Goal: Task Accomplishment & Management: Manage account settings

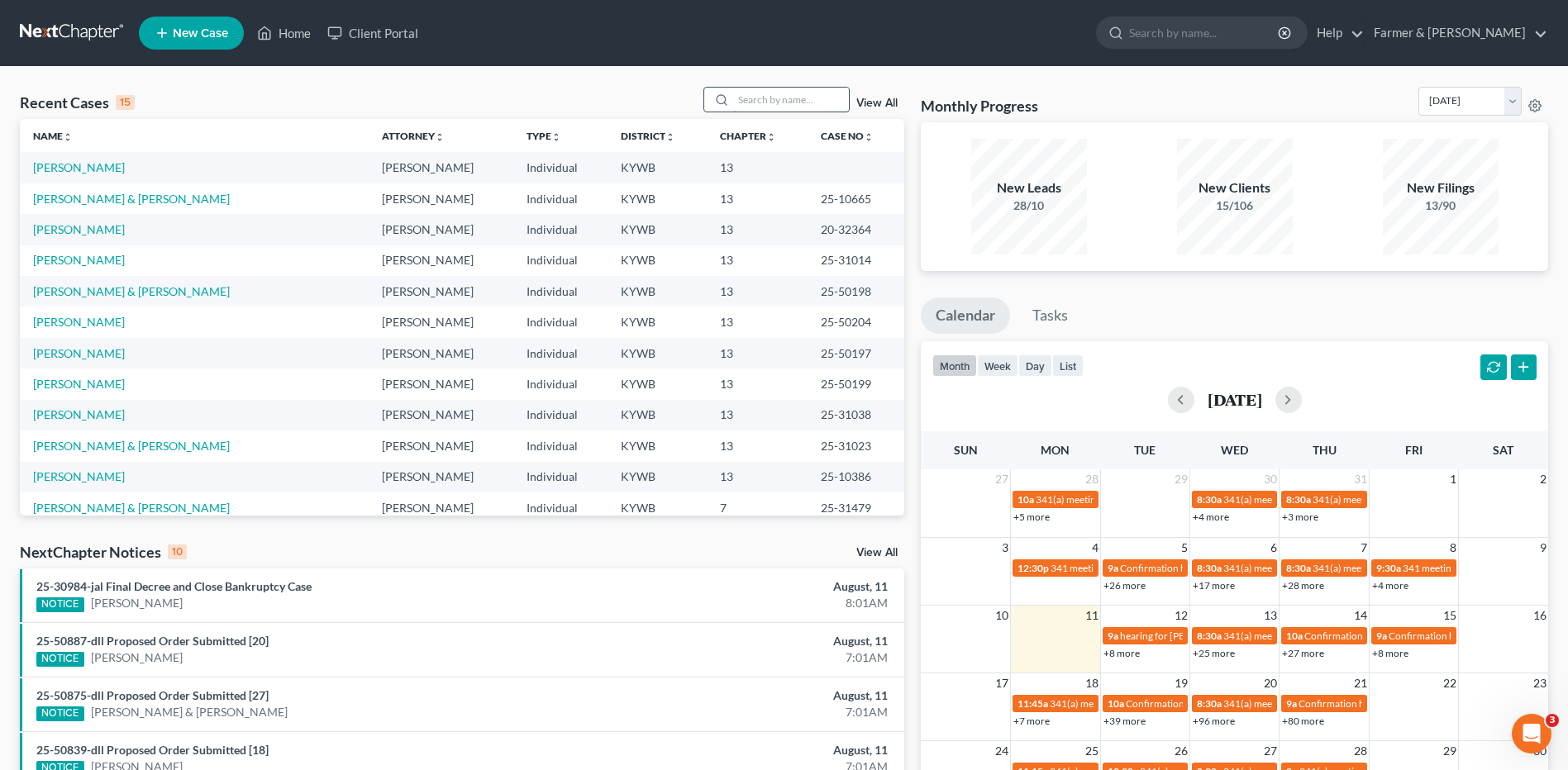
click at [763, 104] on input "search" at bounding box center [790, 99] width 116 height 24
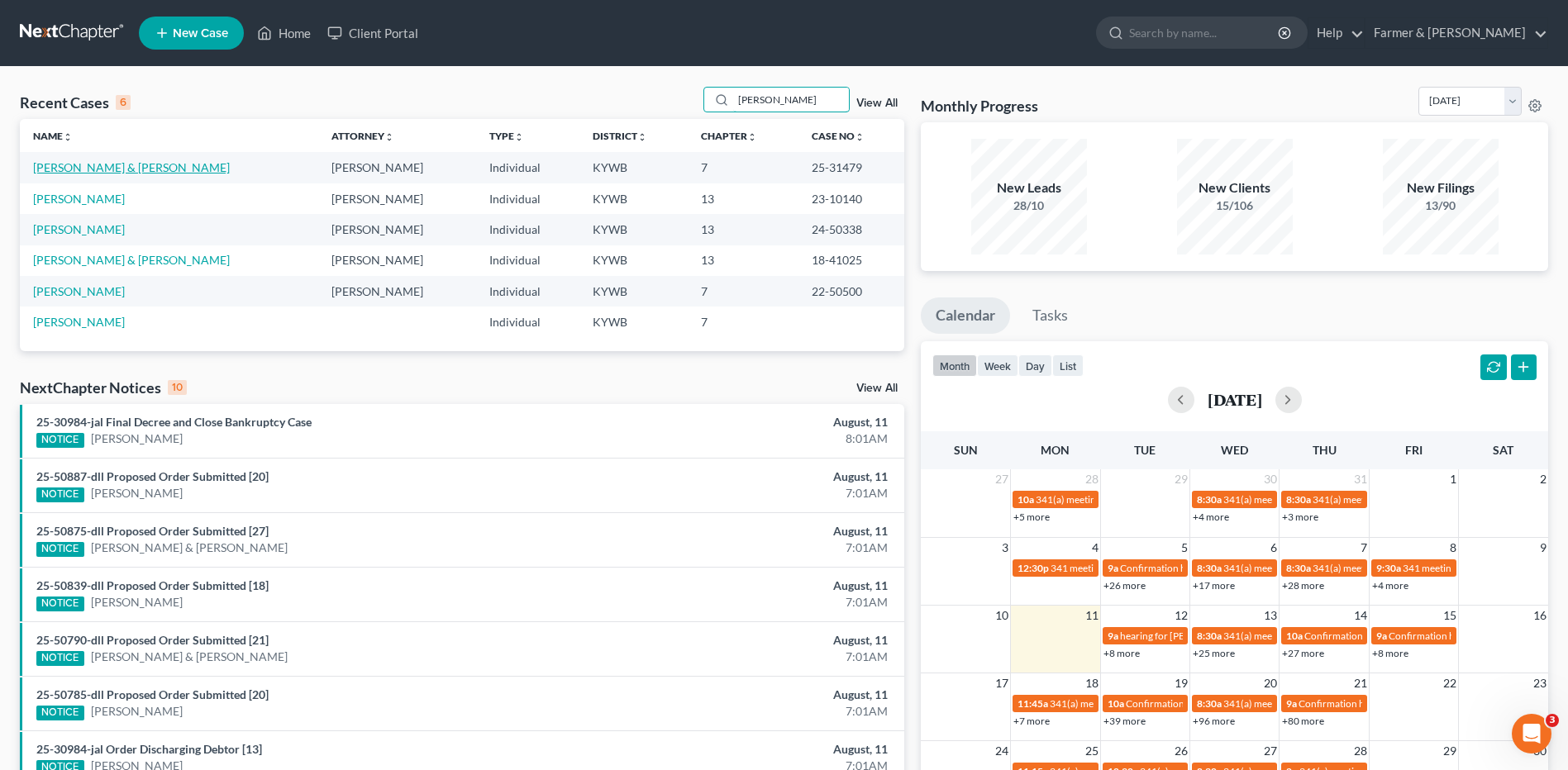
type input "[PERSON_NAME]"
click at [148, 164] on link "[PERSON_NAME] & [PERSON_NAME]" at bounding box center [131, 167] width 196 height 14
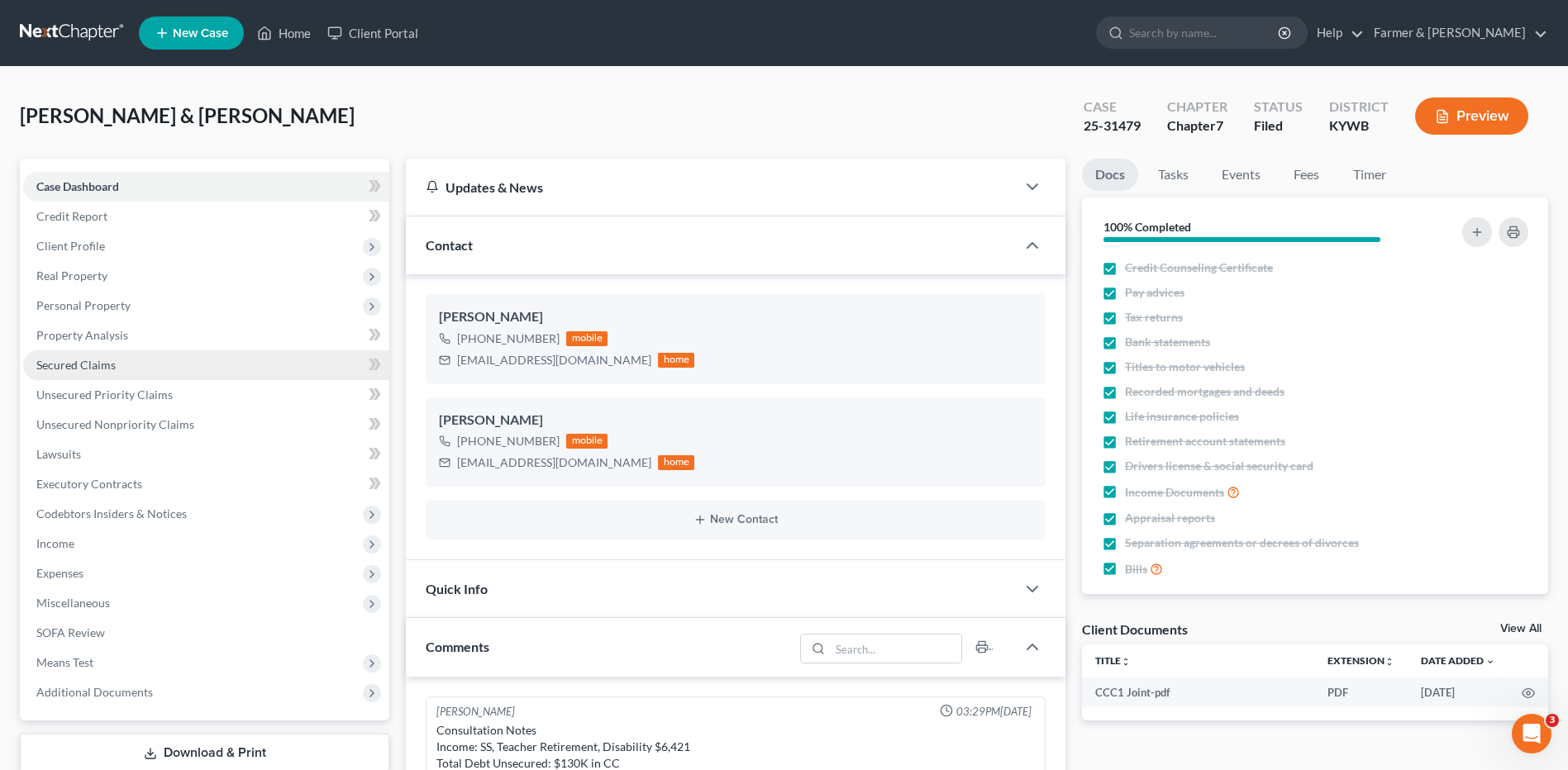
scroll to position [47, 0]
click at [135, 361] on link "Secured Claims" at bounding box center [206, 365] width 366 height 30
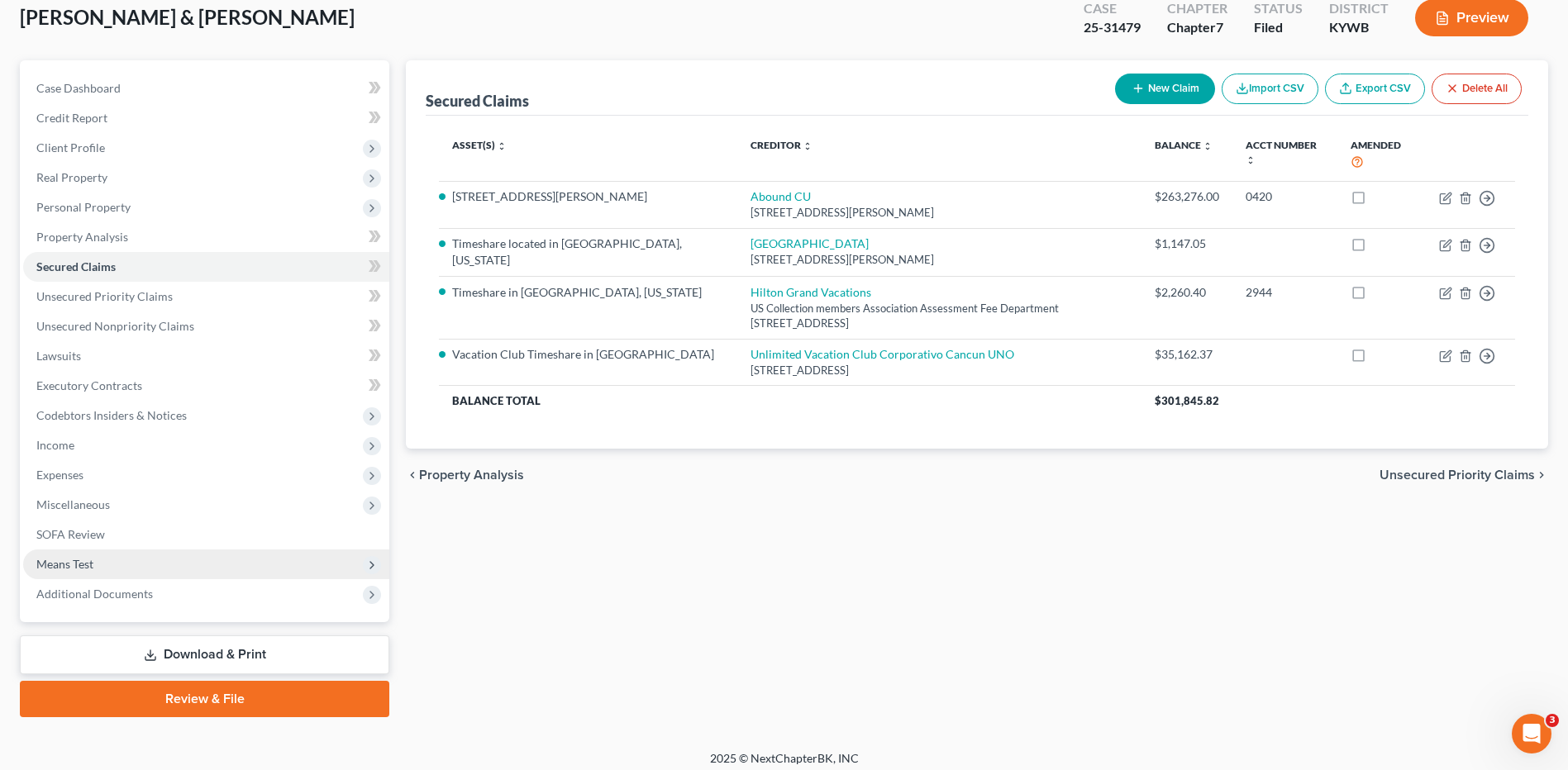
scroll to position [108, 0]
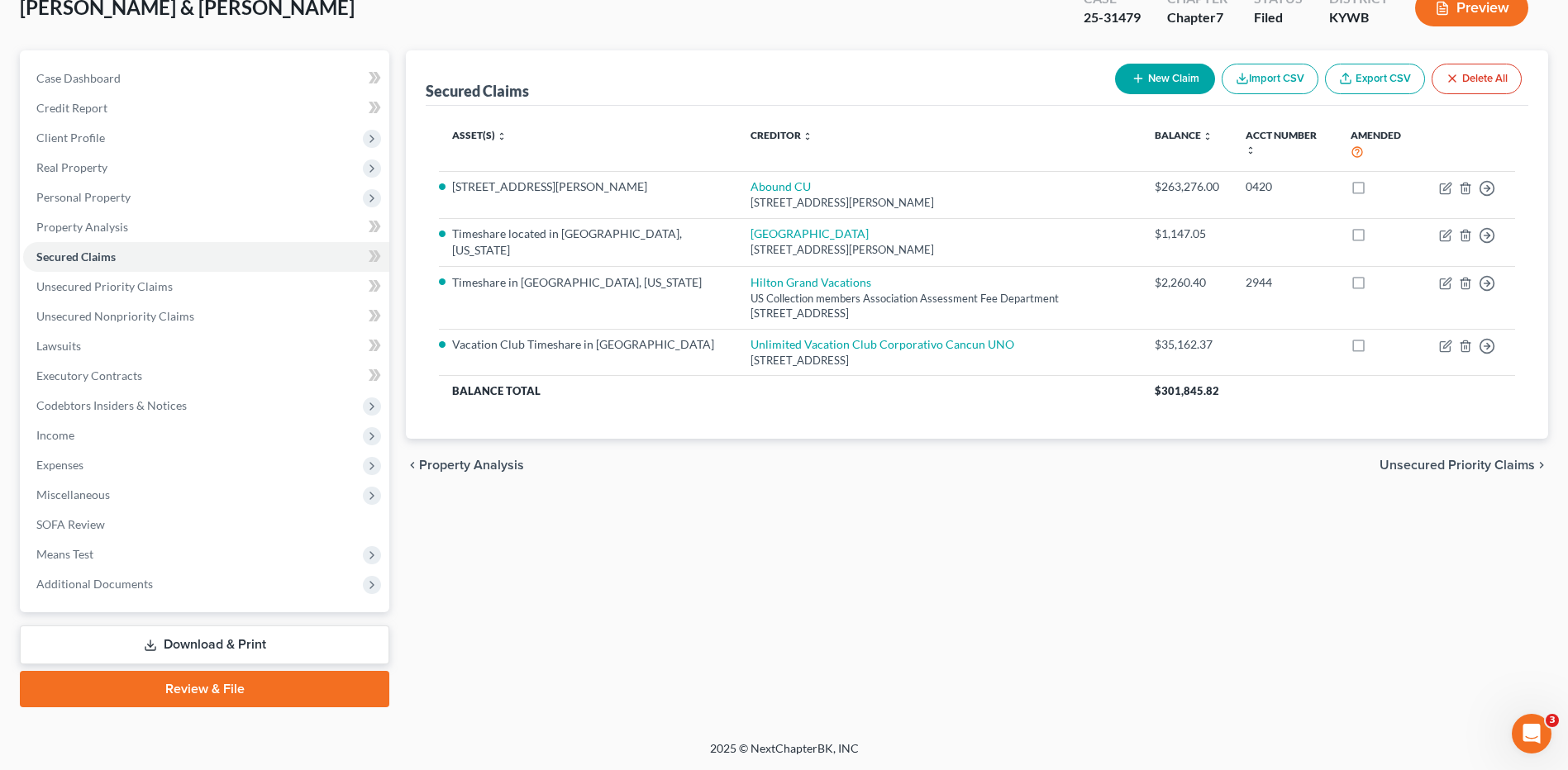
click at [226, 635] on link "Download & Print" at bounding box center [204, 646] width 369 height 39
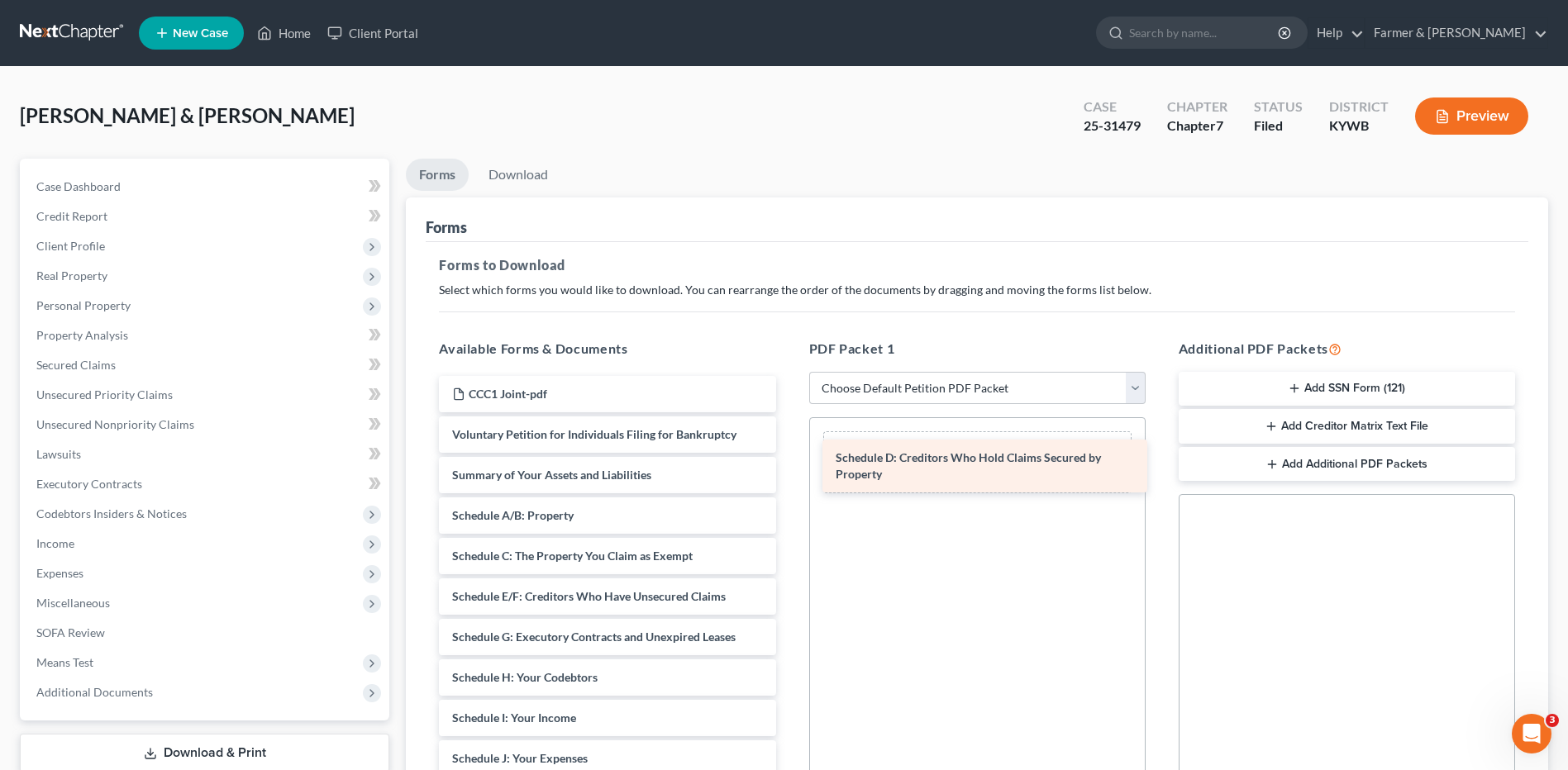
drag, startPoint x: 565, startPoint y: 610, endPoint x: 952, endPoint y: 468, distance: 412.2
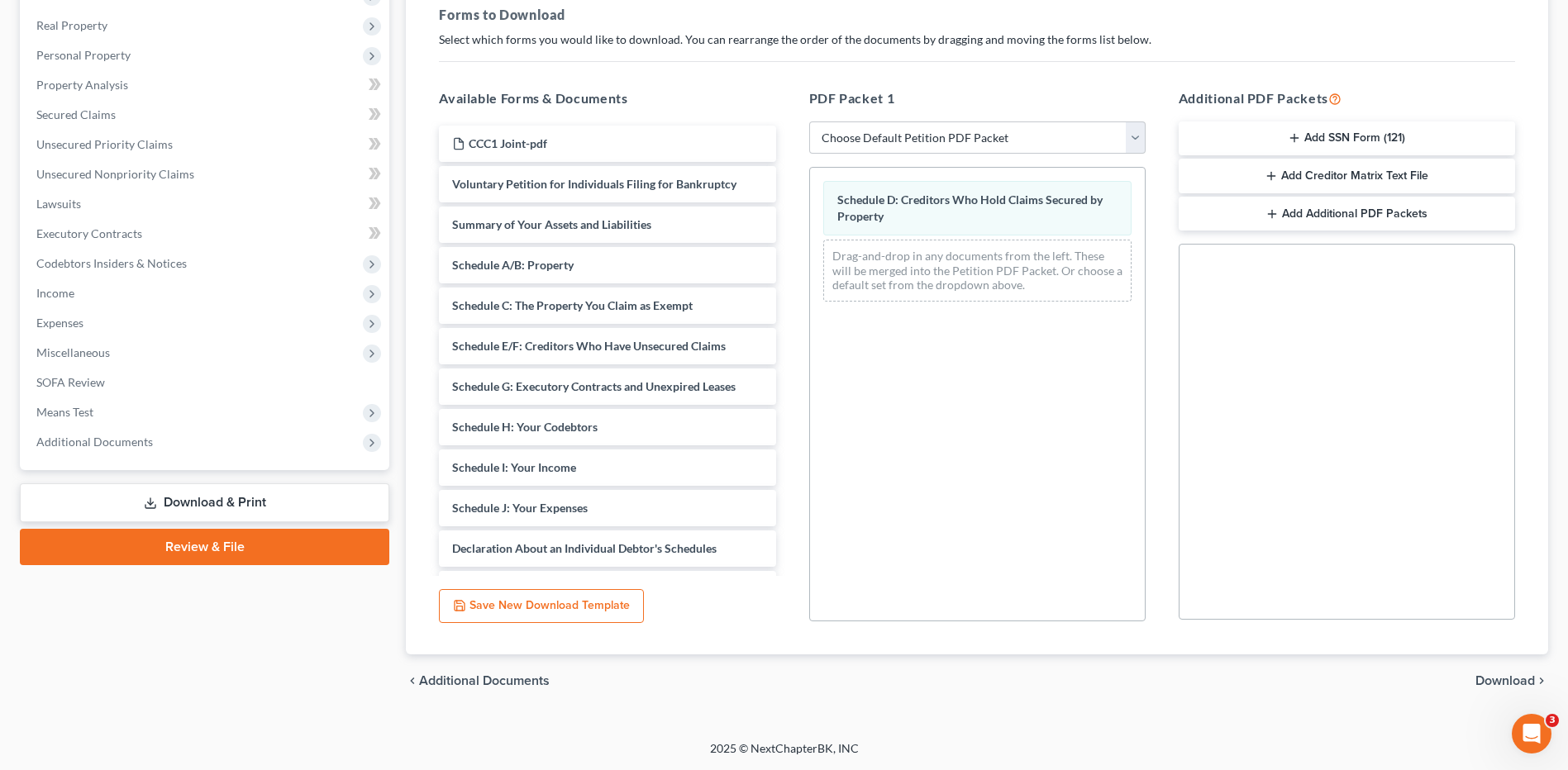
click at [1530, 679] on span "Download" at bounding box center [1504, 682] width 59 height 14
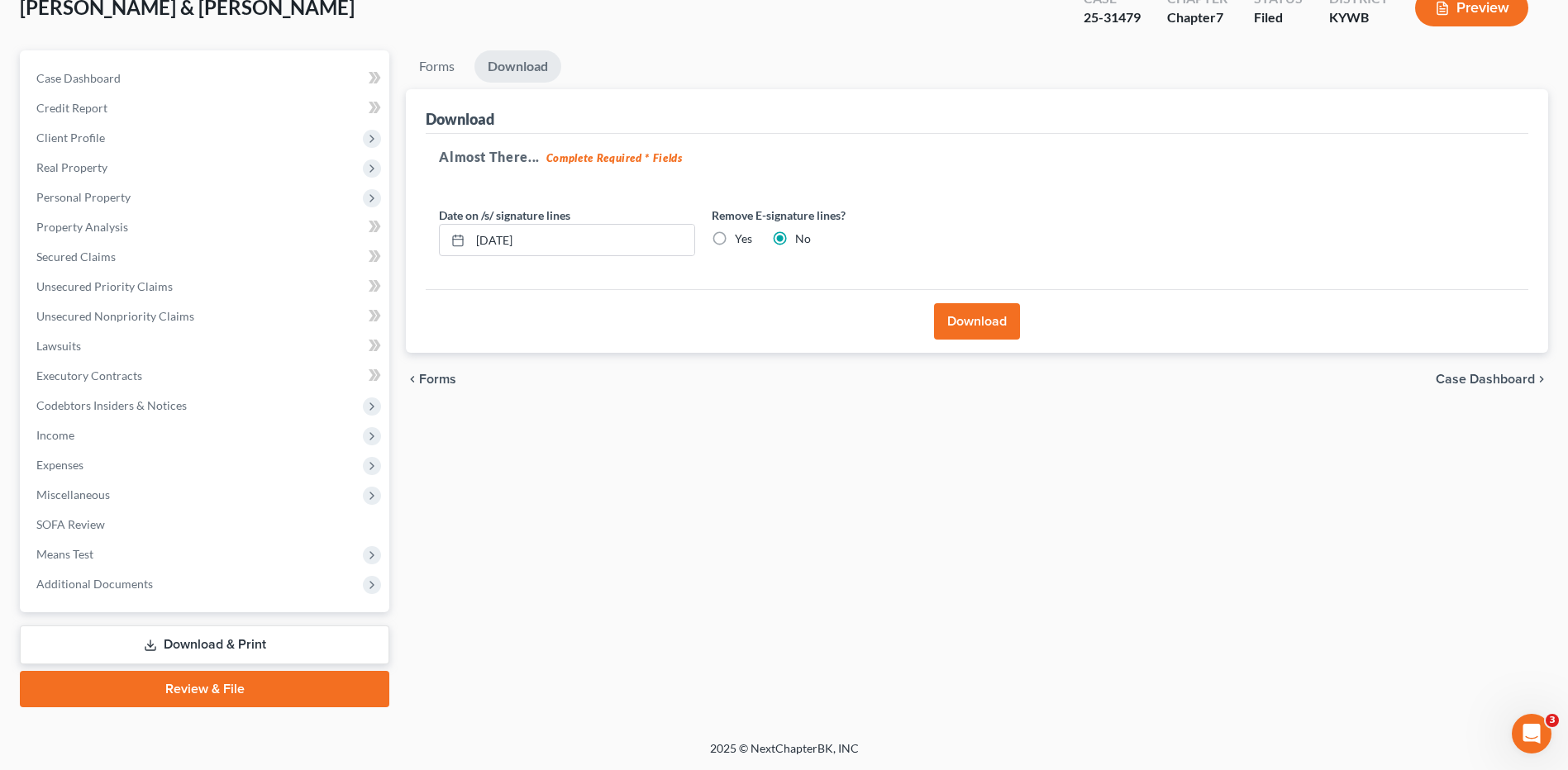
click at [979, 333] on button "Download" at bounding box center [977, 321] width 86 height 36
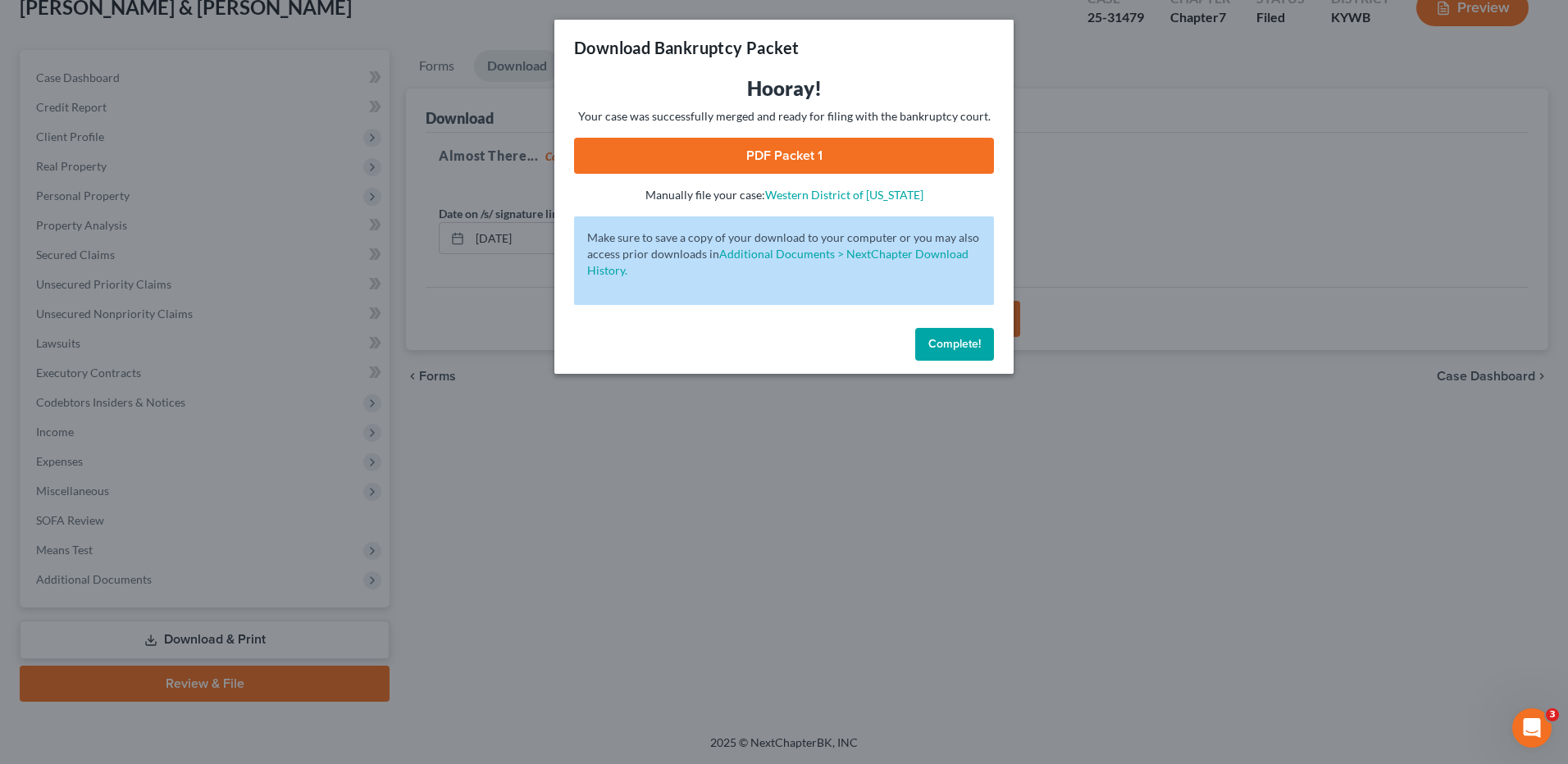
click at [753, 161] on link "PDF Packet 1" at bounding box center [784, 155] width 420 height 36
drag, startPoint x: 963, startPoint y: 341, endPoint x: 1302, endPoint y: 216, distance: 361.3
click at [963, 341] on span "Complete!" at bounding box center [954, 343] width 52 height 14
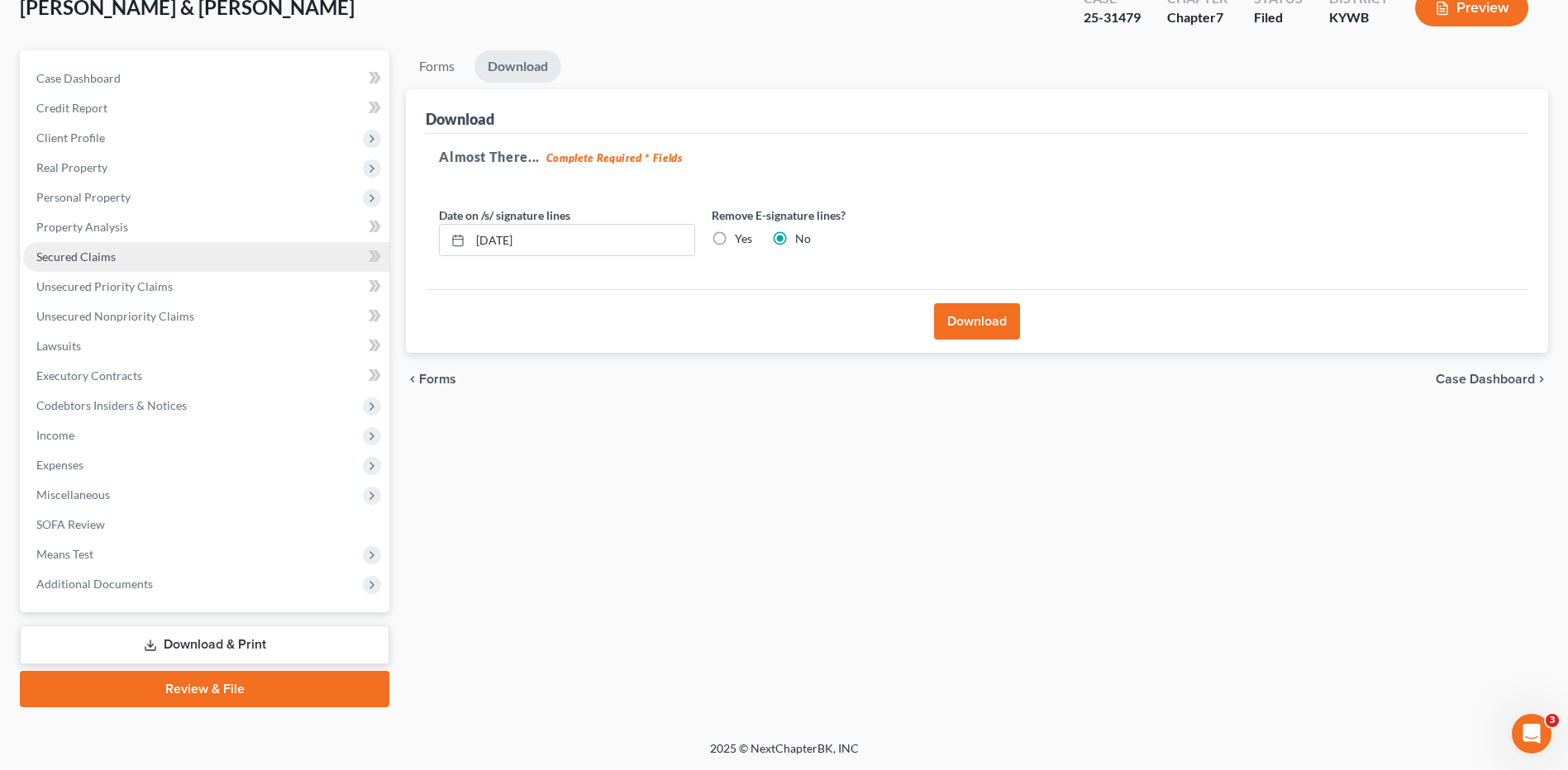
click at [154, 247] on link "Secured Claims" at bounding box center [206, 257] width 366 height 30
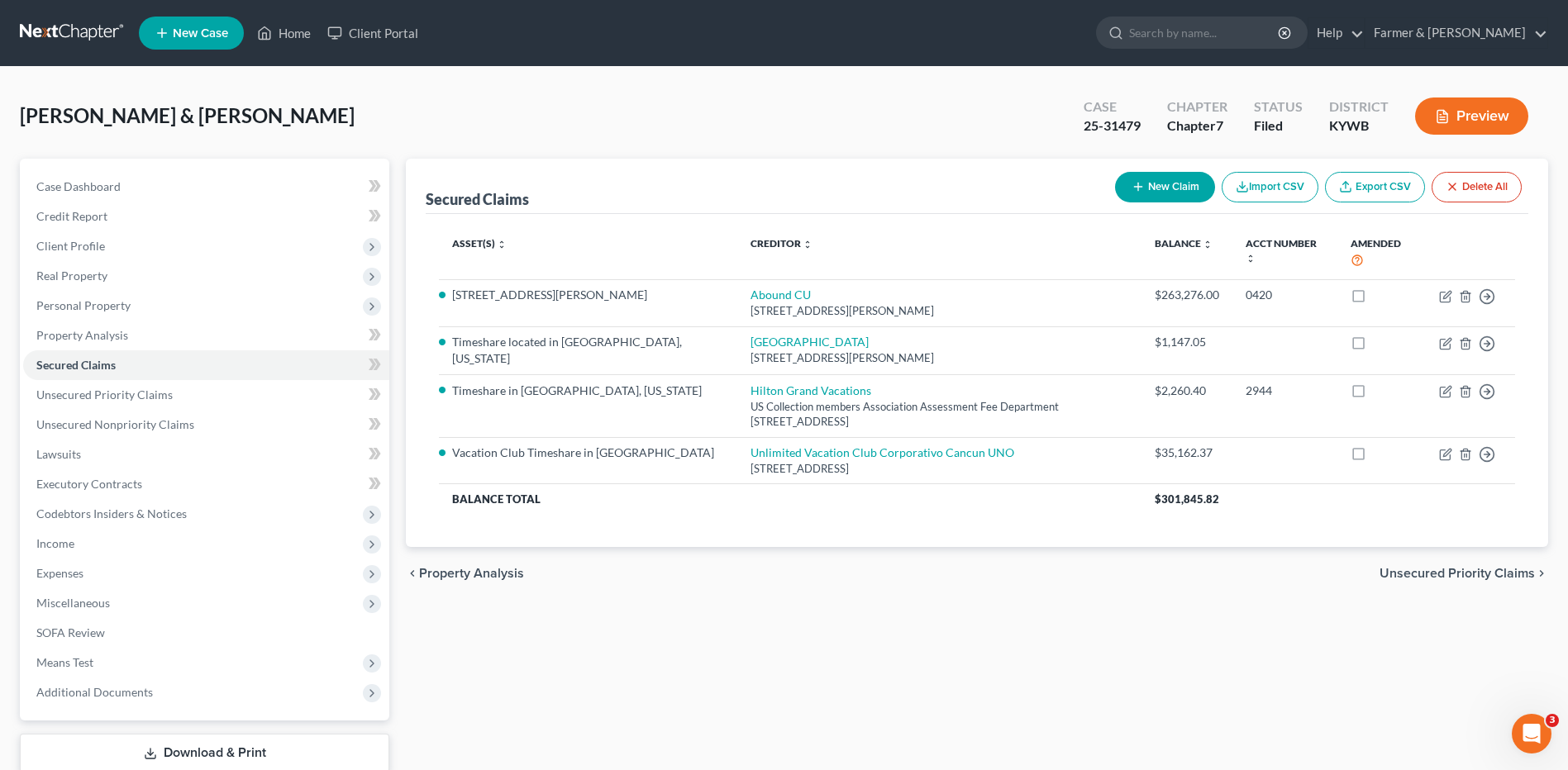
click at [56, 42] on link at bounding box center [72, 33] width 106 height 30
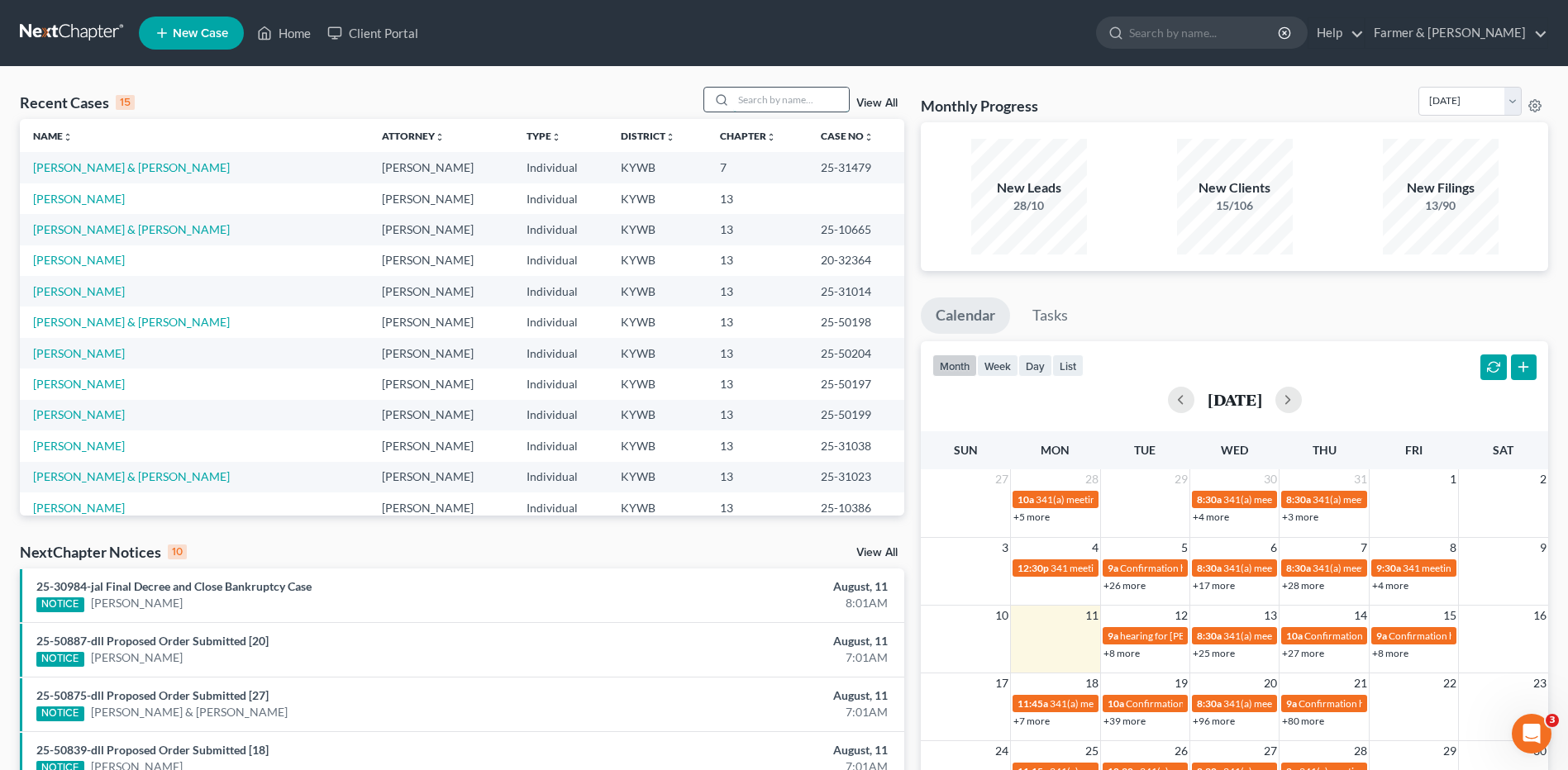
click at [770, 104] on input "search" at bounding box center [790, 99] width 116 height 24
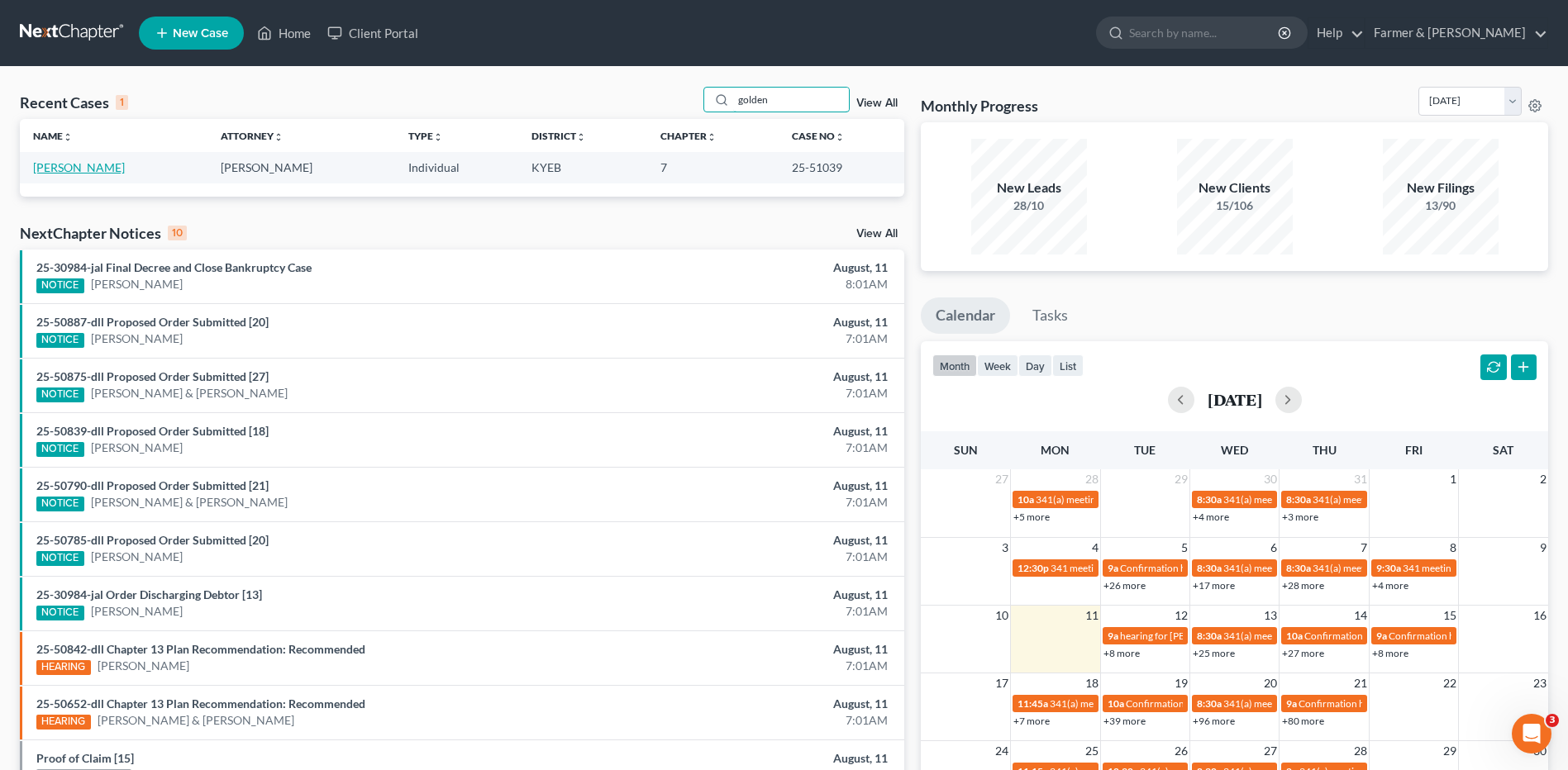
type input "golden"
click at [78, 164] on link "Golden, Kasey" at bounding box center [79, 167] width 91 height 14
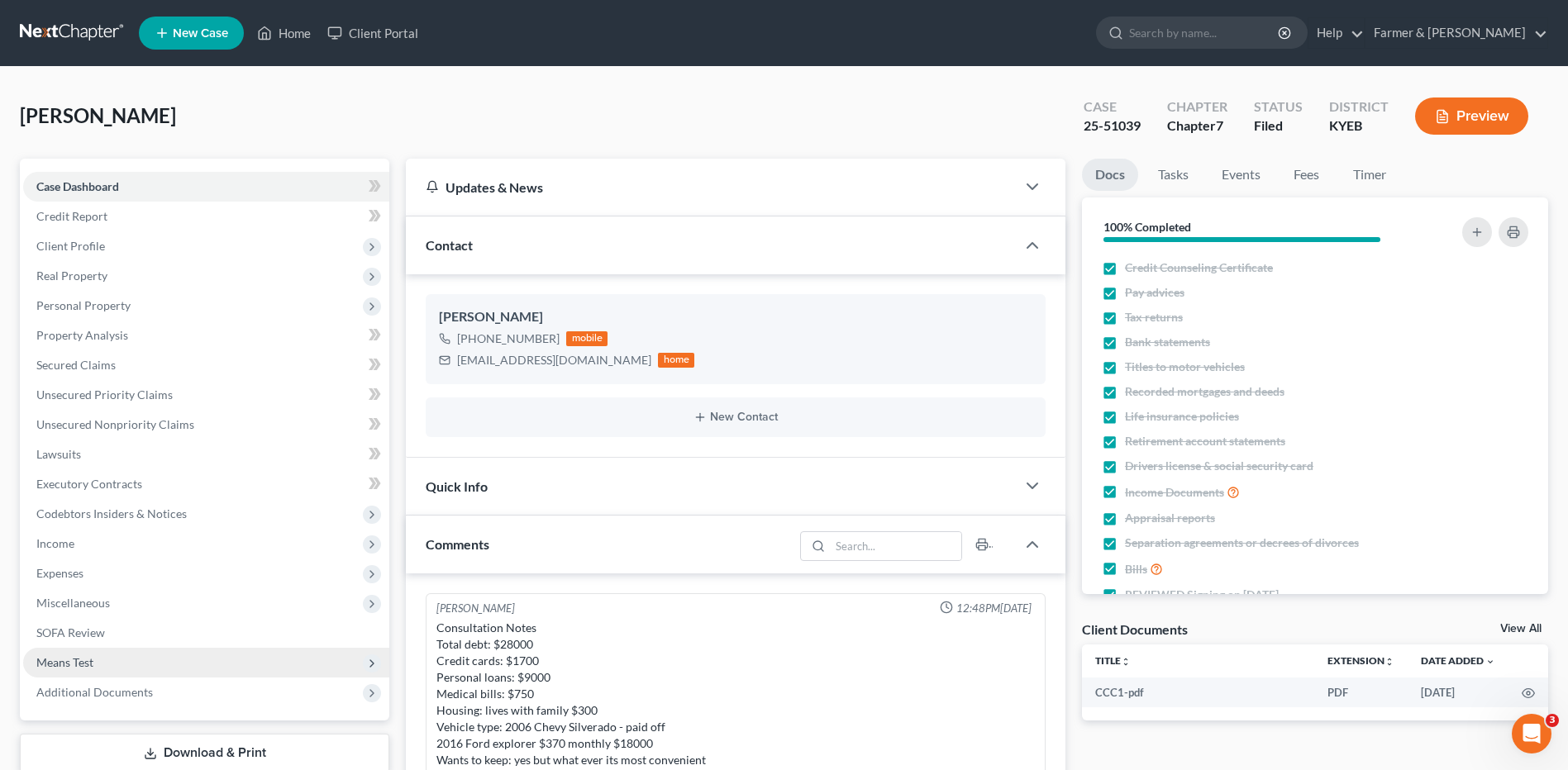
scroll to position [20, 0]
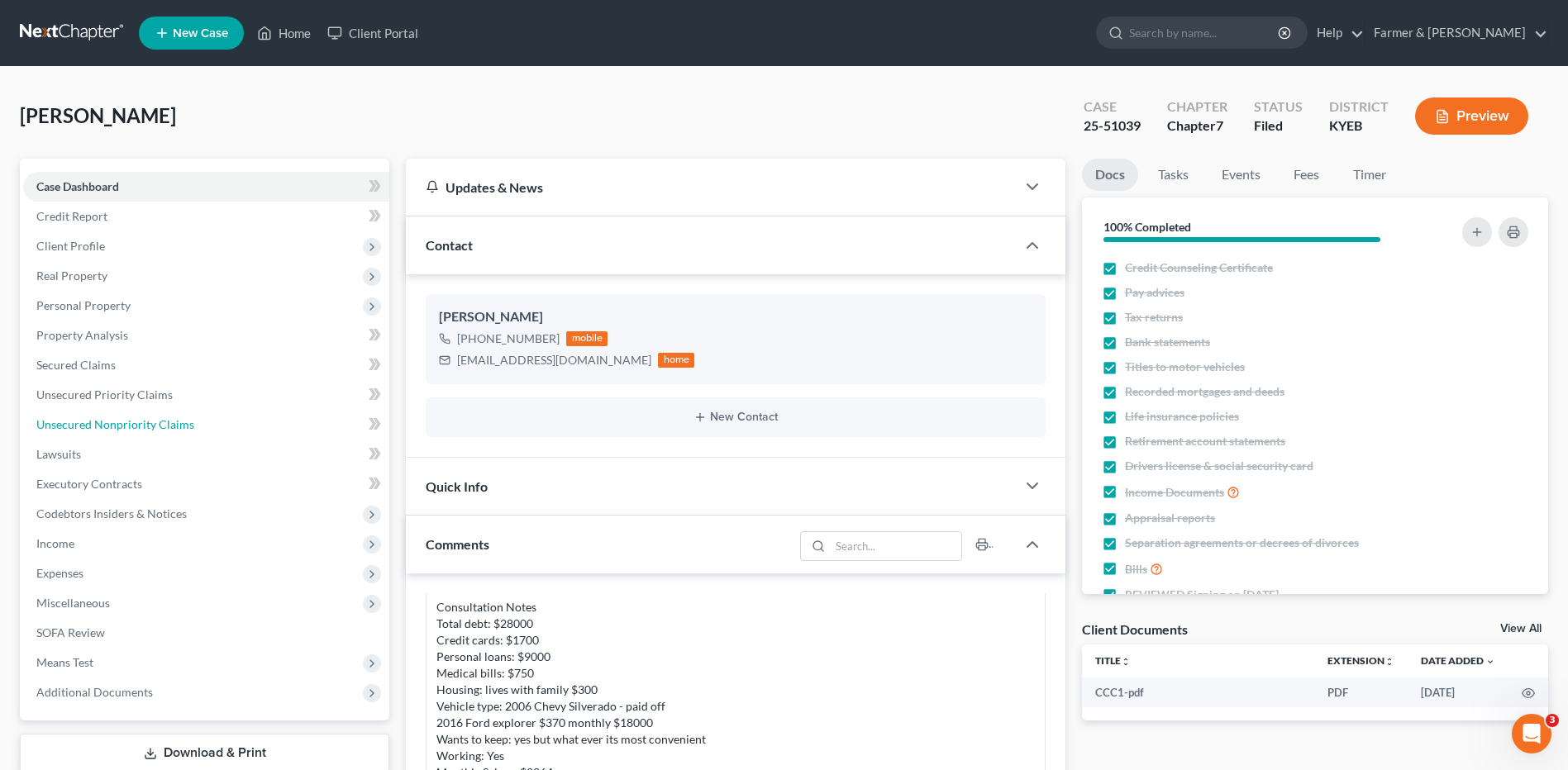
drag, startPoint x: 159, startPoint y: 424, endPoint x: 361, endPoint y: 437, distance: 202.4
click at [159, 424] on span "Unsecured Nonpriority Claims" at bounding box center [115, 424] width 157 height 14
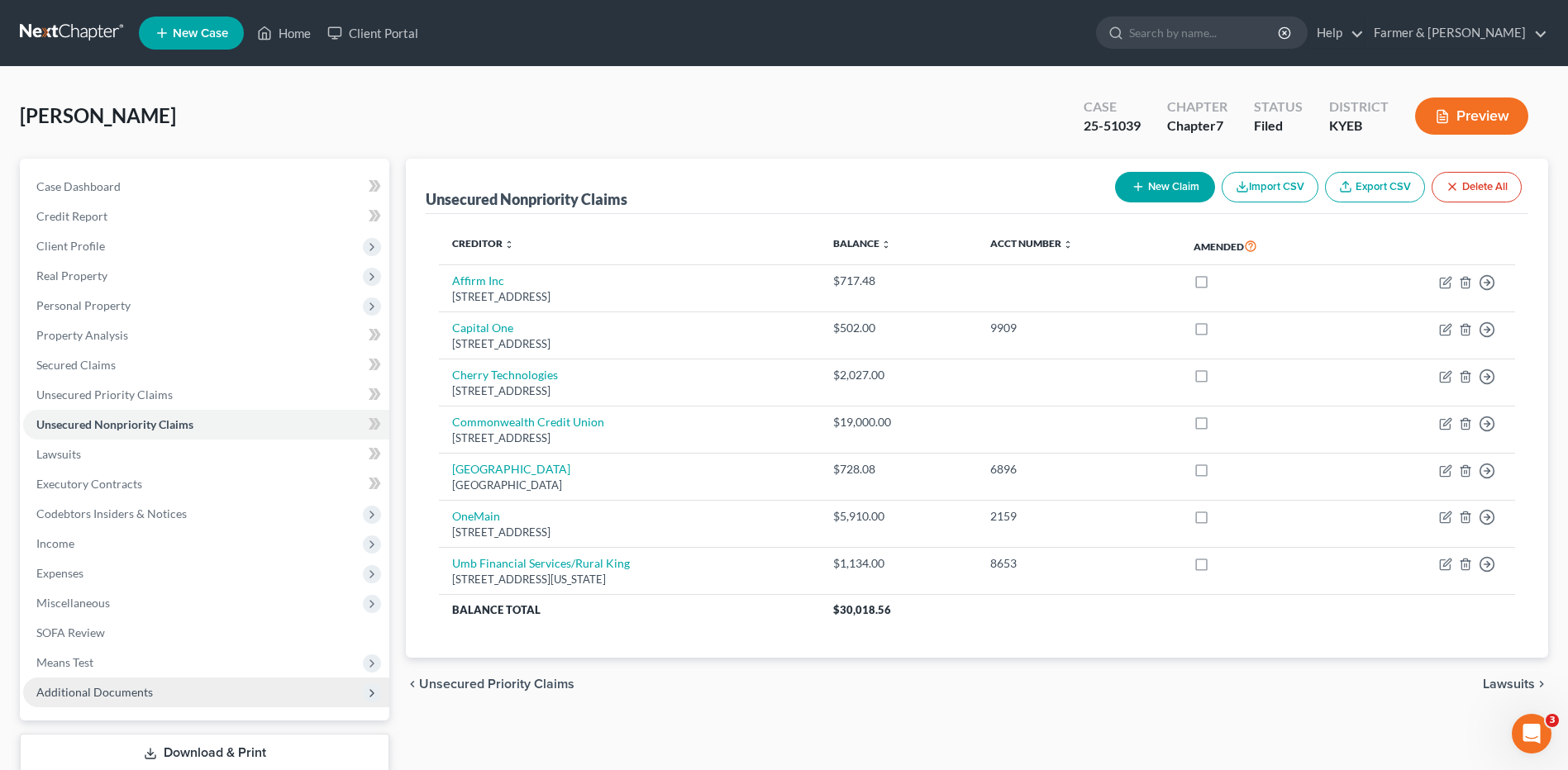
click at [119, 695] on span "Additional Documents" at bounding box center [94, 692] width 117 height 14
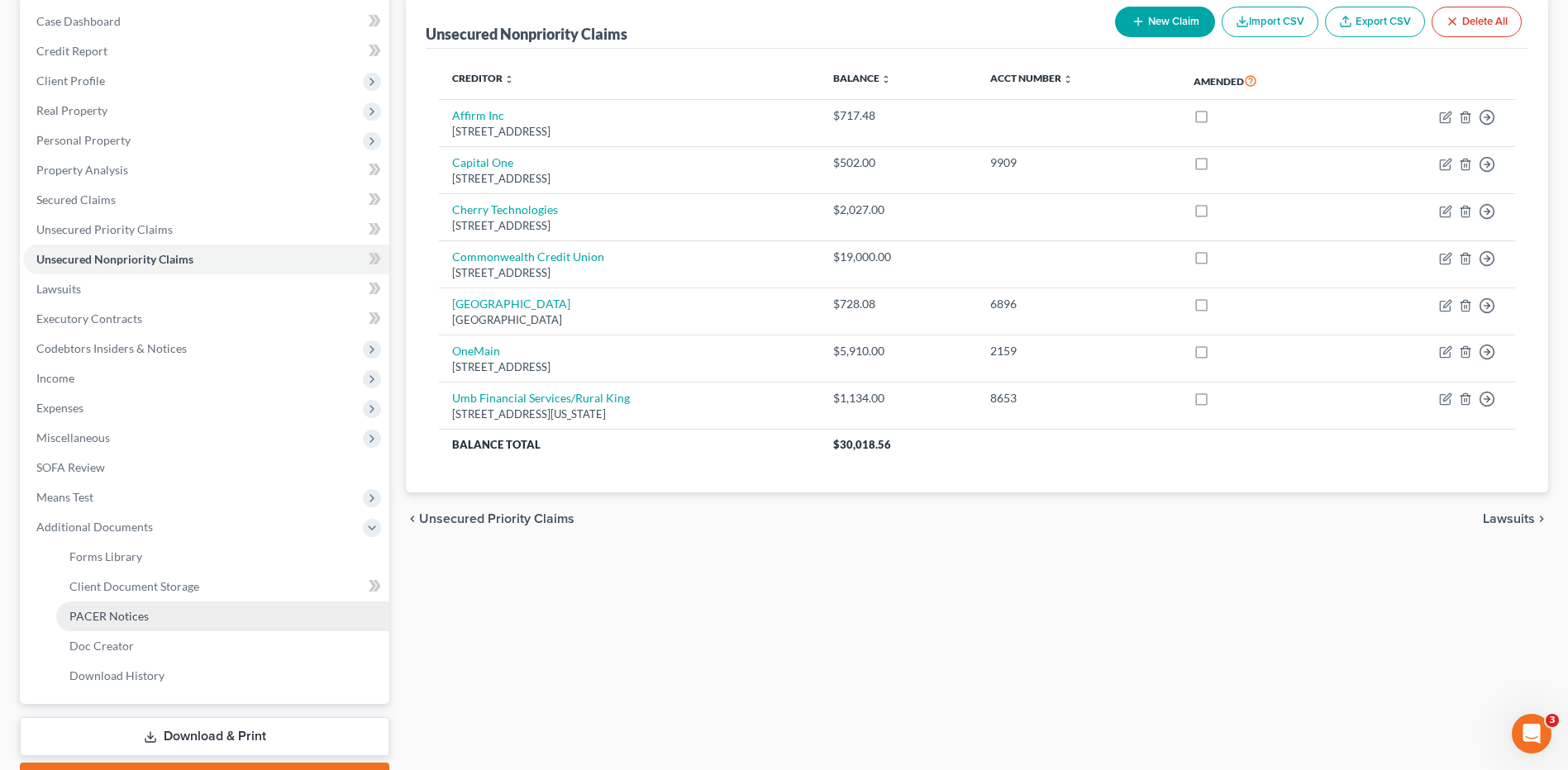
click at [124, 616] on span "PACER Notices" at bounding box center [109, 616] width 80 height 14
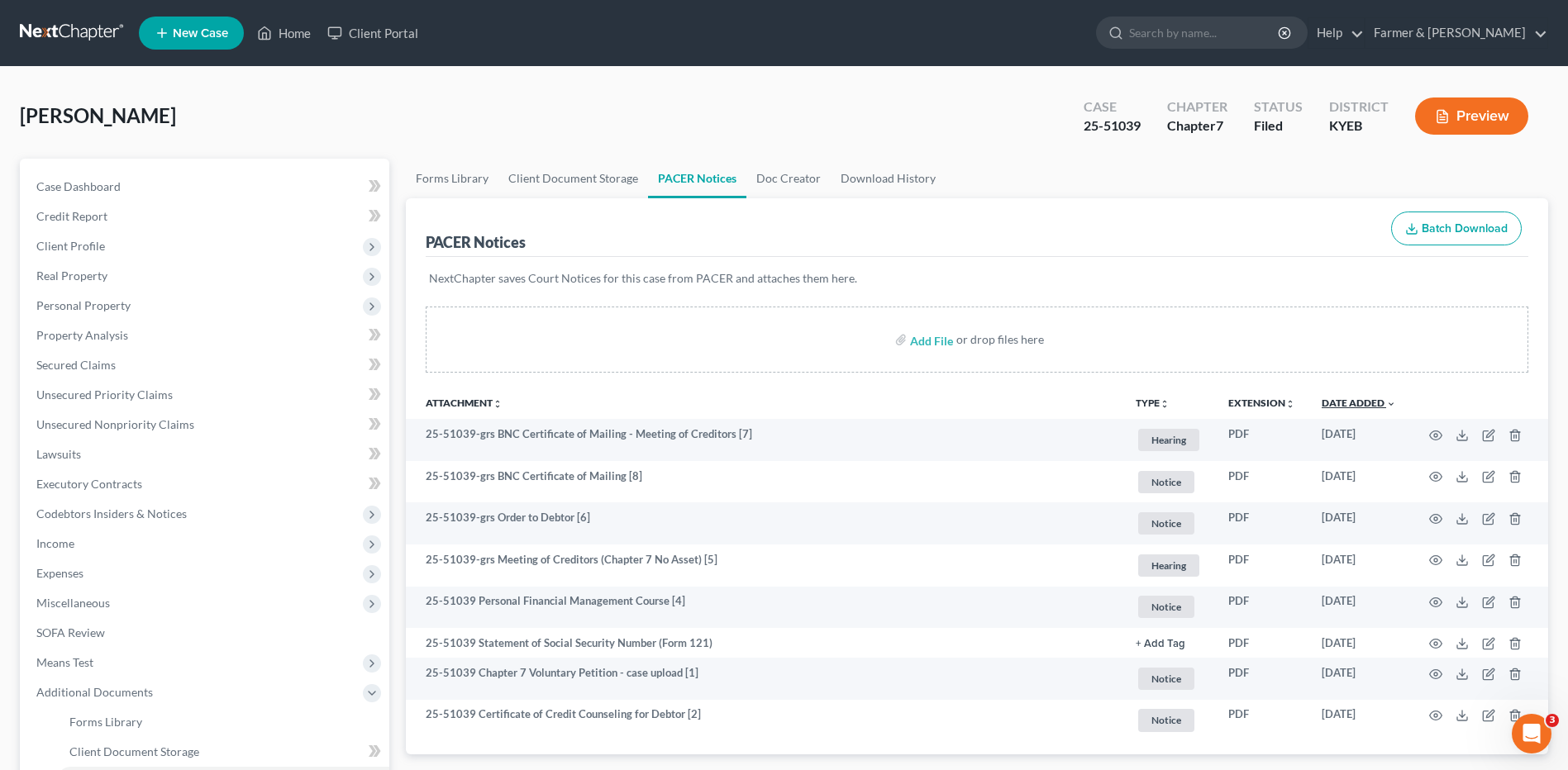
click at [1332, 402] on link "Date Added unfold_more expand_more expand_less" at bounding box center [1358, 402] width 75 height 13
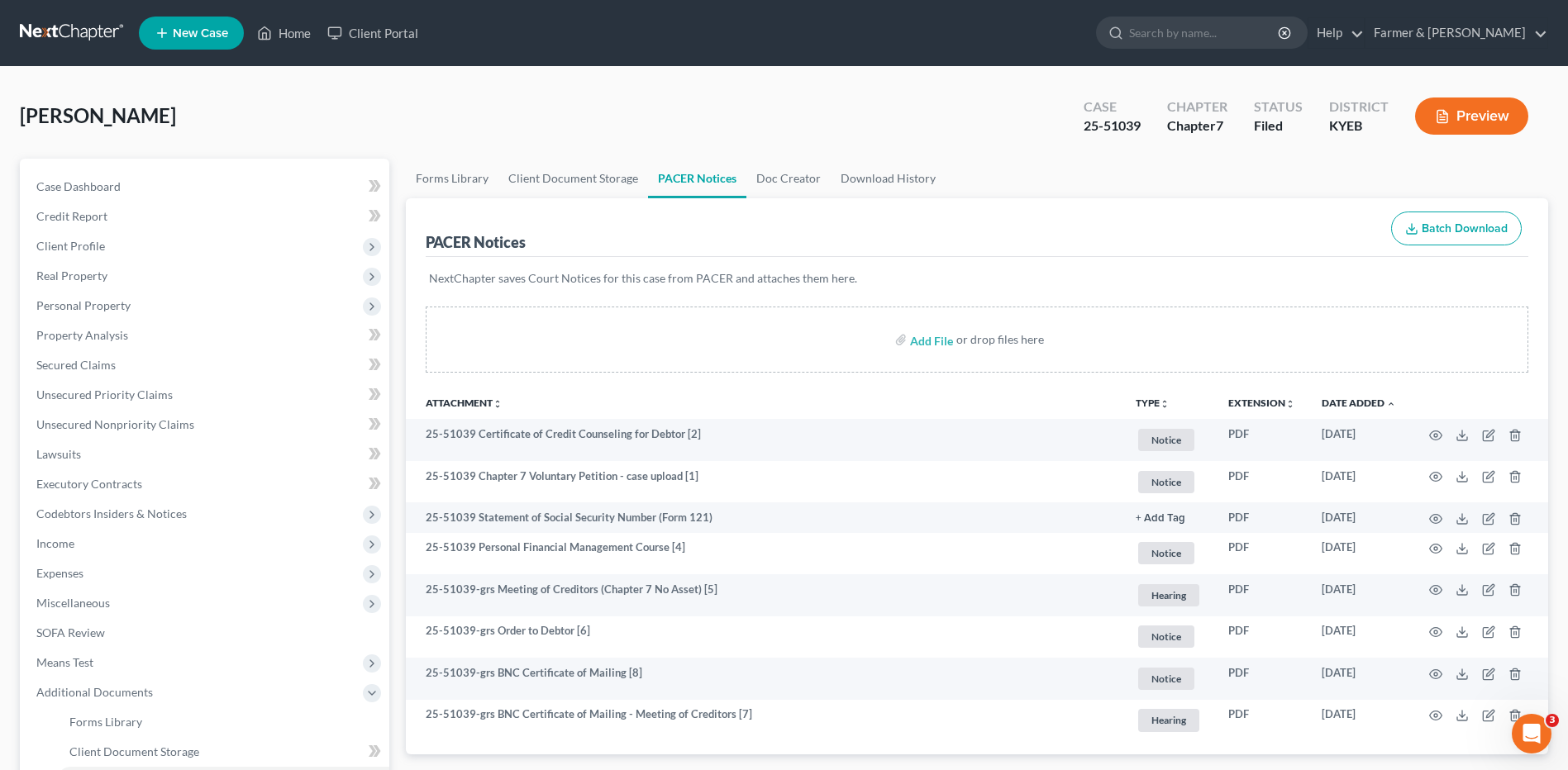
click at [87, 20] on link at bounding box center [72, 33] width 106 height 30
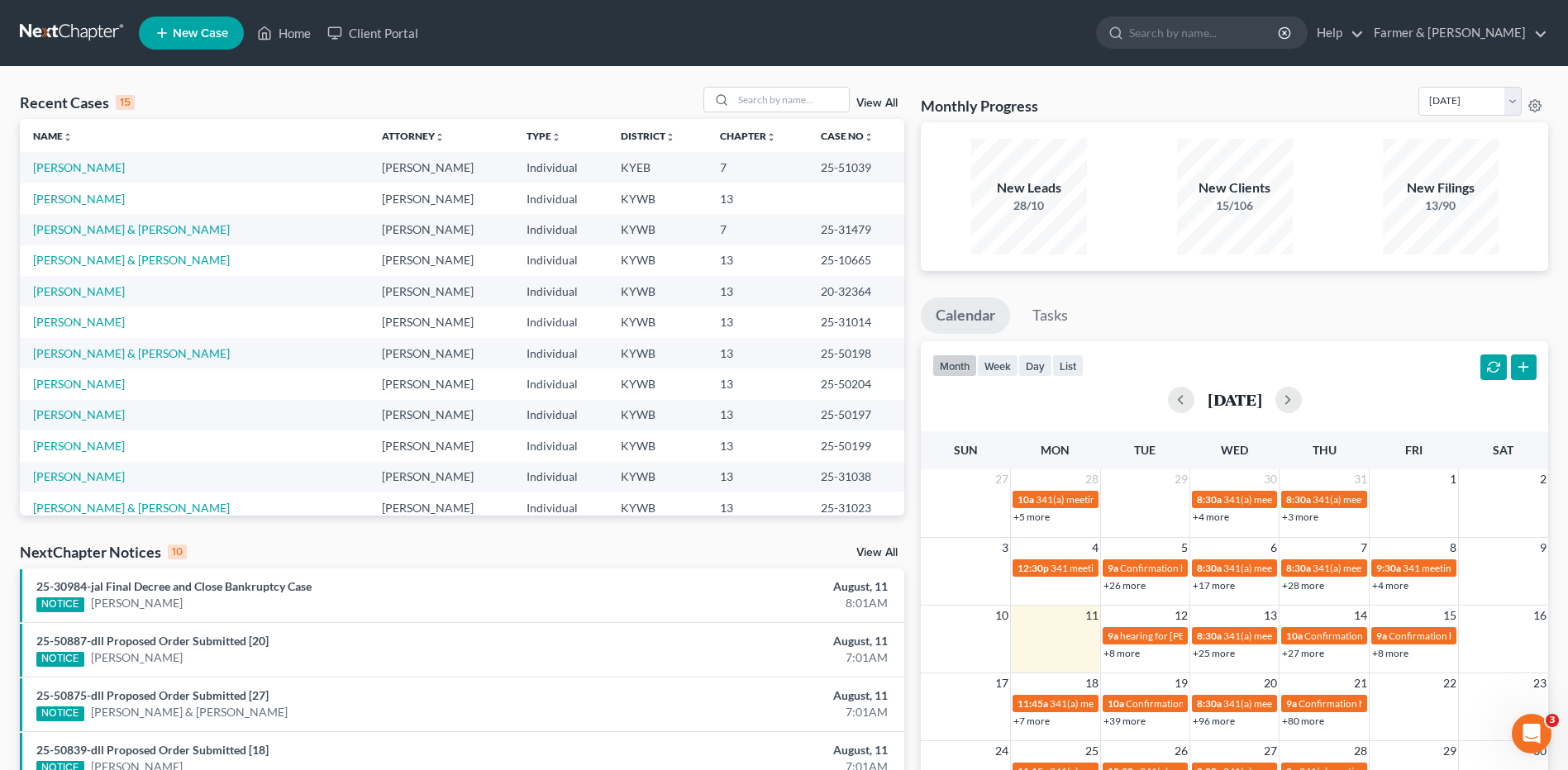
click at [1119, 649] on link "+8 more" at bounding box center [1121, 653] width 36 height 13
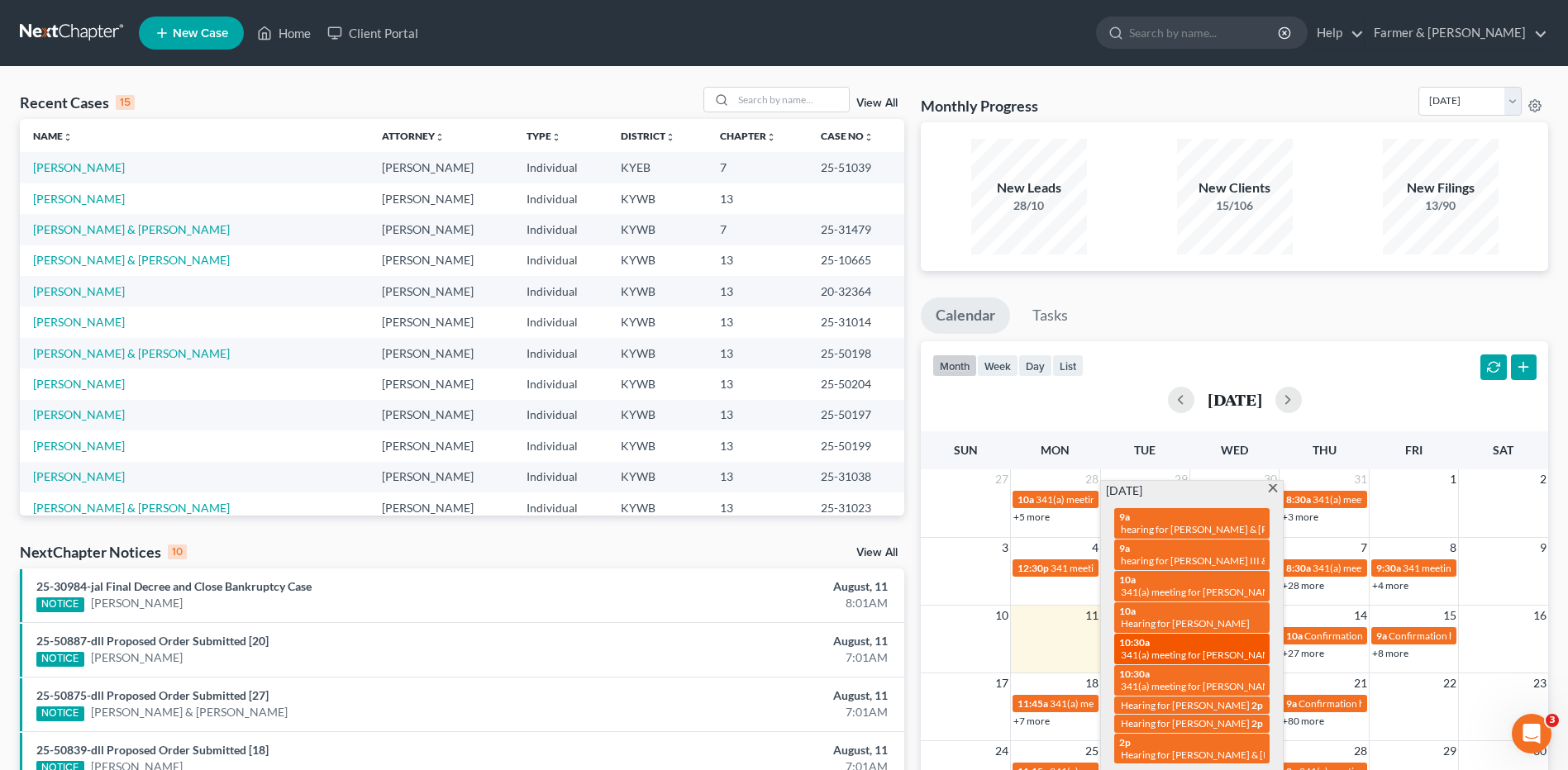
click at [1188, 637] on div "10:30a 341(a) meeting for Jamie Vincent & Archie Vincent Jr." at bounding box center [1192, 649] width 146 height 25
select select "Days"
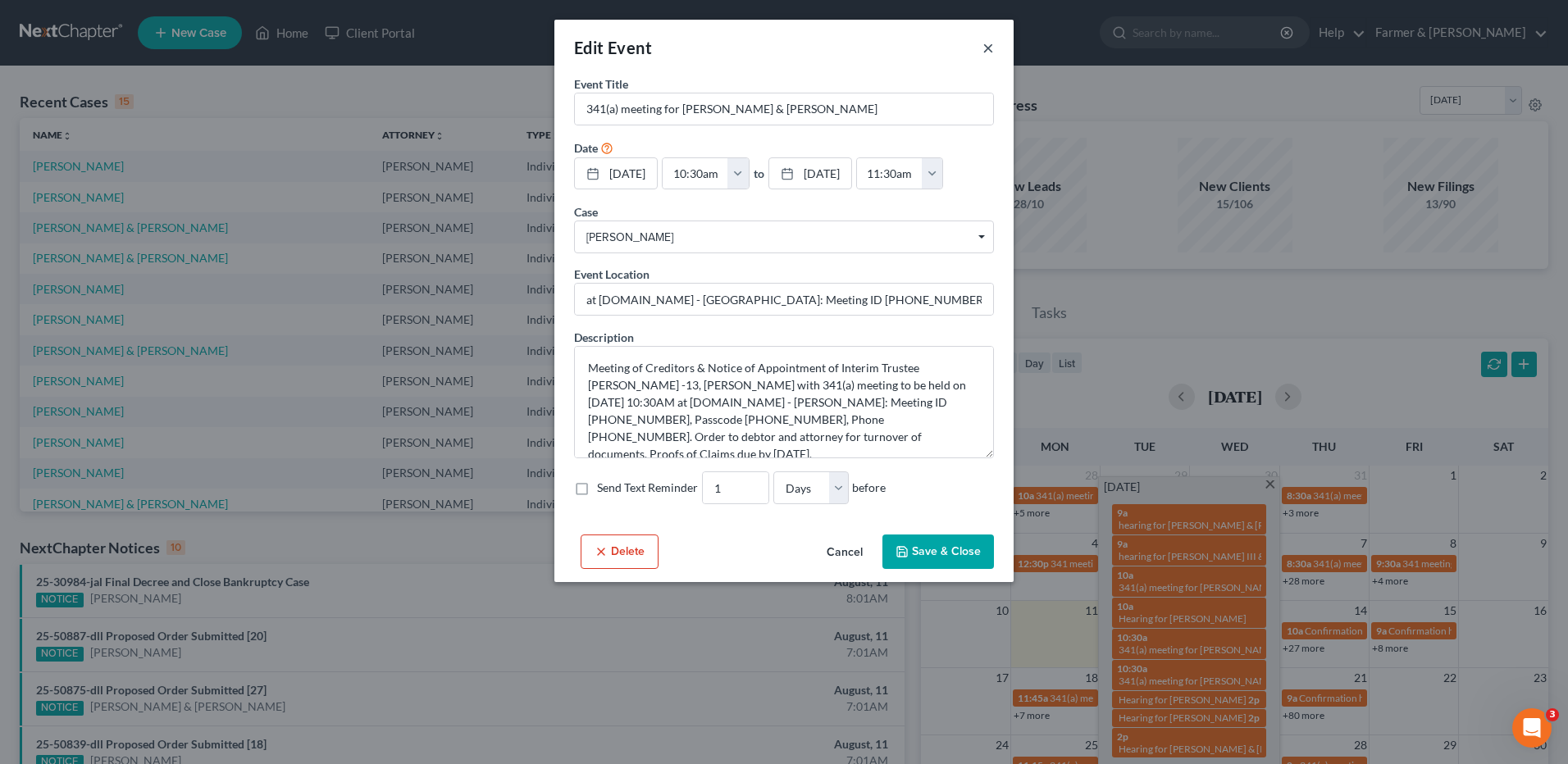
click at [987, 49] on button "×" at bounding box center [988, 47] width 12 height 19
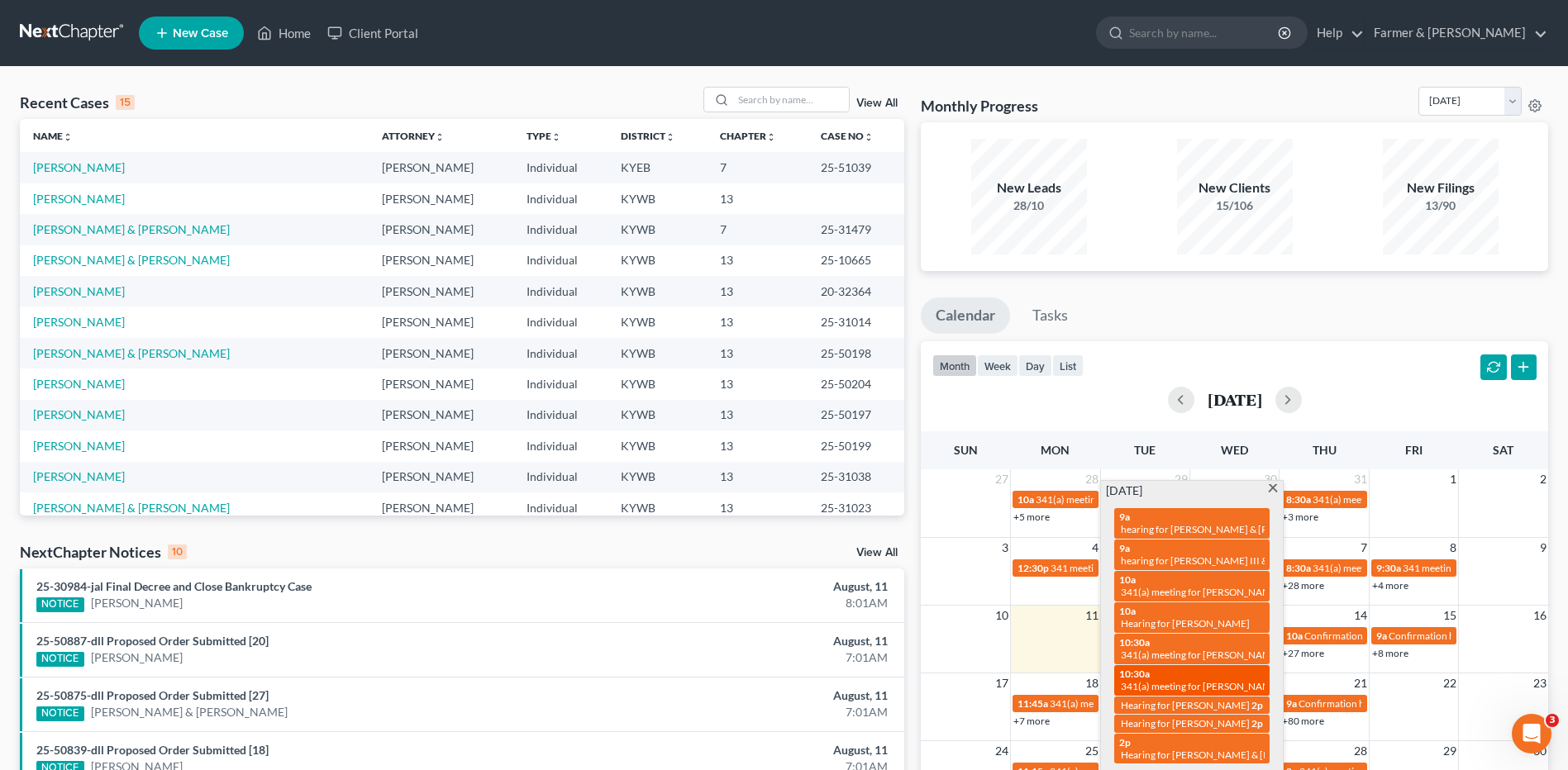
click at [1166, 668] on div "10:30a 341(a) meeting for Jonathan Powell & Courtni Powell" at bounding box center [1192, 681] width 146 height 25
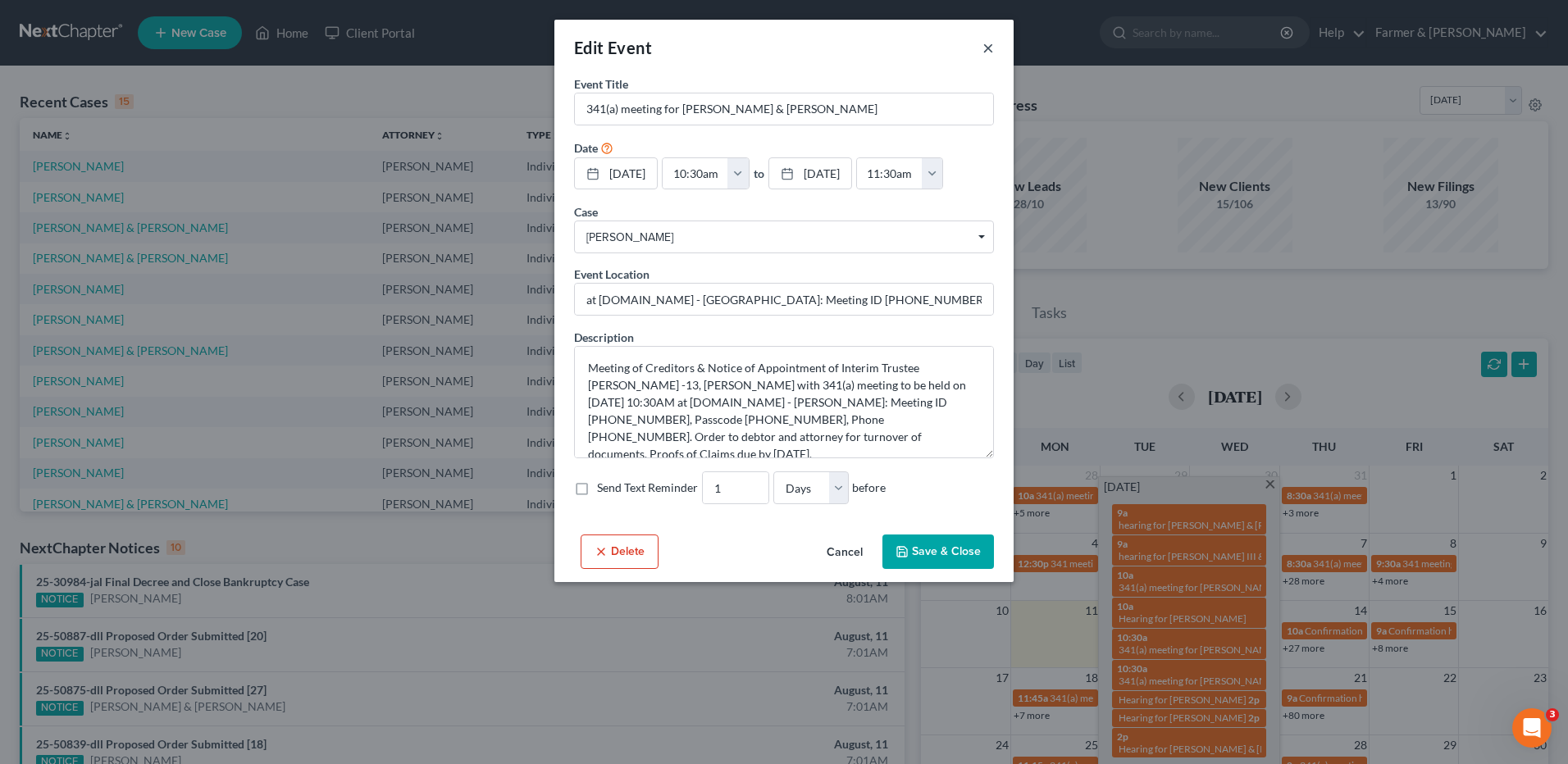
click at [987, 52] on button "×" at bounding box center [988, 47] width 12 height 19
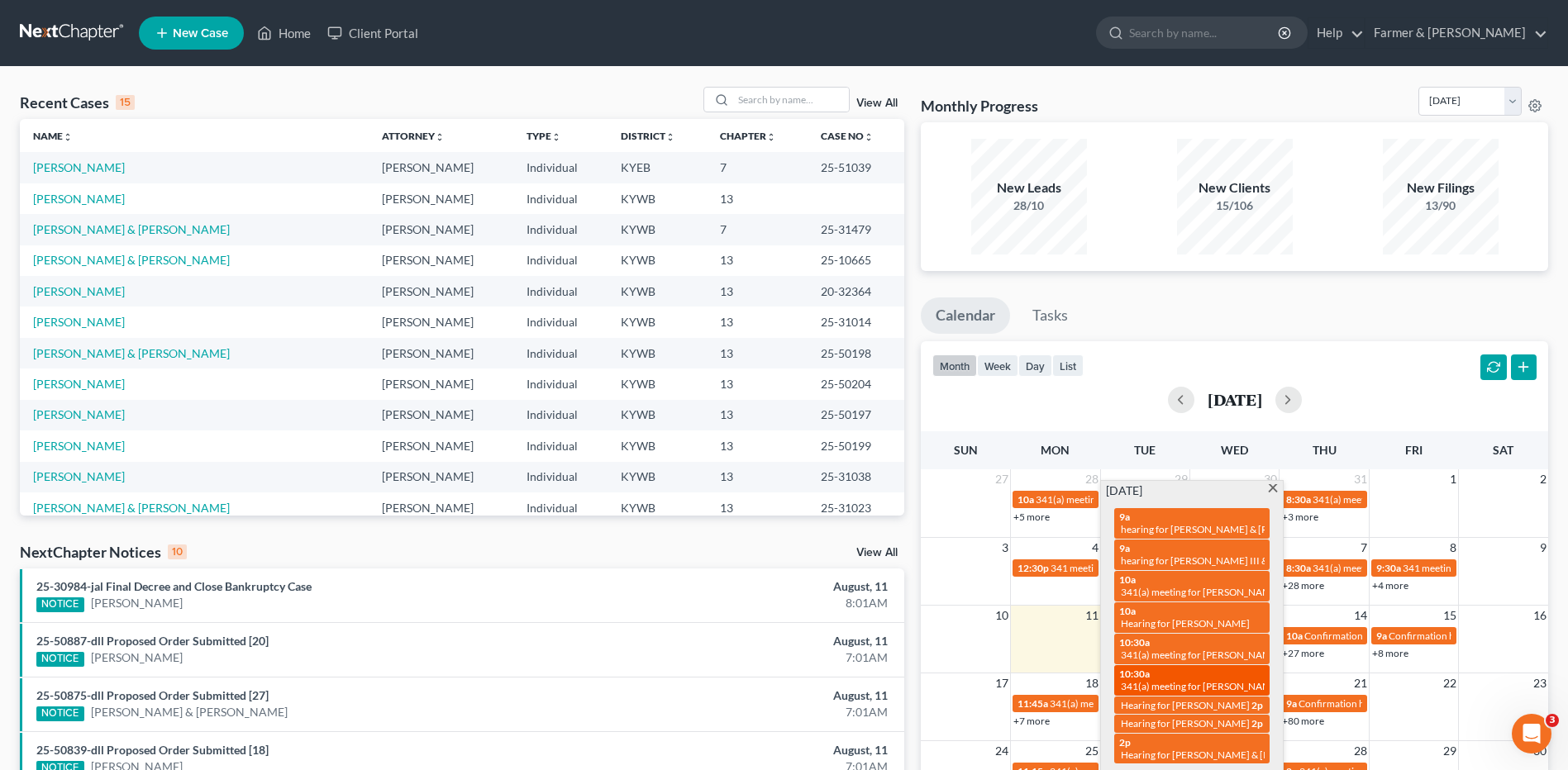
click at [1190, 681] on span "341(a) meeting for [PERSON_NAME] & [PERSON_NAME]" at bounding box center [1244, 686] width 247 height 13
select select "Days"
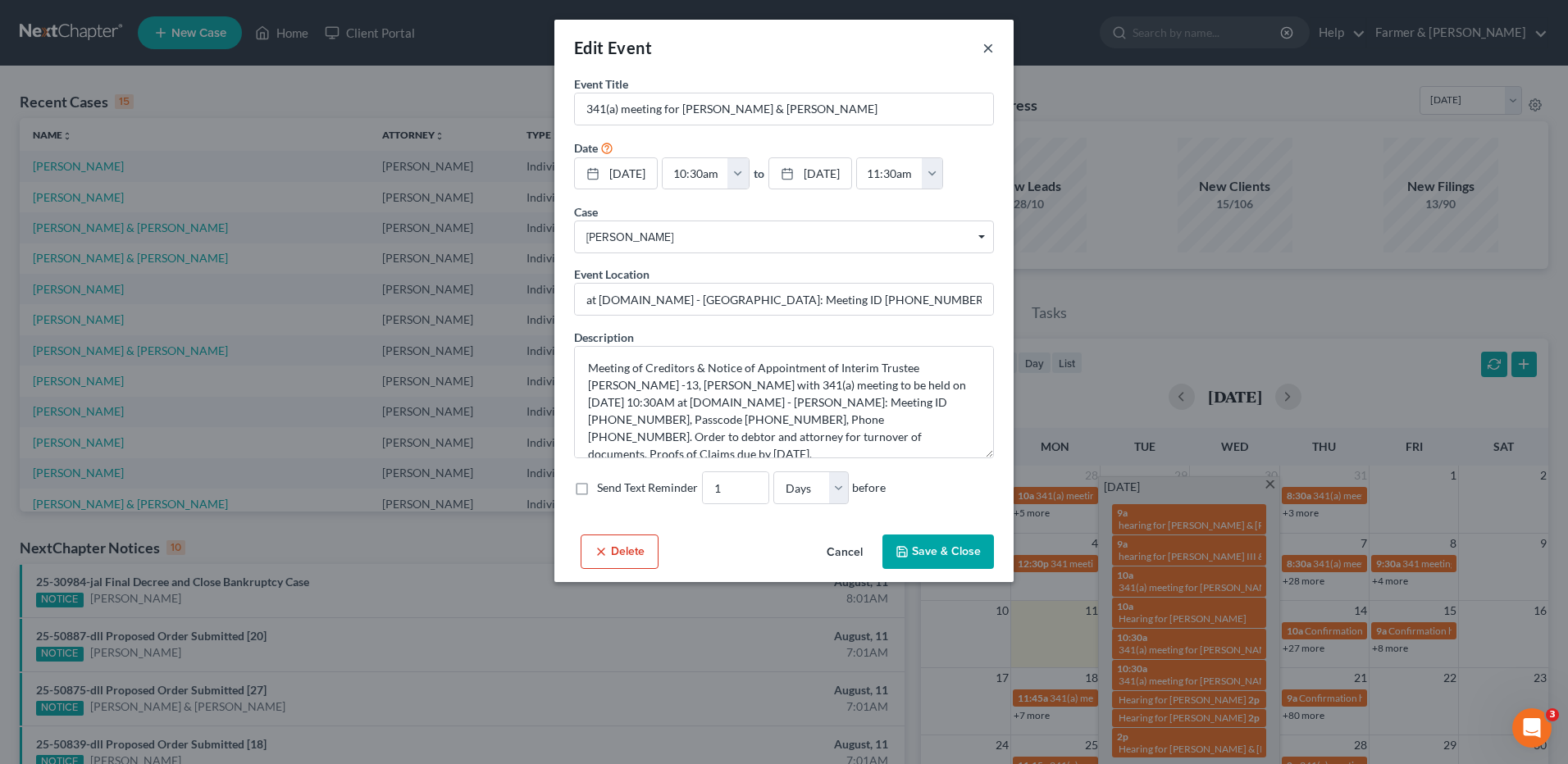
click at [986, 46] on button "×" at bounding box center [988, 47] width 12 height 19
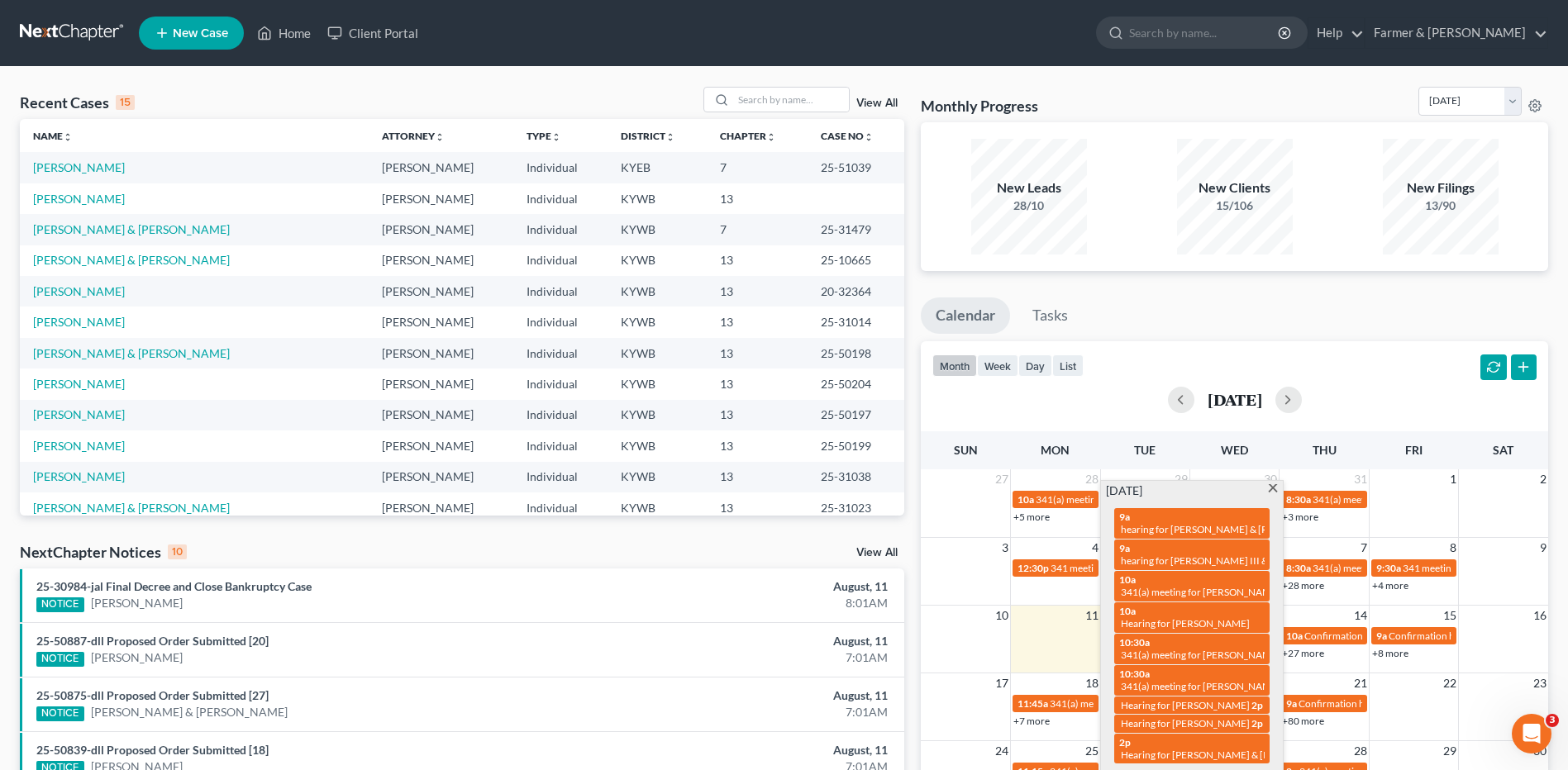
click at [1271, 490] on span at bounding box center [1272, 489] width 13 height 11
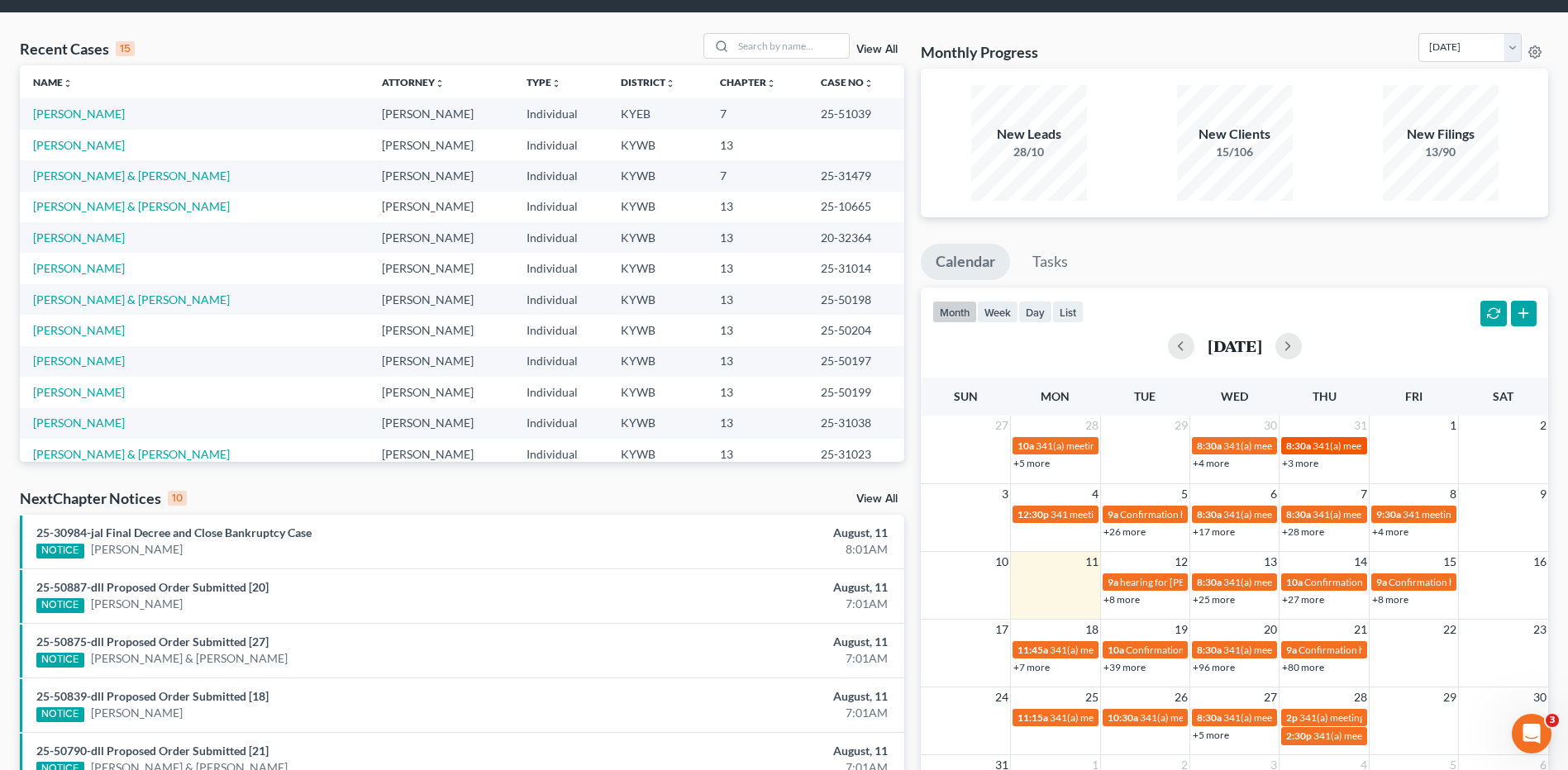
scroll to position [83, 0]
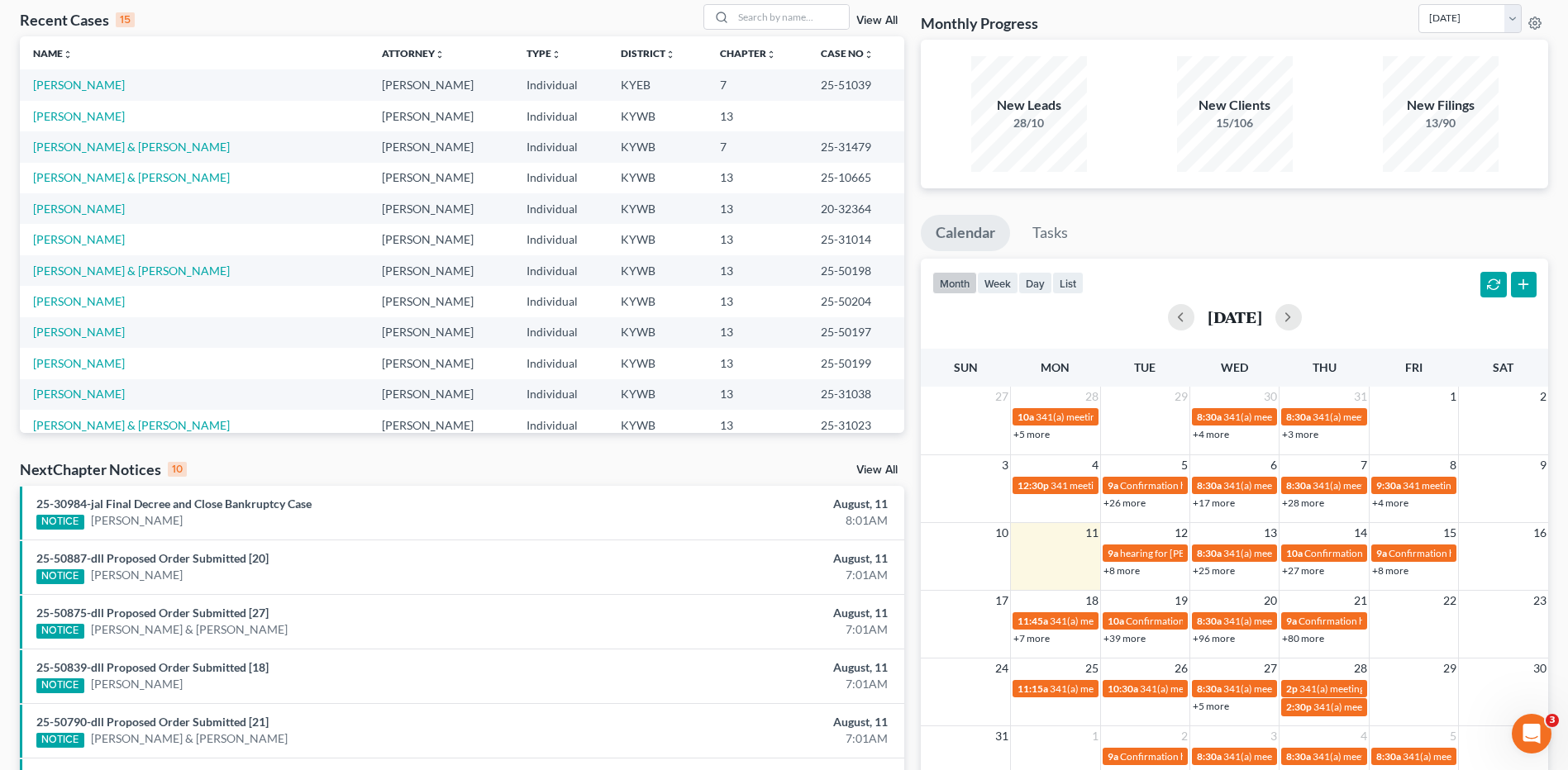
click at [1211, 572] on link "+25 more" at bounding box center [1213, 571] width 42 height 13
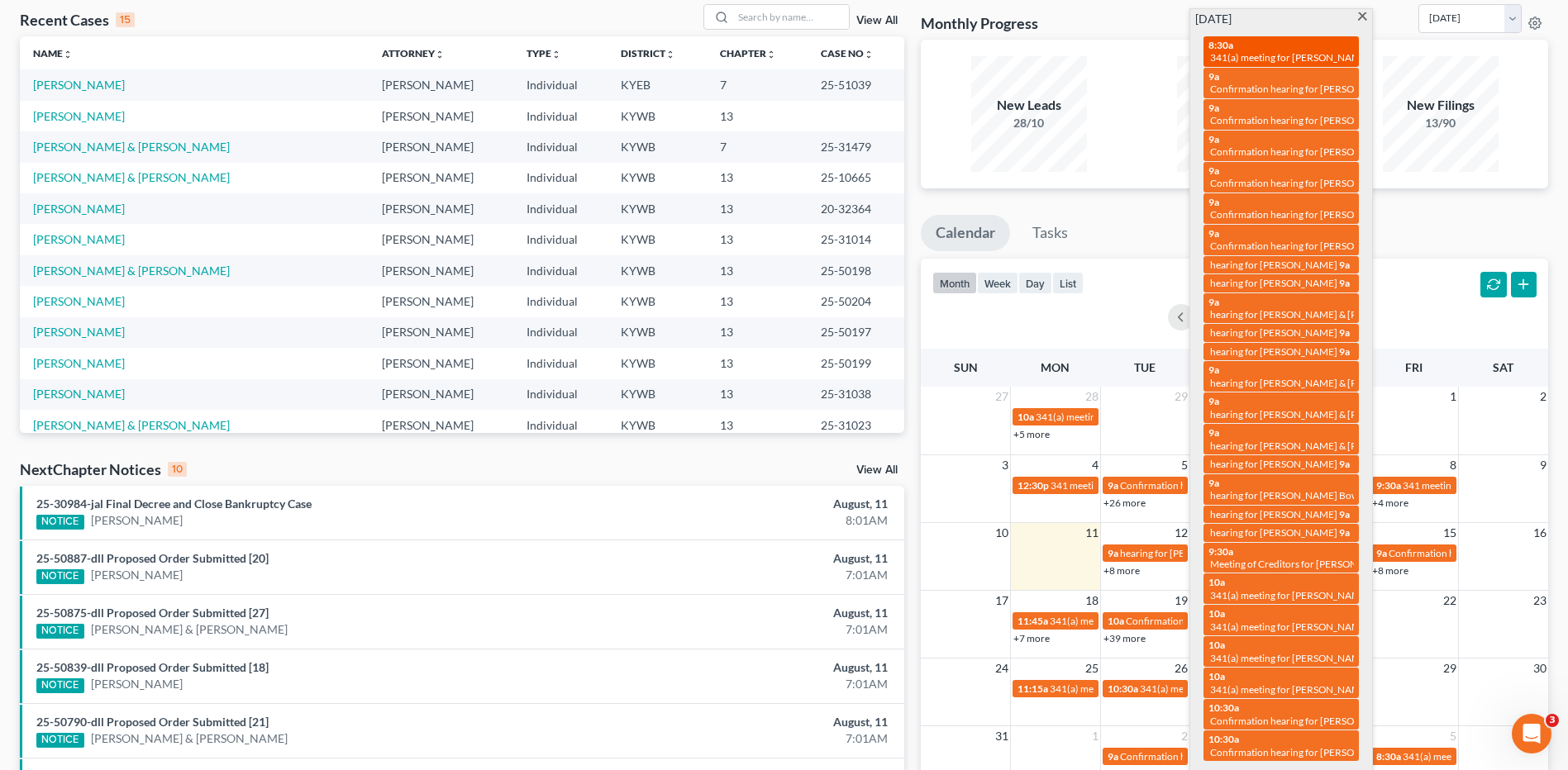
click at [1292, 60] on span "341(a) meeting for [PERSON_NAME] & [PERSON_NAME]" at bounding box center [1334, 57] width 247 height 13
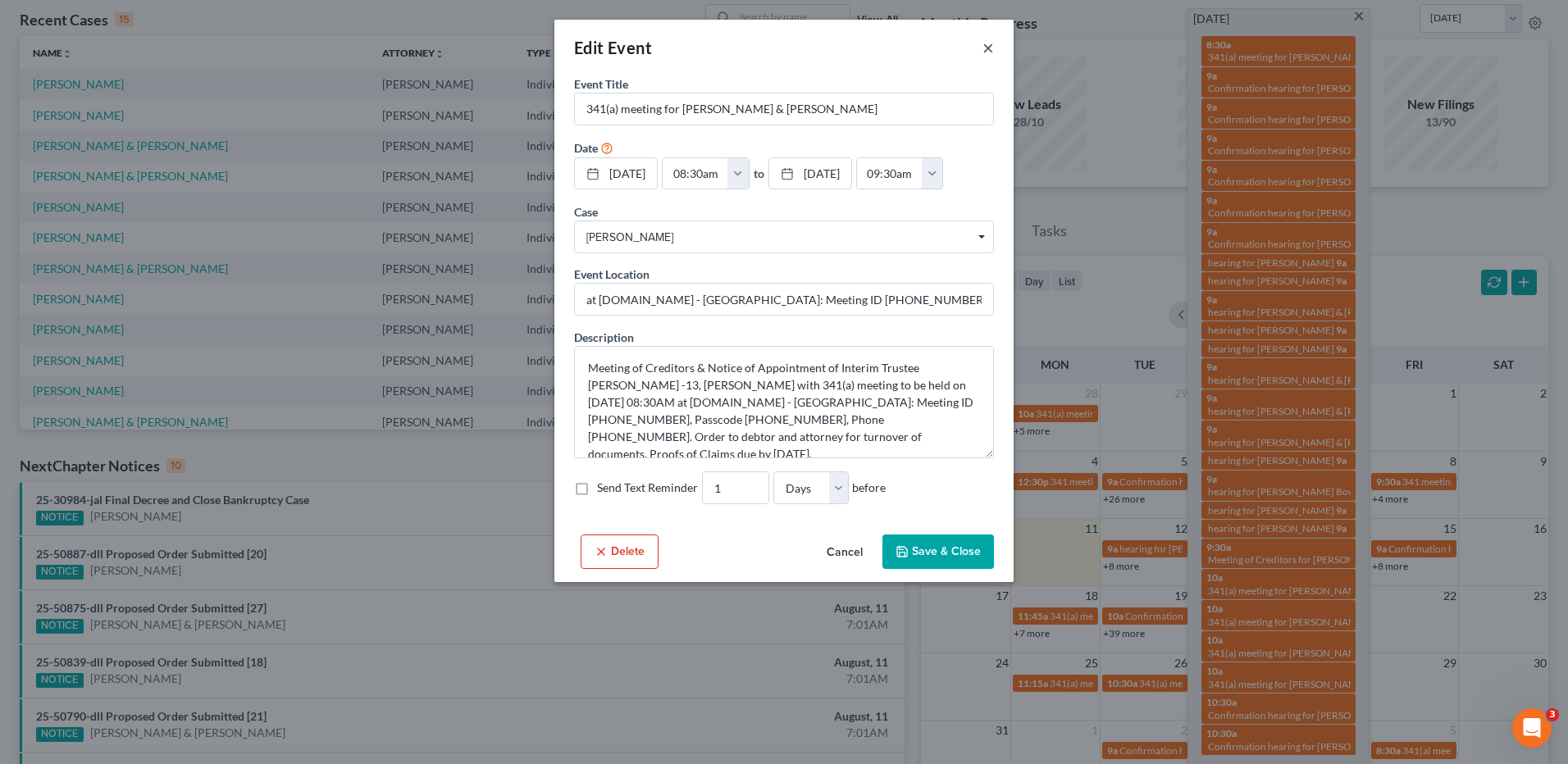
click at [985, 48] on button "×" at bounding box center [988, 47] width 12 height 19
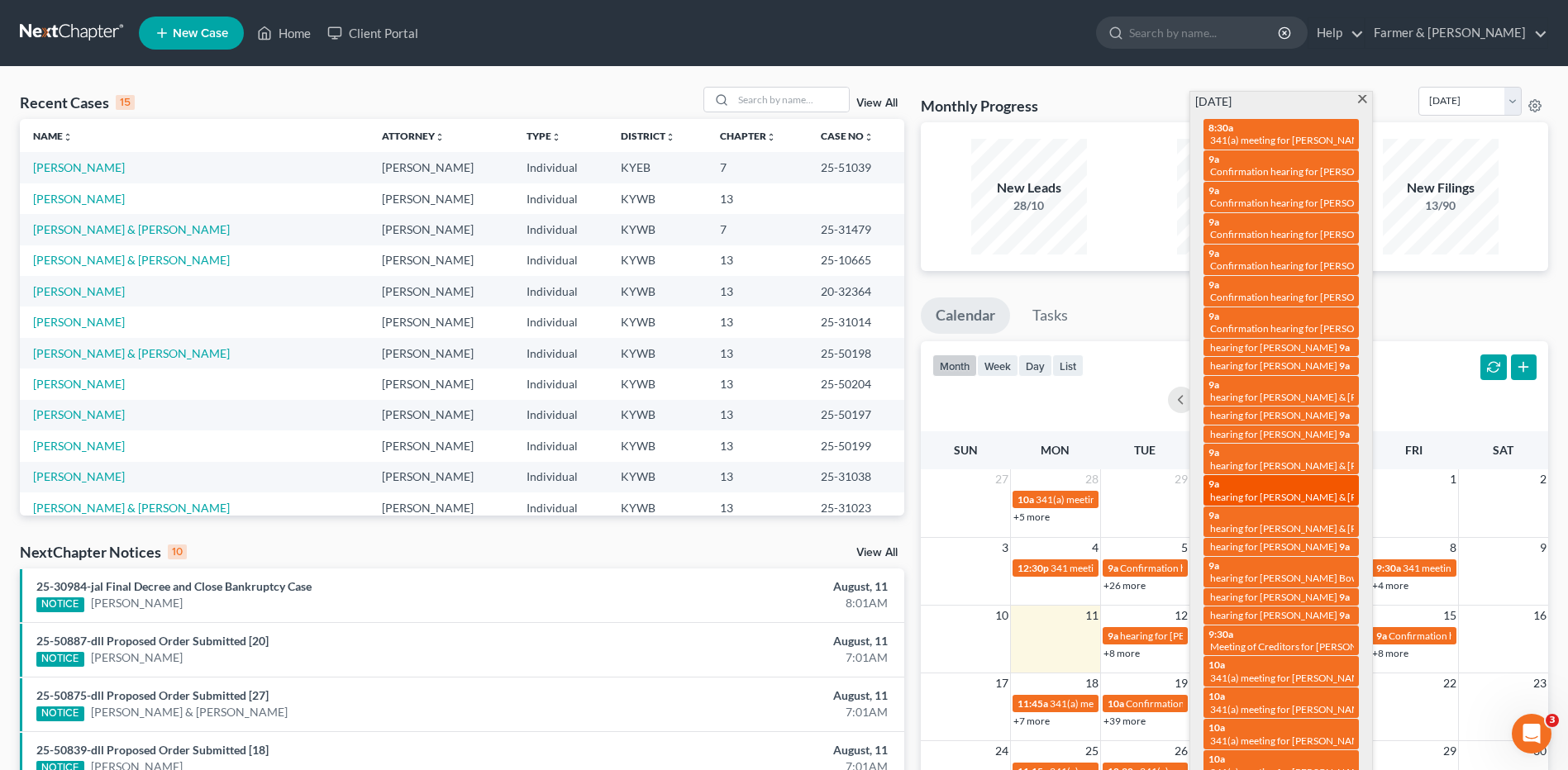
scroll to position [248, 0]
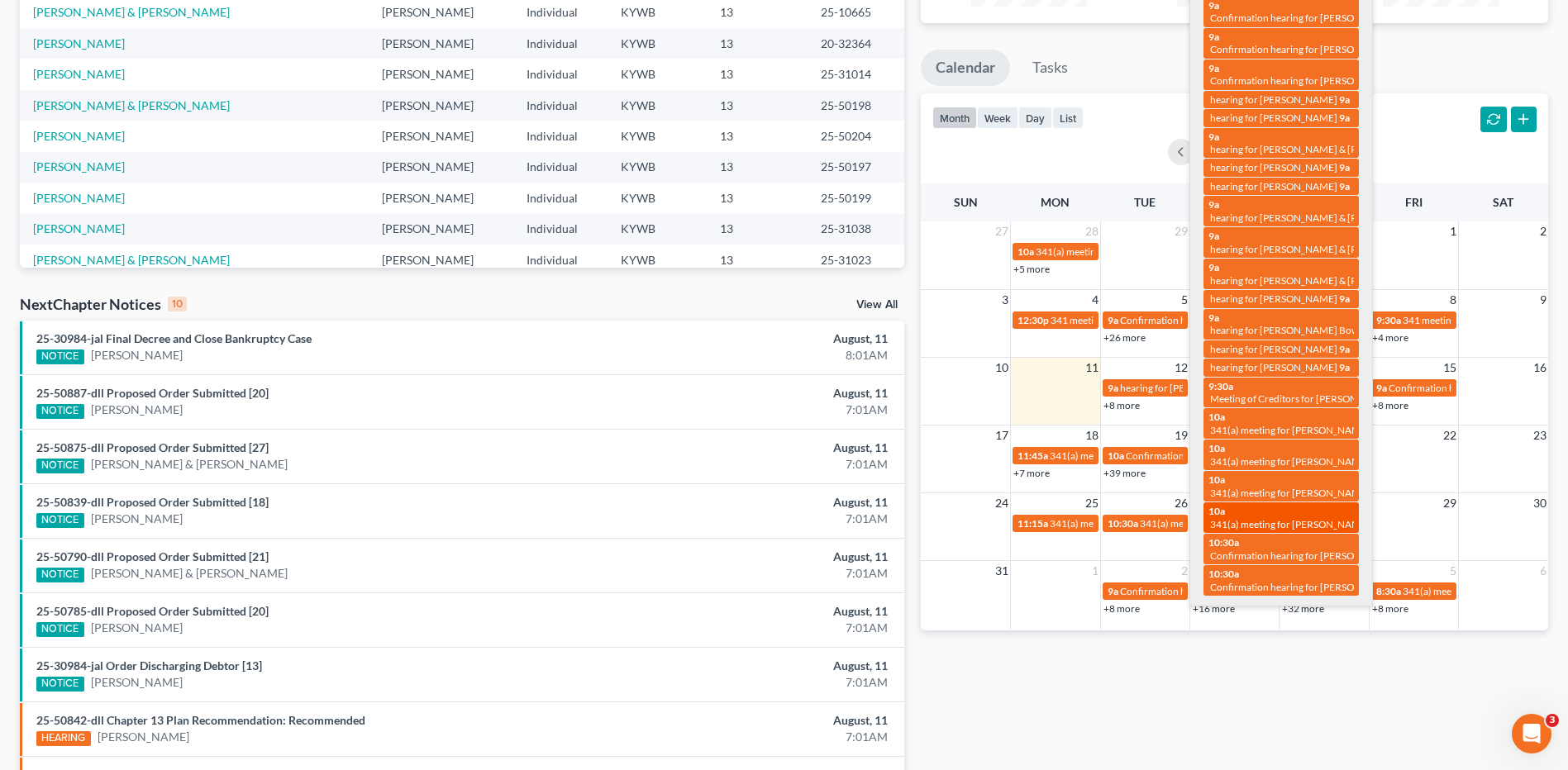
click at [1287, 523] on span "341(a) meeting for [PERSON_NAME]" at bounding box center [1290, 524] width 159 height 13
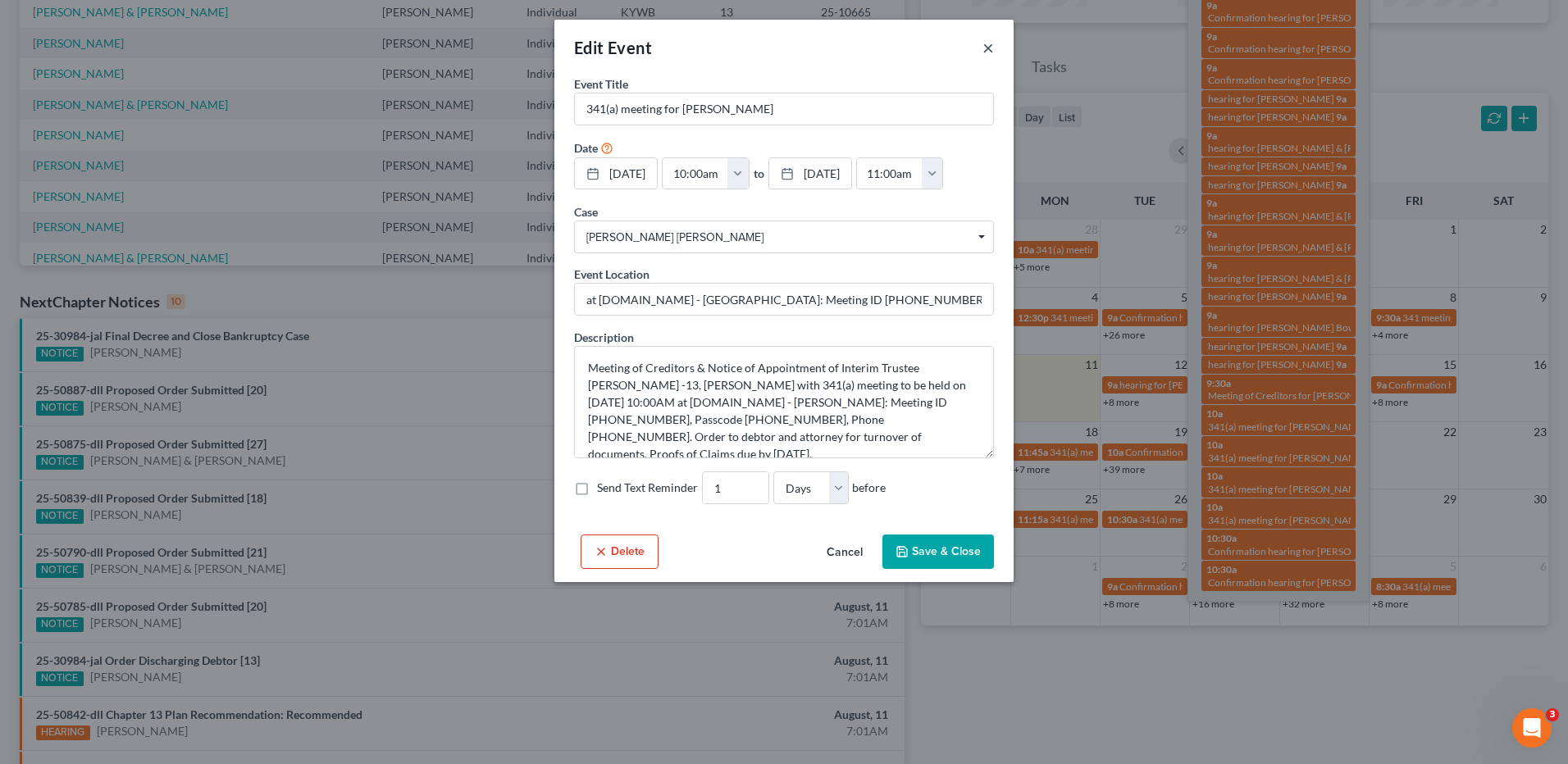
click at [988, 48] on button "×" at bounding box center [988, 47] width 12 height 19
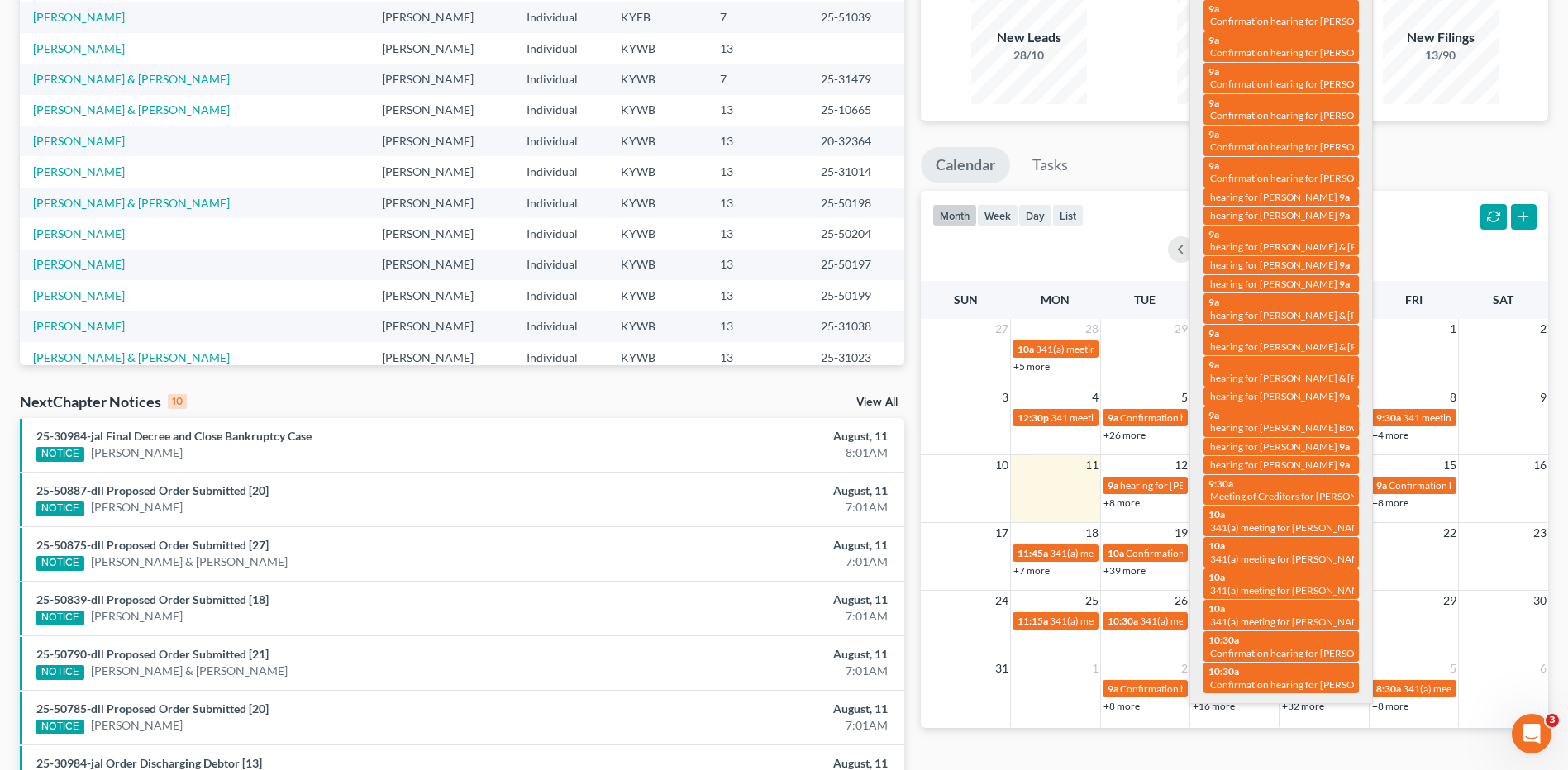
scroll to position [0, 0]
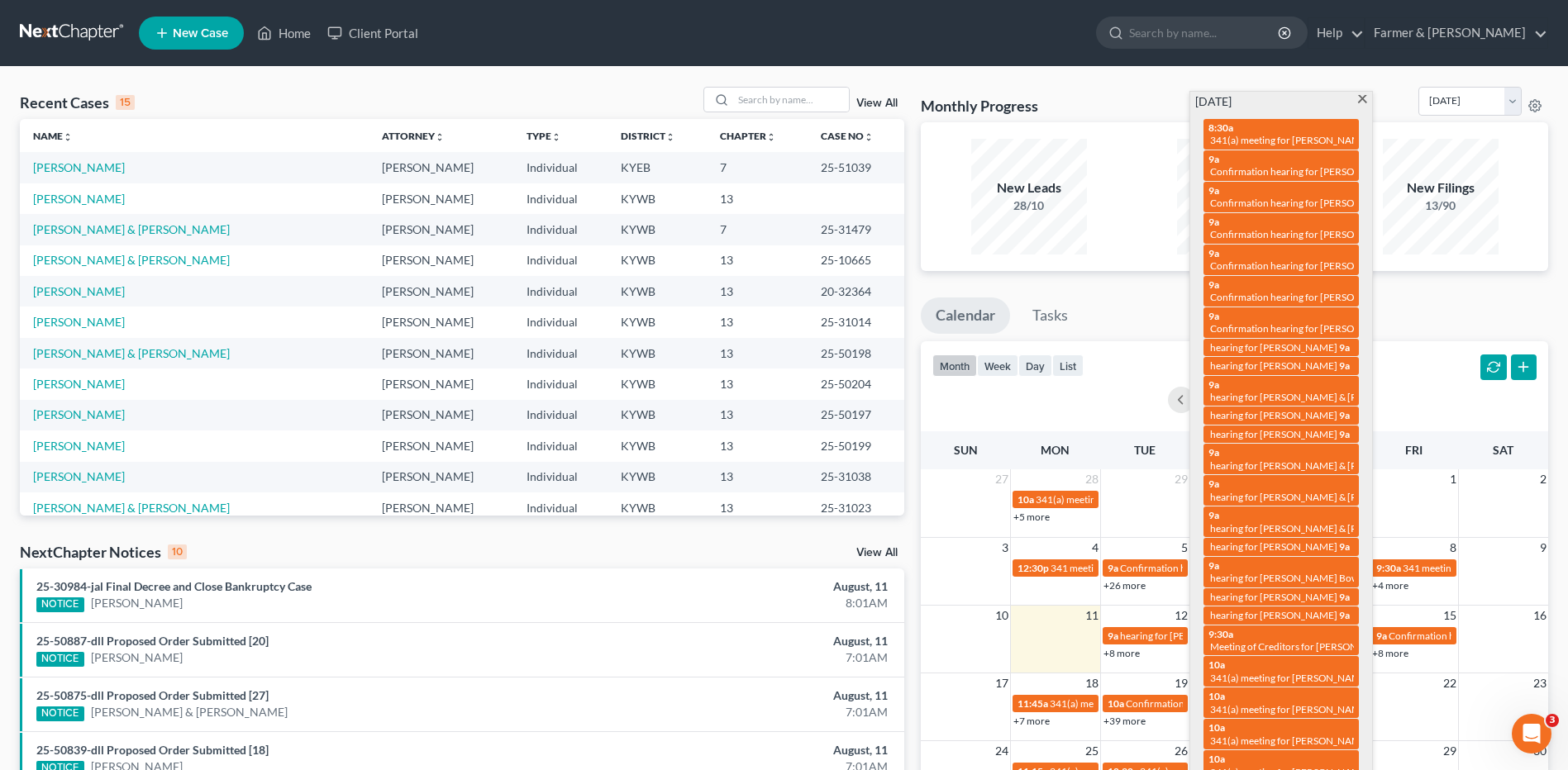
click at [1361, 102] on span at bounding box center [1362, 100] width 13 height 11
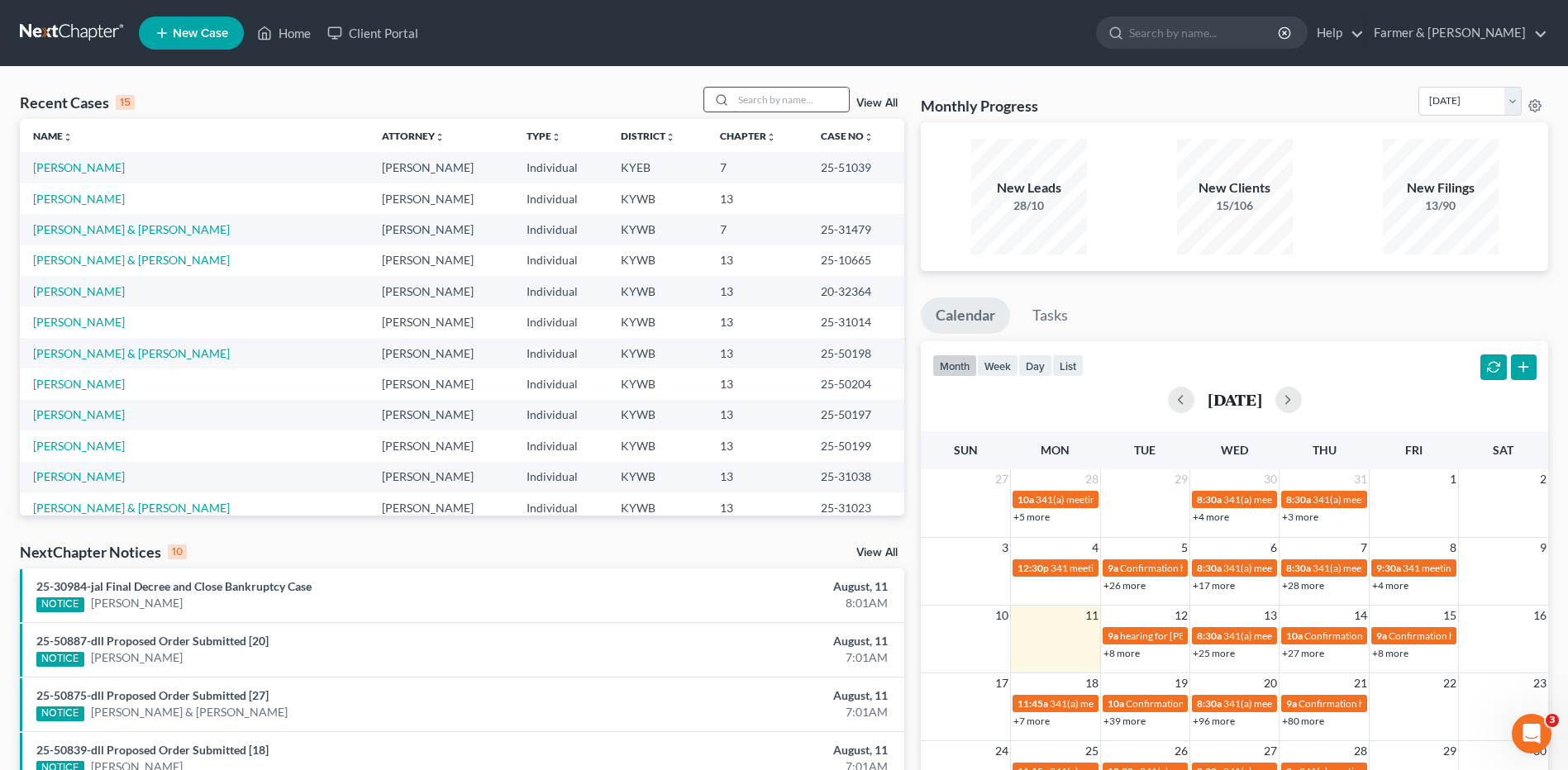
click at [788, 90] on input "search" at bounding box center [790, 99] width 116 height 24
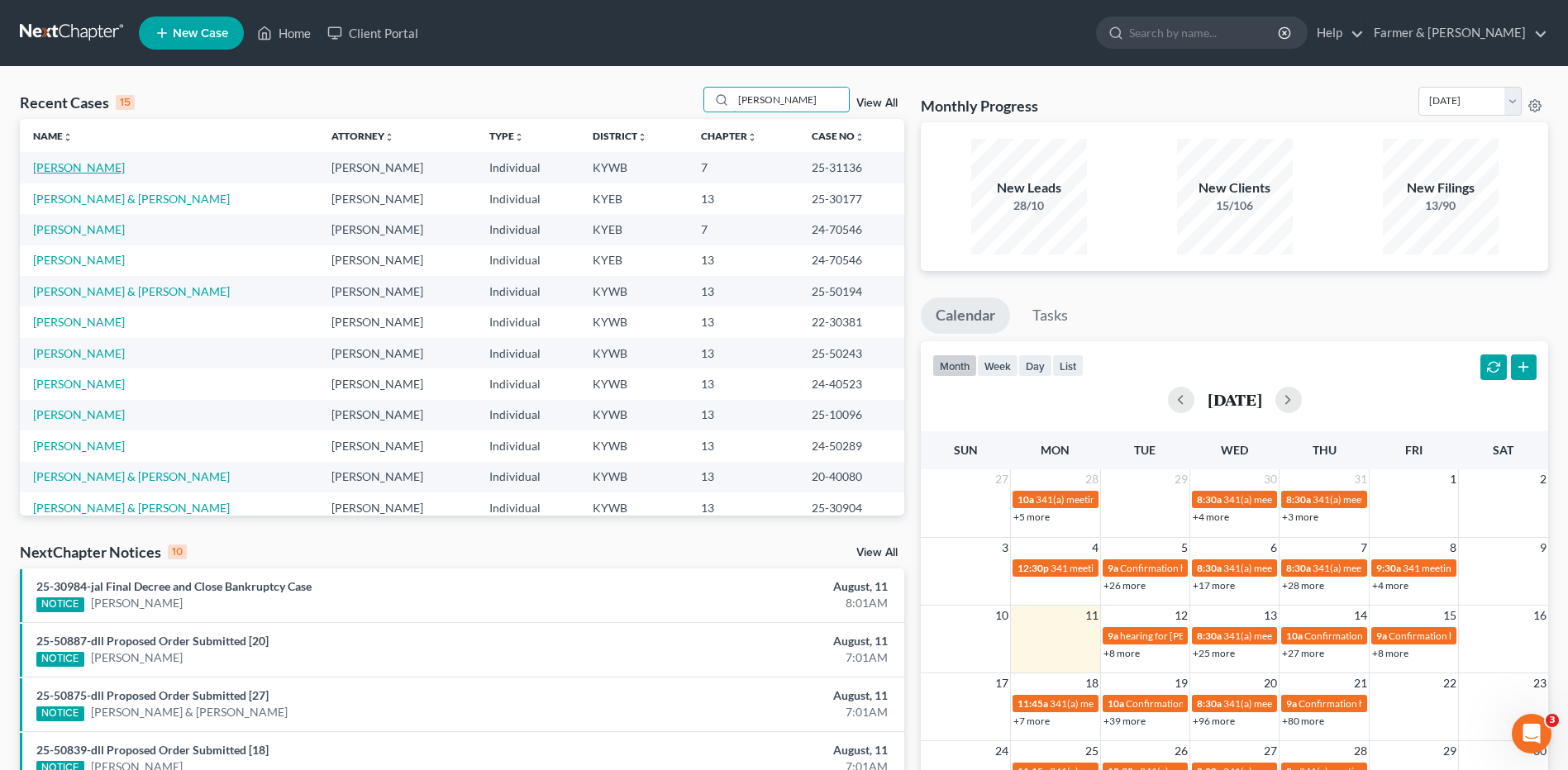
type input "phillips"
click at [90, 168] on link "Phillips, Stephen" at bounding box center [79, 167] width 91 height 14
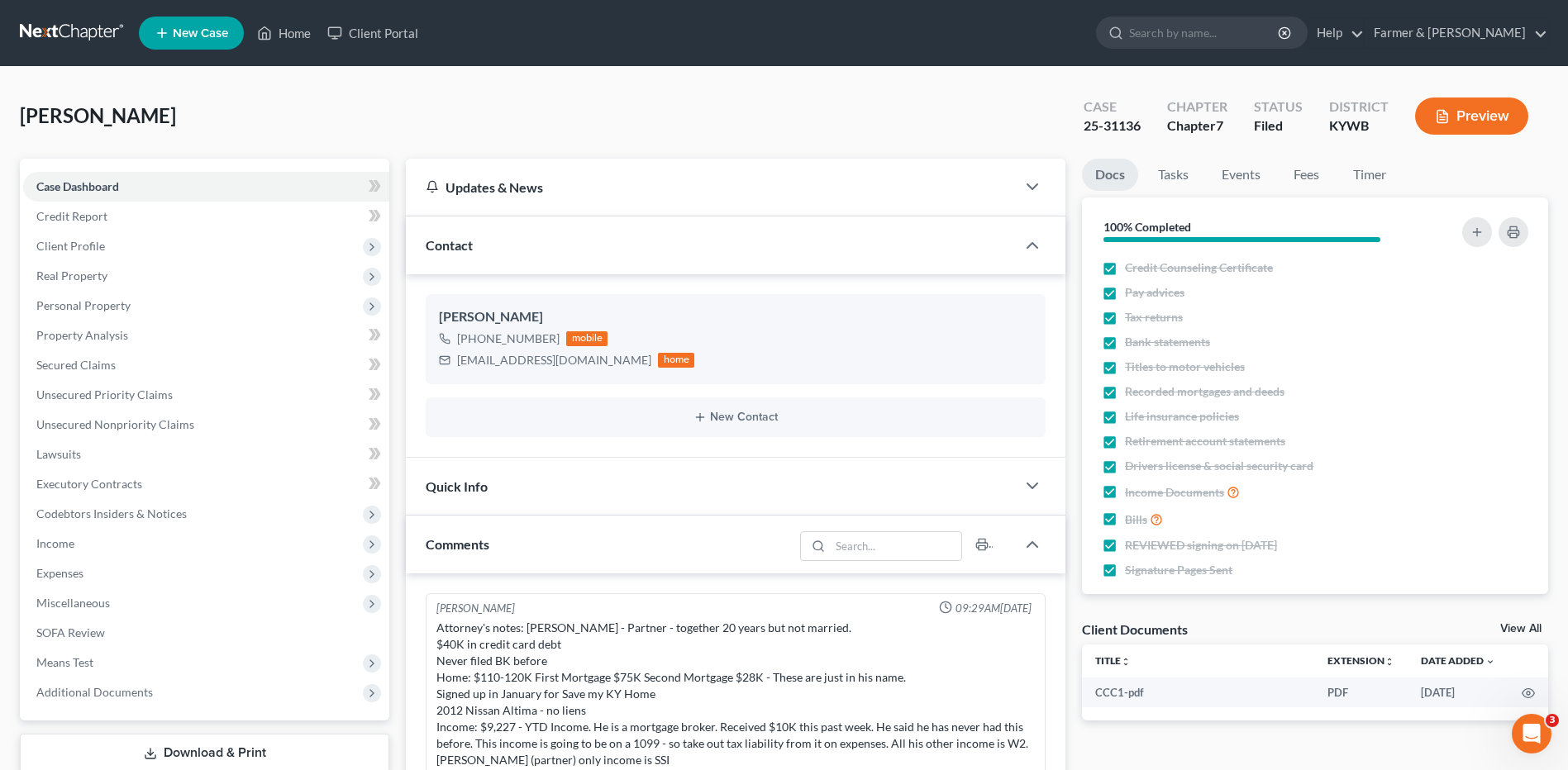
scroll to position [146, 0]
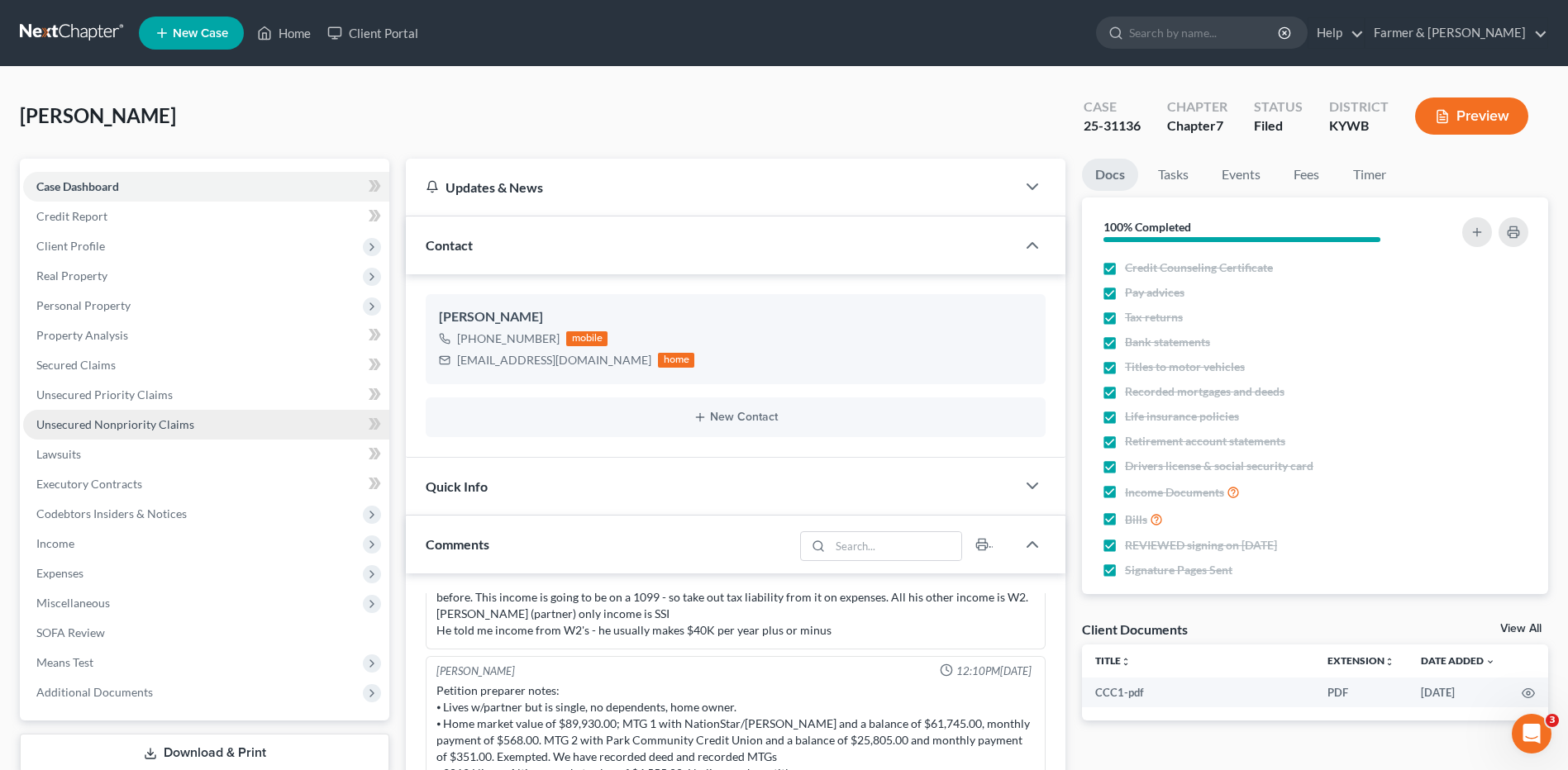
click at [125, 420] on span "Unsecured Nonpriority Claims" at bounding box center [115, 424] width 157 height 14
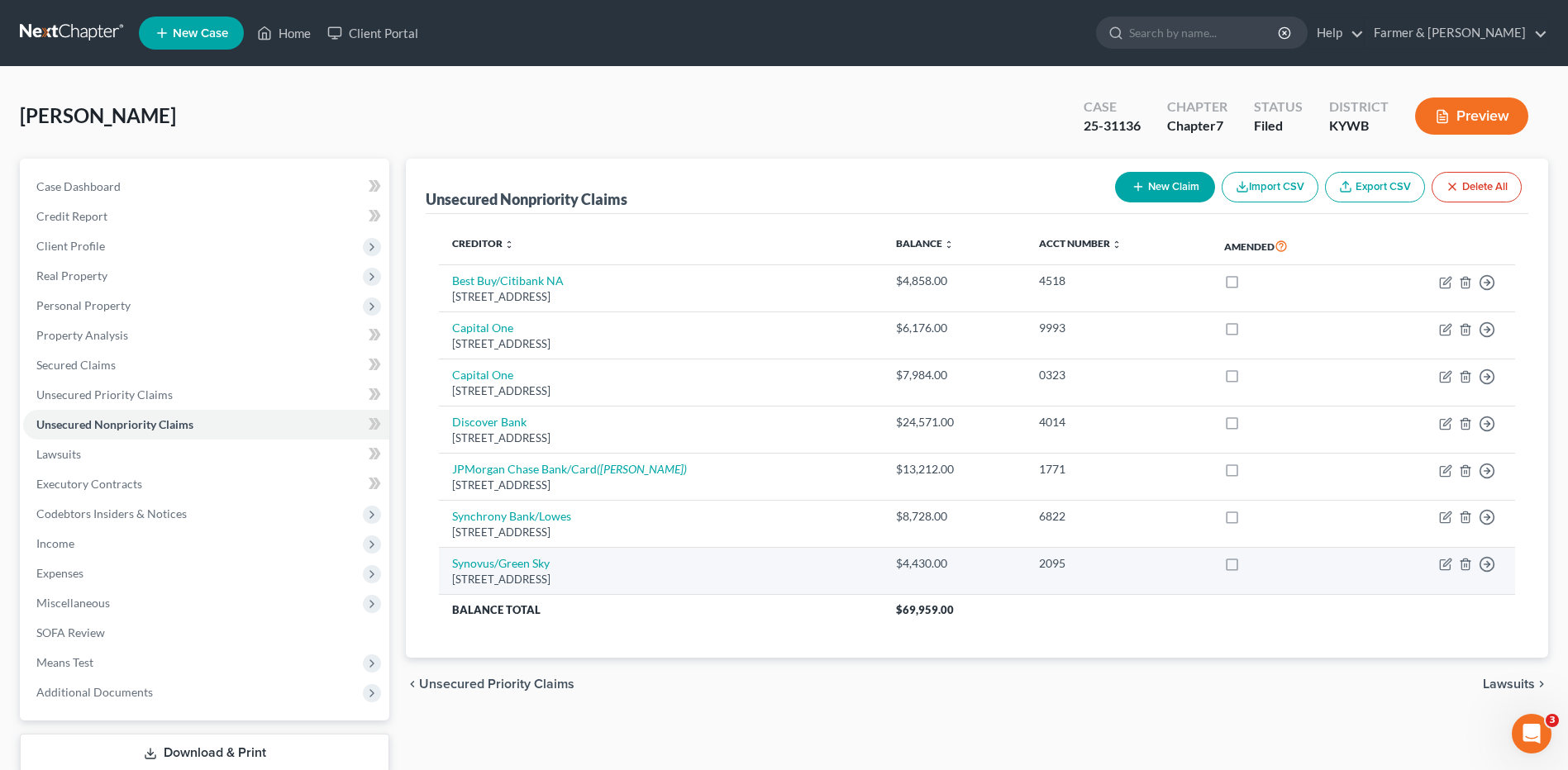
click at [505, 576] on div "1797 Ne Expressway, Atlanta, GA 30329" at bounding box center [660, 579] width 416 height 16
click at [510, 565] on link "Synovus/Green Sky" at bounding box center [501, 563] width 97 height 14
select select "10"
select select "2"
select select "0"
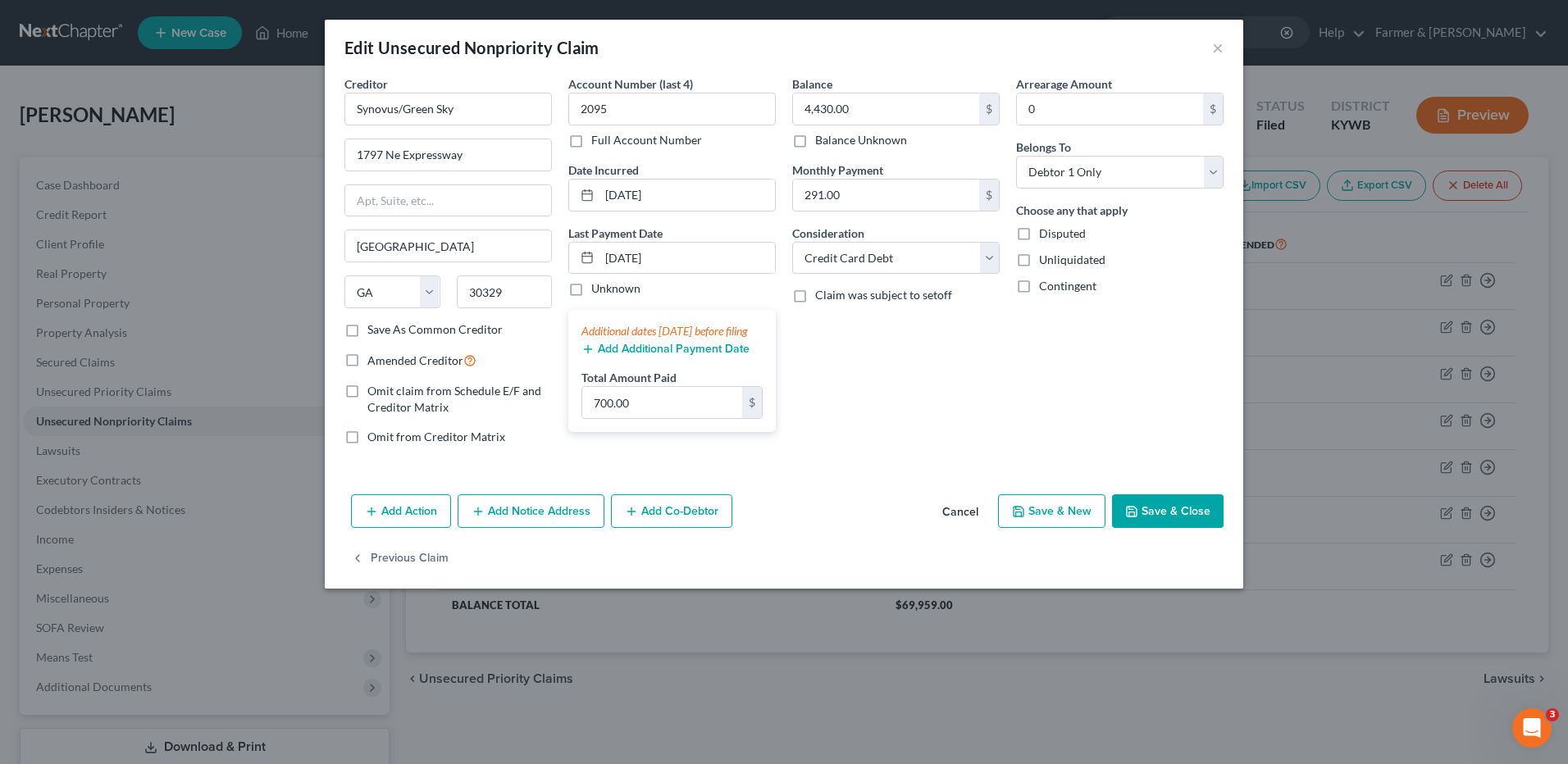
click at [966, 513] on button "Cancel" at bounding box center [960, 512] width 63 height 33
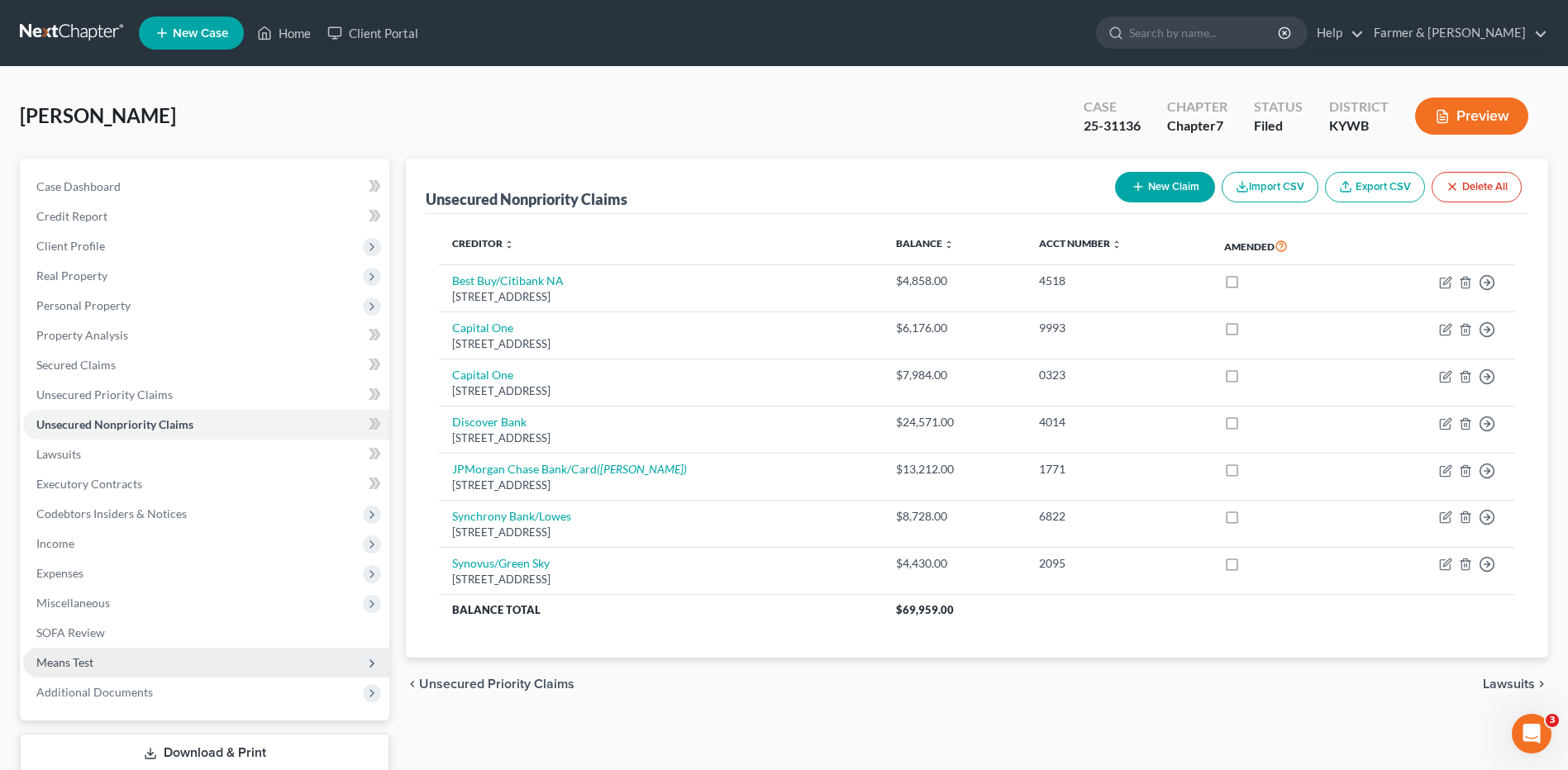
drag, startPoint x: 160, startPoint y: 689, endPoint x: 171, endPoint y: 676, distance: 17.0
click at [160, 689] on span "Additional Documents" at bounding box center [206, 692] width 366 height 30
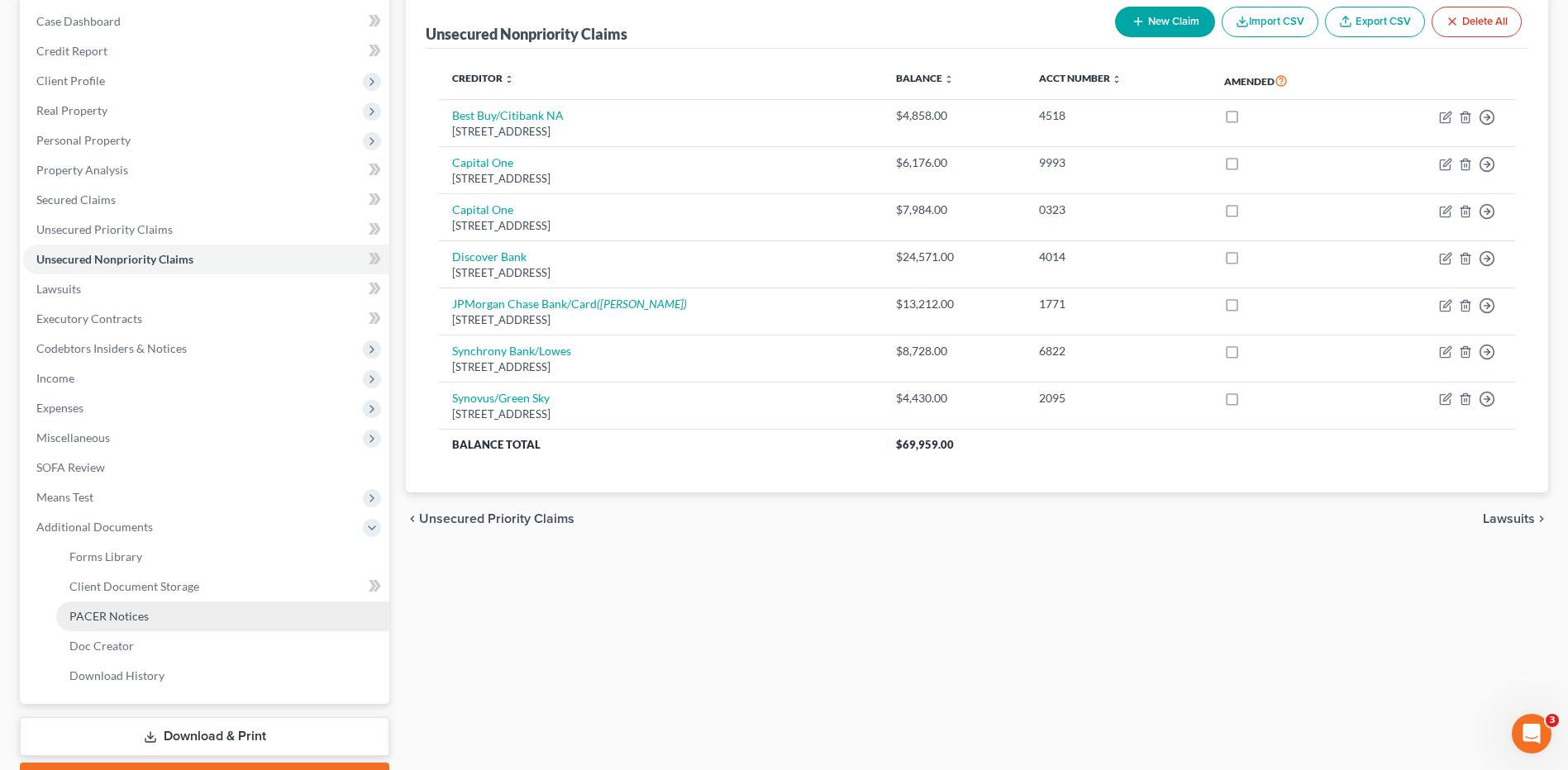
click at [151, 617] on link "PACER Notices" at bounding box center [223, 616] width 333 height 30
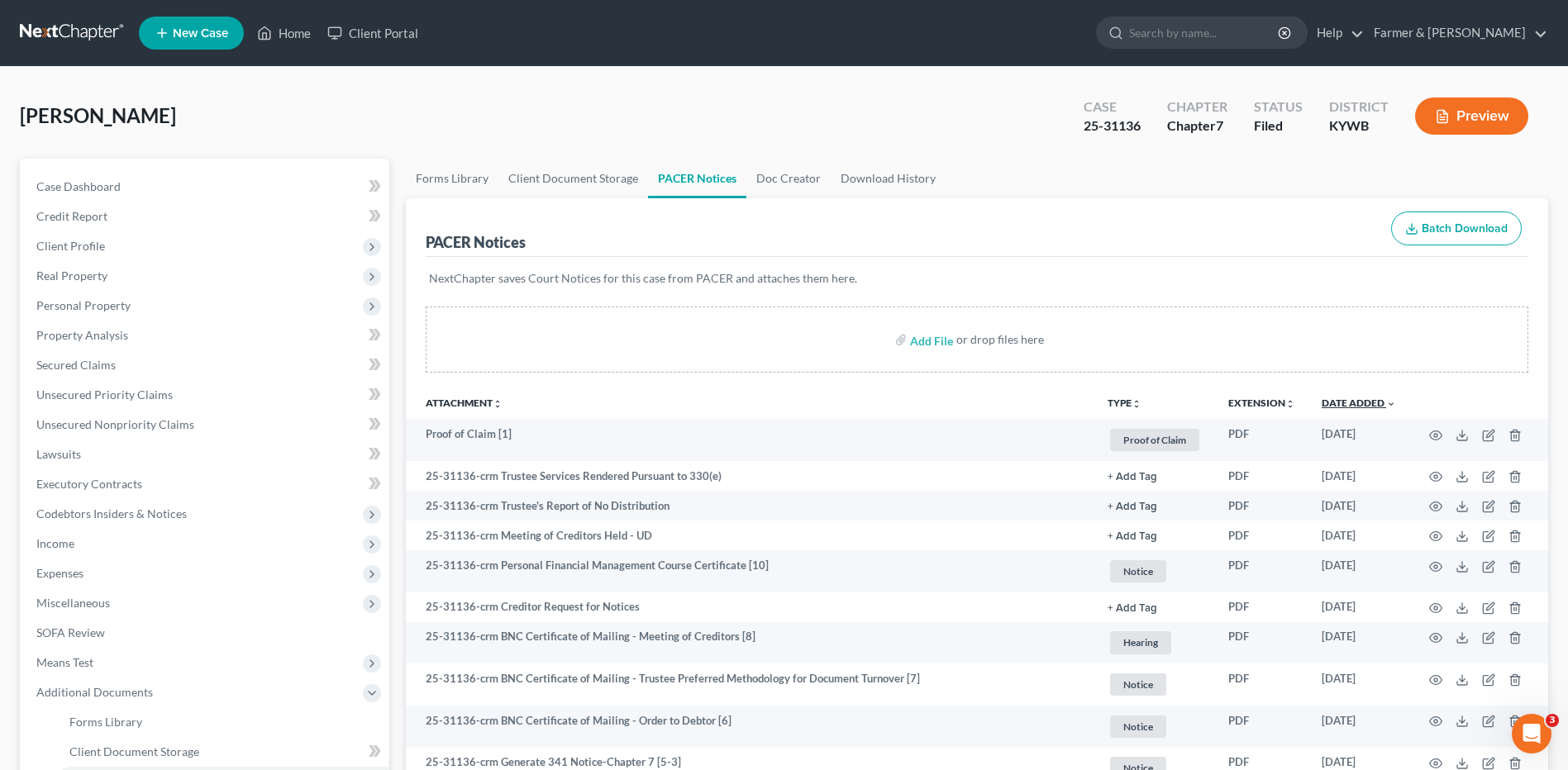
drag, startPoint x: 1370, startPoint y: 405, endPoint x: 1346, endPoint y: 406, distance: 24.0
click at [1370, 405] on link "Date Added unfold_more expand_more expand_less" at bounding box center [1358, 402] width 75 height 13
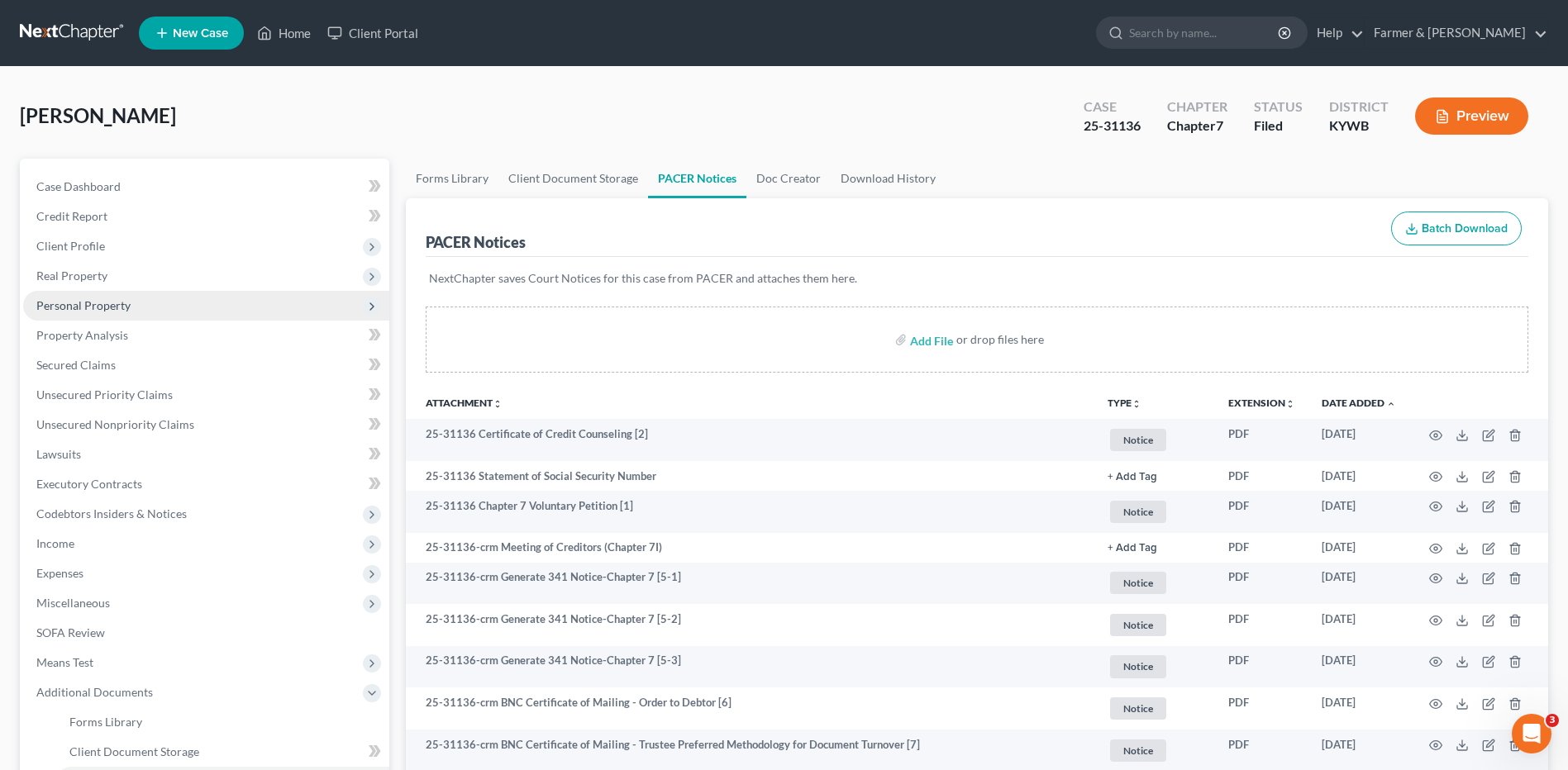
click at [185, 306] on span "Personal Property" at bounding box center [206, 305] width 366 height 30
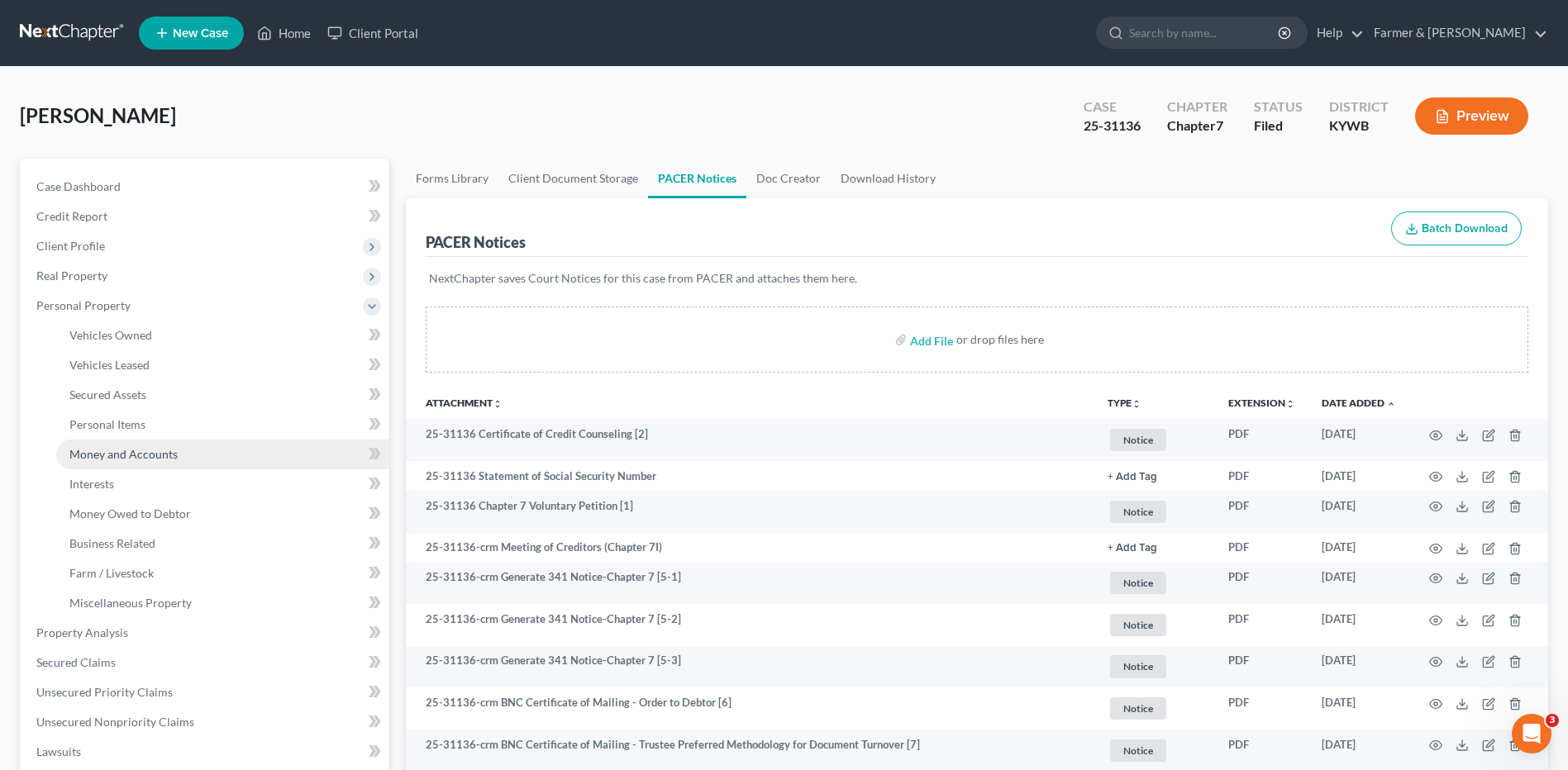
click at [192, 460] on link "Money and Accounts" at bounding box center [223, 454] width 333 height 30
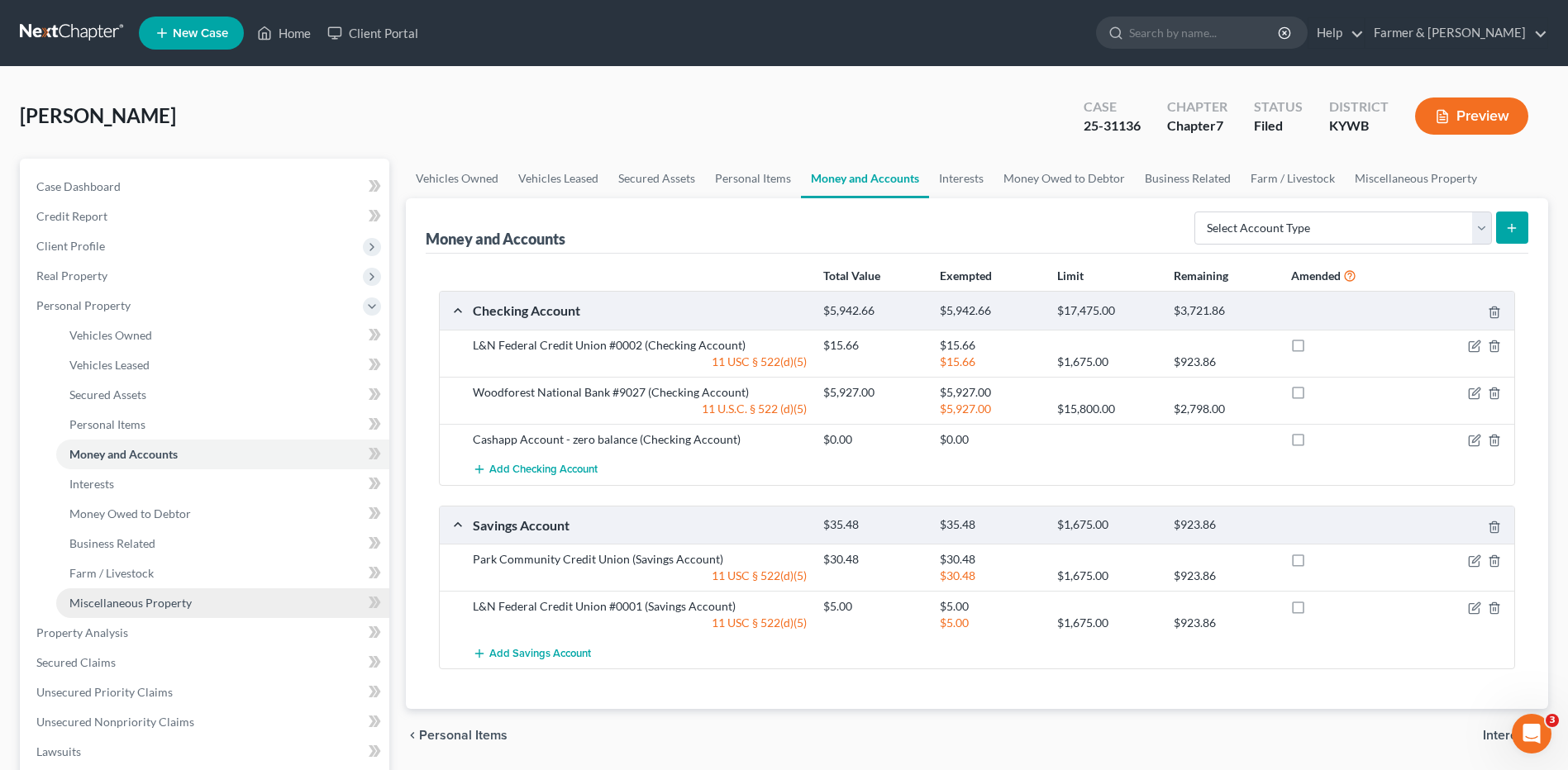
click at [156, 611] on link "Miscellaneous Property" at bounding box center [223, 603] width 333 height 30
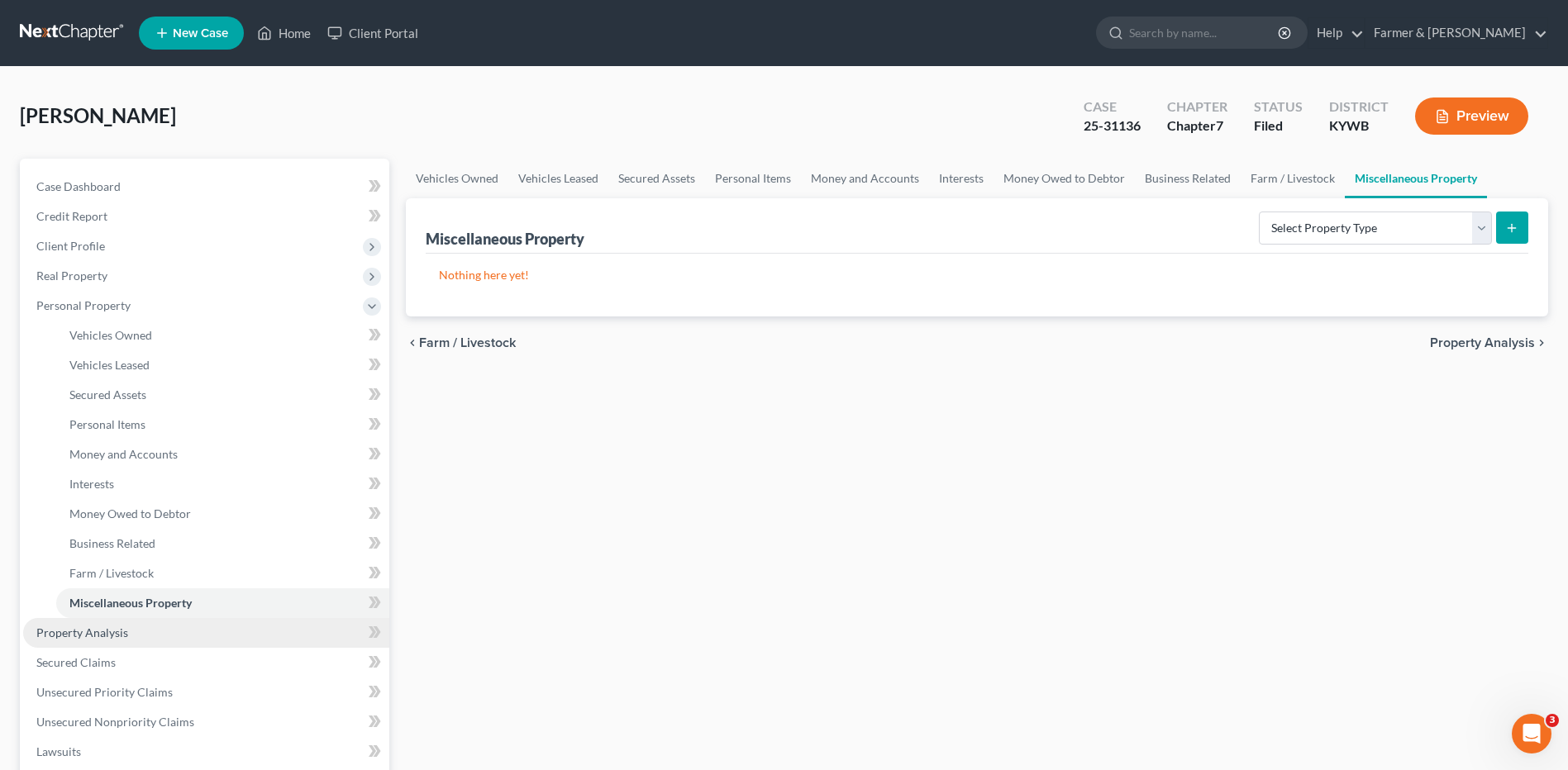
click at [131, 624] on link "Property Analysis" at bounding box center [206, 633] width 366 height 30
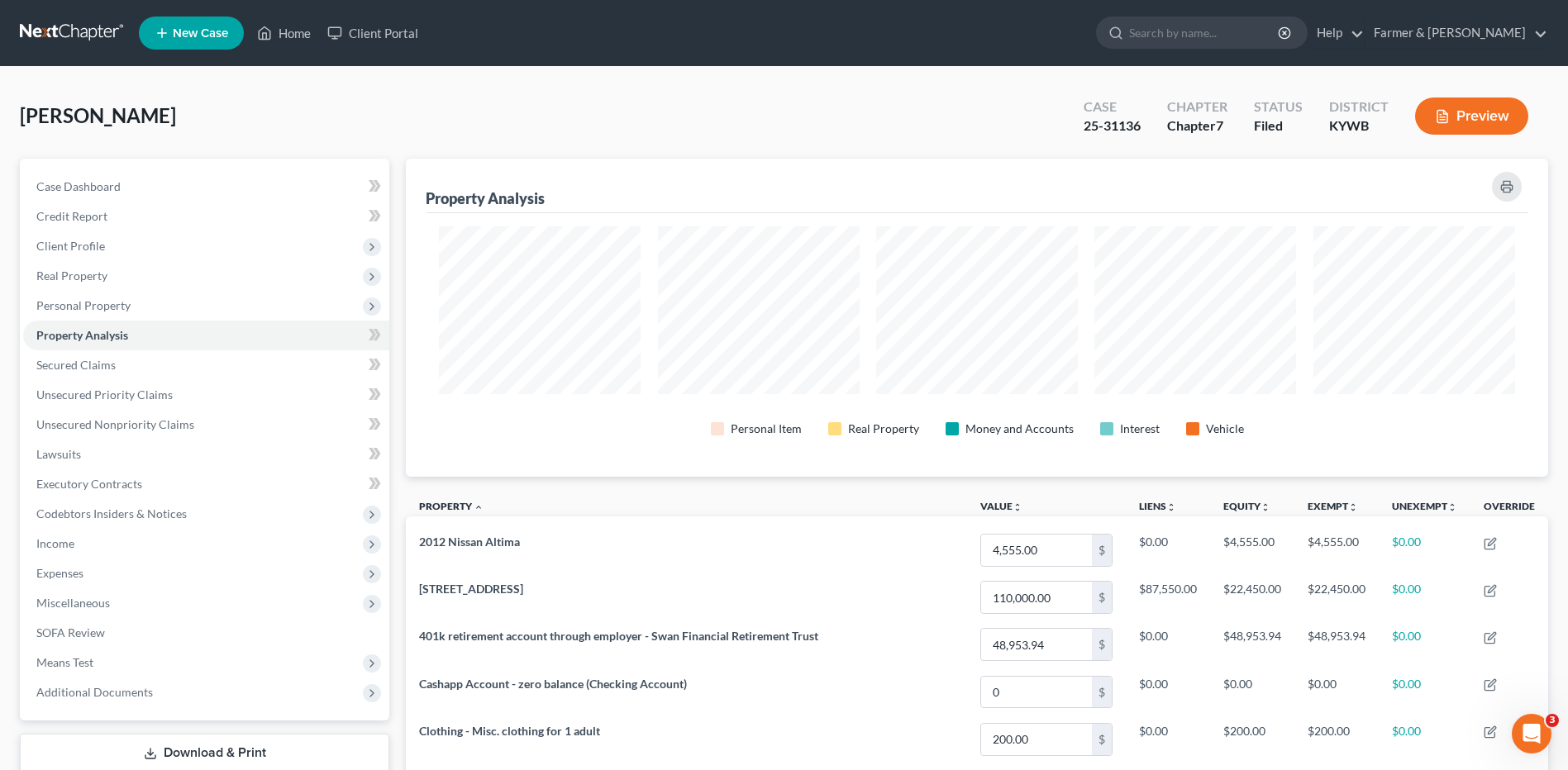
click at [91, 29] on link at bounding box center [72, 33] width 106 height 30
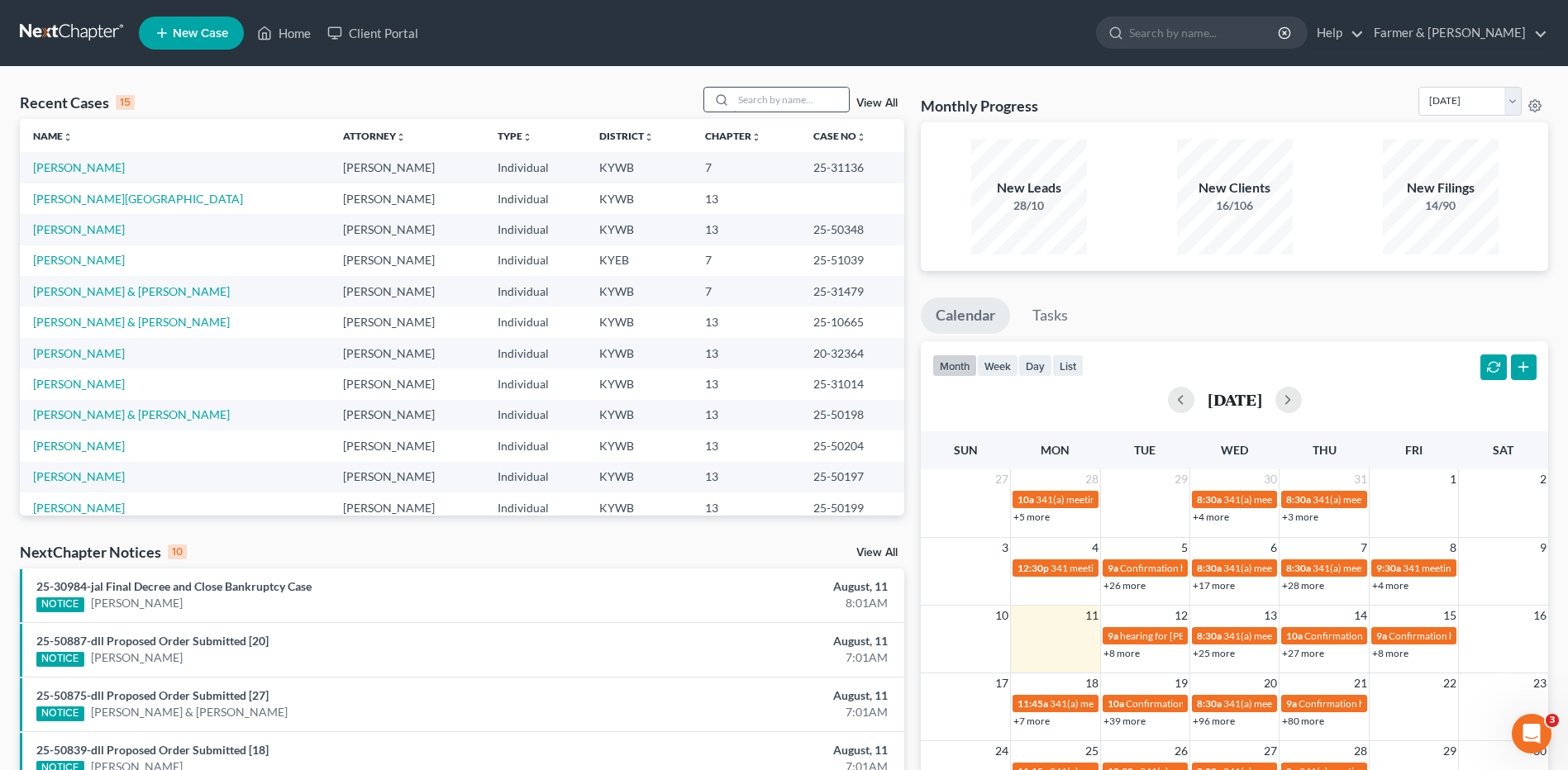
click at [746, 91] on input "search" at bounding box center [790, 99] width 116 height 24
type input "[PERSON_NAME]"
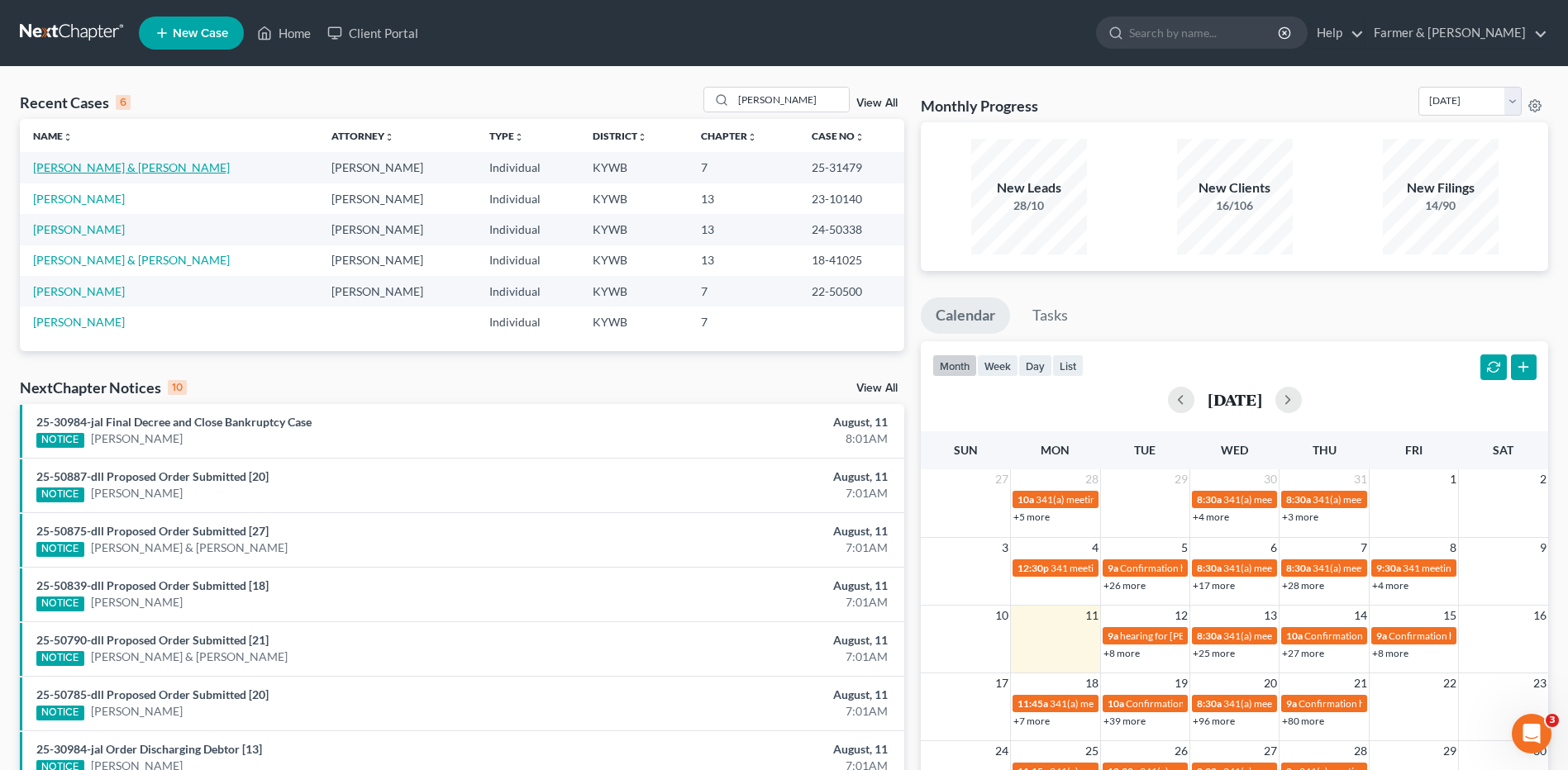
drag, startPoint x: 128, startPoint y: 169, endPoint x: 309, endPoint y: 156, distance: 181.5
click at [128, 169] on link "[PERSON_NAME] & [PERSON_NAME]" at bounding box center [131, 167] width 196 height 14
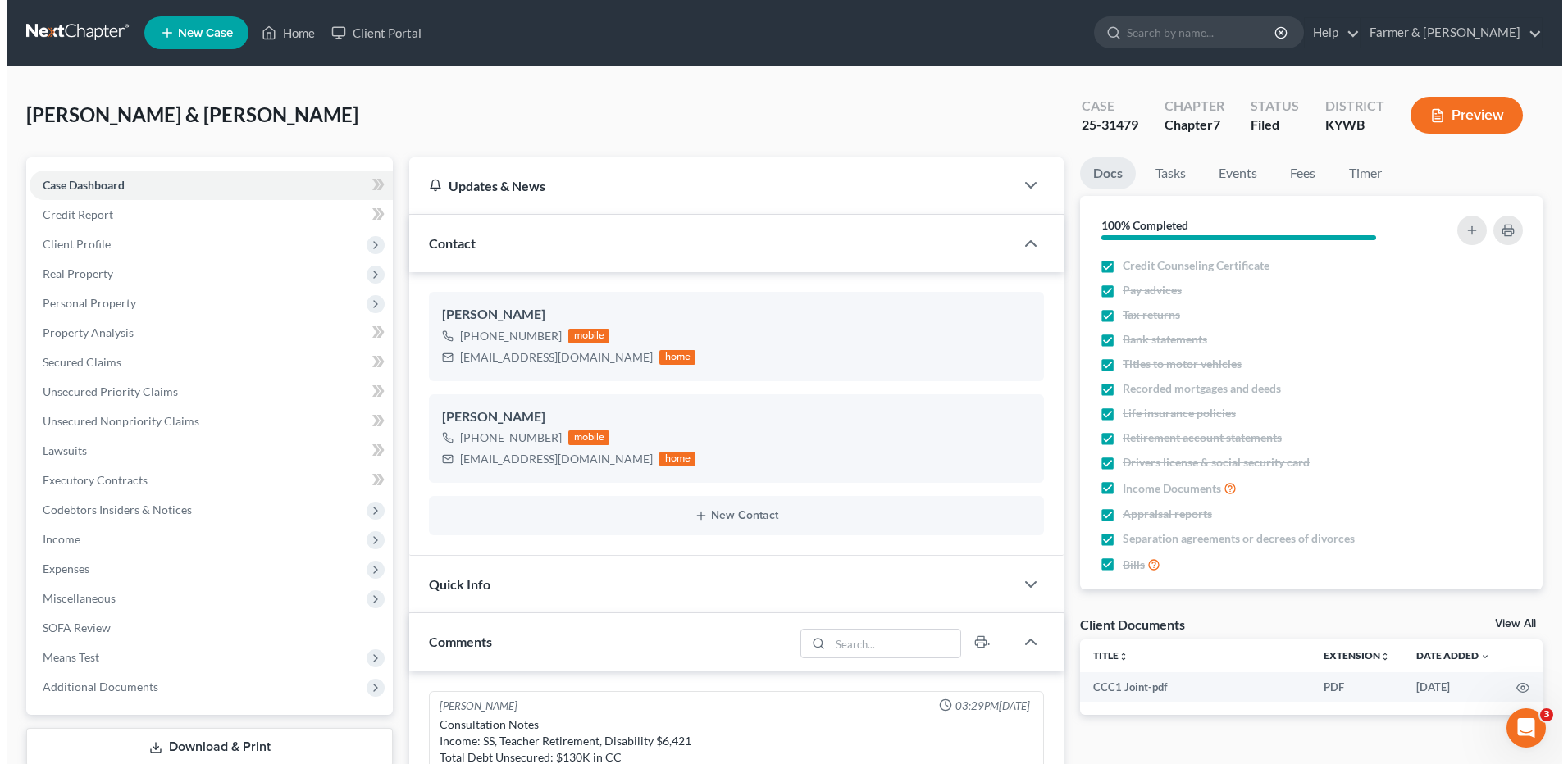
scroll to position [46, 0]
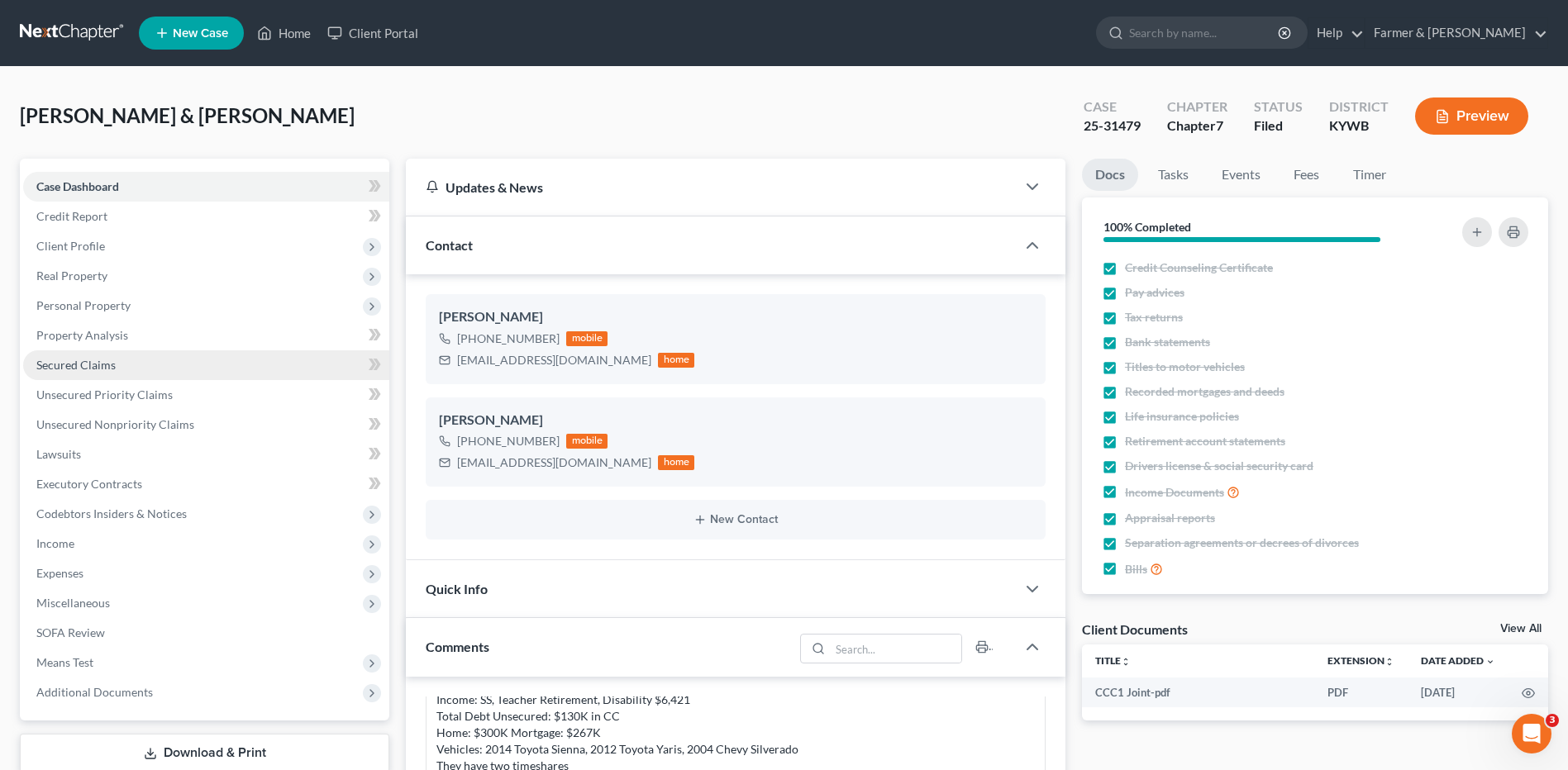
click at [125, 356] on link "Secured Claims" at bounding box center [206, 365] width 366 height 30
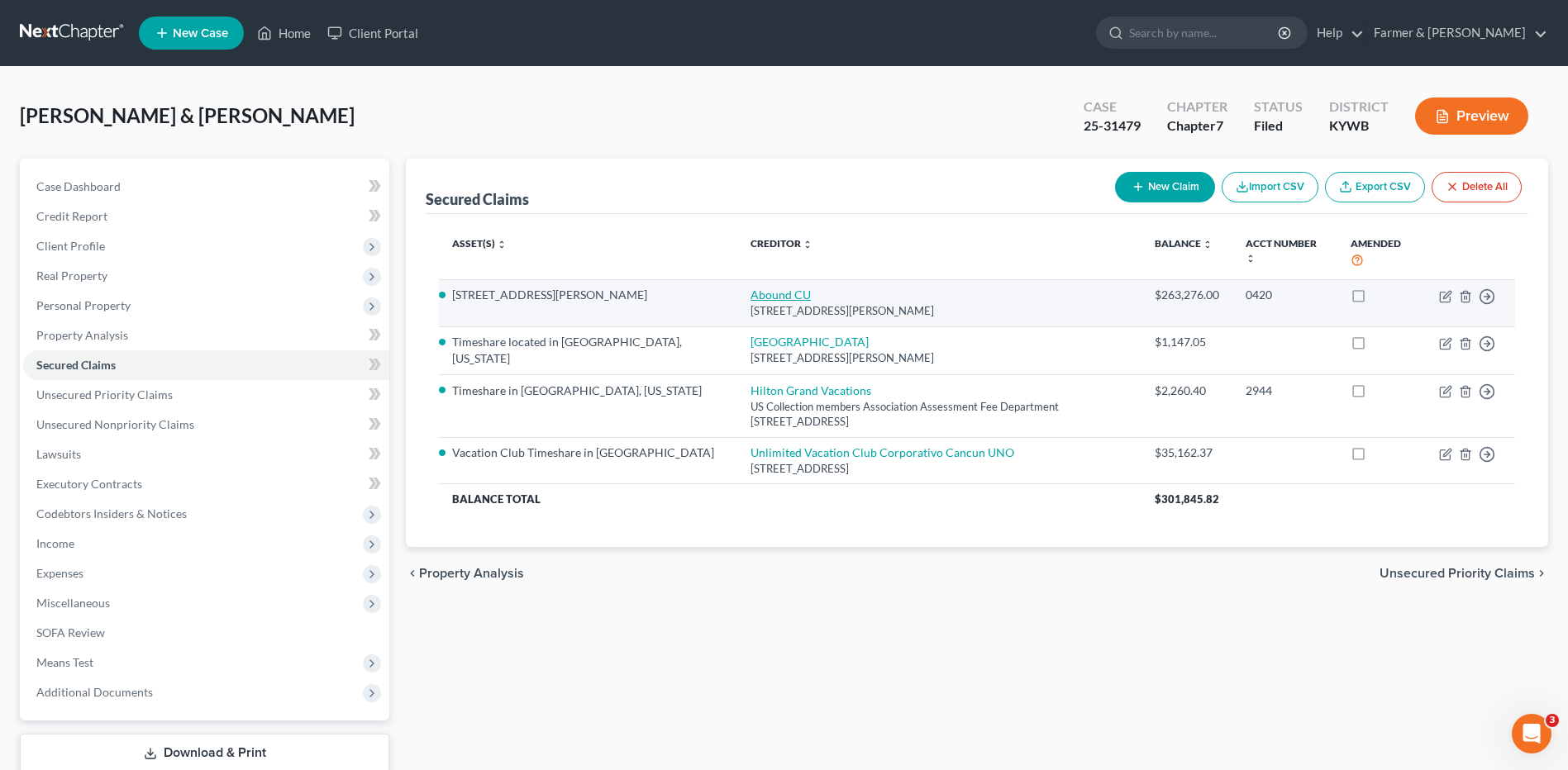
click at [750, 295] on link "Abound CU" at bounding box center [781, 295] width 60 height 14
select select "18"
select select "3"
select select "2"
select select "0"
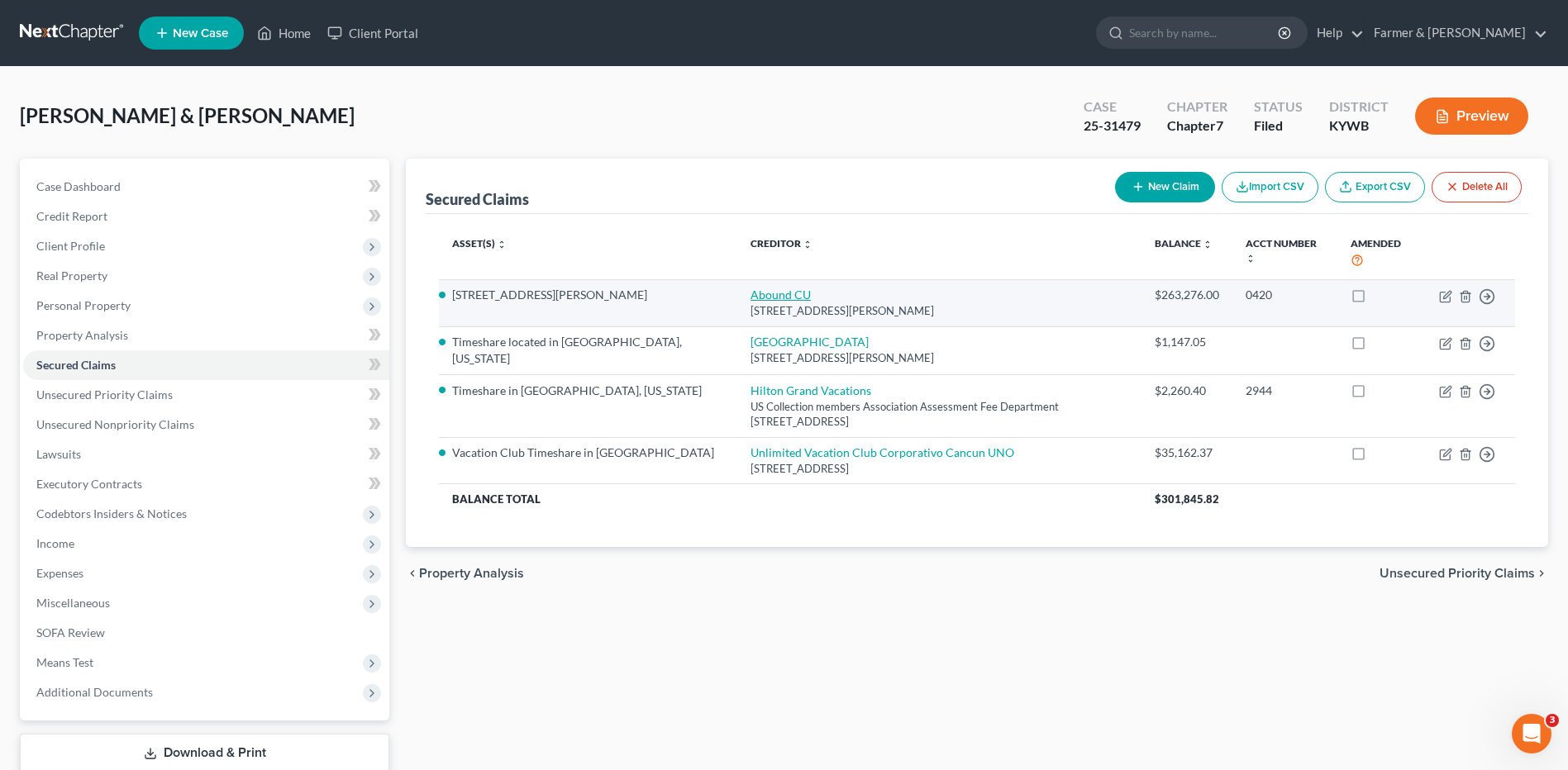
select select "0"
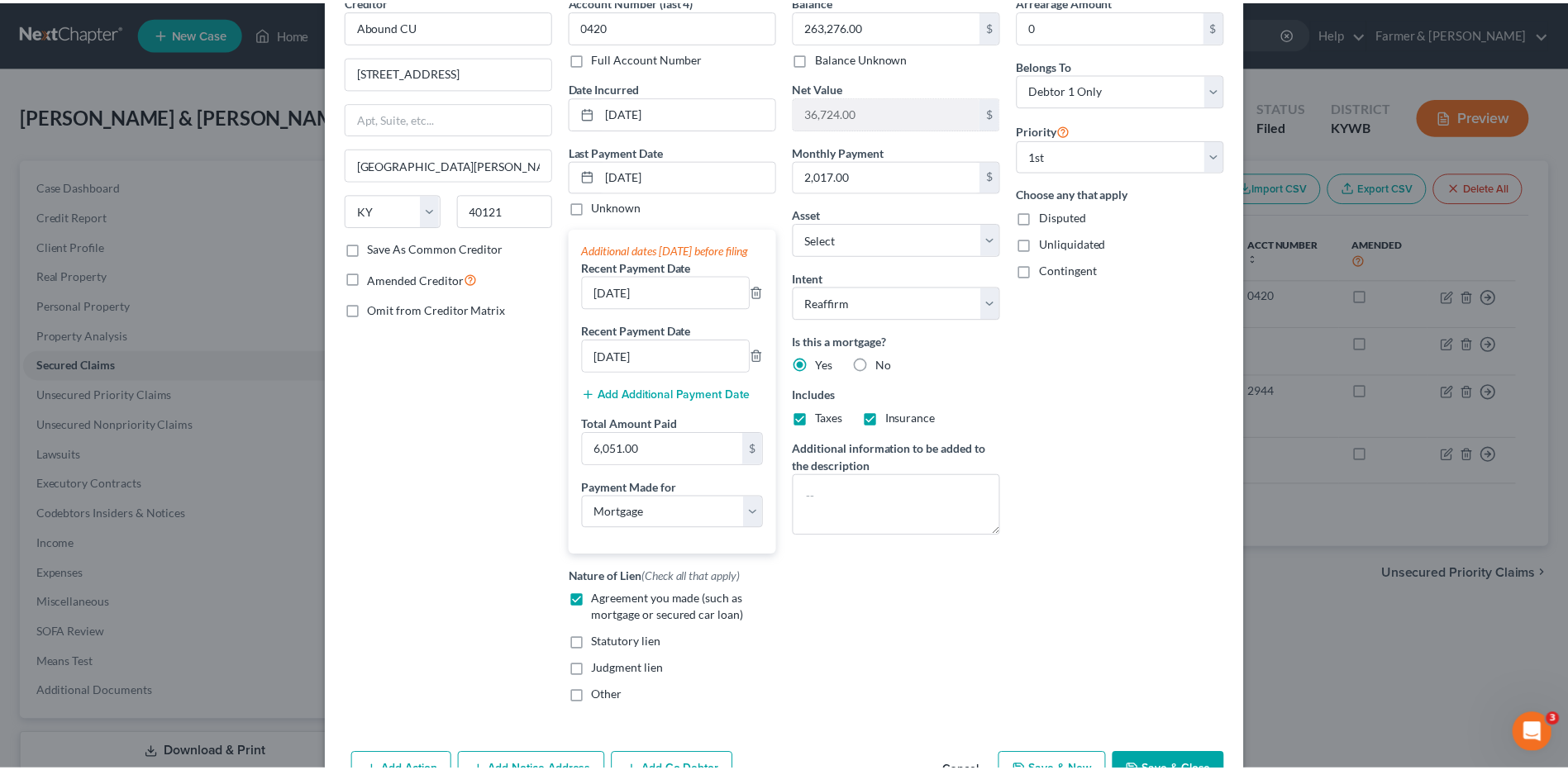
scroll to position [200, 0]
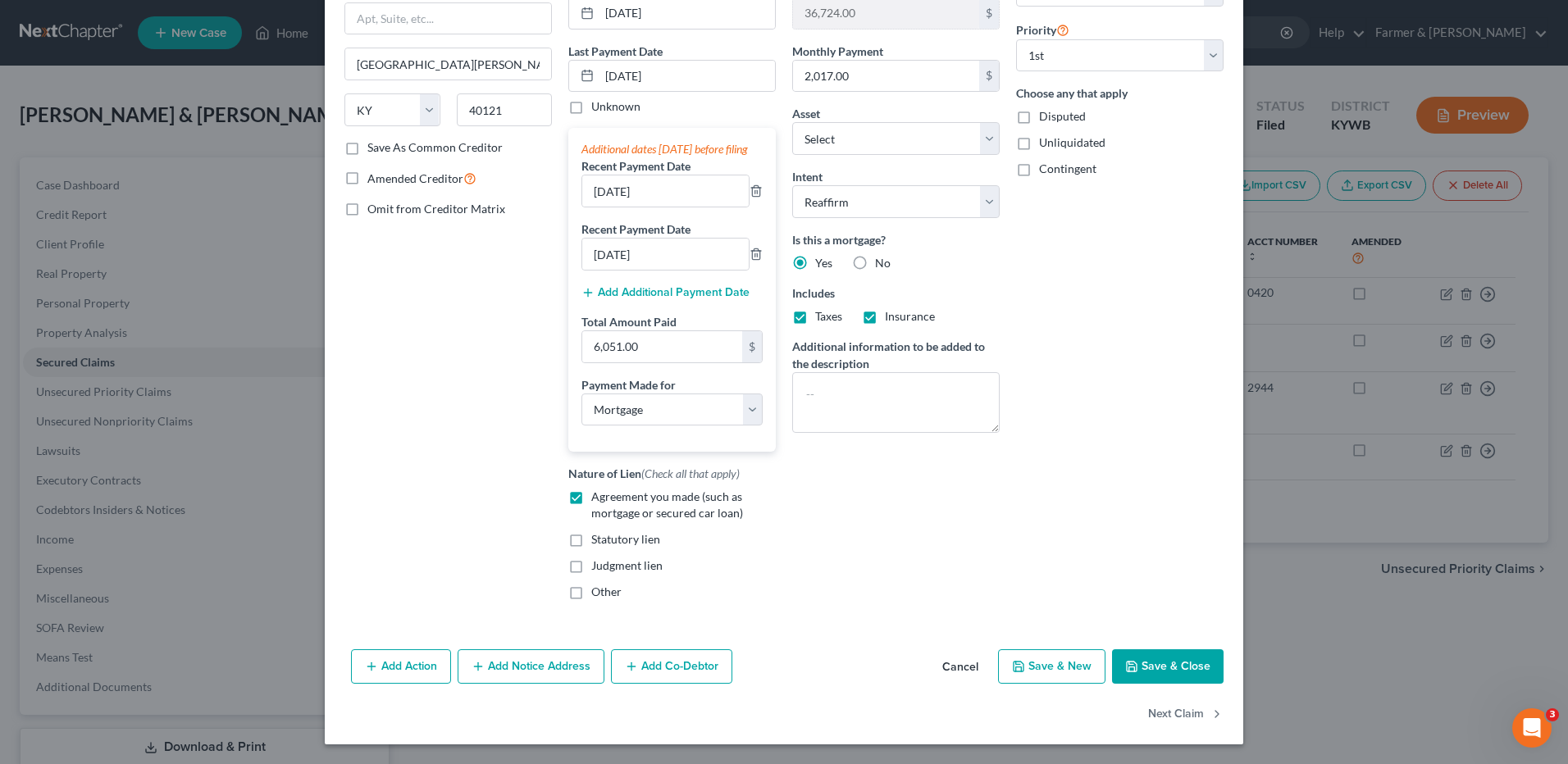
click at [962, 671] on button "Cancel" at bounding box center [960, 668] width 63 height 33
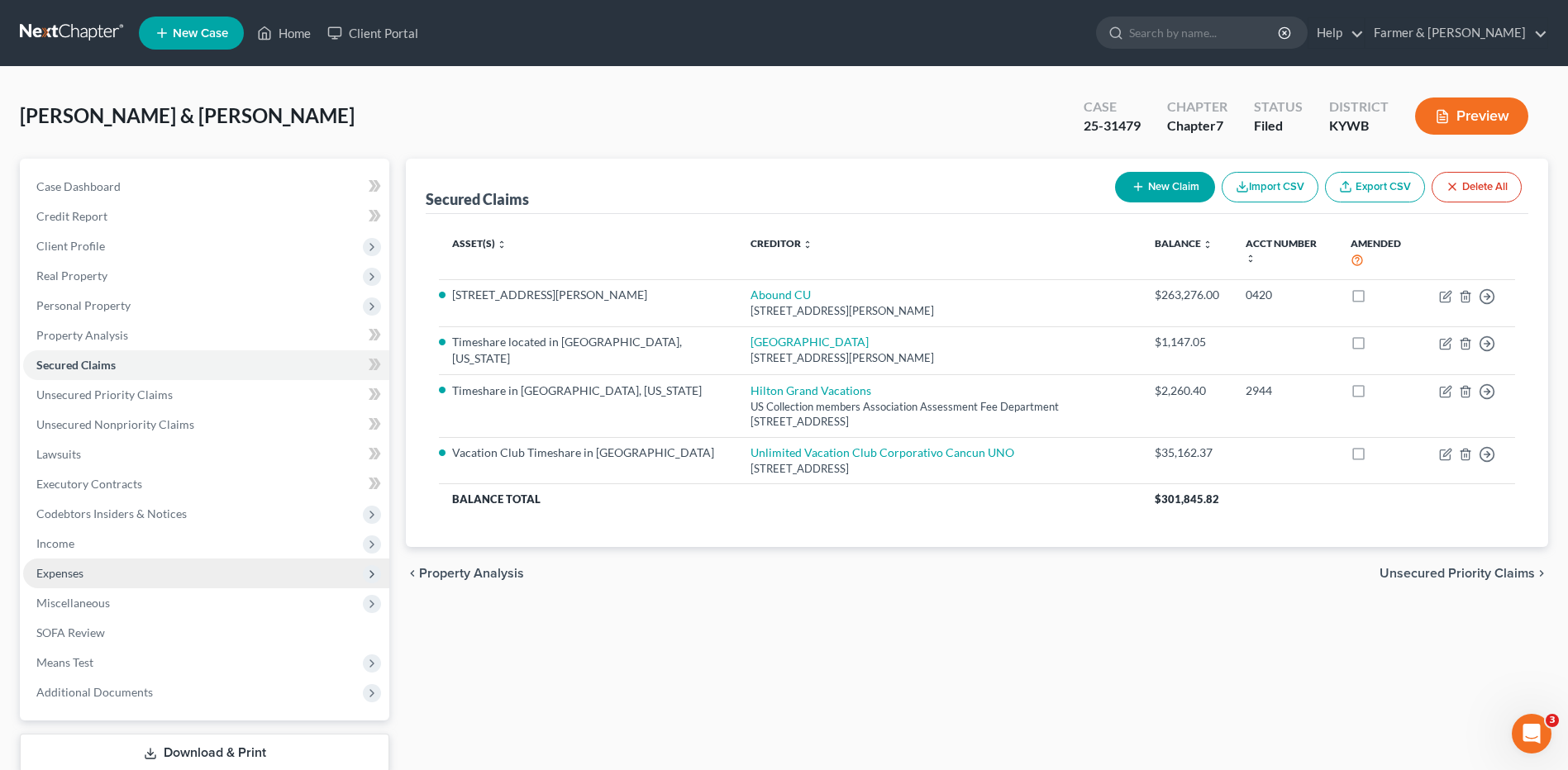
click at [95, 570] on span "Expenses" at bounding box center [206, 574] width 366 height 30
drag, startPoint x: 102, startPoint y: 595, endPoint x: 294, endPoint y: 562, distance: 194.8
click at [102, 595] on link "Home" at bounding box center [223, 603] width 333 height 30
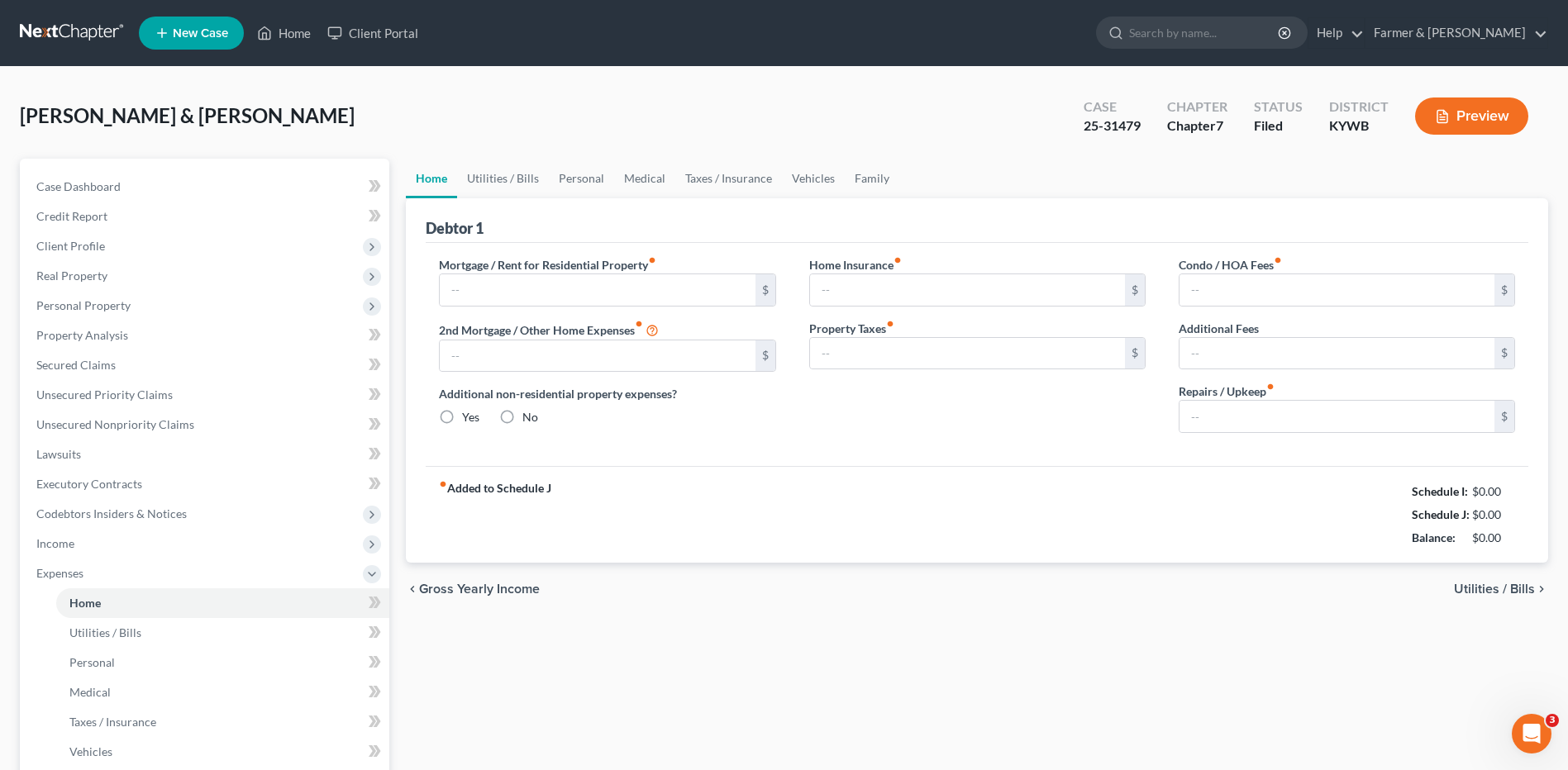
type input "2,017.00"
type input "0.00"
radio input "true"
type input "0.00"
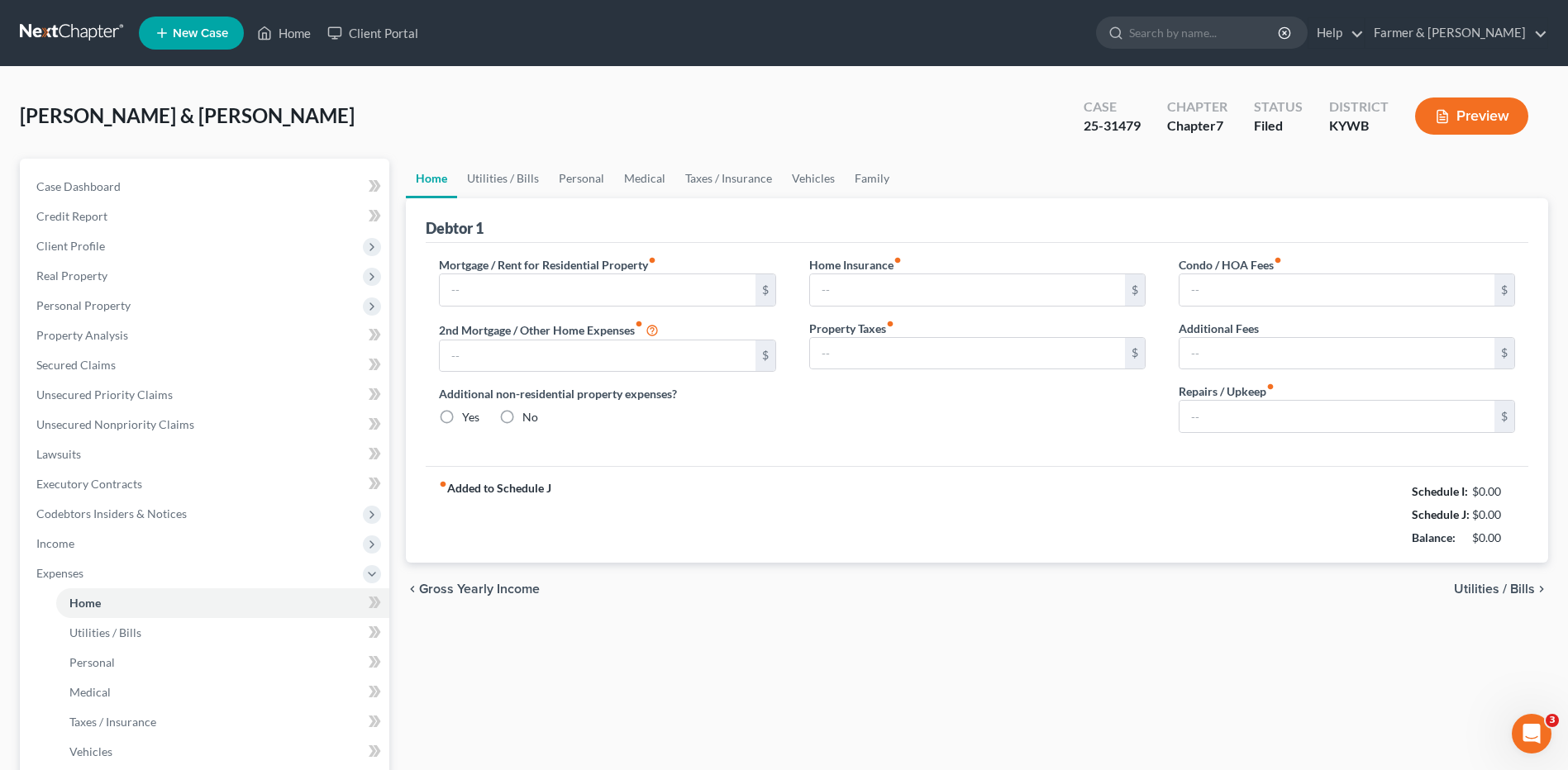
type input "0.00"
type input "200.00"
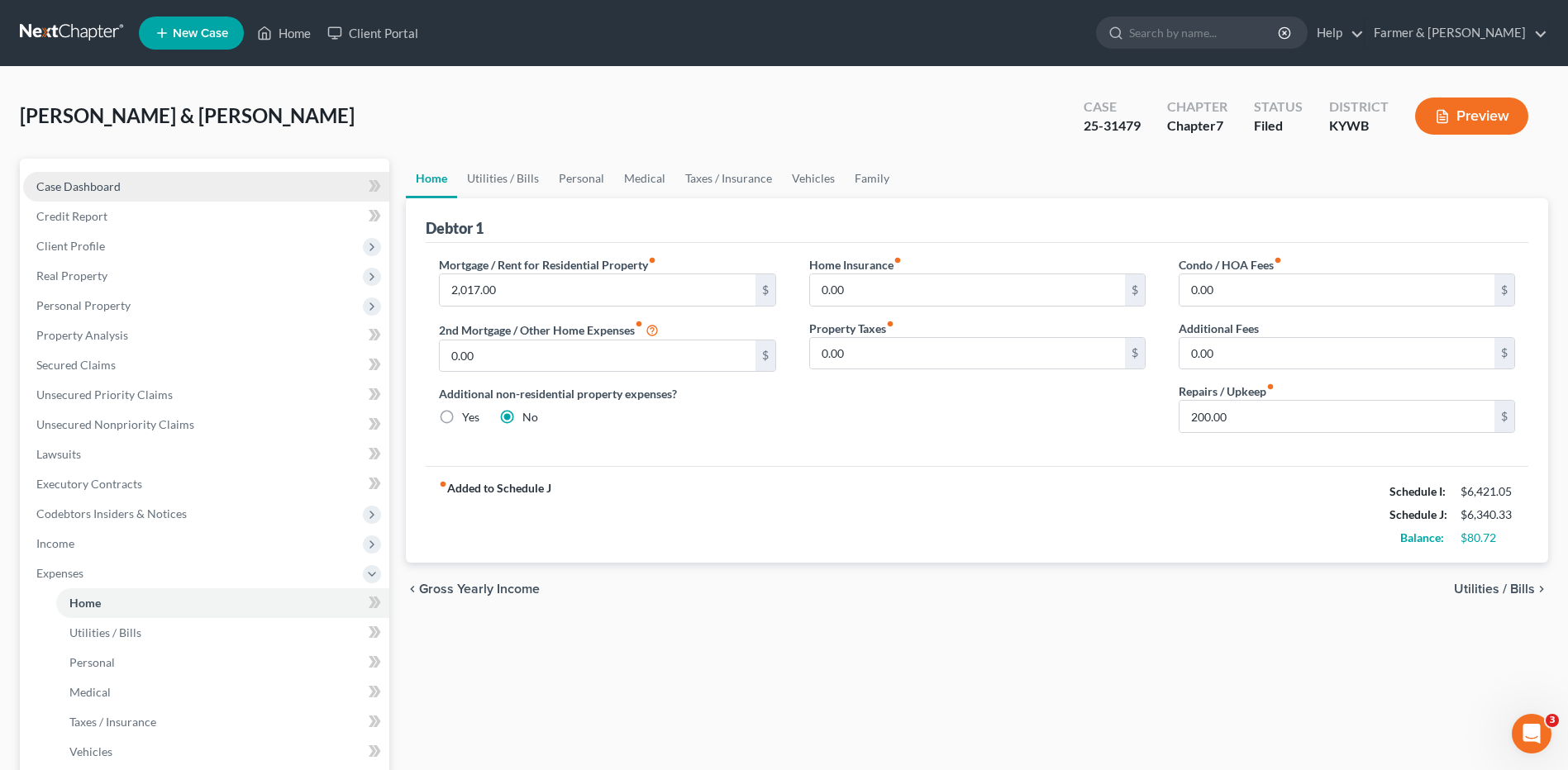
click at [153, 190] on link "Case Dashboard" at bounding box center [206, 187] width 366 height 30
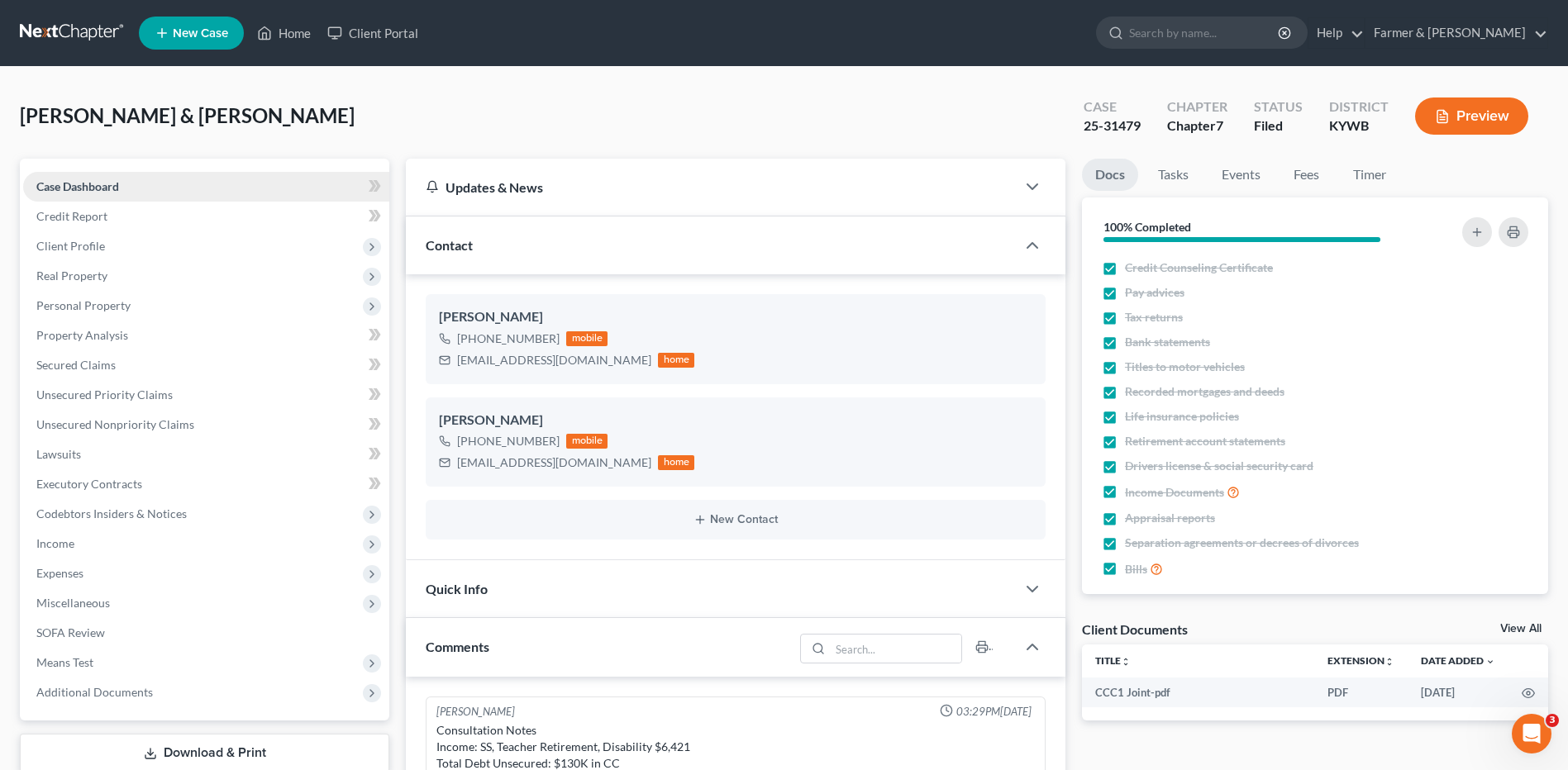
scroll to position [47, 0]
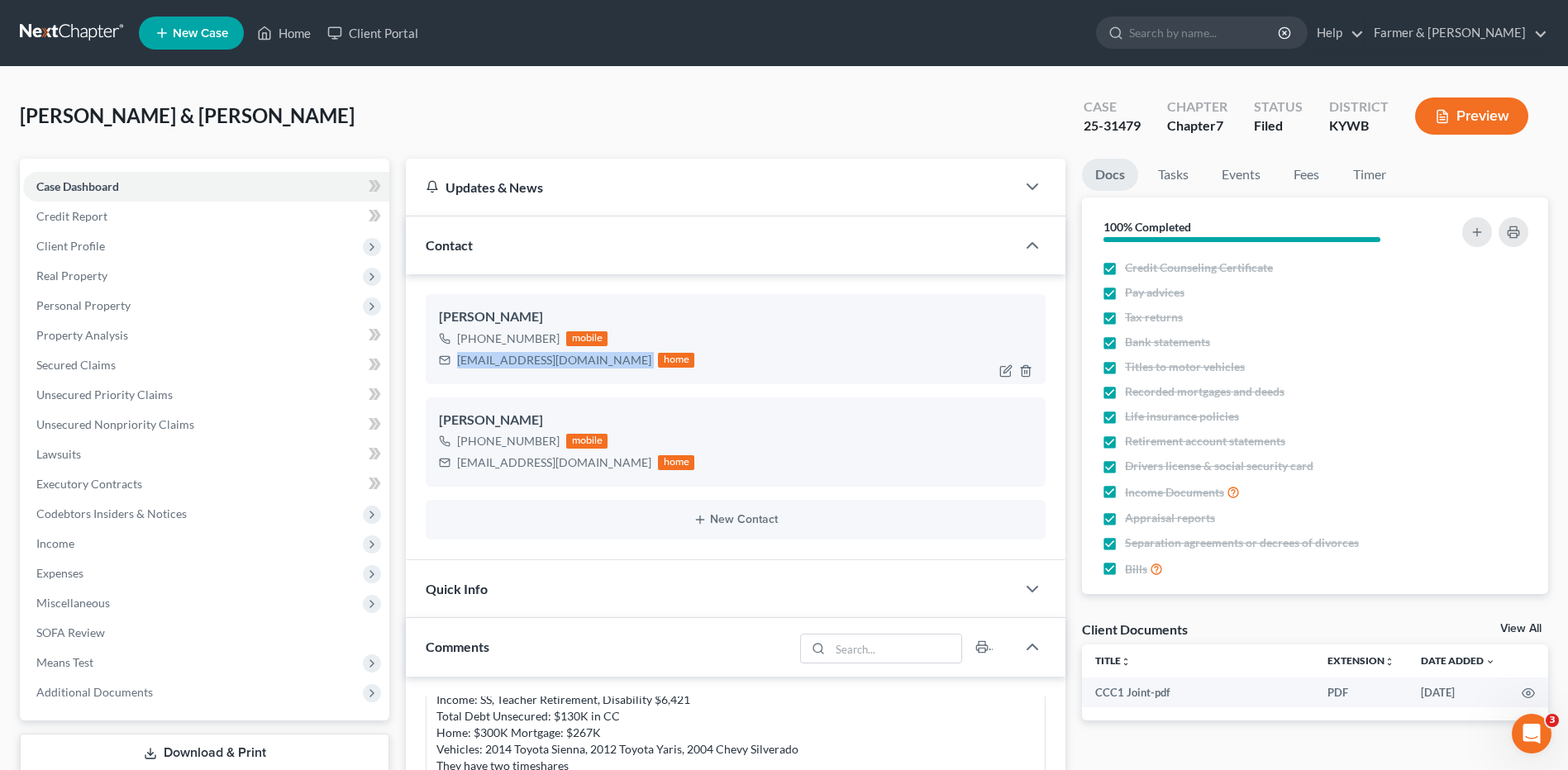
drag, startPoint x: 567, startPoint y: 364, endPoint x: 457, endPoint y: 371, distance: 110.2
click at [457, 371] on div "Rosonna Reeves +1 (270) 735-2680 mobile rosonna@yahoo.com home" at bounding box center [736, 339] width 620 height 89
drag, startPoint x: 543, startPoint y: 471, endPoint x: 456, endPoint y: 482, distance: 87.7
click at [455, 480] on div "Kerry Reeves +1 (270) 230-6223 mobile wc4i@yahoo.com home" at bounding box center [736, 442] width 620 height 89
click at [94, 38] on link at bounding box center [72, 33] width 106 height 30
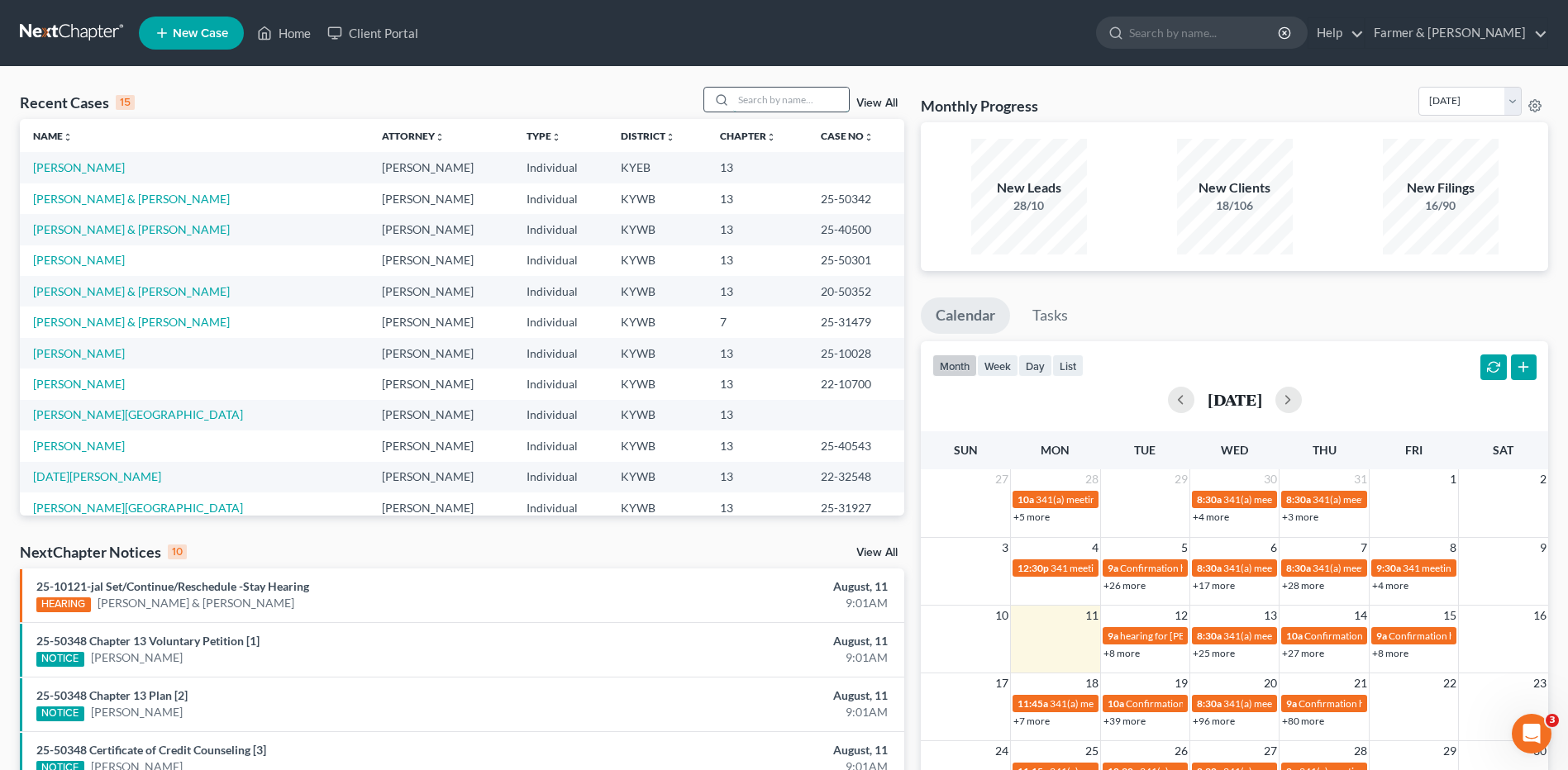
click at [787, 101] on input "search" at bounding box center [790, 99] width 116 height 24
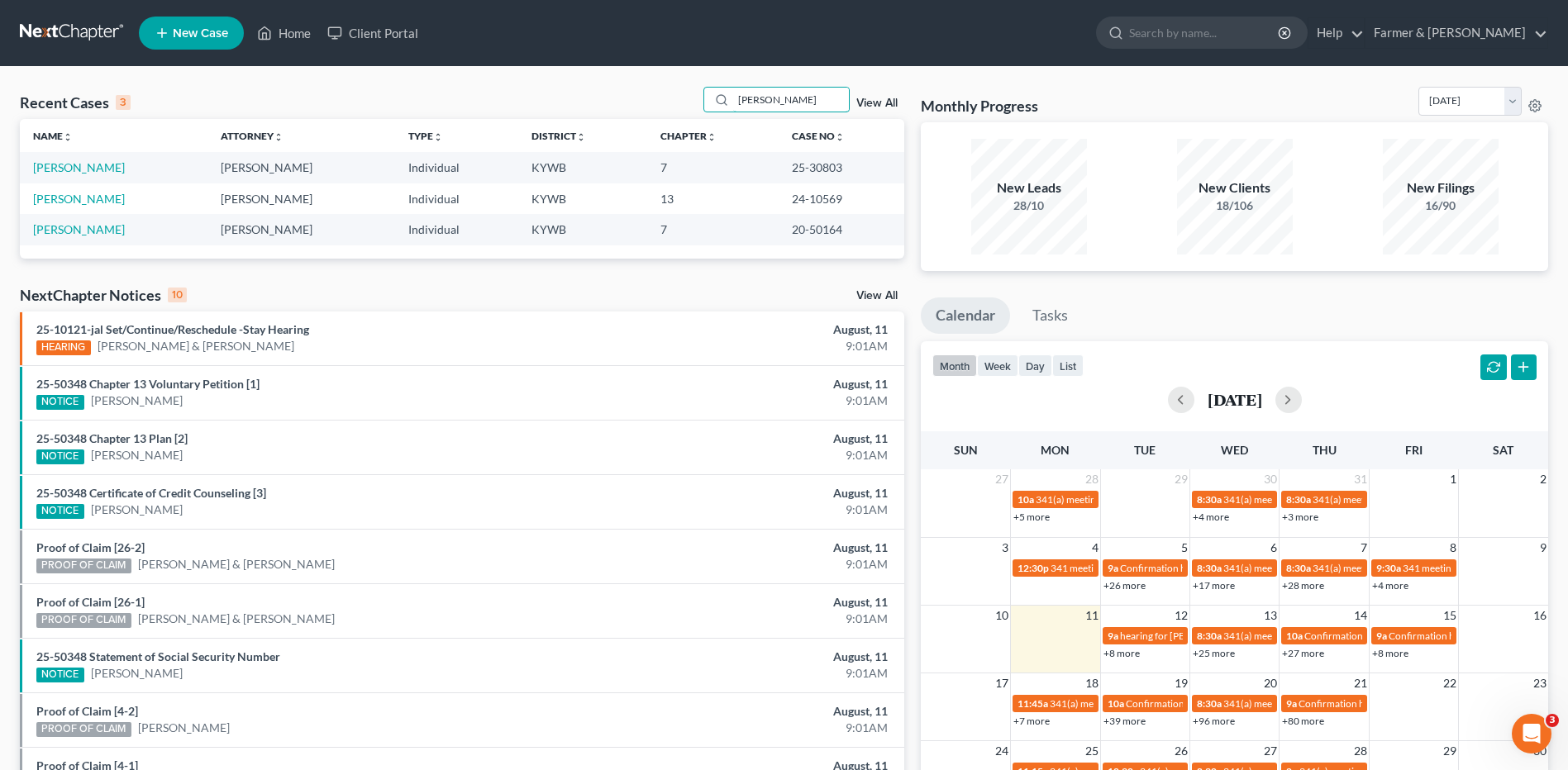
drag, startPoint x: 793, startPoint y: 107, endPoint x: 672, endPoint y: 102, distance: 121.1
click at [680, 102] on div "Recent Cases 3 [PERSON_NAME] View All" at bounding box center [462, 102] width 885 height 32
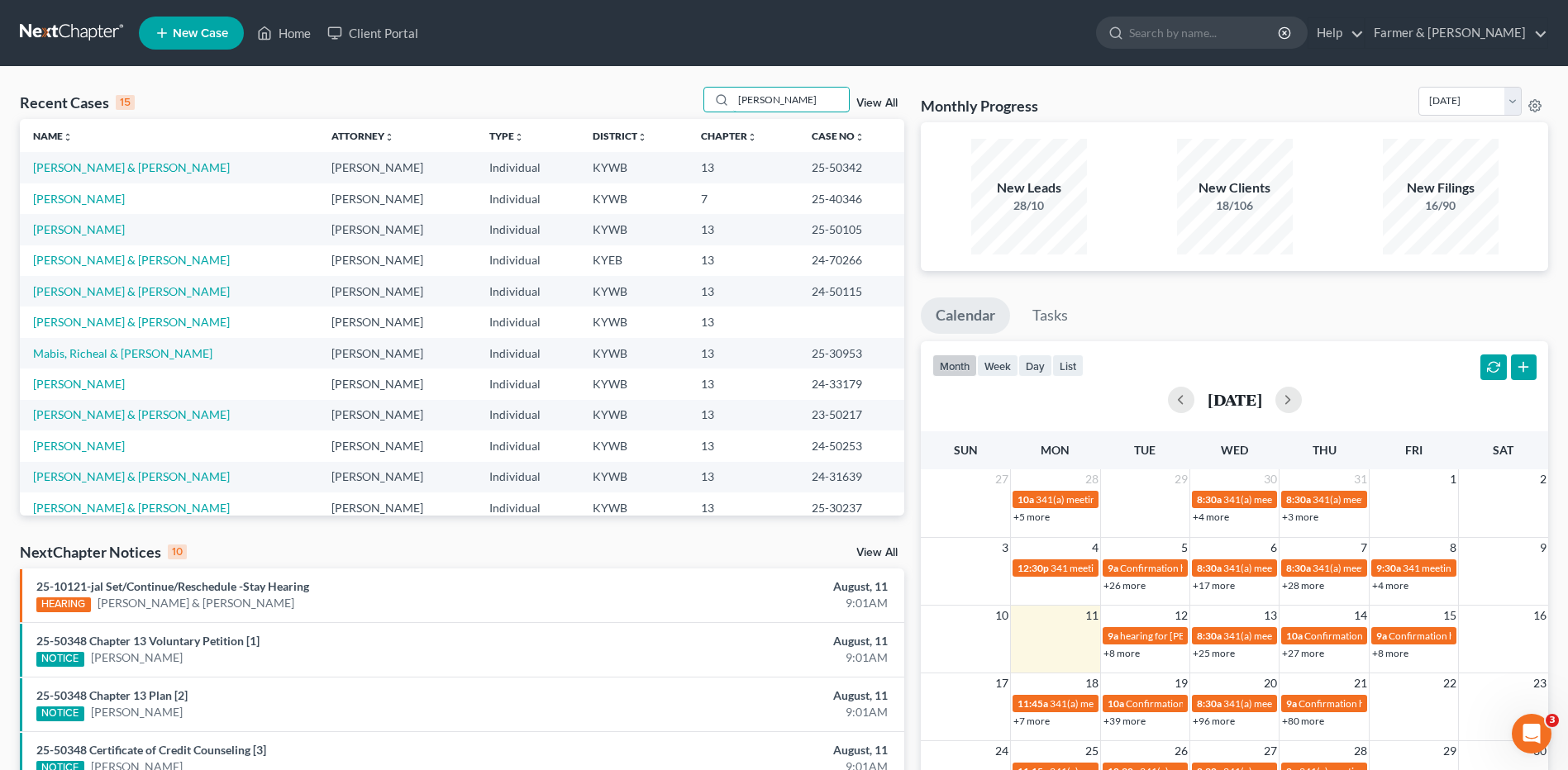
type input "[PERSON_NAME]"
click at [87, 206] on td "[PERSON_NAME]" at bounding box center [168, 198] width 298 height 30
click at [90, 201] on link "[PERSON_NAME]" at bounding box center [79, 198] width 91 height 14
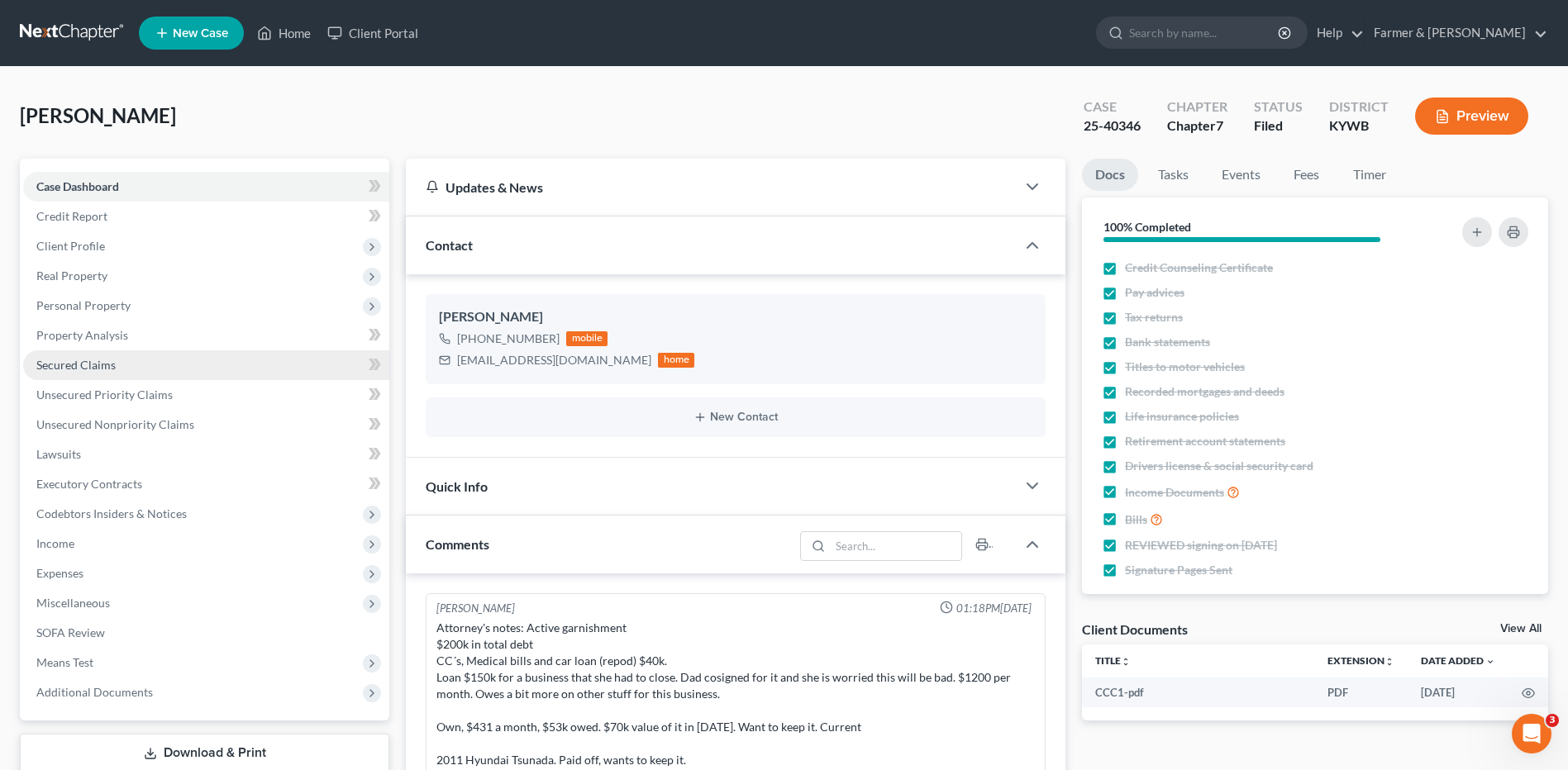
click at [106, 354] on link "Secured Claims" at bounding box center [206, 365] width 366 height 30
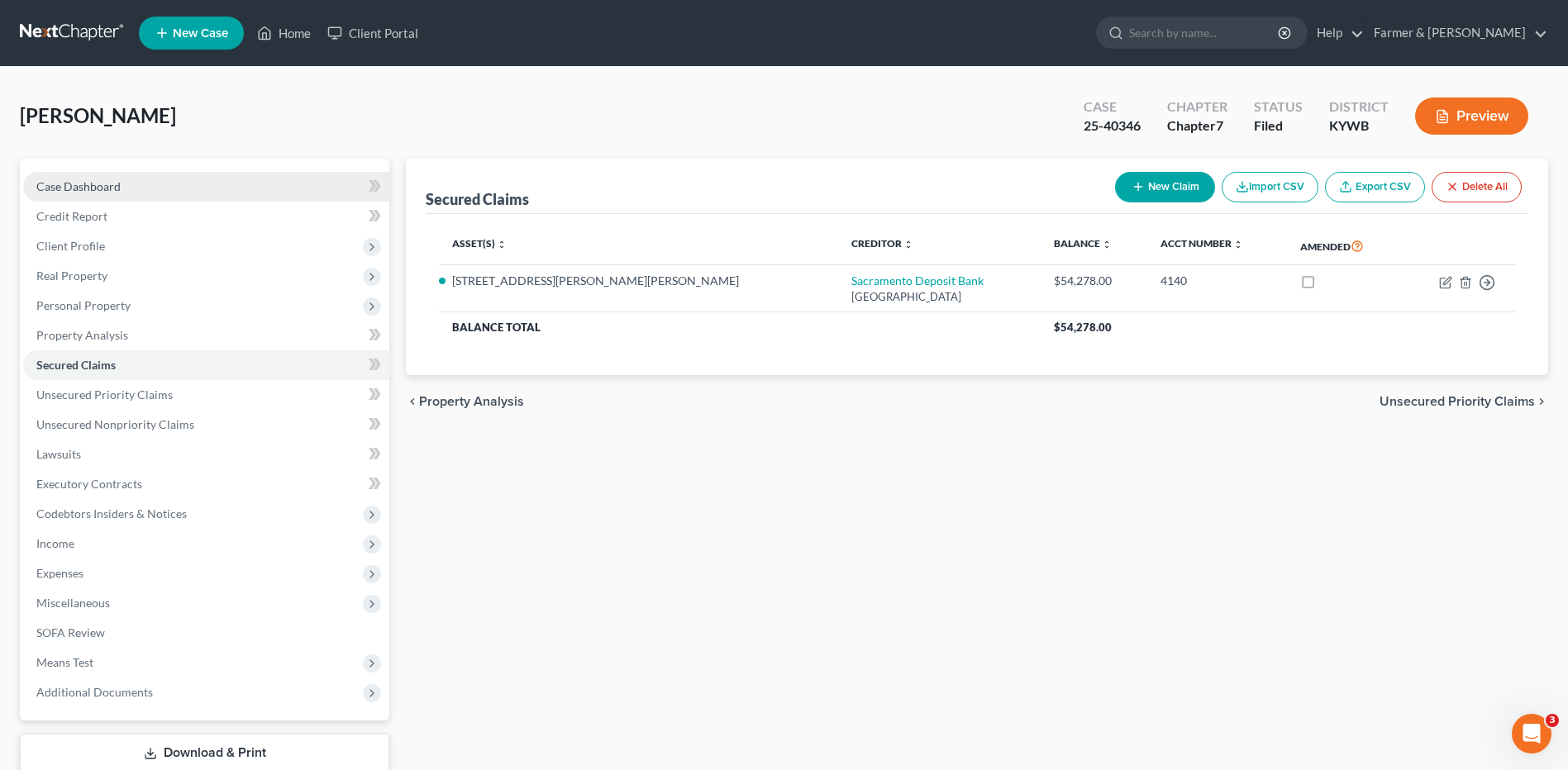
click at [123, 186] on link "Case Dashboard" at bounding box center [206, 187] width 366 height 30
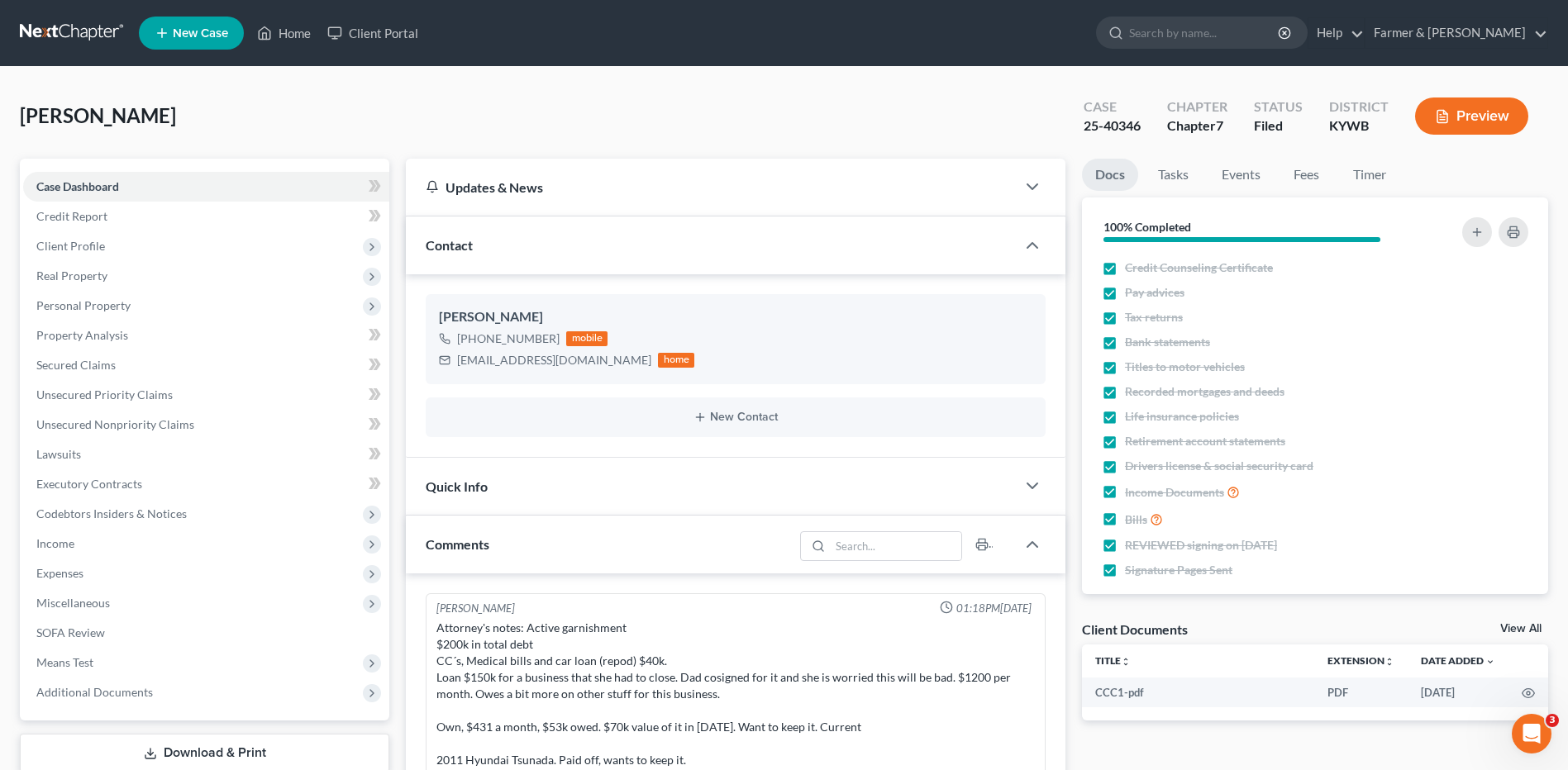
scroll to position [488, 0]
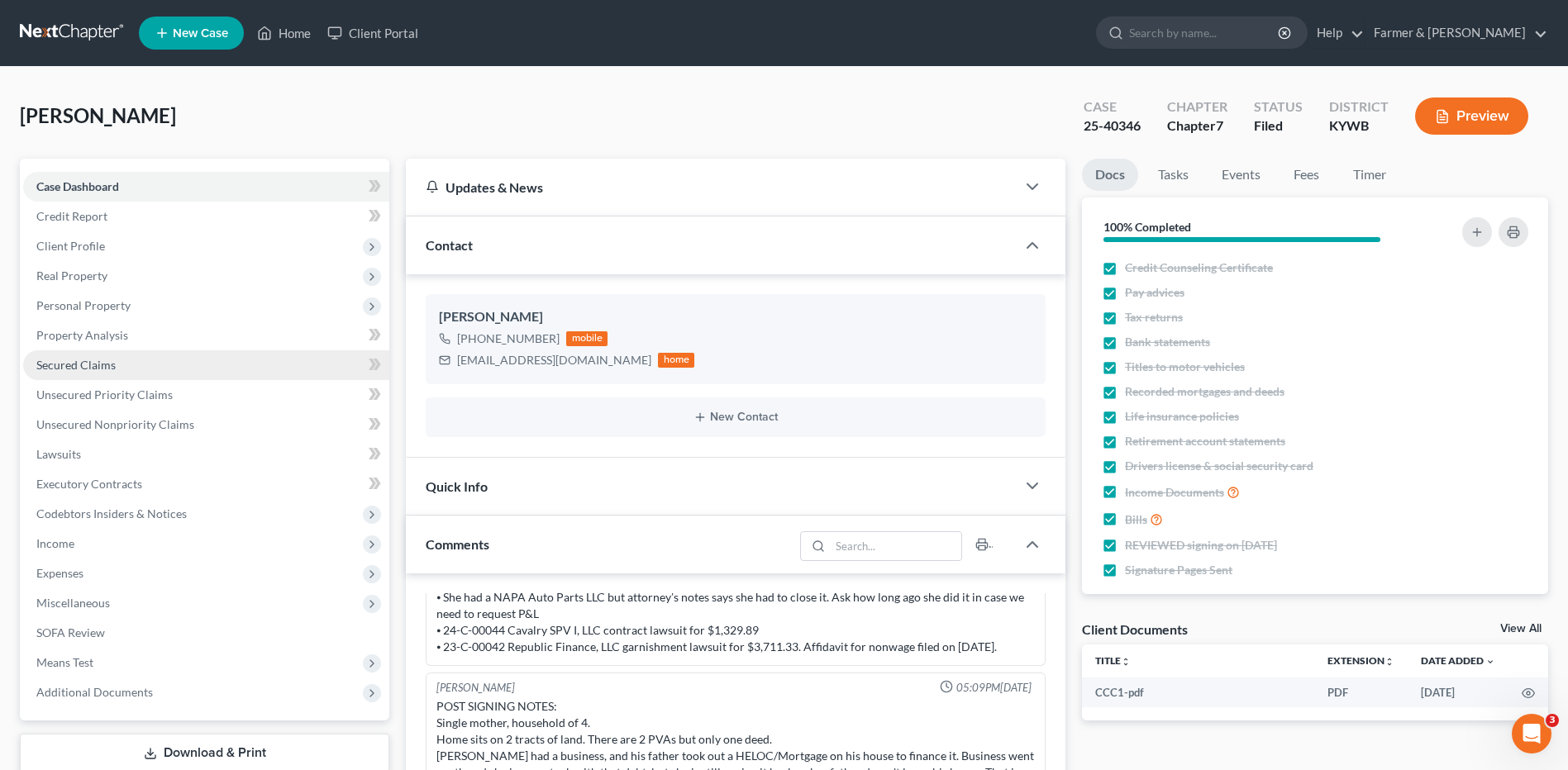
click at [152, 356] on link "Secured Claims" at bounding box center [206, 365] width 366 height 30
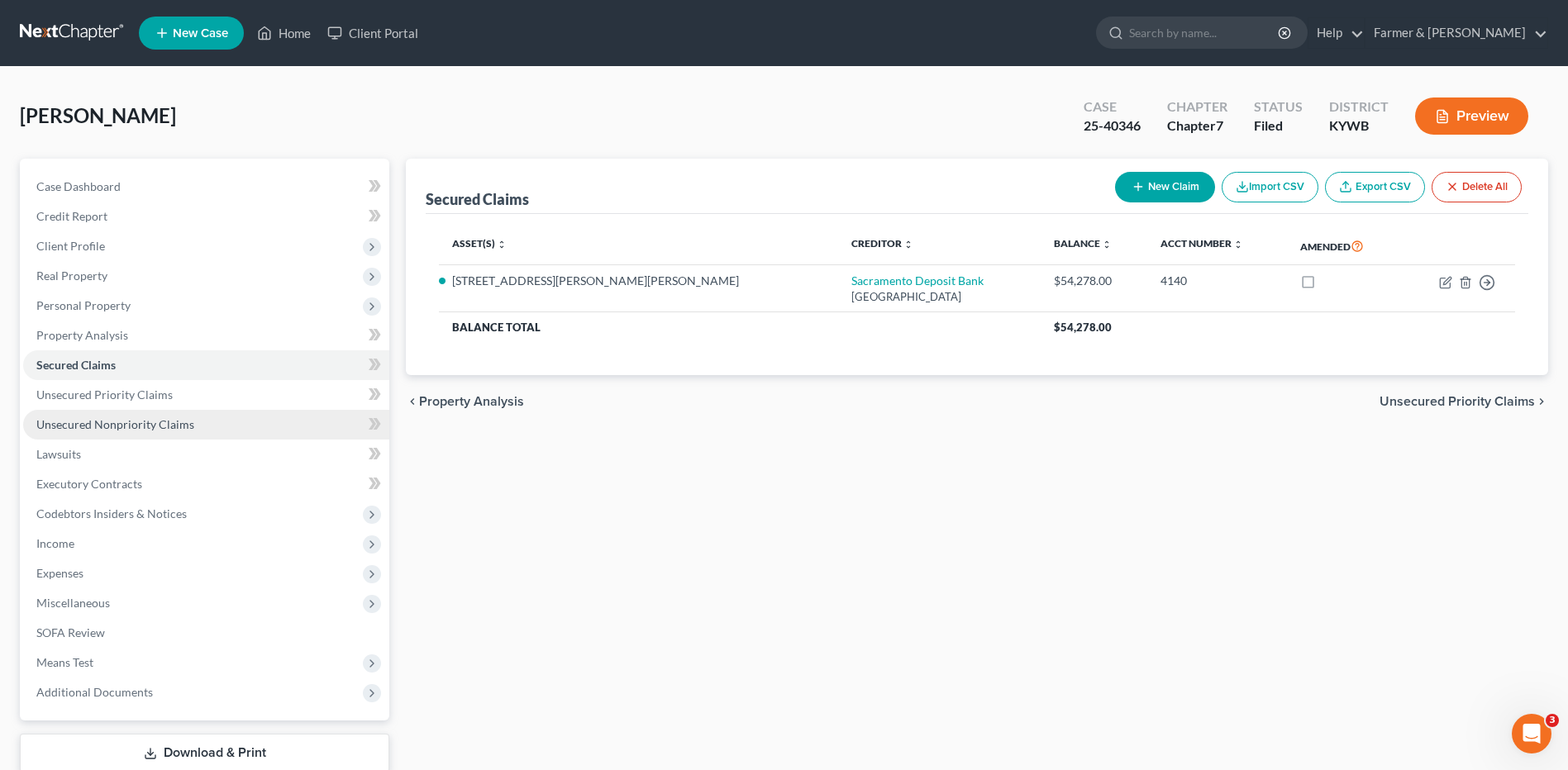
click at [178, 415] on link "Unsecured Nonpriority Claims" at bounding box center [206, 425] width 366 height 30
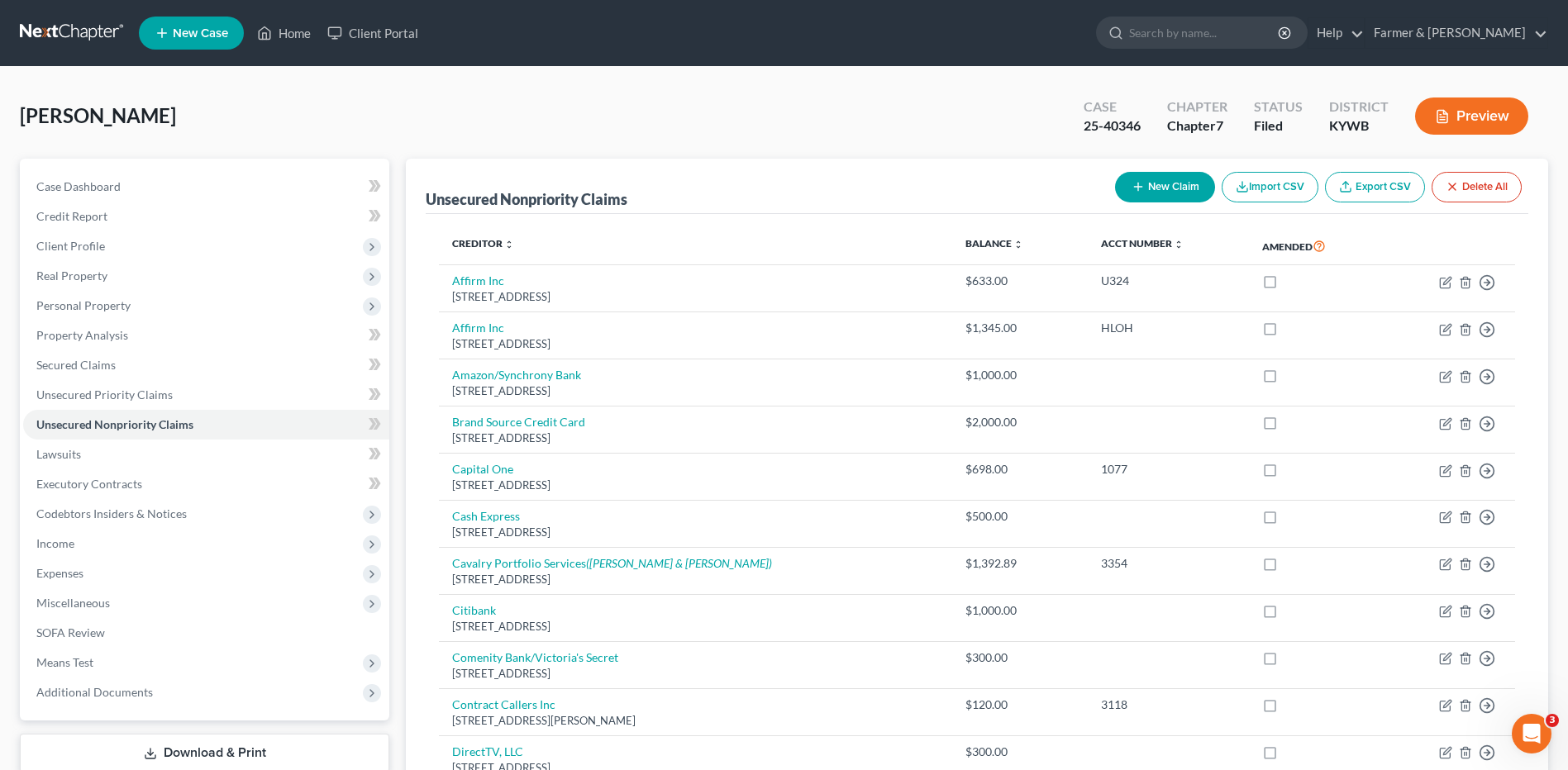
drag, startPoint x: 48, startPoint y: 35, endPoint x: 163, endPoint y: 30, distance: 115.1
click at [48, 35] on link at bounding box center [72, 33] width 106 height 30
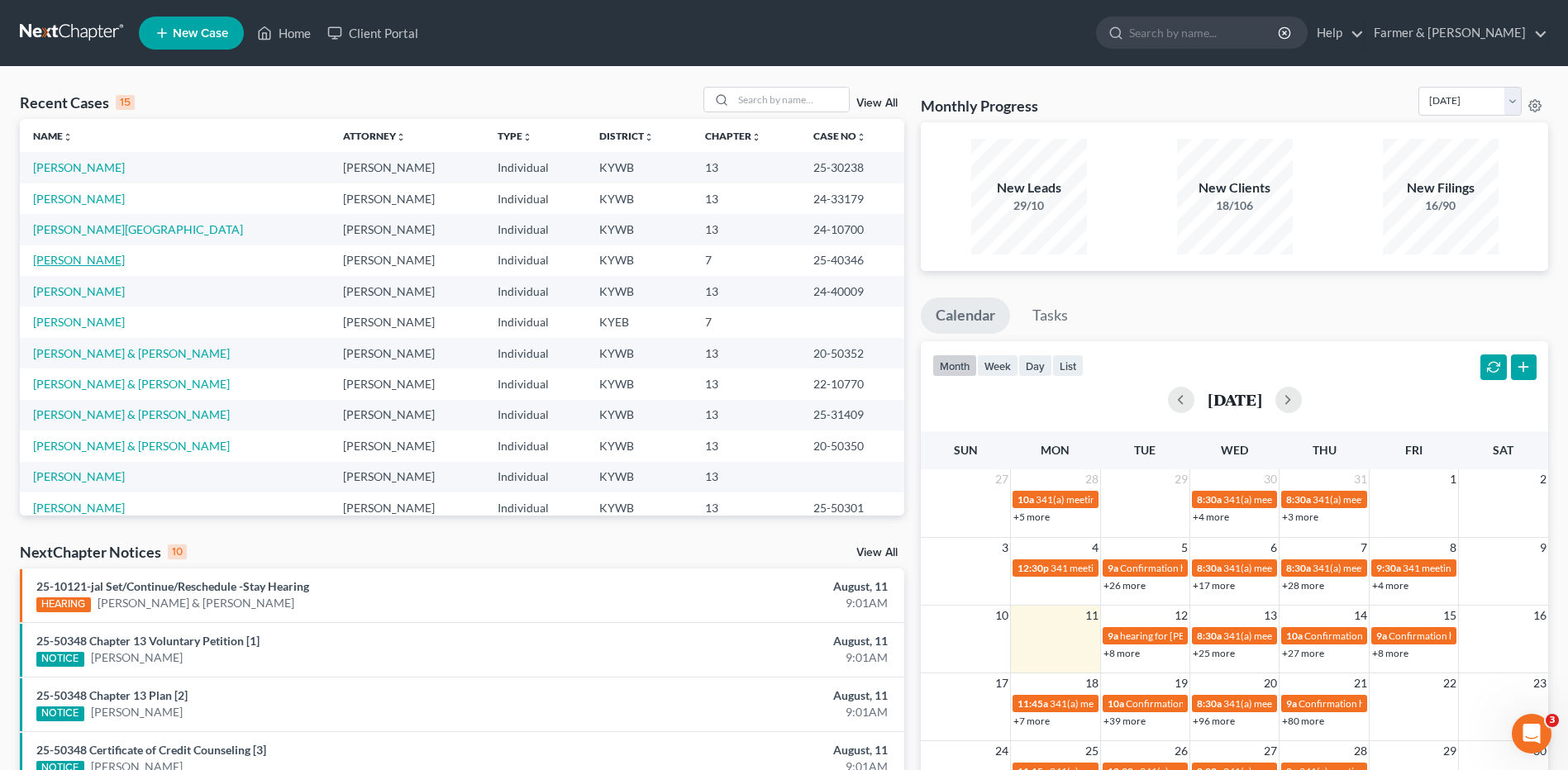
click at [92, 259] on link "[PERSON_NAME]" at bounding box center [79, 260] width 91 height 14
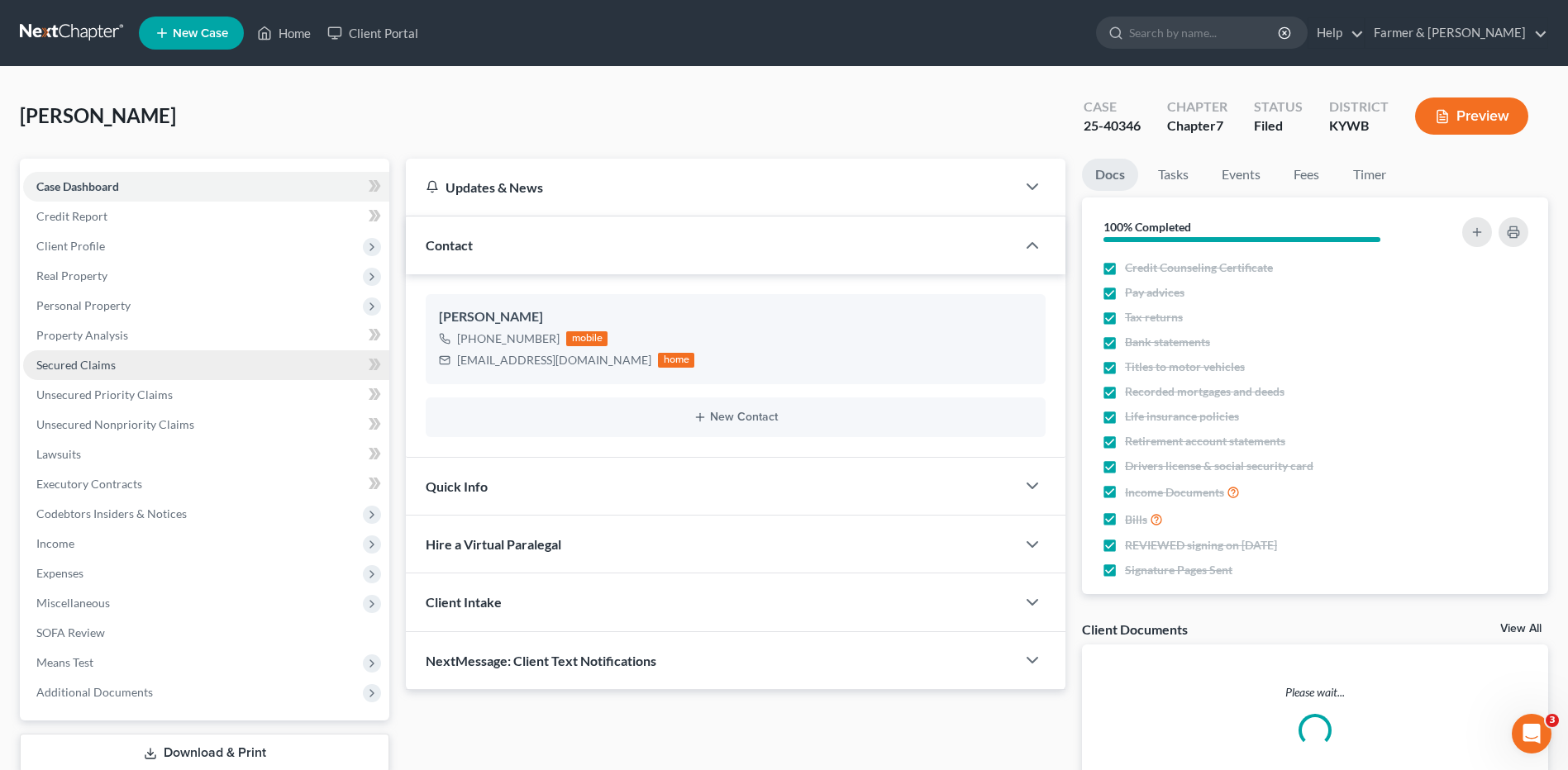
click at [89, 365] on span "Secured Claims" at bounding box center [76, 365] width 80 height 14
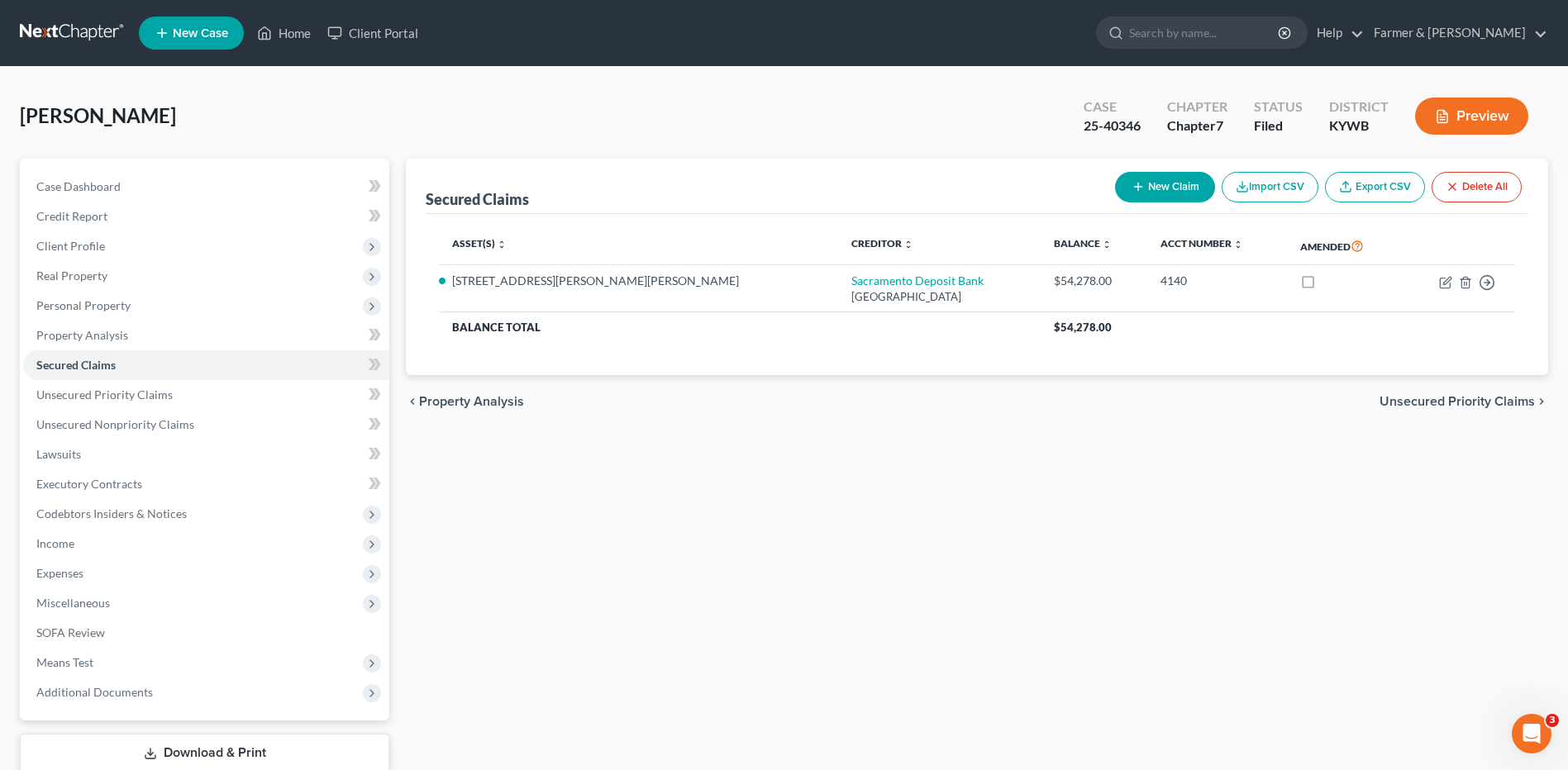
drag, startPoint x: 83, startPoint y: 39, endPoint x: 207, endPoint y: 11, distance: 127.1
click at [83, 39] on link at bounding box center [72, 33] width 106 height 30
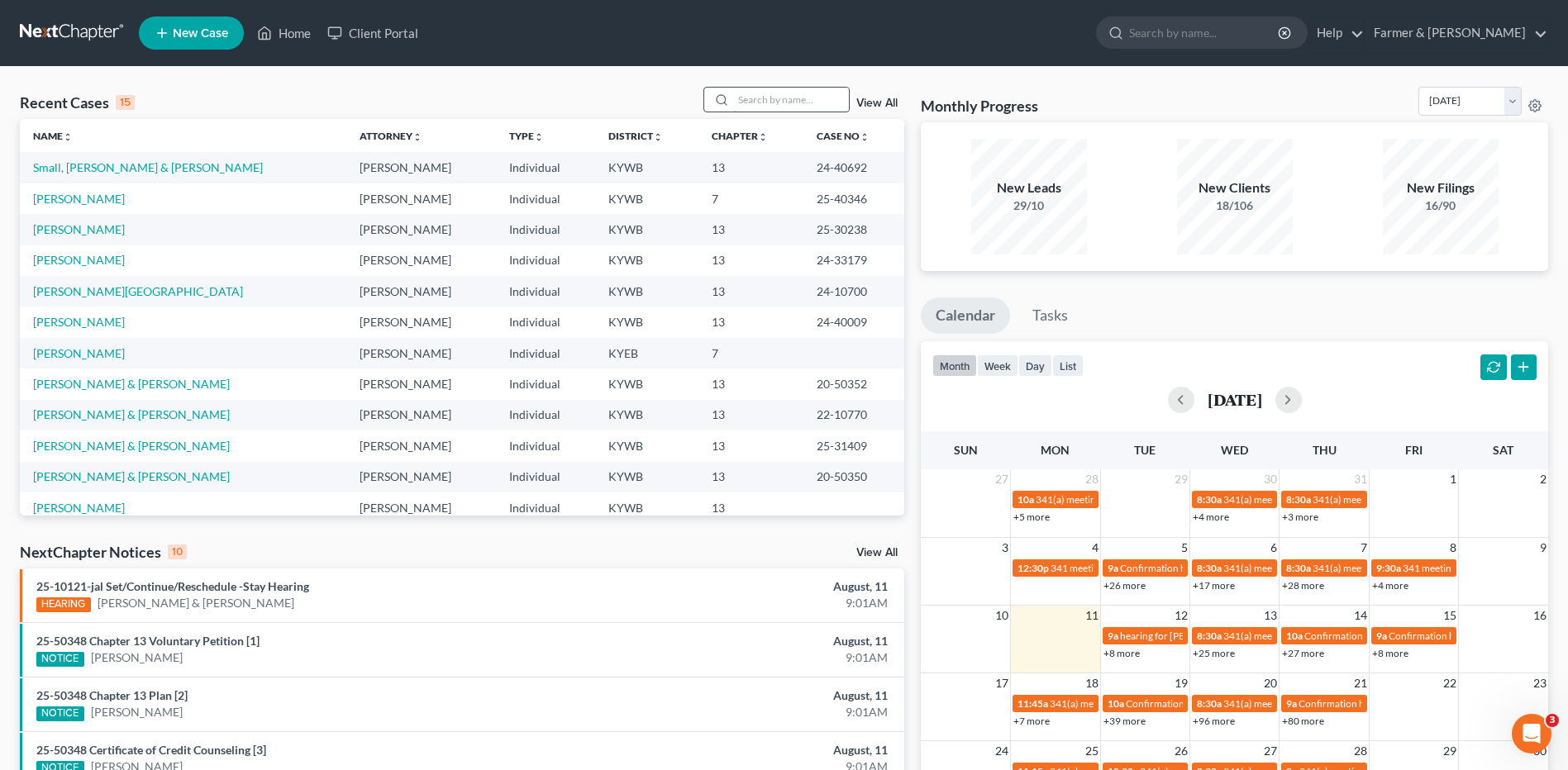
click at [766, 88] on input "search" at bounding box center [790, 99] width 116 height 24
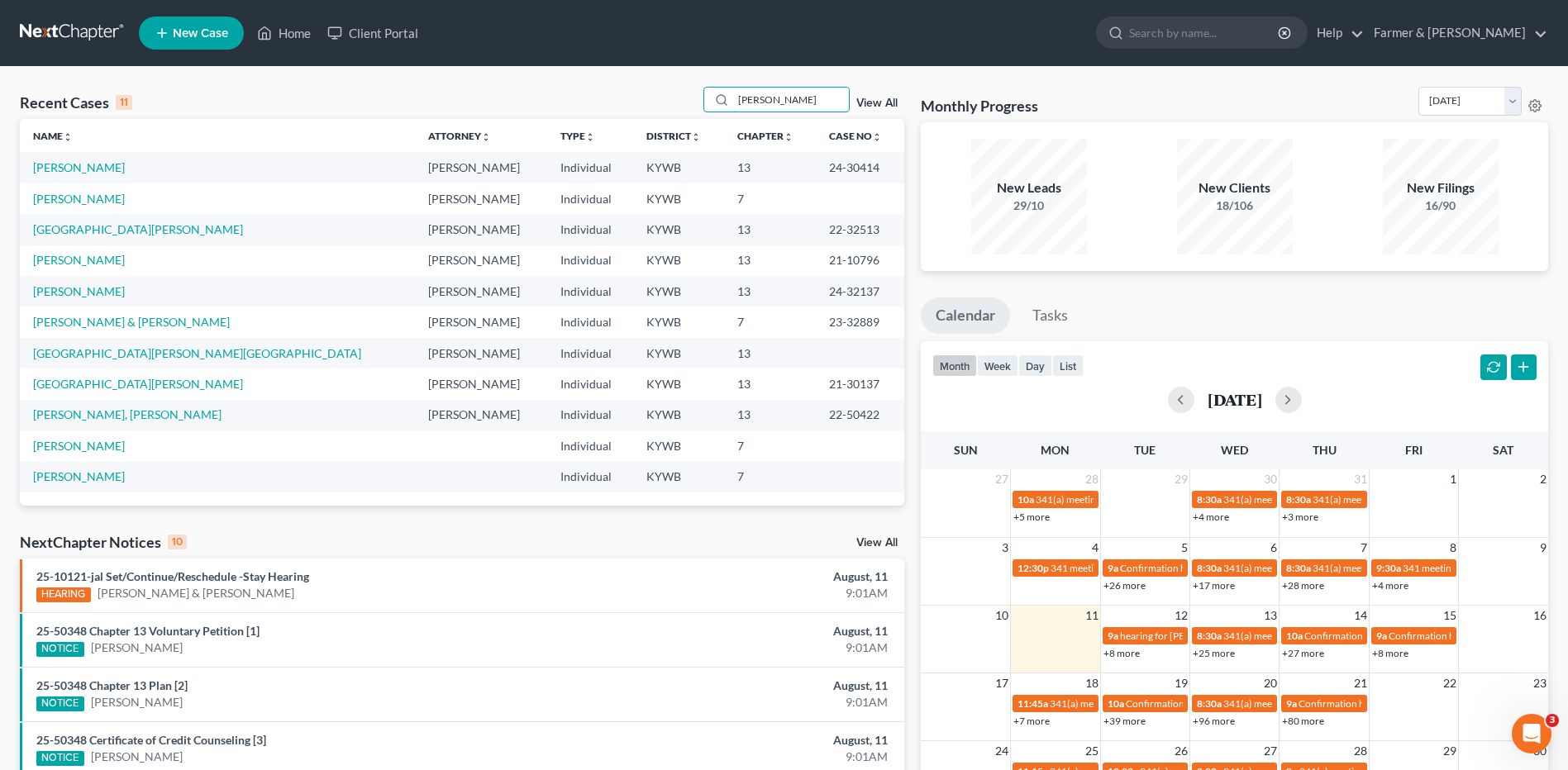
type input "[PERSON_NAME]"
drag, startPoint x: 869, startPoint y: 165, endPoint x: 796, endPoint y: 174, distance: 73.6
click at [816, 174] on td "24-30414" at bounding box center [859, 166] width 88 height 30
copy td "24-30414"
click at [96, 199] on link "[PERSON_NAME]" at bounding box center [79, 198] width 91 height 14
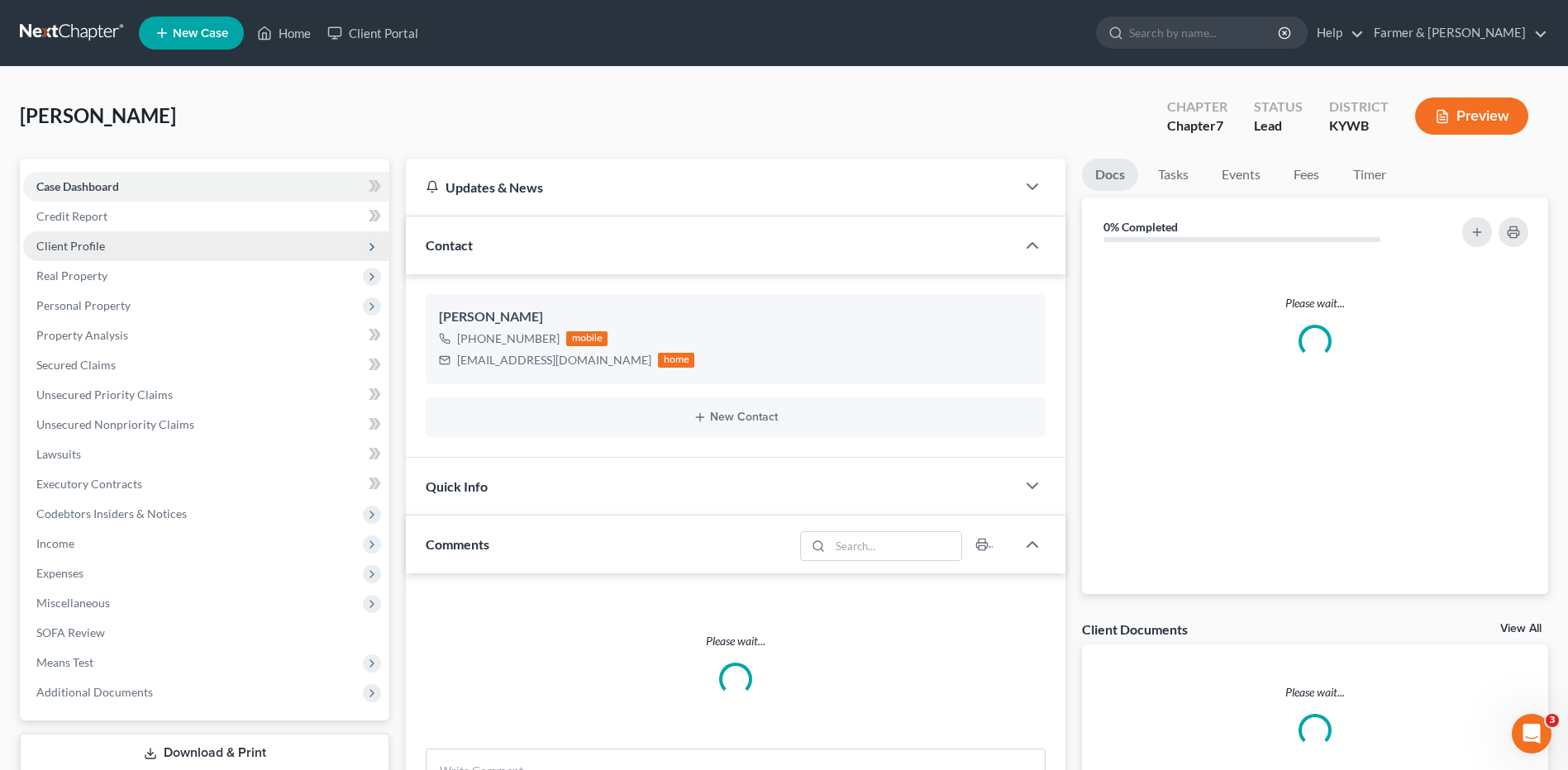
click at [98, 248] on span "Client Profile" at bounding box center [70, 246] width 69 height 14
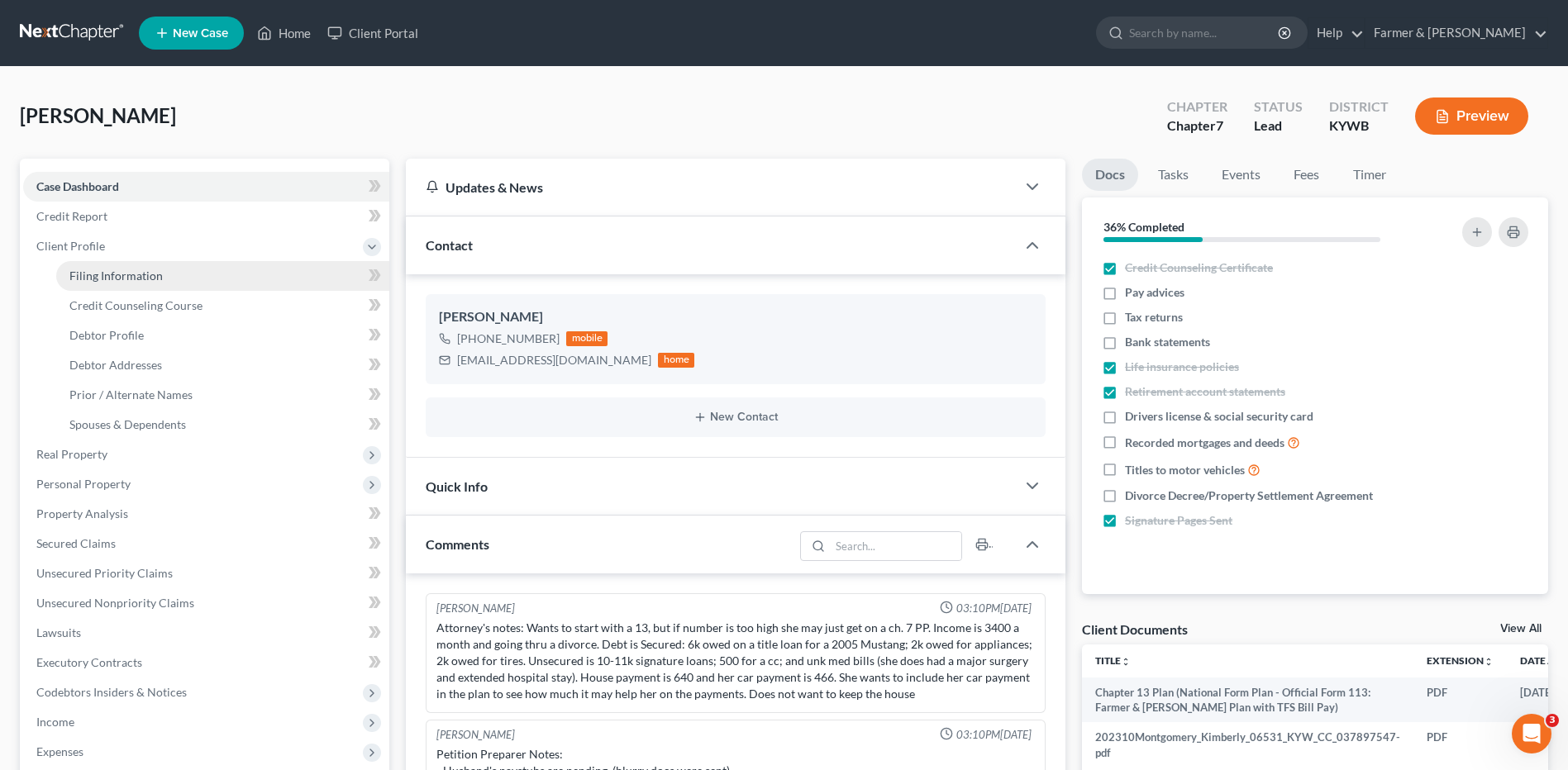
click at [109, 278] on span "Filing Information" at bounding box center [116, 275] width 93 height 14
select select "1"
select select "0"
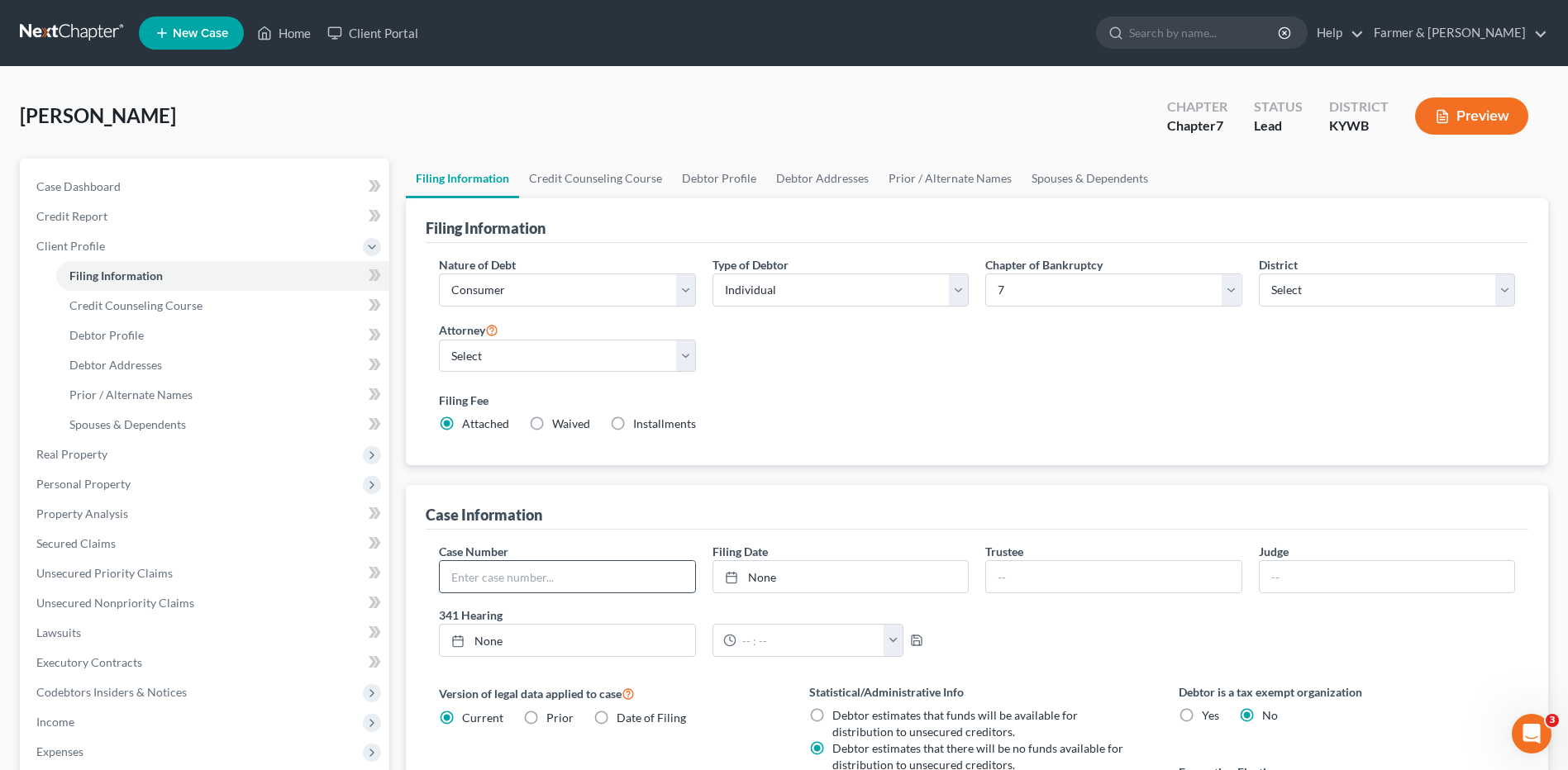
click at [488, 567] on input "text" at bounding box center [567, 577] width 255 height 31
paste input "24-30414"
type input "24-30414"
drag, startPoint x: 653, startPoint y: 176, endPoint x: 673, endPoint y: 175, distance: 20.0
click at [653, 175] on link "Credit Counseling Course" at bounding box center [595, 178] width 153 height 40
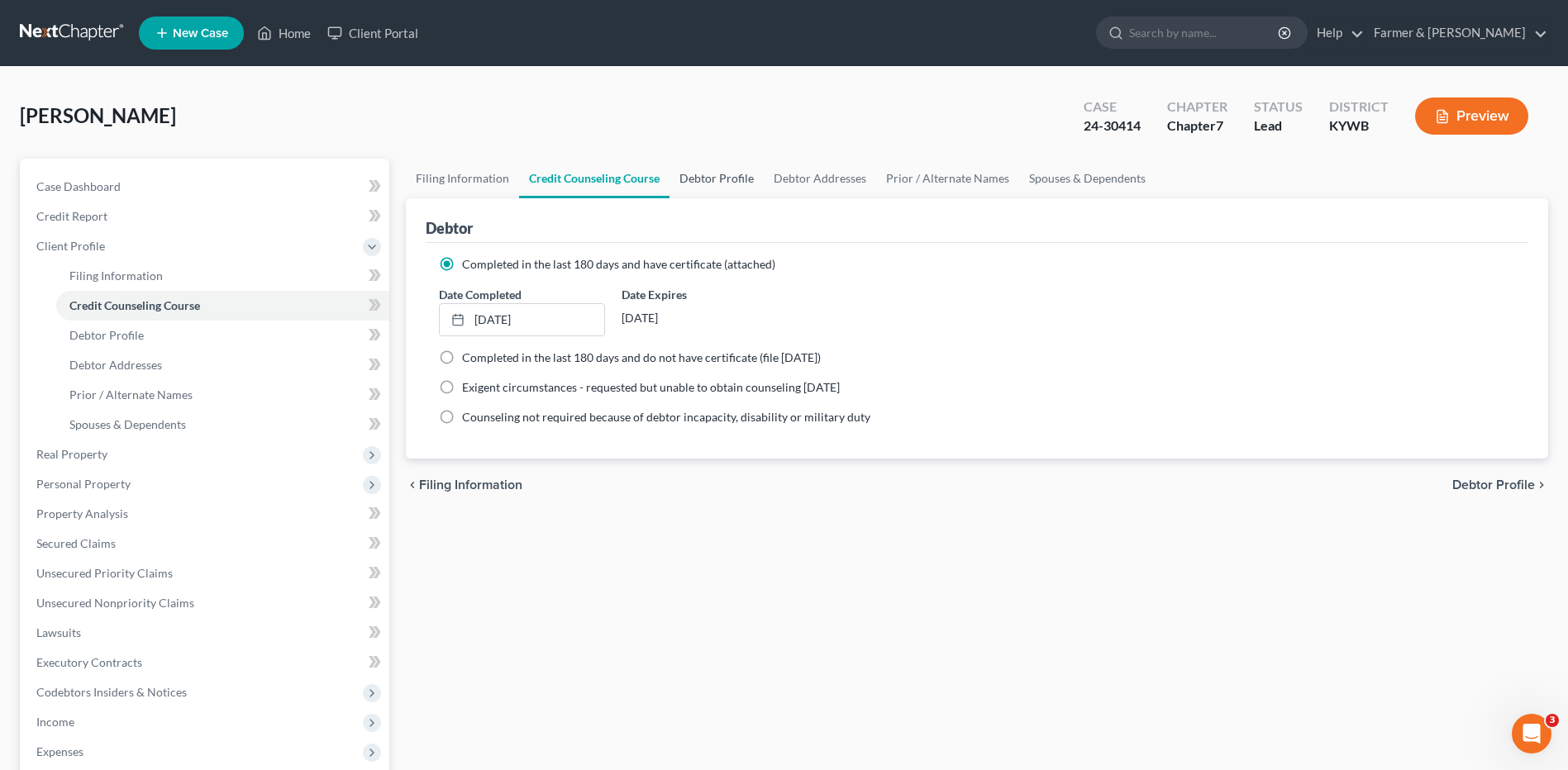
click at [714, 179] on link "Debtor Profile" at bounding box center [716, 178] width 94 height 40
select select "2"
select select "0"
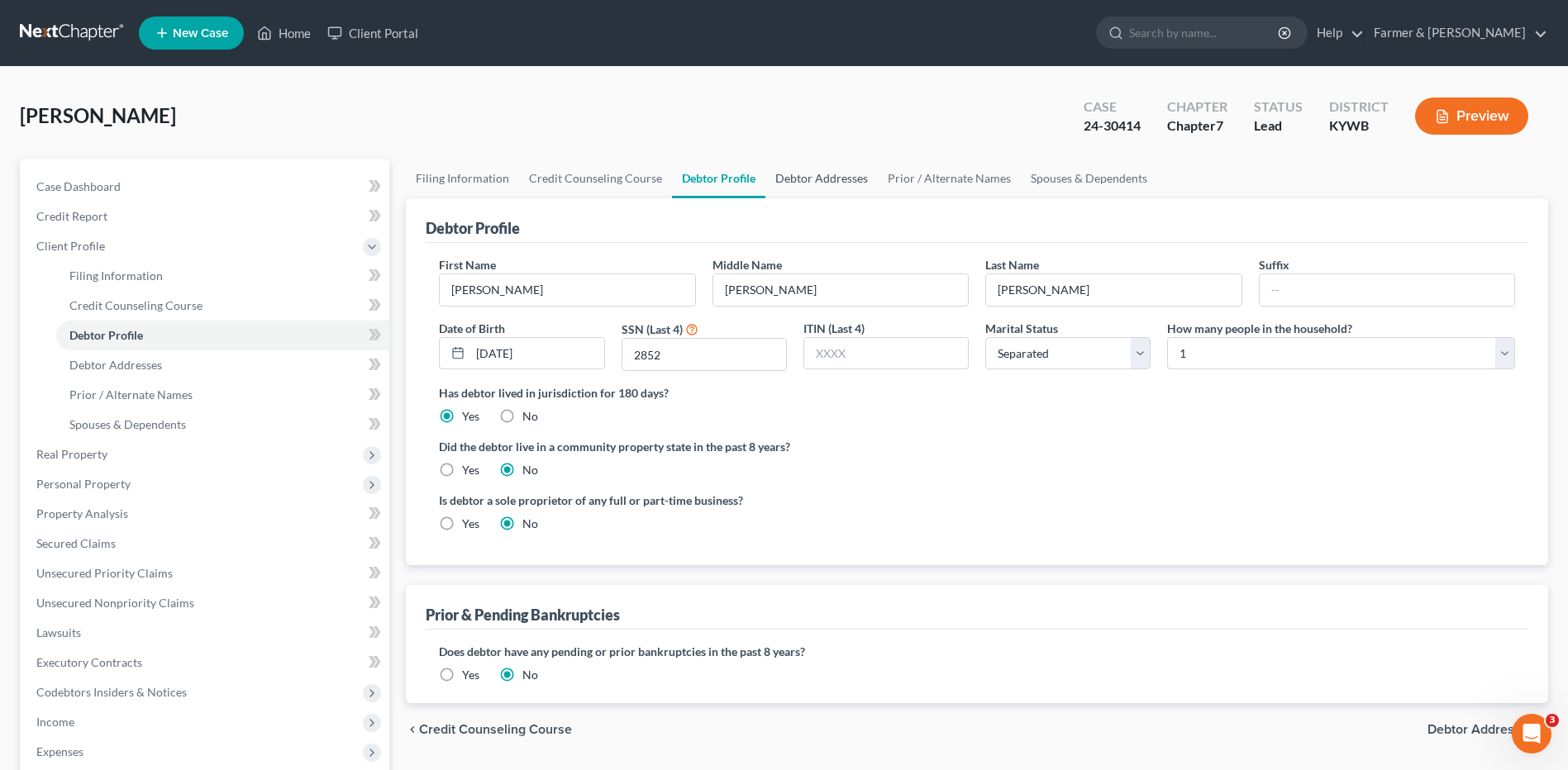
click at [861, 179] on link "Debtor Addresses" at bounding box center [821, 178] width 113 height 40
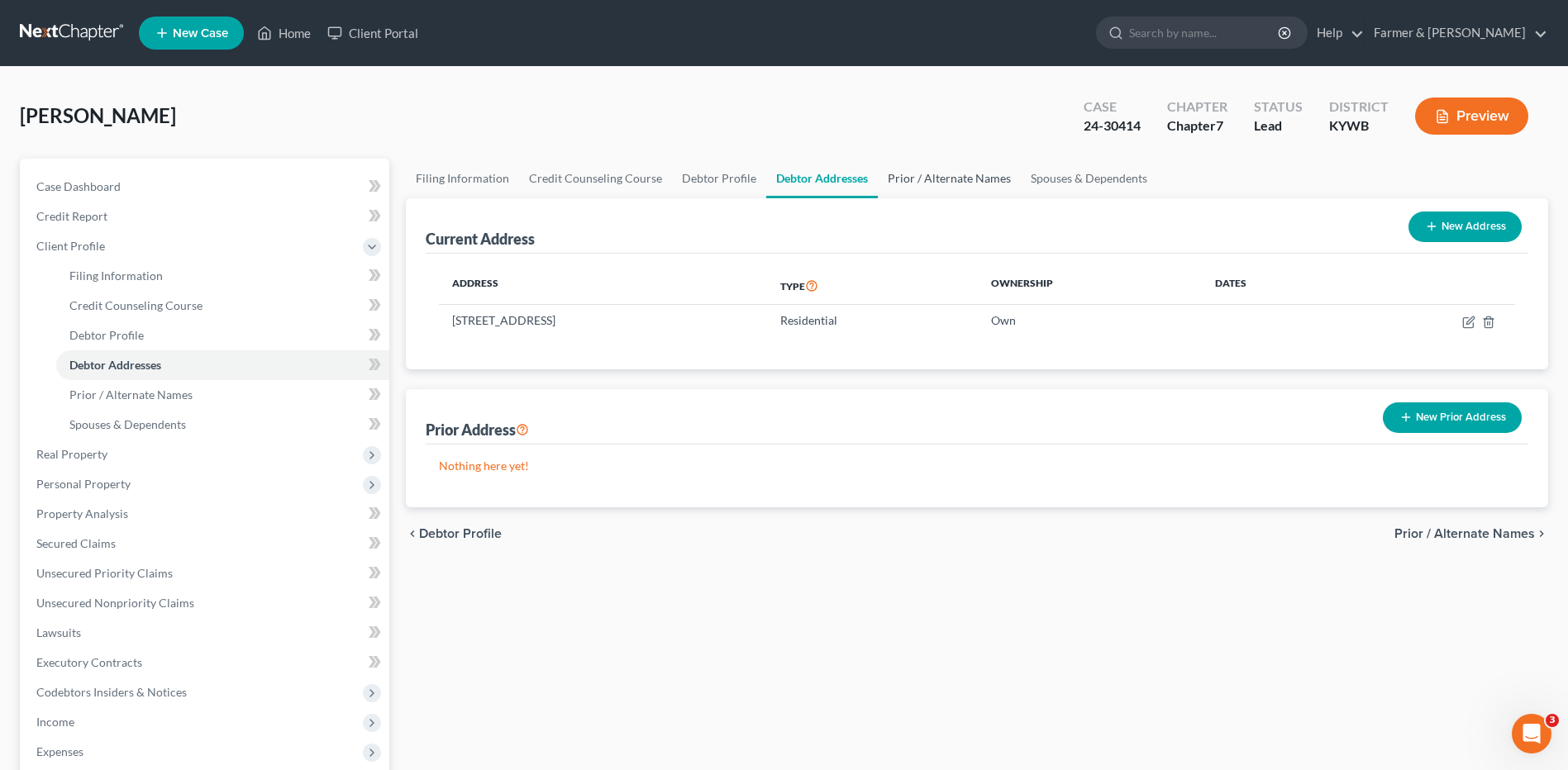
click at [934, 172] on link "Prior / Alternate Names" at bounding box center [949, 178] width 143 height 40
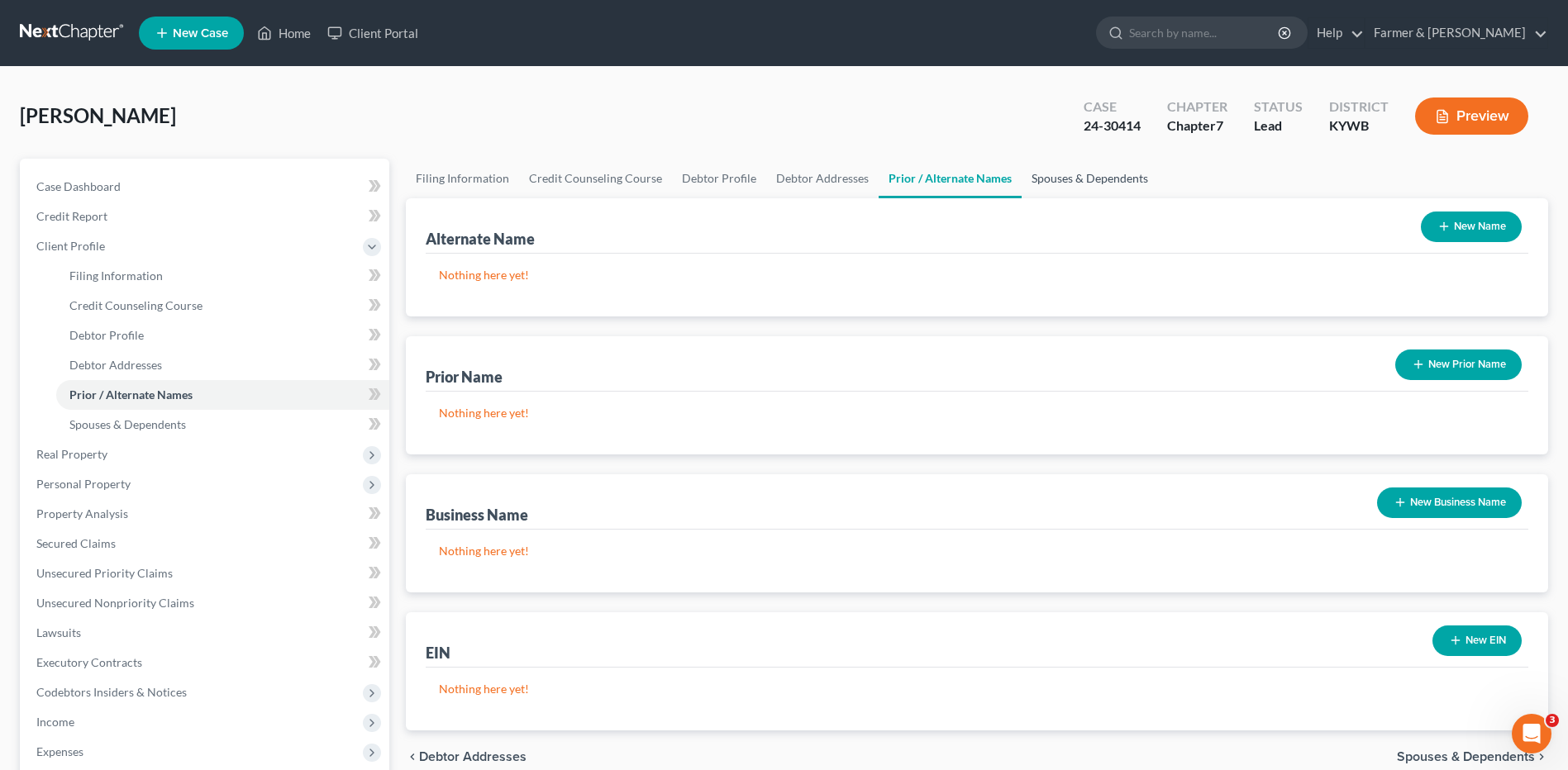
click at [1074, 169] on link "Spouses & Dependents" at bounding box center [1090, 178] width 136 height 40
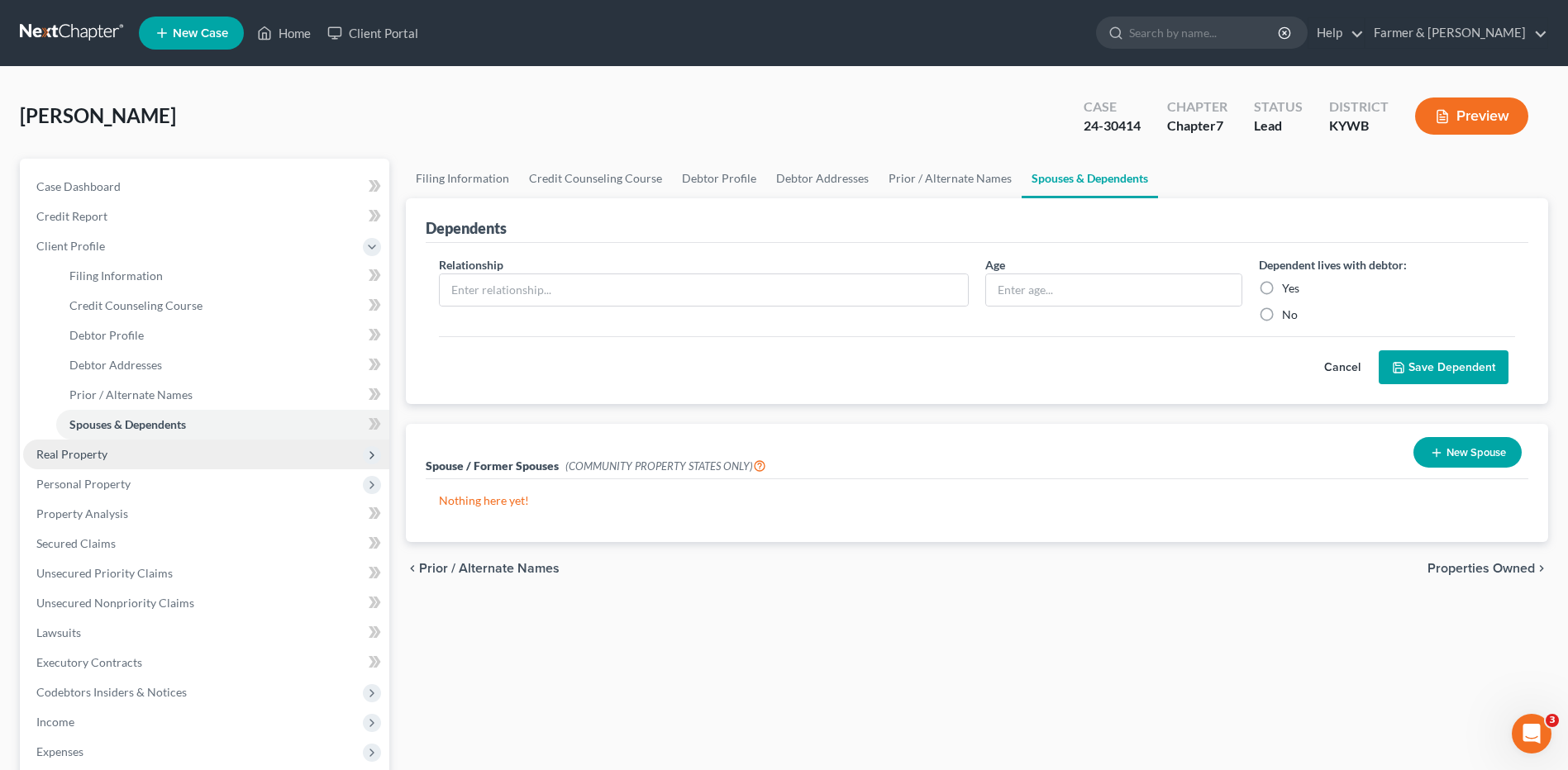
click at [150, 456] on span "Real Property" at bounding box center [206, 454] width 366 height 30
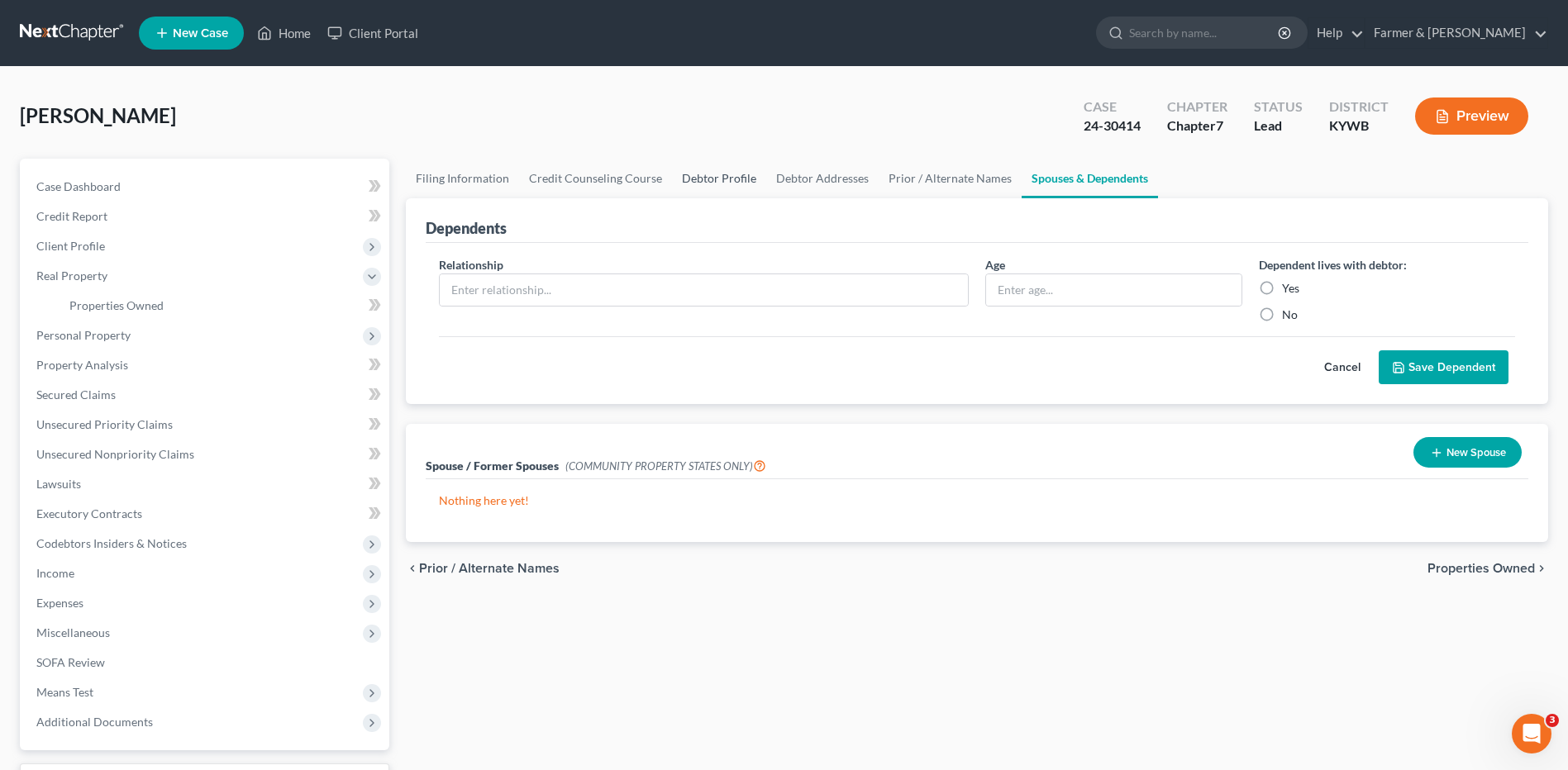
click at [735, 174] on link "Debtor Profile" at bounding box center [718, 178] width 94 height 40
select select "2"
select select "0"
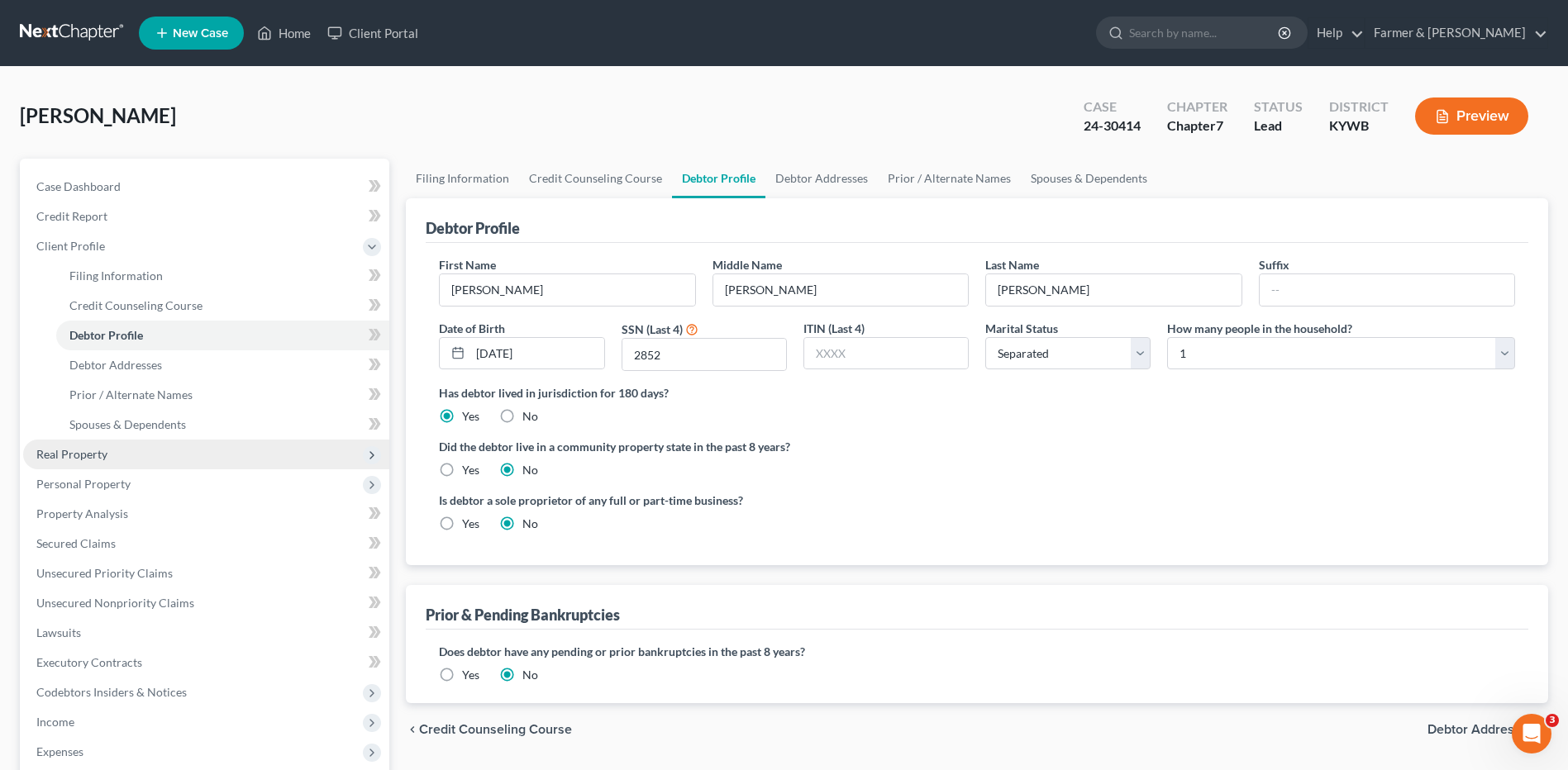
click at [74, 455] on span "Real Property" at bounding box center [71, 454] width 71 height 14
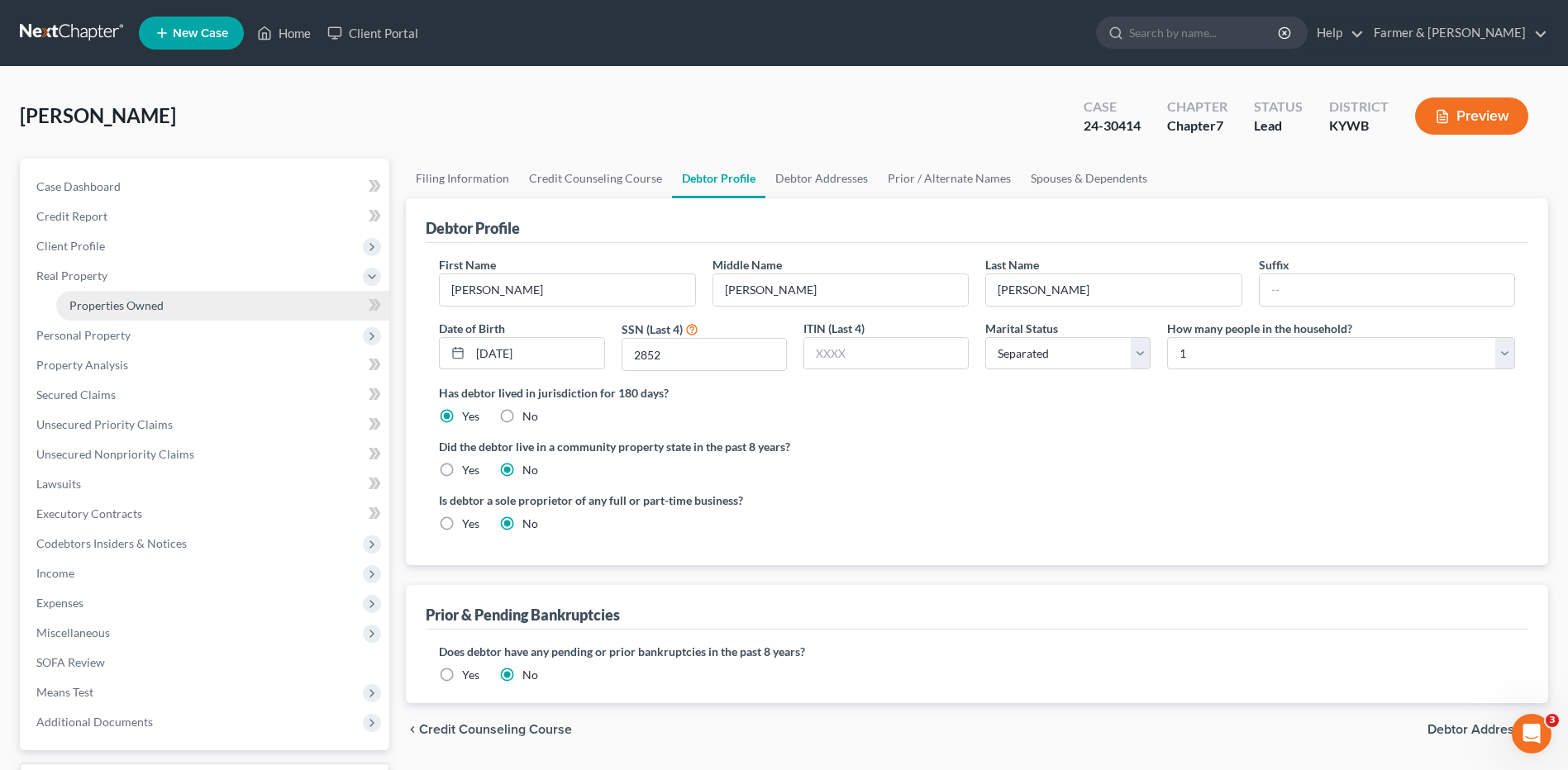
click at [160, 306] on span "Properties Owned" at bounding box center [116, 305] width 94 height 14
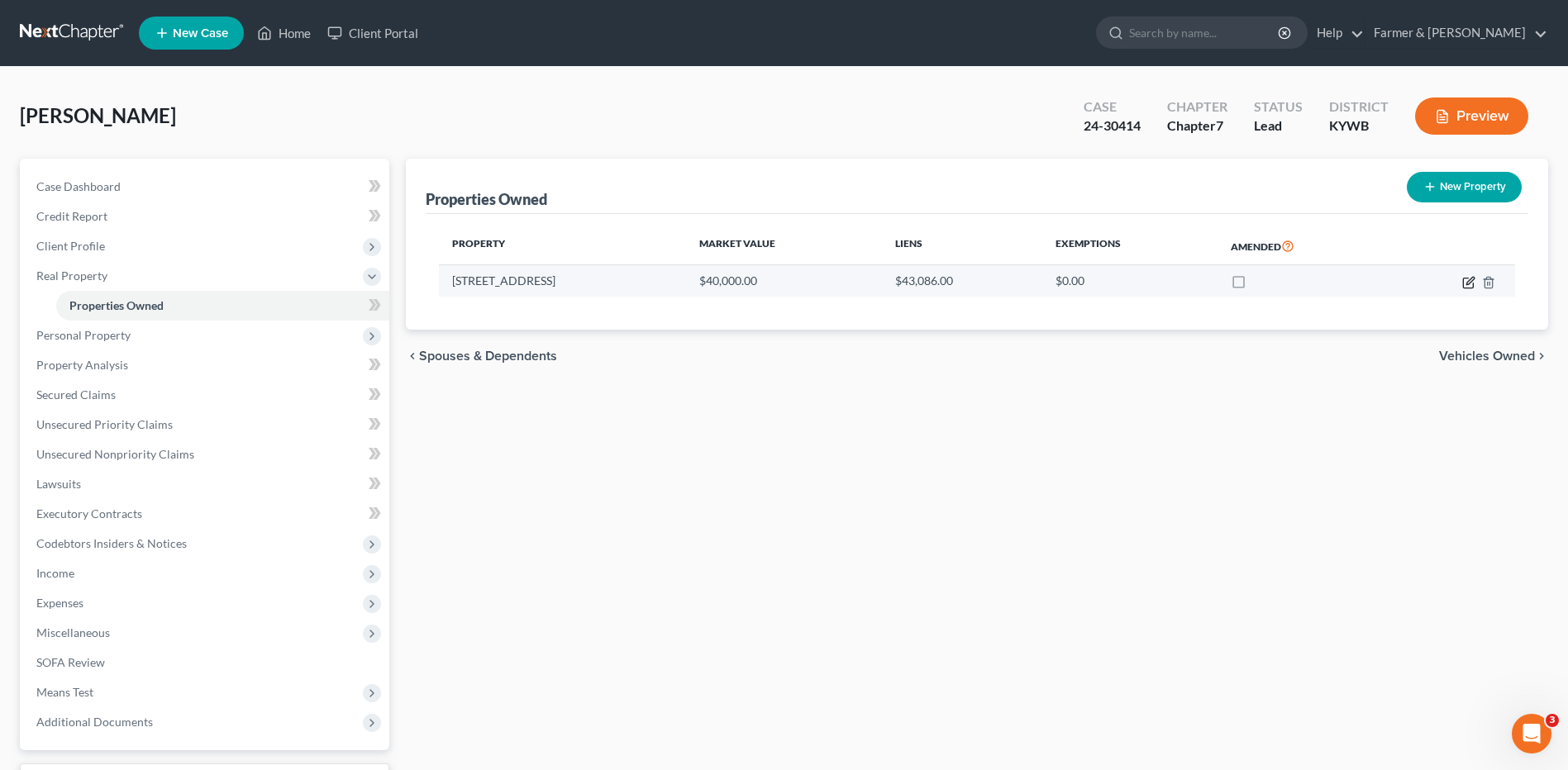
click at [1465, 286] on icon "button" at bounding box center [1469, 283] width 14 height 14
select select "18"
select select "3"
select select "0"
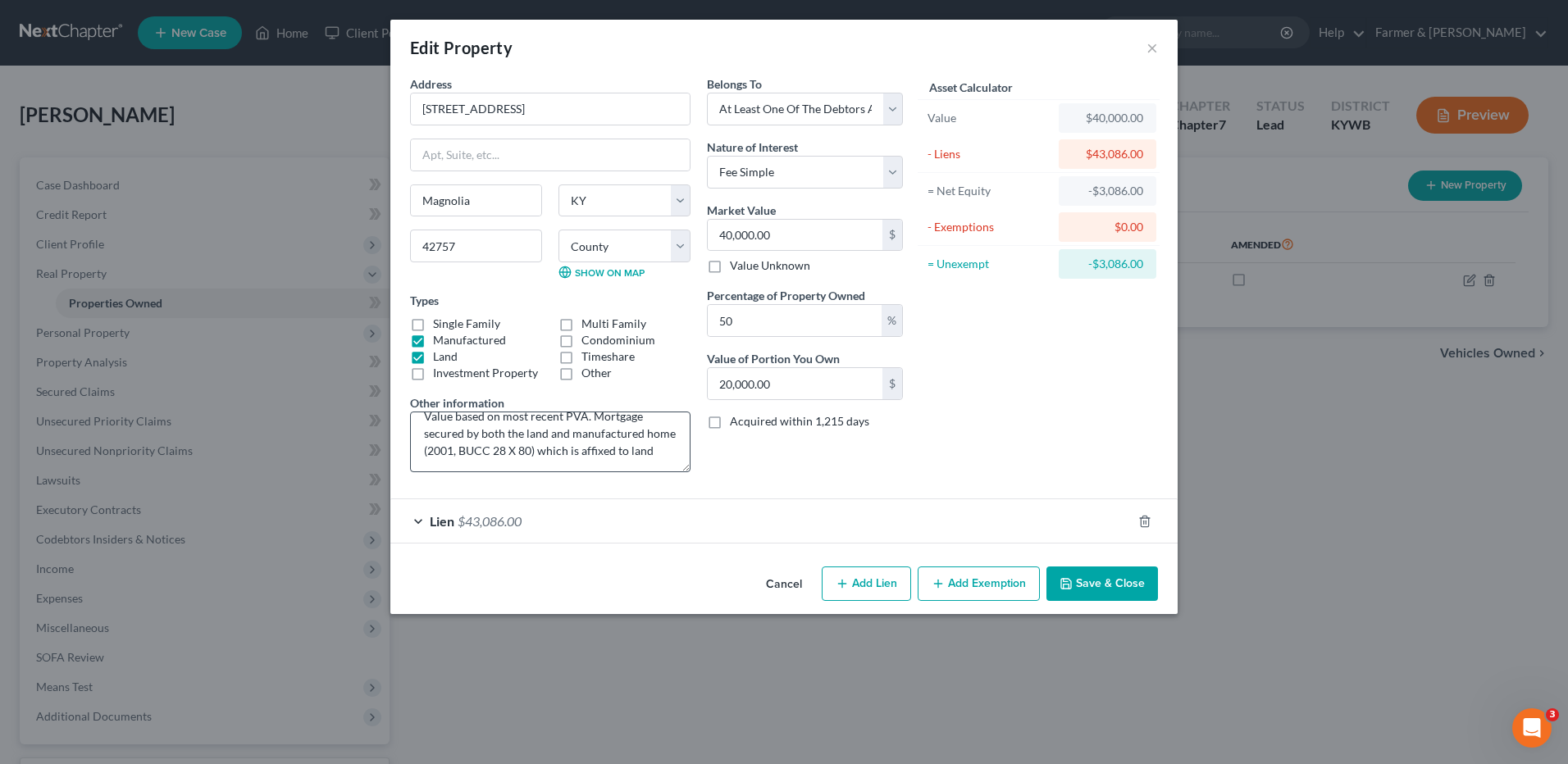
scroll to position [35, 0]
click at [466, 451] on textarea "Value based on most recent PVA. Mortgage secured by both the land and manufactu…" at bounding box center [550, 442] width 281 height 61
type textarea "Value based on most recent PVA. Mortgage secured by both the land and manufactu…"
click at [1071, 581] on icon "button" at bounding box center [1066, 584] width 10 height 10
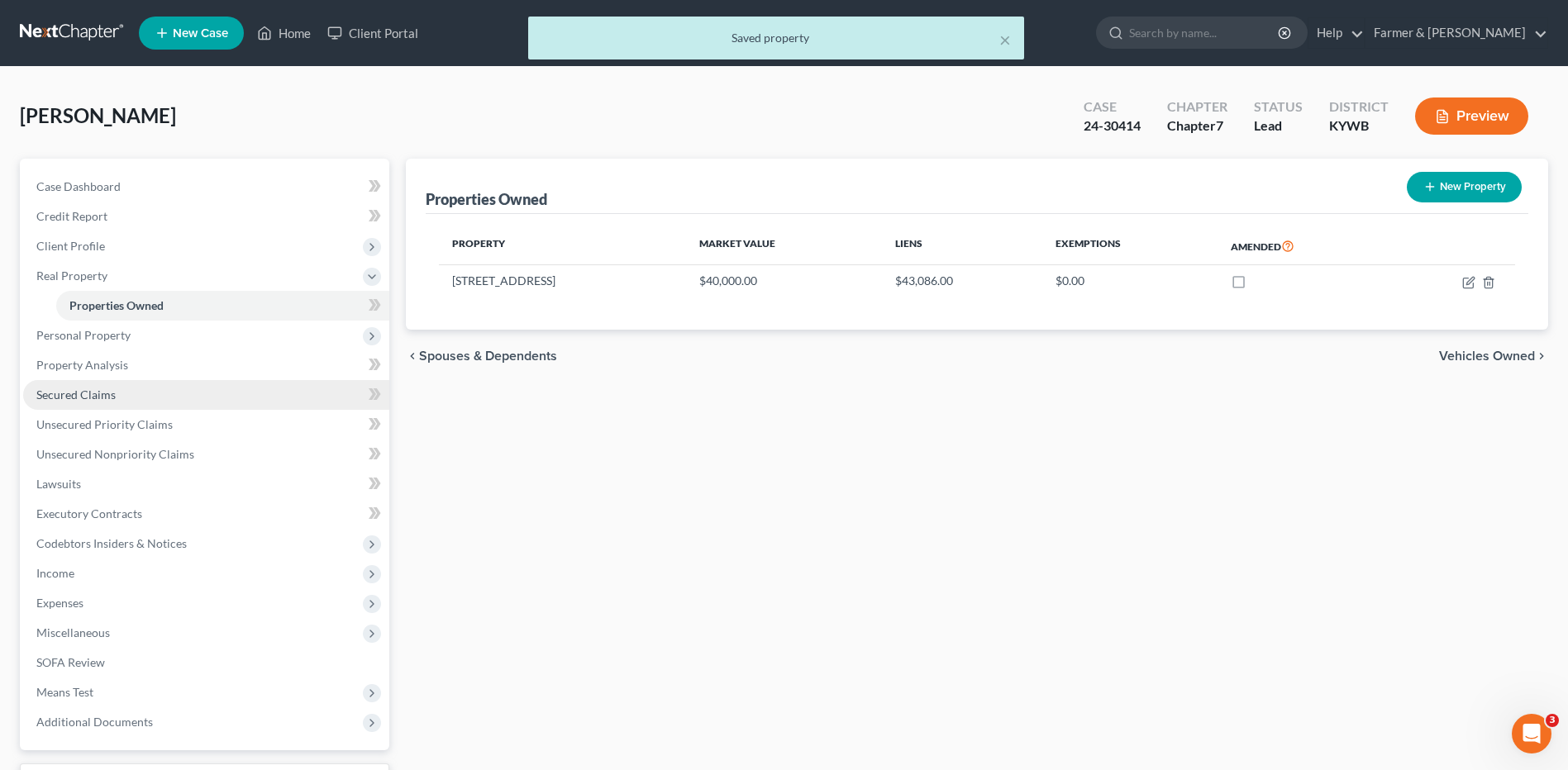
drag, startPoint x: 131, startPoint y: 396, endPoint x: 148, endPoint y: 394, distance: 17.1
click at [130, 396] on link "Secured Claims" at bounding box center [206, 395] width 366 height 30
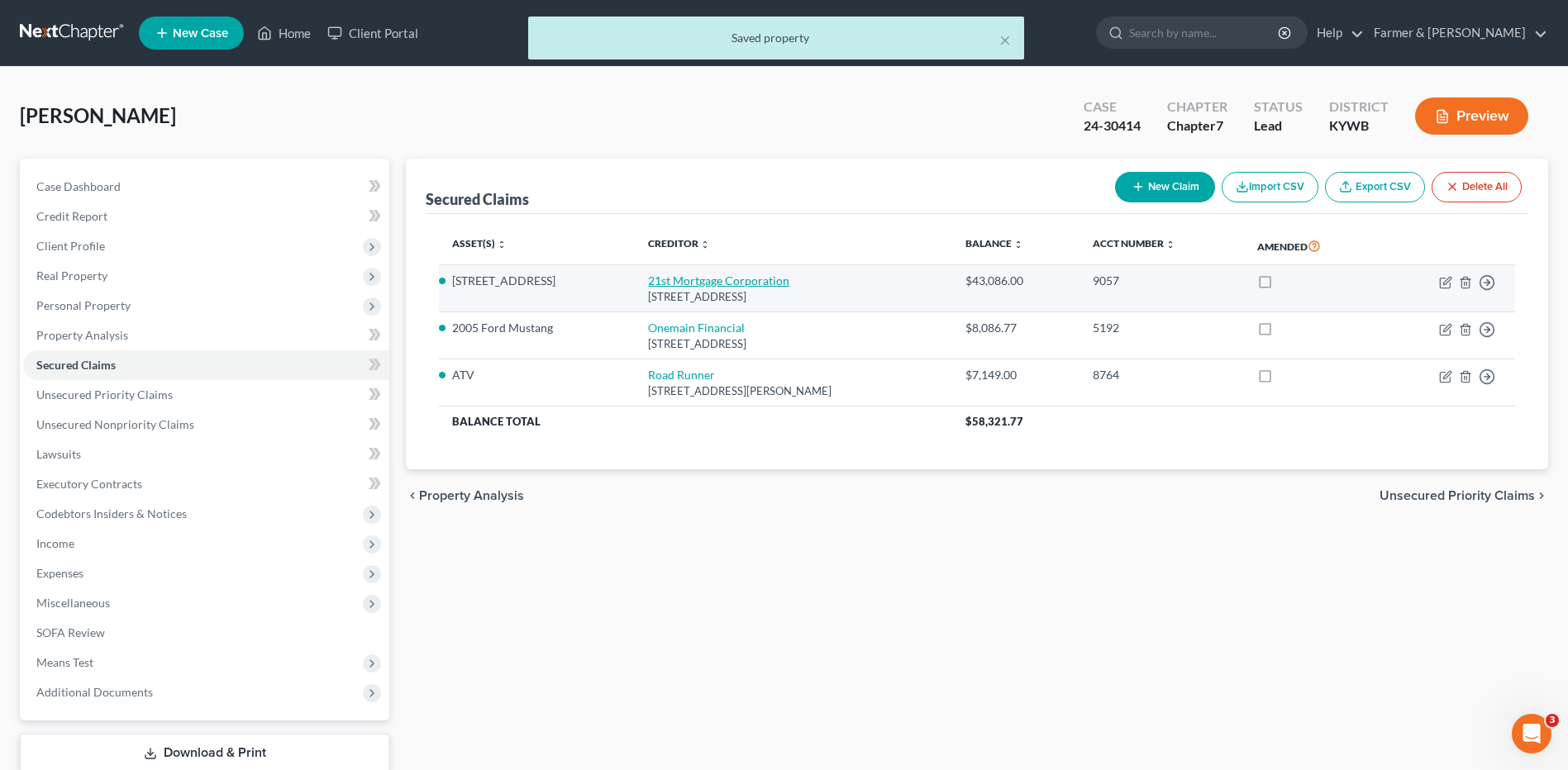
click at [717, 277] on link "21st Mortgage Corporation" at bounding box center [717, 280] width 141 height 14
select select "44"
select select "0"
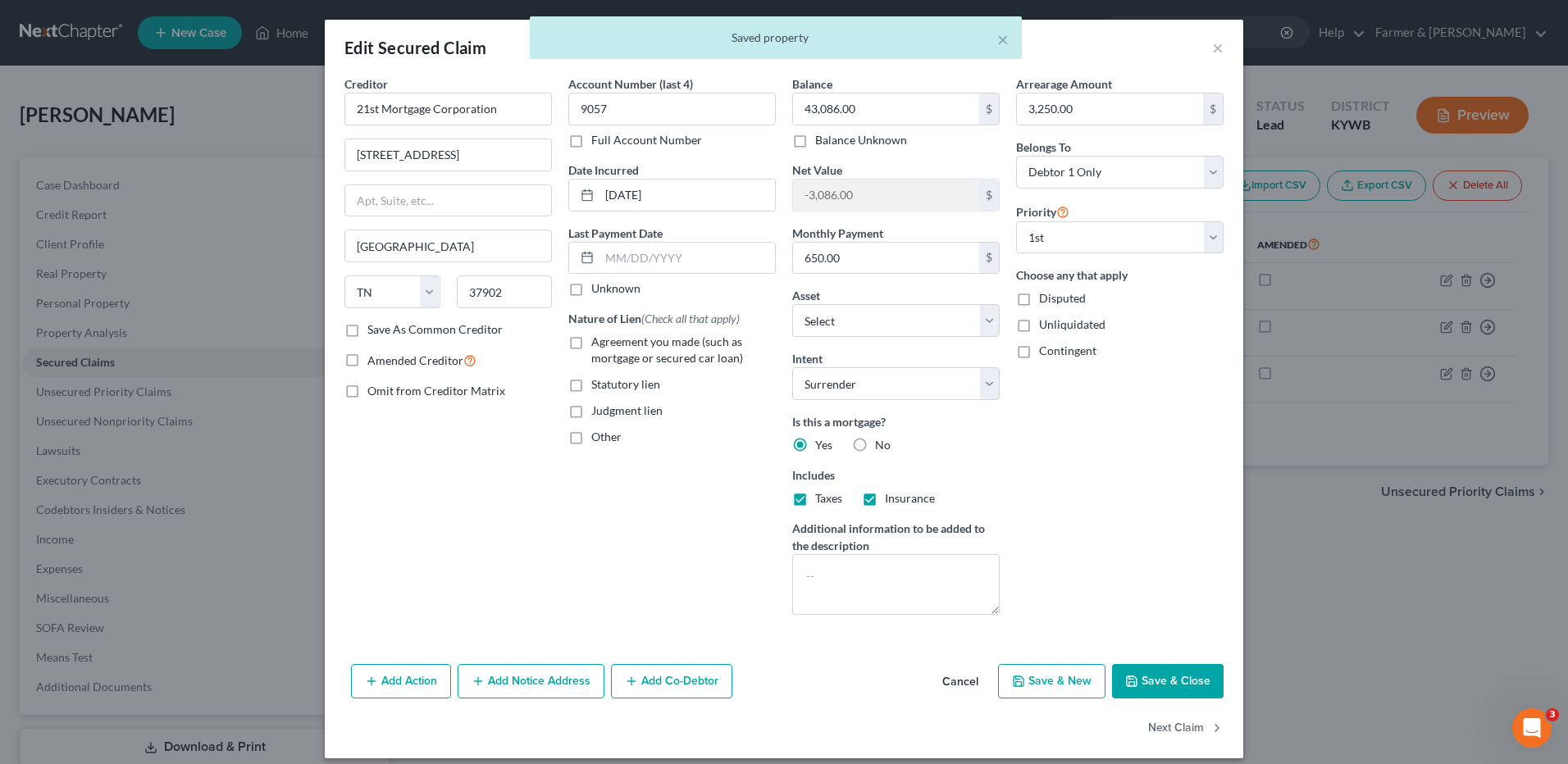
click at [1163, 689] on button "Save & Close" at bounding box center [1169, 682] width 112 height 35
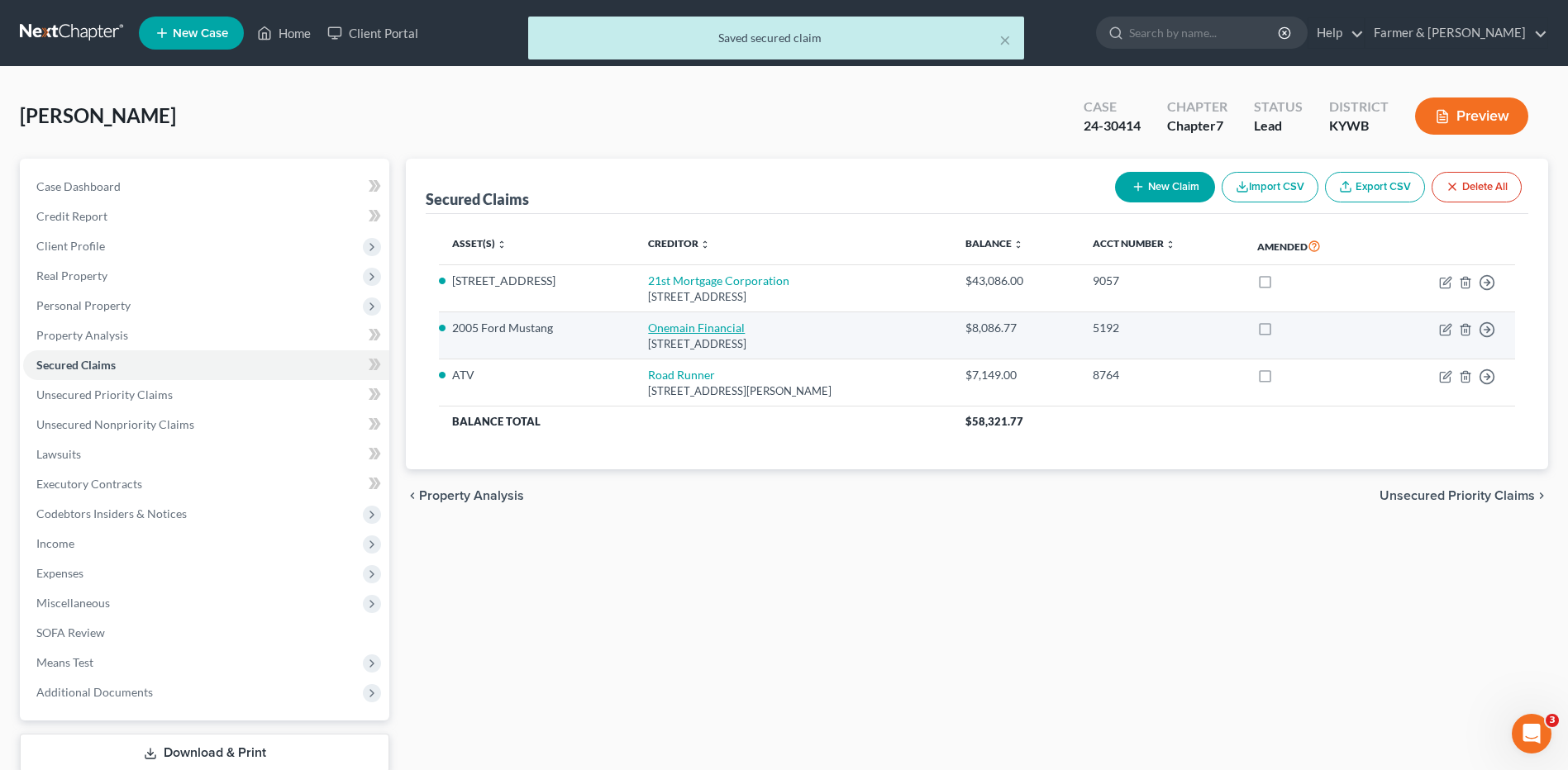
click at [702, 332] on link "Onemain Financial" at bounding box center [695, 328] width 96 height 14
select select "15"
select select "2"
select select "0"
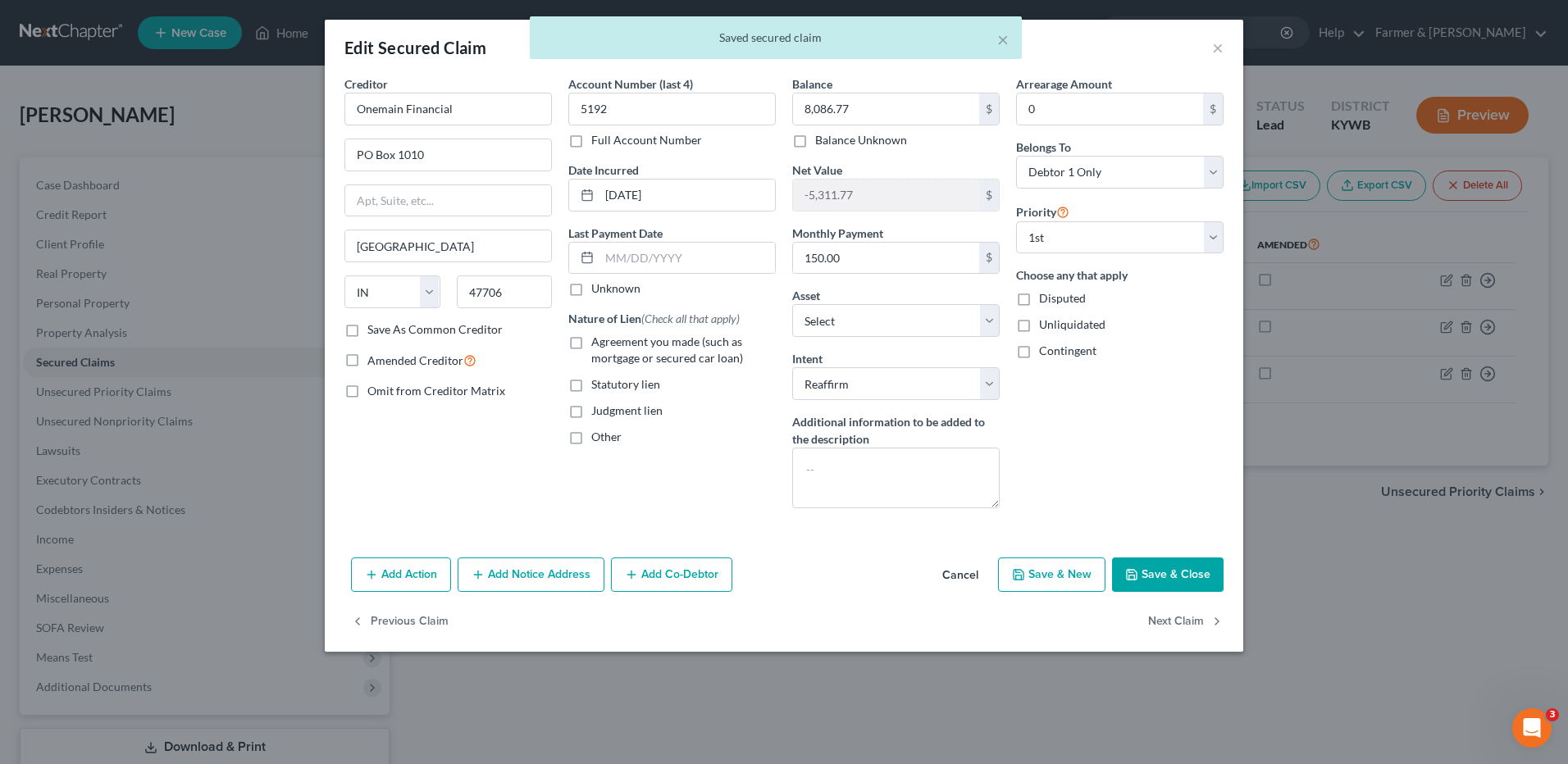
click at [1161, 582] on button "Save & Close" at bounding box center [1169, 575] width 112 height 35
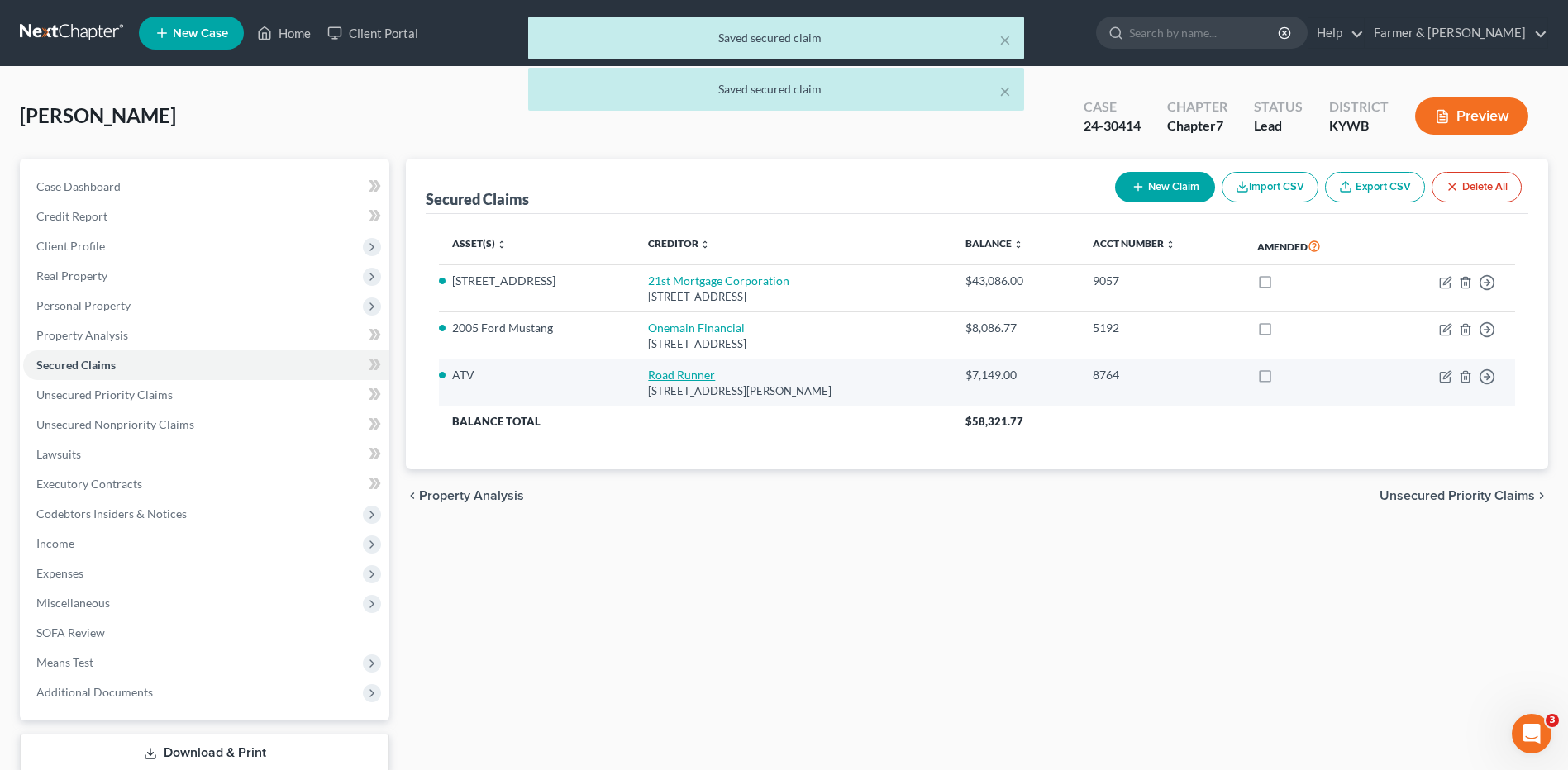
click at [679, 377] on link "Road Runner" at bounding box center [680, 374] width 67 height 14
select select "45"
select select "4"
select select "3"
select select "0"
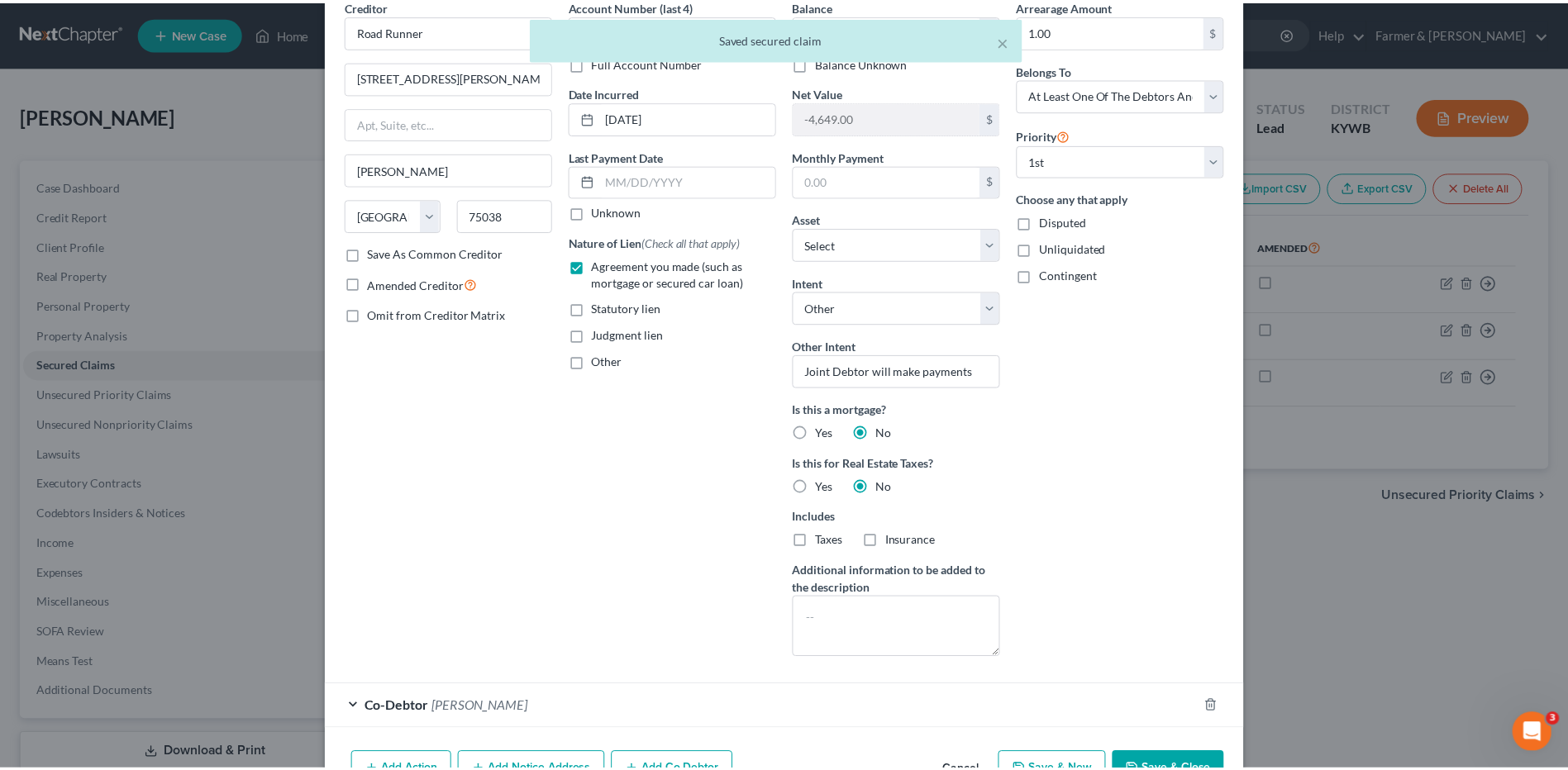
scroll to position [177, 0]
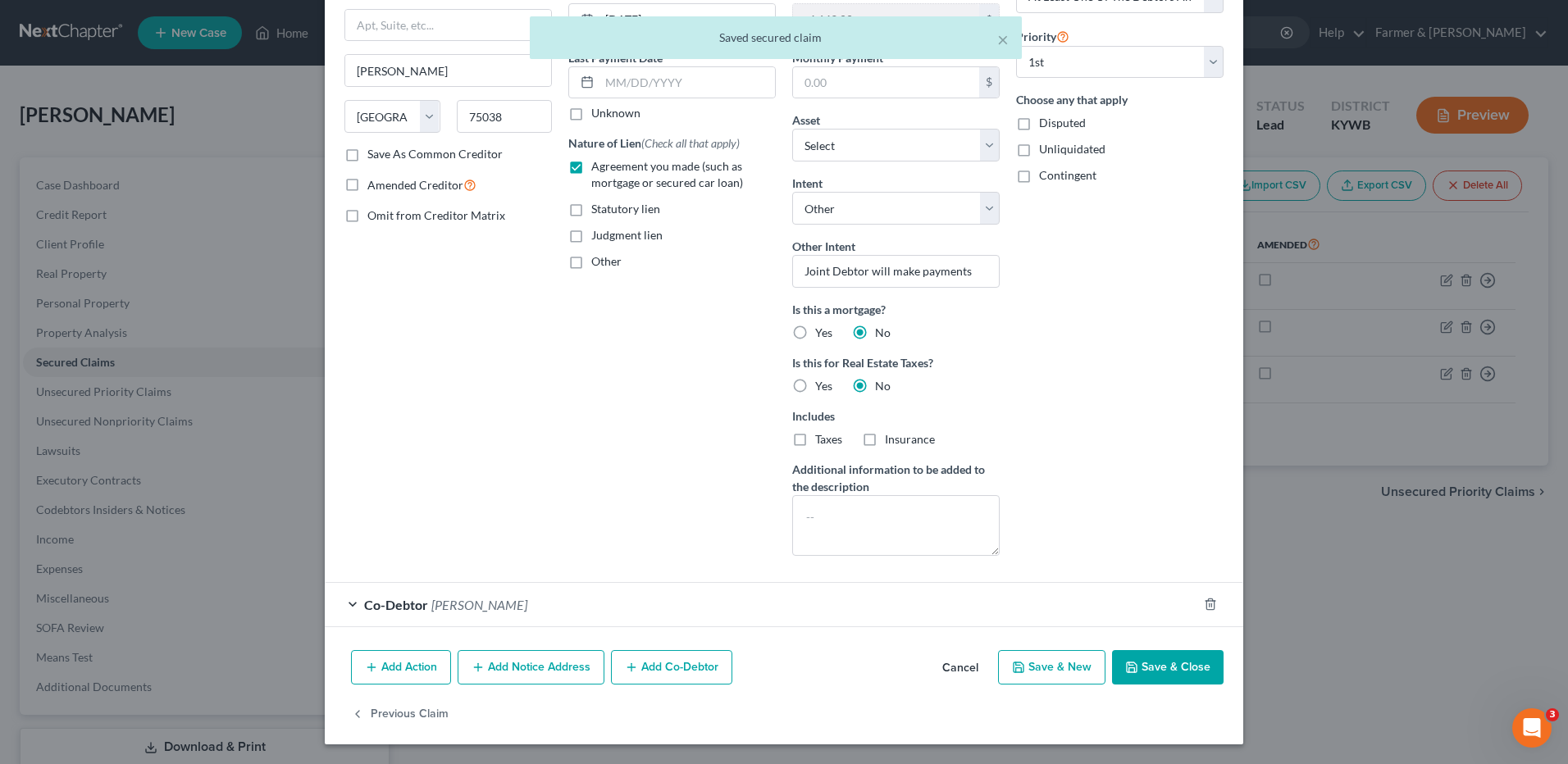
click at [1180, 672] on button "Save & Close" at bounding box center [1169, 668] width 112 height 35
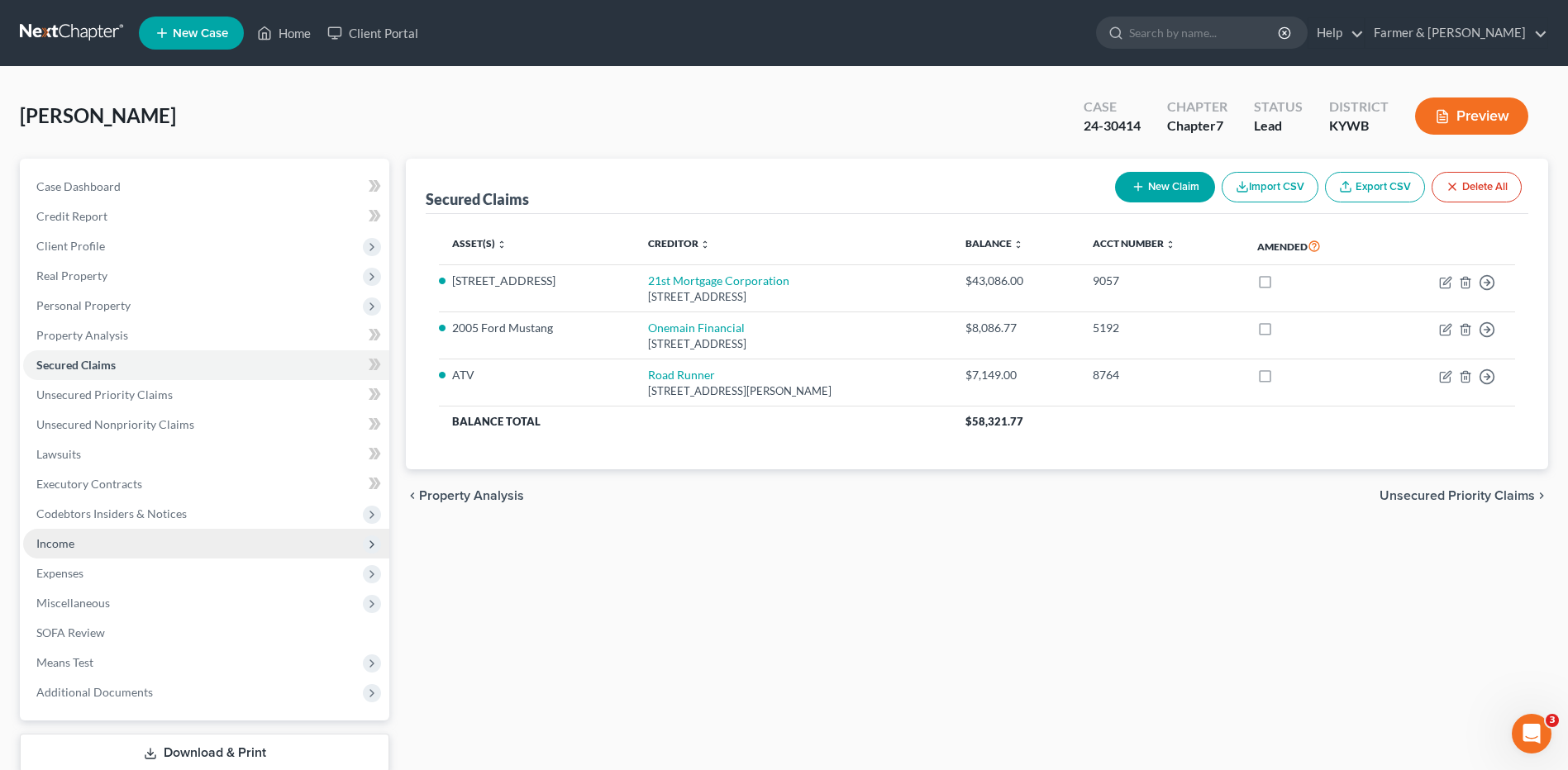
drag, startPoint x: 58, startPoint y: 542, endPoint x: 104, endPoint y: 535, distance: 46.5
click at [59, 542] on span "Income" at bounding box center [54, 543] width 38 height 14
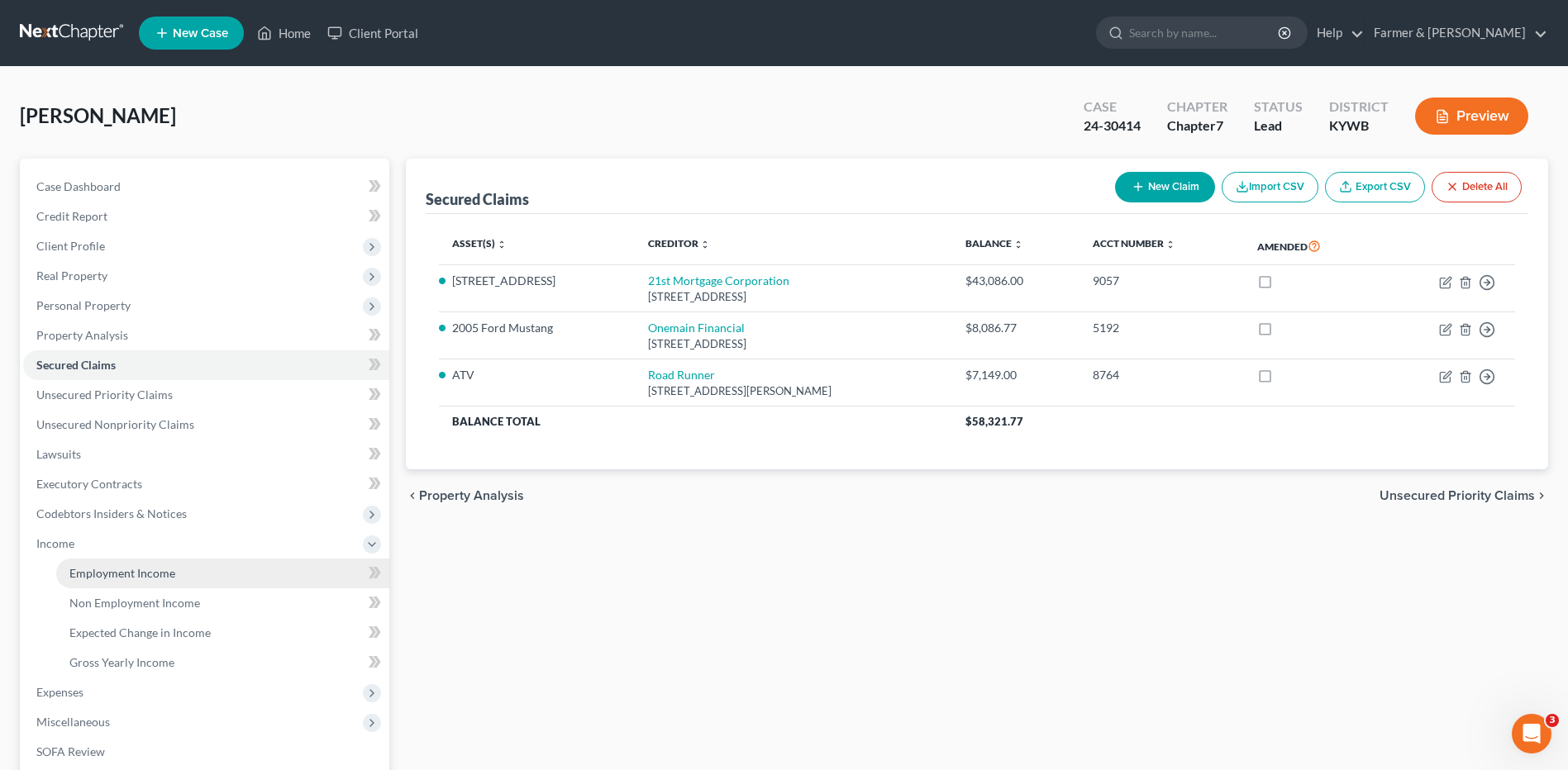
click at [175, 562] on link "Employment Income" at bounding box center [223, 574] width 333 height 30
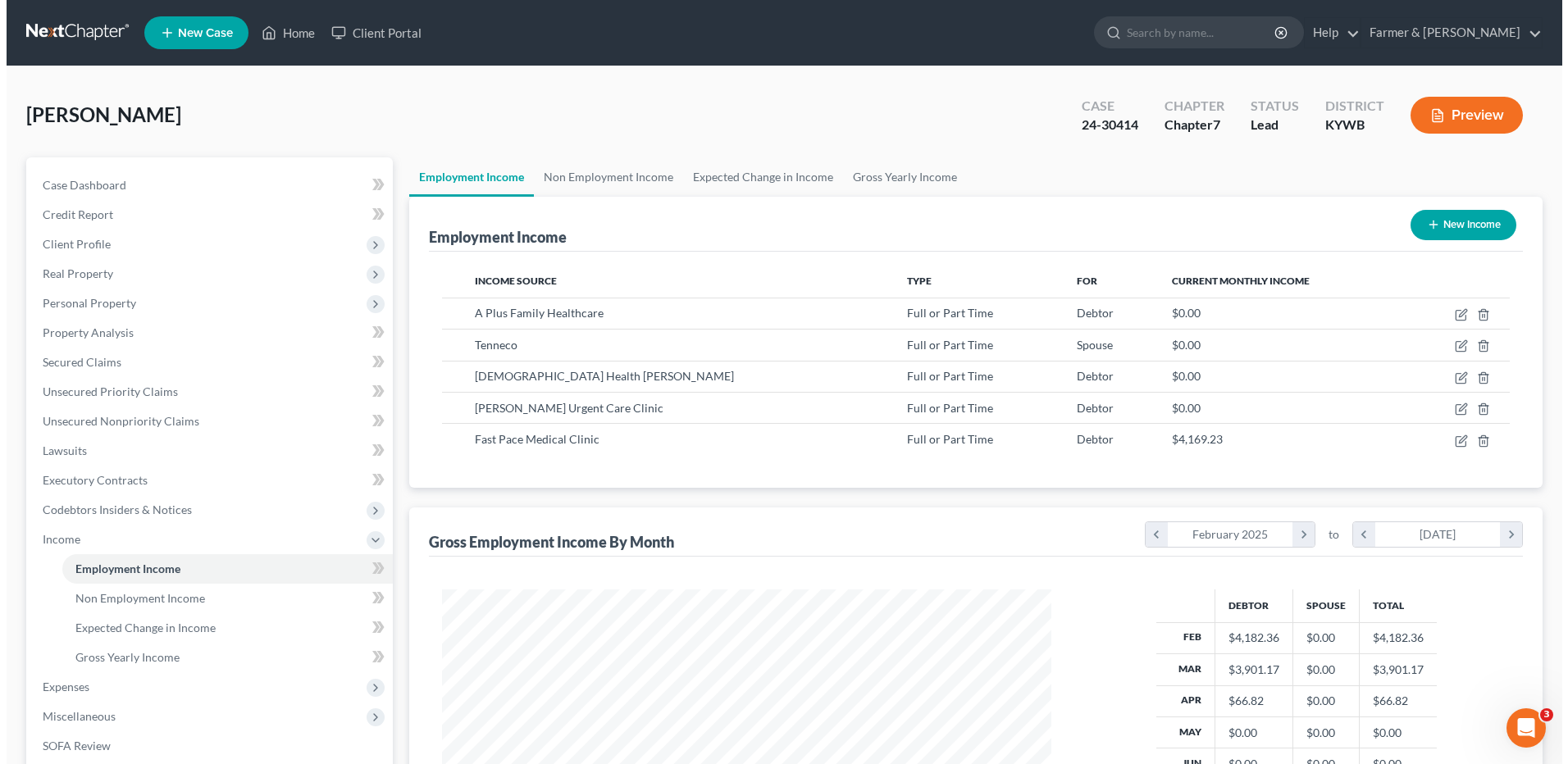
scroll to position [304, 642]
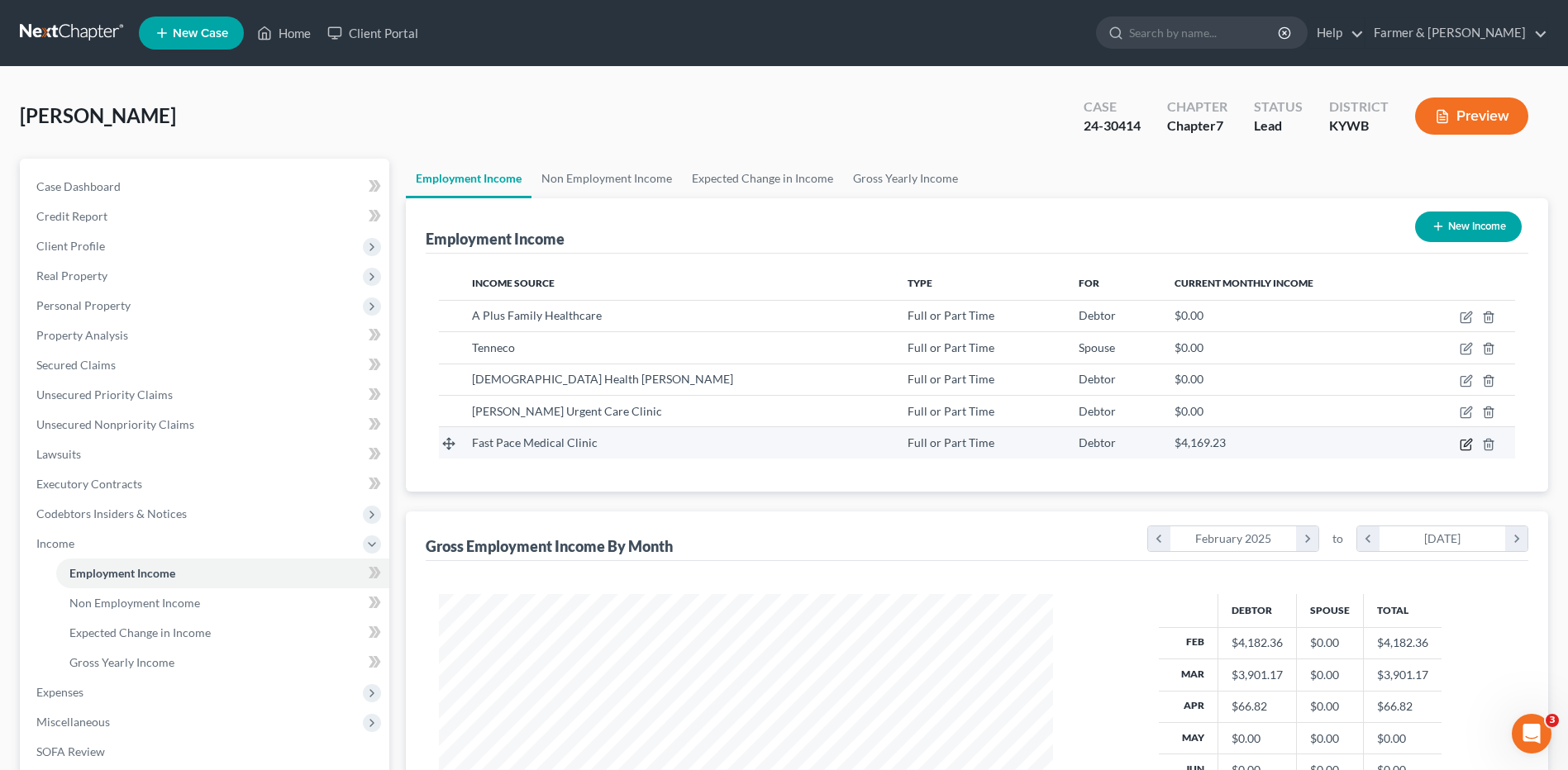
click at [1468, 445] on icon "button" at bounding box center [1466, 445] width 14 height 14
select select "0"
select select "2"
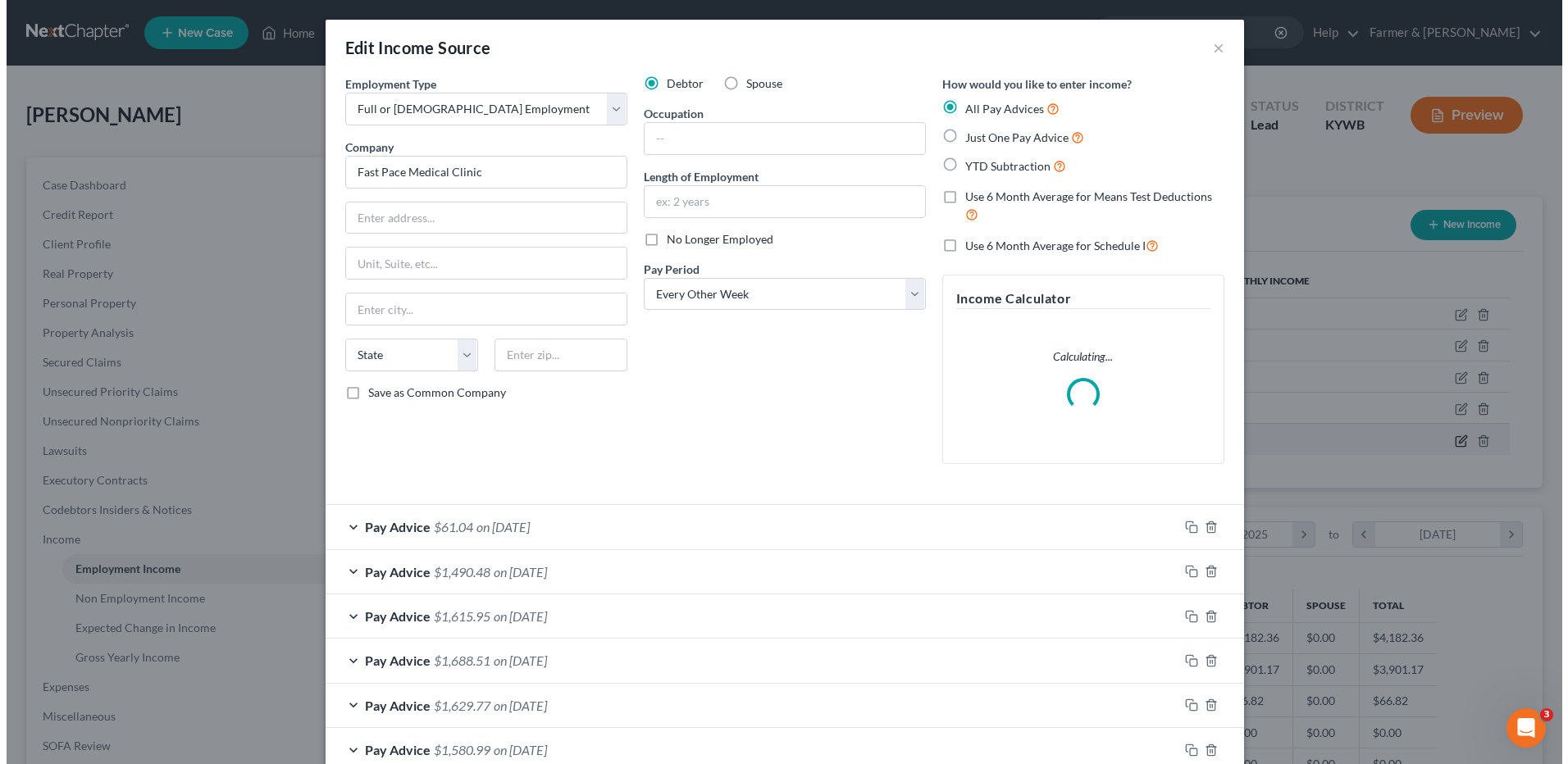
scroll to position [307, 648]
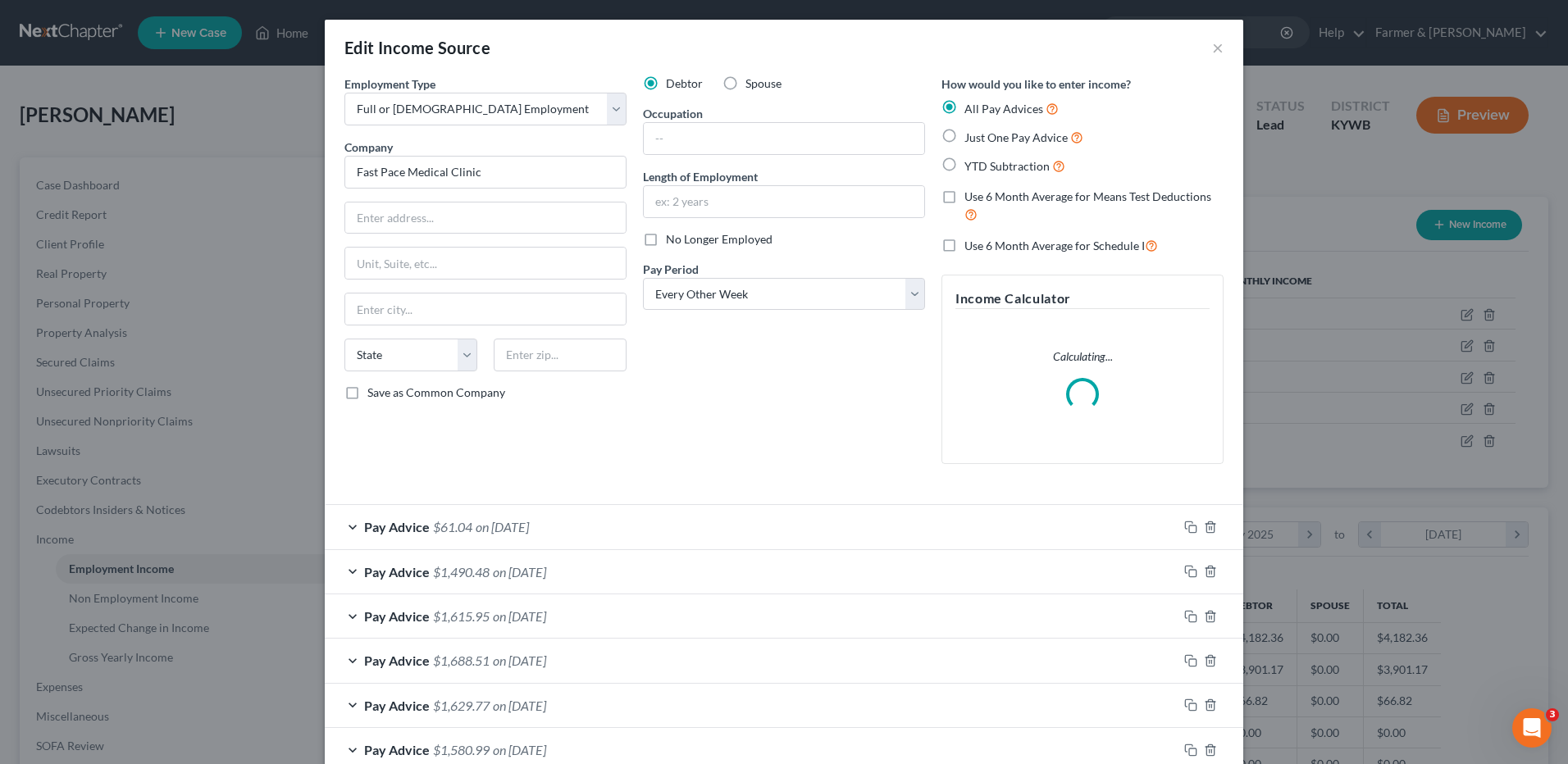
click at [666, 236] on label "No Longer Employed" at bounding box center [719, 239] width 107 height 16
click at [673, 236] on input "No Longer Employed" at bounding box center [677, 236] width 11 height 11
checkbox input "true"
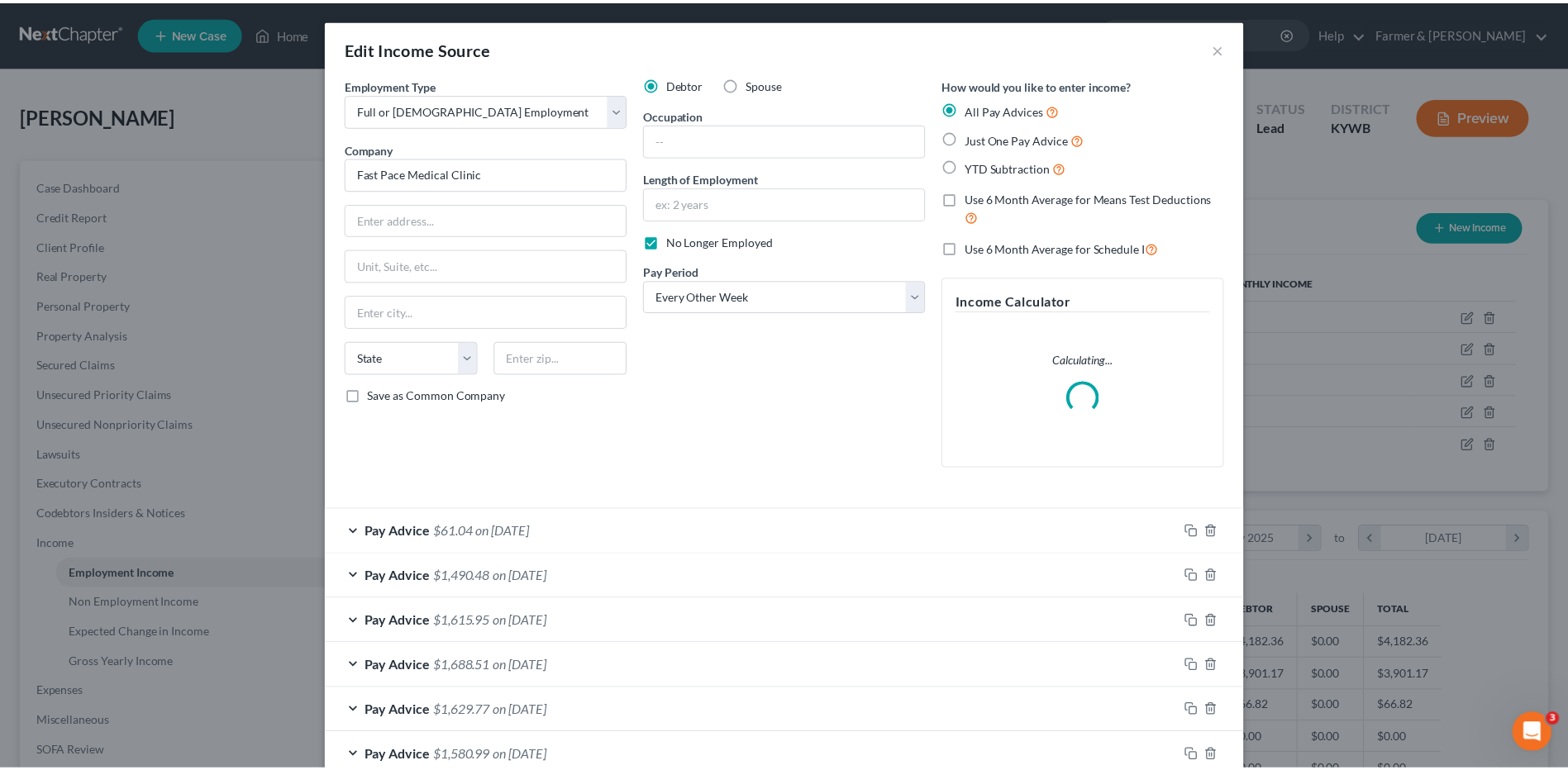
scroll to position [368, 0]
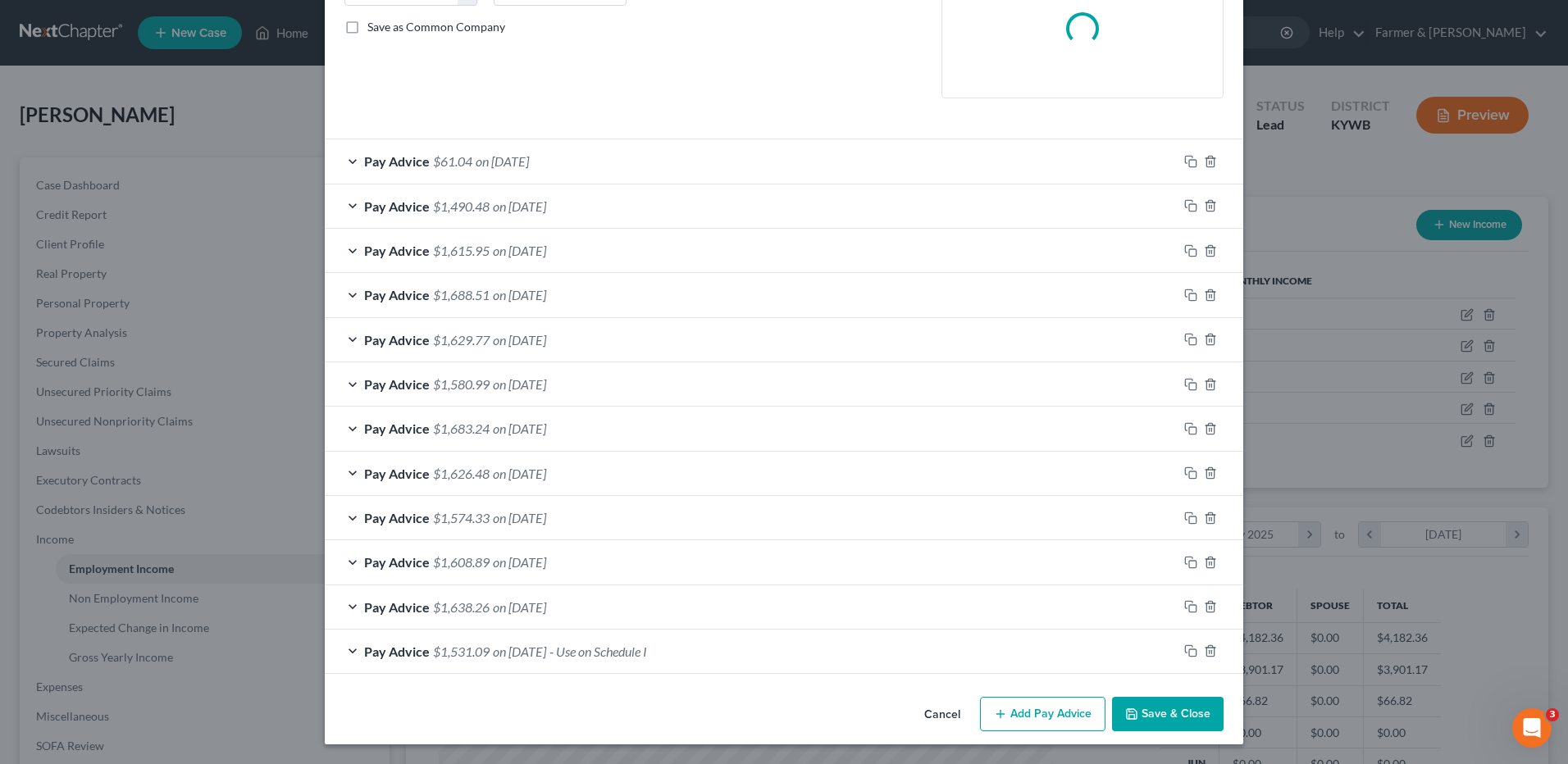
click at [1151, 715] on button "Save & Close" at bounding box center [1169, 715] width 112 height 35
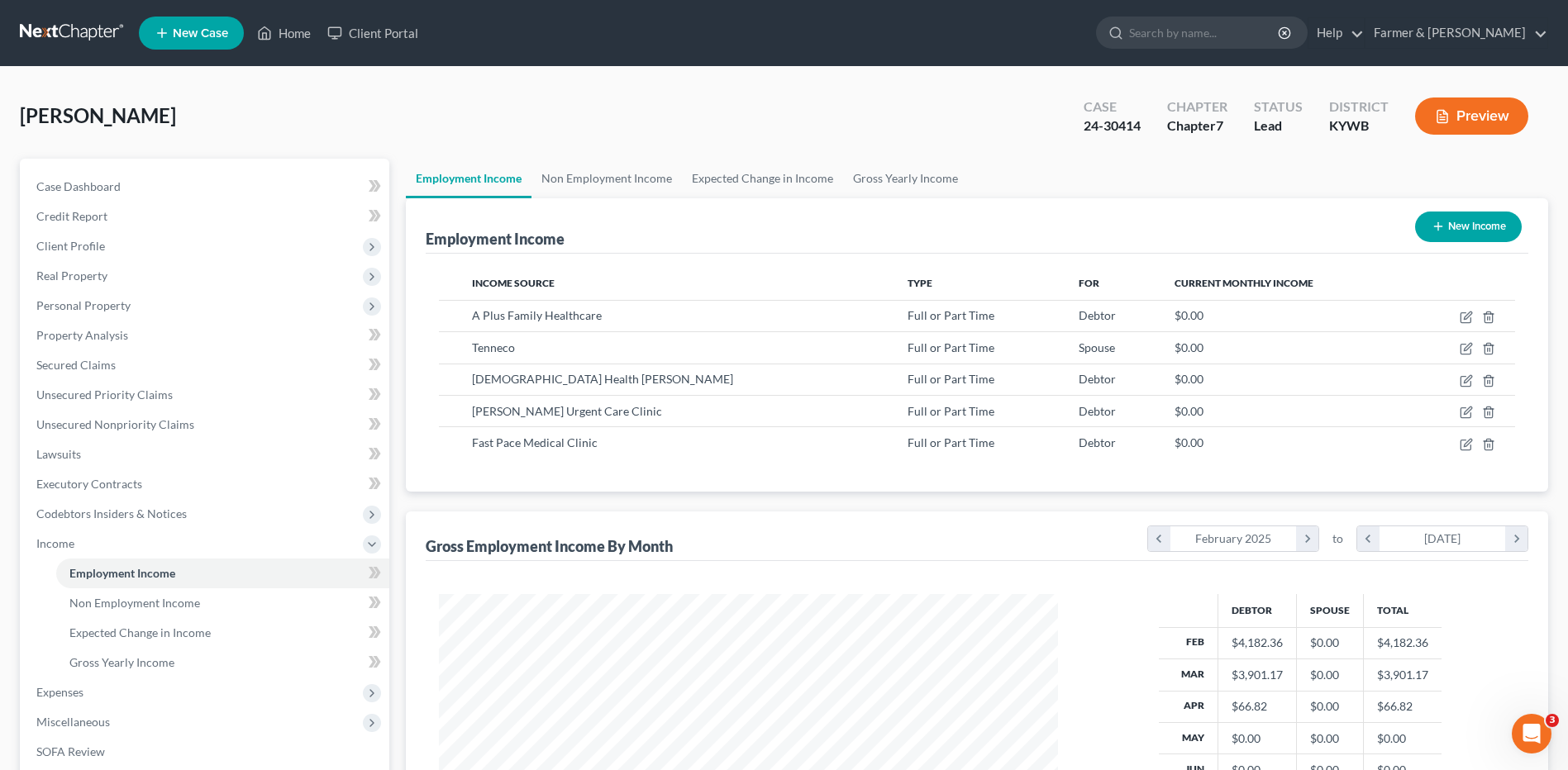
scroll to position [826182, 825739]
click at [189, 598] on span "Non Employment Income" at bounding box center [134, 603] width 130 height 14
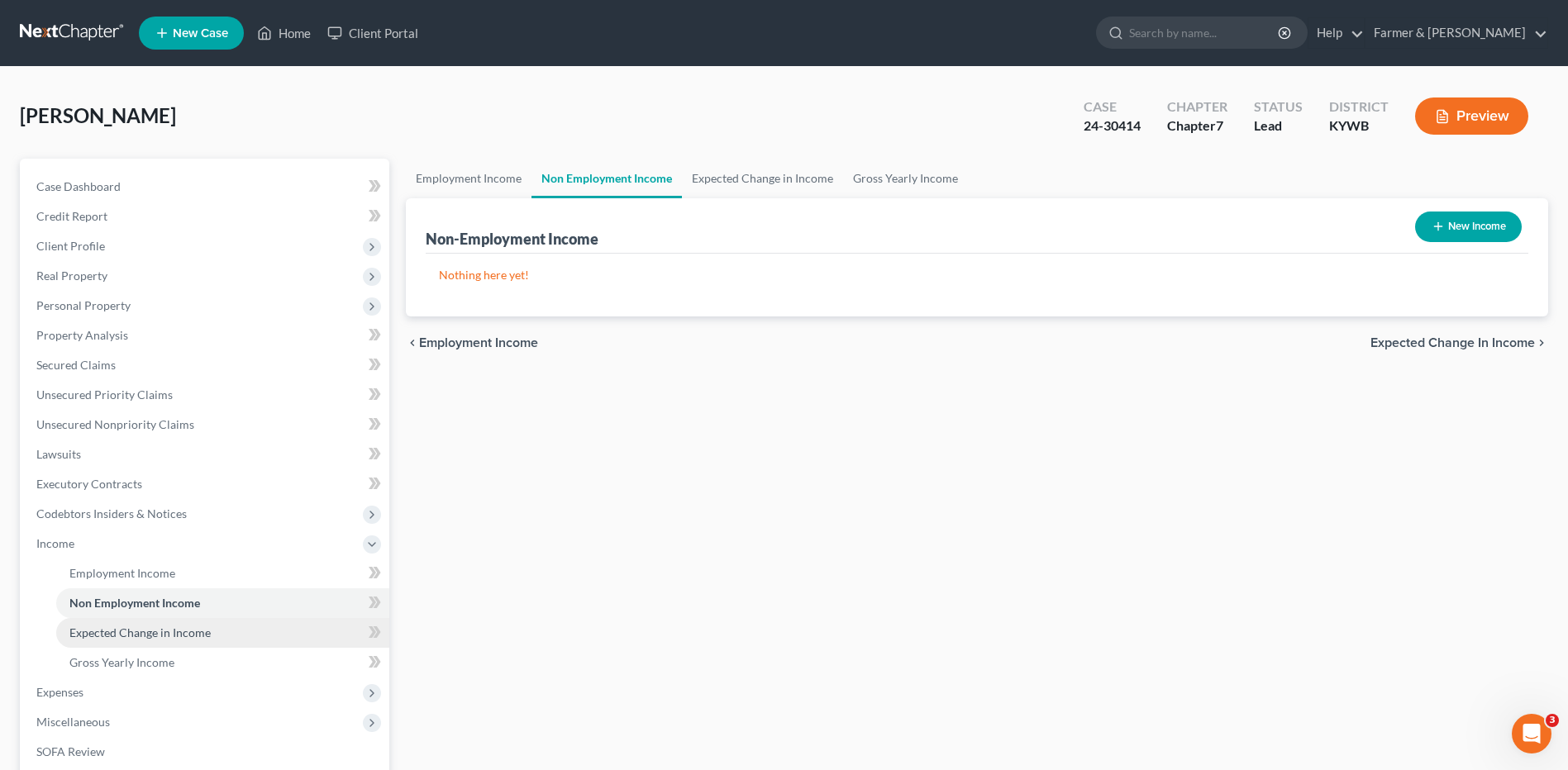
click at [185, 632] on span "Expected Change in Income" at bounding box center [139, 633] width 141 height 14
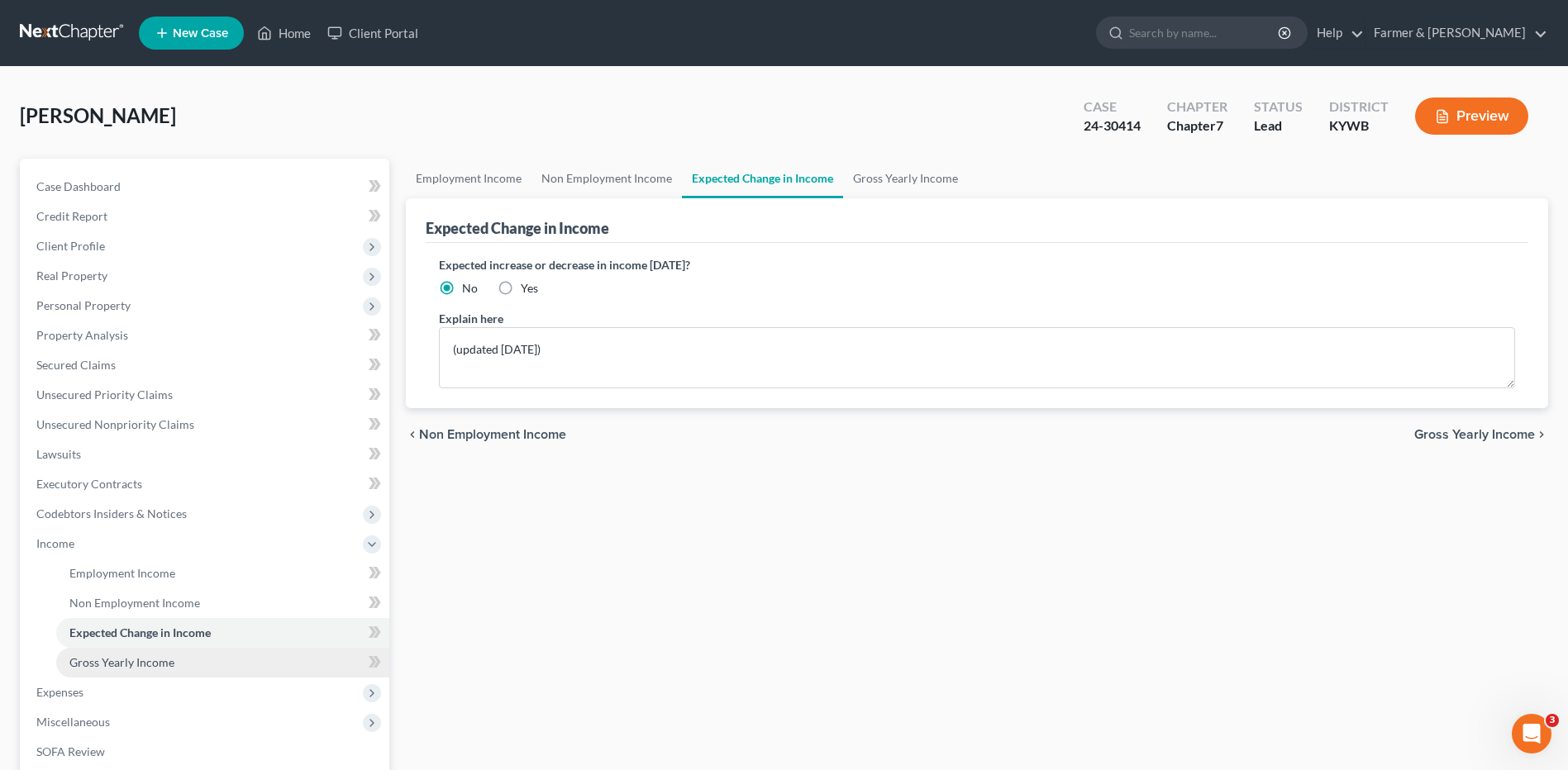
click at [168, 659] on span "Gross Yearly Income" at bounding box center [122, 662] width 105 height 14
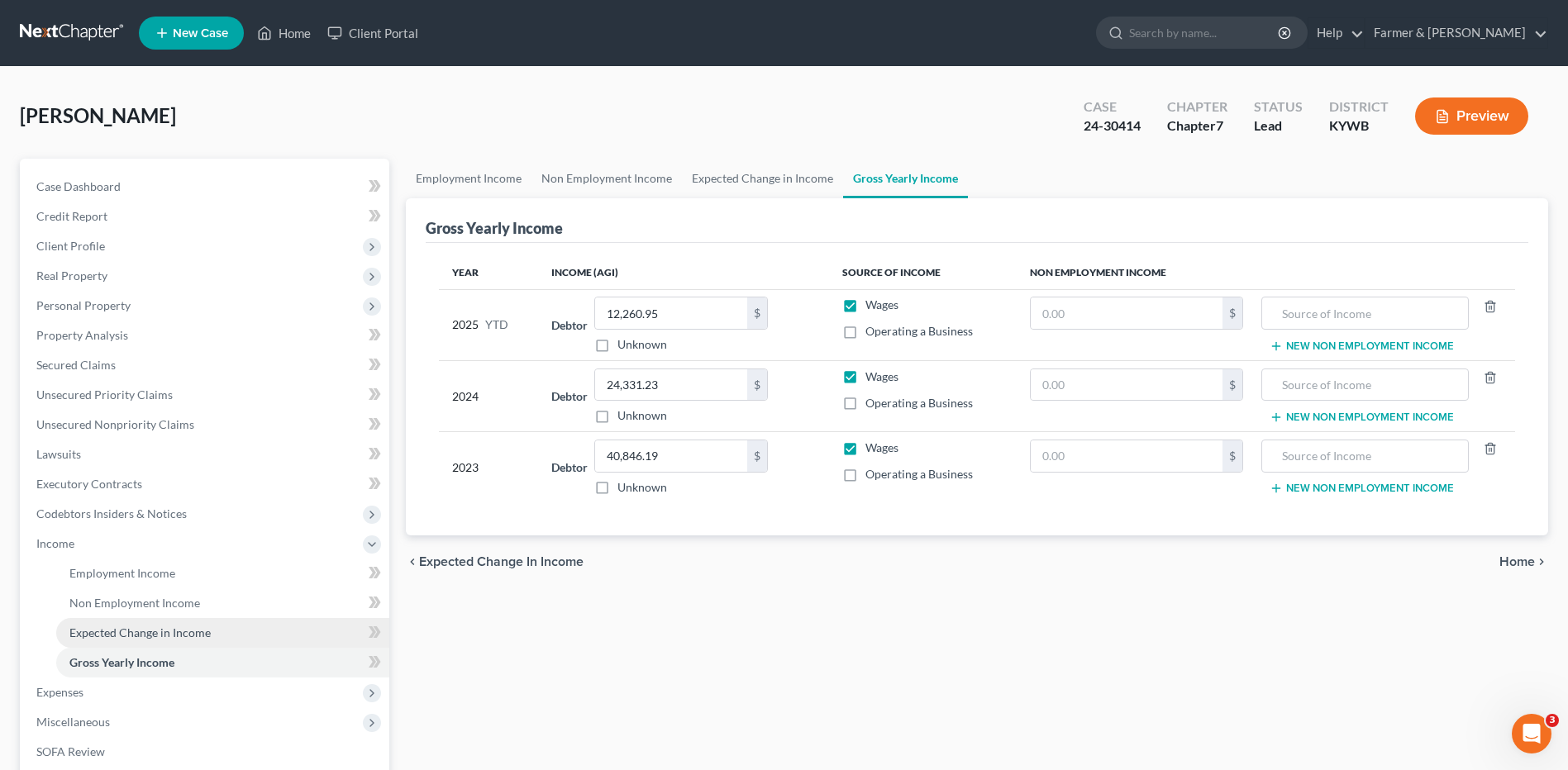
click at [179, 635] on span "Expected Change in Income" at bounding box center [139, 633] width 141 height 14
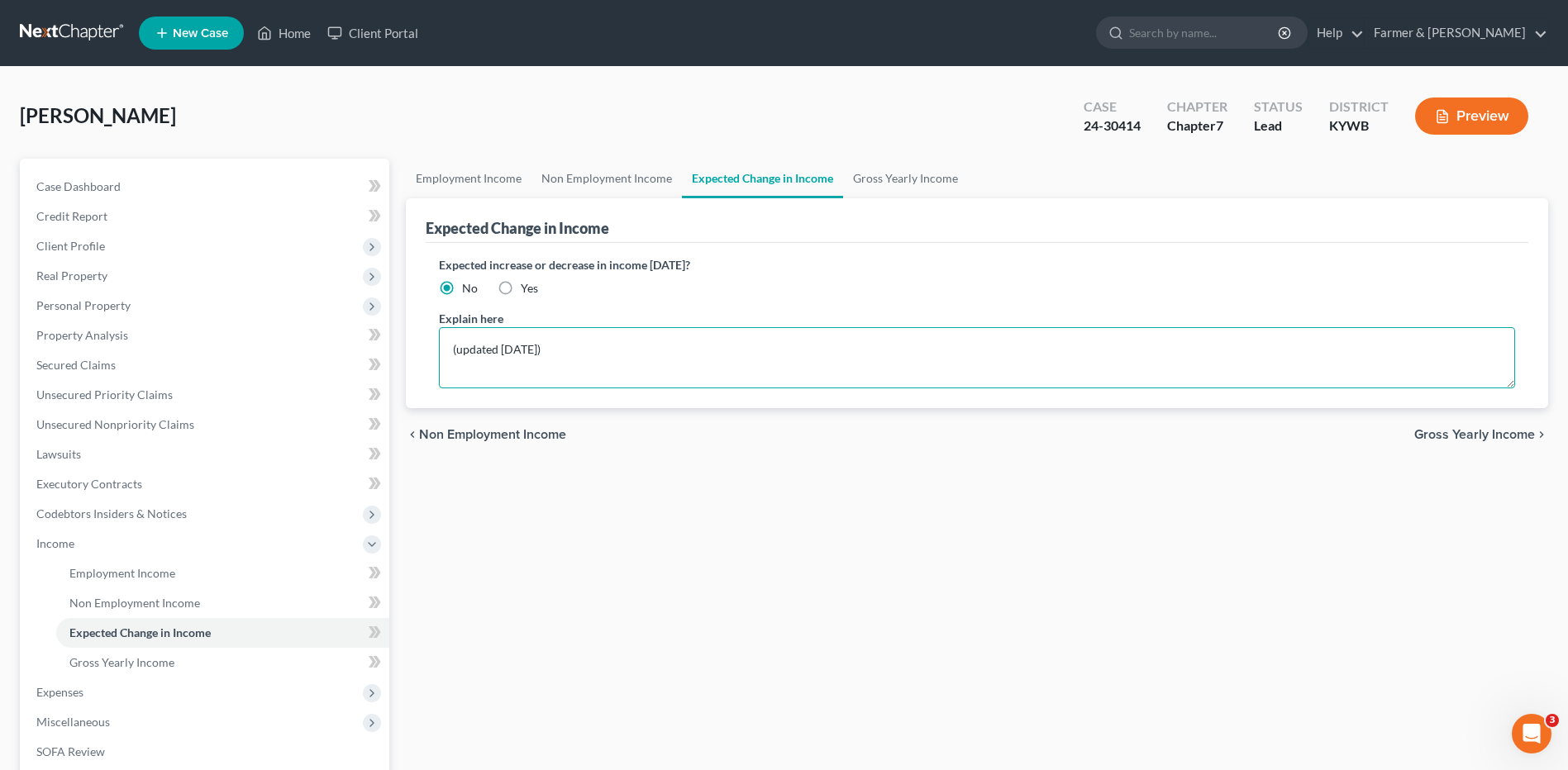
drag, startPoint x: 494, startPoint y: 368, endPoint x: 411, endPoint y: 372, distance: 83.1
click at [411, 372] on div "Expected Change in Income Expected increase or decrease in income within one ye…" at bounding box center [976, 303] width 1142 height 210
click at [156, 662] on span "Gross Yearly Income" at bounding box center [122, 662] width 105 height 14
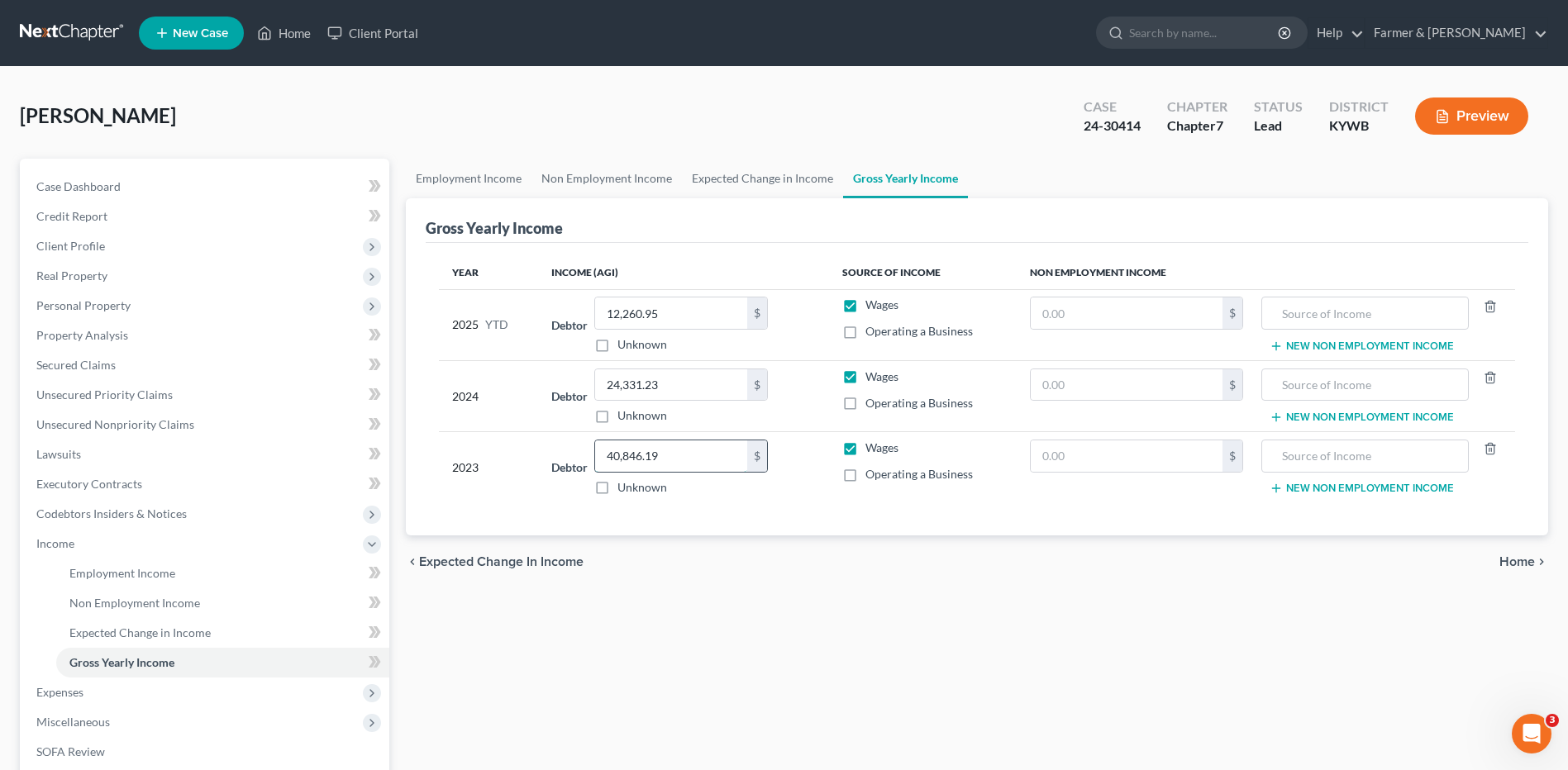
click at [696, 454] on input "40,846.19" at bounding box center [671, 456] width 152 height 31
type input "40,528.00"
click at [747, 399] on div "$" at bounding box center [756, 385] width 19 height 31
click at [732, 389] on input "24,331.23" at bounding box center [671, 385] width 152 height 31
type input "41,889.00"
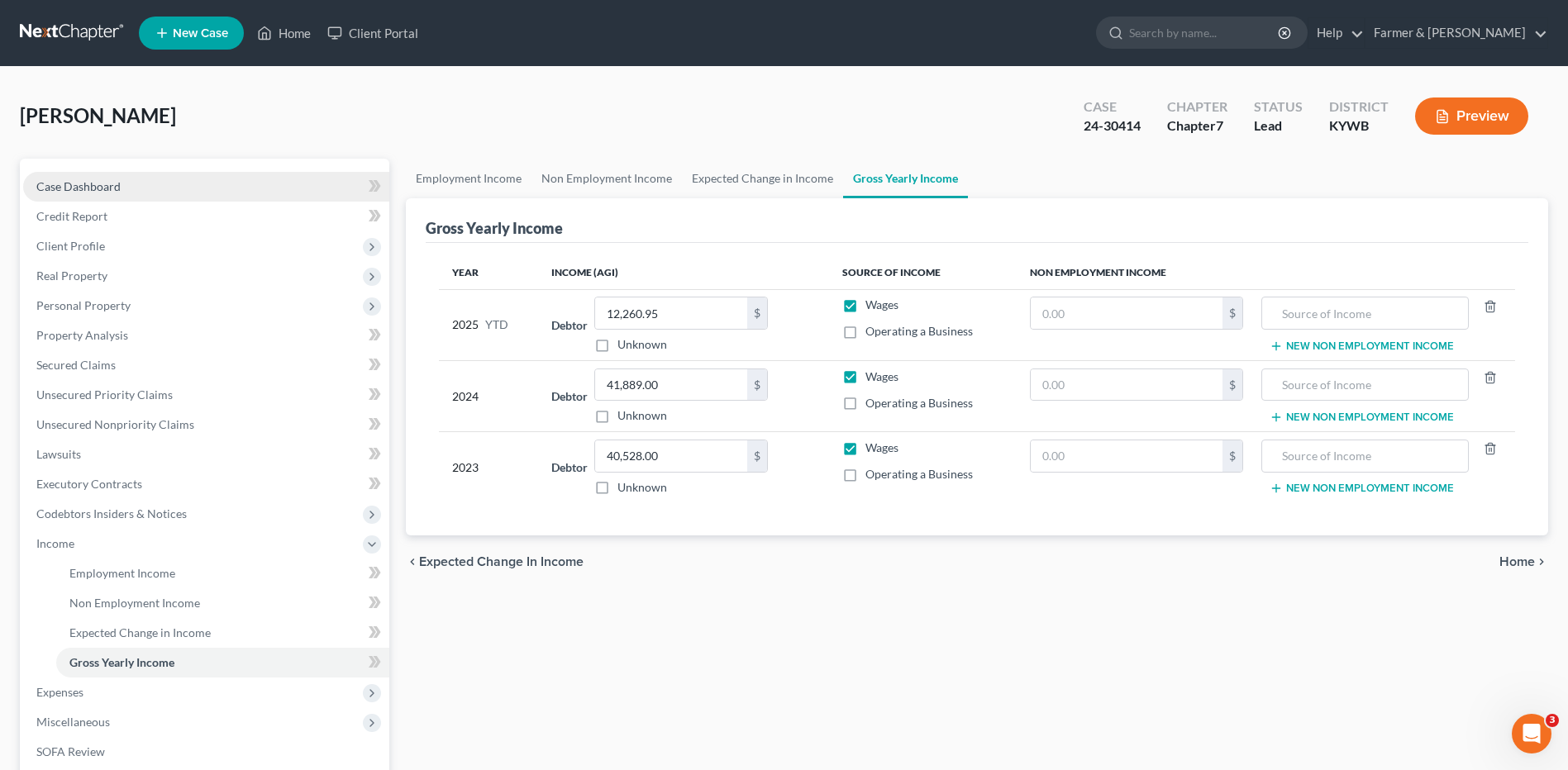
click at [197, 185] on link "Case Dashboard" at bounding box center [206, 187] width 366 height 30
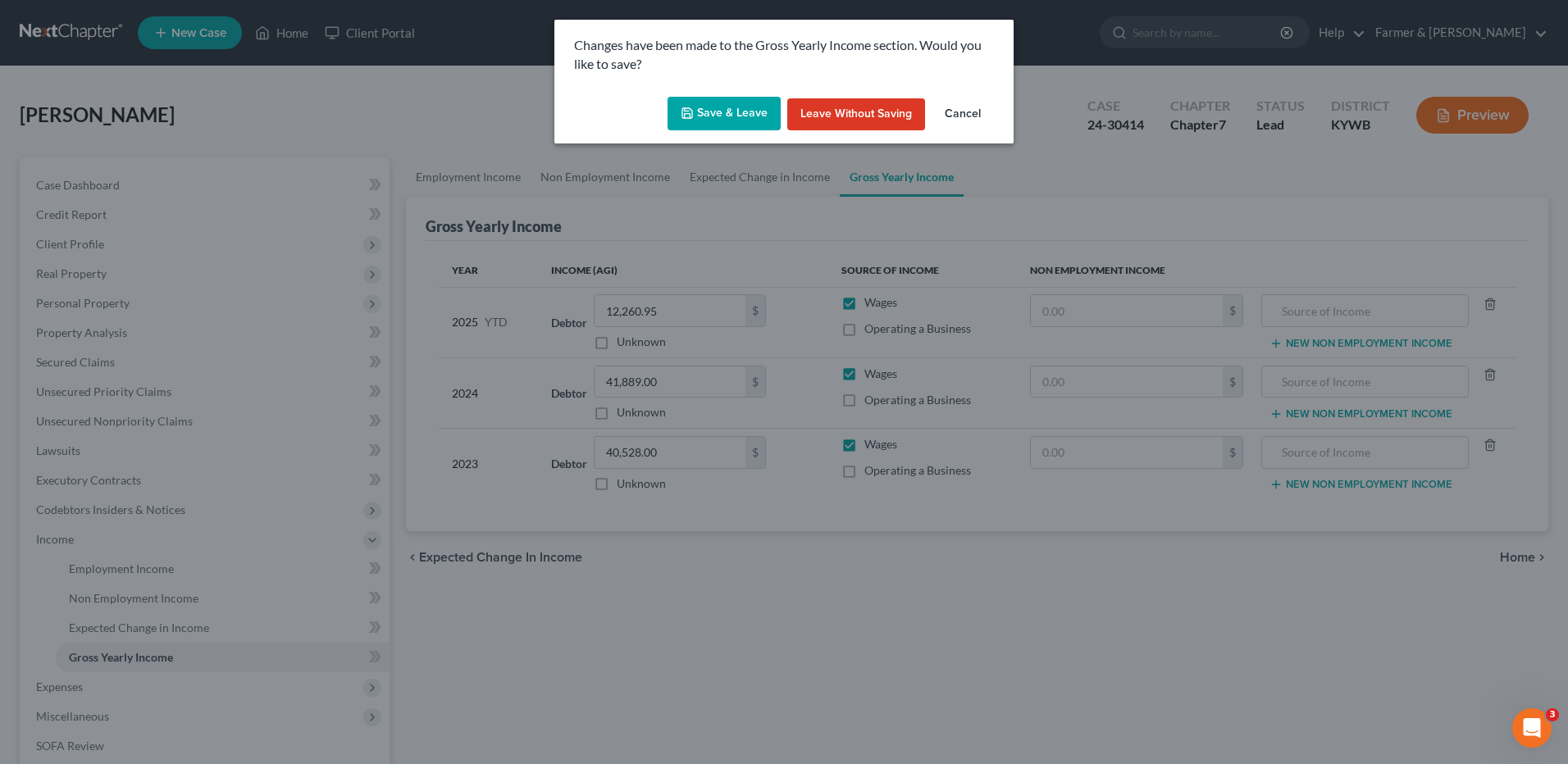
click at [719, 112] on button "Save & Leave" at bounding box center [724, 114] width 113 height 35
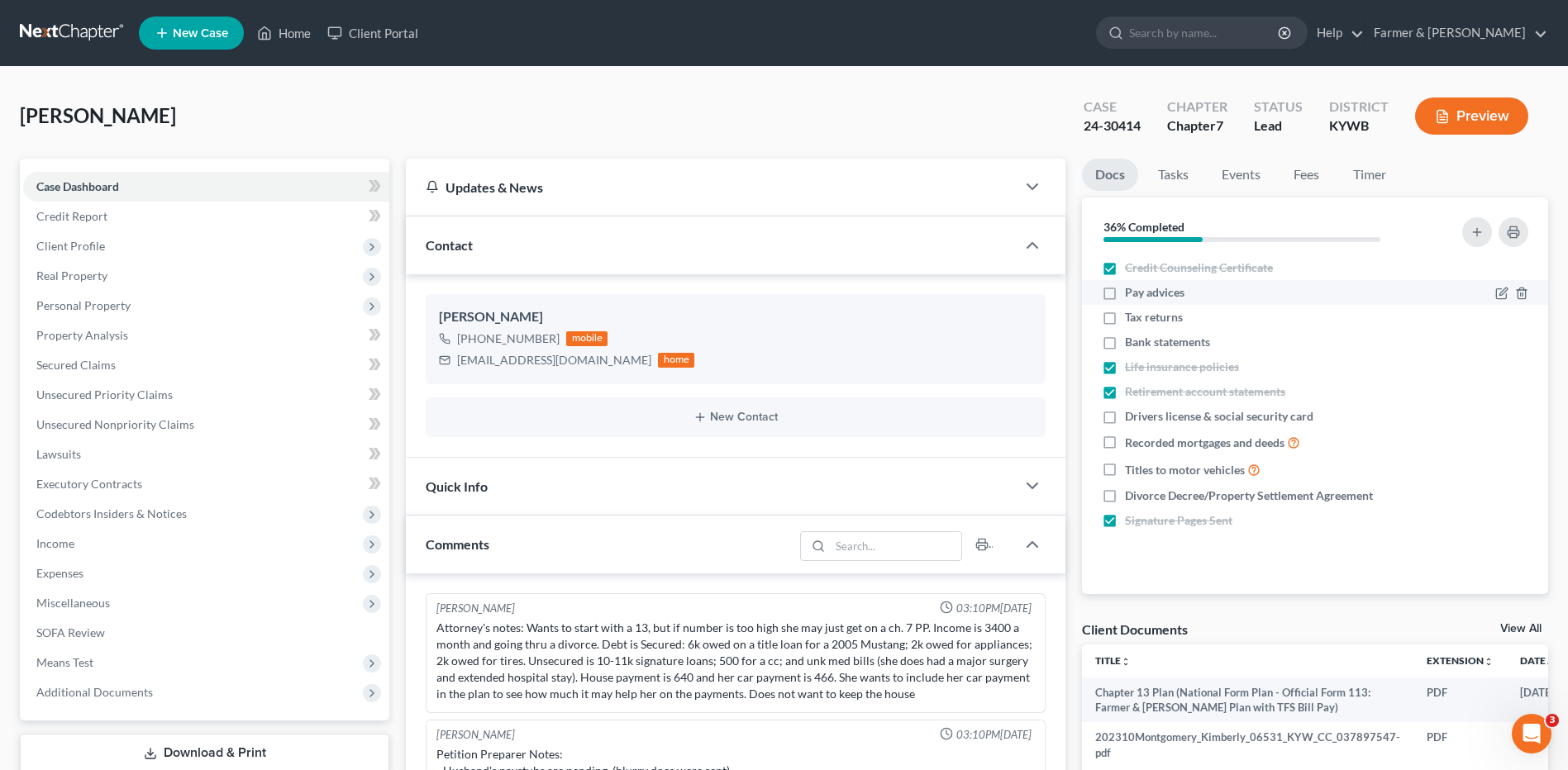
click at [1125, 322] on label "Tax returns" at bounding box center [1154, 317] width 58 height 17
click at [1132, 320] on input "Tax returns" at bounding box center [1136, 314] width 11 height 11
checkbox input "true"
click at [1125, 294] on label "Pay advices" at bounding box center [1154, 292] width 59 height 17
click at [1132, 294] on input "Pay advices" at bounding box center [1136, 289] width 11 height 11
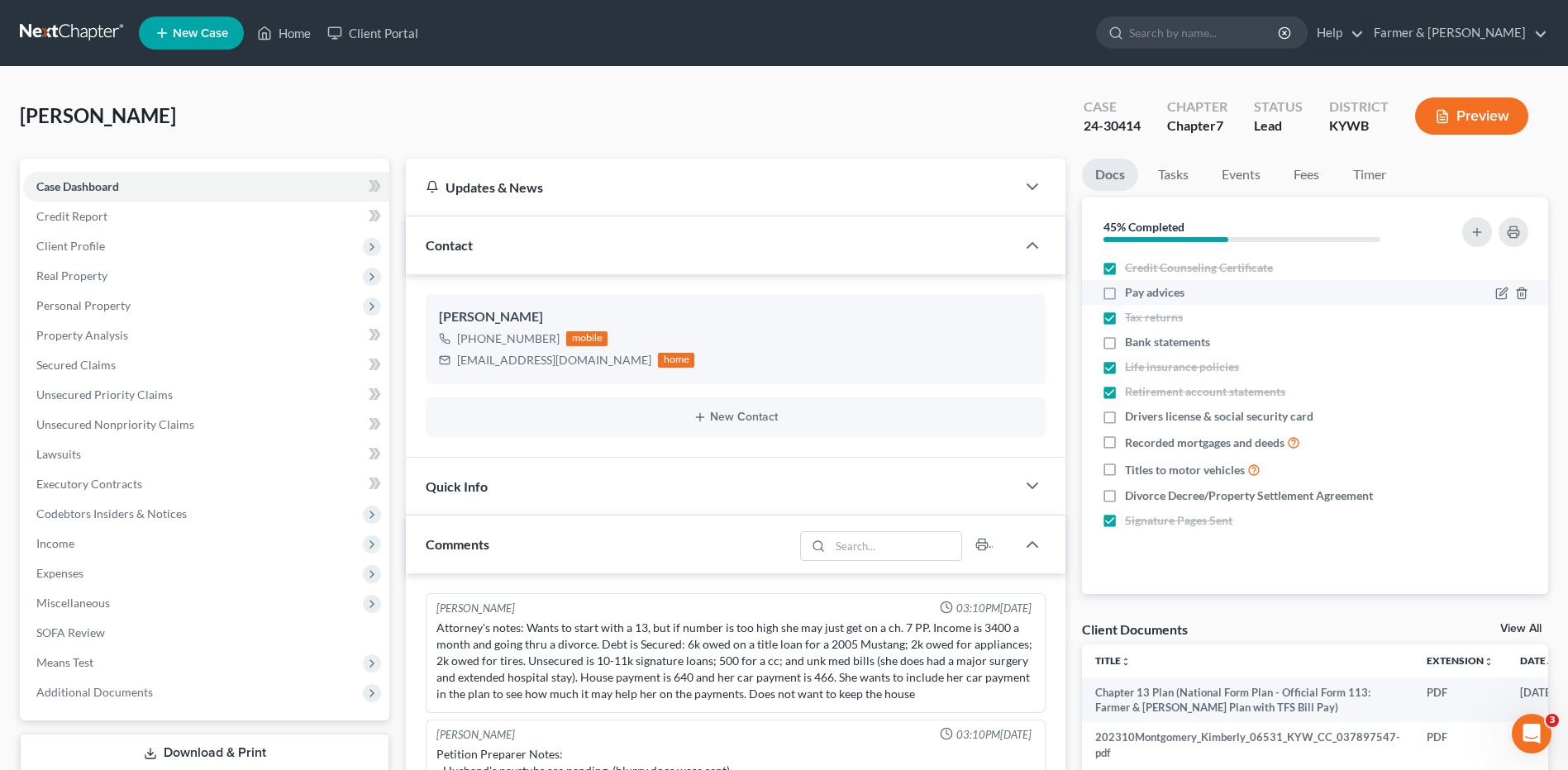
checkbox input "true"
click at [1497, 444] on icon "button" at bounding box center [1501, 443] width 10 height 10
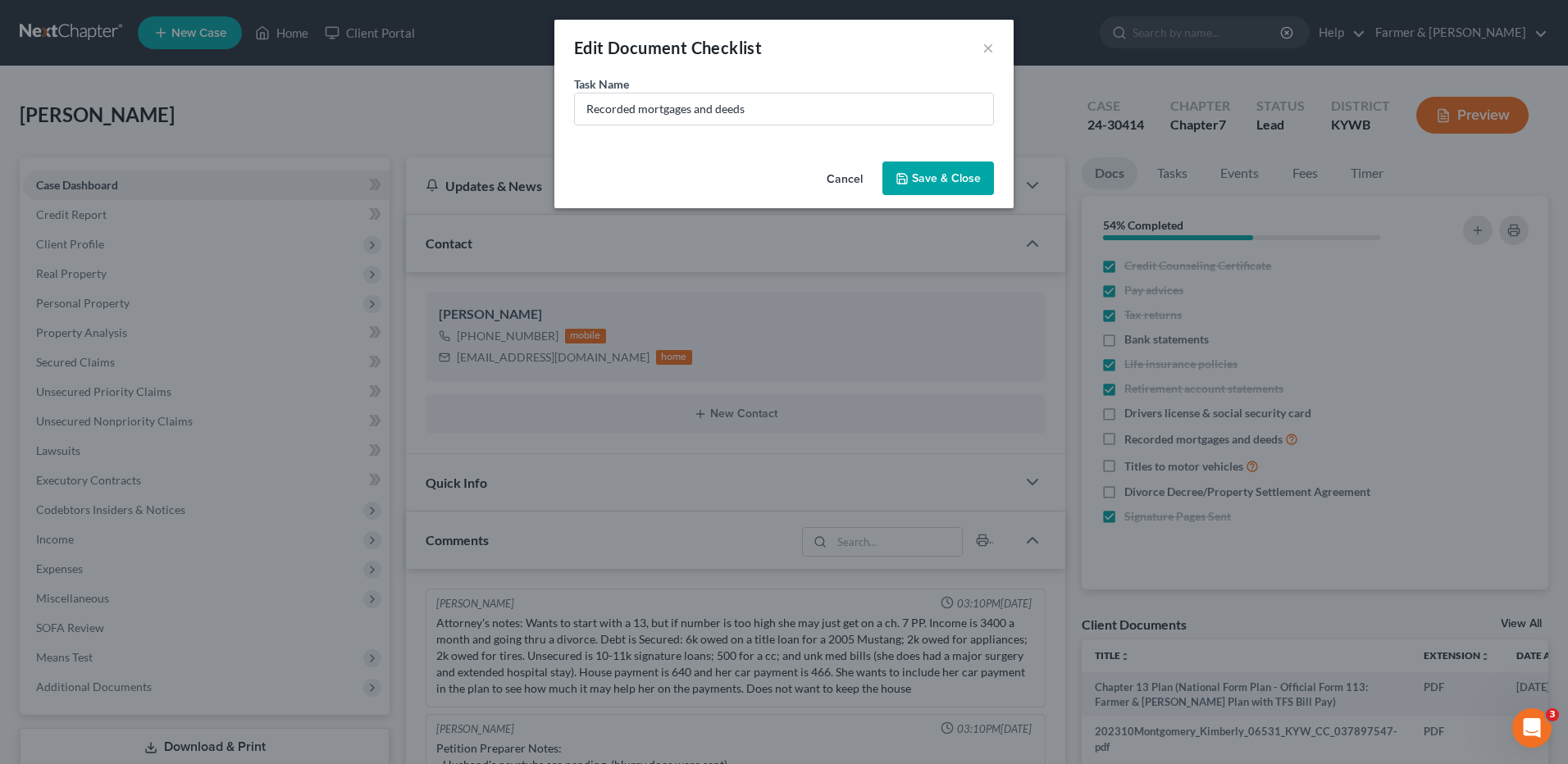
click at [857, 182] on button "Cancel" at bounding box center [844, 179] width 63 height 33
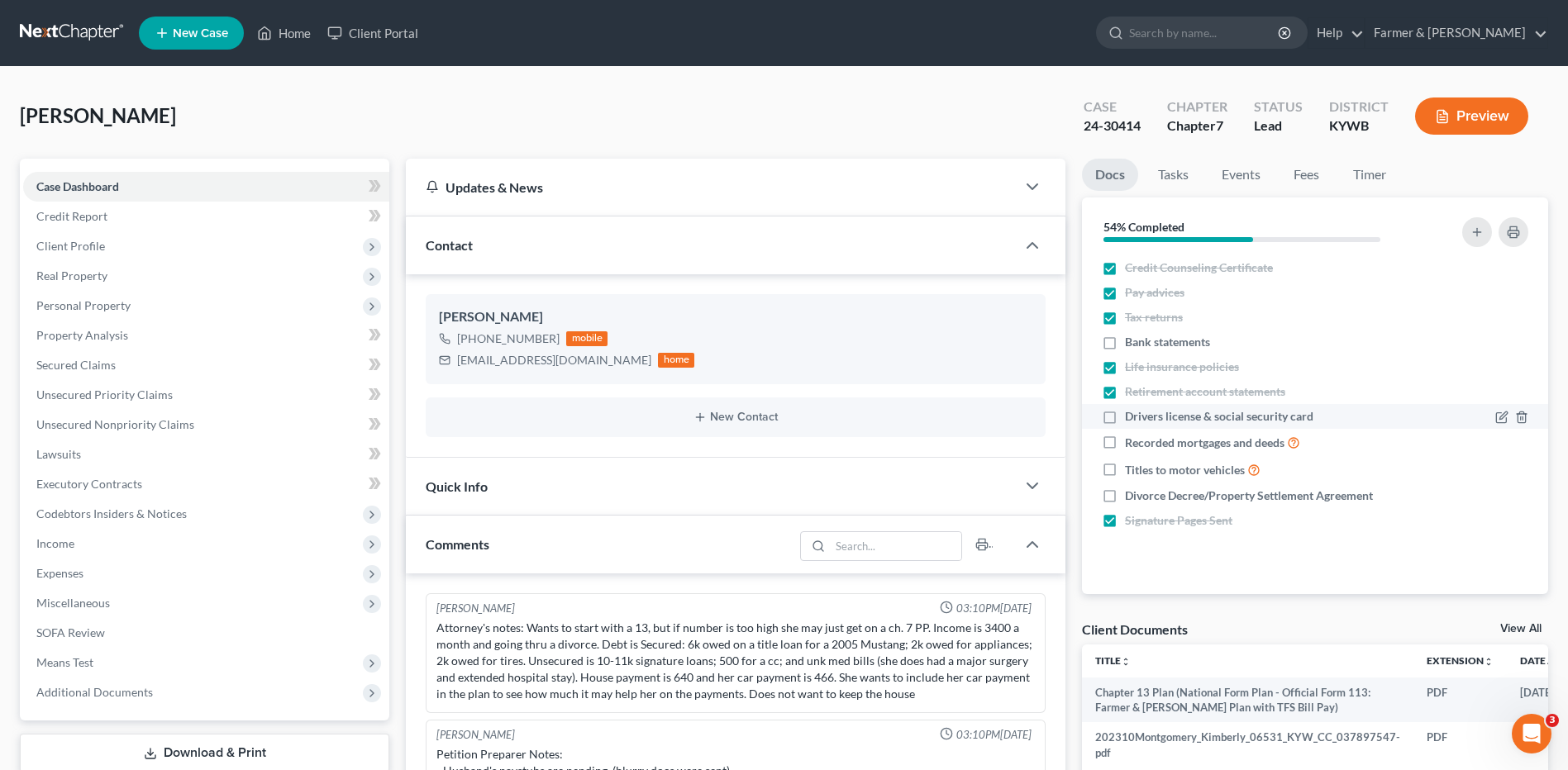
drag, startPoint x: 1109, startPoint y: 422, endPoint x: 1423, endPoint y: 234, distance: 366.0
click at [1125, 421] on label "Drivers license & social security card" at bounding box center [1219, 416] width 189 height 17
click at [1132, 419] on input "Drivers license & social security card" at bounding box center [1136, 413] width 11 height 11
checkbox input "true"
drag, startPoint x: 1108, startPoint y: 470, endPoint x: 1109, endPoint y: 498, distance: 28.0
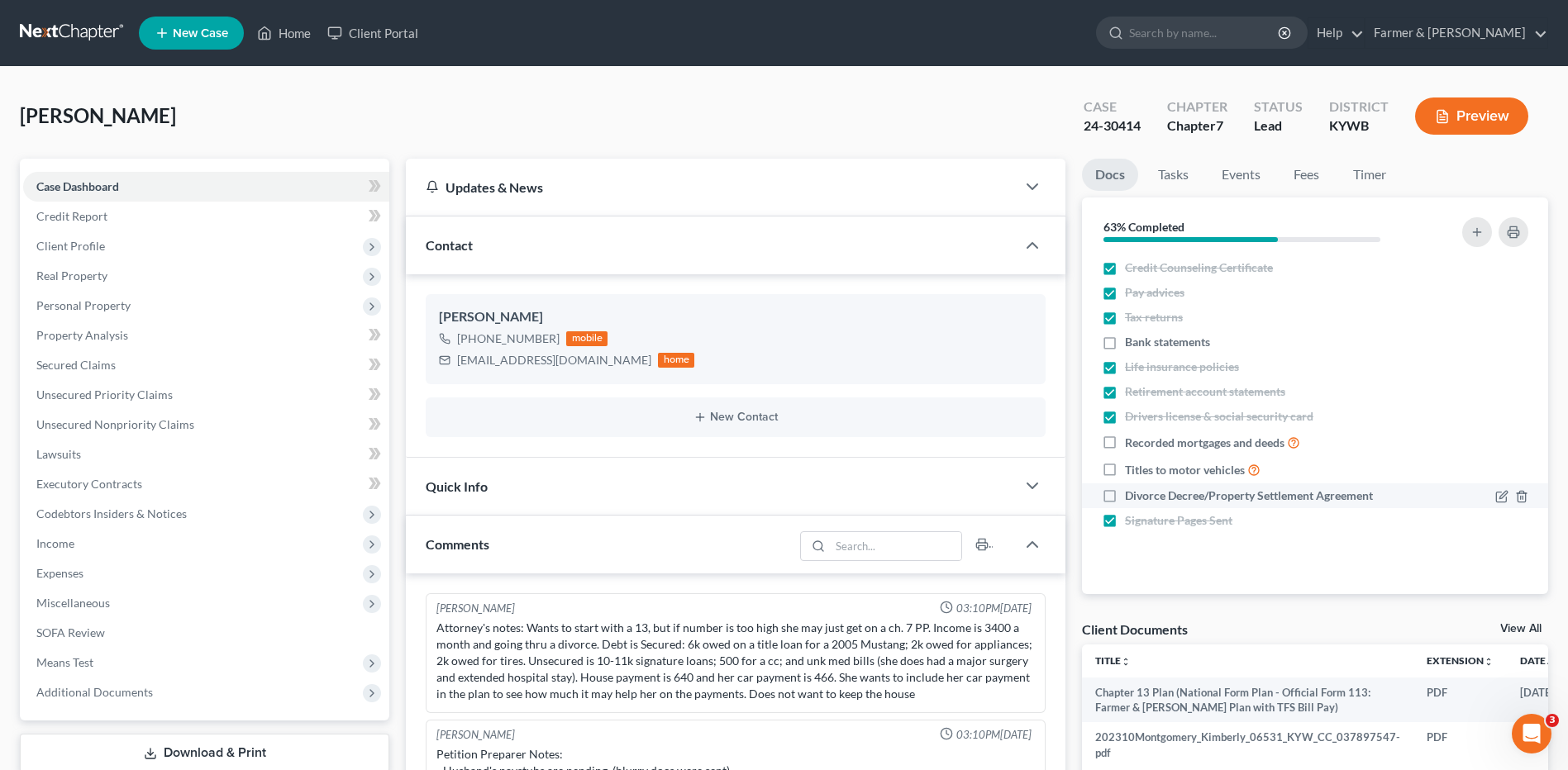
click at [1125, 470] on label "Titles to motor vehicles" at bounding box center [1192, 471] width 135 height 19
click at [1132, 470] on input "Titles to motor vehicles" at bounding box center [1136, 466] width 11 height 11
checkbox input "true"
click at [1125, 498] on label "Divorce Decree/Property Settlement Agreement" at bounding box center [1248, 496] width 248 height 17
click at [1132, 498] on input "Divorce Decree/Property Settlement Agreement" at bounding box center [1136, 493] width 11 height 11
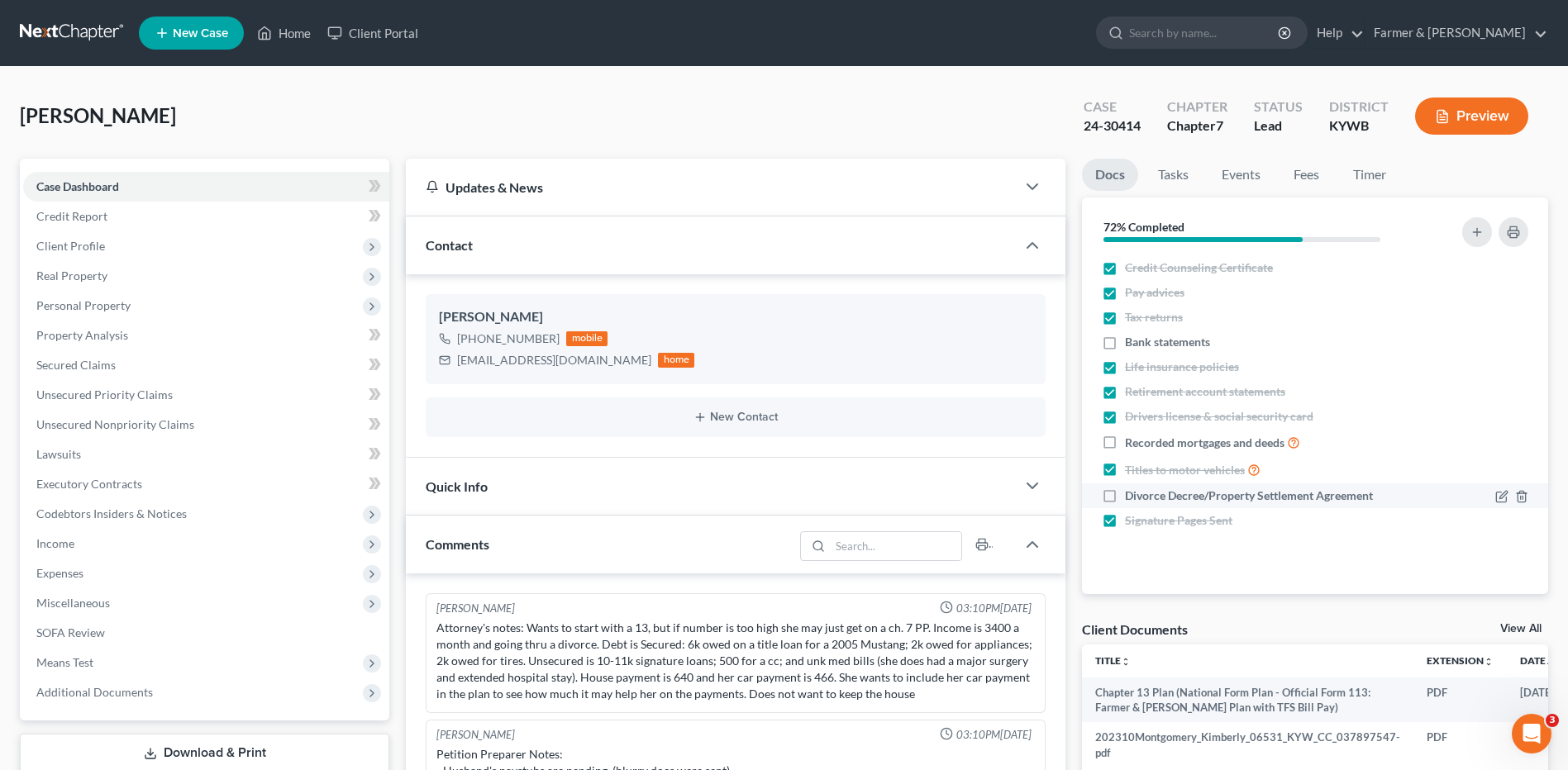
checkbox input "true"
drag, startPoint x: 75, startPoint y: 30, endPoint x: 1089, endPoint y: 269, distance: 1041.8
click at [75, 30] on link at bounding box center [72, 33] width 106 height 30
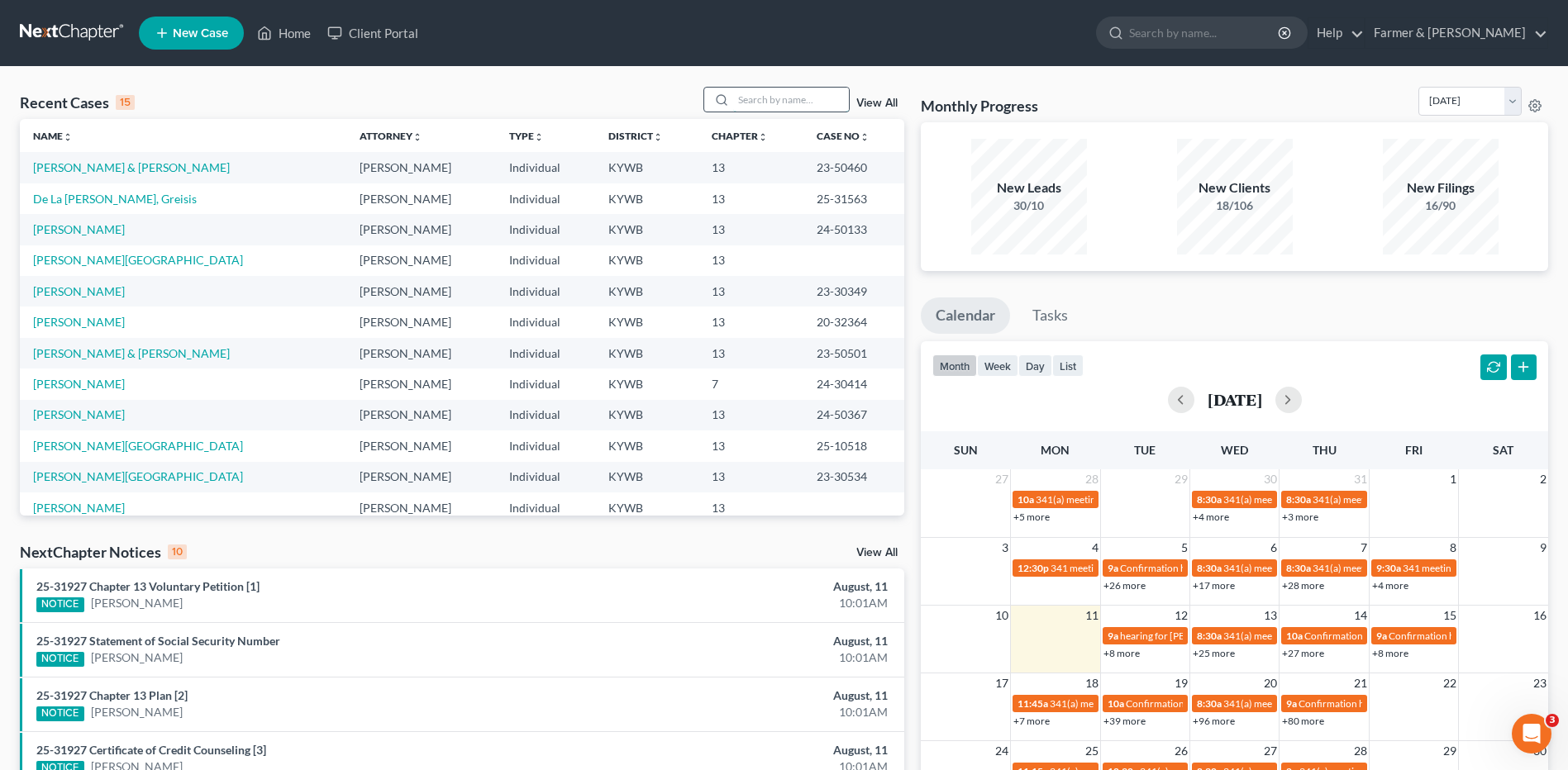
click at [773, 104] on input "search" at bounding box center [790, 99] width 116 height 24
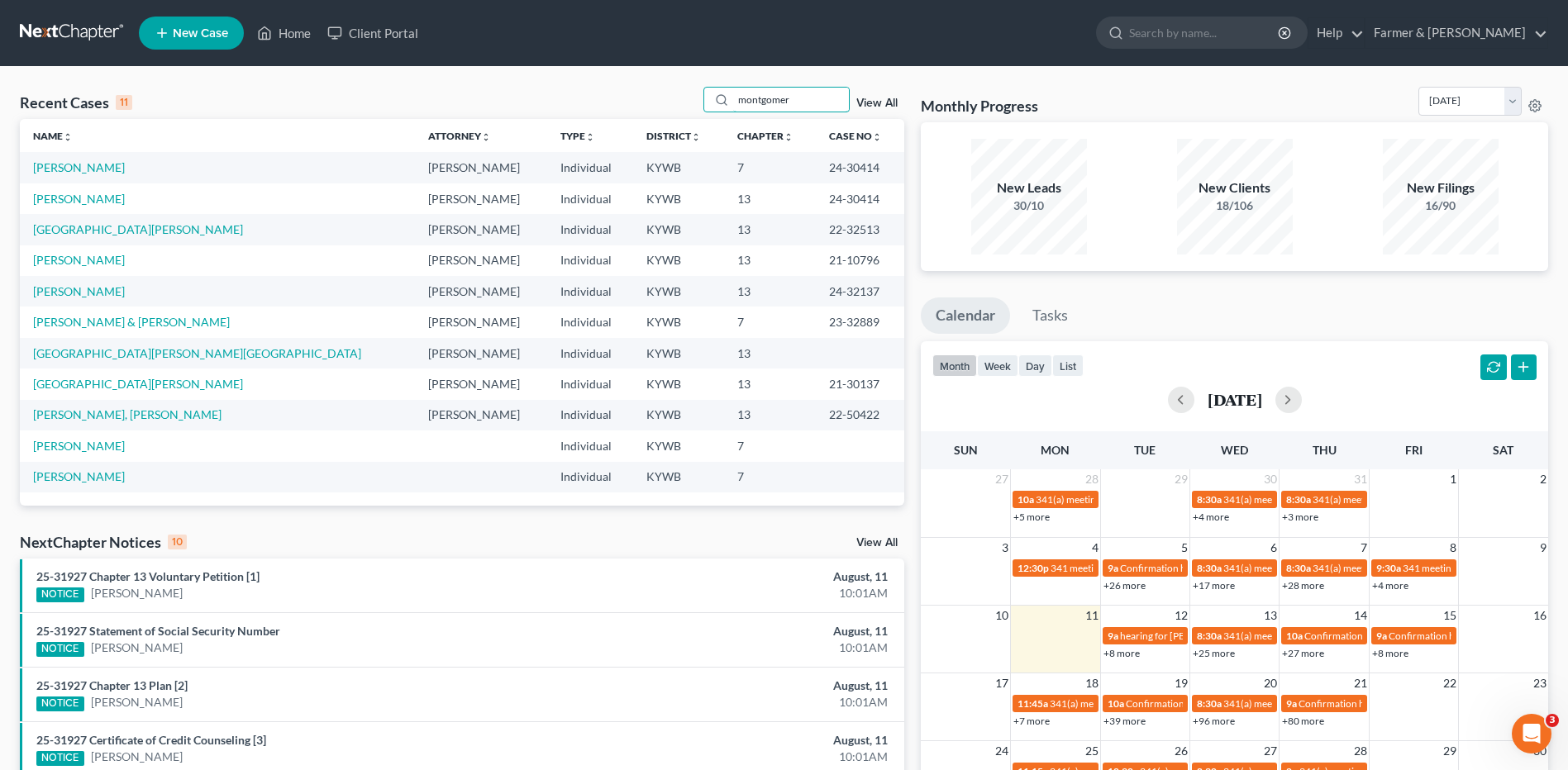
type input "montgomer"
click at [96, 205] on link "[PERSON_NAME]" at bounding box center [79, 198] width 91 height 14
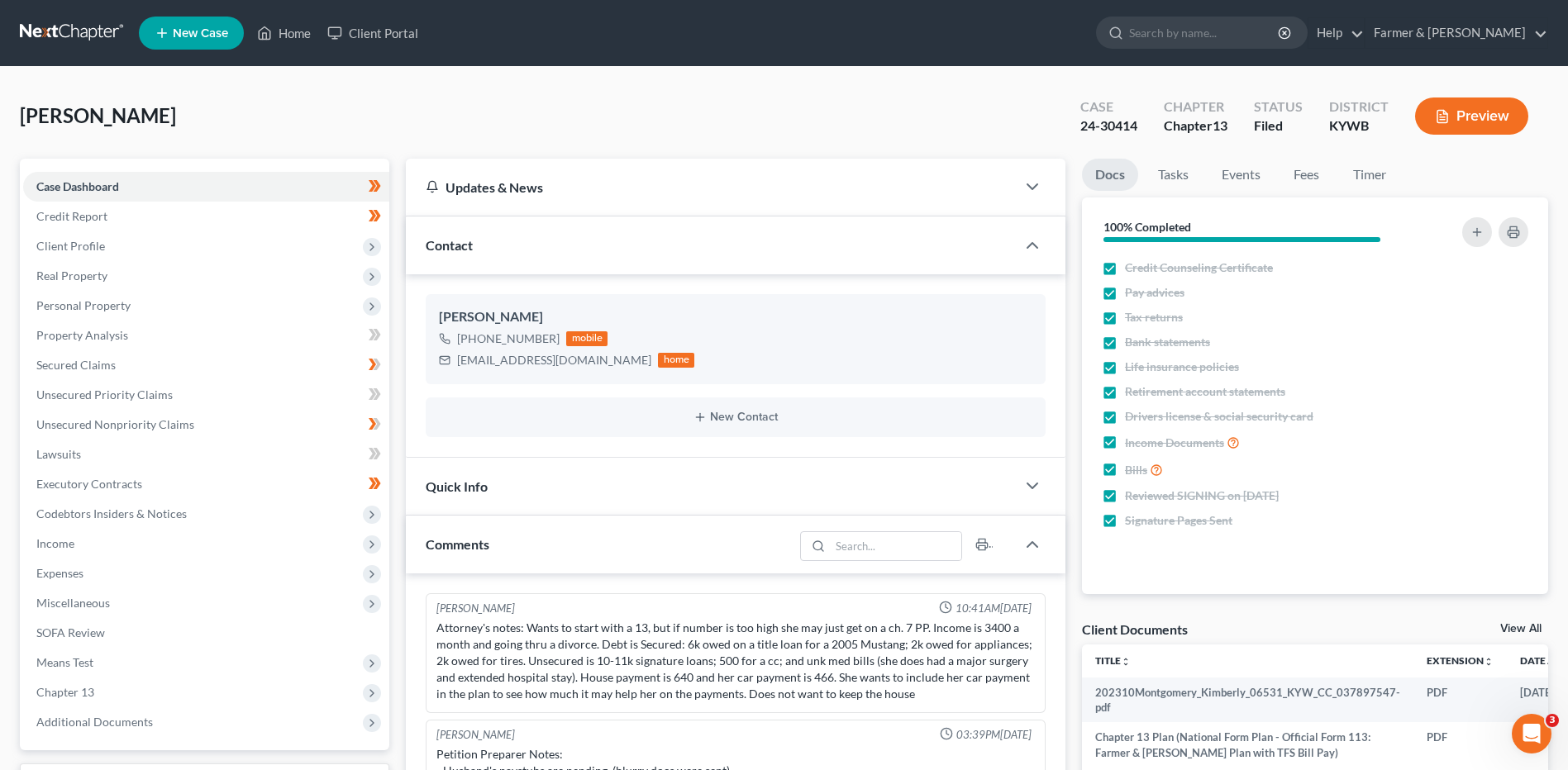
scroll to position [331, 0]
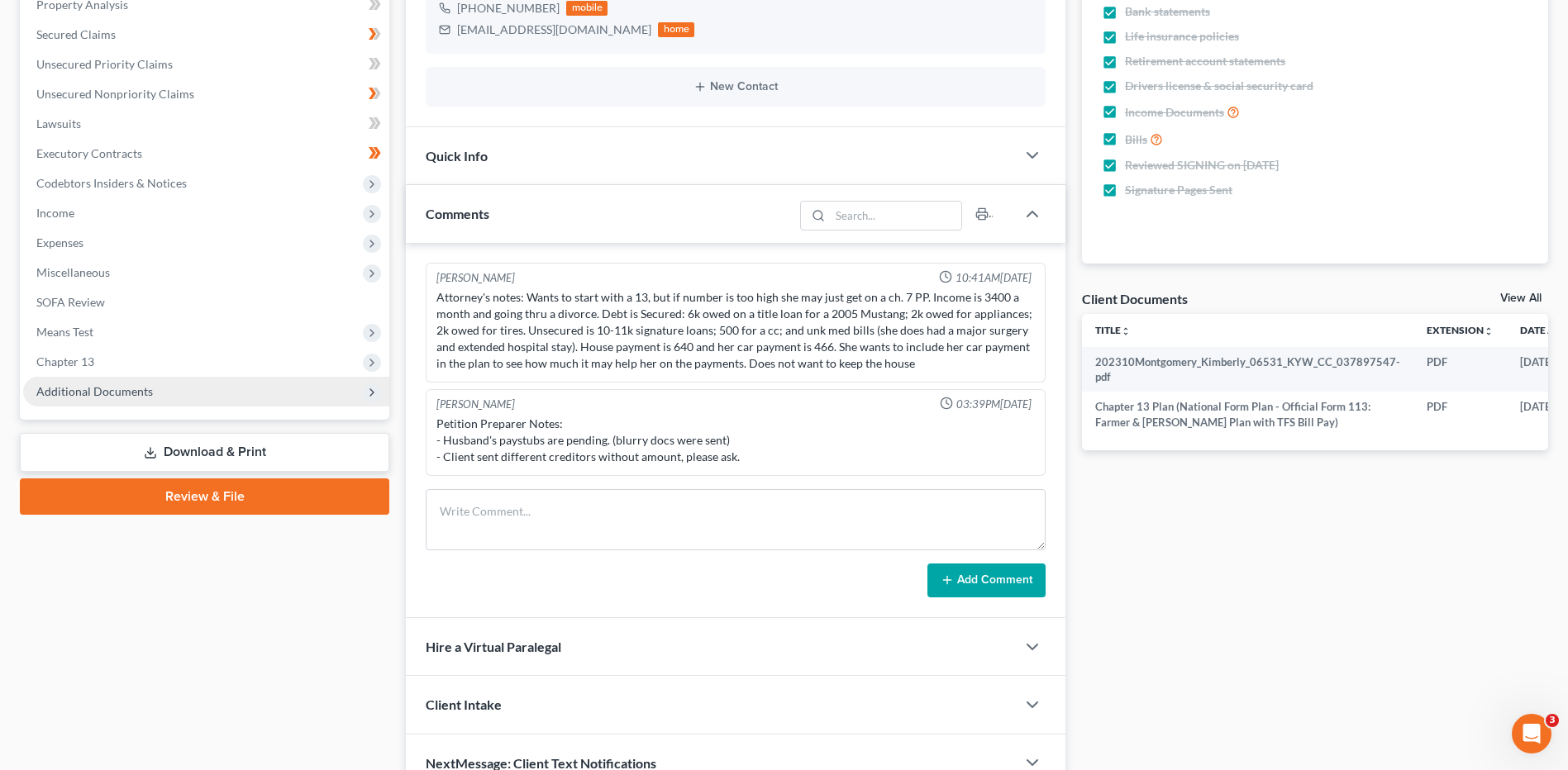
click at [167, 397] on span "Additional Documents" at bounding box center [206, 392] width 366 height 30
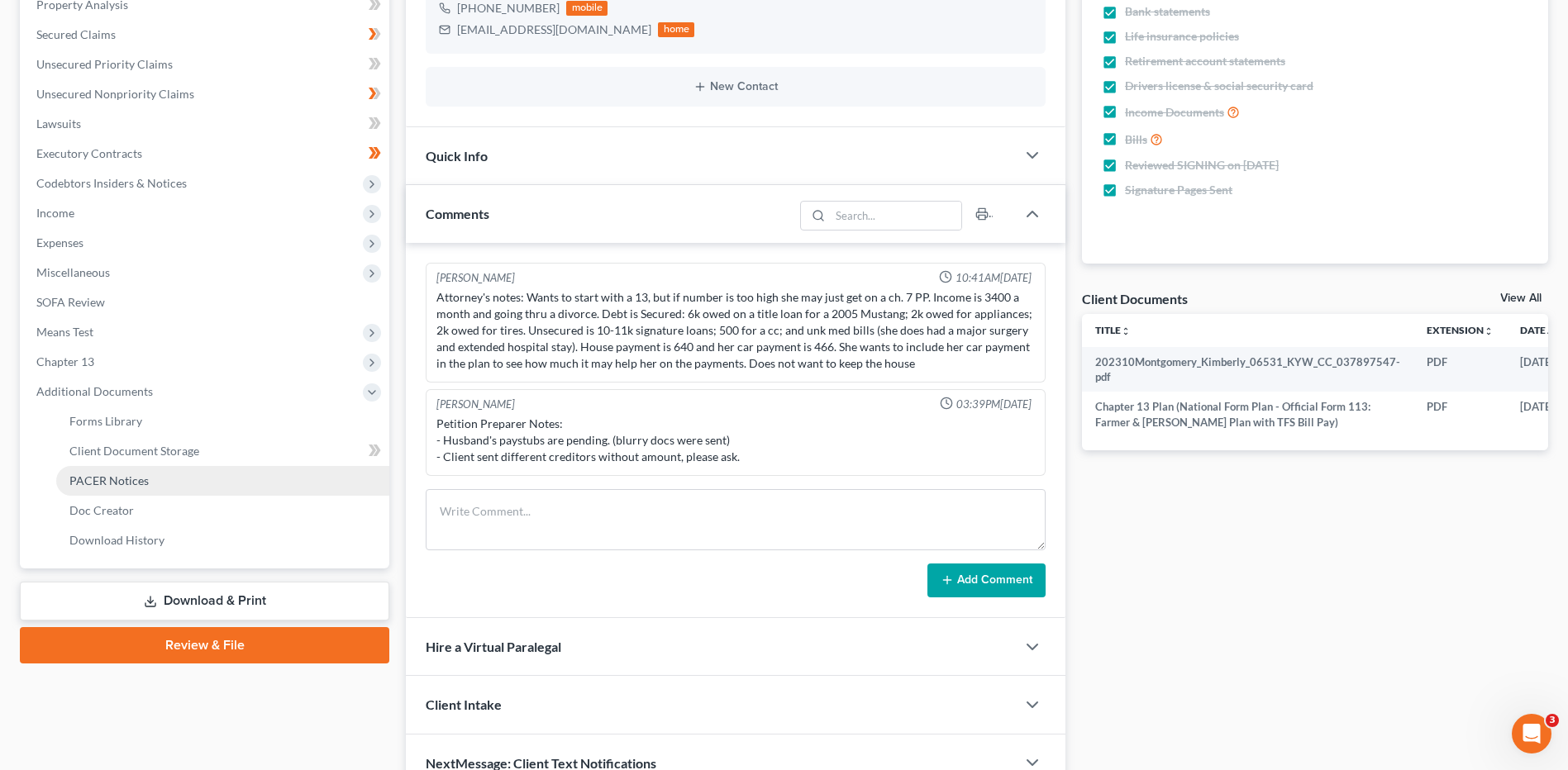
click at [167, 482] on link "PACER Notices" at bounding box center [223, 480] width 333 height 30
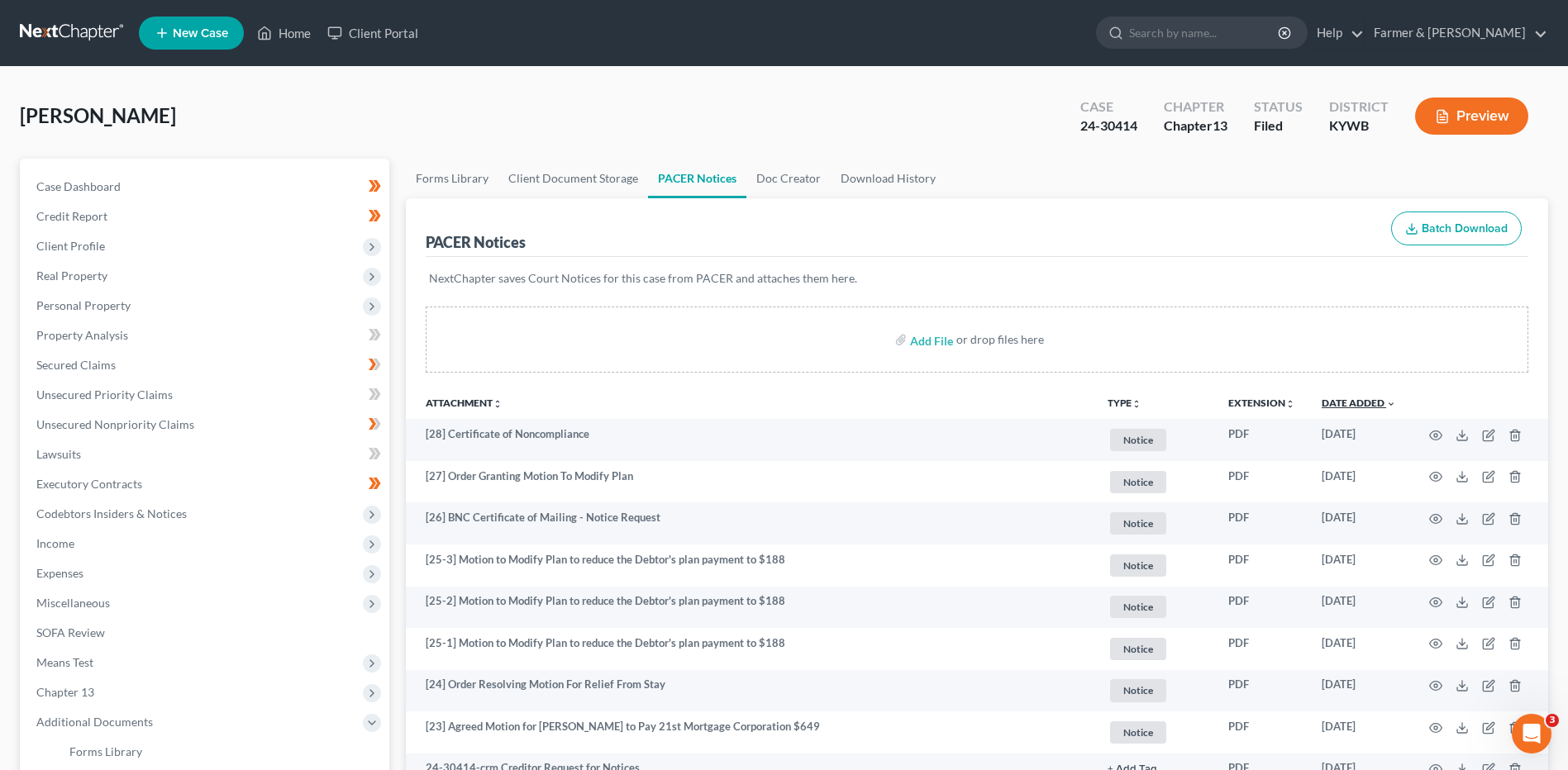
click at [1370, 402] on link "Date Added unfold_more expand_more expand_less" at bounding box center [1358, 402] width 75 height 13
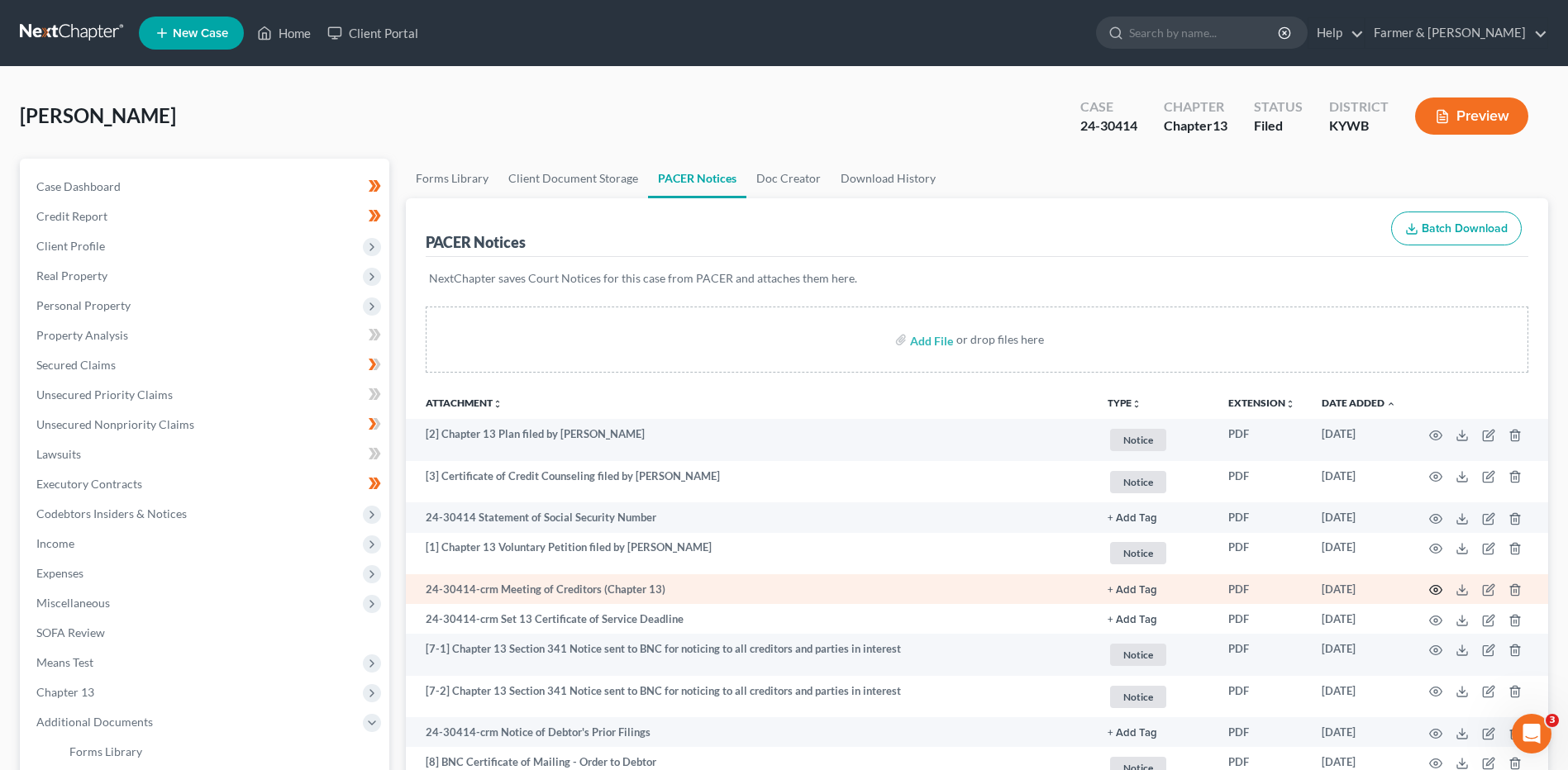
click at [1432, 592] on icon "button" at bounding box center [1436, 590] width 14 height 14
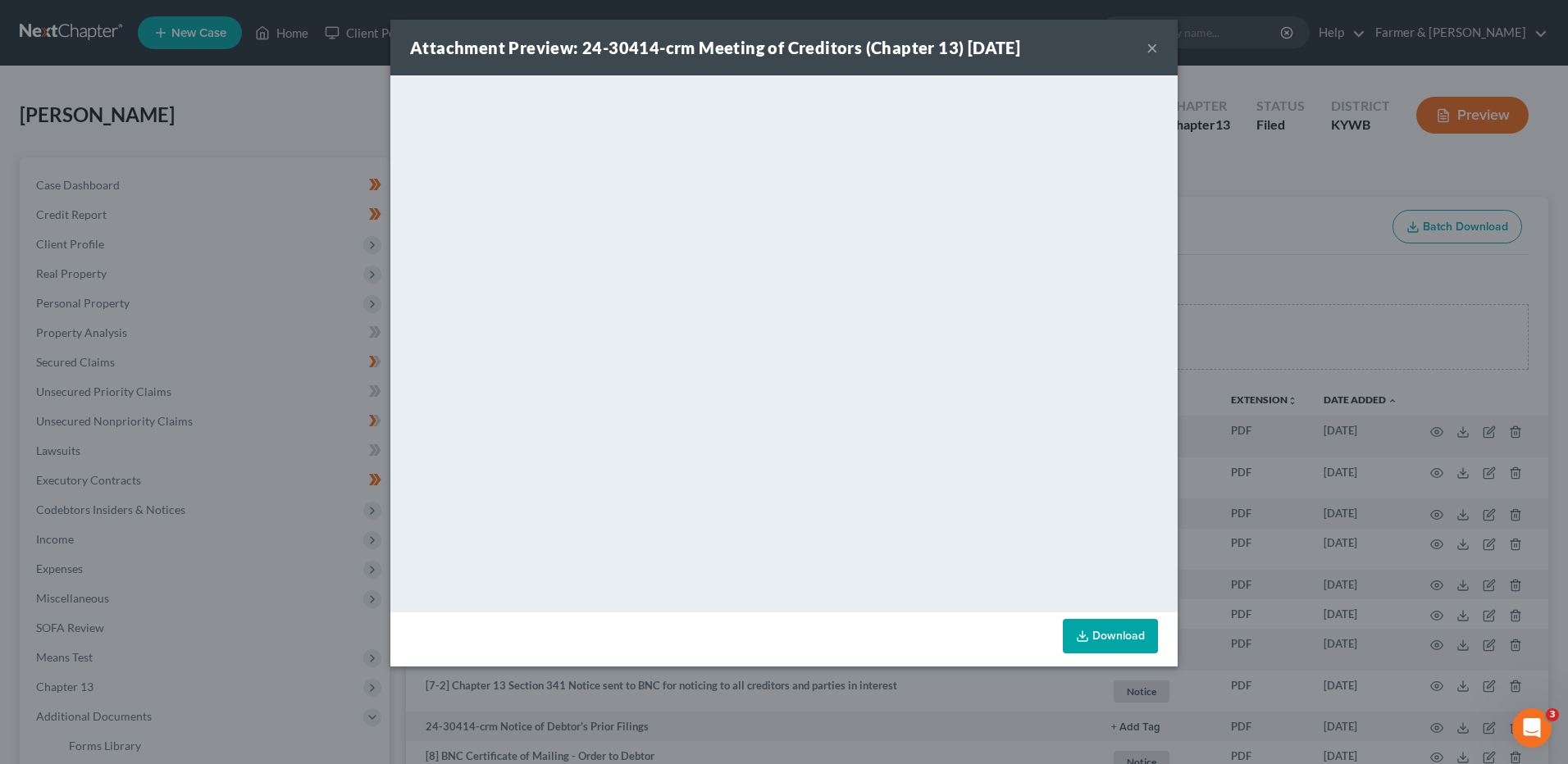
click at [1147, 41] on button "×" at bounding box center [1152, 47] width 12 height 19
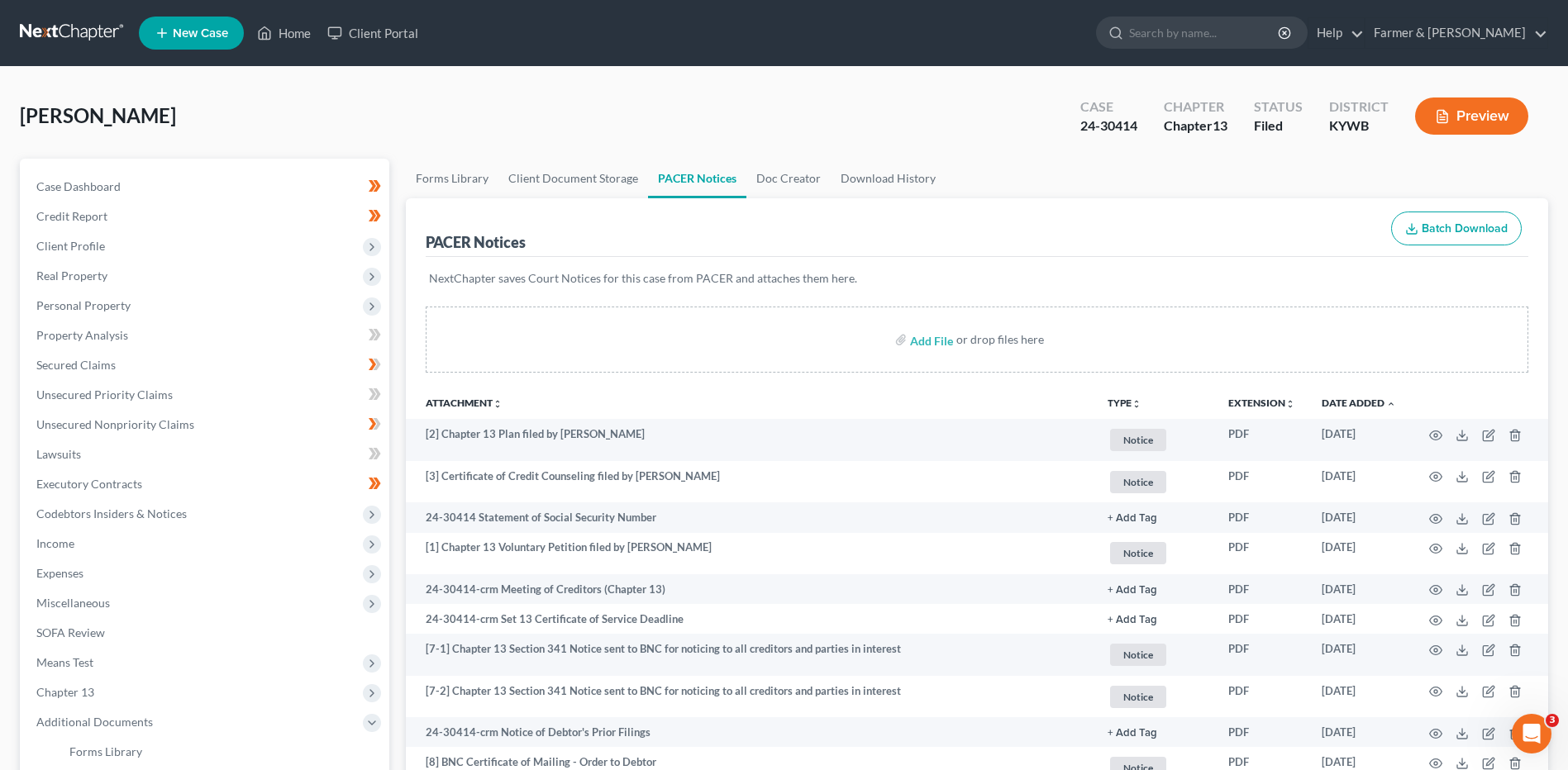
click at [90, 30] on link at bounding box center [72, 33] width 106 height 30
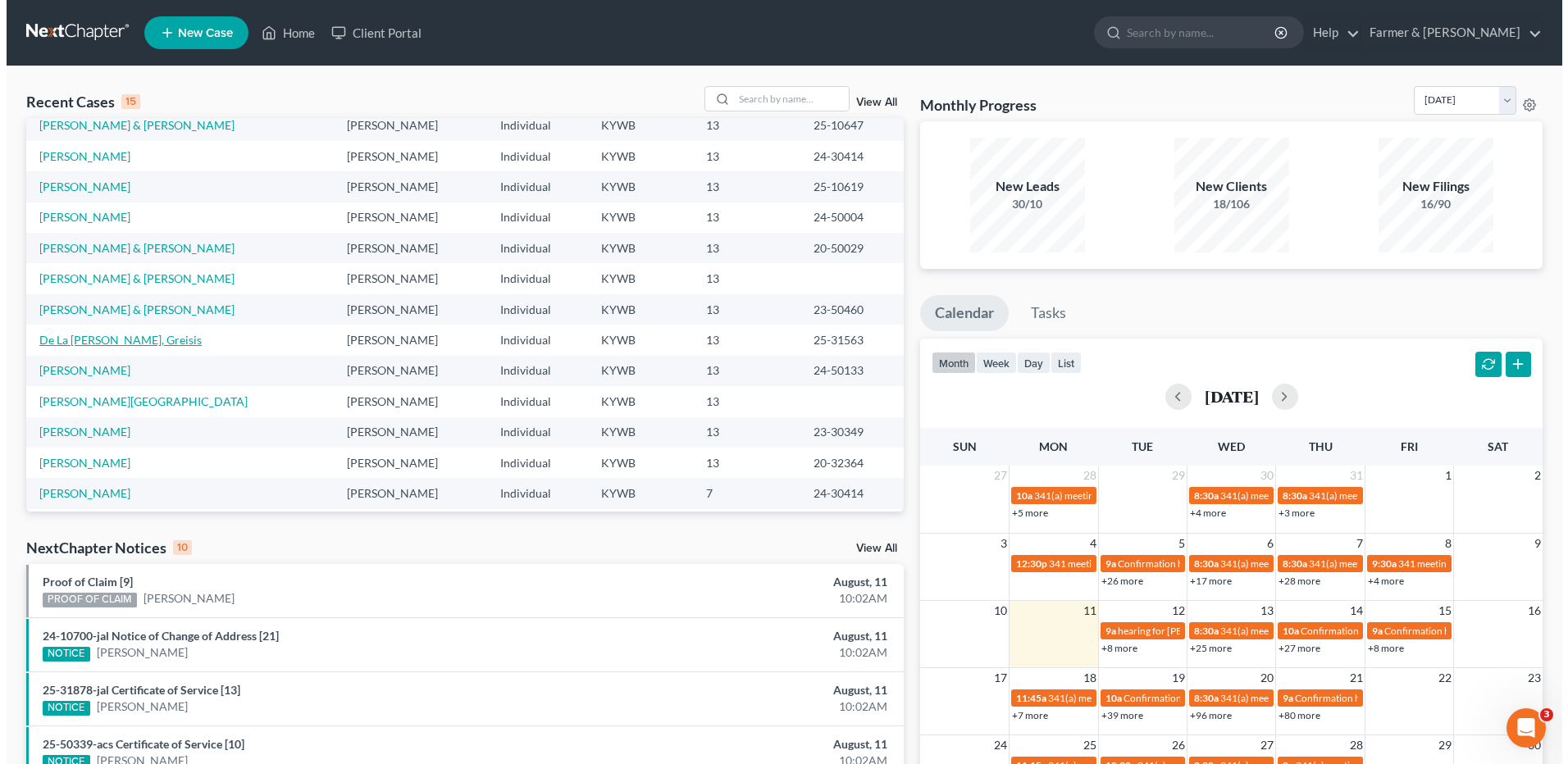
scroll to position [112, 0]
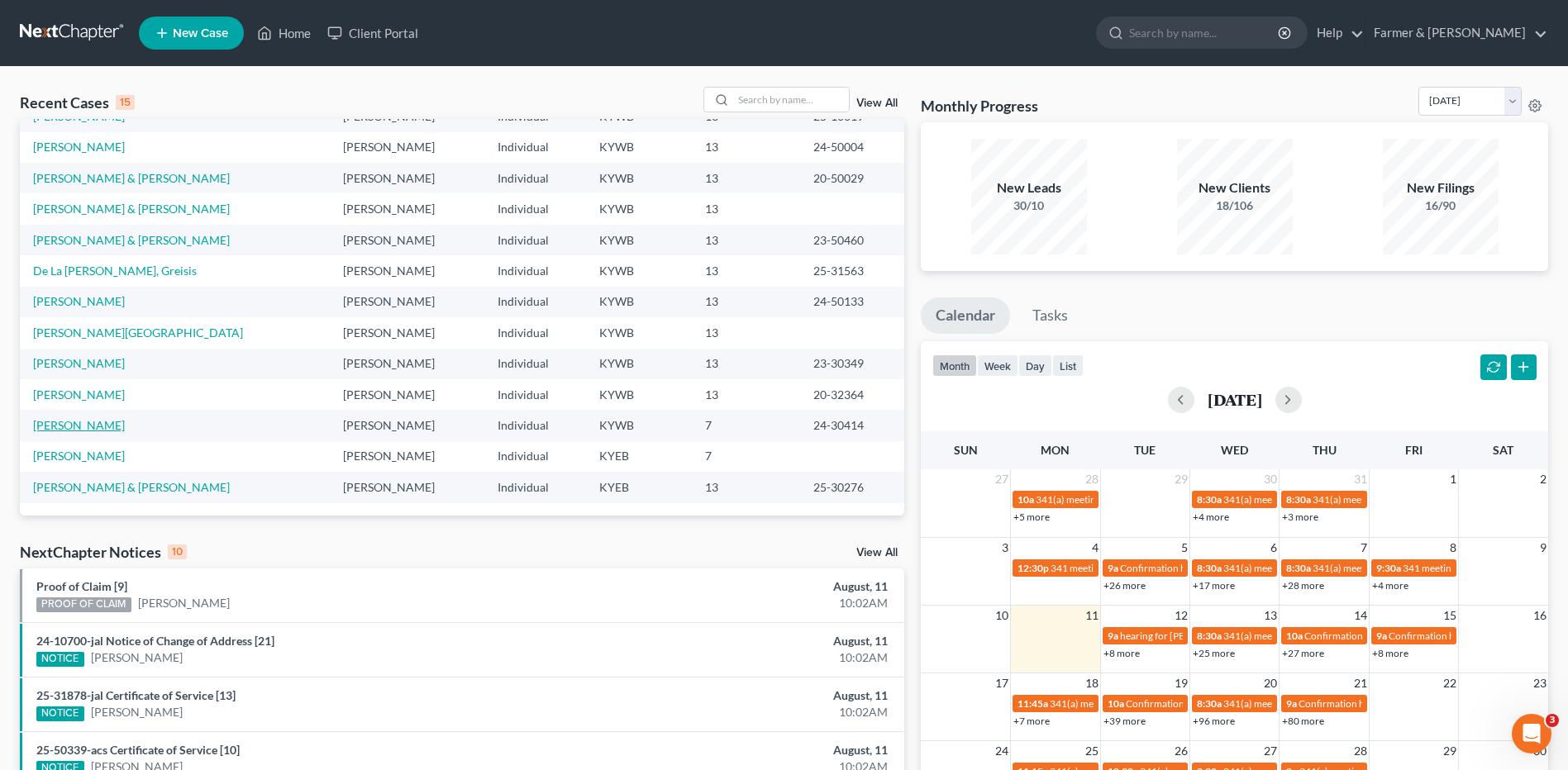
click at [118, 425] on link "[PERSON_NAME]" at bounding box center [79, 425] width 91 height 14
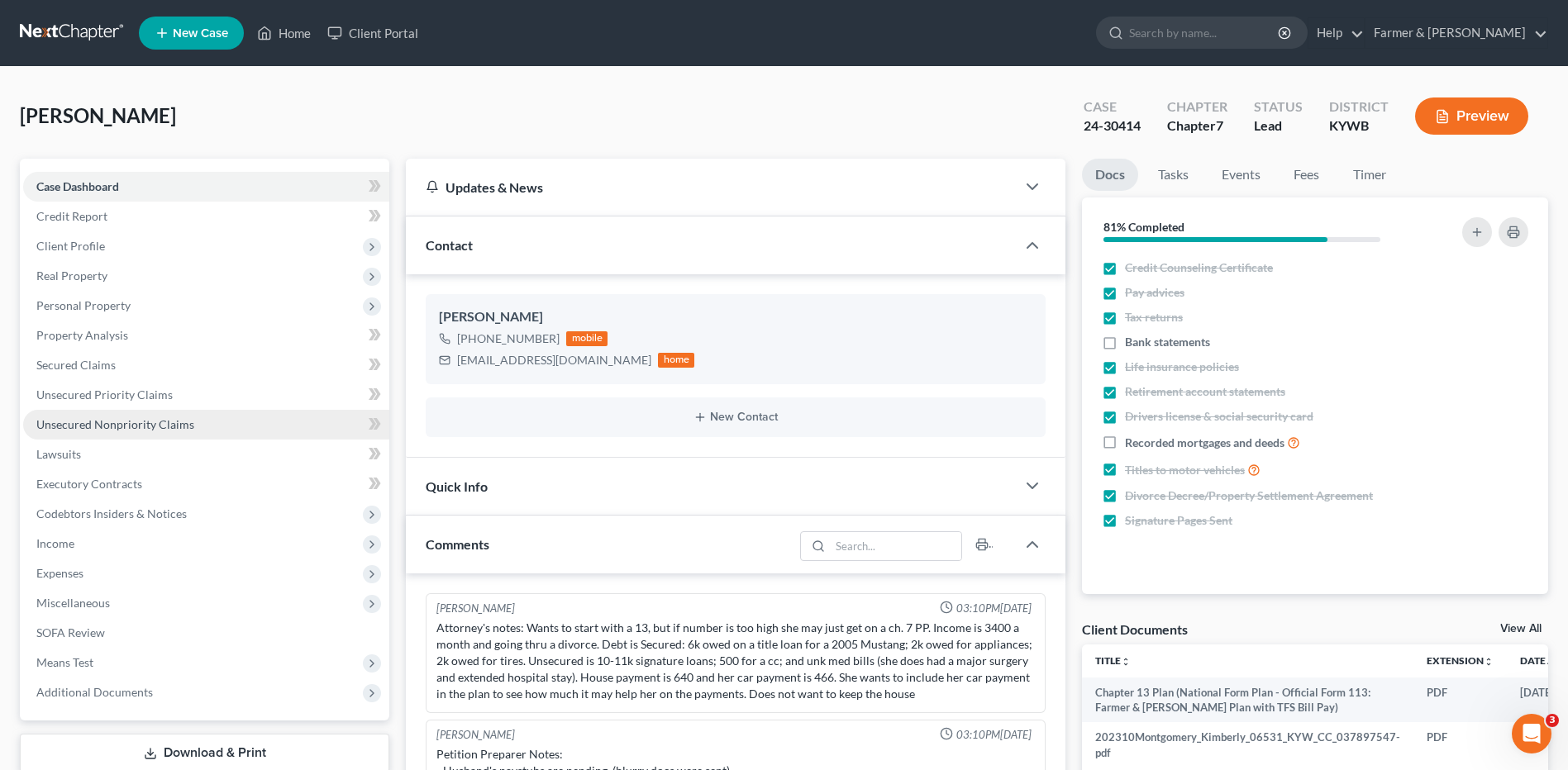
click at [127, 422] on span "Unsecured Nonpriority Claims" at bounding box center [115, 424] width 157 height 14
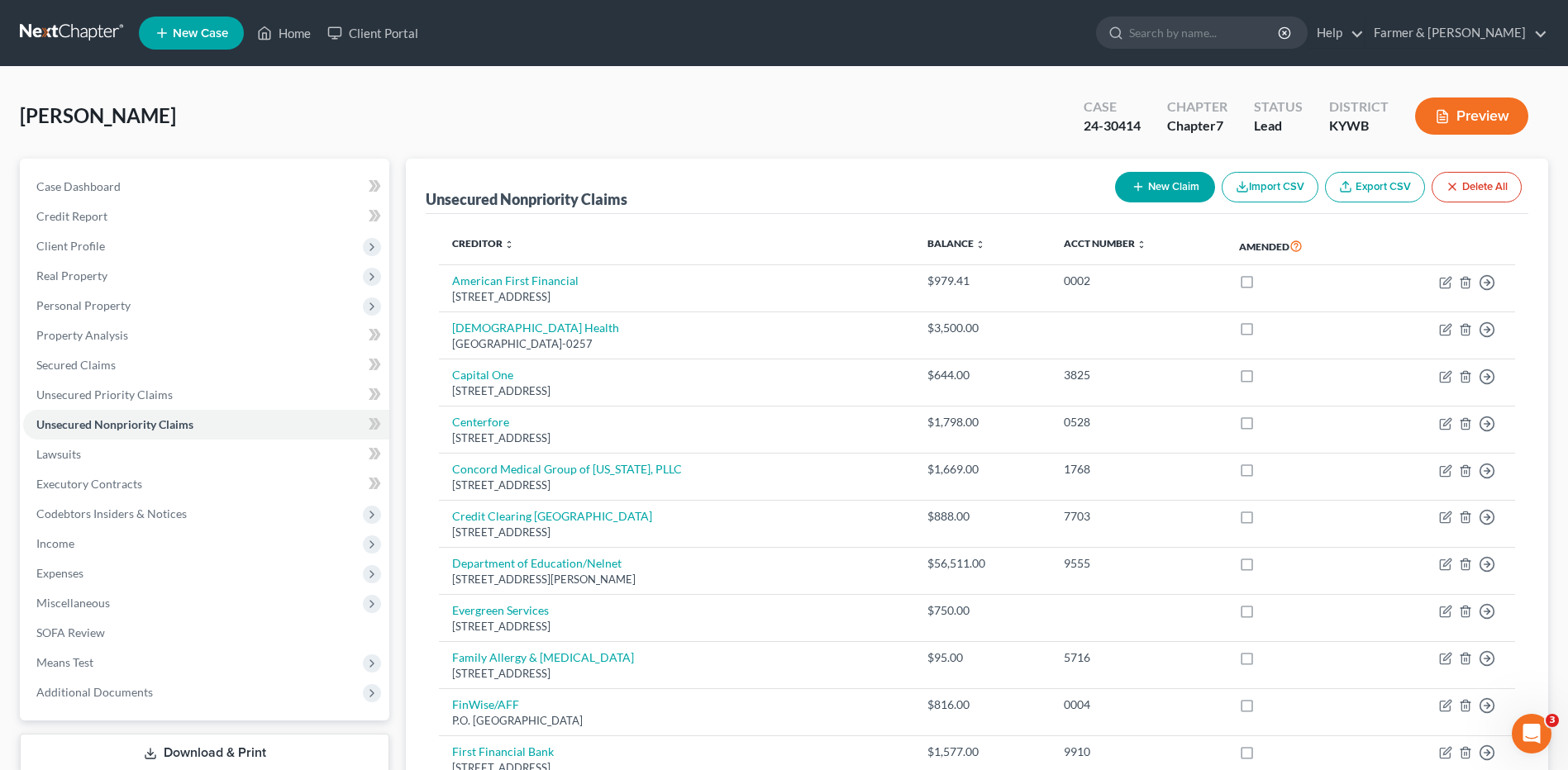
click at [1167, 192] on button "New Claim" at bounding box center [1165, 187] width 100 height 30
select select "0"
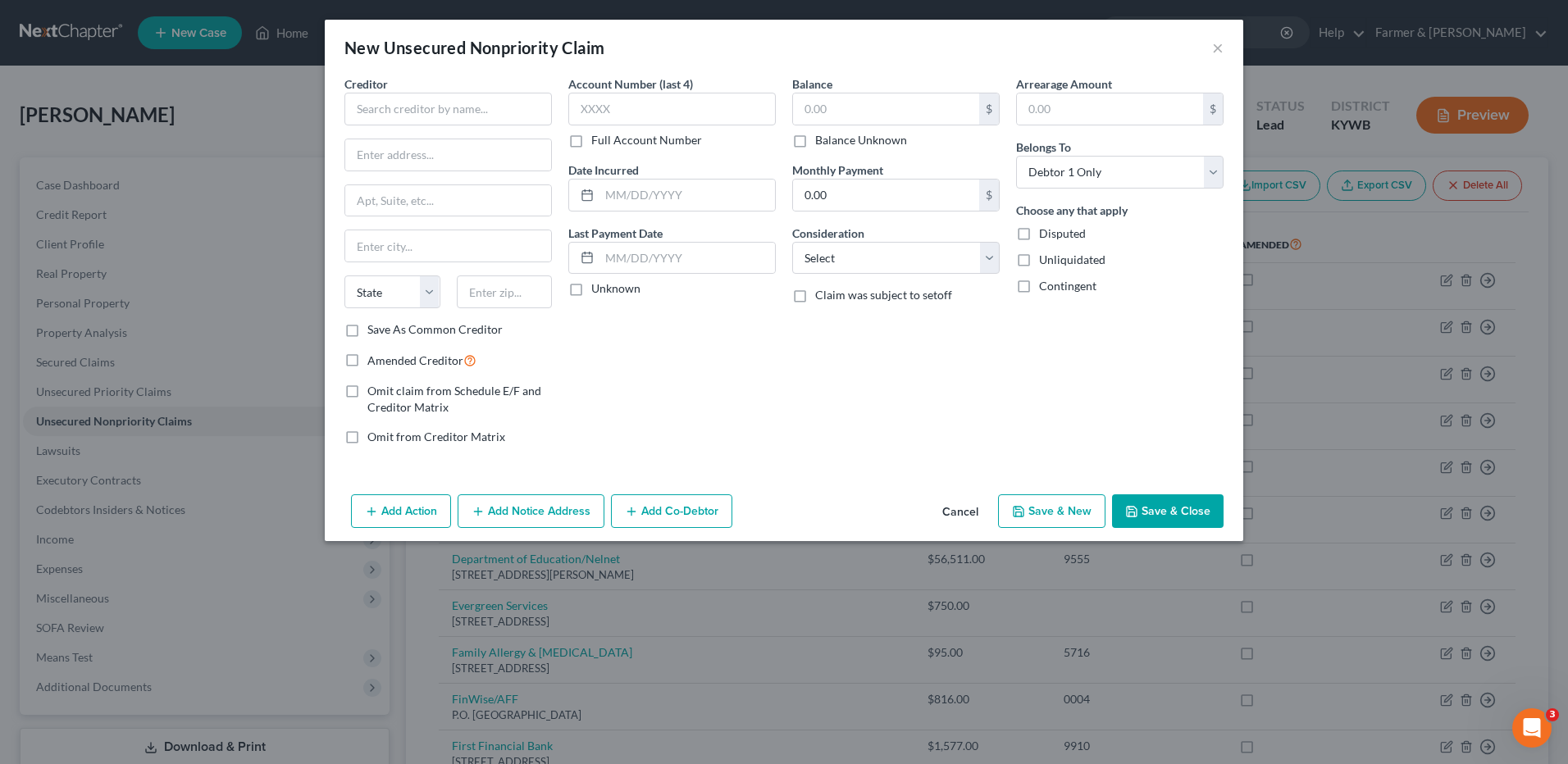
click at [955, 502] on button "Cancel" at bounding box center [960, 512] width 63 height 33
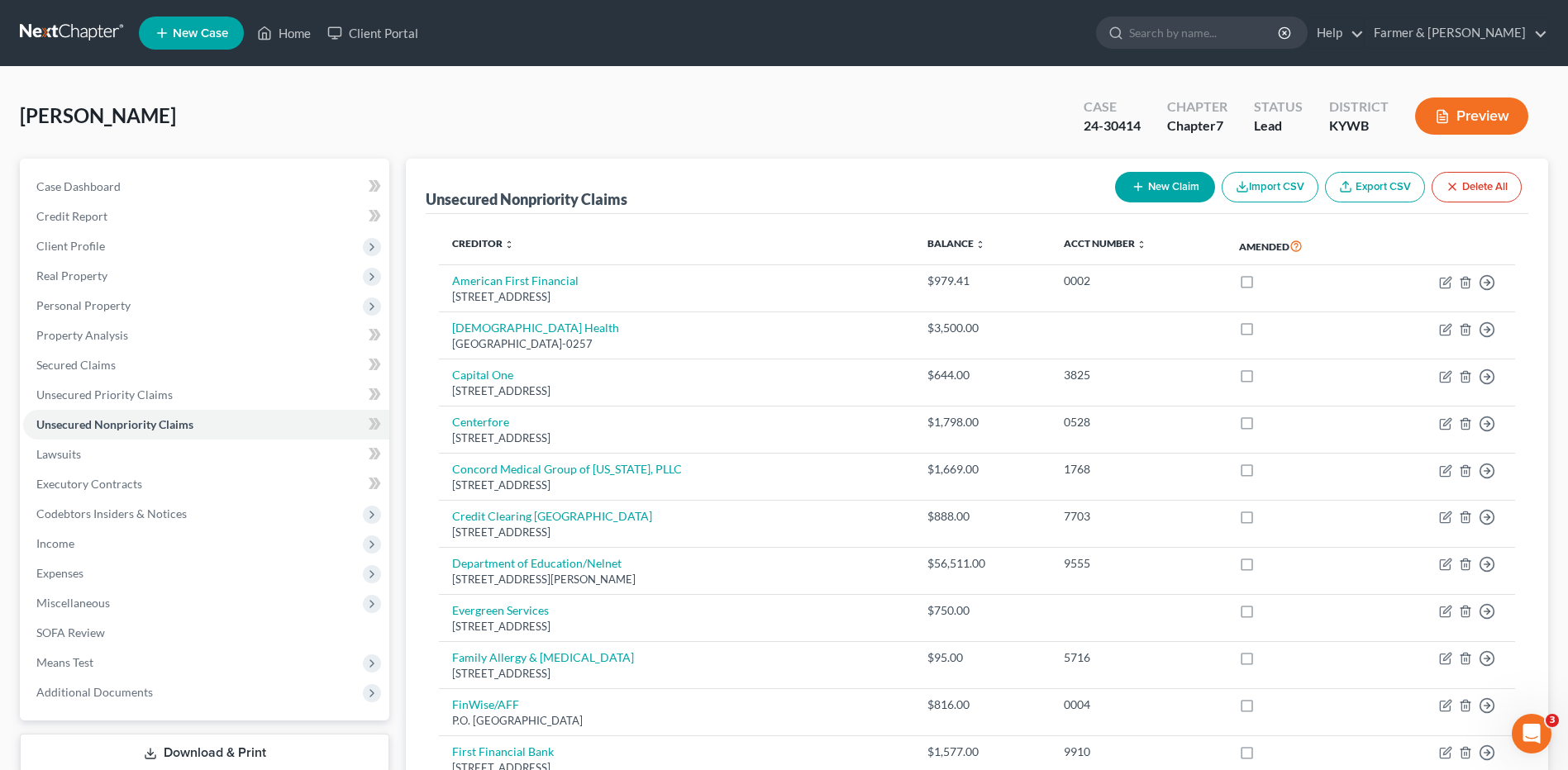
click at [1177, 189] on button "New Claim" at bounding box center [1165, 187] width 100 height 30
select select "0"
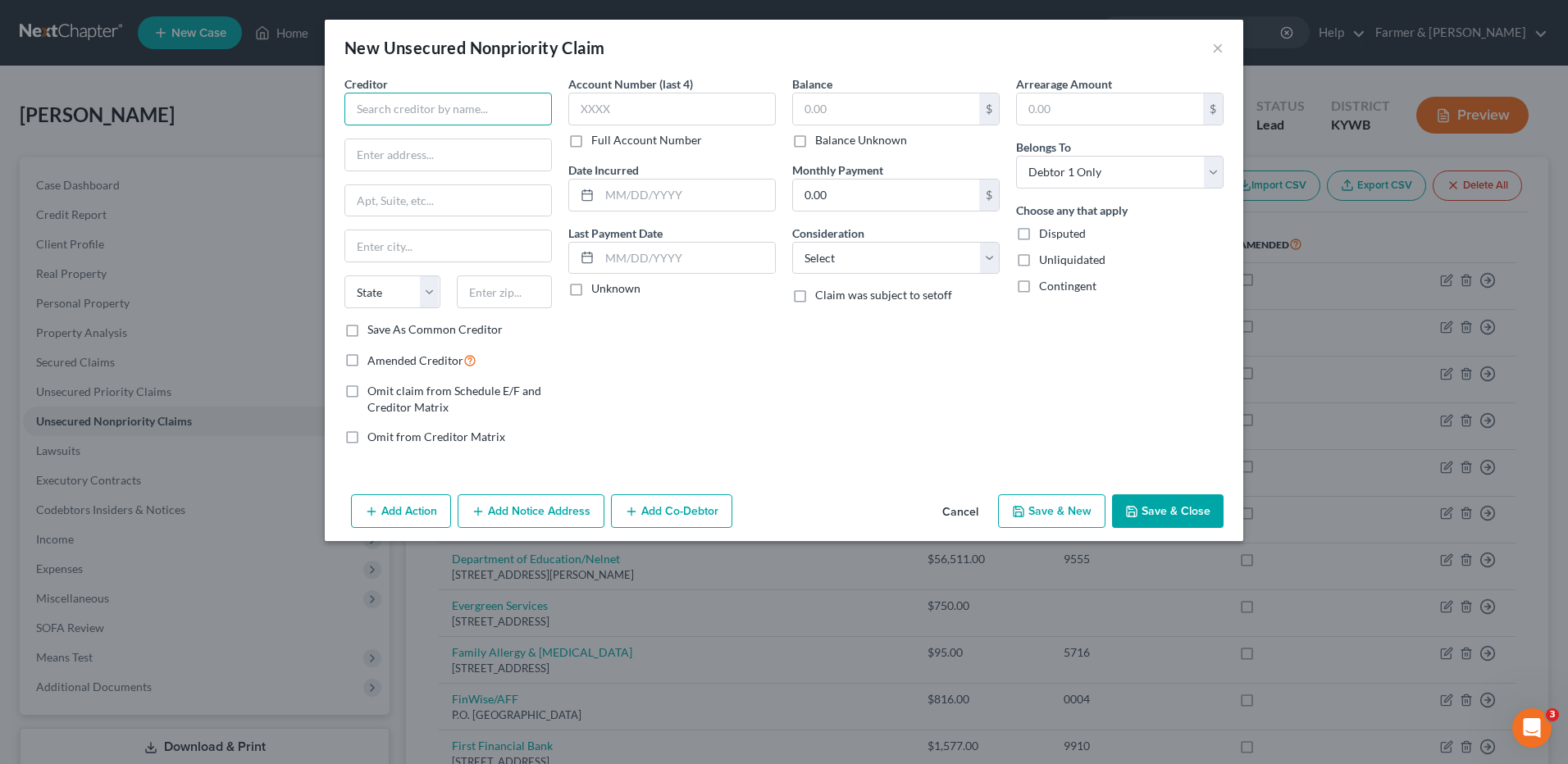
click at [484, 103] on input "text" at bounding box center [448, 109] width 207 height 33
type input "Concord Radiology"
type input "PO Box 4897"
type input "Dept 313"
type input "Houston"
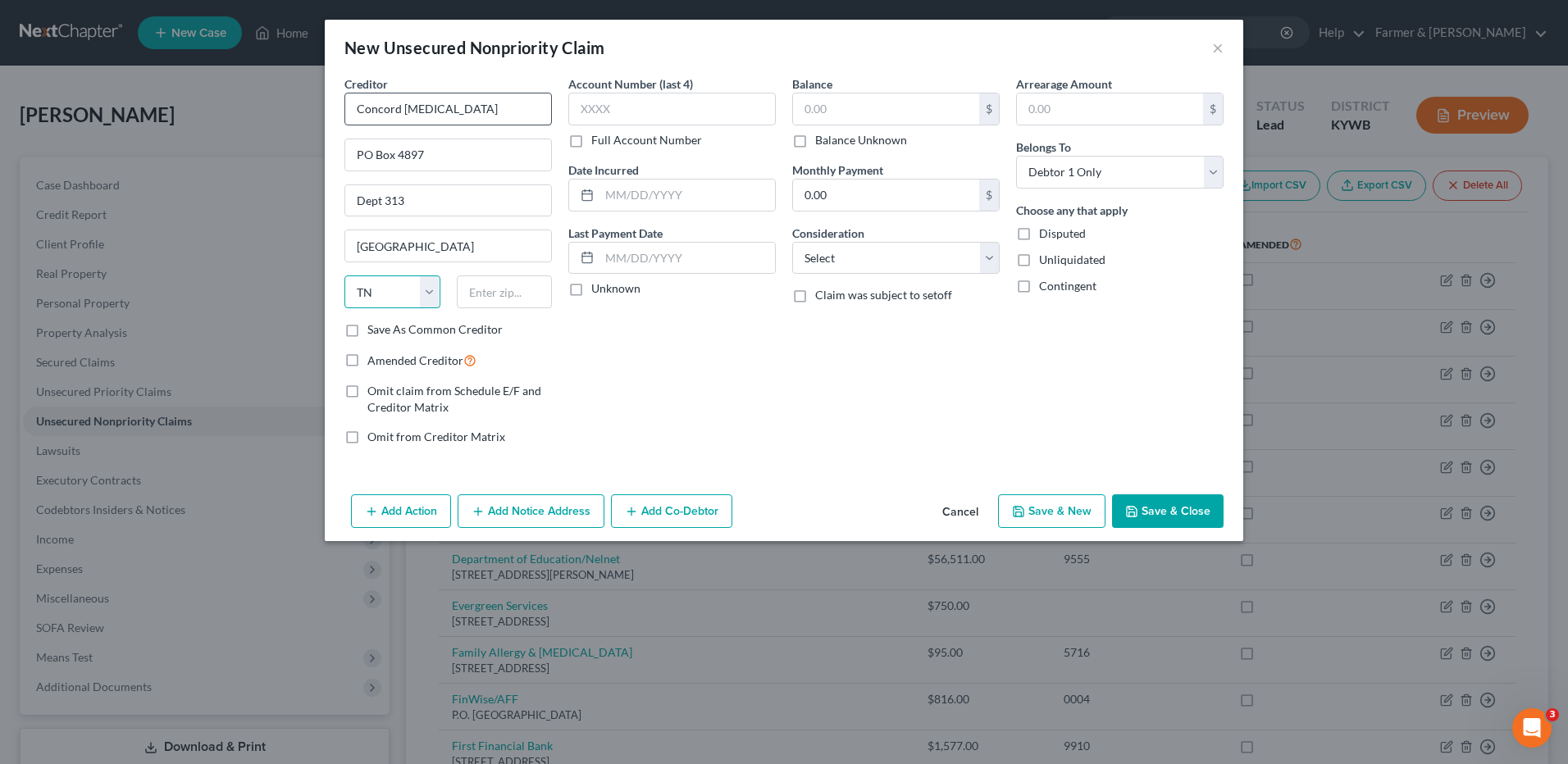
select select "45"
type input "77210-4897"
click at [944, 114] on input "text" at bounding box center [886, 109] width 186 height 31
type input "200.66"
click at [1204, 500] on button "Save & Close" at bounding box center [1169, 512] width 112 height 35
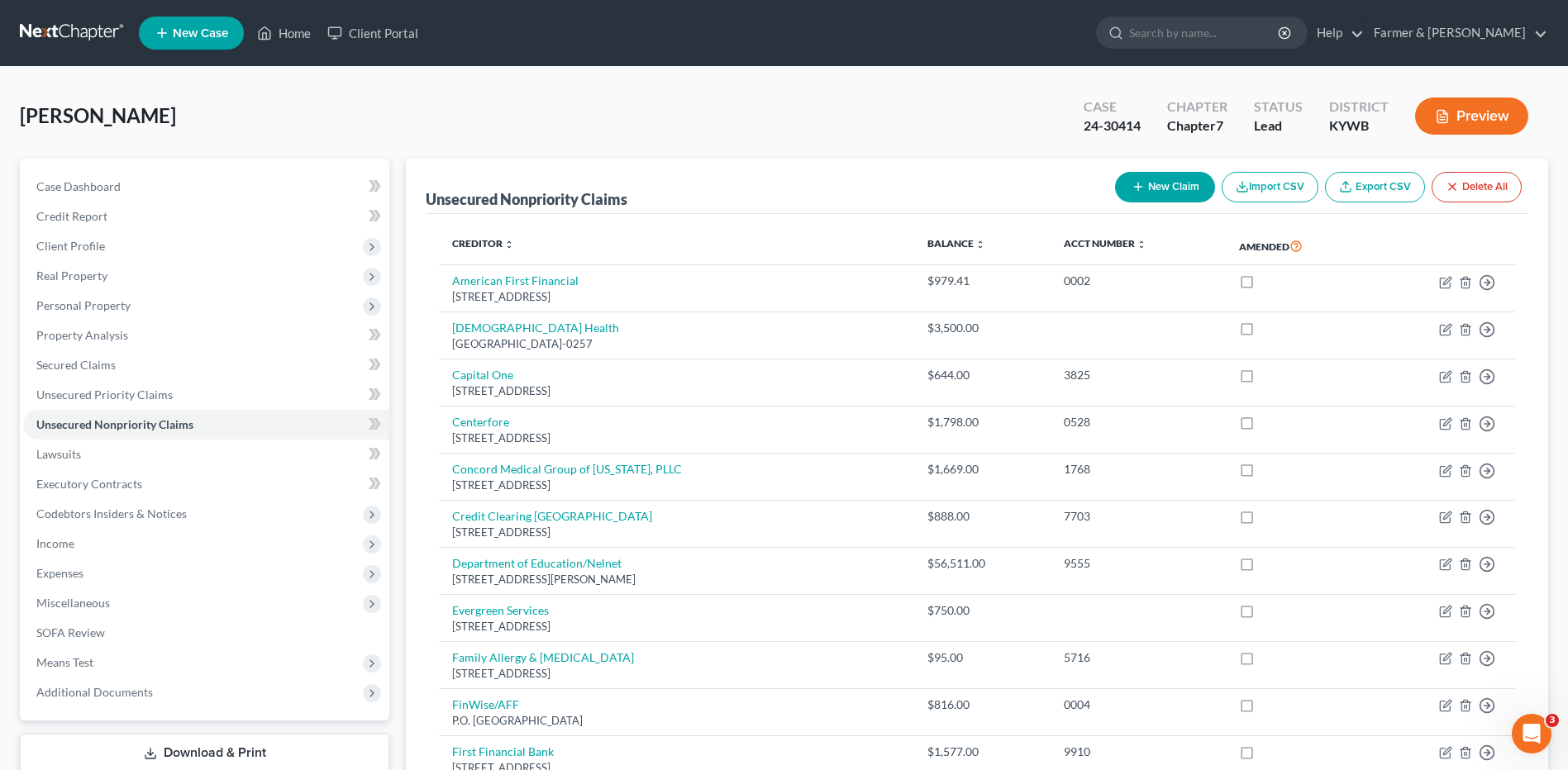
click at [1170, 181] on button "New Claim" at bounding box center [1165, 187] width 100 height 30
select select "0"
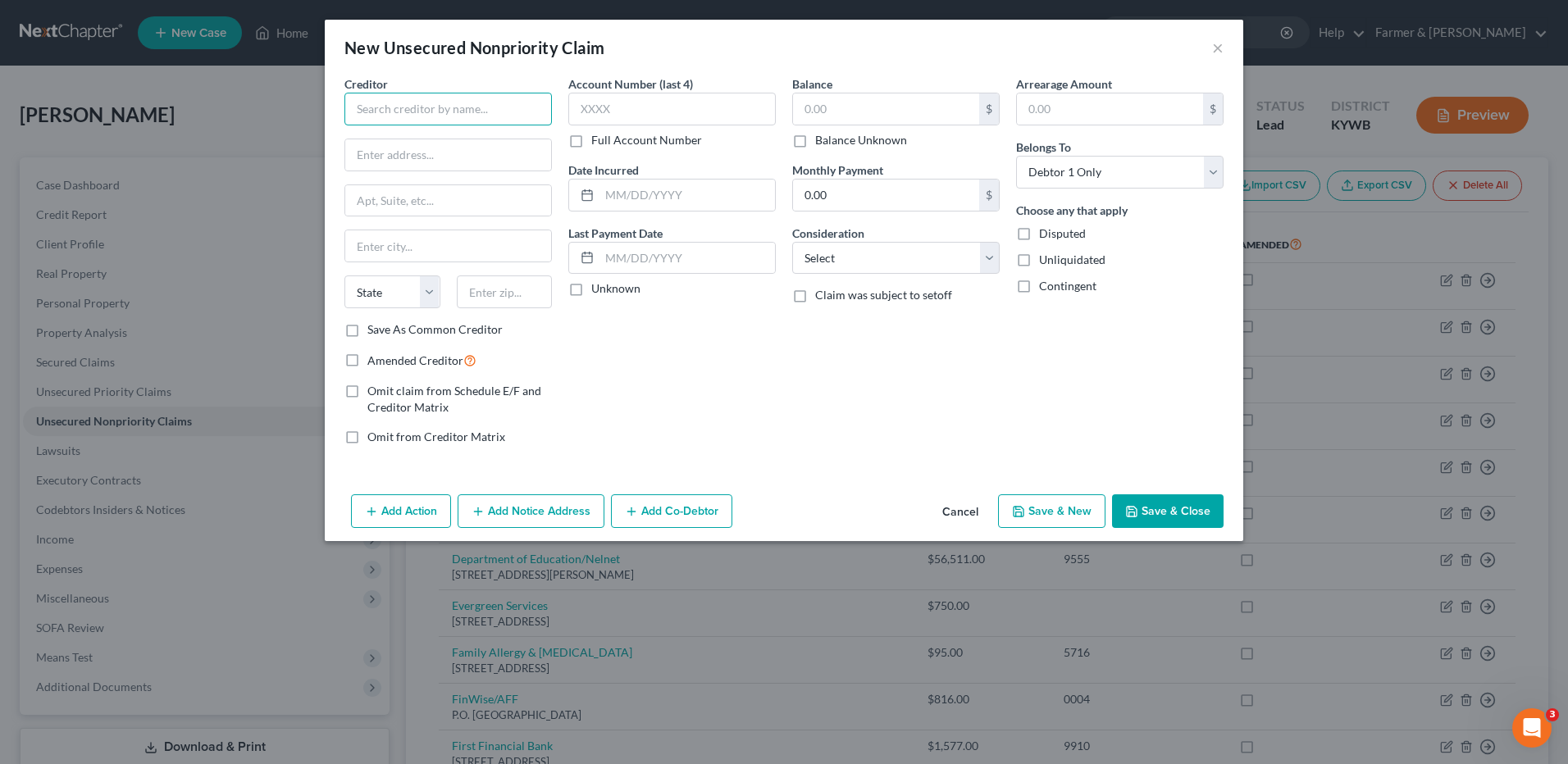
click at [522, 102] on input "text" at bounding box center [448, 109] width 207 height 33
type input "Campbellsville Dental Care"
drag, startPoint x: 523, startPoint y: 105, endPoint x: 276, endPoint y: 93, distance: 247.3
click at [276, 93] on div "New Unsecured Nonpriority Claim × Creditor * Campbellsville Dental Care State A…" at bounding box center [784, 382] width 1568 height 764
click at [463, 156] on input "text" at bounding box center [448, 155] width 206 height 31
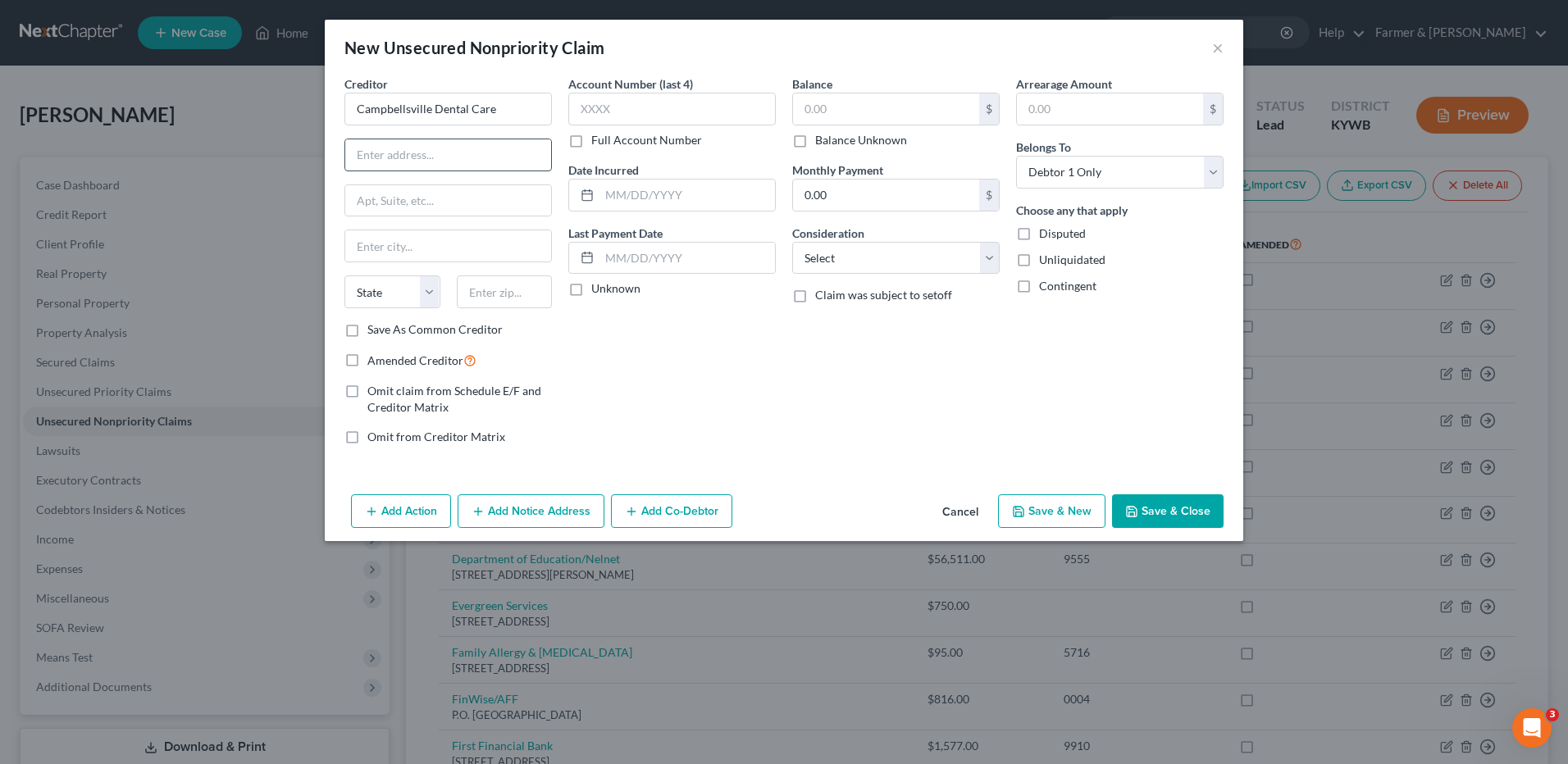
paste input "[STREET_ADDRESS]"
type input "[STREET_ADDRESS]"
type input "Campbellsville"
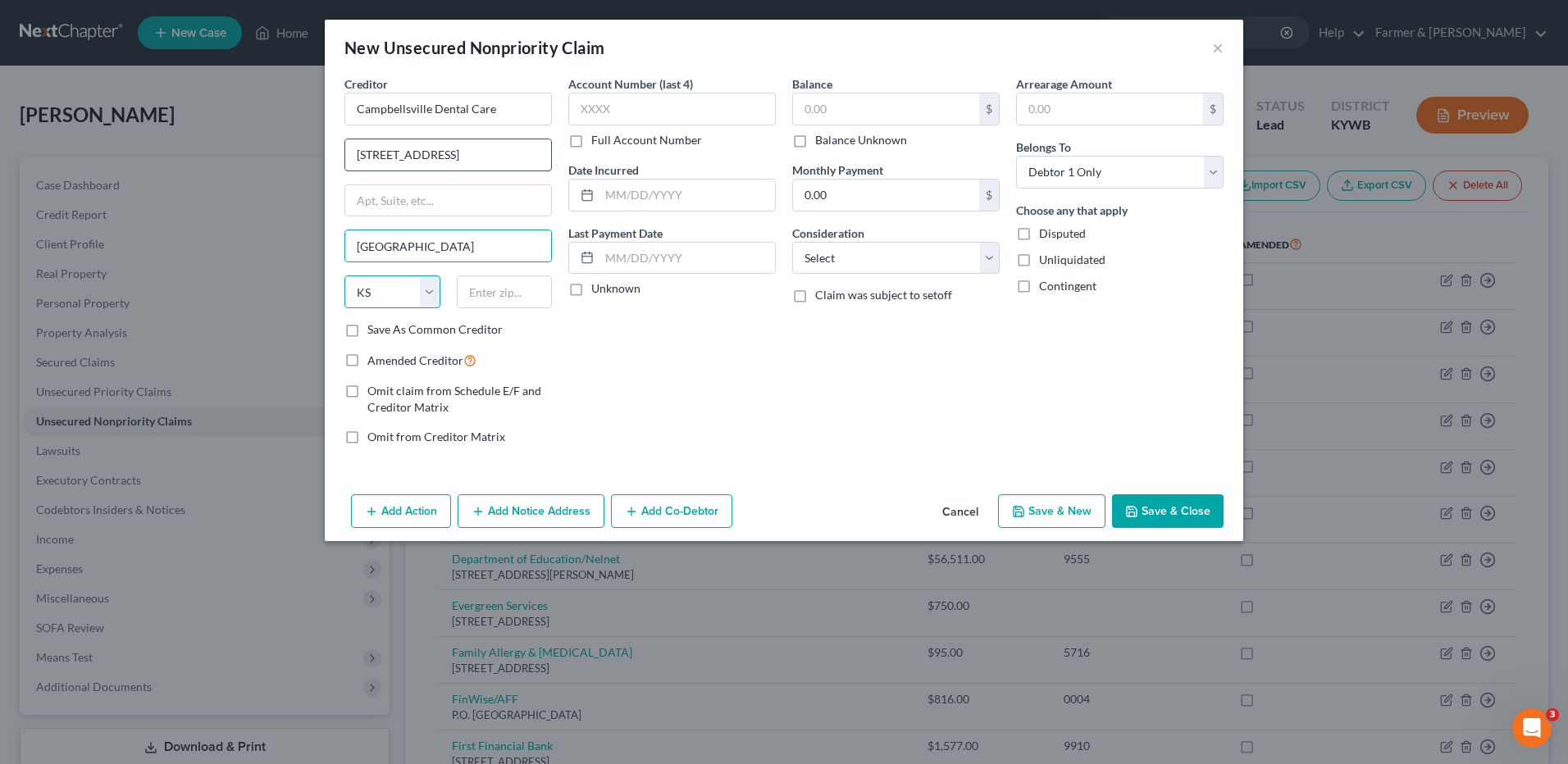
select select "18"
drag, startPoint x: 422, startPoint y: 156, endPoint x: 735, endPoint y: 145, distance: 313.2
click at [733, 145] on div "Creditor * Campbellsville Dental Care 105 E Main St, Campbellsville, KY 42718 C…" at bounding box center [784, 266] width 895 height 383
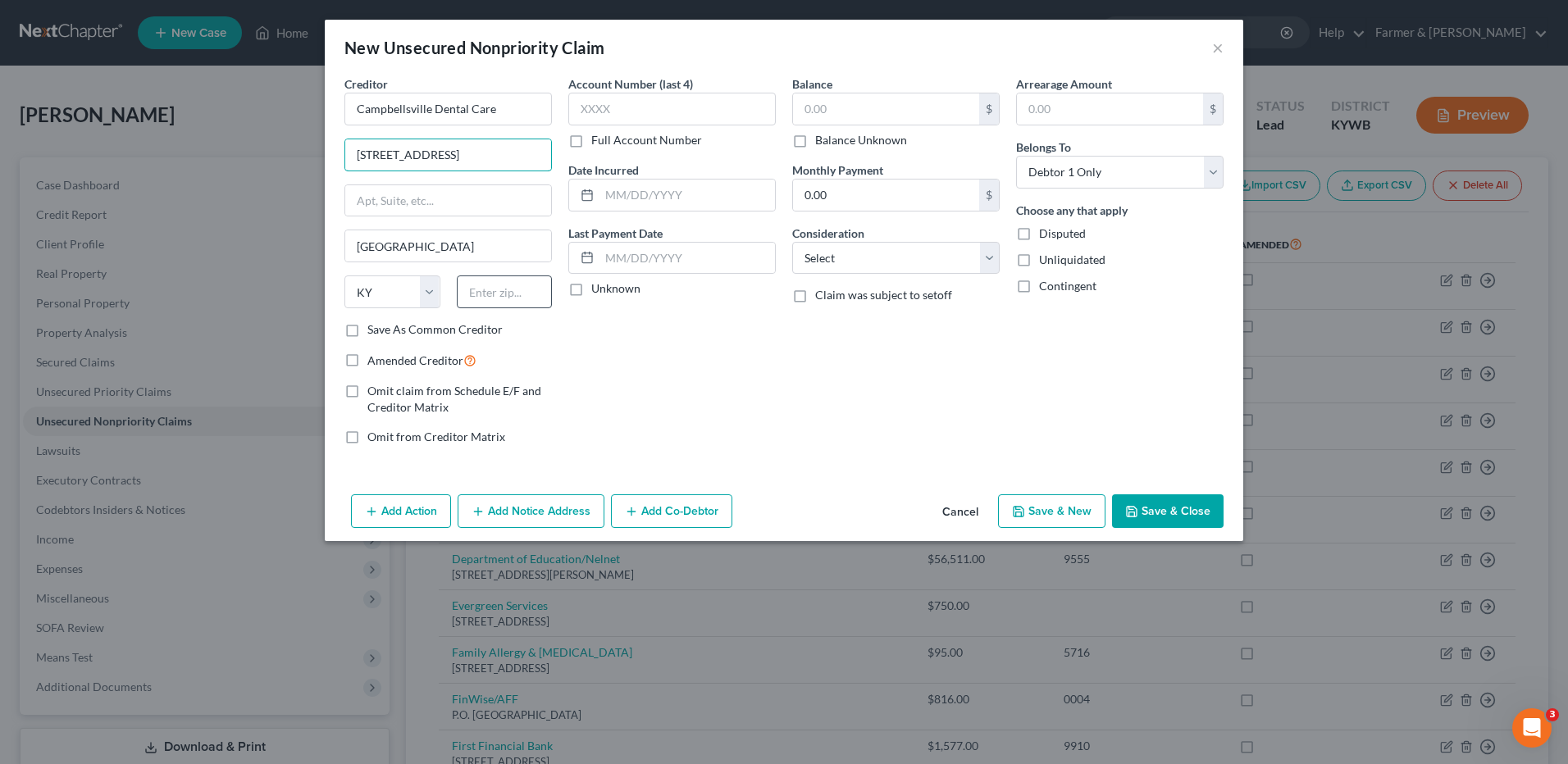
type input "105 E Main St"
click at [526, 298] on input "text" at bounding box center [505, 292] width 96 height 33
type input "42718"
click at [852, 112] on input "text" at bounding box center [886, 109] width 186 height 31
type input "132.00"
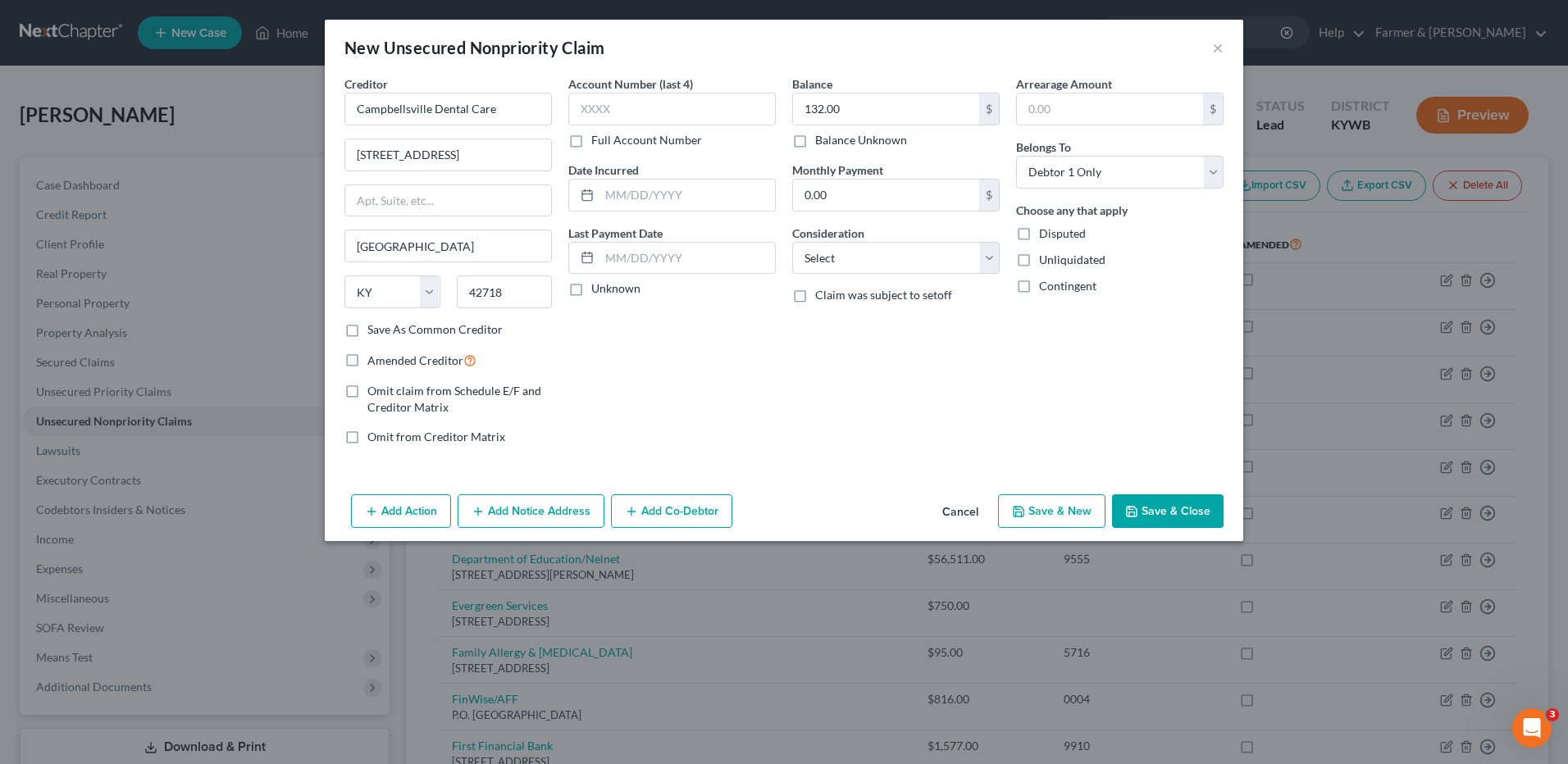
click at [1166, 513] on button "Save & Close" at bounding box center [1169, 512] width 112 height 35
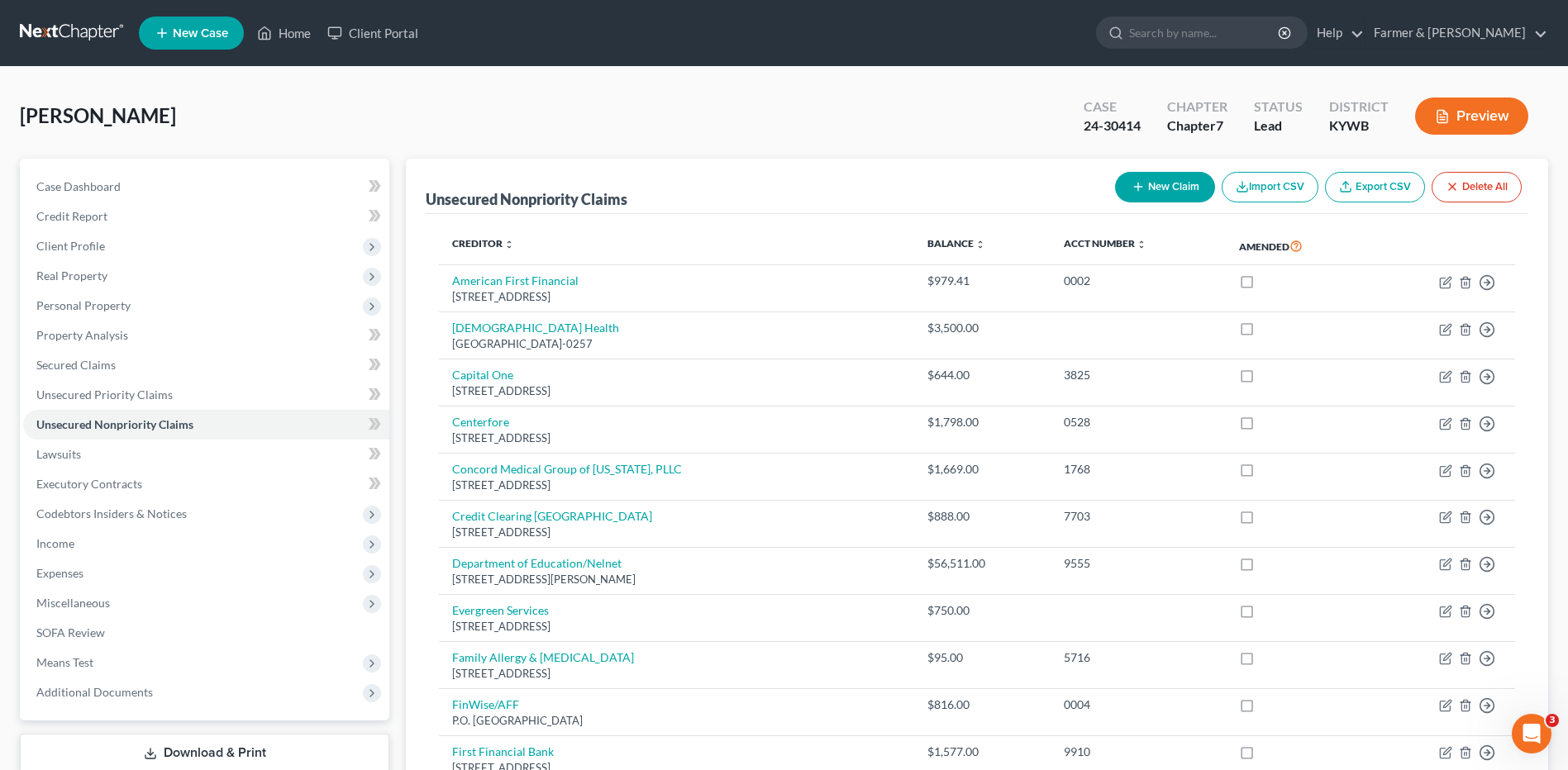
click at [1187, 179] on button "New Claim" at bounding box center [1165, 187] width 100 height 30
select select "0"
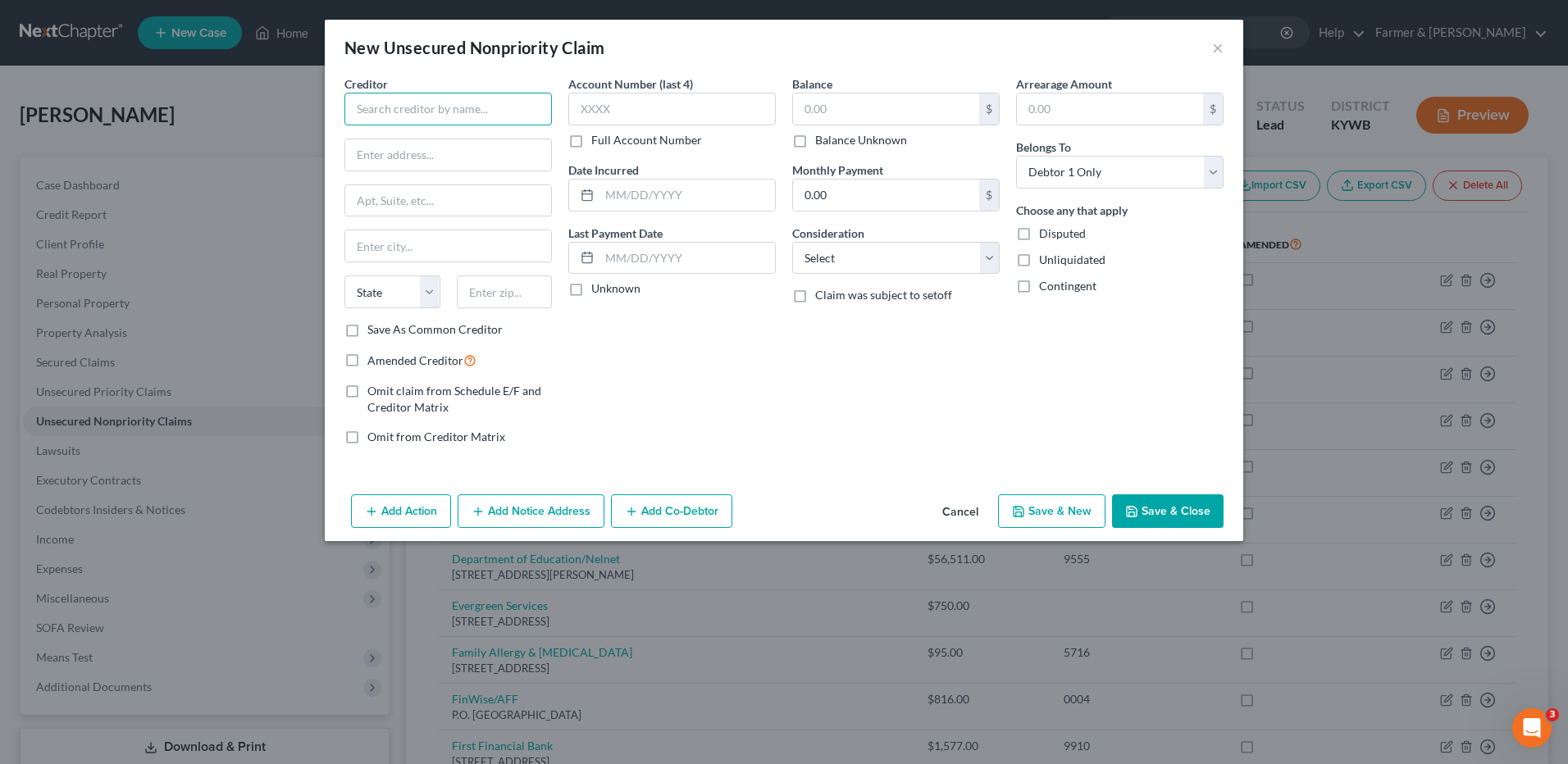
click at [536, 107] on input "text" at bounding box center [448, 109] width 207 height 33
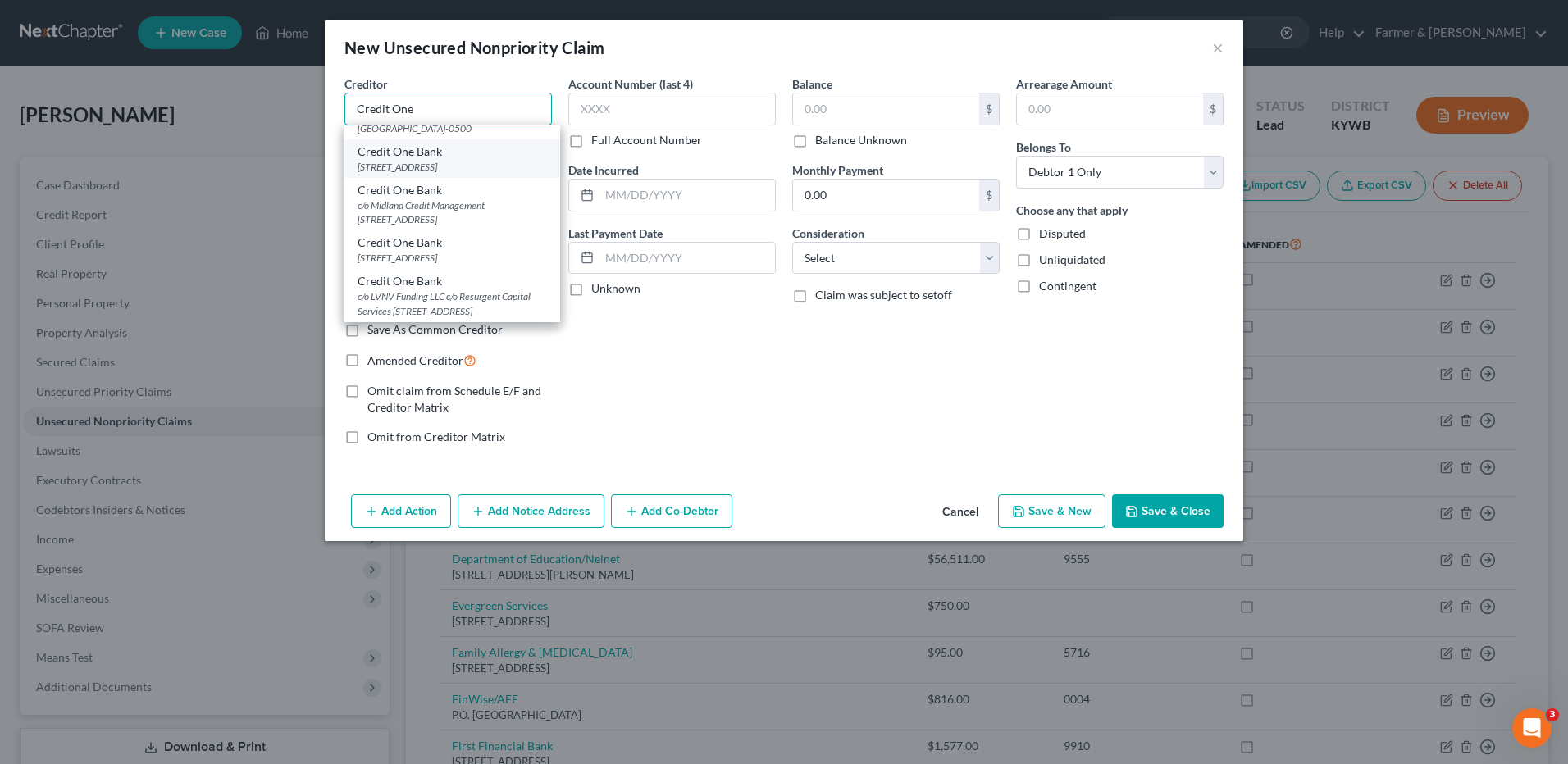
scroll to position [328, 0]
click at [473, 183] on div "PO Box 98875, Las Vegas, NV 89193" at bounding box center [453, 176] width 189 height 14
type input "Credit One Bank"
type input "PO Box 98875"
type input "Las Vegas"
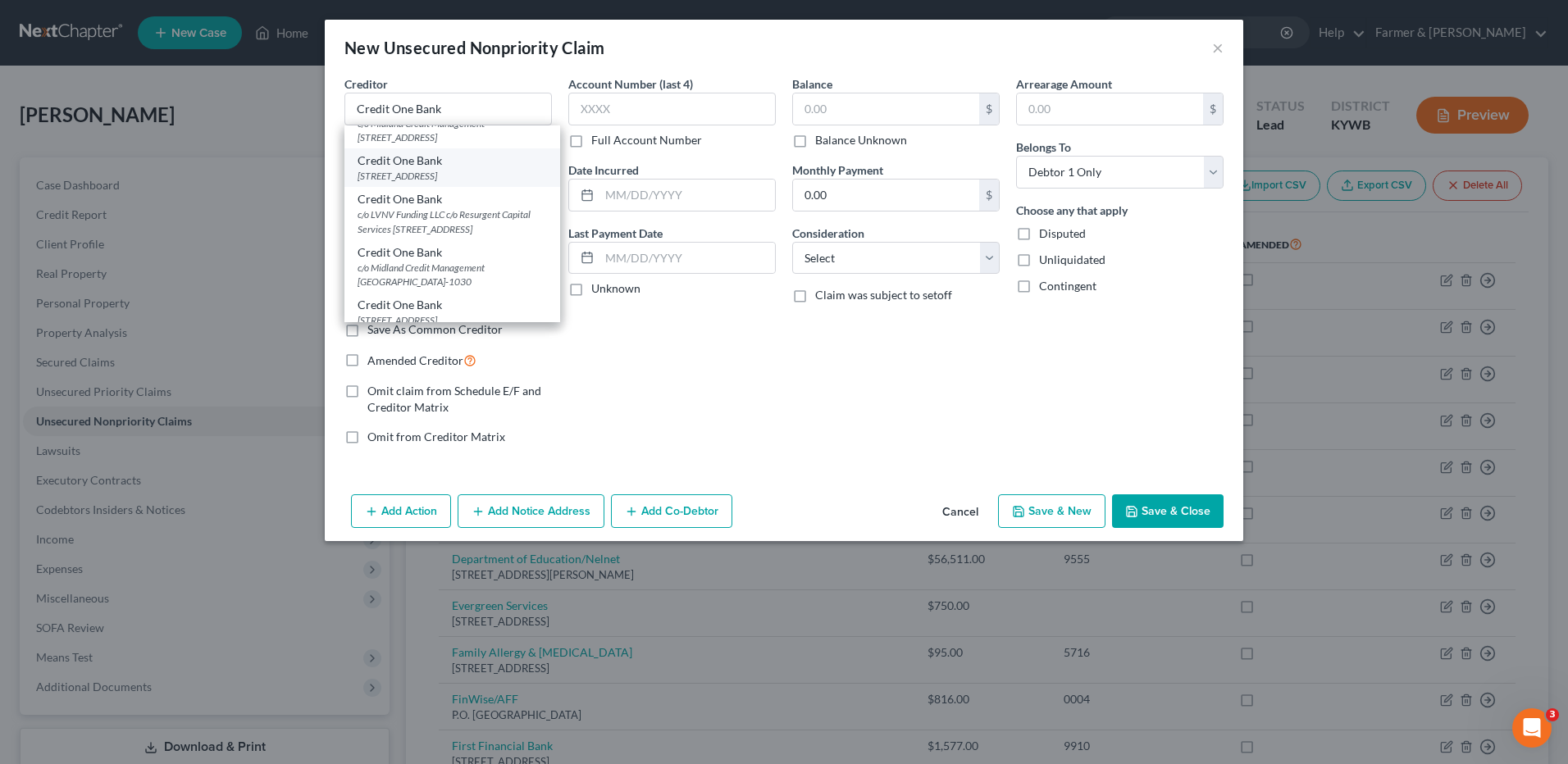
select select "31"
type input "89193"
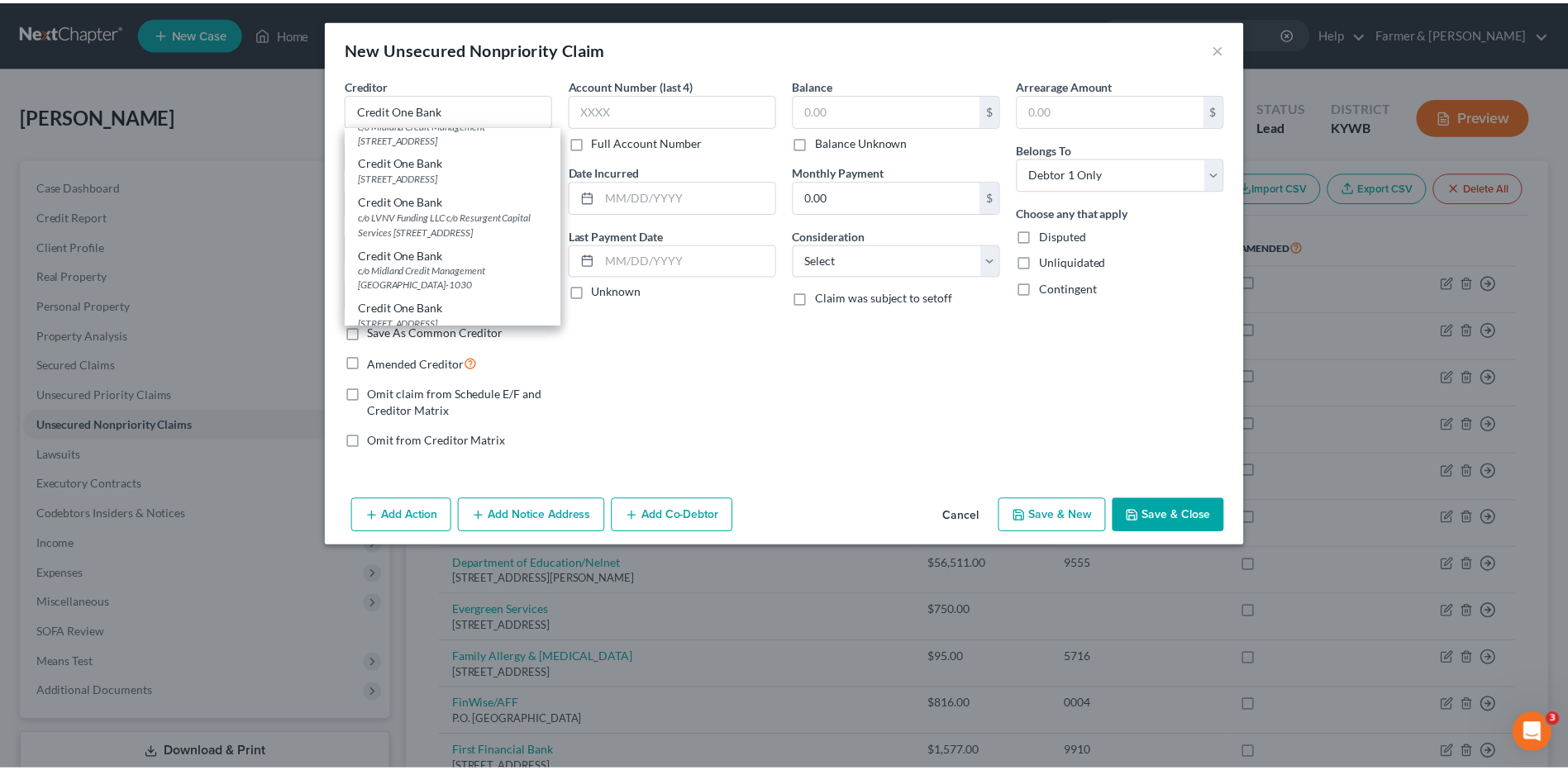
scroll to position [0, 0]
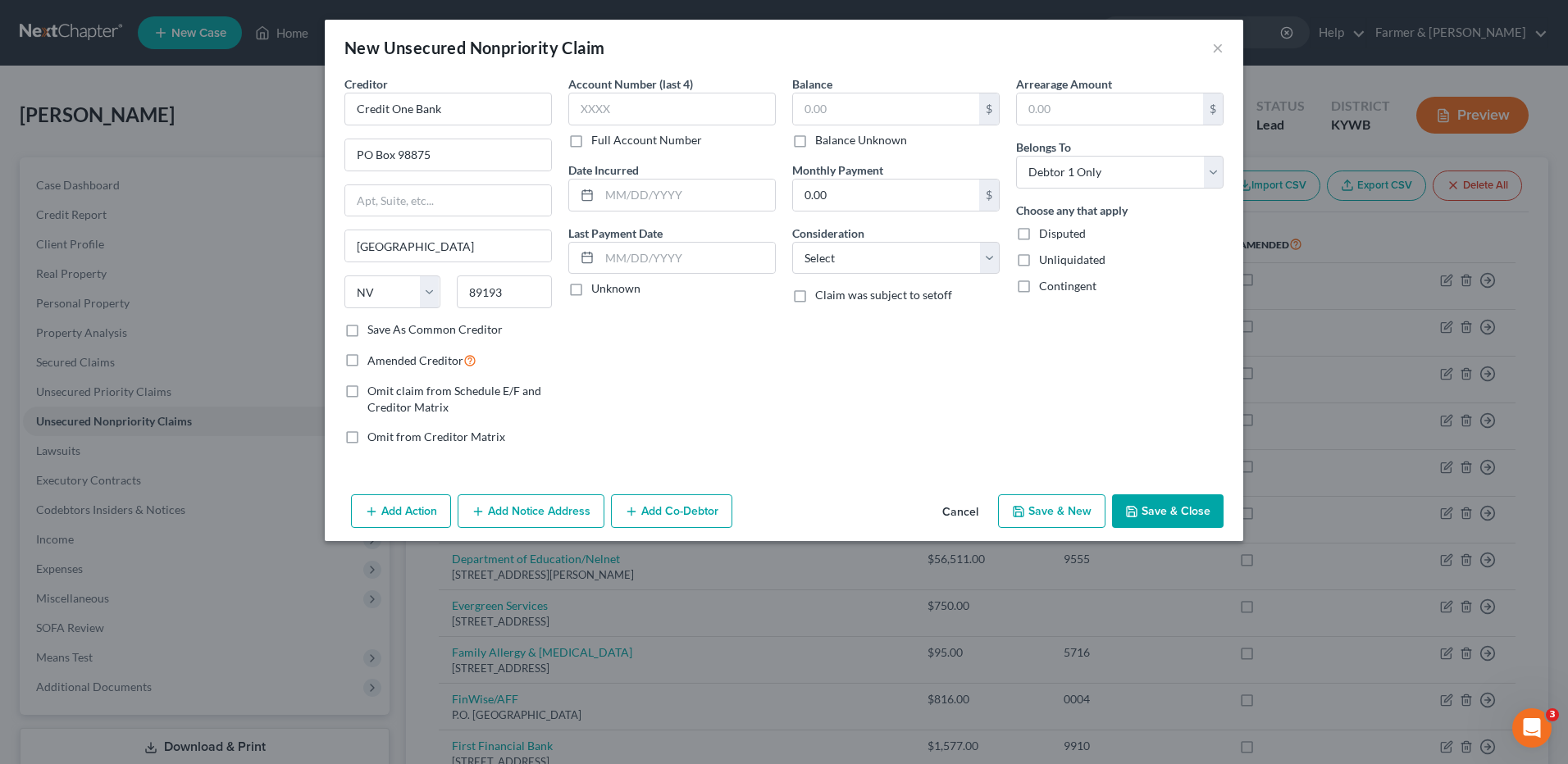
click at [815, 141] on label "Balance Unknown" at bounding box center [861, 140] width 92 height 16
click at [822, 141] on input "Balance Unknown" at bounding box center [827, 137] width 11 height 11
checkbox input "true"
type input "0.00"
click at [1171, 510] on button "Save & Close" at bounding box center [1169, 512] width 112 height 35
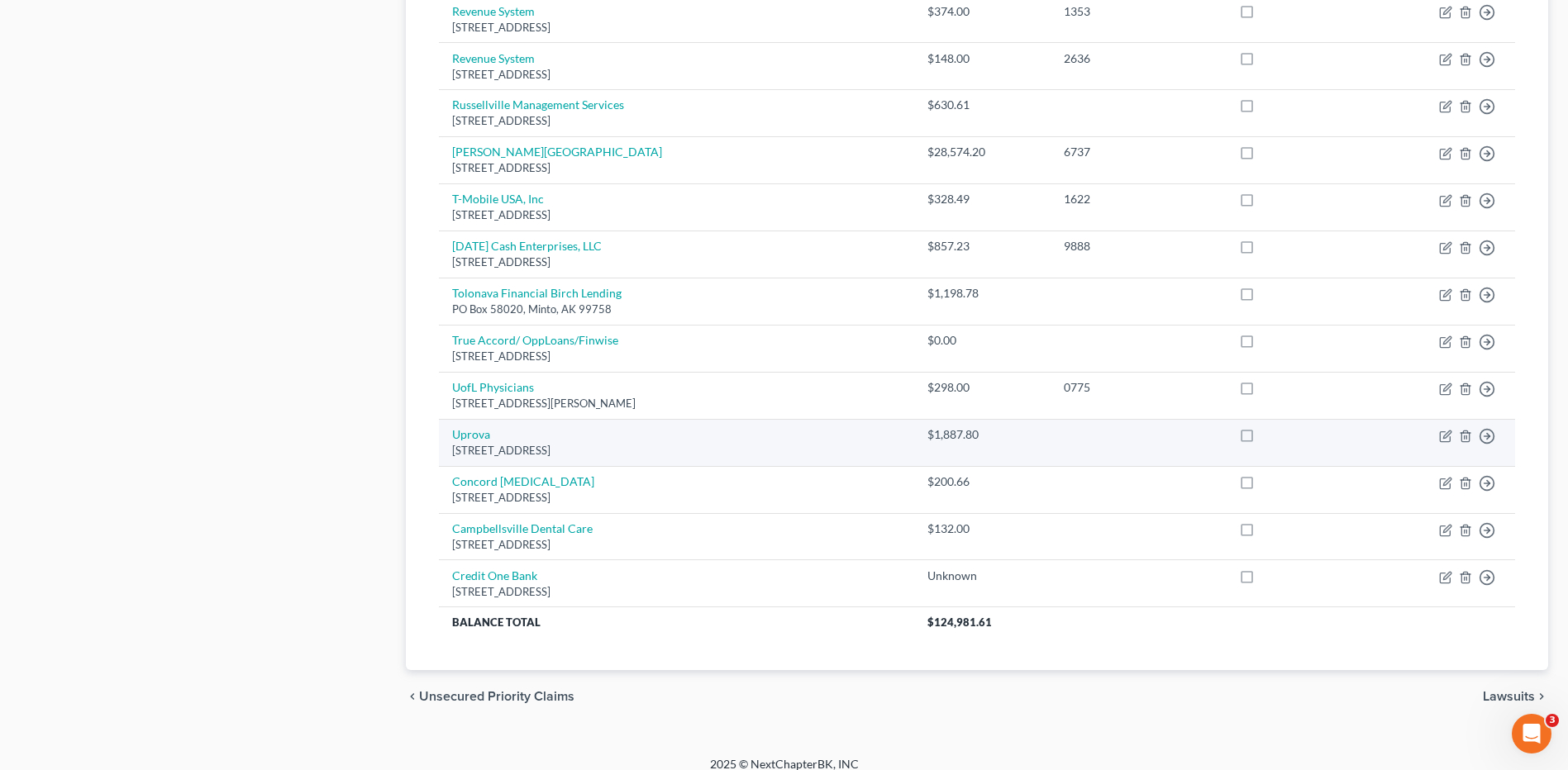
scroll to position [1227, 0]
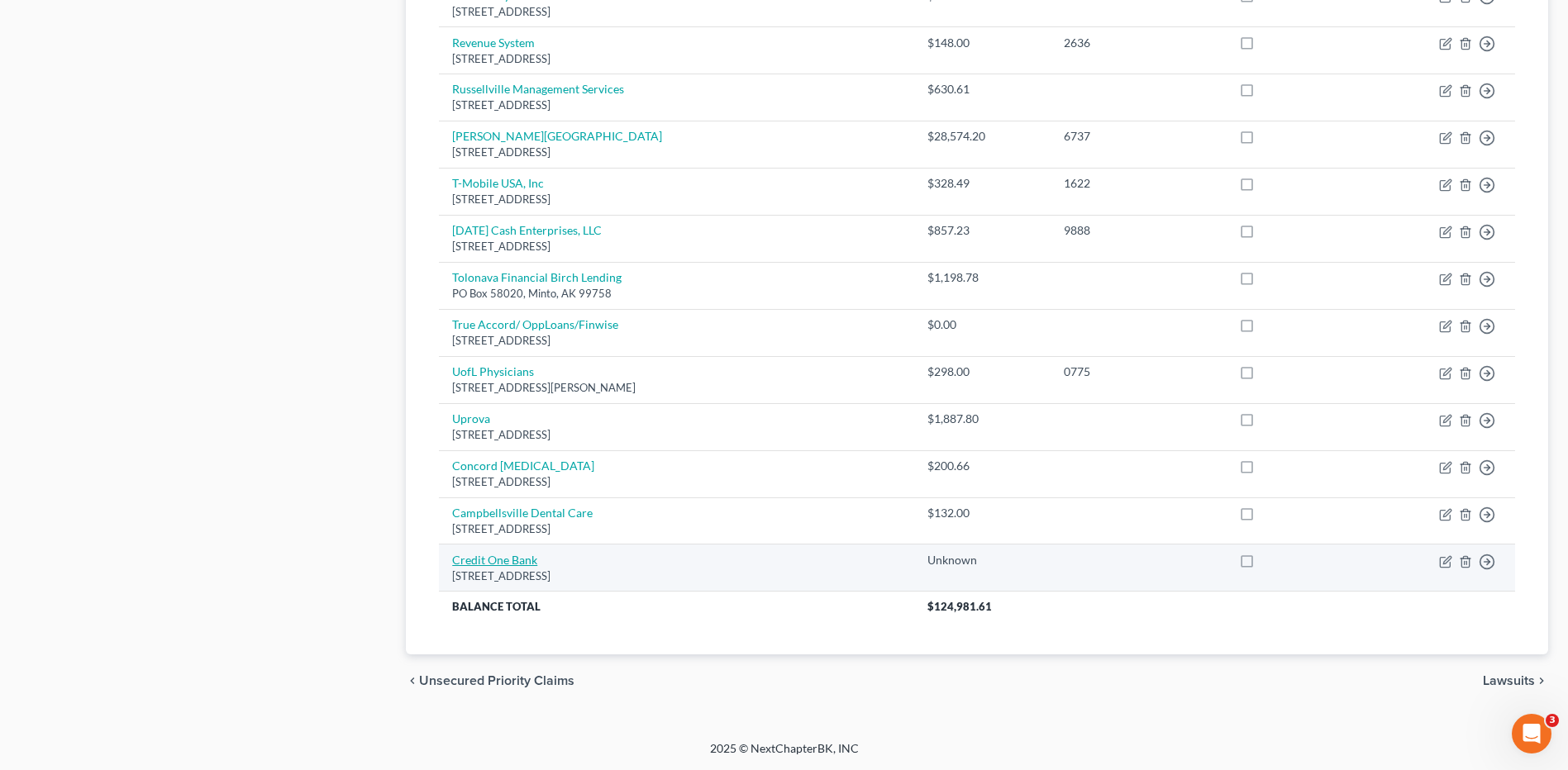
click at [526, 558] on link "Credit One Bank" at bounding box center [495, 560] width 86 height 14
select select "31"
select select "0"
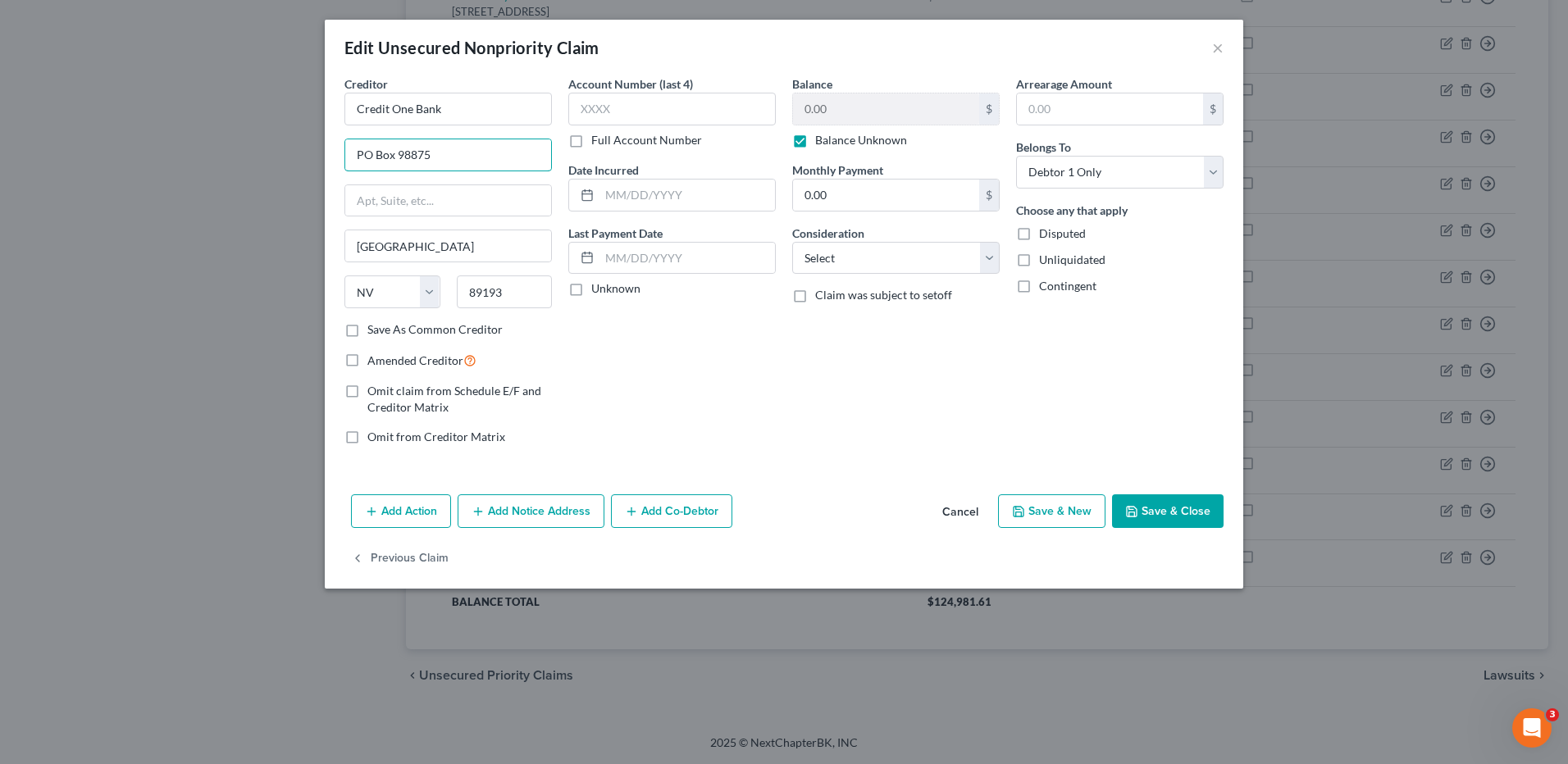
drag, startPoint x: 454, startPoint y: 160, endPoint x: 292, endPoint y: 158, distance: 162.0
click at [296, 159] on div "Edit Unsecured Nonpriority Claim × Creditor * Credit One Bank PO Box 98875 Las …" at bounding box center [784, 382] width 1568 height 764
type input "c/o Midland Credit Management, Inc."
drag, startPoint x: 517, startPoint y: 206, endPoint x: 317, endPoint y: 216, distance: 200.2
click at [317, 216] on div "Edit Unsecured Nonpriority Claim × Creditor * Credit One Bank c/o Midland Credi…" at bounding box center [784, 382] width 1568 height 764
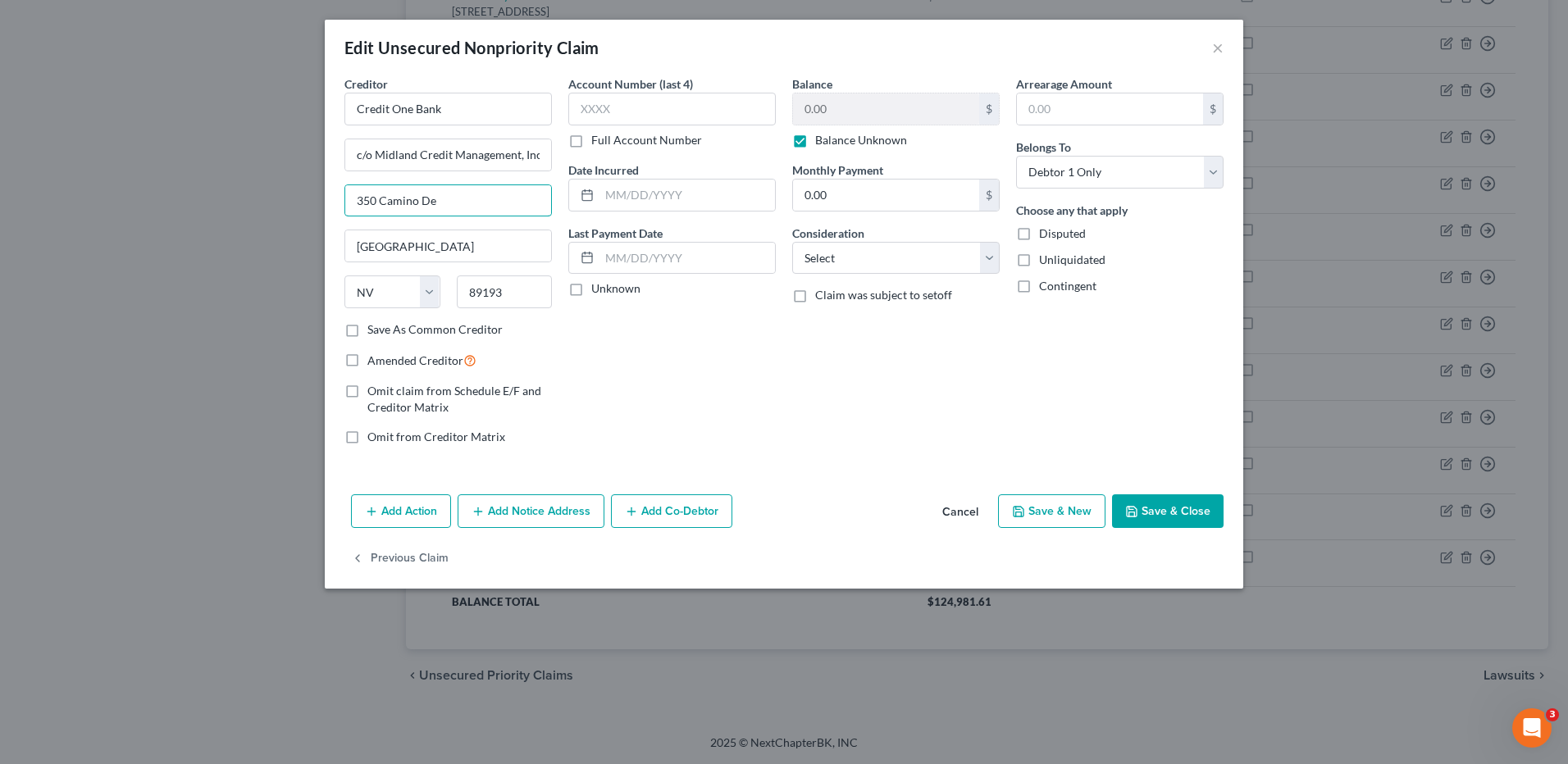
type input "350 Camino De La Reina, Ste 100"
type input "San Diego"
select select "4"
type input "92108"
click at [815, 139] on label "Balance Unknown" at bounding box center [861, 140] width 92 height 16
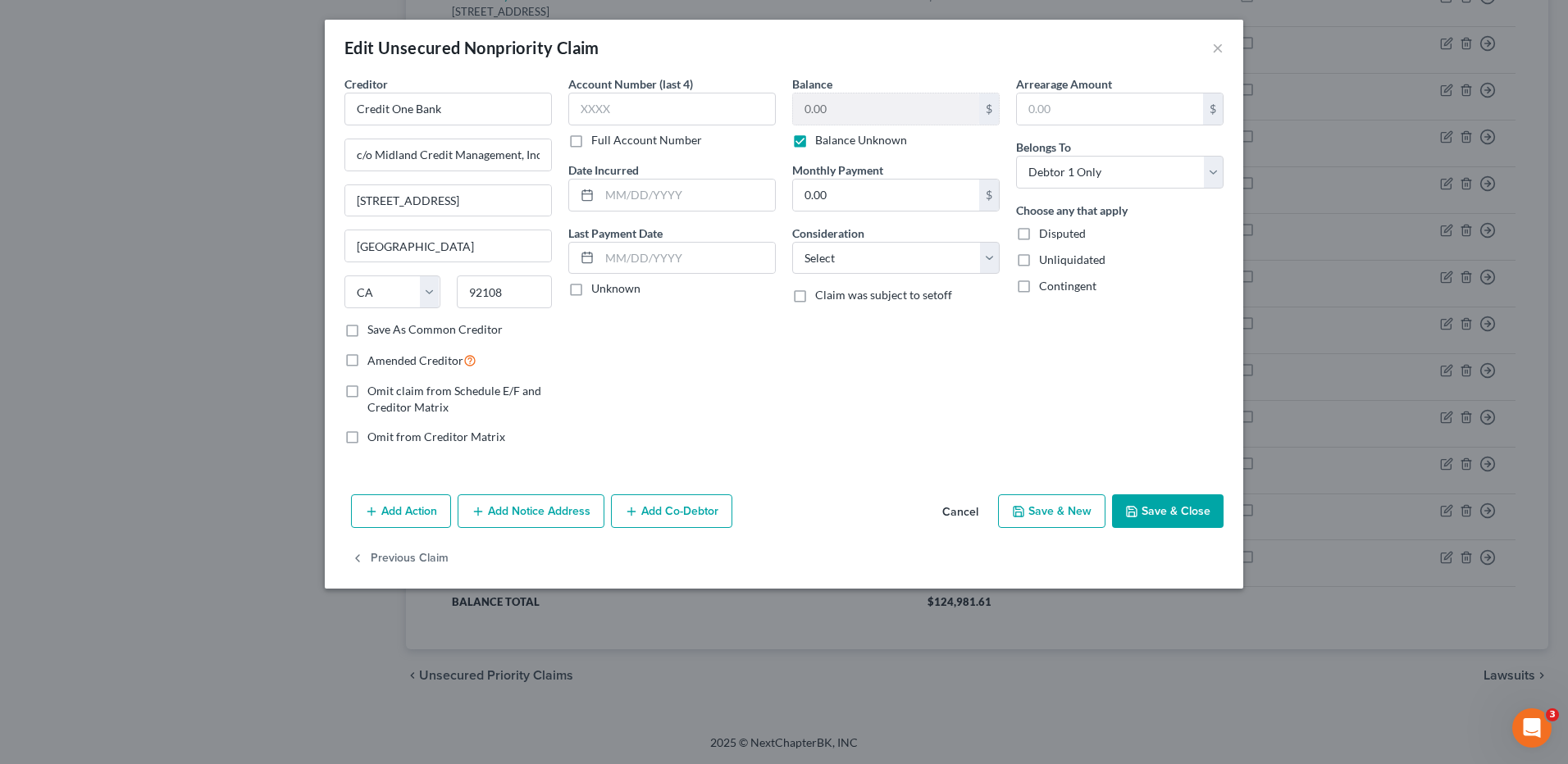
click at [822, 139] on input "Balance Unknown" at bounding box center [827, 137] width 11 height 11
checkbox input "false"
click at [843, 113] on input "0.00" at bounding box center [886, 109] width 186 height 31
type input "1,011.69"
click at [1175, 514] on button "Save & Close" at bounding box center [1169, 512] width 112 height 35
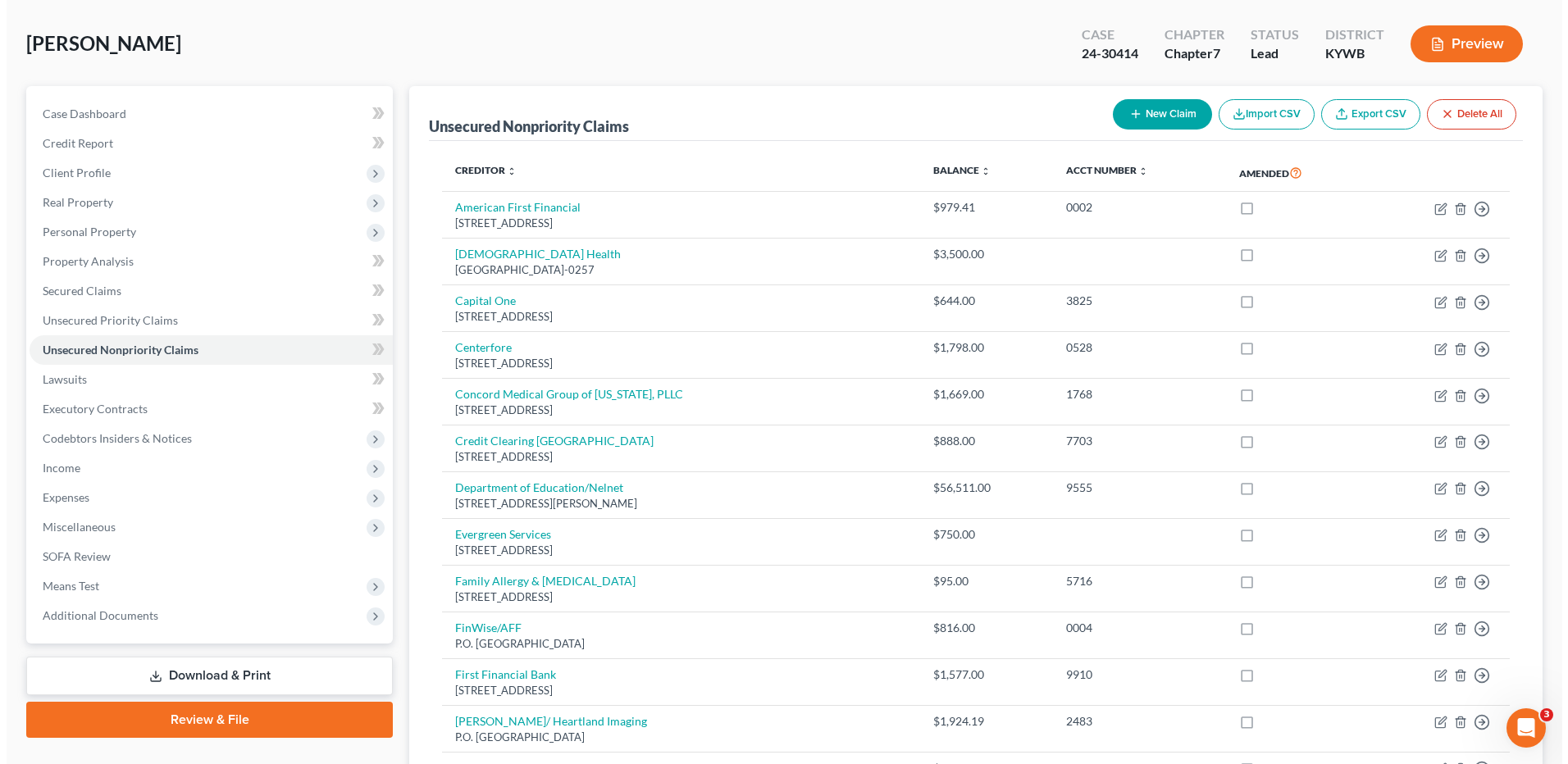
scroll to position [0, 0]
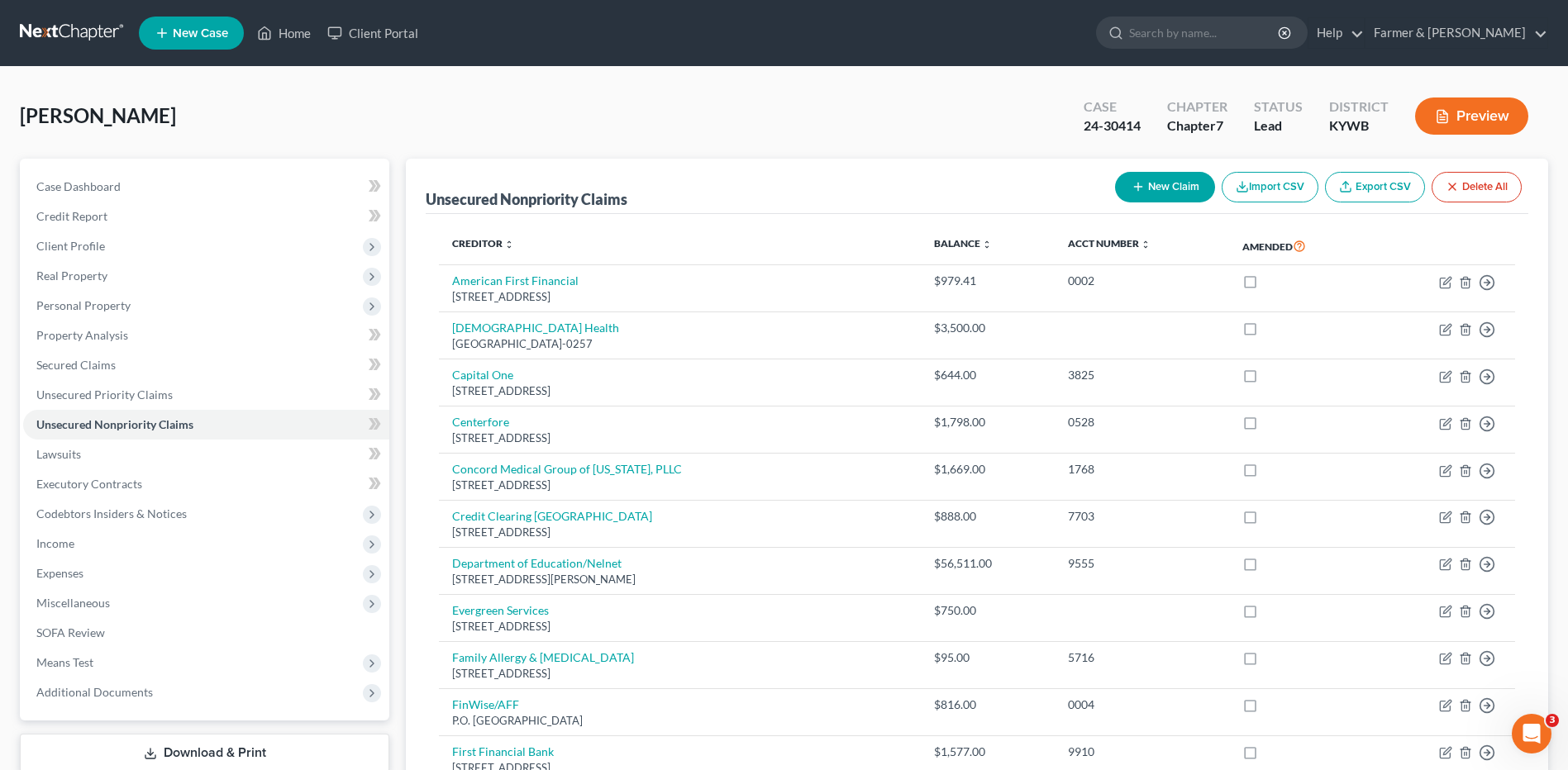
click at [1170, 191] on button "New Claim" at bounding box center [1165, 187] width 100 height 30
select select "0"
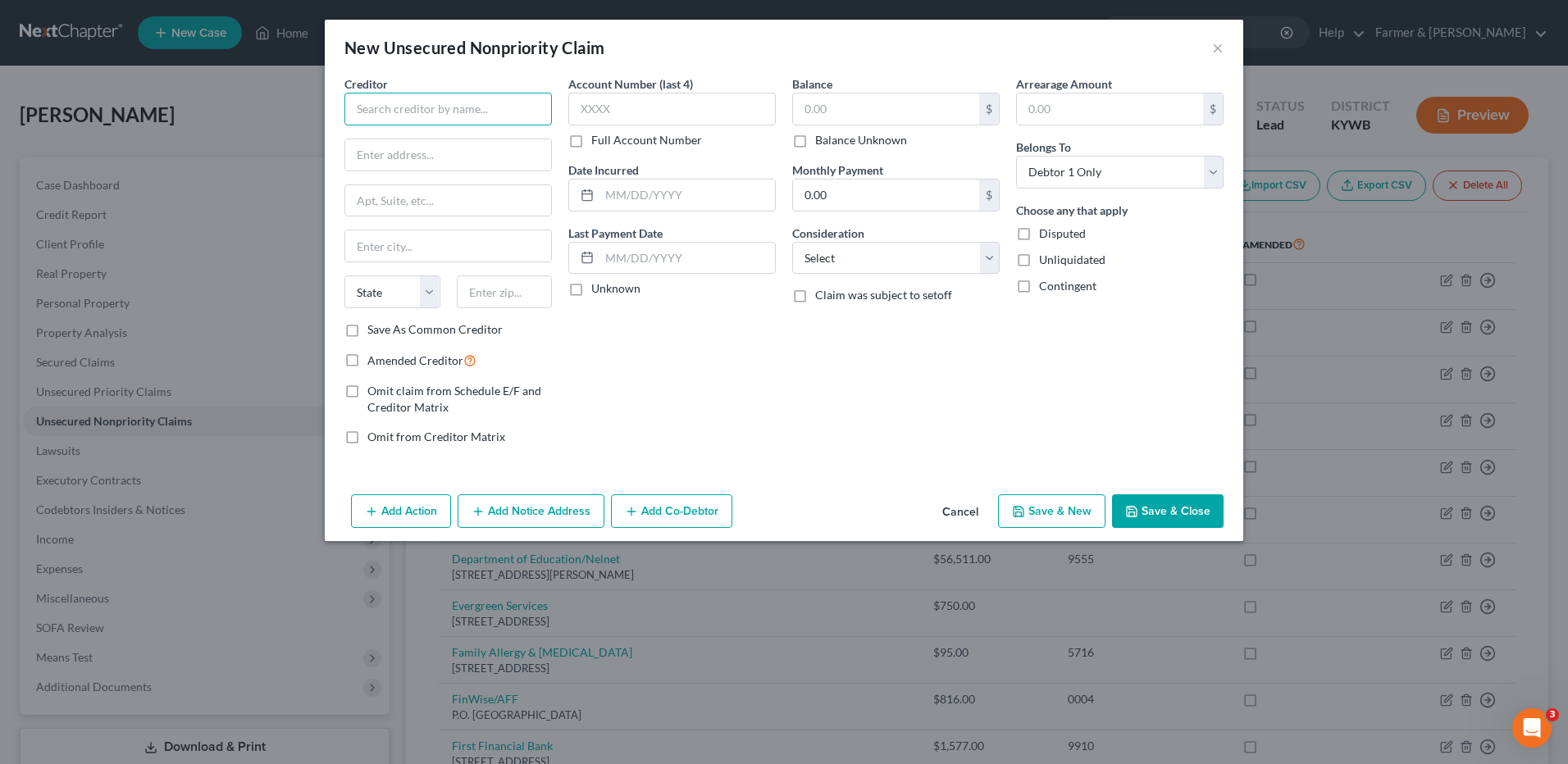
click at [546, 102] on input "text" at bounding box center [448, 109] width 207 height 33
drag, startPoint x: 397, startPoint y: 118, endPoint x: 336, endPoint y: 120, distance: 61.0
click at [336, 120] on div "Creditor * Digital Forensics Corp. State AL AK AR AZ CA CO CT DE DC FL GA GU HI…" at bounding box center [784, 282] width 919 height 413
type input "Digital Forensics Corp."
click at [444, 150] on input "text" at bounding box center [448, 155] width 206 height 31
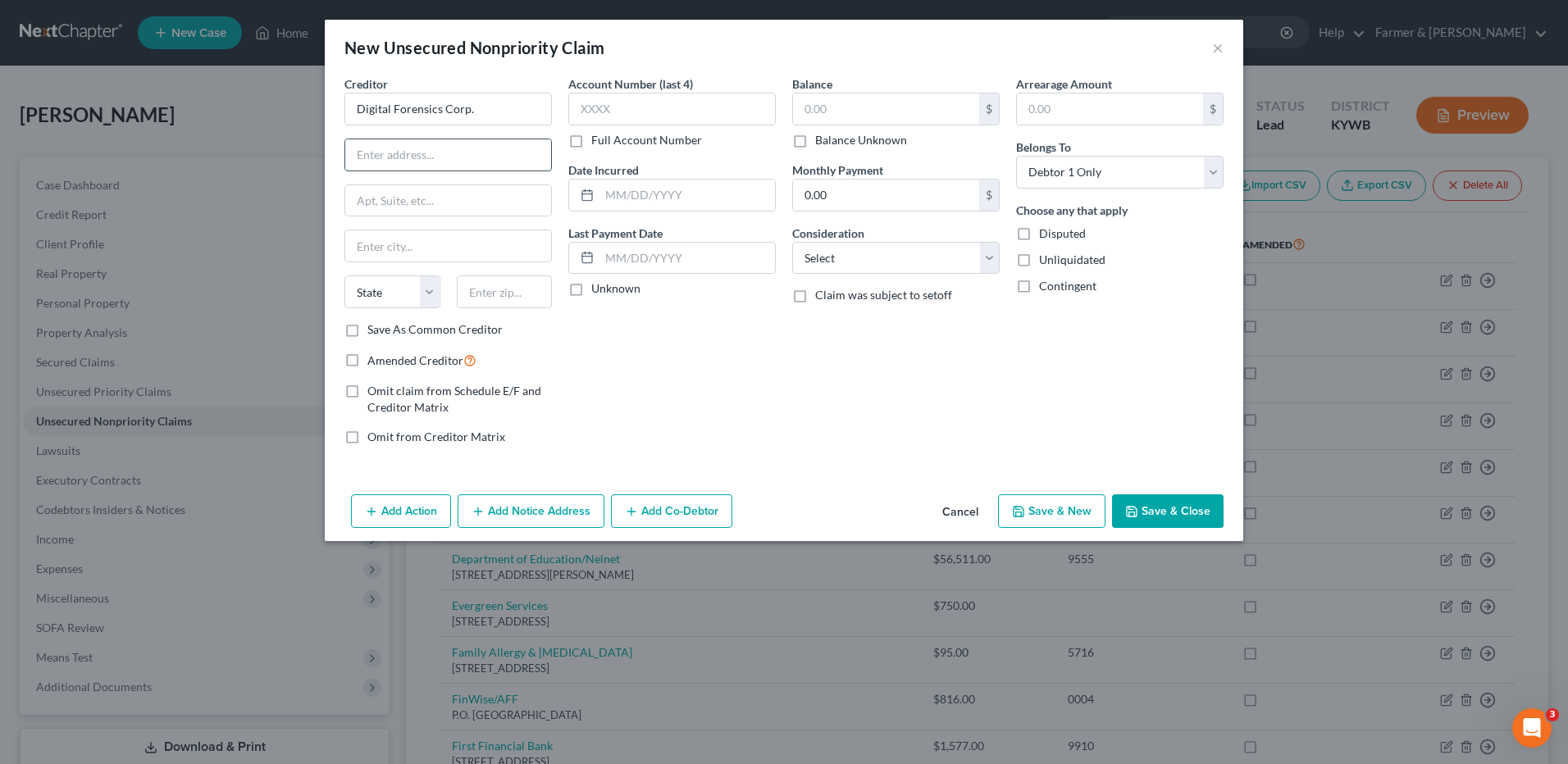
paste input "4400 Renaissance Pkwy, Warrensville Heights, OH 44128"
type input "4400 Renaissance Pkwy, Warrensville Heights, OH 44128"
drag, startPoint x: 485, startPoint y: 154, endPoint x: 481, endPoint y: 161, distance: 8.1
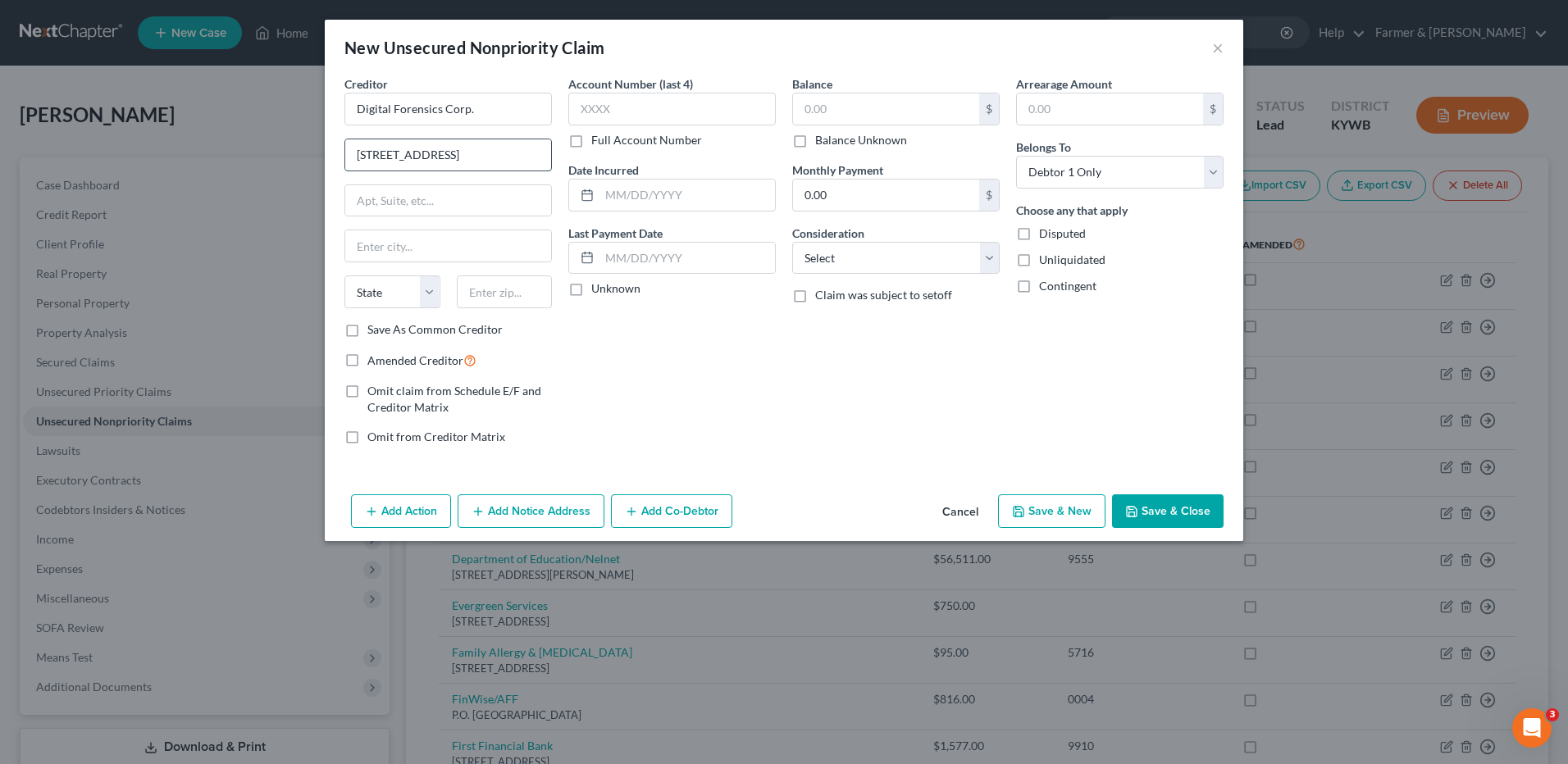
click at [481, 161] on input "4400 Renaissance Pkwy, Warrensville Heights, OH 44128" at bounding box center [448, 155] width 206 height 31
click at [488, 247] on input "text" at bounding box center [448, 246] width 206 height 31
paste input "Warrensville Heights"
click at [475, 247] on input "Warrensville Heights" at bounding box center [448, 246] width 206 height 31
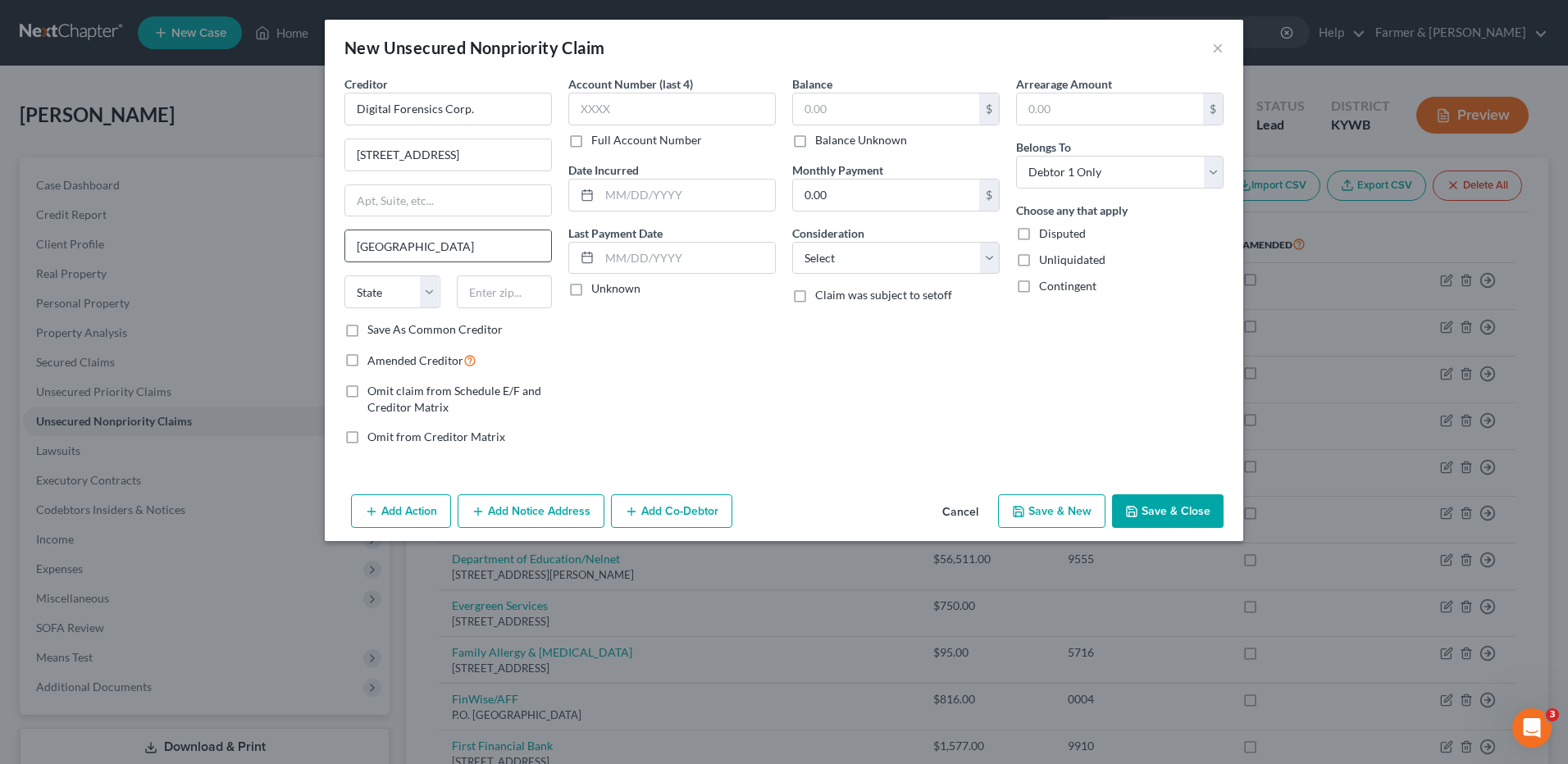
type input "Warrensville Heights"
select select "36"
drag, startPoint x: 499, startPoint y: 155, endPoint x: 591, endPoint y: 171, distance: 93.4
click at [594, 175] on div "Creditor * Digital Forensics Corp. 4400 Renaissance Pkwy, Warrensville Heights,…" at bounding box center [784, 266] width 895 height 383
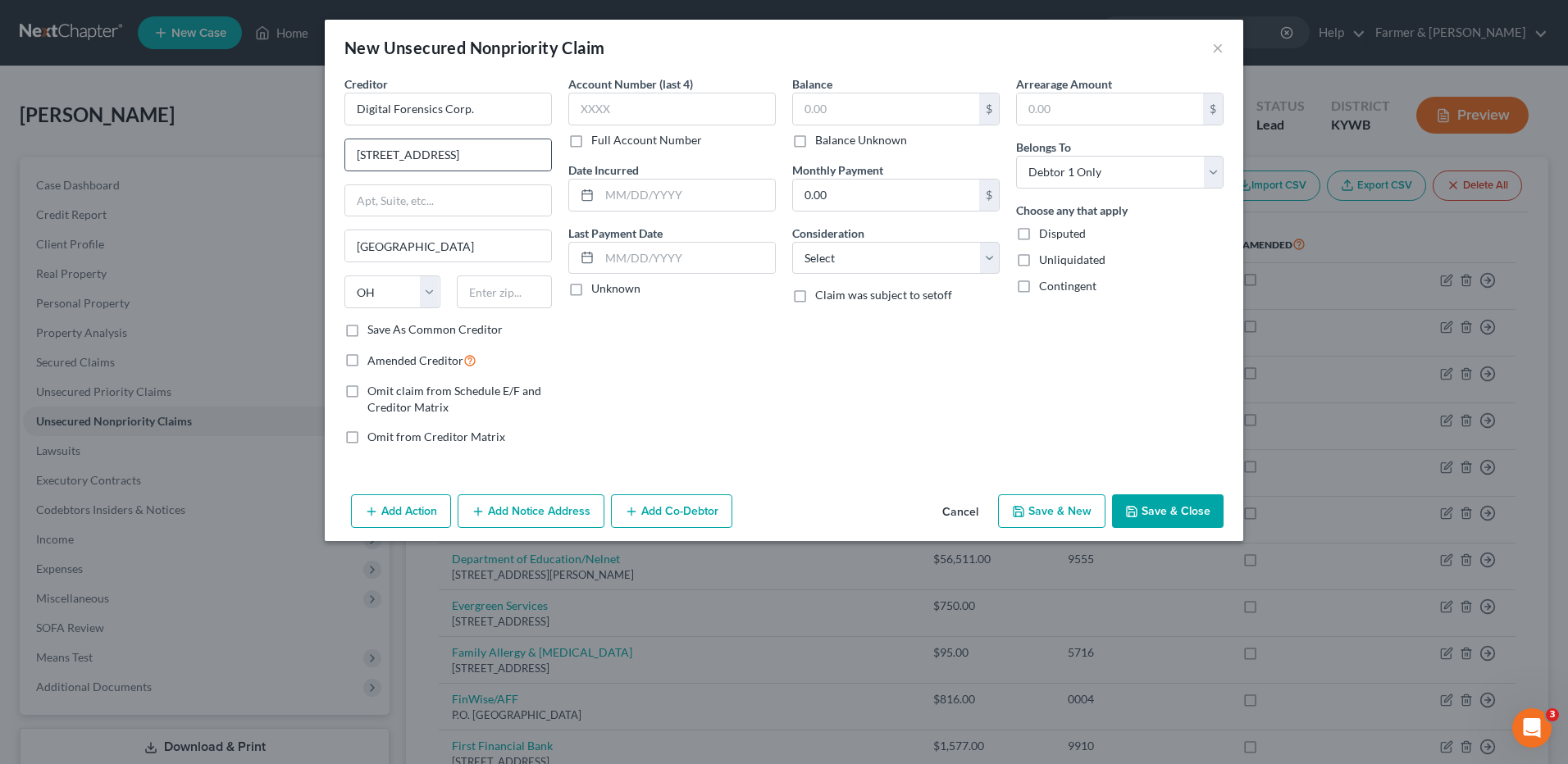
click at [551, 154] on div "4400 Renaissance Pkwy, Warrensville Heights, OH 44128" at bounding box center [448, 155] width 207 height 33
drag, startPoint x: 479, startPoint y: 156, endPoint x: 632, endPoint y: 150, distance: 153.1
click at [632, 150] on div "Creditor * Digital Forensics Corp. 4400 Renaissance Pkwy, Warrensville Heights,…" at bounding box center [784, 266] width 895 height 383
type input "4400 Renaissance Pkwy"
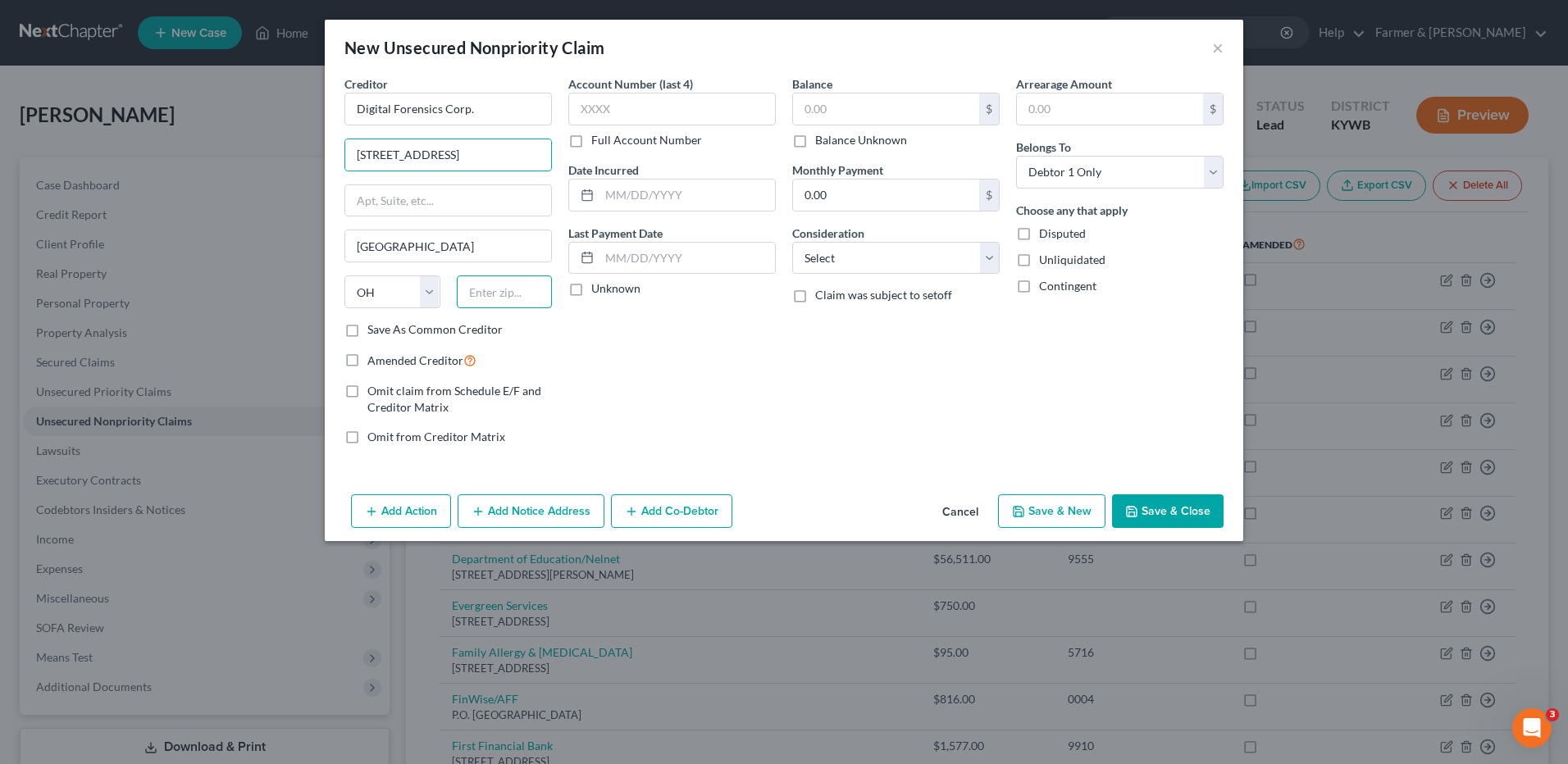
click at [507, 286] on input "text" at bounding box center [505, 292] width 96 height 33
type input "44128"
click at [815, 141] on label "Balance Unknown" at bounding box center [861, 140] width 92 height 16
click at [822, 141] on input "Balance Unknown" at bounding box center [827, 137] width 11 height 11
checkbox input "true"
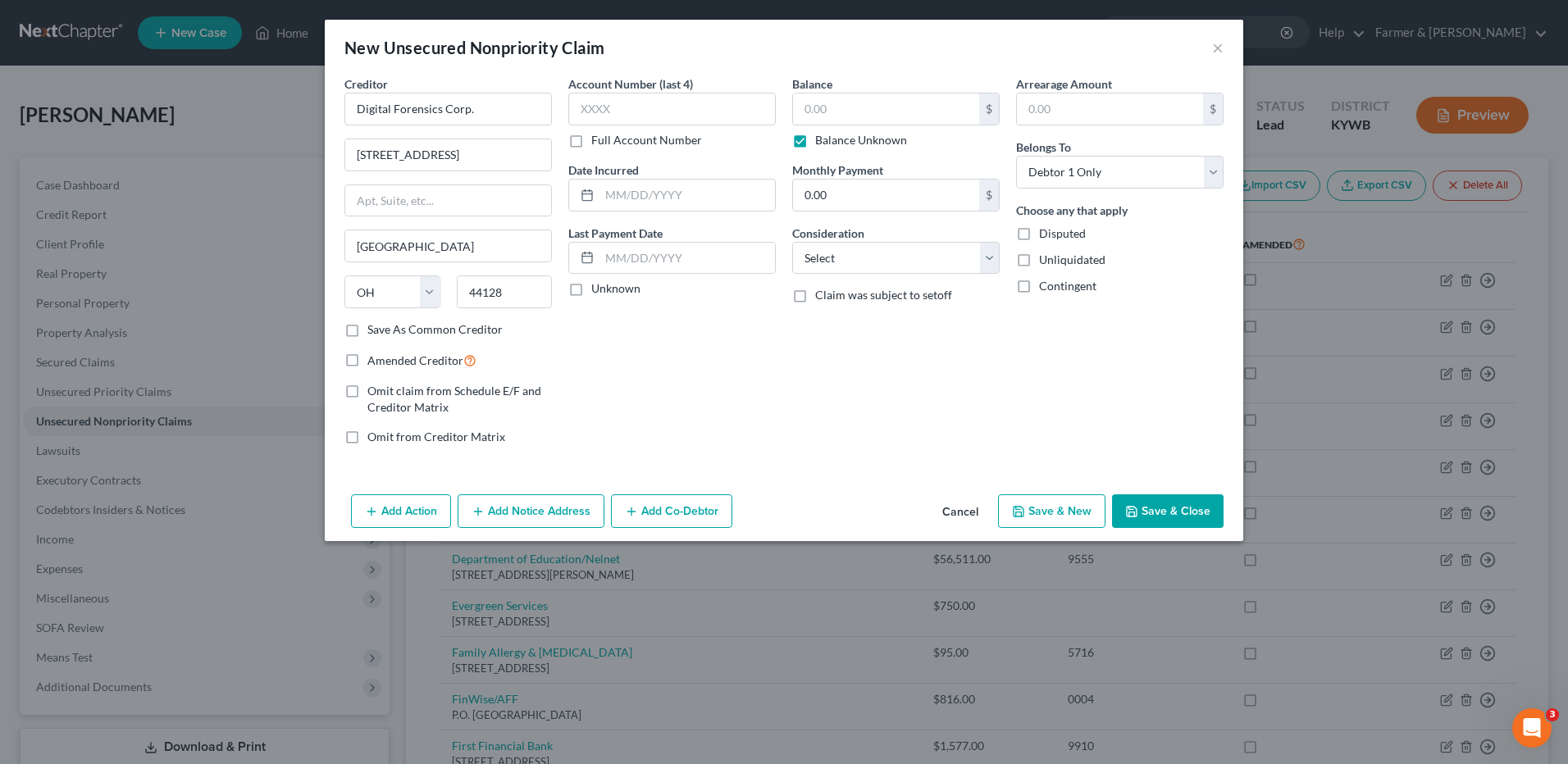
type input "0.00"
type input "Cleveland"
click at [1212, 511] on button "Save & Close" at bounding box center [1169, 512] width 112 height 35
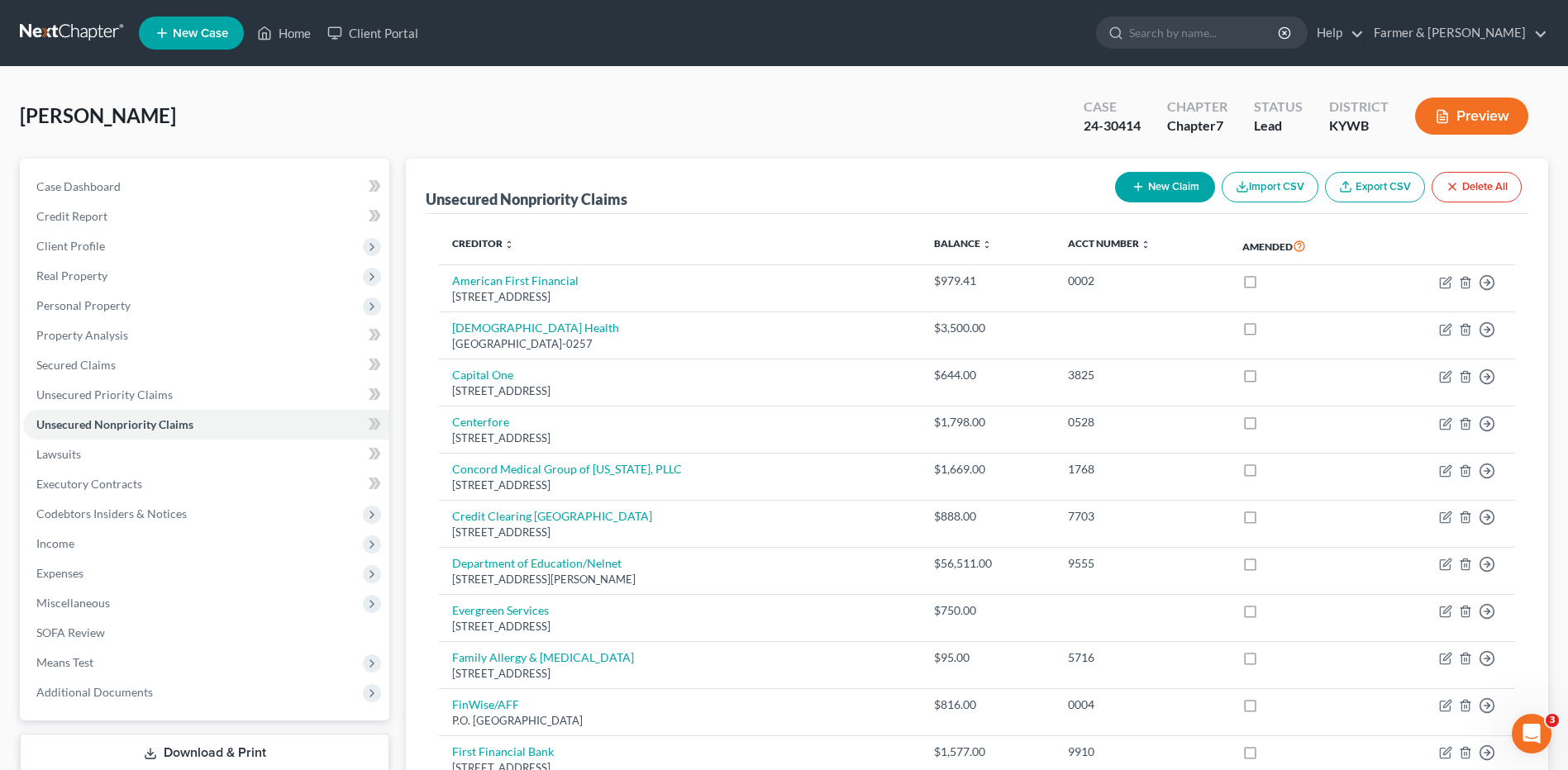
click at [1171, 190] on button "New Claim" at bounding box center [1165, 187] width 100 height 30
select select "0"
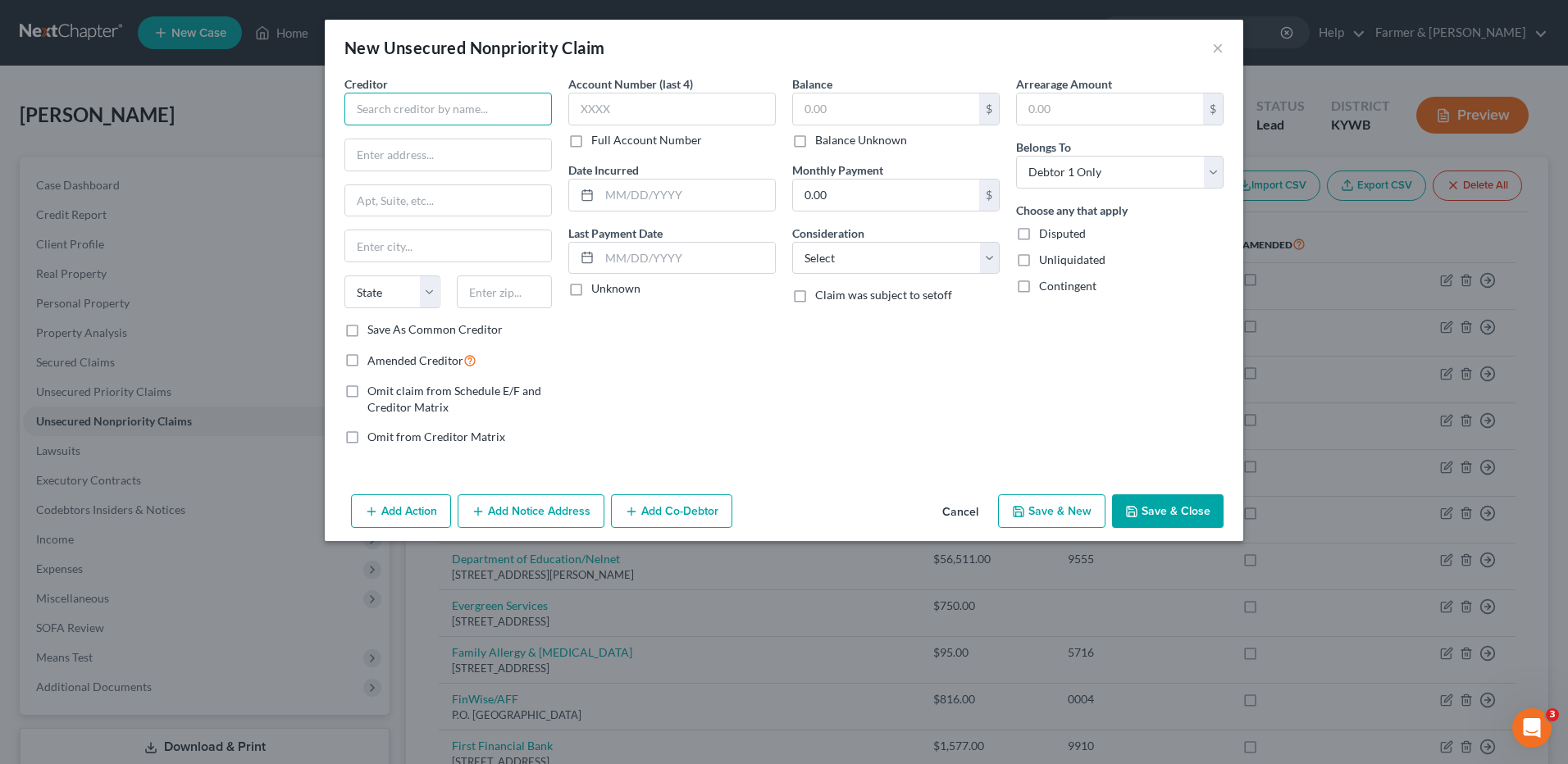
click at [502, 123] on input "text" at bounding box center [448, 109] width 207 height 33
type input "1st All File Recovery"
click at [401, 150] on input "text" at bounding box center [448, 155] width 206 height 31
paste input "111 NE 1st St Unit 366 Miami, FL 33132"
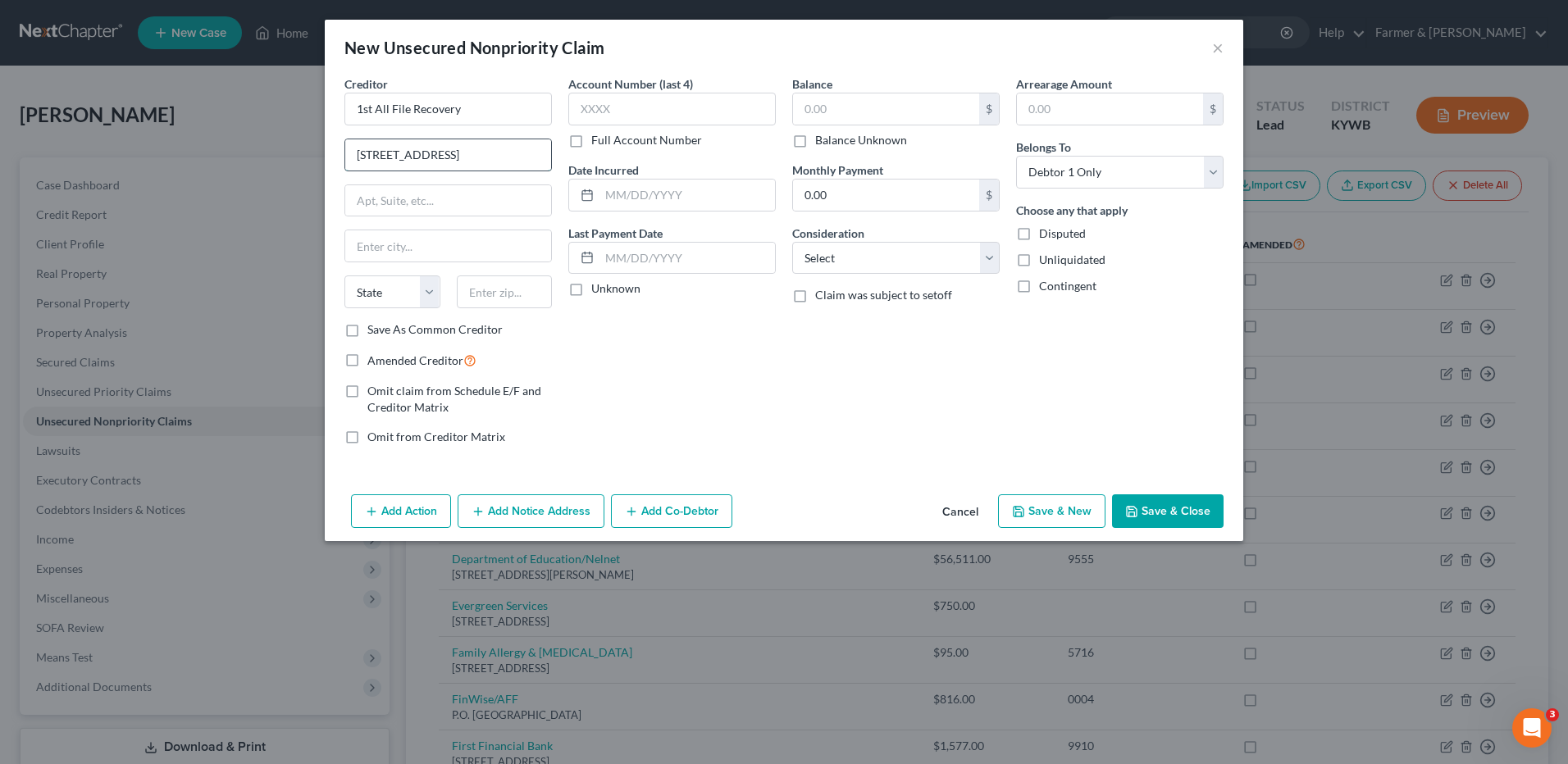
type input "111 NE 1st St Unit 366 Miami, FL 33132"
type input "Miami"
select select "9"
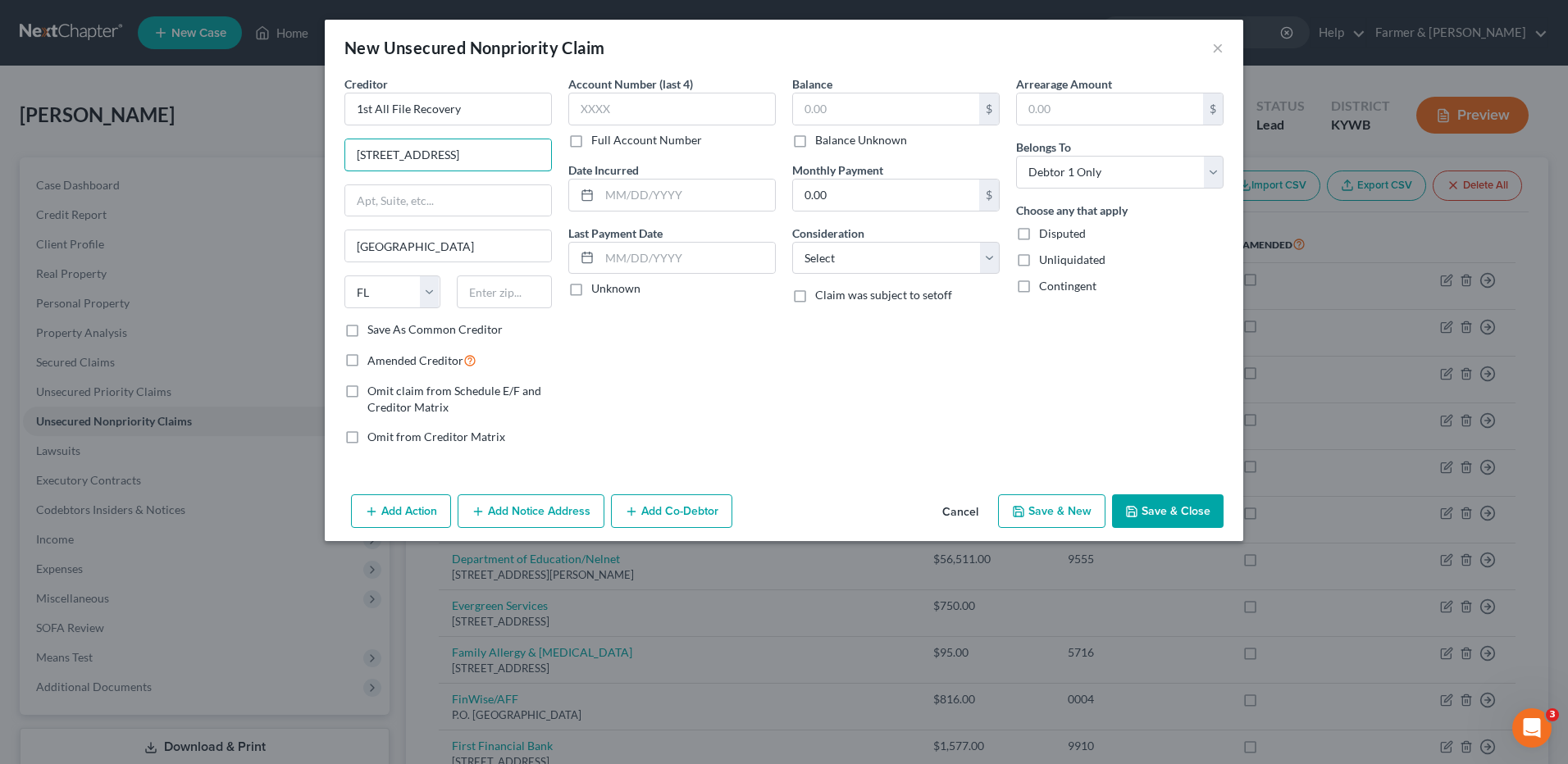
drag, startPoint x: 477, startPoint y: 156, endPoint x: 629, endPoint y: 135, distance: 153.4
click at [628, 135] on div "Creditor * 1st All File Recovery 111 NE 1st St Unit 366 Miami, FL 33132 Miami S…" at bounding box center [784, 266] width 895 height 383
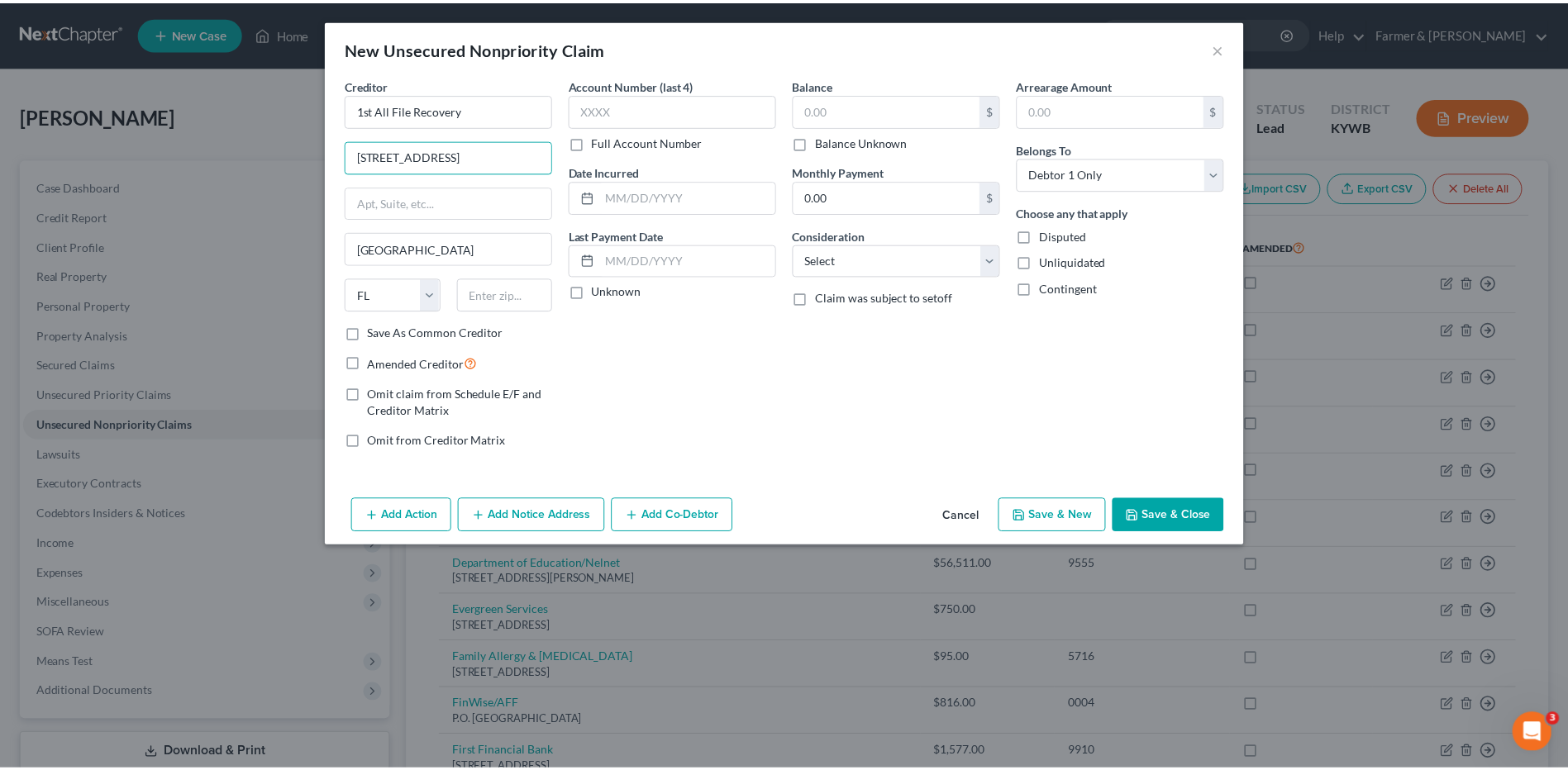
scroll to position [0, 0]
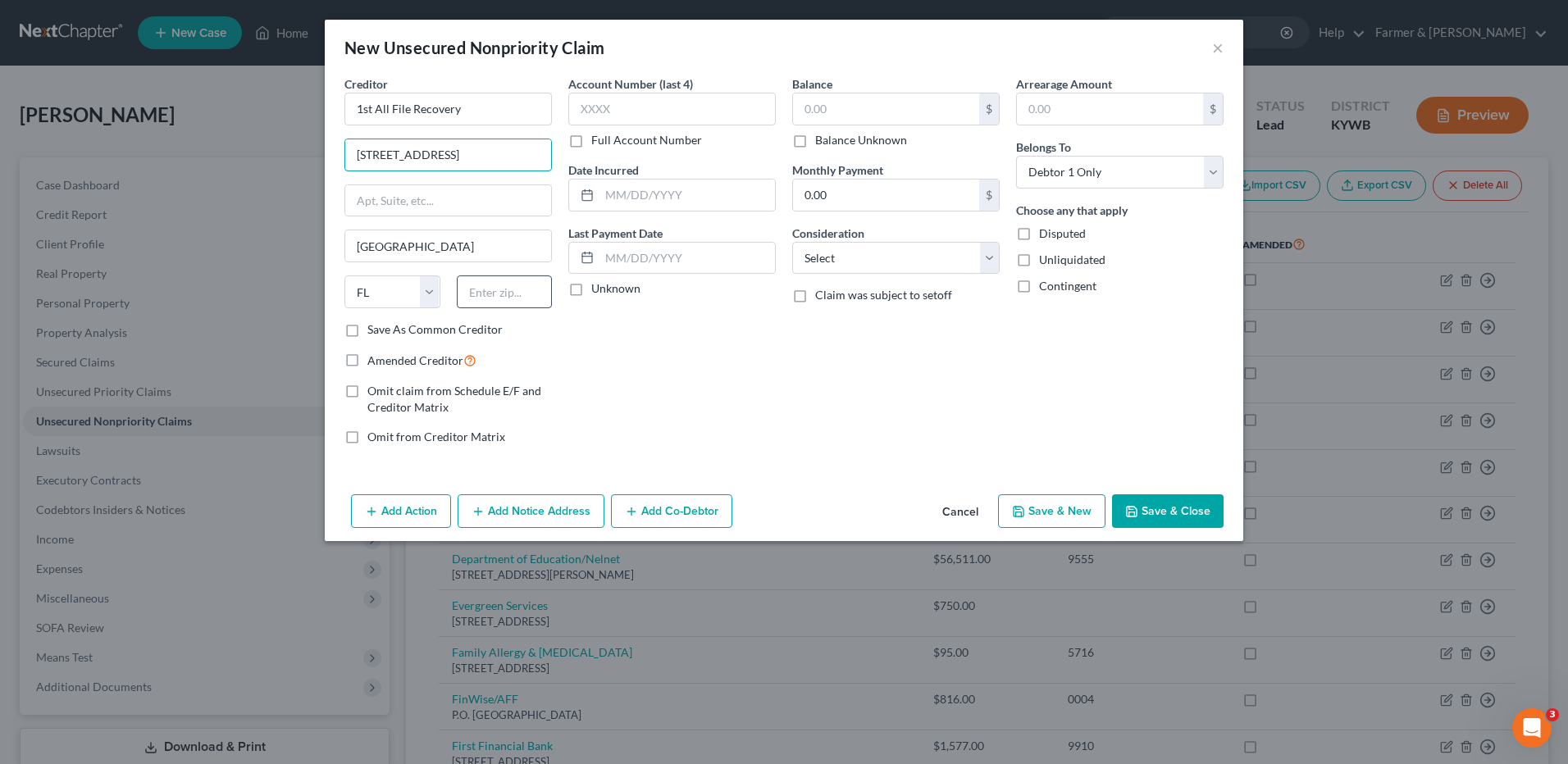
type input "111 NE 1st St Unit 366"
click at [535, 287] on input "text" at bounding box center [505, 292] width 96 height 33
type input "33132"
click at [815, 140] on label "Balance Unknown" at bounding box center [861, 140] width 92 height 16
click at [822, 140] on input "Balance Unknown" at bounding box center [827, 137] width 11 height 11
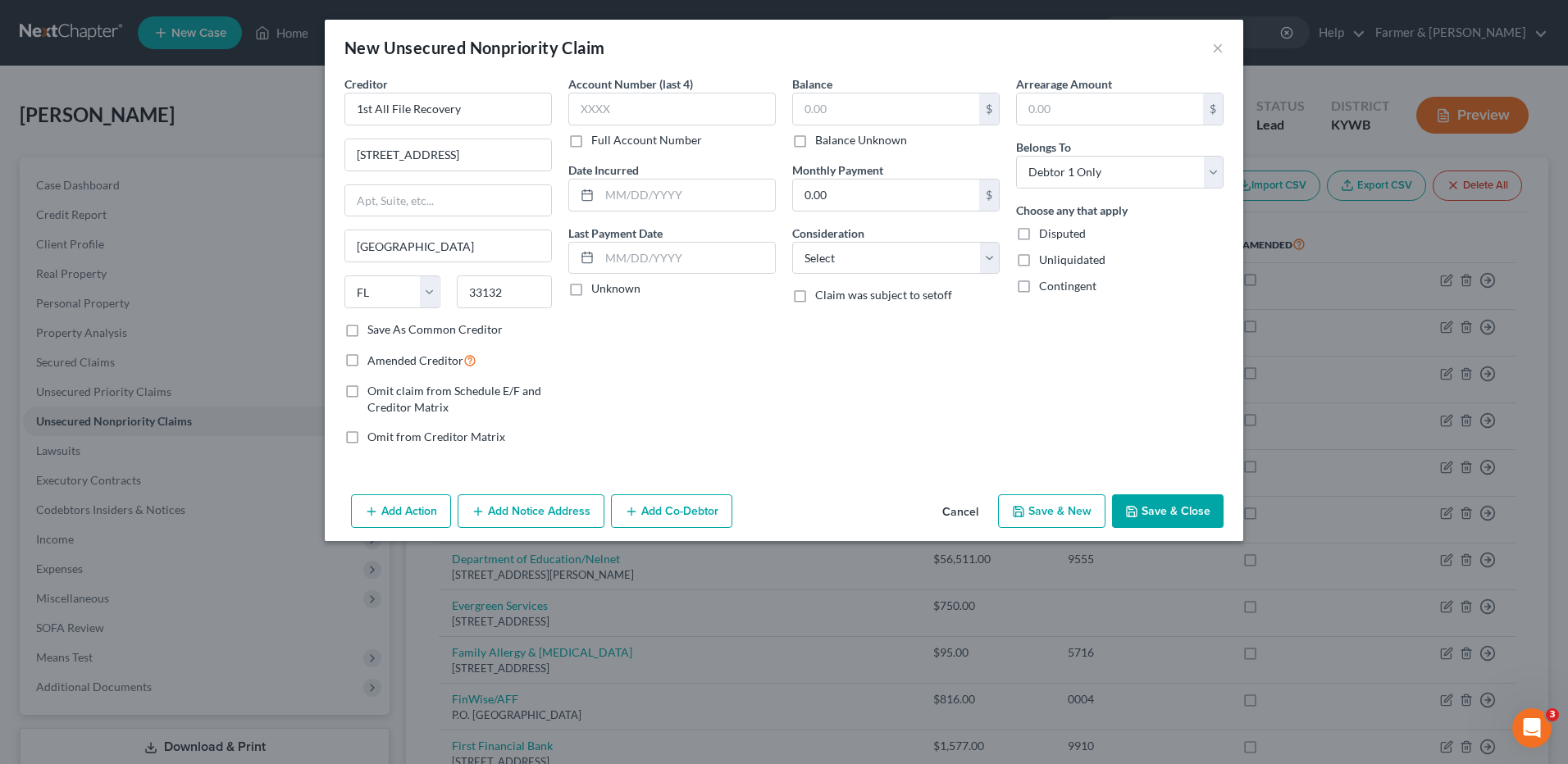
checkbox input "true"
type input "0.00"
click at [1200, 508] on button "Save & Close" at bounding box center [1169, 512] width 112 height 35
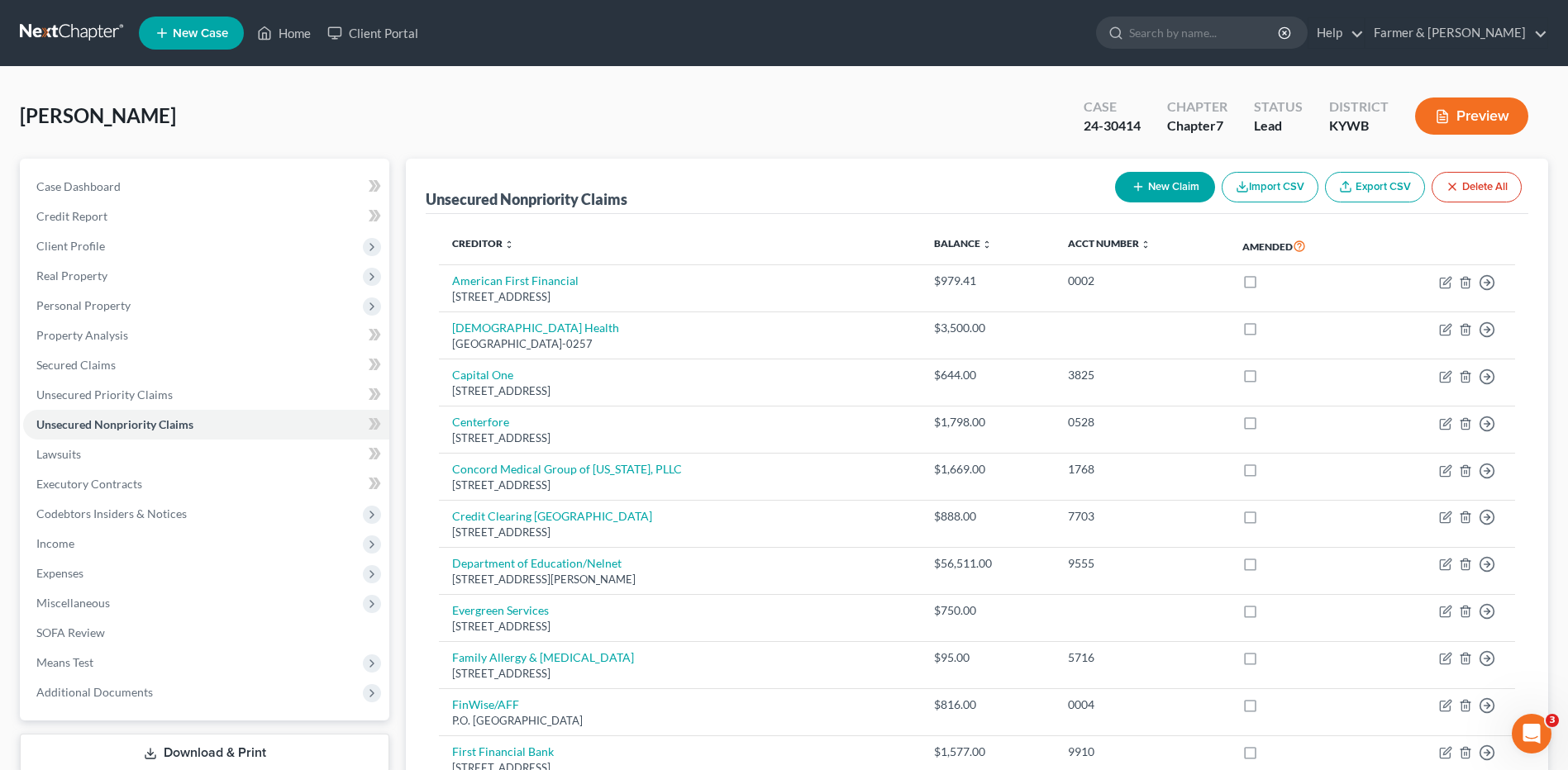
click at [1178, 182] on button "New Claim" at bounding box center [1165, 187] width 100 height 30
select select "0"
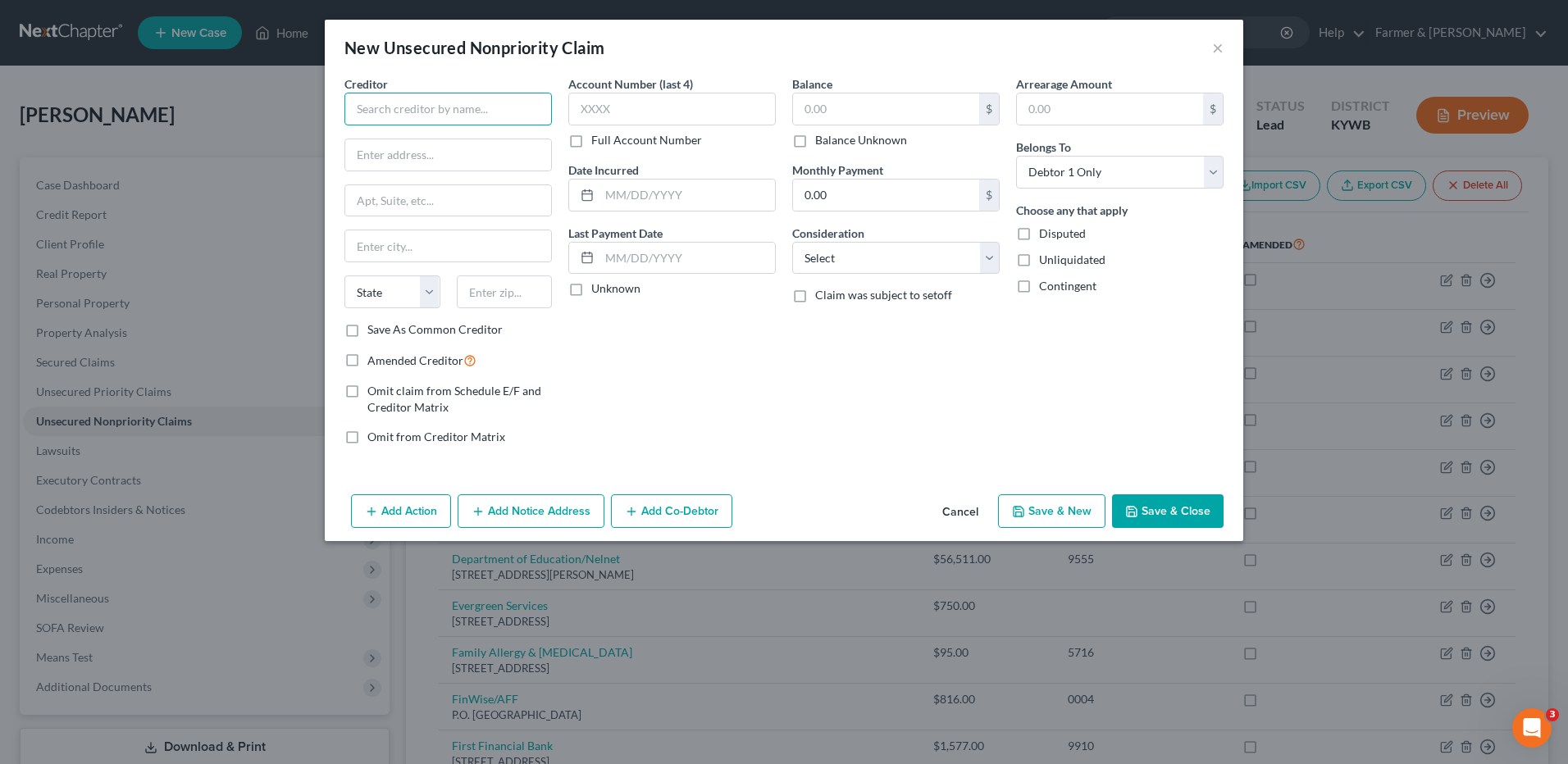
click at [430, 110] on input "text" at bounding box center [448, 109] width 207 height 33
drag, startPoint x: 477, startPoint y: 120, endPoint x: 340, endPoint y: 103, distance: 138.1
click at [340, 103] on div "Creditor * Dr. Randy Smoot State AL AK AR AZ CA CO CT DE DC FL GA GU HI ID IL I…" at bounding box center [449, 266] width 224 height 383
type input "Dr. Randy Smoot"
click at [399, 172] on div "Creditor * Dr. Randy Smoot State AL AK AR AZ CA CO CT DE DC FL GA GU HI ID IL I…" at bounding box center [448, 198] width 207 height 246
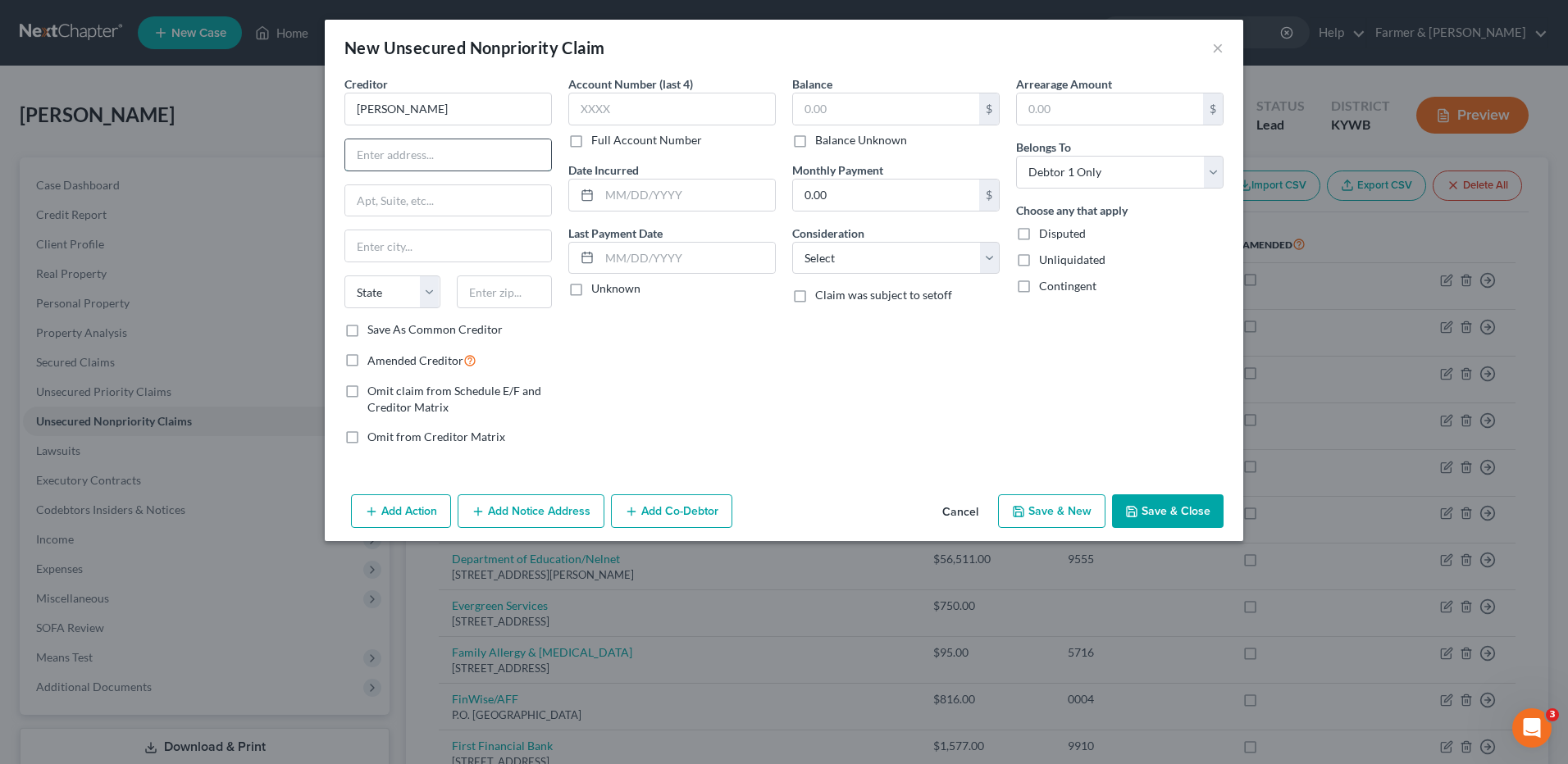
click at [412, 161] on input "text" at bounding box center [448, 155] width 206 height 31
paste input "108 Medical Park Dr"
type input "108 Medical Park Dr"
click at [405, 244] on input "text" at bounding box center [448, 246] width 206 height 31
paste input "Campbellsville"
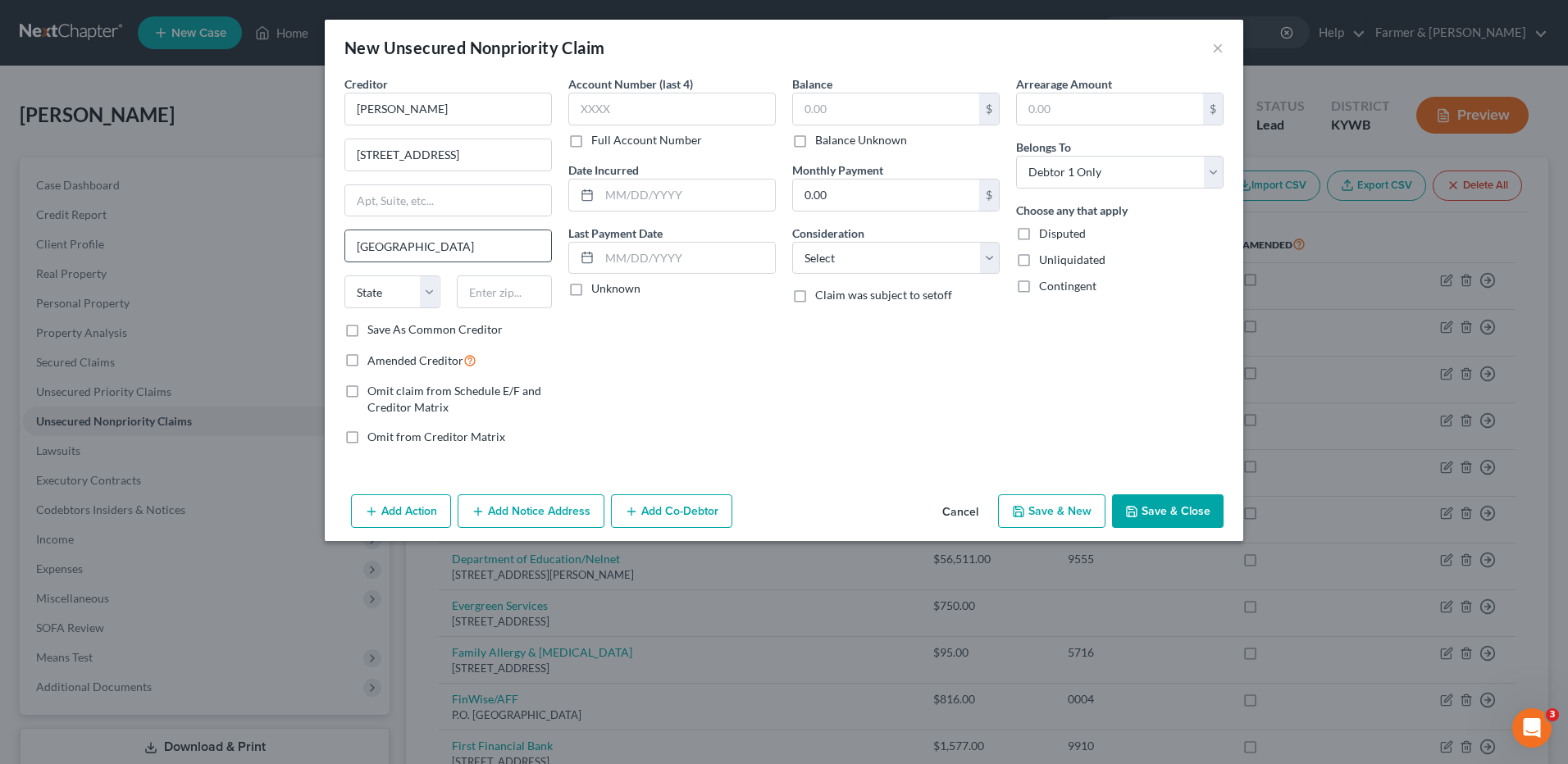
type input "Campbellsville"
select select "18"
type input "42718"
click at [815, 141] on label "Balance Unknown" at bounding box center [861, 140] width 92 height 16
click at [822, 141] on input "Balance Unknown" at bounding box center [827, 137] width 11 height 11
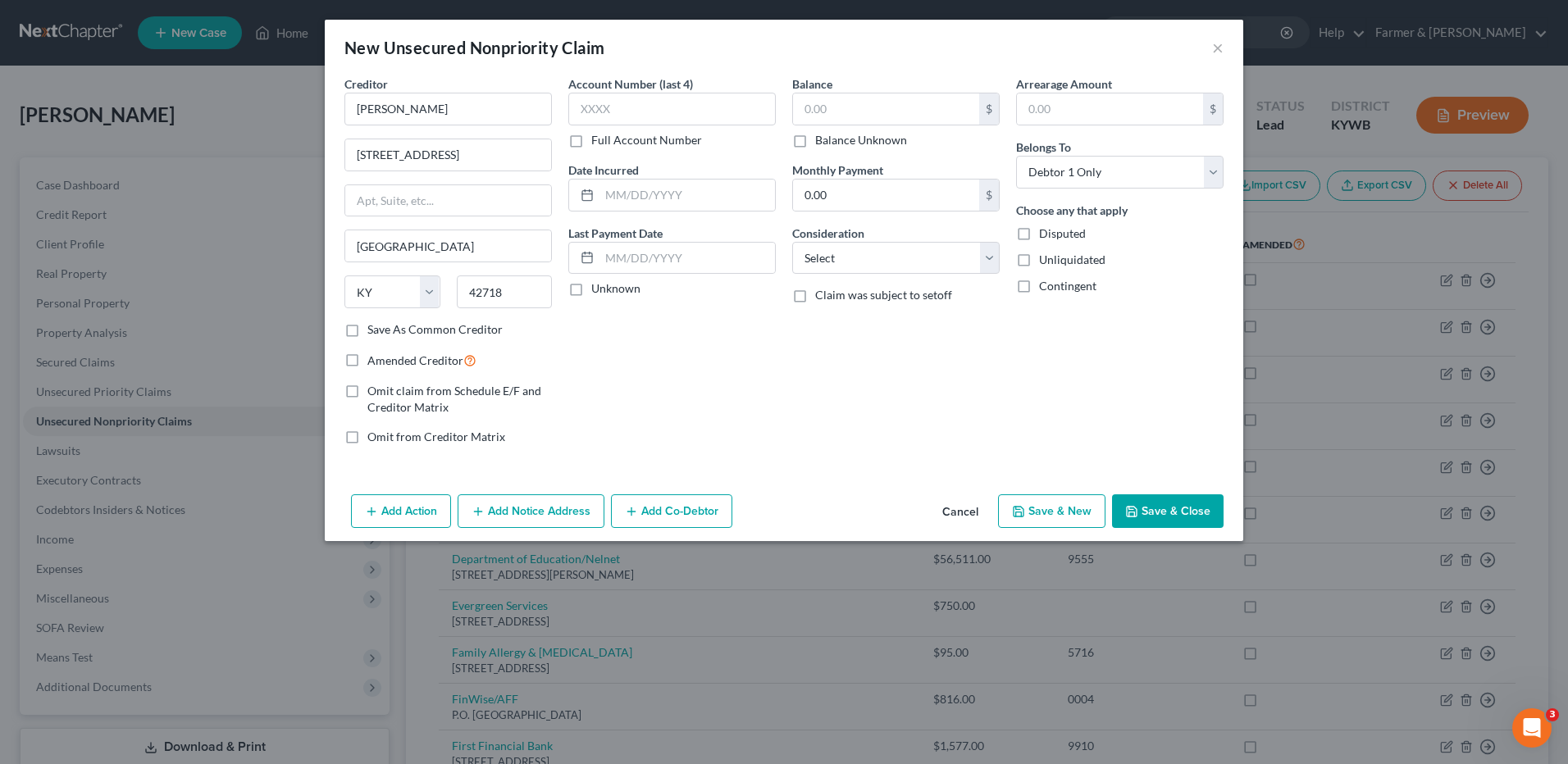
checkbox input "true"
type input "0.00"
click at [1188, 512] on button "Save & Close" at bounding box center [1169, 512] width 112 height 35
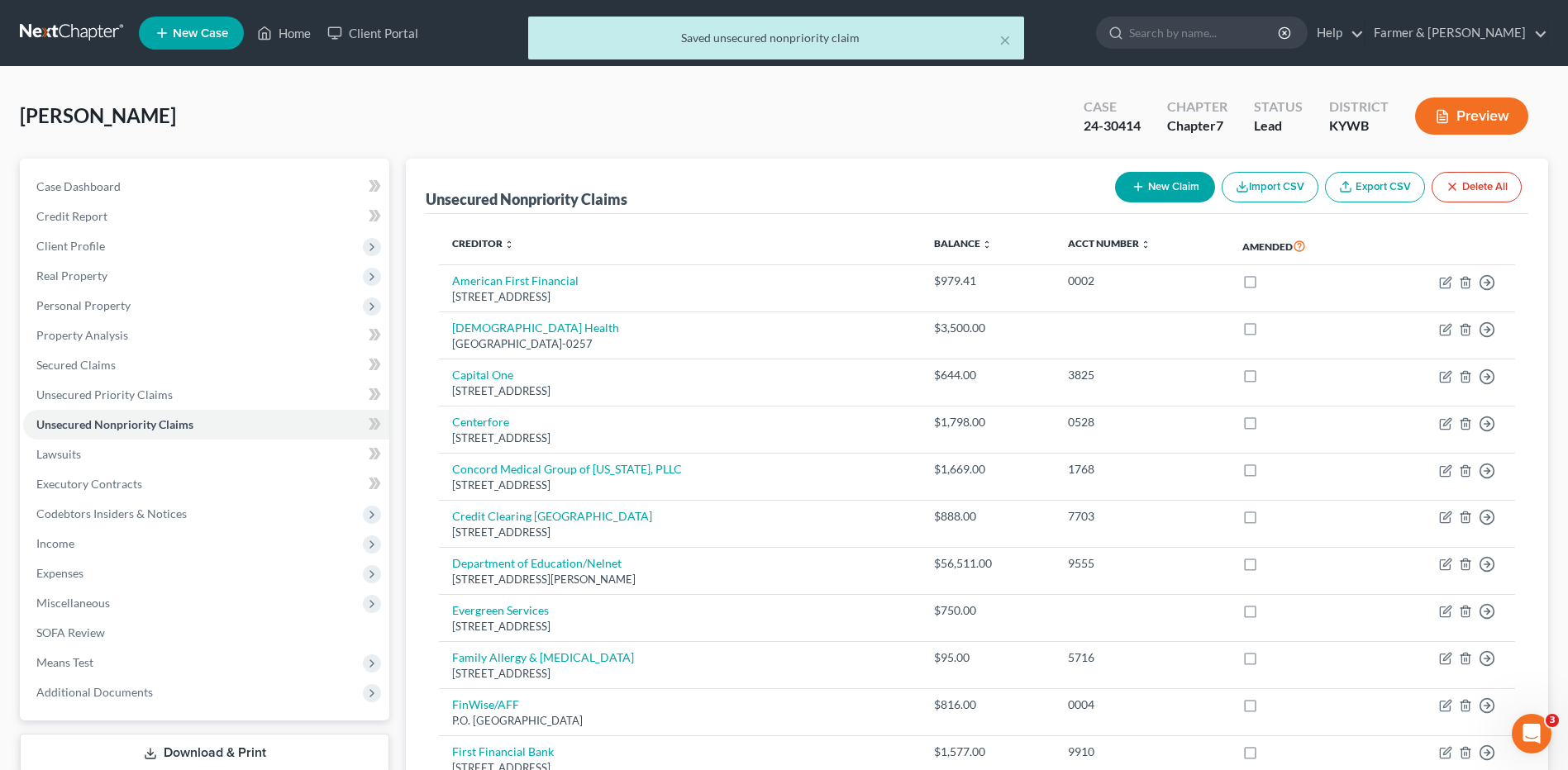
click at [1177, 182] on button "New Claim" at bounding box center [1165, 187] width 100 height 30
select select "0"
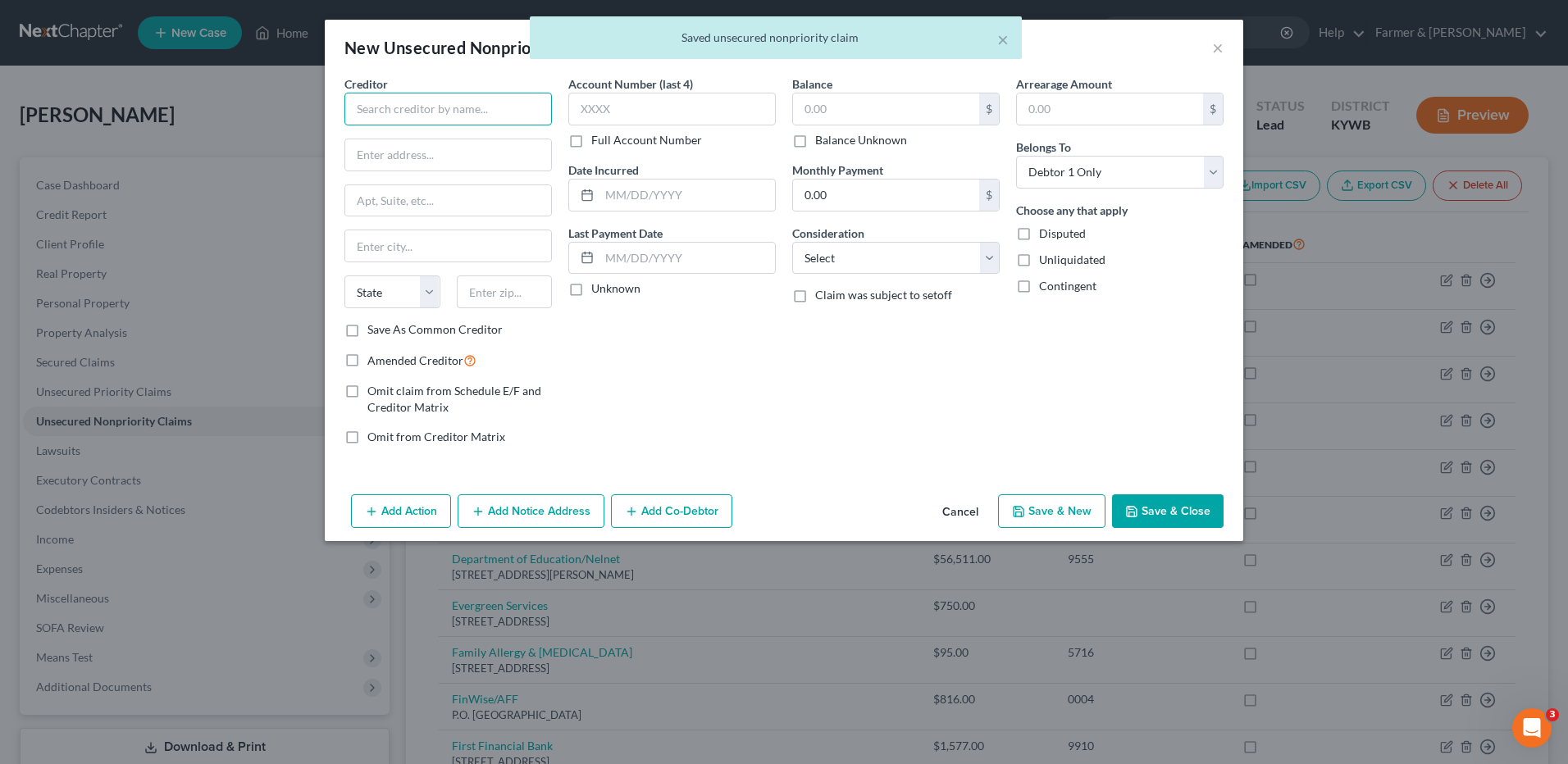
click at [495, 110] on input "text" at bounding box center [448, 109] width 207 height 33
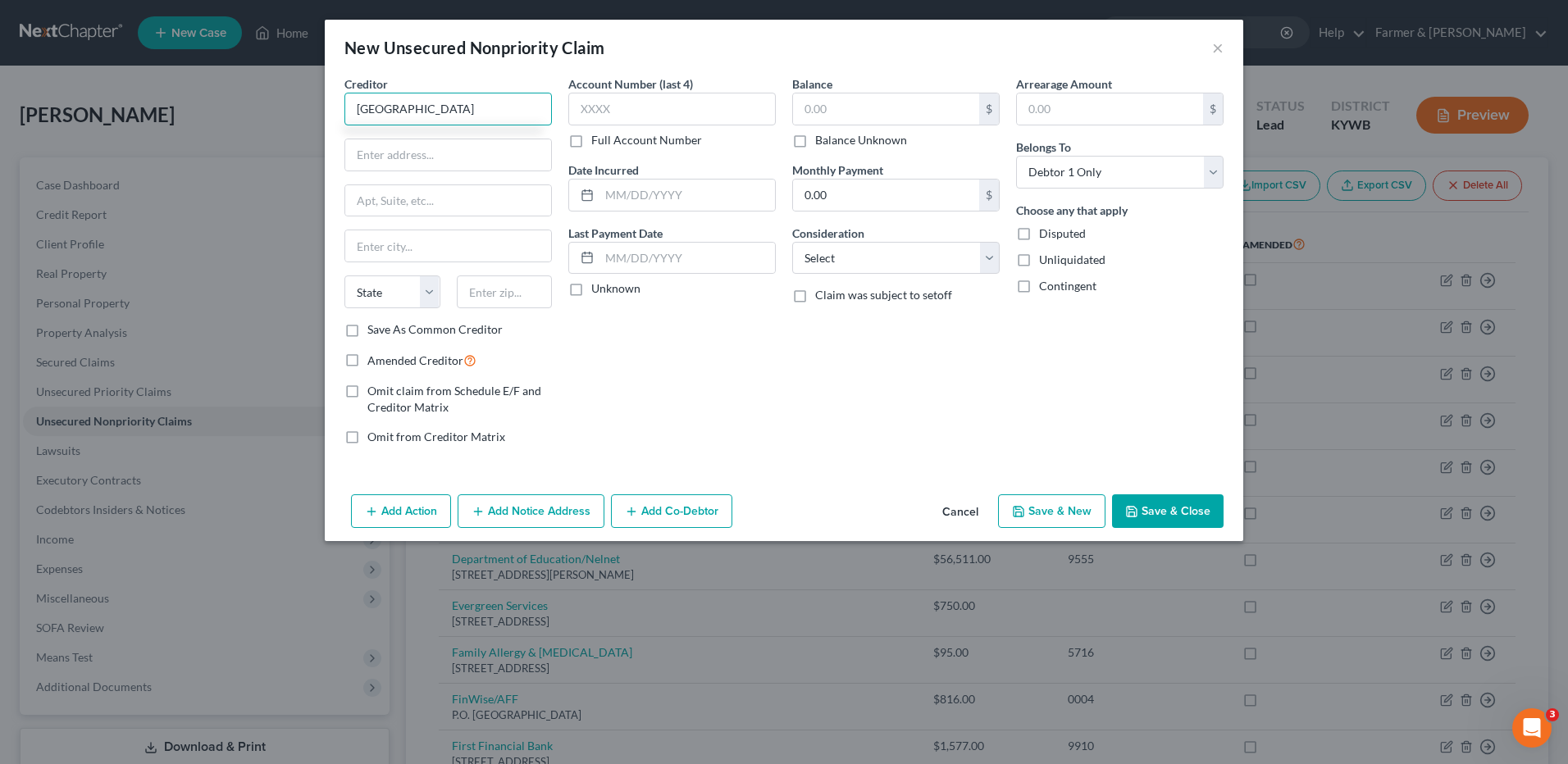
drag, startPoint x: 495, startPoint y: 110, endPoint x: 312, endPoint y: 89, distance: 184.2
click at [312, 89] on div "New Unsecured Nonpriority Claim × Creditor * Green River Valley Water State AL …" at bounding box center [784, 382] width 1568 height 764
type input "Green River Valley Water"
click at [410, 156] on input "text" at bounding box center [448, 155] width 206 height 31
paste input "1180 E Main St"
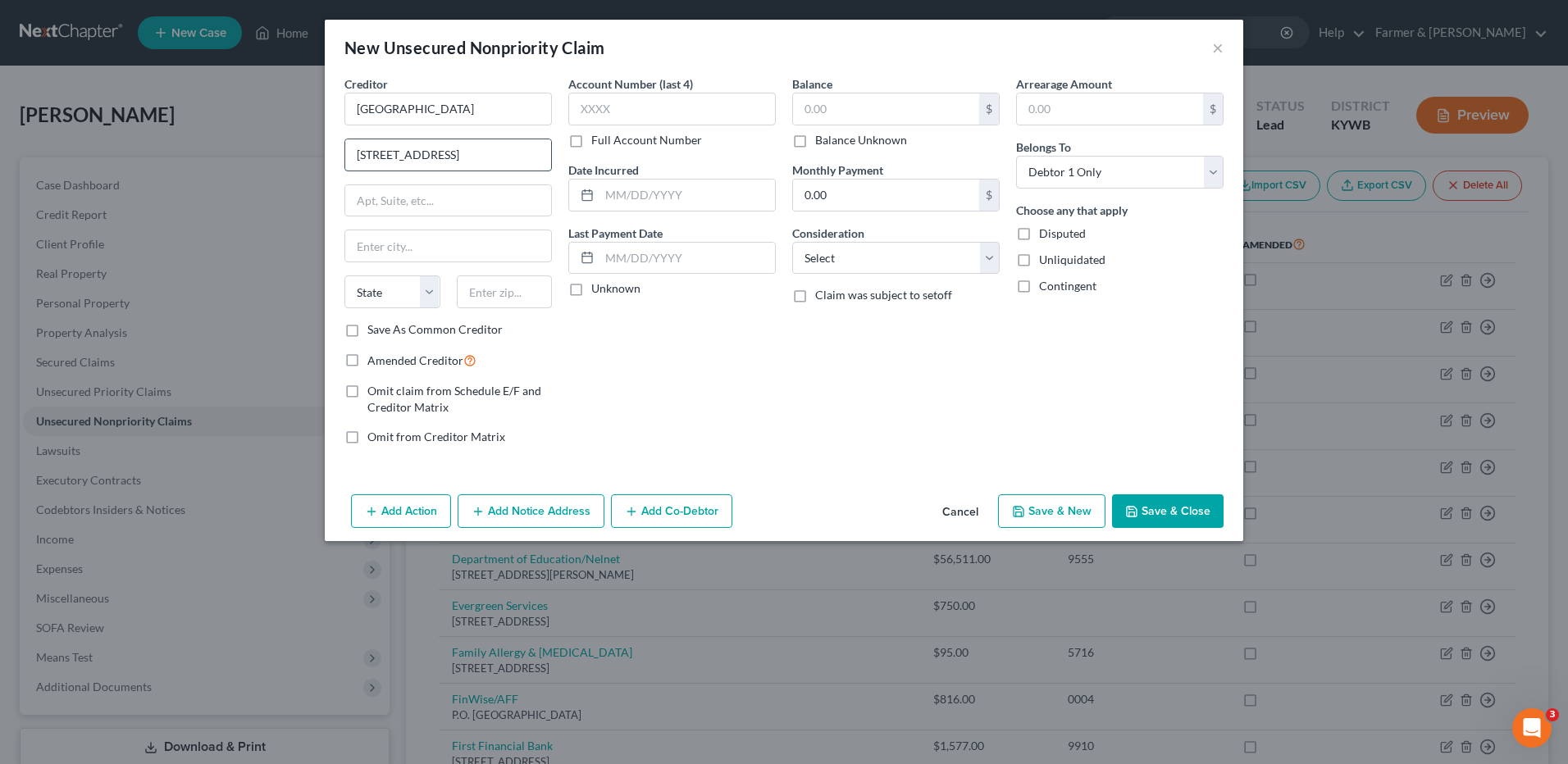
type input "1180 E Main St"
type input "Horse Cave"
select select "18"
click at [487, 295] on input "text" at bounding box center [505, 292] width 96 height 33
type input "42749"
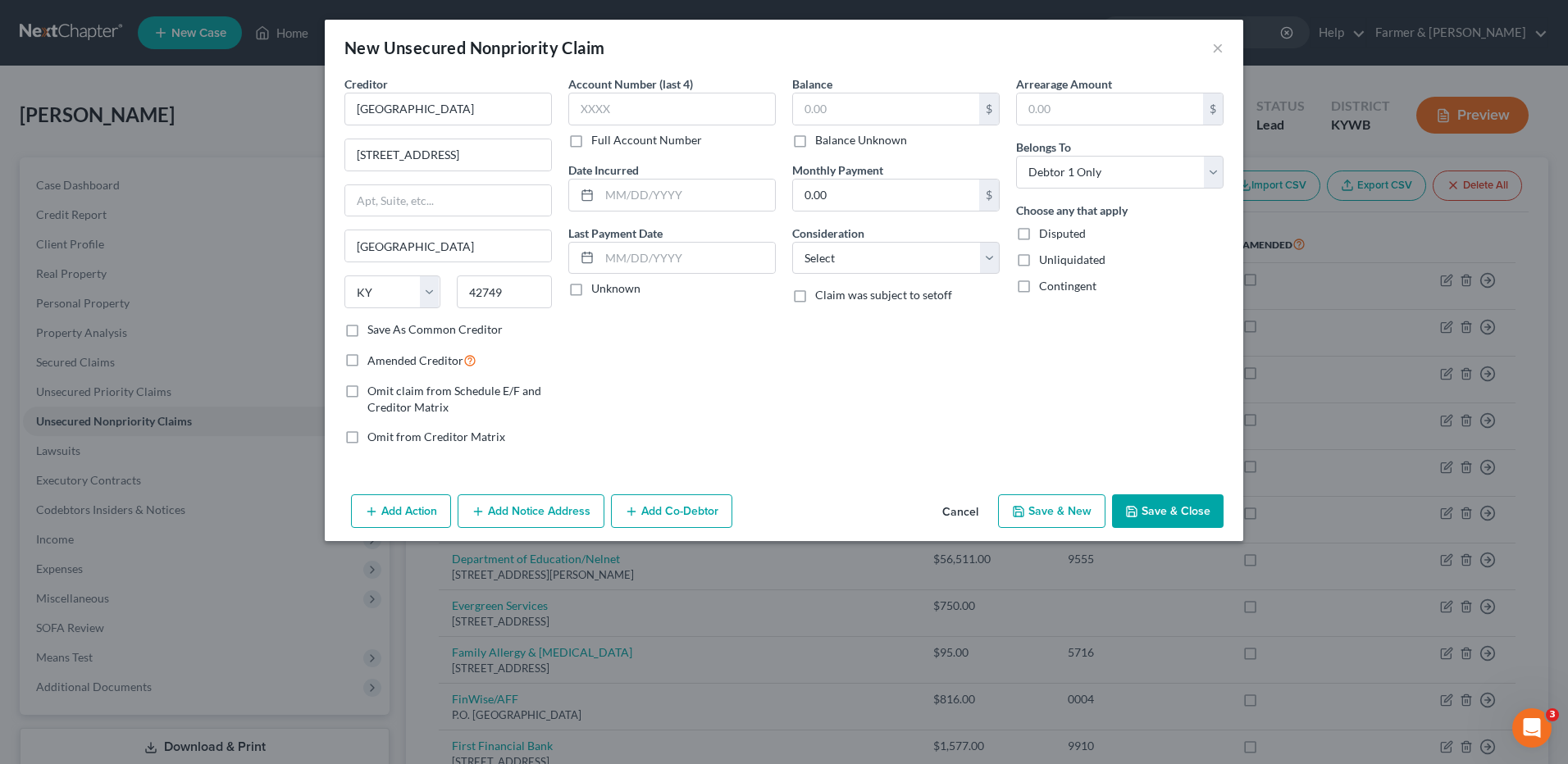
click at [815, 146] on label "Balance Unknown" at bounding box center [861, 140] width 92 height 16
click at [822, 143] on input "Balance Unknown" at bounding box center [827, 137] width 11 height 11
checkbox input "true"
type input "0.00"
drag, startPoint x: 1152, startPoint y: 508, endPoint x: 1208, endPoint y: 472, distance: 66.6
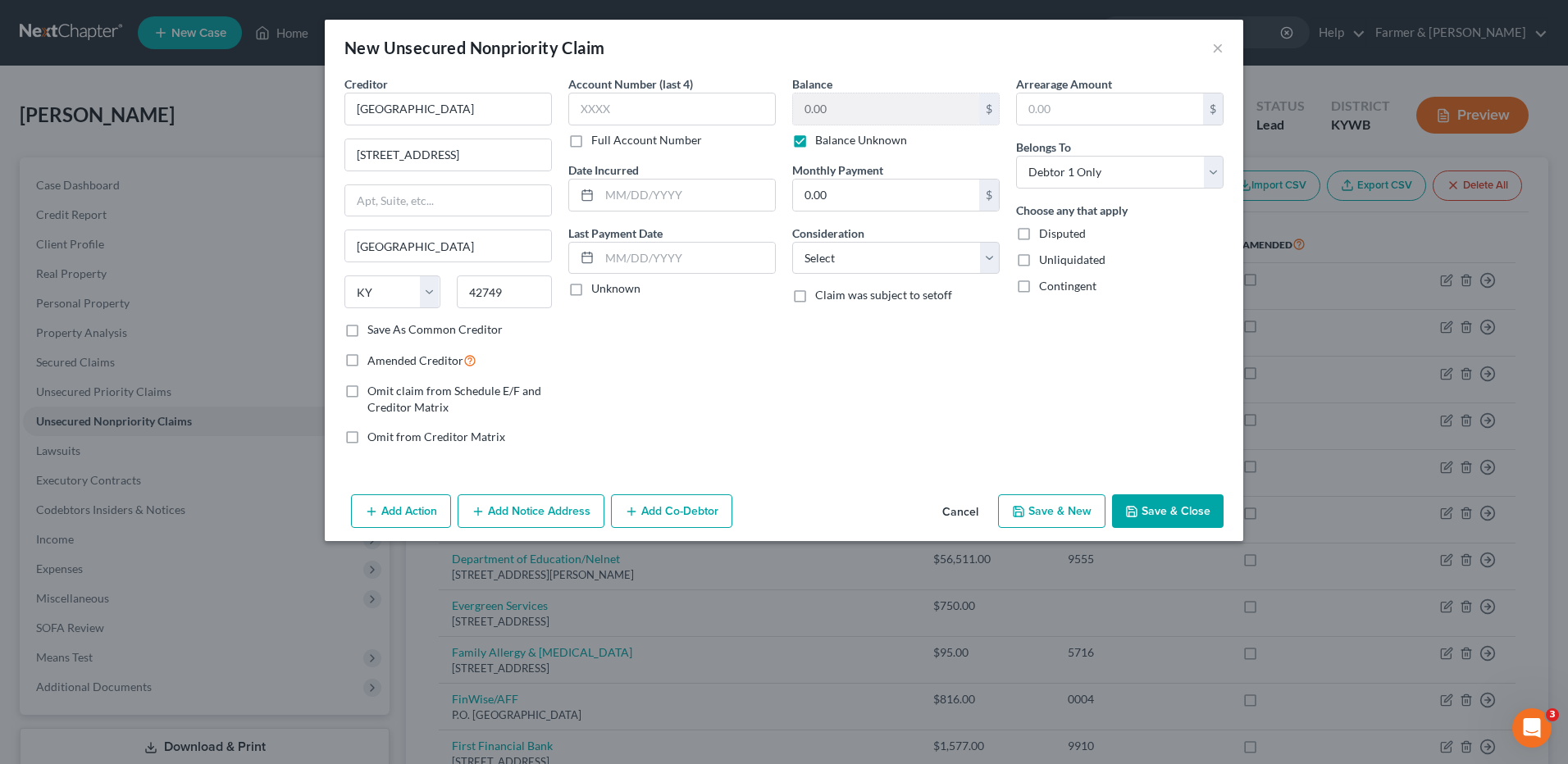
click at [1152, 508] on button "Save & Close" at bounding box center [1169, 512] width 112 height 35
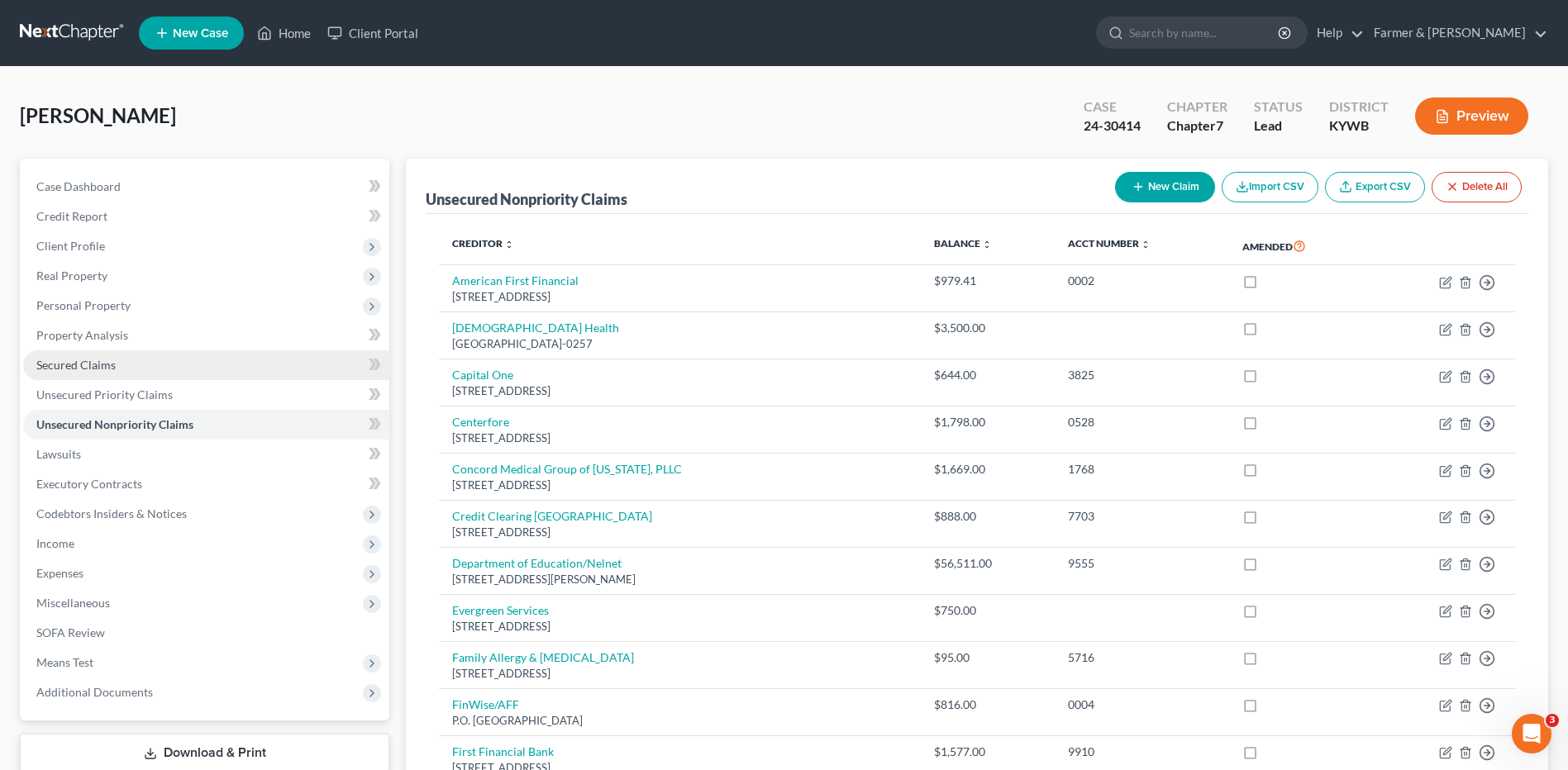
click at [127, 367] on link "Secured Claims" at bounding box center [206, 365] width 366 height 30
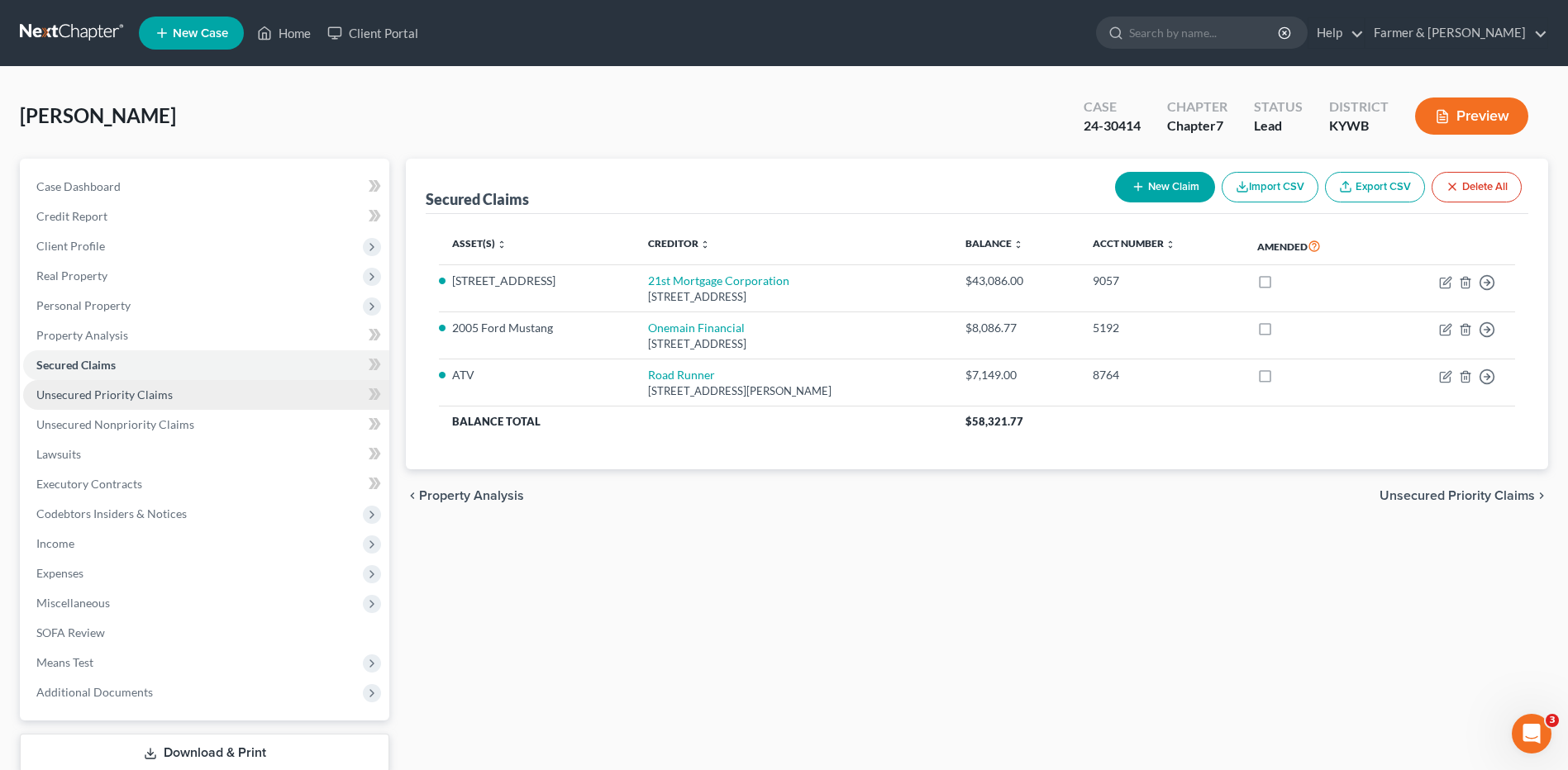
click at [141, 383] on link "Unsecured Priority Claims" at bounding box center [206, 395] width 366 height 30
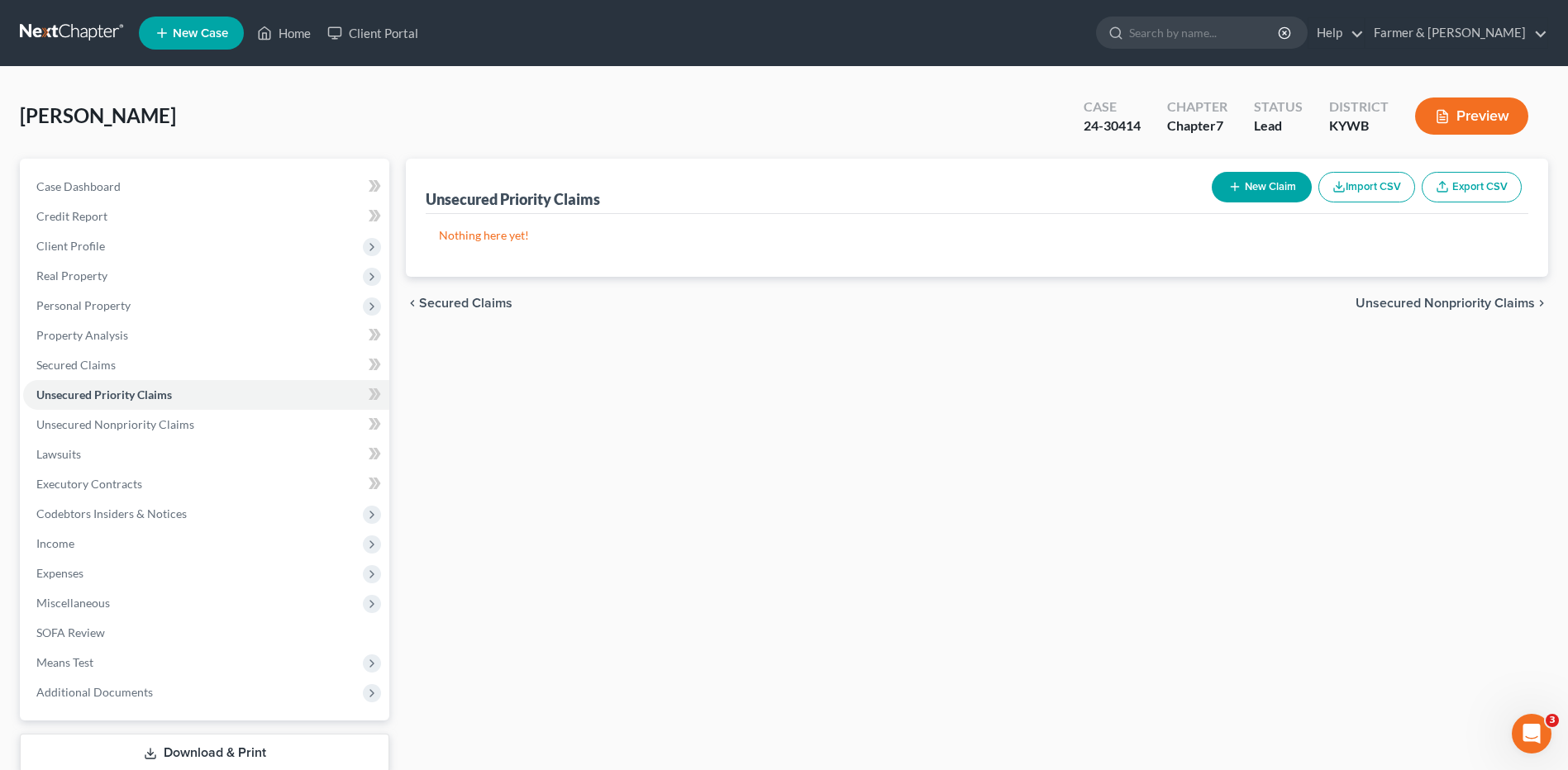
click at [1268, 180] on button "New Claim" at bounding box center [1261, 187] width 100 height 30
select select "0"
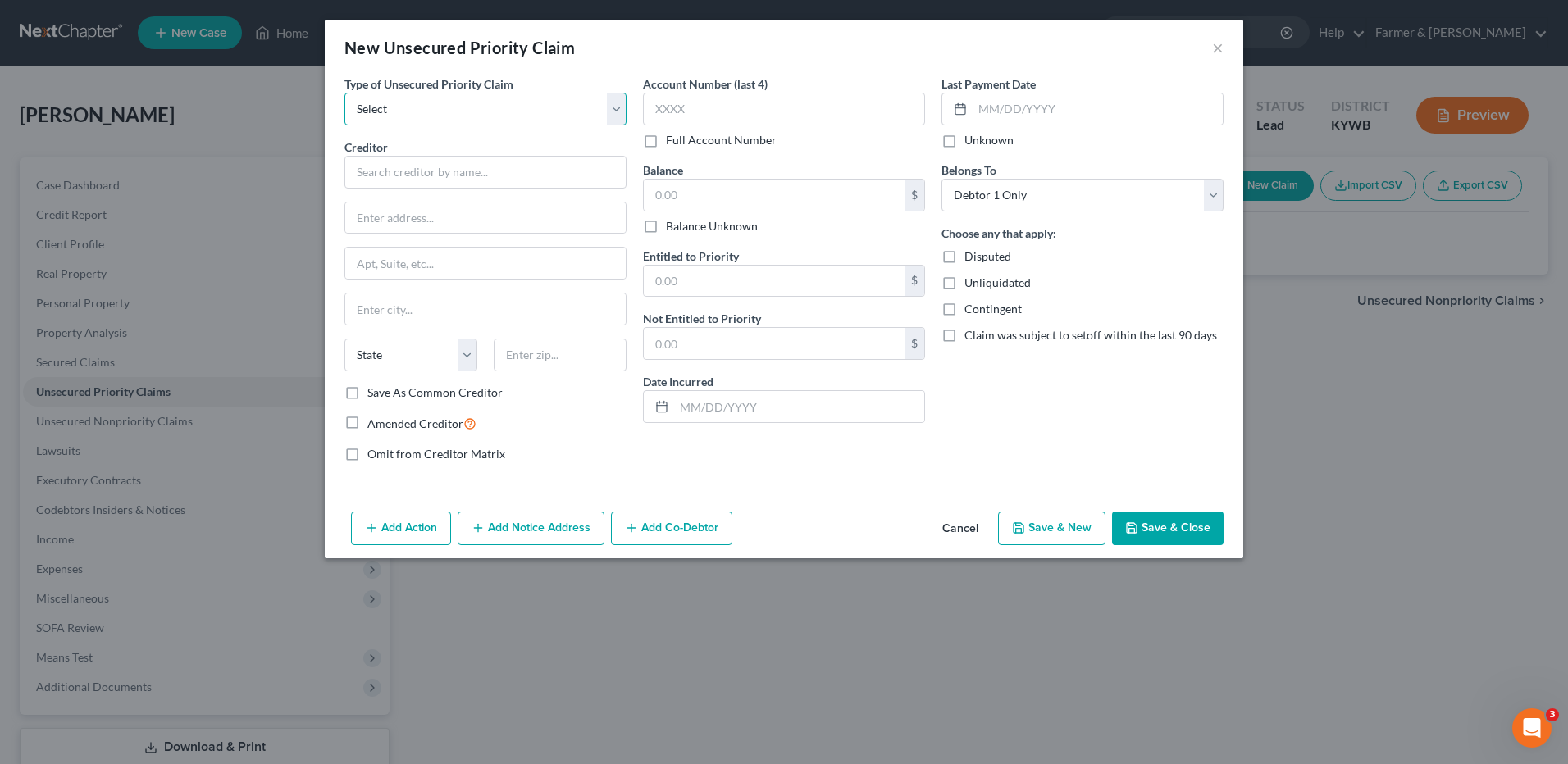
click at [454, 111] on select "Select Taxes & Other Government Units Domestic Support Obligations Extensions o…" at bounding box center [485, 109] width 282 height 33
select select "0"
click at [344, 93] on select "Select Taxes & Other Government Units Domestic Support Obligations Extensions o…" at bounding box center [485, 109] width 282 height 33
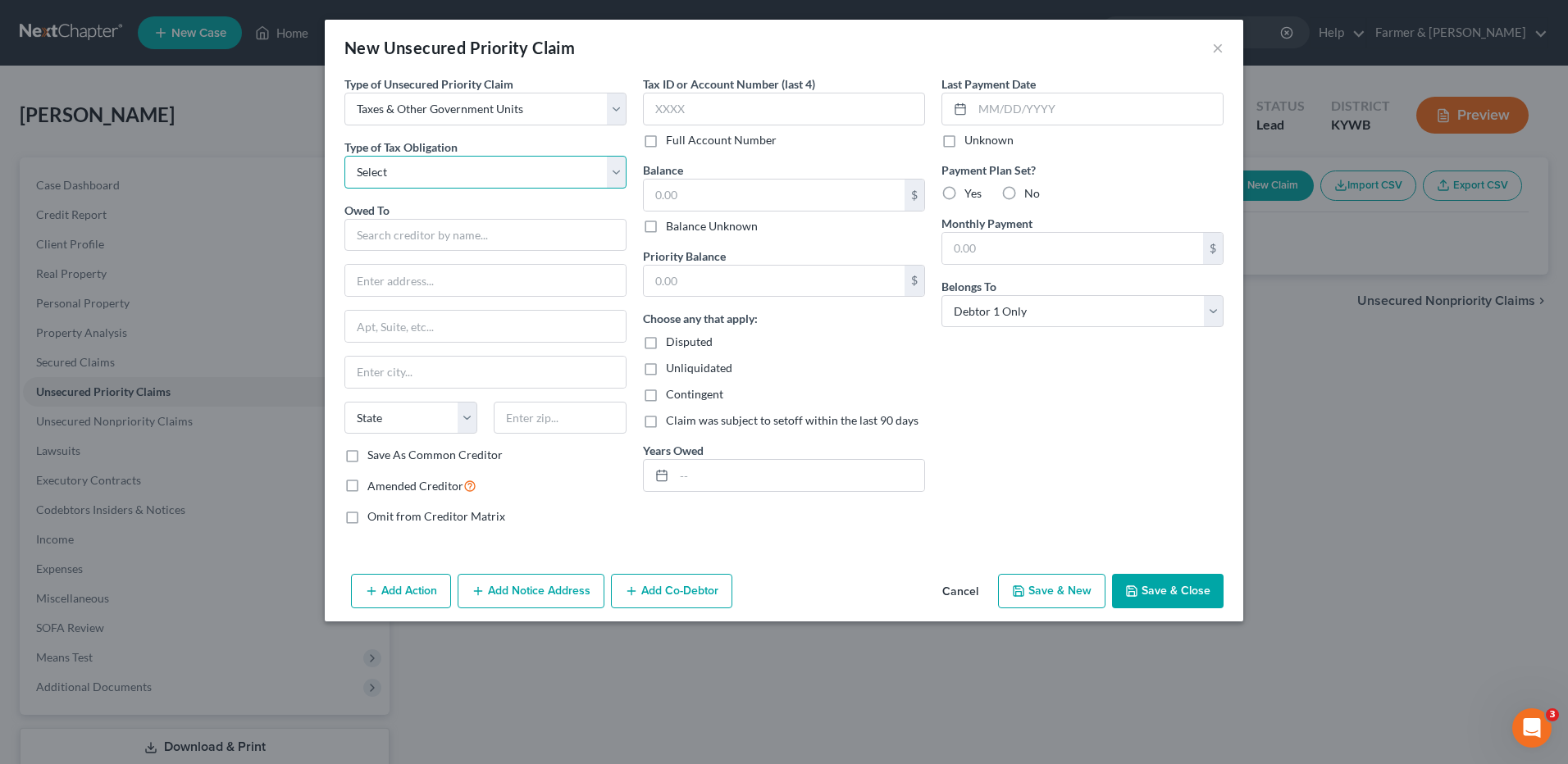
click at [445, 165] on select "Select Federal City State Franchise Tax Board Other" at bounding box center [485, 173] width 282 height 33
click at [344, 156] on select "Select Federal City State Franchise Tax Board Other" at bounding box center [485, 173] width 282 height 33
drag, startPoint x: 429, startPoint y: 176, endPoint x: 426, endPoint y: 189, distance: 13.3
click at [429, 176] on select "Select Federal City State Franchise Tax Board Other" at bounding box center [485, 173] width 282 height 33
select select "2"
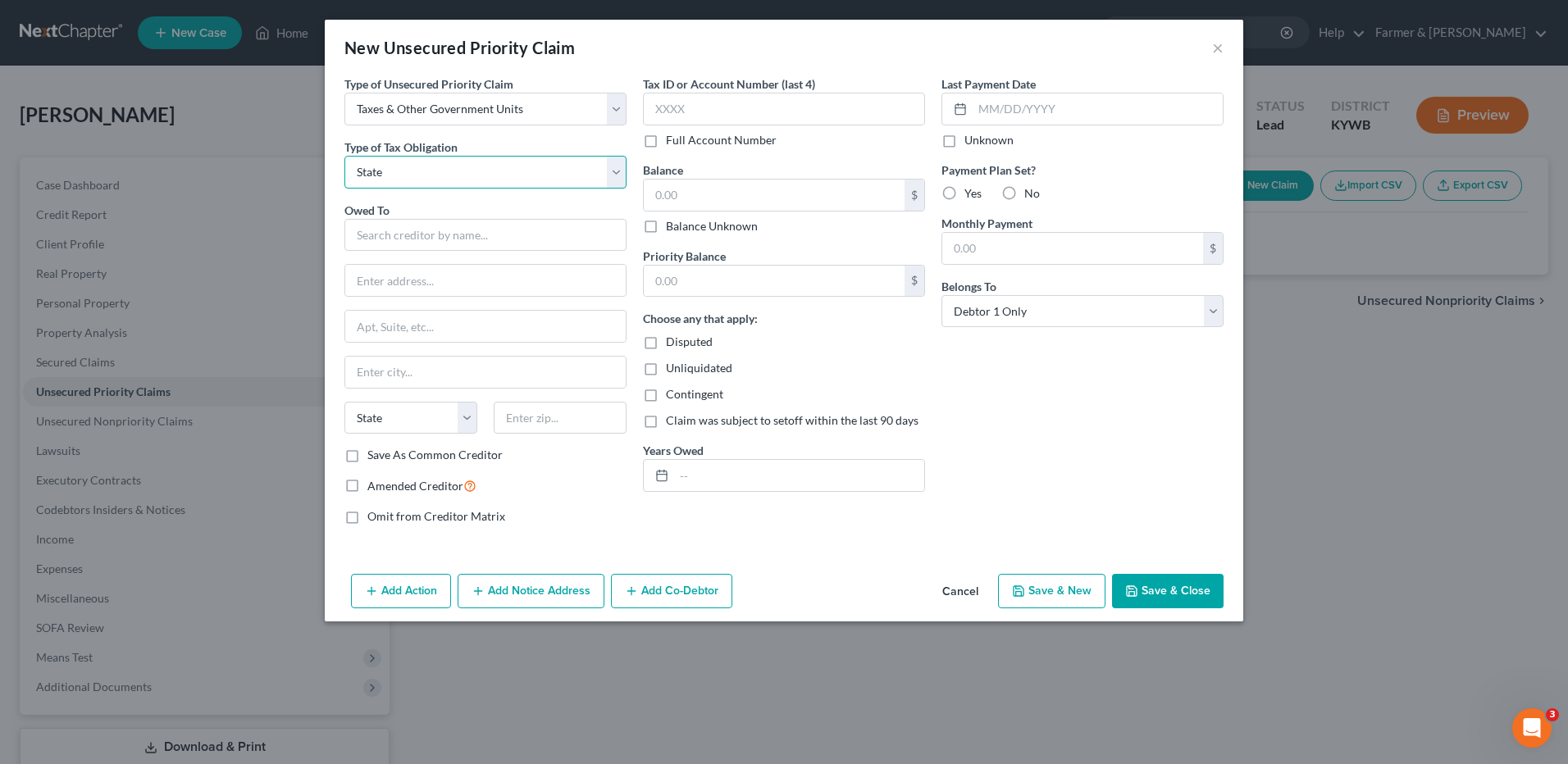
click at [344, 156] on select "Select Federal City State Franchise Tax Board Other" at bounding box center [485, 173] width 282 height 33
click at [428, 240] on input "text" at bounding box center [485, 235] width 282 height 33
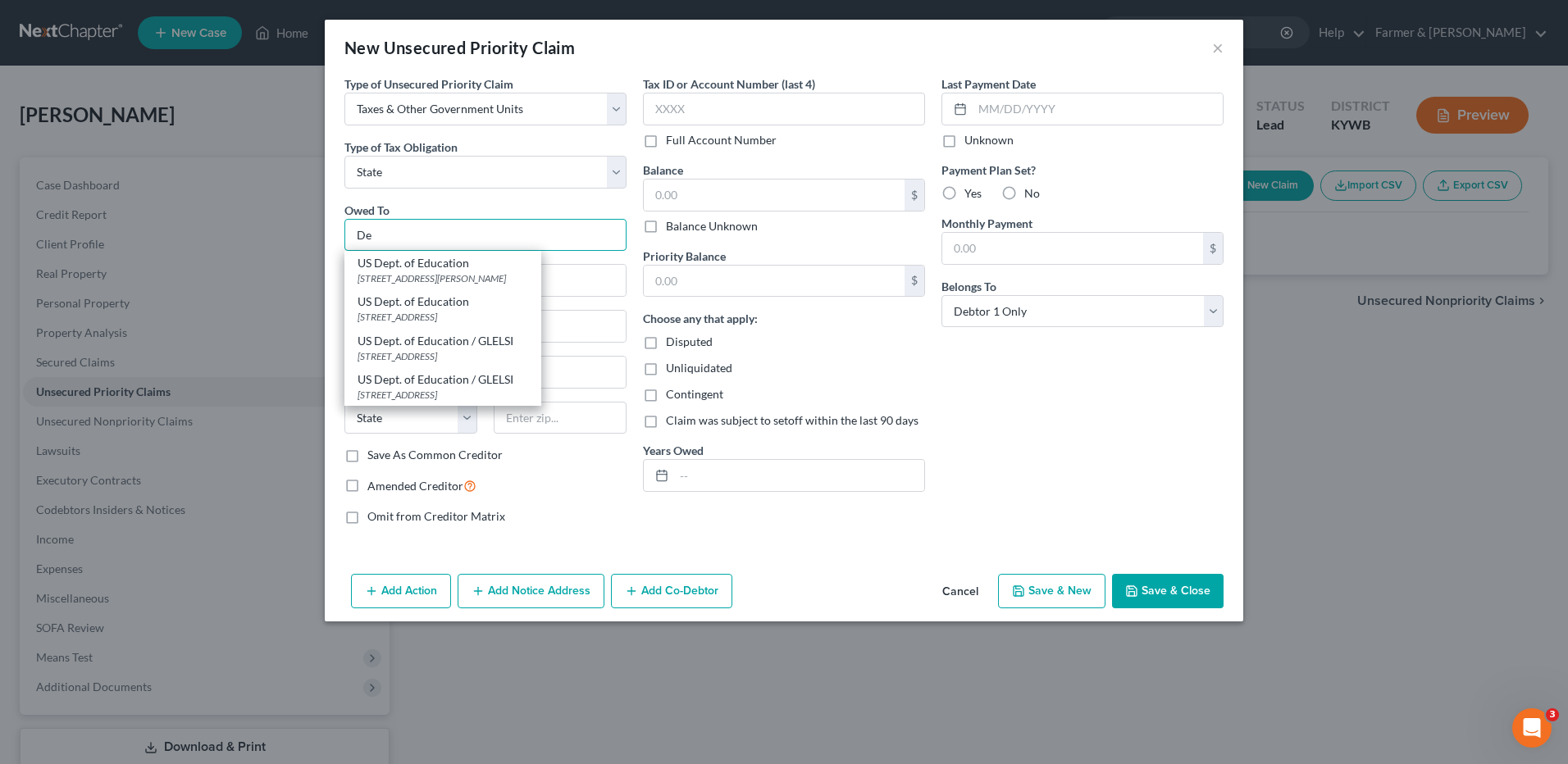
type input "D"
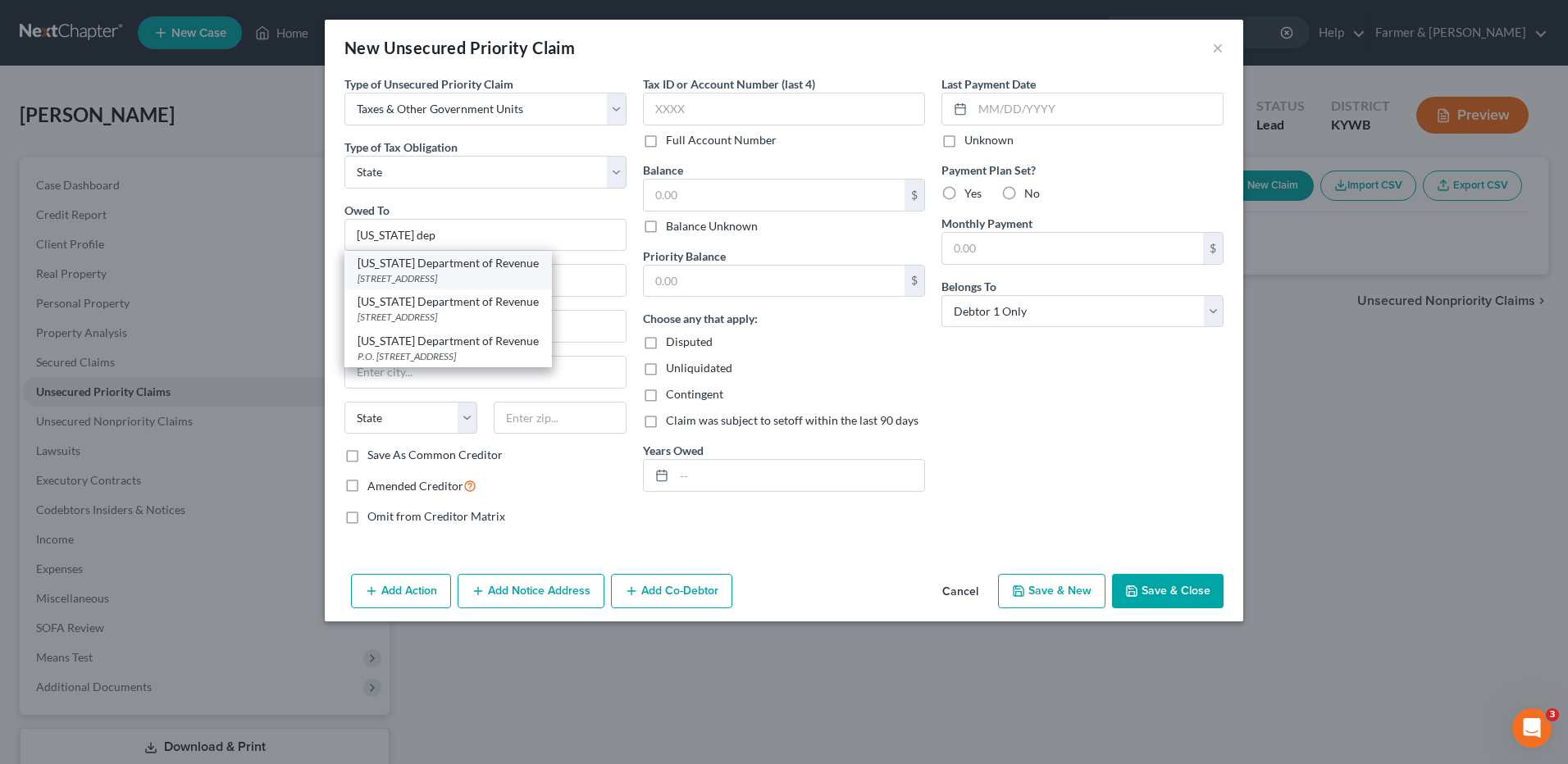
click at [425, 274] on div "PO Box 5222, Frankfort, KY 40602" at bounding box center [449, 278] width 181 height 14
type input "Kentucky Department of Revenue"
type input "PO Box 5222"
type input "Frankfort"
select select "18"
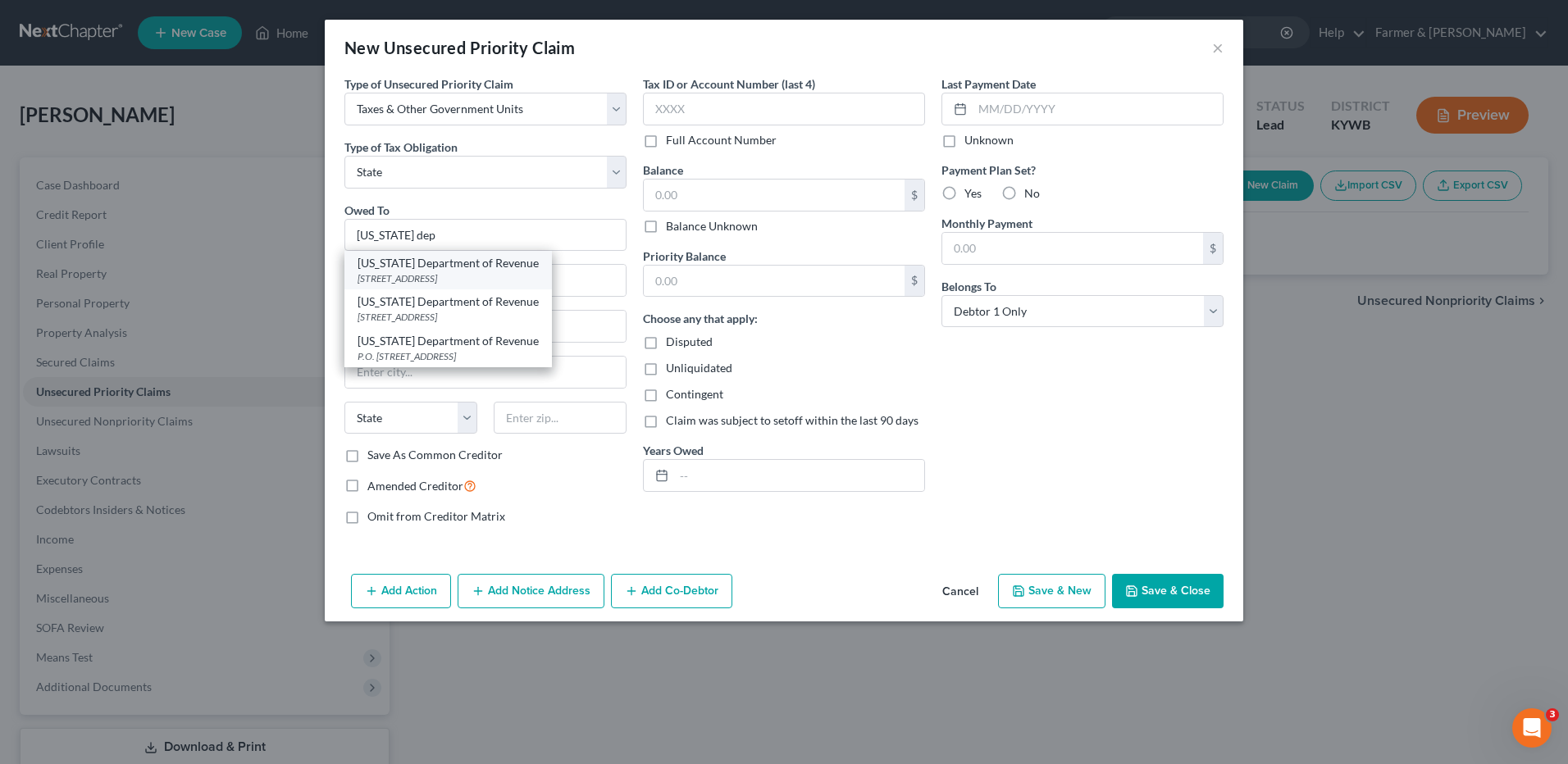
type input "40602"
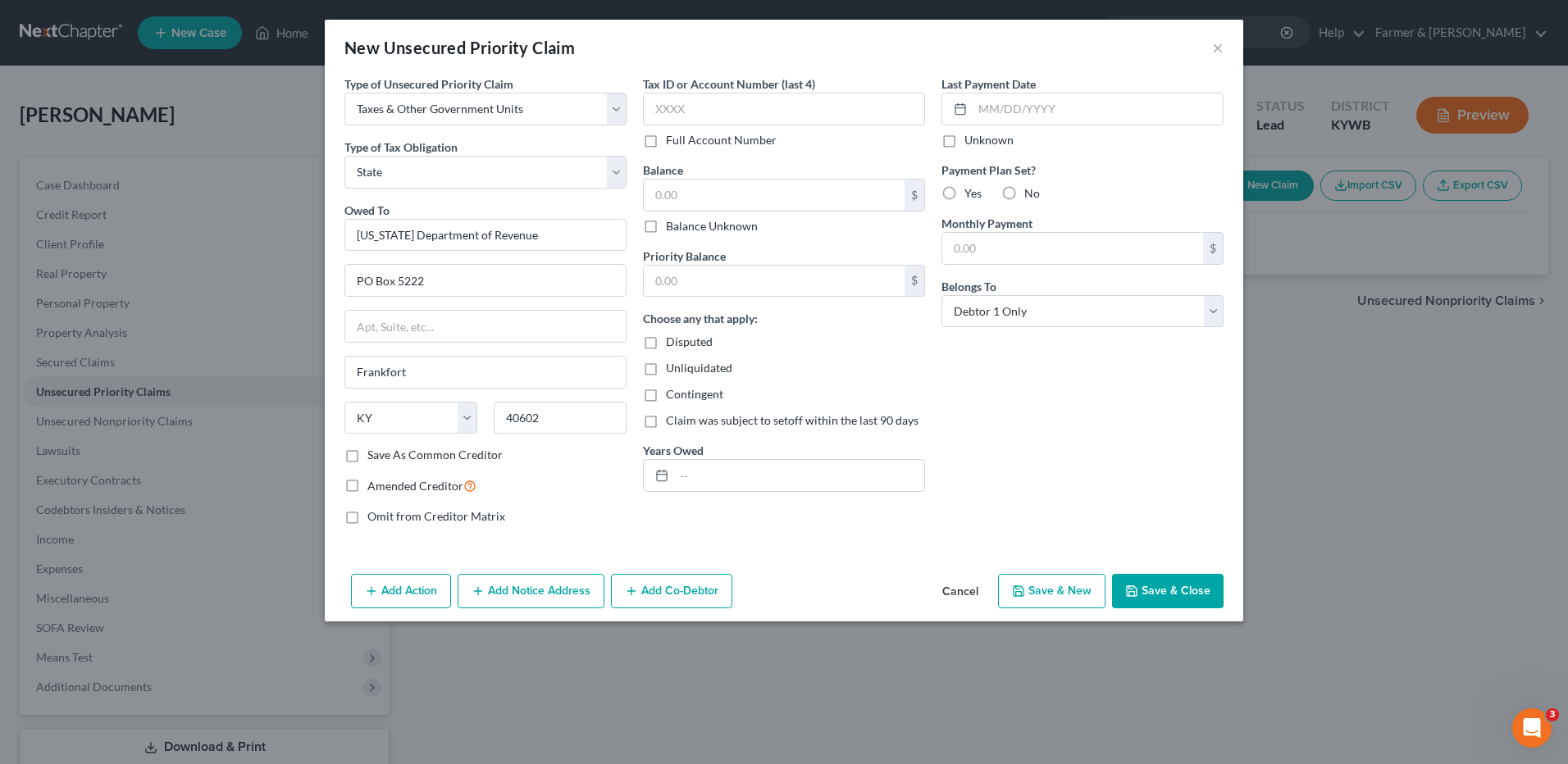
drag, startPoint x: 654, startPoint y: 227, endPoint x: 680, endPoint y: 243, distance: 30.5
click at [666, 227] on label "Balance Unknown" at bounding box center [711, 226] width 92 height 16
click at [673, 227] on input "Balance Unknown" at bounding box center [677, 223] width 11 height 11
checkbox input "true"
type input "0.00"
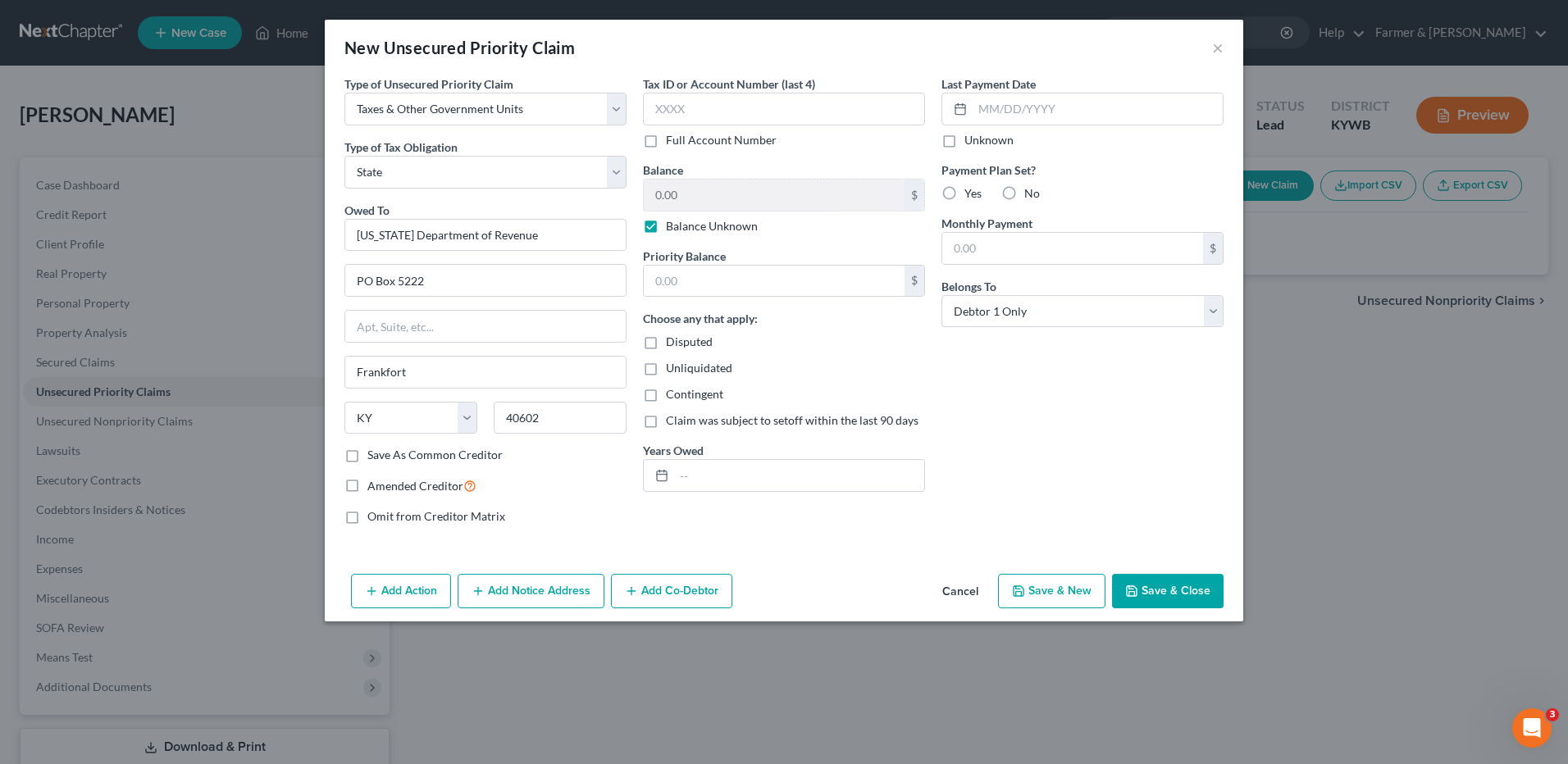
click at [1197, 592] on button "Save & Close" at bounding box center [1169, 591] width 112 height 35
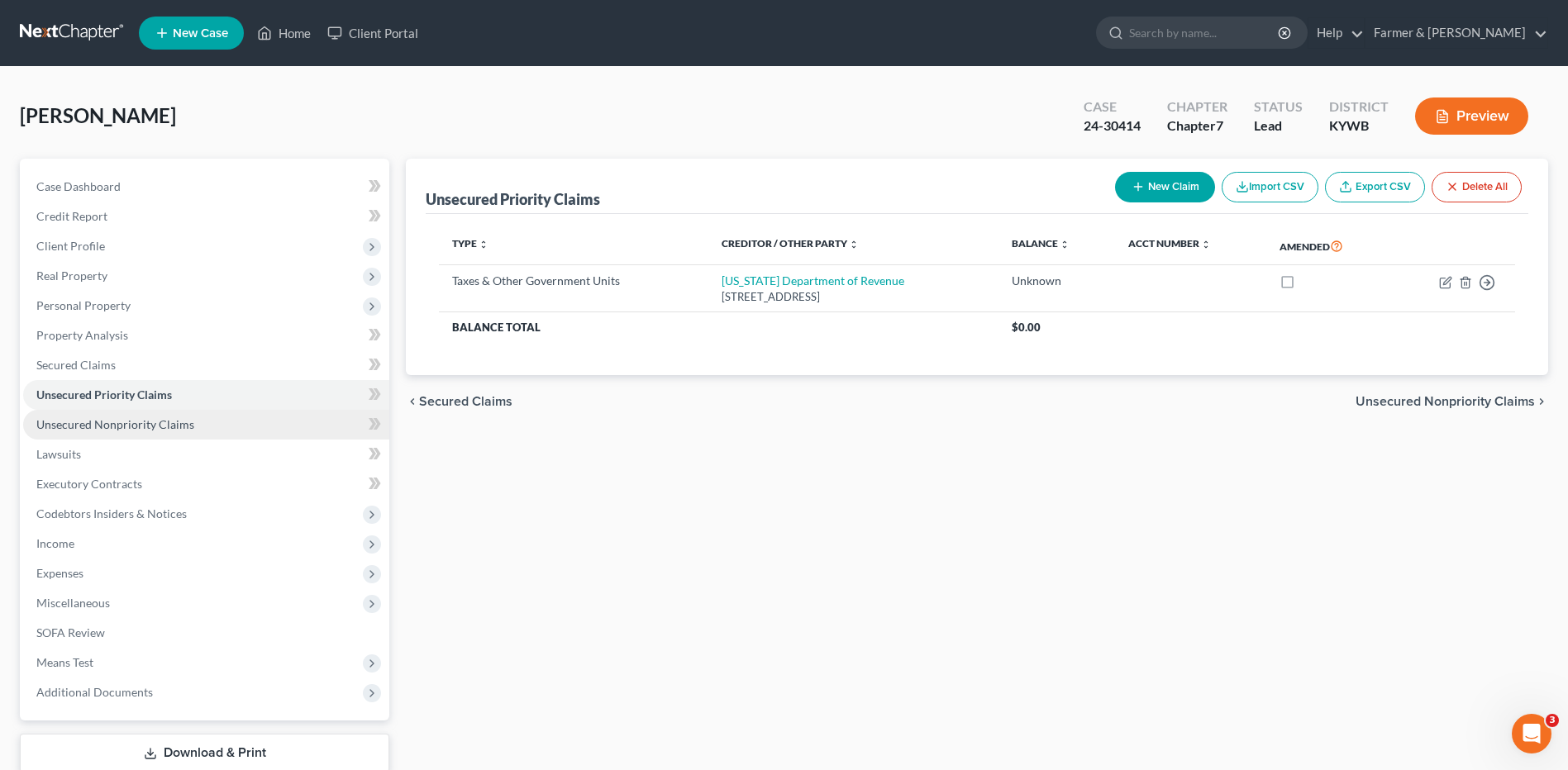
click at [78, 428] on span "Unsecured Nonpriority Claims" at bounding box center [115, 424] width 157 height 14
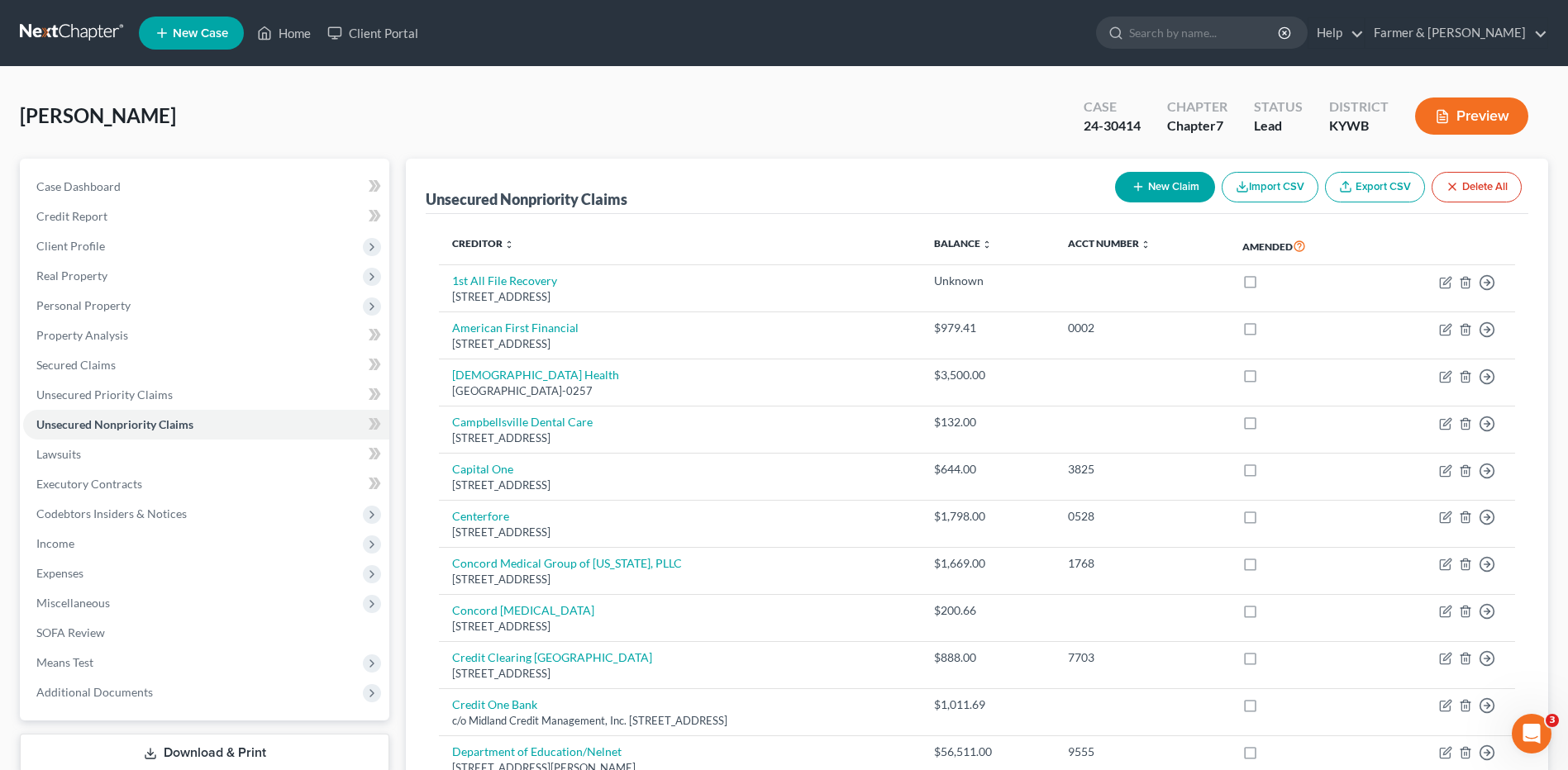
click at [1137, 191] on icon "button" at bounding box center [1138, 187] width 14 height 14
select select "0"
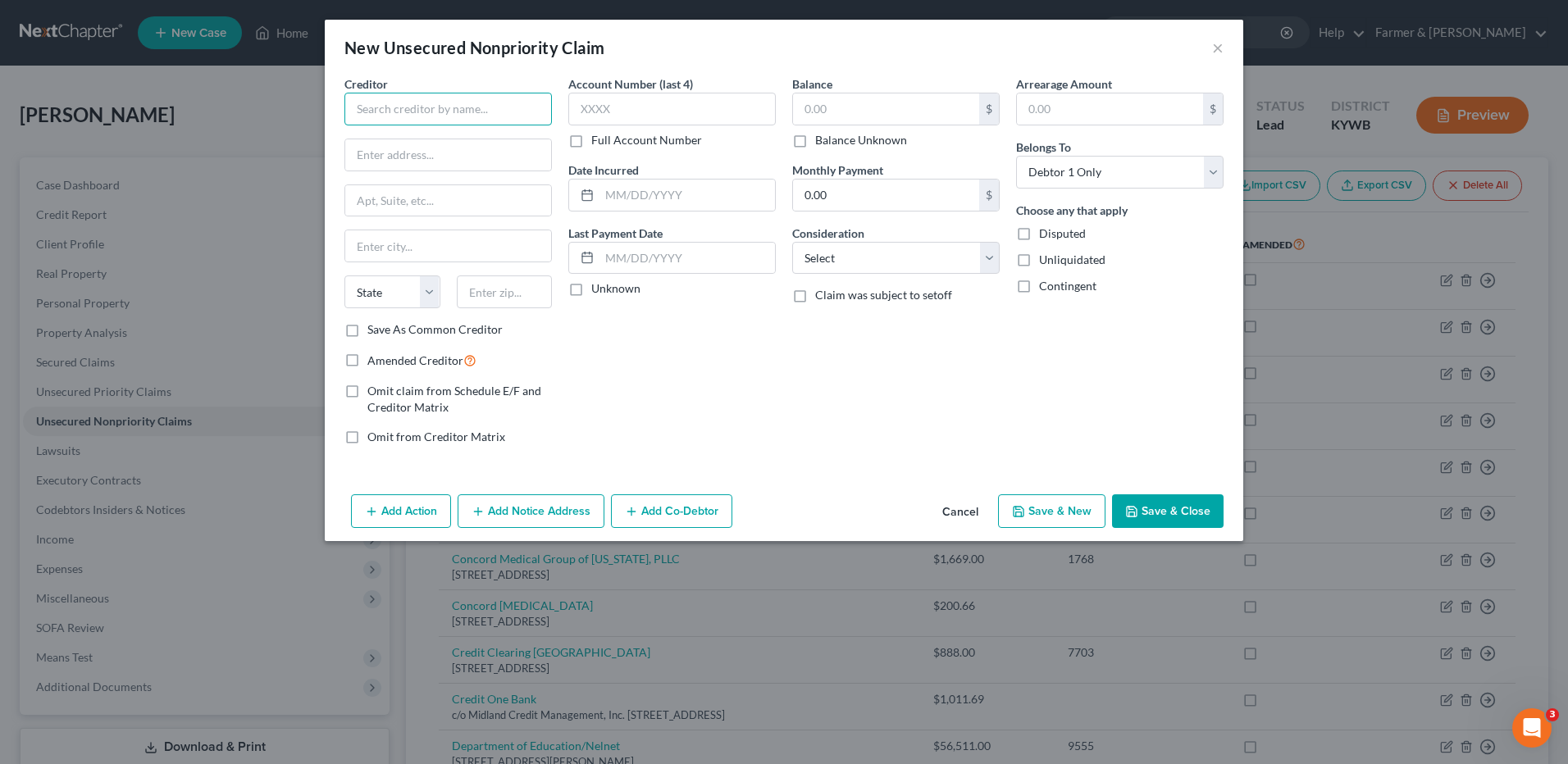
click at [382, 103] on input "text" at bounding box center [448, 109] width 207 height 33
type input "P"
type input "Petersburg Dental, Inc."
type input "PO Box 469"
type input "Petersburg"
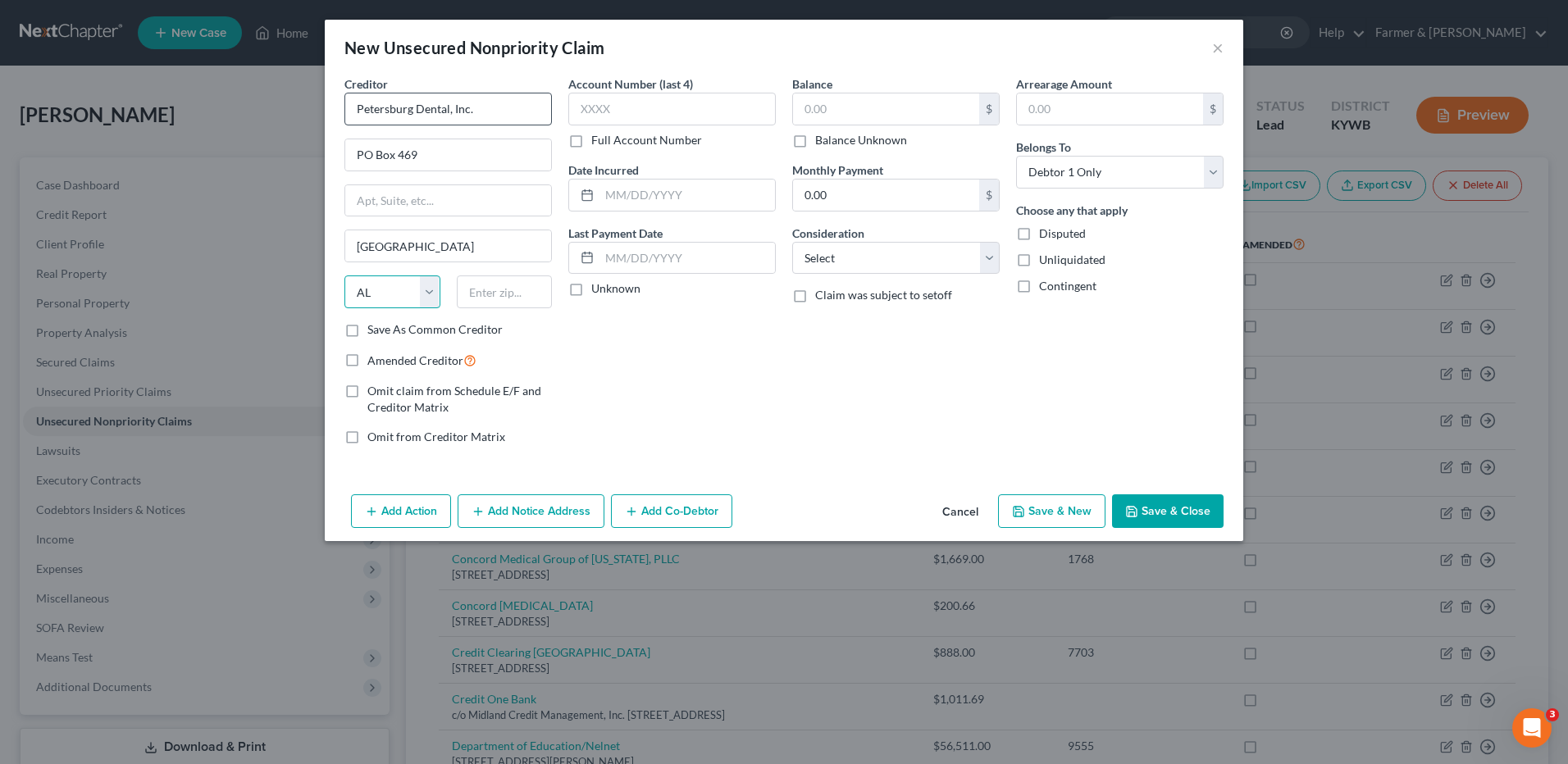
select select "1"
click at [506, 278] on input "99" at bounding box center [505, 292] width 96 height 33
type input "99833-0469"
click at [845, 104] on input "text" at bounding box center [886, 109] width 186 height 31
type input "715.00"
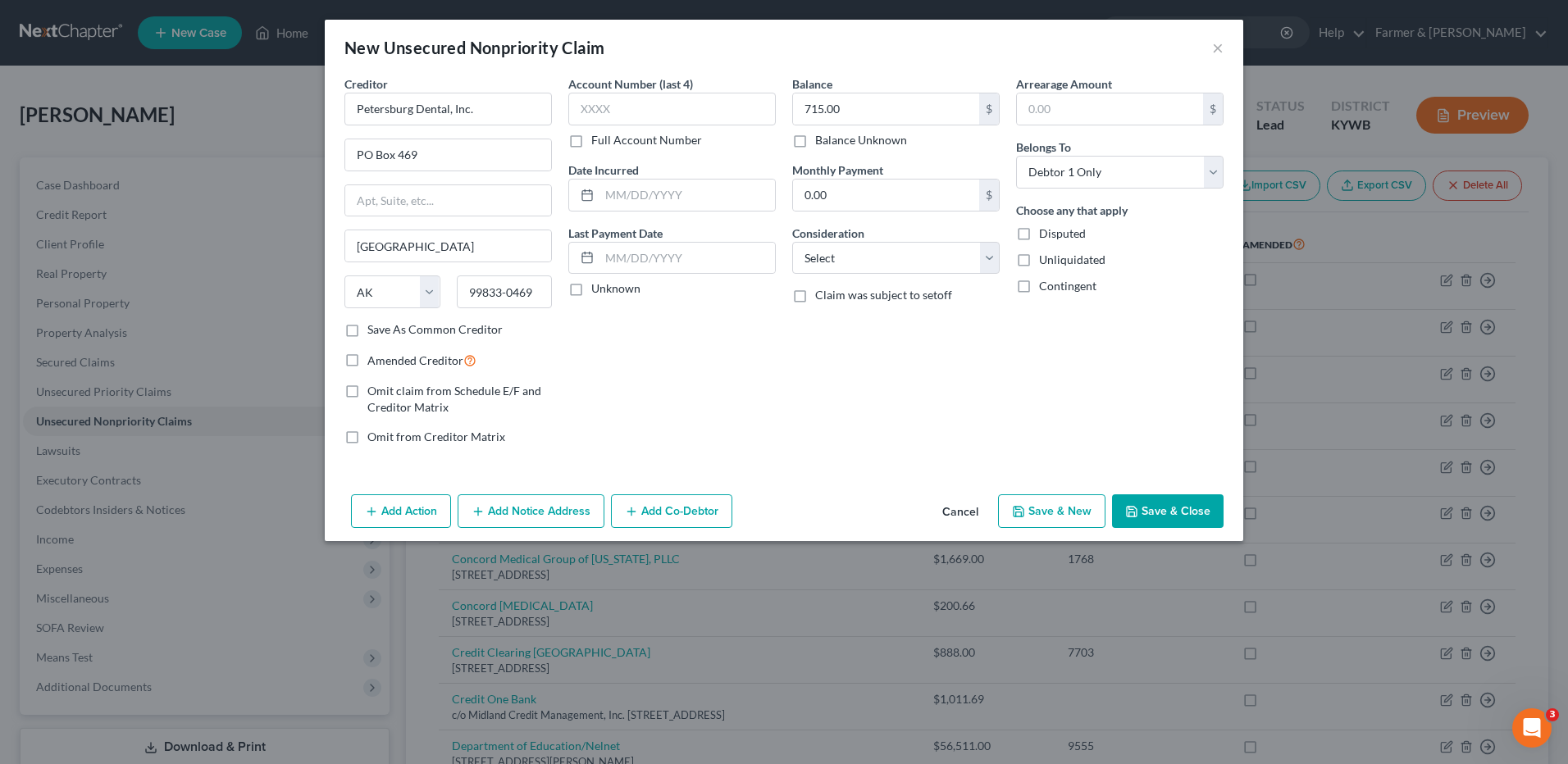
drag, startPoint x: 1146, startPoint y: 499, endPoint x: 1192, endPoint y: 511, distance: 47.5
click at [1146, 499] on button "Save & Close" at bounding box center [1169, 512] width 112 height 35
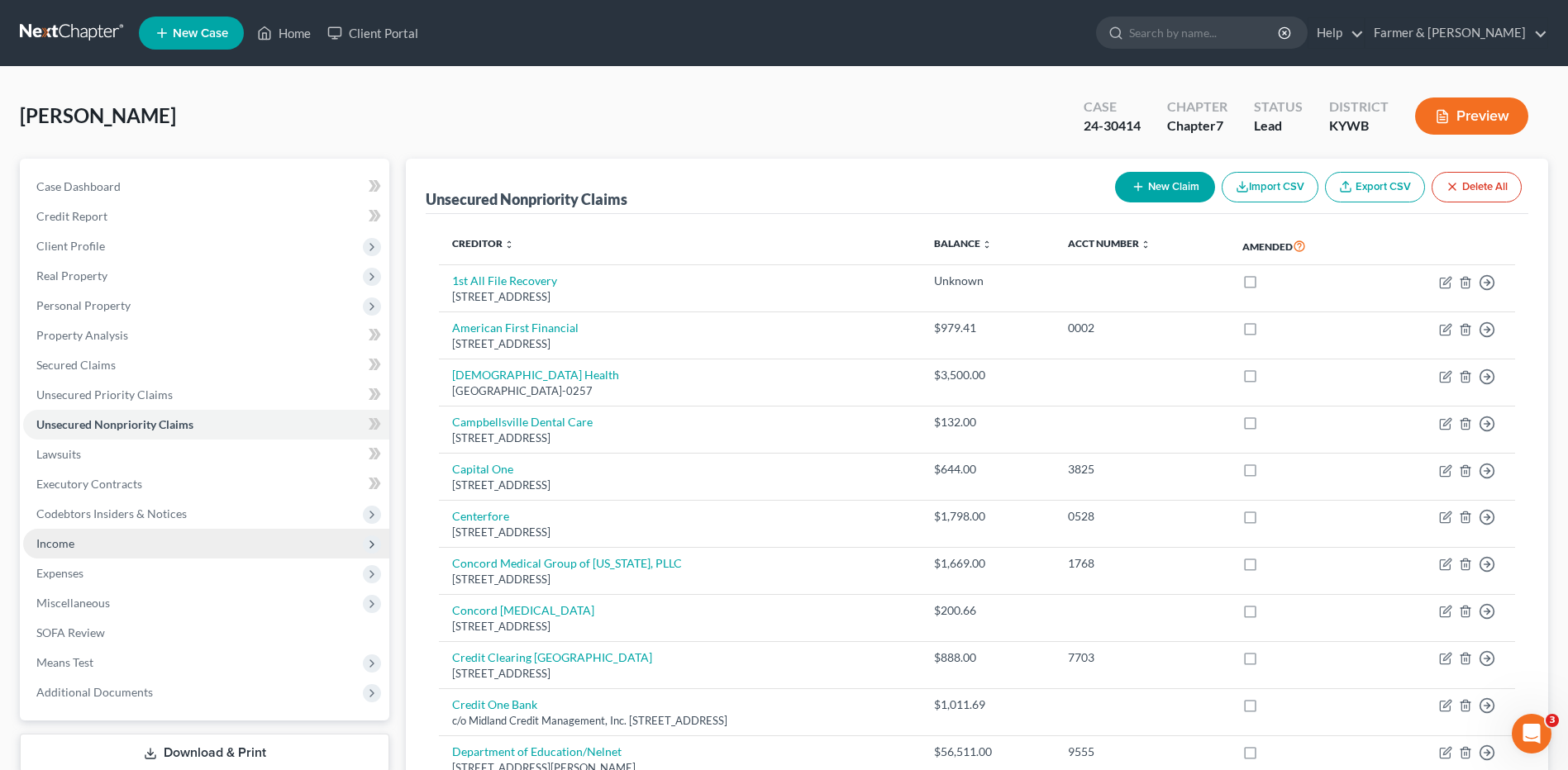
click at [112, 538] on span "Income" at bounding box center [206, 543] width 366 height 30
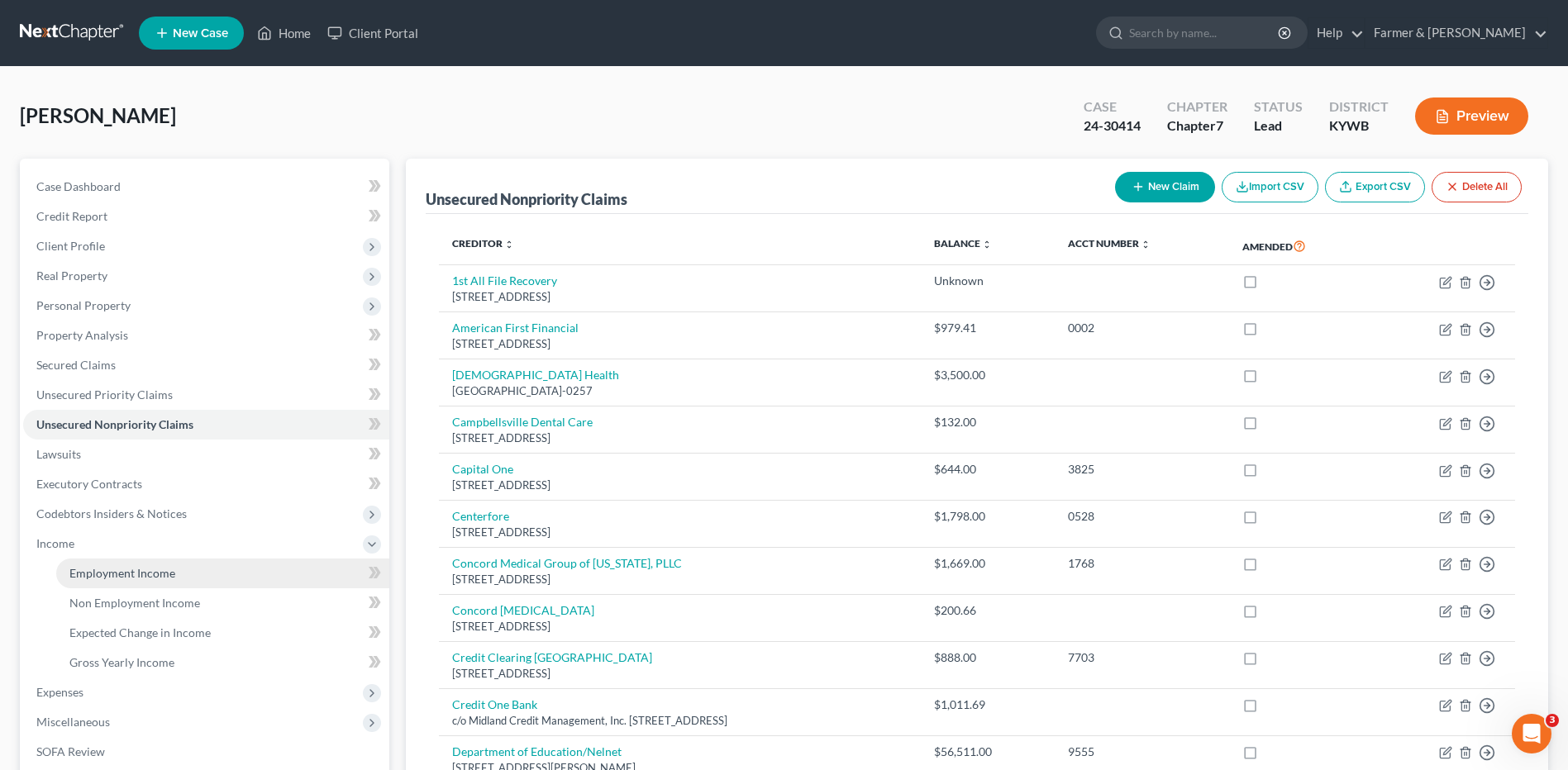
click at [133, 566] on span "Employment Income" at bounding box center [122, 573] width 106 height 14
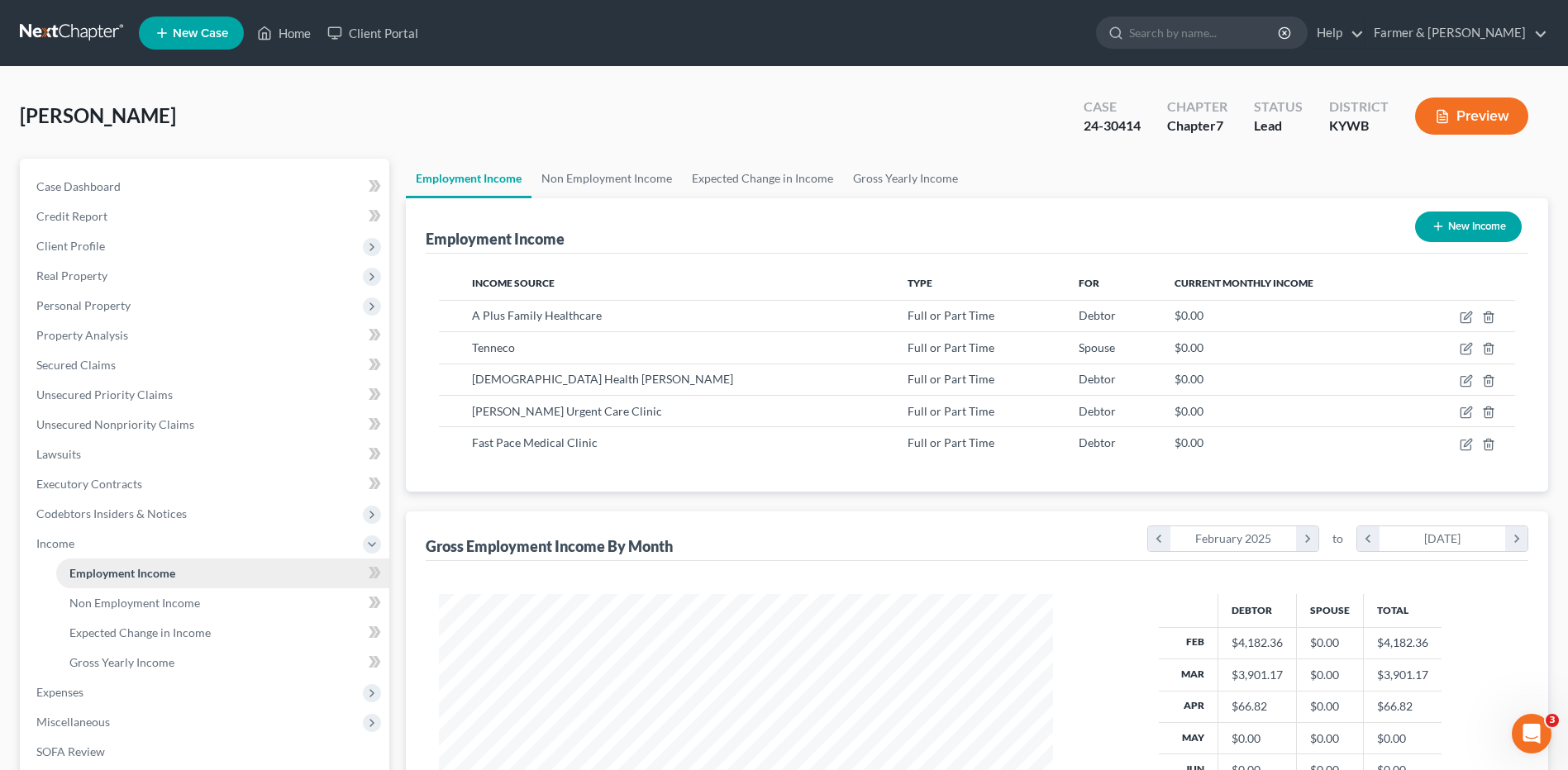
scroll to position [306, 646]
click at [141, 597] on span "Non Employment Income" at bounding box center [134, 603] width 130 height 14
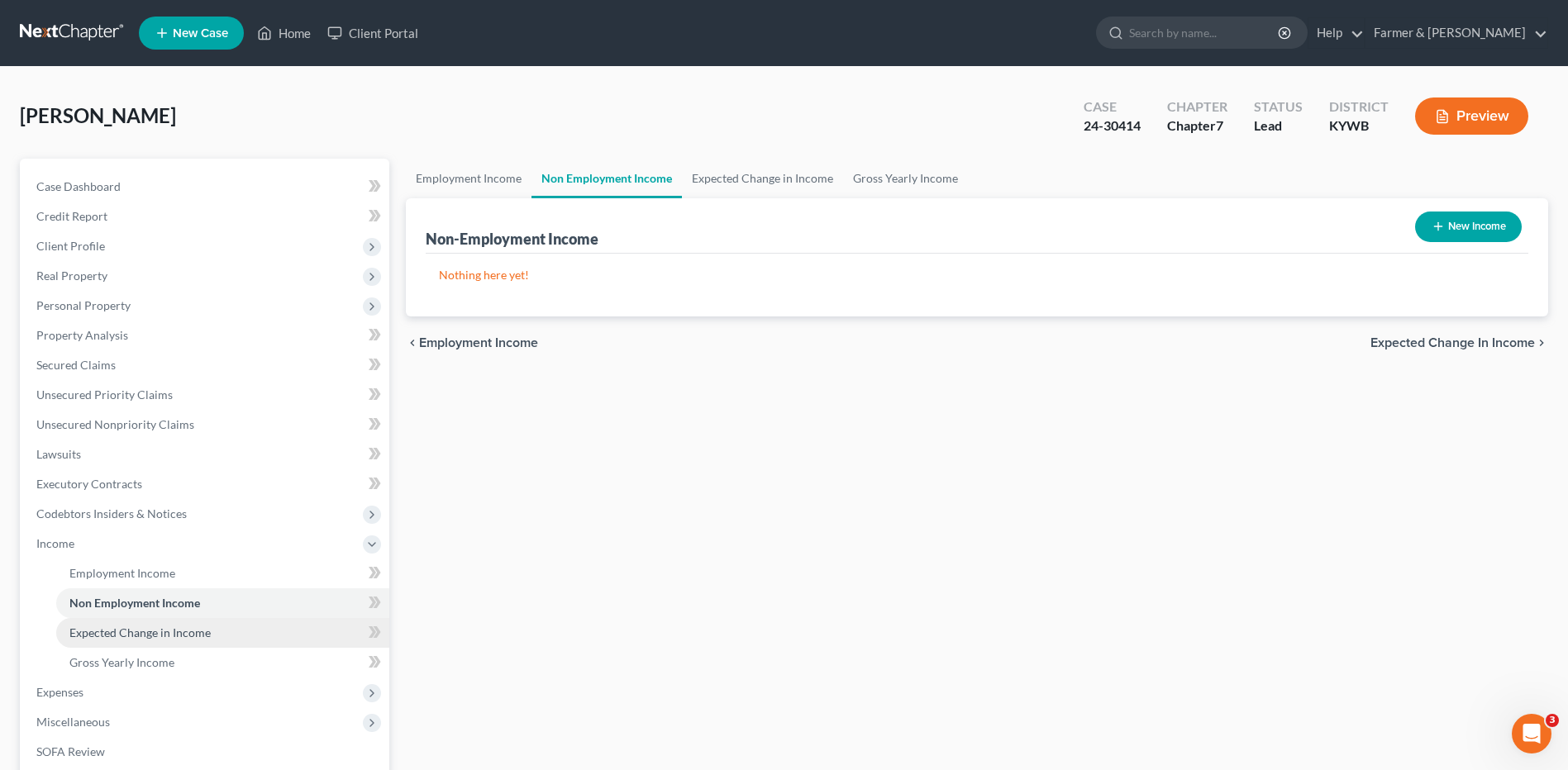
click at [139, 631] on span "Expected Change in Income" at bounding box center [139, 633] width 141 height 14
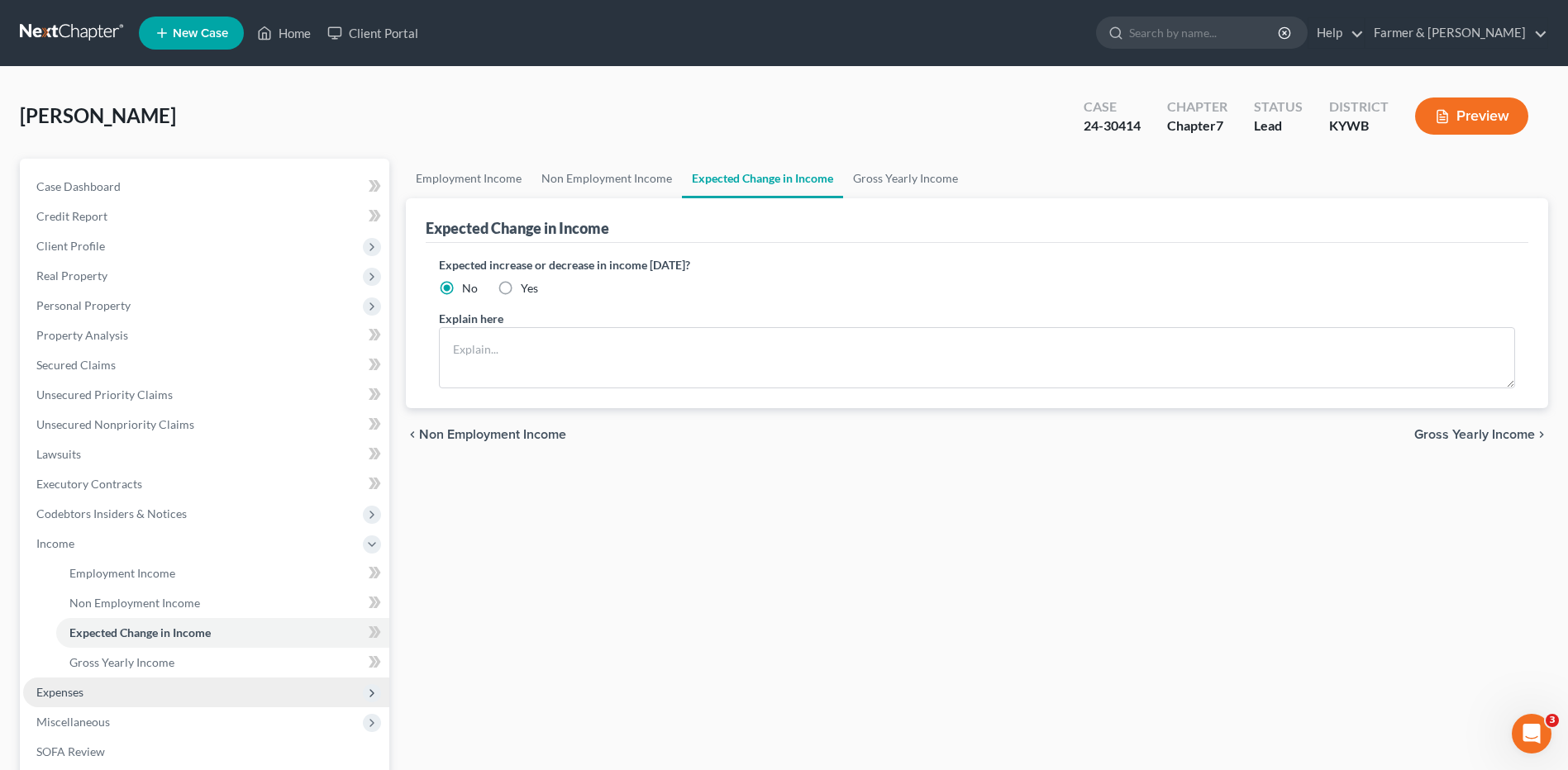
click at [123, 691] on span "Expenses" at bounding box center [206, 692] width 366 height 30
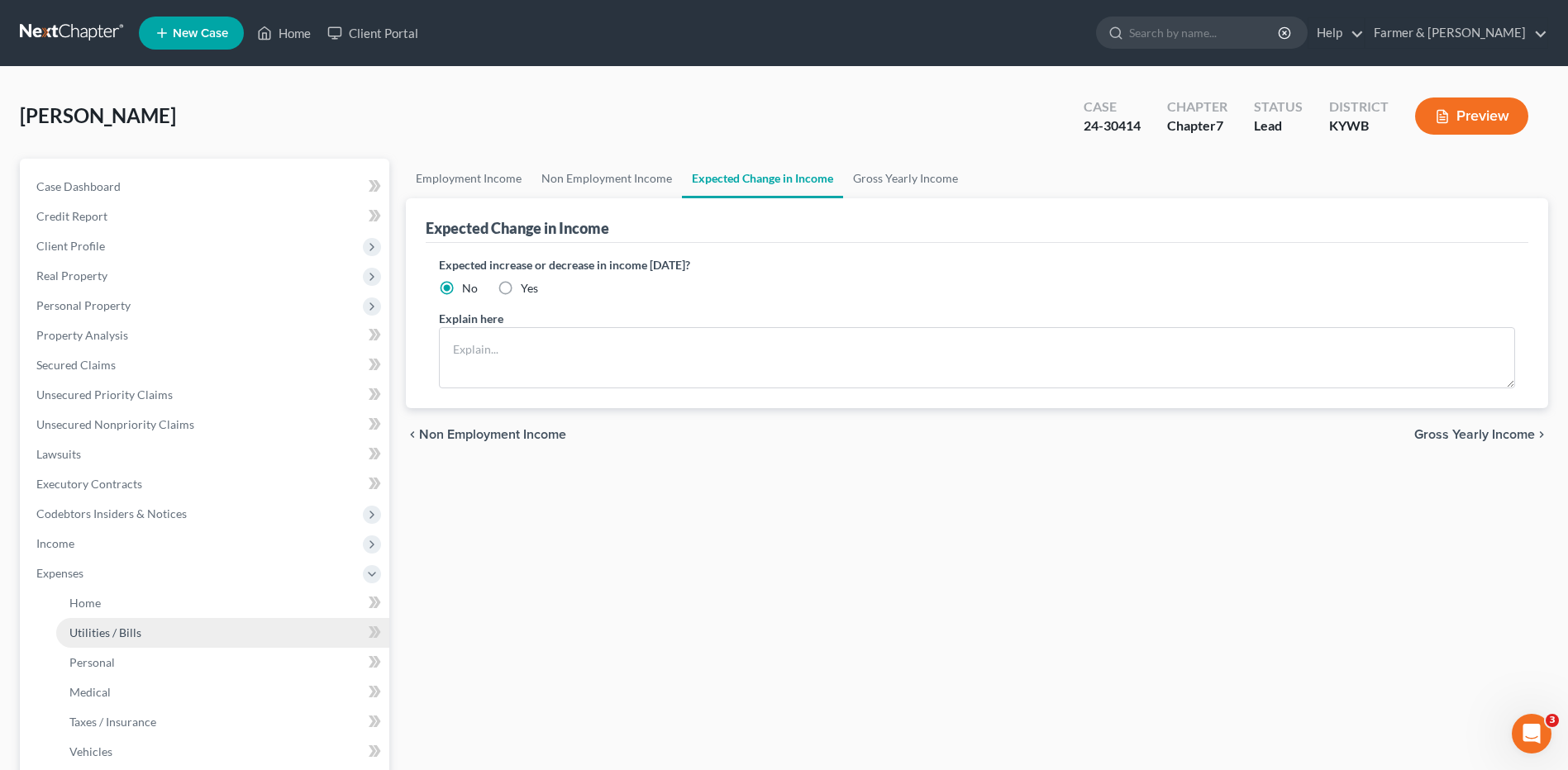
click at [136, 633] on span "Utilities / Bills" at bounding box center [105, 633] width 72 height 14
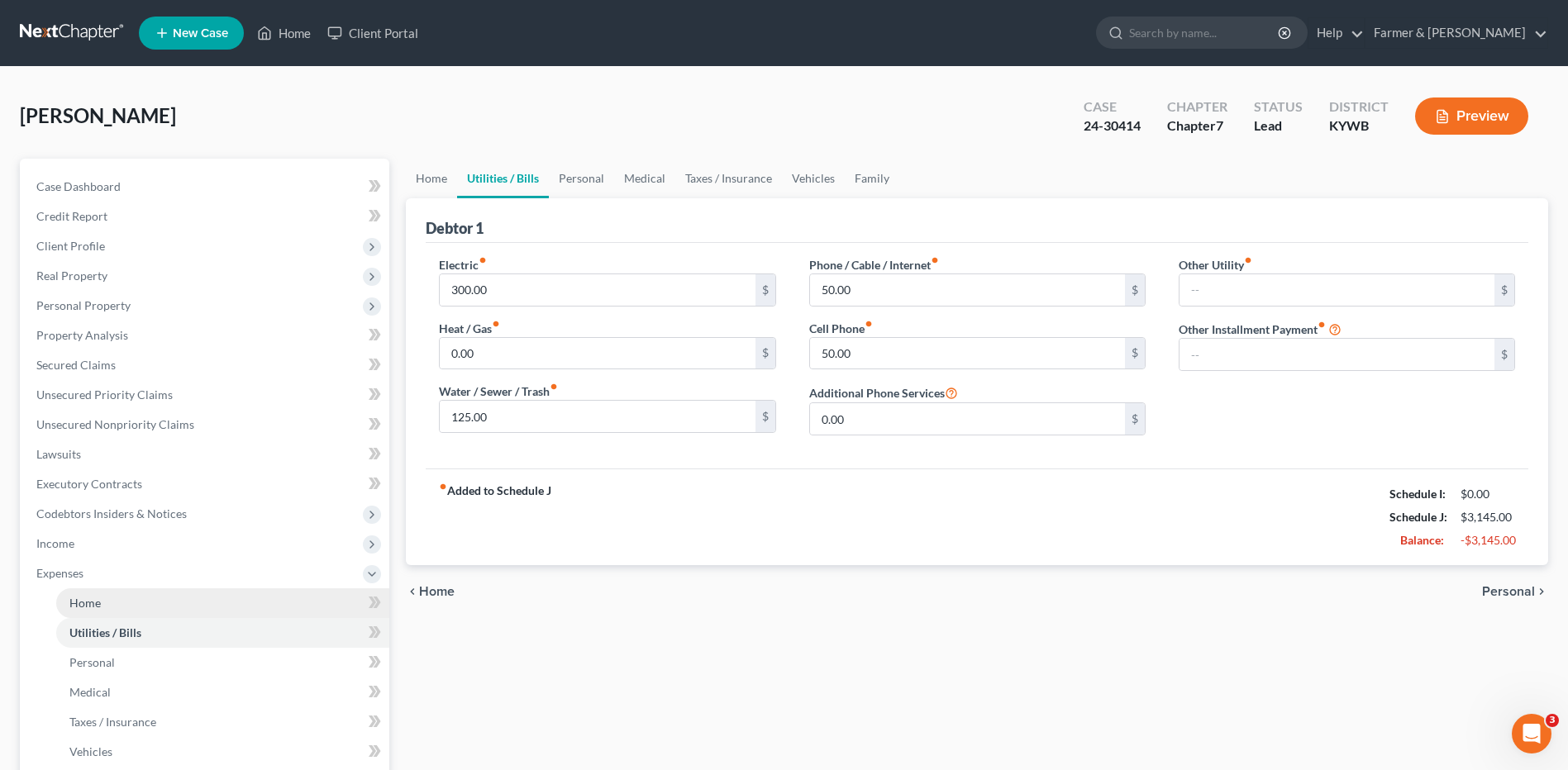
click at [119, 604] on link "Home" at bounding box center [223, 603] width 333 height 30
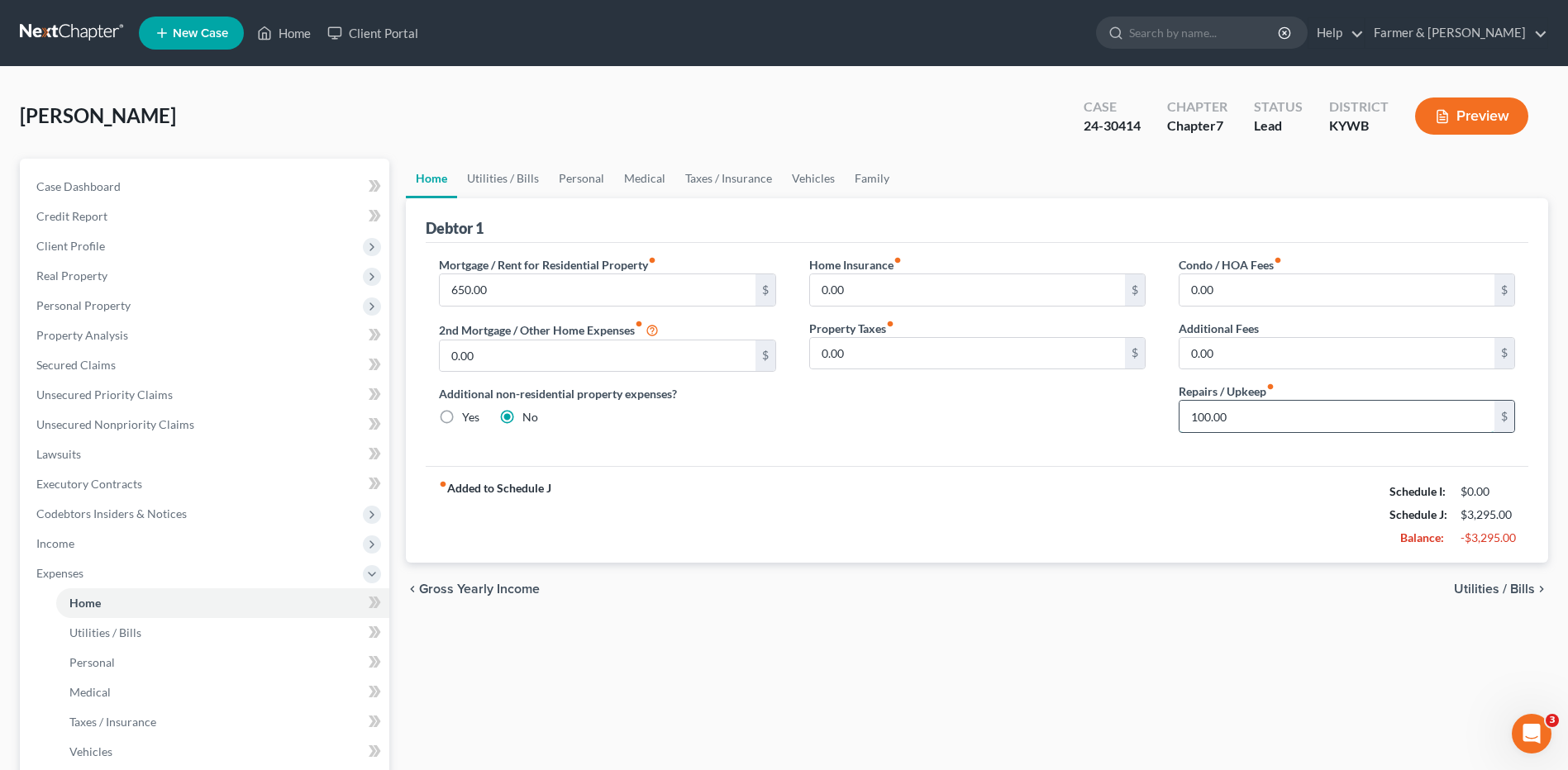
click at [1260, 417] on input "100.00" at bounding box center [1337, 416] width 315 height 31
click at [153, 633] on link "Utilities / Bills" at bounding box center [223, 633] width 333 height 30
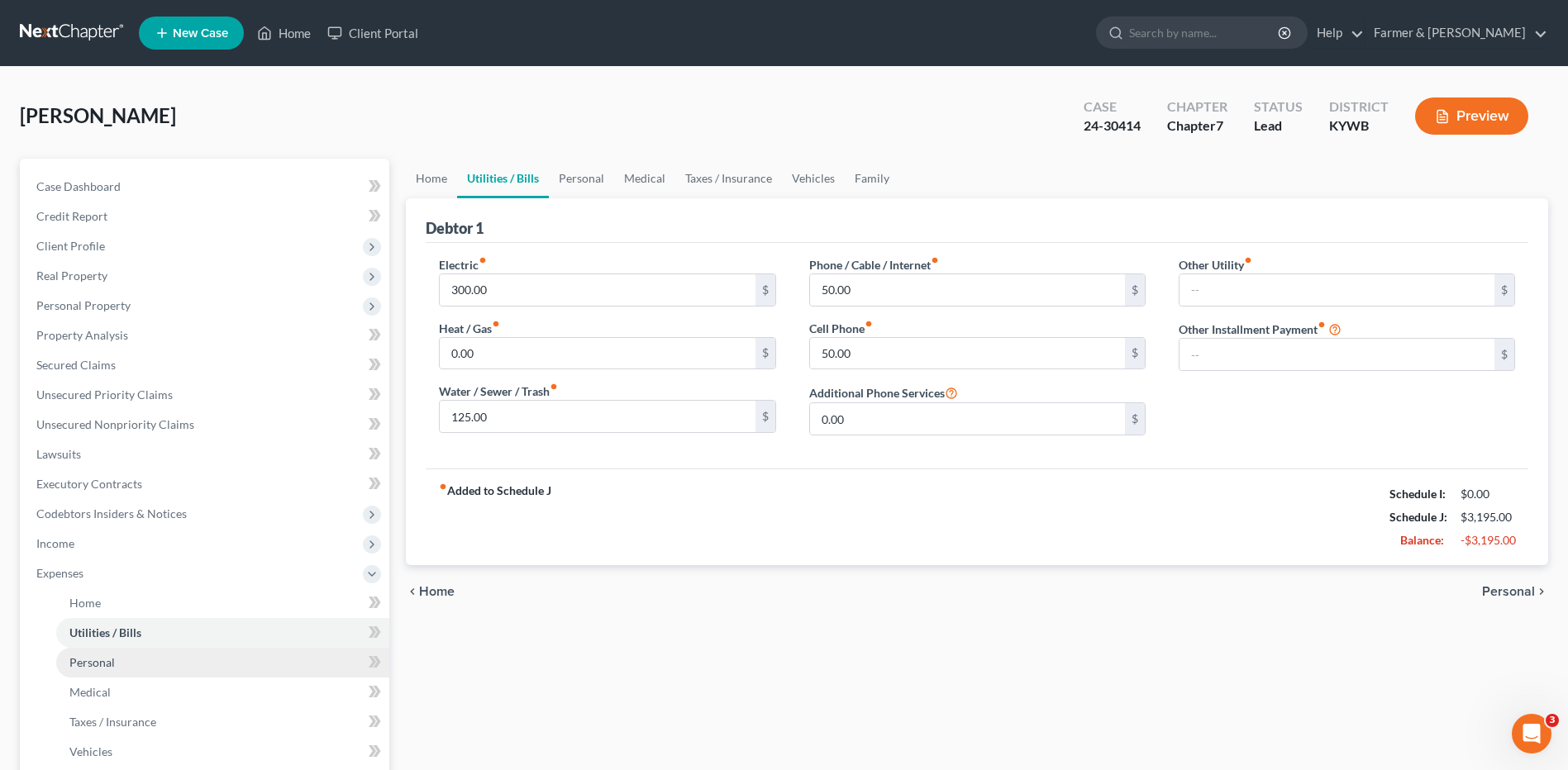
click at [150, 653] on link "Personal" at bounding box center [223, 662] width 333 height 30
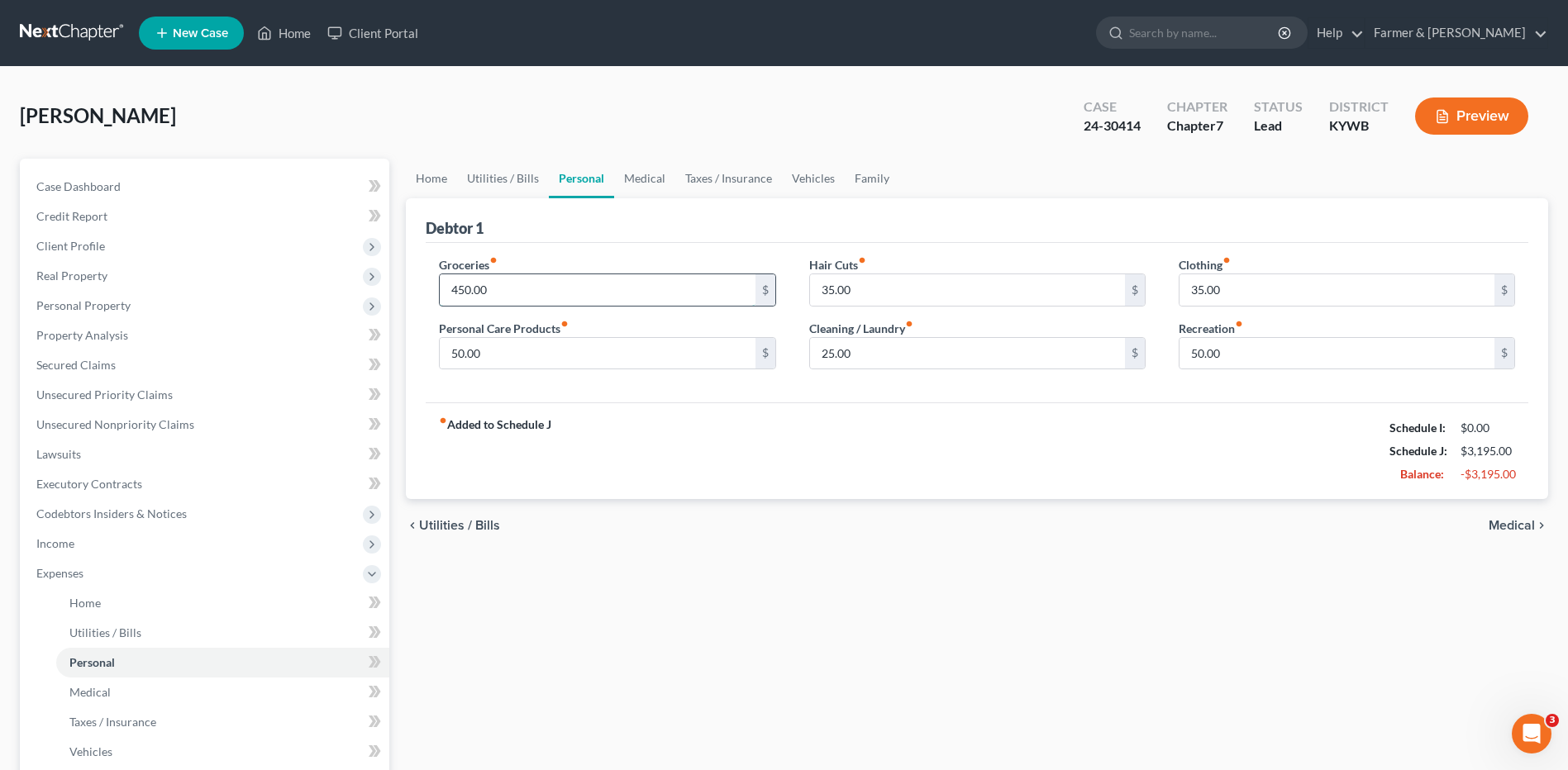
click at [527, 285] on input "450.00" at bounding box center [597, 290] width 315 height 31
type input "200.00"
type input "10.00"
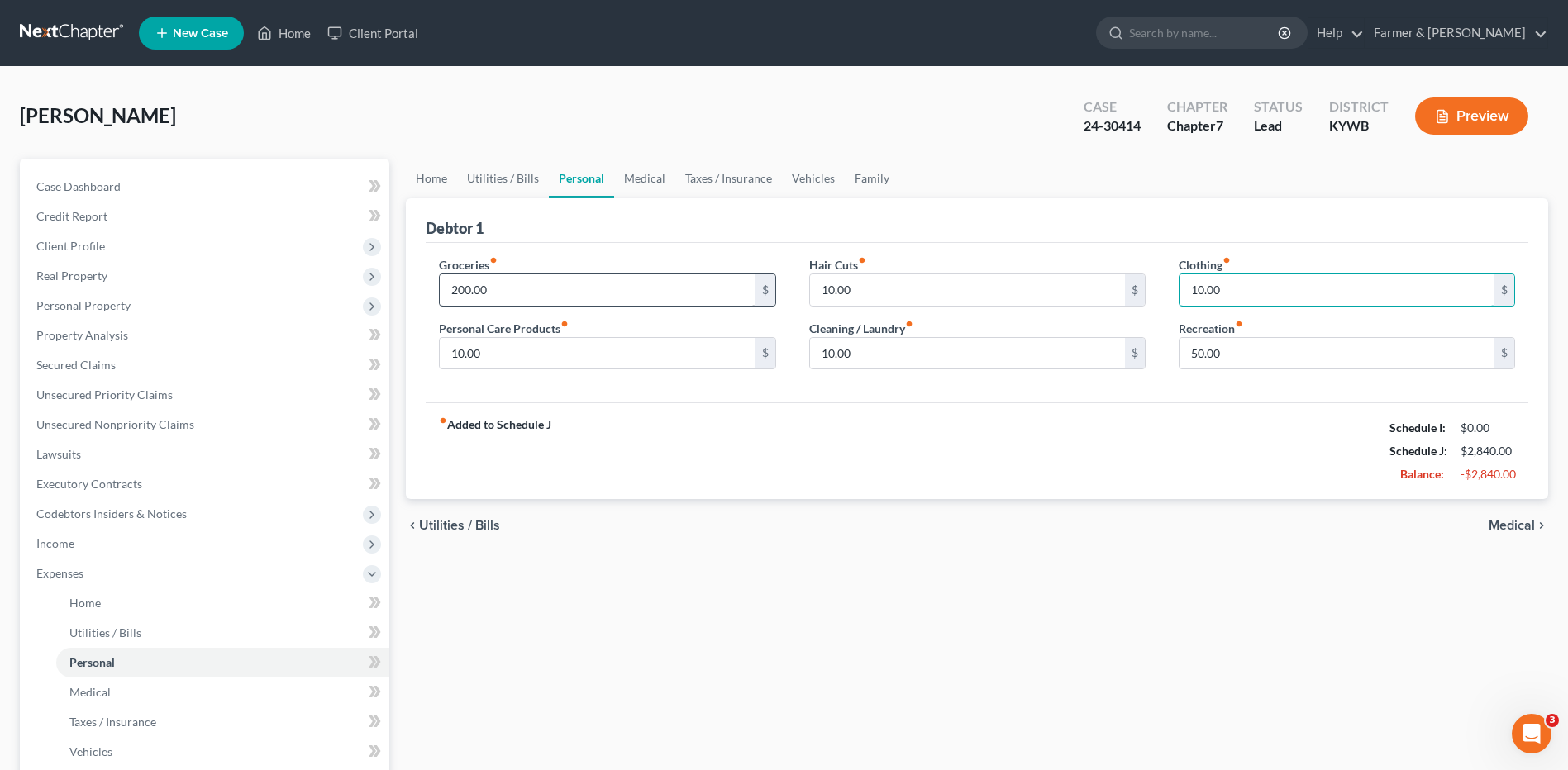
type input "10.00"
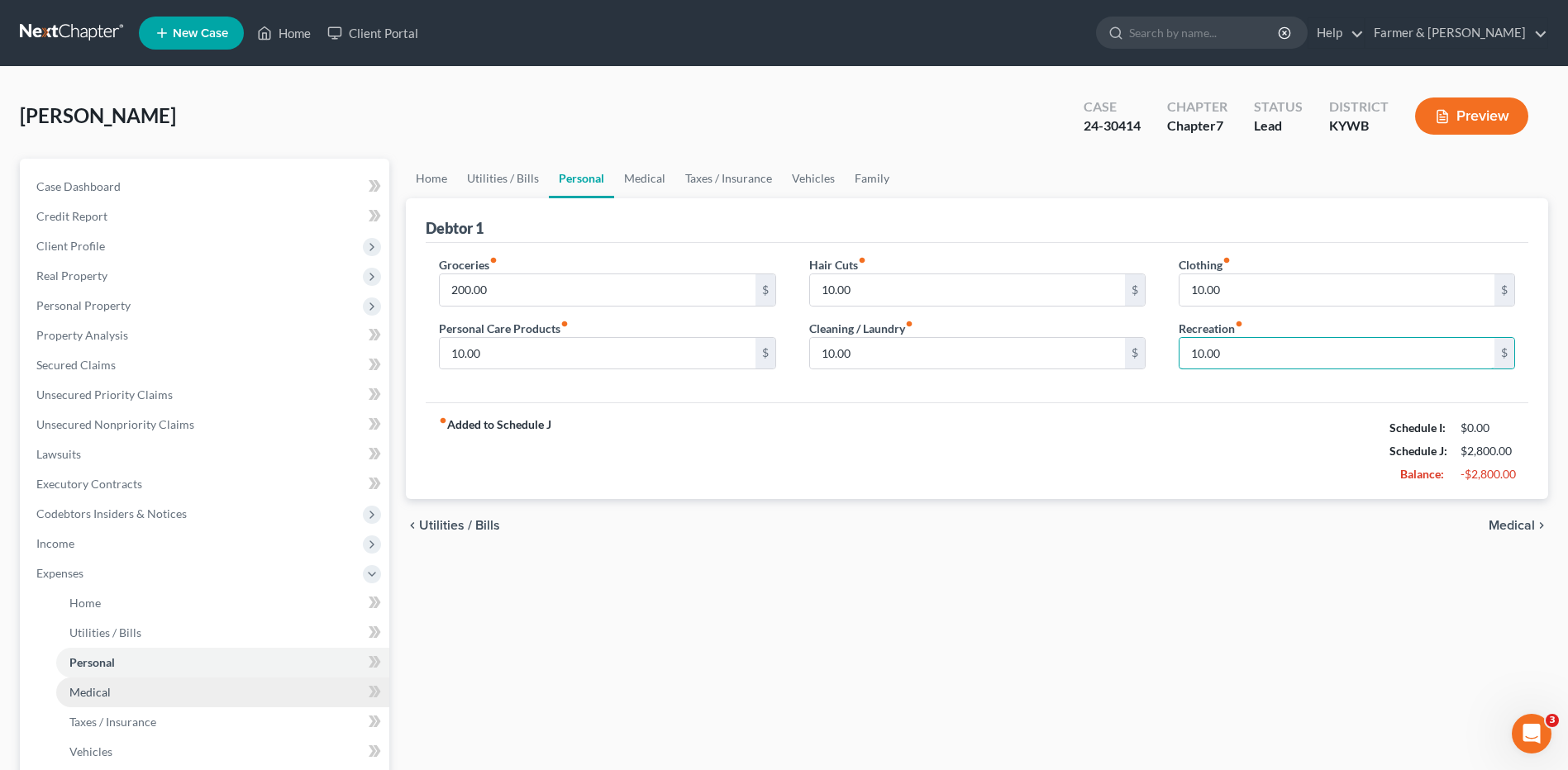
type input "10.00"
click at [105, 686] on span "Medical" at bounding box center [89, 692] width 42 height 14
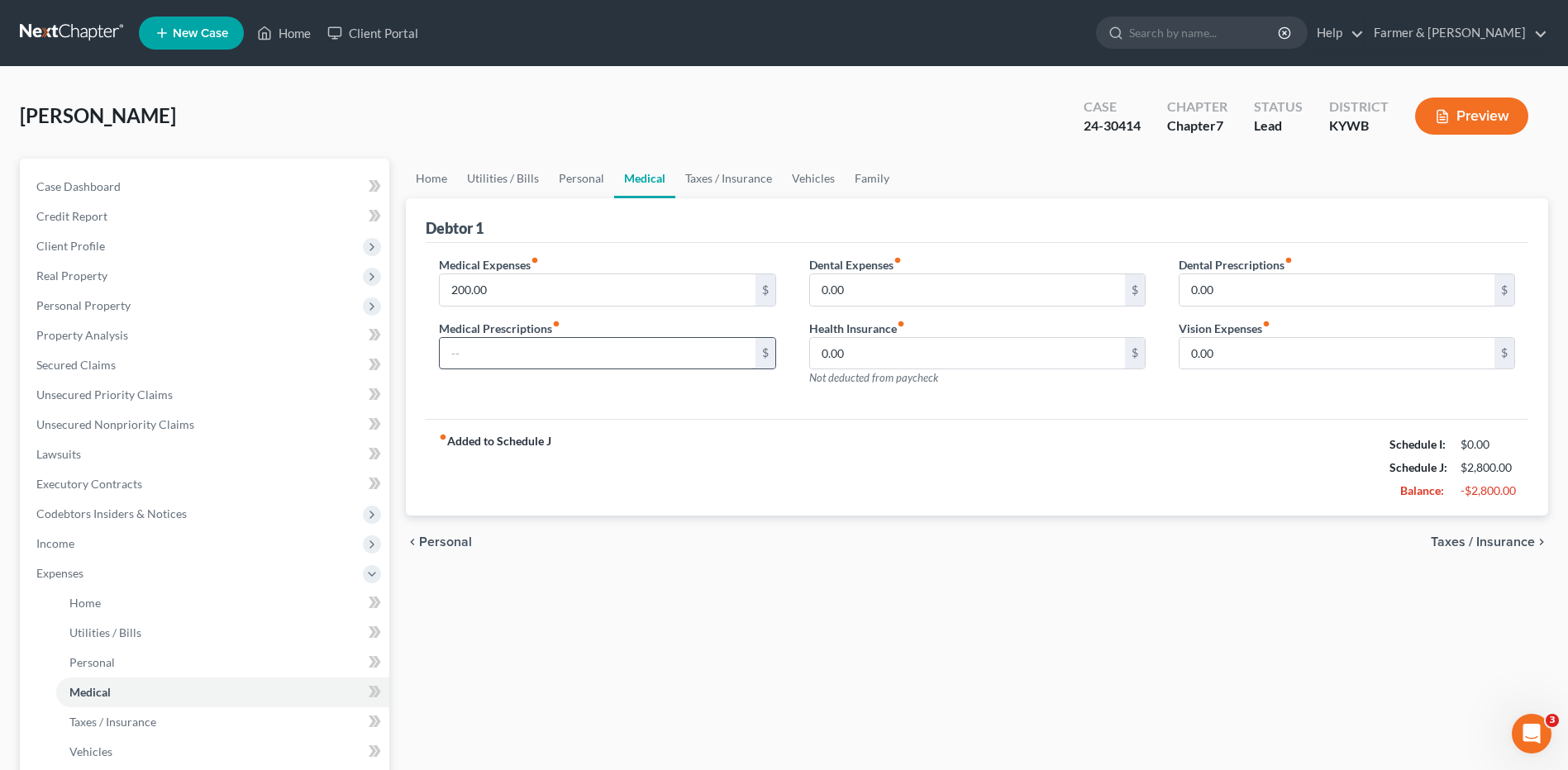
drag, startPoint x: 519, startPoint y: 565, endPoint x: 538, endPoint y: 355, distance: 210.9
click at [519, 565] on div "chevron_left Personal Taxes / Insurance chevron_right" at bounding box center [976, 542] width 1142 height 52
click at [524, 291] on input "200.00" at bounding box center [597, 290] width 315 height 31
type input "50.00"
click at [181, 715] on link "Taxes / Insurance" at bounding box center [223, 722] width 333 height 30
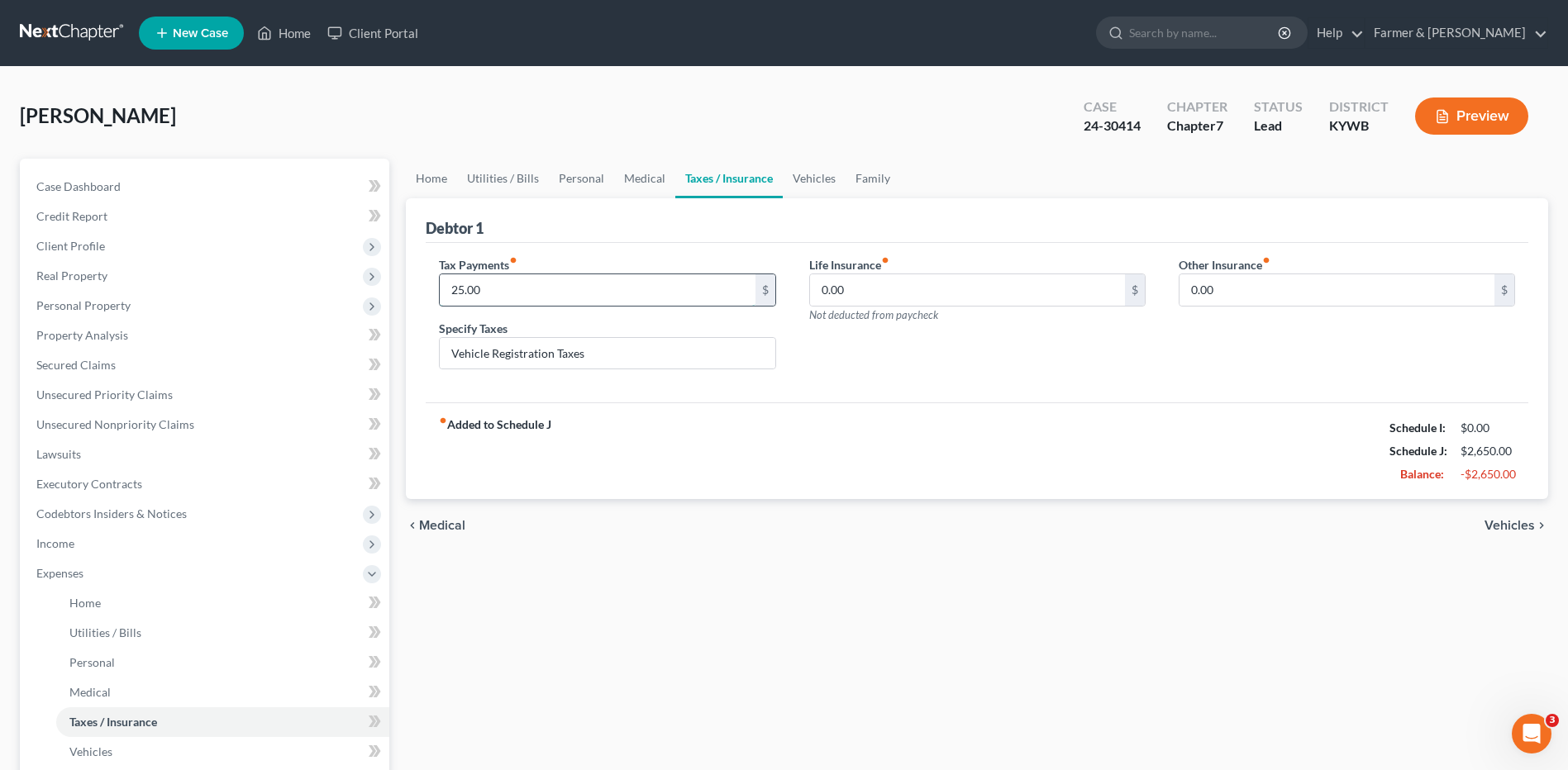
click at [503, 293] on input "25.00" at bounding box center [597, 290] width 315 height 31
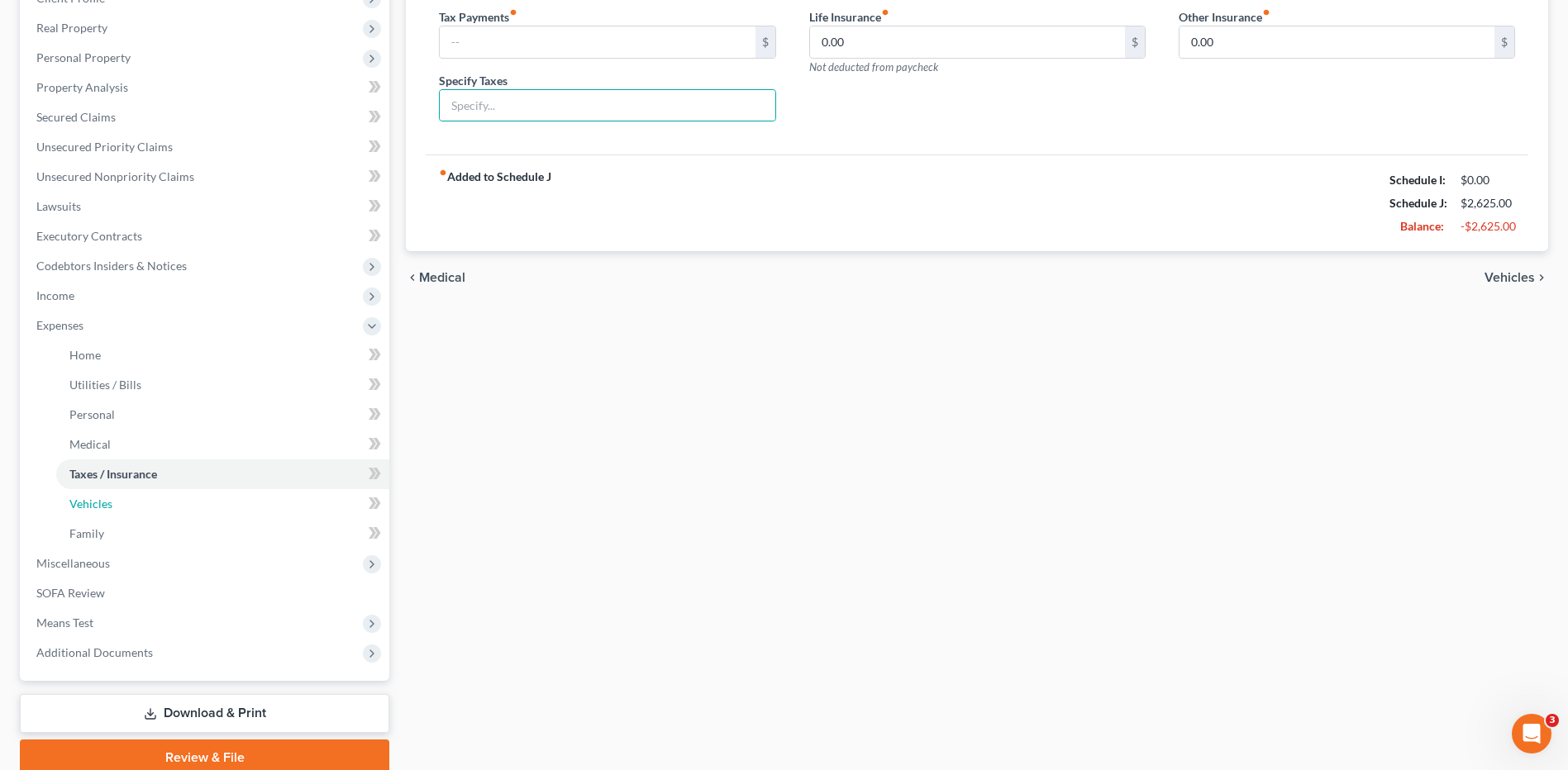
click at [144, 495] on link "Vehicles" at bounding box center [223, 504] width 333 height 30
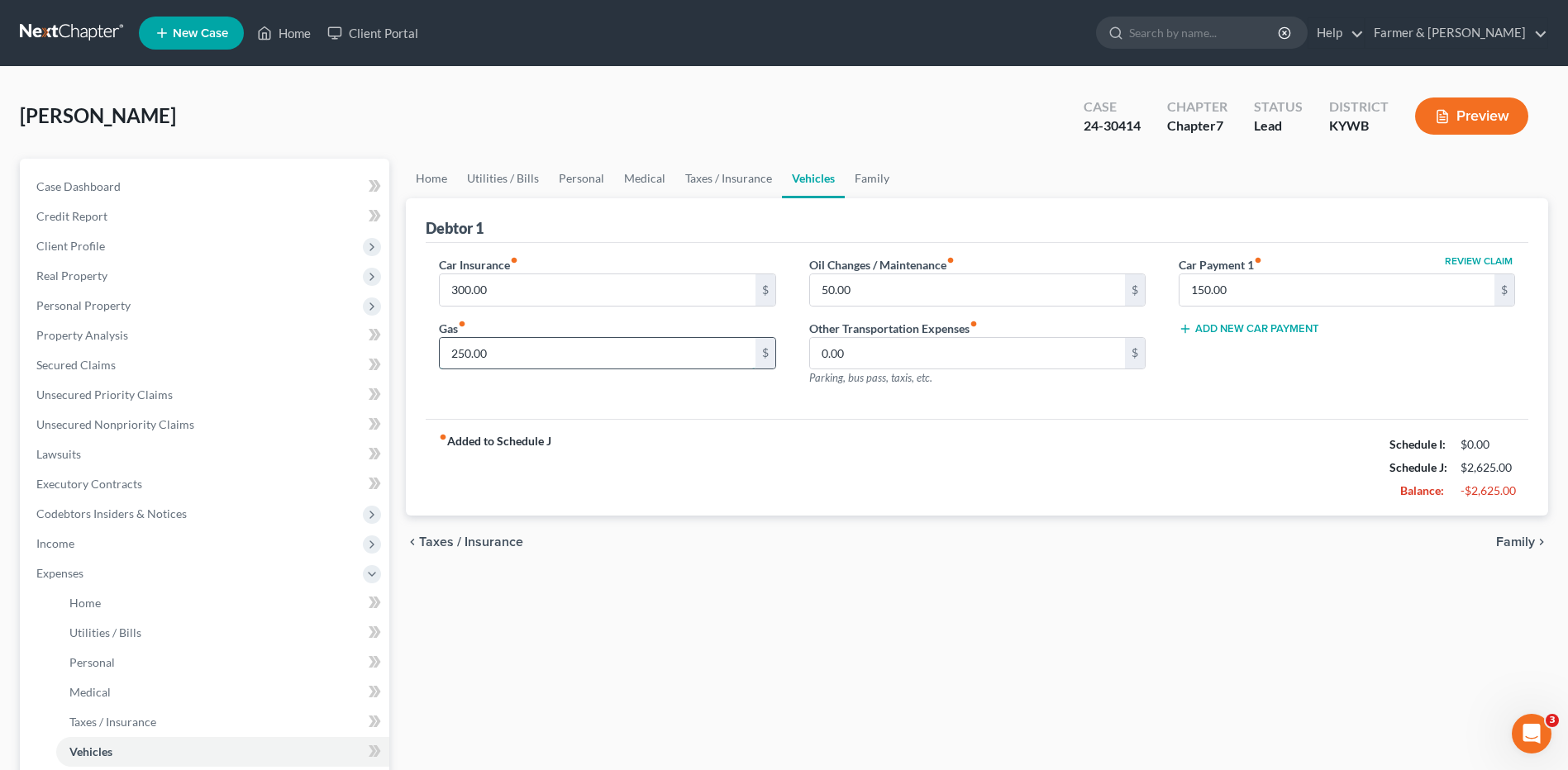
click at [533, 345] on input "250.00" at bounding box center [597, 354] width 315 height 31
type input "100.00"
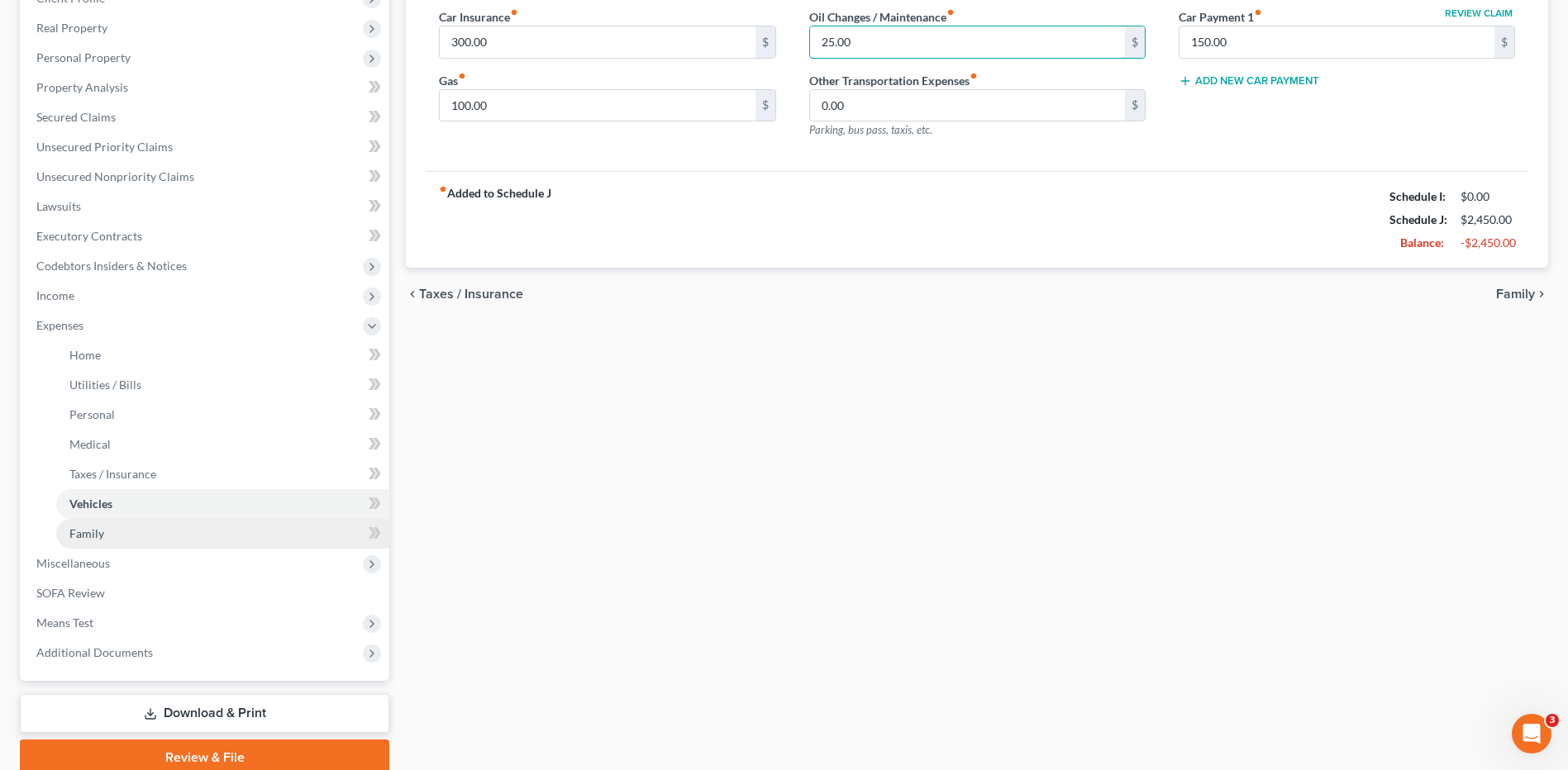
type input "25.00"
click at [124, 538] on link "Family" at bounding box center [223, 534] width 333 height 30
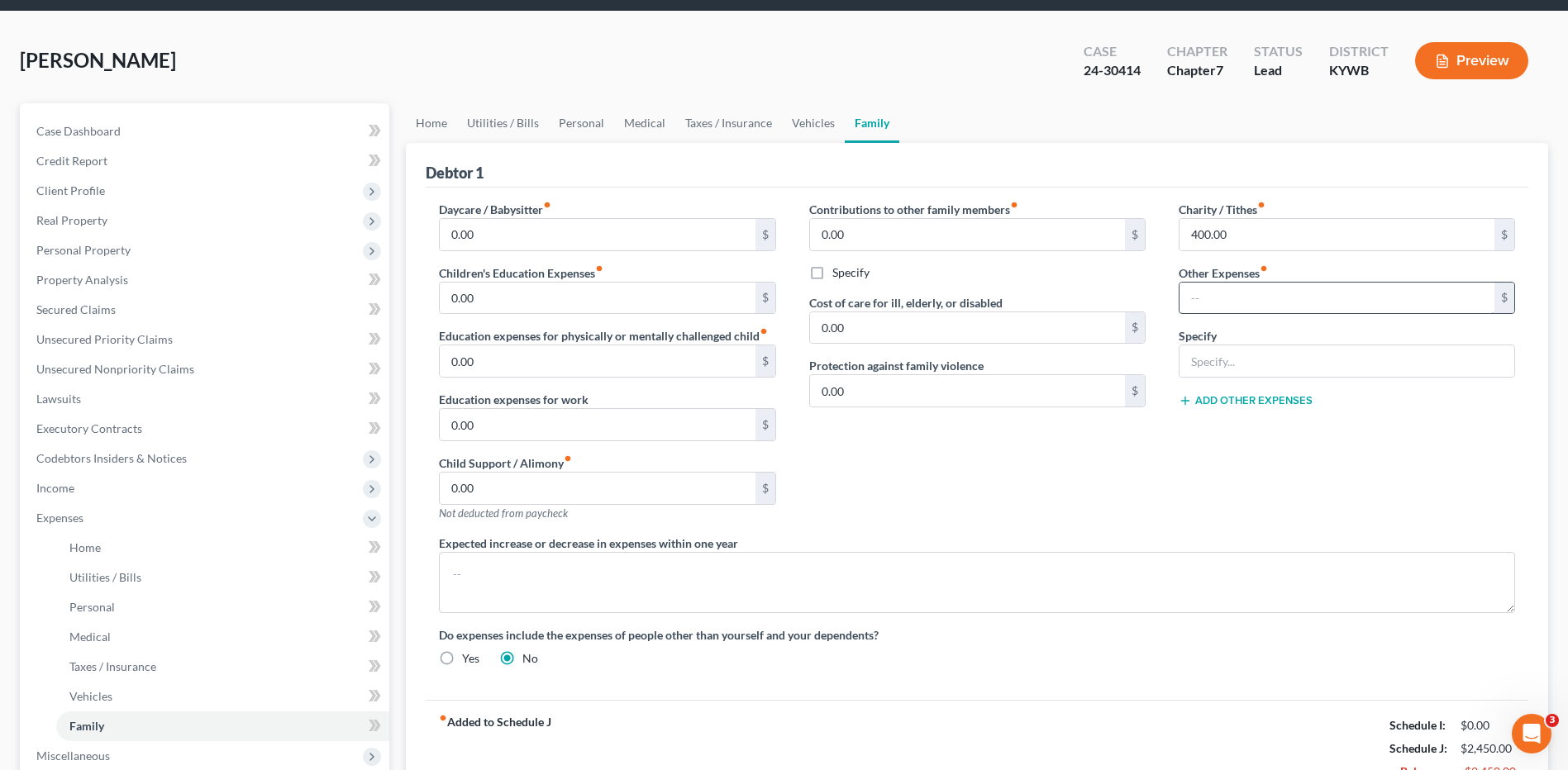
scroll to position [83, 0]
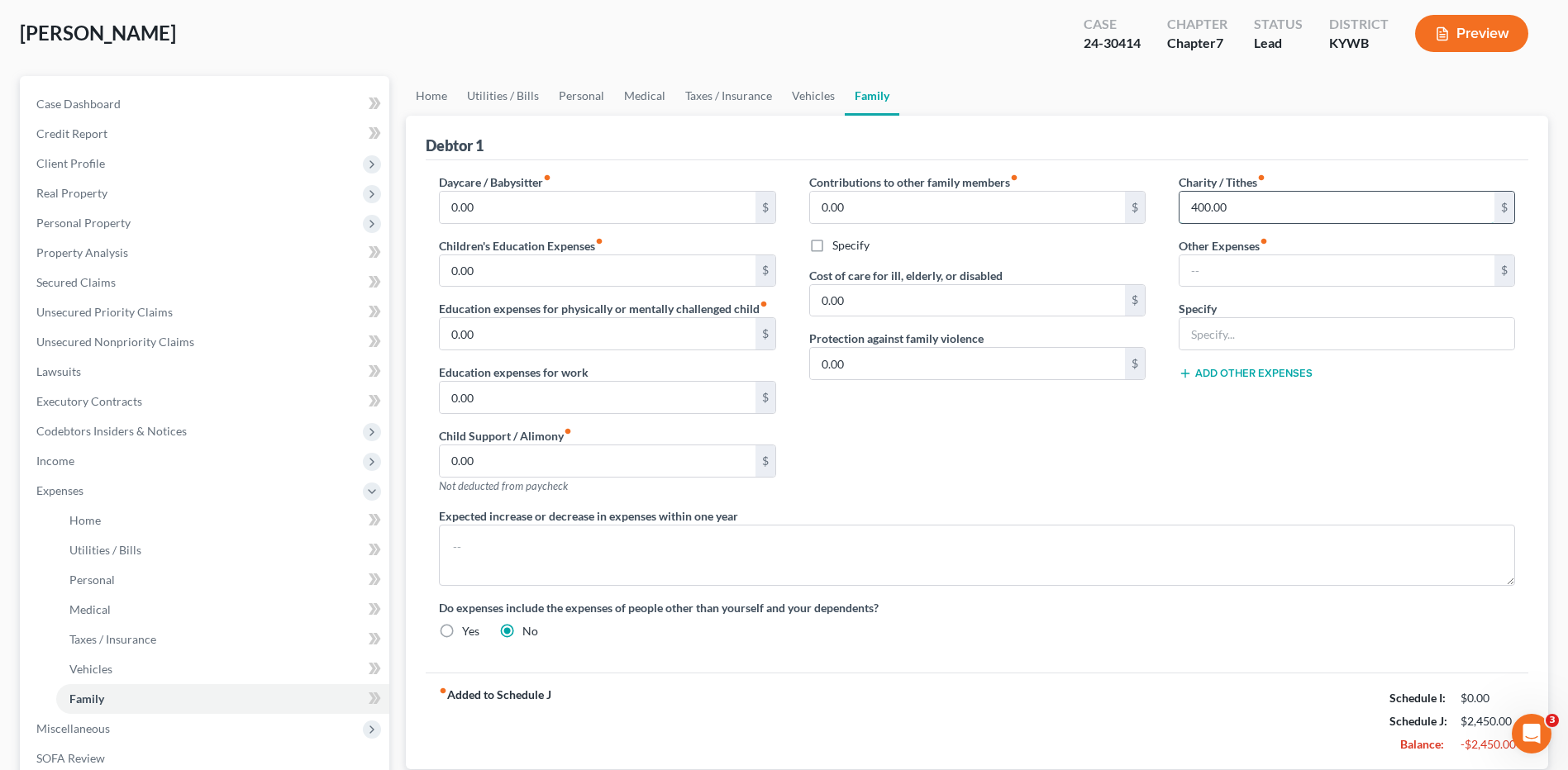
click at [1280, 209] on input "400.00" at bounding box center [1337, 207] width 315 height 31
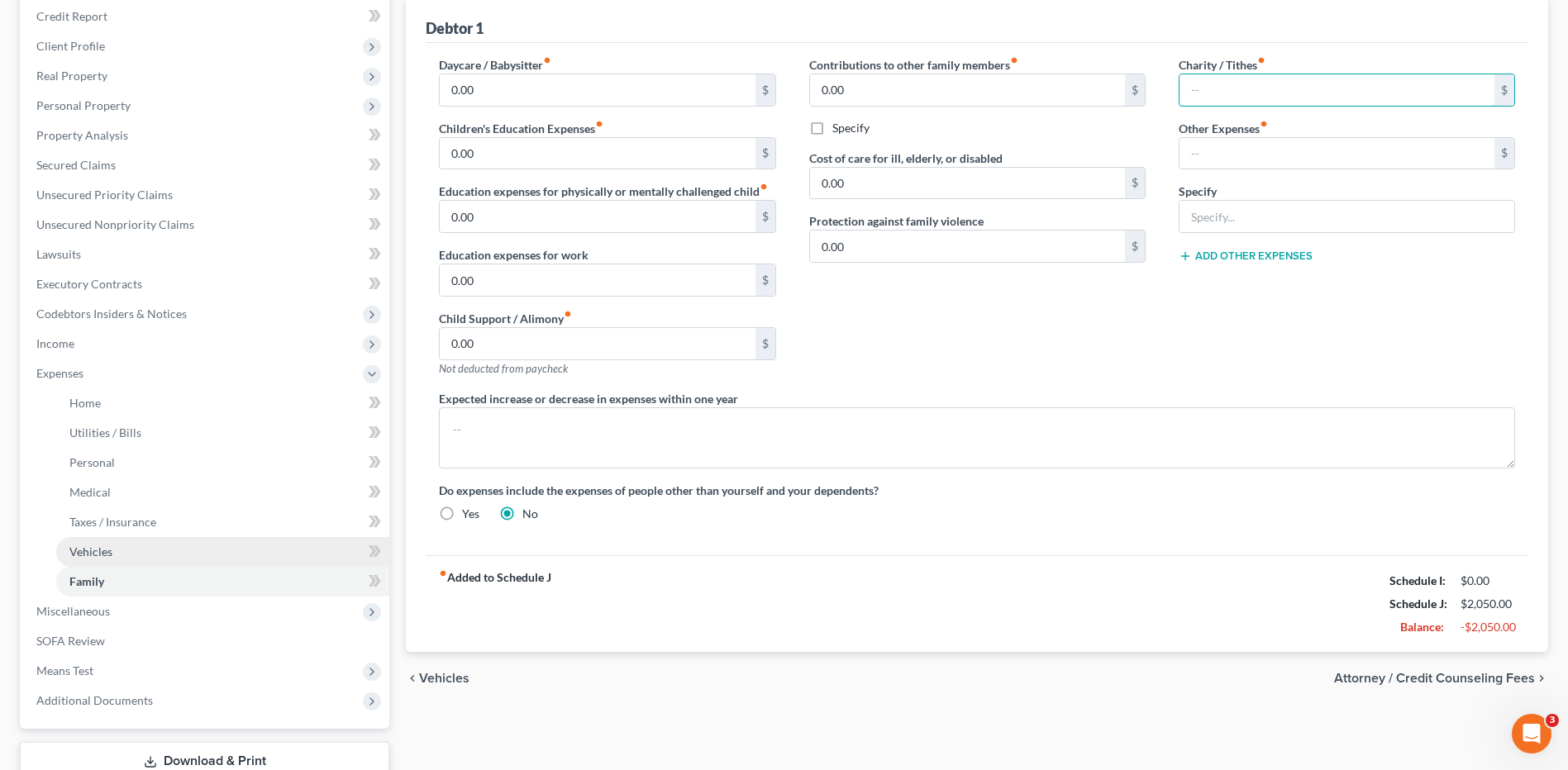
scroll to position [317, 0]
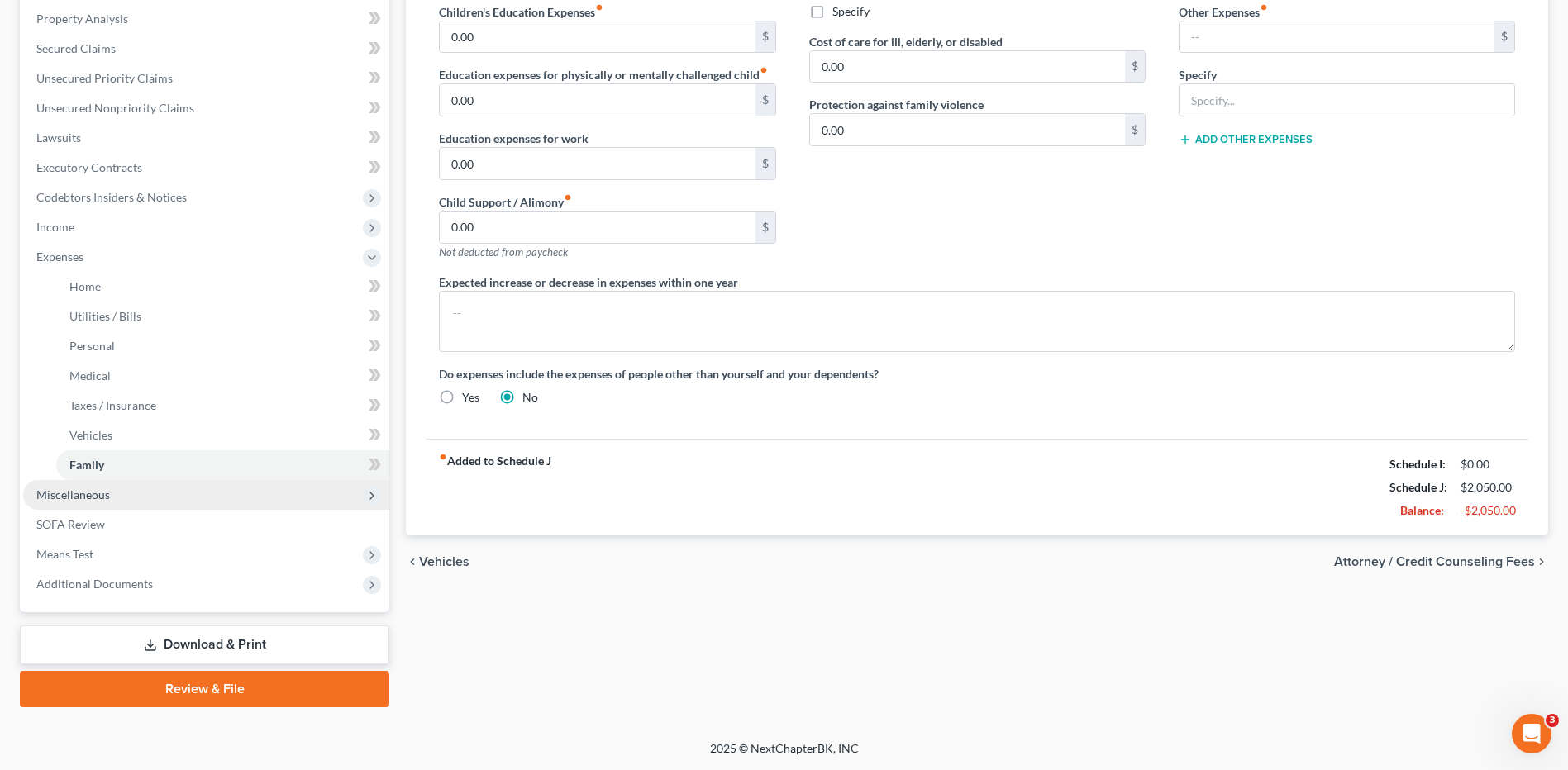
click at [145, 497] on span "Miscellaneous" at bounding box center [206, 495] width 366 height 30
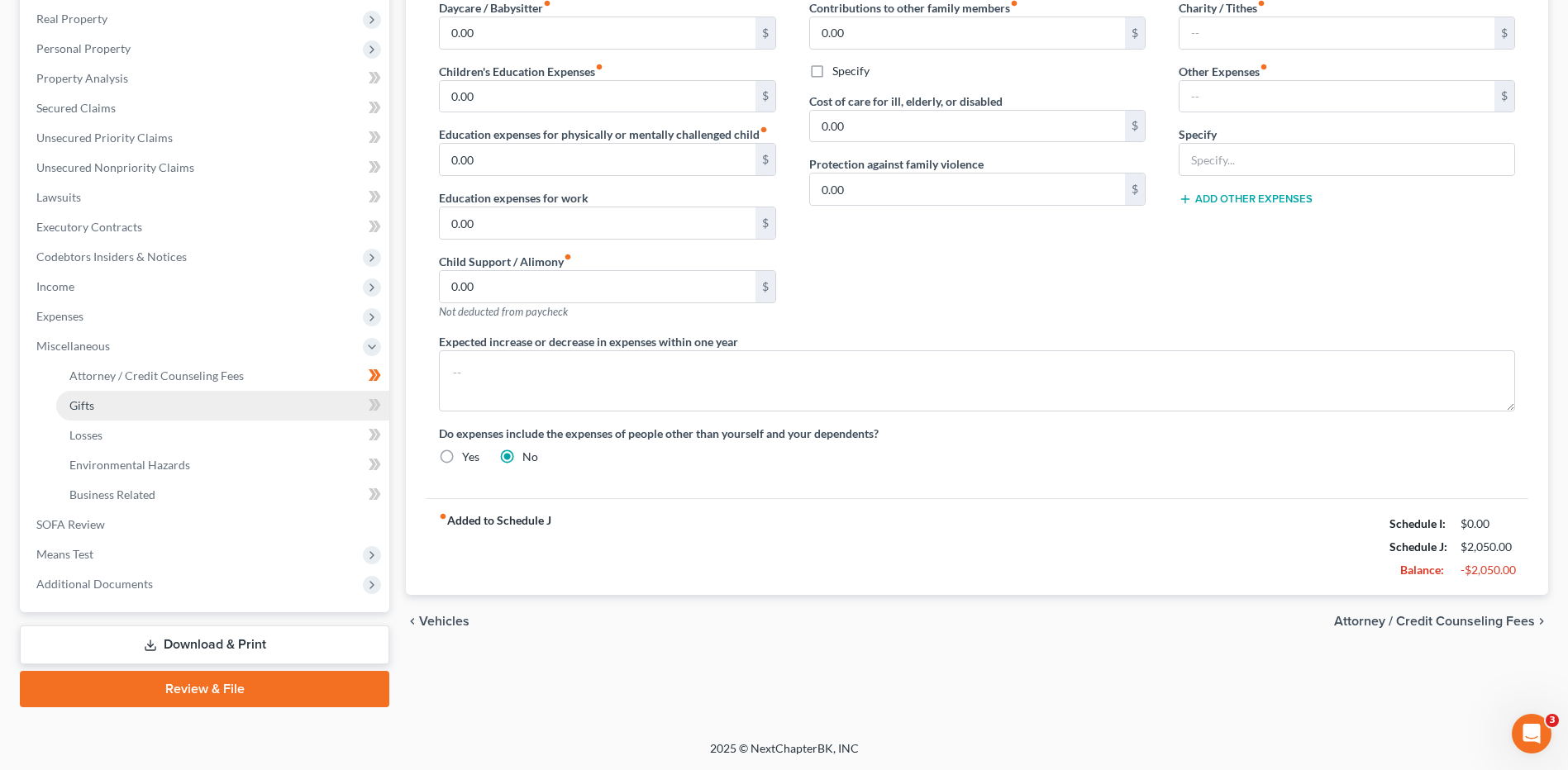
scroll to position [257, 0]
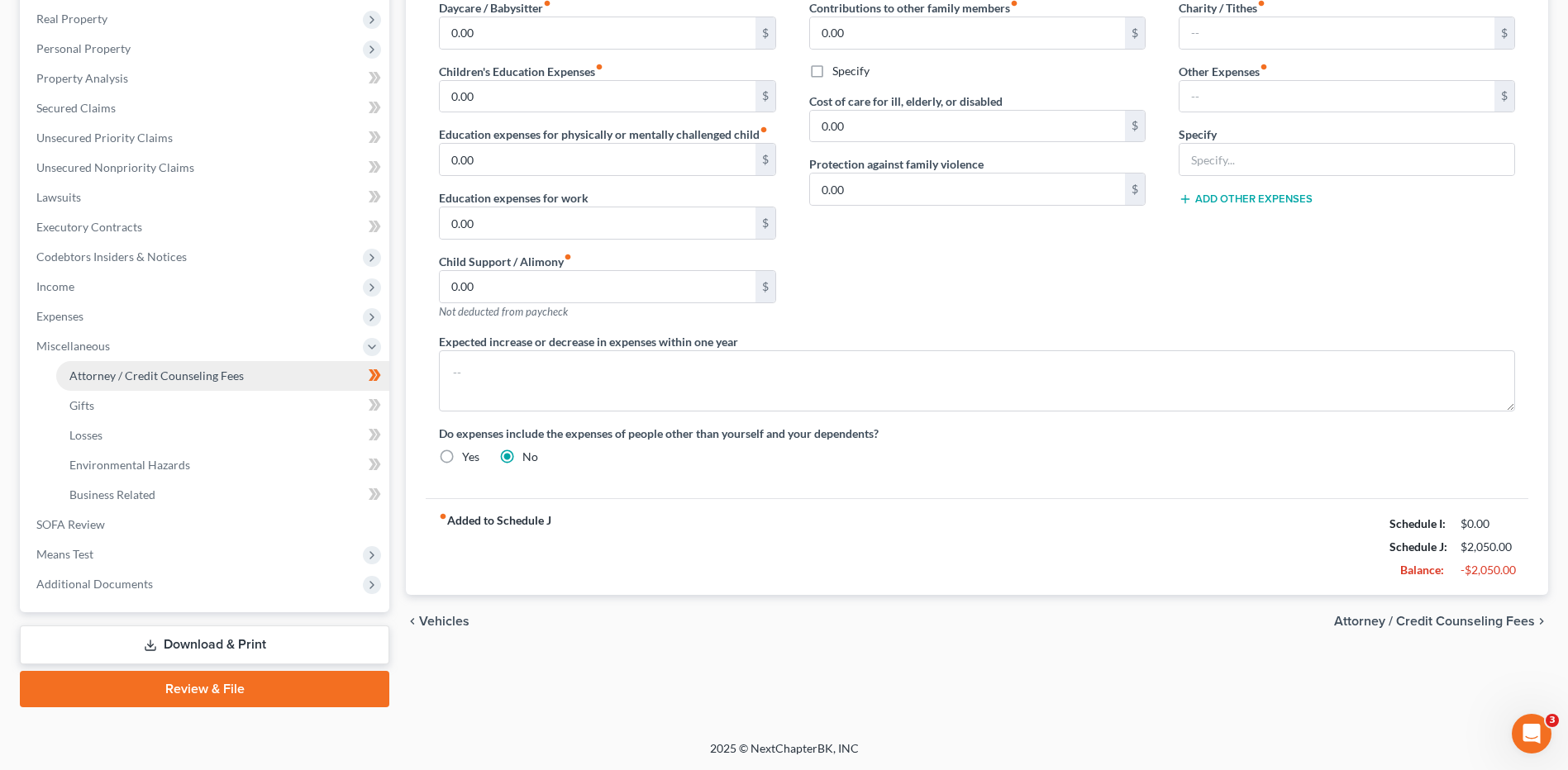
click at [191, 375] on span "Attorney / Credit Counseling Fees" at bounding box center [156, 375] width 174 height 14
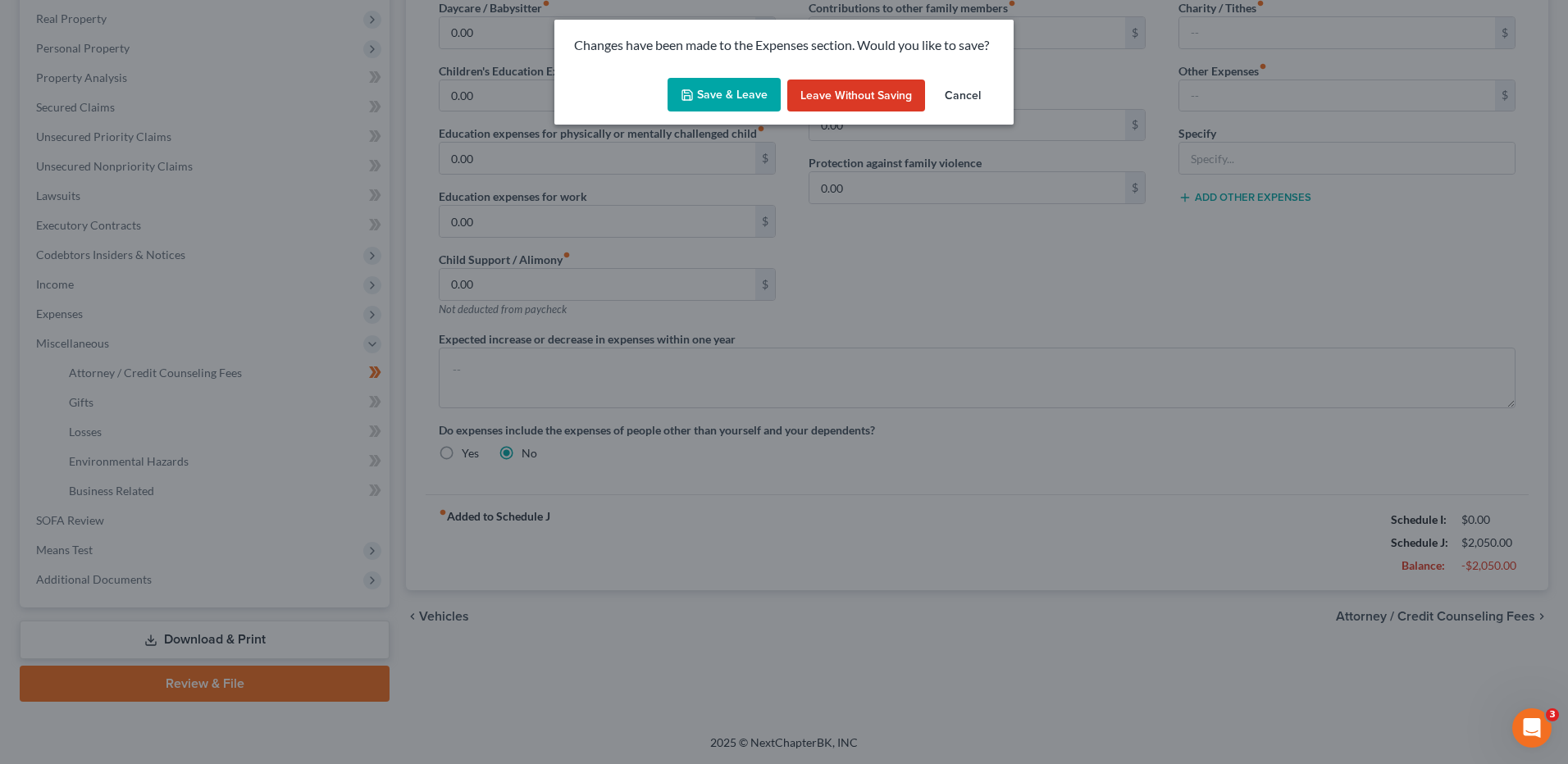
click at [720, 94] on button "Save & Leave" at bounding box center [724, 96] width 113 height 35
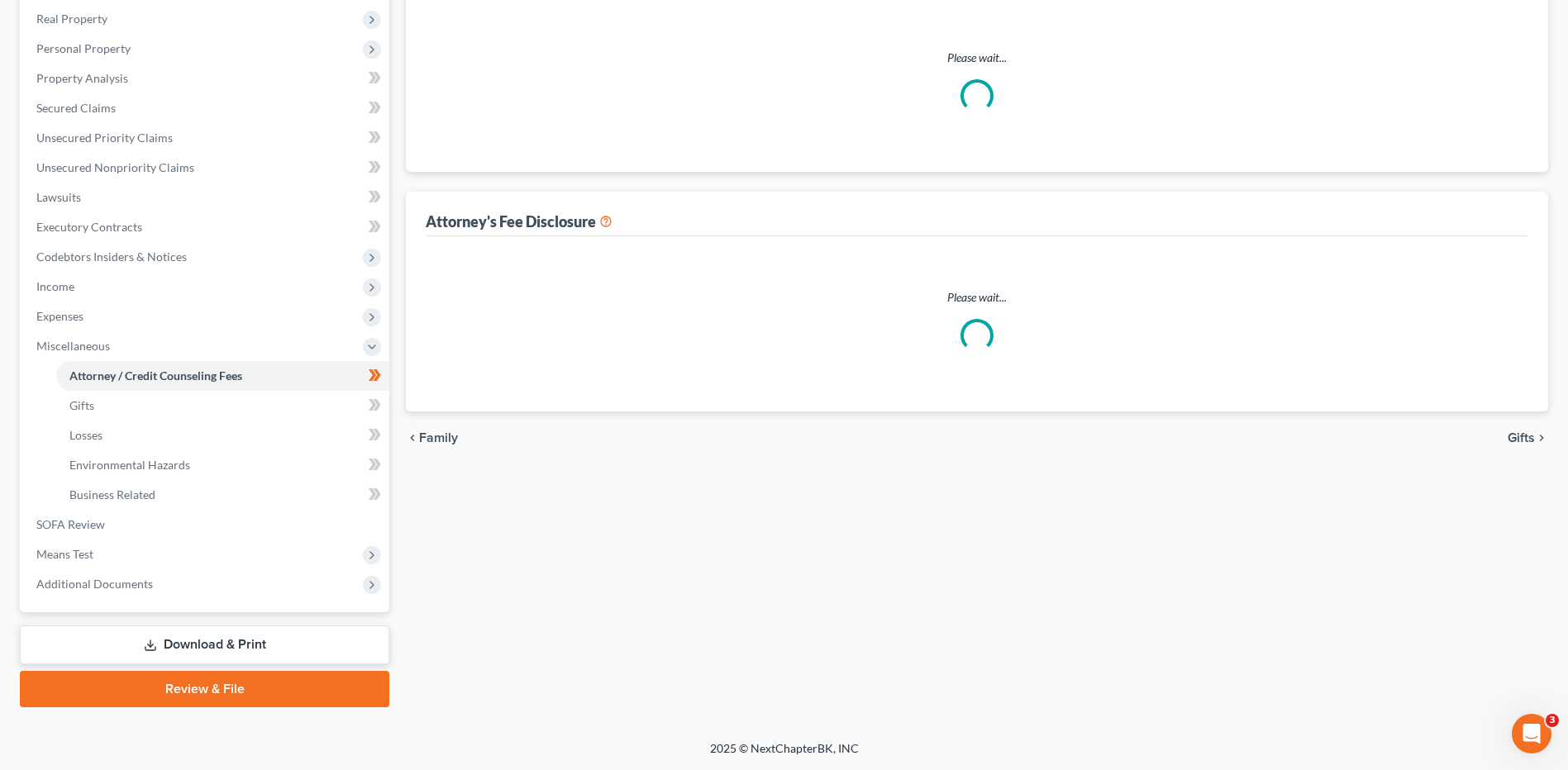
select select "0"
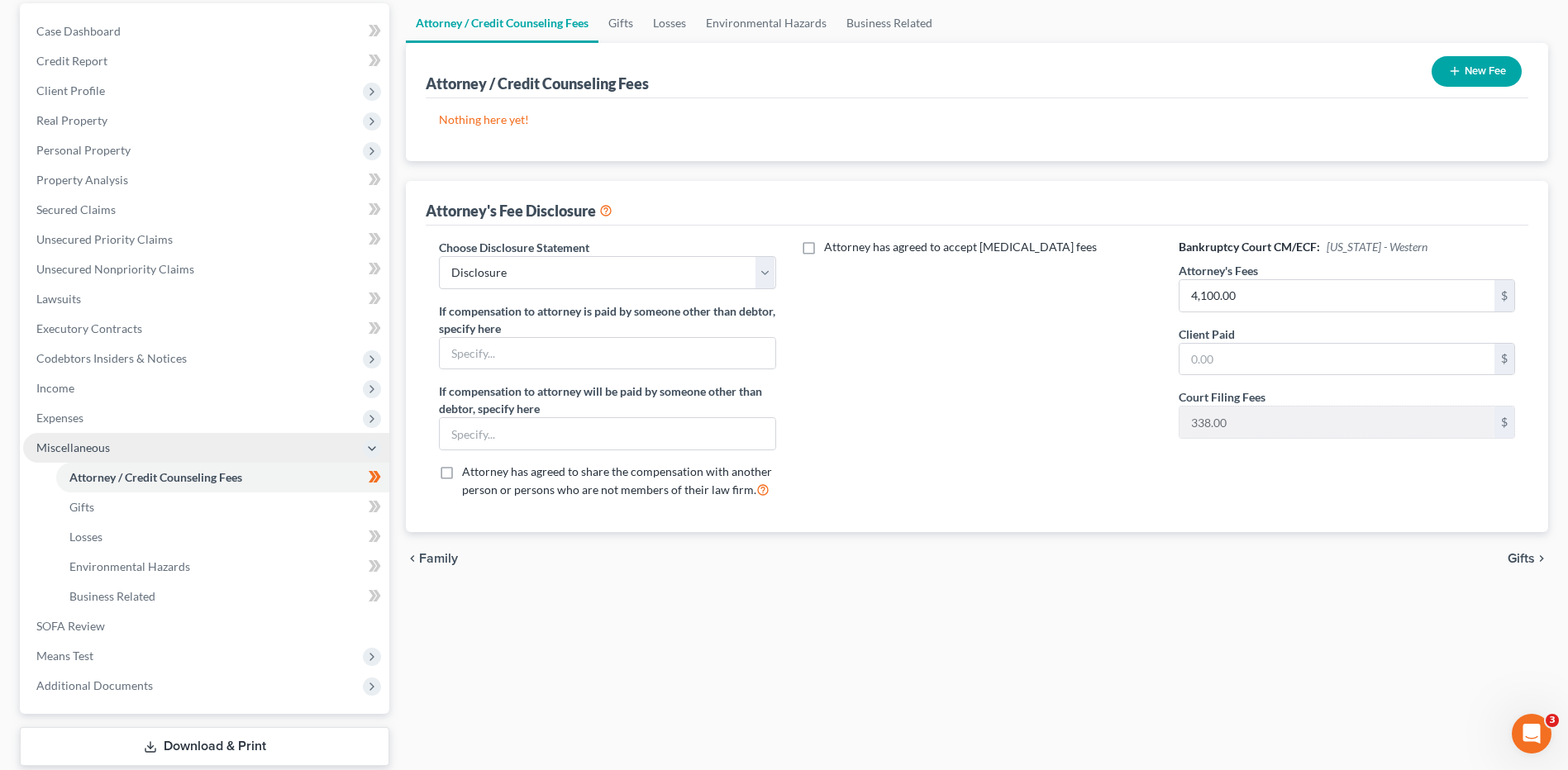
scroll to position [165, 0]
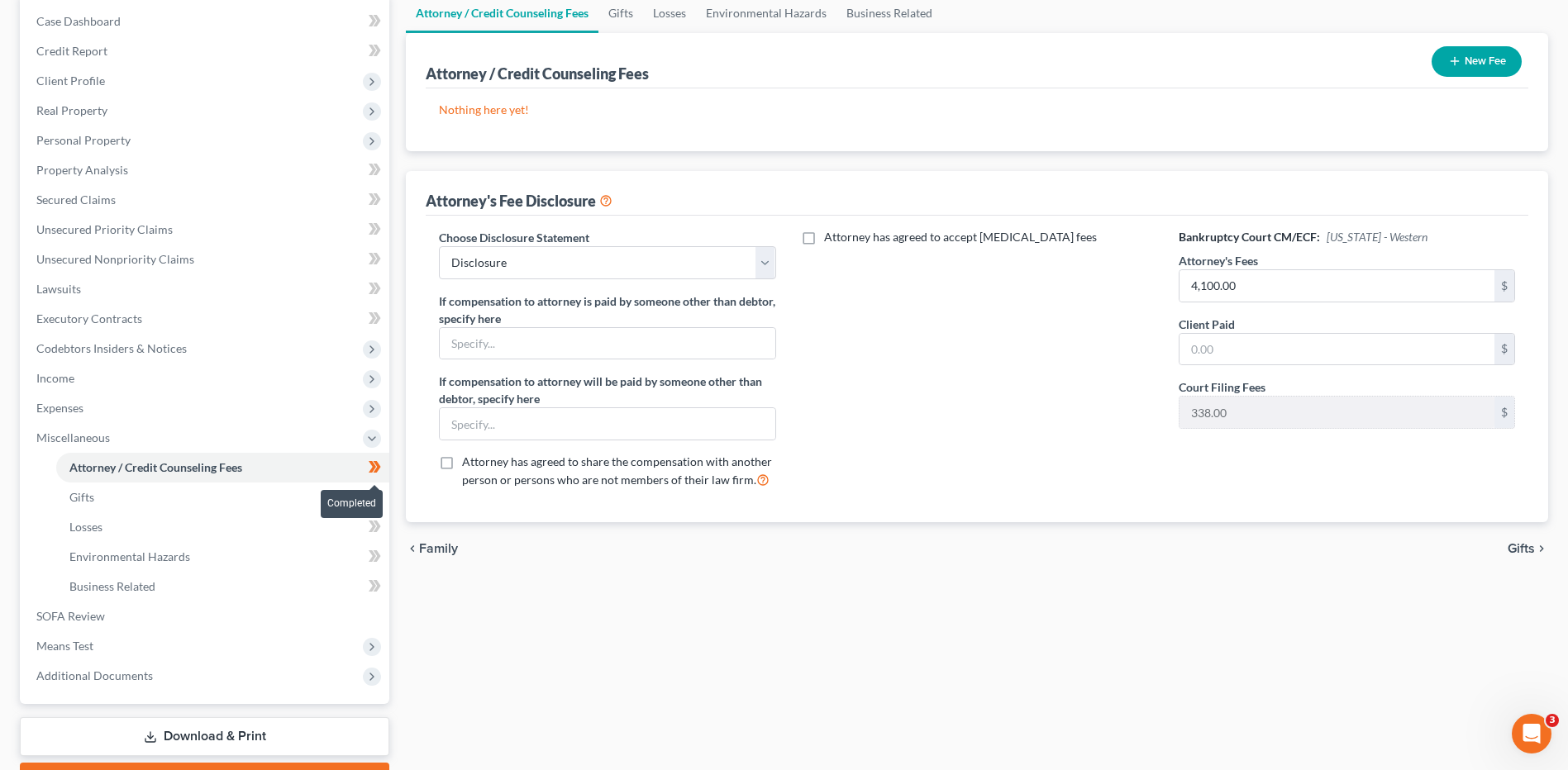
drag, startPoint x: 378, startPoint y: 469, endPoint x: 1179, endPoint y: 499, distance: 801.6
click at [378, 469] on icon at bounding box center [377, 467] width 8 height 12
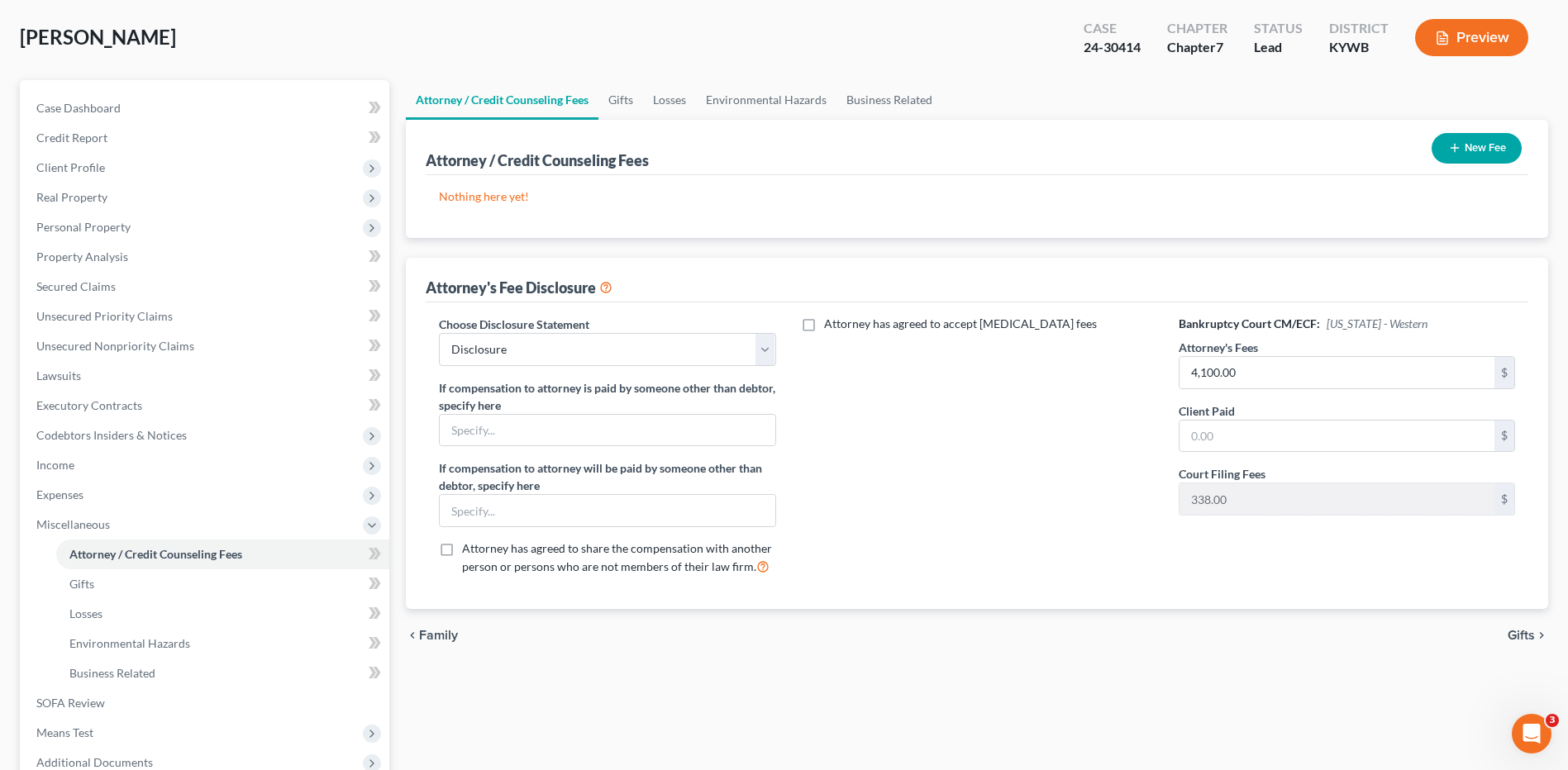
scroll to position [0, 0]
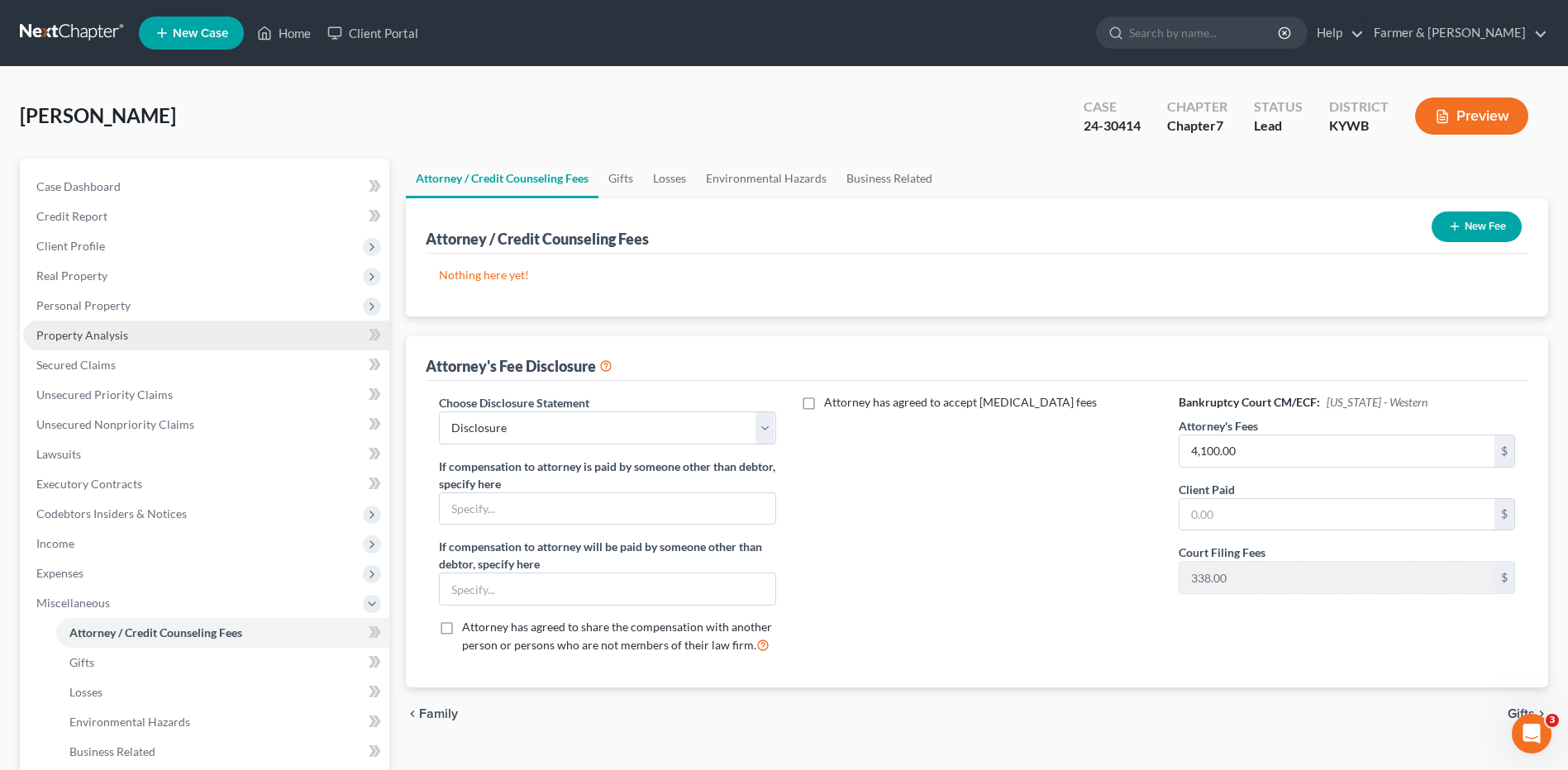
drag, startPoint x: 93, startPoint y: 335, endPoint x: 1313, endPoint y: 500, distance: 1231.1
click at [93, 335] on span "Property Analysis" at bounding box center [82, 334] width 91 height 14
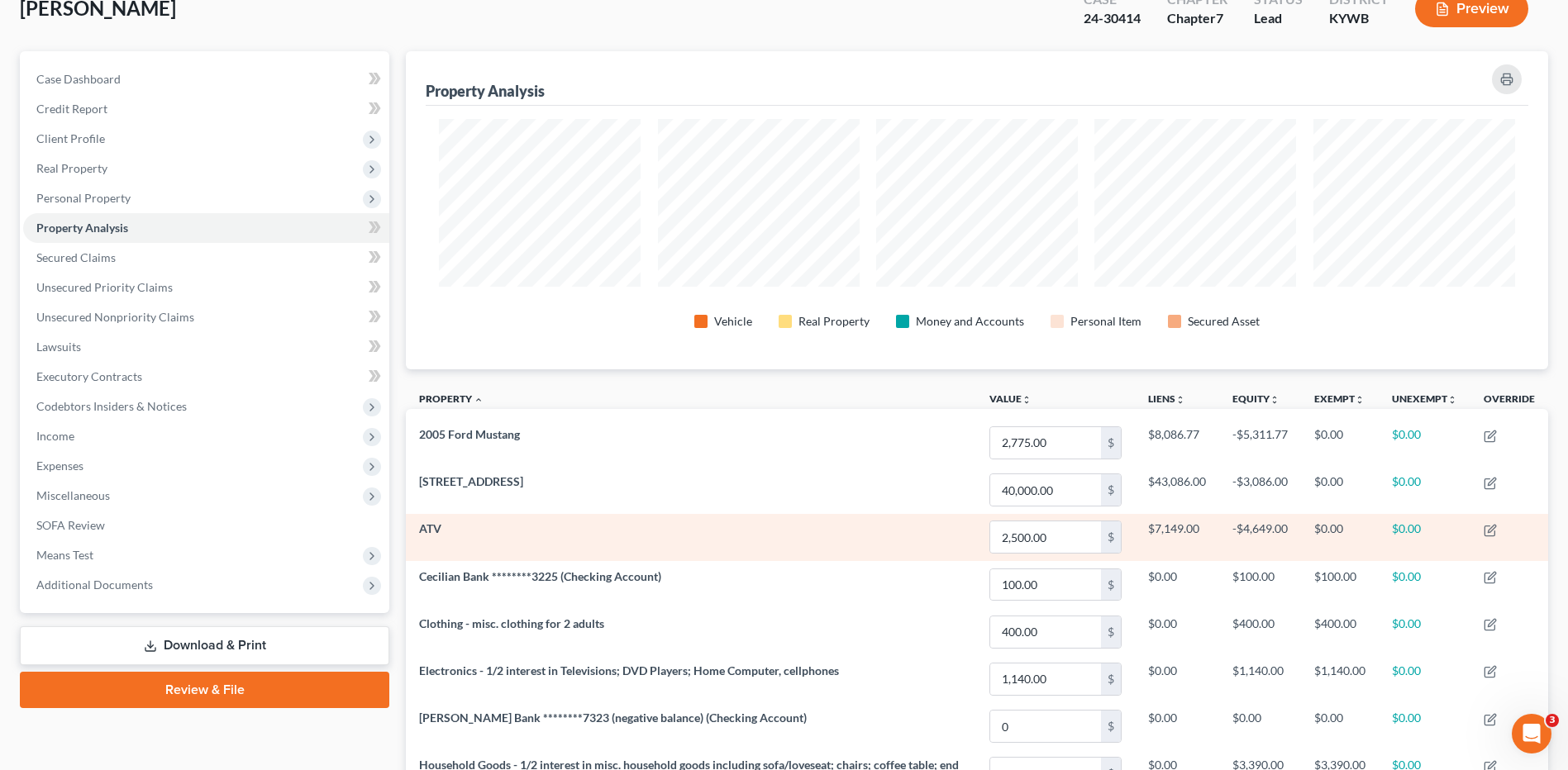
scroll to position [271, 0]
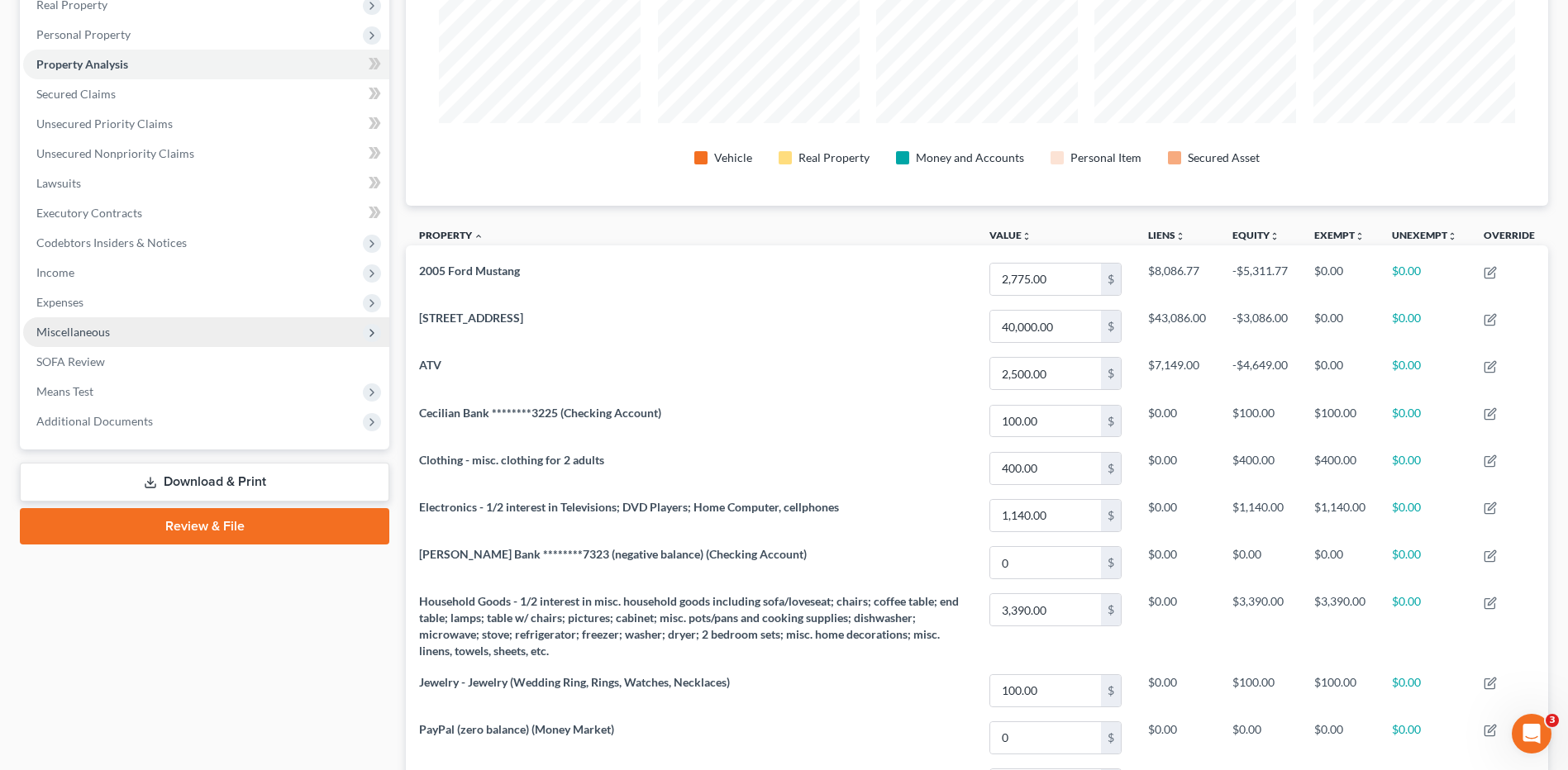
click at [185, 326] on span "Miscellaneous" at bounding box center [206, 332] width 366 height 30
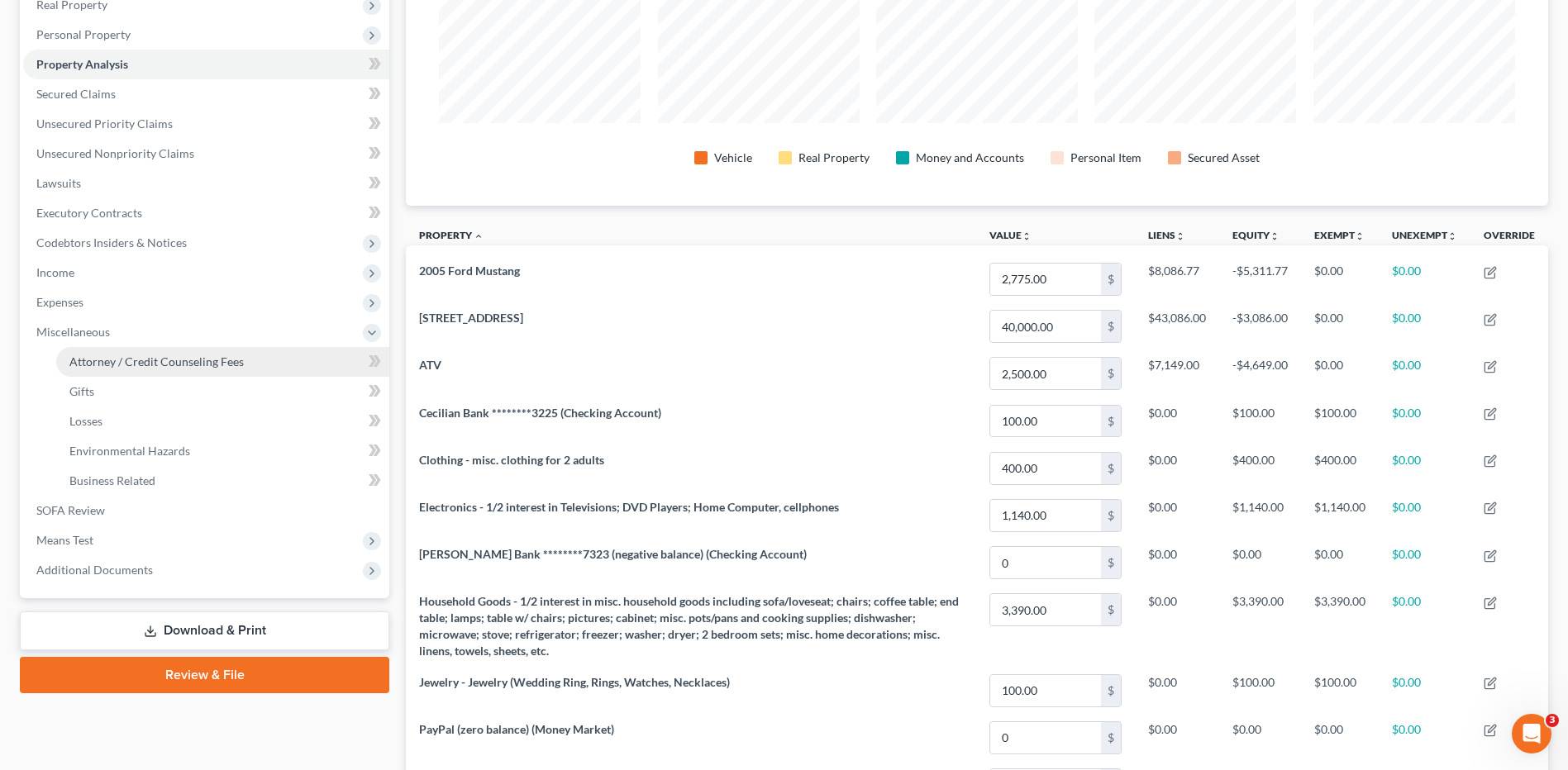
click at [196, 352] on link "Attorney / Credit Counseling Fees" at bounding box center [223, 362] width 333 height 30
select select "0"
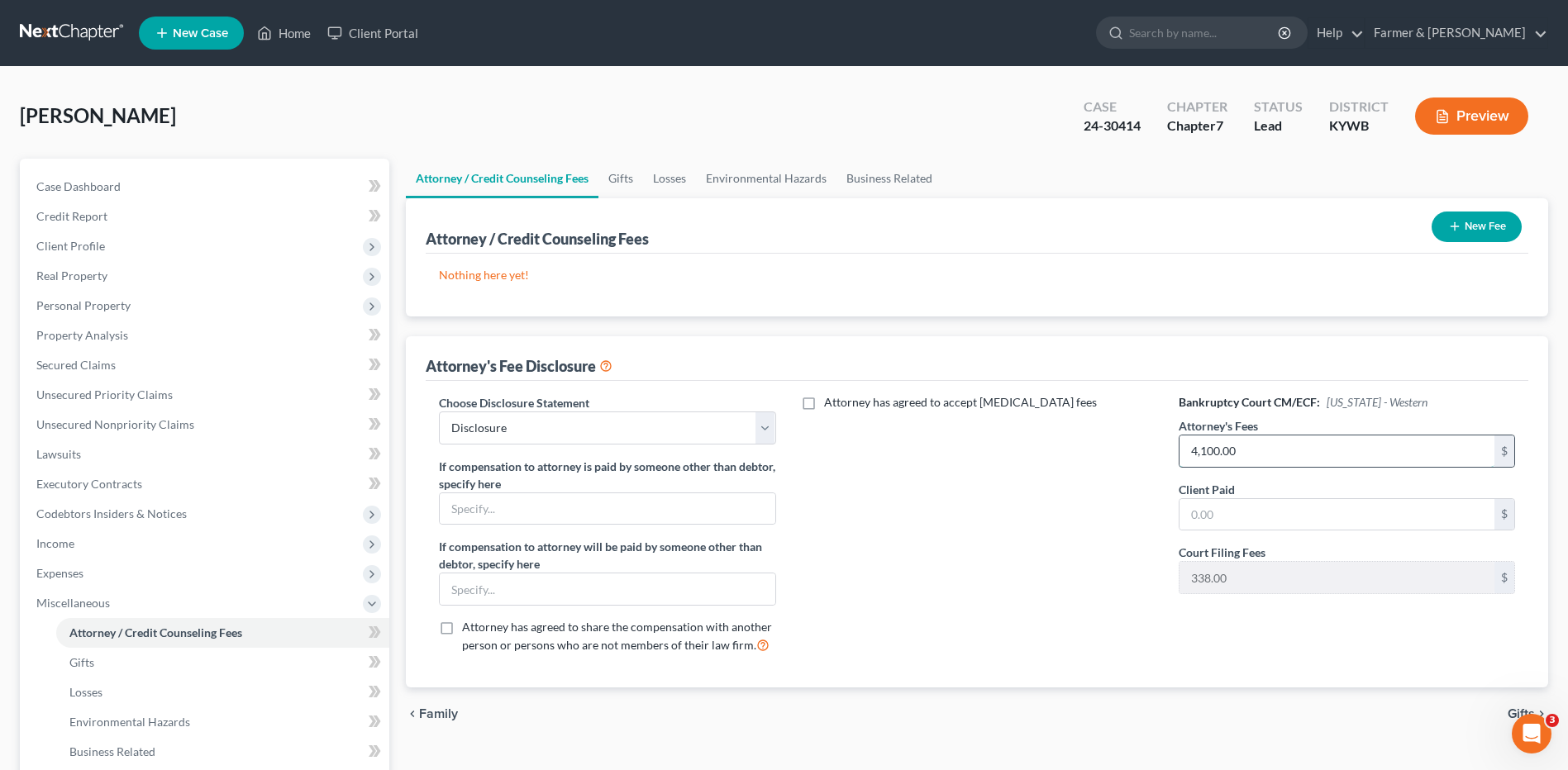
click at [1237, 447] on input "4,100.00" at bounding box center [1337, 451] width 315 height 31
type input "662.00"
click at [1501, 226] on button "New Fee" at bounding box center [1476, 227] width 90 height 30
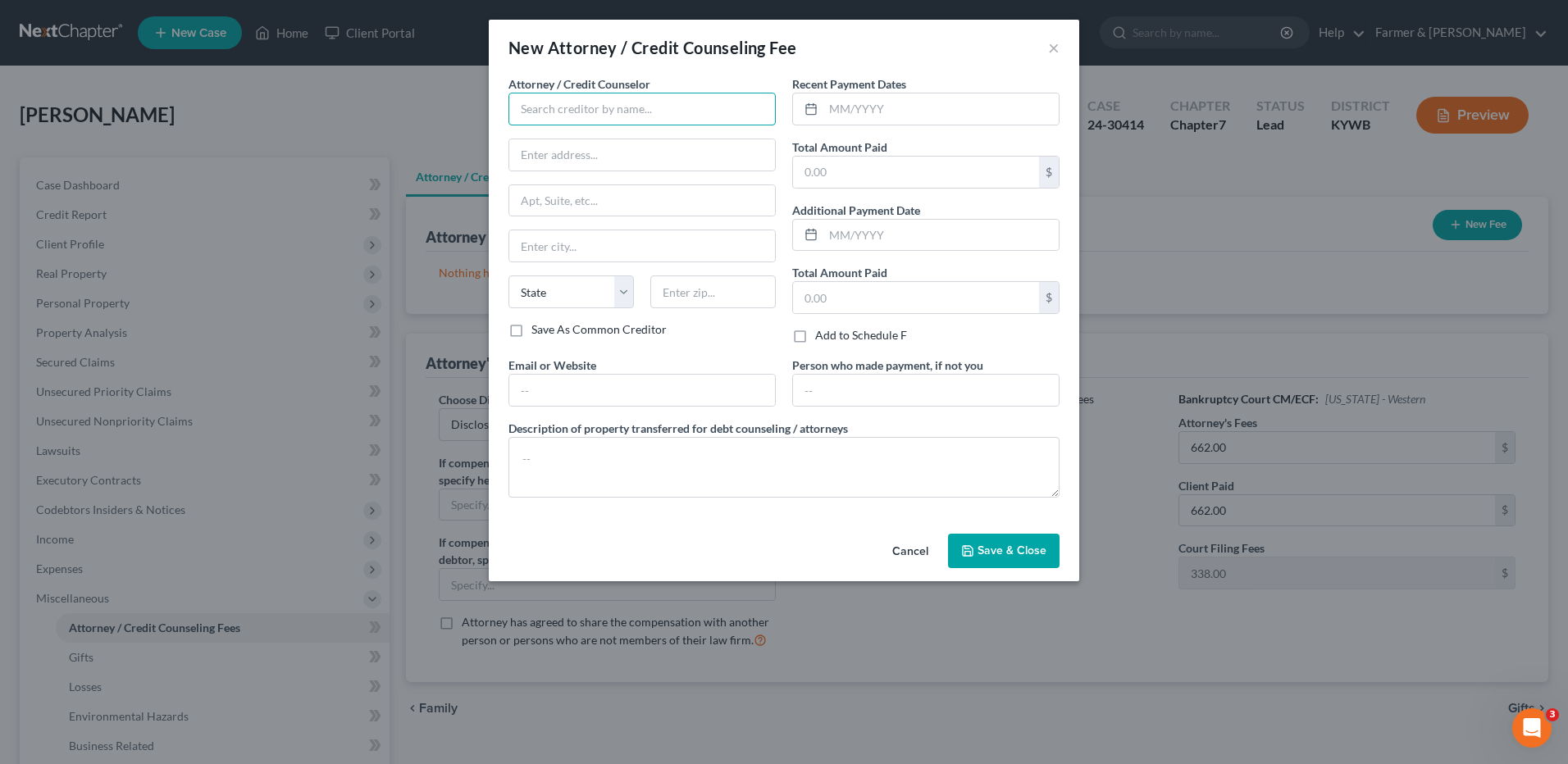
click at [757, 109] on input "text" at bounding box center [642, 109] width 267 height 33
type input "a"
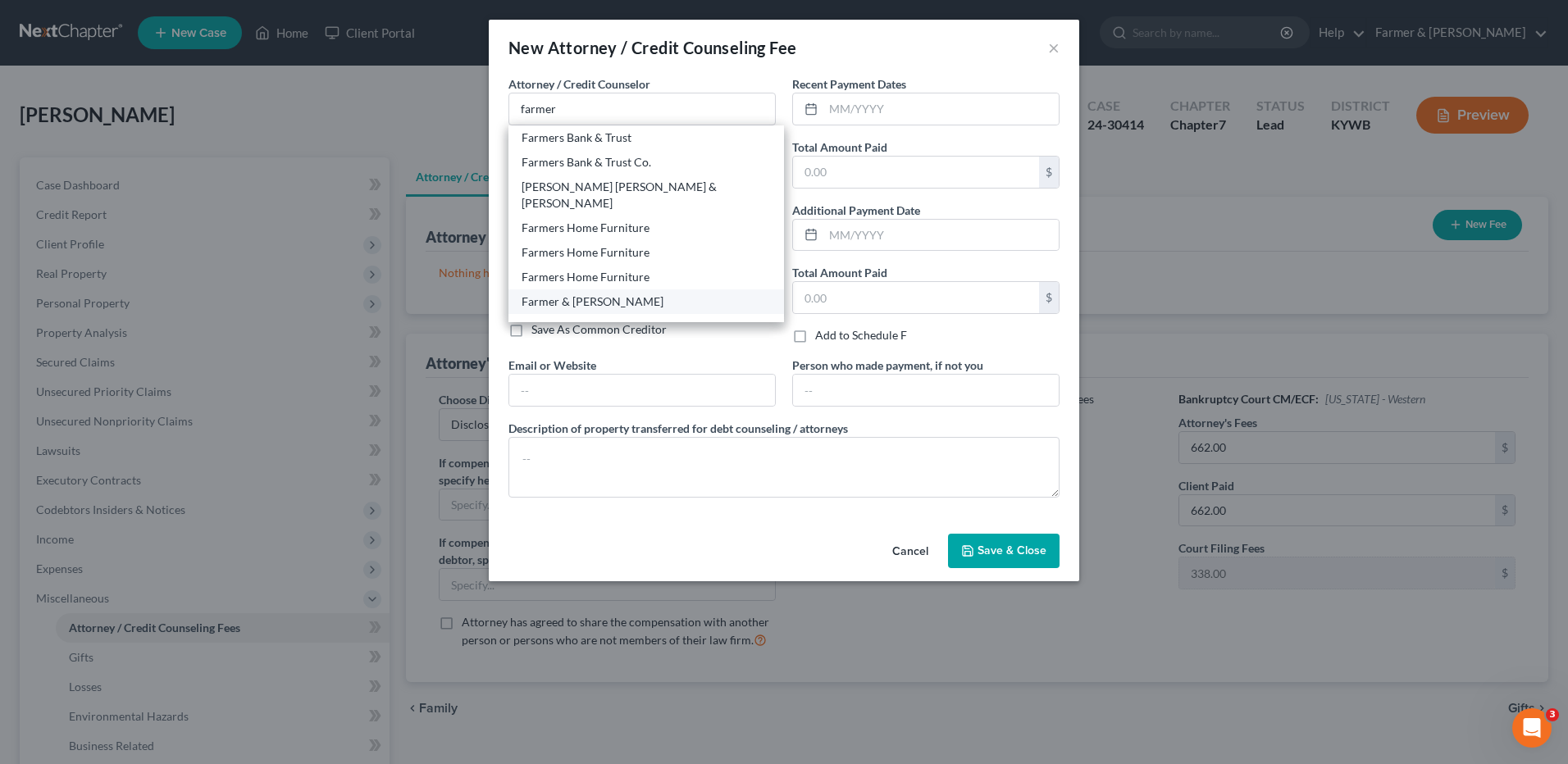
click at [600, 293] on div "Farmer & [PERSON_NAME]" at bounding box center [646, 301] width 249 height 16
type input "Farmer & [PERSON_NAME]"
type input "4975 Alben Barkley Dr #1"
type input "Paducah"
select select "18"
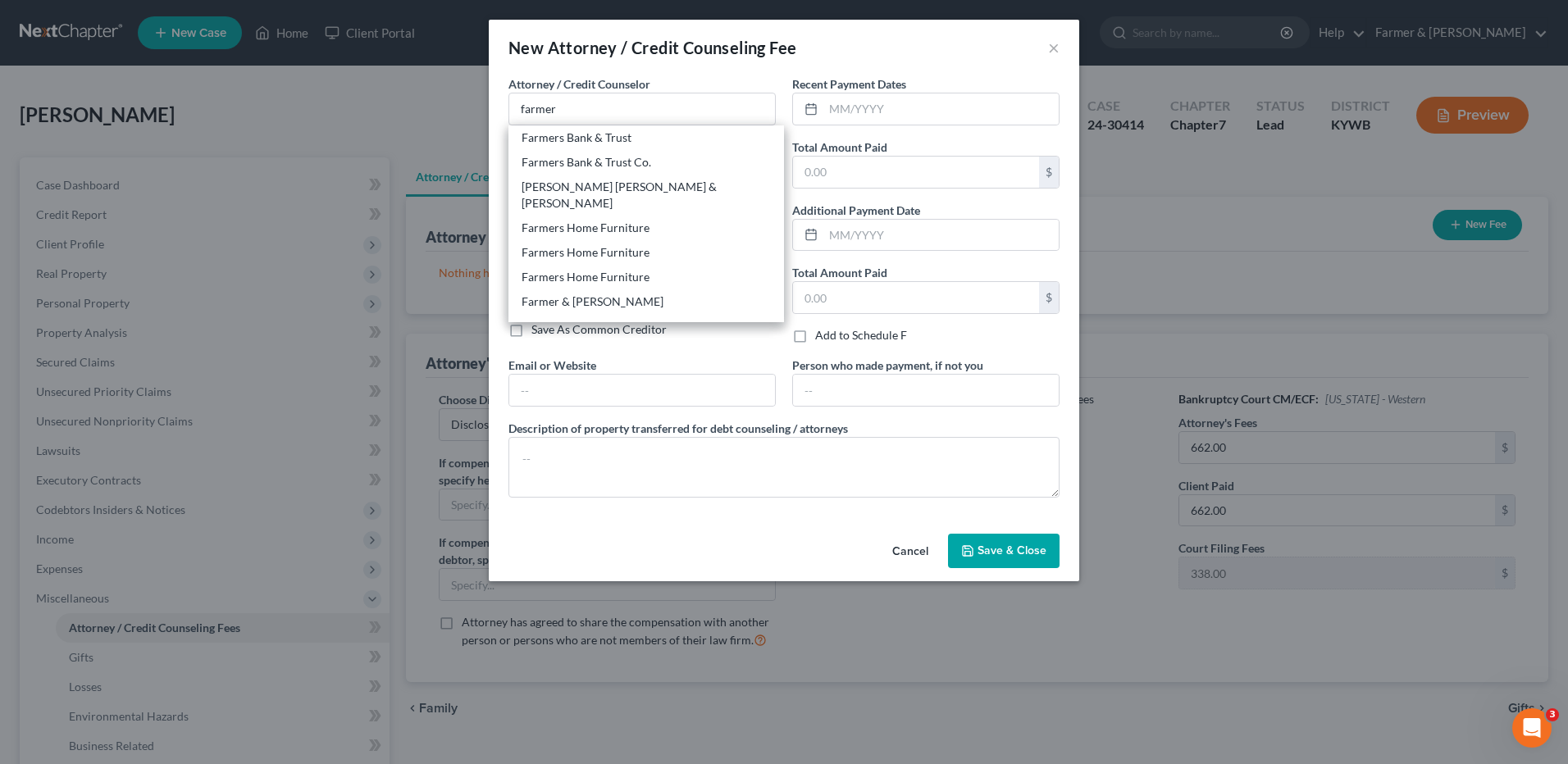
type input "42001"
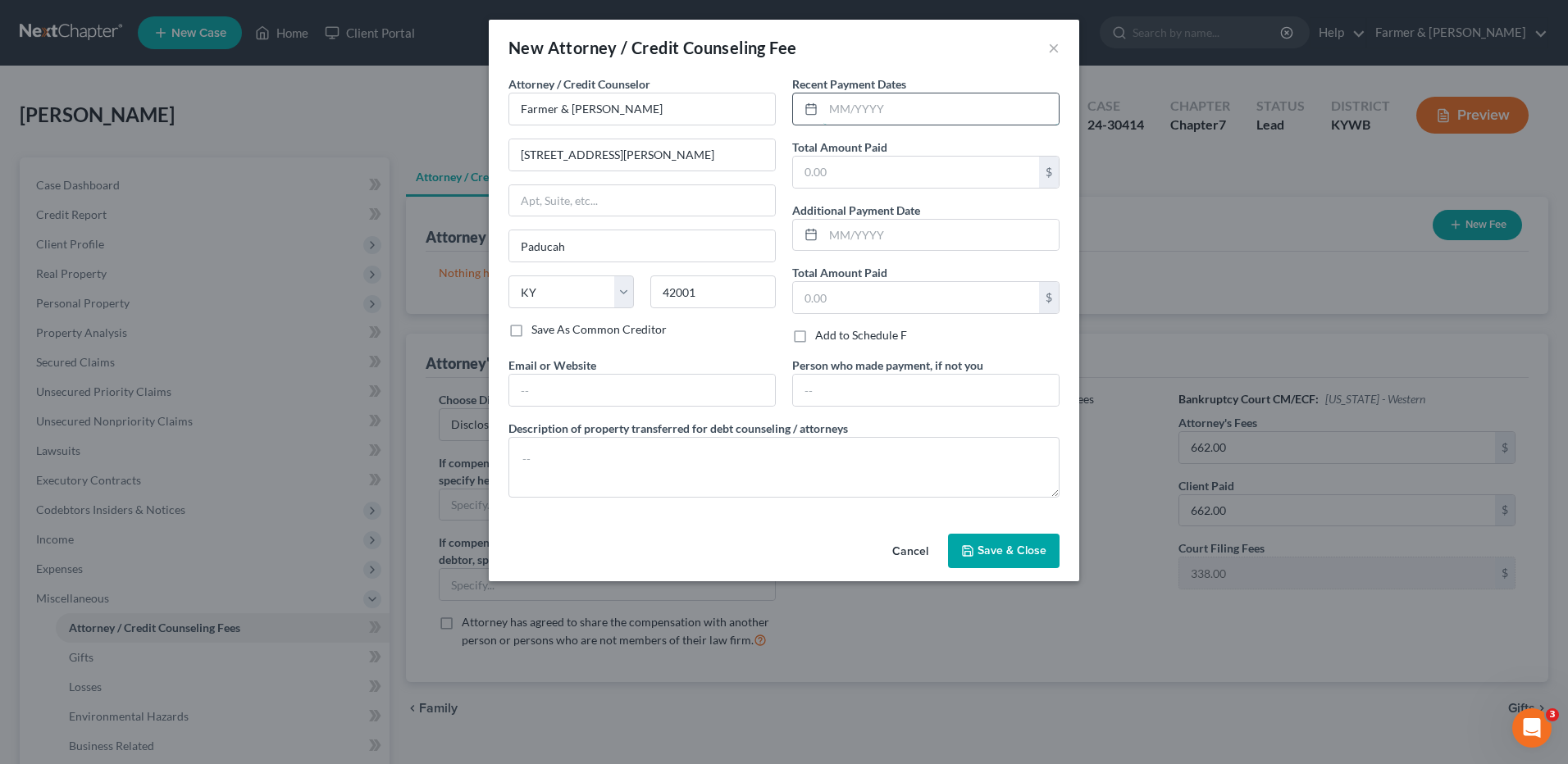
click at [839, 118] on input "text" at bounding box center [942, 109] width 235 height 31
type input "07/2025"
type input "1,000.00"
click at [747, 441] on textarea at bounding box center [784, 467] width 551 height 61
type textarea "t"
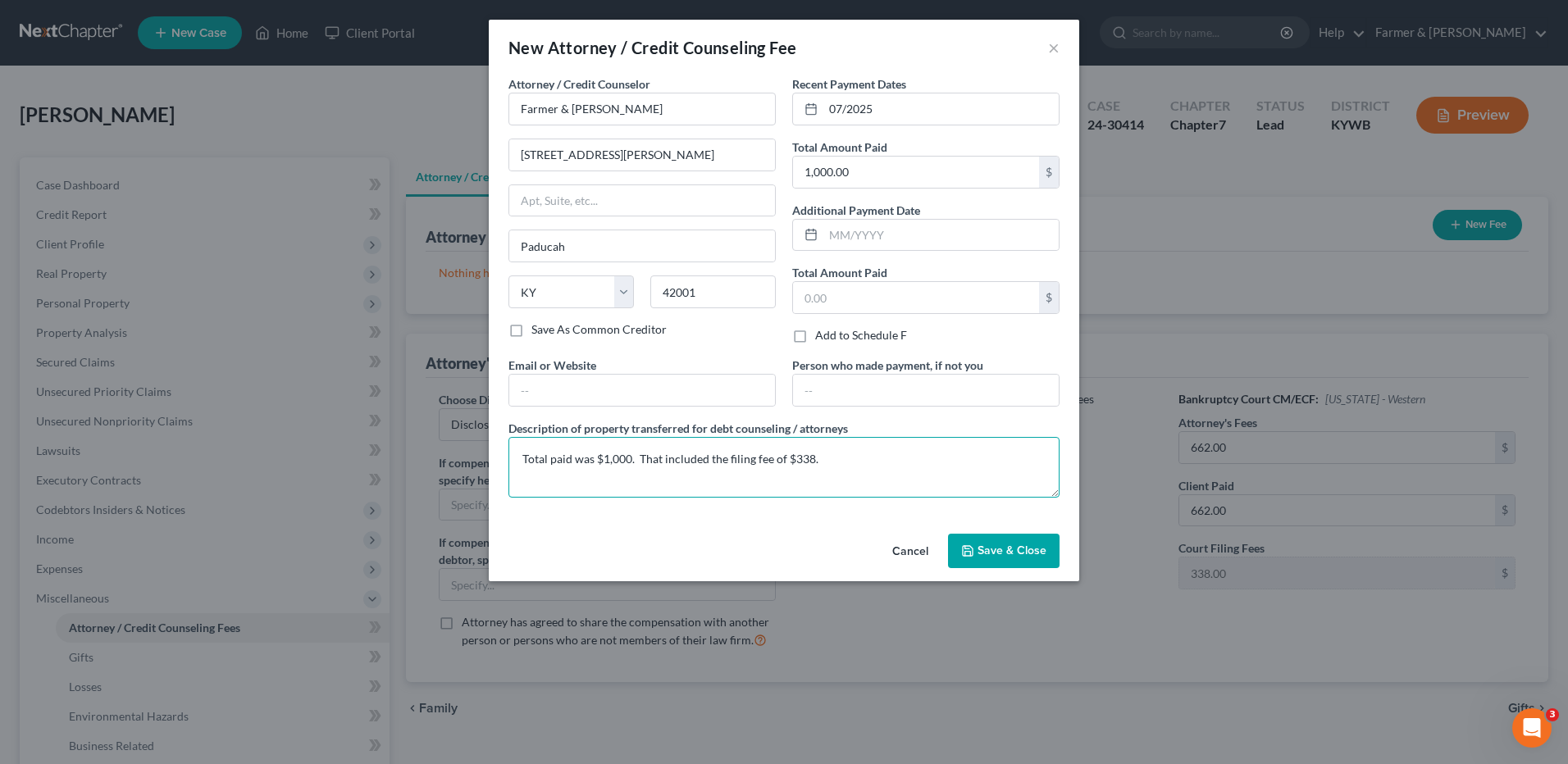
type textarea "Total paid was $1,000. That included the filing fee of $338."
drag, startPoint x: 1020, startPoint y: 550, endPoint x: 1541, endPoint y: 411, distance: 539.2
click at [1019, 550] on span "Save & Close" at bounding box center [1011, 551] width 69 height 14
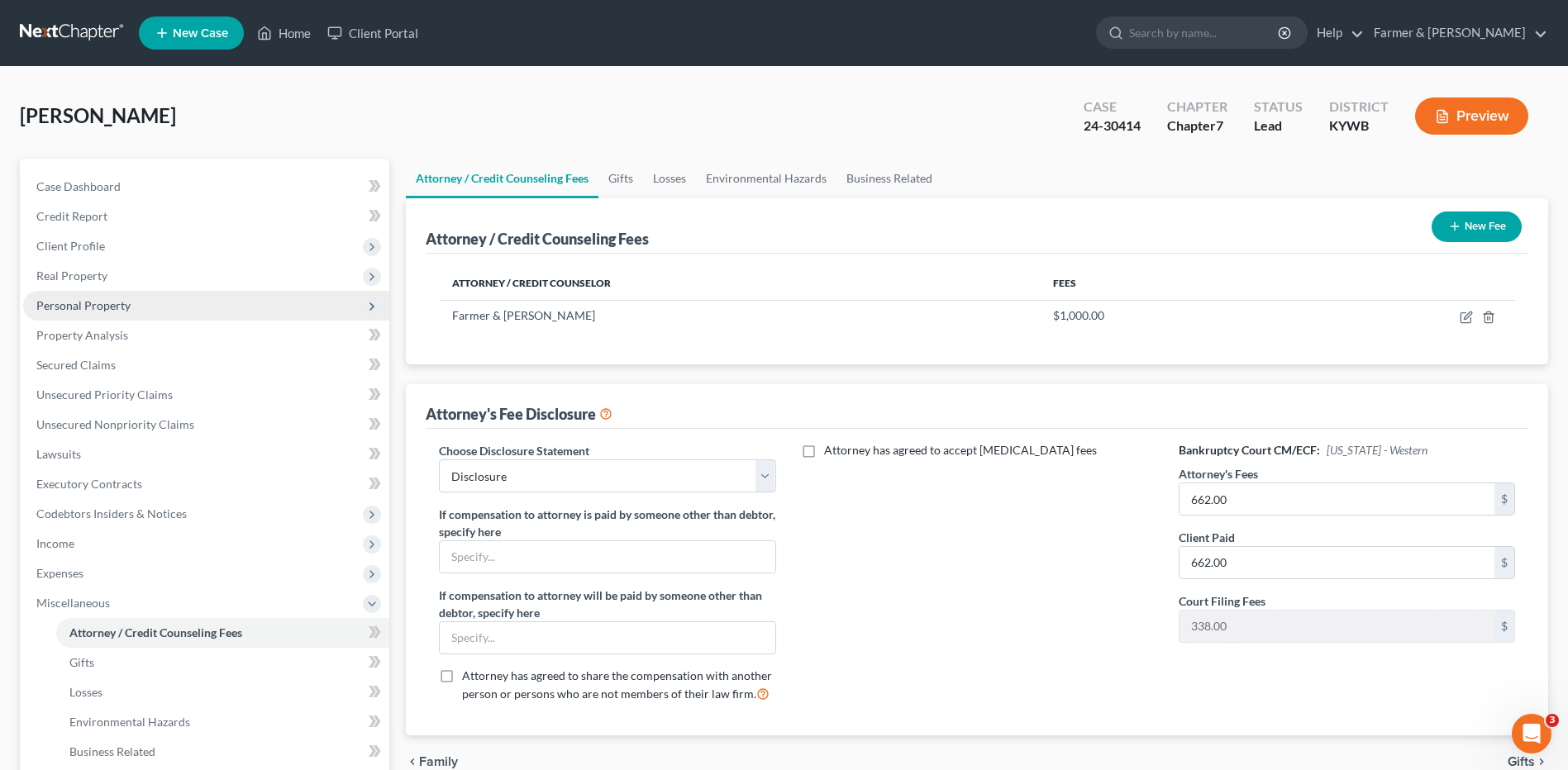
click at [201, 297] on span "Personal Property" at bounding box center [206, 305] width 366 height 30
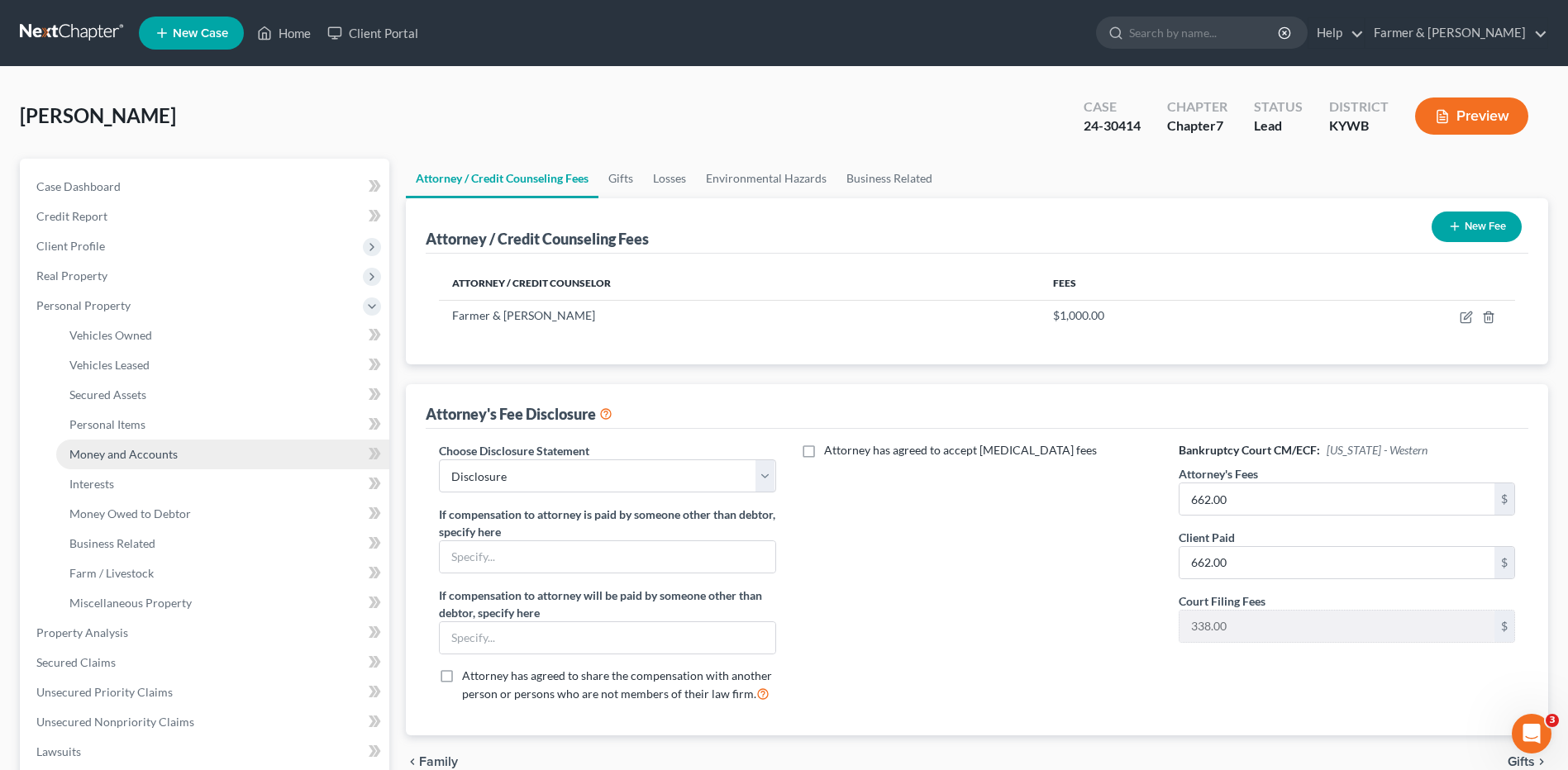
click at [184, 457] on link "Money and Accounts" at bounding box center [223, 454] width 333 height 30
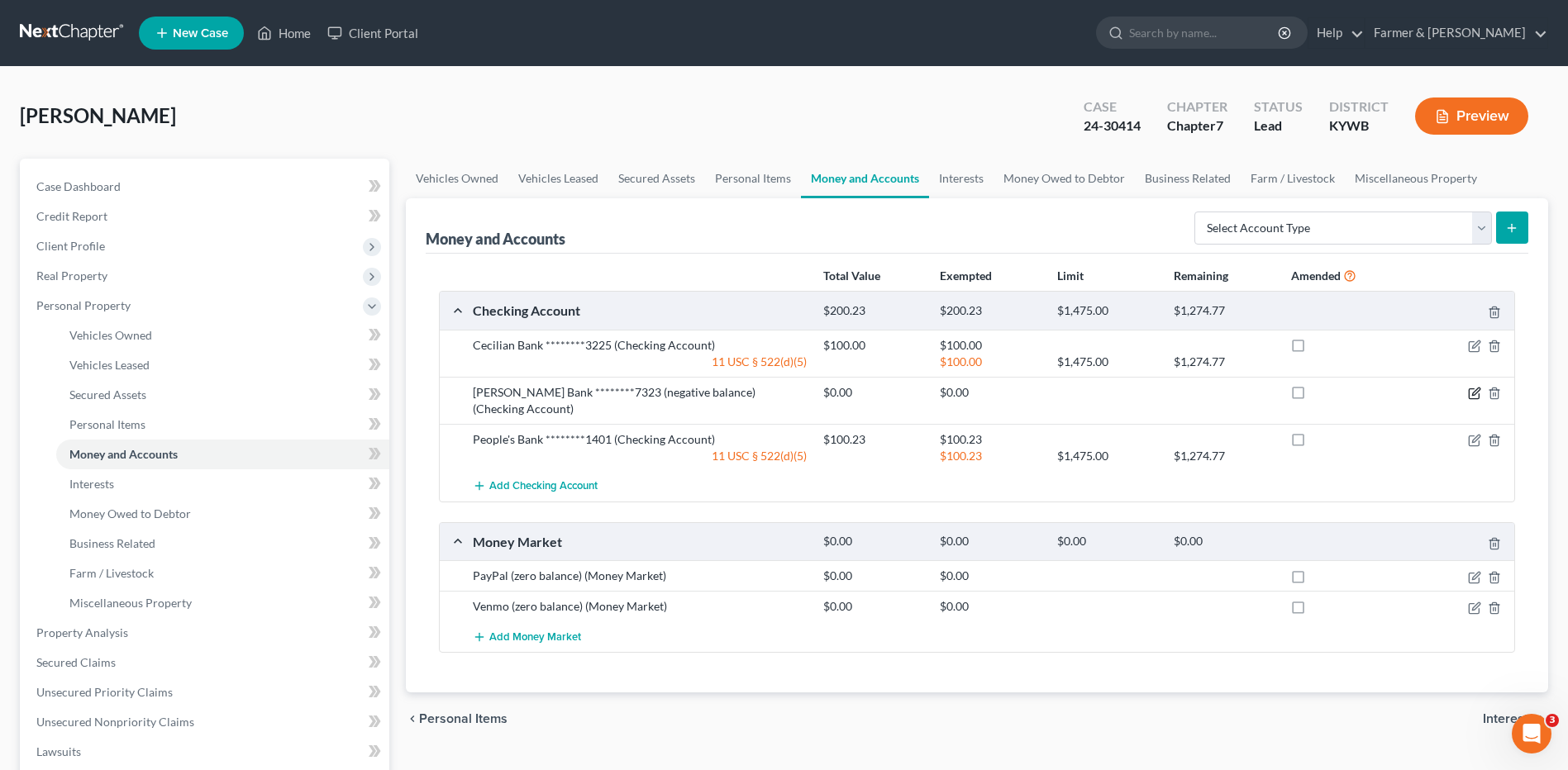
drag, startPoint x: 1472, startPoint y: 389, endPoint x: 1406, endPoint y: 383, distance: 66.3
click at [1472, 389] on icon "button" at bounding box center [1474, 394] width 10 height 10
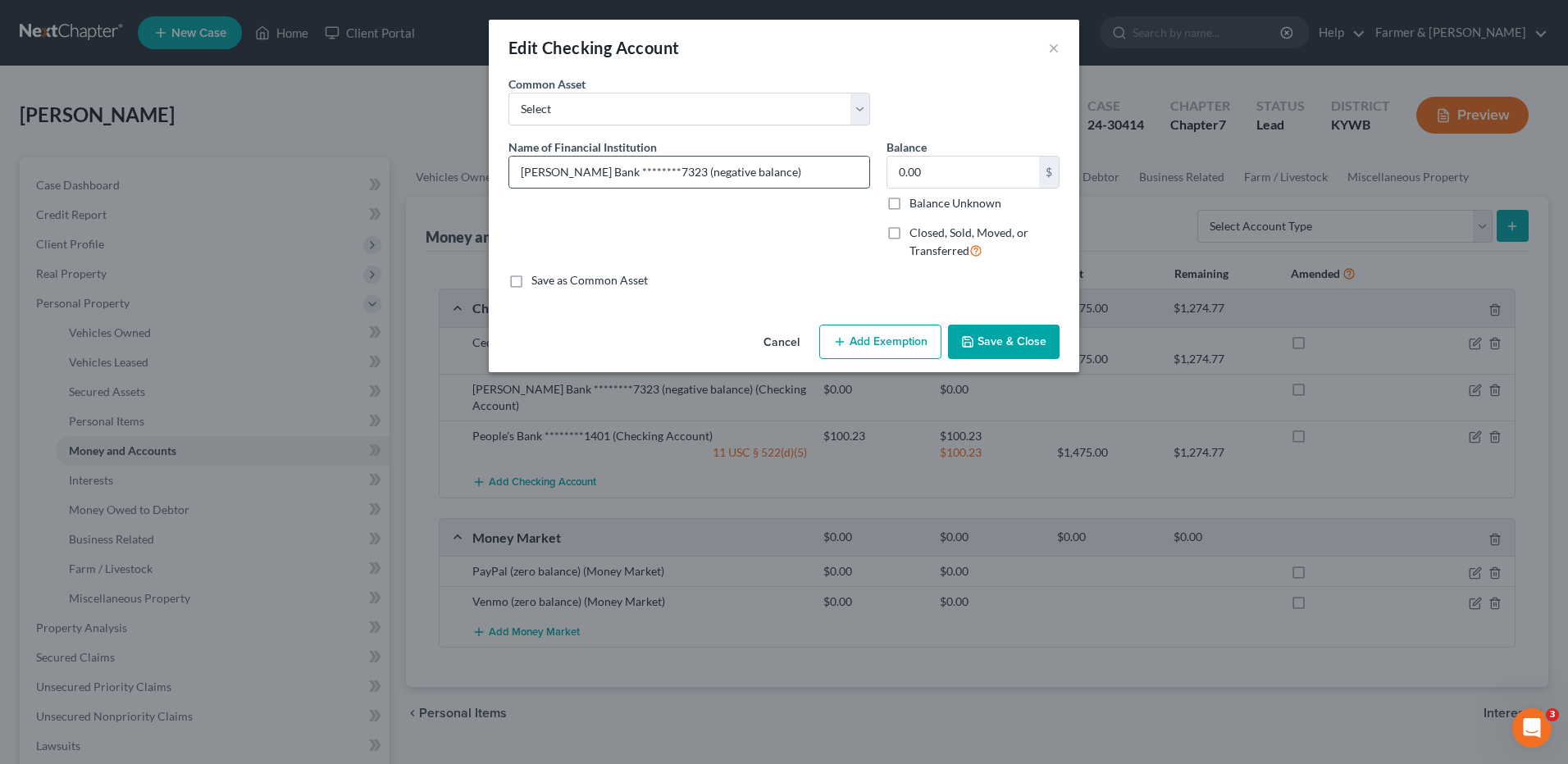
click at [793, 164] on input "Forcht Bank ********7323 (negative balance)" at bounding box center [689, 172] width 360 height 31
type input "Forcht Bank ********7323 (negative balance) - closed 2024"
click at [977, 335] on button "Save & Close" at bounding box center [1004, 342] width 112 height 35
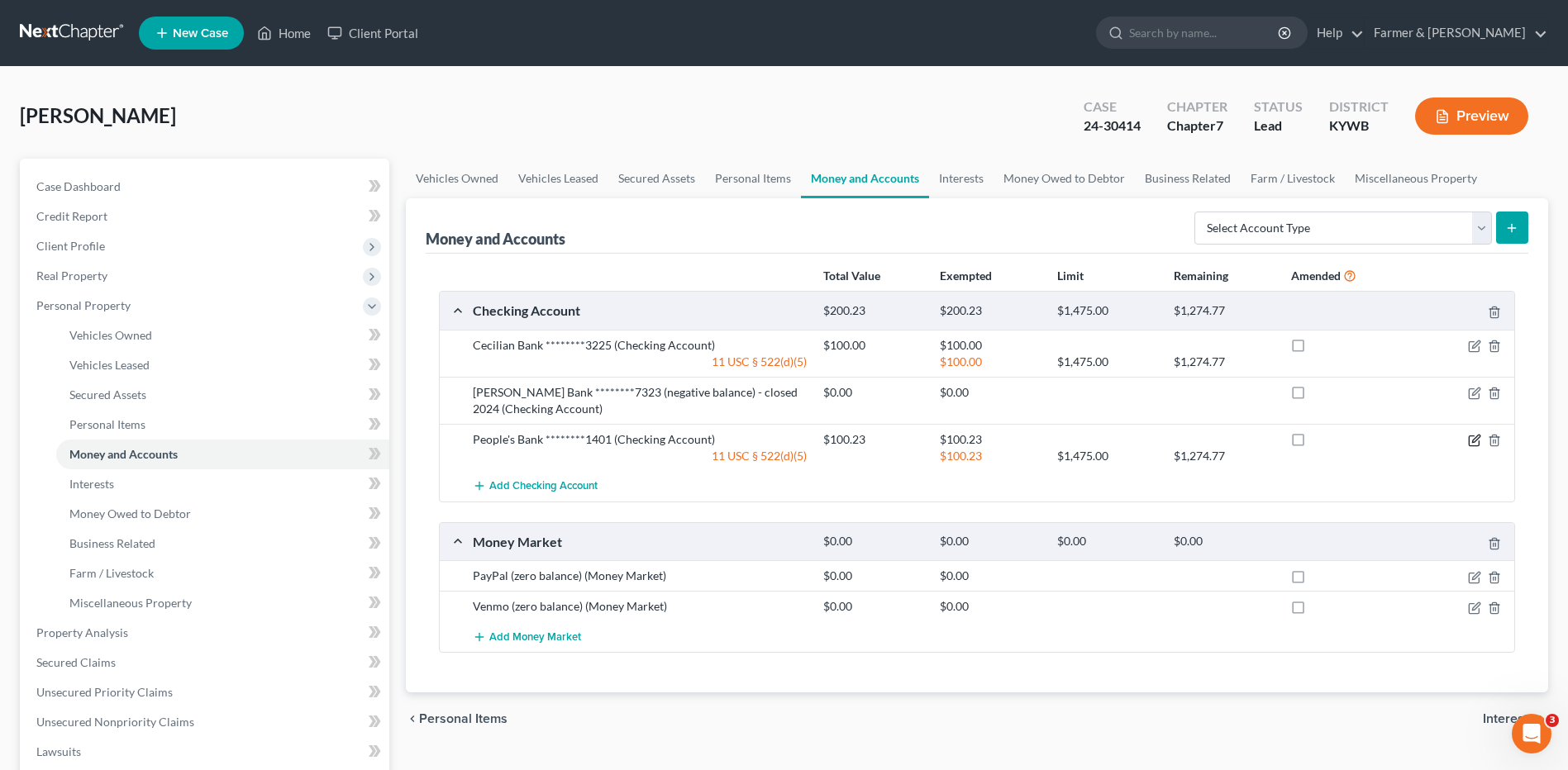
click at [1476, 442] on icon "button" at bounding box center [1475, 440] width 14 height 14
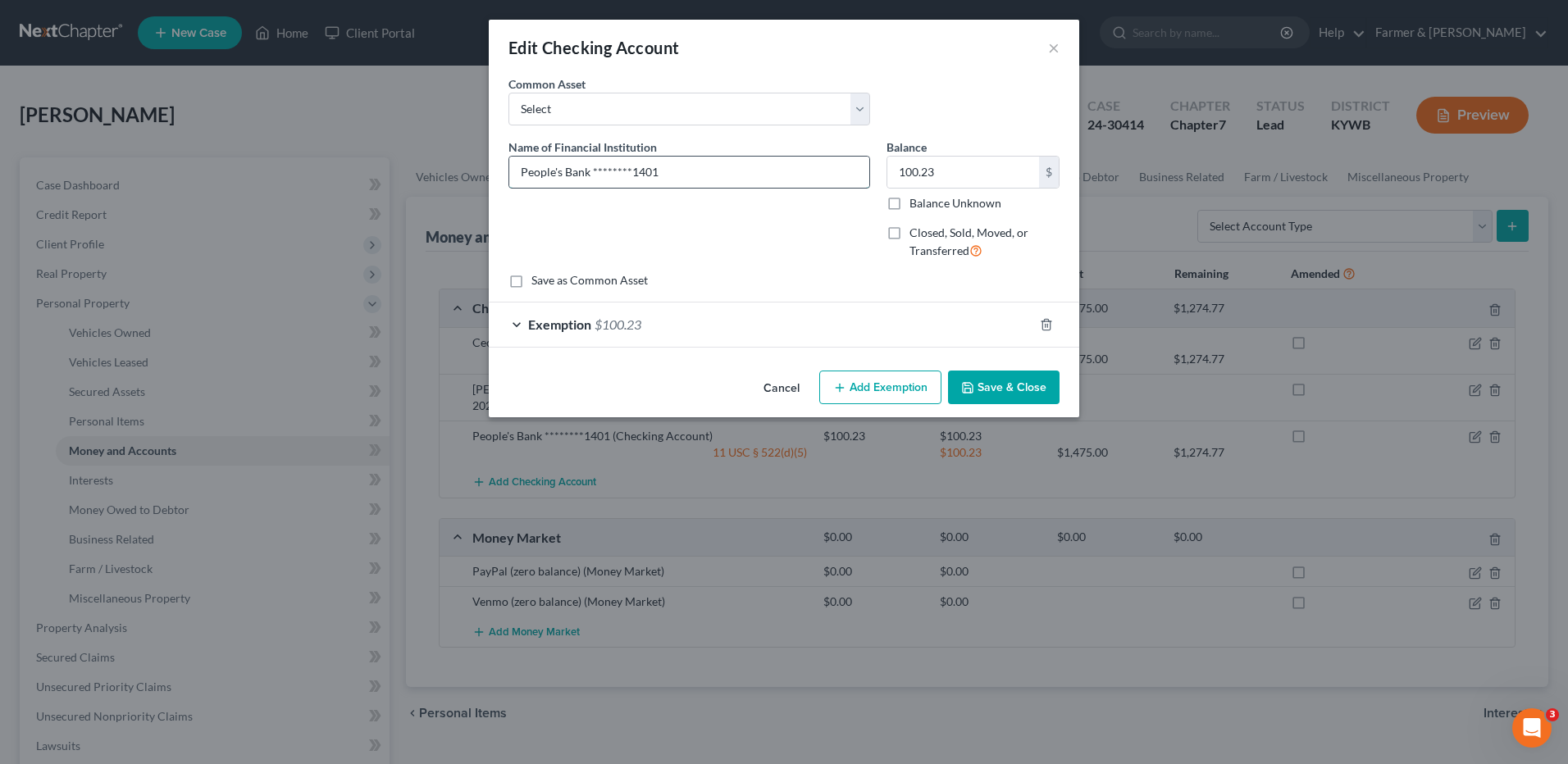
click at [754, 167] on input "People's Bank ********1401" at bounding box center [689, 172] width 360 height 31
type input "People's Bank ********1401 - closed 2024"
click at [982, 387] on button "Save & Close" at bounding box center [1004, 388] width 112 height 35
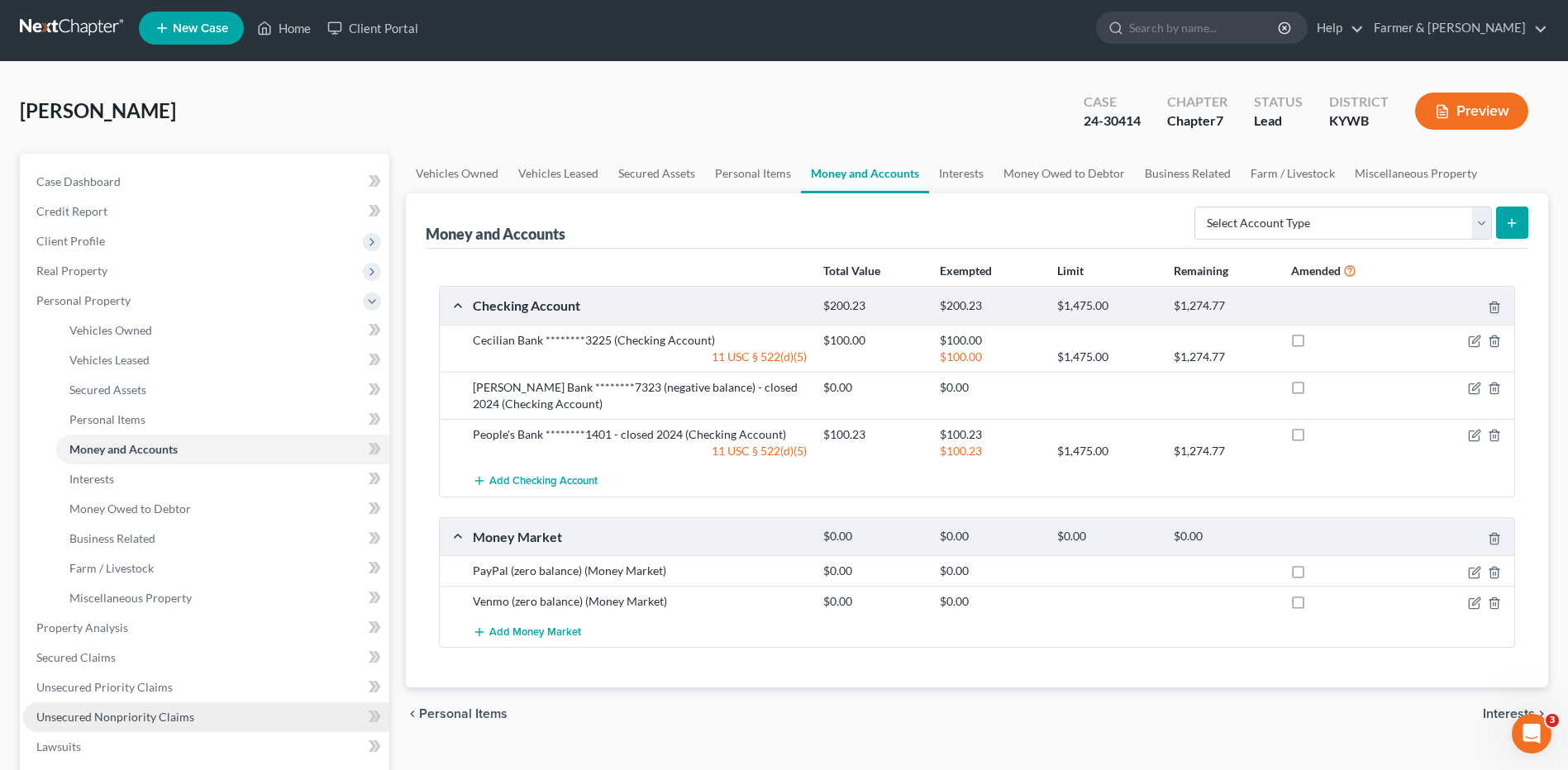
scroll to position [165, 0]
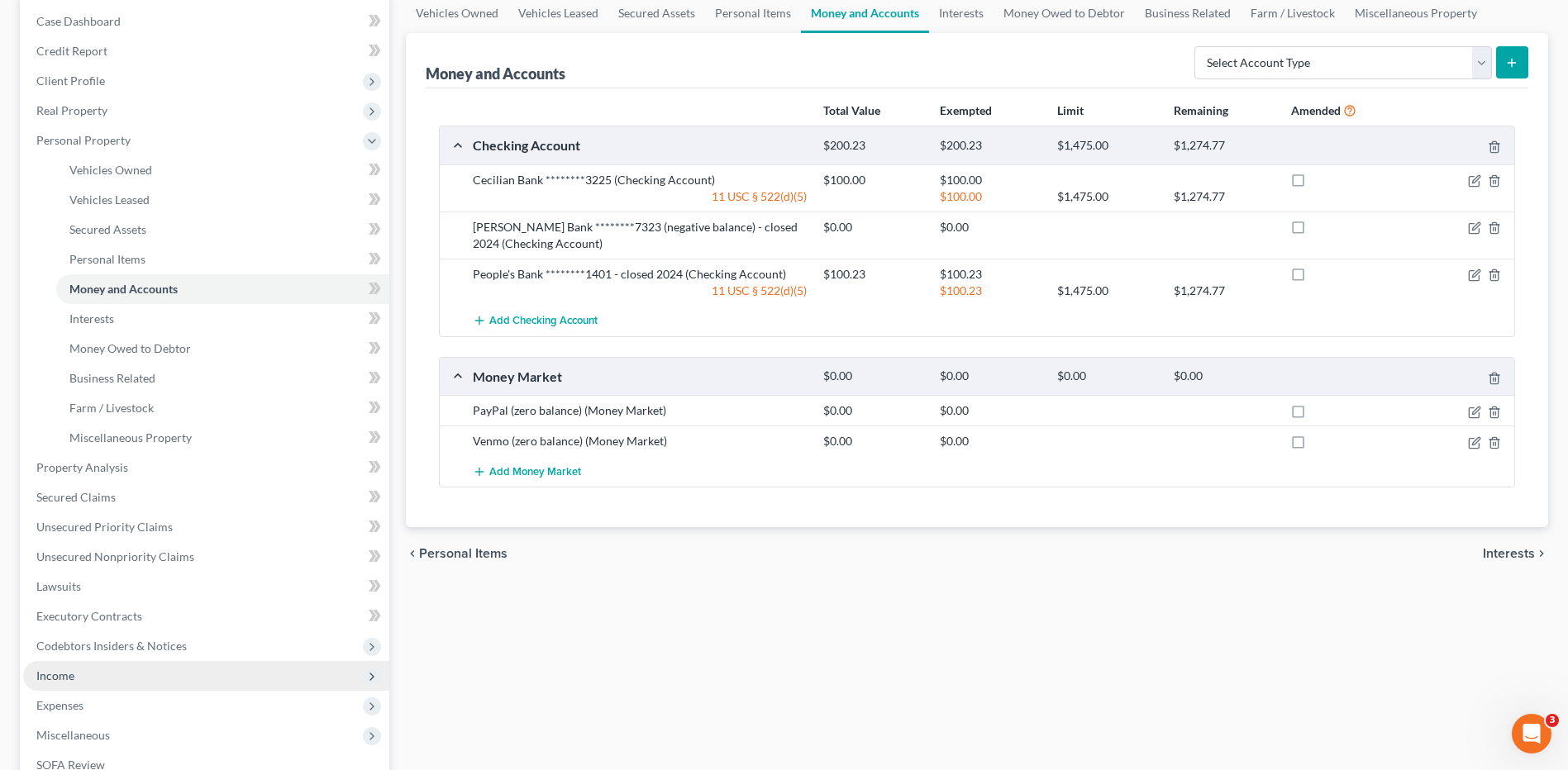
drag, startPoint x: 86, startPoint y: 674, endPoint x: 148, endPoint y: 636, distance: 72.7
click at [86, 674] on span "Income" at bounding box center [206, 676] width 366 height 30
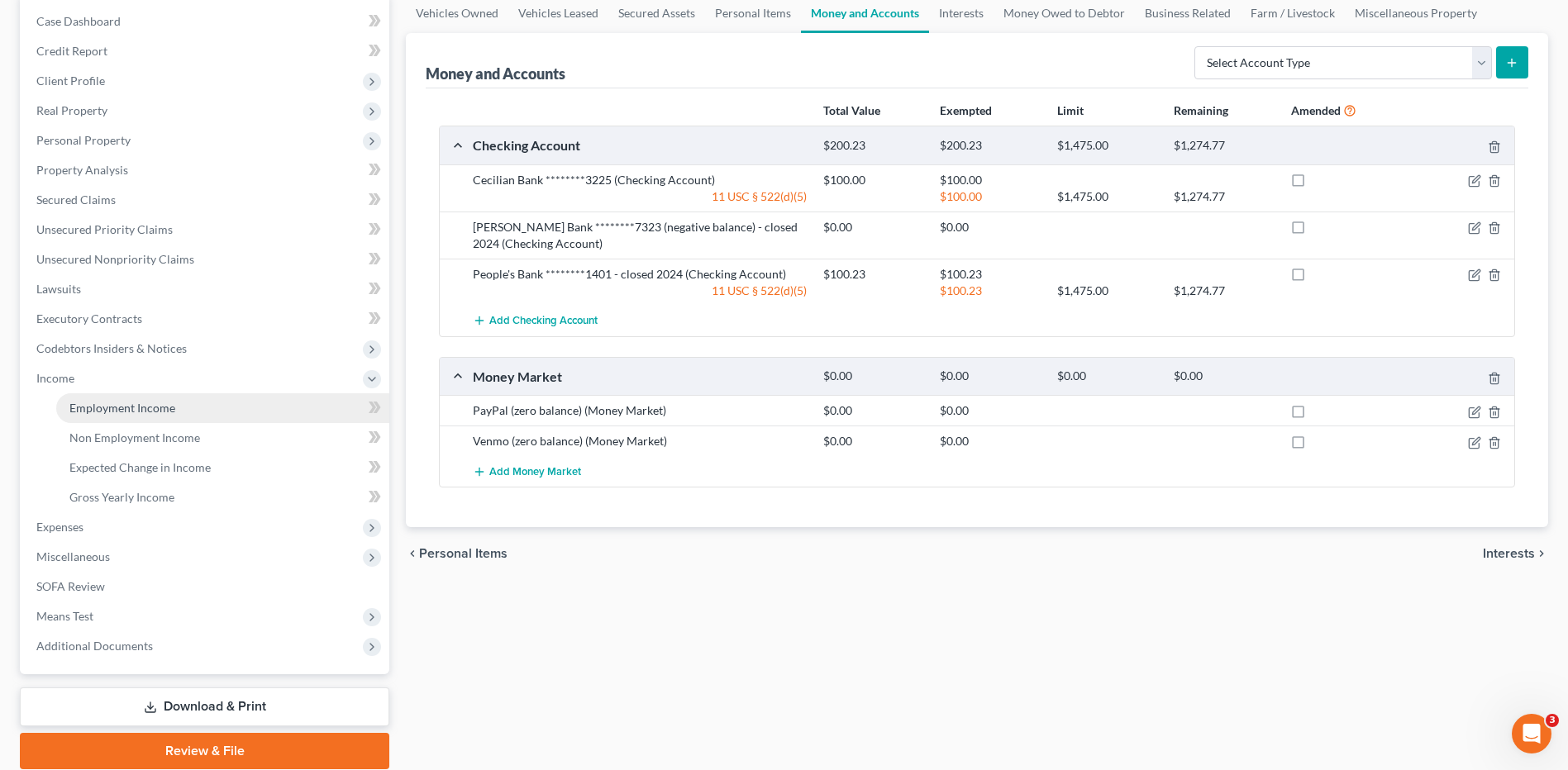
click at [156, 419] on link "Employment Income" at bounding box center [223, 408] width 333 height 30
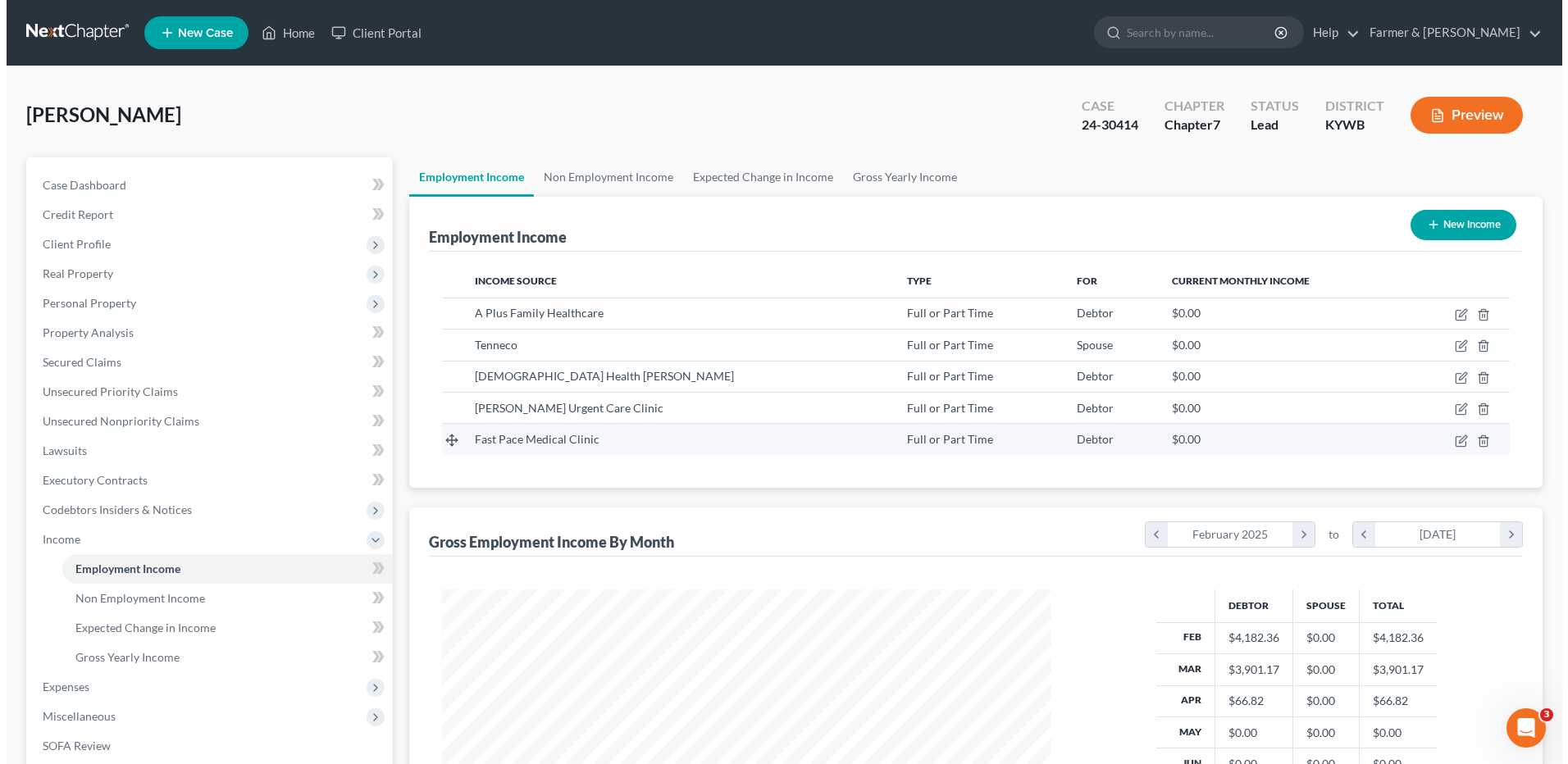
scroll to position [304, 642]
click at [1457, 440] on icon "button" at bounding box center [1455, 442] width 14 height 14
select select "0"
select select "2"
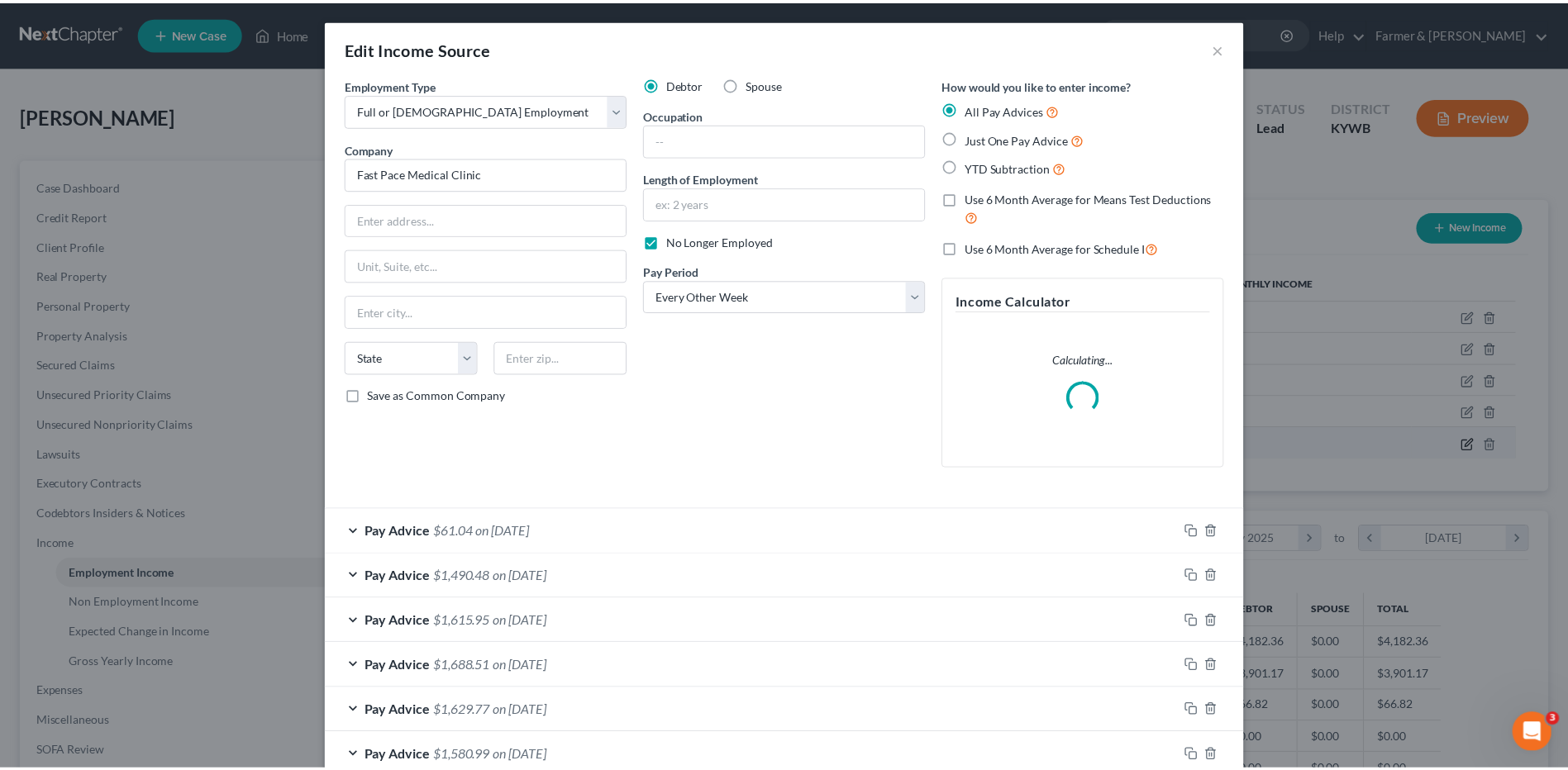
scroll to position [309, 653]
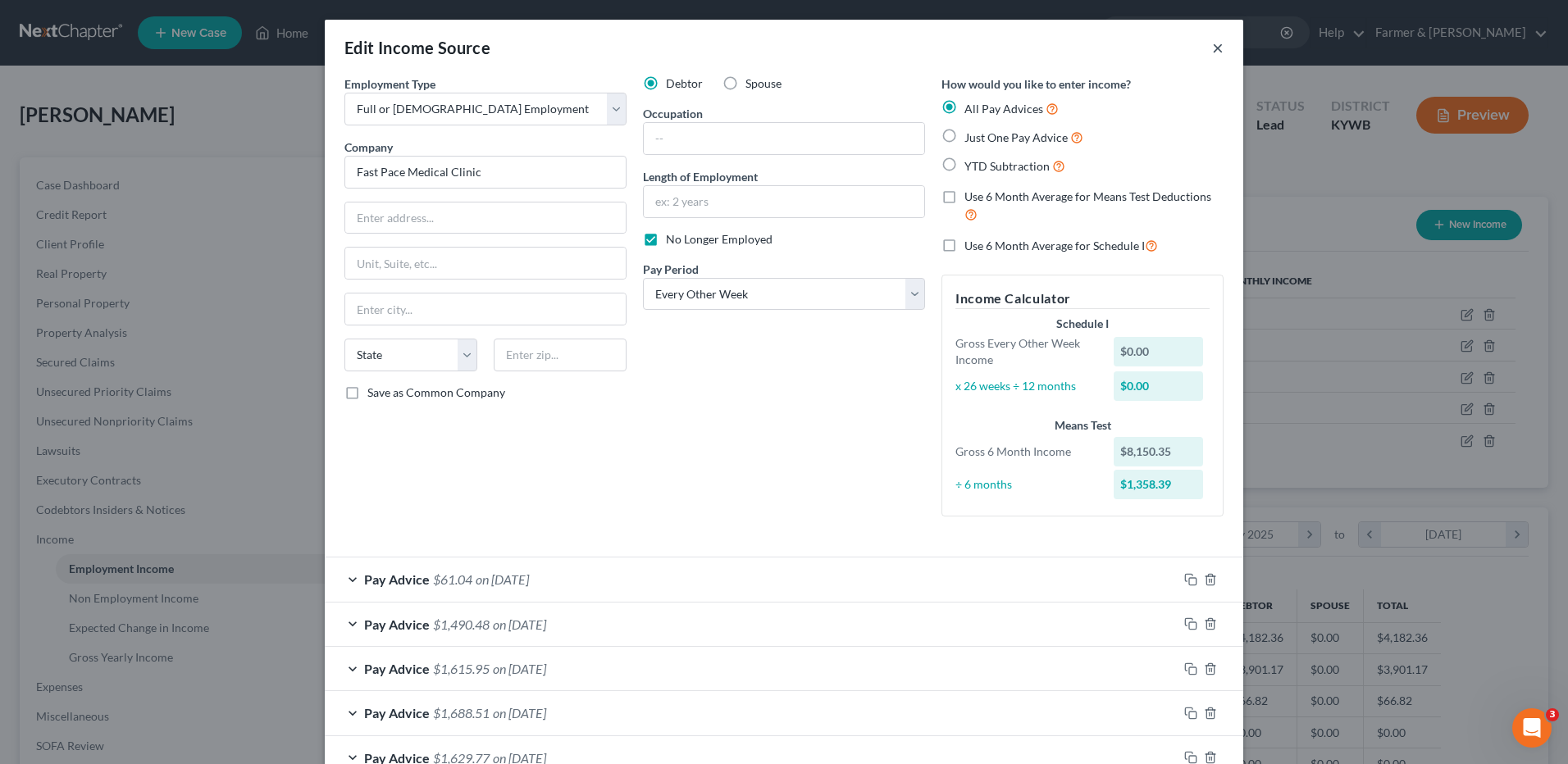
click at [1212, 52] on button "×" at bounding box center [1218, 47] width 12 height 19
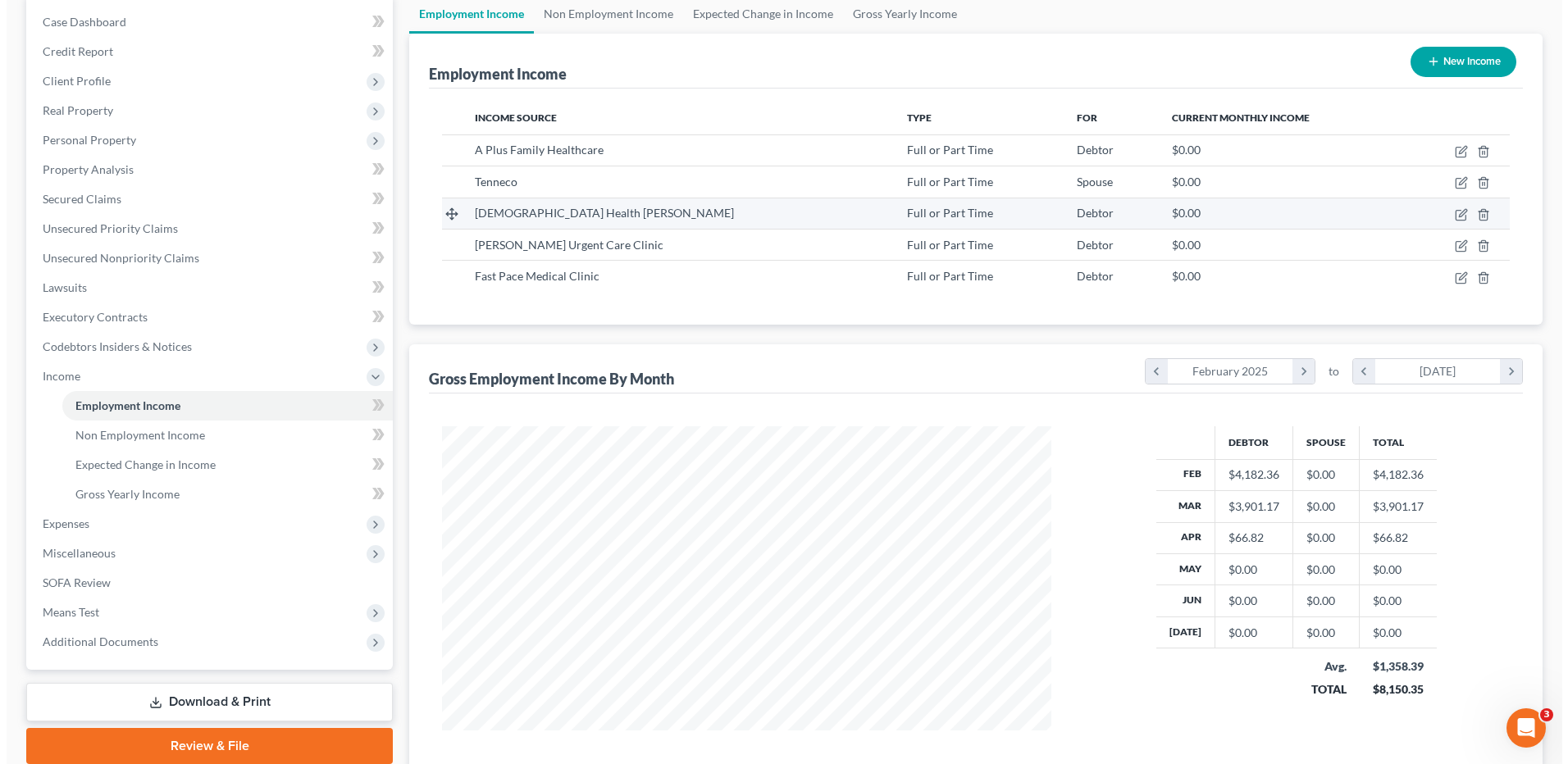
scroll to position [164, 0]
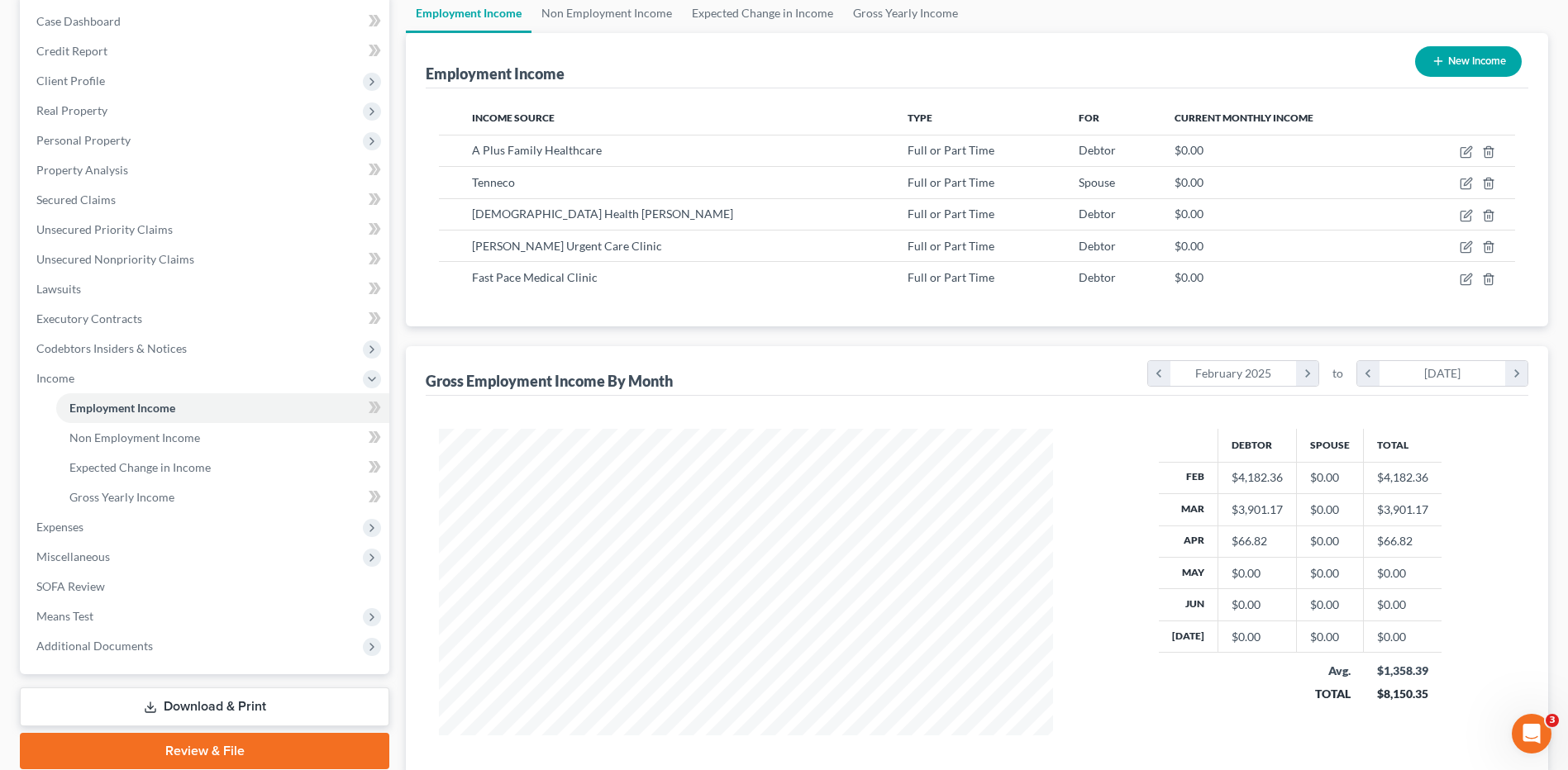
click at [1461, 63] on button "New Income" at bounding box center [1468, 61] width 107 height 30
select select "0"
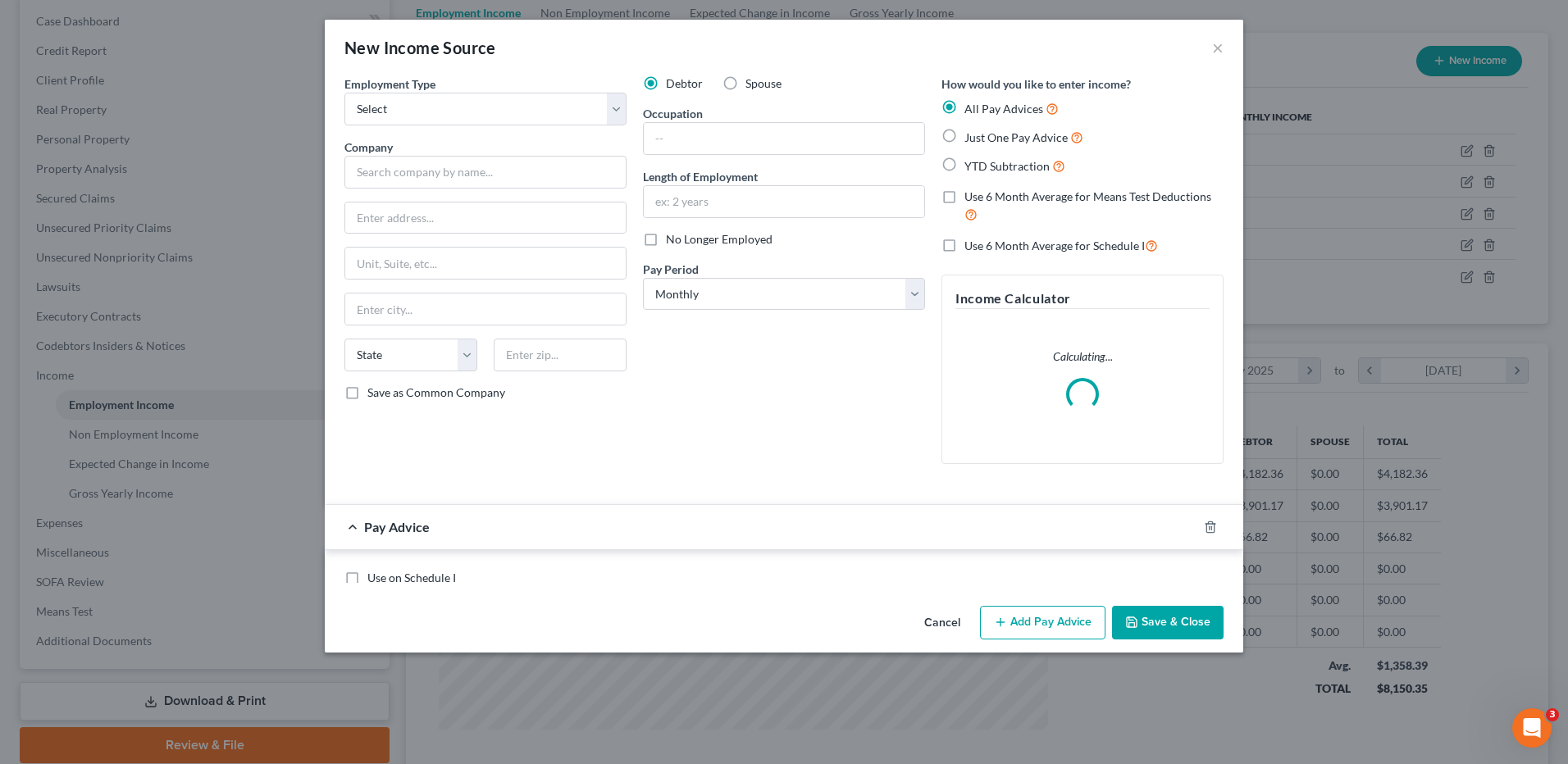
scroll to position [307, 648]
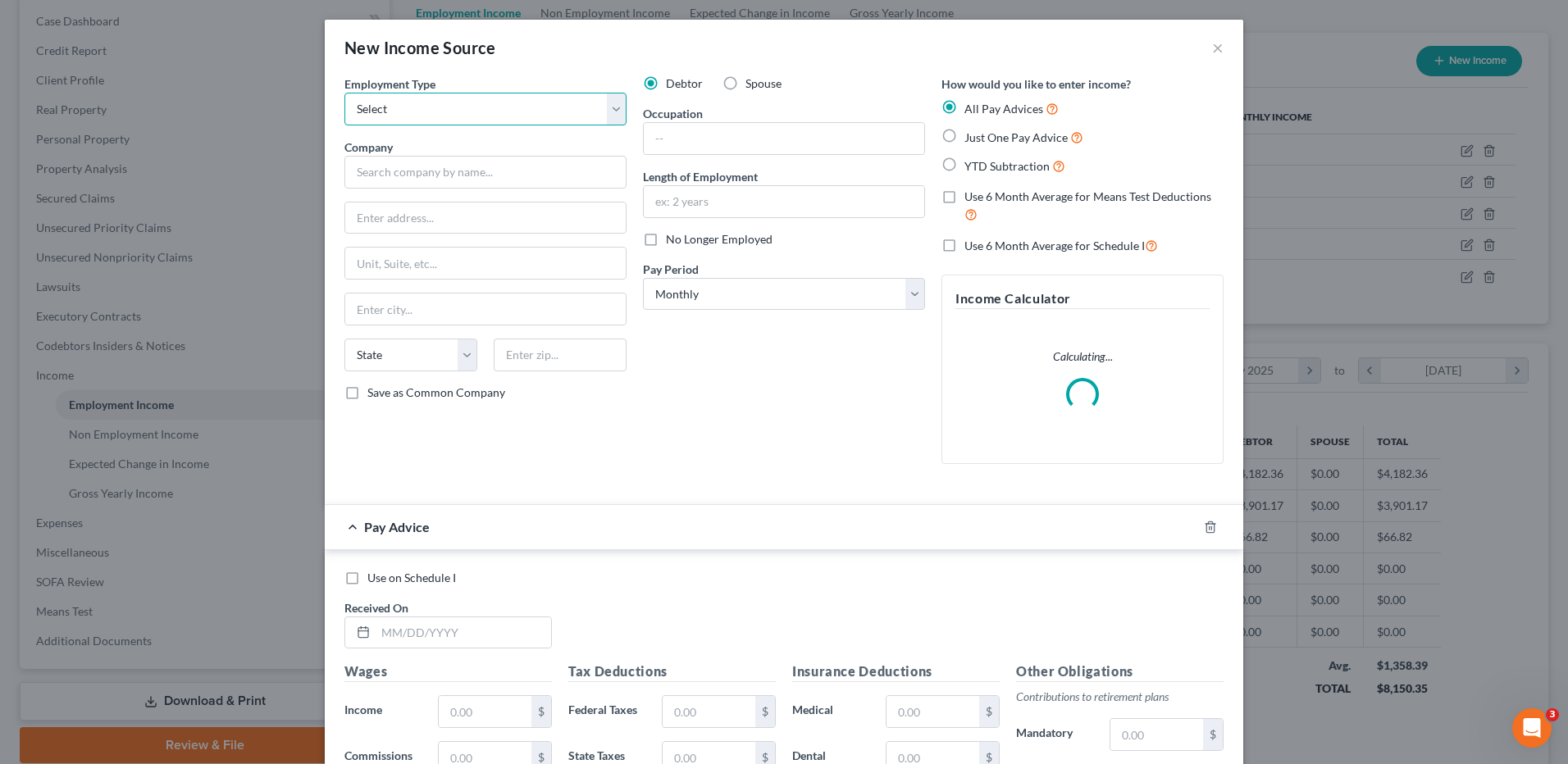
drag, startPoint x: 476, startPoint y: 116, endPoint x: 446, endPoint y: 128, distance: 32.3
click at [476, 116] on select "Select Full or Part Time Employment Self Employment" at bounding box center [485, 109] width 282 height 33
select select "0"
click at [344, 93] on select "Select Full or Part Time Employment Self Employment" at bounding box center [485, 109] width 282 height 33
click at [479, 173] on input "text" at bounding box center [485, 173] width 282 height 33
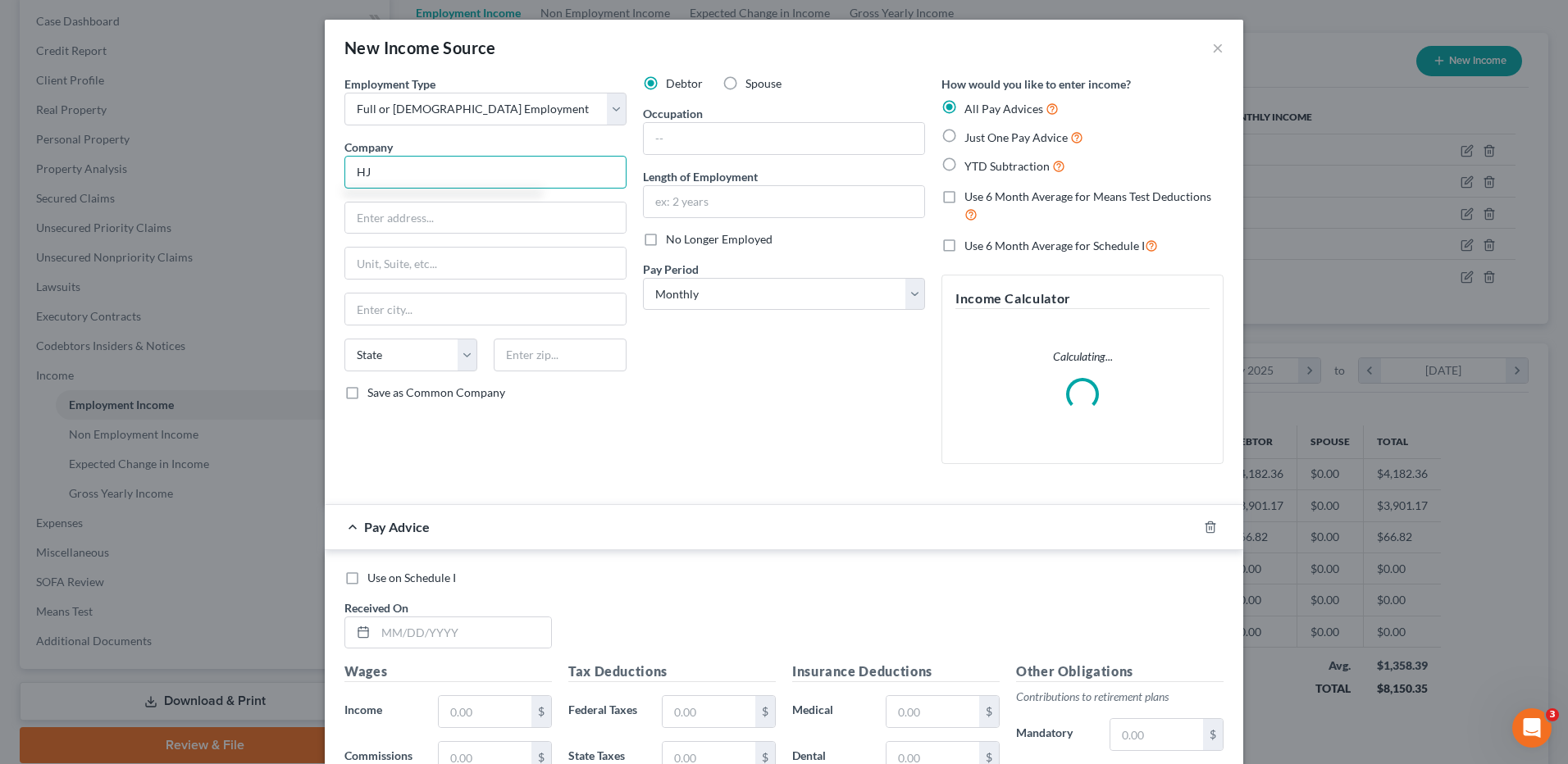
type input "H"
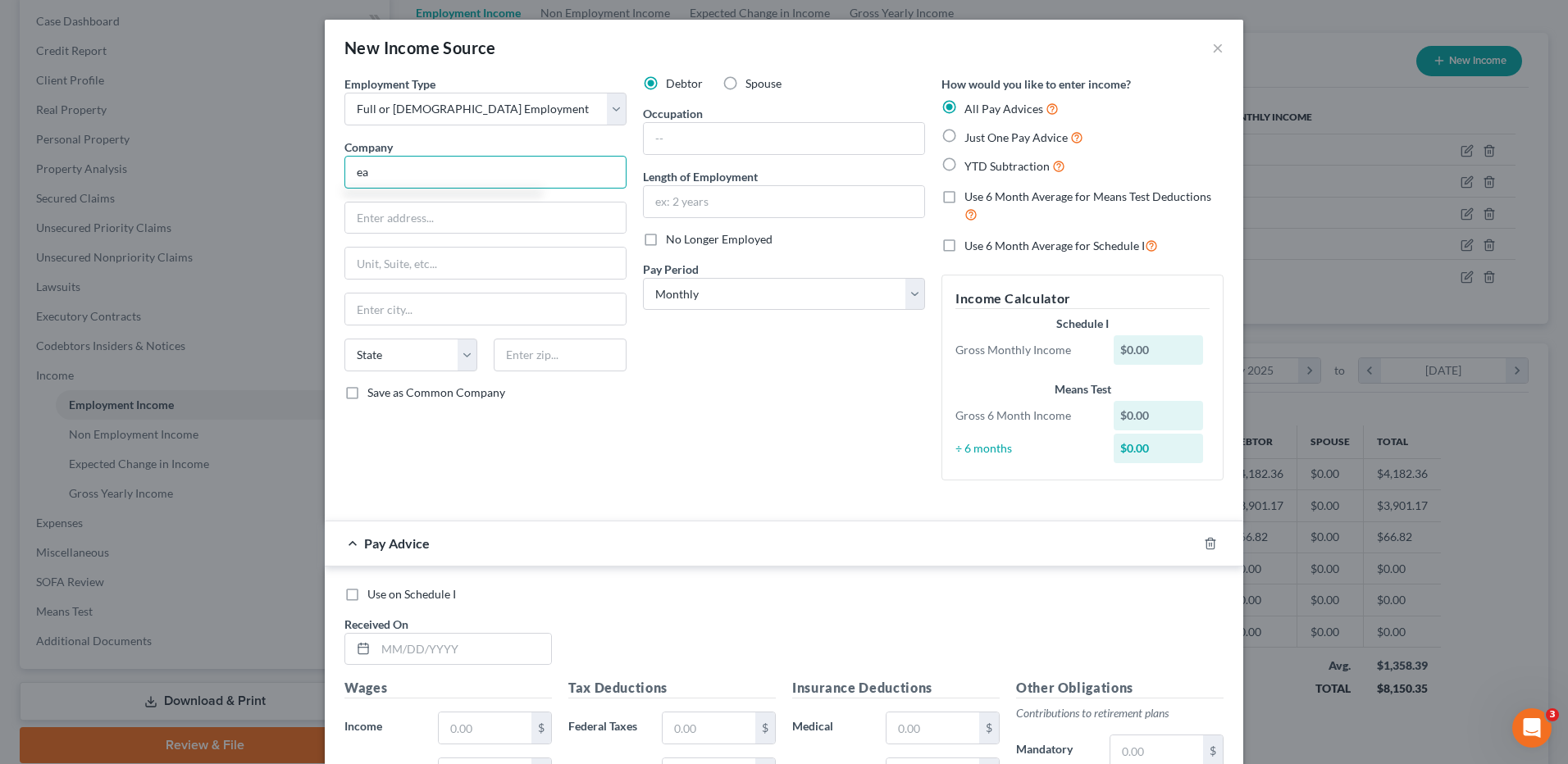
type input "e"
type input "Jean Ellis"
click at [753, 286] on select "Select Monthly Twice Monthly Every Other Week Weekly" at bounding box center [784, 294] width 282 height 33
select select "2"
click at [643, 278] on select "Select Monthly Twice Monthly Every Other Week Weekly" at bounding box center [784, 294] width 282 height 33
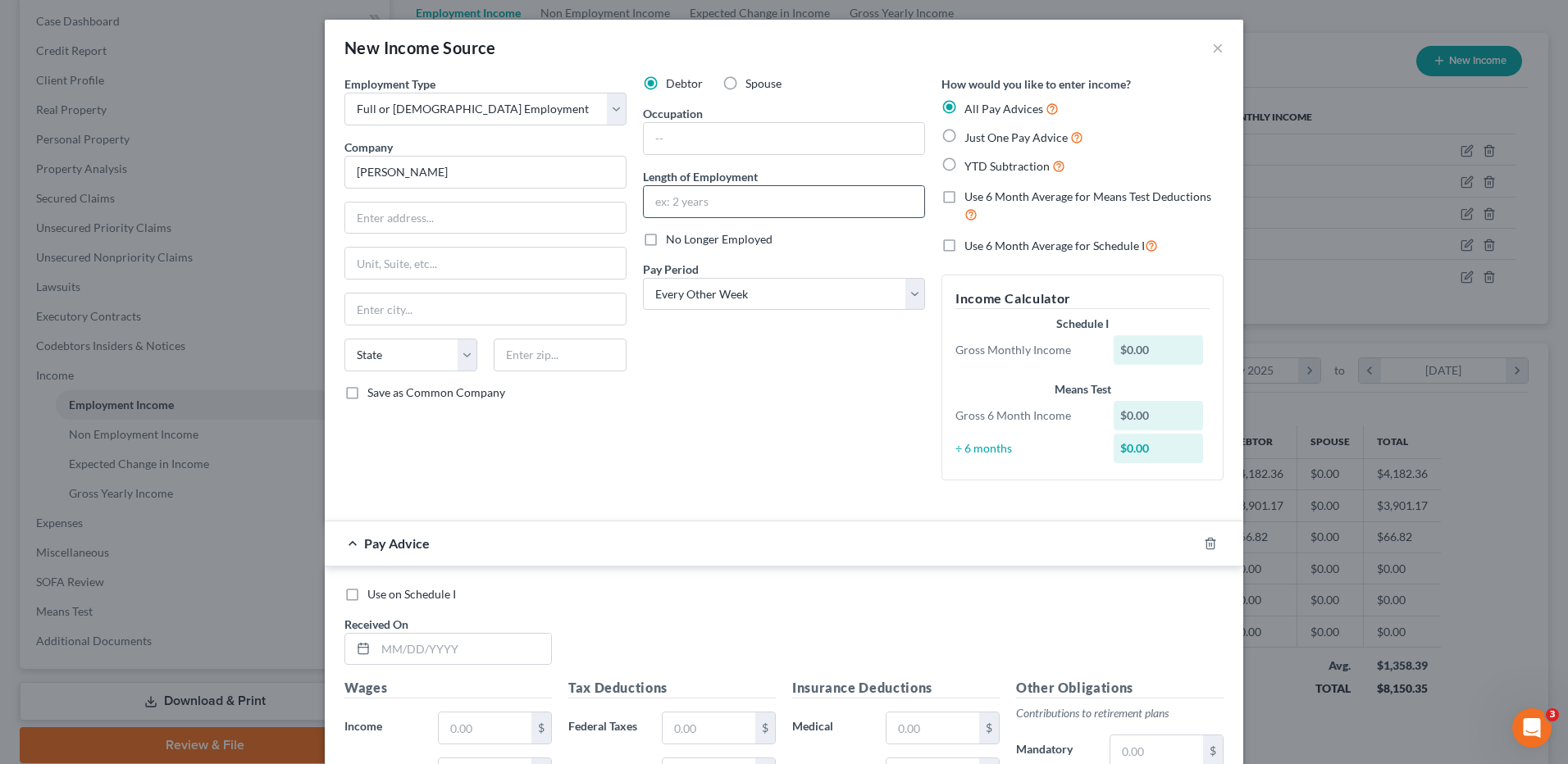
click at [696, 205] on input "text" at bounding box center [784, 202] width 281 height 31
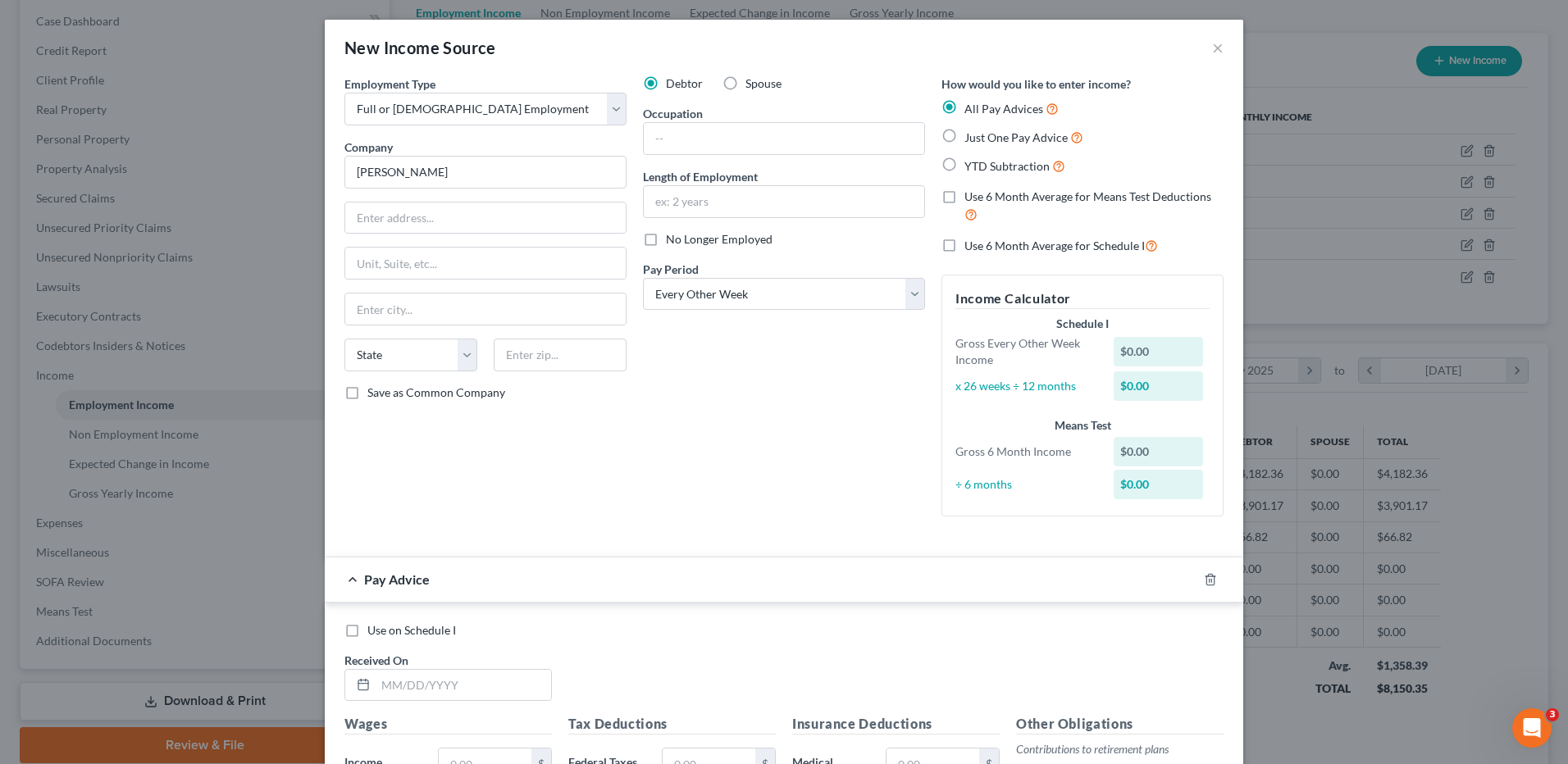
click at [638, 427] on div "Debtor Spouse Occupation Length of Employment No Longer Employed Pay Period * S…" at bounding box center [784, 302] width 298 height 454
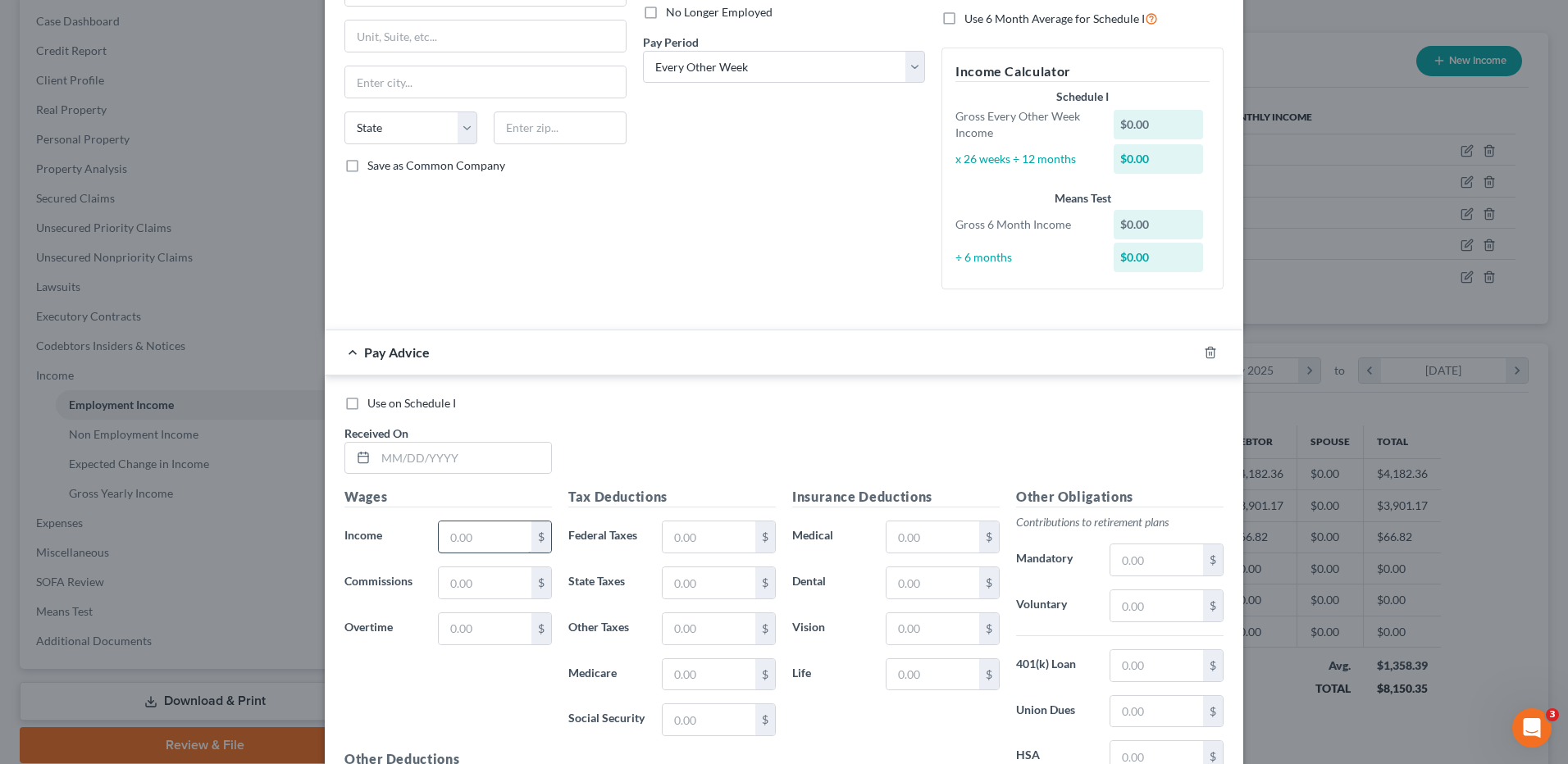
scroll to position [246, 0]
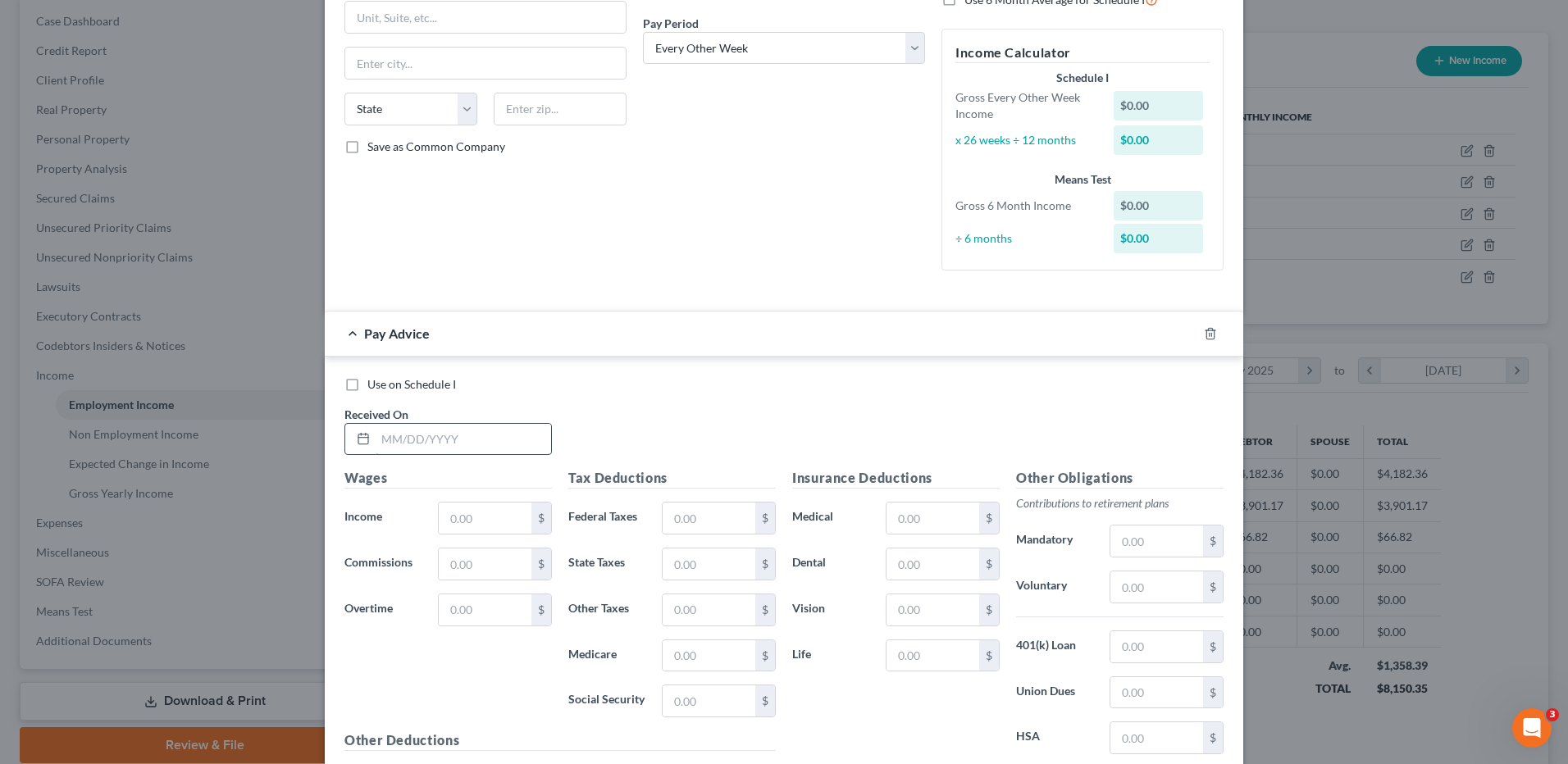
click at [474, 435] on input "text" at bounding box center [463, 440] width 176 height 31
type input "04/16/2025"
click at [489, 511] on input "text" at bounding box center [485, 518] width 93 height 31
type input "1,873.58"
click at [1185, 330] on icon "button" at bounding box center [1192, 334] width 14 height 14
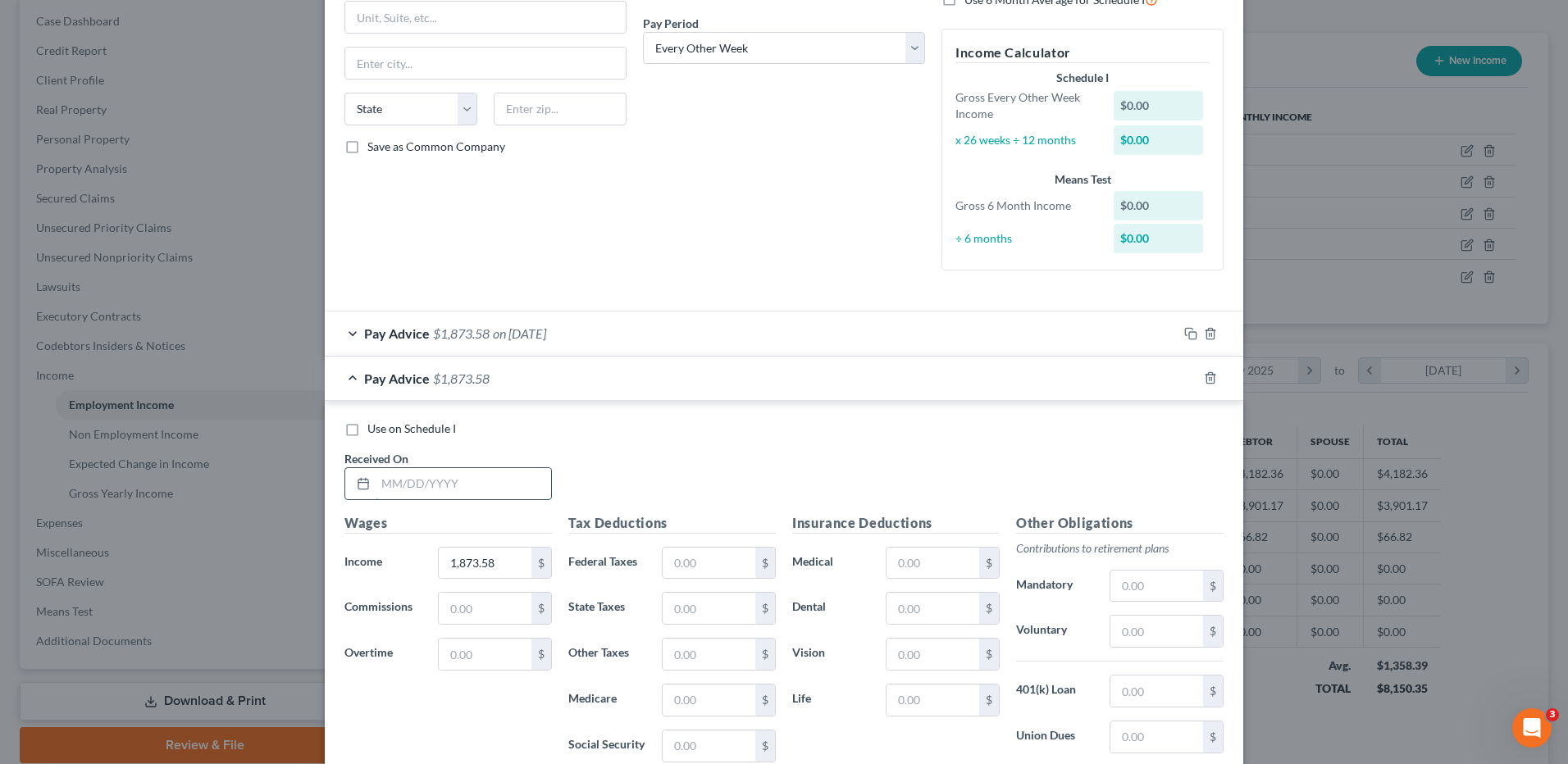
click at [484, 478] on input "text" at bounding box center [463, 483] width 176 height 31
type input "05/06/2025"
click at [1190, 377] on rect "button" at bounding box center [1194, 380] width 8 height 8
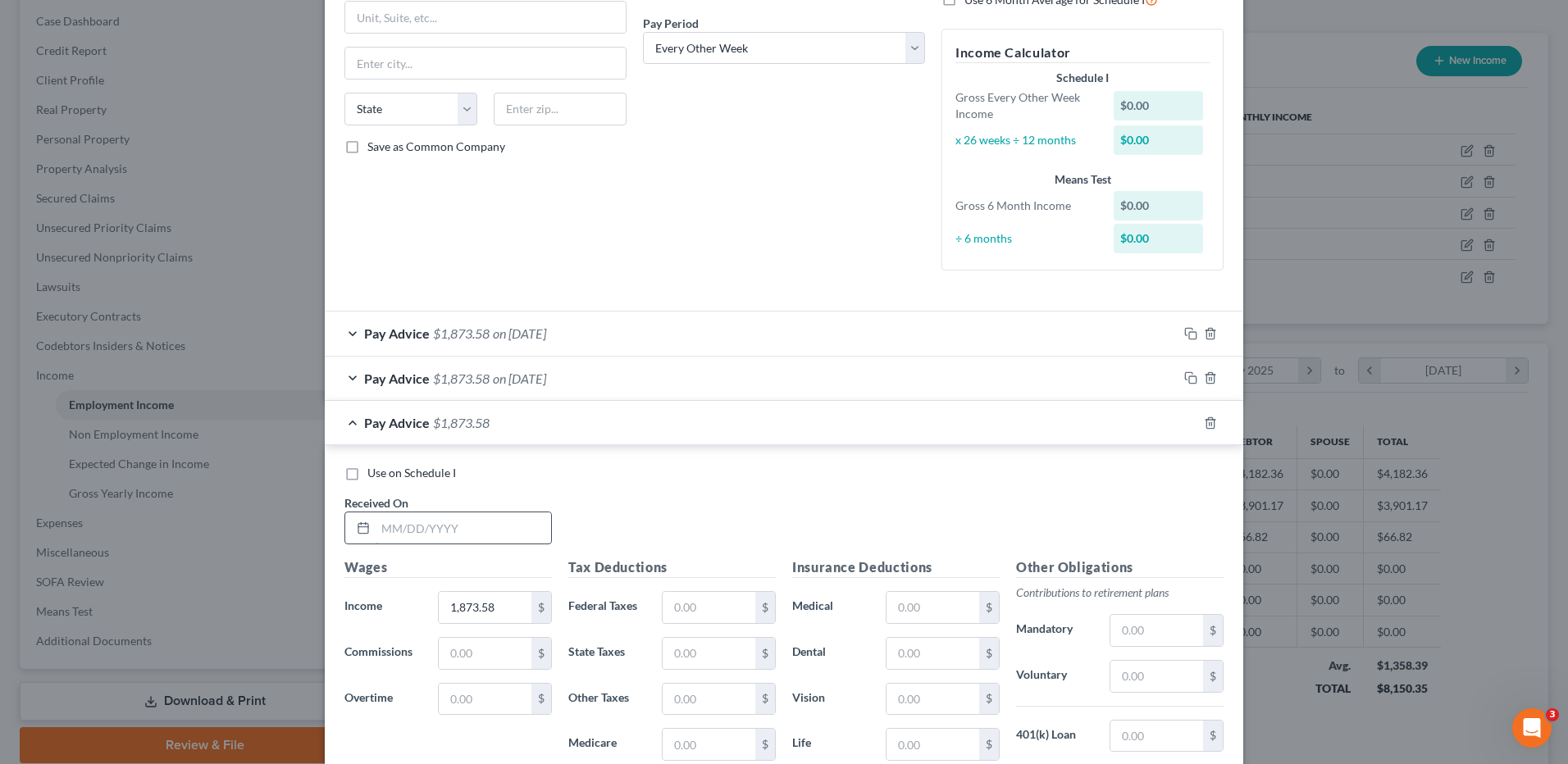
click at [507, 524] on input "text" at bounding box center [463, 528] width 176 height 31
type input "05/15/2025"
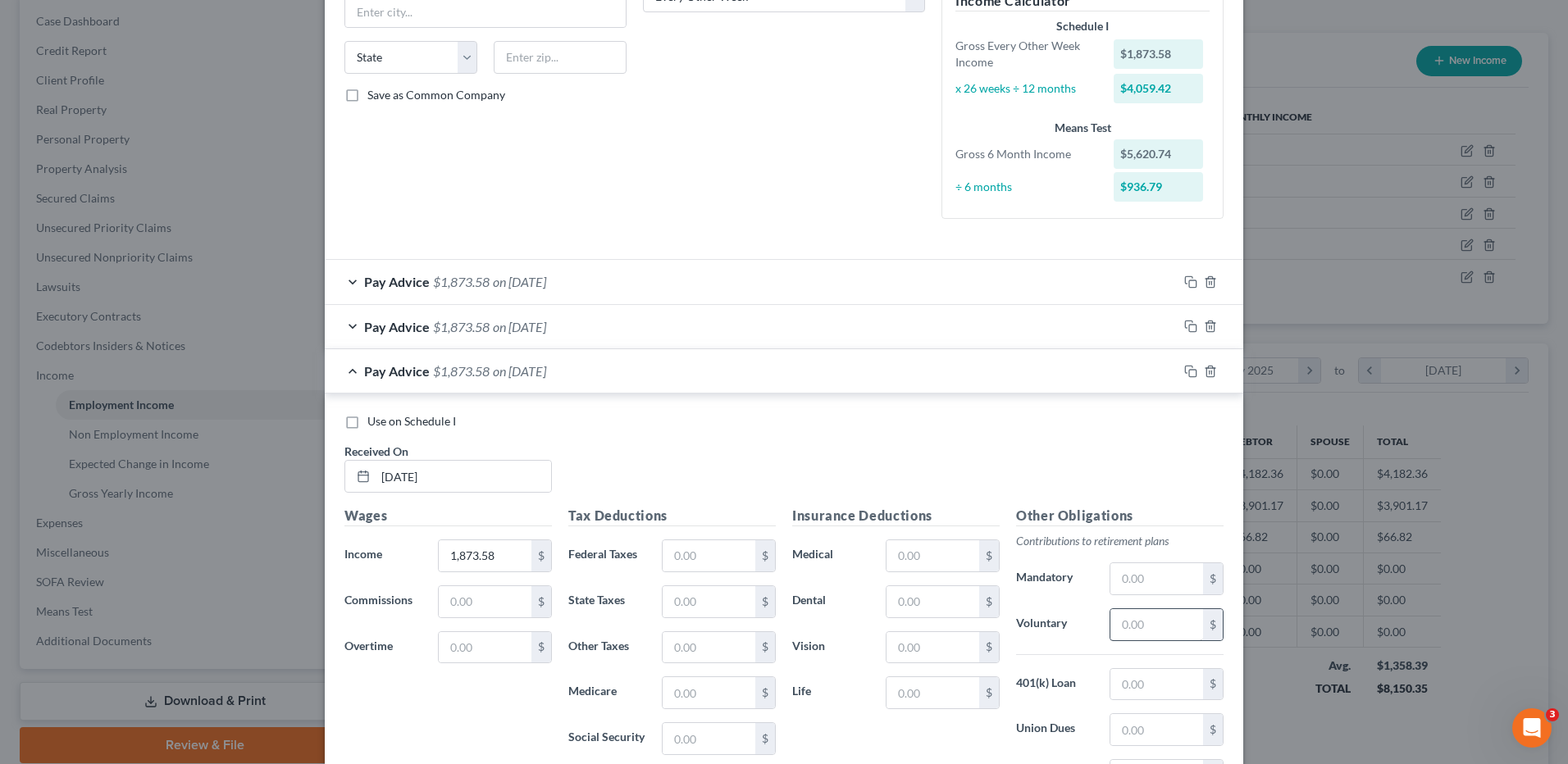
scroll to position [492, 0]
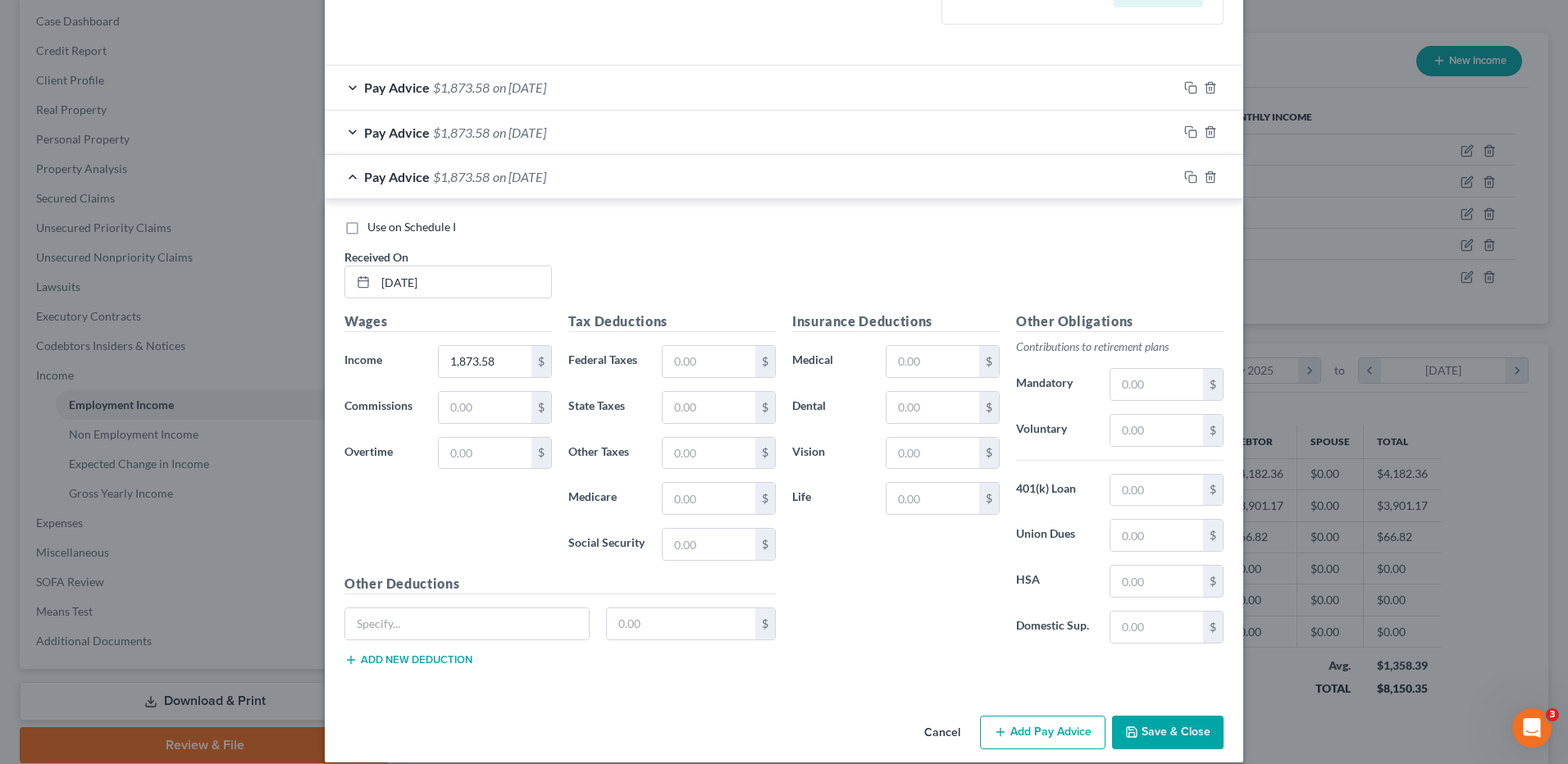
click at [1171, 177] on div "Pay Advice $1,873.58 on 05/15/2025" at bounding box center [752, 177] width 853 height 43
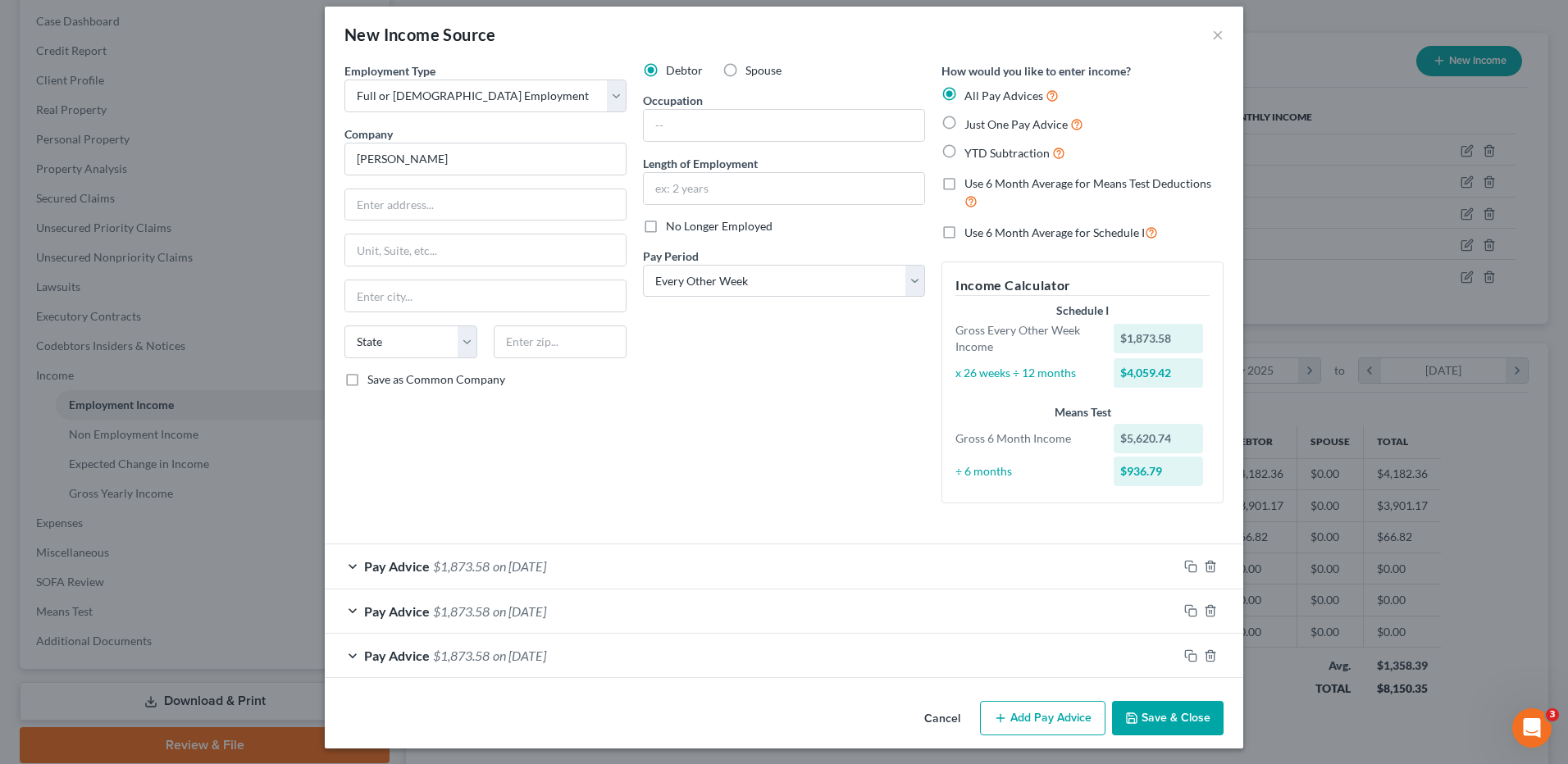
scroll to position [17, 0]
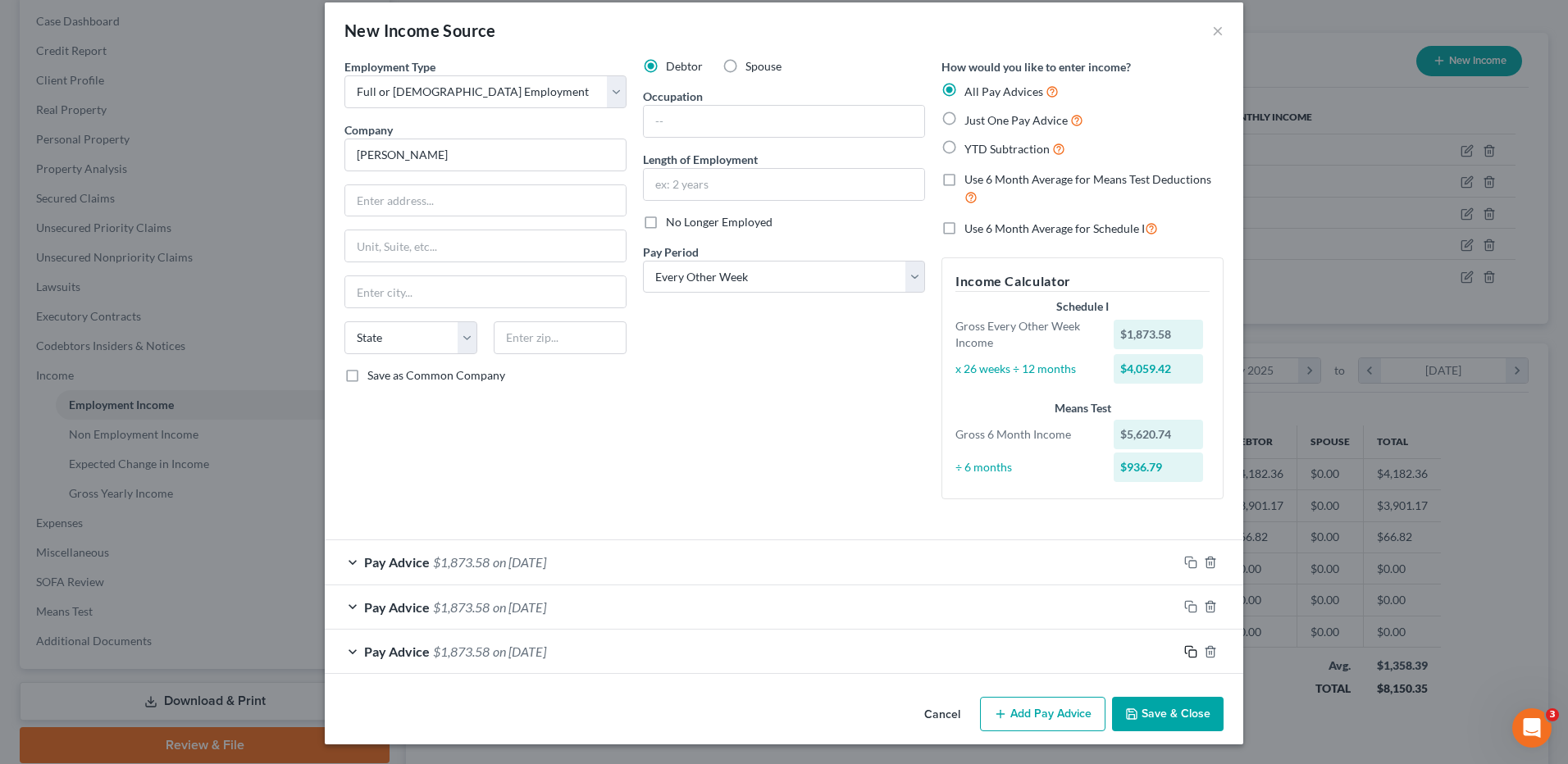
click at [1190, 650] on rect "button" at bounding box center [1194, 654] width 8 height 8
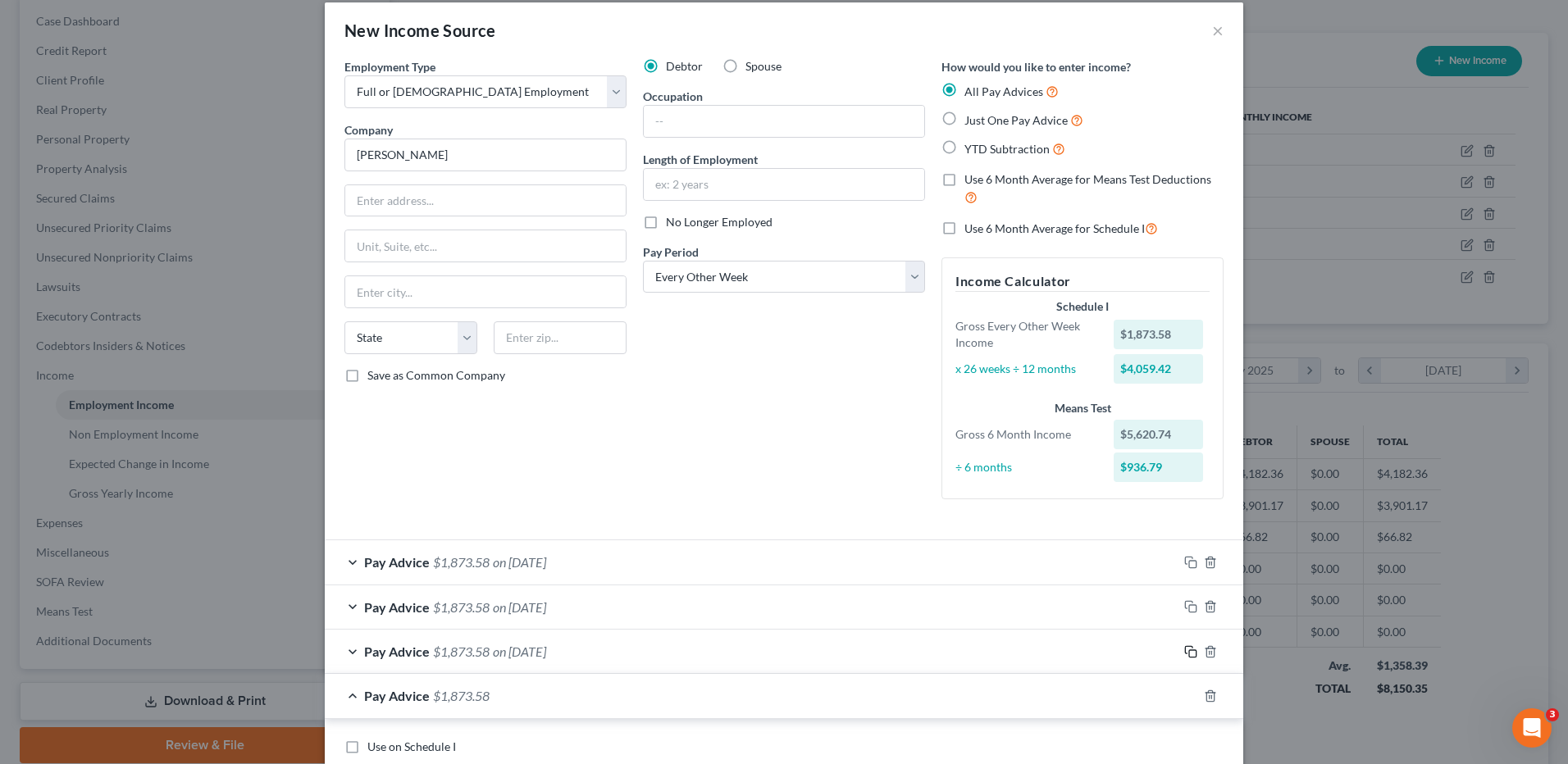
scroll to position [345, 0]
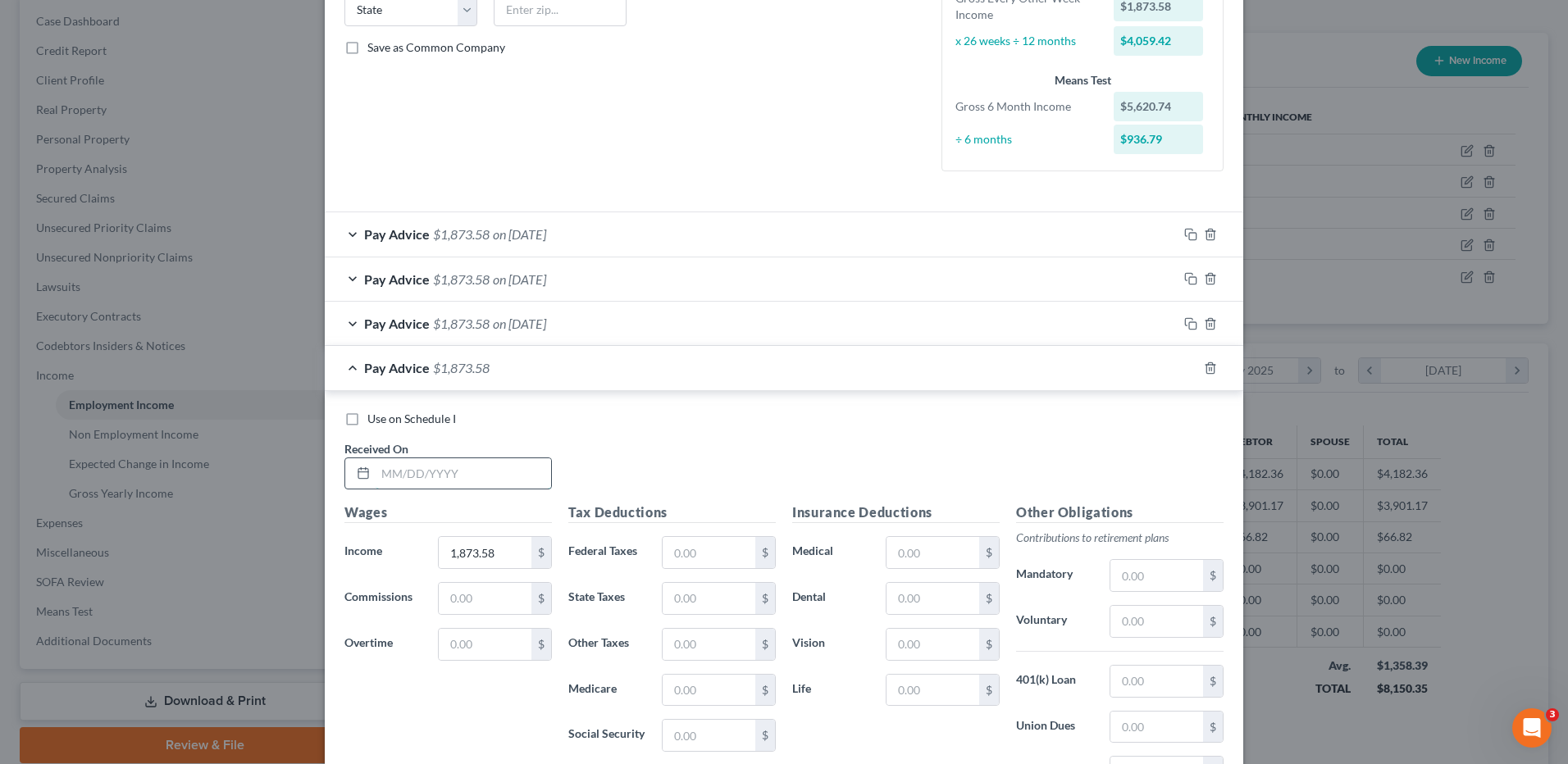
drag, startPoint x: 480, startPoint y: 468, endPoint x: 479, endPoint y: 480, distance: 12.0
click at [480, 468] on input "text" at bounding box center [463, 474] width 176 height 31
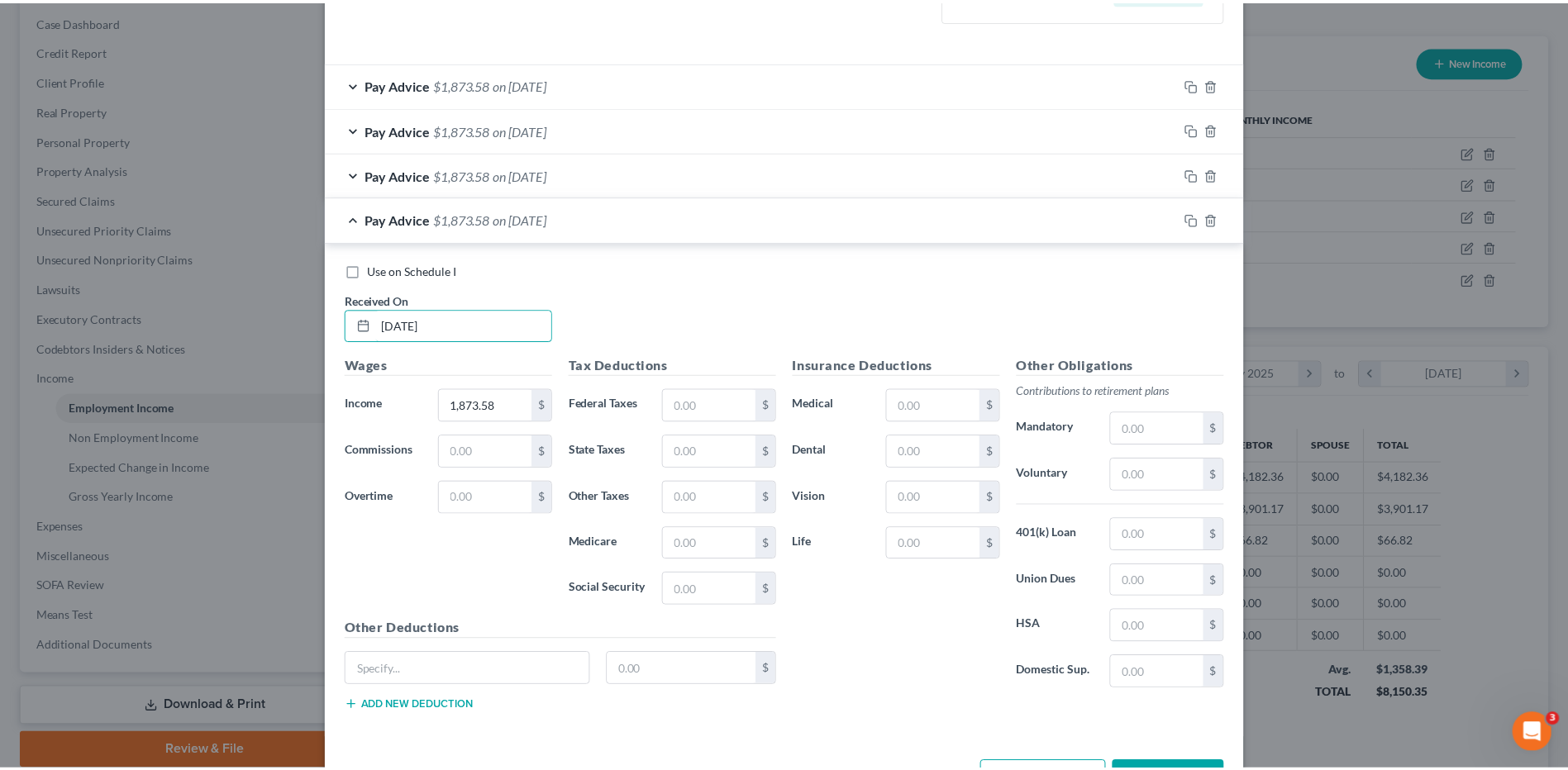
scroll to position [560, 0]
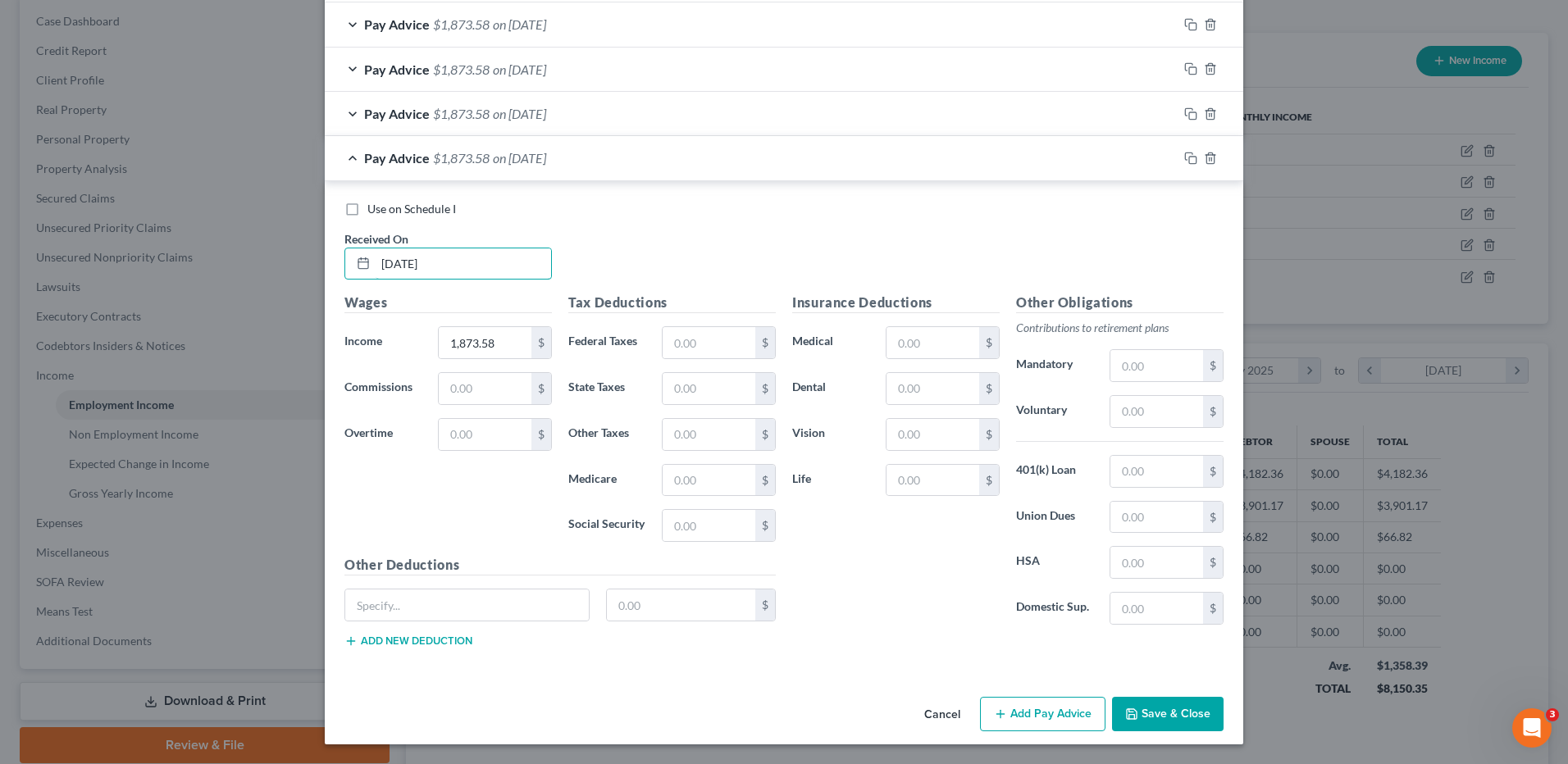
type input "06/03/2025"
click at [1137, 705] on button "Save & Close" at bounding box center [1169, 715] width 112 height 35
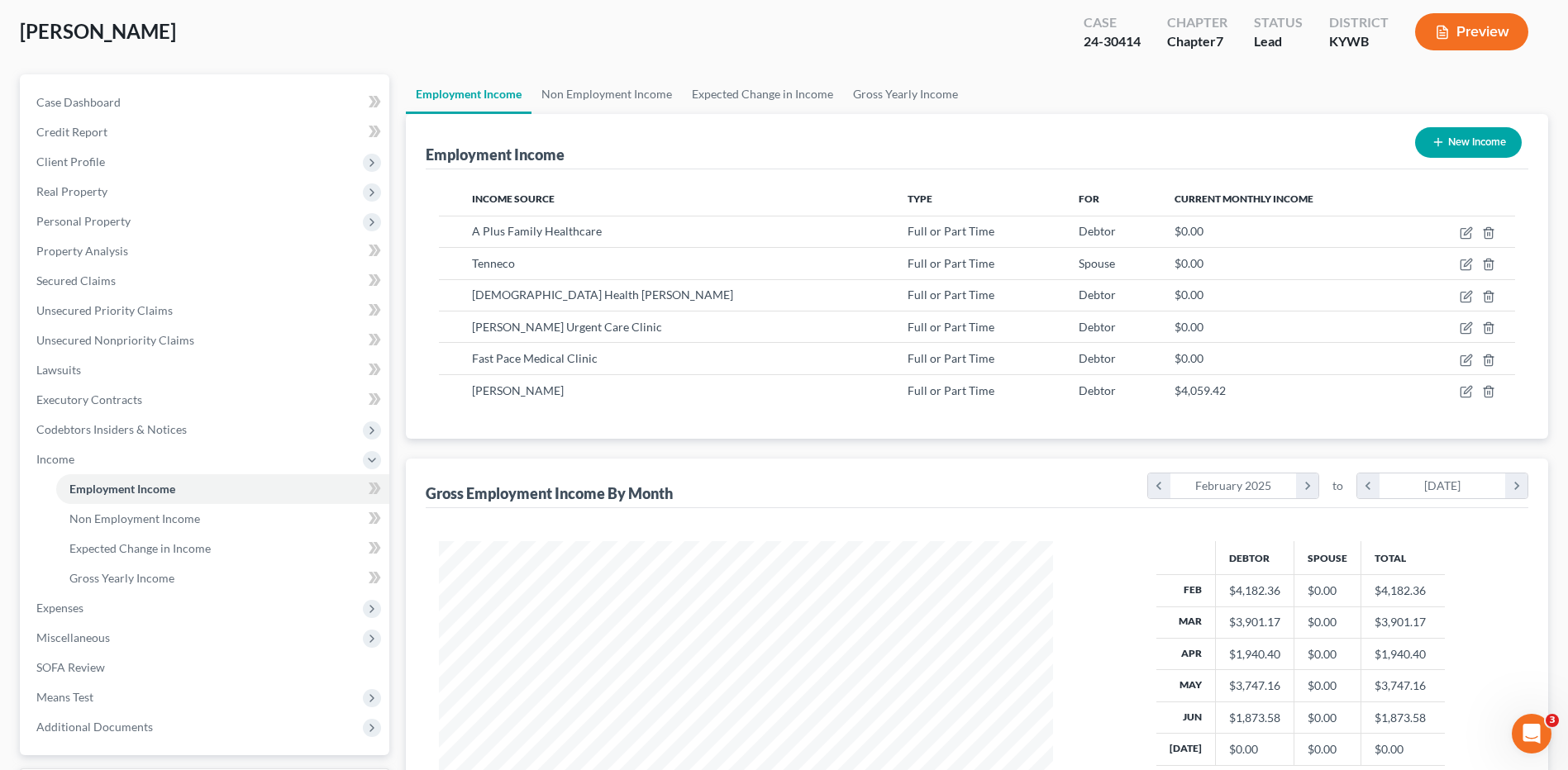
scroll to position [0, 0]
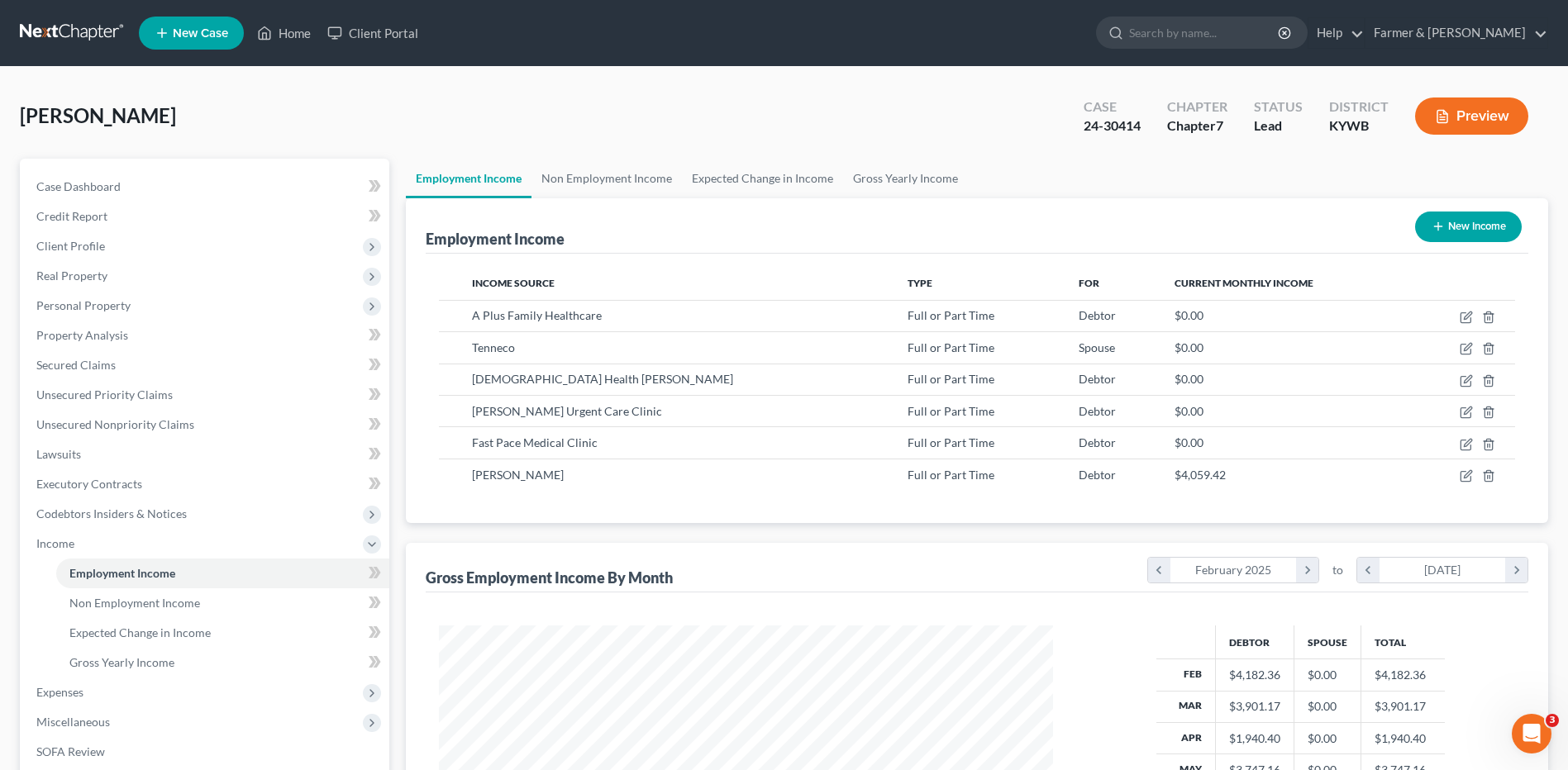
click at [57, 34] on link at bounding box center [72, 33] width 106 height 30
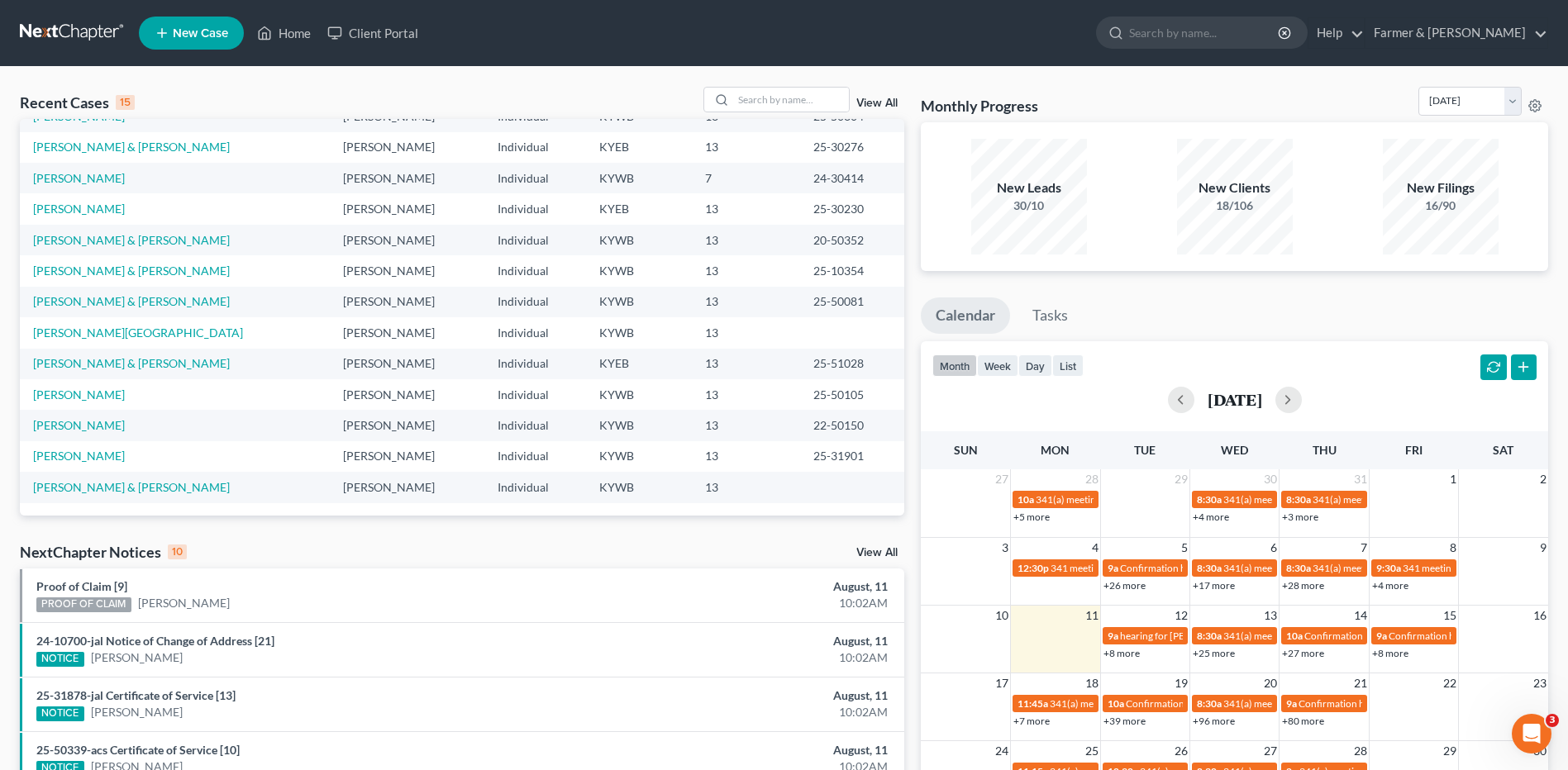
scroll to position [31, 0]
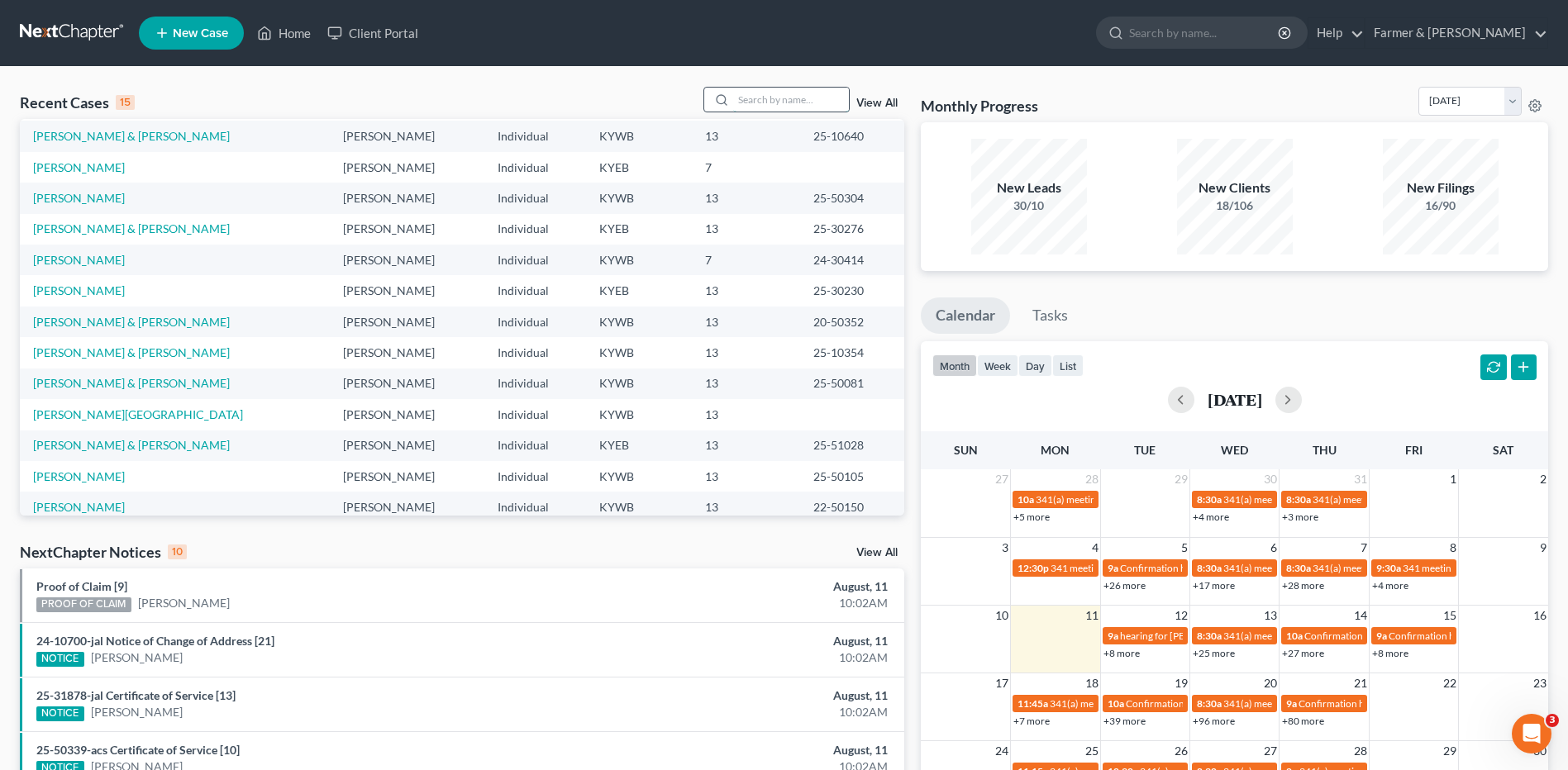
click at [789, 105] on input "search" at bounding box center [790, 99] width 116 height 24
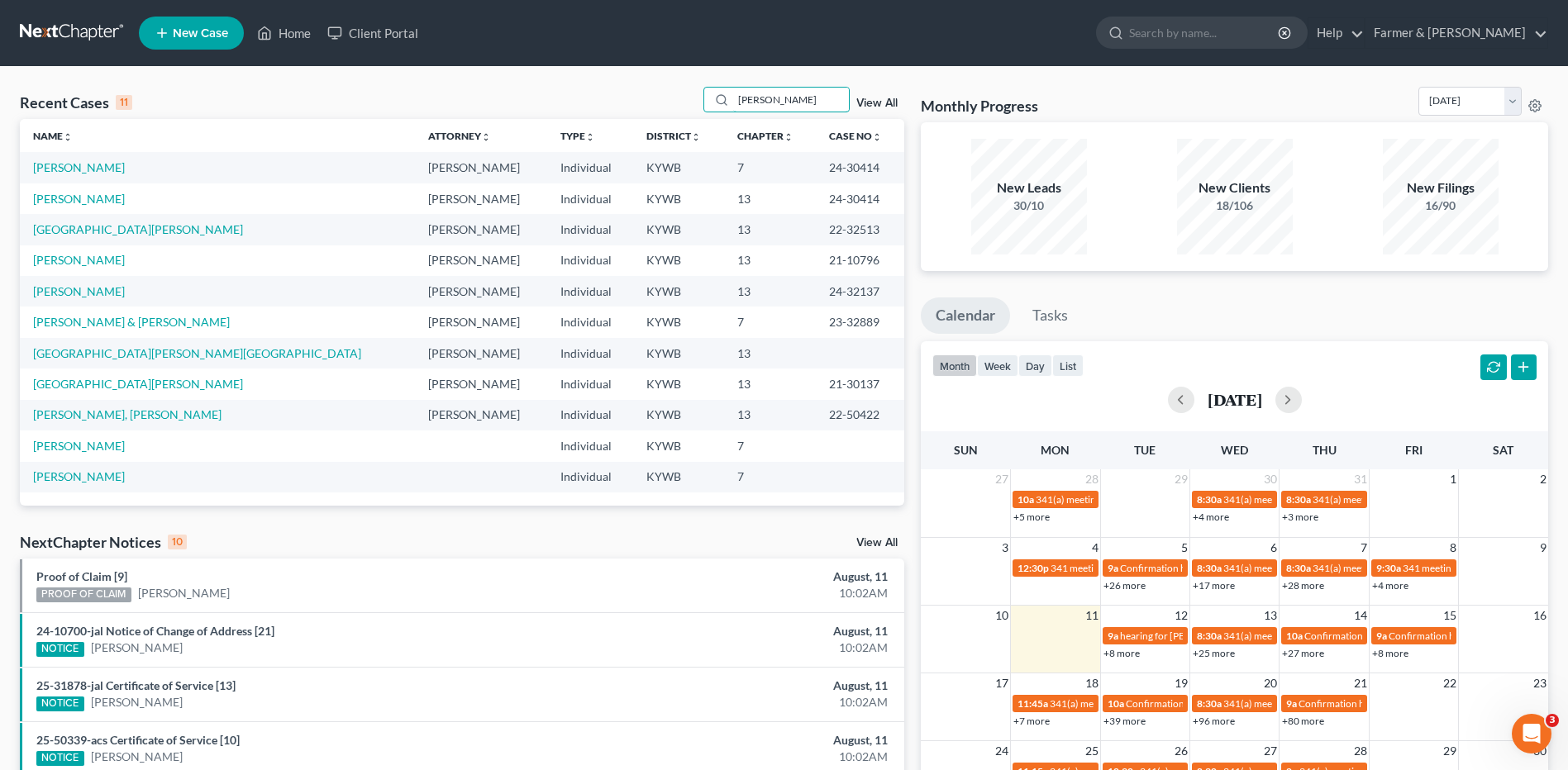
scroll to position [0, 0]
type input "[PERSON_NAME]"
click at [124, 200] on link "[PERSON_NAME]" at bounding box center [79, 198] width 91 height 14
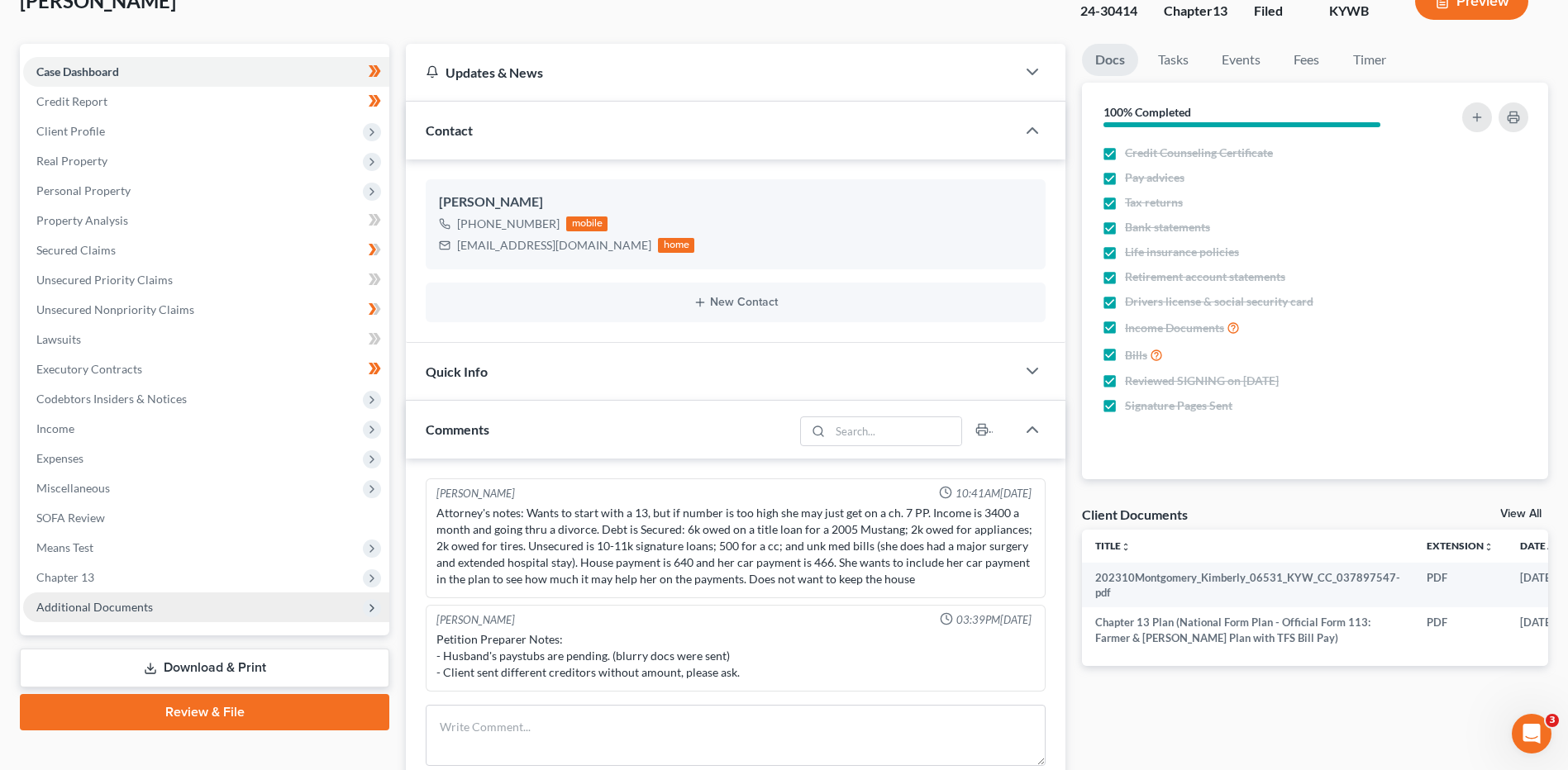
scroll to position [165, 0]
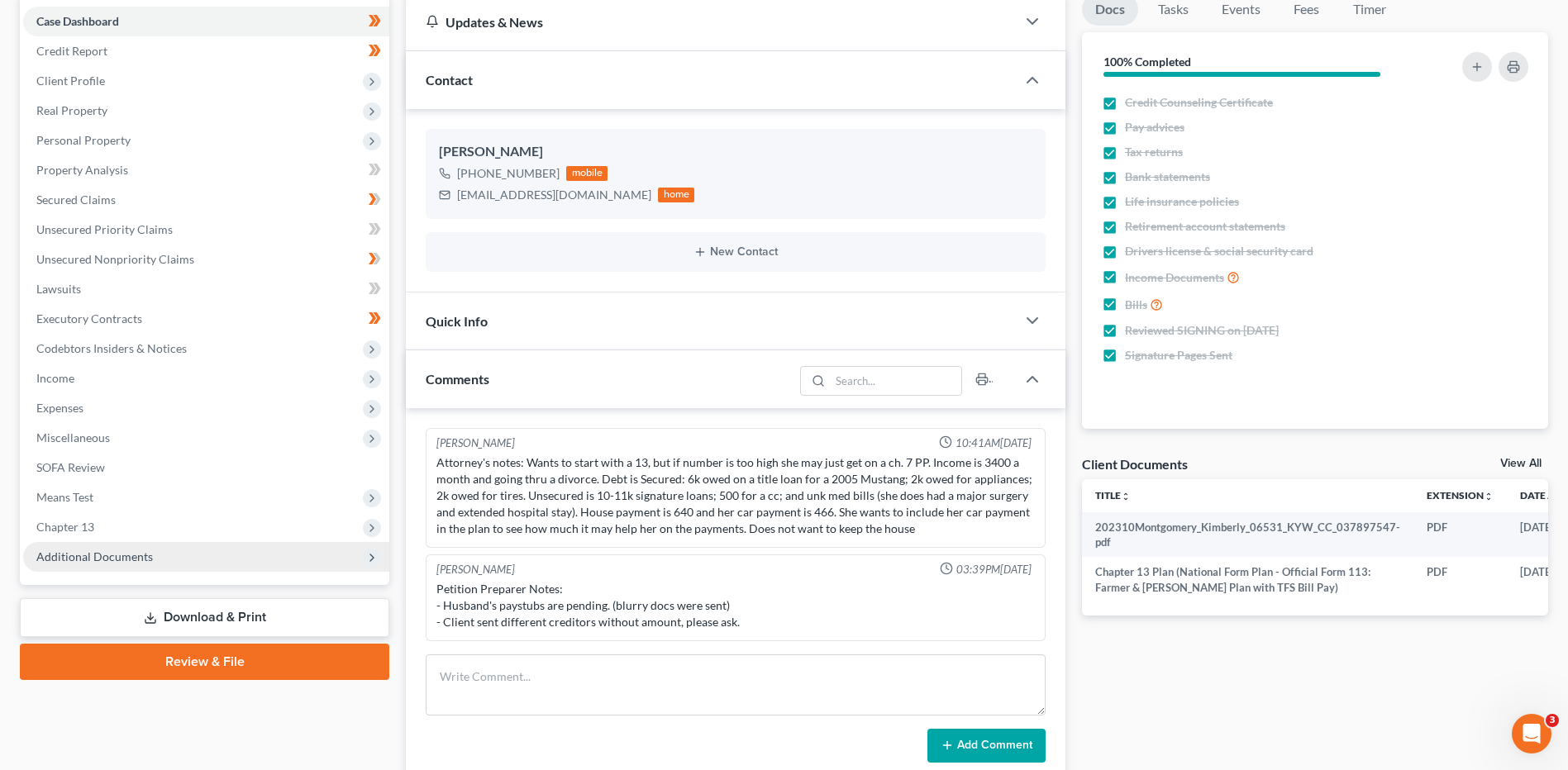
click at [149, 560] on span "Additional Documents" at bounding box center [94, 556] width 117 height 14
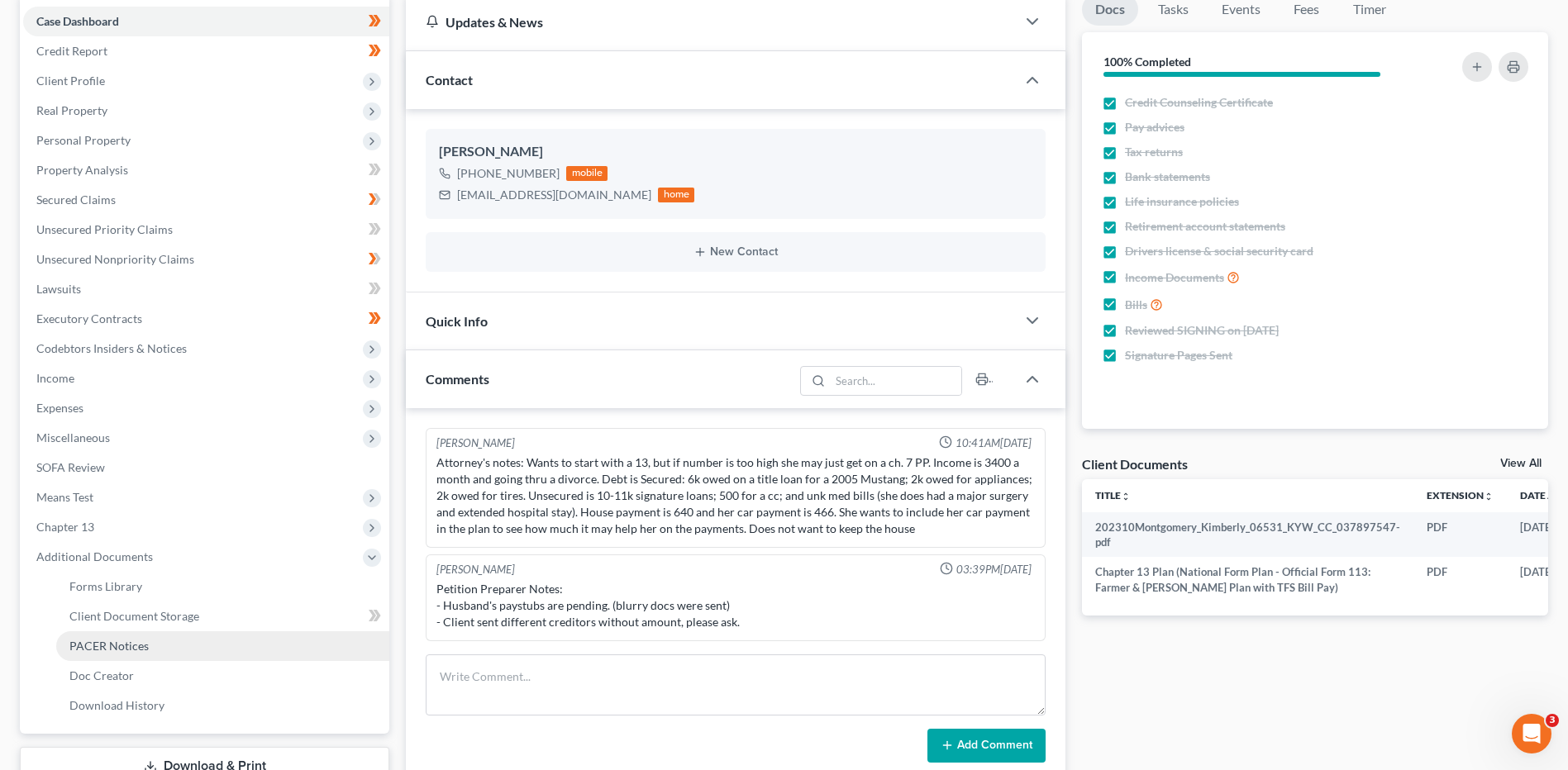
click at [146, 651] on span "PACER Notices" at bounding box center [109, 646] width 80 height 14
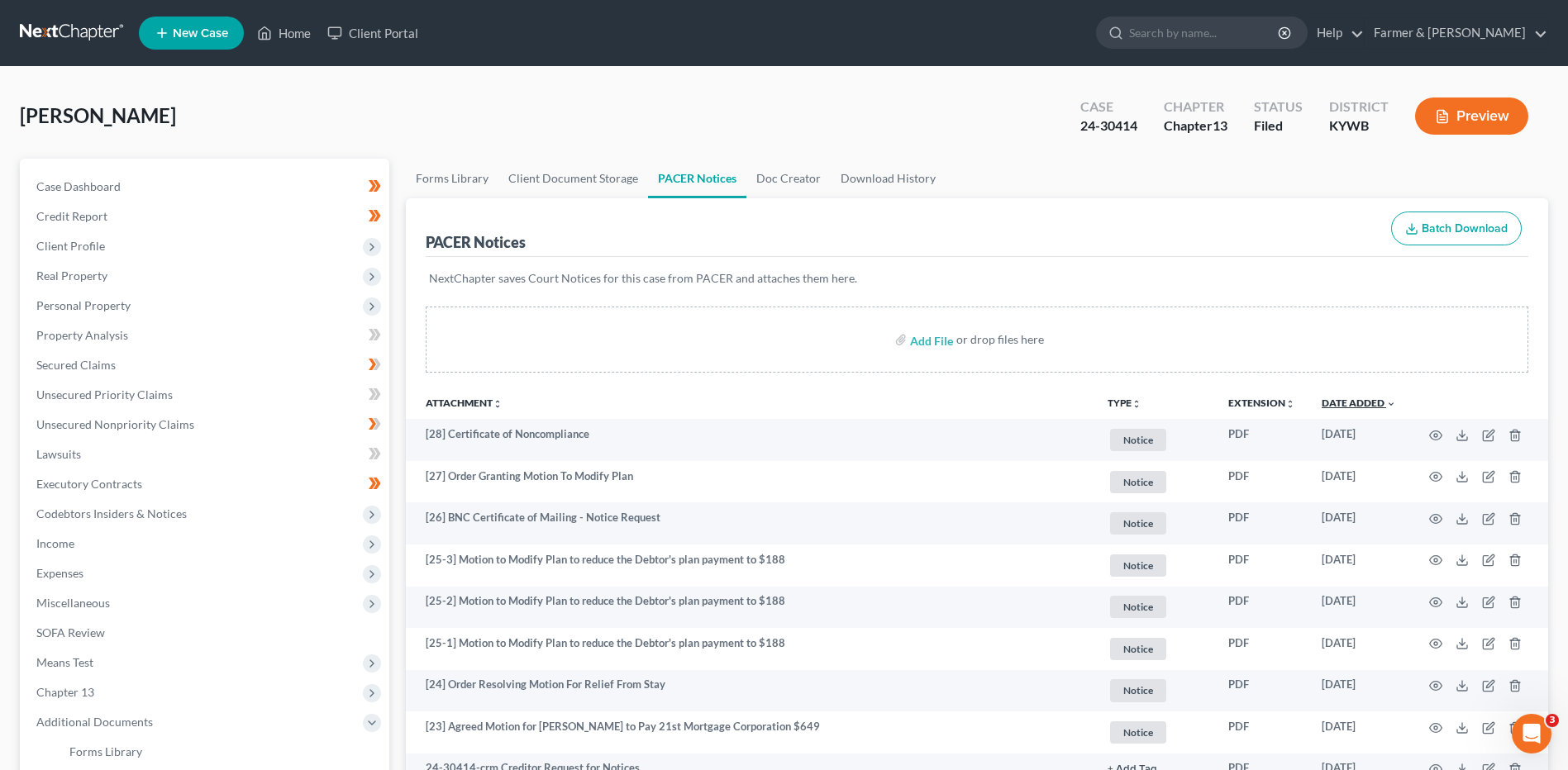
click at [1359, 400] on link "Date Added unfold_more expand_more expand_less" at bounding box center [1358, 402] width 75 height 13
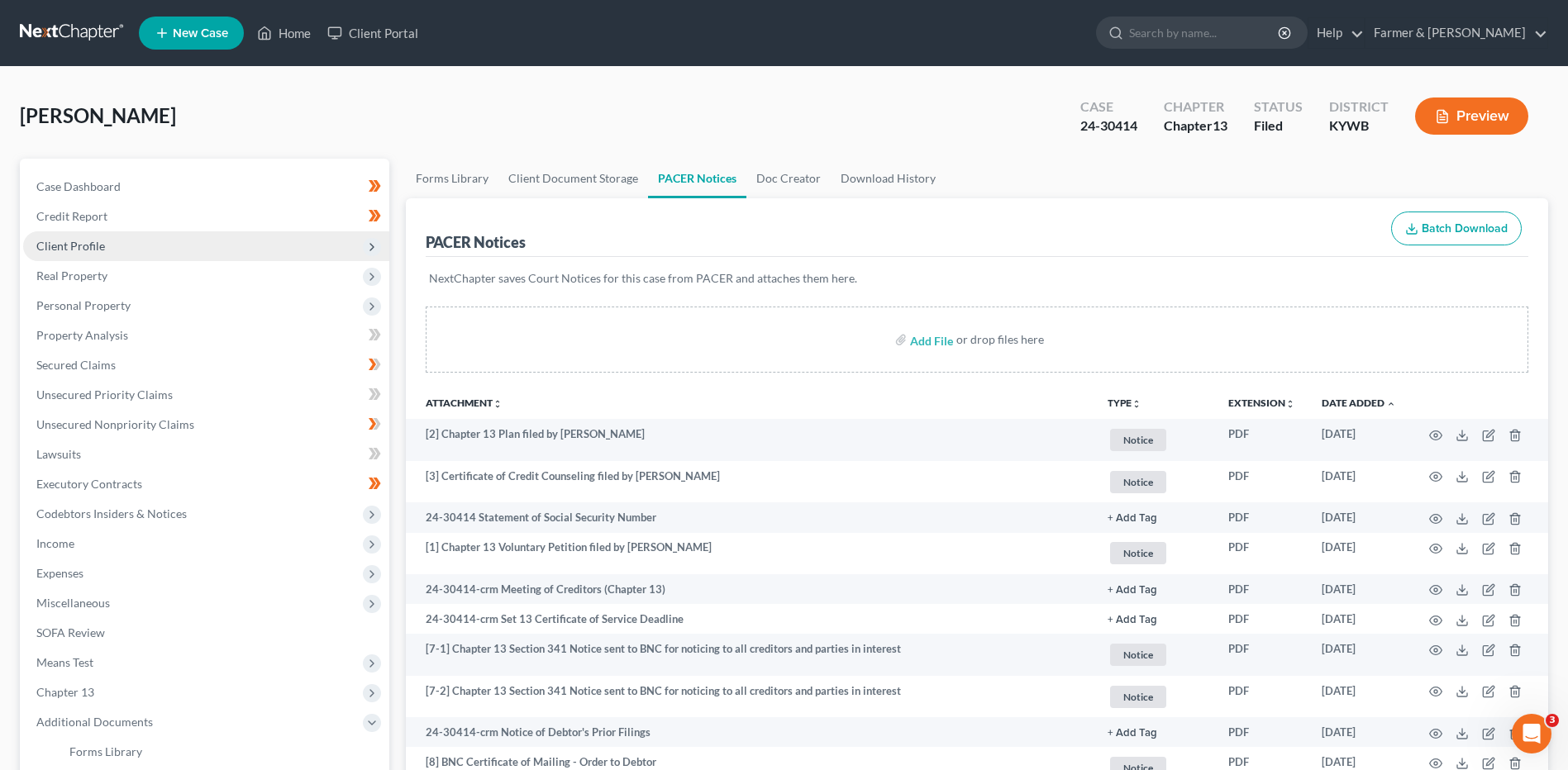
click at [121, 247] on span "Client Profile" at bounding box center [206, 246] width 366 height 30
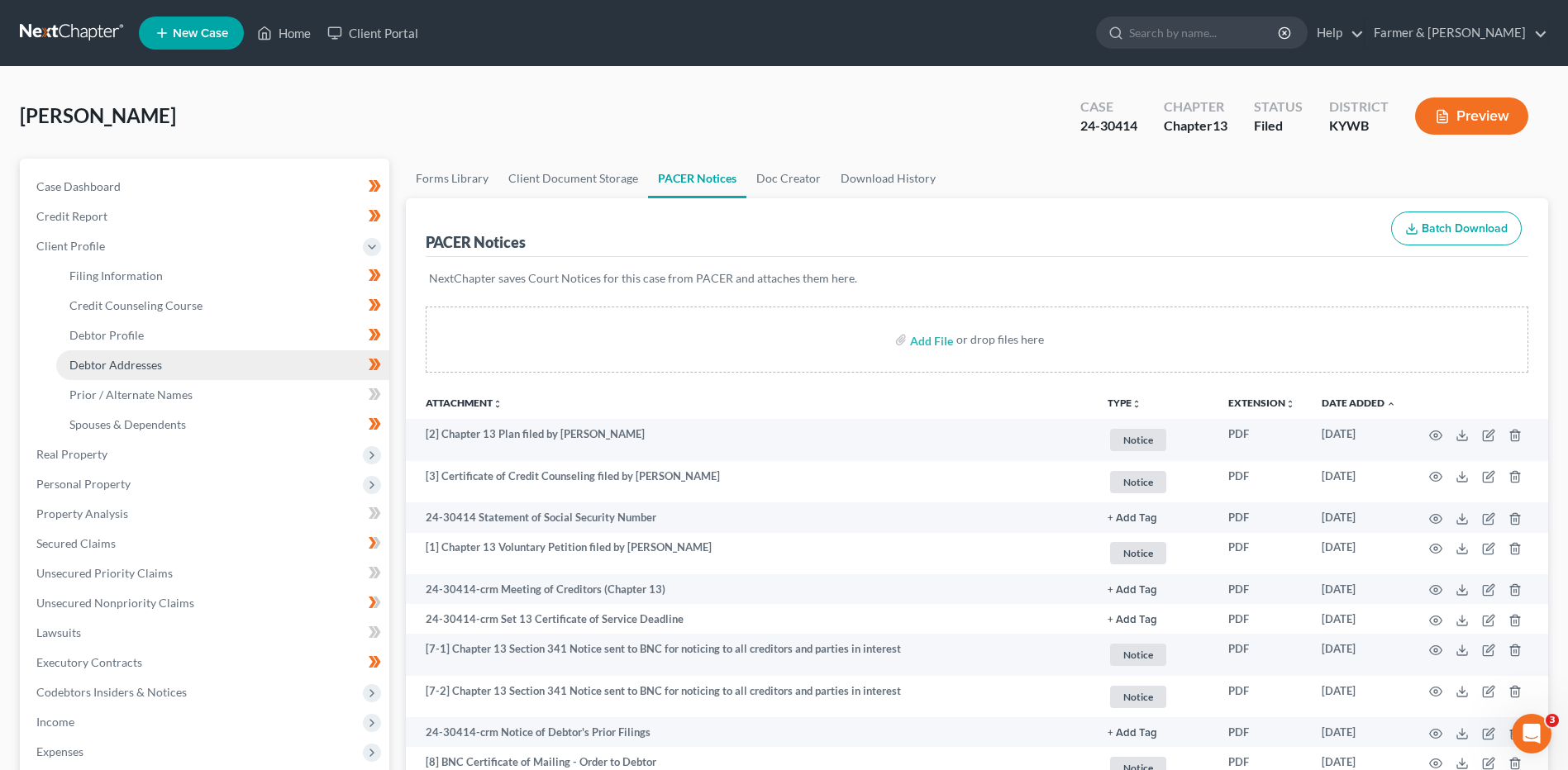
click at [121, 366] on span "Debtor Addresses" at bounding box center [115, 365] width 92 height 14
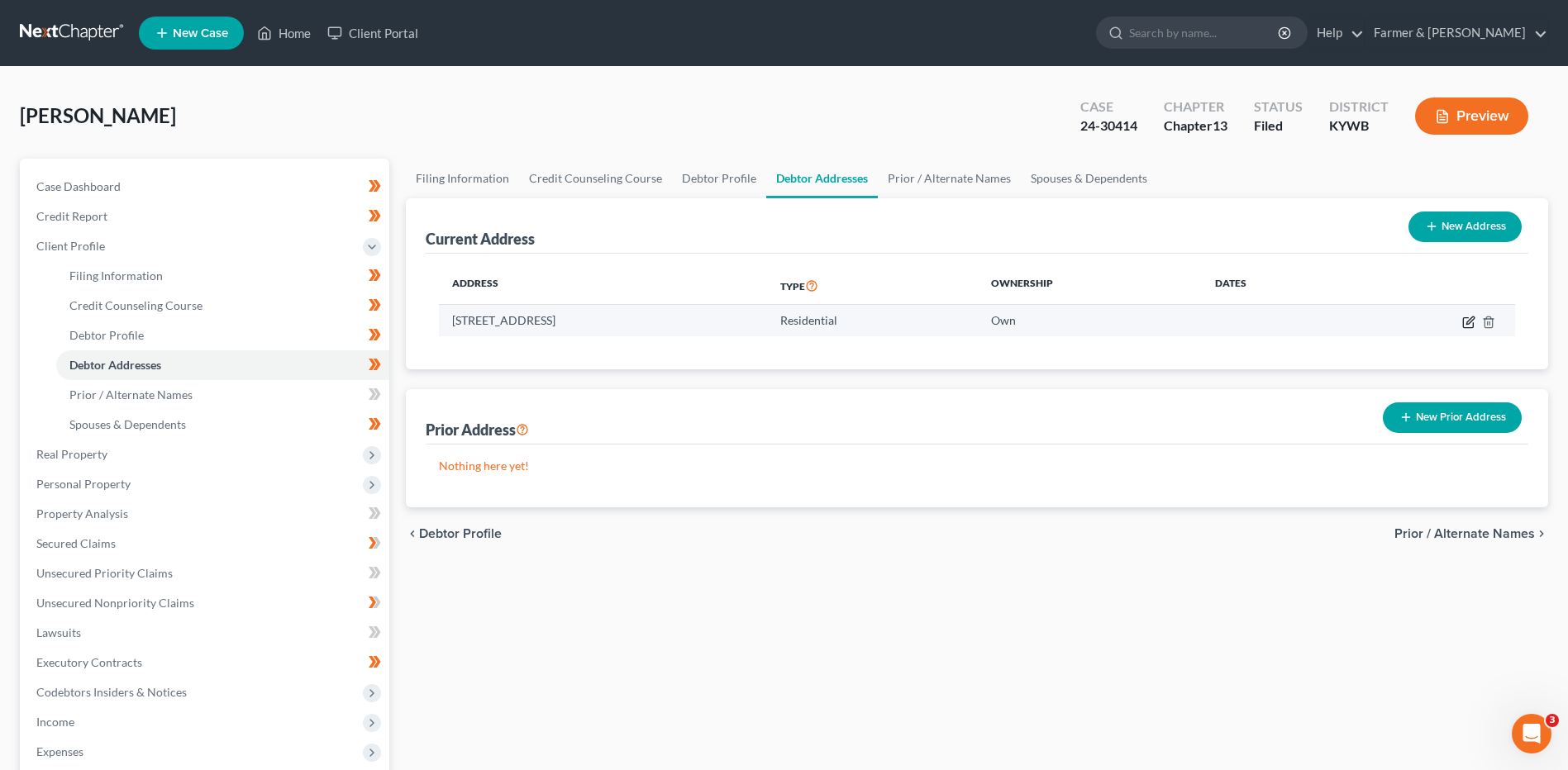
click at [1468, 324] on icon "button" at bounding box center [1470, 321] width 8 height 8
select select "18"
select select "0"
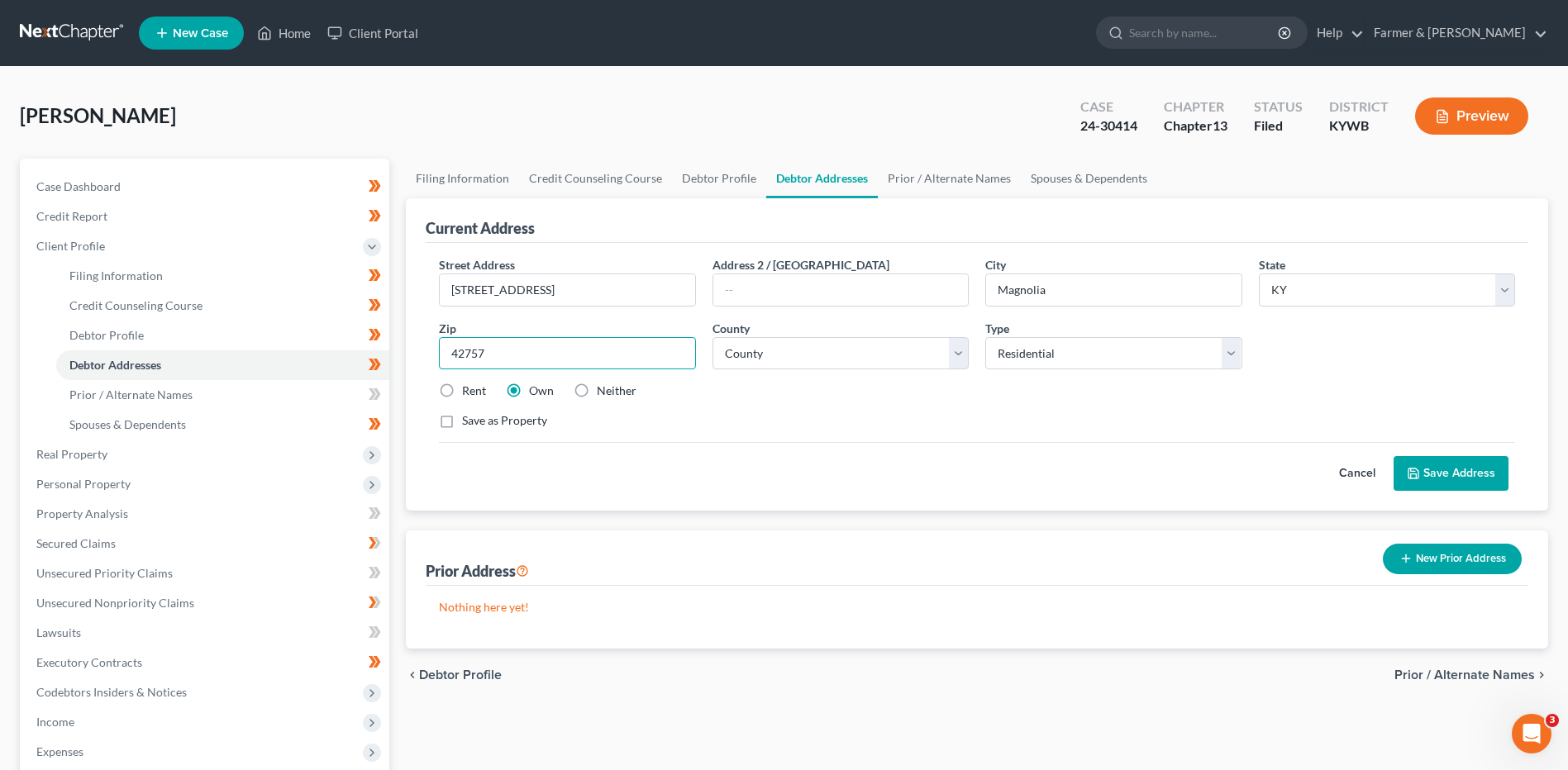
click at [682, 354] on input "42757" at bounding box center [567, 354] width 257 height 33
select select "43"
click at [1364, 474] on button "Cancel" at bounding box center [1356, 473] width 73 height 33
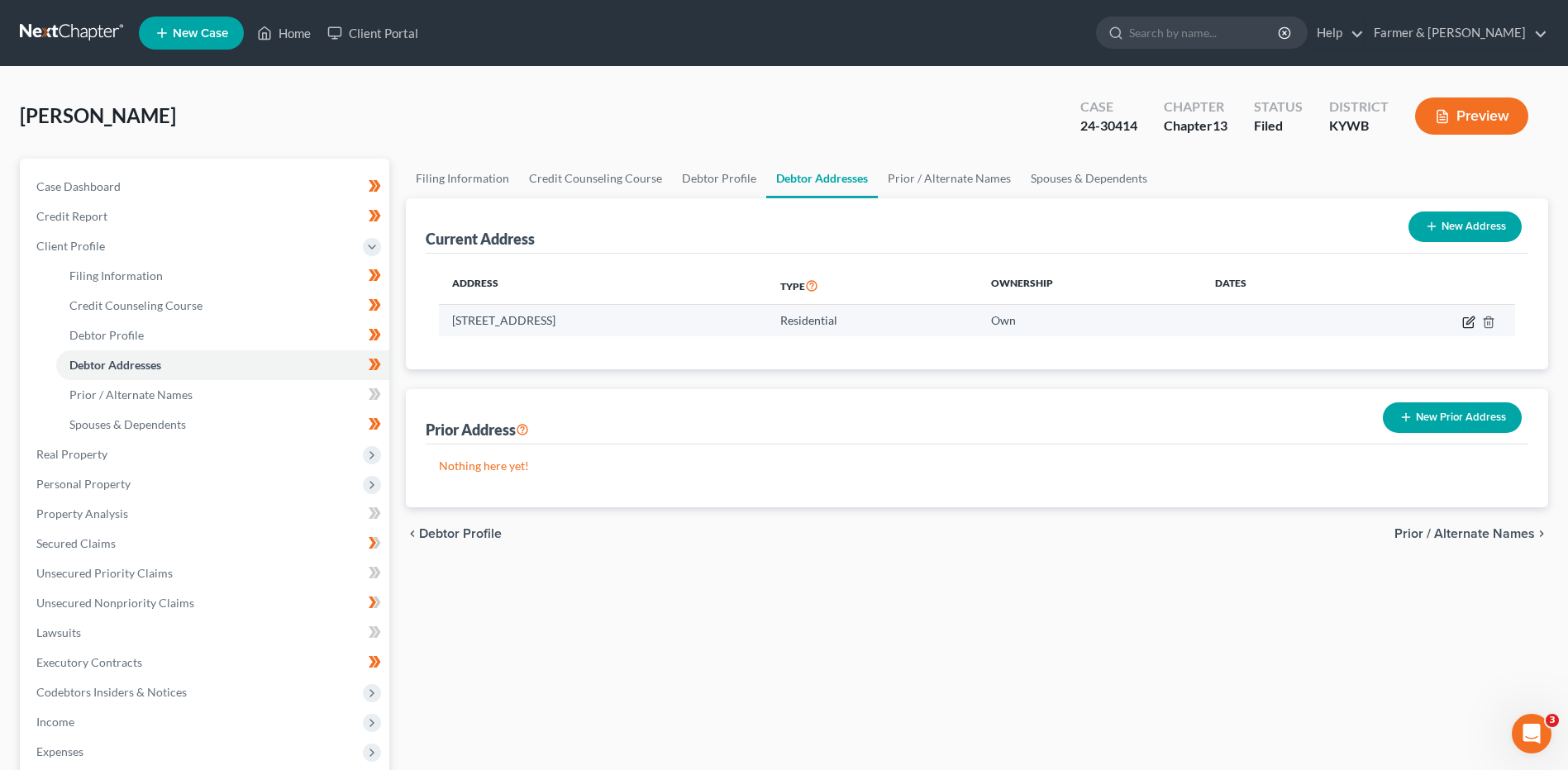
click at [1466, 320] on icon "button" at bounding box center [1469, 323] width 14 height 14
select select "18"
select select "61"
select select "0"
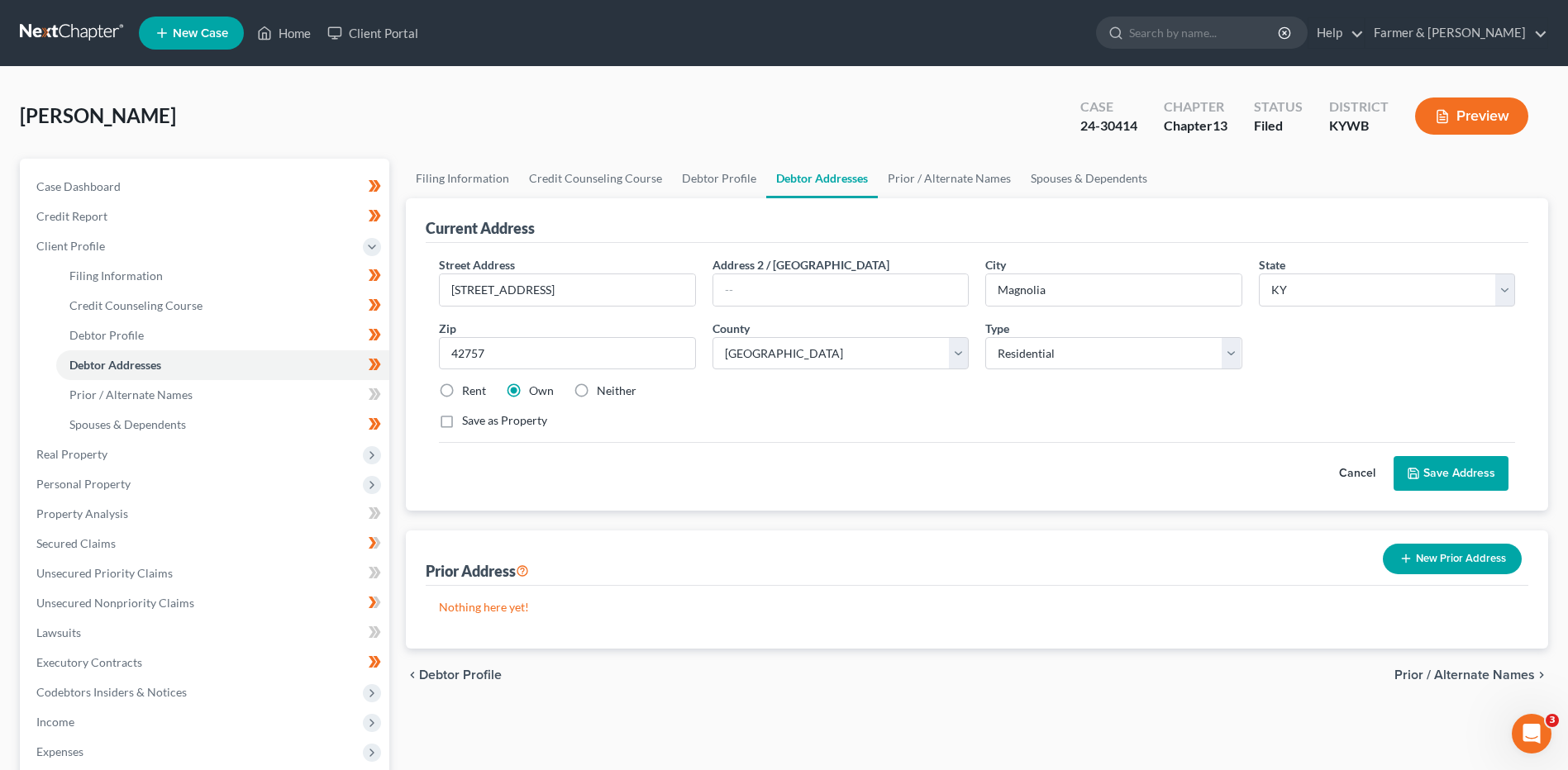
click at [1375, 477] on button "Cancel" at bounding box center [1356, 473] width 73 height 33
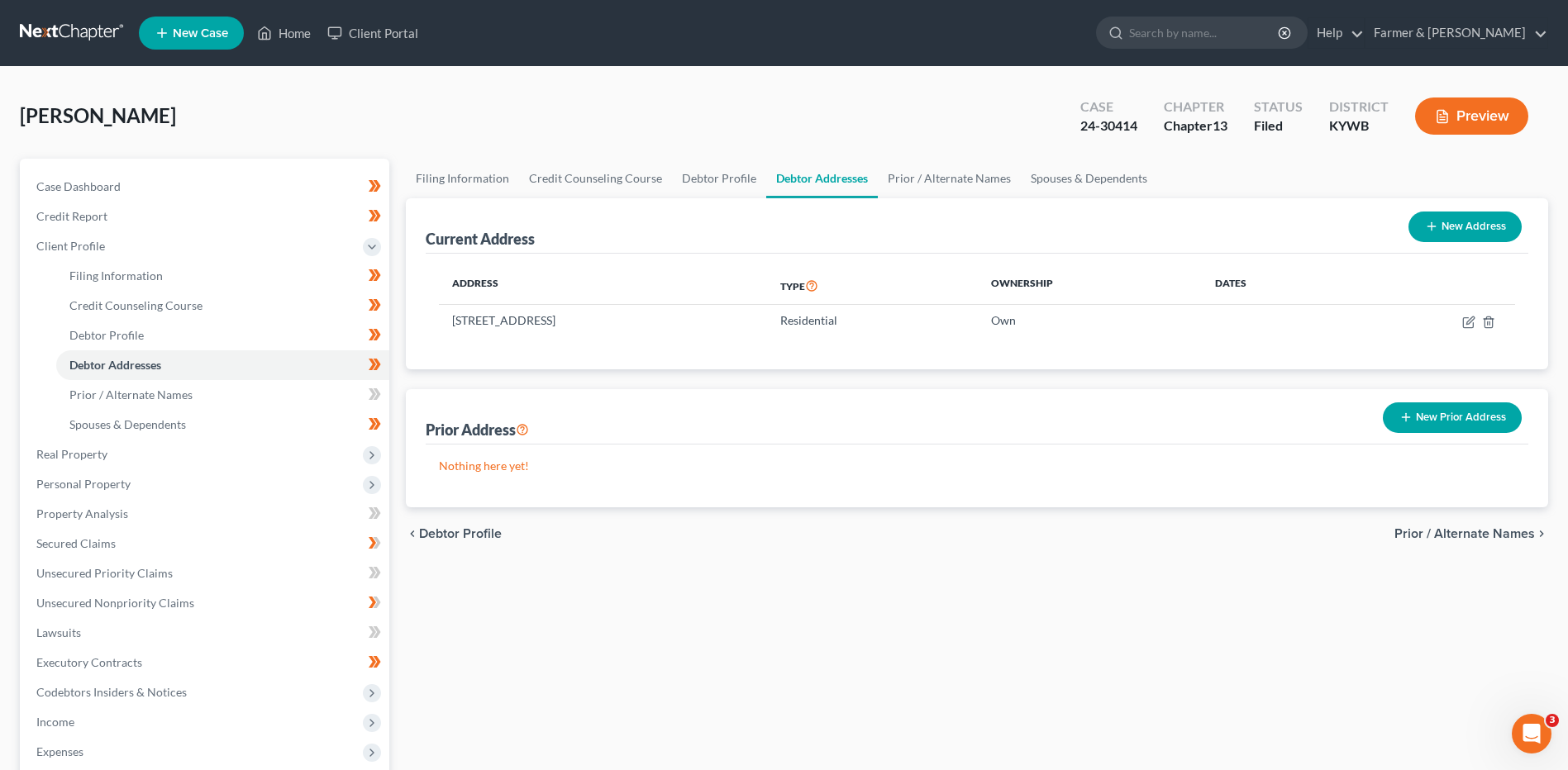
click at [88, 36] on link at bounding box center [72, 33] width 106 height 30
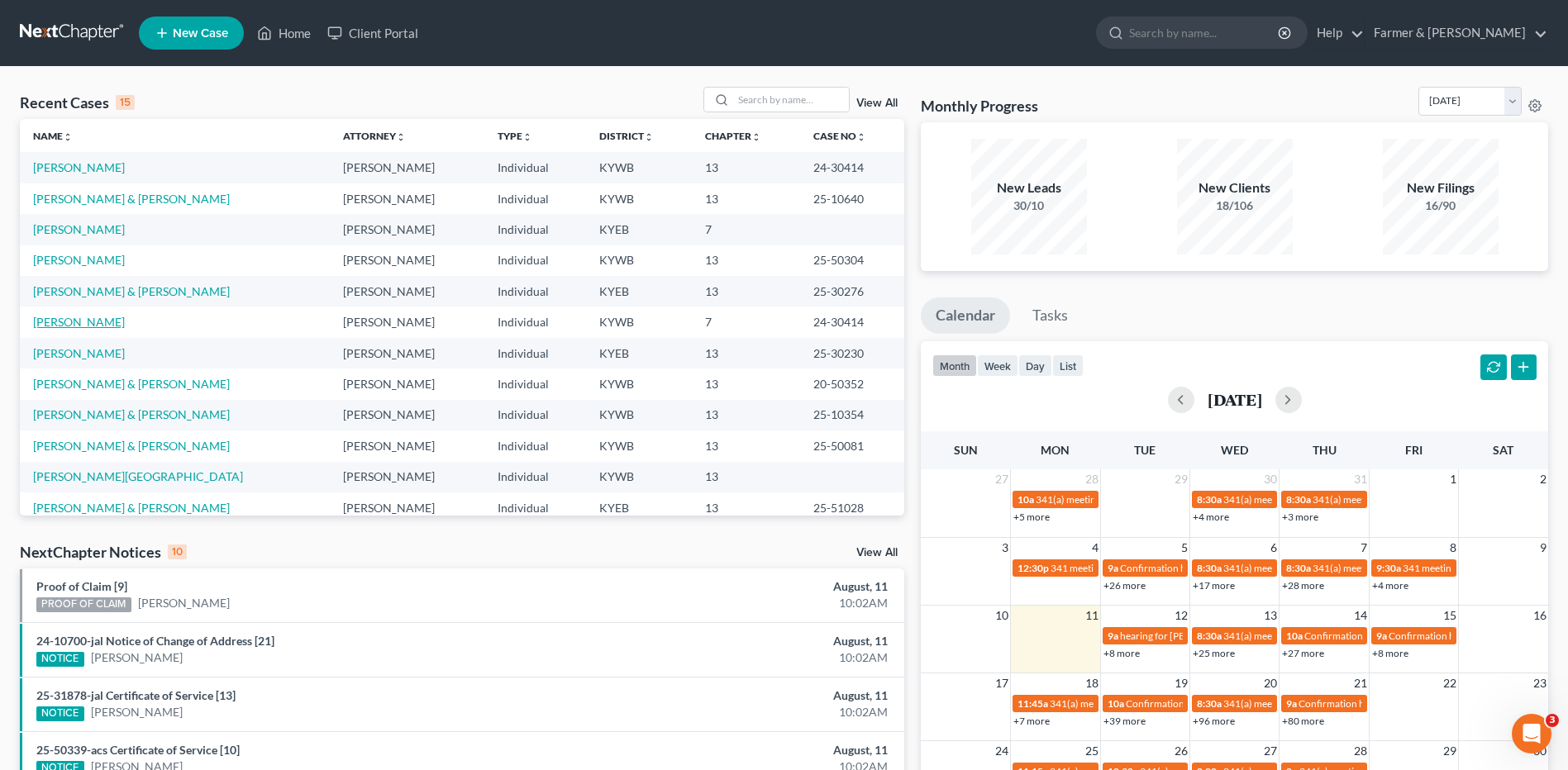
click at [96, 319] on link "[PERSON_NAME]" at bounding box center [79, 322] width 91 height 14
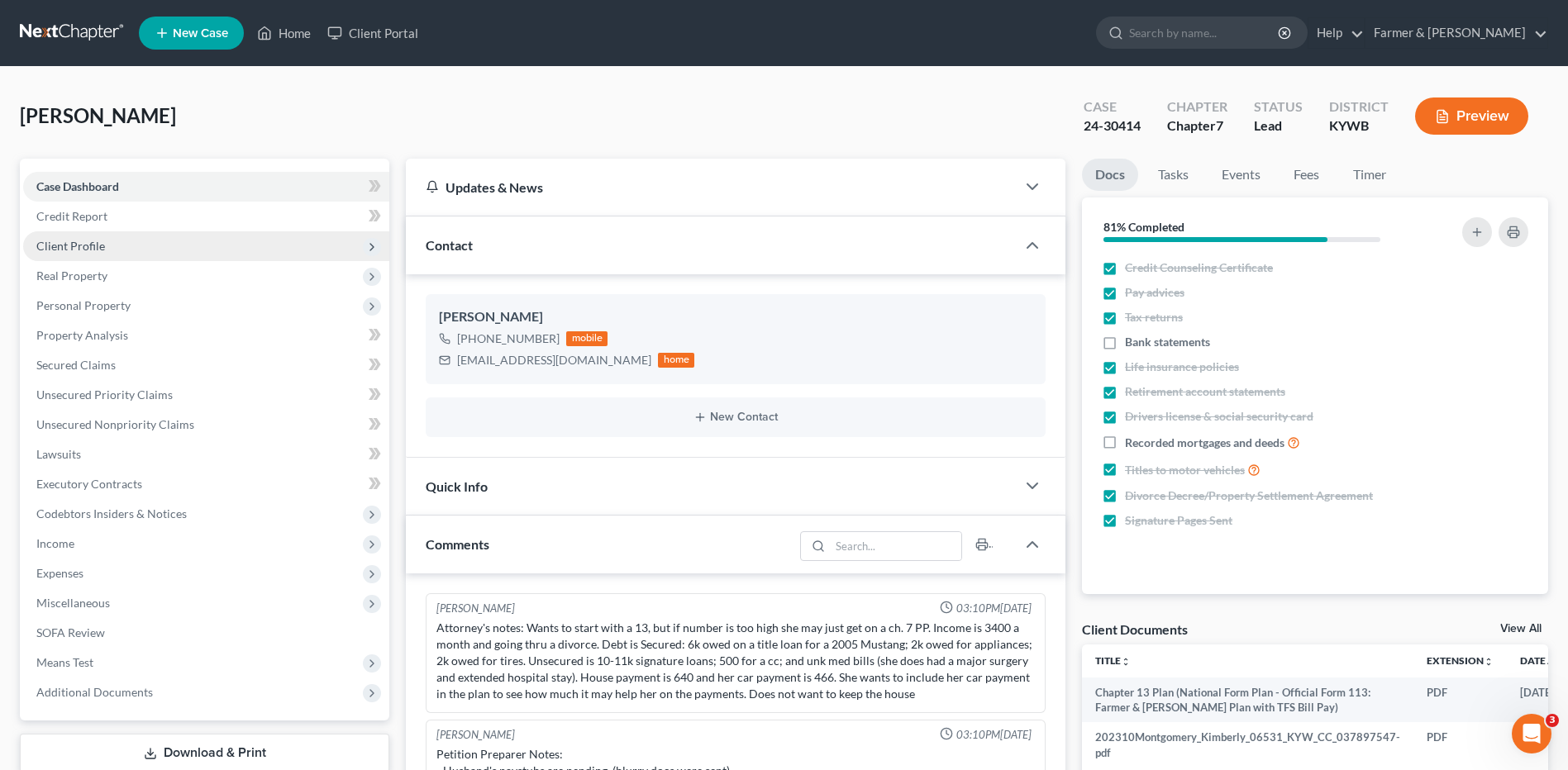
click at [101, 252] on span "Client Profile" at bounding box center [70, 246] width 69 height 14
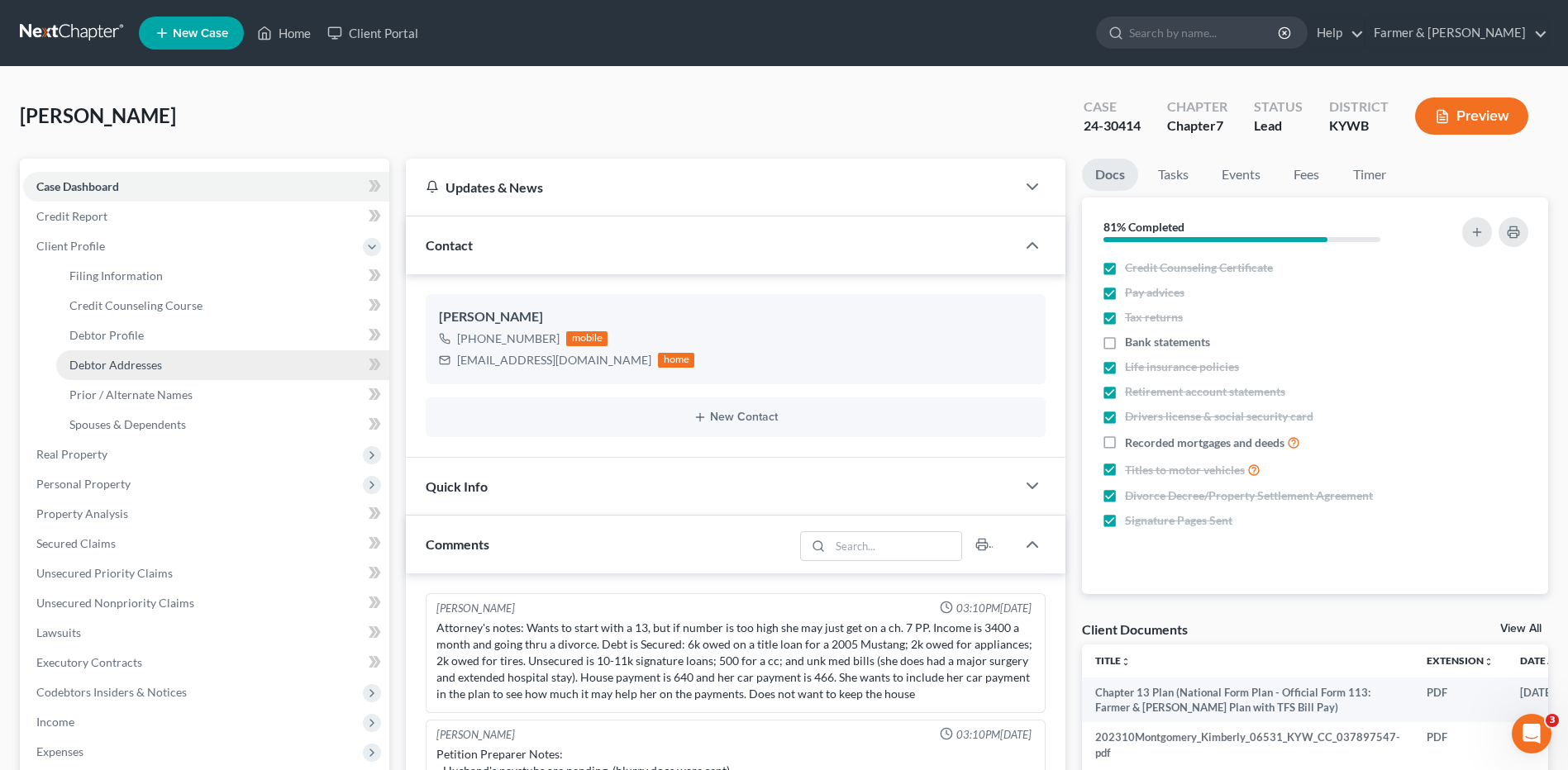
click at [119, 356] on link "Debtor Addresses" at bounding box center [223, 365] width 333 height 30
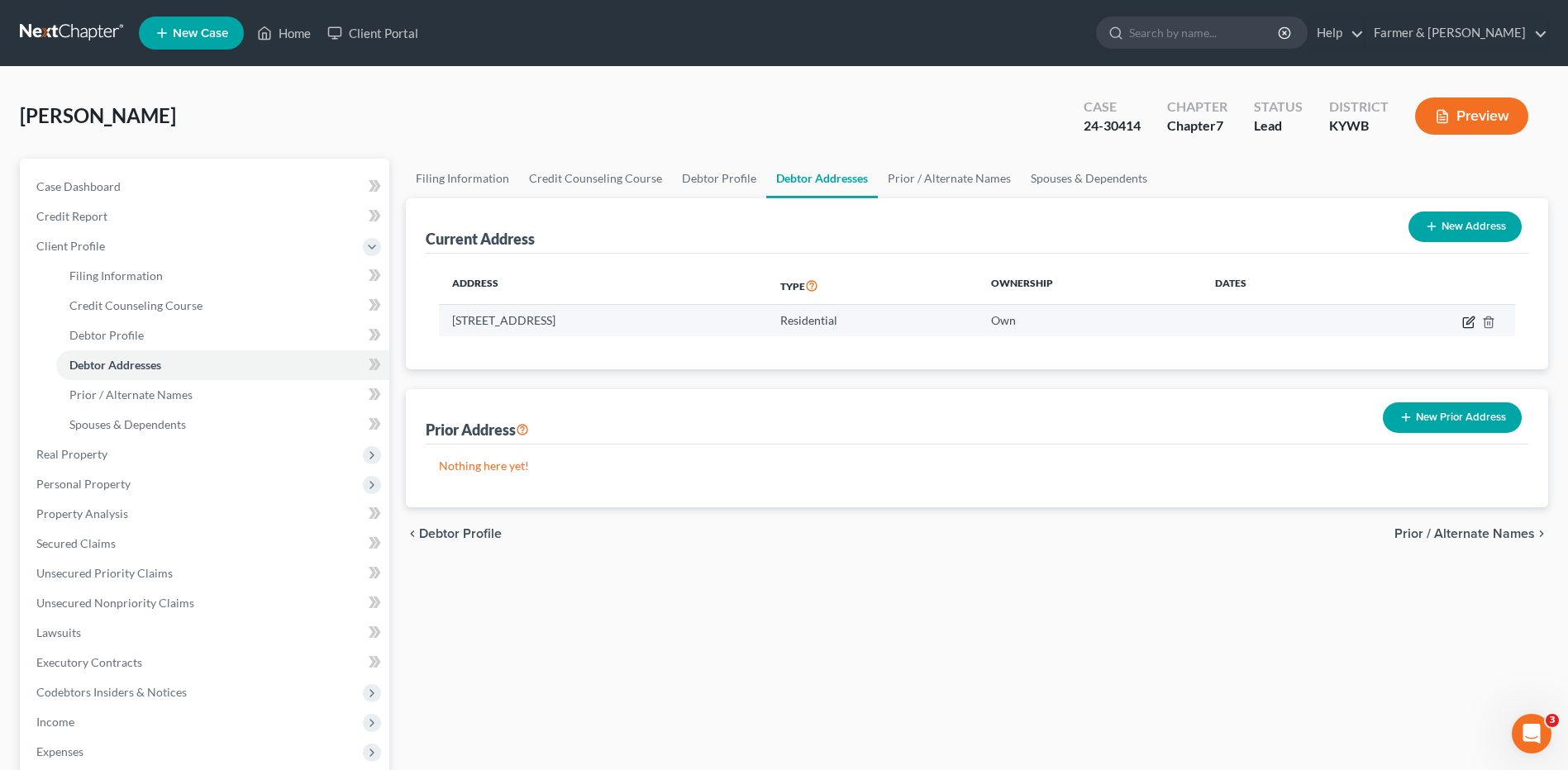
click at [1467, 326] on icon "button" at bounding box center [1469, 323] width 14 height 14
select select "18"
select select "0"
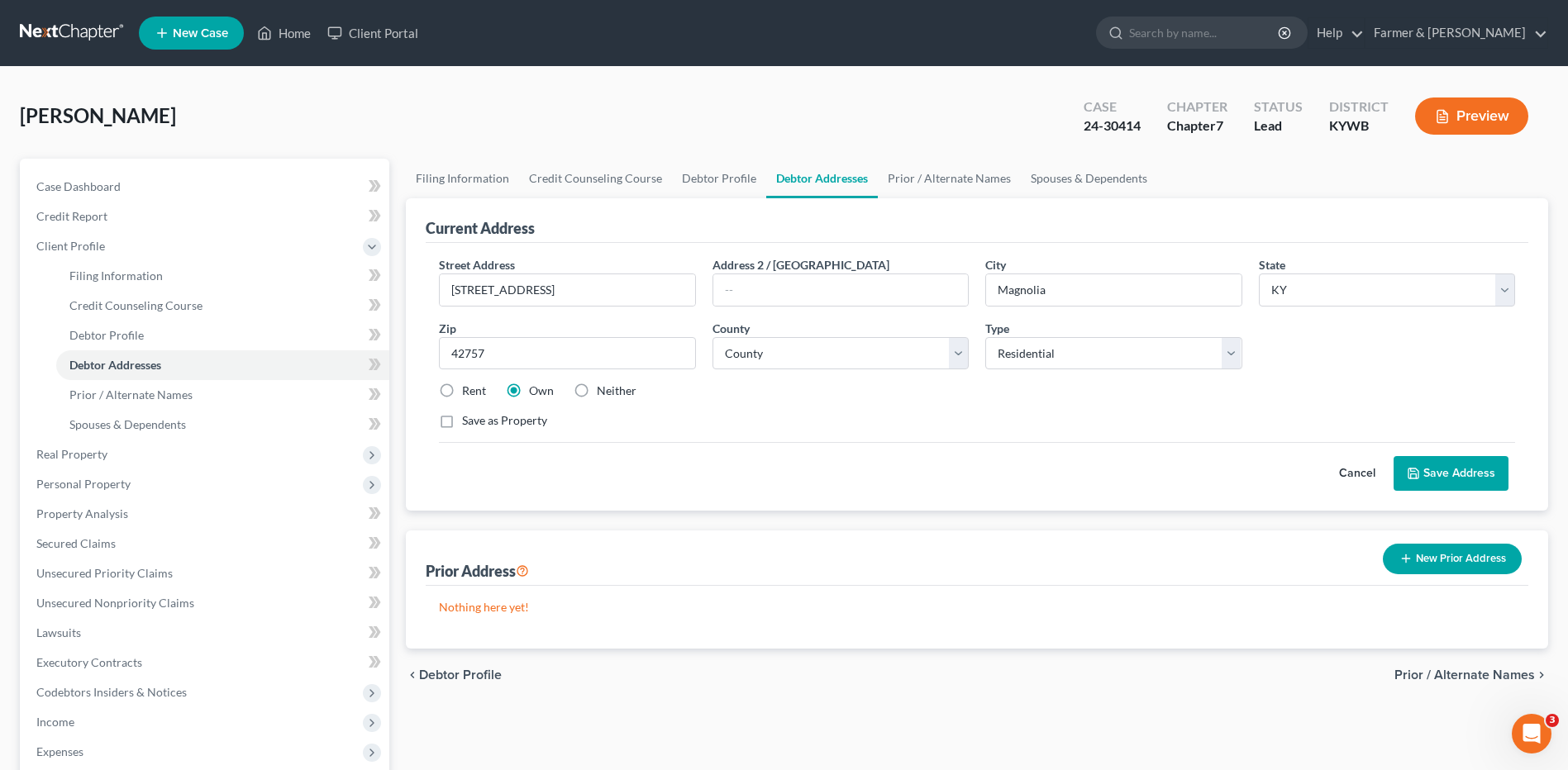
click at [1348, 472] on button "Cancel" at bounding box center [1356, 473] width 73 height 33
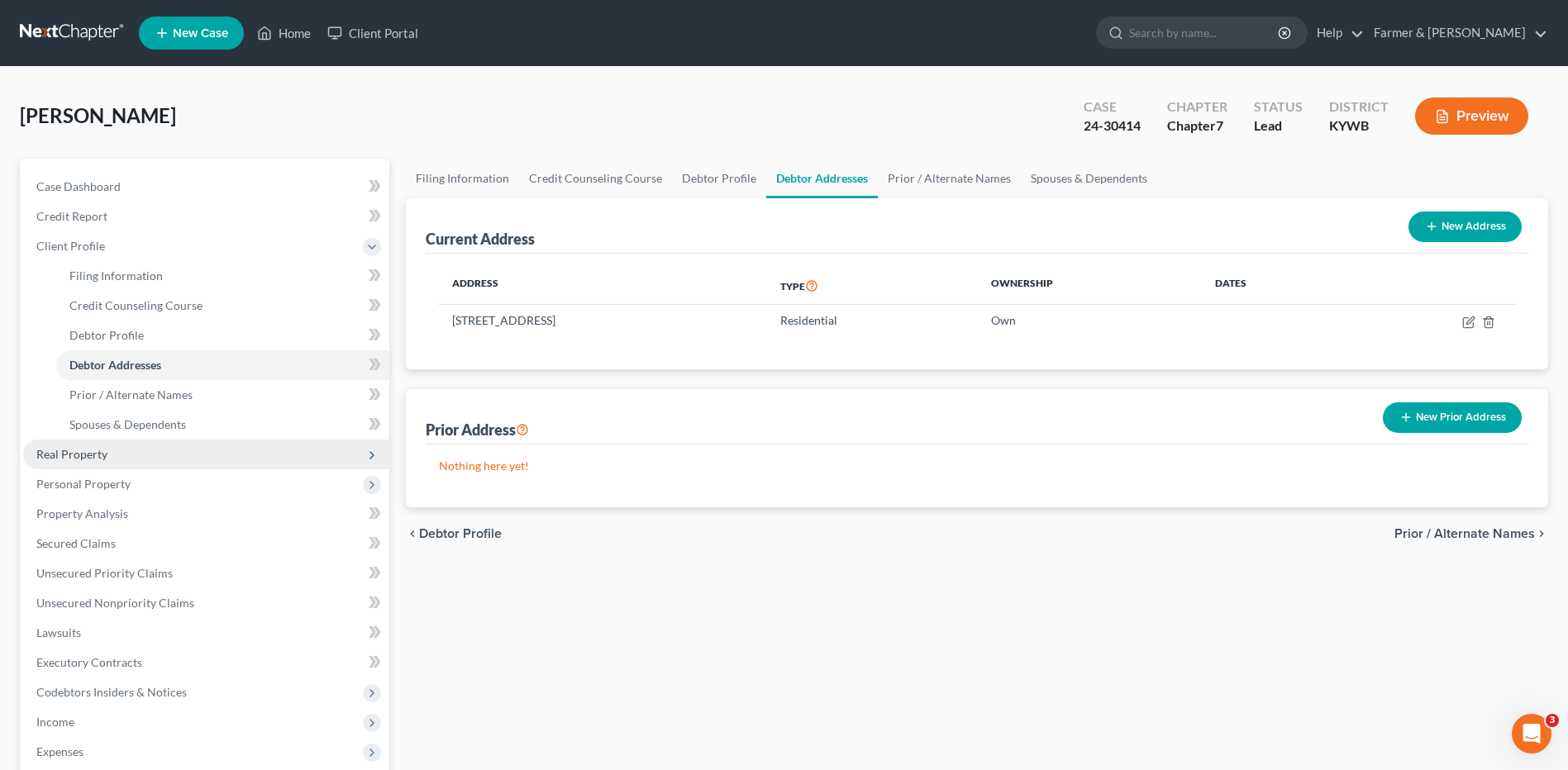
click at [115, 450] on span "Real Property" at bounding box center [206, 454] width 366 height 30
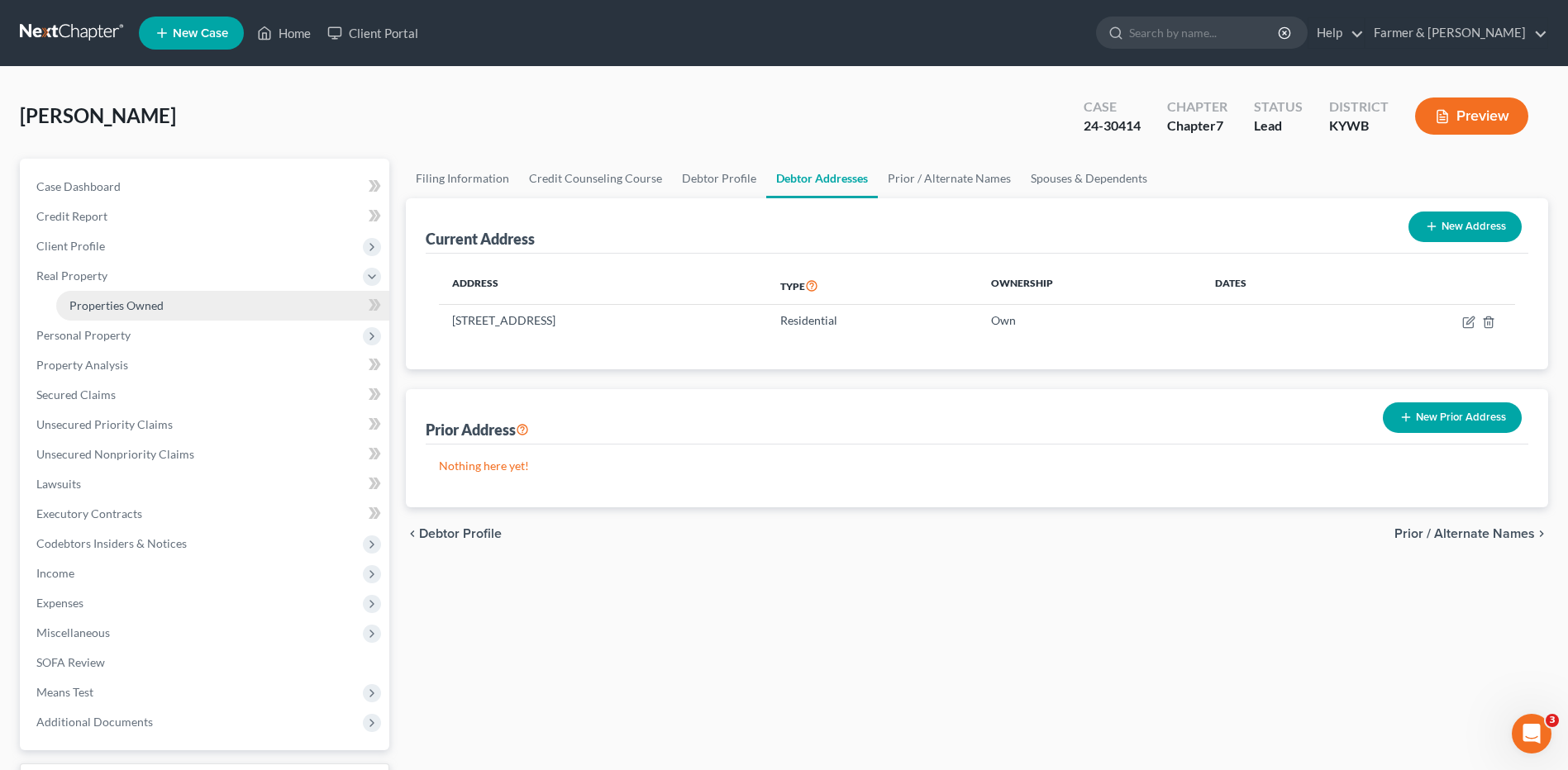
click at [193, 305] on link "Properties Owned" at bounding box center [223, 305] width 333 height 30
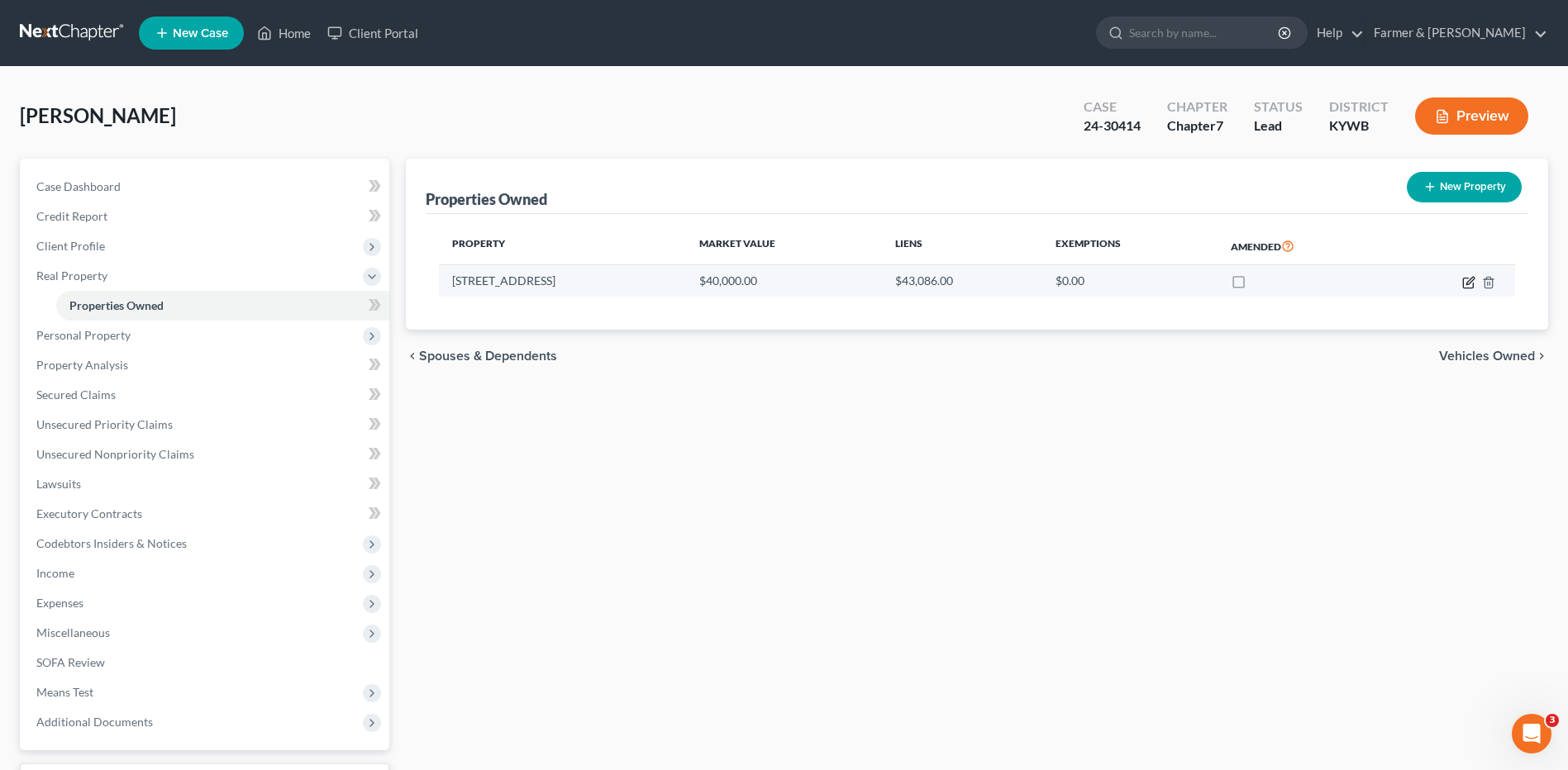
click at [1466, 288] on icon "button" at bounding box center [1468, 283] width 10 height 10
select select "18"
select select "61"
select select "3"
select select "0"
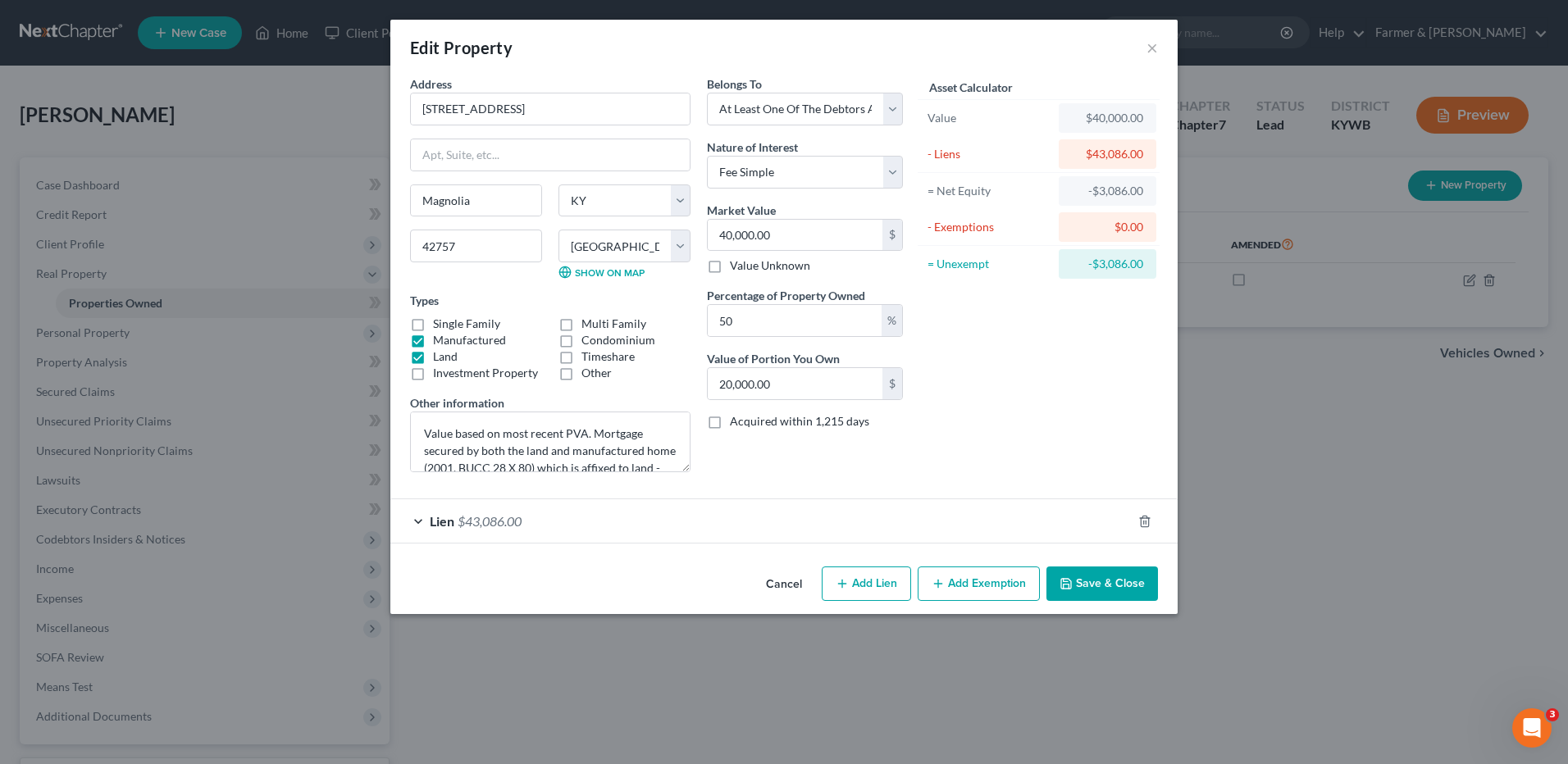
click at [780, 588] on button "Cancel" at bounding box center [784, 585] width 63 height 33
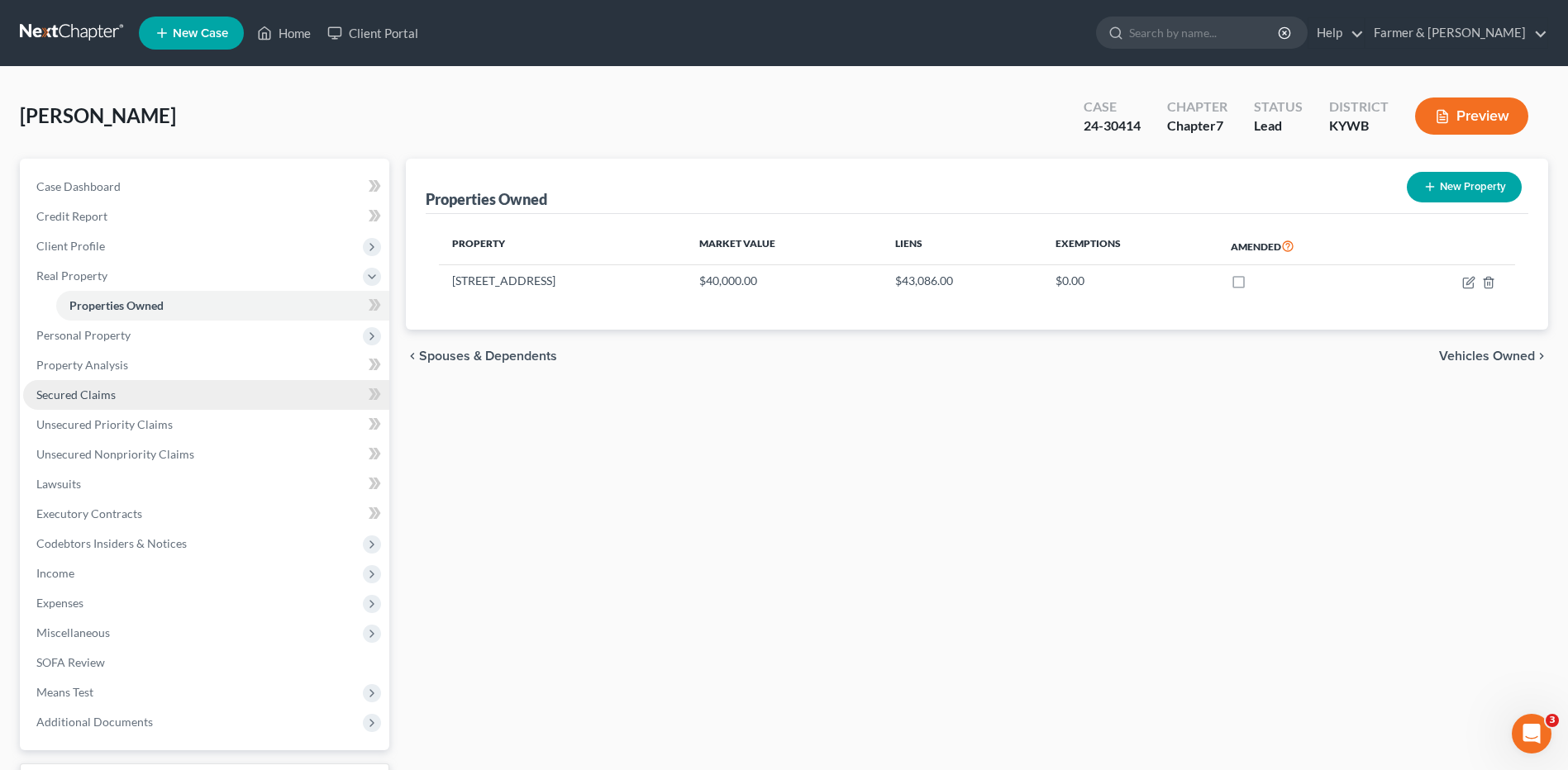
click at [152, 405] on link "Secured Claims" at bounding box center [206, 395] width 366 height 30
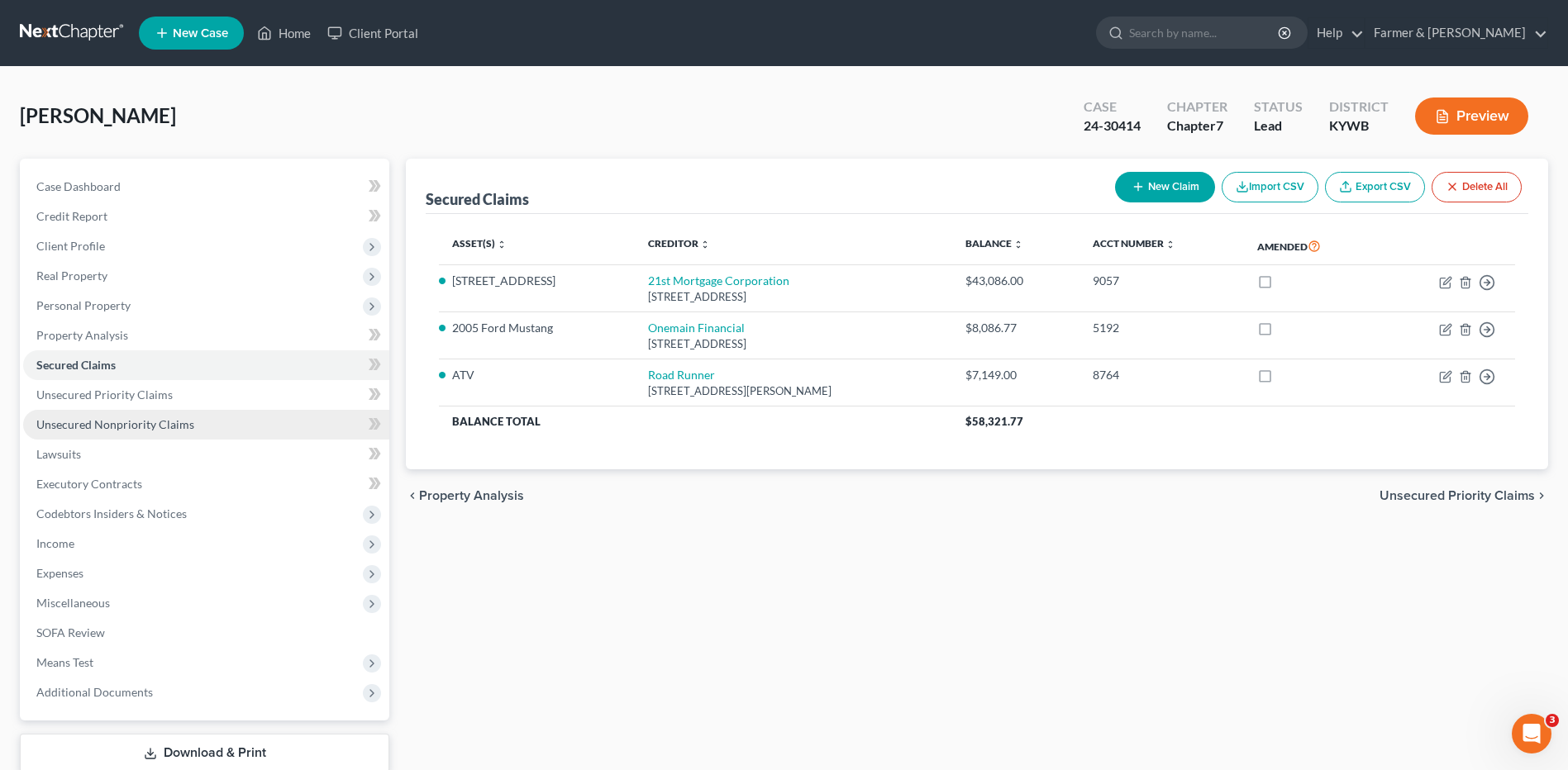
drag, startPoint x: 227, startPoint y: 431, endPoint x: 245, endPoint y: 426, distance: 18.7
click at [227, 431] on link "Unsecured Nonpriority Claims" at bounding box center [206, 425] width 366 height 30
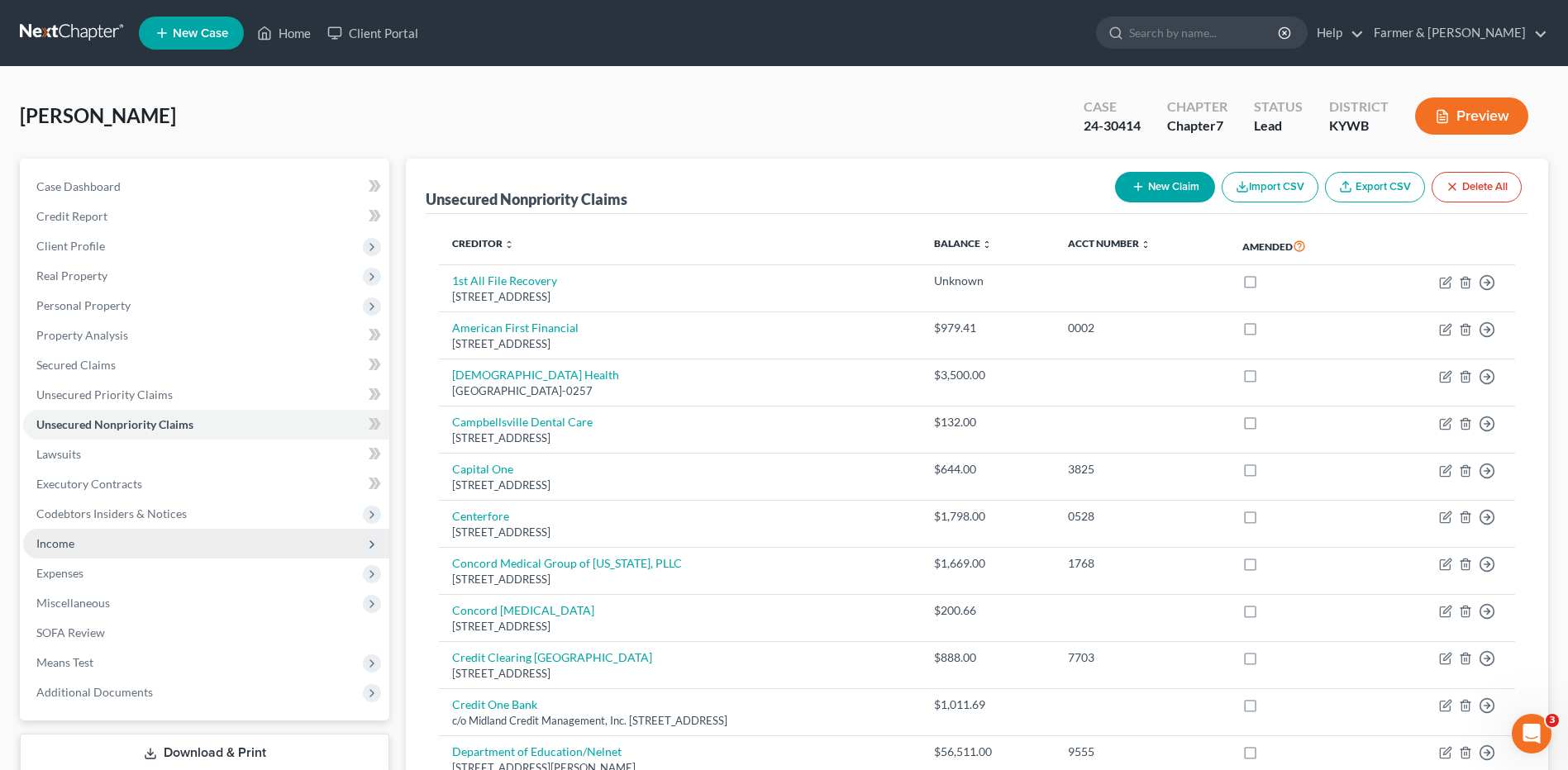
click at [52, 542] on span "Income" at bounding box center [54, 543] width 38 height 14
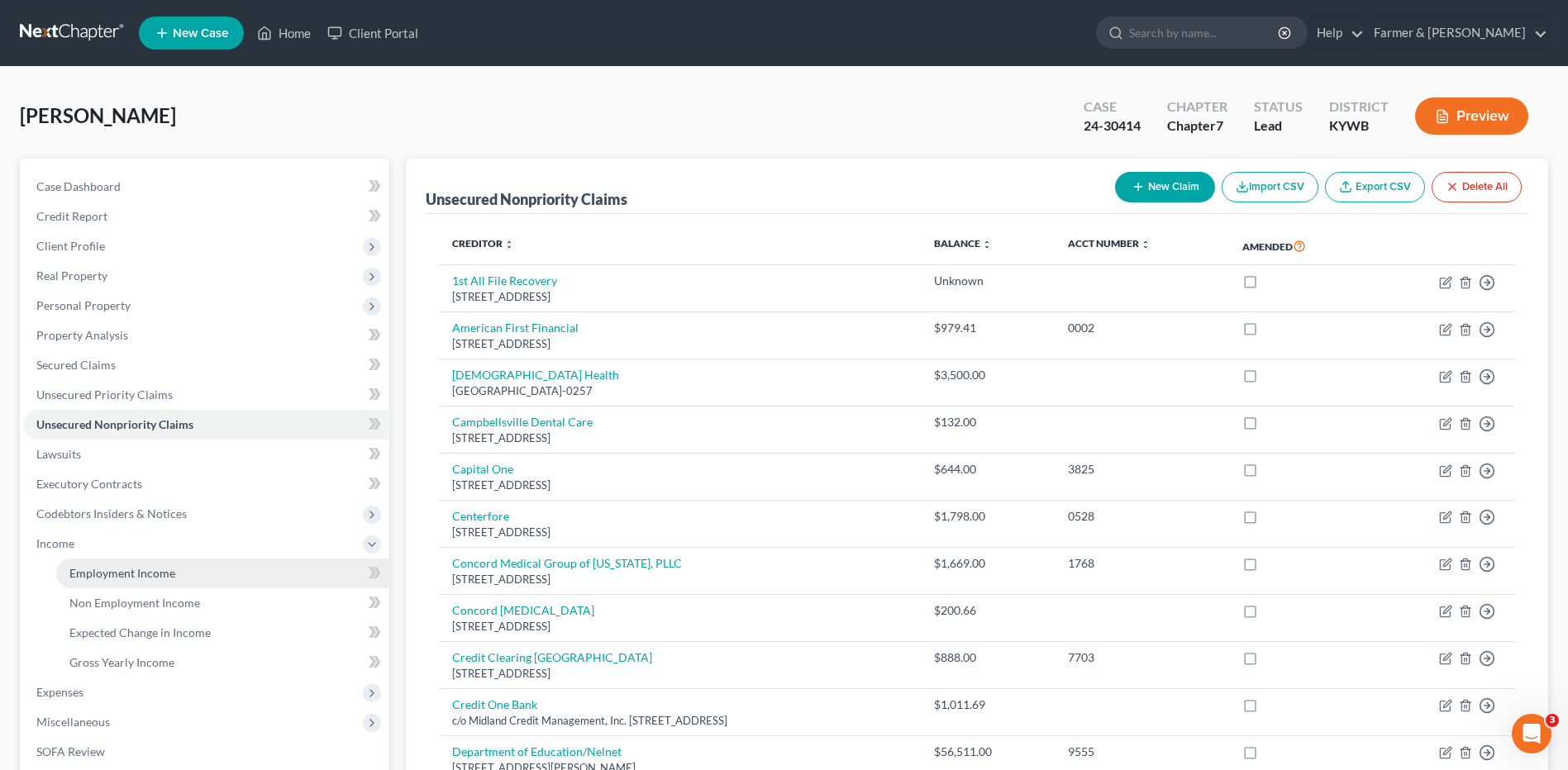
click at [88, 566] on span "Employment Income" at bounding box center [122, 573] width 106 height 14
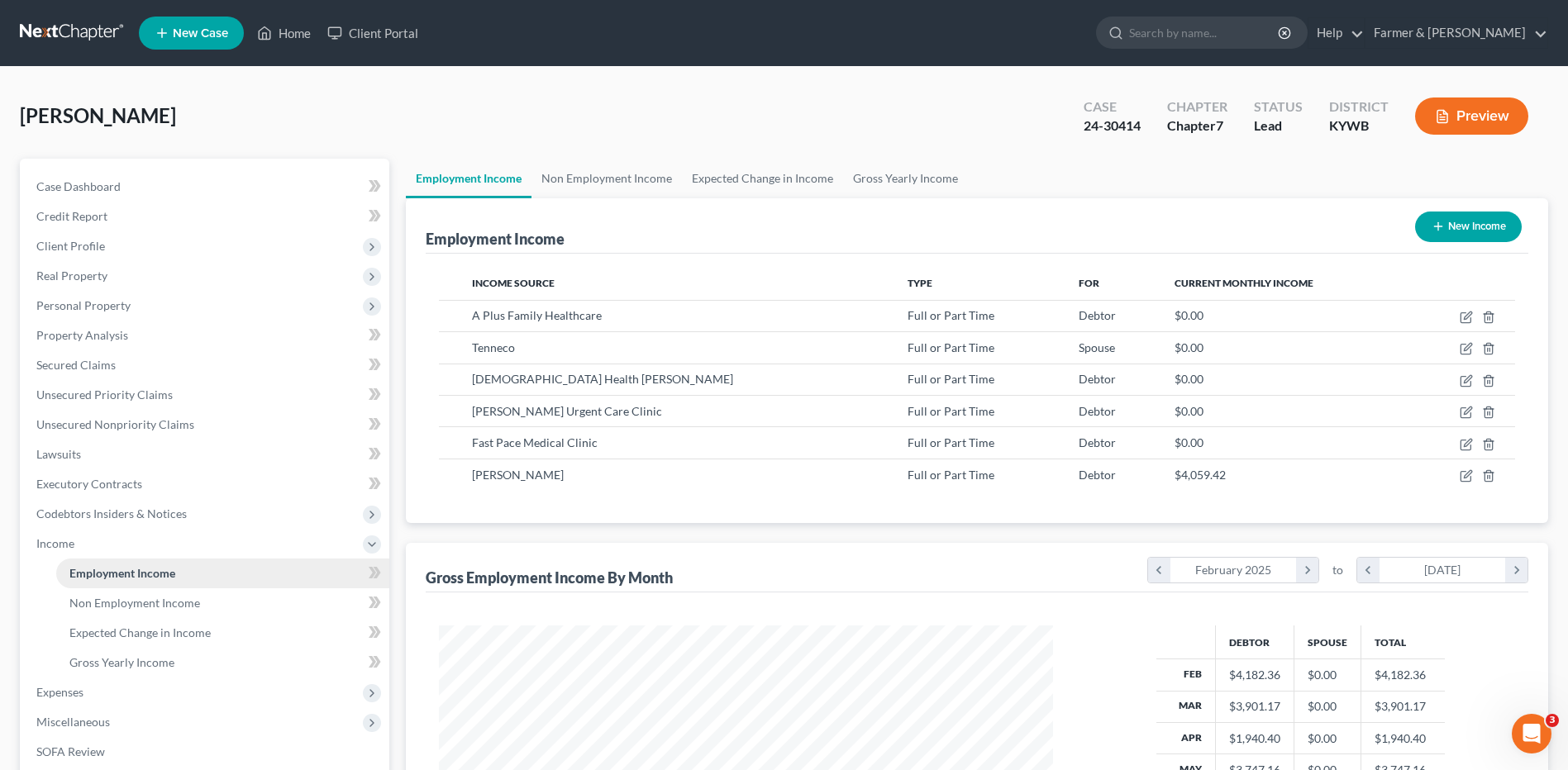
scroll to position [306, 646]
click at [75, 691] on span "Expenses" at bounding box center [59, 692] width 47 height 14
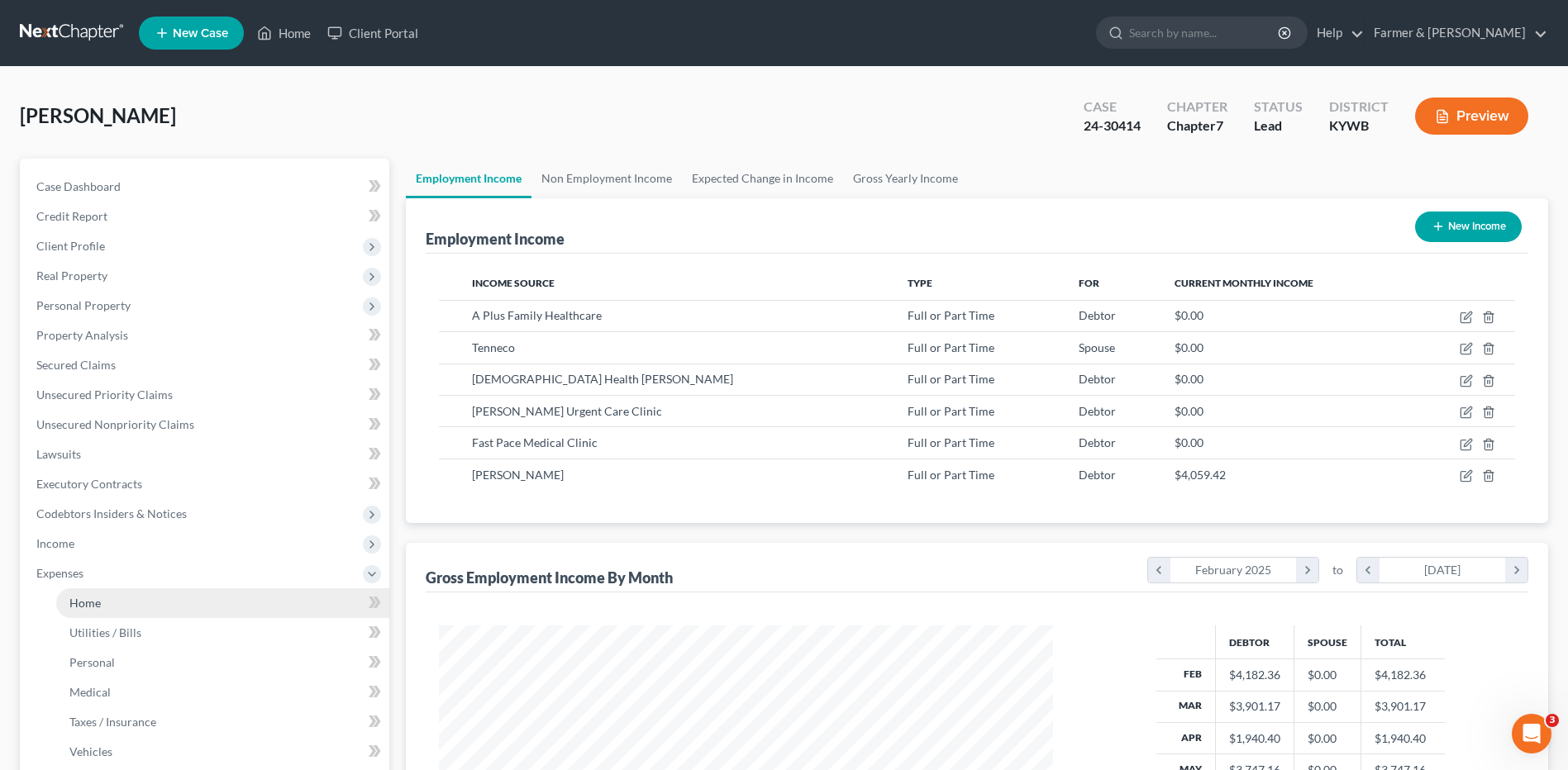
click at [125, 604] on link "Home" at bounding box center [223, 603] width 333 height 30
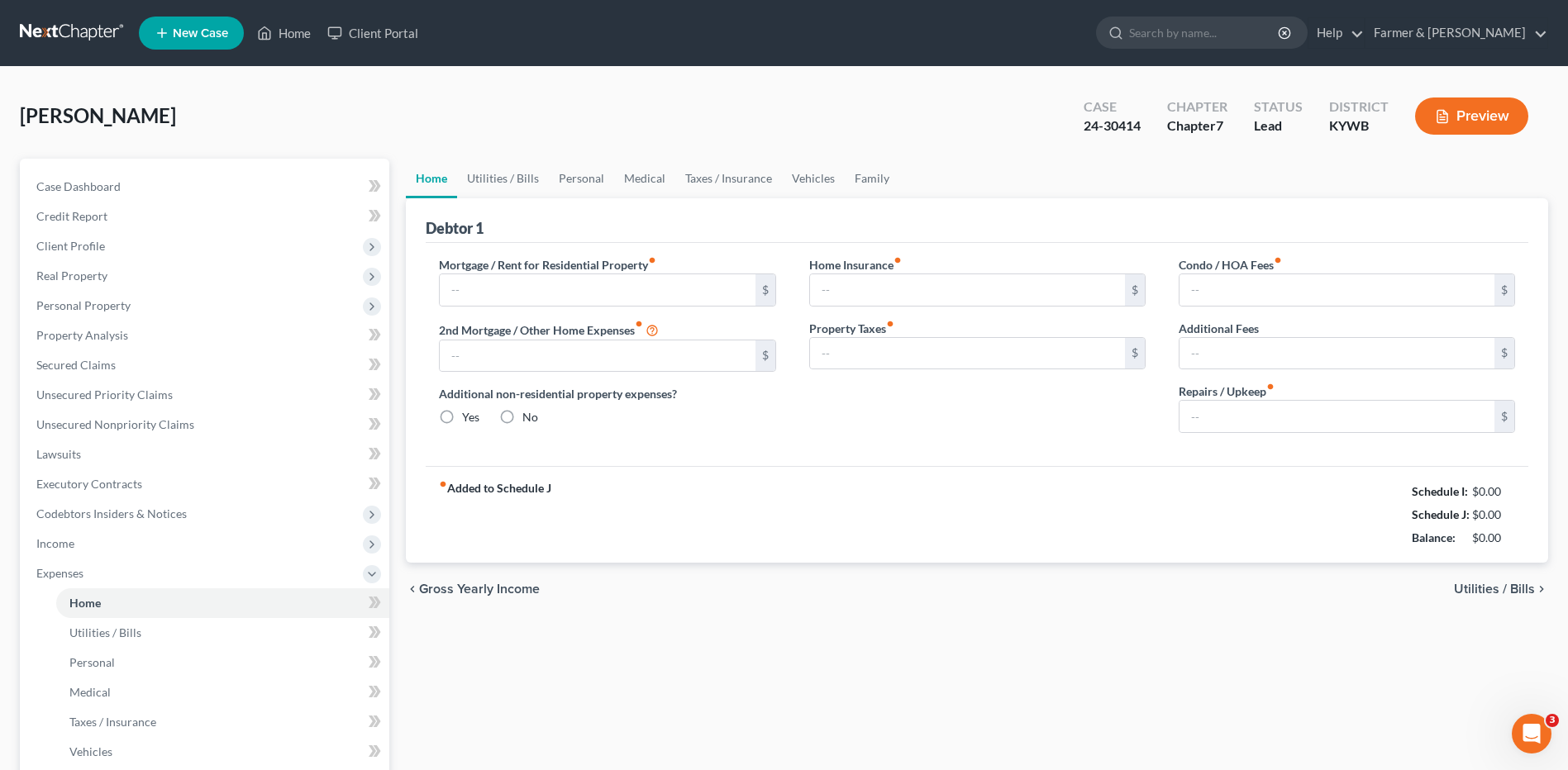
type input "650.00"
type input "0.00"
radio input "true"
type input "0.00"
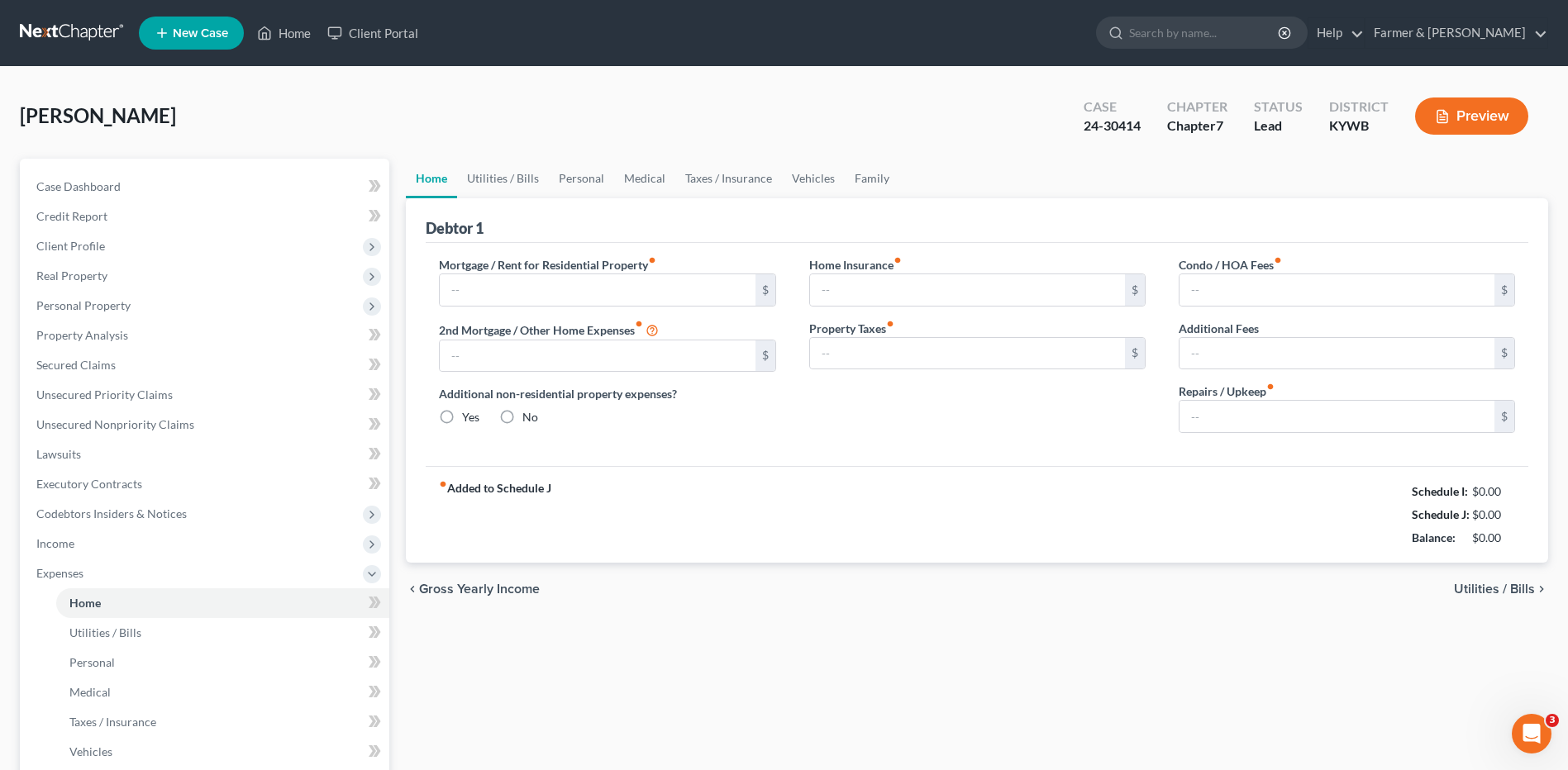
type input "0.00"
click at [1266, 417] on input "text" at bounding box center [1337, 416] width 315 height 31
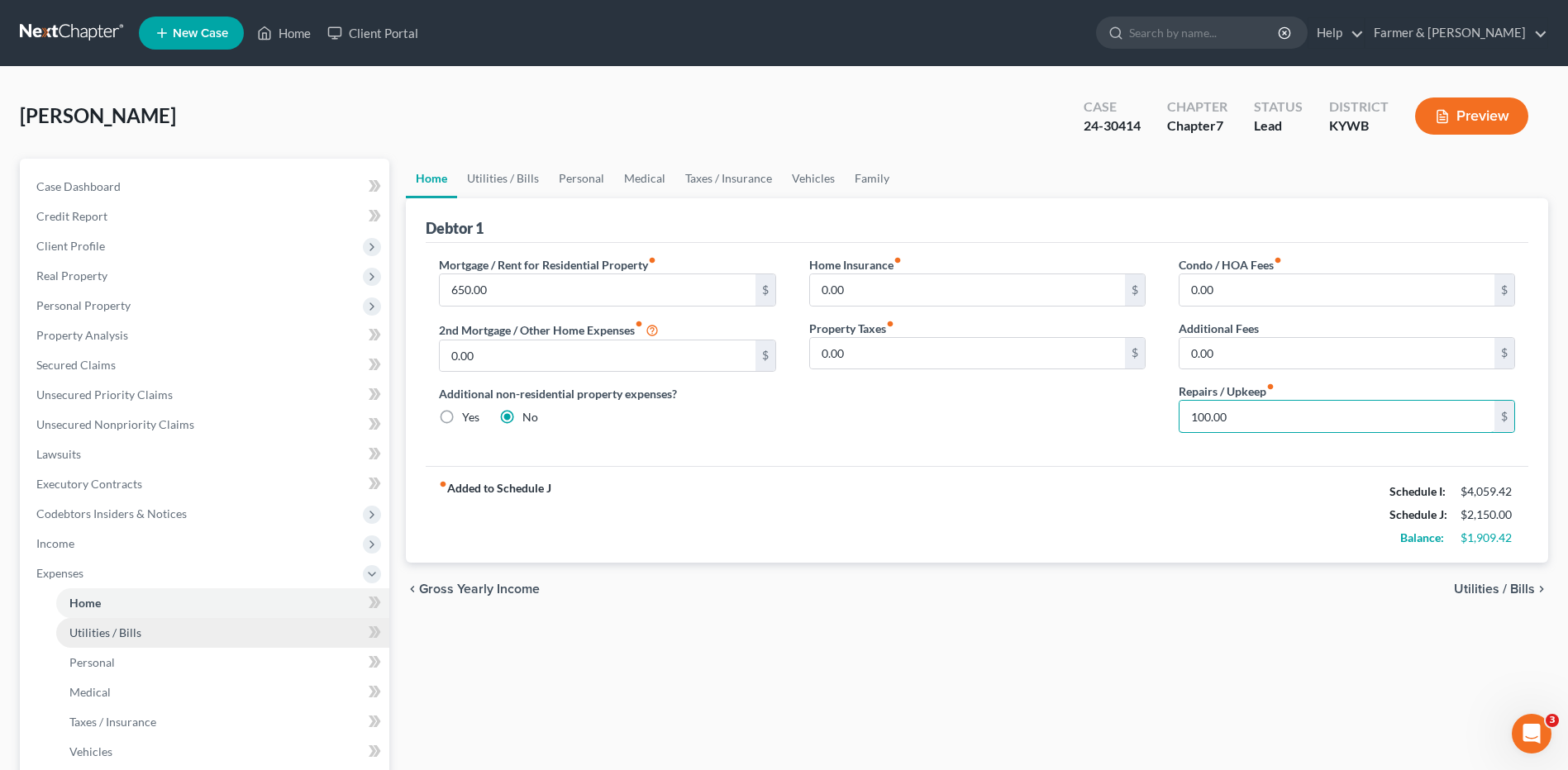
type input "100.00"
click at [133, 630] on span "Utilities / Bills" at bounding box center [105, 633] width 72 height 14
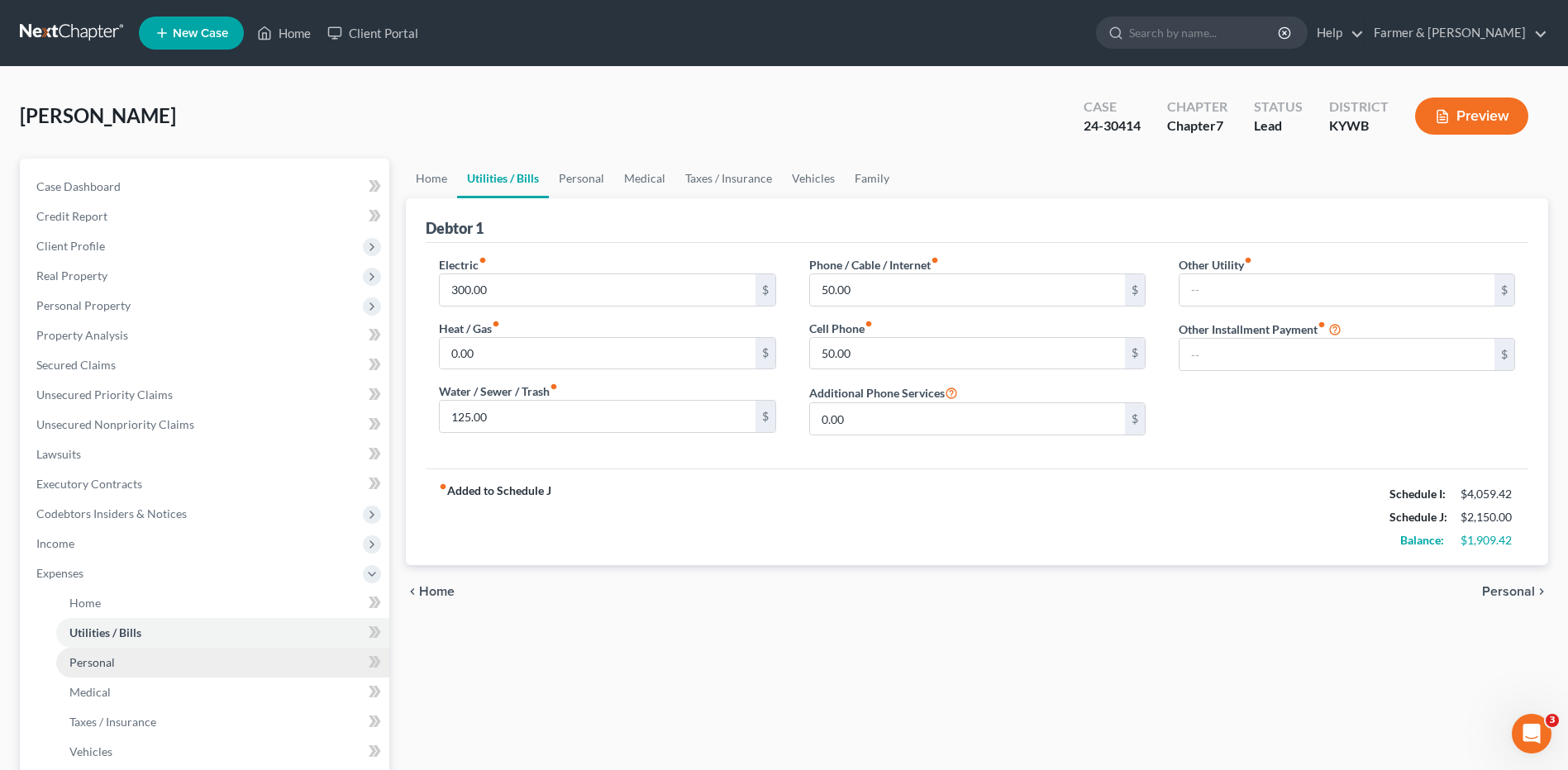
click at [114, 649] on link "Personal" at bounding box center [223, 662] width 333 height 30
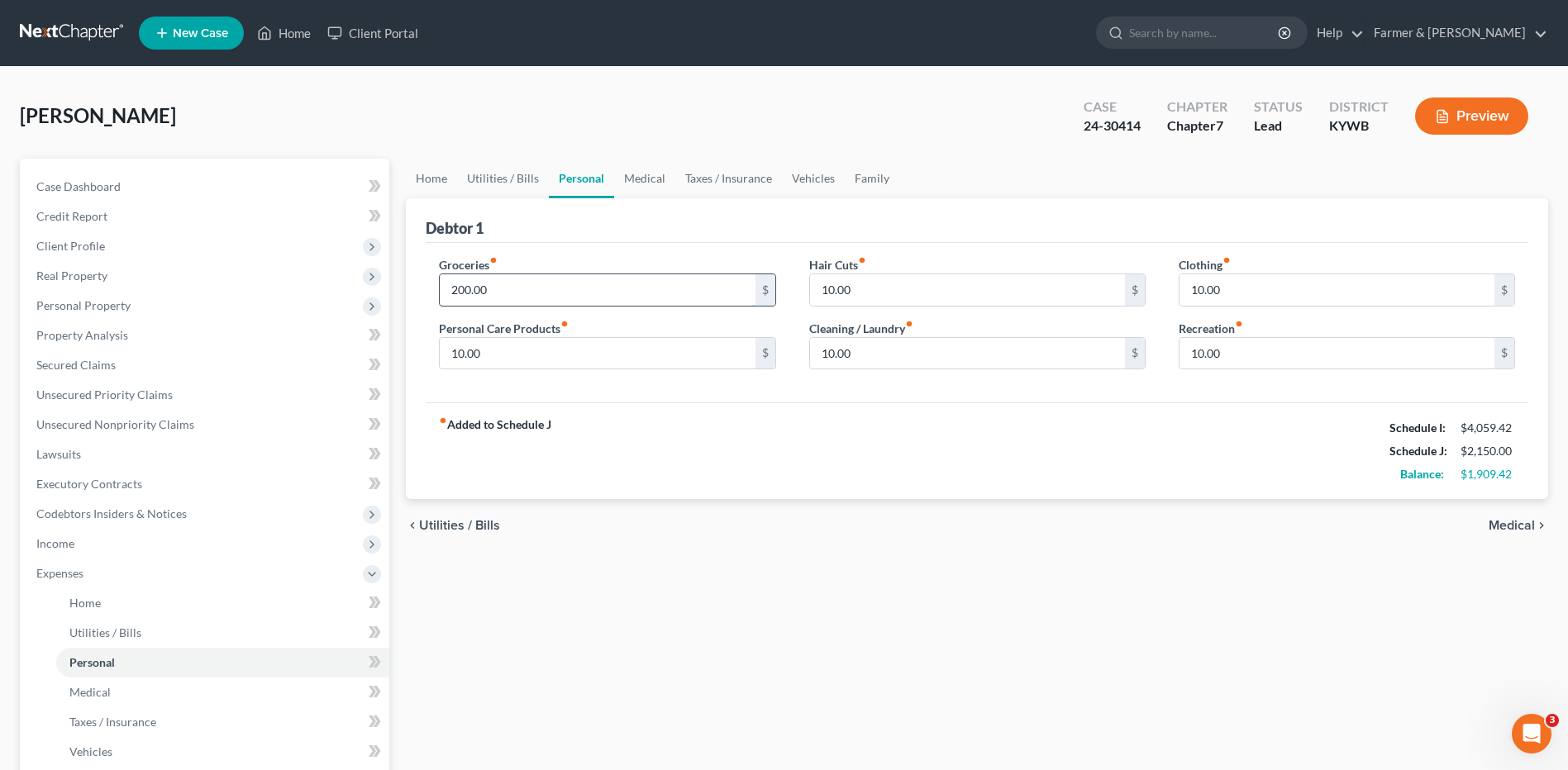
click at [532, 290] on input "200.00" at bounding box center [597, 290] width 315 height 31
type input "450.00"
type input "65.00"
type input "45.00"
type input "35.00"
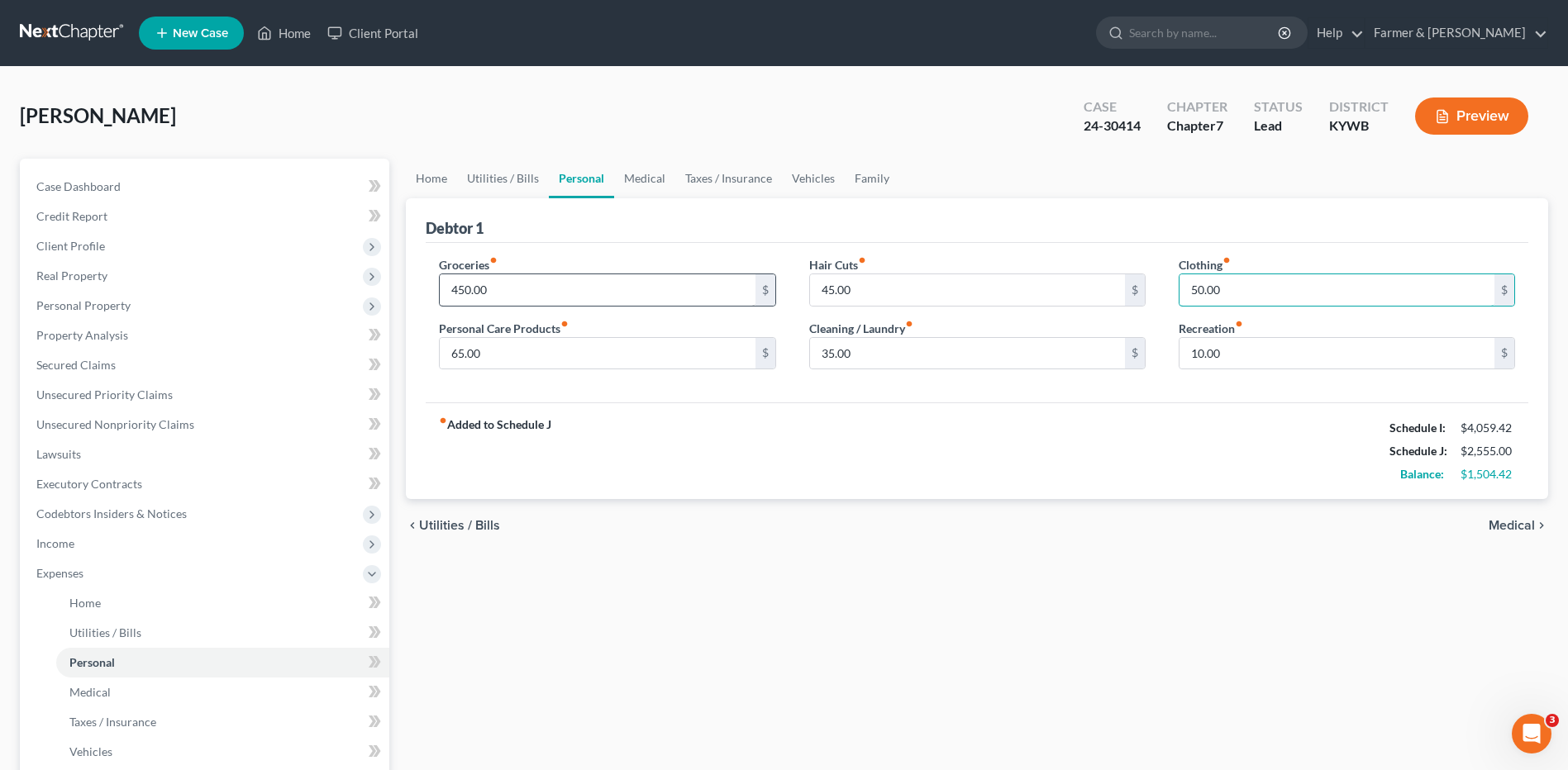
type input "50.00"
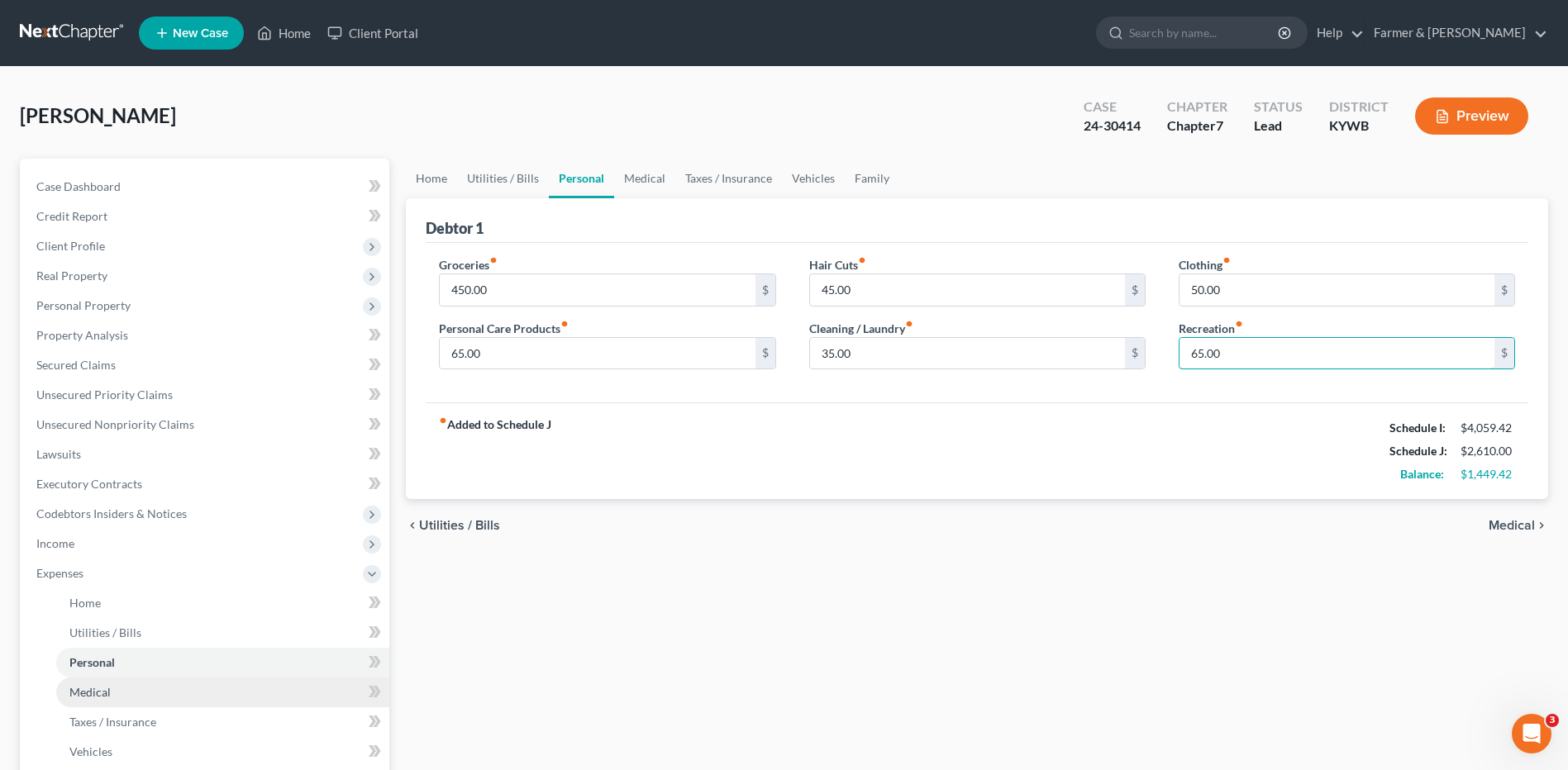
type input "65.00"
click at [82, 690] on span "Medical" at bounding box center [89, 692] width 42 height 14
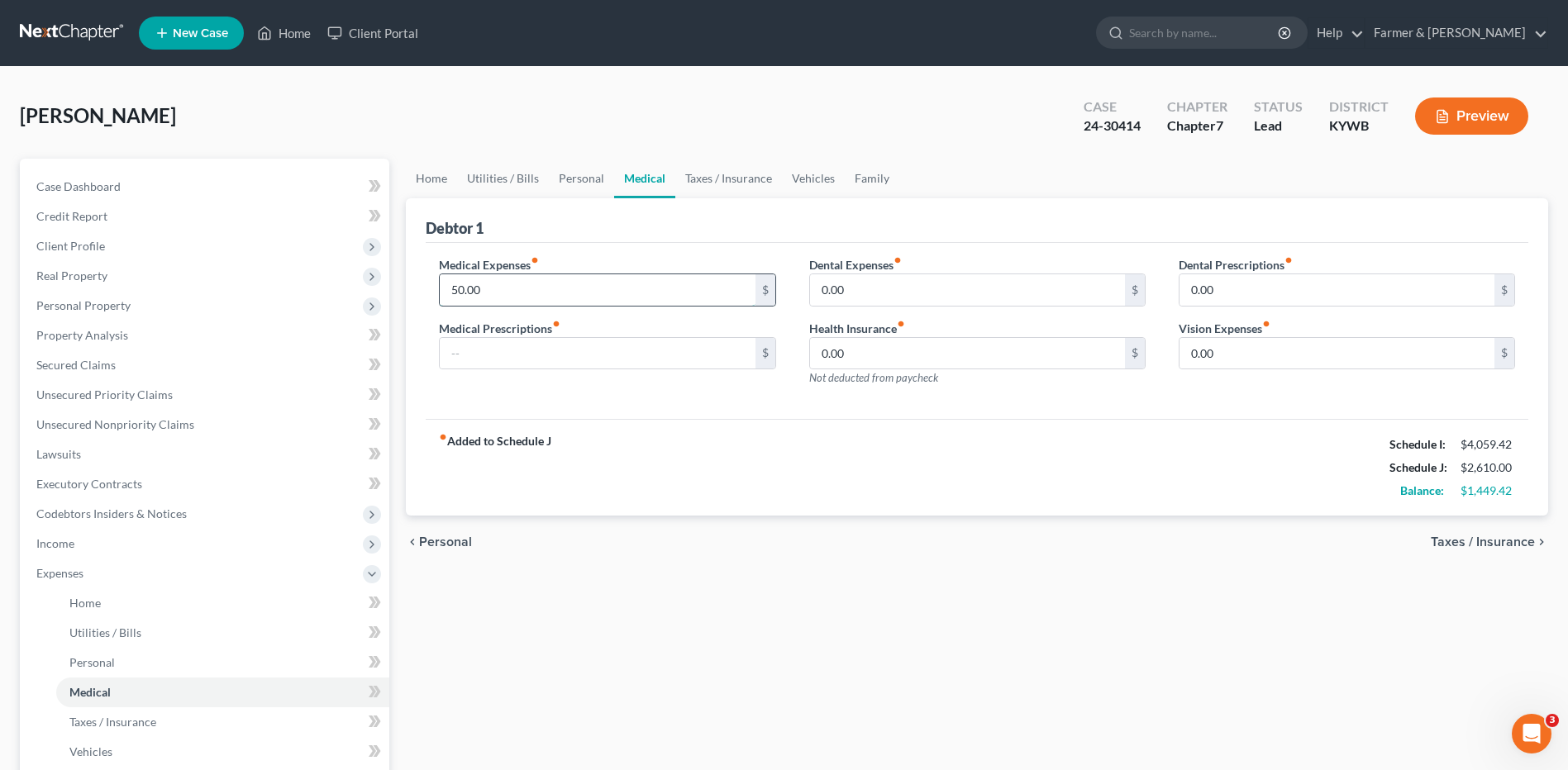
click at [505, 285] on input "50.00" at bounding box center [597, 290] width 315 height 31
type input "200.00"
click at [107, 750] on span "Vehicles" at bounding box center [90, 752] width 43 height 14
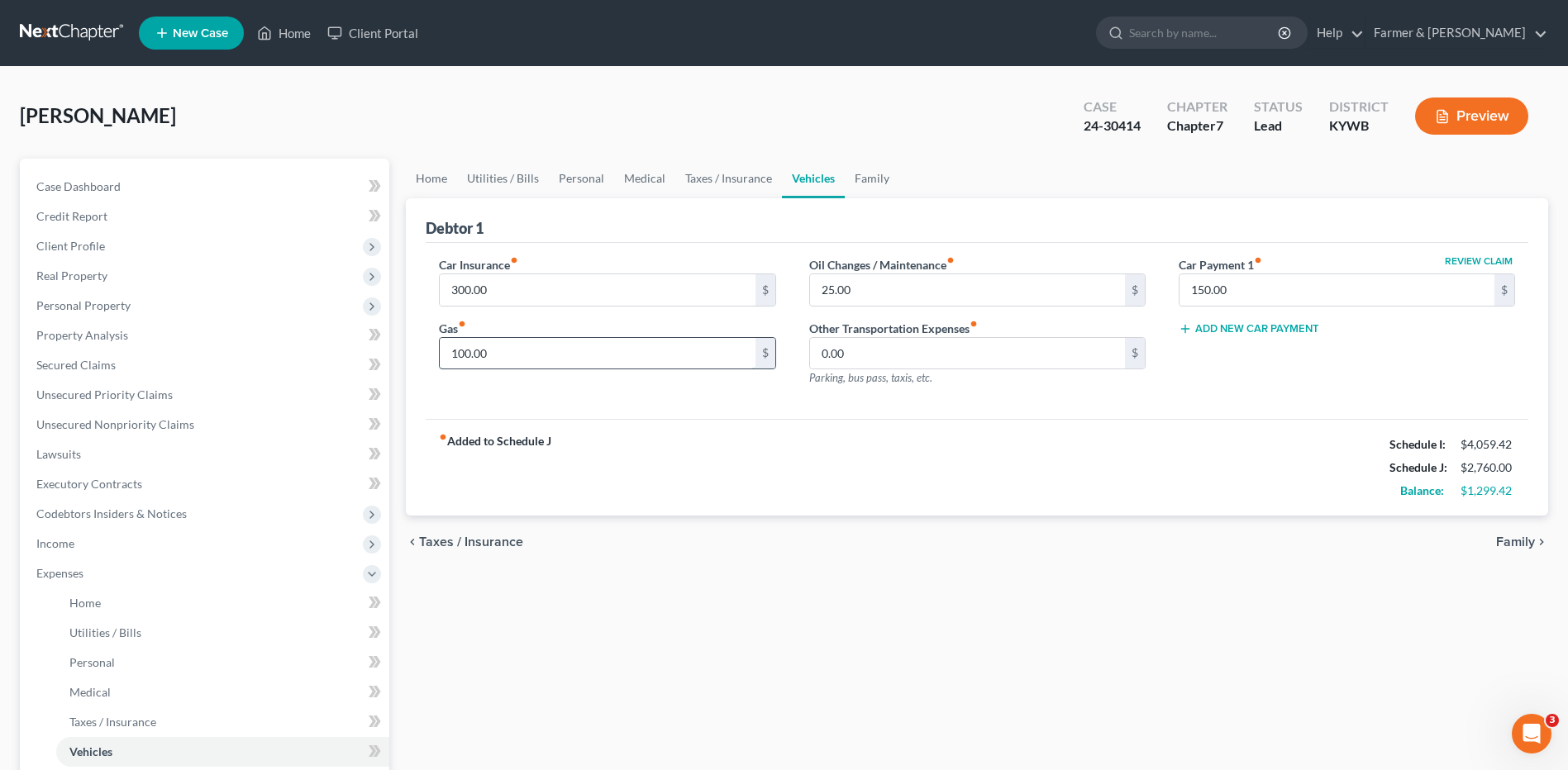
click at [510, 351] on input "100.00" at bounding box center [597, 354] width 315 height 31
type input "250.00"
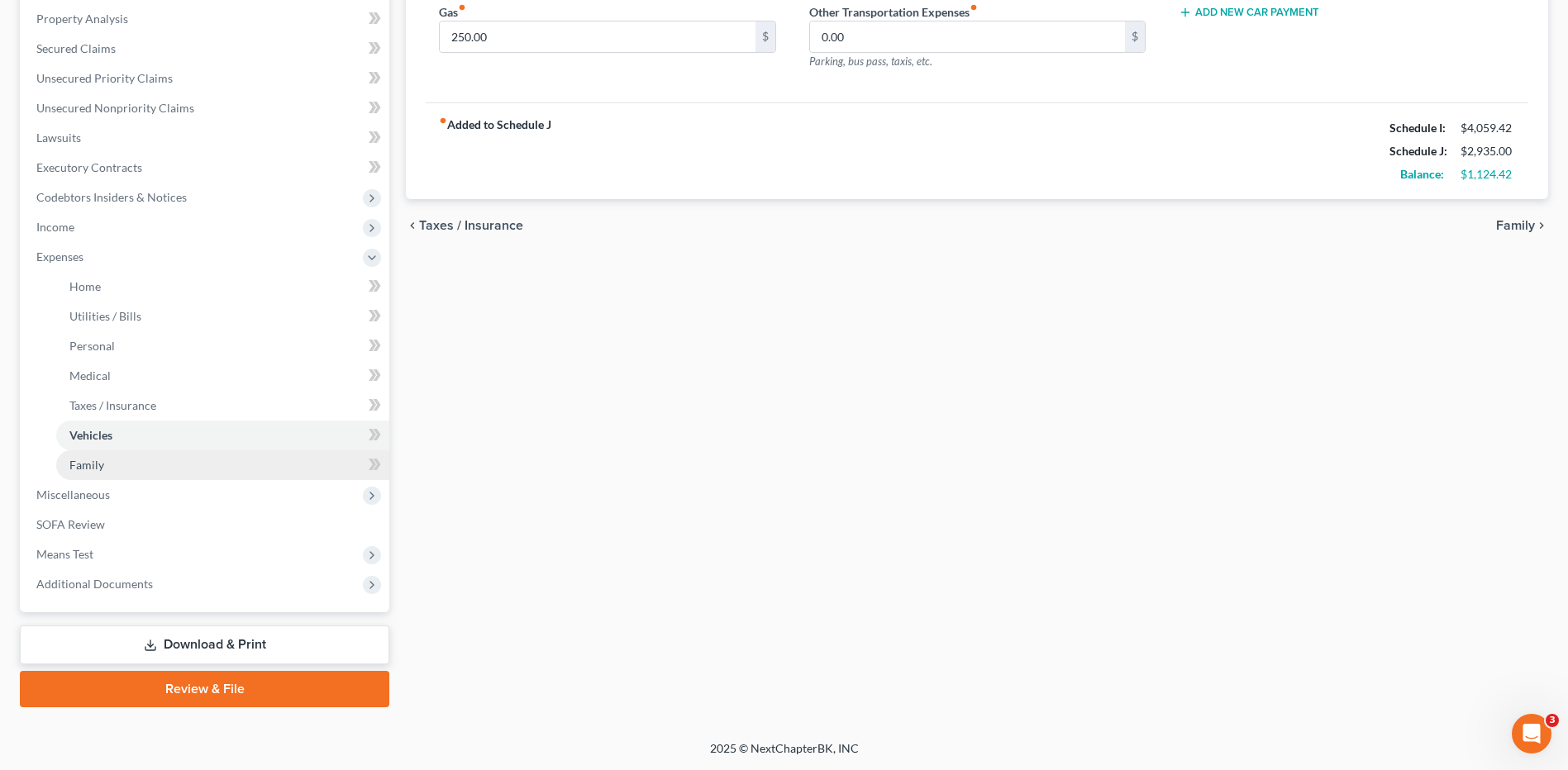
type input "50.00"
click at [122, 467] on link "Family" at bounding box center [223, 465] width 333 height 30
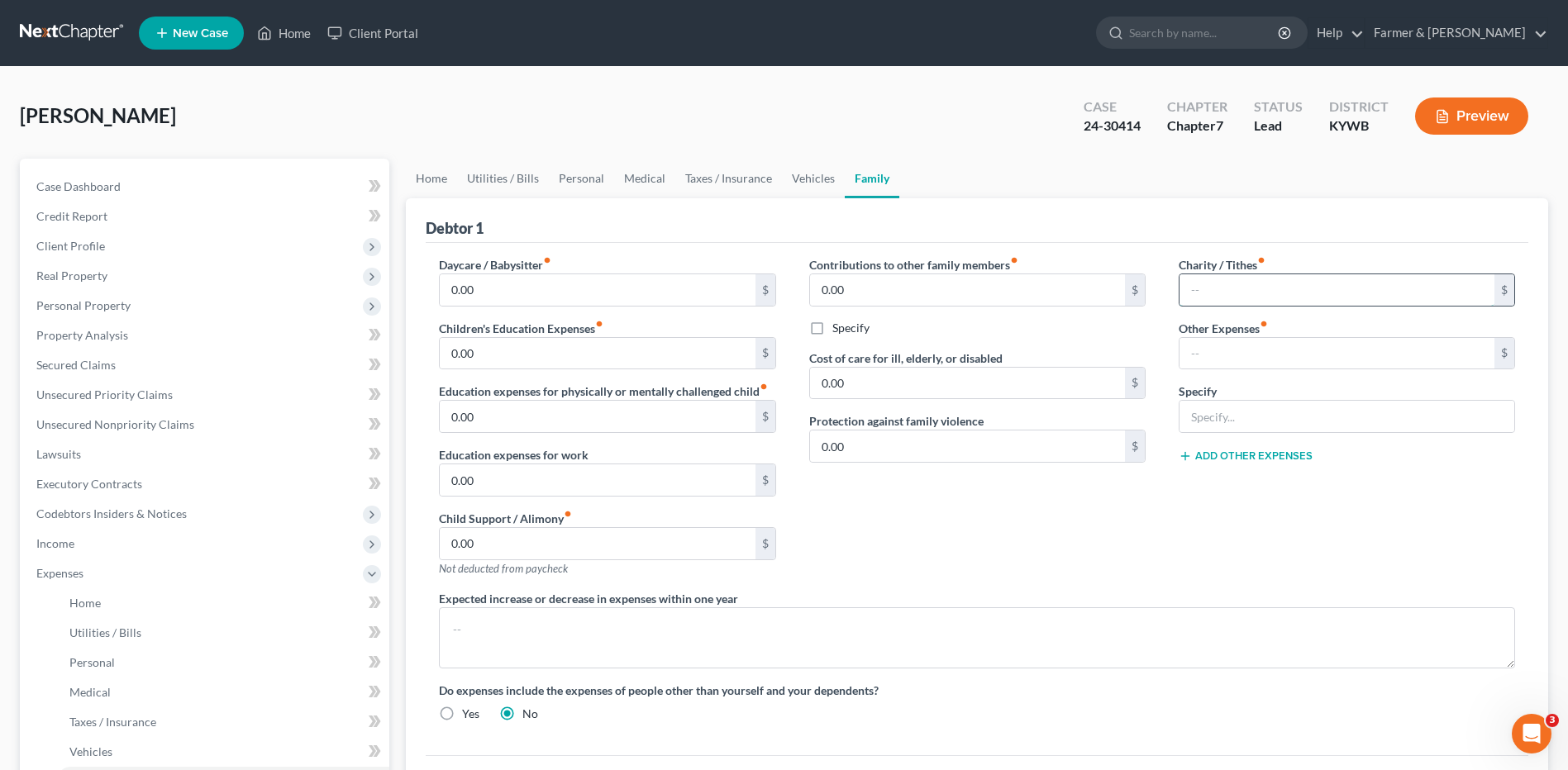
click at [1223, 292] on input "text" at bounding box center [1337, 290] width 315 height 31
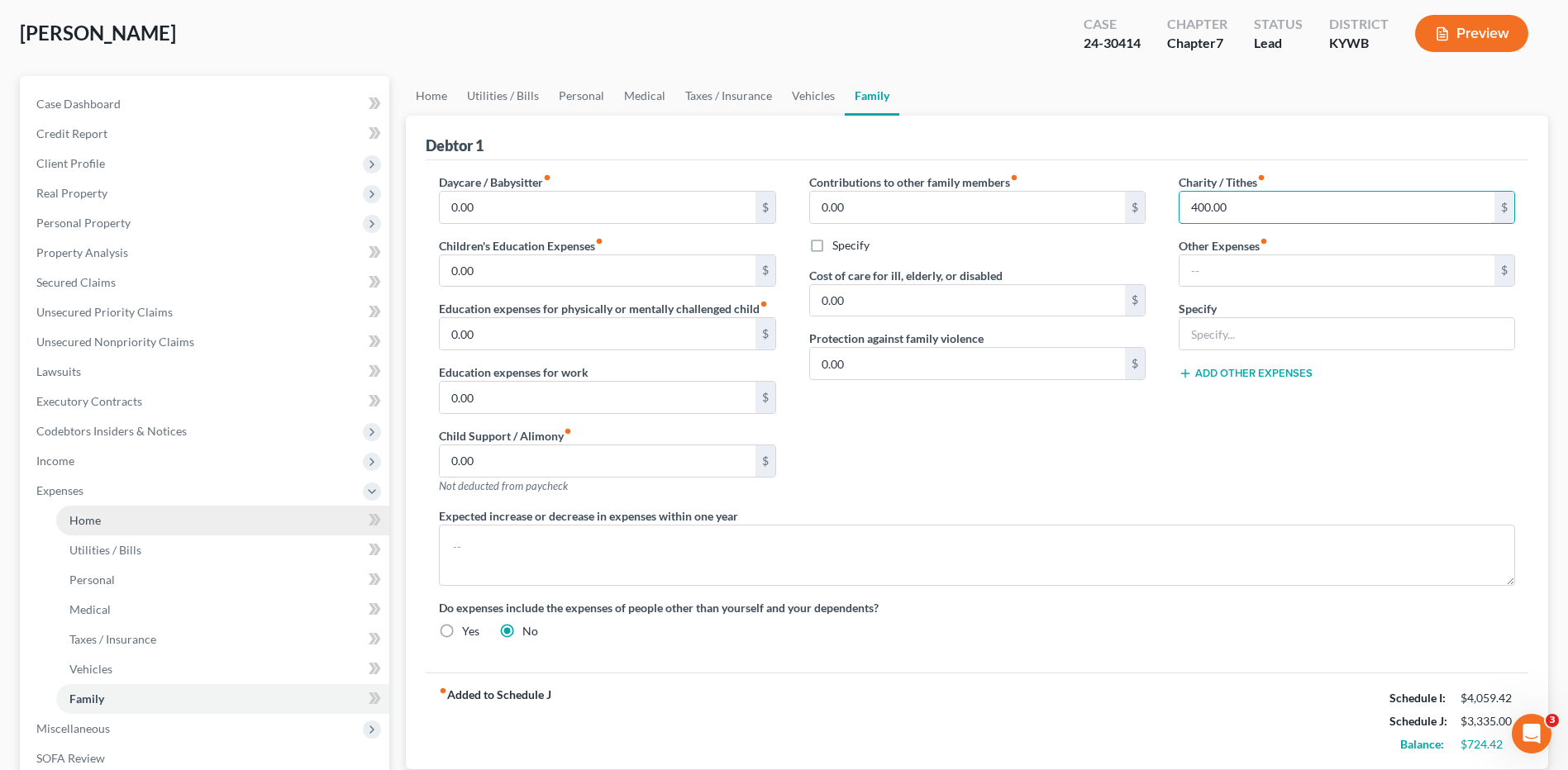
type input "400.00"
click at [153, 518] on link "Home" at bounding box center [223, 520] width 333 height 30
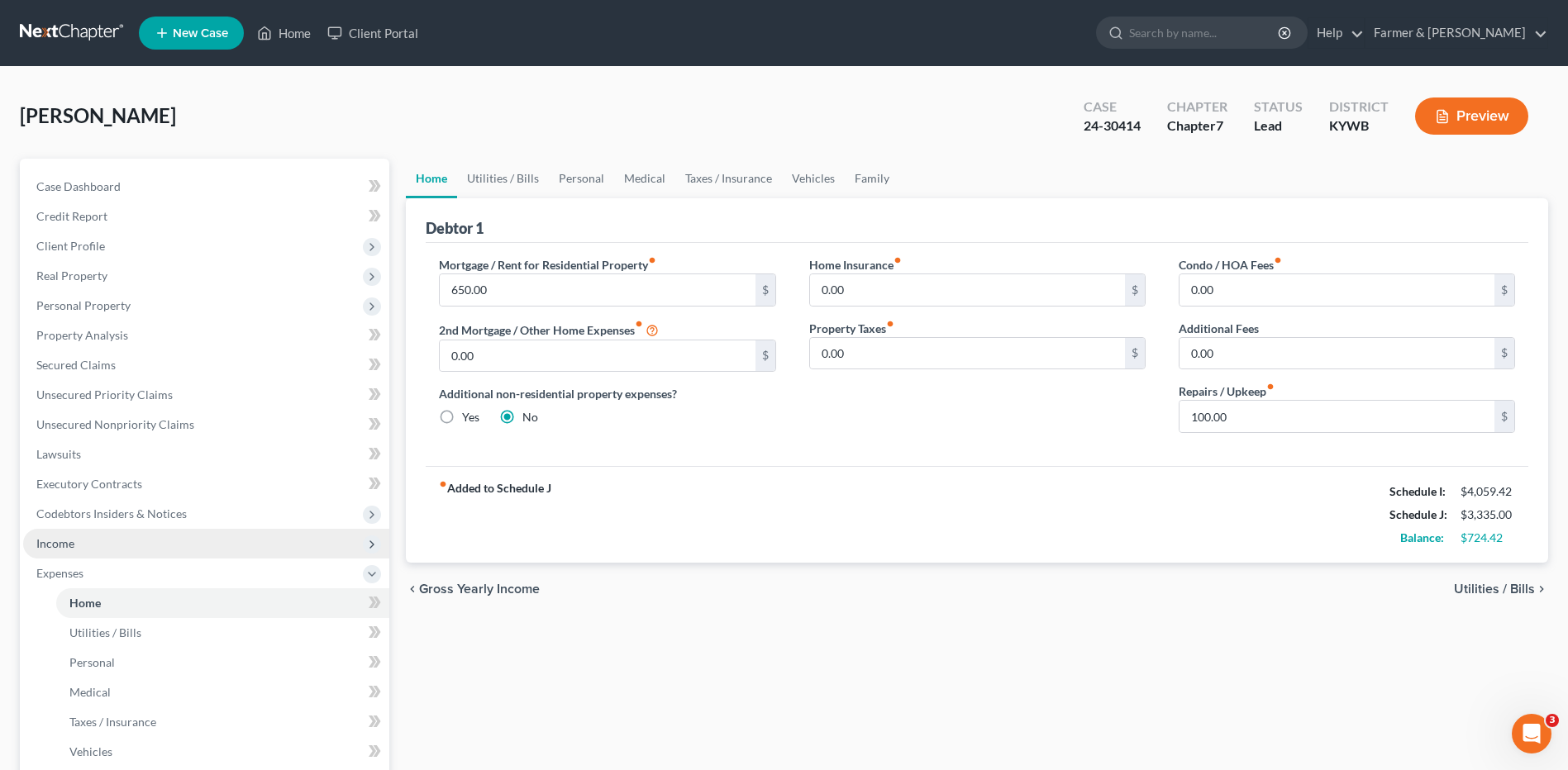
click at [152, 530] on span "Income" at bounding box center [206, 543] width 366 height 30
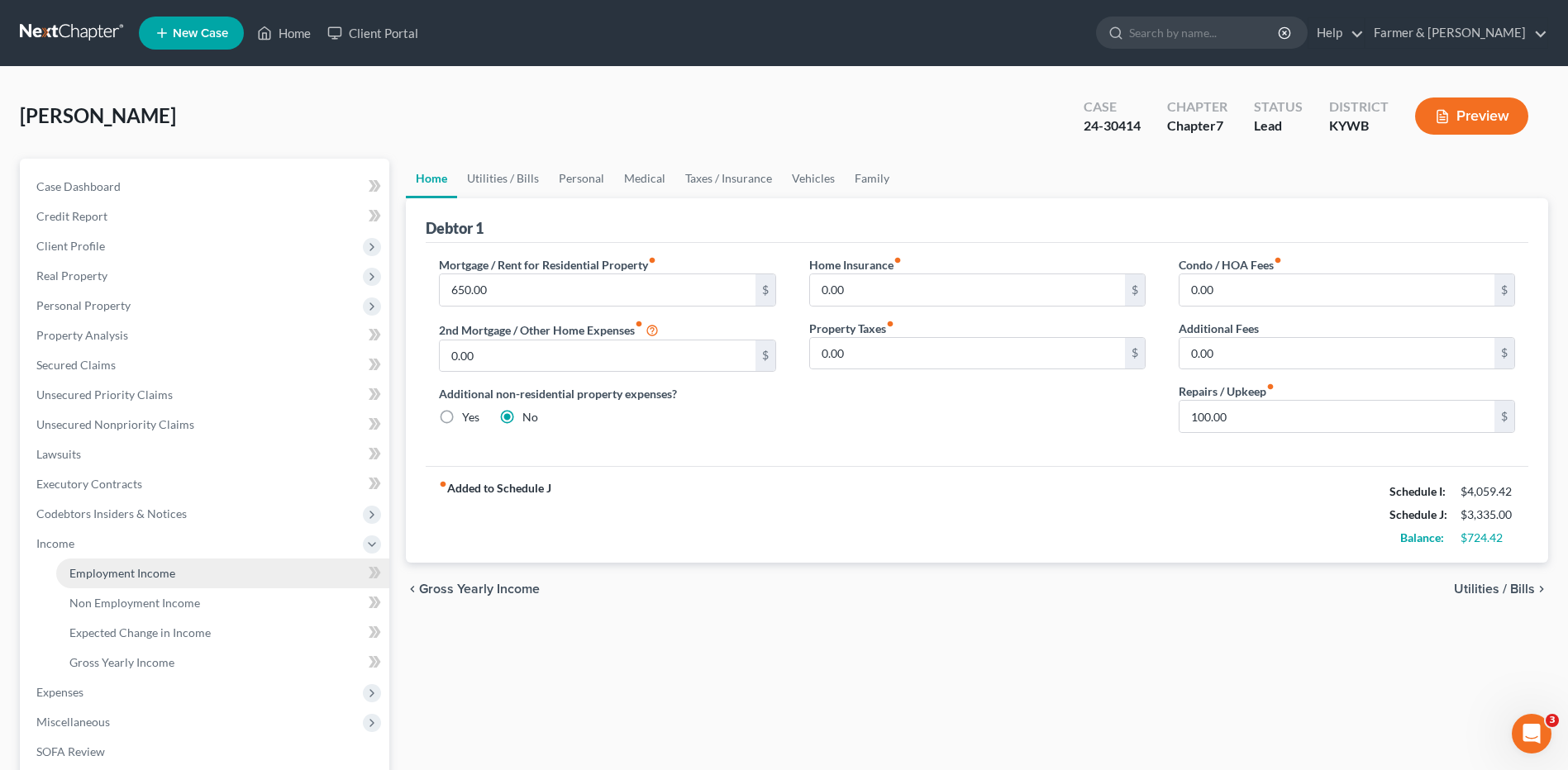
click at [160, 570] on span "Employment Income" at bounding box center [122, 573] width 106 height 14
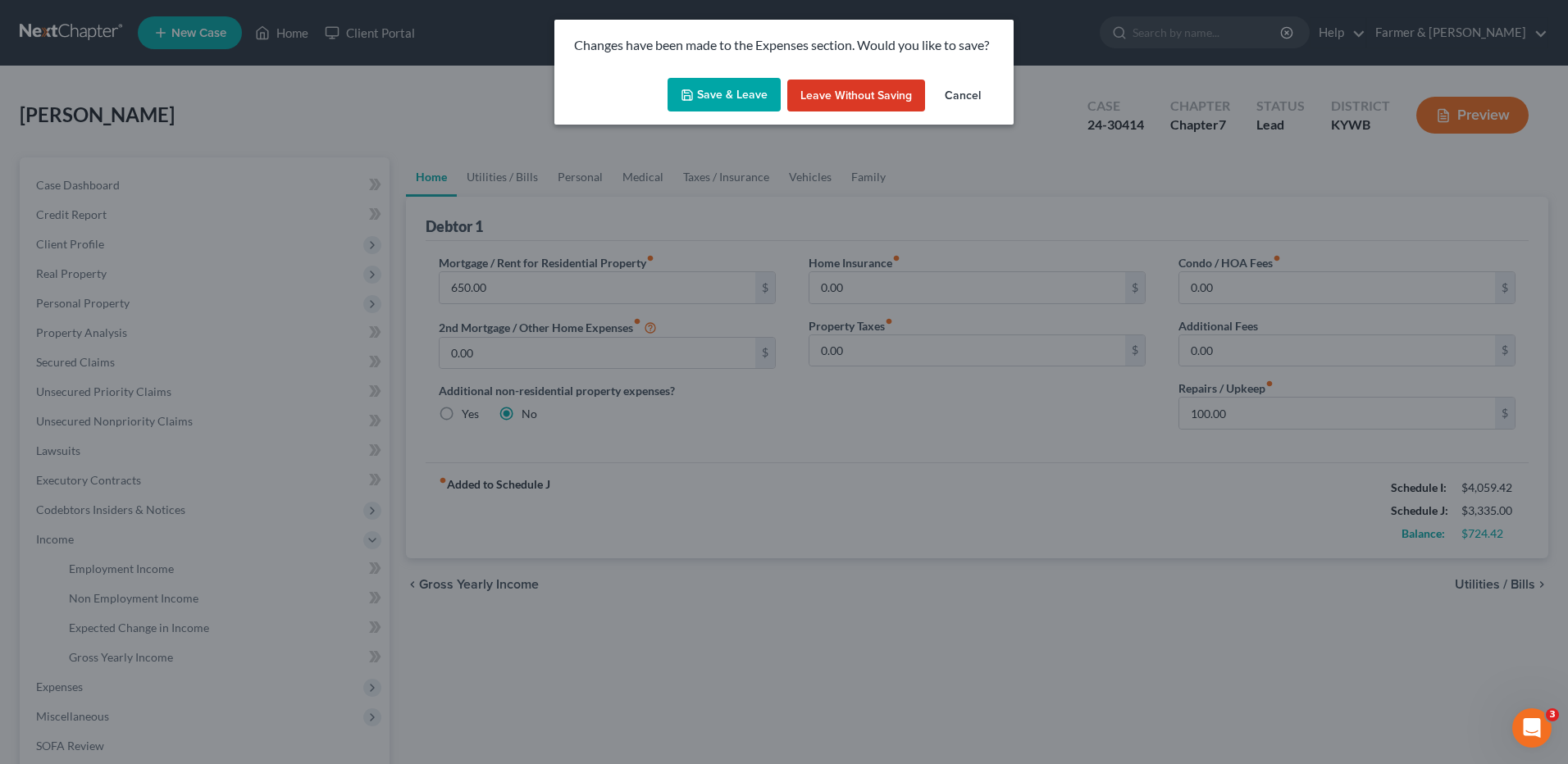
click at [734, 78] on button "Save & Leave" at bounding box center [724, 96] width 113 height 35
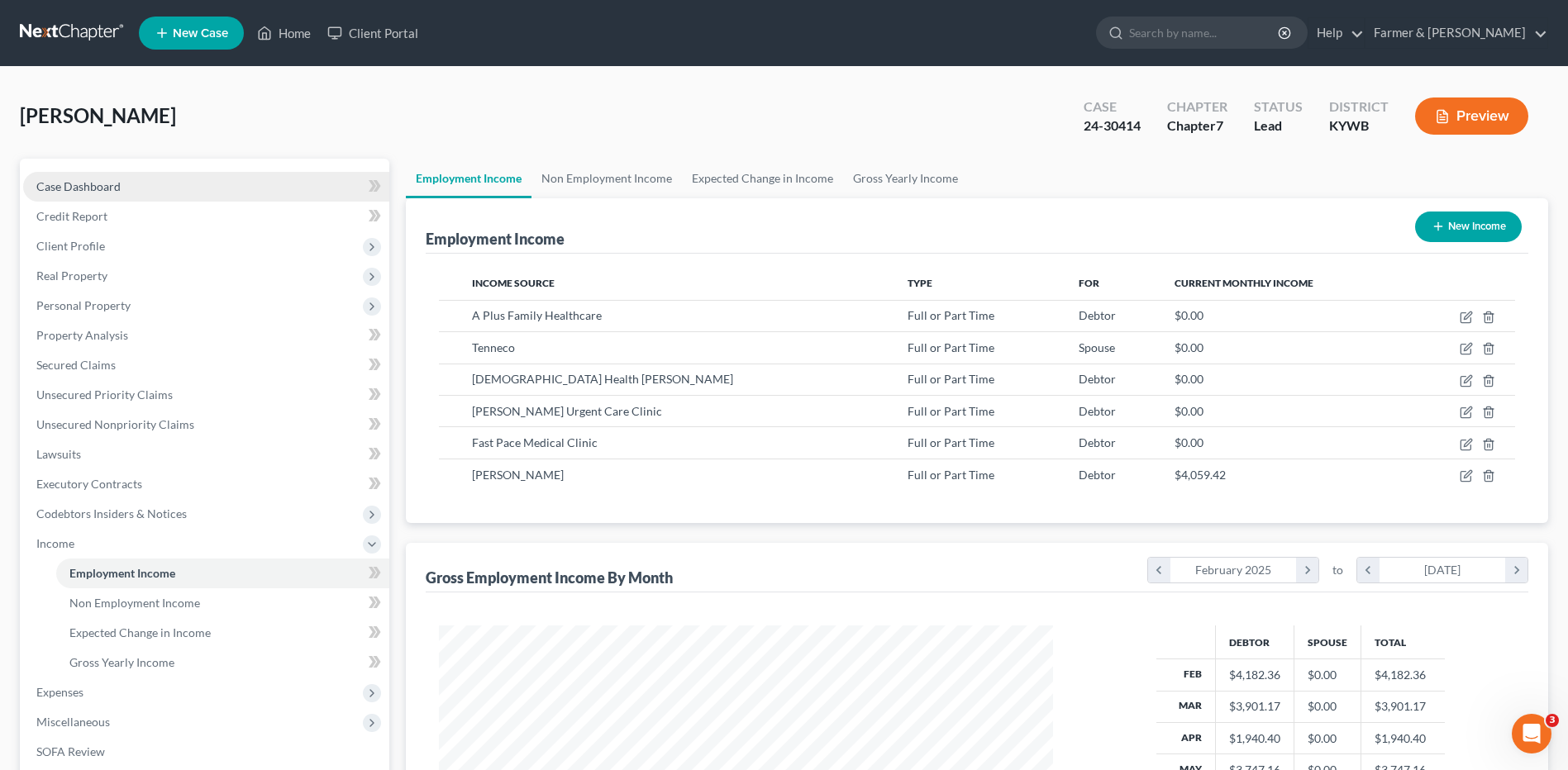
click at [163, 179] on link "Case Dashboard" at bounding box center [206, 187] width 366 height 30
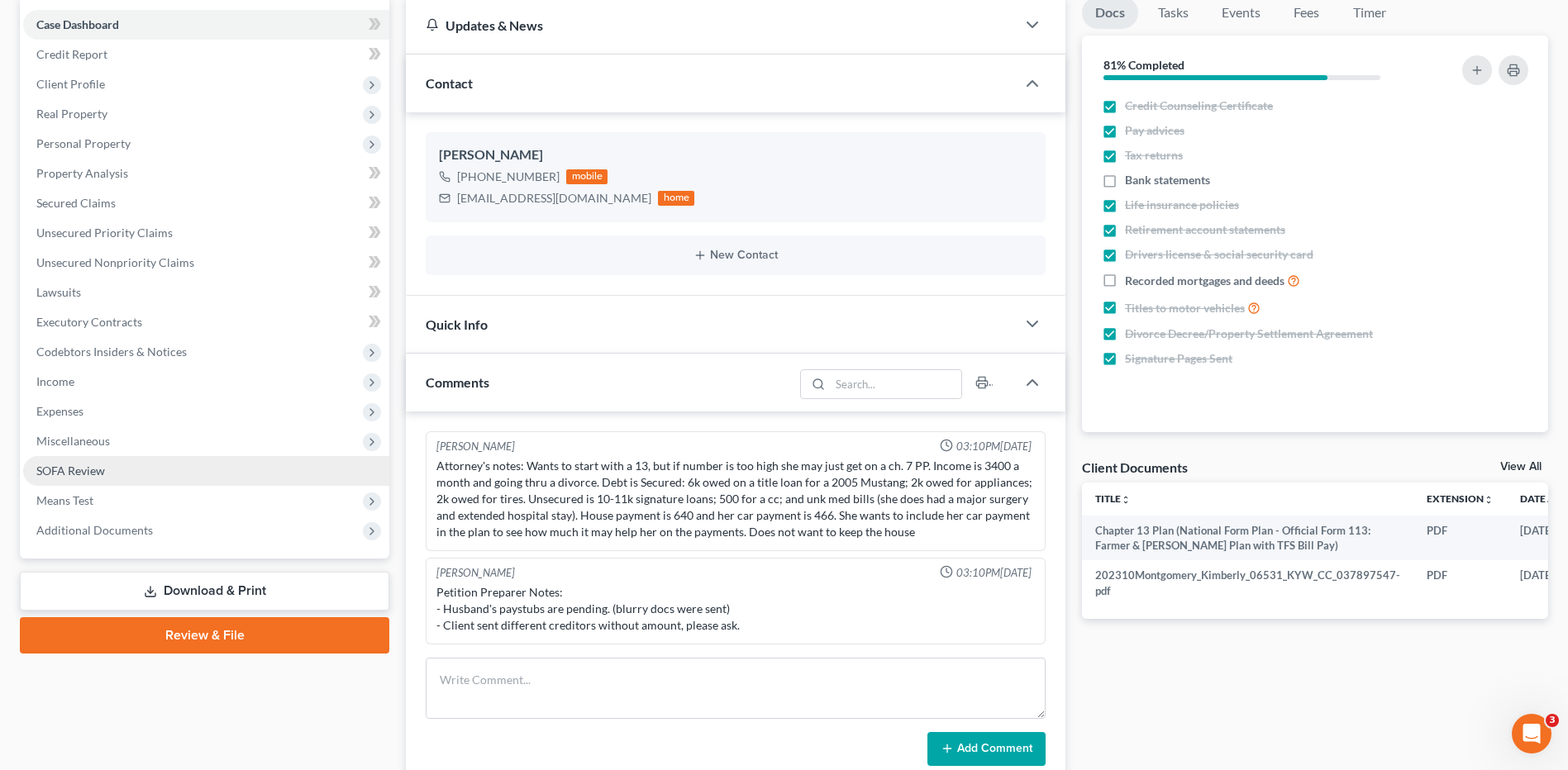
scroll to position [165, 0]
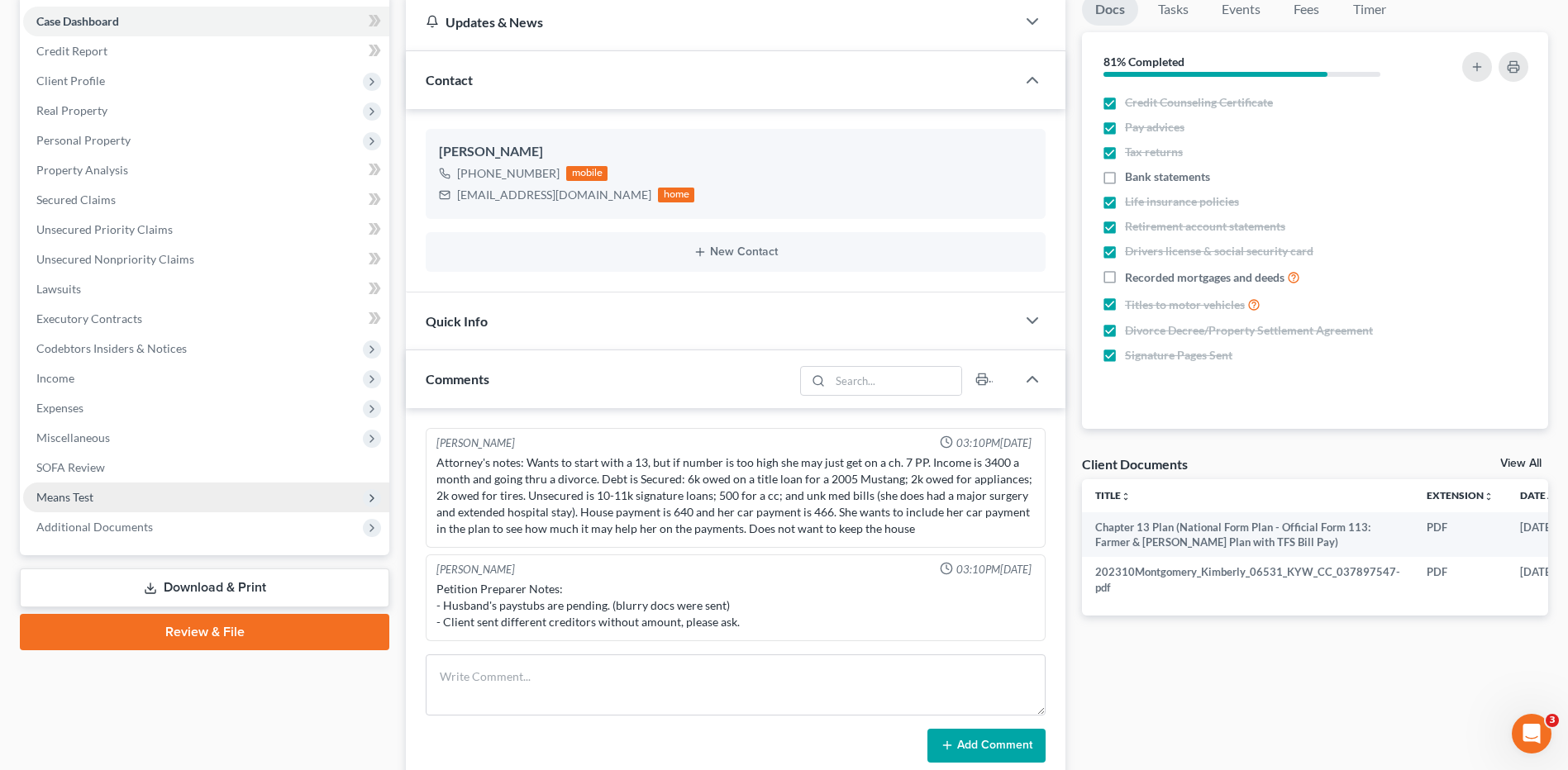
click at [76, 493] on span "Means Test" at bounding box center [64, 497] width 57 height 14
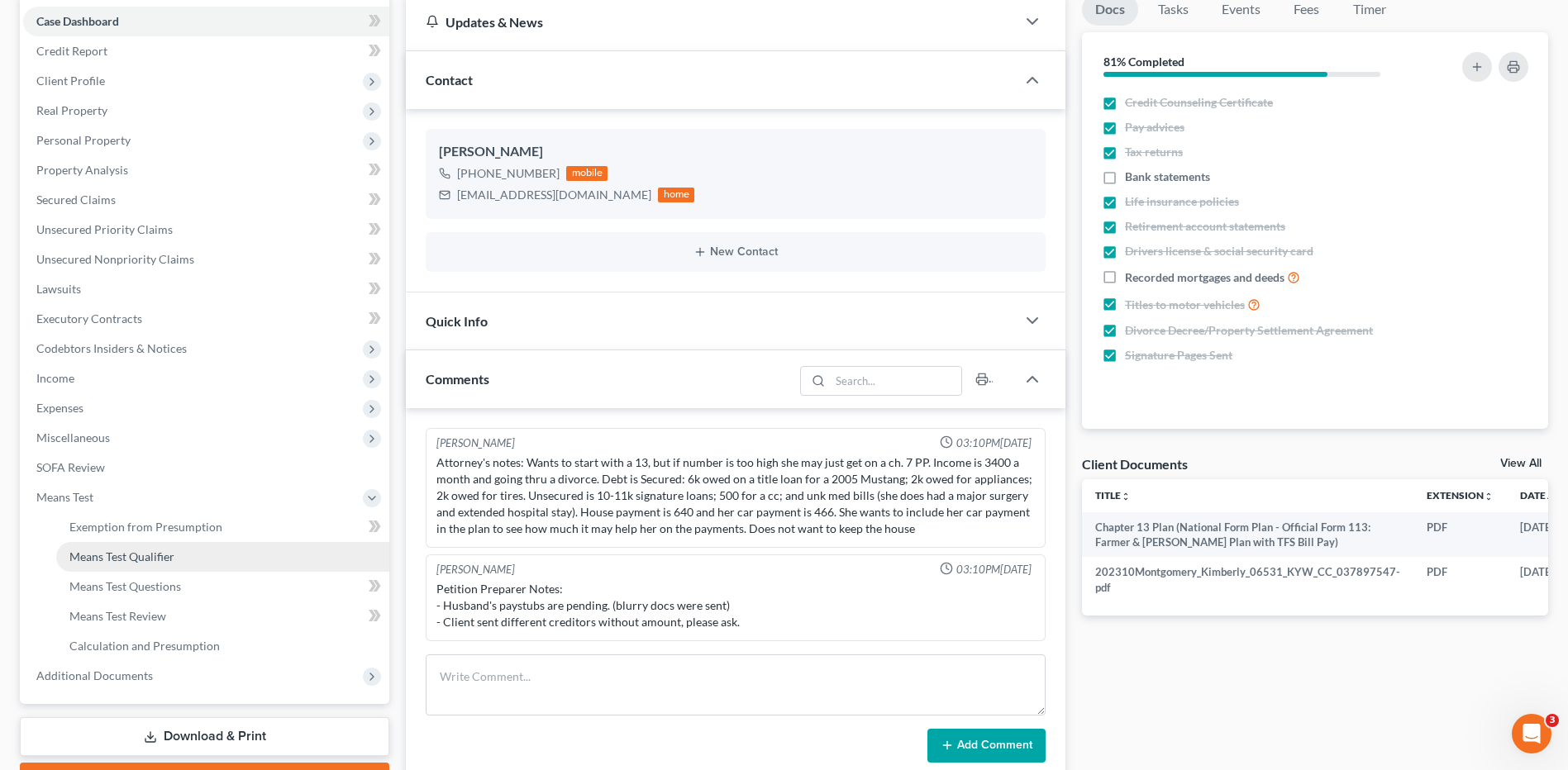
click at [127, 552] on span "Means Test Qualifier" at bounding box center [122, 556] width 105 height 14
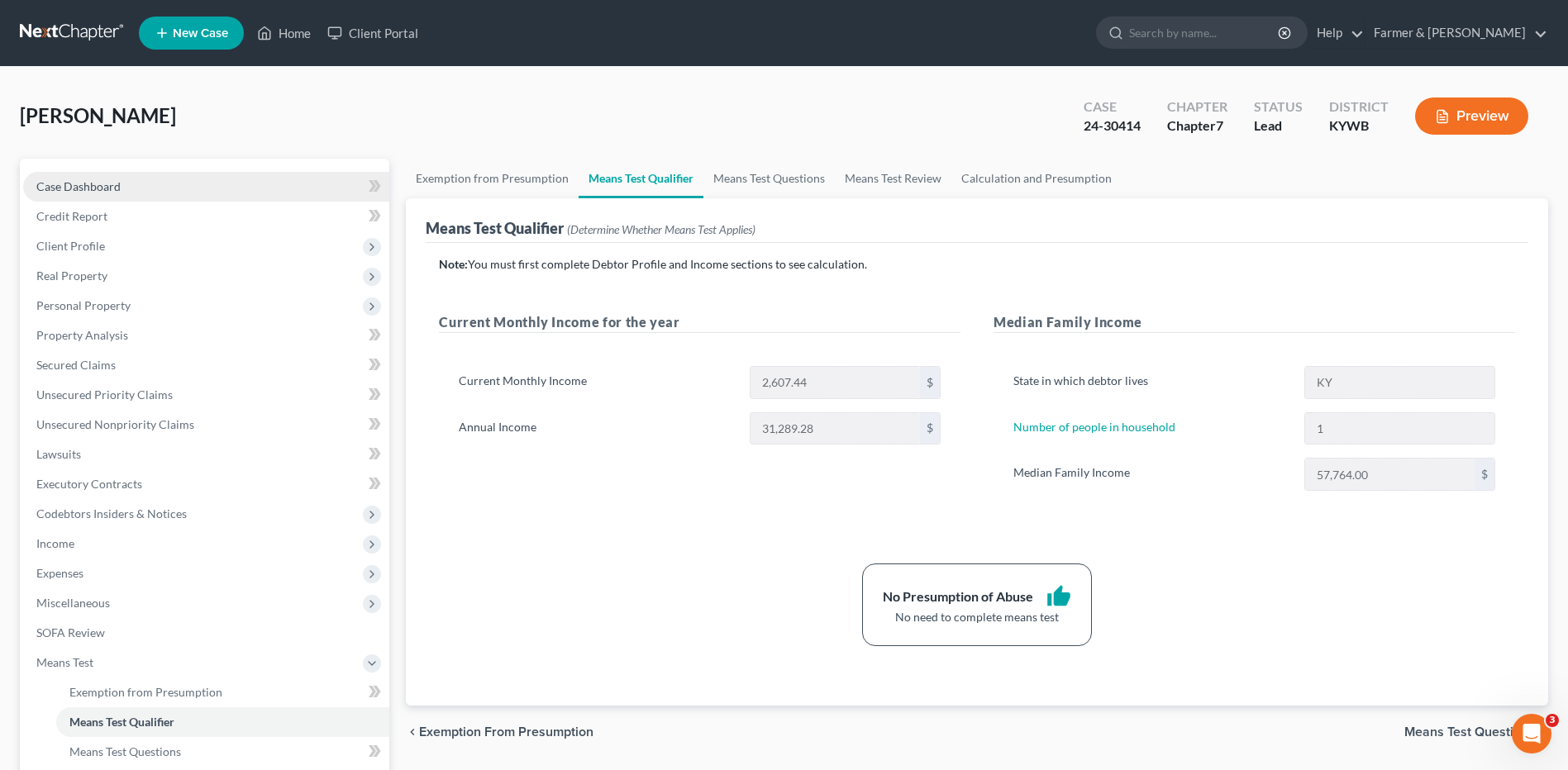
click at [226, 189] on link "Case Dashboard" at bounding box center [206, 187] width 366 height 30
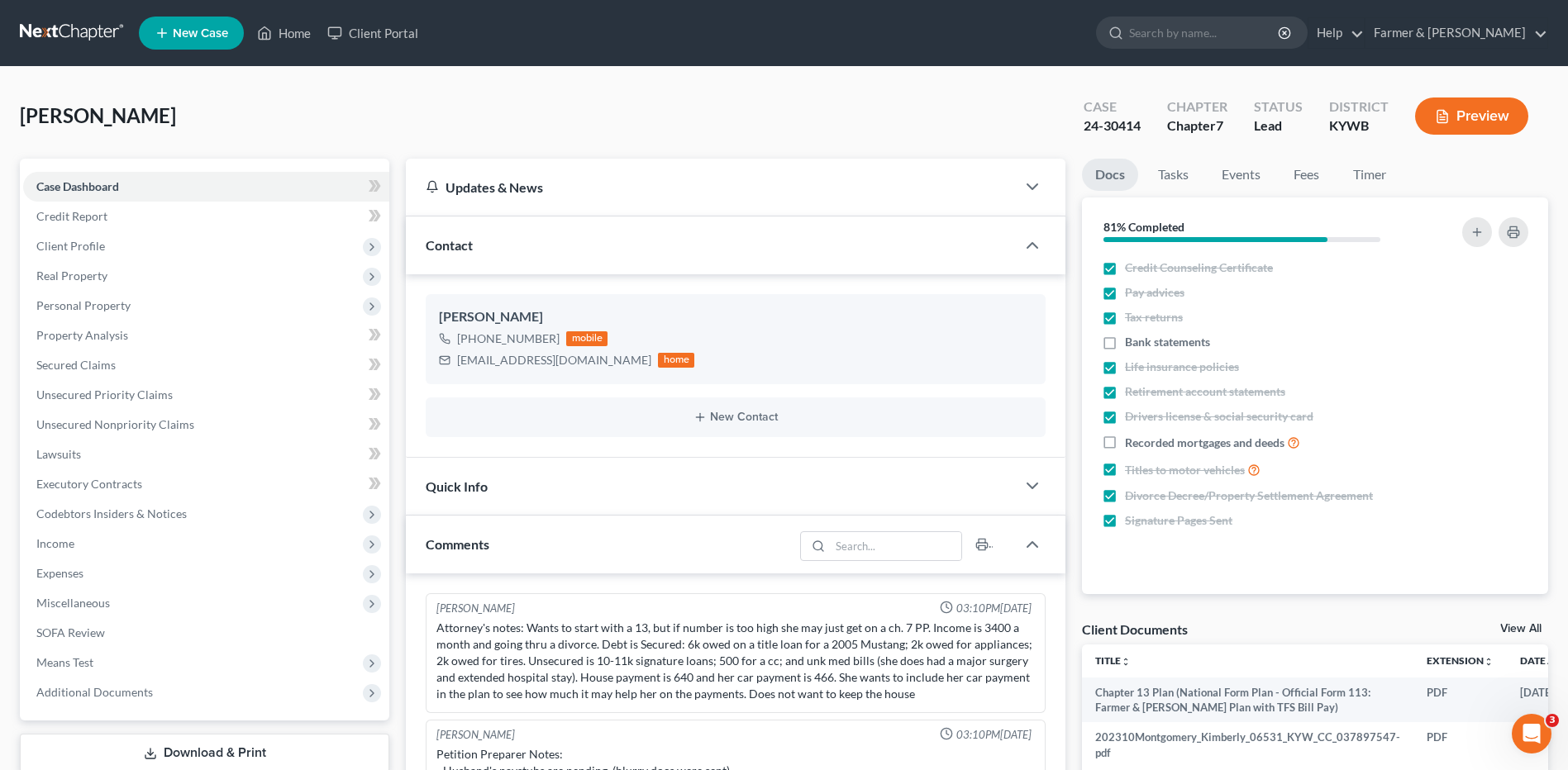
click at [85, 36] on link at bounding box center [72, 33] width 106 height 30
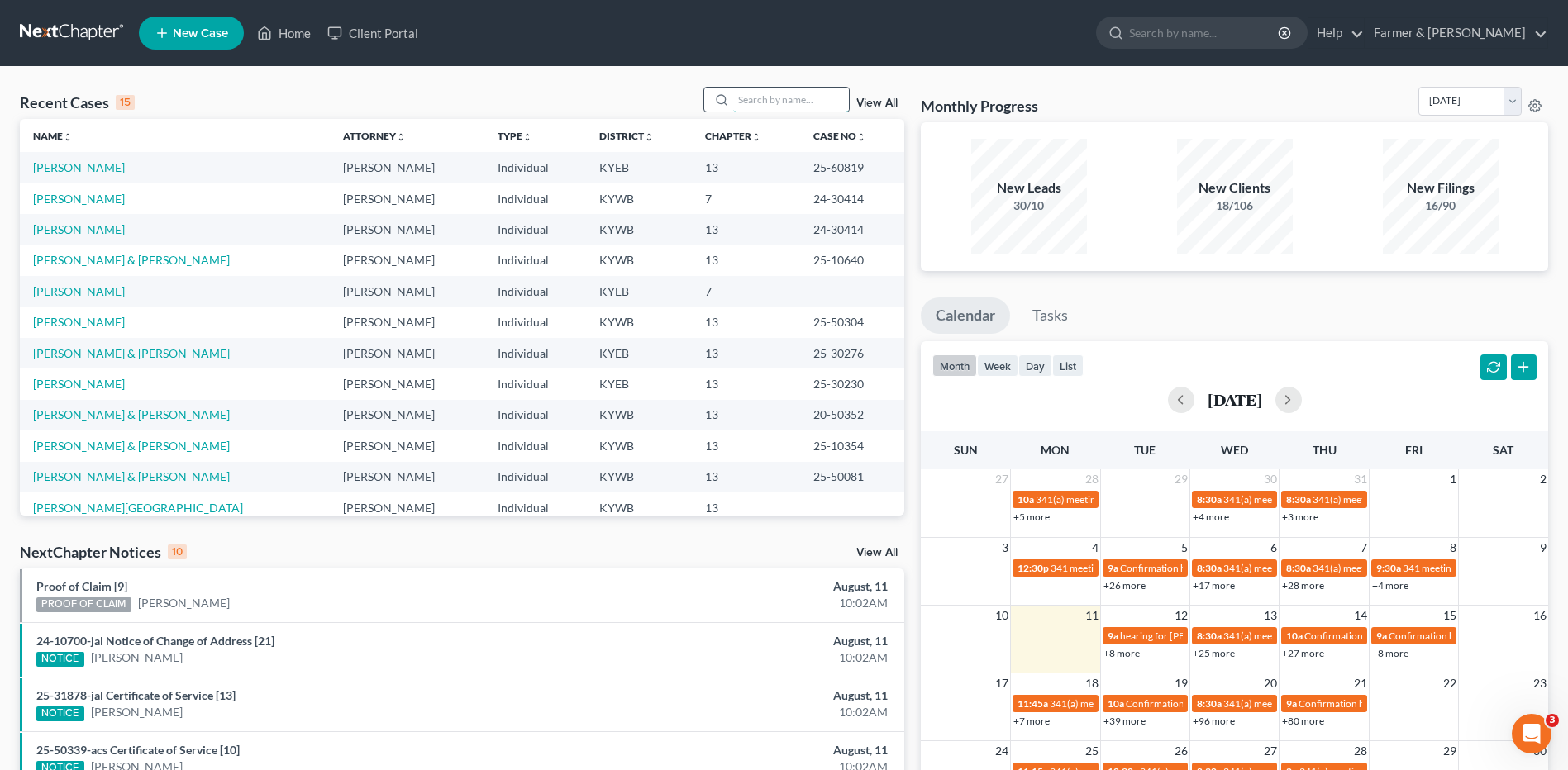
click at [829, 102] on input "search" at bounding box center [790, 99] width 116 height 24
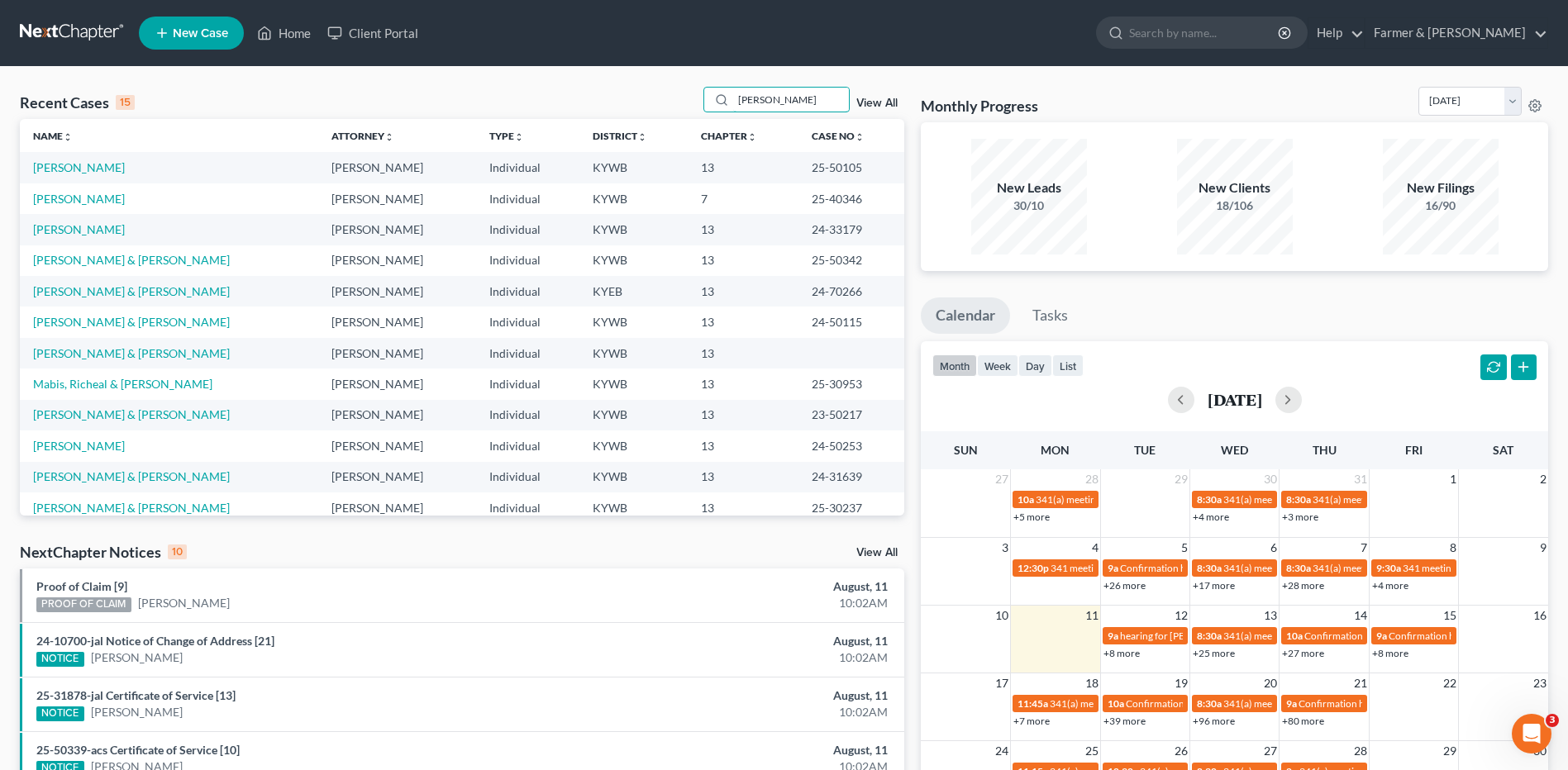
drag, startPoint x: 802, startPoint y: 98, endPoint x: 657, endPoint y: 104, distance: 145.1
click at [659, 105] on div "Recent Cases 15 [PERSON_NAME] View All" at bounding box center [462, 102] width 885 height 32
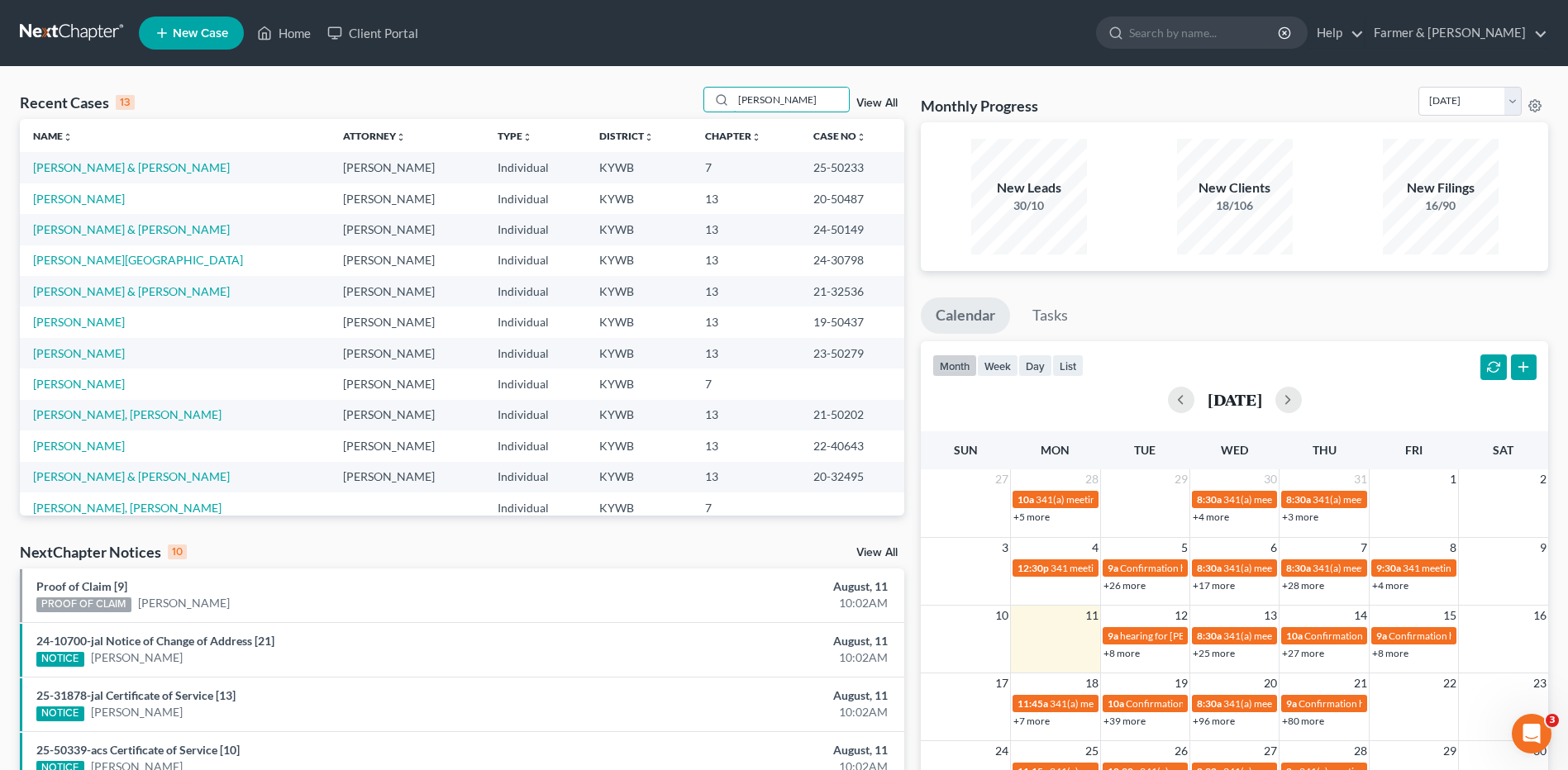
type input "[PERSON_NAME]"
click at [32, 29] on link at bounding box center [72, 33] width 106 height 30
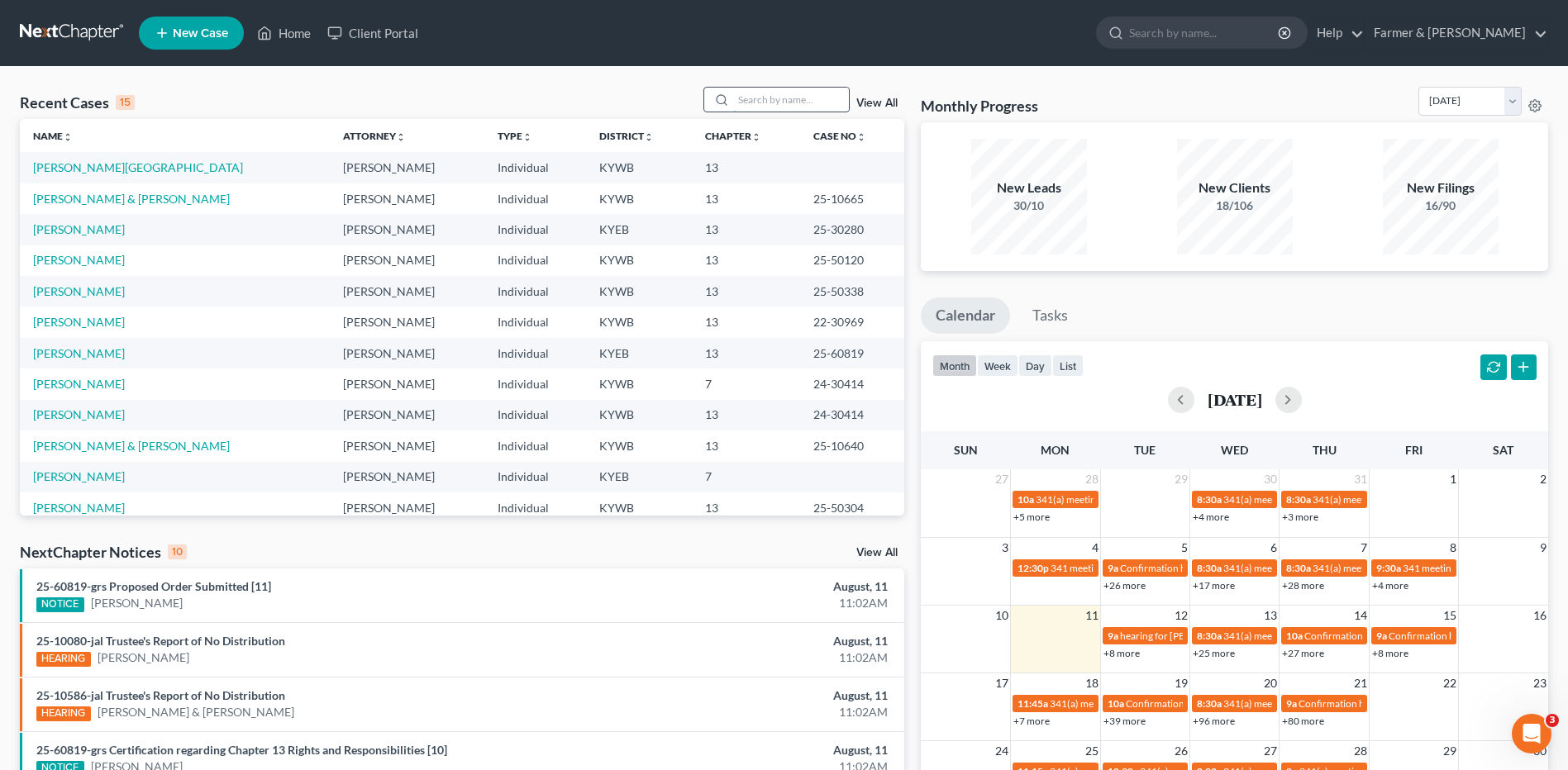
click at [819, 102] on input "search" at bounding box center [790, 99] width 116 height 24
type input "[PERSON_NAME]"
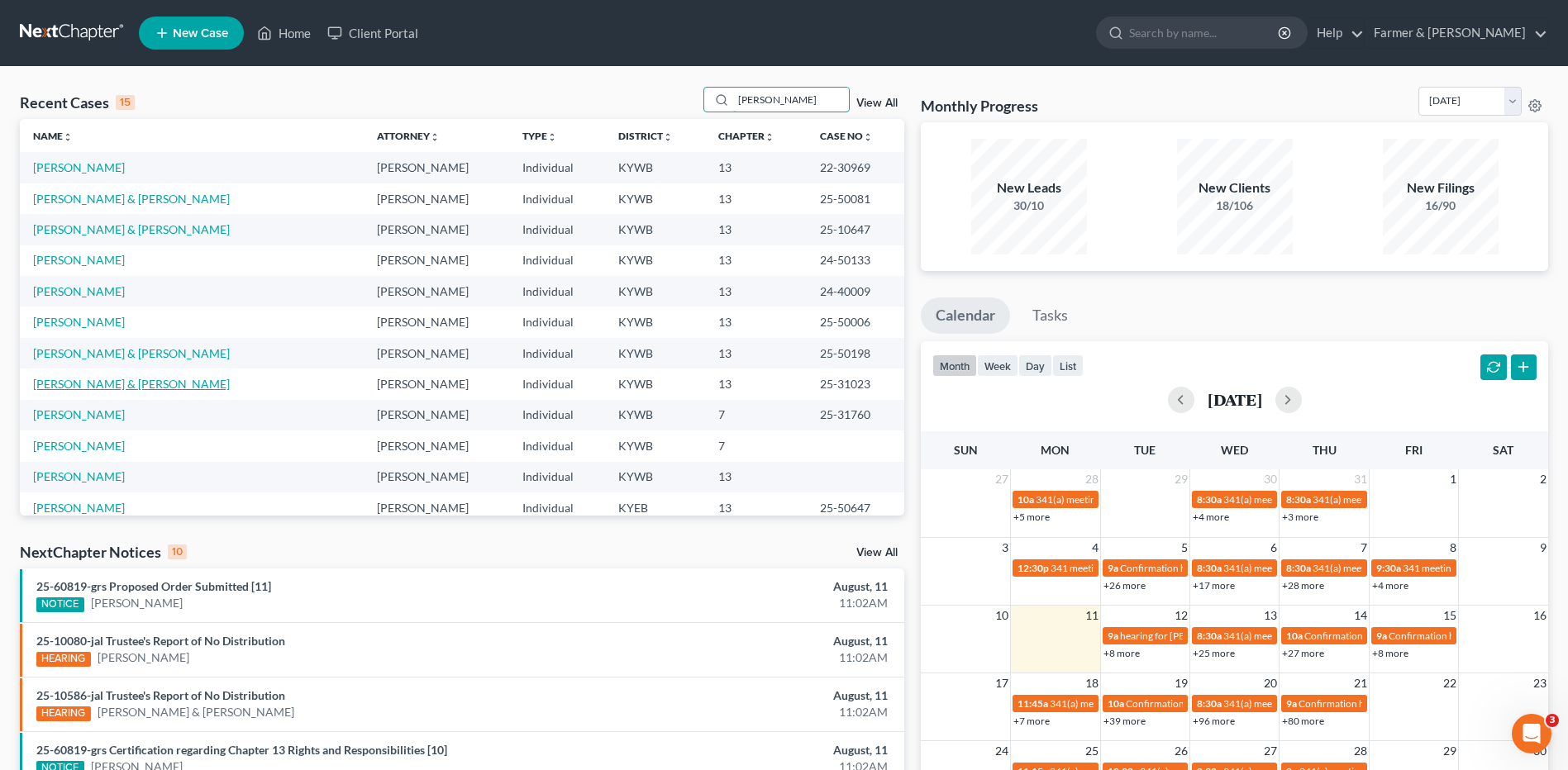
scroll to position [83, 0]
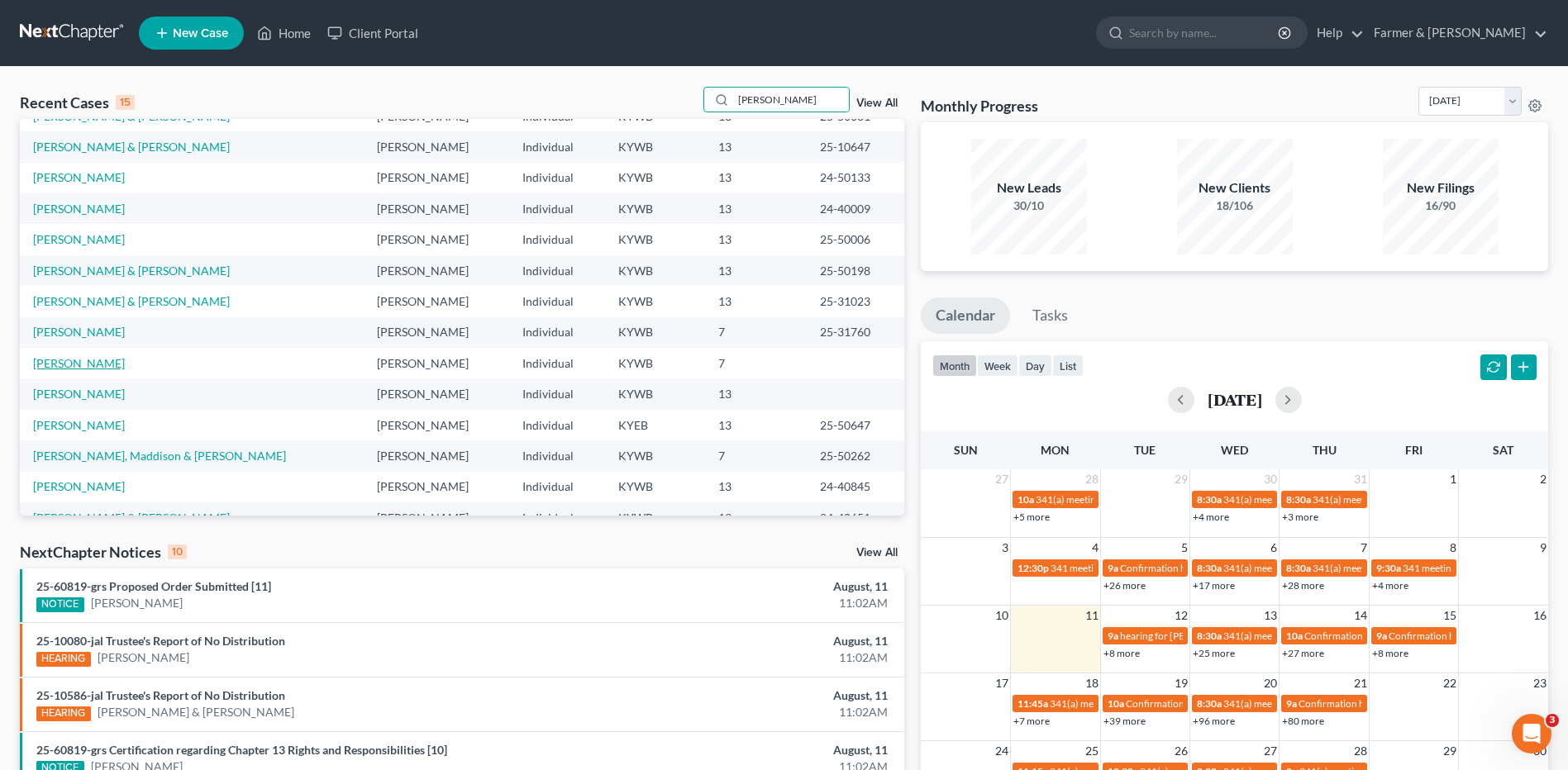
drag, startPoint x: 84, startPoint y: 365, endPoint x: 531, endPoint y: 323, distance: 449.0
click at [84, 364] on link "[PERSON_NAME]" at bounding box center [79, 363] width 91 height 14
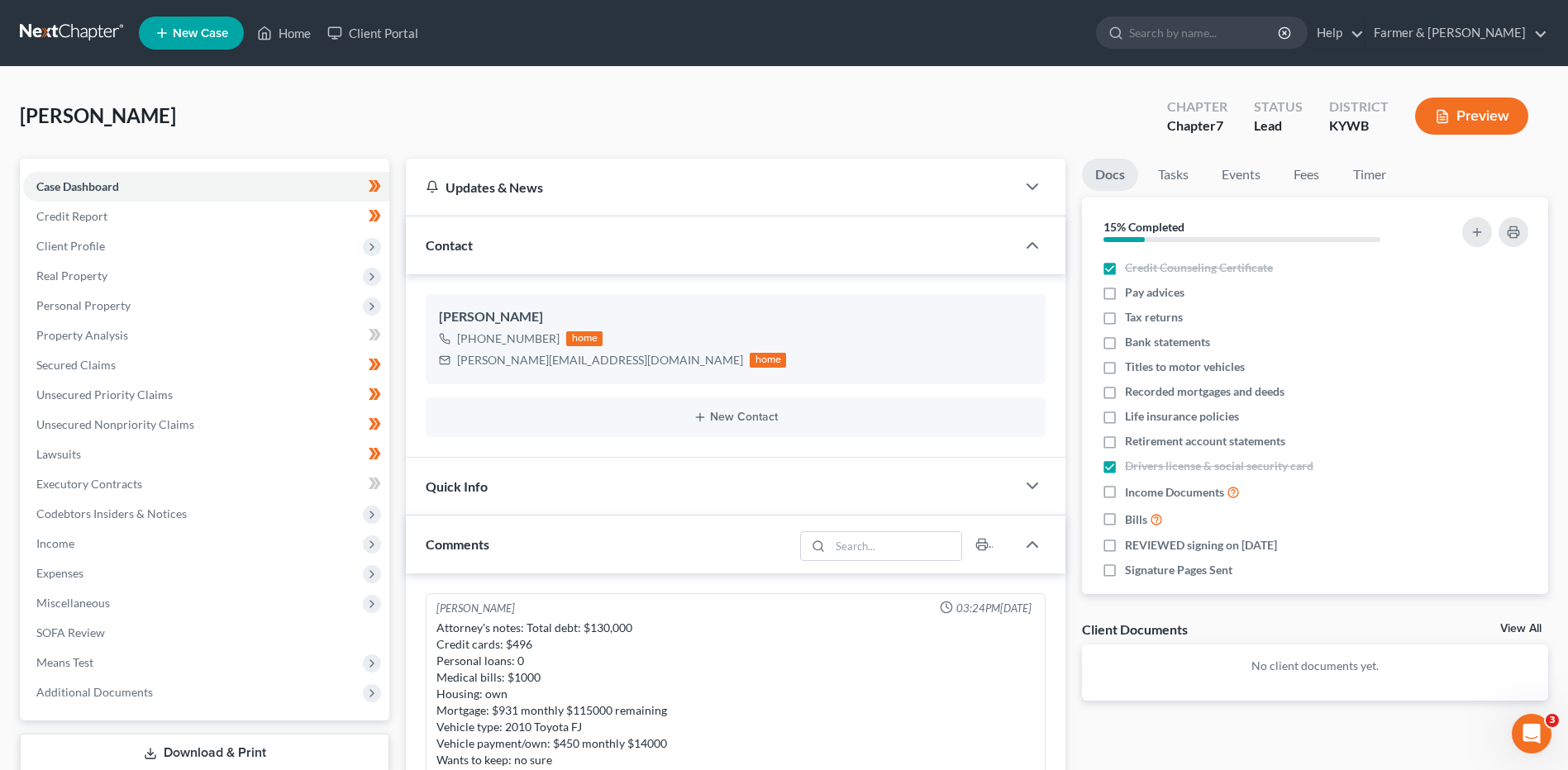
scroll to position [411, 0]
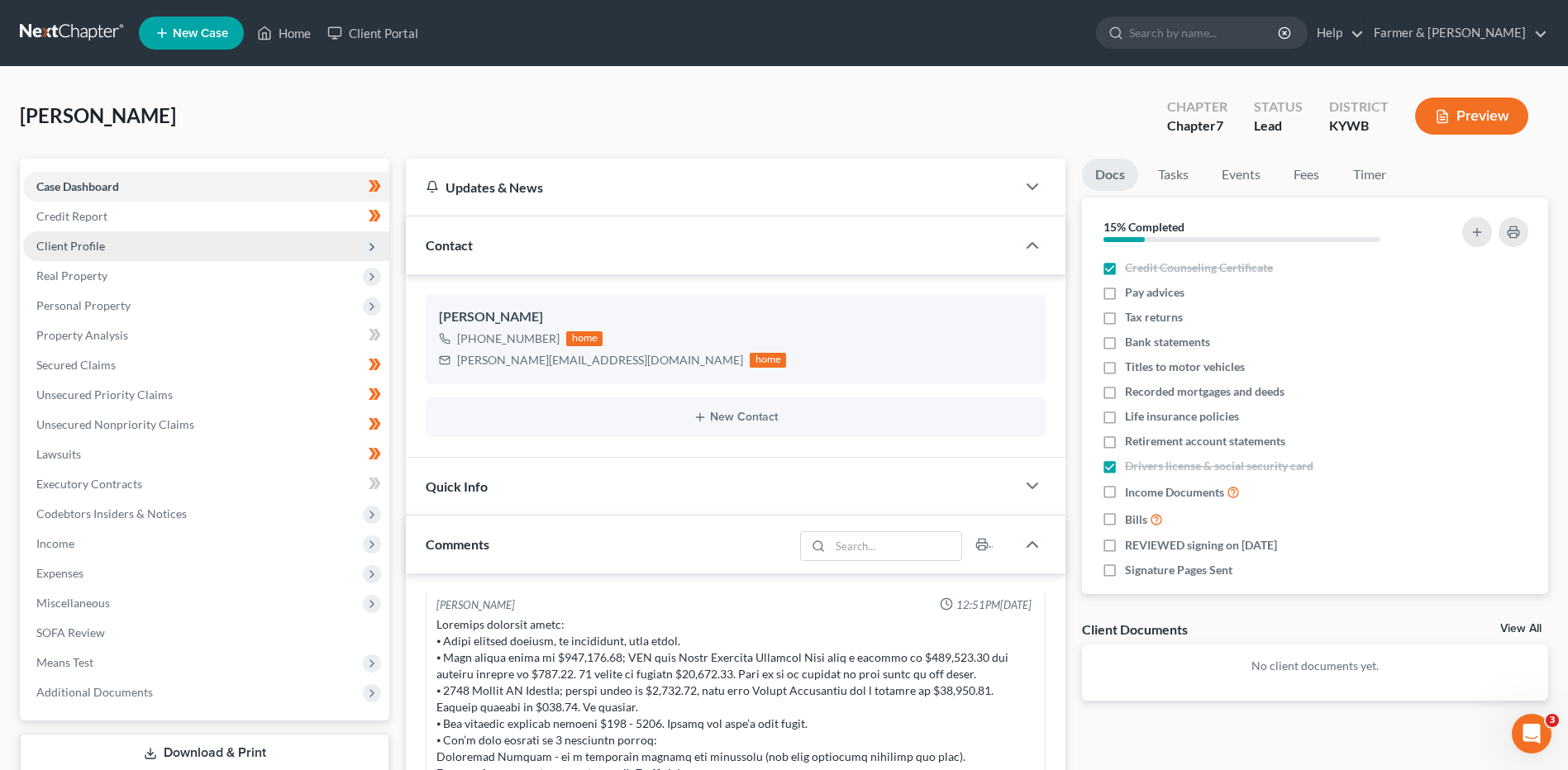
click at [84, 245] on span "Client Profile" at bounding box center [70, 246] width 69 height 14
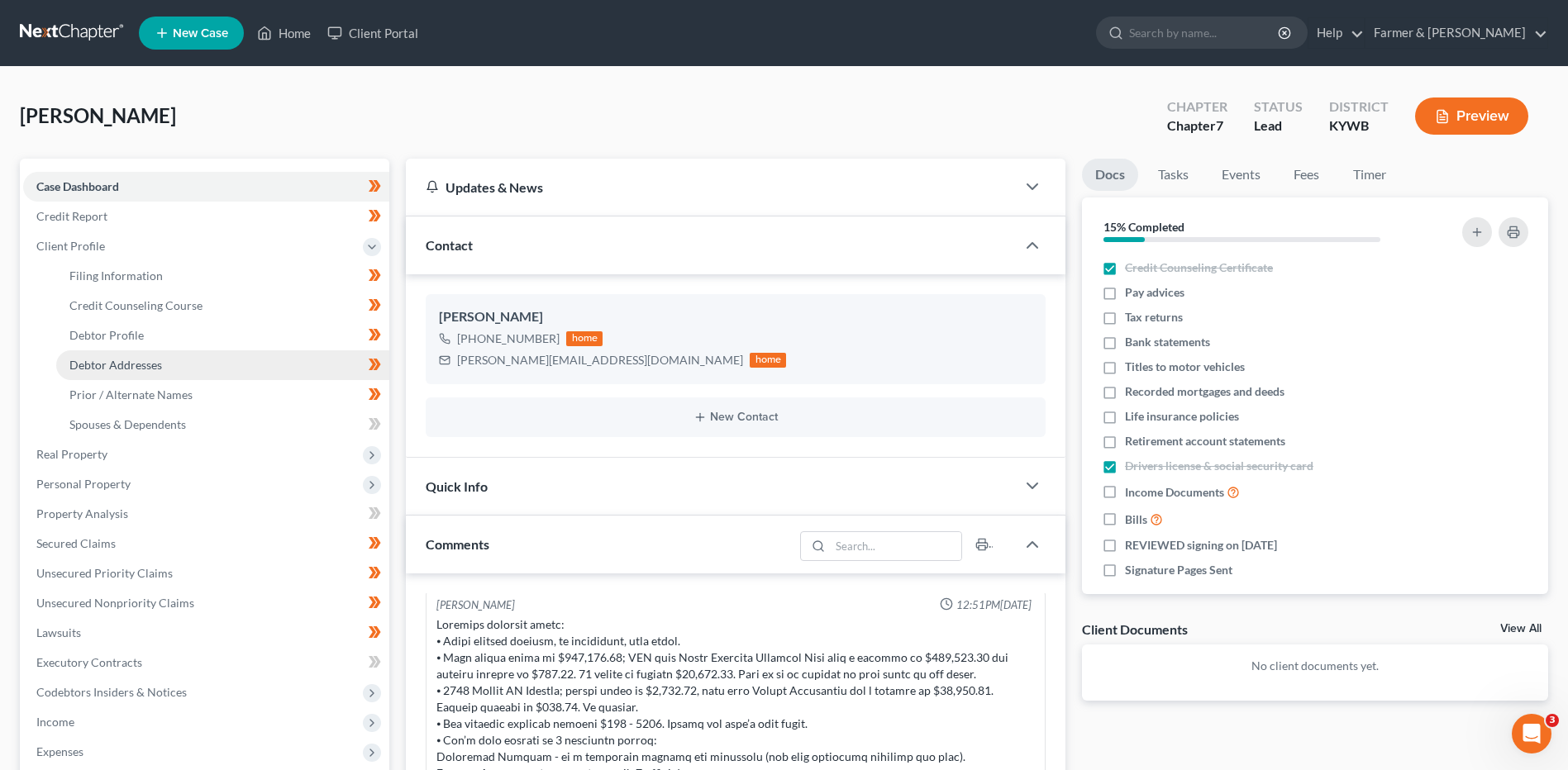
click at [131, 367] on span "Debtor Addresses" at bounding box center [115, 365] width 92 height 14
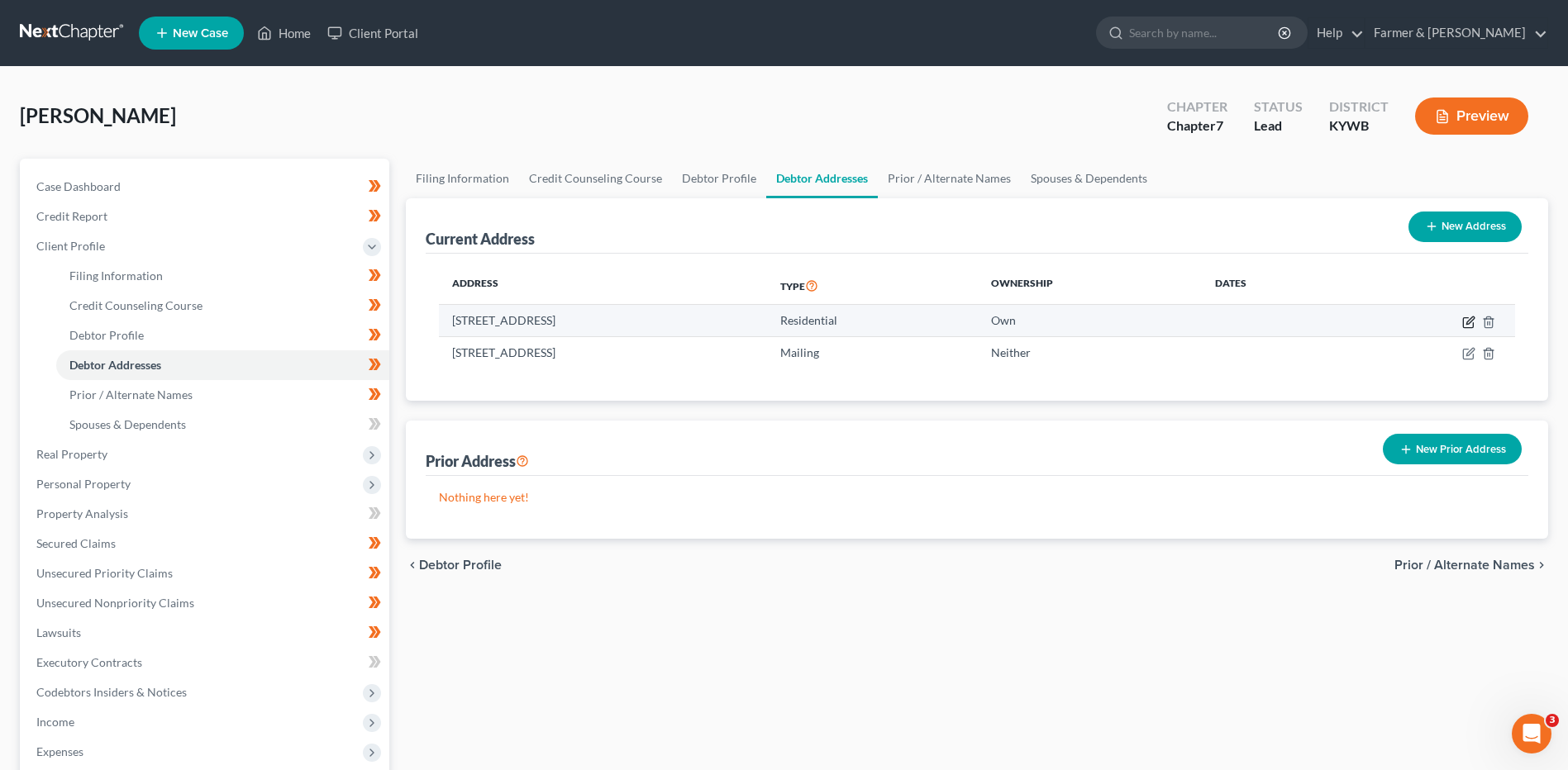
click at [1468, 325] on icon "button" at bounding box center [1469, 323] width 14 height 14
select select "18"
select select "0"
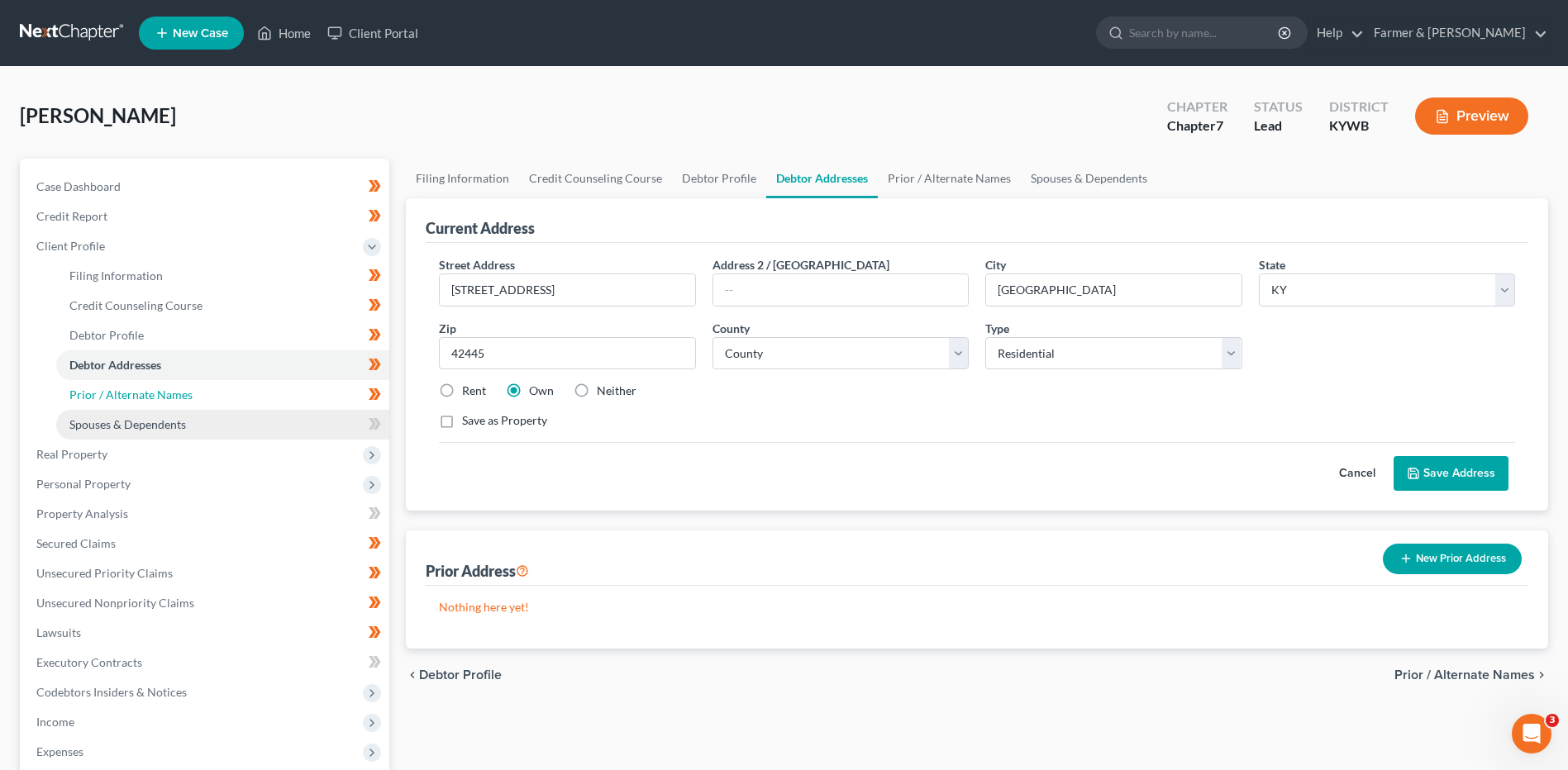
drag, startPoint x: 157, startPoint y: 397, endPoint x: 369, endPoint y: 412, distance: 212.5
click at [157, 397] on span "Prior / Alternate Names" at bounding box center [130, 395] width 123 height 14
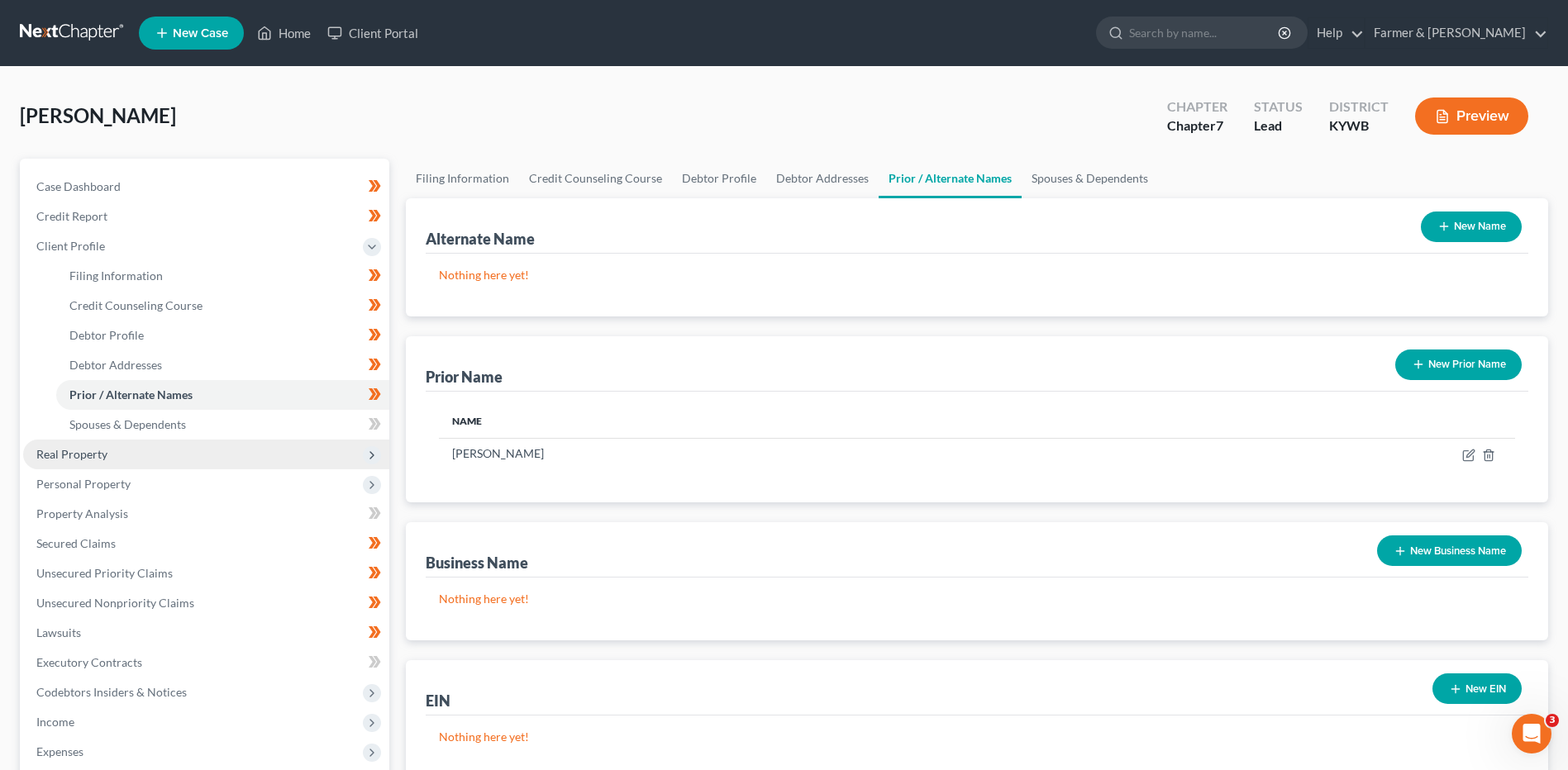
click at [135, 460] on span "Real Property" at bounding box center [206, 454] width 366 height 30
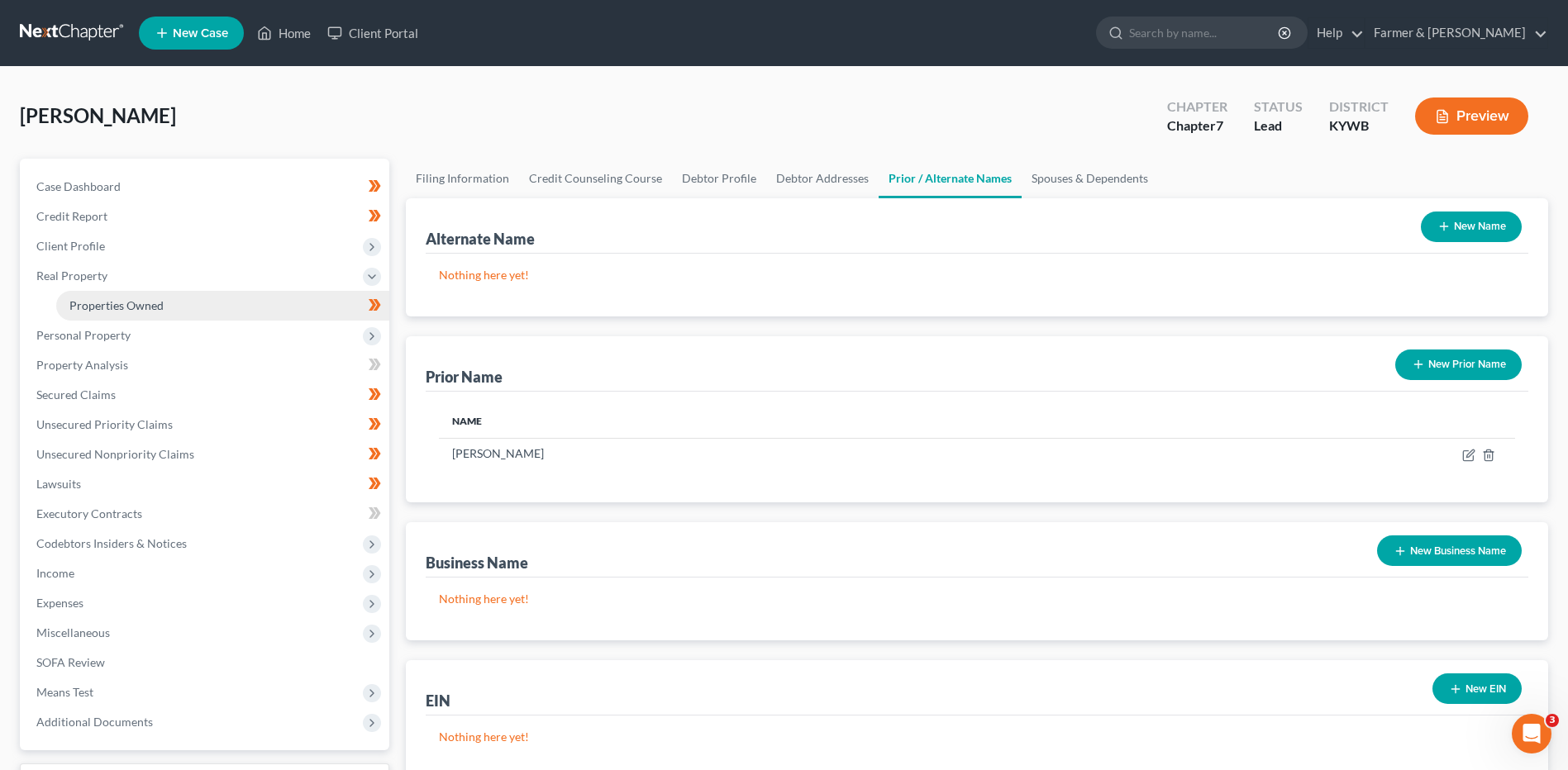
click at [178, 293] on link "Properties Owned" at bounding box center [223, 305] width 333 height 30
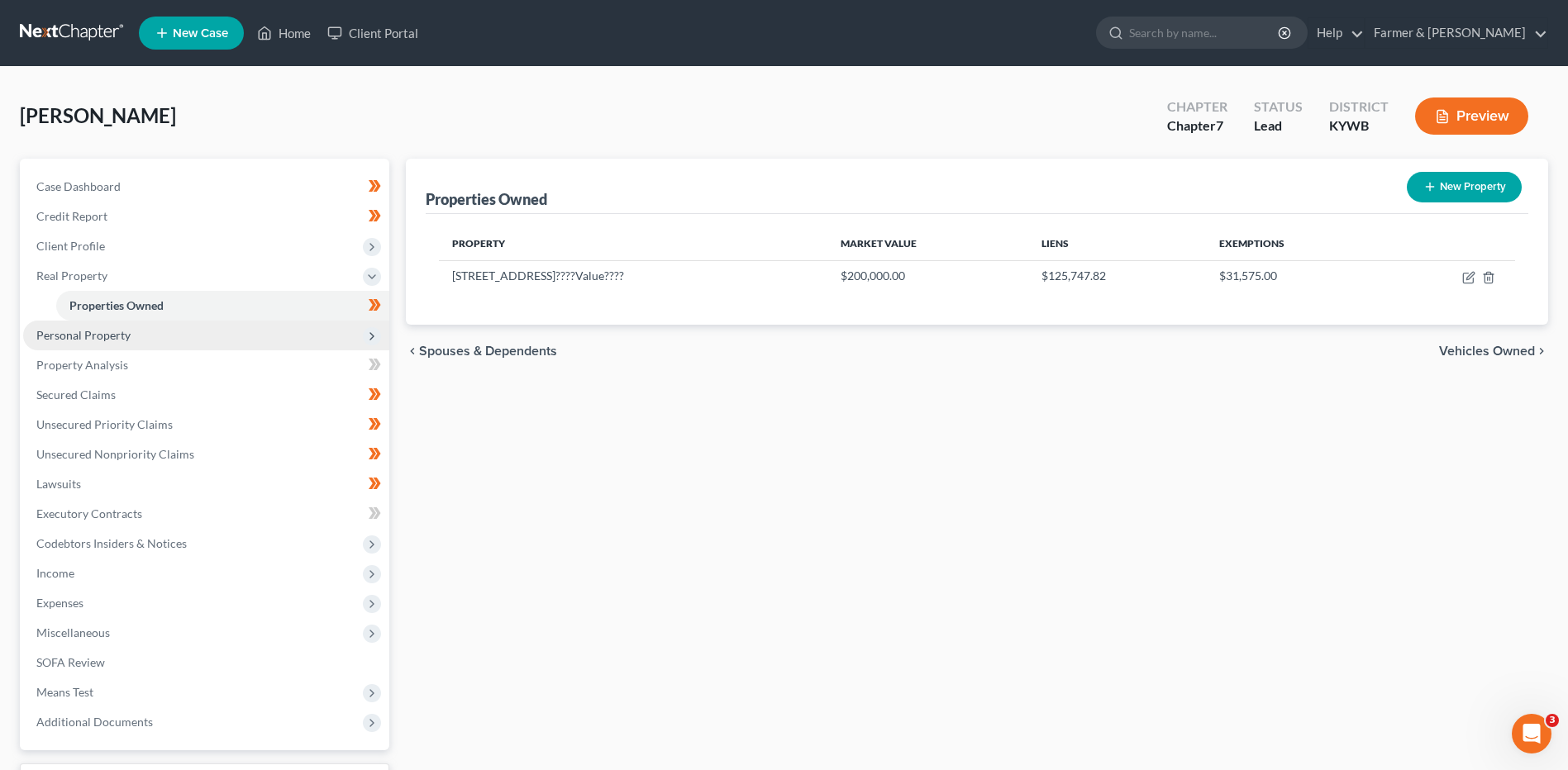
click at [102, 331] on span "Personal Property" at bounding box center [83, 334] width 94 height 14
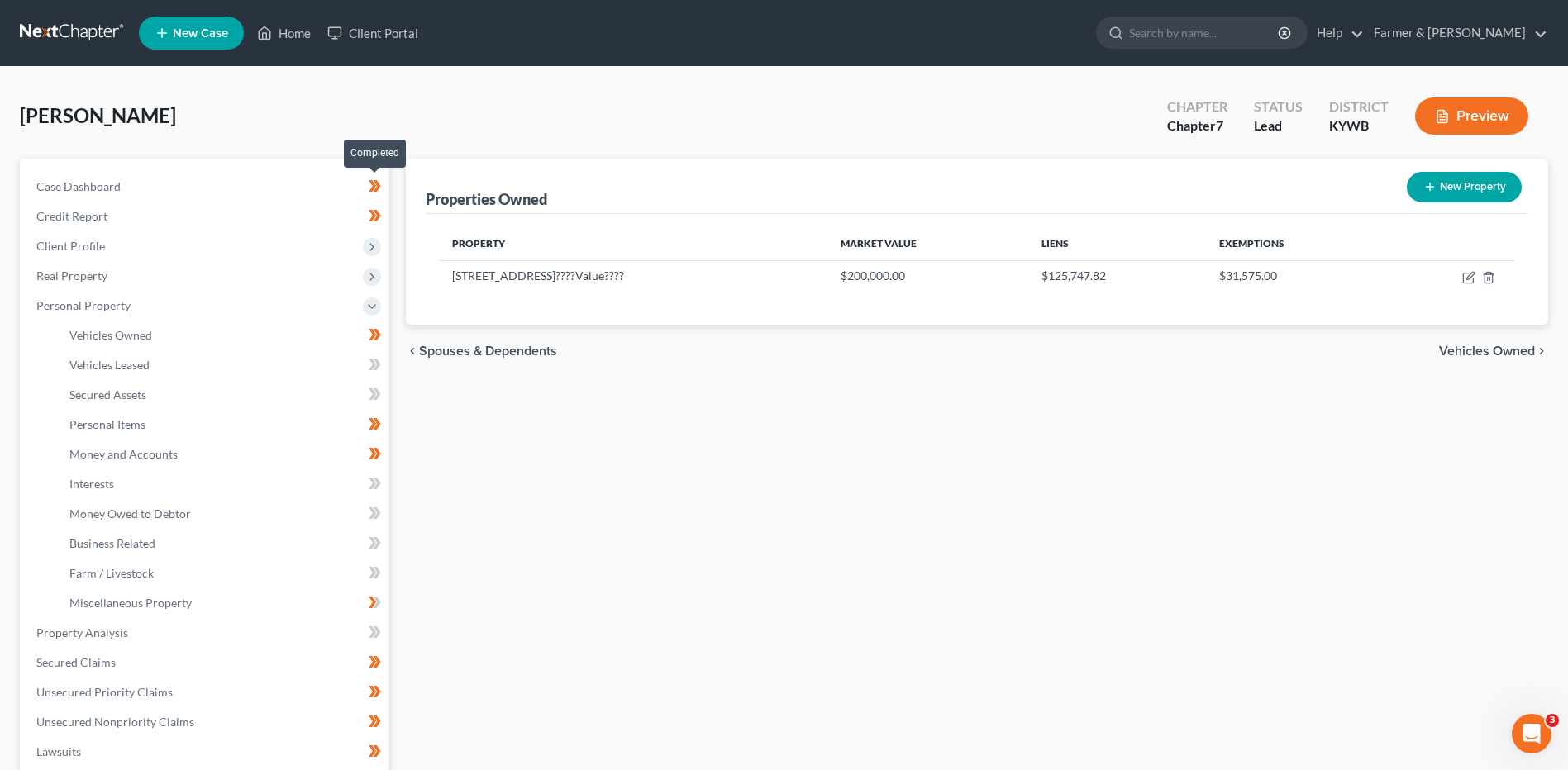
click at [383, 188] on span at bounding box center [375, 189] width 29 height 25
click at [379, 223] on icon at bounding box center [374, 216] width 13 height 20
click at [243, 243] on span "Client Profile" at bounding box center [206, 246] width 366 height 30
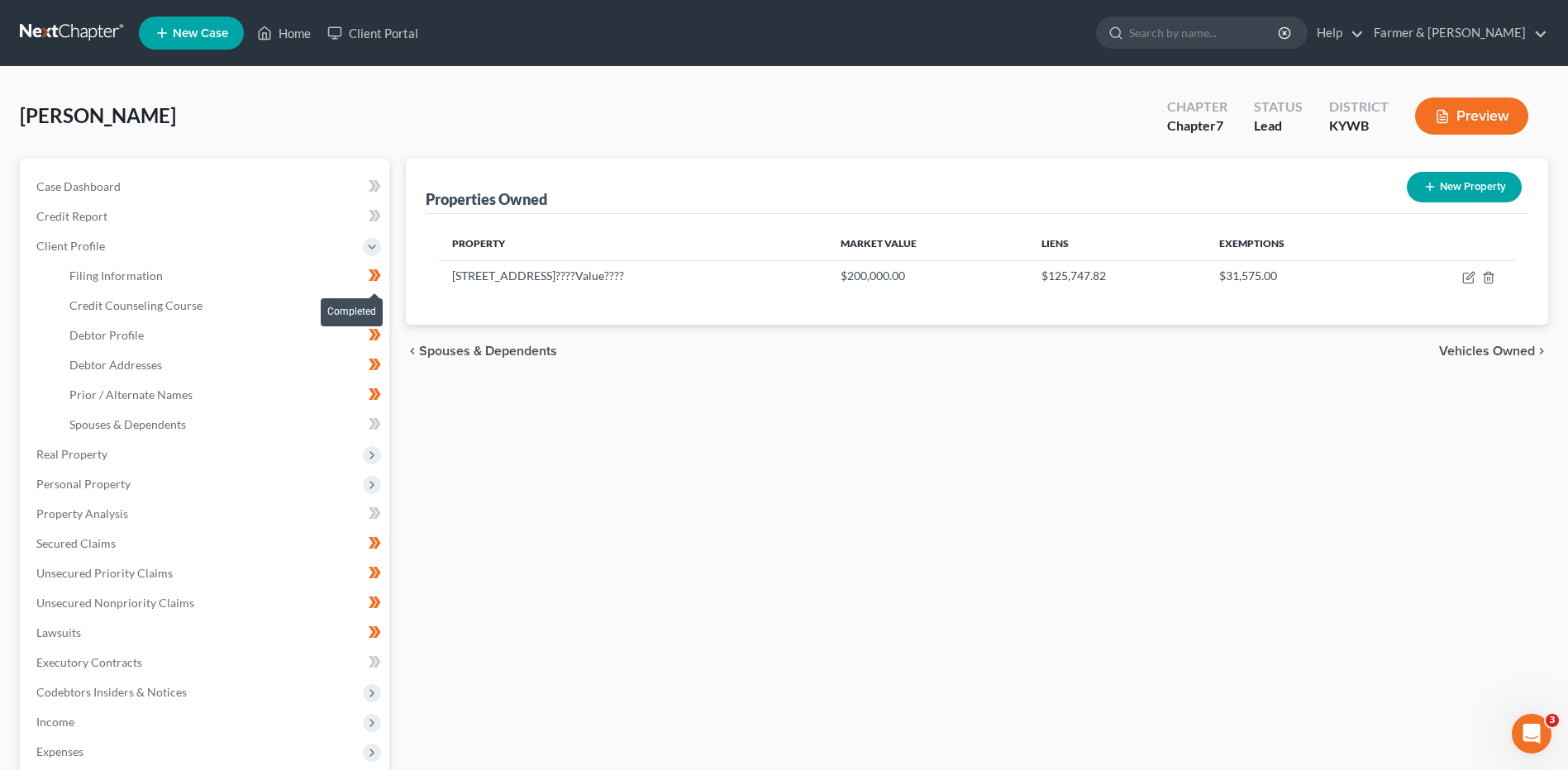
click at [379, 278] on icon at bounding box center [374, 275] width 13 height 20
click at [389, 311] on span at bounding box center [375, 307] width 29 height 25
click at [379, 347] on span at bounding box center [375, 337] width 29 height 25
drag, startPoint x: 383, startPoint y: 365, endPoint x: 381, endPoint y: 384, distance: 19.1
click at [383, 366] on span at bounding box center [375, 368] width 29 height 25
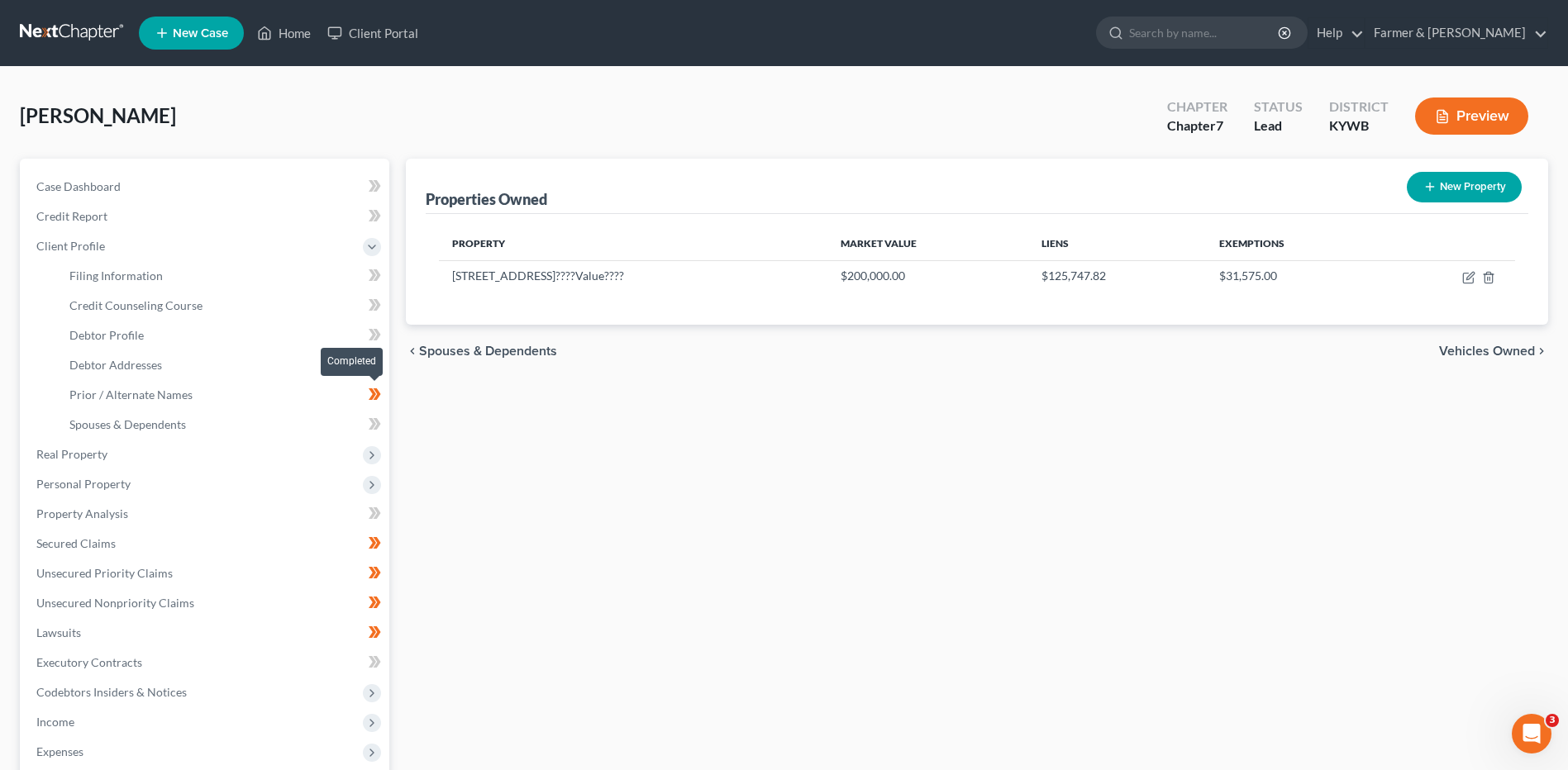
click at [380, 398] on icon at bounding box center [374, 394] width 13 height 20
click at [157, 462] on span "Real Property" at bounding box center [206, 454] width 366 height 30
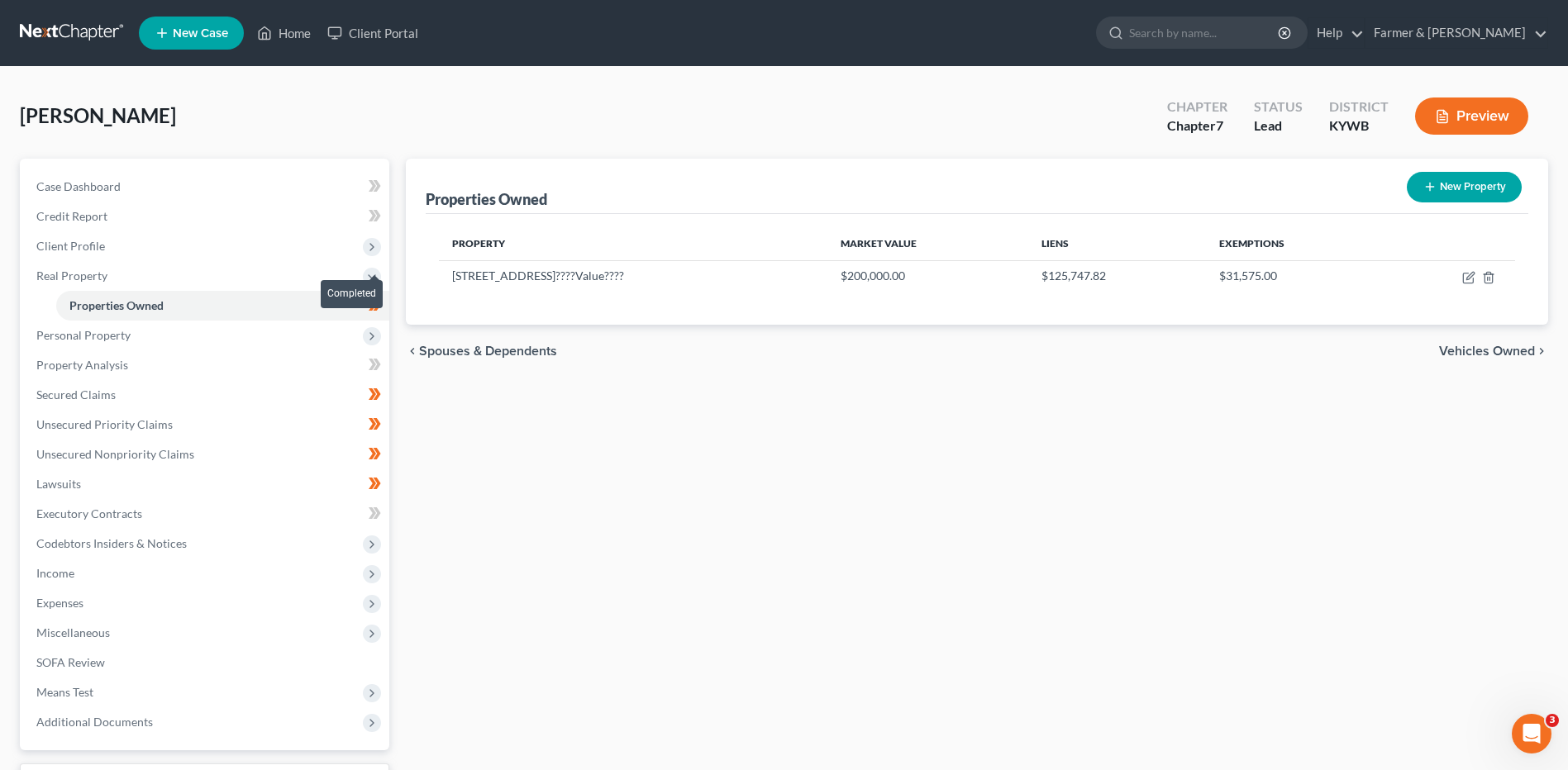
click at [383, 305] on span at bounding box center [375, 307] width 29 height 25
click at [277, 332] on span "Personal Property" at bounding box center [206, 335] width 366 height 30
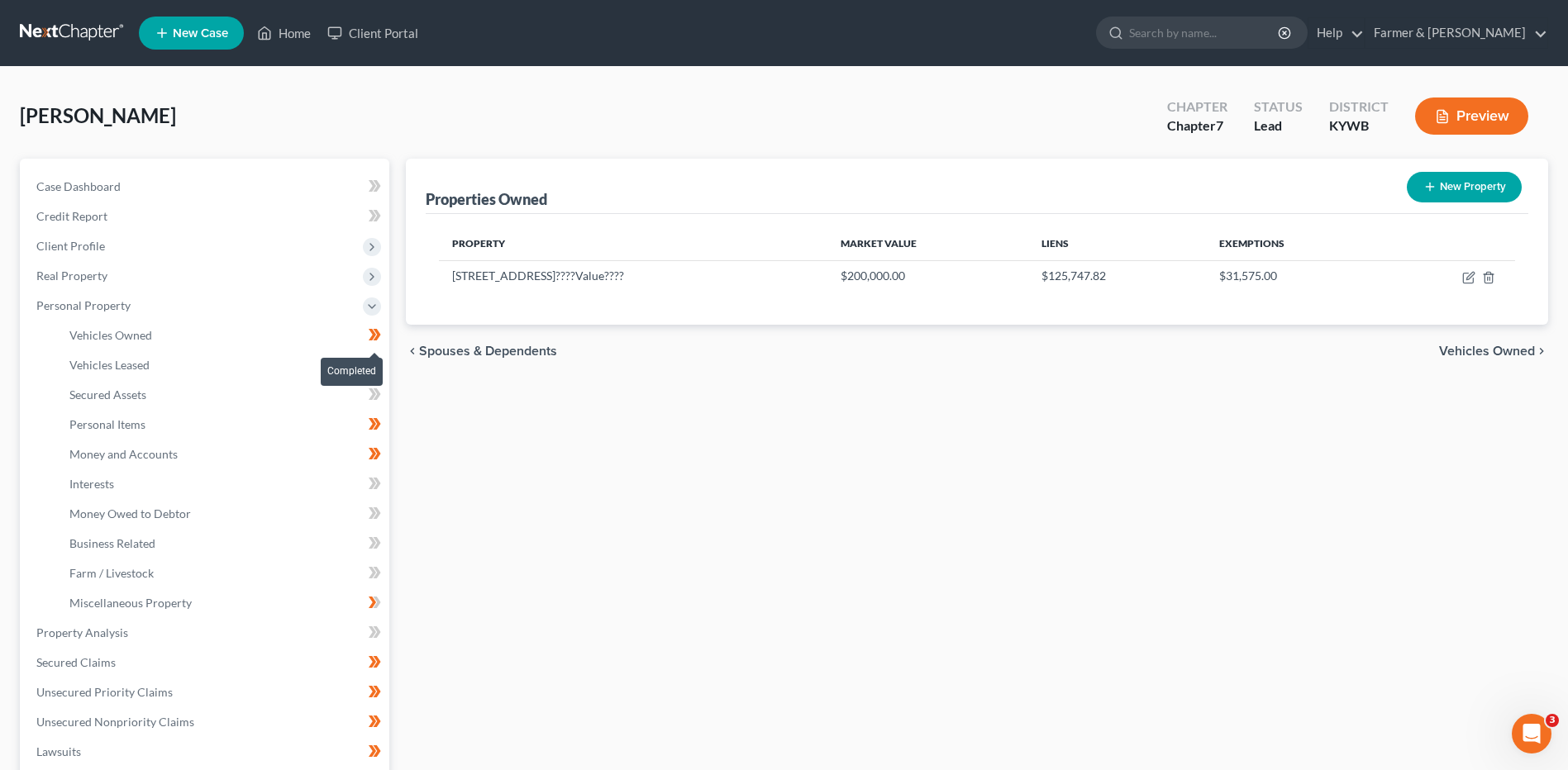
click at [382, 339] on span at bounding box center [375, 337] width 29 height 25
click at [349, 335] on link "Vehicles Owned" at bounding box center [223, 335] width 333 height 30
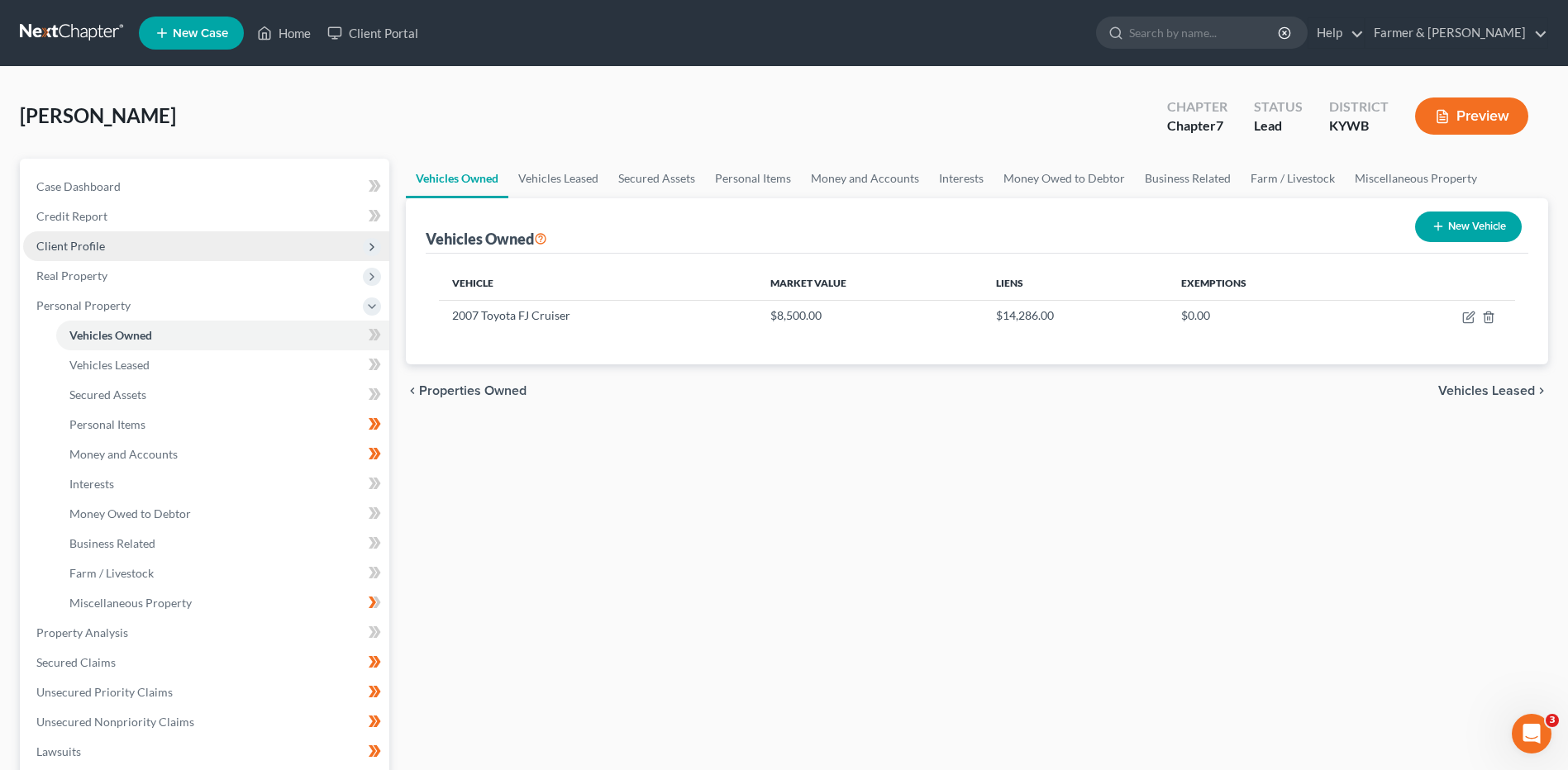
click at [106, 245] on span "Client Profile" at bounding box center [206, 246] width 366 height 30
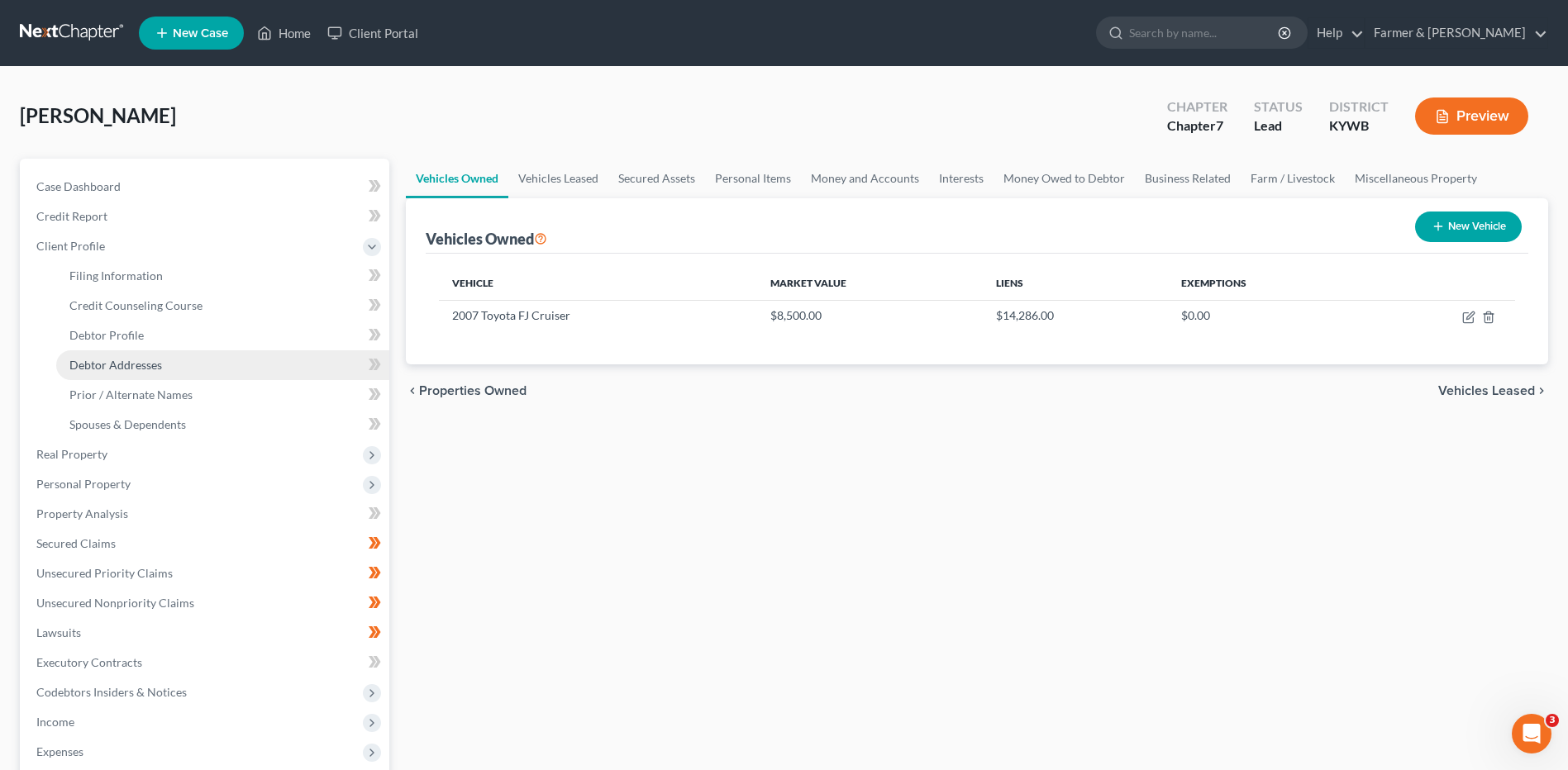
click at [126, 360] on span "Debtor Addresses" at bounding box center [115, 365] width 92 height 14
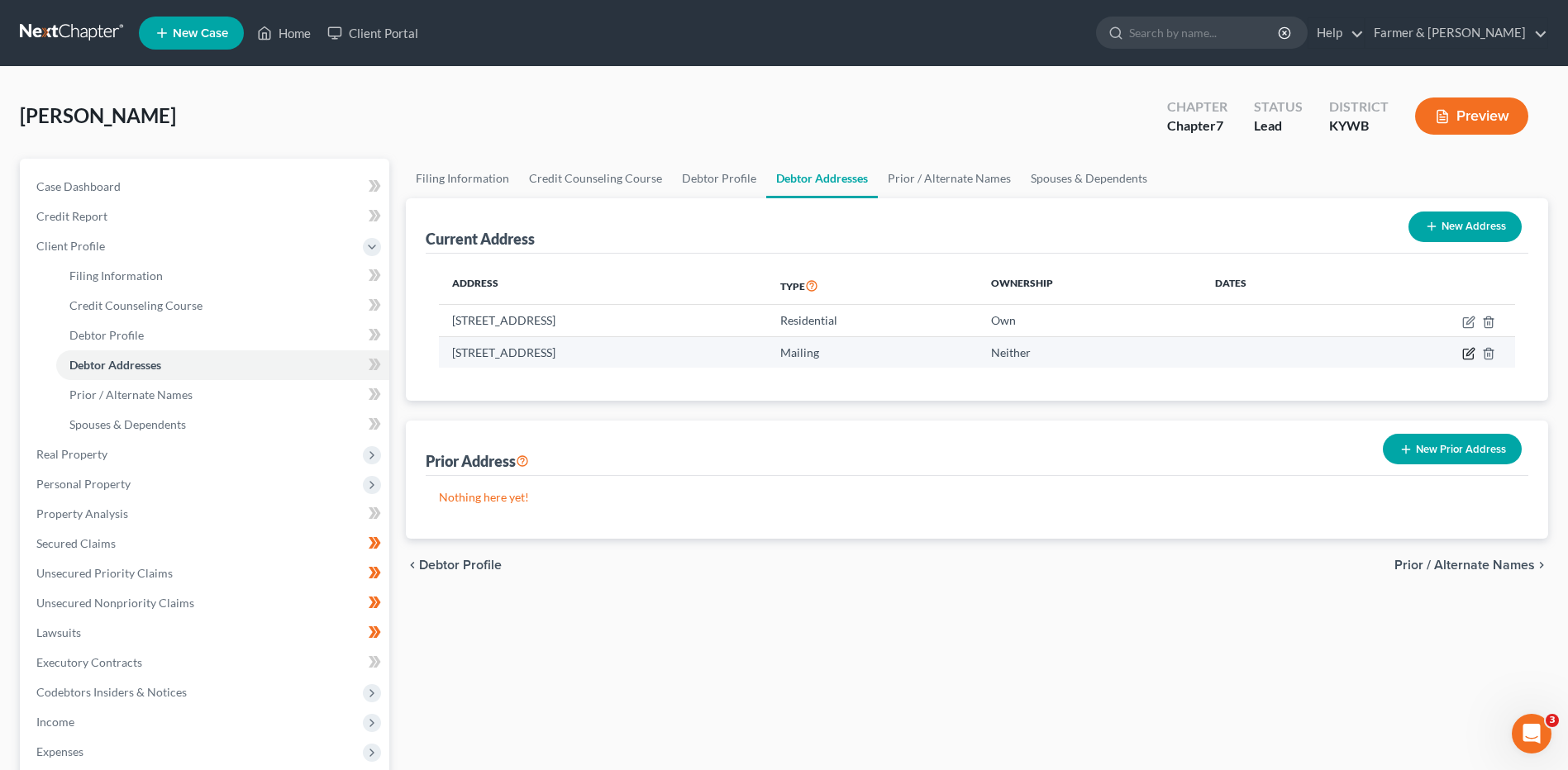
click at [1464, 354] on icon "button" at bounding box center [1469, 354] width 14 height 14
select select "18"
select select "16"
select select "0"
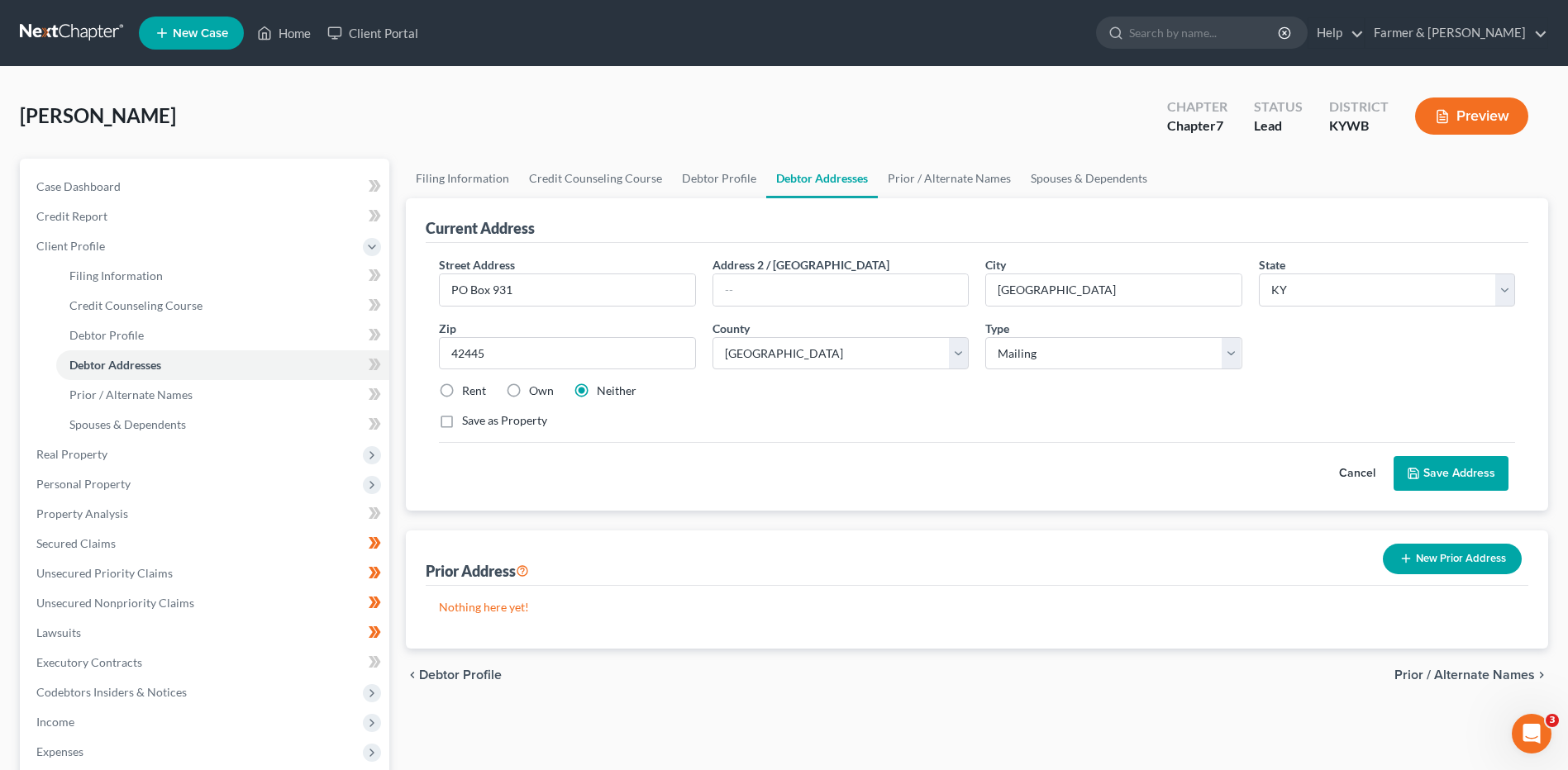
click at [1361, 473] on button "Cancel" at bounding box center [1356, 473] width 73 height 33
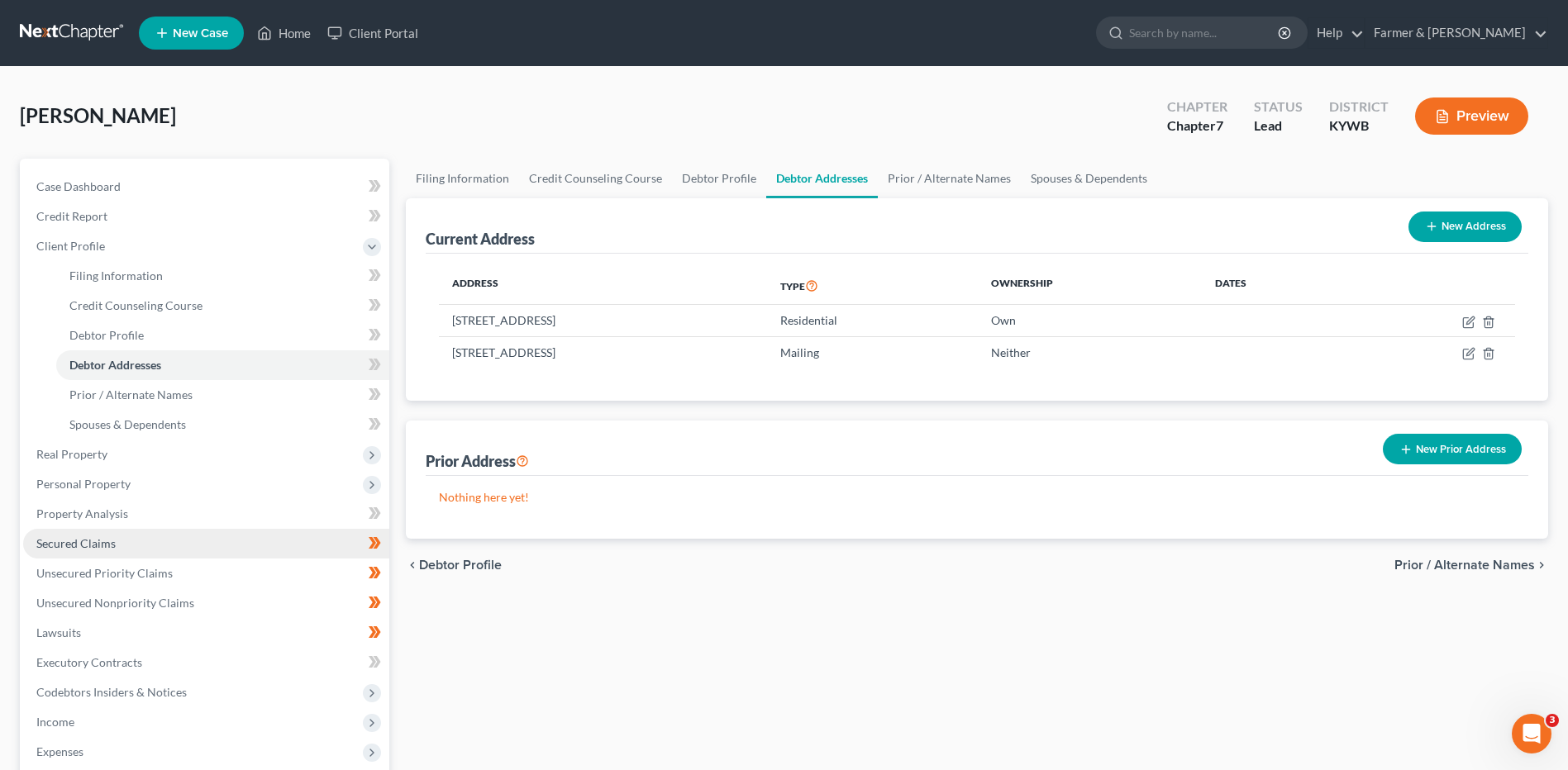
click at [114, 544] on span "Secured Claims" at bounding box center [76, 543] width 80 height 14
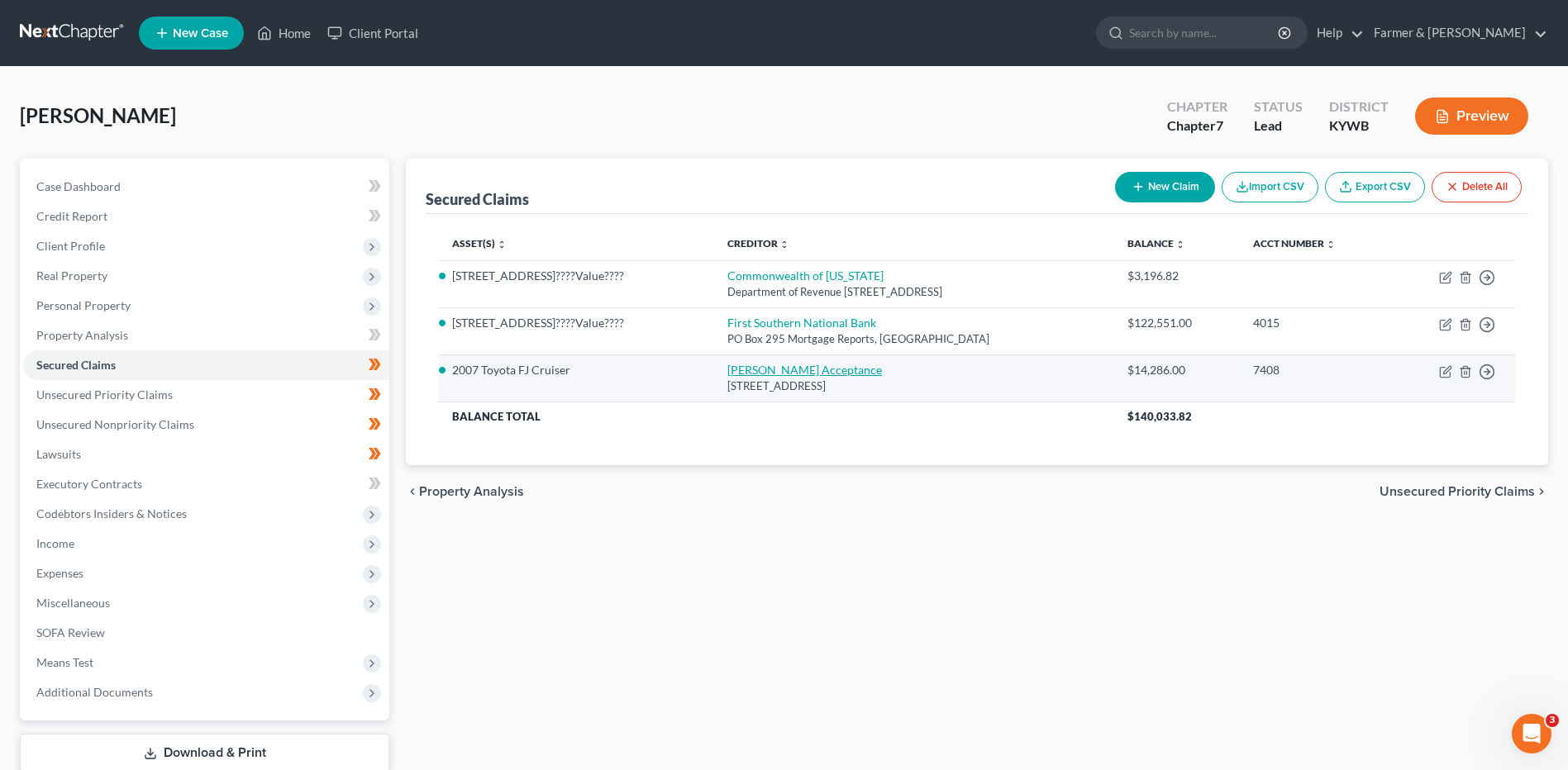
click at [778, 366] on link "Hughes Acceptance" at bounding box center [804, 369] width 155 height 14
select select "18"
select select "2"
select select "0"
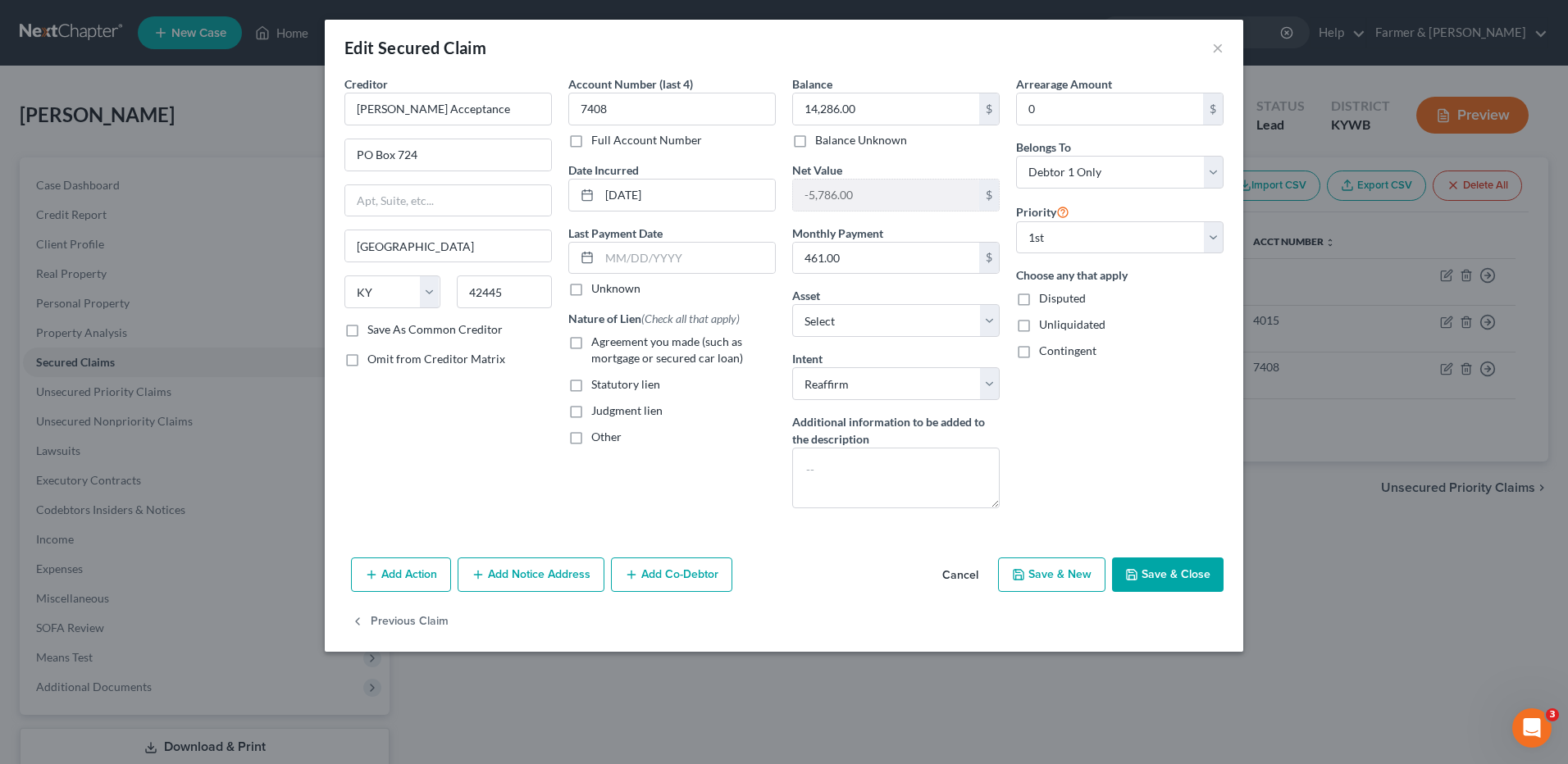
click at [1154, 561] on button "Save & Close" at bounding box center [1169, 575] width 112 height 35
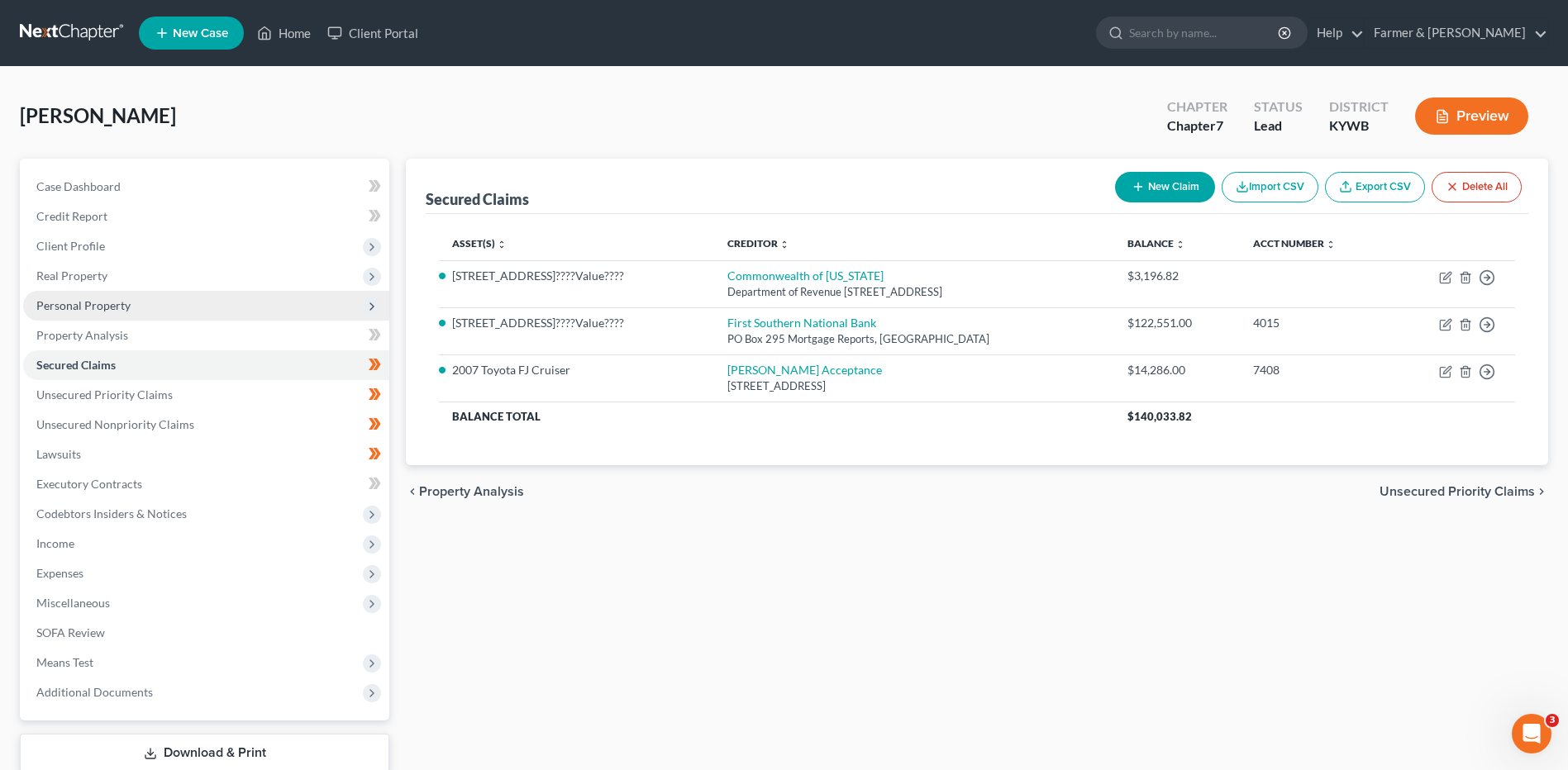
click at [222, 313] on span "Personal Property" at bounding box center [206, 305] width 366 height 30
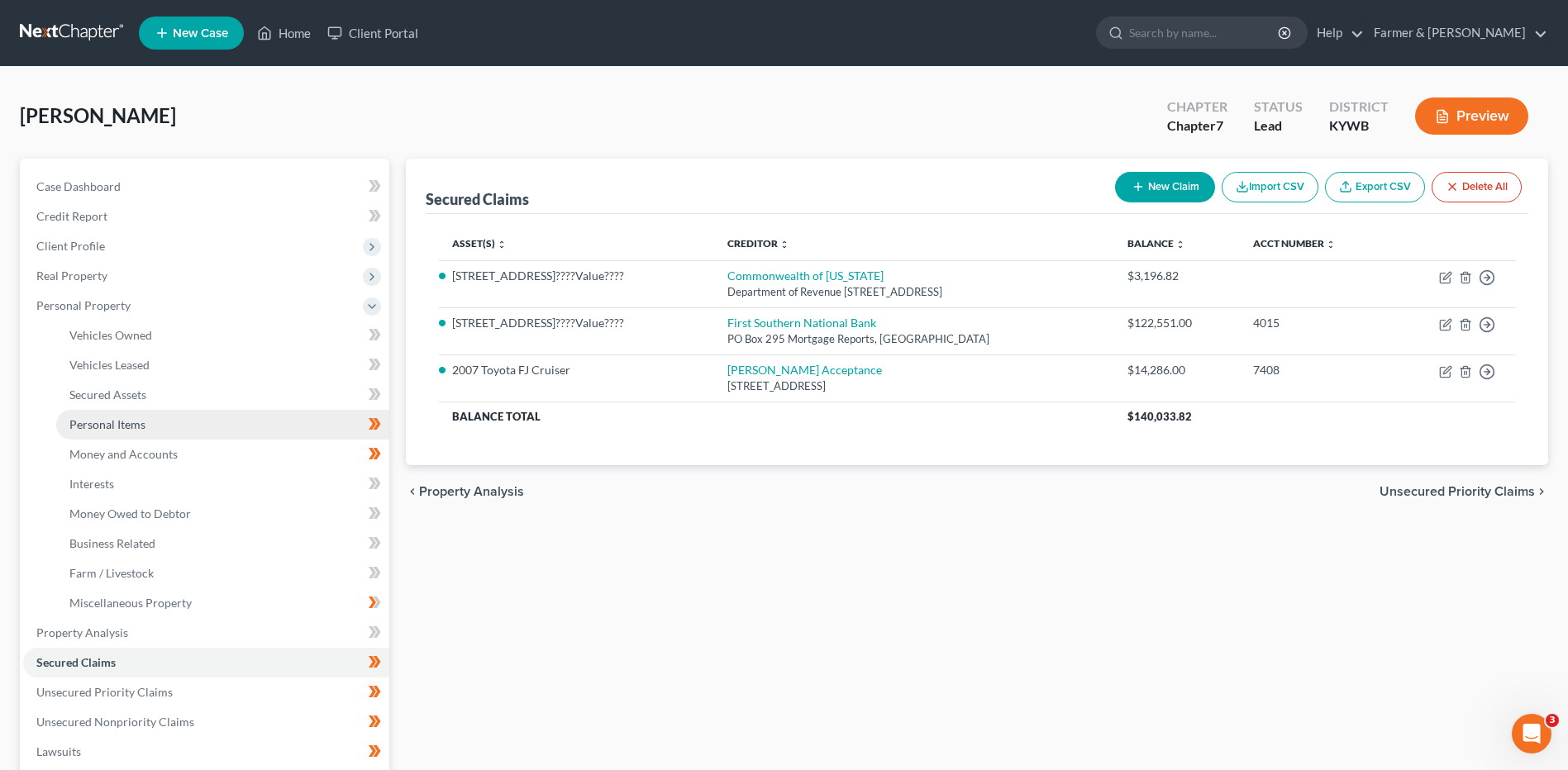
click at [222, 427] on link "Personal Items" at bounding box center [223, 425] width 333 height 30
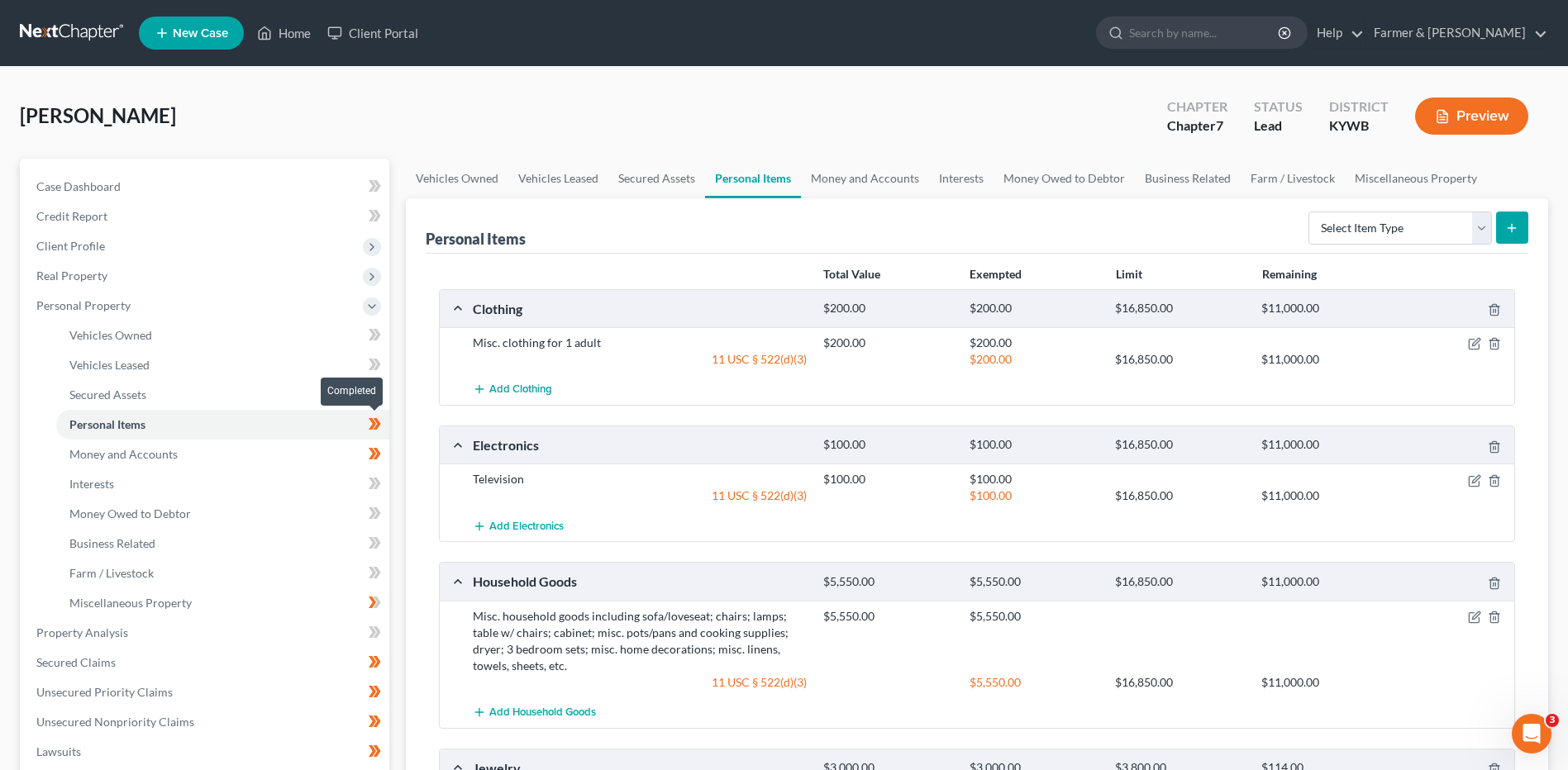
click at [379, 427] on icon at bounding box center [374, 424] width 13 height 20
click at [288, 455] on link "Money and Accounts" at bounding box center [223, 454] width 333 height 30
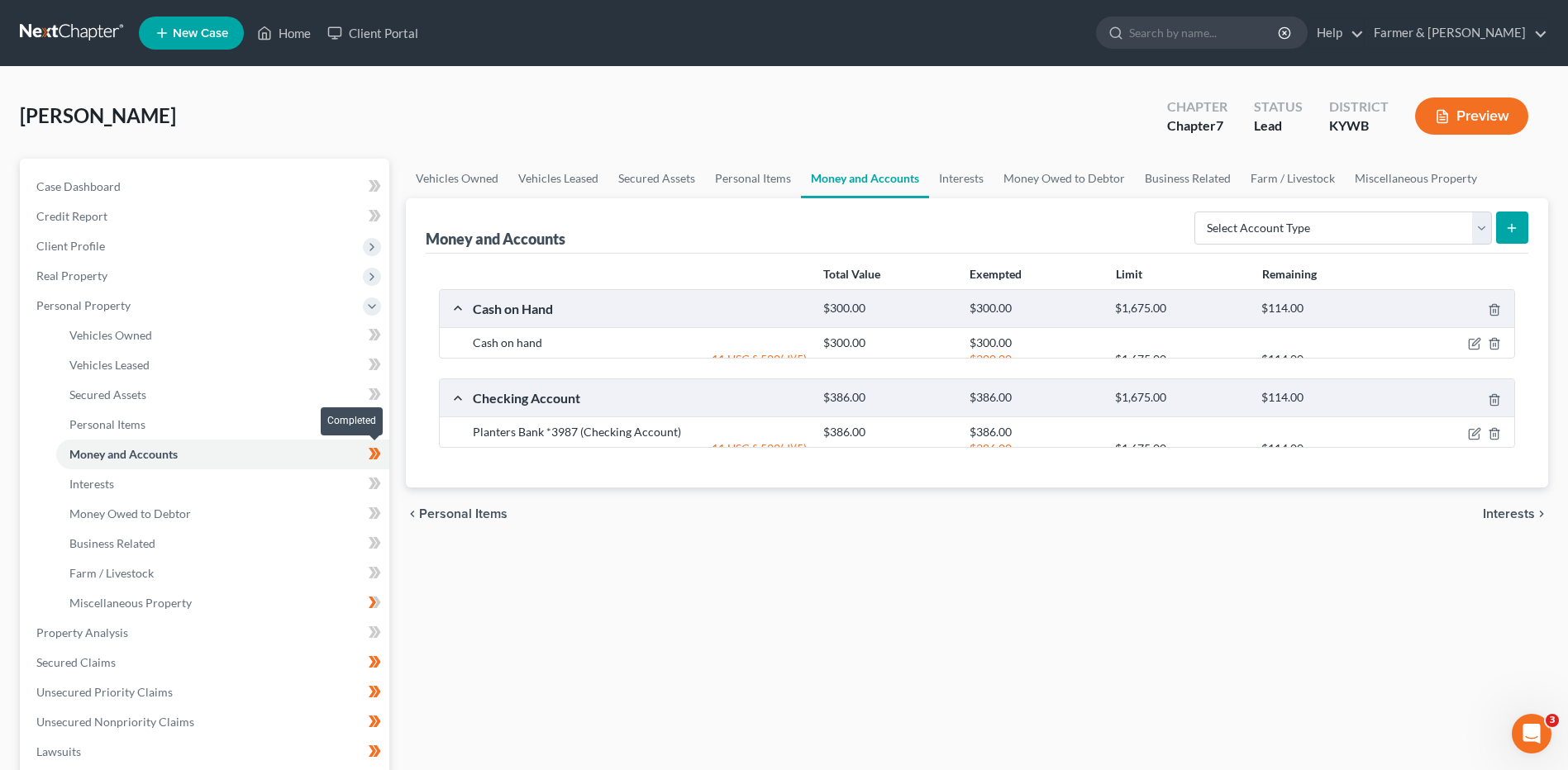
click at [382, 459] on span at bounding box center [375, 457] width 29 height 25
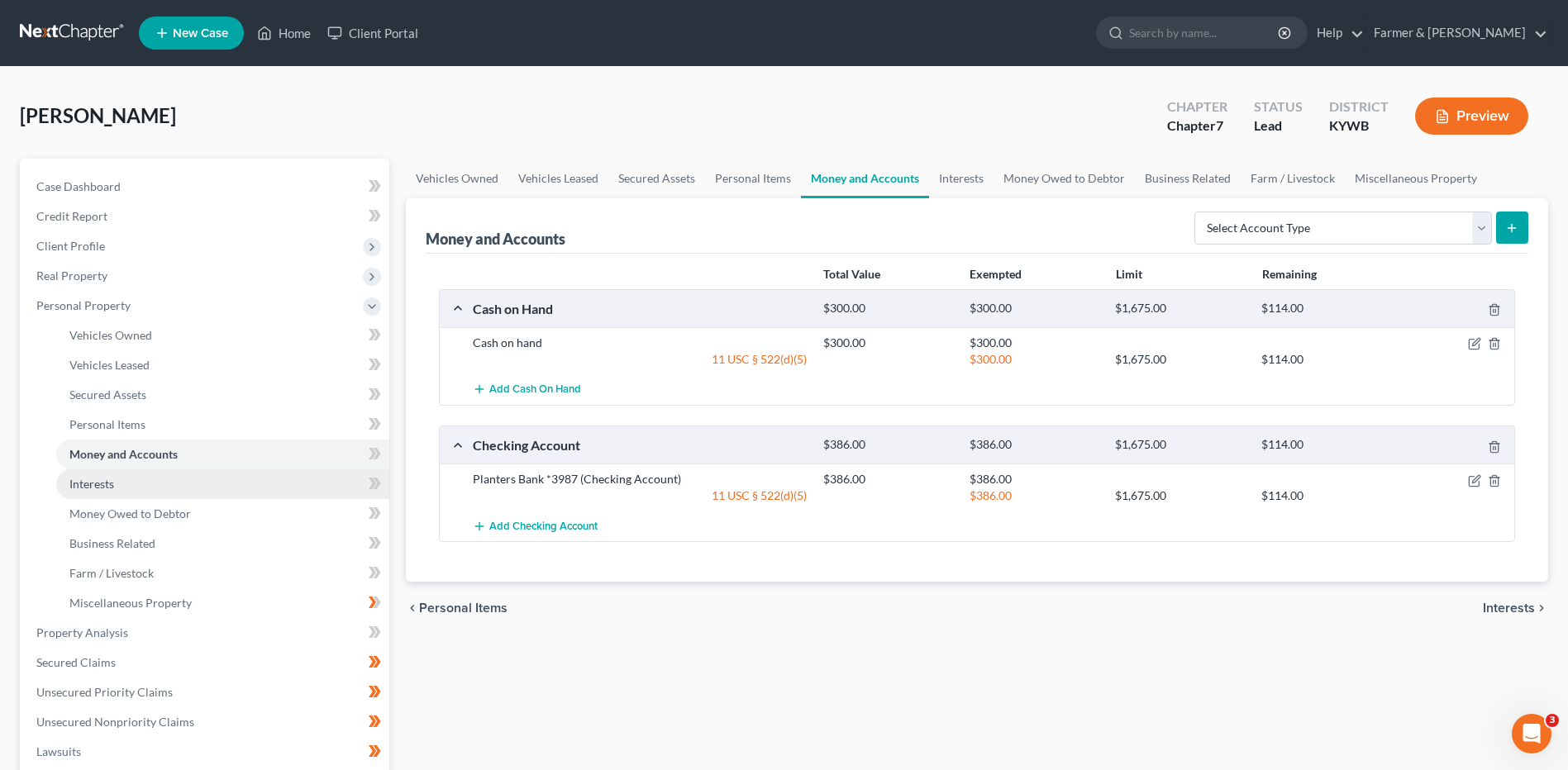
click at [261, 493] on link "Interests" at bounding box center [223, 484] width 333 height 30
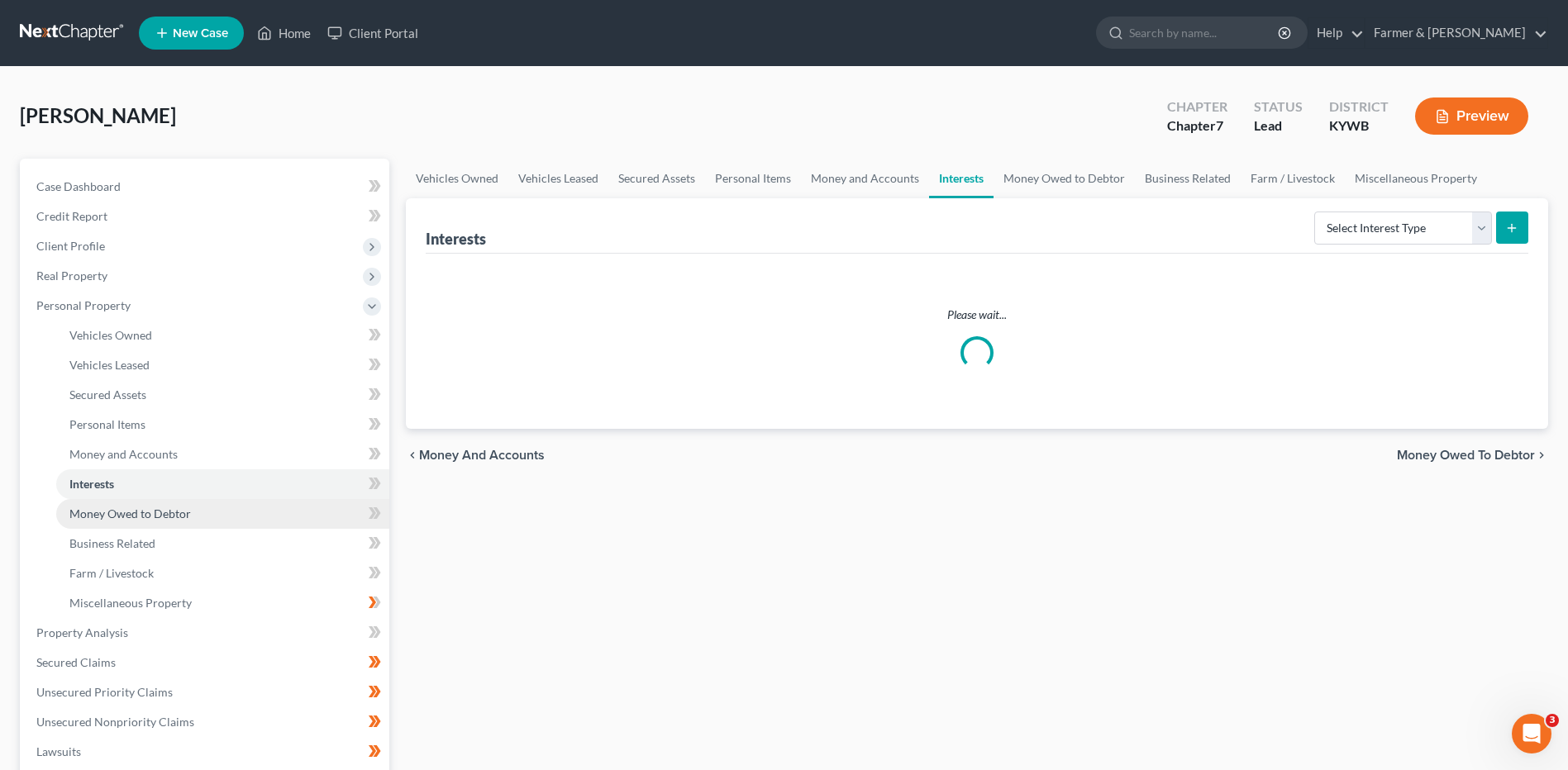
click at [254, 513] on link "Money Owed to Debtor" at bounding box center [223, 513] width 333 height 30
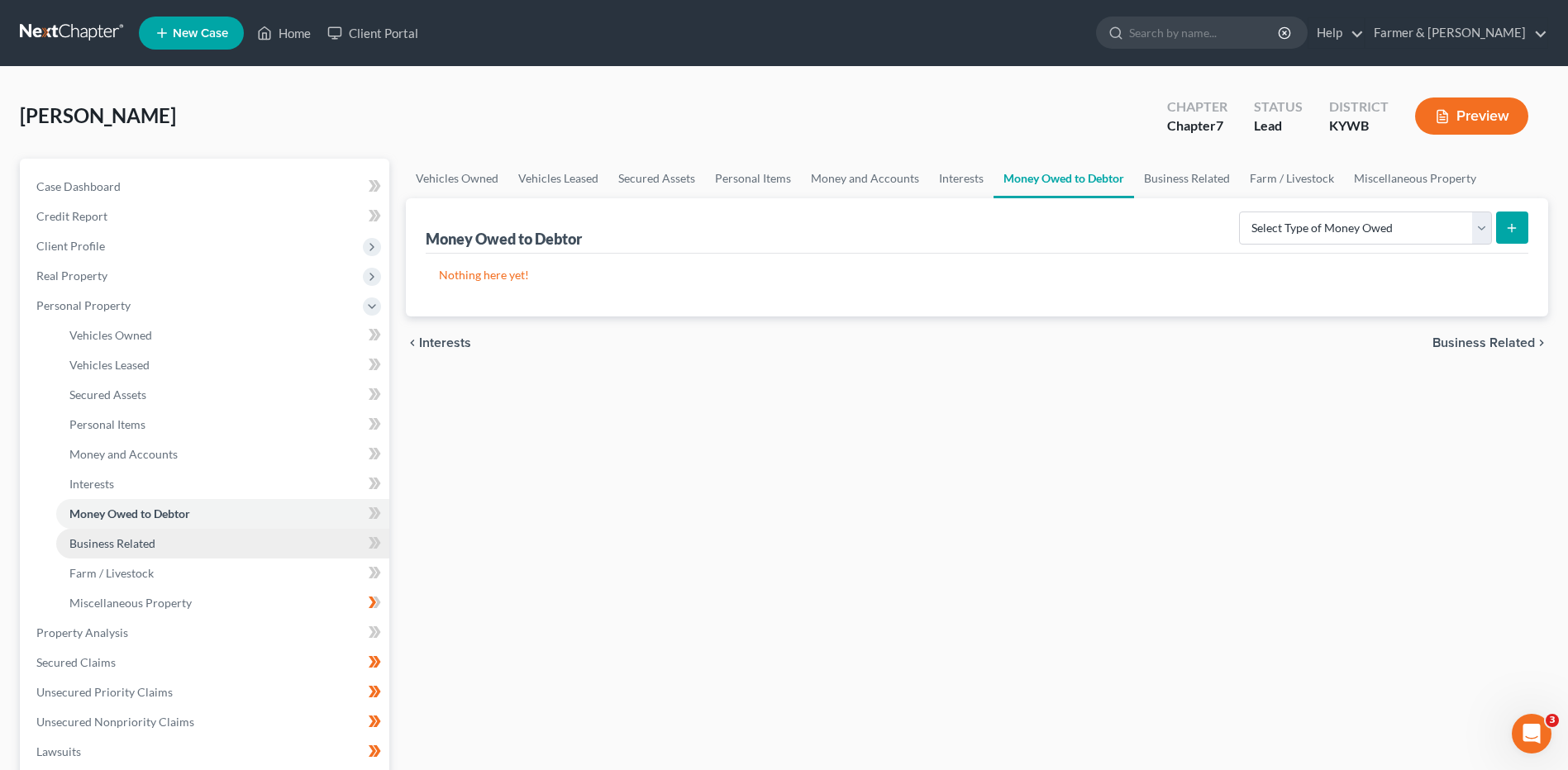
click at [214, 556] on link "Business Related" at bounding box center [223, 543] width 333 height 30
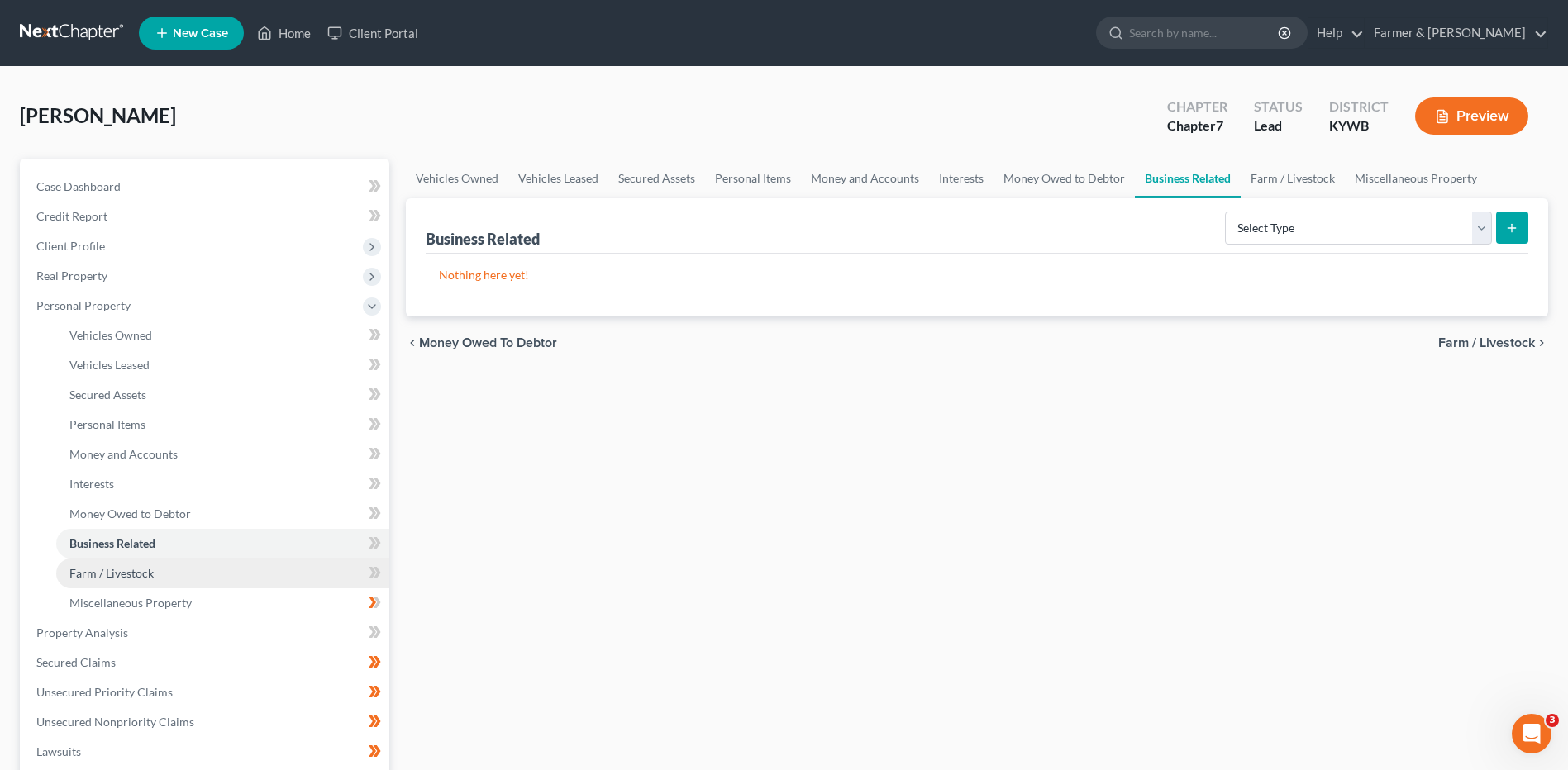
click at [192, 583] on link "Farm / Livestock" at bounding box center [223, 574] width 333 height 30
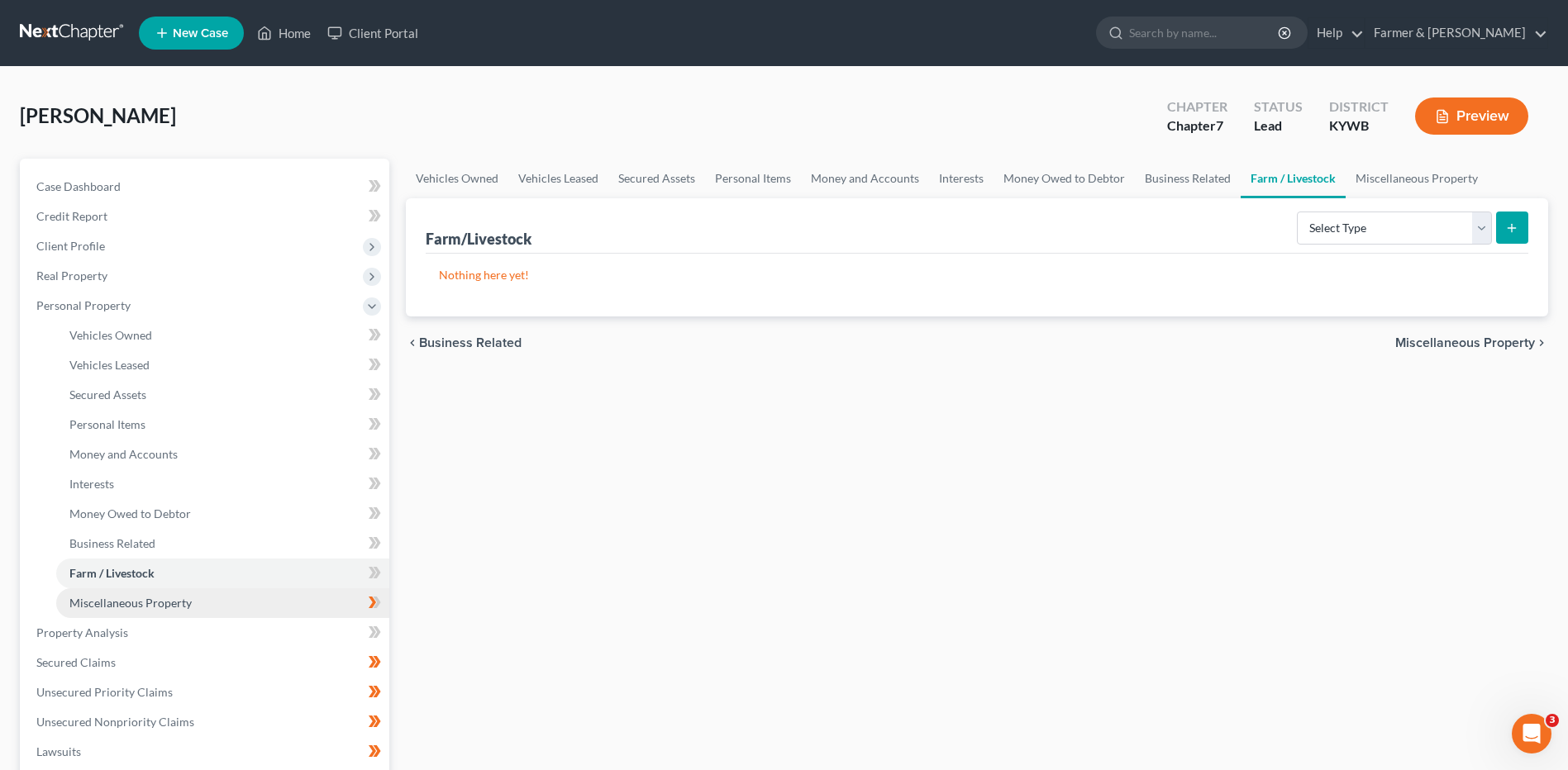
click at [191, 606] on link "Miscellaneous Property" at bounding box center [223, 603] width 333 height 30
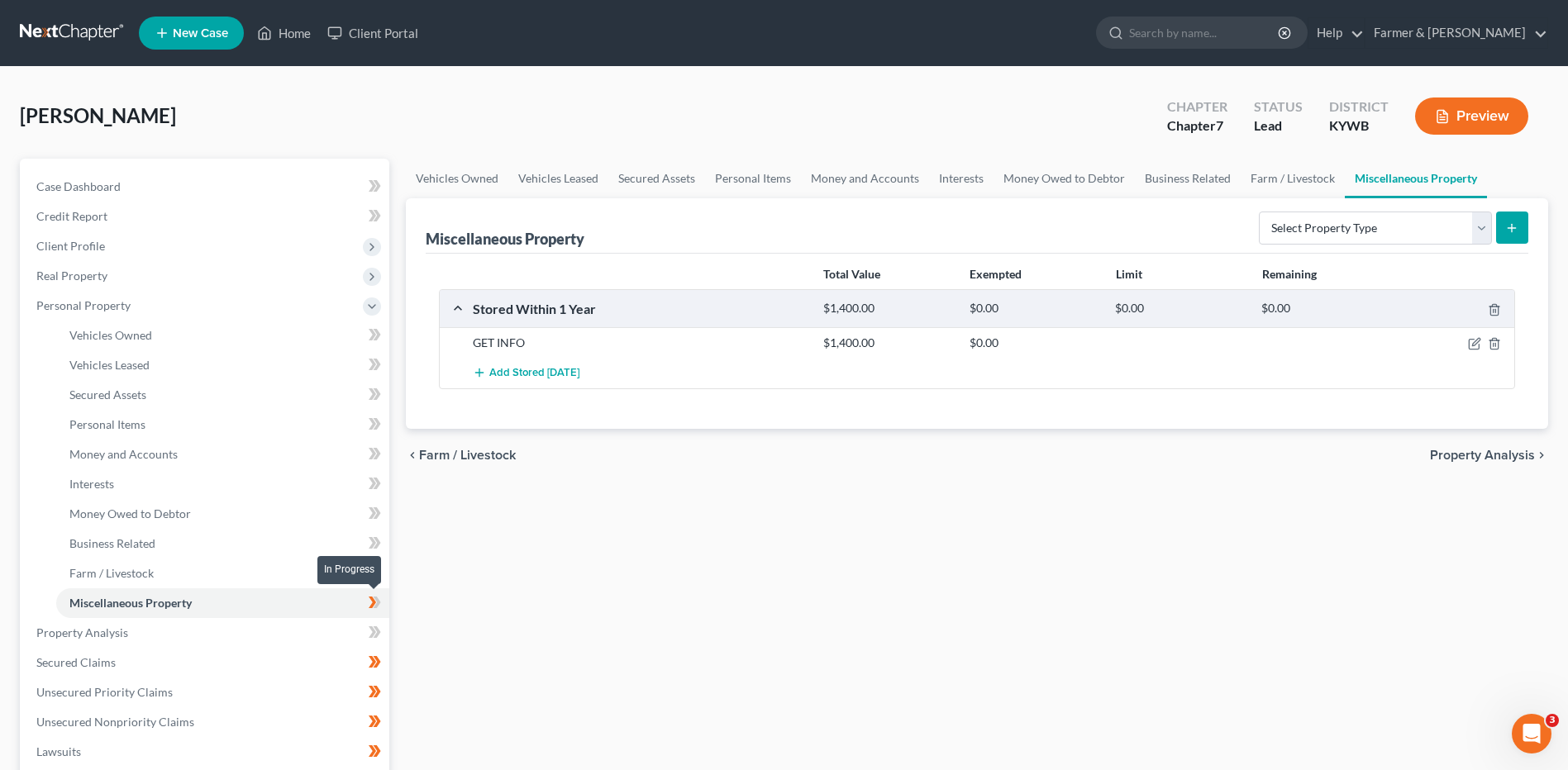
click at [377, 605] on icon at bounding box center [377, 603] width 8 height 12
click at [379, 605] on icon at bounding box center [374, 603] width 13 height 20
click at [1470, 349] on icon "button" at bounding box center [1475, 344] width 14 height 14
select select "18"
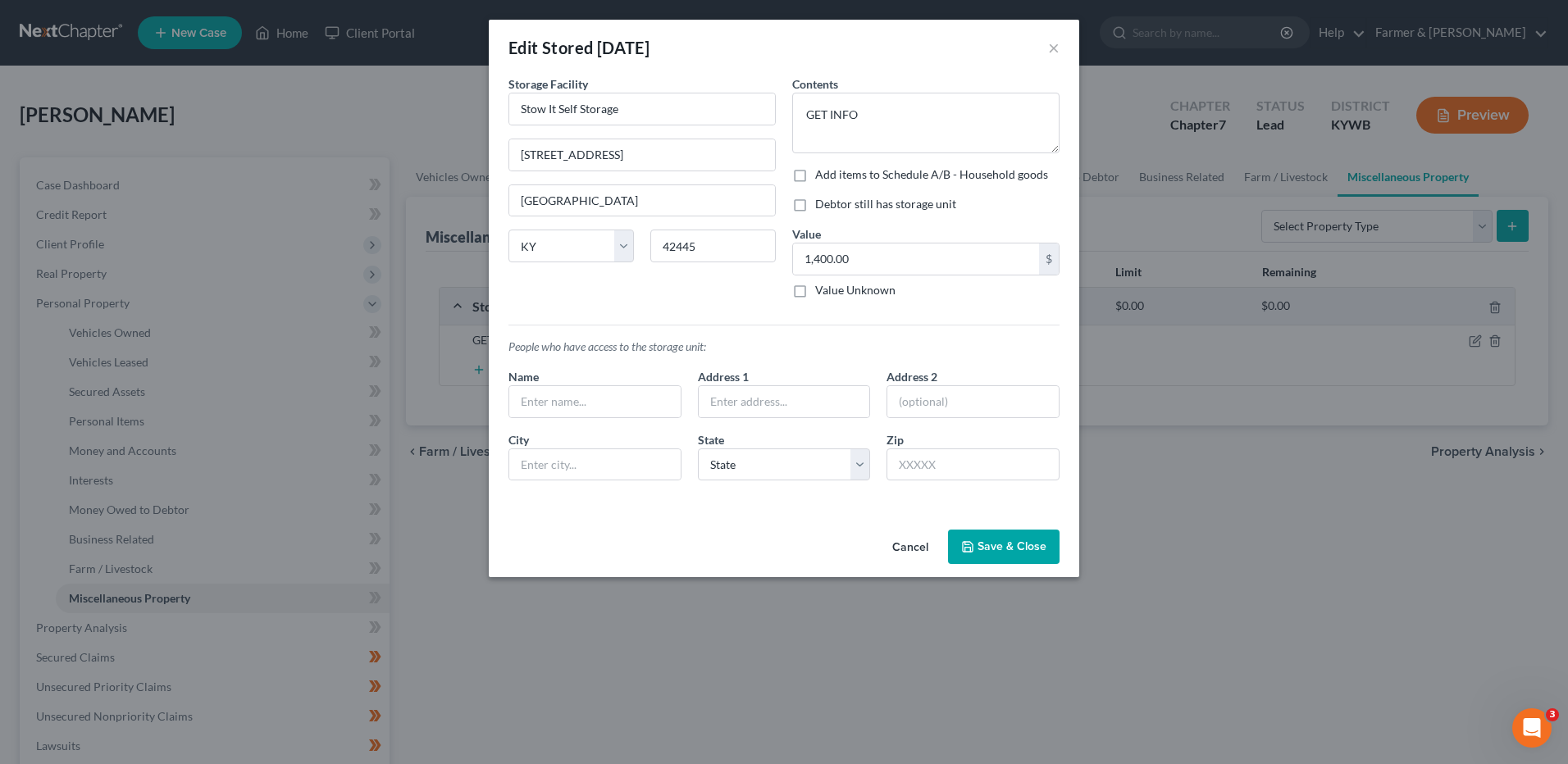
click at [909, 546] on button "Cancel" at bounding box center [910, 548] width 63 height 33
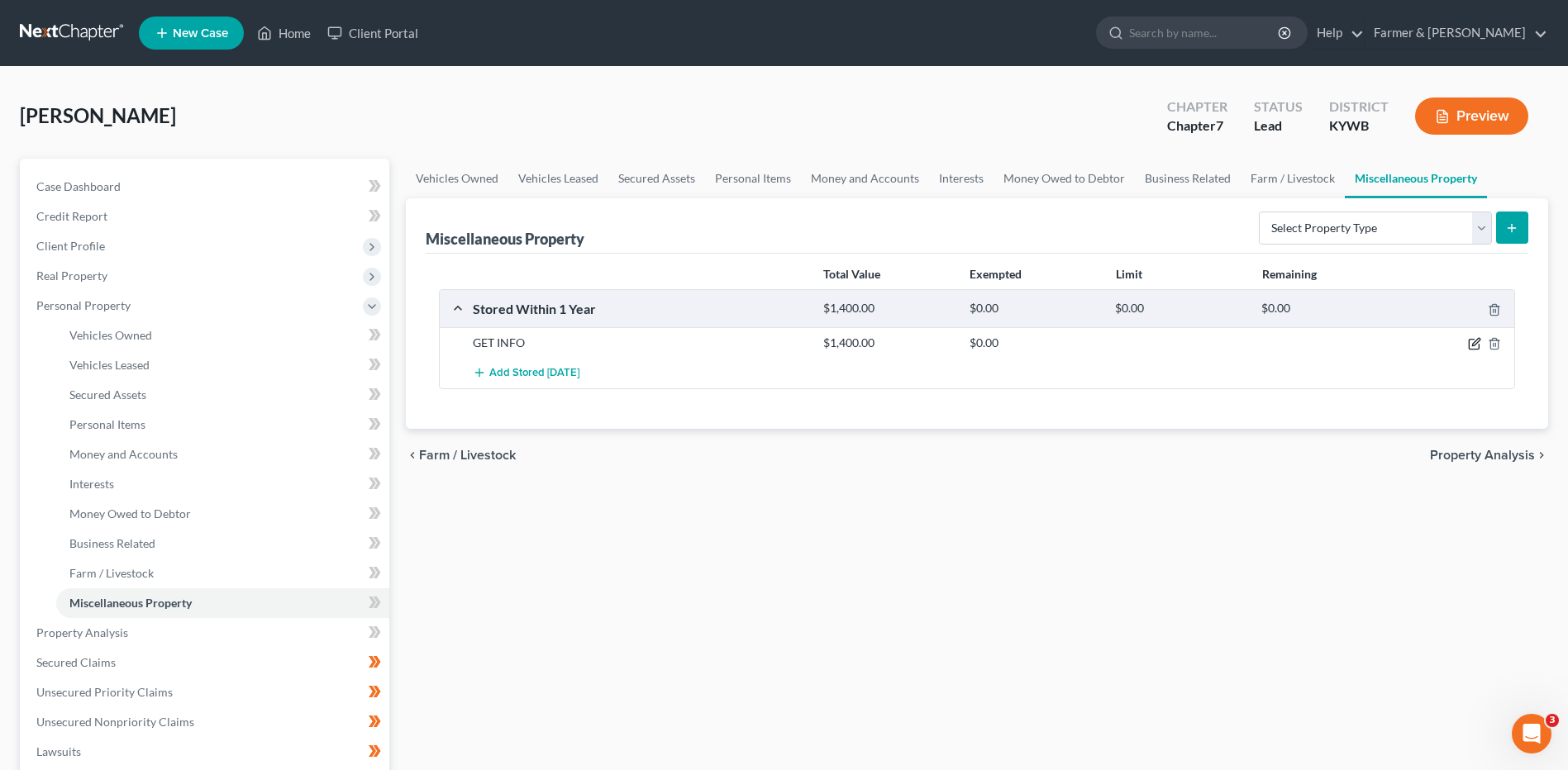
click at [1476, 350] on icon "button" at bounding box center [1475, 344] width 14 height 14
select select "18"
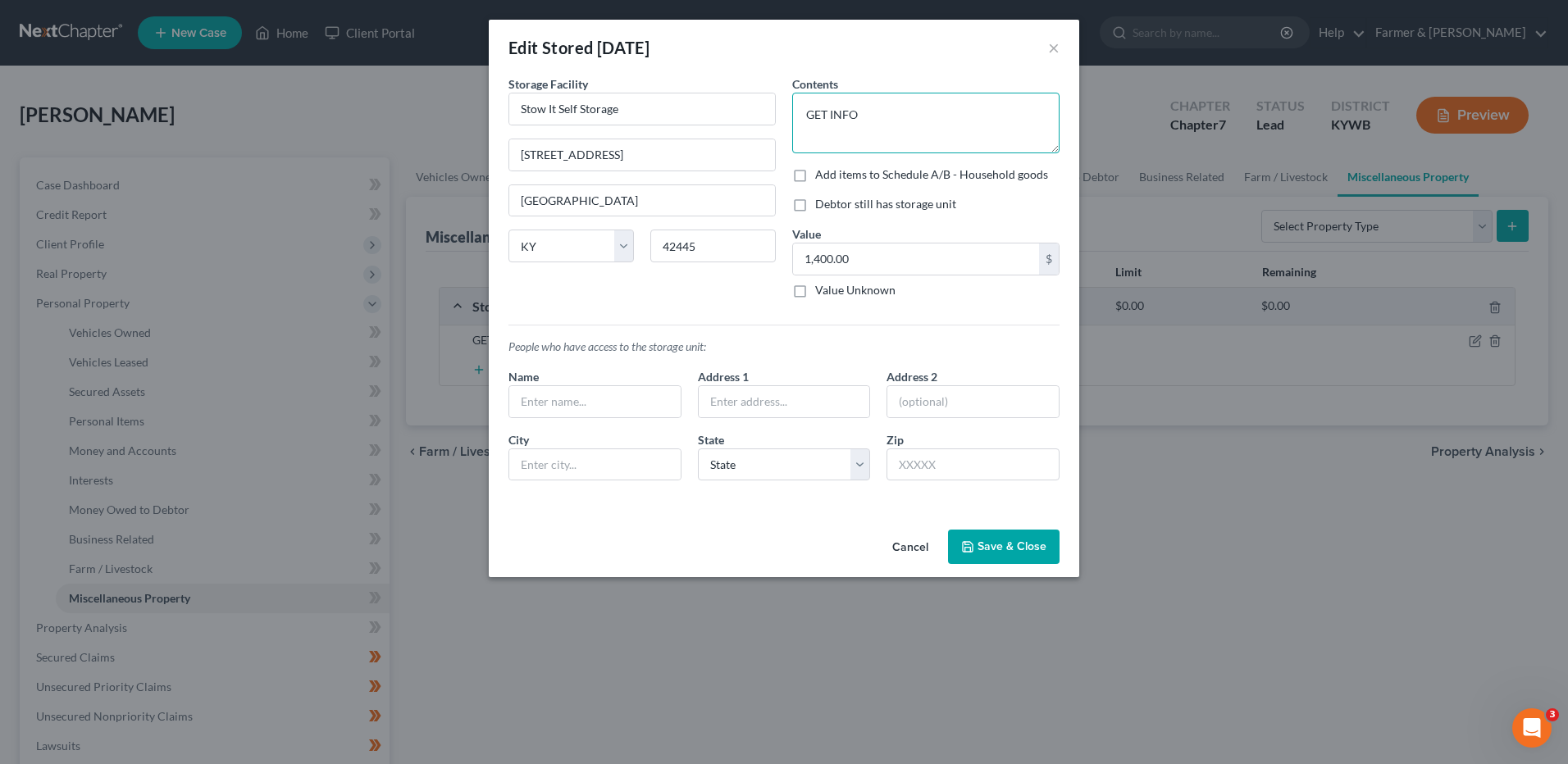
drag, startPoint x: 900, startPoint y: 122, endPoint x: 773, endPoint y: 134, distance: 127.6
click at [773, 134] on div "Storage Facility Stow It Self Storage 101-299 Northfield Dr Princeton State AL …" at bounding box center [784, 285] width 567 height 419
type textarea "??????????????????????????"
click at [1006, 556] on button "Save & Close" at bounding box center [1004, 547] width 112 height 35
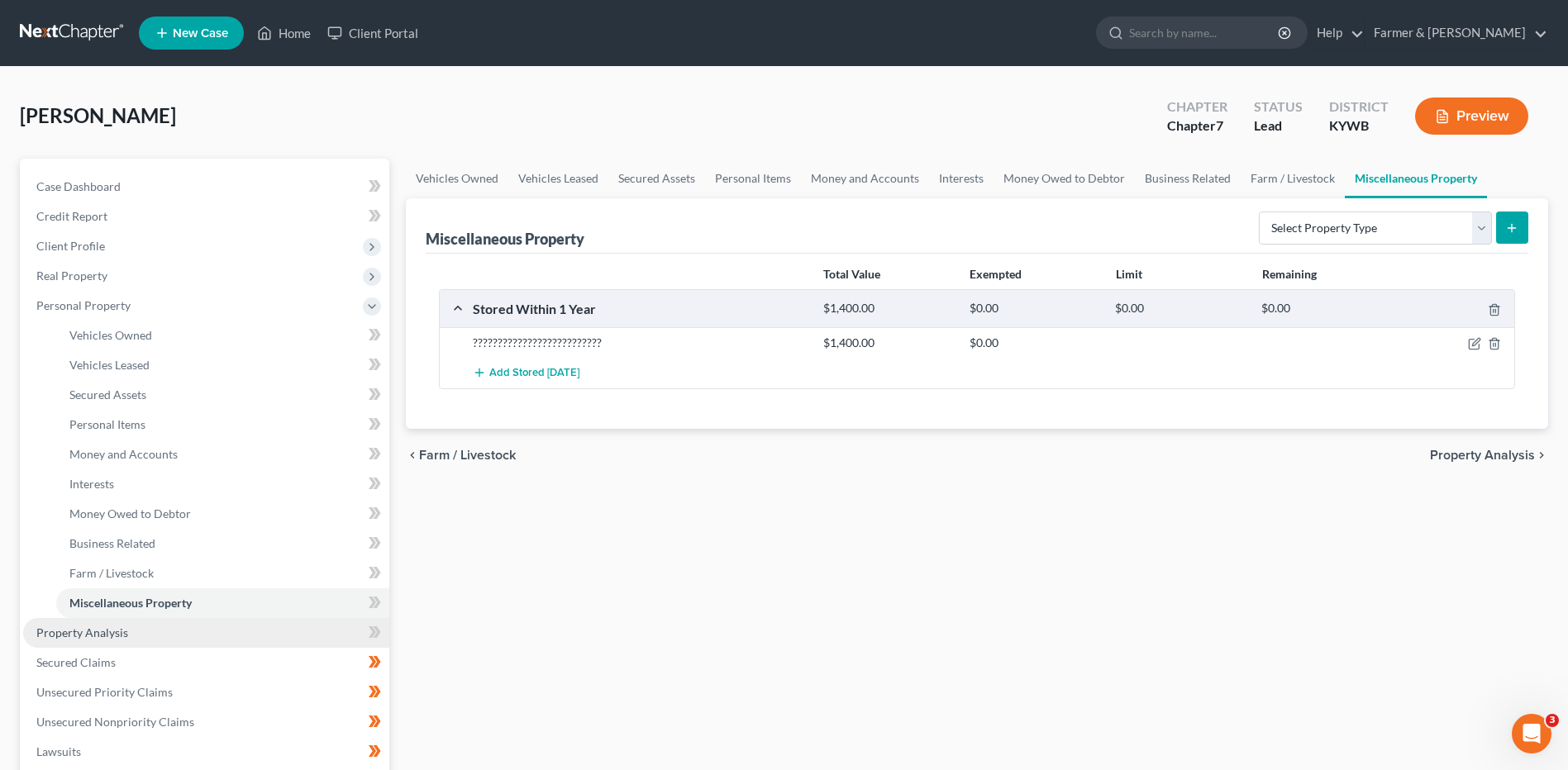
click at [186, 642] on link "Property Analysis" at bounding box center [206, 633] width 366 height 30
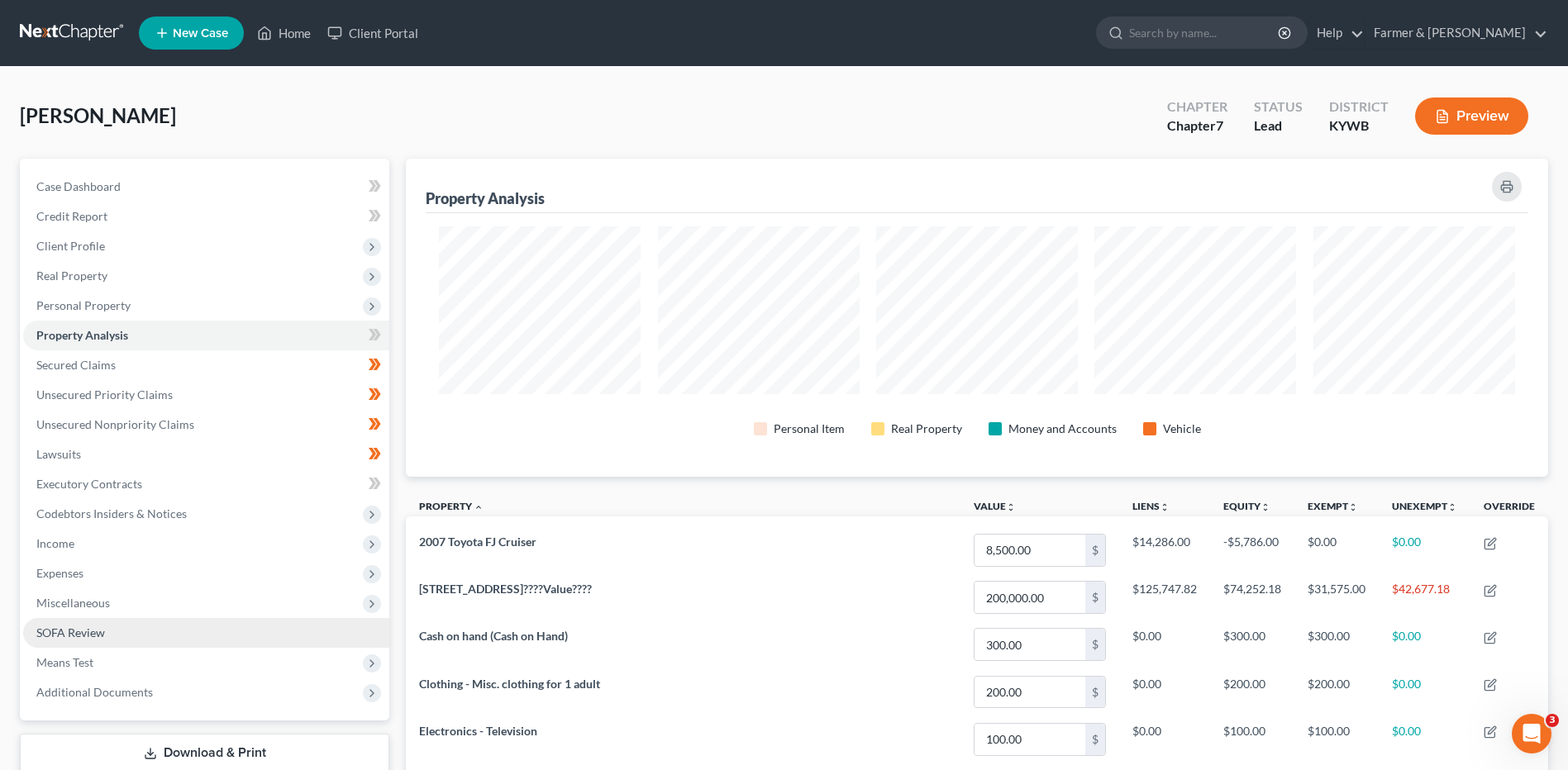
scroll to position [318, 1142]
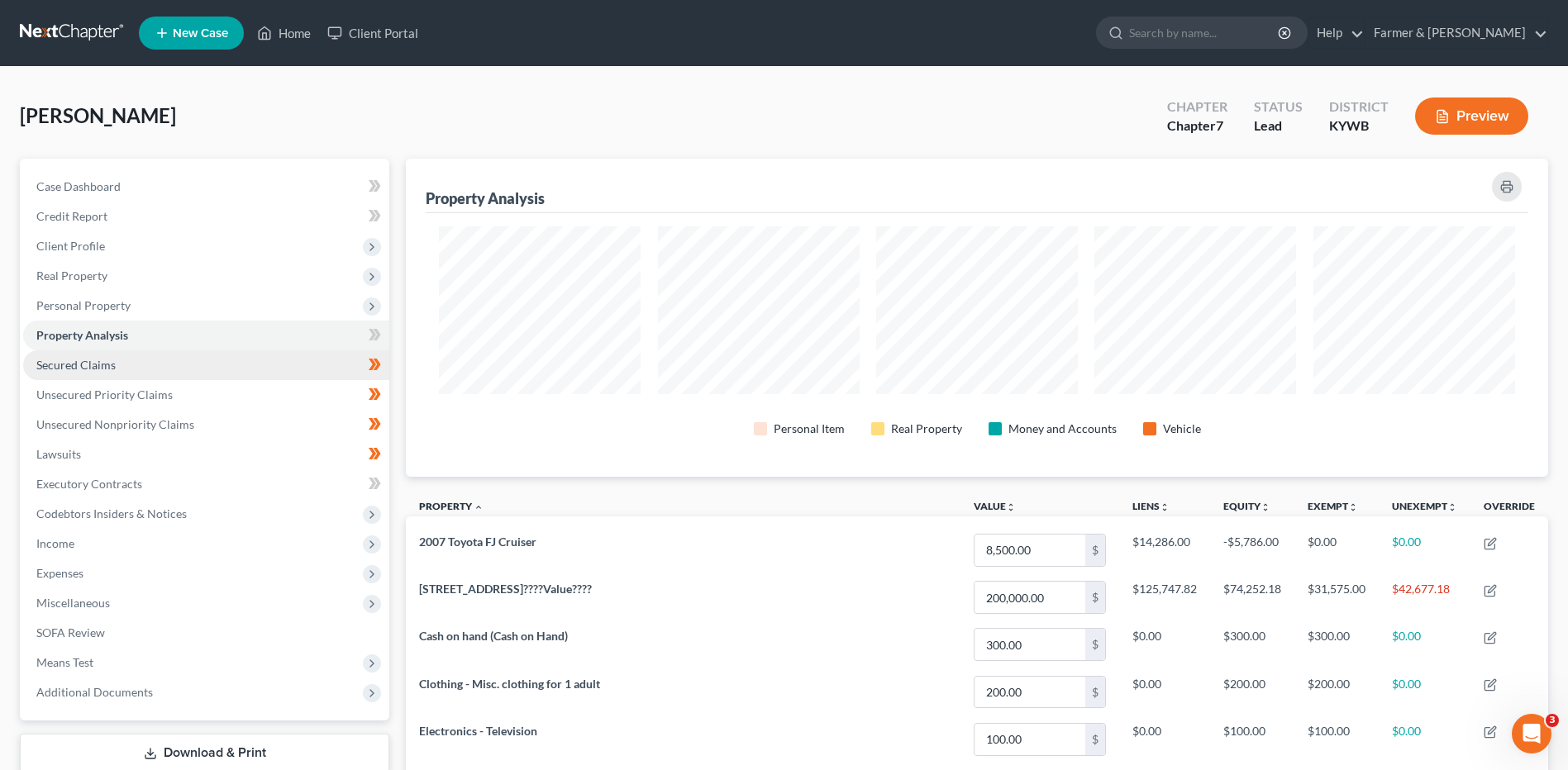
click at [168, 357] on link "Secured Claims" at bounding box center [206, 365] width 366 height 30
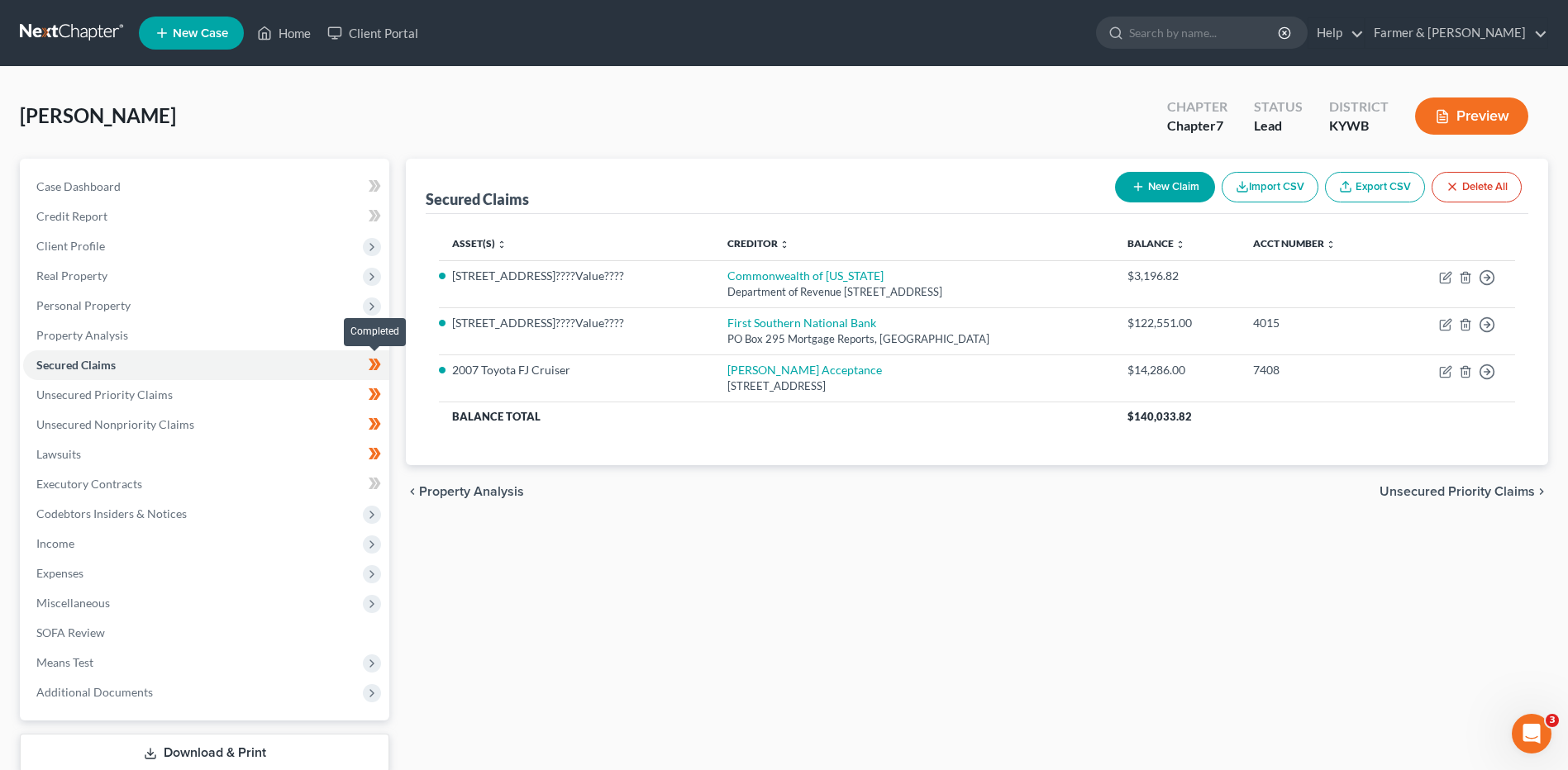
click at [378, 372] on icon at bounding box center [374, 365] width 13 height 20
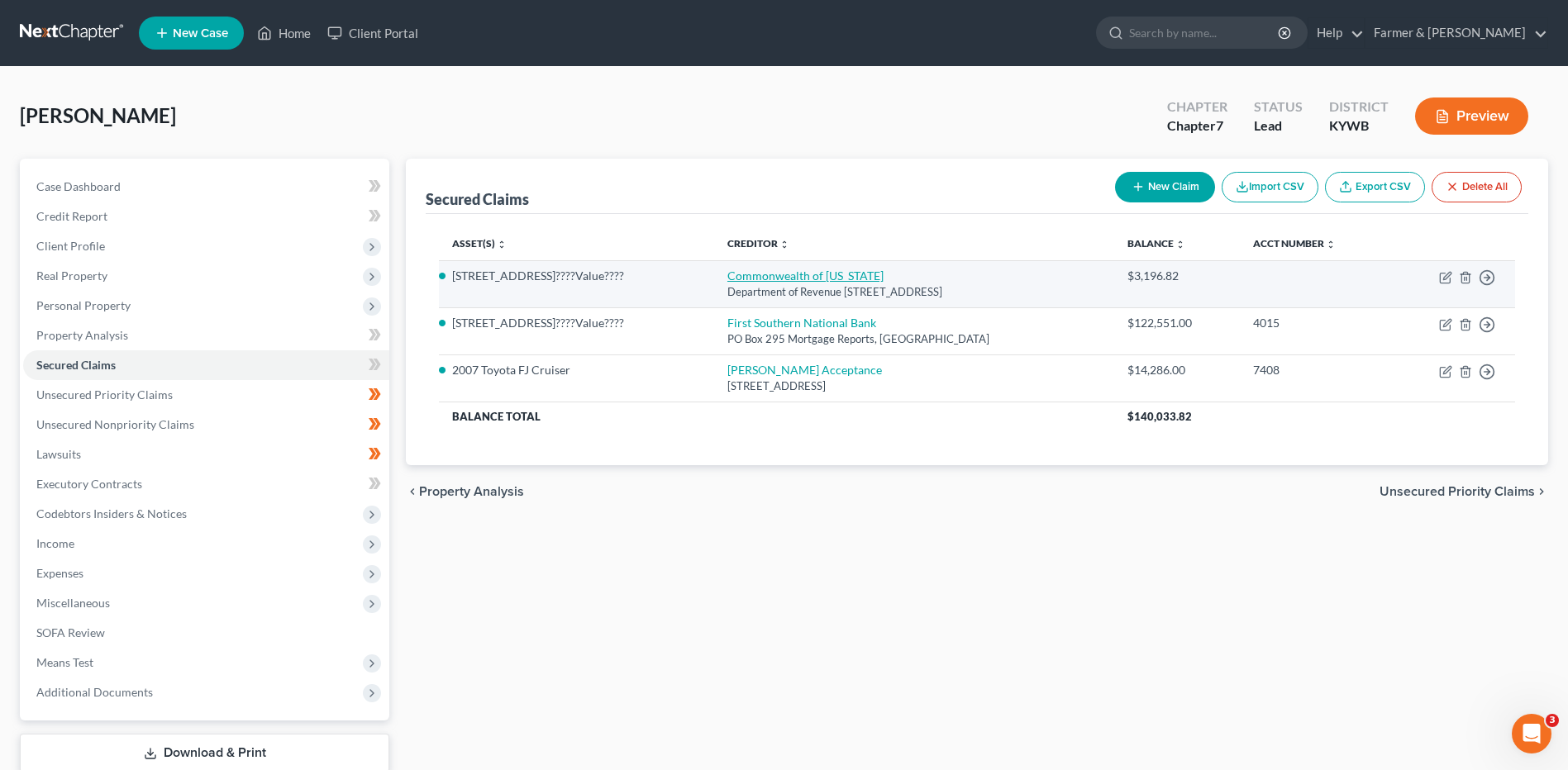
click at [754, 274] on link "Commonwealth of Kentucky" at bounding box center [805, 275] width 157 height 14
select select "18"
select select "0"
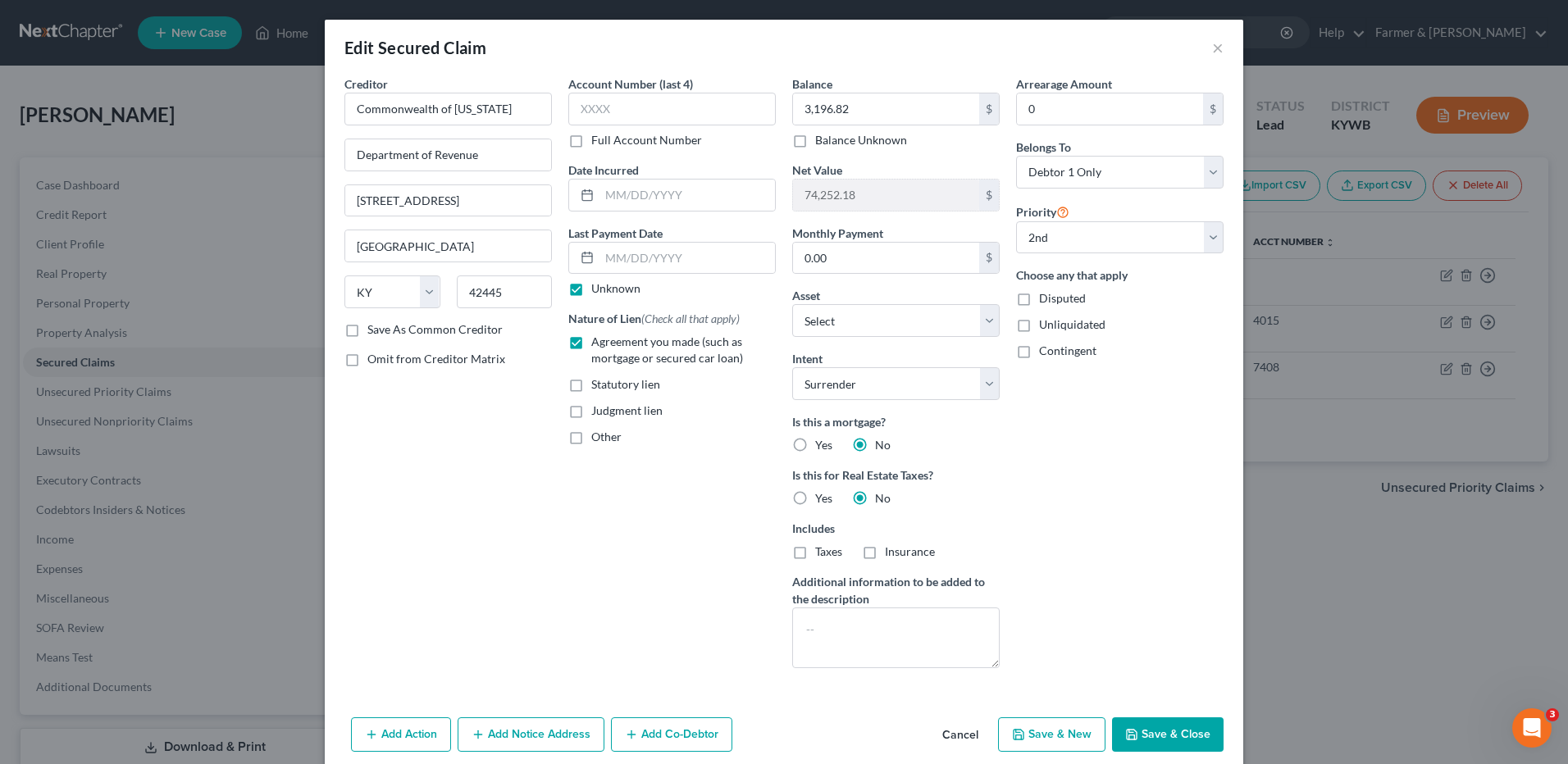
click at [1130, 739] on polyline "button" at bounding box center [1133, 737] width 6 height 4
select select "1"
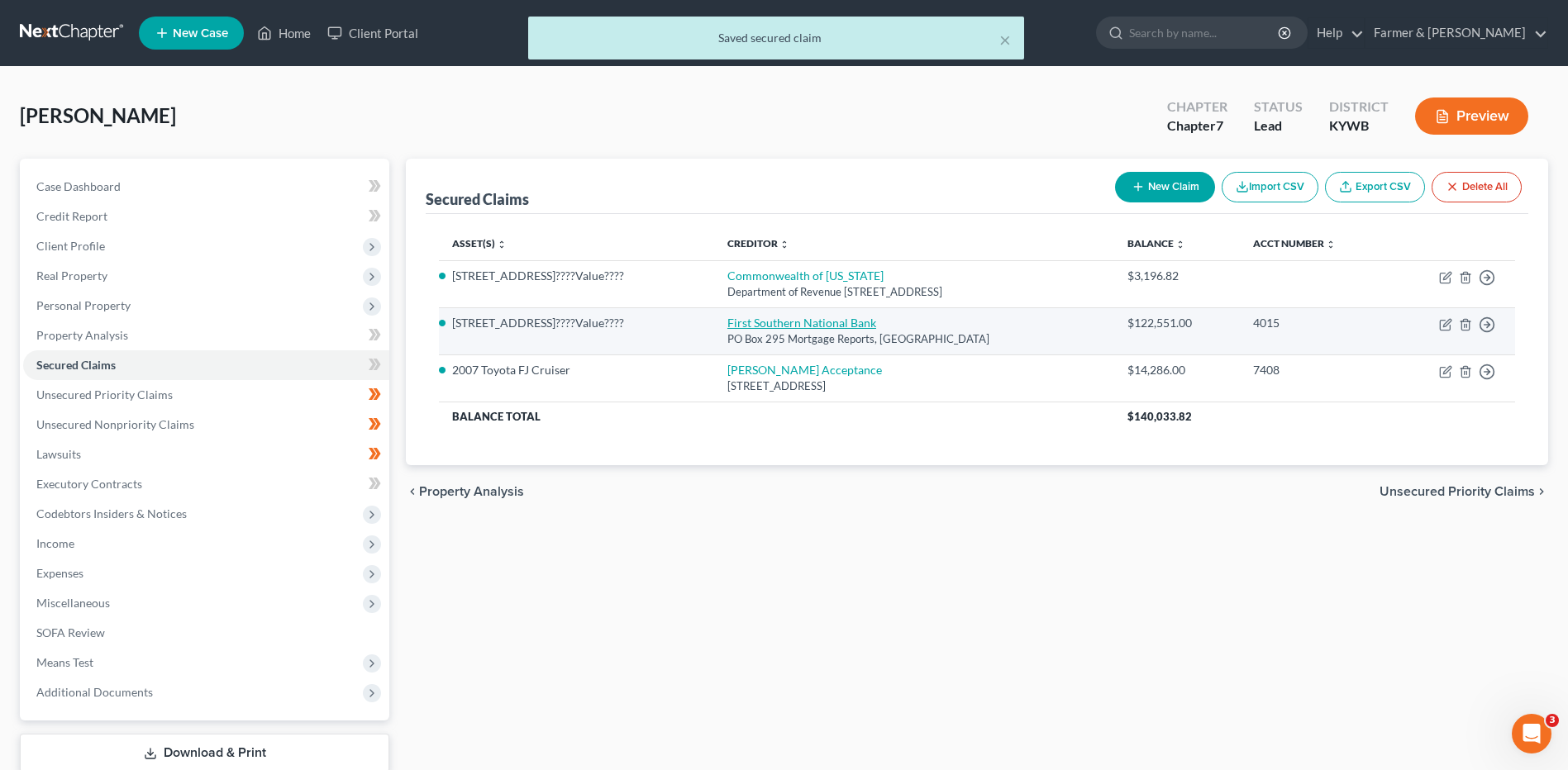
click at [801, 326] on link "First Southern National Bank" at bounding box center [801, 323] width 149 height 14
select select "18"
select select "0"
select select "3"
select select "0"
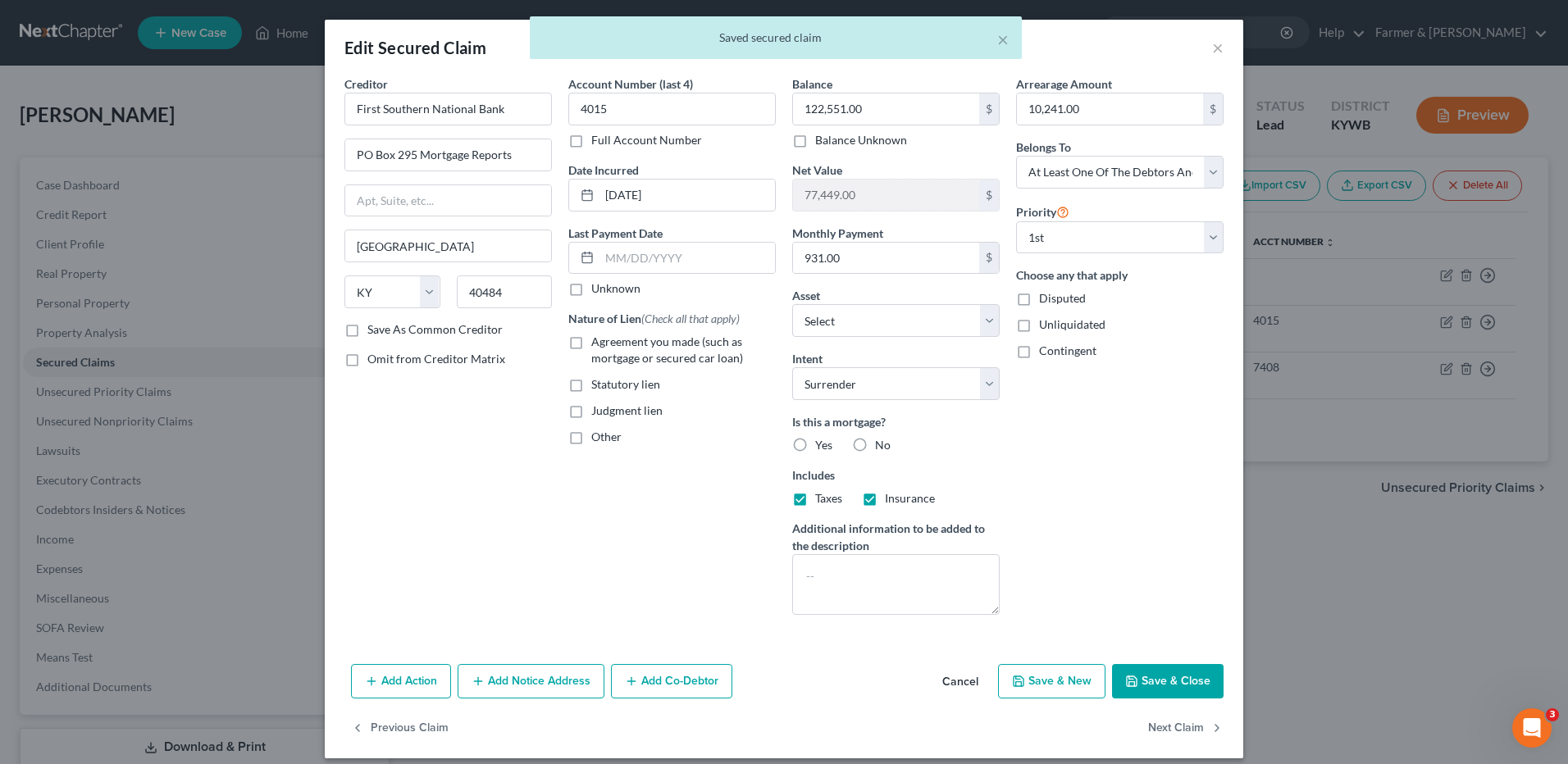
click at [1142, 687] on button "Save & Close" at bounding box center [1169, 682] width 112 height 35
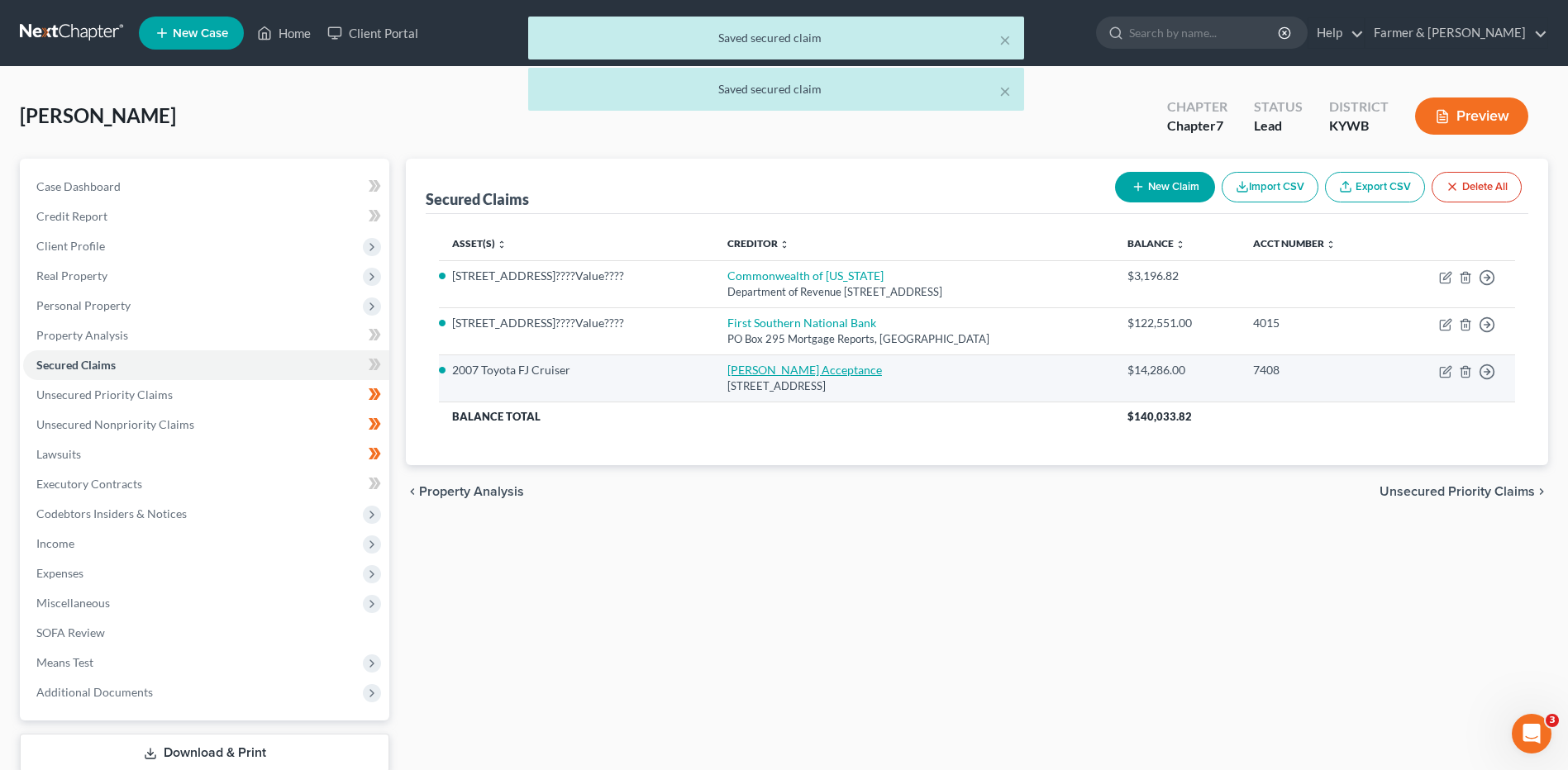
click at [791, 372] on link "Hughes Acceptance" at bounding box center [804, 369] width 155 height 14
select select "18"
select select "2"
select select "0"
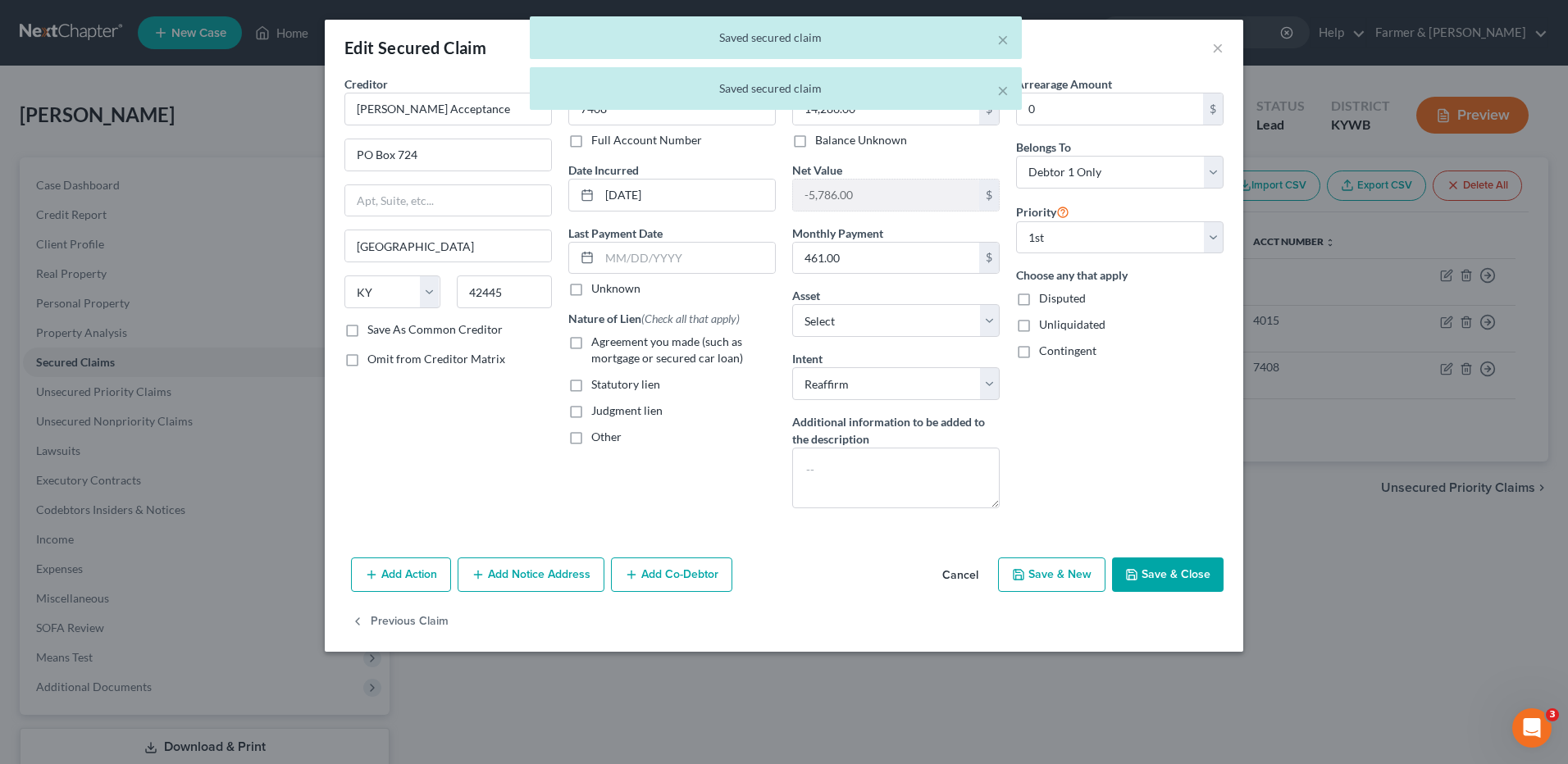
click at [1137, 581] on icon "button" at bounding box center [1132, 575] width 14 height 14
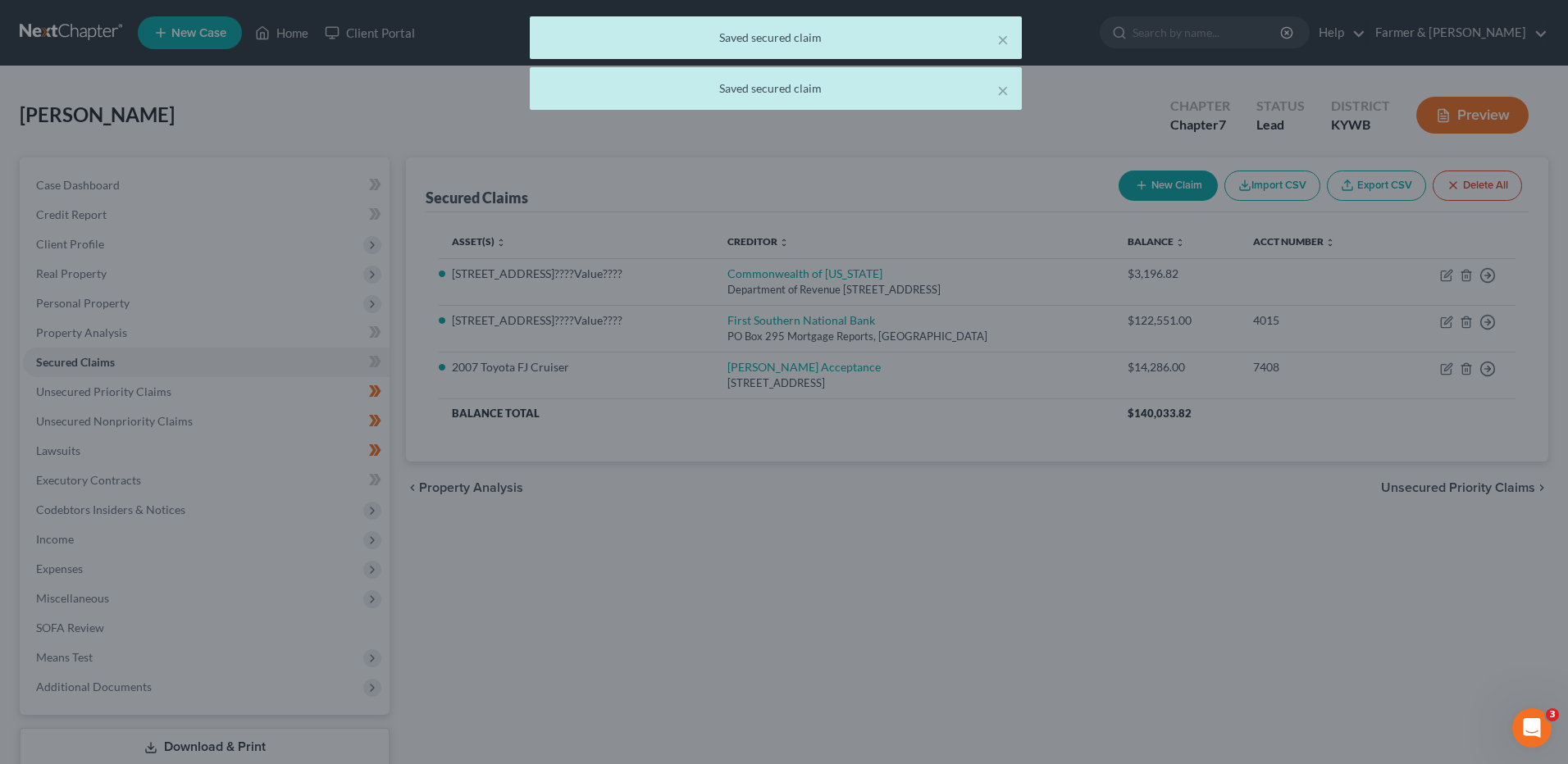
select select "9"
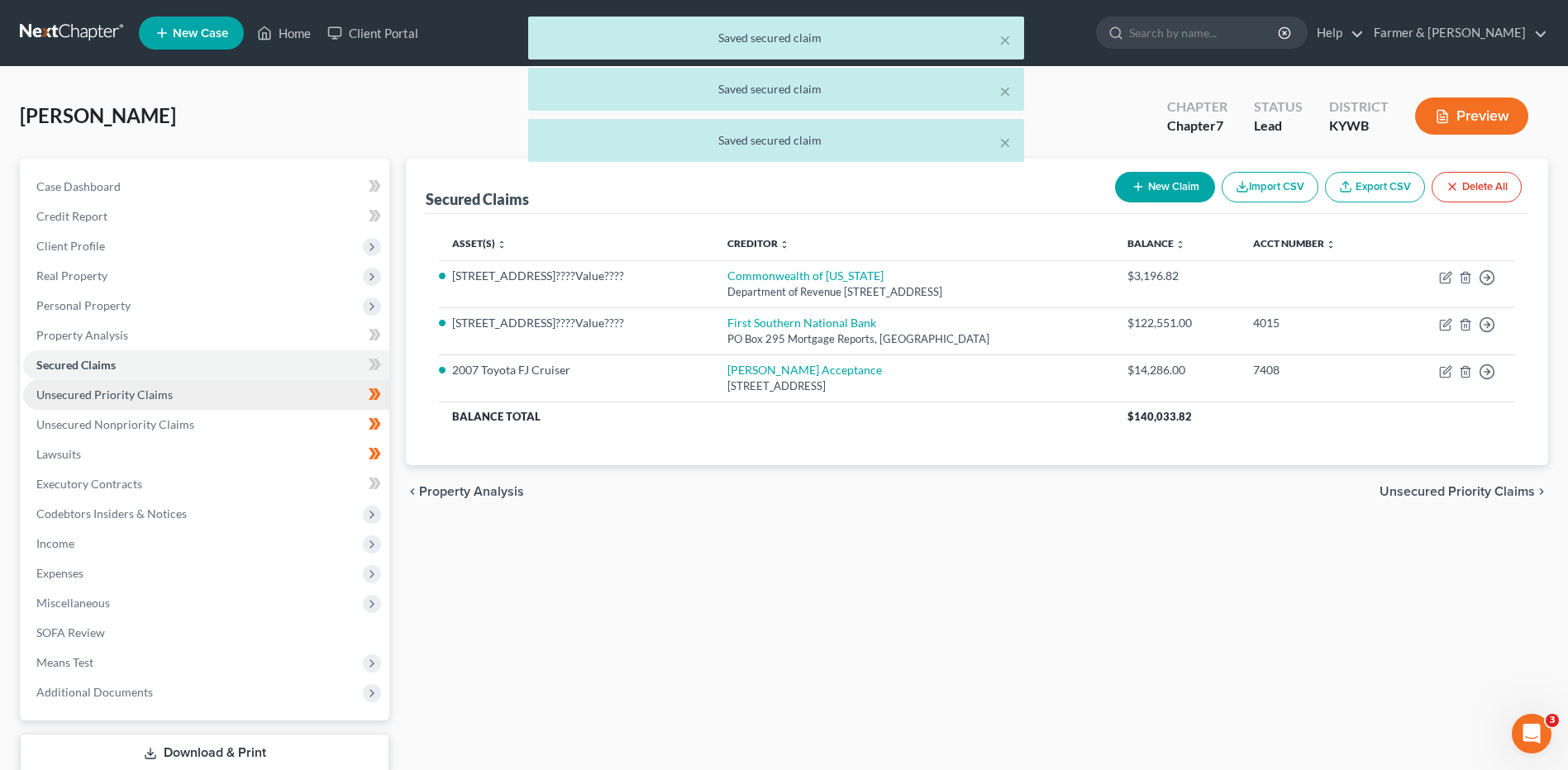
click at [194, 394] on link "Unsecured Priority Claims" at bounding box center [206, 395] width 366 height 30
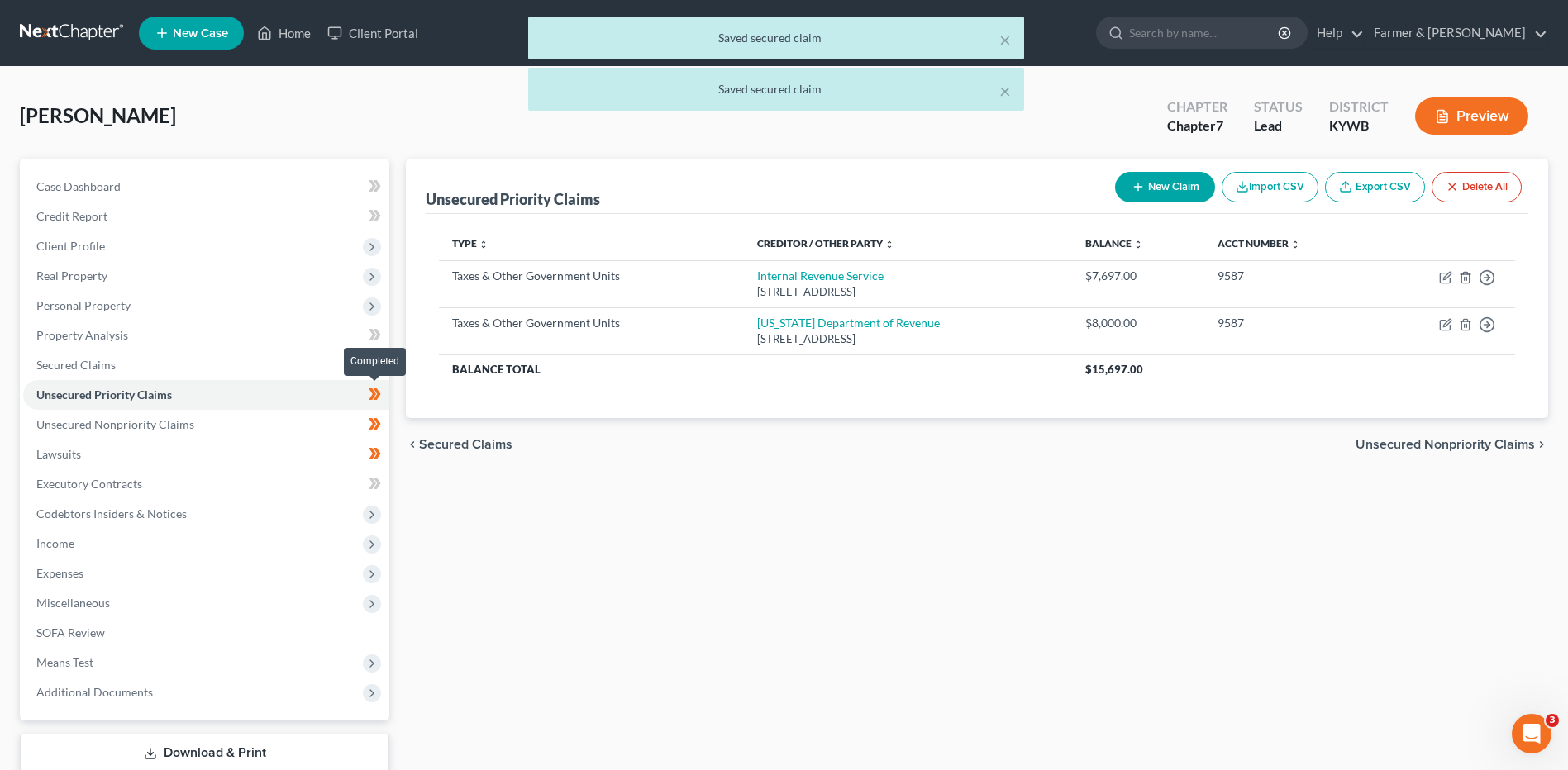
click at [385, 398] on span at bounding box center [375, 397] width 29 height 25
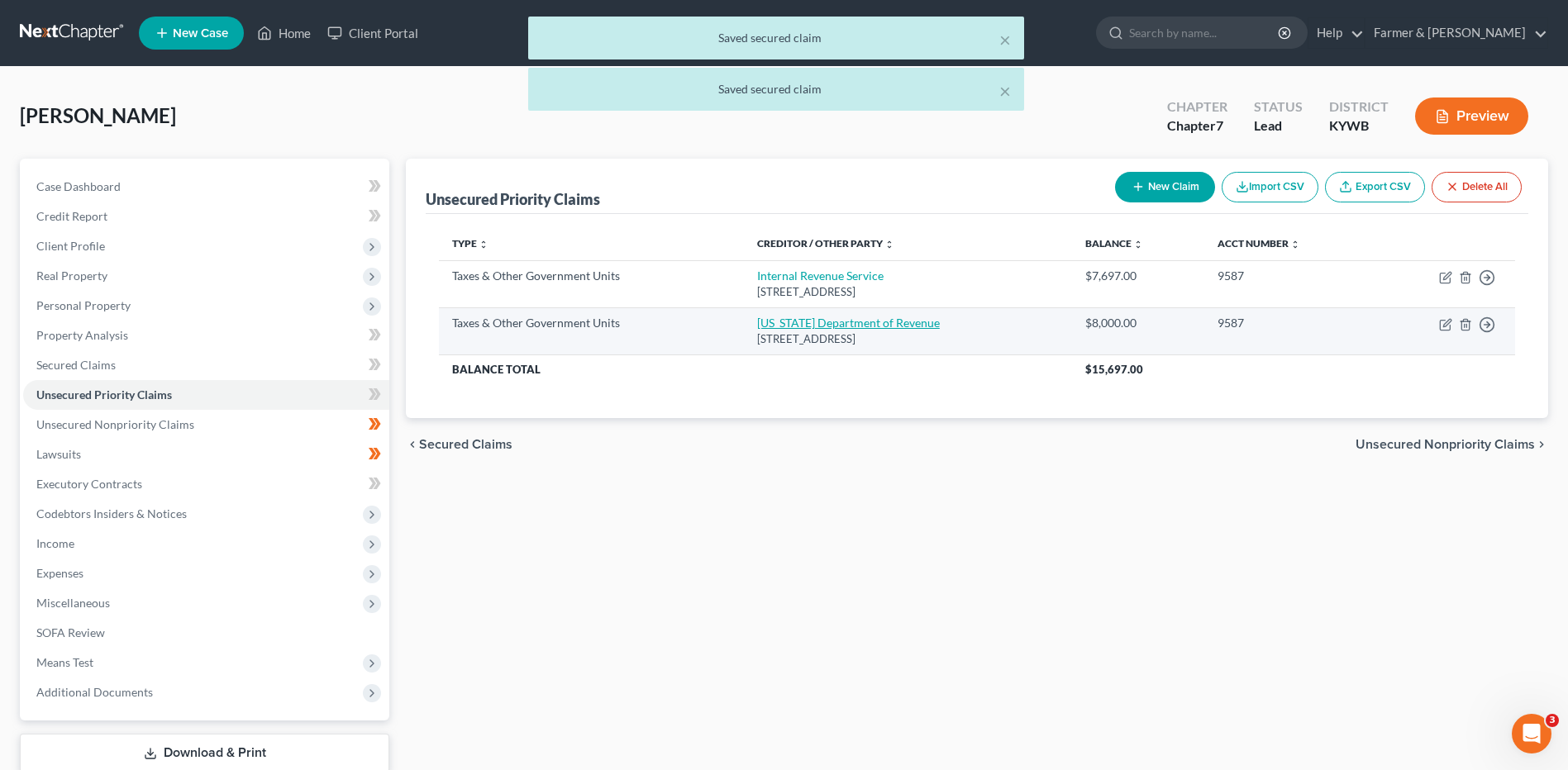
click at [796, 322] on link "Kentucky Department of Revenue" at bounding box center [849, 323] width 183 height 14
select select "2"
select select "18"
select select "0"
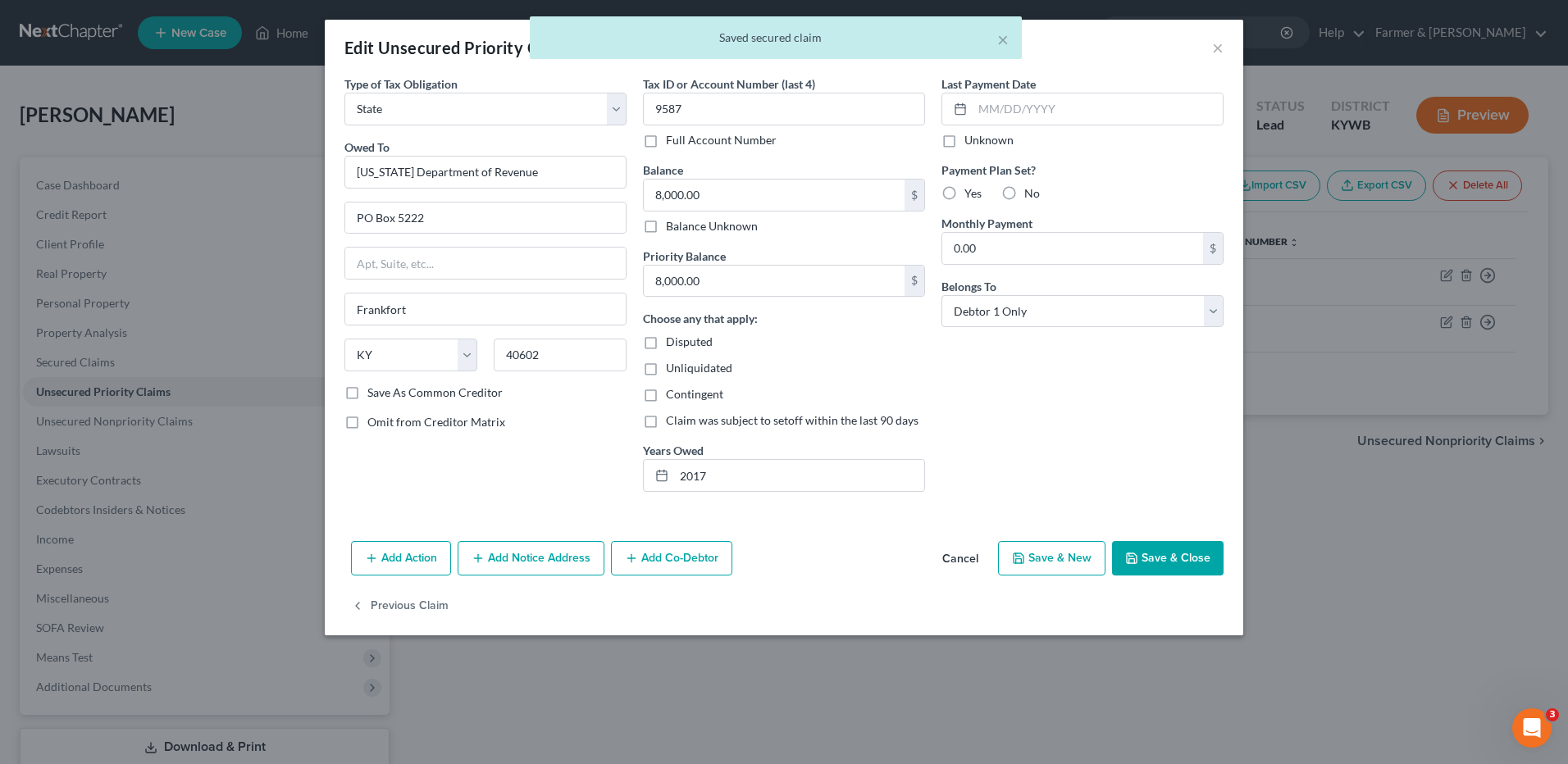
click at [1155, 550] on button "Save & Close" at bounding box center [1169, 559] width 112 height 35
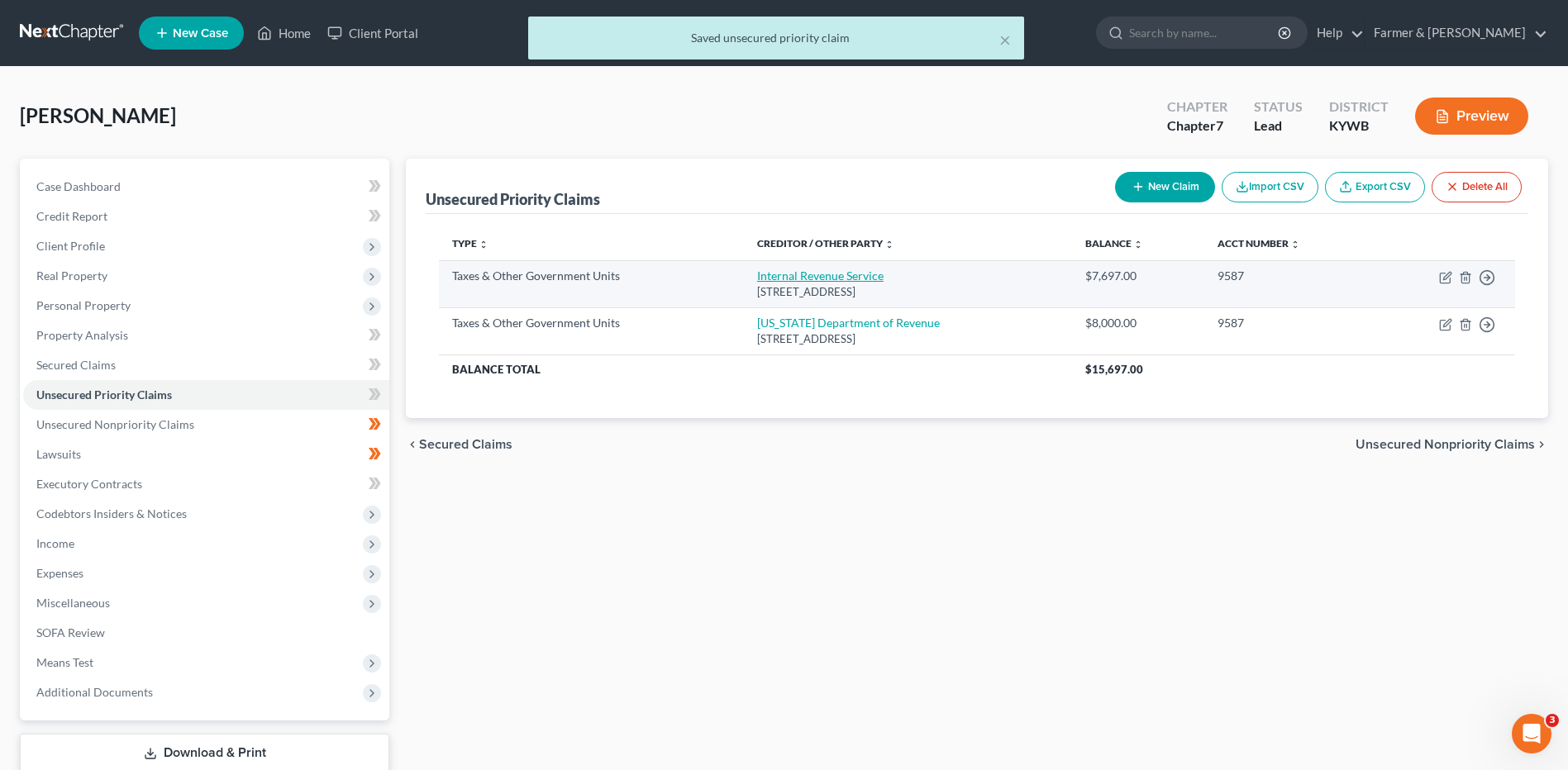
click at [837, 270] on link "Internal Revenue Service" at bounding box center [820, 275] width 126 height 14
select select "0"
select select "39"
select select "0"
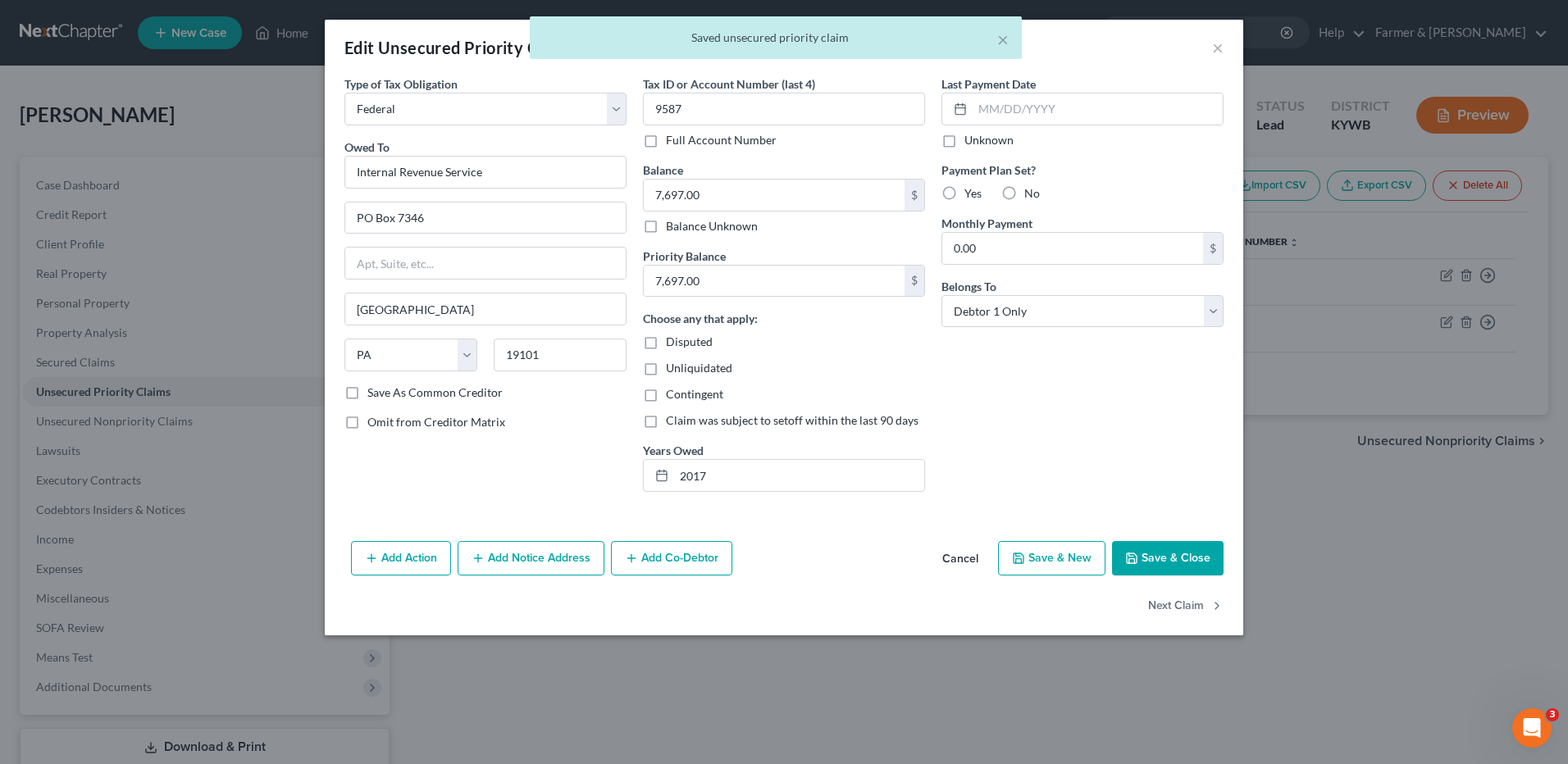
click at [1142, 565] on button "Save & Close" at bounding box center [1169, 559] width 112 height 35
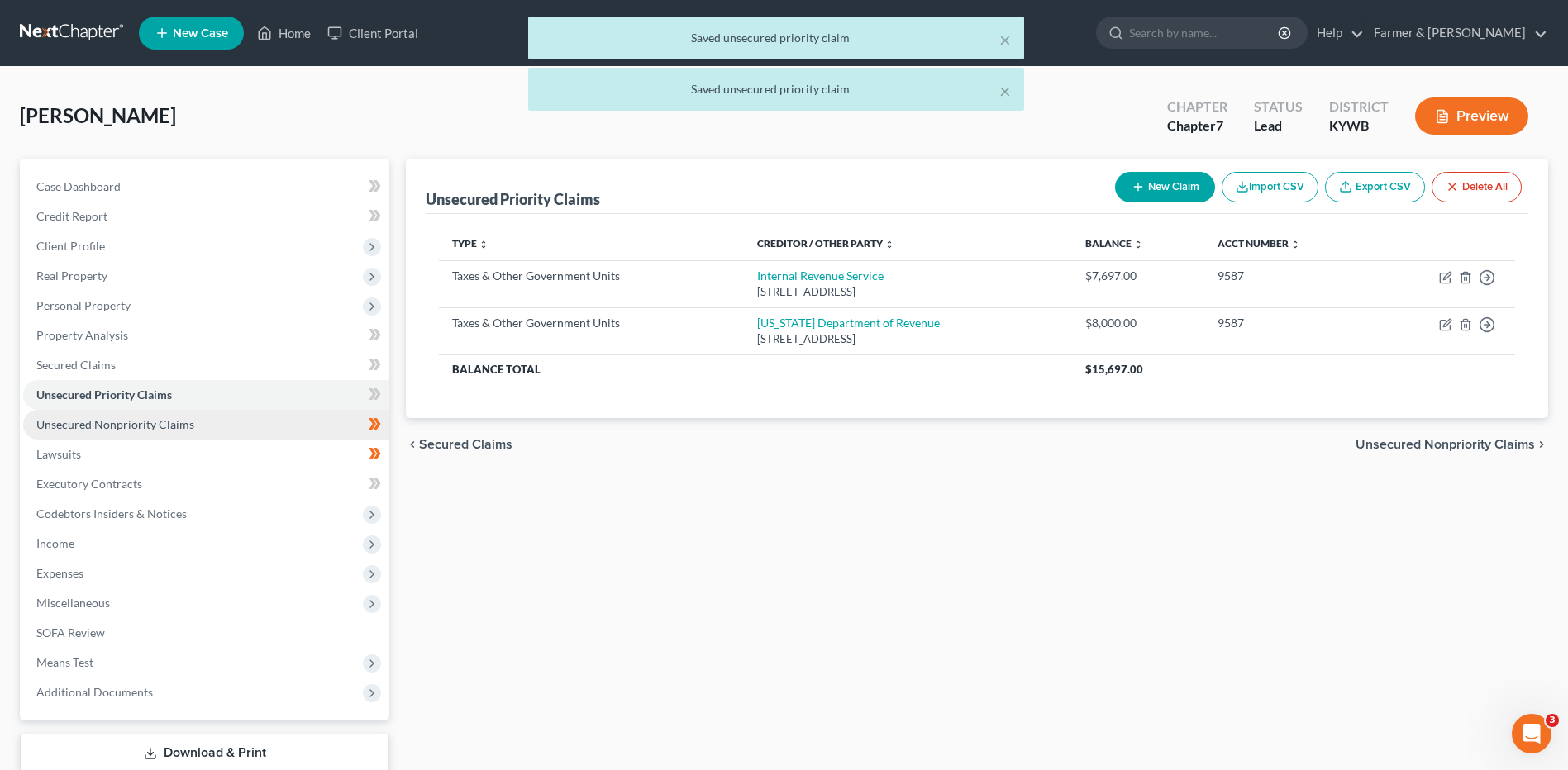
drag, startPoint x: 209, startPoint y: 417, endPoint x: 286, endPoint y: 421, distance: 77.1
click at [209, 416] on link "Unsecured Nonpriority Claims" at bounding box center [206, 425] width 366 height 30
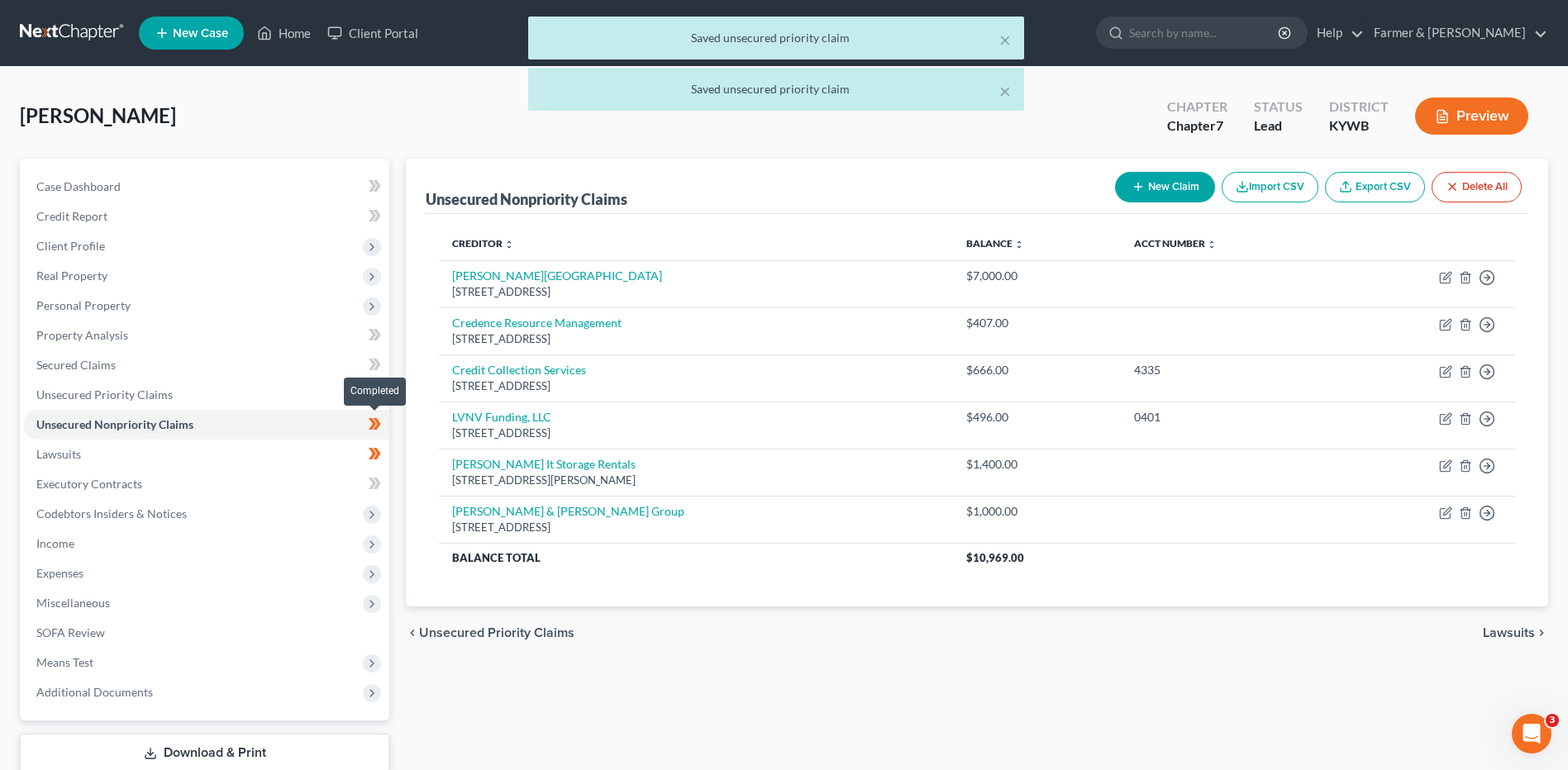
click at [387, 423] on span at bounding box center [375, 427] width 29 height 25
click at [246, 452] on link "Lawsuits" at bounding box center [206, 454] width 366 height 30
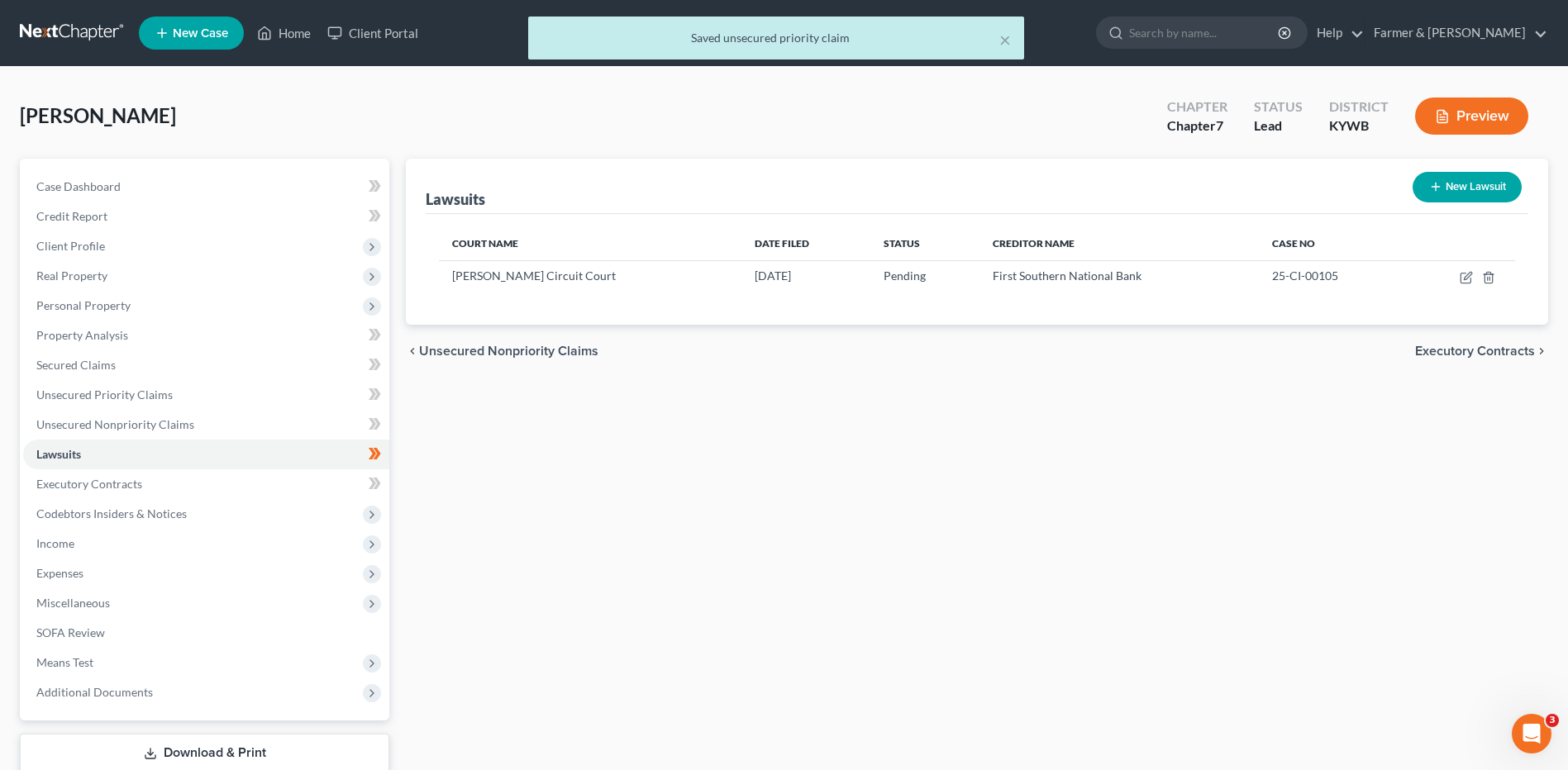
drag, startPoint x: 388, startPoint y: 453, endPoint x: 371, endPoint y: 455, distance: 17.1
click at [388, 453] on span at bounding box center [375, 457] width 29 height 25
click at [222, 474] on link "Executory Contracts" at bounding box center [206, 484] width 366 height 30
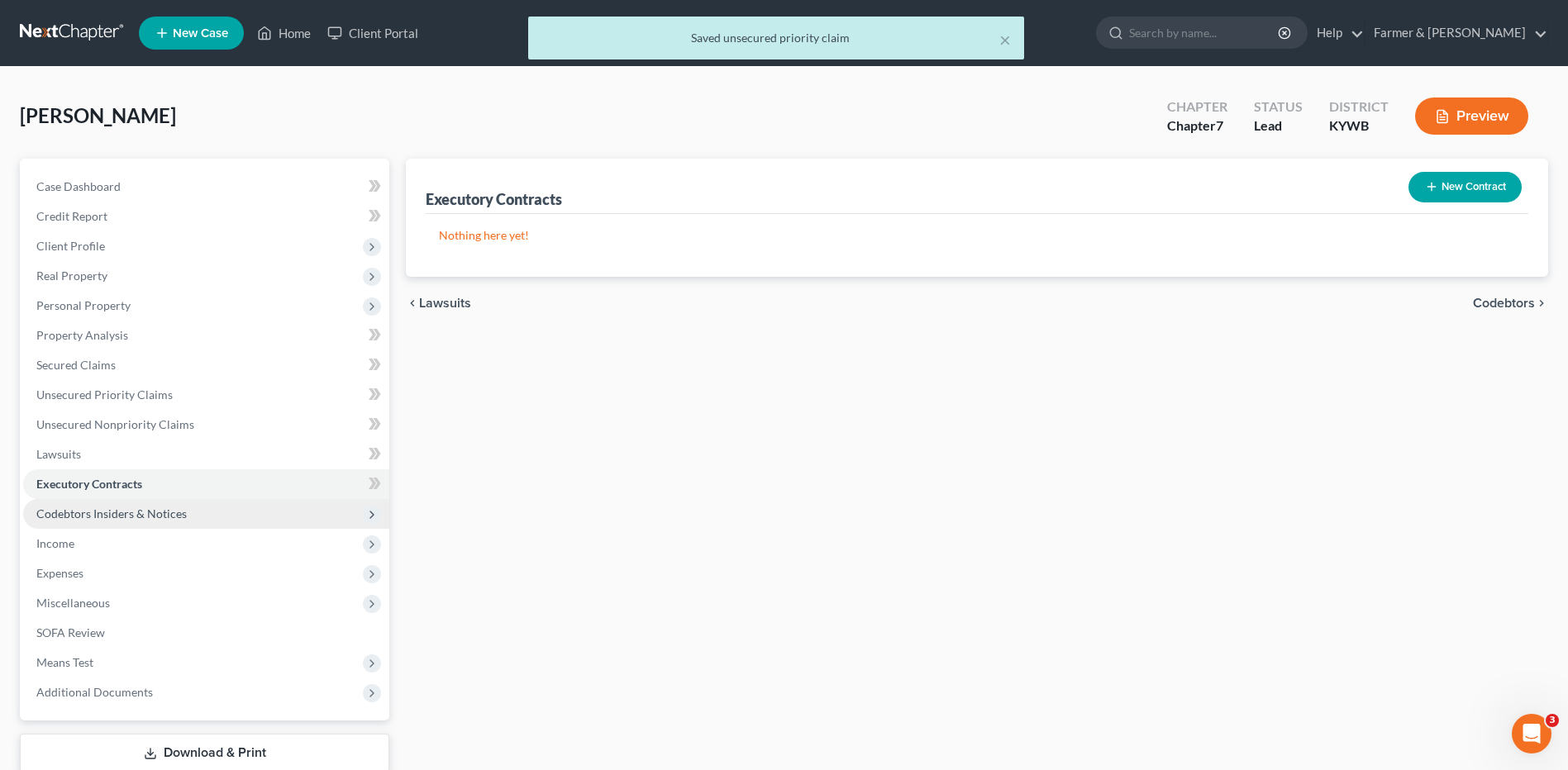
click at [196, 520] on span "Codebtors Insiders & Notices" at bounding box center [206, 513] width 366 height 30
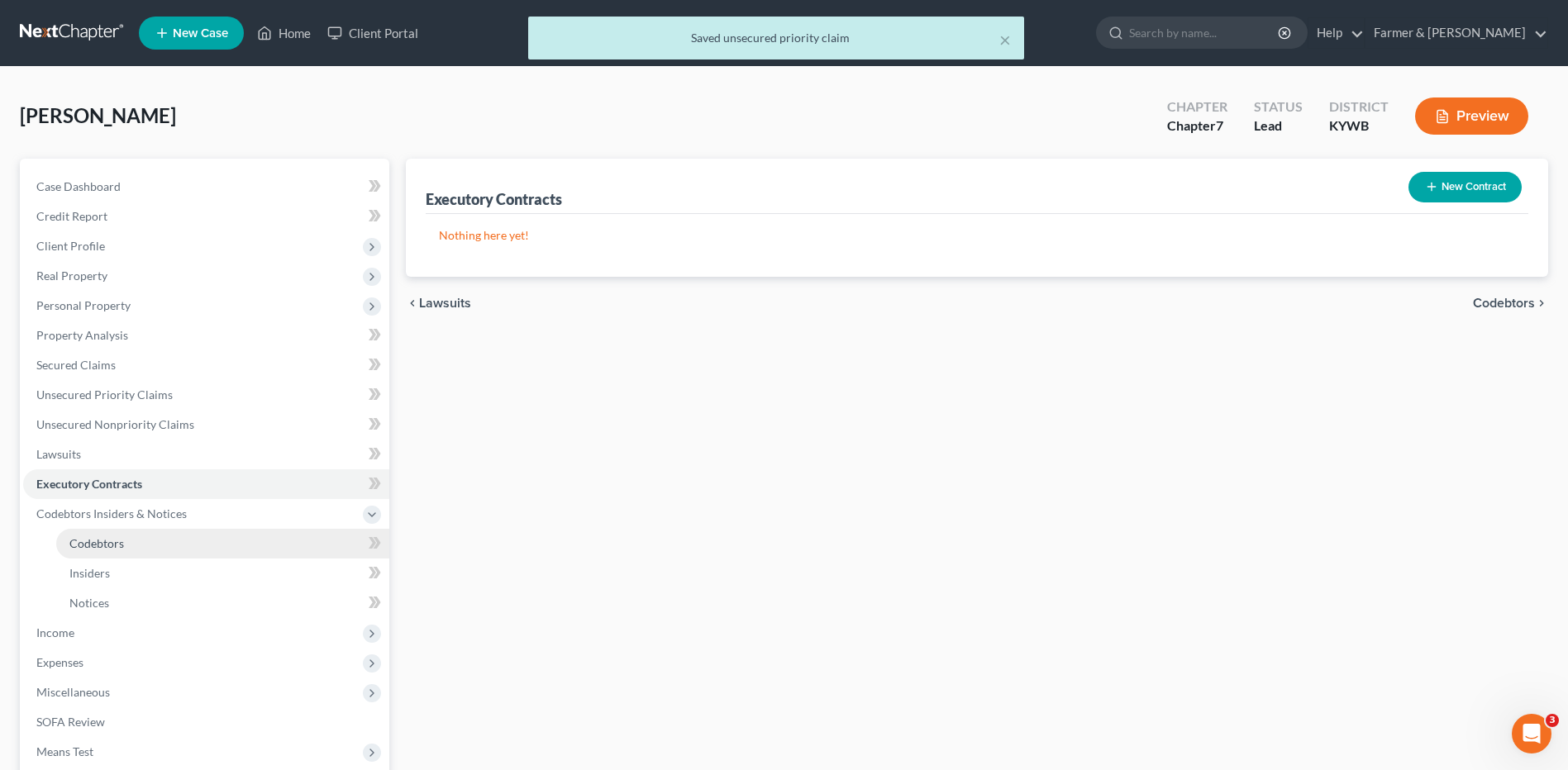
click at [161, 551] on link "Codebtors" at bounding box center [223, 543] width 333 height 30
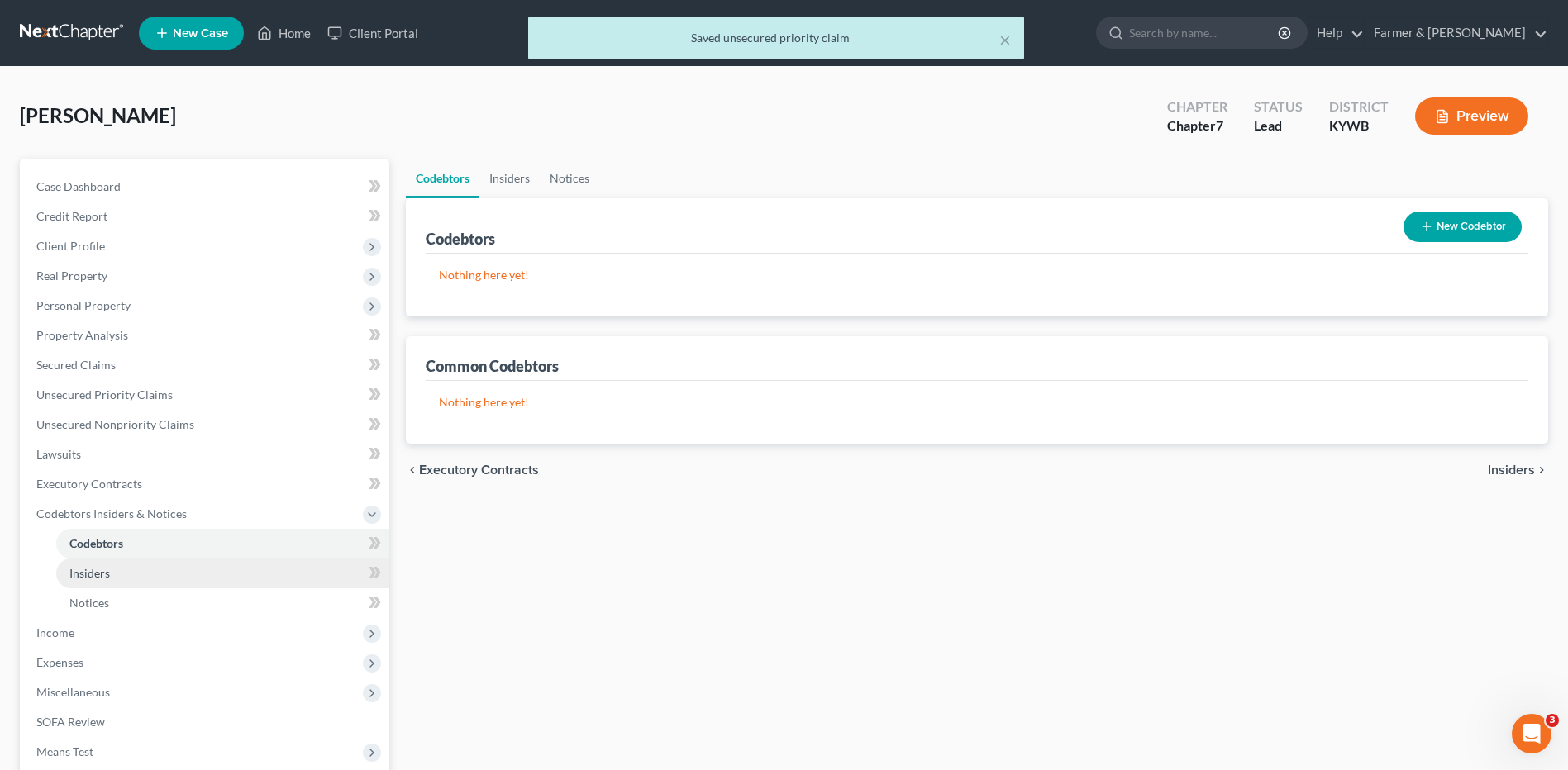
click at [152, 568] on link "Insiders" at bounding box center [223, 574] width 333 height 30
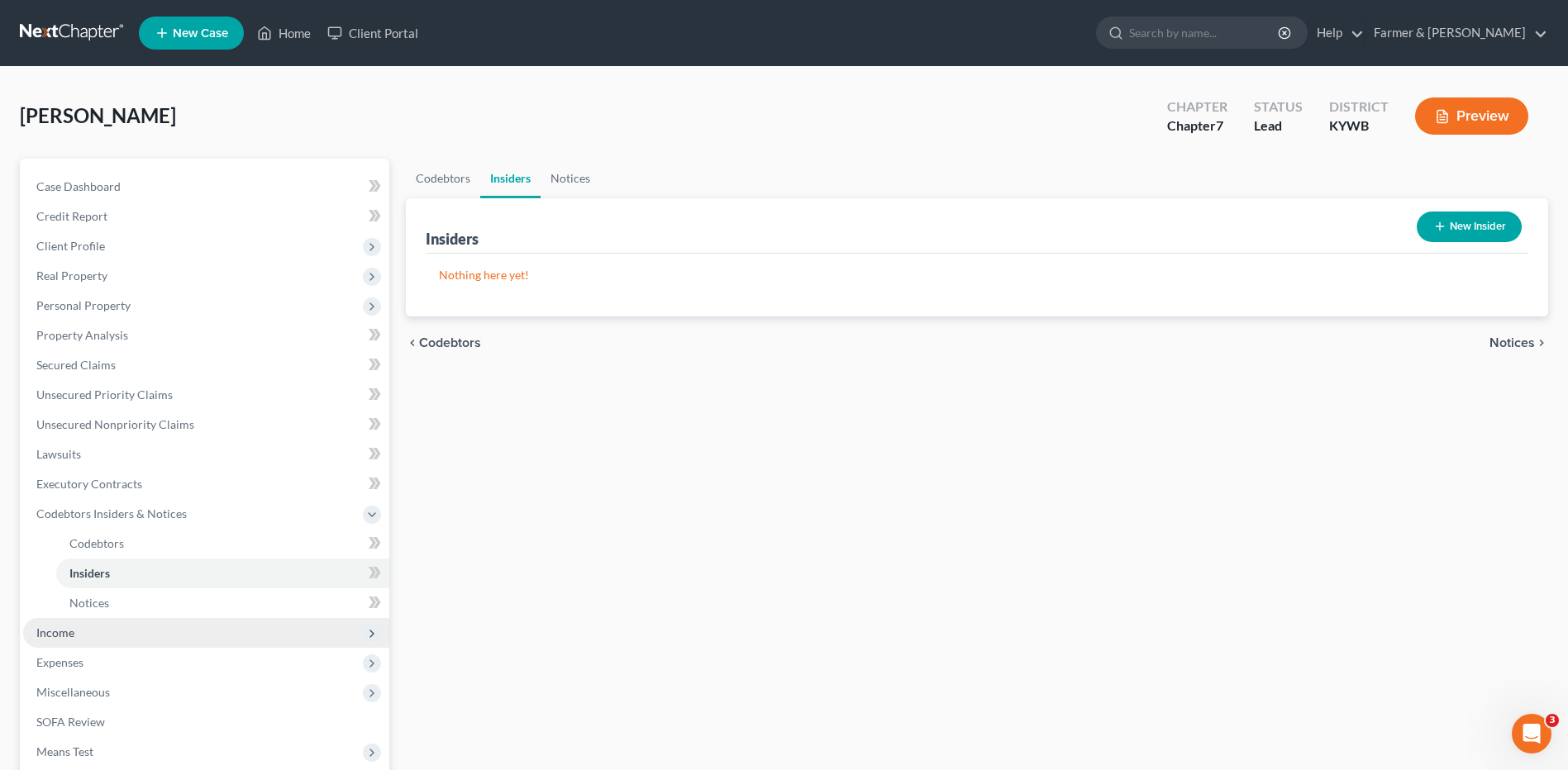
click at [101, 631] on span "Income" at bounding box center [206, 633] width 366 height 30
click at [207, 578] on link "Employment Income" at bounding box center [223, 574] width 333 height 30
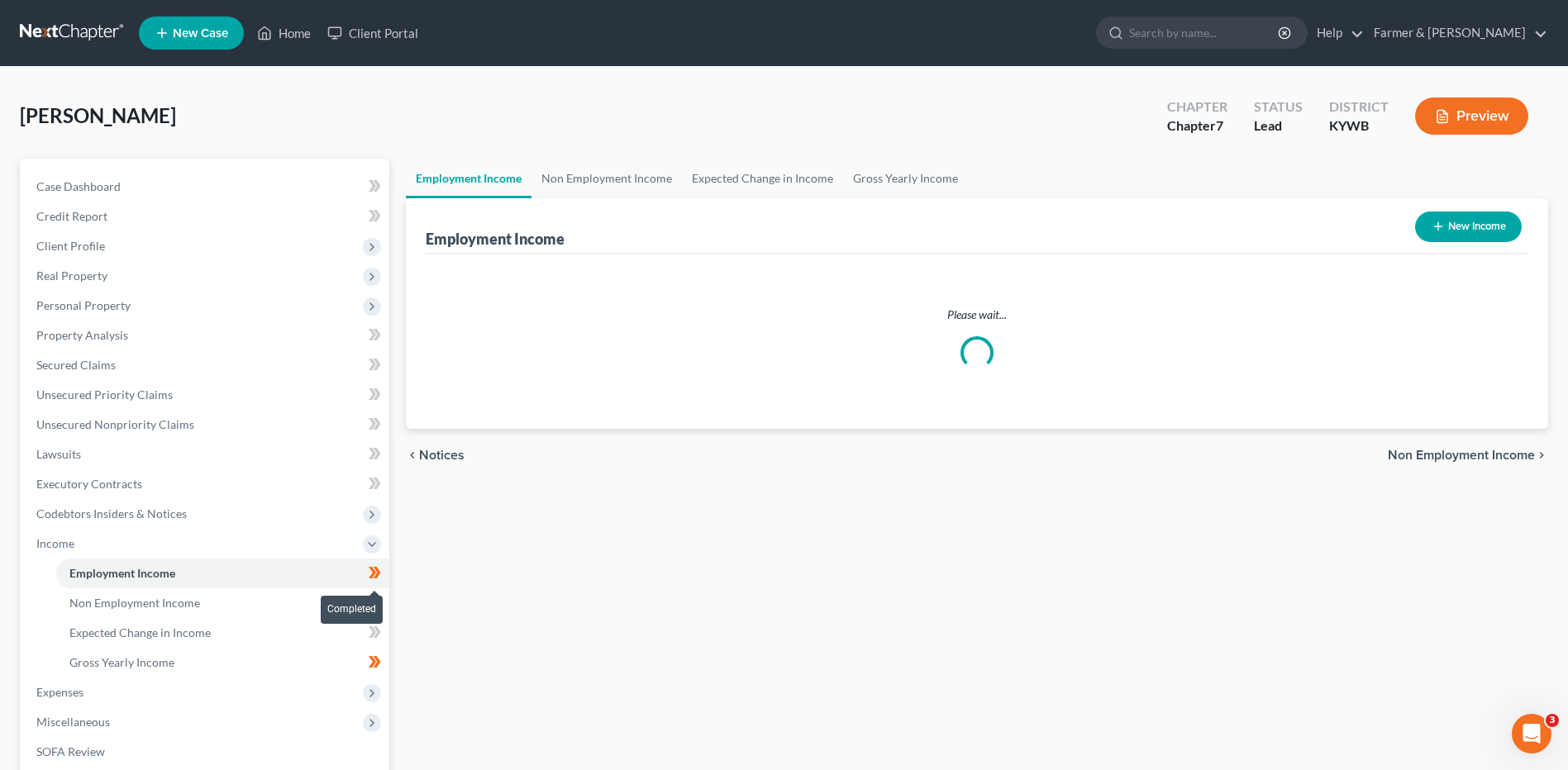
drag, startPoint x: 382, startPoint y: 578, endPoint x: 565, endPoint y: 578, distance: 183.0
click at [382, 578] on span at bounding box center [375, 576] width 29 height 25
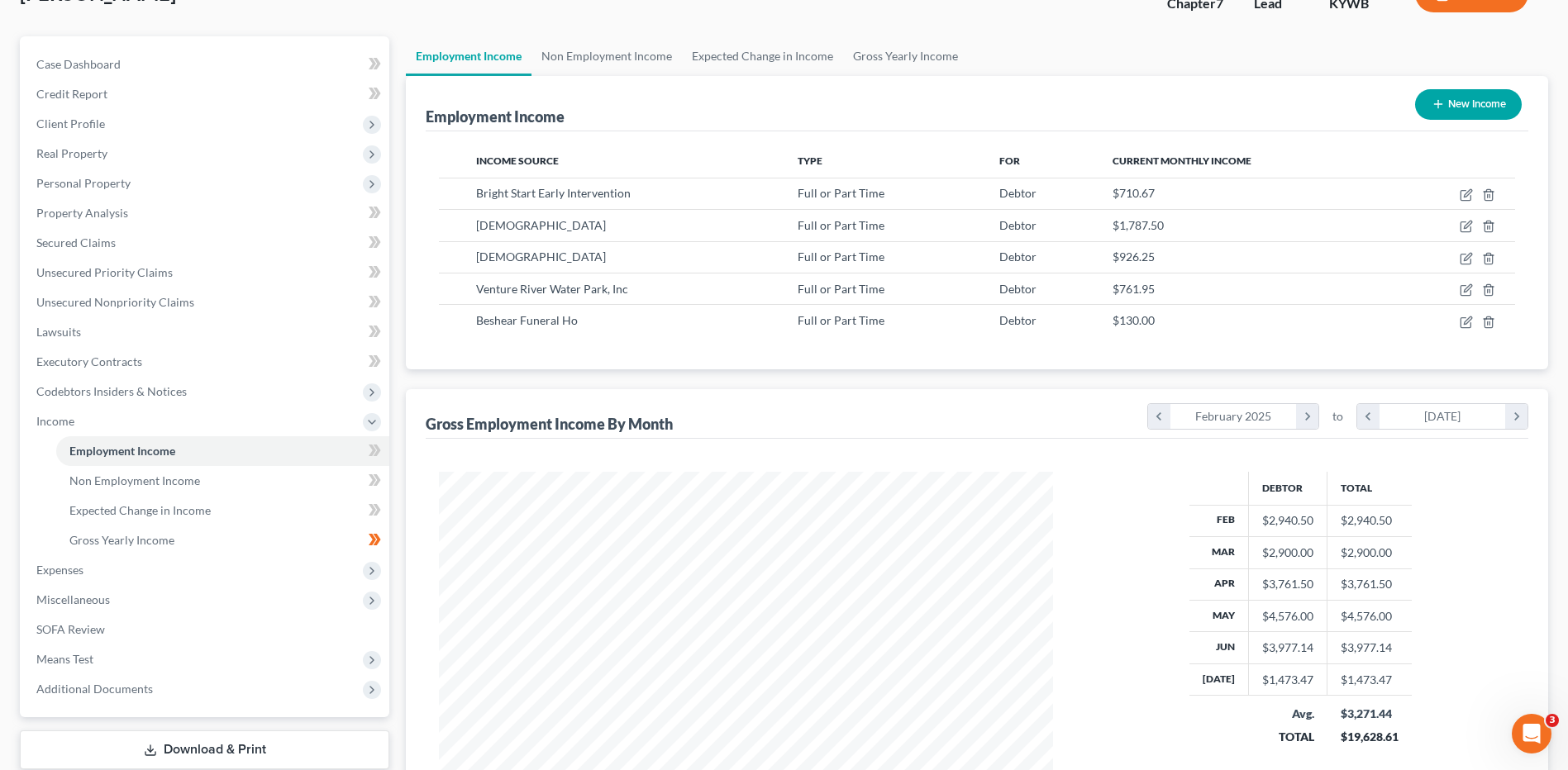
scroll to position [83, 0]
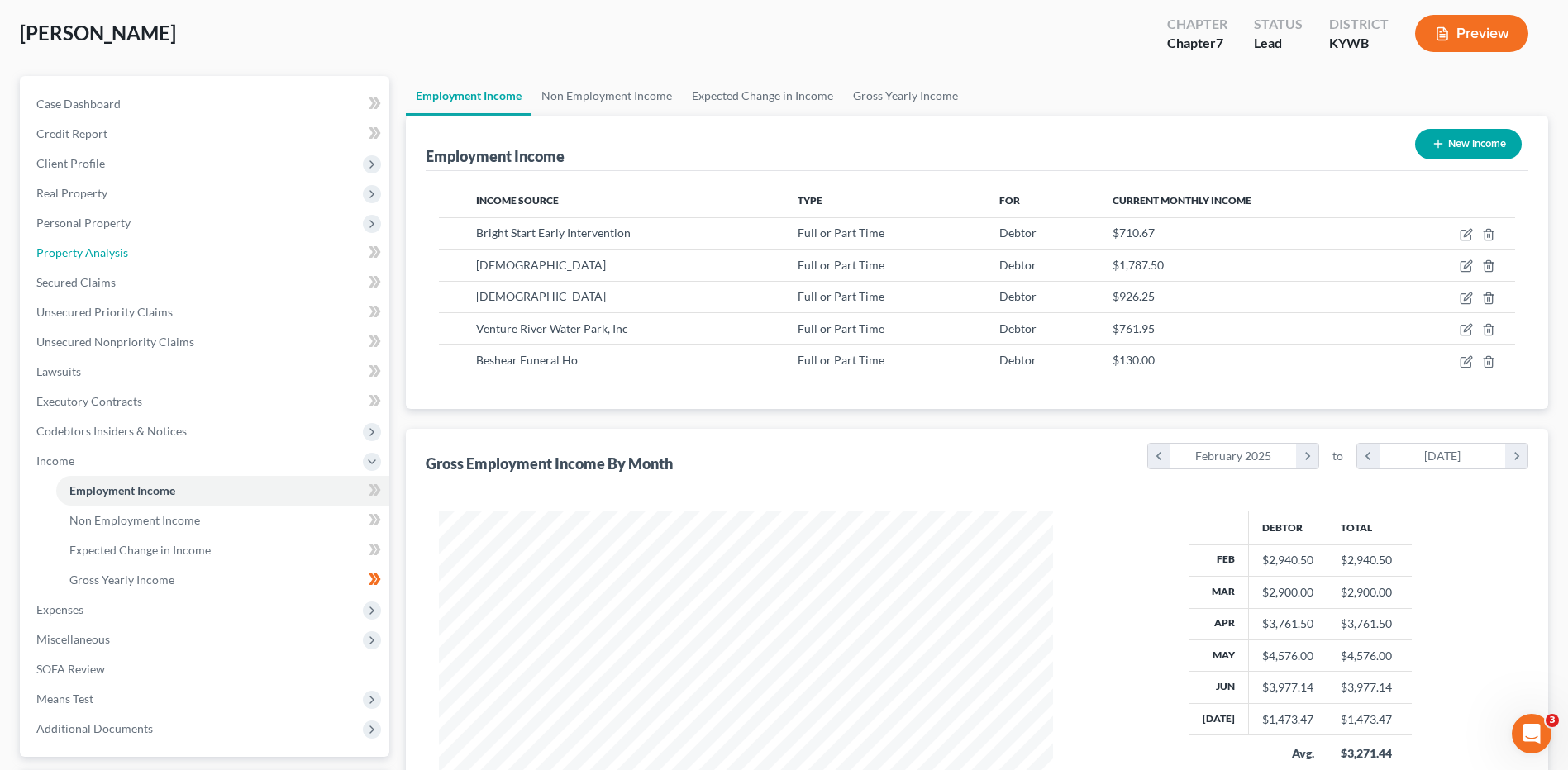
drag, startPoint x: 151, startPoint y: 254, endPoint x: 959, endPoint y: 332, distance: 811.8
click at [151, 253] on link "Property Analysis" at bounding box center [206, 253] width 366 height 30
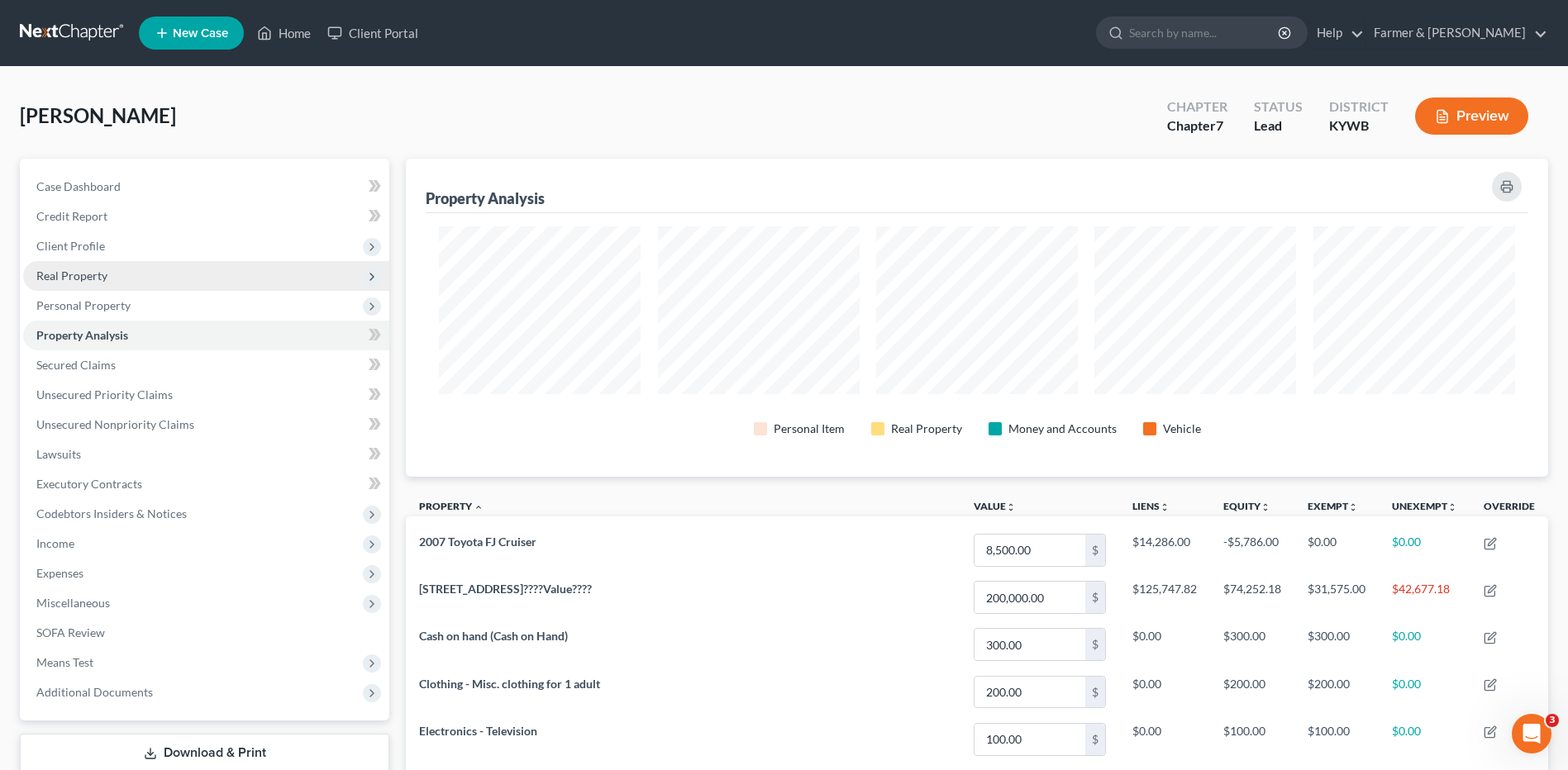
click at [135, 277] on span "Real Property" at bounding box center [206, 276] width 366 height 30
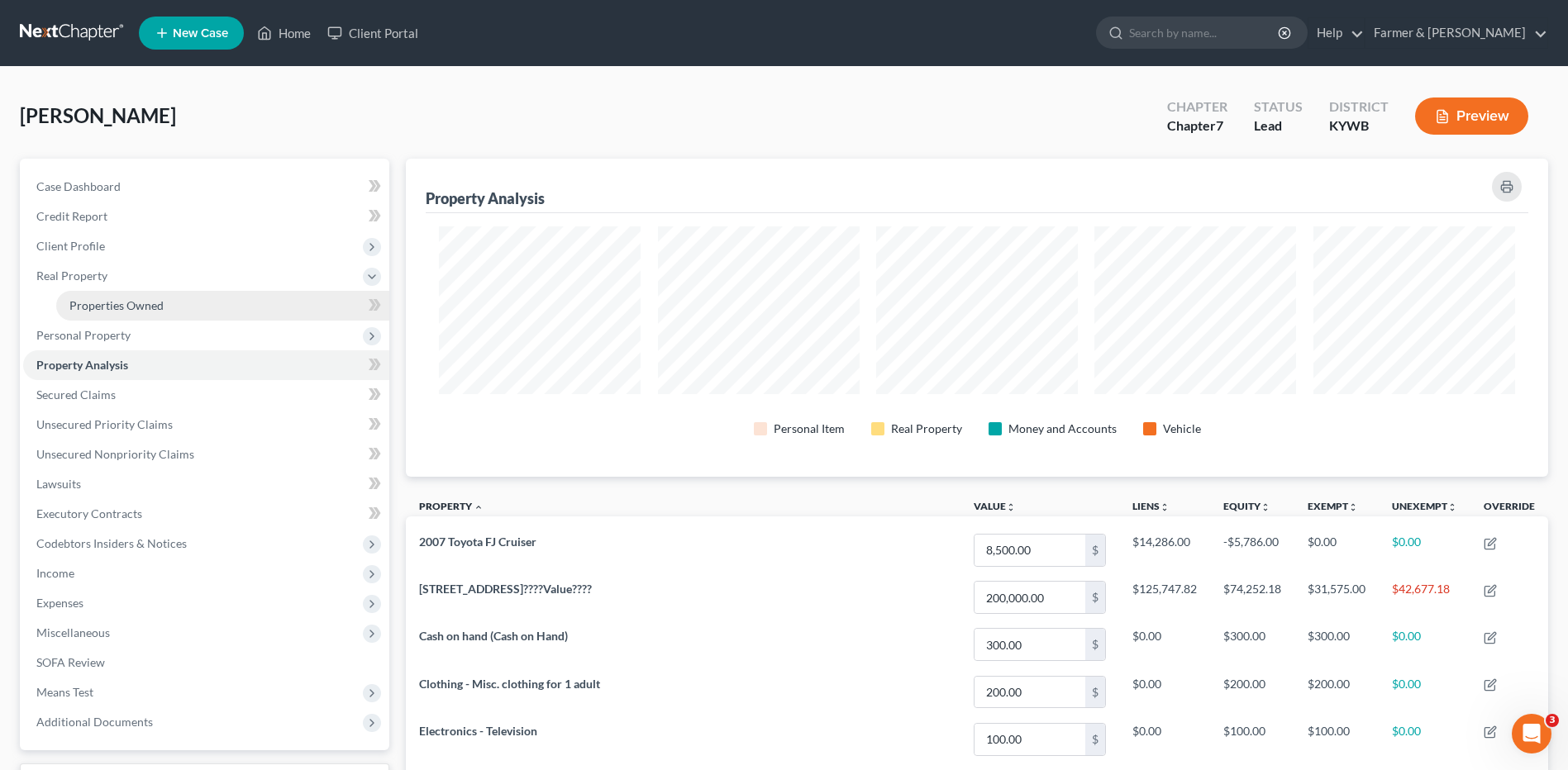
click at [141, 310] on span "Properties Owned" at bounding box center [116, 305] width 94 height 14
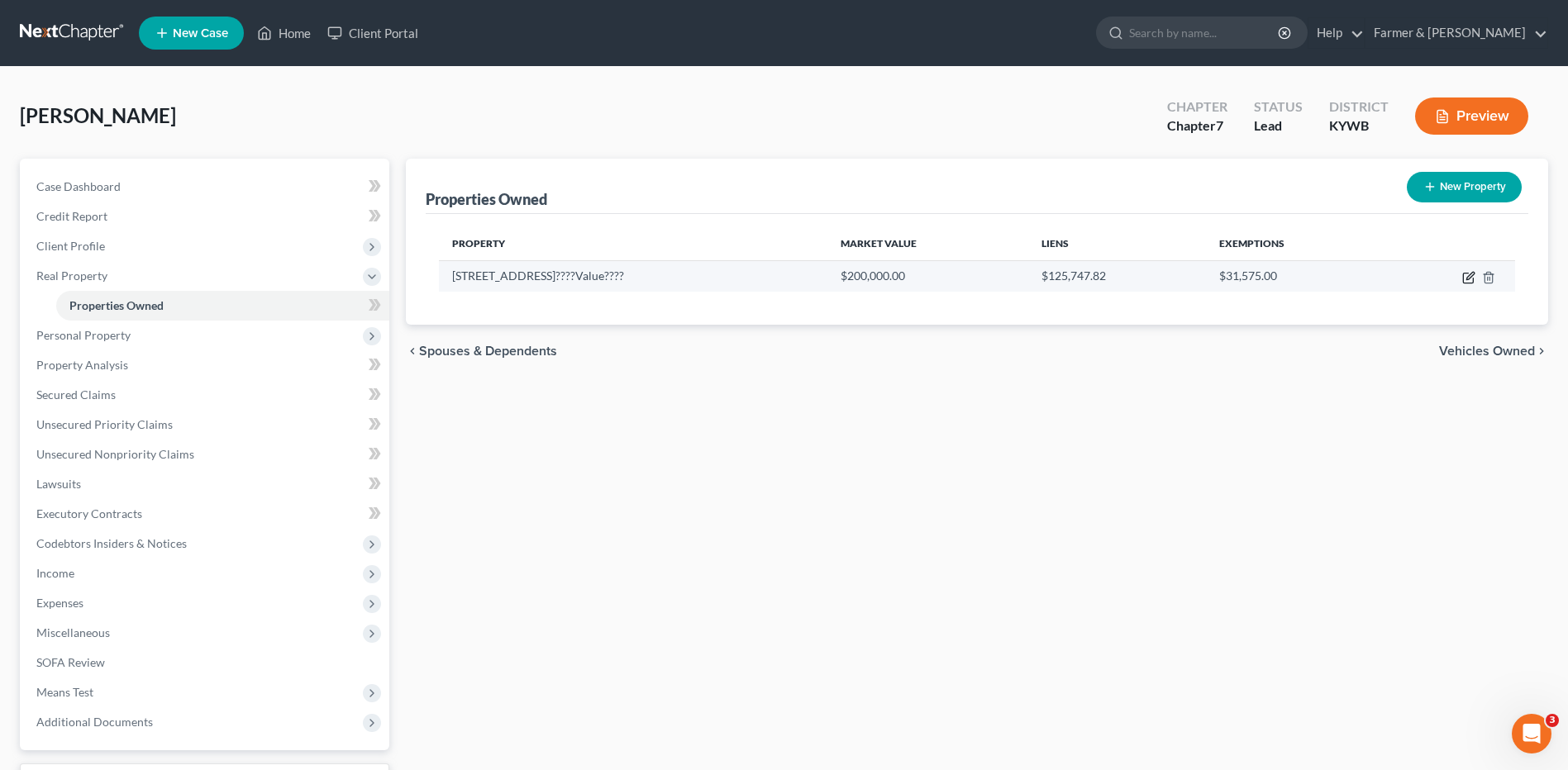
click at [1464, 278] on icon "button" at bounding box center [1469, 278] width 14 height 14
select select "18"
select select "16"
select select "3"
select select "1"
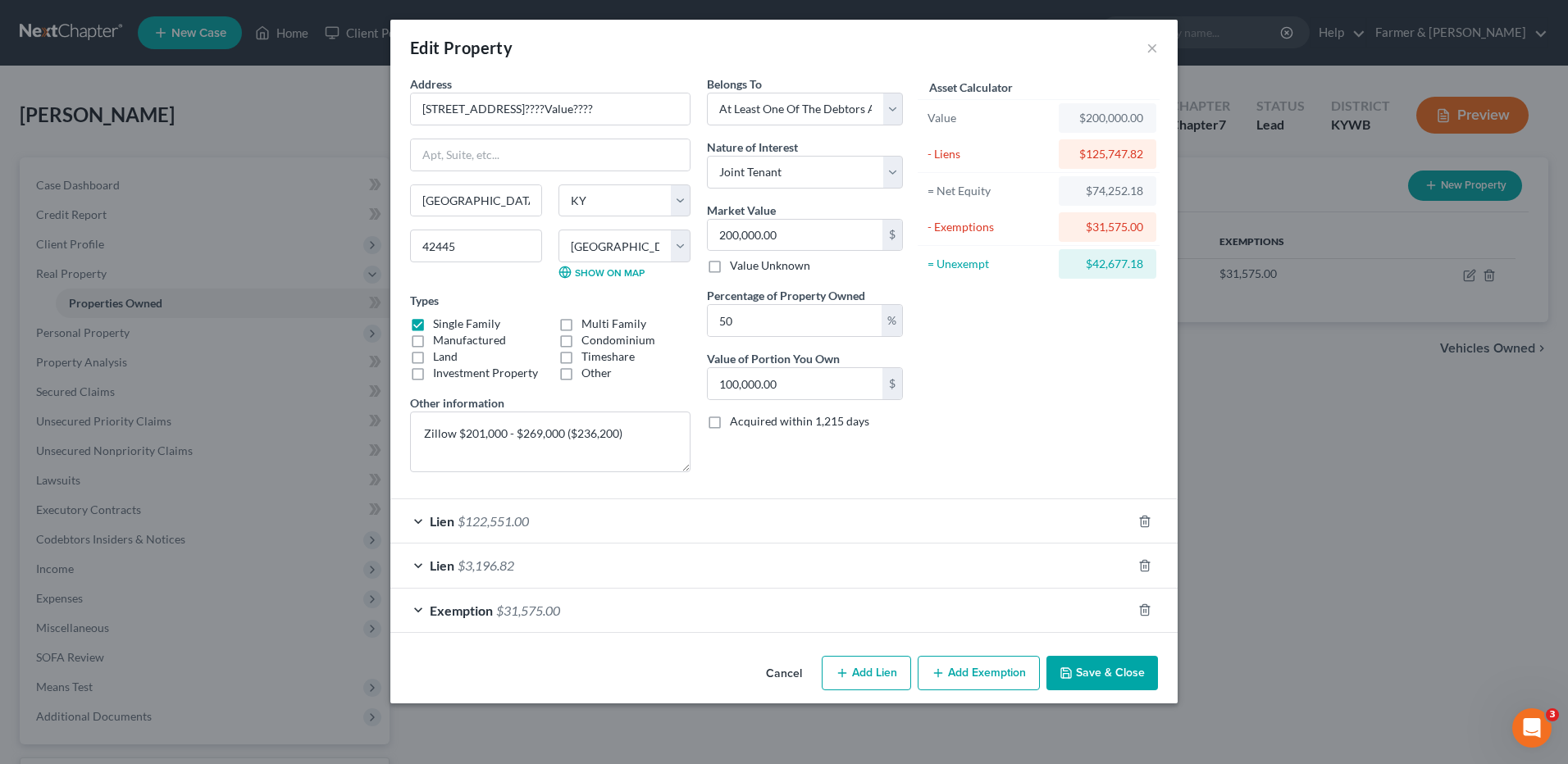
click at [790, 668] on button "Cancel" at bounding box center [784, 674] width 63 height 33
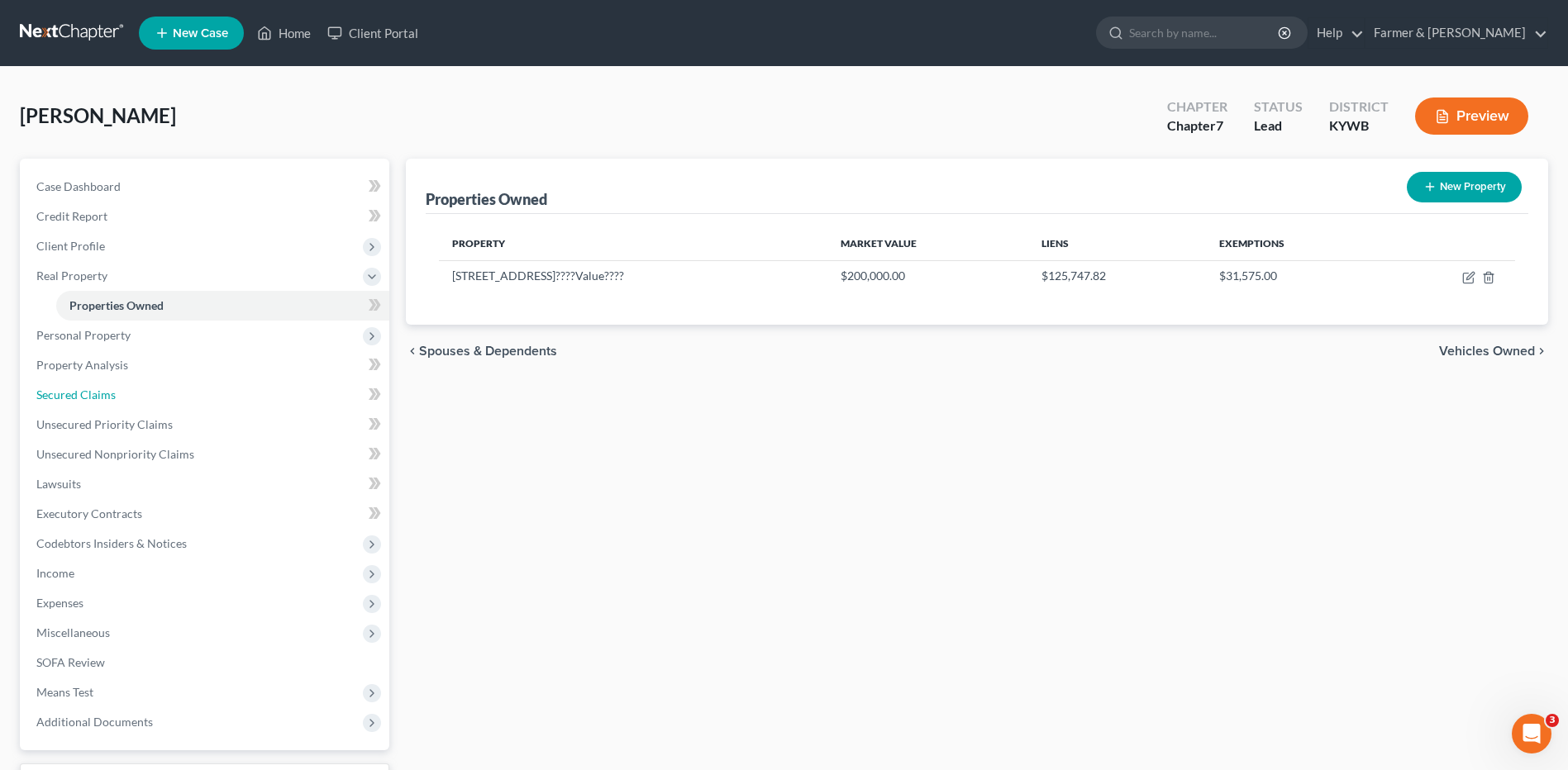
drag, startPoint x: 57, startPoint y: 394, endPoint x: 642, endPoint y: 460, distance: 588.7
click at [57, 394] on span "Secured Claims" at bounding box center [76, 395] width 80 height 14
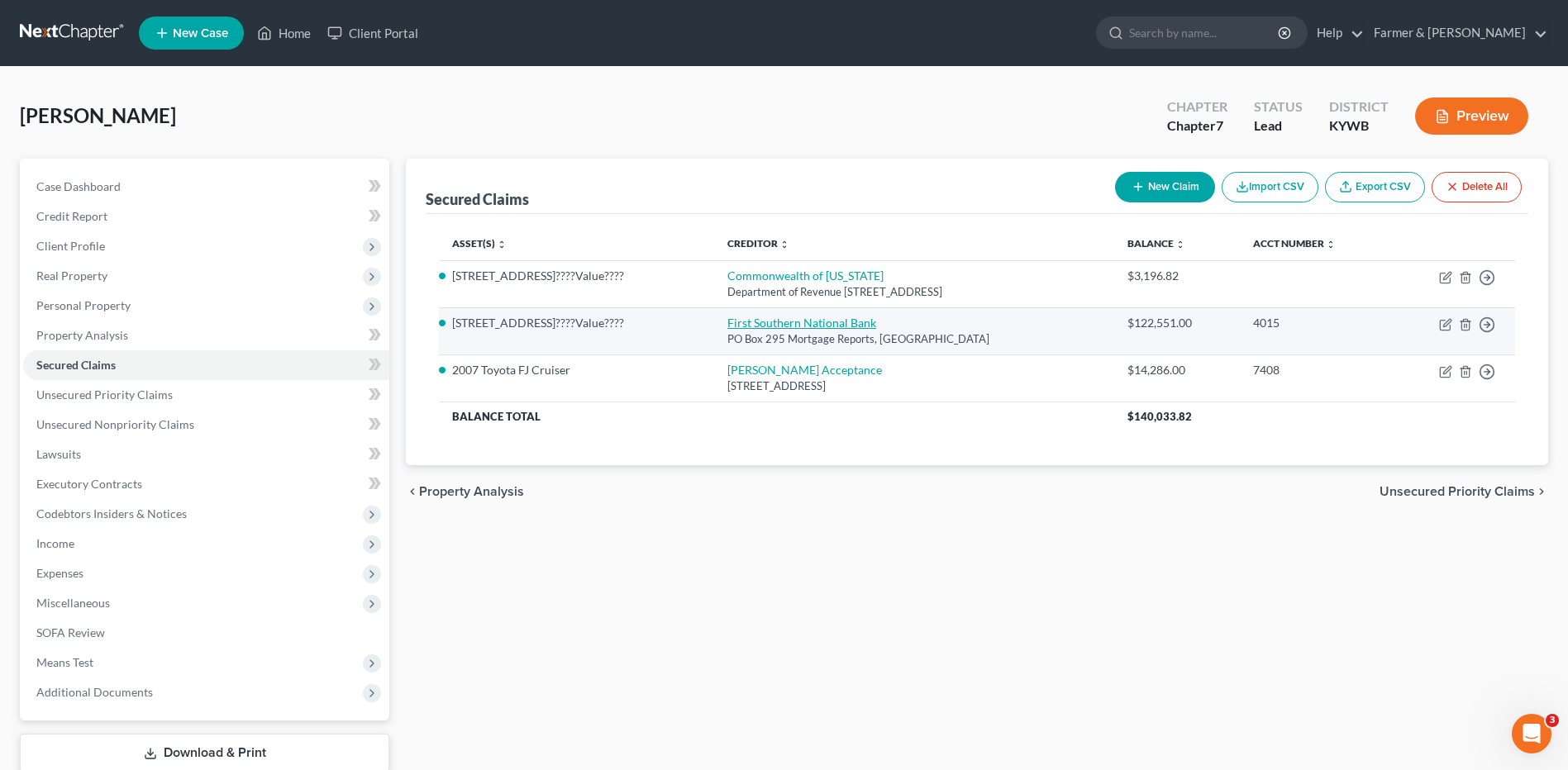
click at [838, 323] on link "First Southern National Bank" at bounding box center [801, 323] width 149 height 14
select select "18"
select select "0"
select select "3"
select select "0"
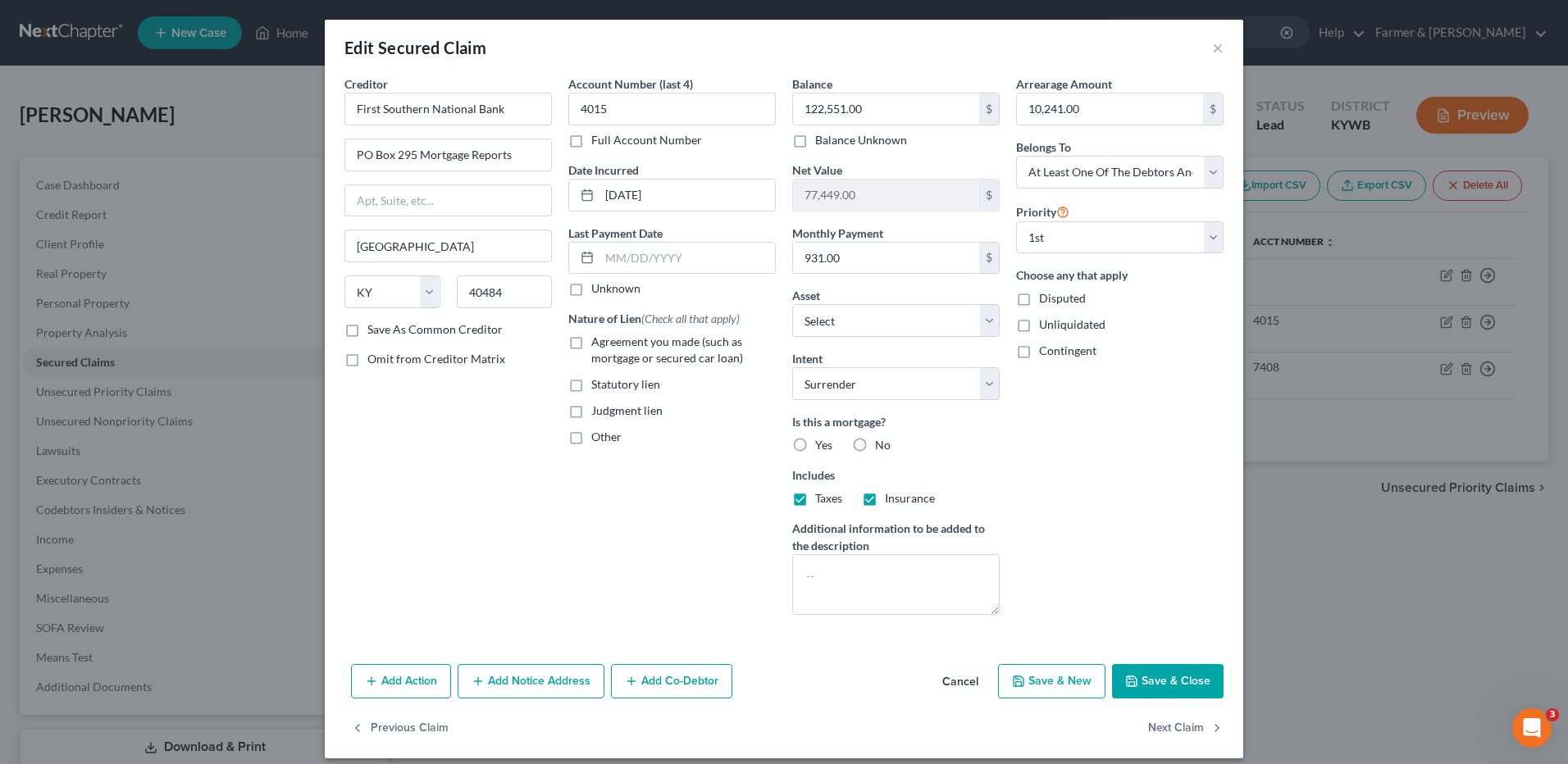
click at [956, 675] on button "Cancel" at bounding box center [960, 682] width 63 height 33
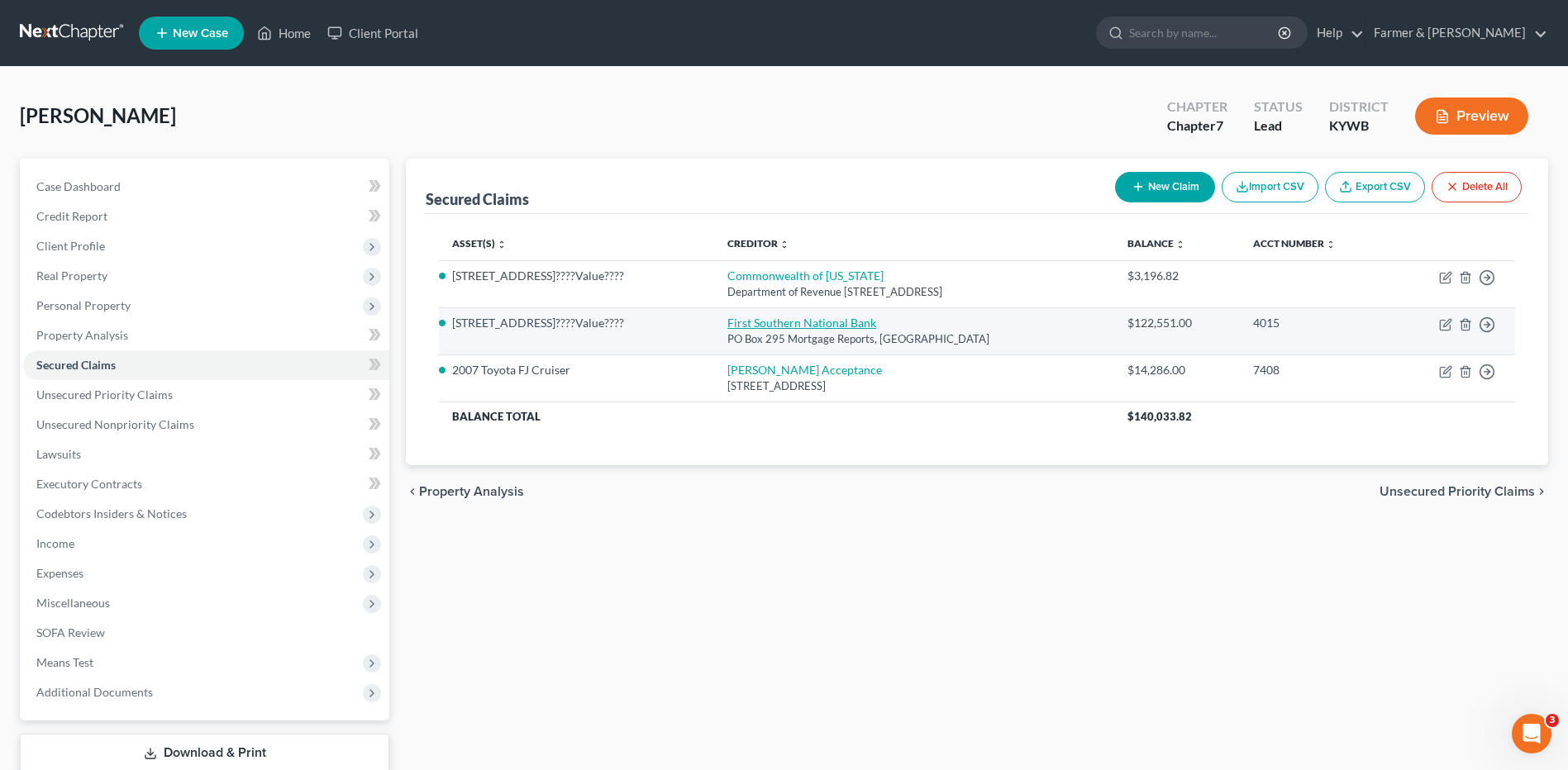
click at [775, 323] on link "First Southern National Bank" at bounding box center [801, 323] width 149 height 14
select select "18"
select select "4"
select select "0"
select select "3"
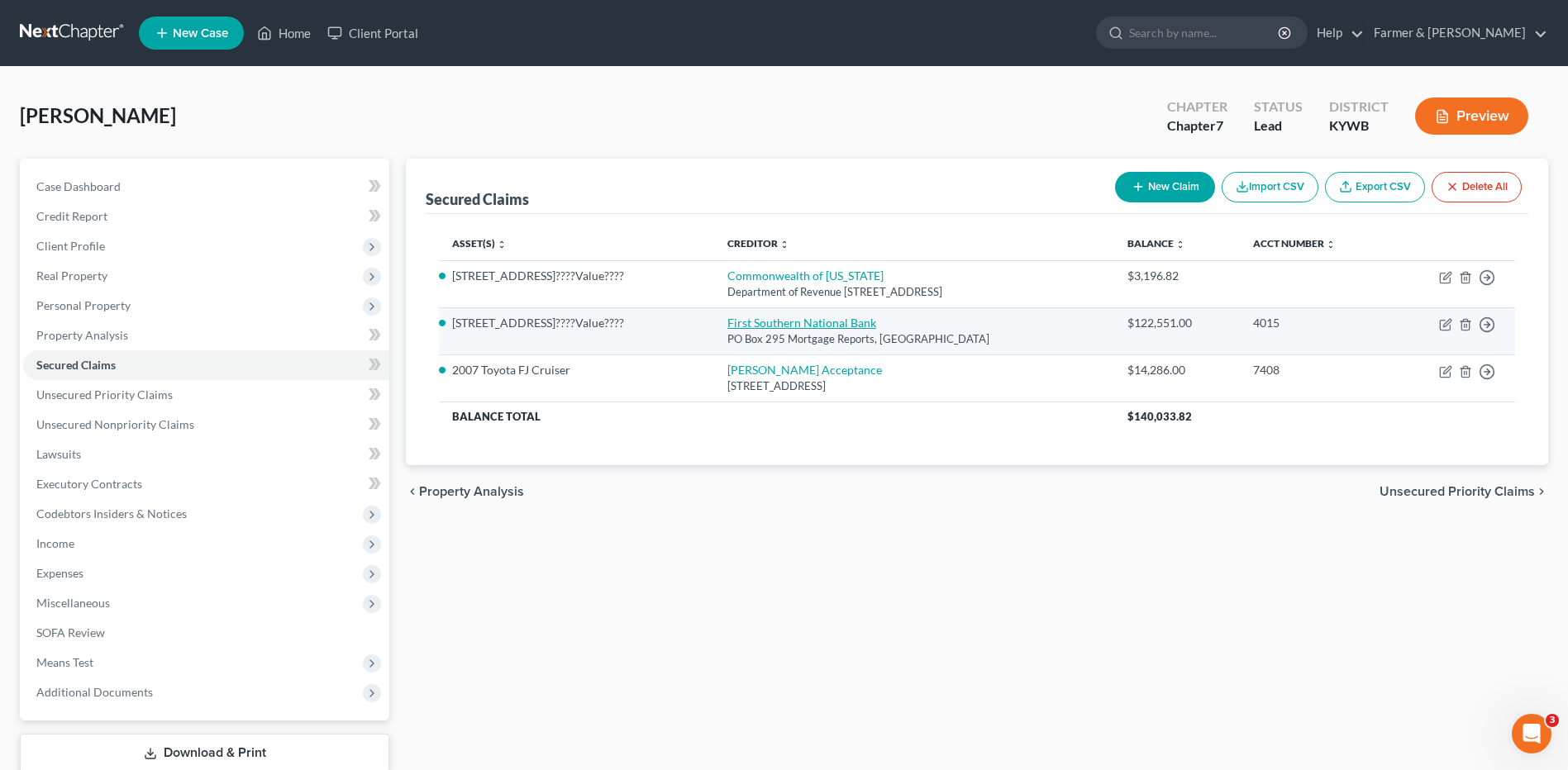
select select "0"
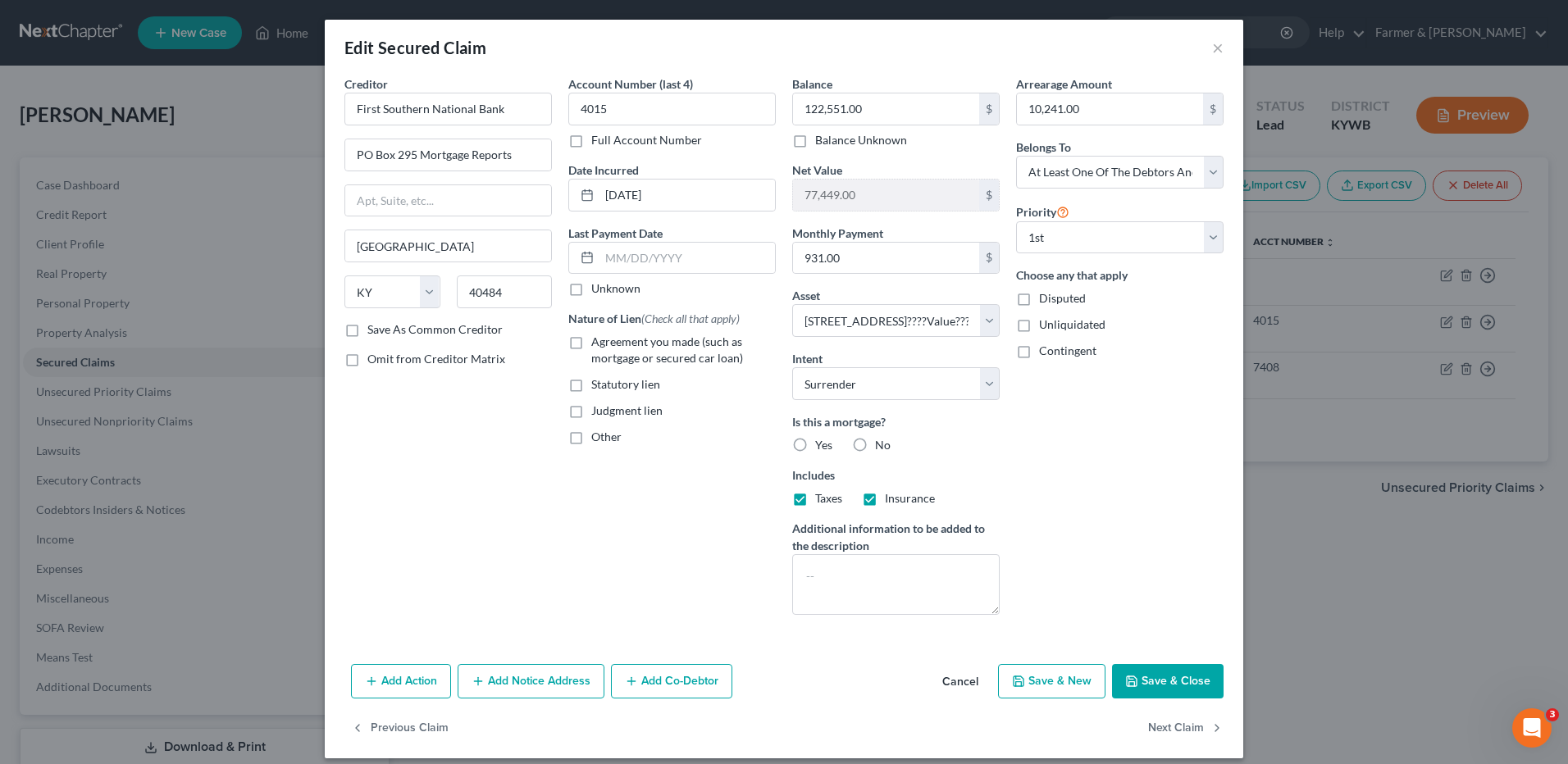
click at [960, 684] on button "Cancel" at bounding box center [960, 682] width 63 height 33
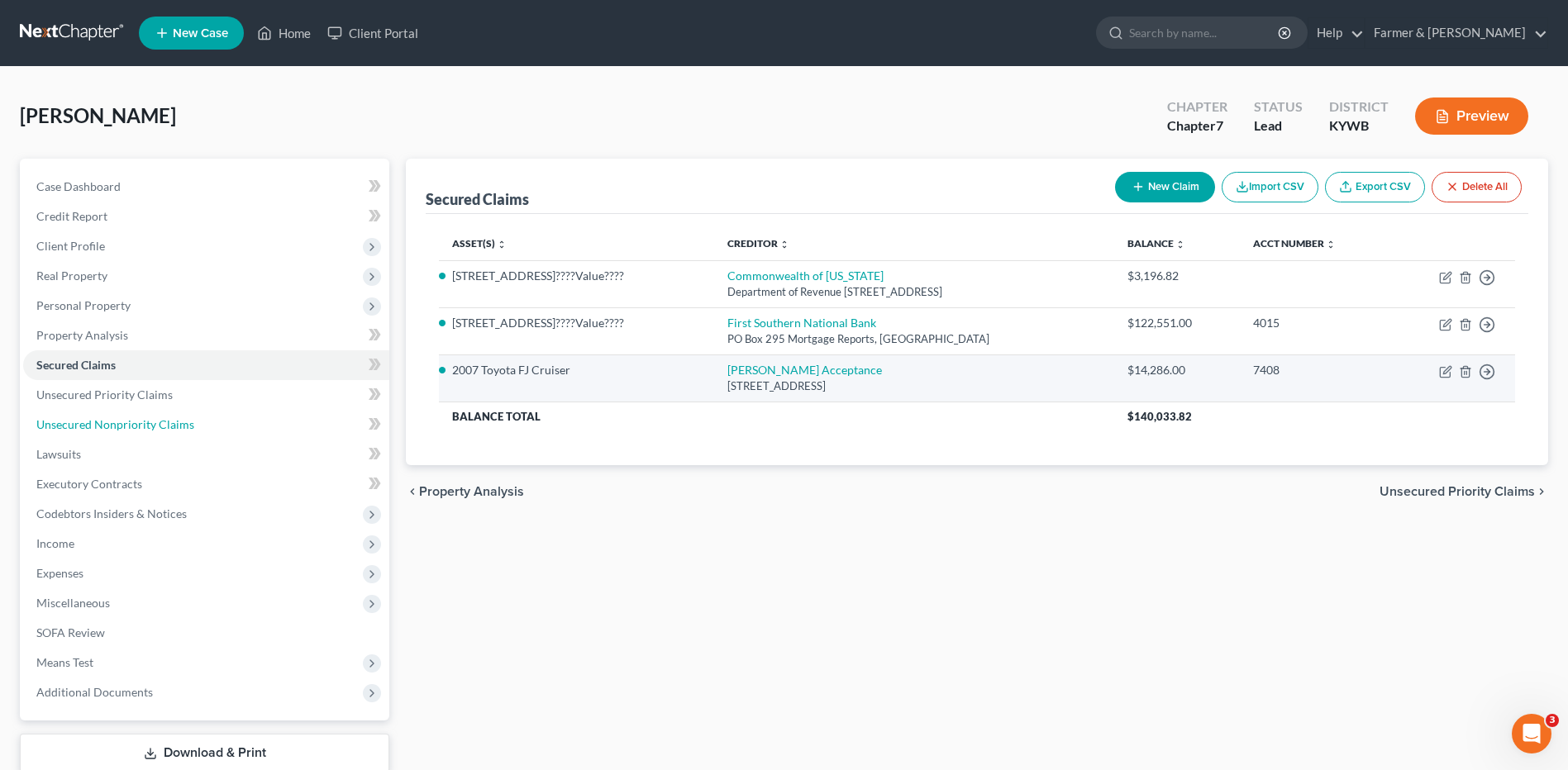
drag, startPoint x: 173, startPoint y: 411, endPoint x: 452, endPoint y: 384, distance: 280.3
click at [173, 411] on link "Unsecured Nonpriority Claims" at bounding box center [206, 425] width 366 height 30
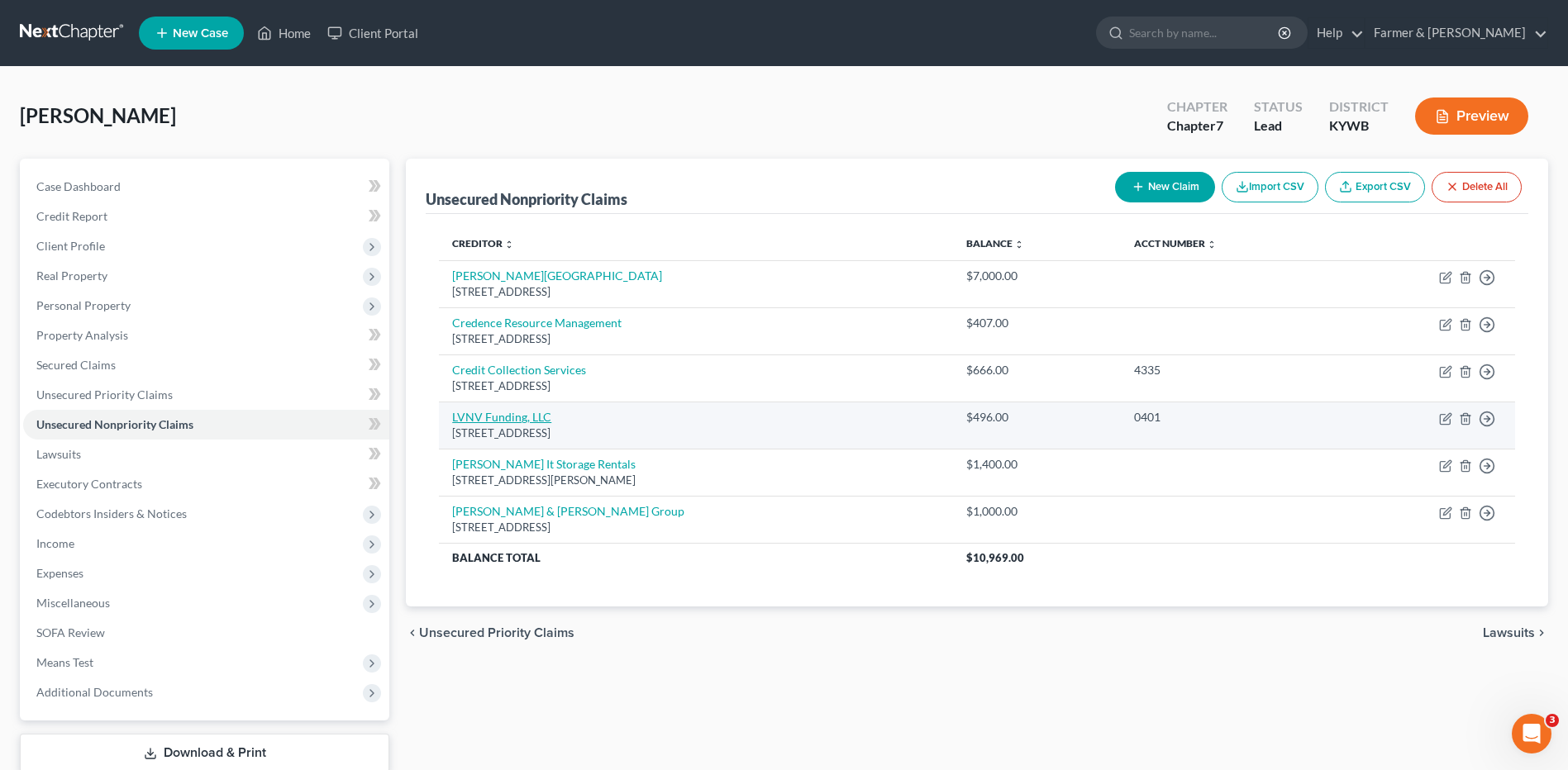
click at [499, 415] on link "LVNV Funding, LLC" at bounding box center [502, 417] width 99 height 14
select select "42"
select select "1"
select select "0"
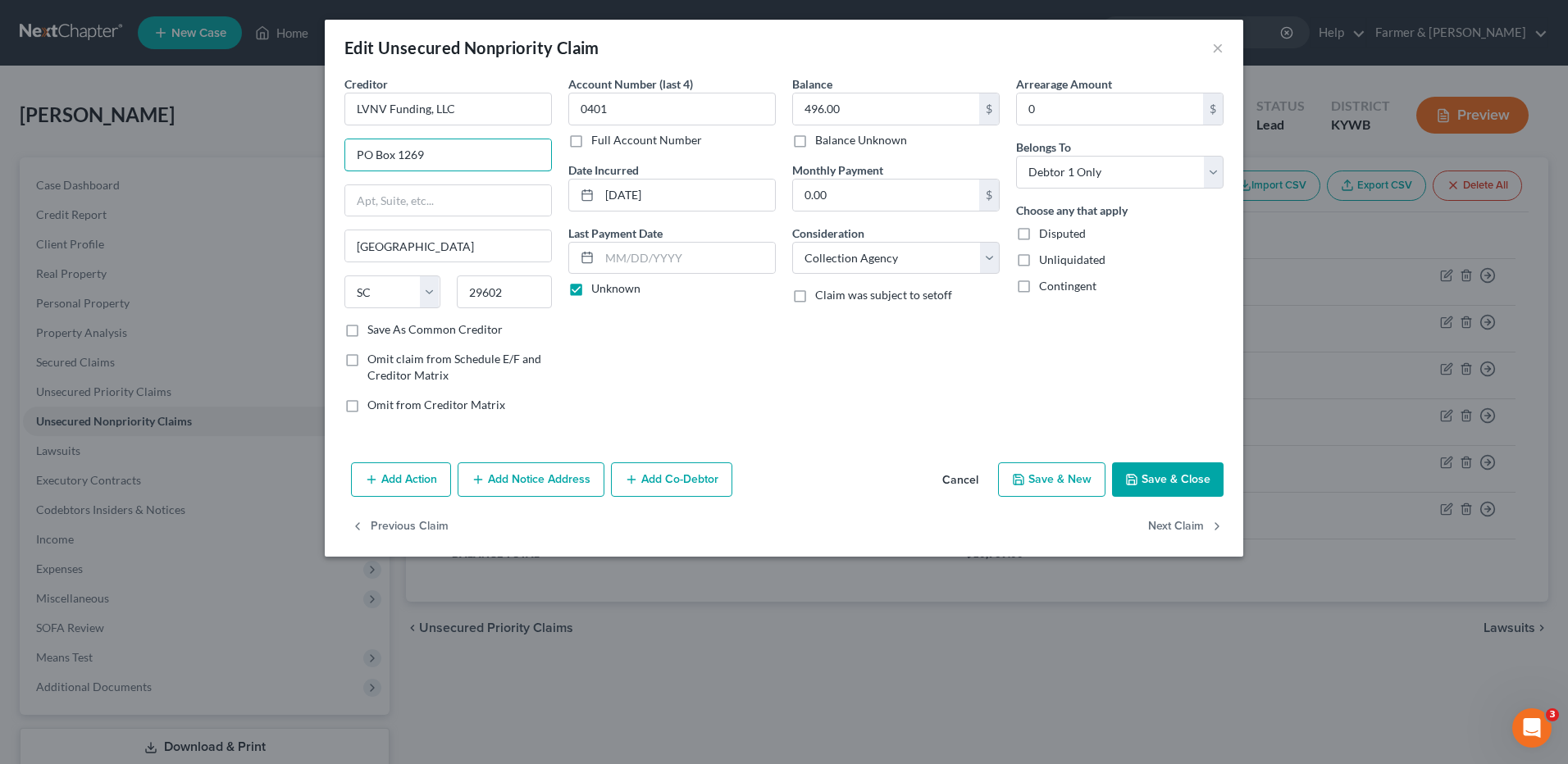
drag, startPoint x: 399, startPoint y: 150, endPoint x: 269, endPoint y: 150, distance: 130.0
click at [269, 150] on div "Edit Unsecured Nonpriority Claim × Creditor * LVNV Funding, LLC PO Box 1269 Gre…" at bounding box center [784, 382] width 1568 height 764
click at [486, 206] on input "text" at bounding box center [448, 201] width 206 height 31
paste input "PO Box 1269"
type input "PO Box 1269"
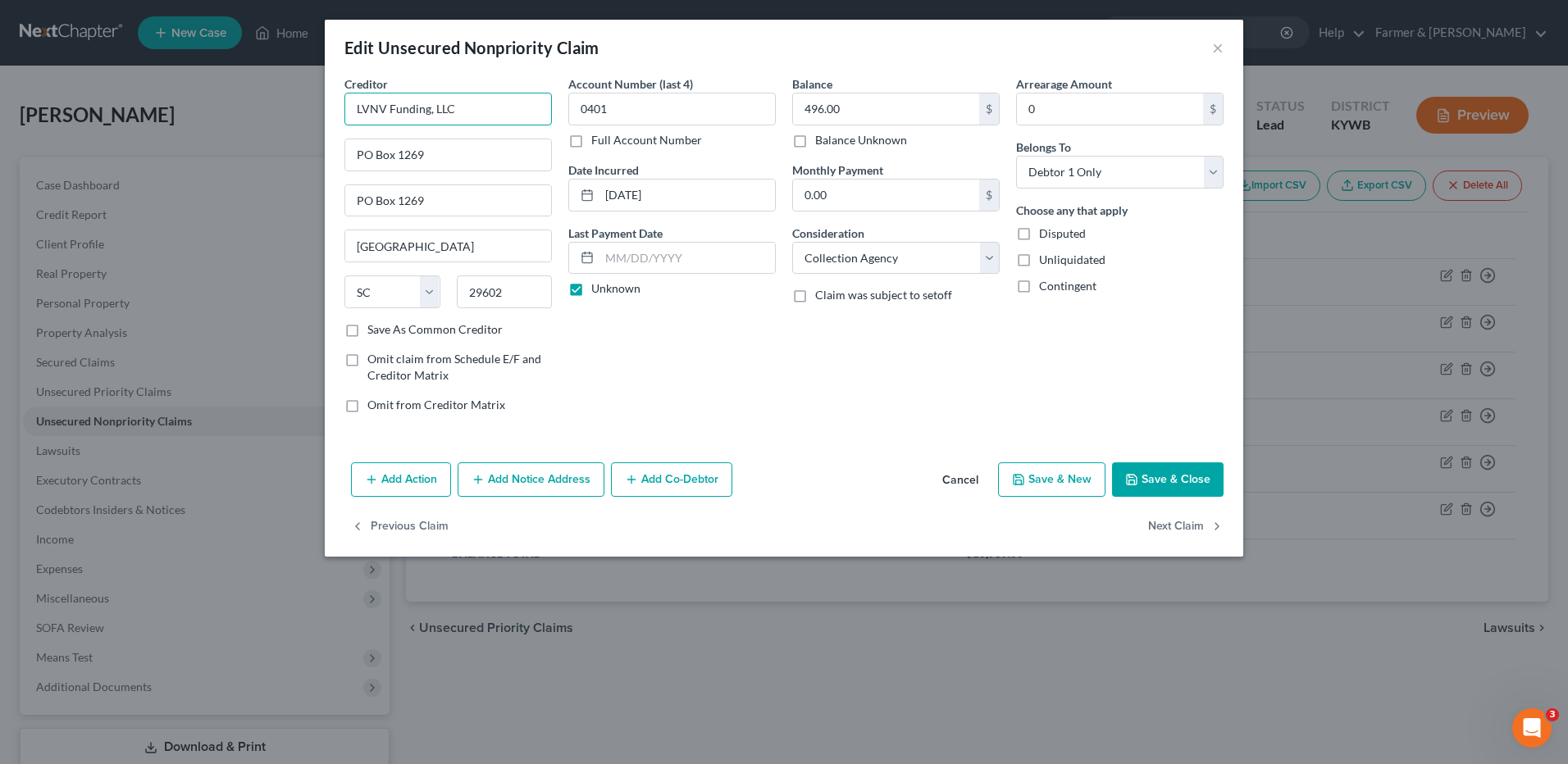
drag, startPoint x: 489, startPoint y: 103, endPoint x: 180, endPoint y: 108, distance: 309.0
click at [183, 107] on div "Edit Unsecured Nonpriority Claim × Creditor * LVNV Funding, LLC PO Box 1269 PO …" at bounding box center [784, 382] width 1568 height 764
paste input "LVNV Funding, LLC"
type input "c/o LVNV Funding, LLC"
type input "Credit One Bank"
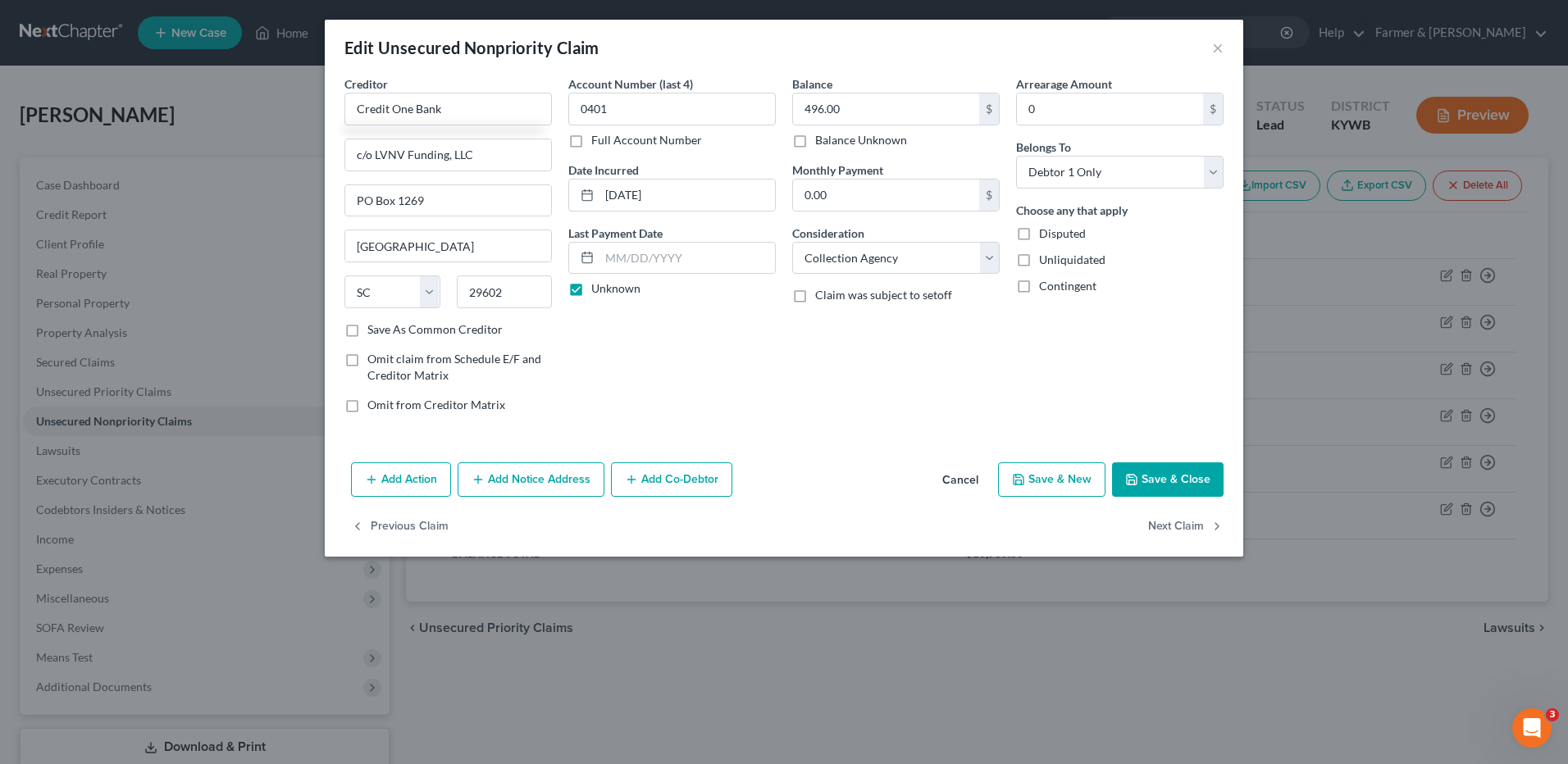
click at [1155, 486] on button "Save & Close" at bounding box center [1169, 479] width 112 height 35
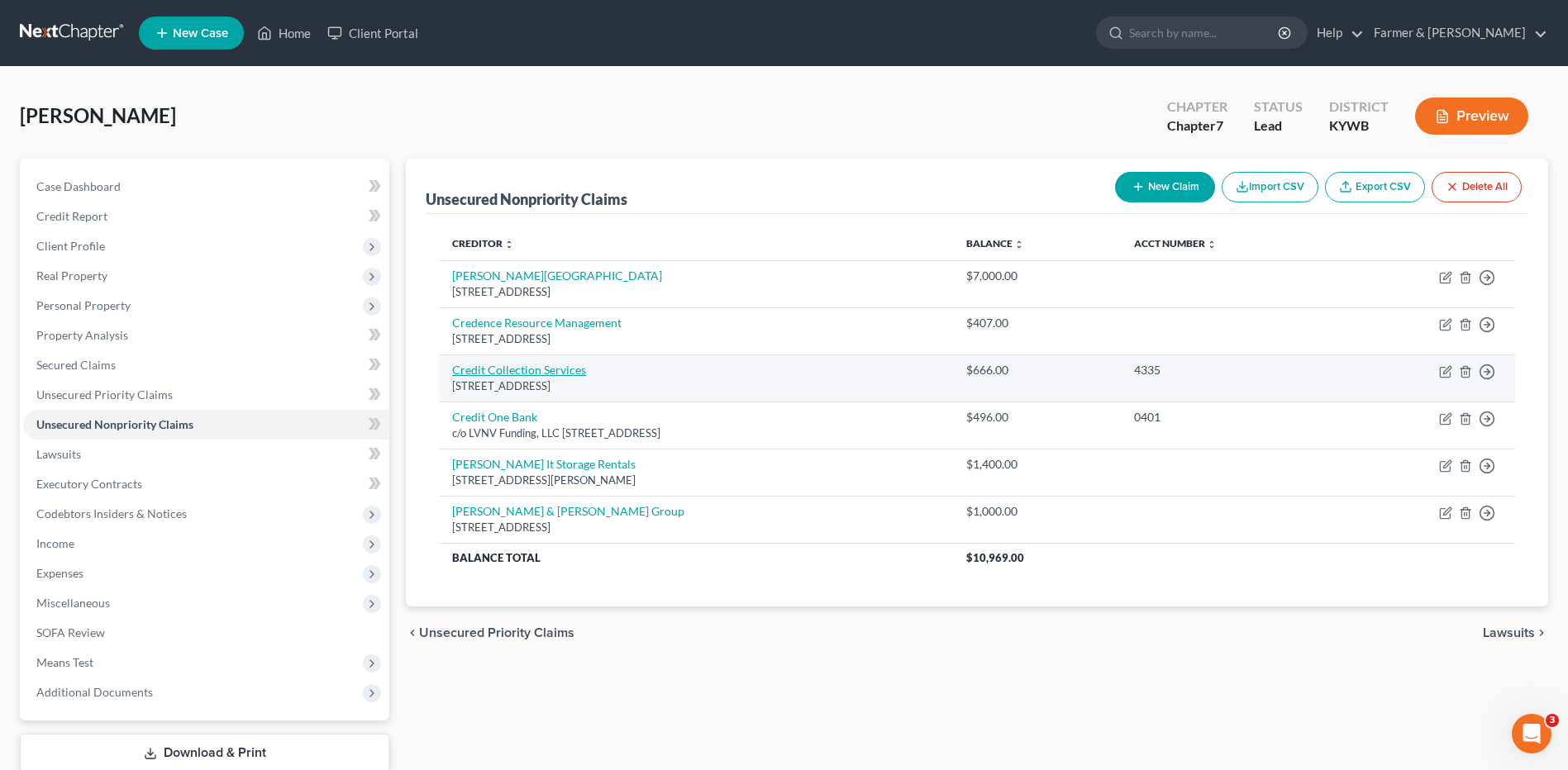
click at [515, 367] on link "Credit Collection Services" at bounding box center [519, 369] width 134 height 14
select select "22"
select select "1"
select select "0"
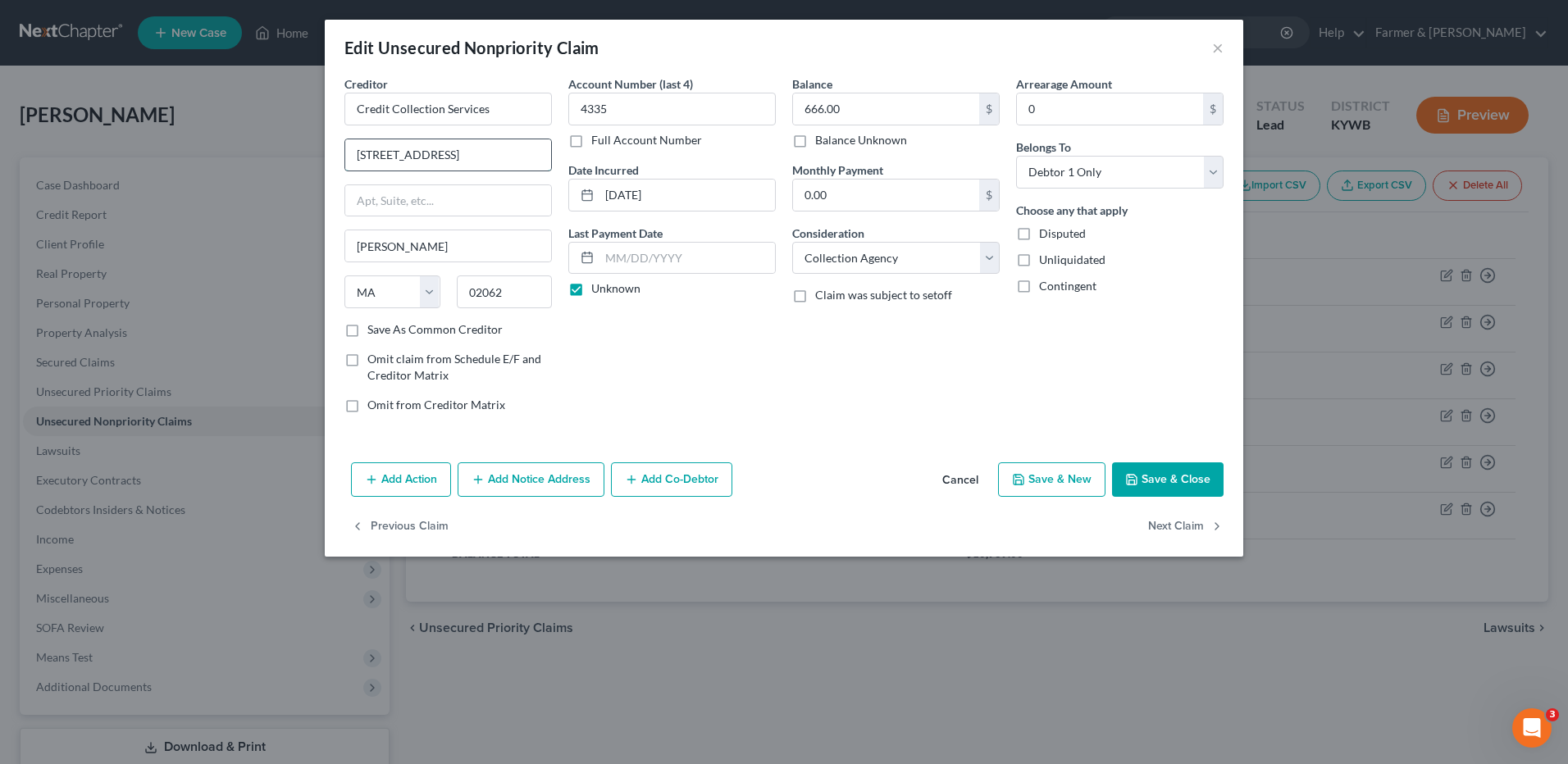
click at [445, 147] on input "725 Canton St" at bounding box center [448, 155] width 206 height 31
drag, startPoint x: 452, startPoint y: 162, endPoint x: 288, endPoint y: 177, distance: 164.7
click at [288, 177] on div "Edit Unsecured Nonpriority Claim × Creditor * Credit Collection Services 725 Ca…" at bounding box center [784, 382] width 1568 height 764
click at [468, 204] on input "text" at bounding box center [448, 201] width 206 height 31
paste input "725 Canton St"
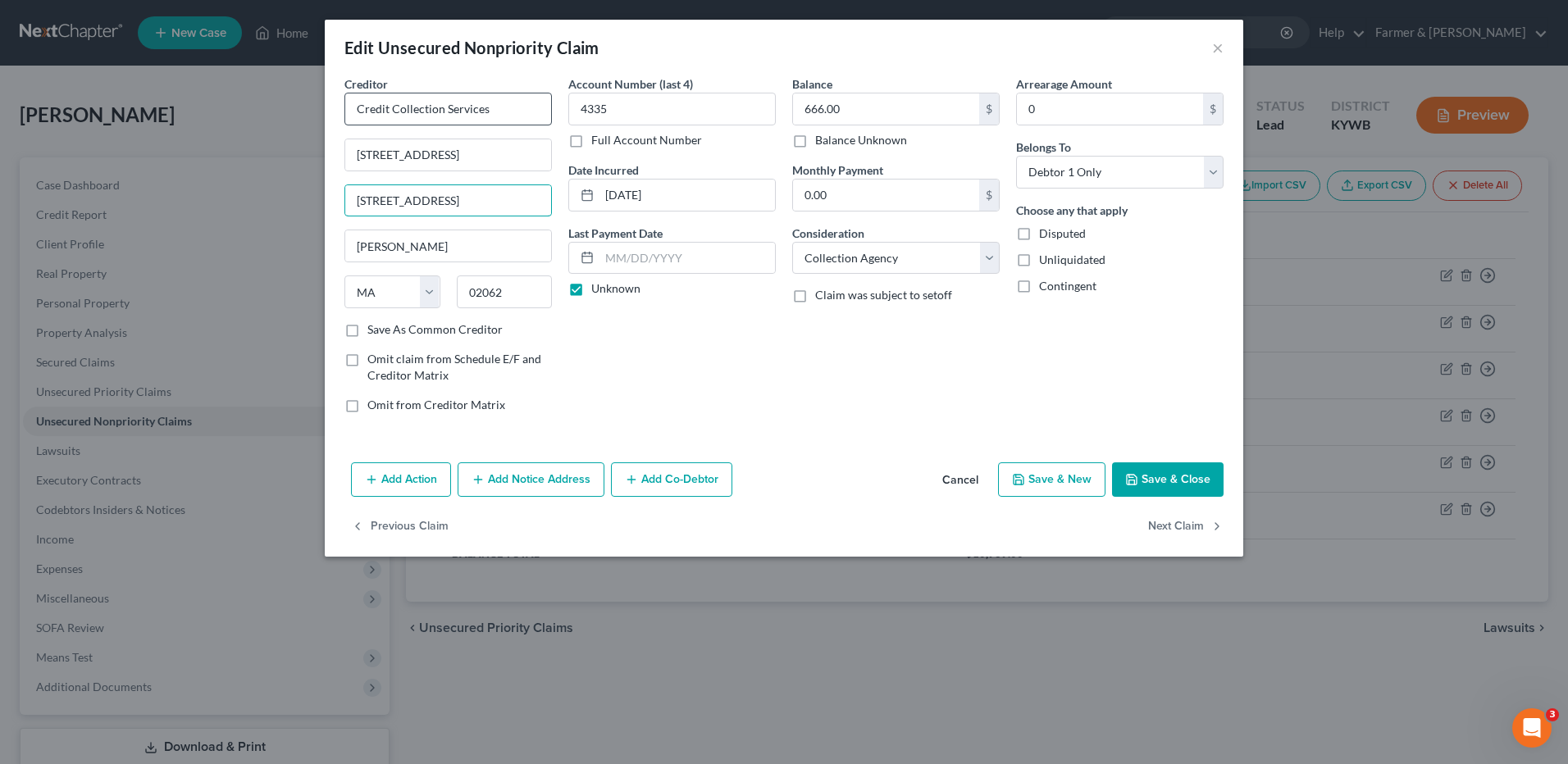
type input "725 Canton St"
drag, startPoint x: 505, startPoint y: 109, endPoint x: 0, endPoint y: 104, distance: 505.0
click at [0, 107] on html "Home New Case Client Portal Farmer & Wright dblondie1230@yahoo.com My Account S…" at bounding box center [784, 436] width 1568 height 872
paste input "Credit Collection Services"
type input "c/o Credit Collection Services"
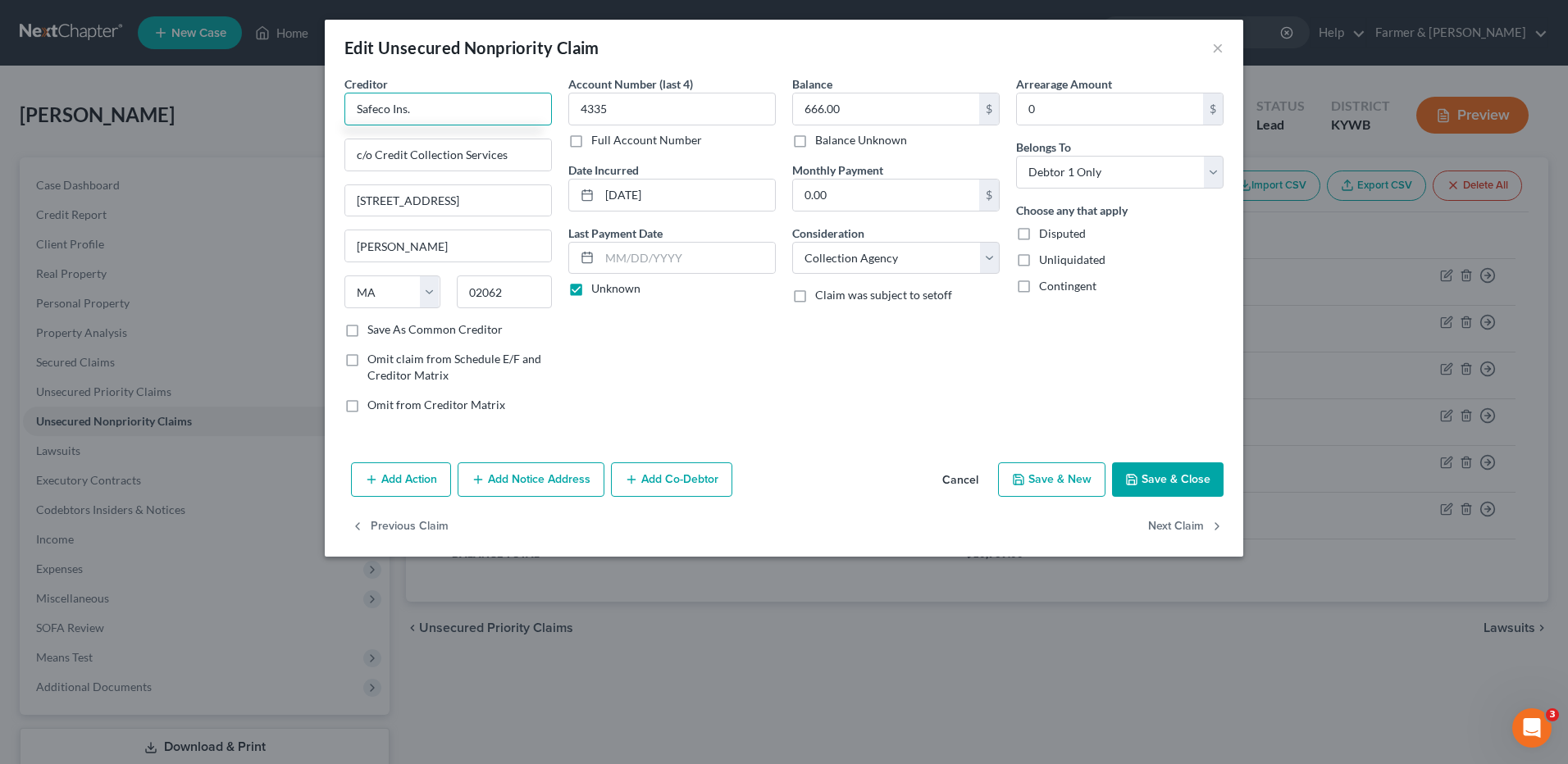
type input "Safeco Ins."
click at [1140, 464] on div "Add Action Add Notice Address Add Co-Debtor Cancel Save & New Save & Close" at bounding box center [784, 483] width 919 height 54
click at [1150, 476] on button "Save & Close" at bounding box center [1169, 479] width 112 height 35
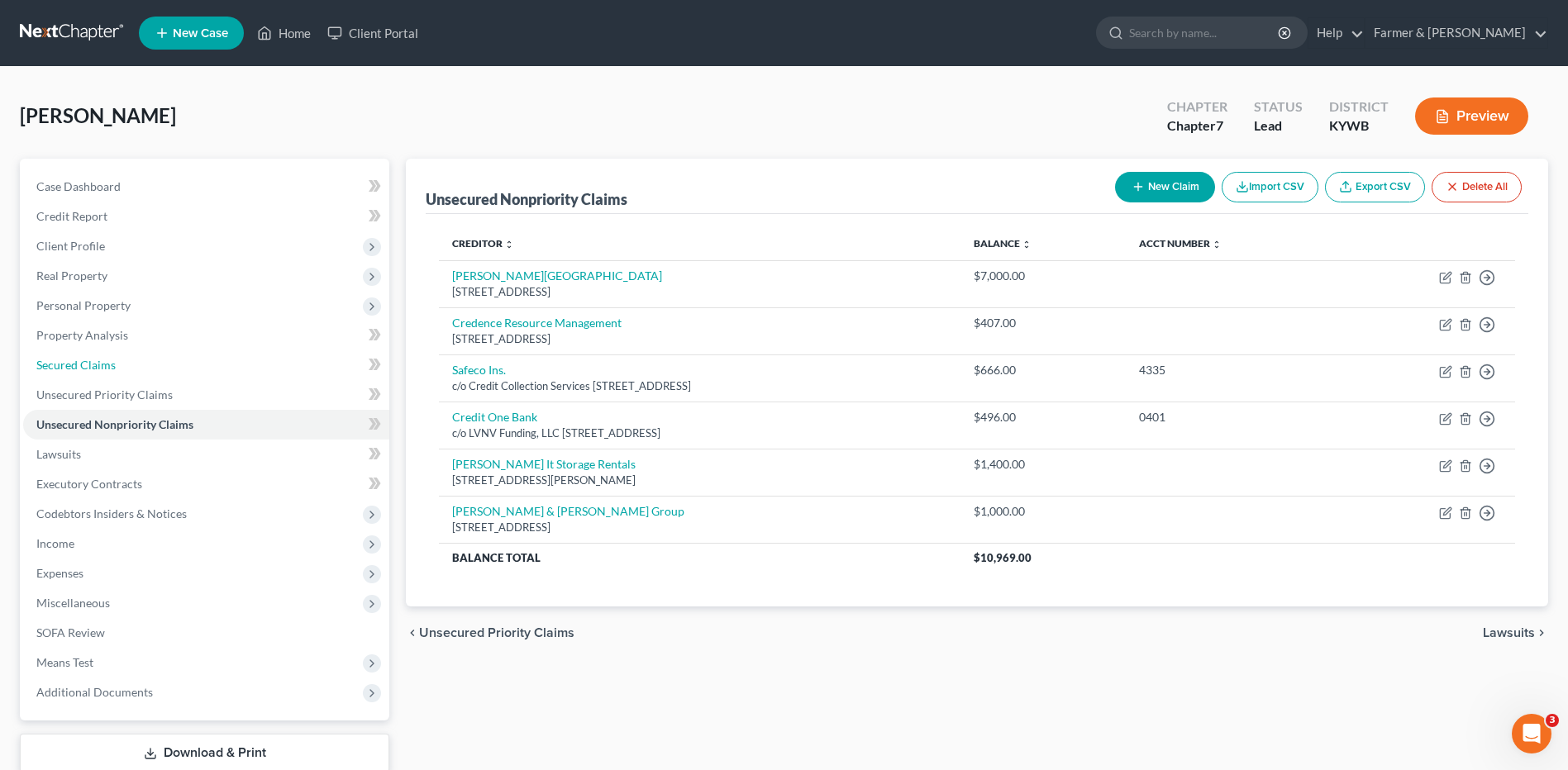
drag, startPoint x: 54, startPoint y: 357, endPoint x: 1536, endPoint y: 411, distance: 1483.0
click at [54, 358] on span "Secured Claims" at bounding box center [76, 365] width 80 height 14
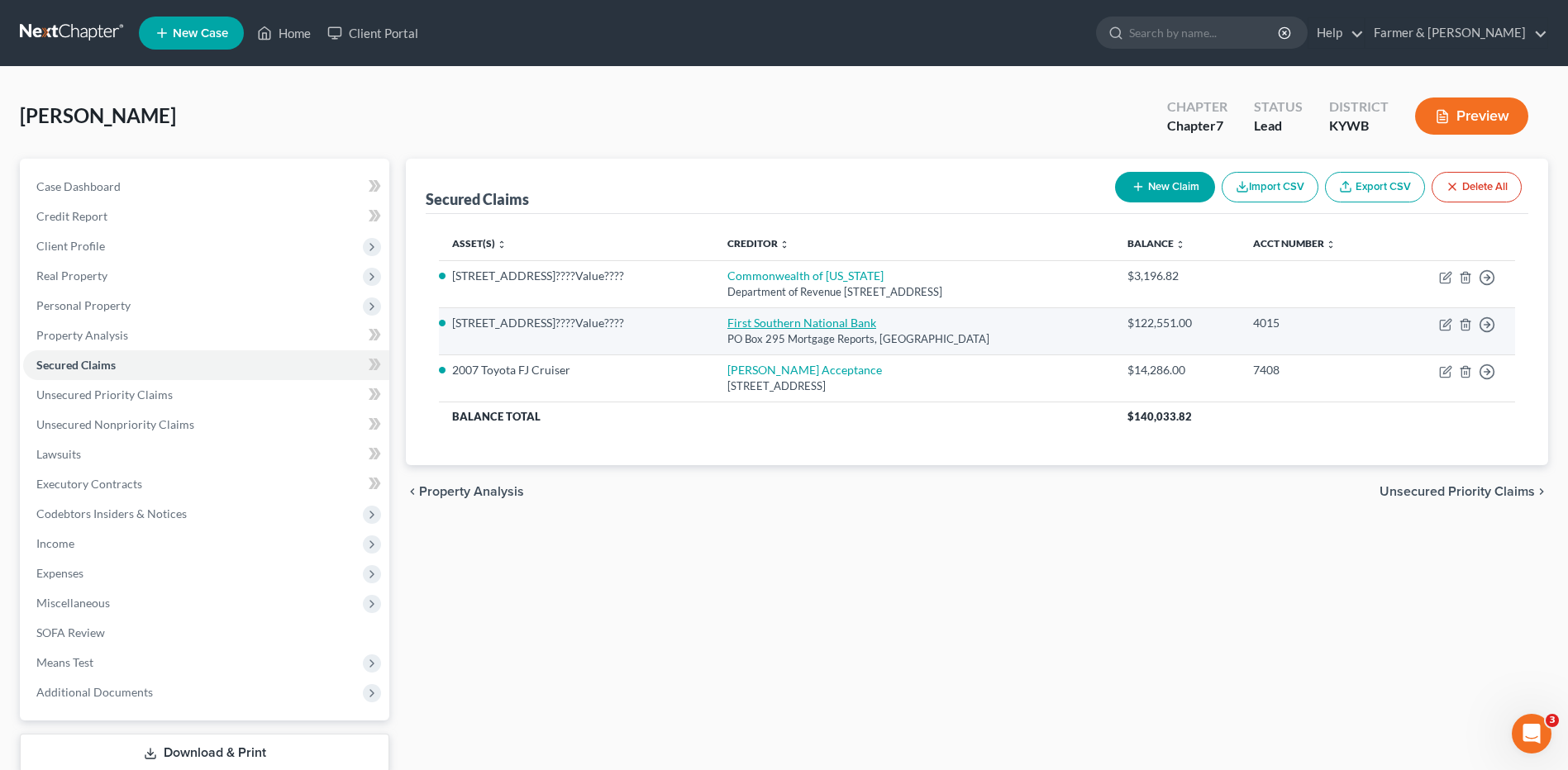
click at [849, 326] on link "First Southern National Bank" at bounding box center [801, 323] width 149 height 14
select select "18"
select select "0"
select select "3"
select select "0"
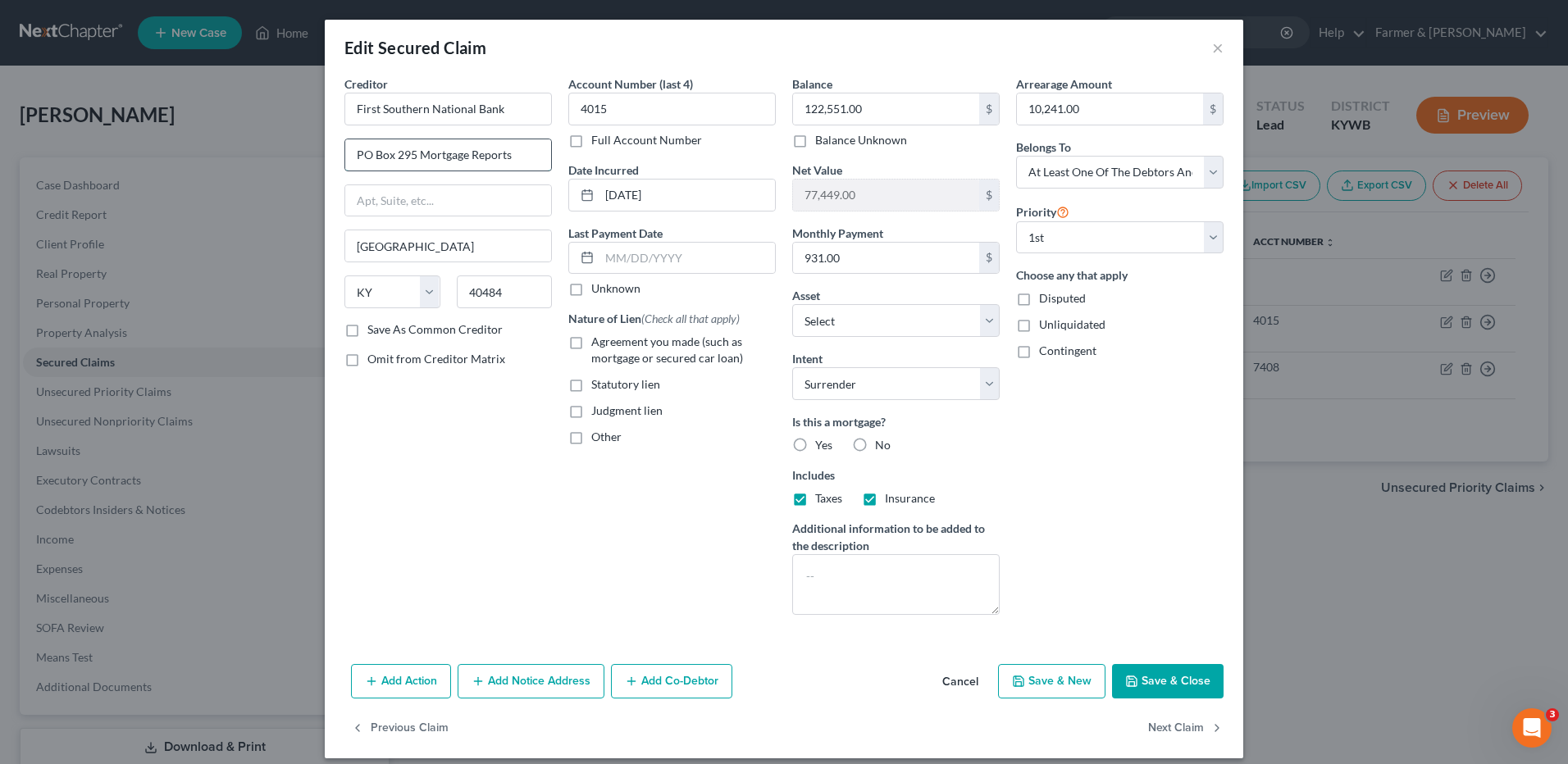
click at [412, 155] on input "PO Box 295 Mortgage Reports" at bounding box center [448, 155] width 206 height 31
click at [958, 680] on button "Cancel" at bounding box center [960, 682] width 63 height 33
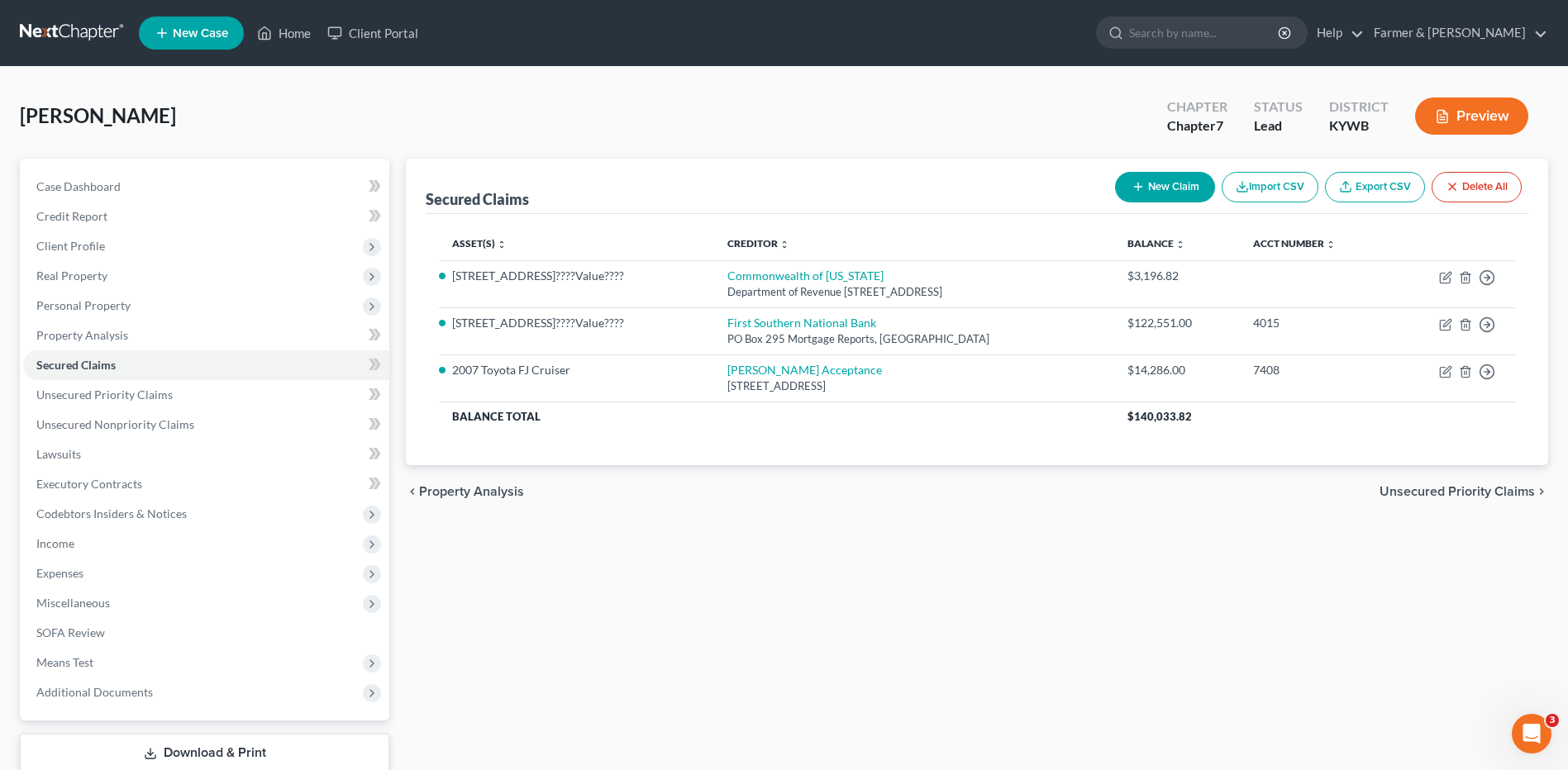
click at [1144, 188] on button "New Claim" at bounding box center [1165, 187] width 100 height 30
select select "0"
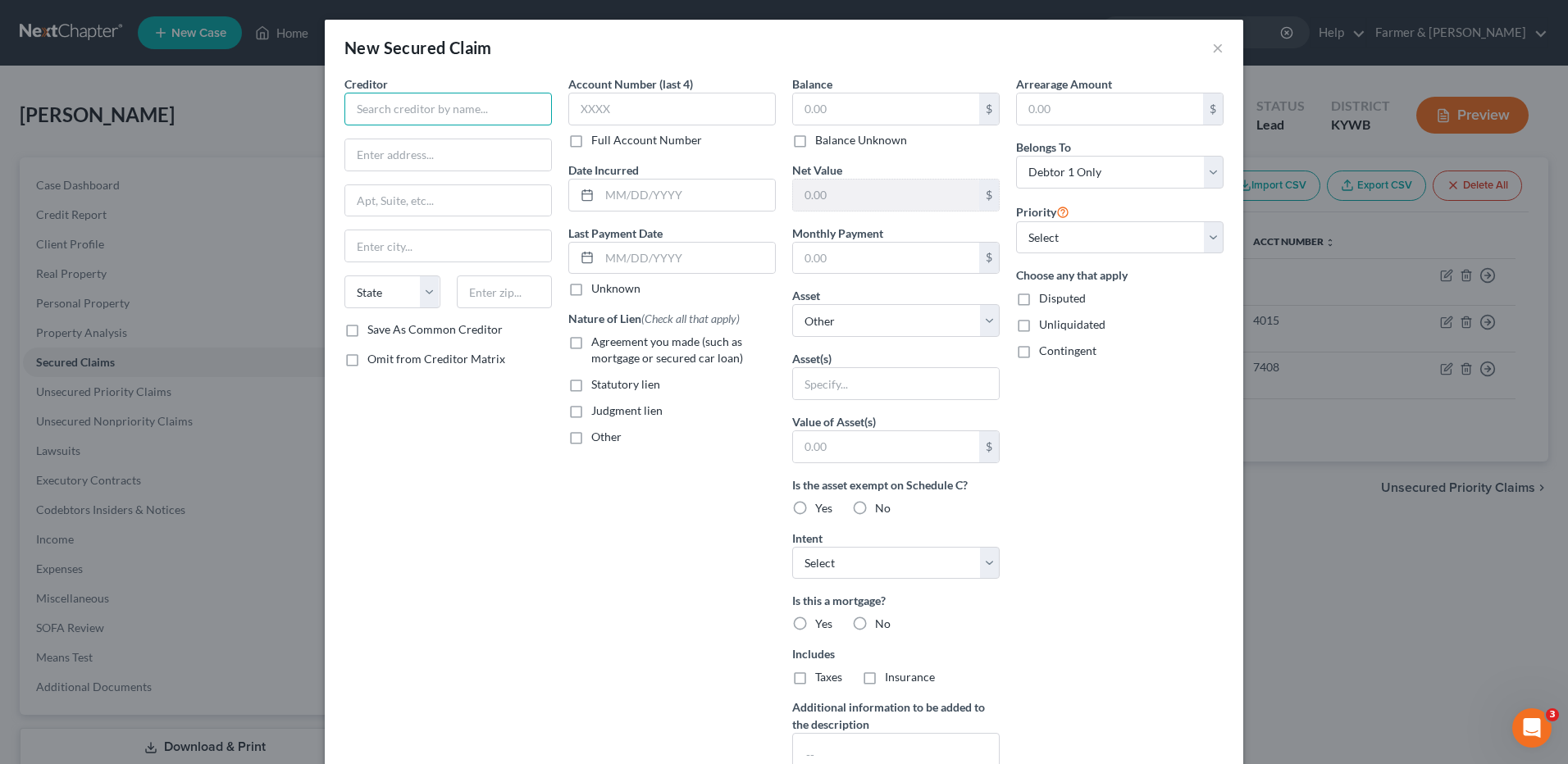
click at [437, 106] on input "text" at bounding box center [448, 109] width 207 height 33
click at [431, 140] on div "First Southern National Bank" at bounding box center [443, 137] width 171 height 16
type input "First Southern National Bank"
type input "102 W. Main St"
type input "Stanford"
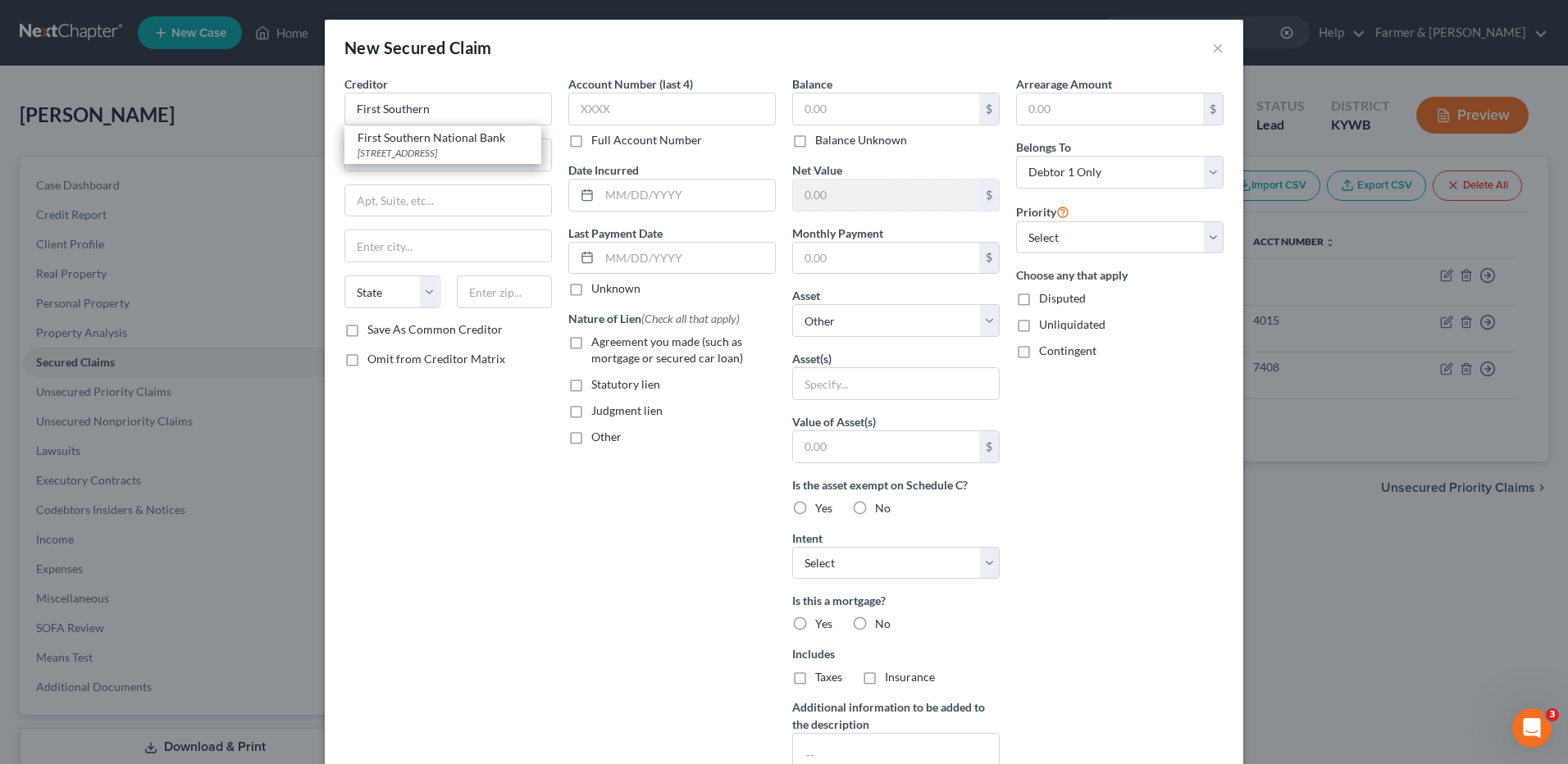
select select "18"
type input "40484"
click at [865, 108] on input "text" at bounding box center [886, 109] width 186 height 31
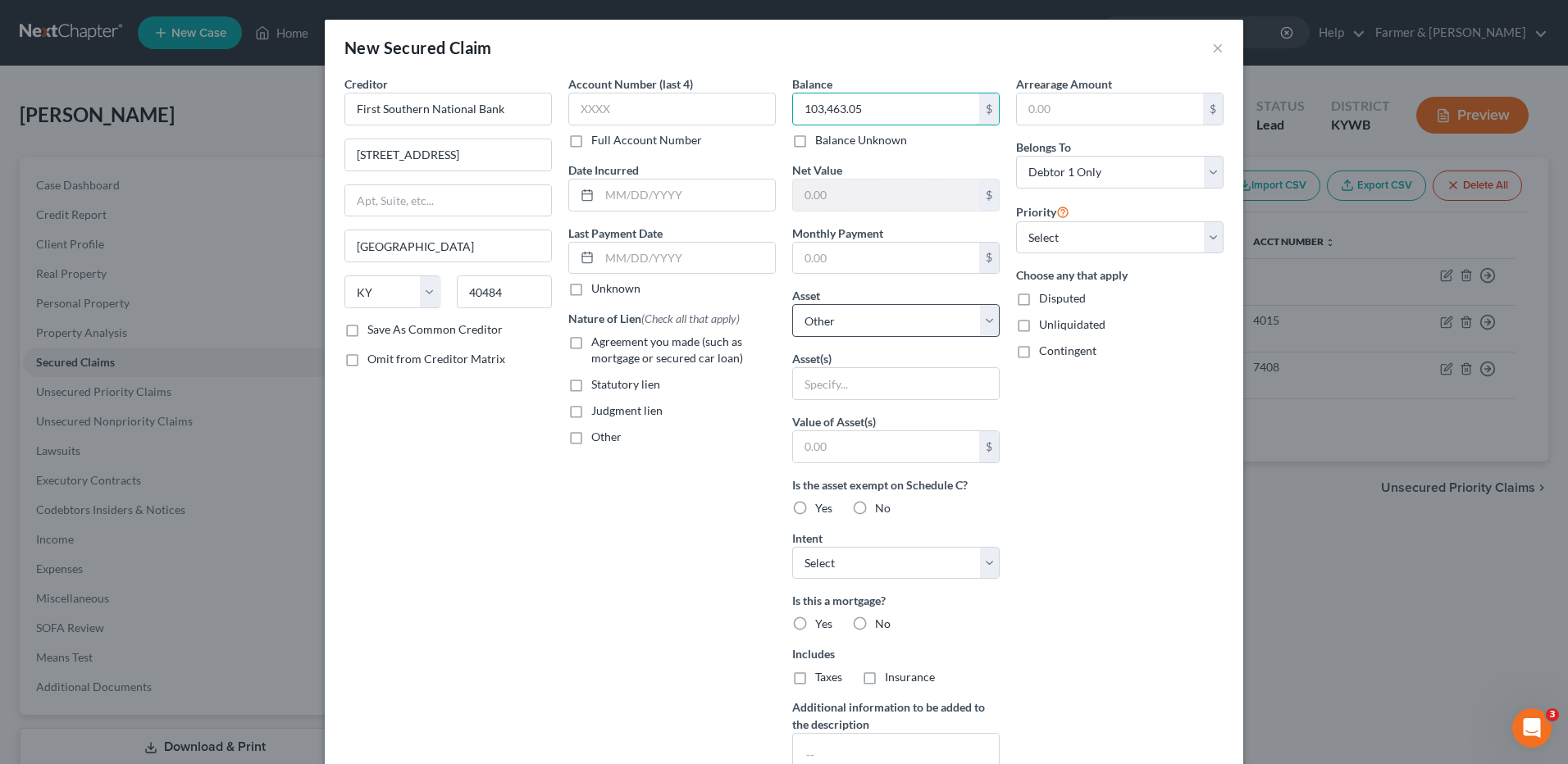
type input "103,463.05"
click at [872, 328] on select "Select Other Multiple Assets Electronics - Television - $100.0 Household Goods …" at bounding box center [895, 320] width 207 height 33
select select "4"
click at [792, 304] on select "Select Other Multiple Assets Electronics - Television - $100.0 Household Goods …" at bounding box center [895, 320] width 207 height 33
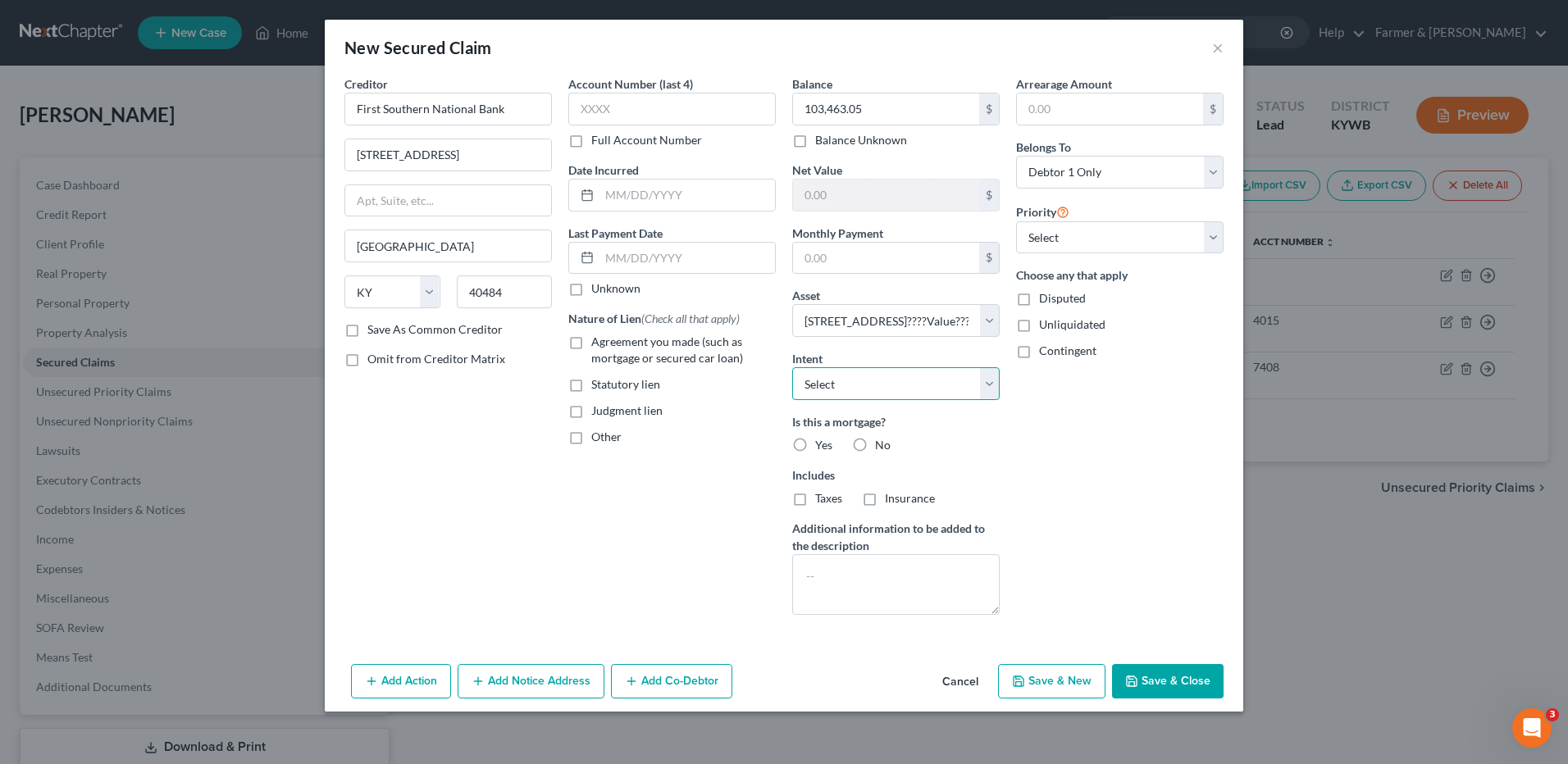
click at [849, 386] on select "Select Surrender Redeem Reaffirm Avoid Other" at bounding box center [895, 384] width 207 height 33
select select "0"
click at [792, 368] on select "Select Surrender Redeem Reaffirm Avoid Other" at bounding box center [895, 384] width 207 height 33
click at [1152, 675] on button "Save & Close" at bounding box center [1169, 682] width 112 height 35
select select
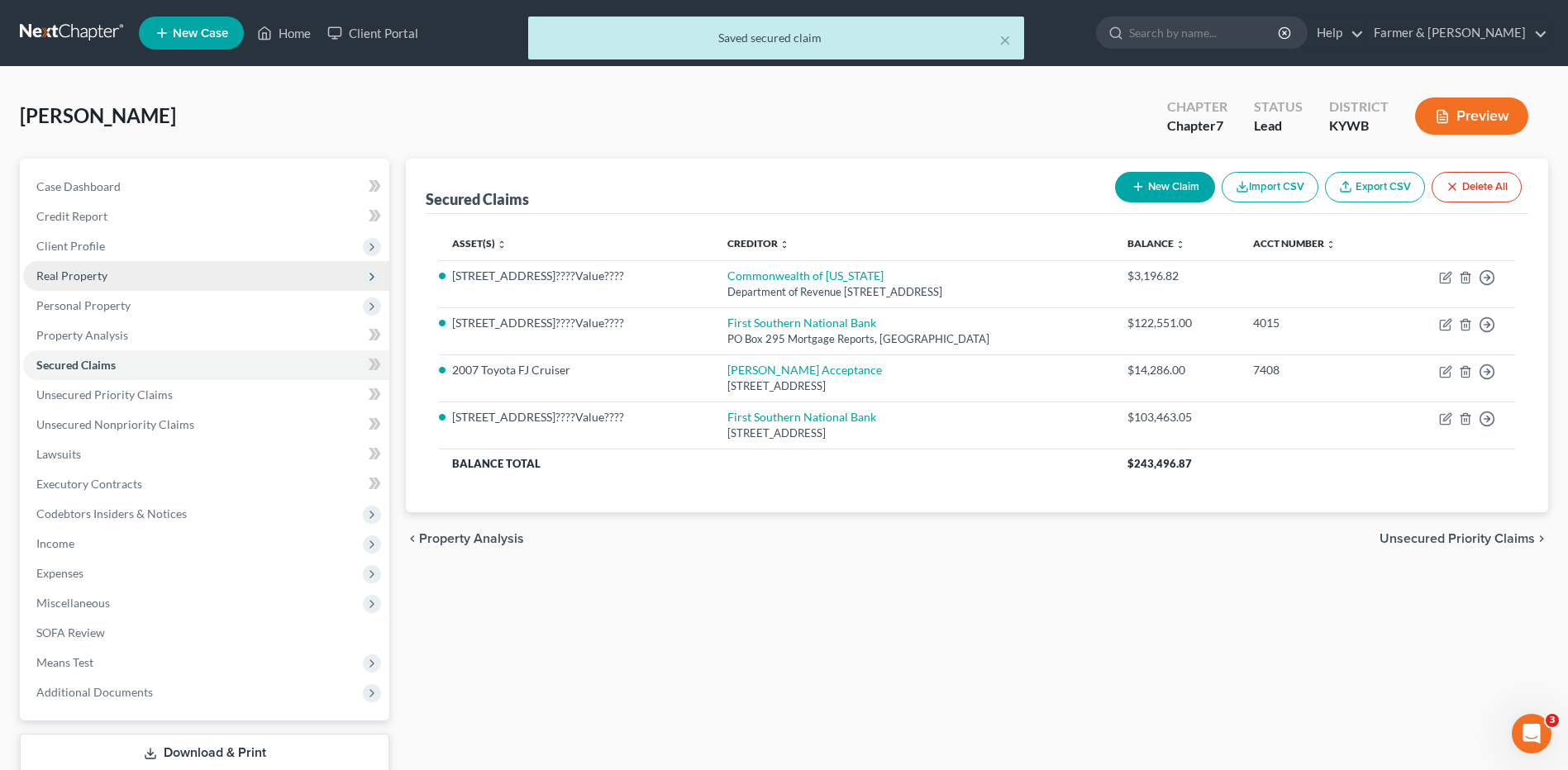
click at [136, 273] on span "Real Property" at bounding box center [206, 276] width 366 height 30
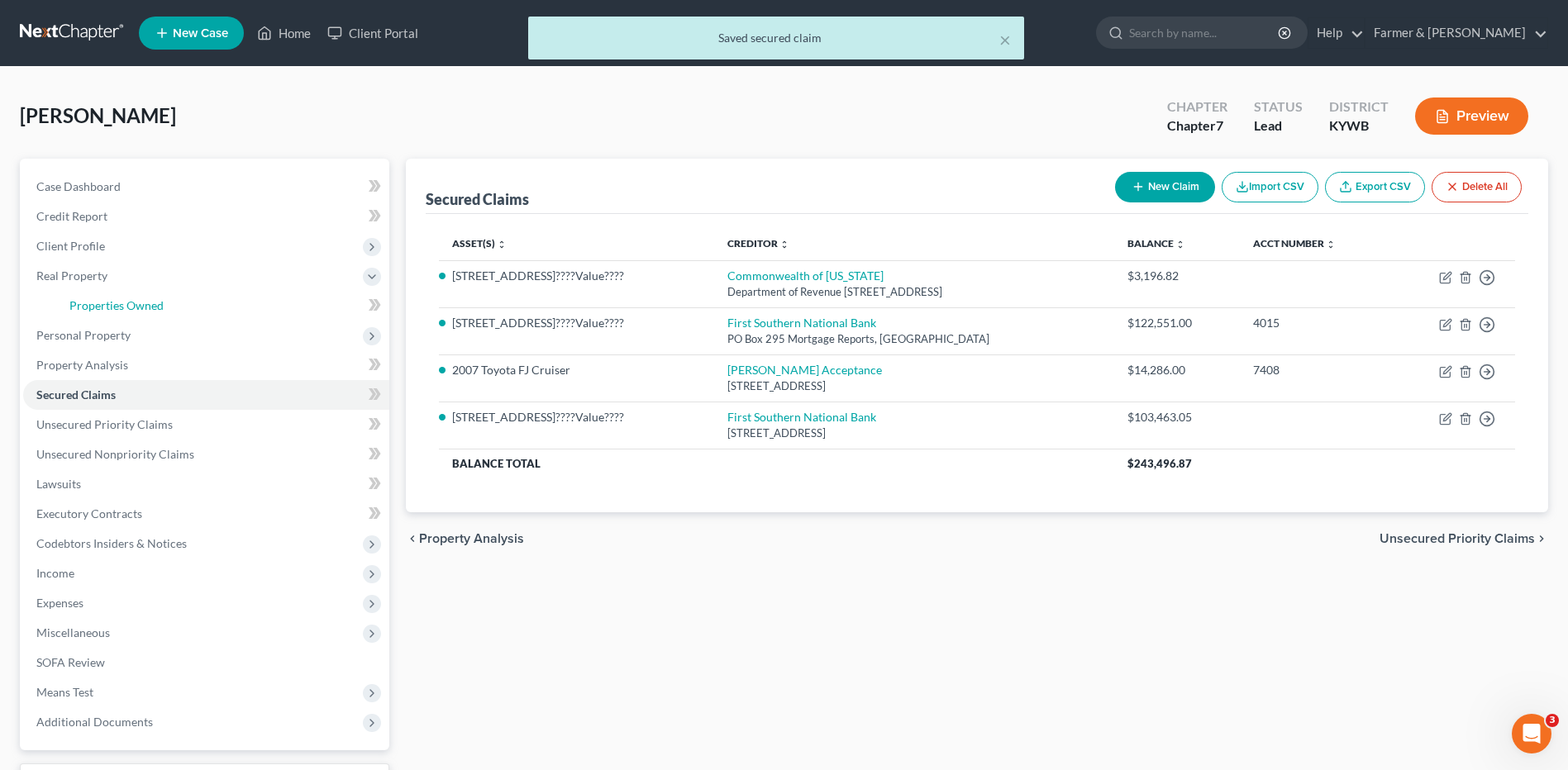
click at [143, 304] on span "Properties Owned" at bounding box center [116, 305] width 94 height 14
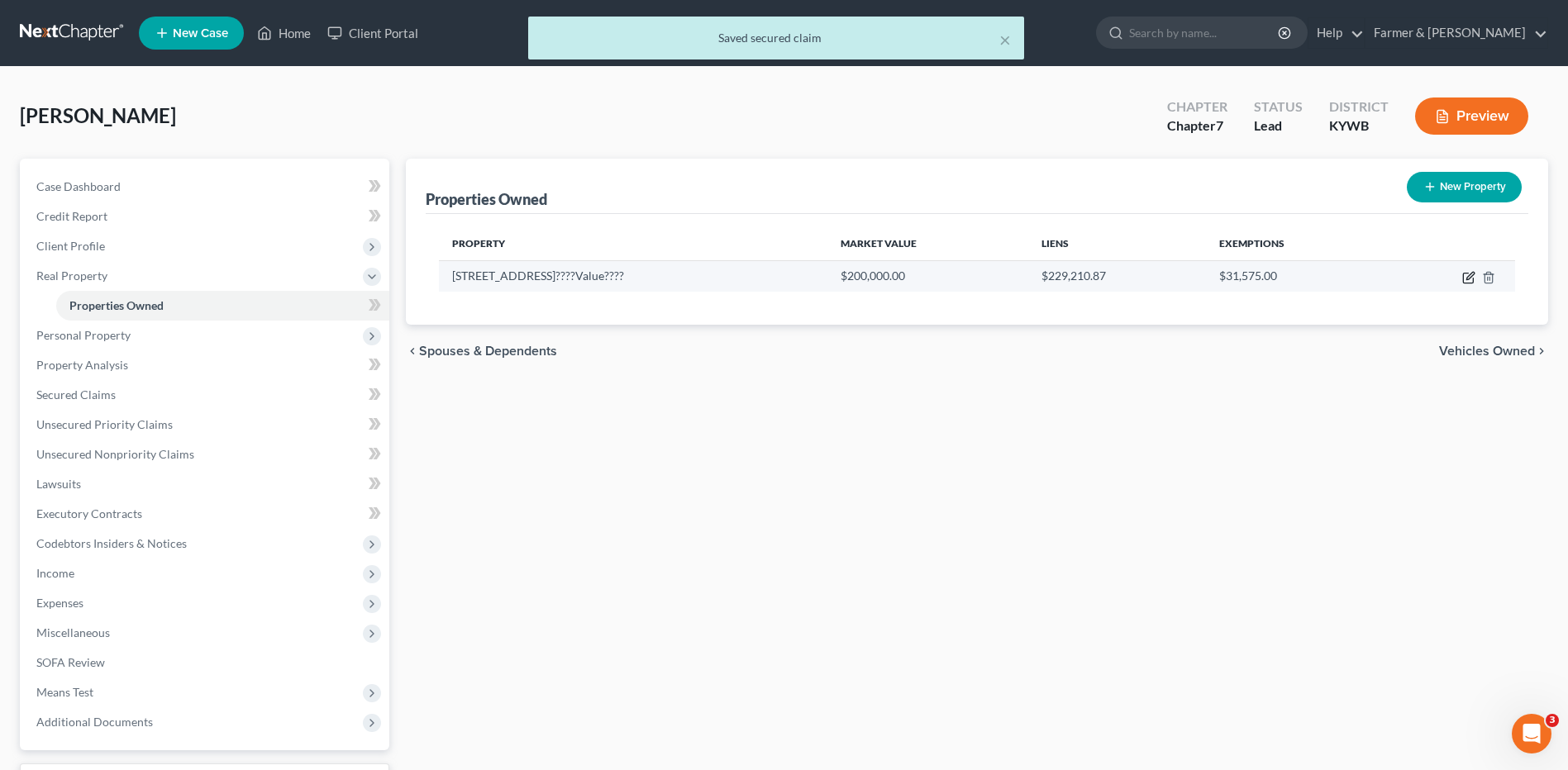
click at [1468, 280] on icon "button" at bounding box center [1469, 278] width 14 height 14
select select "18"
select select "16"
select select "3"
select select "1"
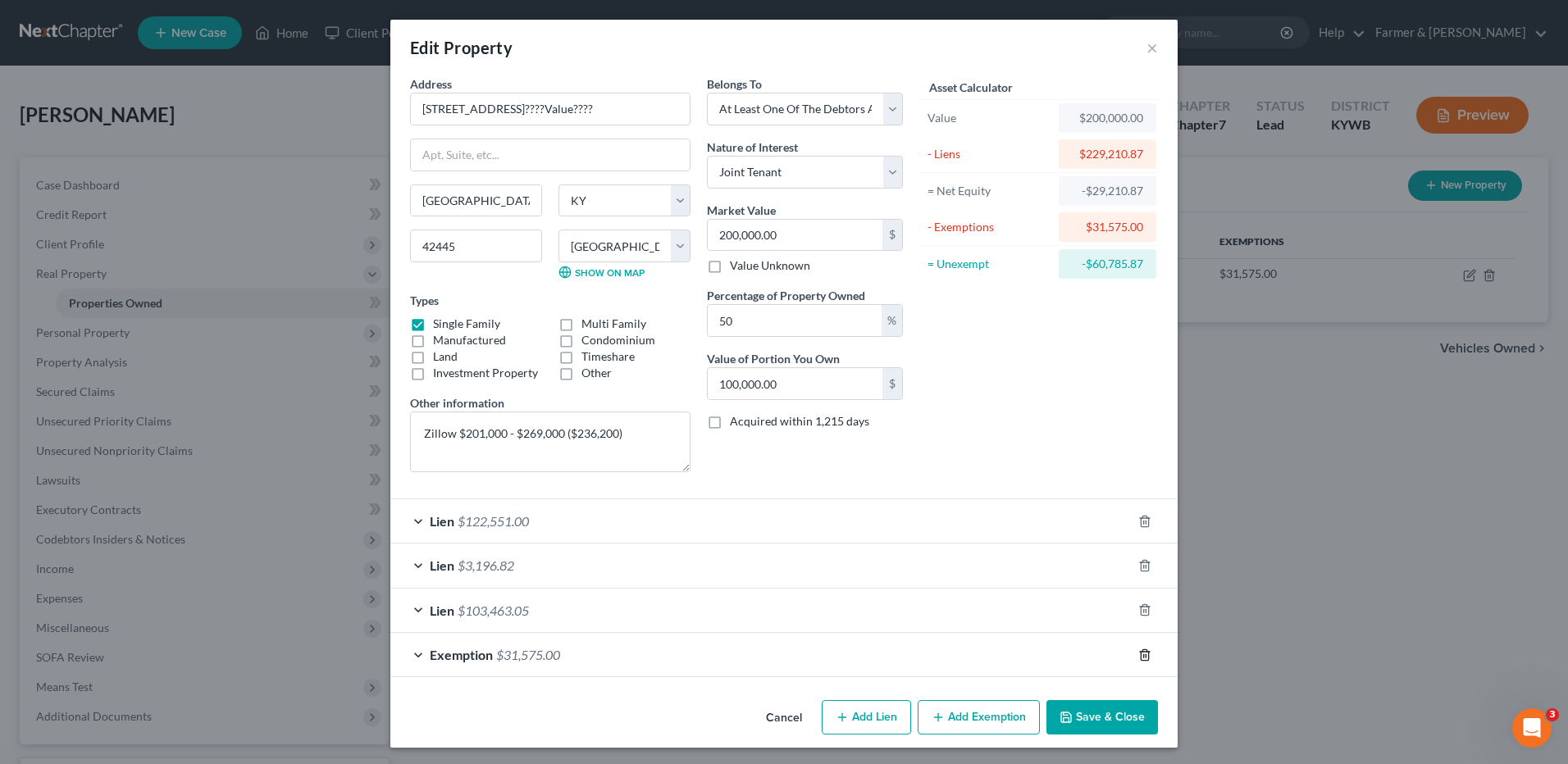
click at [1141, 654] on icon "button" at bounding box center [1145, 655] width 14 height 14
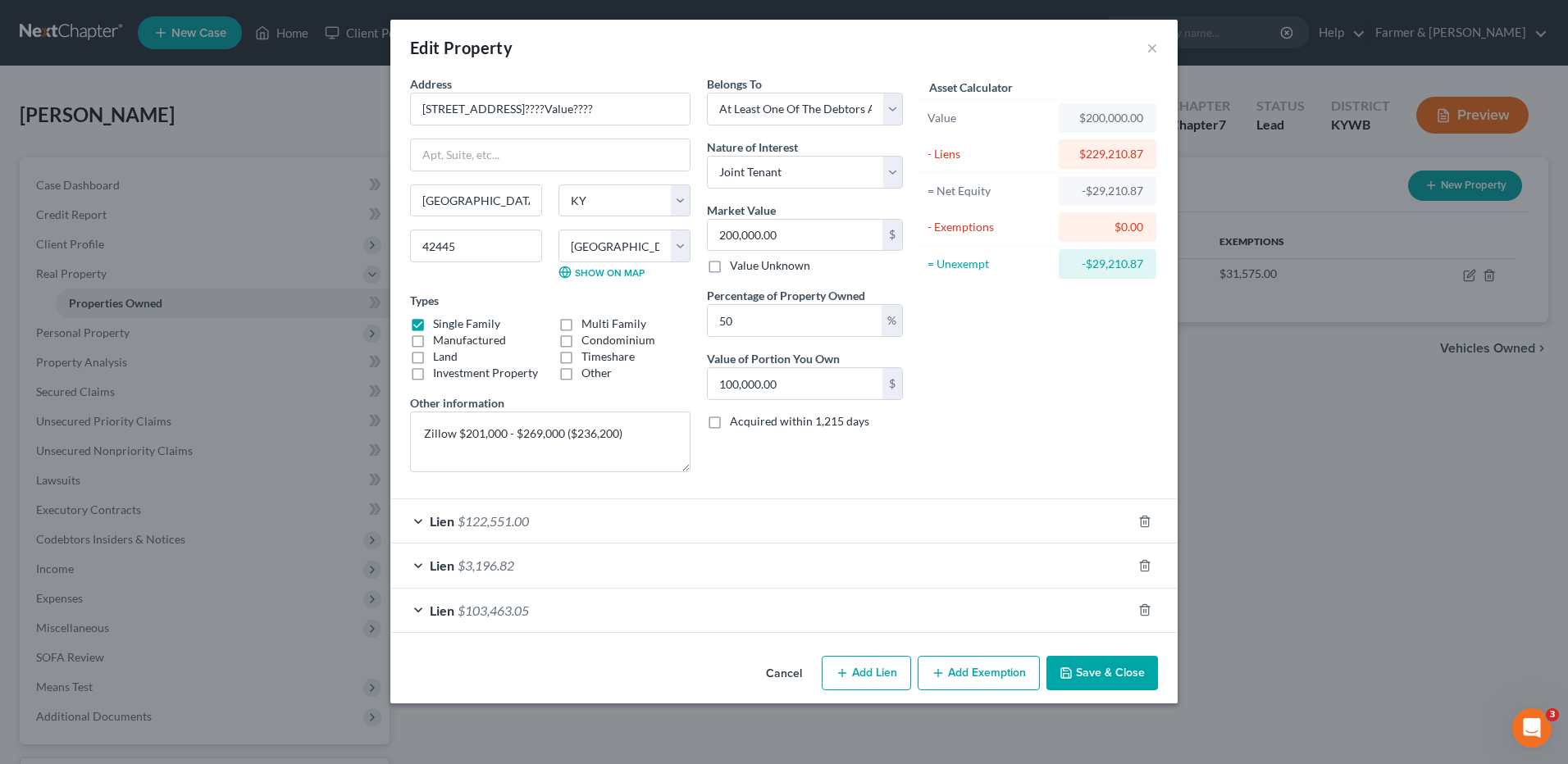
click at [1077, 672] on button "Save & Close" at bounding box center [1103, 673] width 112 height 35
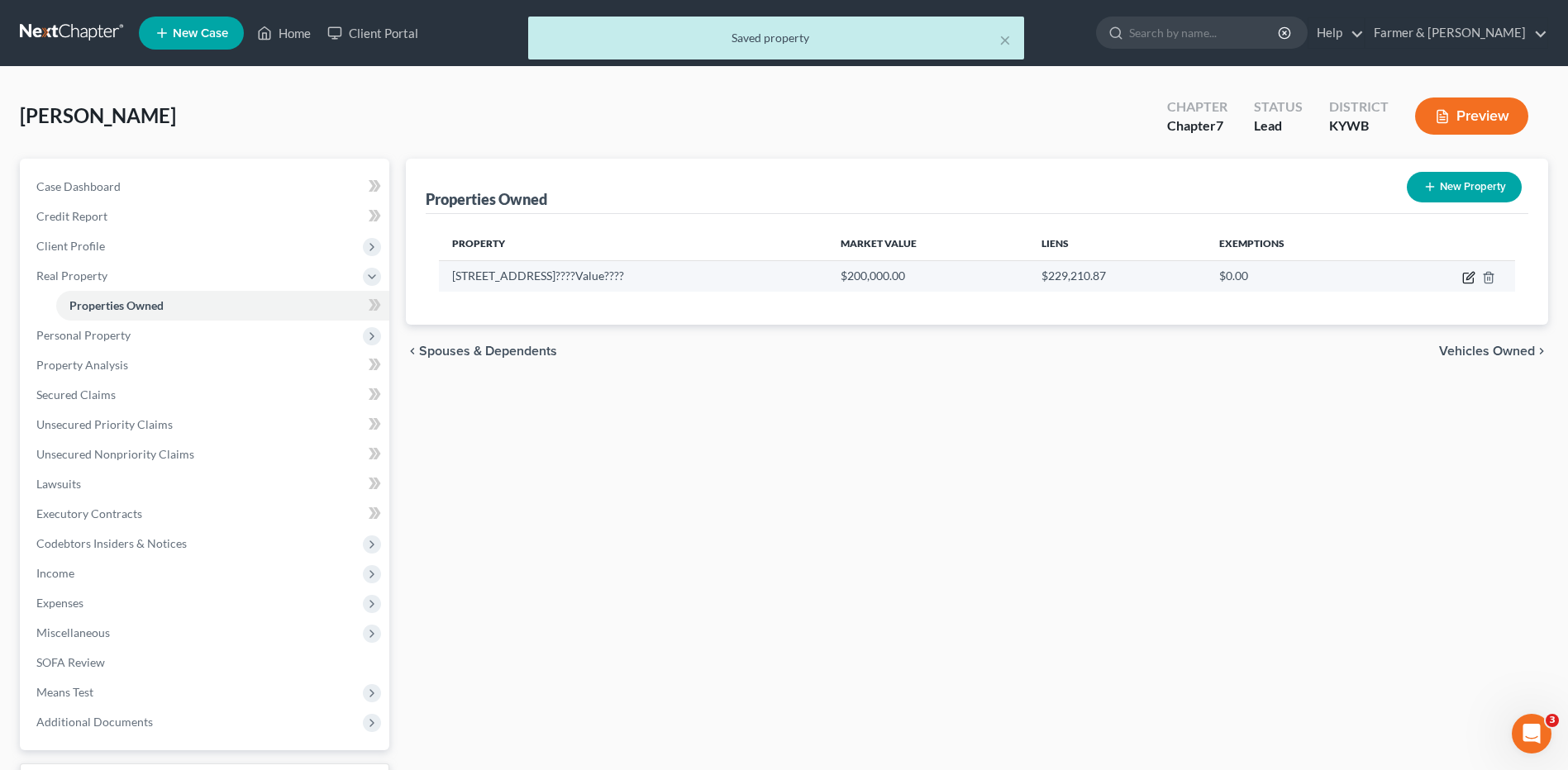
click at [1469, 277] on icon "button" at bounding box center [1469, 278] width 14 height 14
select select "18"
select select "16"
select select "3"
select select "1"
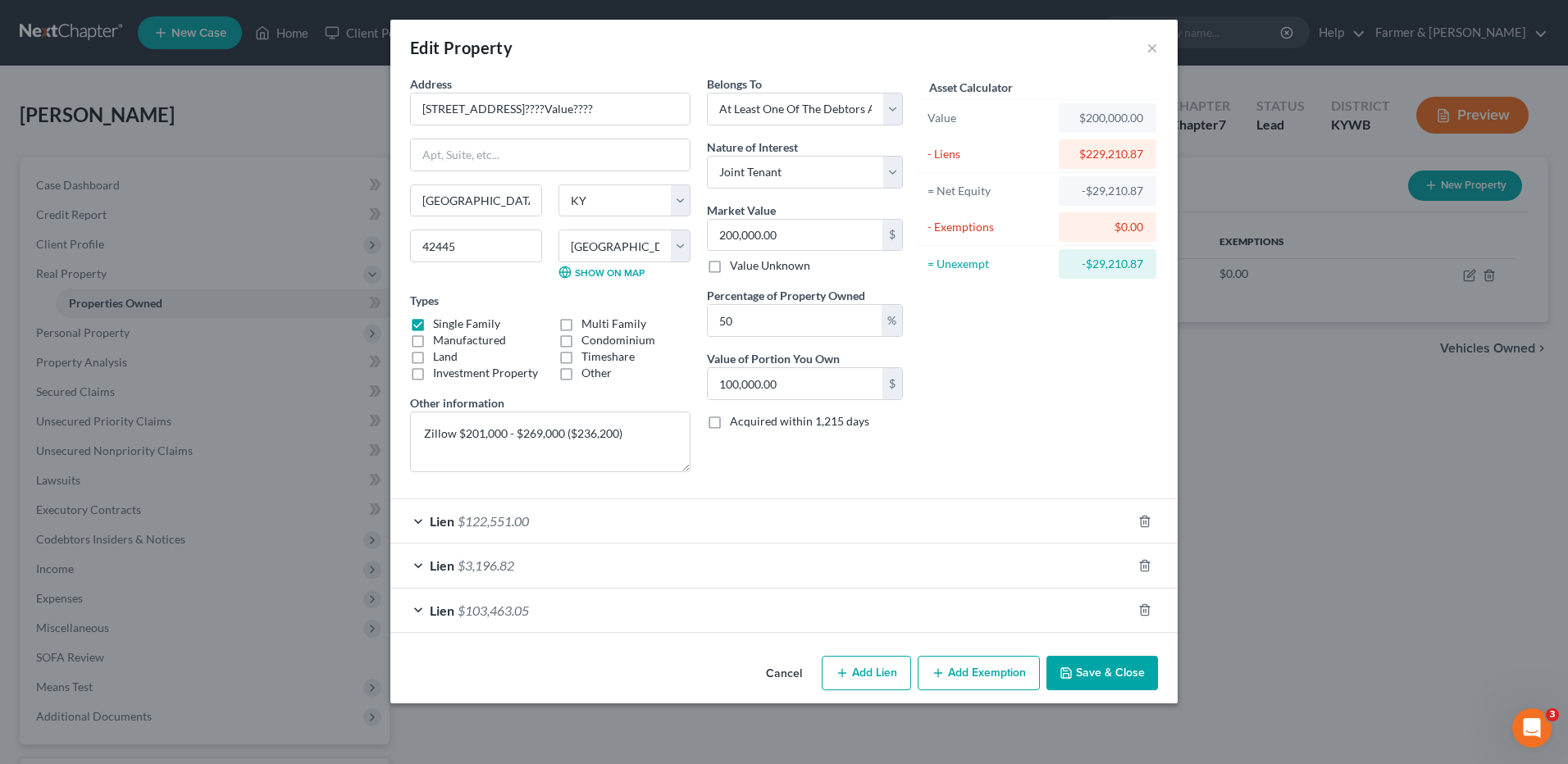
click at [1097, 680] on button "Save & Close" at bounding box center [1103, 673] width 112 height 35
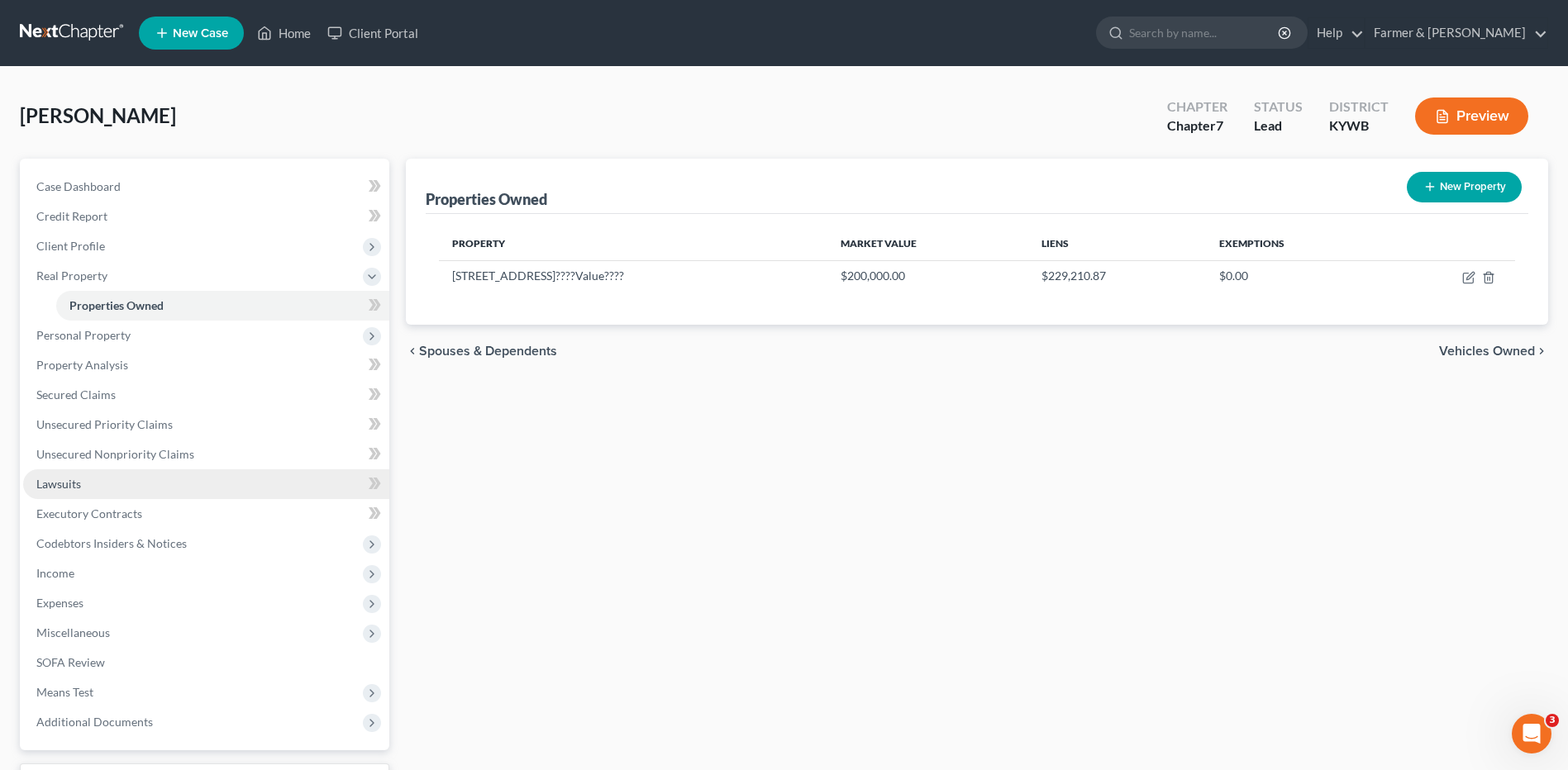
click at [69, 488] on span "Lawsuits" at bounding box center [58, 484] width 45 height 14
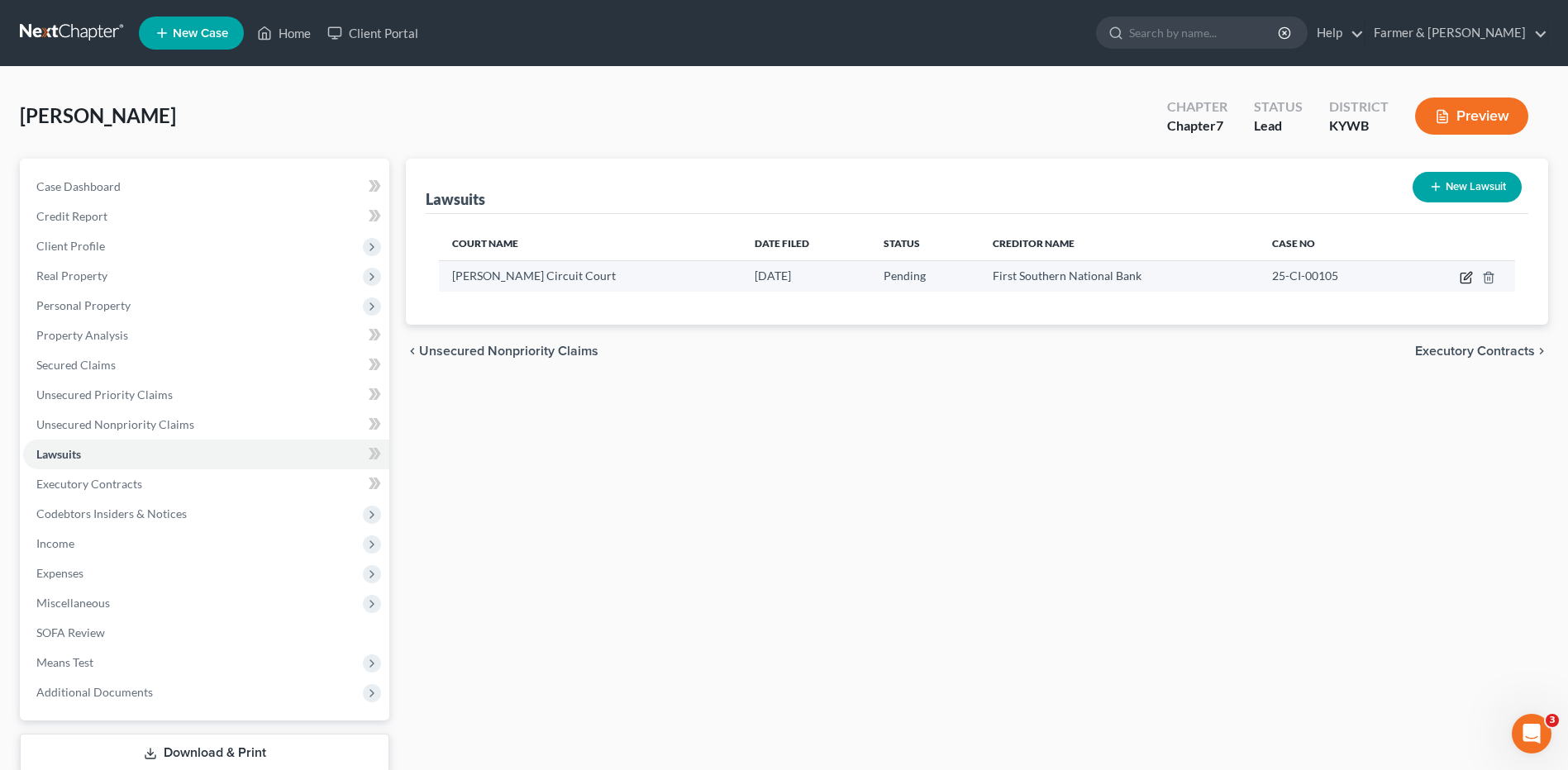
click at [1460, 276] on icon "button" at bounding box center [1465, 278] width 10 height 10
select select "18"
select select "0"
select select "2"
select select "18"
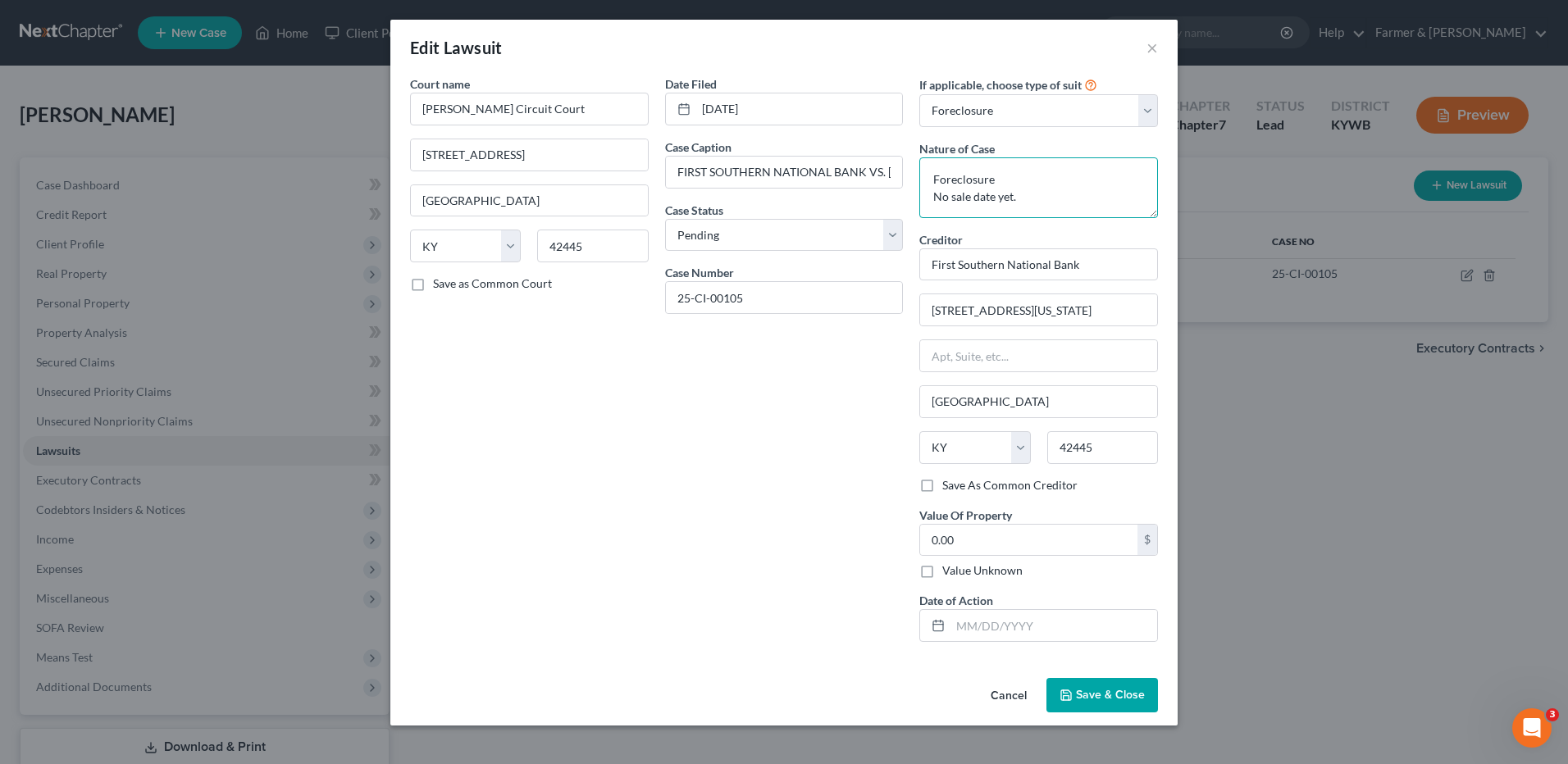
drag, startPoint x: 1041, startPoint y: 200, endPoint x: 903, endPoint y: 167, distance: 141.9
click at [905, 168] on div "Court name * Caldwell Circuit Court 105 West Court Square Princeton State AL AK…" at bounding box center [784, 365] width 764 height 580
type textarea "Civil; Collection"
click at [982, 111] on select "Select Repossession Garnishment Foreclosure Attached, Seized, Or Levied Other" at bounding box center [1038, 111] width 238 height 33
select select "4"
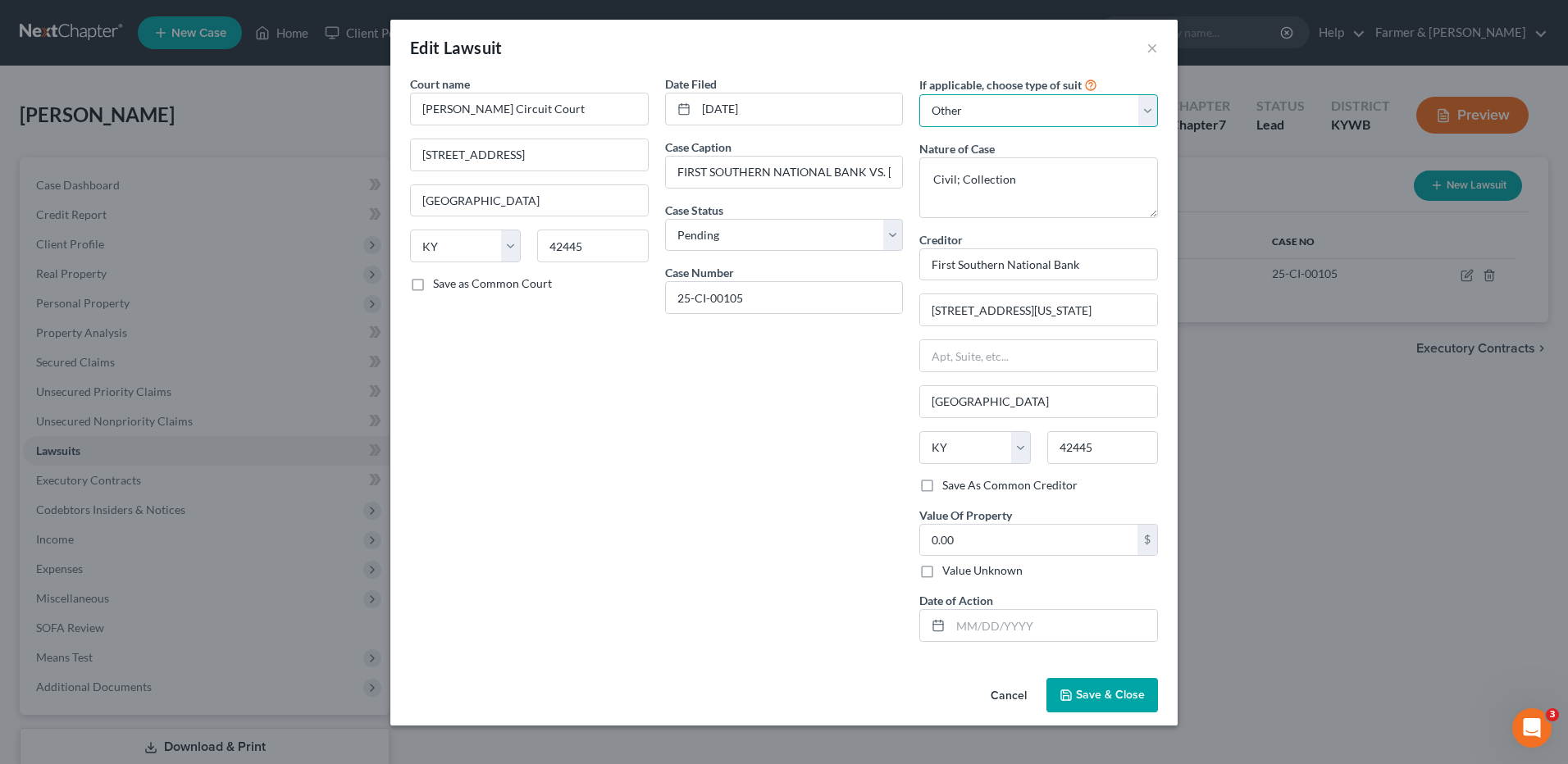
click at [920, 95] on select "Select Repossession Garnishment Foreclosure Attached, Seized, Or Levied Other" at bounding box center [1038, 111] width 238 height 33
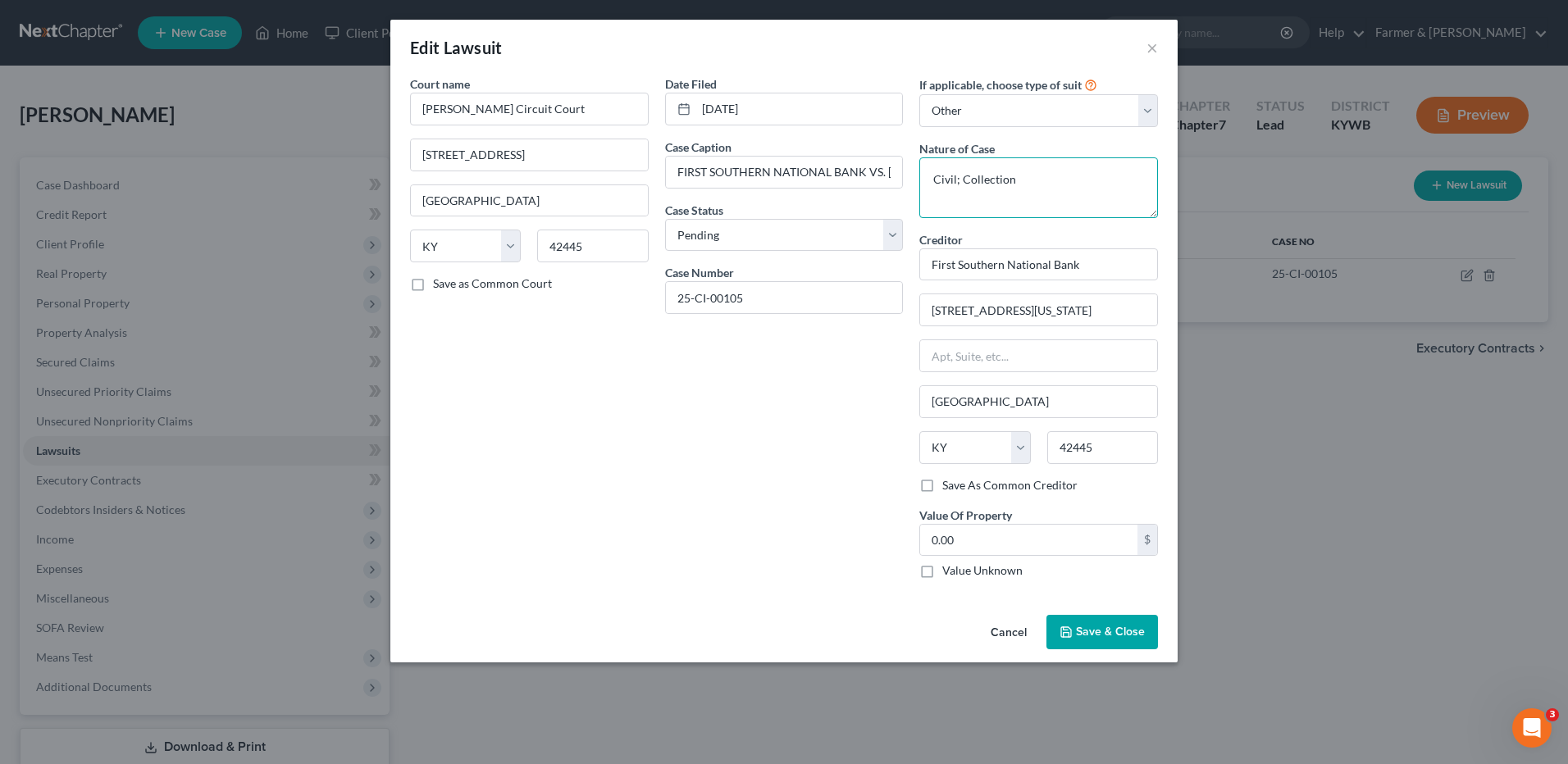
click at [1035, 184] on textarea "Civil; Collection" at bounding box center [1038, 187] width 238 height 61
drag, startPoint x: 1064, startPoint y: 308, endPoint x: 688, endPoint y: 315, distance: 376.1
click at [690, 314] on div "Court name * Caldwell Circuit Court 105 West Court Square Princeton State AL AK…" at bounding box center [784, 334] width 764 height 517
type input "c/o B. Todd Wetzel"
type input "108 East Court Square"
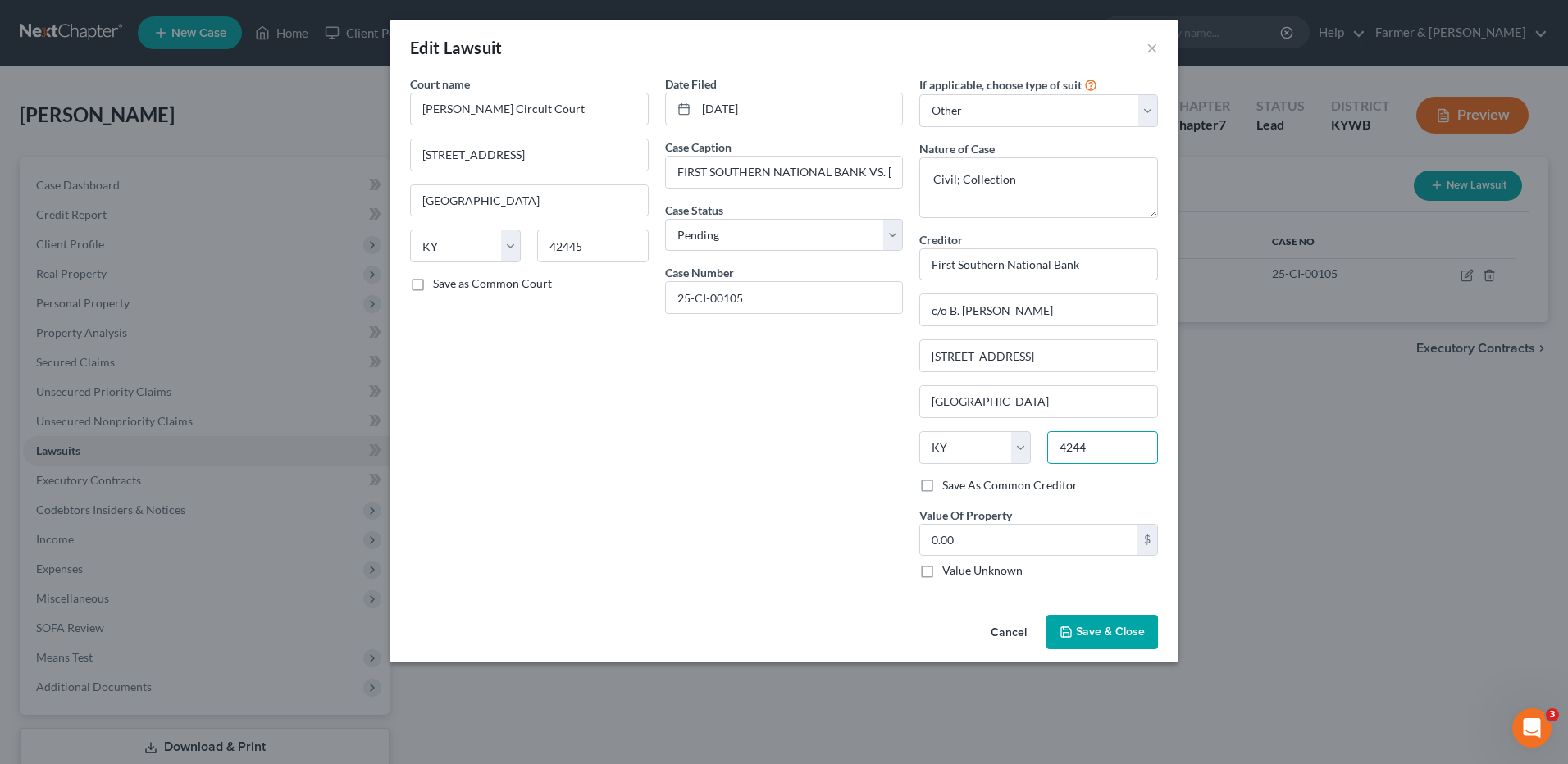
type input "42445"
drag, startPoint x: 697, startPoint y: 427, endPoint x: 1026, endPoint y: 525, distance: 343.3
click at [697, 427] on div "Date Filed 06/27/2025 Case Caption FIRST SOUTHERN NATIONAL BANK VS. THOMAS, MOL…" at bounding box center [784, 334] width 255 height 517
click at [1126, 632] on span "Save & Close" at bounding box center [1110, 632] width 69 height 14
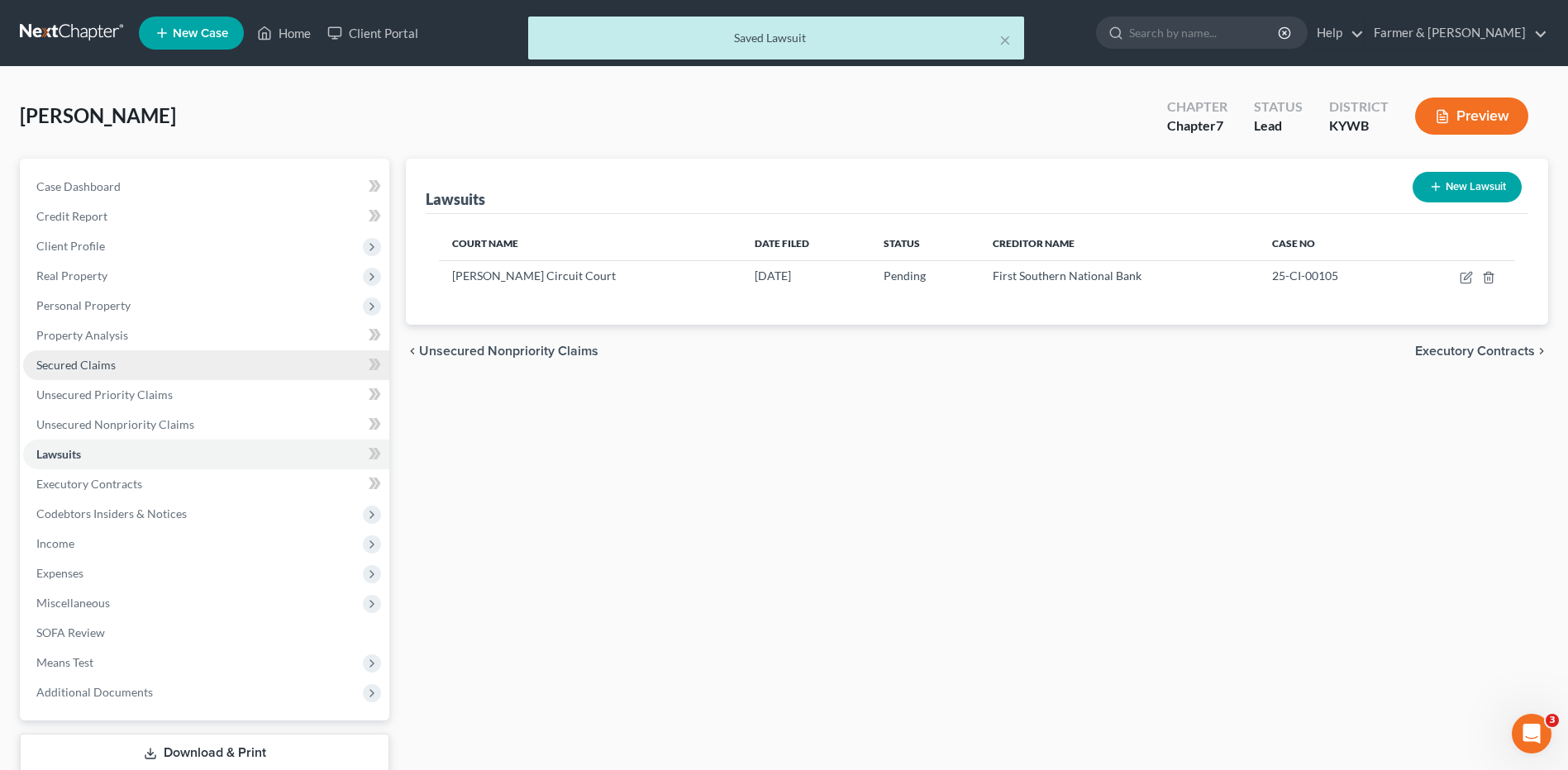
click at [122, 357] on link "Secured Claims" at bounding box center [206, 365] width 366 height 30
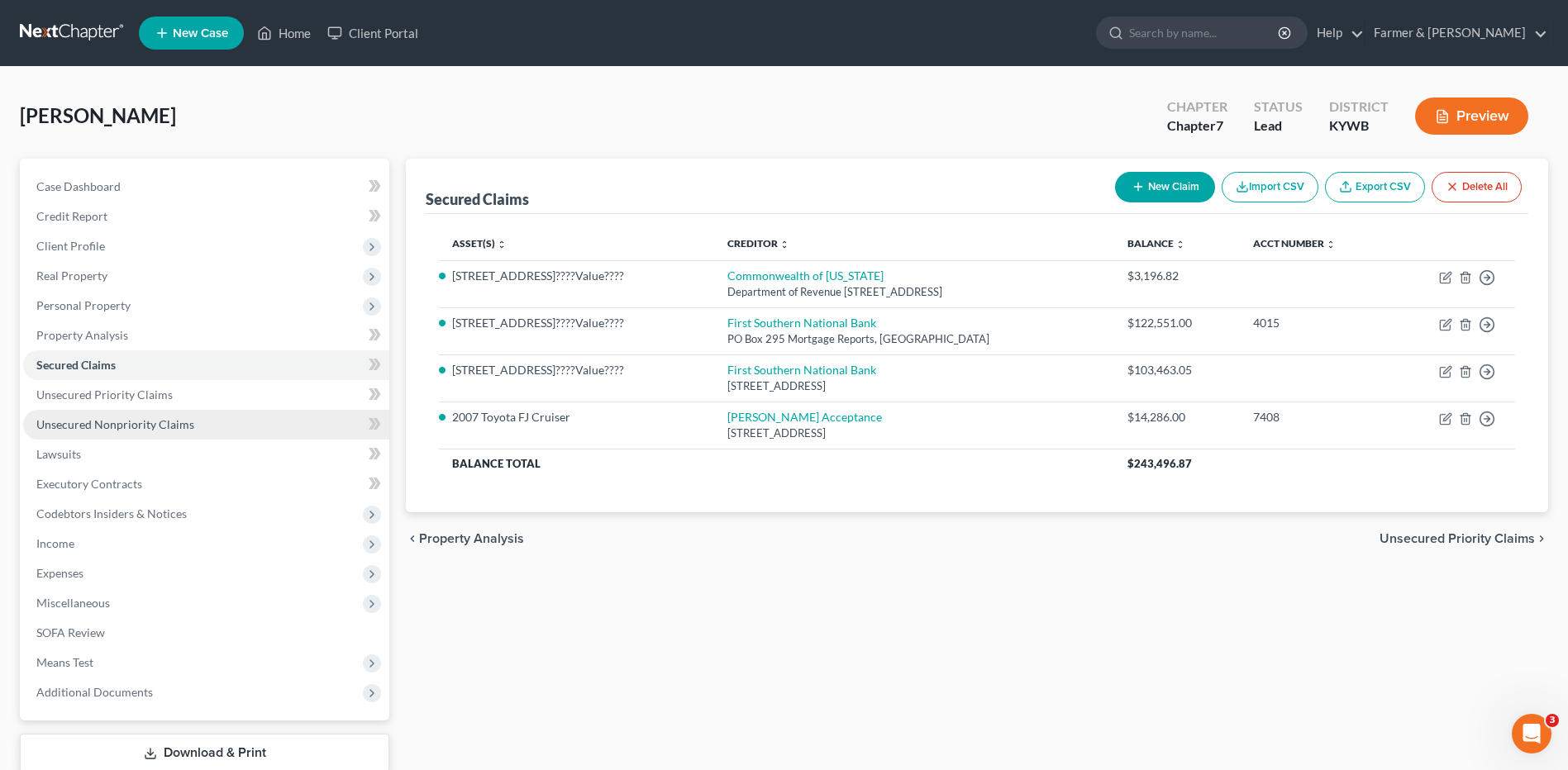
click at [113, 425] on span "Unsecured Nonpriority Claims" at bounding box center [115, 424] width 157 height 14
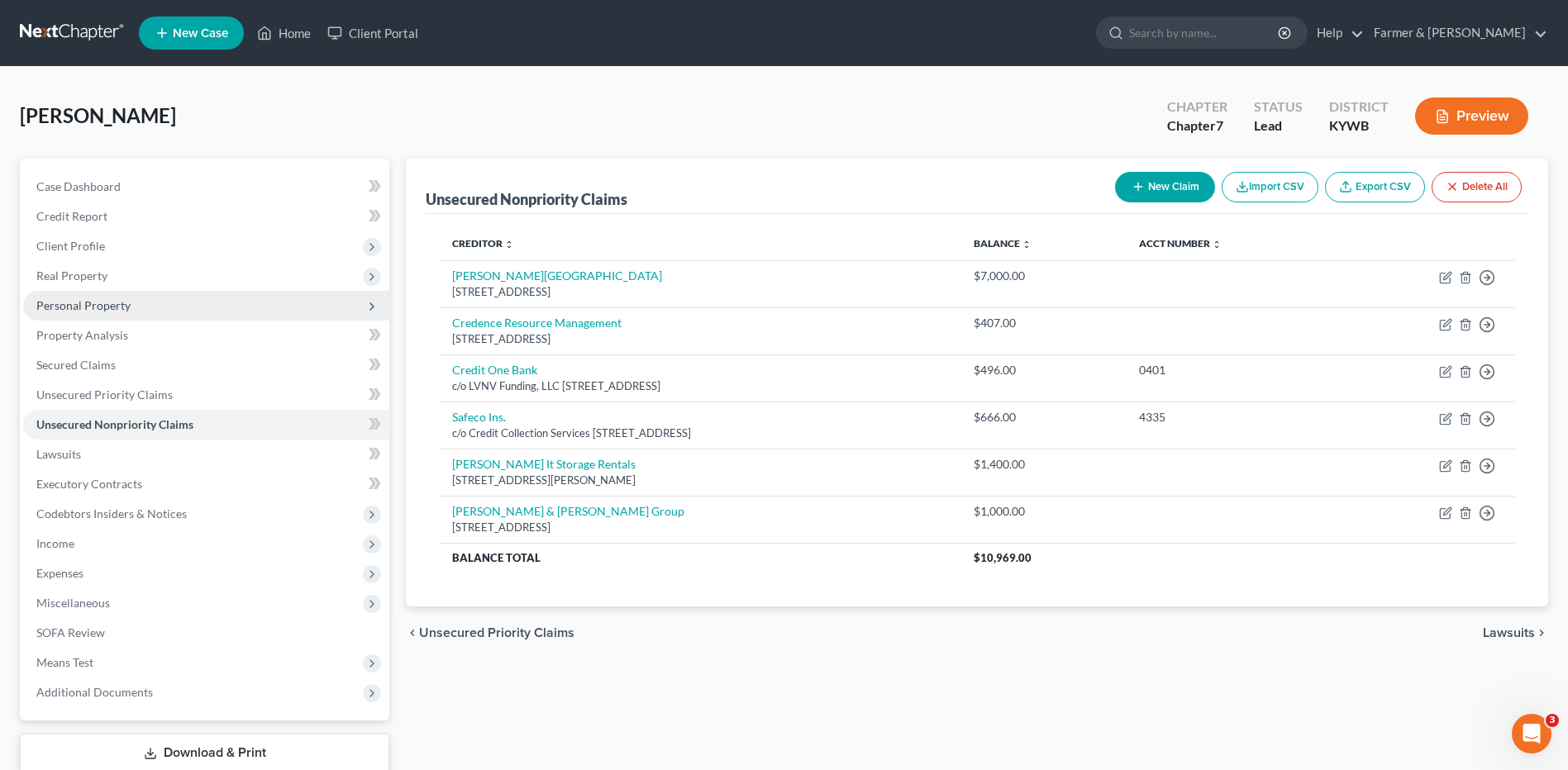
click at [129, 300] on span "Personal Property" at bounding box center [206, 305] width 366 height 30
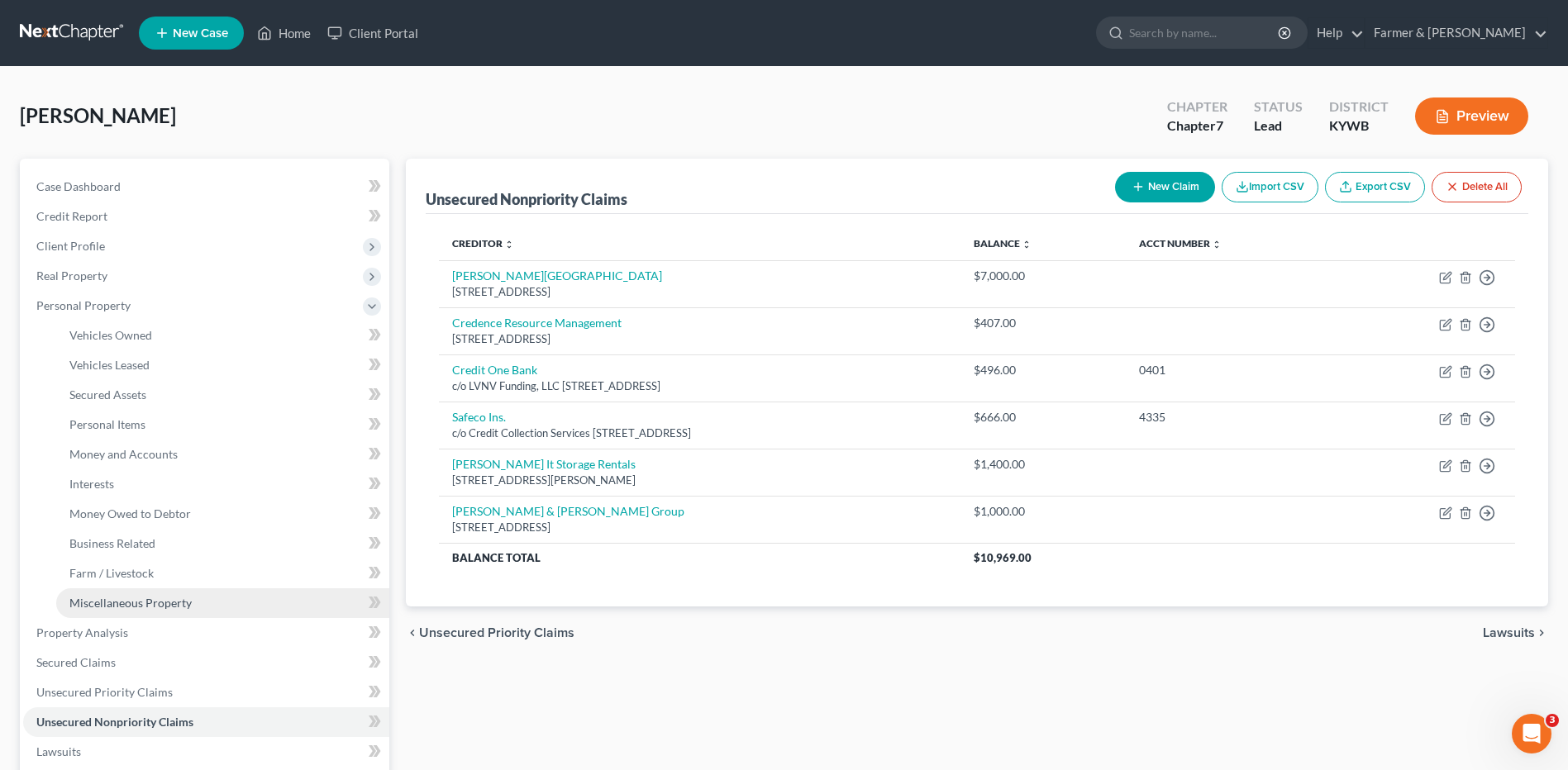
click at [139, 604] on span "Miscellaneous Property" at bounding box center [130, 603] width 122 height 14
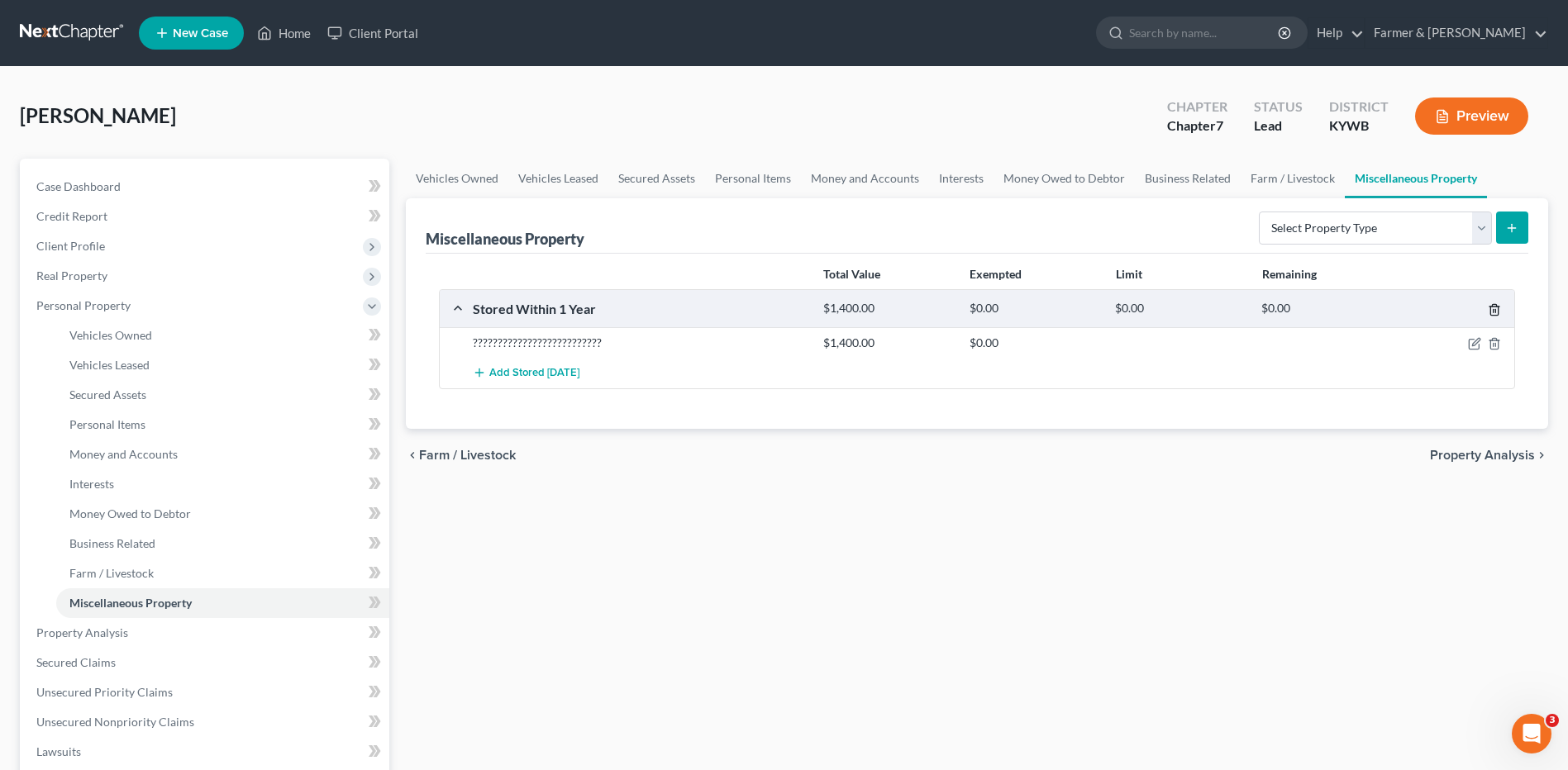
click at [1497, 303] on icon "button" at bounding box center [1494, 310] width 14 height 14
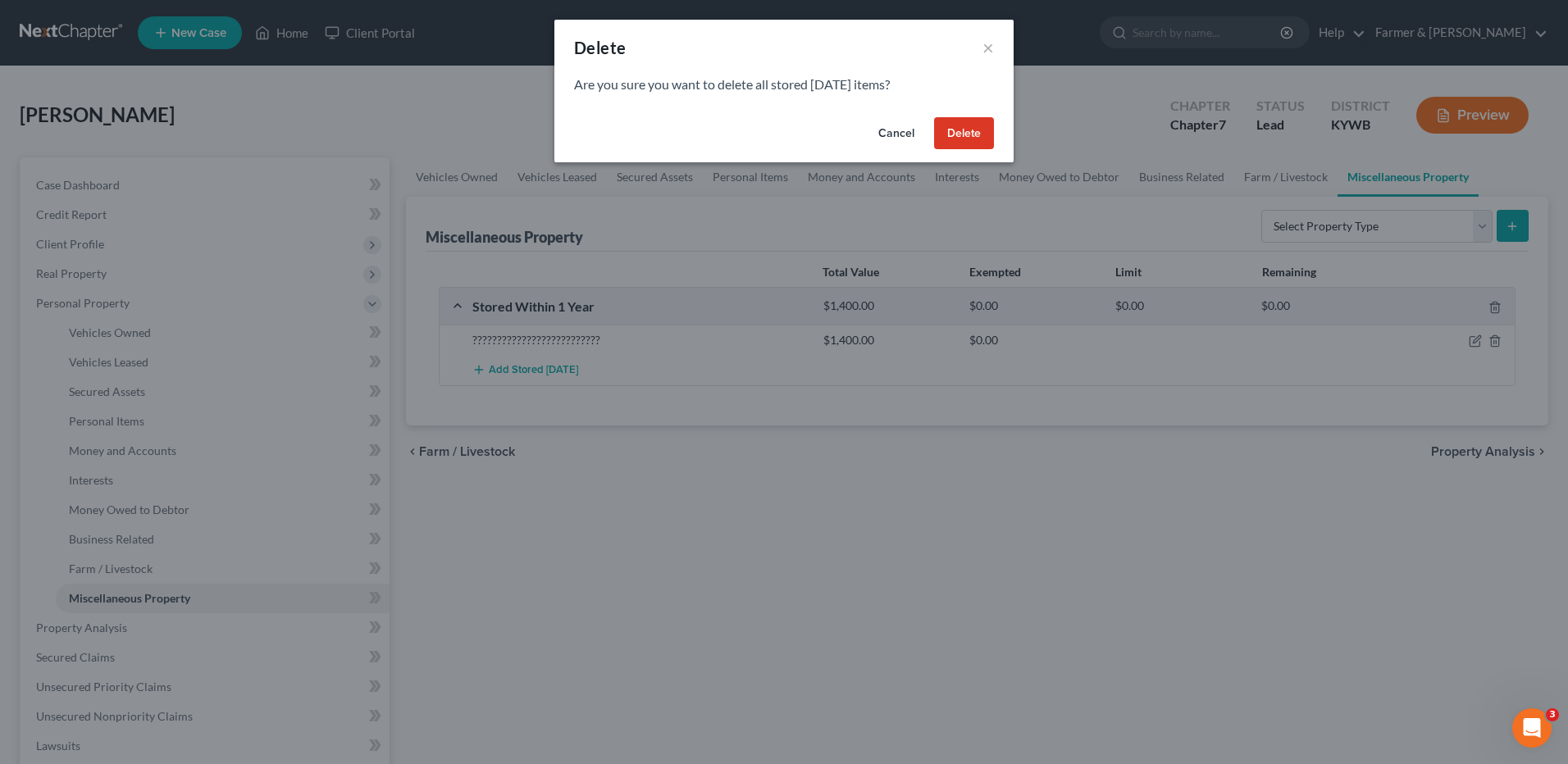
click at [977, 136] on button "Delete" at bounding box center [964, 134] width 60 height 33
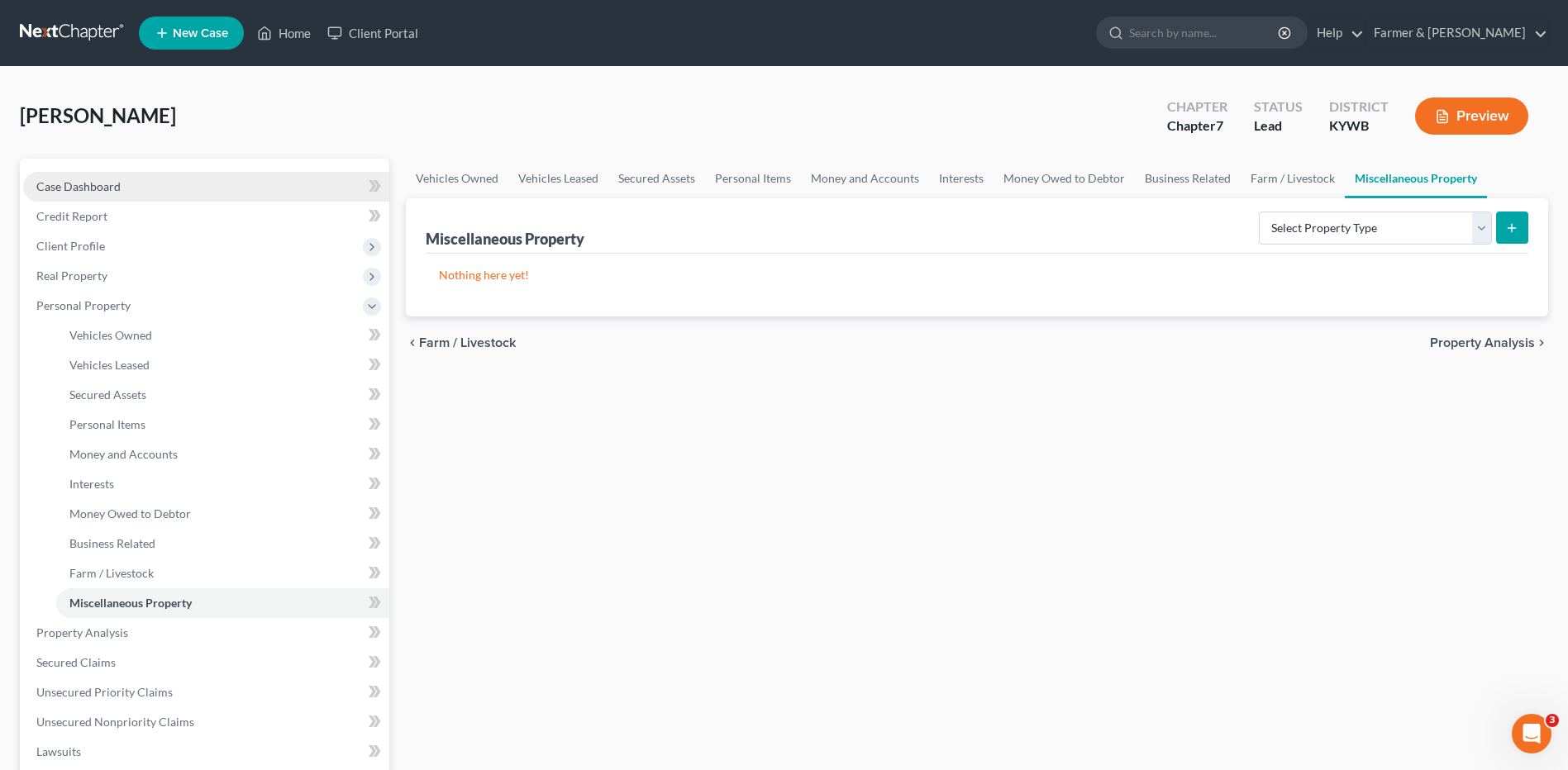
click at [149, 191] on link "Case Dashboard" at bounding box center [206, 187] width 366 height 30
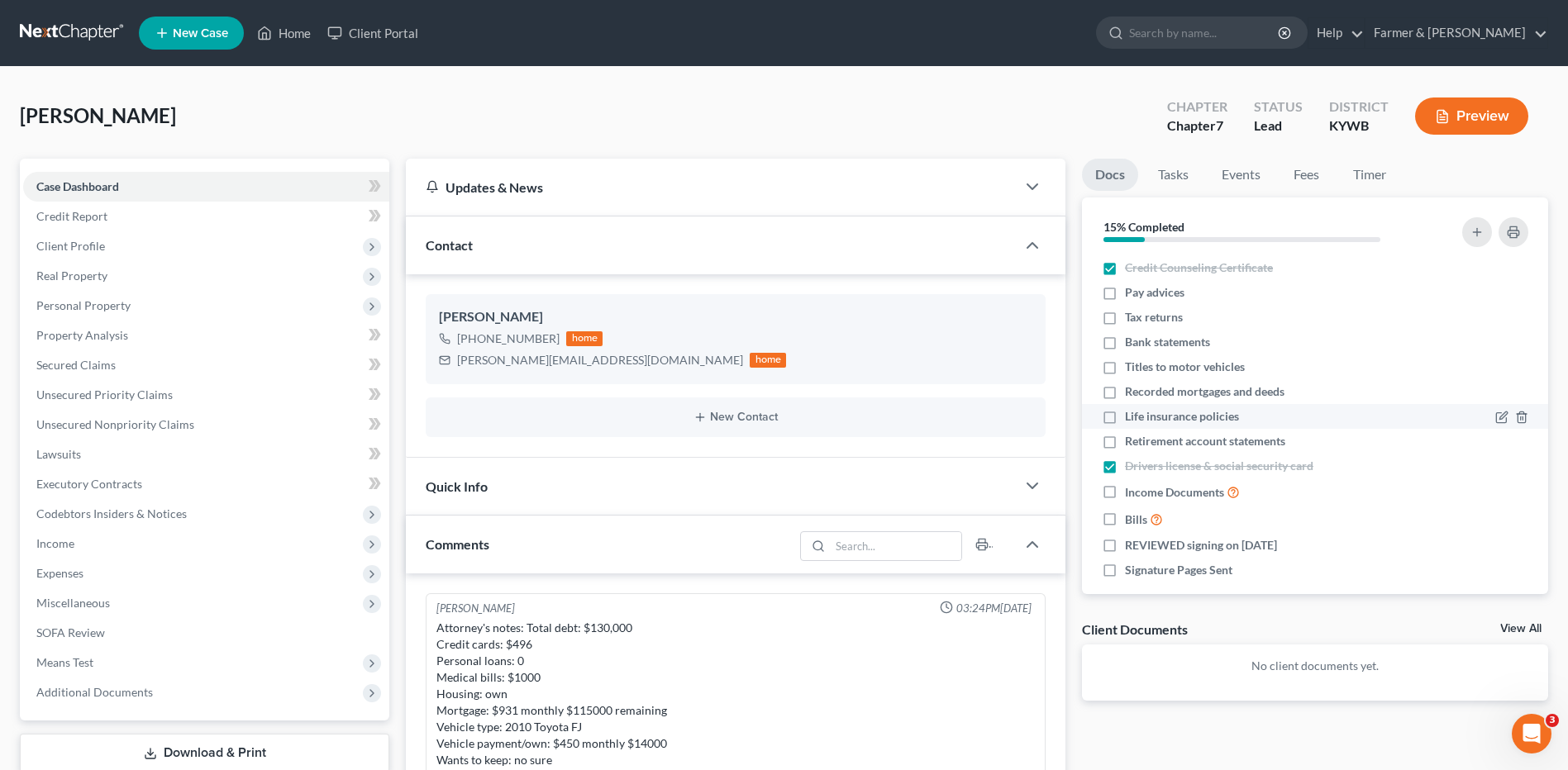
scroll to position [411, 0]
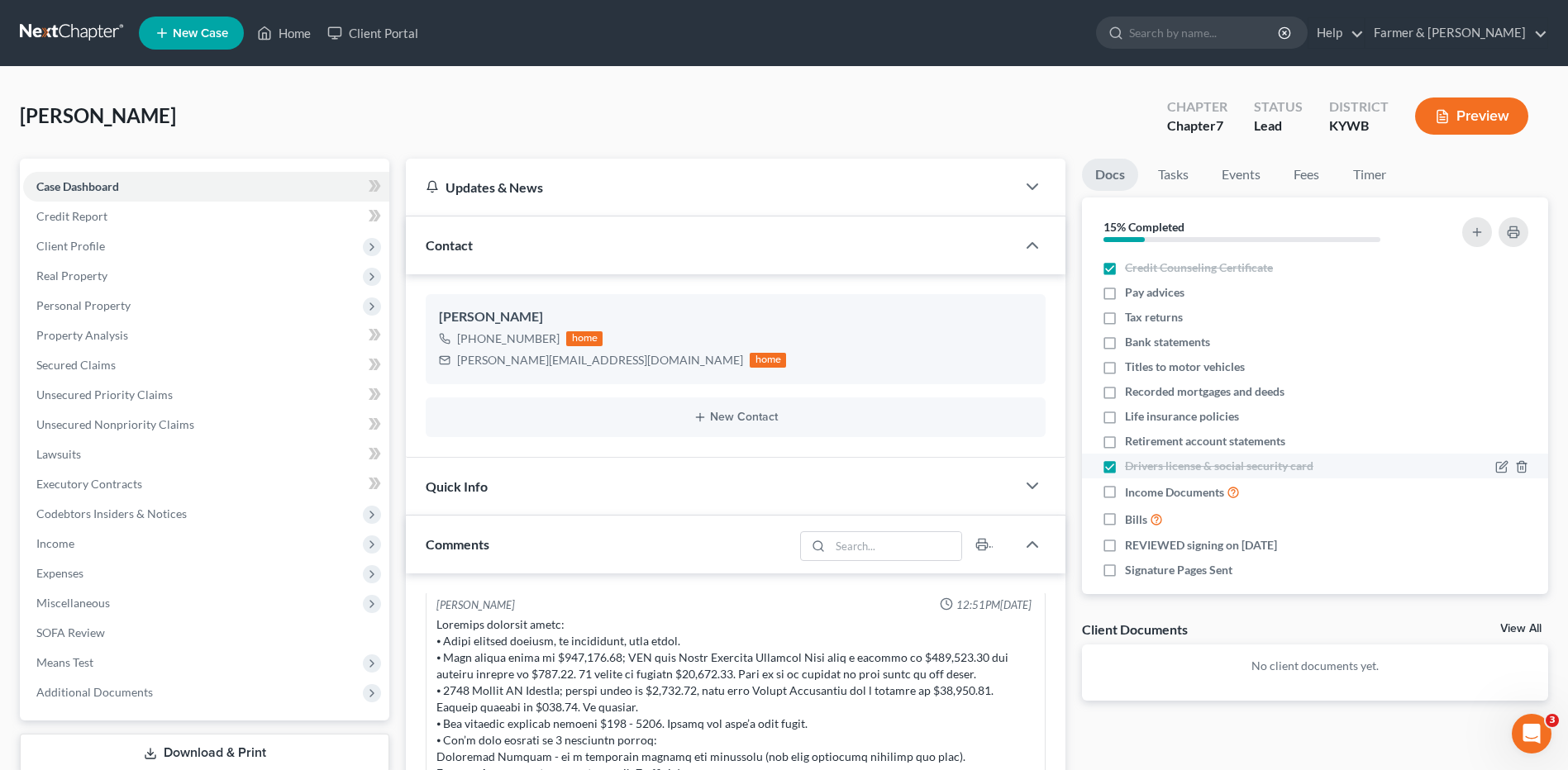
drag, startPoint x: 1106, startPoint y: 320, endPoint x: 1114, endPoint y: 457, distance: 137.2
click at [1125, 320] on label "Tax returns" at bounding box center [1154, 317] width 58 height 17
click at [1132, 320] on input "Tax returns" at bounding box center [1136, 314] width 11 height 11
checkbox input "true"
click at [1125, 519] on label "Bills" at bounding box center [1143, 520] width 38 height 19
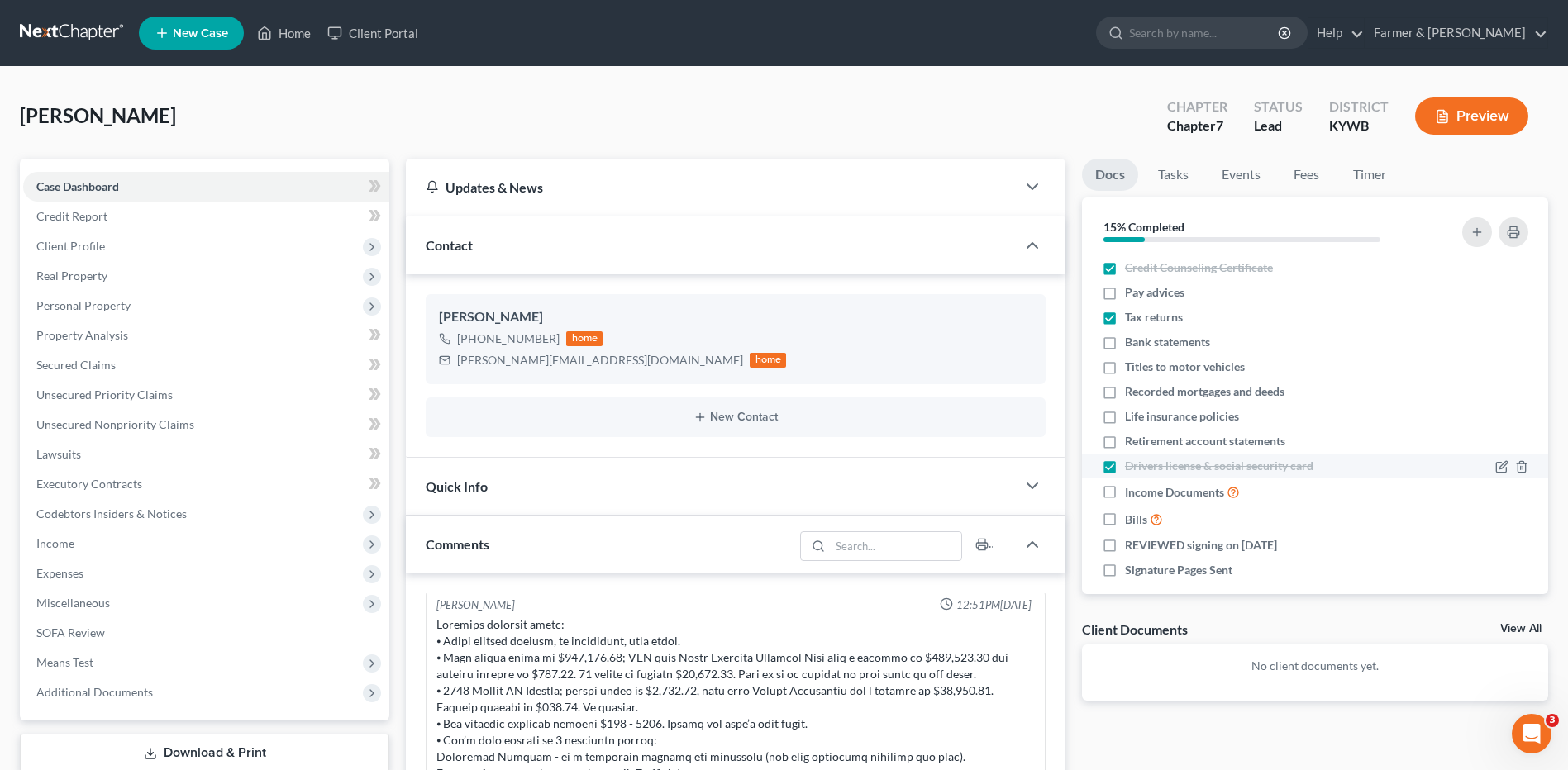
click at [1132, 519] on input "Bills" at bounding box center [1136, 515] width 11 height 11
checkbox input "true"
click at [1125, 438] on label "Retirement account statements" at bounding box center [1204, 440] width 160 height 17
click at [1132, 438] on input "Retirement account statements" at bounding box center [1136, 438] width 11 height 11
checkbox input "true"
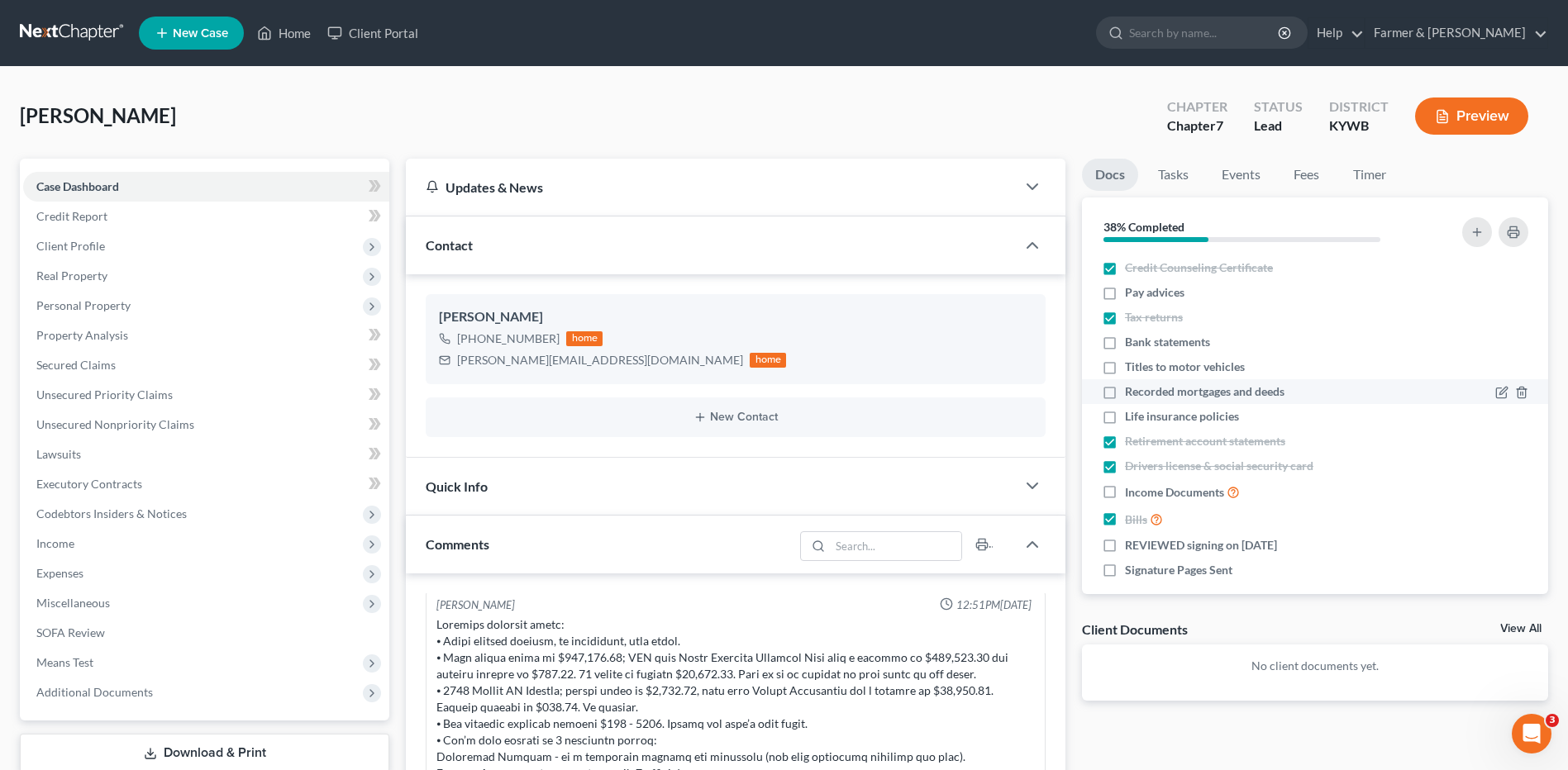
click at [1125, 396] on label "Recorded mortgages and deeds" at bounding box center [1204, 391] width 159 height 17
click at [1132, 394] on input "Recorded mortgages and deeds" at bounding box center [1136, 388] width 11 height 11
checkbox input "true"
click at [1125, 369] on label "Titles to motor vehicles" at bounding box center [1184, 367] width 120 height 17
click at [1132, 369] on input "Titles to motor vehicles" at bounding box center [1136, 364] width 11 height 11
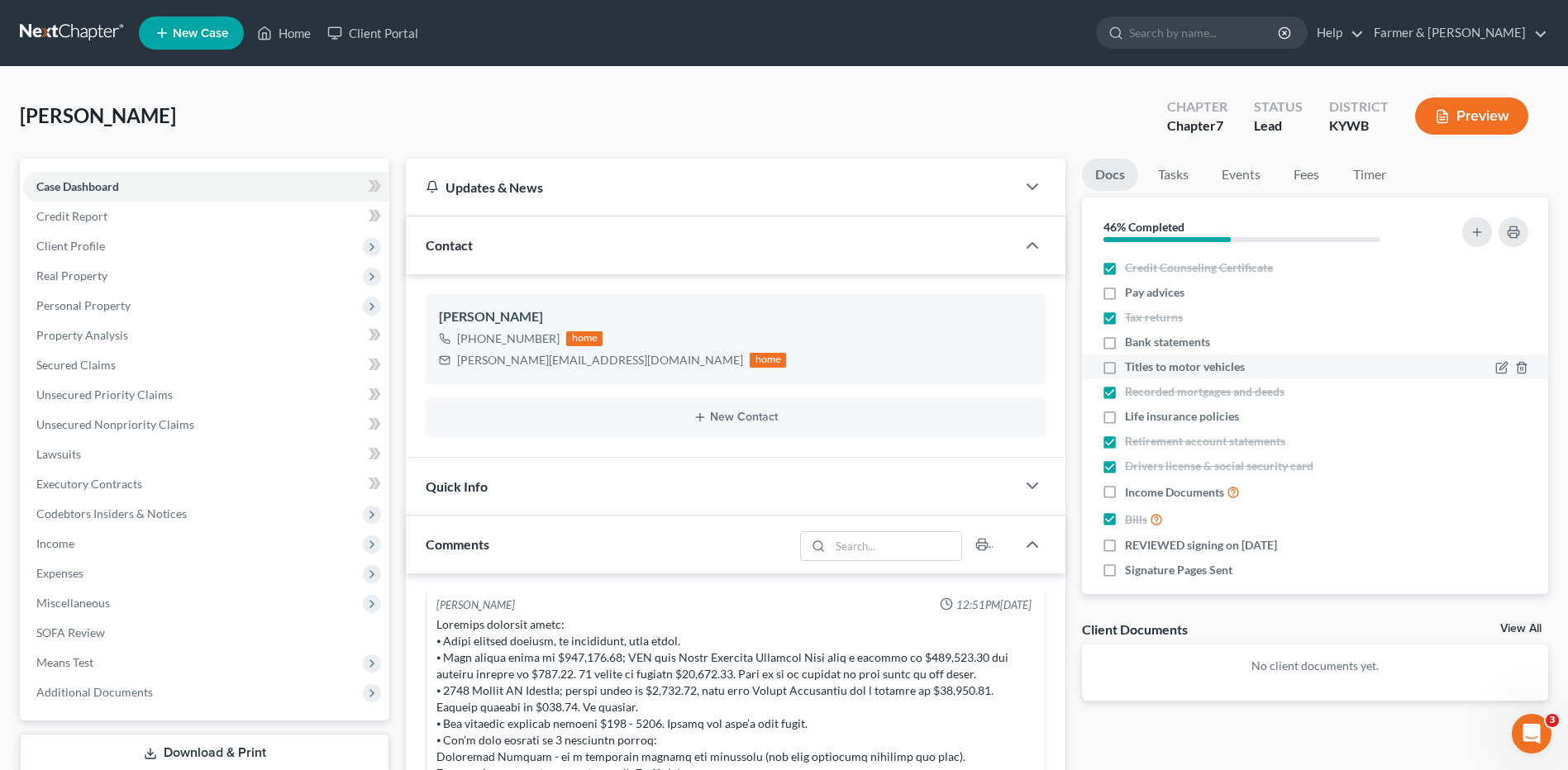
checkbox input "true"
click at [1125, 417] on label "Life insurance policies" at bounding box center [1181, 416] width 114 height 17
click at [1132, 417] on input "Life insurance policies" at bounding box center [1136, 413] width 11 height 11
checkbox input "true"
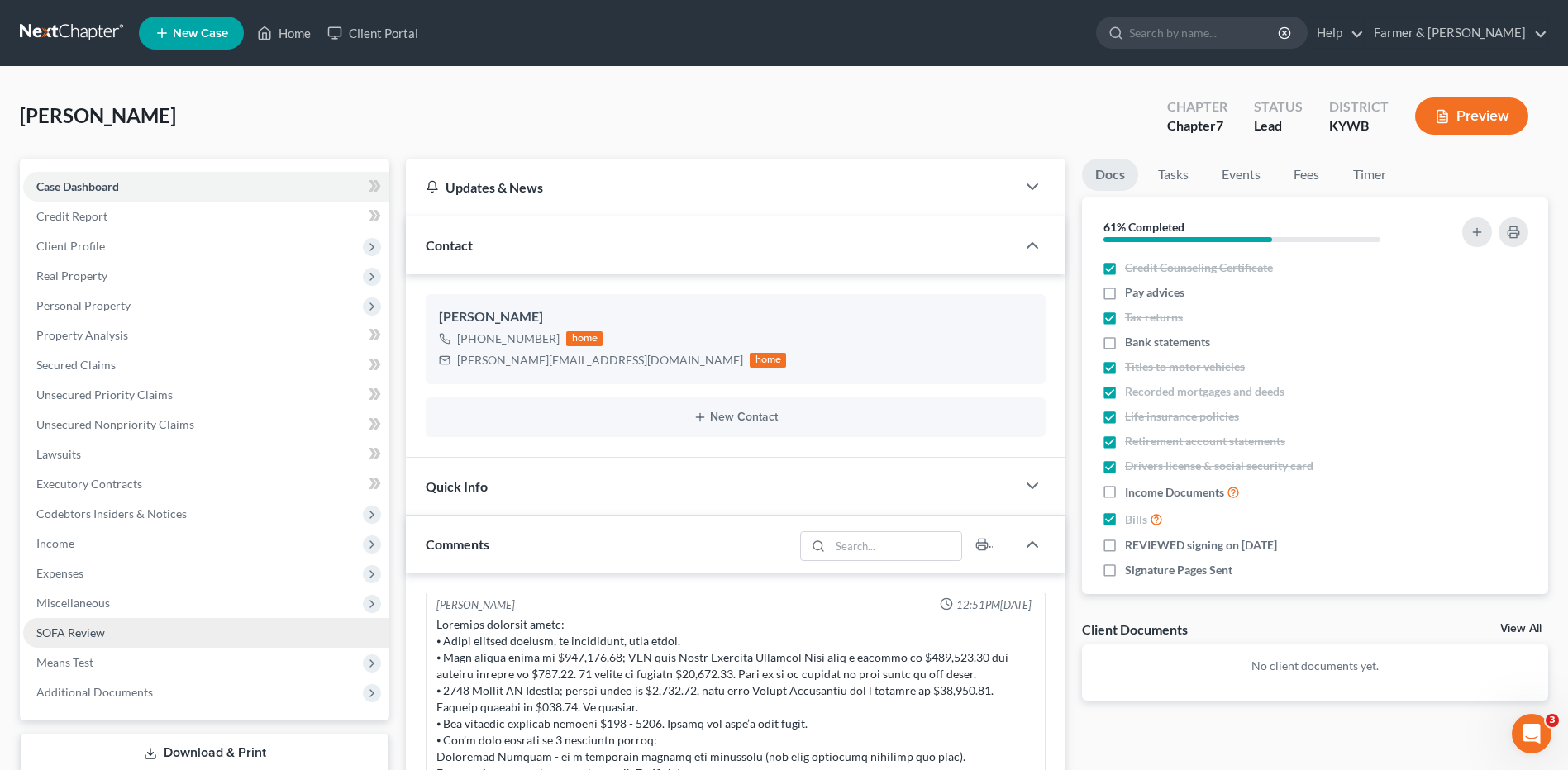
drag, startPoint x: 63, startPoint y: 543, endPoint x: 129, endPoint y: 636, distance: 114.0
click at [63, 543] on span "Income" at bounding box center [54, 543] width 38 height 14
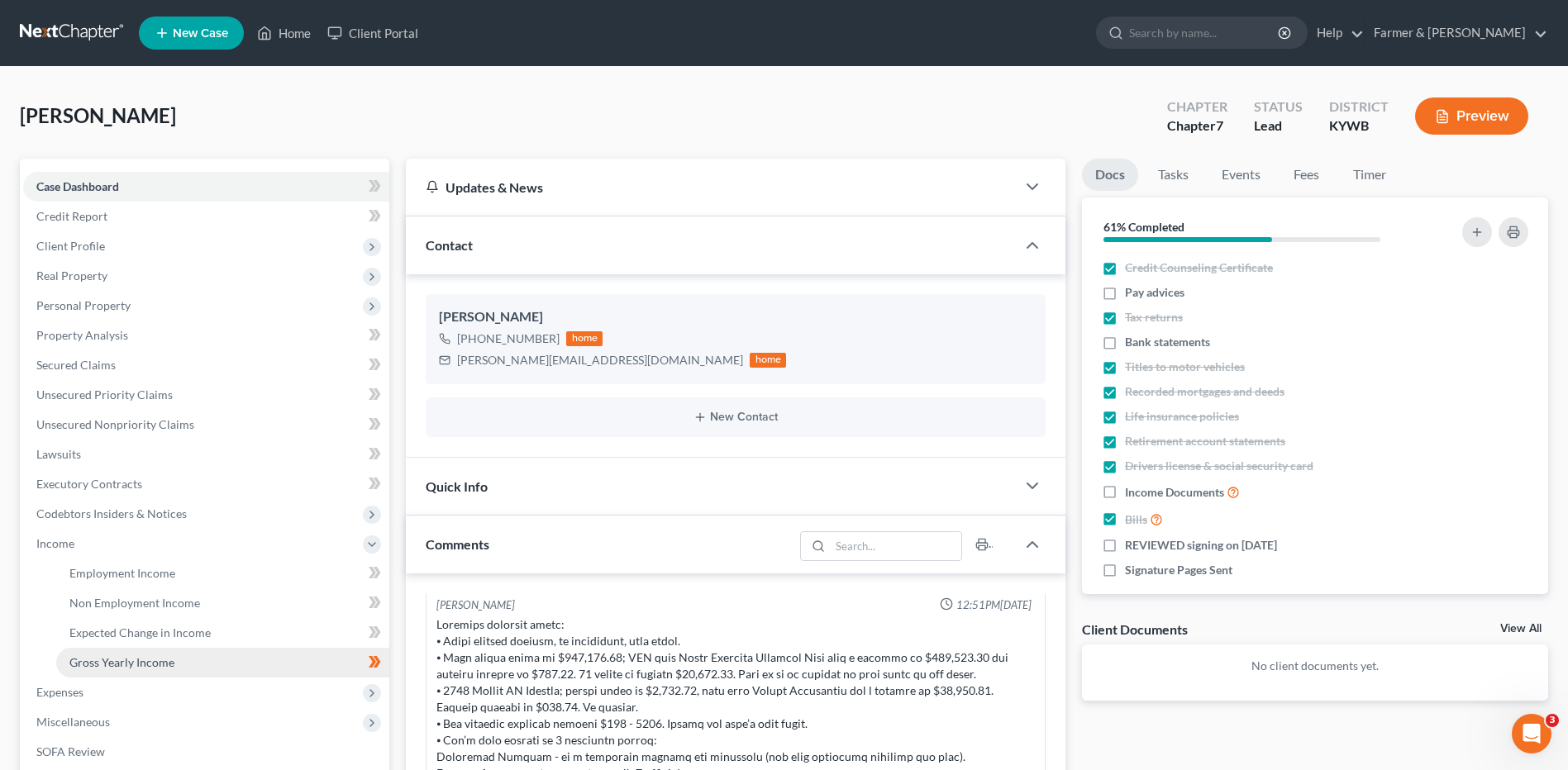
click at [142, 650] on link "Gross Yearly Income" at bounding box center [223, 662] width 333 height 30
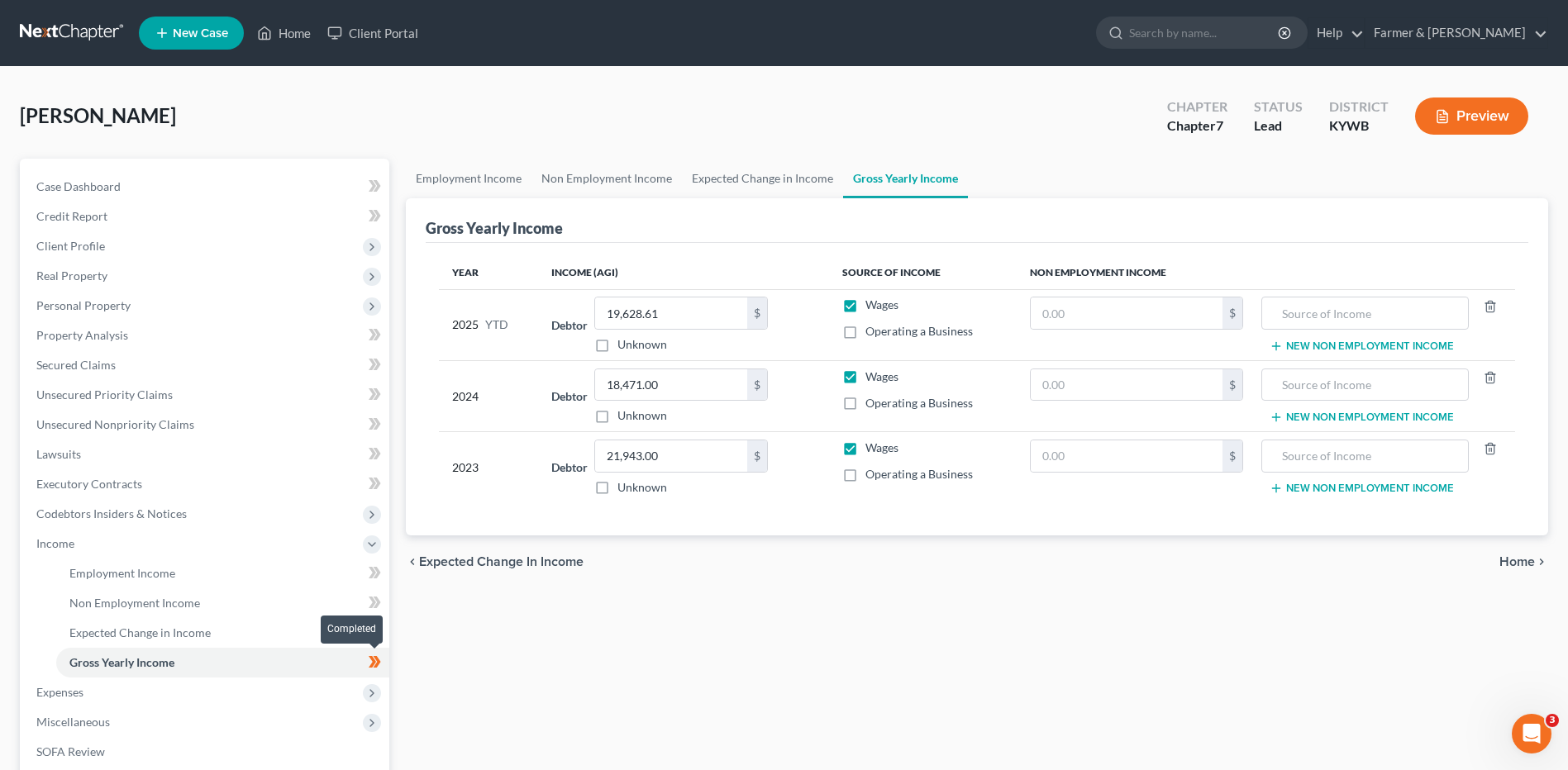
drag, startPoint x: 379, startPoint y: 666, endPoint x: 405, endPoint y: 662, distance: 26.3
click at [379, 666] on icon at bounding box center [374, 662] width 13 height 20
drag, startPoint x: 169, startPoint y: 192, endPoint x: 464, endPoint y: 218, distance: 296.1
click at [169, 192] on link "Case Dashboard" at bounding box center [206, 187] width 366 height 30
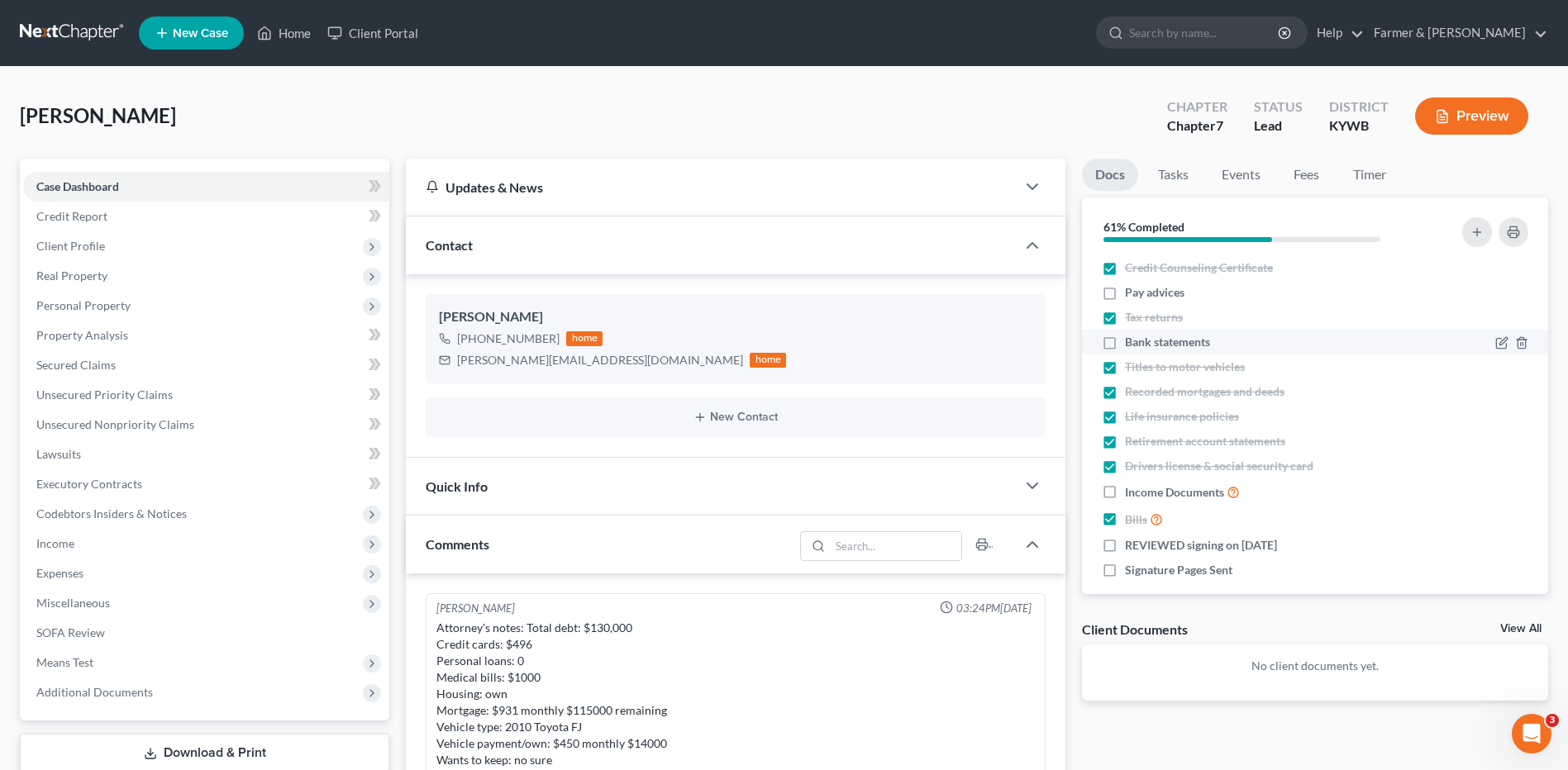
scroll to position [411, 0]
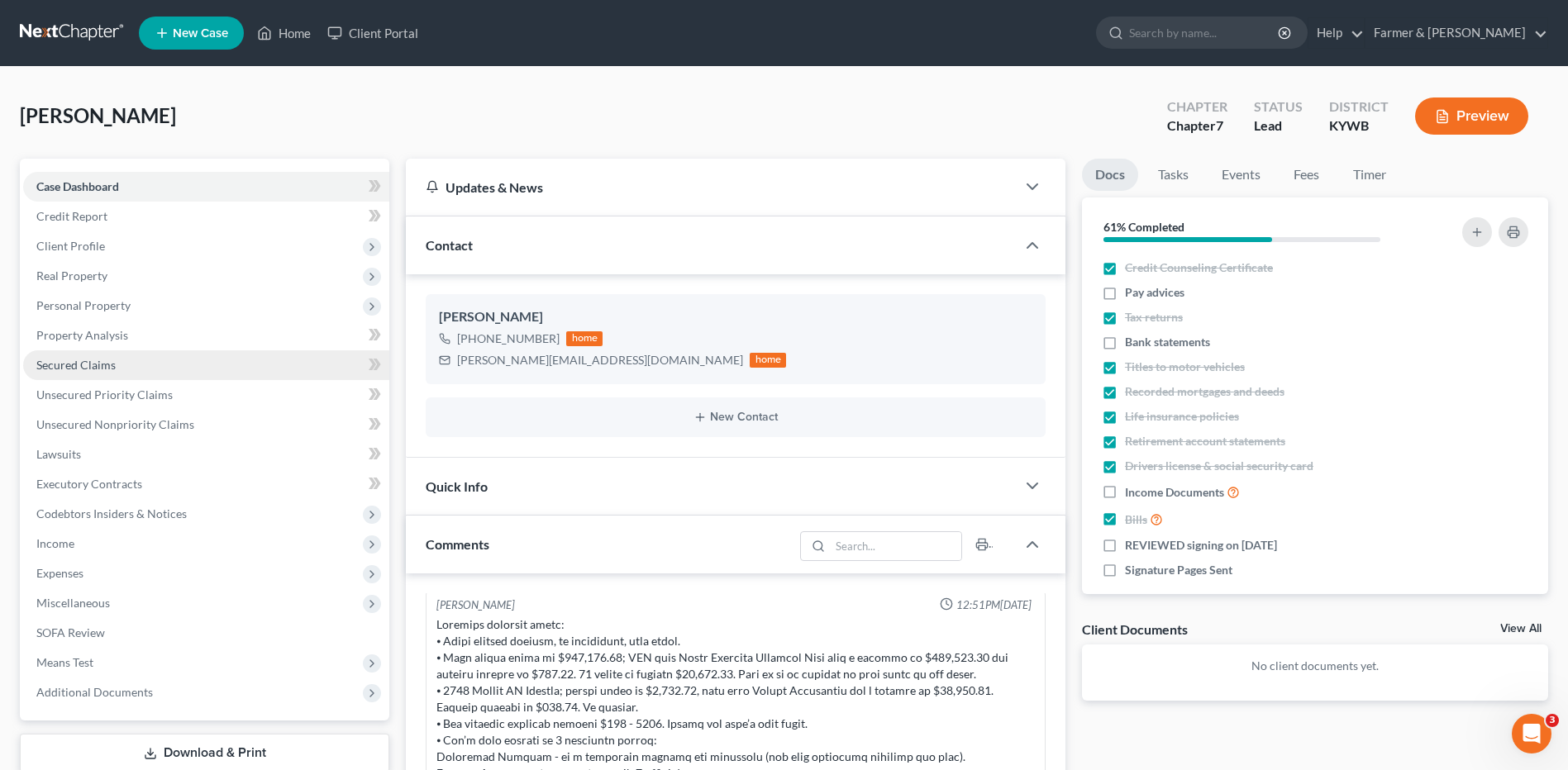
click at [117, 361] on link "Secured Claims" at bounding box center [206, 365] width 366 height 30
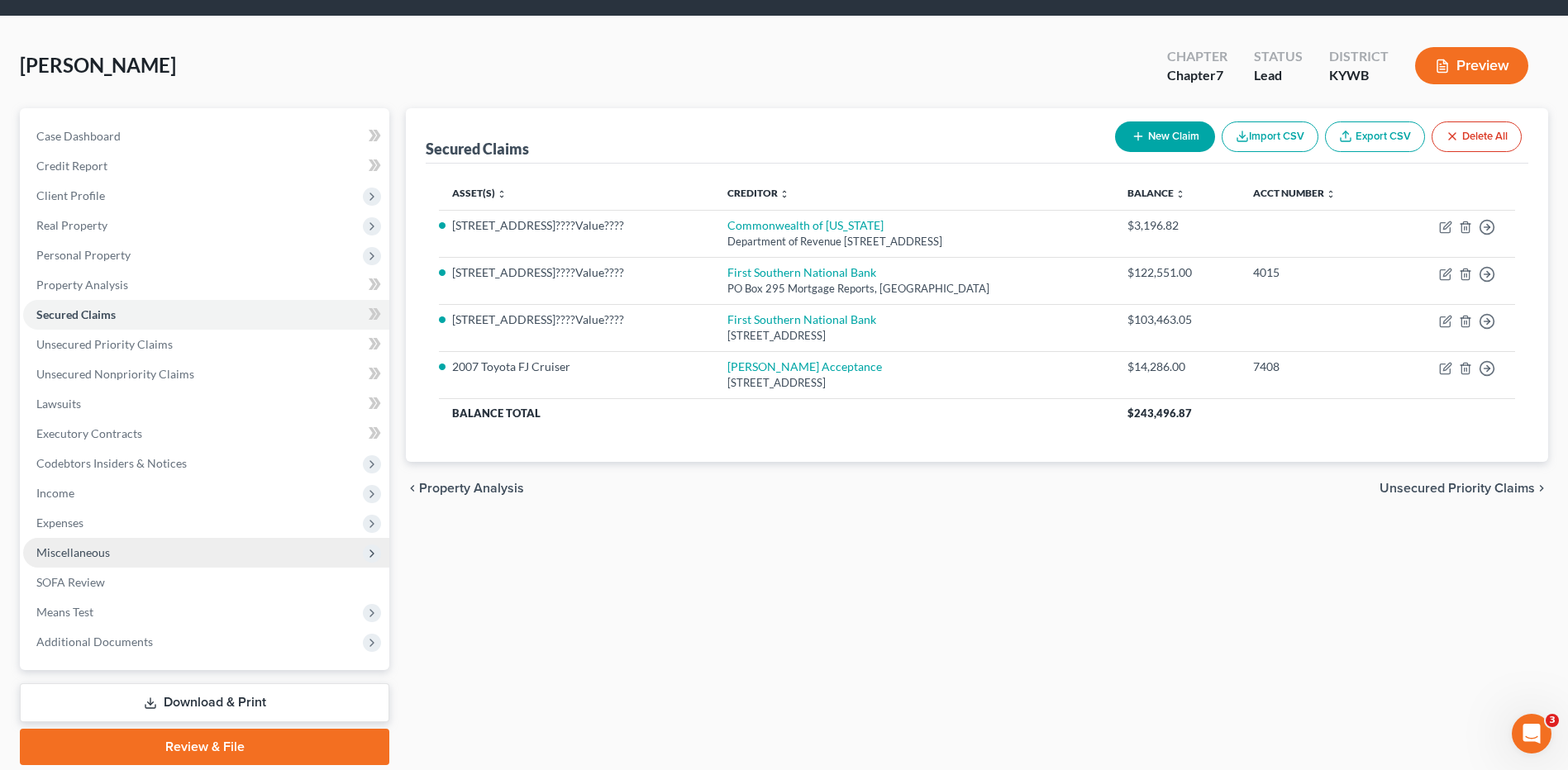
scroll to position [108, 0]
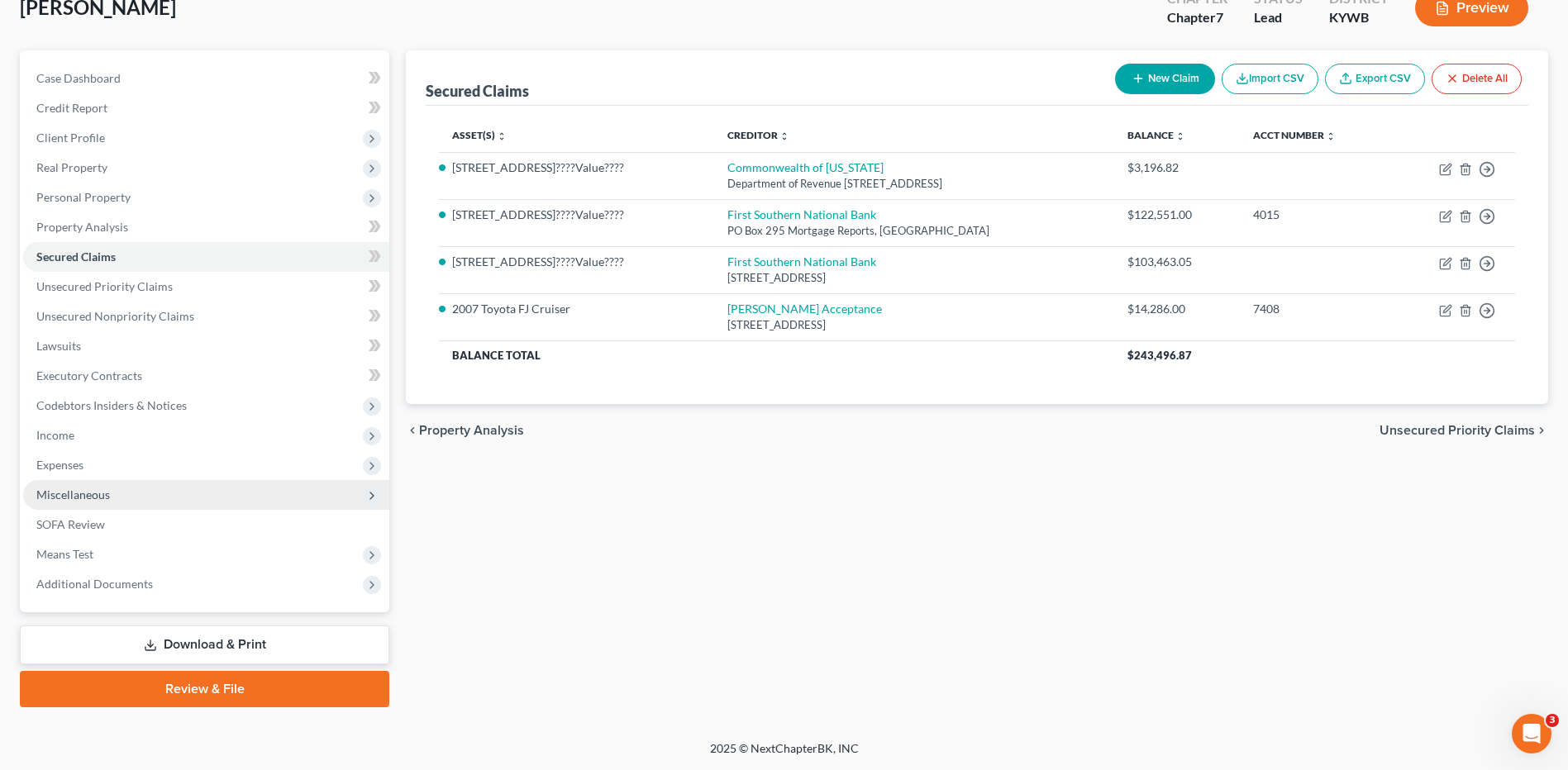
click at [135, 490] on span "Miscellaneous" at bounding box center [206, 495] width 366 height 30
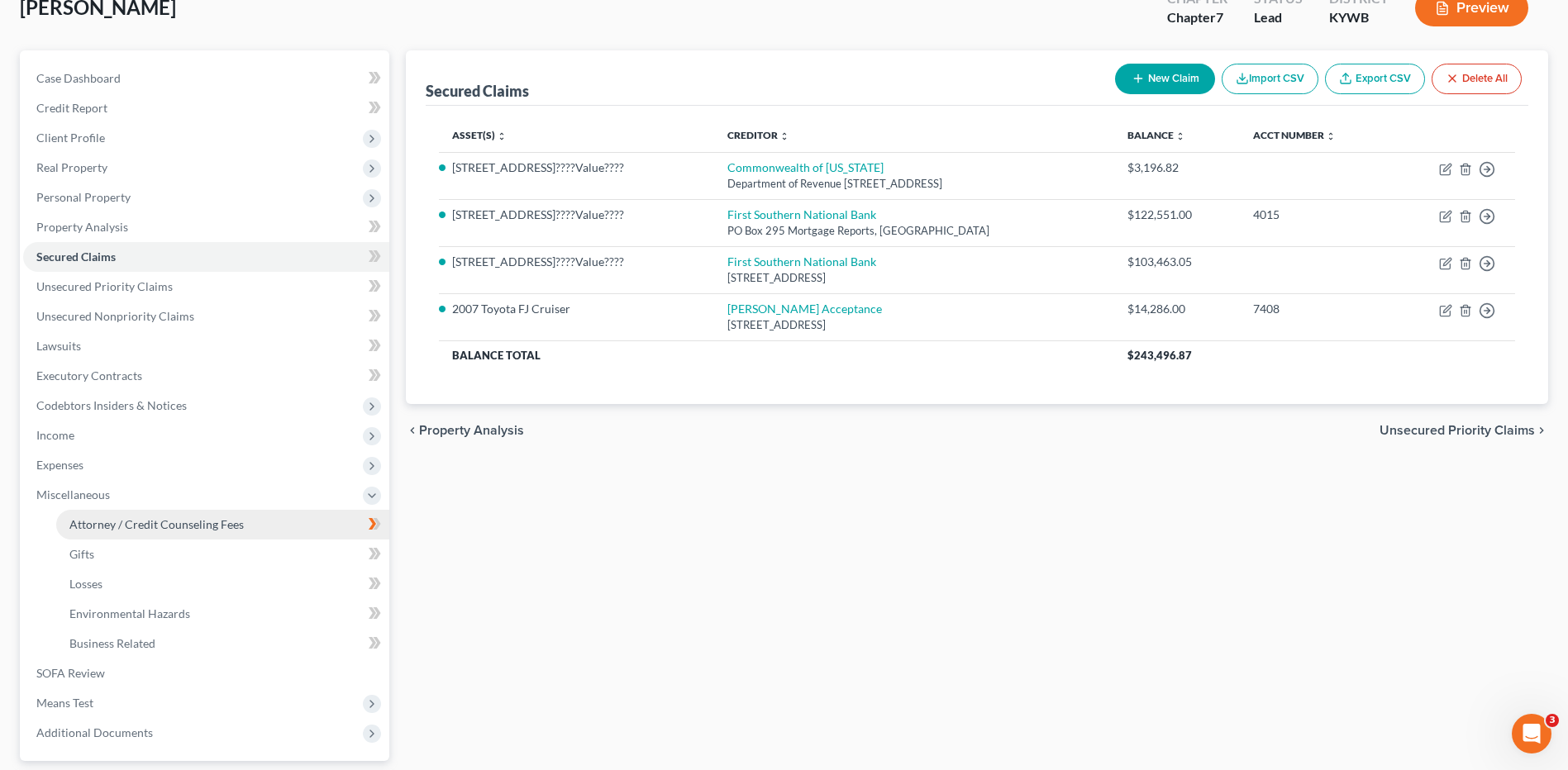
click at [137, 517] on span "Attorney / Credit Counseling Fees" at bounding box center [156, 524] width 174 height 14
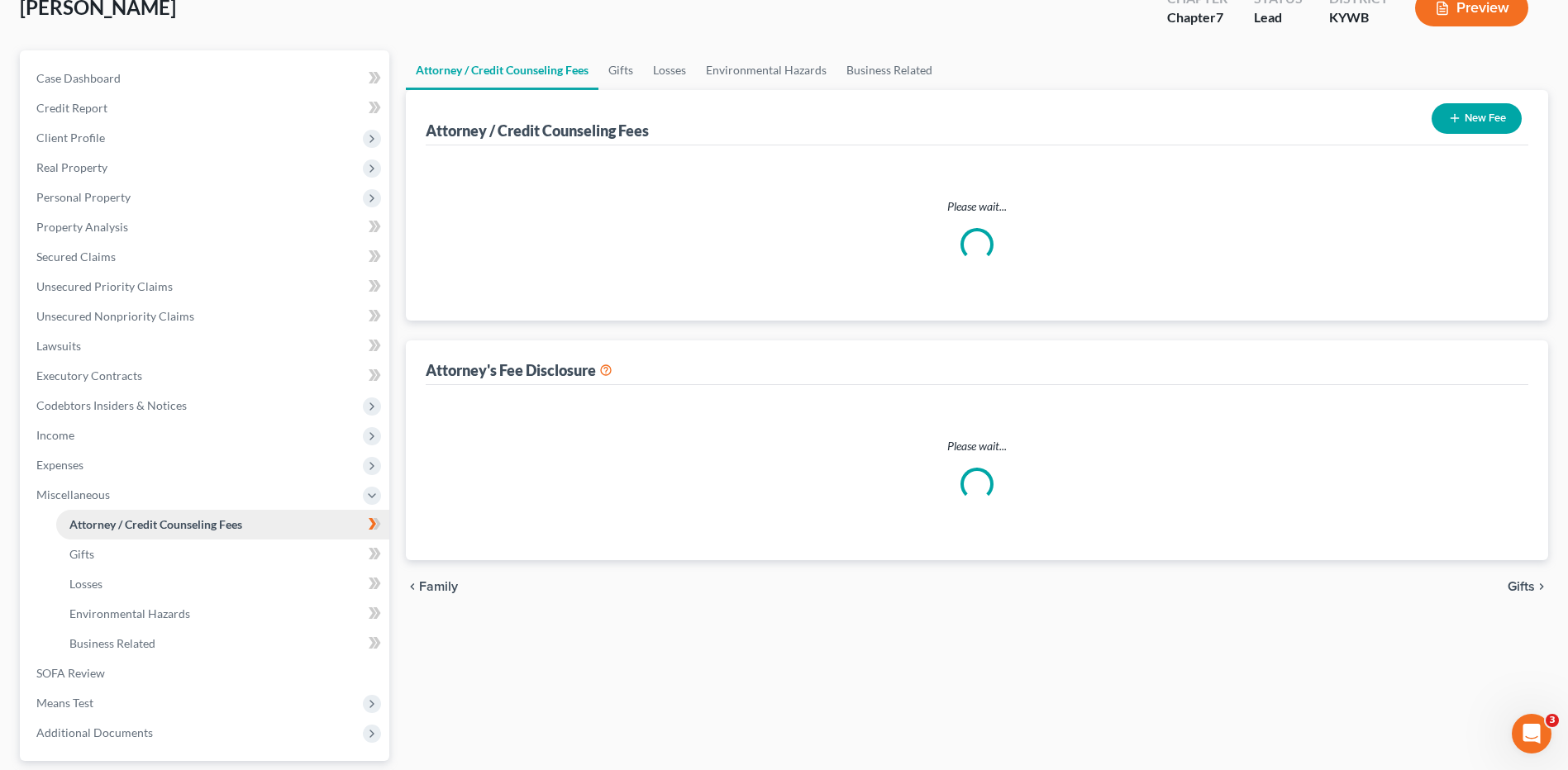
scroll to position [34, 0]
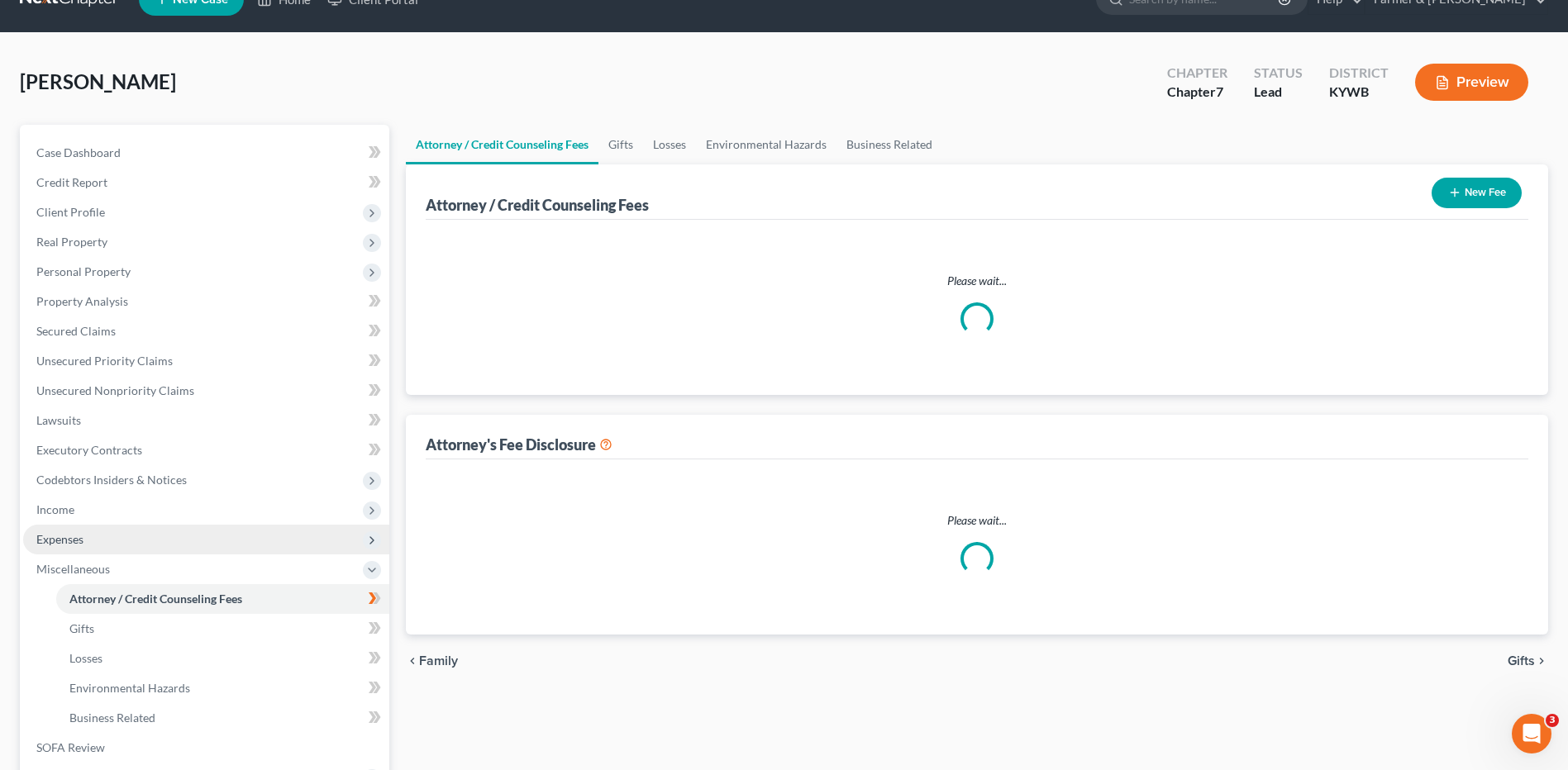
select select "0"
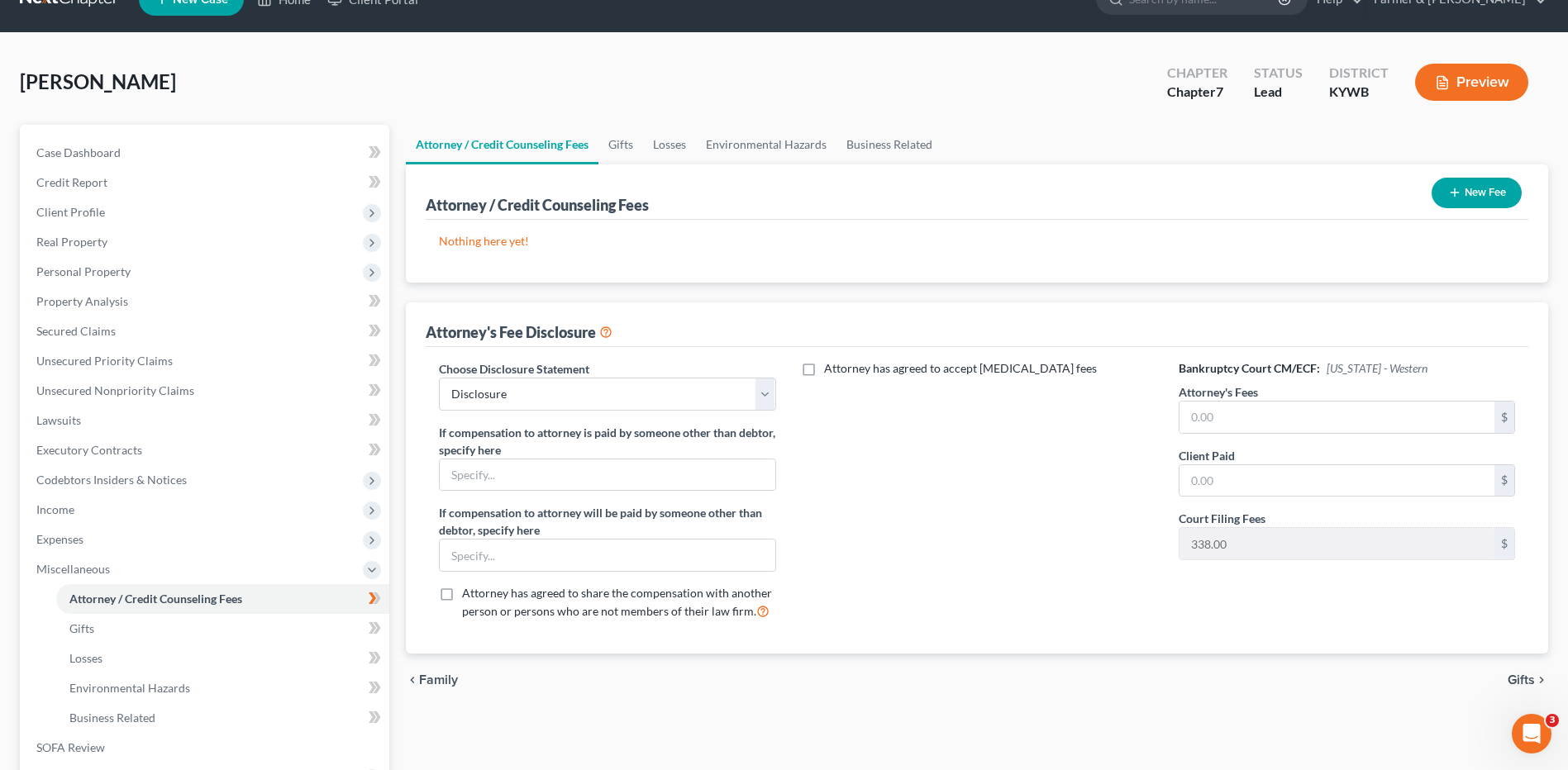
scroll to position [0, 0]
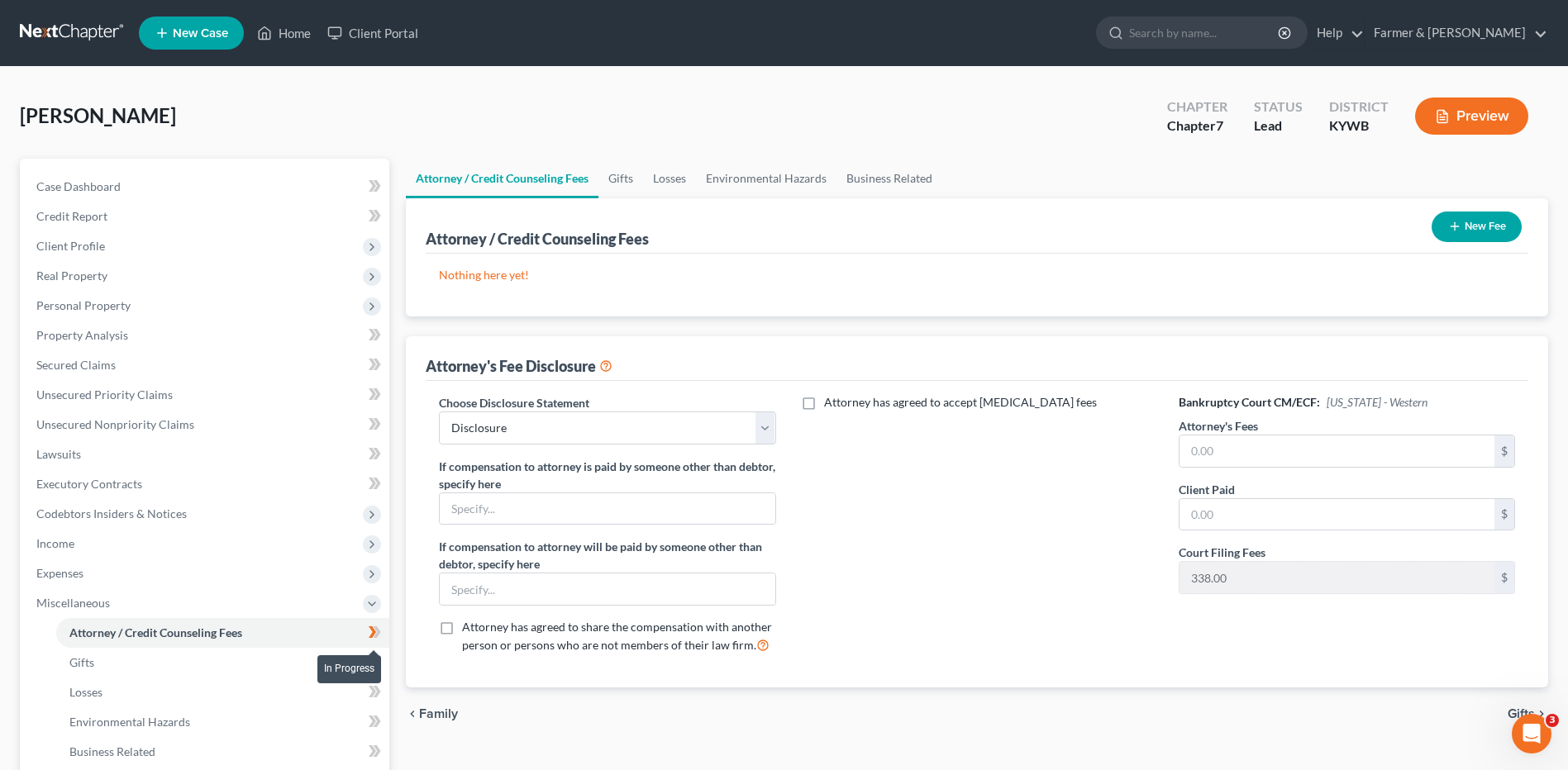
click at [380, 637] on icon at bounding box center [374, 632] width 13 height 20
drag, startPoint x: 383, startPoint y: 637, endPoint x: 1199, endPoint y: 490, distance: 829.1
click at [383, 636] on span at bounding box center [375, 635] width 29 height 25
click at [1253, 454] on input "text" at bounding box center [1337, 451] width 315 height 31
type input "2,110.00"
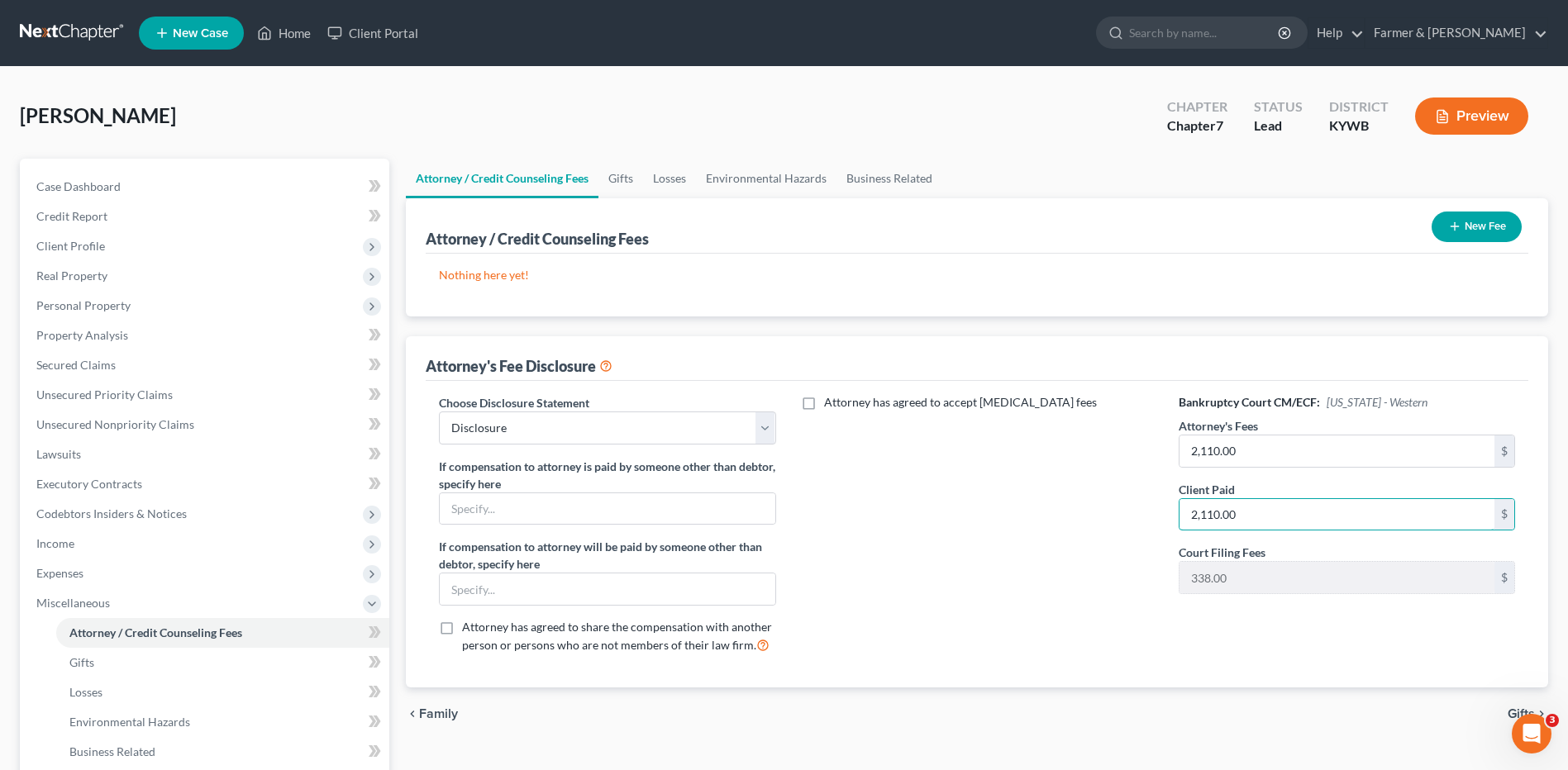
type input "2,110.00"
click at [1465, 238] on button "New Fee" at bounding box center [1476, 227] width 90 height 30
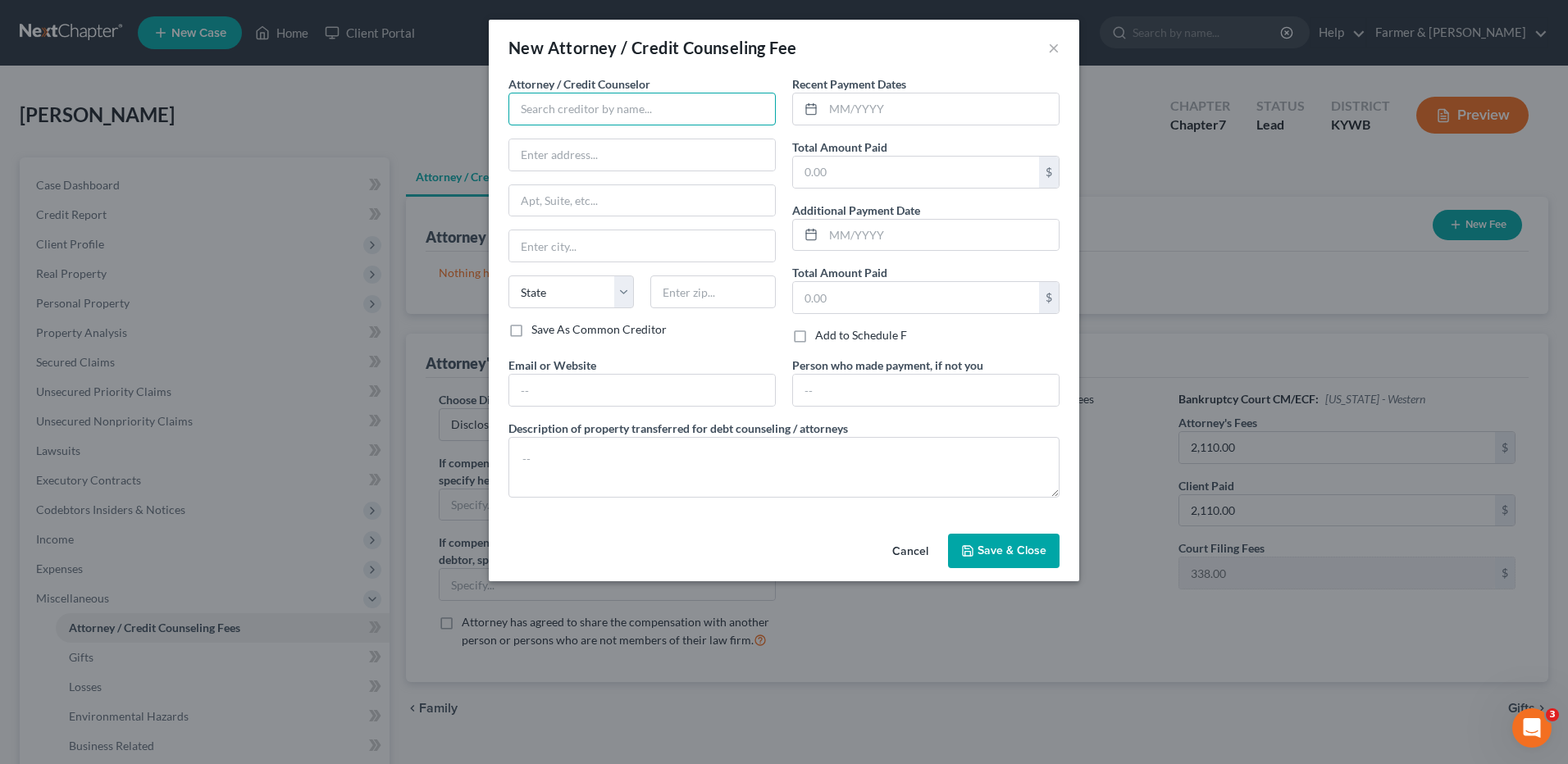
click at [581, 104] on input "text" at bounding box center [642, 109] width 267 height 33
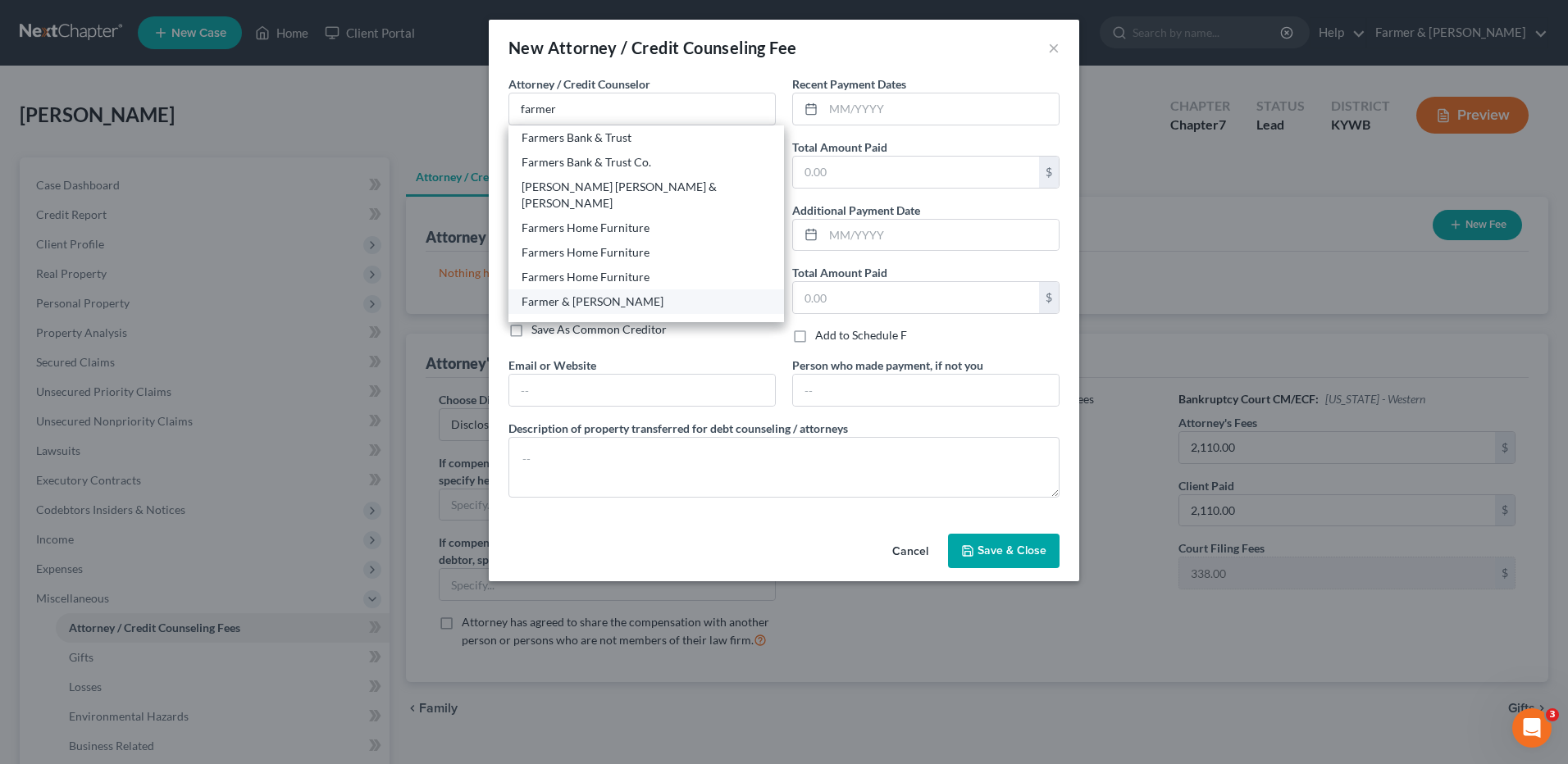
click at [560, 293] on div "Farmer & [PERSON_NAME]" at bounding box center [646, 301] width 249 height 16
type input "Farmer & [PERSON_NAME]"
type input "4975 Alben Barkley Dr #1"
type input "Paducah"
select select "18"
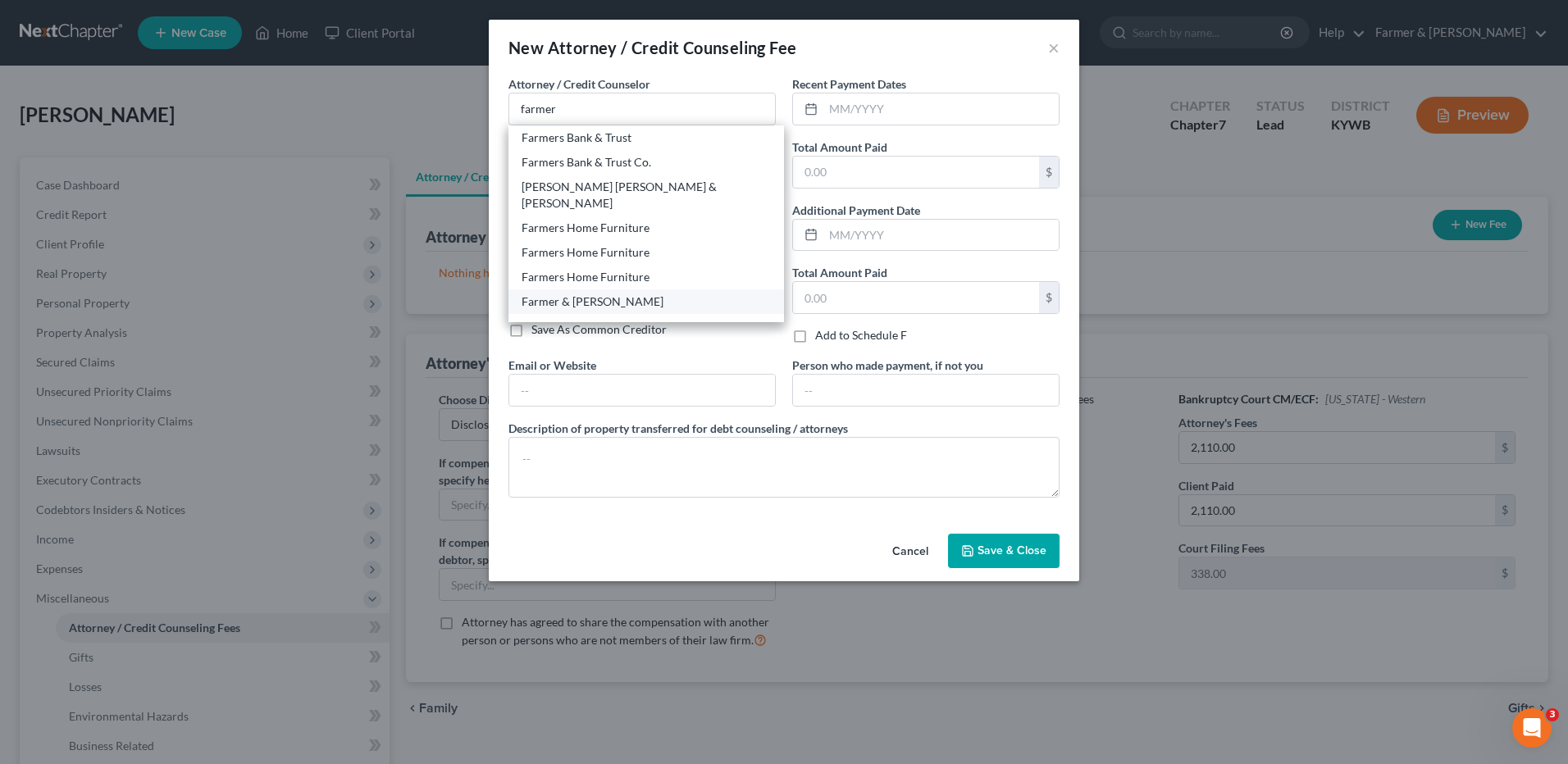
type input "42001"
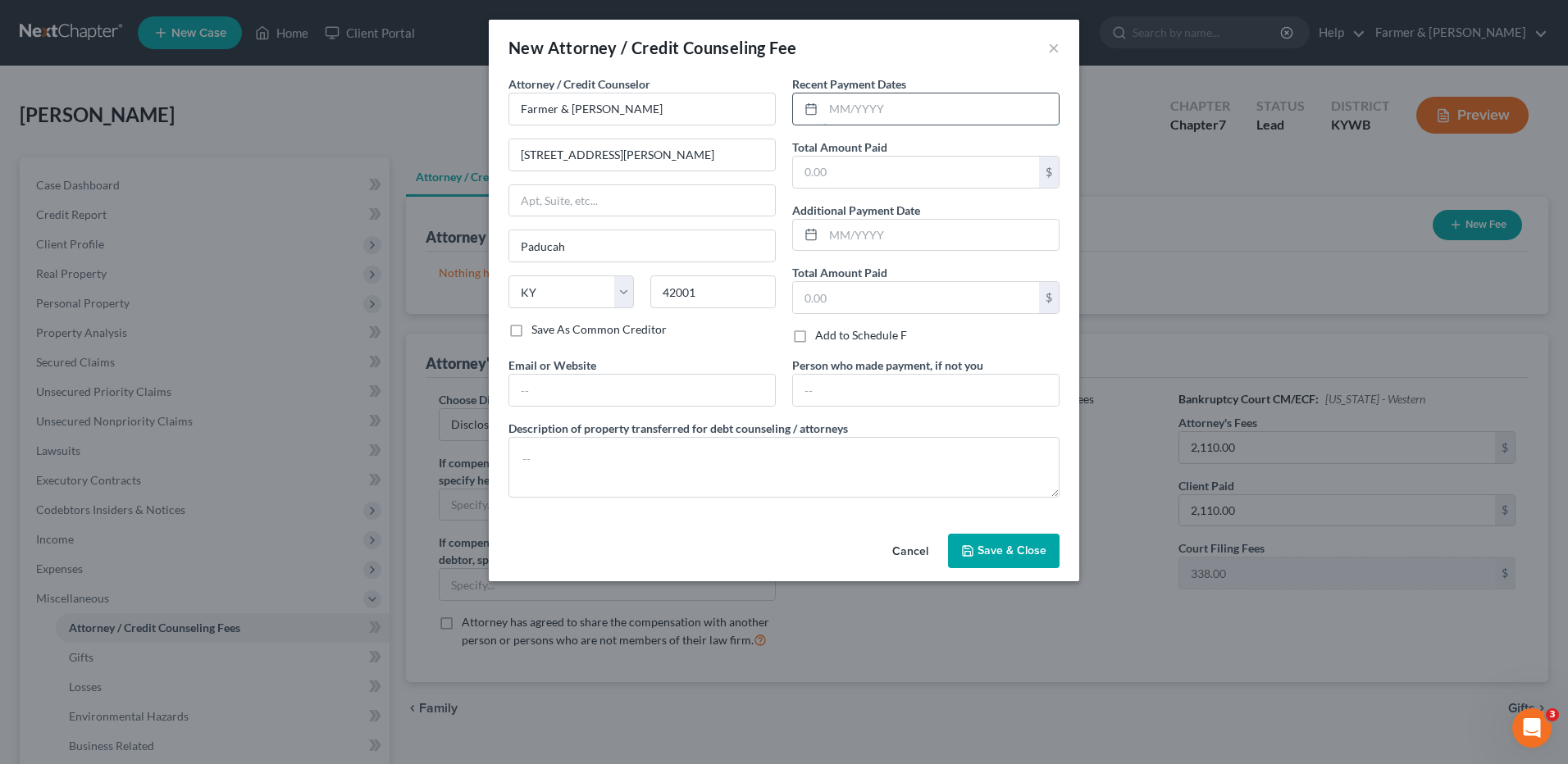
click at [837, 103] on input "text" at bounding box center [942, 109] width 235 height 31
type input "07/2025"
type input "2,498.00"
click at [569, 460] on textarea at bounding box center [784, 467] width 551 height 61
type textarea "t"
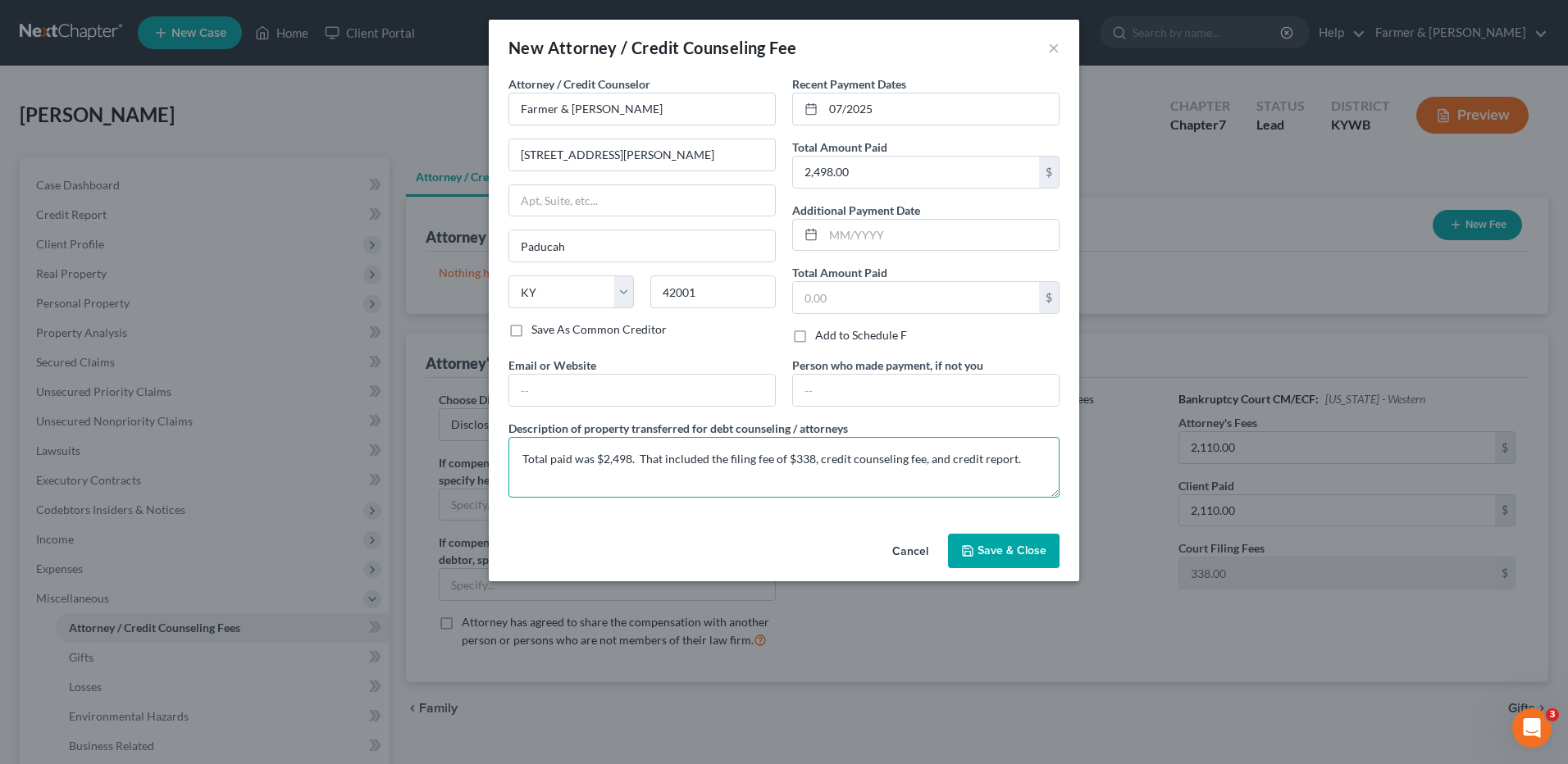
type textarea "Total paid was $2,498. That included the filing fee of $338, credit counseling …"
click at [1004, 539] on button "Save & Close" at bounding box center [1004, 551] width 112 height 35
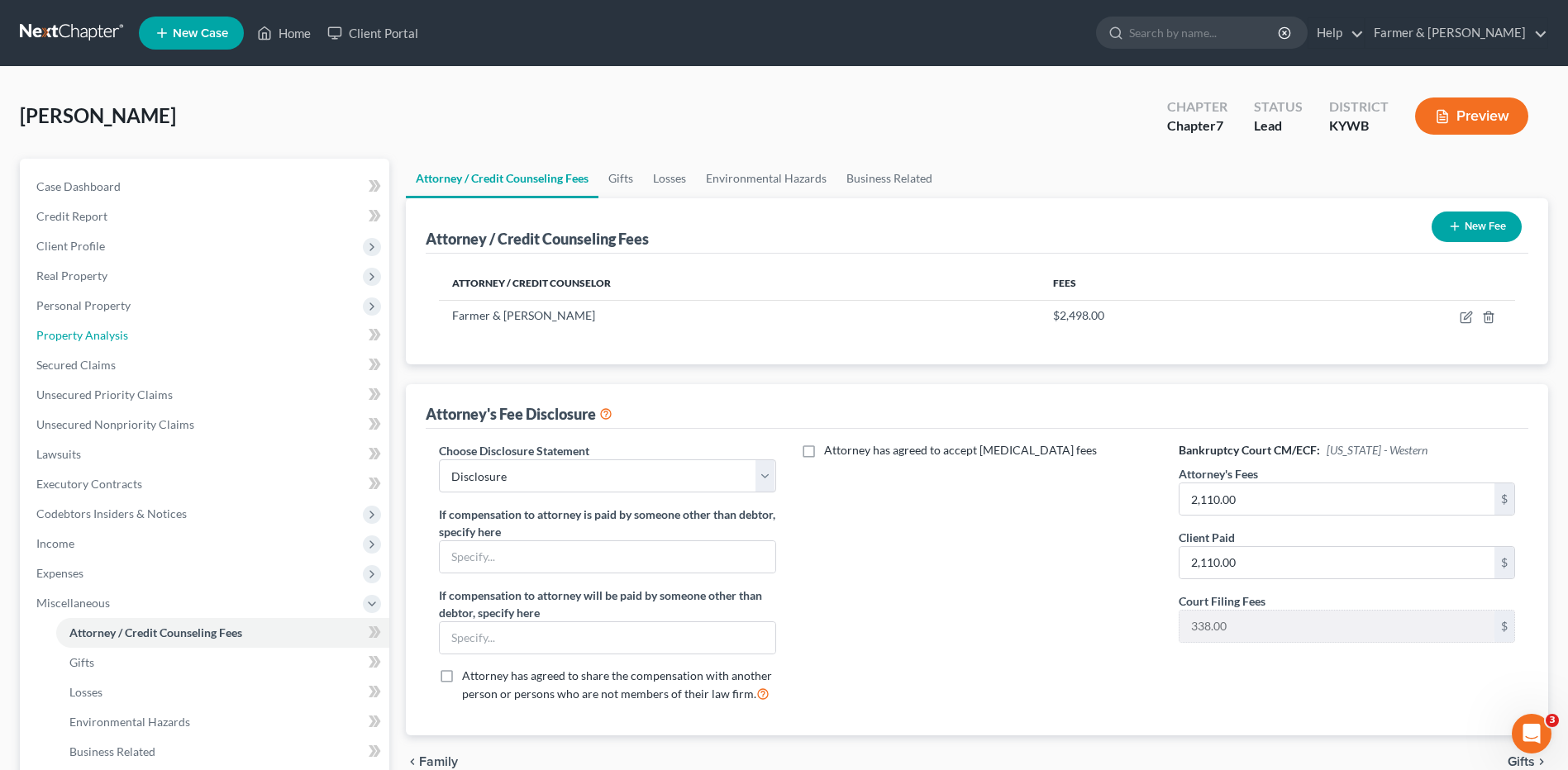
click at [157, 333] on link "Property Analysis" at bounding box center [206, 335] width 366 height 30
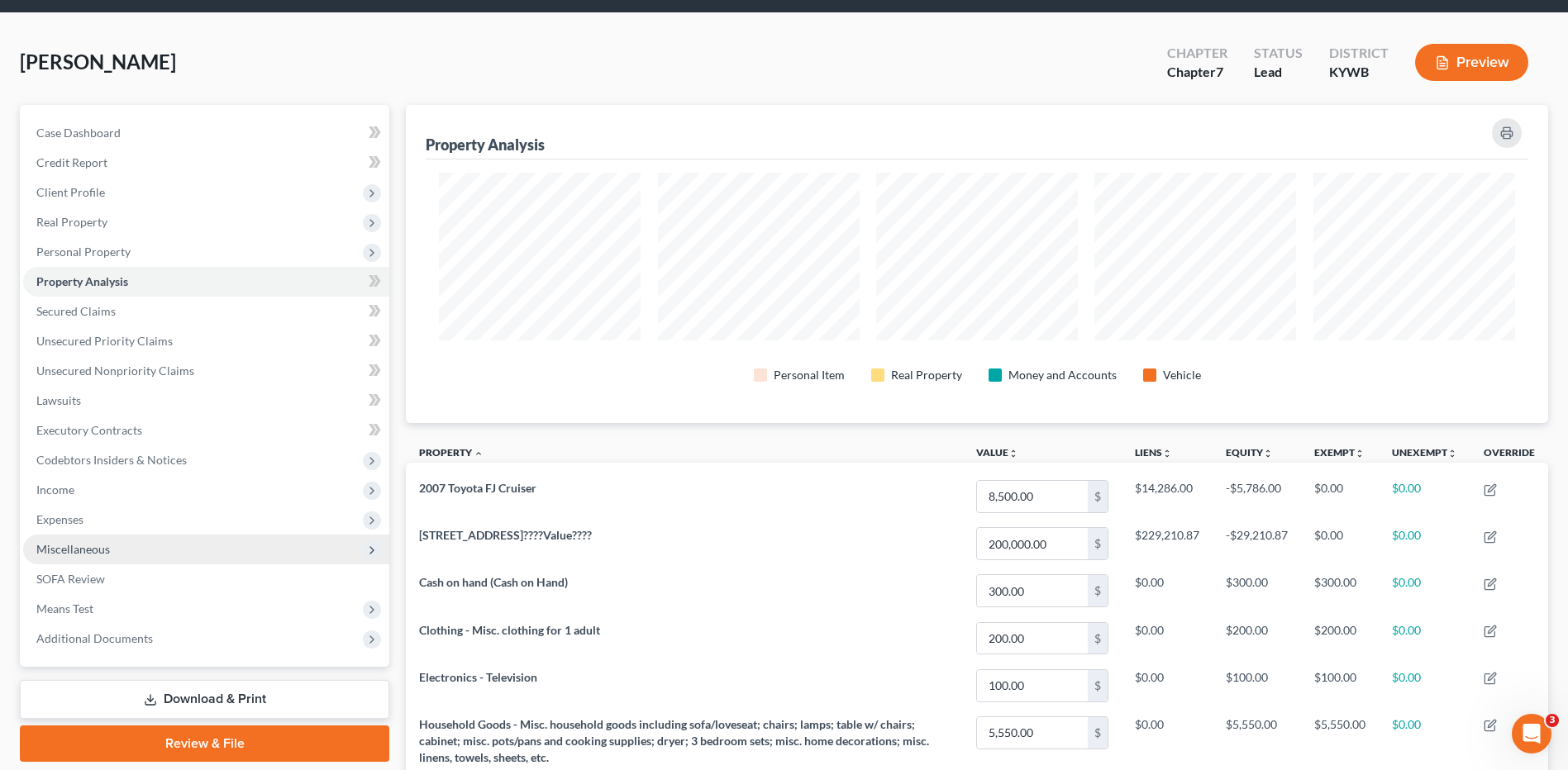
scroll to position [83, 0]
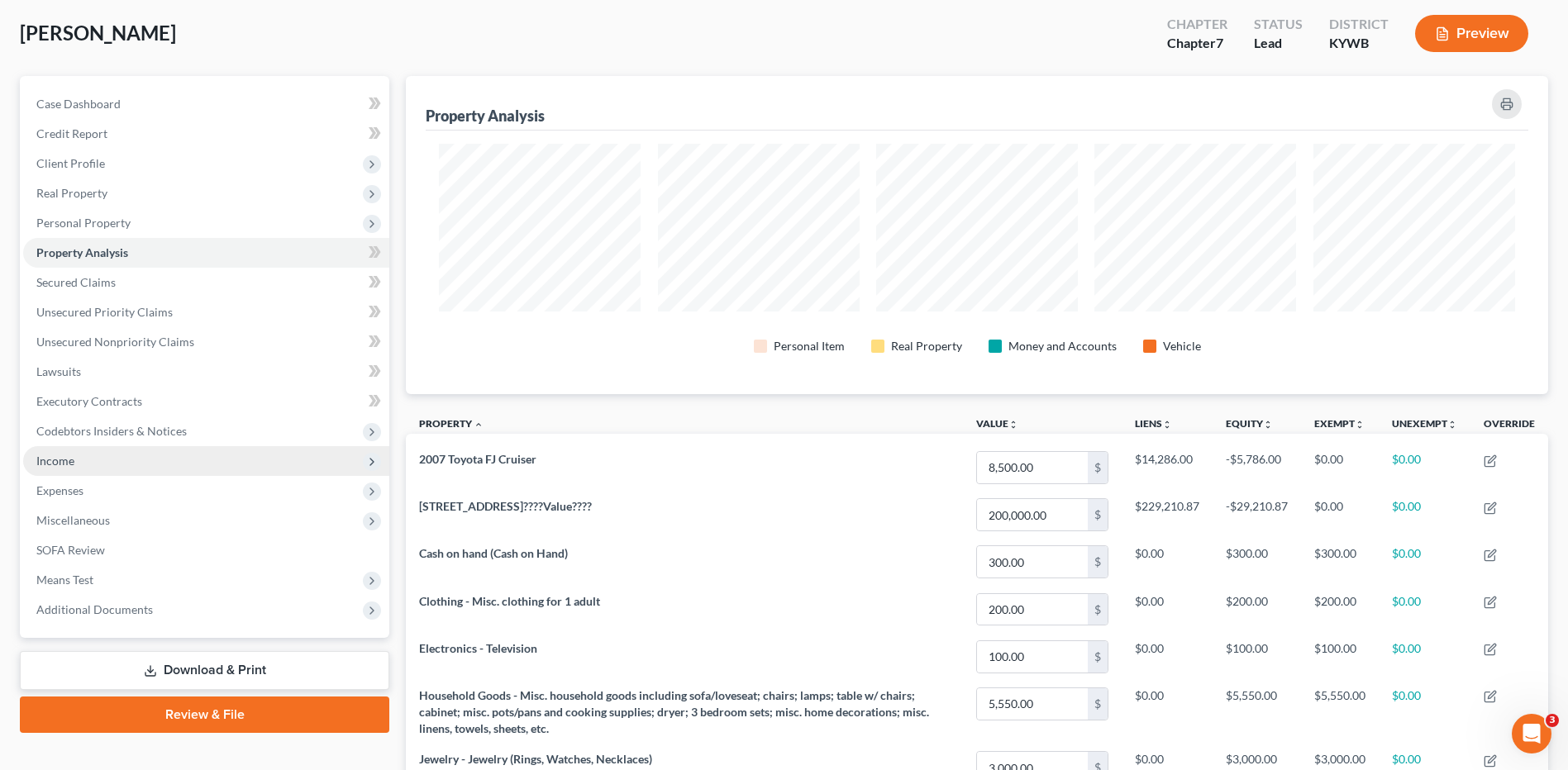
drag, startPoint x: 136, startPoint y: 458, endPoint x: 138, endPoint y: 472, distance: 14.1
click at [136, 458] on span "Income" at bounding box center [206, 461] width 366 height 30
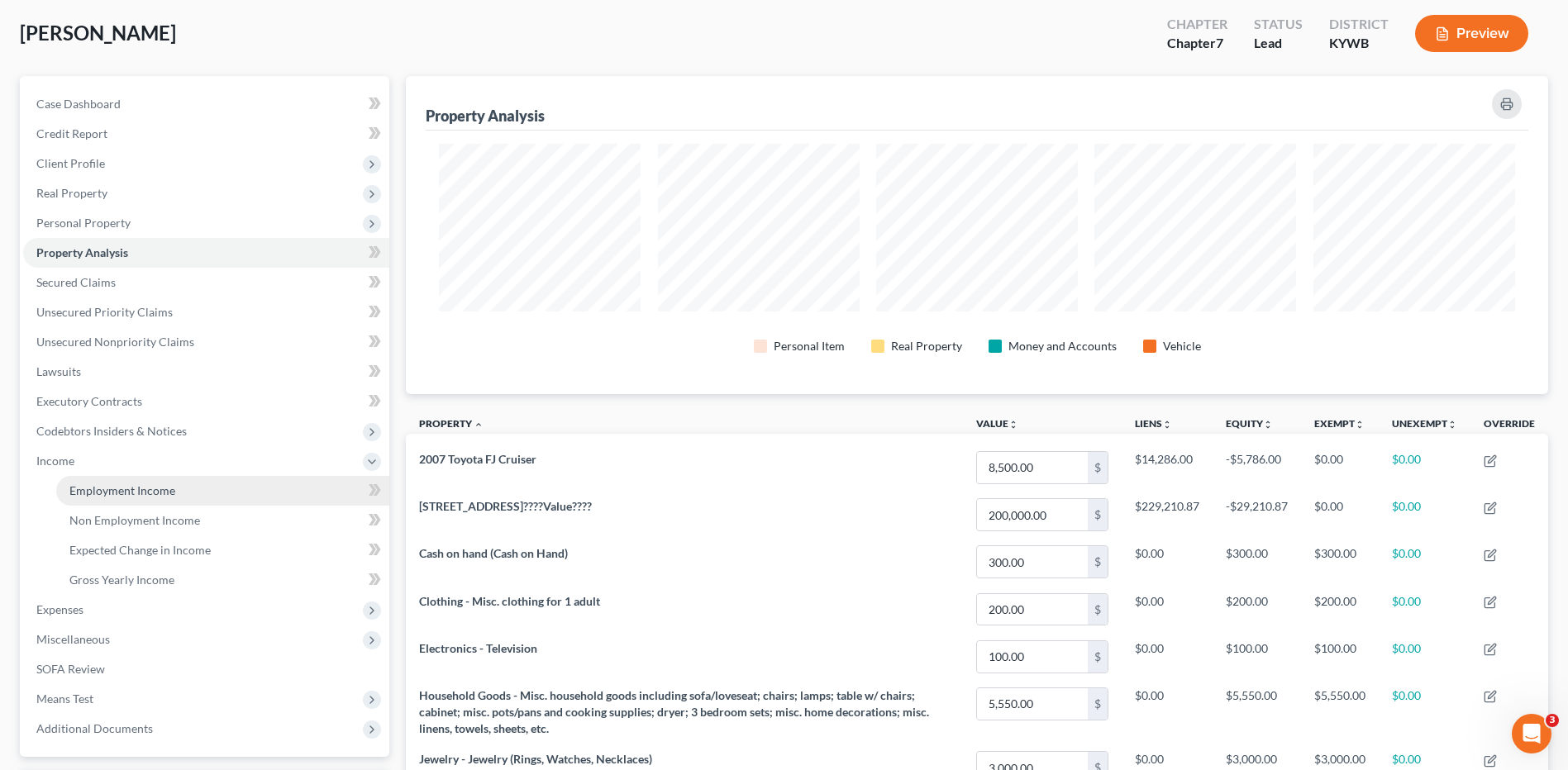
click at [140, 479] on link "Employment Income" at bounding box center [223, 491] width 333 height 30
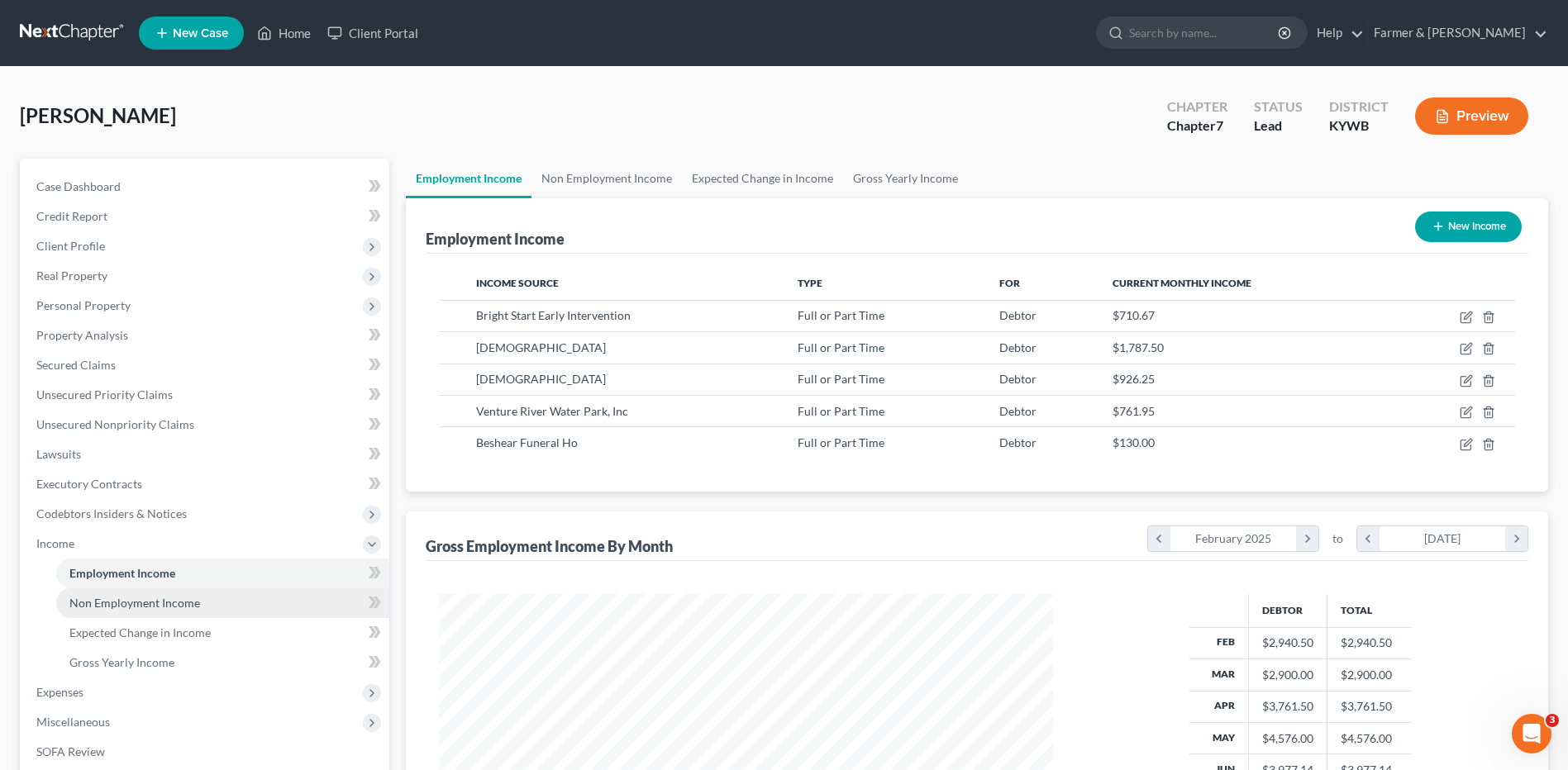
scroll to position [306, 646]
click at [138, 596] on span "Non Employment Income" at bounding box center [134, 603] width 130 height 14
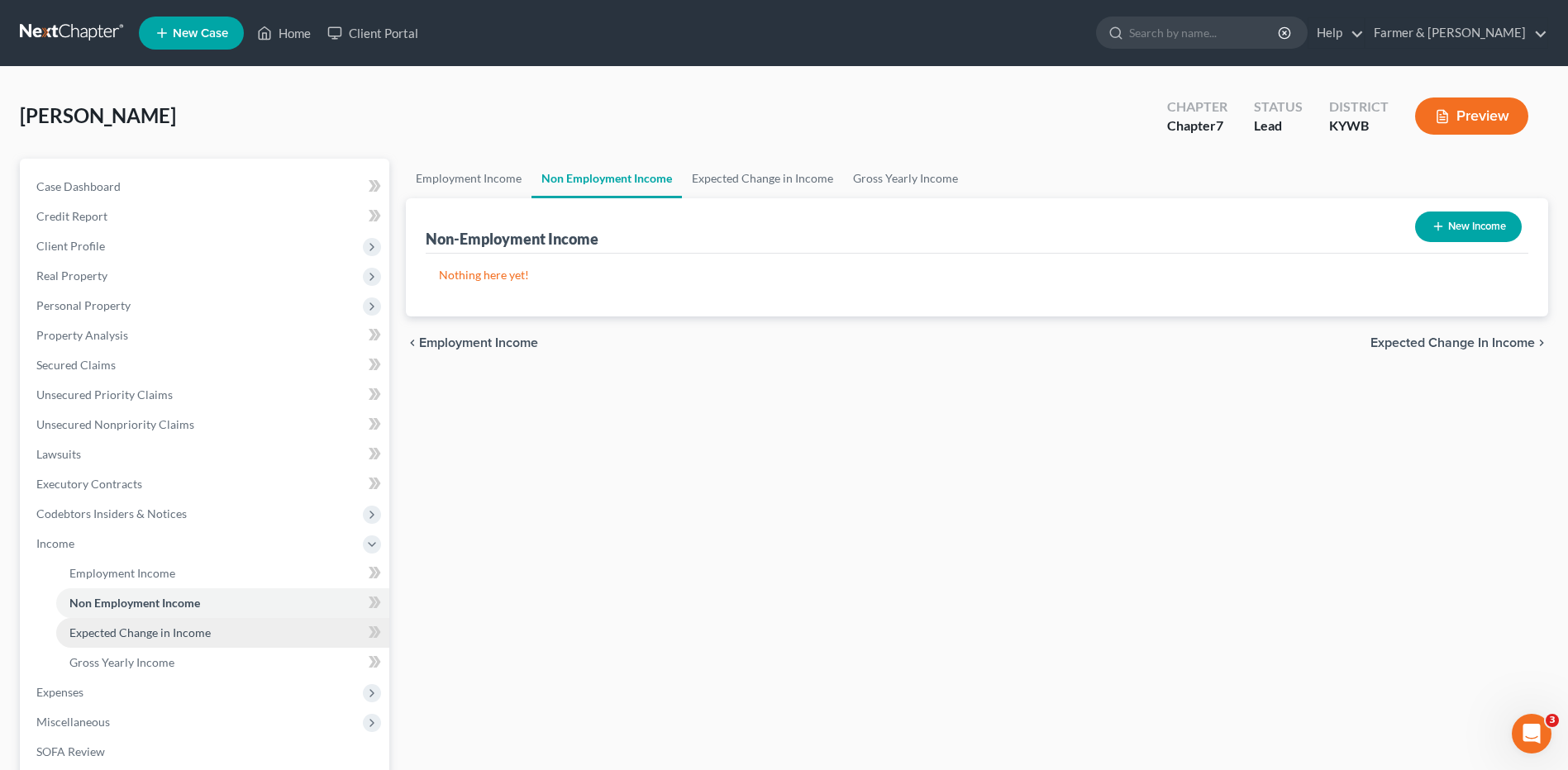
click at [146, 636] on span "Expected Change in Income" at bounding box center [139, 633] width 141 height 14
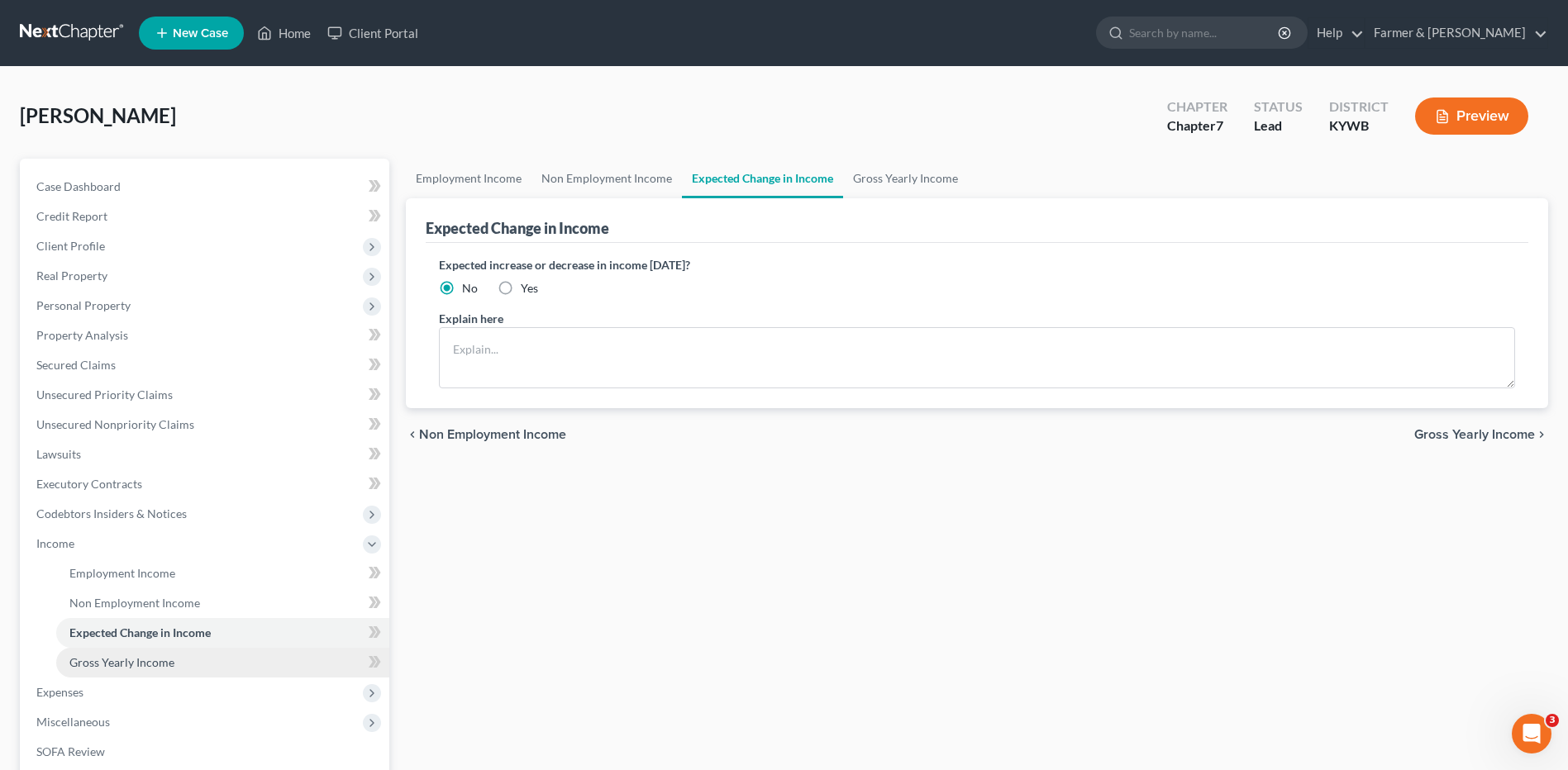
click at [146, 667] on span "Gross Yearly Income" at bounding box center [122, 662] width 105 height 14
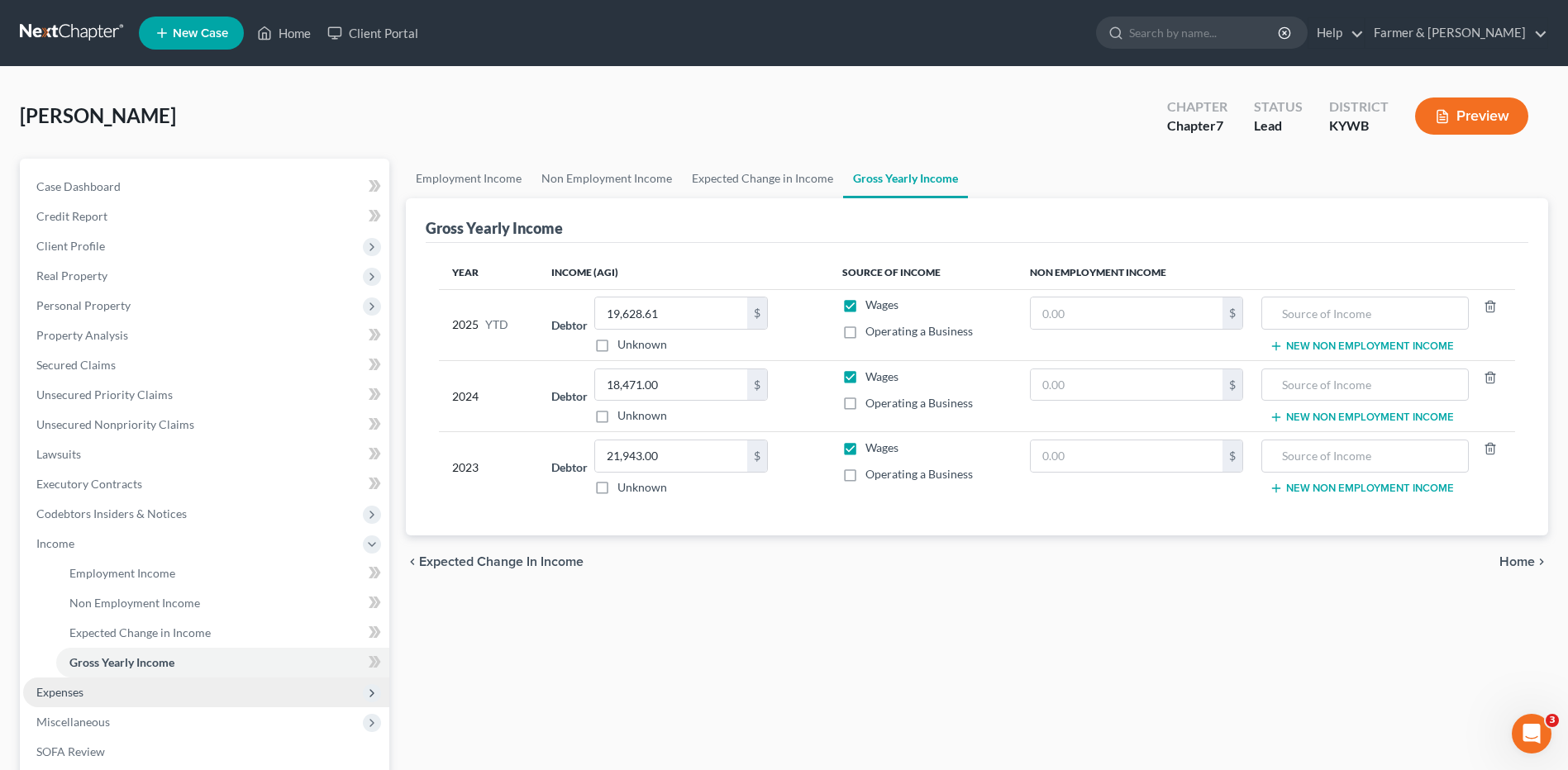
click at [111, 690] on span "Expenses" at bounding box center [206, 692] width 366 height 30
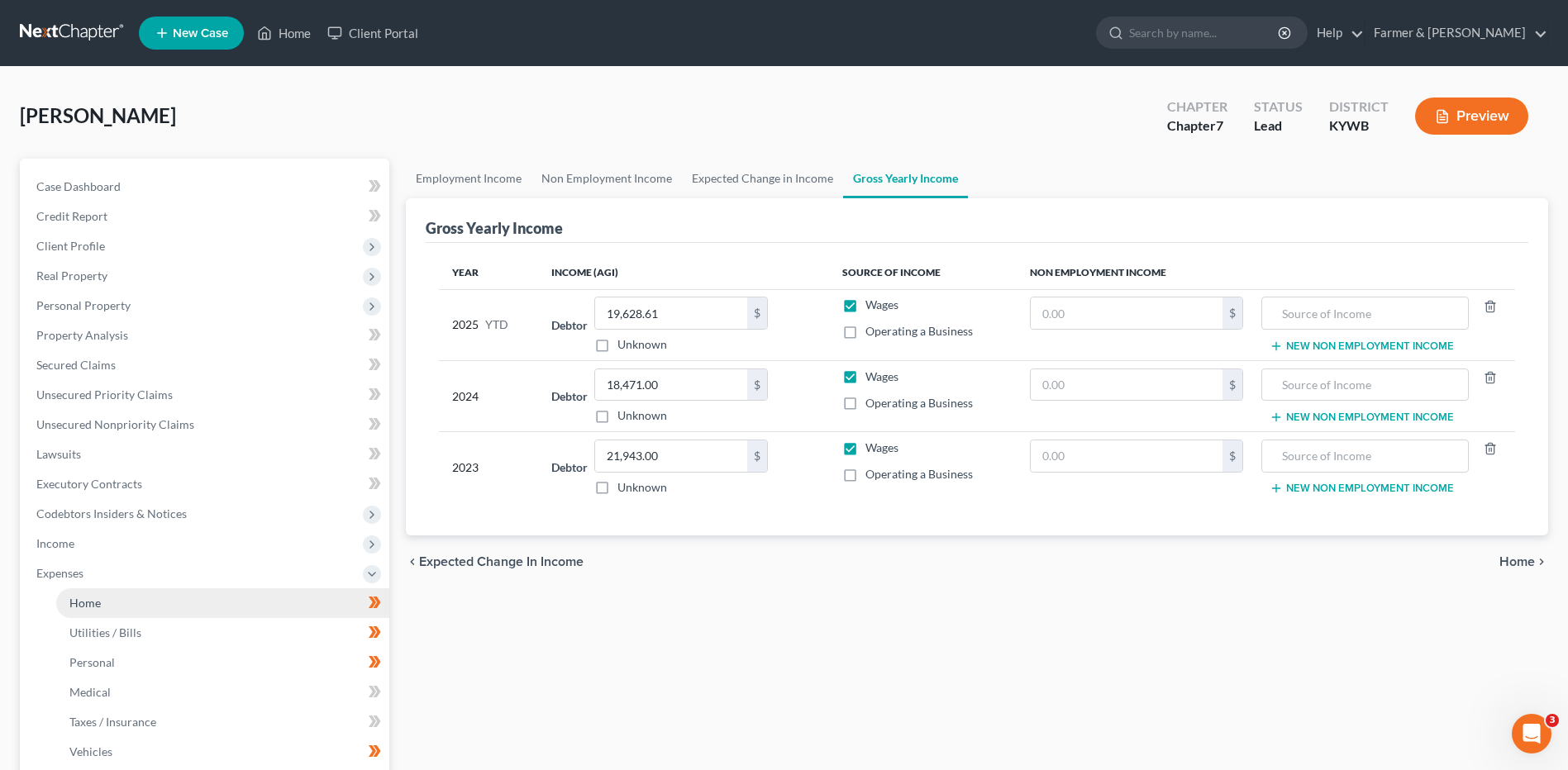
click at [137, 612] on link "Home" at bounding box center [223, 603] width 333 height 30
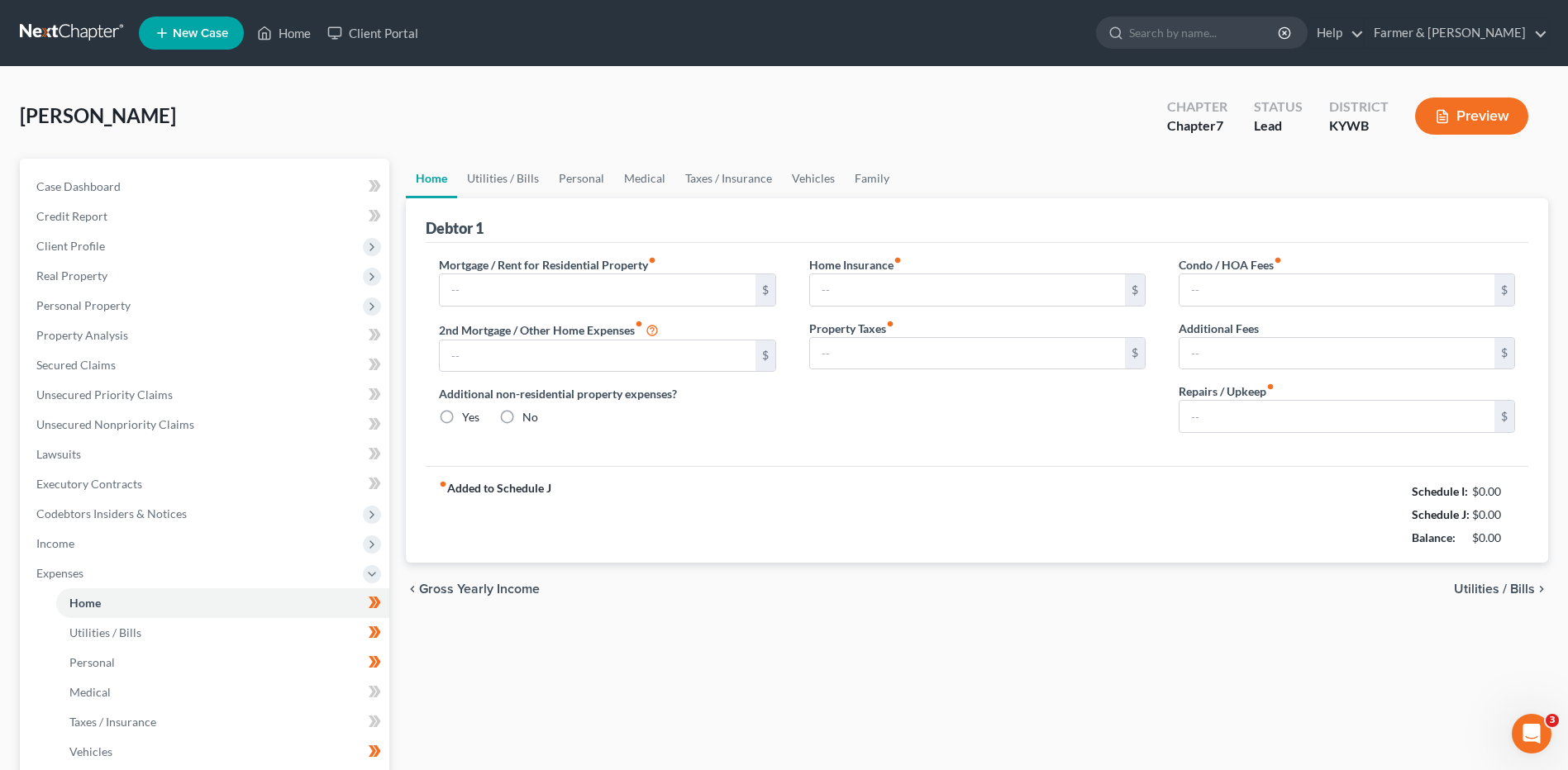
type input "400.00"
type input "0.00"
radio input "true"
type input "0.00"
type input "167.00"
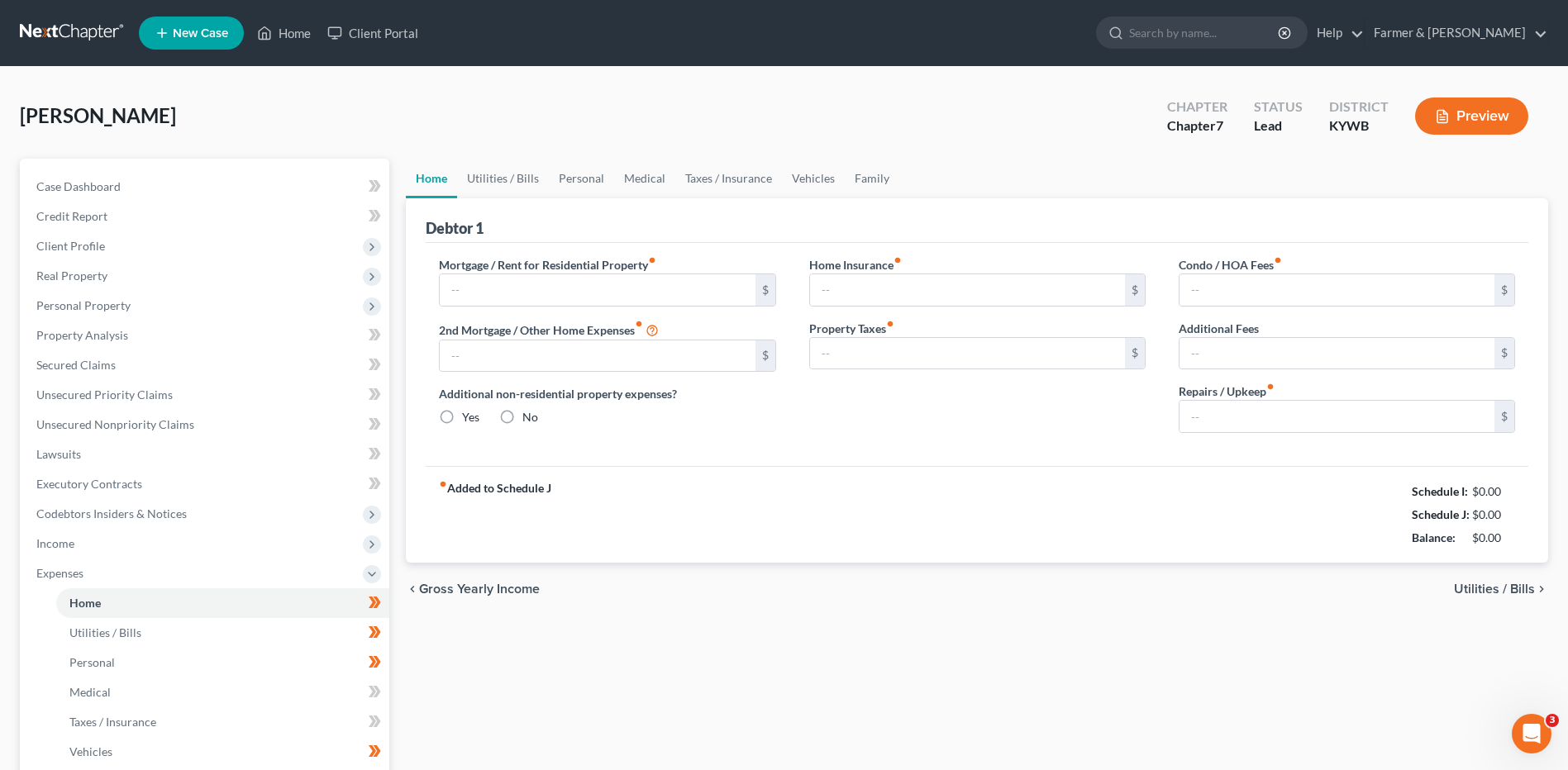
type input "0.00"
type input "100.00"
click at [62, 41] on link at bounding box center [72, 33] width 106 height 30
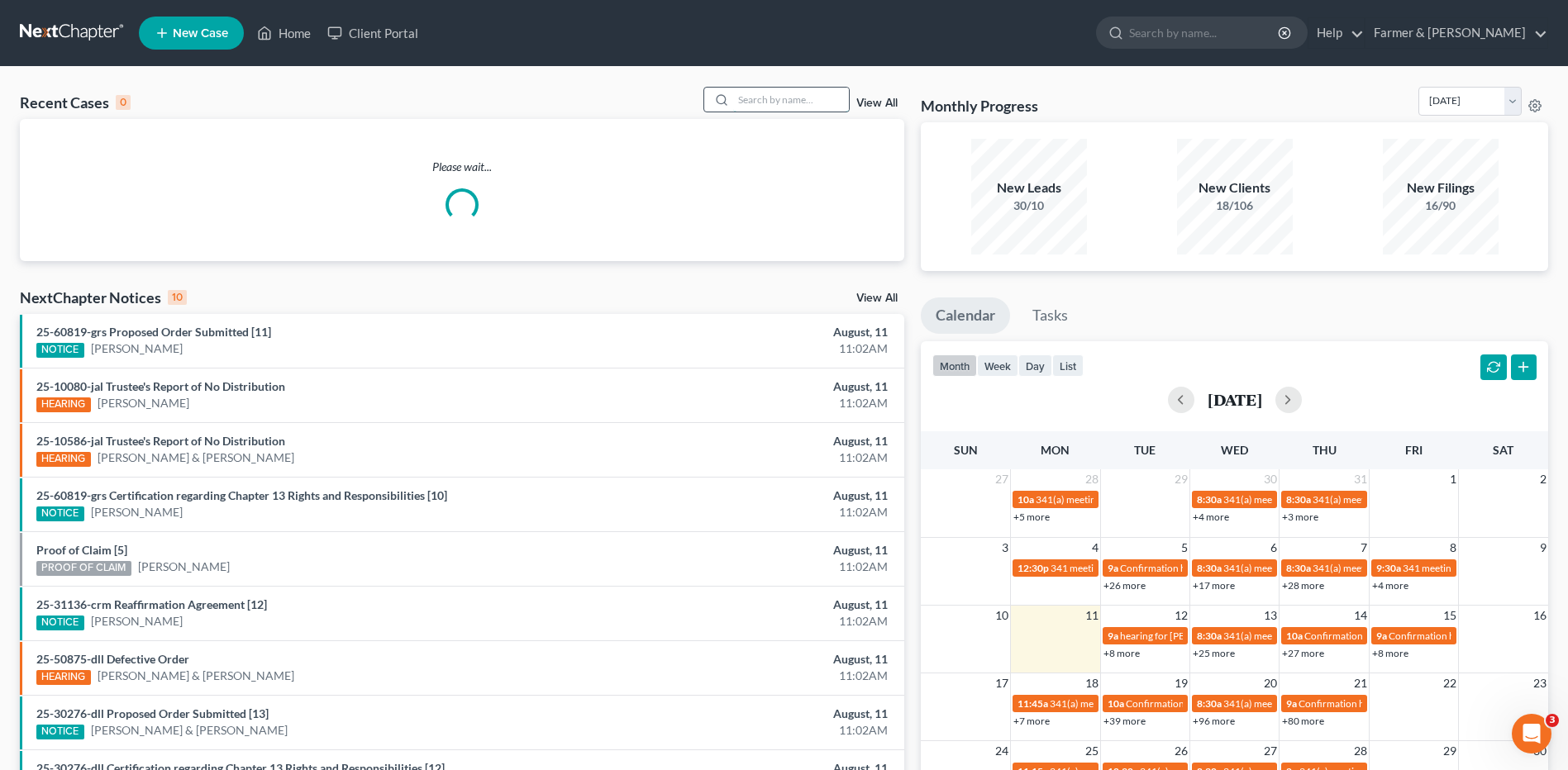
click at [793, 92] on input "search" at bounding box center [790, 99] width 116 height 24
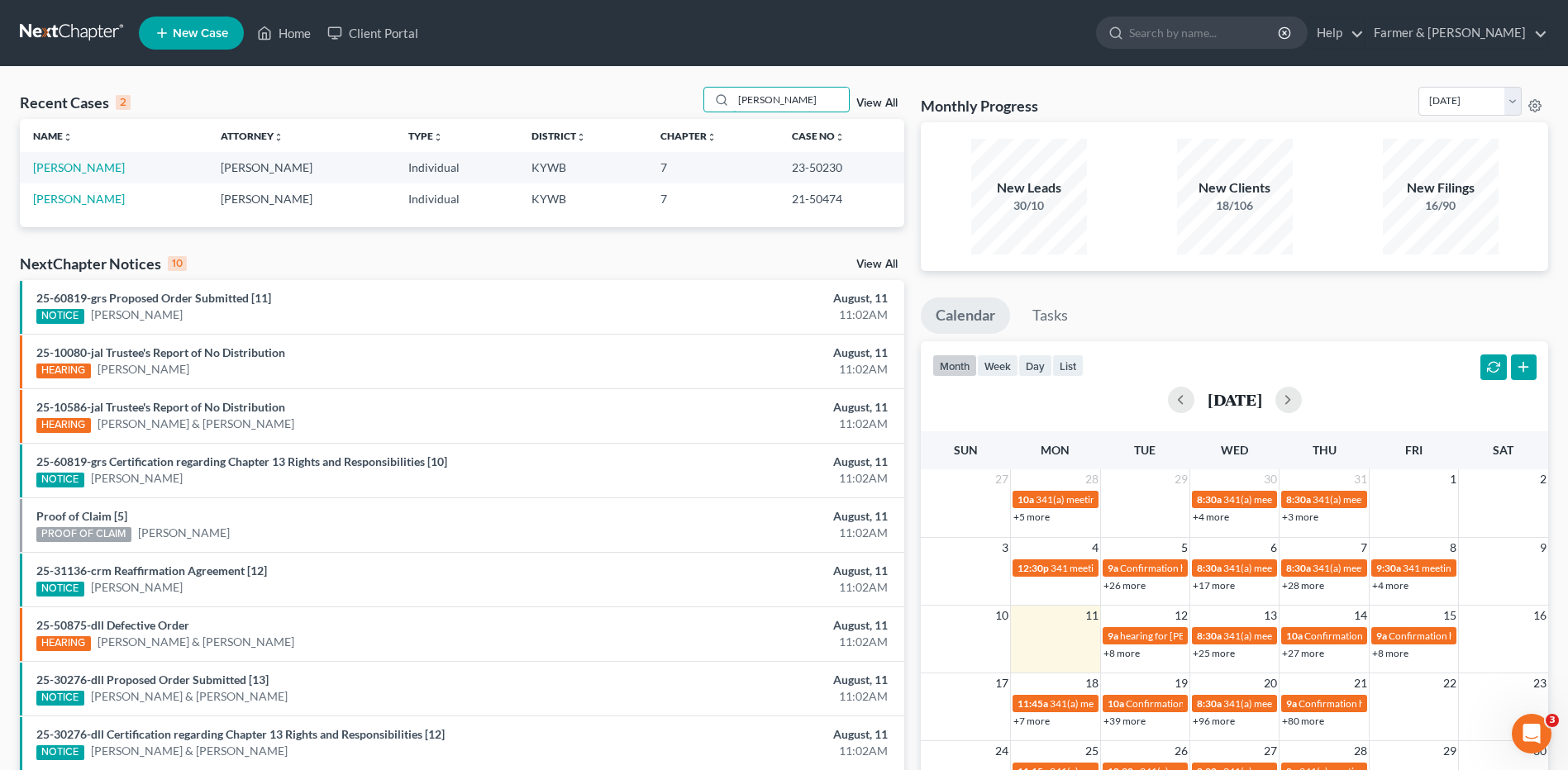
type input "mckay"
click at [52, 30] on link at bounding box center [72, 33] width 106 height 30
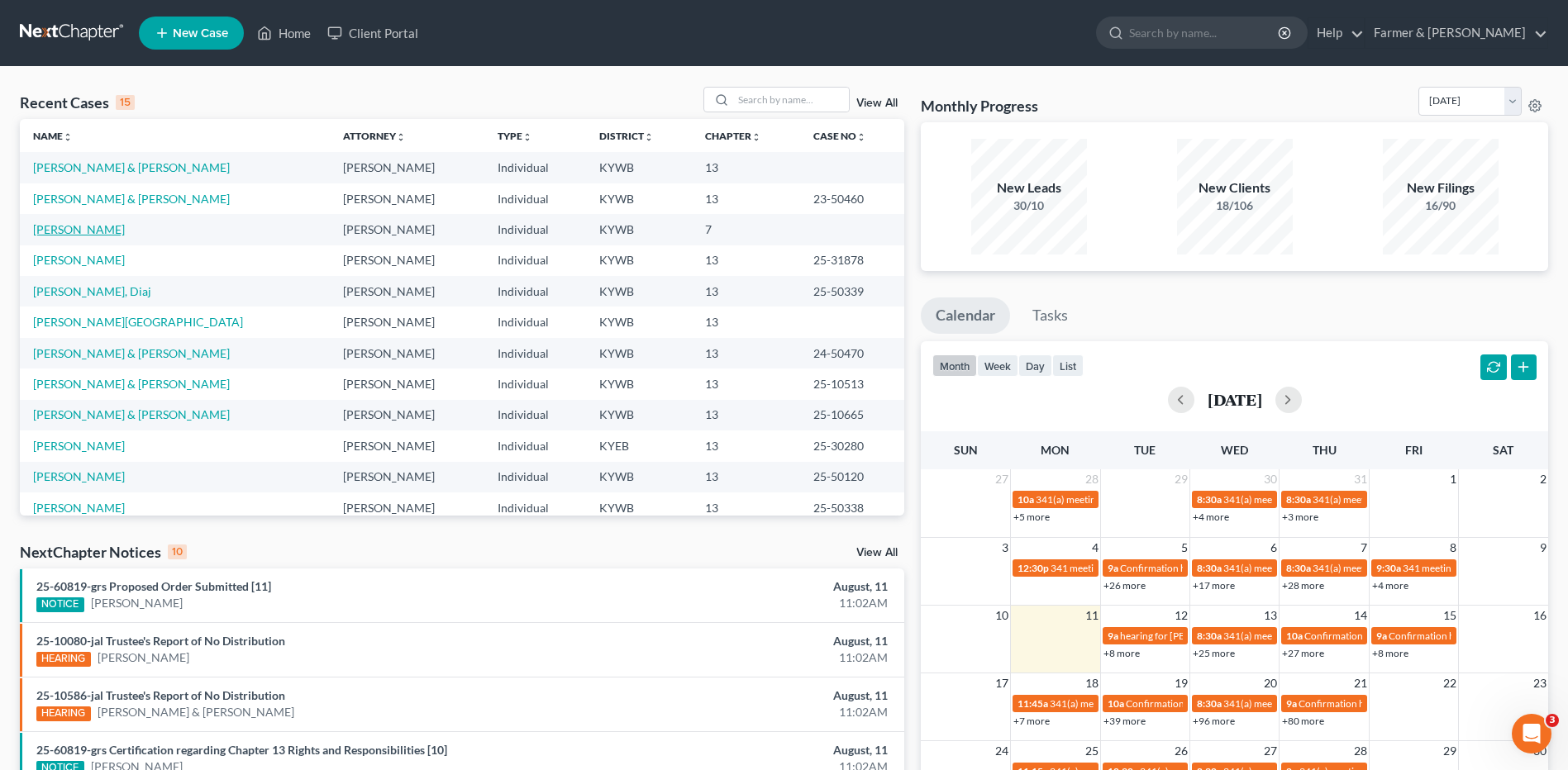
click at [85, 233] on link "[PERSON_NAME]" at bounding box center [79, 229] width 91 height 14
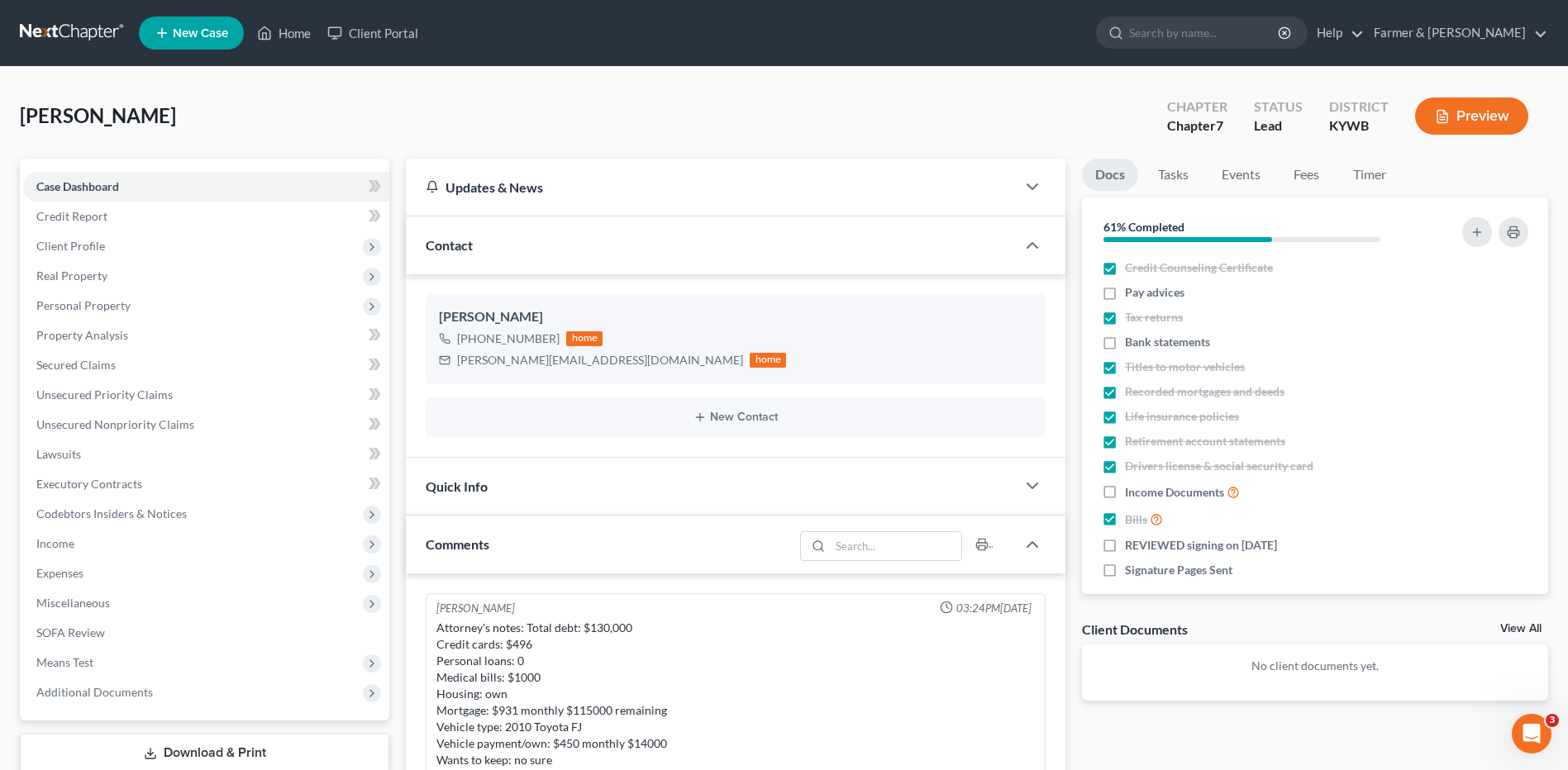
scroll to position [411, 0]
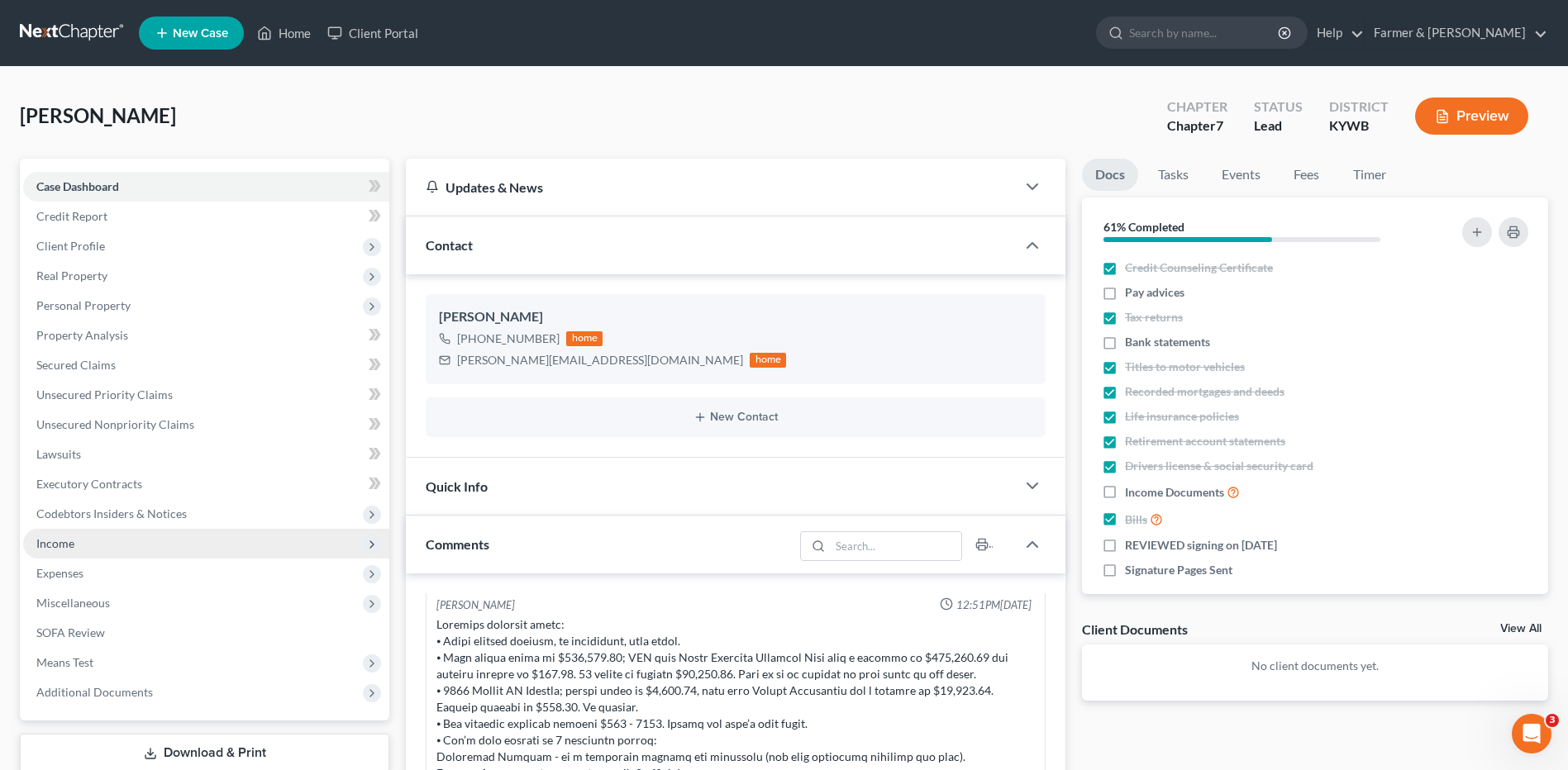
click at [94, 541] on span "Income" at bounding box center [206, 543] width 366 height 30
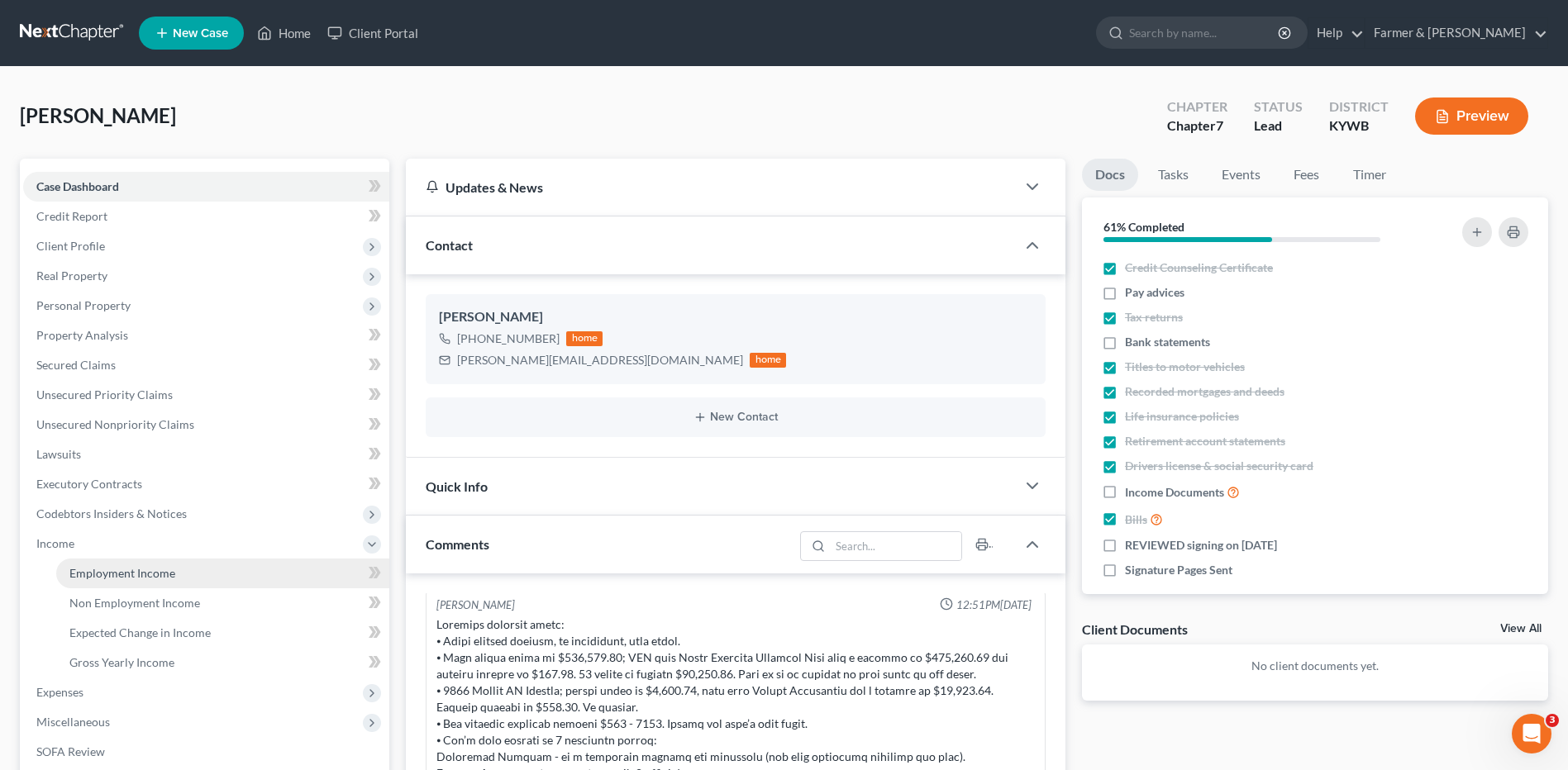
click at [122, 566] on span "Employment Income" at bounding box center [122, 573] width 106 height 14
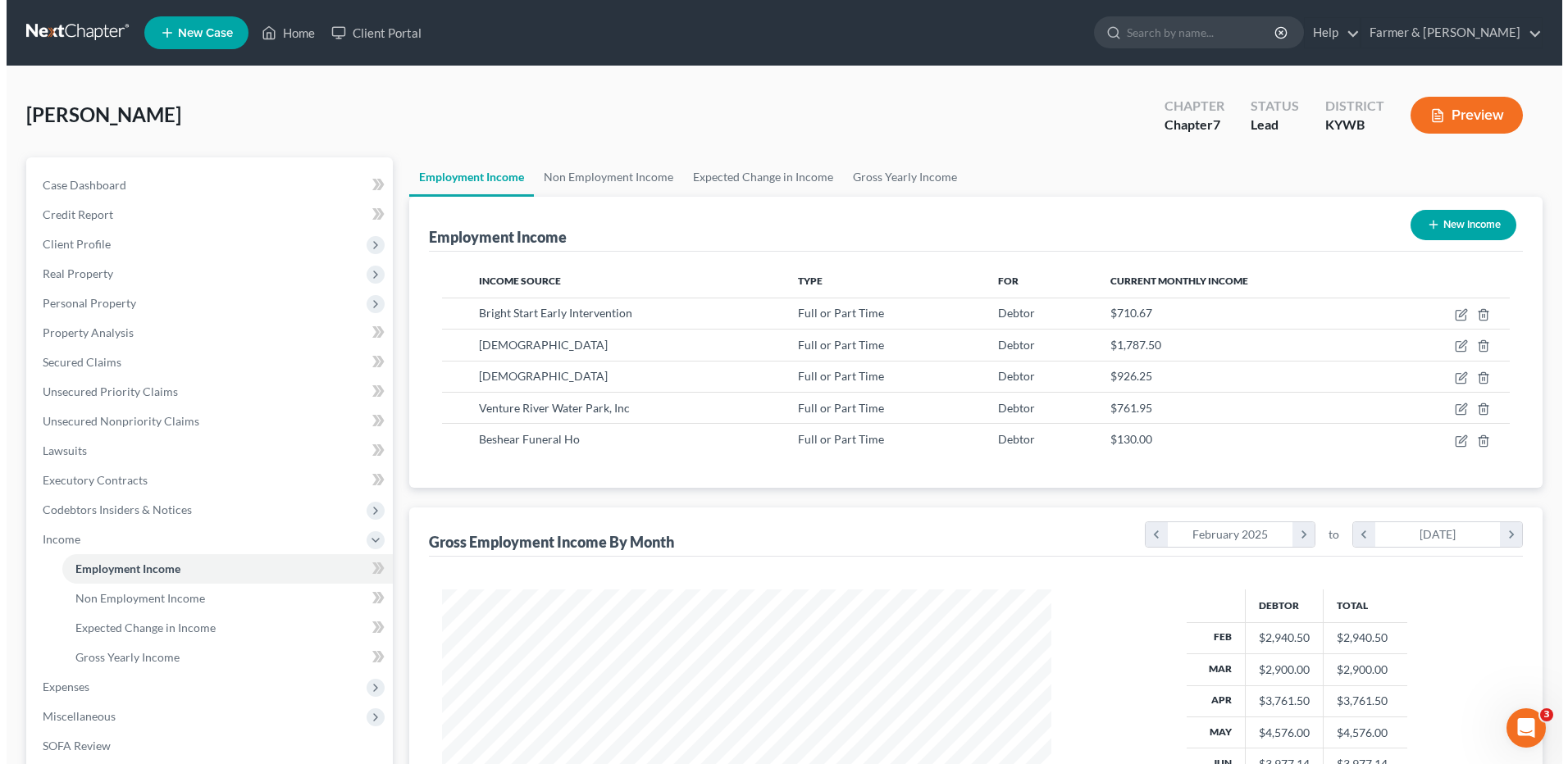
scroll to position [304, 642]
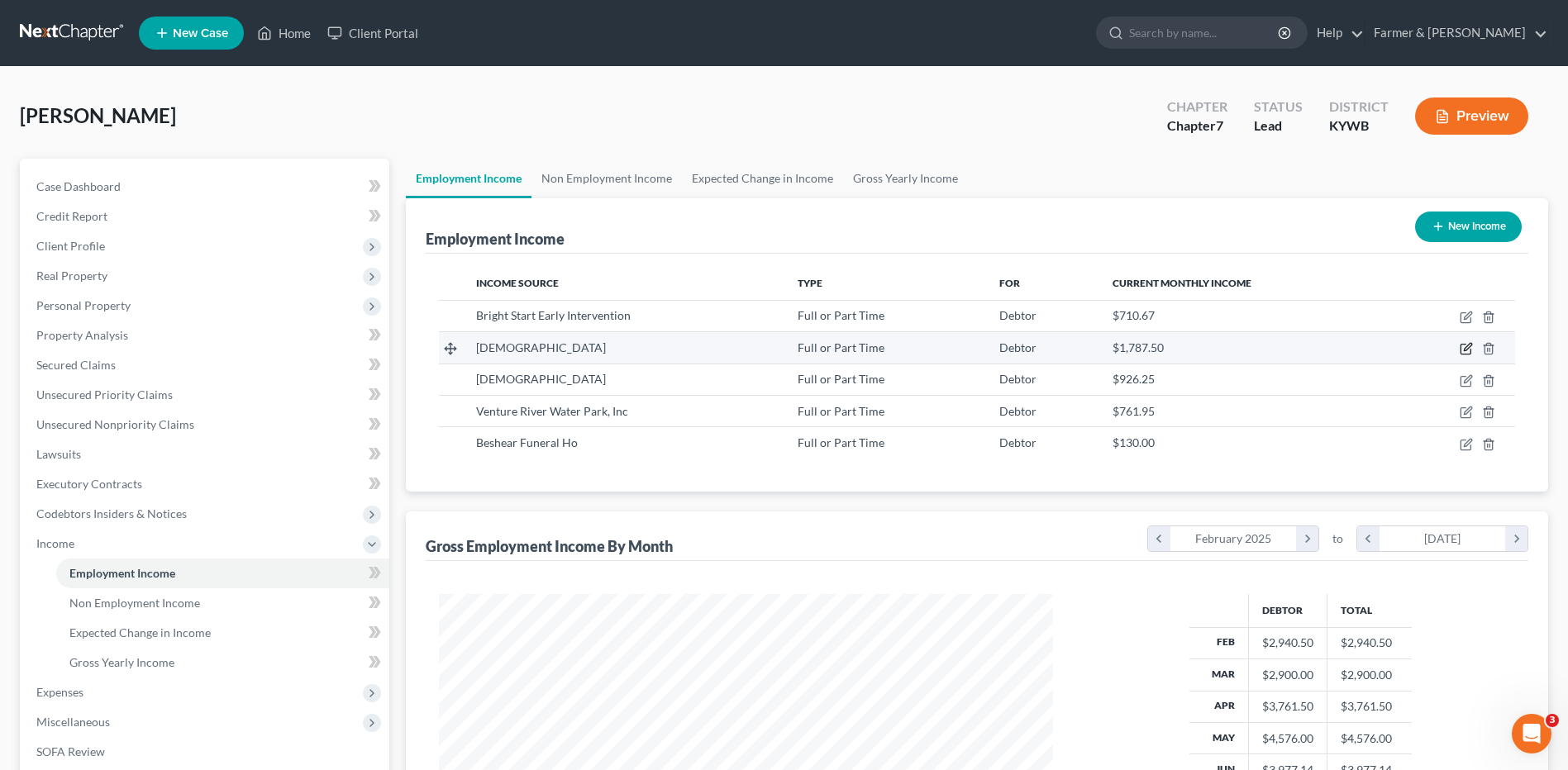
click at [1469, 350] on icon "button" at bounding box center [1466, 349] width 14 height 14
select select "0"
select select "18"
select select "2"
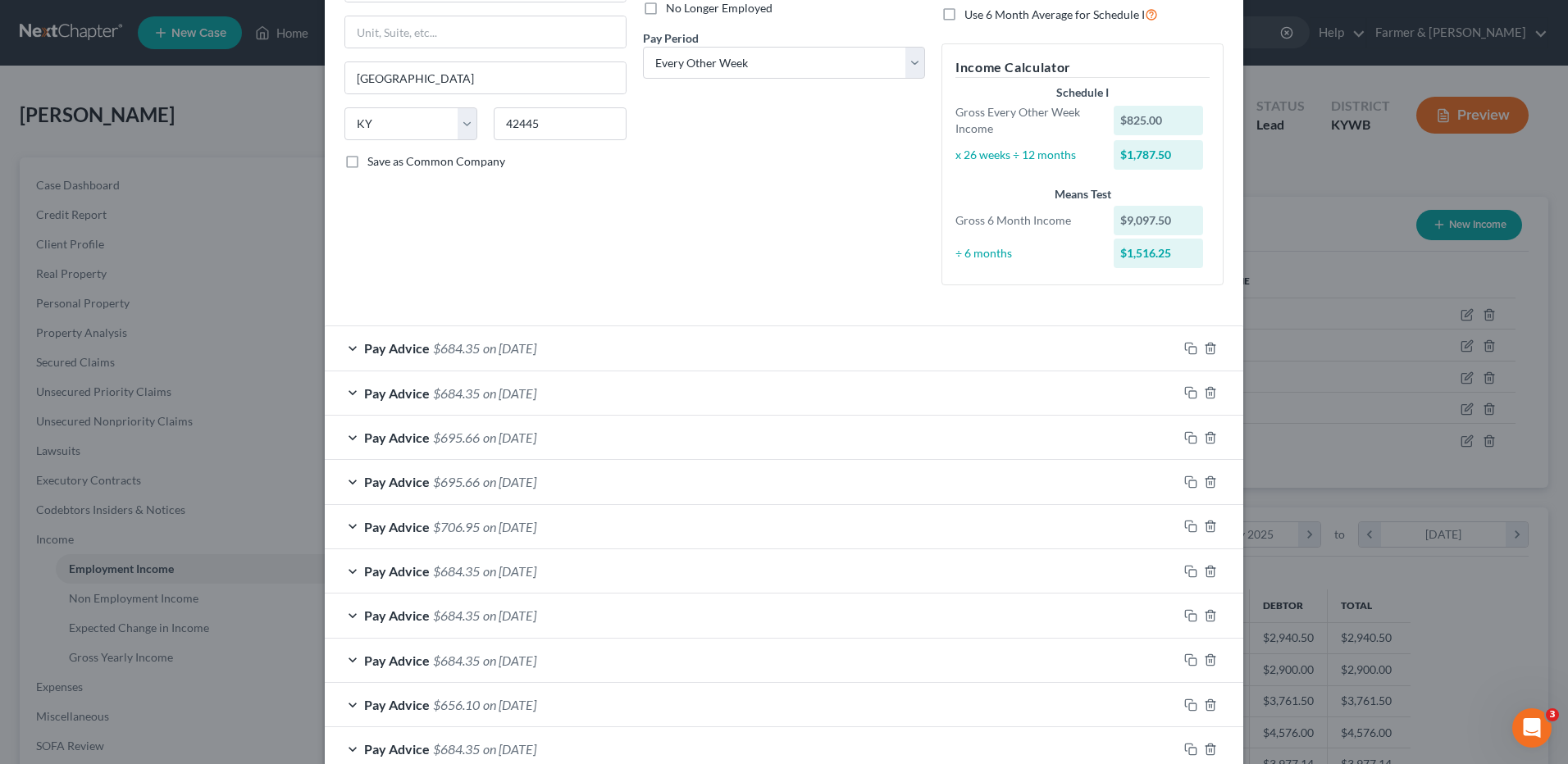
scroll to position [462, 0]
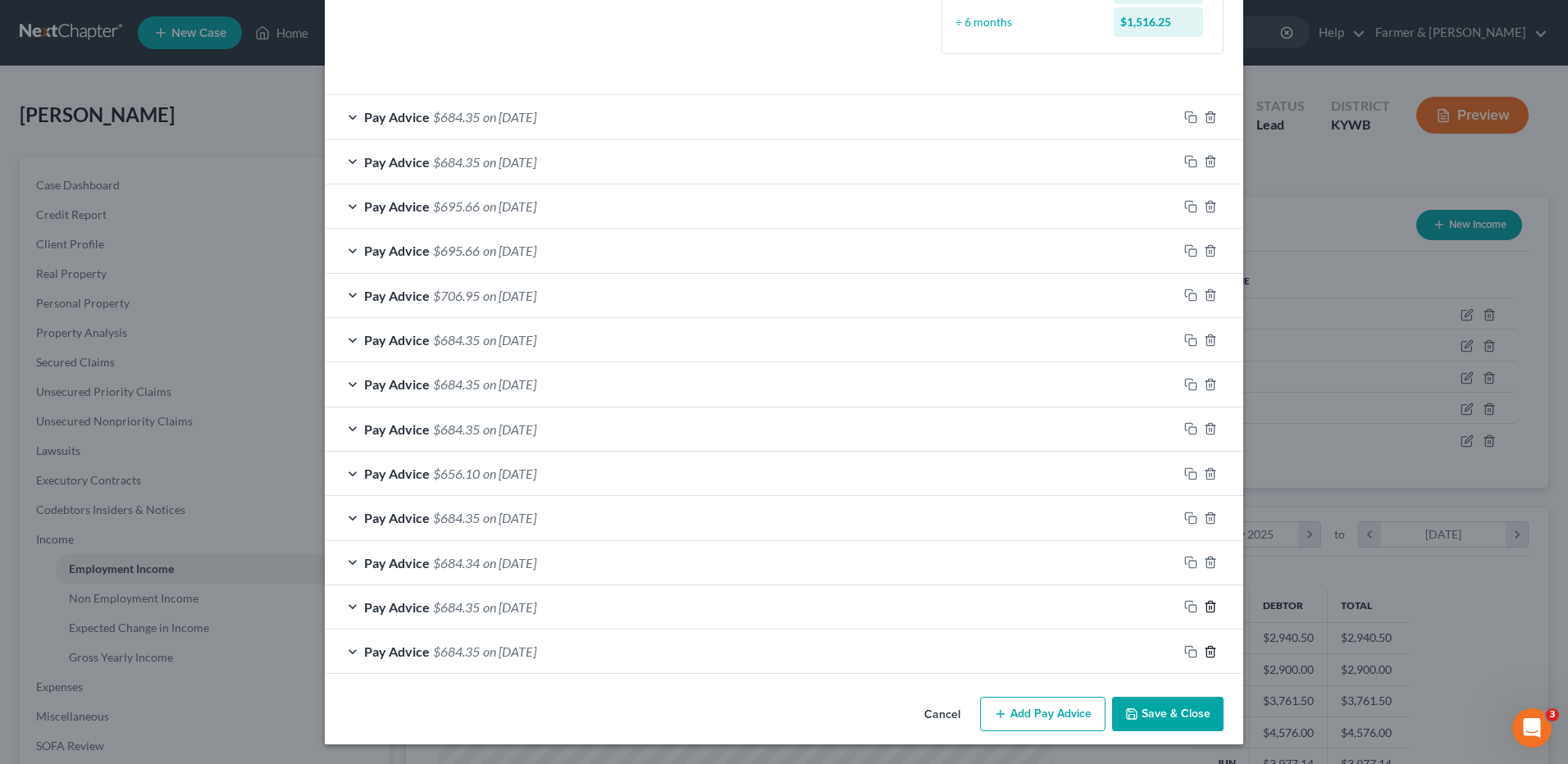
click at [1204, 654] on icon "button" at bounding box center [1211, 652] width 14 height 14
click at [1208, 651] on icon "button" at bounding box center [1211, 651] width 8 height 11
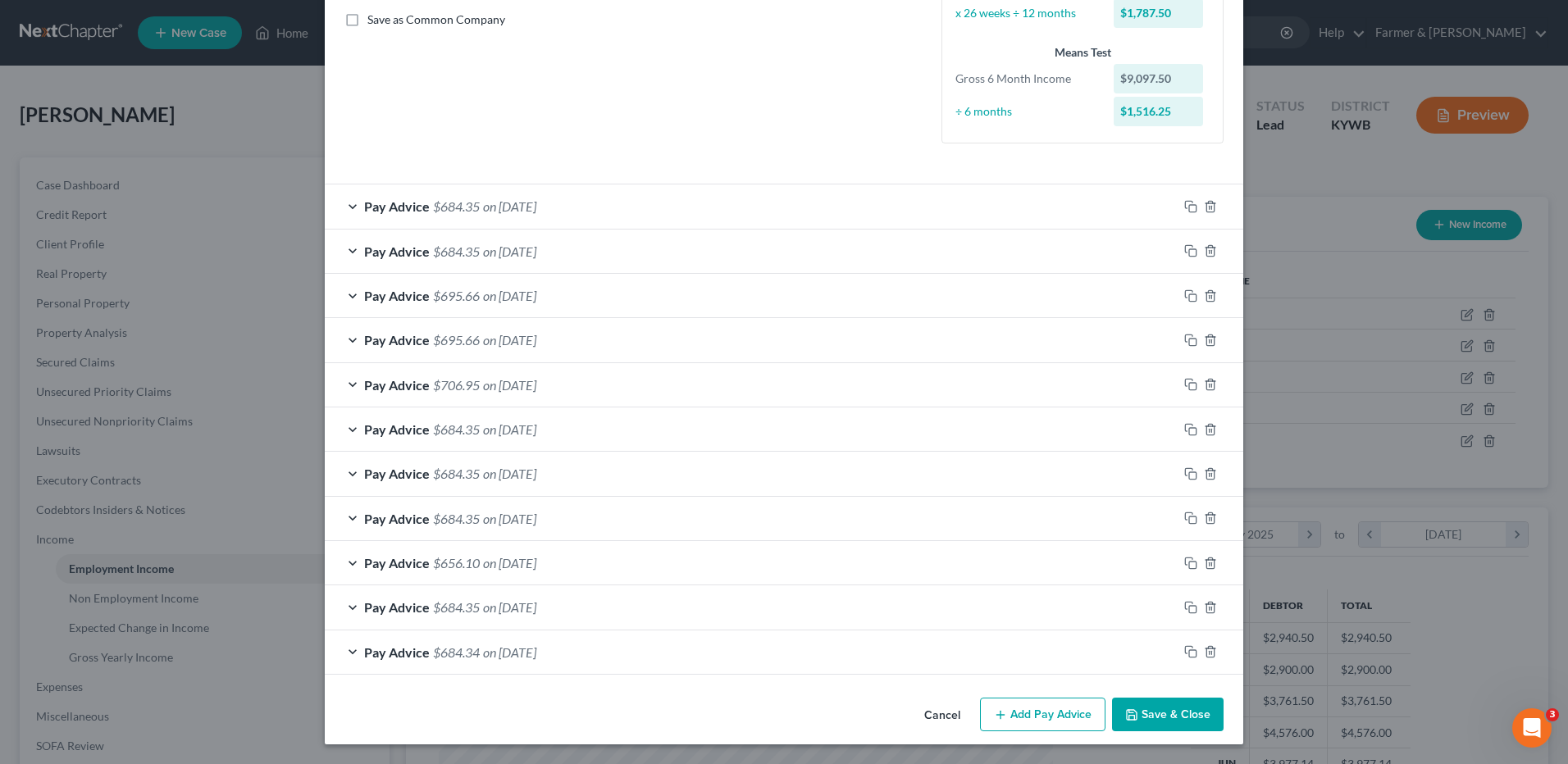
click at [582, 643] on div "Pay Advice $684.34 on 02/07/2025" at bounding box center [752, 652] width 853 height 43
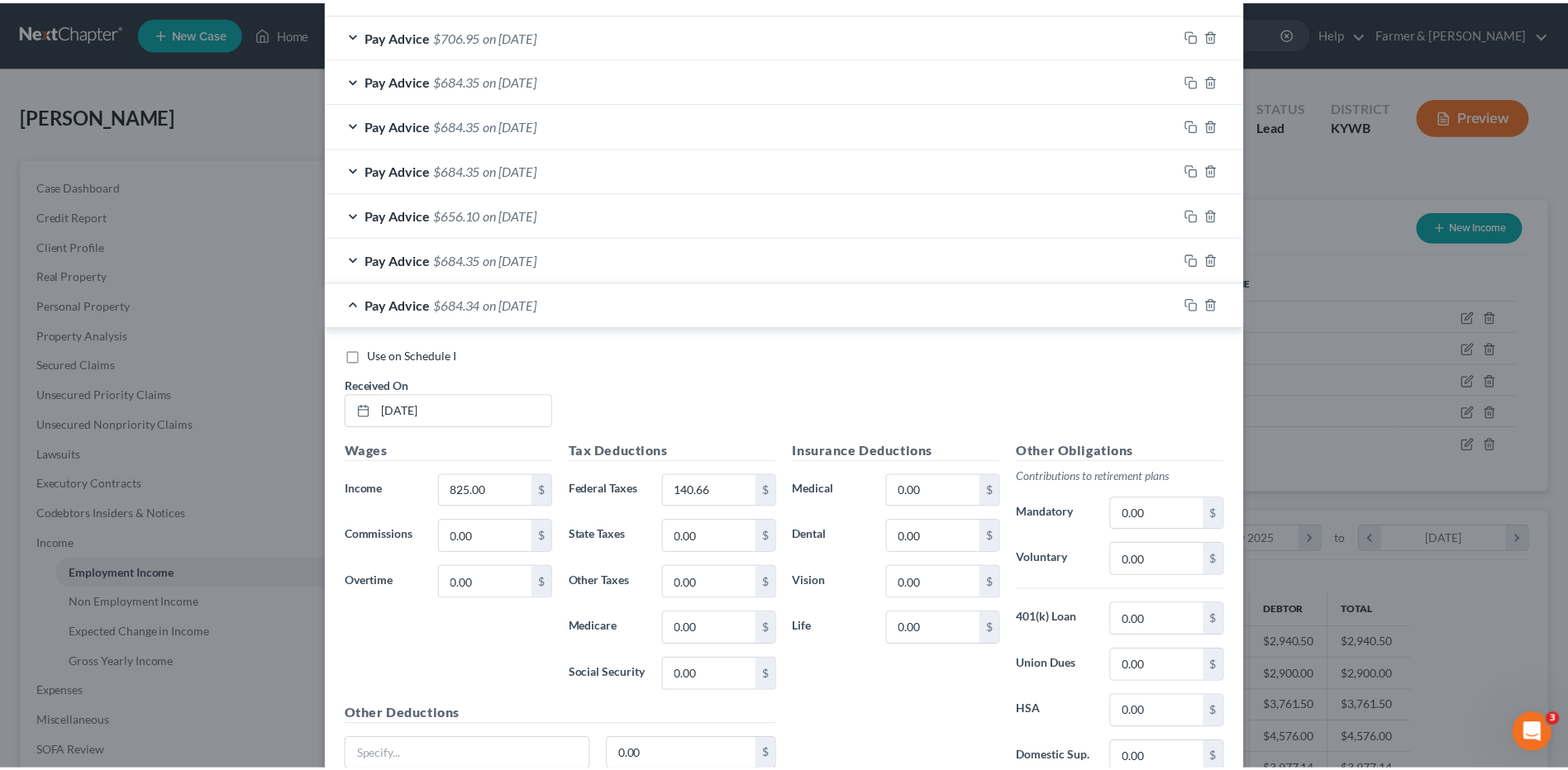
scroll to position [874, 0]
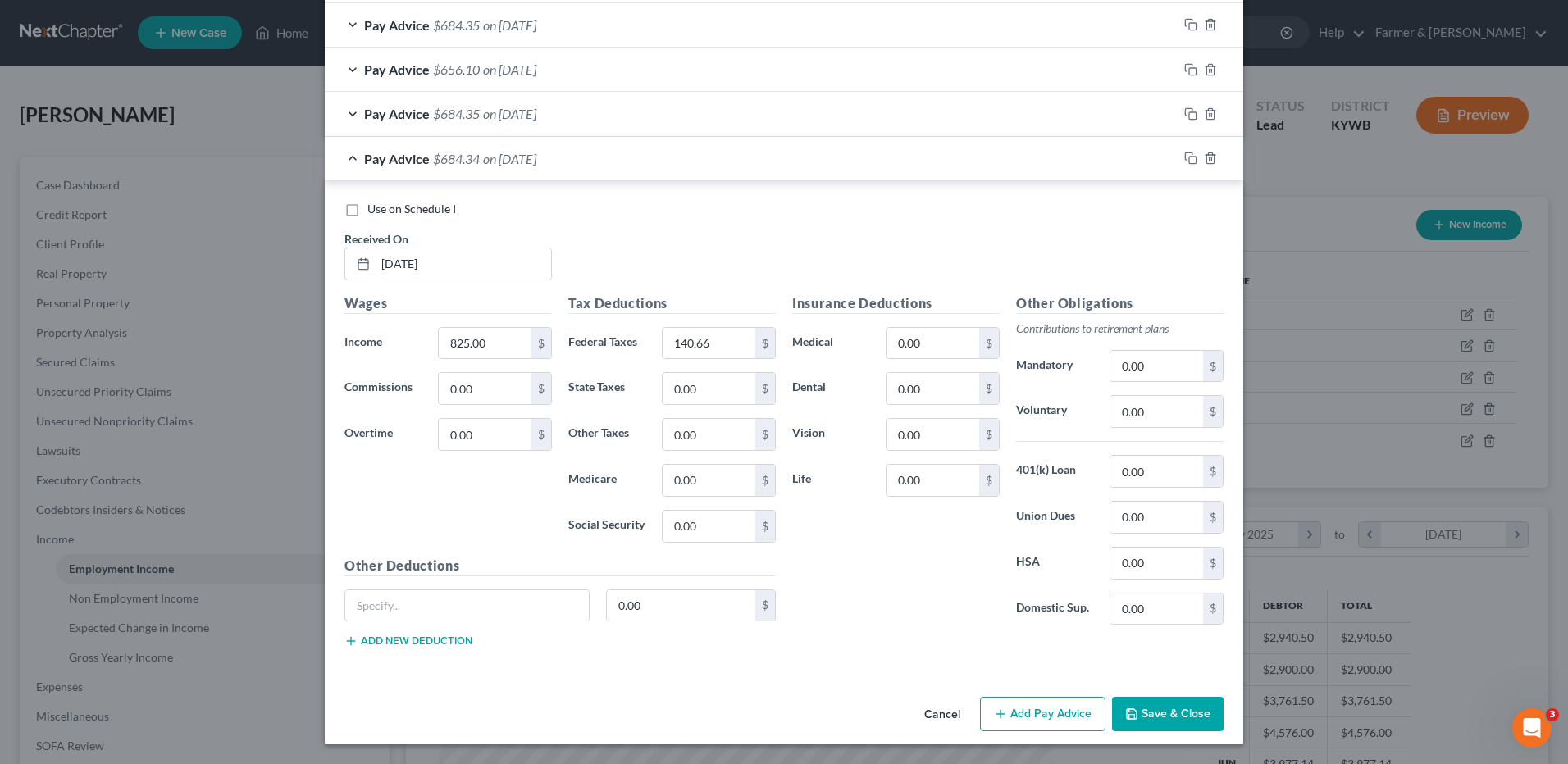
click at [1177, 714] on button "Save & Close" at bounding box center [1169, 715] width 112 height 35
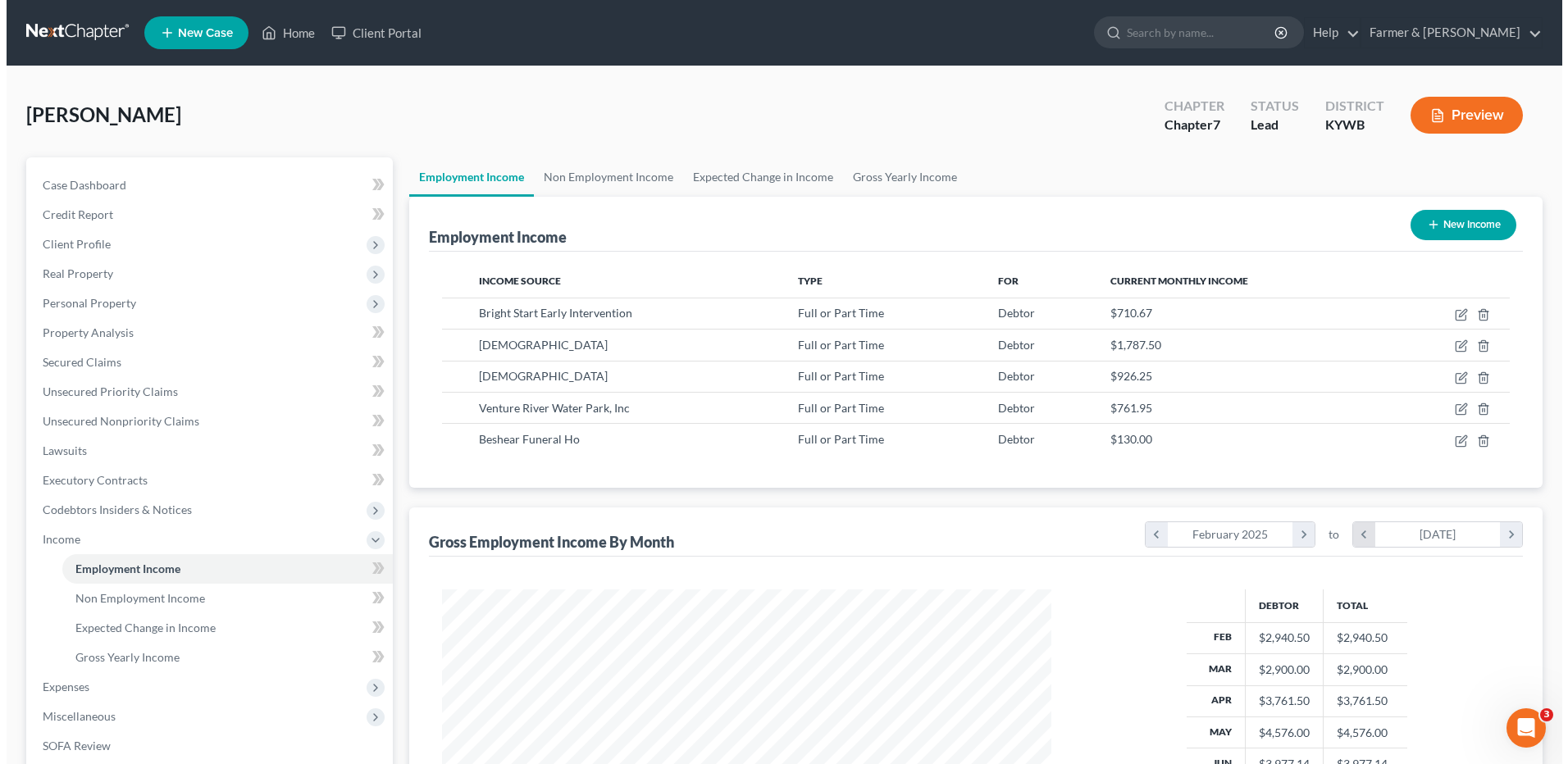
scroll to position [819744, 819641]
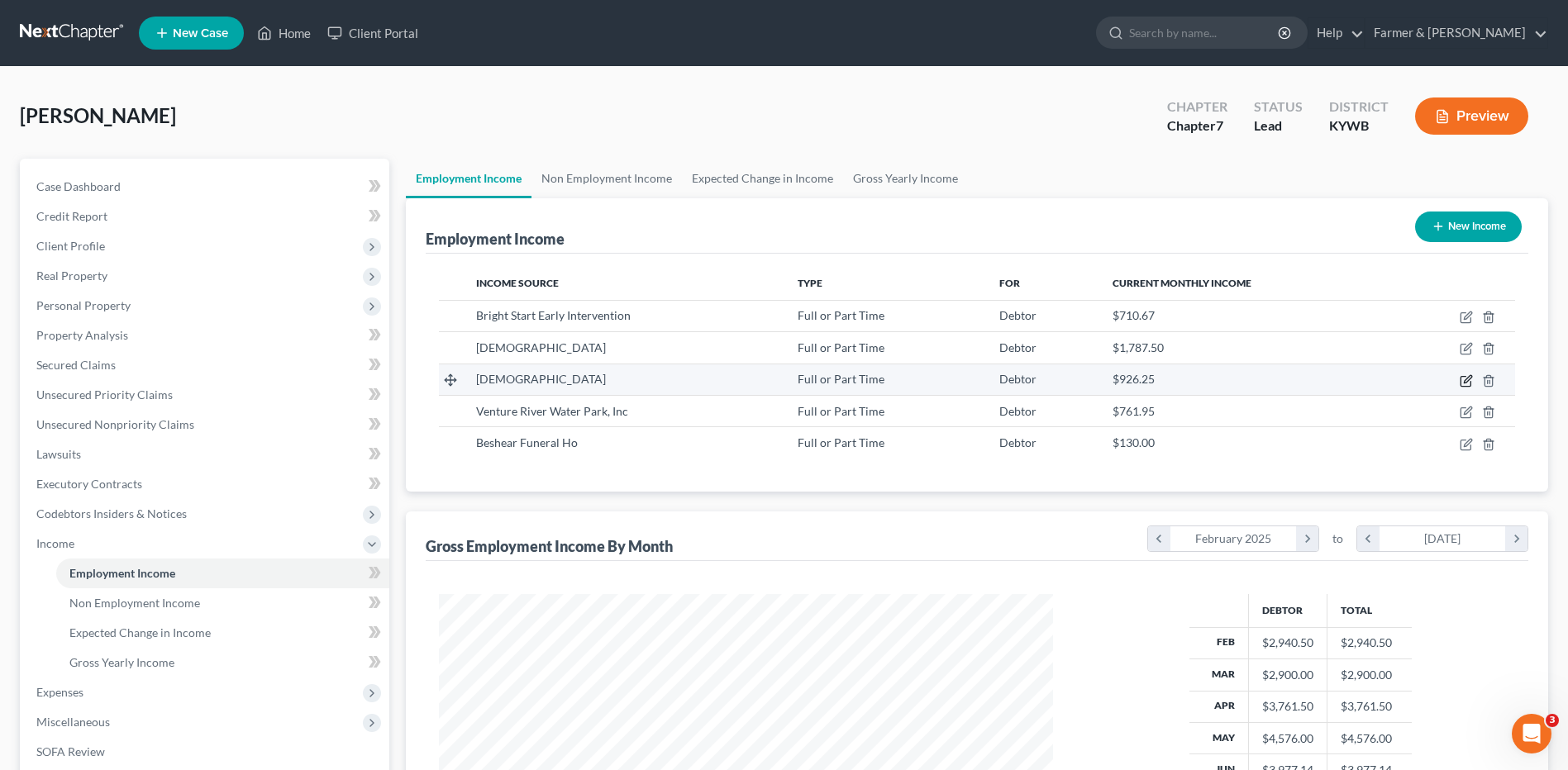
click at [1462, 380] on icon "button" at bounding box center [1466, 381] width 14 height 14
select select "0"
select select "18"
select select "2"
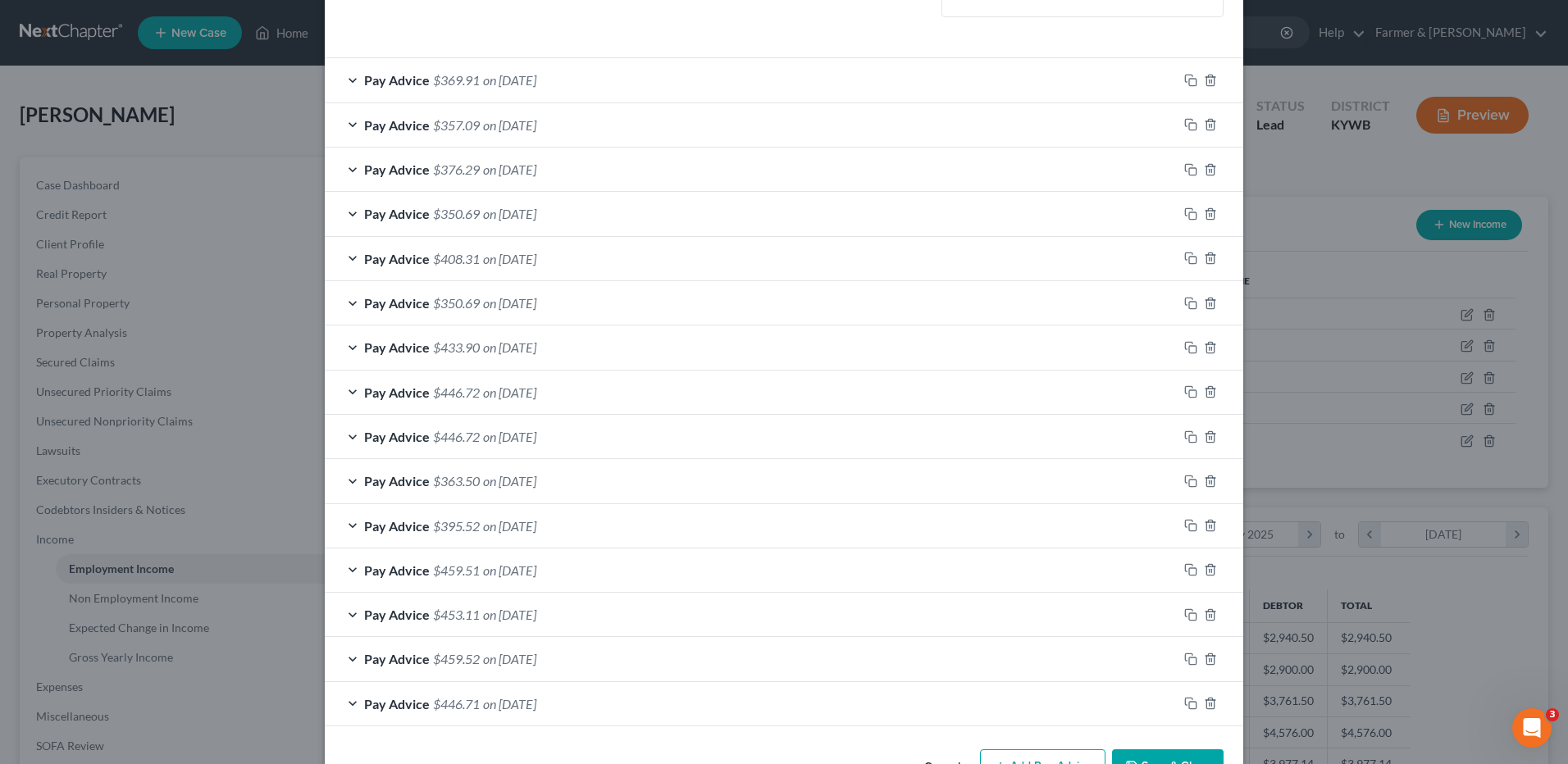
scroll to position [552, 0]
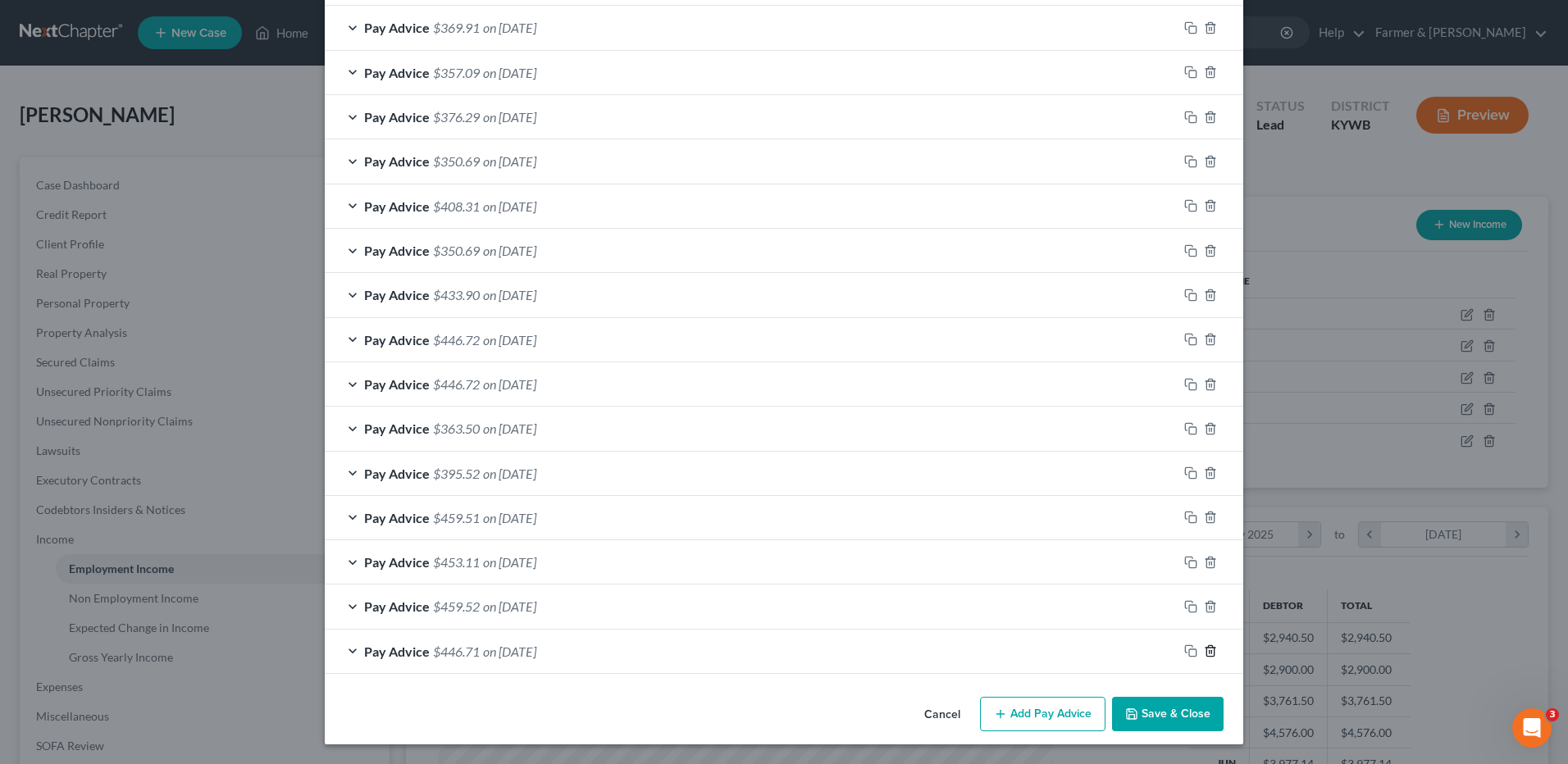
click at [1212, 654] on line "button" at bounding box center [1212, 652] width 0 height 3
click at [1204, 653] on icon "button" at bounding box center [1211, 652] width 14 height 14
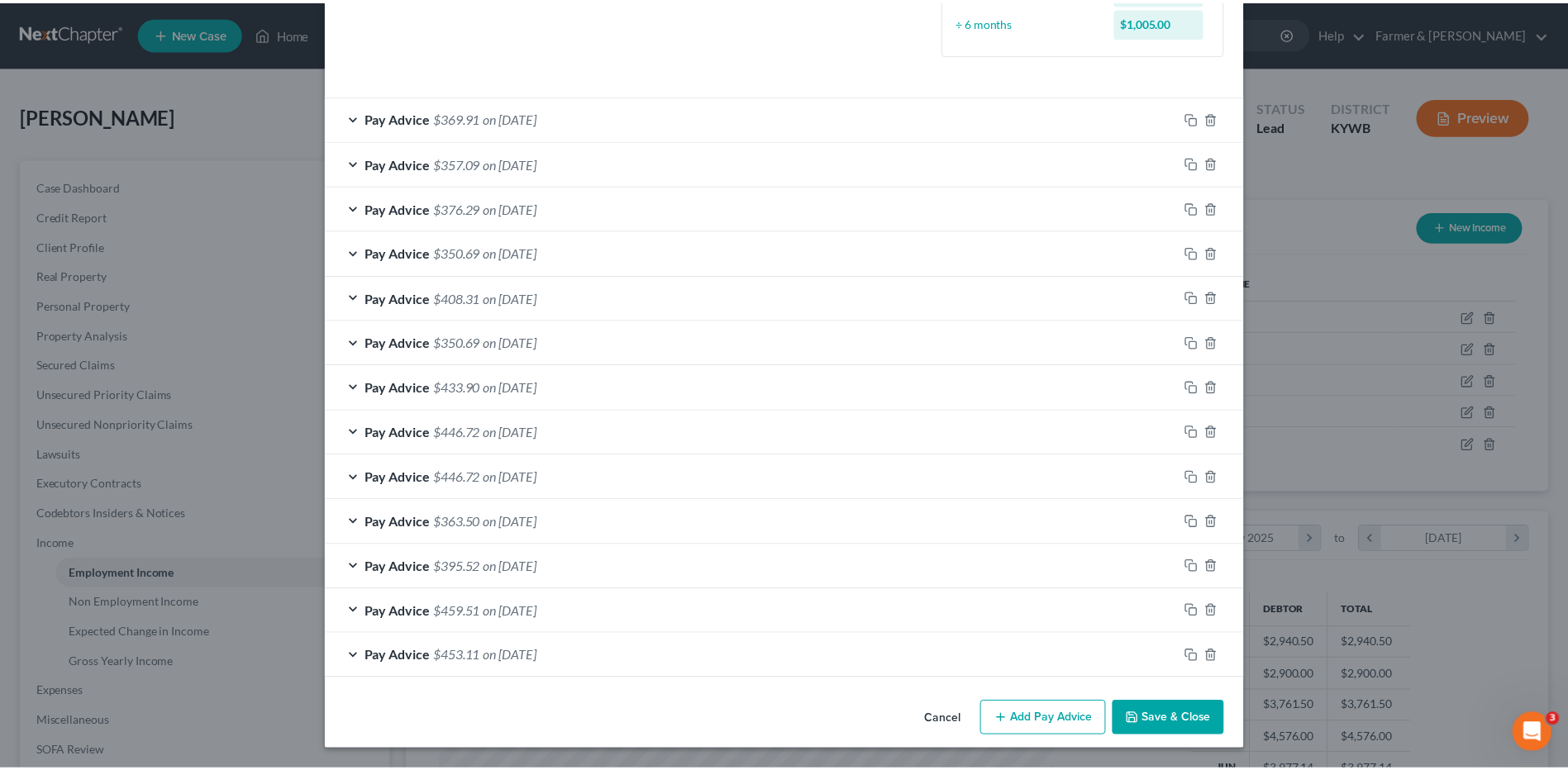
scroll to position [466, 0]
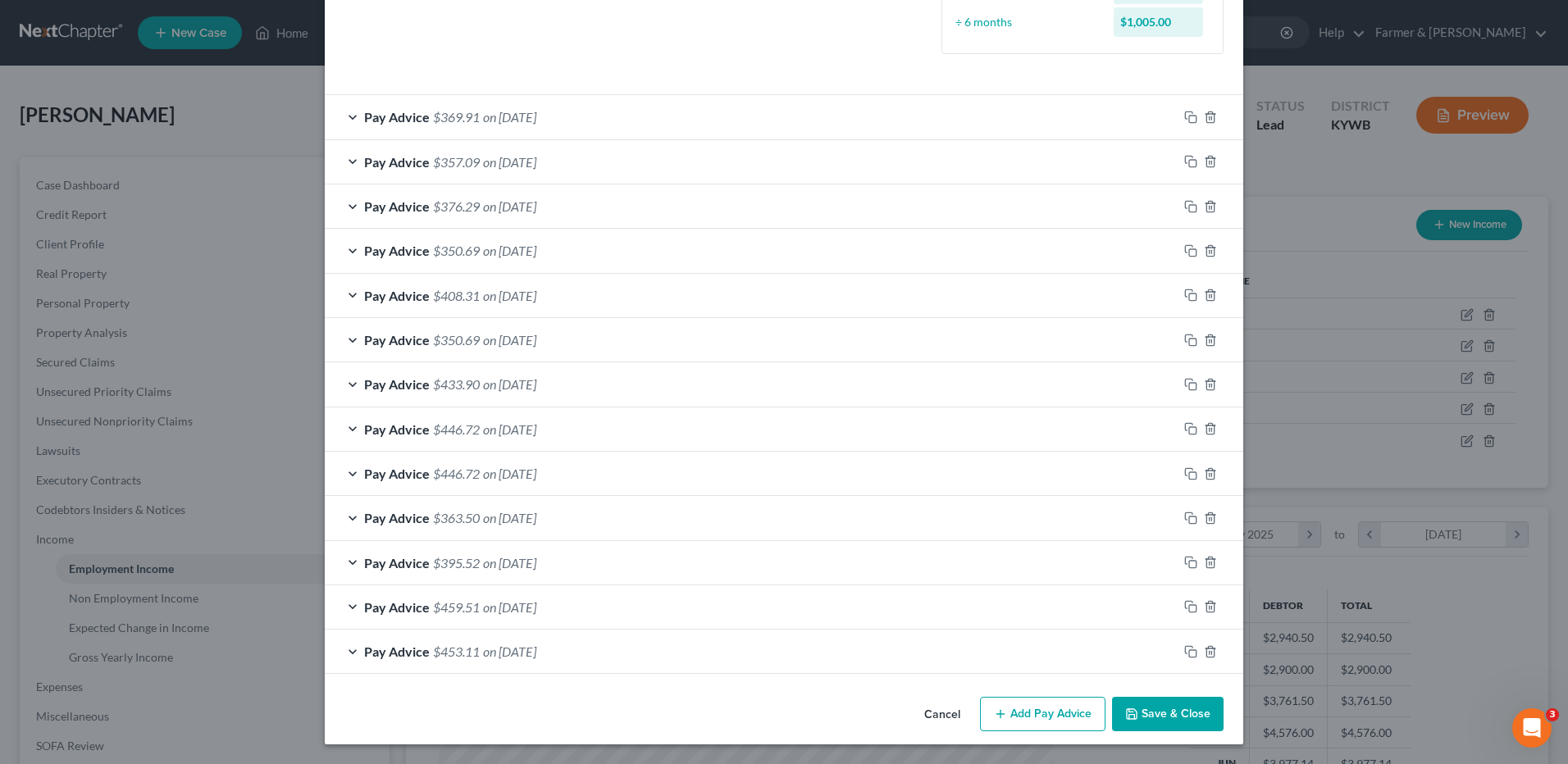
click at [1161, 703] on button "Save & Close" at bounding box center [1169, 715] width 112 height 35
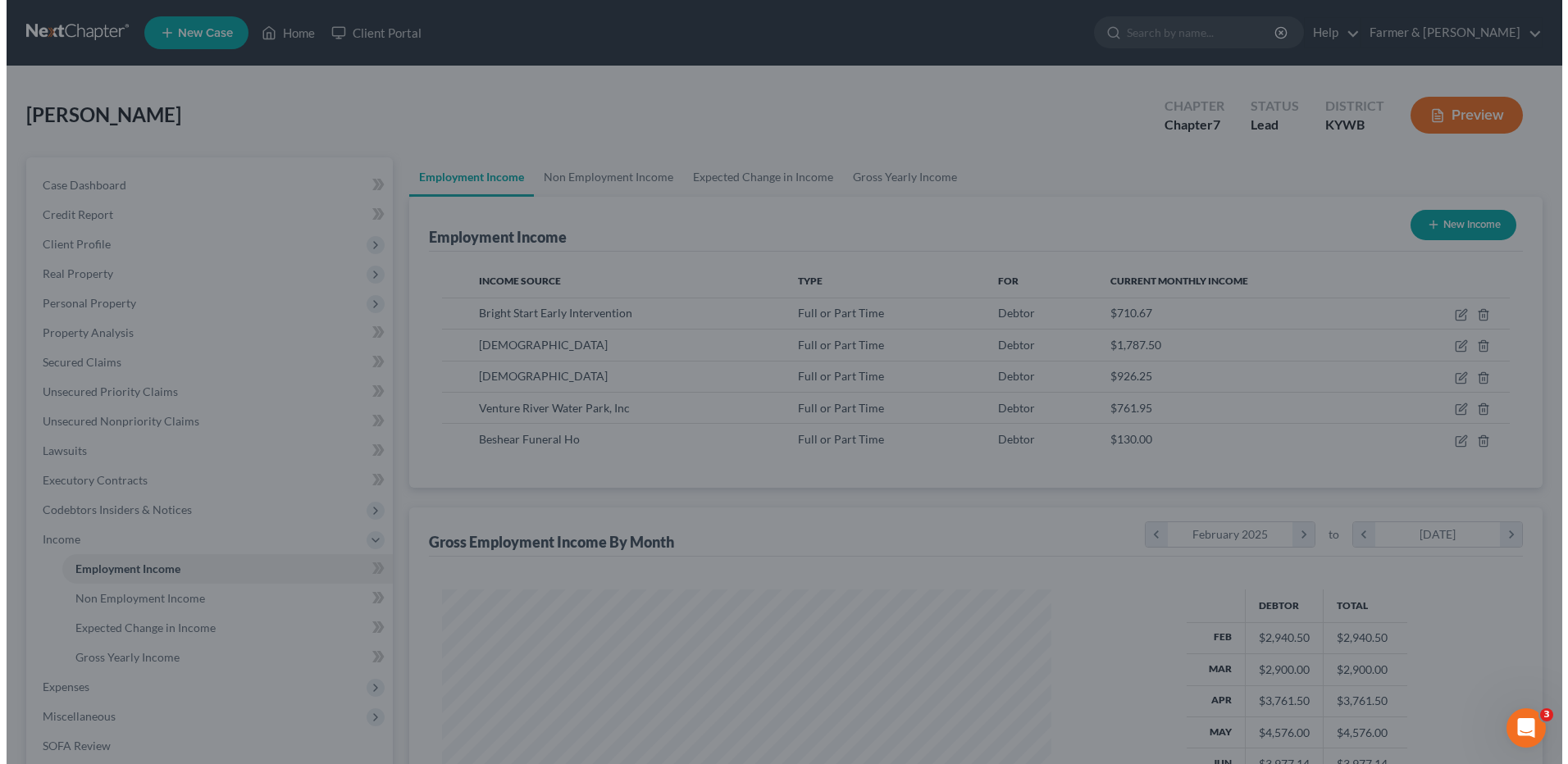
scroll to position [819744, 819641]
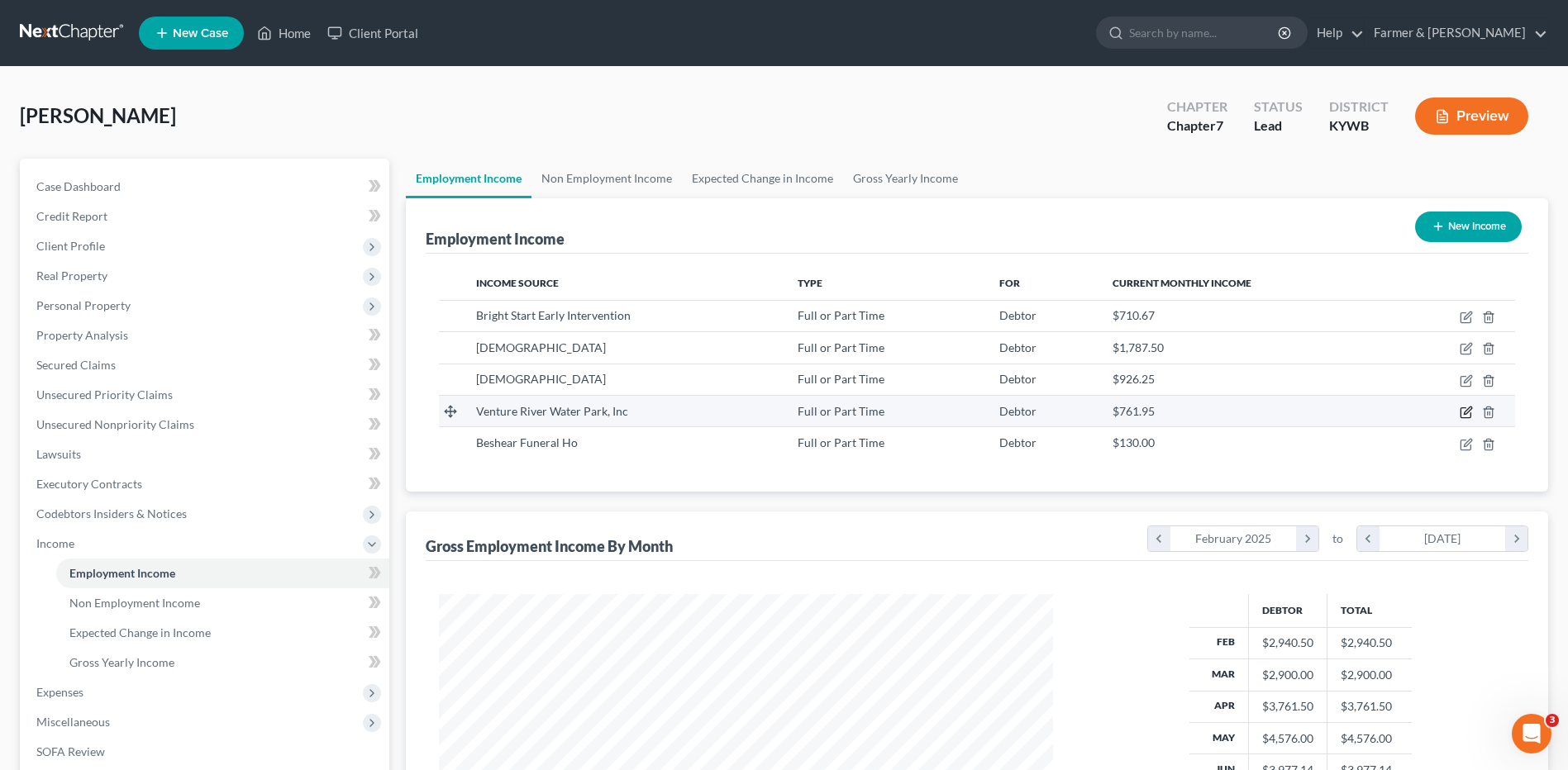
click at [1461, 414] on icon "button" at bounding box center [1465, 413] width 10 height 10
select select "0"
select select "18"
select select "2"
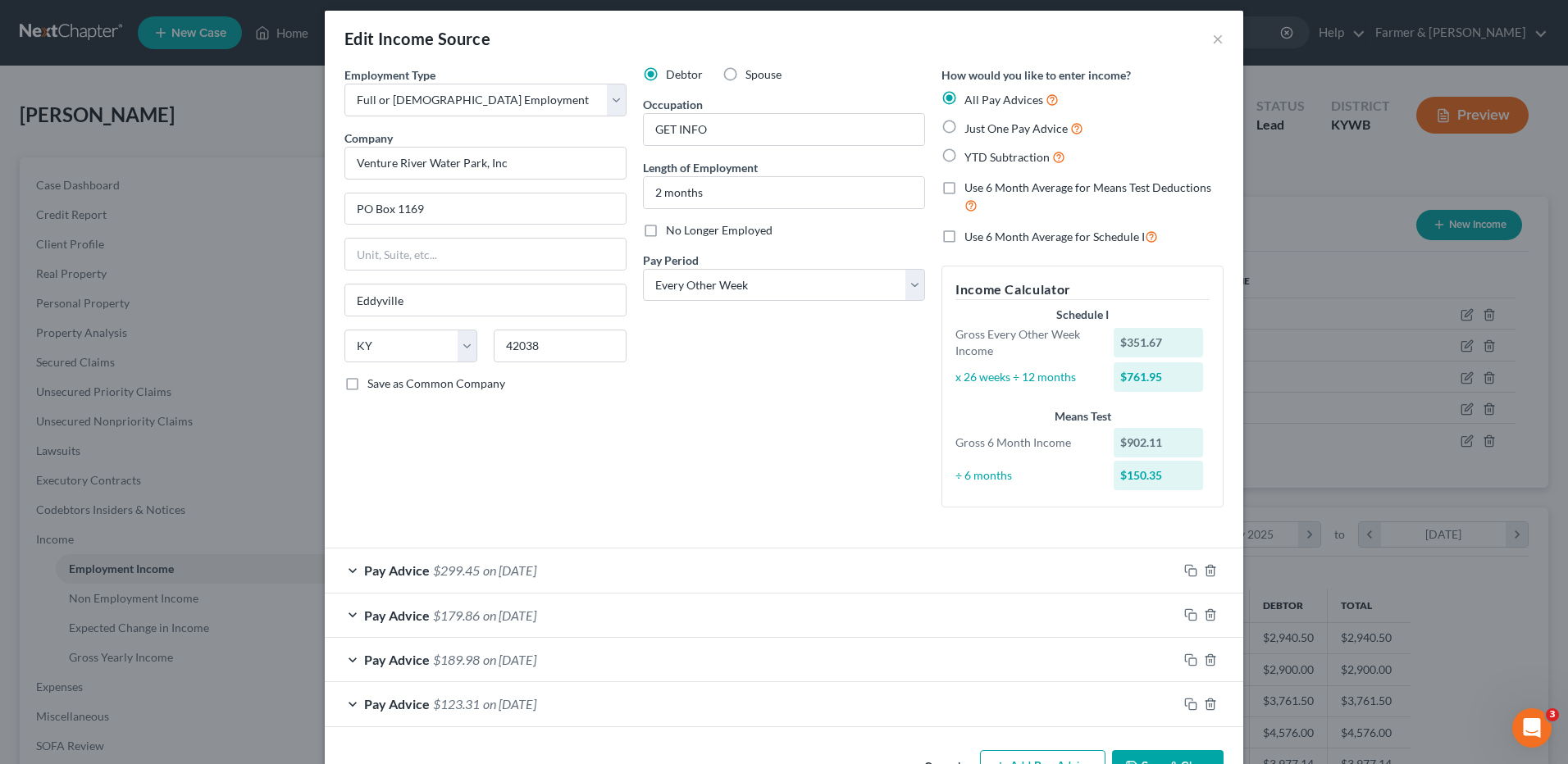
scroll to position [62, 0]
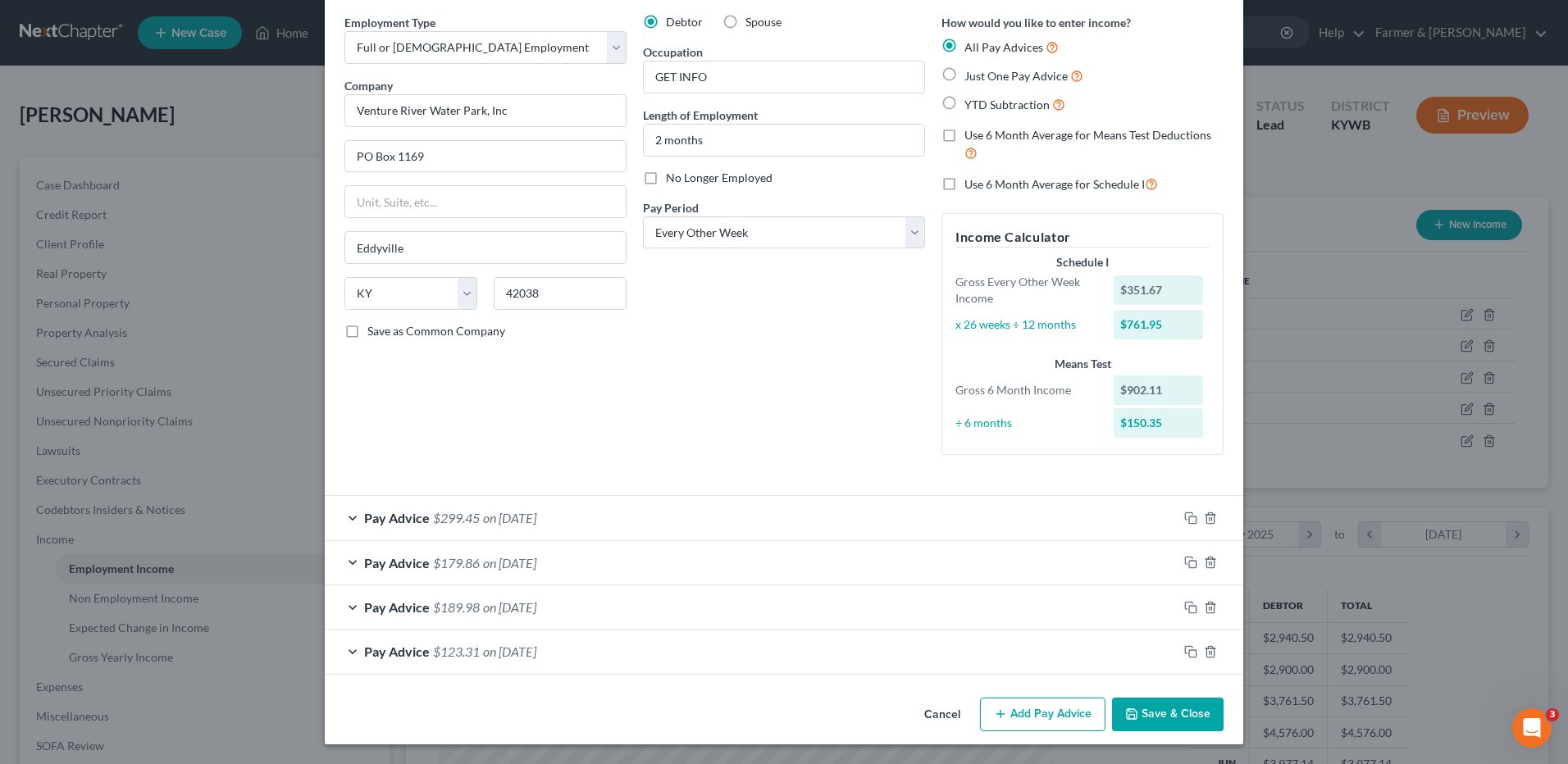
drag, startPoint x: 571, startPoint y: 609, endPoint x: 583, endPoint y: 608, distance: 12.0
click at [571, 609] on div "Pay Advice $189.98 on 06/20/2025" at bounding box center [752, 607] width 853 height 43
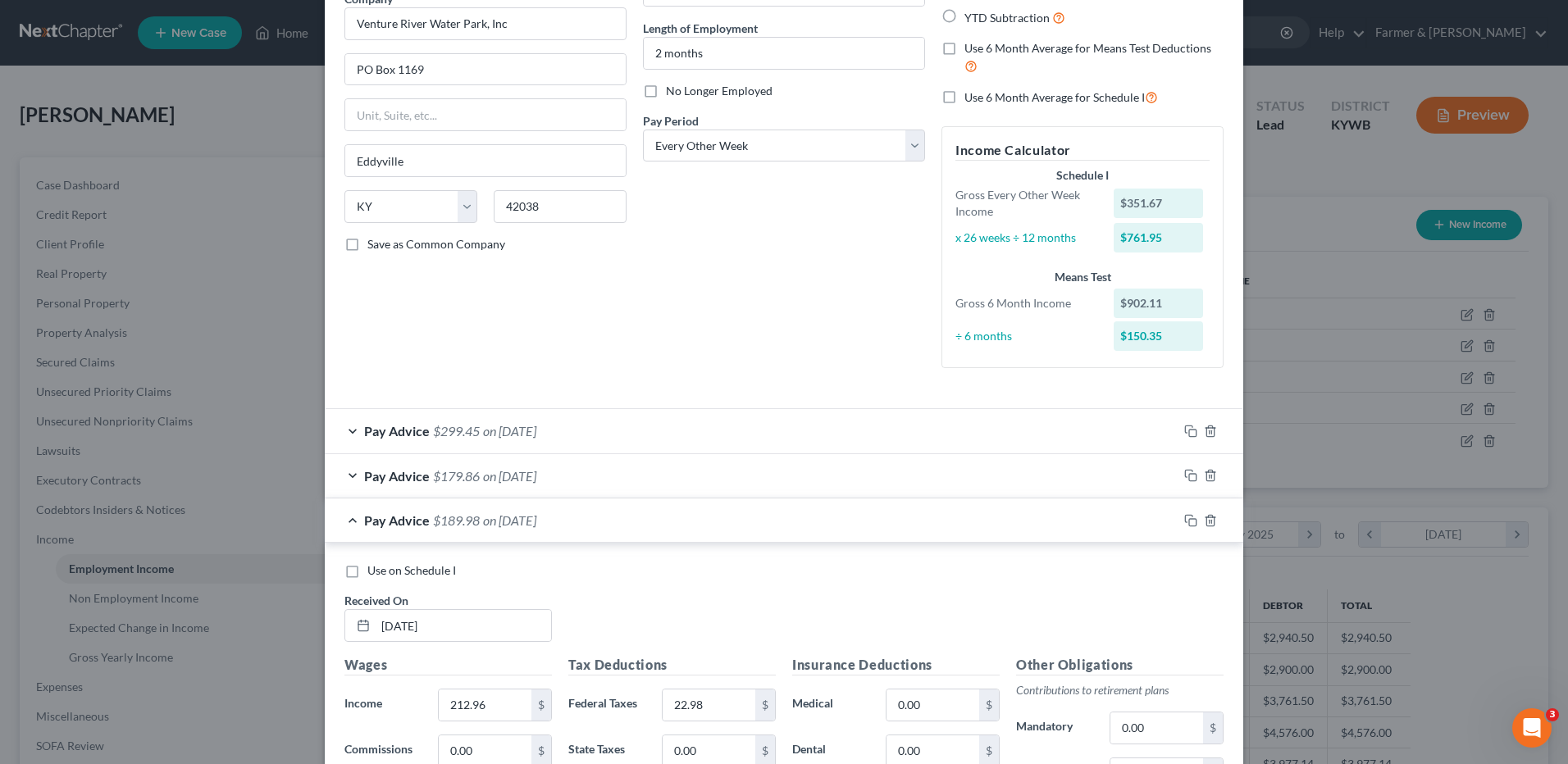
scroll to position [0, 0]
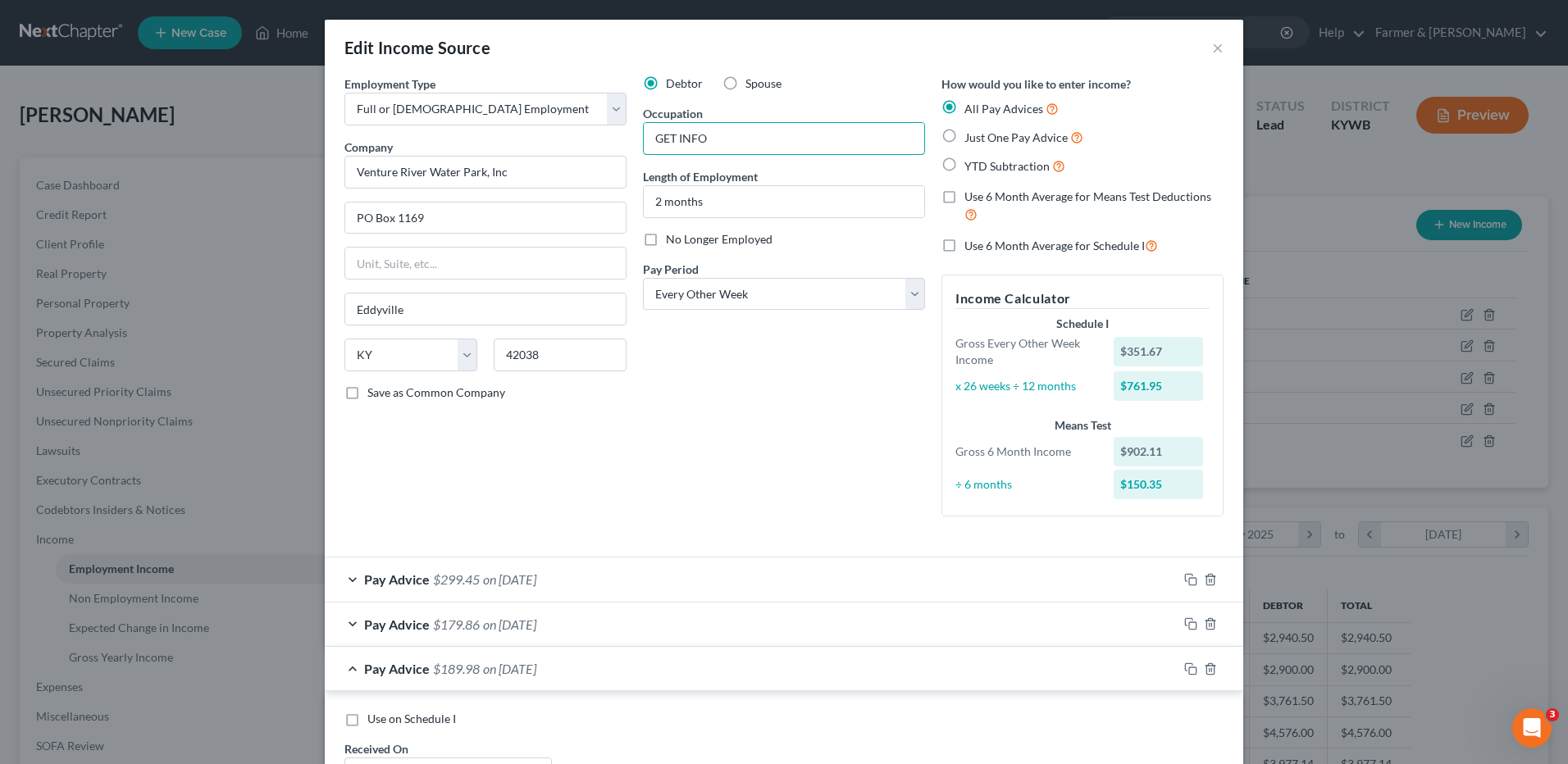
drag, startPoint x: 716, startPoint y: 140, endPoint x: 630, endPoint y: 148, distance: 86.4
click at [635, 148] on div "Debtor Spouse Occupation GET INFO Length of Employment 2 months No Longer Emplo…" at bounding box center [784, 302] width 298 height 454
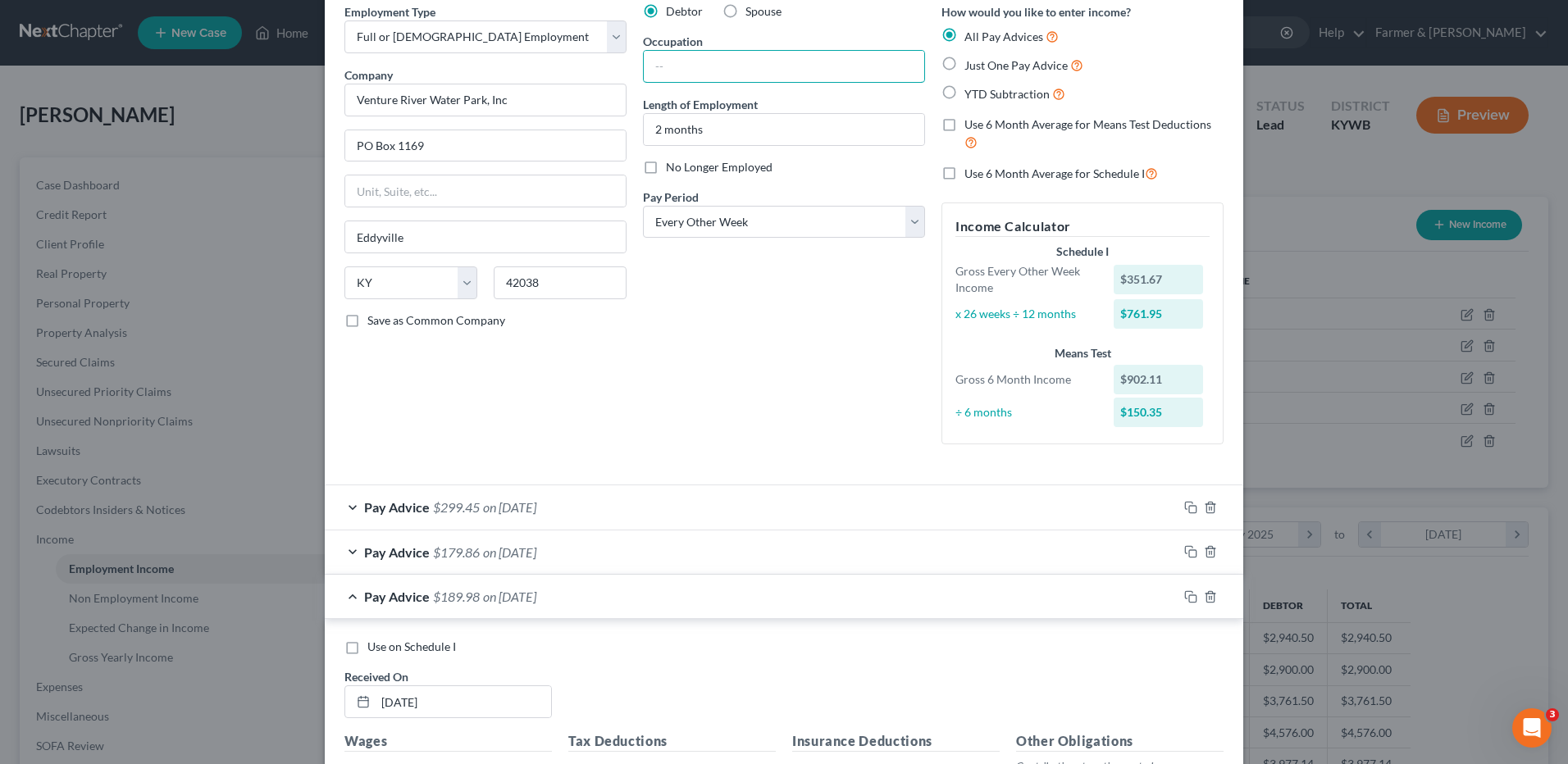
scroll to position [164, 0]
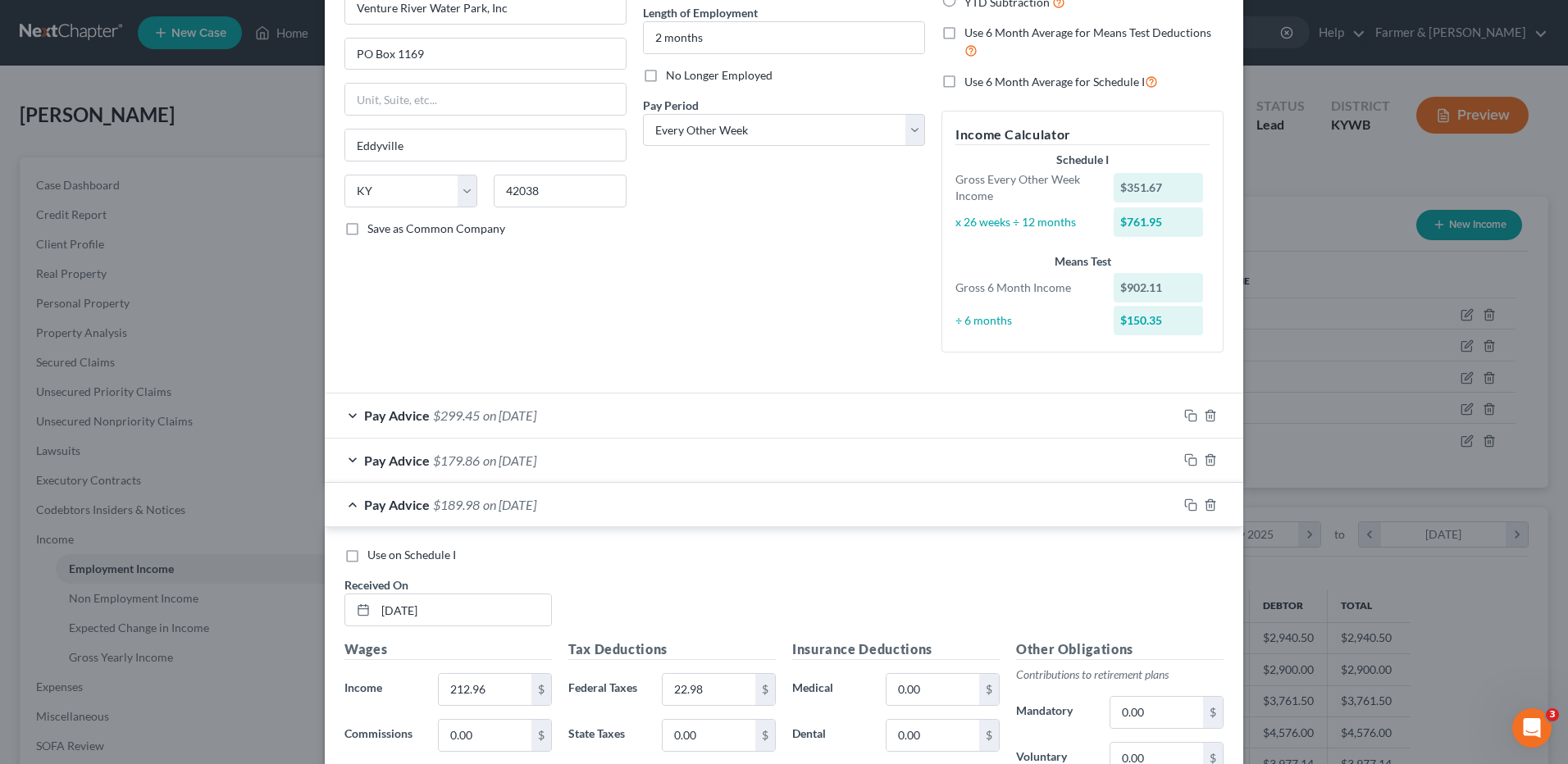
click at [531, 406] on div "Pay Advice $299.45 on 07/18/2025" at bounding box center [752, 415] width 853 height 43
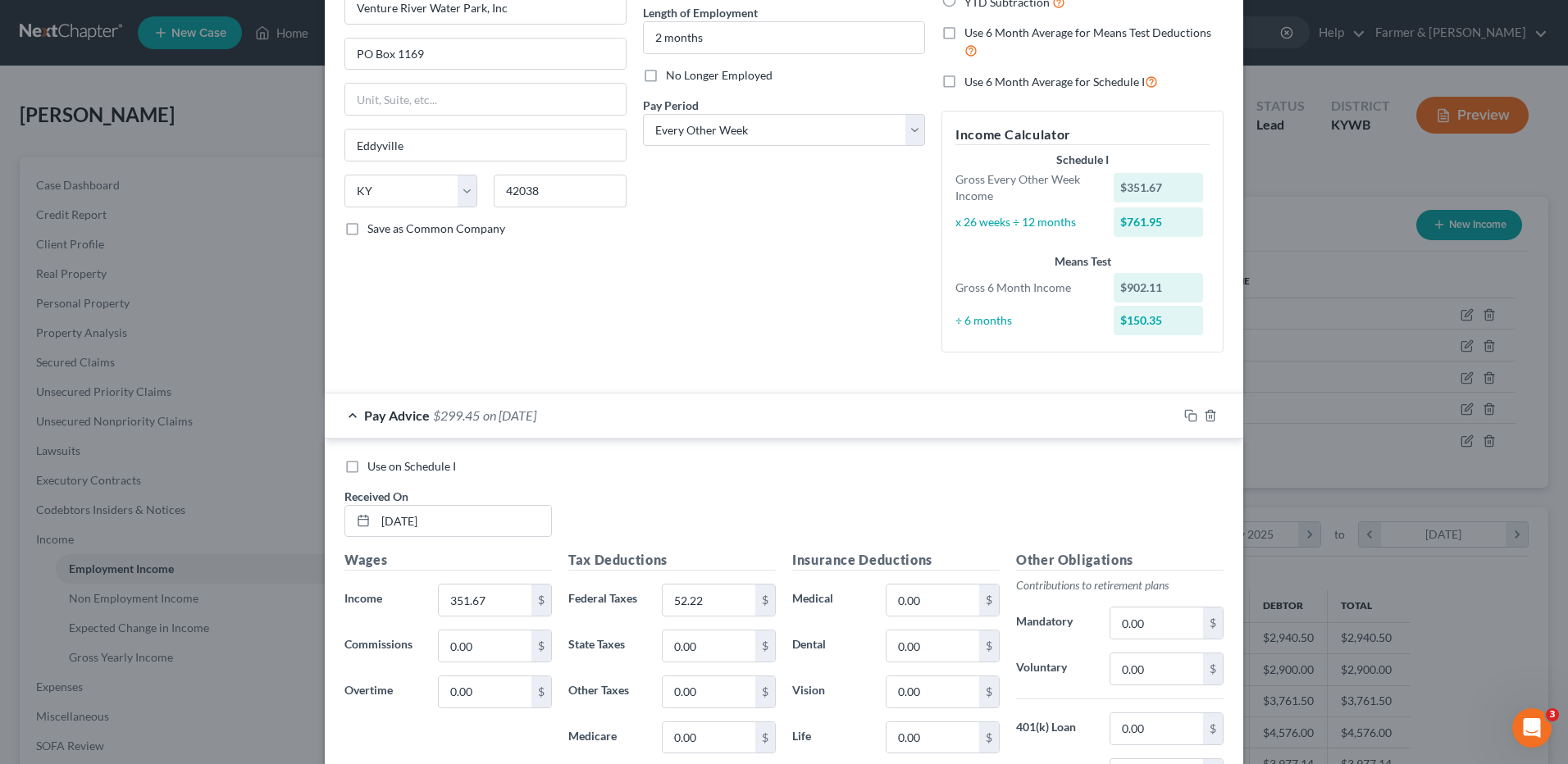
click at [589, 404] on div "Pay Advice $299.45 on 07/18/2025" at bounding box center [752, 415] width 853 height 43
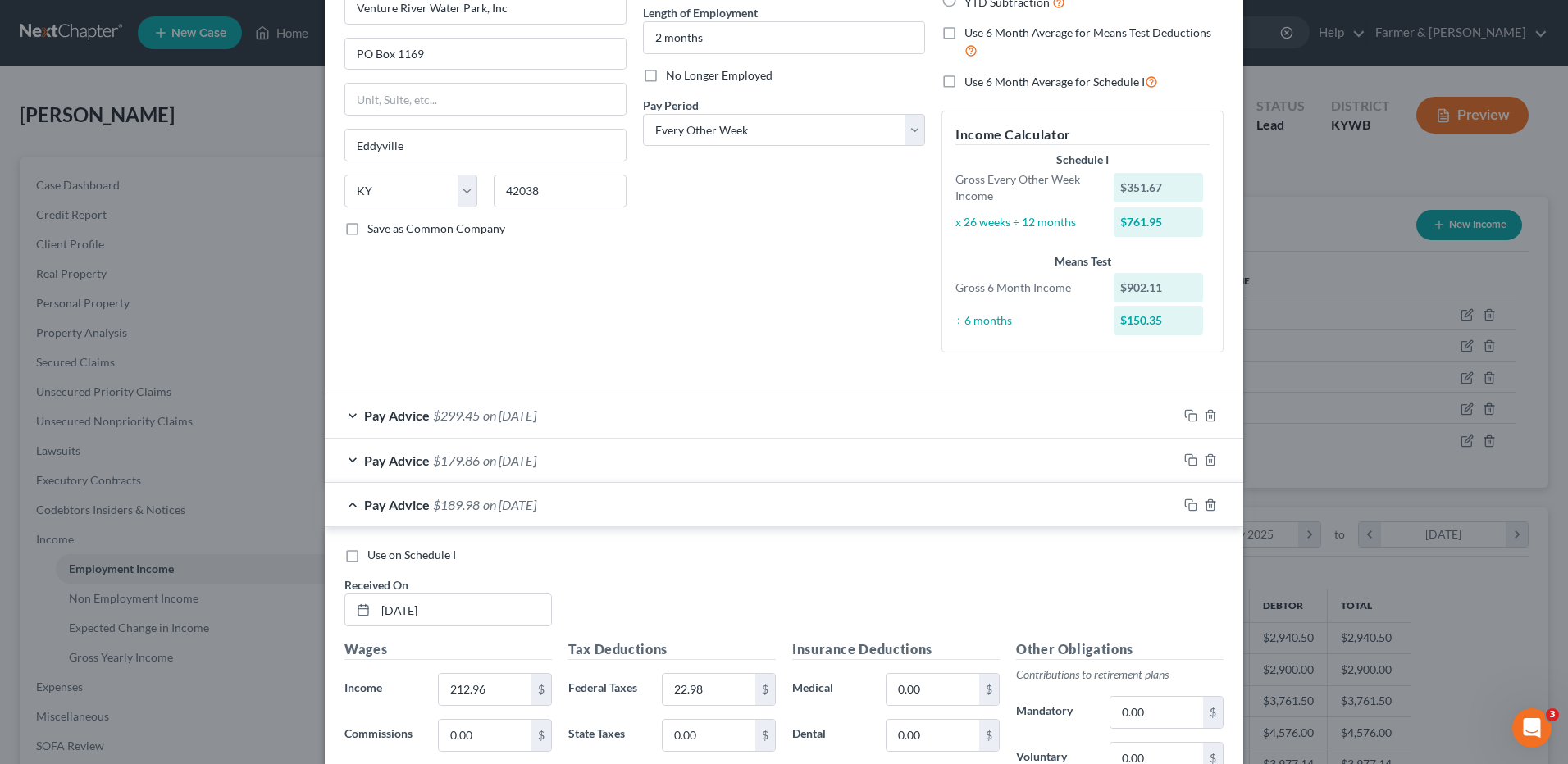
click at [527, 508] on span "on 06/20/2025" at bounding box center [509, 505] width 53 height 15
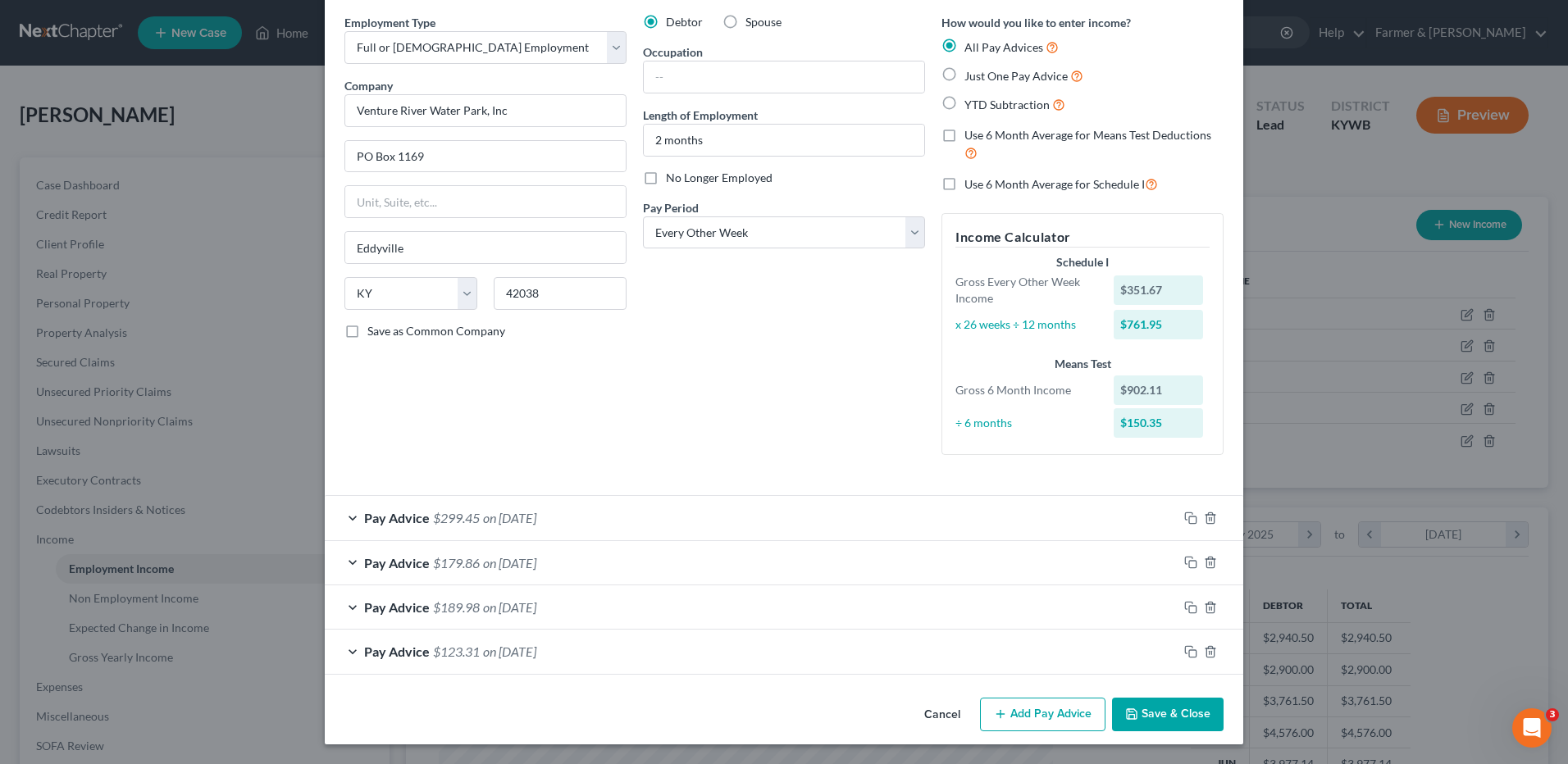
scroll to position [62, 0]
click at [477, 569] on div "Pay Advice $179.86 on 07/04/2025" at bounding box center [752, 562] width 853 height 43
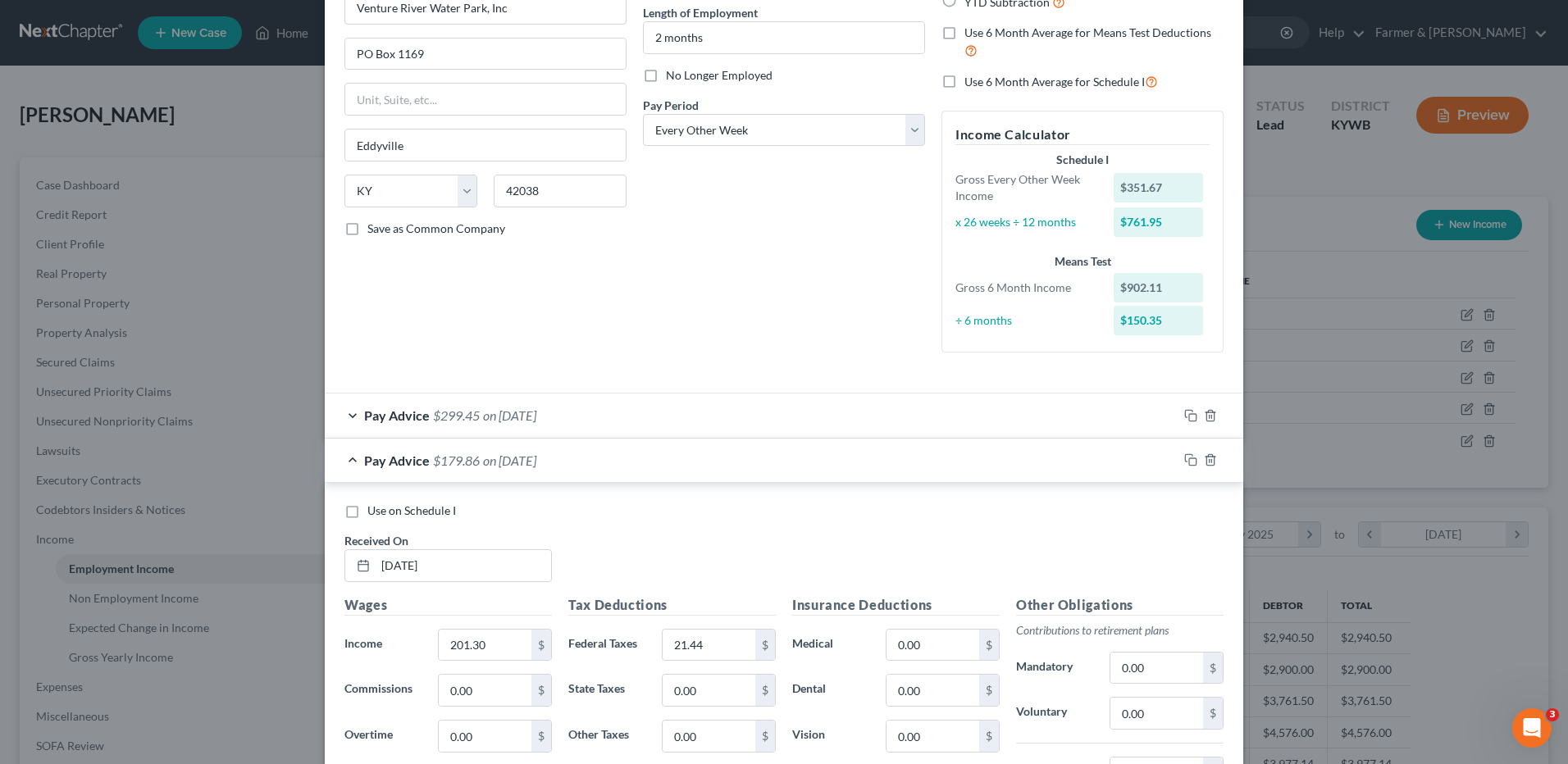
click at [368, 511] on label "Use on Schedule I" at bounding box center [412, 510] width 89 height 16
click at [374, 511] on input "Use on Schedule I" at bounding box center [379, 507] width 11 height 11
checkbox input "true"
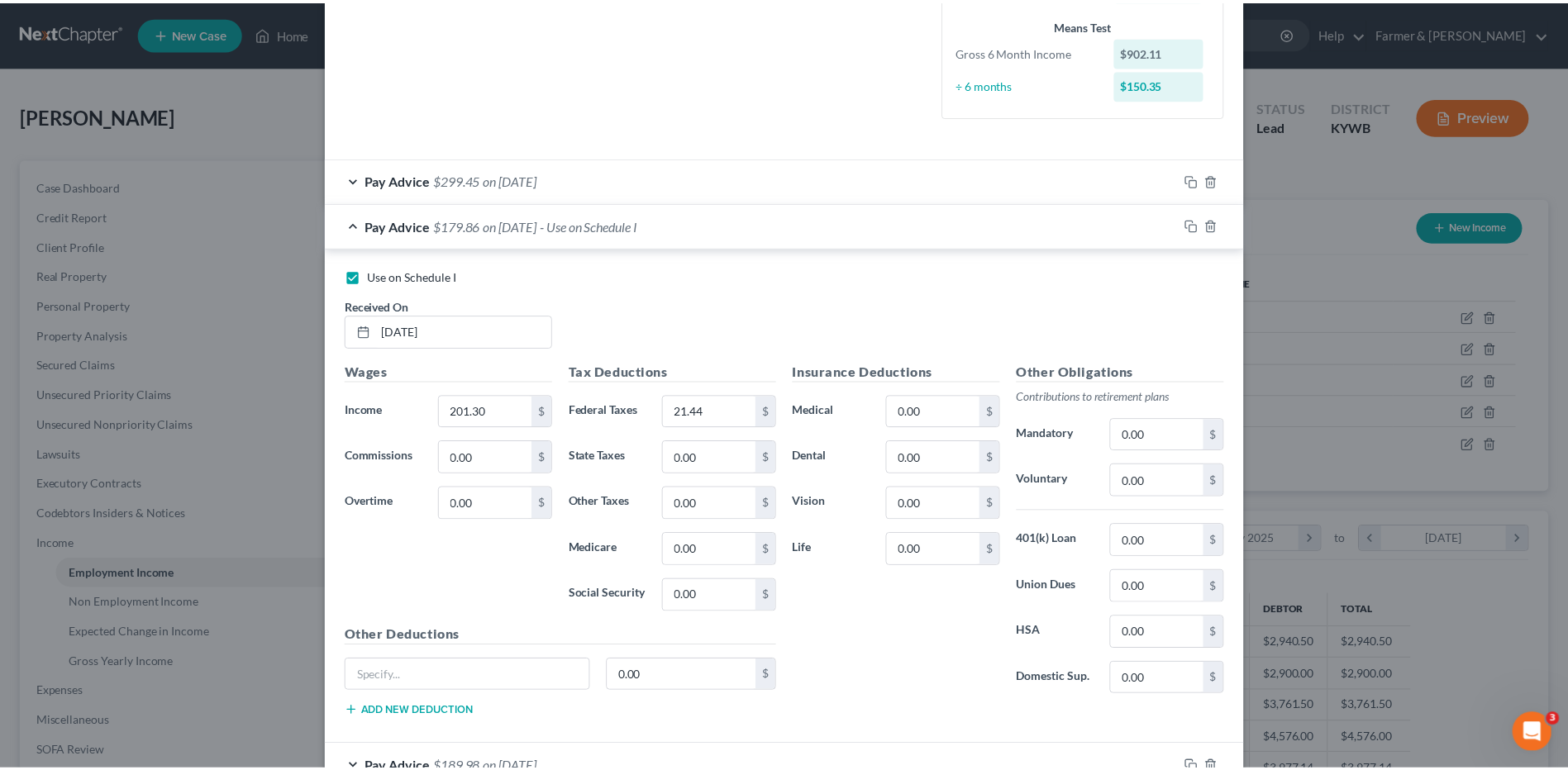
scroll to position [560, 0]
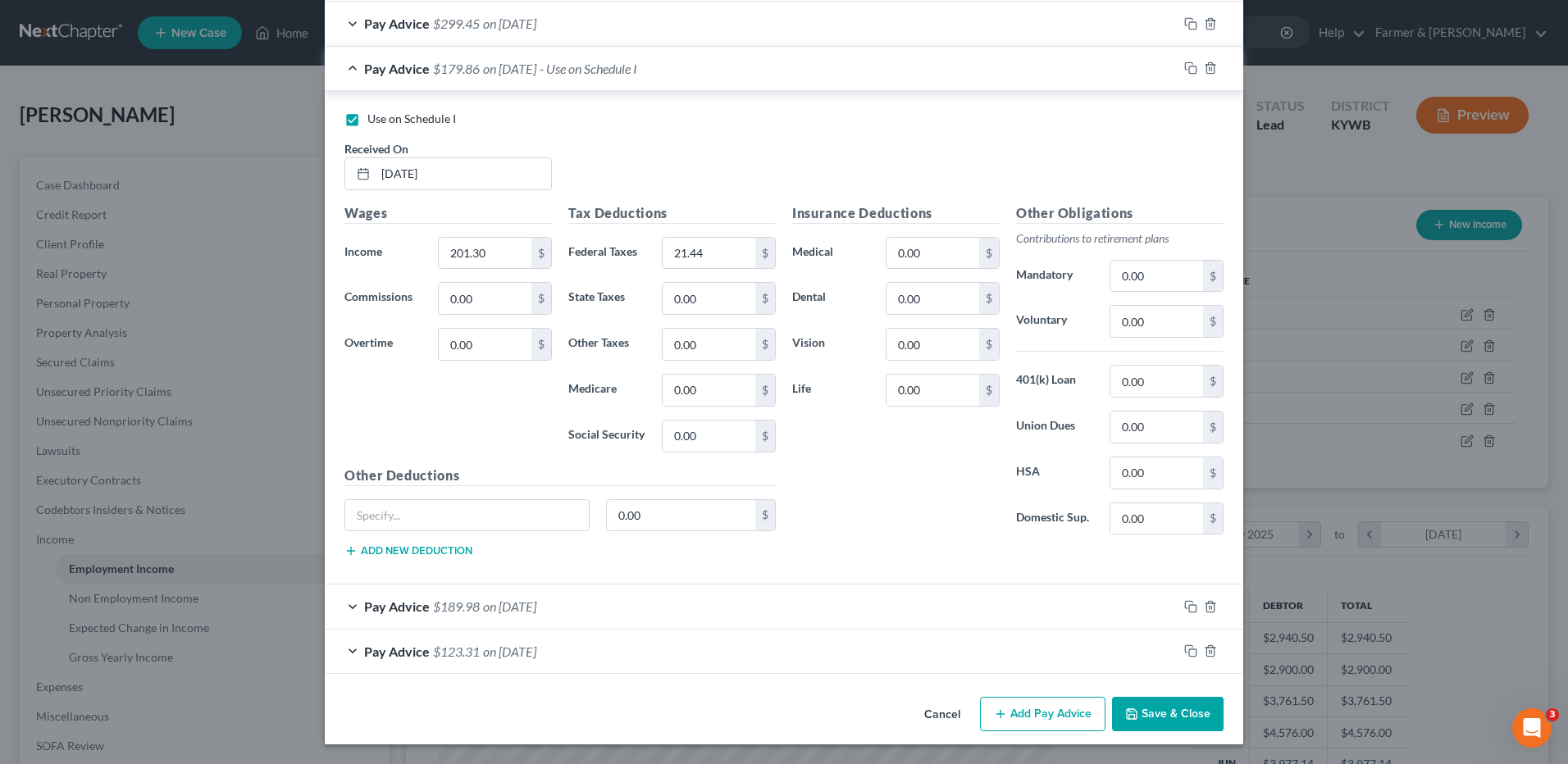
click at [1159, 726] on button "Save & Close" at bounding box center [1169, 715] width 112 height 35
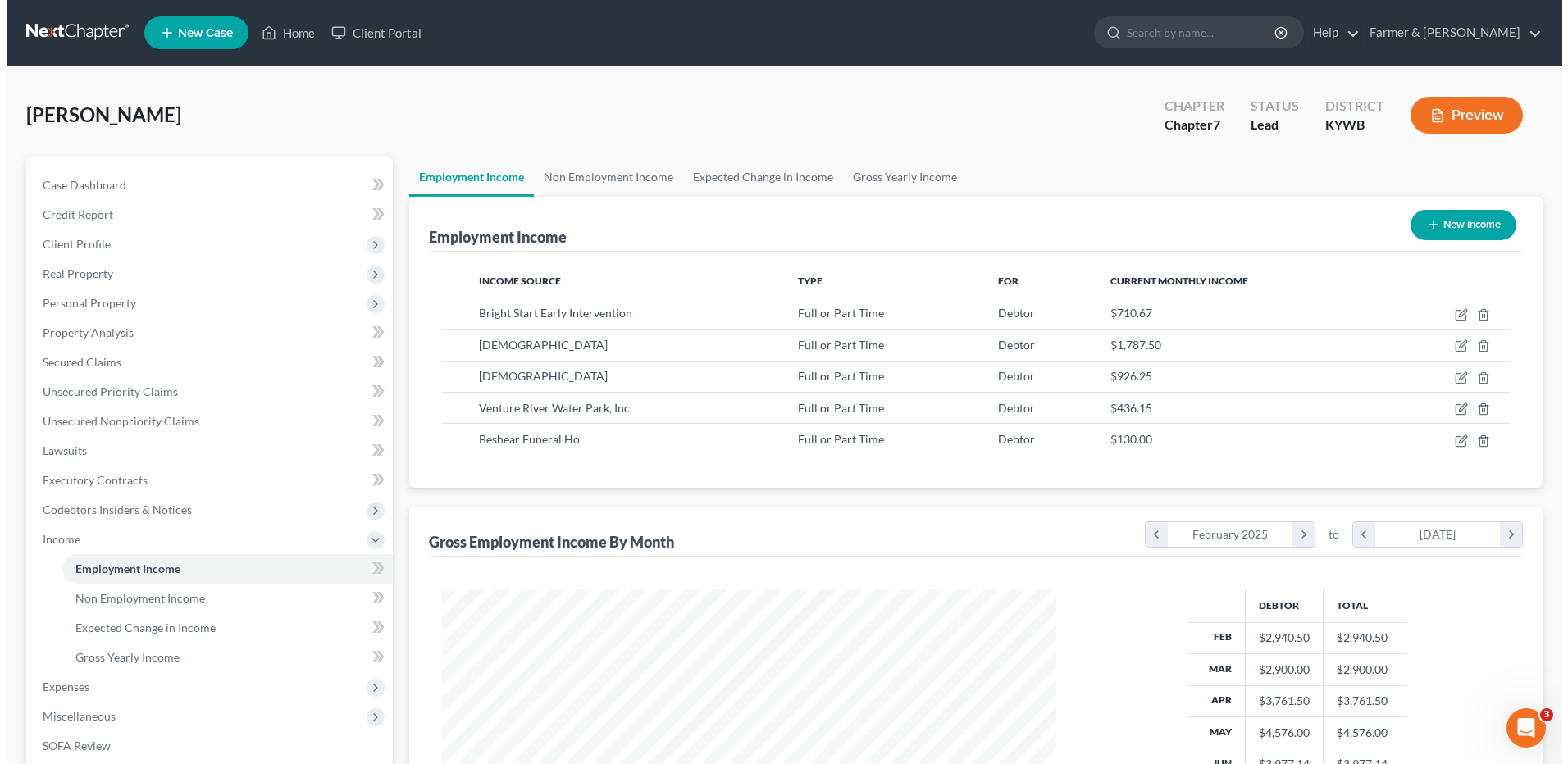
scroll to position [819744, 819641]
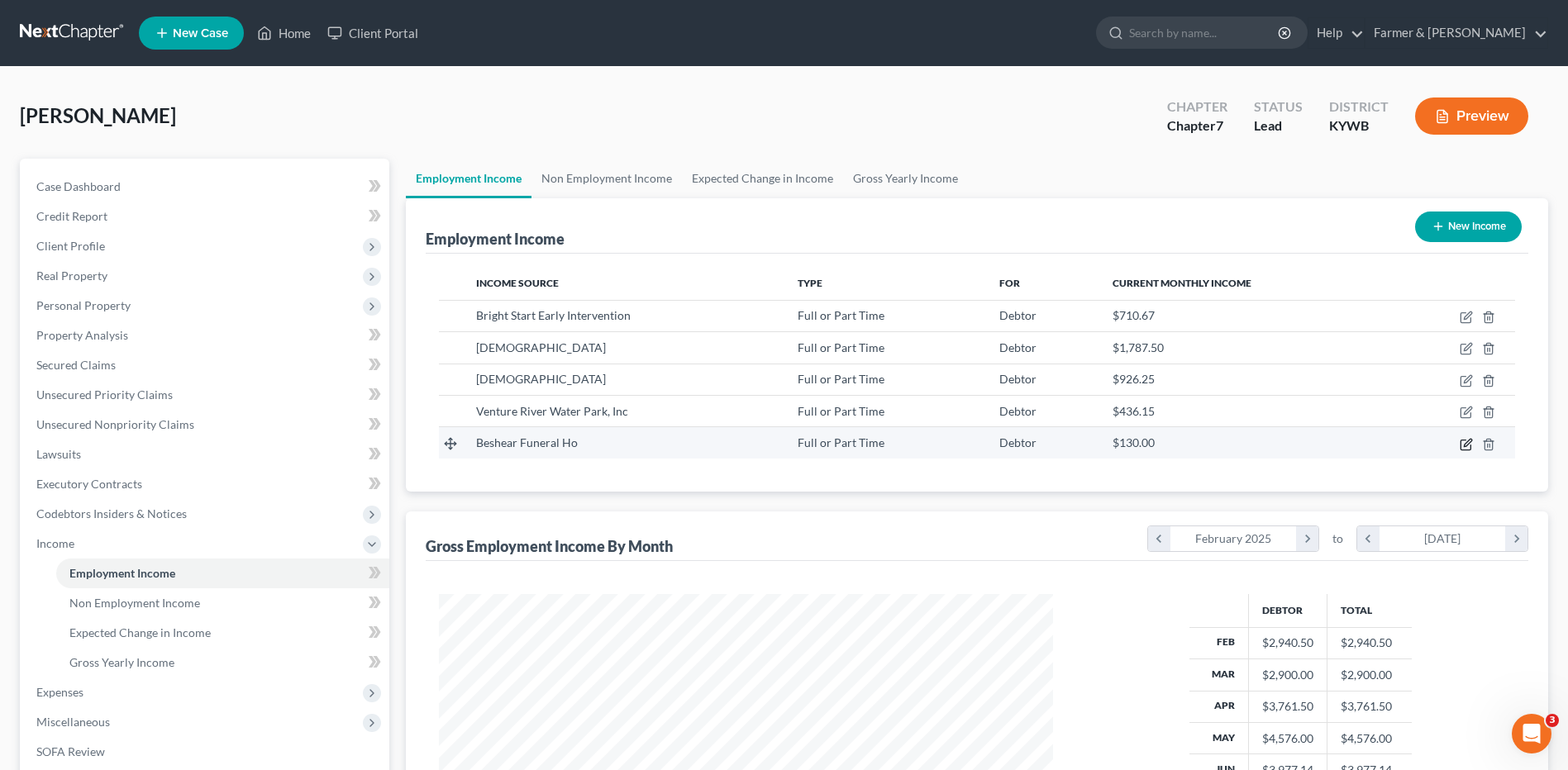
click at [1465, 447] on icon "button" at bounding box center [1466, 445] width 14 height 14
select select "0"
select select "18"
select select "2"
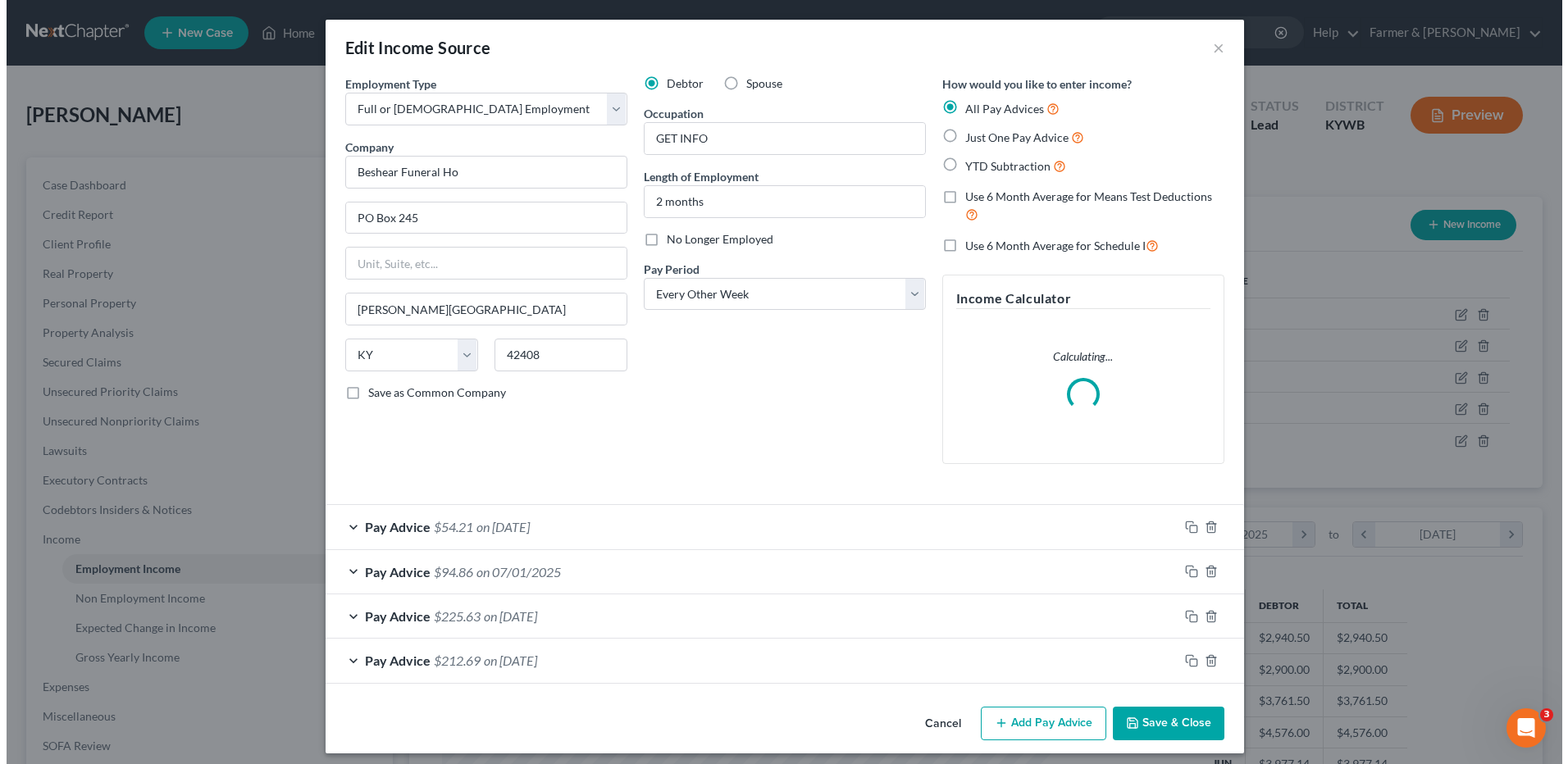
scroll to position [307, 648]
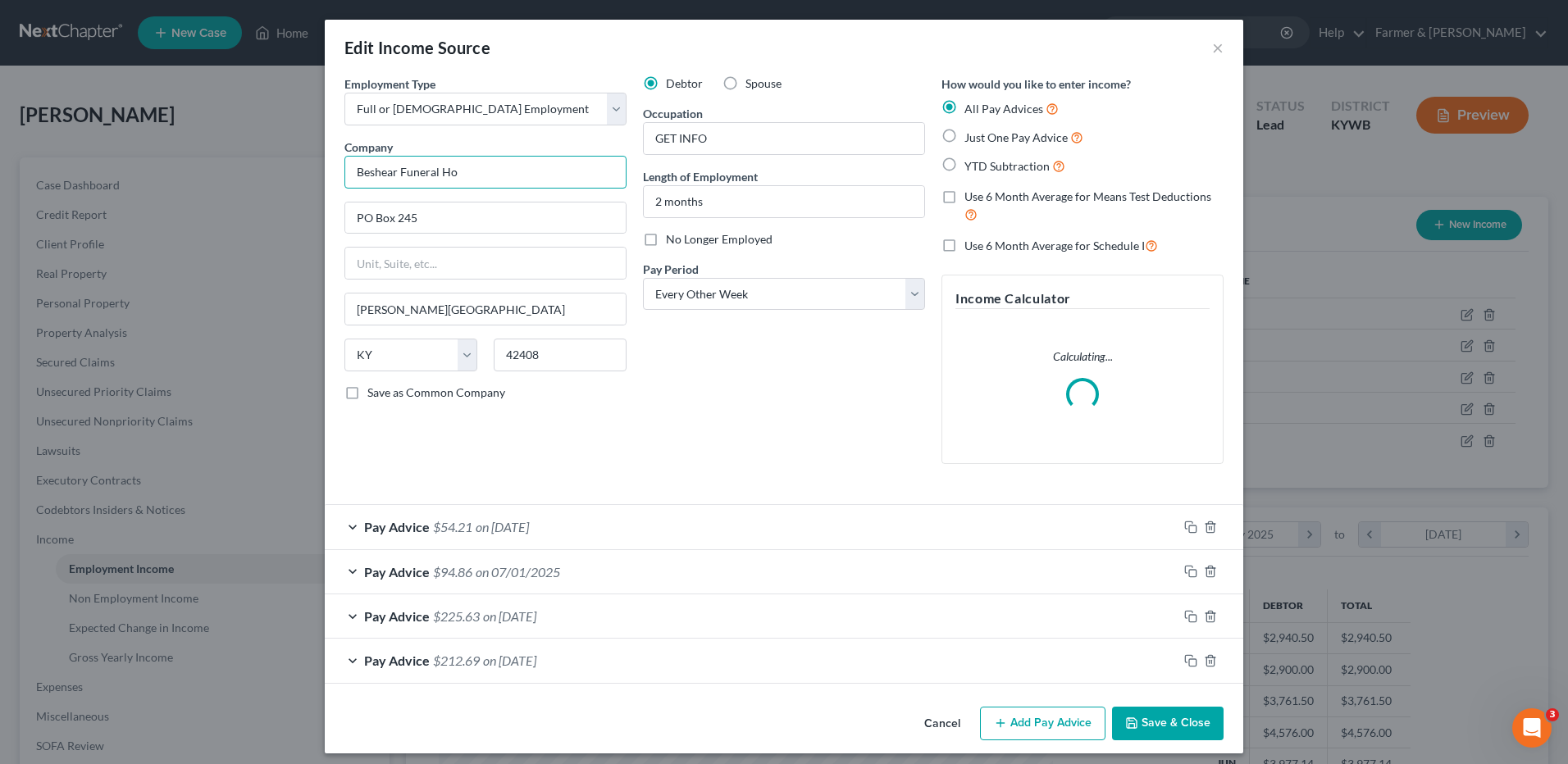
click at [511, 173] on input "Beshear Funeral Ho" at bounding box center [485, 173] width 282 height 33
type input "Beshear Funeral Home"
drag, startPoint x: 697, startPoint y: 140, endPoint x: 635, endPoint y: 128, distance: 63.2
click at [635, 128] on div "Debtor Spouse Occupation GET INFO Length of Employment 2 months No Longer Emplo…" at bounding box center [784, 276] width 298 height 402
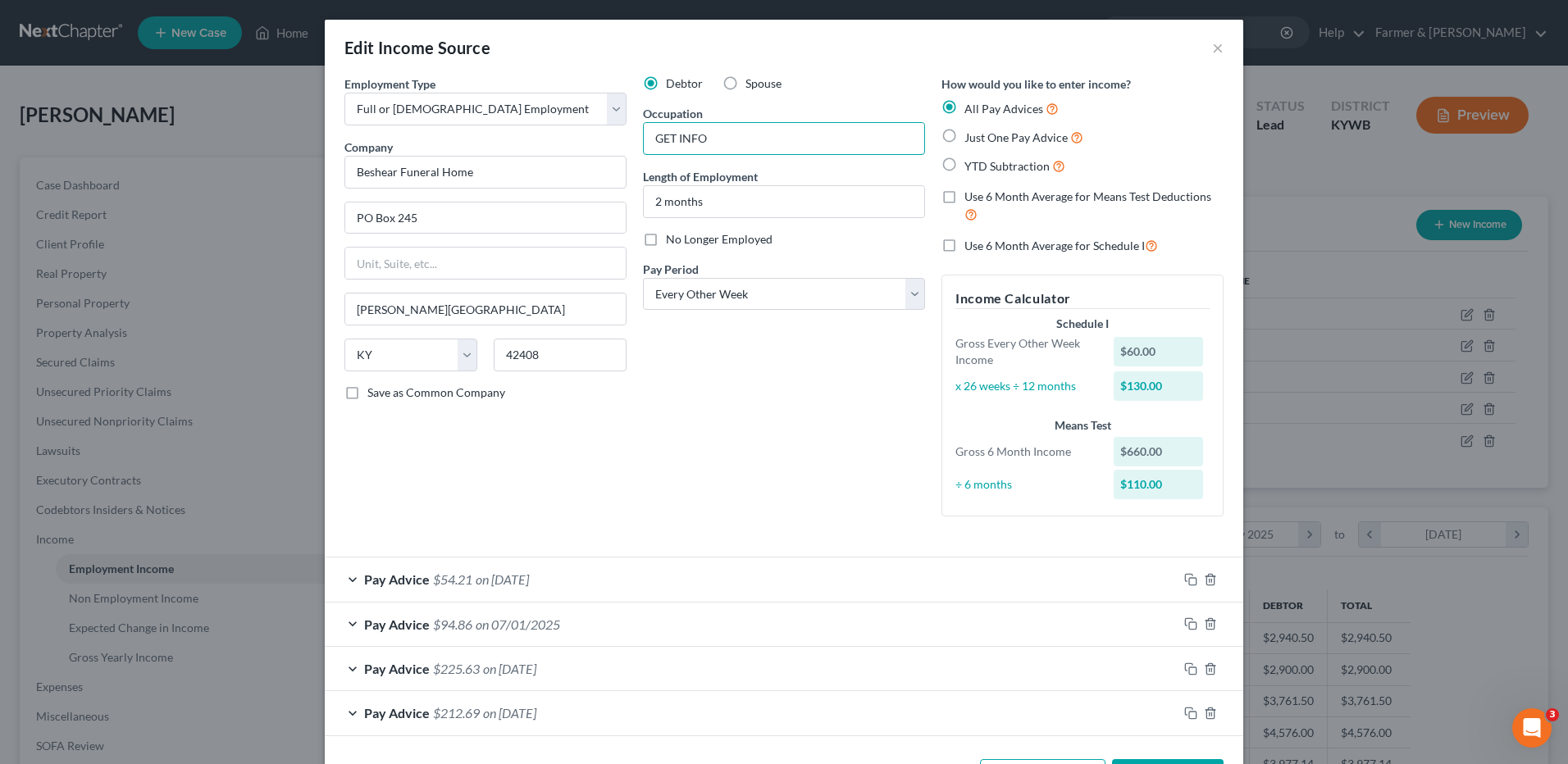
type input "O"
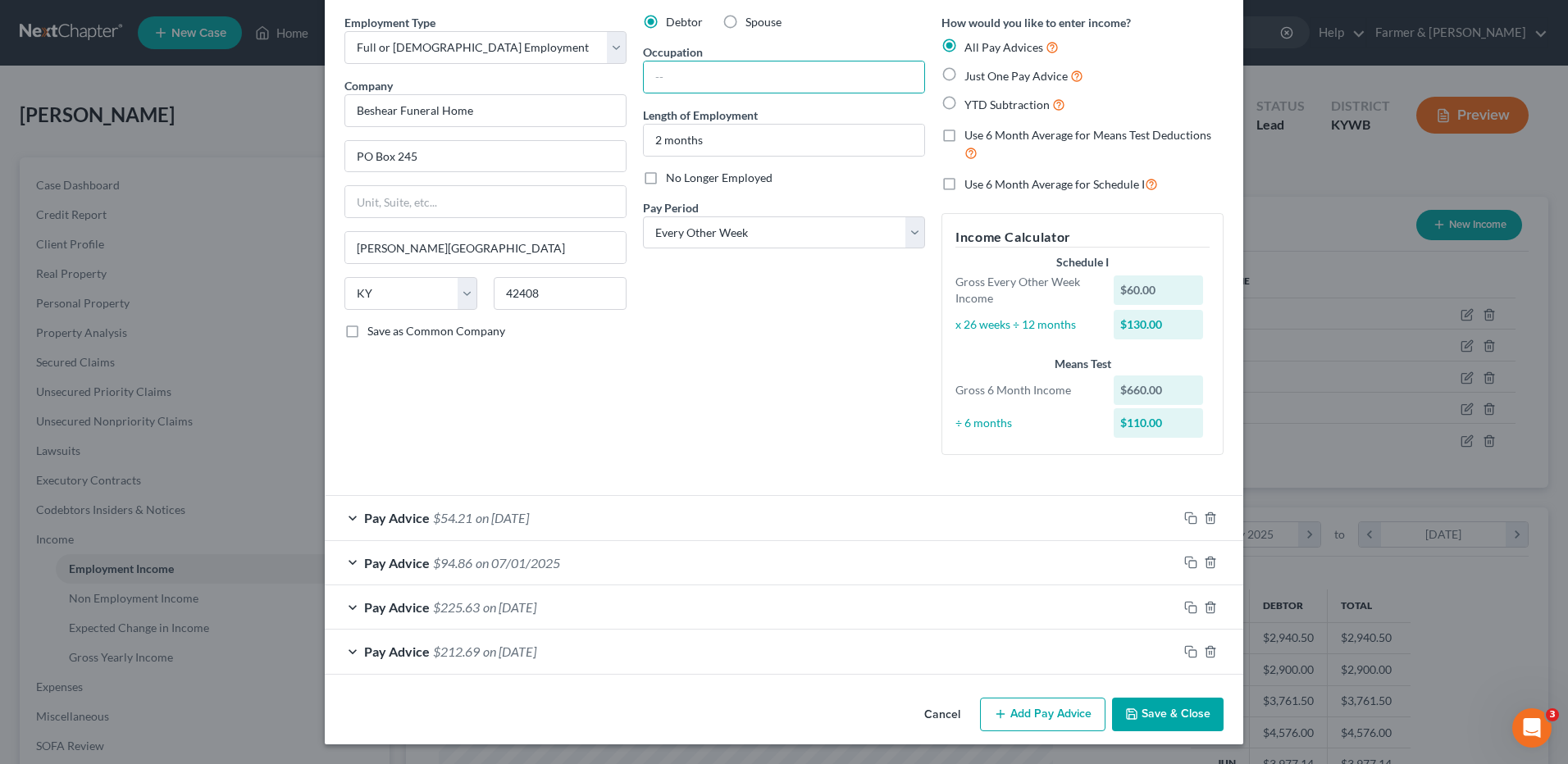
click at [551, 555] on div "Pay Advice $94.86 on 07/01/2025" at bounding box center [752, 562] width 853 height 43
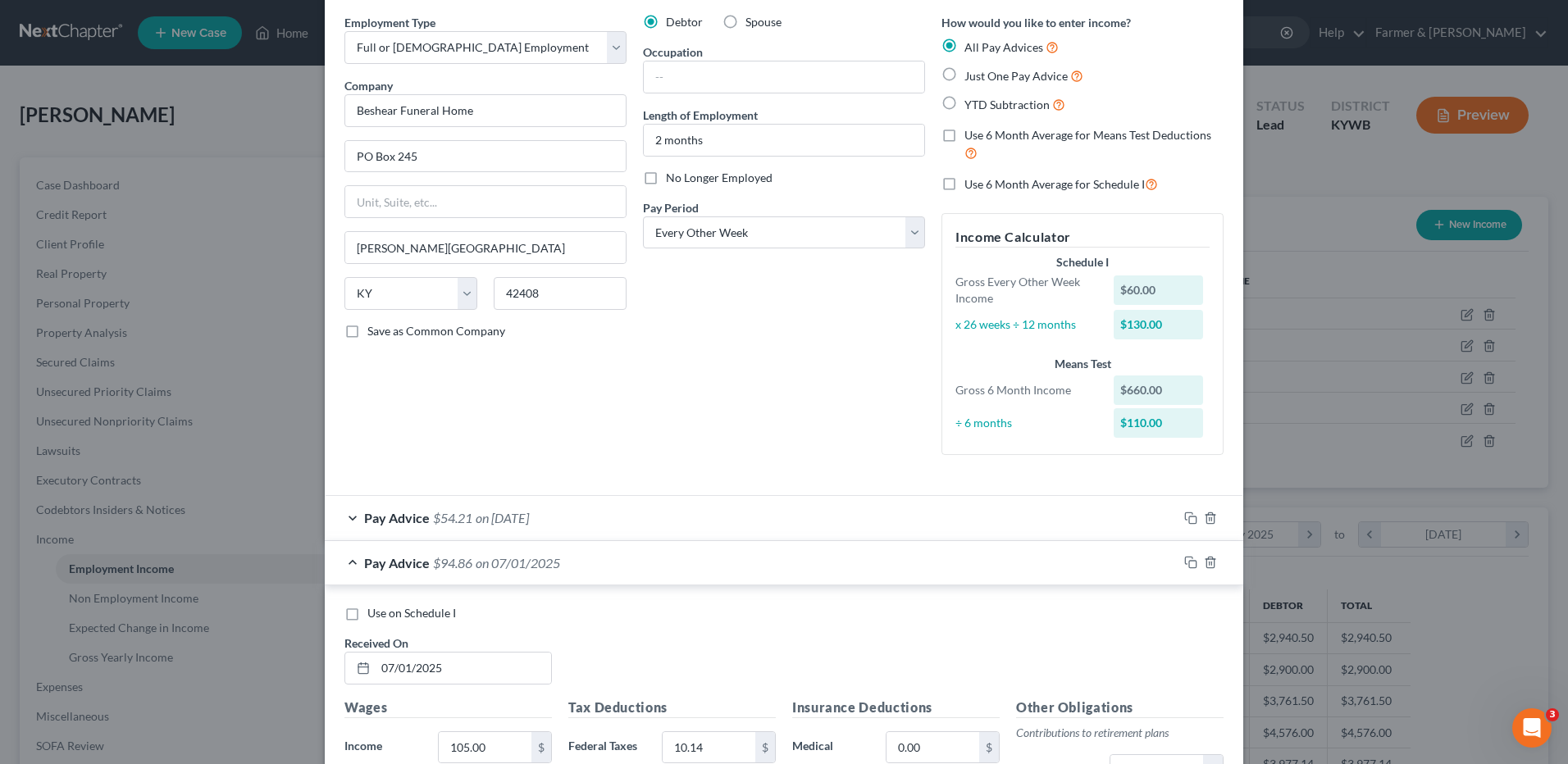
drag, startPoint x: 347, startPoint y: 619, endPoint x: 356, endPoint y: 614, distance: 10.3
click at [368, 619] on label "Use on Schedule I" at bounding box center [412, 613] width 89 height 16
click at [374, 615] on input "Use on Schedule I" at bounding box center [379, 610] width 11 height 11
checkbox input "true"
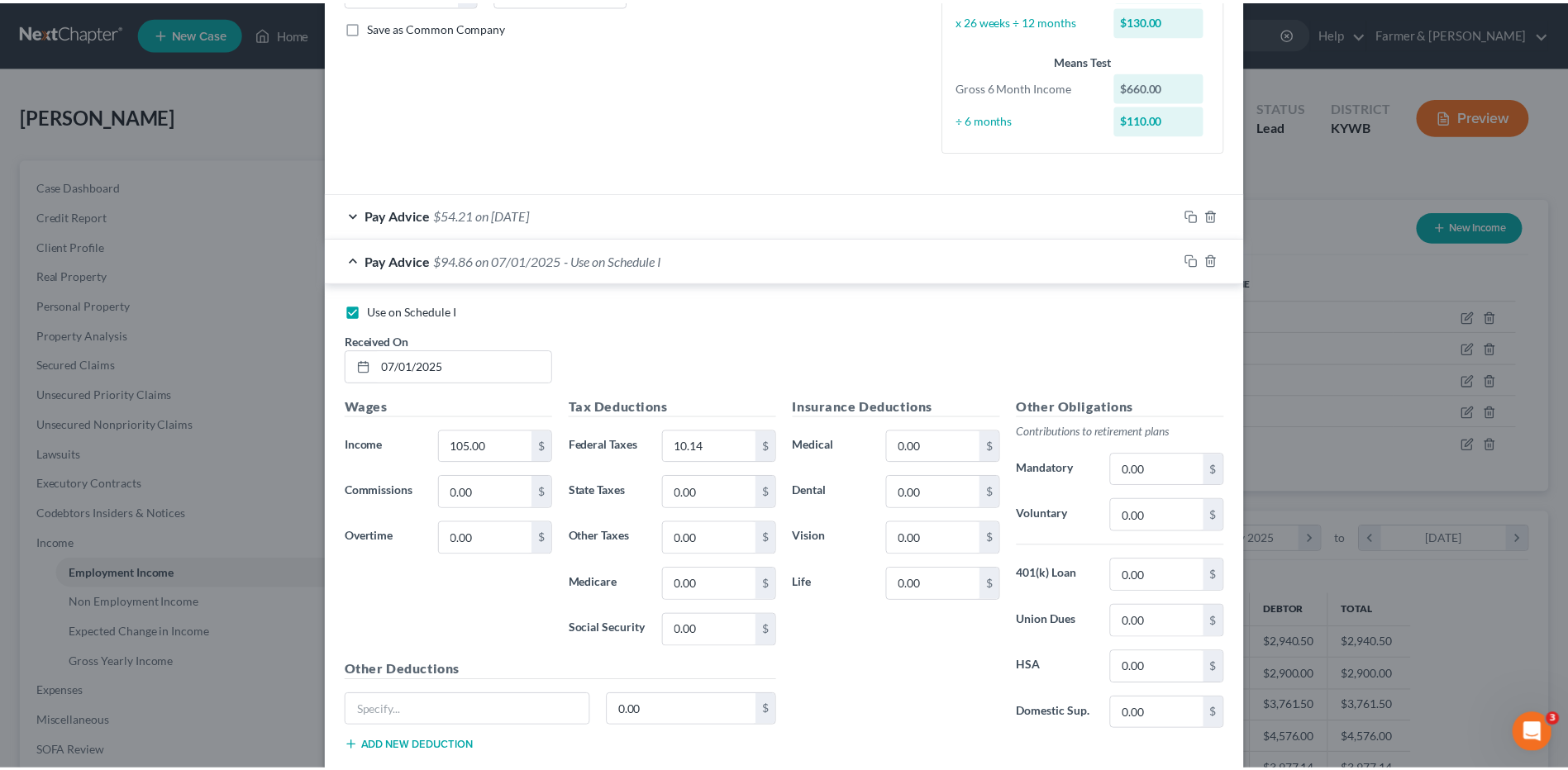
scroll to position [558, 0]
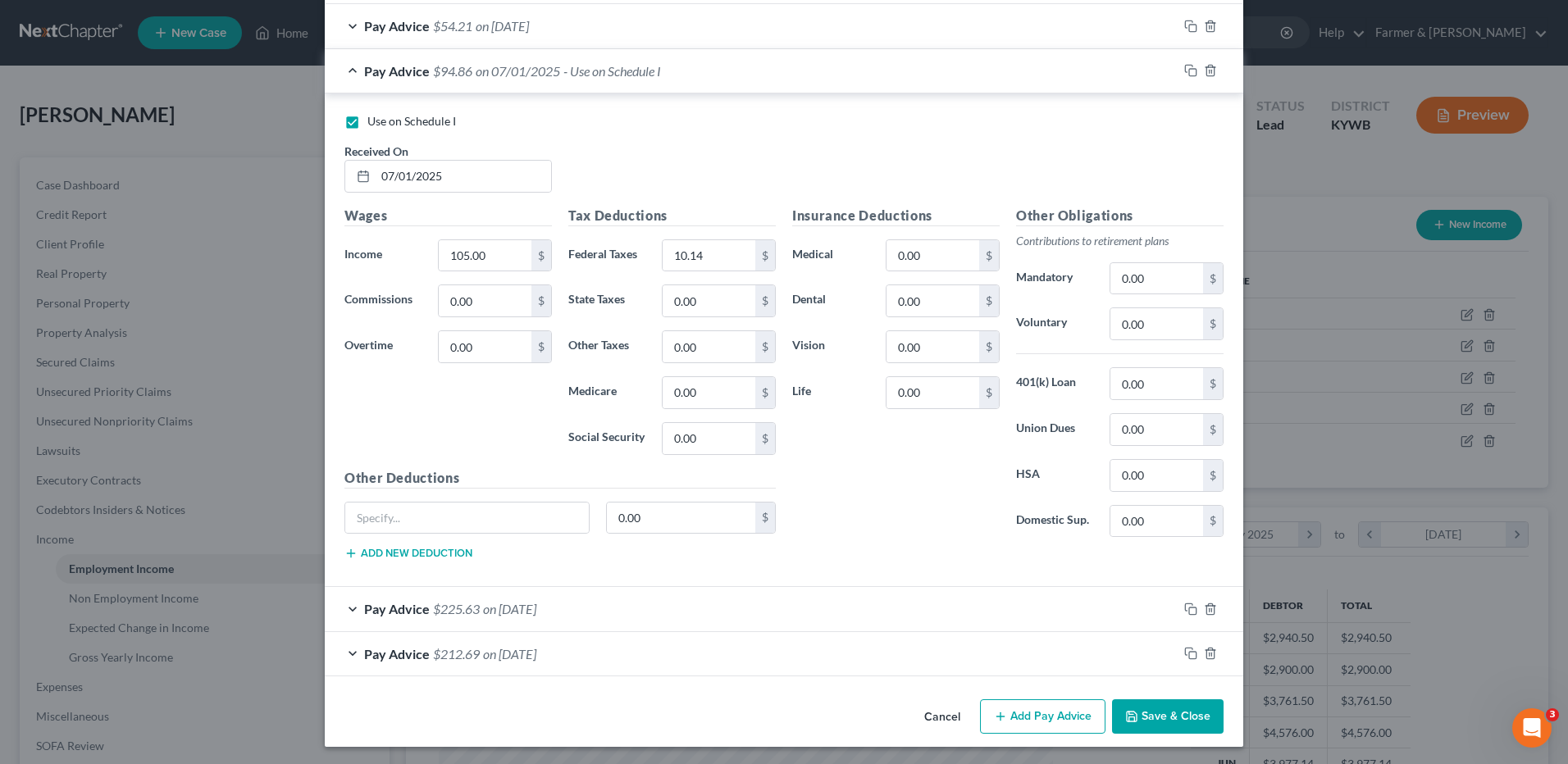
click at [1151, 724] on button "Save & Close" at bounding box center [1169, 717] width 112 height 35
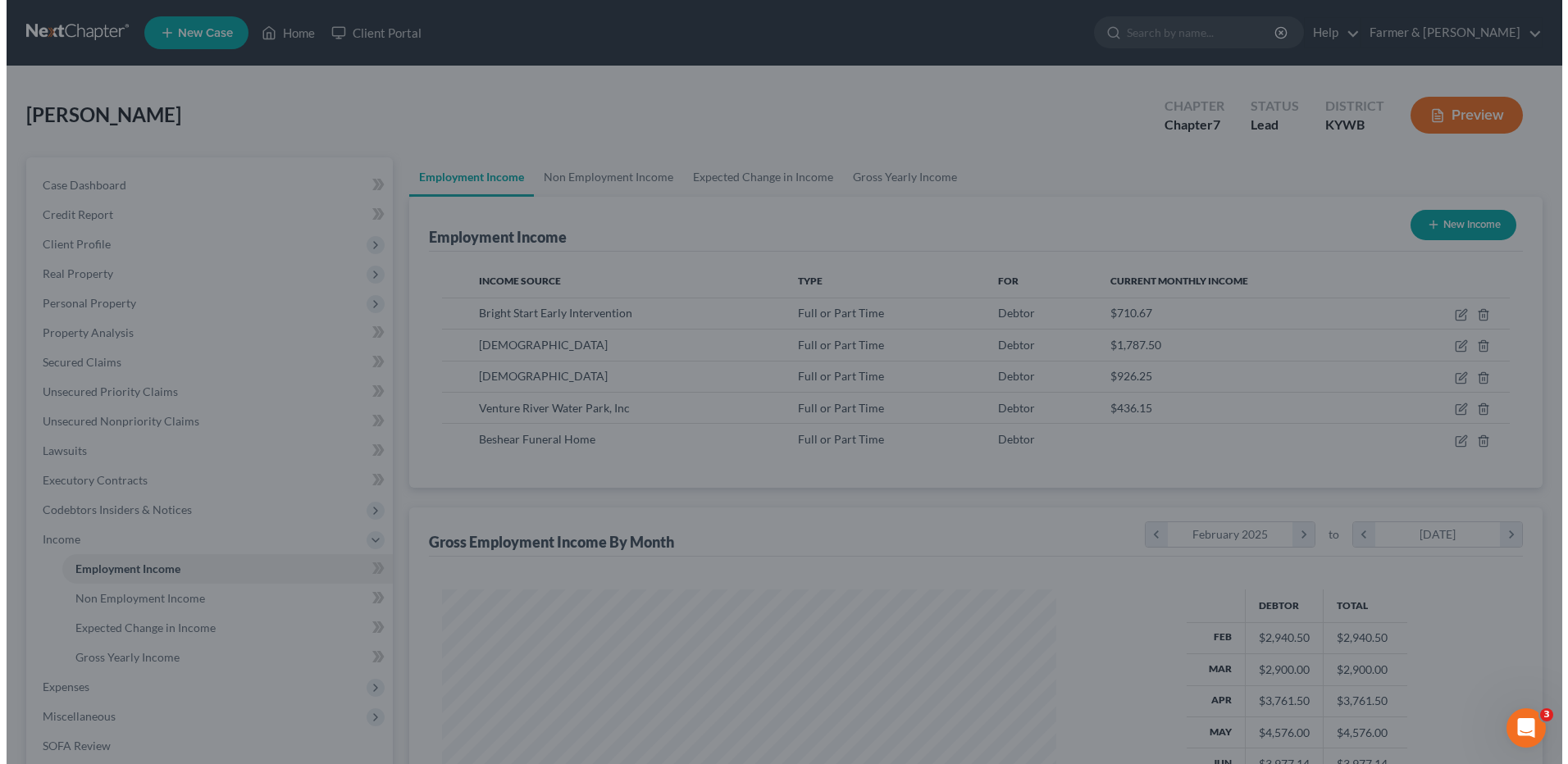
scroll to position [819744, 819641]
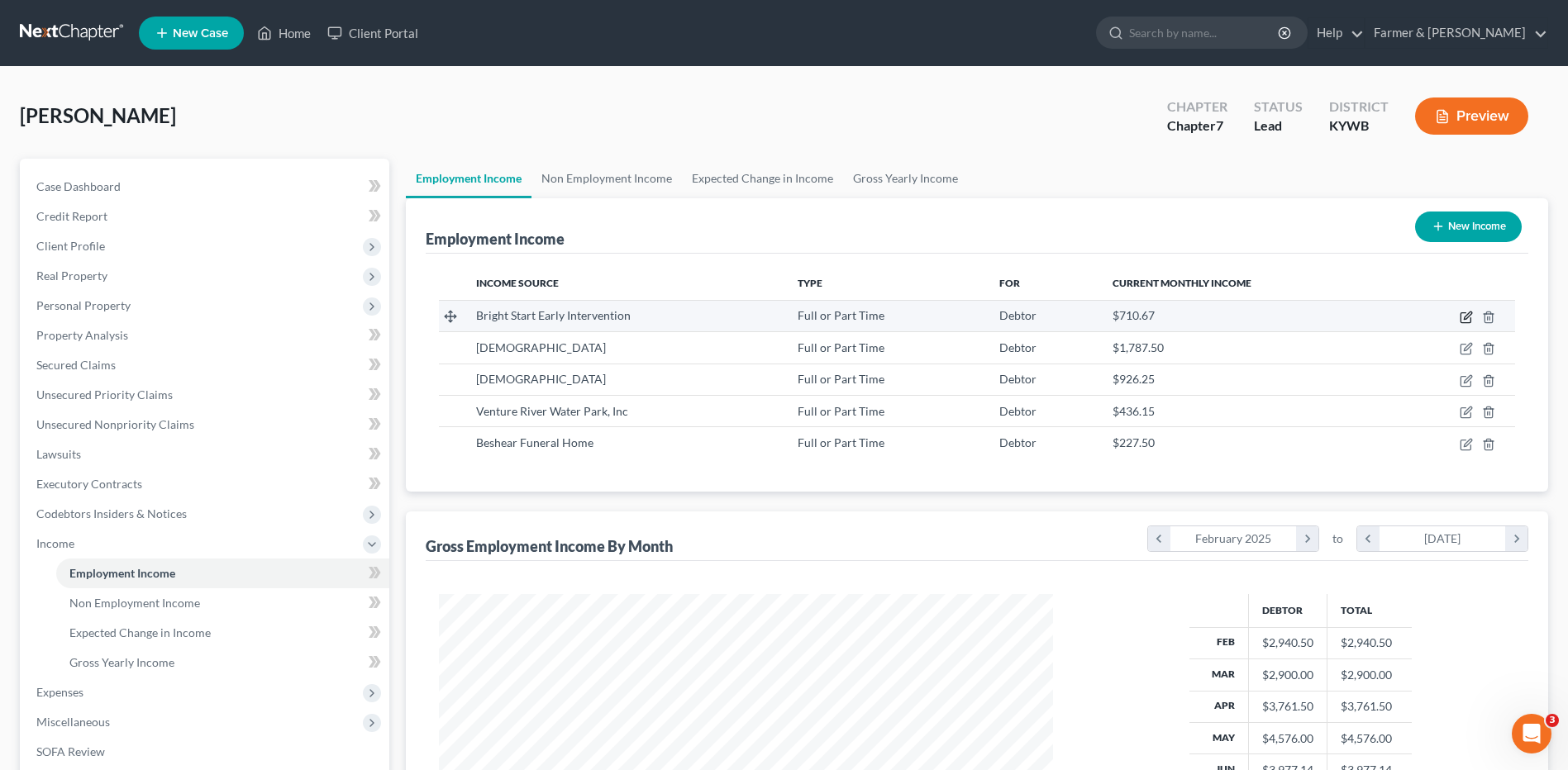
click at [1470, 314] on icon "button" at bounding box center [1466, 318] width 14 height 14
select select "0"
select select "18"
select select "2"
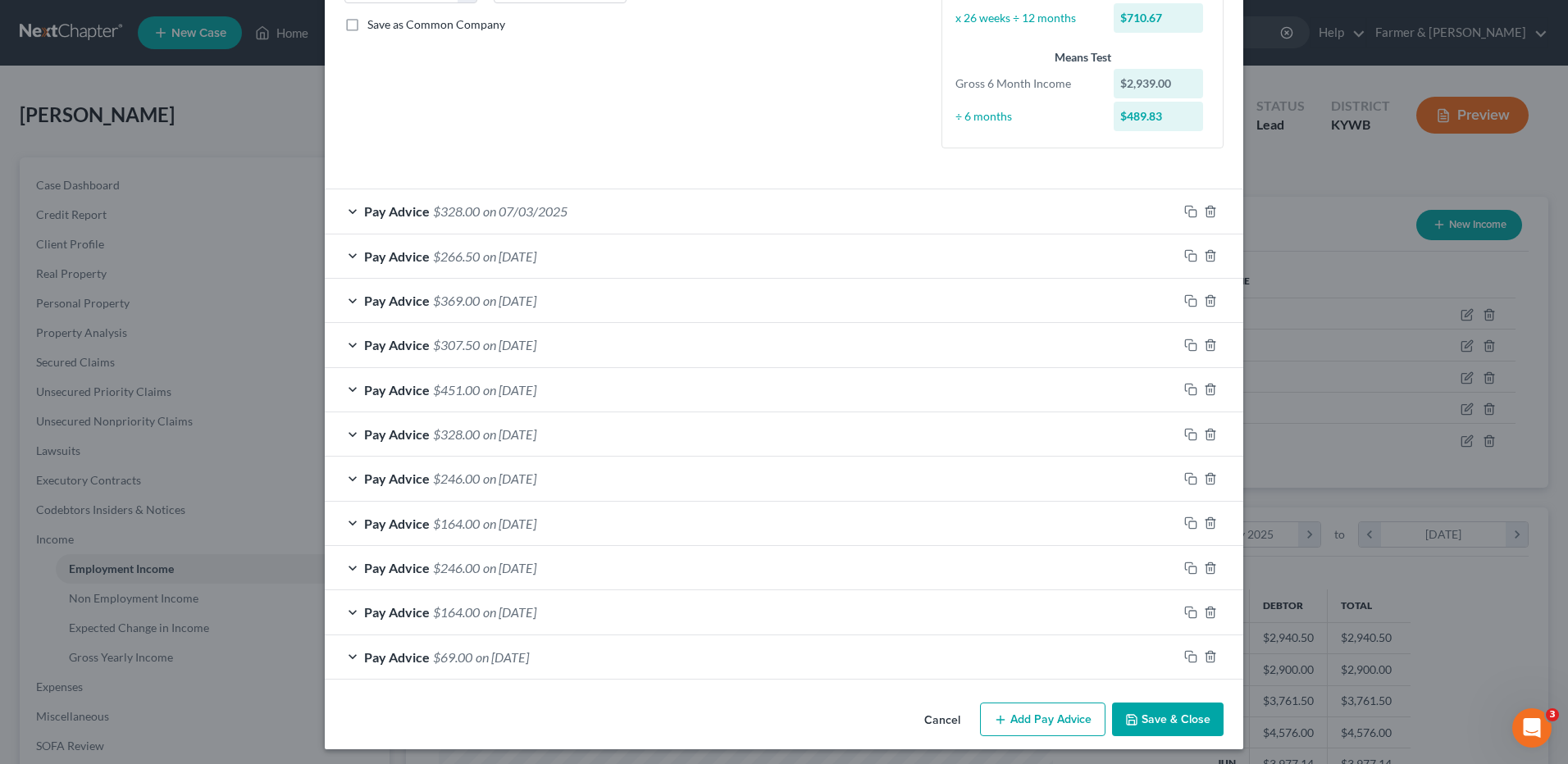
scroll to position [373, 0]
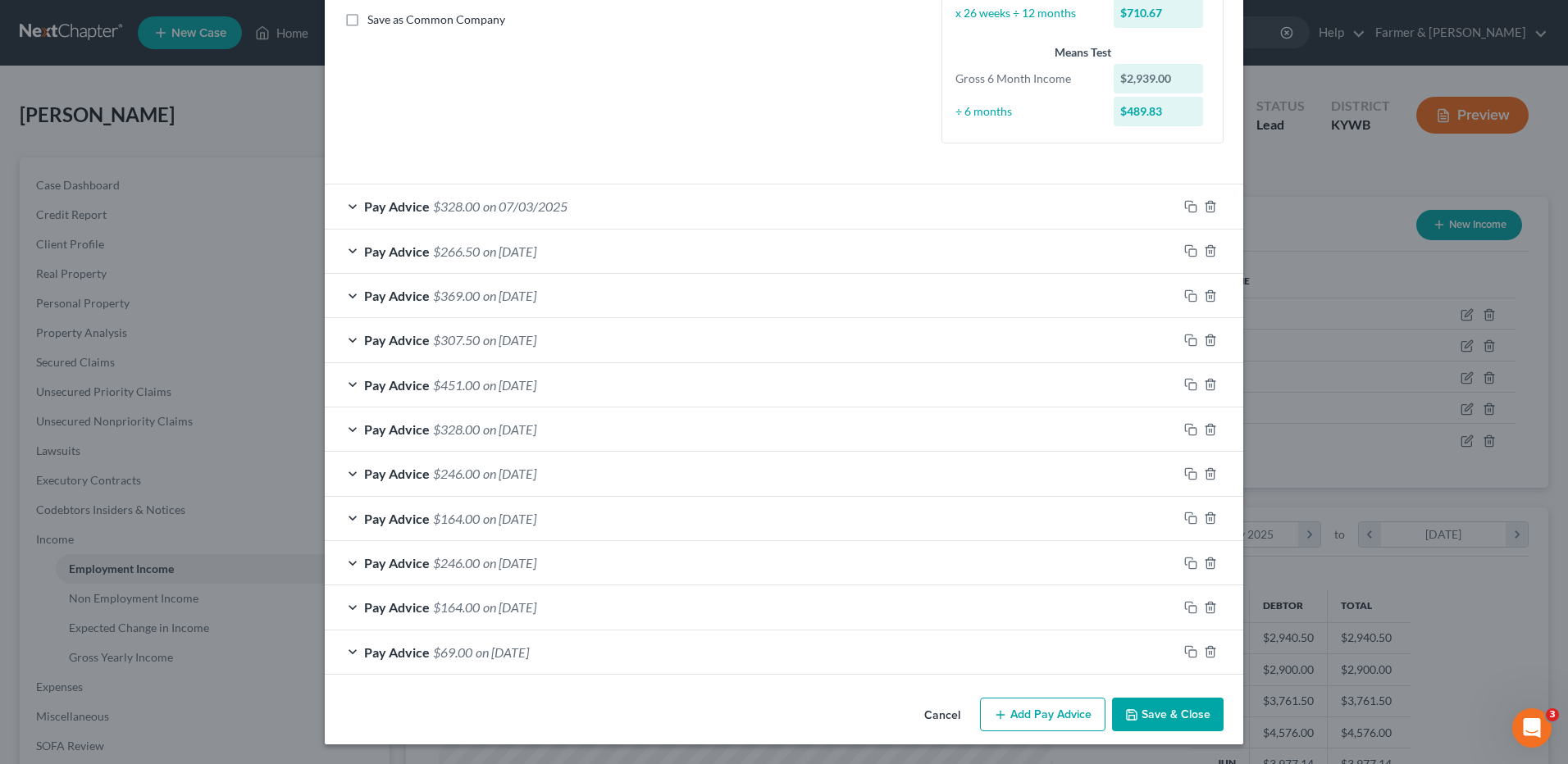
click at [501, 252] on span "on 06/20/2025" at bounding box center [509, 251] width 53 height 15
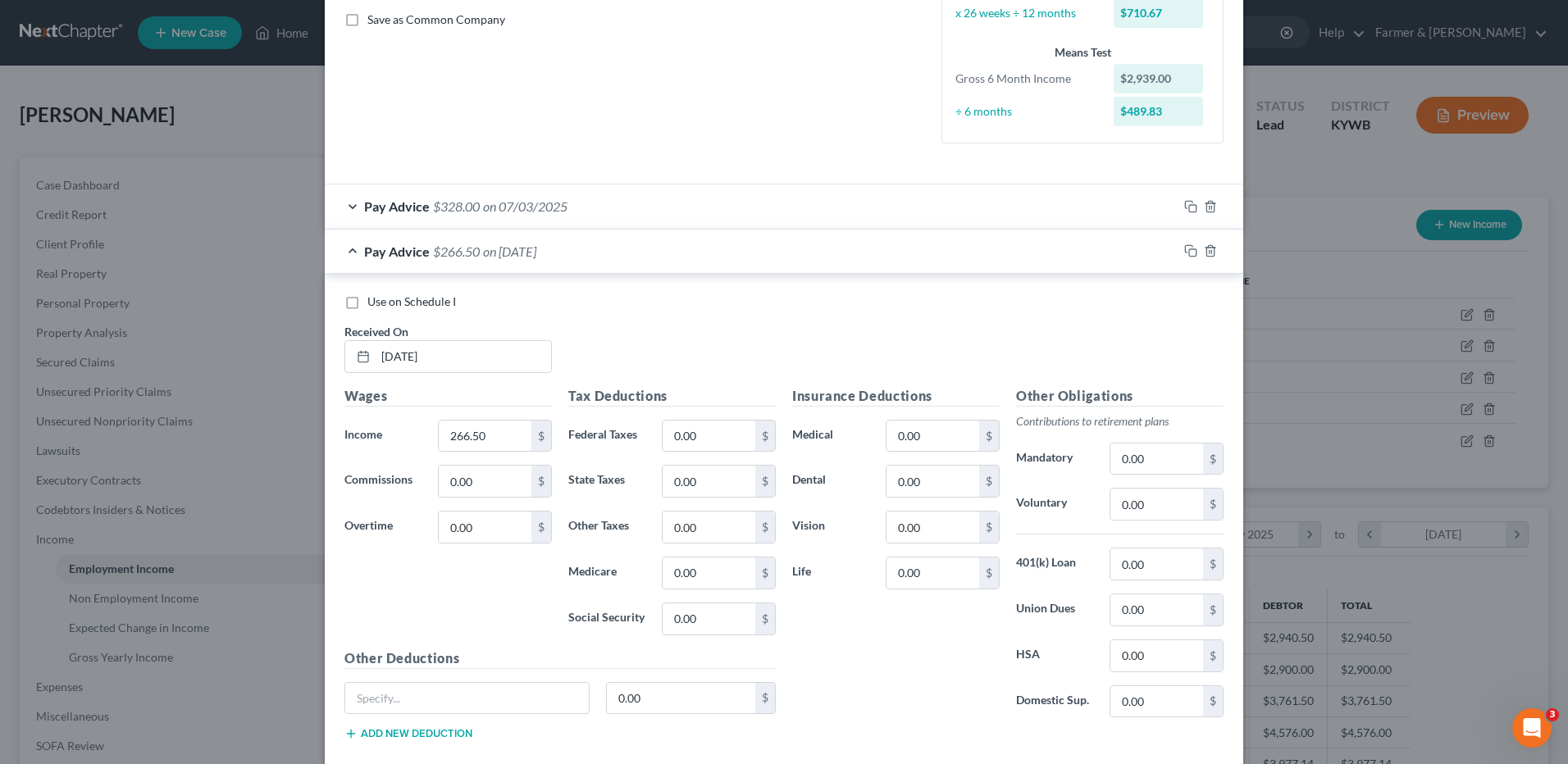
click at [368, 301] on label "Use on Schedule I" at bounding box center [412, 301] width 89 height 16
click at [374, 301] on input "Use on Schedule I" at bounding box center [379, 298] width 11 height 11
checkbox input "true"
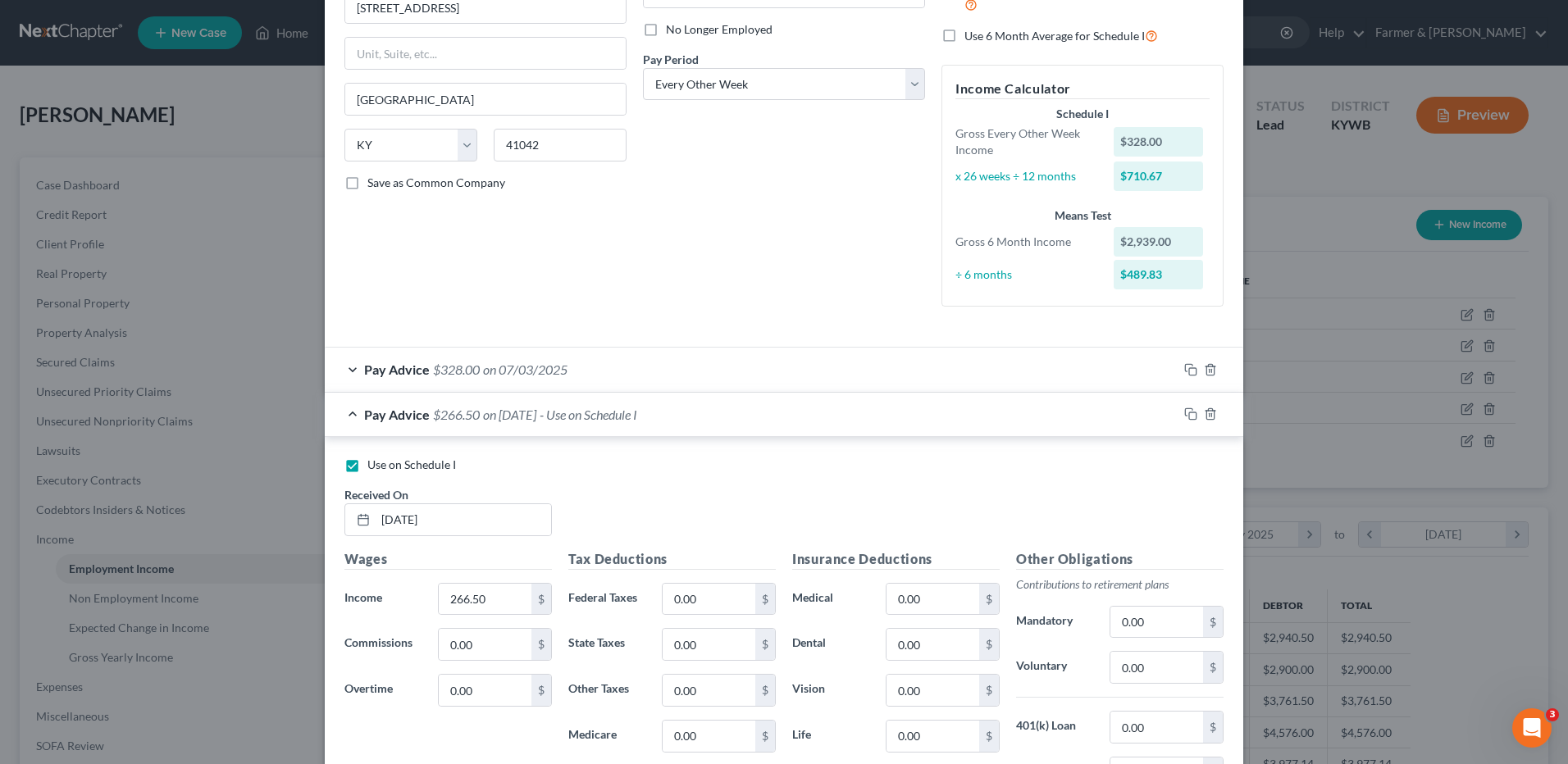
scroll to position [0, 0]
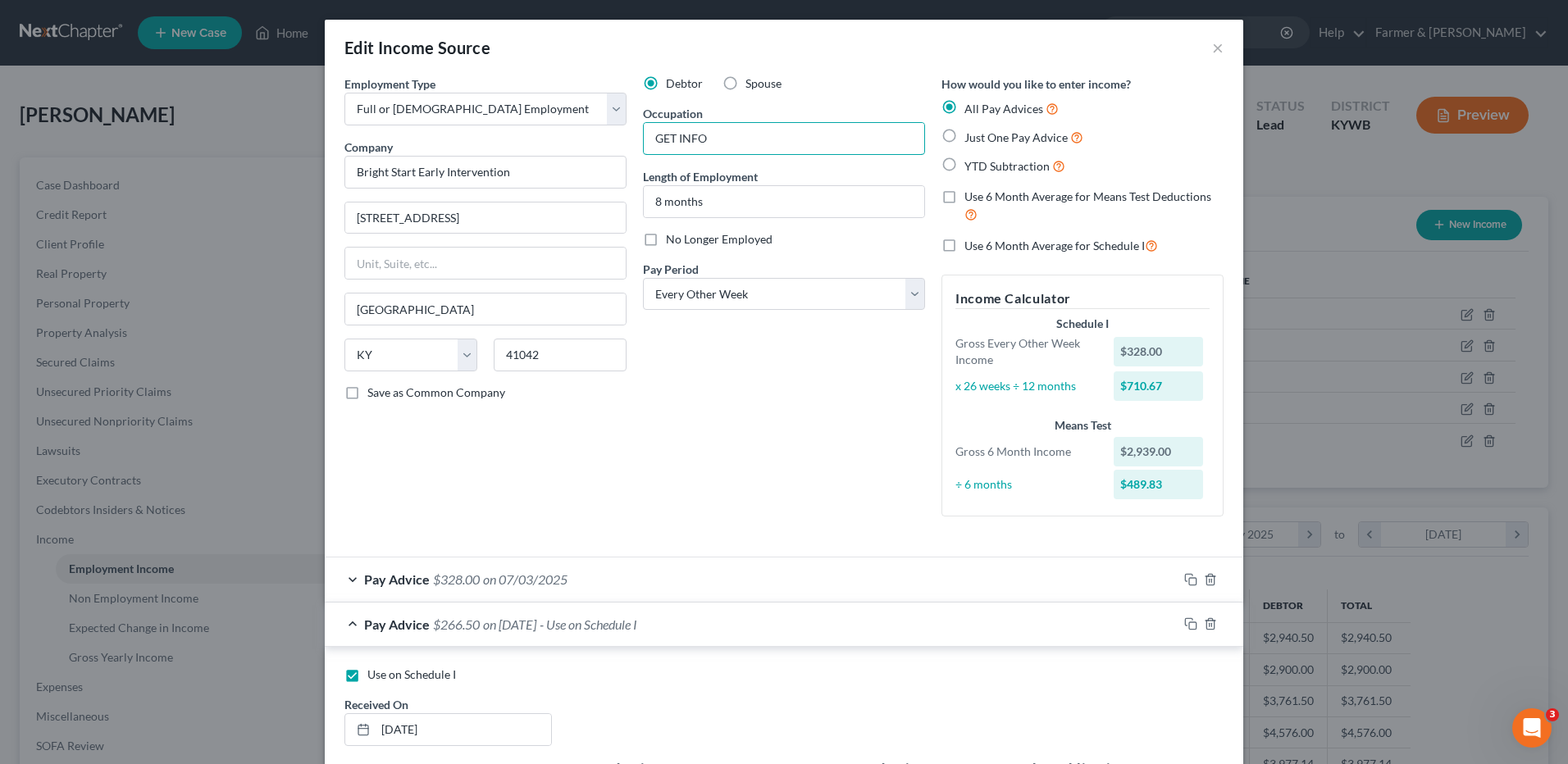
drag, startPoint x: 708, startPoint y: 137, endPoint x: 620, endPoint y: 137, distance: 88.0
click at [620, 137] on div "Employment Type * Select Full or Part Time Employment Self Employment Company *…" at bounding box center [784, 309] width 895 height 468
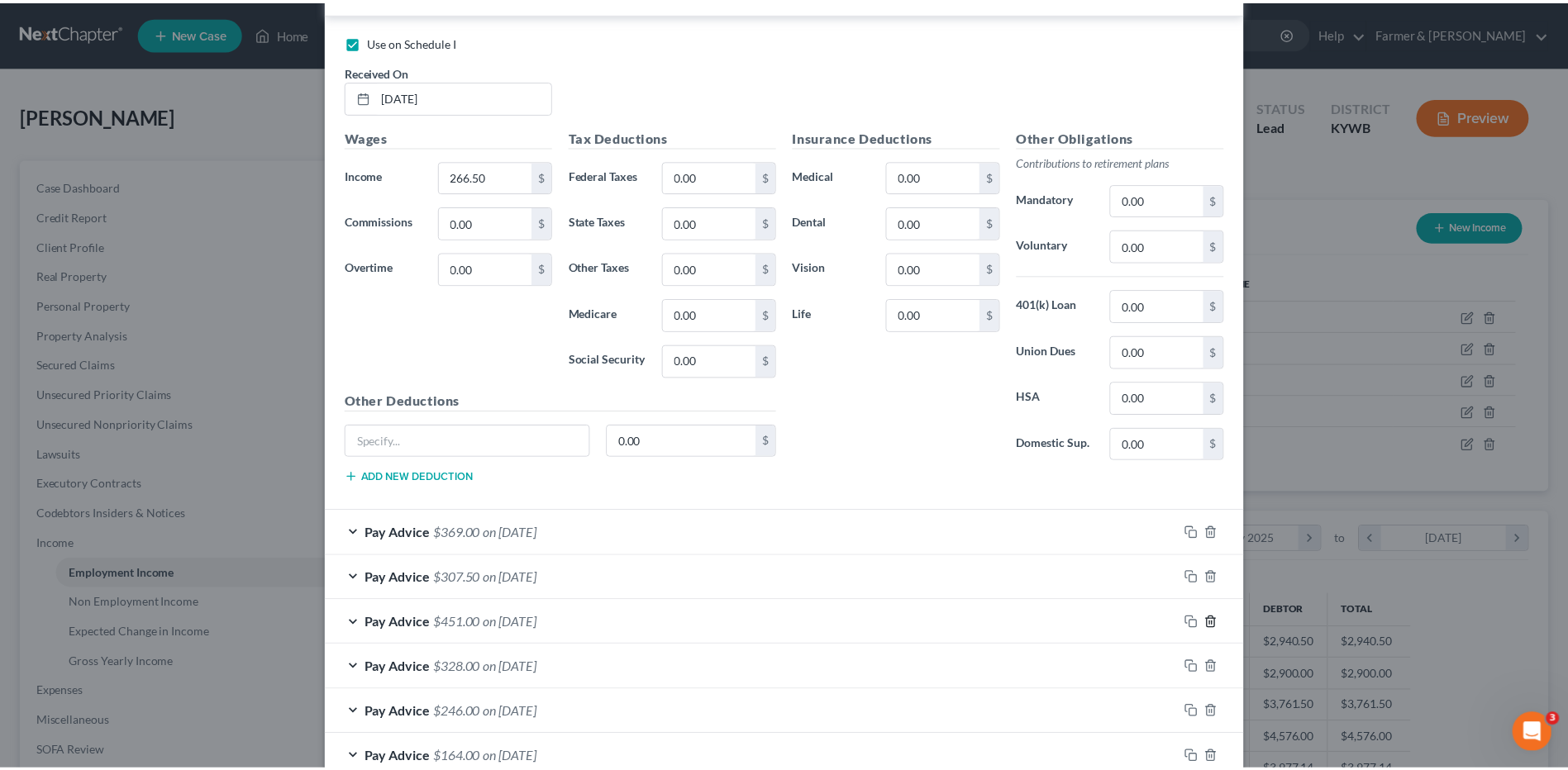
scroll to position [826, 0]
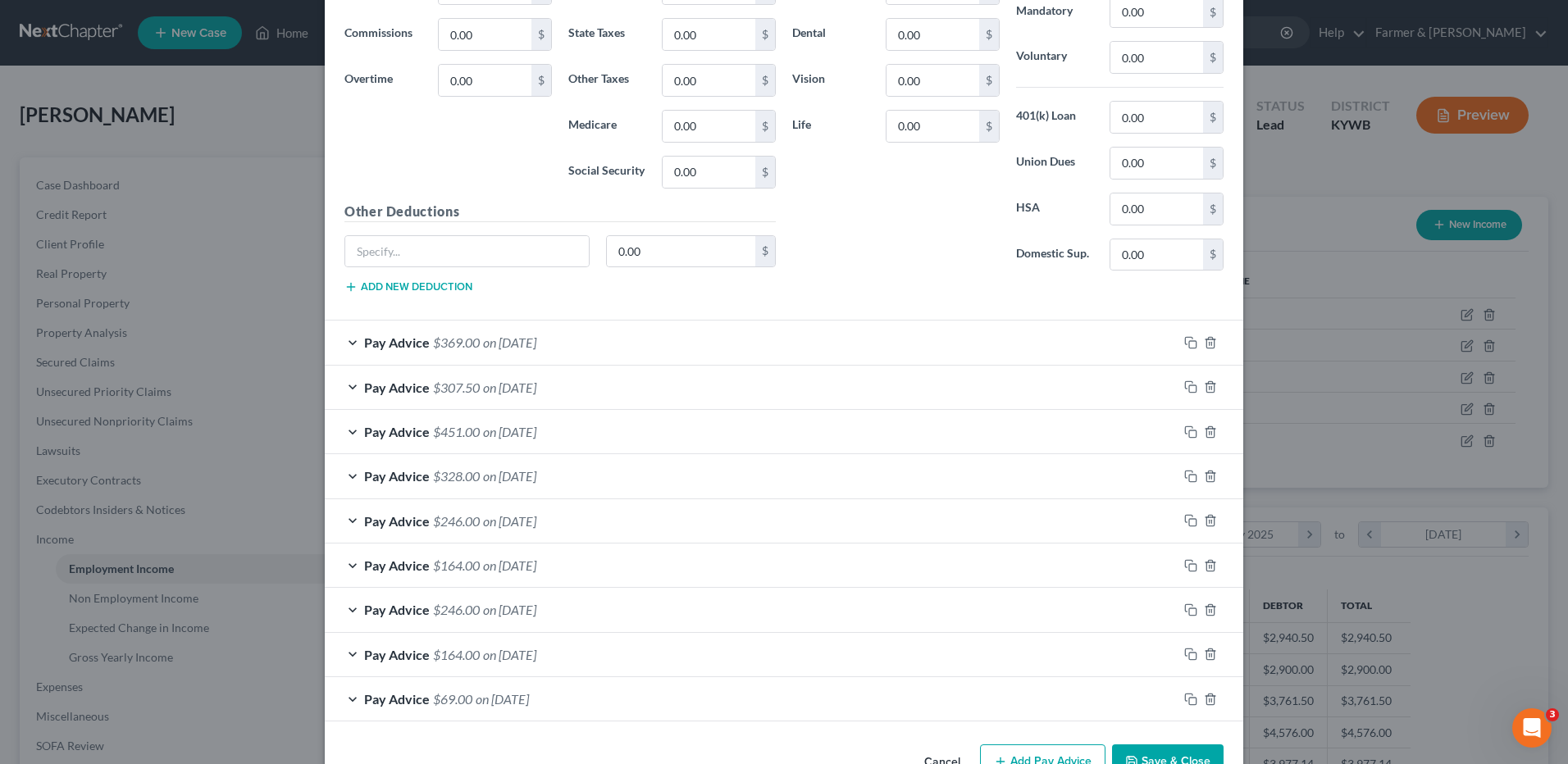
click at [1189, 751] on button "Save & Close" at bounding box center [1169, 762] width 112 height 35
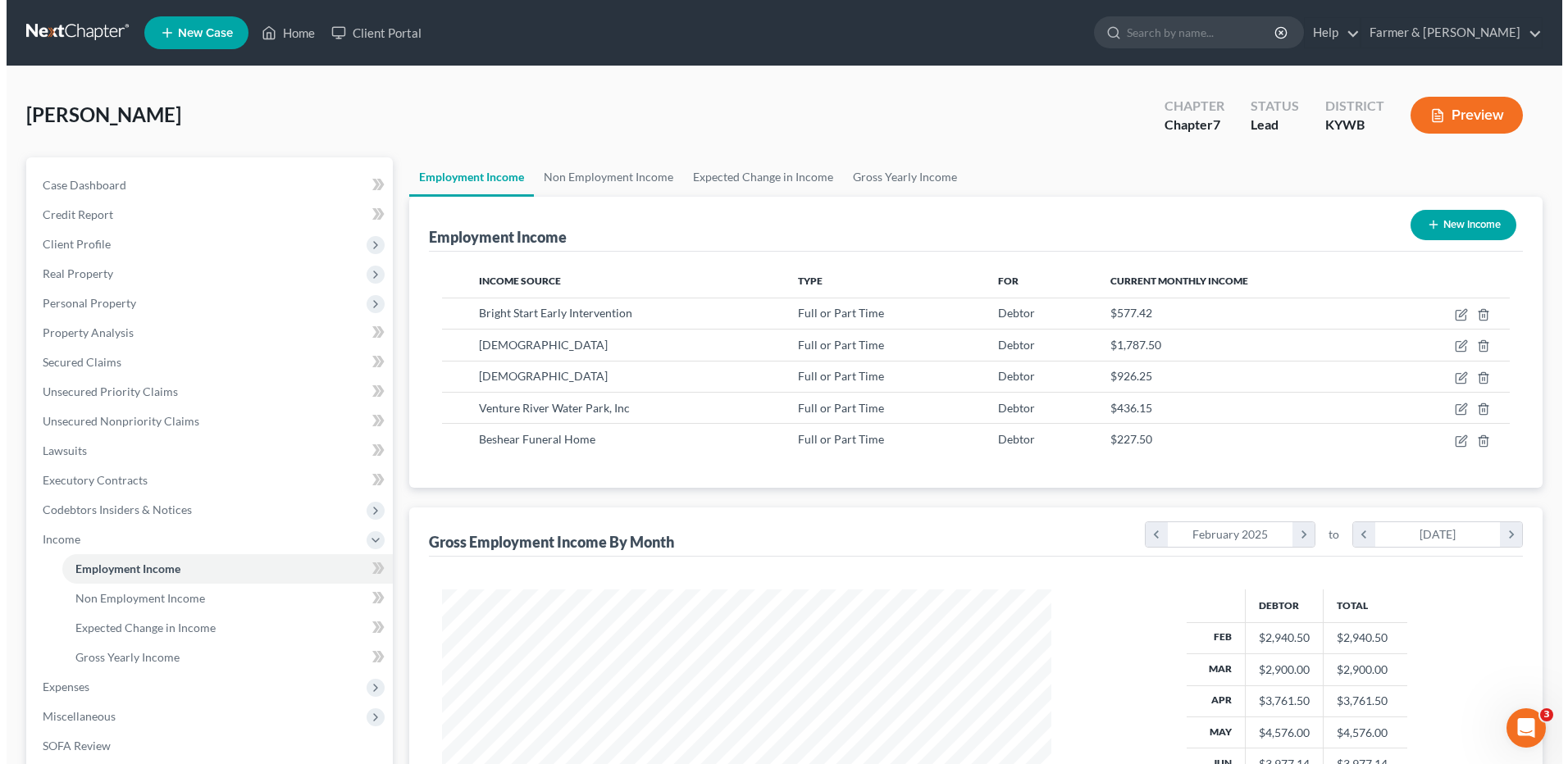
scroll to position [819744, 819641]
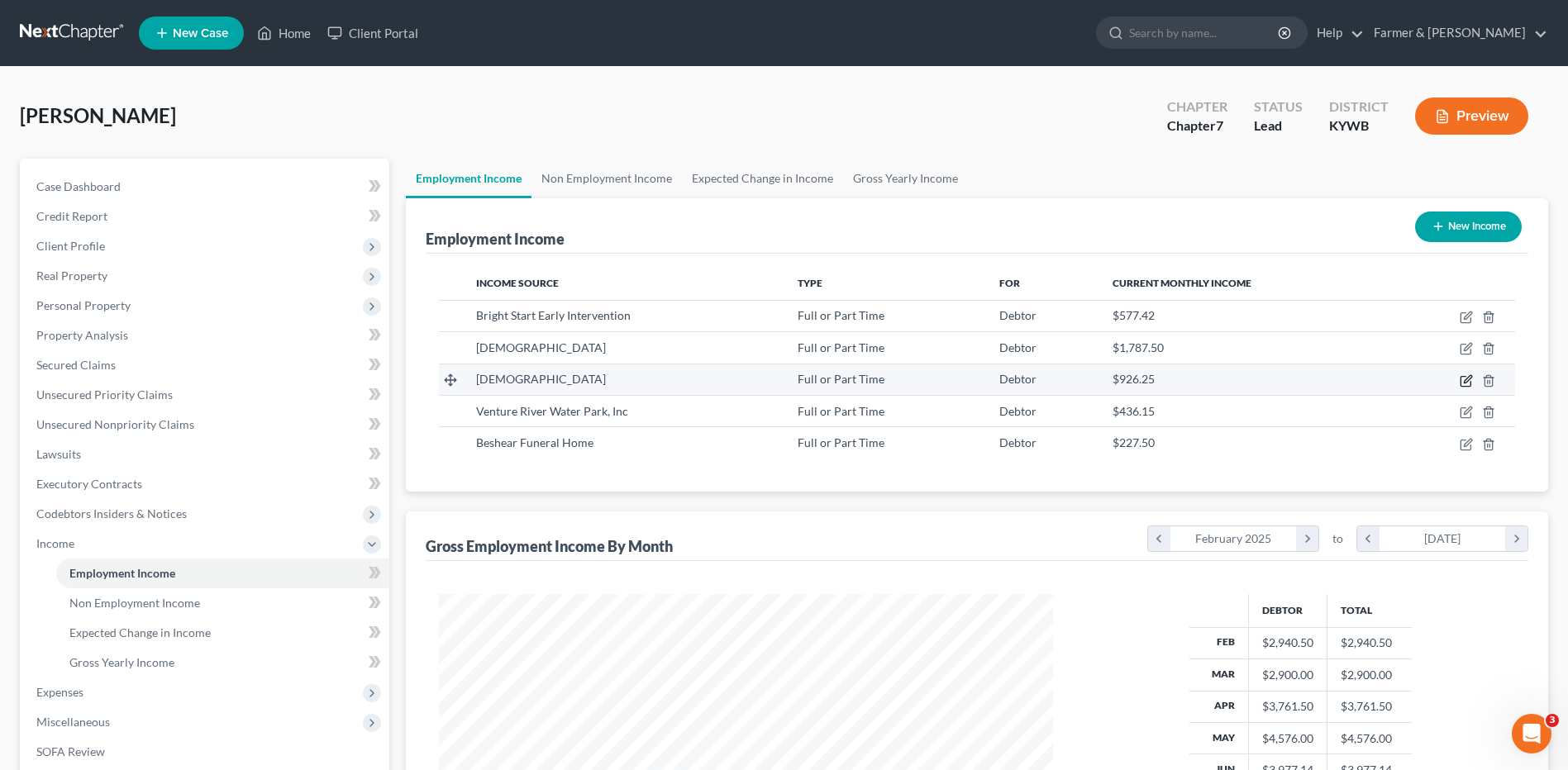
click at [1463, 383] on icon "button" at bounding box center [1466, 381] width 14 height 14
select select "0"
select select "18"
select select "2"
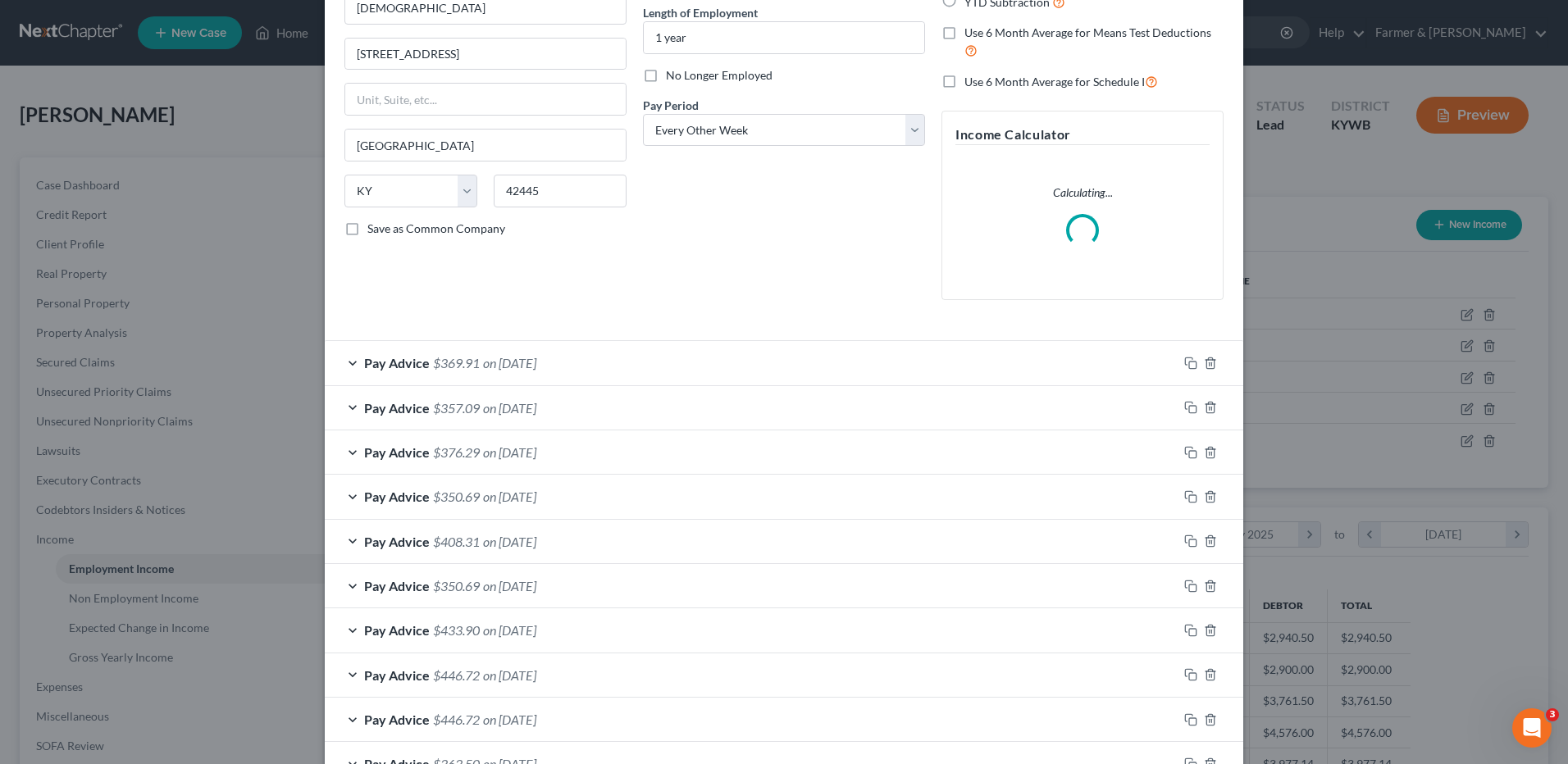
scroll to position [328, 0]
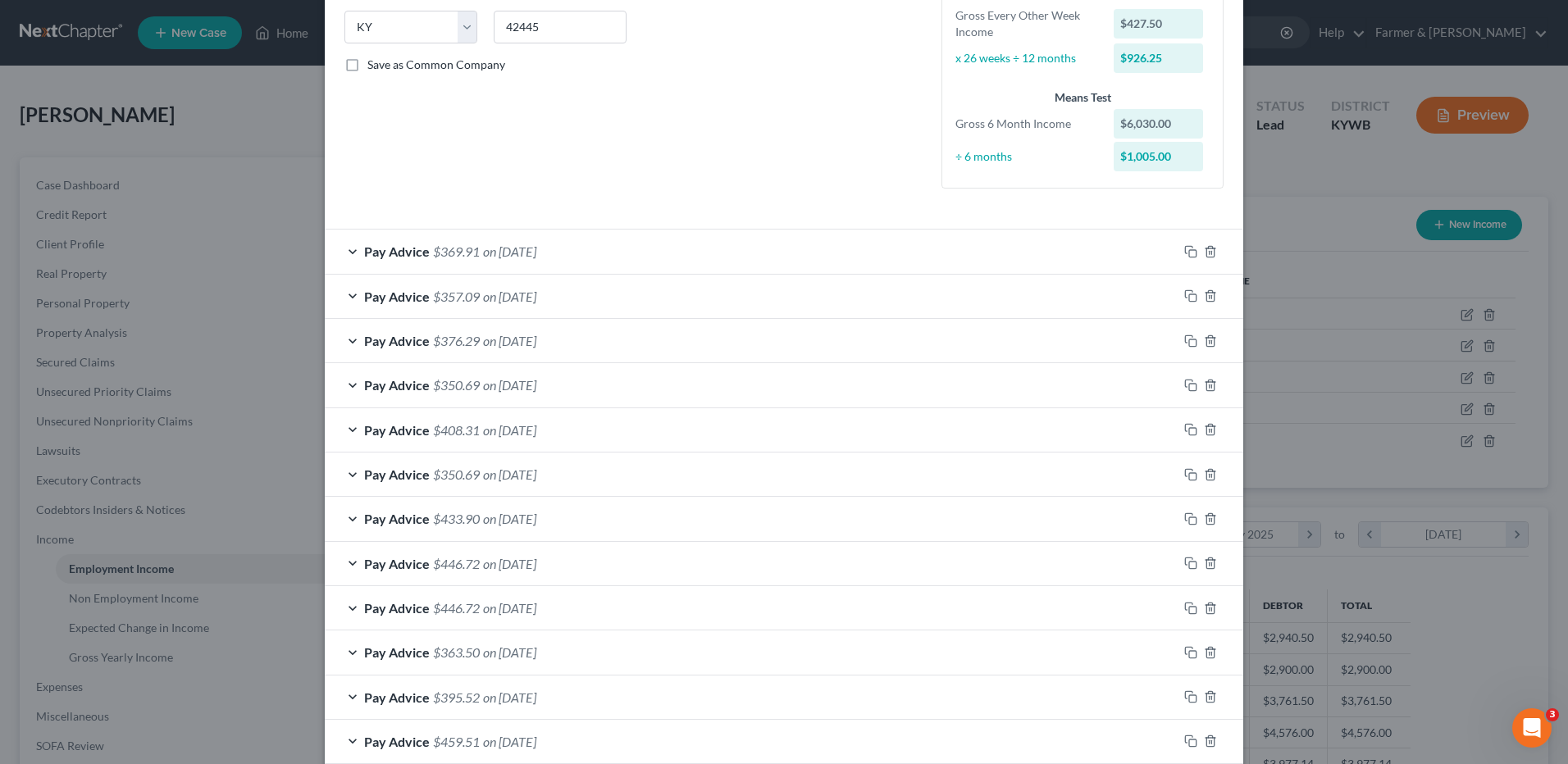
click at [515, 301] on span "on 06/27/2025" at bounding box center [509, 296] width 53 height 15
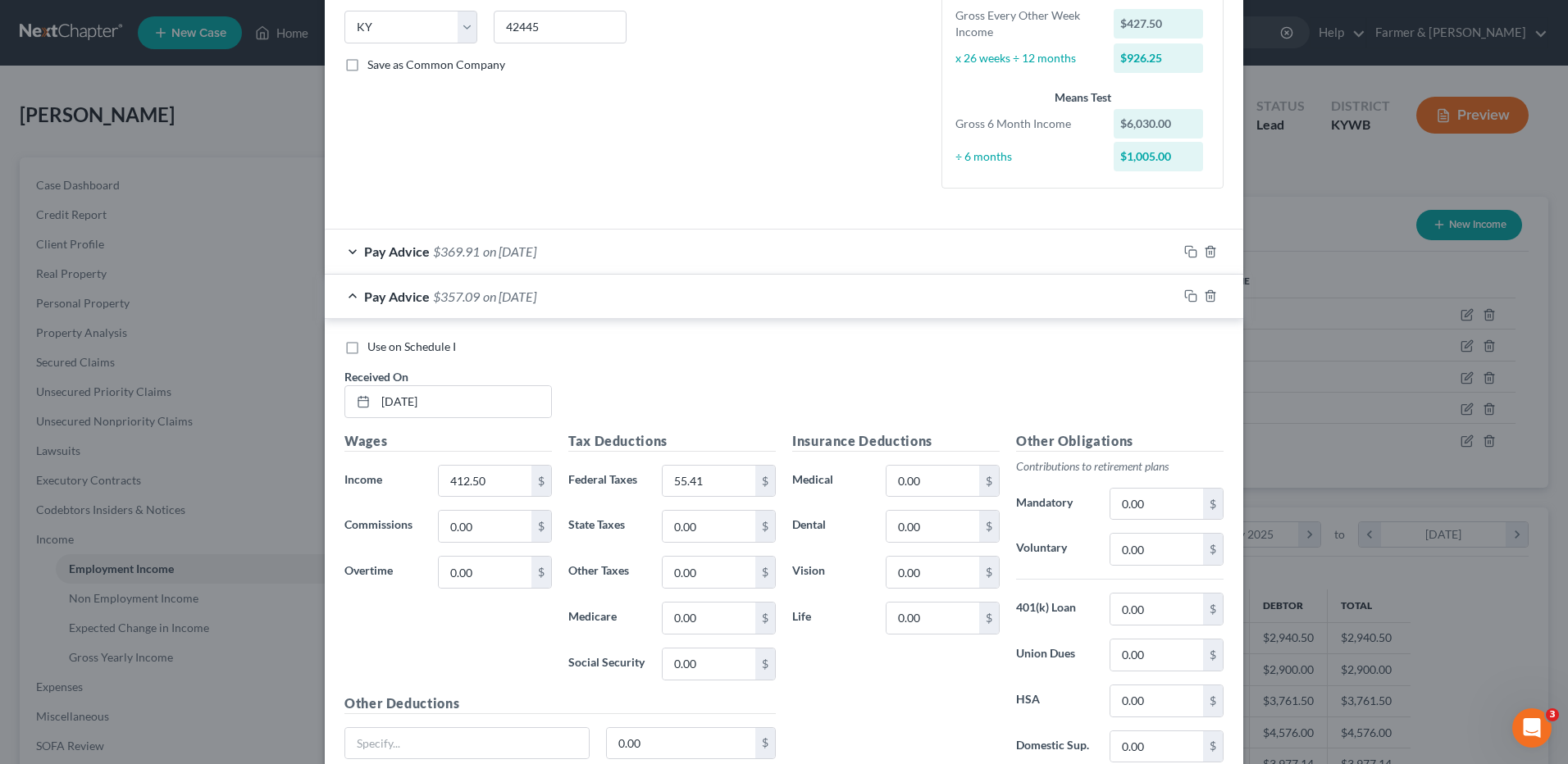
click at [368, 347] on label "Use on Schedule I" at bounding box center [412, 346] width 89 height 16
click at [374, 347] on input "Use on Schedule I" at bounding box center [379, 343] width 11 height 11
checkbox input "true"
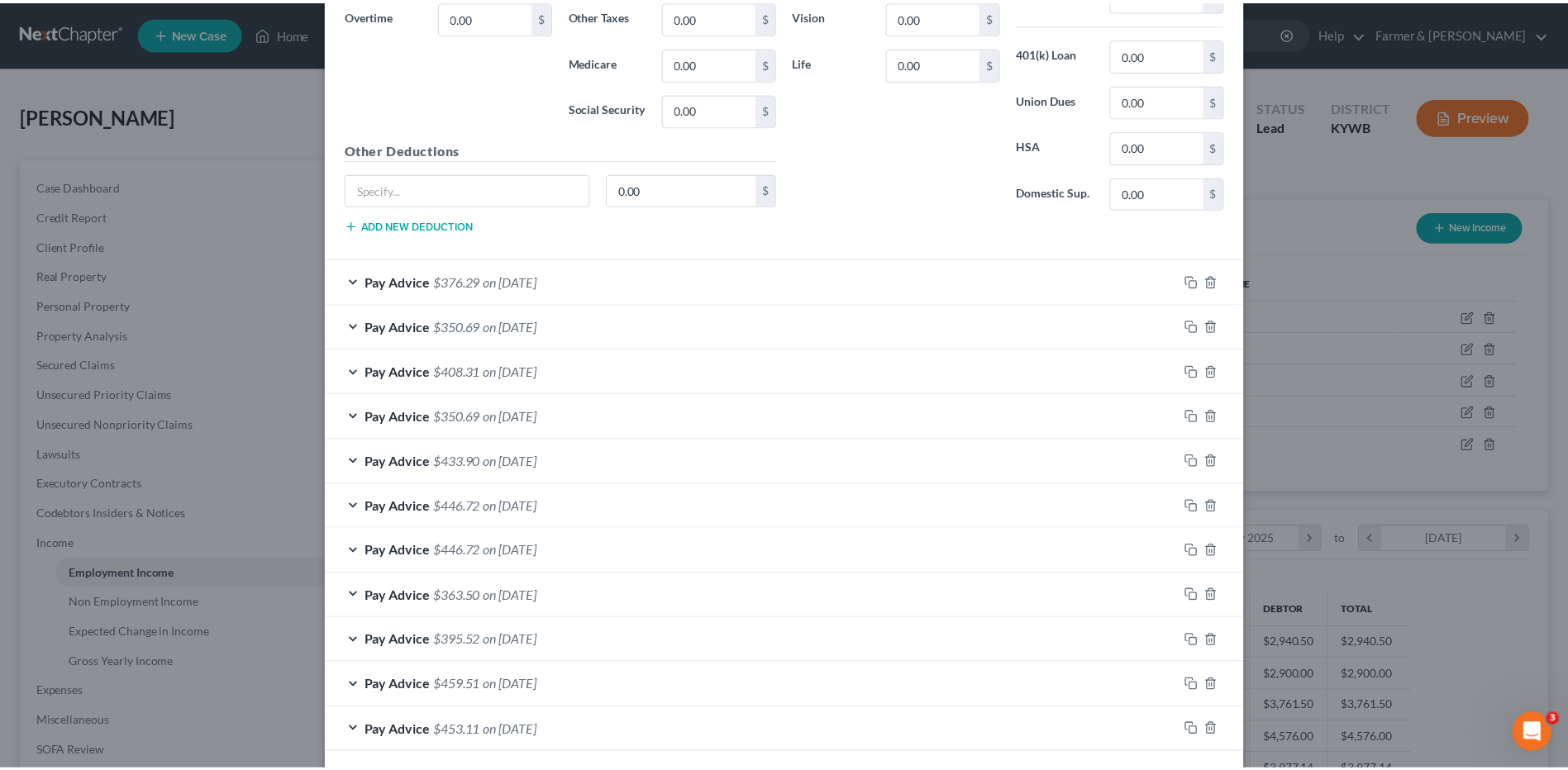
scroll to position [964, 0]
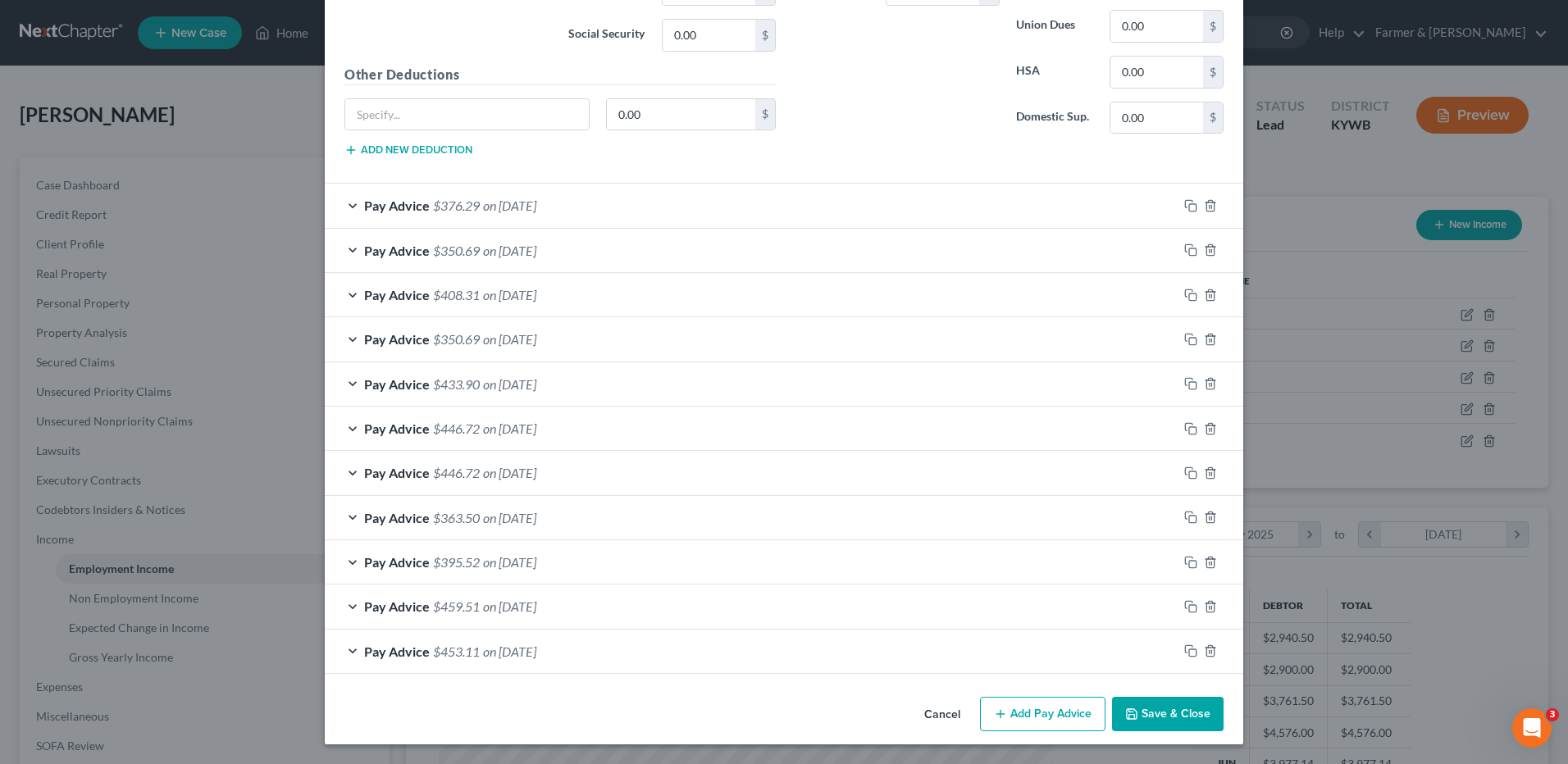
click at [1137, 714] on button "Save & Close" at bounding box center [1169, 715] width 112 height 35
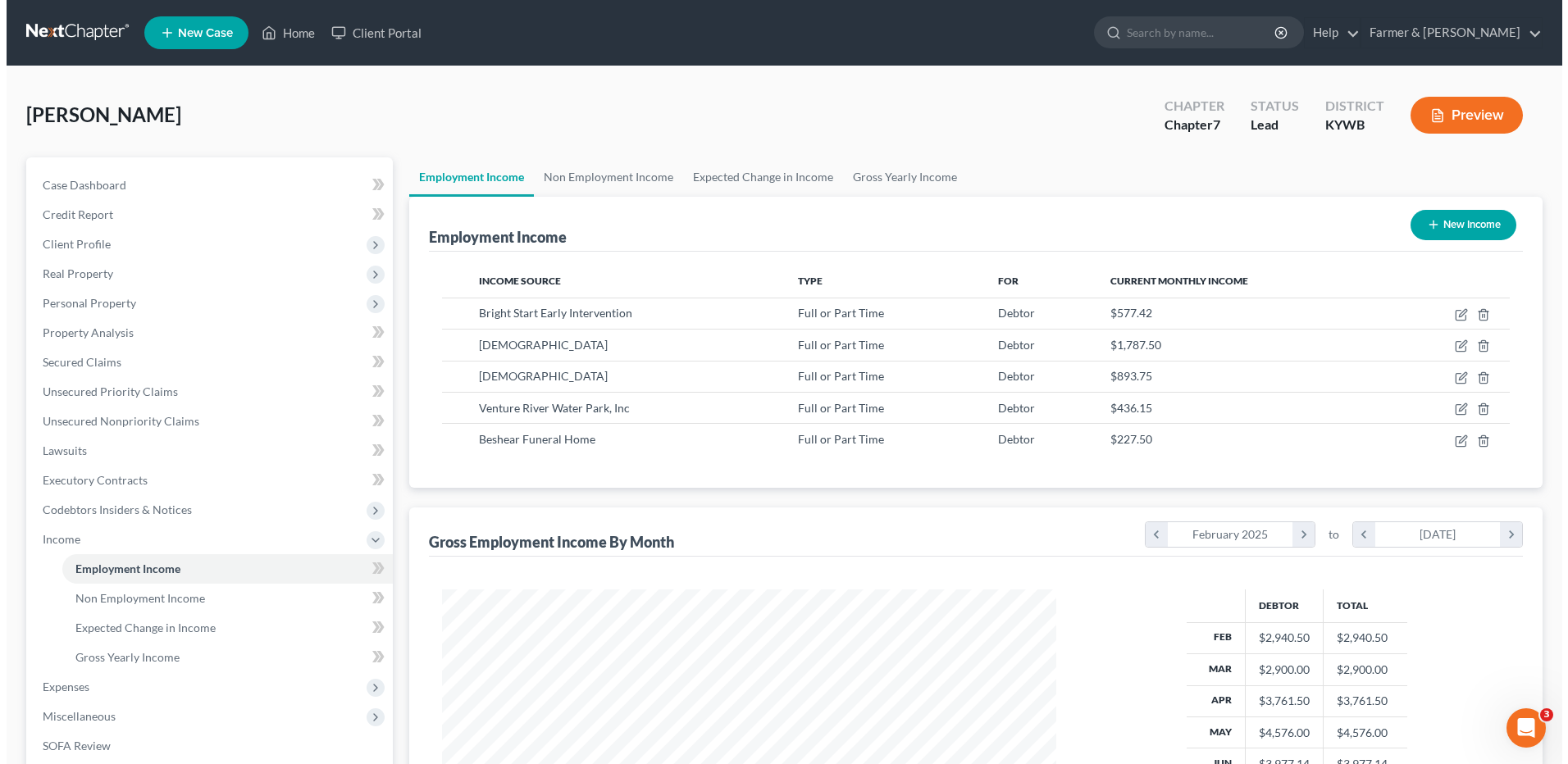
scroll to position [819744, 819641]
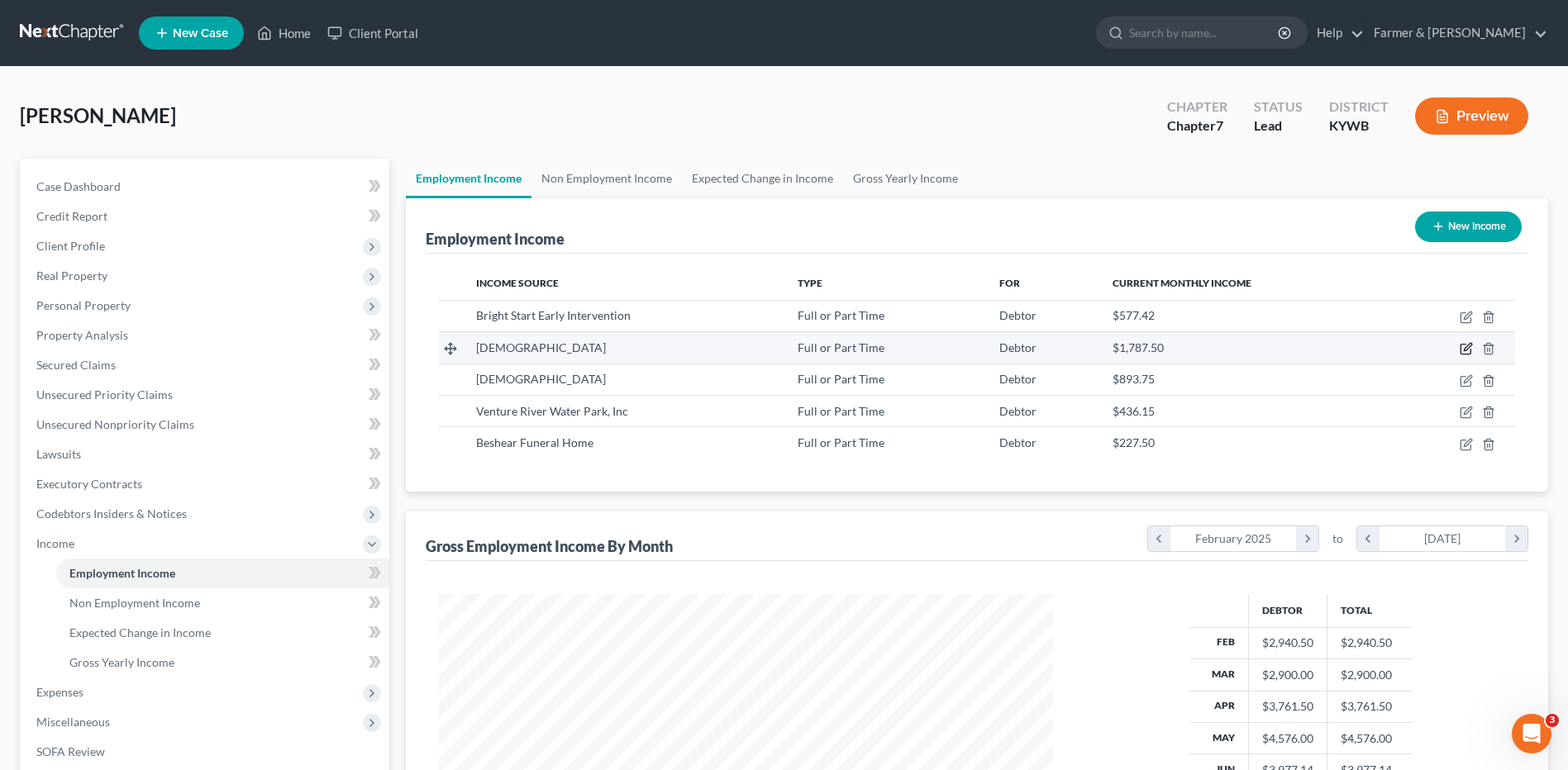
click at [1467, 350] on icon "button" at bounding box center [1468, 348] width 8 height 8
select select "0"
select select "18"
select select "2"
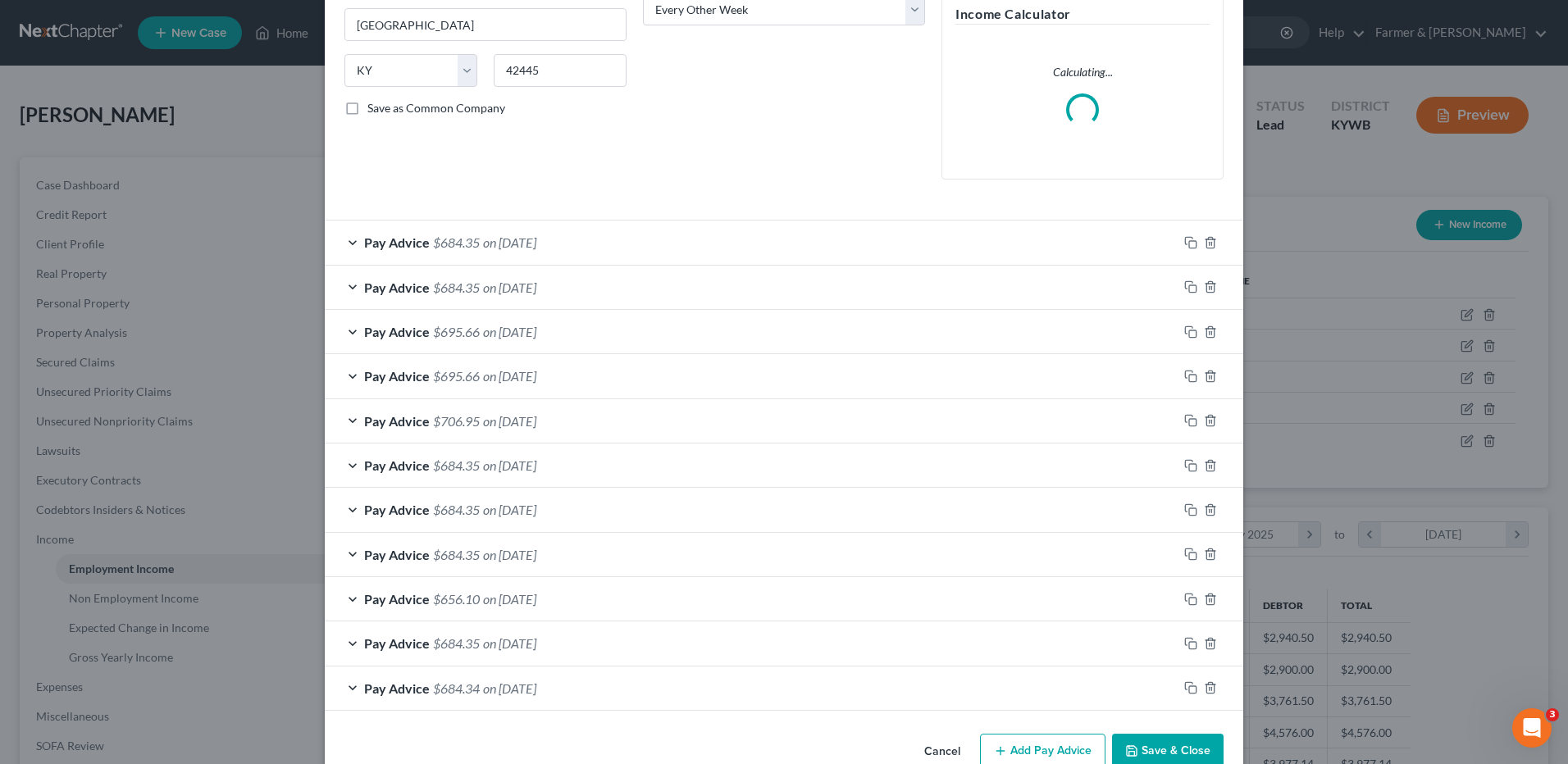
scroll to position [320, 0]
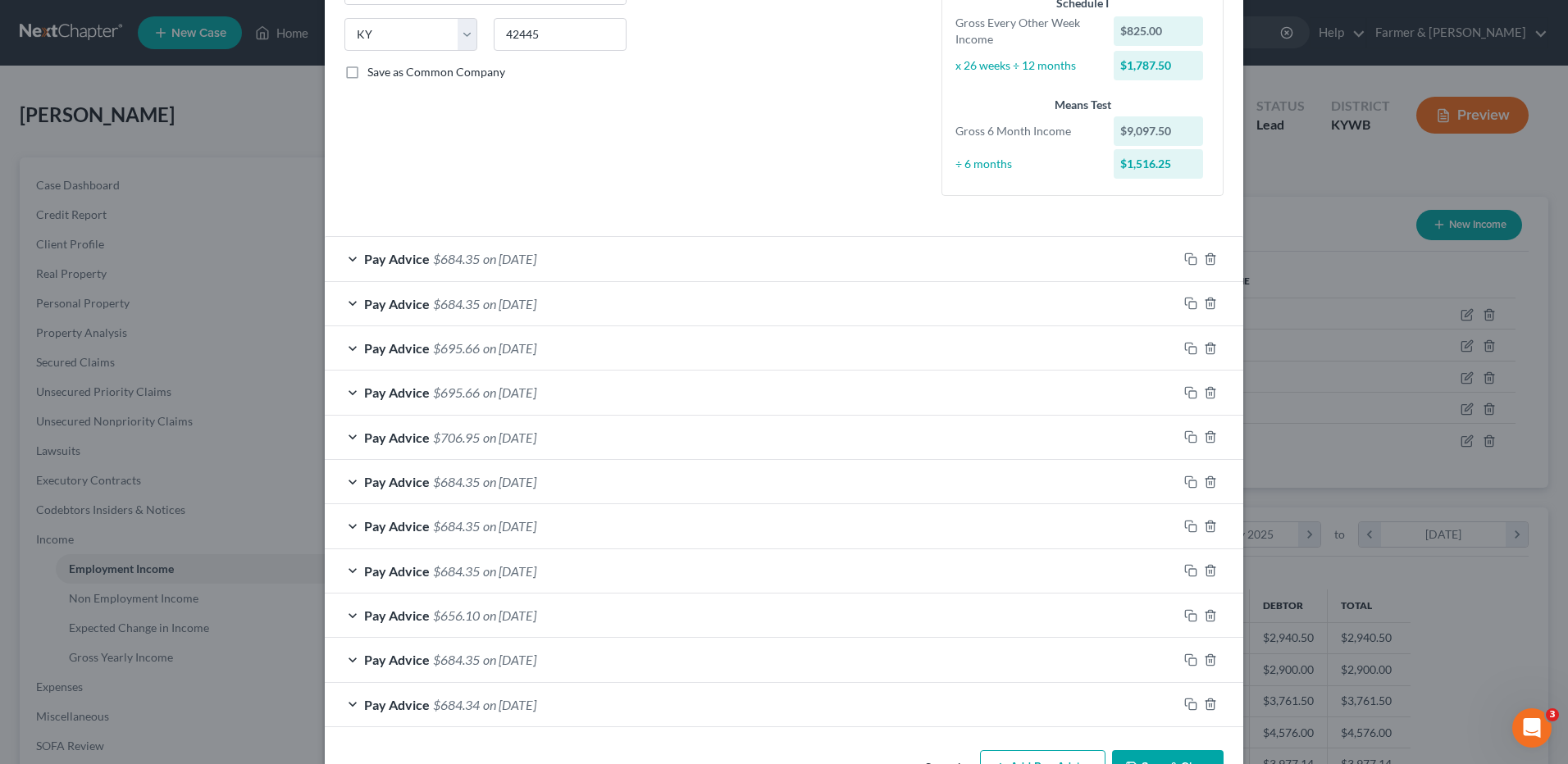
click at [514, 259] on span "on 06/27/2025" at bounding box center [509, 259] width 53 height 15
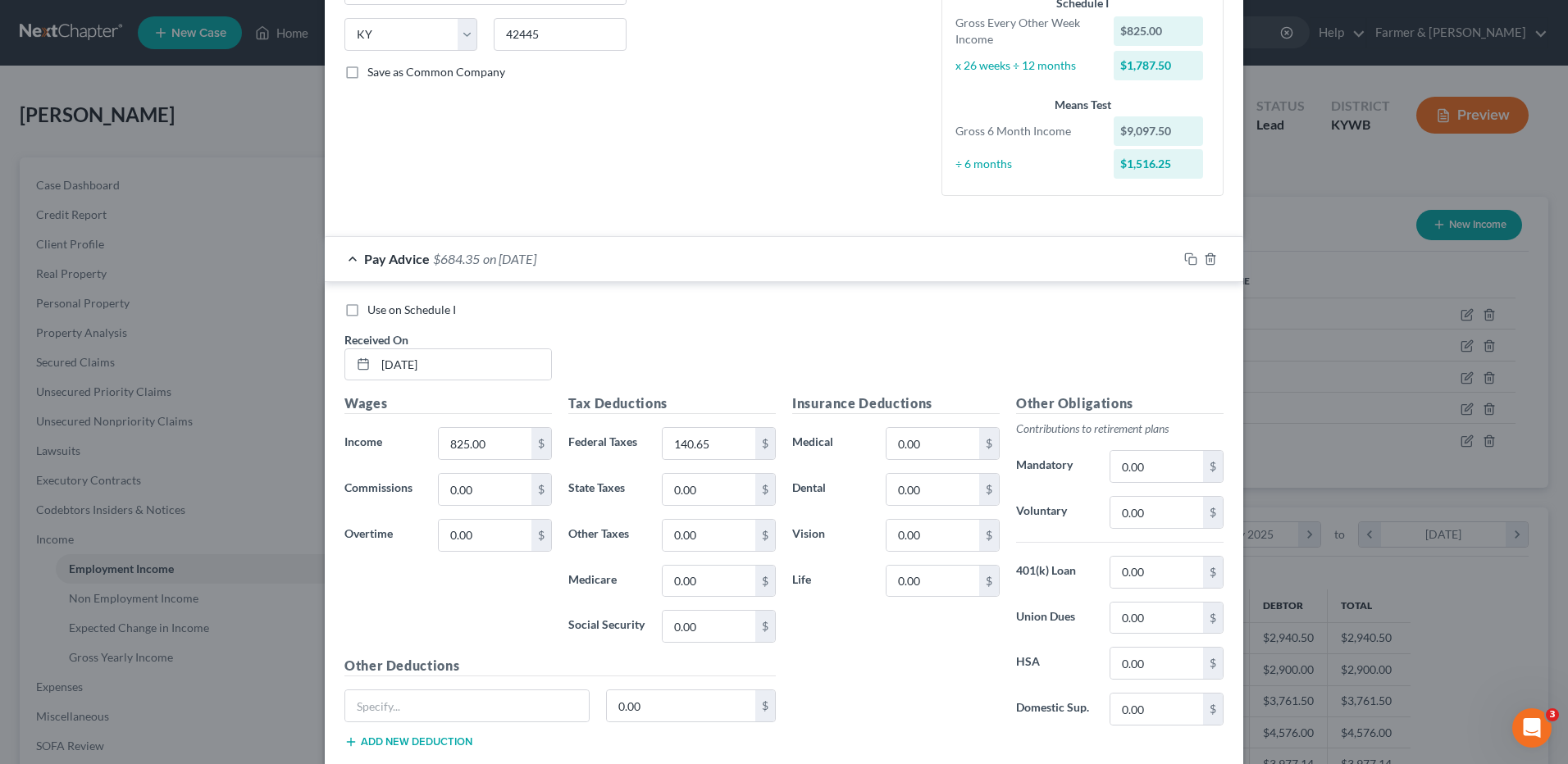
click at [518, 259] on span "on 06/27/2025" at bounding box center [509, 259] width 53 height 15
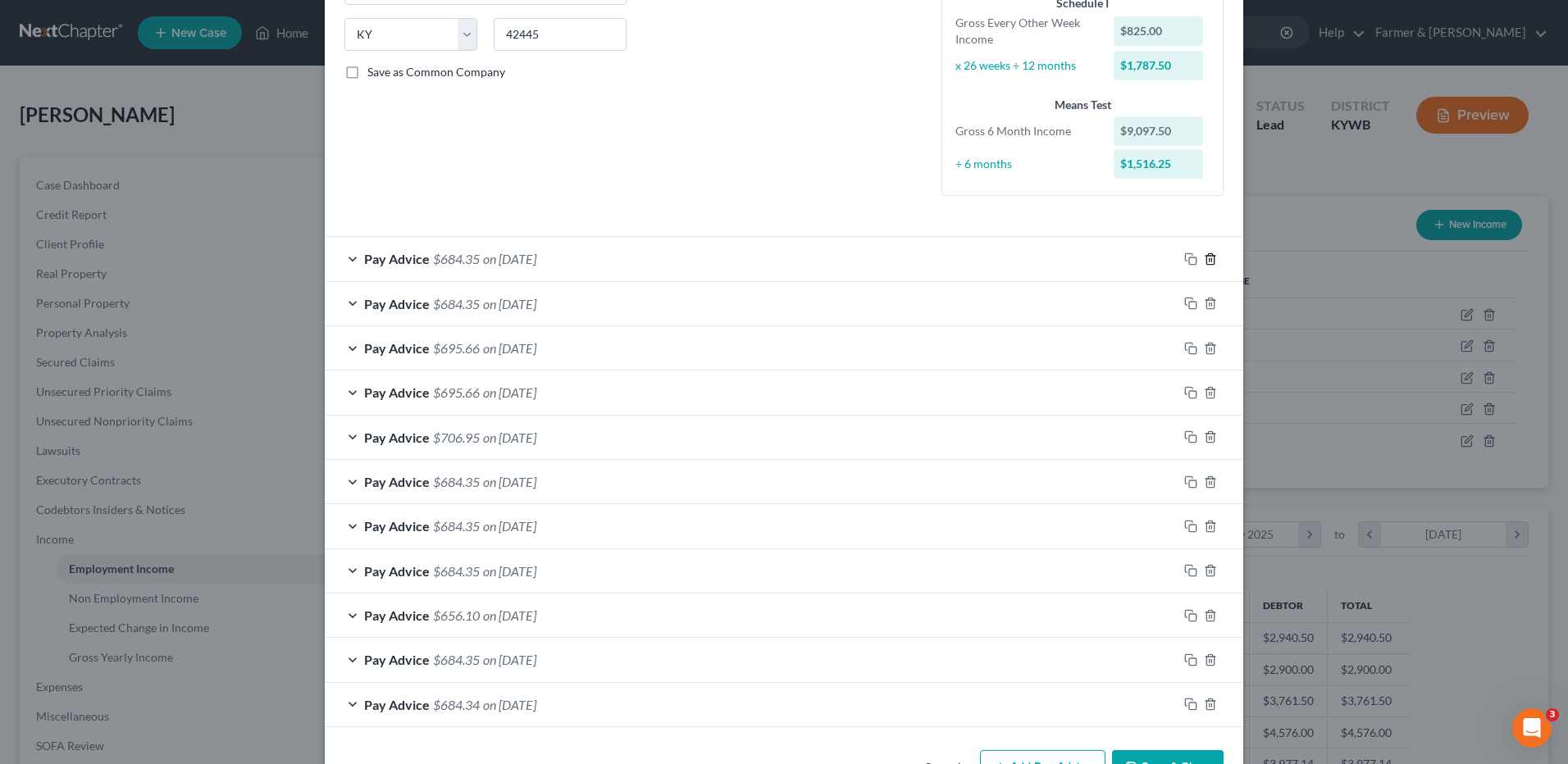
click at [1205, 257] on icon "button" at bounding box center [1211, 259] width 14 height 14
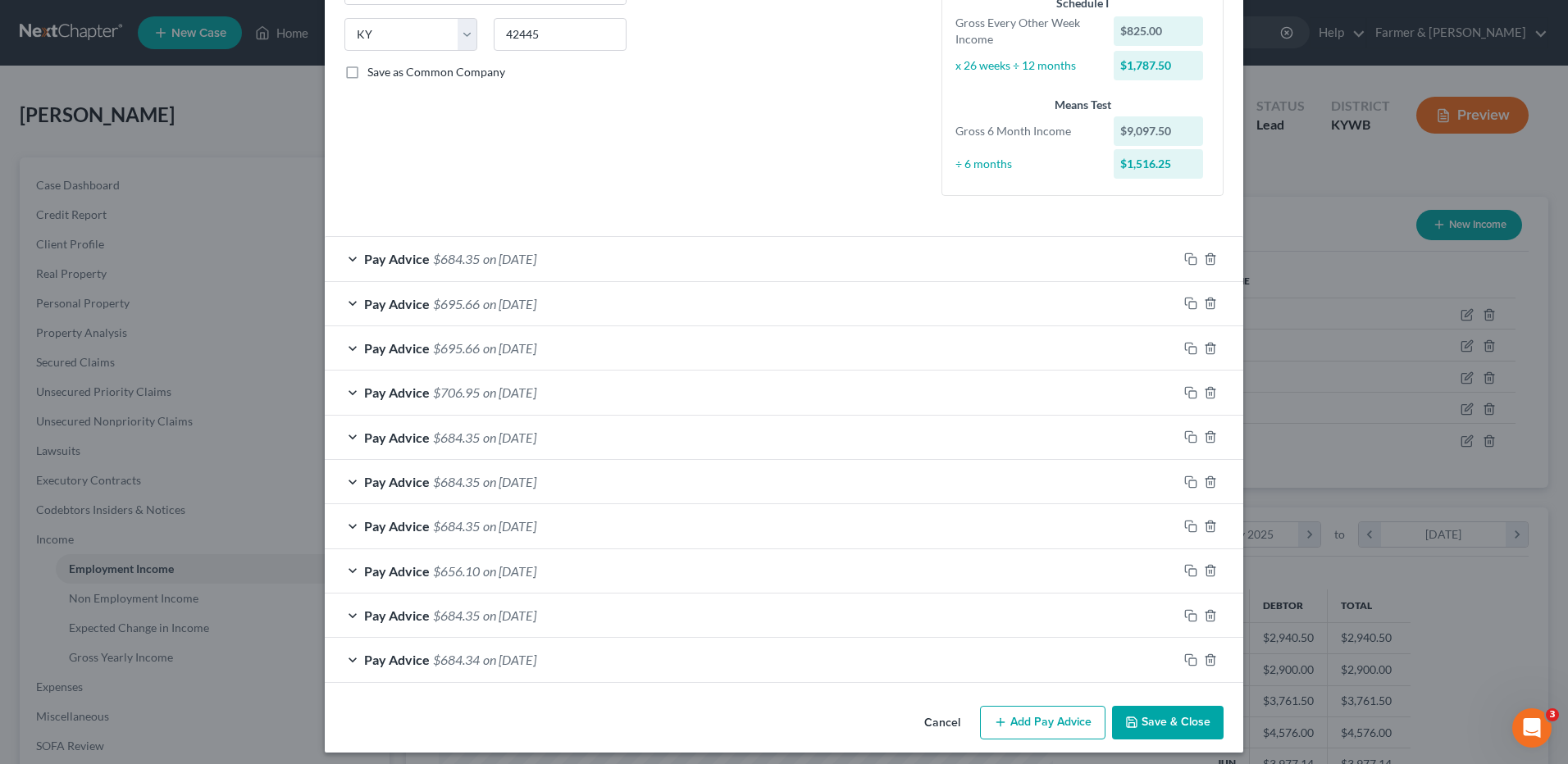
click at [527, 268] on div "Pay Advice $684.35 on 06/27/2025" at bounding box center [752, 259] width 853 height 43
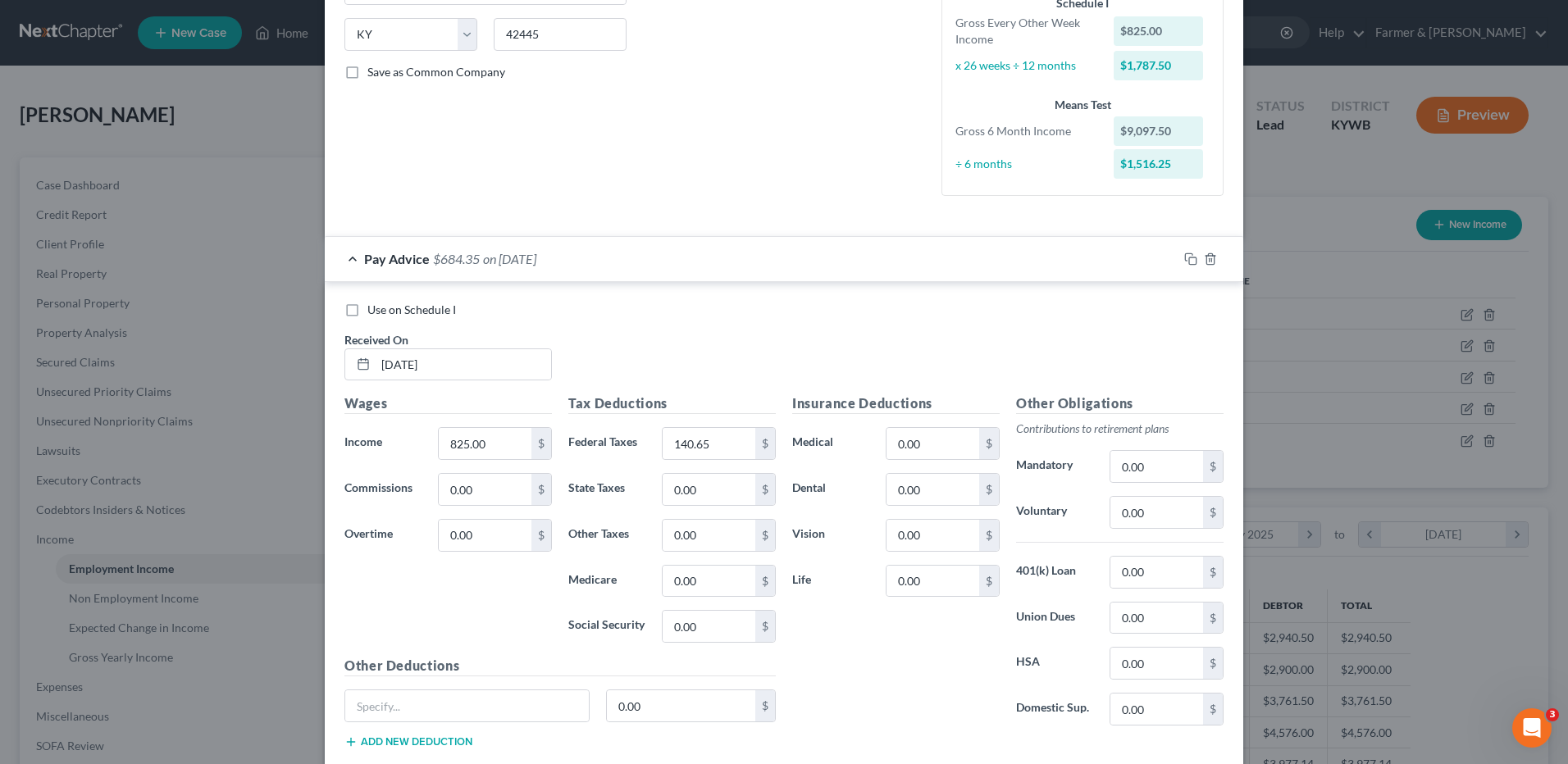
click at [368, 311] on label "Use on Schedule I" at bounding box center [412, 310] width 89 height 16
click at [374, 311] on input "Use on Schedule I" at bounding box center [379, 307] width 11 height 11
checkbox input "true"
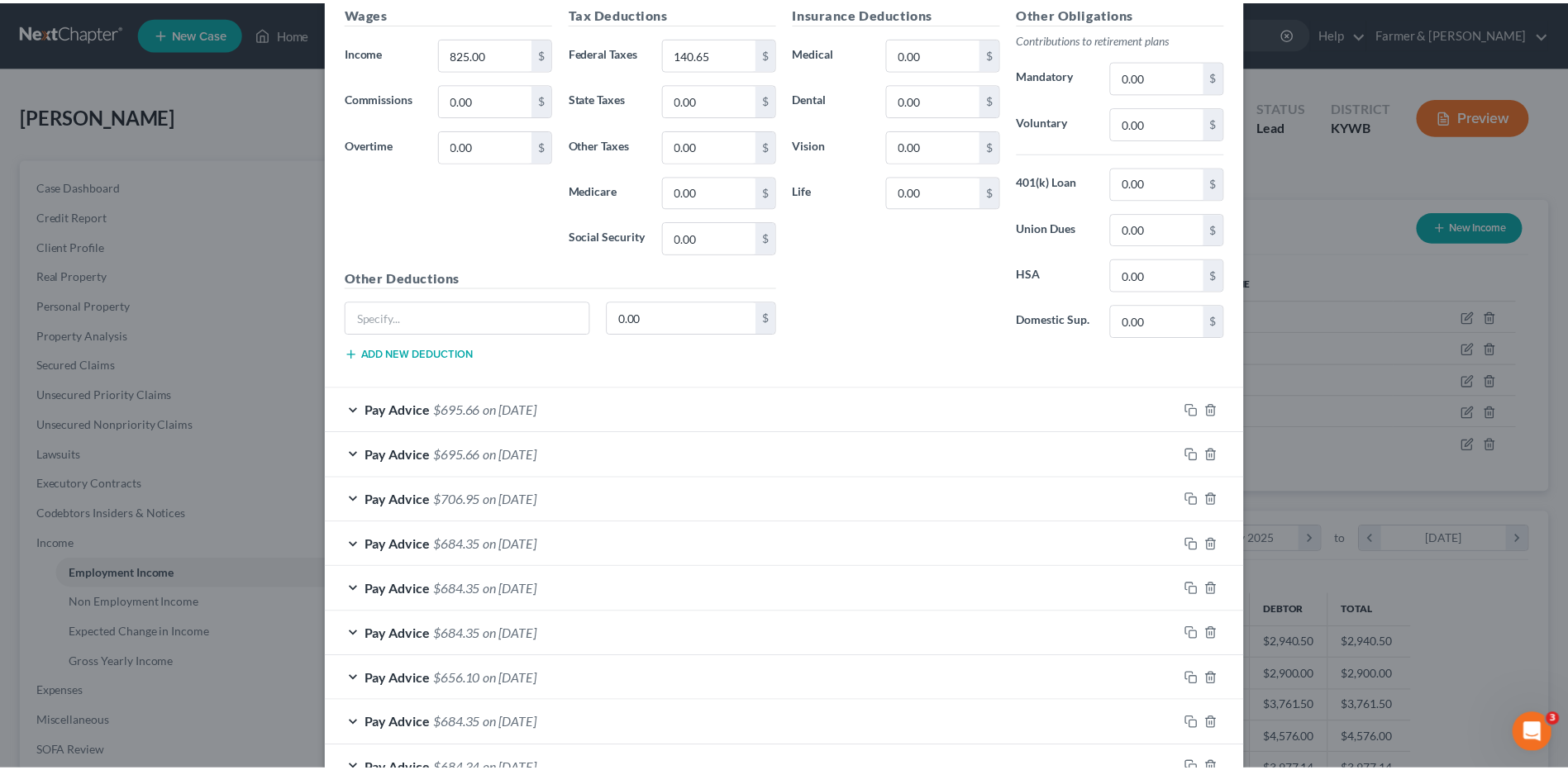
scroll to position [830, 0]
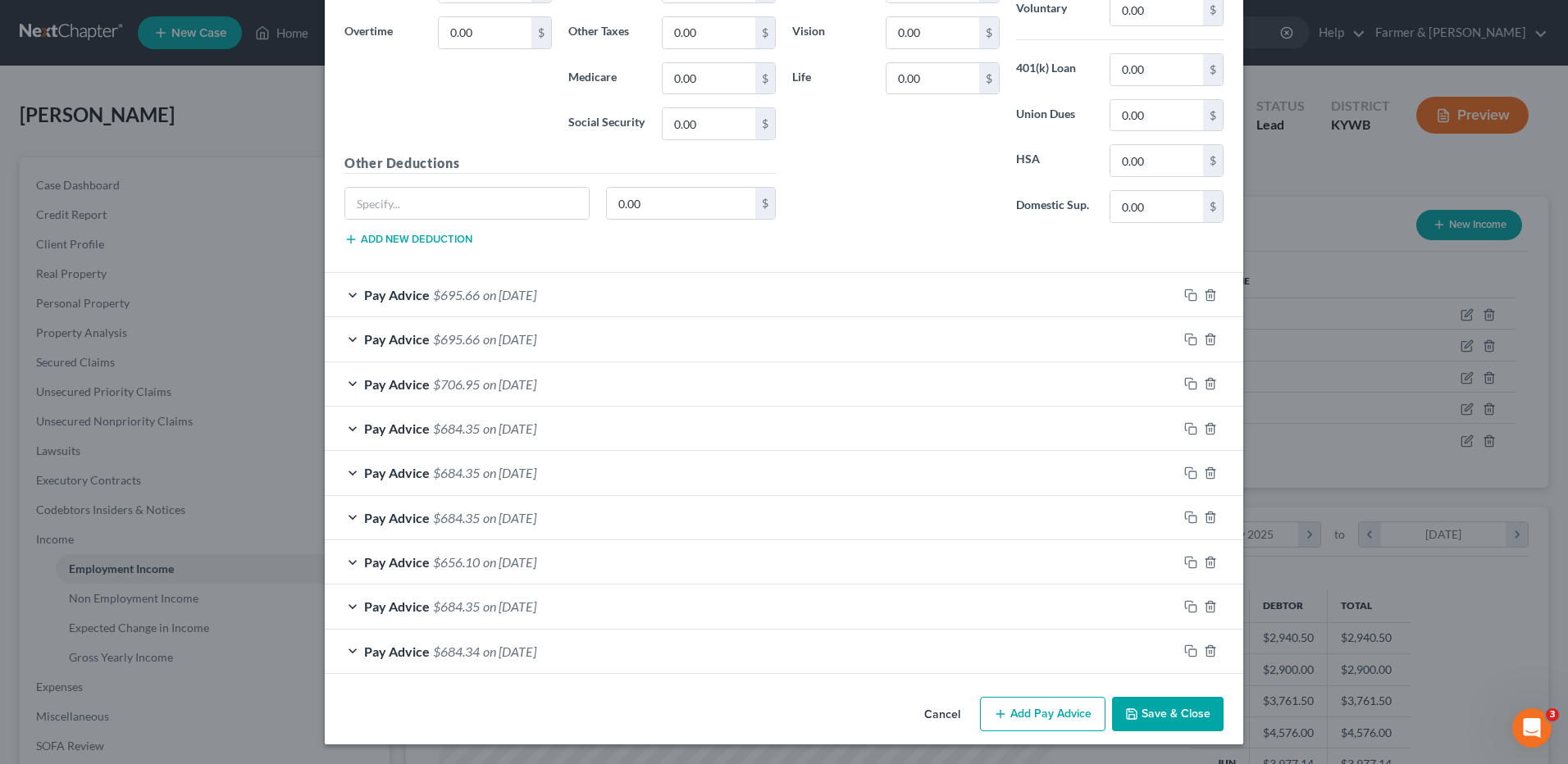
click at [1150, 713] on button "Save & Close" at bounding box center [1169, 715] width 112 height 35
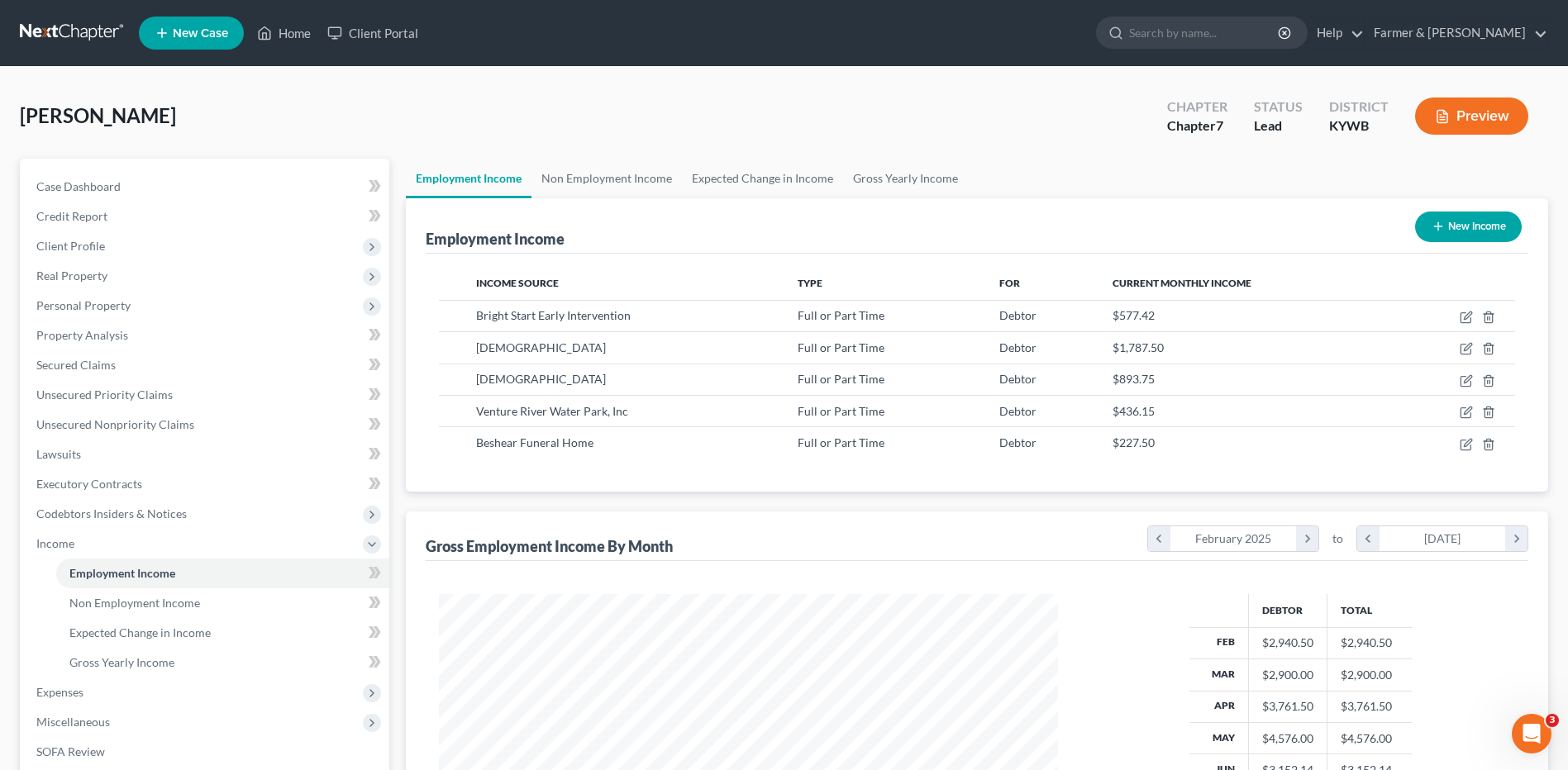
scroll to position [826182, 825739]
click at [157, 297] on span "Personal Property" at bounding box center [206, 305] width 366 height 30
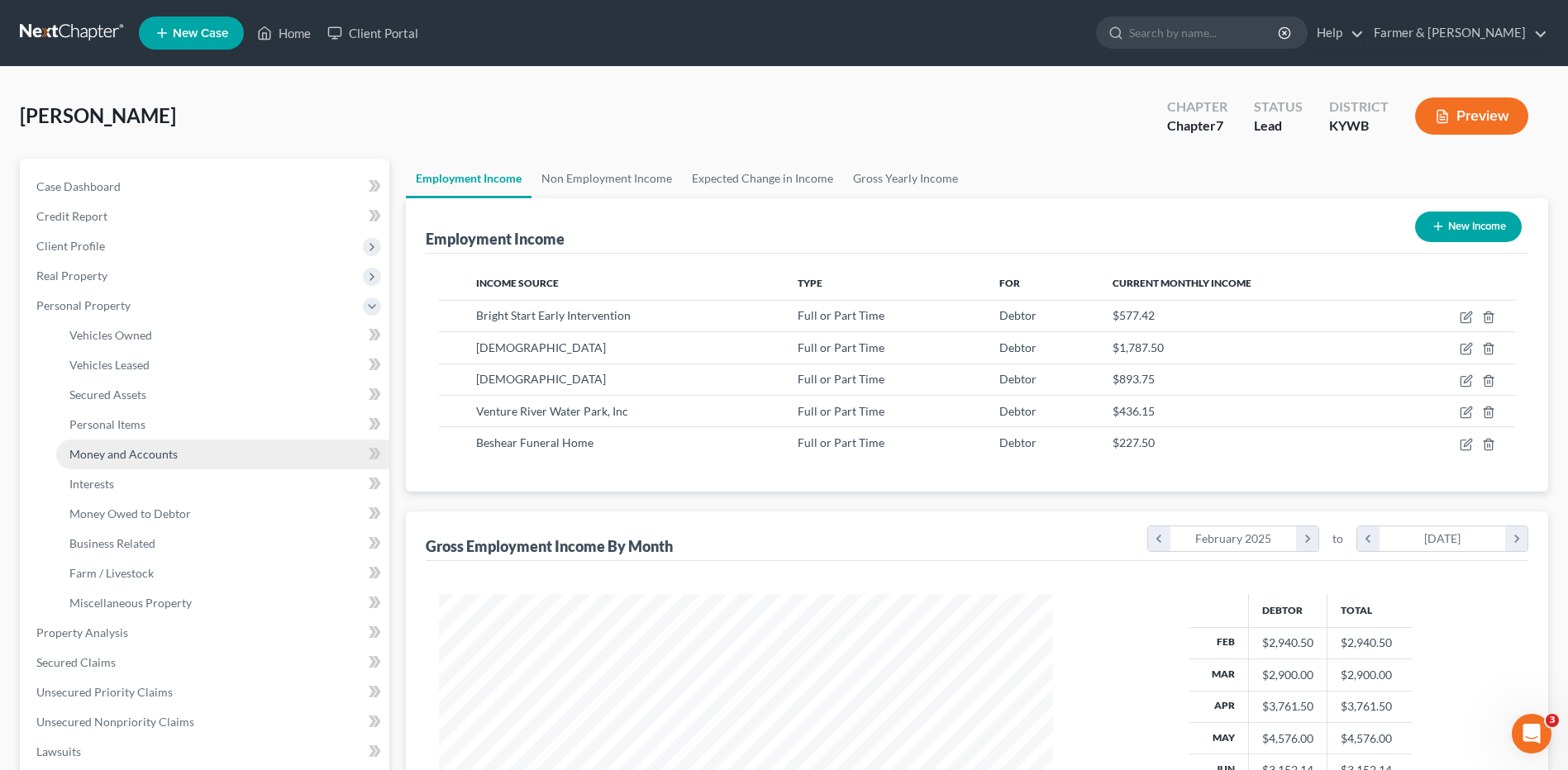
click at [174, 449] on span "Money and Accounts" at bounding box center [122, 454] width 108 height 14
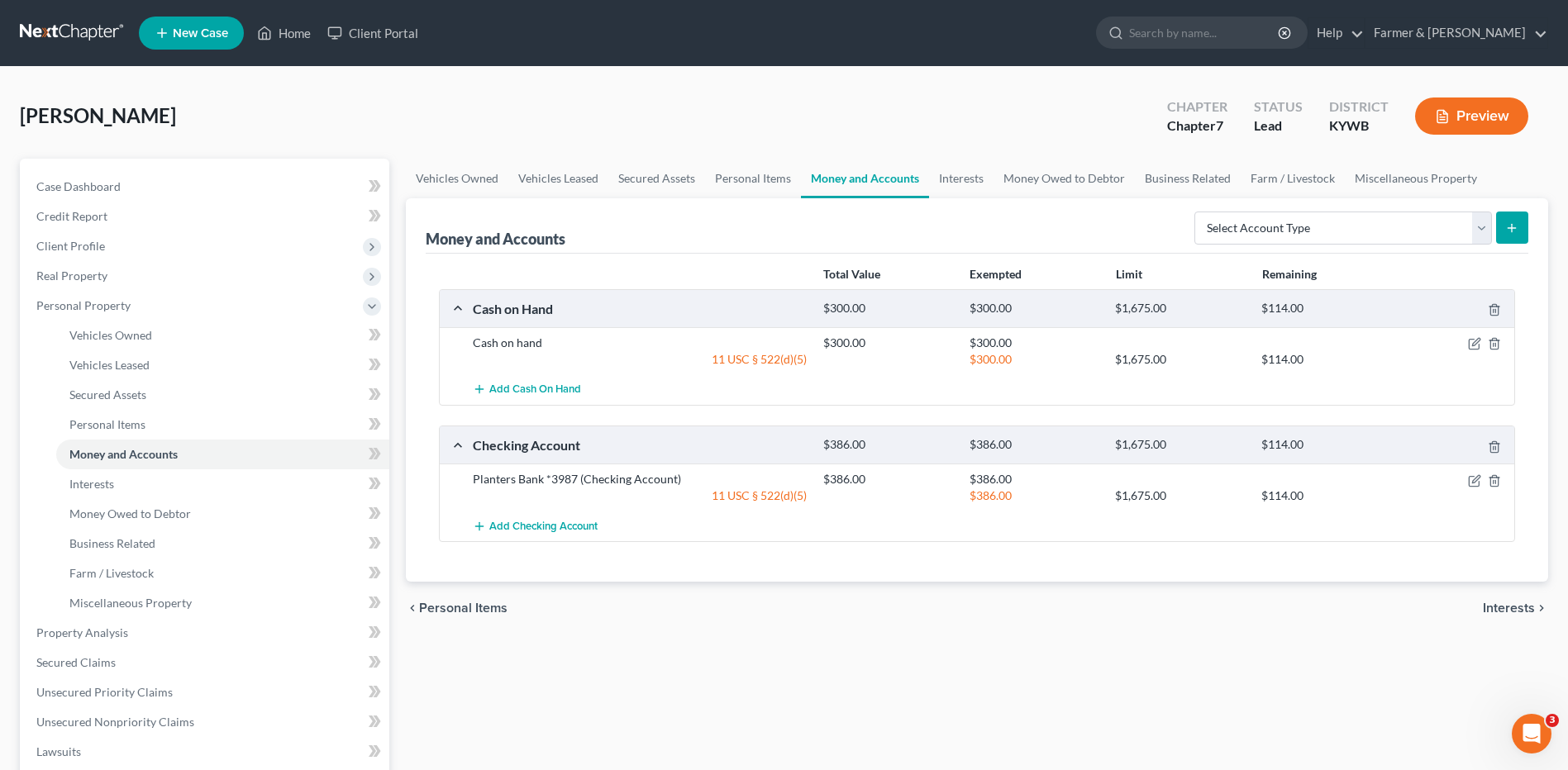
click at [1466, 481] on div at bounding box center [1457, 479] width 117 height 17
click at [1475, 484] on icon "button" at bounding box center [1475, 481] width 14 height 14
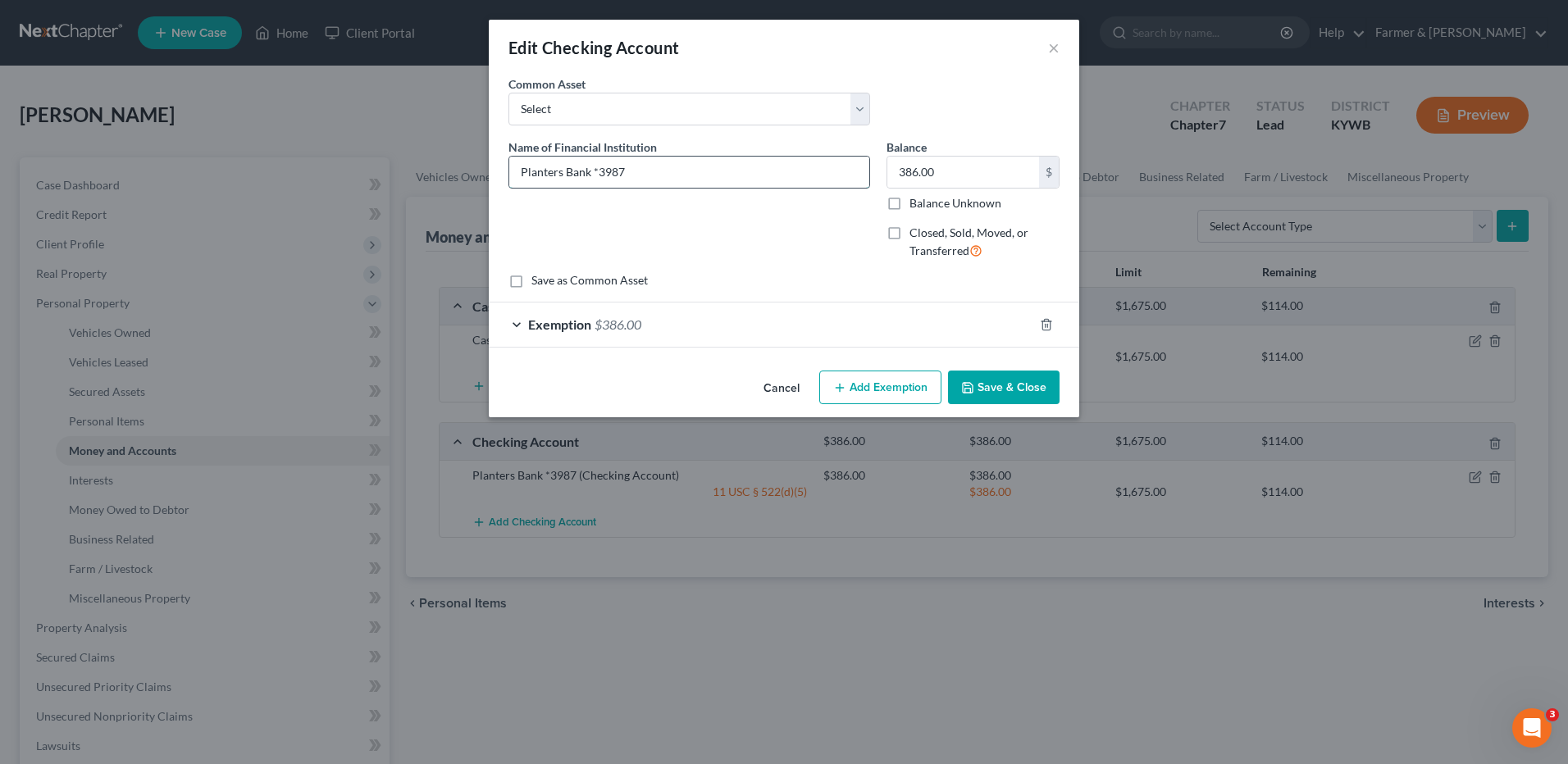
click at [600, 177] on input "Planters Bank *3987" at bounding box center [689, 172] width 360 height 31
type input "Planters Bank #3987"
click at [990, 377] on button "Save & Close" at bounding box center [1004, 388] width 112 height 35
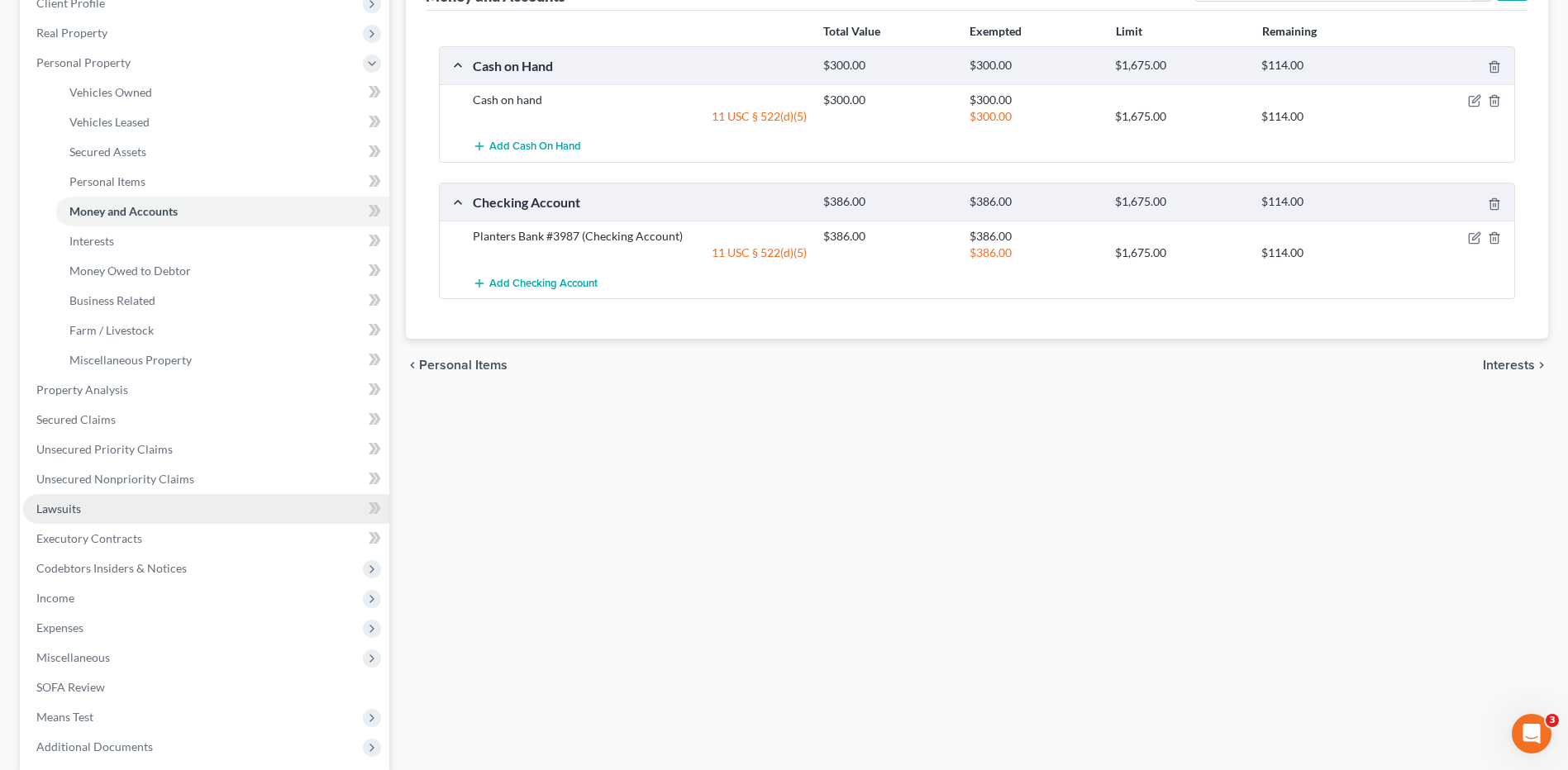
scroll to position [248, 0]
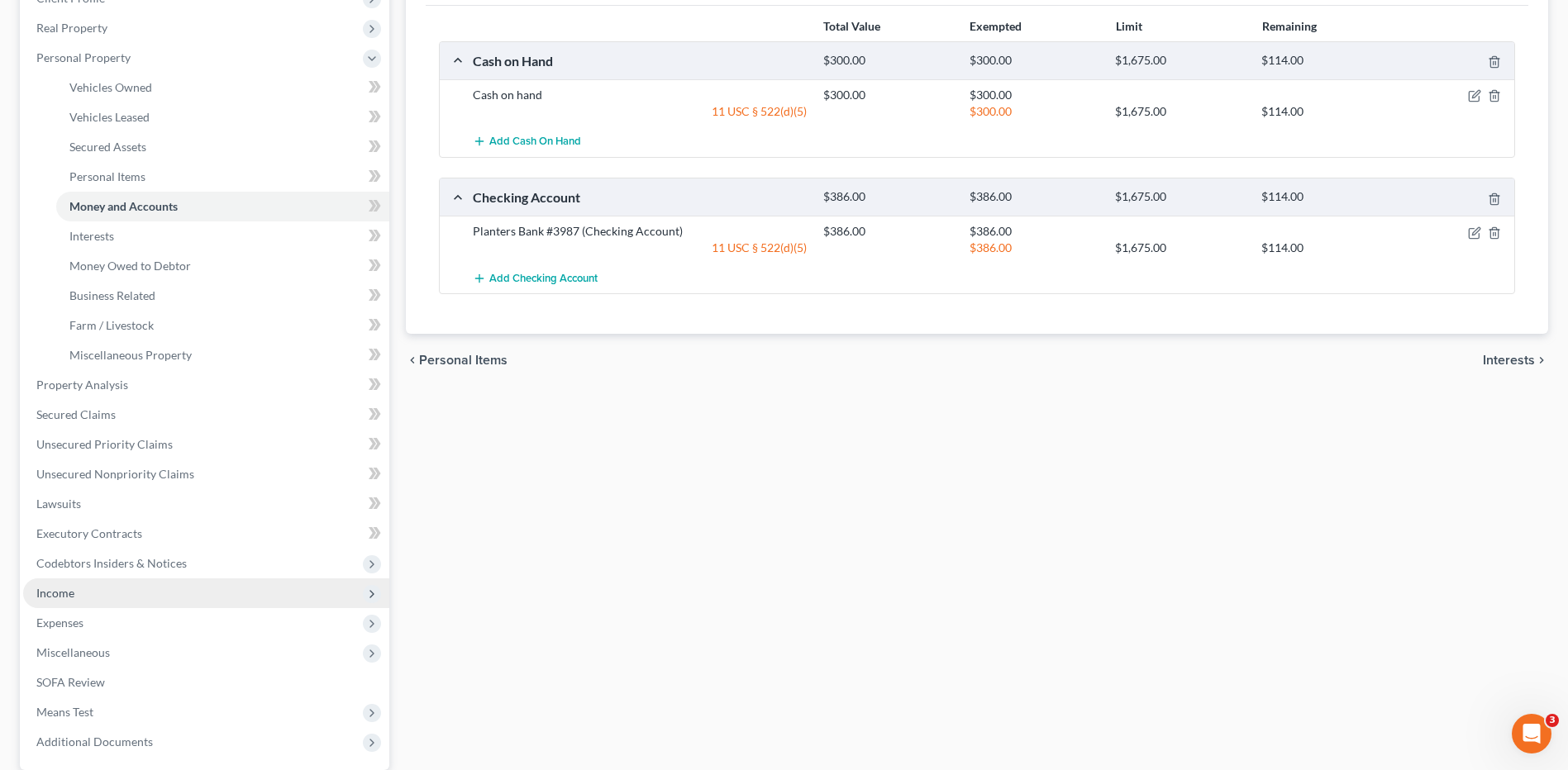
click at [127, 592] on span "Income" at bounding box center [206, 593] width 366 height 30
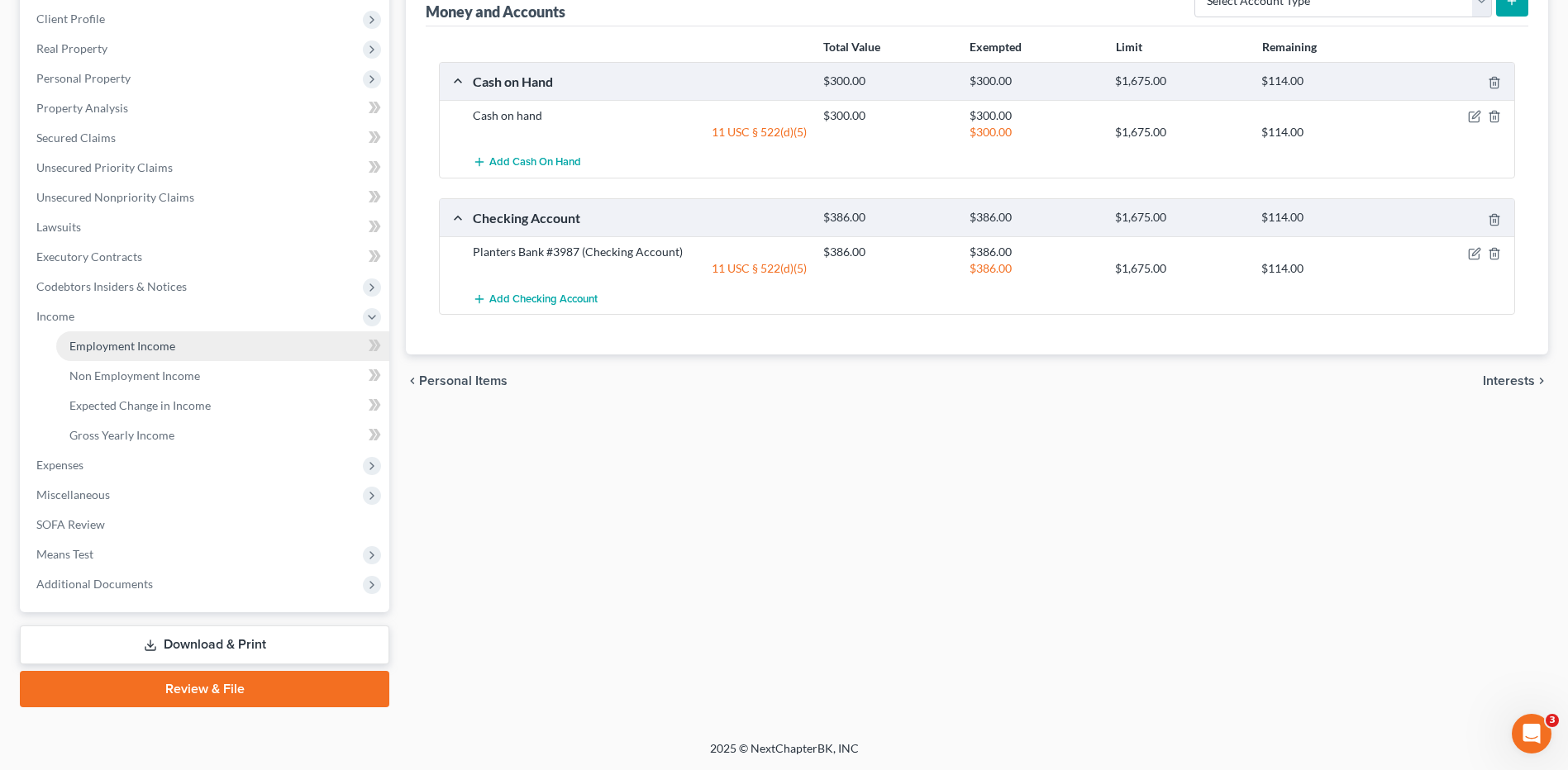
click at [202, 351] on link "Employment Income" at bounding box center [223, 346] width 333 height 30
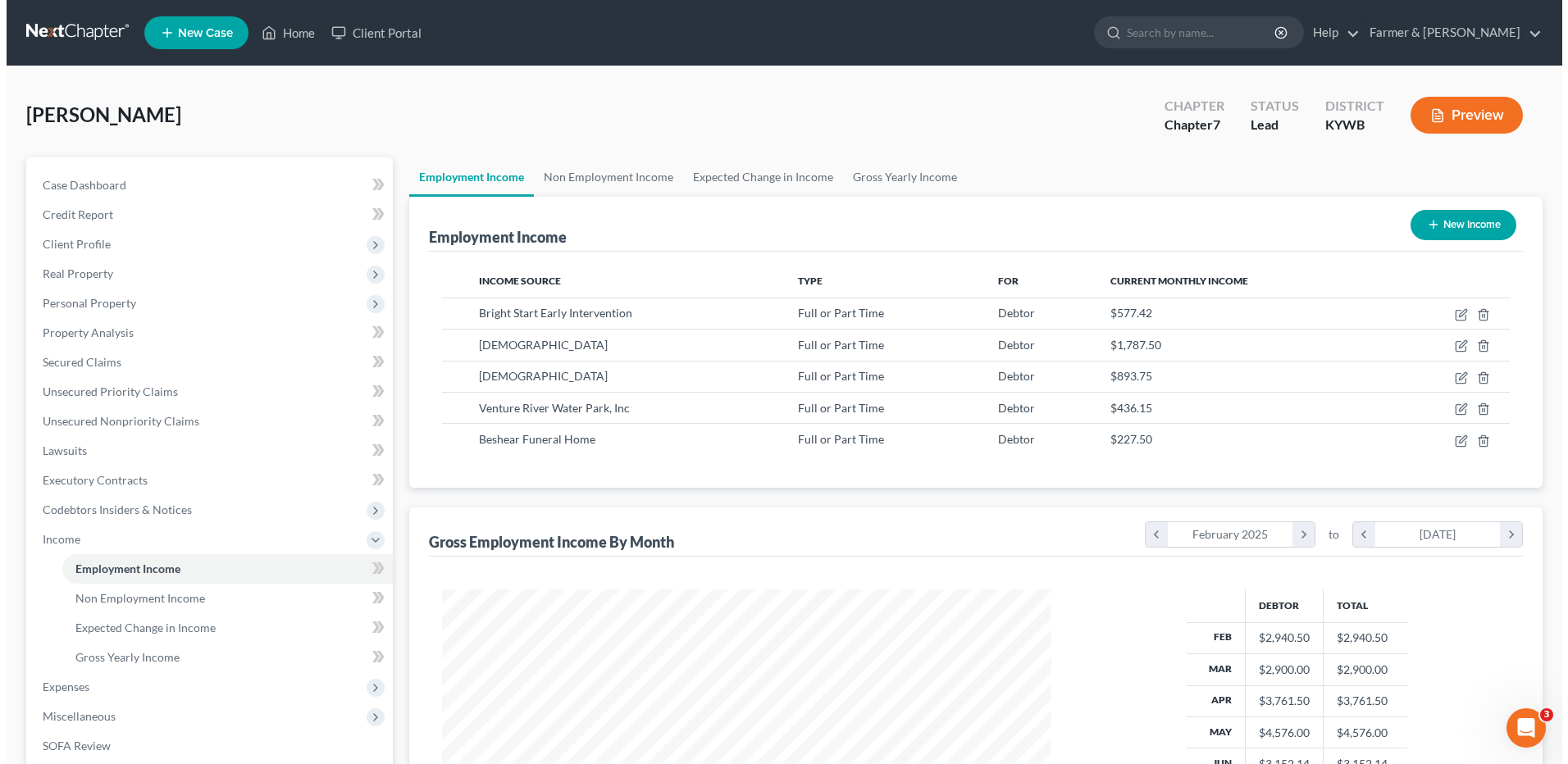
scroll to position [304, 642]
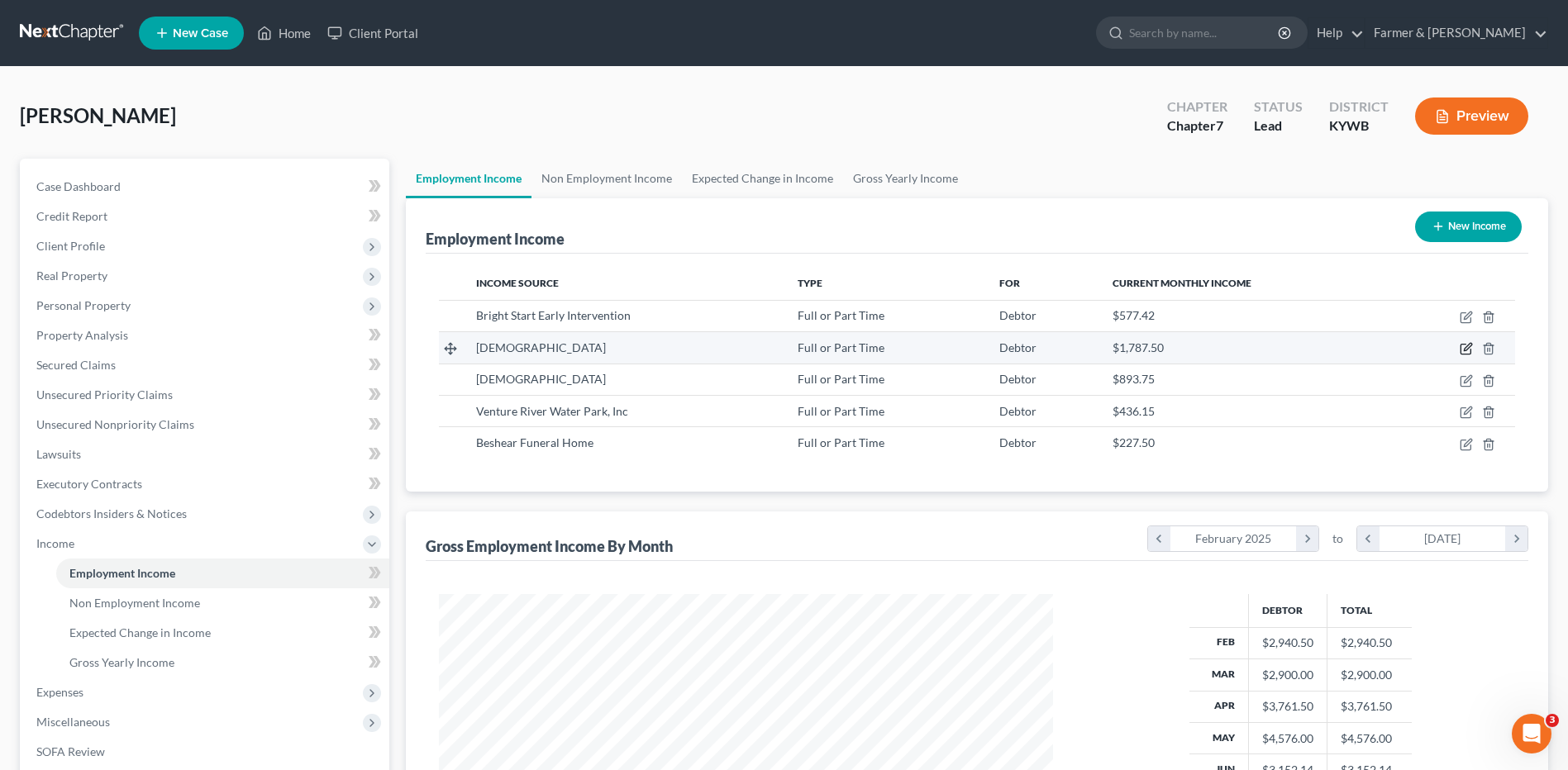
click at [1465, 353] on icon "button" at bounding box center [1466, 349] width 14 height 14
select select "0"
select select "18"
select select "2"
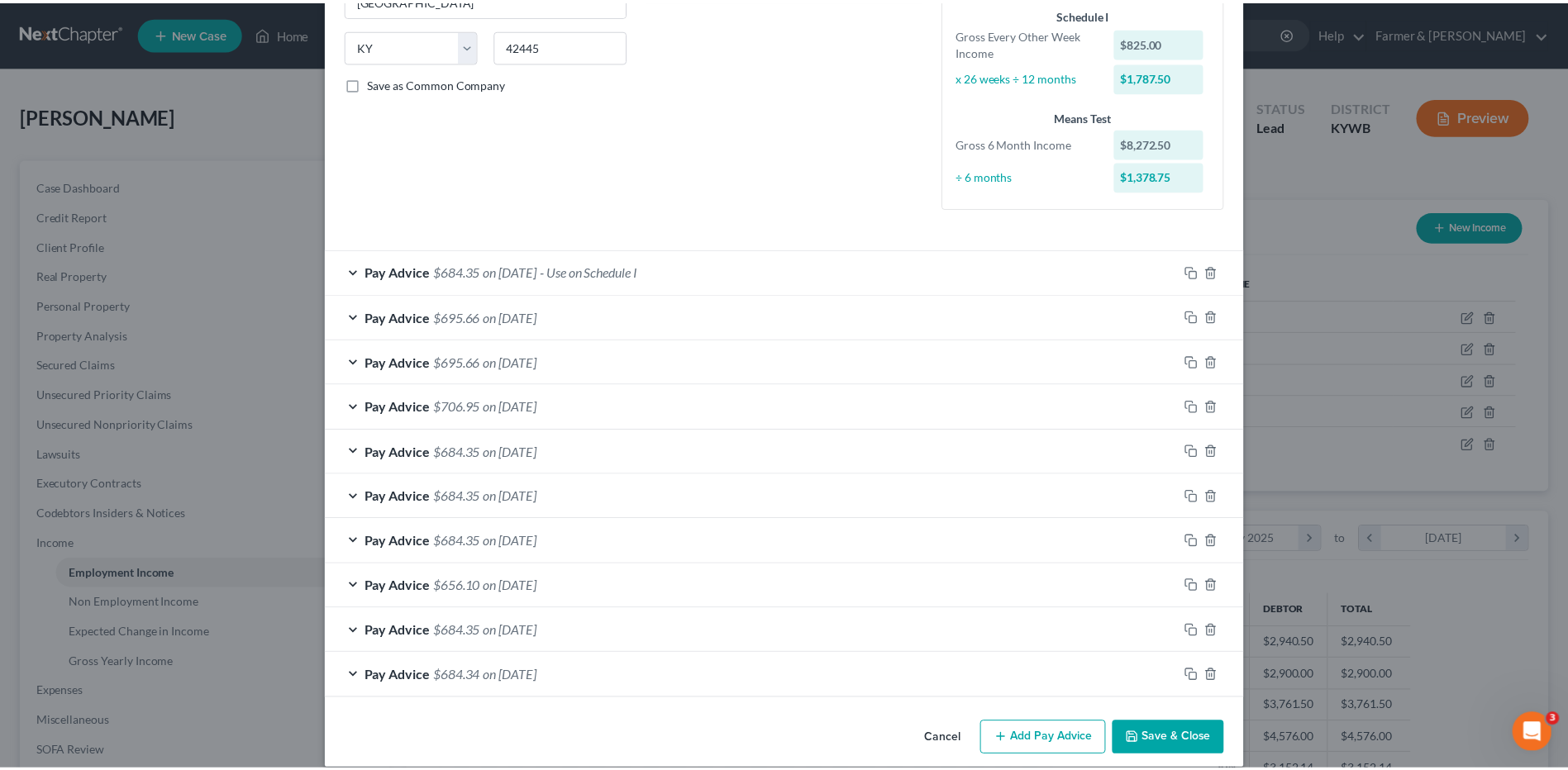
scroll to position [332, 0]
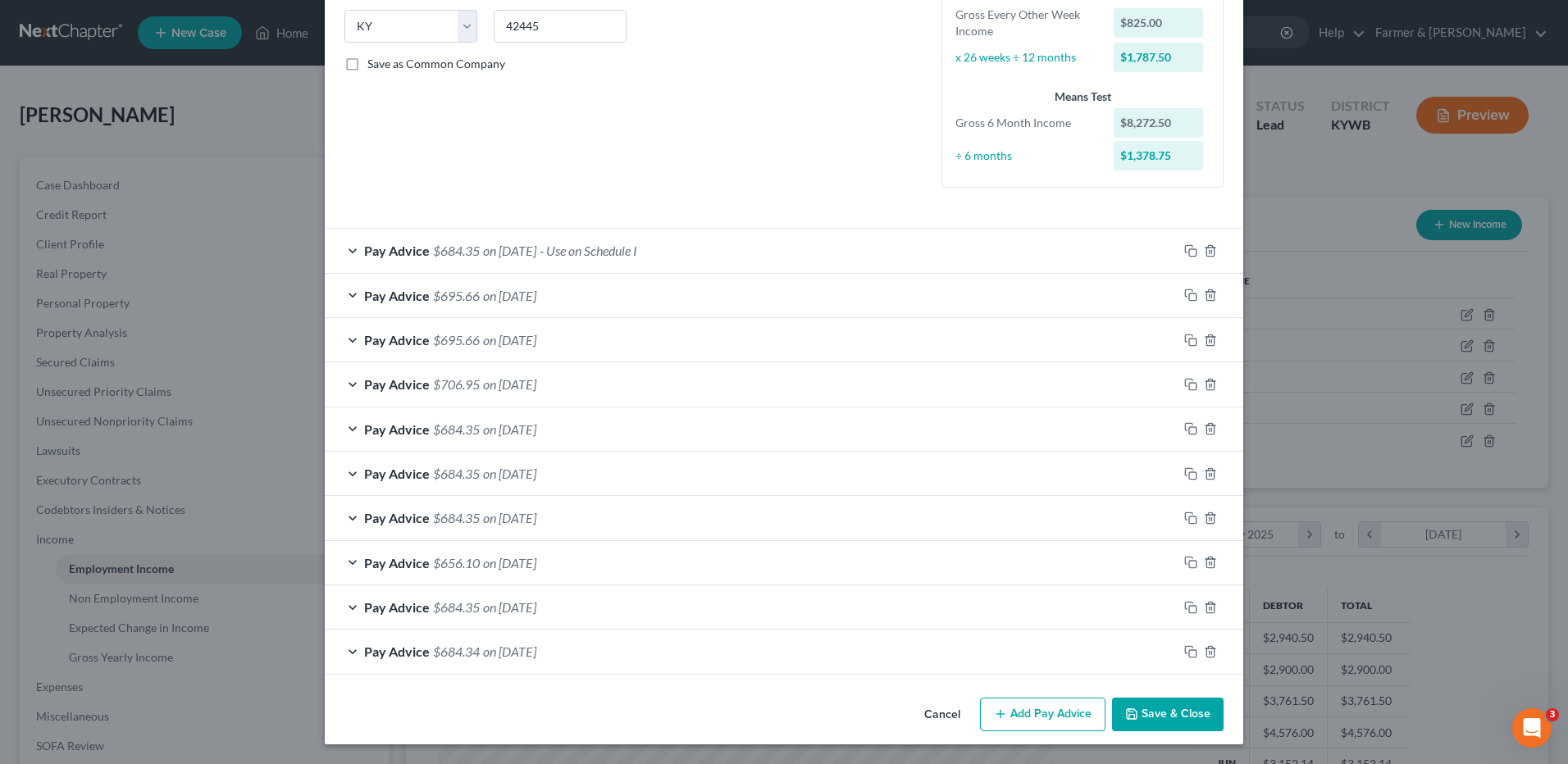
click at [939, 708] on button "Cancel" at bounding box center [942, 716] width 63 height 33
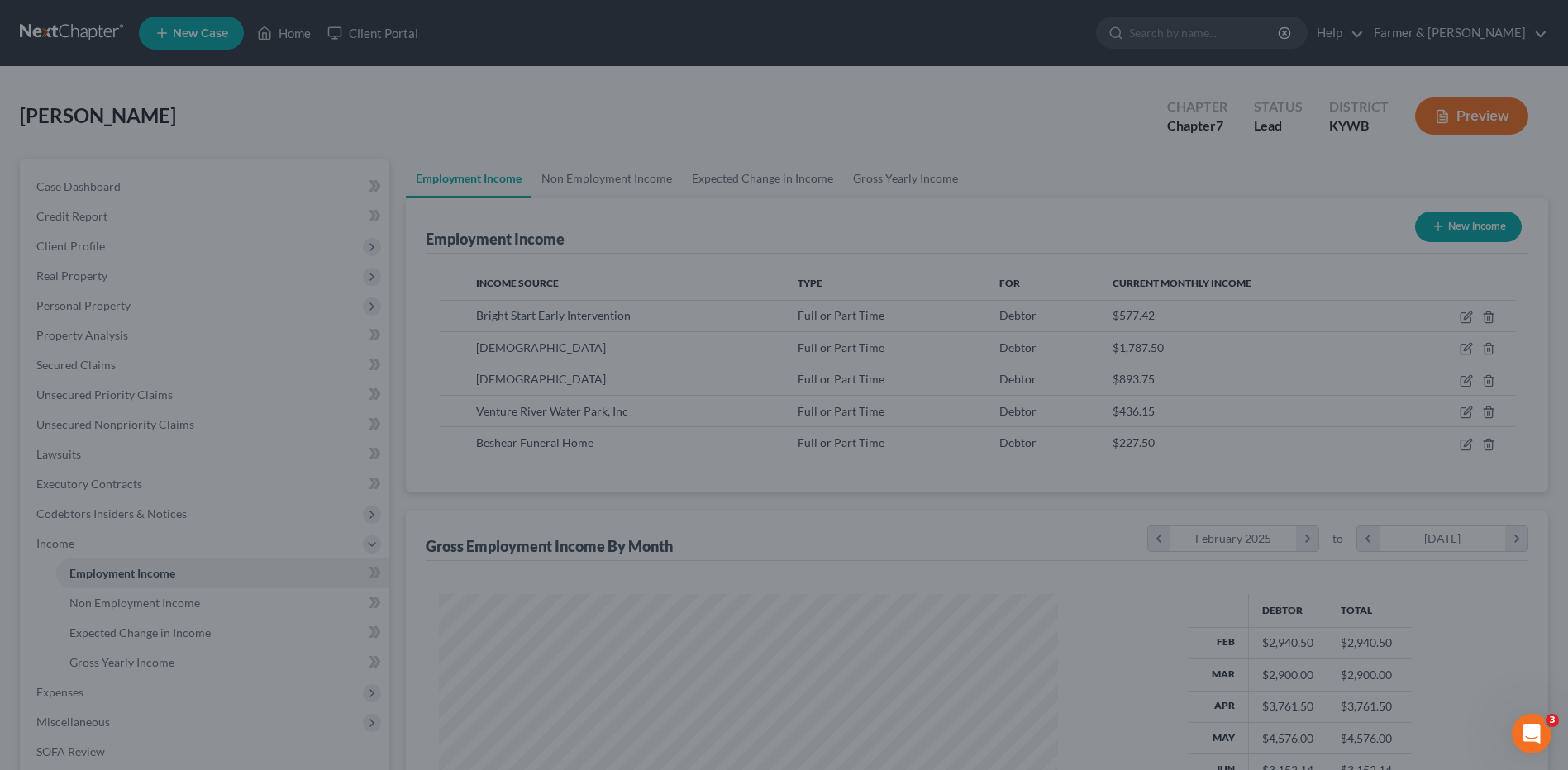
scroll to position [826182, 825739]
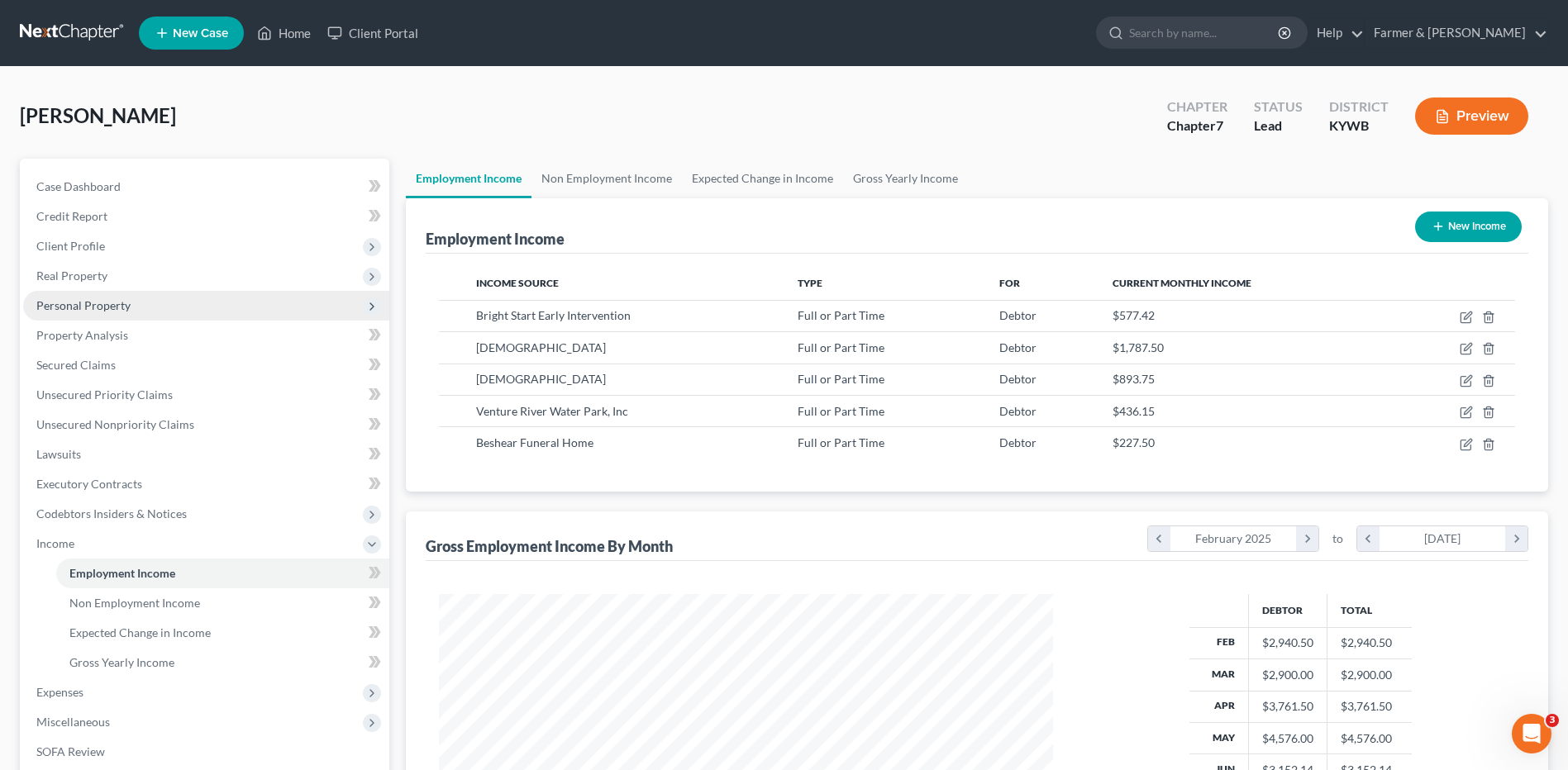
click at [119, 297] on span "Personal Property" at bounding box center [206, 305] width 366 height 30
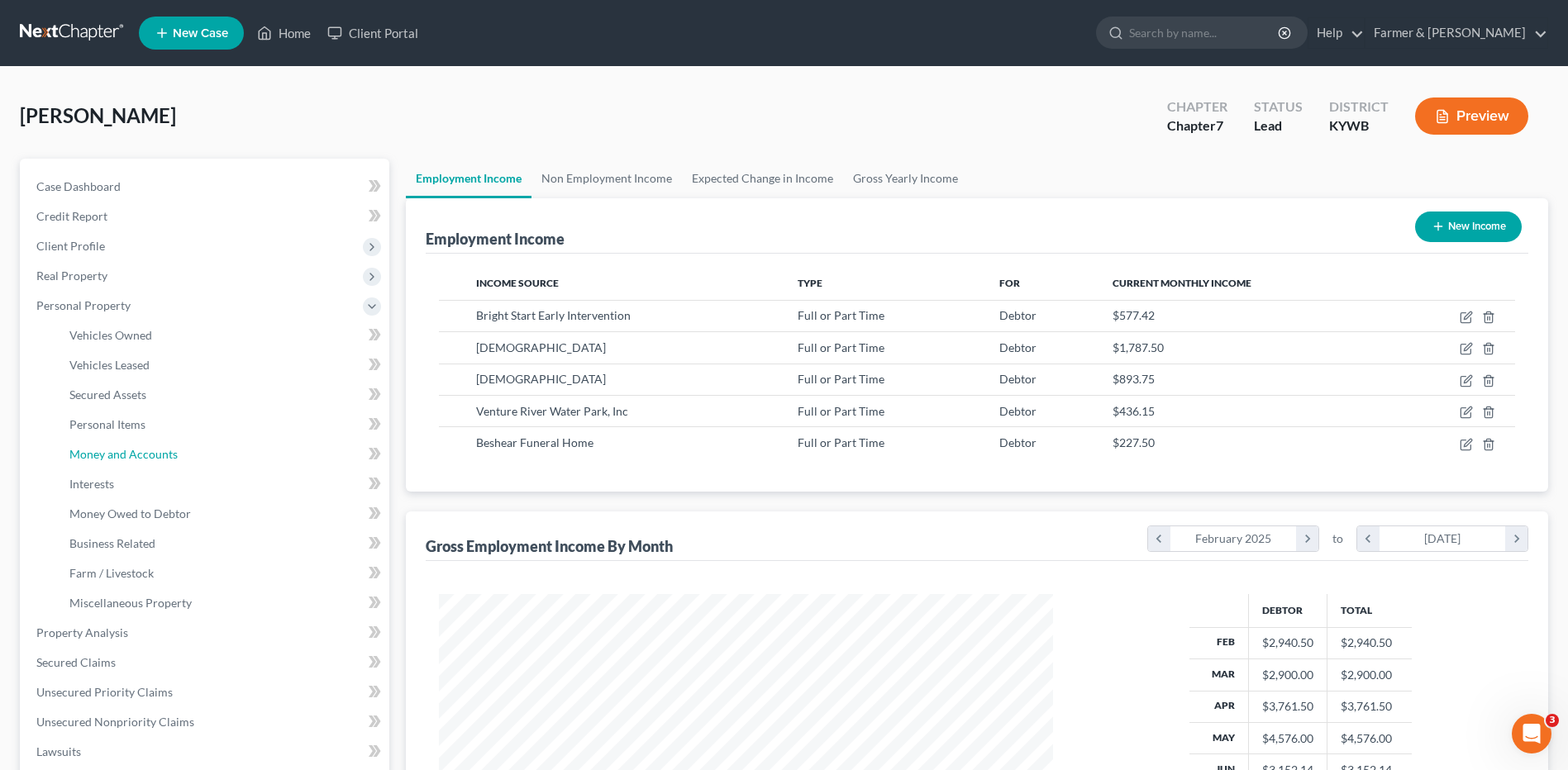
drag, startPoint x: 126, startPoint y: 460, endPoint x: 1547, endPoint y: 435, distance: 1421.2
click at [126, 460] on span "Money and Accounts" at bounding box center [122, 454] width 108 height 14
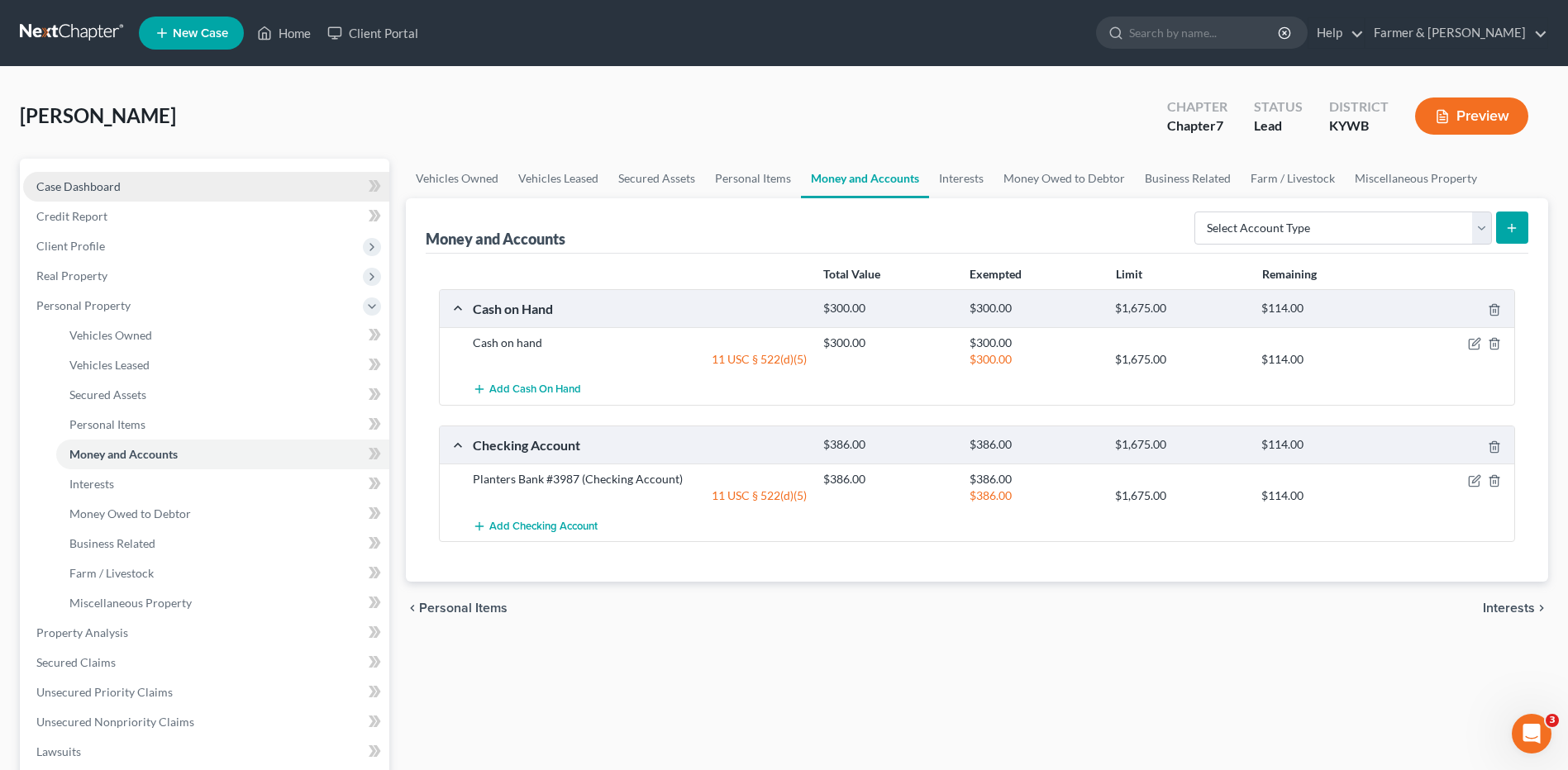
click at [202, 195] on link "Case Dashboard" at bounding box center [206, 187] width 366 height 30
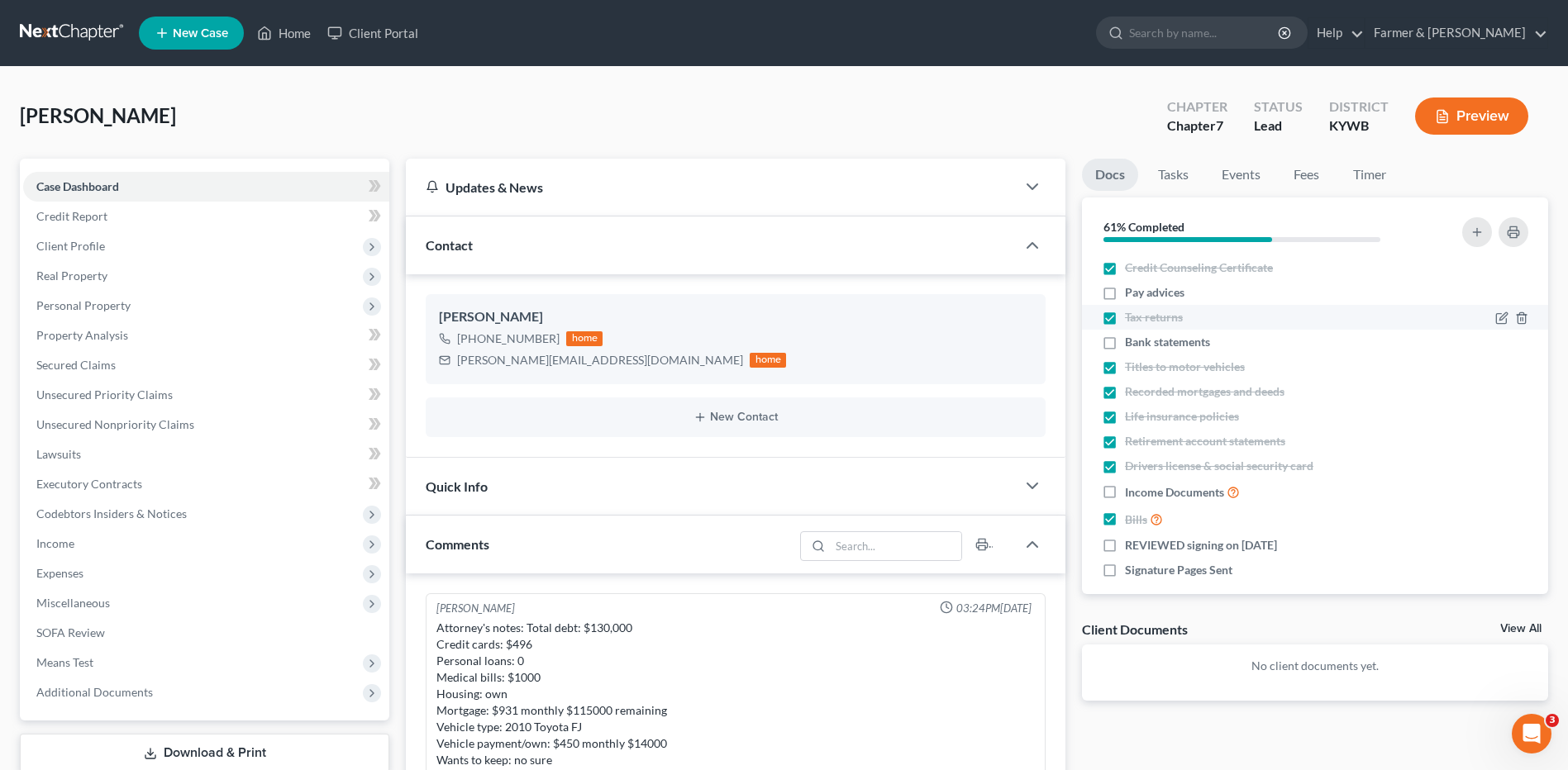
scroll to position [411, 0]
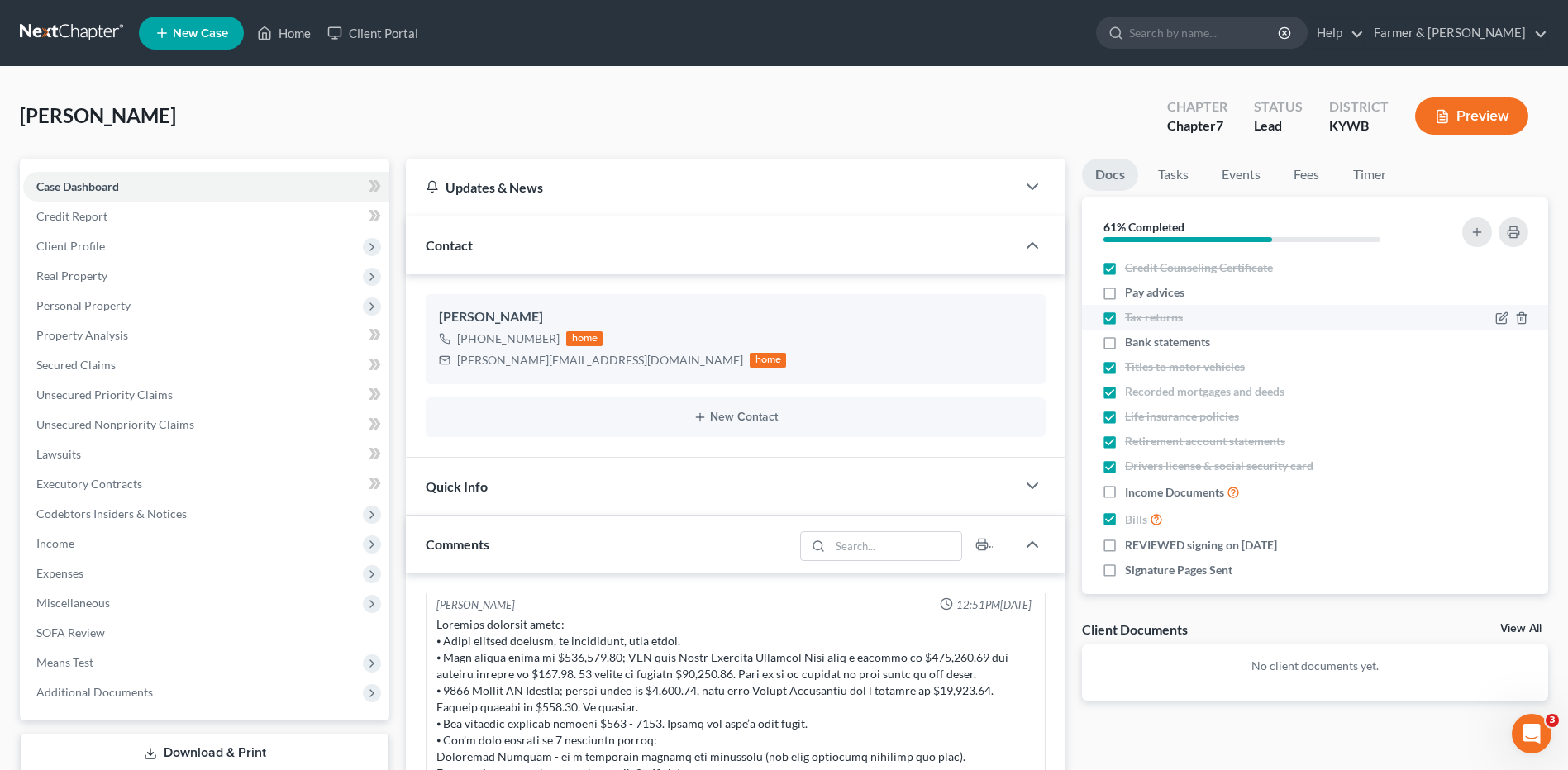
drag, startPoint x: 1105, startPoint y: 340, endPoint x: 1114, endPoint y: 326, distance: 16.6
click at [1125, 340] on label "Bank statements" at bounding box center [1167, 341] width 86 height 17
click at [1132, 340] on input "Bank statements" at bounding box center [1136, 338] width 11 height 11
checkbox input "true"
click at [1495, 291] on icon "button" at bounding box center [1502, 294] width 14 height 14
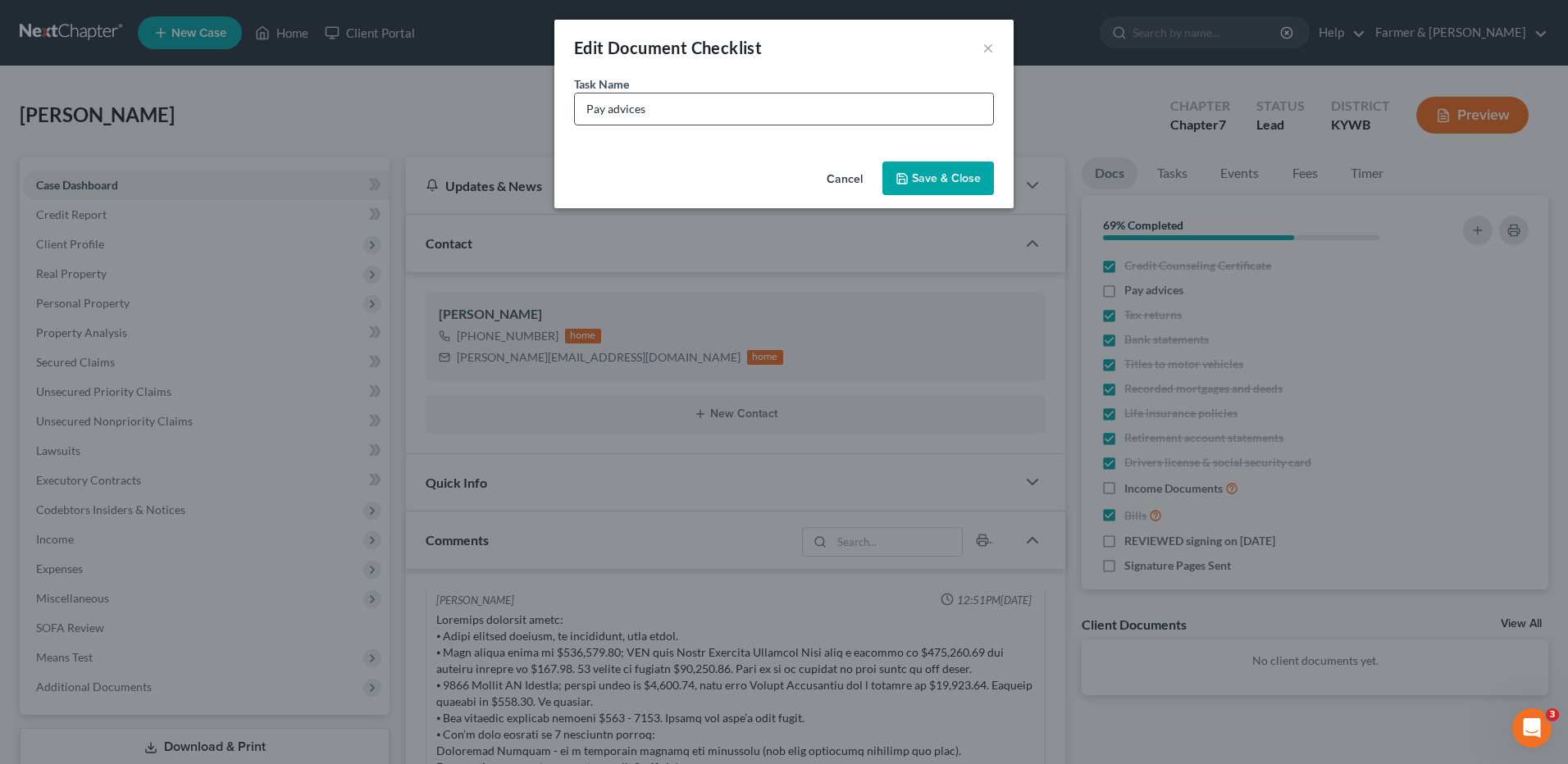
click at [716, 111] on input "Pay advices" at bounding box center [784, 109] width 419 height 31
type input "Pay advices - Need July"
click at [949, 181] on button "Save & Close" at bounding box center [939, 178] width 112 height 35
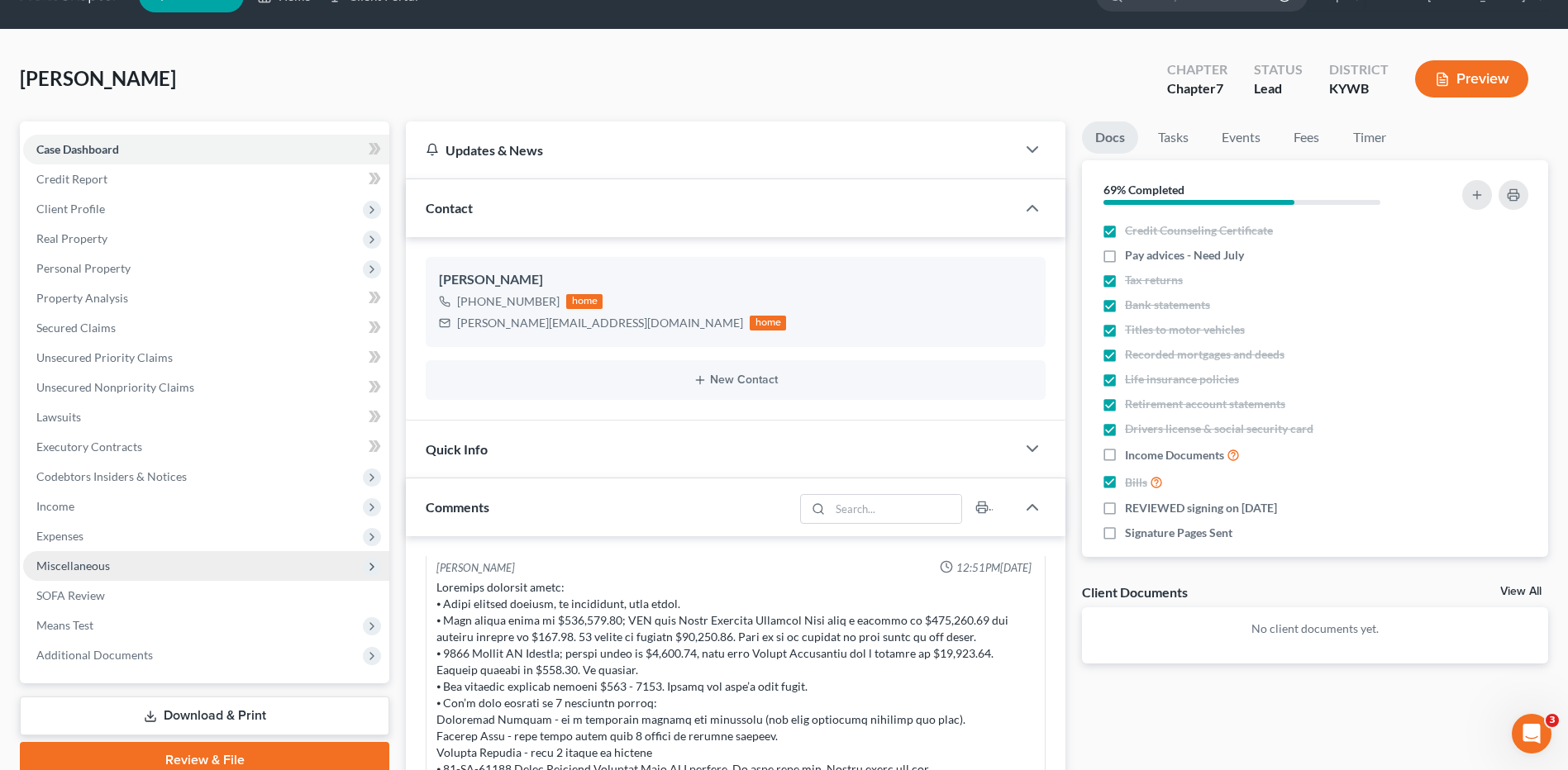
scroll to position [0, 0]
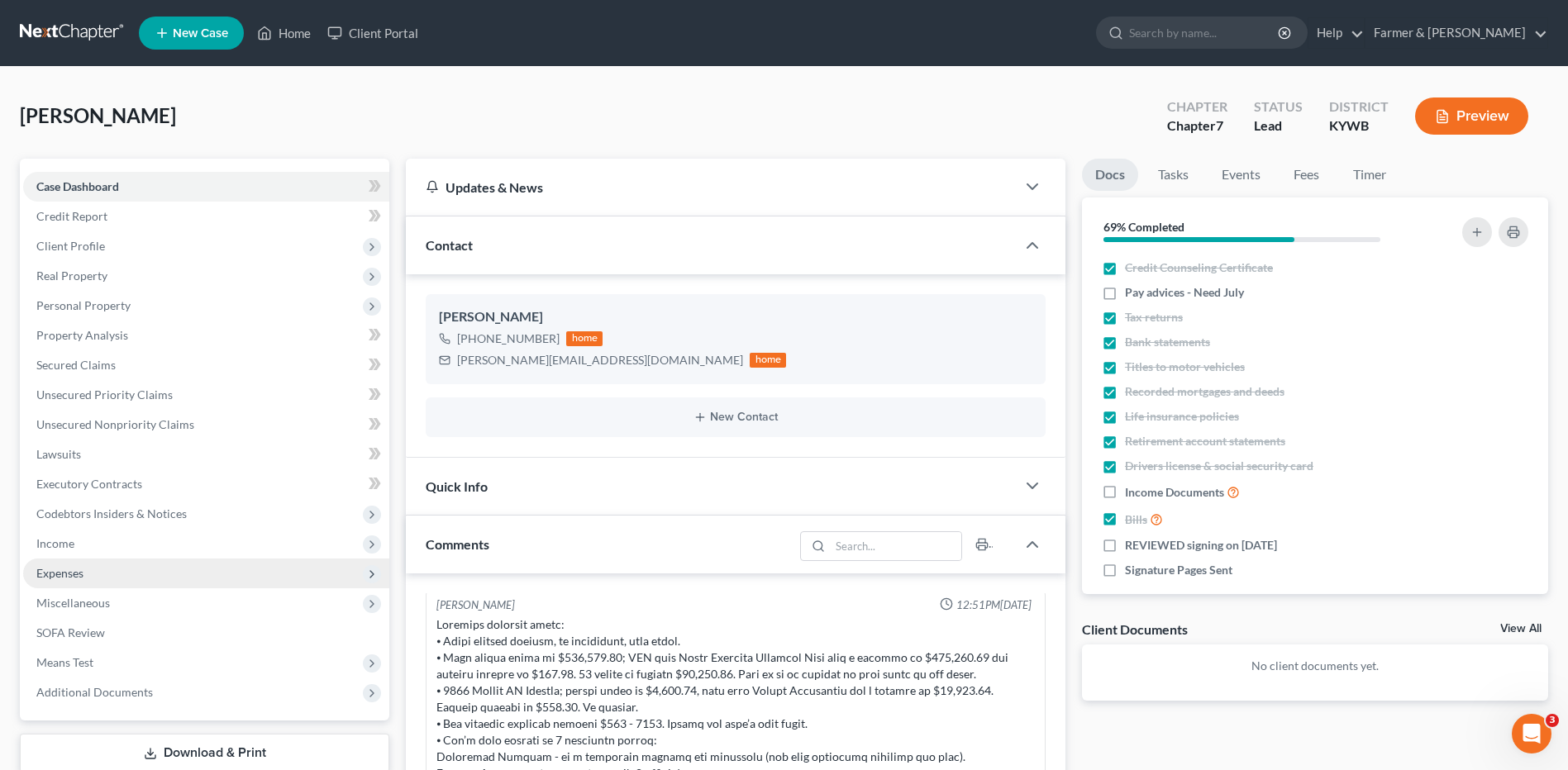
click at [117, 565] on span "Expenses" at bounding box center [206, 574] width 366 height 30
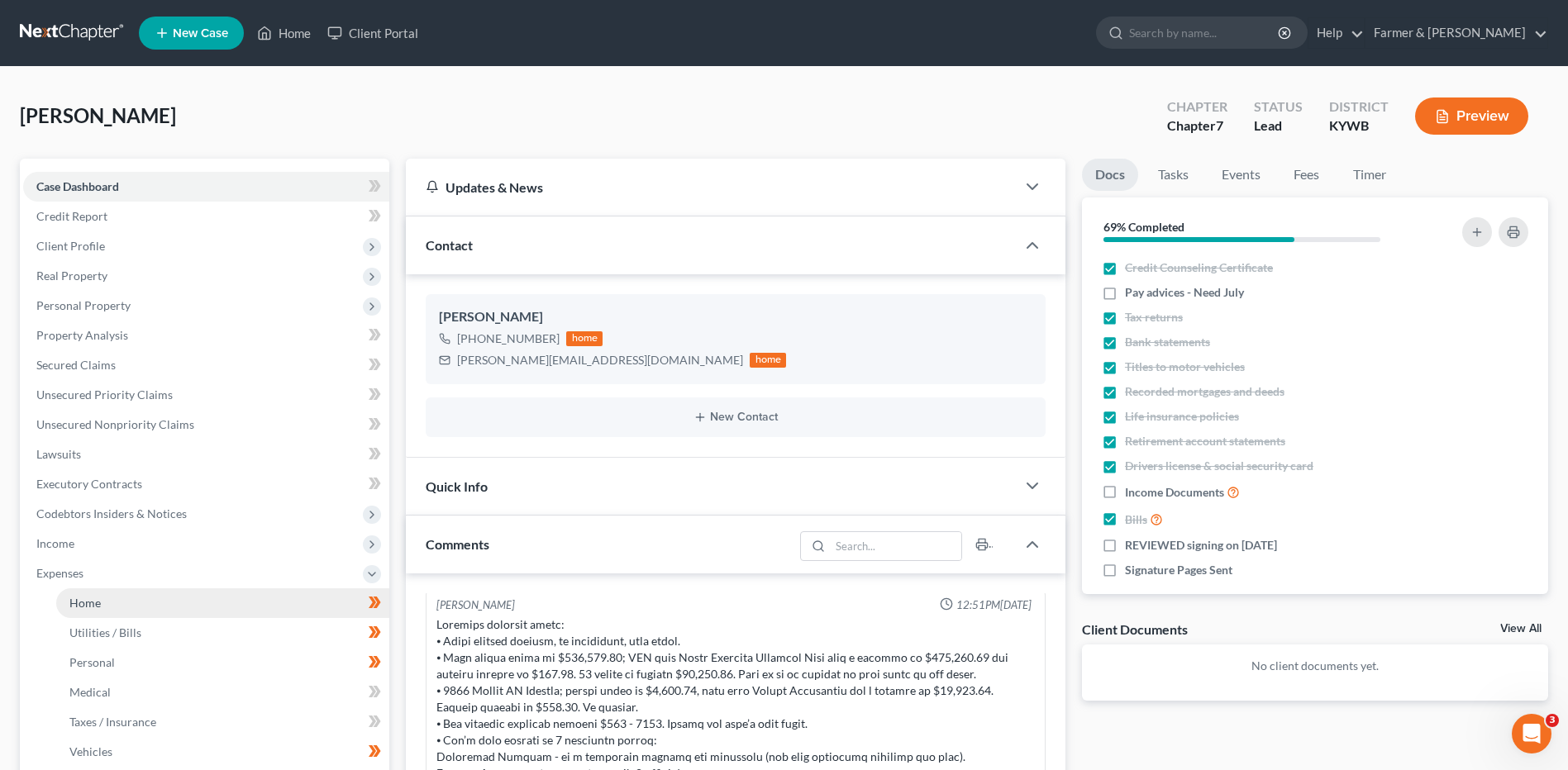
click at [119, 602] on link "Home" at bounding box center [223, 603] width 333 height 30
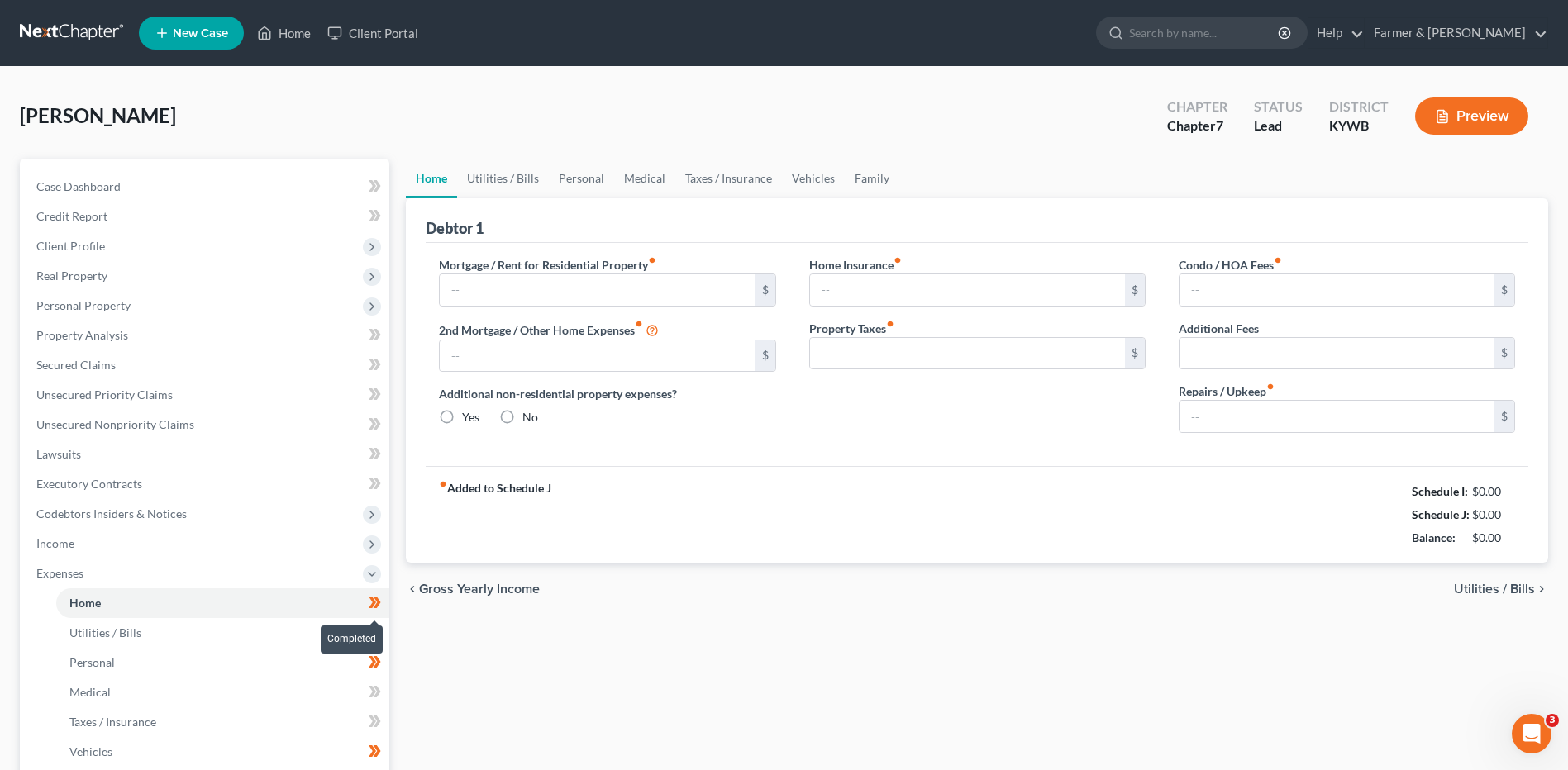
type input "400.00"
type input "0.00"
radio input "true"
type input "0.00"
type input "167.00"
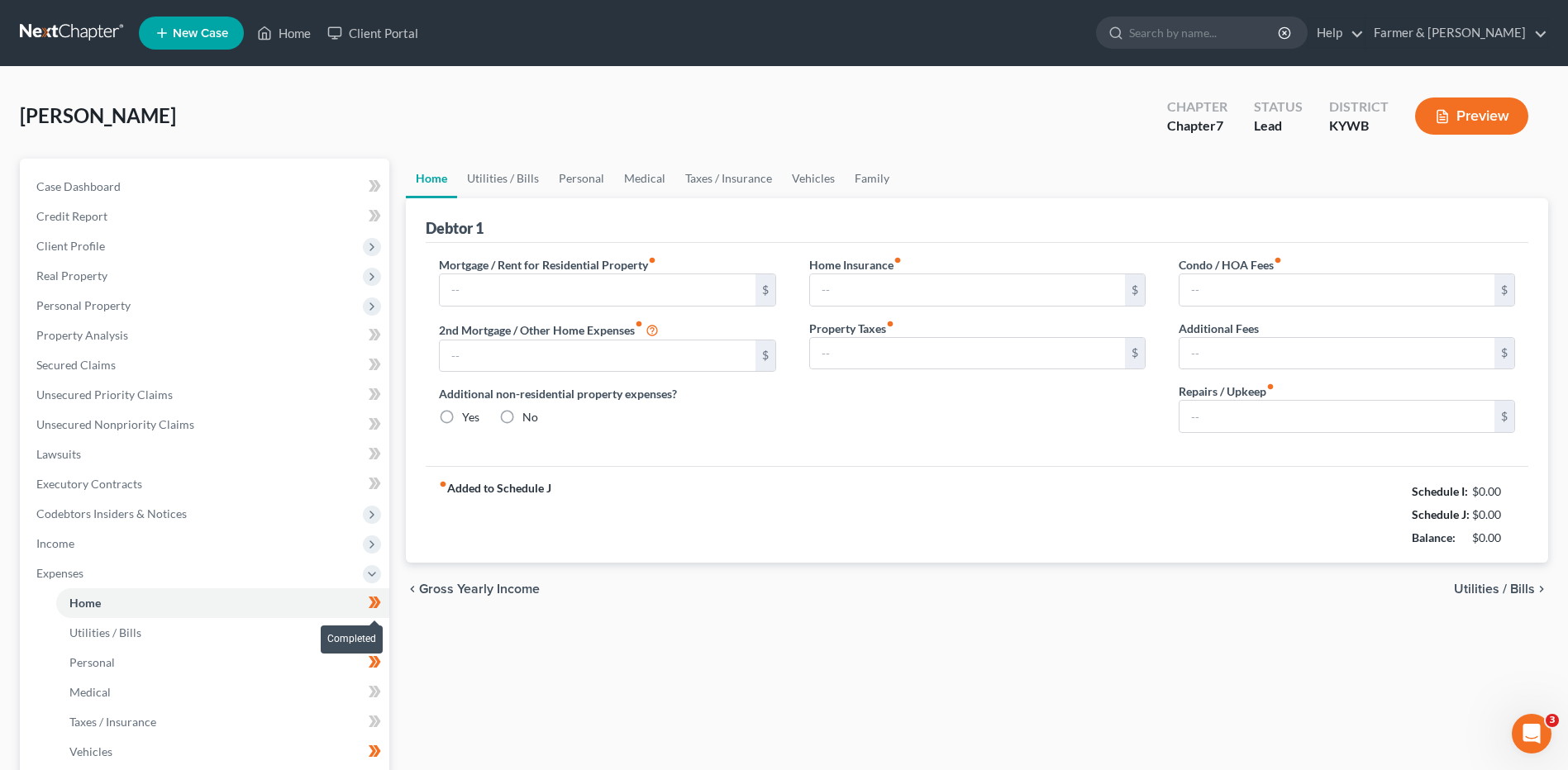
type input "0.00"
type input "100.00"
click at [384, 605] on span at bounding box center [375, 606] width 29 height 25
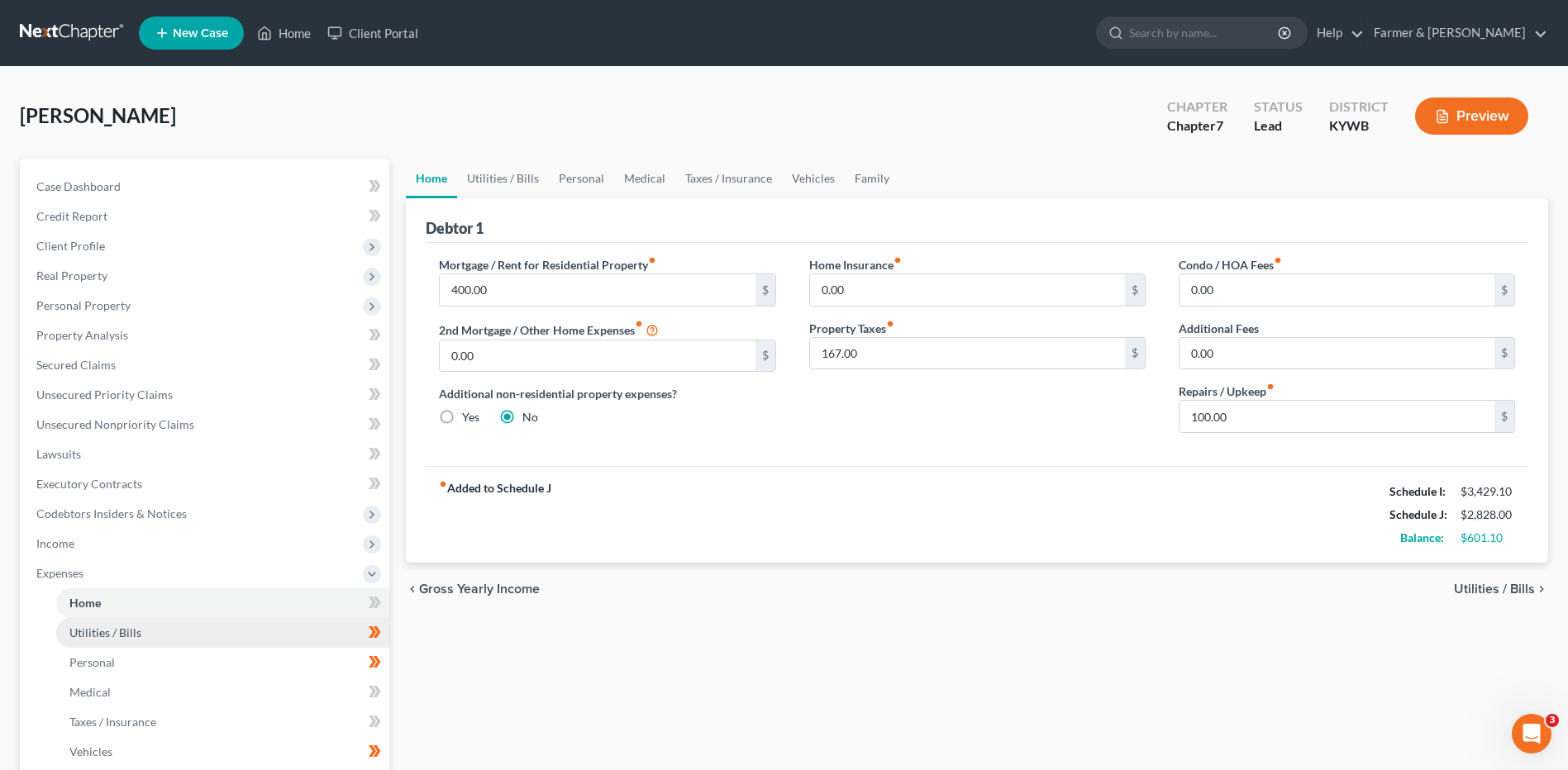
click at [163, 624] on link "Utilities / Bills" at bounding box center [223, 633] width 333 height 30
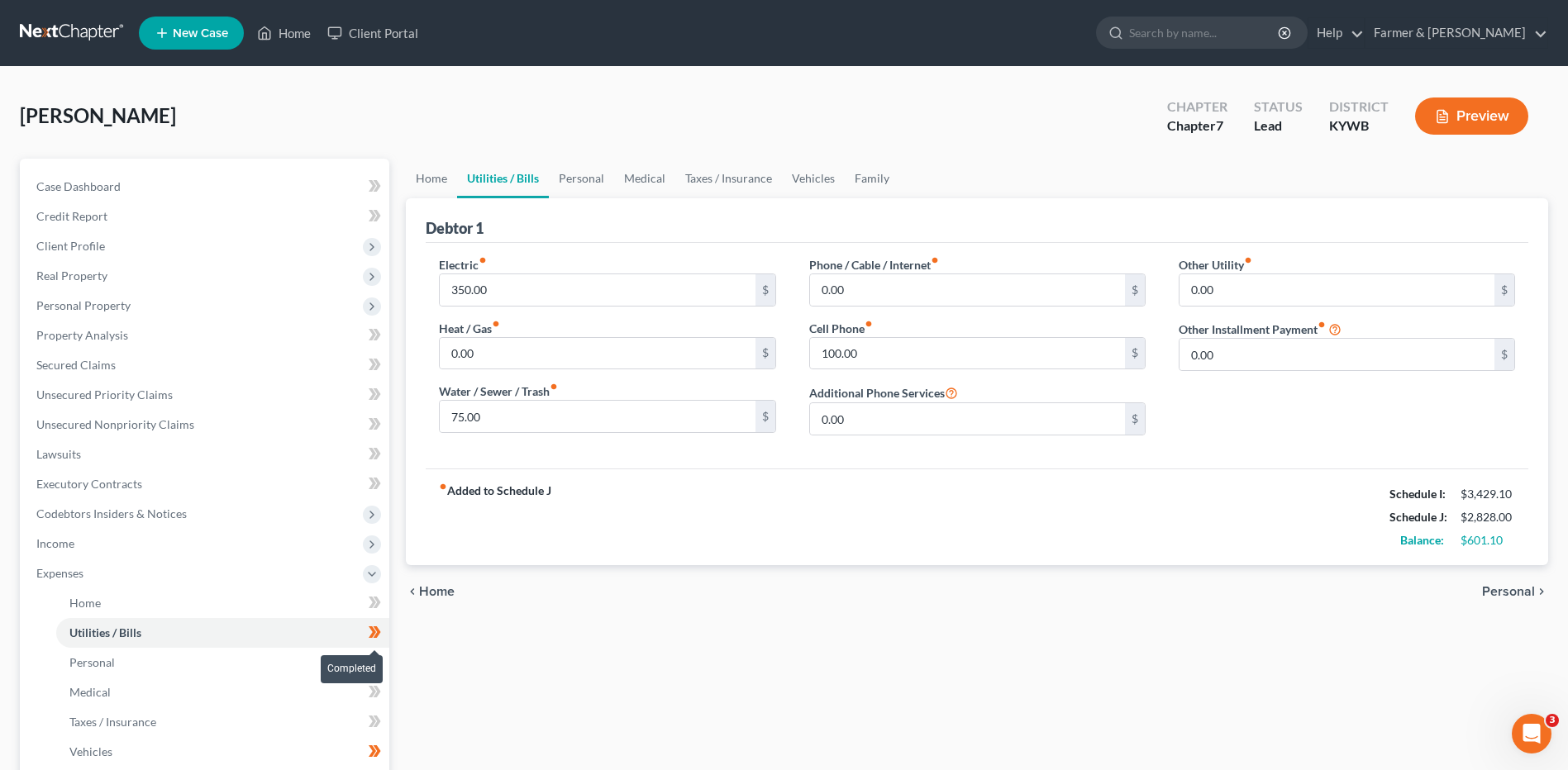
click at [384, 631] on span at bounding box center [375, 635] width 29 height 25
click at [161, 662] on link "Personal" at bounding box center [223, 662] width 333 height 30
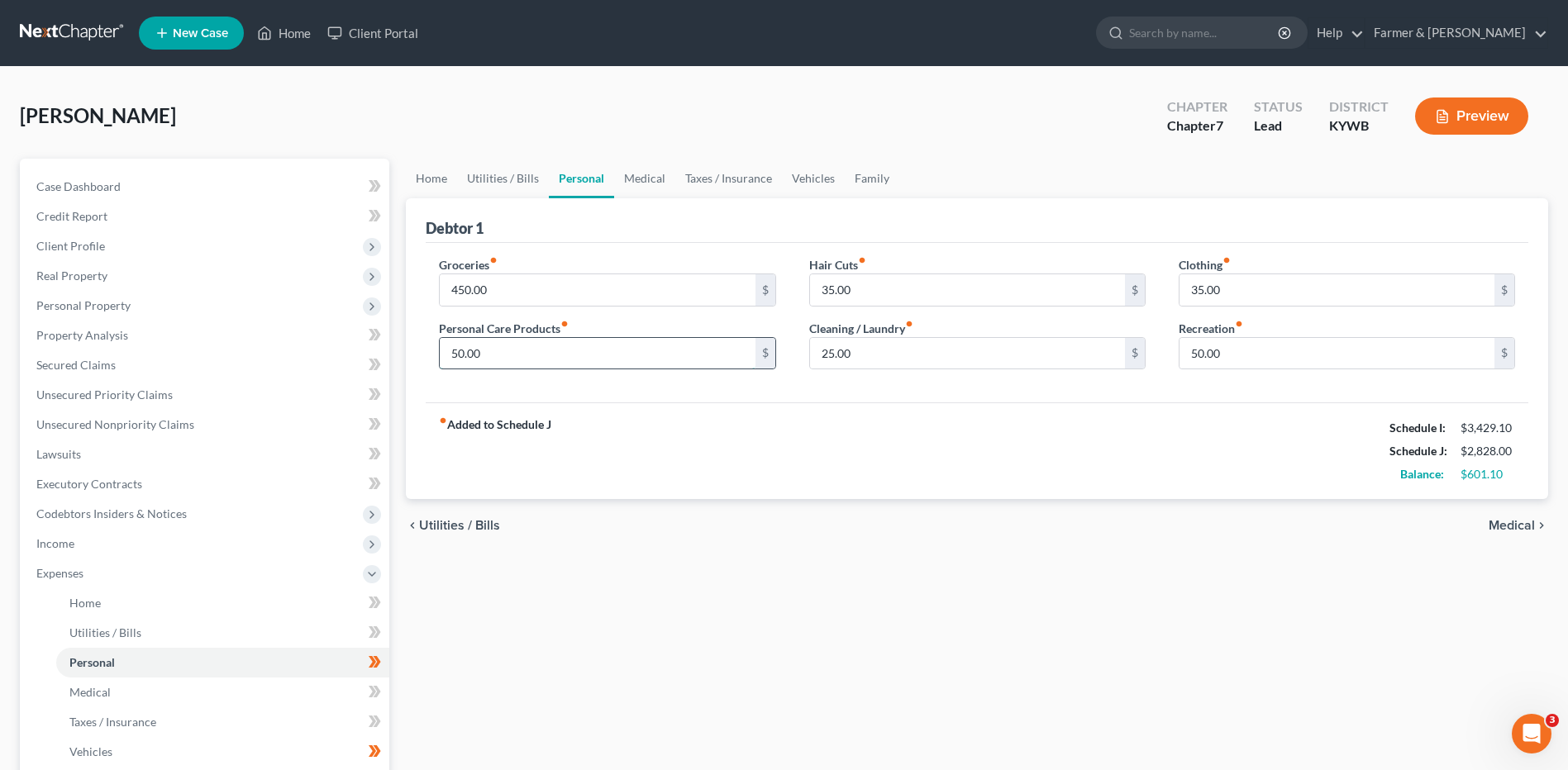
click at [521, 366] on input "50.00" at bounding box center [597, 354] width 315 height 31
type input "65.00"
type input "45.00"
type input "35.00"
type input "50.00"
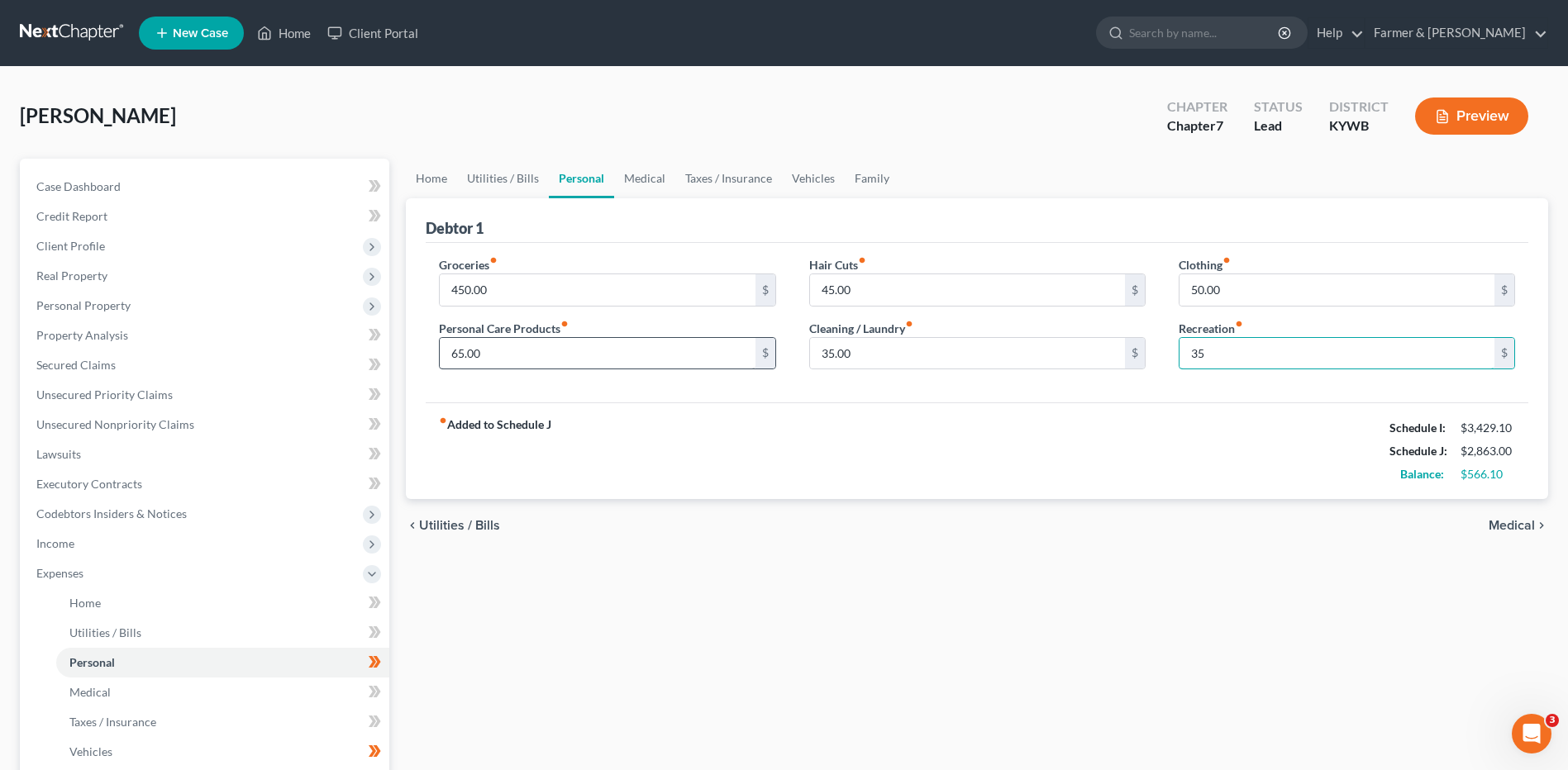
type input "3"
type input "65.00"
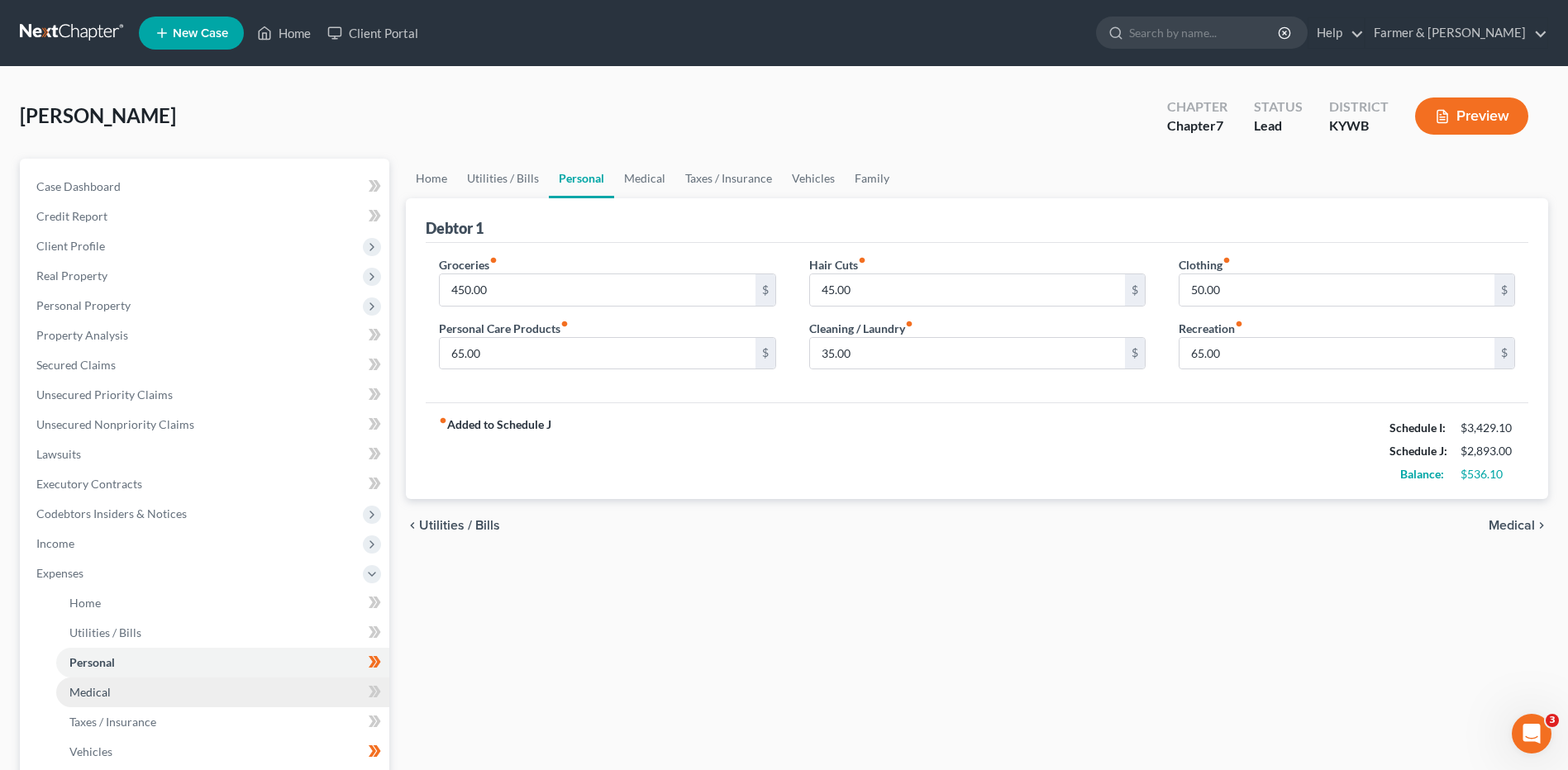
click at [81, 692] on span "Medical" at bounding box center [89, 692] width 42 height 14
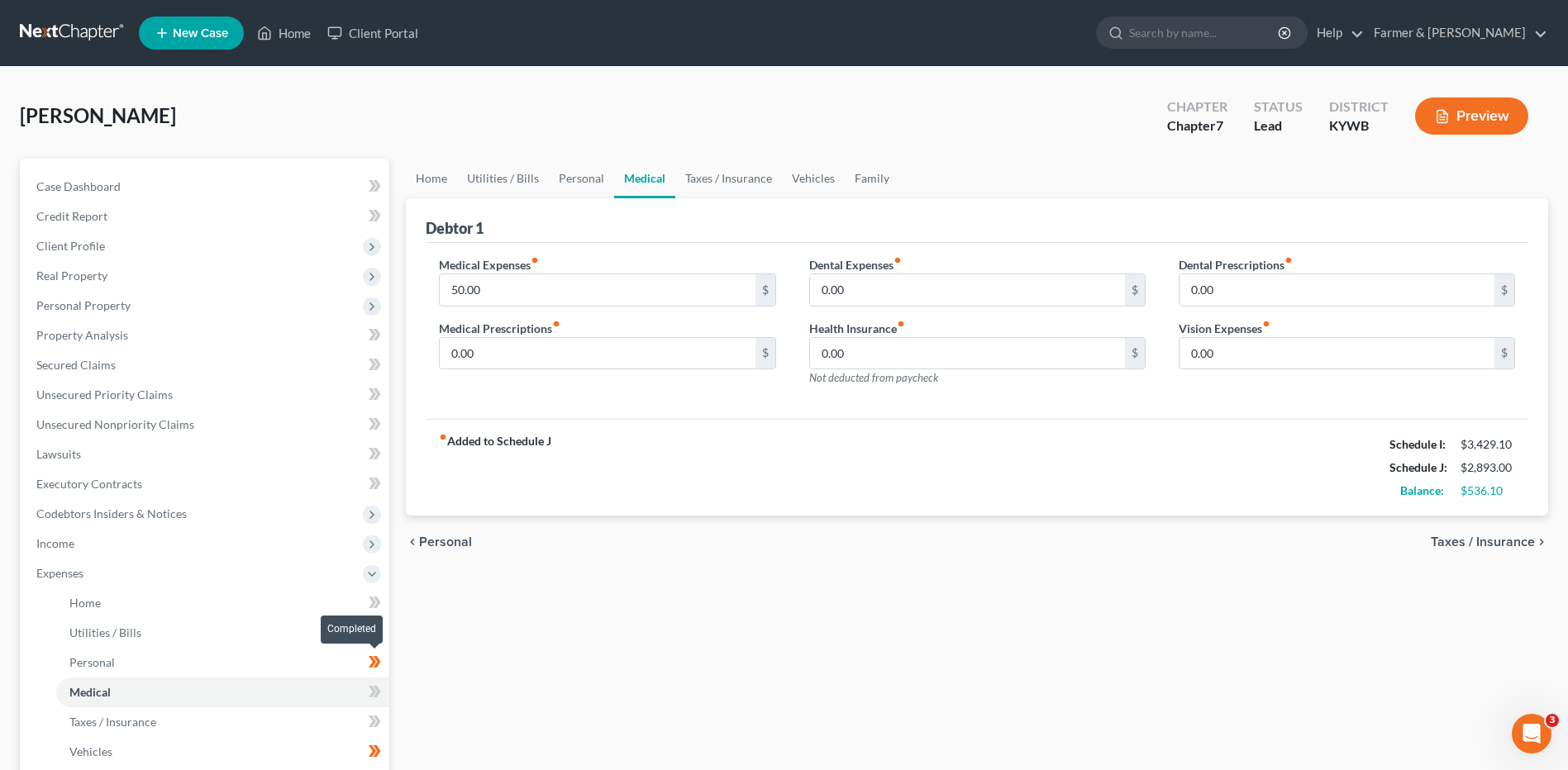
click at [380, 661] on icon at bounding box center [377, 662] width 8 height 12
click at [212, 719] on link "Taxes / Insurance" at bounding box center [223, 722] width 333 height 30
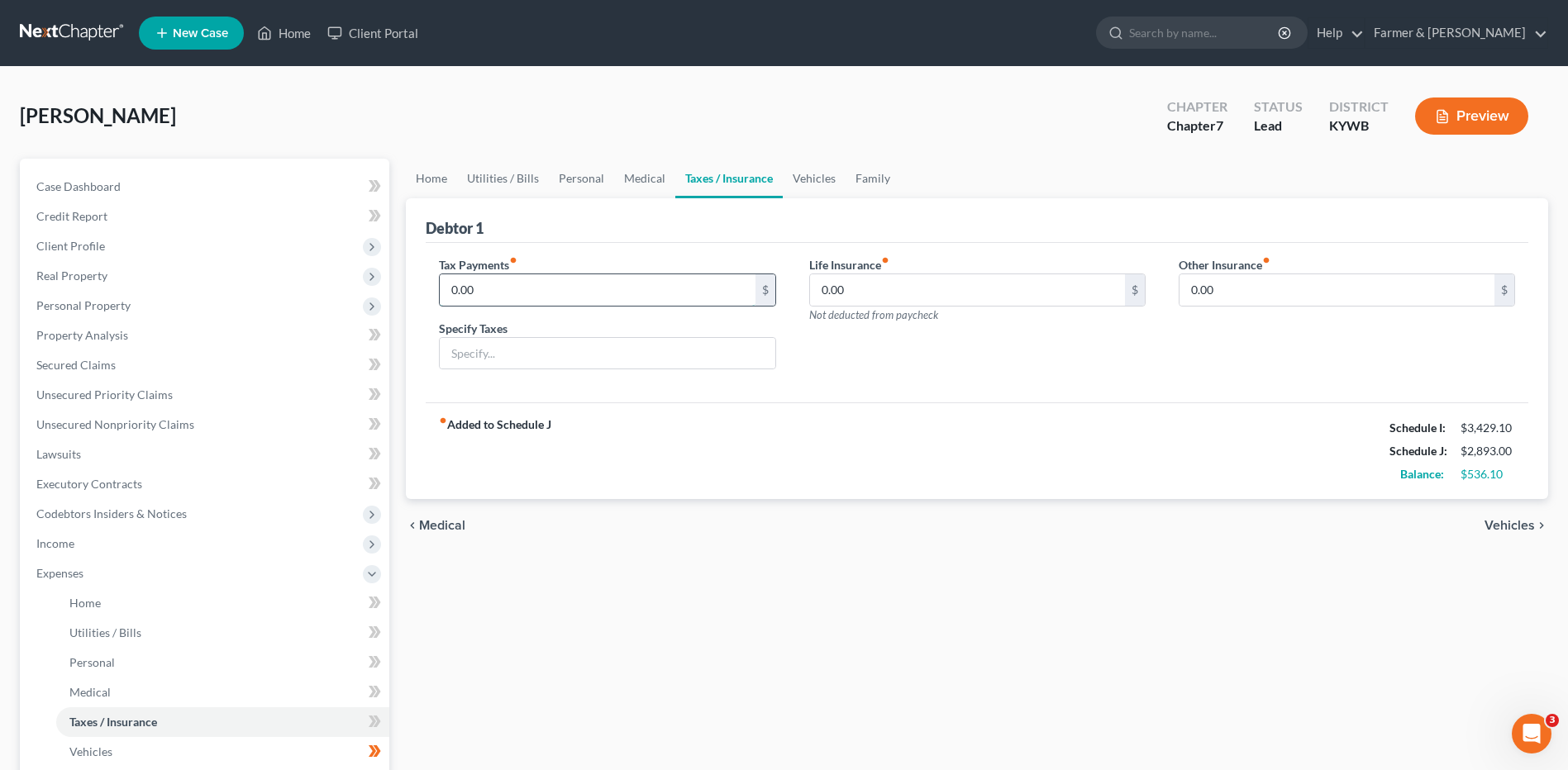
click at [518, 302] on input "0.00" at bounding box center [597, 290] width 315 height 31
type input "25.00"
type input "Vehicle Registration Taxes"
click at [615, 617] on div "Home Utilities / Bills Personal Medical Taxes / Insurance Vehicles Family Debto…" at bounding box center [977, 591] width 1159 height 865
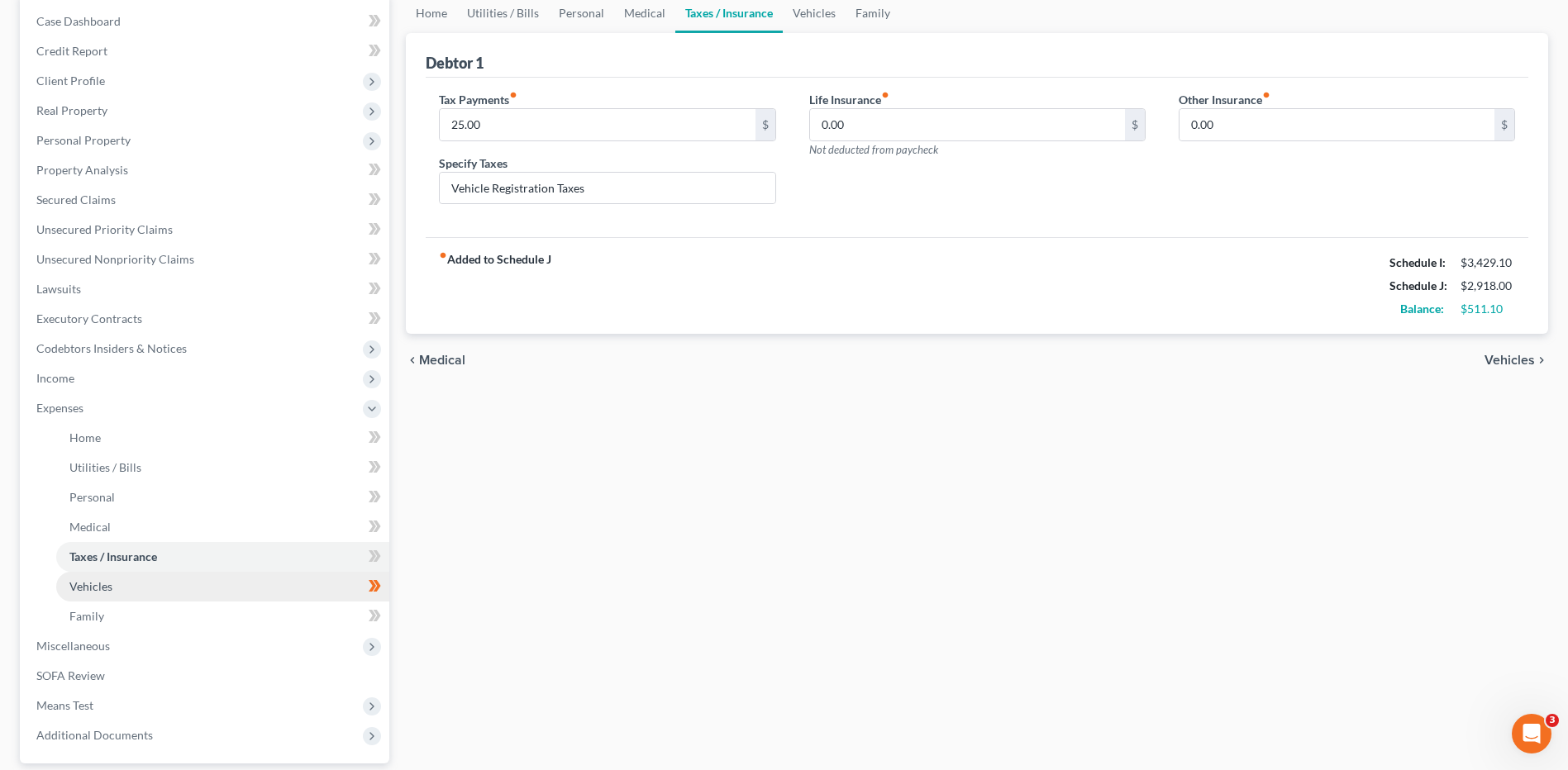
click at [315, 584] on link "Vehicles" at bounding box center [223, 586] width 333 height 30
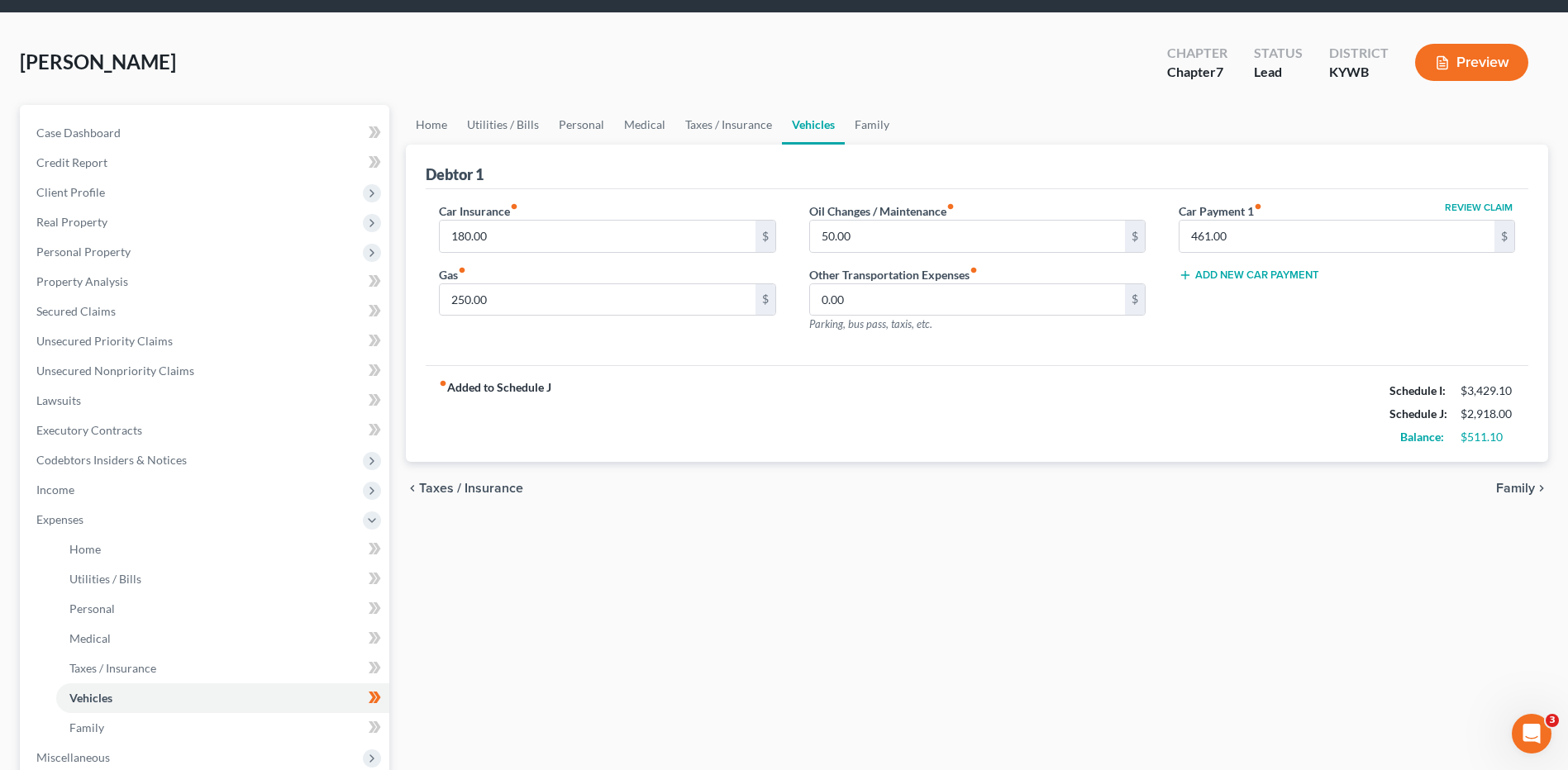
scroll to position [83, 0]
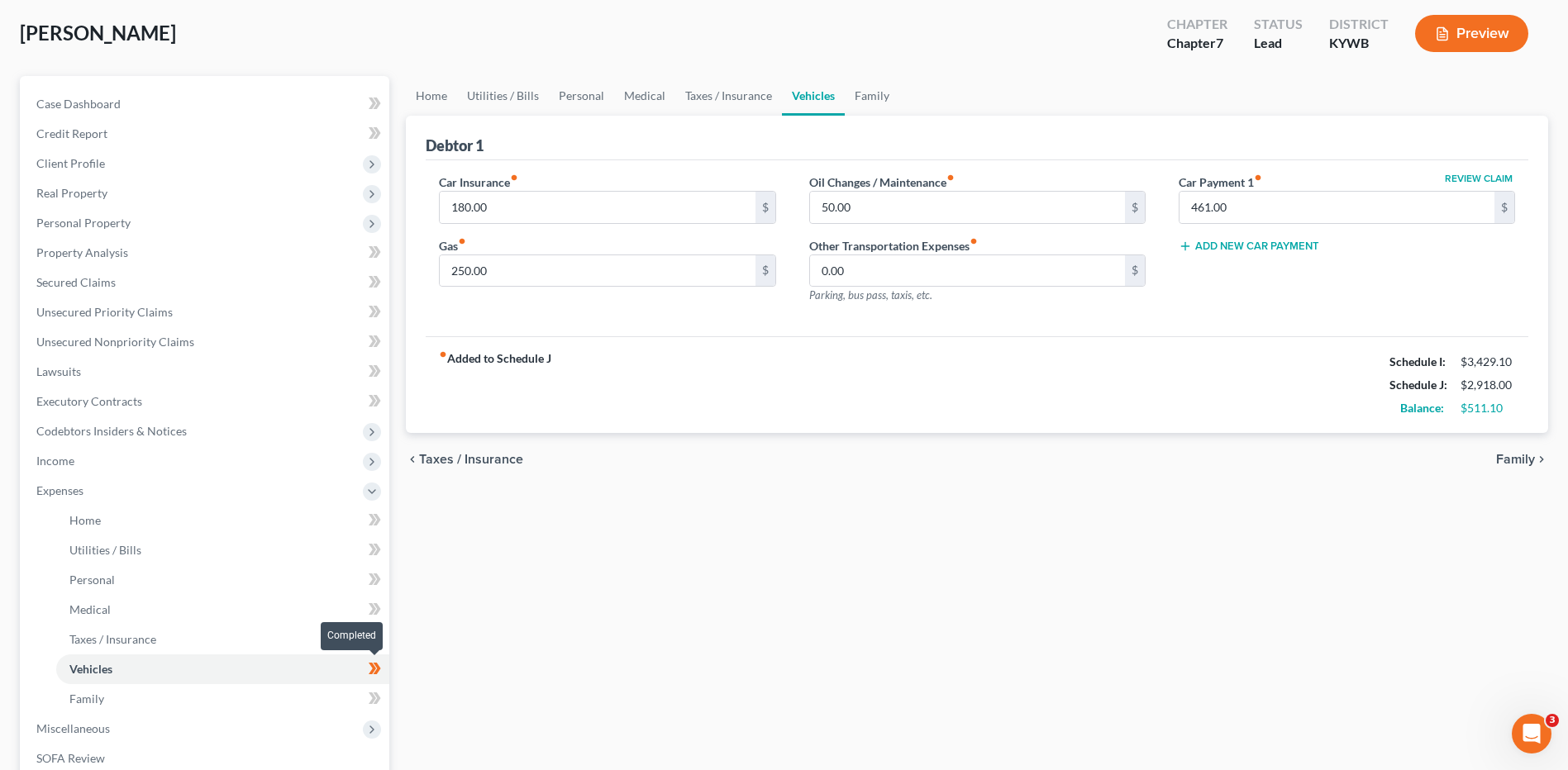
click at [383, 675] on span at bounding box center [375, 672] width 29 height 25
click at [497, 269] on input "250.00" at bounding box center [597, 271] width 315 height 31
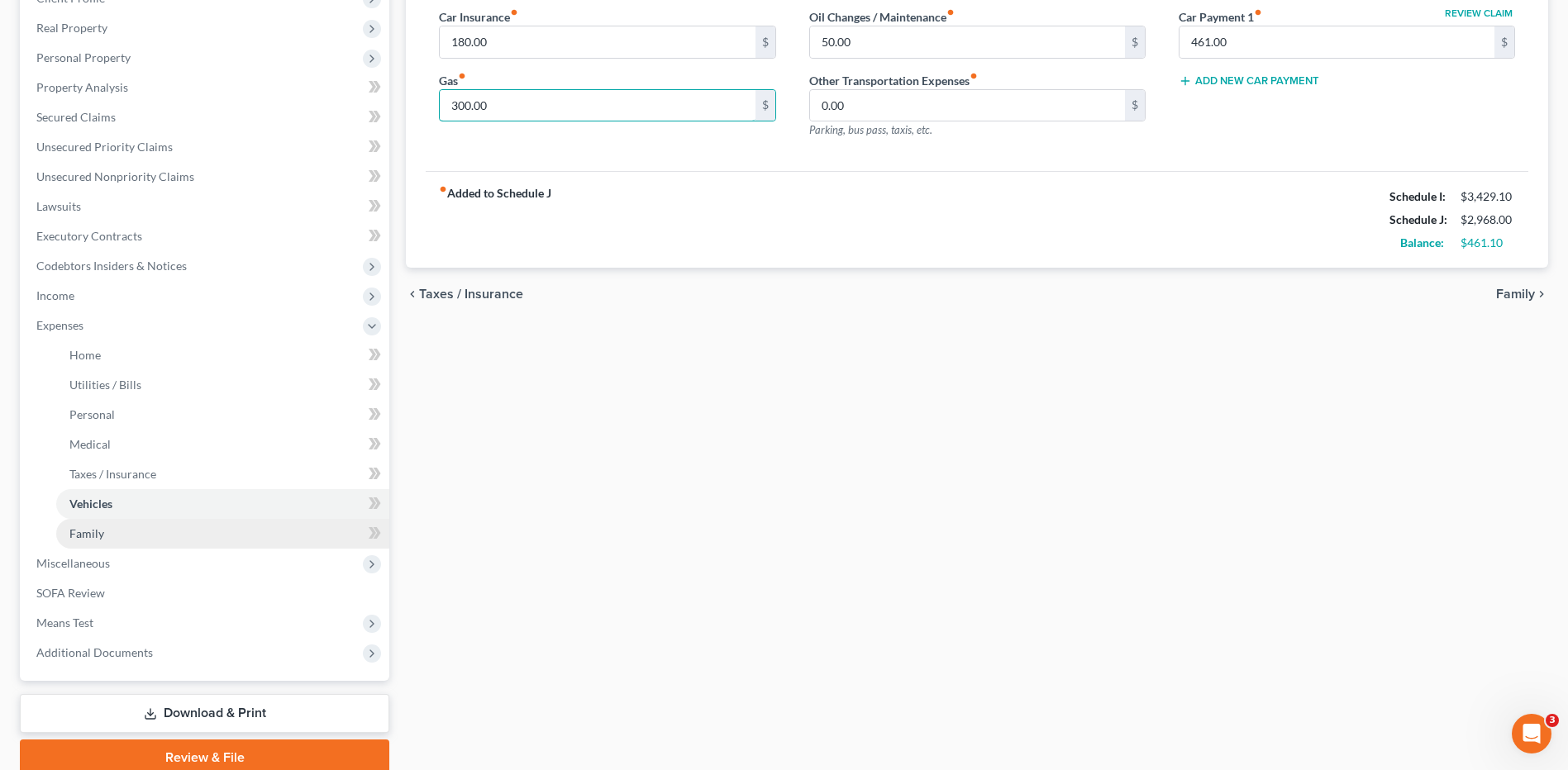
type input "300.00"
click at [98, 527] on span "Family" at bounding box center [87, 534] width 35 height 14
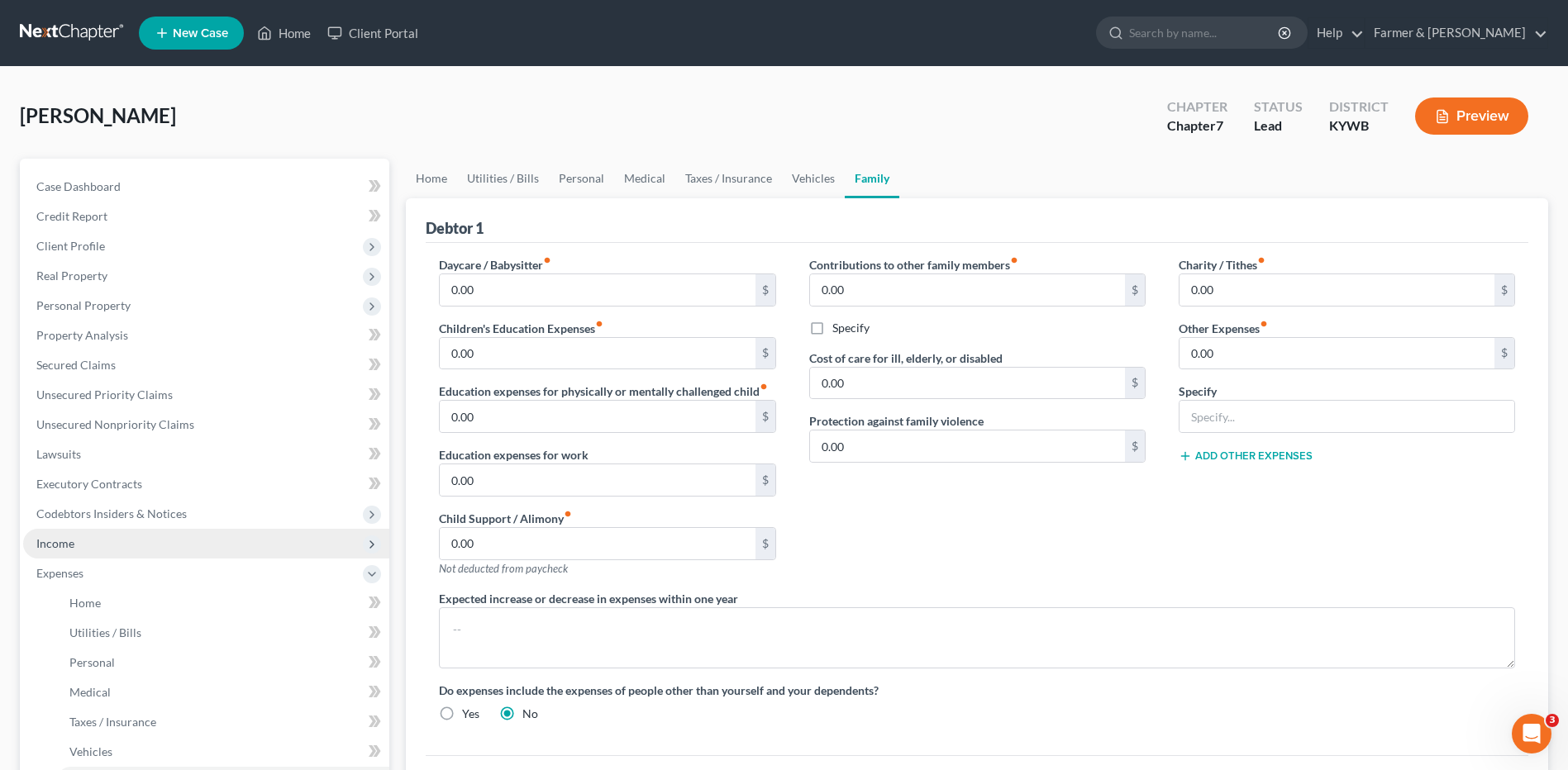
click at [138, 540] on span "Income" at bounding box center [206, 543] width 366 height 30
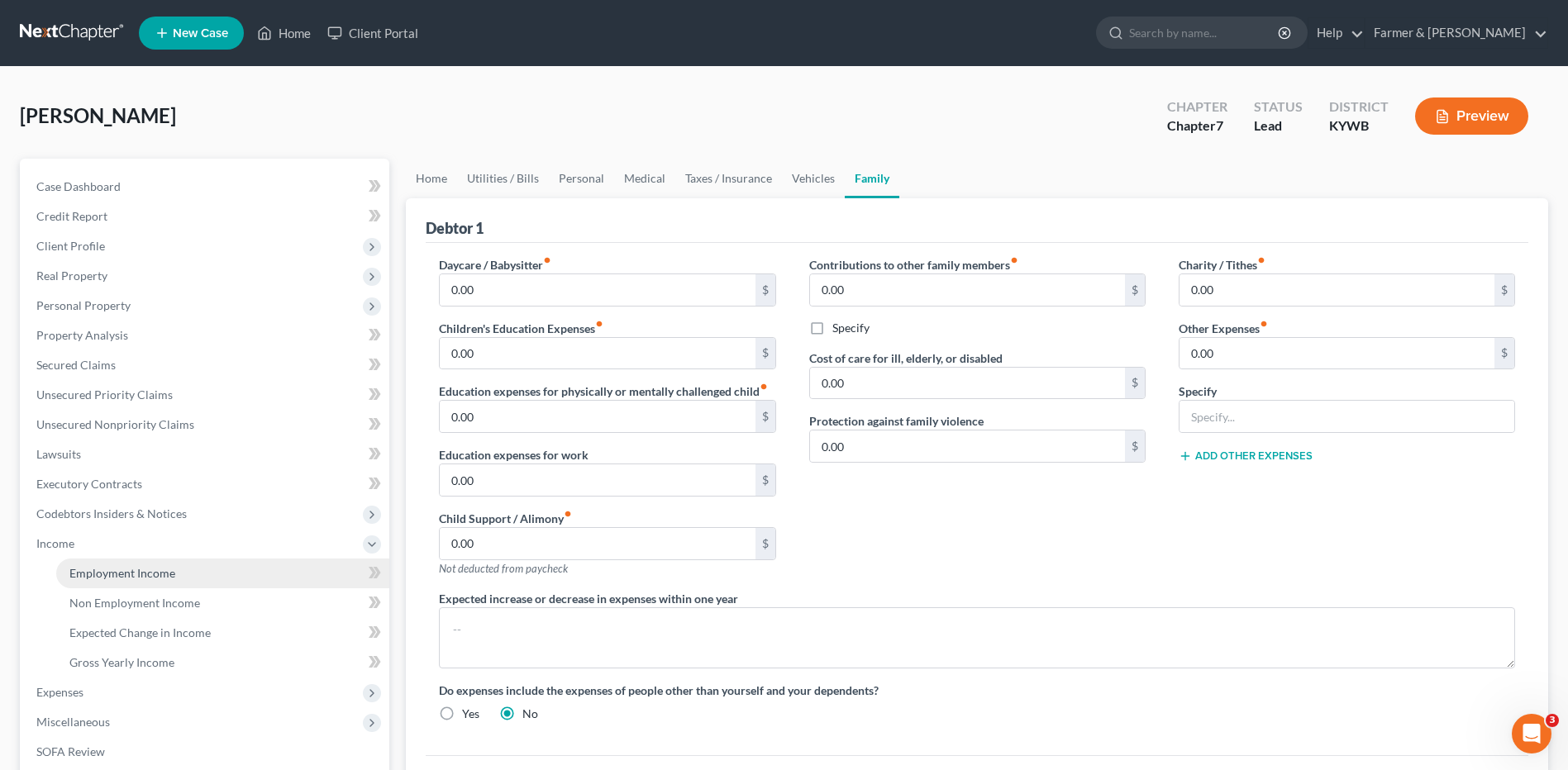
click at [151, 567] on span "Employment Income" at bounding box center [122, 573] width 106 height 14
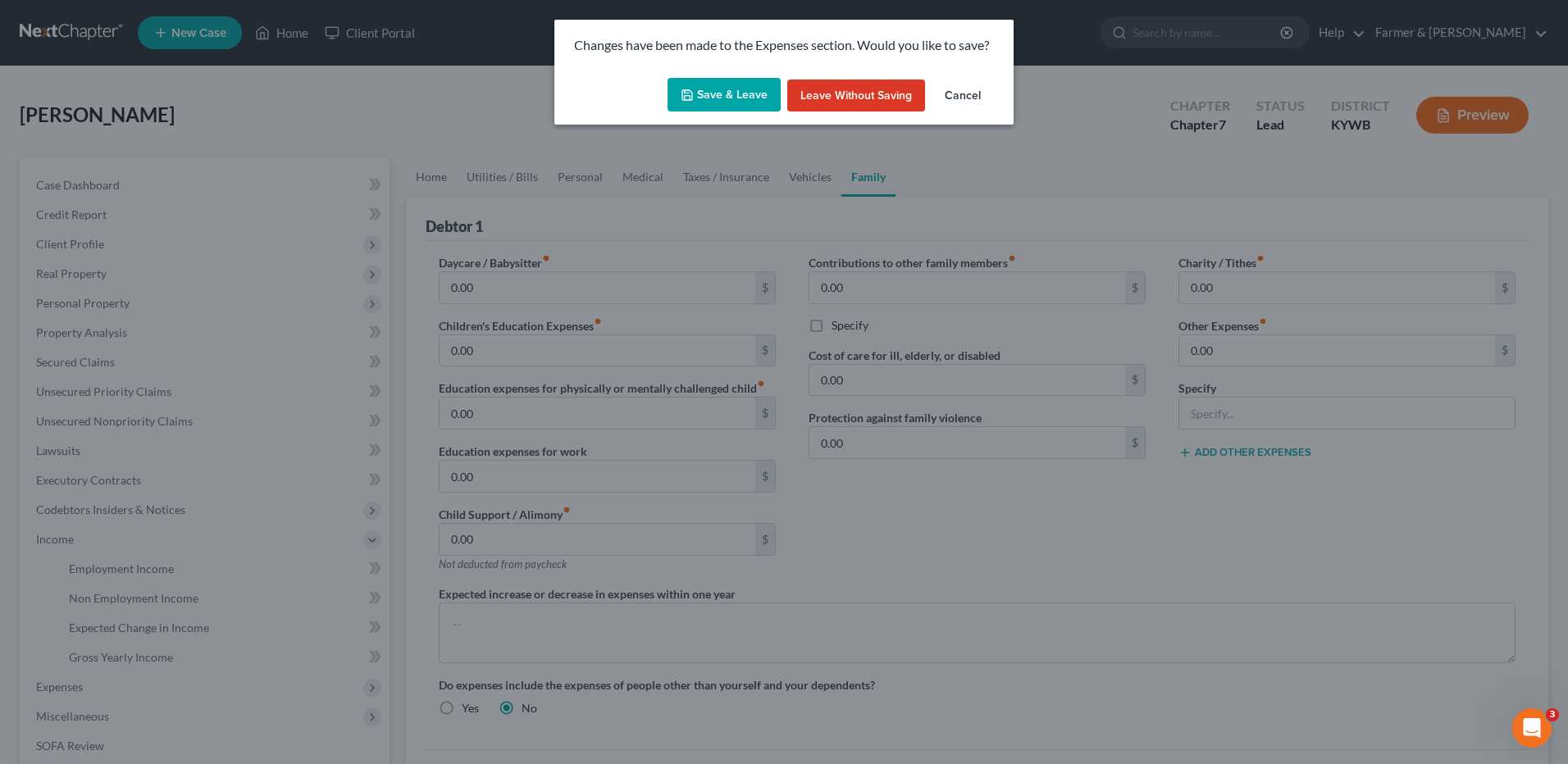
click at [722, 103] on button "Save & Leave" at bounding box center [724, 96] width 113 height 35
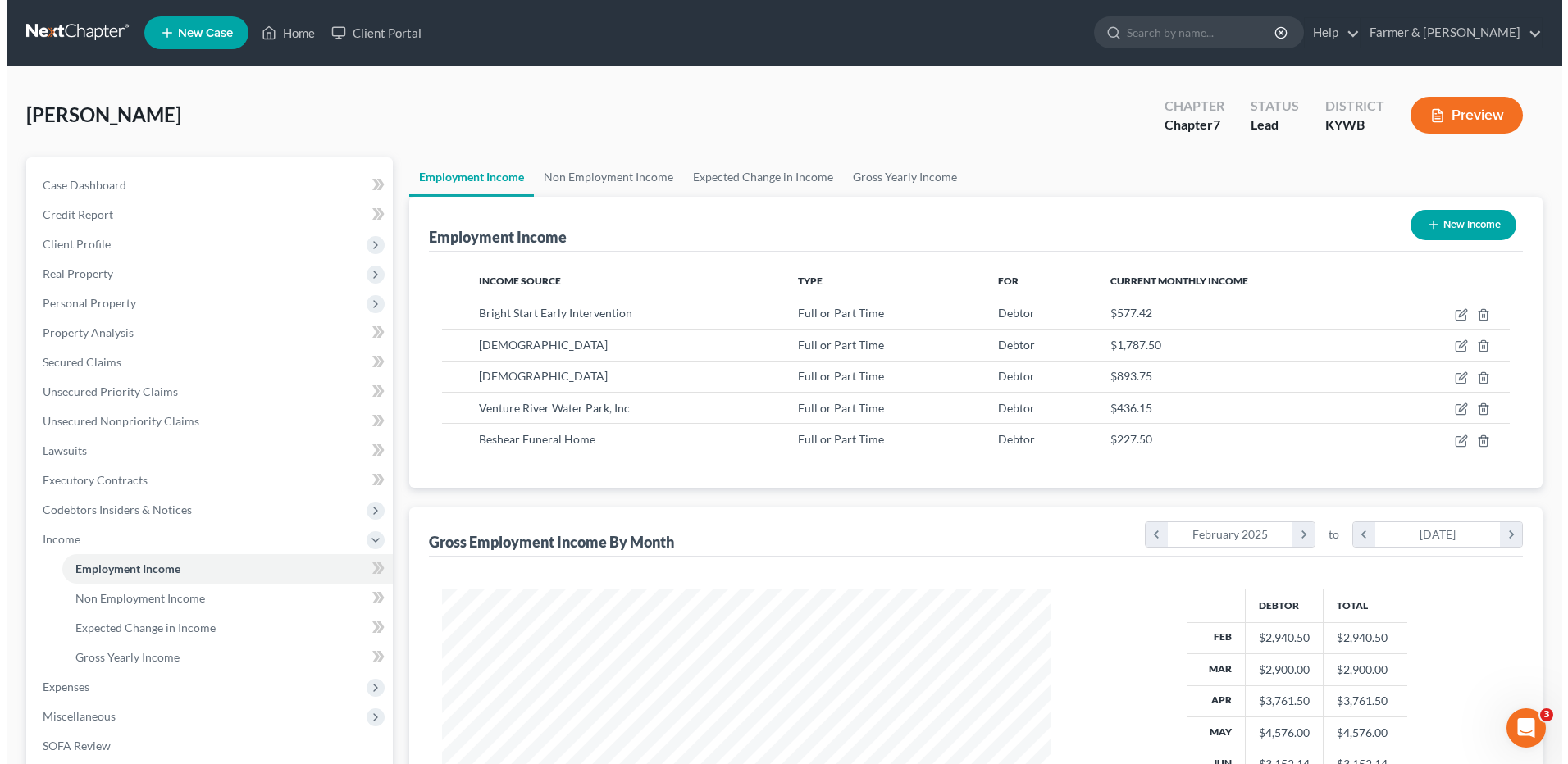
scroll to position [304, 642]
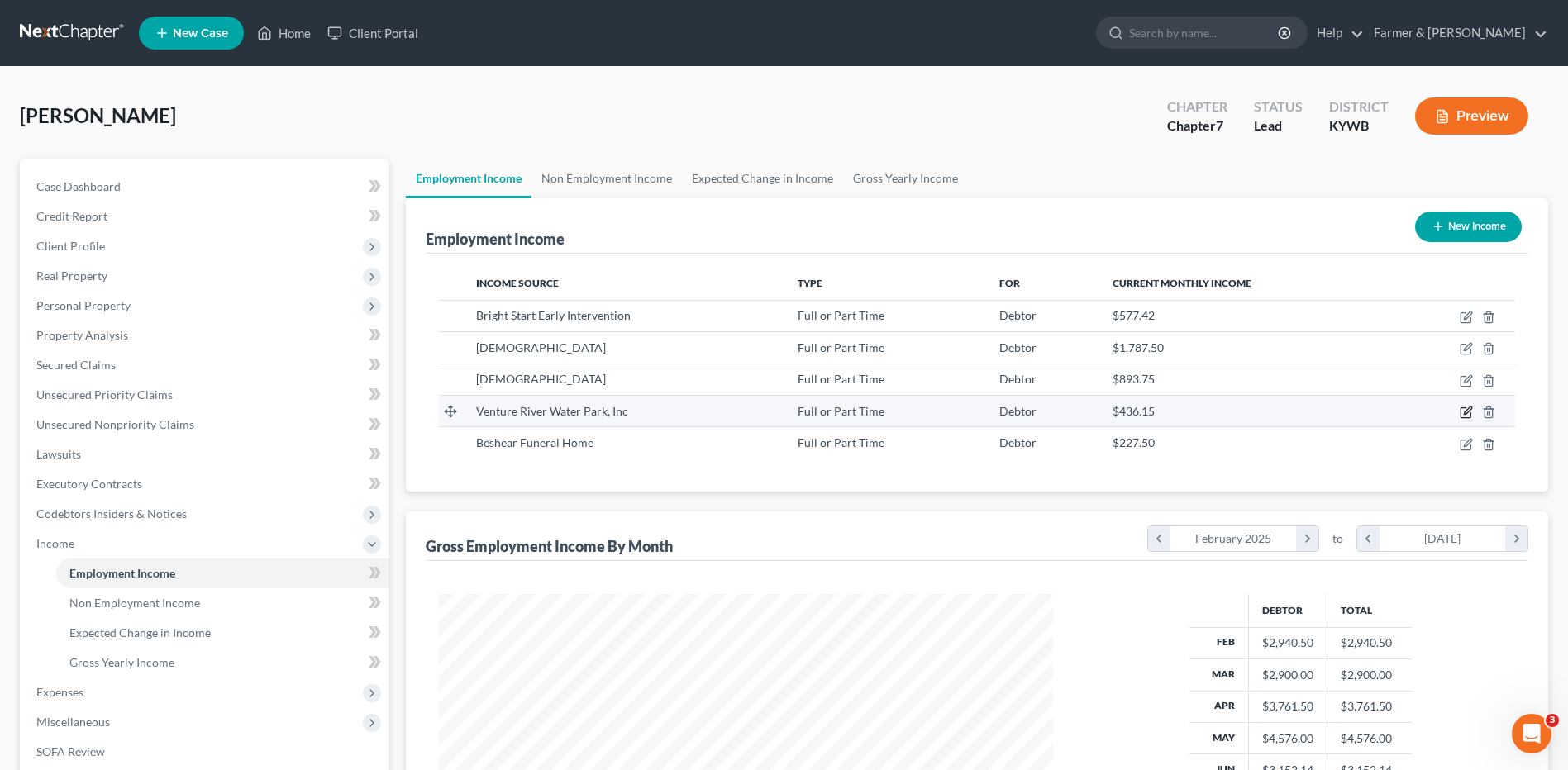
click at [1464, 416] on icon "button" at bounding box center [1466, 412] width 14 height 14
select select "0"
select select "18"
select select "2"
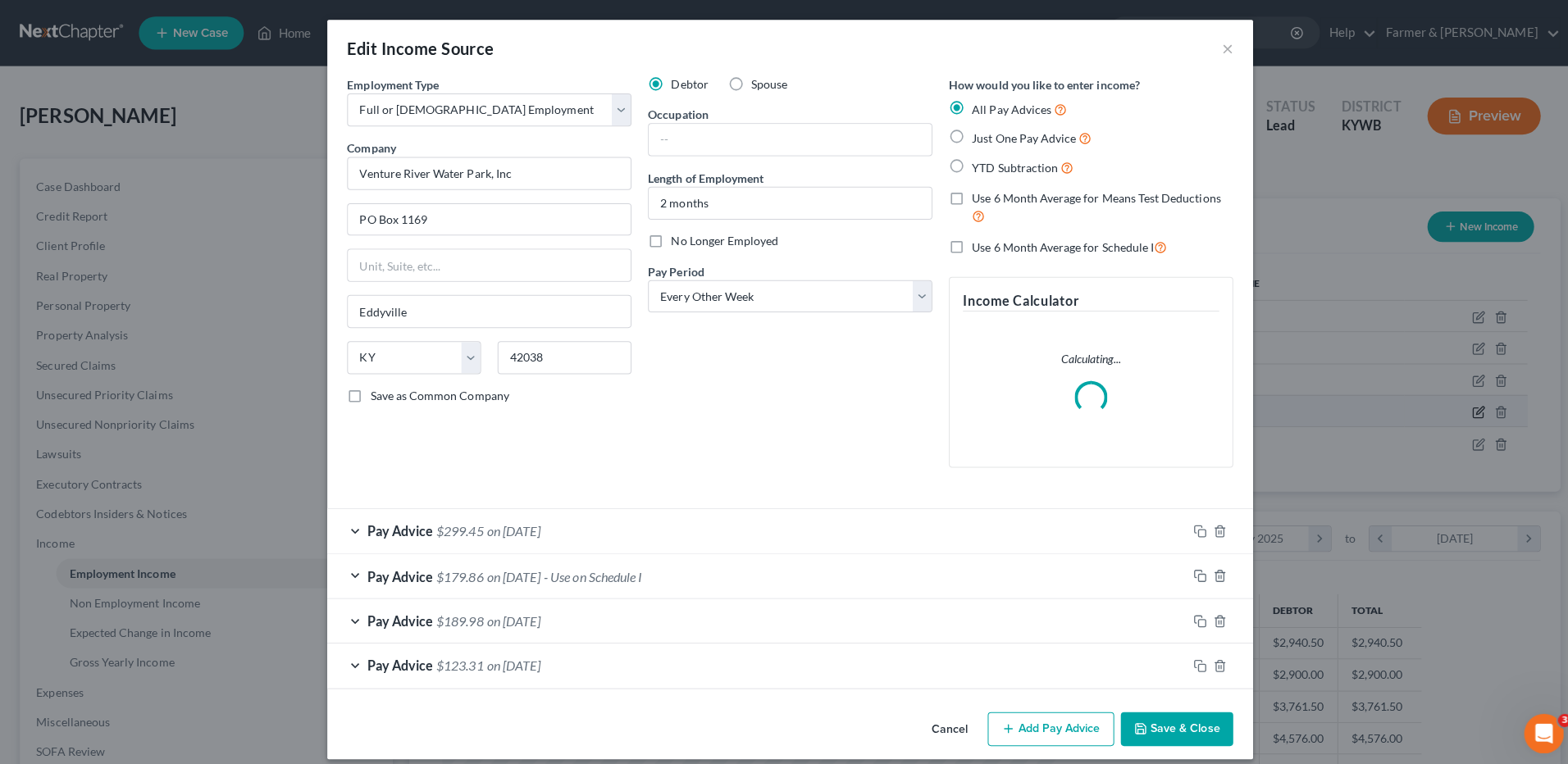
scroll to position [307, 648]
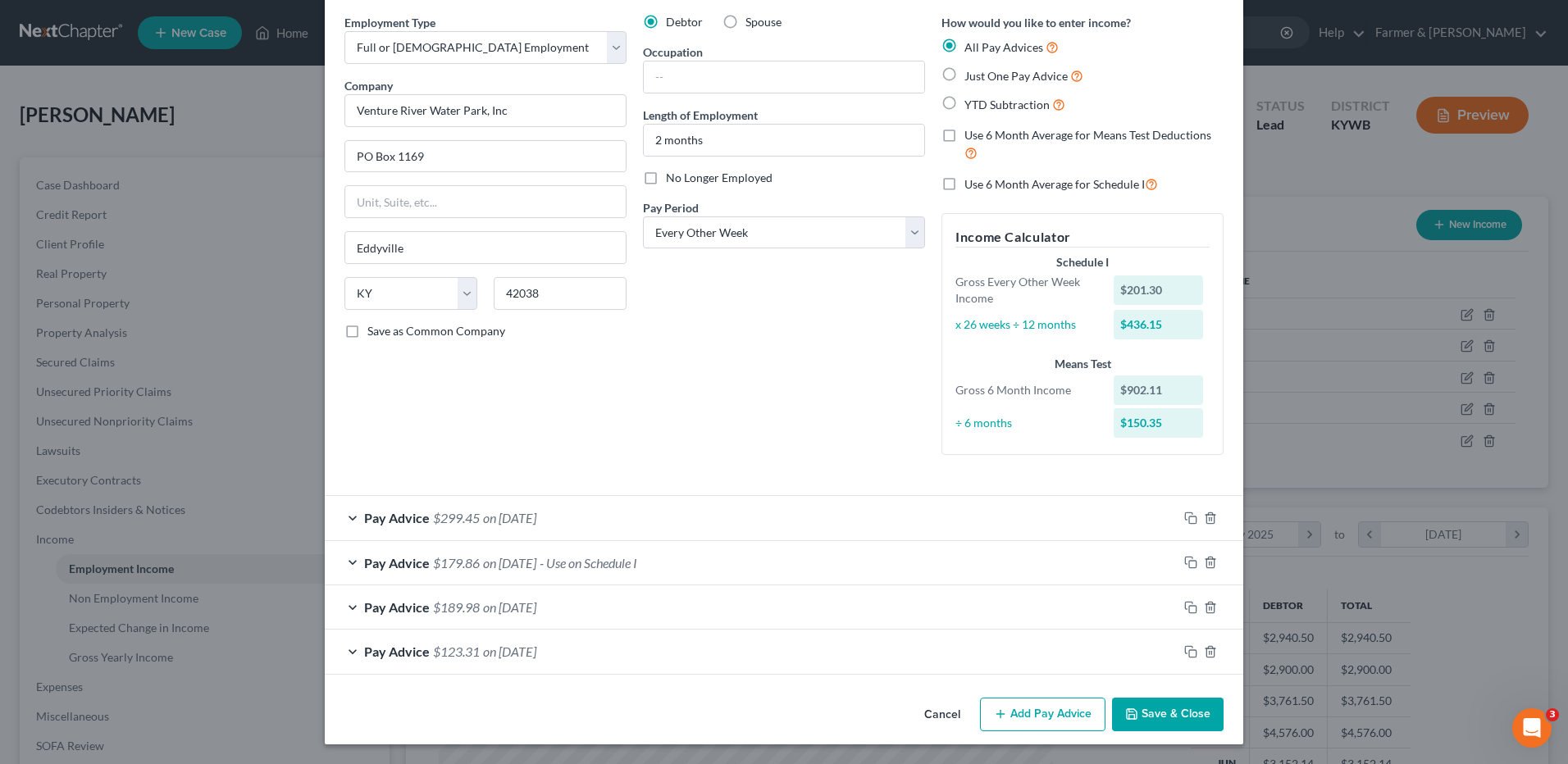
click at [519, 651] on span "on 06/06/2025" at bounding box center [509, 651] width 53 height 15
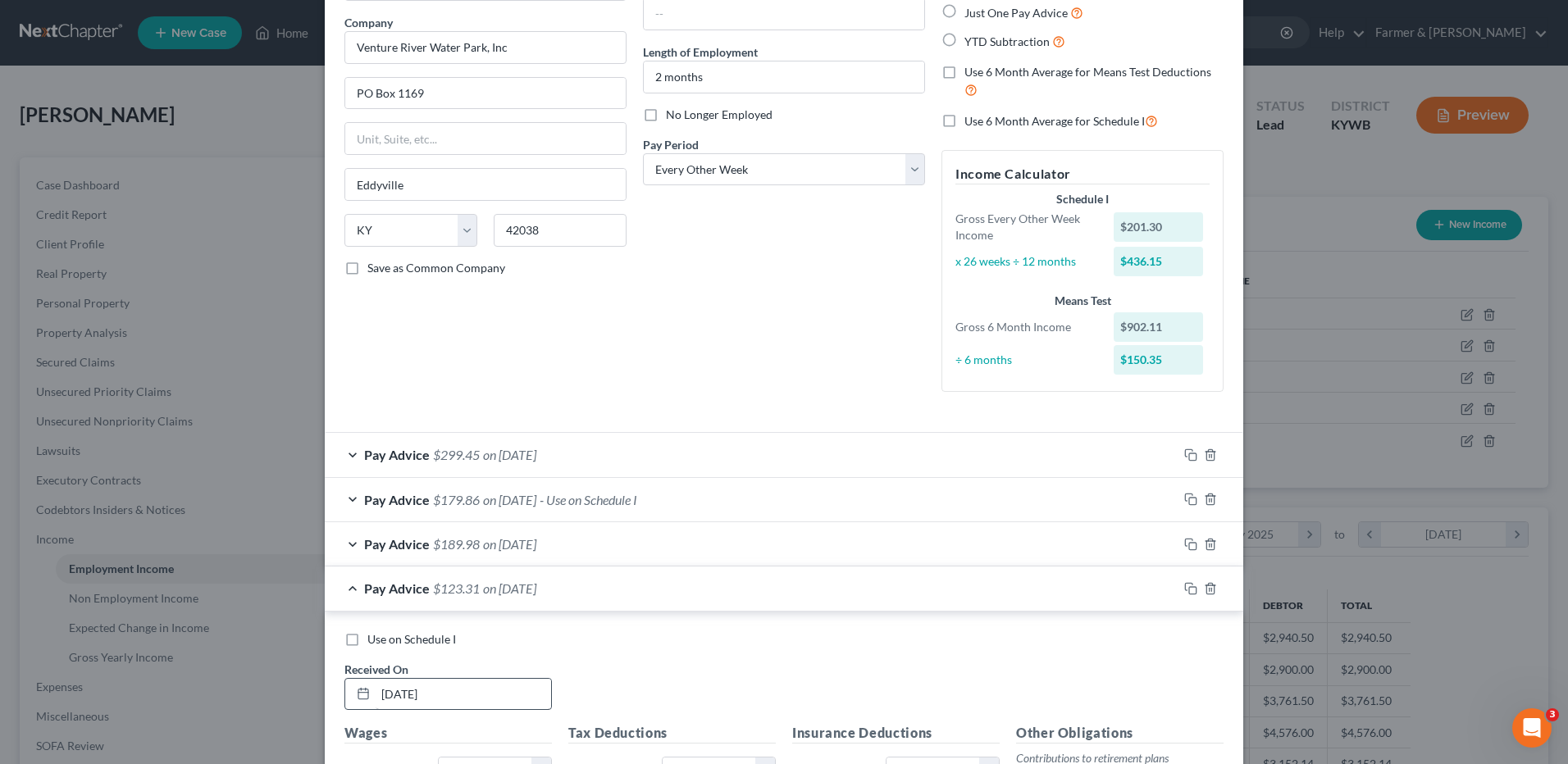
scroll to position [226, 0]
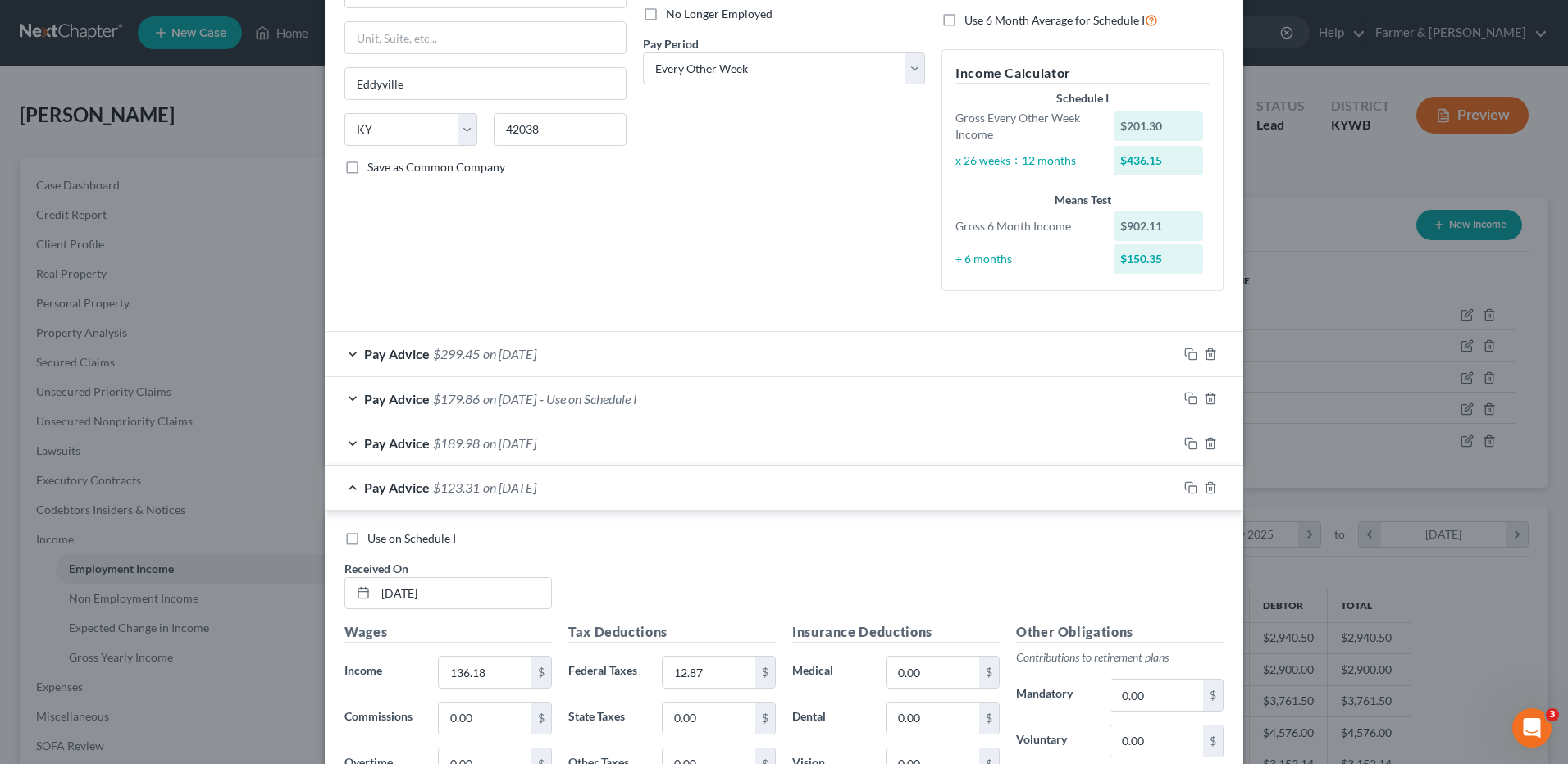
click at [368, 540] on label "Use on Schedule I" at bounding box center [412, 538] width 89 height 16
click at [374, 540] on input "Use on Schedule I" at bounding box center [379, 535] width 11 height 11
checkbox input "true"
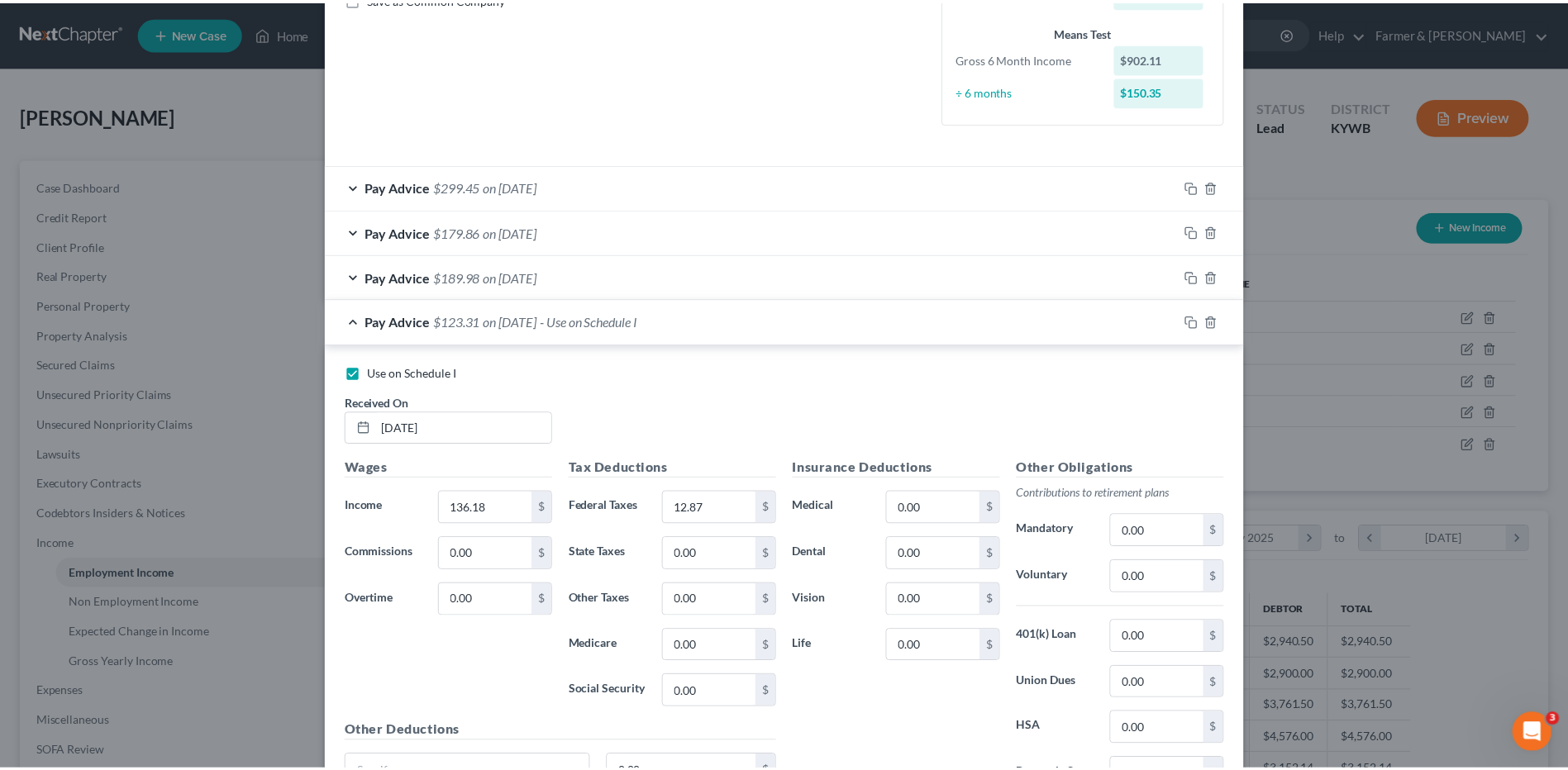
scroll to position [560, 0]
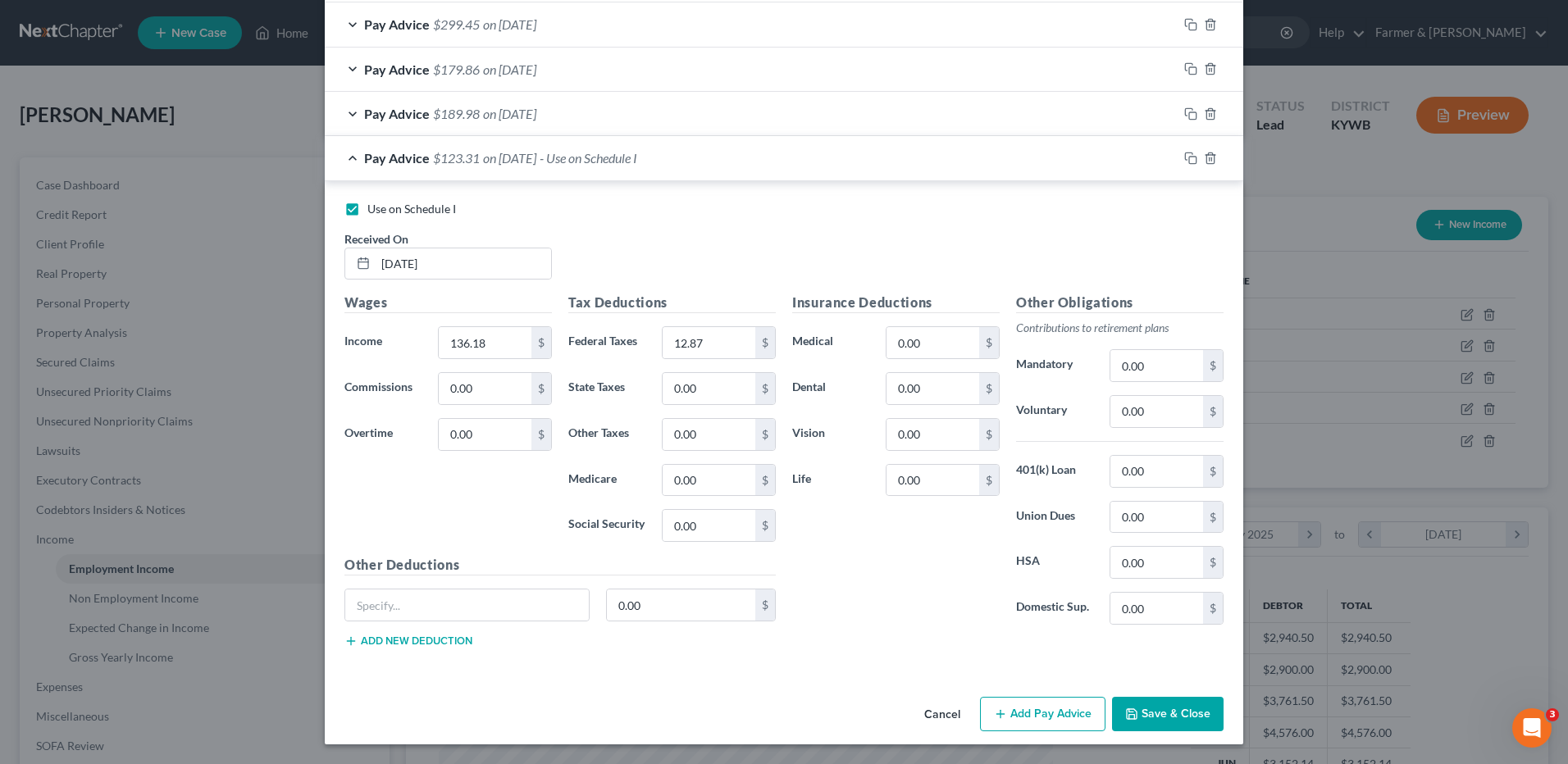
click at [1163, 724] on button "Save & Close" at bounding box center [1169, 715] width 112 height 35
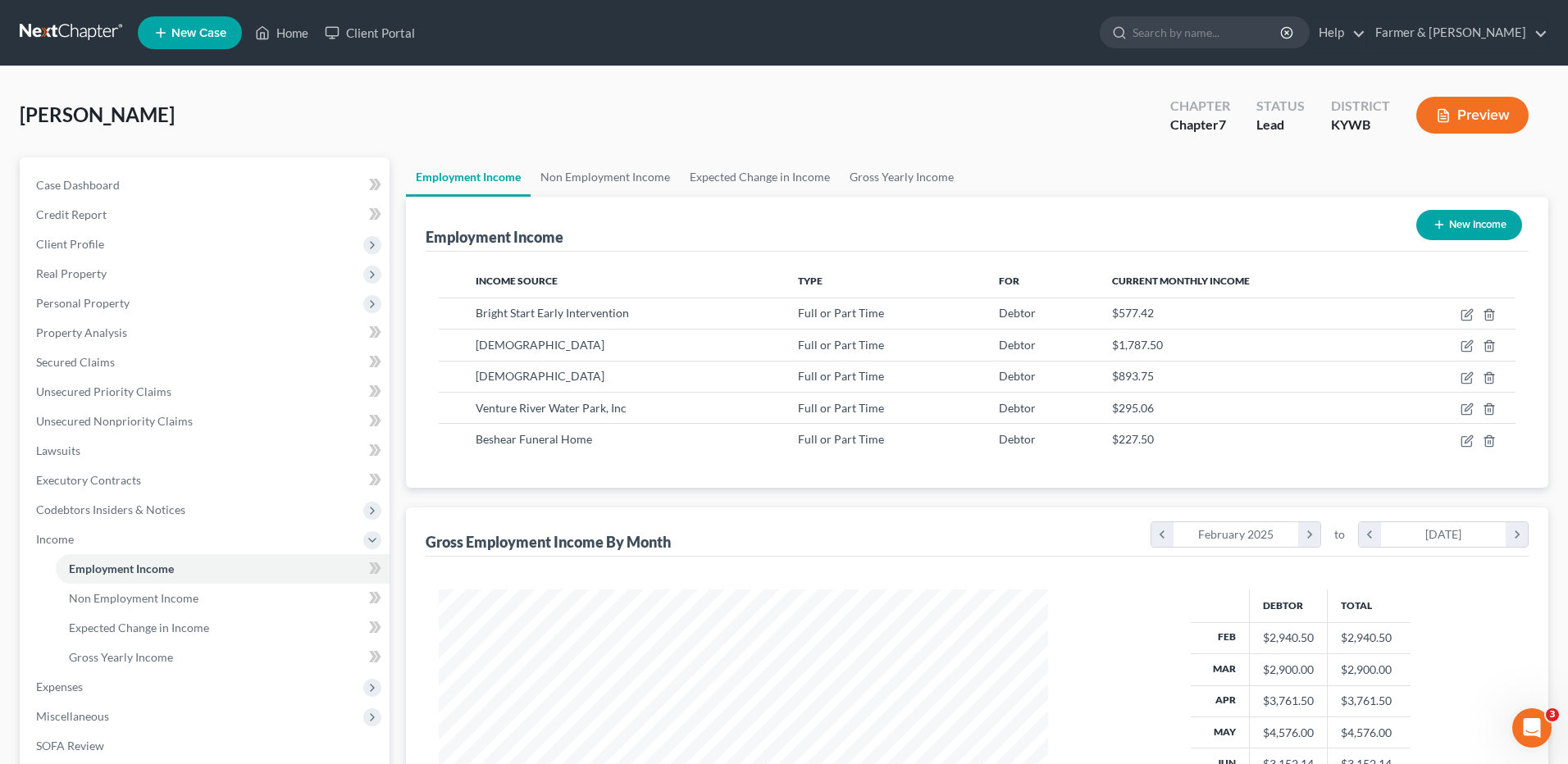
scroll to position [819744, 819641]
click at [1455, 440] on icon "button" at bounding box center [1457, 439] width 8 height 8
select select "0"
select select "18"
select select "2"
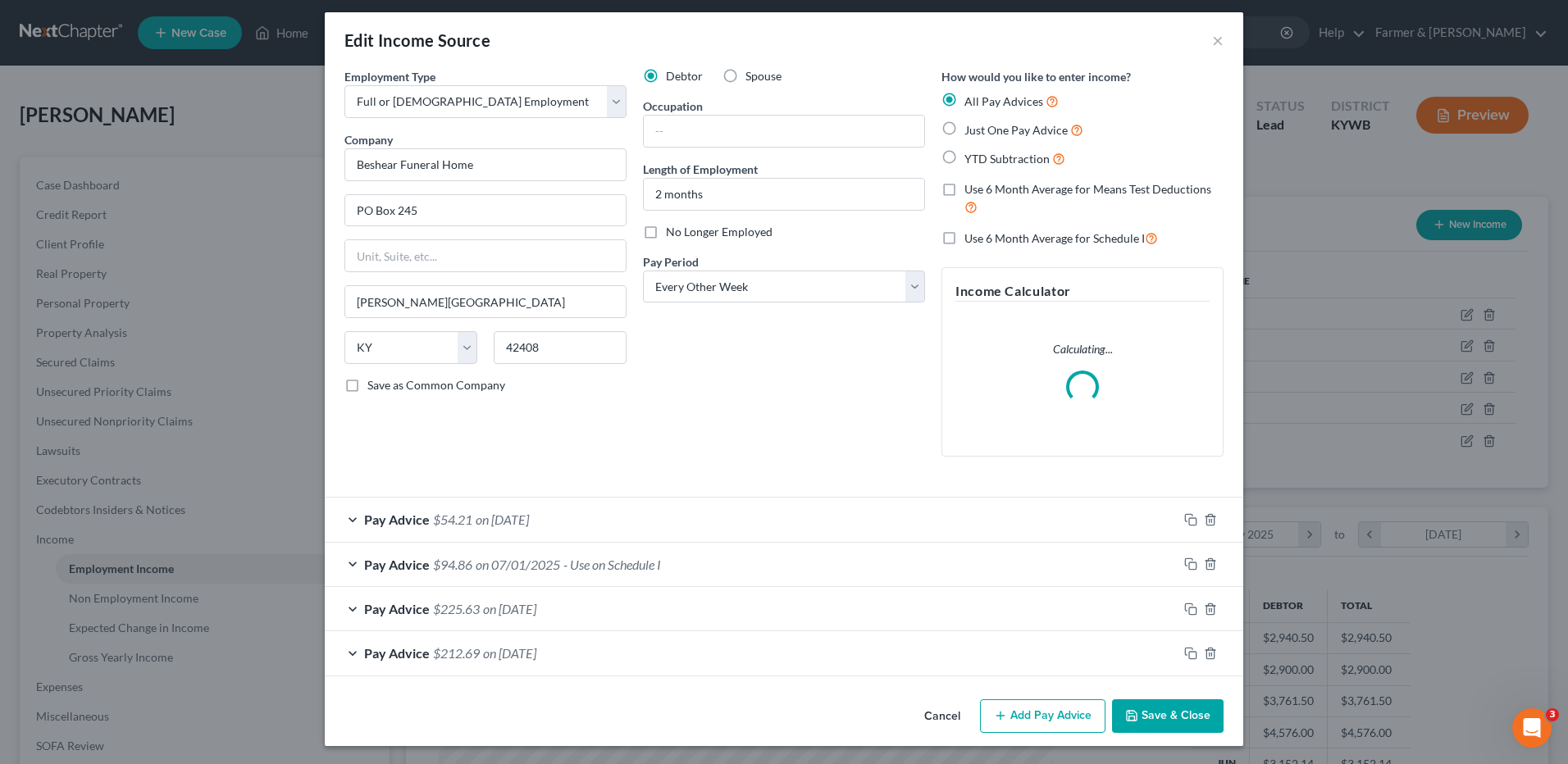
scroll to position [9, 0]
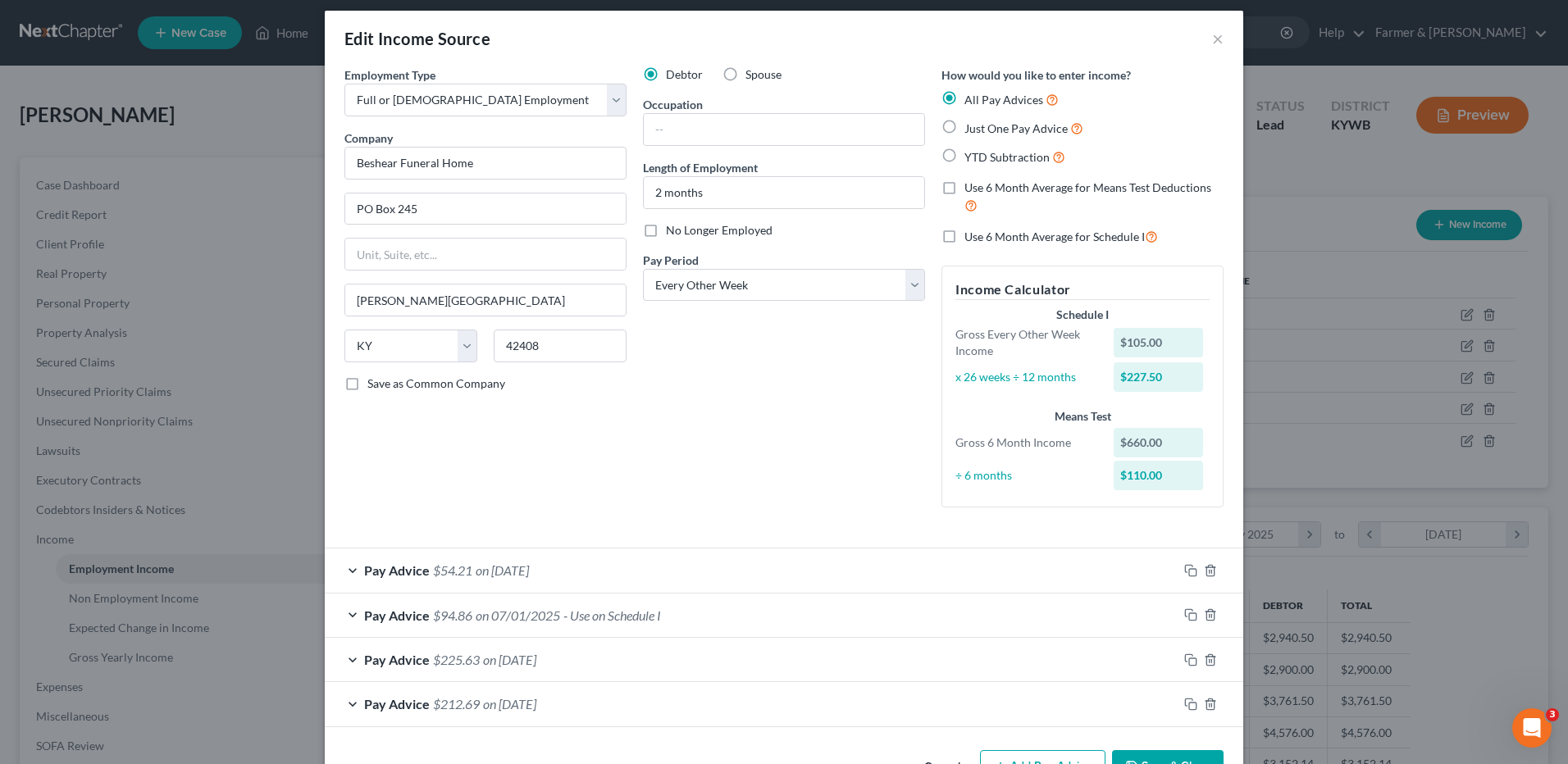
click at [503, 572] on span "on 07/15/2025" at bounding box center [502, 570] width 53 height 15
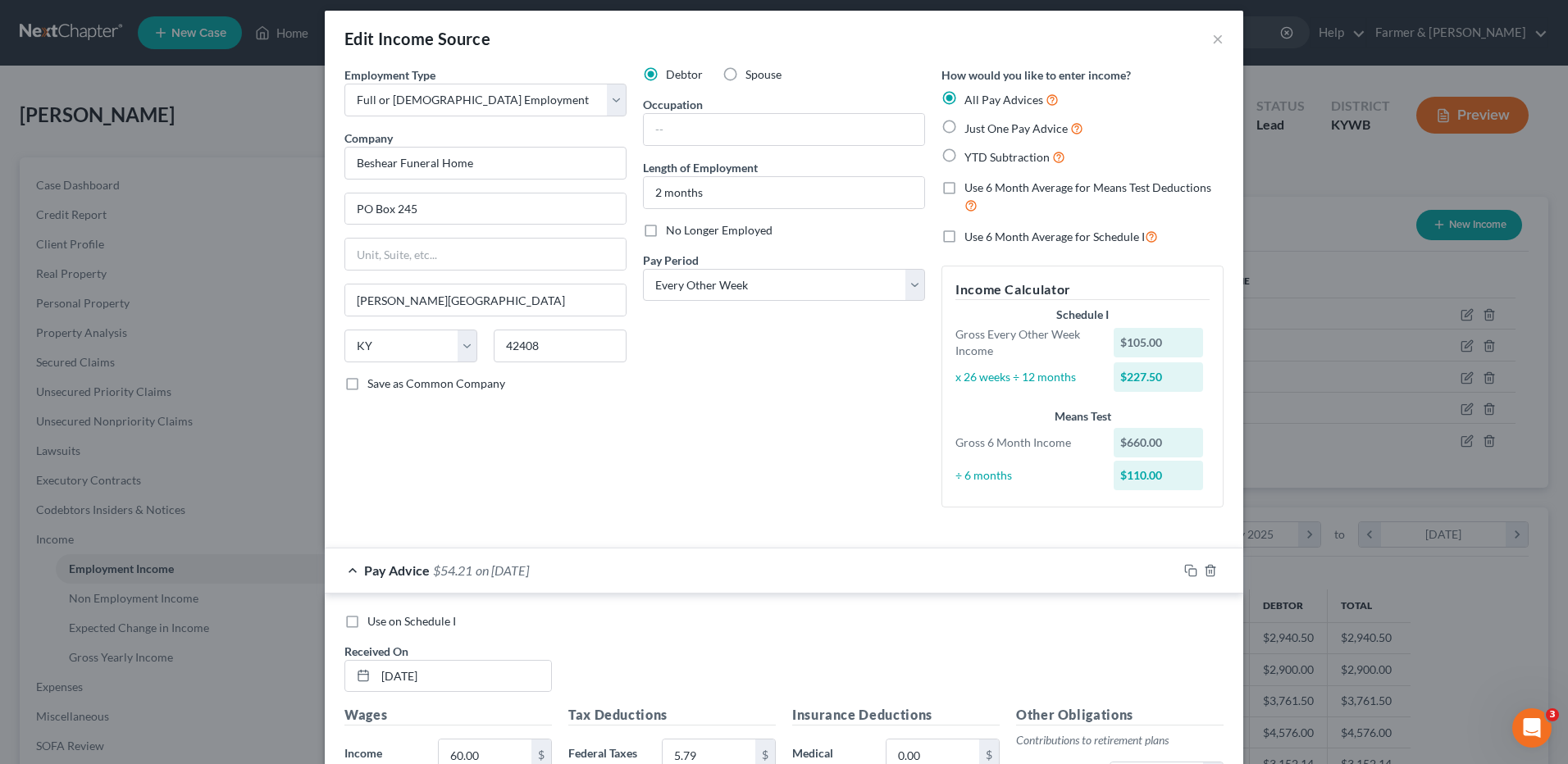
click at [368, 618] on label "Use on Schedule I" at bounding box center [412, 621] width 89 height 16
click at [374, 618] on input "Use on Schedule I" at bounding box center [379, 618] width 11 height 11
checkbox input "true"
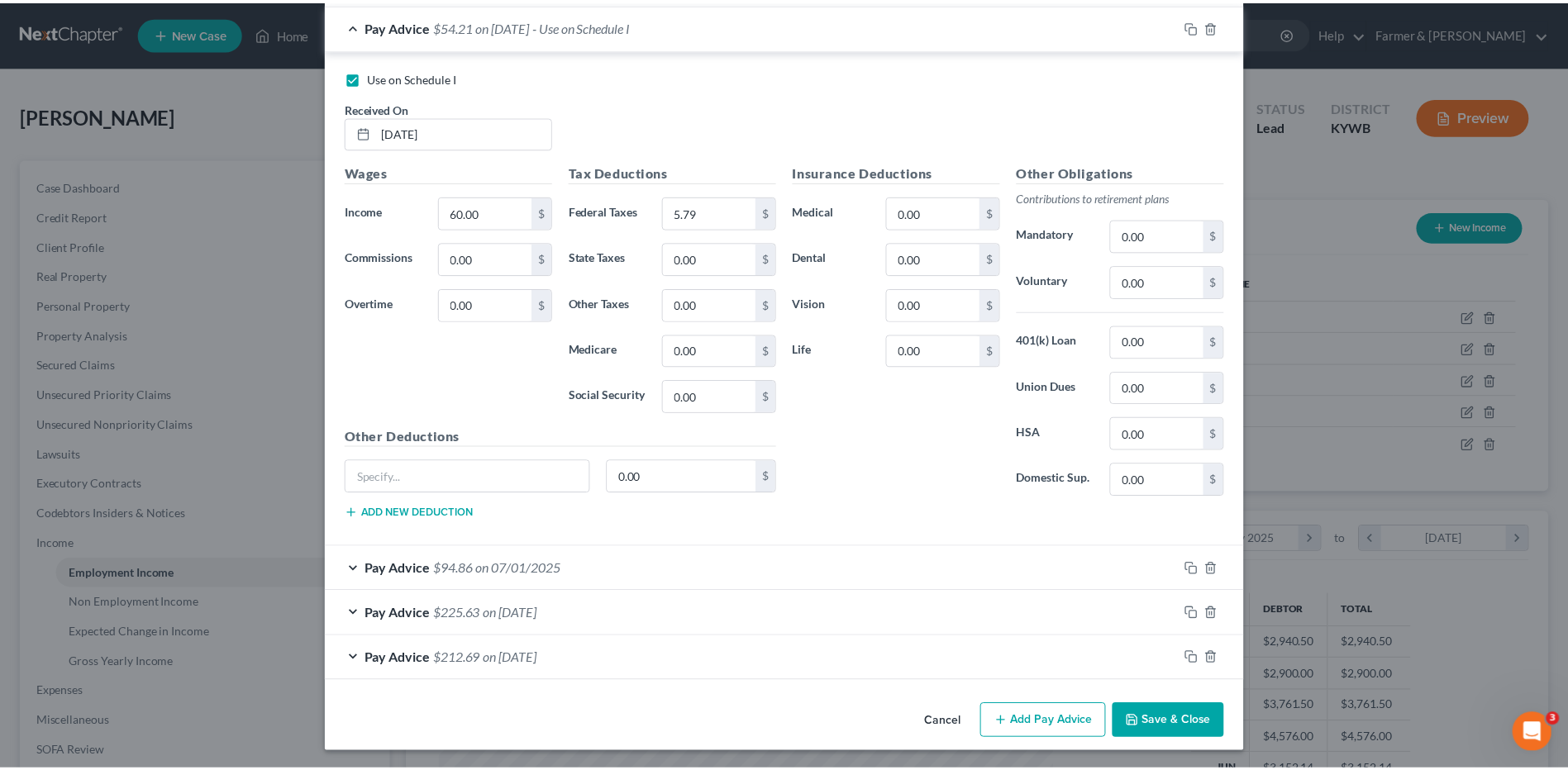
scroll to position [560, 0]
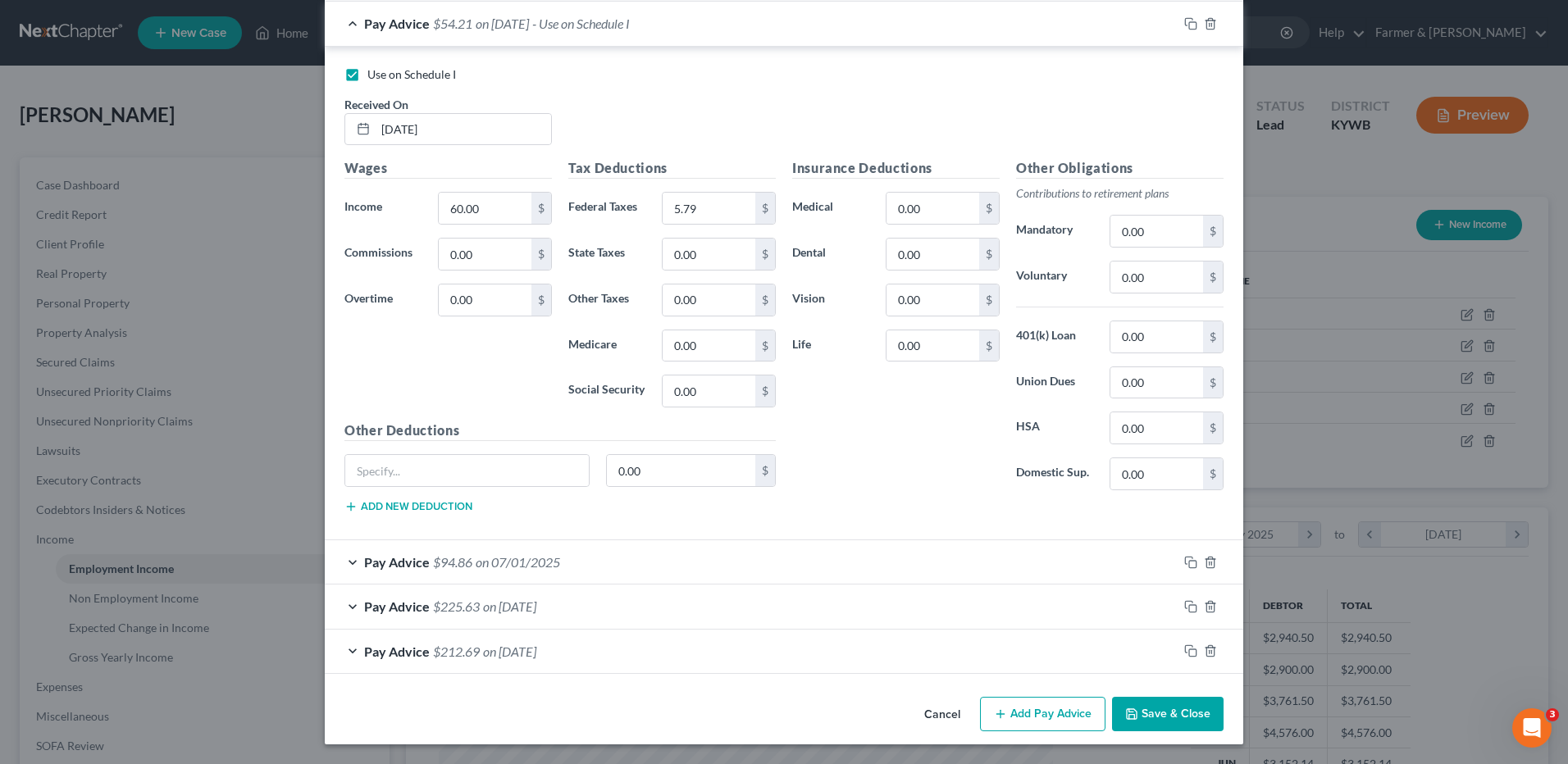
click at [1173, 721] on button "Save & Close" at bounding box center [1169, 715] width 112 height 35
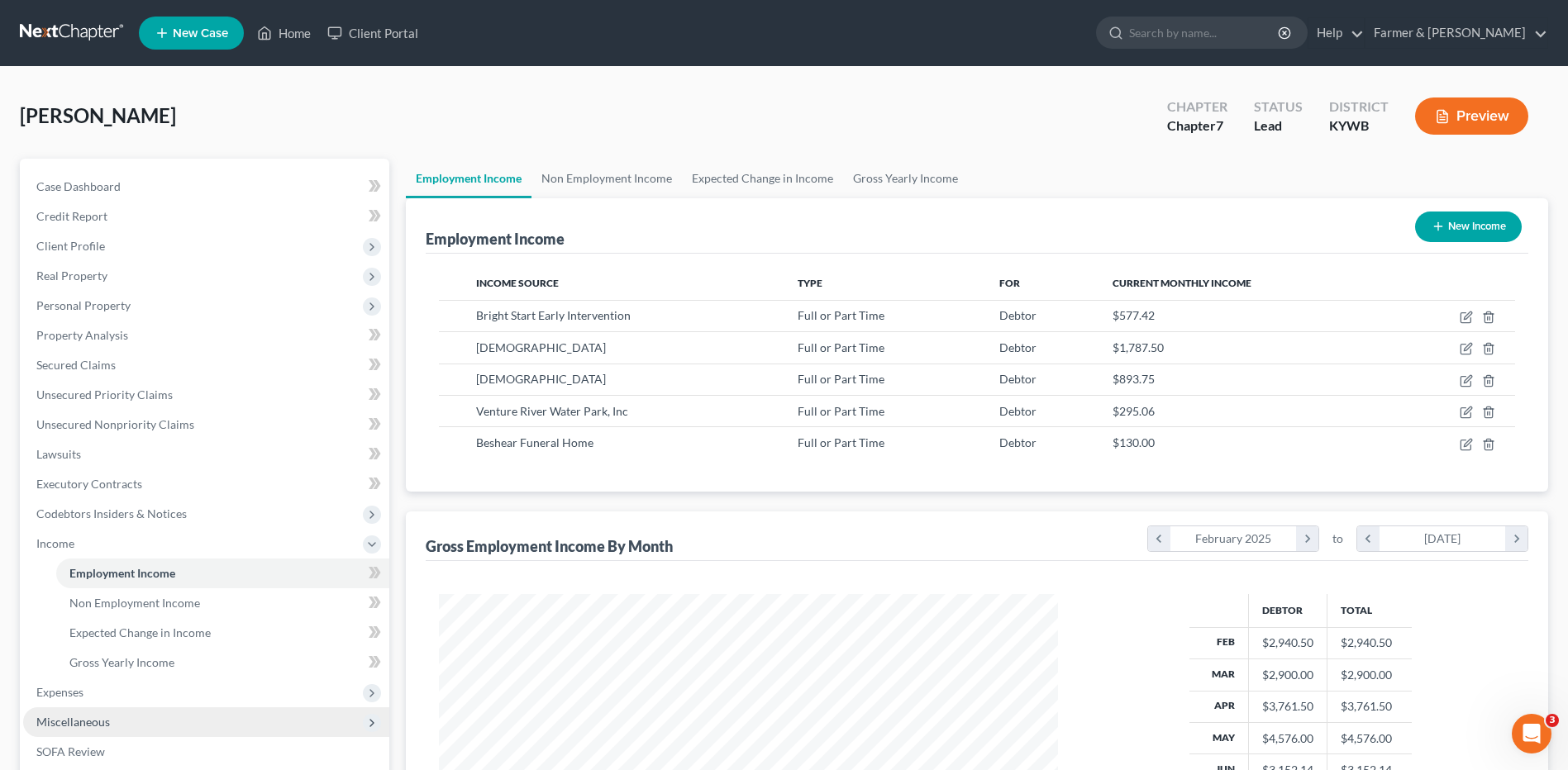
scroll to position [826182, 825739]
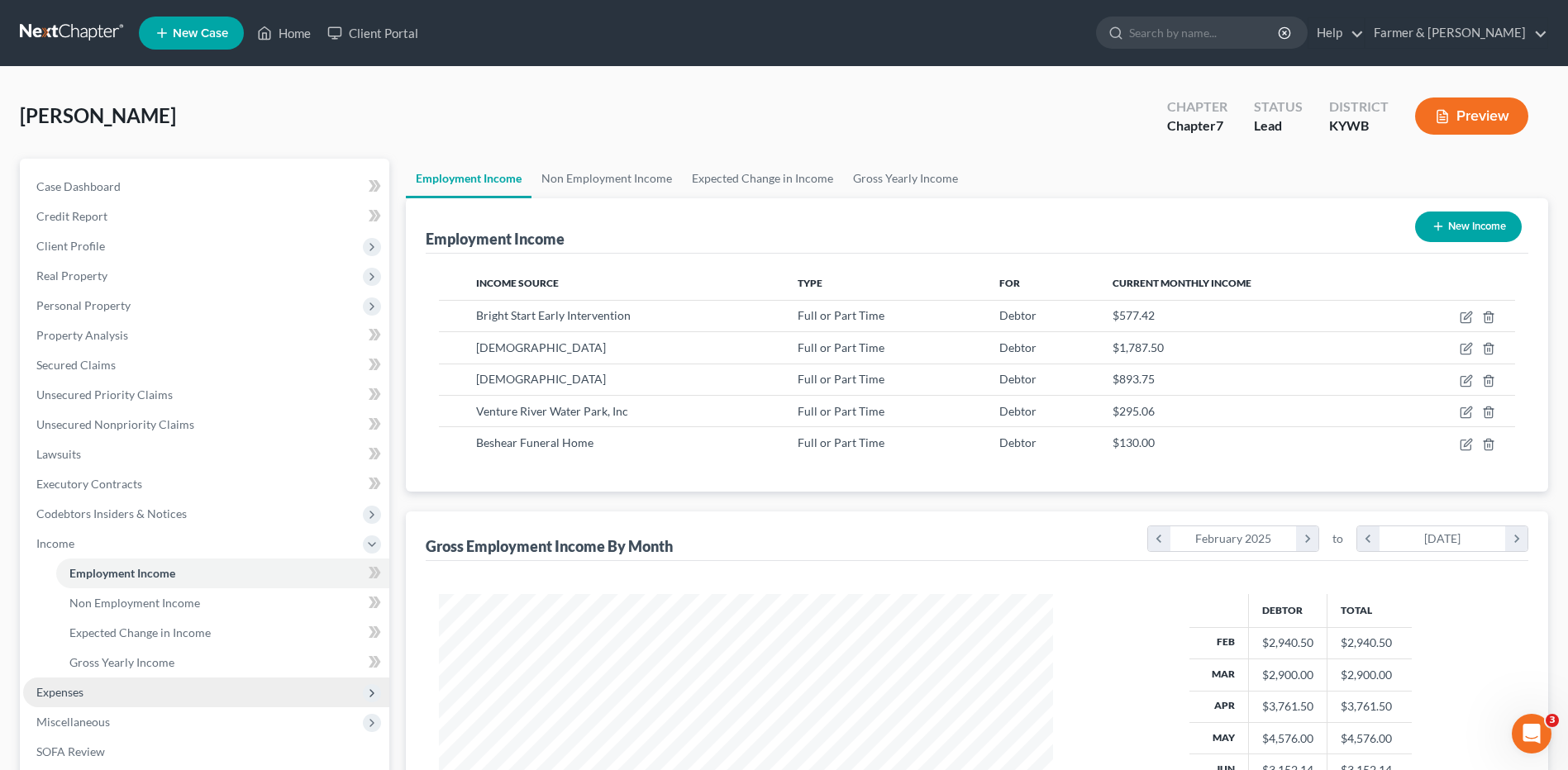
click at [121, 698] on span "Expenses" at bounding box center [206, 692] width 366 height 30
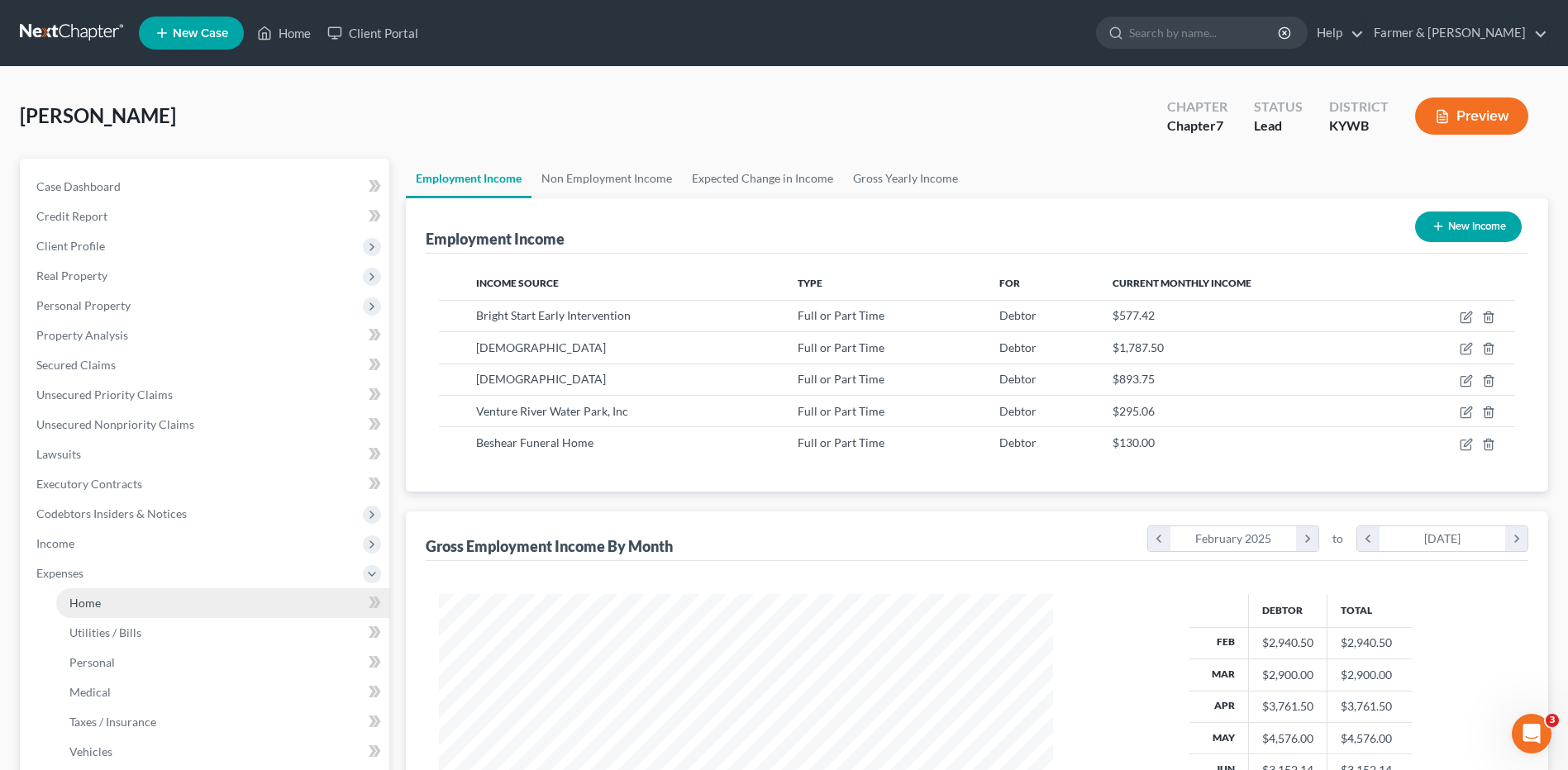
click at [146, 604] on link "Home" at bounding box center [223, 603] width 333 height 30
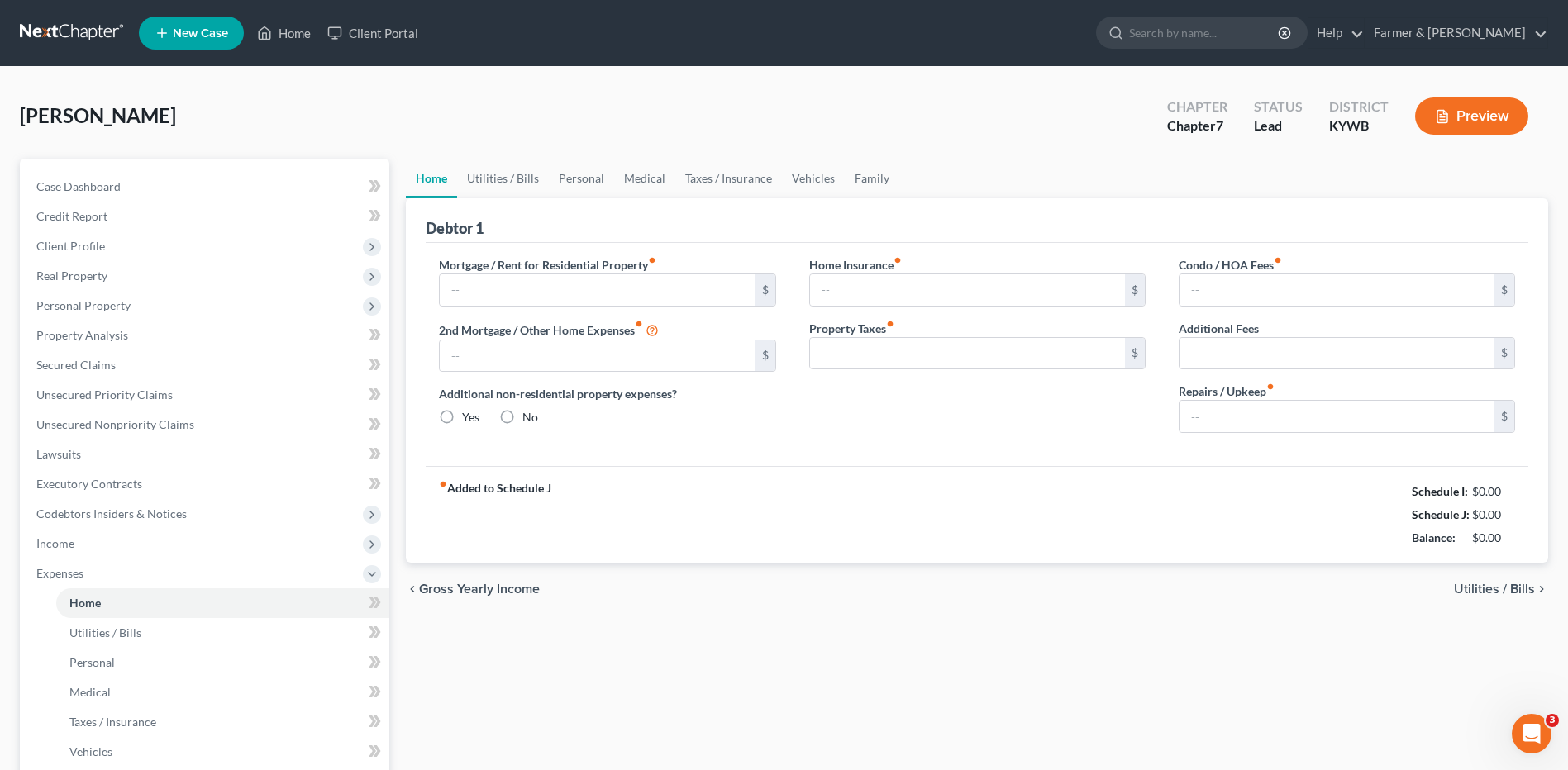
type input "400.00"
type input "0.00"
radio input "true"
type input "0.00"
type input "167.00"
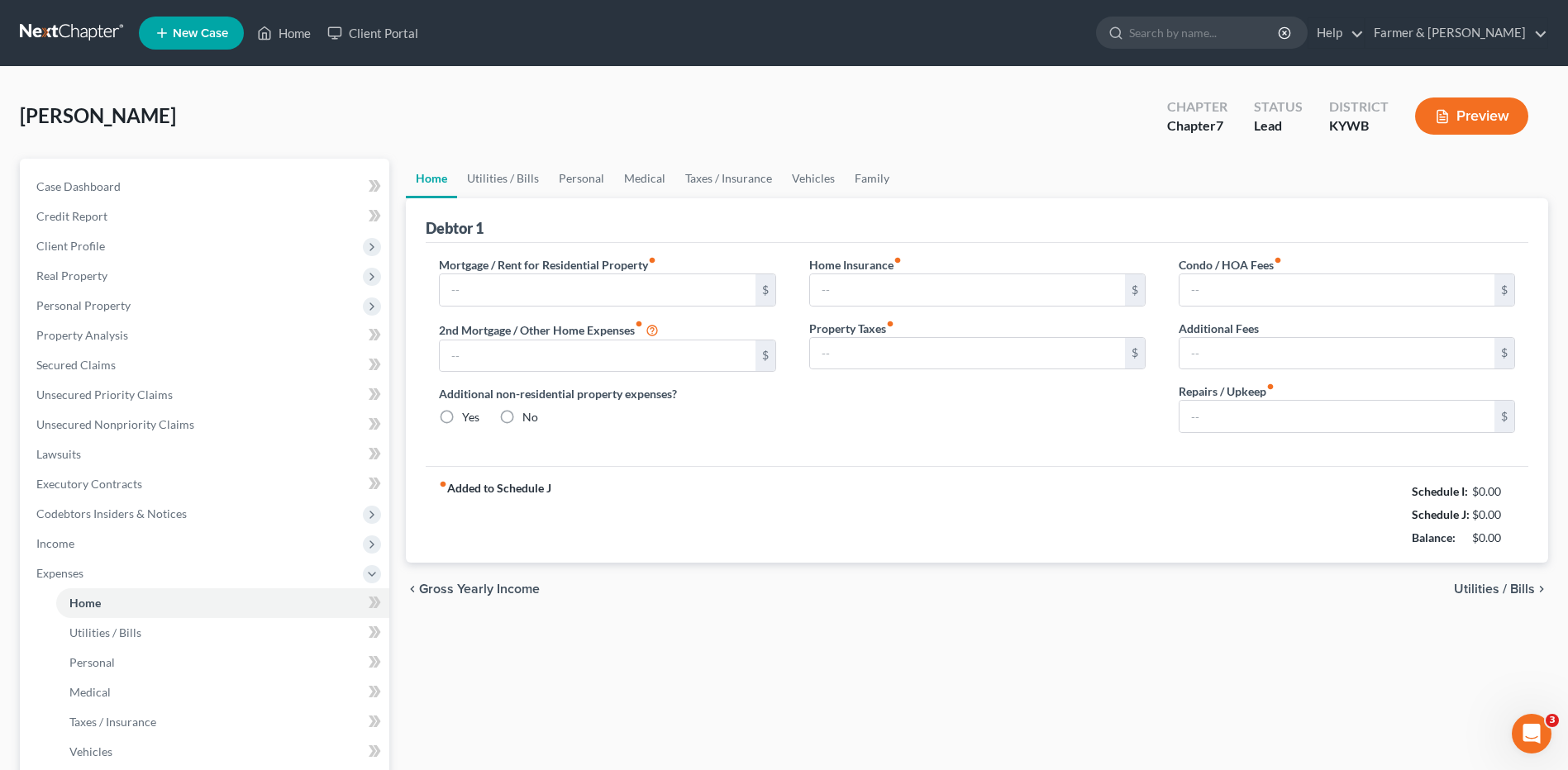
type input "0.00"
type input "100.00"
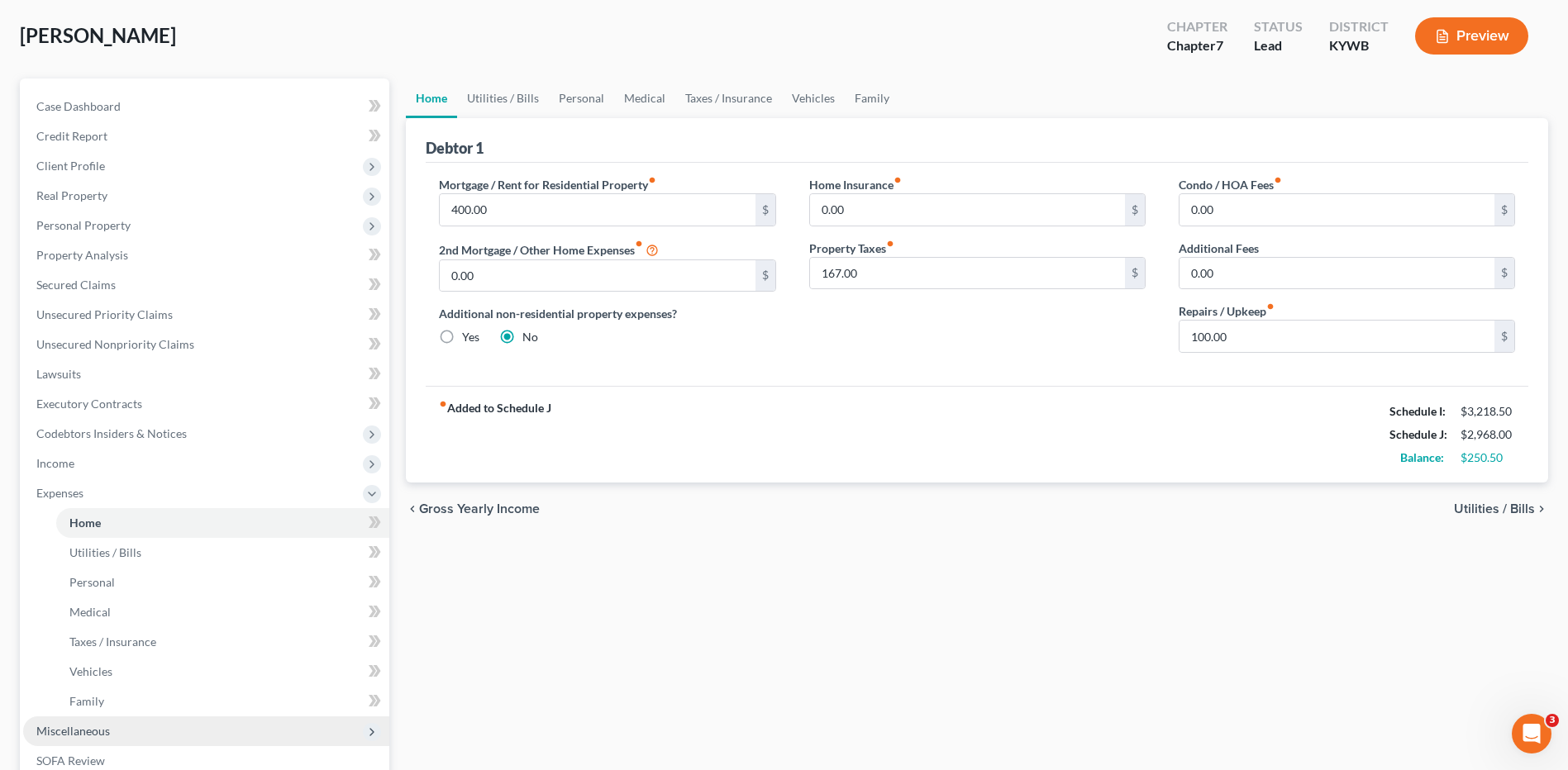
scroll to position [248, 0]
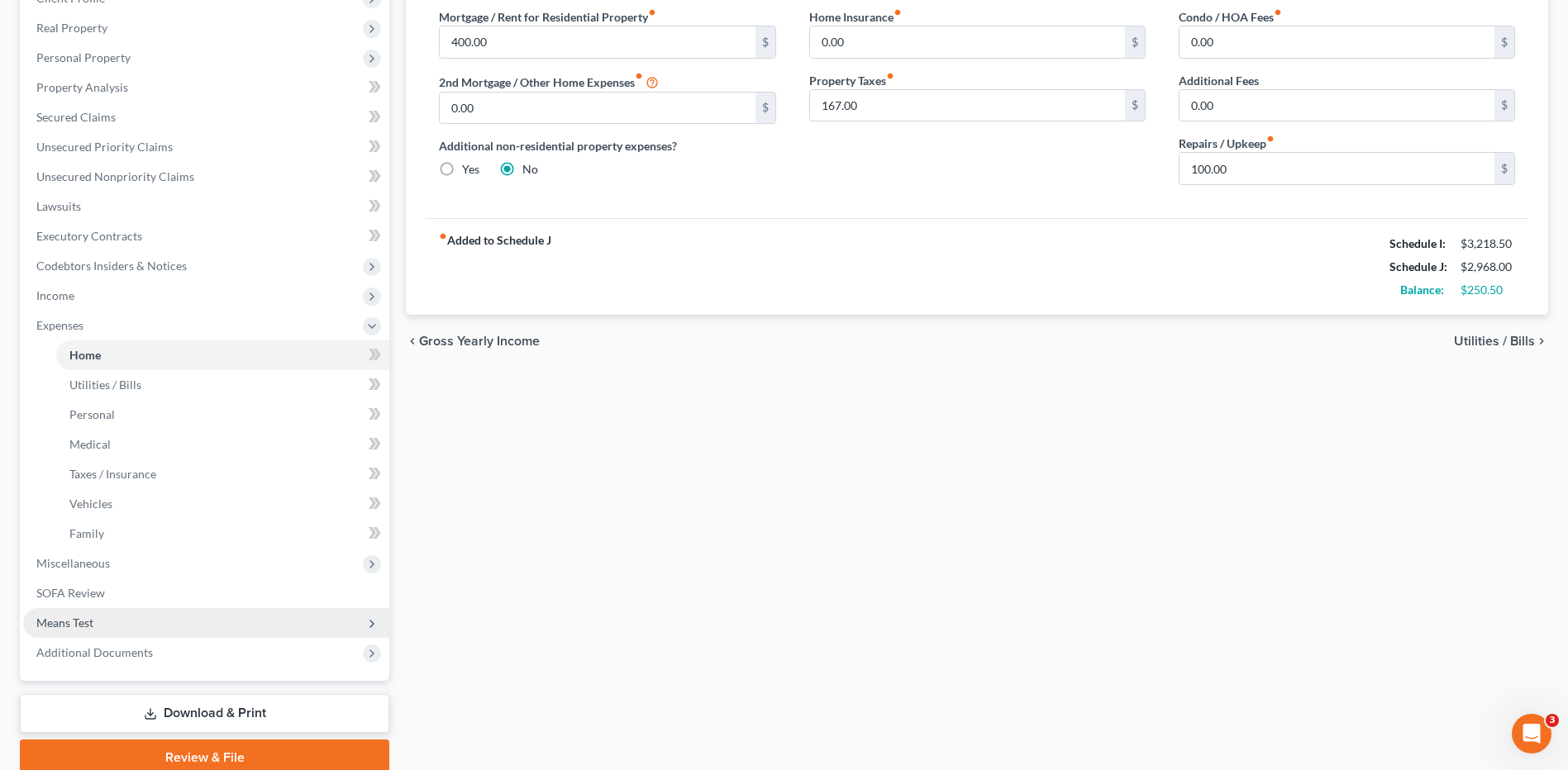
click at [96, 612] on span "Means Test" at bounding box center [206, 623] width 366 height 30
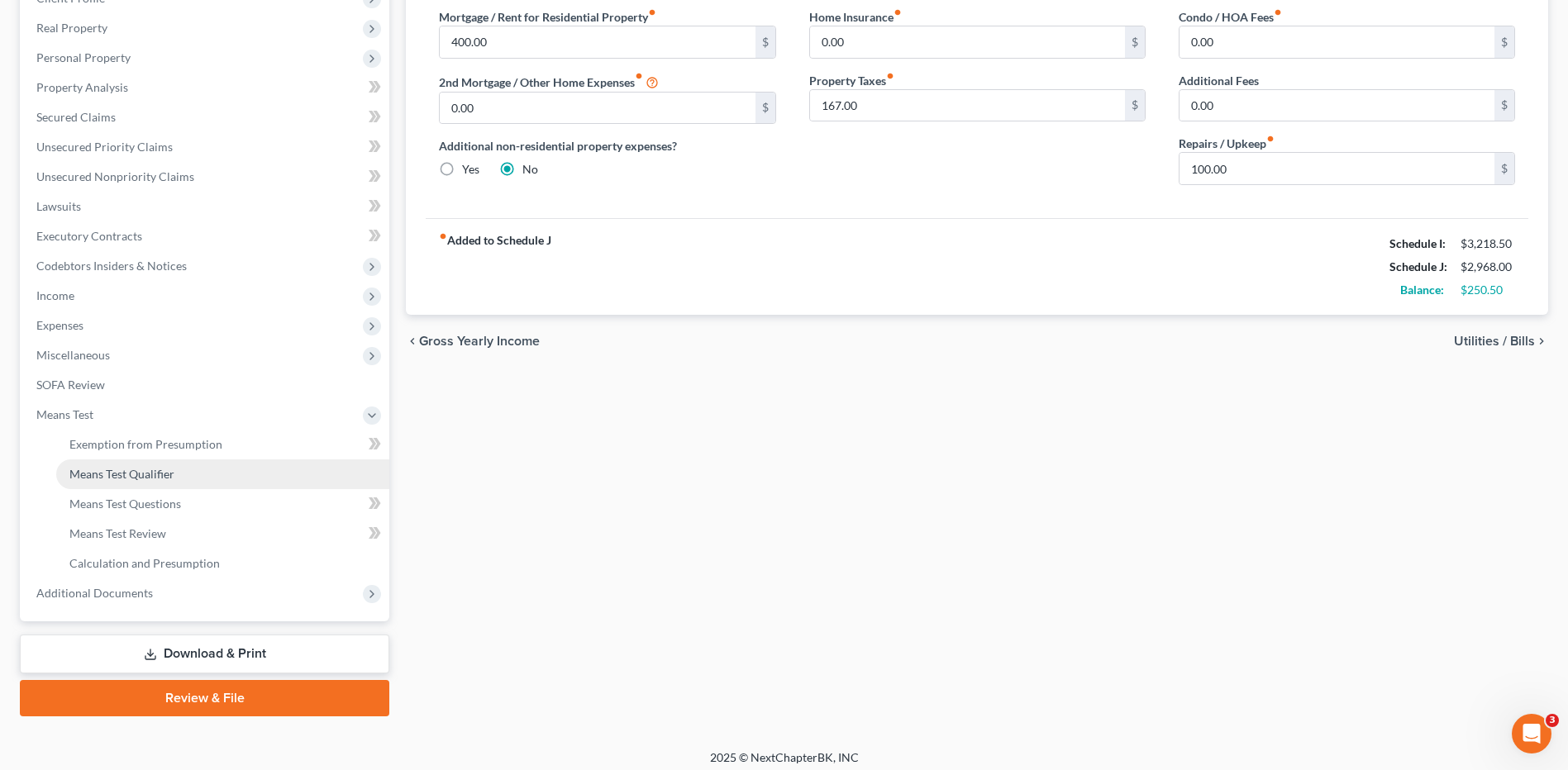
click at [159, 476] on span "Means Test Qualifier" at bounding box center [122, 473] width 105 height 14
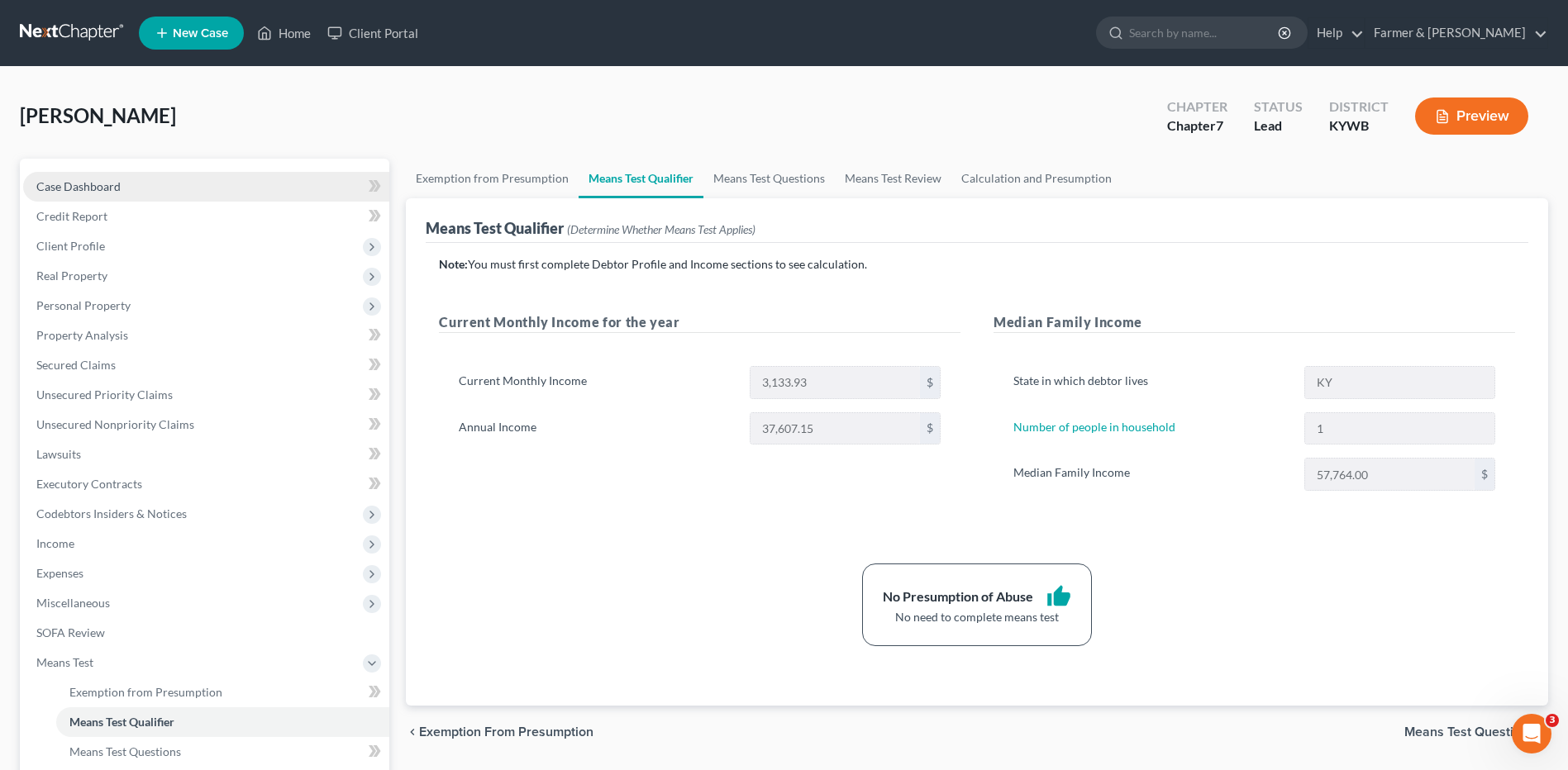
click at [168, 189] on link "Case Dashboard" at bounding box center [206, 187] width 366 height 30
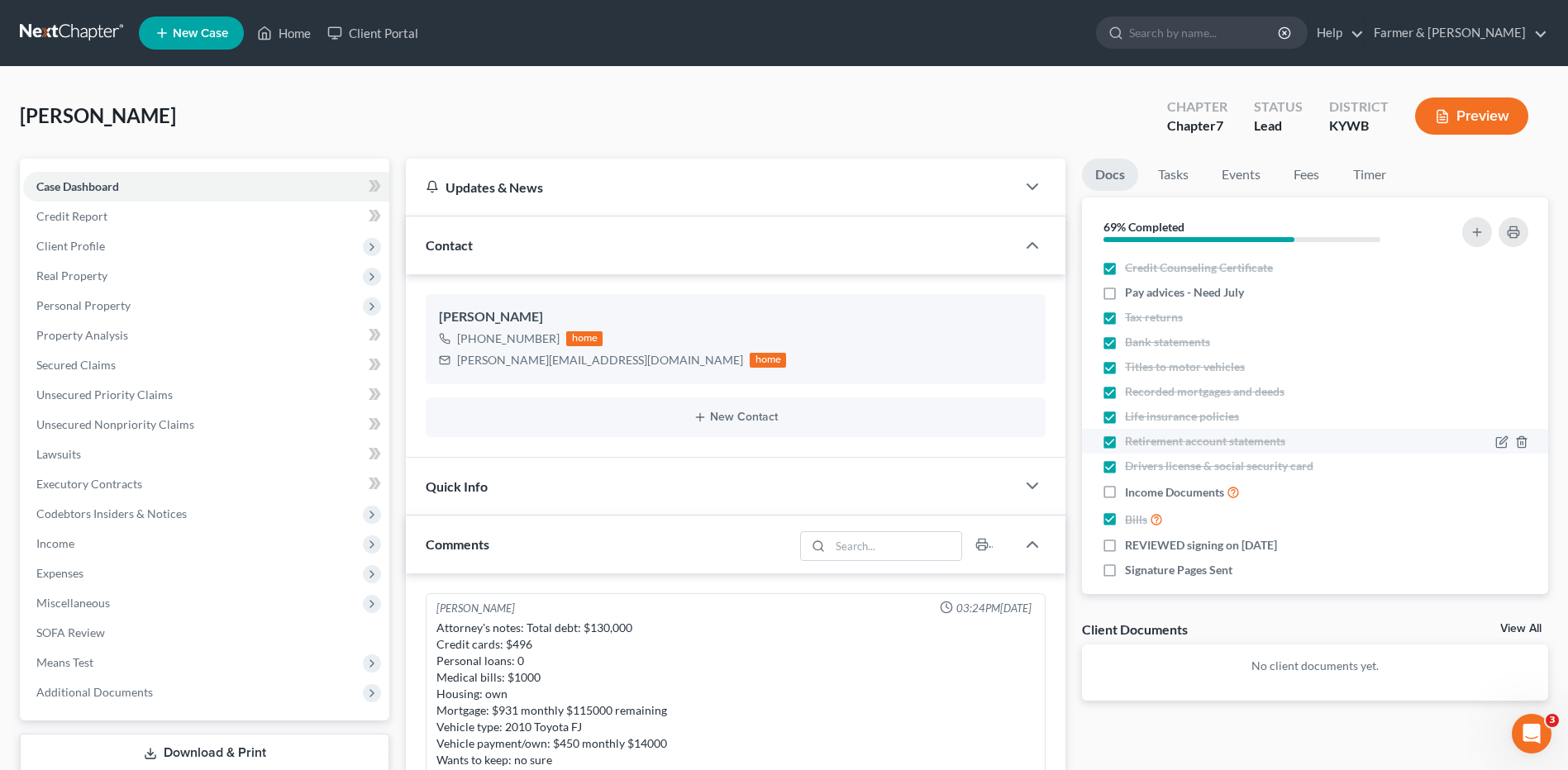
scroll to position [411, 0]
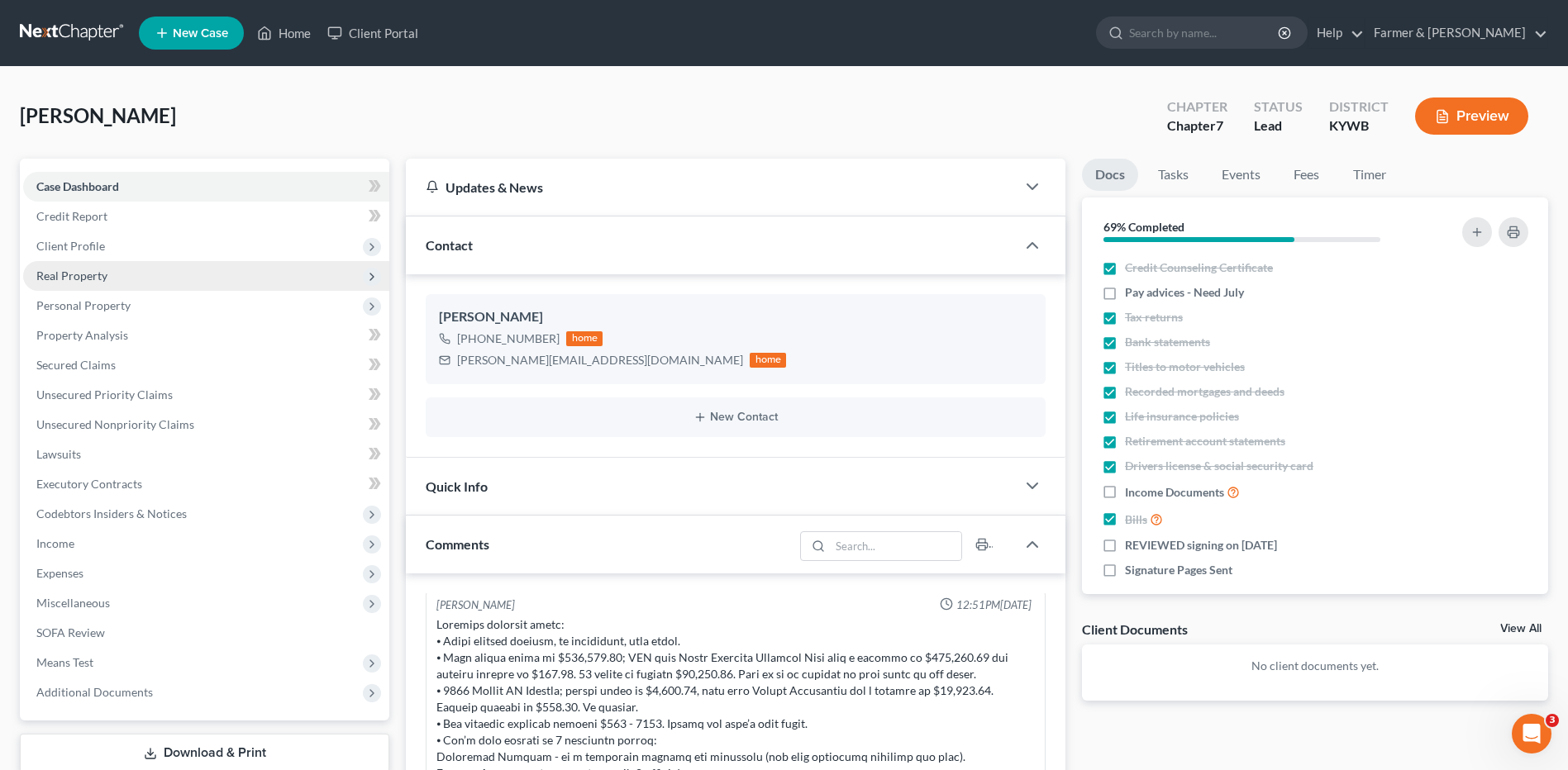
drag, startPoint x: 131, startPoint y: 271, endPoint x: 136, endPoint y: 290, distance: 19.6
click at [131, 271] on span "Real Property" at bounding box center [206, 276] width 366 height 30
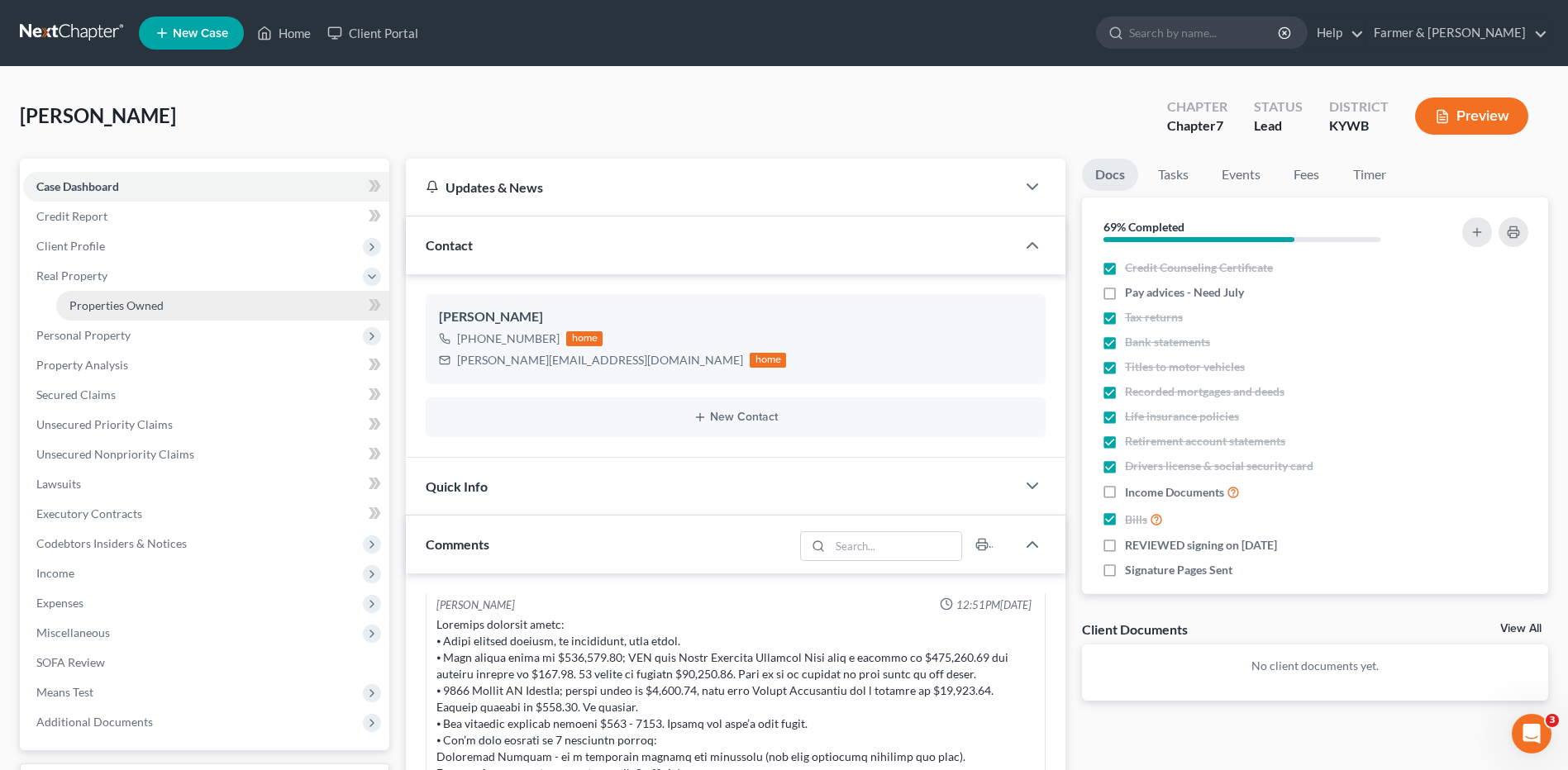
click at [140, 298] on span "Properties Owned" at bounding box center [116, 305] width 94 height 14
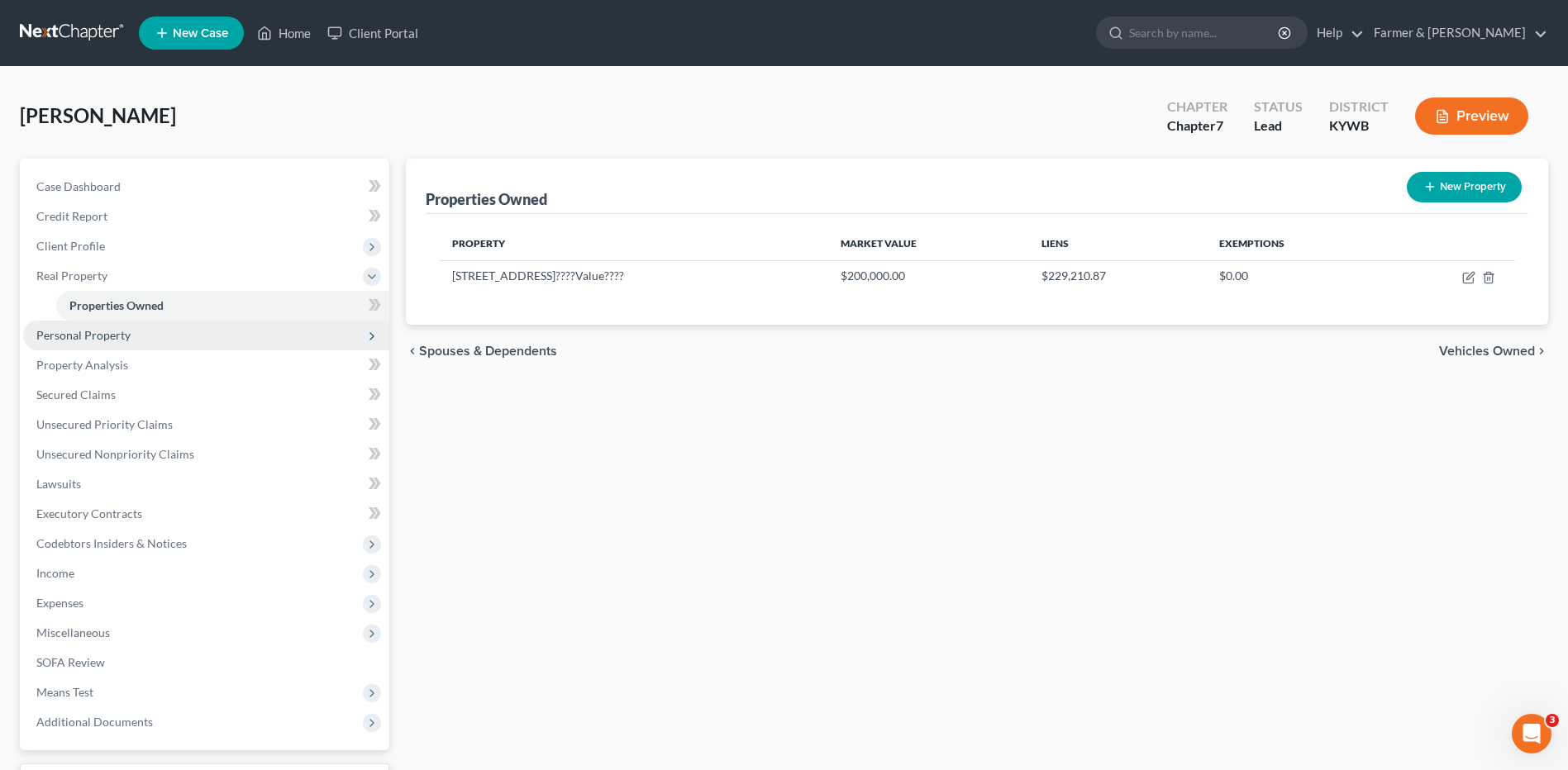
click at [141, 330] on span "Personal Property" at bounding box center [206, 335] width 366 height 30
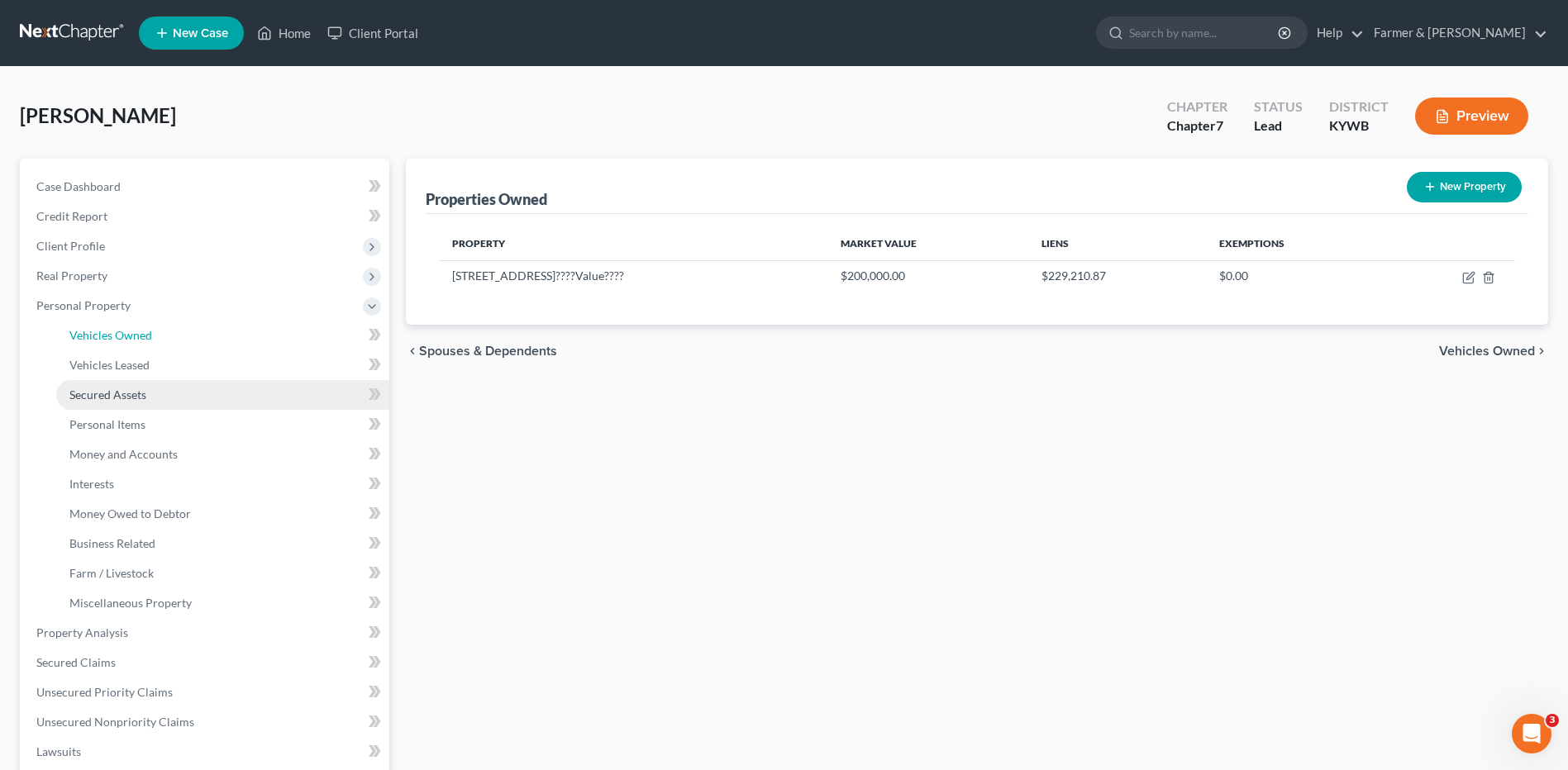
drag, startPoint x: 154, startPoint y: 328, endPoint x: 156, endPoint y: 385, distance: 57.0
click at [154, 327] on link "Vehicles Owned" at bounding box center [223, 335] width 333 height 30
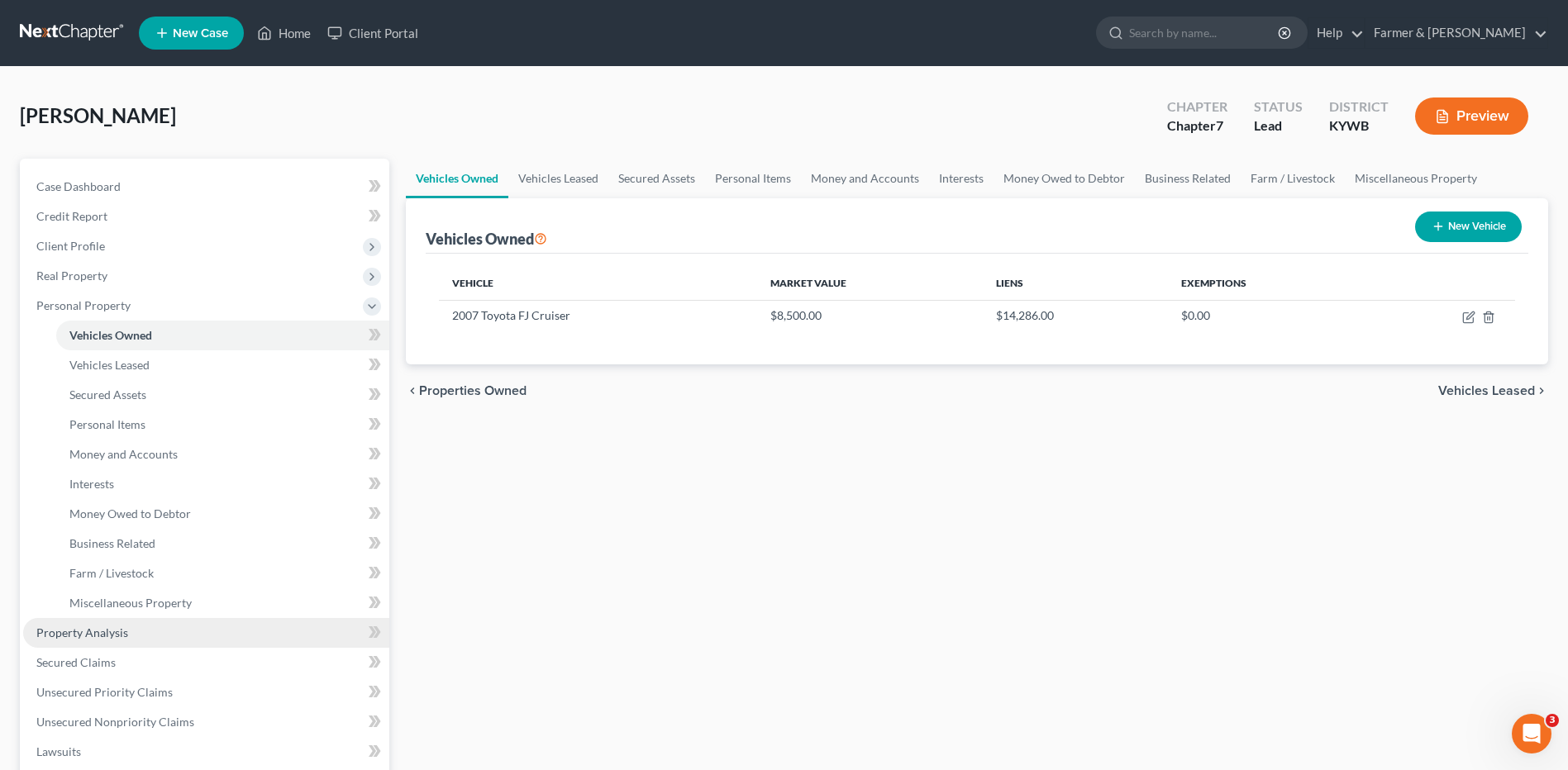
click at [157, 638] on link "Property Analysis" at bounding box center [206, 633] width 366 height 30
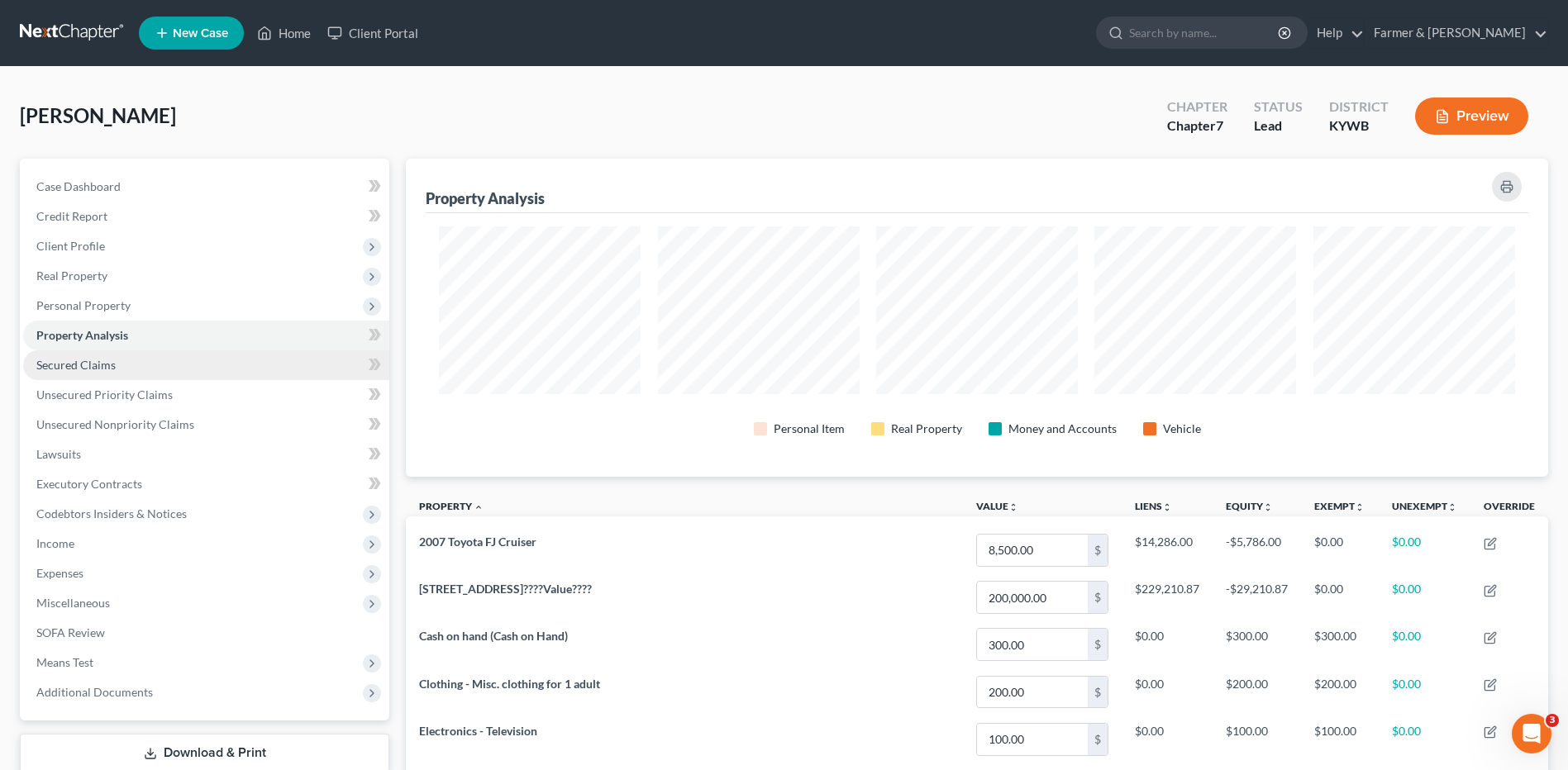
click at [158, 369] on link "Secured Claims" at bounding box center [206, 365] width 366 height 30
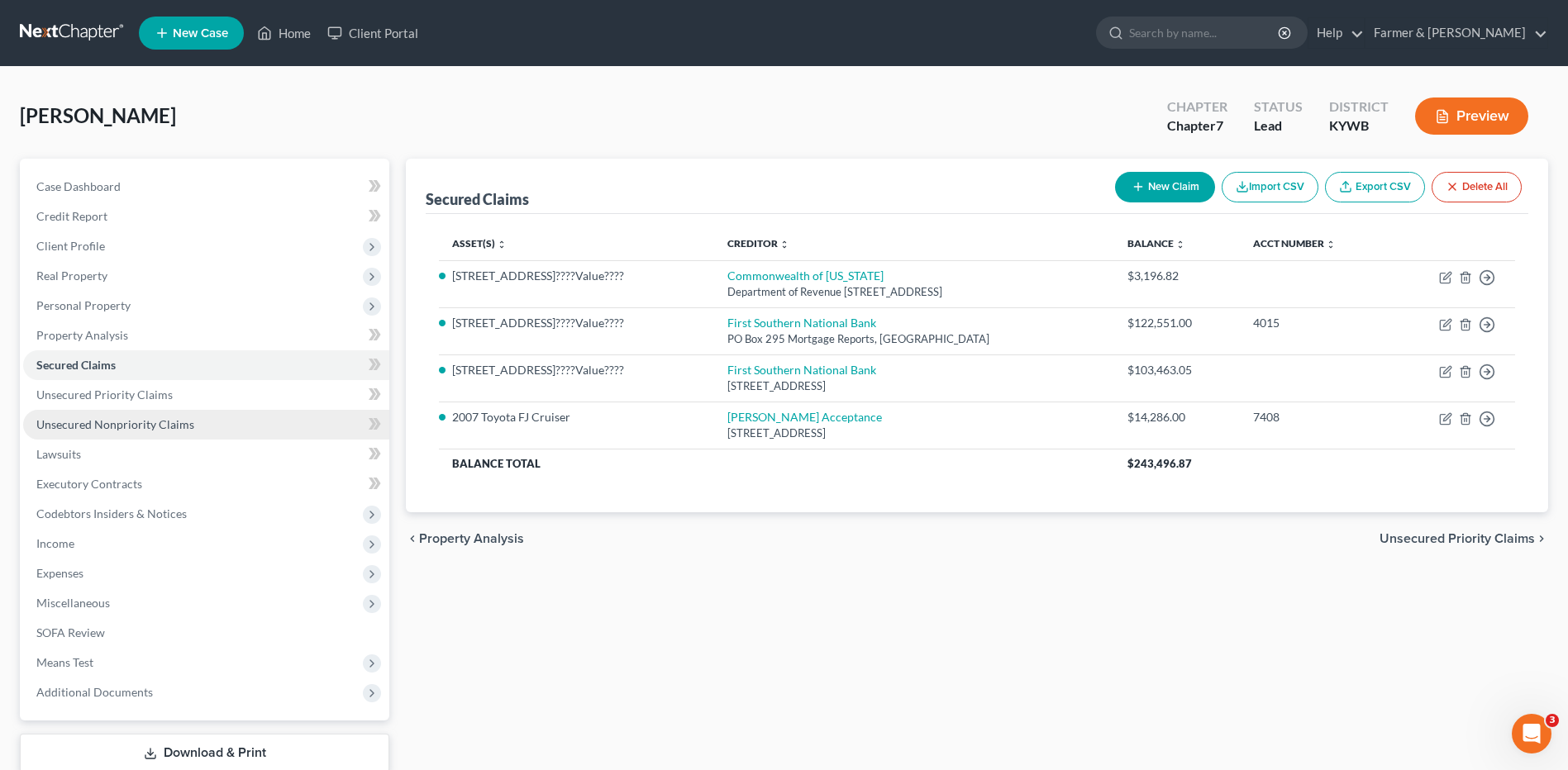
click at [161, 425] on span "Unsecured Nonpriority Claims" at bounding box center [115, 424] width 157 height 14
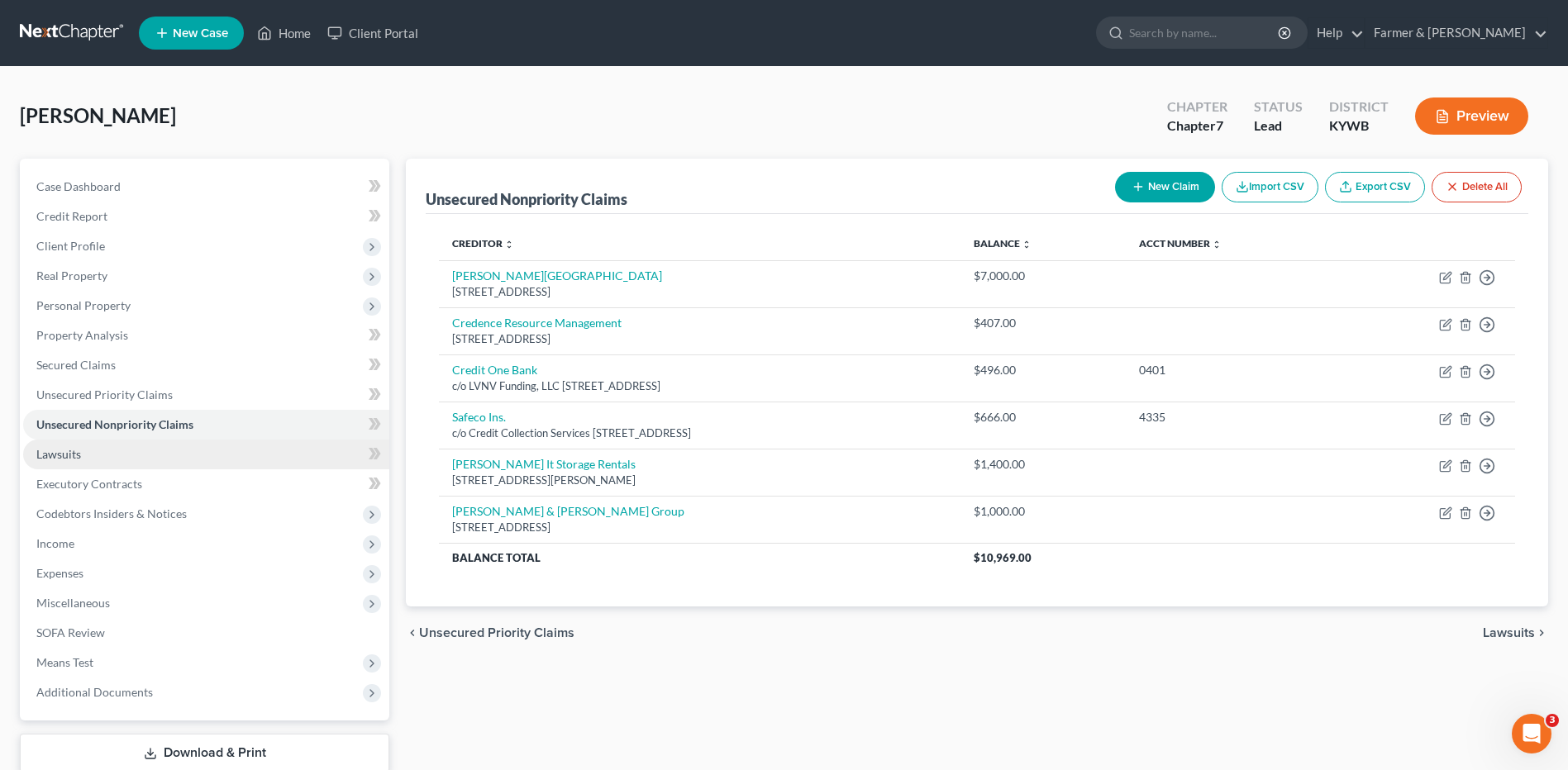
click at [148, 452] on link "Lawsuits" at bounding box center [206, 454] width 366 height 30
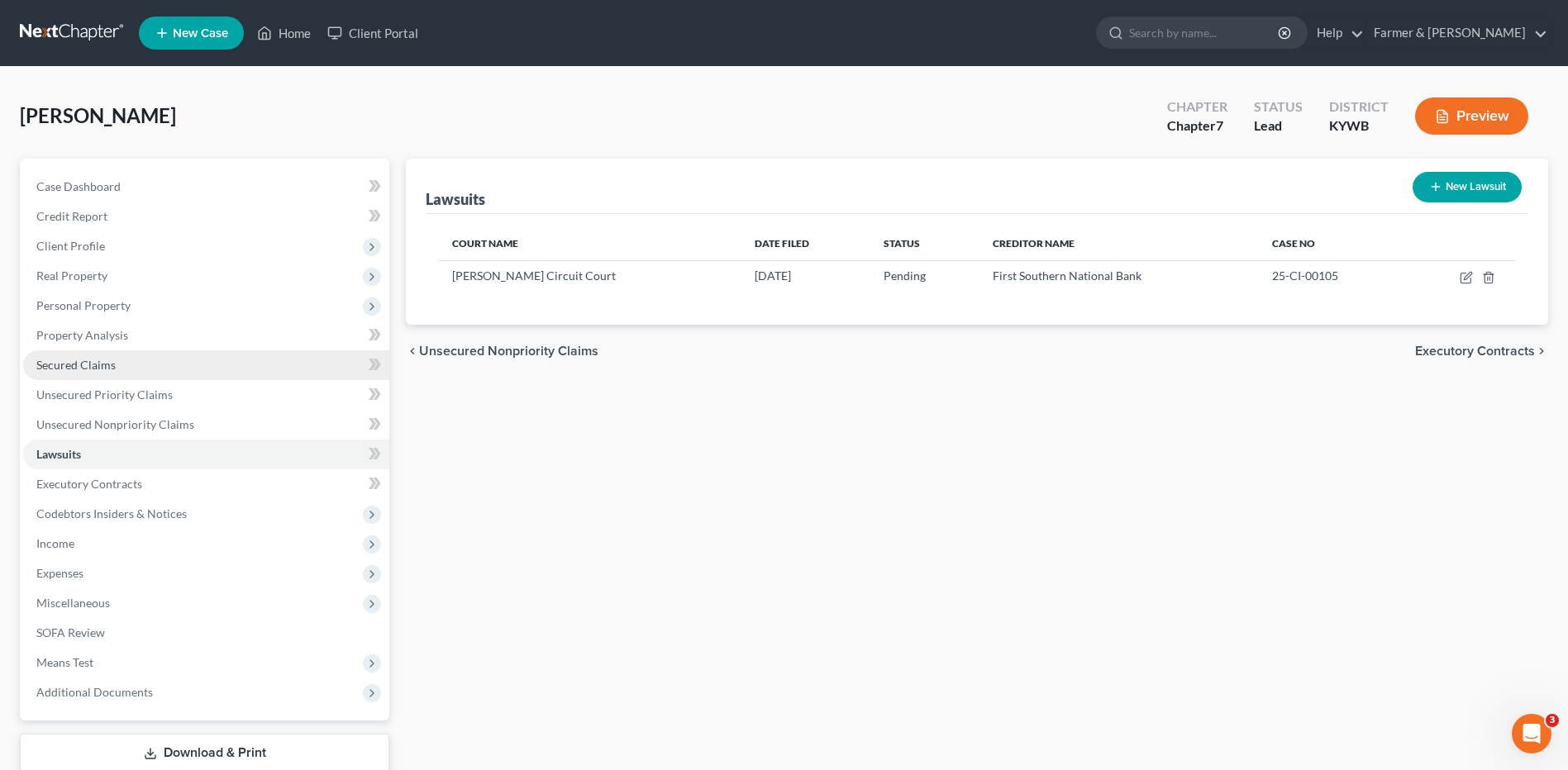
click at [138, 360] on link "Secured Claims" at bounding box center [206, 365] width 366 height 30
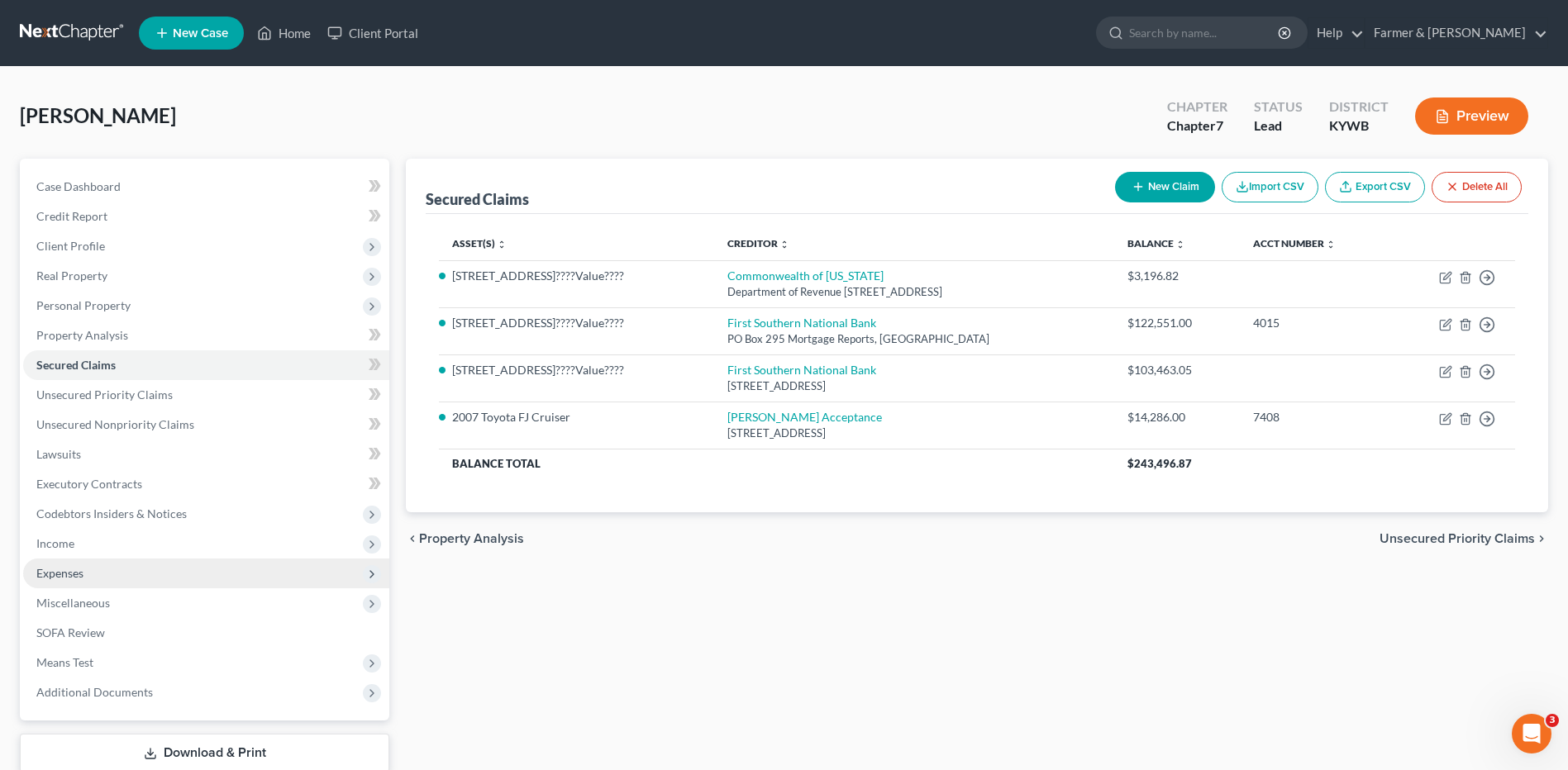
click at [79, 576] on span "Expenses" at bounding box center [59, 573] width 47 height 14
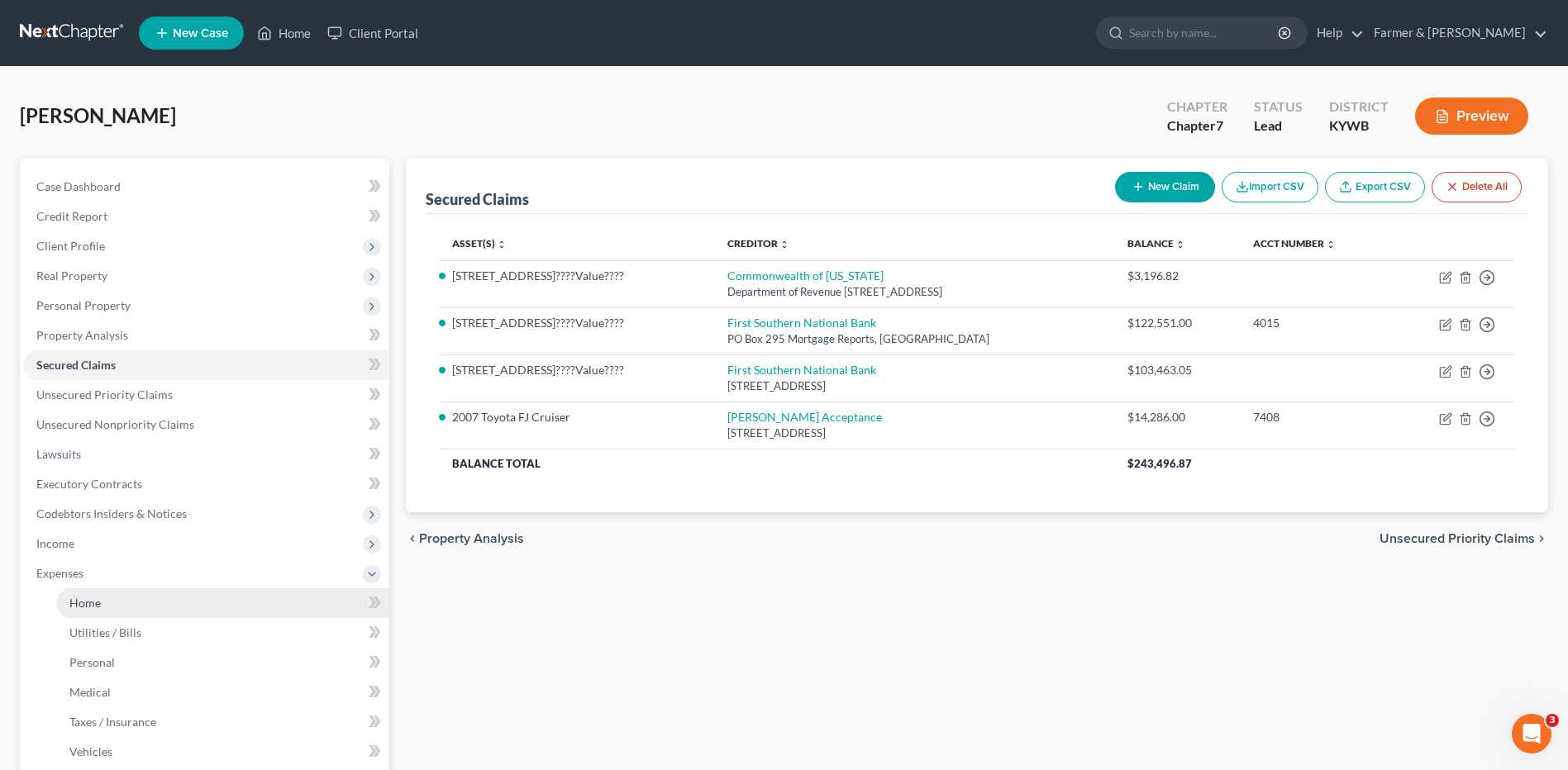
click at [86, 598] on span "Home" at bounding box center [85, 603] width 31 height 14
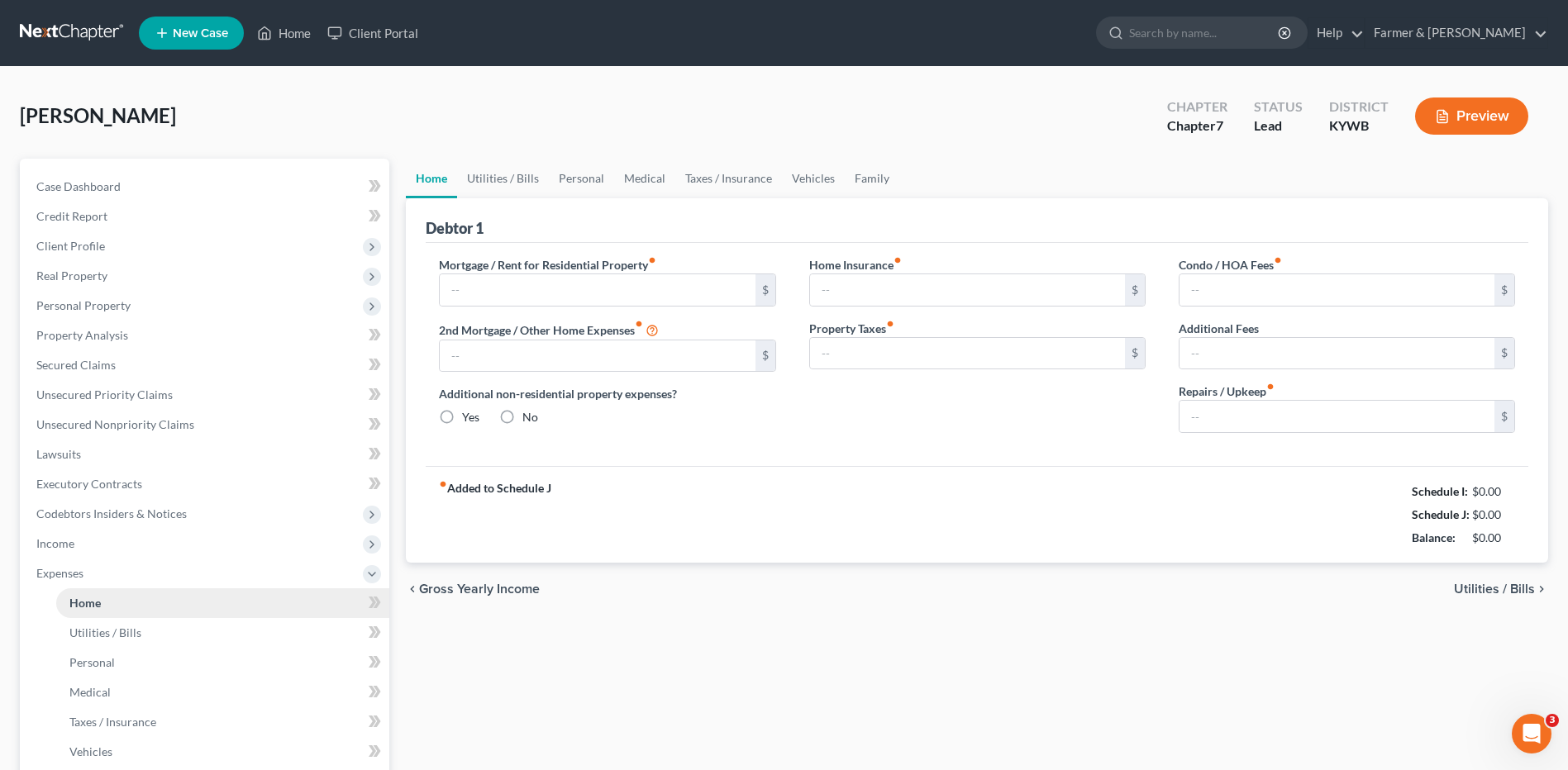
type input "400.00"
type input "0.00"
radio input "true"
type input "0.00"
type input "167.00"
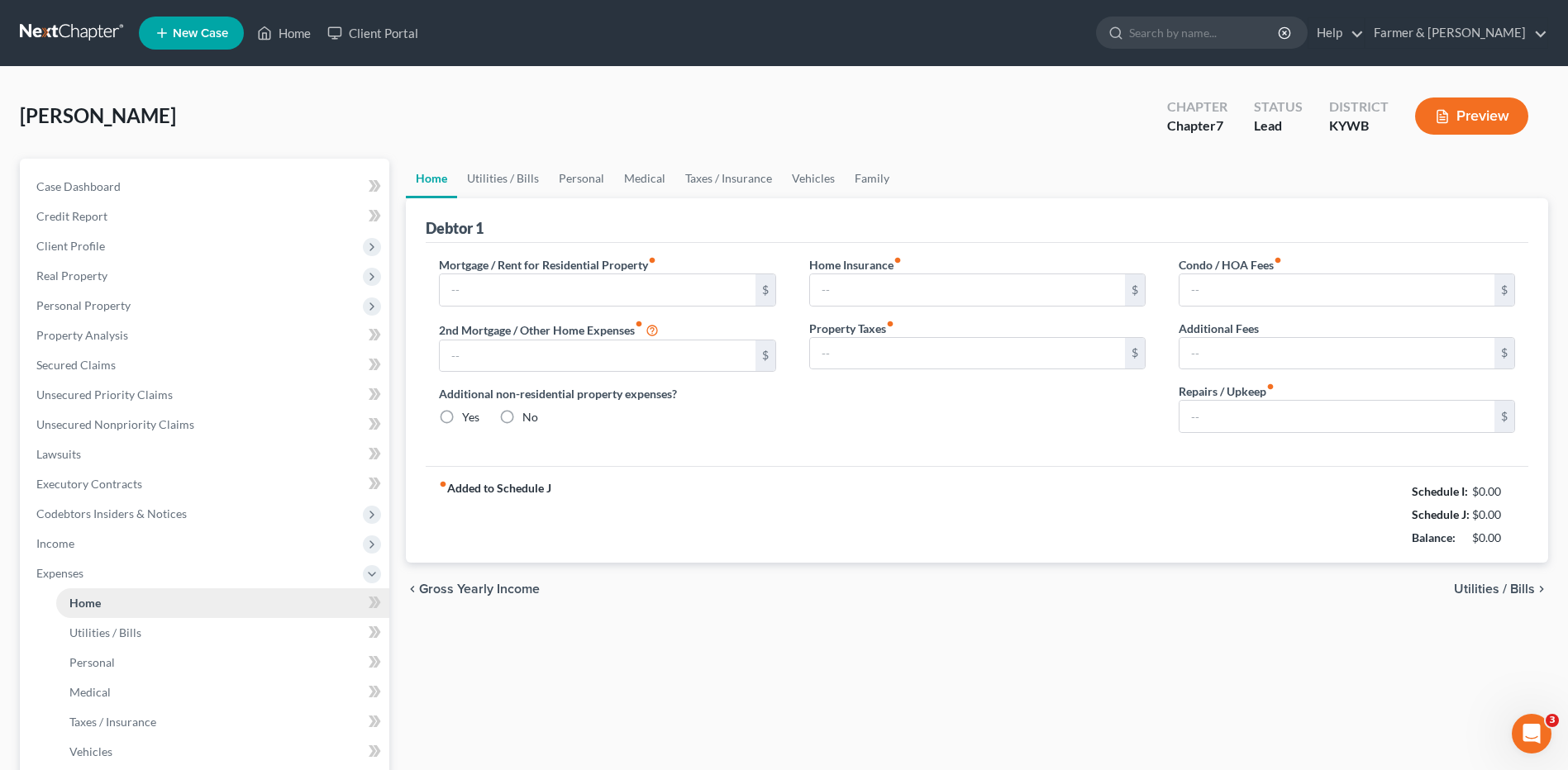
type input "0.00"
type input "100.00"
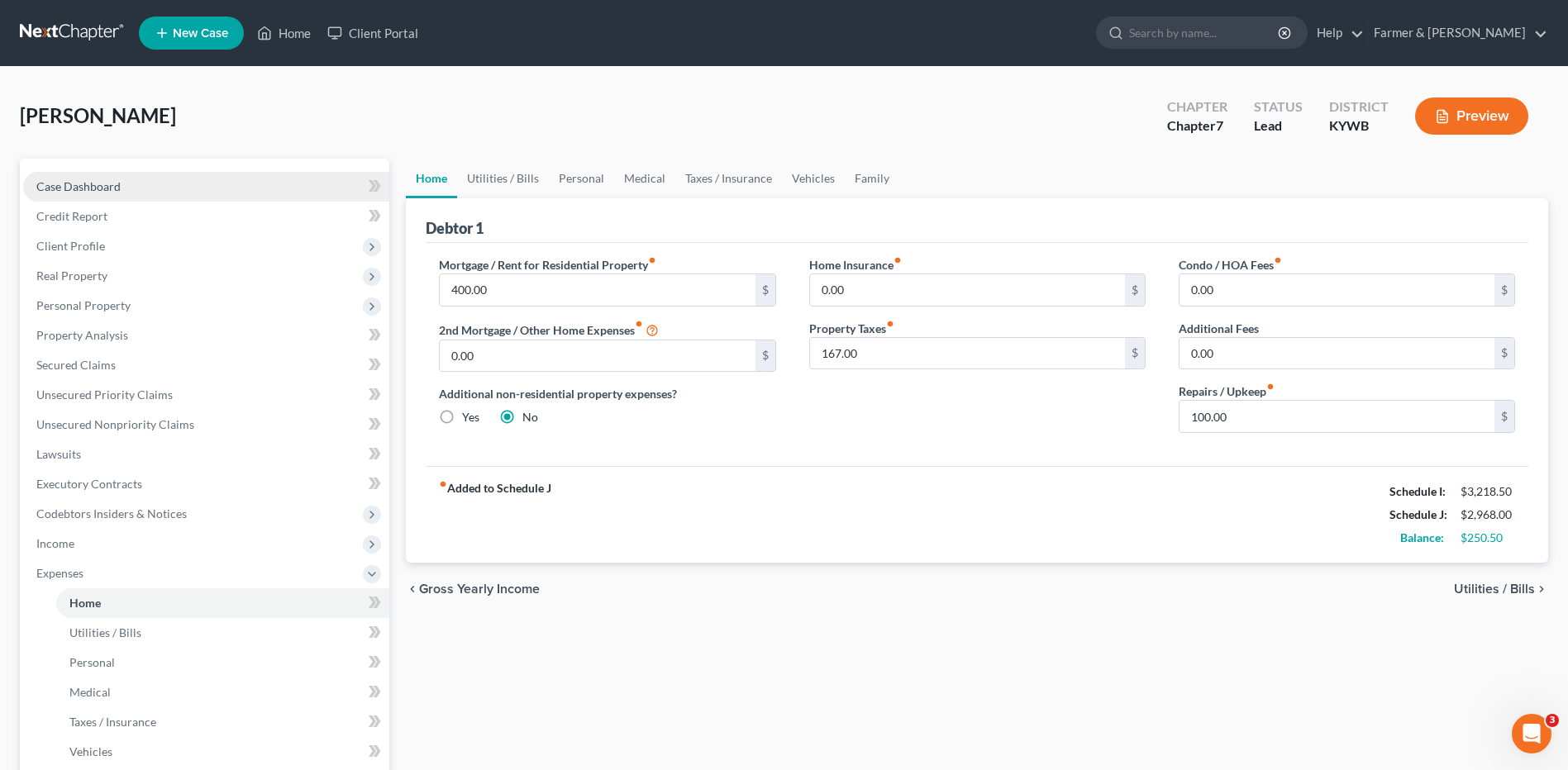
click at [93, 184] on span "Case Dashboard" at bounding box center [78, 186] width 85 height 14
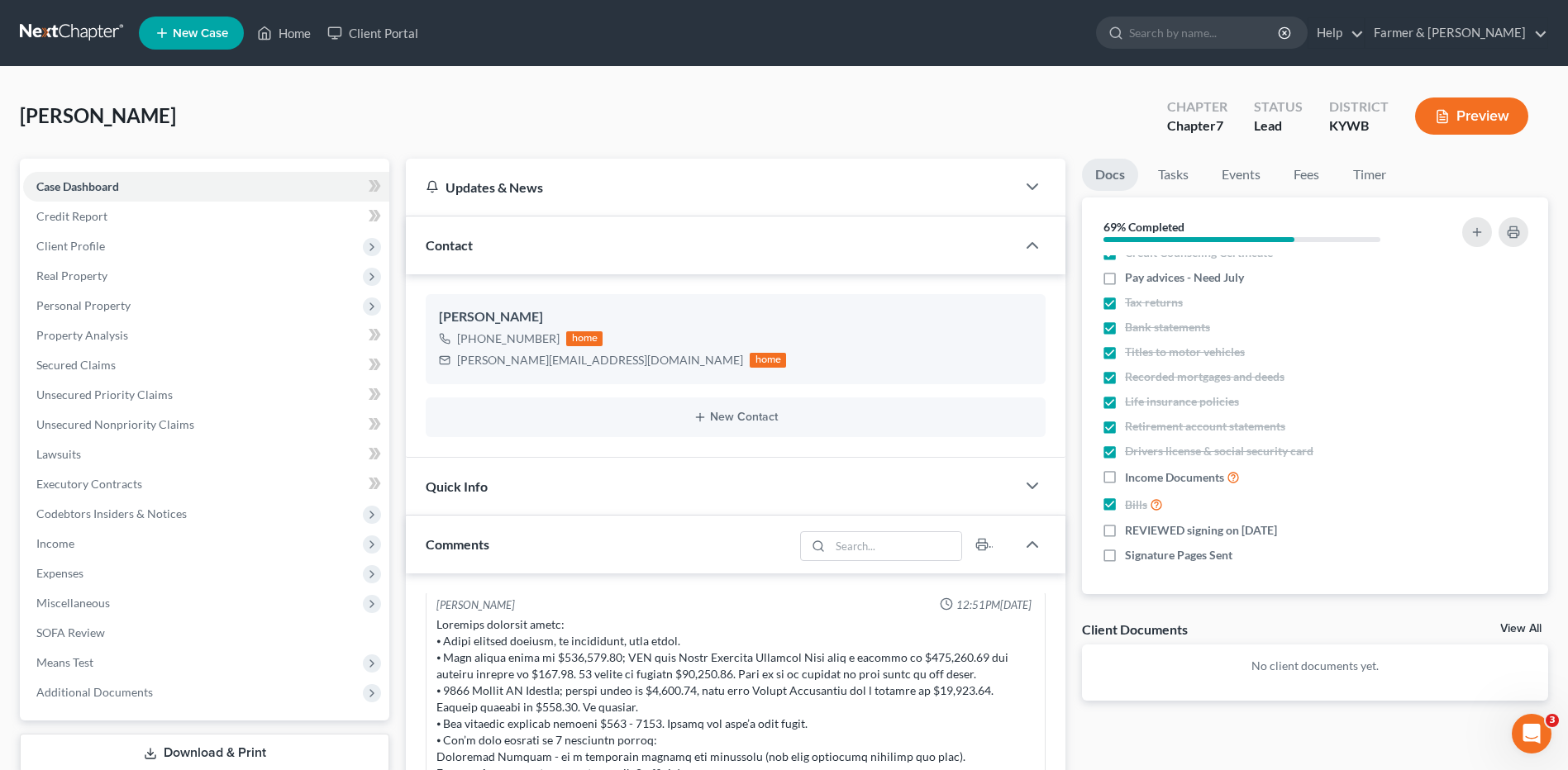
drag, startPoint x: 41, startPoint y: 46, endPoint x: 167, endPoint y: 9, distance: 131.3
click at [41, 46] on link at bounding box center [72, 33] width 106 height 30
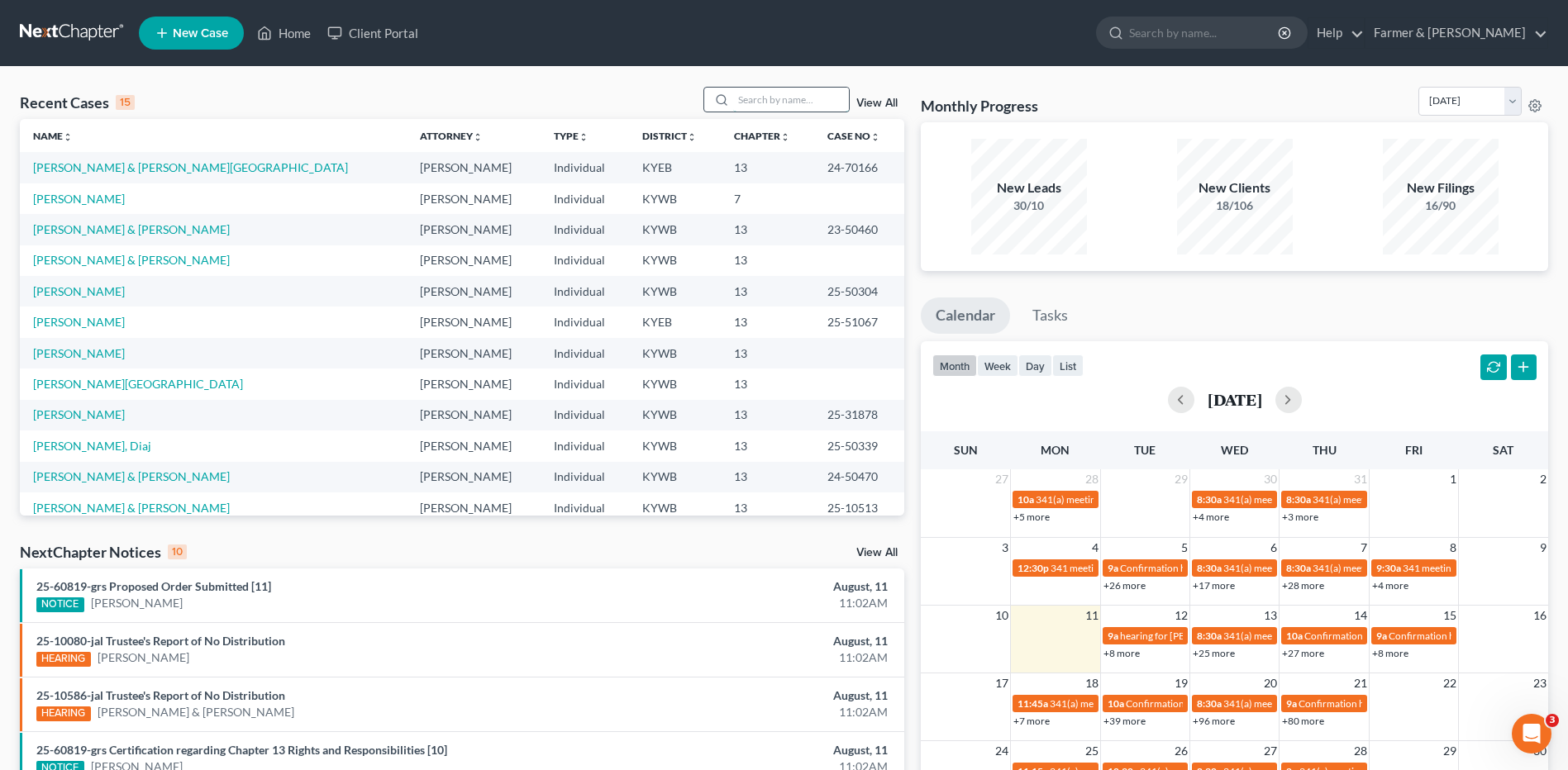
click at [784, 109] on input "search" at bounding box center [790, 99] width 116 height 24
click at [758, 110] on input "search" at bounding box center [790, 99] width 116 height 24
click at [794, 99] on input "search" at bounding box center [790, 99] width 116 height 24
type input "[PERSON_NAME]"
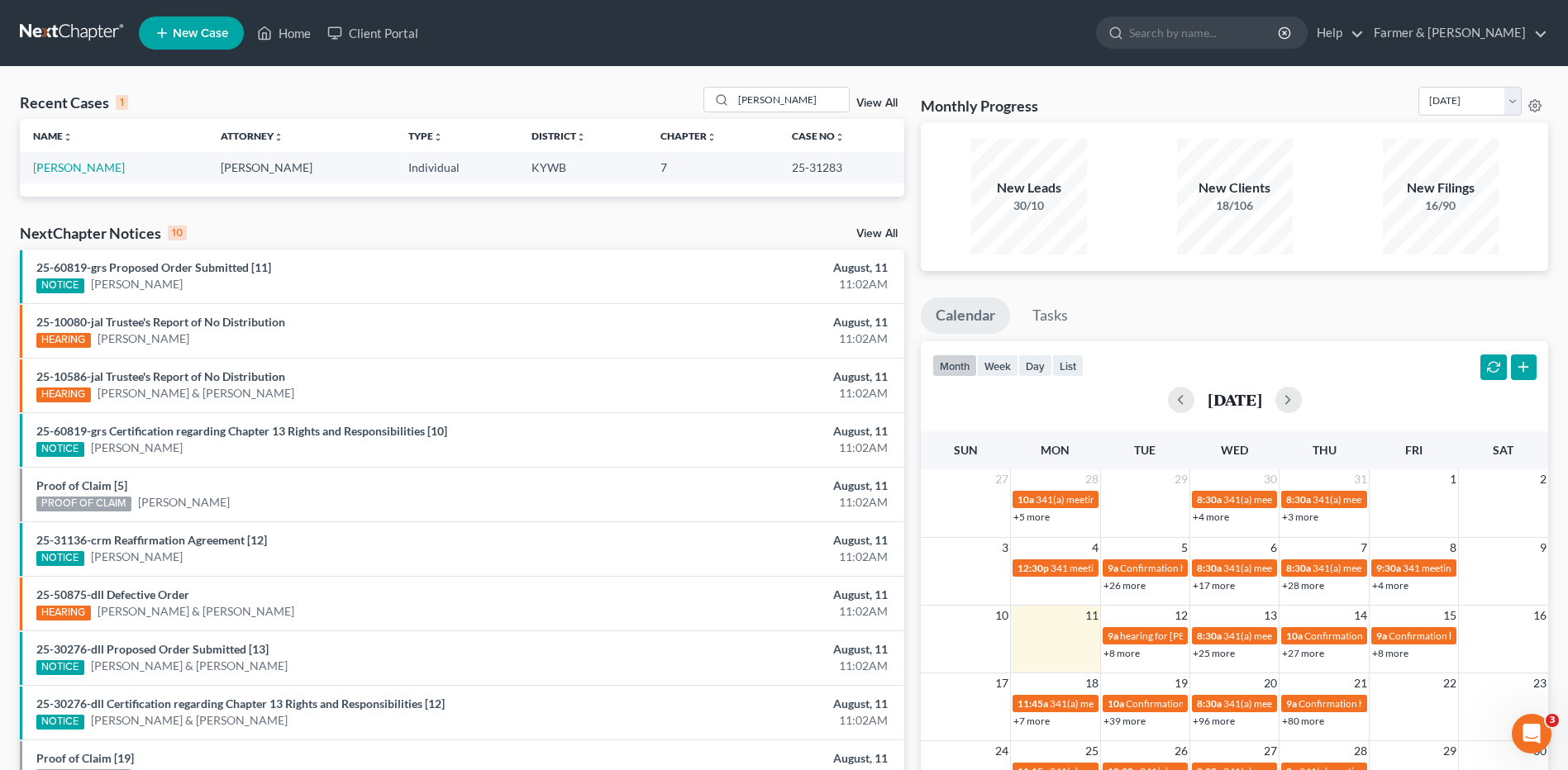
click at [102, 175] on td "[PERSON_NAME]" at bounding box center [113, 166] width 188 height 30
click at [102, 173] on link "[PERSON_NAME]" at bounding box center [79, 167] width 91 height 14
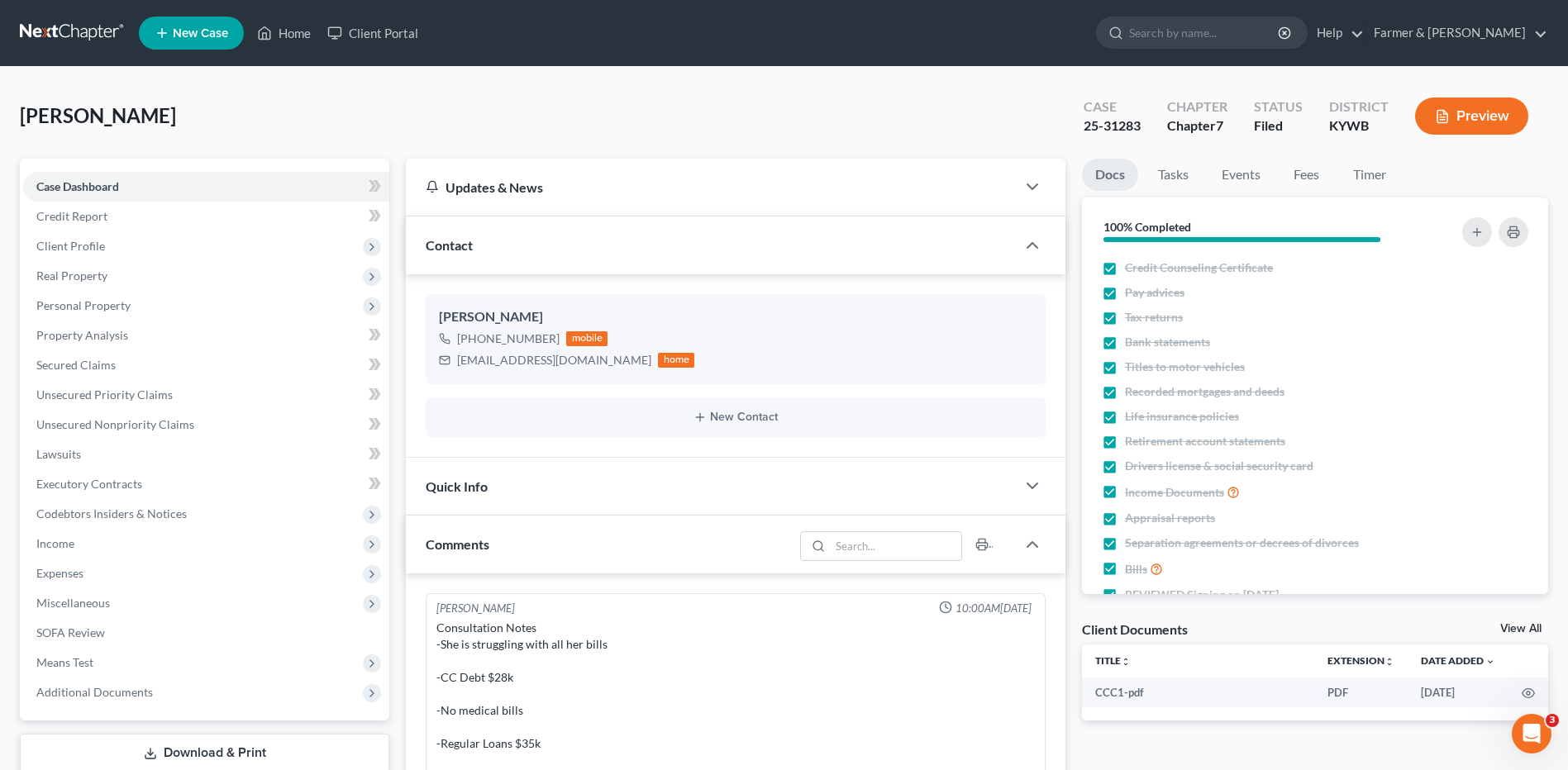
scroll to position [587, 0]
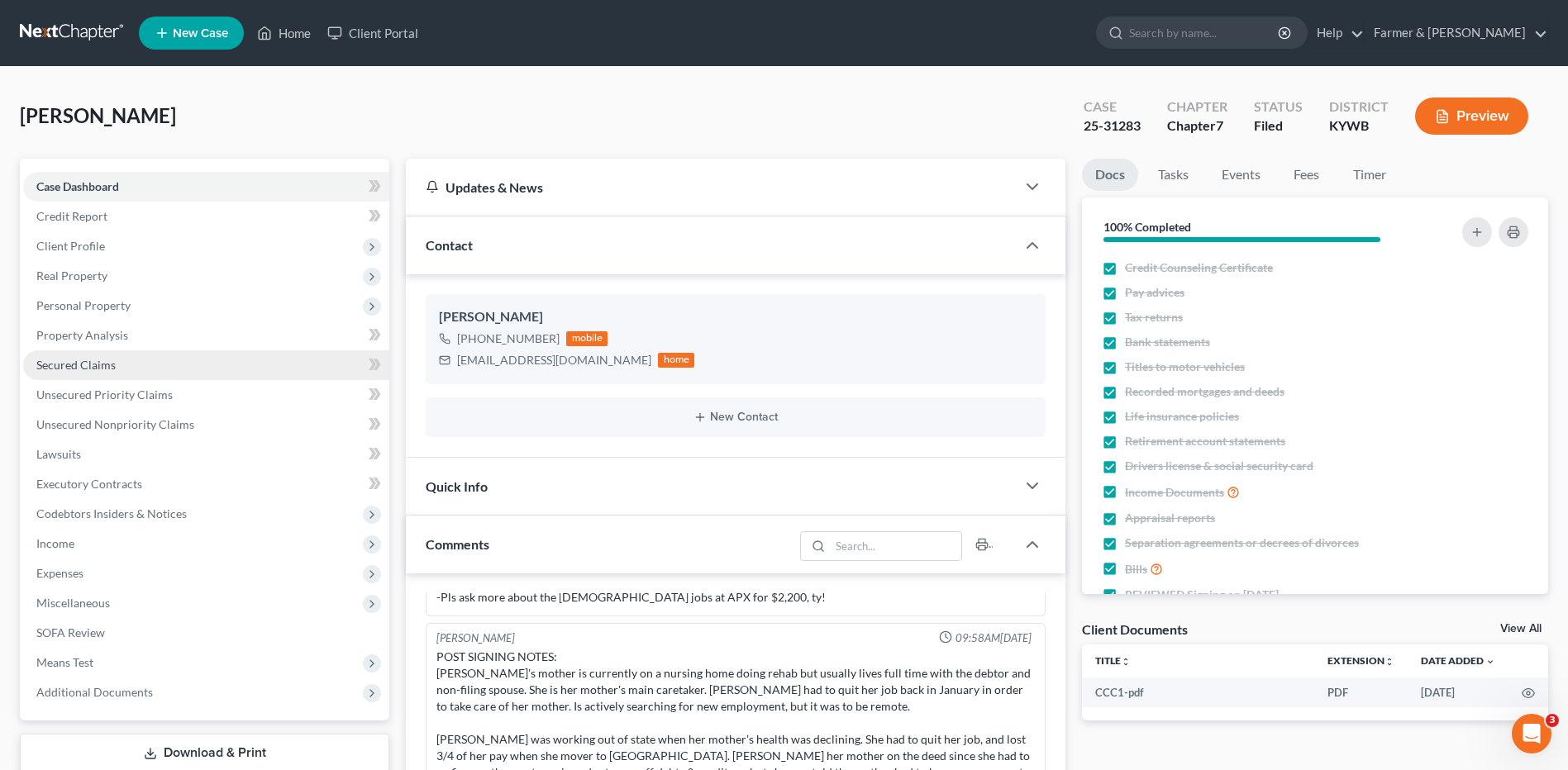
click at [162, 368] on link "Secured Claims" at bounding box center [206, 365] width 366 height 30
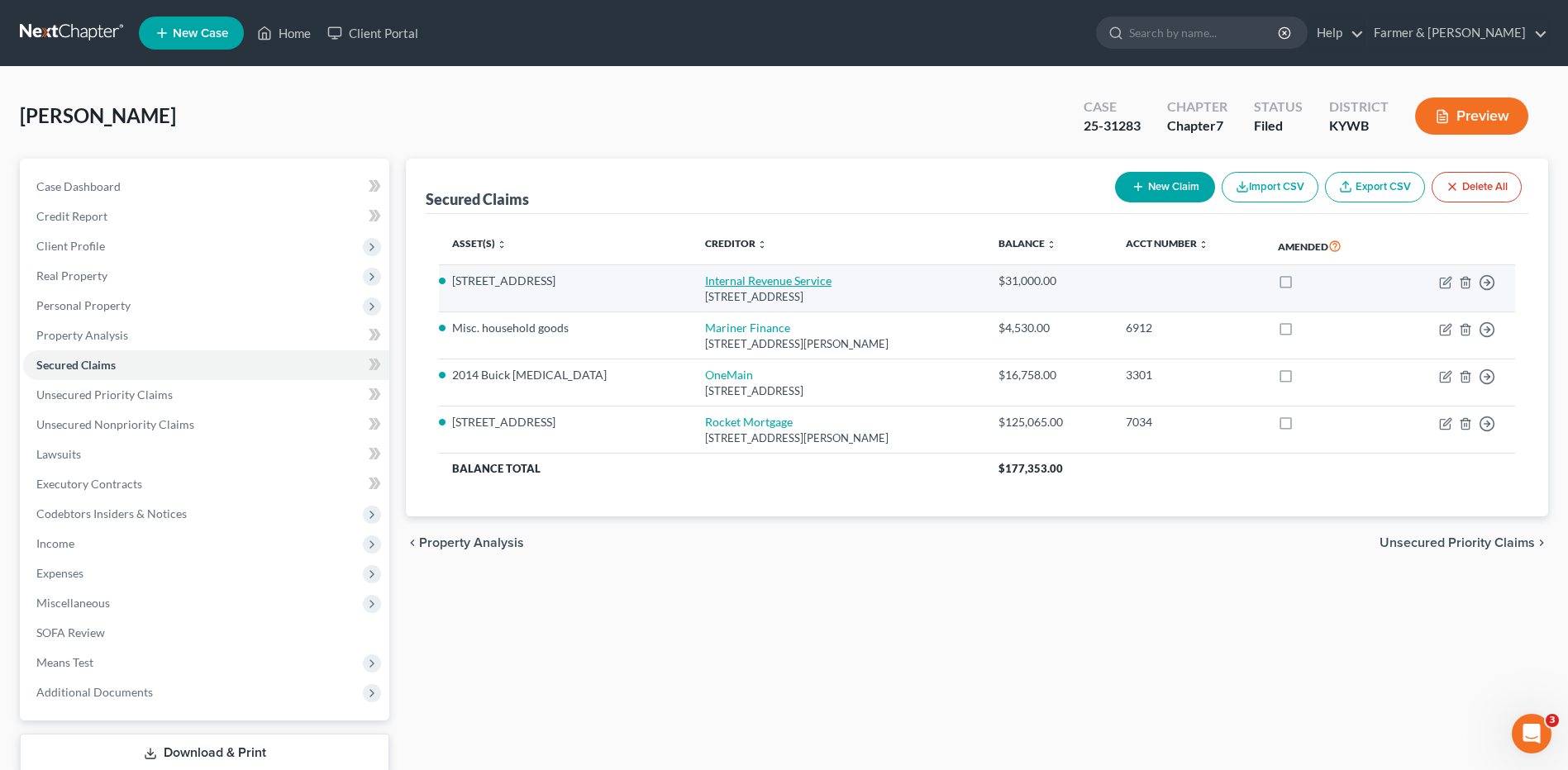
click at [751, 286] on link "Internal Revenue Service" at bounding box center [768, 280] width 126 height 14
select select "39"
select select "0"
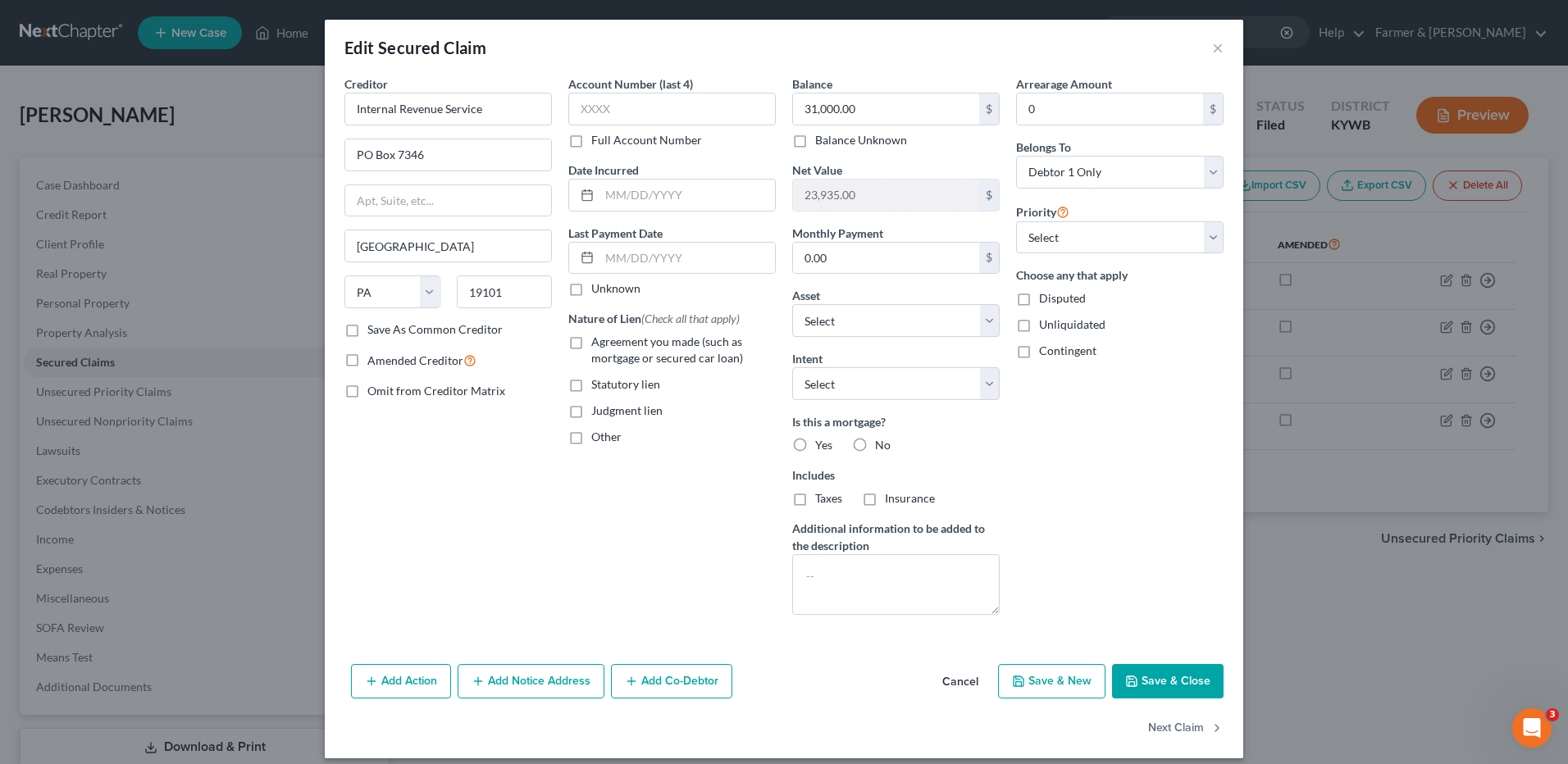
click at [952, 677] on button "Cancel" at bounding box center [960, 682] width 63 height 33
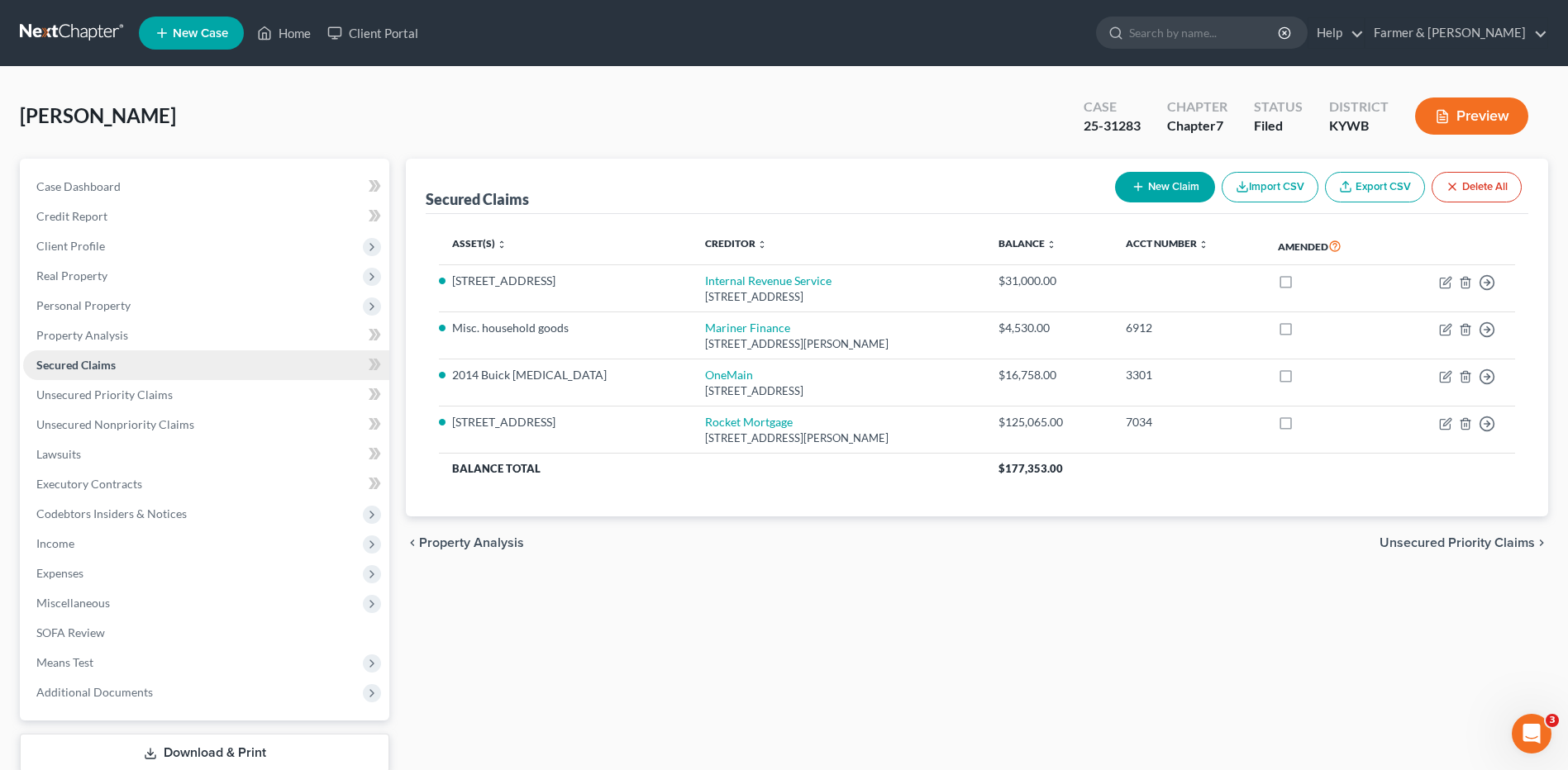
click at [119, 361] on link "Secured Claims" at bounding box center [206, 365] width 366 height 30
click at [118, 32] on link at bounding box center [72, 33] width 106 height 30
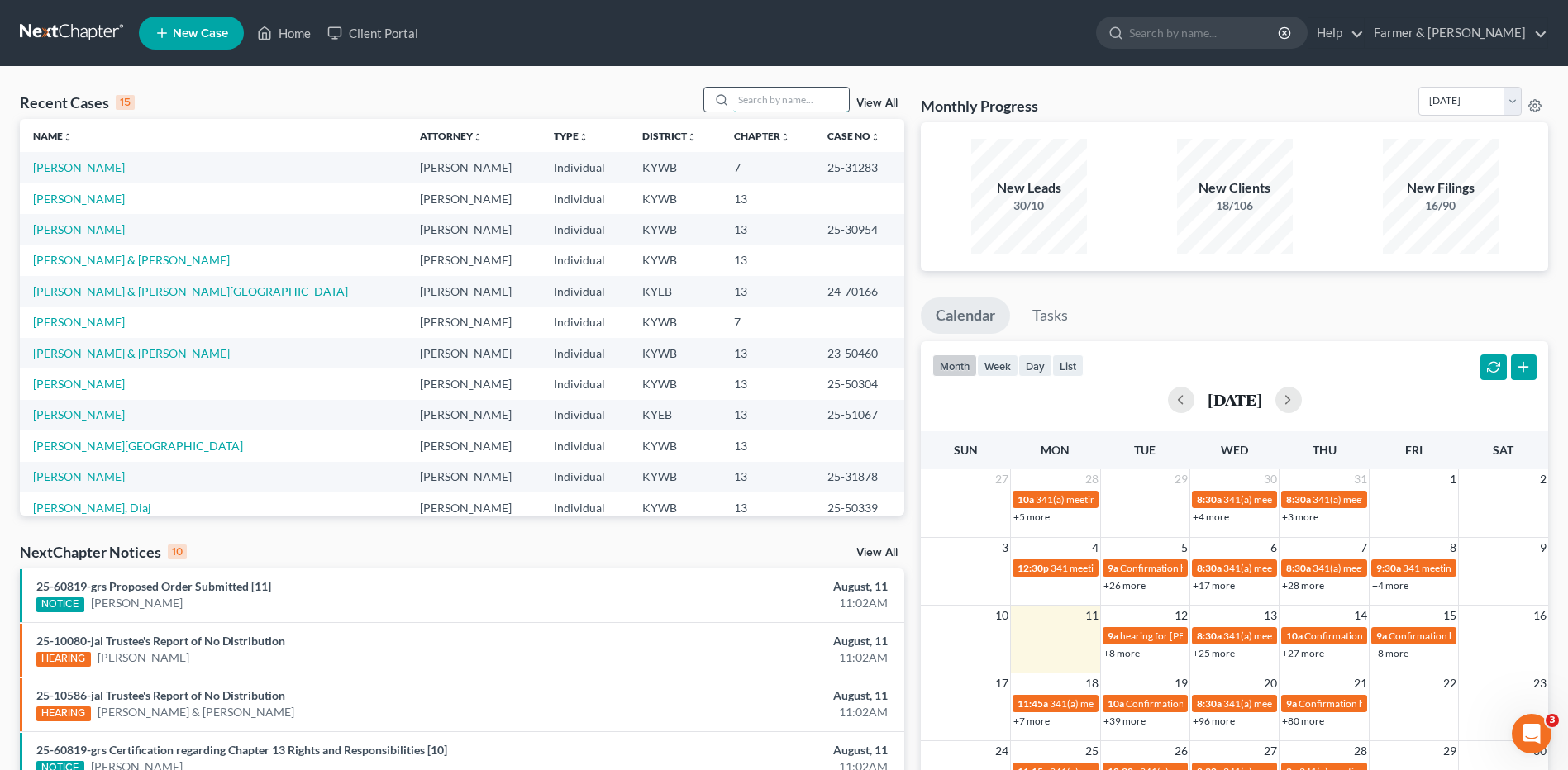
click at [786, 96] on input "search" at bounding box center [790, 99] width 116 height 24
type input "[PERSON_NAME]"
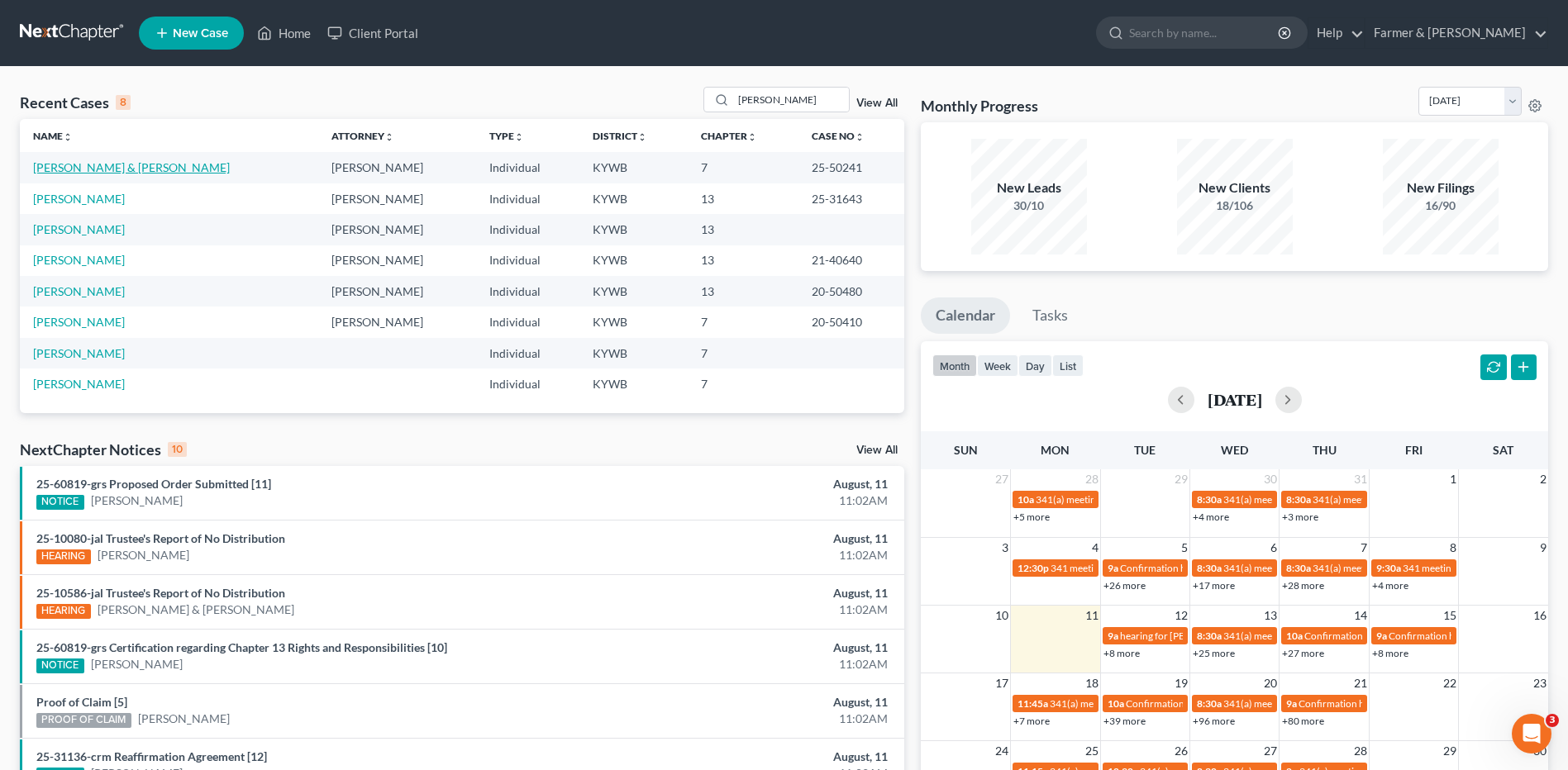
click at [149, 168] on link "[PERSON_NAME] & [PERSON_NAME]" at bounding box center [131, 167] width 196 height 14
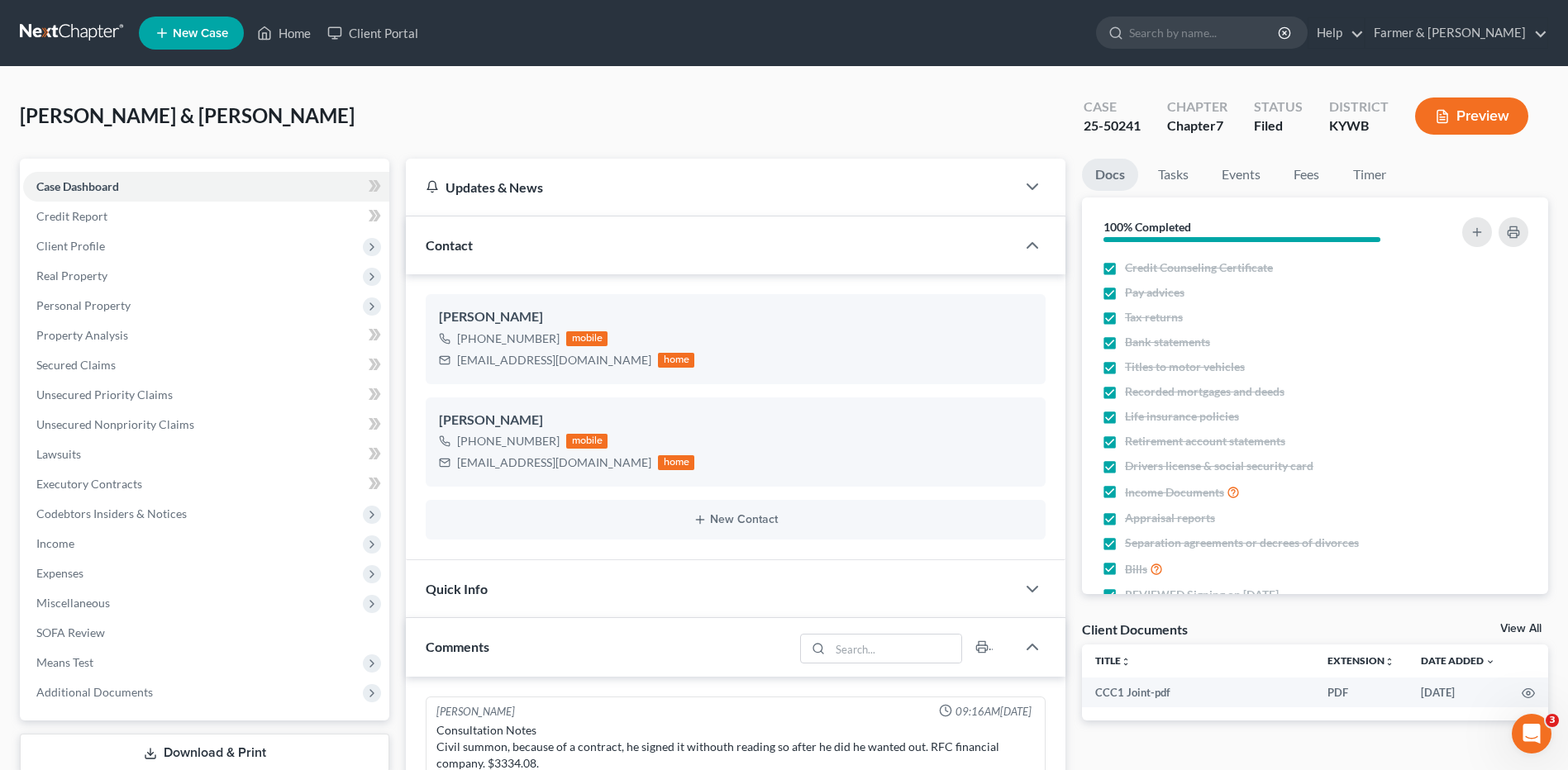
scroll to position [245, 0]
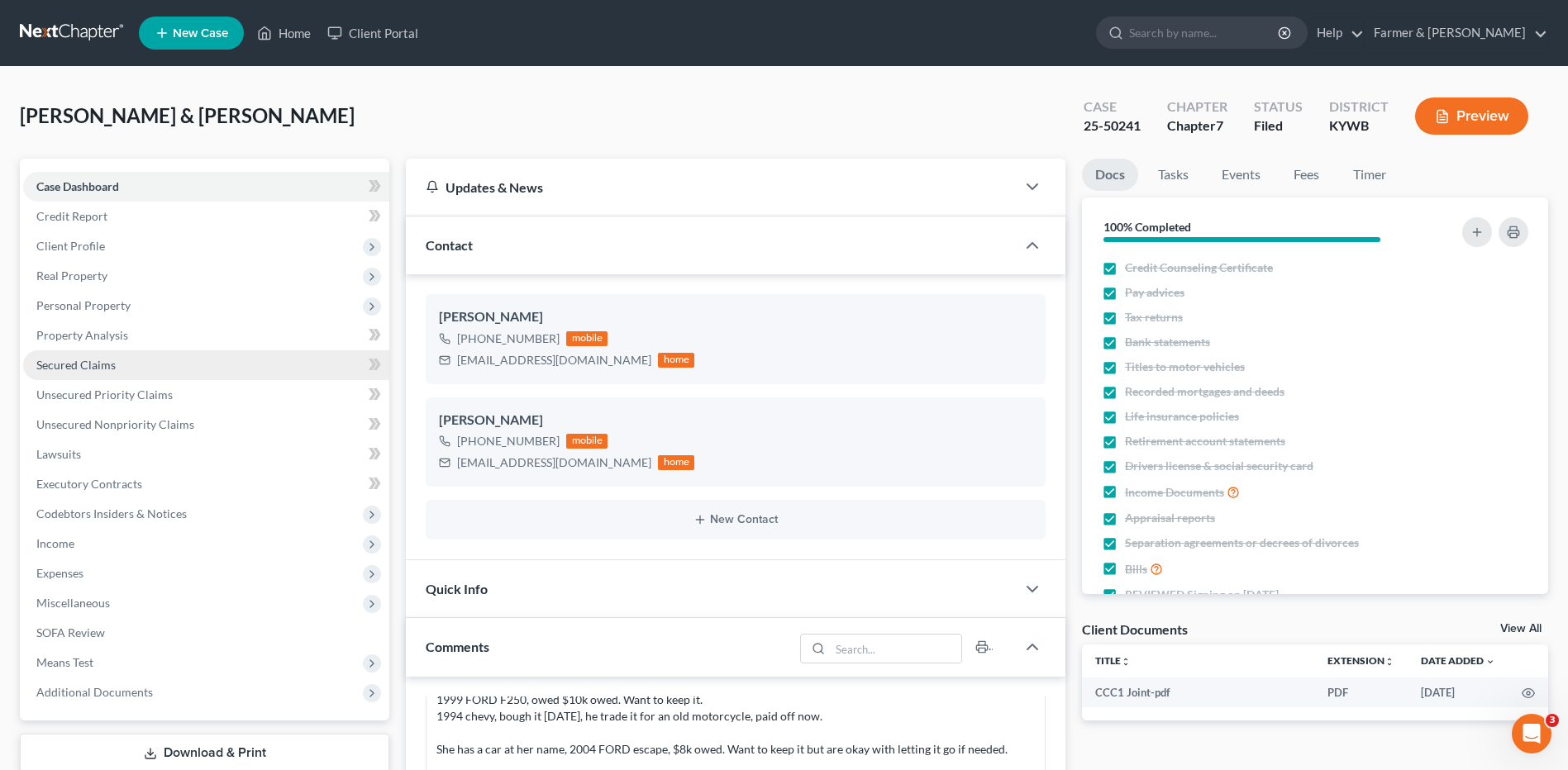
click at [102, 359] on span "Secured Claims" at bounding box center [76, 365] width 80 height 14
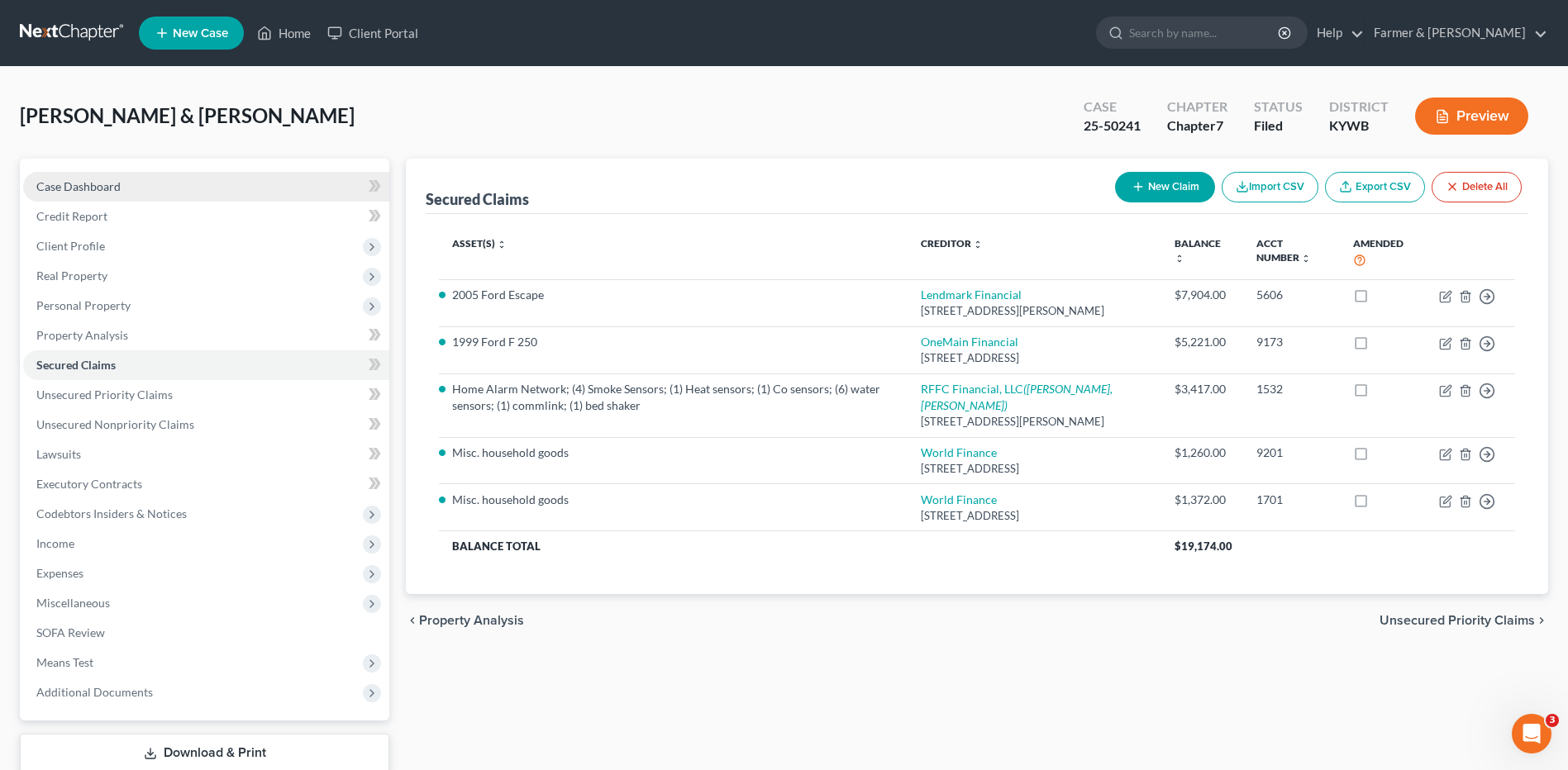
click at [151, 183] on link "Case Dashboard" at bounding box center [206, 187] width 366 height 30
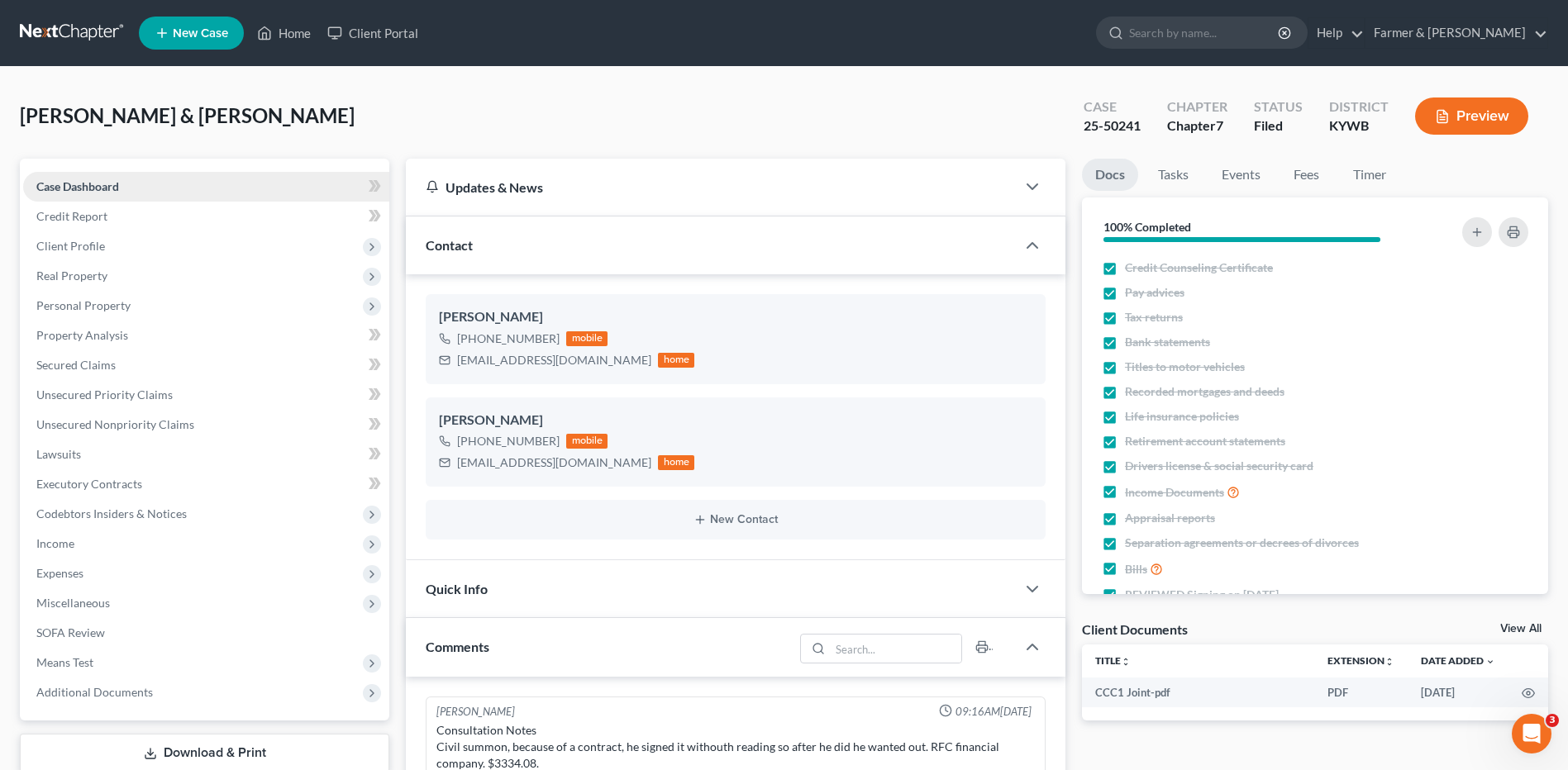
scroll to position [245, 0]
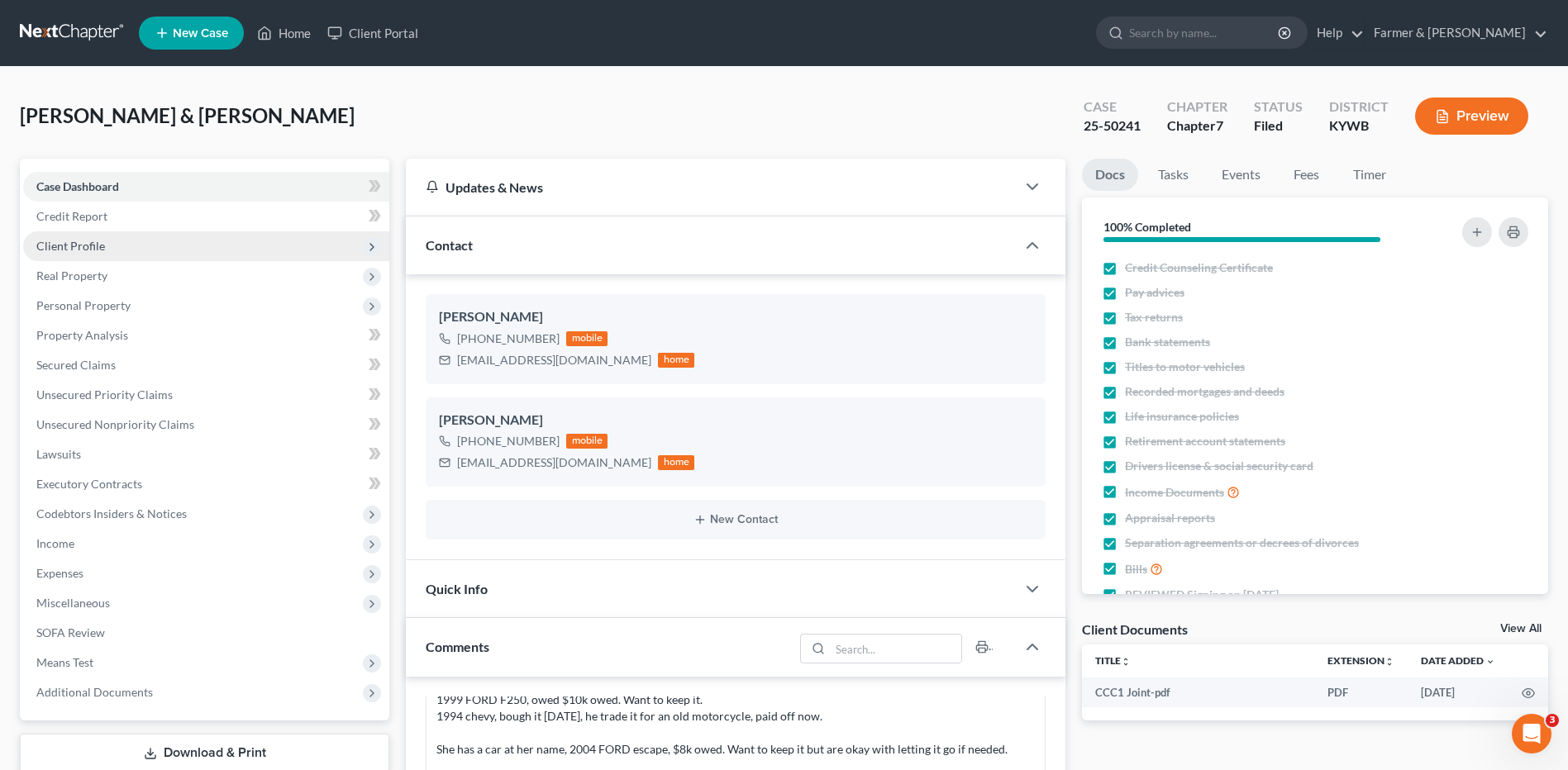
click at [116, 250] on span "Client Profile" at bounding box center [206, 246] width 366 height 30
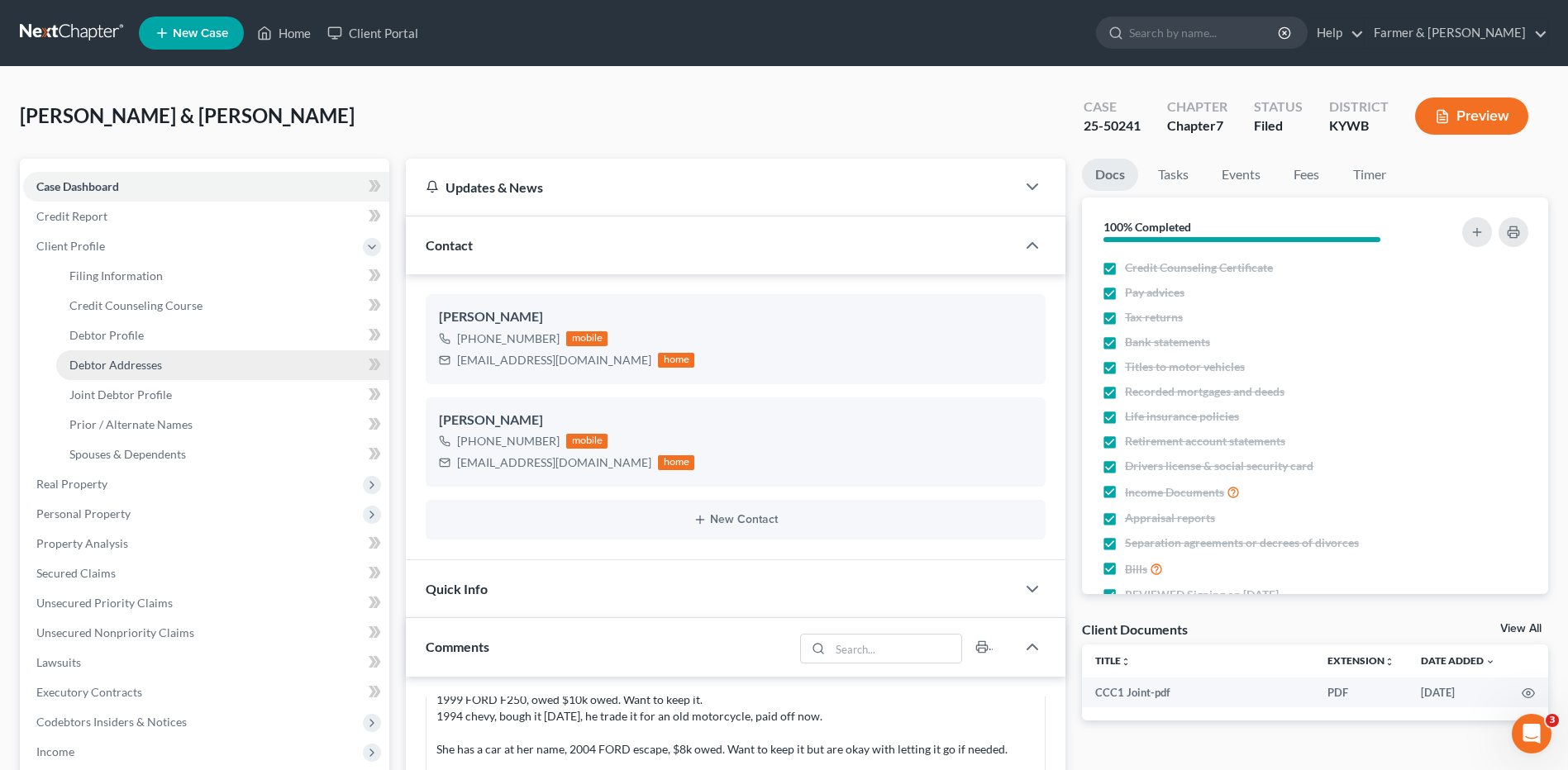
click at [124, 358] on span "Debtor Addresses" at bounding box center [115, 365] width 92 height 14
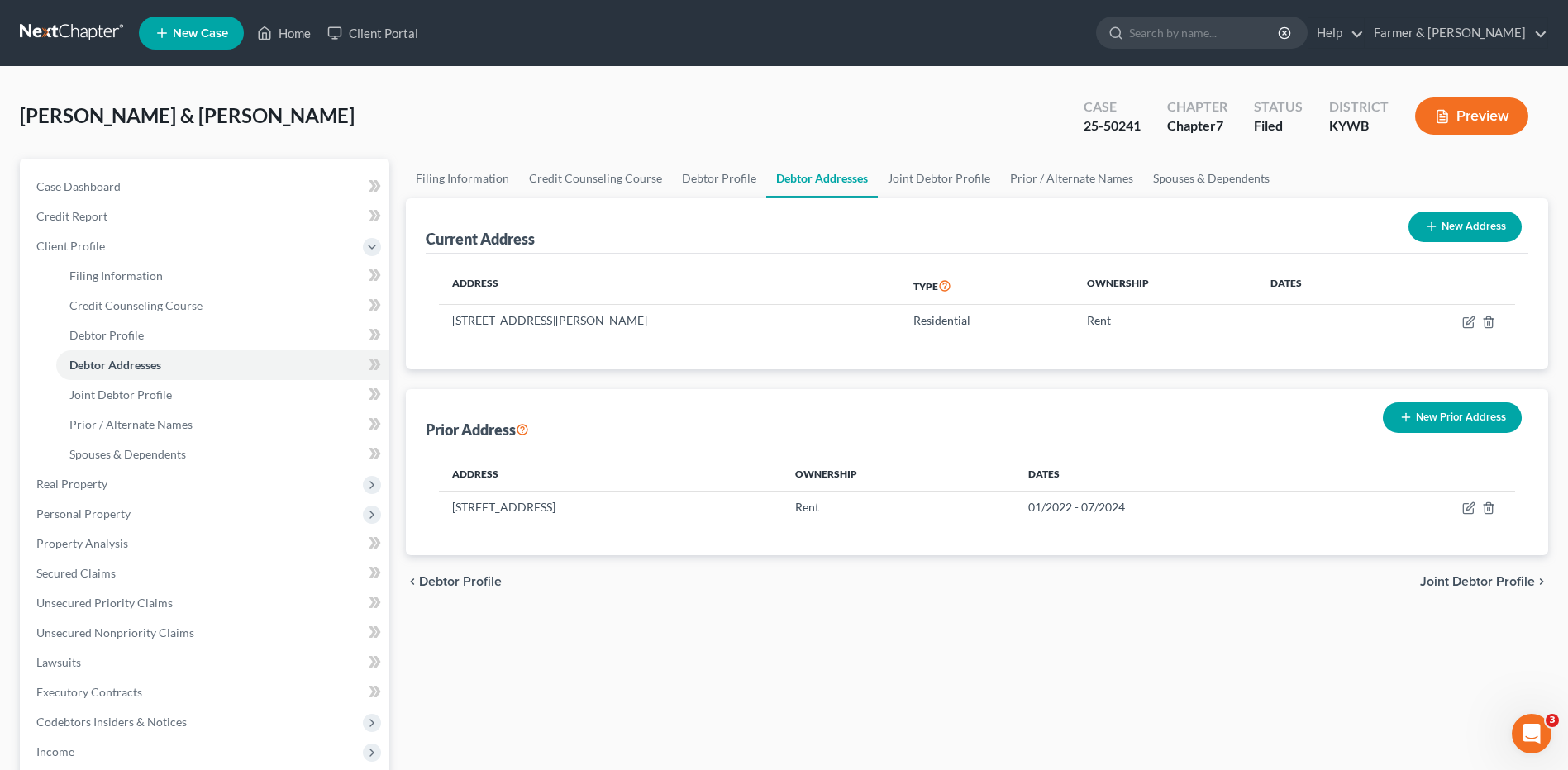
click at [100, 30] on link at bounding box center [72, 33] width 106 height 30
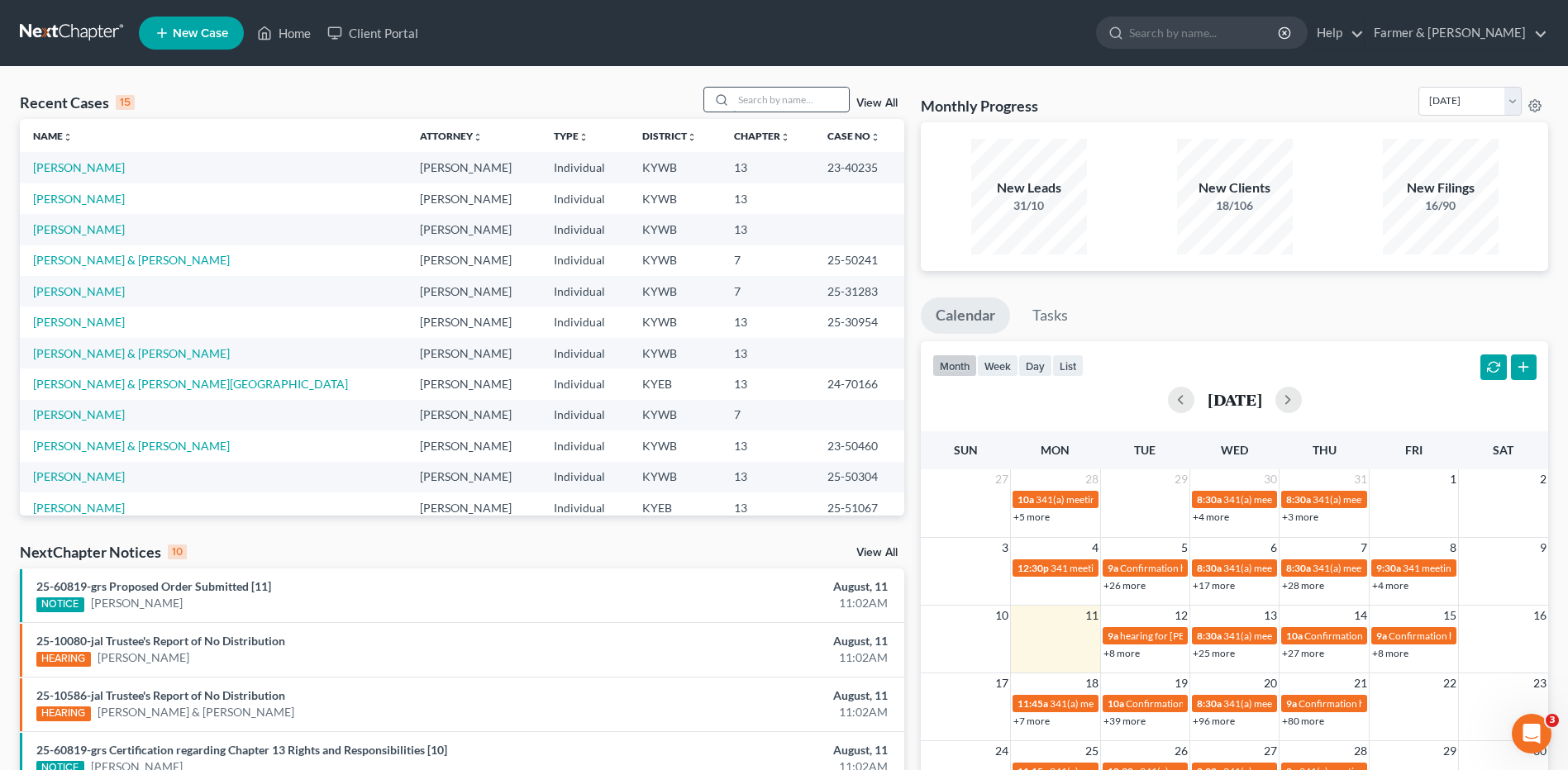
click at [817, 100] on input "search" at bounding box center [790, 99] width 116 height 24
type input "s"
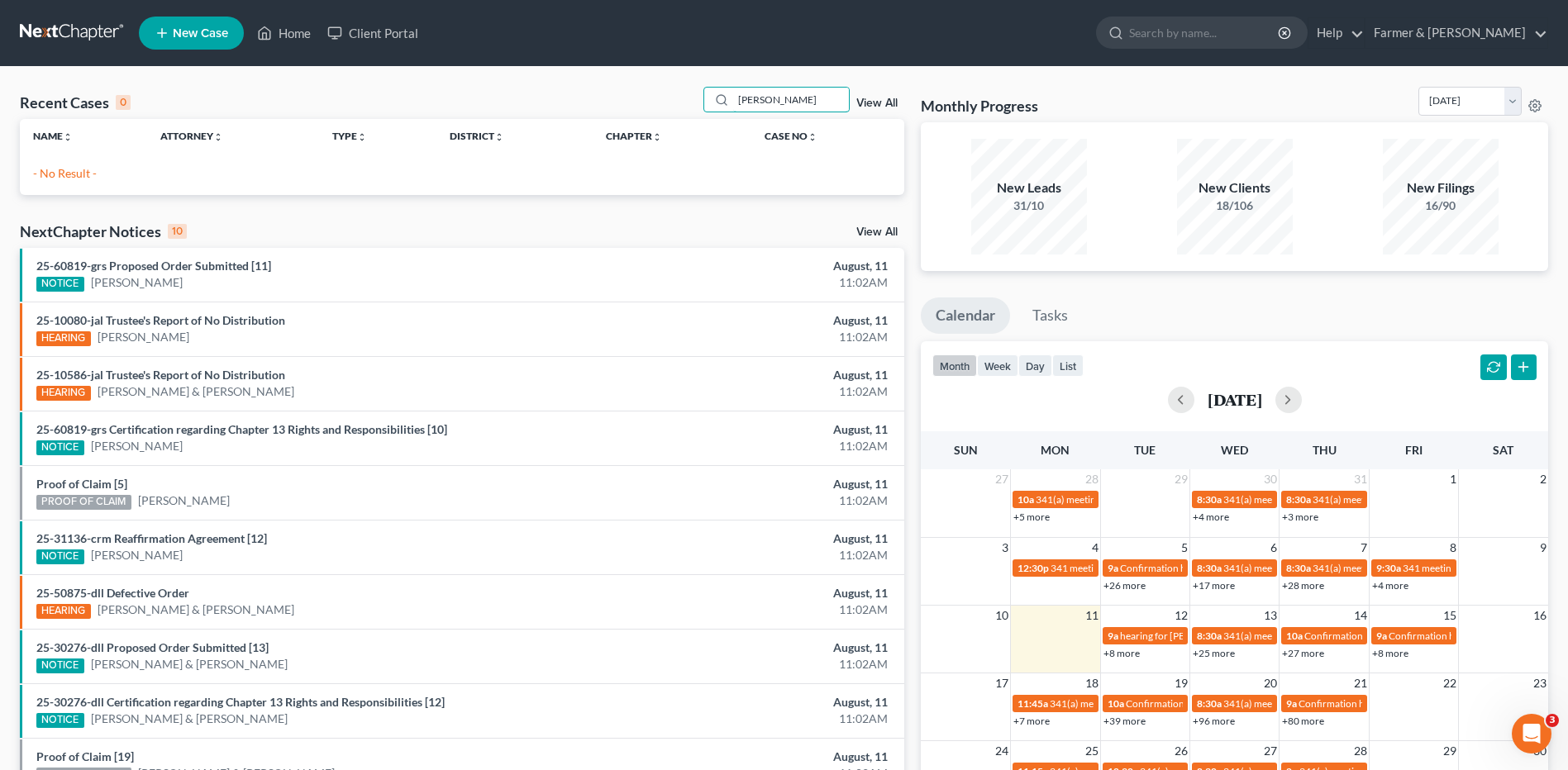
type input "[PERSON_NAME]"
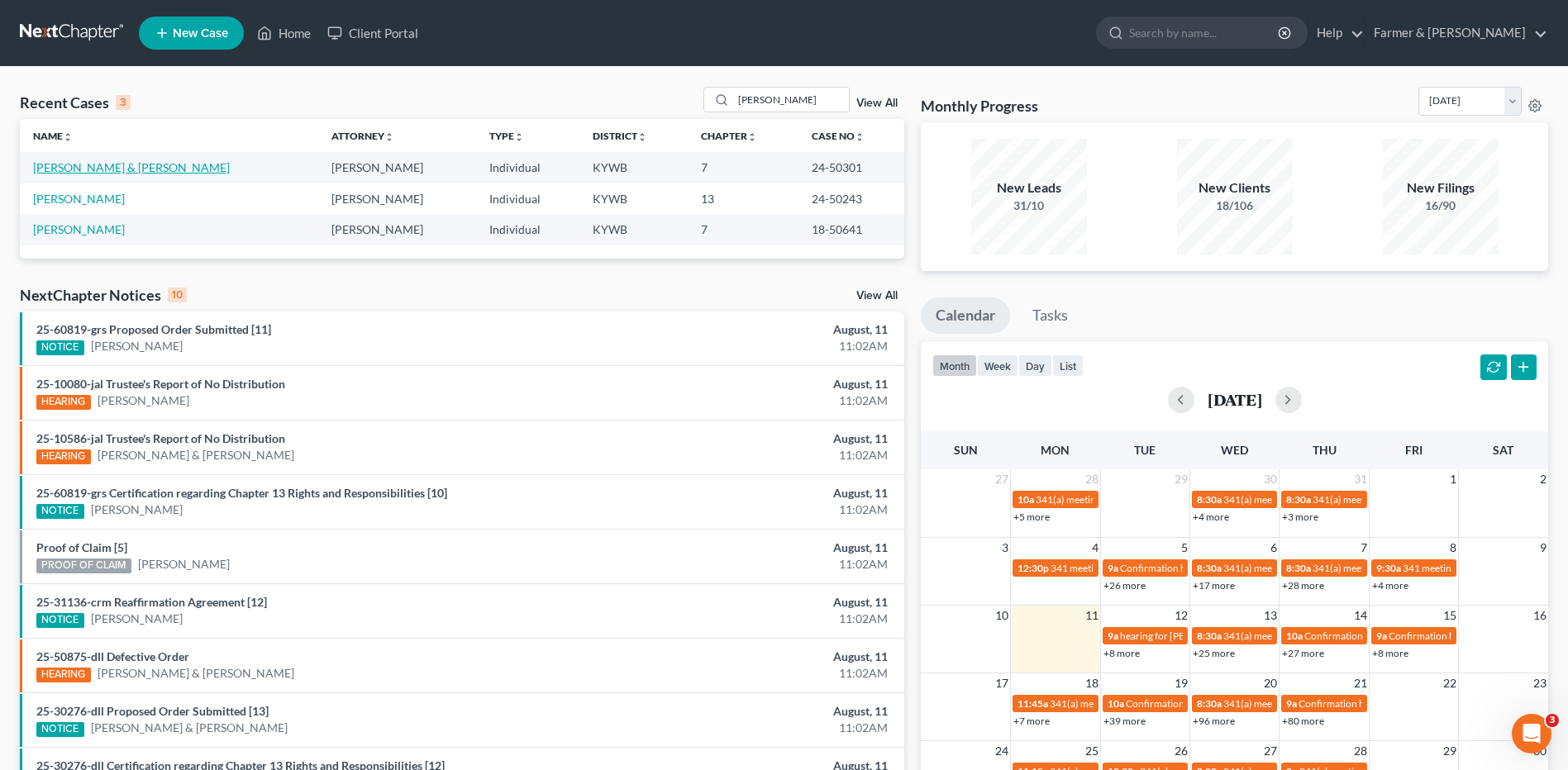
drag, startPoint x: 135, startPoint y: 163, endPoint x: 243, endPoint y: 134, distance: 111.8
click at [135, 163] on link "[PERSON_NAME] & [PERSON_NAME]" at bounding box center [131, 167] width 196 height 14
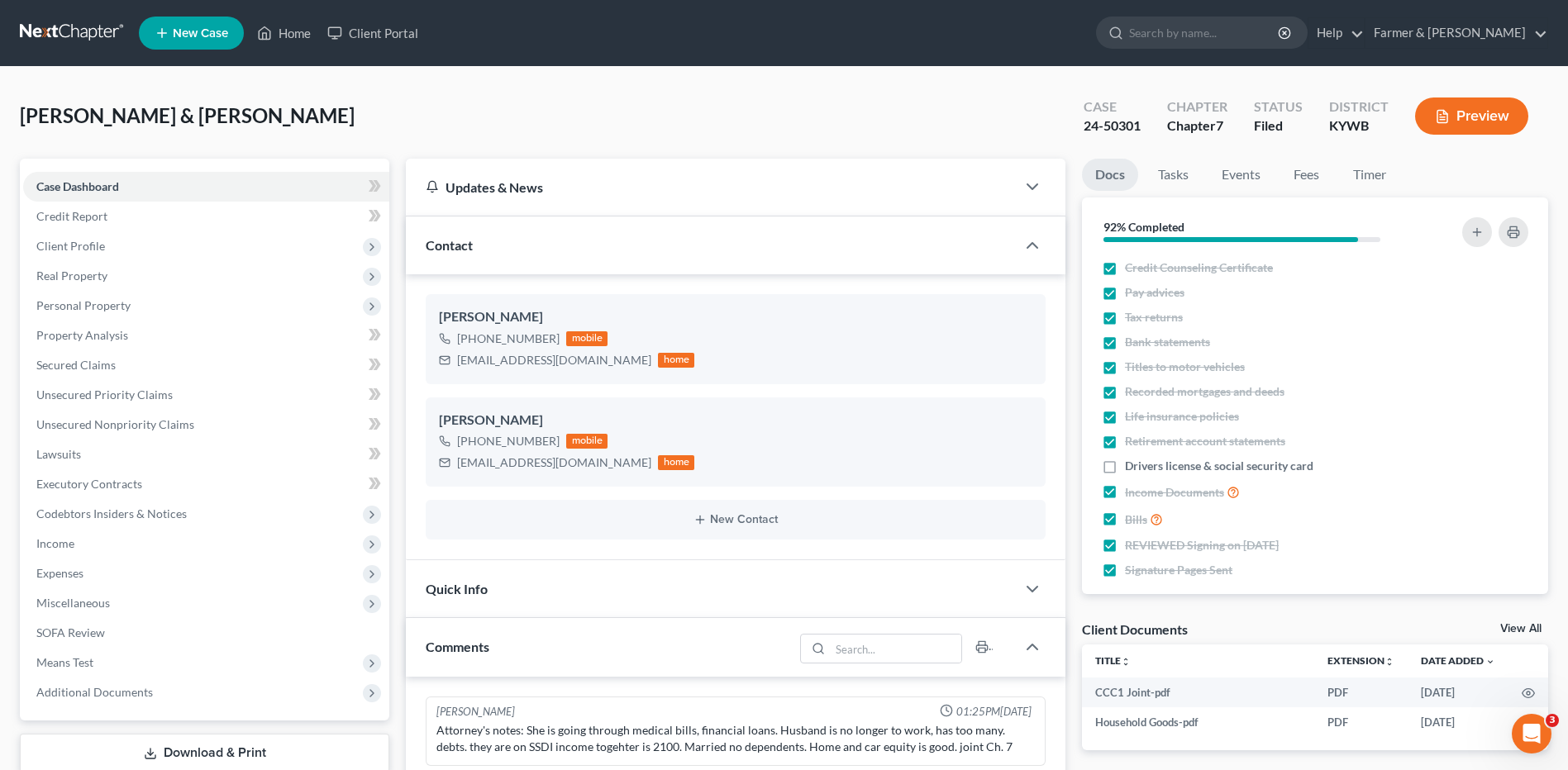
click at [56, 19] on link at bounding box center [72, 33] width 106 height 30
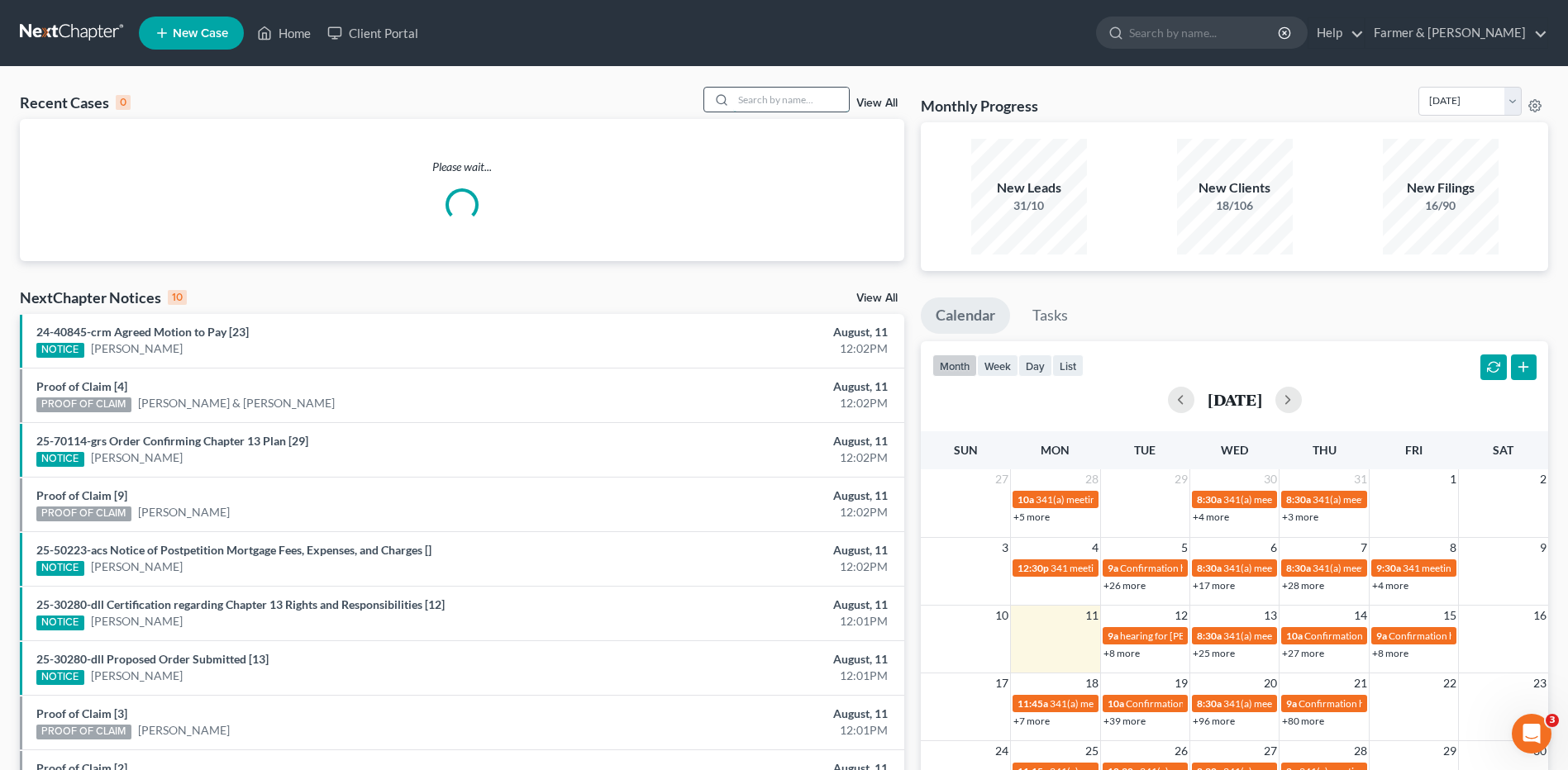
click at [791, 95] on input "search" at bounding box center [790, 99] width 116 height 24
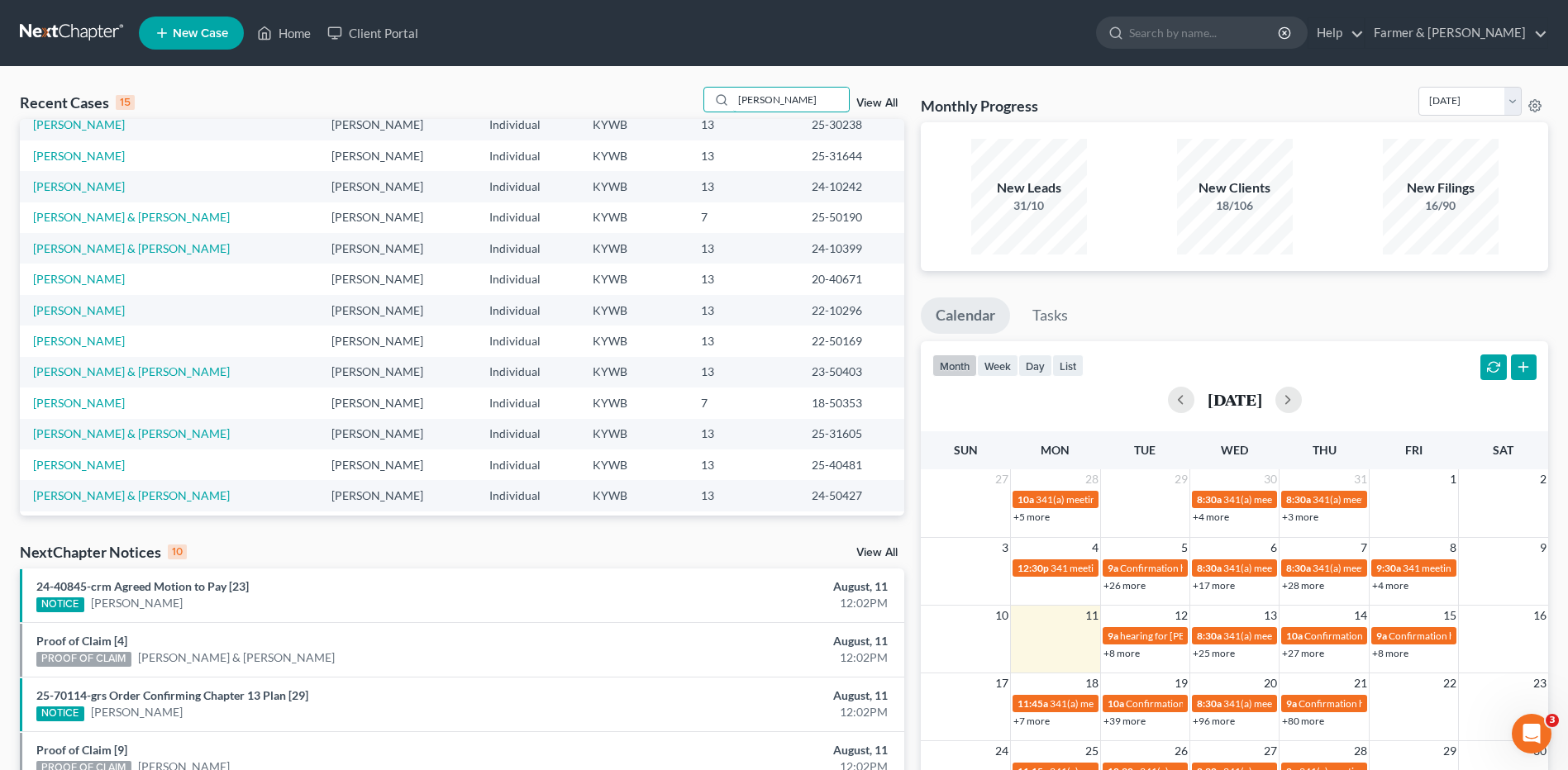
scroll to position [113, 0]
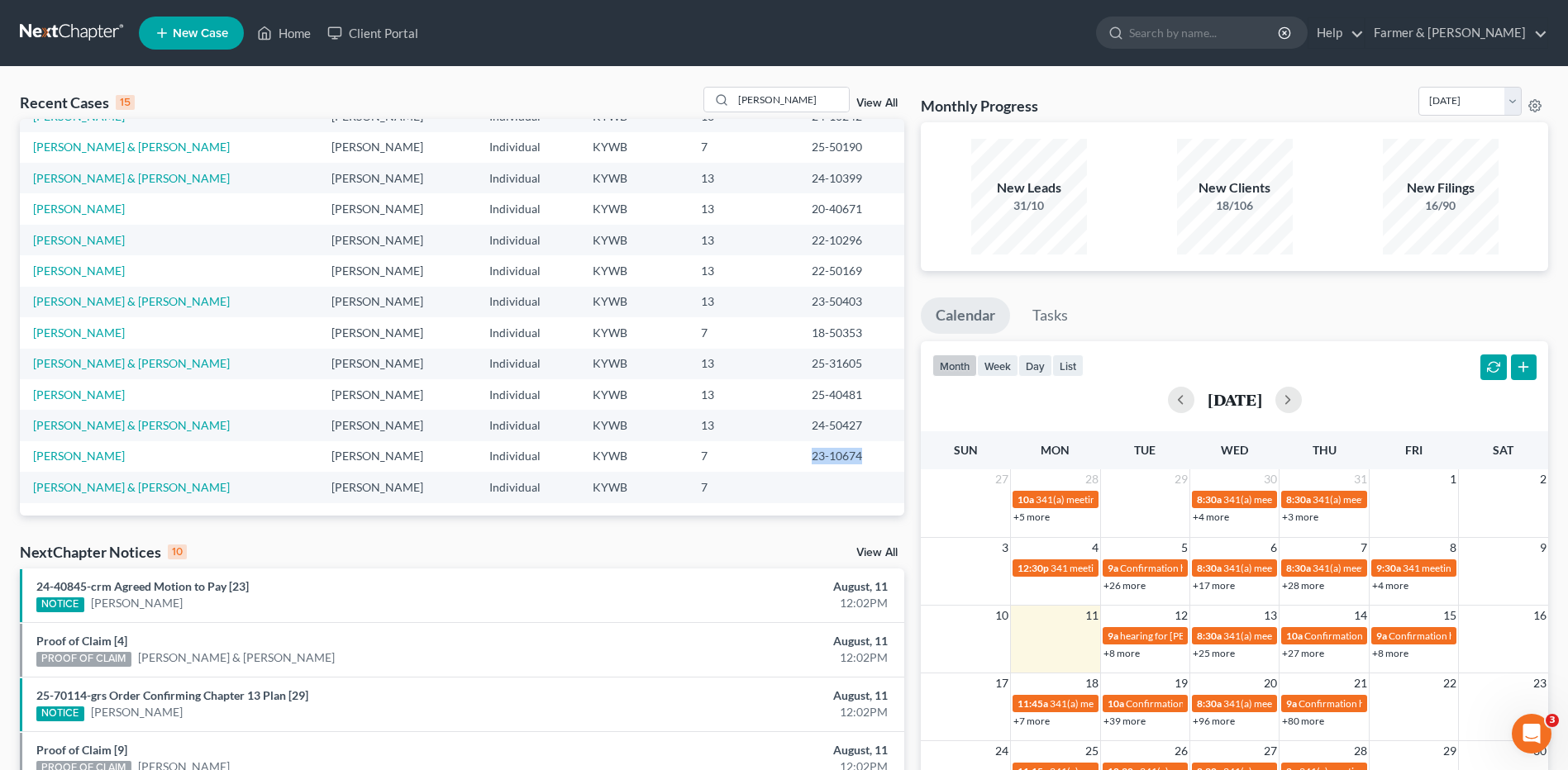
drag, startPoint x: 841, startPoint y: 470, endPoint x: 776, endPoint y: 471, distance: 65.0
click at [798, 471] on td "23-10674" at bounding box center [851, 456] width 106 height 30
copy td "23-10674"
drag, startPoint x: 775, startPoint y: 98, endPoint x: 734, endPoint y: 100, distance: 41.0
click at [734, 100] on div "[PERSON_NAME]" at bounding box center [776, 99] width 147 height 25
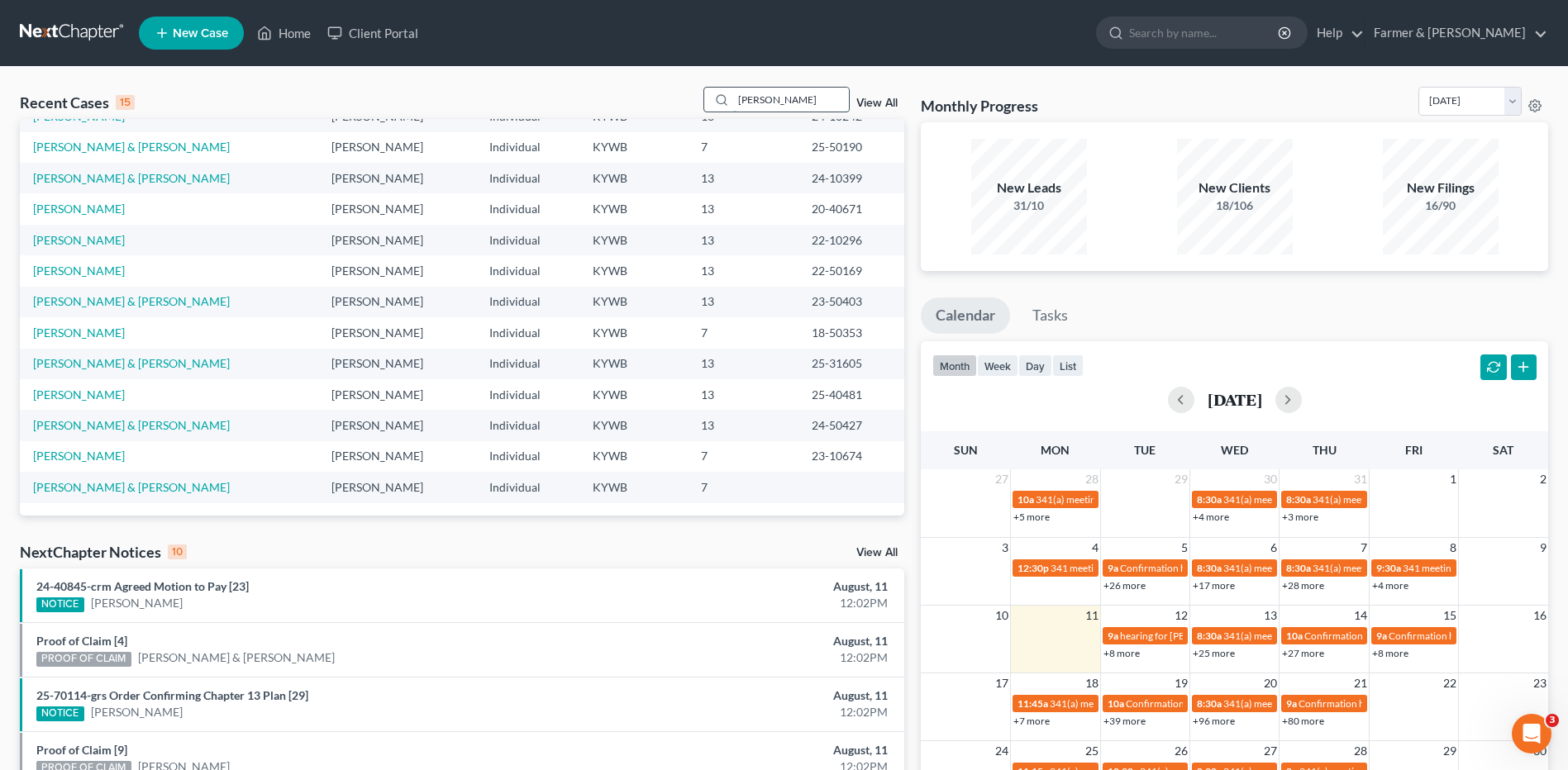
paste input "23-10674"
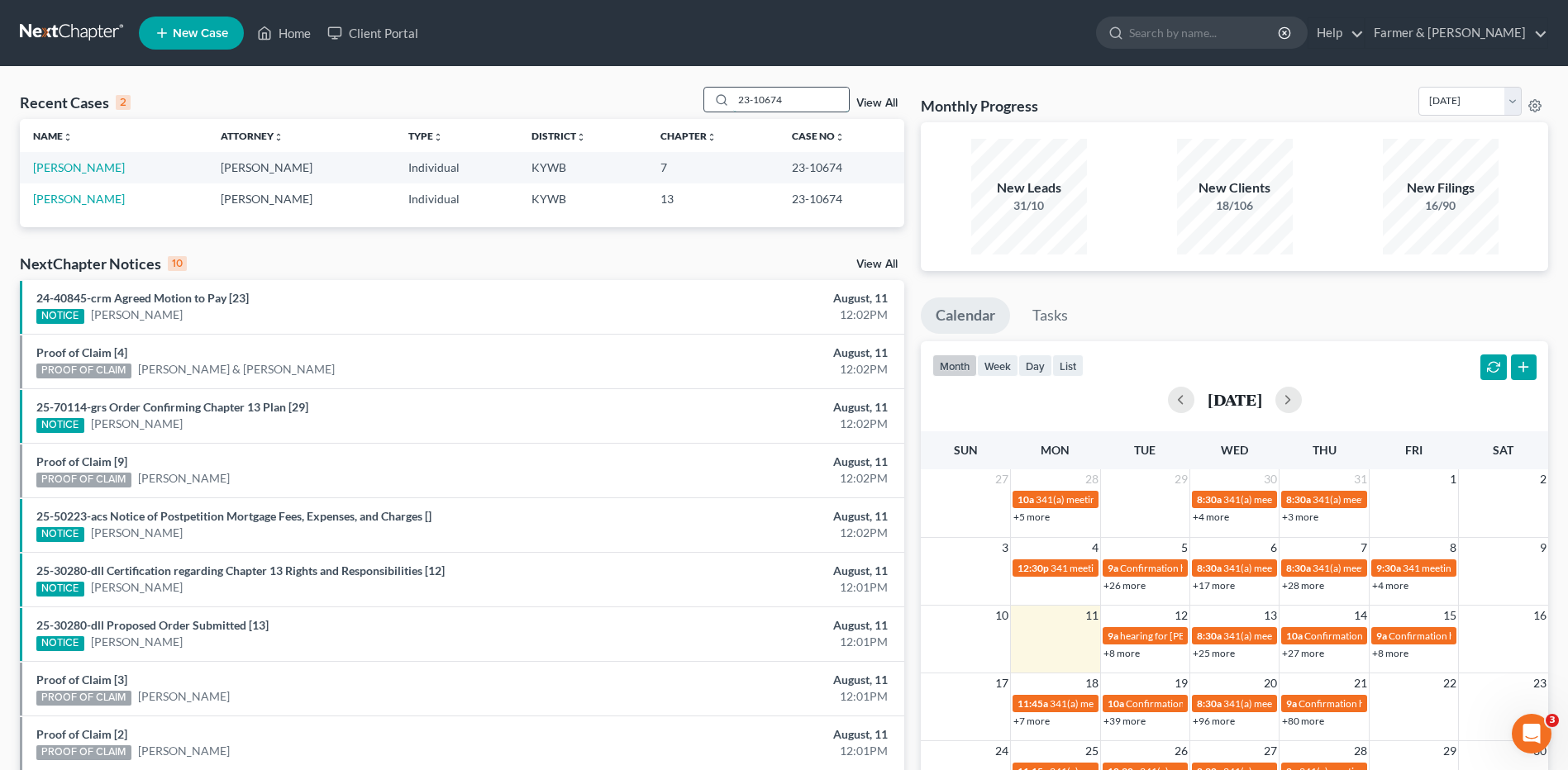
type input "23-10674"
click at [92, 194] on link "[PERSON_NAME]" at bounding box center [79, 198] width 91 height 14
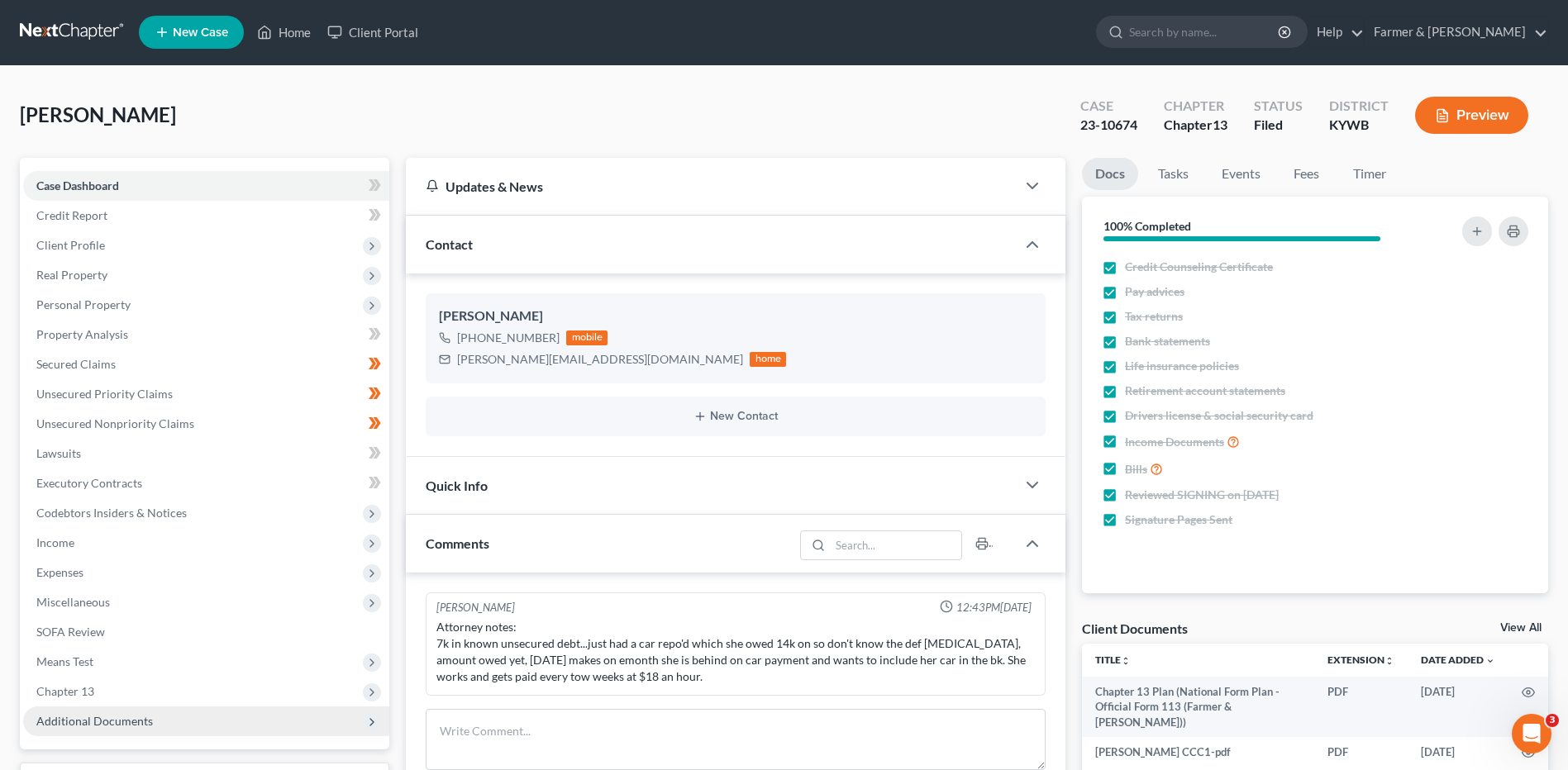
scroll to position [248, 0]
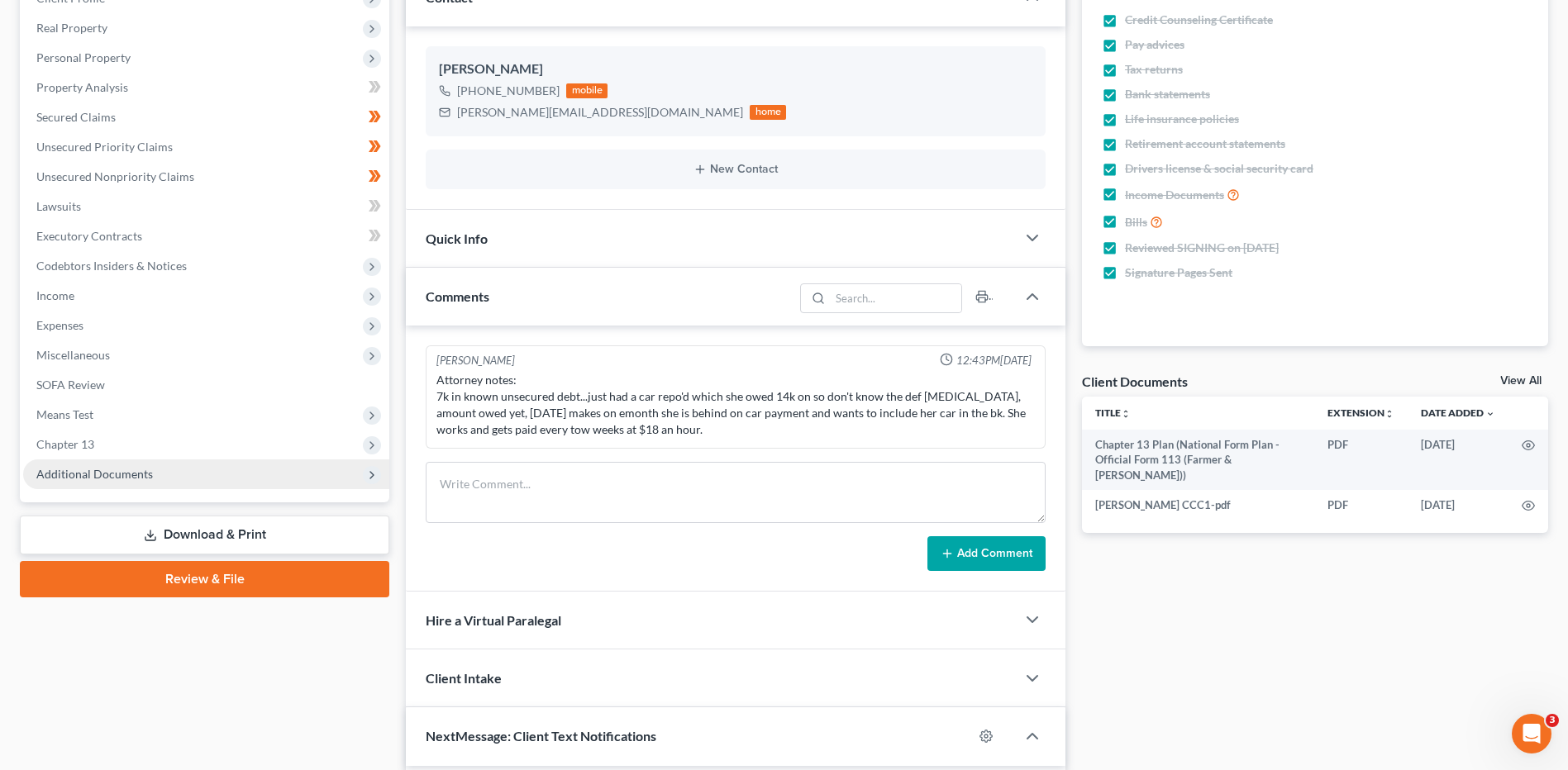
click at [112, 470] on span "Additional Documents" at bounding box center [94, 473] width 117 height 14
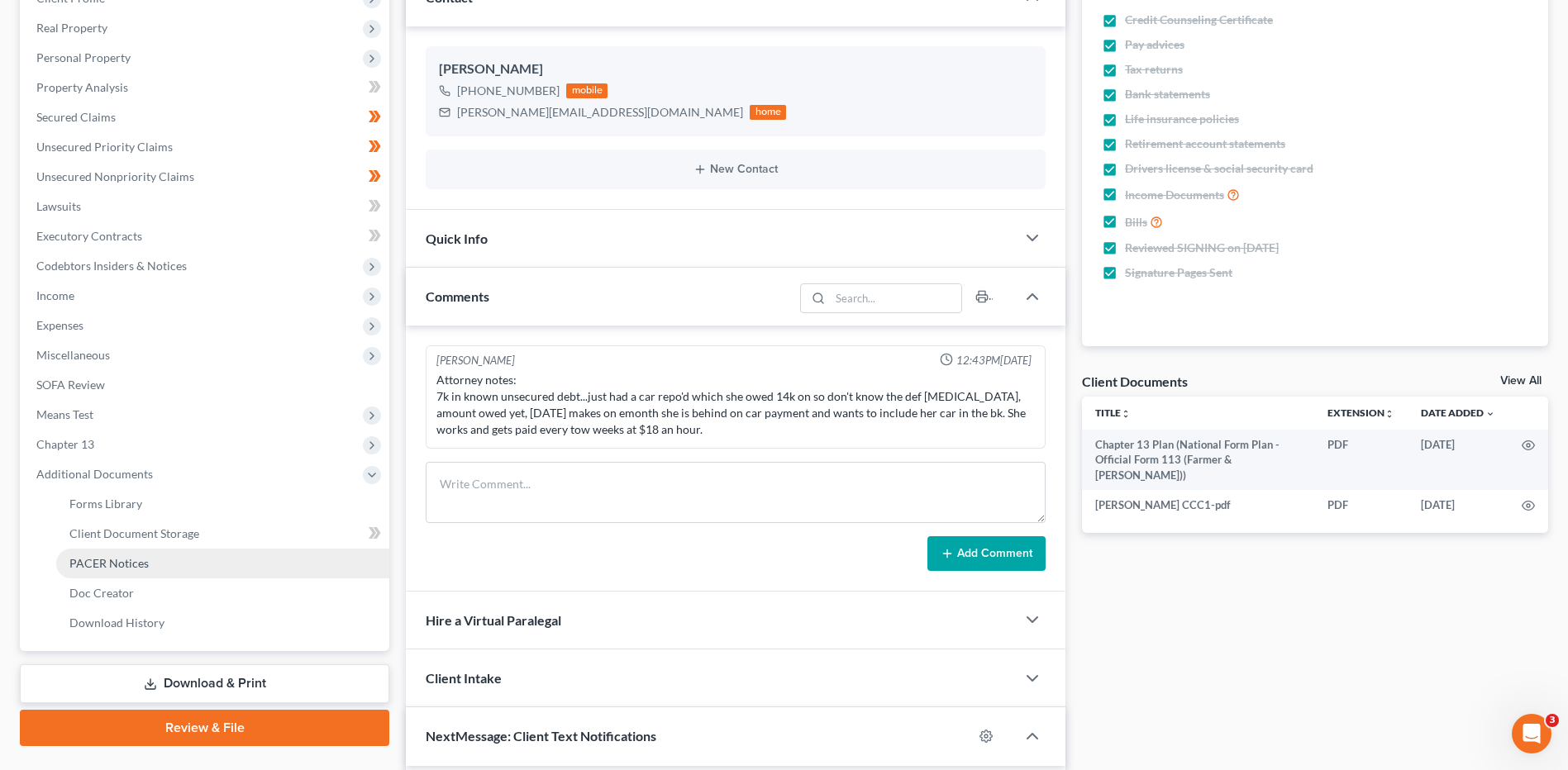
click at [105, 565] on span "PACER Notices" at bounding box center [109, 563] width 80 height 14
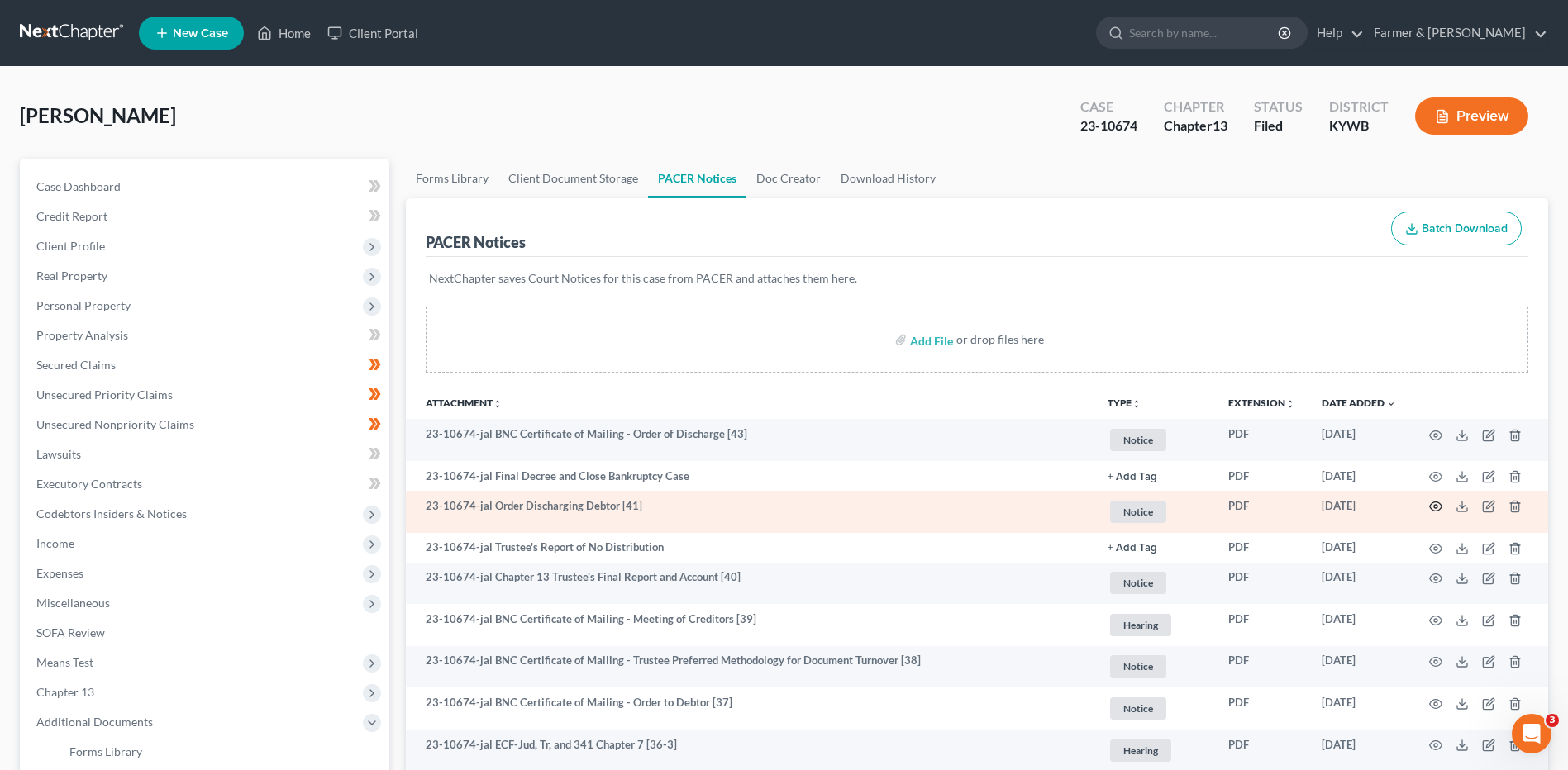
click at [1432, 505] on icon "button" at bounding box center [1436, 507] width 14 height 14
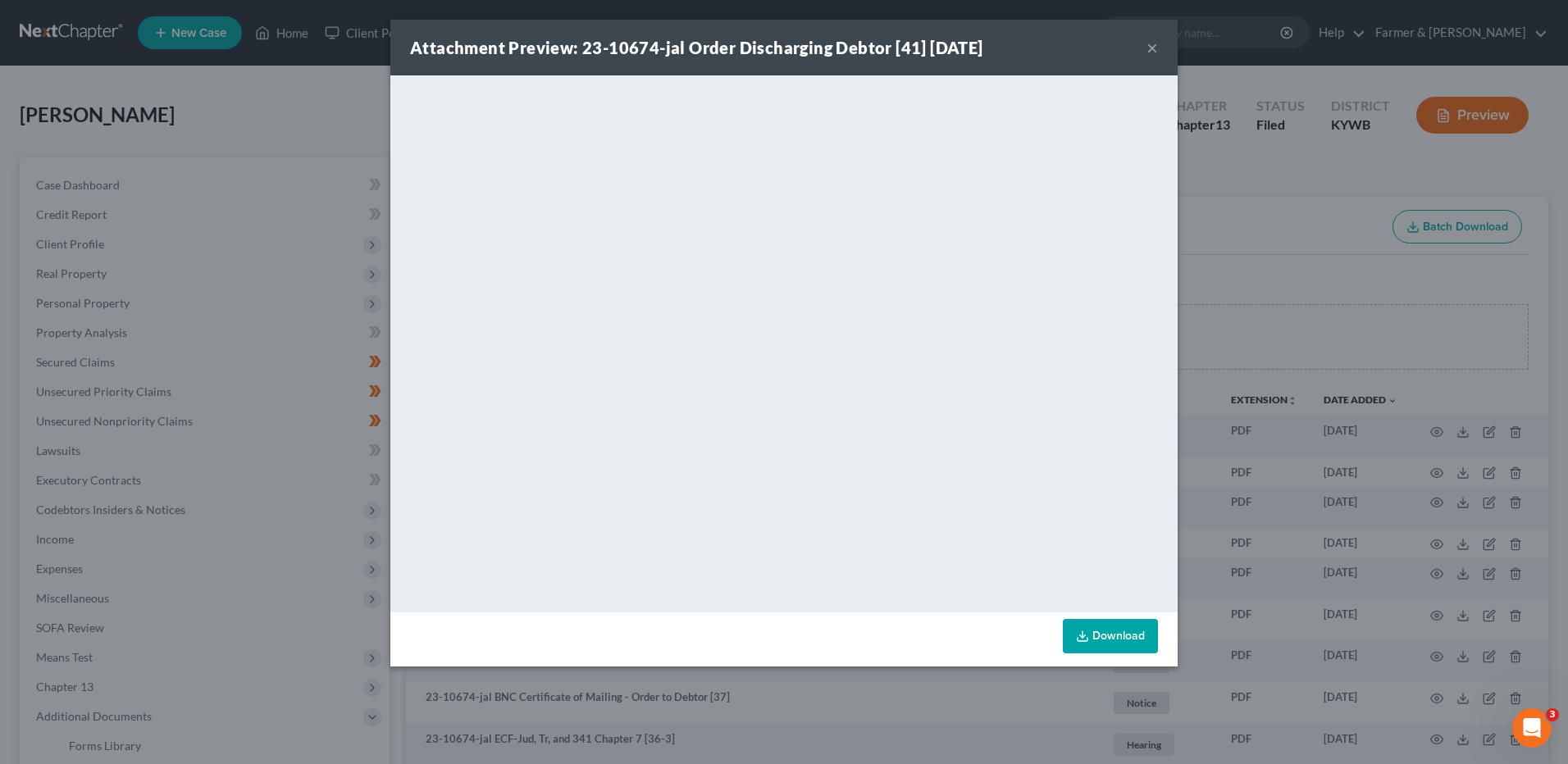
drag, startPoint x: 1149, startPoint y: 41, endPoint x: 1171, endPoint y: 49, distance: 23.4
click at [1149, 41] on button "×" at bounding box center [1152, 47] width 12 height 19
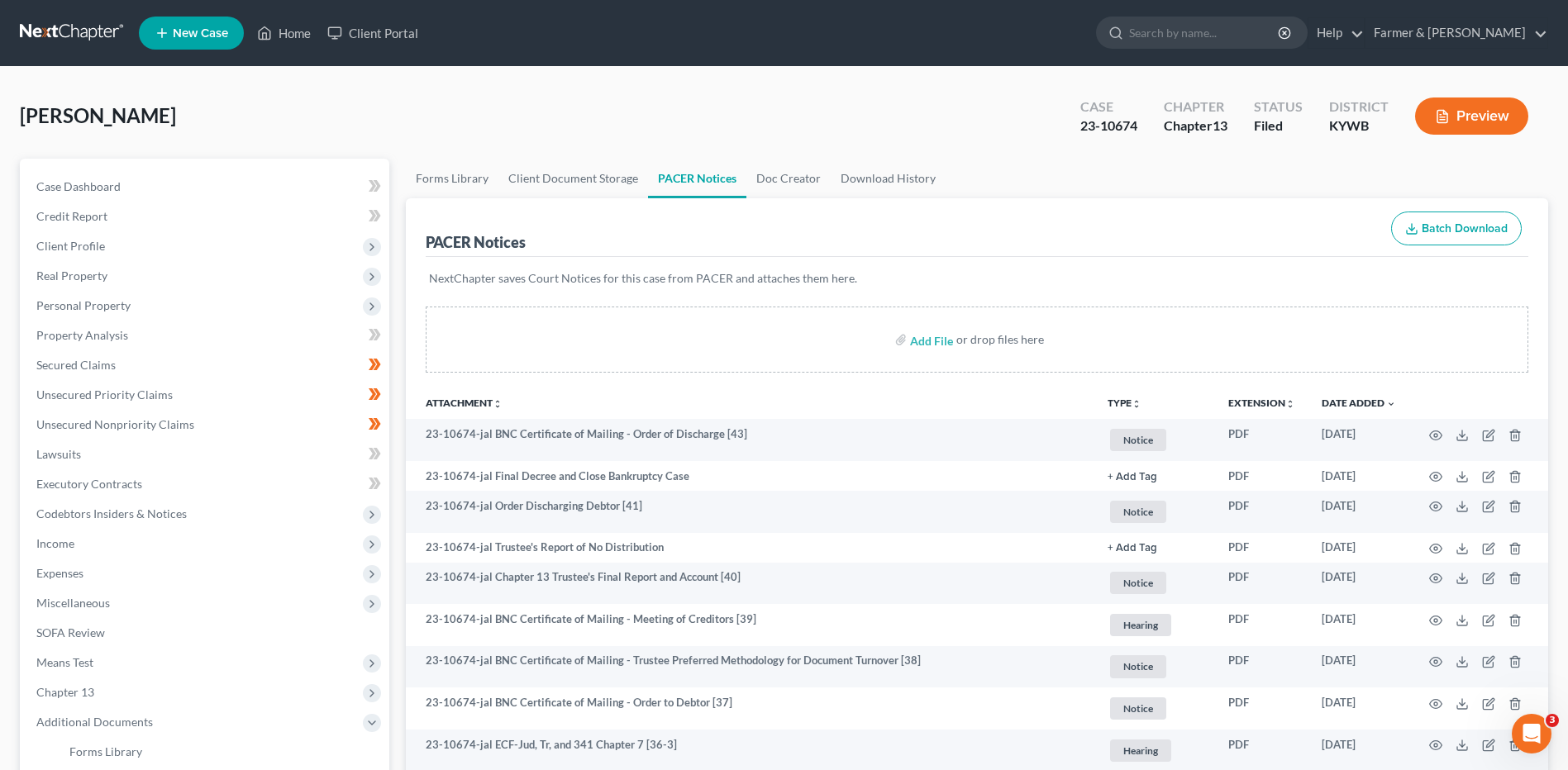
click at [65, 37] on link at bounding box center [72, 33] width 106 height 30
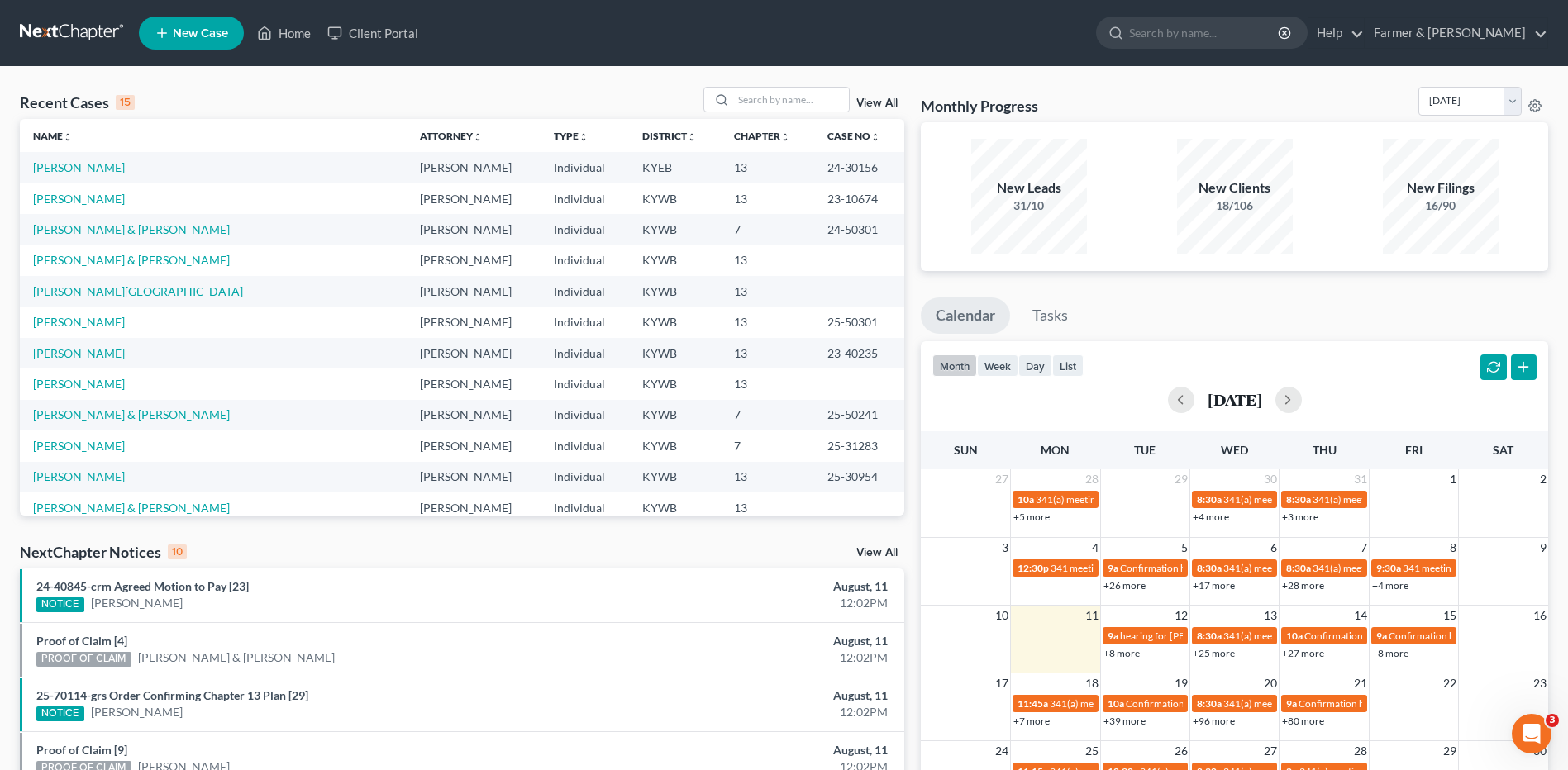
click at [128, 221] on td "[PERSON_NAME] & [PERSON_NAME]" at bounding box center [213, 228] width 387 height 30
click at [119, 239] on td "[PERSON_NAME] & [PERSON_NAME]" at bounding box center [213, 228] width 387 height 30
click at [124, 233] on link "[PERSON_NAME] & [PERSON_NAME]" at bounding box center [131, 229] width 196 height 14
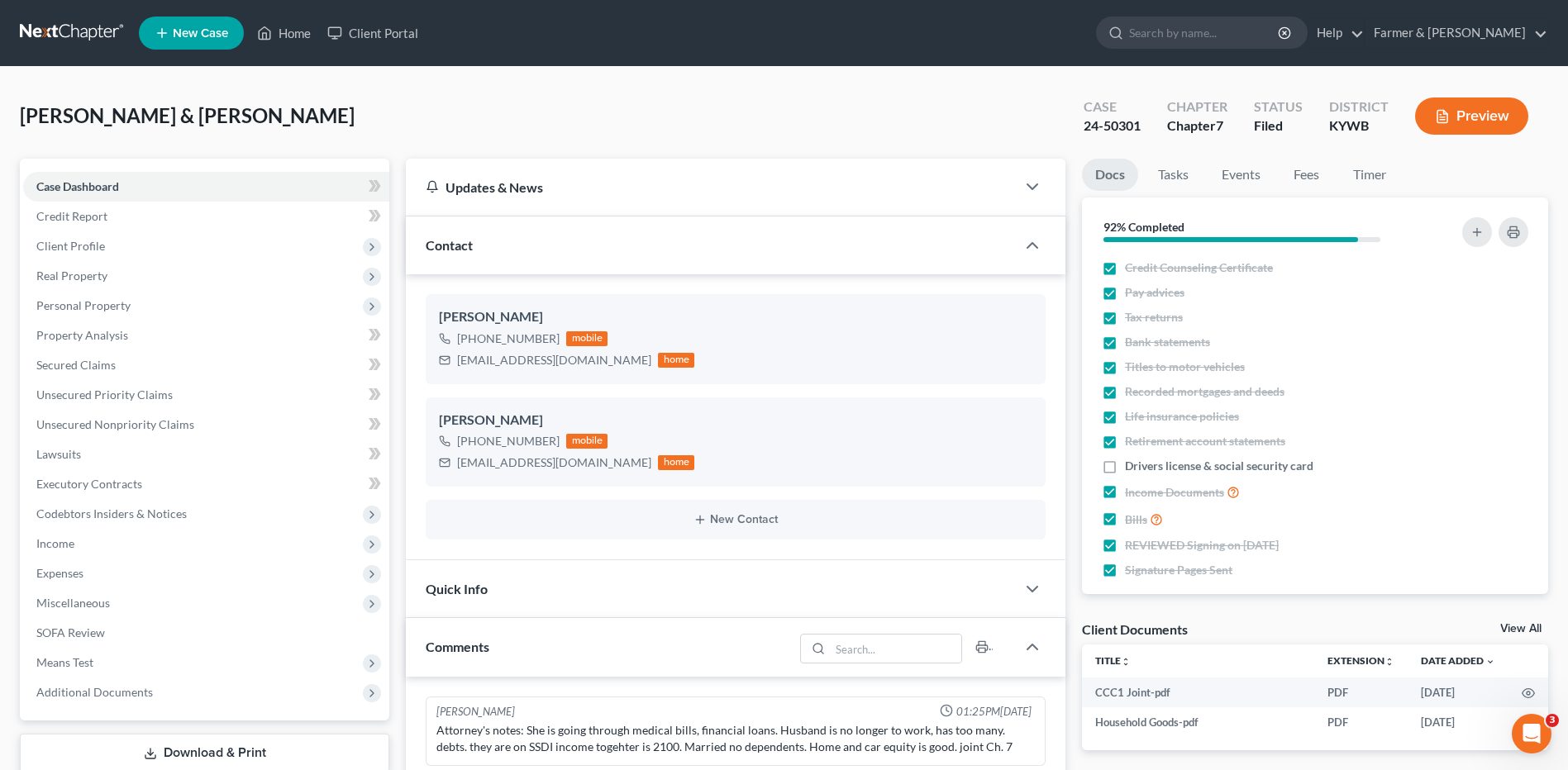
click at [89, 38] on link at bounding box center [72, 33] width 106 height 30
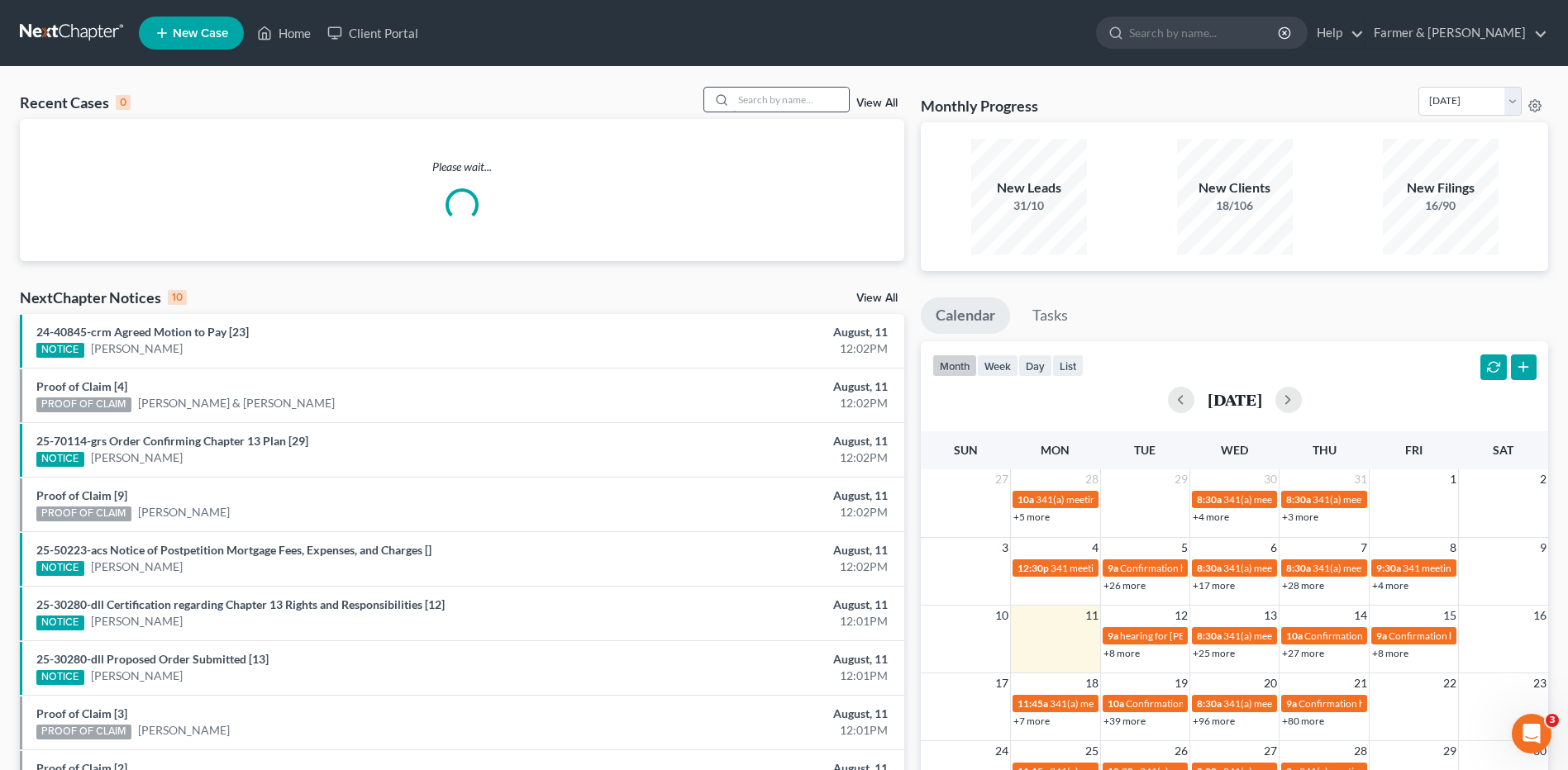
click at [752, 99] on input "search" at bounding box center [790, 99] width 116 height 24
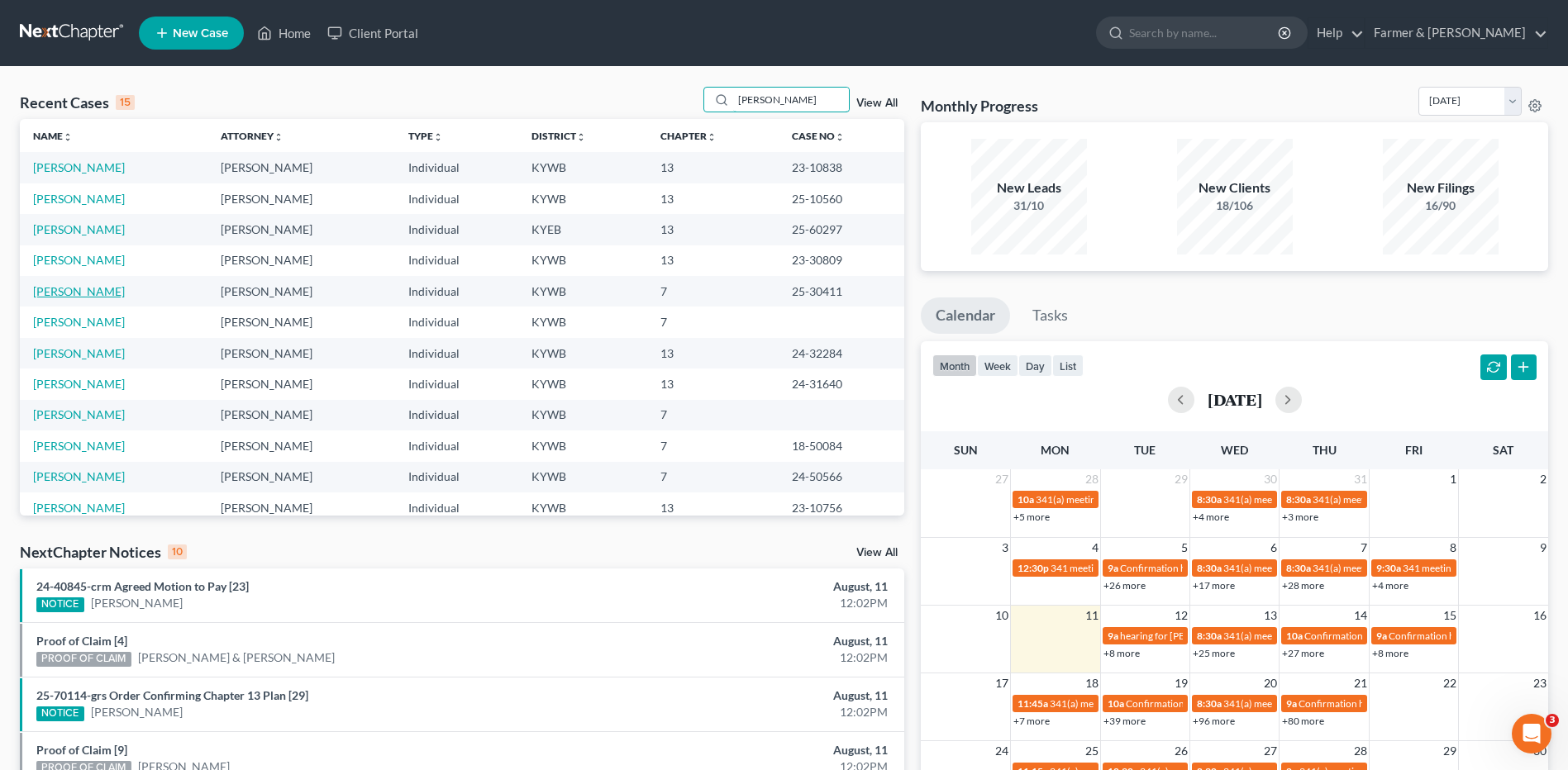
type input "[PERSON_NAME]"
click at [86, 290] on link "[PERSON_NAME]" at bounding box center [79, 291] width 91 height 14
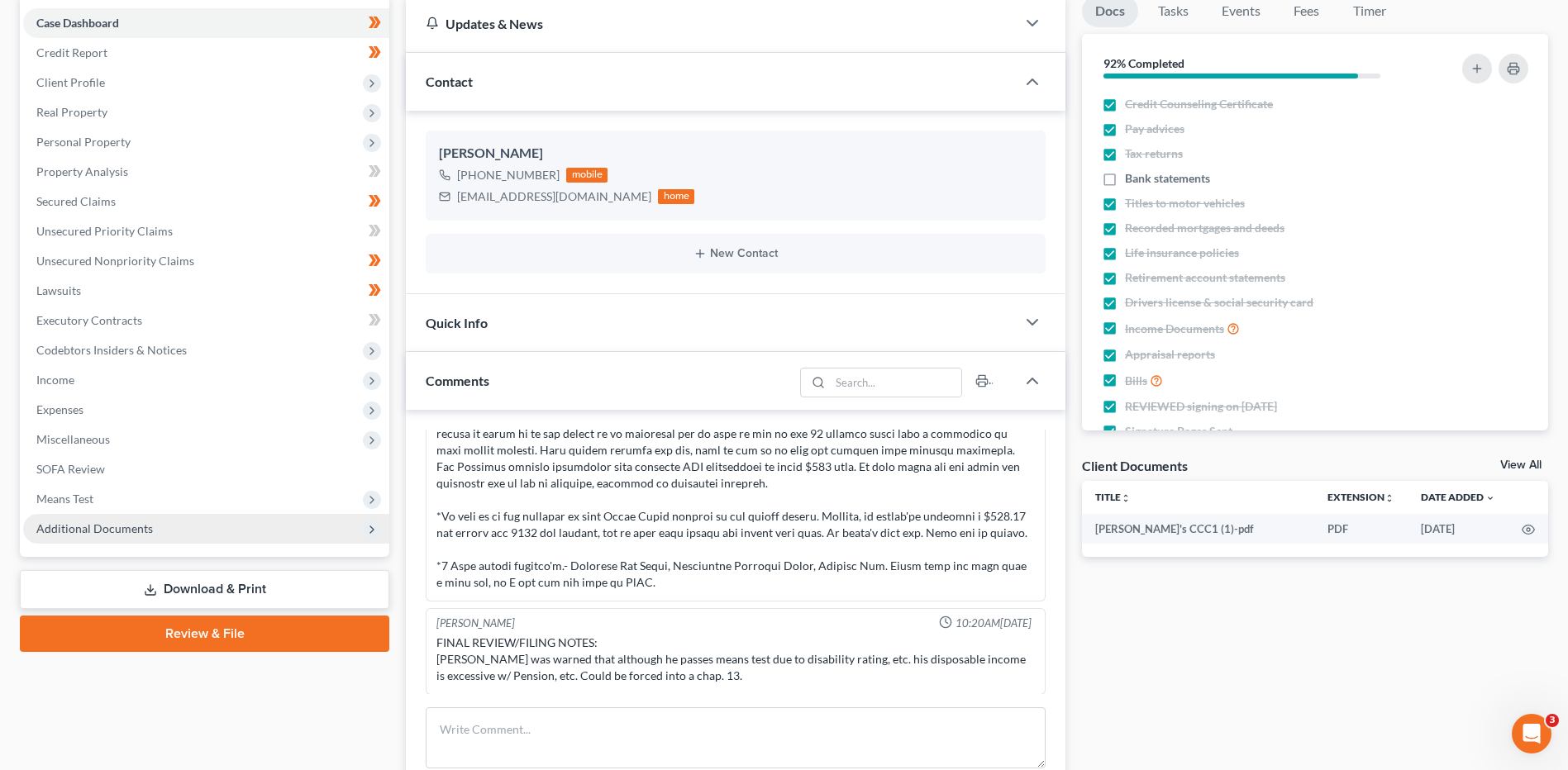
scroll to position [165, 0]
click at [159, 528] on span "Additional Documents" at bounding box center [206, 527] width 366 height 30
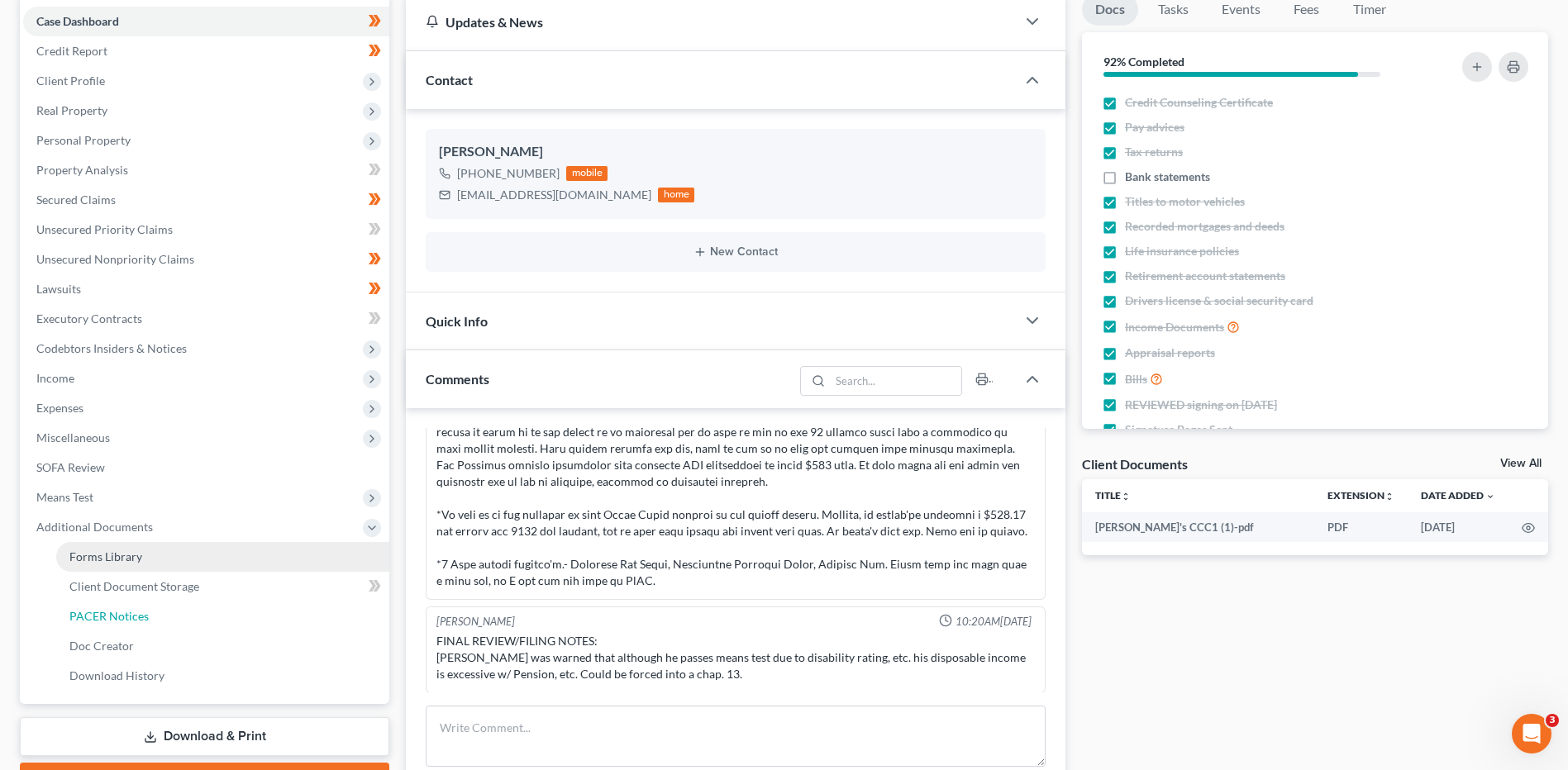
click at [157, 612] on link "PACER Notices" at bounding box center [223, 616] width 333 height 30
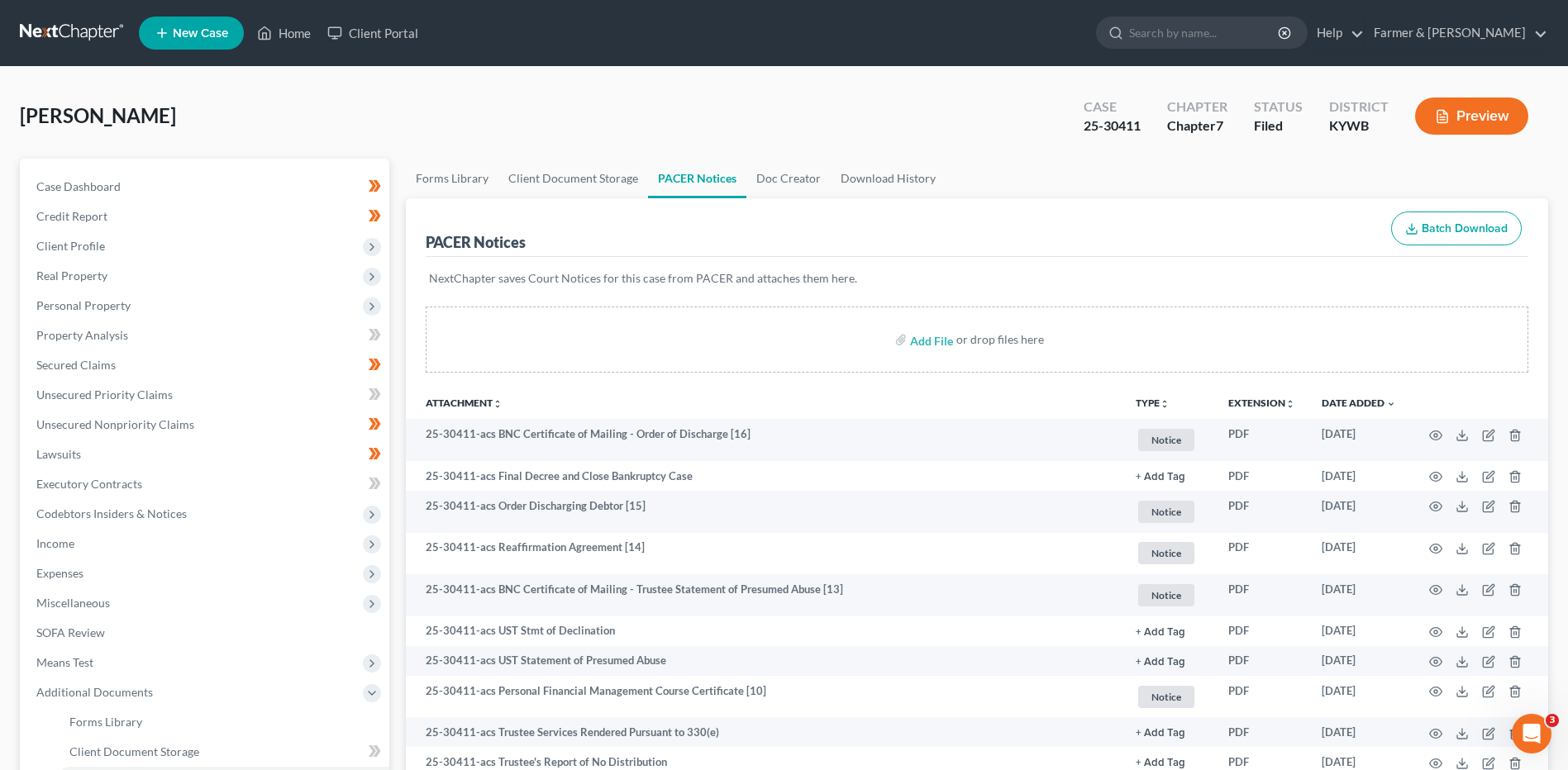
click at [77, 24] on link at bounding box center [72, 33] width 106 height 30
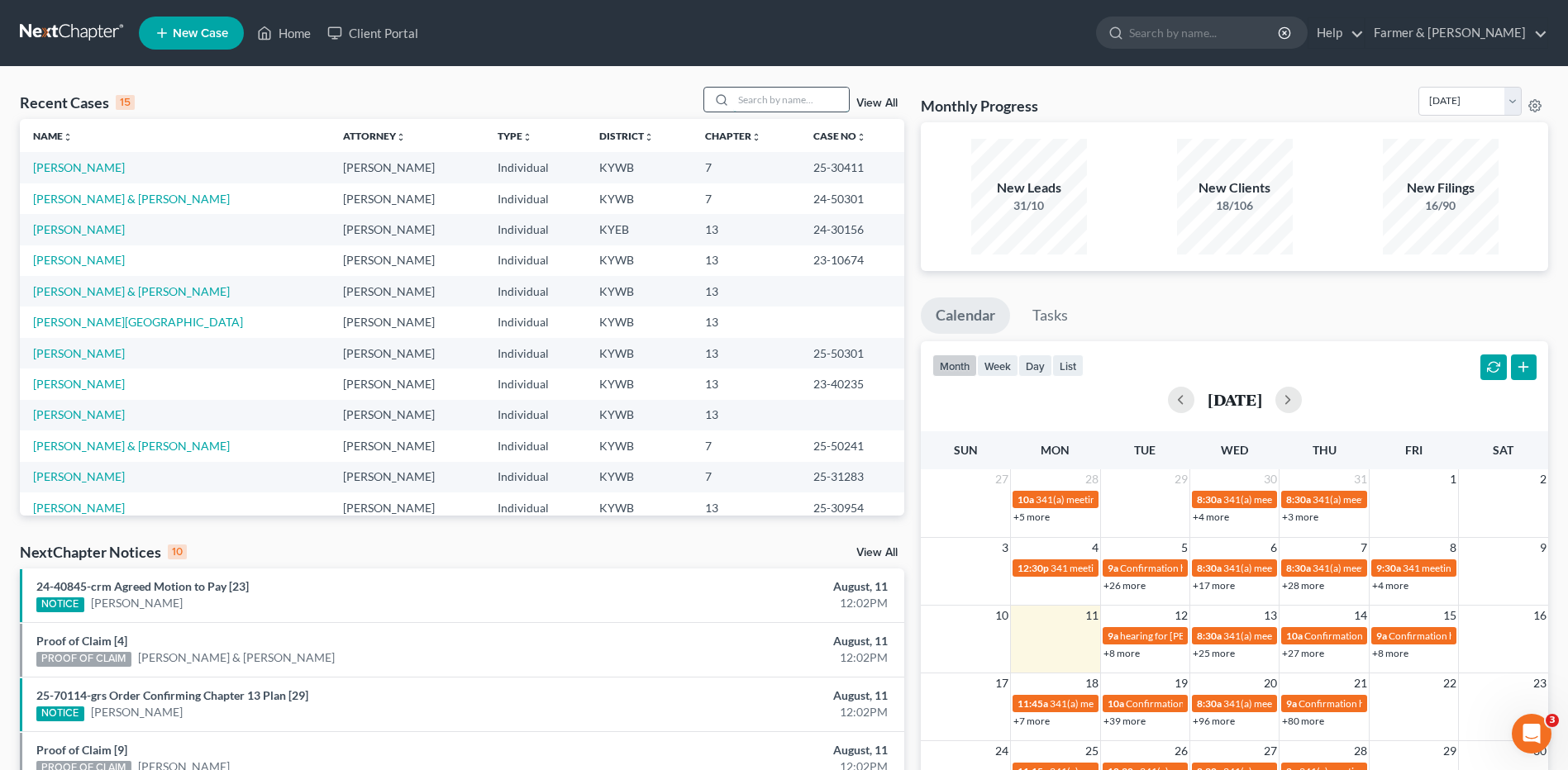
click at [813, 102] on input "search" at bounding box center [790, 99] width 116 height 24
type input "[PERSON_NAME]"
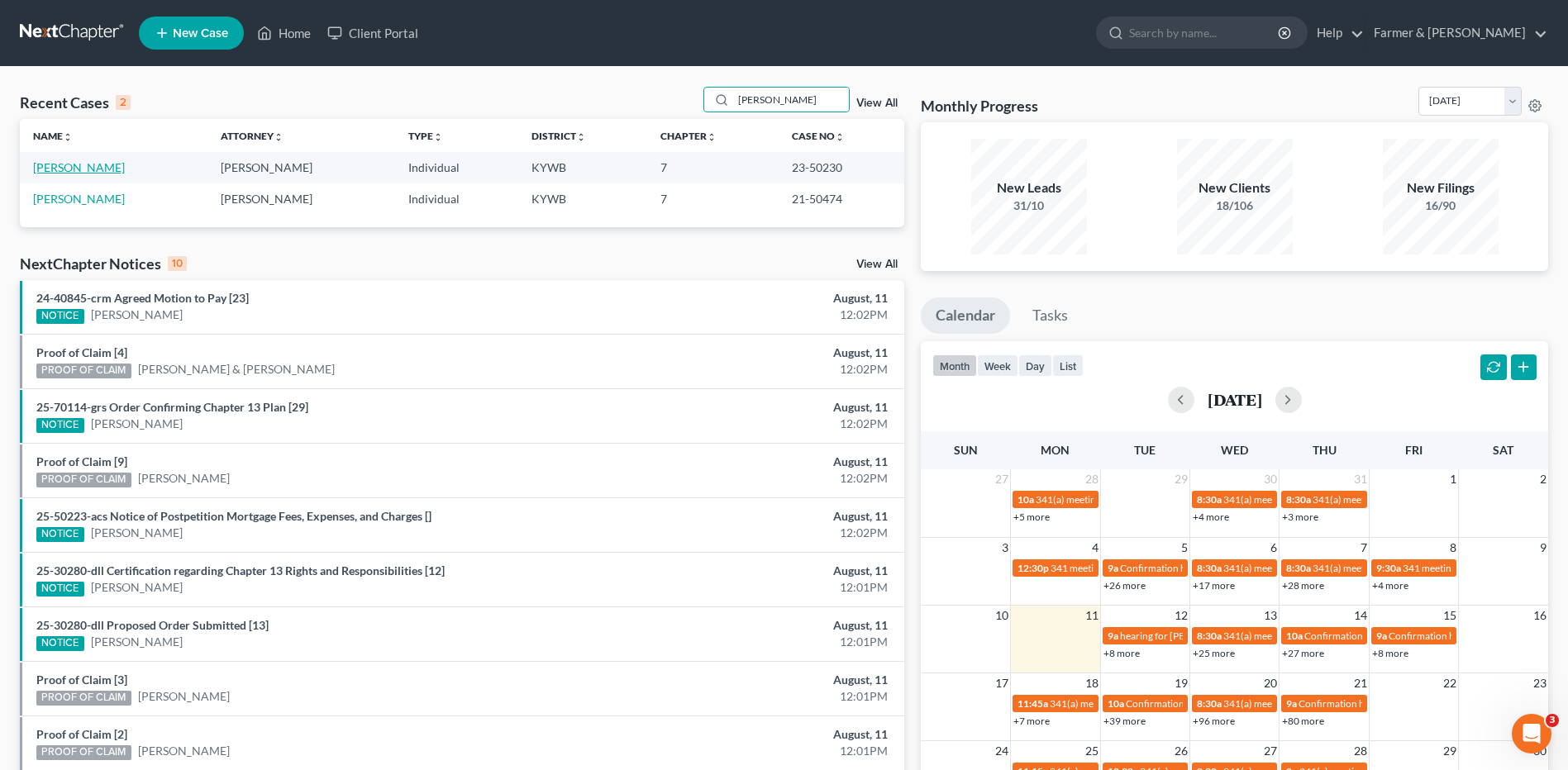
click at [87, 170] on link "[PERSON_NAME]" at bounding box center [79, 167] width 91 height 14
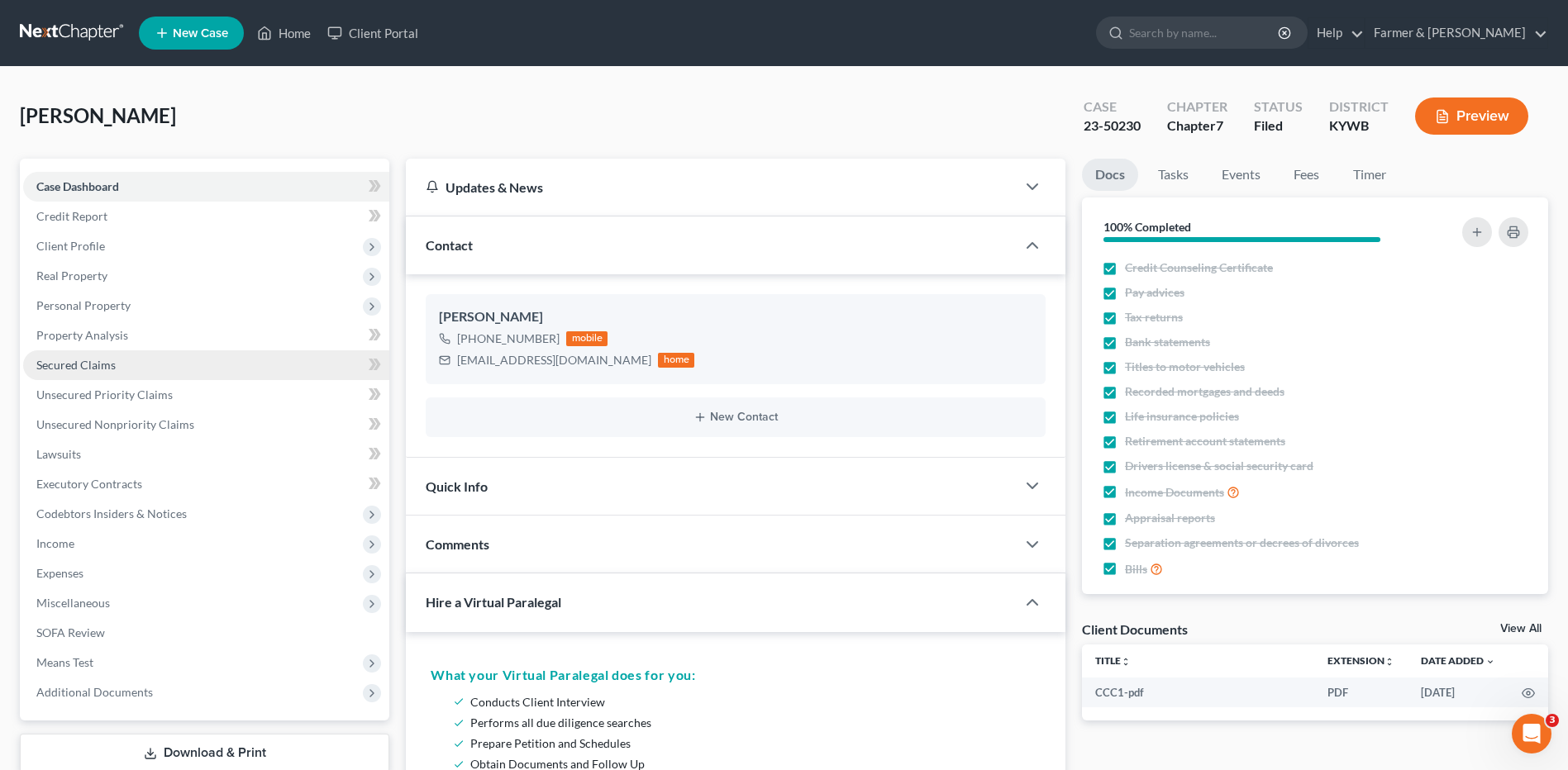
click at [157, 374] on link "Secured Claims" at bounding box center [206, 365] width 366 height 30
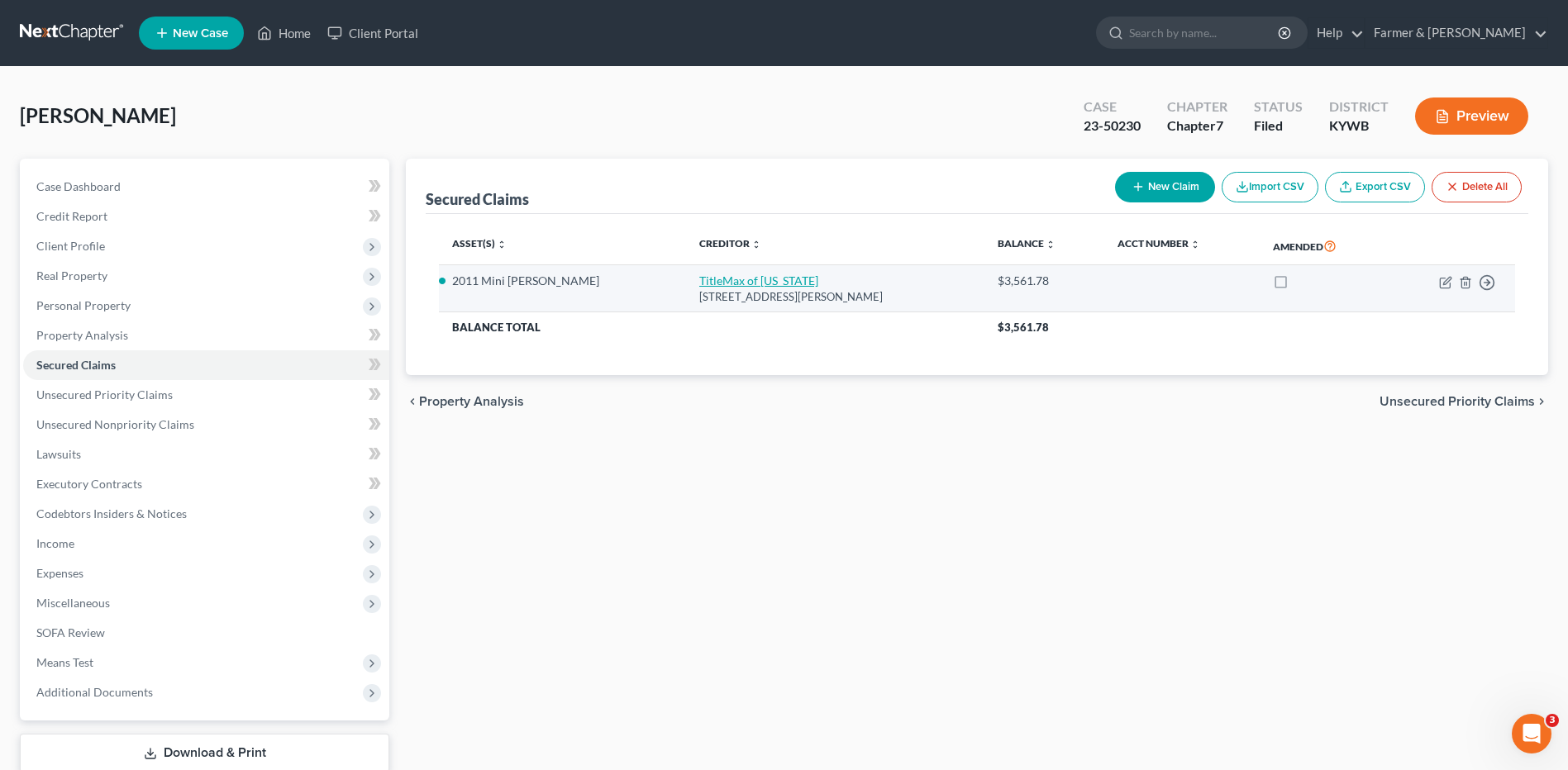
click at [729, 284] on link "TitleMax of [US_STATE]" at bounding box center [758, 280] width 119 height 14
select select "26"
select select "0"
select select "2"
select select "0"
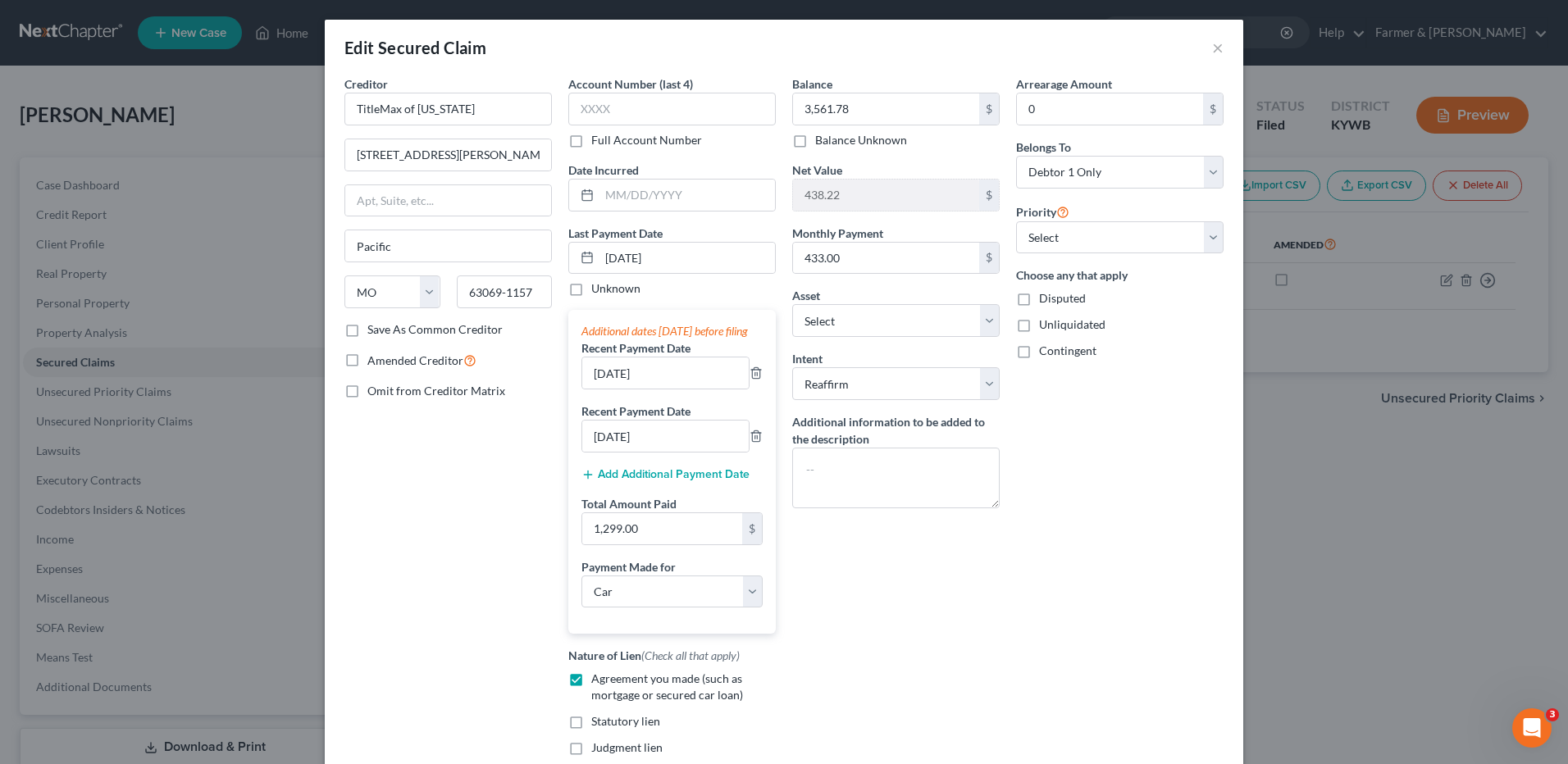
scroll to position [164, 0]
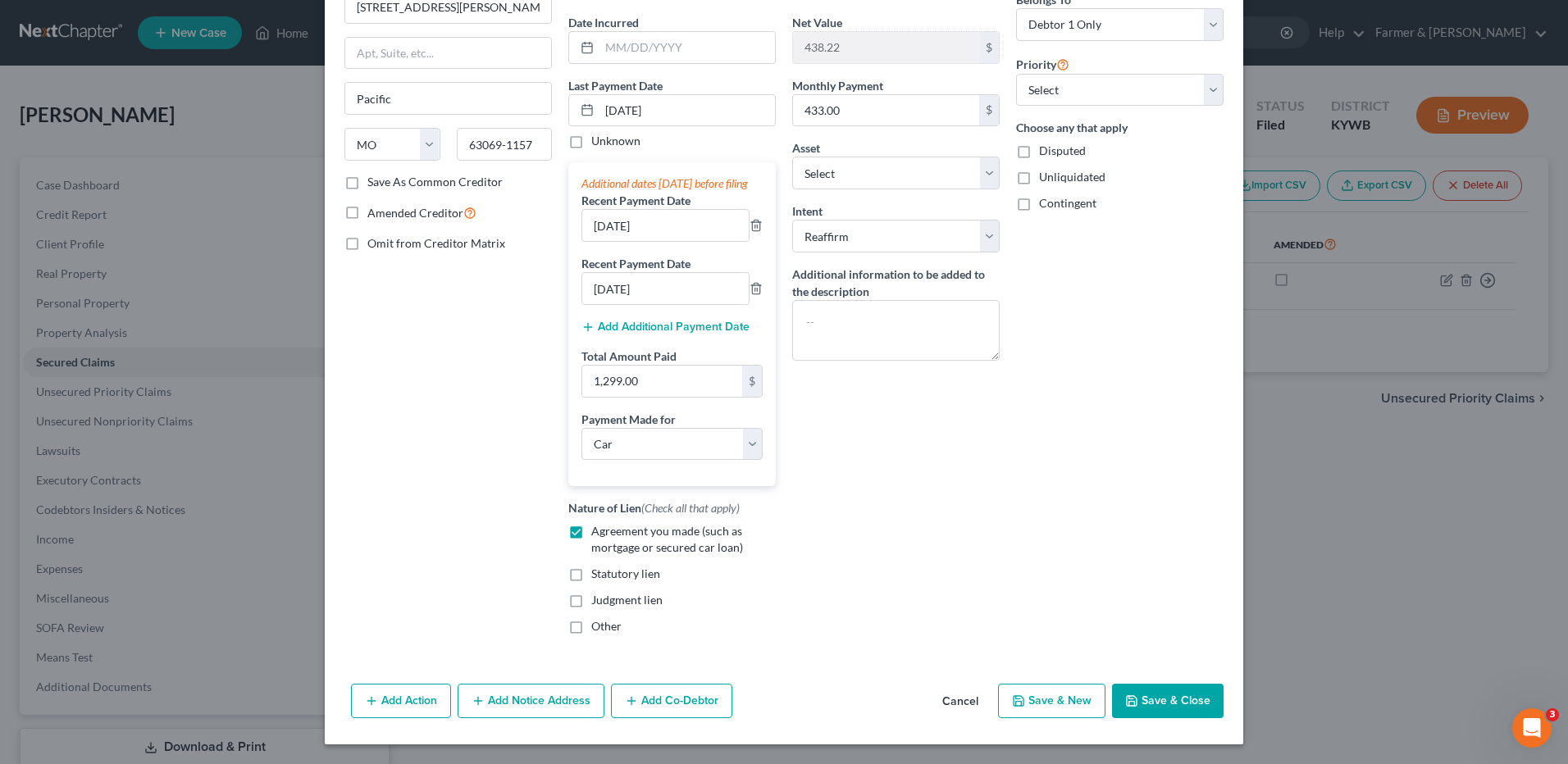
click at [965, 697] on button "Cancel" at bounding box center [960, 702] width 63 height 33
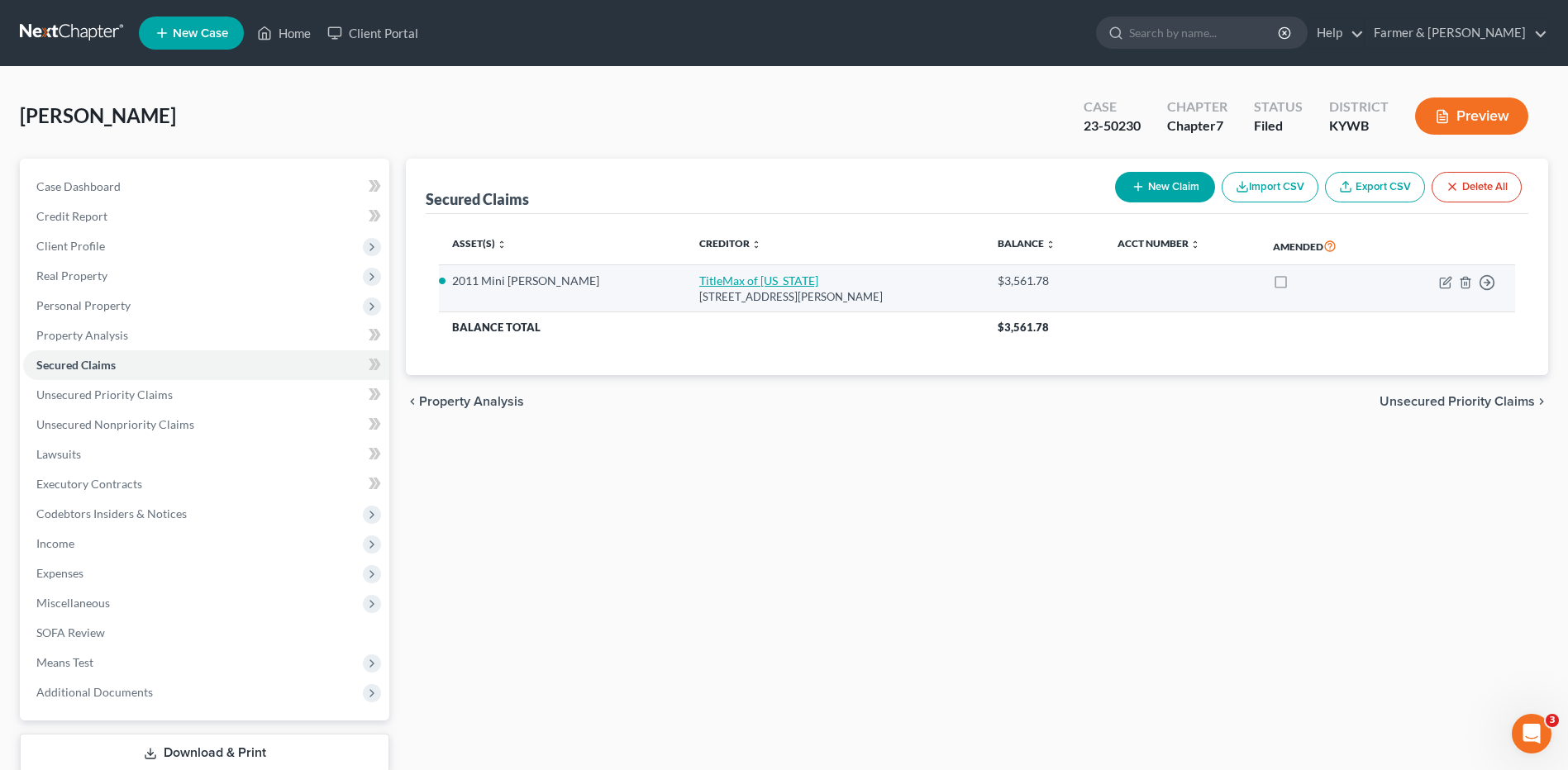
click at [719, 278] on link "TitleMax of [US_STATE]" at bounding box center [758, 280] width 119 height 14
select select "26"
select select "0"
select select "4"
select select "2"
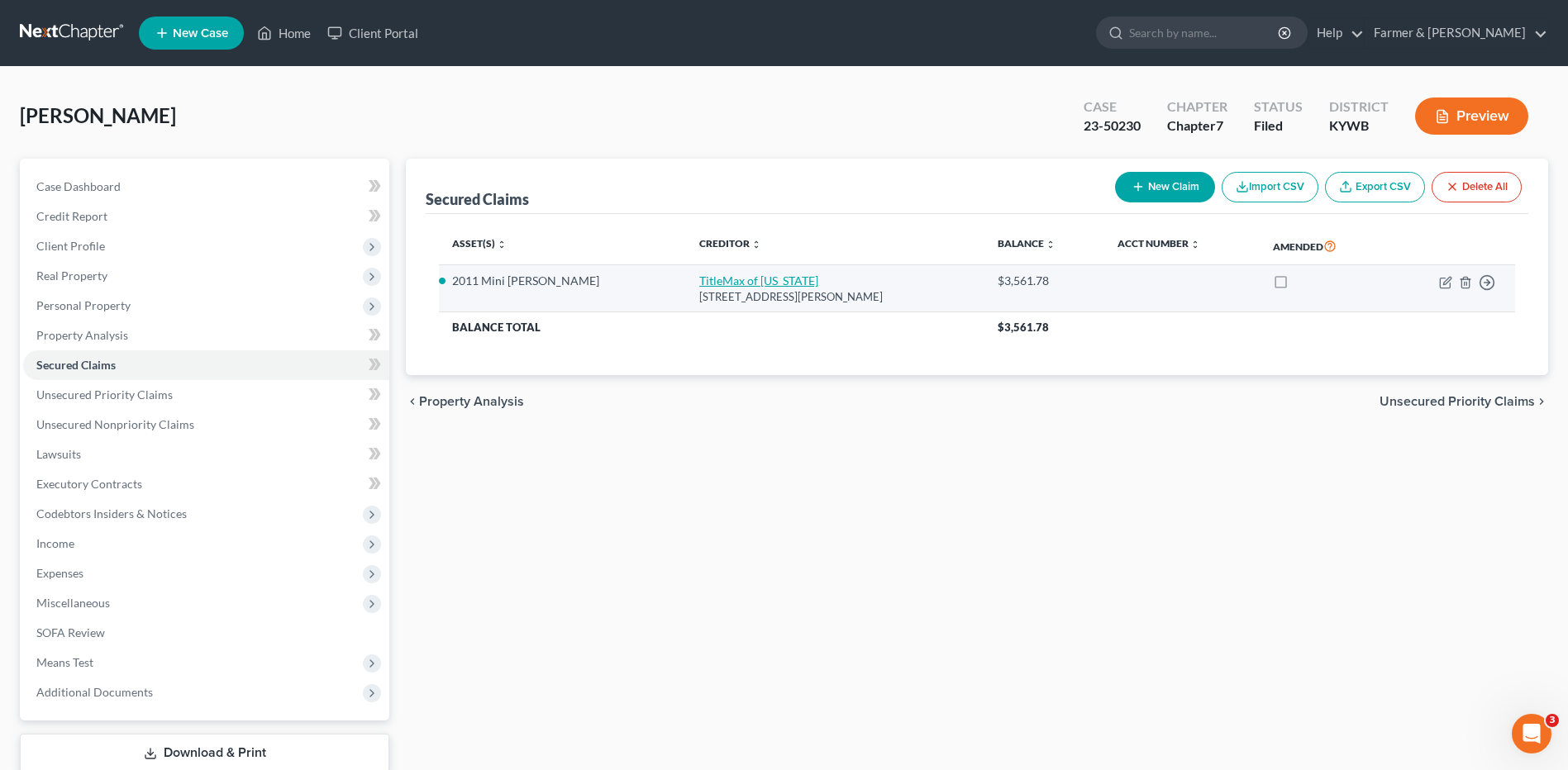
select select "0"
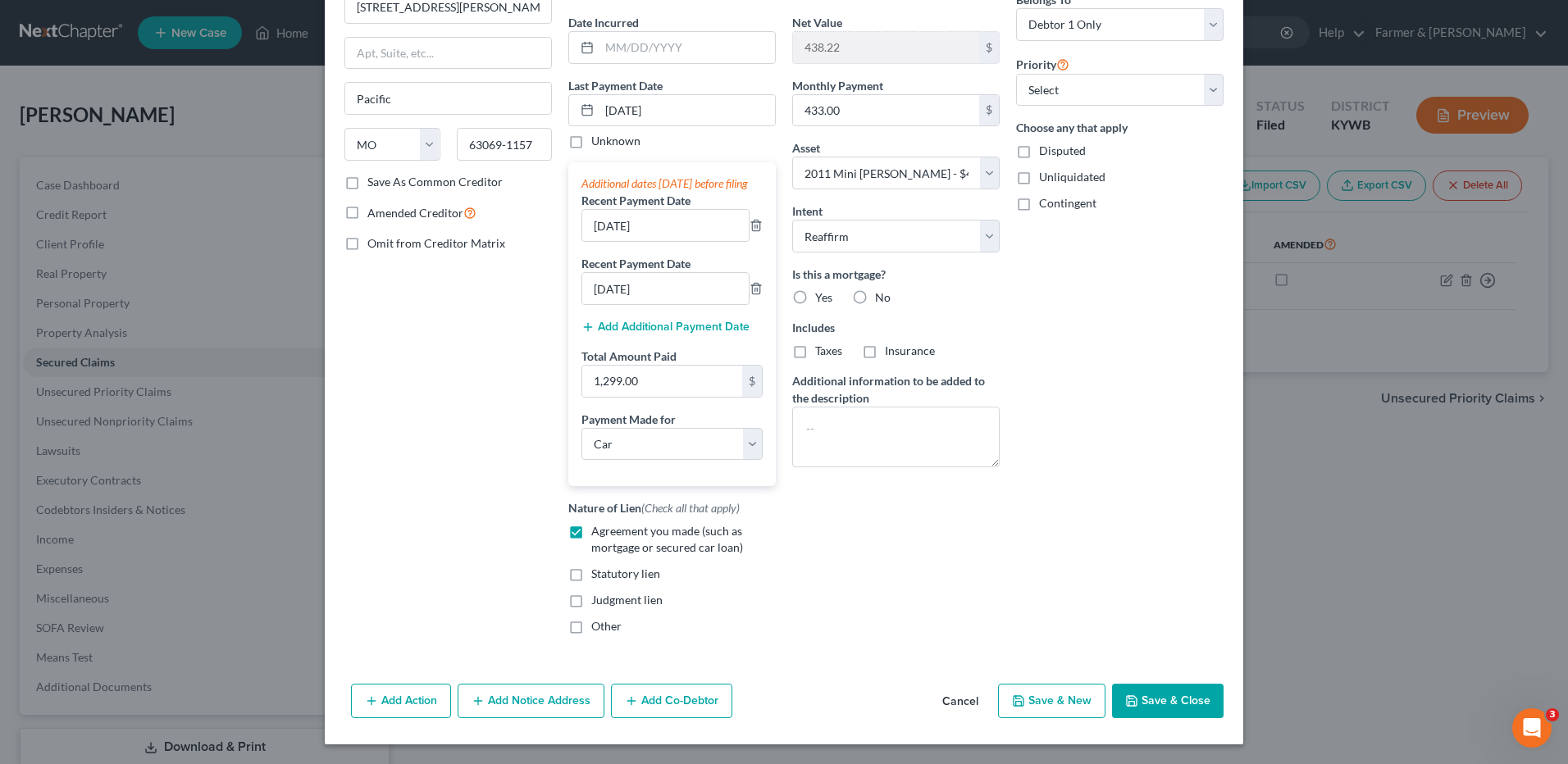
click at [1191, 684] on div "Add Action Add Notice Address Add Co-Debtor Cancel Save & New Save & Close" at bounding box center [784, 704] width 919 height 54
click at [1187, 695] on button "Save & Close" at bounding box center [1169, 701] width 112 height 35
select select
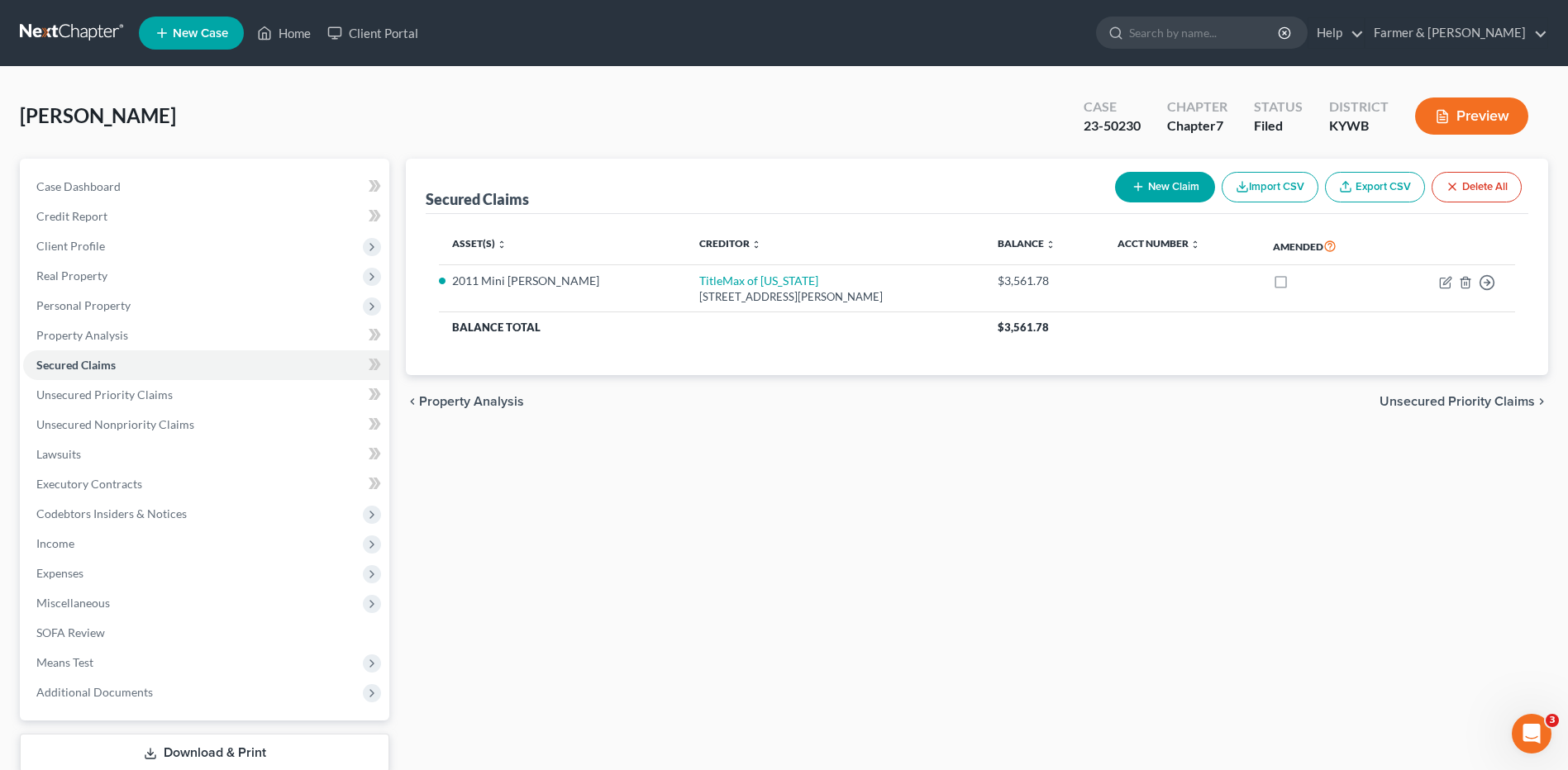
click at [1557, 361] on div "[PERSON_NAME] Upgraded Case 23-50230 Chapter Chapter 7 Status Filed District [G…" at bounding box center [784, 458] width 1568 height 782
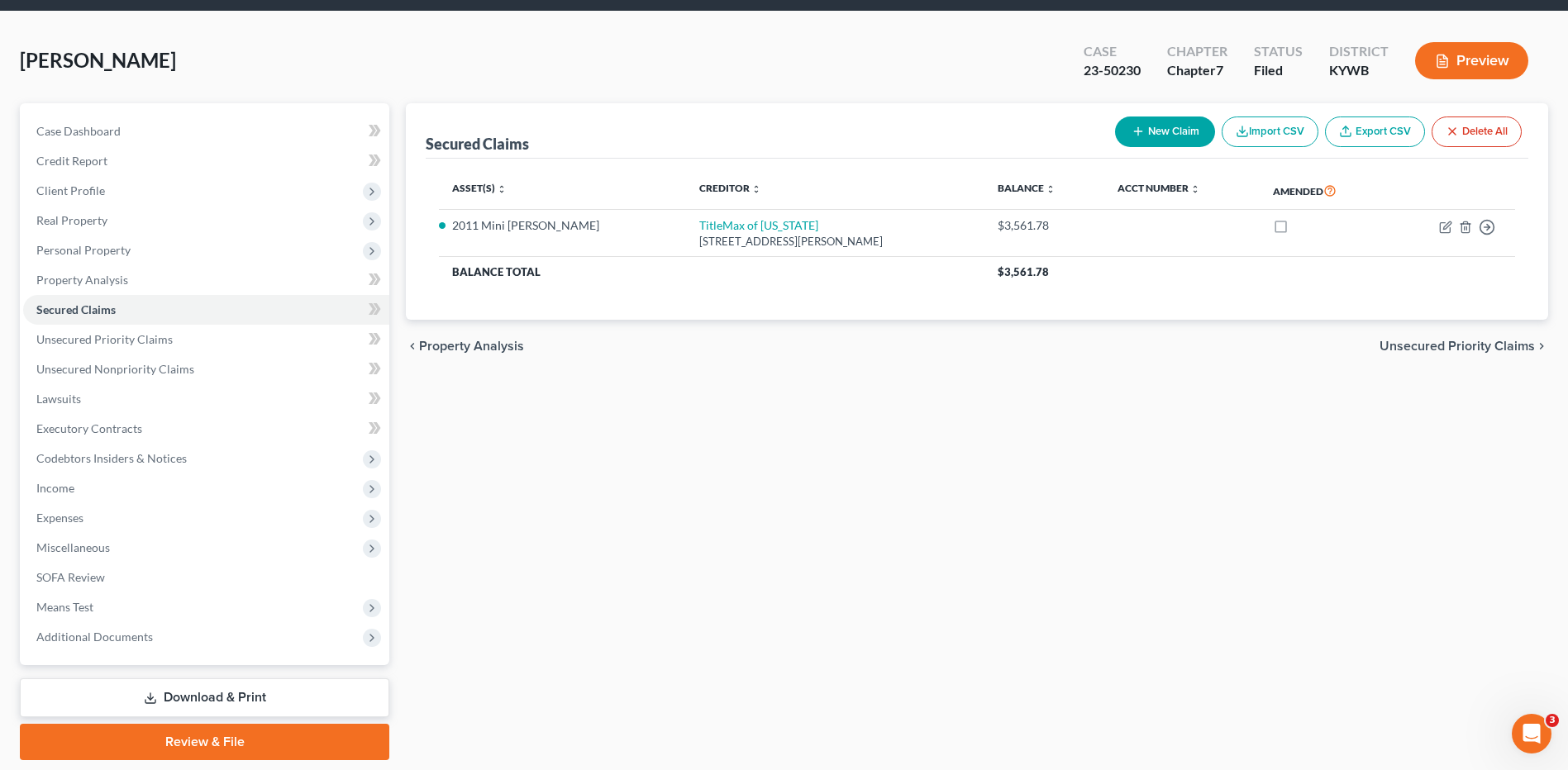
scroll to position [0, 0]
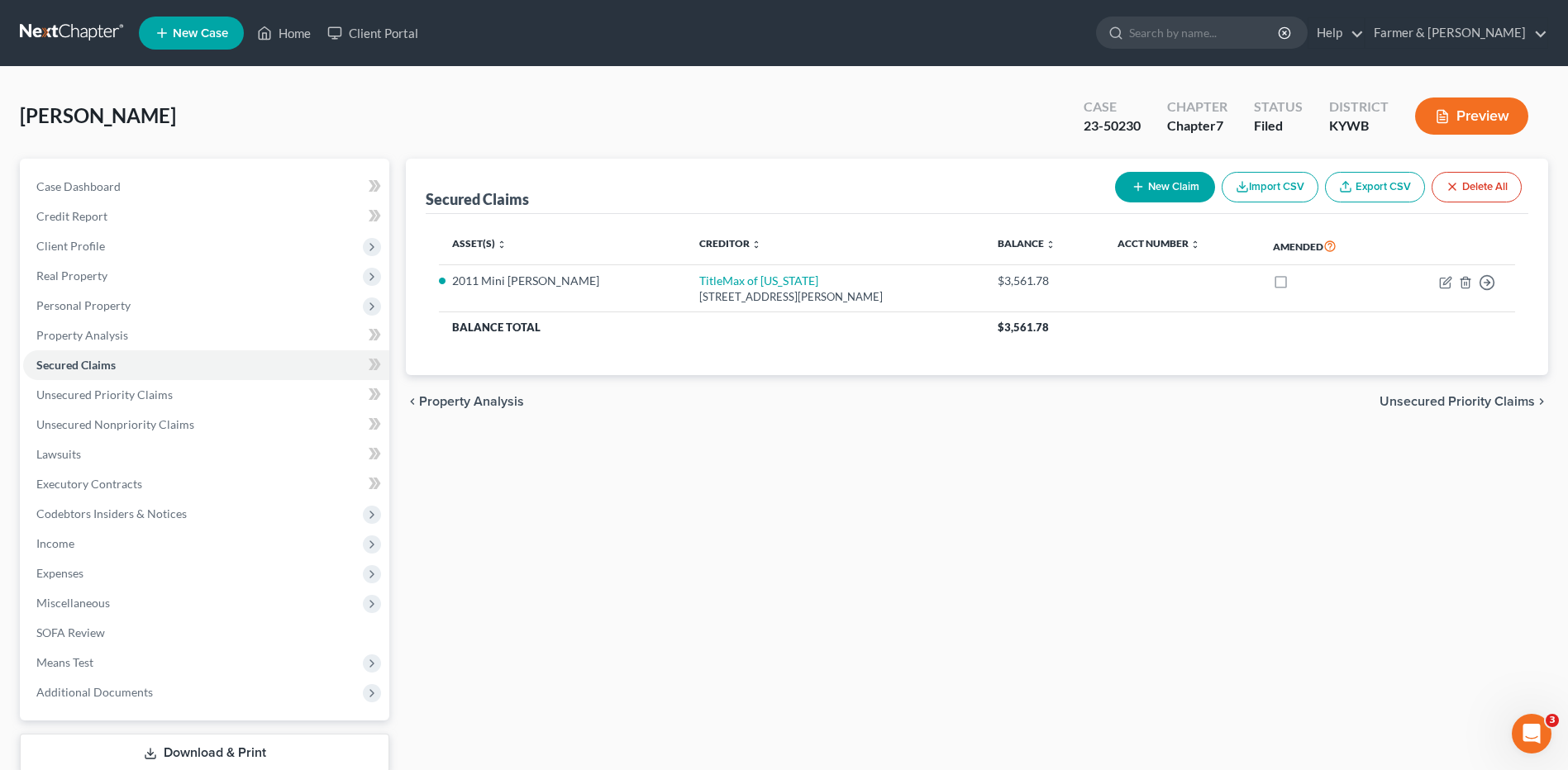
click at [1558, 370] on div "[PERSON_NAME] Upgraded Case 23-50230 Chapter Chapter 7 Status Filed District [G…" at bounding box center [784, 458] width 1568 height 782
click at [207, 437] on link "Unsecured Nonpriority Claims" at bounding box center [206, 425] width 366 height 30
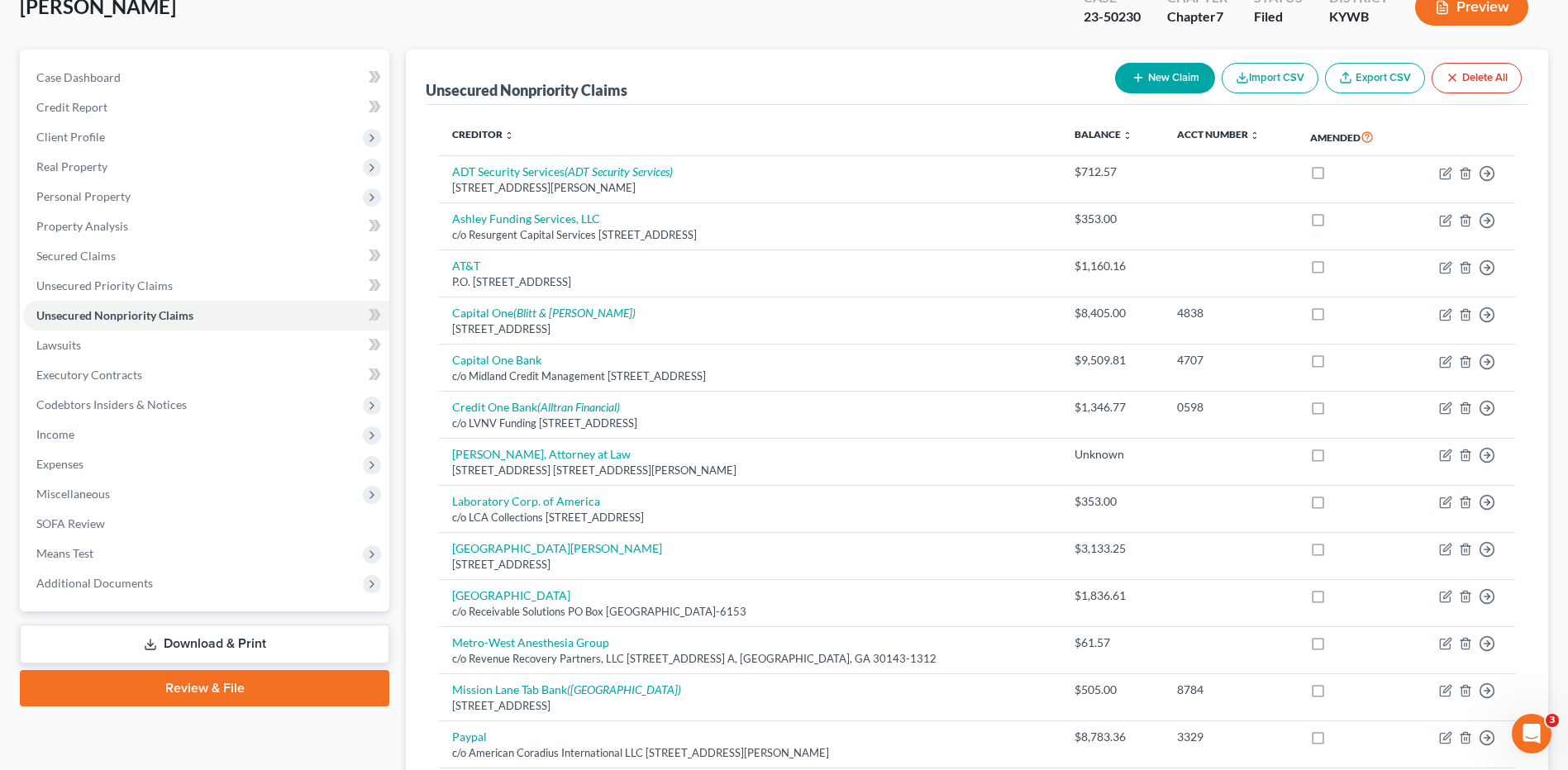
scroll to position [248, 0]
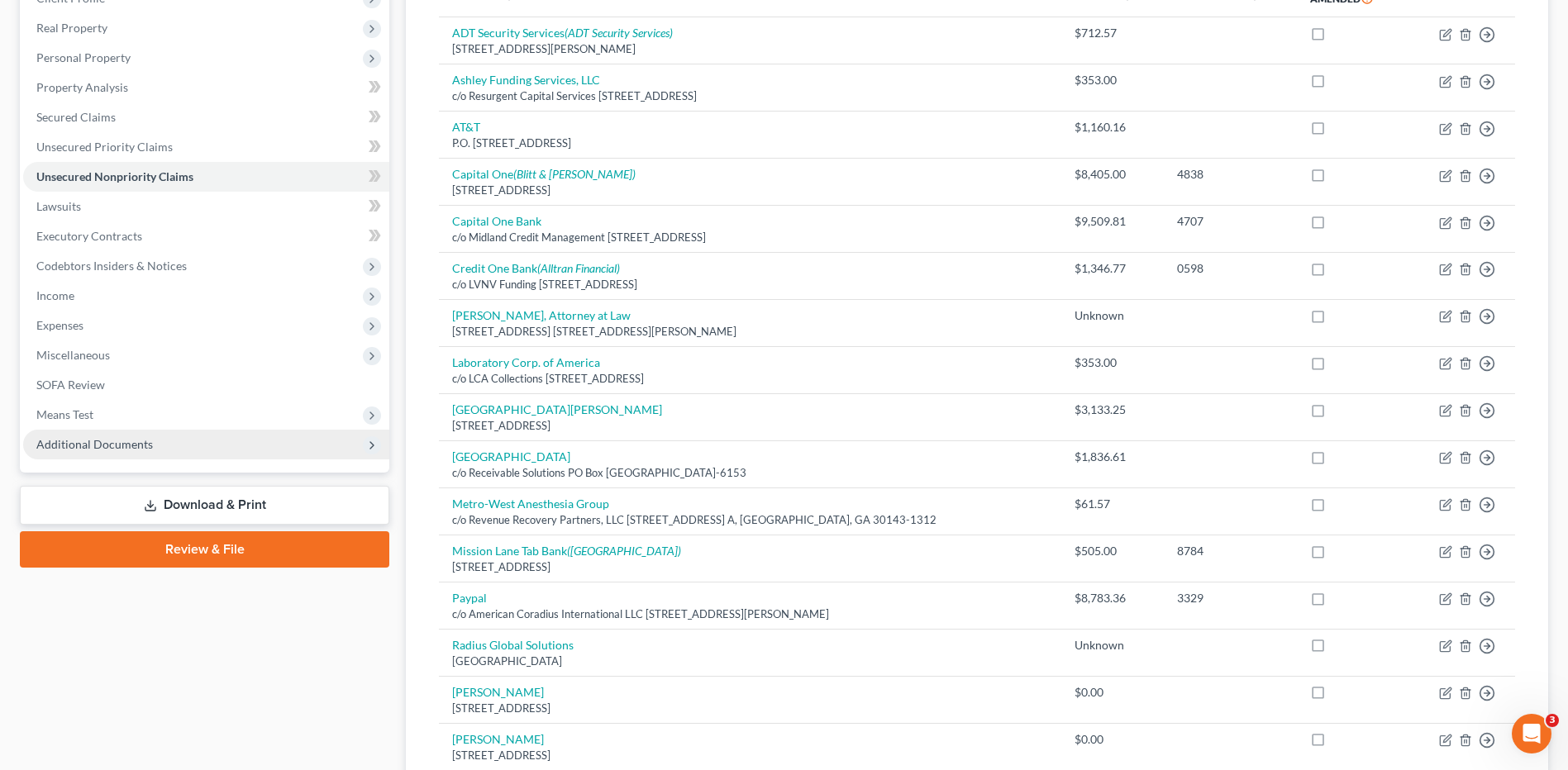
click at [135, 444] on span "Additional Documents" at bounding box center [94, 444] width 117 height 14
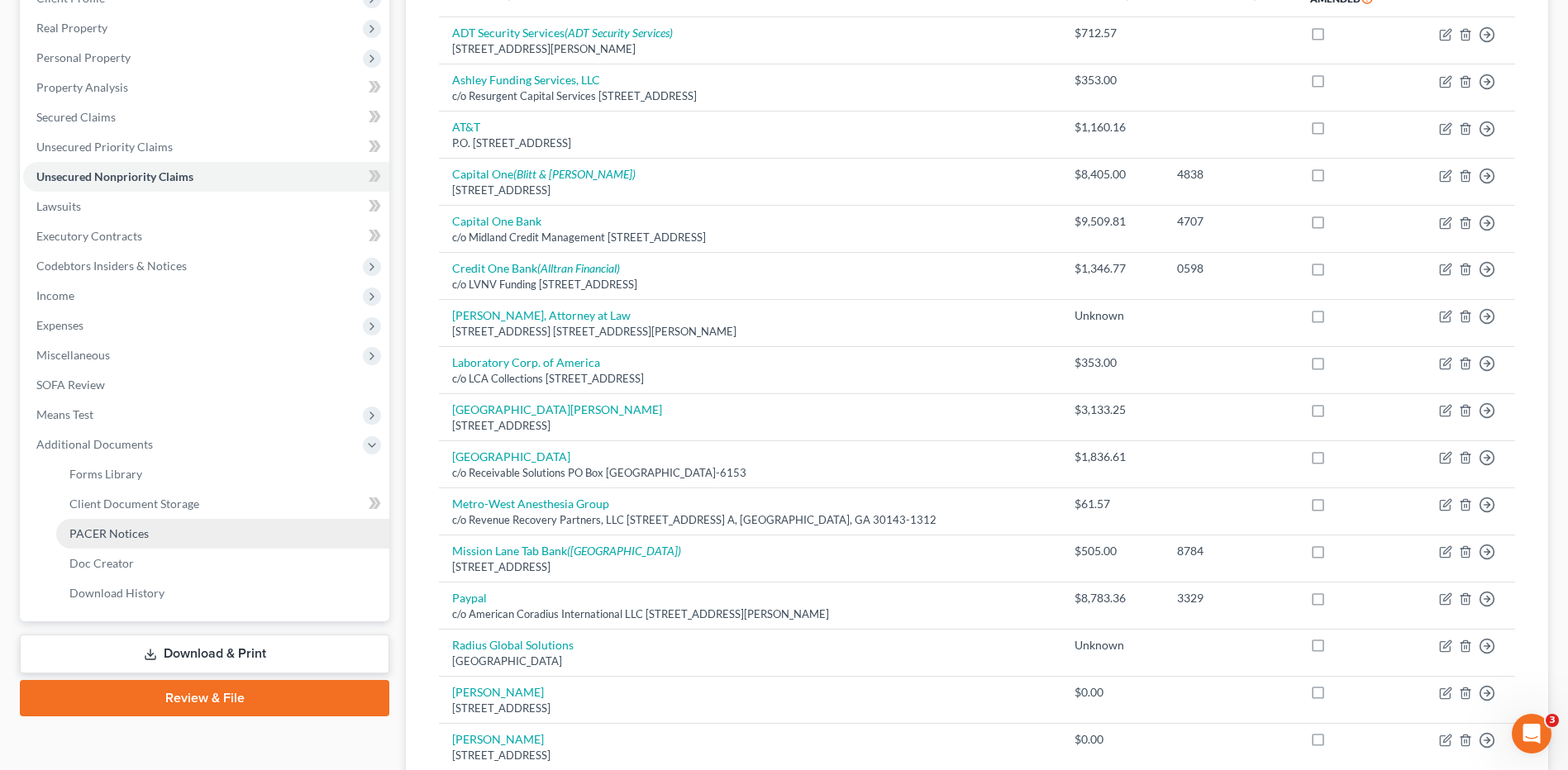
click at [152, 535] on link "PACER Notices" at bounding box center [223, 534] width 333 height 30
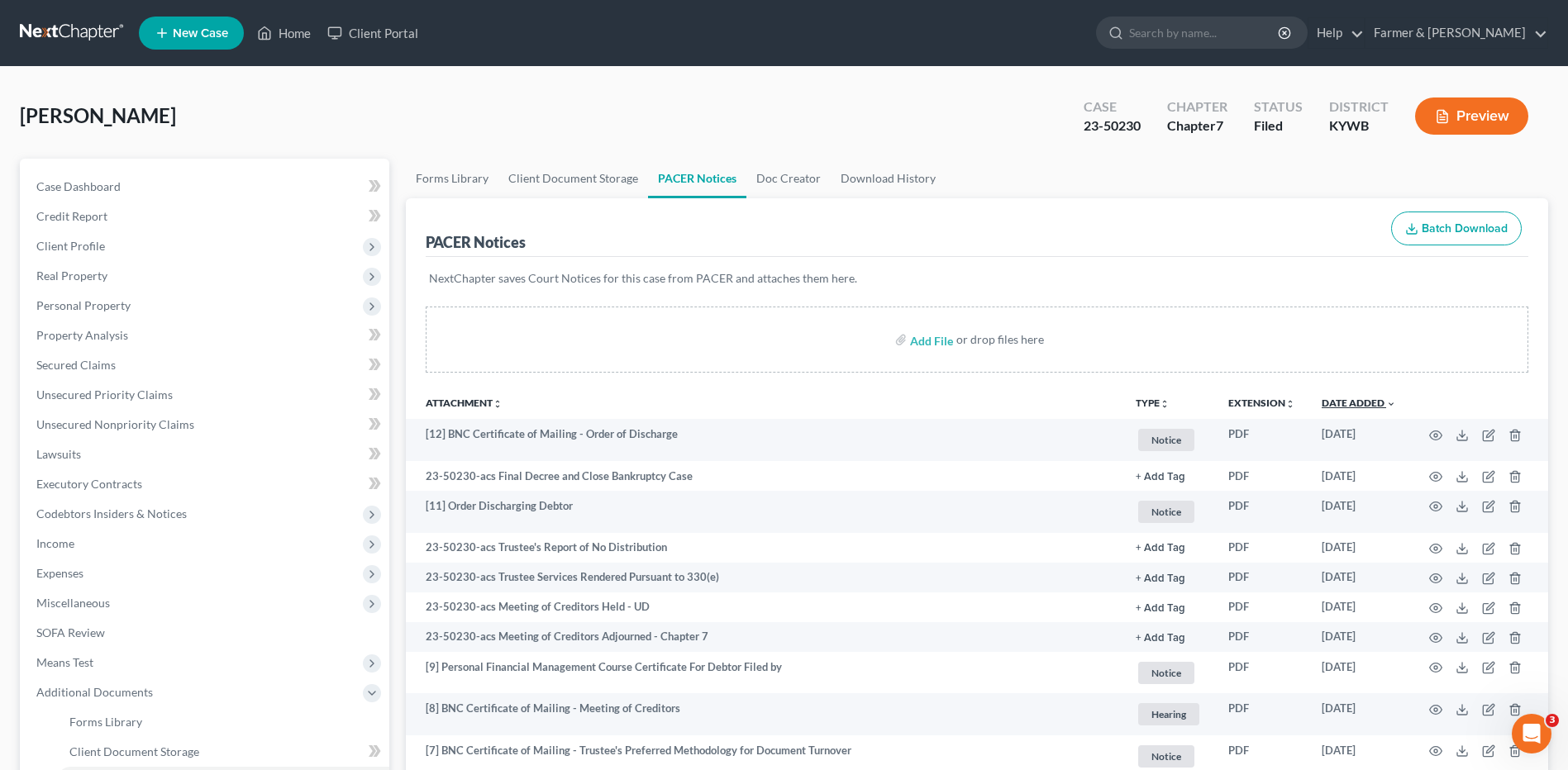
click at [1350, 401] on link "Date Added unfold_more expand_more expand_less" at bounding box center [1358, 402] width 75 height 13
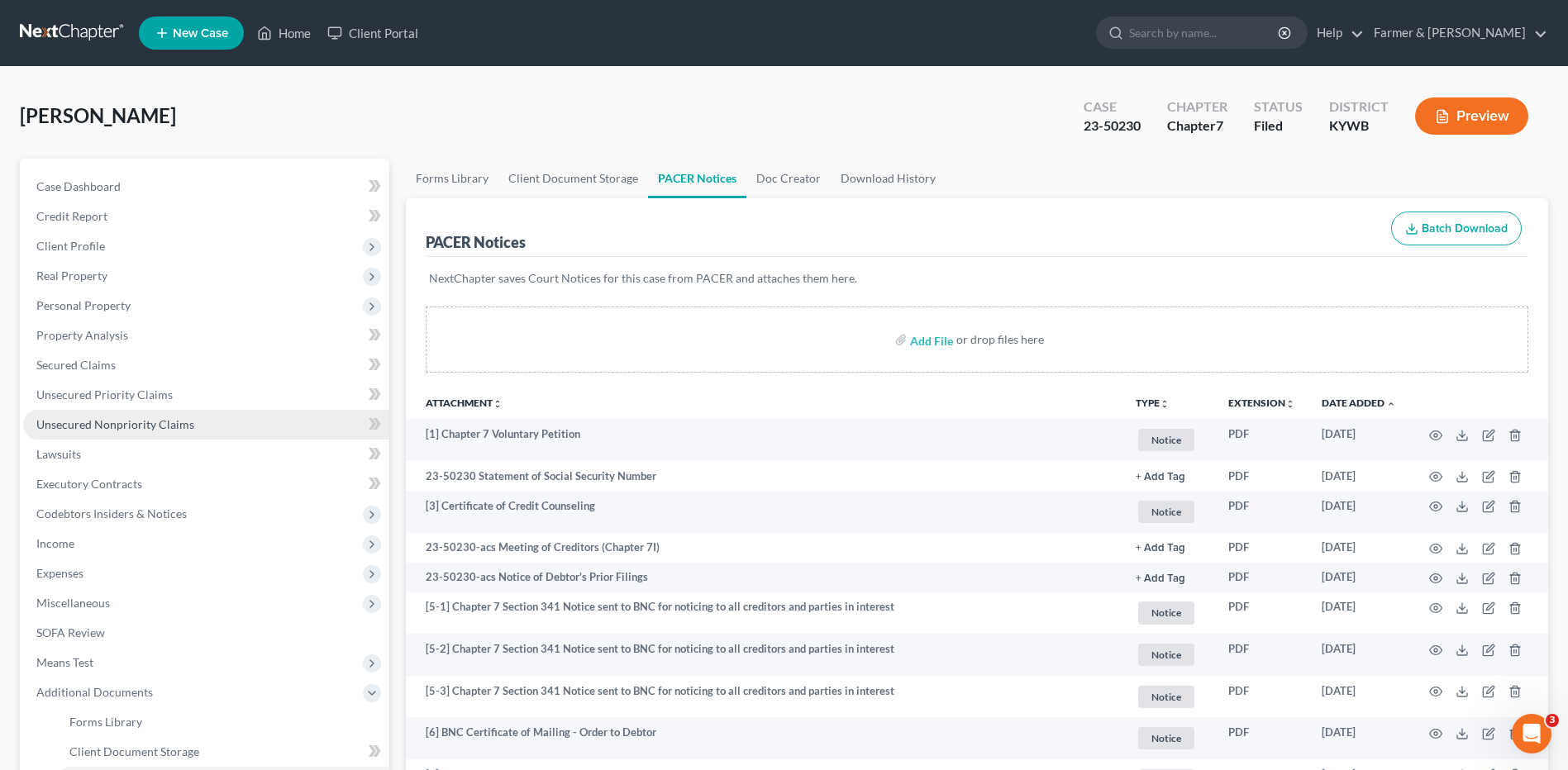
click at [174, 411] on link "Unsecured Nonpriority Claims" at bounding box center [206, 425] width 366 height 30
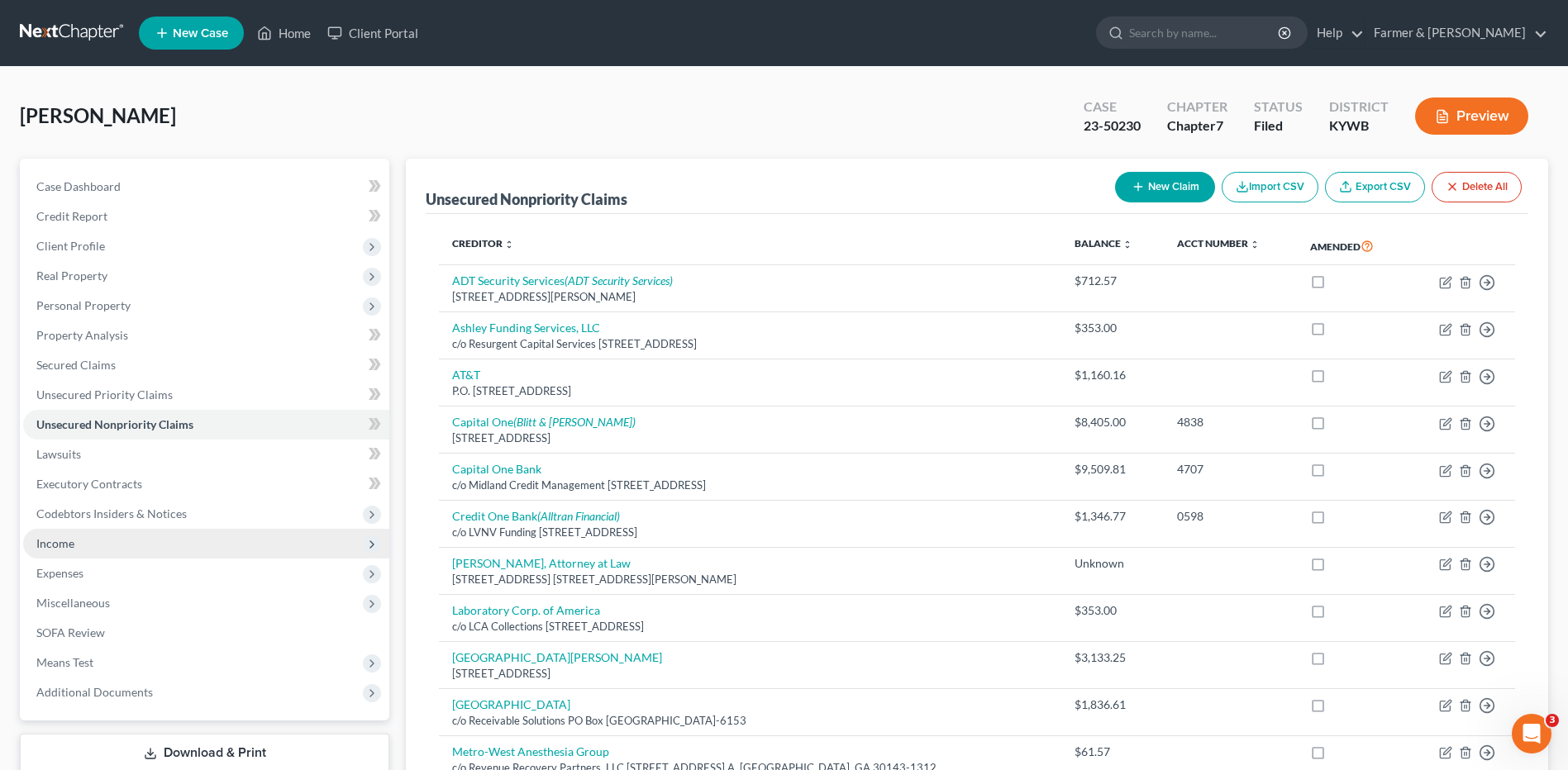
click at [105, 542] on span "Income" at bounding box center [206, 543] width 366 height 30
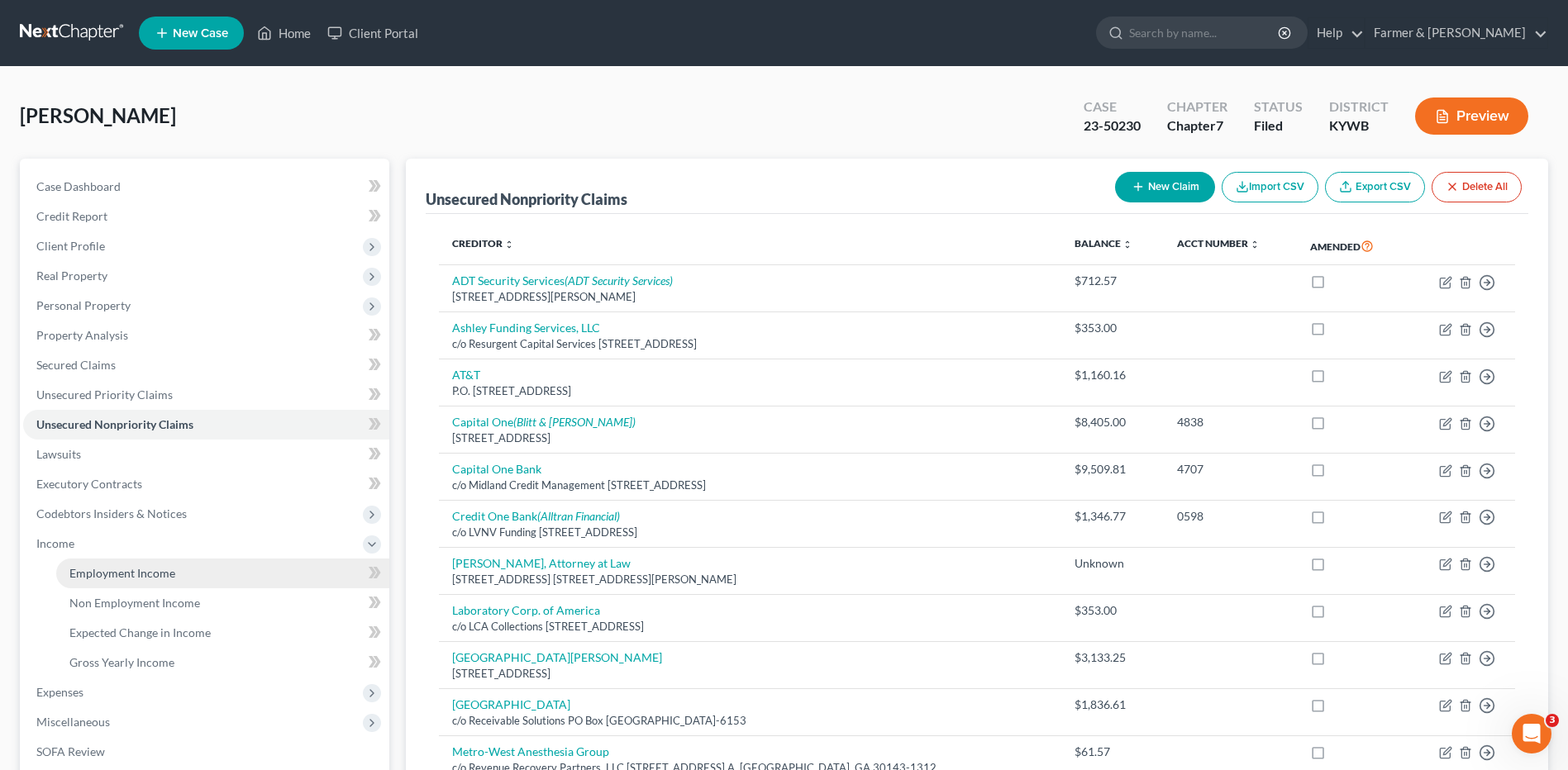
click at [113, 571] on span "Employment Income" at bounding box center [122, 573] width 106 height 14
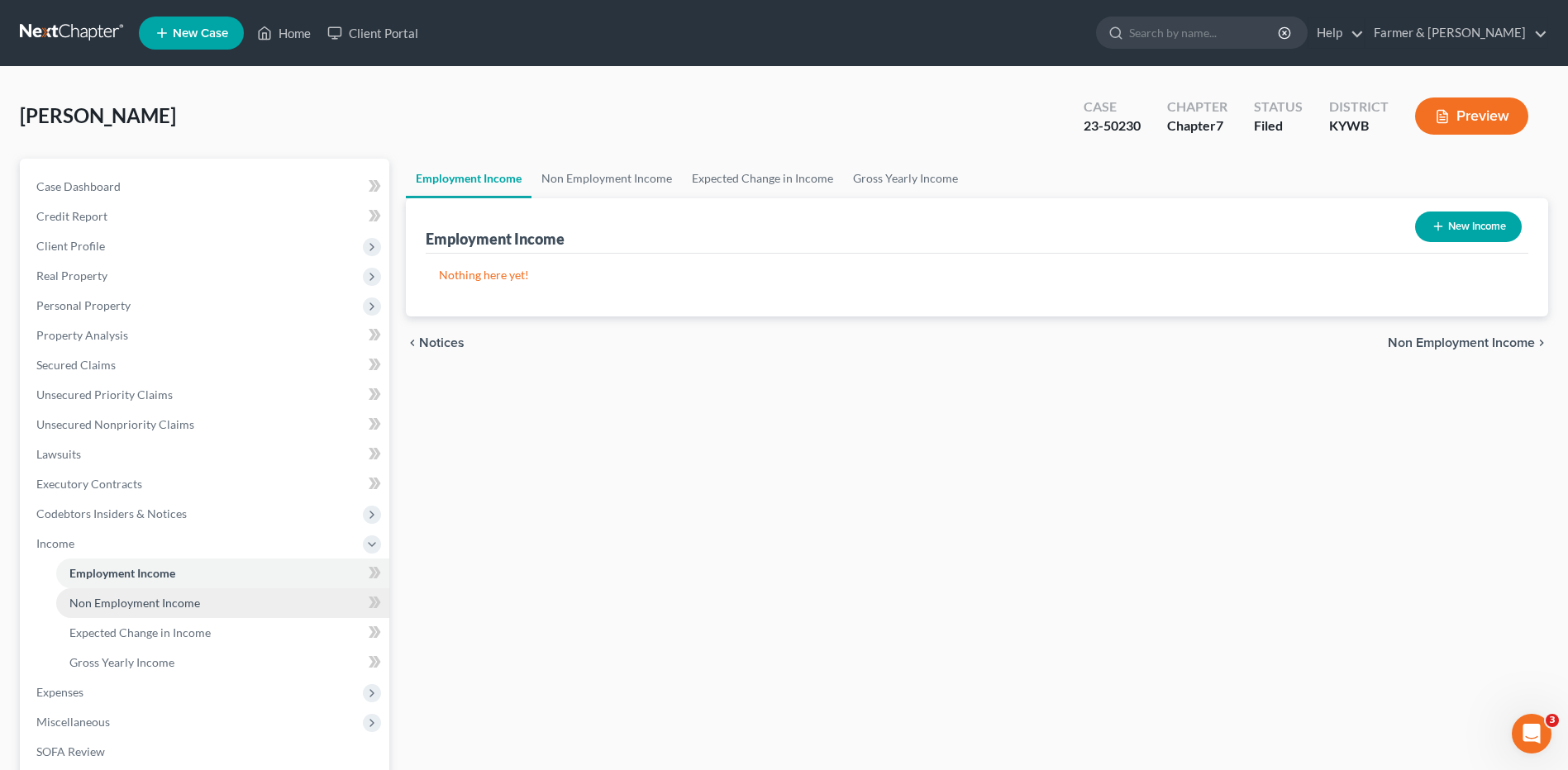
click at [239, 604] on link "Non Employment Income" at bounding box center [223, 603] width 333 height 30
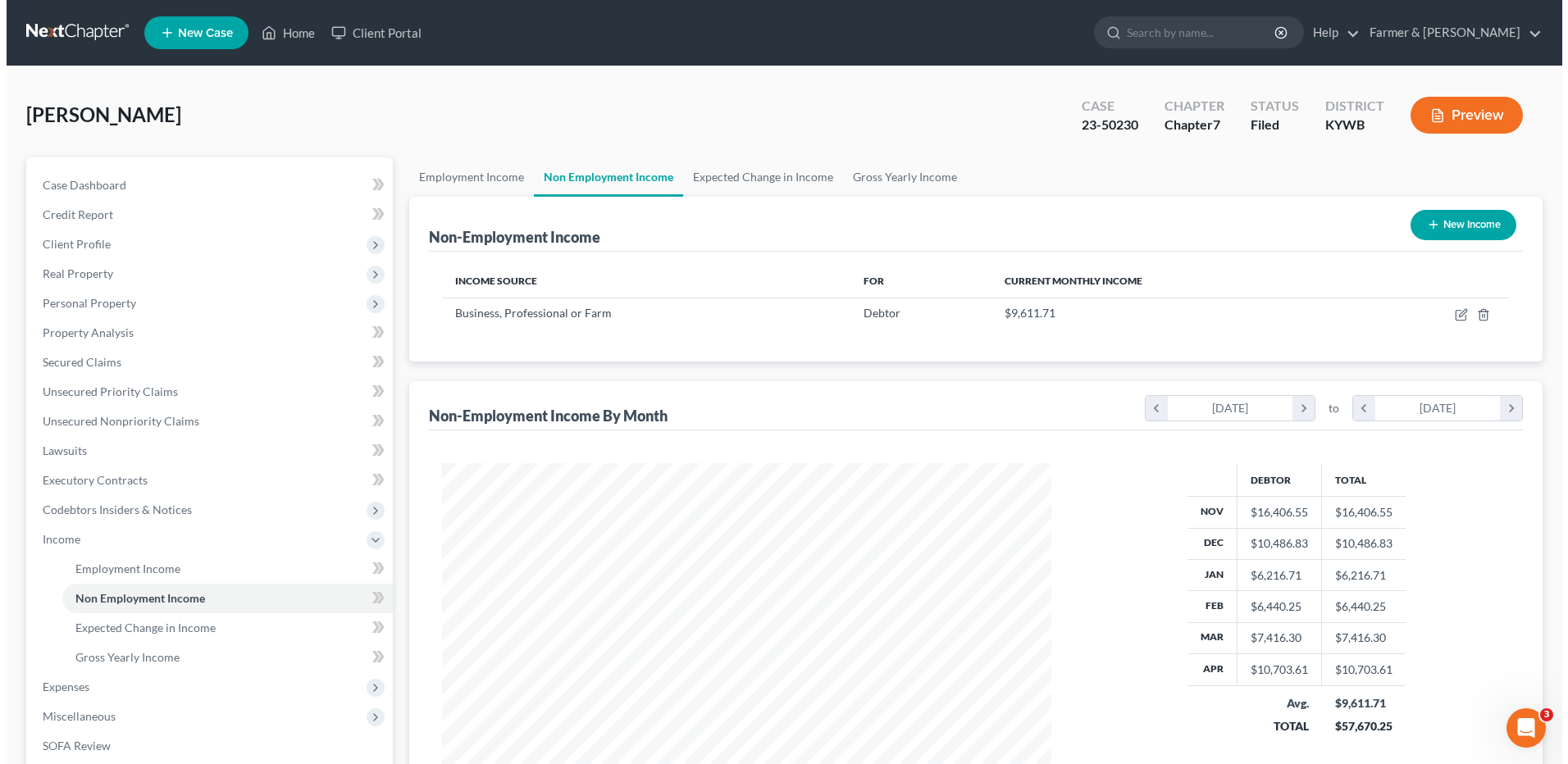
scroll to position [304, 642]
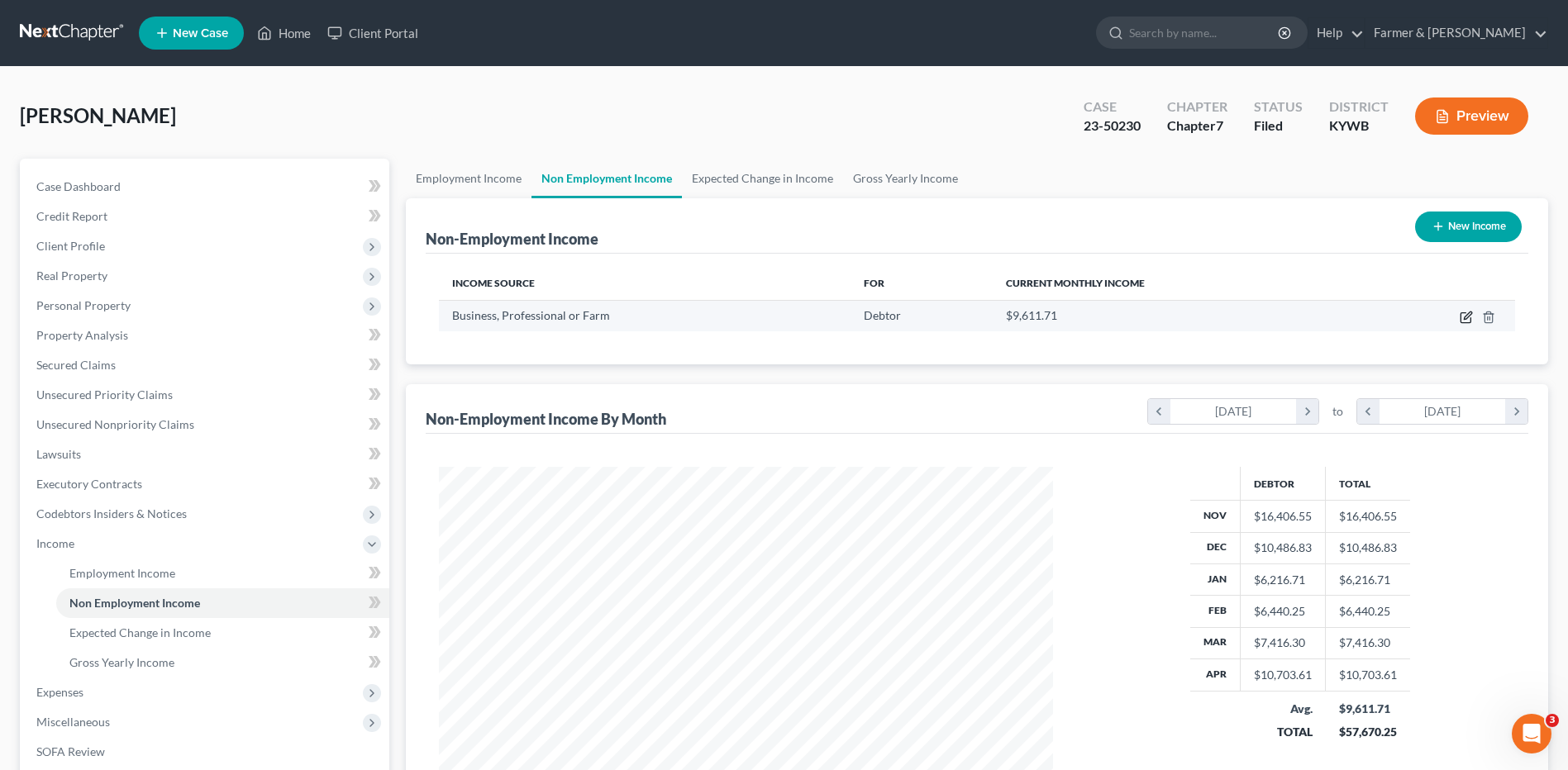
click at [1464, 320] on icon "button" at bounding box center [1466, 318] width 14 height 14
select select "10"
select select "0"
select select "18"
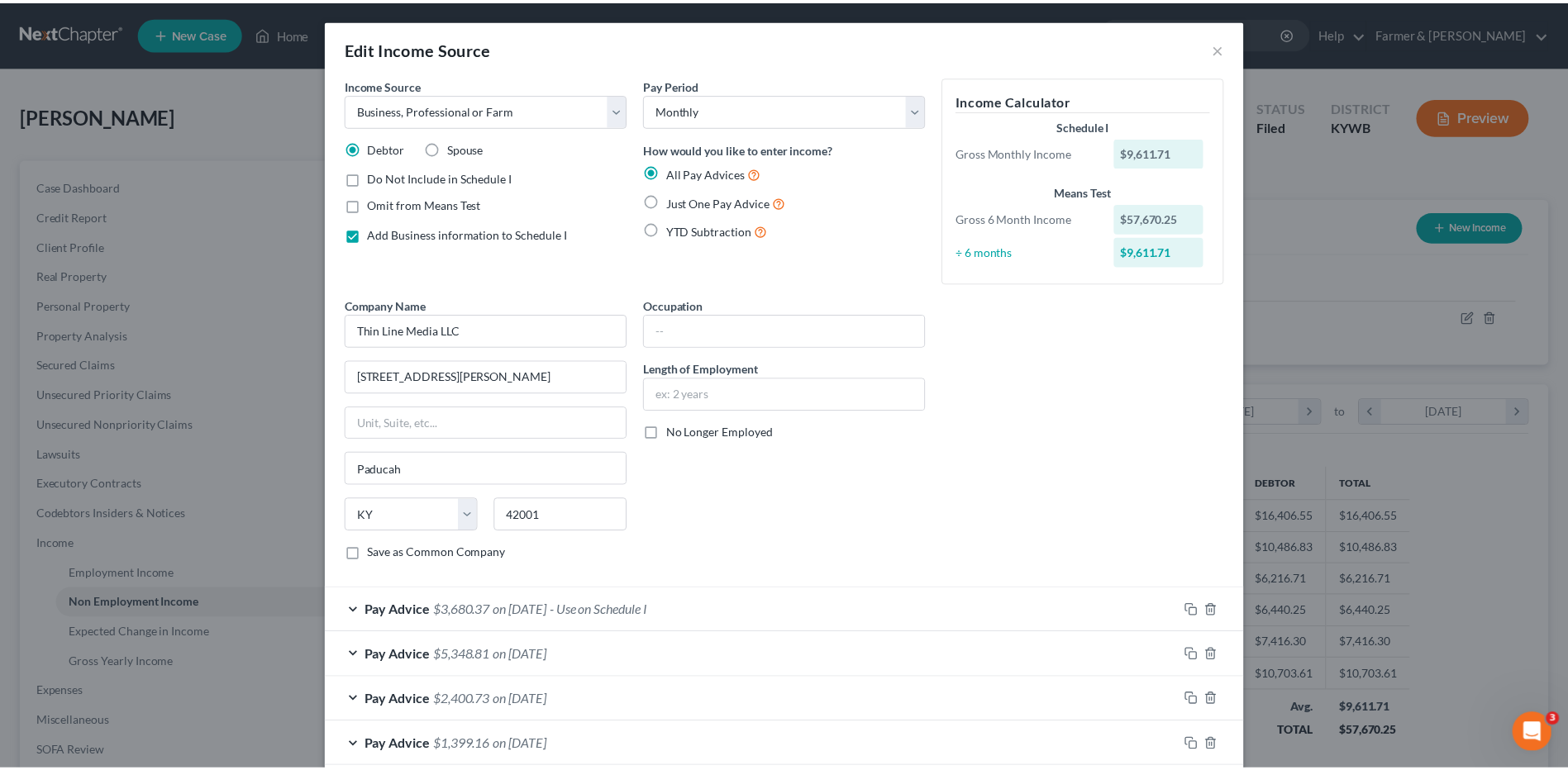
scroll to position [224, 0]
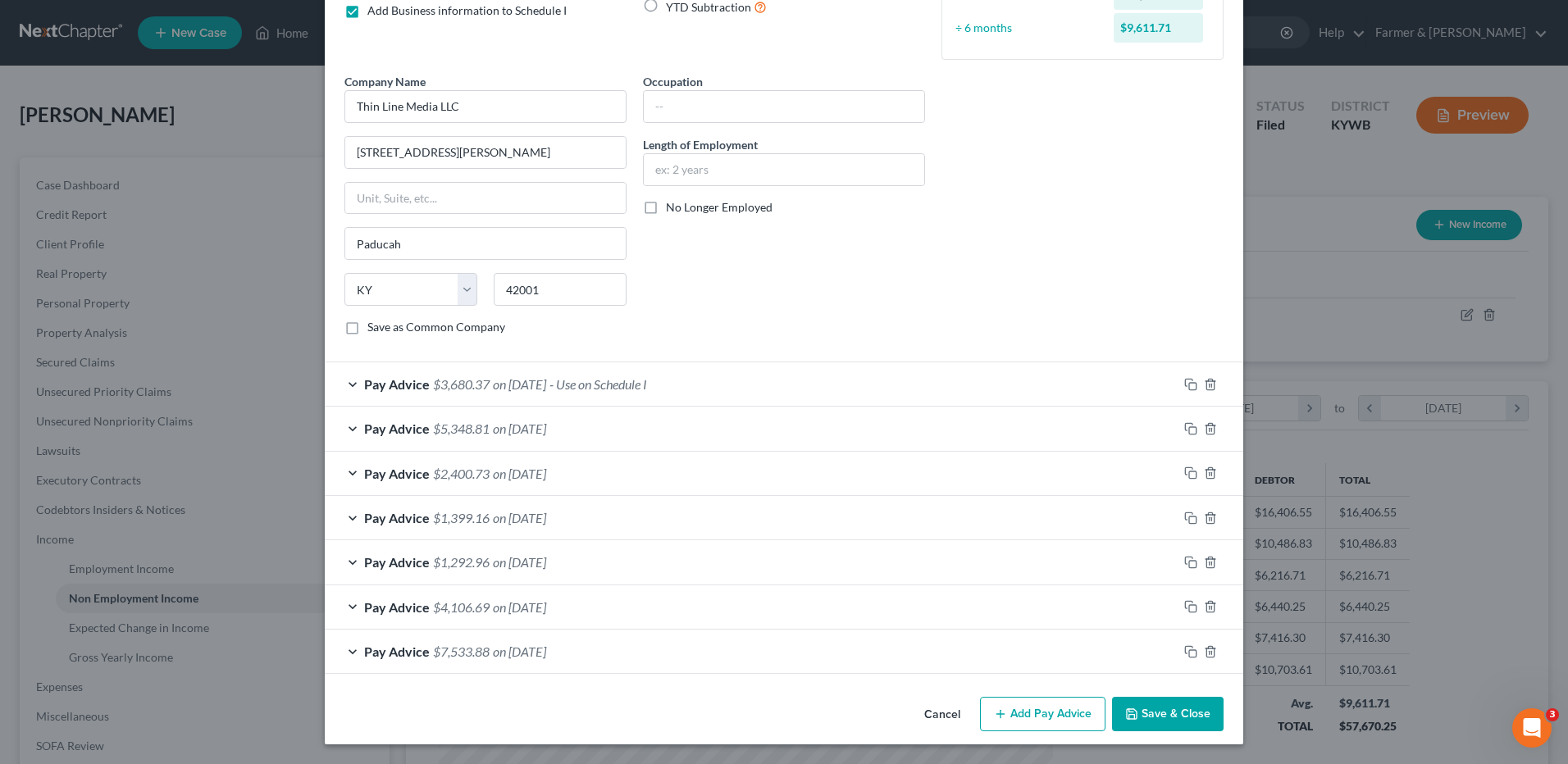
click at [930, 711] on button "Cancel" at bounding box center [942, 715] width 63 height 33
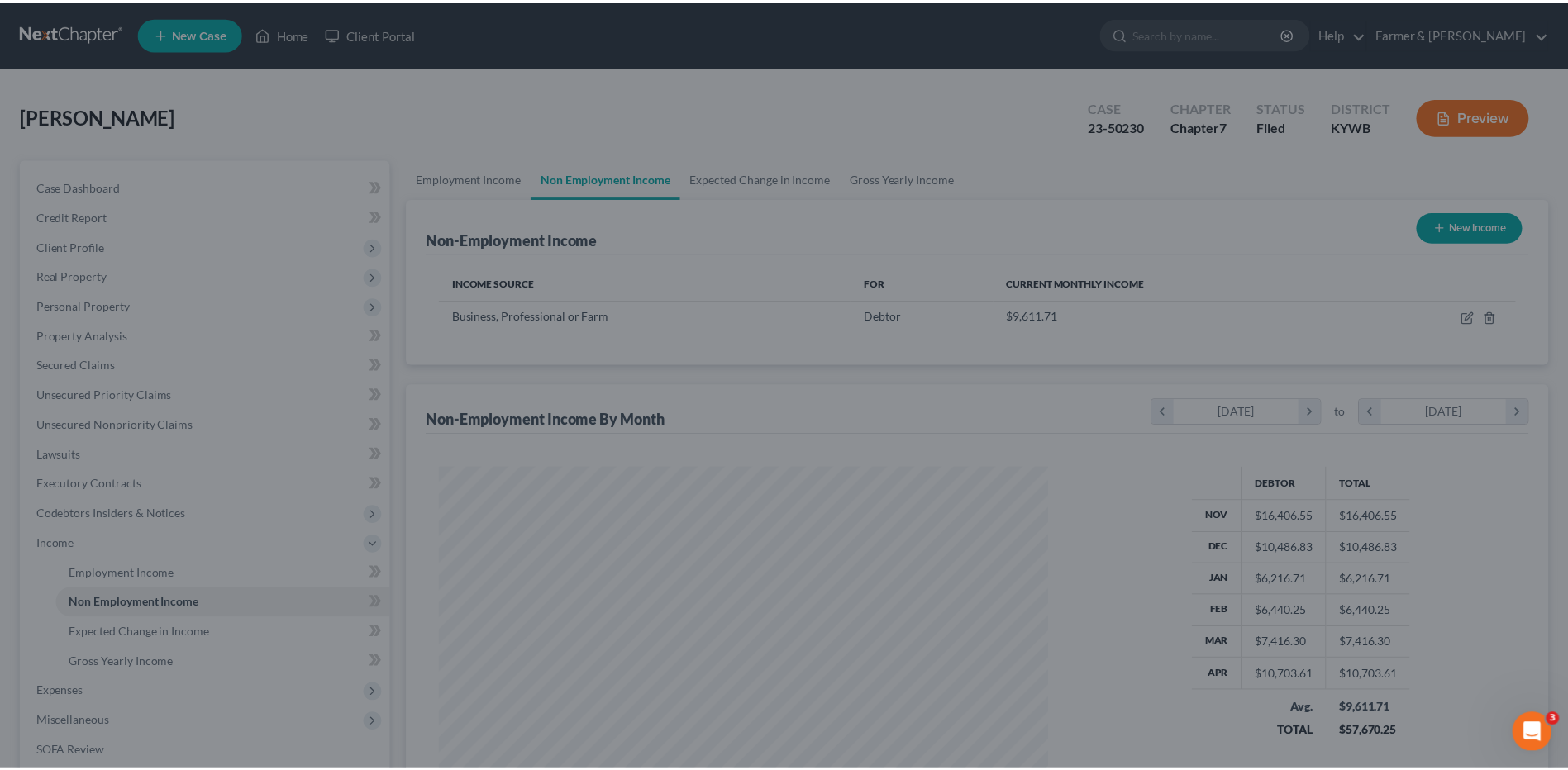
scroll to position [826182, 825739]
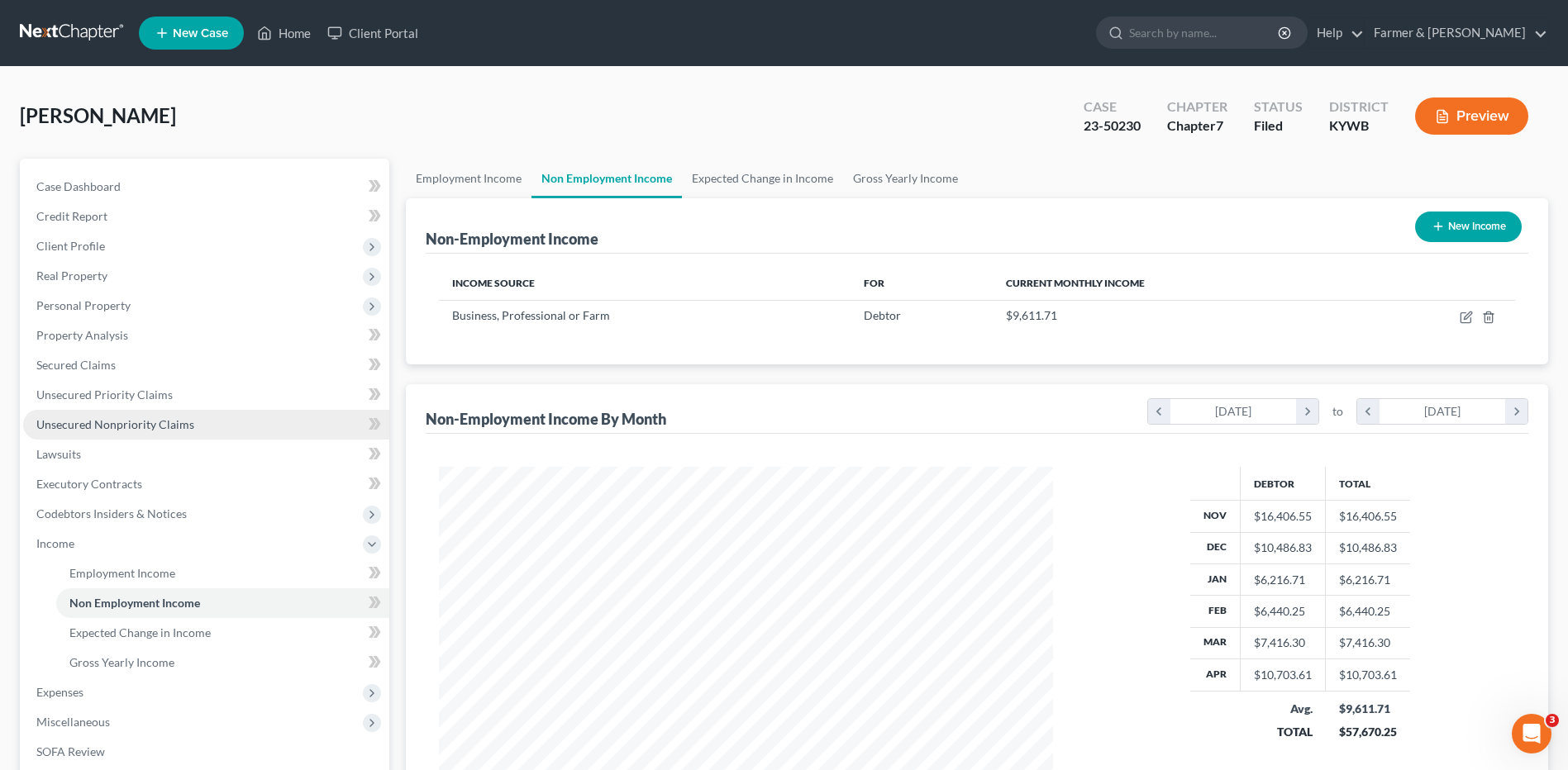
click at [194, 428] on link "Unsecured Nonpriority Claims" at bounding box center [206, 425] width 366 height 30
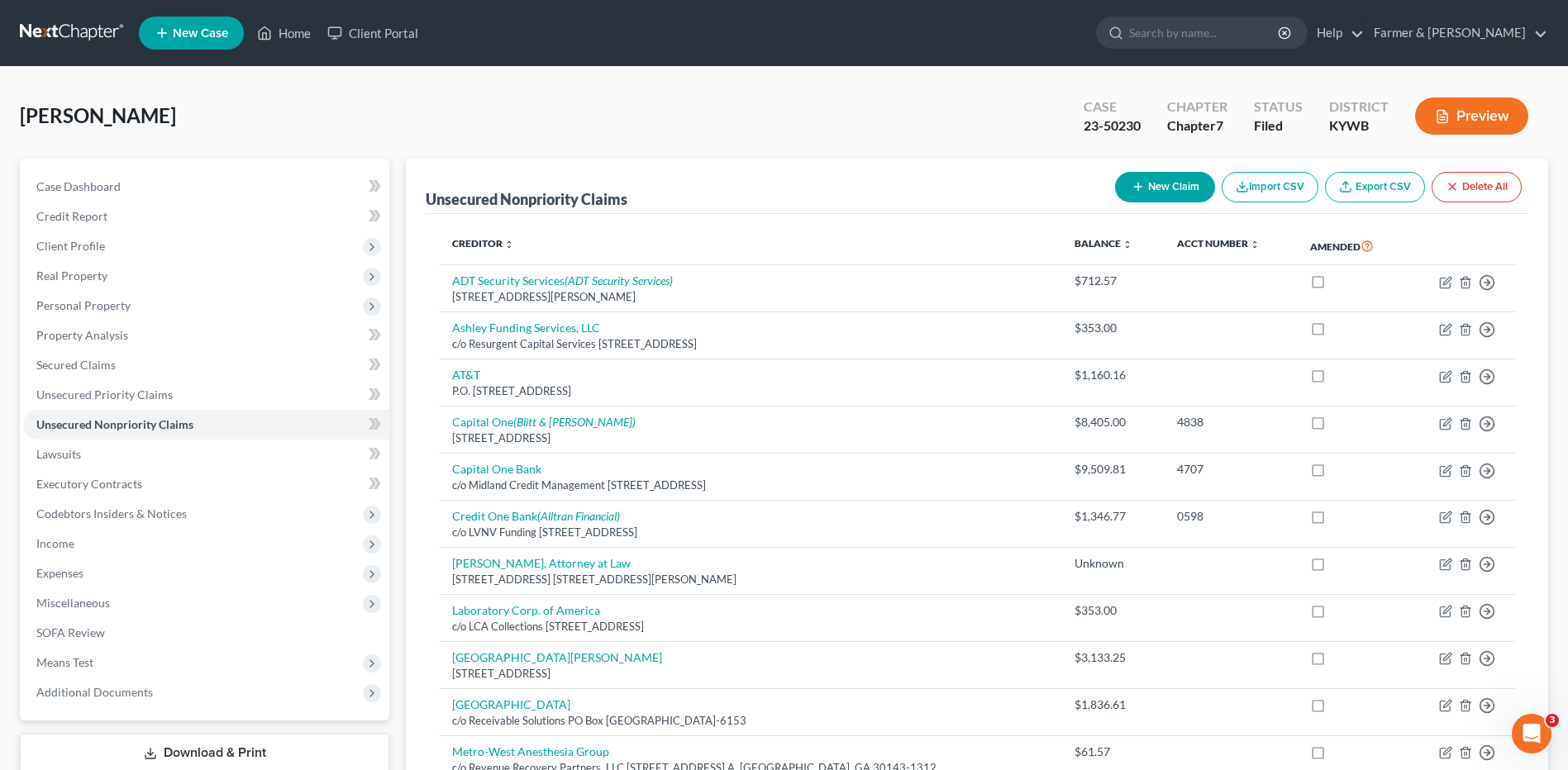
click at [50, 32] on link at bounding box center [72, 33] width 106 height 30
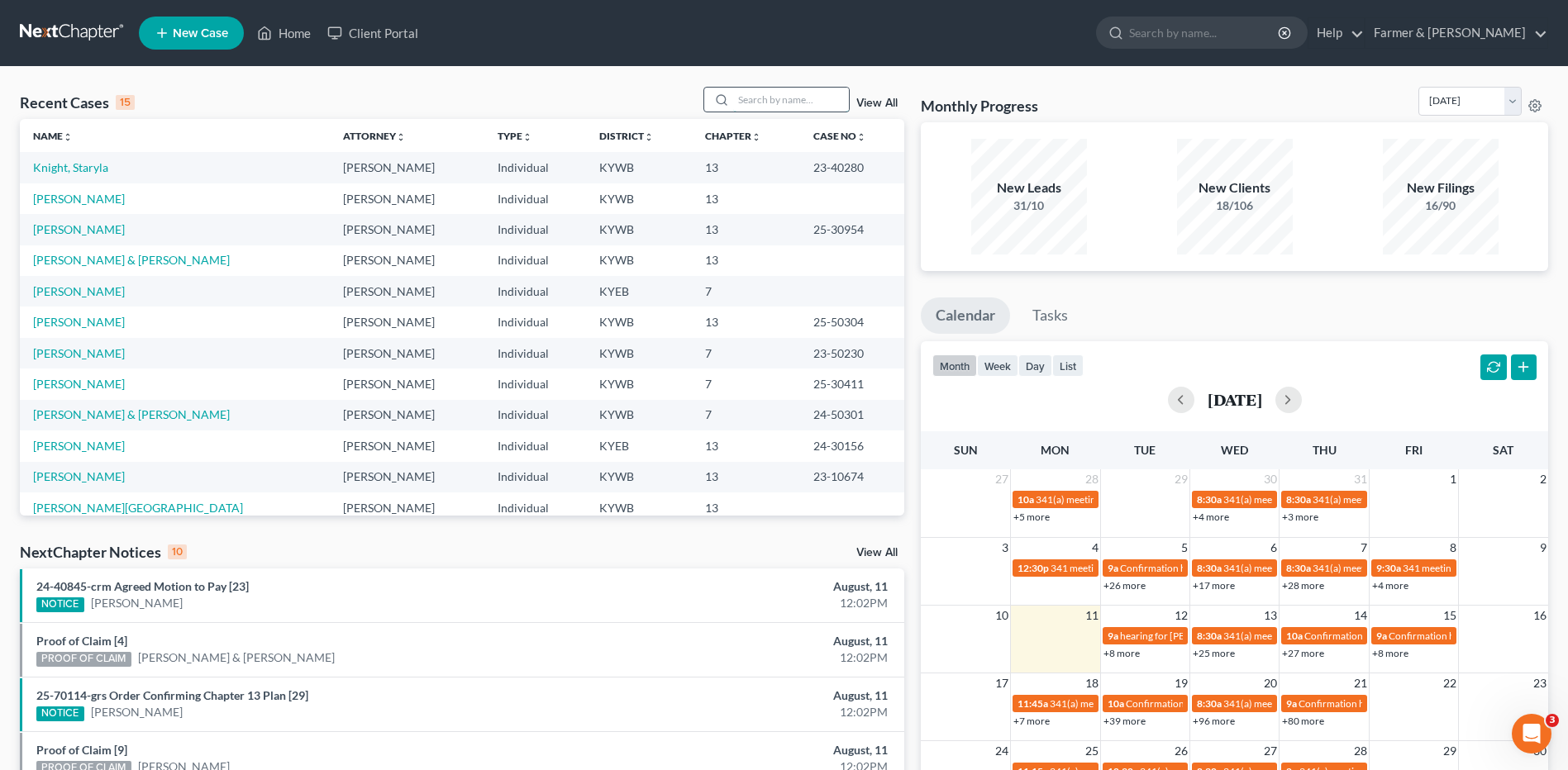
click at [814, 100] on input "search" at bounding box center [790, 99] width 116 height 24
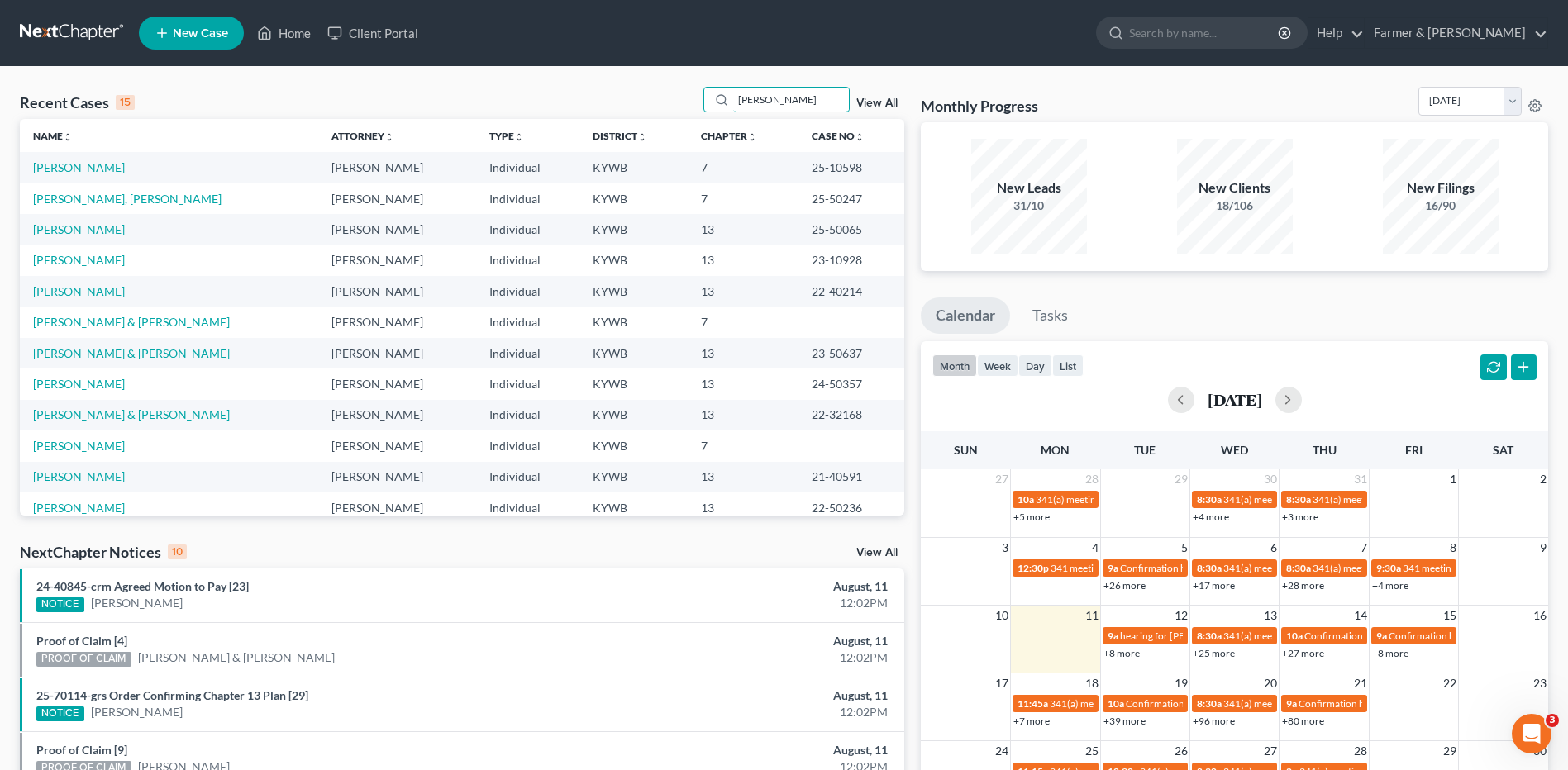
type input "[PERSON_NAME]"
drag, startPoint x: 114, startPoint y: 195, endPoint x: 895, endPoint y: 234, distance: 782.0
click at [114, 195] on link "[PERSON_NAME], [PERSON_NAME]" at bounding box center [127, 198] width 189 height 14
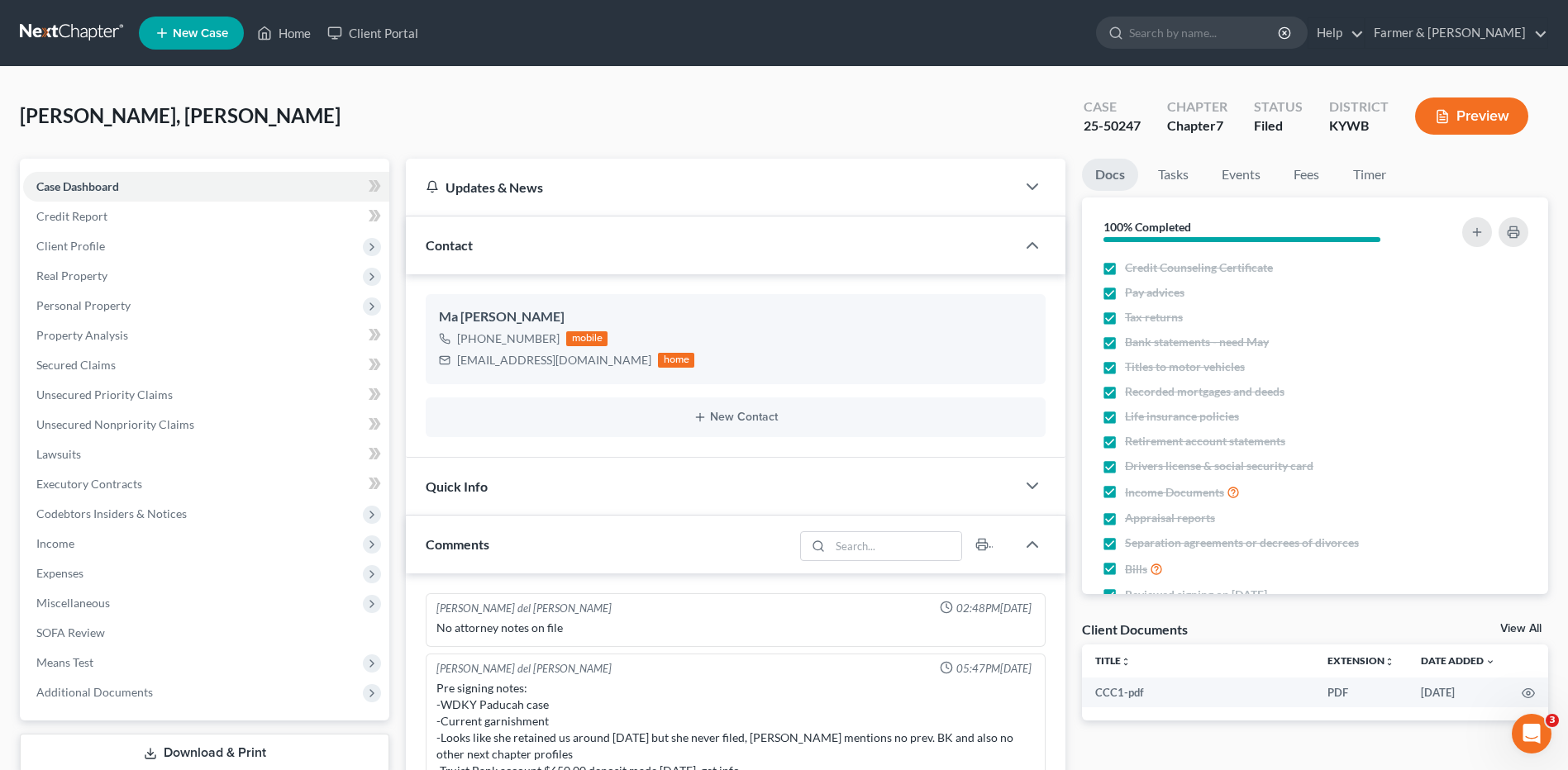
scroll to position [191, 0]
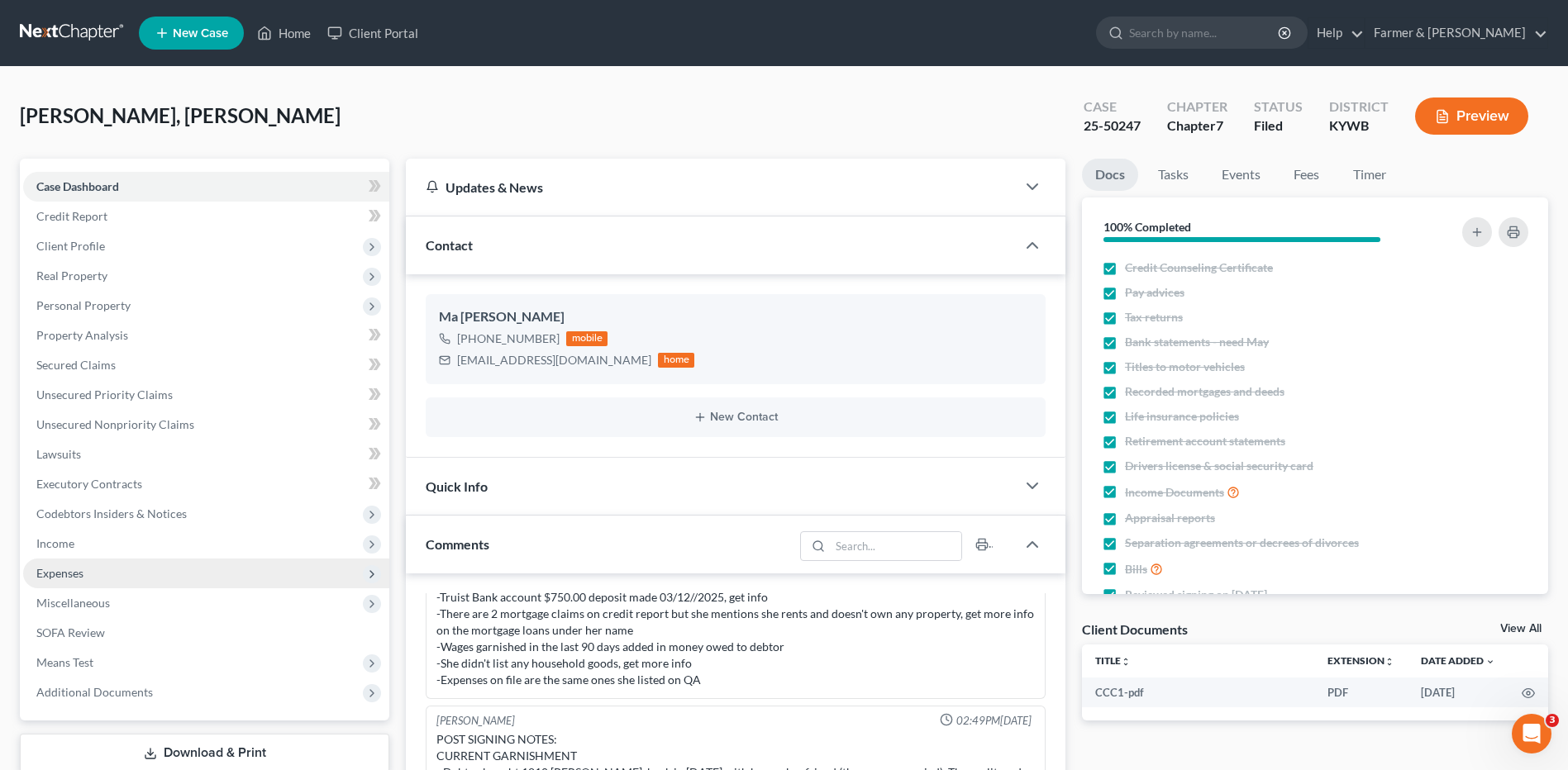
click at [52, 574] on span "Expenses" at bounding box center [59, 573] width 47 height 14
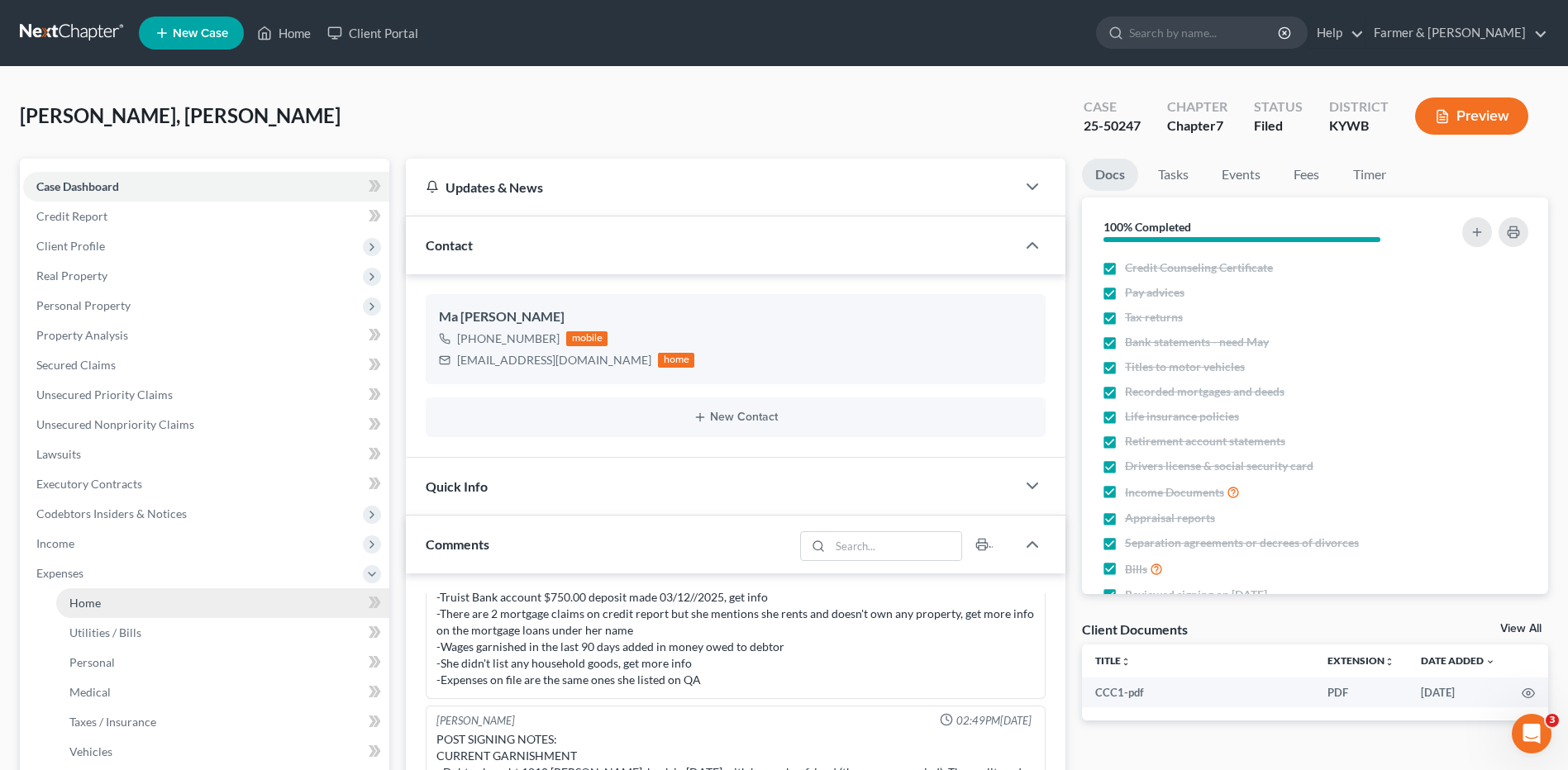
click at [88, 600] on span "Home" at bounding box center [85, 603] width 31 height 14
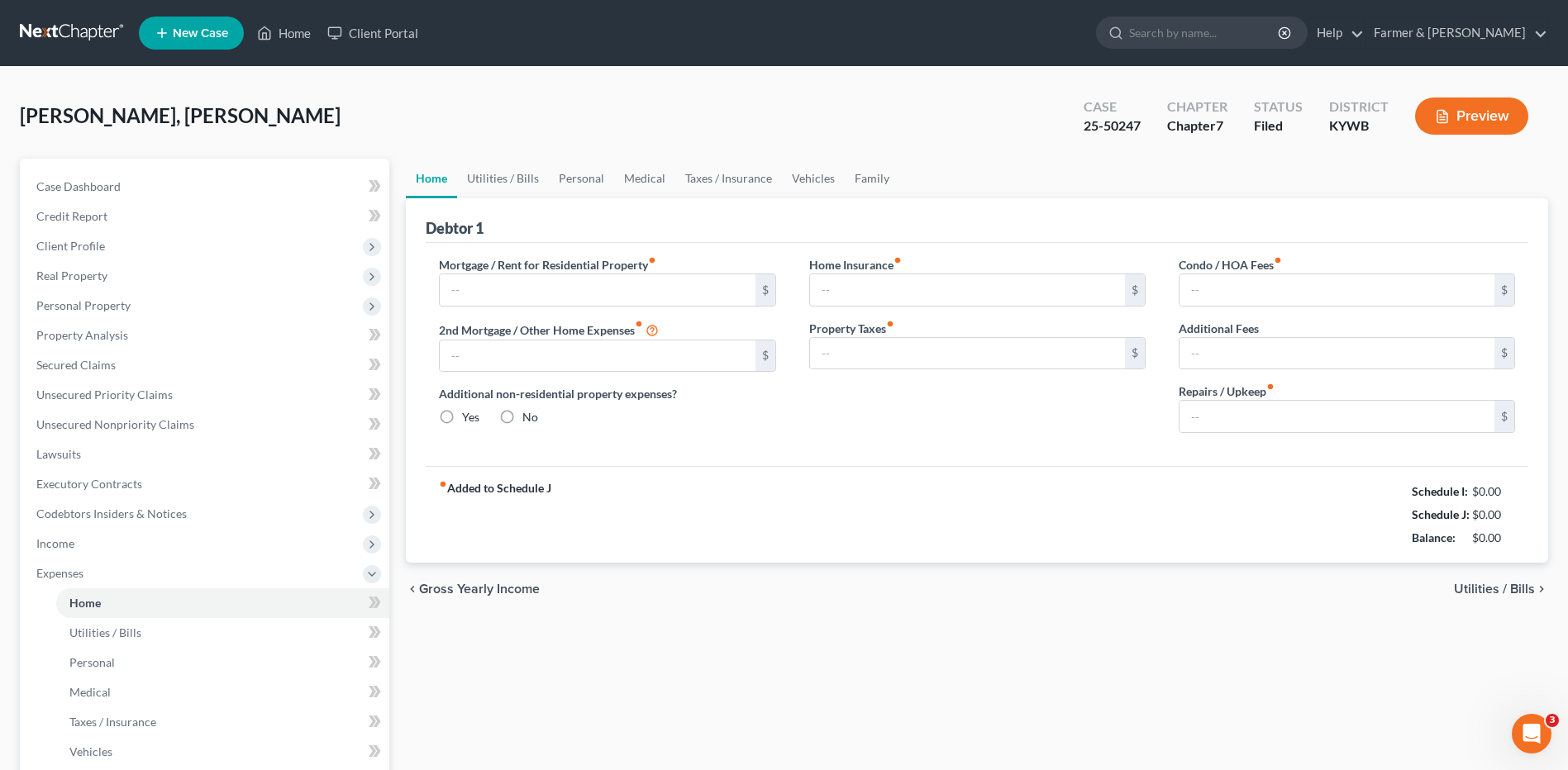
type input "1,455.00"
type input "0.00"
radio input "true"
type input "0.00"
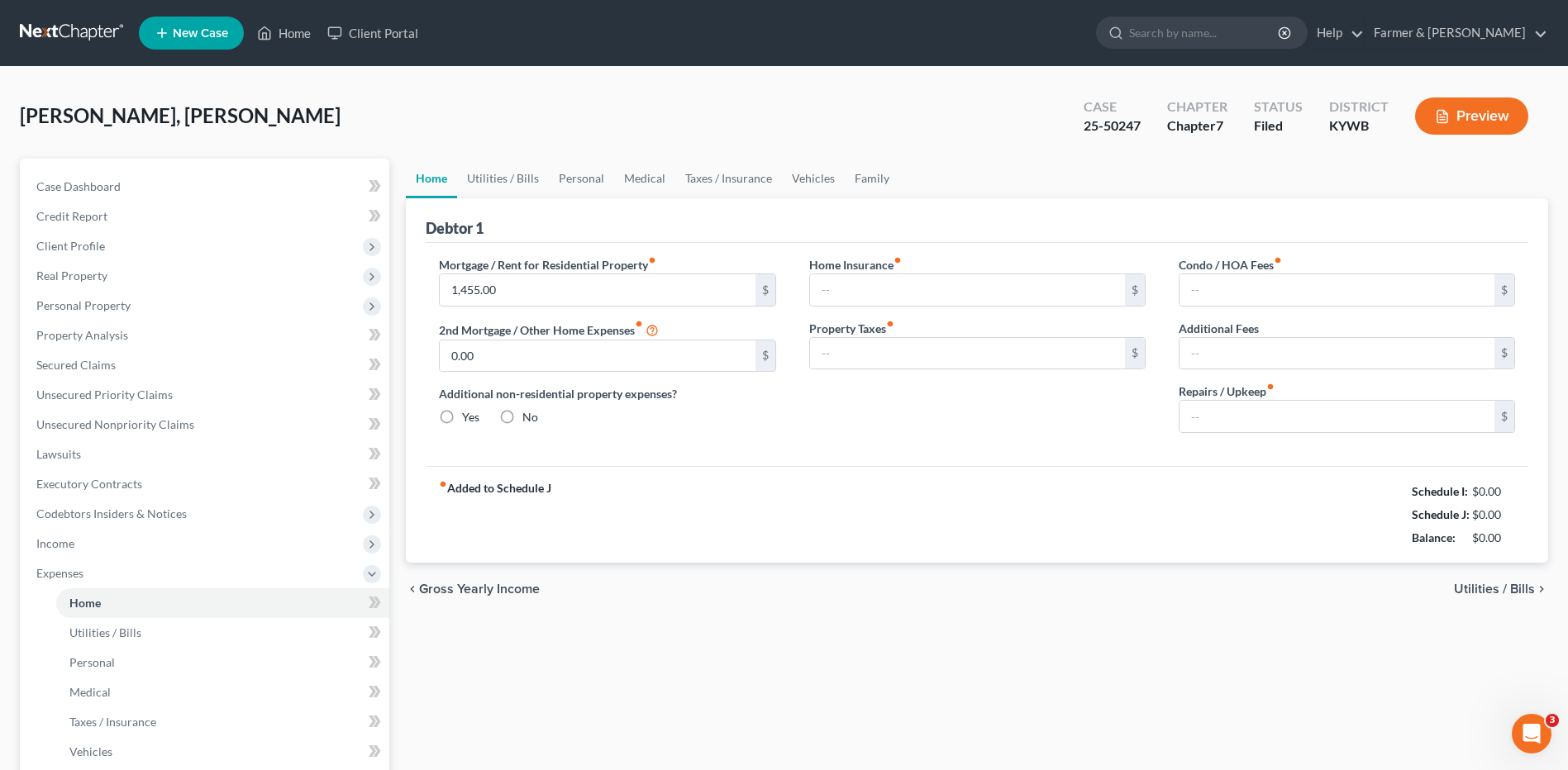
type input "0.00"
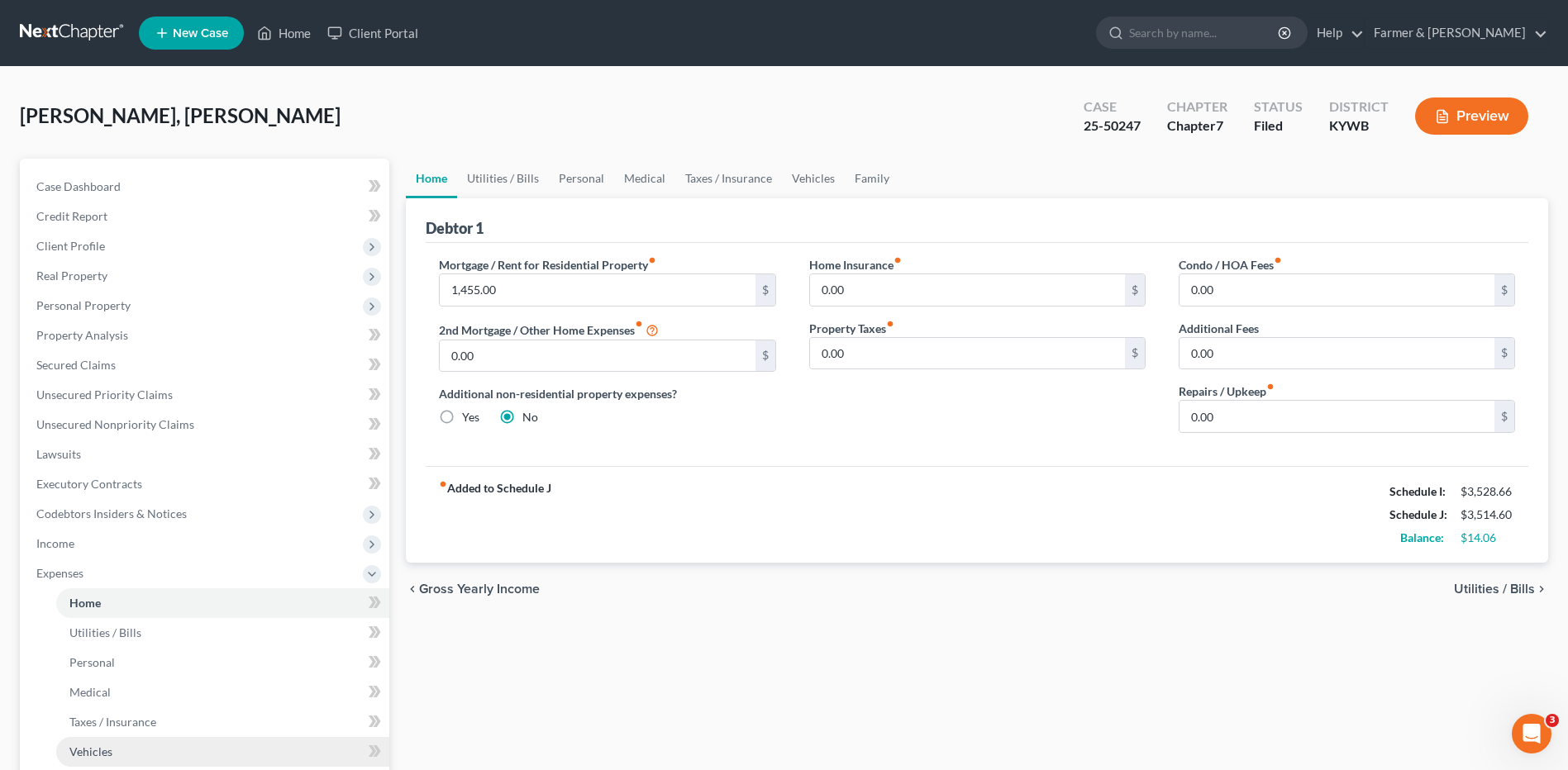
drag, startPoint x: 121, startPoint y: 758, endPoint x: 1147, endPoint y: 552, distance: 1046.5
click at [121, 758] on link "Vehicles" at bounding box center [223, 752] width 333 height 30
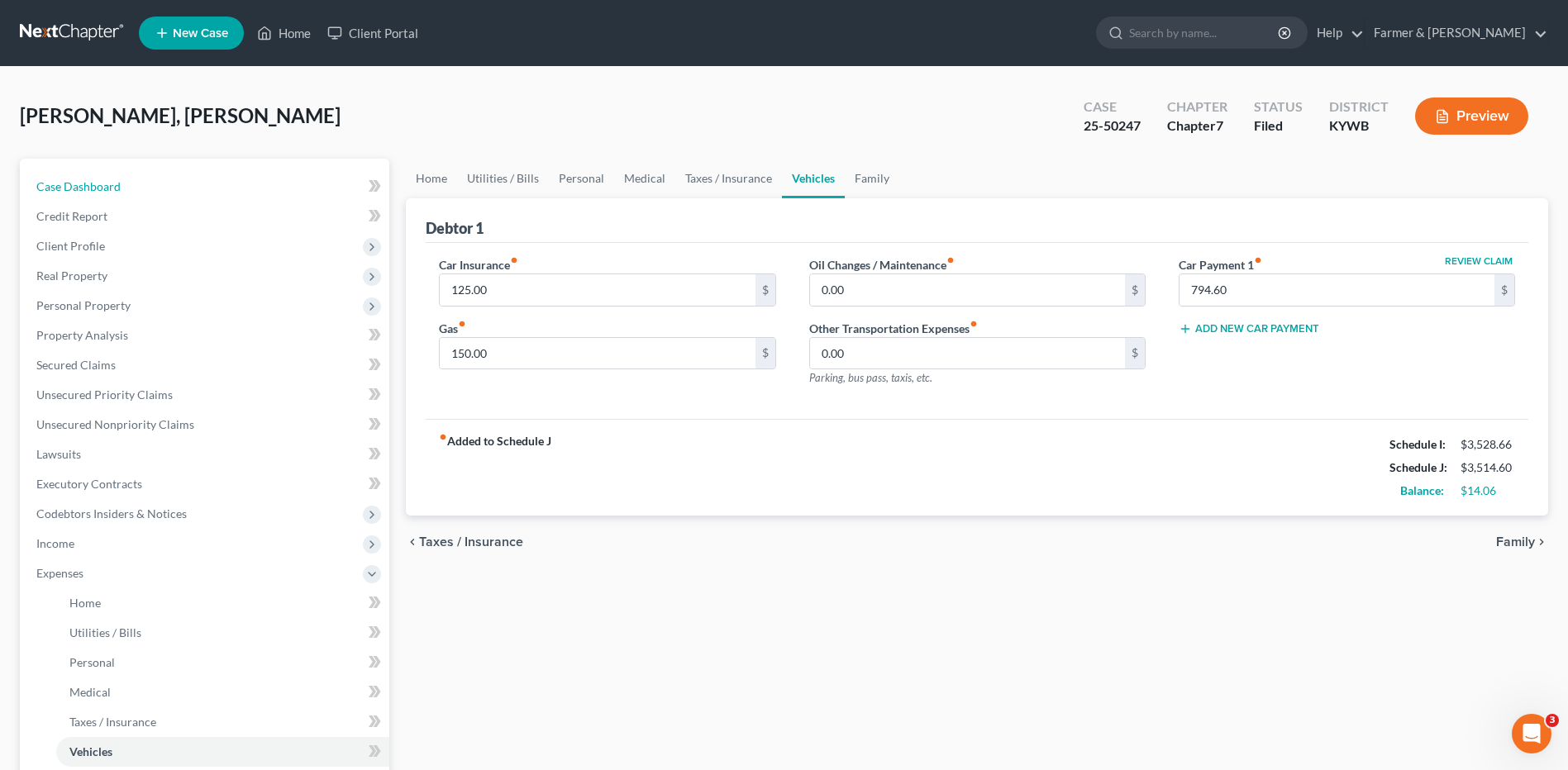
drag, startPoint x: 76, startPoint y: 179, endPoint x: 1558, endPoint y: 390, distance: 1496.9
click at [76, 179] on span "Case Dashboard" at bounding box center [78, 186] width 85 height 14
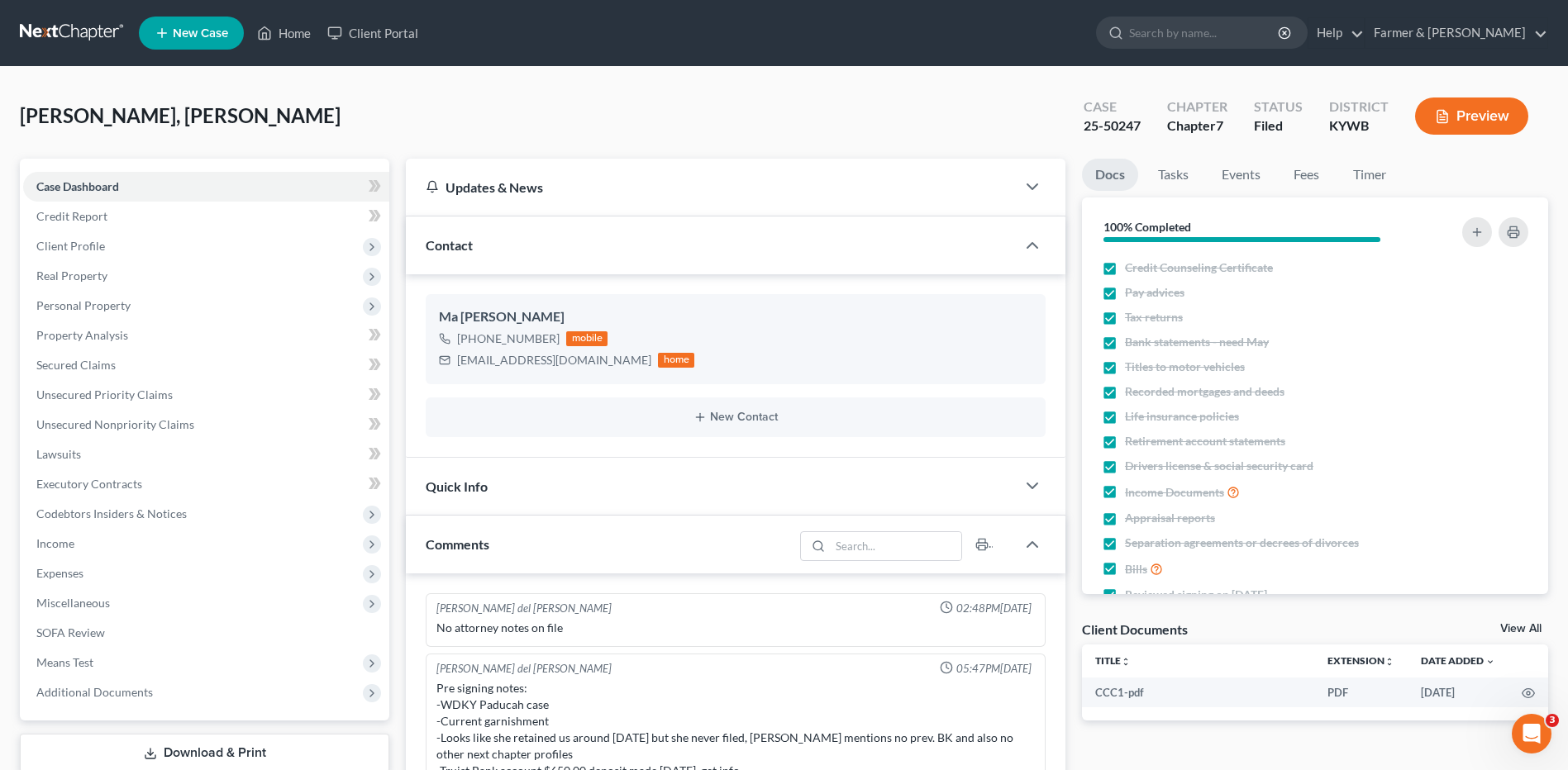
scroll to position [191, 0]
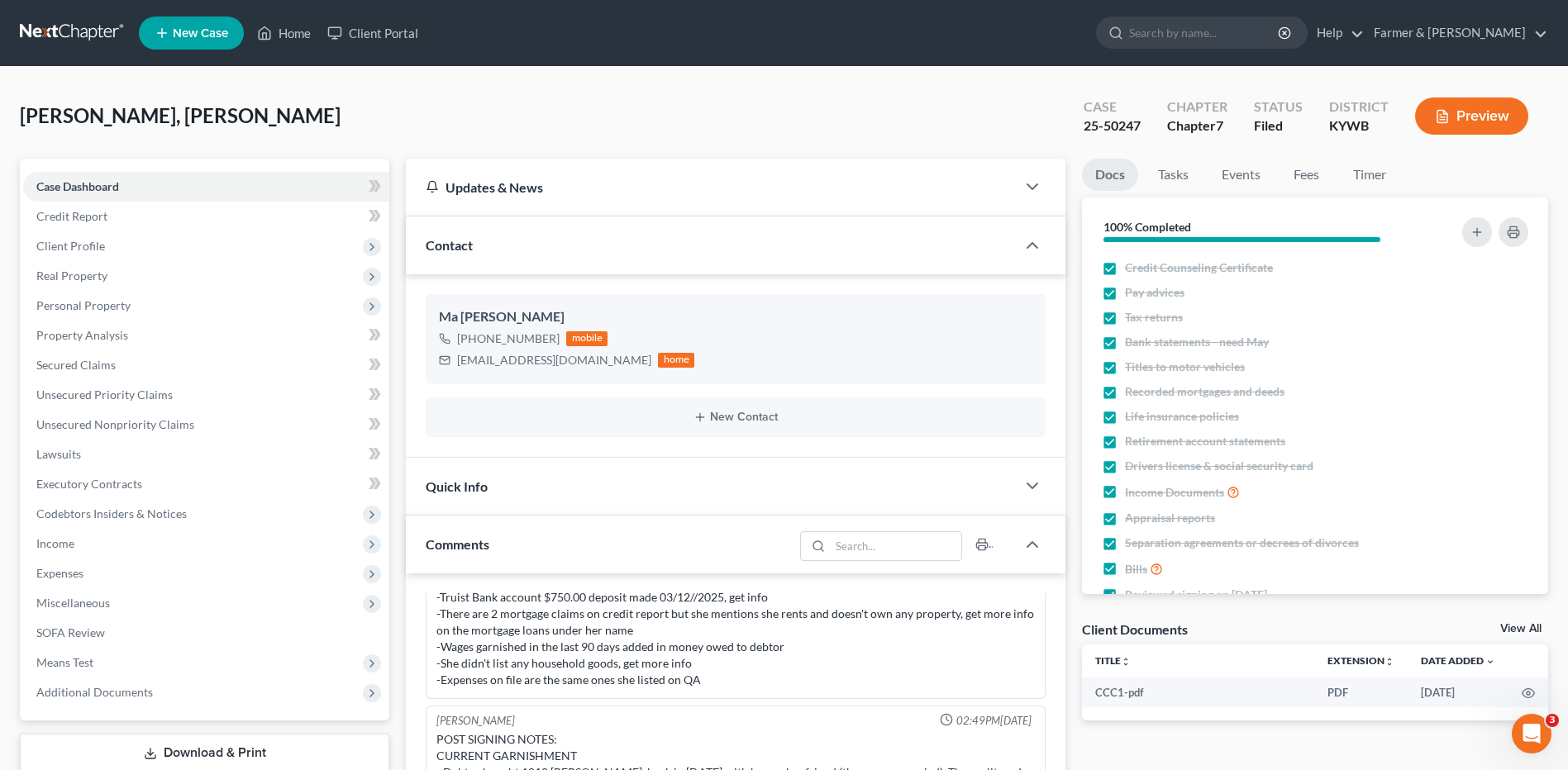
drag, startPoint x: 86, startPoint y: 40, endPoint x: 190, endPoint y: 1, distance: 111.1
click at [86, 40] on link at bounding box center [72, 33] width 106 height 30
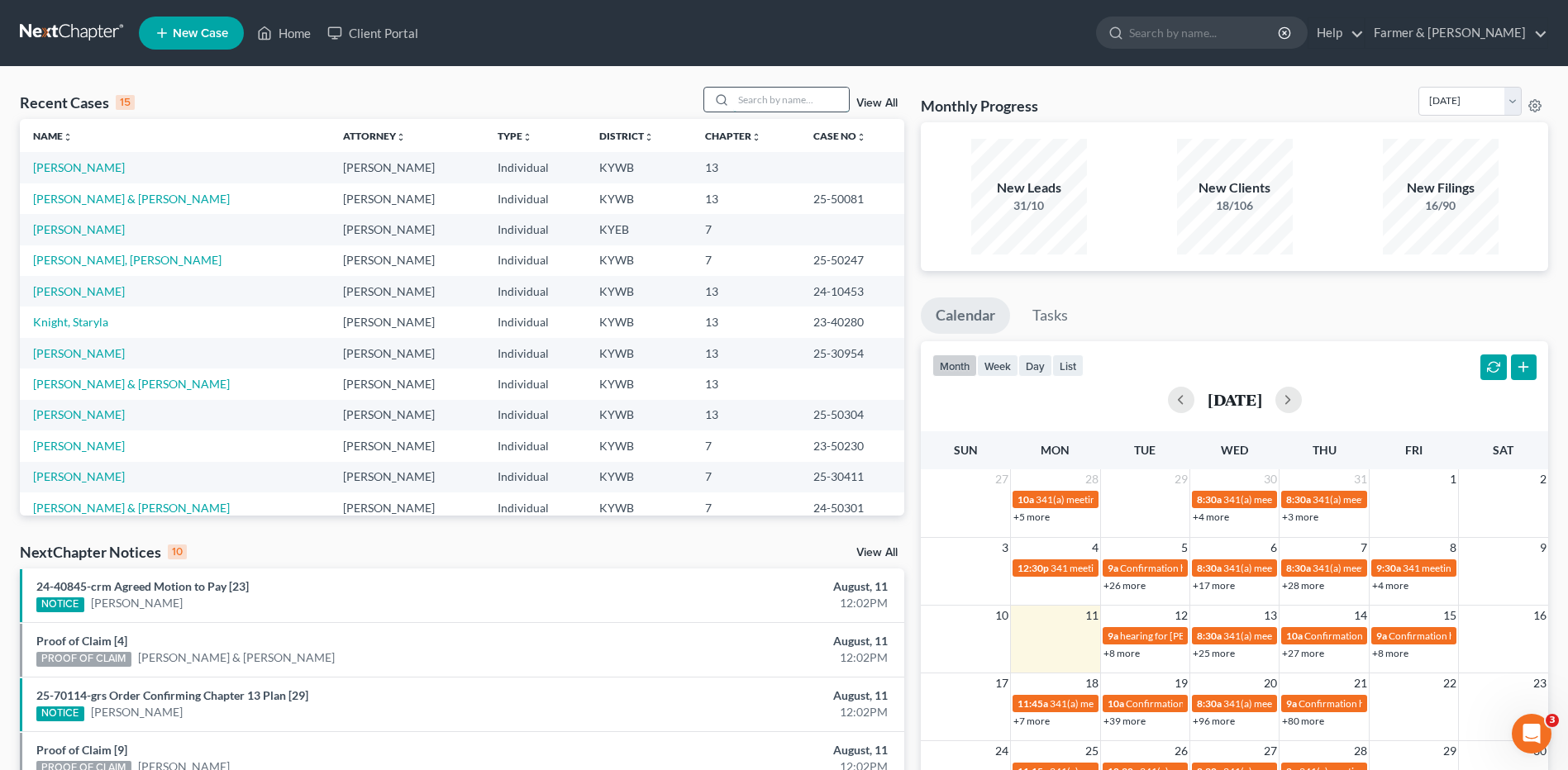
click at [754, 98] on input "search" at bounding box center [790, 99] width 116 height 24
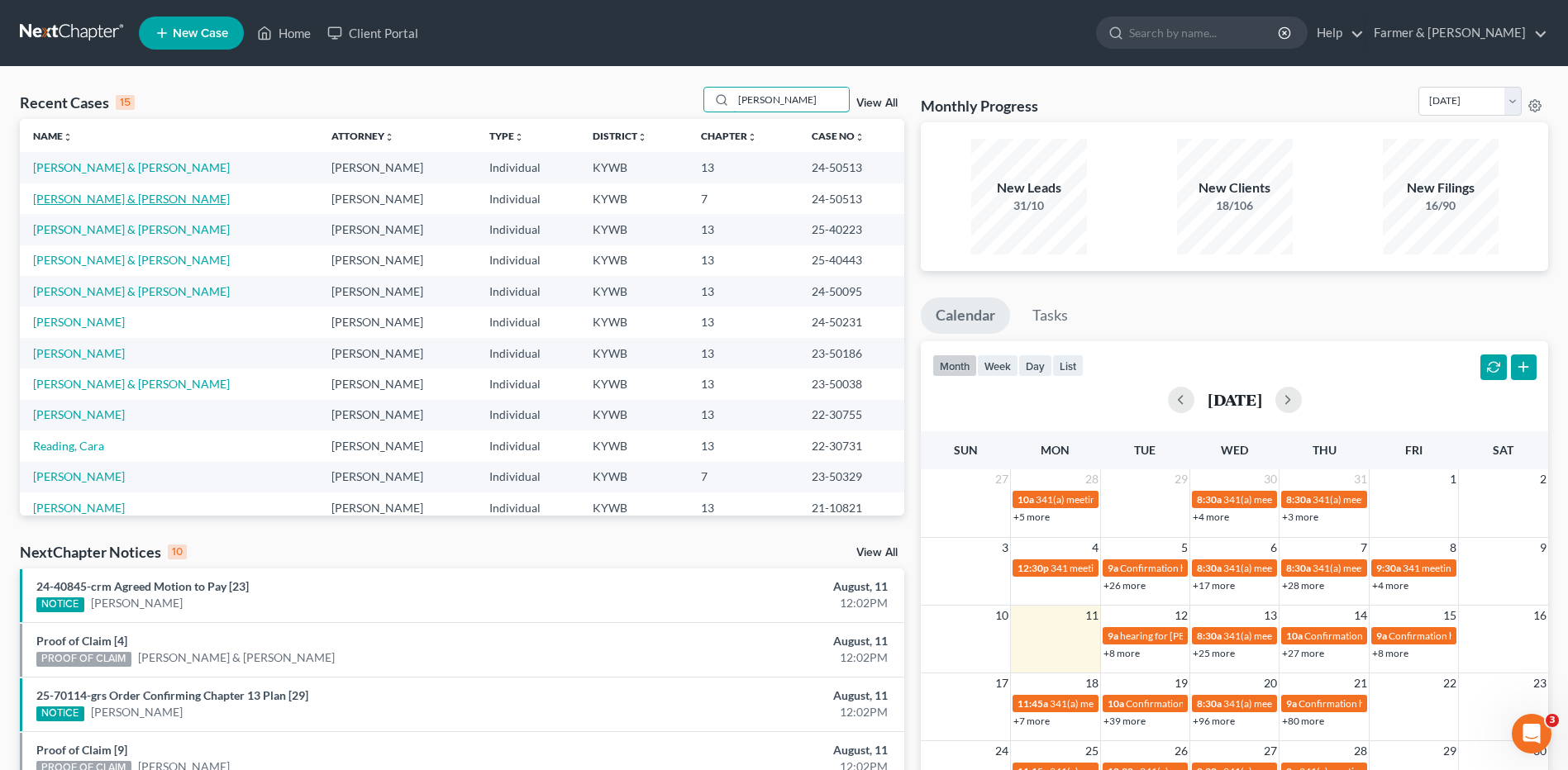
type input "powell"
click at [156, 202] on link "[PERSON_NAME] & [PERSON_NAME]" at bounding box center [131, 198] width 196 height 14
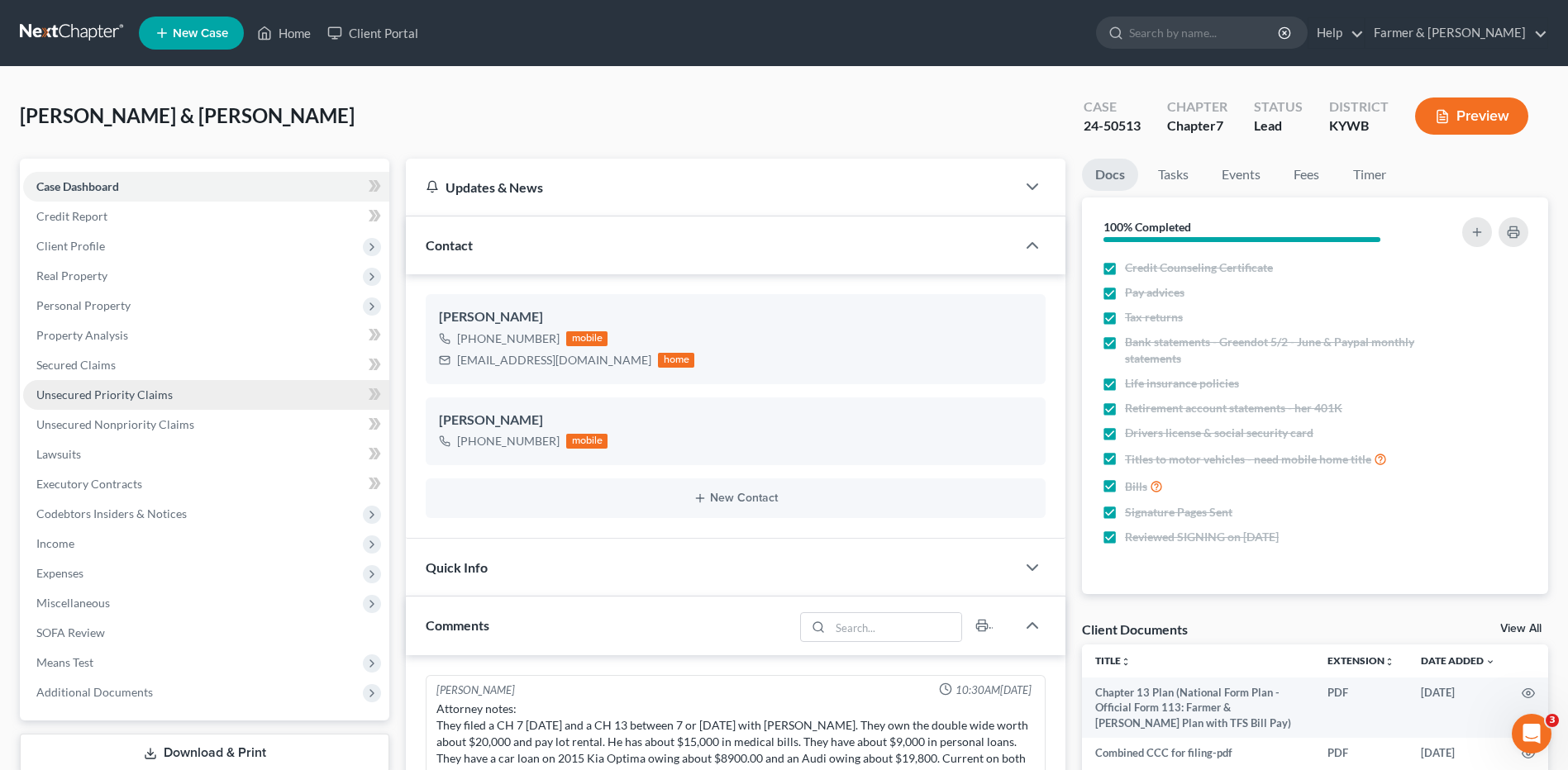
scroll to position [323, 0]
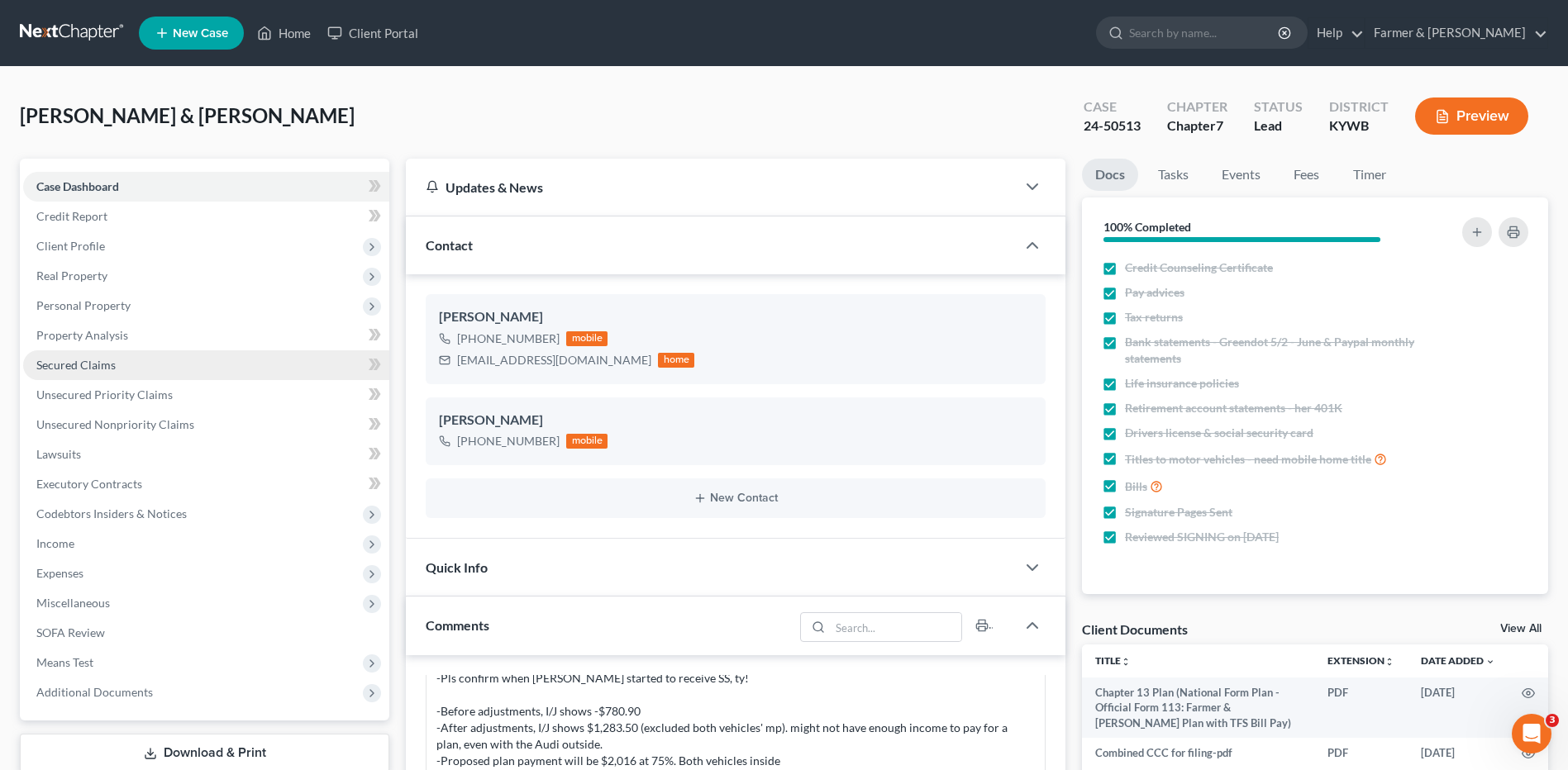
click at [107, 367] on span "Secured Claims" at bounding box center [76, 365] width 80 height 14
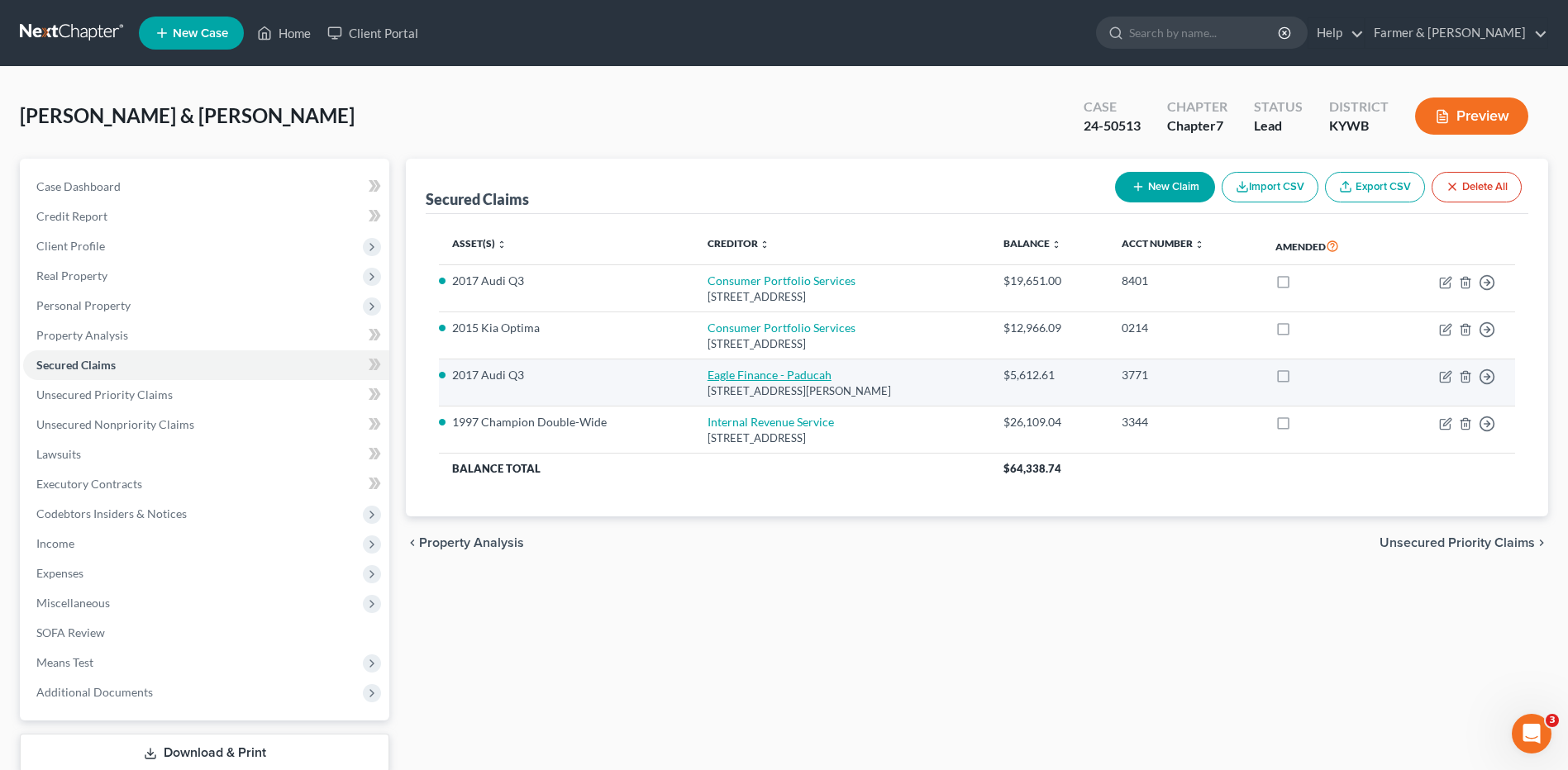
click at [735, 372] on link "Eagle Finance - Paducah" at bounding box center [770, 374] width 124 height 14
select select "18"
select select "0"
select select "2"
select select "0"
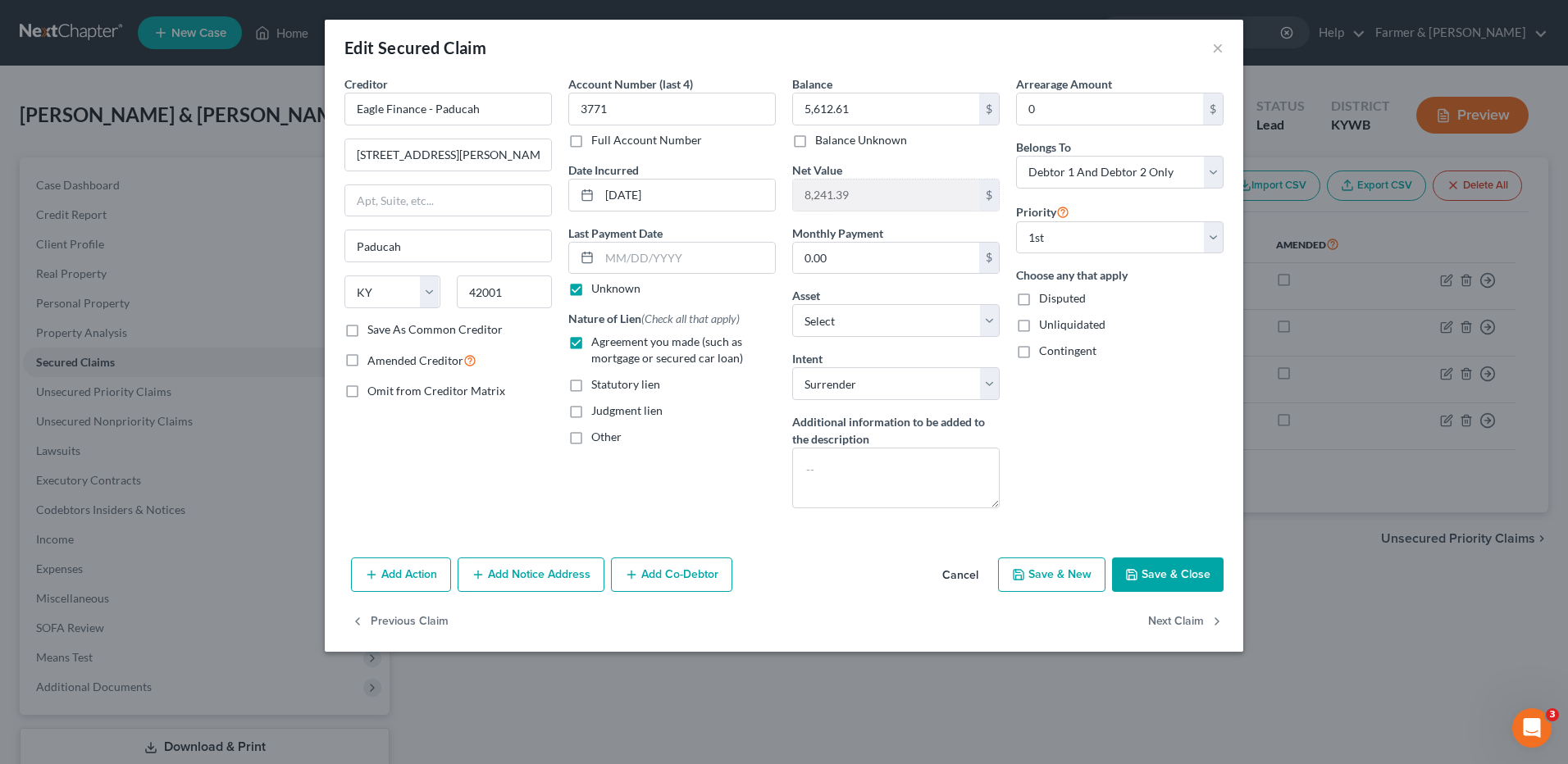
click at [950, 572] on button "Cancel" at bounding box center [960, 576] width 63 height 33
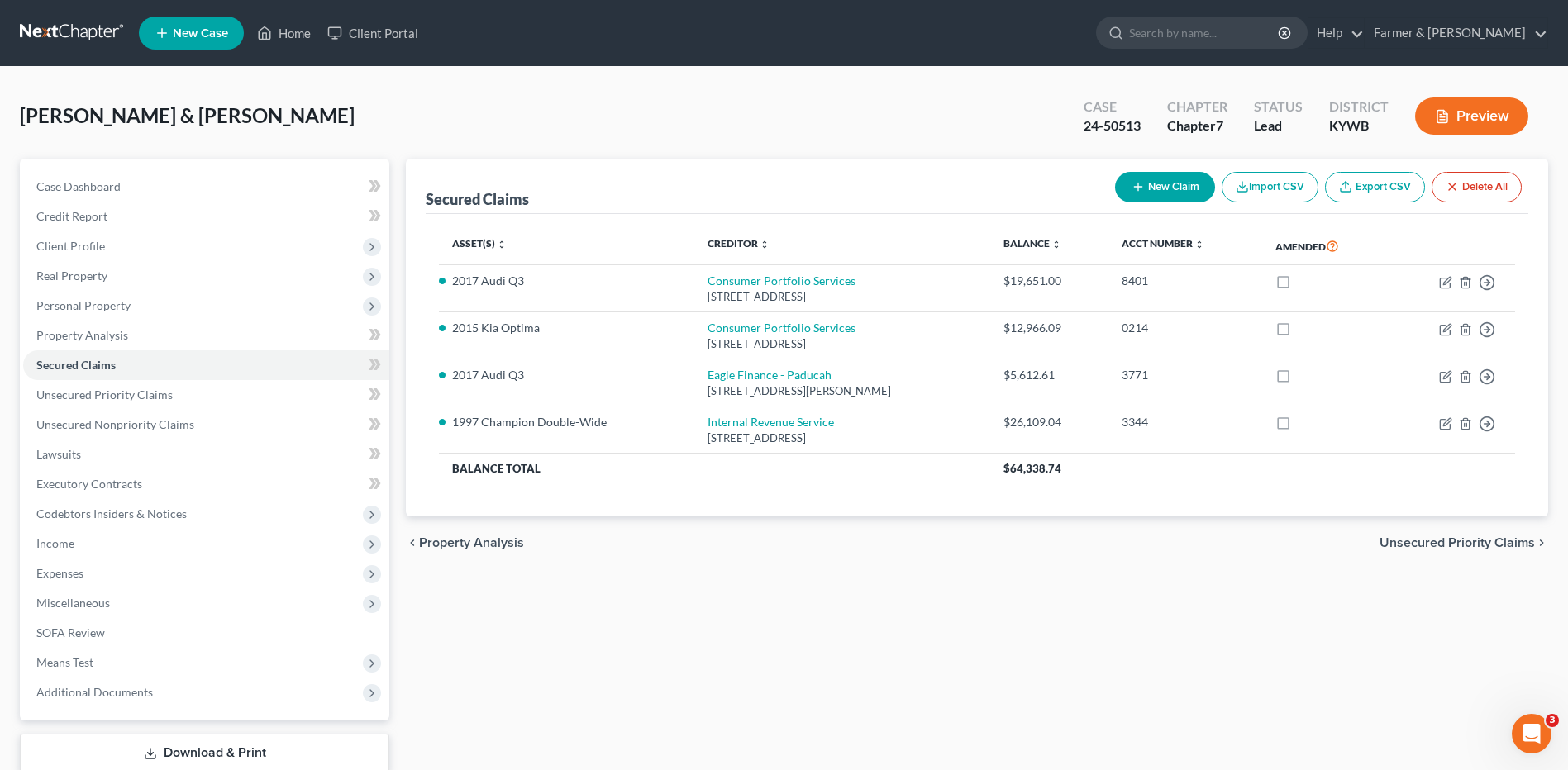
click at [86, 24] on link at bounding box center [72, 33] width 106 height 30
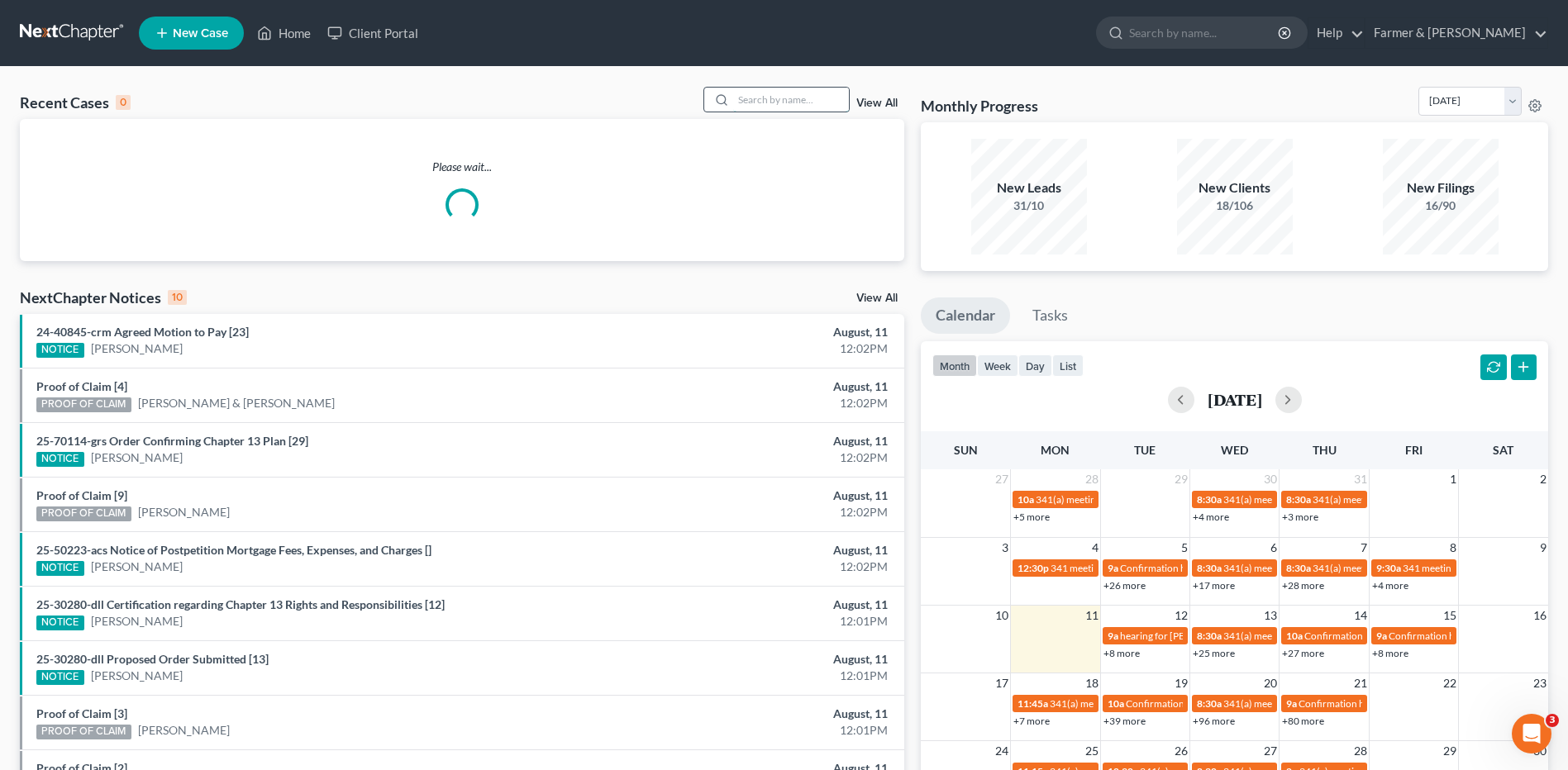
click at [805, 97] on input "search" at bounding box center [790, 99] width 116 height 24
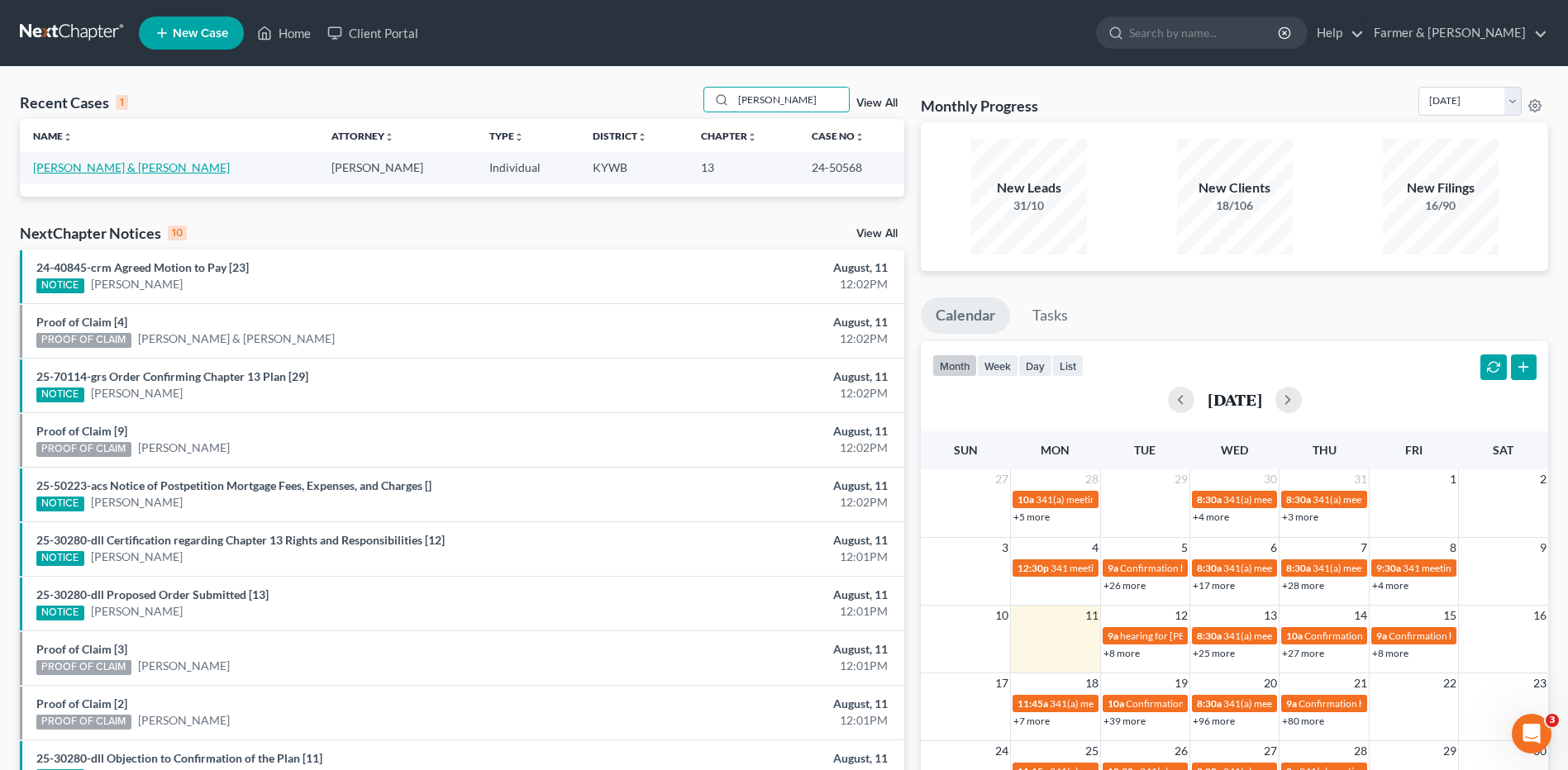
type input "[PERSON_NAME]"
click at [110, 163] on link "[PERSON_NAME] & [PERSON_NAME]" at bounding box center [131, 167] width 196 height 14
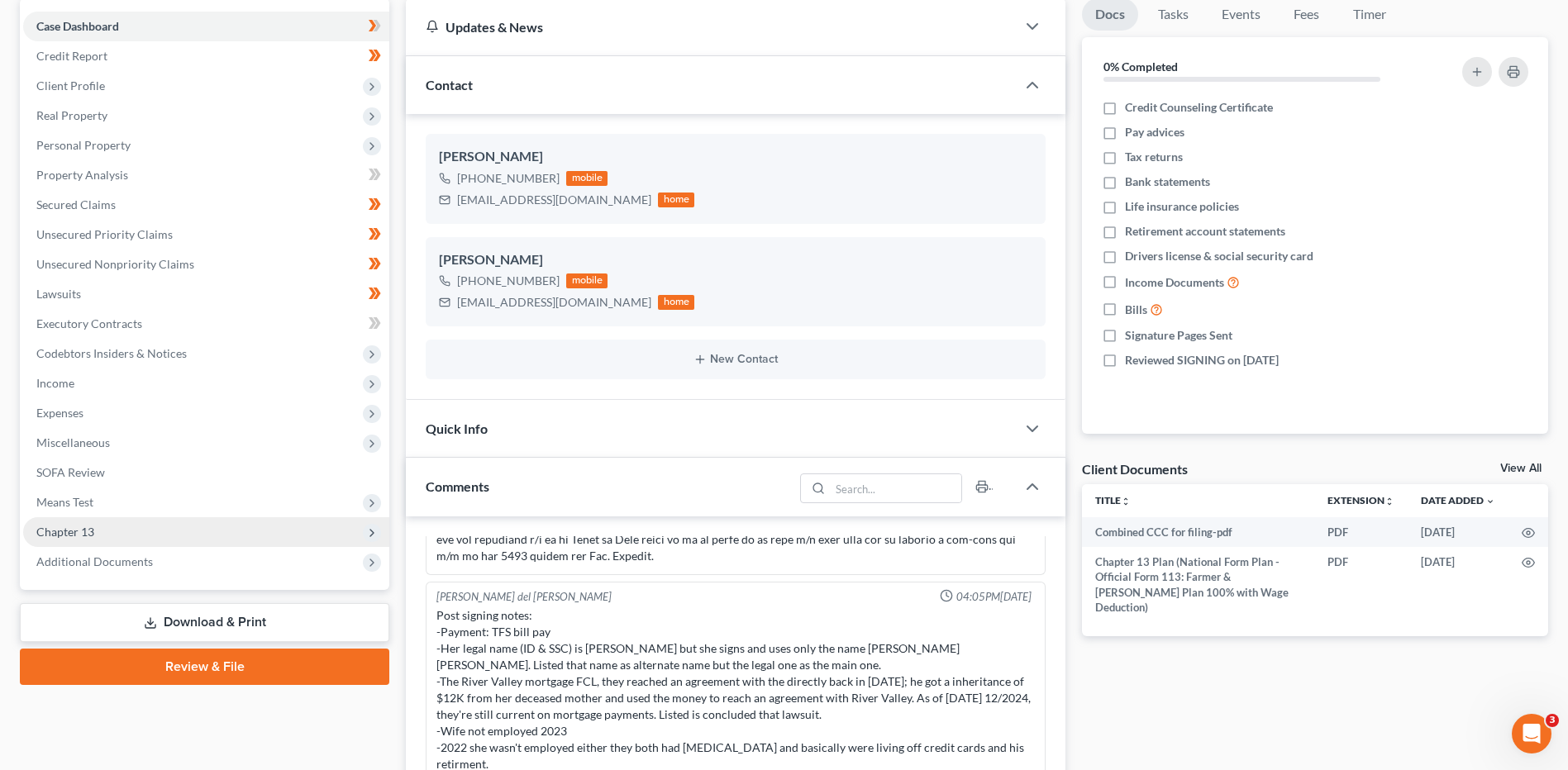
scroll to position [165, 0]
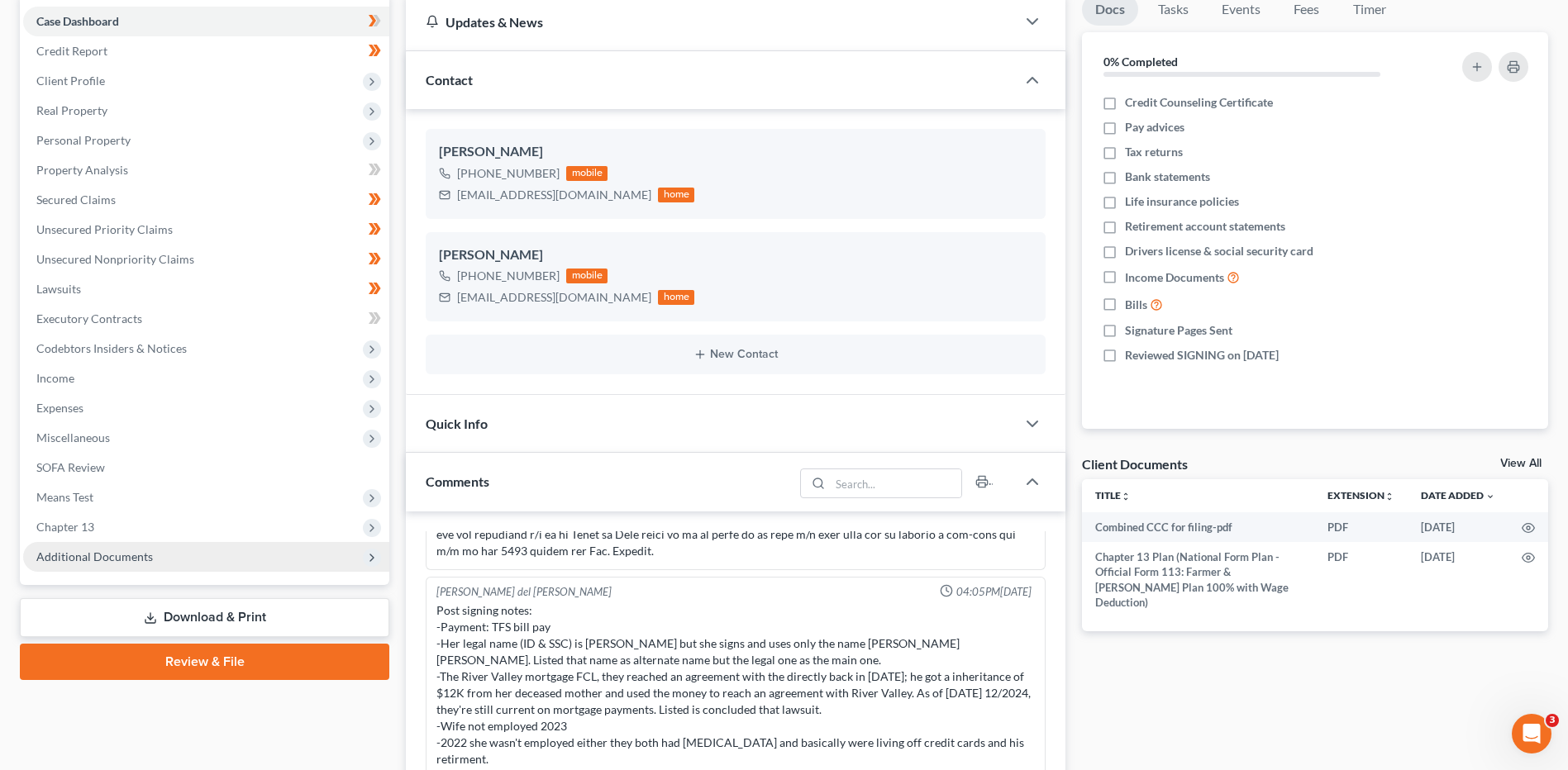
click at [144, 549] on span "Additional Documents" at bounding box center [94, 556] width 117 height 14
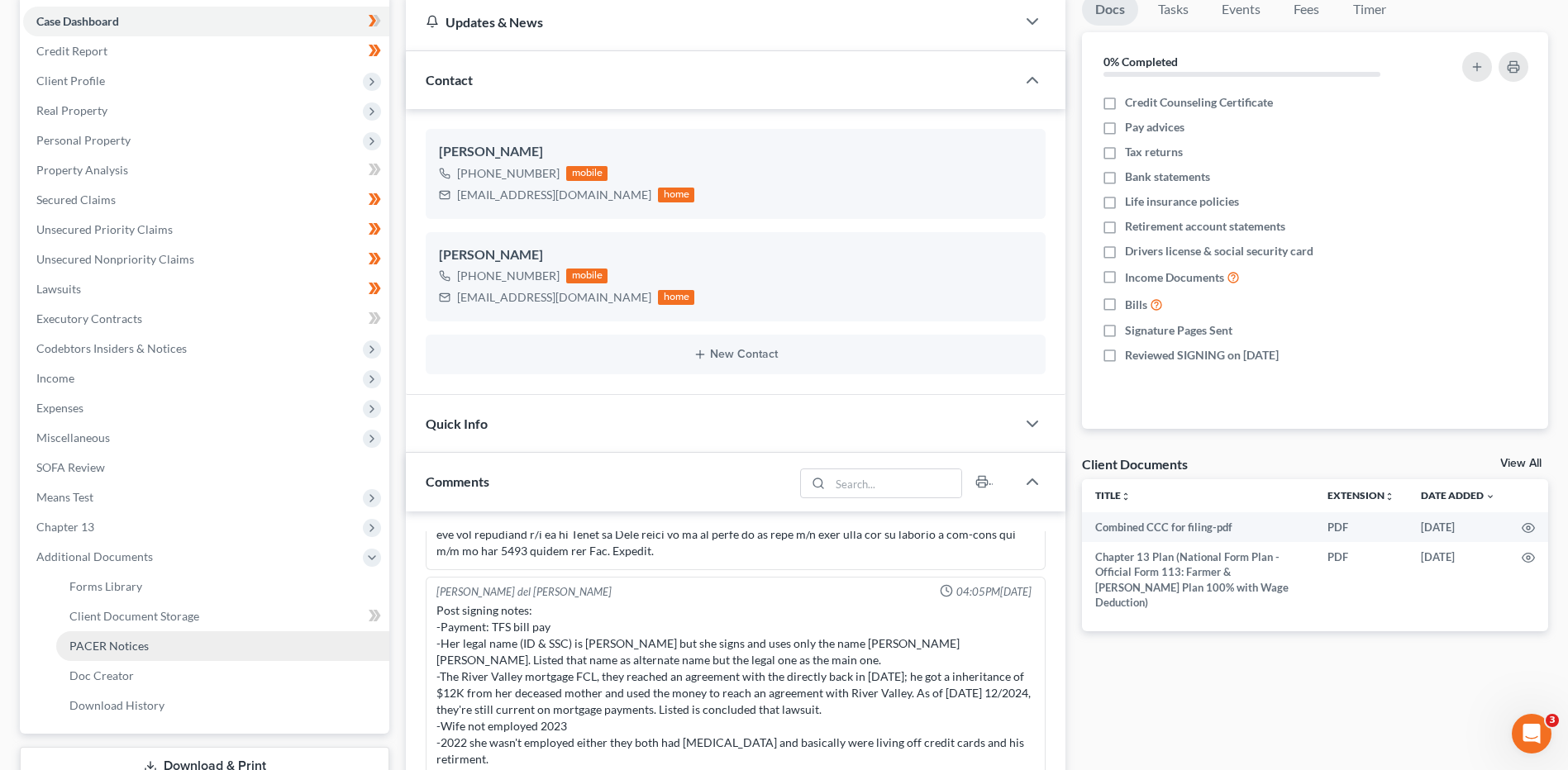
click at [135, 655] on link "PACER Notices" at bounding box center [223, 646] width 333 height 30
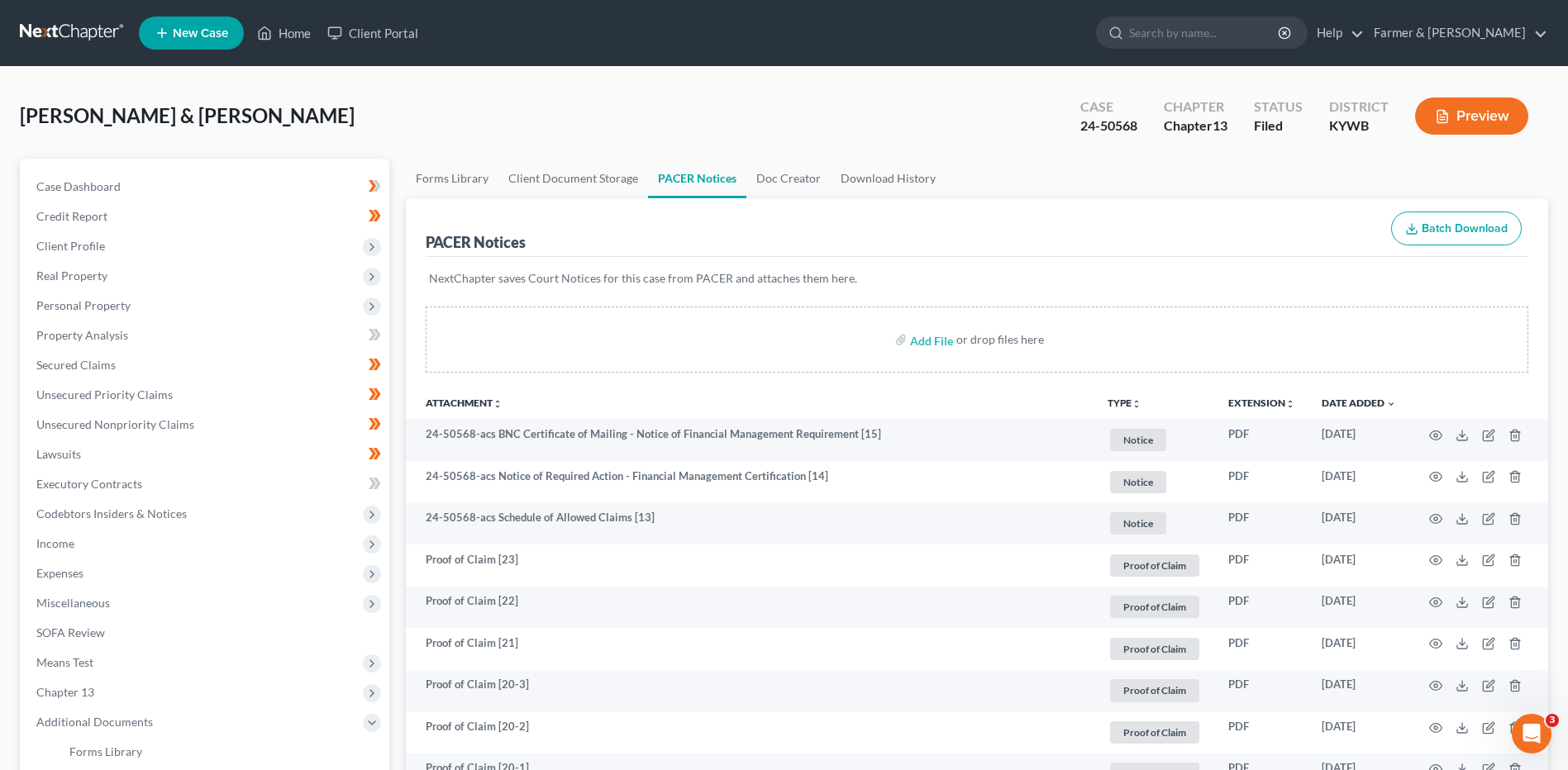
click at [1364, 411] on th "Date Added unfold_more expand_more expand_less" at bounding box center [1359, 402] width 101 height 33
click at [1367, 402] on link "Date Added unfold_more expand_more expand_less" at bounding box center [1358, 402] width 75 height 13
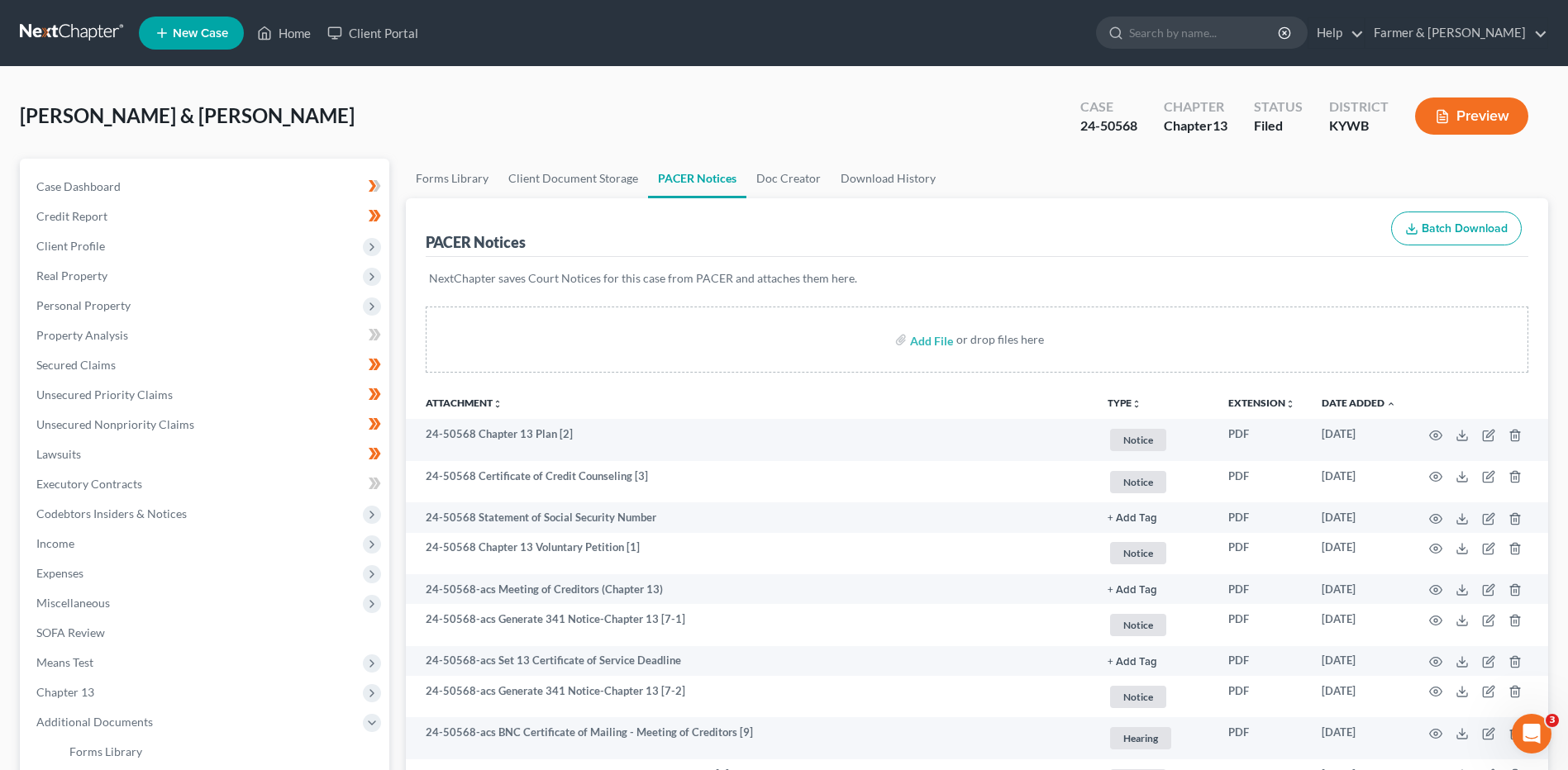
drag, startPoint x: 80, startPoint y: 33, endPoint x: 199, endPoint y: 7, distance: 121.8
click at [80, 33] on link at bounding box center [72, 33] width 106 height 30
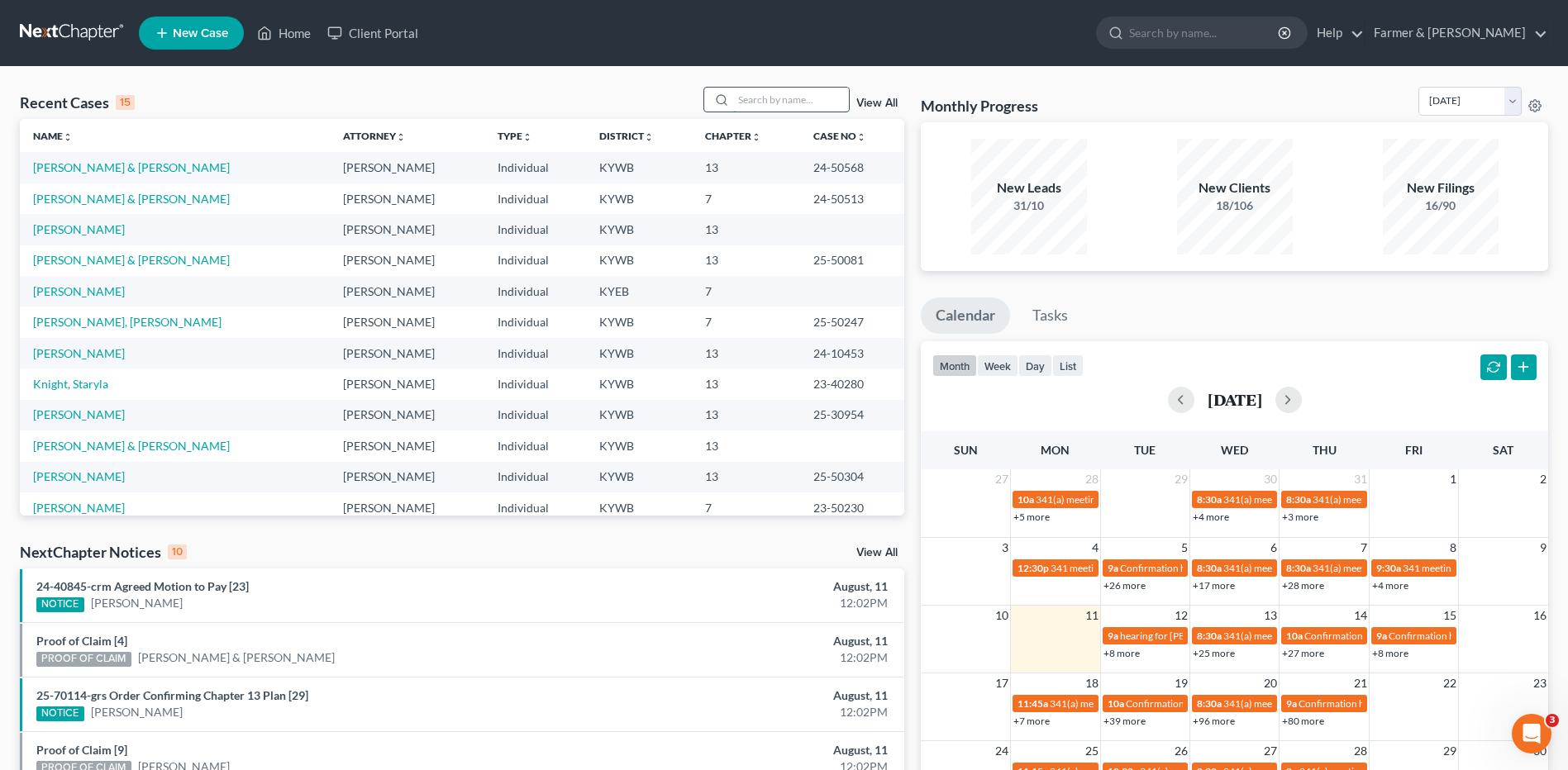
click at [779, 102] on input "search" at bounding box center [790, 99] width 116 height 24
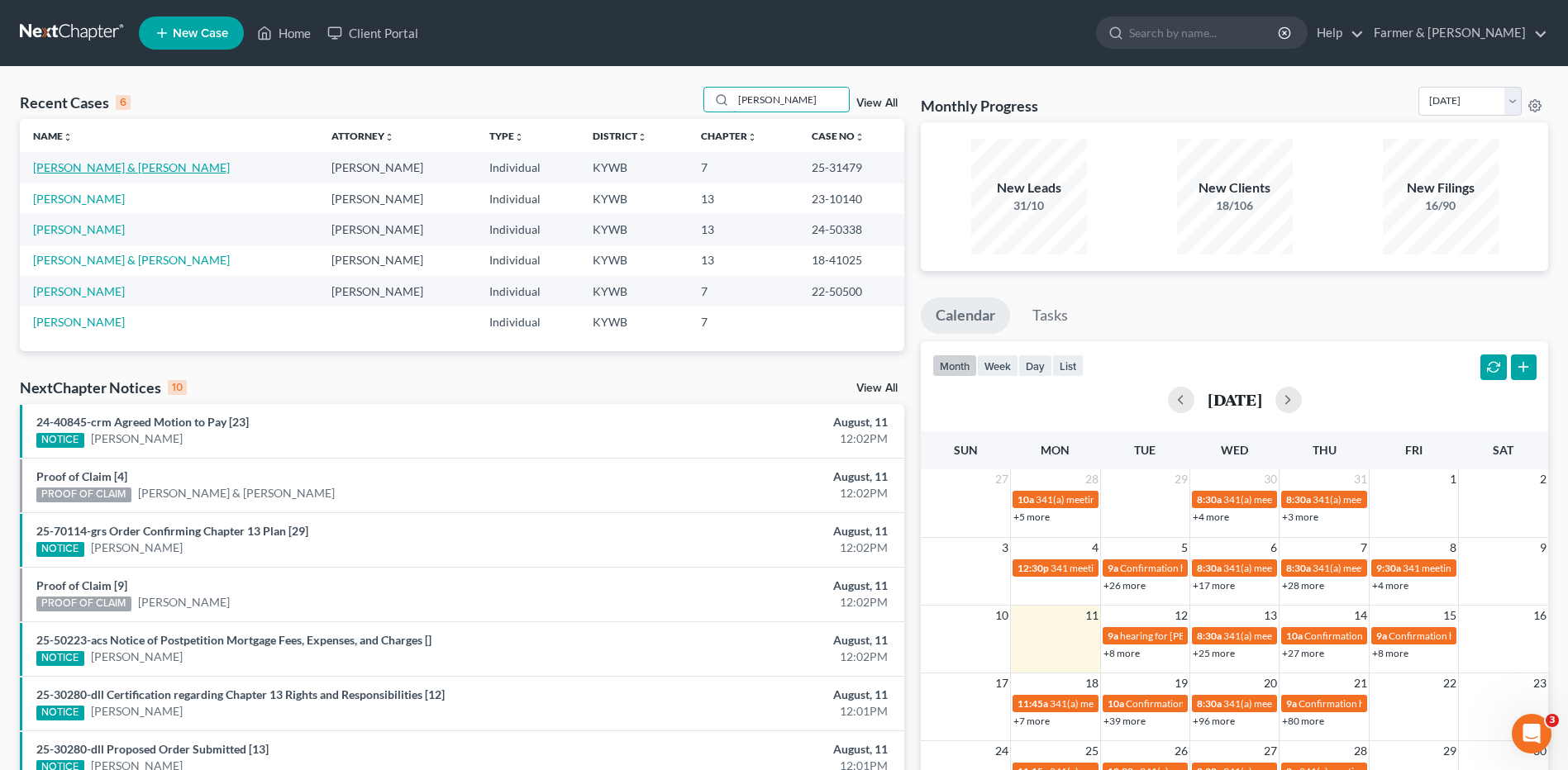
type input "[PERSON_NAME]"
click at [121, 166] on link "[PERSON_NAME] & [PERSON_NAME]" at bounding box center [131, 167] width 196 height 14
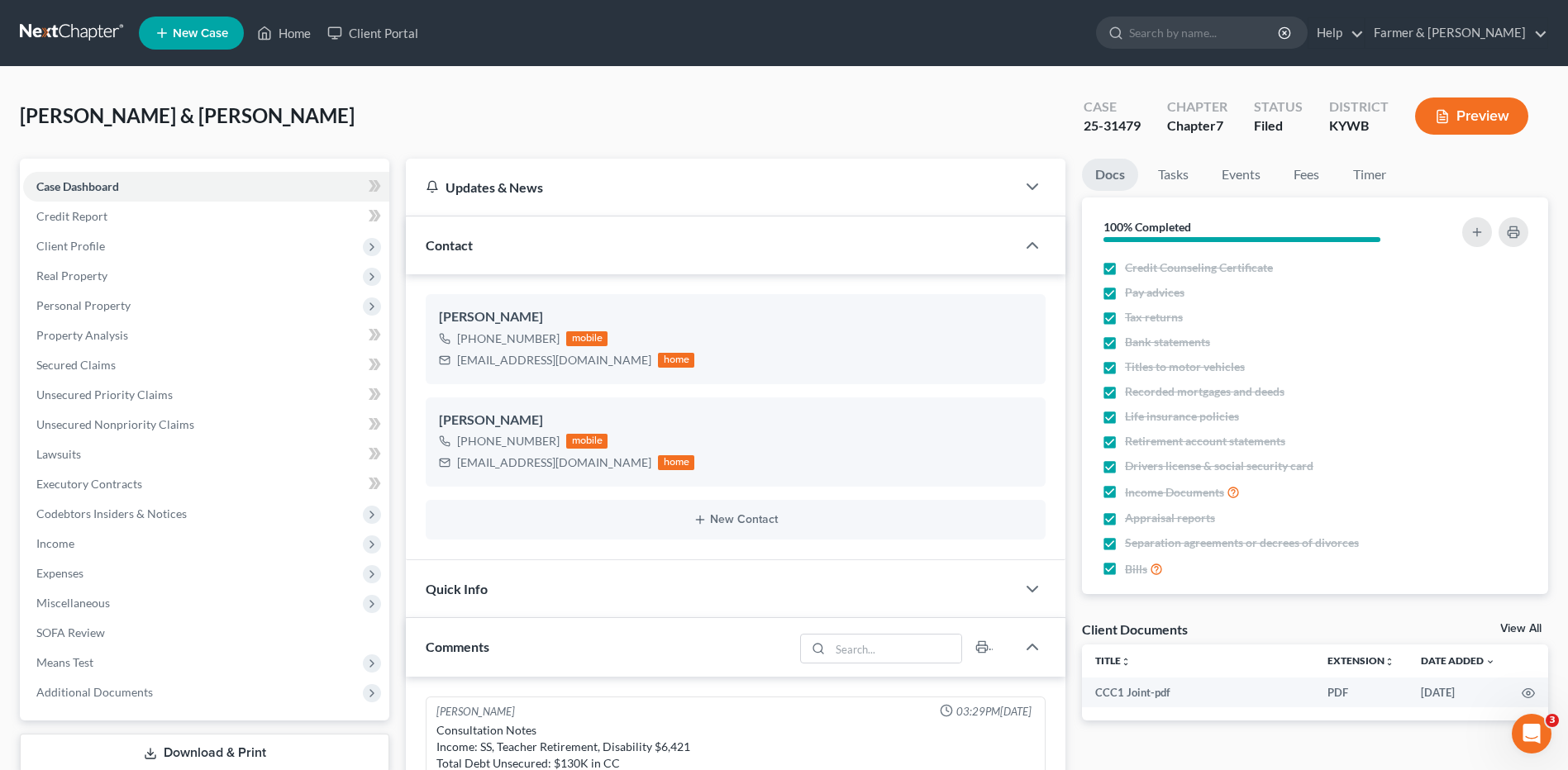
scroll to position [47, 0]
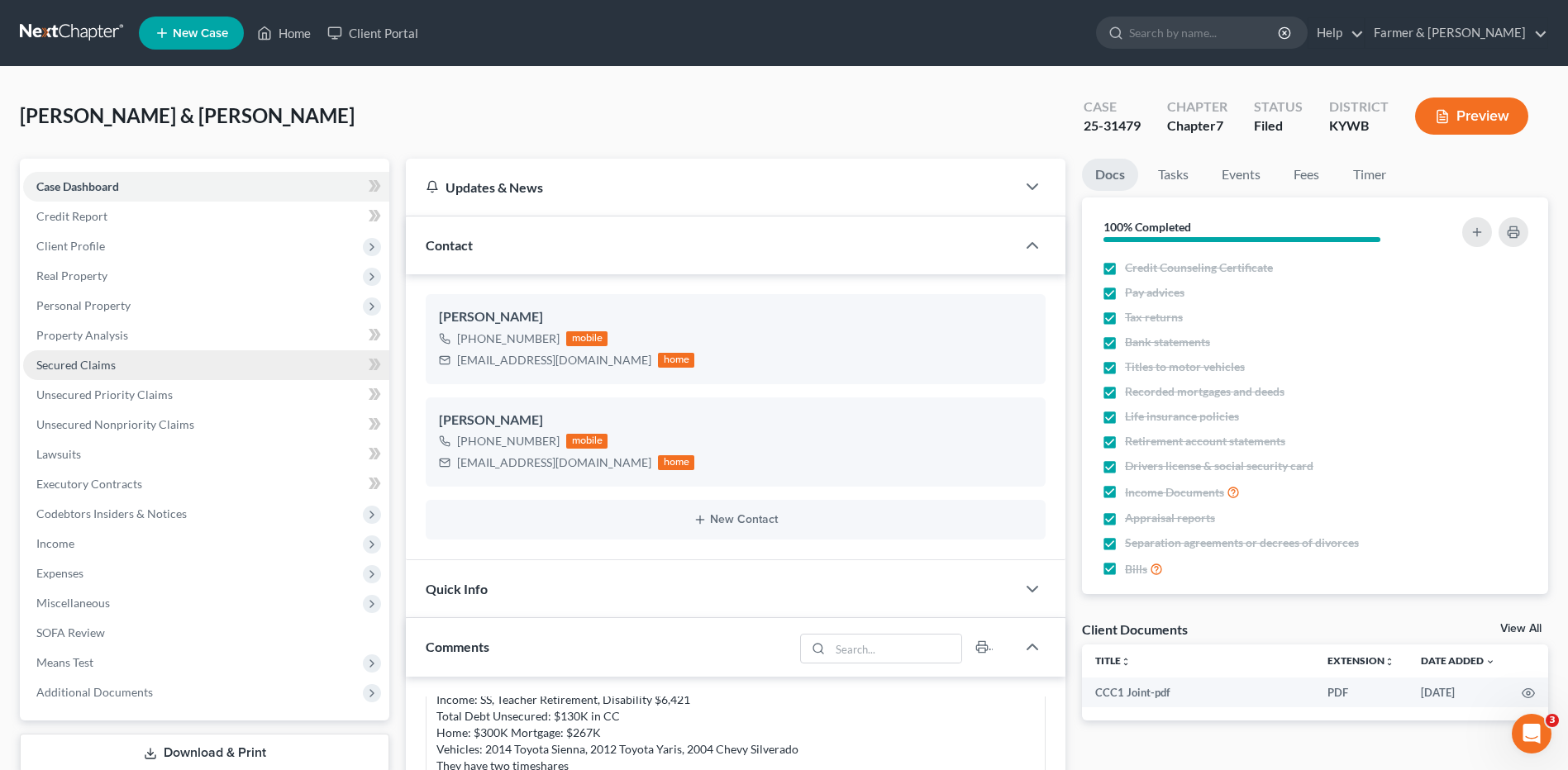
click at [117, 368] on link "Secured Claims" at bounding box center [206, 365] width 366 height 30
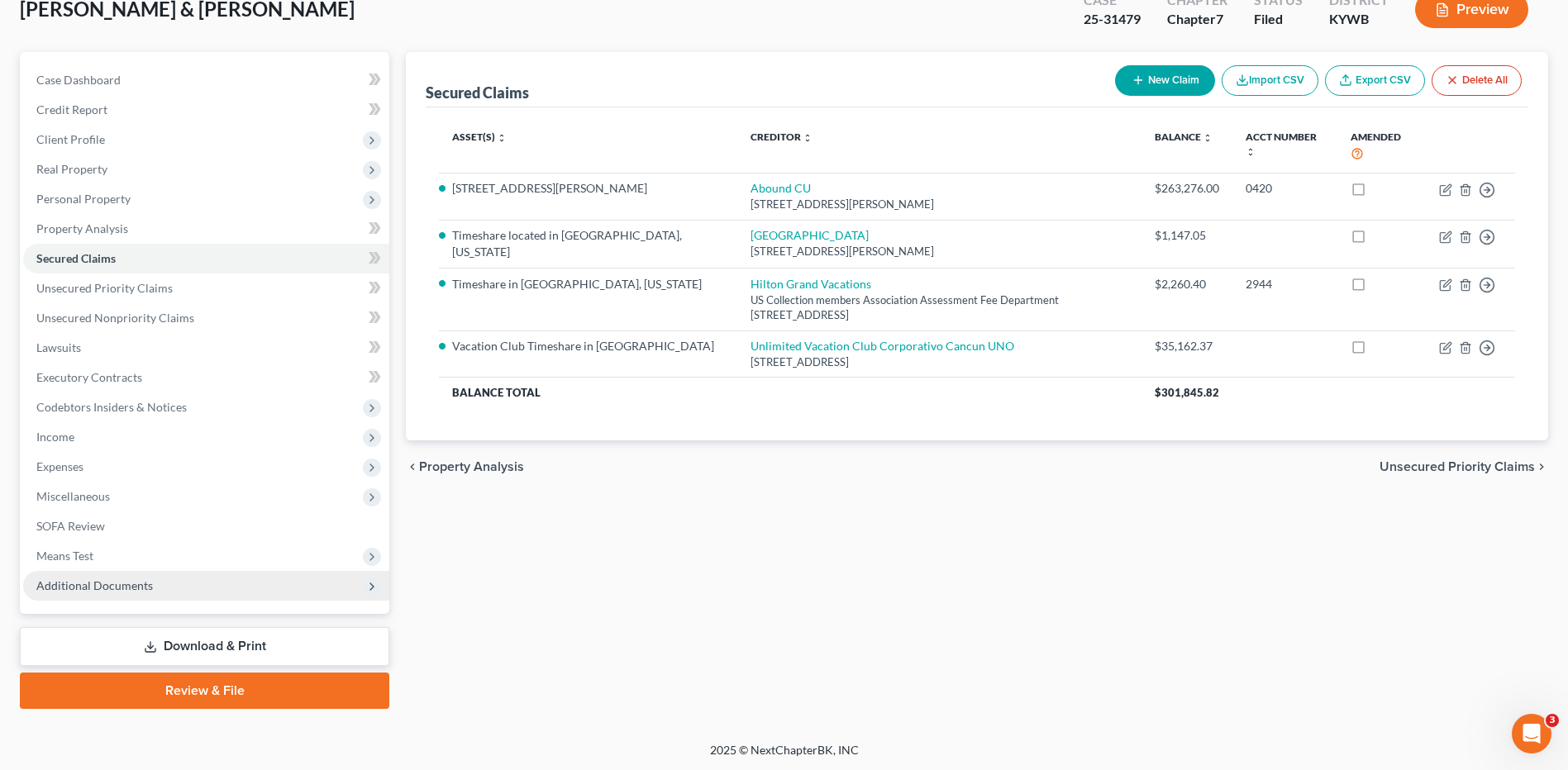
scroll to position [108, 0]
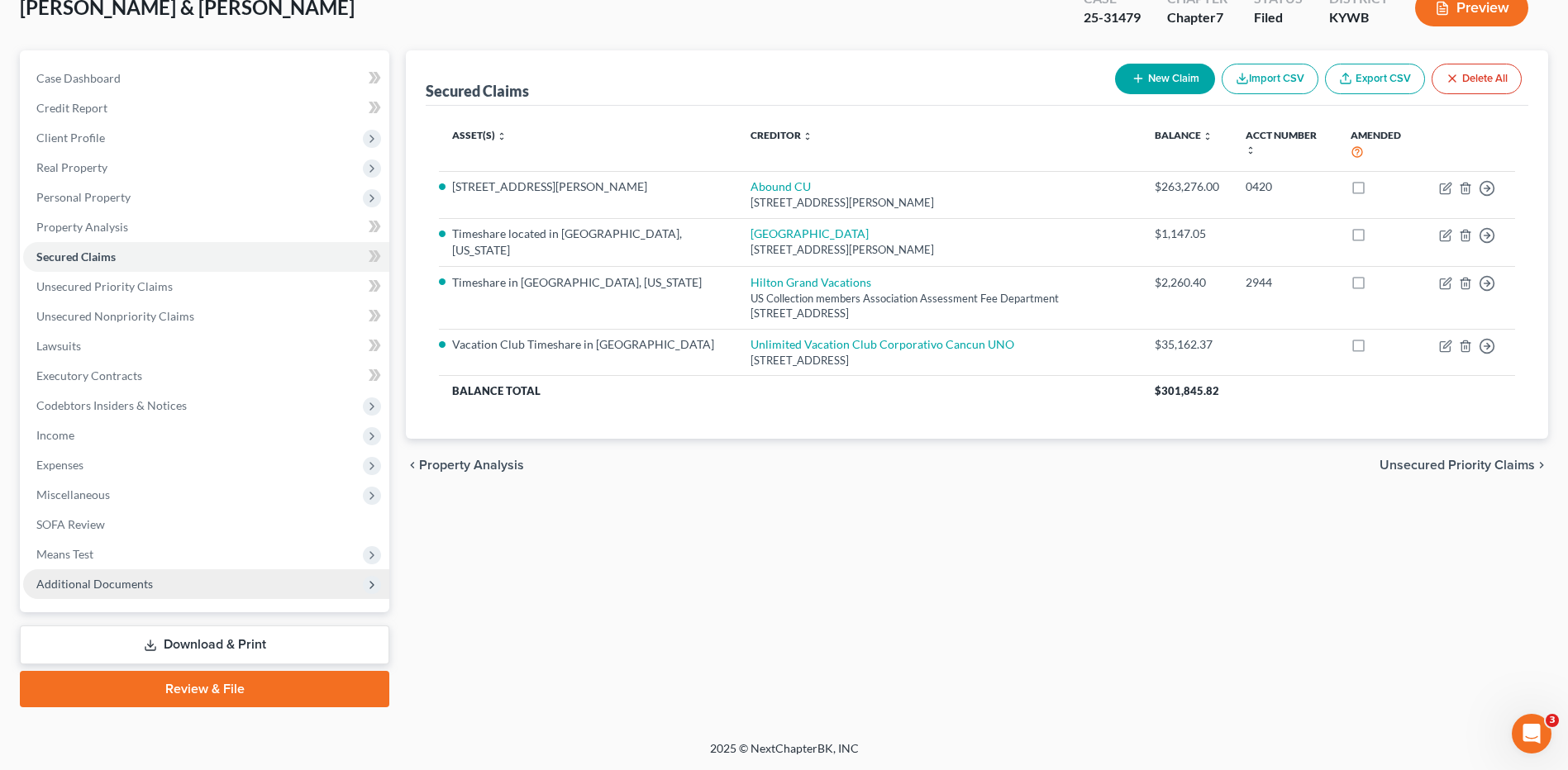
click at [178, 589] on span "Additional Documents" at bounding box center [206, 584] width 366 height 30
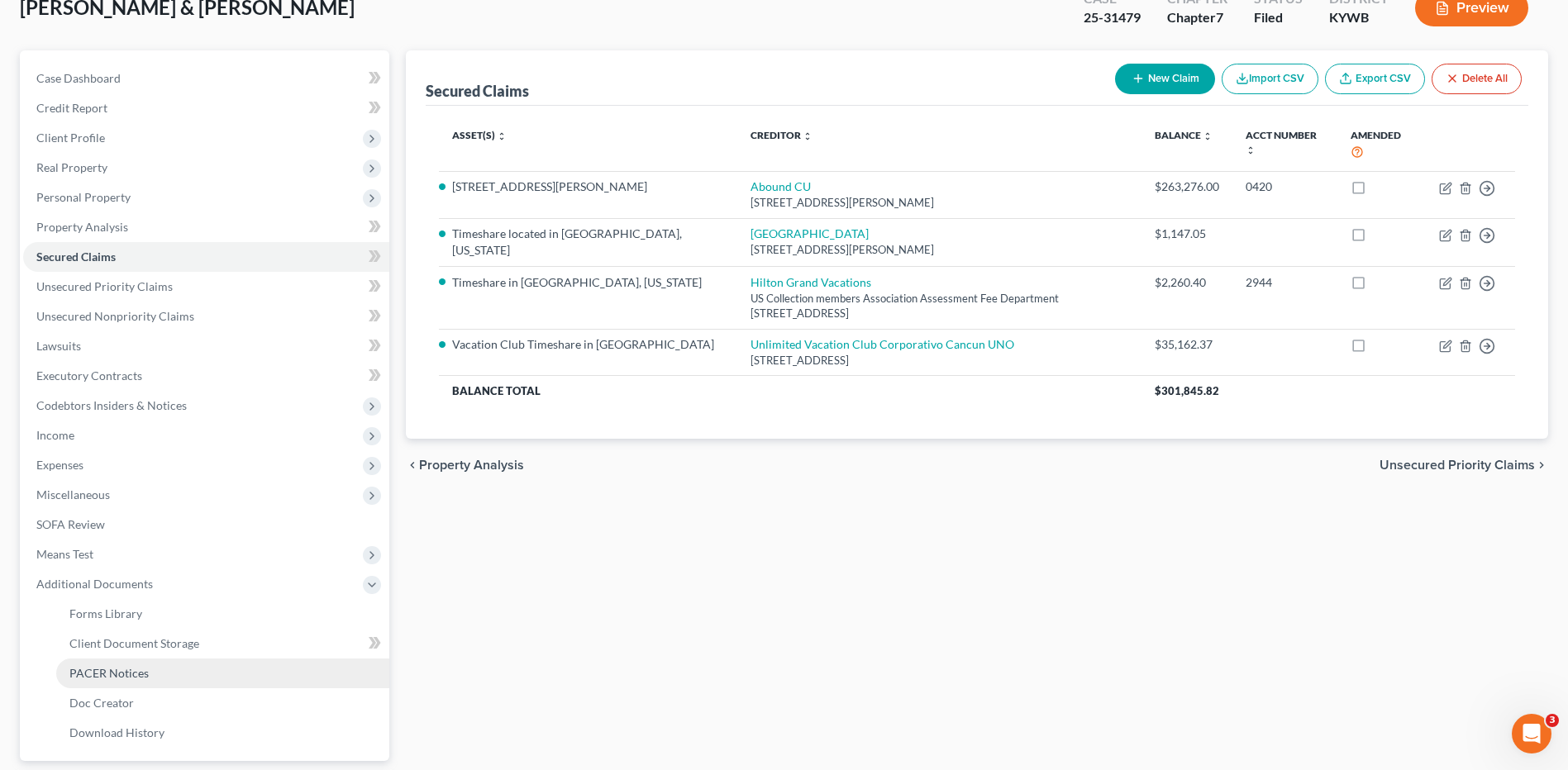
click at [144, 682] on link "PACER Notices" at bounding box center [223, 674] width 333 height 30
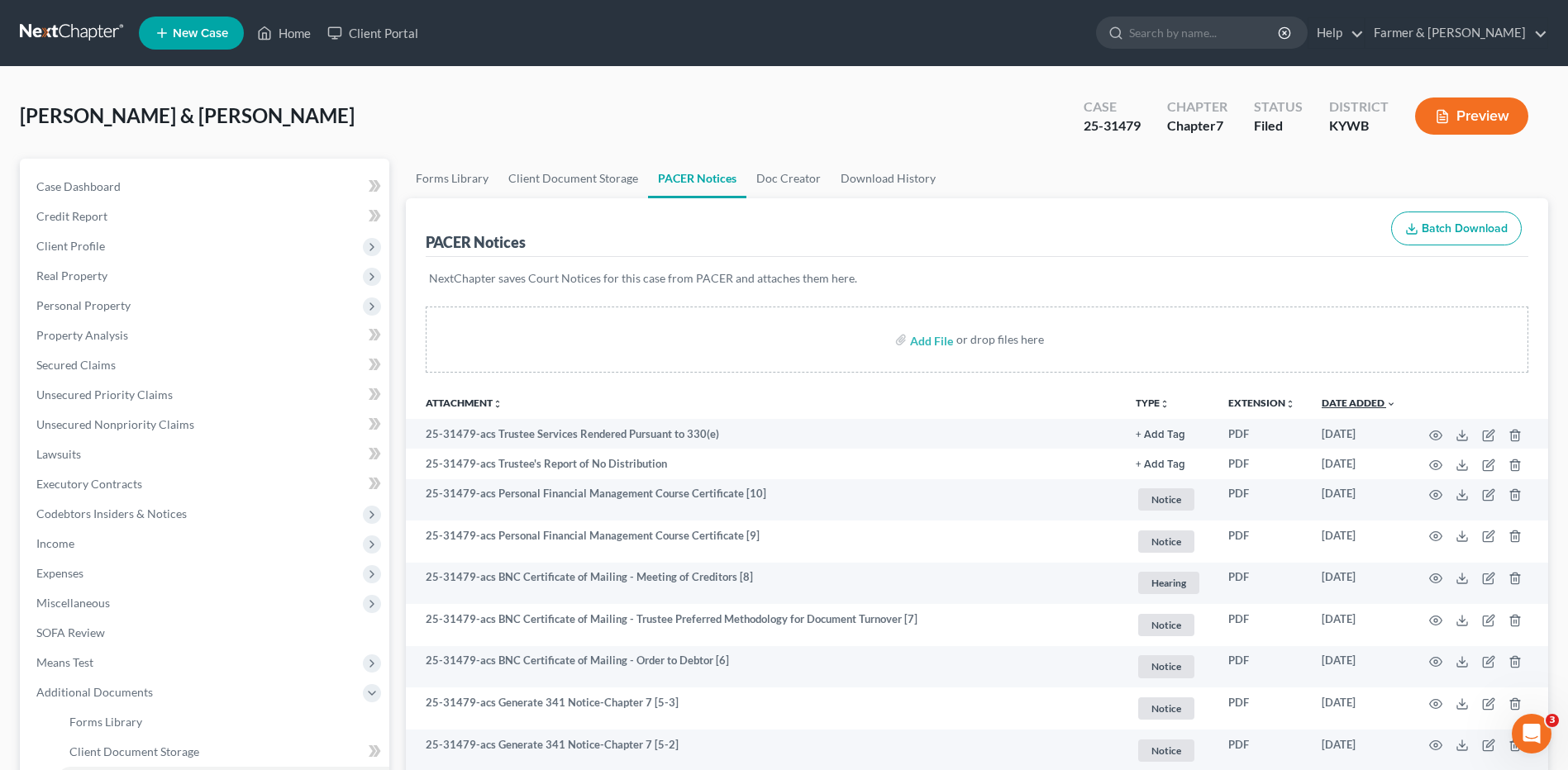
click at [1381, 402] on link "Date Added unfold_more expand_more expand_less" at bounding box center [1358, 402] width 75 height 13
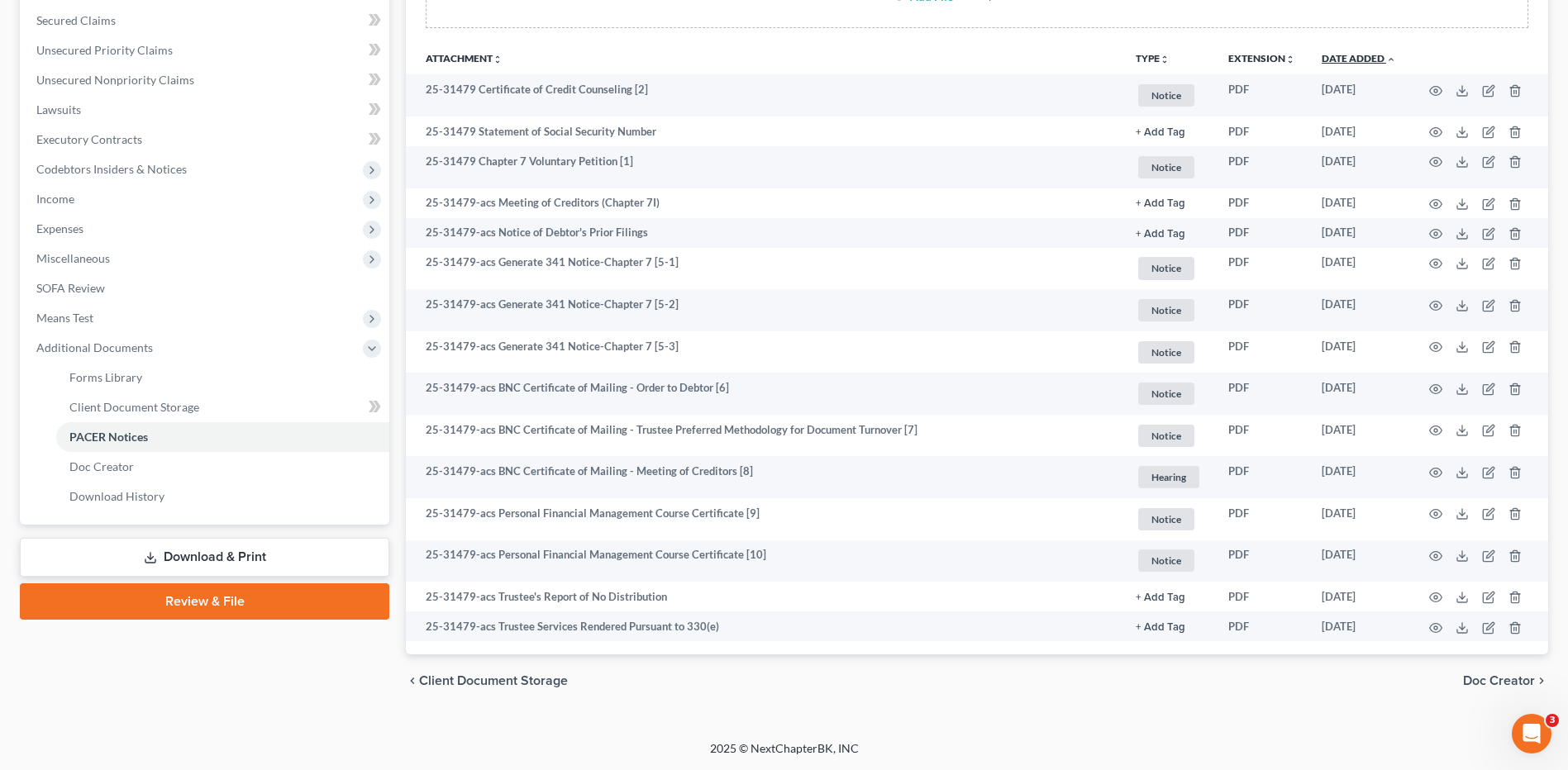
scroll to position [96, 0]
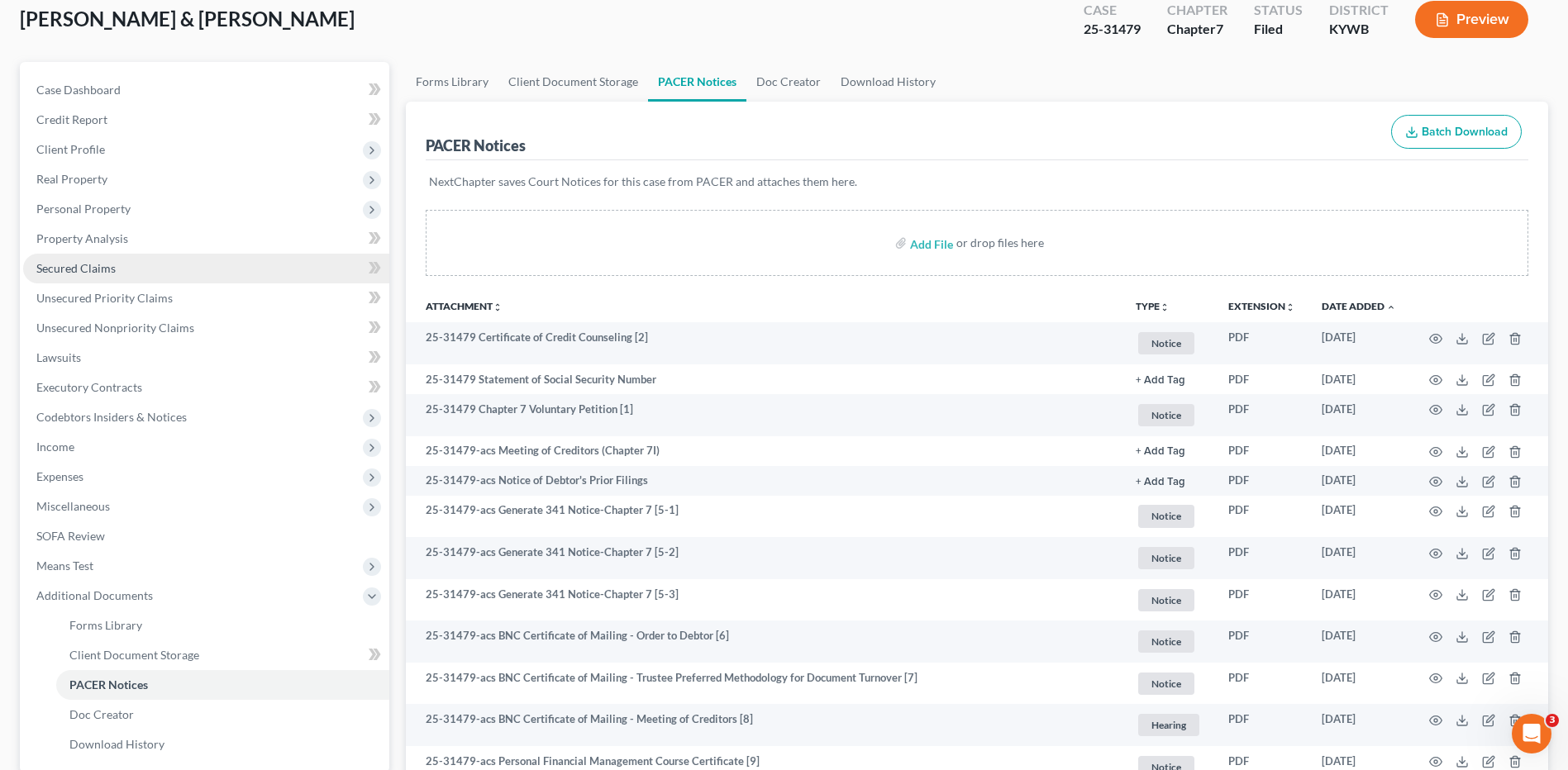
click at [182, 262] on link "Secured Claims" at bounding box center [206, 268] width 366 height 30
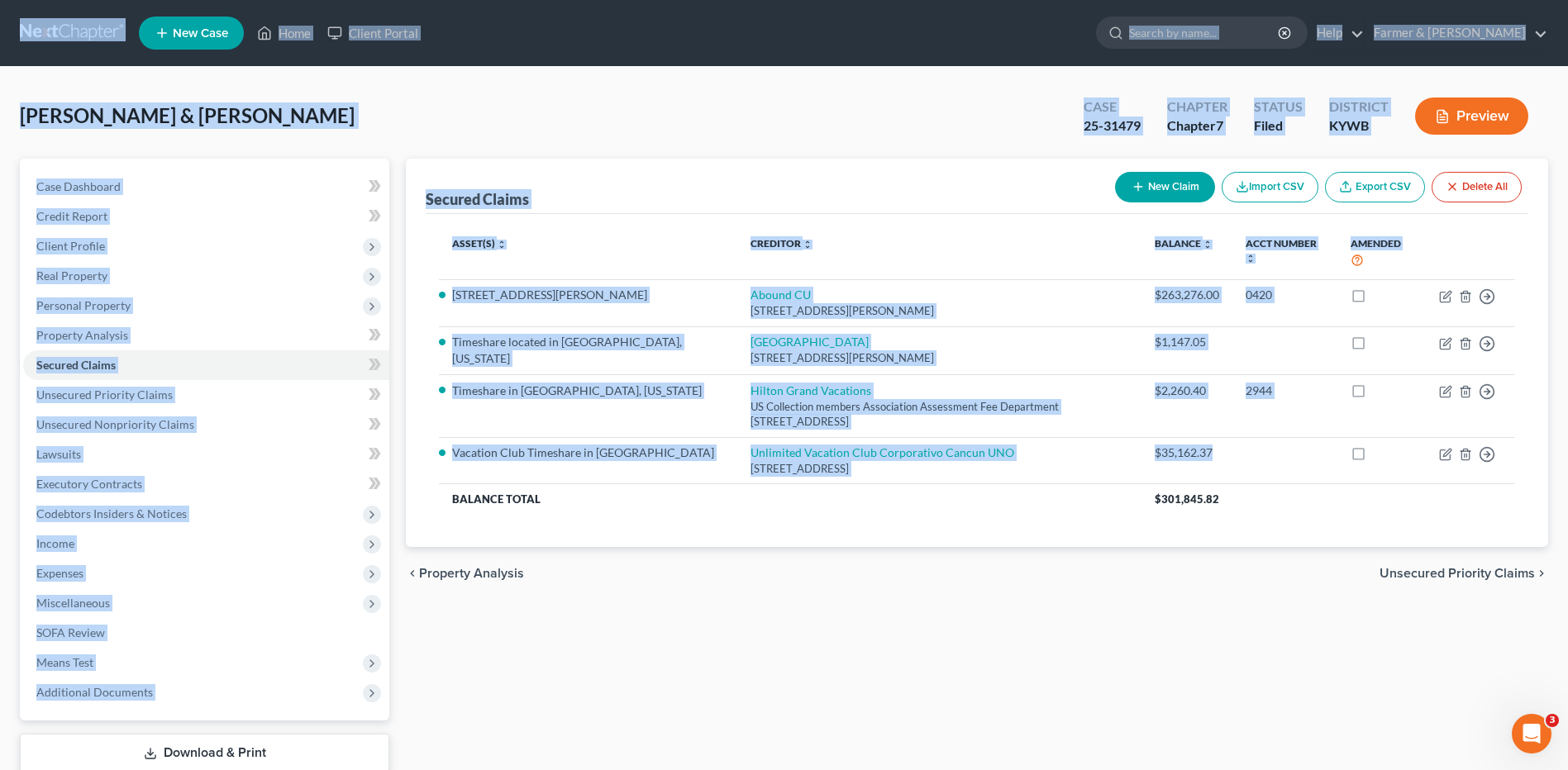
drag, startPoint x: 1240, startPoint y: 451, endPoint x: 7, endPoint y: 28, distance: 1303.5
click at [6, 28] on div "Home New Case Client Portal Farmer & Wright dblondie1230@yahoo.com My Account S…" at bounding box center [784, 439] width 1568 height 879
click at [724, 109] on div "Reeves, Kerry & Rosonna Upgraded Case 25-31479 Chapter Chapter 7 Status Filed D…" at bounding box center [784, 122] width 1528 height 72
drag, startPoint x: 1266, startPoint y: 456, endPoint x: 33, endPoint y: 28, distance: 1305.2
click at [33, 28] on div "Home New Case Client Portal Farmer & Wright dblondie1230@yahoo.com My Account S…" at bounding box center [784, 439] width 1568 height 879
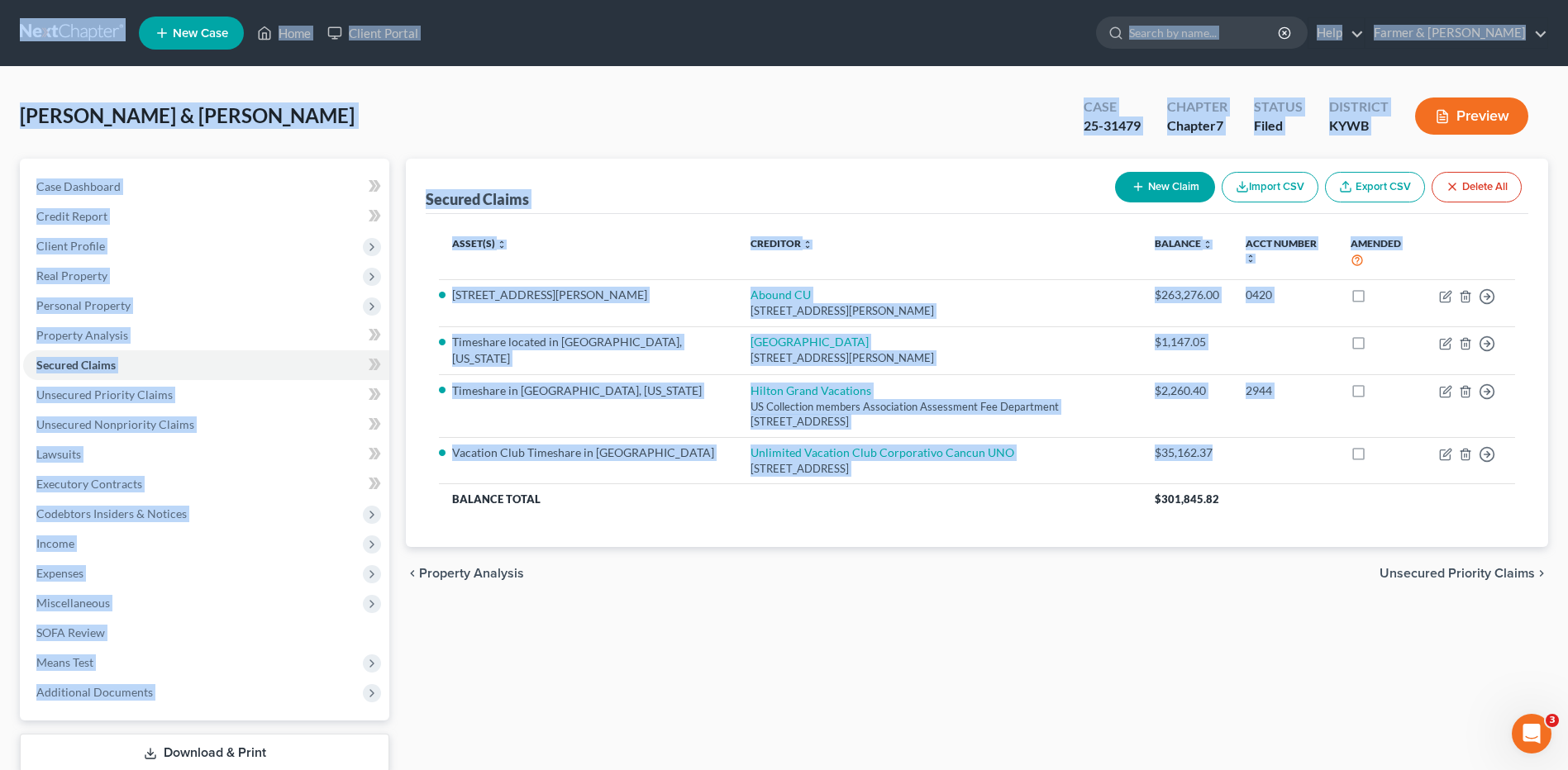
click at [685, 102] on div "Reeves, Kerry & Rosonna Upgraded Case 25-31479 Chapter Chapter 7 Status Filed D…" at bounding box center [784, 122] width 1528 height 72
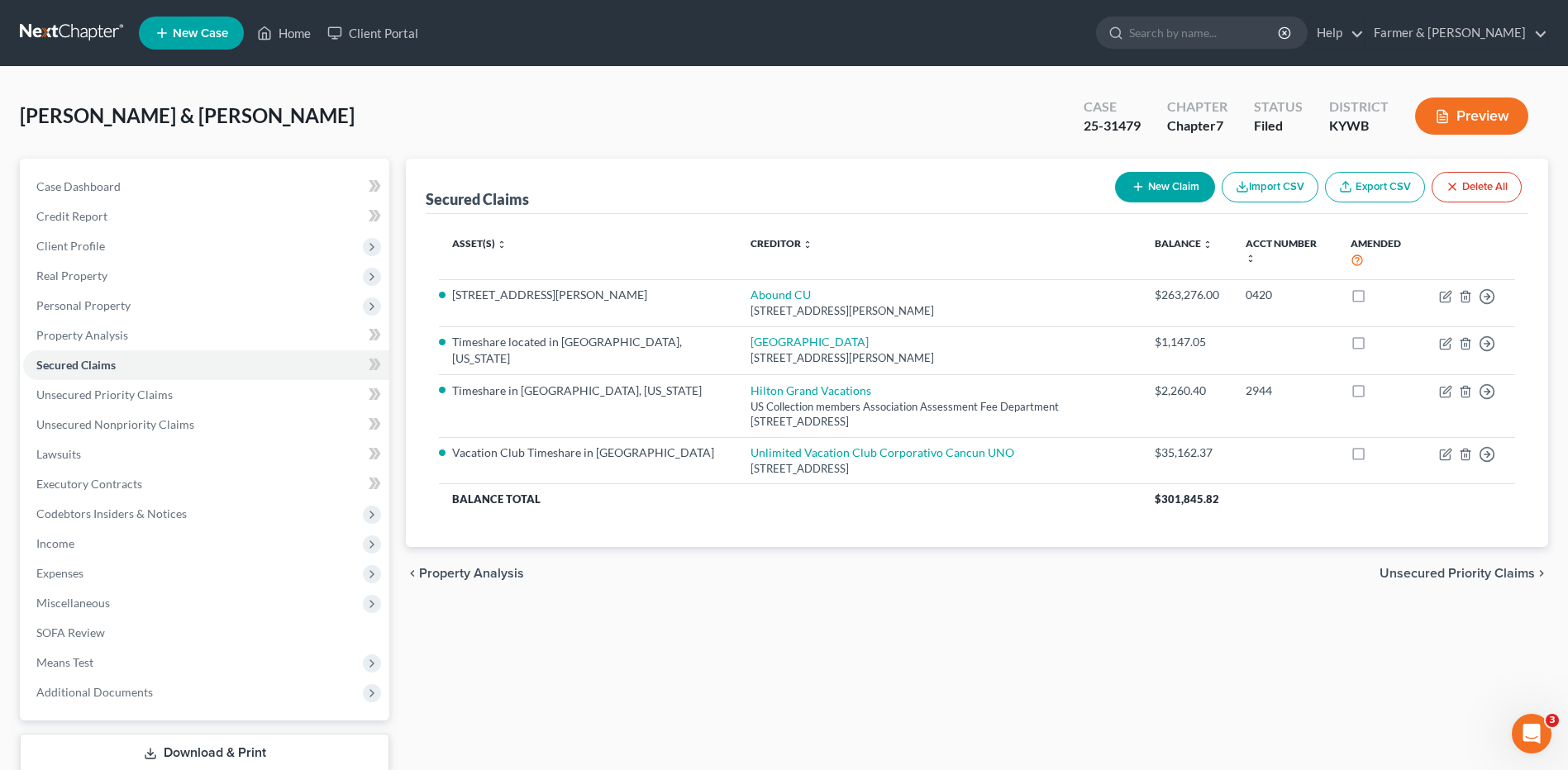
drag, startPoint x: 1230, startPoint y: 577, endPoint x: 1254, endPoint y: 517, distance: 64.6
click at [1232, 574] on div "chevron_left Property Analysis Unsecured Priority Claims chevron_right" at bounding box center [976, 574] width 1142 height 52
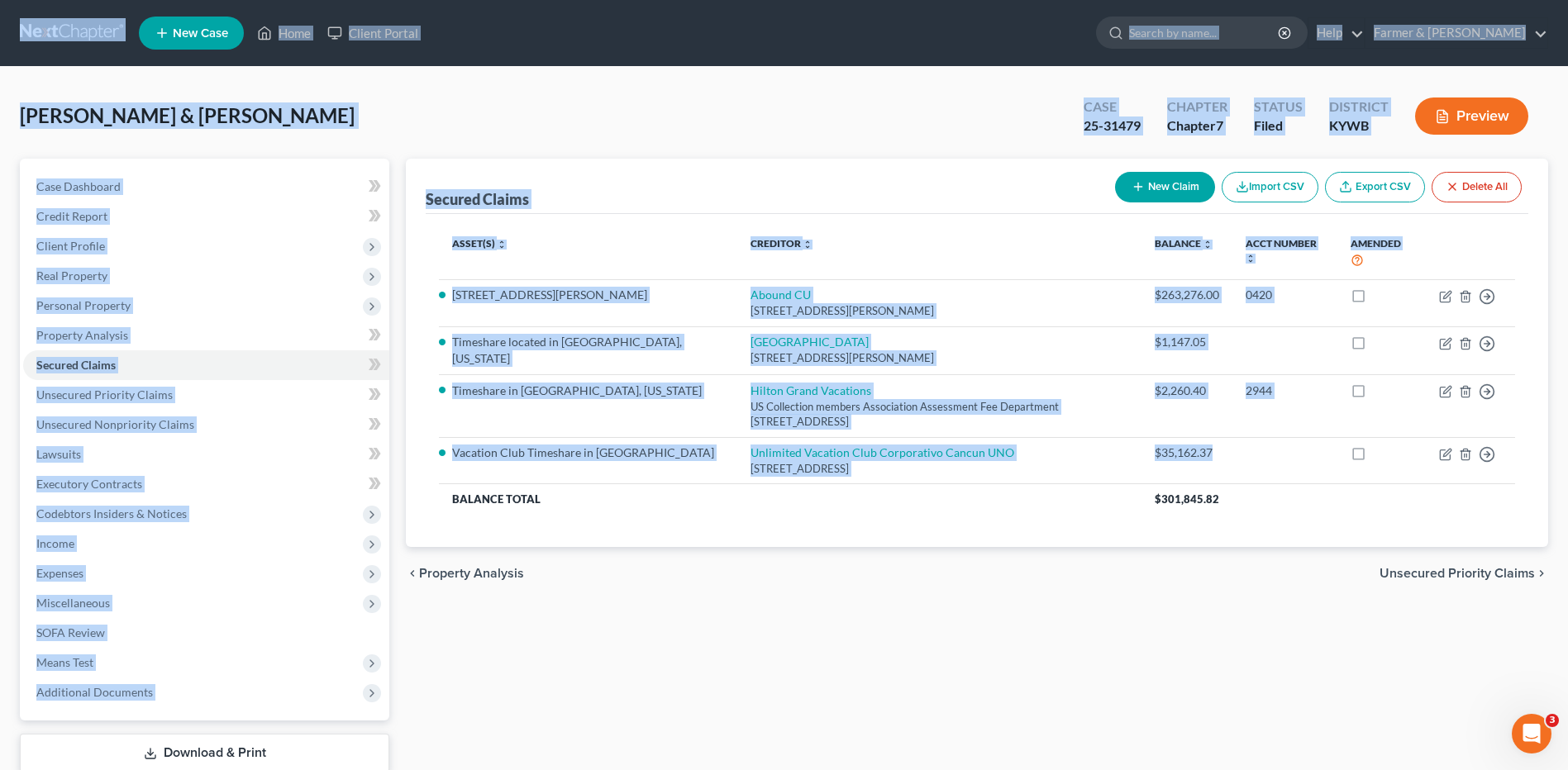
drag, startPoint x: 1260, startPoint y: 470, endPoint x: 2, endPoint y: 7, distance: 1340.5
click at [0, 5] on html "Home New Case Client Portal Farmer & Wright dblondie1230@yahoo.com My Account S…" at bounding box center [784, 439] width 1568 height 879
click at [780, 113] on div "Reeves, Kerry & Rosonna Upgraded Case 25-31479 Chapter Chapter 7 Status Filed D…" at bounding box center [784, 122] width 1528 height 72
drag, startPoint x: 1245, startPoint y: 472, endPoint x: 40, endPoint y: 15, distance: 1288.7
click at [37, 12] on div "Home New Case Client Portal Farmer & Wright dblondie1230@yahoo.com My Account S…" at bounding box center [784, 439] width 1568 height 879
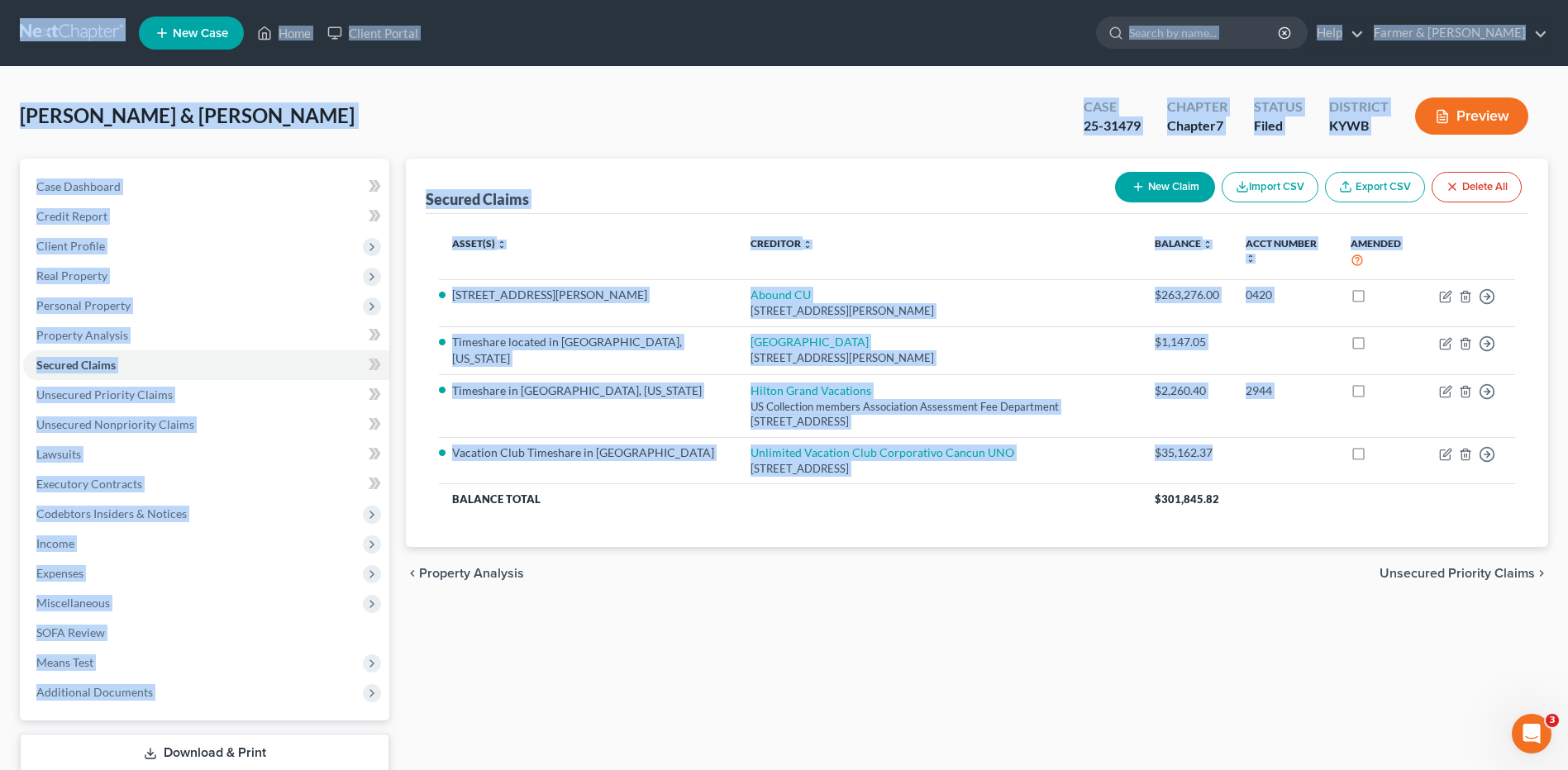
click at [763, 148] on div "Reeves, Kerry & Rosonna Upgraded Case 25-31479 Chapter Chapter 7 Status Filed D…" at bounding box center [784, 122] width 1528 height 72
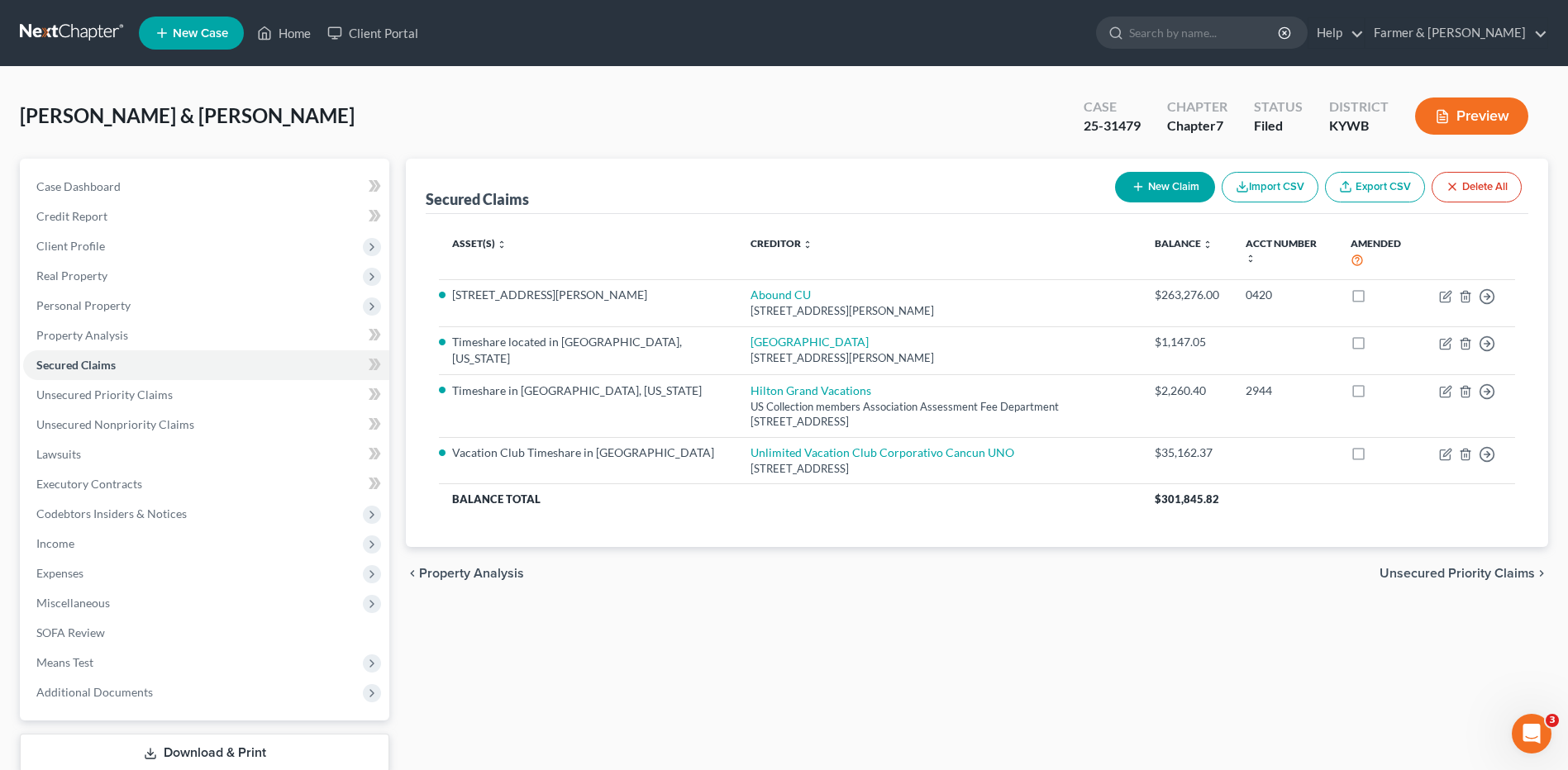
click at [75, 28] on link at bounding box center [72, 33] width 106 height 30
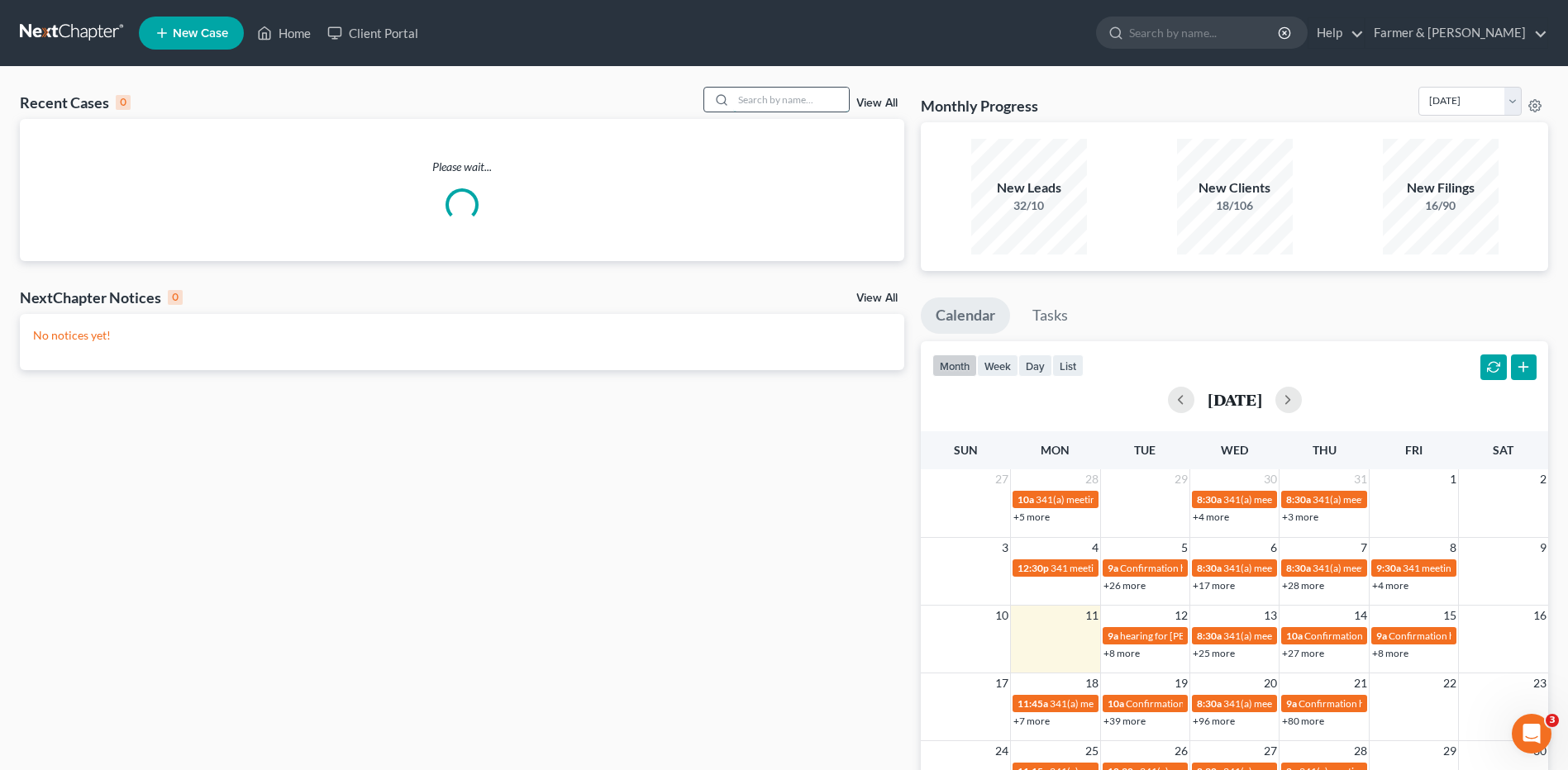
click at [786, 91] on input "search" at bounding box center [790, 99] width 116 height 24
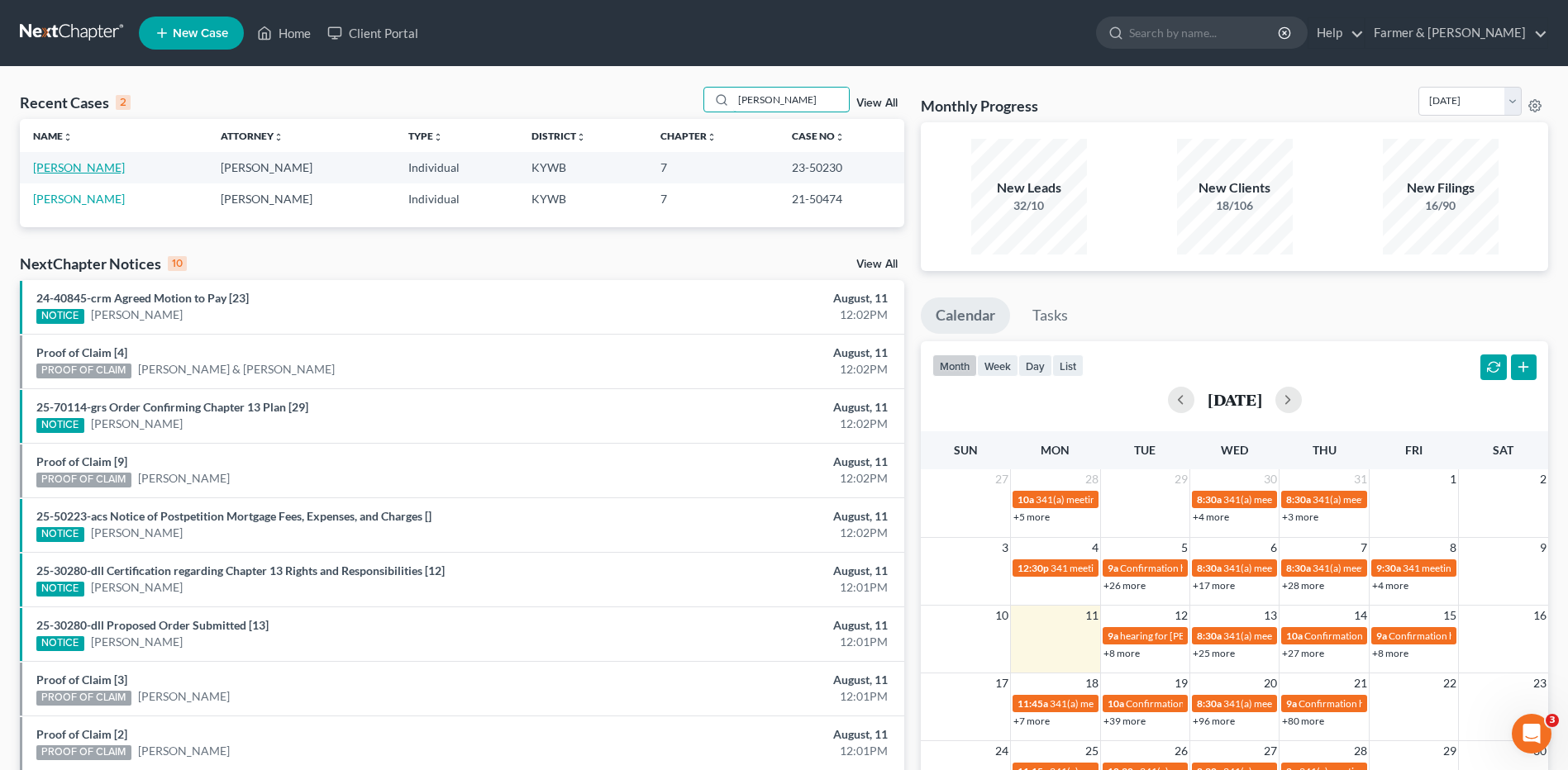
type input "[PERSON_NAME]"
click at [73, 169] on link "[PERSON_NAME]" at bounding box center [79, 167] width 91 height 14
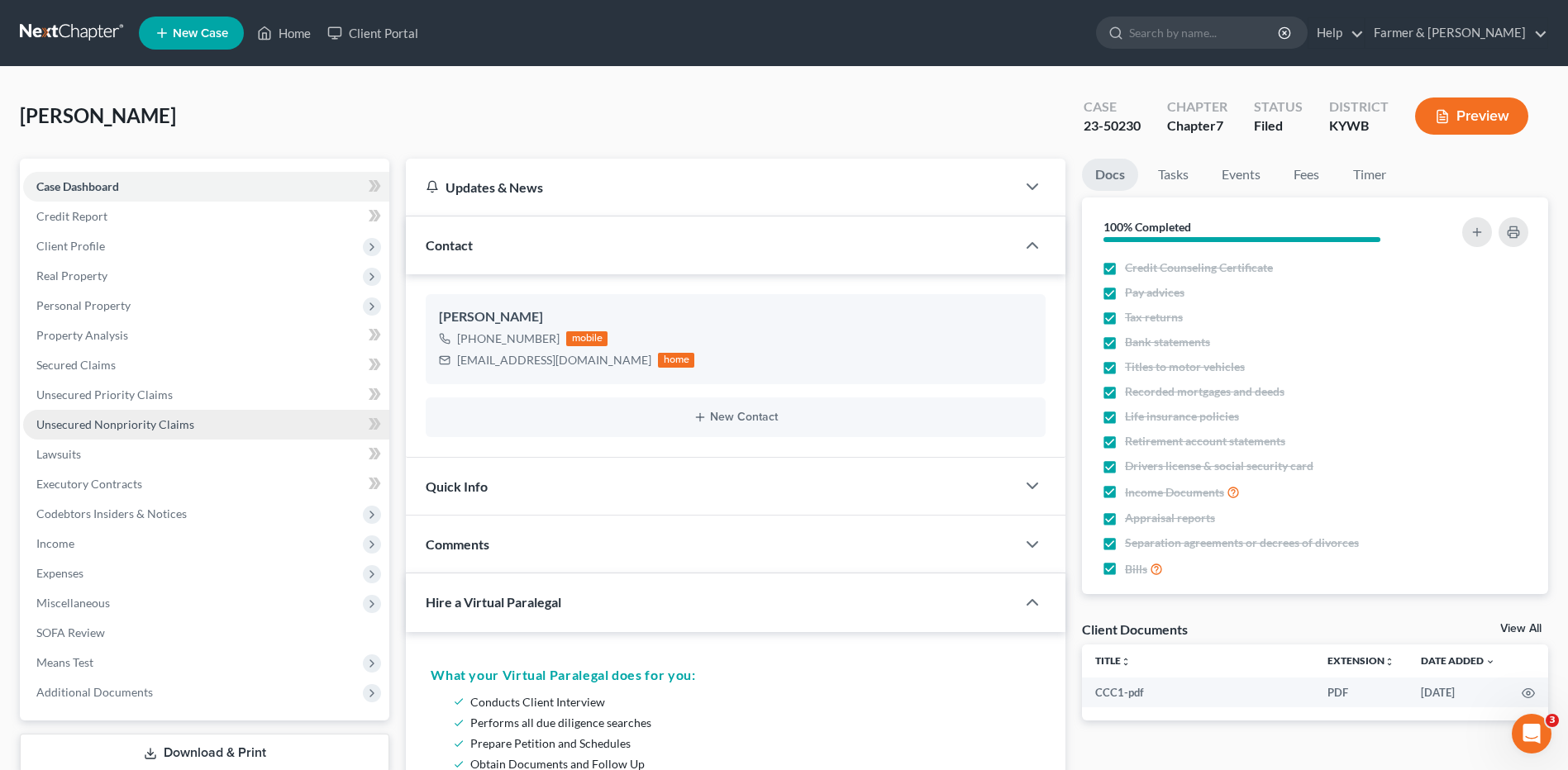
click at [128, 414] on link "Unsecured Nonpriority Claims" at bounding box center [206, 425] width 366 height 30
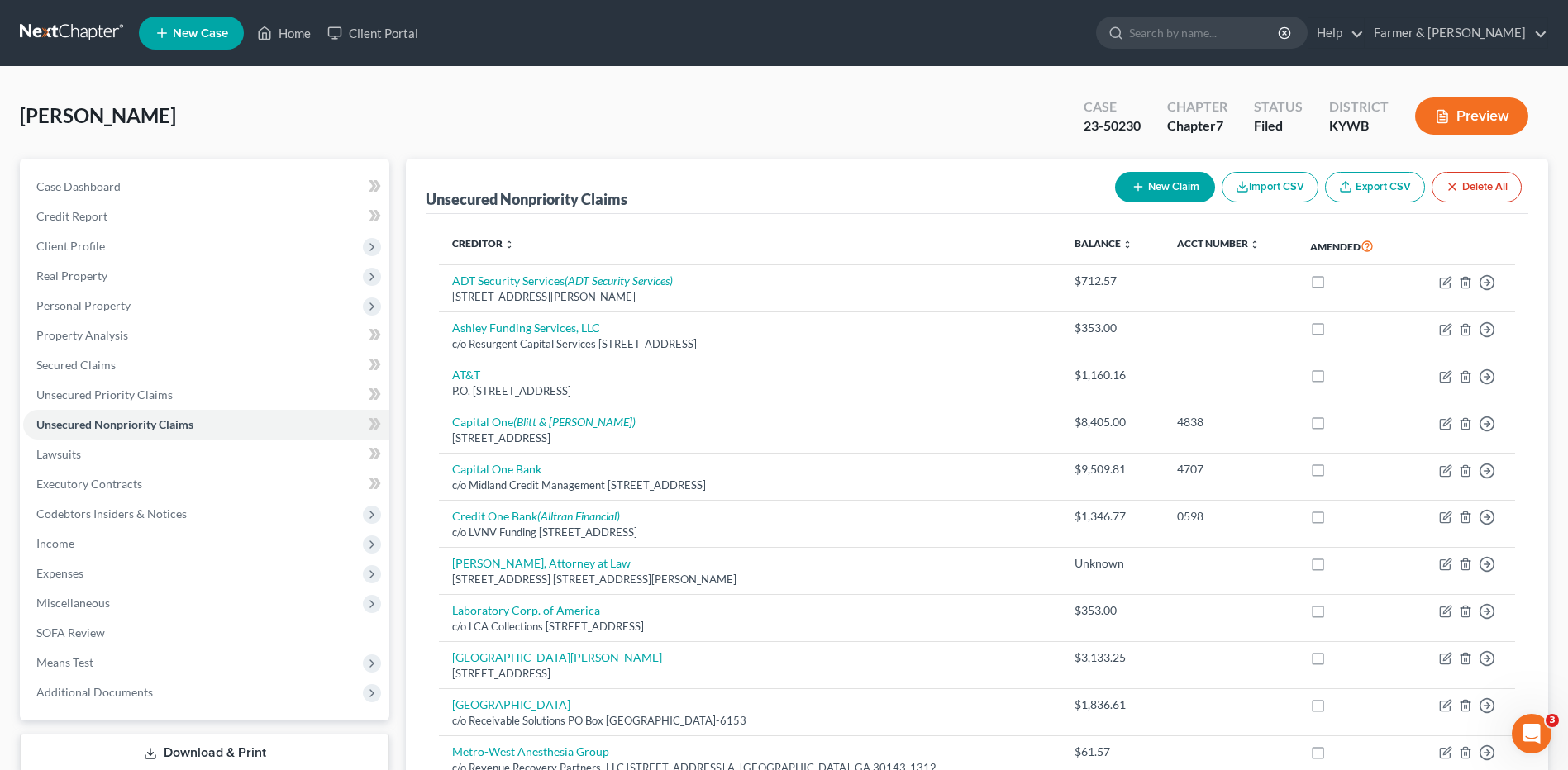
click at [83, 27] on link at bounding box center [72, 33] width 106 height 30
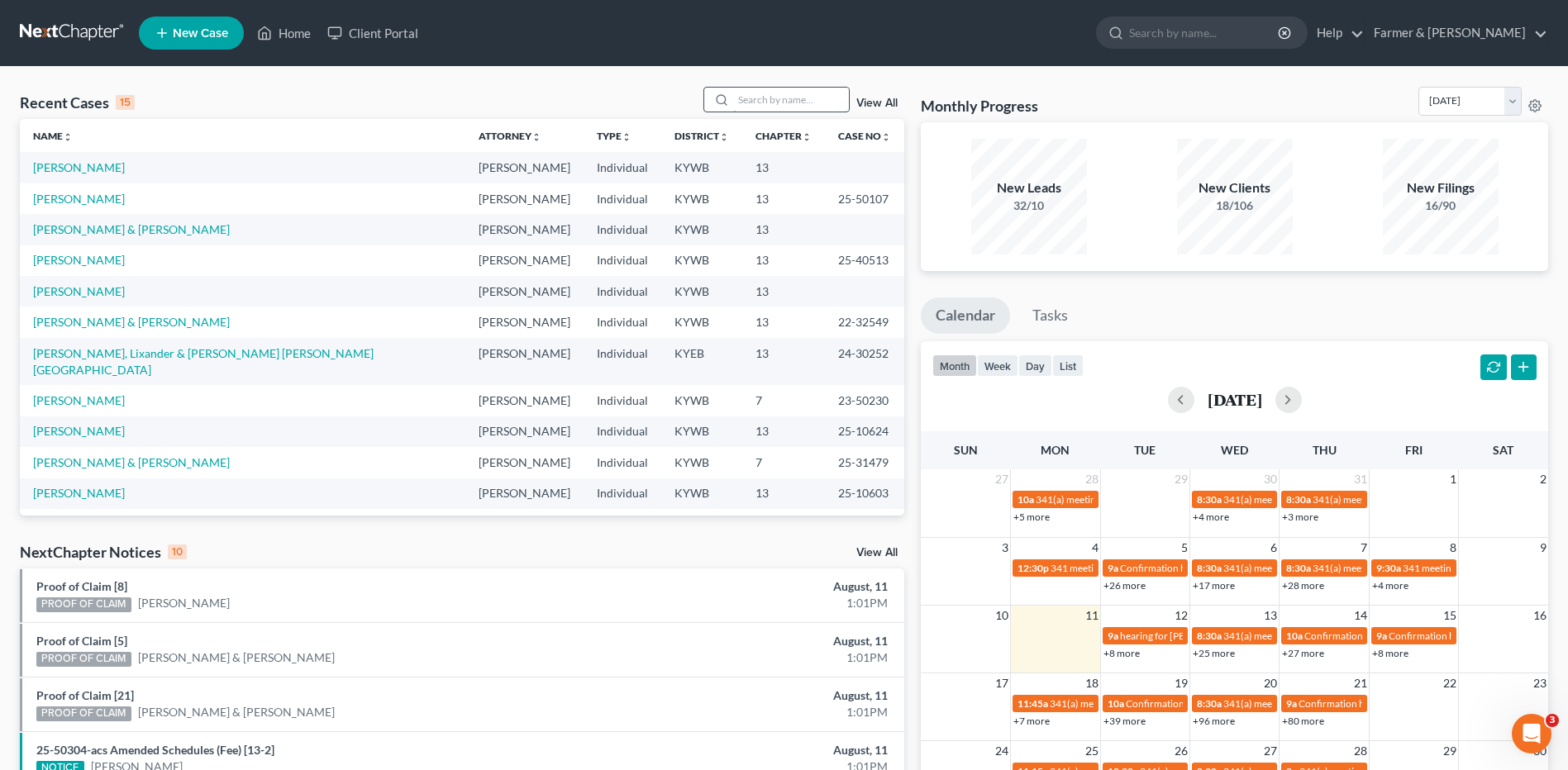
click at [824, 100] on input "search" at bounding box center [790, 99] width 116 height 24
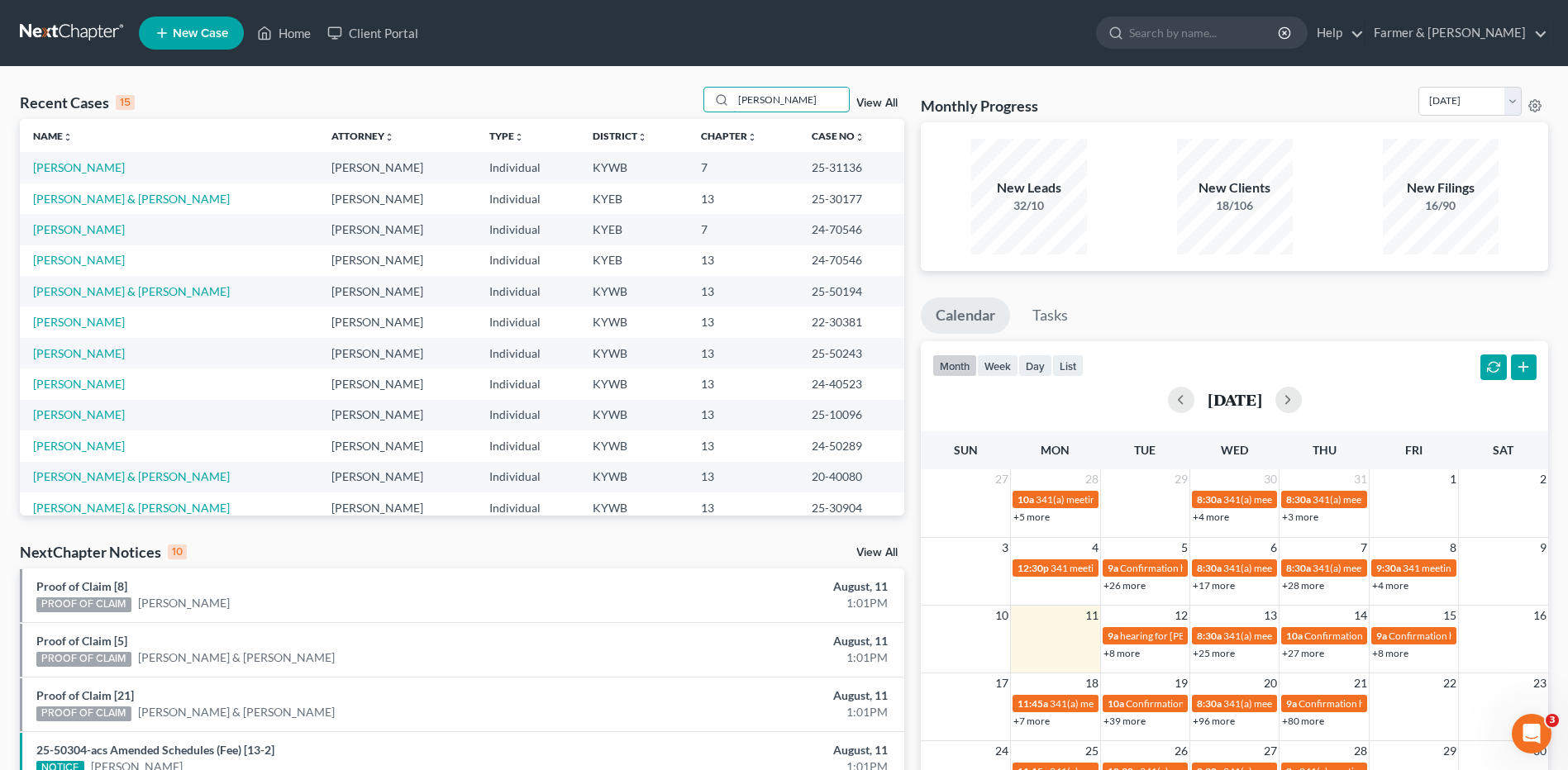
type input "[PERSON_NAME]"
click at [99, 172] on link "[PERSON_NAME]" at bounding box center [79, 167] width 91 height 14
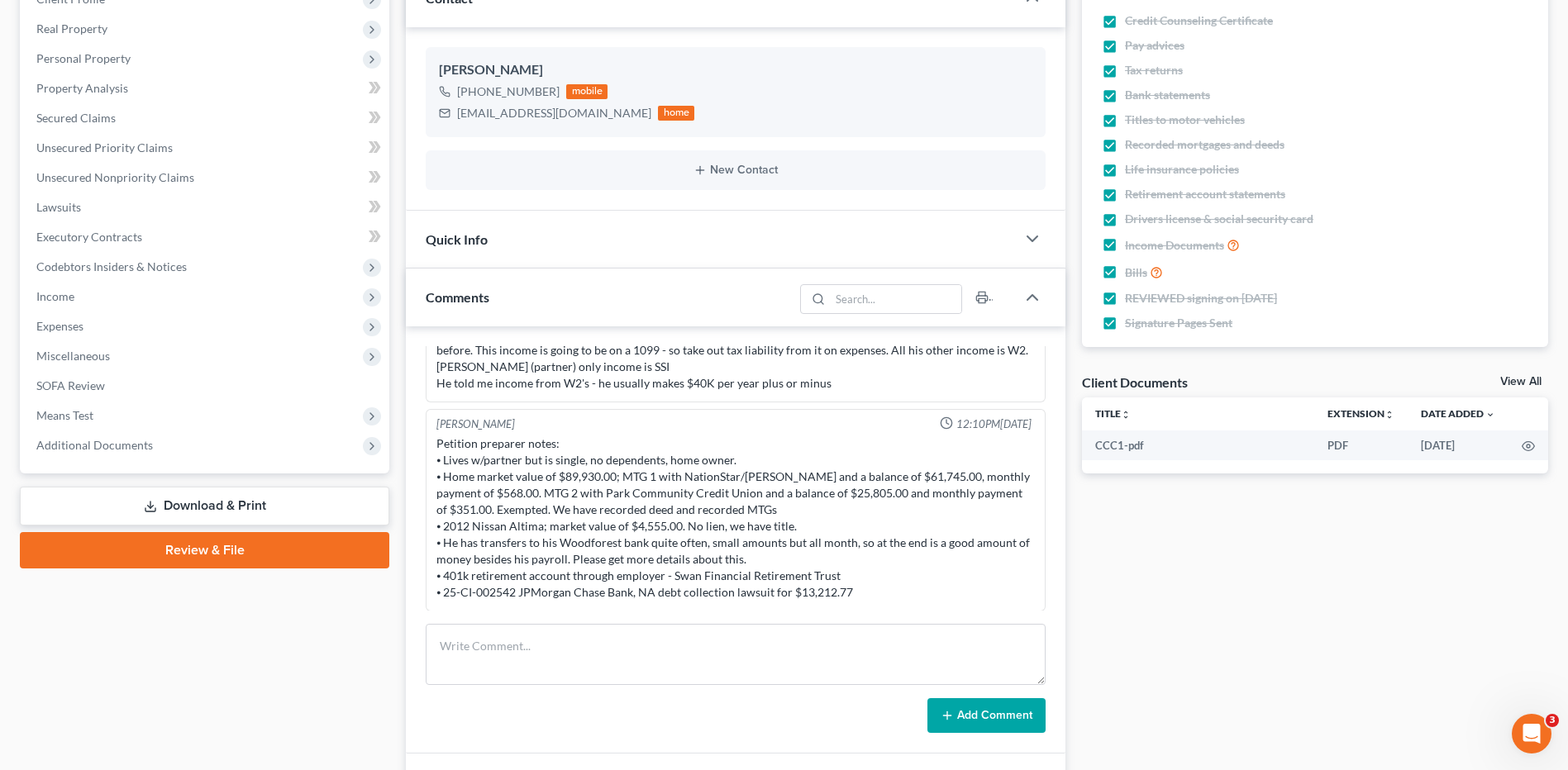
scroll to position [248, 0]
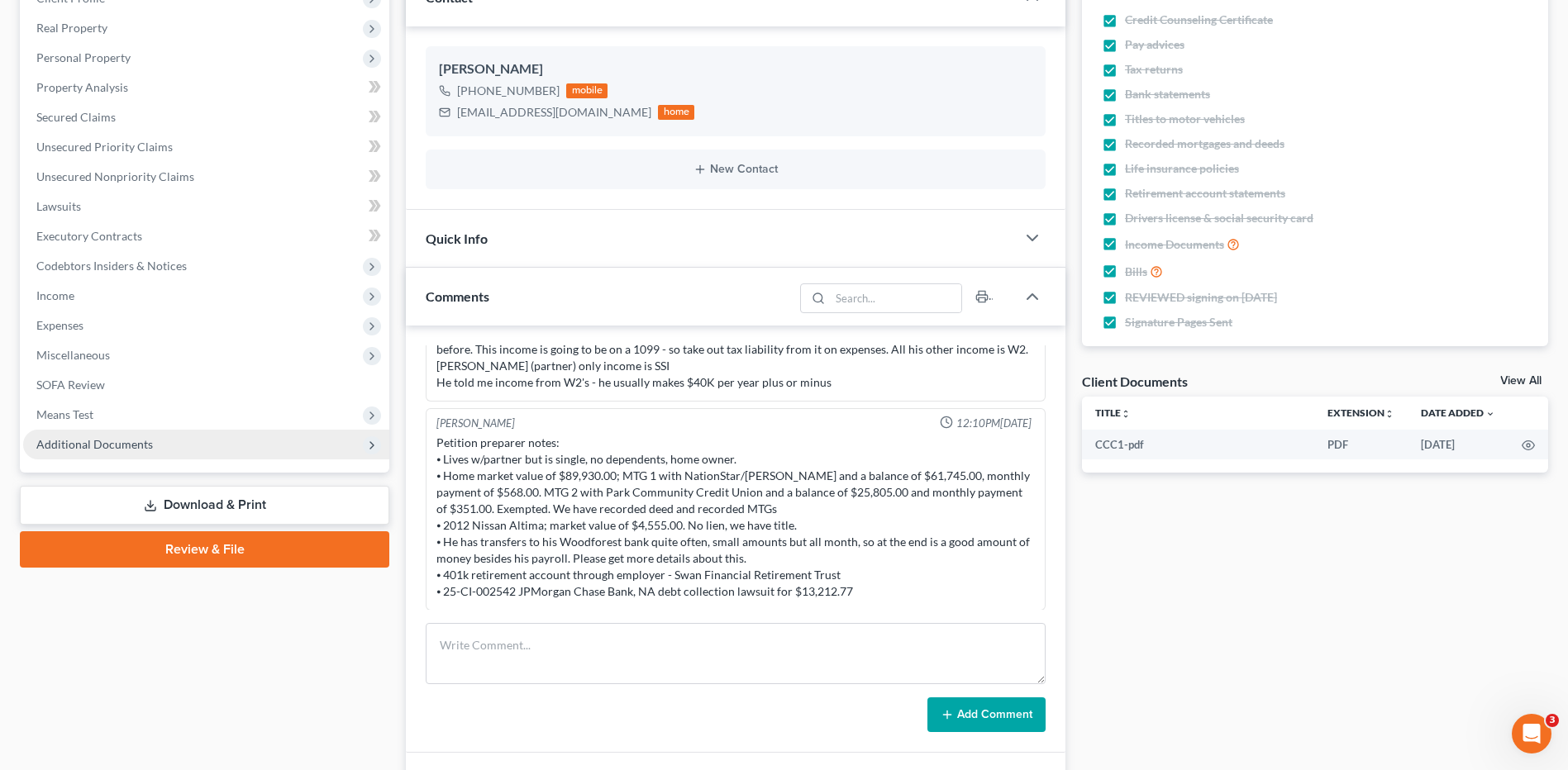
click at [124, 449] on span "Additional Documents" at bounding box center [94, 444] width 117 height 14
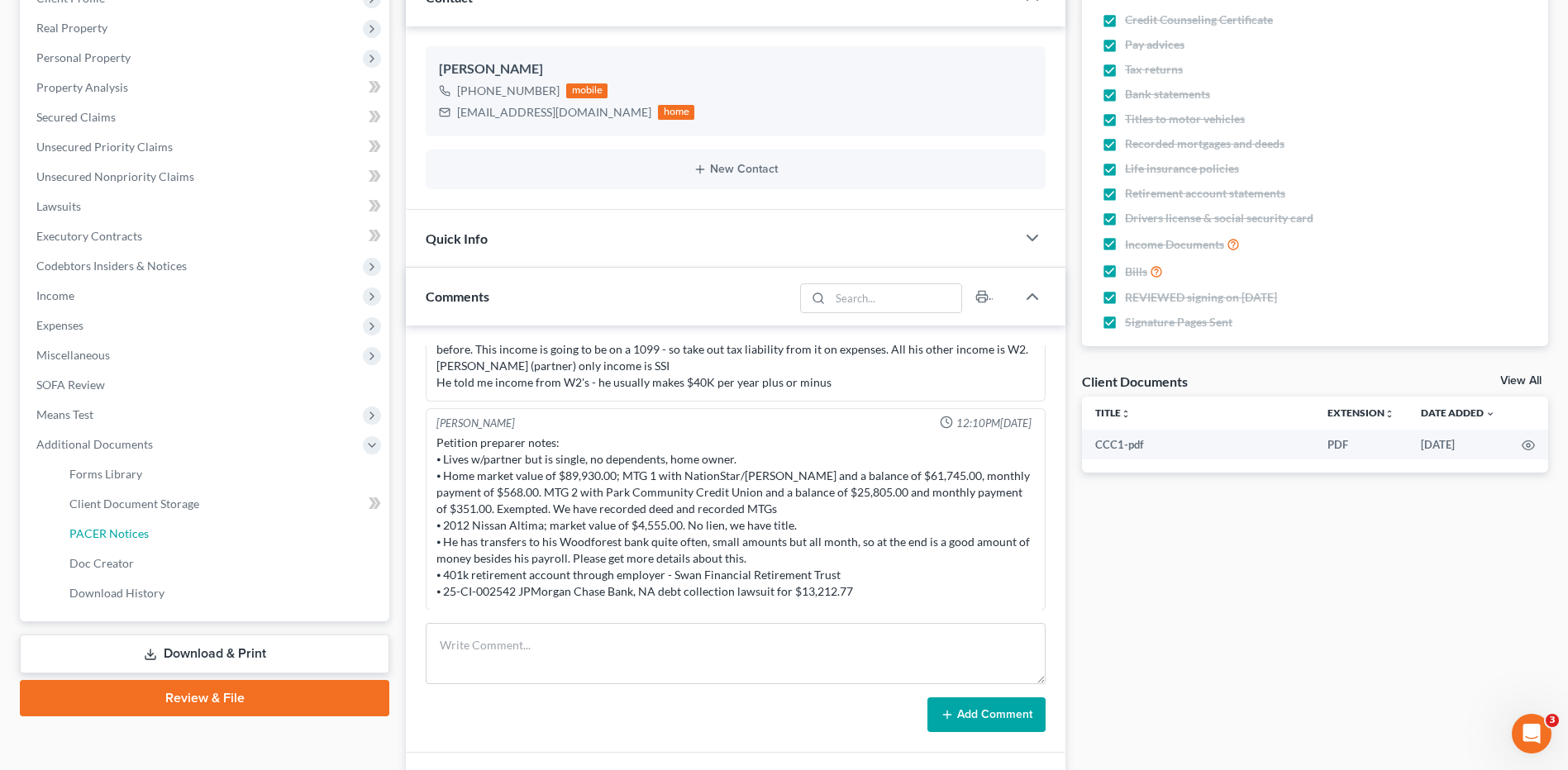
click at [141, 527] on span "PACER Notices" at bounding box center [109, 534] width 80 height 14
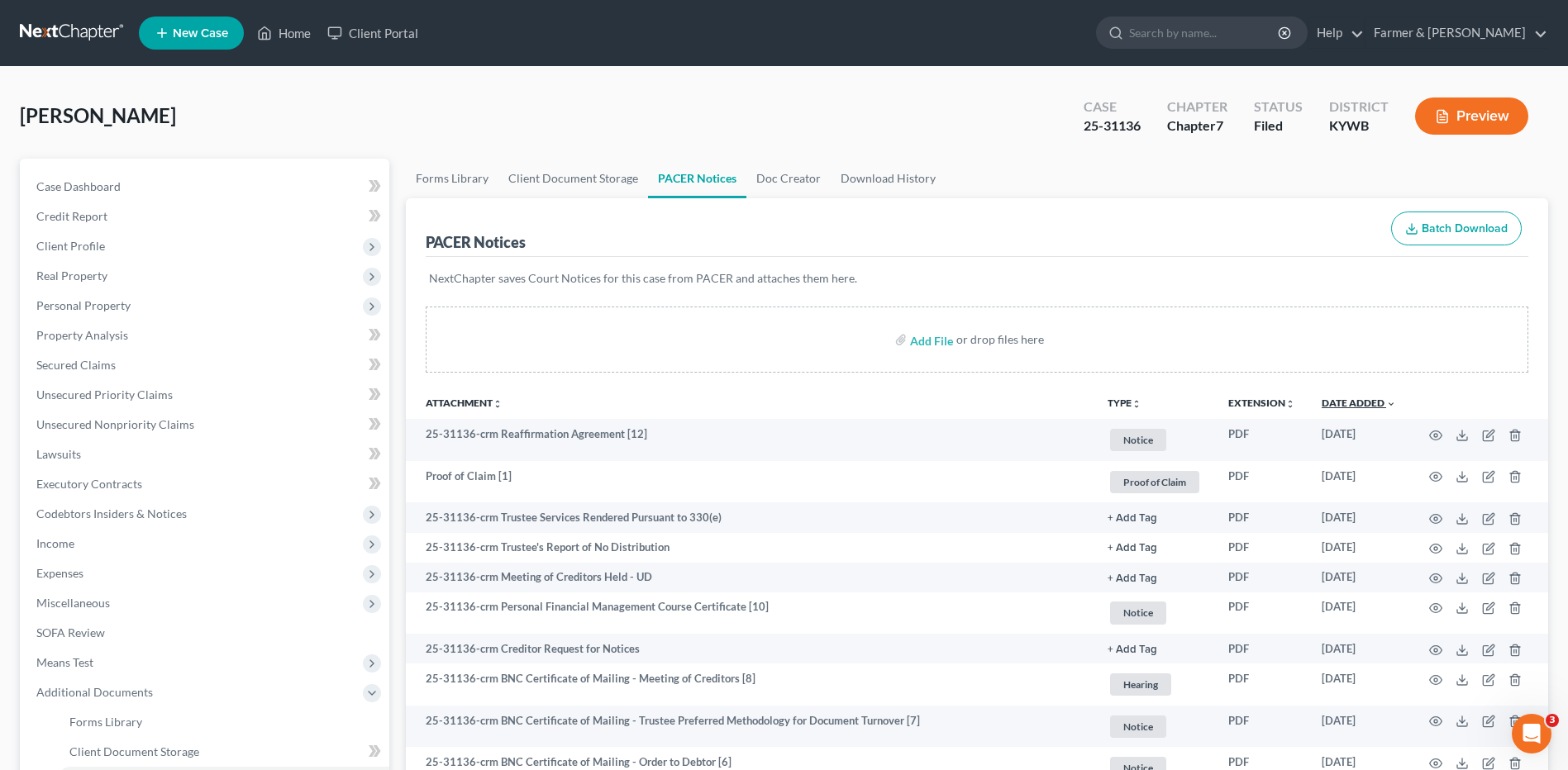
click at [1363, 400] on link "Date Added unfold_more expand_more expand_less" at bounding box center [1358, 402] width 75 height 13
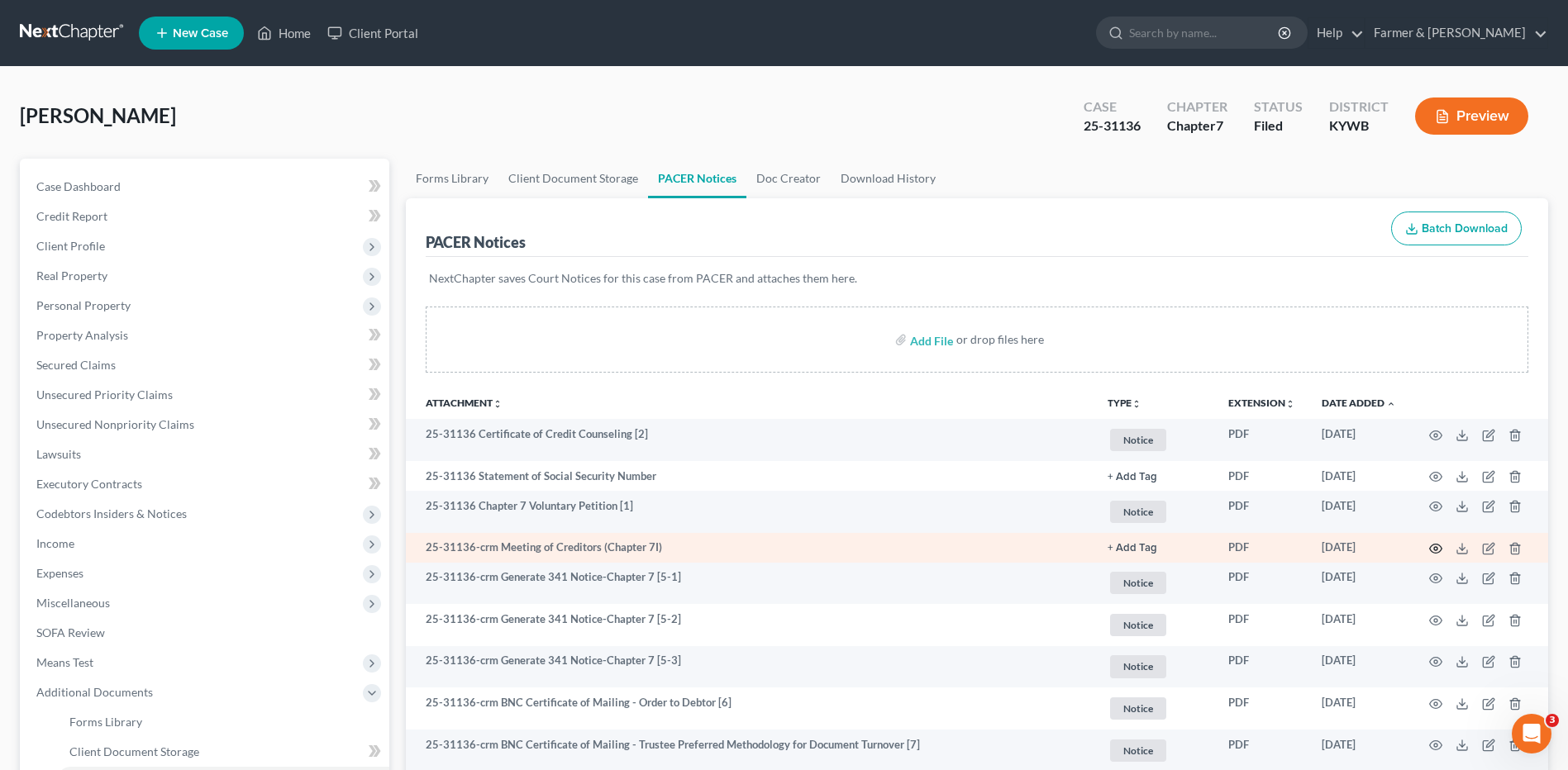
click at [1437, 549] on circle "button" at bounding box center [1435, 548] width 3 height 3
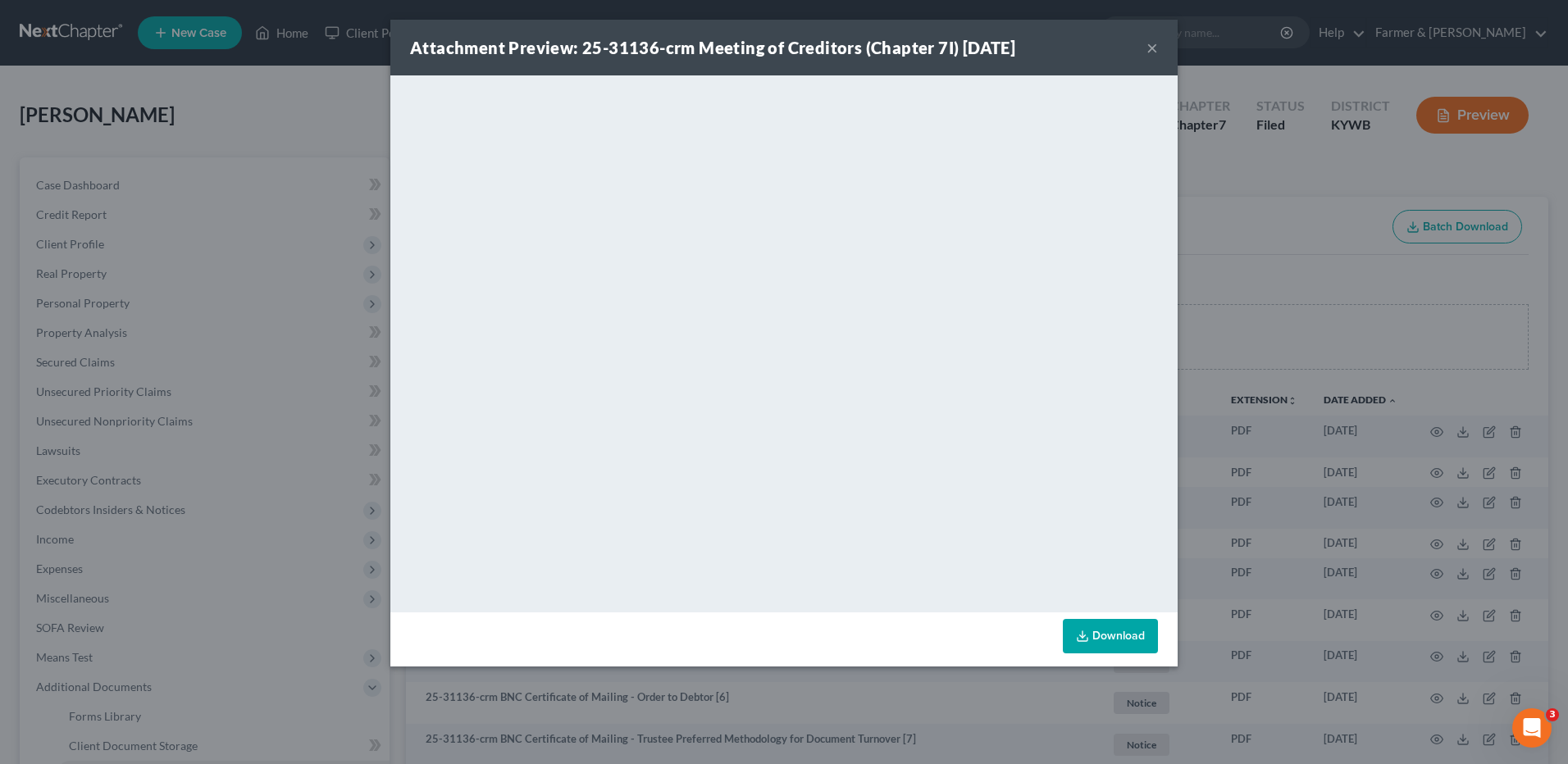
drag, startPoint x: 1153, startPoint y: 46, endPoint x: 1007, endPoint y: 82, distance: 150.4
click at [1153, 46] on button "×" at bounding box center [1152, 47] width 12 height 19
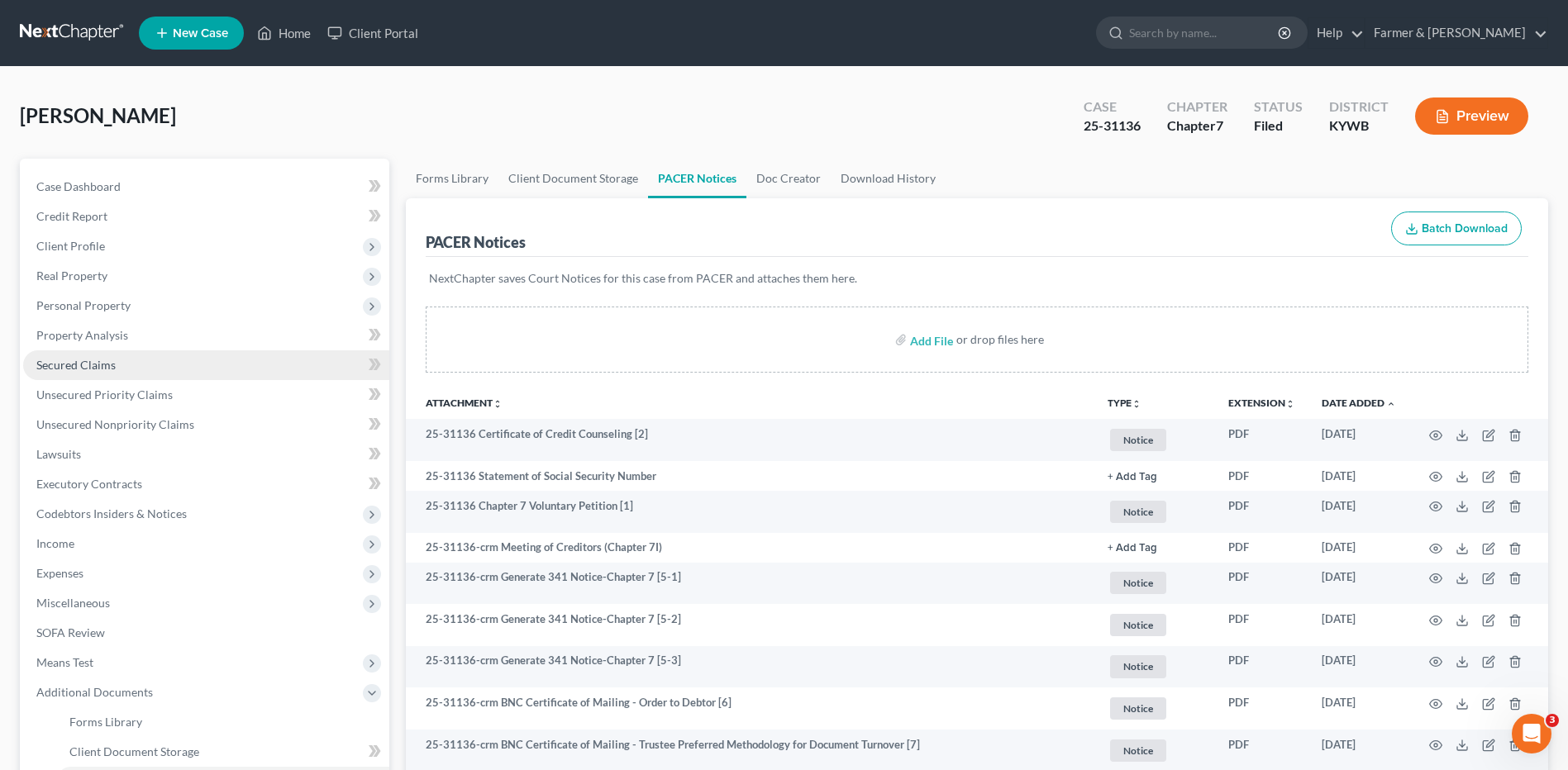
click at [139, 356] on link "Secured Claims" at bounding box center [206, 365] width 366 height 30
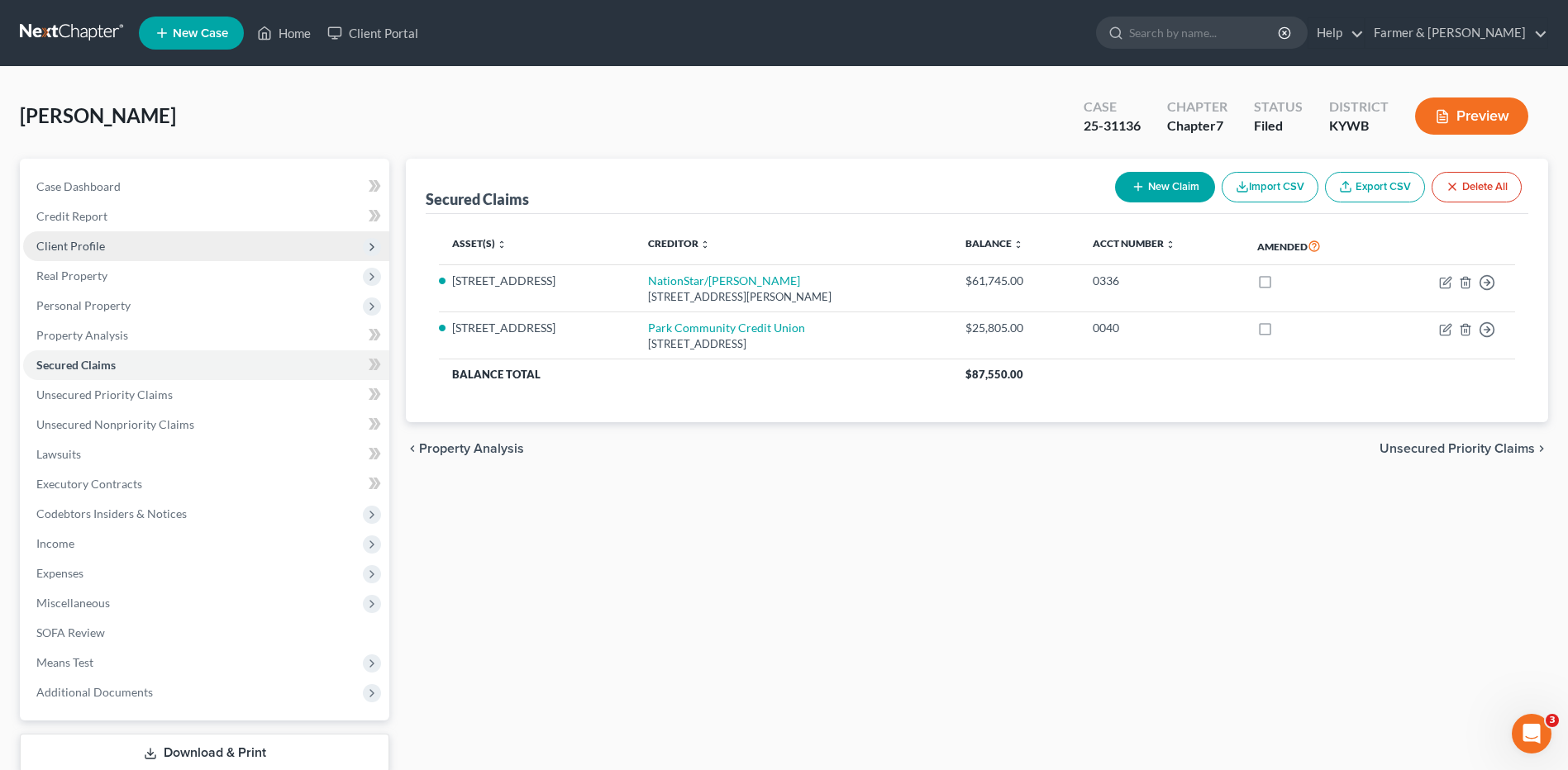
click at [131, 236] on span "Client Profile" at bounding box center [206, 246] width 366 height 30
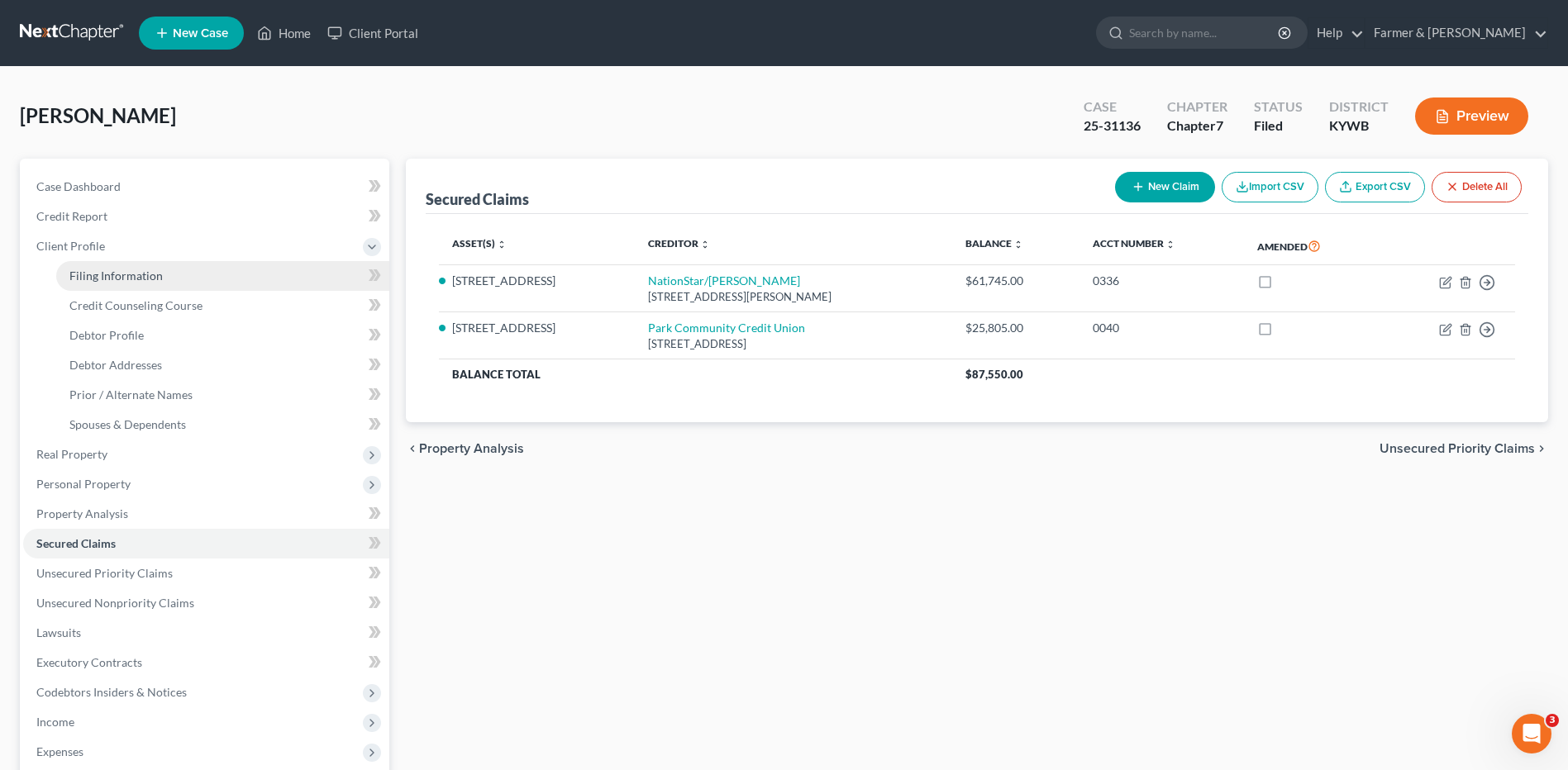
click at [136, 266] on link "Filing Information" at bounding box center [223, 276] width 333 height 30
select select "1"
select select "0"
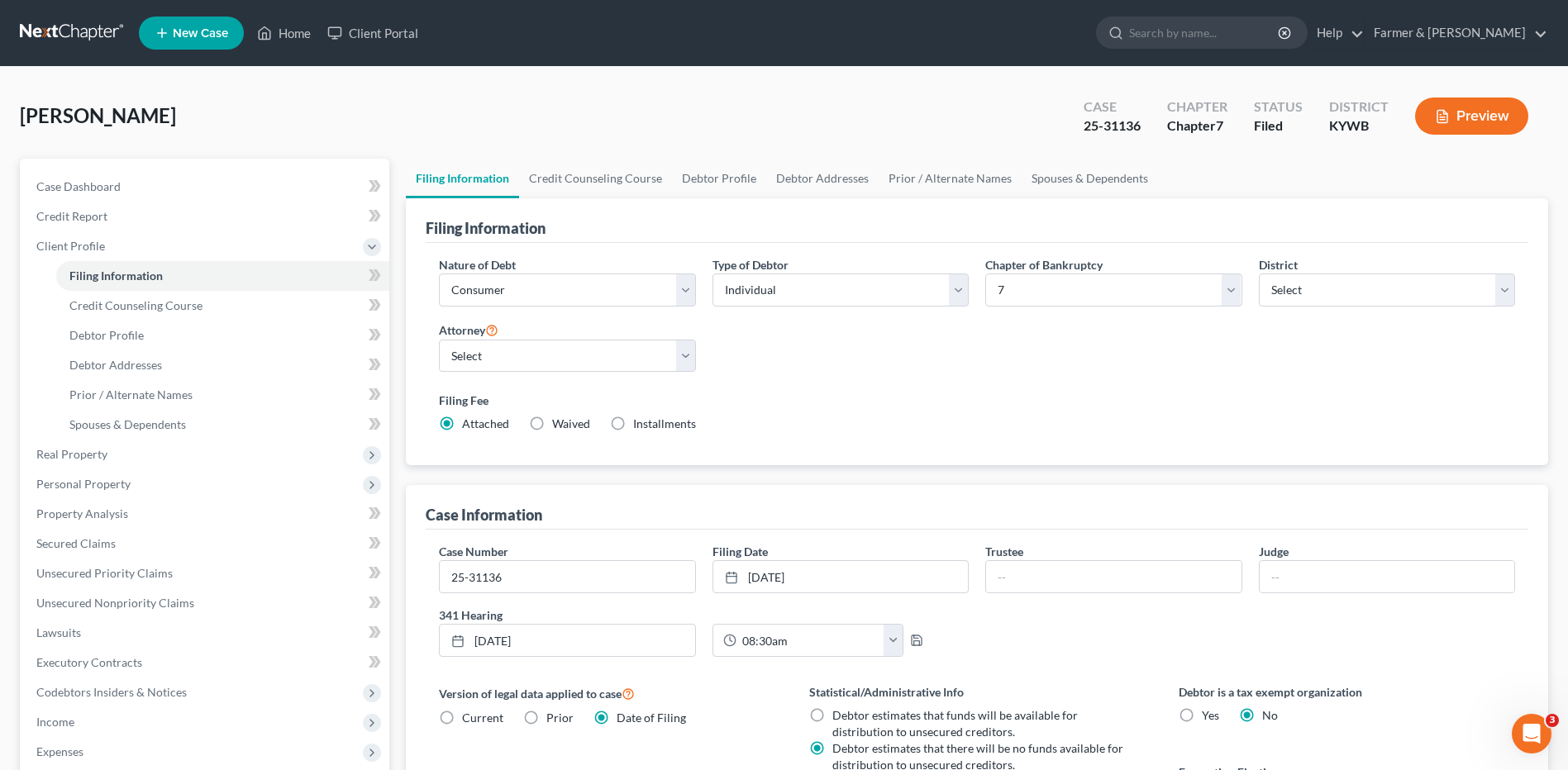
click at [59, 23] on link at bounding box center [72, 33] width 106 height 30
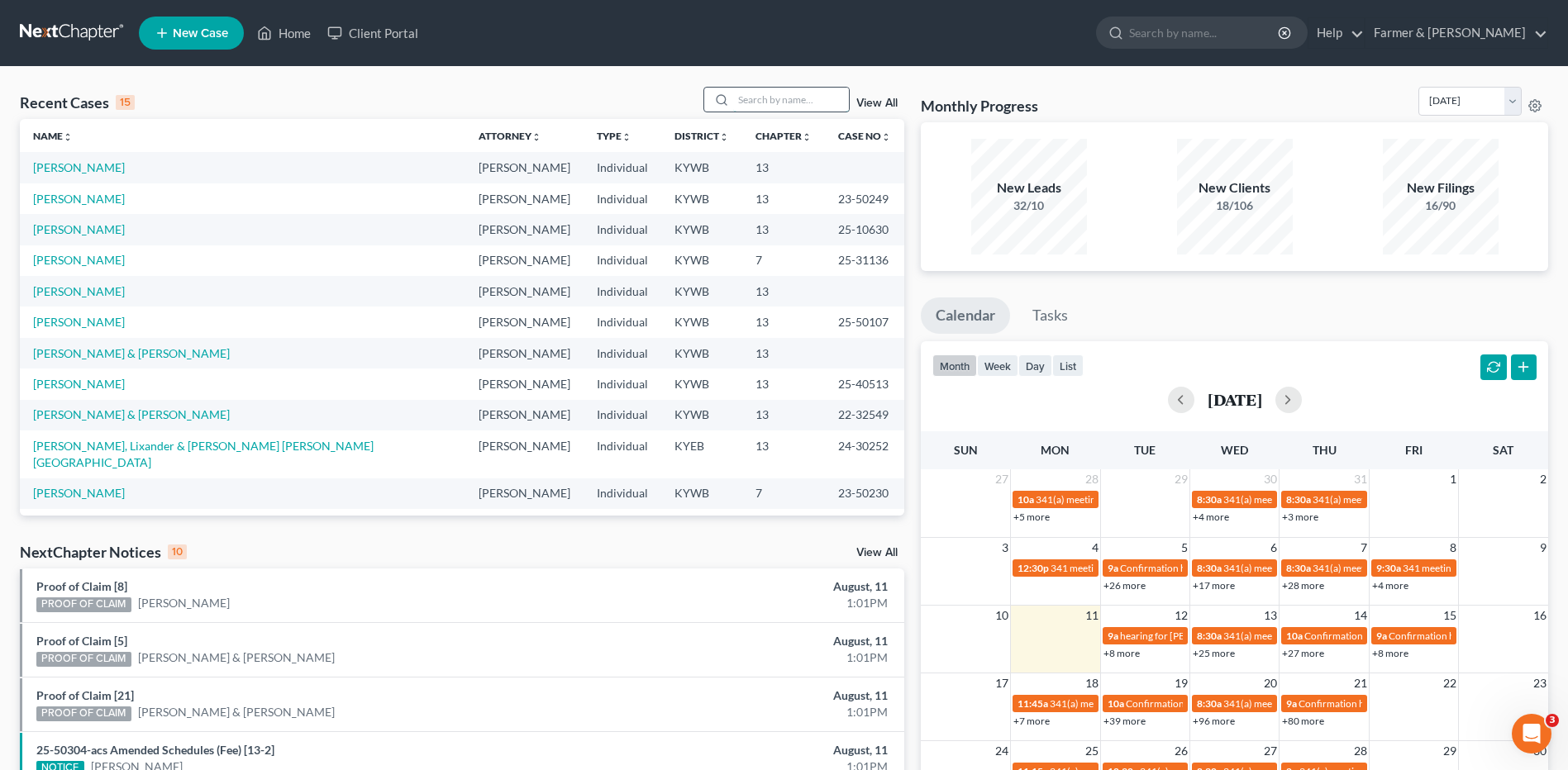
click at [764, 92] on input "search" at bounding box center [790, 99] width 116 height 24
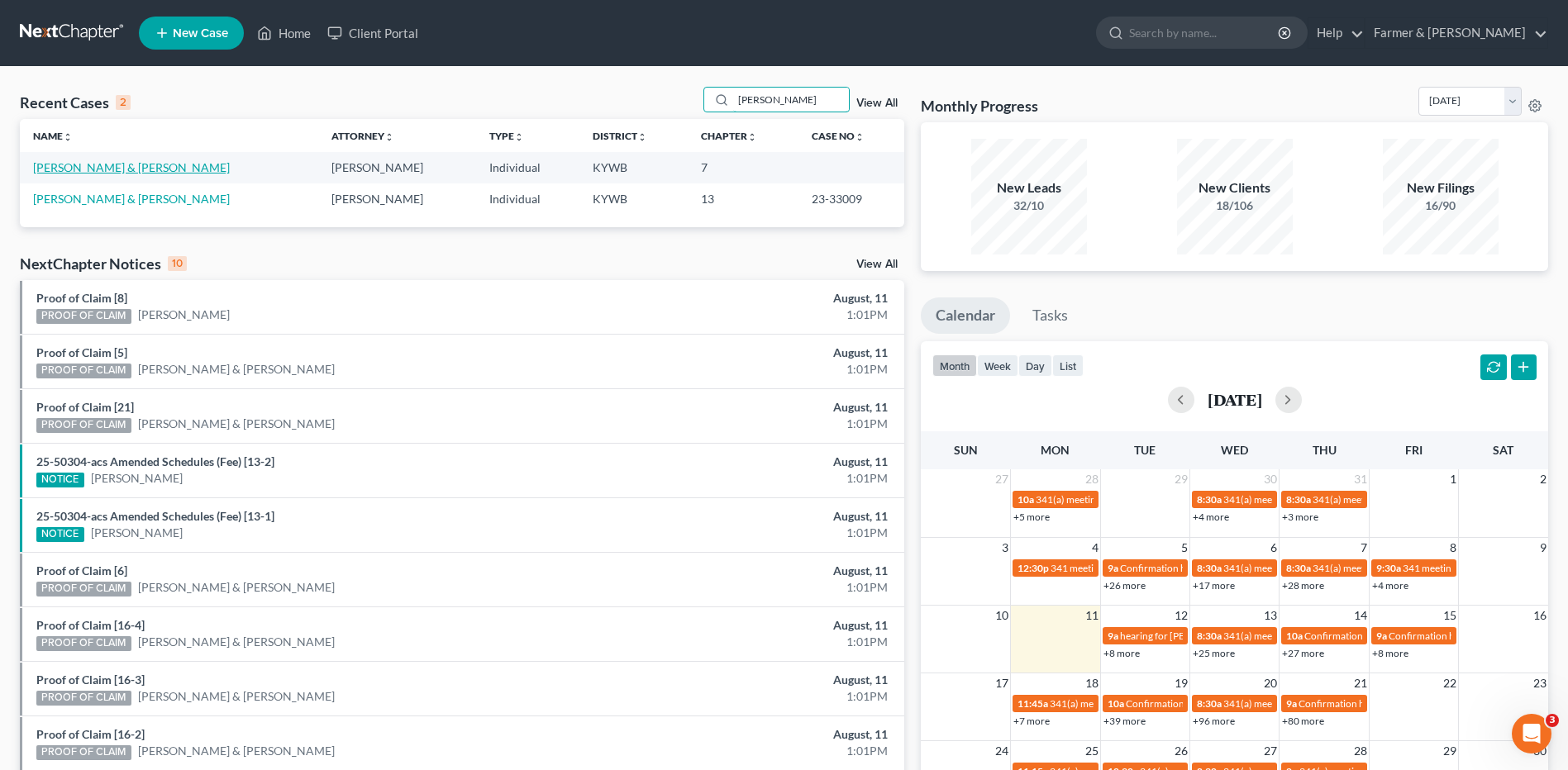
type input "[PERSON_NAME]"
click at [155, 174] on link "[PERSON_NAME] & [PERSON_NAME]" at bounding box center [131, 167] width 196 height 14
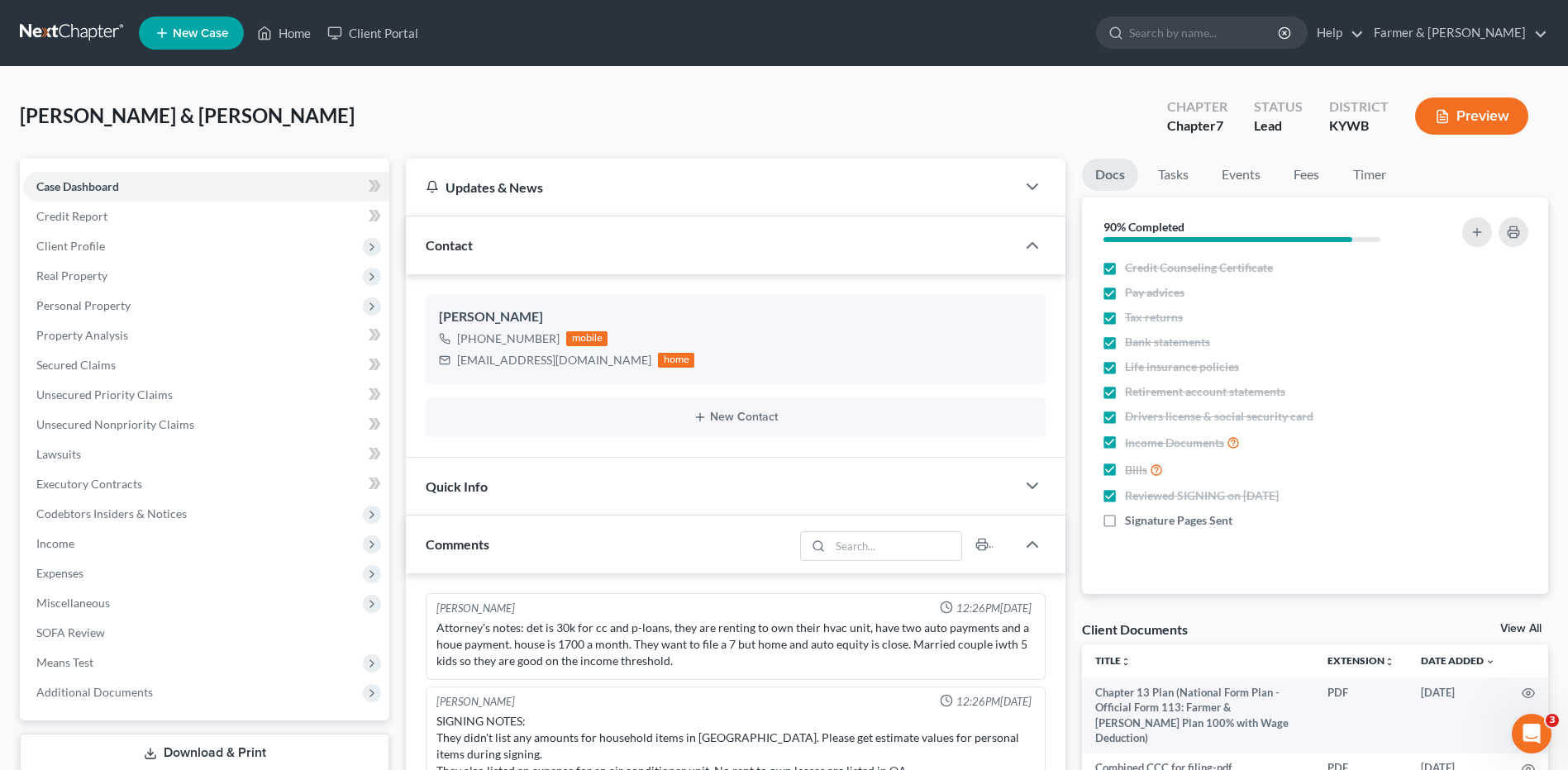
scroll to position [174, 0]
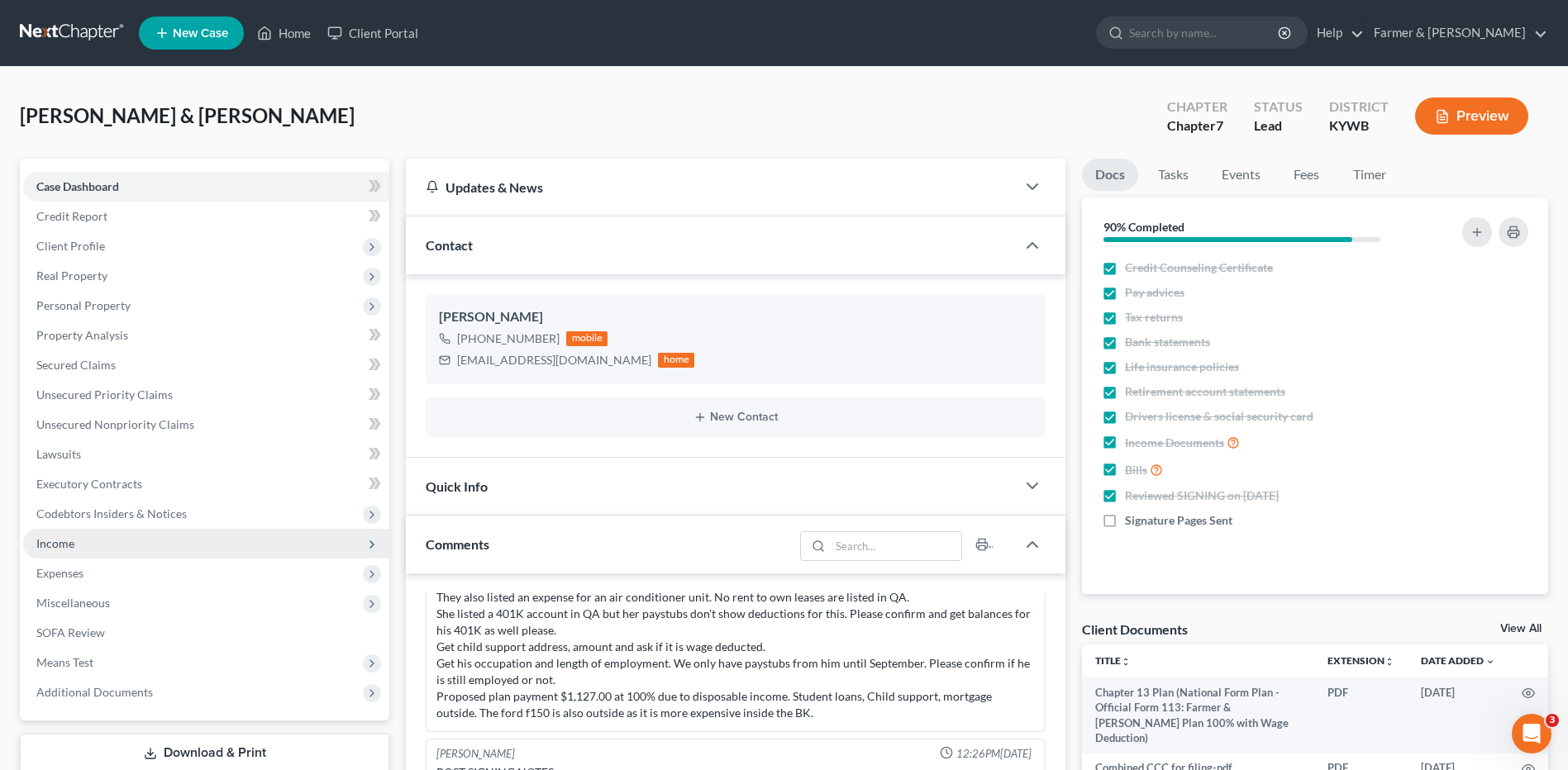
drag, startPoint x: 108, startPoint y: 533, endPoint x: 106, endPoint y: 542, distance: 9.2
click at [108, 533] on span "Income" at bounding box center [206, 543] width 366 height 30
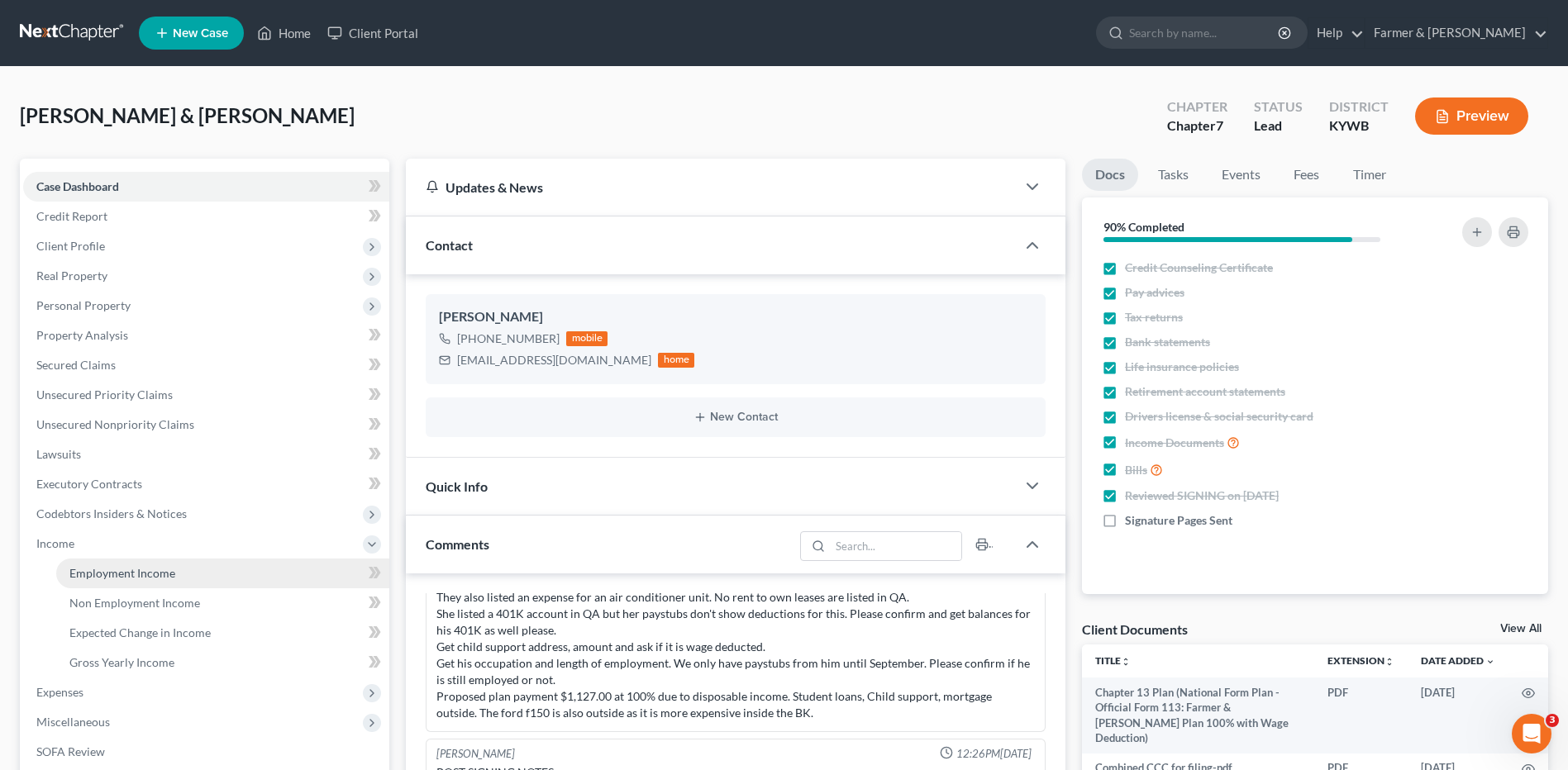
click at [116, 571] on span "Employment Income" at bounding box center [122, 573] width 106 height 14
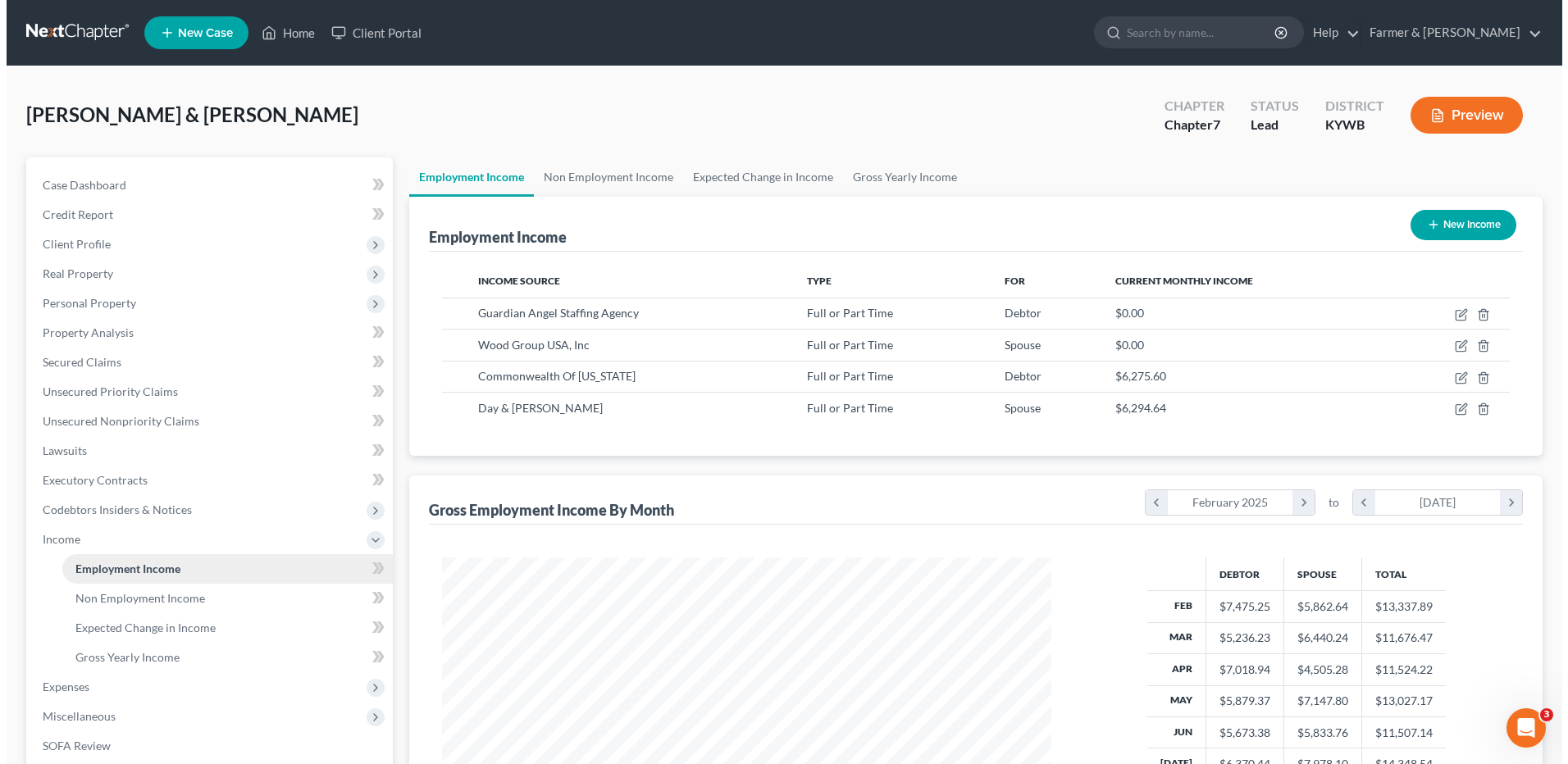
scroll to position [304, 642]
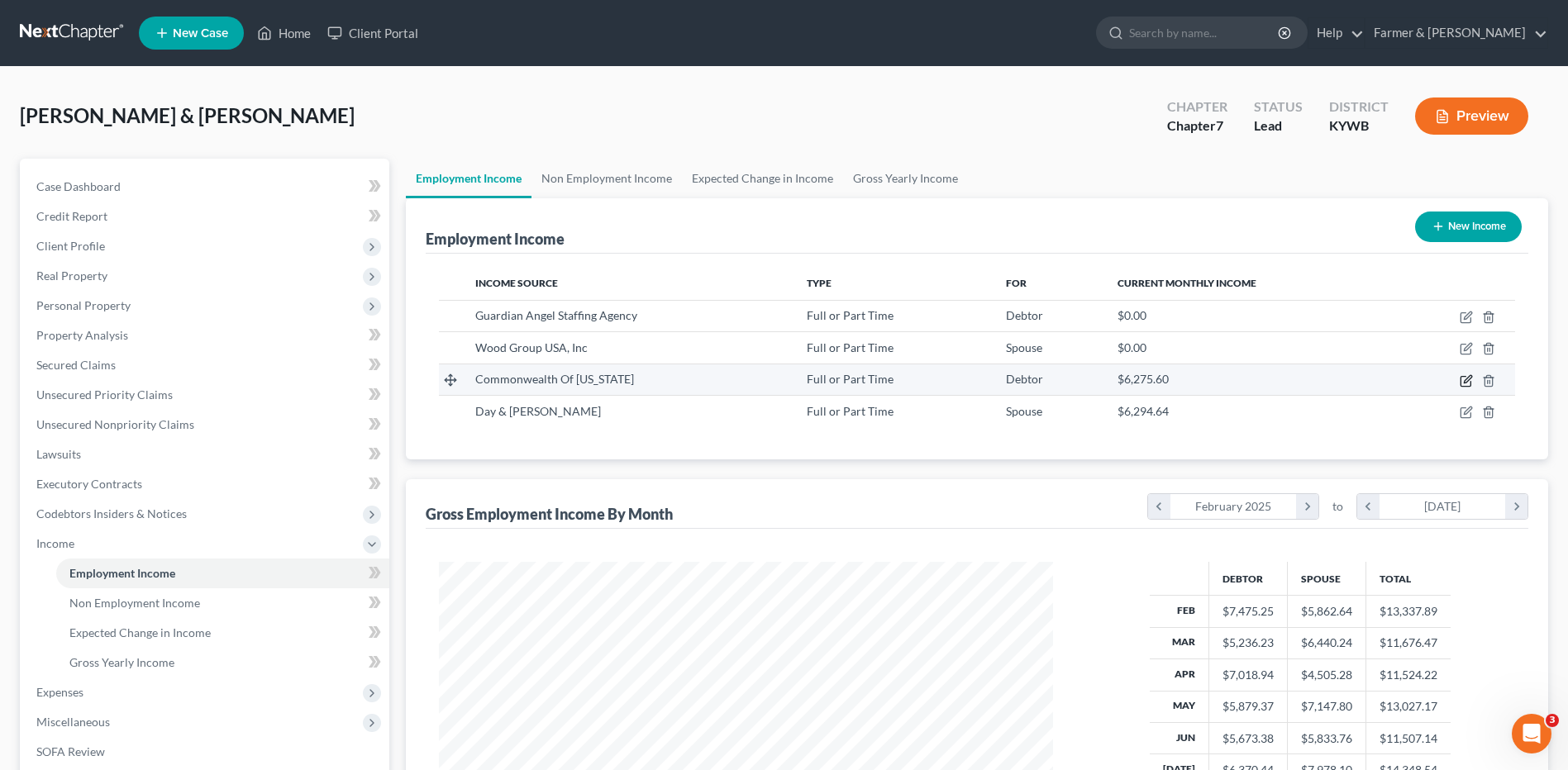
click at [1468, 386] on icon "button" at bounding box center [1465, 381] width 10 height 10
select select "0"
select select "18"
select select "2"
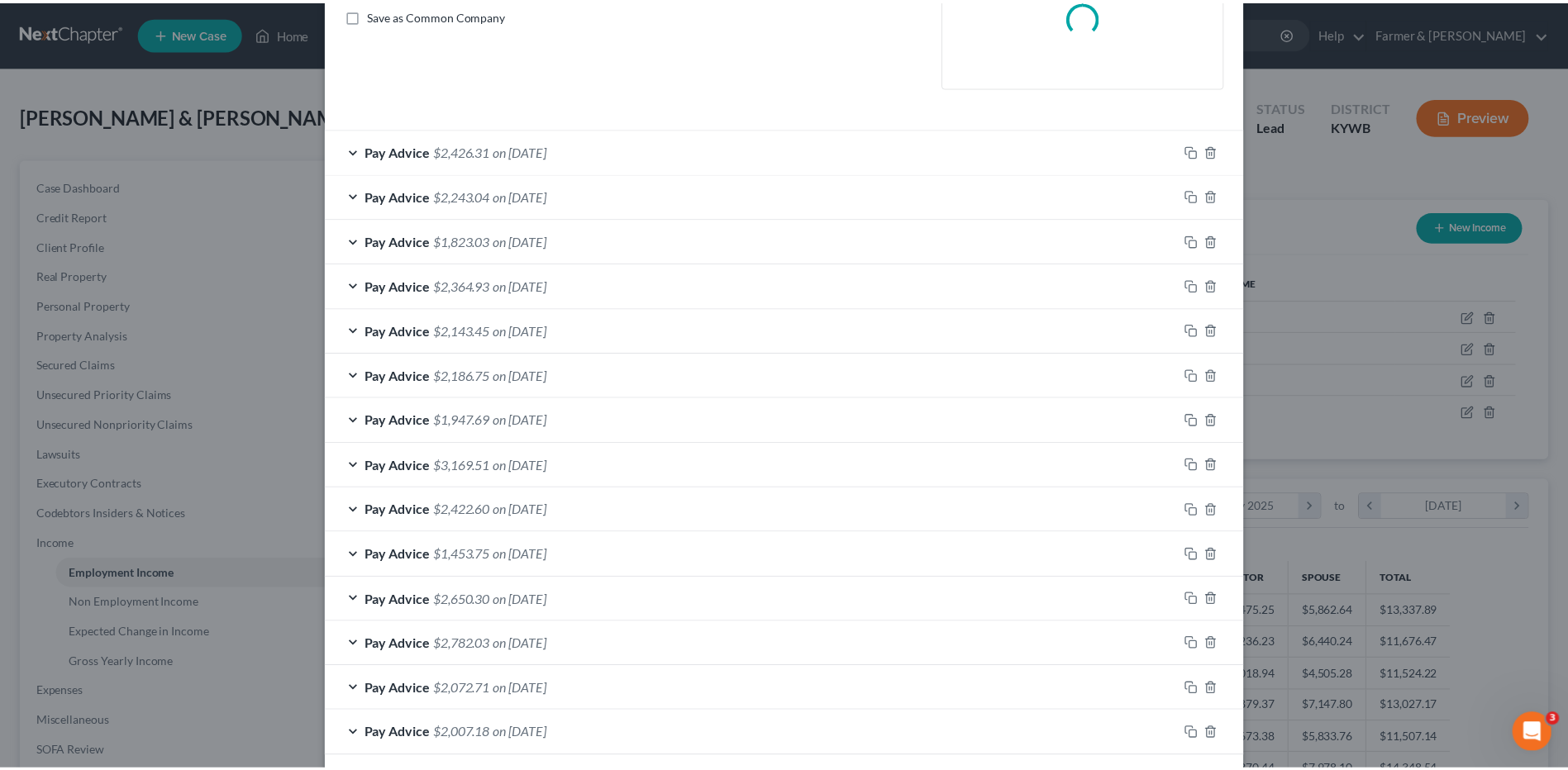
scroll to position [458, 0]
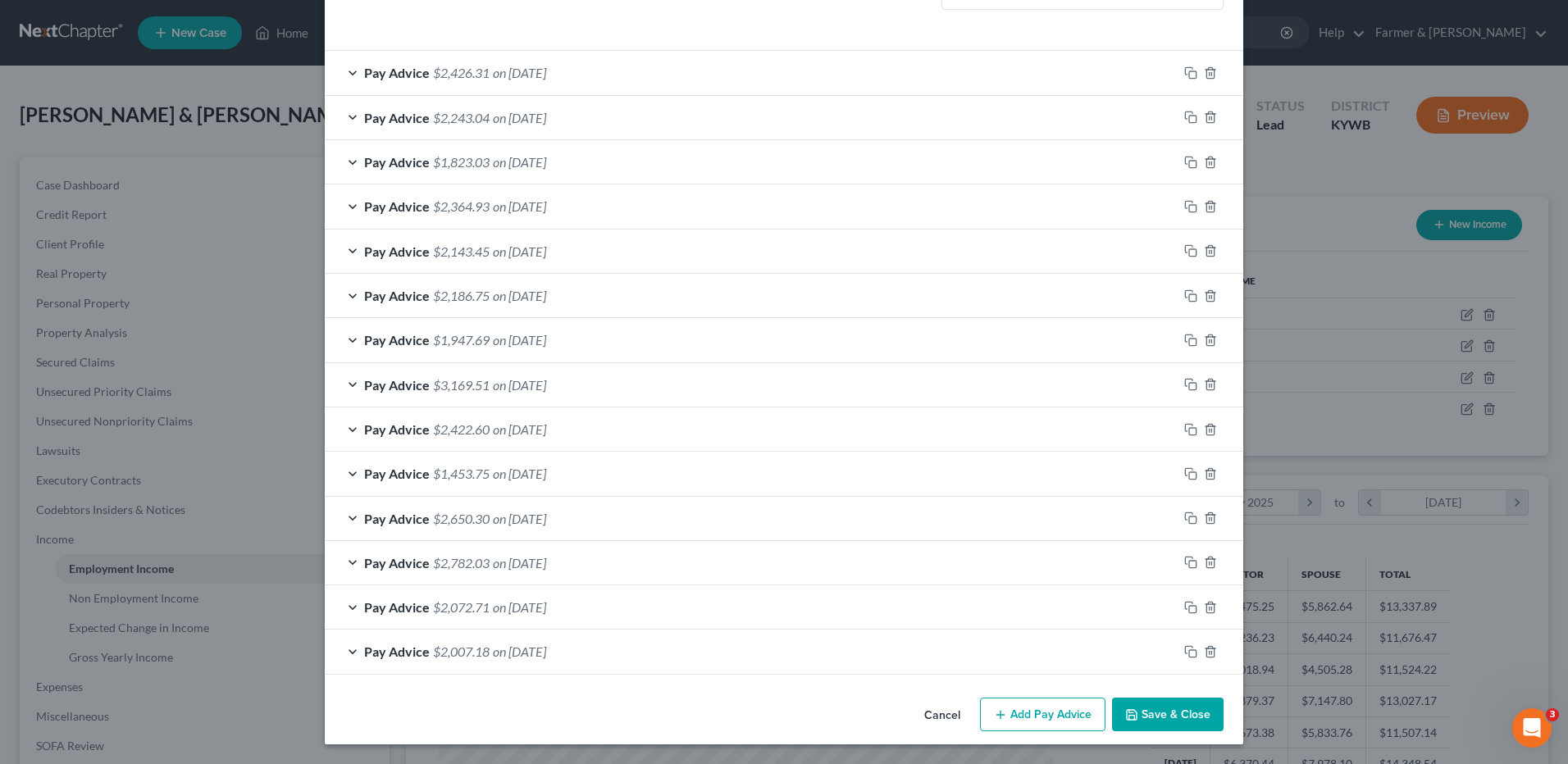
click at [929, 706] on button "Cancel" at bounding box center [942, 716] width 63 height 33
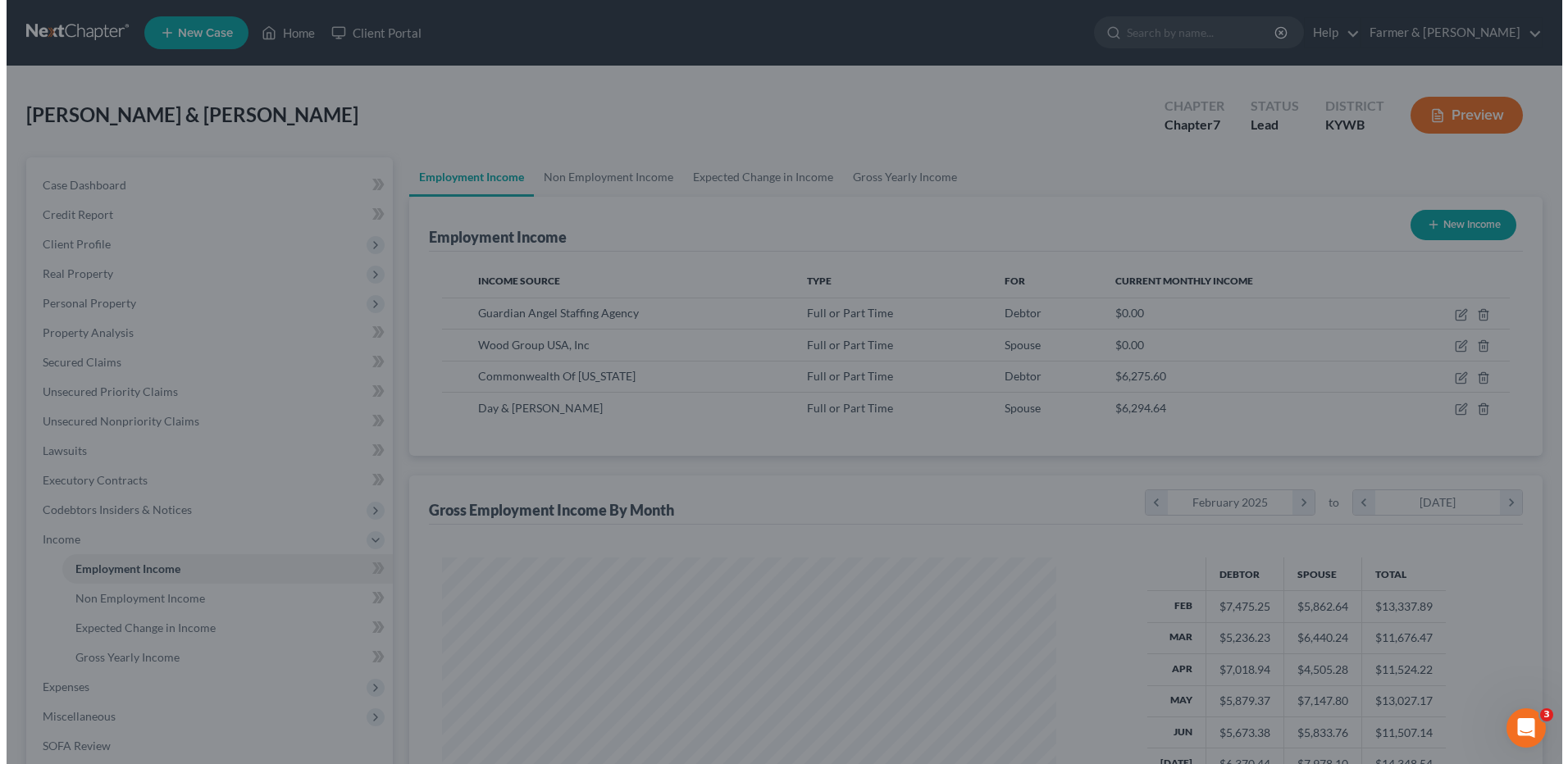
scroll to position [819744, 819641]
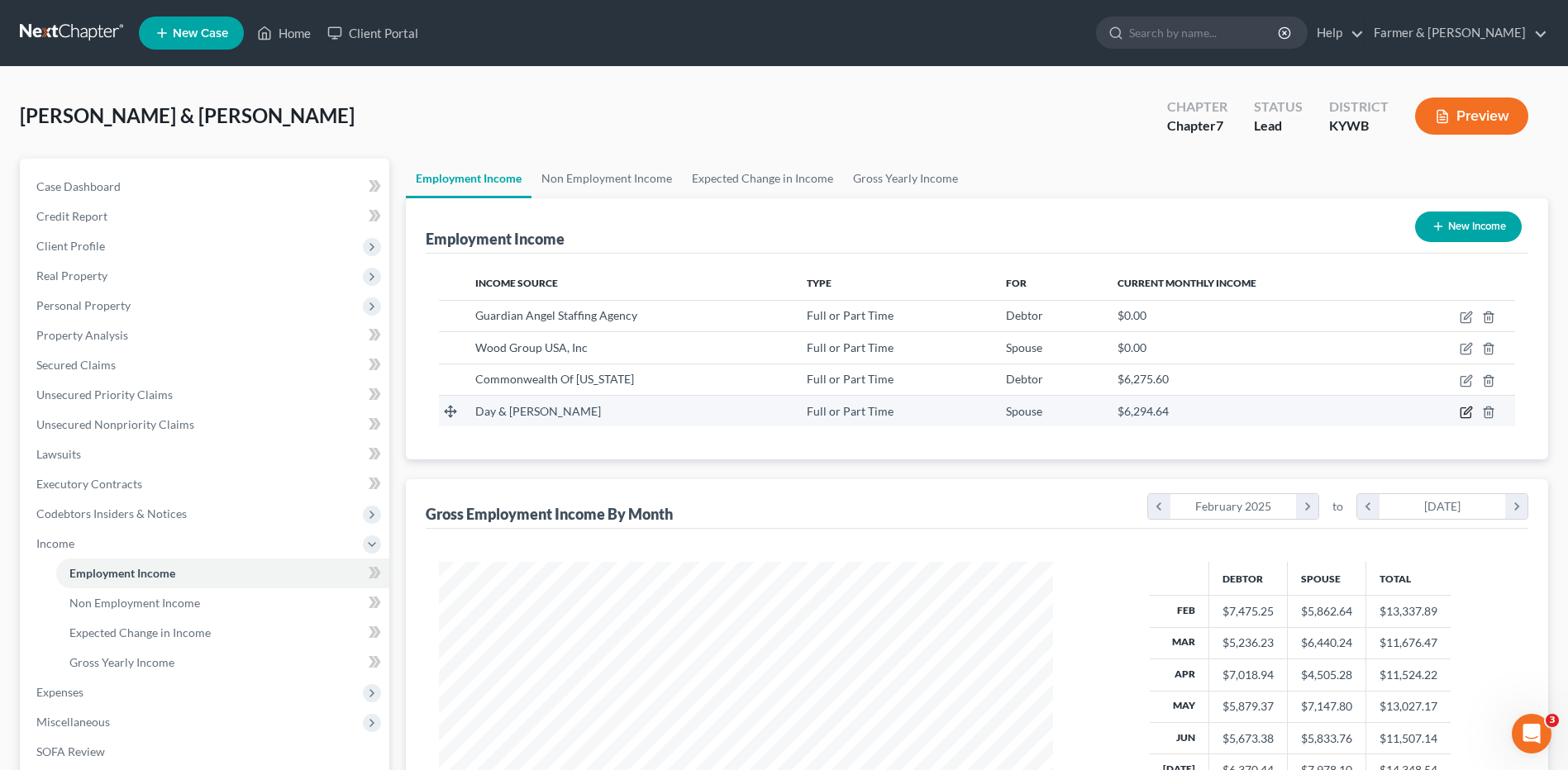
click at [1464, 413] on icon "button" at bounding box center [1468, 410] width 8 height 8
select select "0"
select select "18"
select select "3"
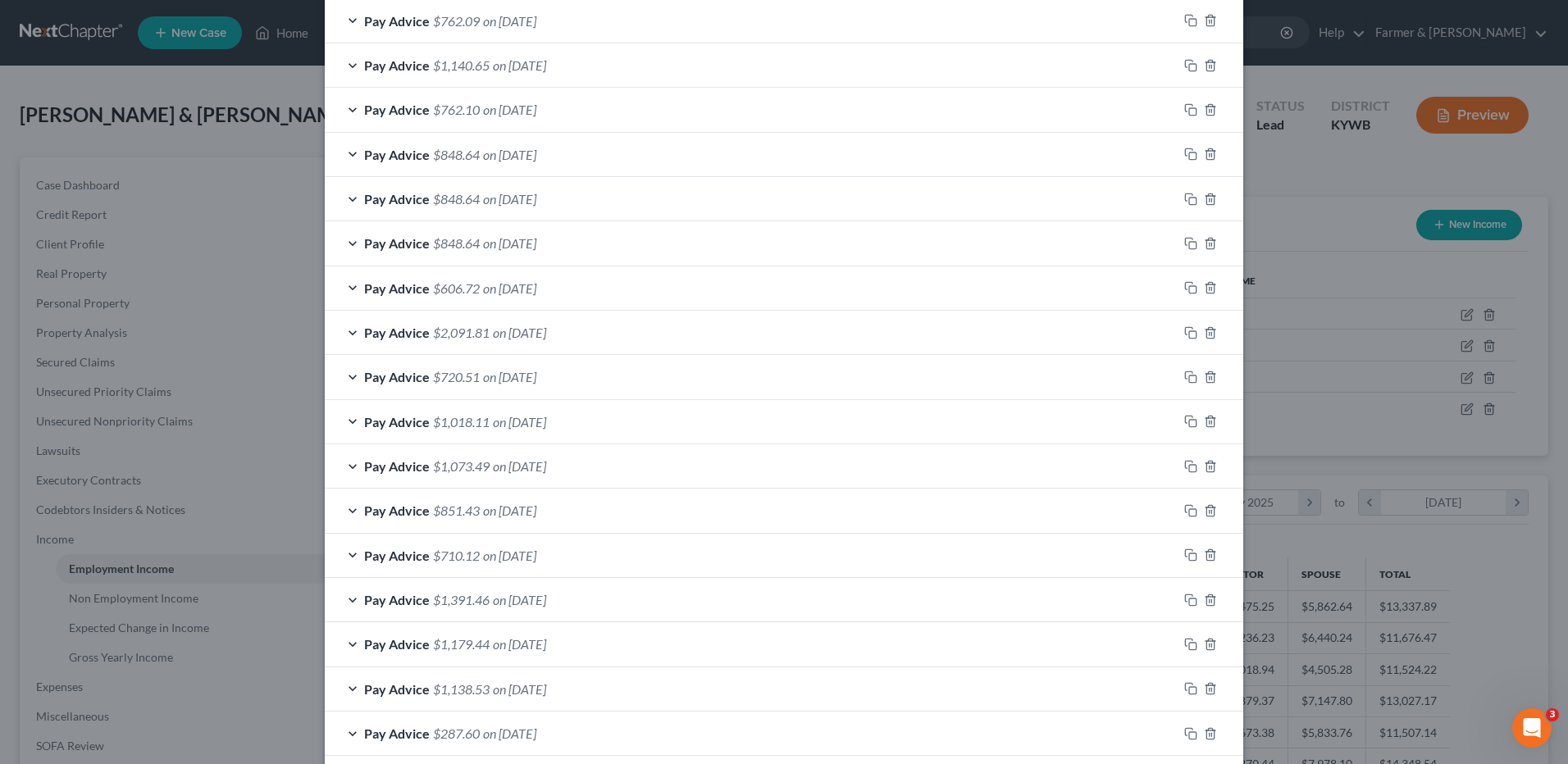
scroll to position [964, 0]
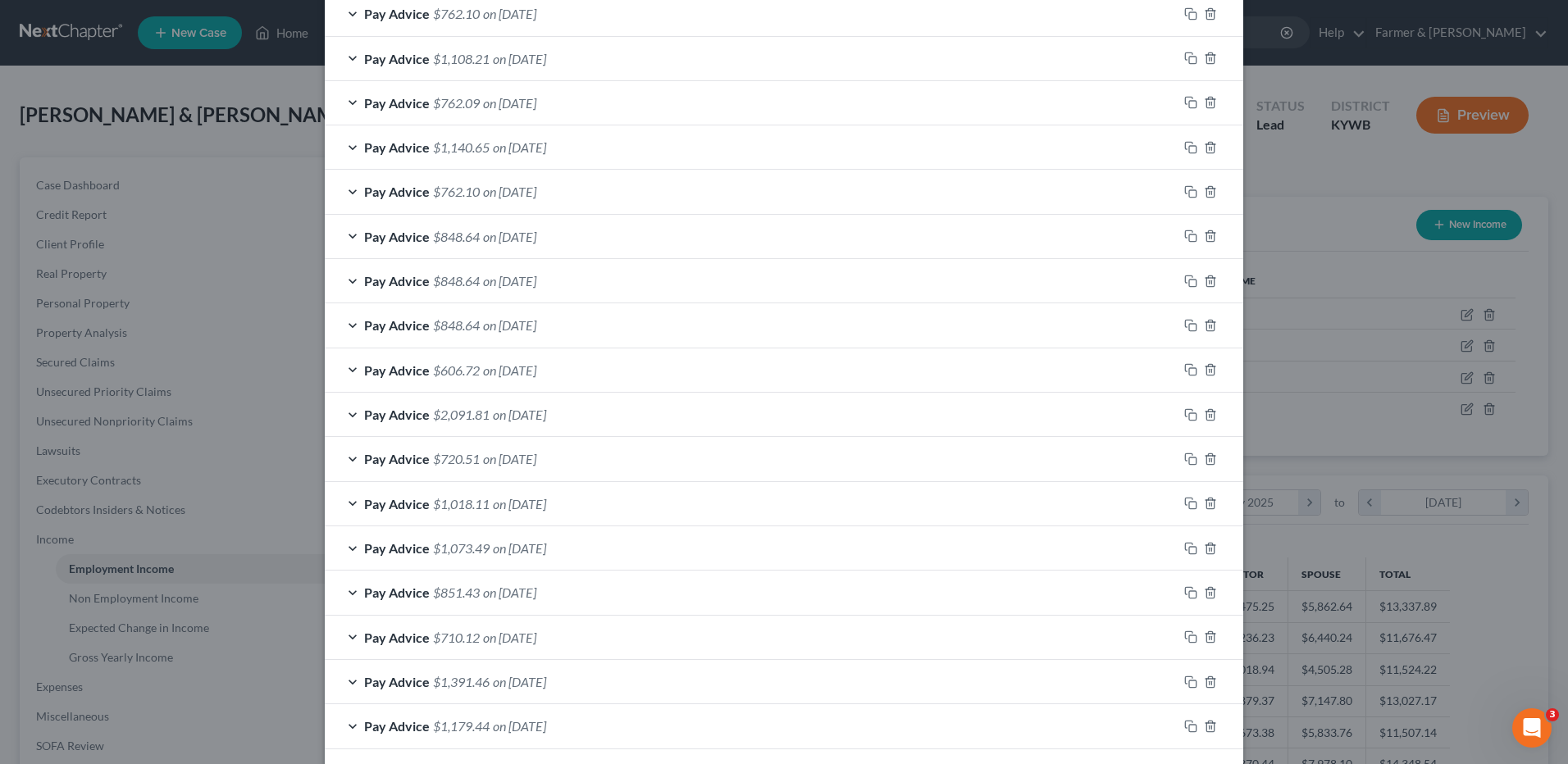
click at [633, 201] on div "Pay Advice $762.10 on 04/25/2025" at bounding box center [752, 191] width 853 height 43
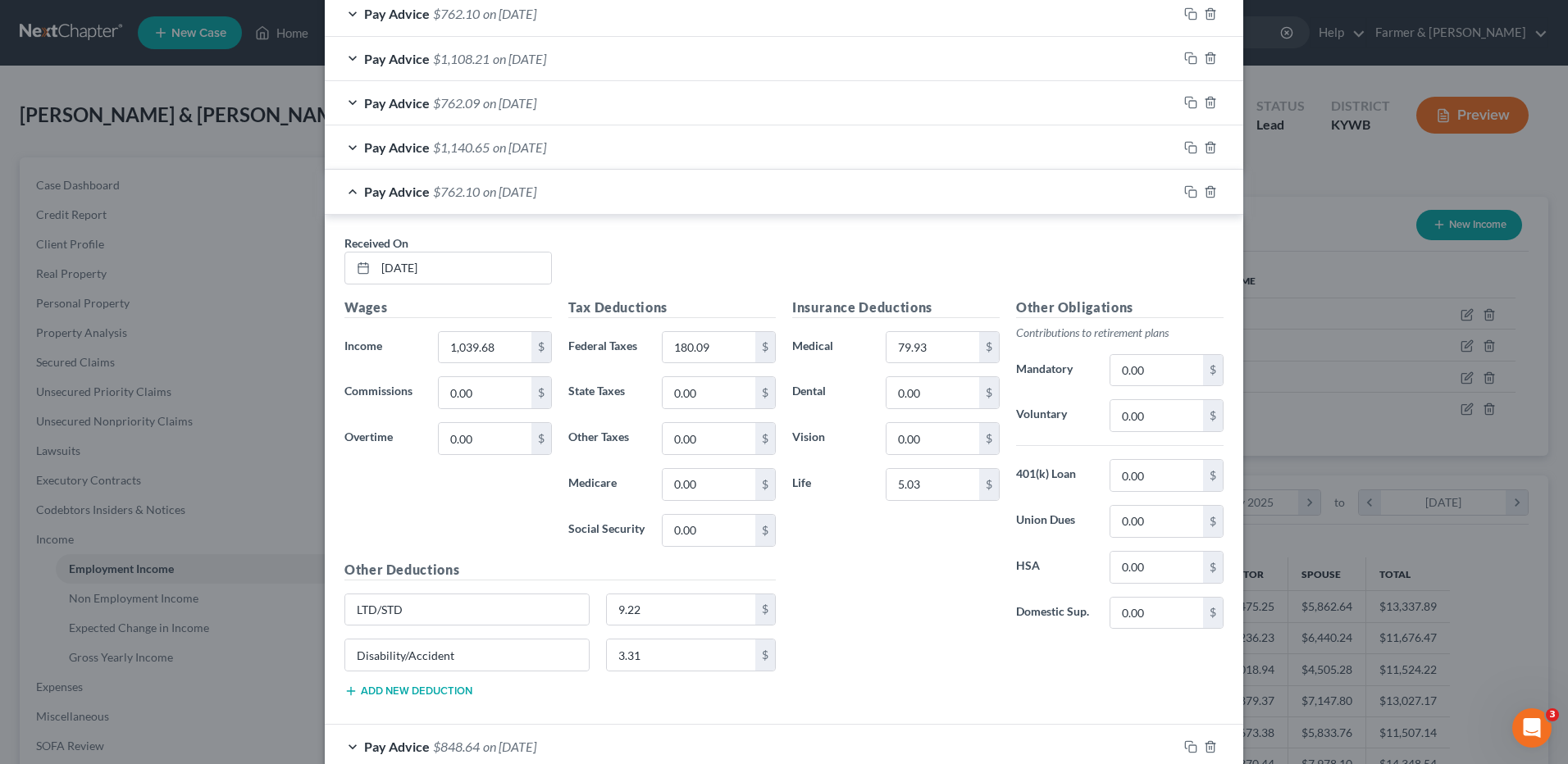
click at [579, 187] on div "Pay Advice $762.10 on 04/25/2025" at bounding box center [752, 191] width 853 height 43
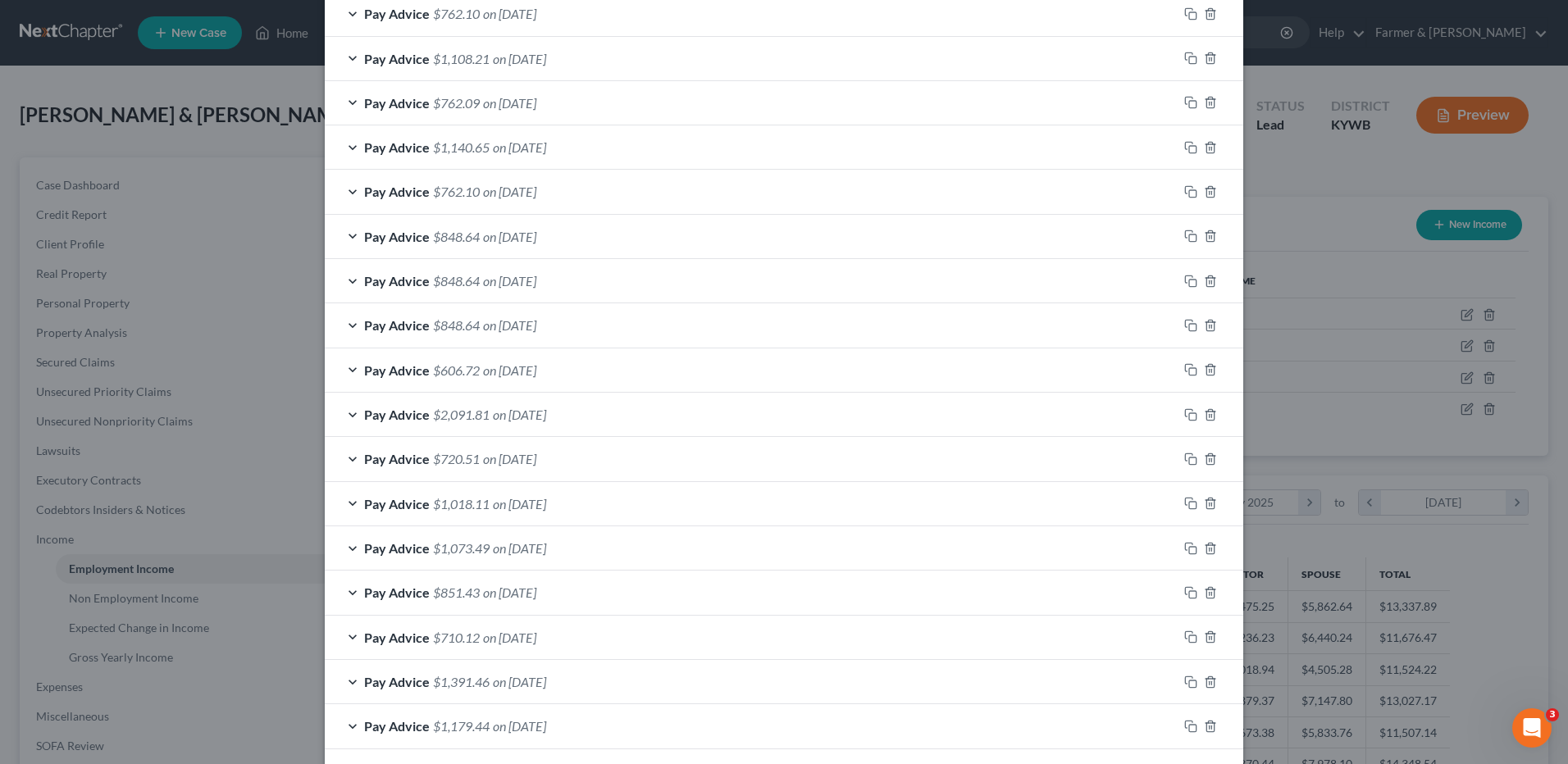
click at [585, 150] on div "Pay Advice $1,140.65 on 05/02/2025" at bounding box center [752, 147] width 853 height 43
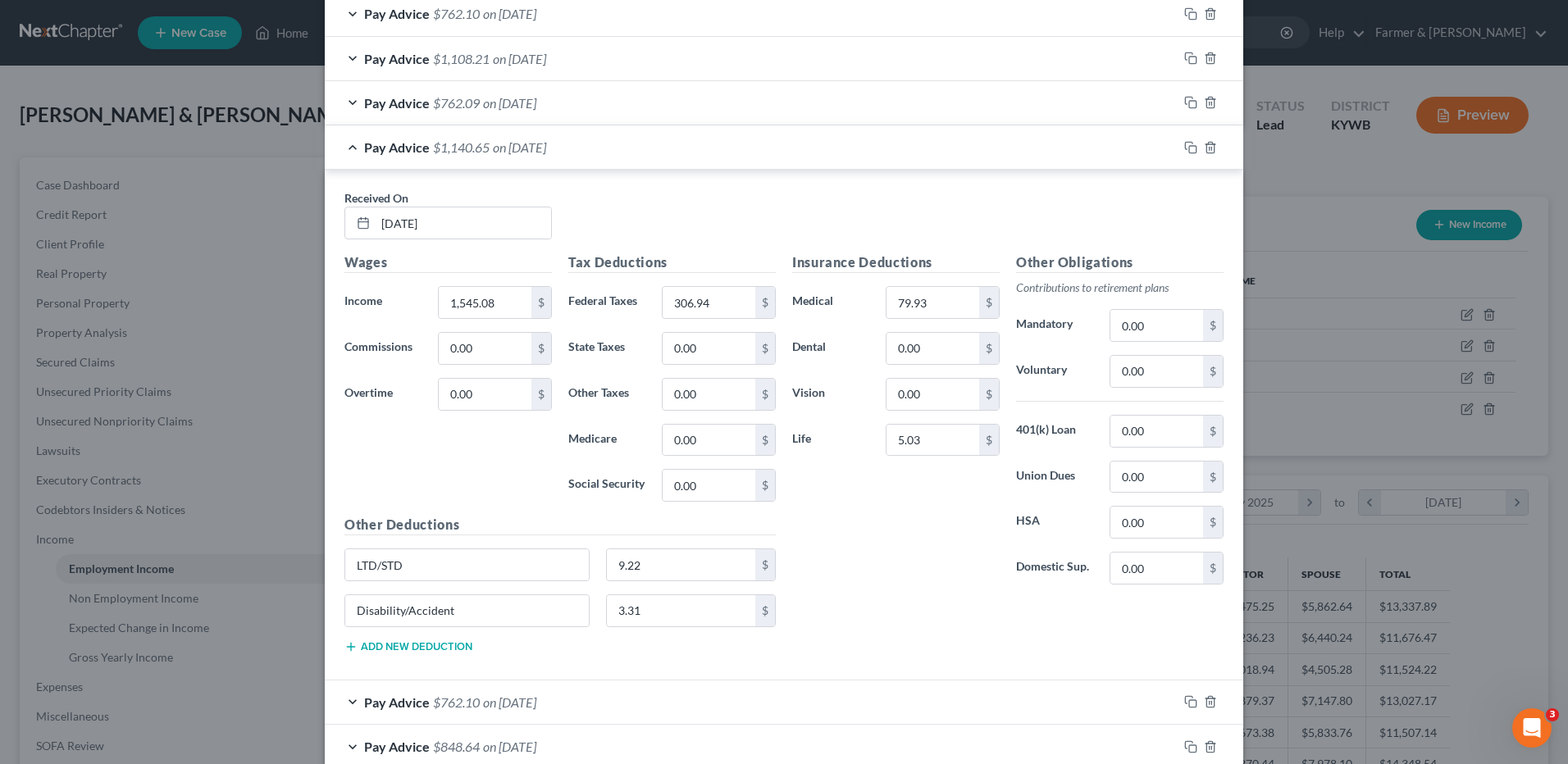
click at [593, 148] on div "Pay Advice $1,140.65 on 05/02/2025" at bounding box center [752, 147] width 853 height 43
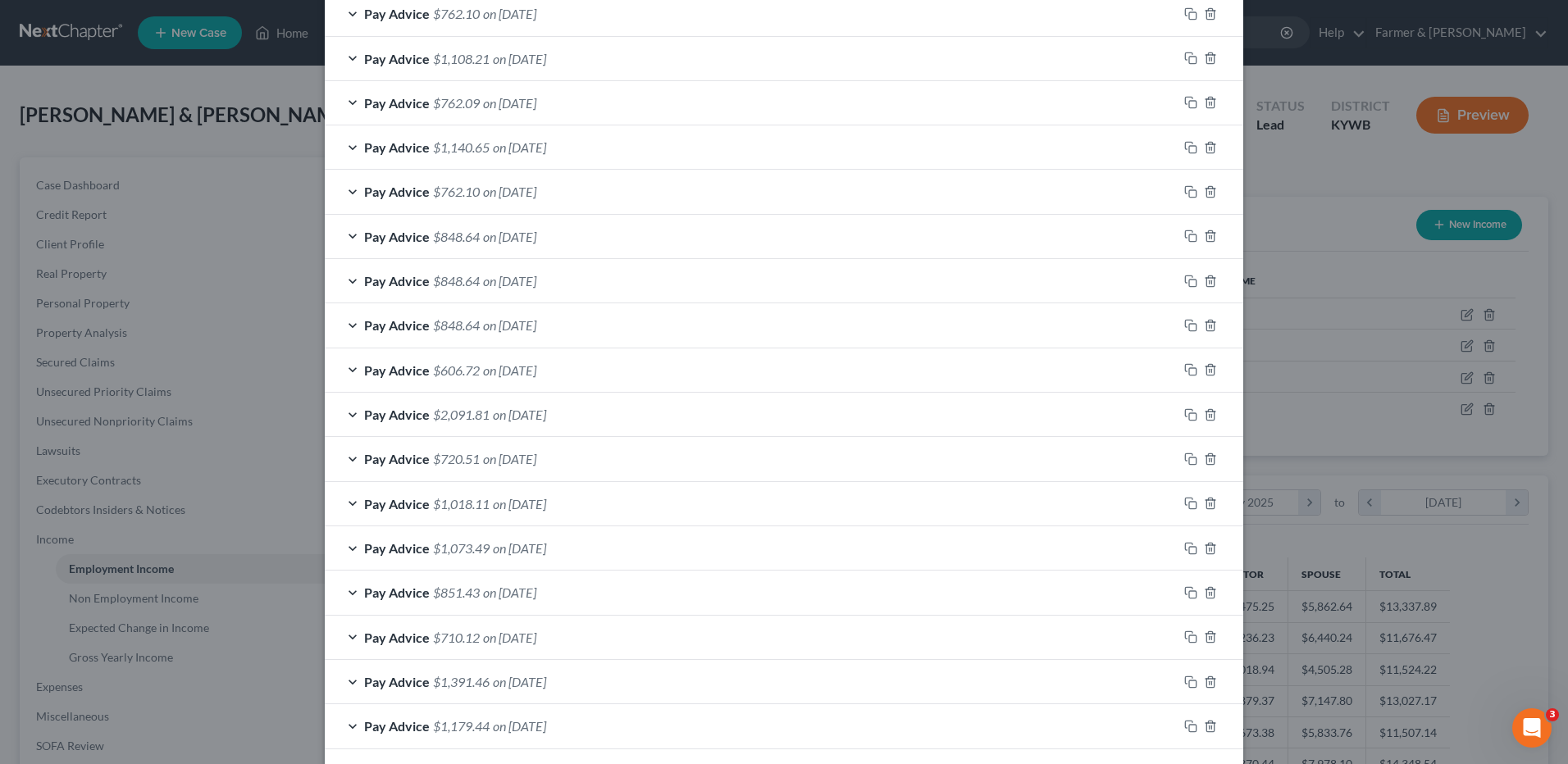
click at [598, 108] on div "Pay Advice $762.09 on 05/09/2025" at bounding box center [752, 102] width 853 height 43
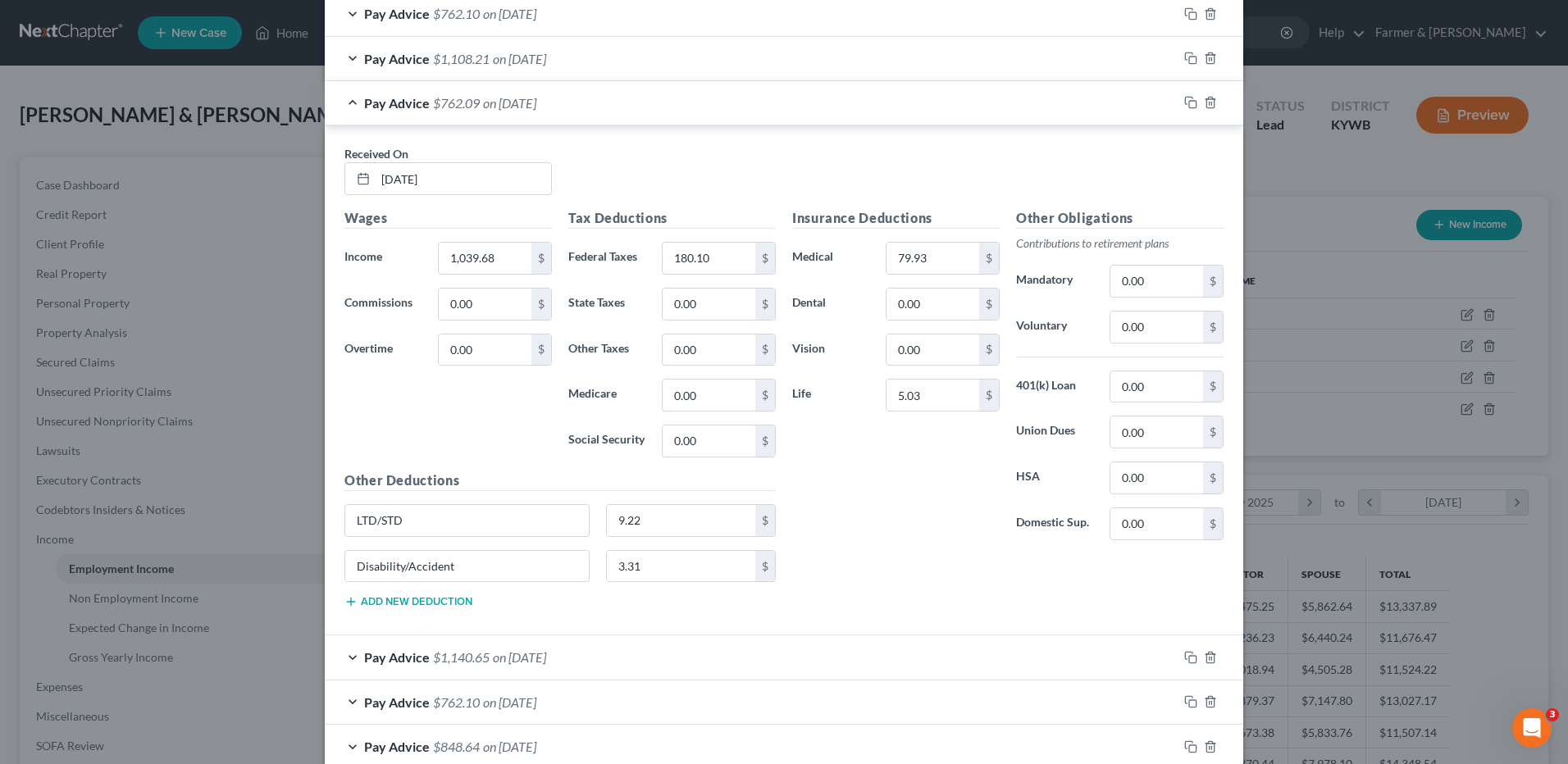
click at [598, 108] on div "Pay Advice $762.09 on 05/09/2025" at bounding box center [752, 102] width 853 height 43
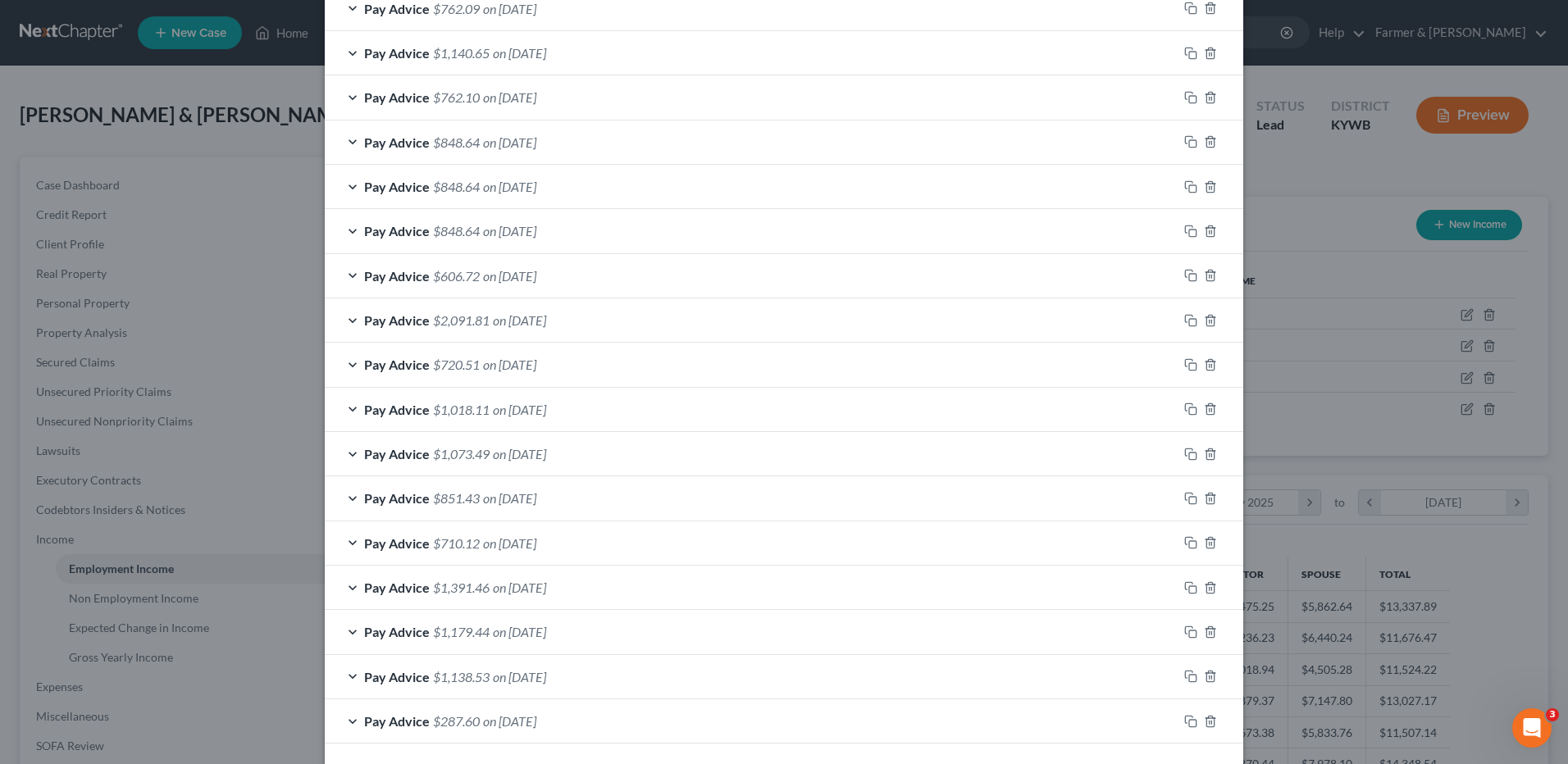
scroll to position [1128, 0]
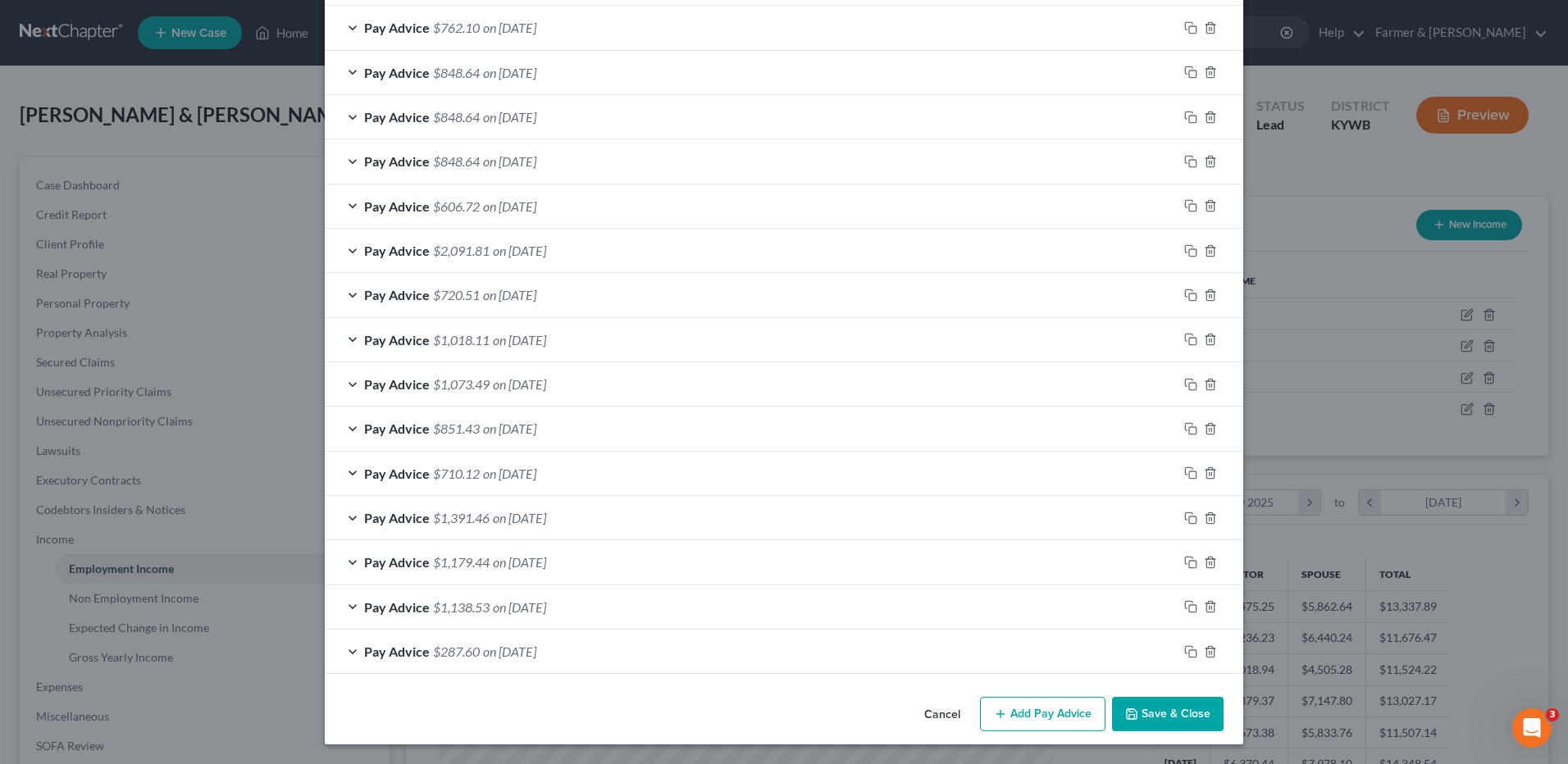
click at [544, 516] on span "on 02/07/2025" at bounding box center [519, 518] width 53 height 15
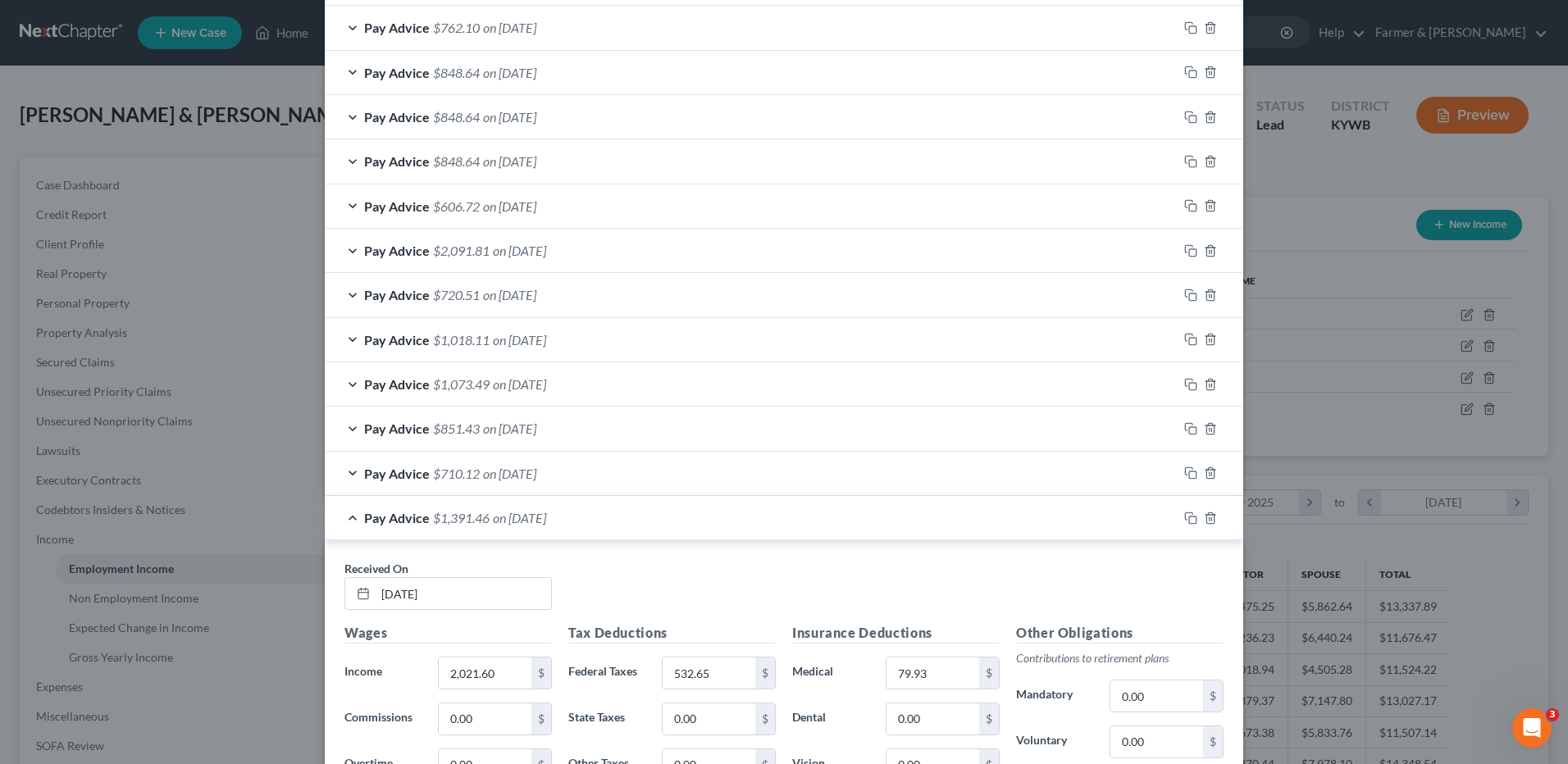
scroll to position [1374, 0]
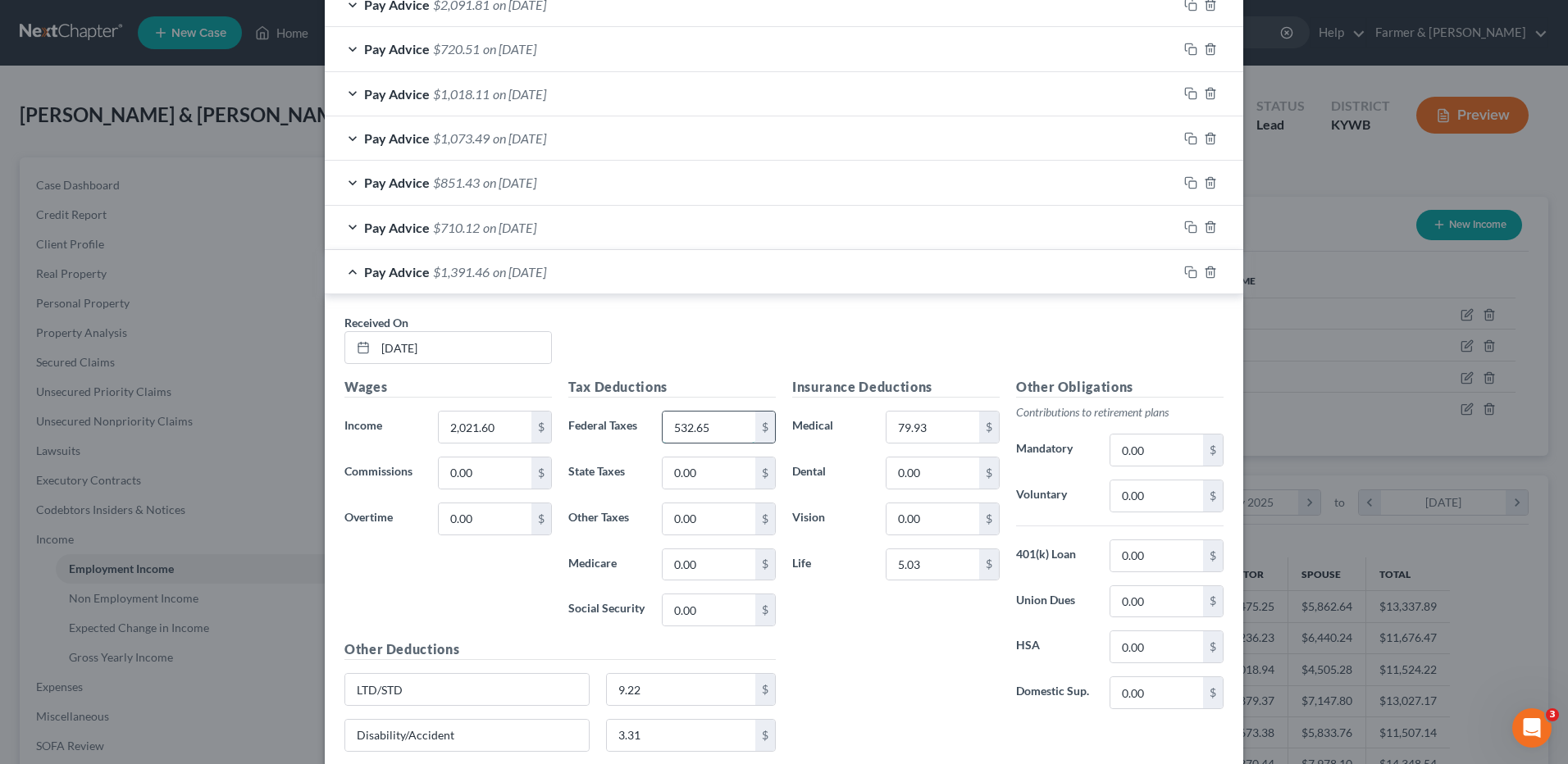
click at [704, 432] on input "532.65" at bounding box center [709, 427] width 93 height 31
type input "426.54"
click at [504, 424] on input "2,021.60" at bounding box center [485, 427] width 93 height 31
type input "2,021.60"
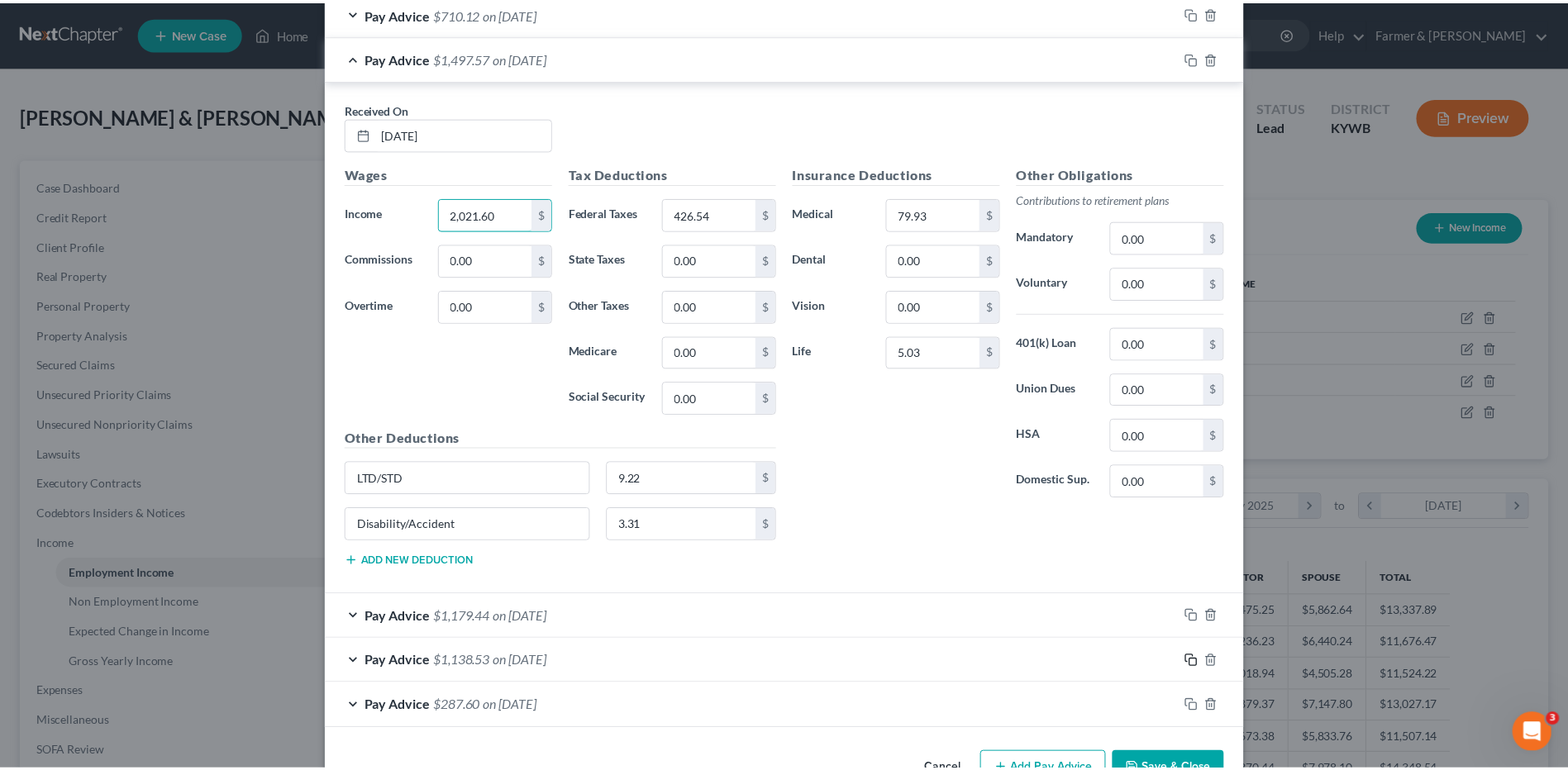
scroll to position [1651, 0]
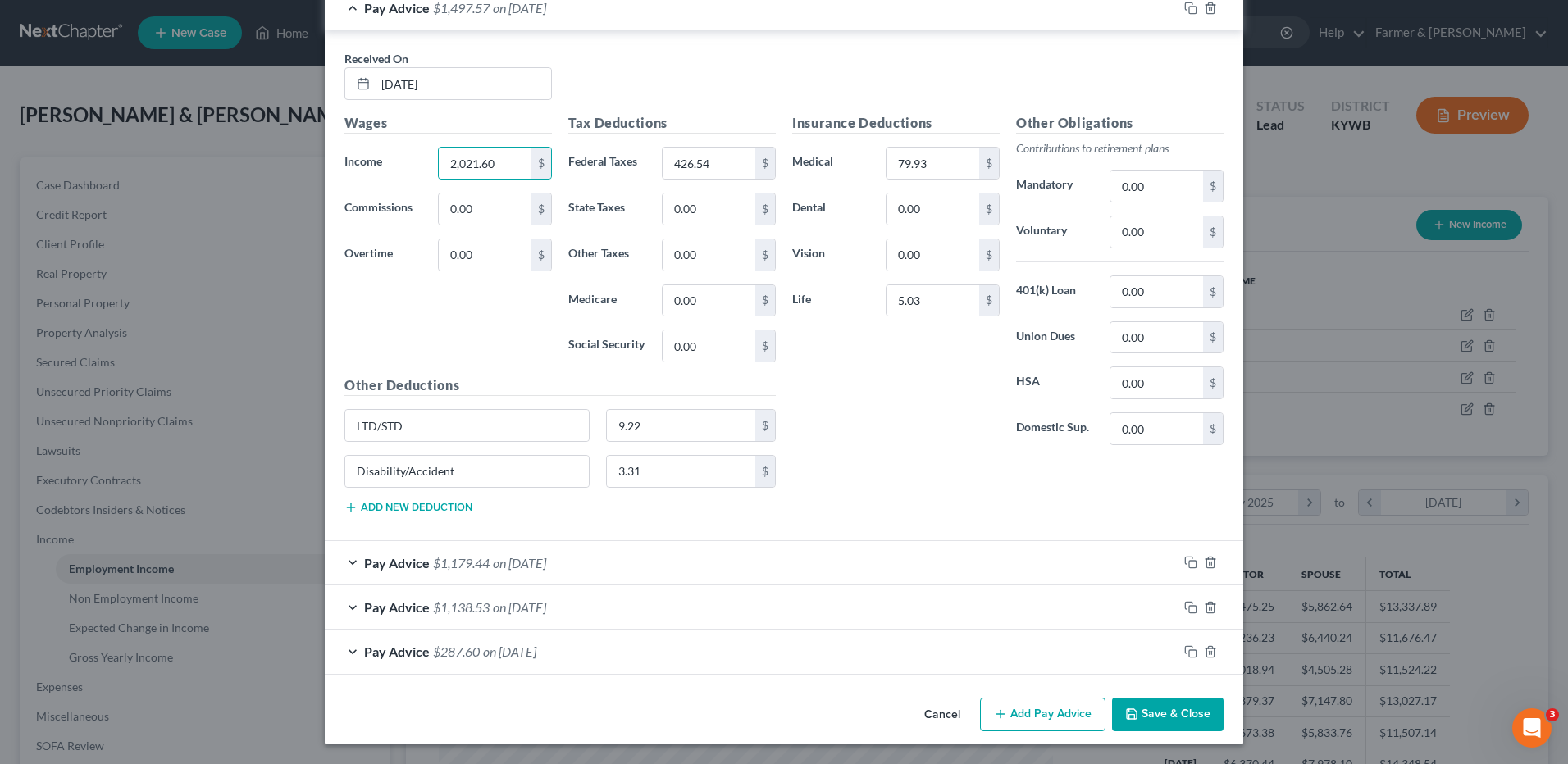
click at [1181, 708] on button "Save & Close" at bounding box center [1169, 715] width 112 height 35
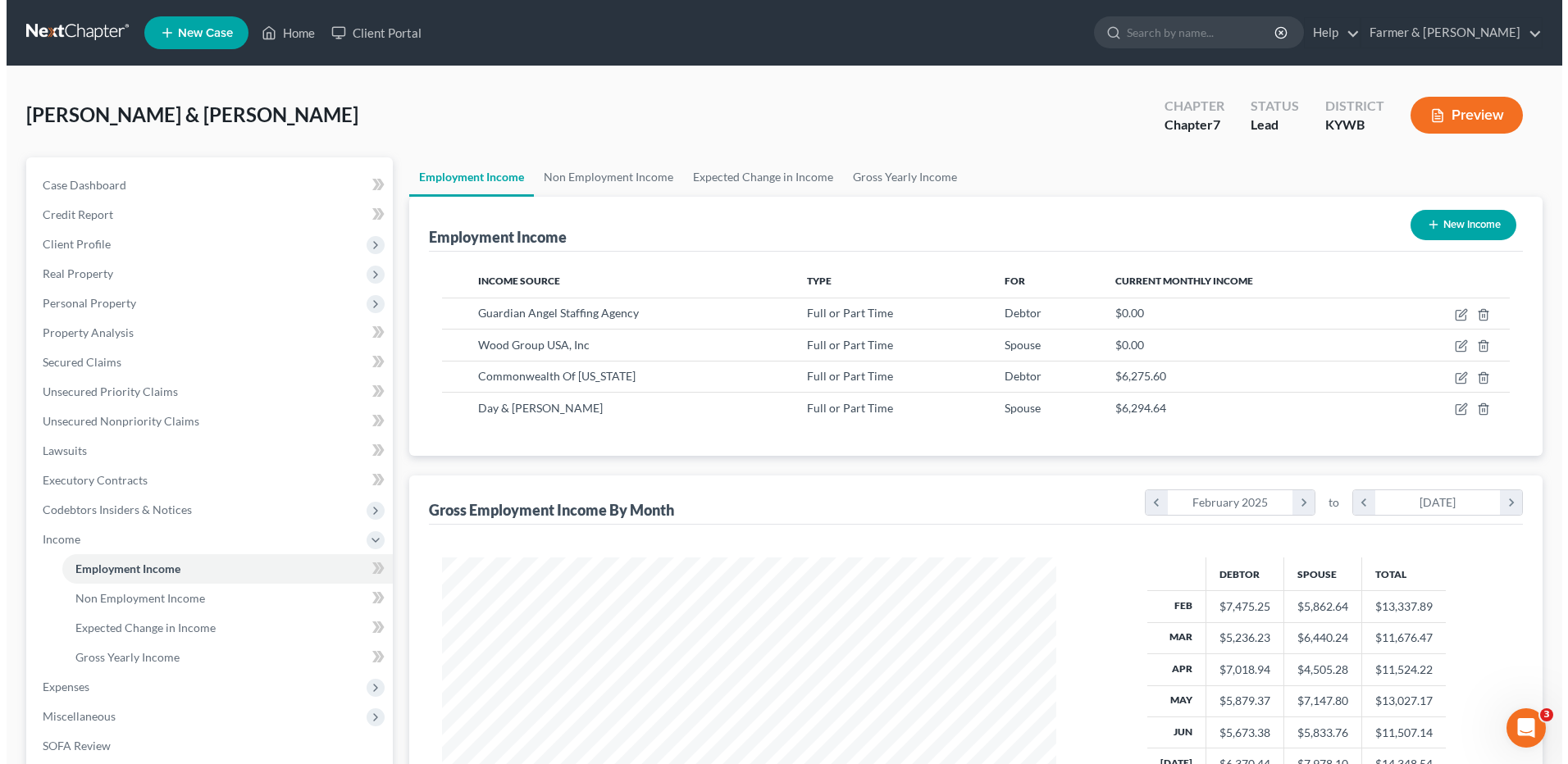
scroll to position [819744, 819641]
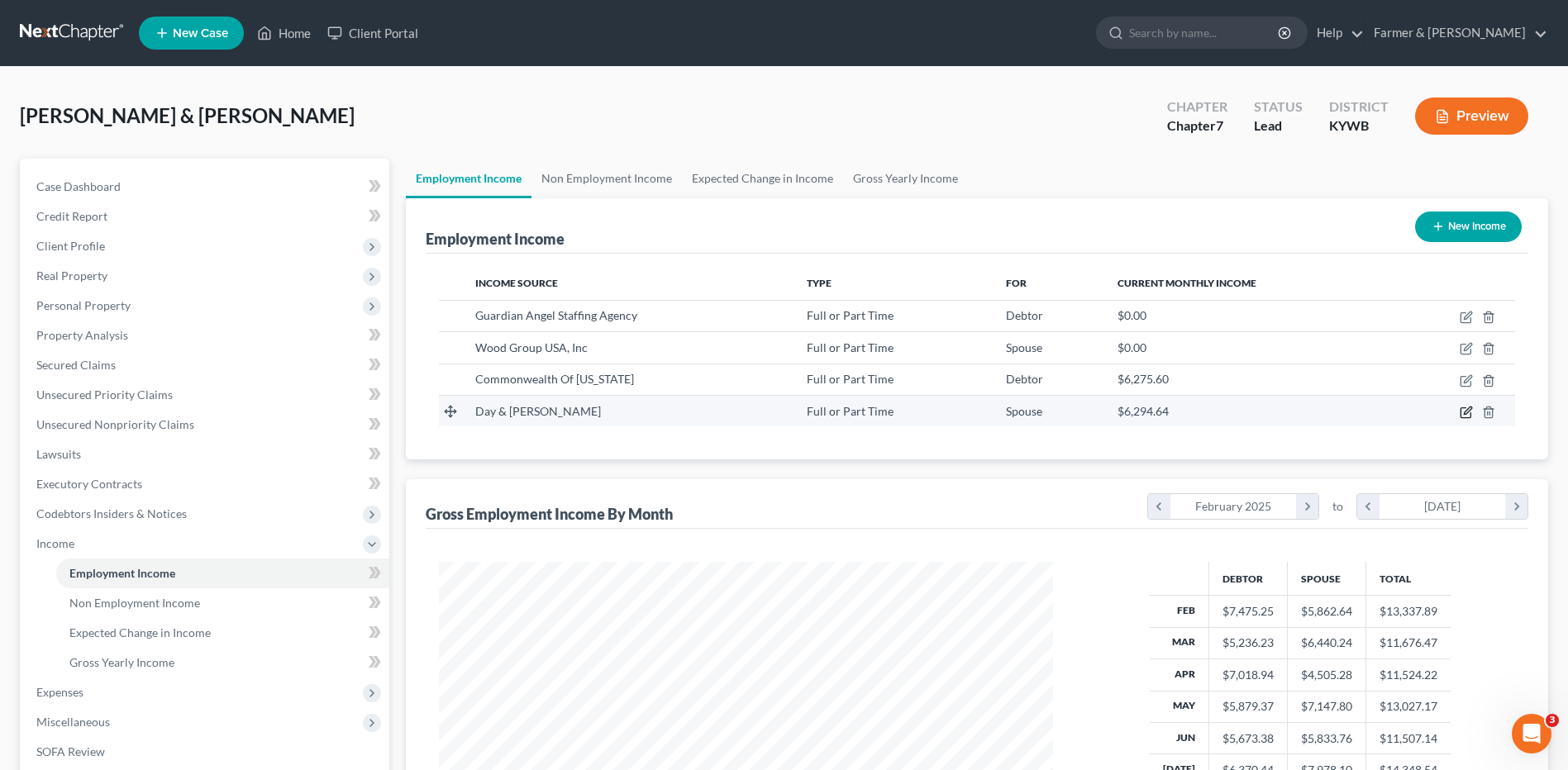
click at [1464, 411] on icon "button" at bounding box center [1466, 412] width 14 height 14
select select "0"
select select "18"
select select "3"
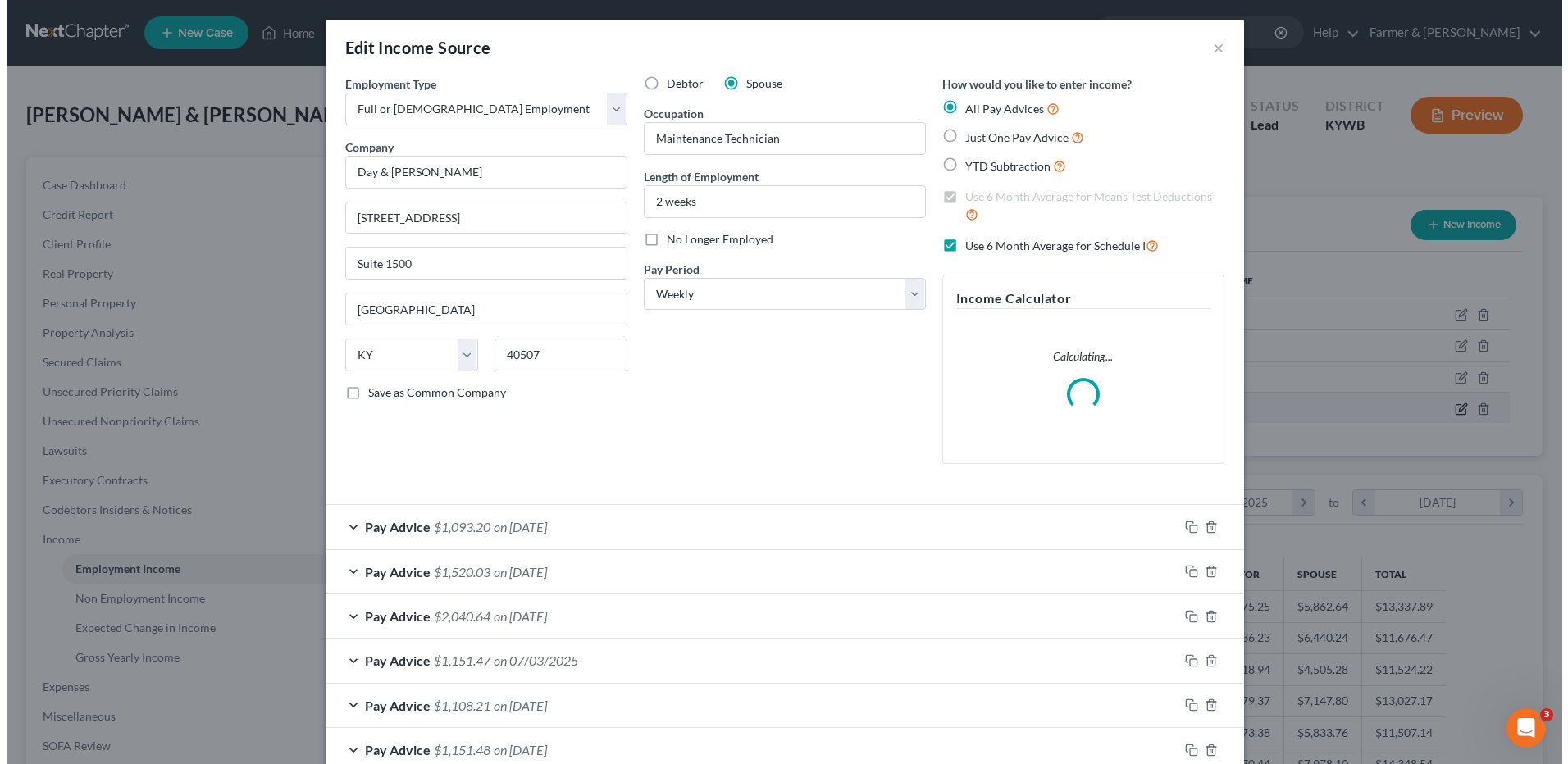
scroll to position [307, 648]
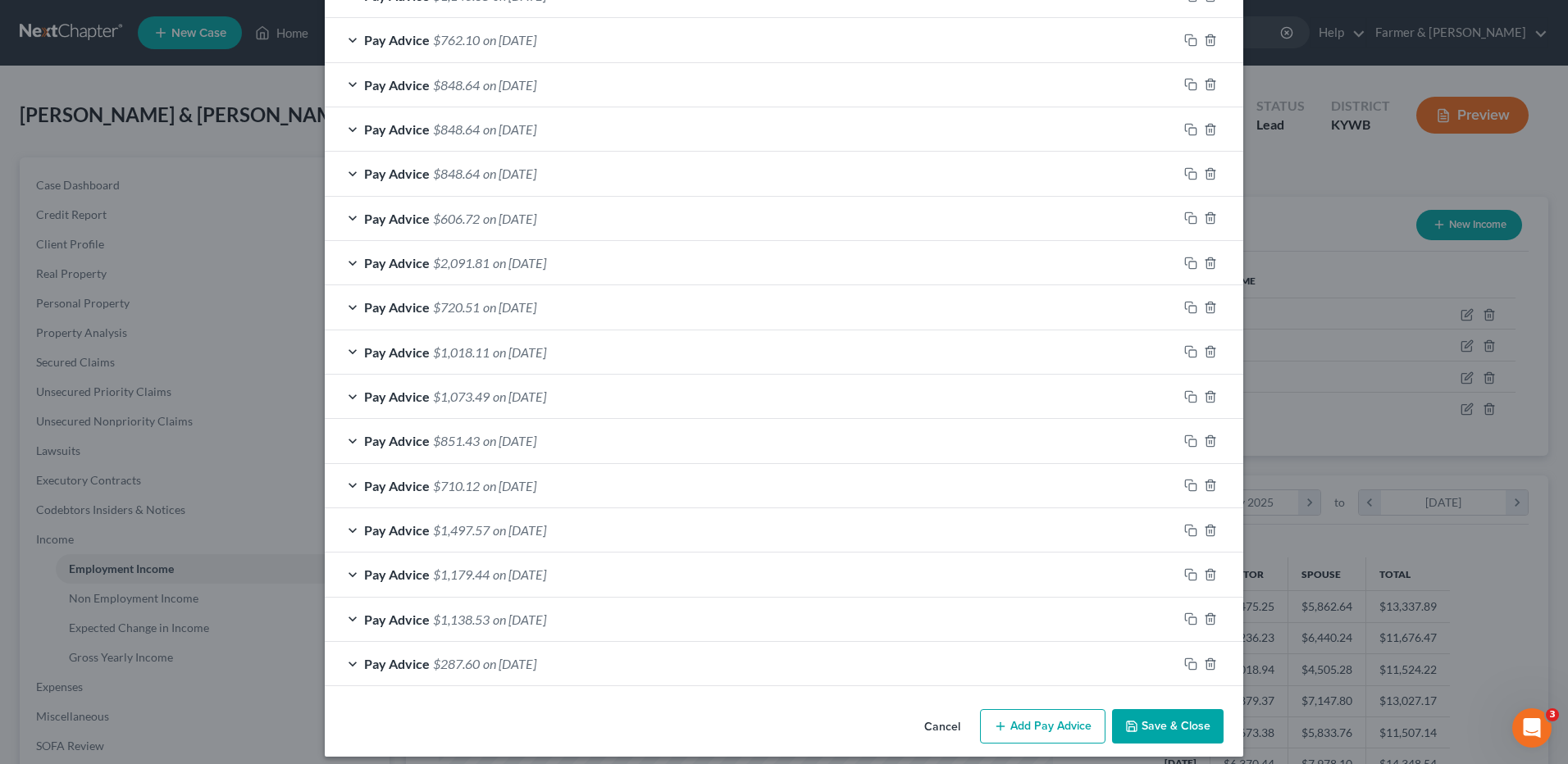
click at [583, 529] on div "Pay Advice $1,497.57 on 02/07/2025" at bounding box center [752, 530] width 853 height 43
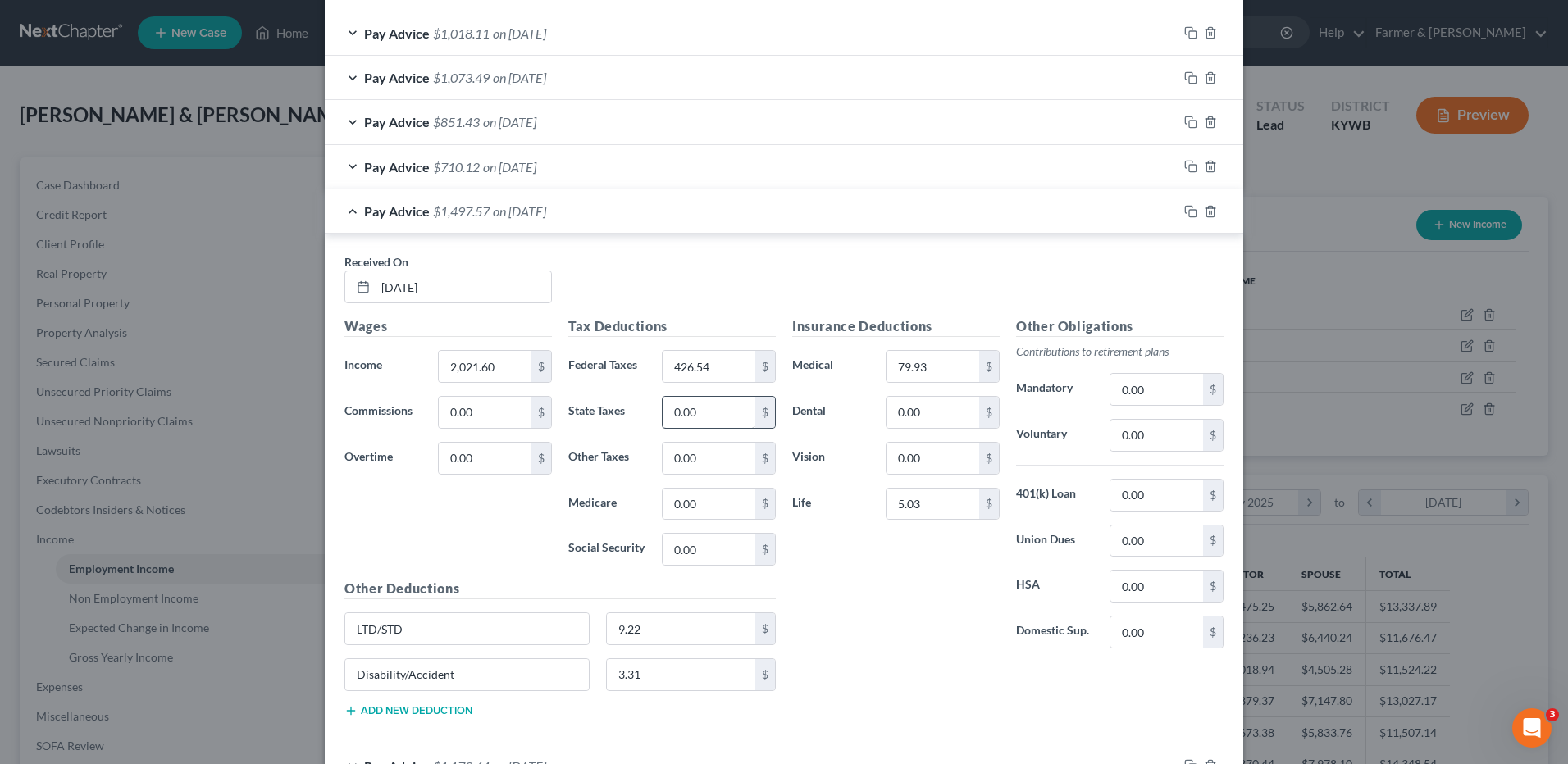
scroll to position [1443, 0]
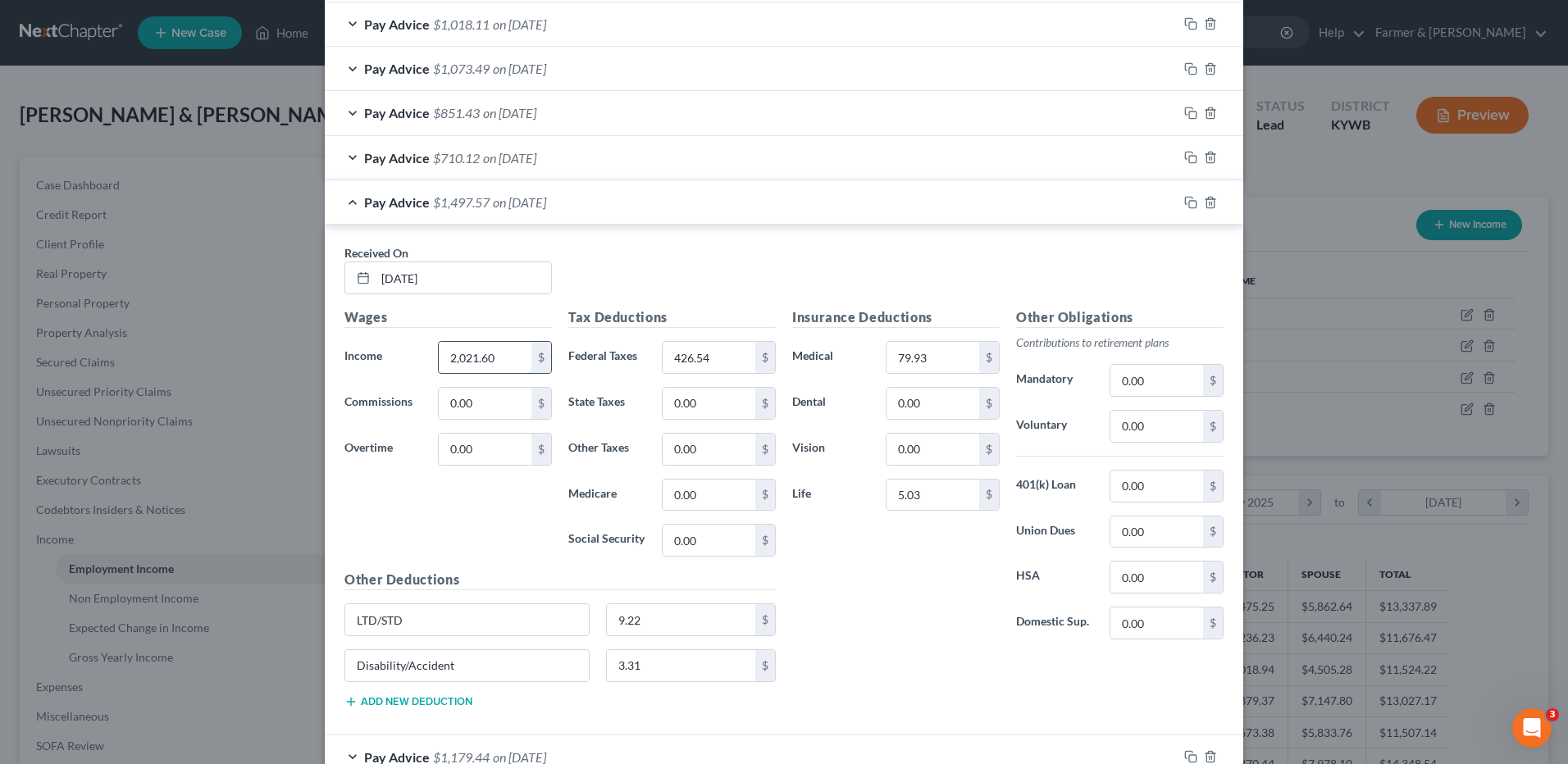
click at [505, 364] on input "2,021.60" at bounding box center [485, 357] width 93 height 31
type input "2,021.60"
type input "164.21"
type input "78.36"
click at [729, 443] on input "0.00" at bounding box center [709, 450] width 93 height 31
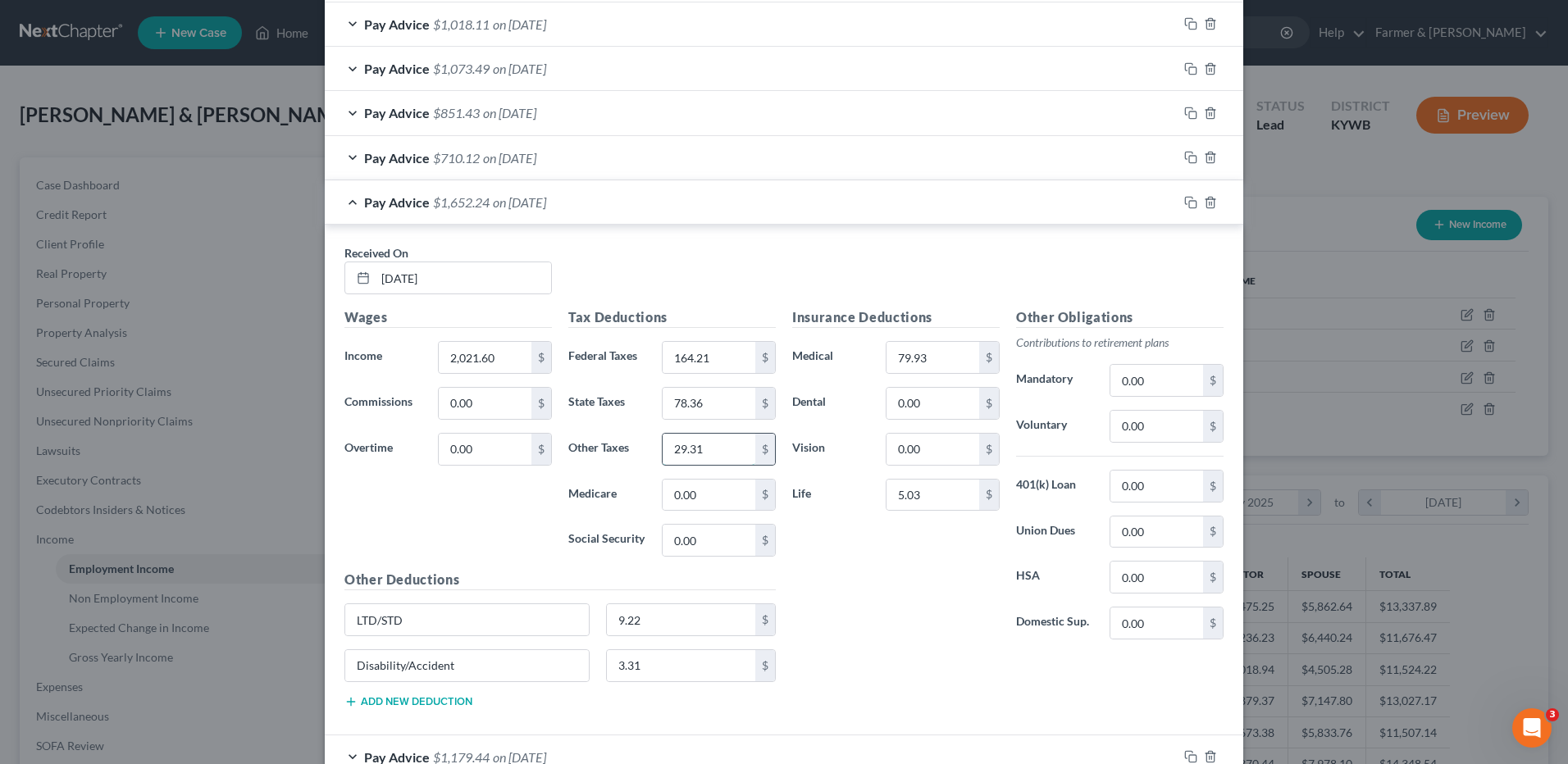
type input "29.31"
type input "2"
type input "29.31"
type input "2"
type input "125.35"
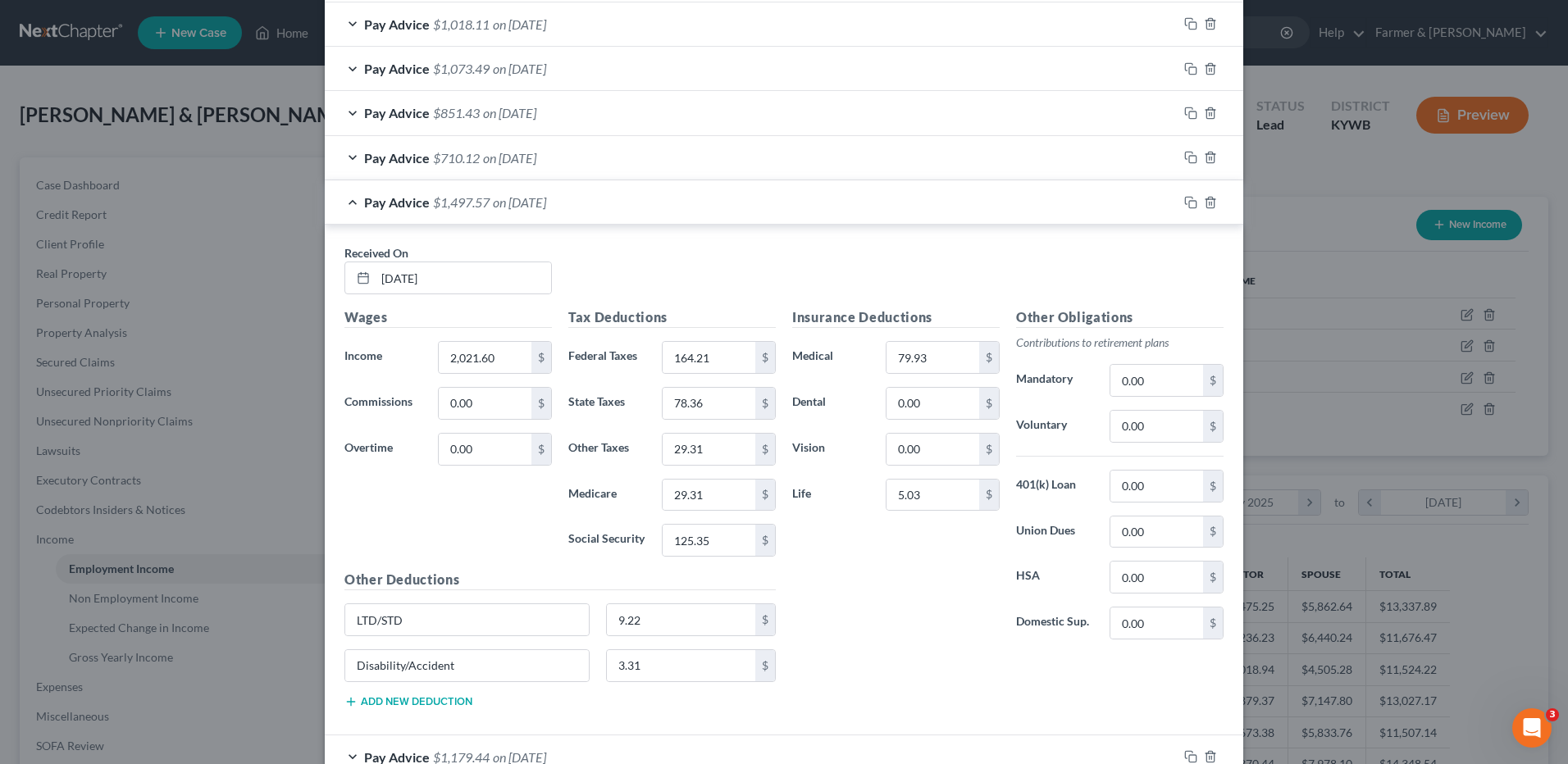
click at [511, 160] on span "on 02/14/2025" at bounding box center [509, 158] width 53 height 15
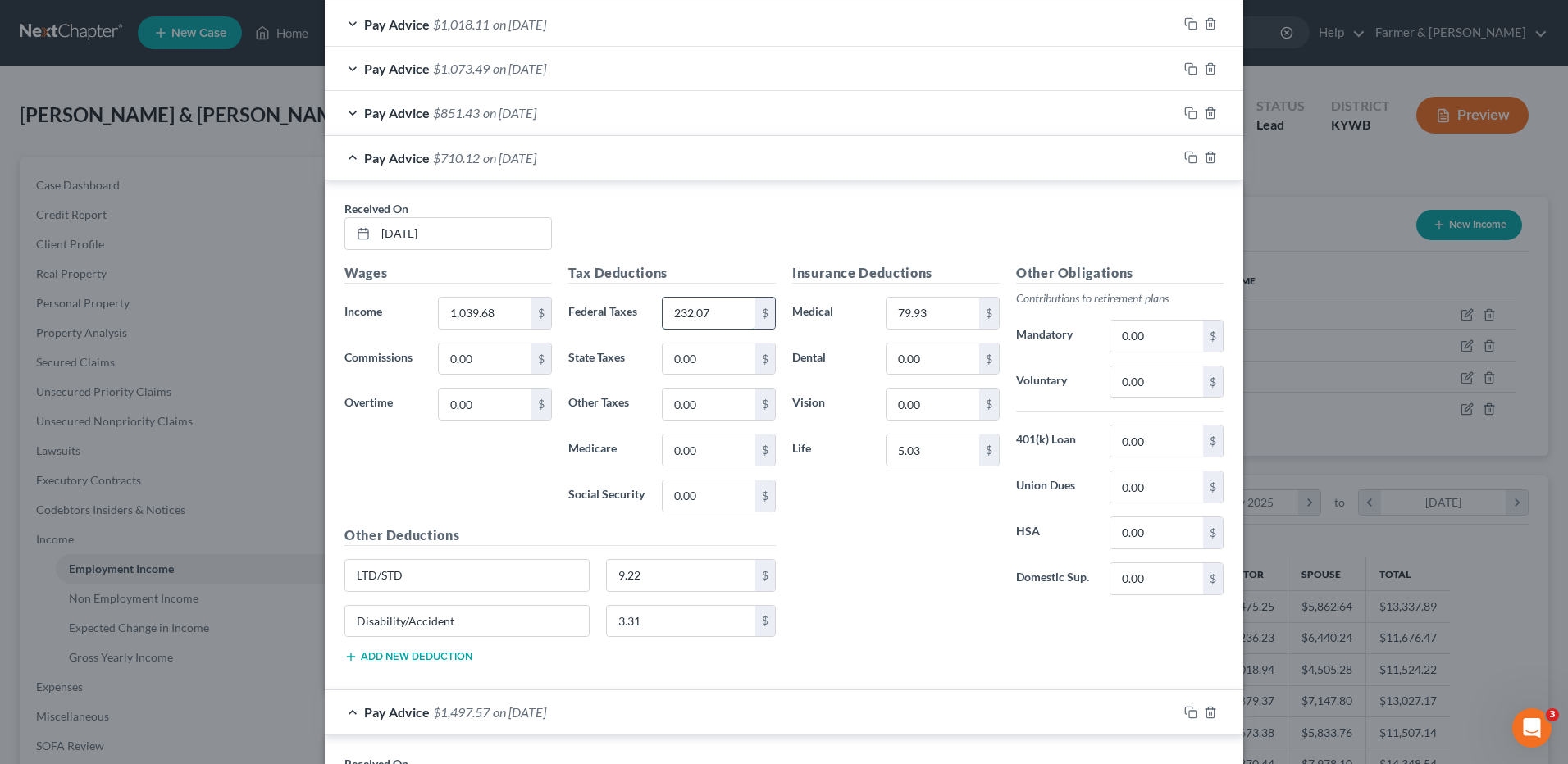
click at [734, 314] on input "232.07" at bounding box center [709, 314] width 93 height 31
click at [710, 308] on input "232.07" at bounding box center [709, 314] width 93 height 31
drag, startPoint x: 720, startPoint y: 315, endPoint x: 627, endPoint y: 314, distance: 93.0
click at [627, 314] on div "Federal Taxes 232.07 $" at bounding box center [673, 314] width 224 height 33
type input "180.09"
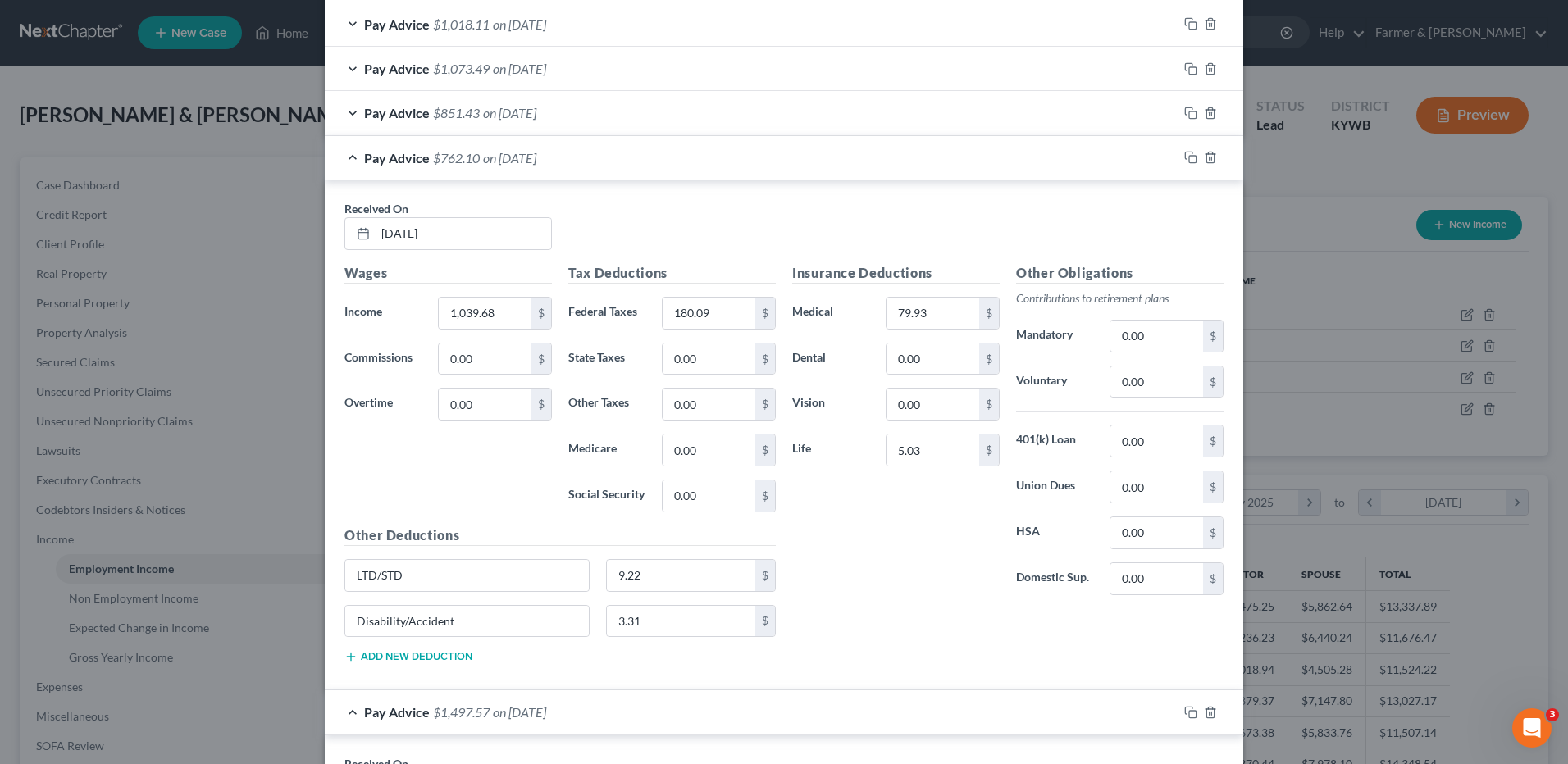
scroll to position [869, 0]
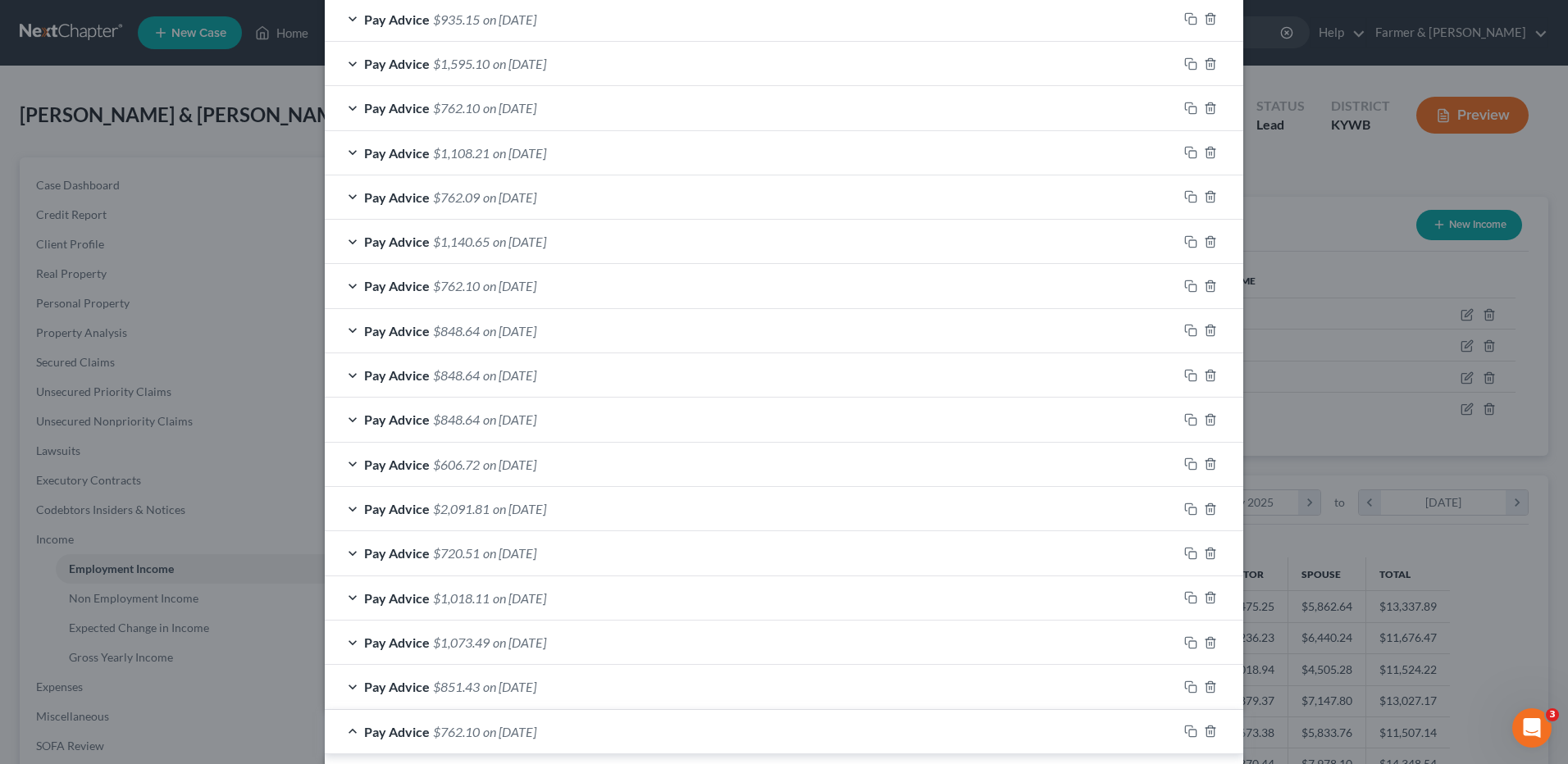
click at [545, 150] on span "on 05/16/2025" at bounding box center [519, 152] width 53 height 15
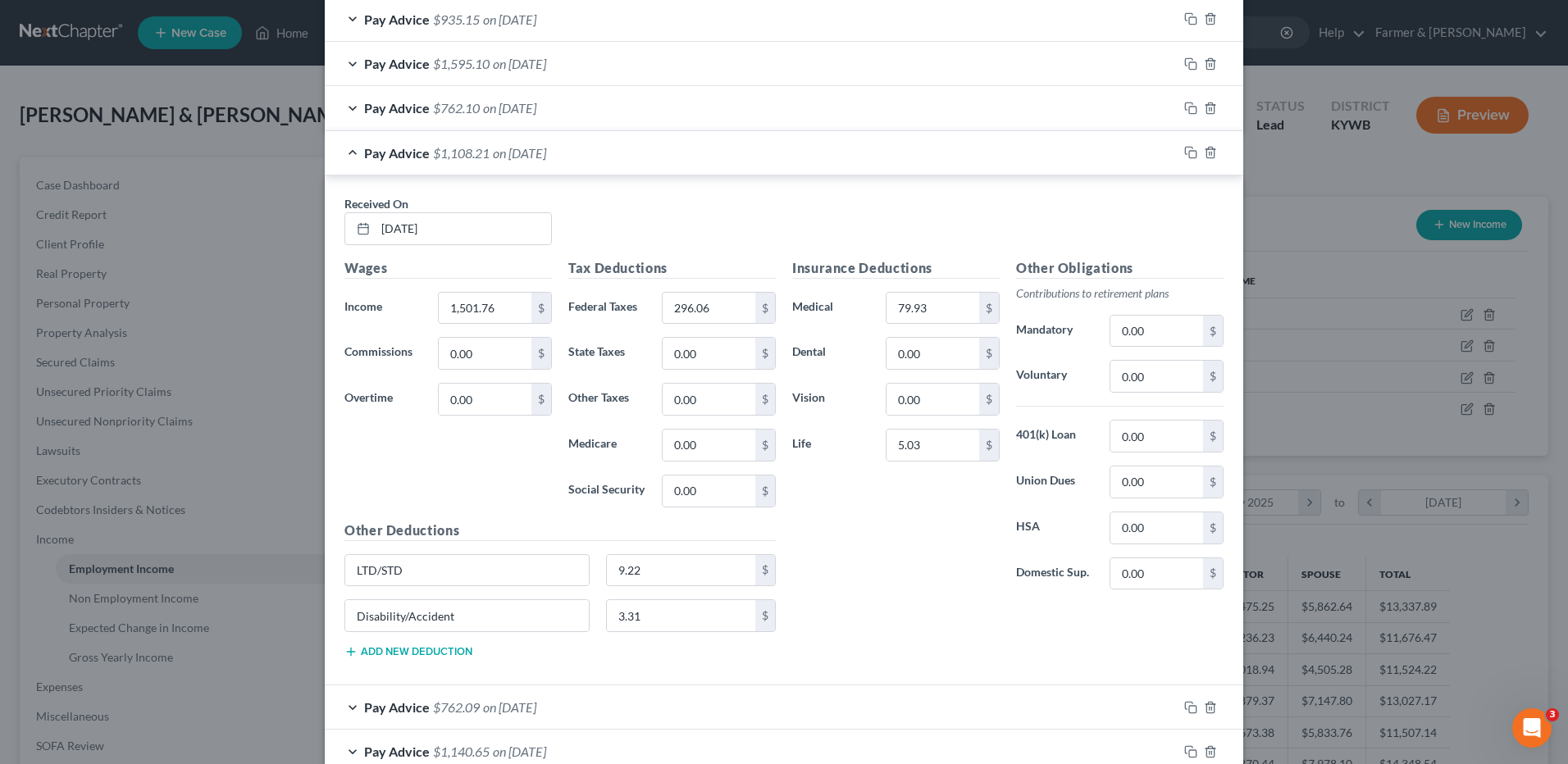
click at [546, 150] on span "on 05/16/2025" at bounding box center [519, 152] width 53 height 15
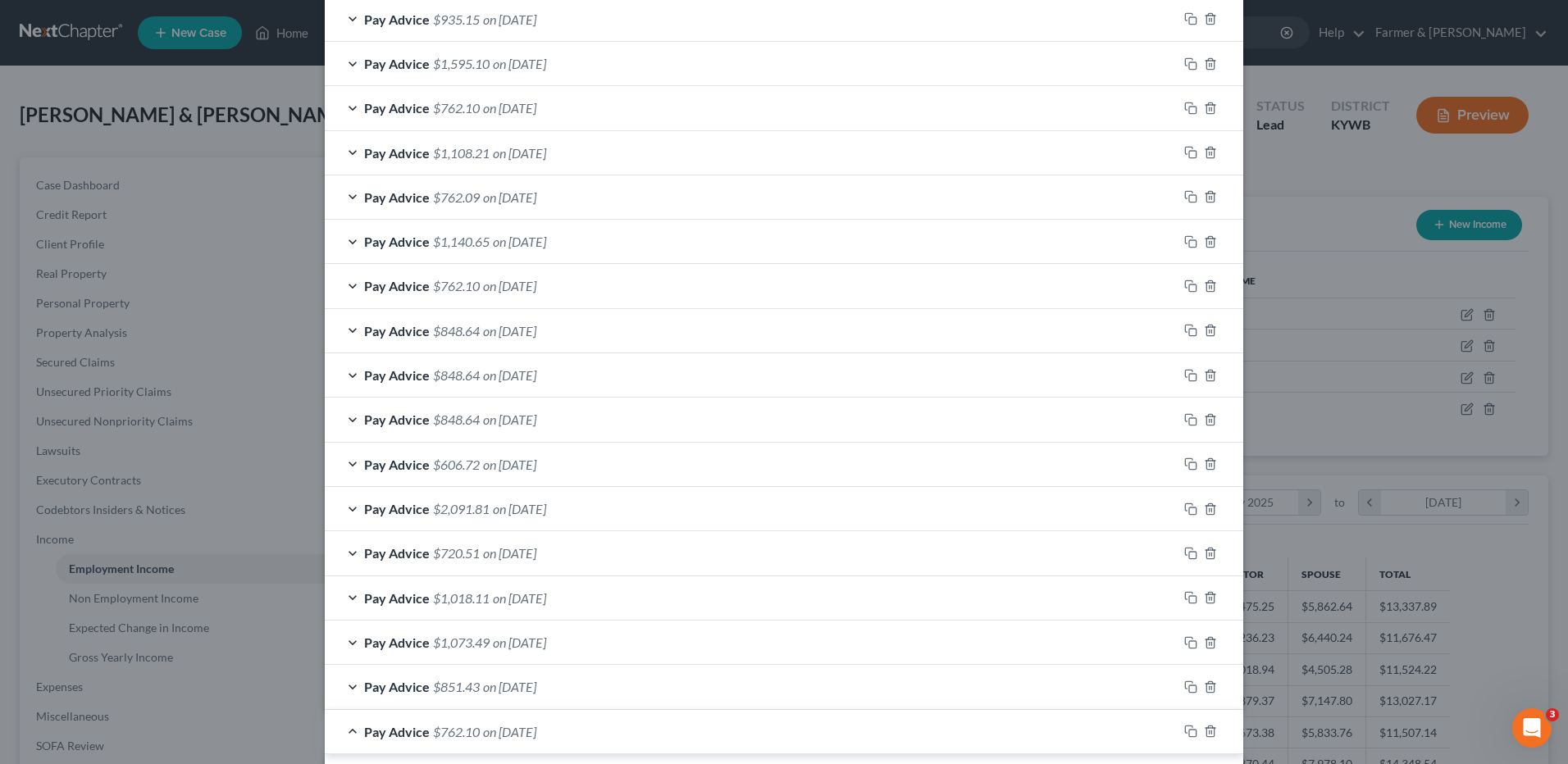
click at [546, 69] on span "on 05/30/2025" at bounding box center [519, 64] width 53 height 15
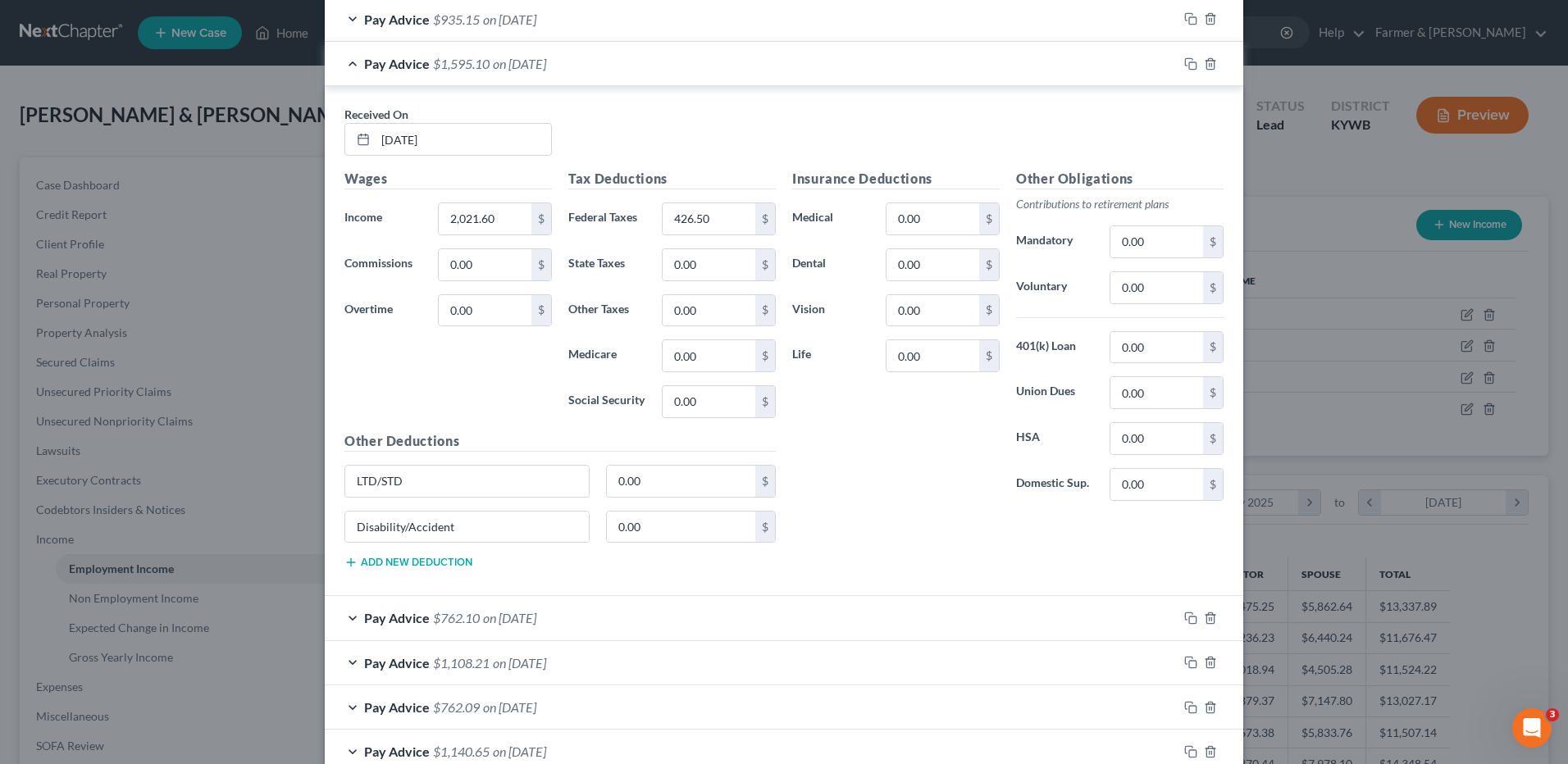
click at [546, 69] on span "on 05/30/2025" at bounding box center [519, 64] width 53 height 15
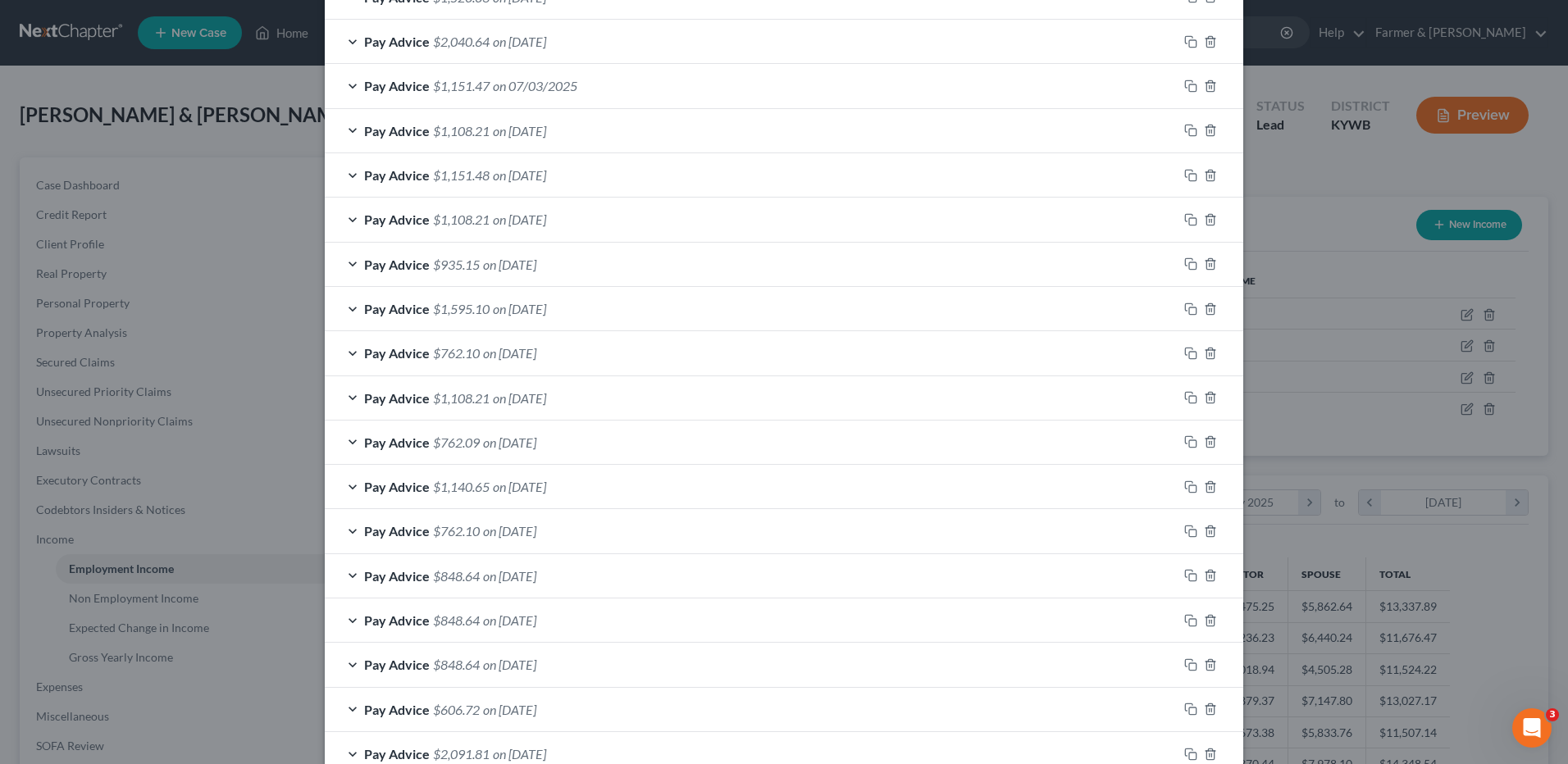
scroll to position [623, 0]
click at [546, 177] on span "on 06/20/2025" at bounding box center [519, 176] width 53 height 15
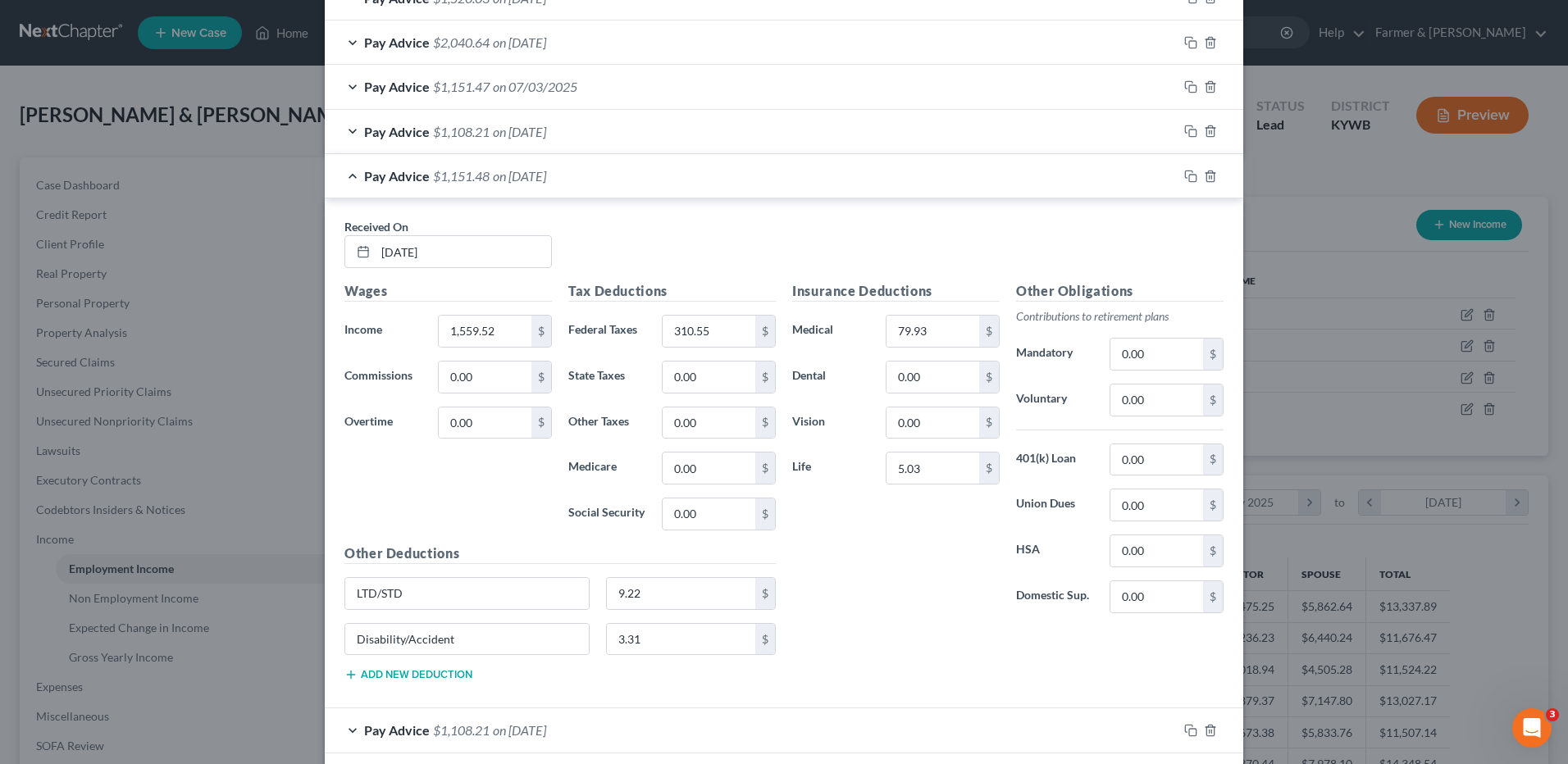
click at [546, 177] on span "on 06/20/2025" at bounding box center [519, 176] width 53 height 15
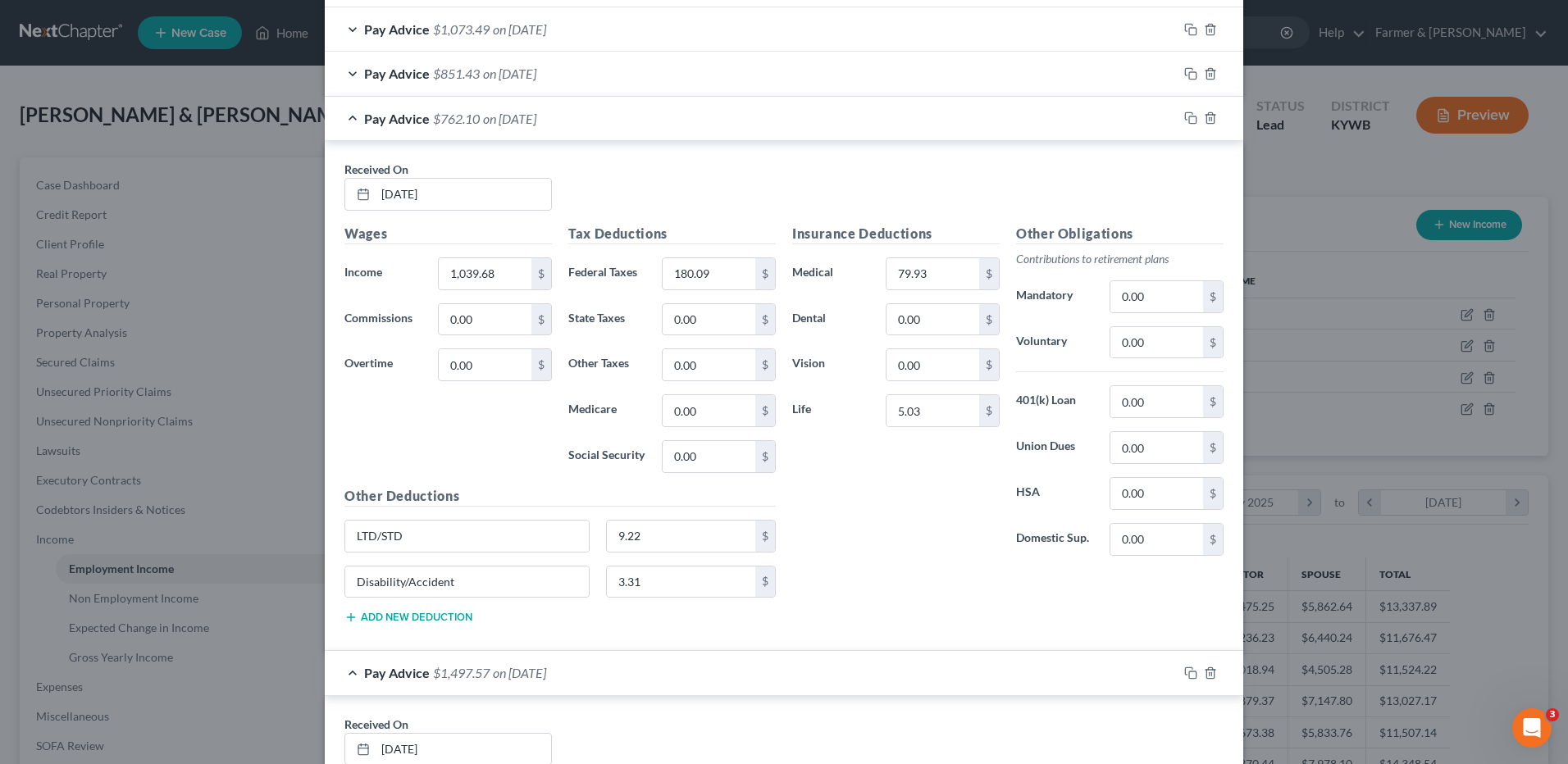
scroll to position [1443, 0]
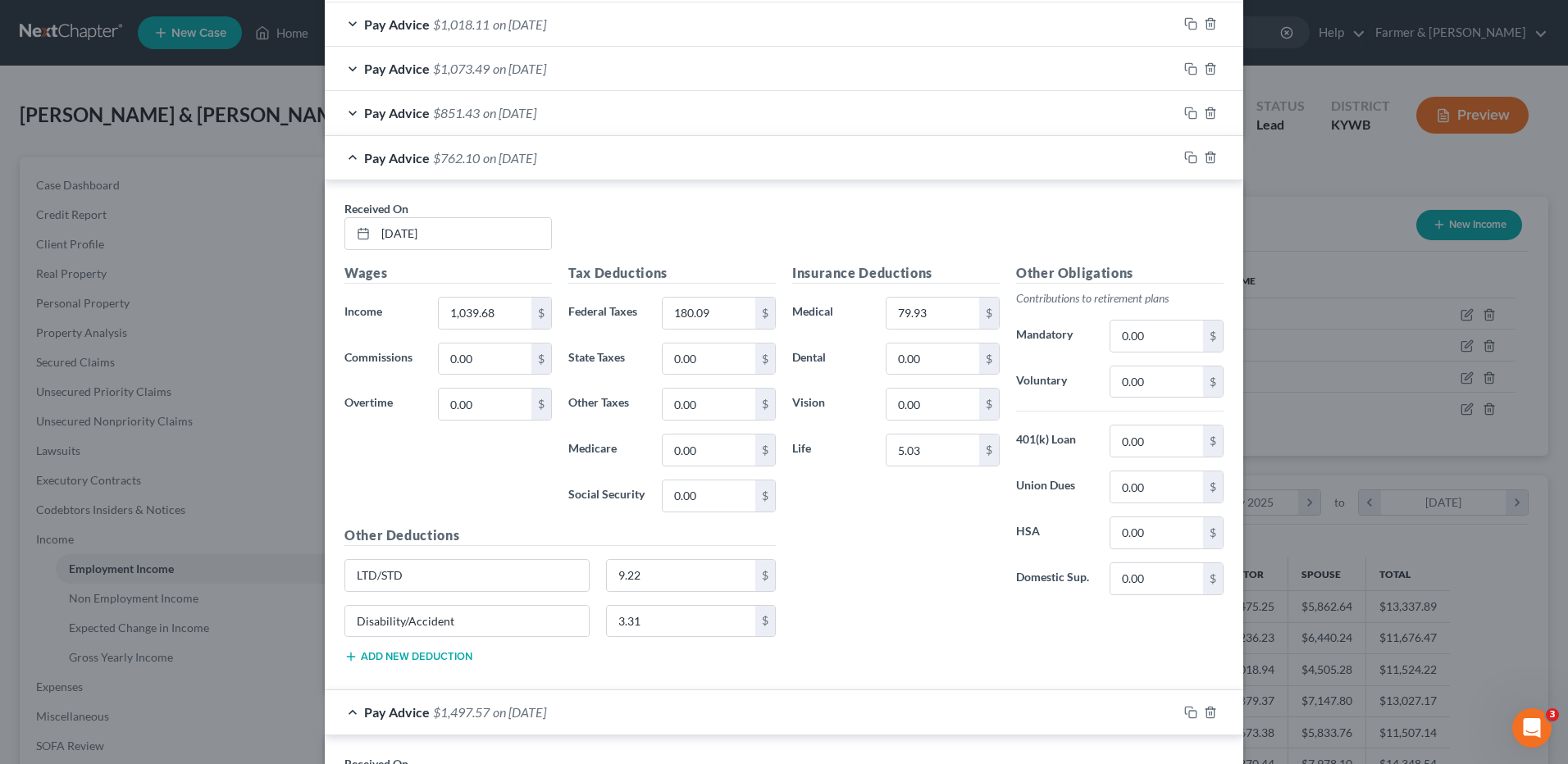
click at [514, 117] on span "on 02/21/2025" at bounding box center [509, 113] width 53 height 15
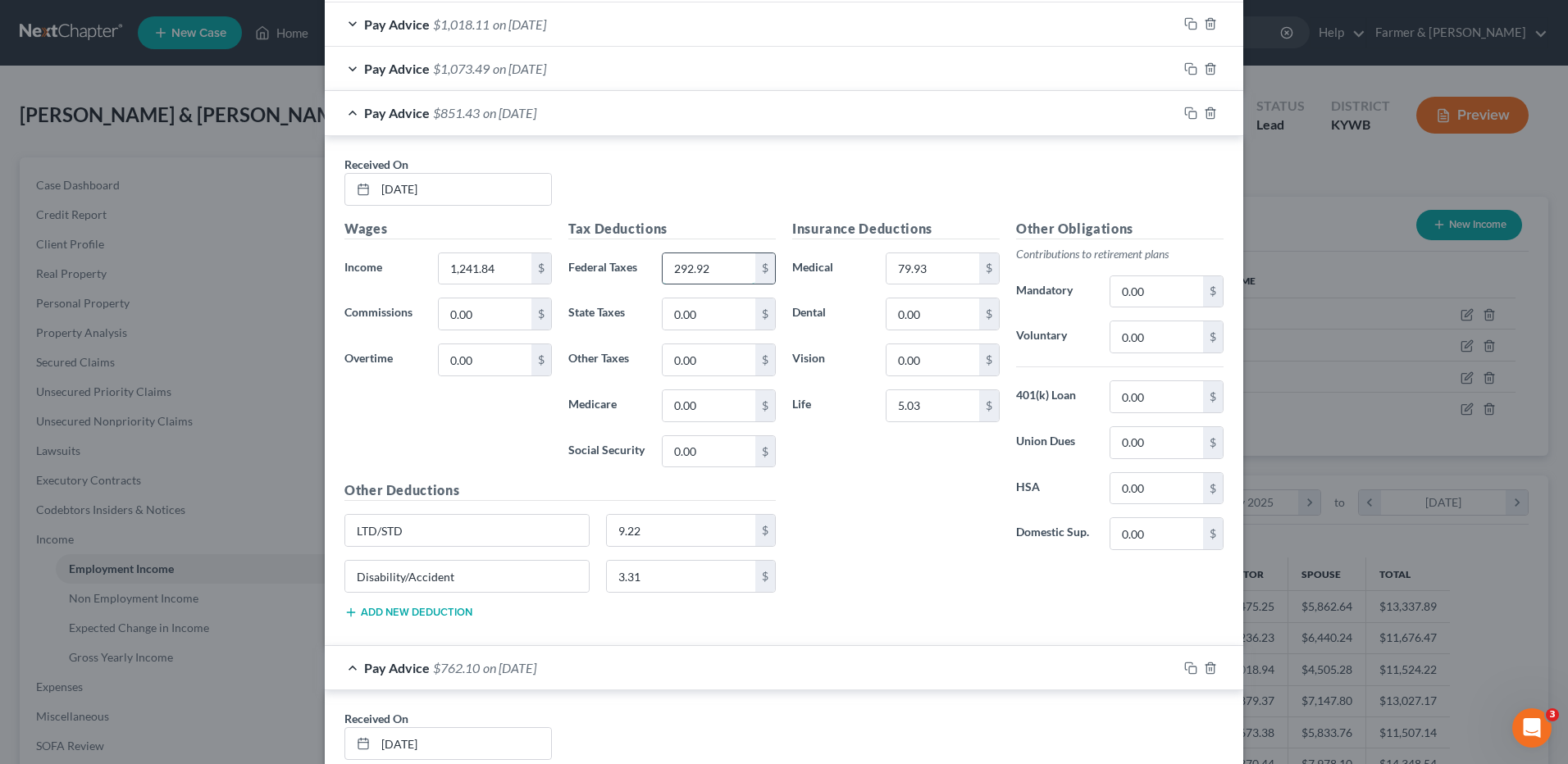
click at [701, 271] on input "292.92" at bounding box center [709, 269] width 93 height 31
type input "230.83"
click at [511, 57] on div "Pay Advice $1,073.49 on 02/28/2025" at bounding box center [752, 68] width 853 height 43
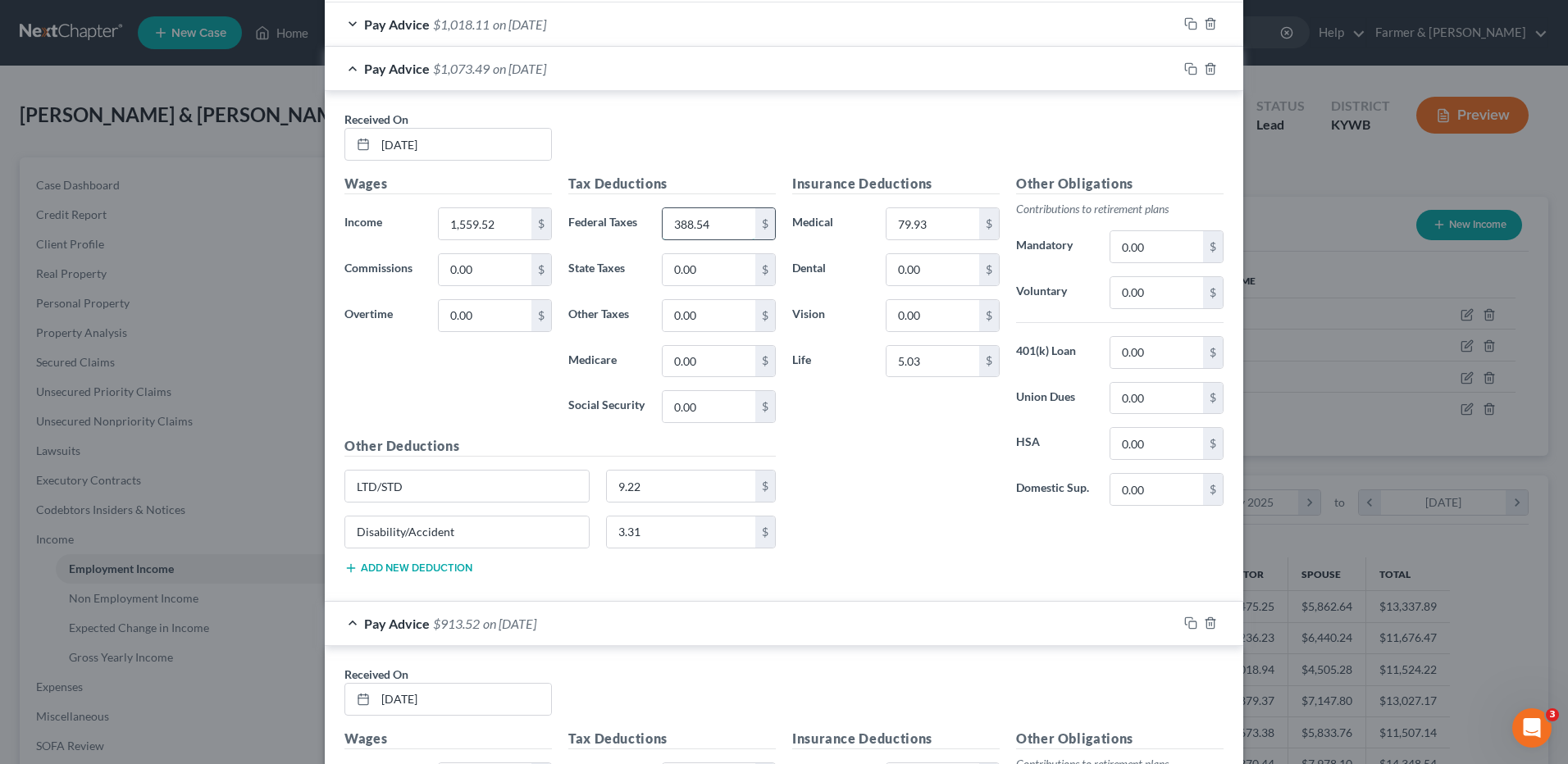
click at [734, 224] on input "388.54" at bounding box center [709, 224] width 93 height 31
type input "310.56"
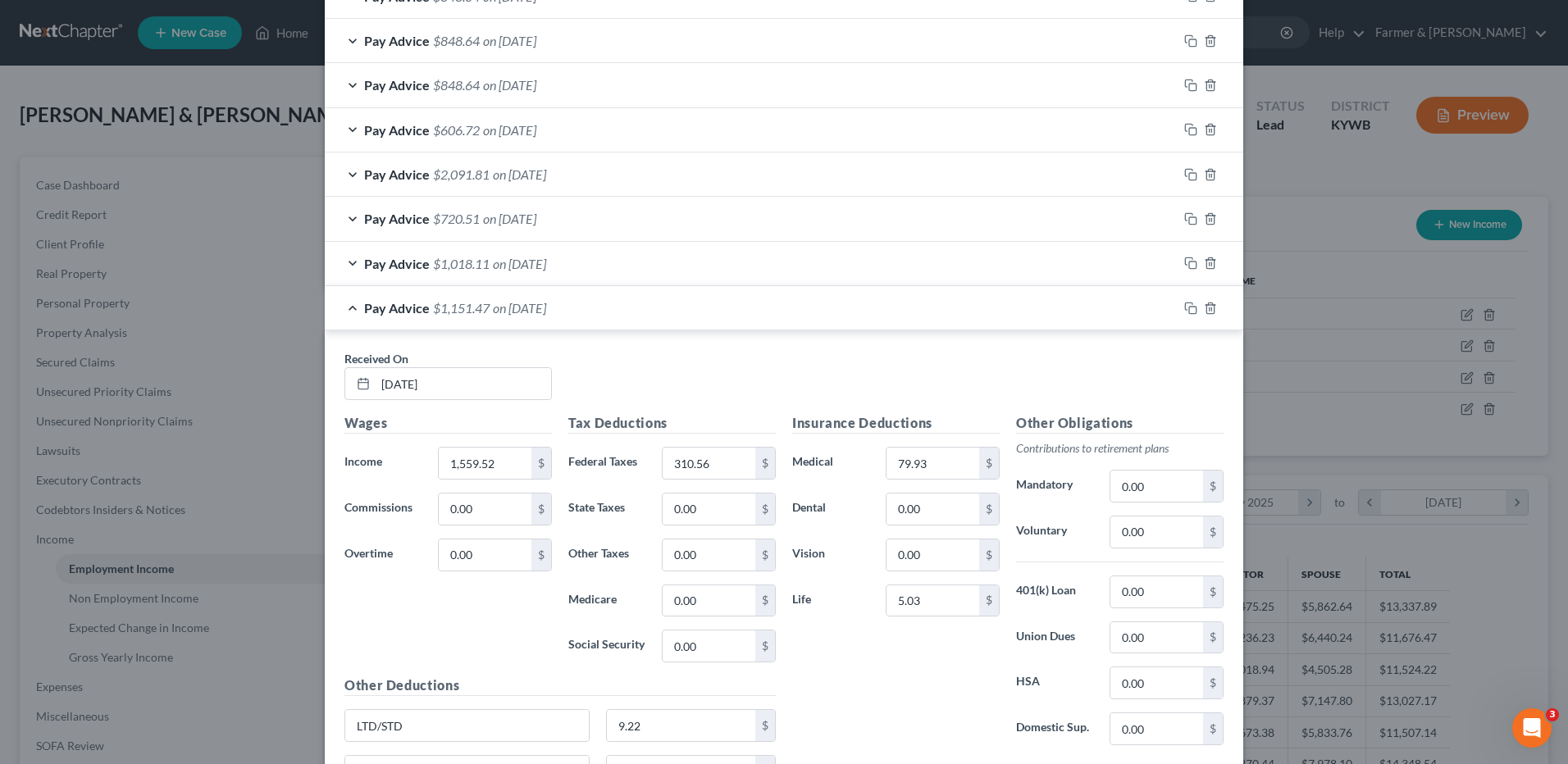
scroll to position [1197, 0]
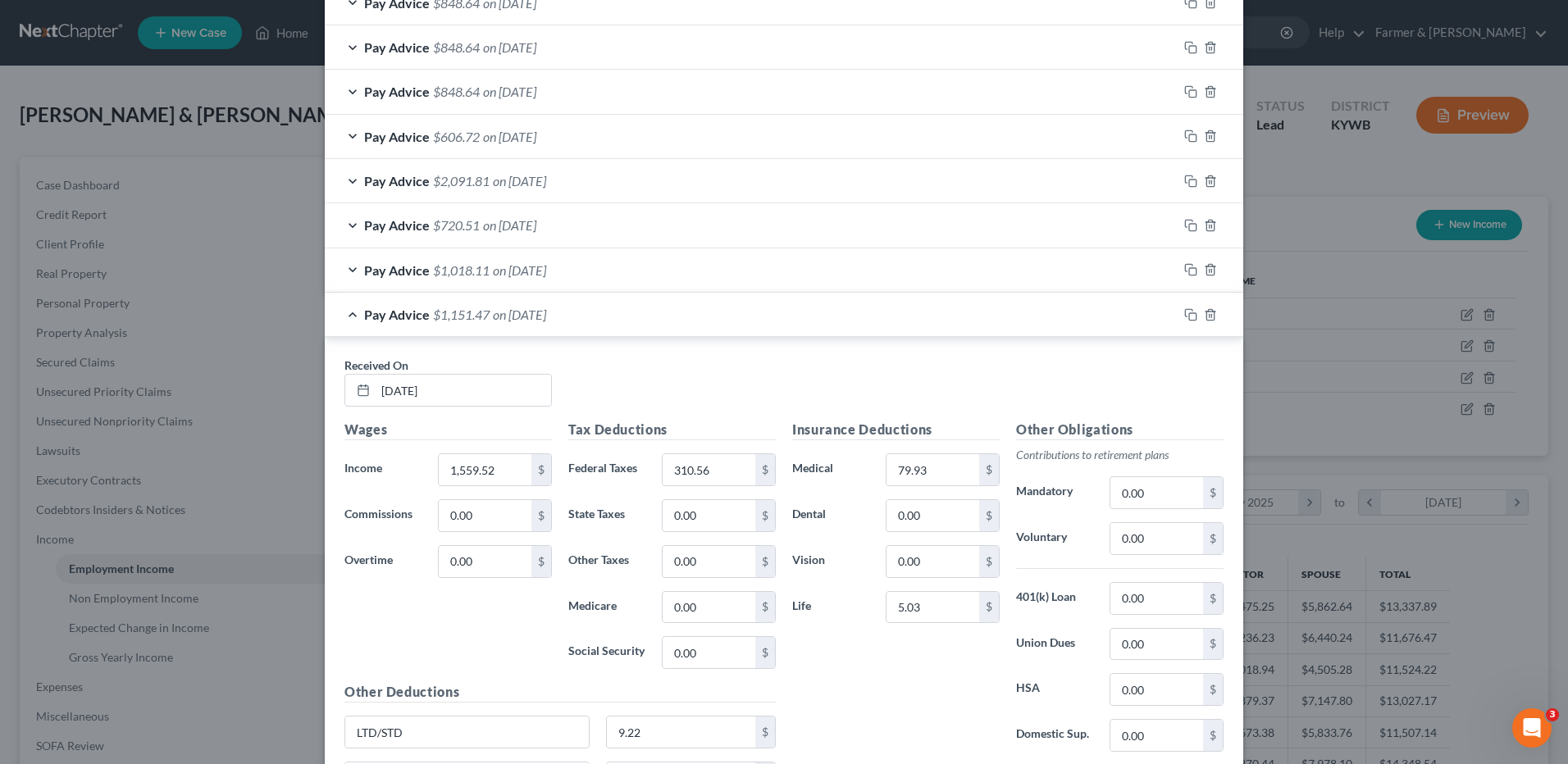
drag, startPoint x: 571, startPoint y: 263, endPoint x: 1458, endPoint y: 501, distance: 918.4
click at [546, 262] on span "on 03/07/2025" at bounding box center [519, 270] width 53 height 15
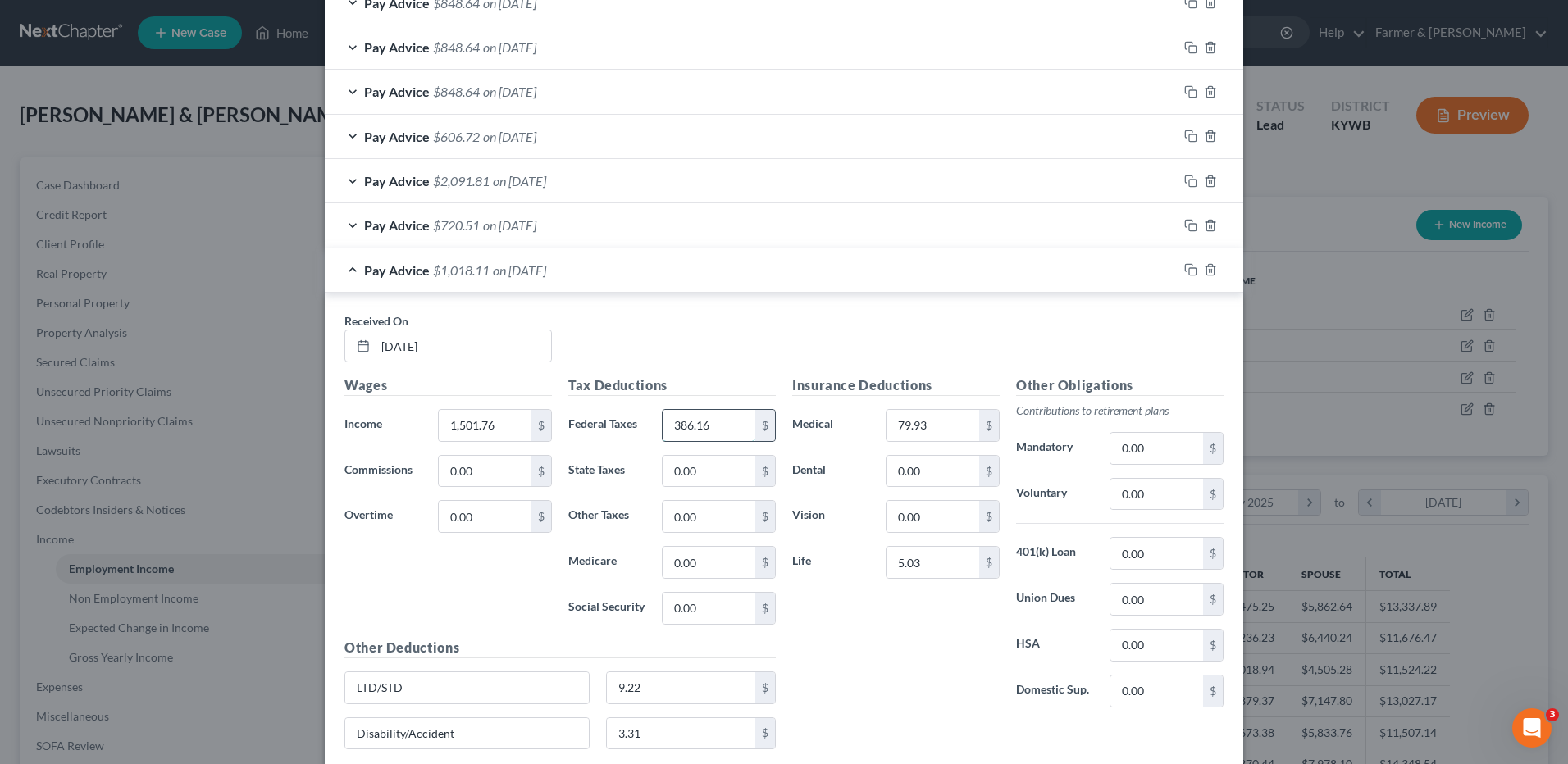
click at [718, 417] on input "386.16" at bounding box center [709, 425] width 93 height 31
type input "296.05"
drag, startPoint x: 531, startPoint y: 229, endPoint x: 971, endPoint y: 270, distance: 441.9
click at [532, 229] on span "on 03/14/2025" at bounding box center [509, 225] width 53 height 15
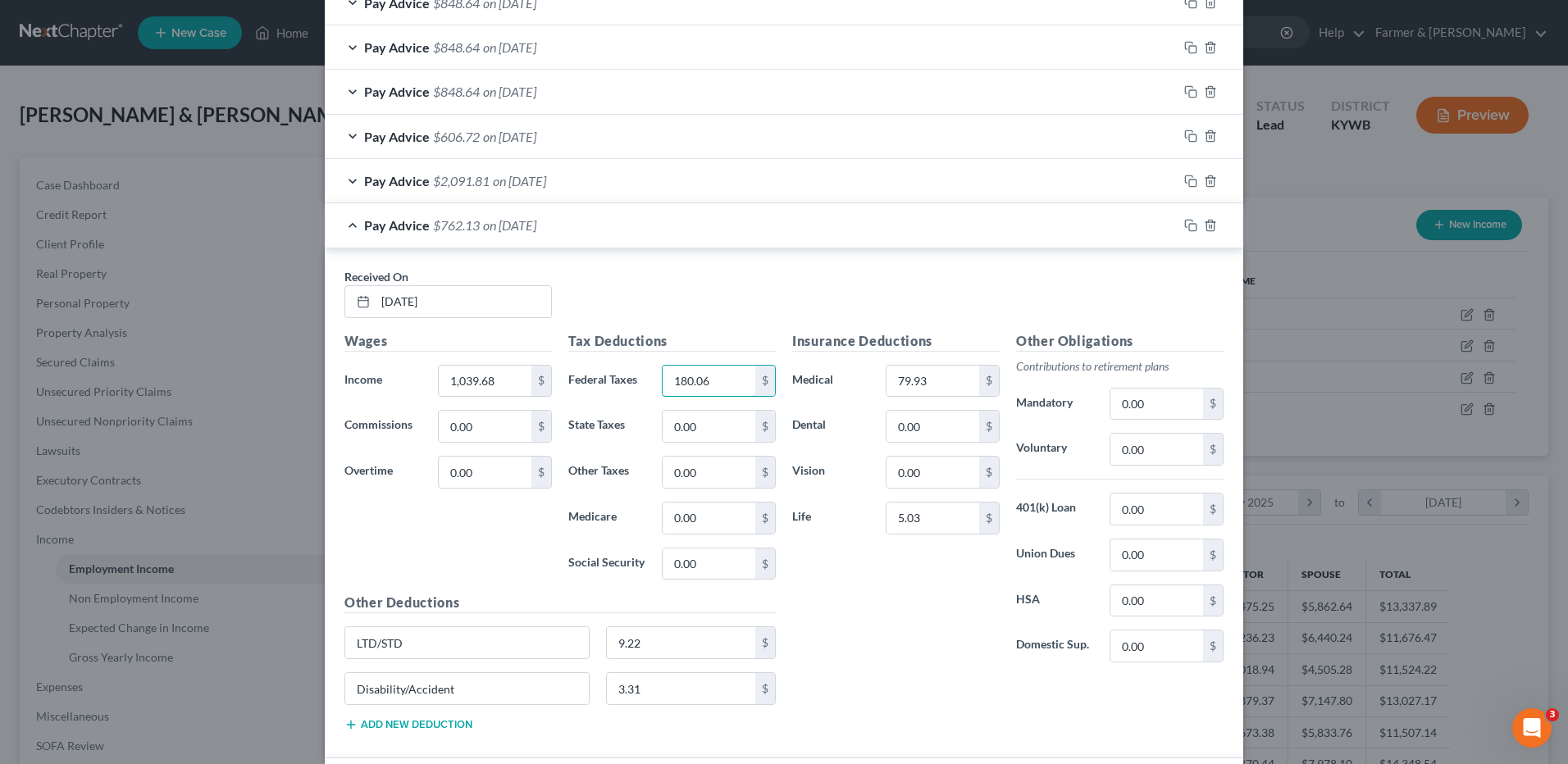
type input "180.06"
drag, startPoint x: 797, startPoint y: 183, endPoint x: 1554, endPoint y: 215, distance: 757.7
click at [797, 183] on div "Pay Advice $2,091.81 on 03/21/2025" at bounding box center [752, 180] width 853 height 43
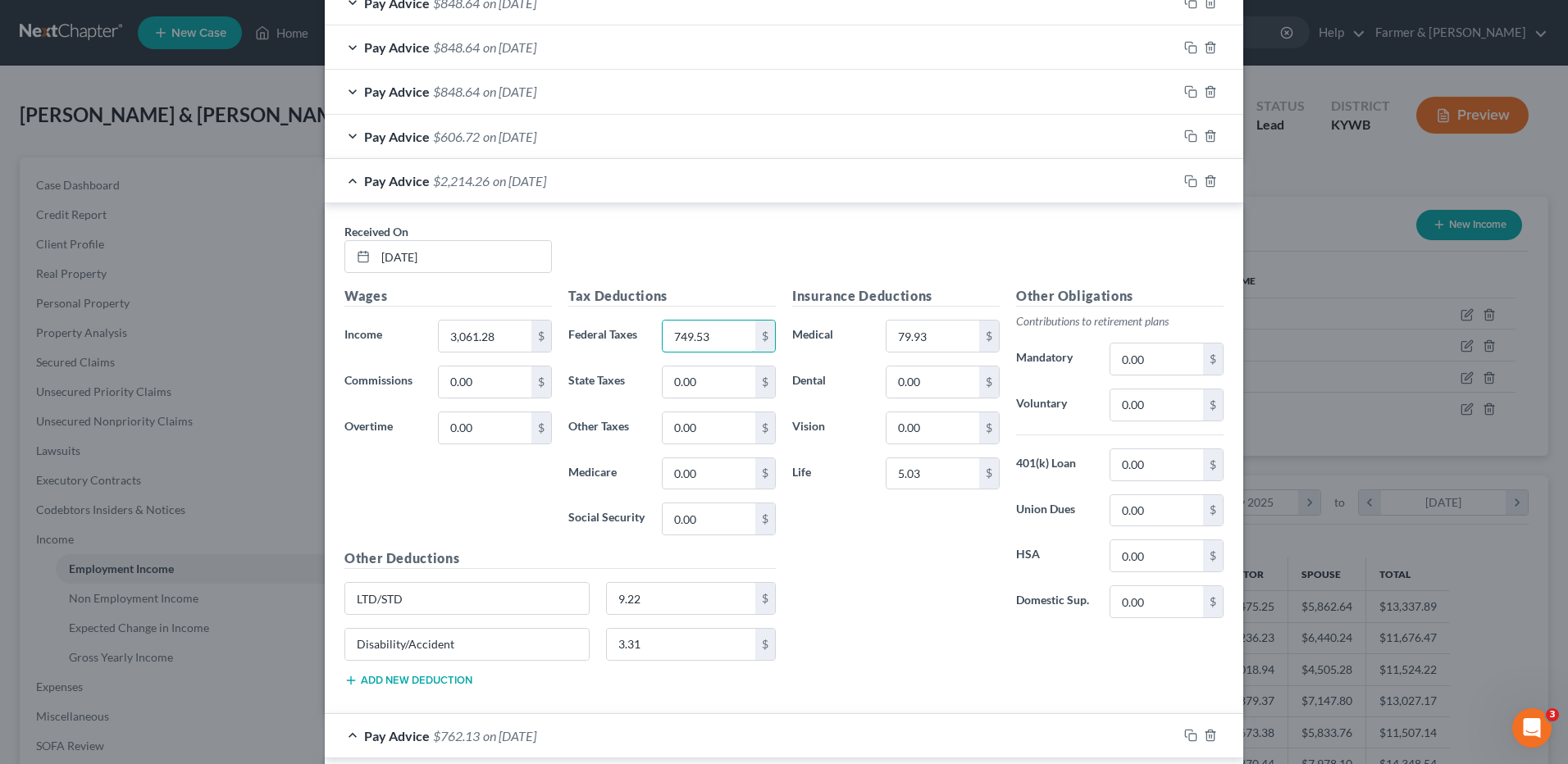
type input "749.53"
drag, startPoint x: 634, startPoint y: 141, endPoint x: 697, endPoint y: 210, distance: 93.4
click at [634, 141] on div "Pay Advice $606.72 on 03/28/2025" at bounding box center [752, 136] width 853 height 43
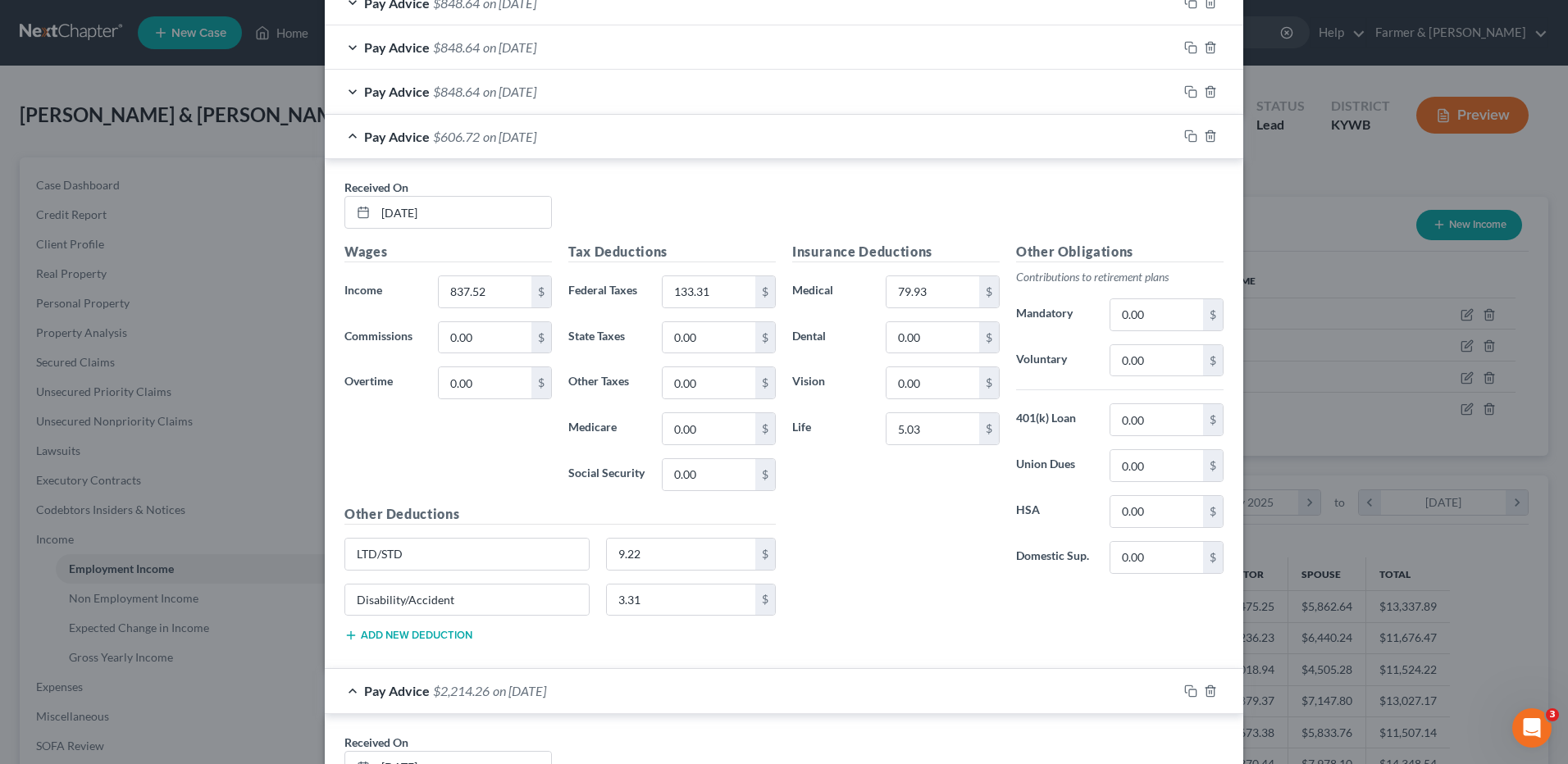
click at [536, 85] on span "on 04/04/2025" at bounding box center [509, 92] width 53 height 15
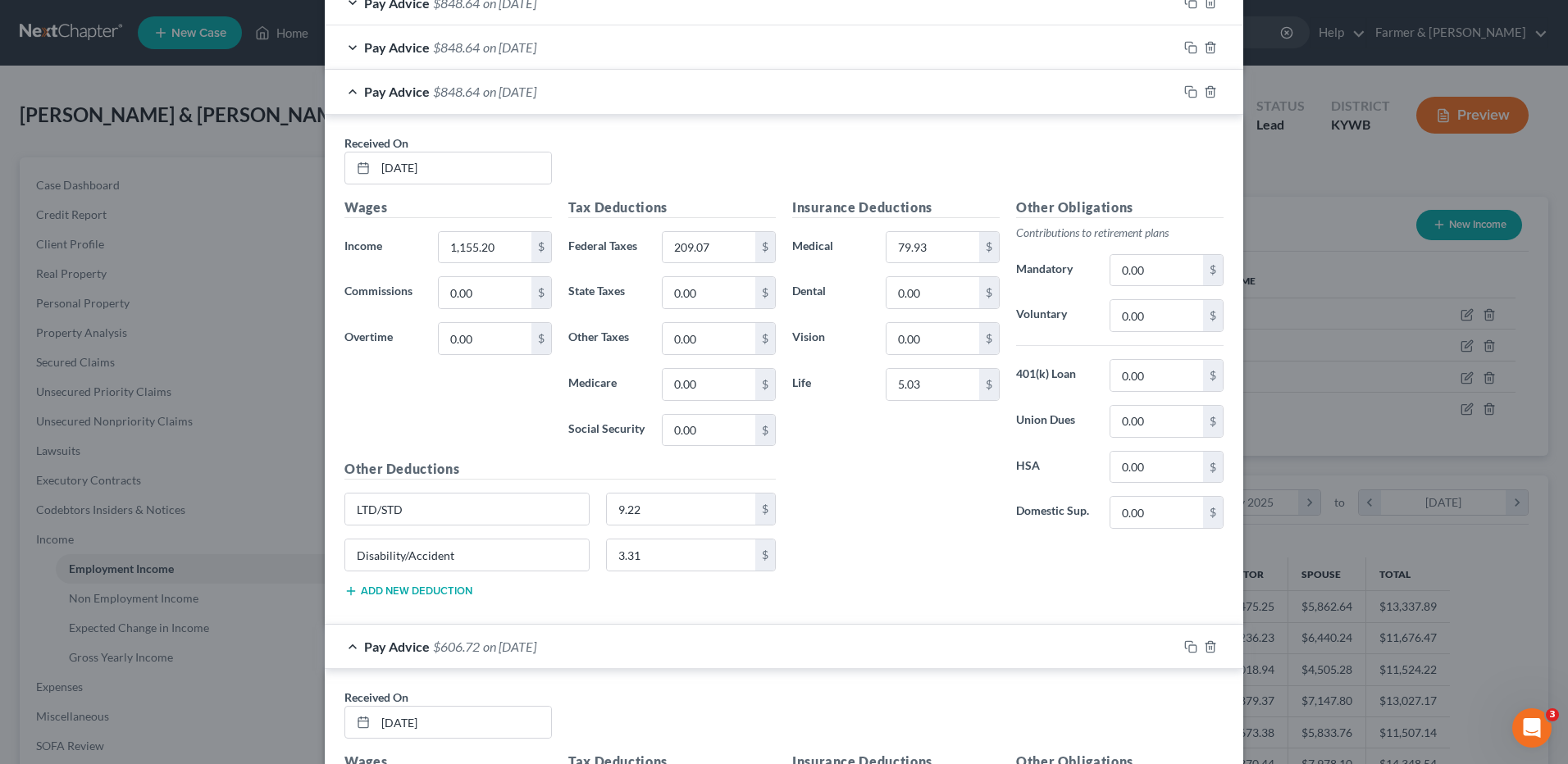
click at [617, 39] on div "Pay Advice $848.64 on 04/11/2025" at bounding box center [752, 46] width 853 height 43
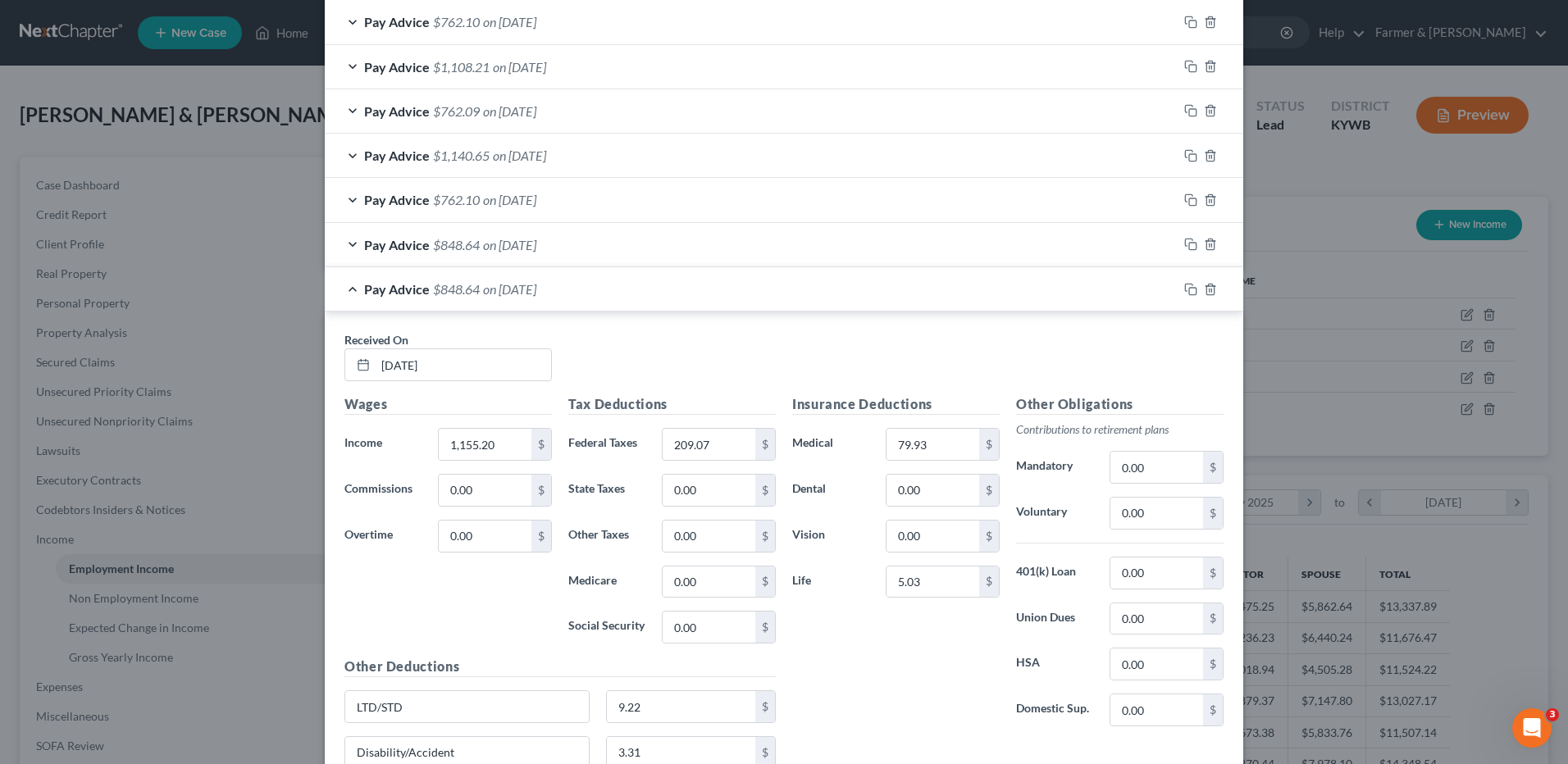
scroll to position [951, 0]
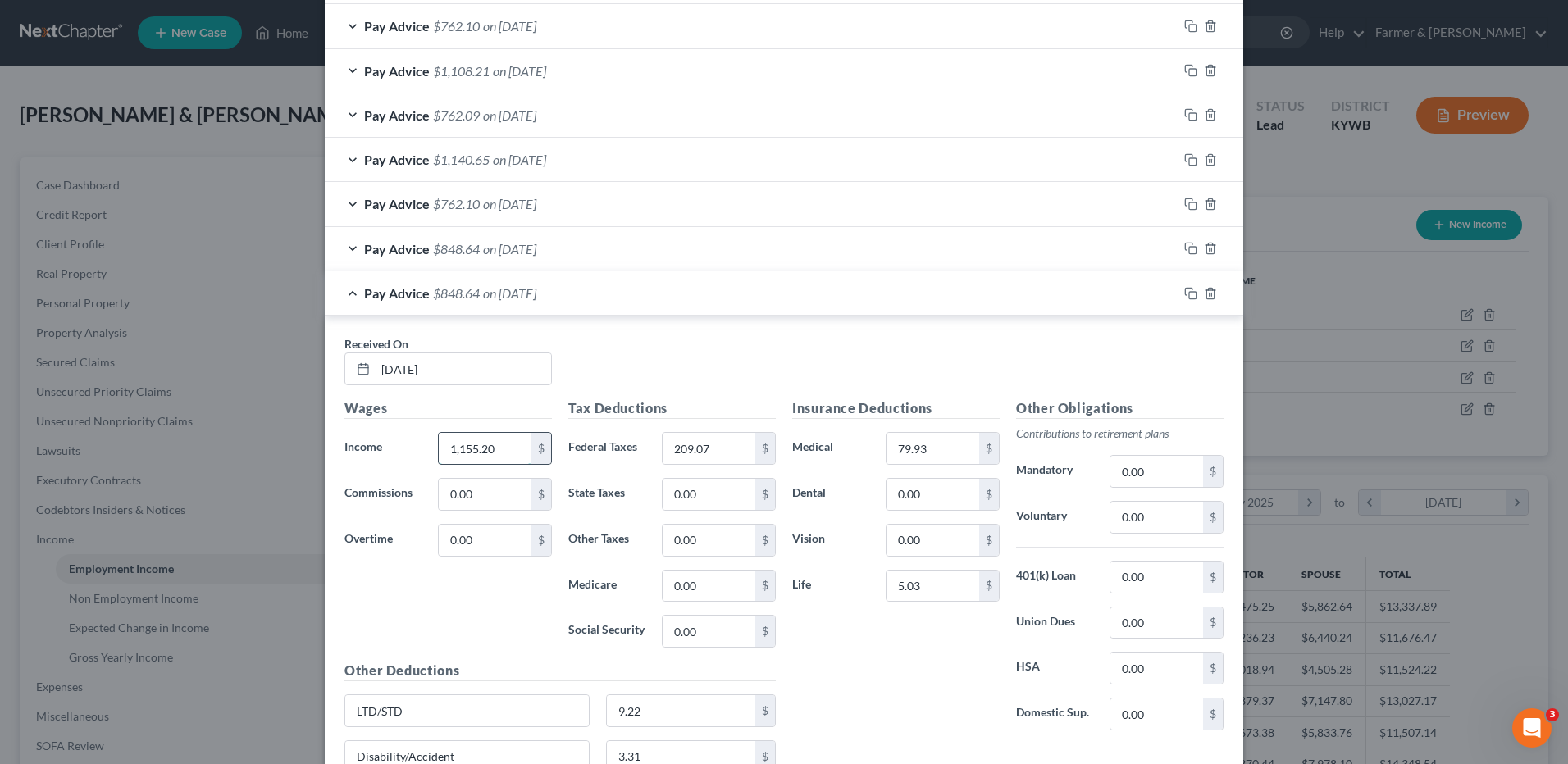
click at [497, 448] on input "1,155.20" at bounding box center [485, 449] width 93 height 31
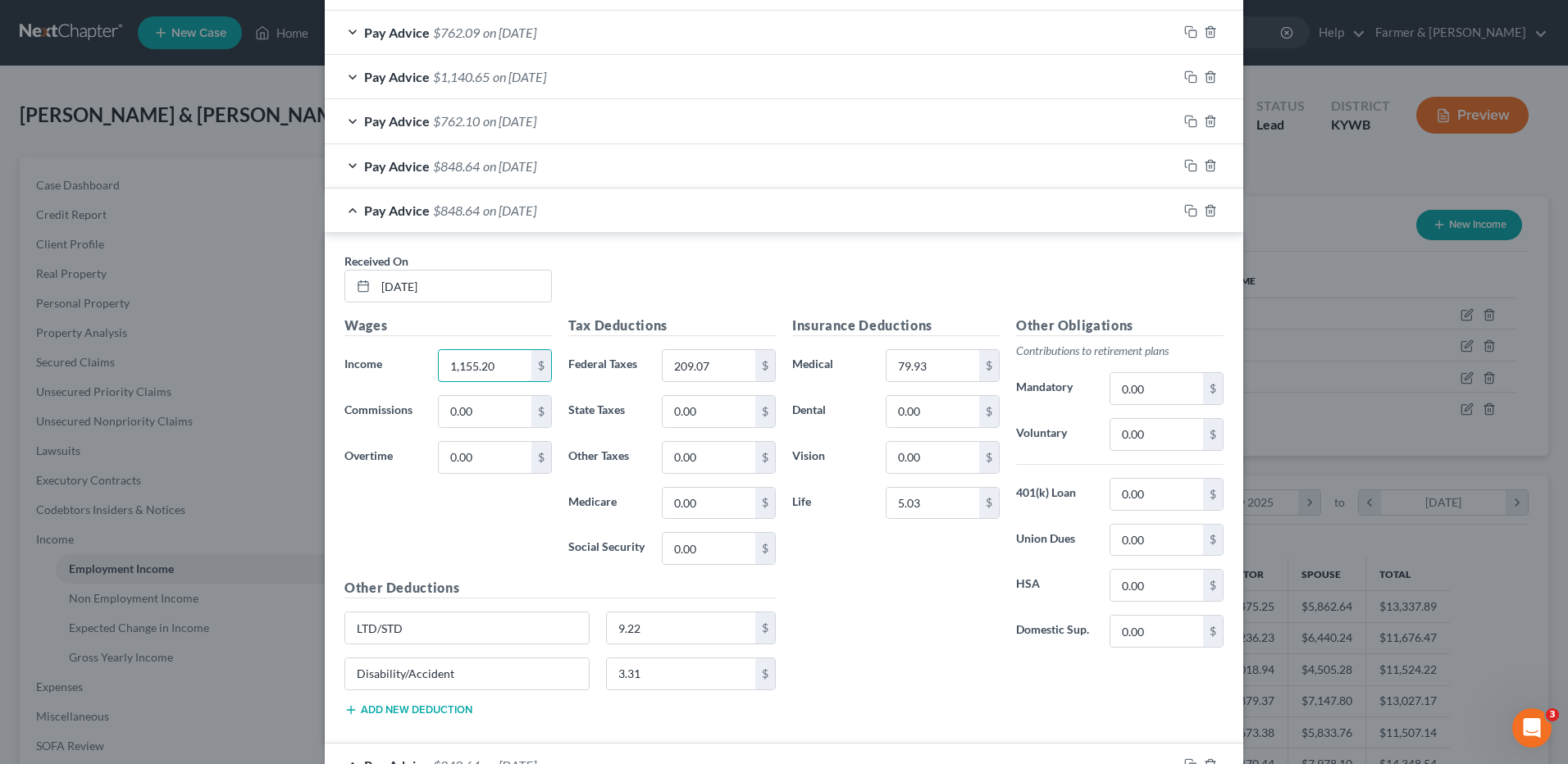
scroll to position [1033, 0]
type input "1,386.24"
click at [732, 366] on input "87.97" at bounding box center [709, 367] width 93 height 31
type input "267.08"
click at [576, 172] on div "Pay Advice $848.64 on 04/18/2025" at bounding box center [752, 166] width 853 height 43
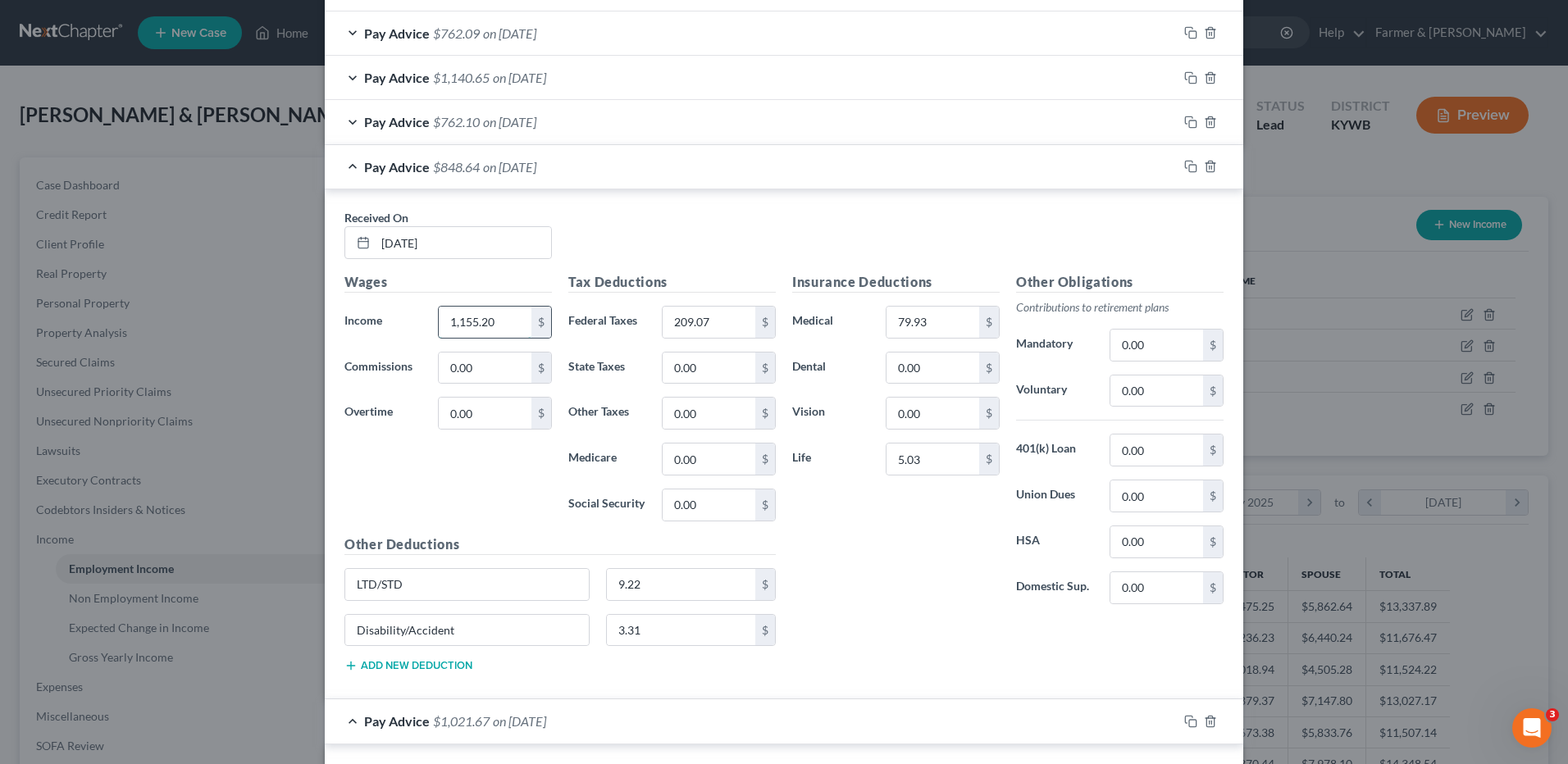
click at [502, 320] on input "1,155.20" at bounding box center [485, 322] width 93 height 31
type input "2,563.10"
click at [731, 319] on input "209.07" at bounding box center [709, 322] width 93 height 31
type input "574.67"
click at [470, 123] on span "$762.10" at bounding box center [456, 122] width 46 height 15
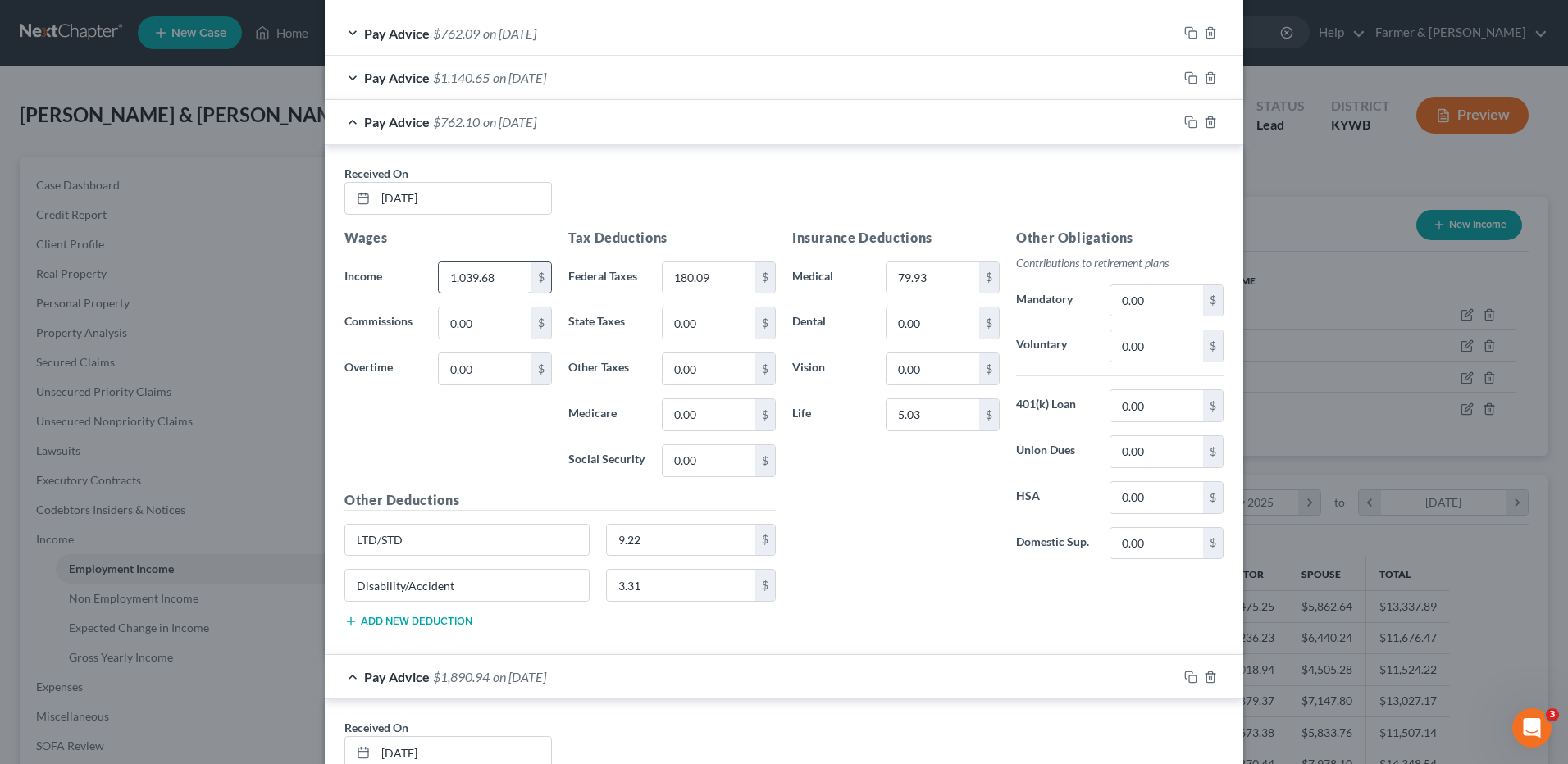
click at [508, 282] on input "1,039.68" at bounding box center [485, 278] width 93 height 31
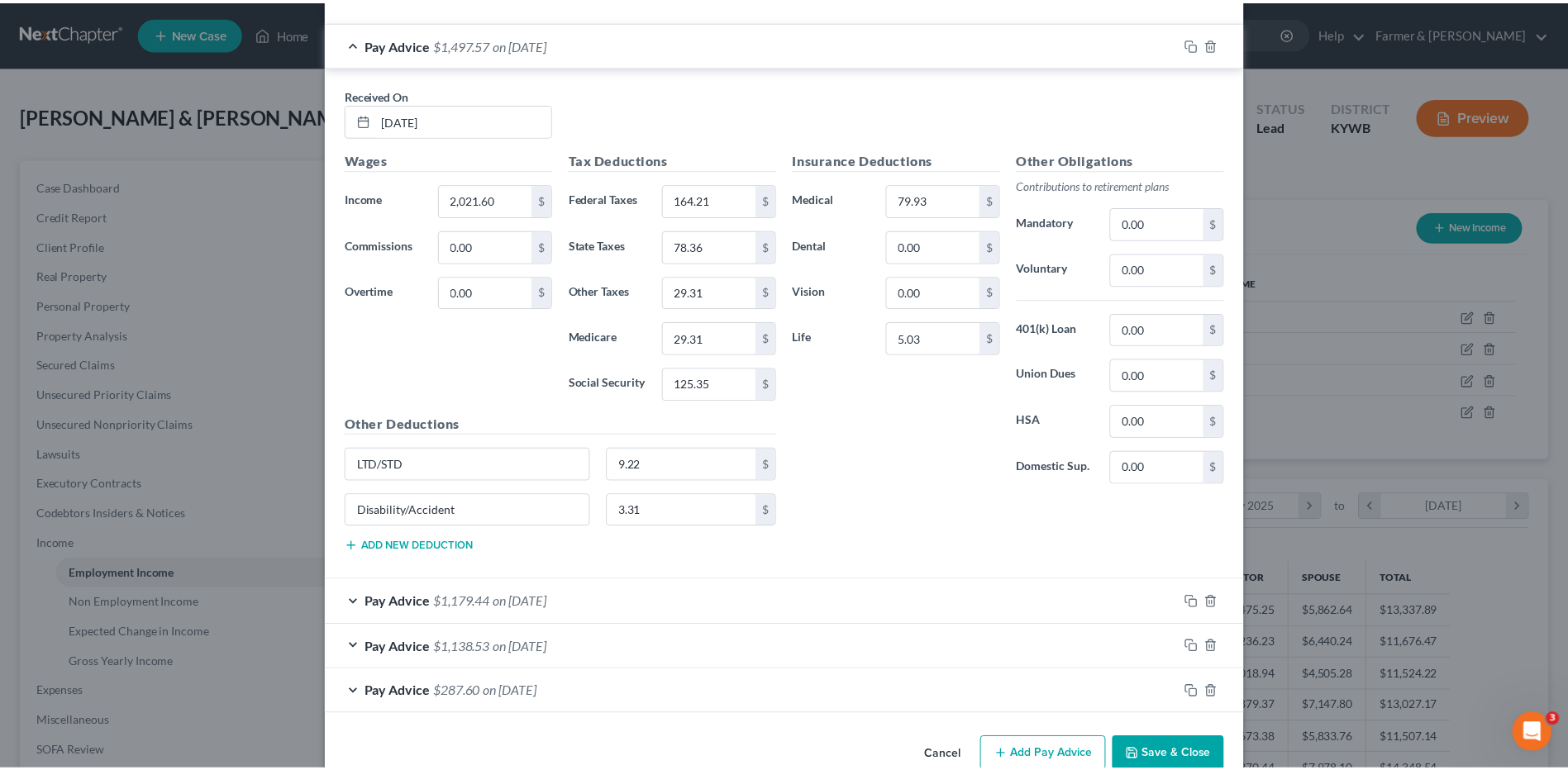
scroll to position [7308, 0]
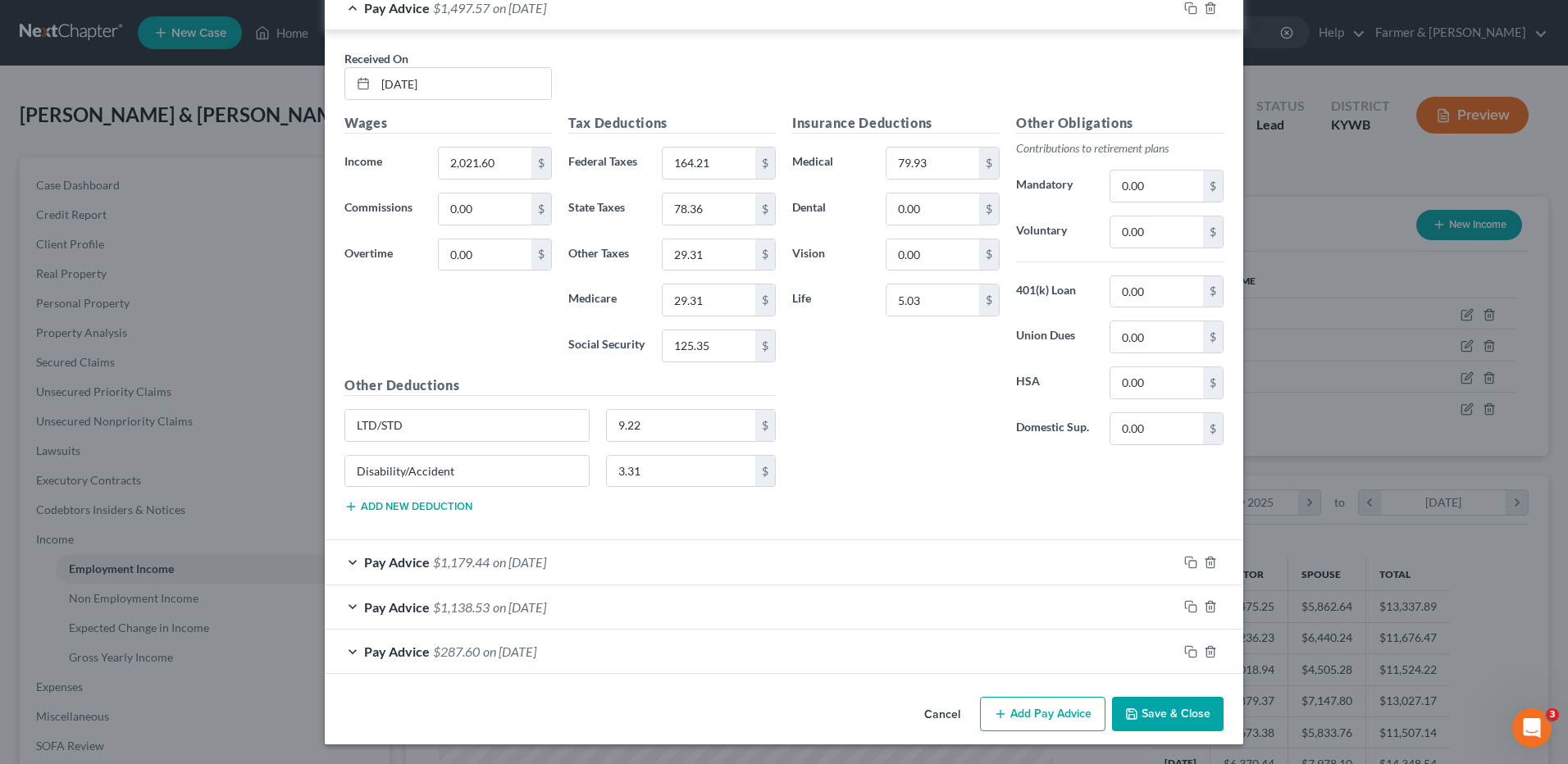
click at [1158, 709] on button "Save & Close" at bounding box center [1169, 715] width 112 height 35
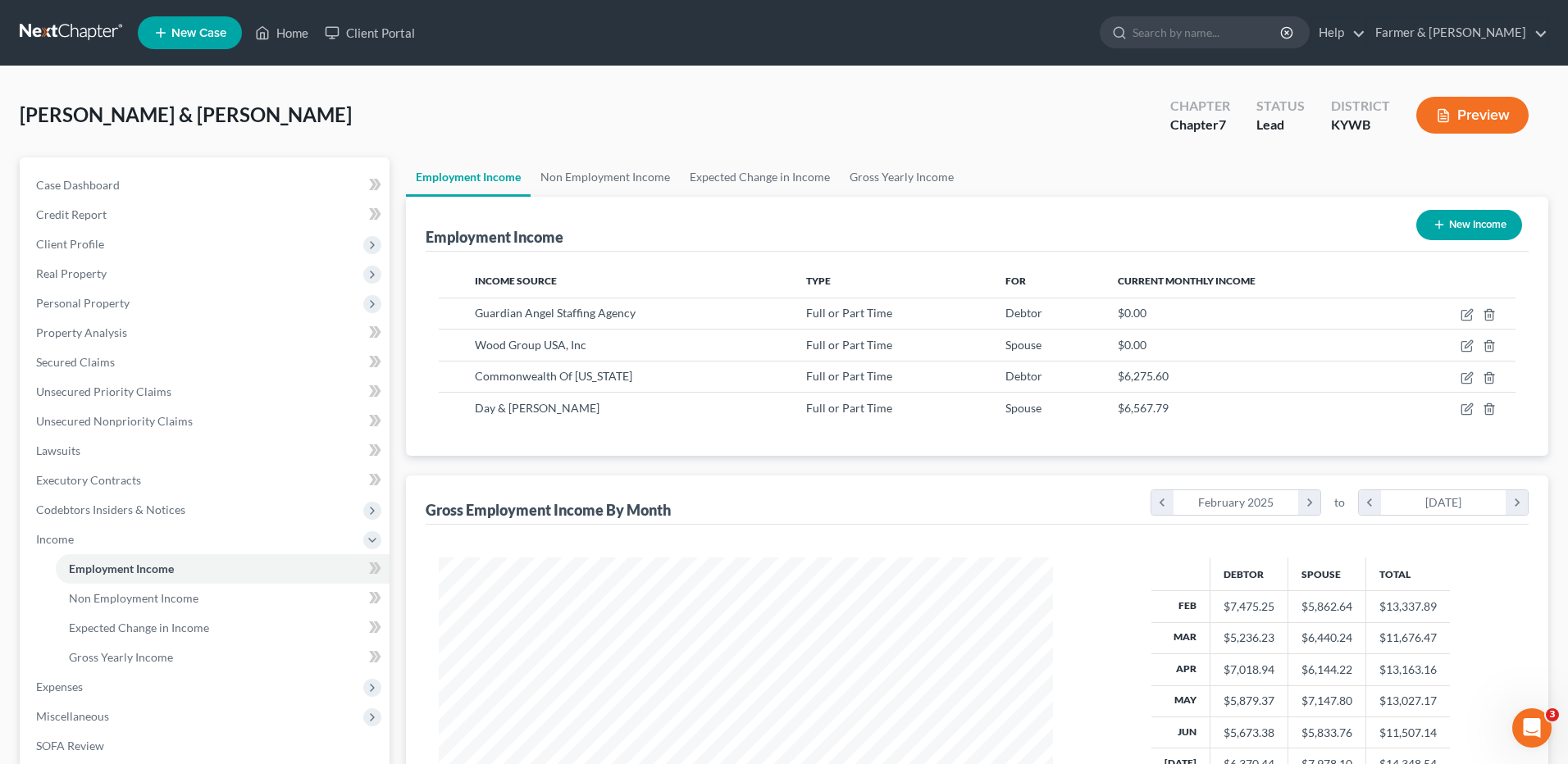
scroll to position [819744, 819641]
click at [1456, 408] on icon "button" at bounding box center [1455, 409] width 14 height 14
select select "0"
select select "18"
select select "3"
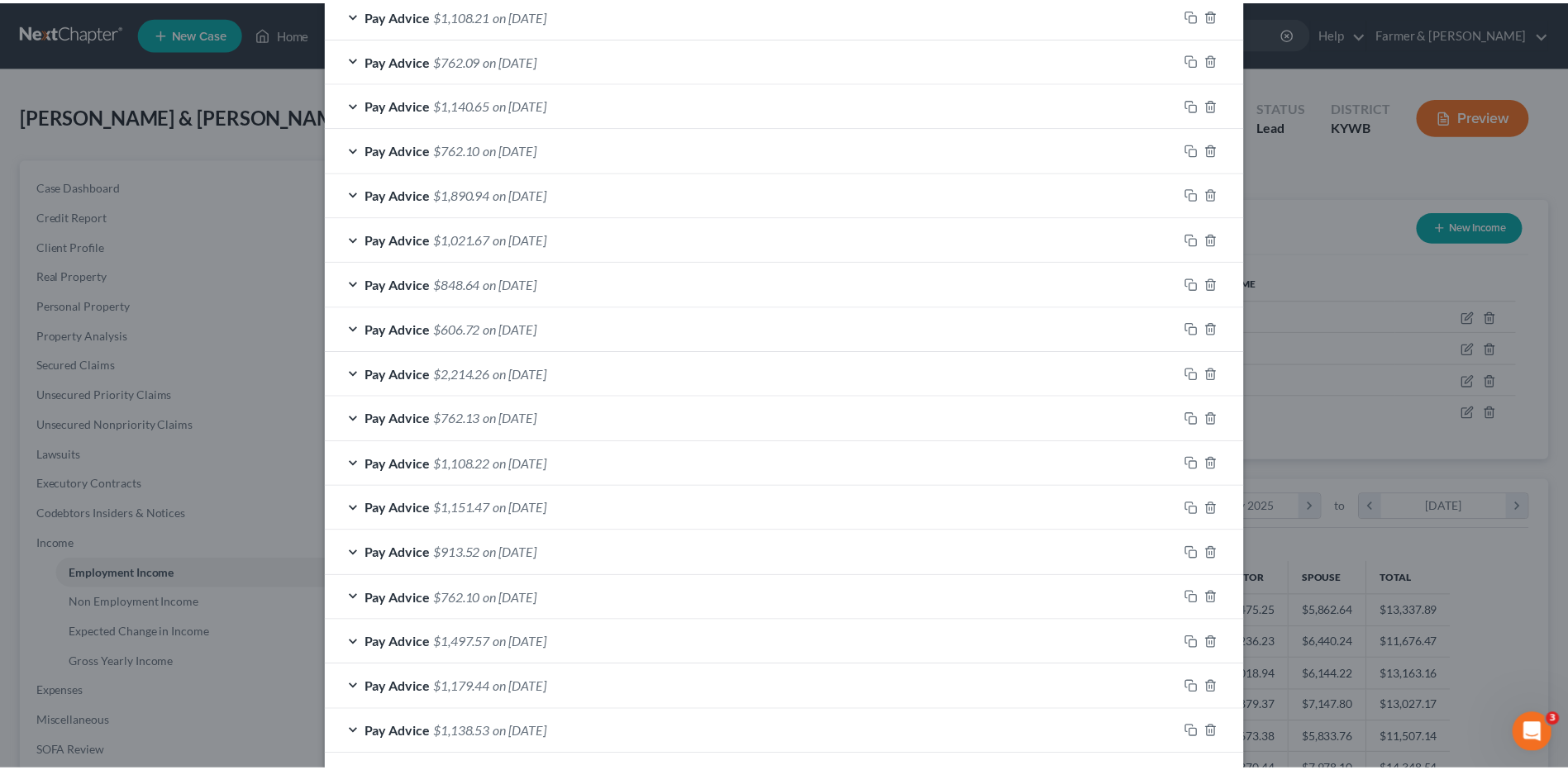
scroll to position [1137, 0]
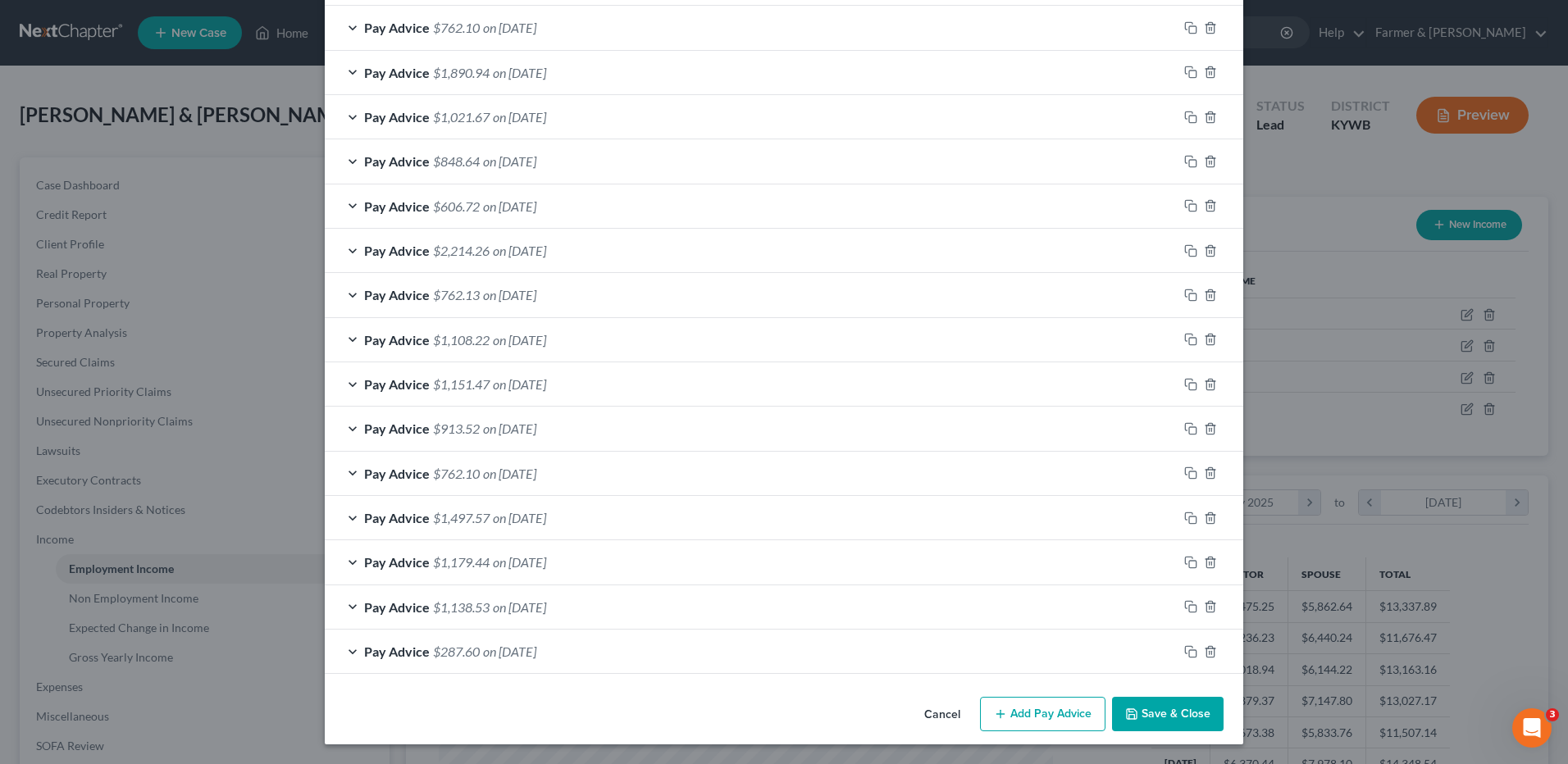
click at [1163, 718] on button "Save & Close" at bounding box center [1169, 715] width 112 height 35
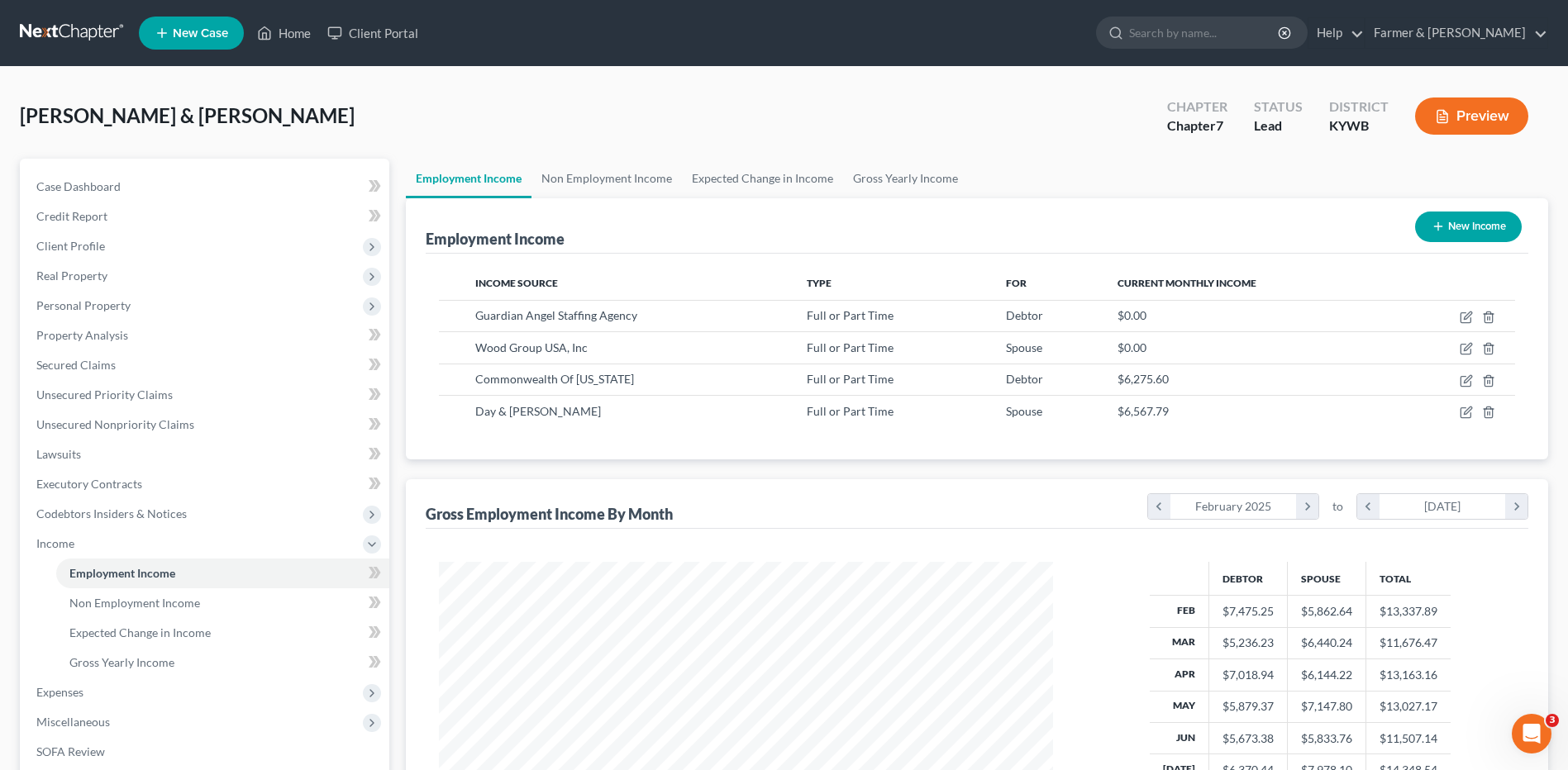
scroll to position [826182, 825739]
click at [79, 663] on span "Gross Yearly Income" at bounding box center [122, 662] width 105 height 14
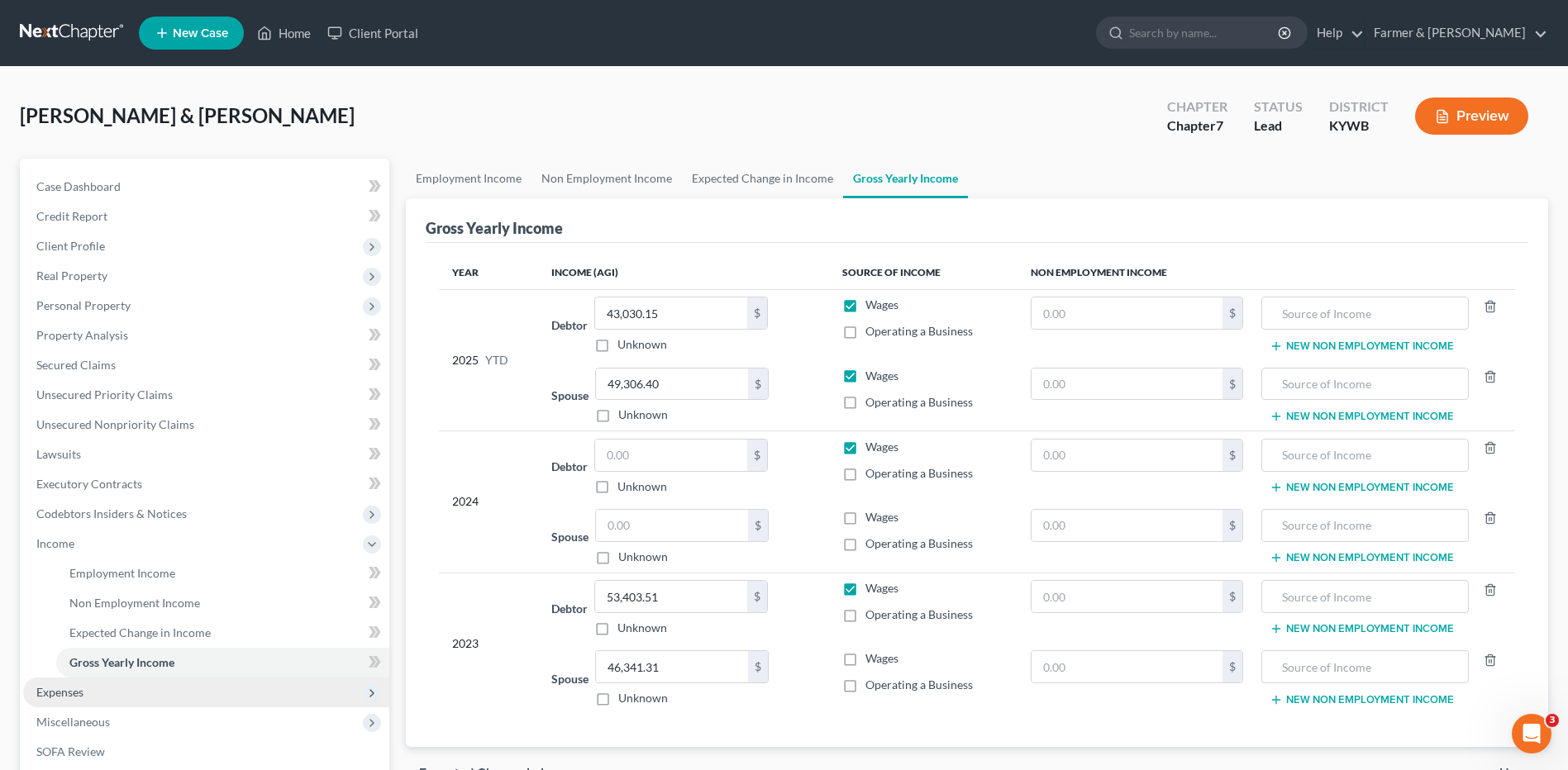
drag, startPoint x: 77, startPoint y: 706, endPoint x: 101, endPoint y: 697, distance: 25.6
click at [77, 706] on span "Expenses" at bounding box center [206, 692] width 366 height 30
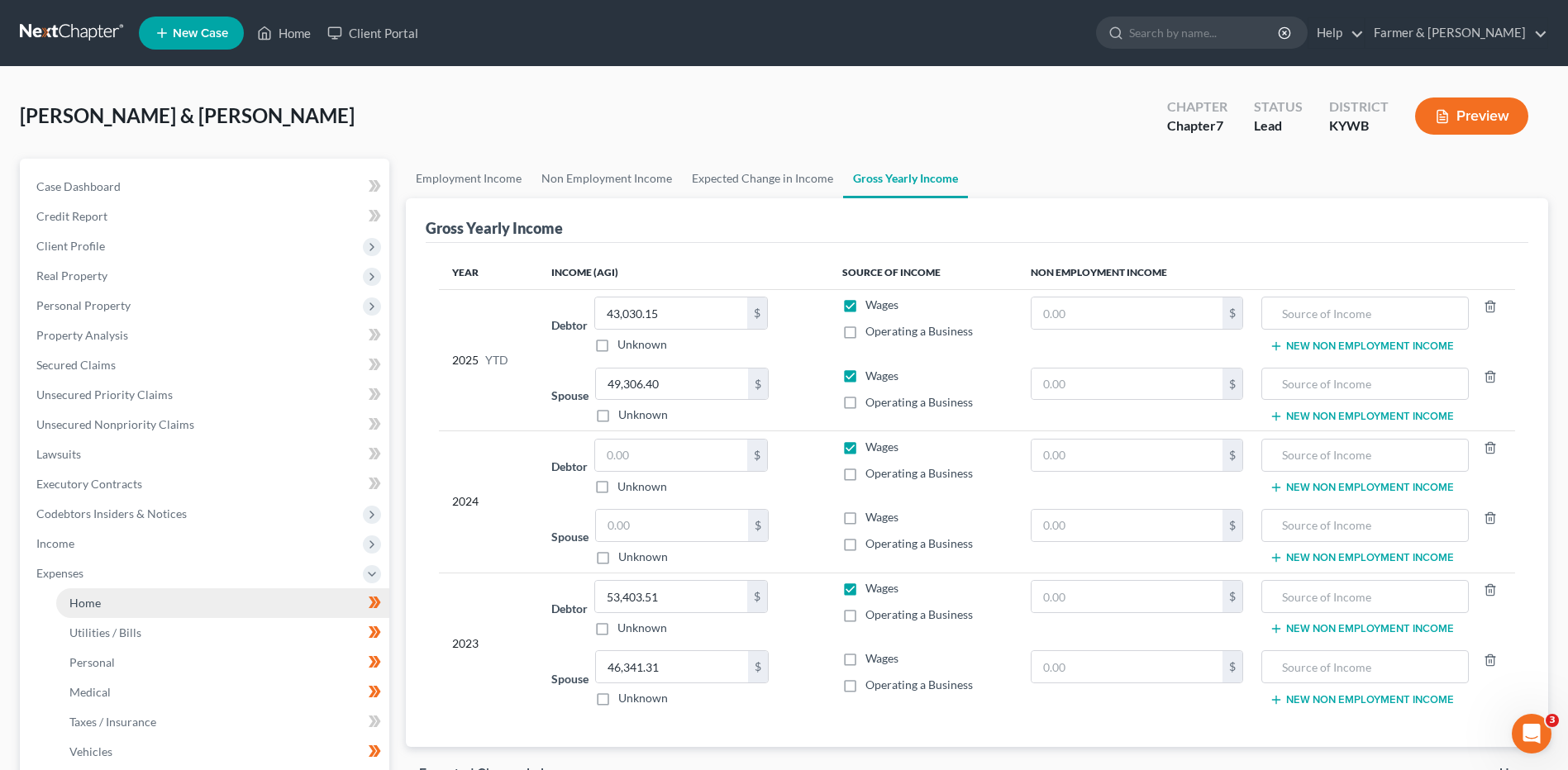
click at [122, 602] on link "Home" at bounding box center [223, 603] width 333 height 30
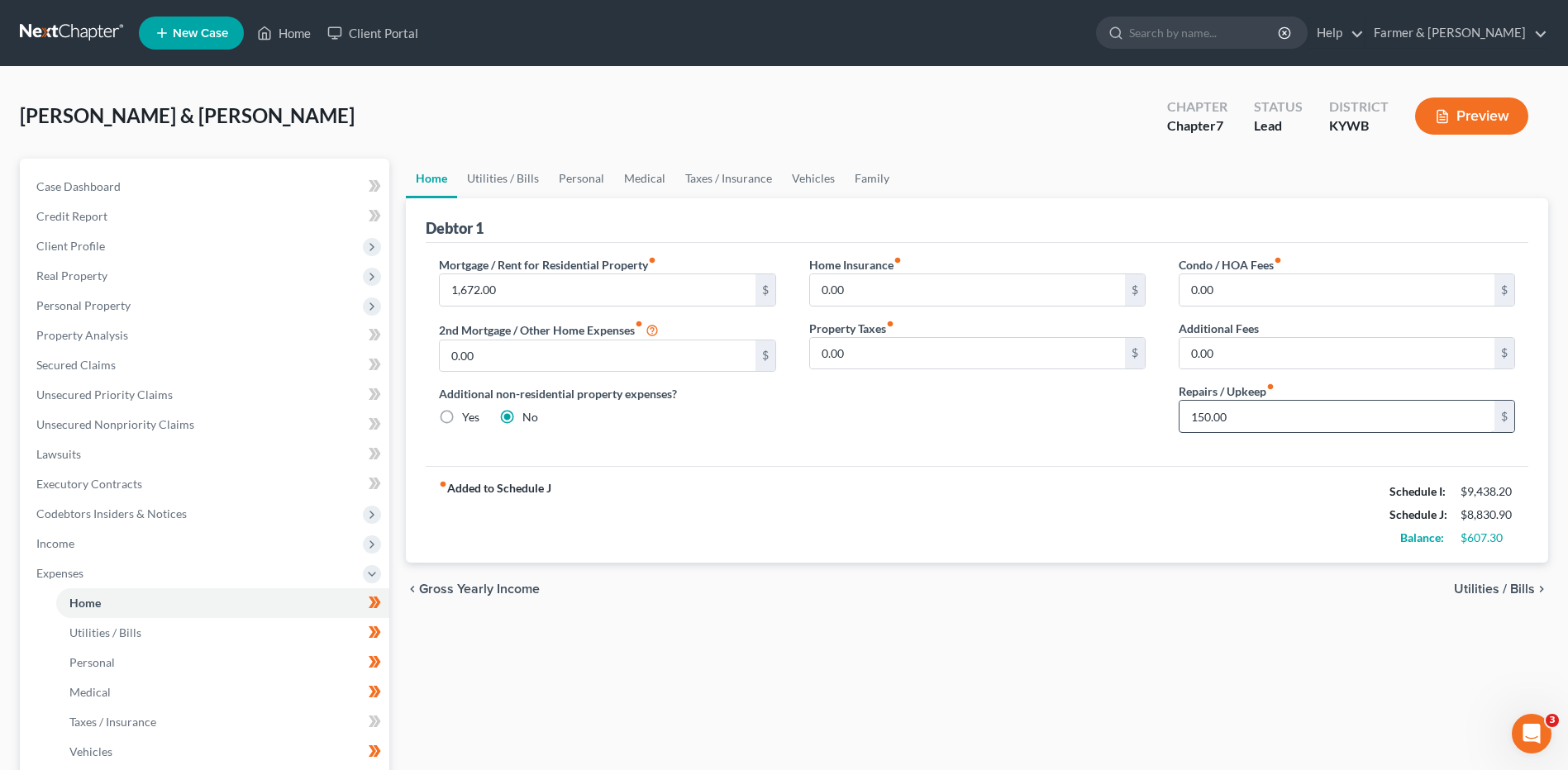
click at [1298, 411] on input "150.00" at bounding box center [1337, 416] width 315 height 31
type input "200.00"
click at [201, 627] on link "Utilities / Bills" at bounding box center [223, 633] width 333 height 30
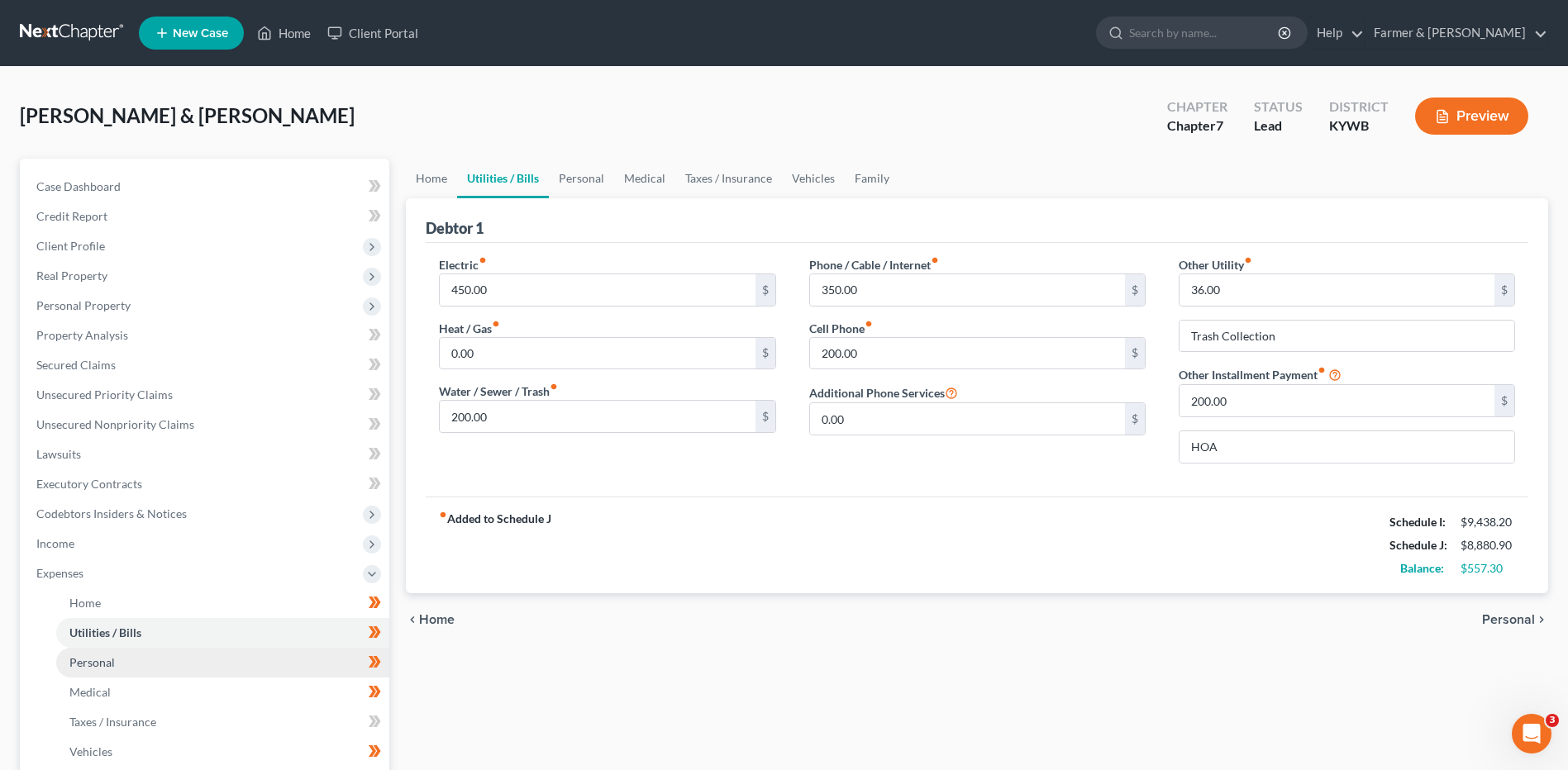
click at [174, 659] on link "Personal" at bounding box center [223, 662] width 333 height 30
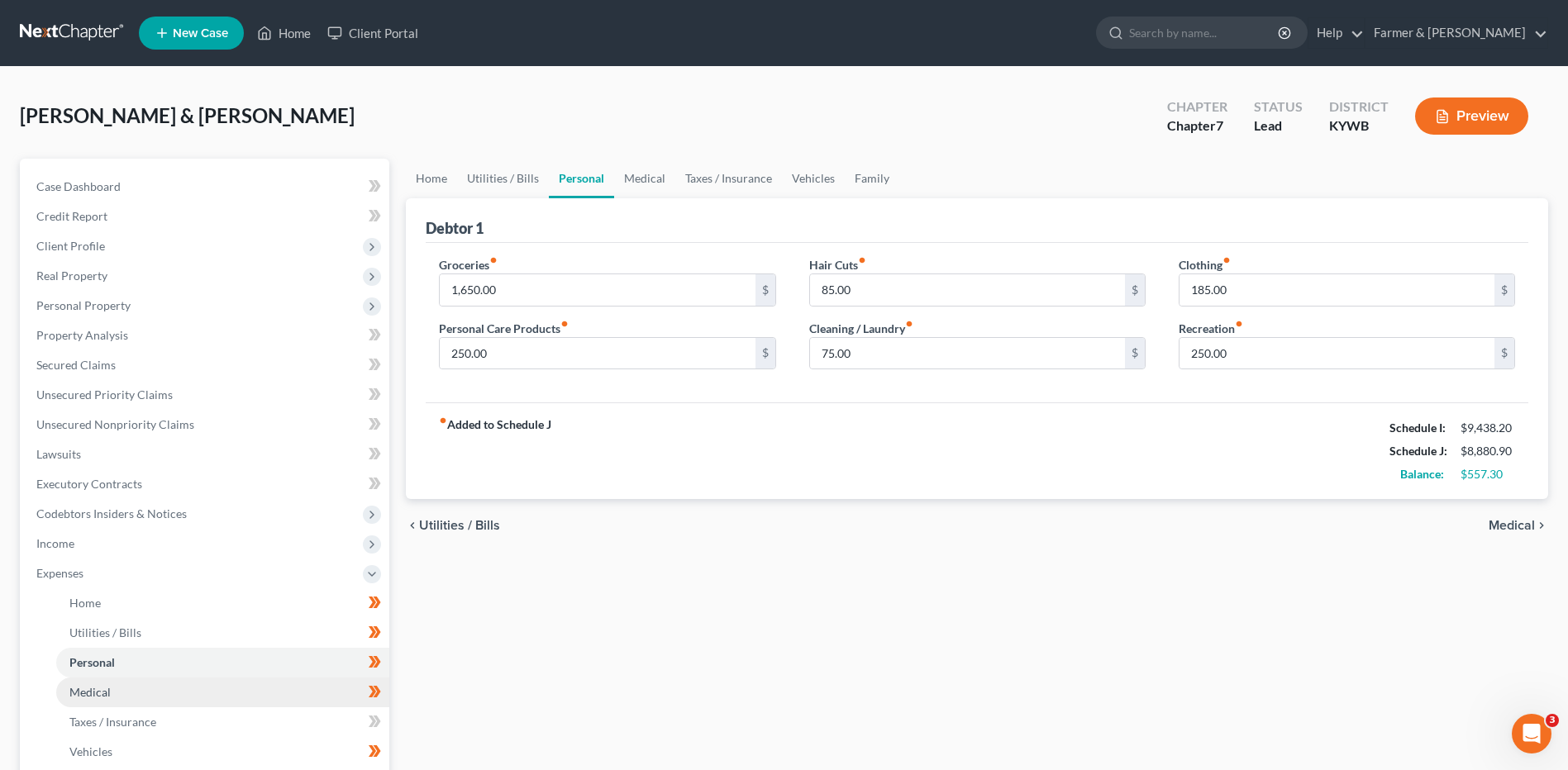
click at [105, 692] on span "Medical" at bounding box center [89, 692] width 42 height 14
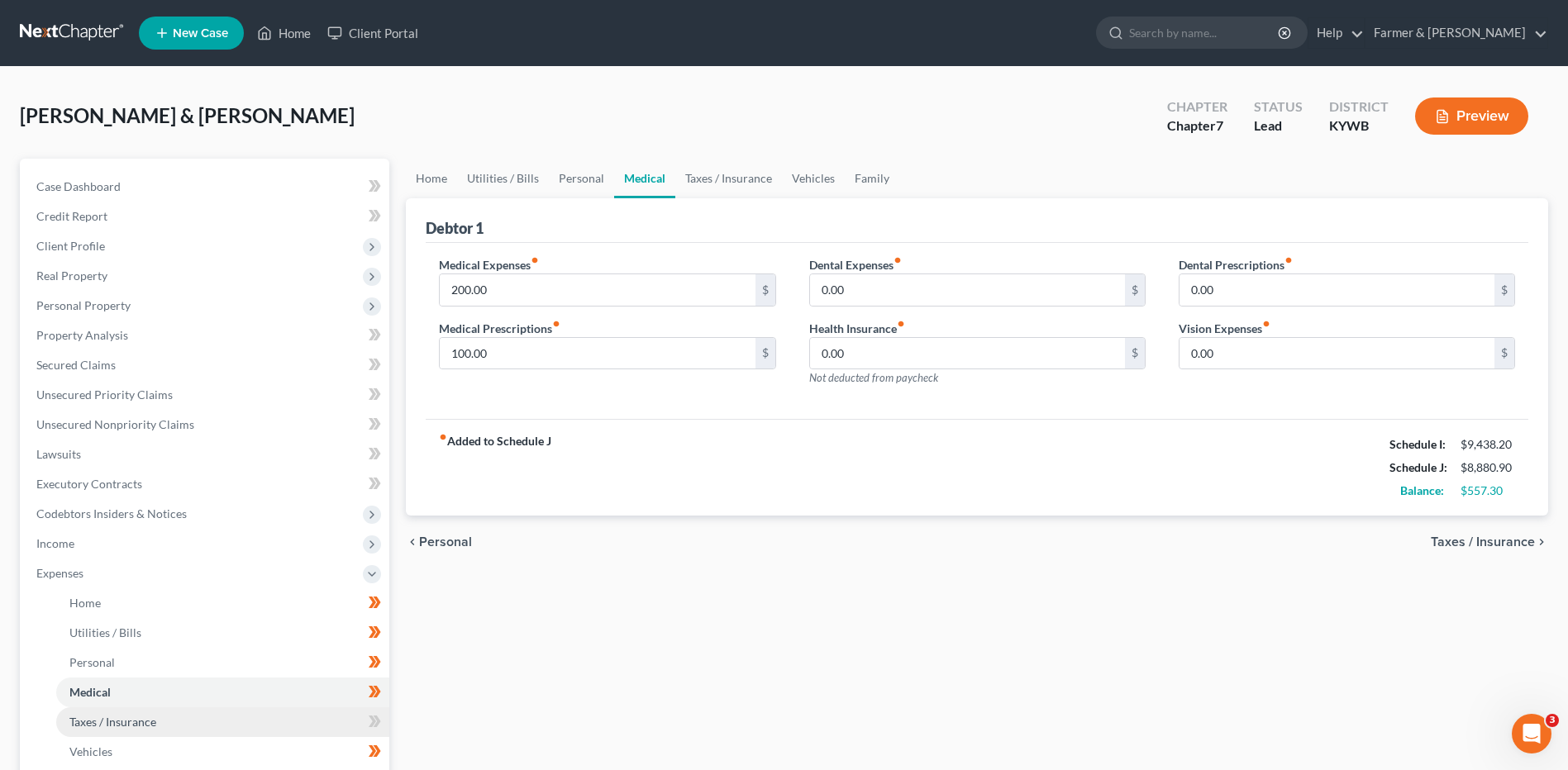
click at [117, 723] on span "Taxes / Insurance" at bounding box center [112, 721] width 87 height 14
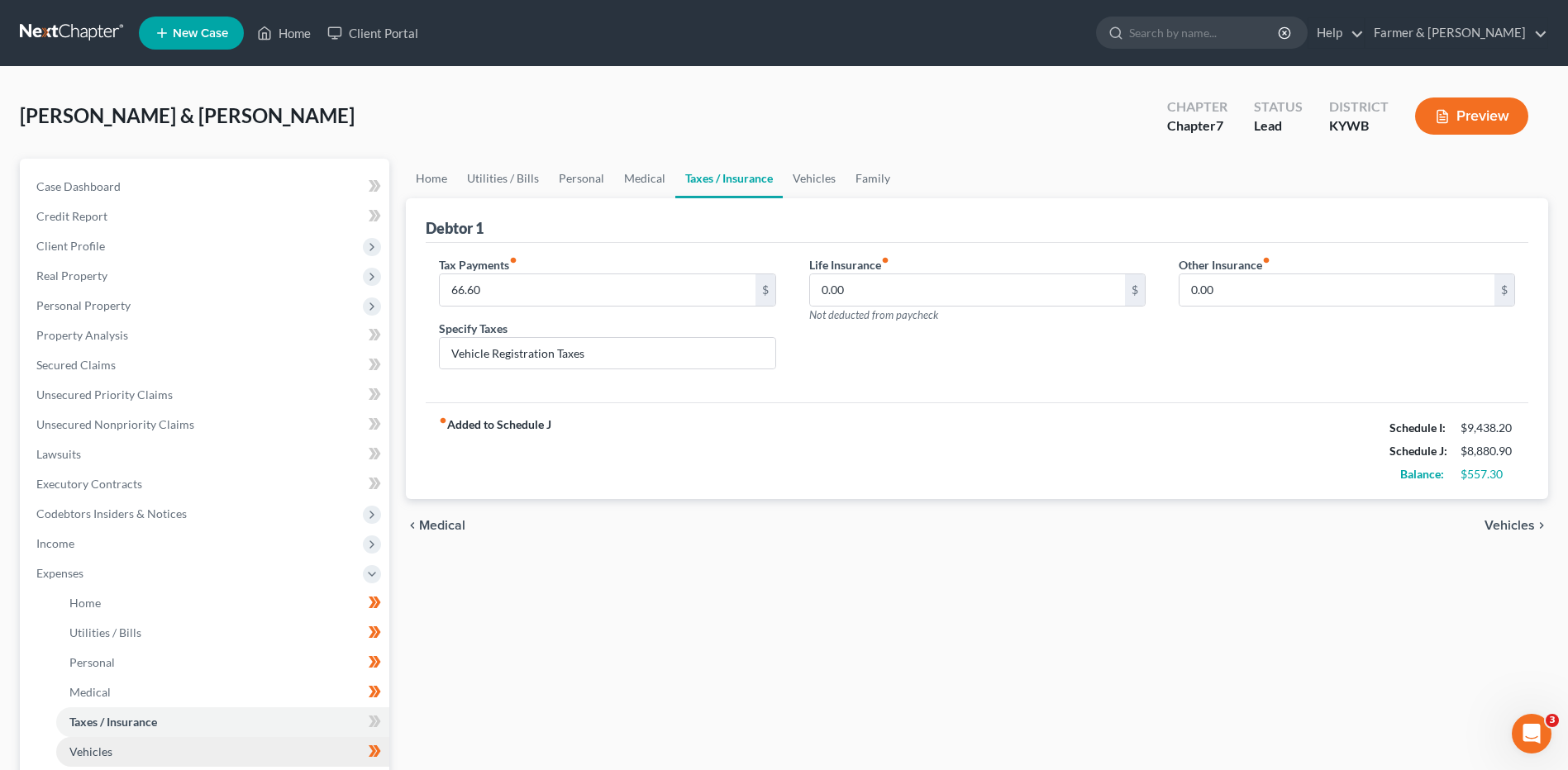
click at [121, 747] on link "Vehicles" at bounding box center [223, 752] width 333 height 30
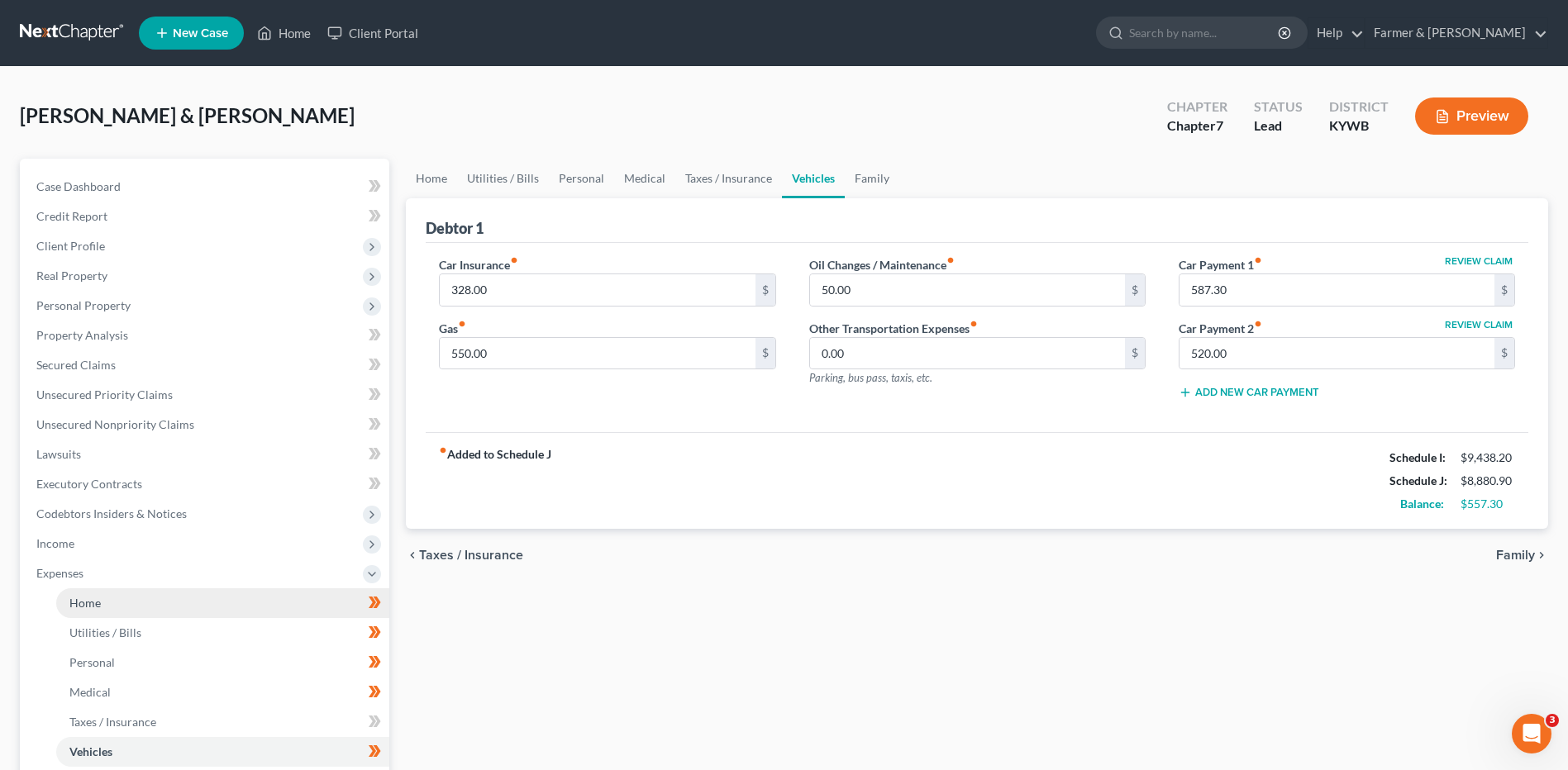
scroll to position [83, 0]
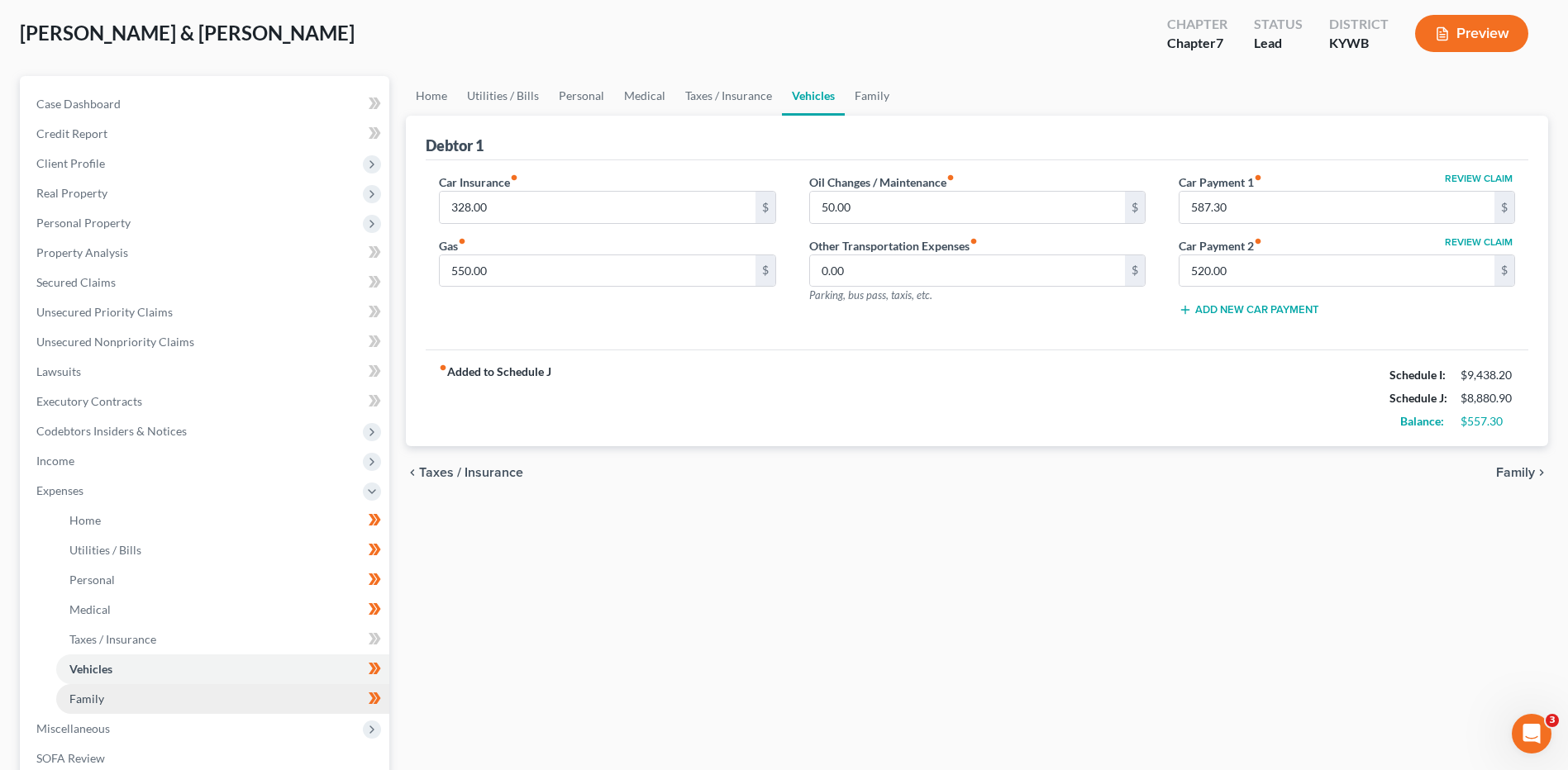
click at [110, 700] on link "Family" at bounding box center [223, 699] width 333 height 30
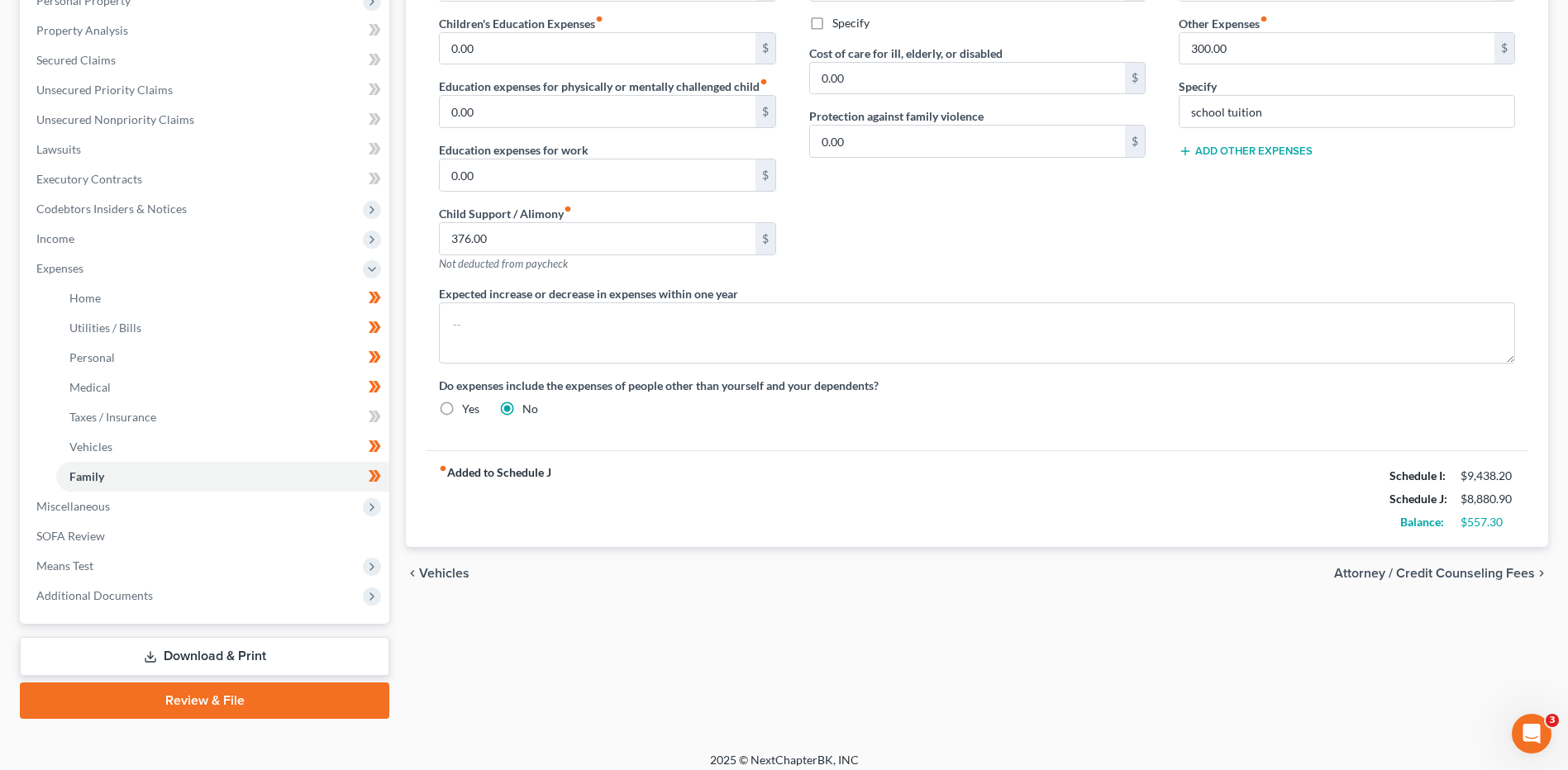
scroll to position [317, 0]
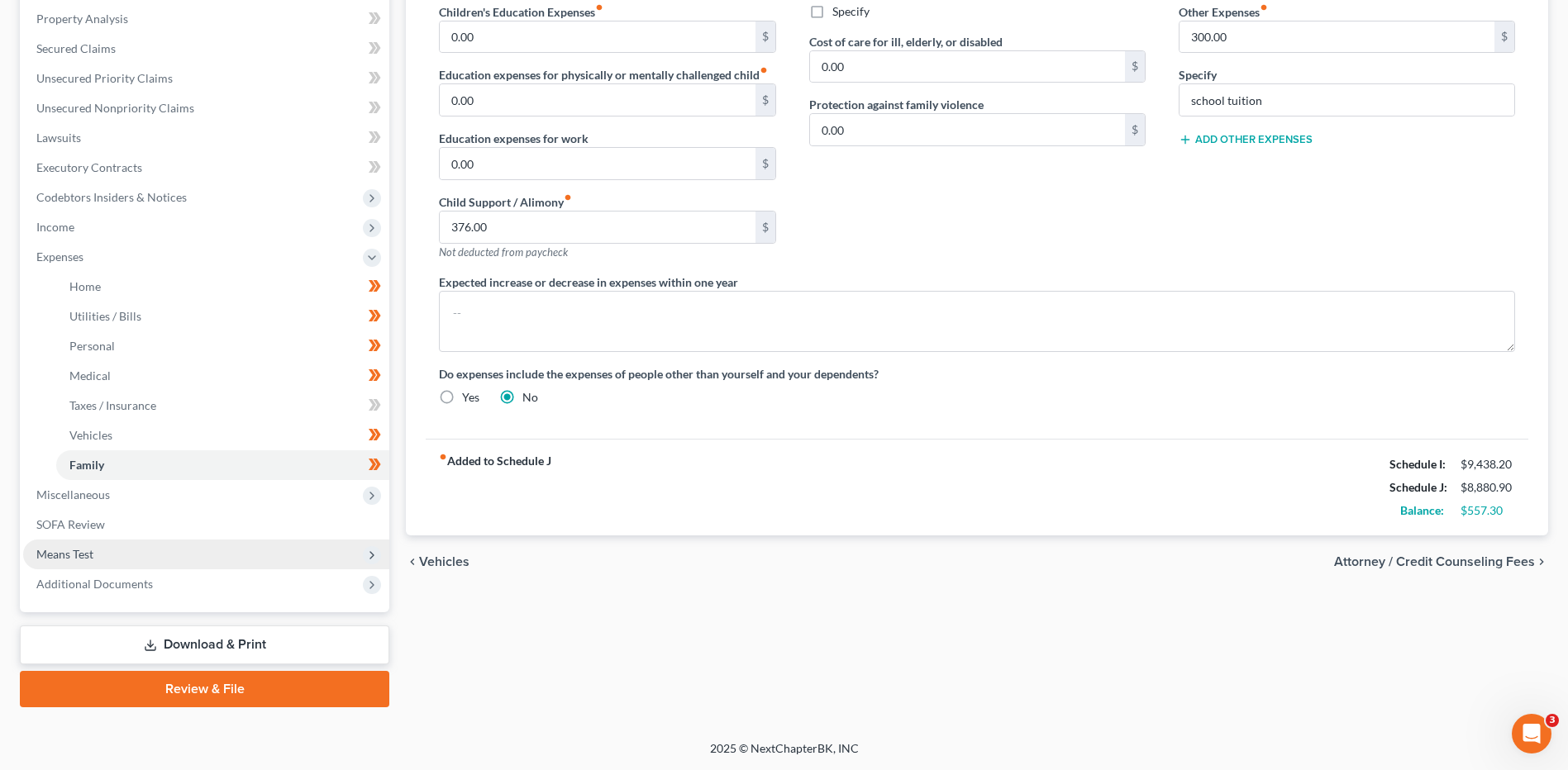
click at [88, 547] on span "Means Test" at bounding box center [64, 554] width 57 height 14
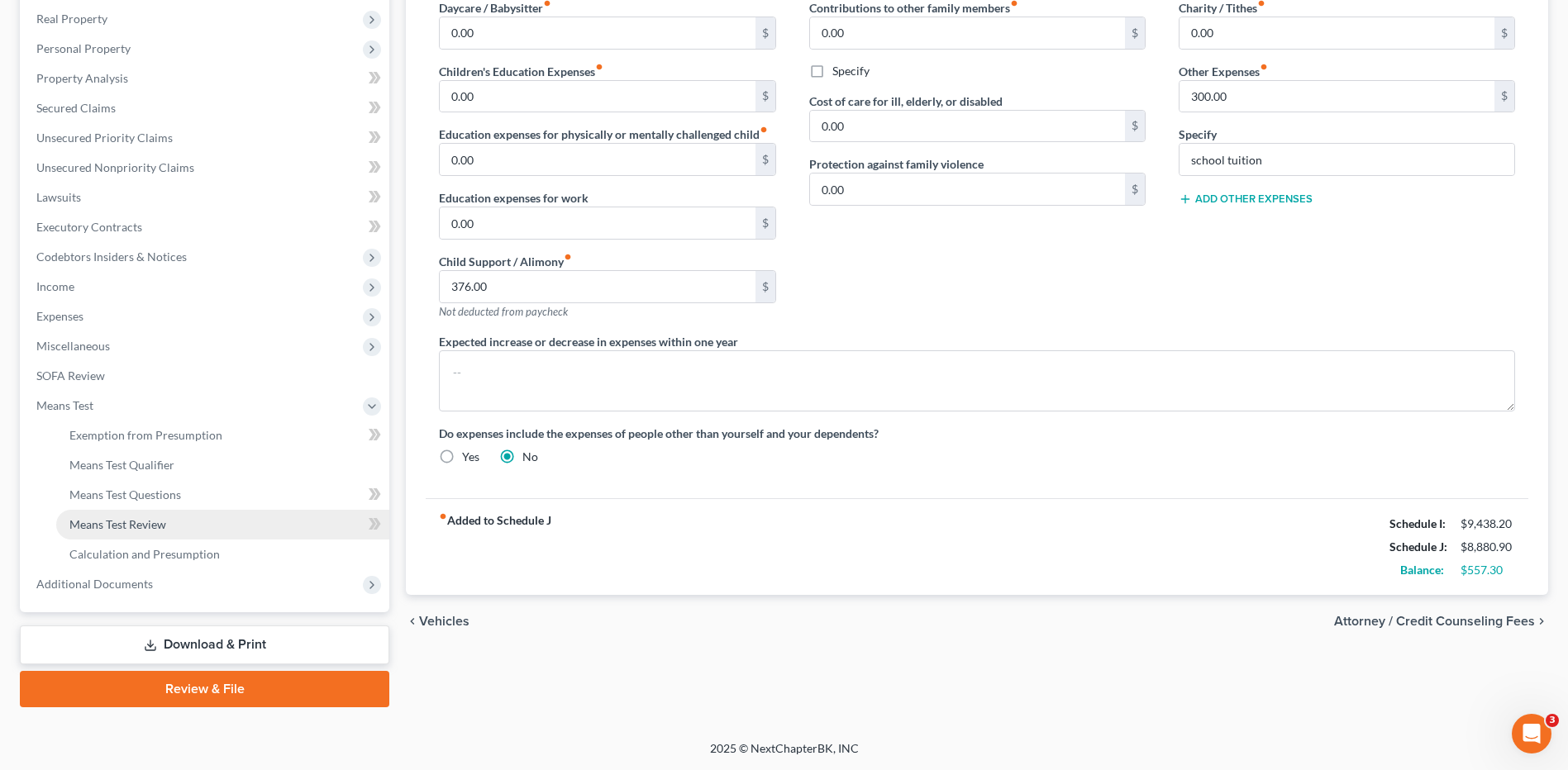
scroll to position [257, 0]
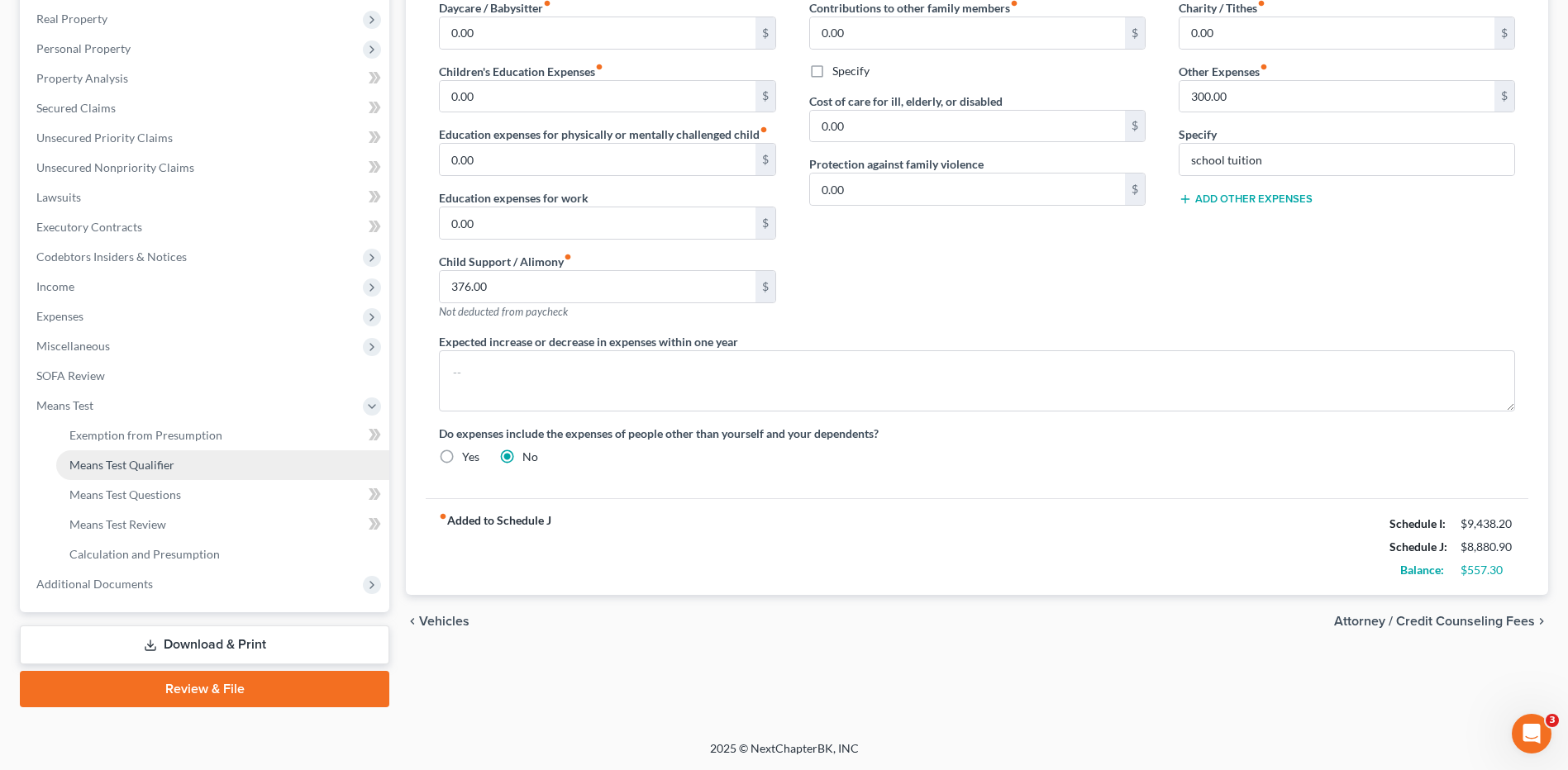
click at [149, 467] on span "Means Test Qualifier" at bounding box center [122, 465] width 105 height 14
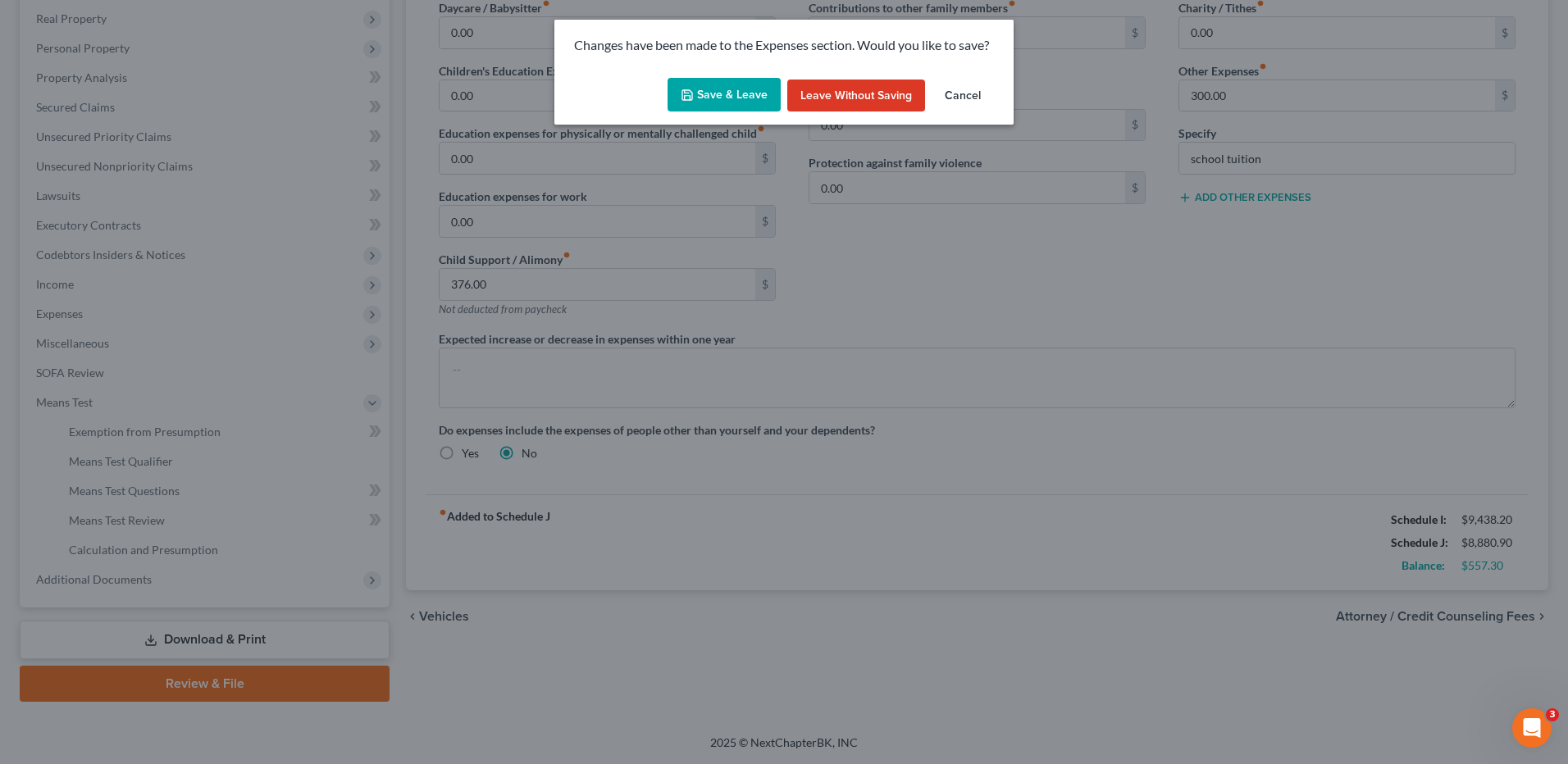
click at [745, 92] on button "Save & Leave" at bounding box center [724, 96] width 113 height 35
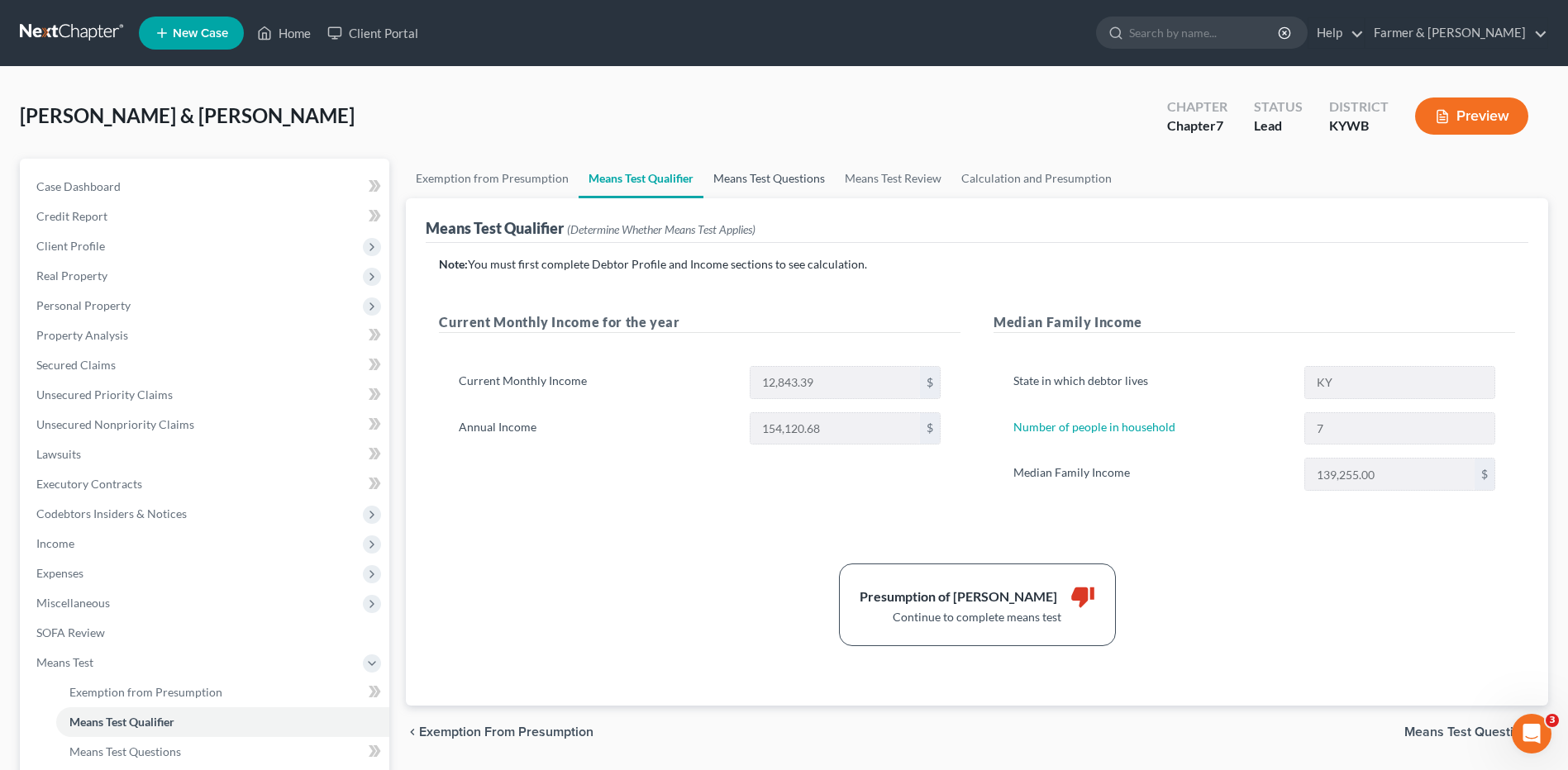
click at [756, 183] on link "Means Test Questions" at bounding box center [768, 178] width 131 height 40
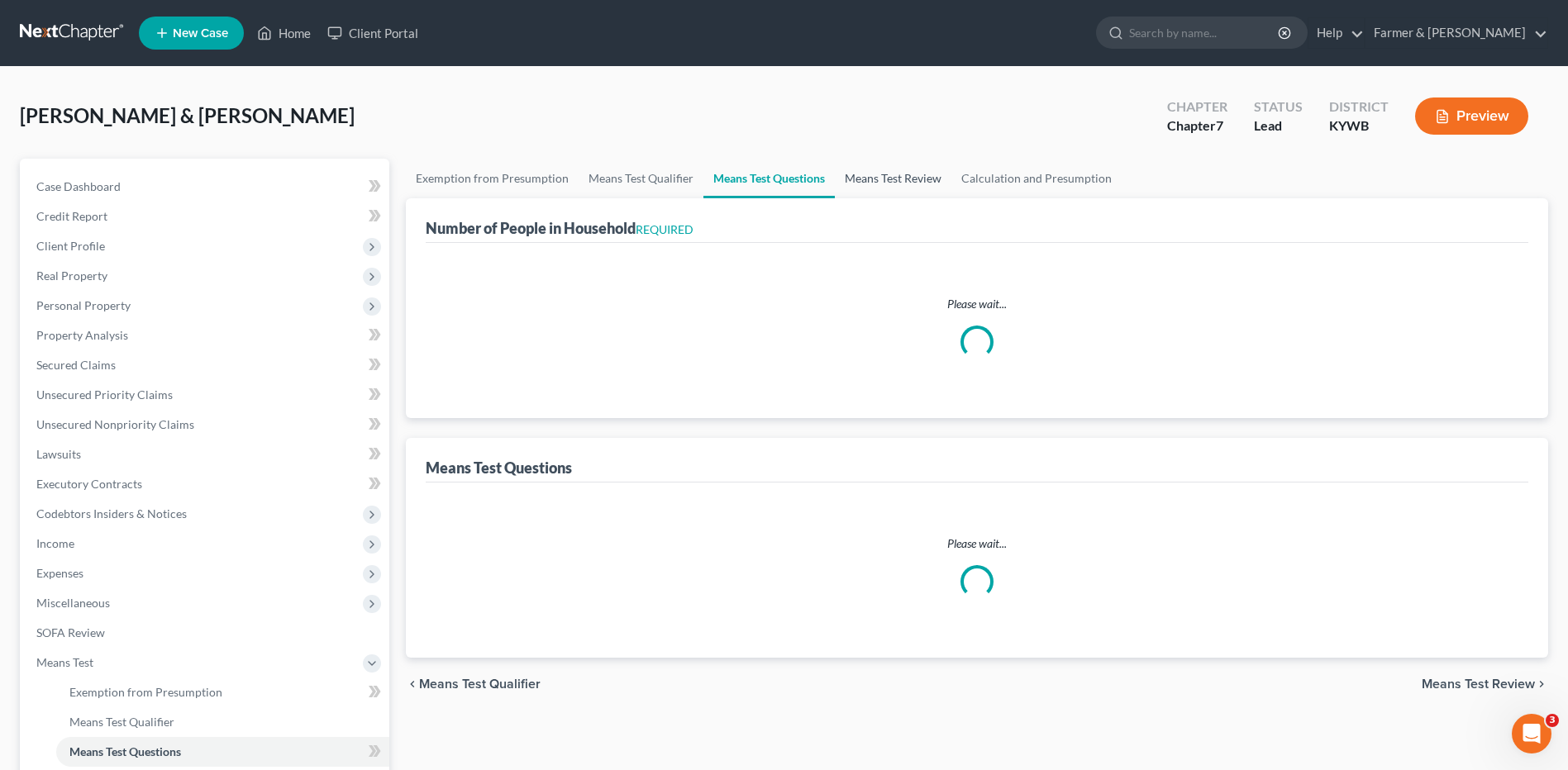
select select "0"
select select "60"
select select "1"
select select "60"
select select "1"
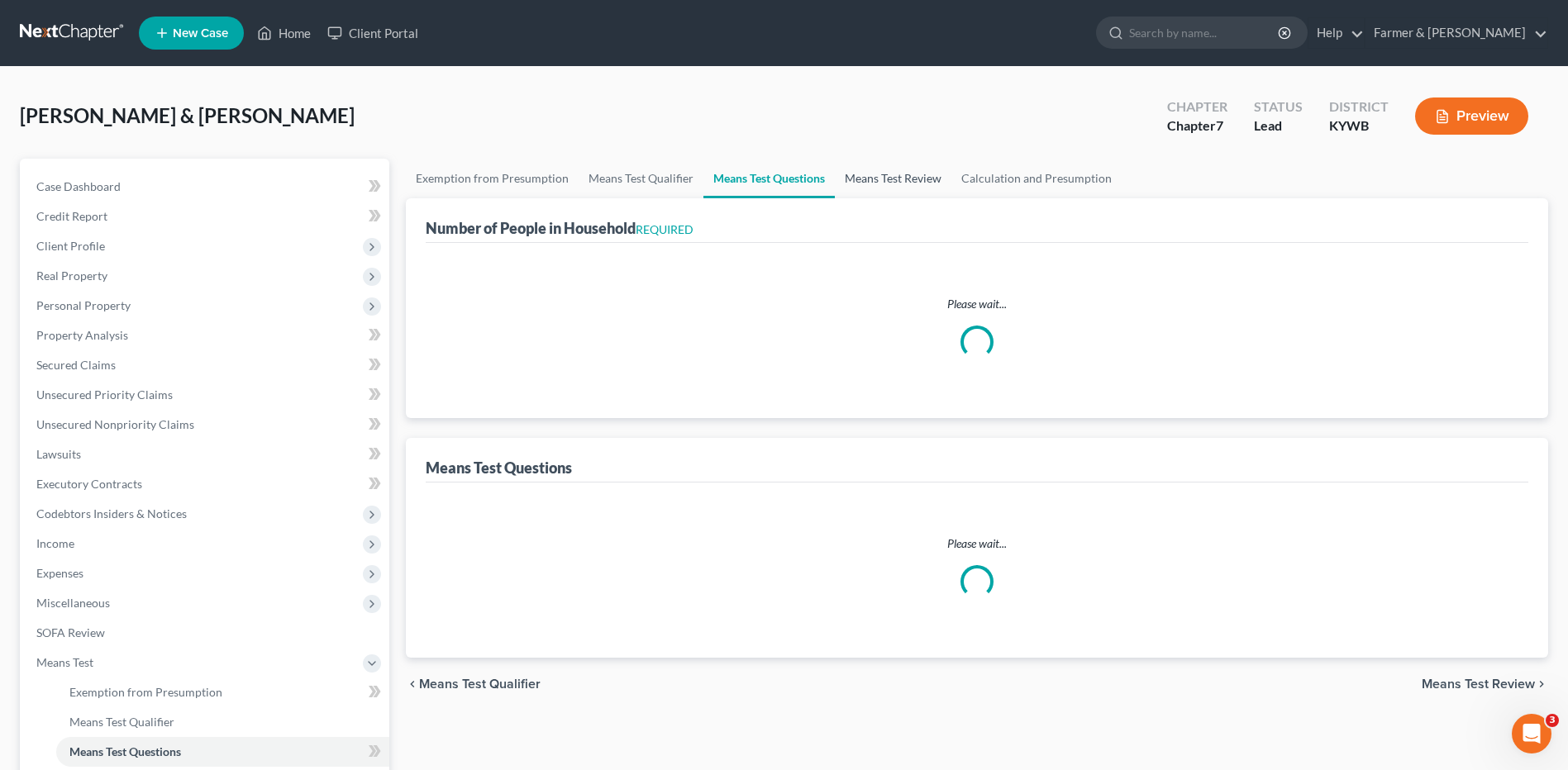
select select "60"
select select "7"
select select "2"
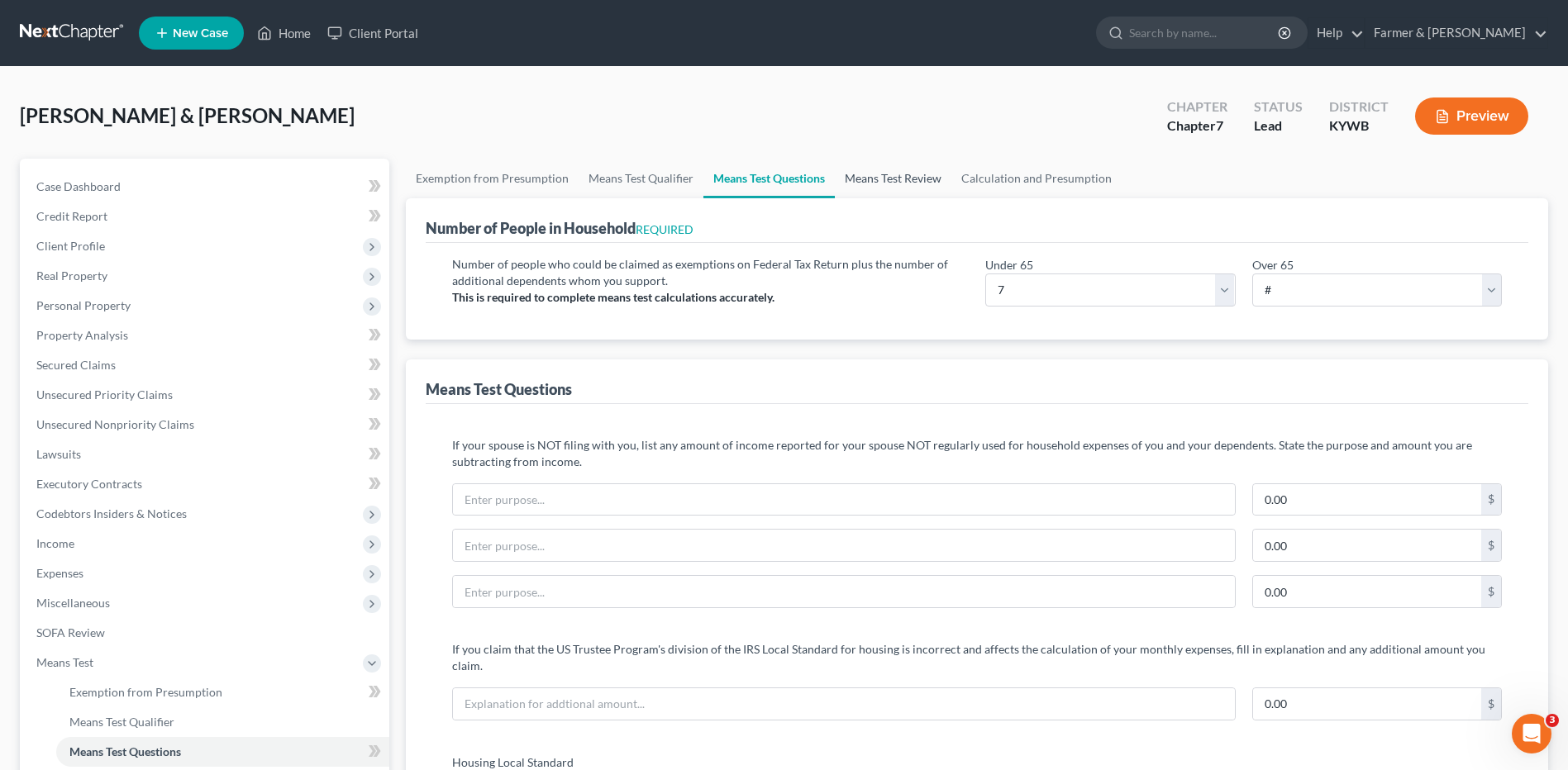
click at [901, 187] on link "Means Test Review" at bounding box center [893, 178] width 117 height 40
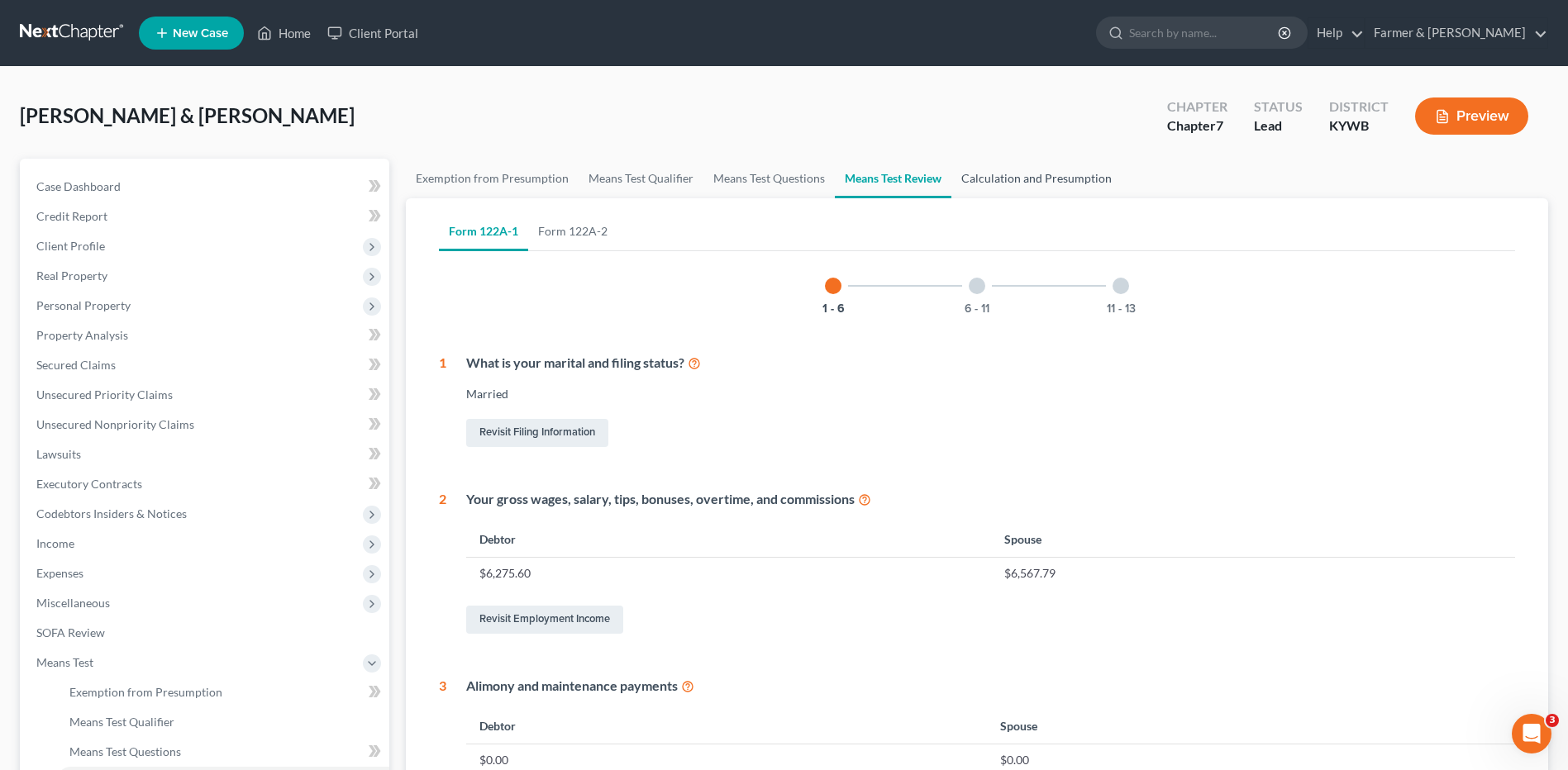
click at [1039, 181] on link "Calculation and Presumption" at bounding box center [1035, 178] width 170 height 40
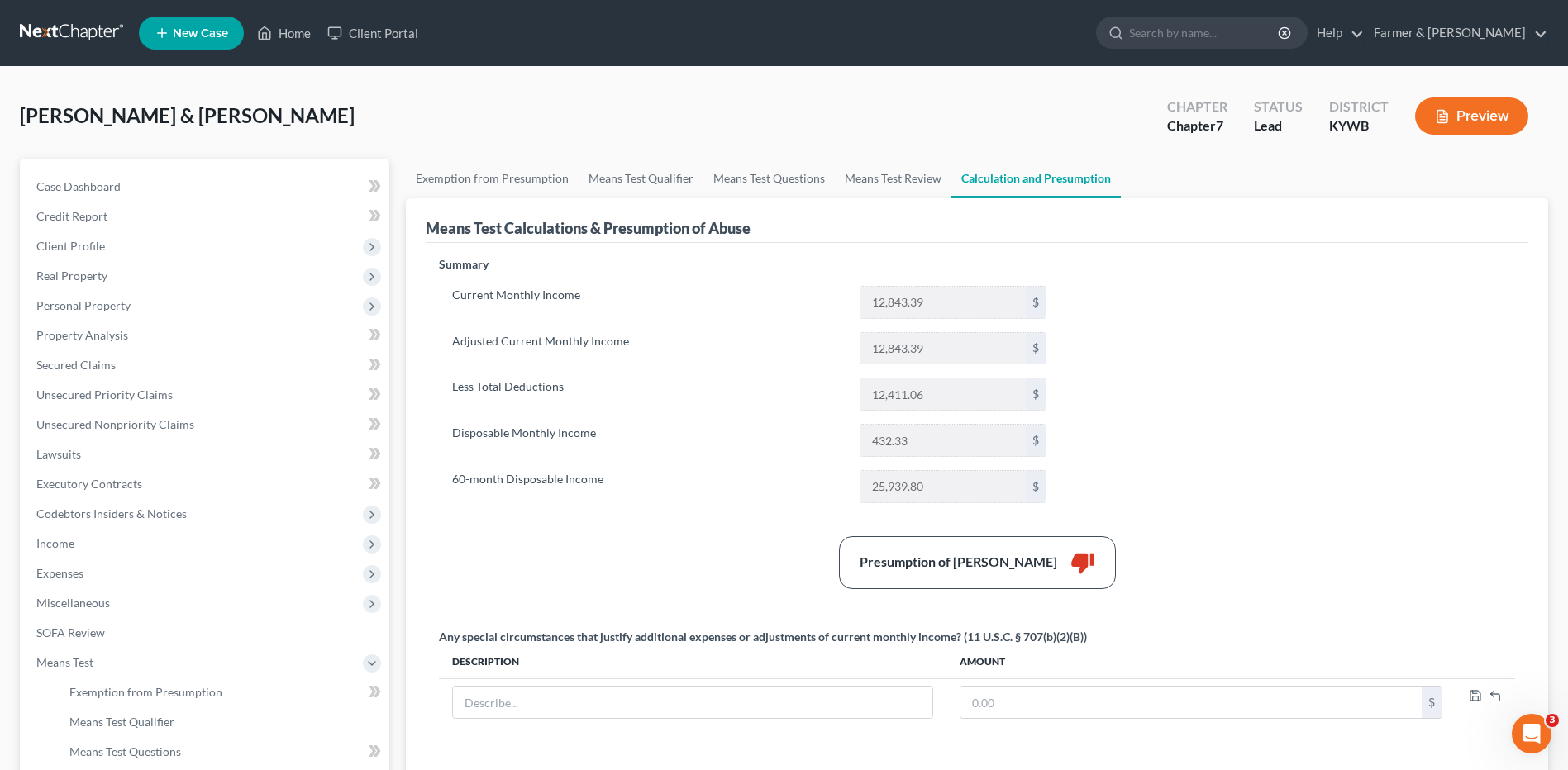
click at [54, 32] on link at bounding box center [72, 33] width 106 height 30
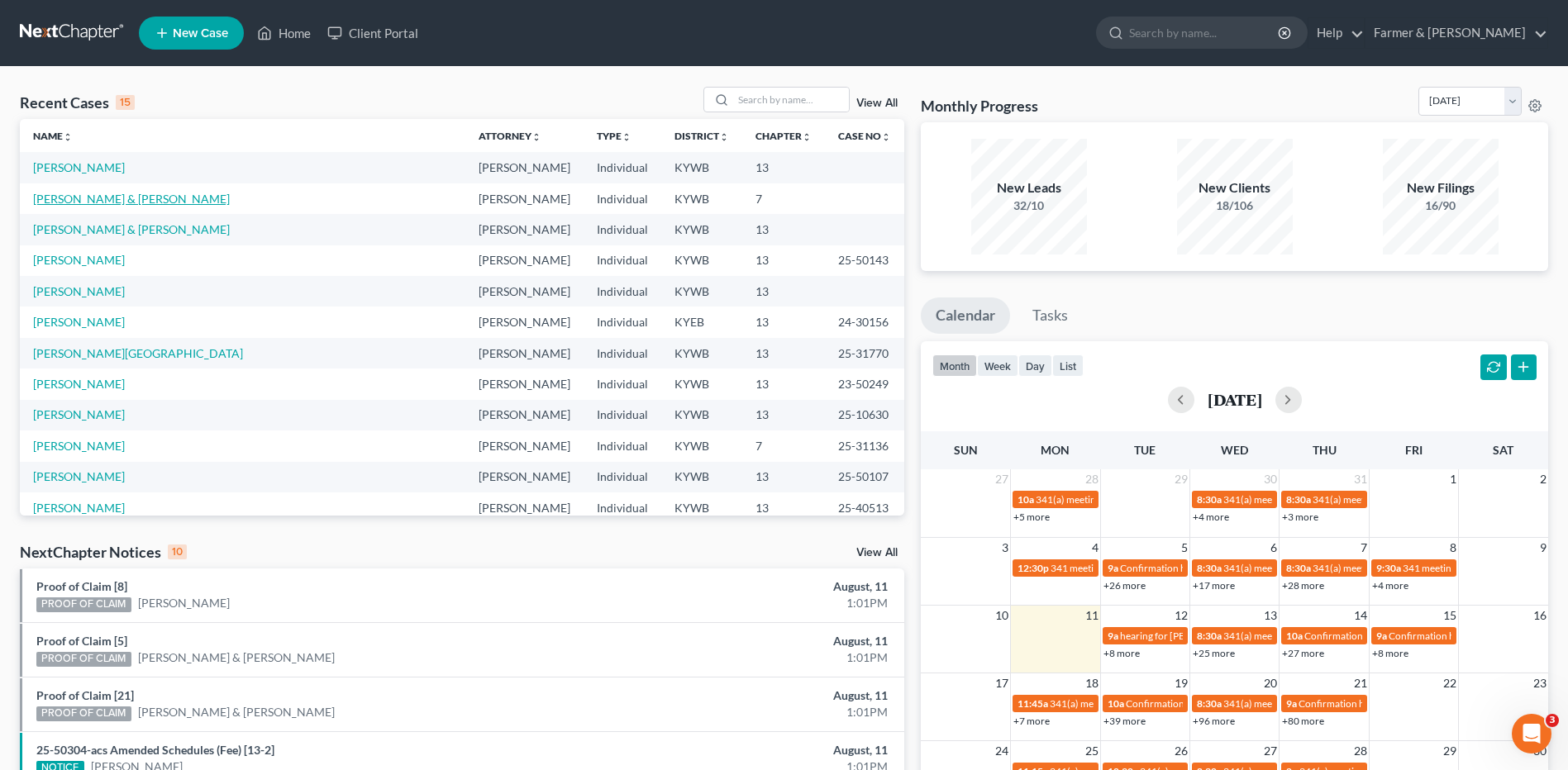
click at [105, 196] on link "[PERSON_NAME] & [PERSON_NAME]" at bounding box center [131, 198] width 196 height 14
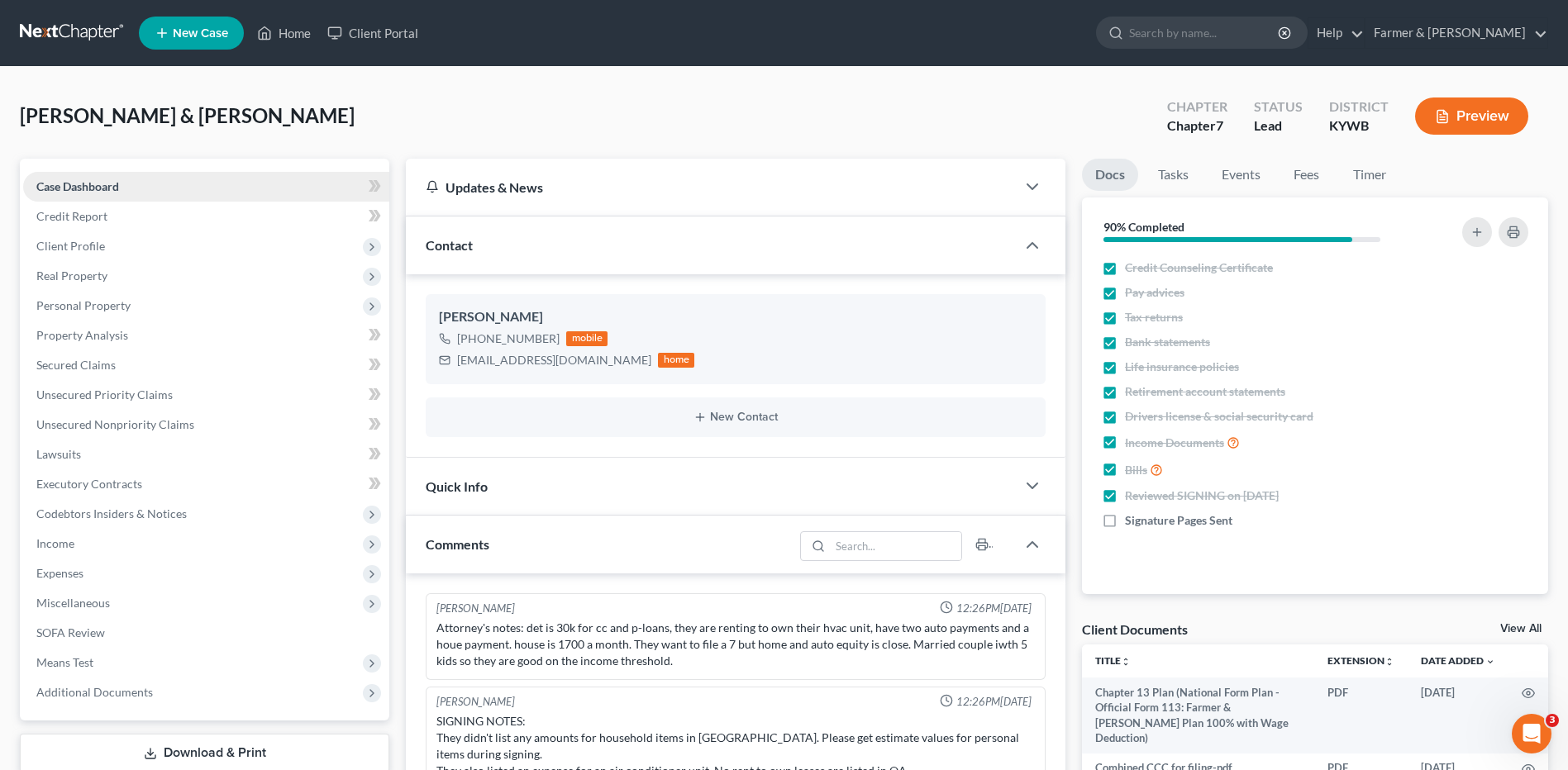
scroll to position [174, 0]
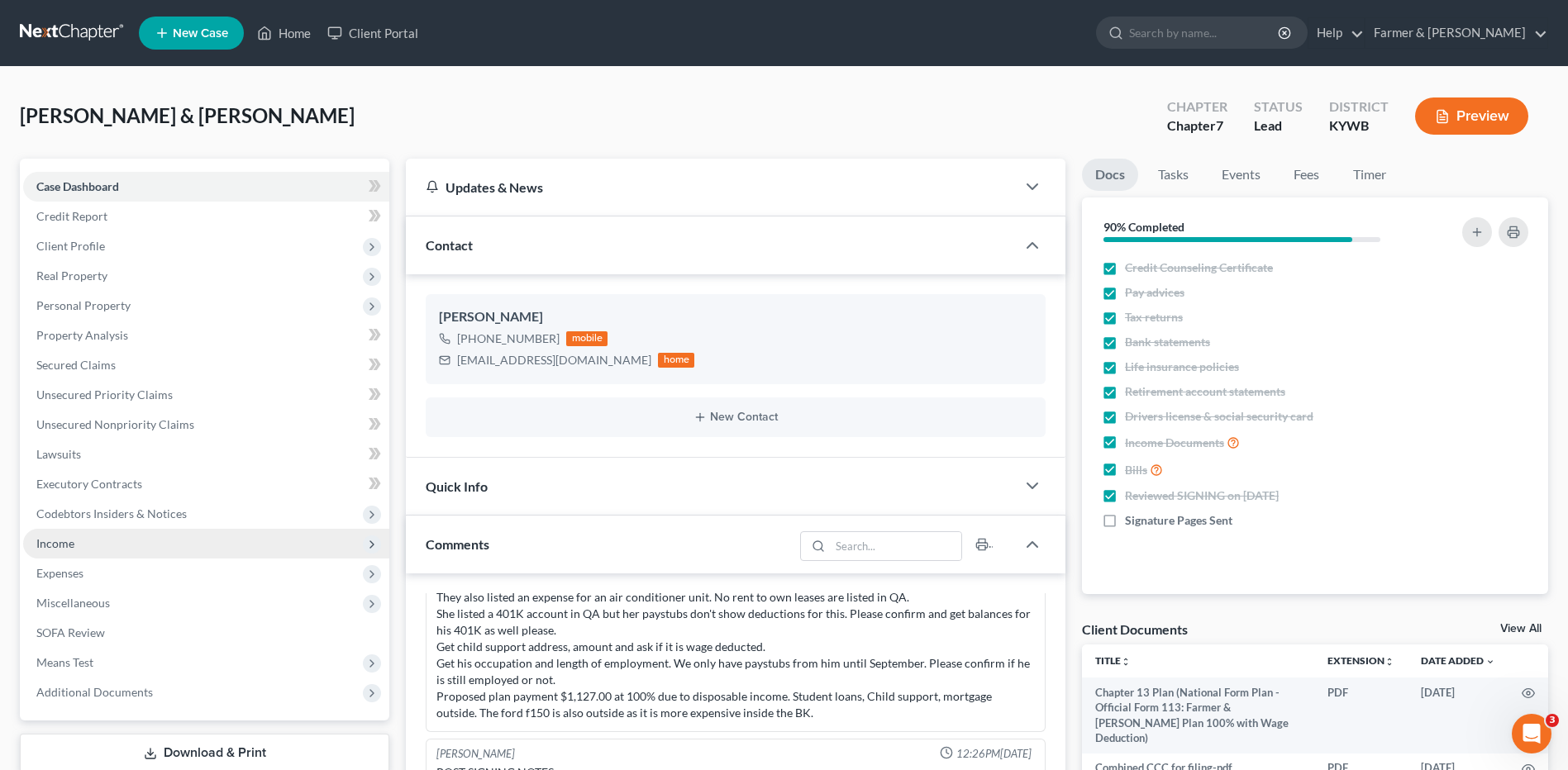
click at [63, 540] on span "Income" at bounding box center [54, 543] width 38 height 14
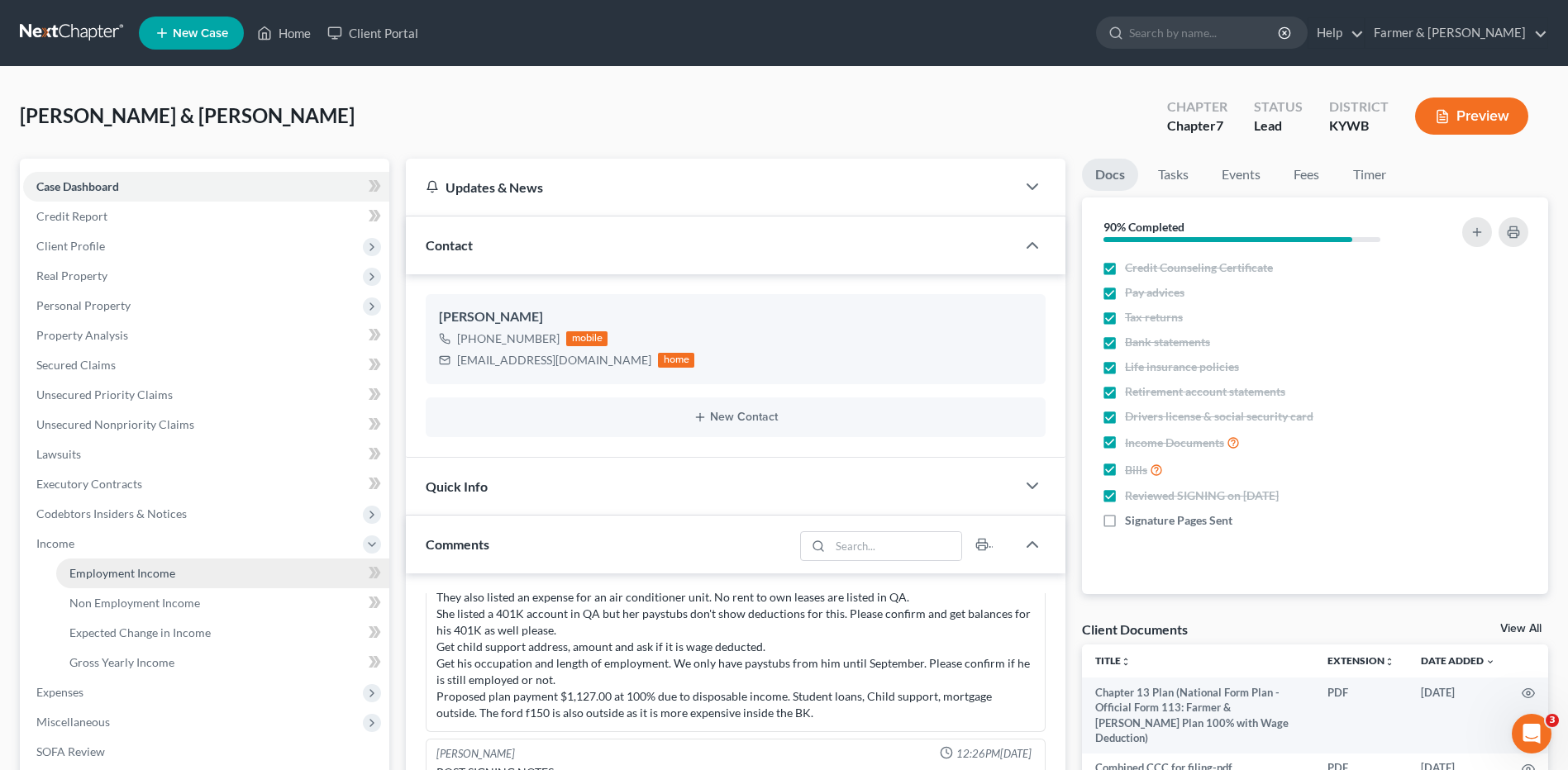
click at [96, 567] on span "Employment Income" at bounding box center [122, 573] width 106 height 14
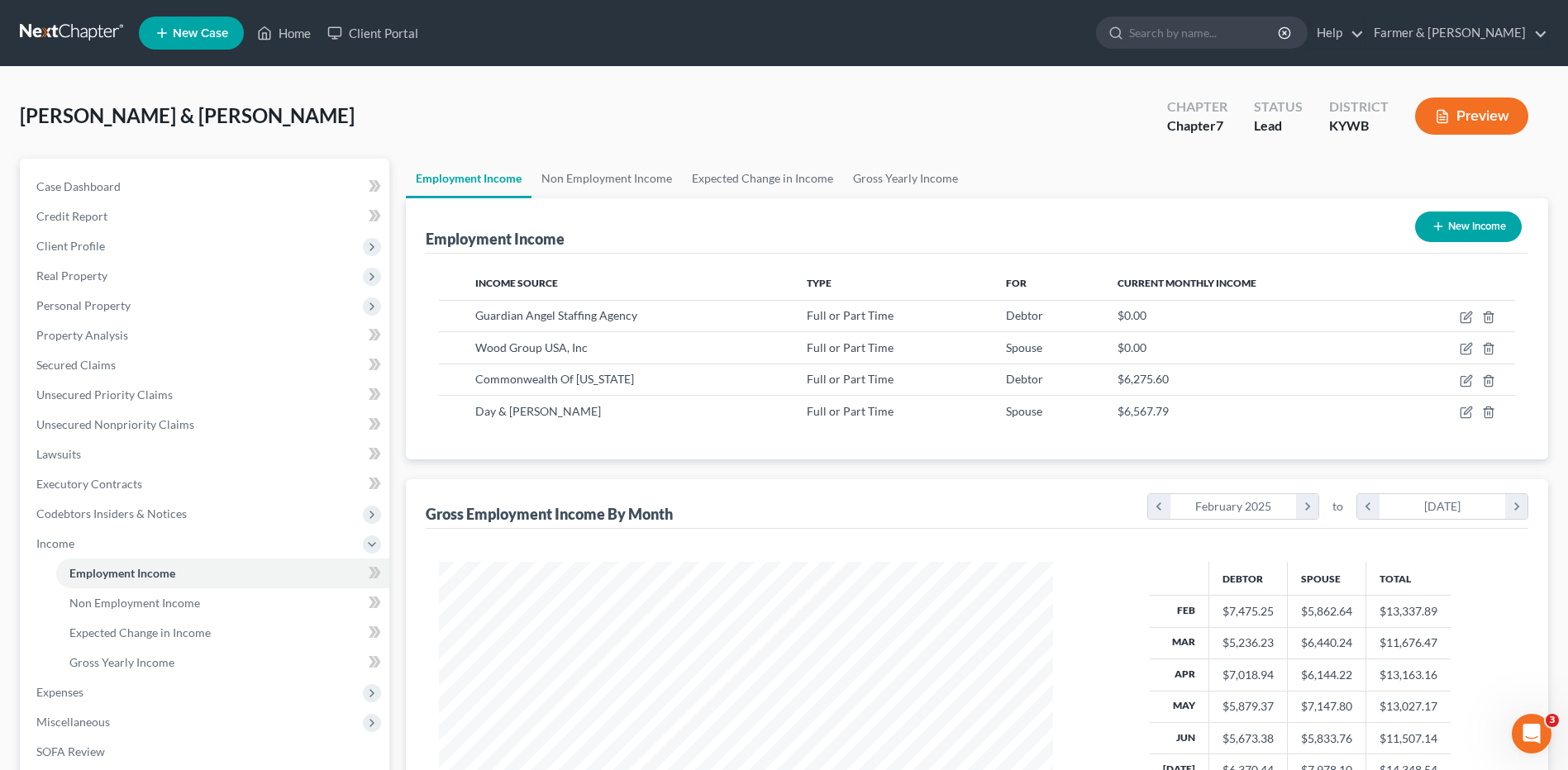
scroll to position [306, 646]
click at [150, 606] on span "Non Employment Income" at bounding box center [134, 603] width 130 height 14
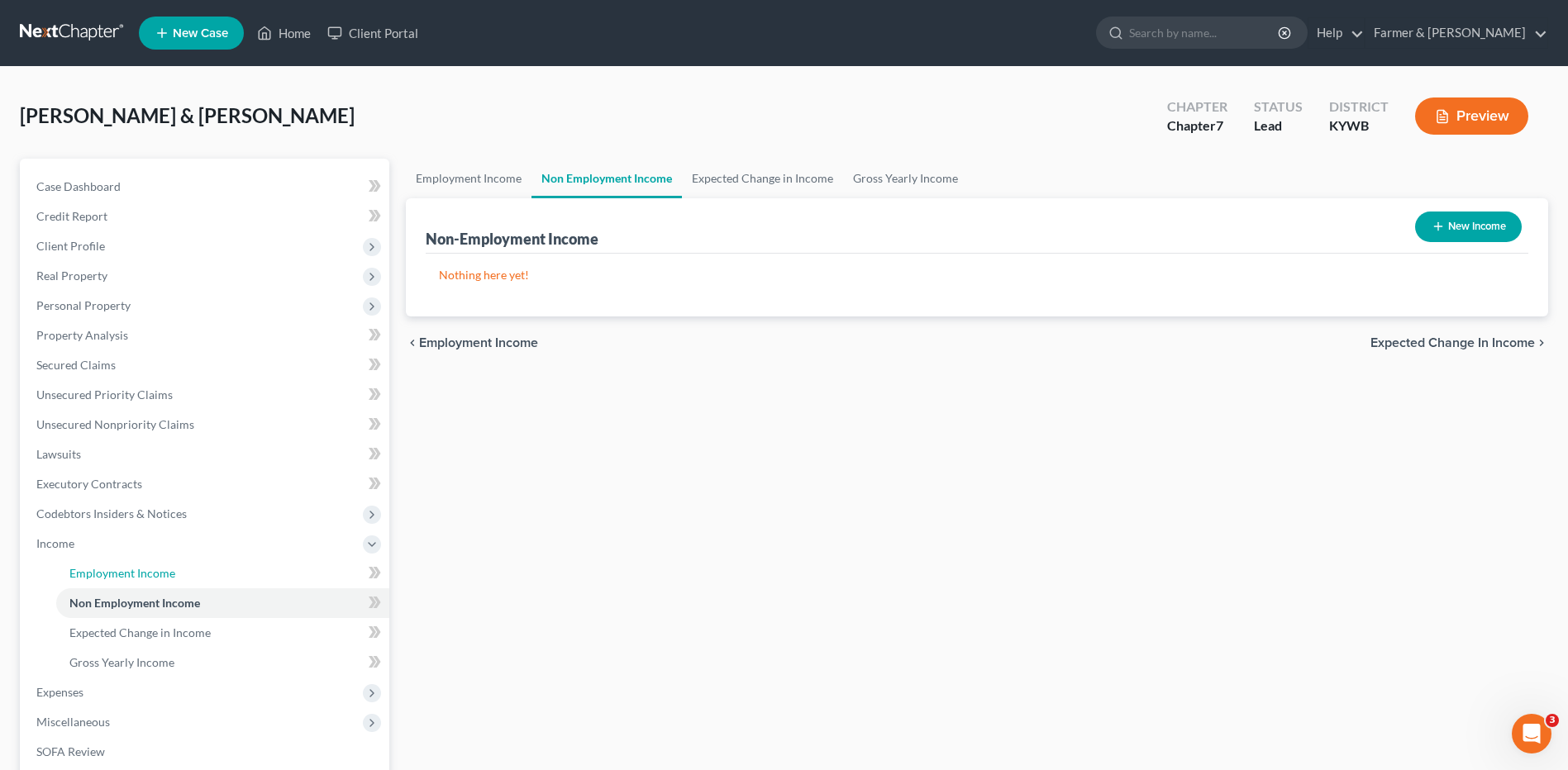
click at [166, 575] on span "Employment Income" at bounding box center [122, 573] width 106 height 14
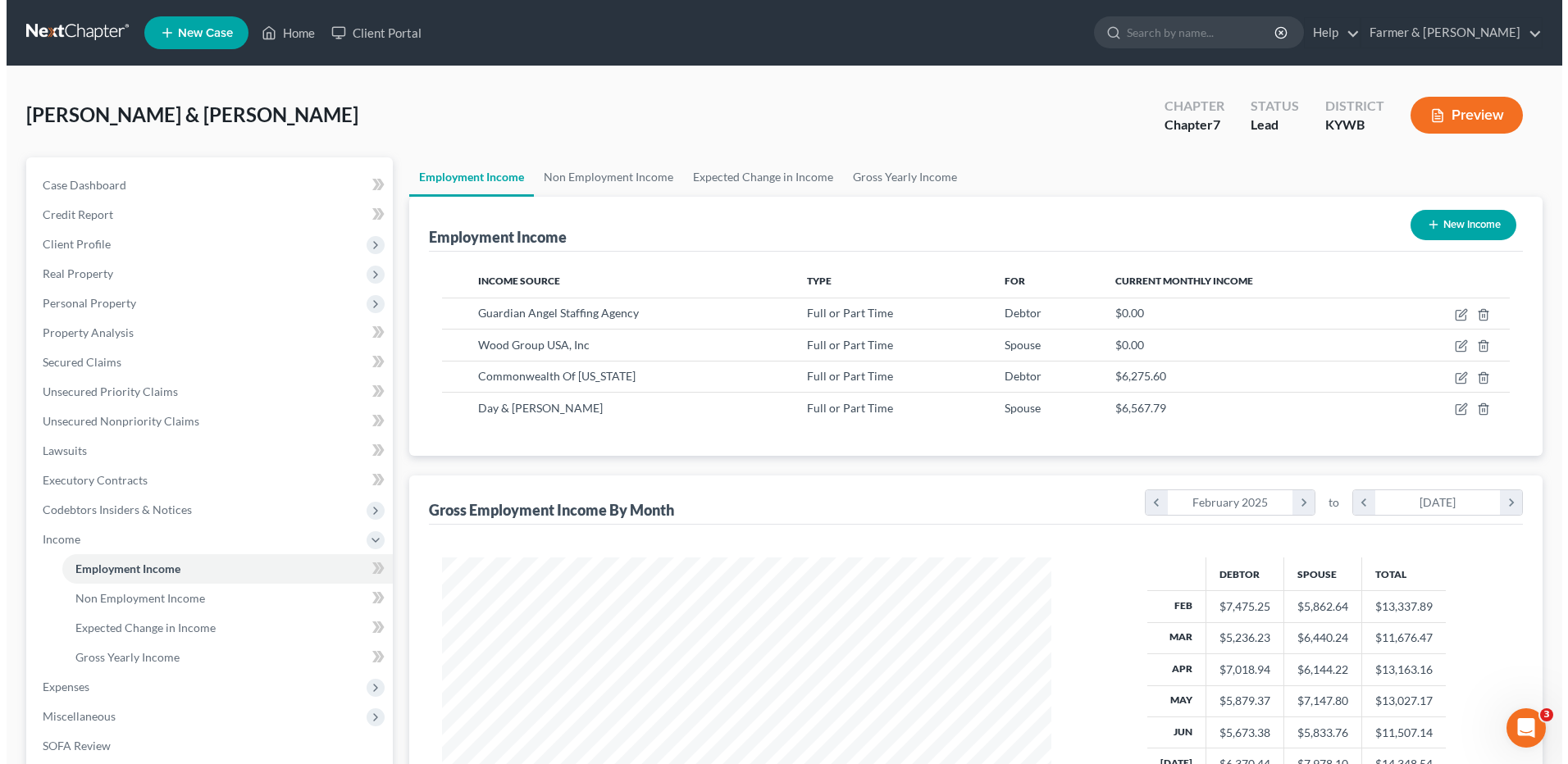
scroll to position [304, 642]
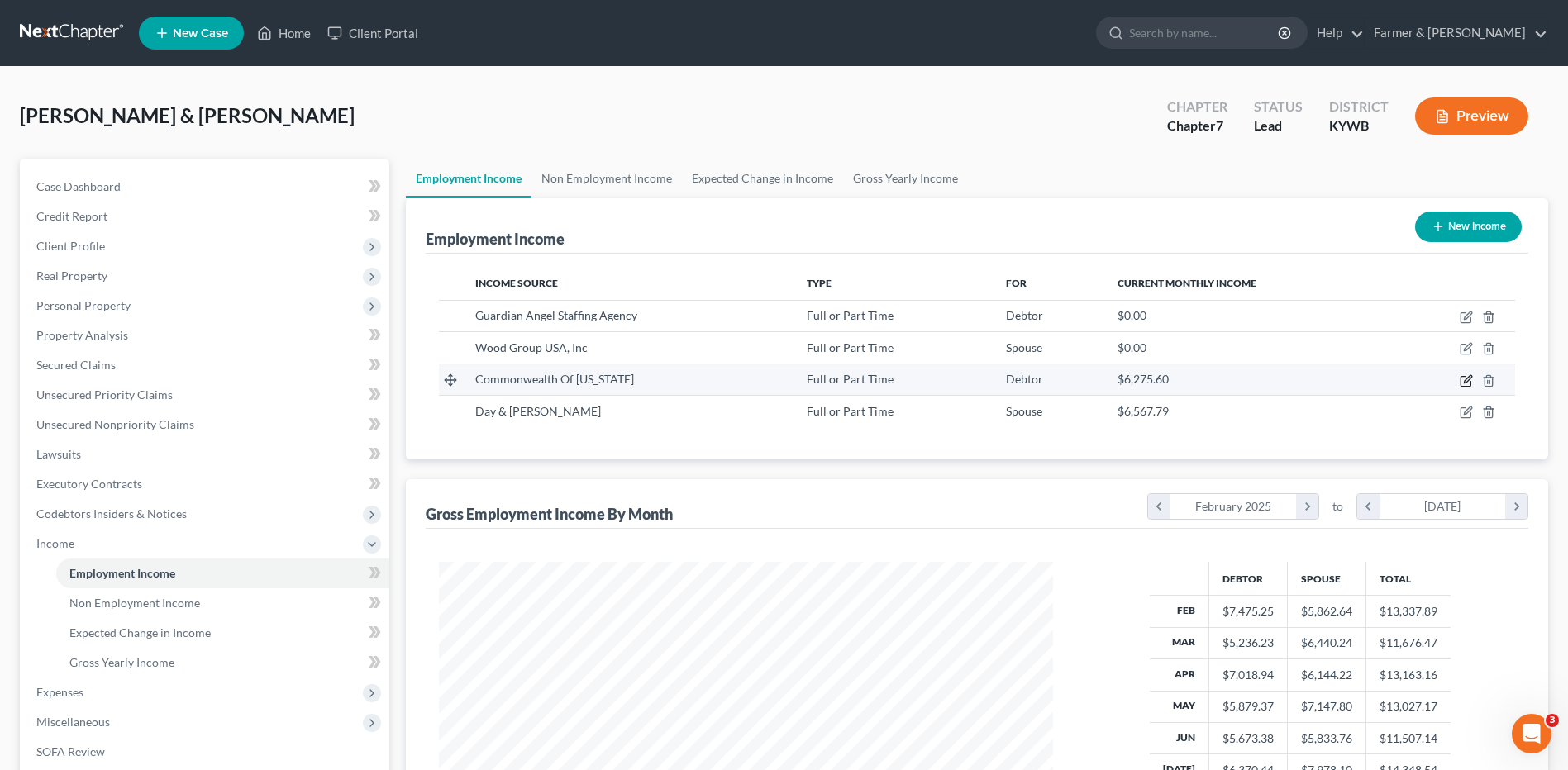
click at [1468, 380] on icon "button" at bounding box center [1466, 381] width 14 height 14
select select "0"
select select "18"
select select "2"
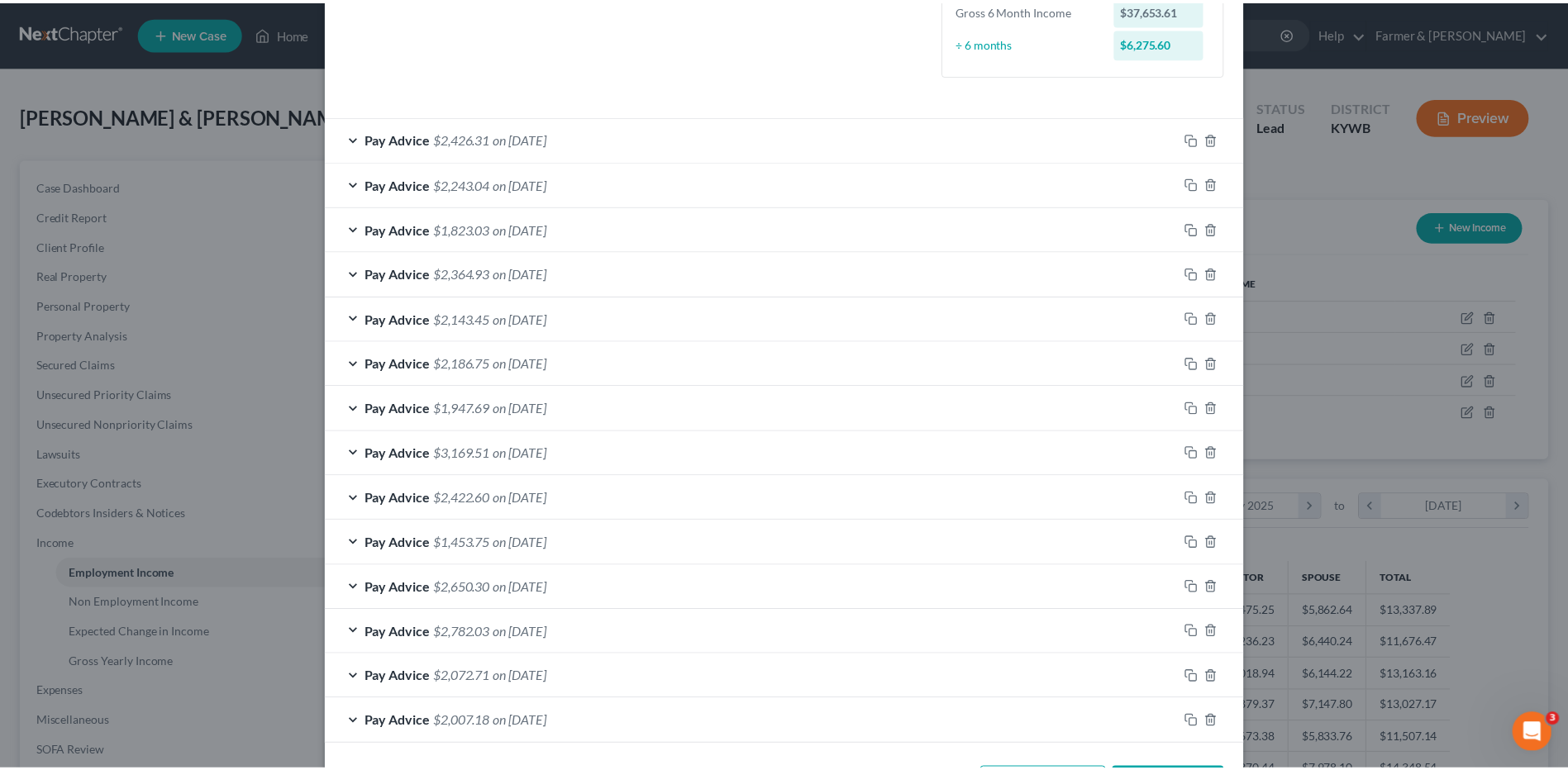
scroll to position [508, 0]
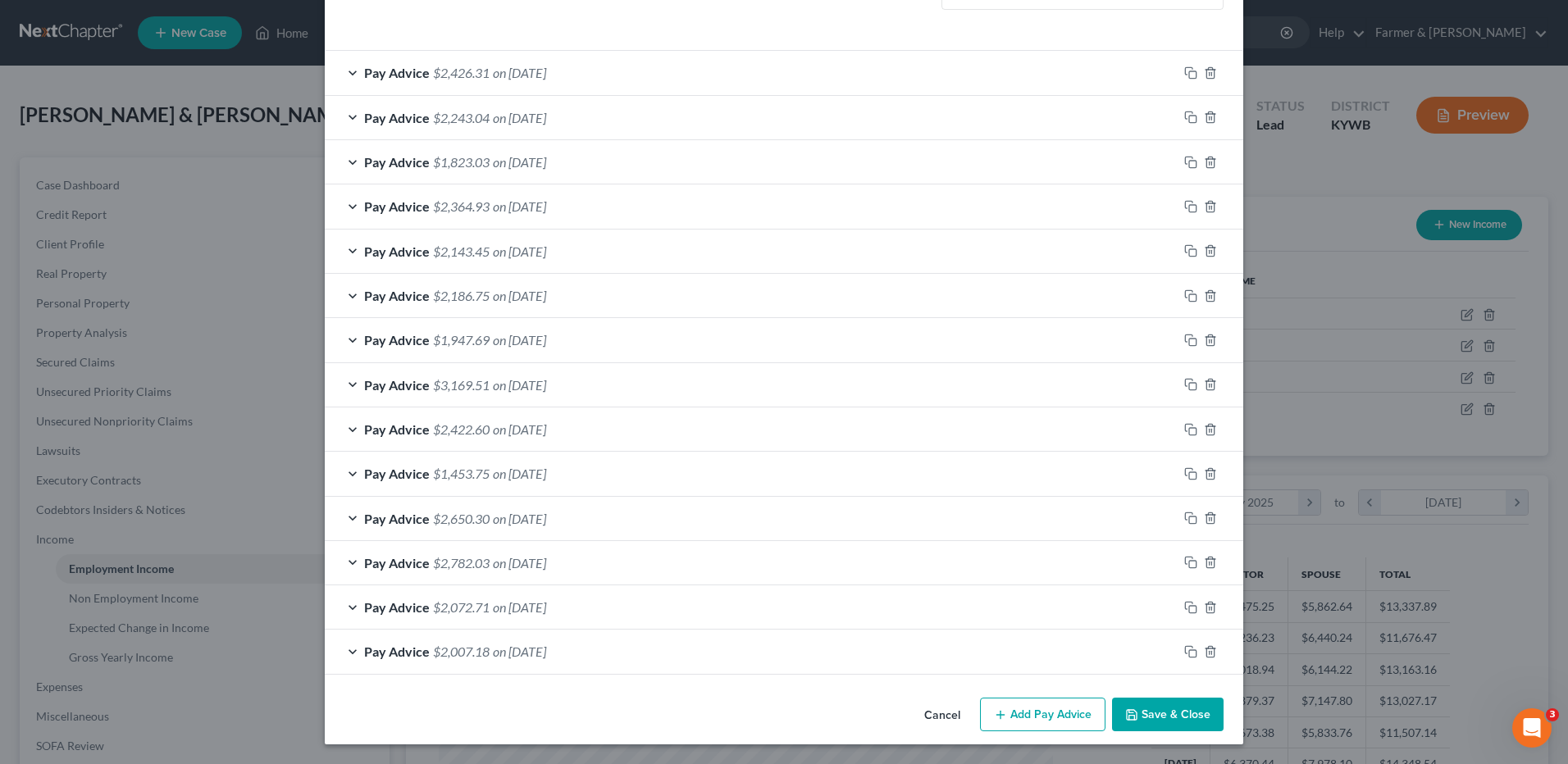
click at [928, 730] on button "Cancel" at bounding box center [942, 716] width 63 height 33
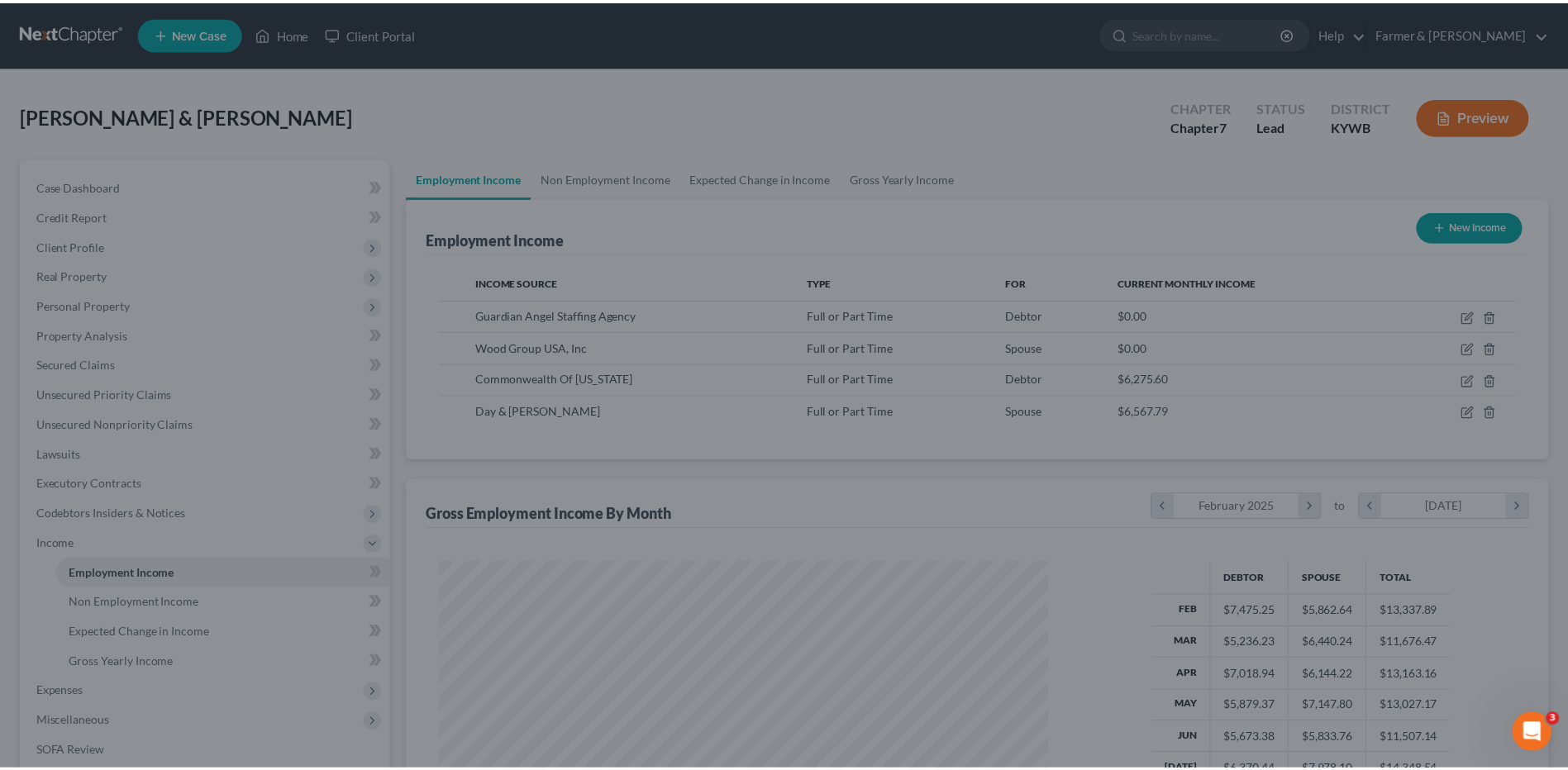
scroll to position [826182, 825739]
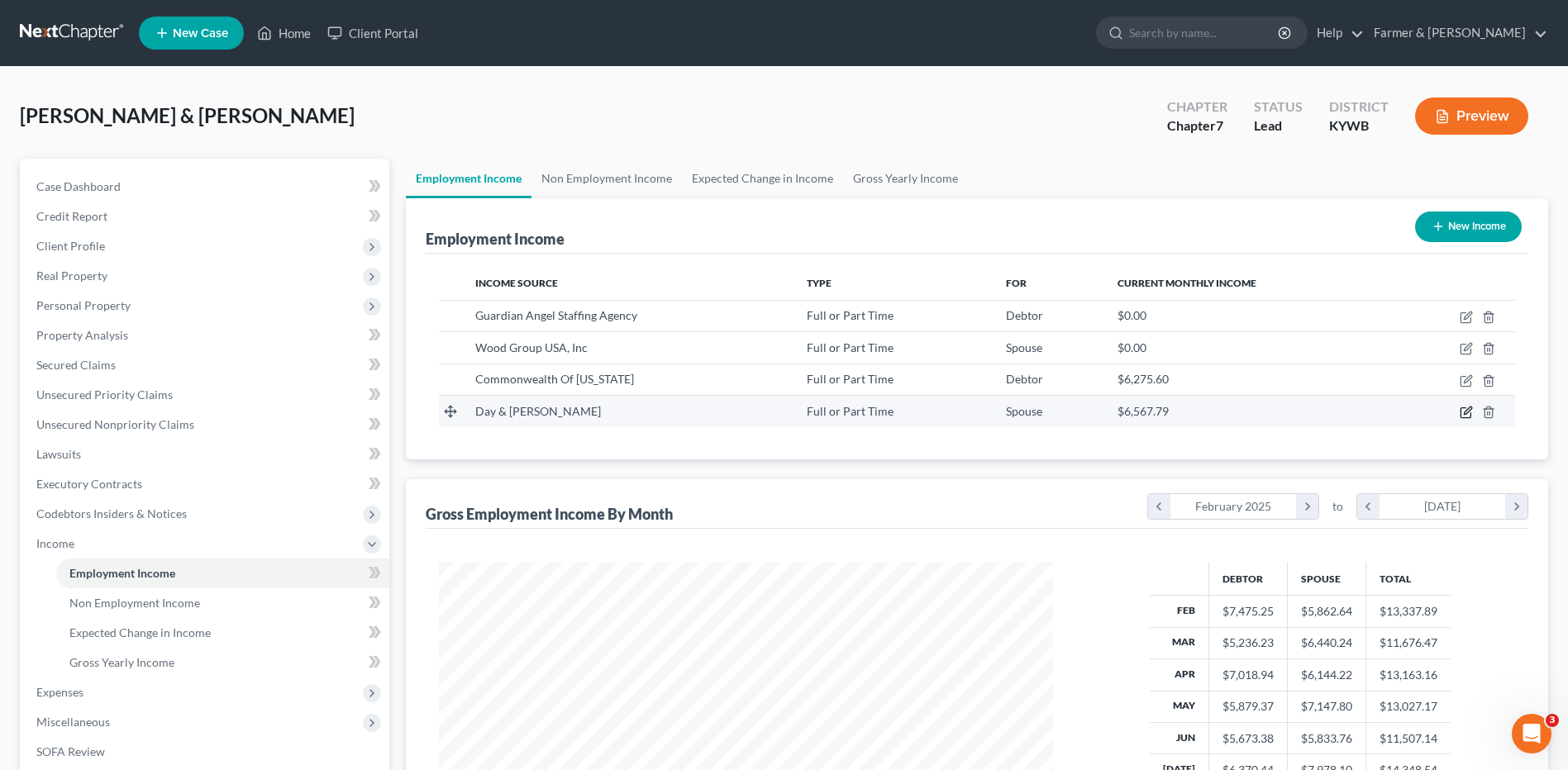
click at [1466, 410] on icon "button" at bounding box center [1466, 412] width 14 height 14
select select "0"
select select "18"
select select "3"
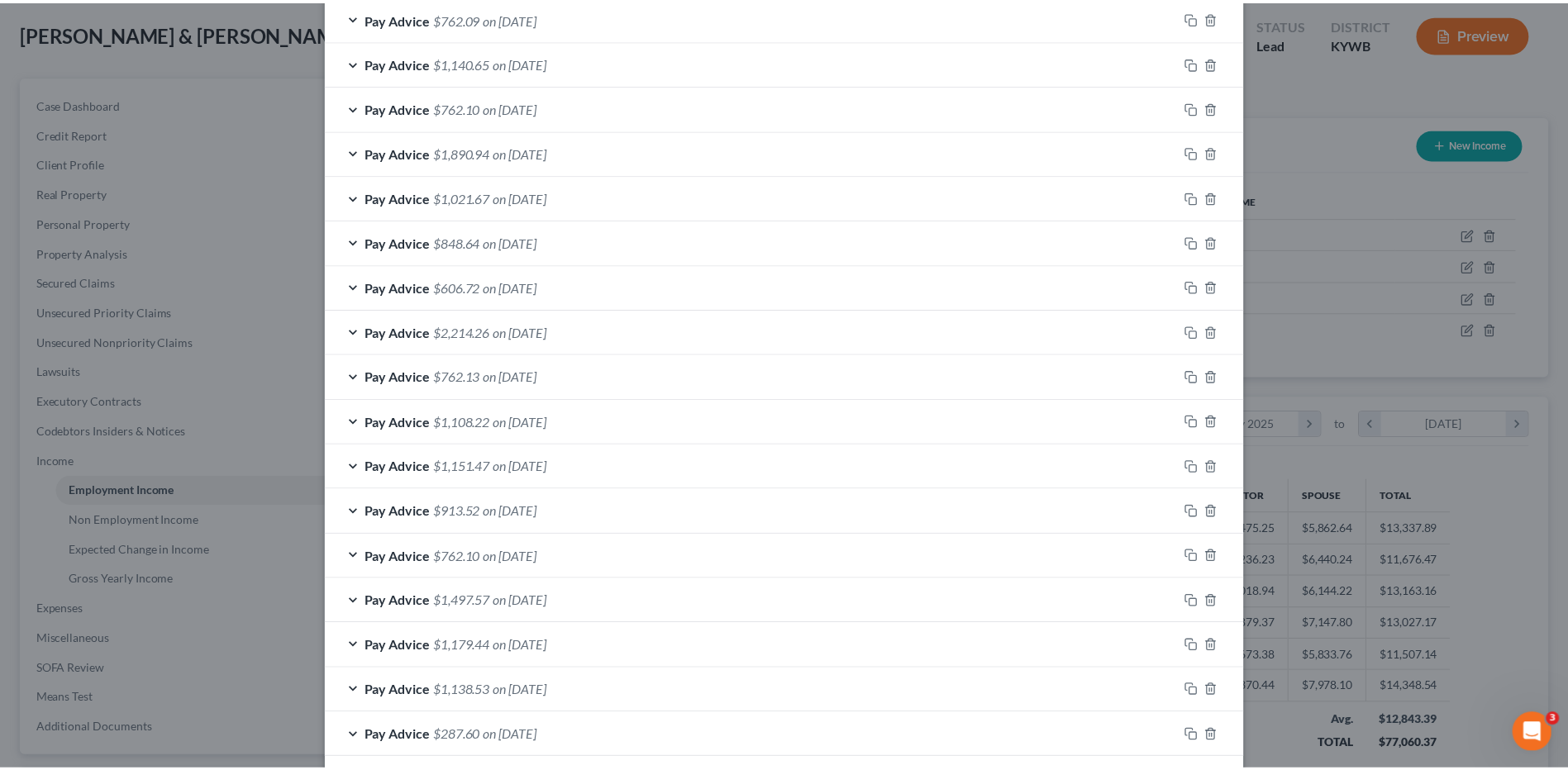
scroll to position [1137, 0]
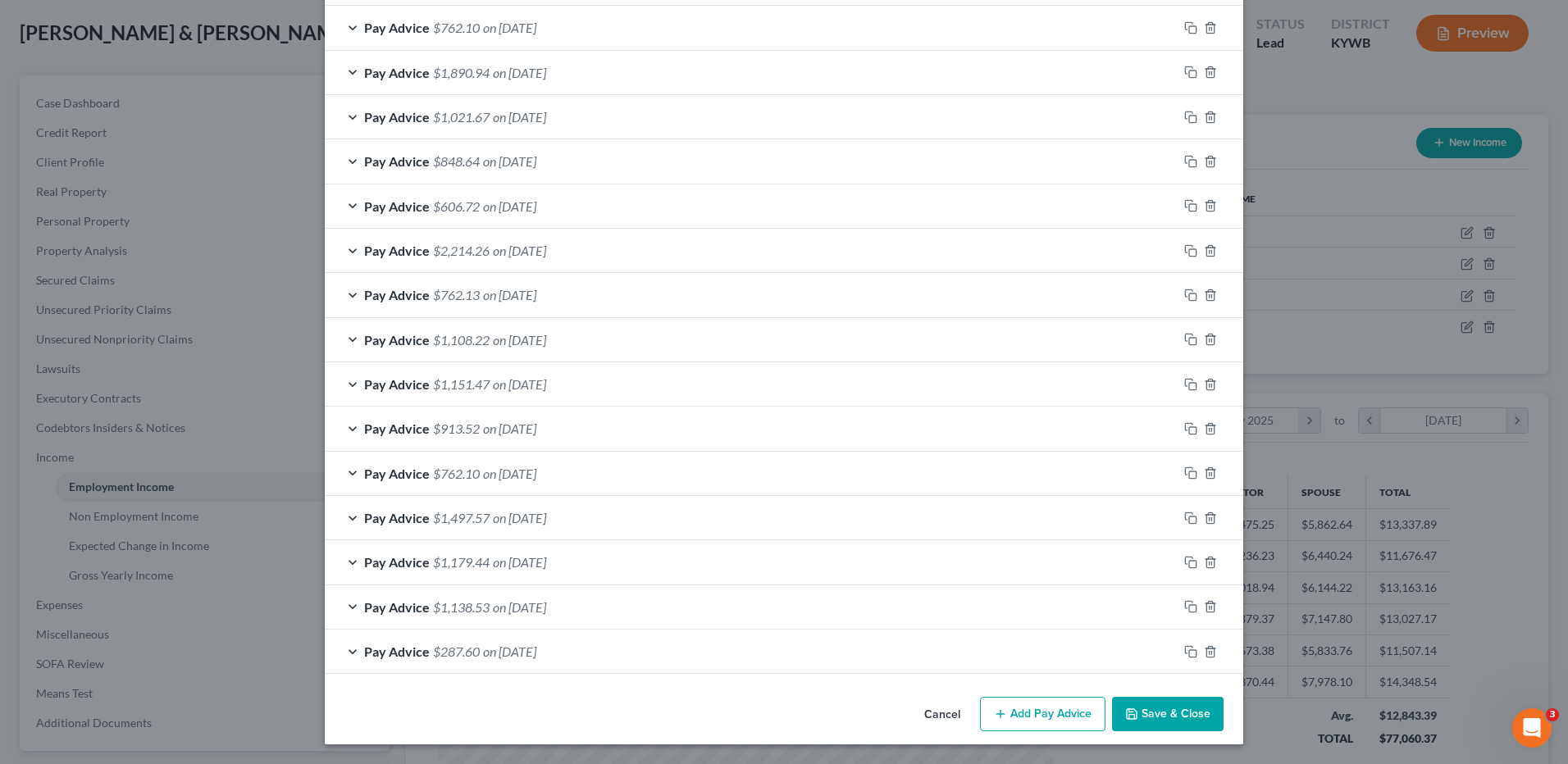
click at [947, 714] on button "Cancel" at bounding box center [942, 715] width 63 height 33
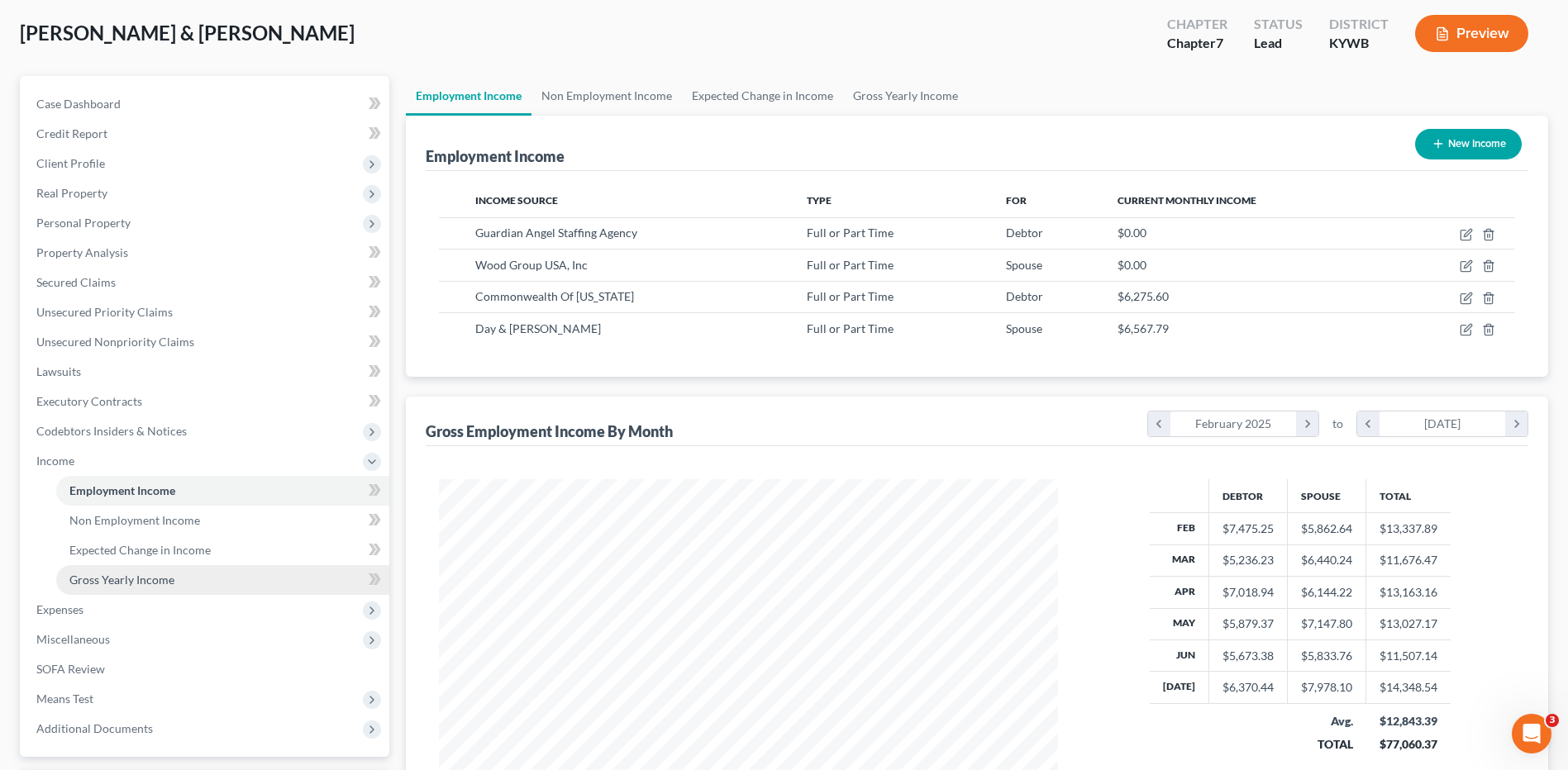
scroll to position [826182, 825739]
click at [90, 607] on span "Expenses" at bounding box center [206, 610] width 366 height 30
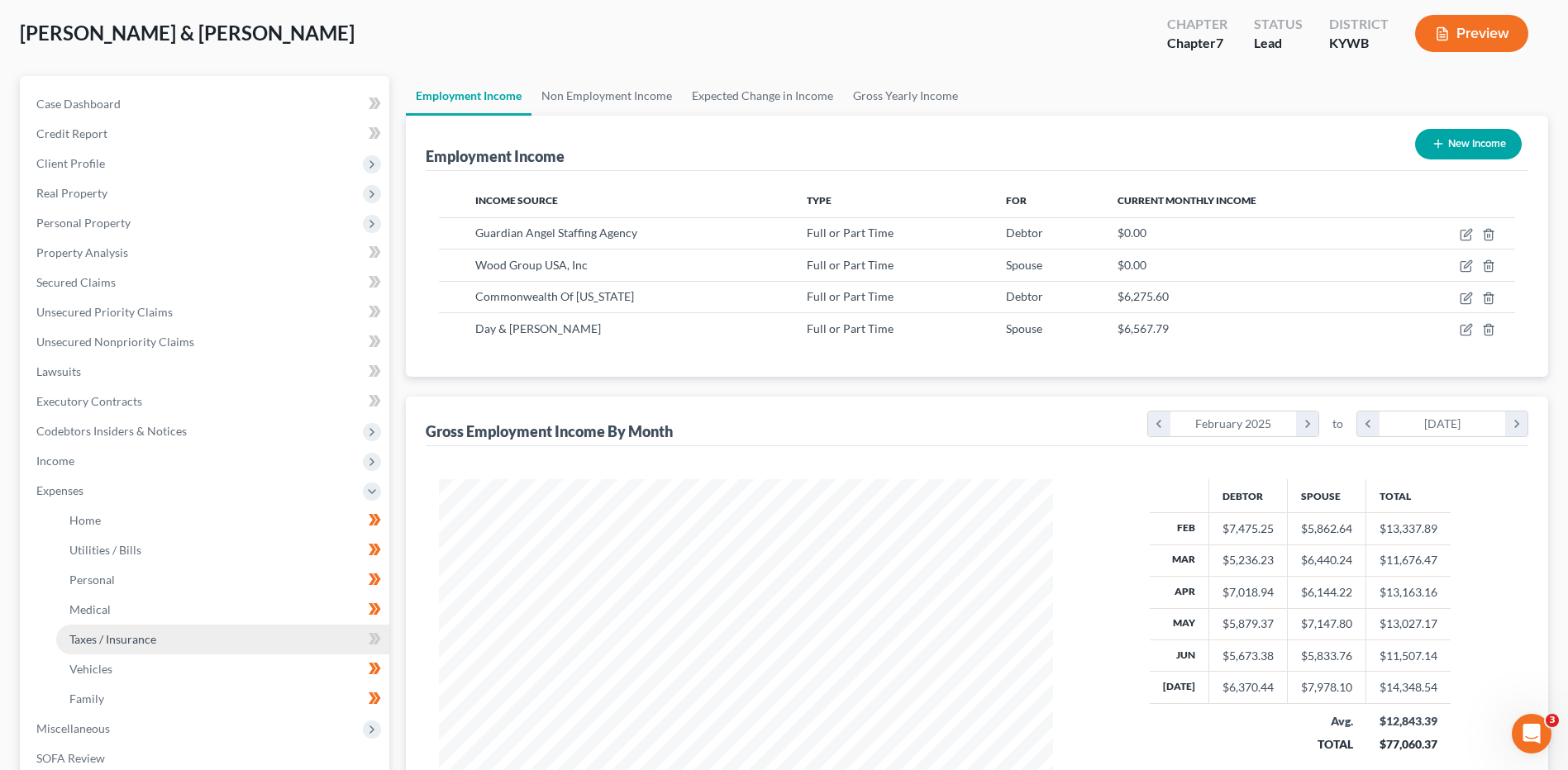
click at [102, 644] on span "Taxes / Insurance" at bounding box center [112, 639] width 87 height 14
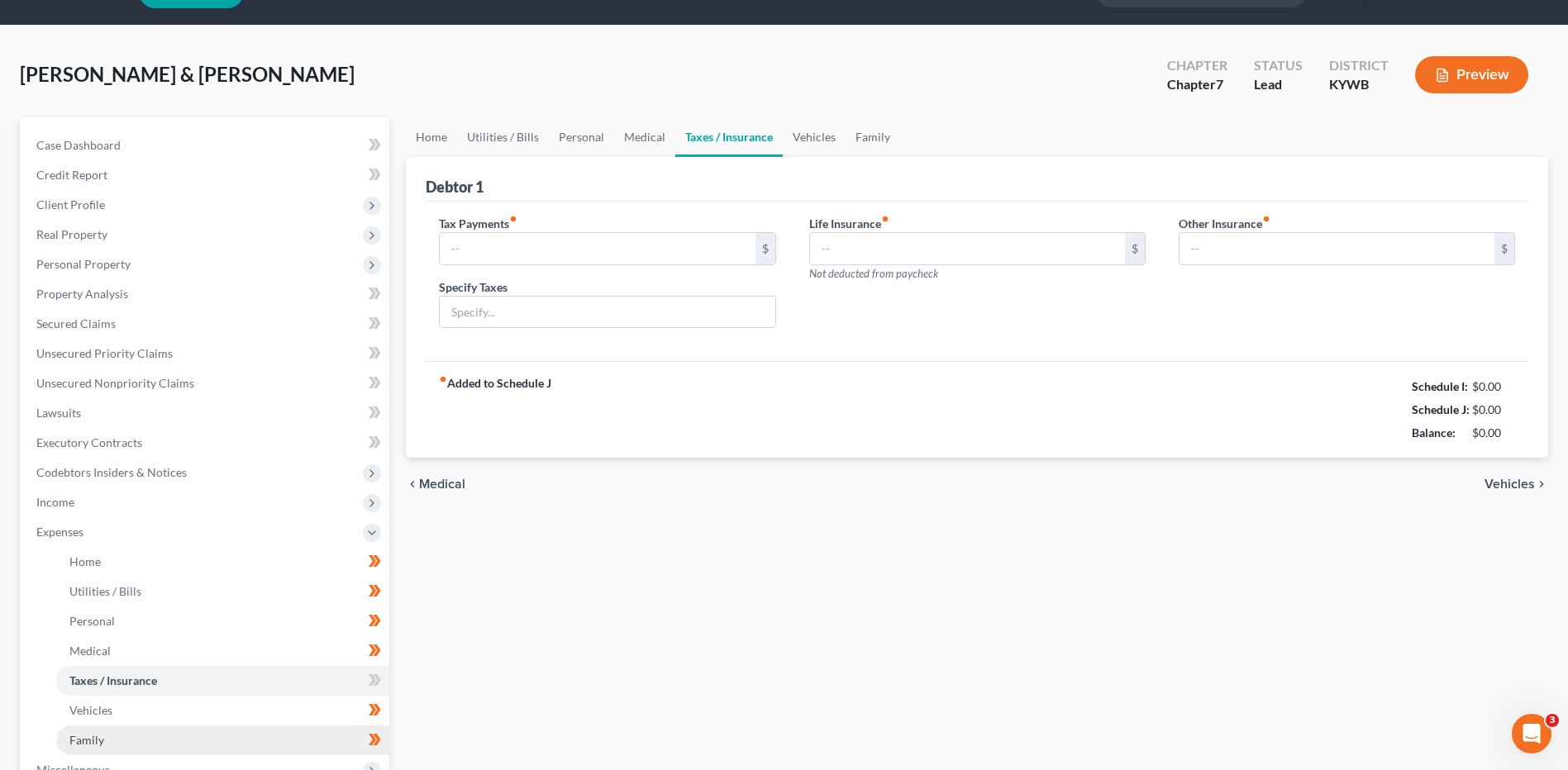
type input "66.60"
type input "Vehicle Registration Taxes"
type input "0.00"
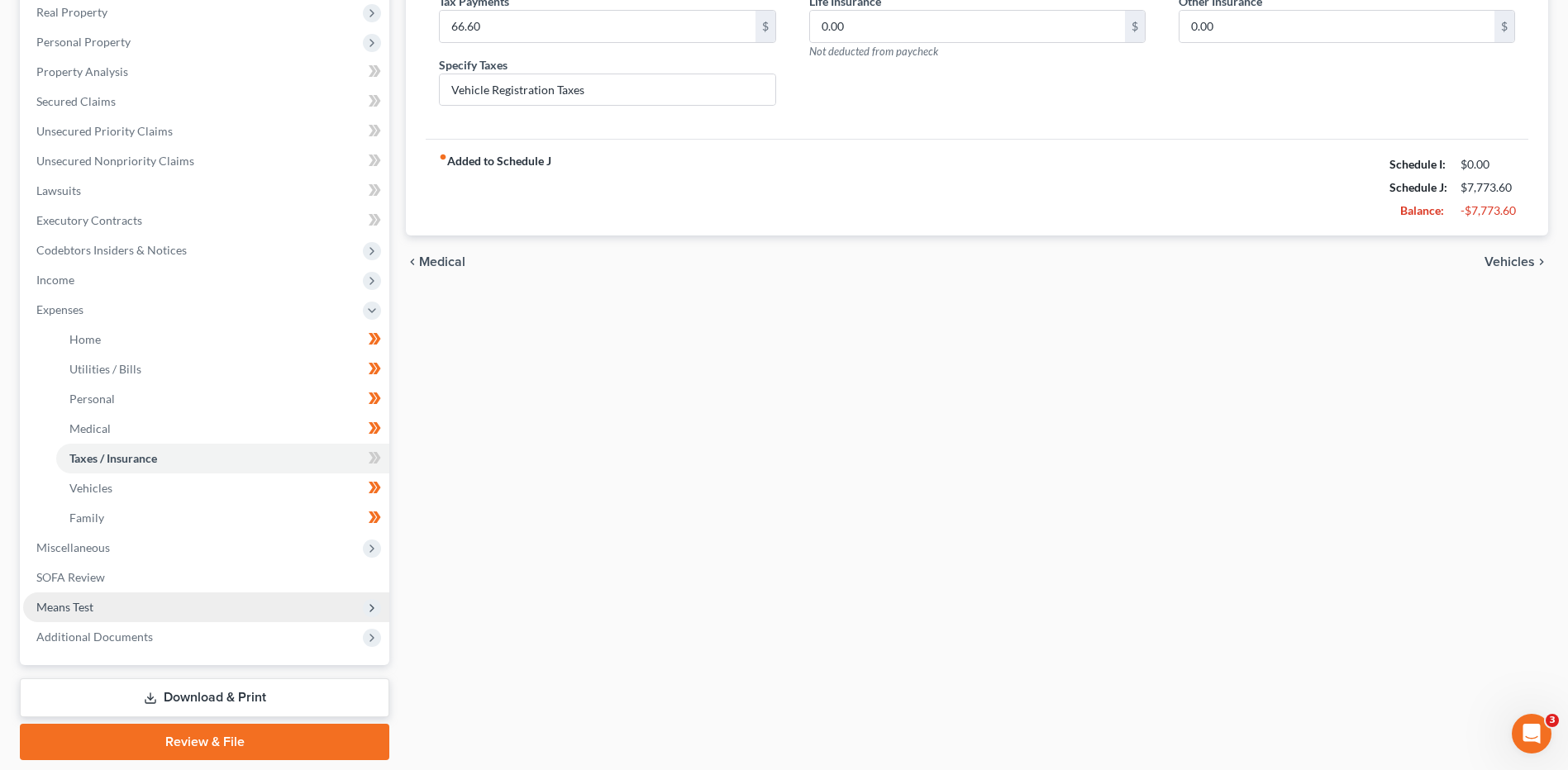
click at [111, 600] on span "Means Test" at bounding box center [206, 608] width 366 height 30
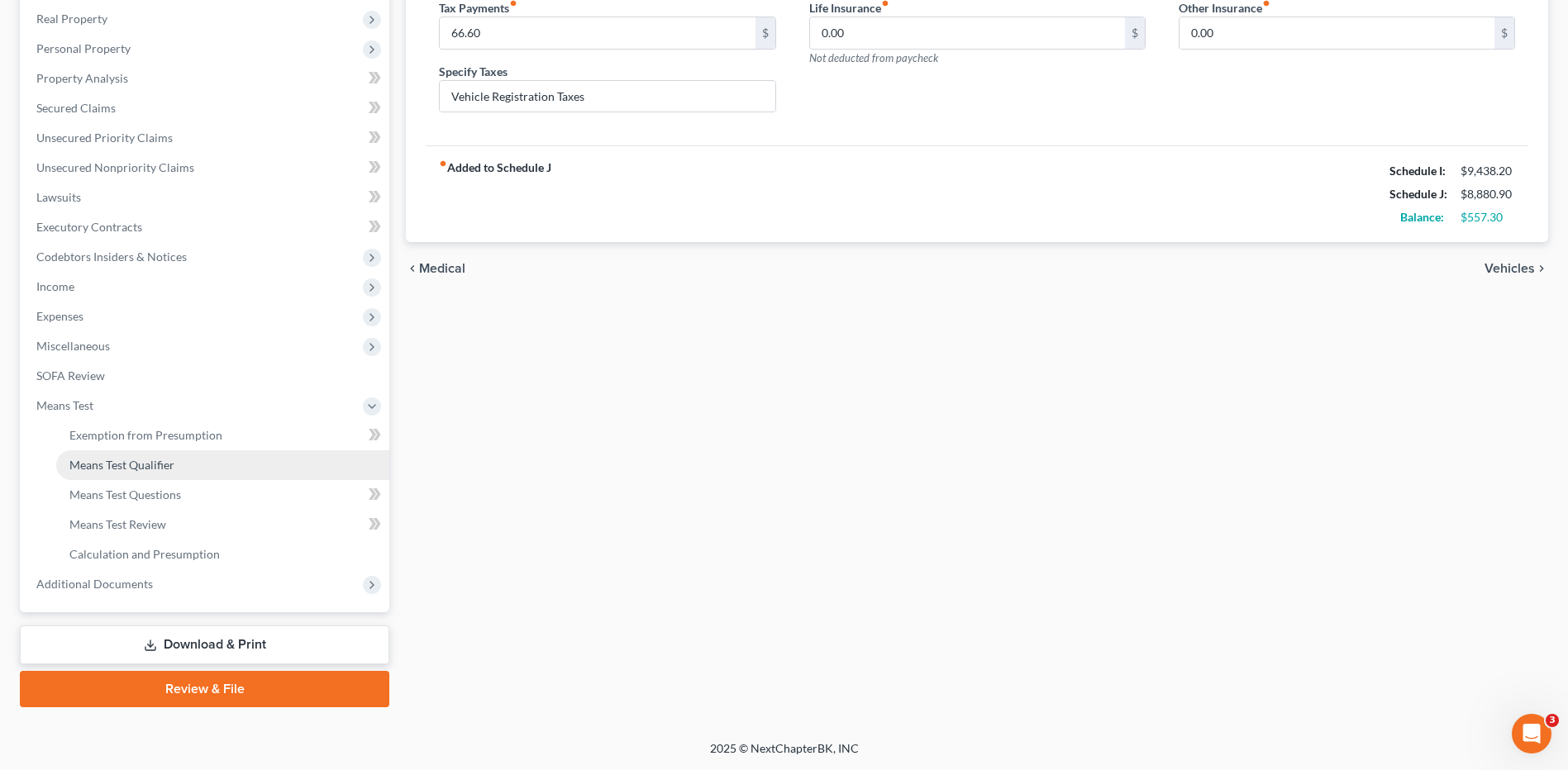
click at [175, 472] on link "Means Test Qualifier" at bounding box center [223, 465] width 333 height 30
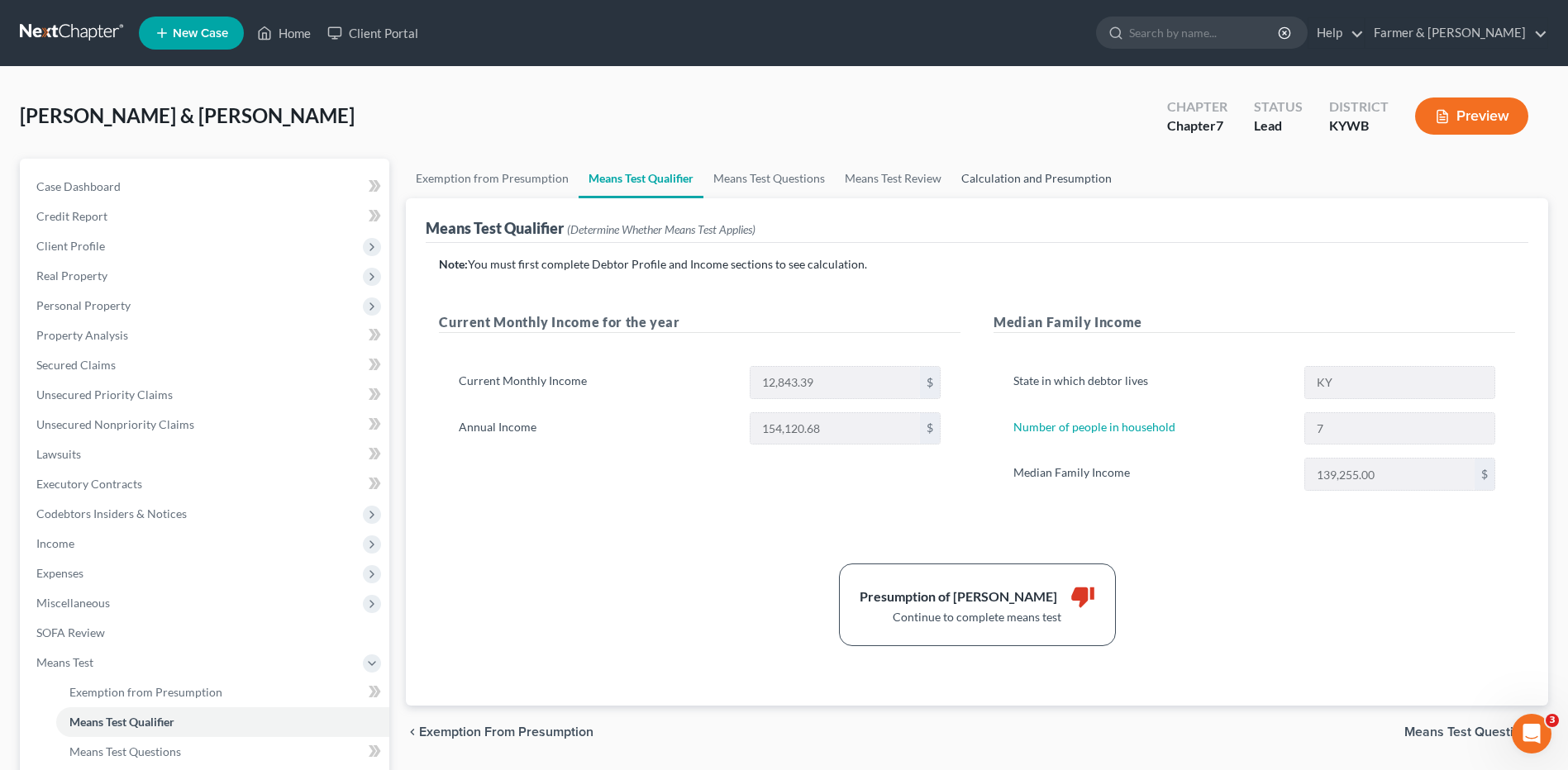
click at [1044, 182] on link "Calculation and Presumption" at bounding box center [1035, 178] width 170 height 40
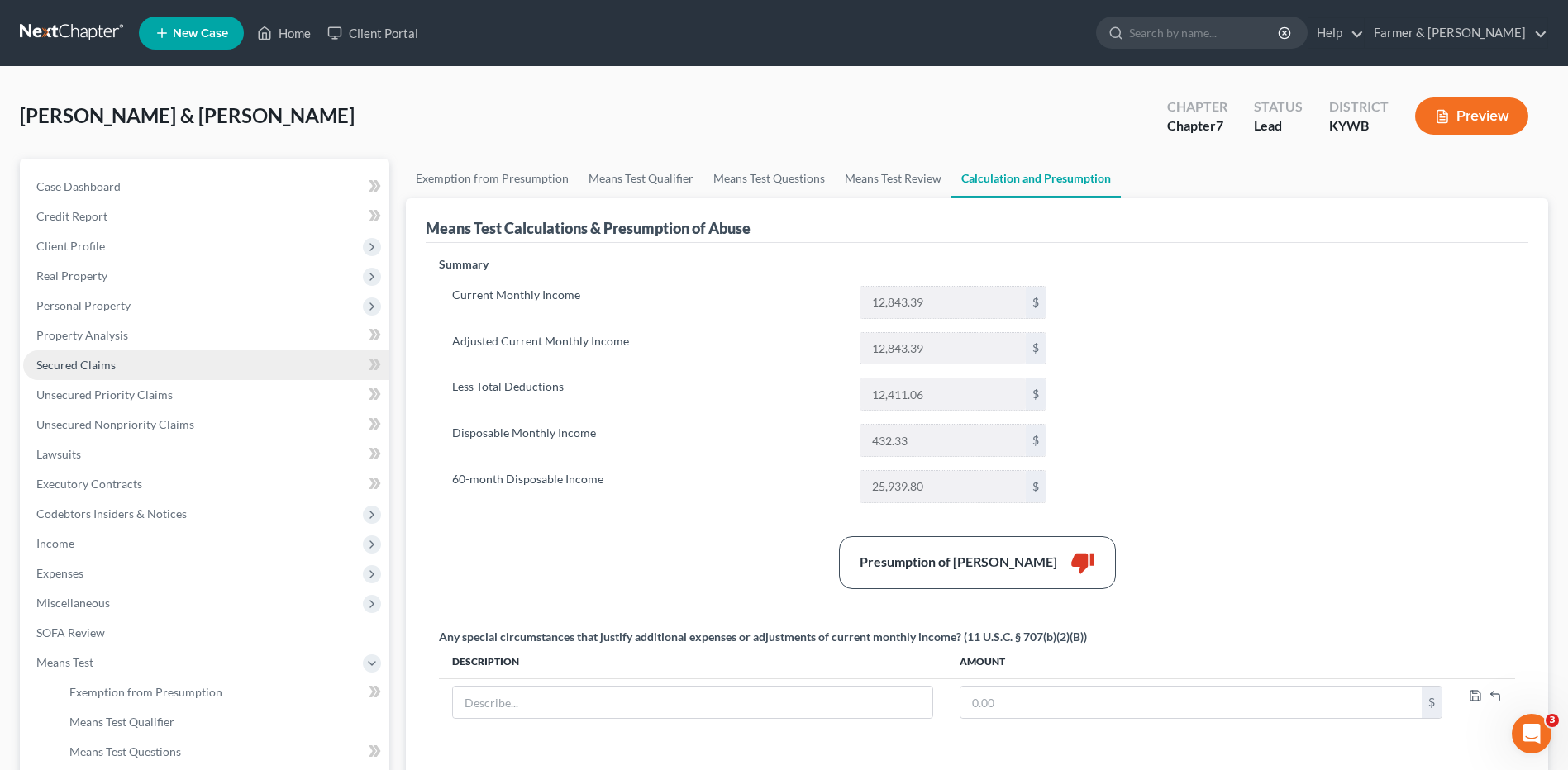
click at [92, 361] on span "Secured Claims" at bounding box center [76, 365] width 80 height 14
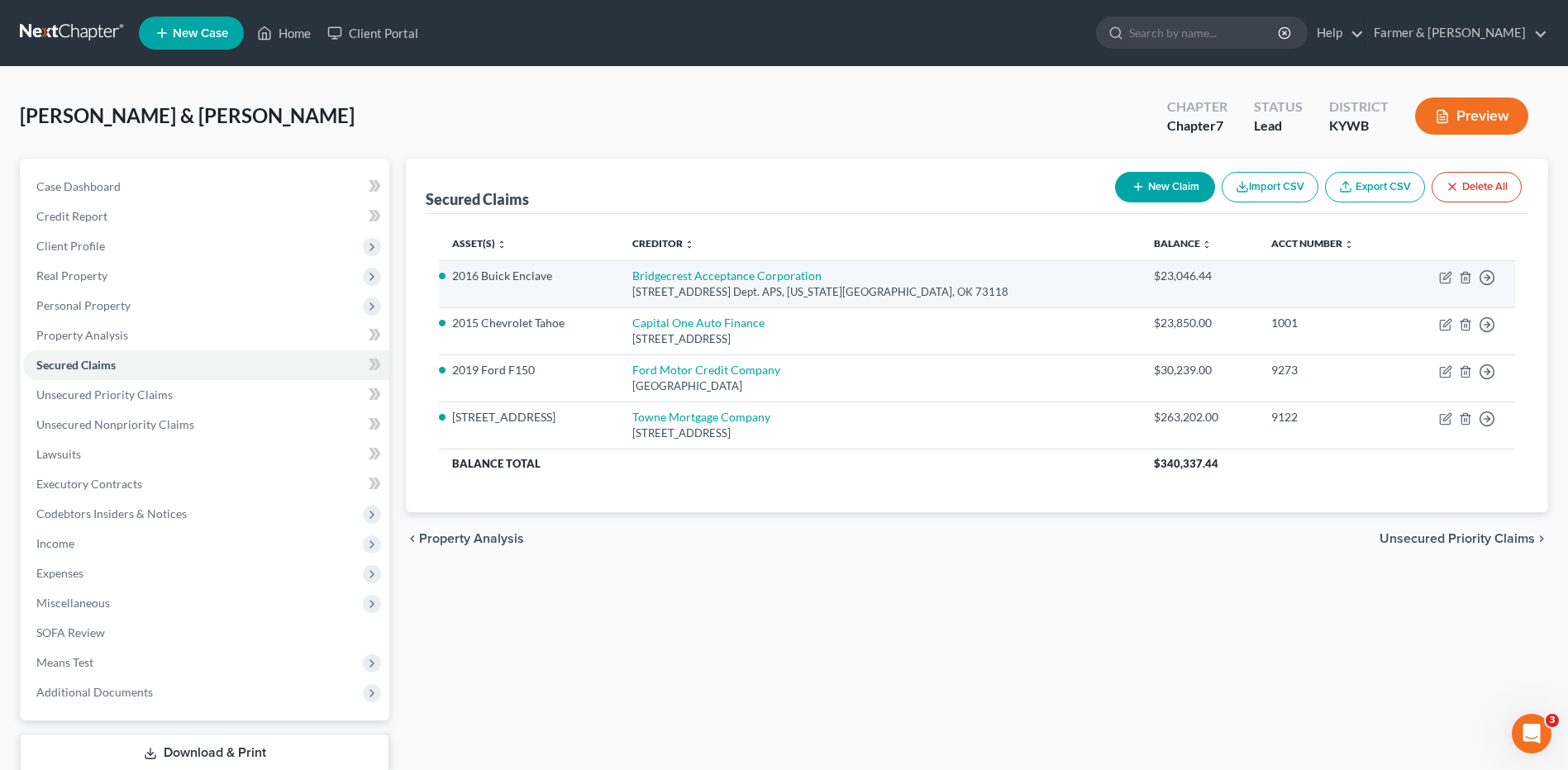
click at [810, 287] on div "4515 N. Santa Fe Ave. Dept. APS, Oklahoma City, OK 73118" at bounding box center [879, 292] width 495 height 16
click at [810, 283] on link "Bridgecrest Acceptance Corporation" at bounding box center [726, 275] width 190 height 14
select select "37"
select select "2"
select select "0"
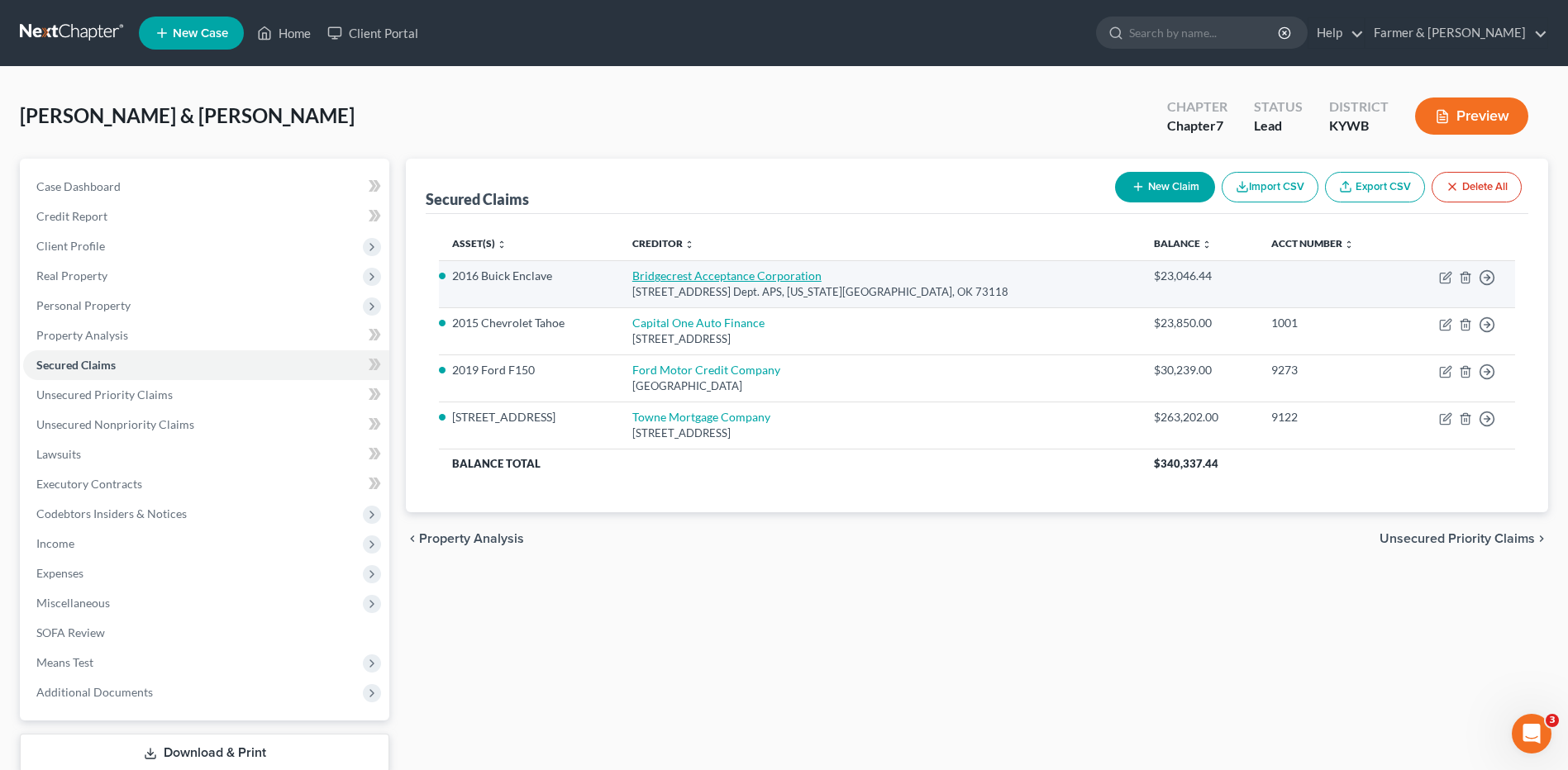
select select "0"
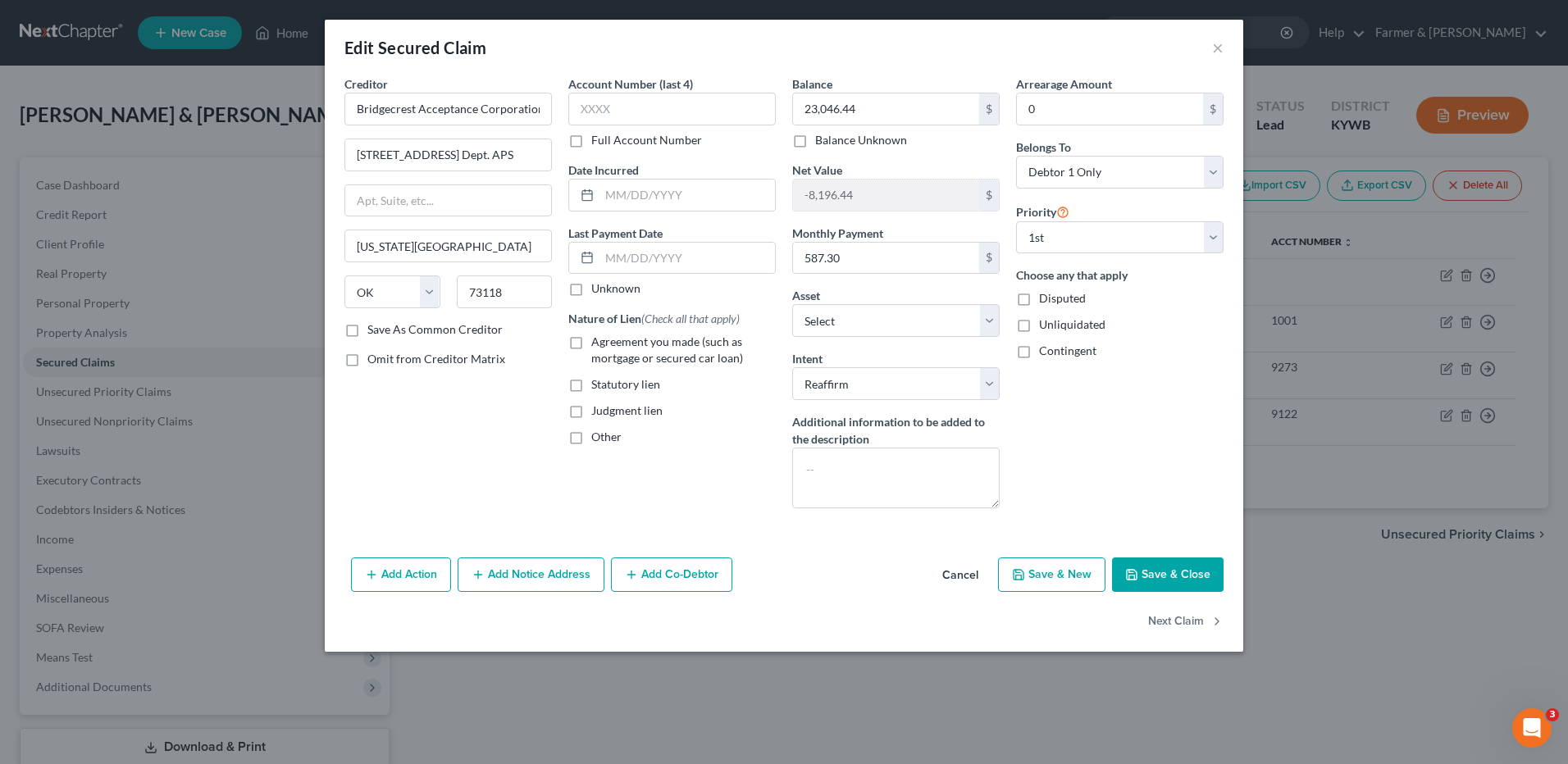
click at [954, 577] on button "Cancel" at bounding box center [960, 576] width 63 height 33
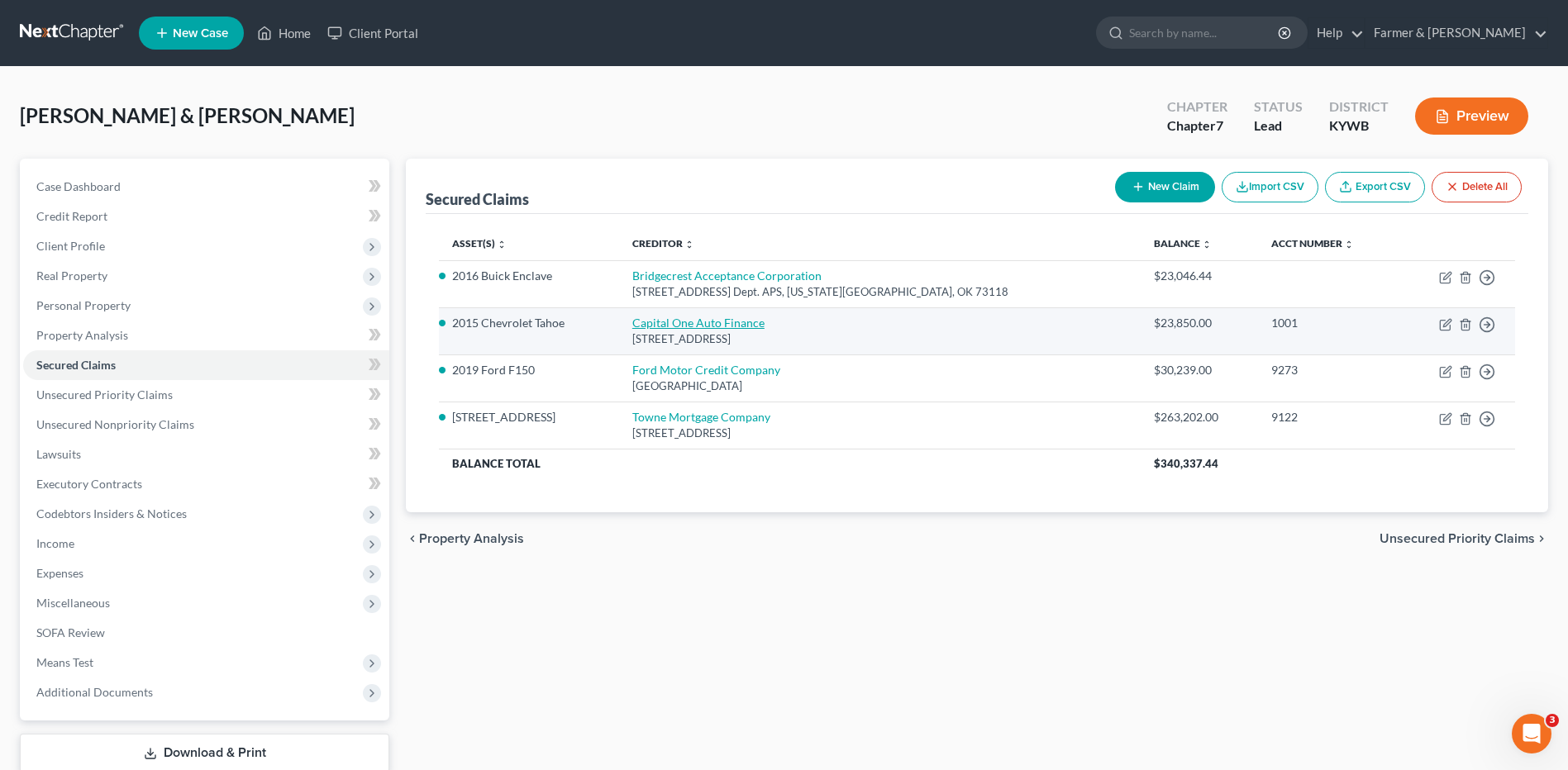
click at [733, 328] on link "Capital One Auto Finance" at bounding box center [698, 323] width 132 height 14
select select "45"
select select "8"
select select "0"
select select "2"
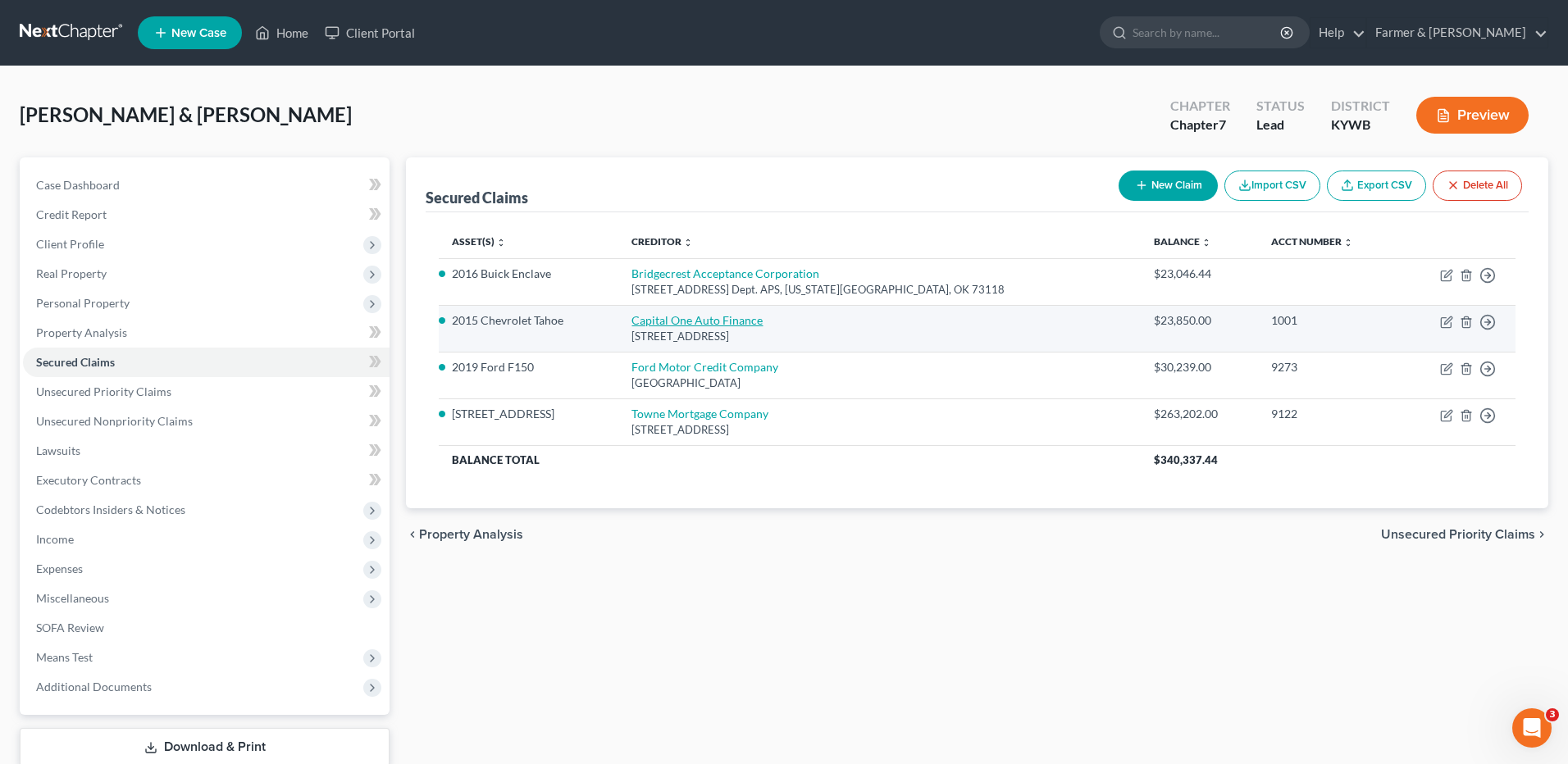
select select "0"
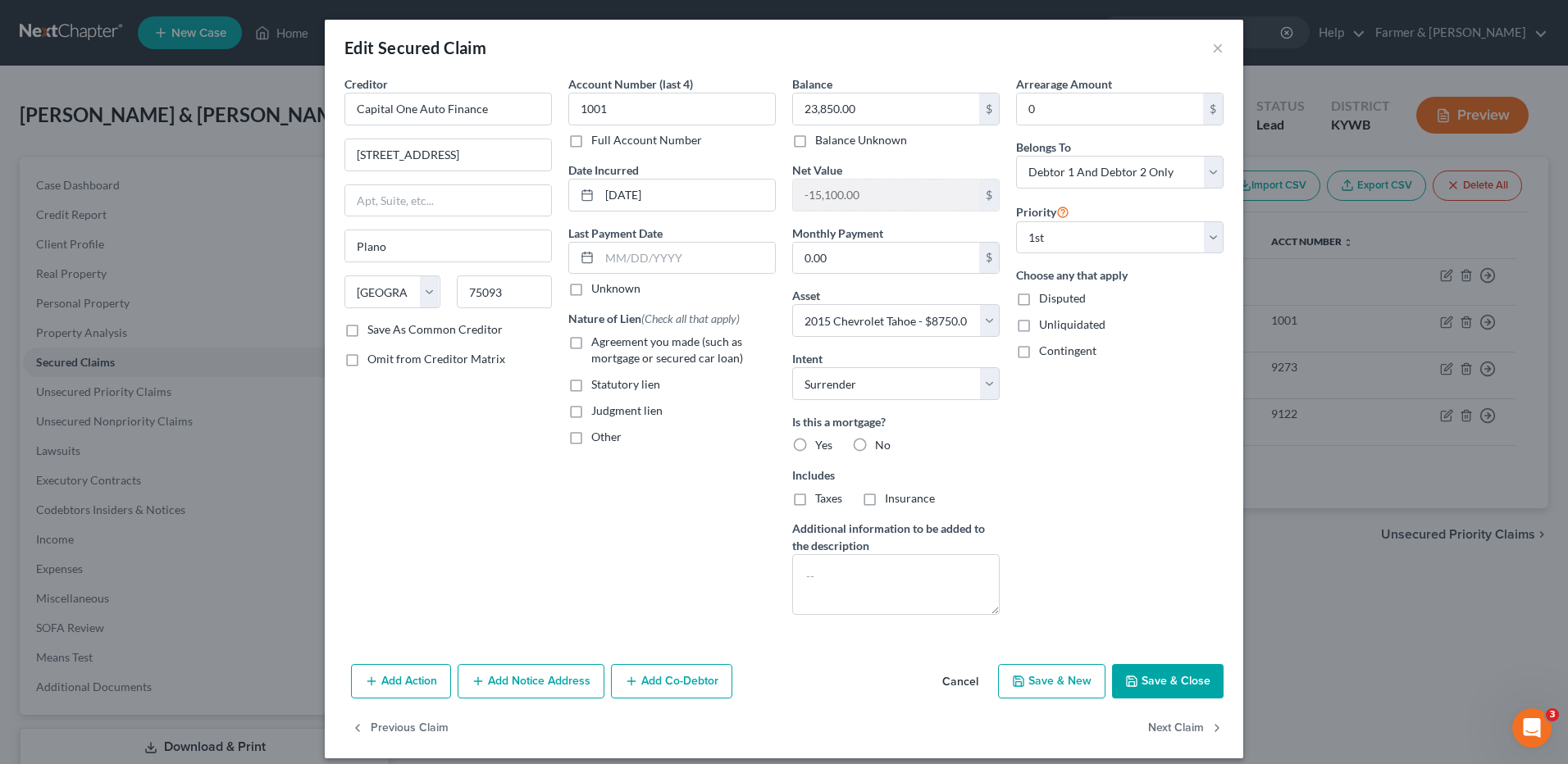
click at [960, 686] on button "Cancel" at bounding box center [960, 682] width 63 height 33
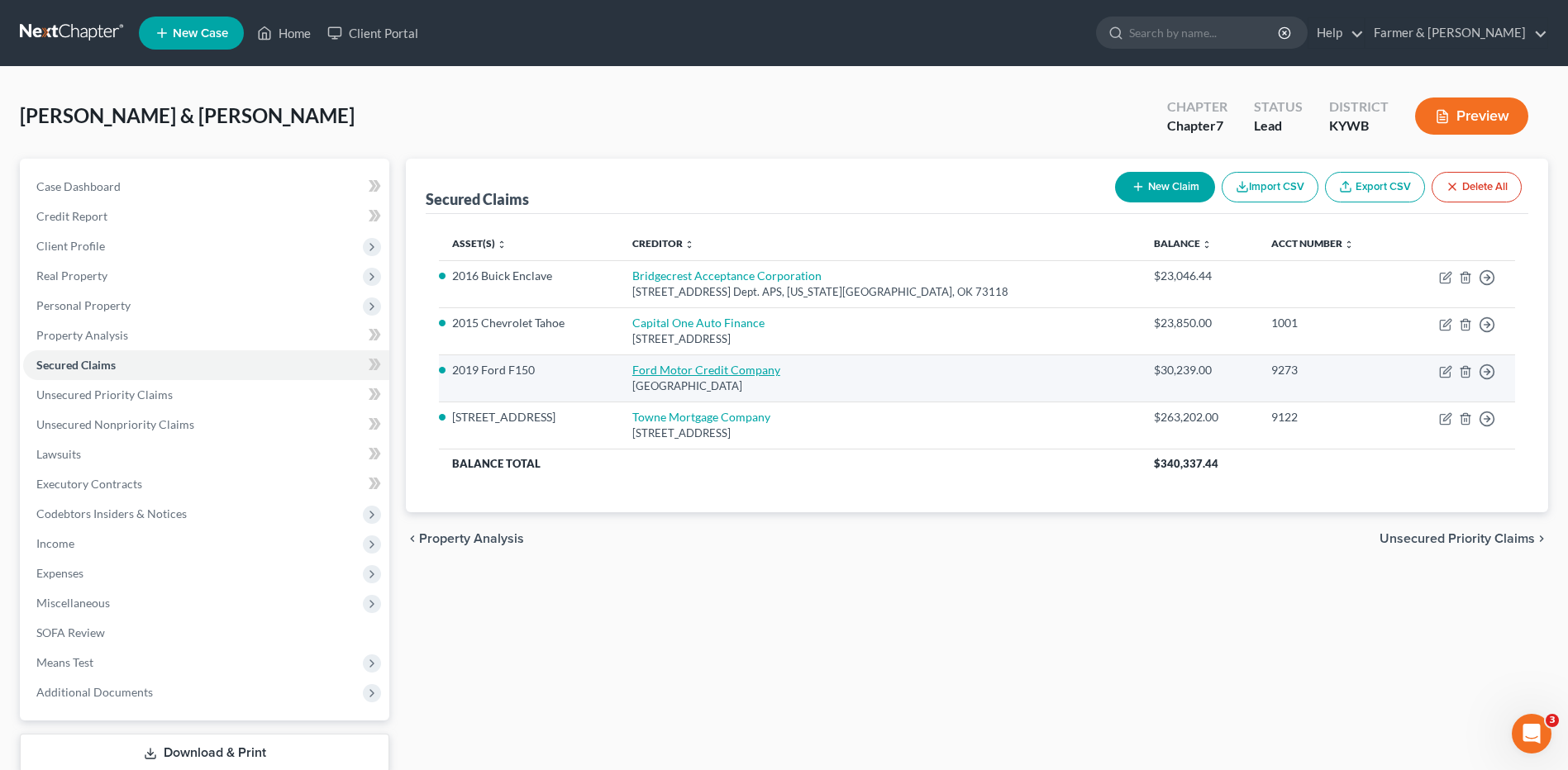
click at [756, 375] on link "Ford Motor Credit Company" at bounding box center [706, 369] width 148 height 14
select select "30"
select select "14"
select select "2"
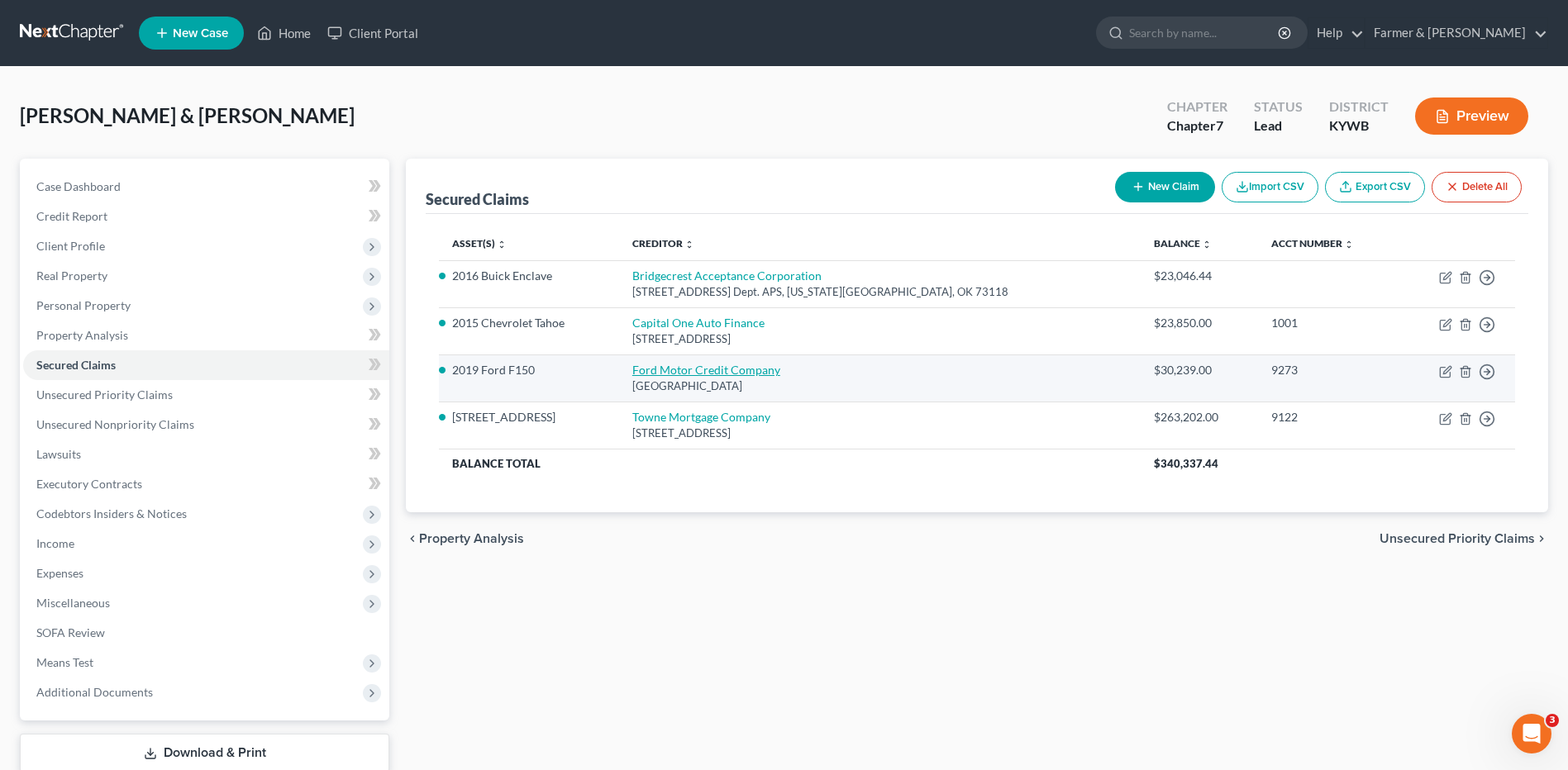
select select "0"
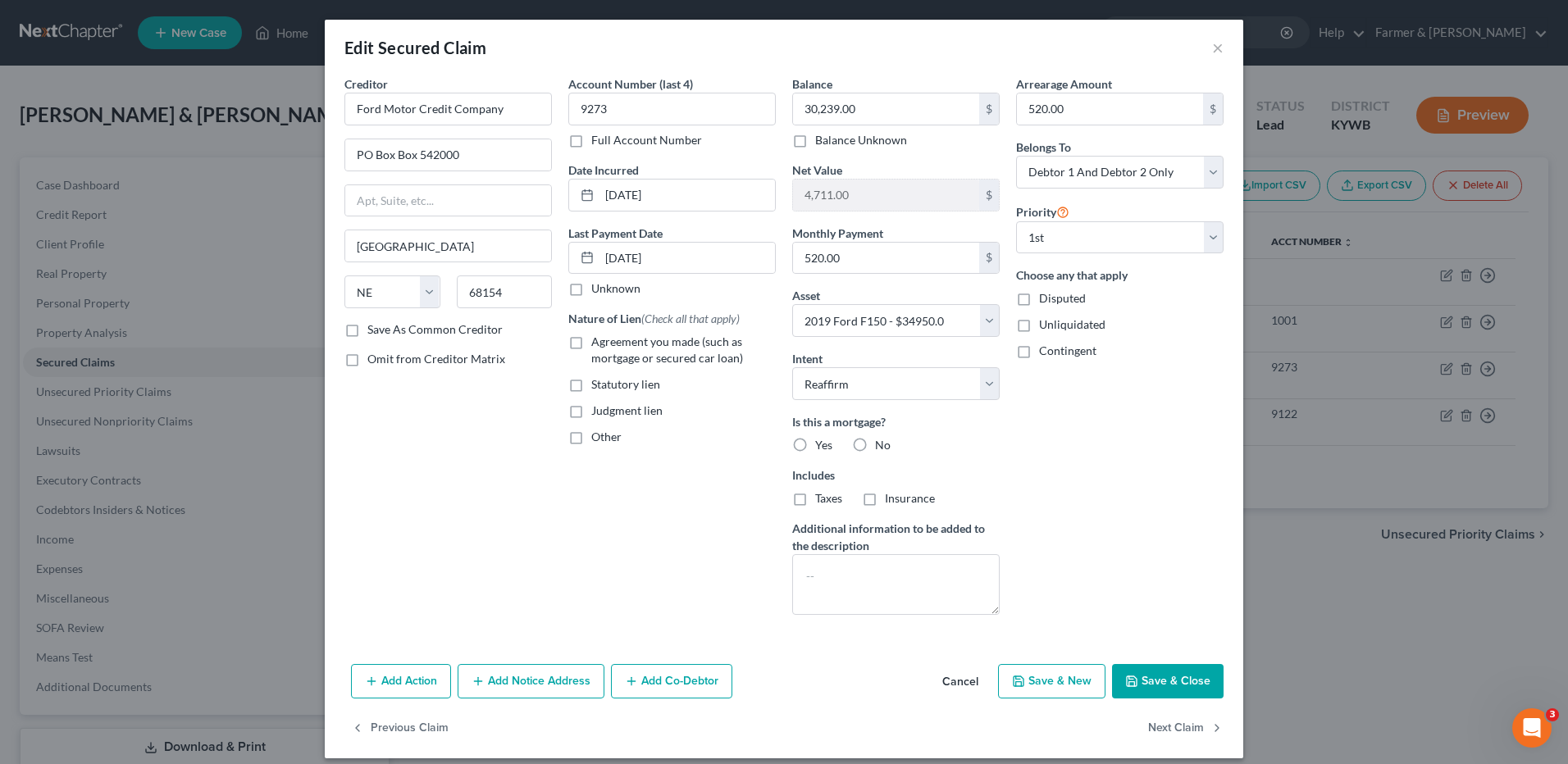
click at [939, 675] on button "Cancel" at bounding box center [960, 682] width 63 height 33
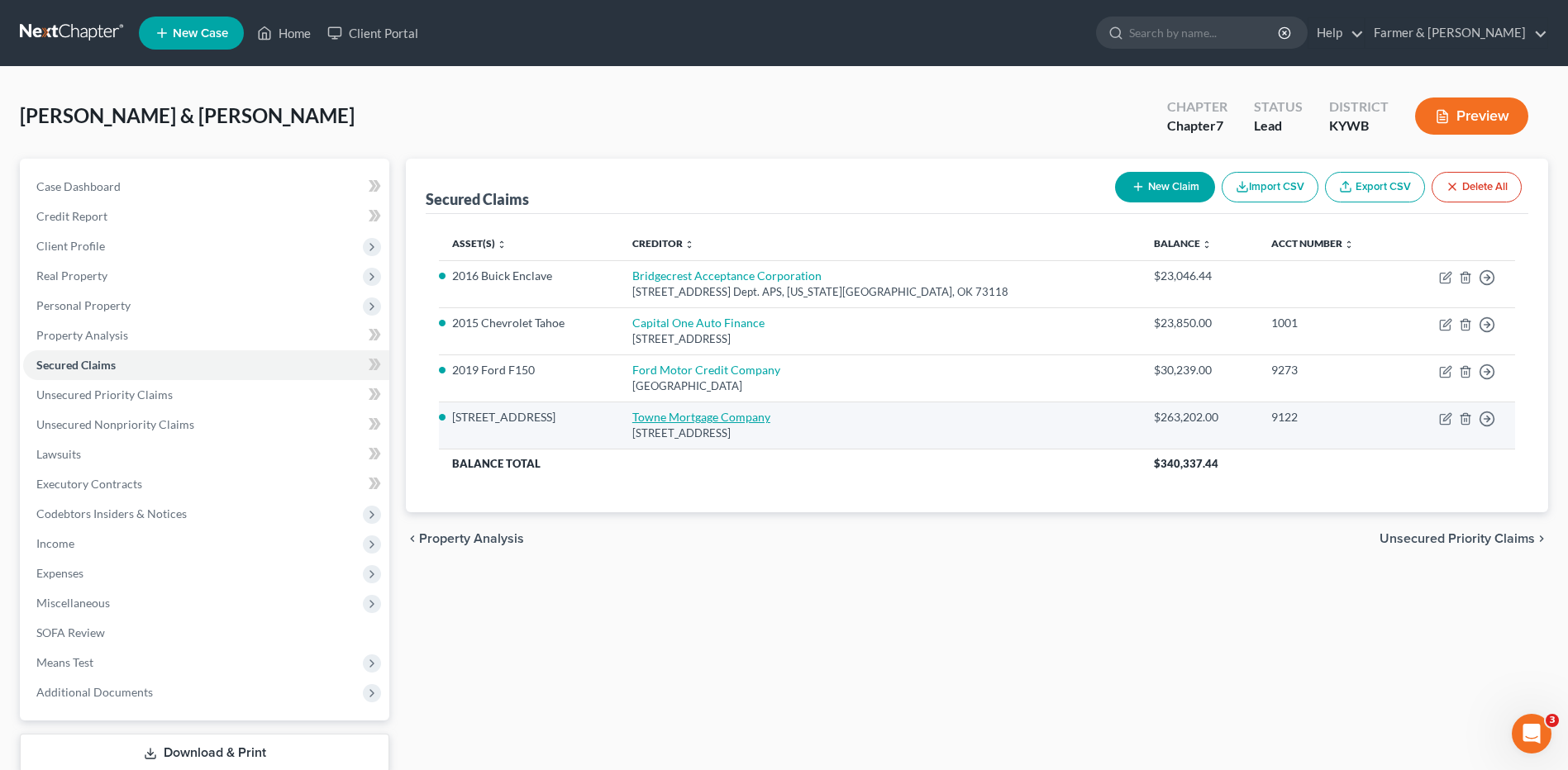
click at [752, 418] on link "Towne Mortgage Company" at bounding box center [701, 417] width 138 height 14
select select "23"
select select "7"
select select "2"
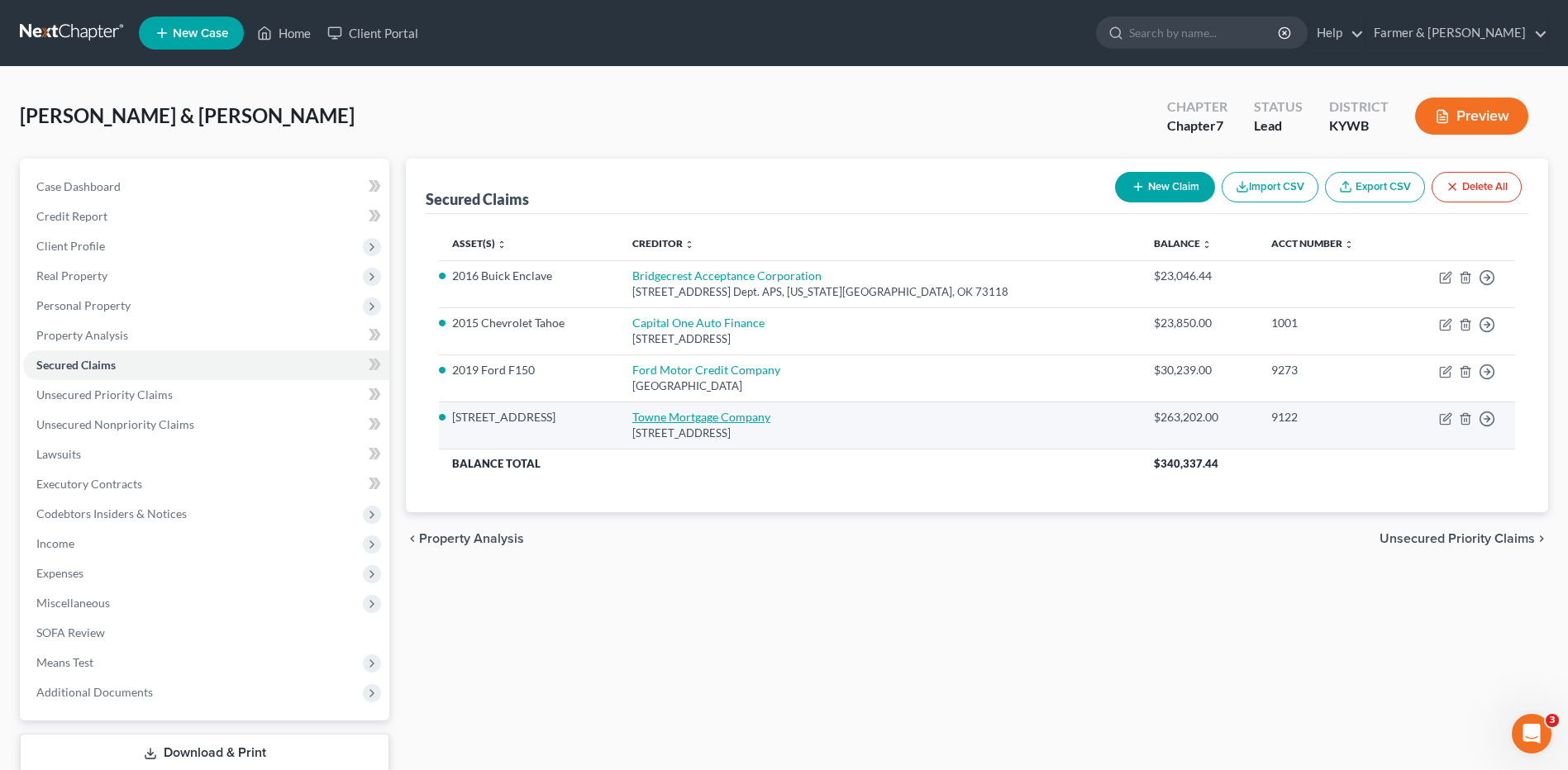
select select "0"
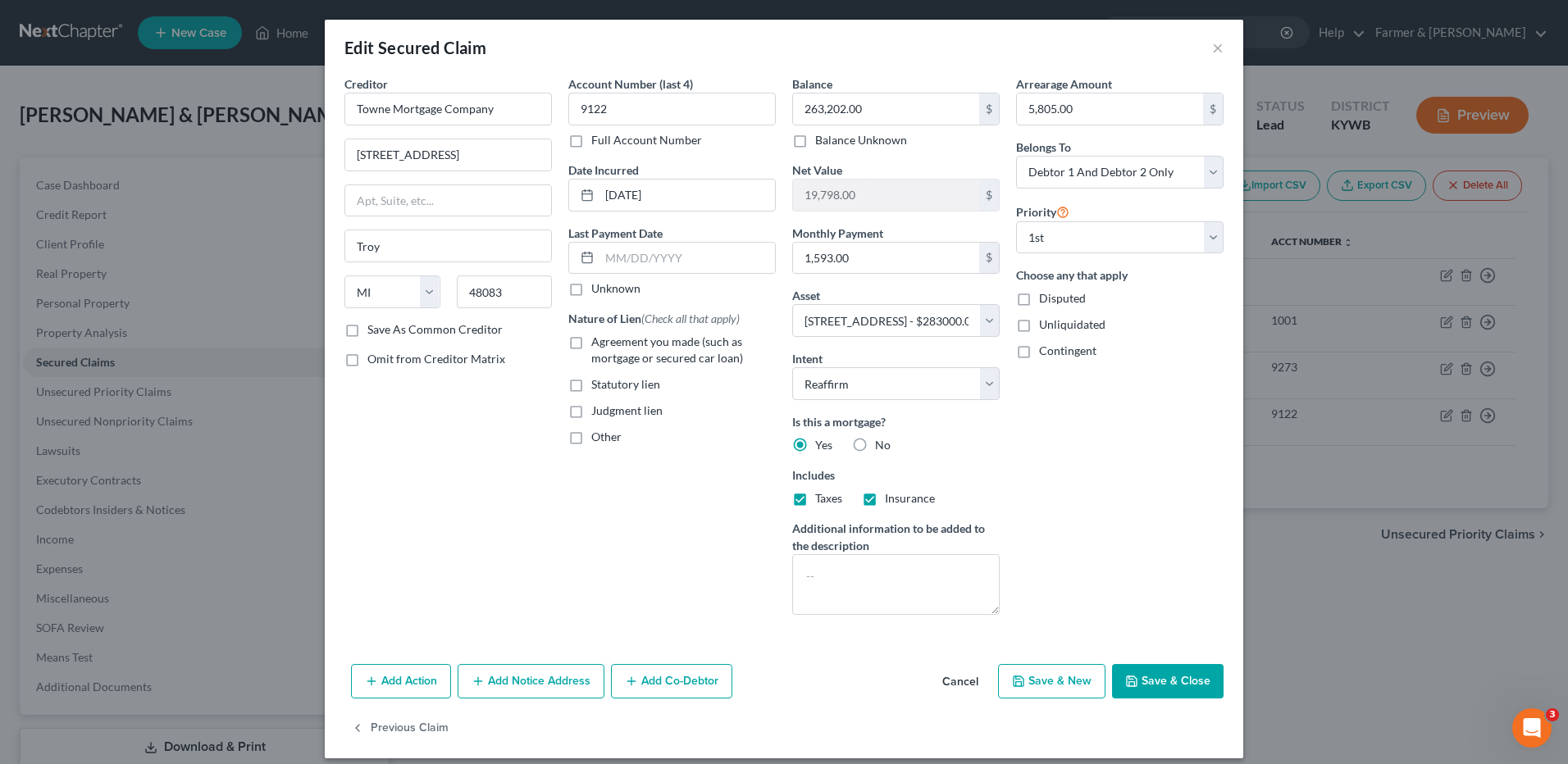
click at [942, 692] on button "Cancel" at bounding box center [960, 682] width 63 height 33
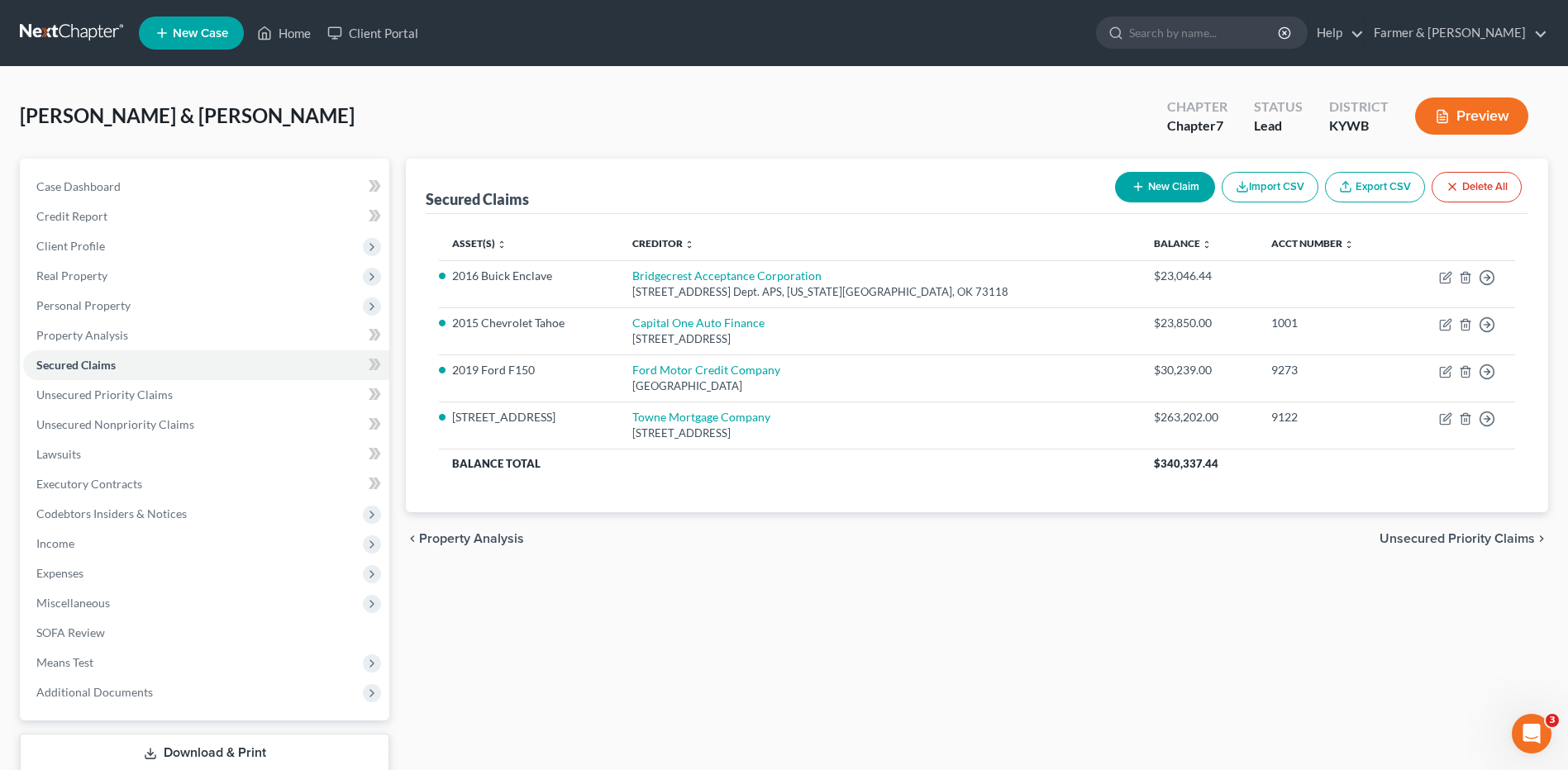
click at [113, 30] on link at bounding box center [72, 33] width 106 height 30
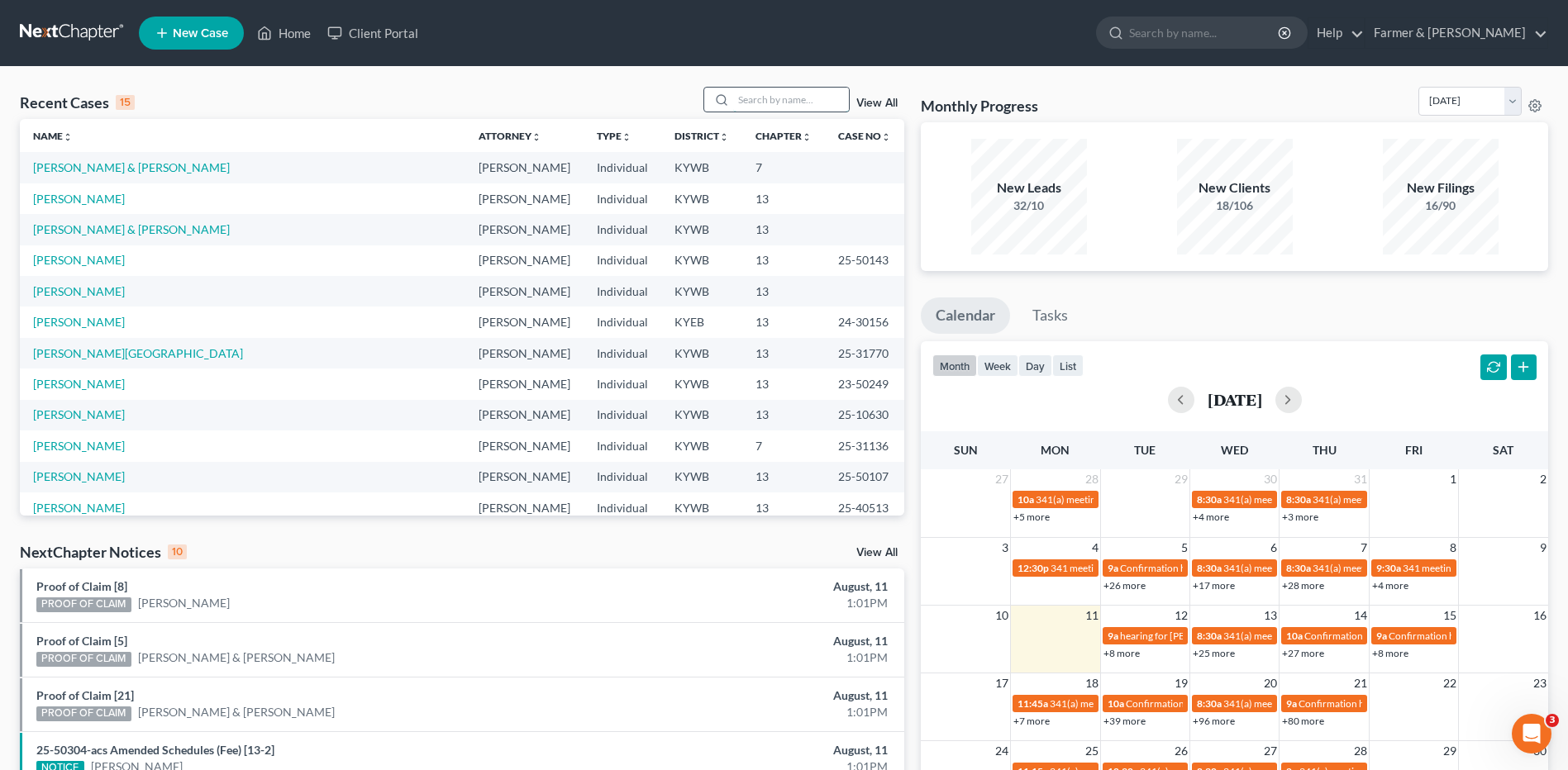
click at [777, 111] on input "search" at bounding box center [790, 99] width 116 height 24
type input "[PERSON_NAME]"
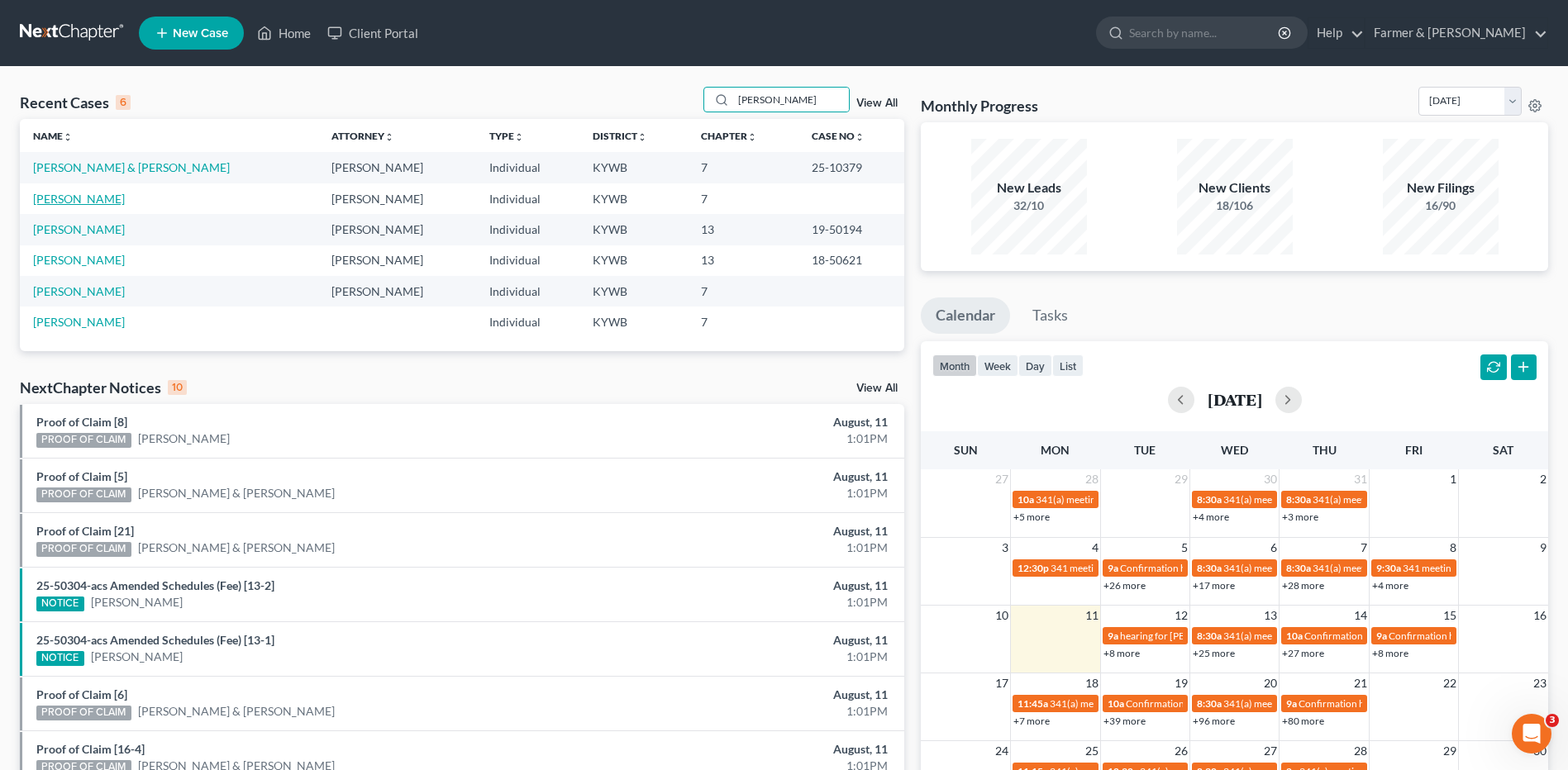
click at [113, 197] on link "[PERSON_NAME]" at bounding box center [79, 198] width 91 height 14
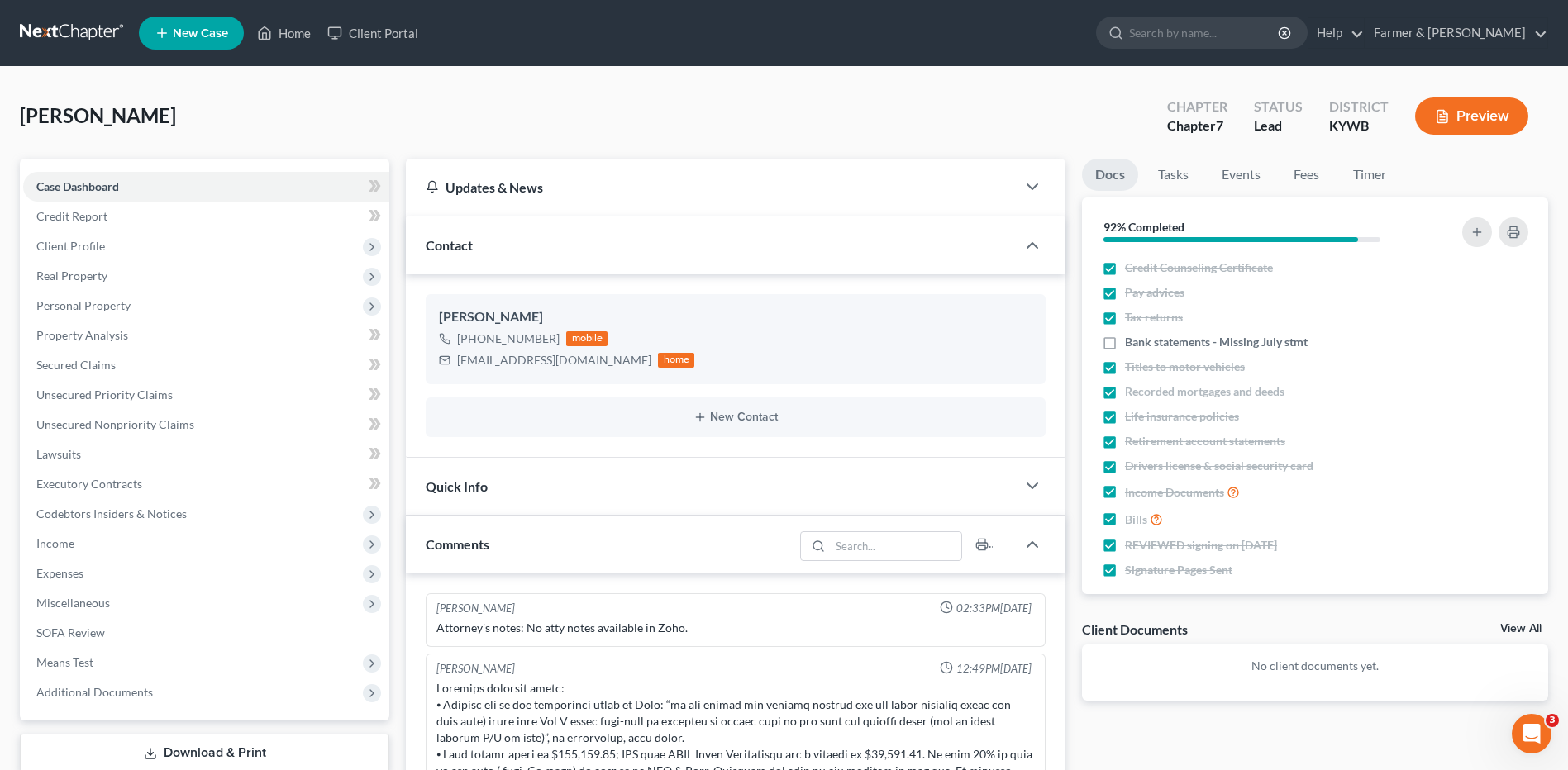
scroll to position [146, 0]
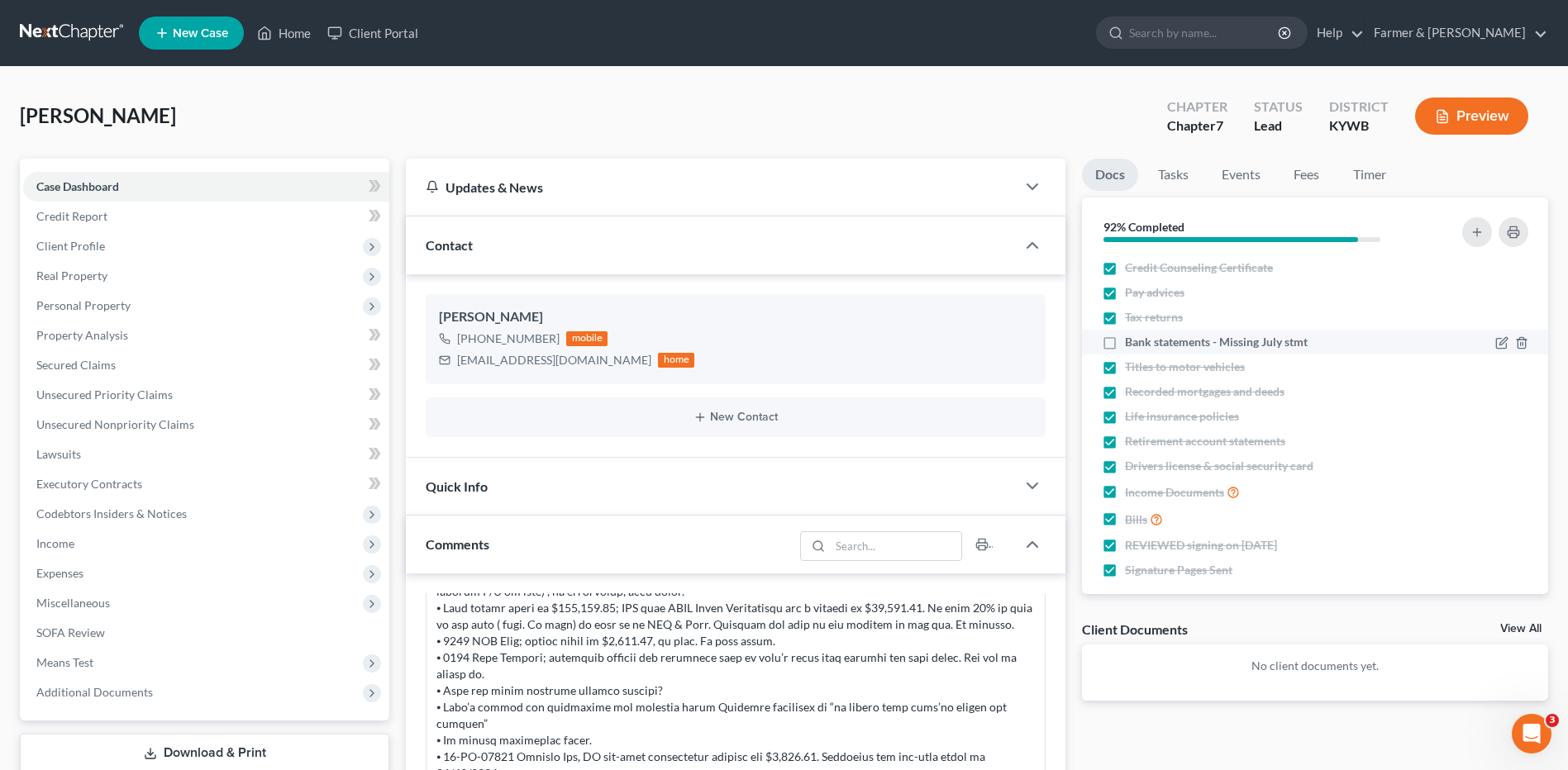
click at [1125, 349] on label "Bank statements - Missing July stmt" at bounding box center [1216, 341] width 183 height 17
click at [1132, 344] on input "Bank statements - Missing July stmt" at bounding box center [1136, 338] width 11 height 11
checkbox input "true"
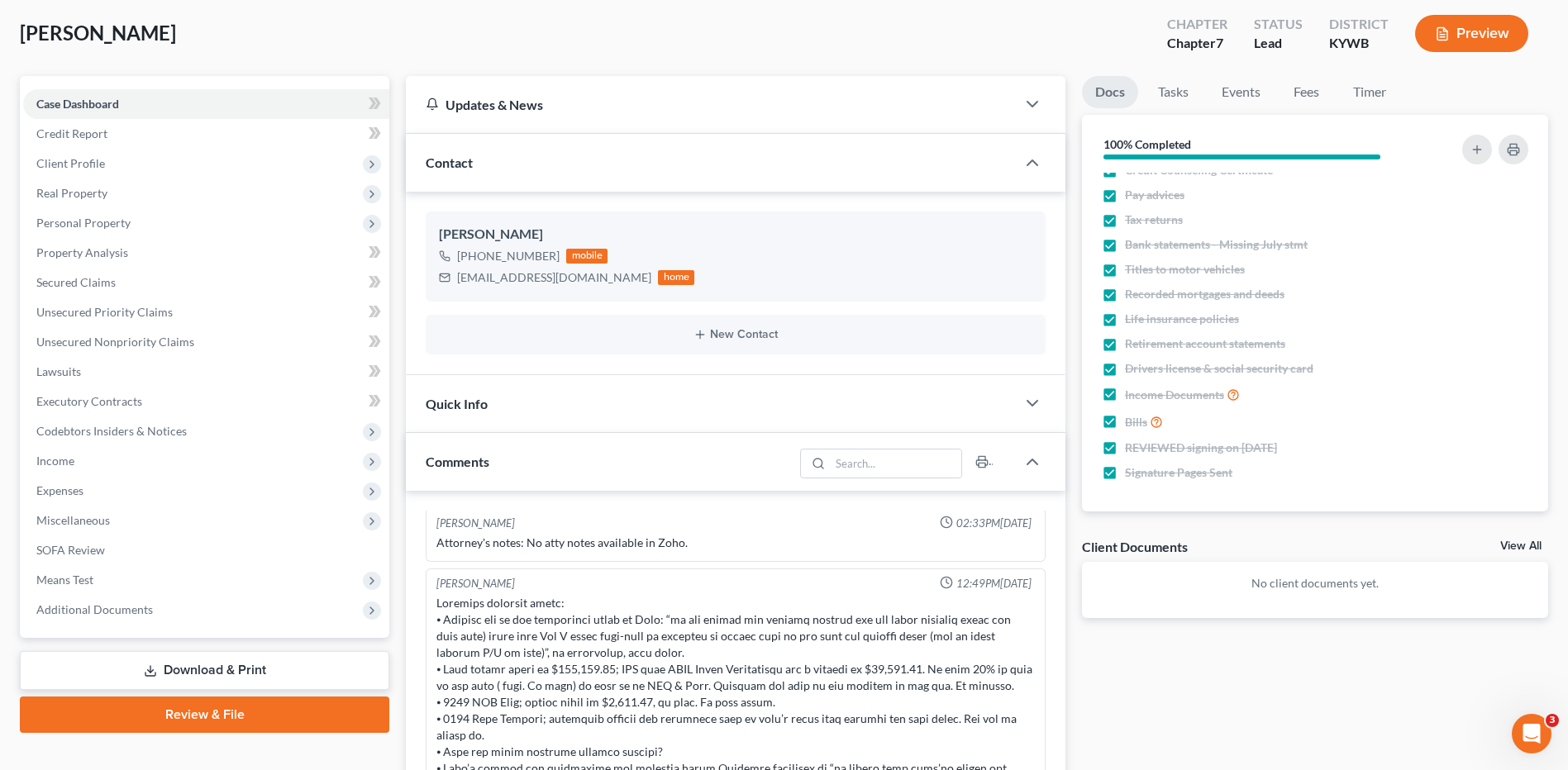
scroll to position [0, 0]
click at [77, 202] on span "Real Property" at bounding box center [206, 193] width 366 height 30
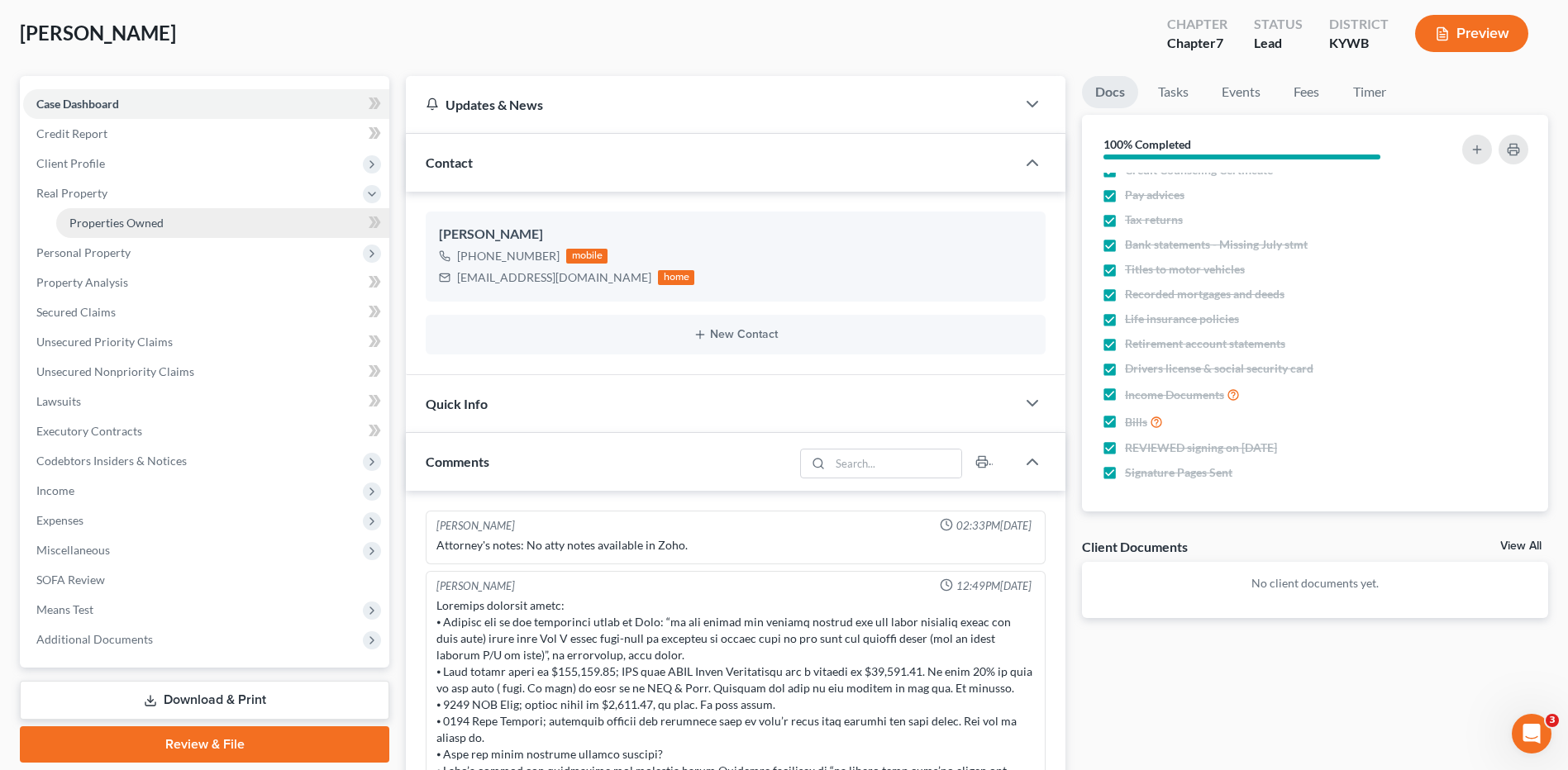
click at [87, 220] on span "Properties Owned" at bounding box center [116, 223] width 94 height 14
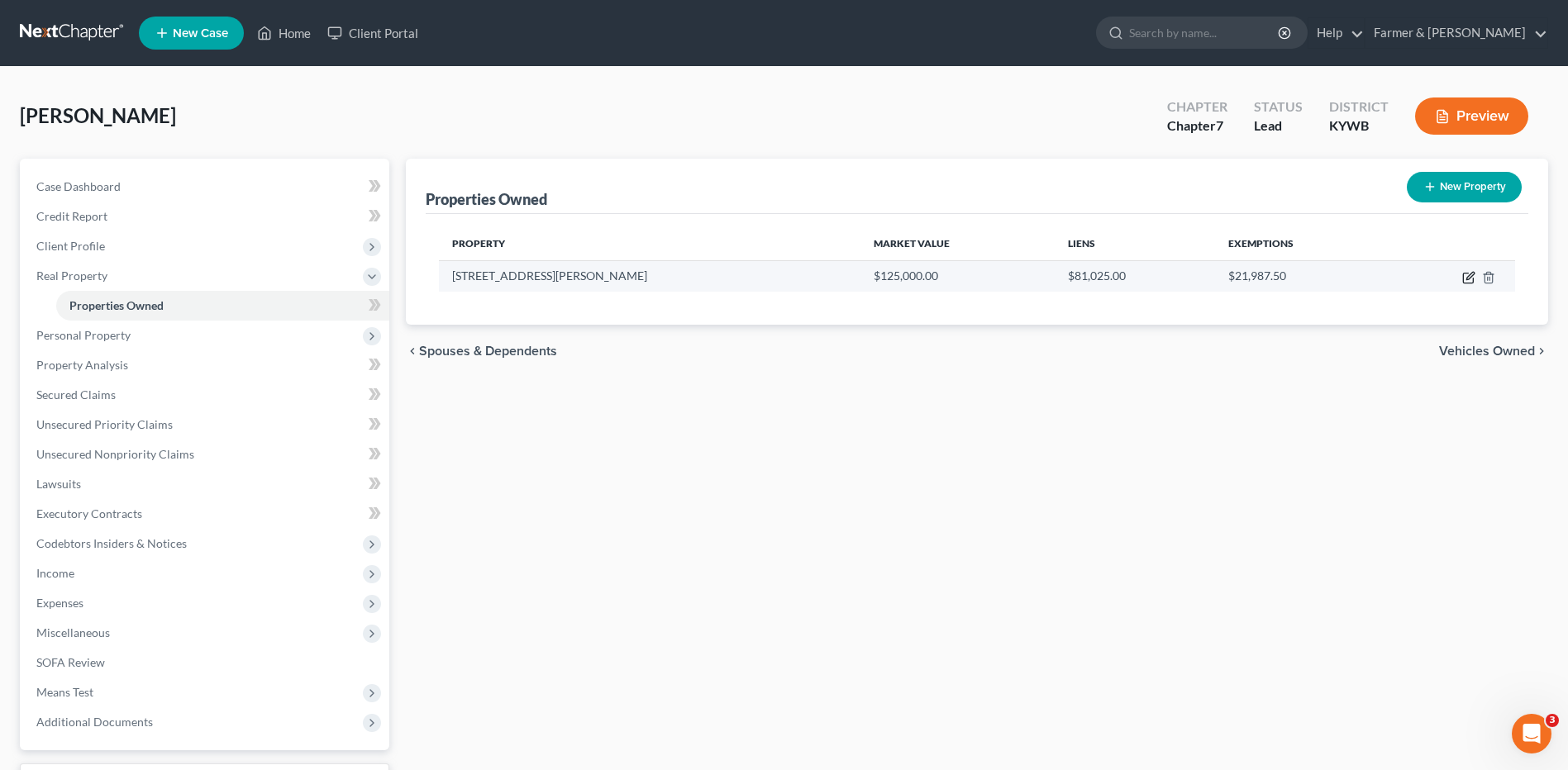
click at [1465, 278] on icon "button" at bounding box center [1469, 278] width 14 height 14
select select "18"
select select "3"
select select "1"
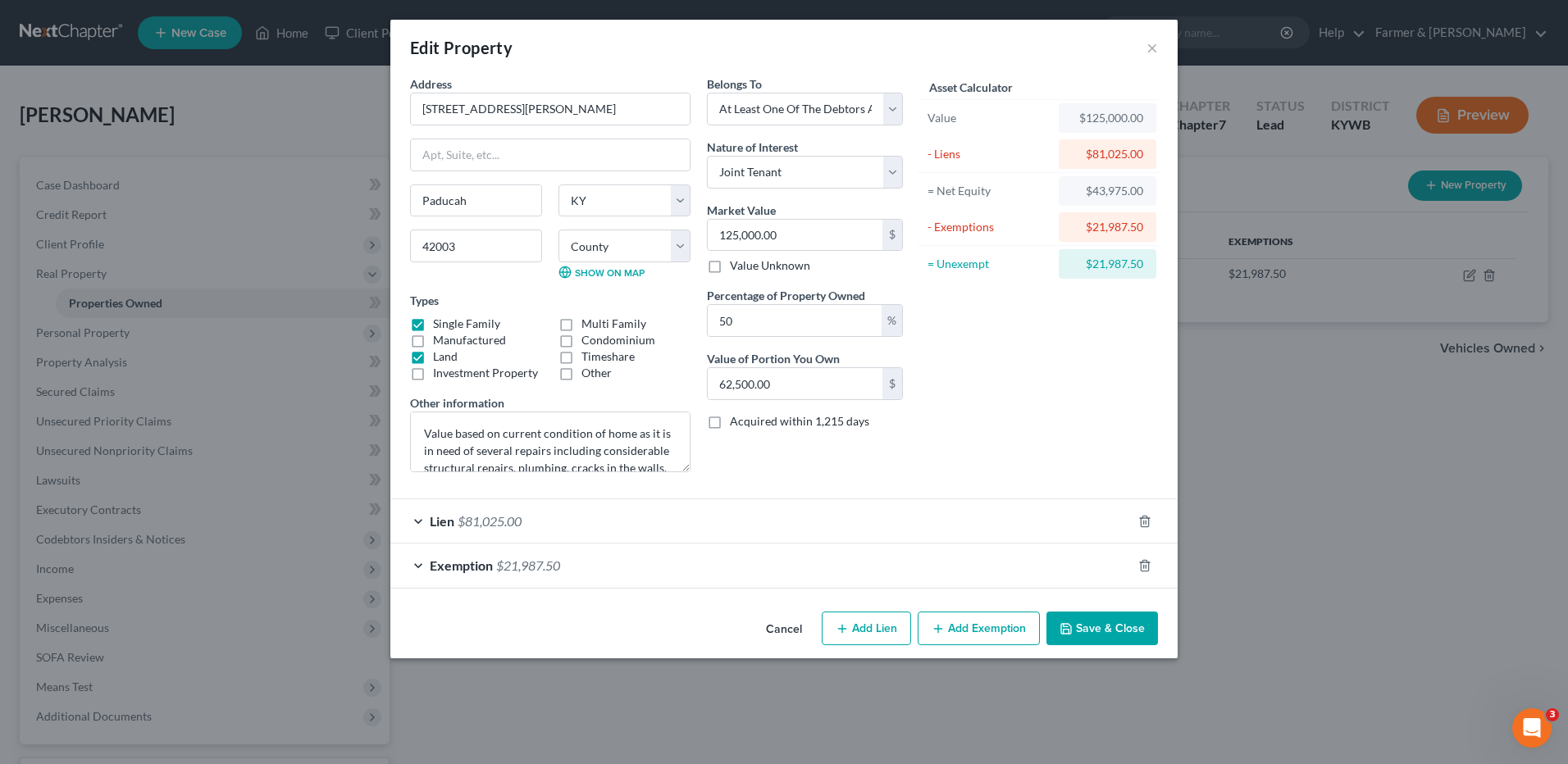
drag, startPoint x: 416, startPoint y: 358, endPoint x: 425, endPoint y: 358, distance: 9.0
click at [433, 358] on label "Land" at bounding box center [446, 356] width 25 height 16
click at [440, 358] on input "Land" at bounding box center [445, 353] width 11 height 11
checkbox input "false"
drag, startPoint x: 476, startPoint y: 437, endPoint x: 599, endPoint y: 446, distance: 123.3
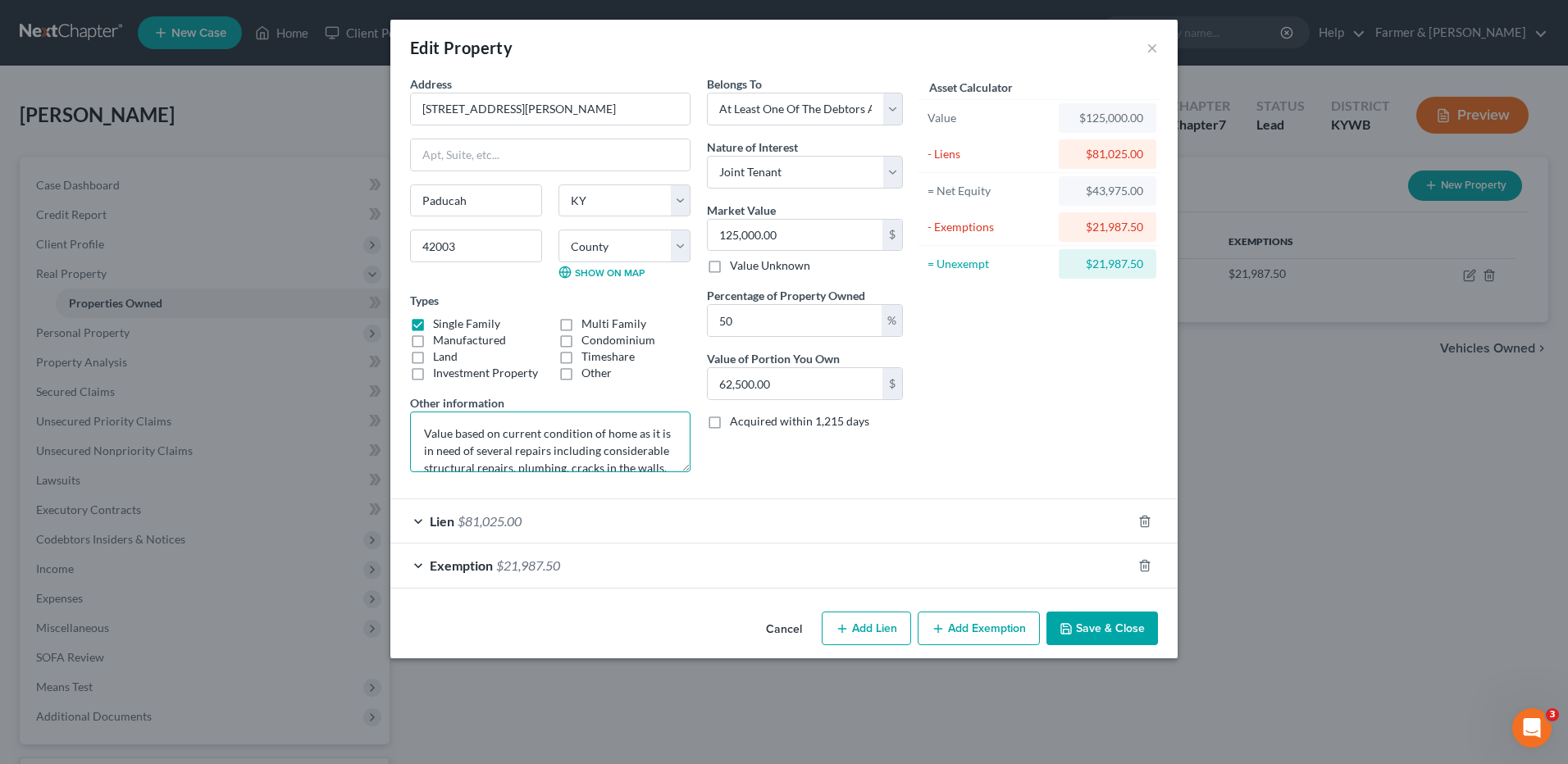
click at [599, 446] on textarea "Value based on current condition of home as it is in need of several repairs in…" at bounding box center [550, 442] width 281 height 61
click at [643, 454] on textarea "Value based on current condition of home as it is in need of several repairs in…" at bounding box center [550, 442] width 281 height 61
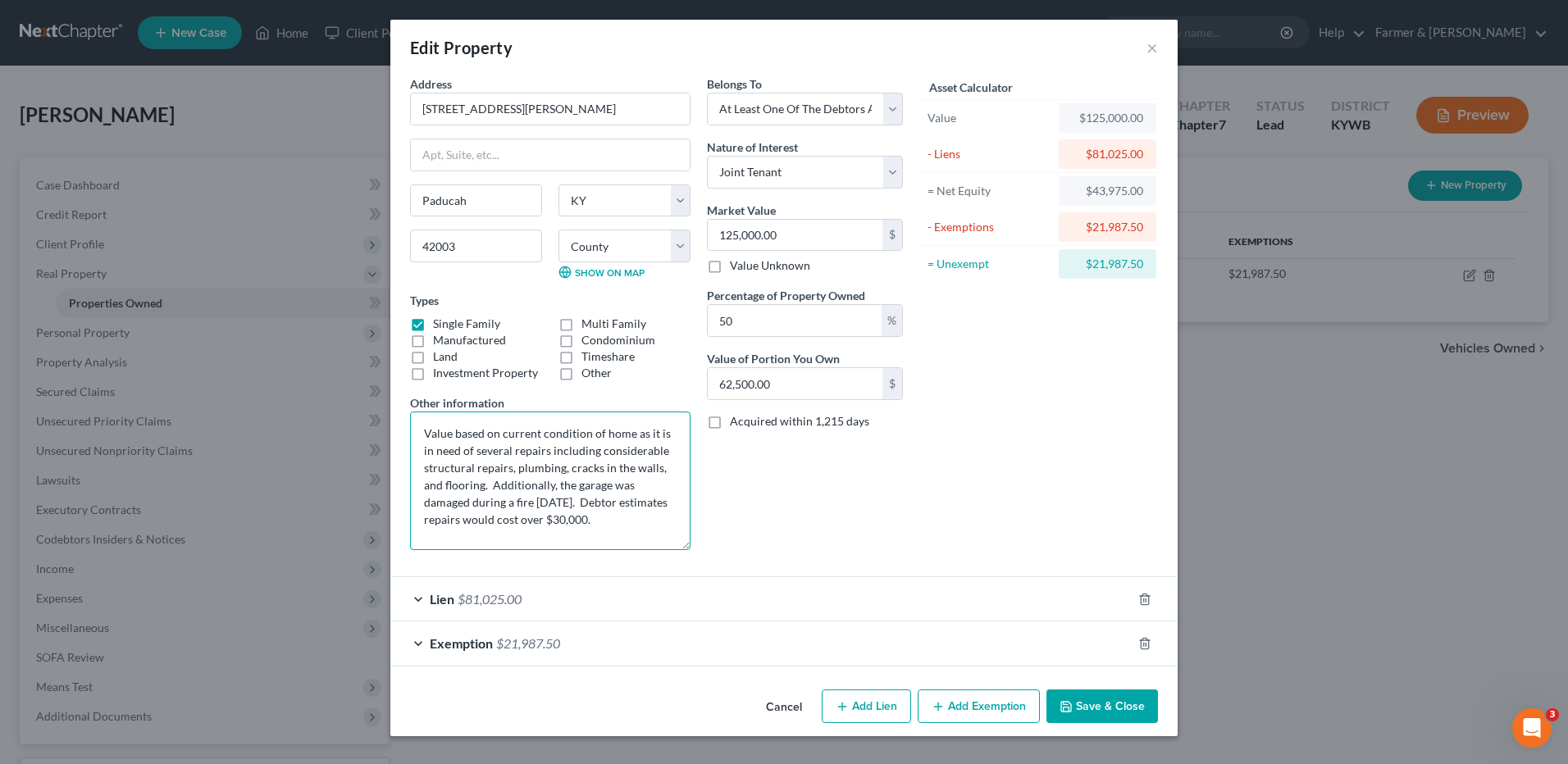
drag, startPoint x: 685, startPoint y: 464, endPoint x: 681, endPoint y: 544, distance: 80.1
click at [681, 544] on textarea "Value based on current condition of home as it is in need of several repairs in…" at bounding box center [550, 481] width 281 height 139
click at [510, 469] on textarea "Value based on current condition of home as it is in need of several repairs in…" at bounding box center [550, 481] width 281 height 140
click at [475, 468] on textarea "Value based on current condition of home as it is in need of several repairs in…" at bounding box center [550, 481] width 281 height 140
click at [1081, 716] on button "Save & Close" at bounding box center [1103, 709] width 112 height 35
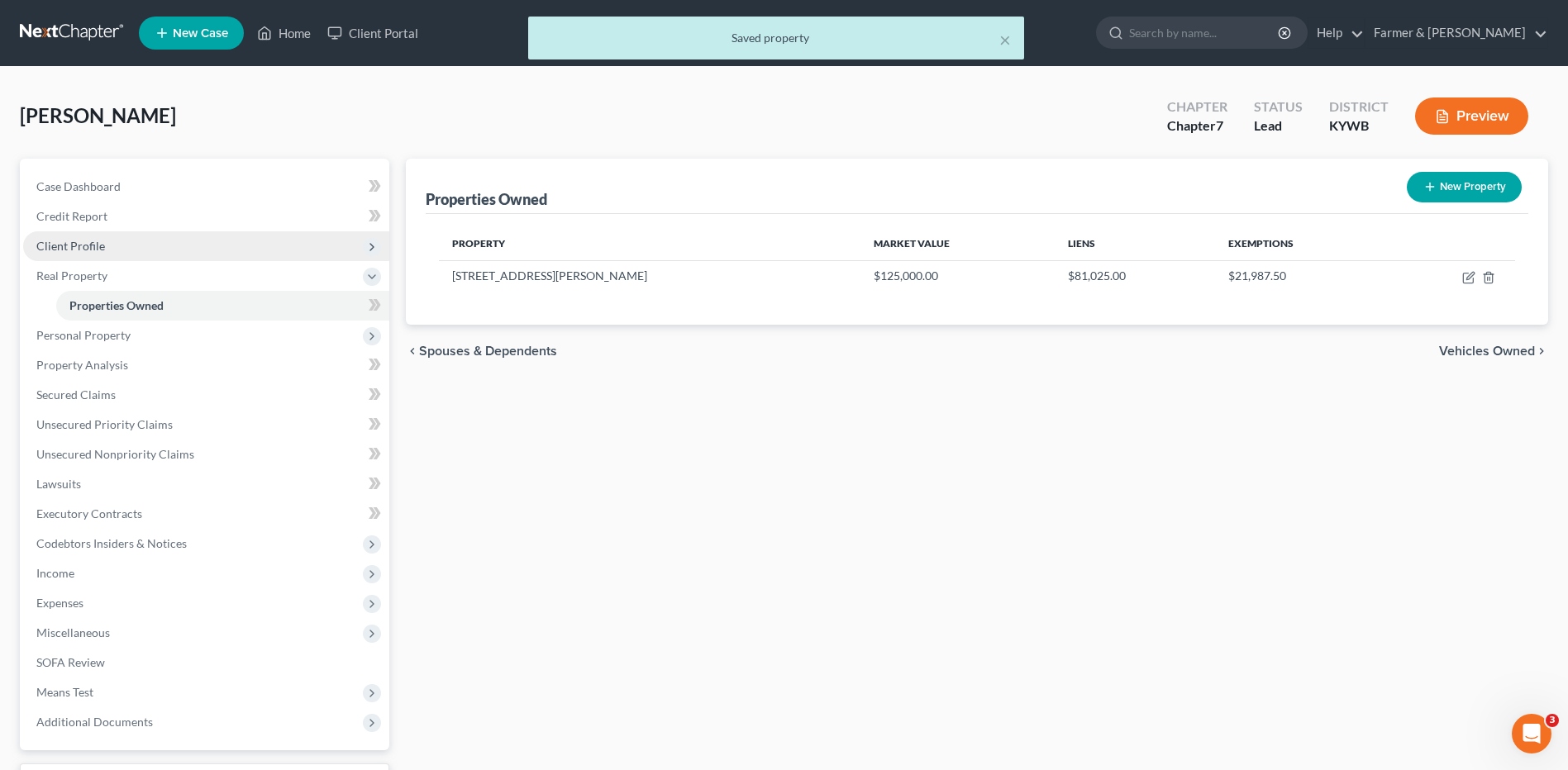
click at [92, 246] on span "Client Profile" at bounding box center [70, 246] width 69 height 14
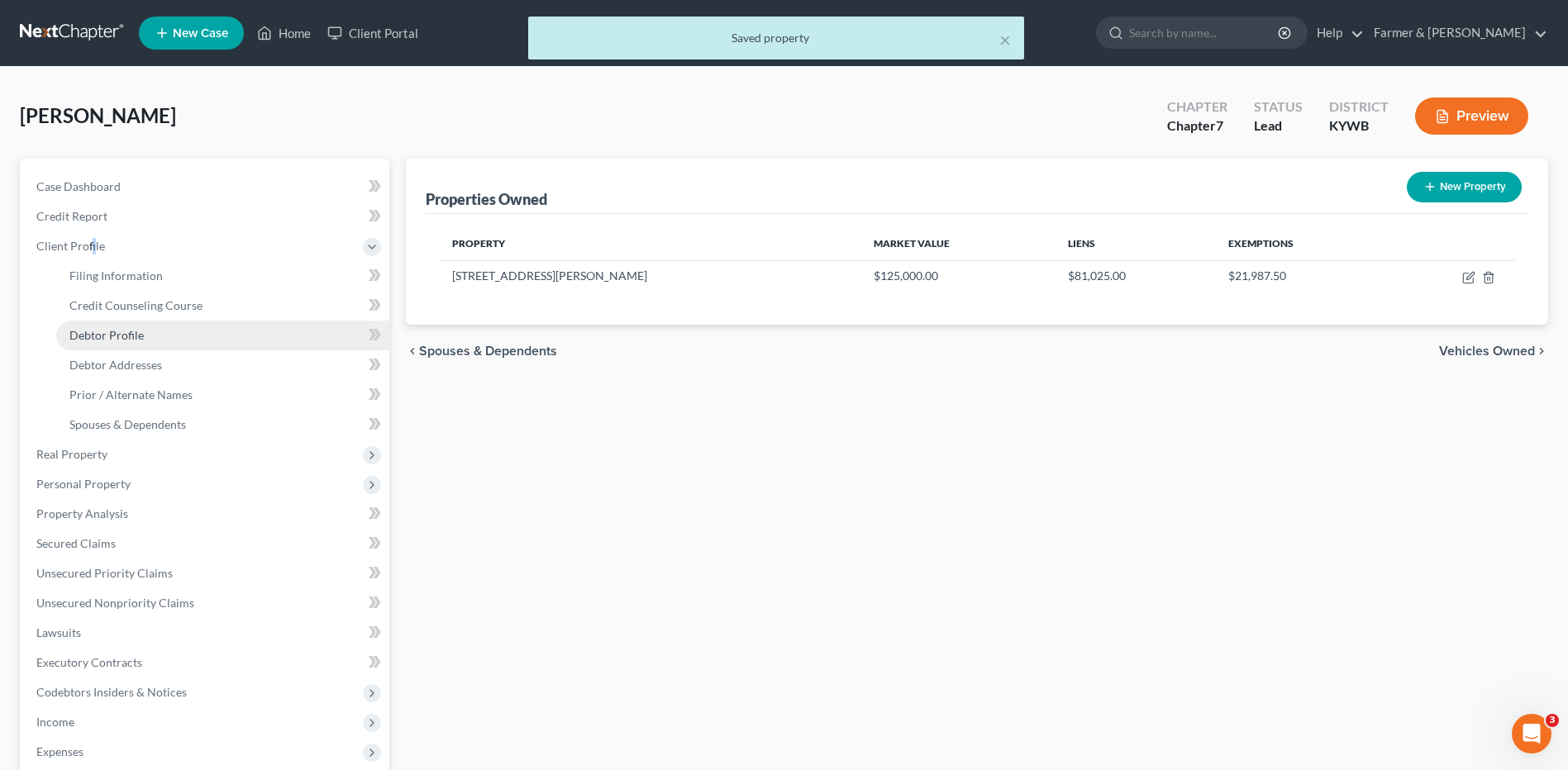
drag, startPoint x: 92, startPoint y: 246, endPoint x: 149, endPoint y: 340, distance: 109.9
click at [149, 340] on link "Debtor Profile" at bounding box center [223, 335] width 333 height 30
select select "1"
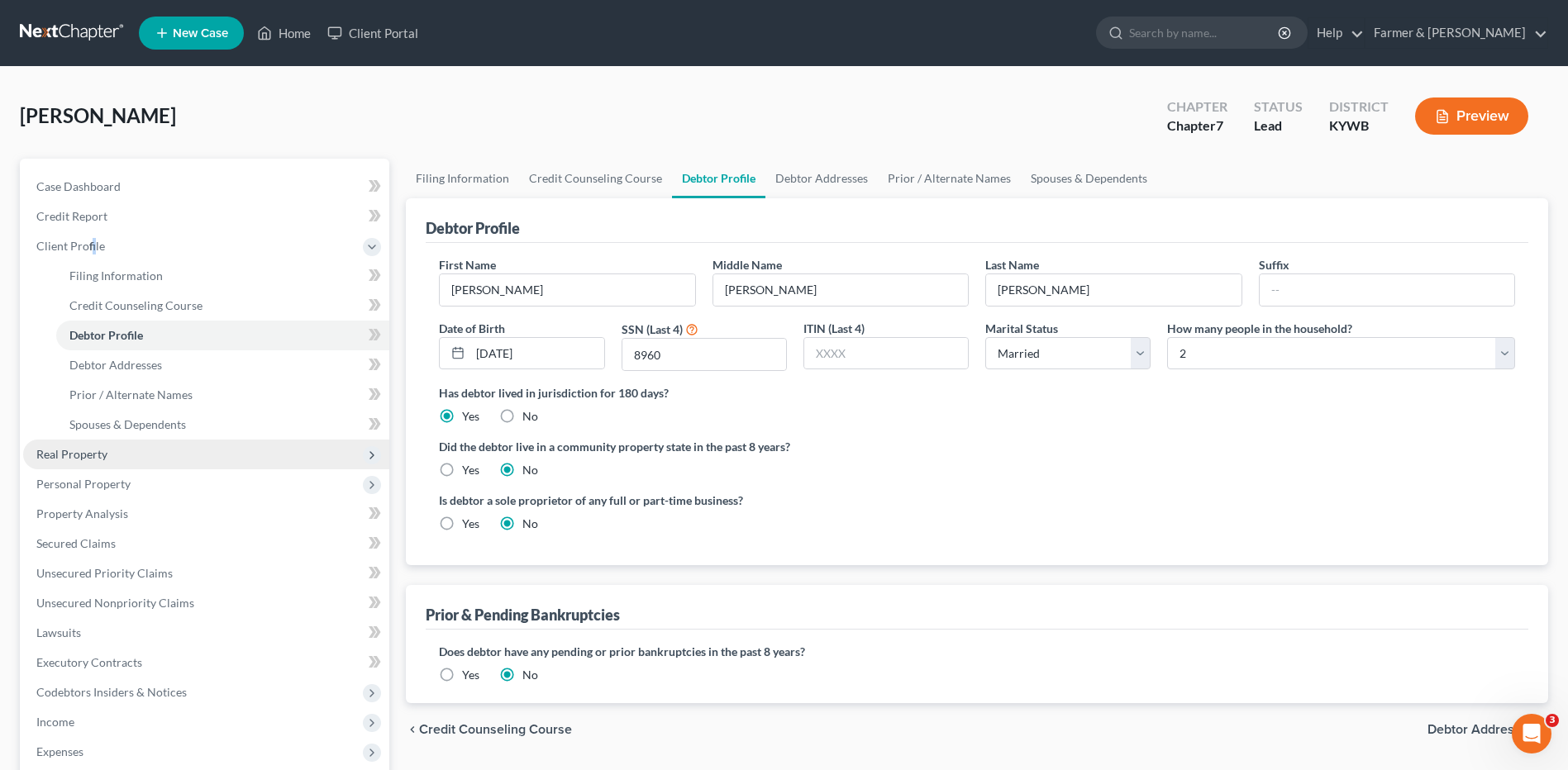
drag, startPoint x: 119, startPoint y: 450, endPoint x: 127, endPoint y: 442, distance: 11.3
click at [119, 450] on span "Real Property" at bounding box center [206, 454] width 366 height 30
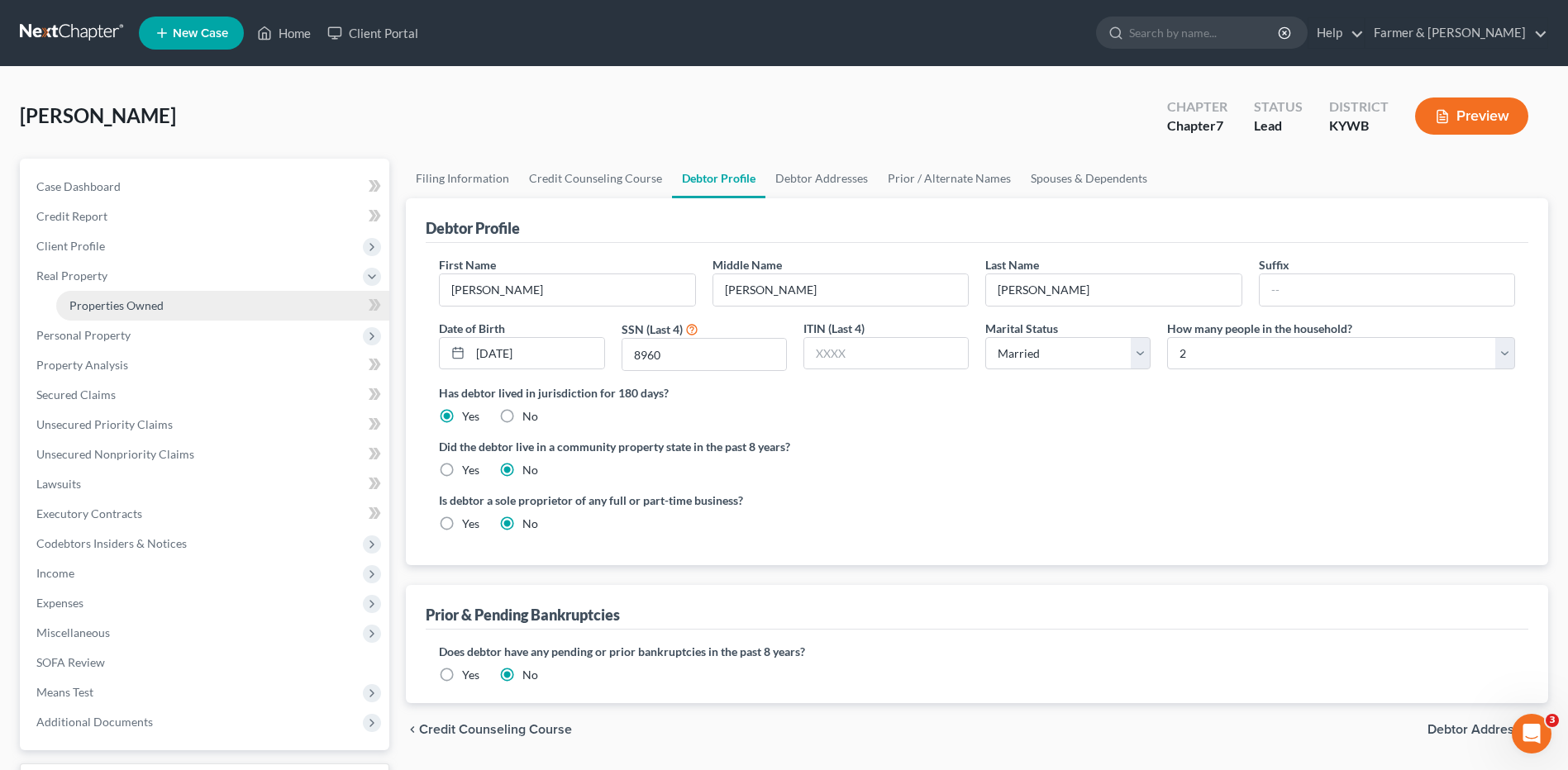
click at [172, 312] on link "Properties Owned" at bounding box center [223, 305] width 333 height 30
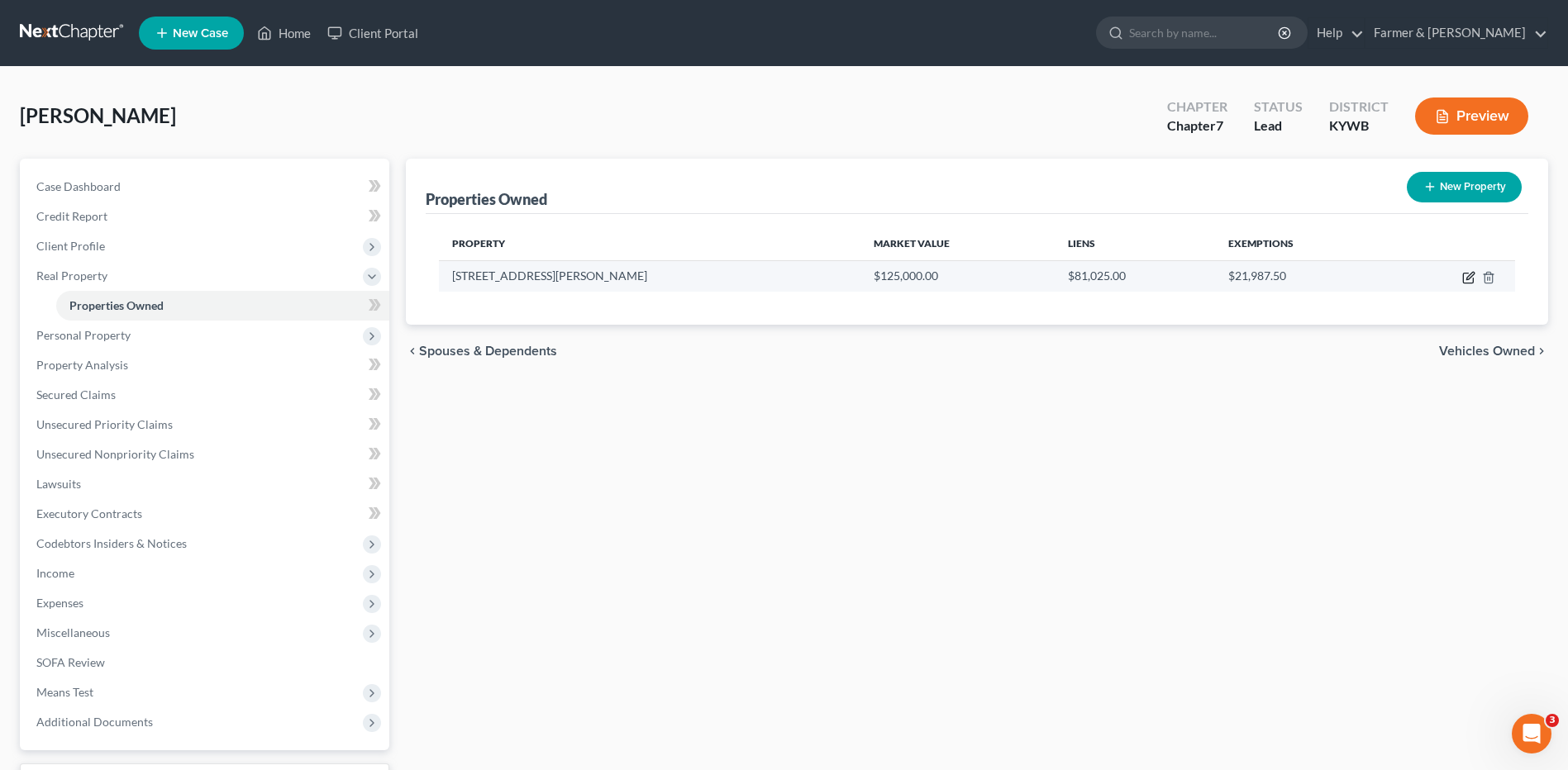
click at [1466, 277] on icon "button" at bounding box center [1469, 278] width 14 height 14
select select "18"
select select "78"
select select "3"
select select "1"
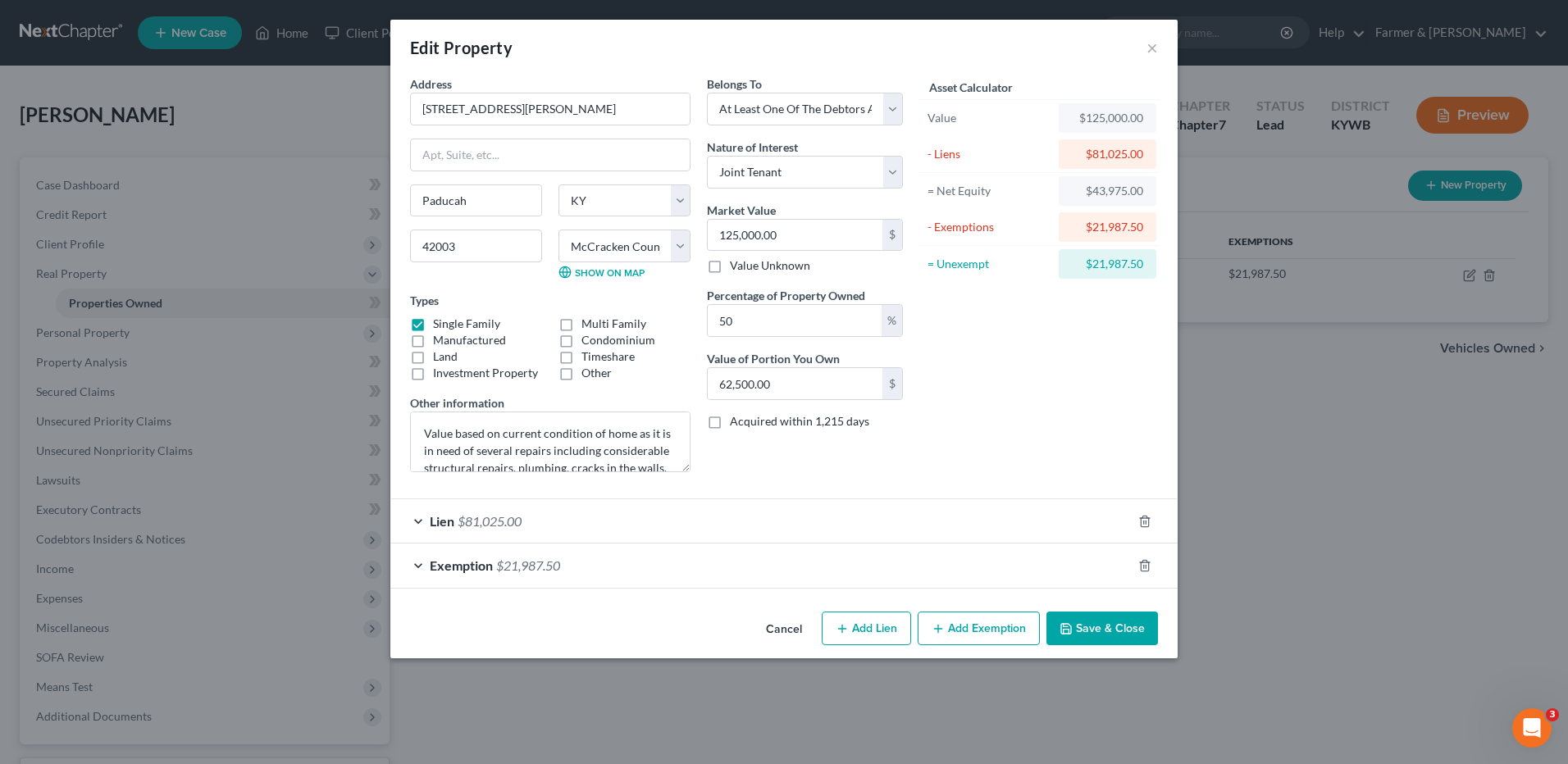
click at [781, 626] on button "Cancel" at bounding box center [784, 630] width 63 height 33
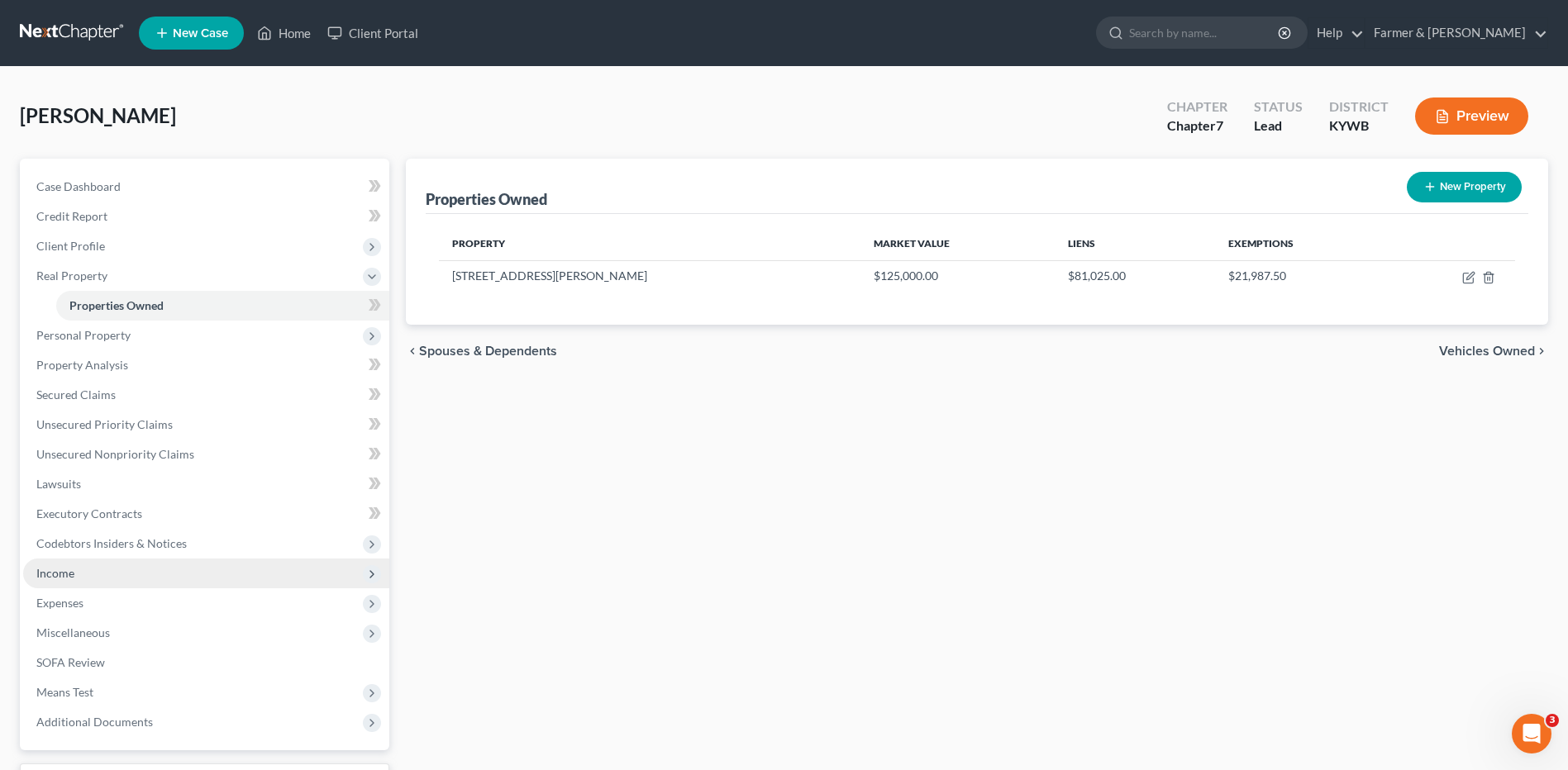
click at [75, 565] on span "Income" at bounding box center [206, 574] width 366 height 30
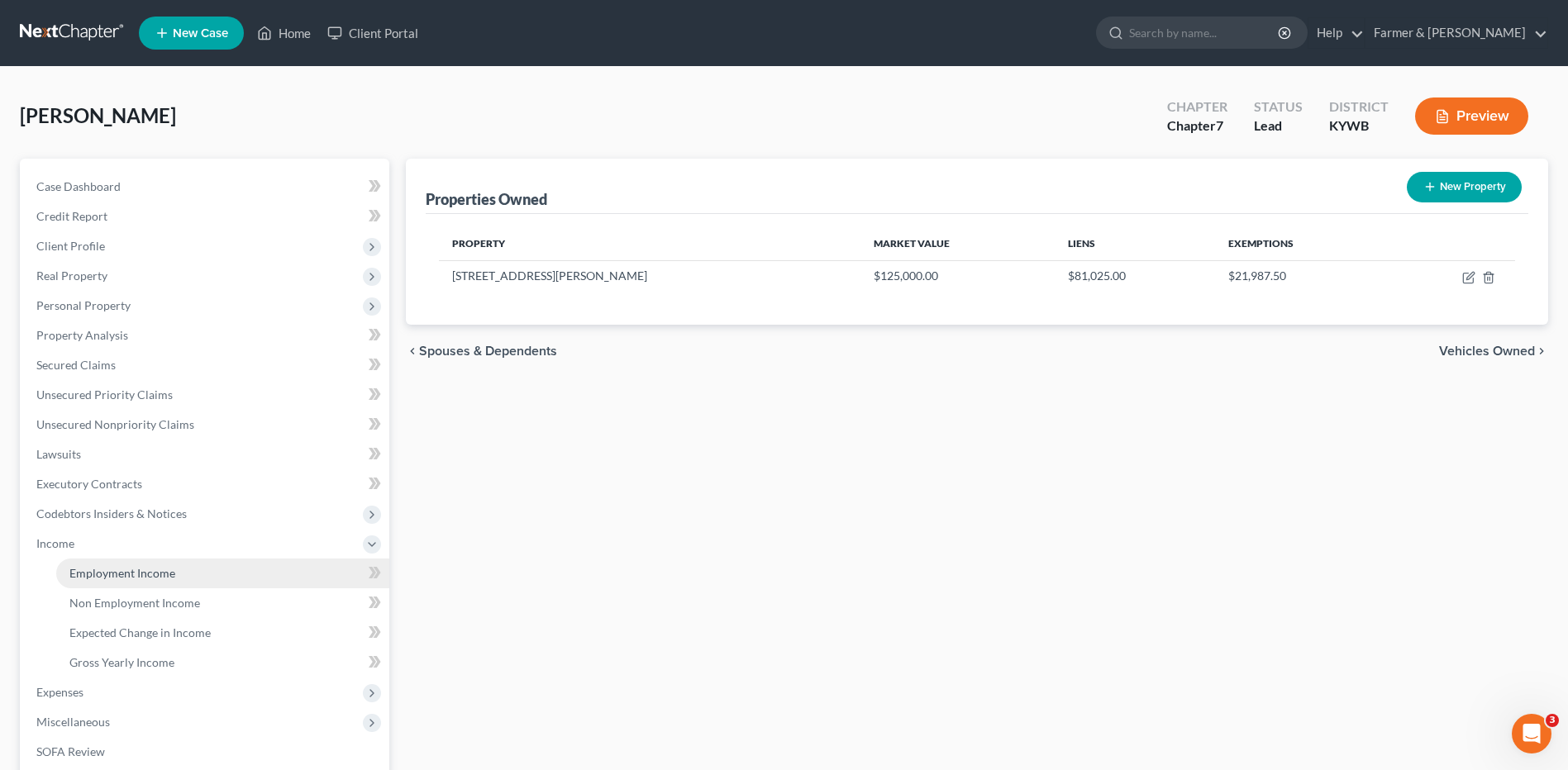
click at [90, 585] on link "Employment Income" at bounding box center [223, 574] width 333 height 30
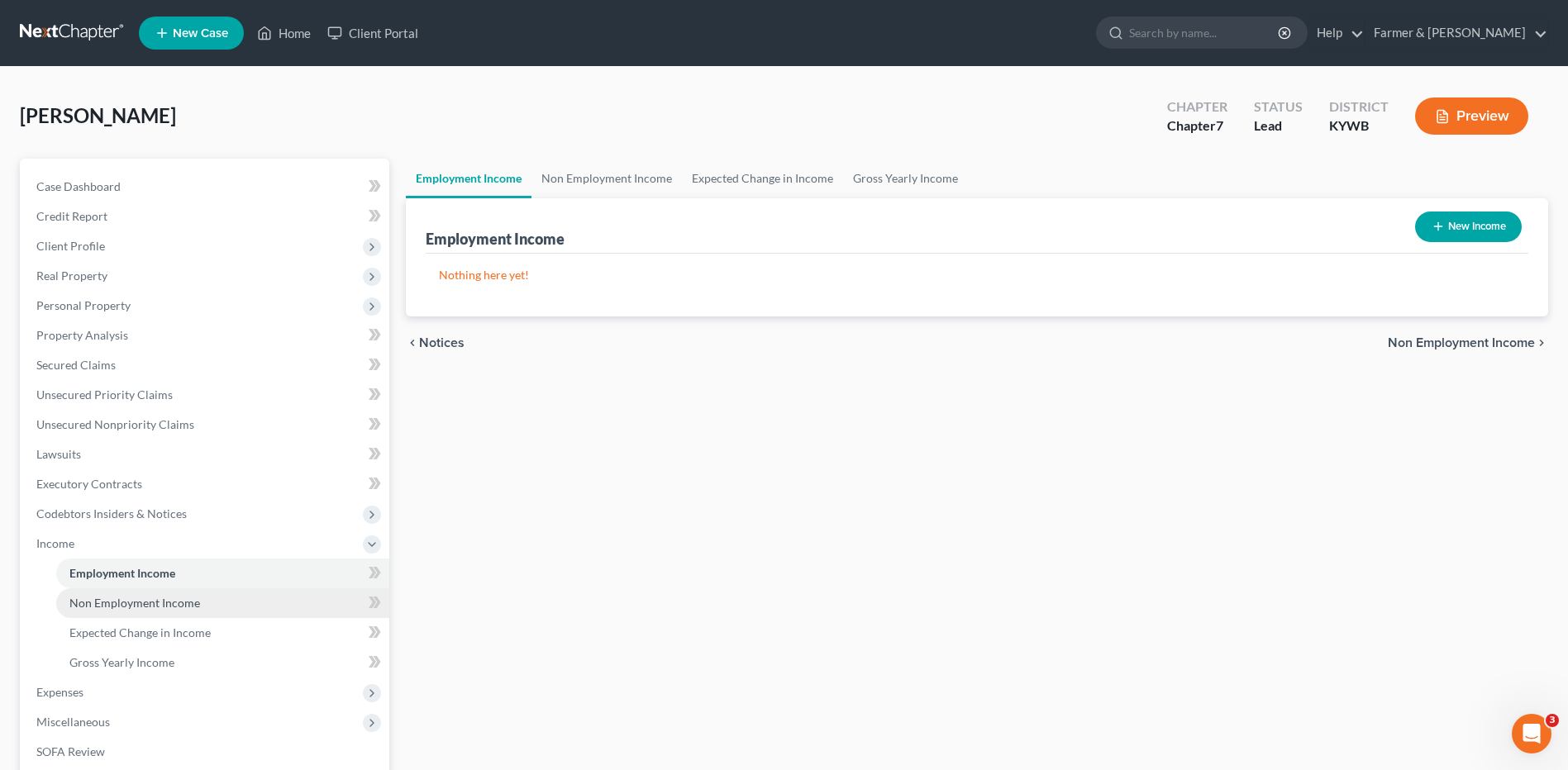
click at [119, 603] on span "Non Employment Income" at bounding box center [134, 603] width 130 height 14
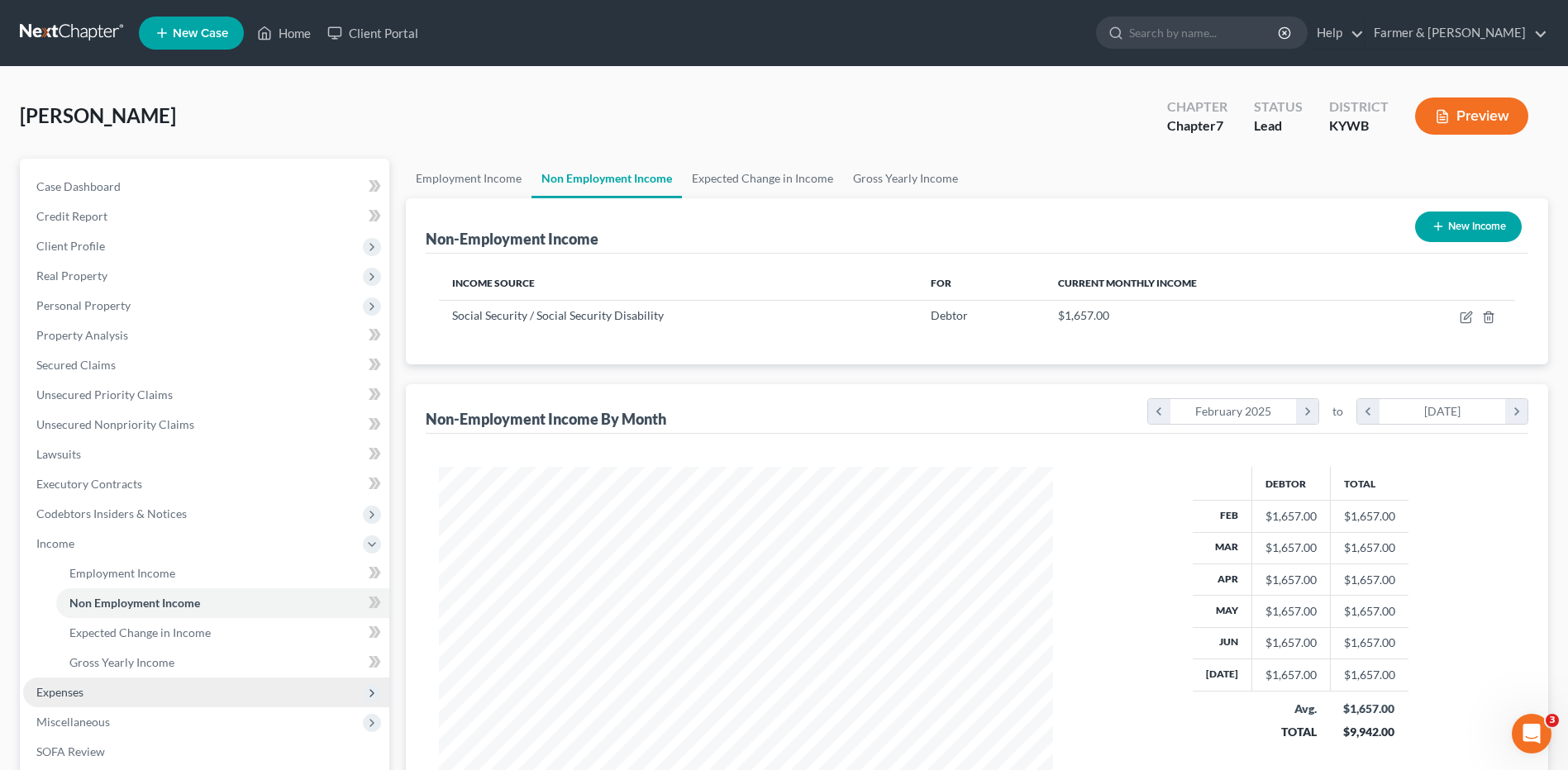
scroll to position [306, 646]
click at [105, 685] on span "Expenses" at bounding box center [206, 692] width 366 height 30
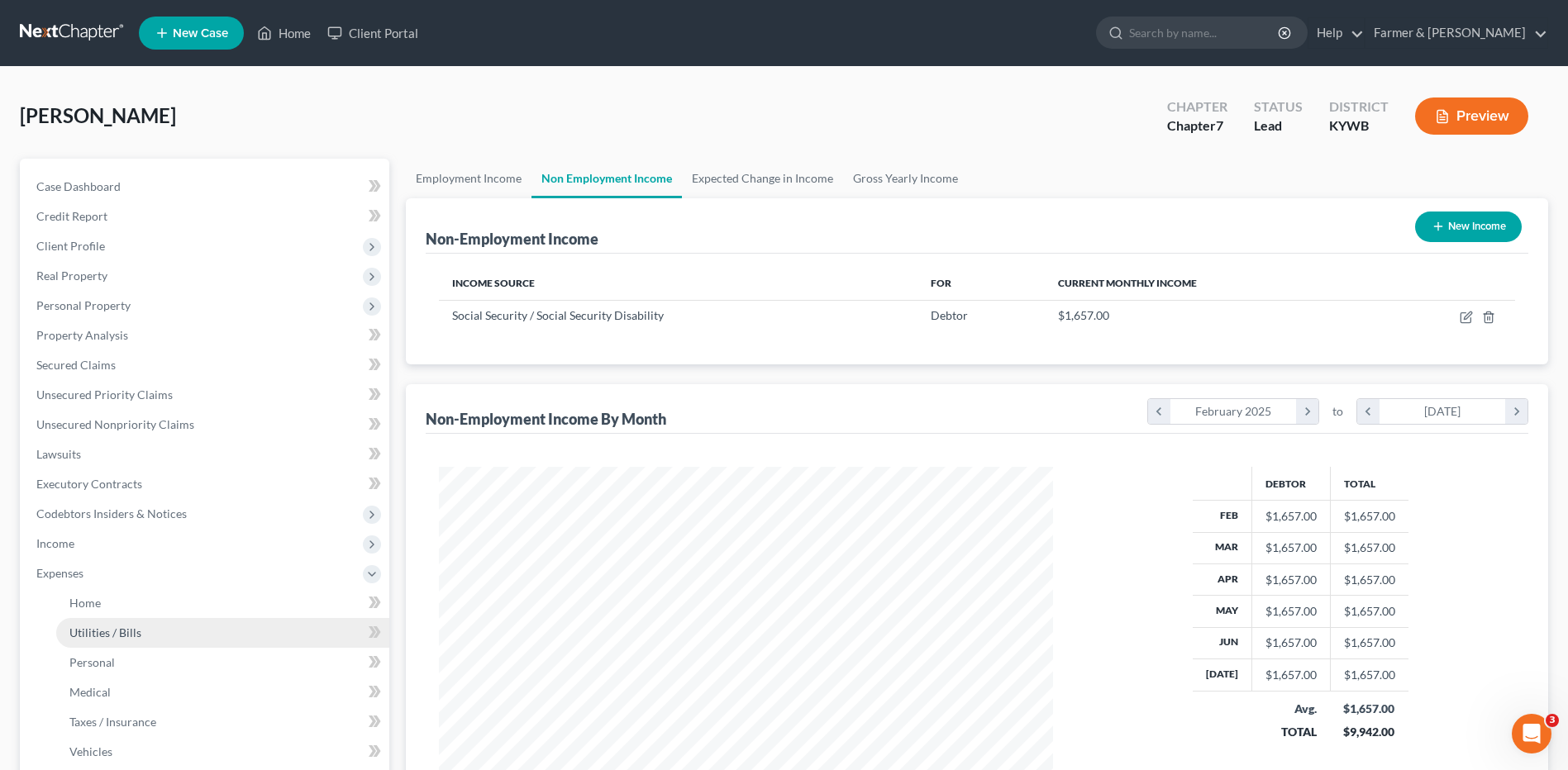
click at [149, 643] on link "Utilities / Bills" at bounding box center [223, 633] width 333 height 30
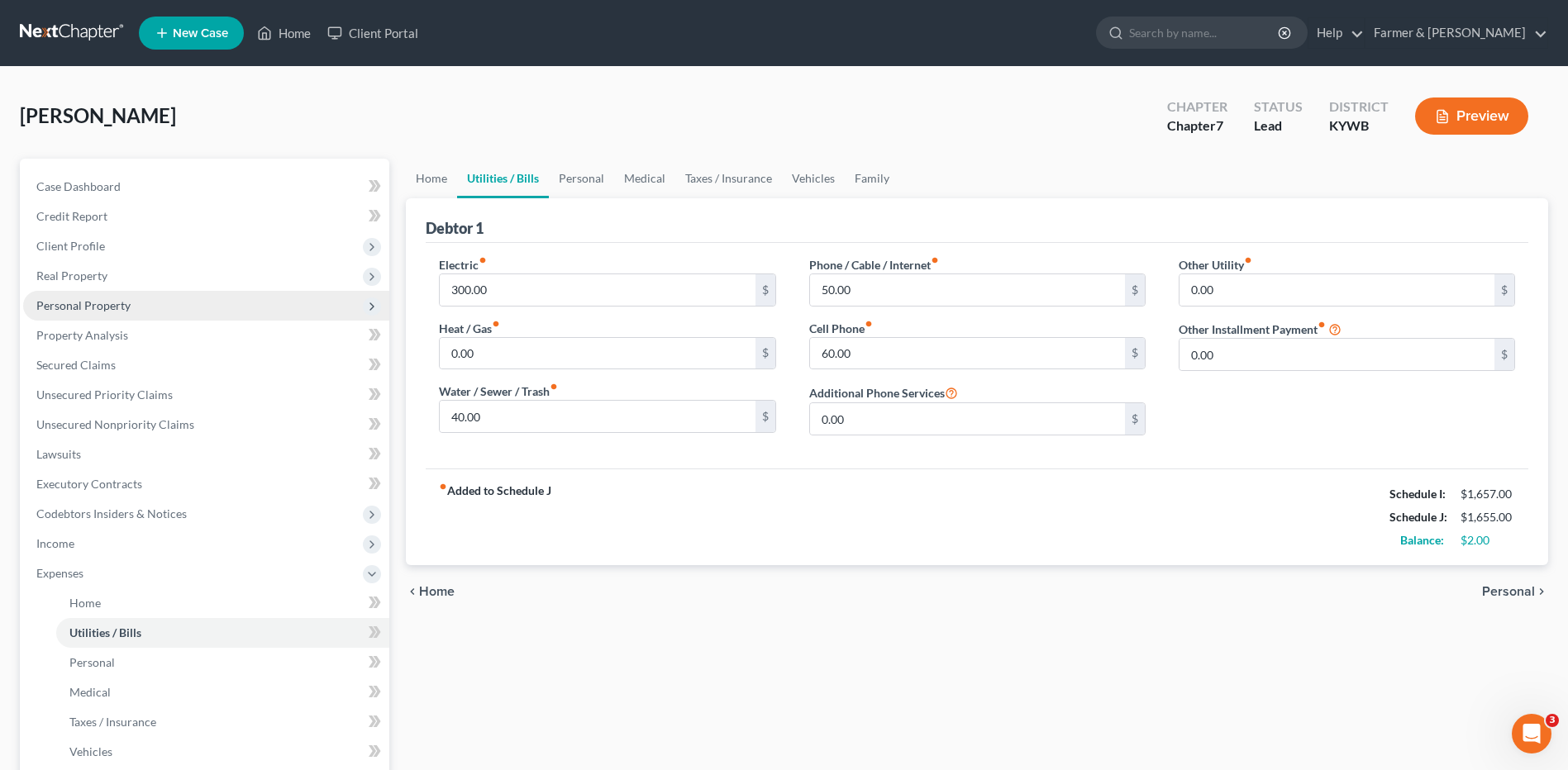
click at [128, 304] on span "Personal Property" at bounding box center [83, 305] width 94 height 14
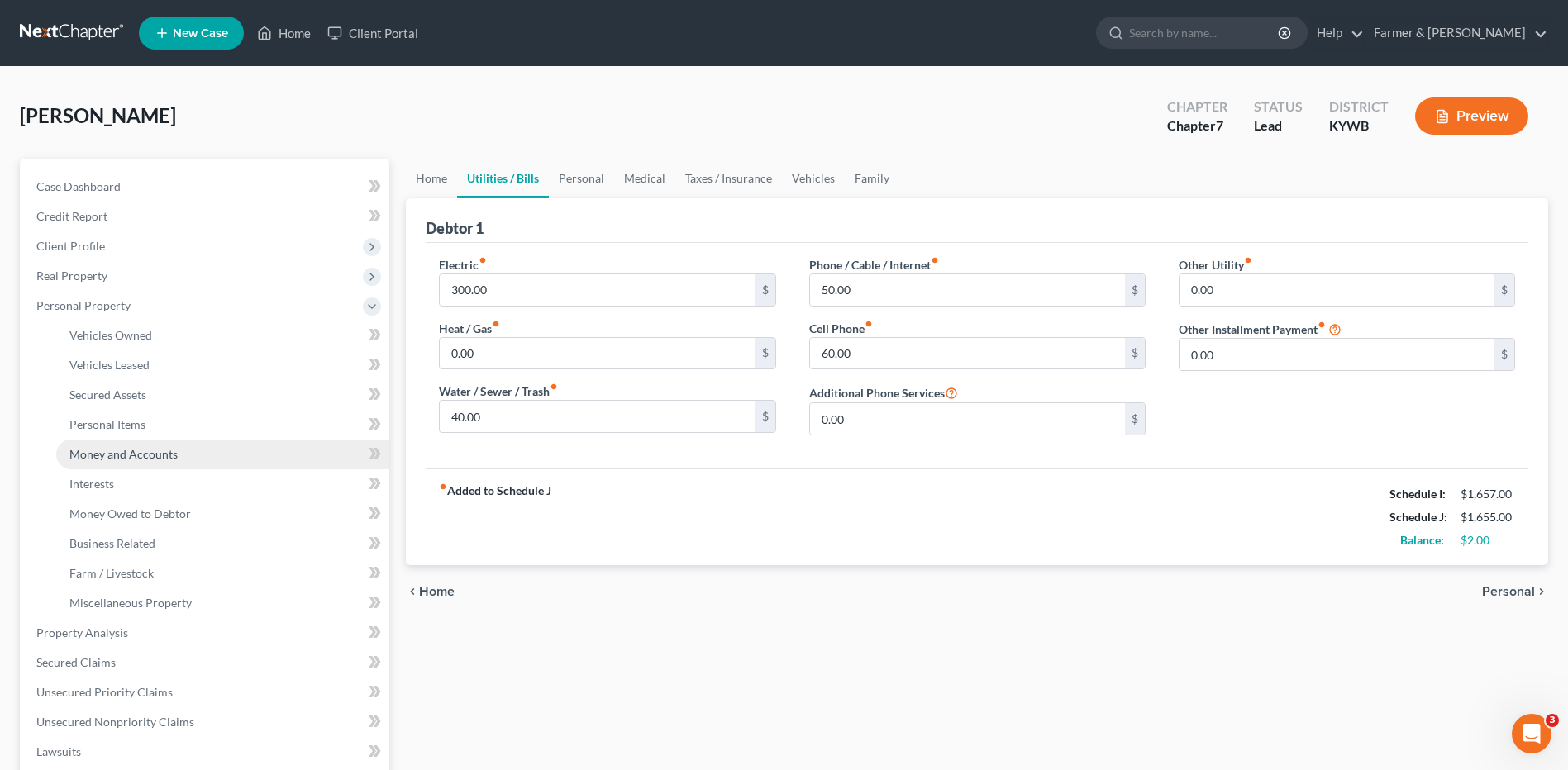
click at [142, 442] on link "Money and Accounts" at bounding box center [223, 454] width 333 height 30
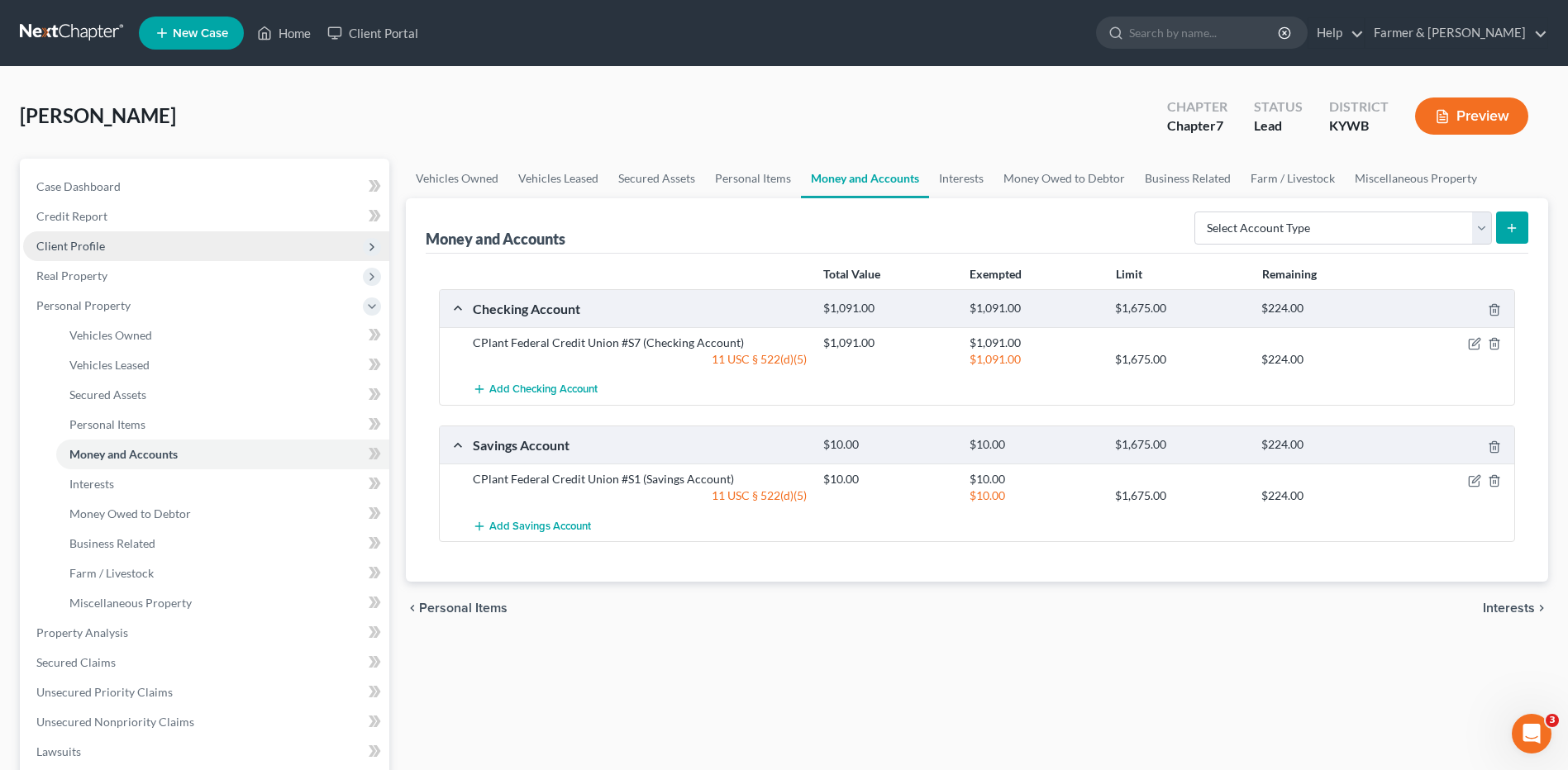
click at [157, 249] on span "Client Profile" at bounding box center [206, 246] width 366 height 30
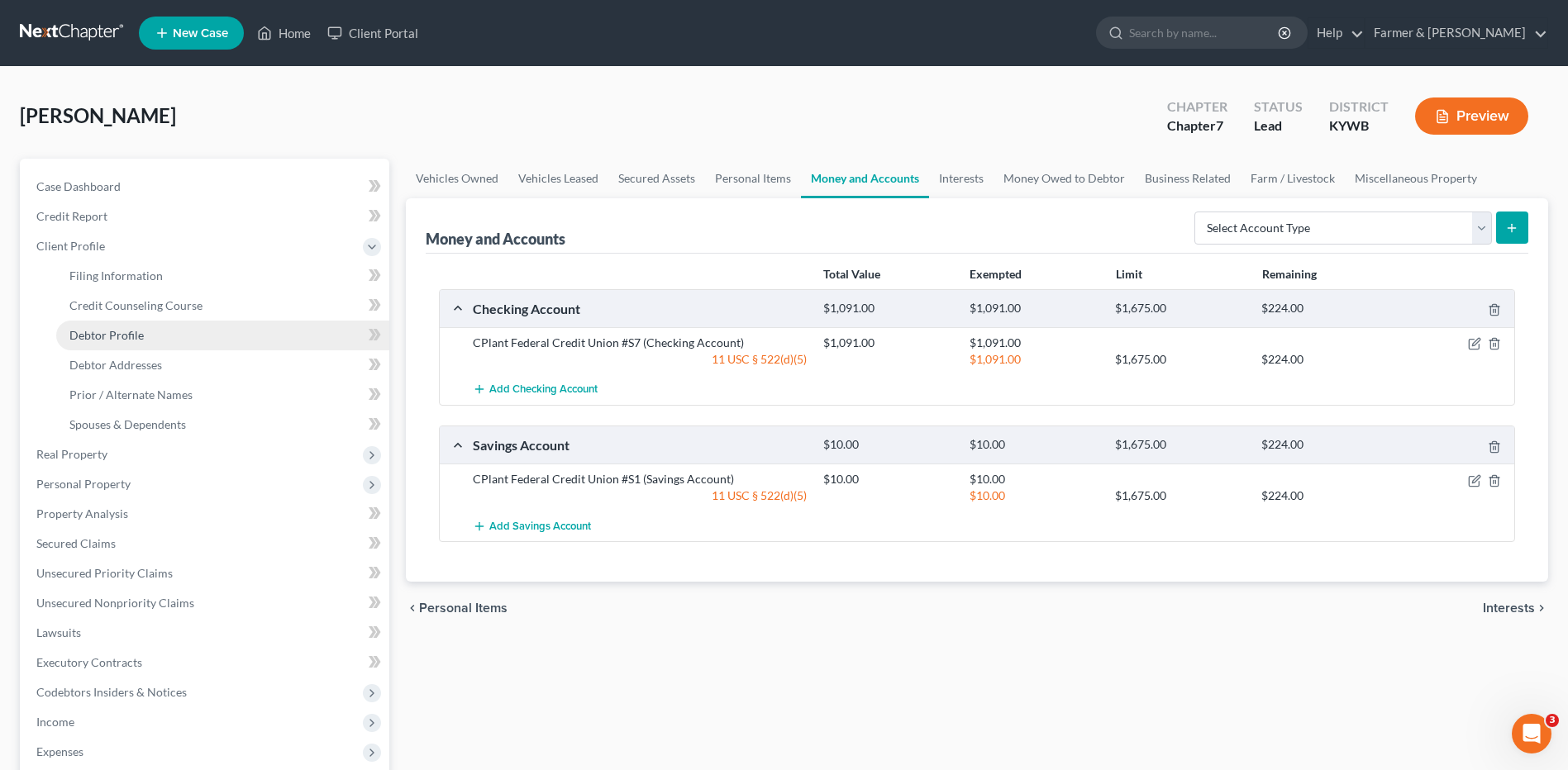
click at [157, 334] on link "Debtor Profile" at bounding box center [223, 335] width 333 height 30
select select "1"
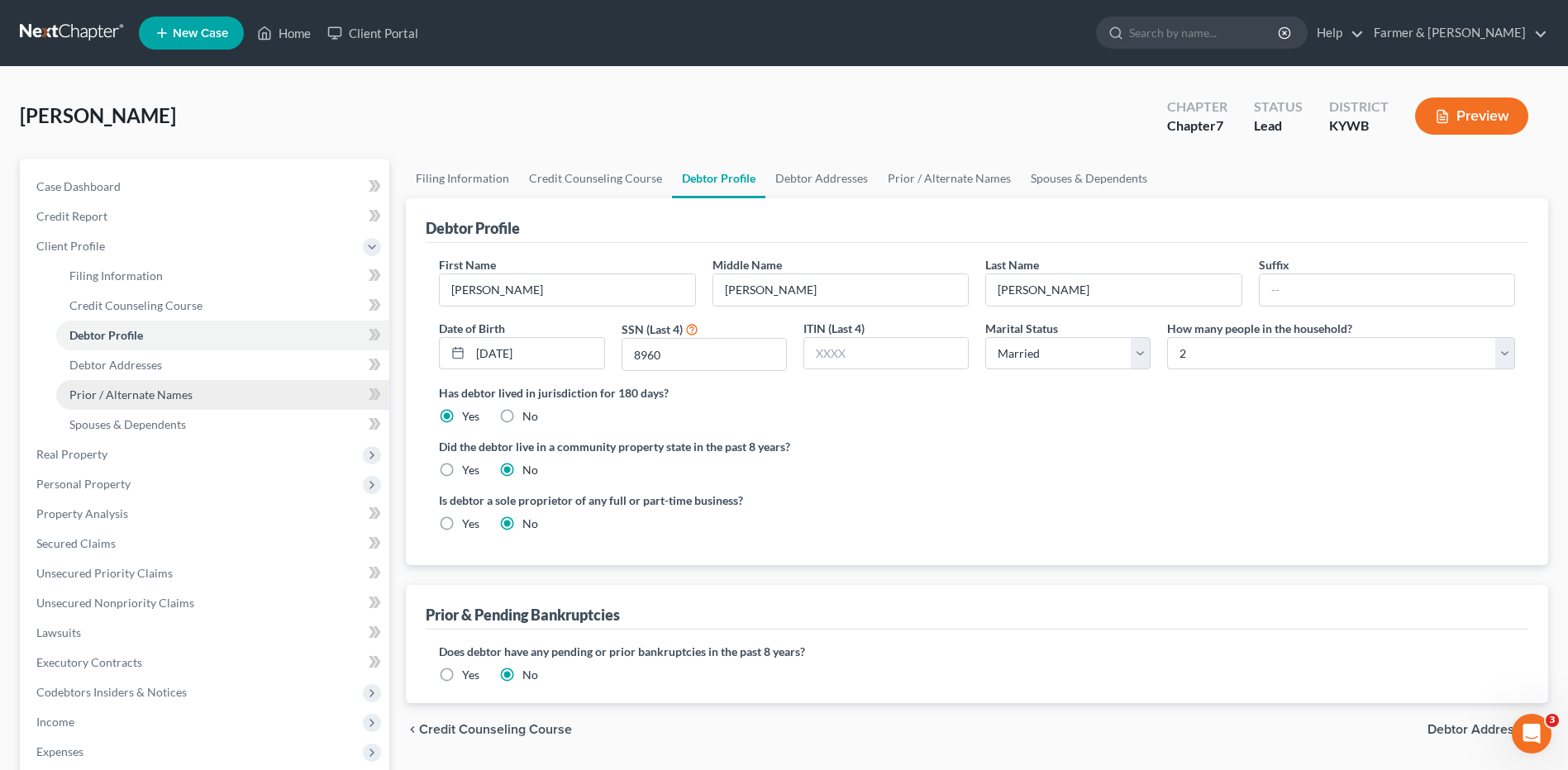
scroll to position [83, 0]
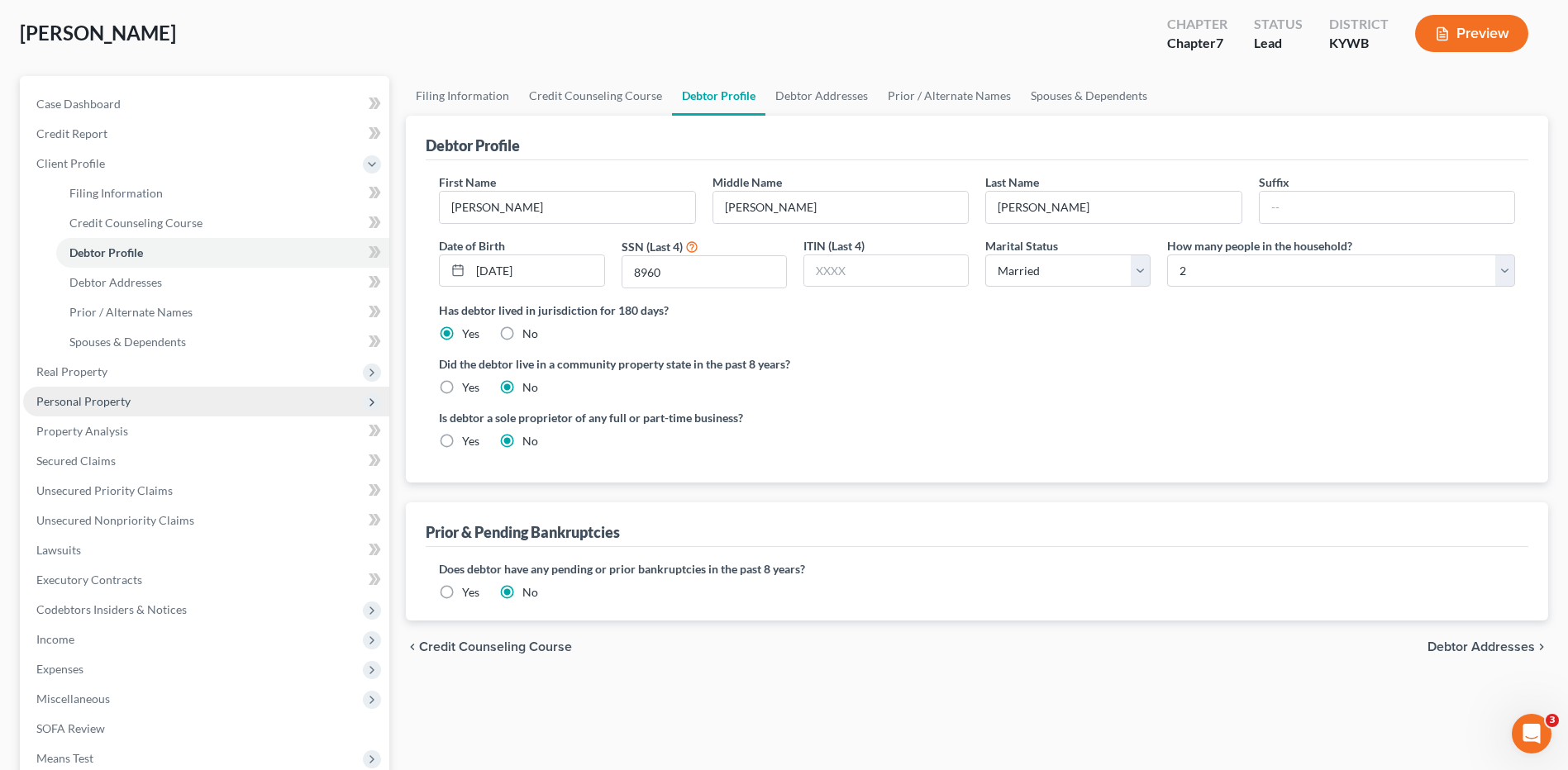
click at [119, 395] on span "Personal Property" at bounding box center [83, 401] width 94 height 14
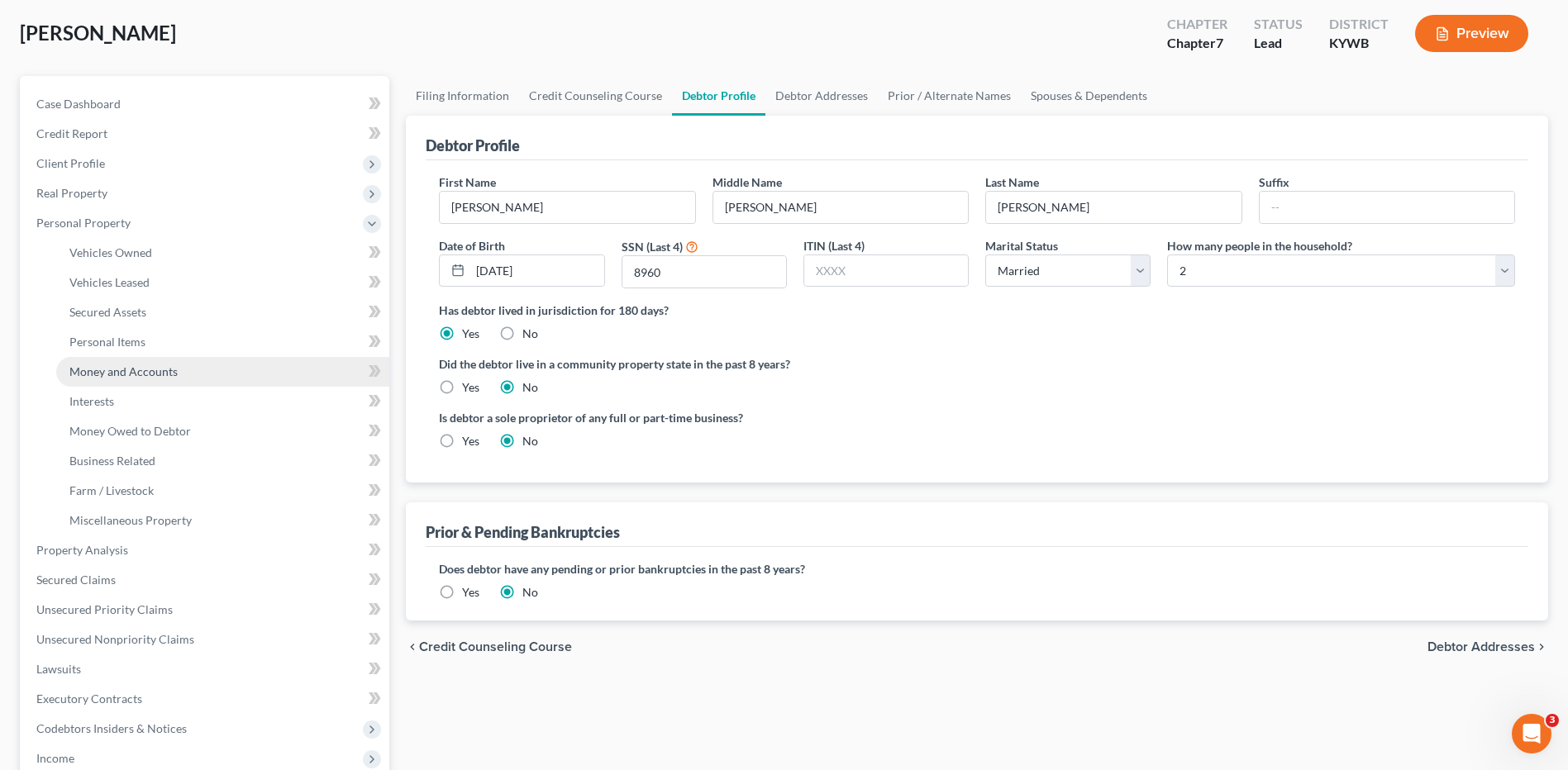
click at [141, 379] on link "Money and Accounts" at bounding box center [223, 371] width 333 height 30
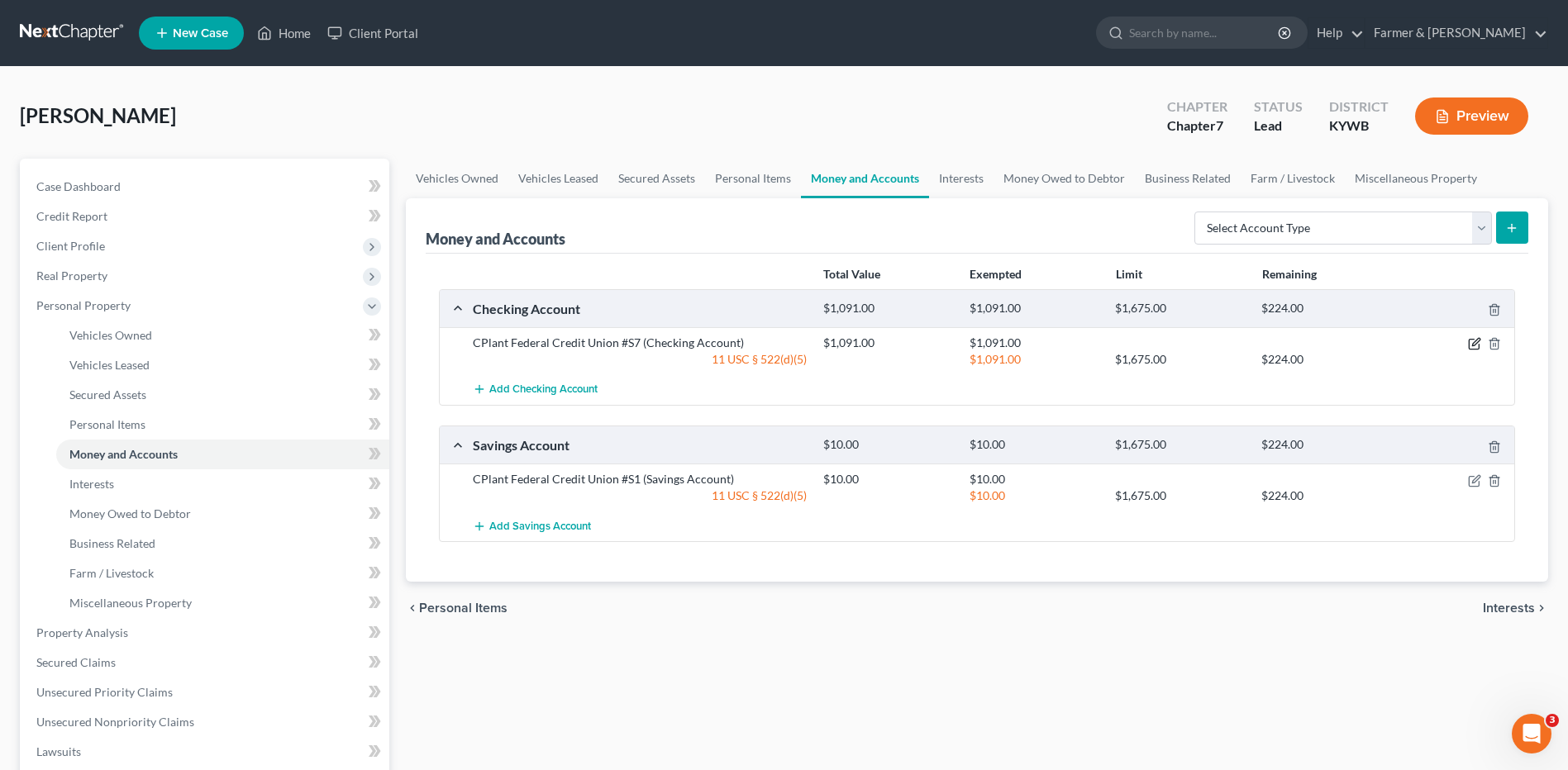
click at [1470, 341] on icon "button" at bounding box center [1475, 344] width 14 height 14
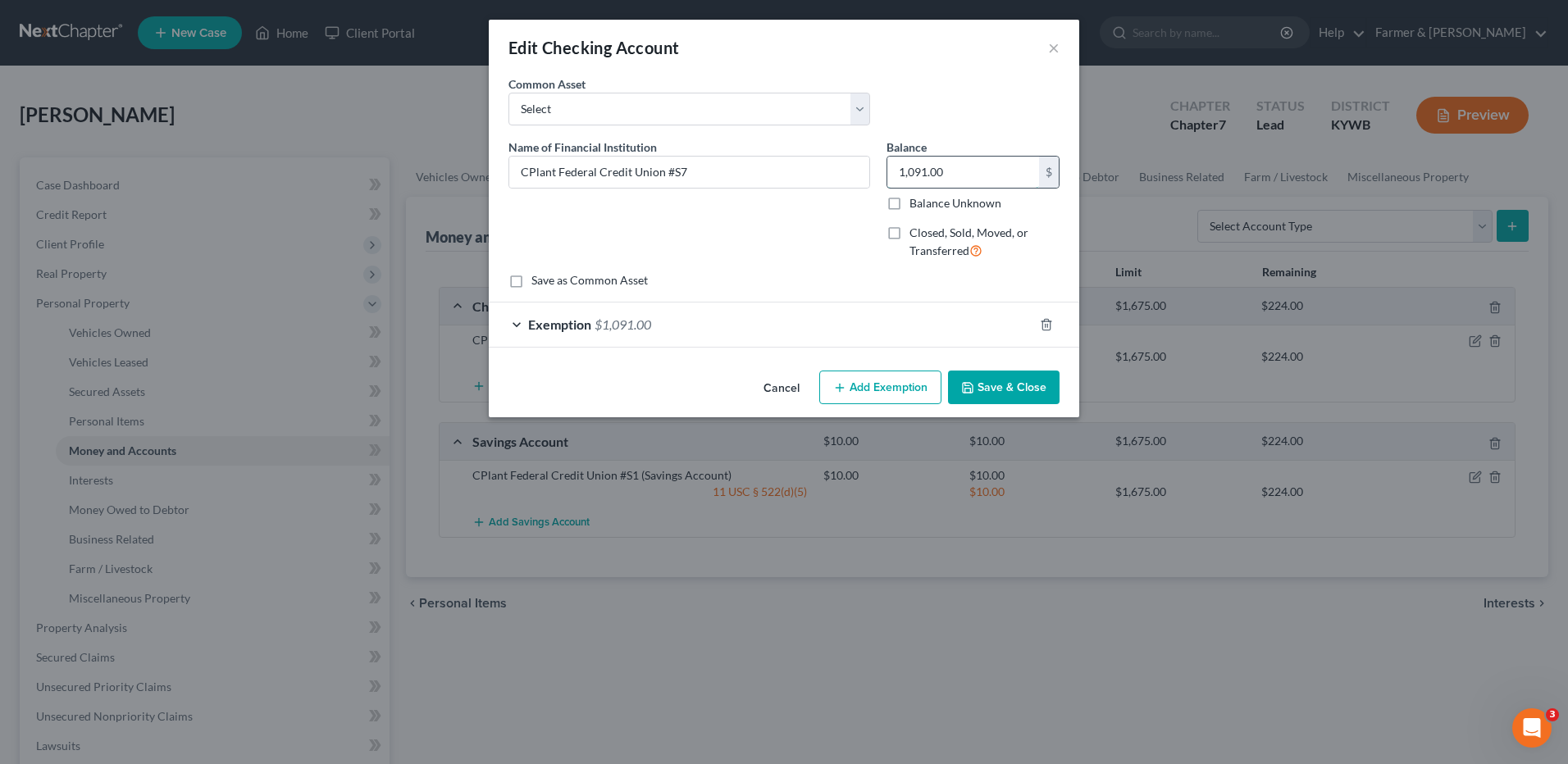
click at [987, 175] on input "1,091.00" at bounding box center [963, 172] width 151 height 31
click at [818, 231] on div "Name of Financial Institution * CPlant Federal Credit Union #S7" at bounding box center [690, 205] width 378 height 134
click at [829, 216] on div "Name of Financial Institution * CPlant Federal Credit Union #S7" at bounding box center [690, 205] width 378 height 134
click at [958, 173] on input "1,091.00" at bounding box center [963, 172] width 151 height 31
click at [823, 259] on div "Name of Financial Institution * CPlant Federal Credit Union #S7" at bounding box center [690, 205] width 378 height 134
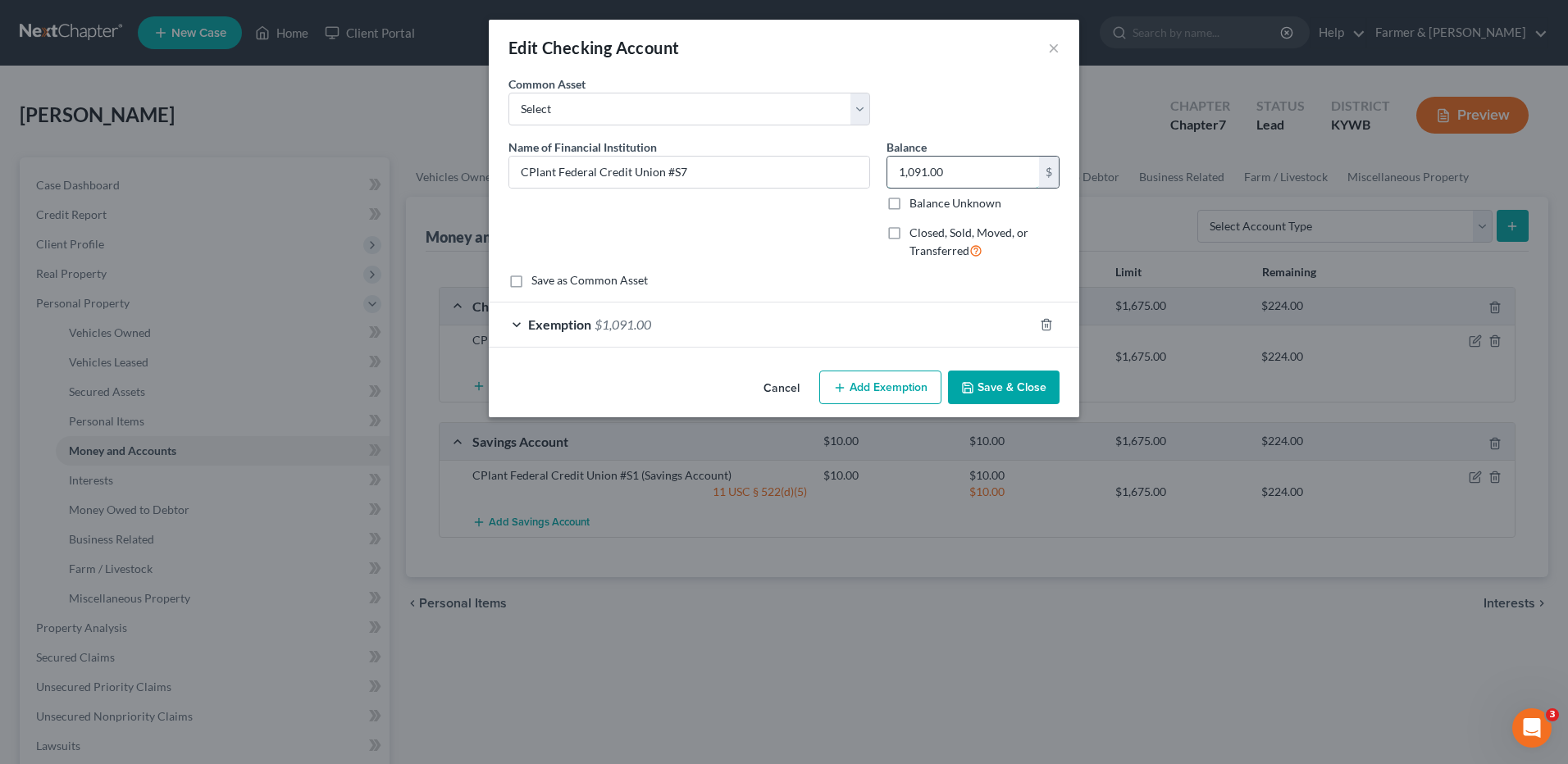
click at [976, 172] on input "1,091.00" at bounding box center [963, 172] width 151 height 31
type input "900.00"
click at [632, 333] on div "Exemption $1,091.00" at bounding box center [761, 324] width 544 height 43
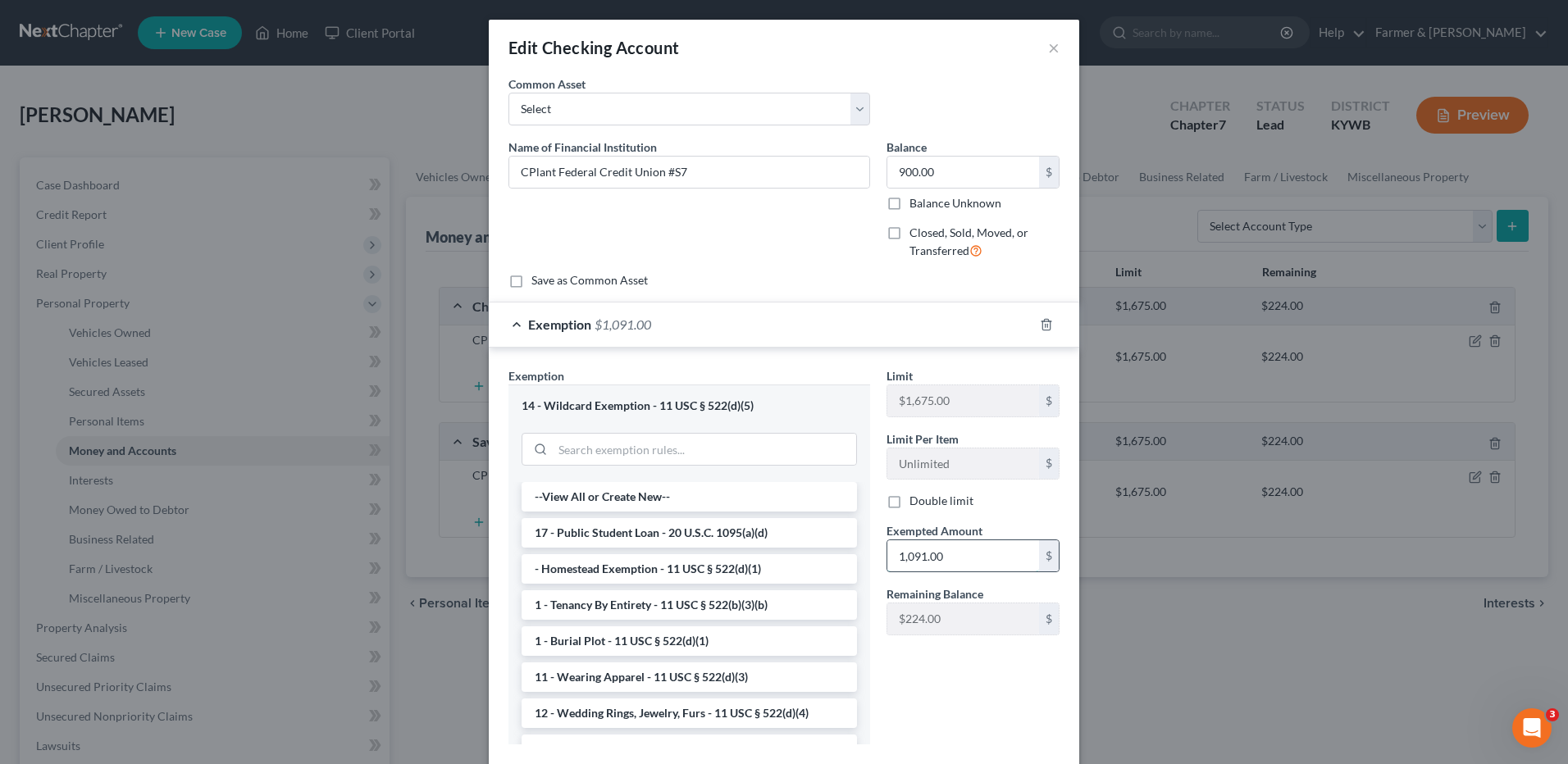
click at [960, 564] on input "1,091.00" at bounding box center [963, 556] width 151 height 31
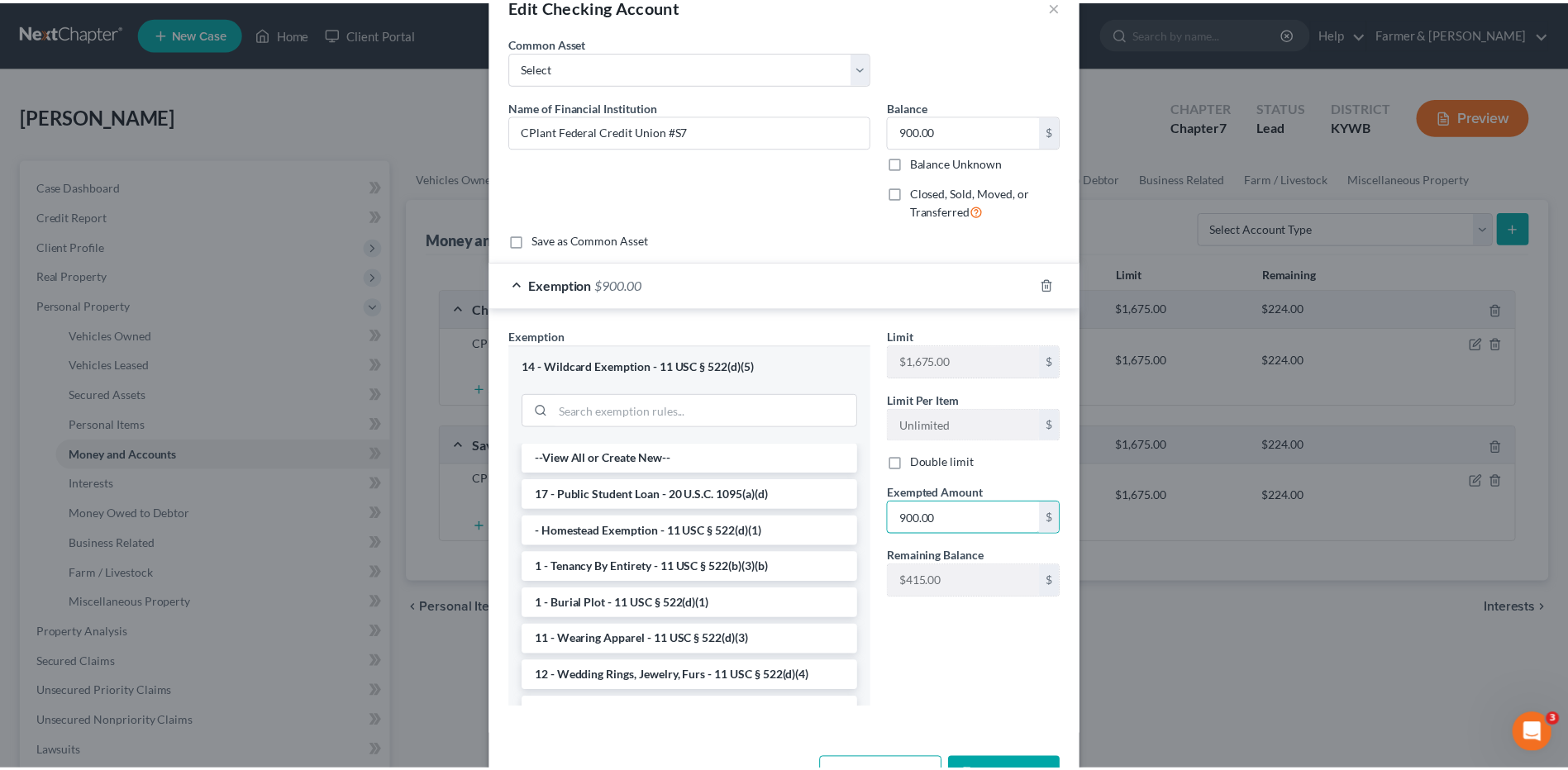
scroll to position [98, 0]
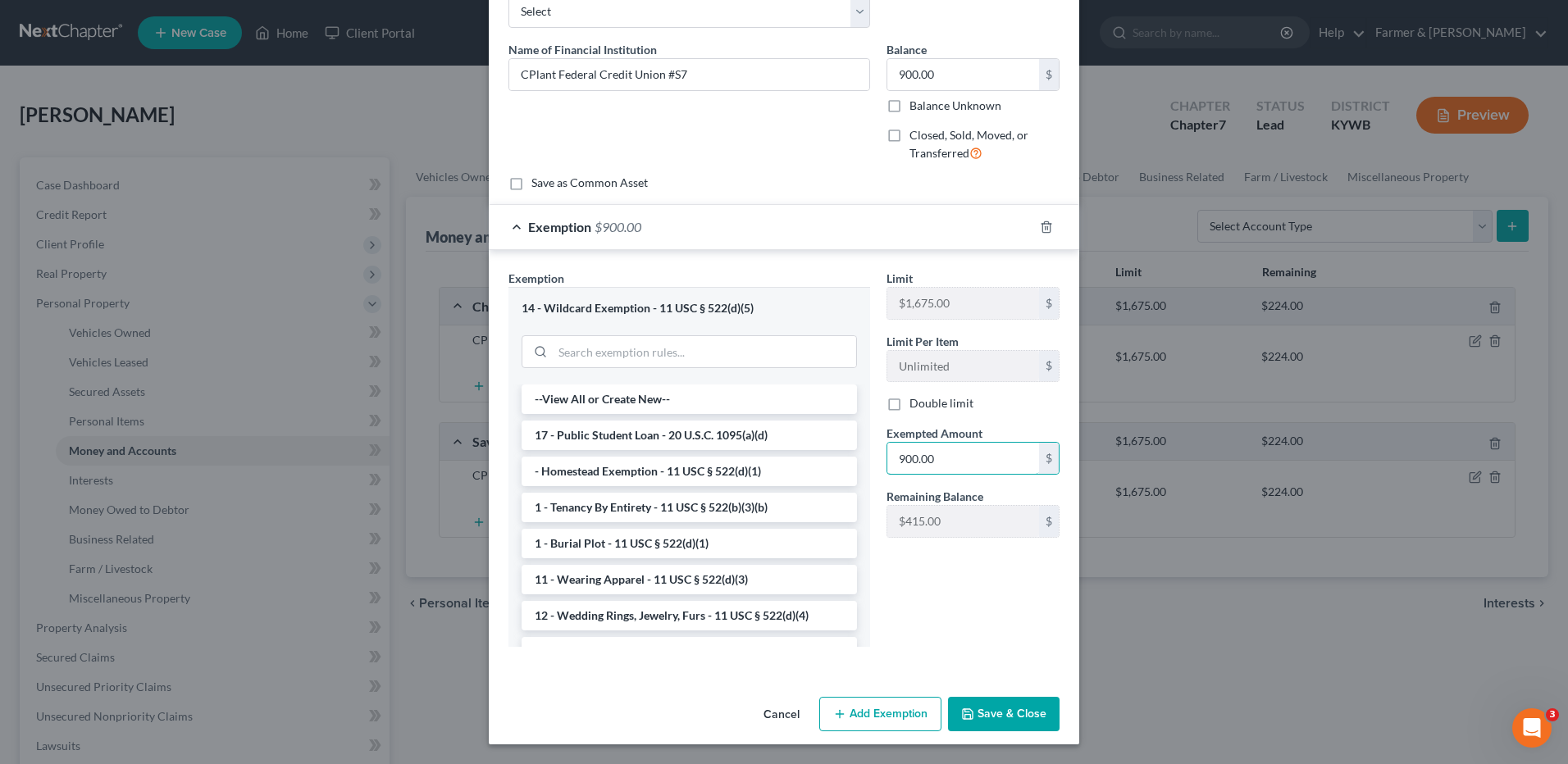
type input "900.00"
click at [1025, 713] on button "Save & Close" at bounding box center [1004, 715] width 112 height 35
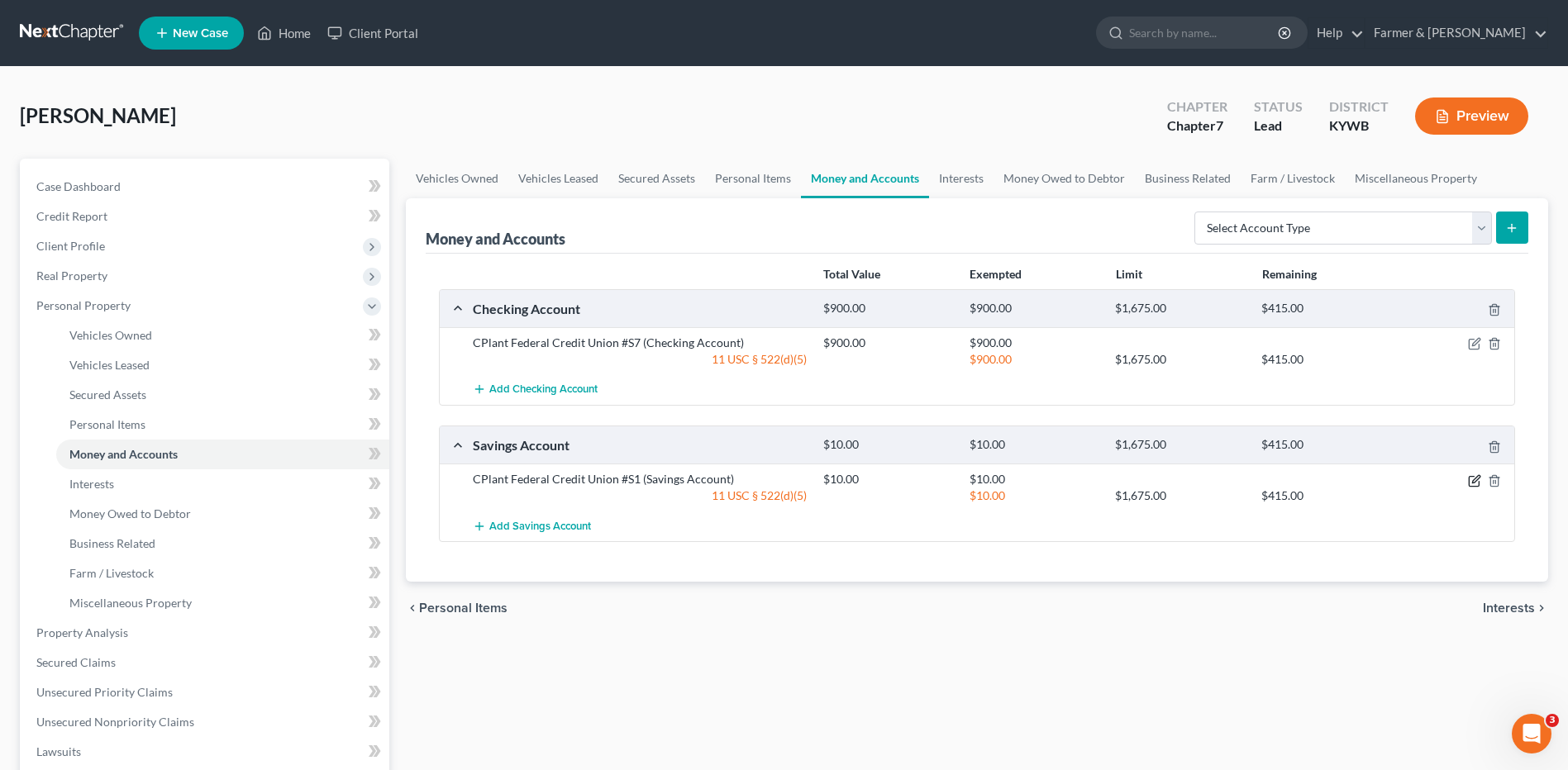
click at [1475, 481] on icon "button" at bounding box center [1475, 481] width 14 height 14
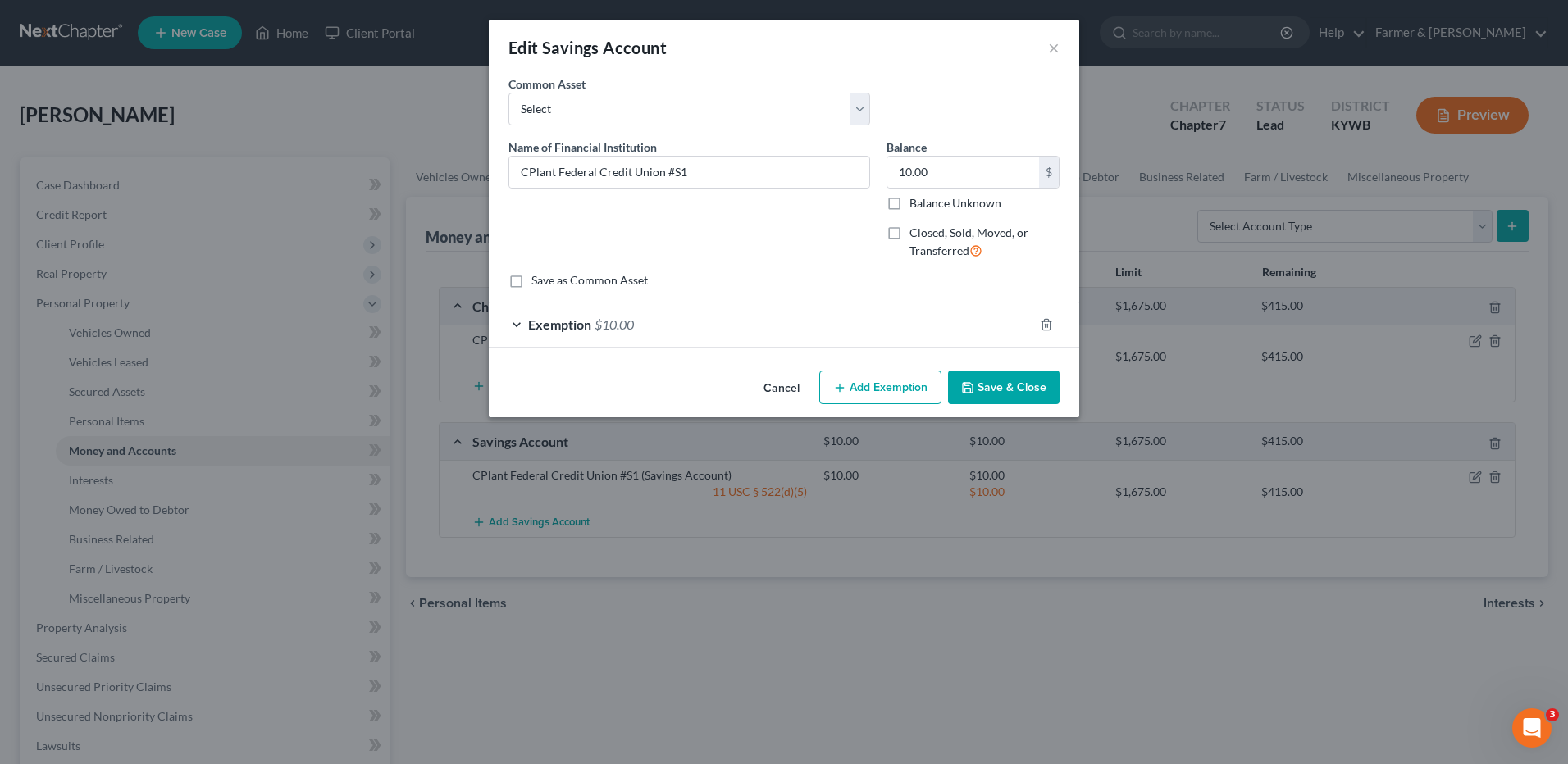
click at [972, 394] on icon "button" at bounding box center [968, 388] width 14 height 14
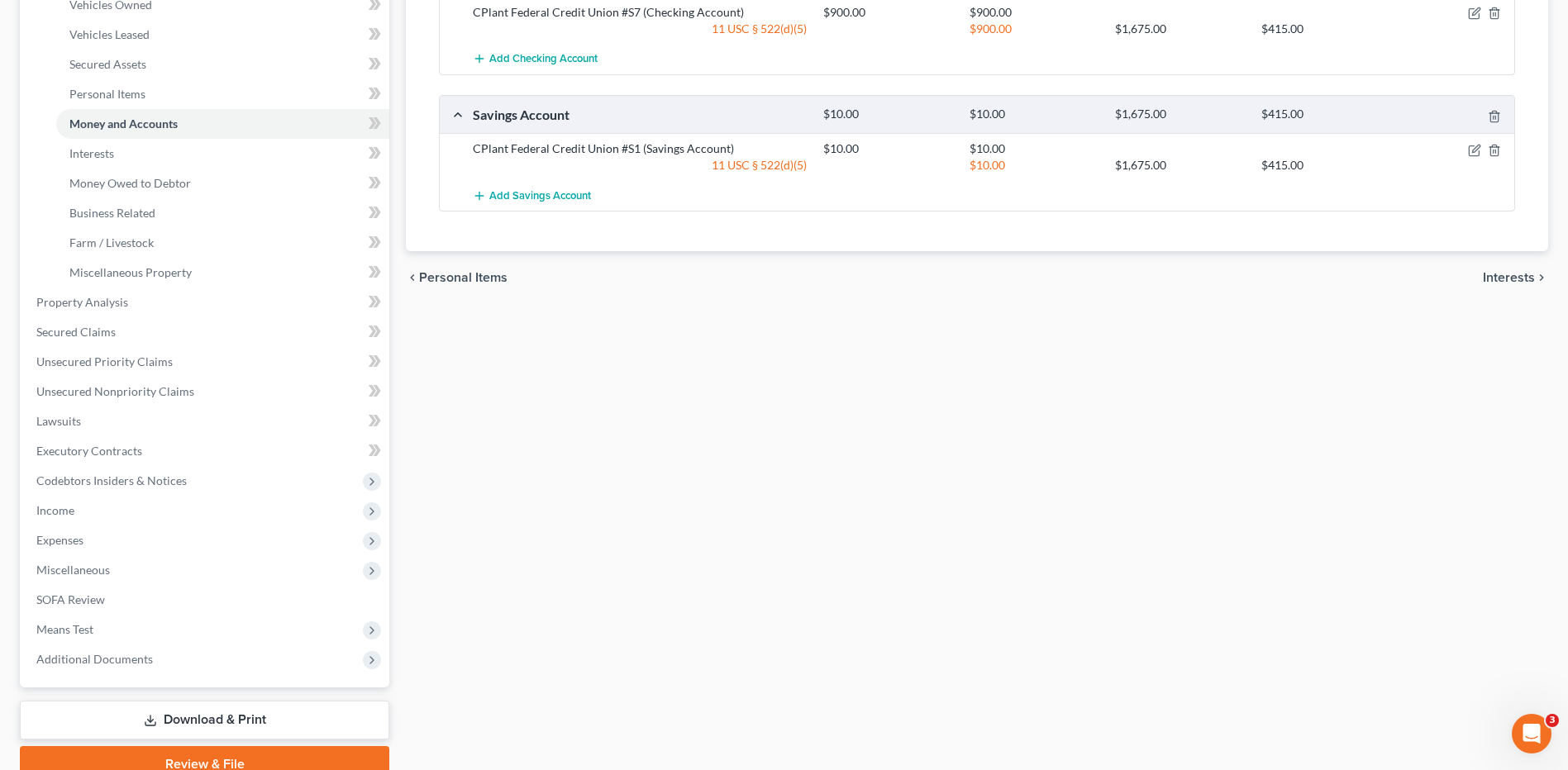
click at [153, 712] on link "Download & Print" at bounding box center [204, 720] width 369 height 39
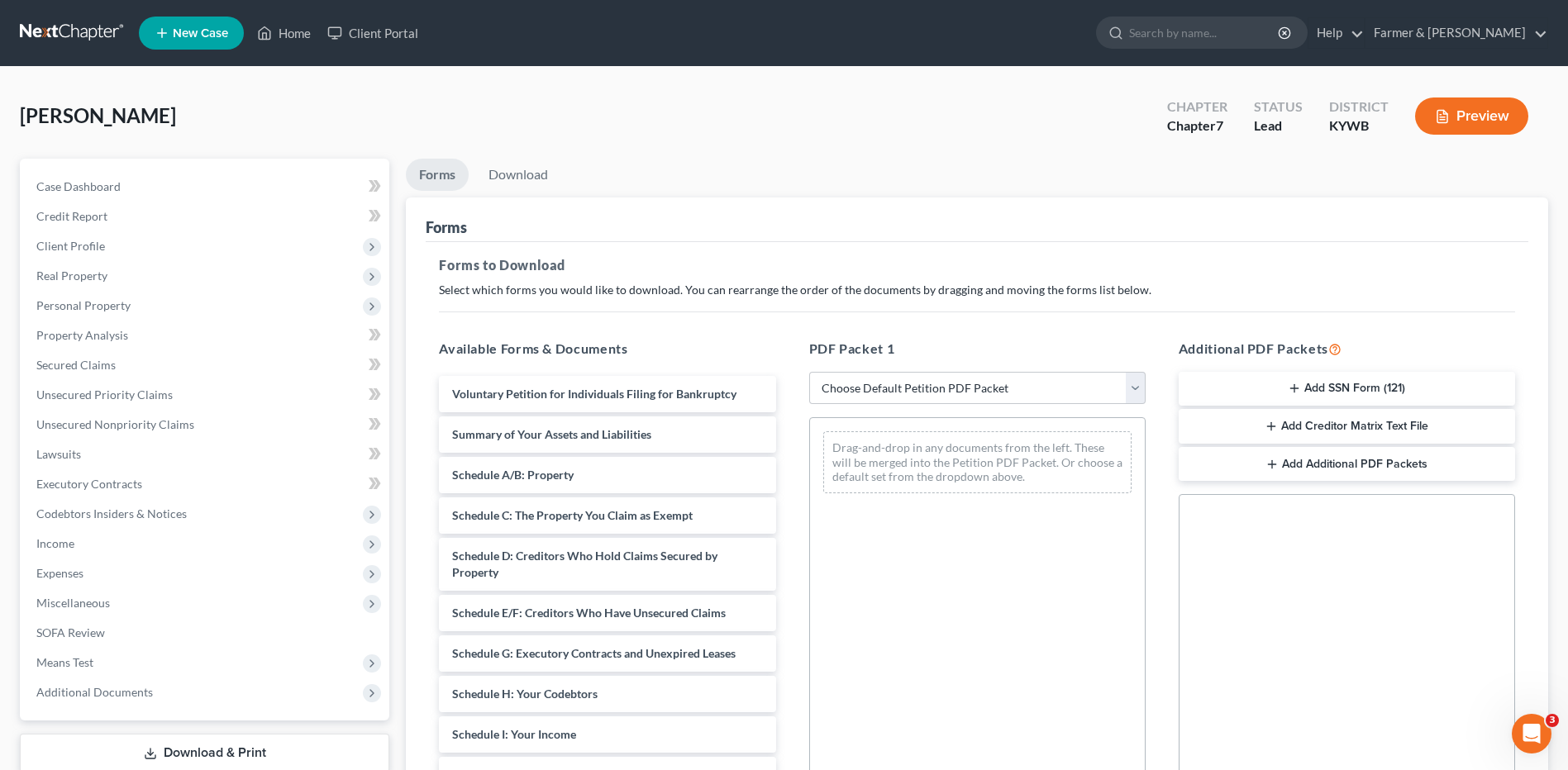
click at [1361, 389] on button "Add SSN Form (121)" at bounding box center [1346, 390] width 336 height 35
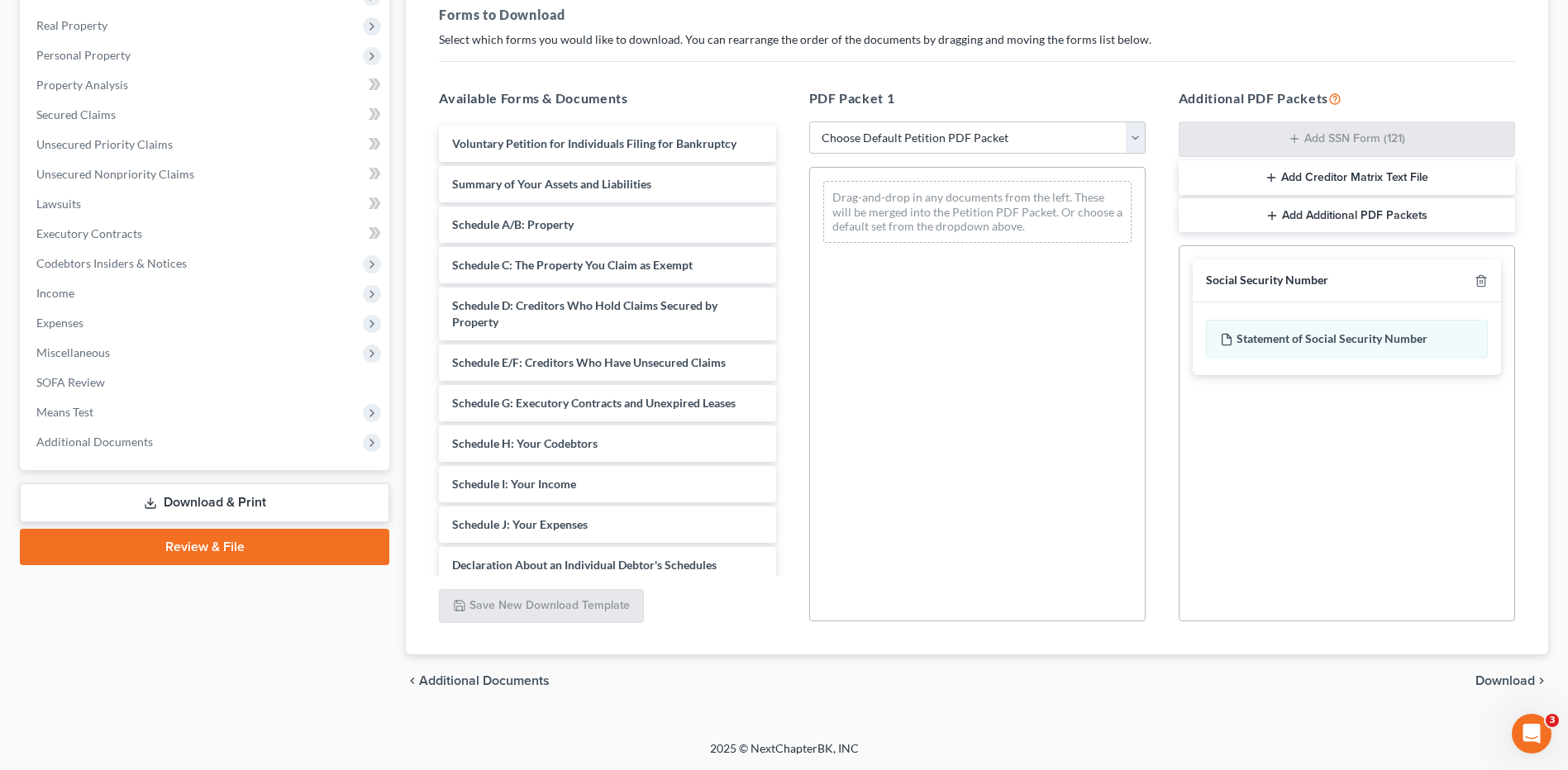
click at [1506, 682] on span "Download" at bounding box center [1504, 682] width 59 height 14
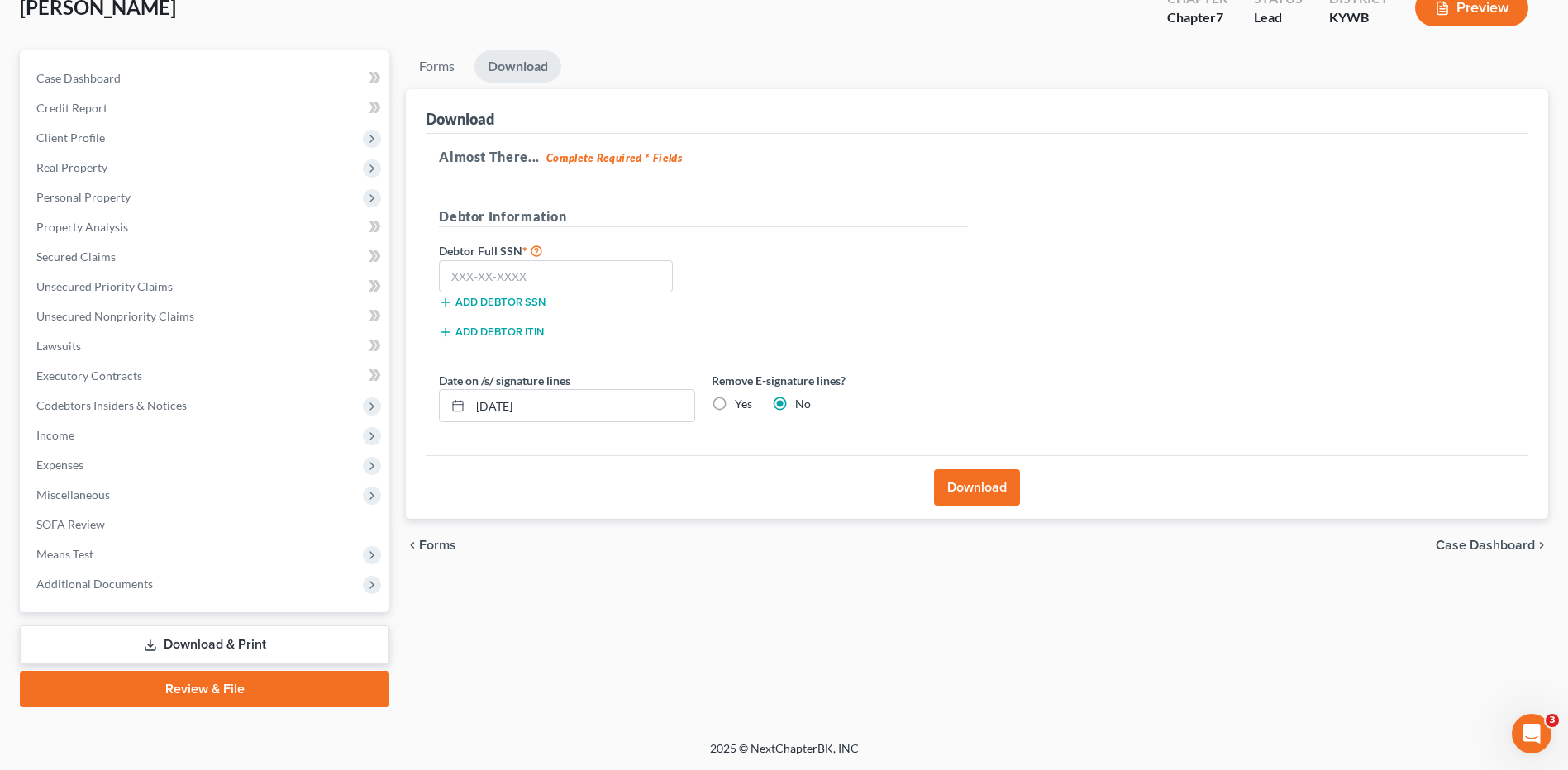
scroll to position [108, 0]
click at [554, 273] on input "text" at bounding box center [555, 277] width 234 height 33
type input "402-86-8960"
click at [936, 476] on button "Download" at bounding box center [977, 487] width 86 height 36
click at [981, 492] on body "Home New Case Client Portal Farmer & Wright dblondie1230@yahoo.com My Account S…" at bounding box center [784, 332] width 1568 height 879
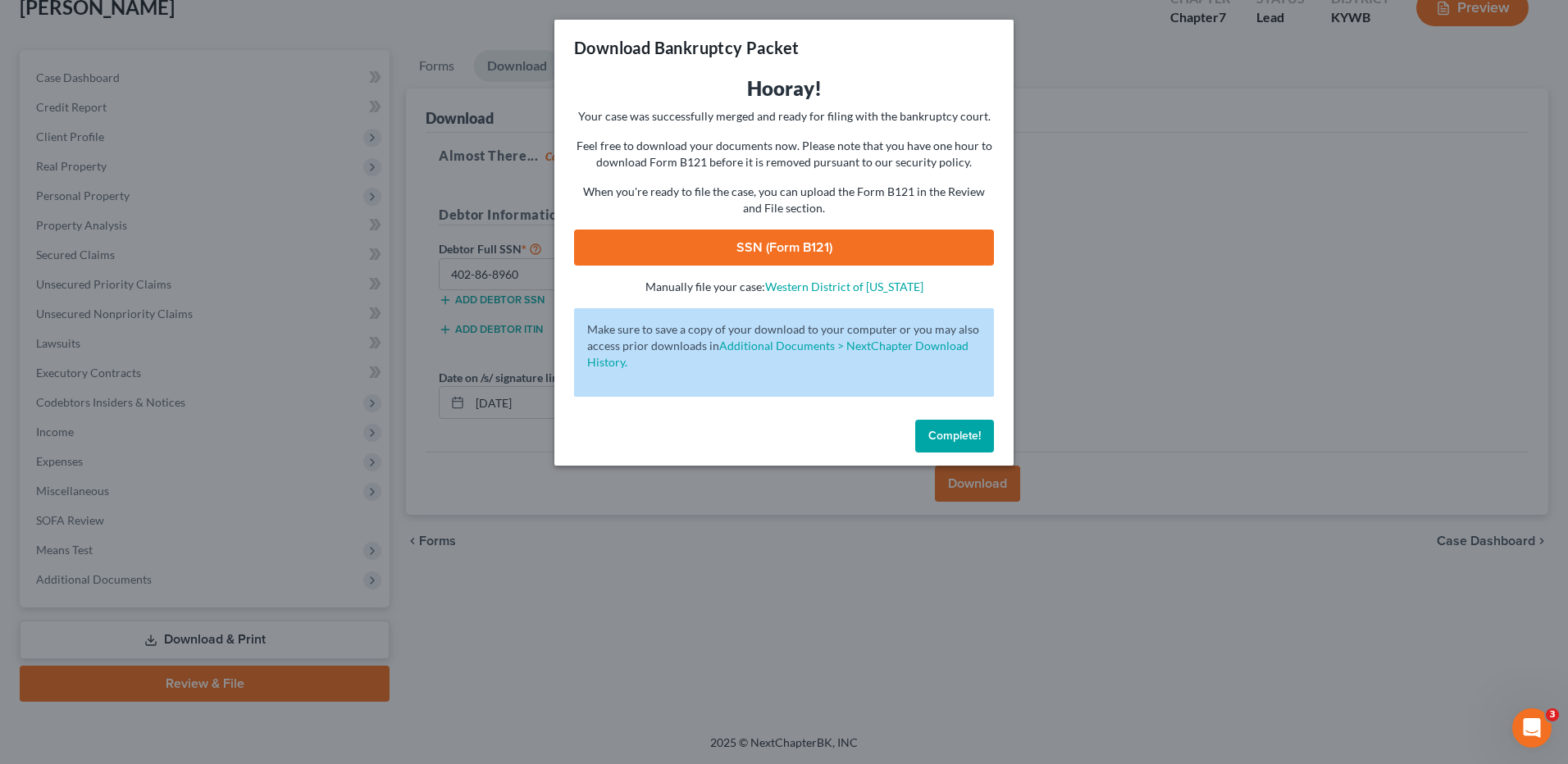
click at [853, 265] on link "SSN (Form B121)" at bounding box center [784, 247] width 420 height 36
click at [957, 436] on span "Complete!" at bounding box center [954, 436] width 52 height 14
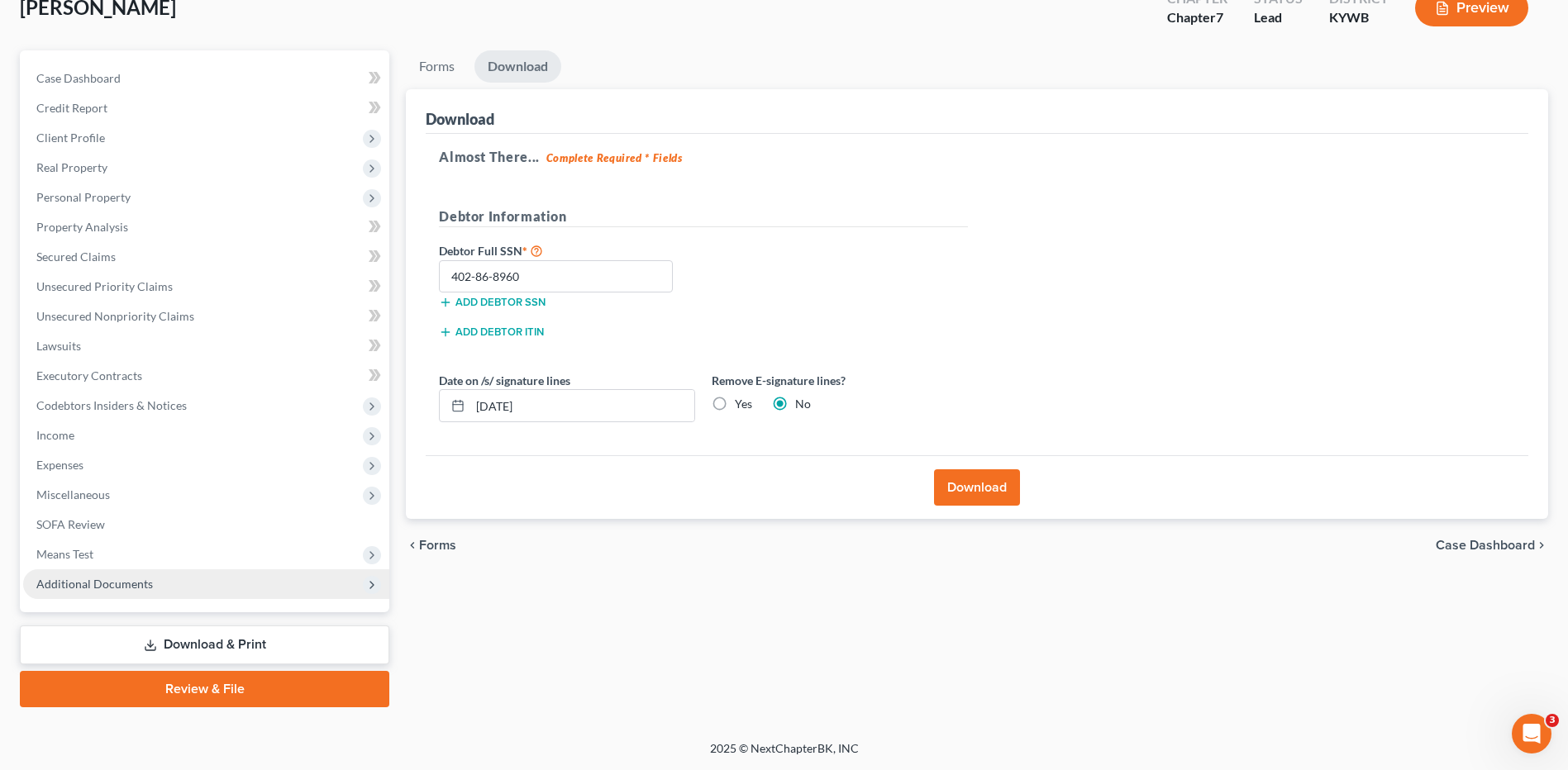
click at [88, 581] on span "Additional Documents" at bounding box center [94, 583] width 117 height 14
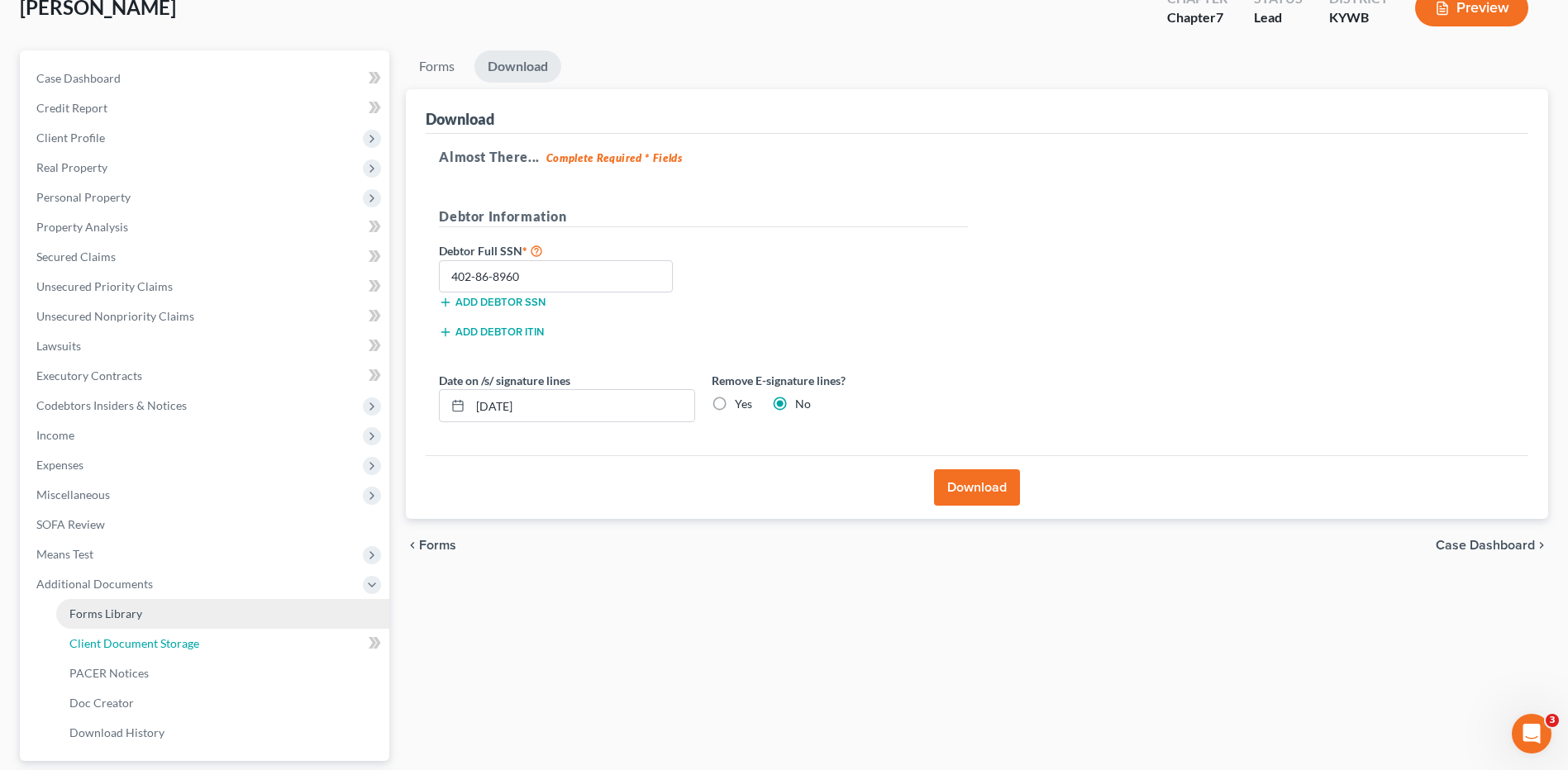
drag, startPoint x: 110, startPoint y: 648, endPoint x: 343, endPoint y: 604, distance: 237.1
click at [110, 648] on span "Client Document Storage" at bounding box center [133, 644] width 129 height 14
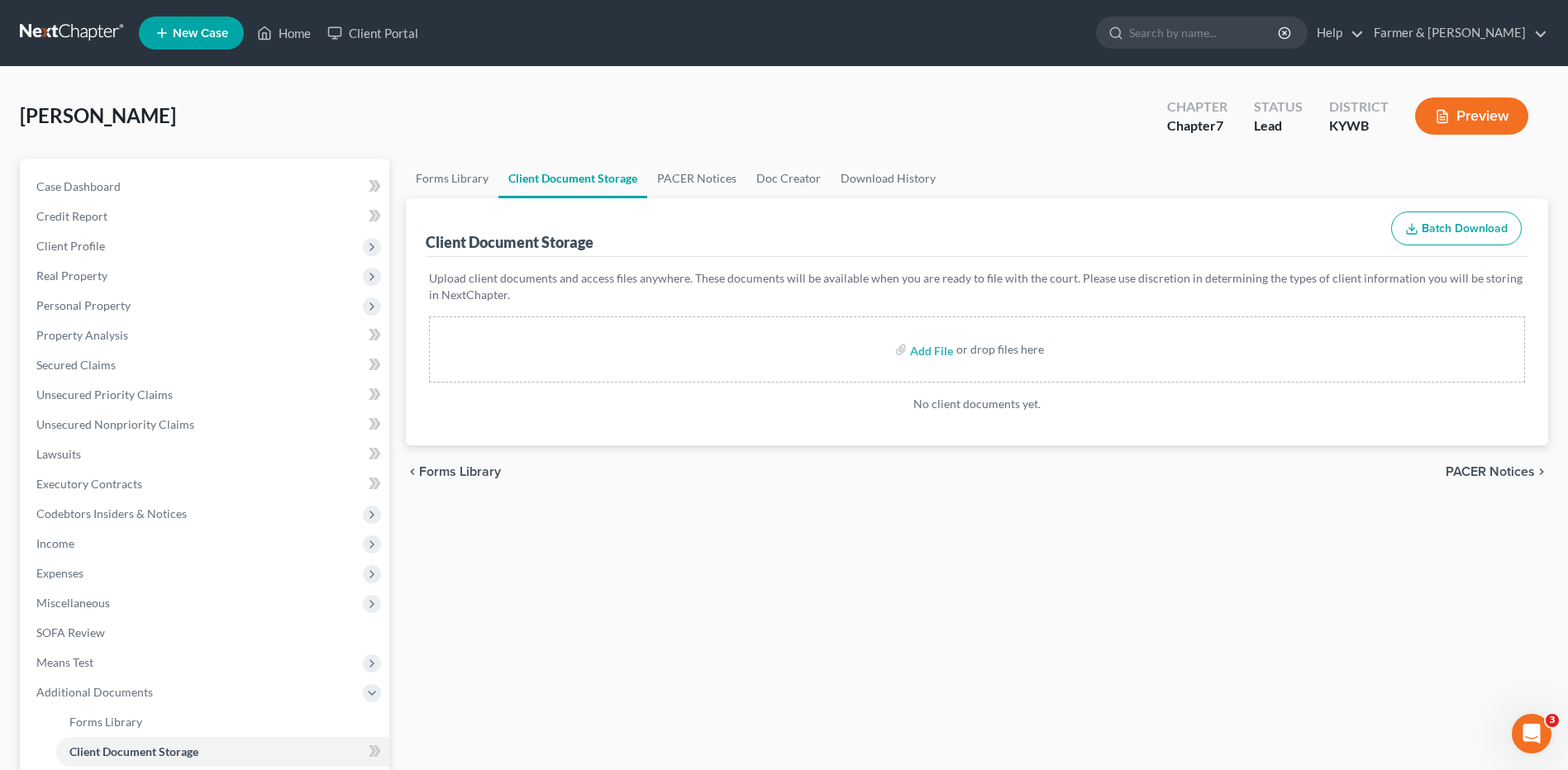
click at [951, 362] on label "Add File" at bounding box center [933, 352] width 47 height 30
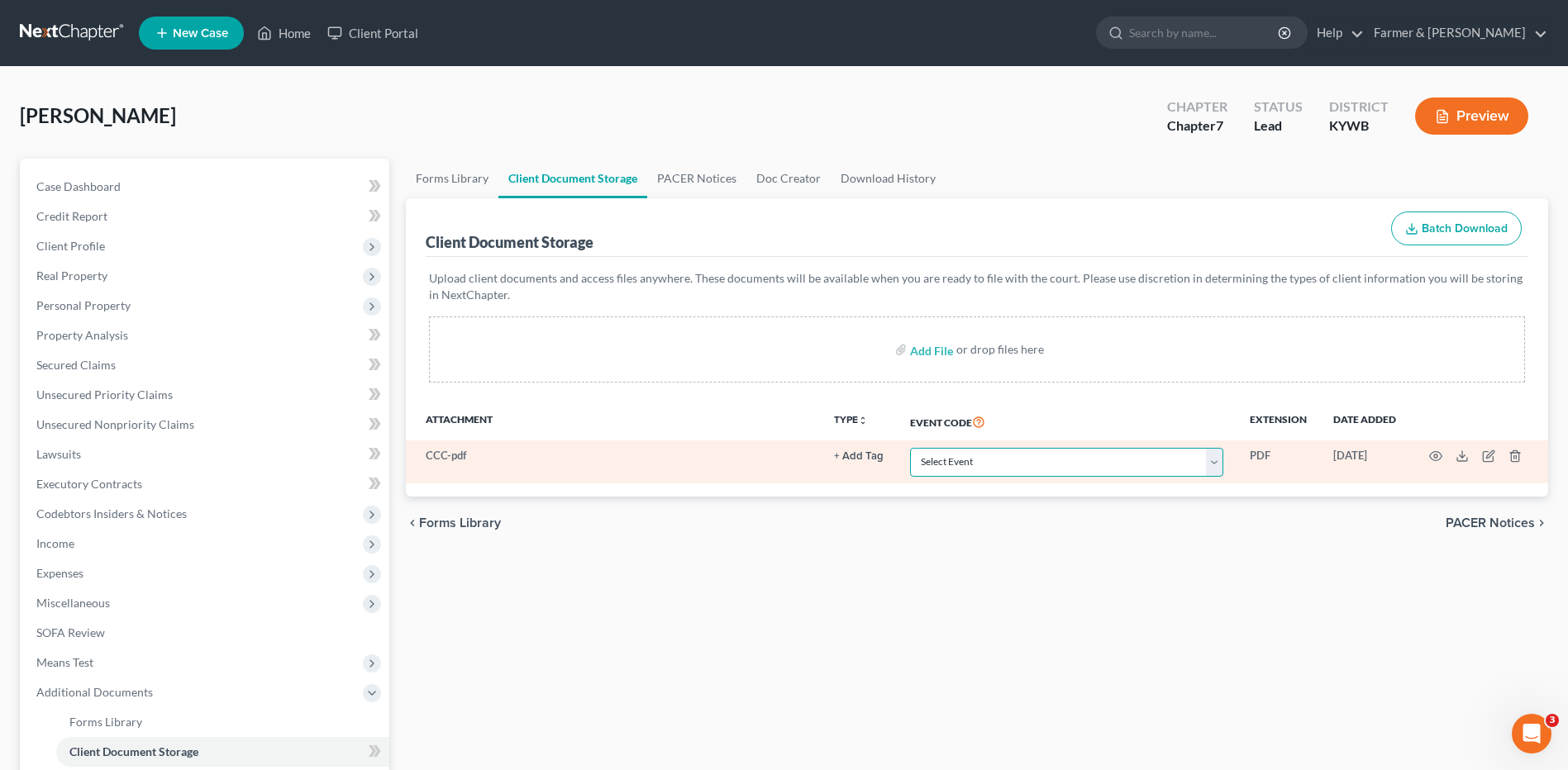
drag, startPoint x: 1126, startPoint y: 466, endPoint x: 1110, endPoint y: 468, distance: 16.1
click at [1126, 466] on select "Select Event Amended Answer Amended Complaint Amended List of Creditors (Fee) A…" at bounding box center [1066, 463] width 313 height 29
select select "7"
click at [910, 448] on select "Select Event Amended Answer Amended Complaint Amended List of Creditors (Fee) A…" at bounding box center [1066, 463] width 313 height 29
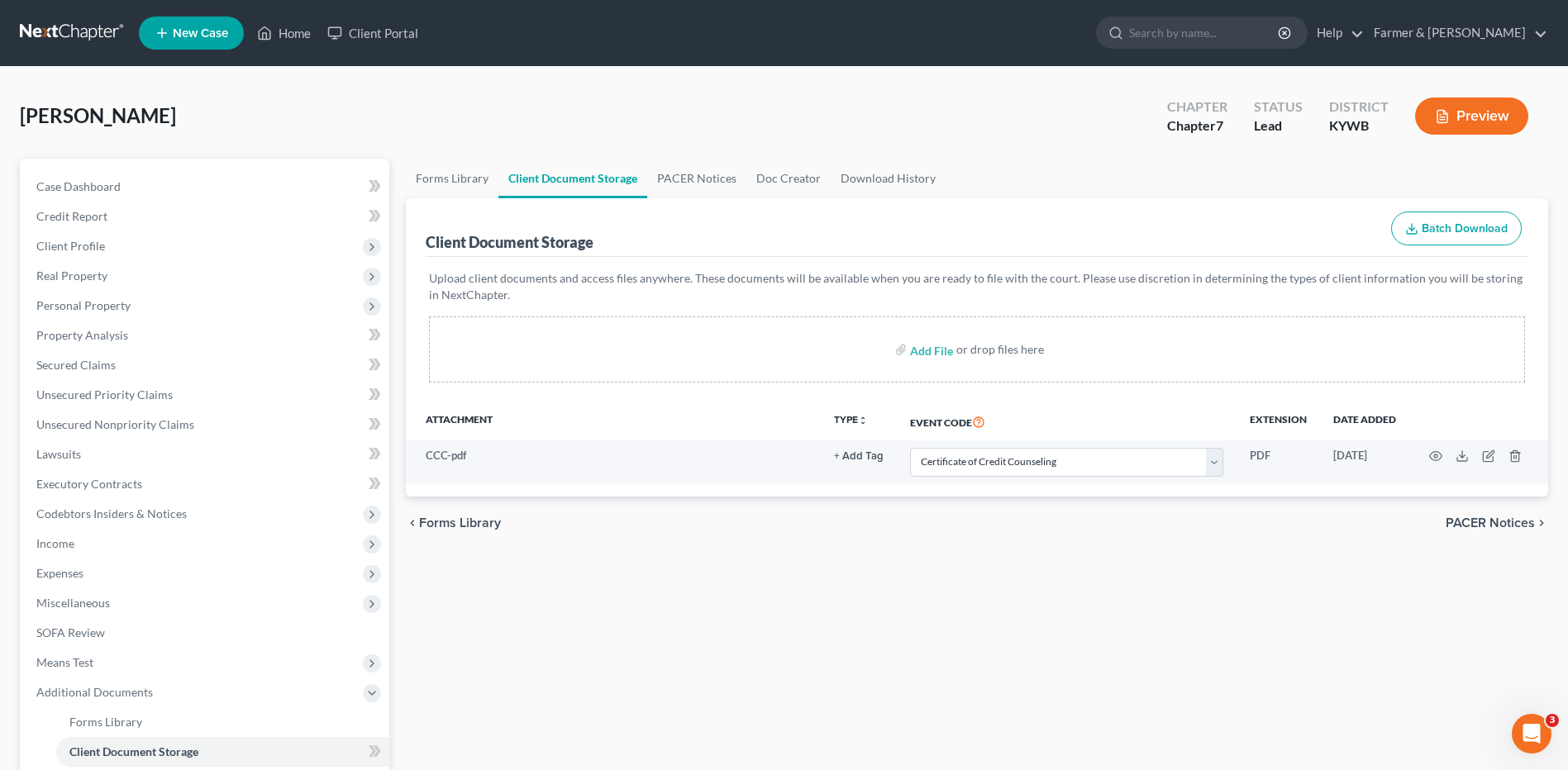
drag, startPoint x: 63, startPoint y: 30, endPoint x: 105, endPoint y: 20, distance: 43.2
click at [63, 30] on link at bounding box center [72, 33] width 106 height 30
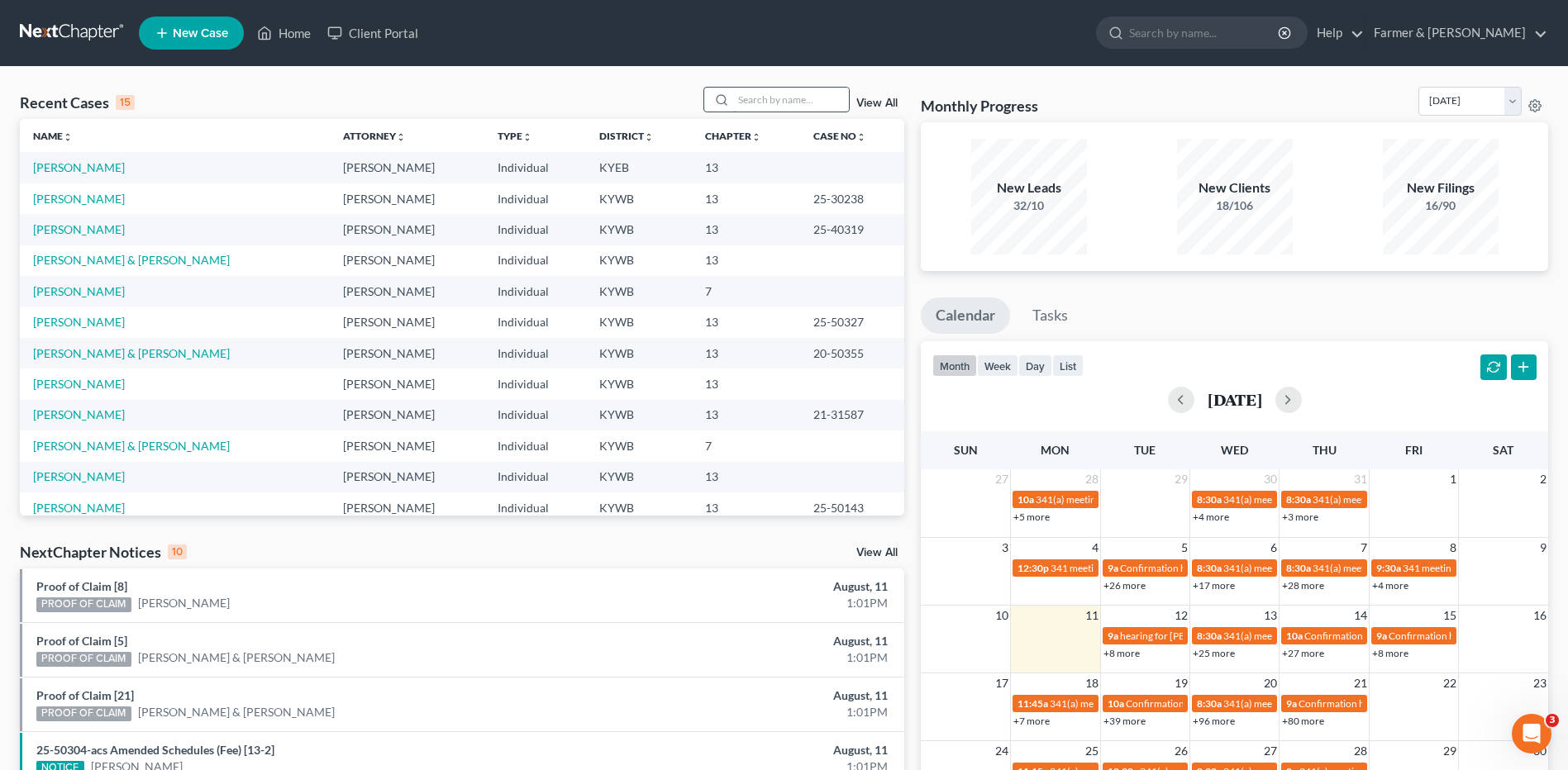
click at [802, 109] on input "search" at bounding box center [790, 99] width 116 height 24
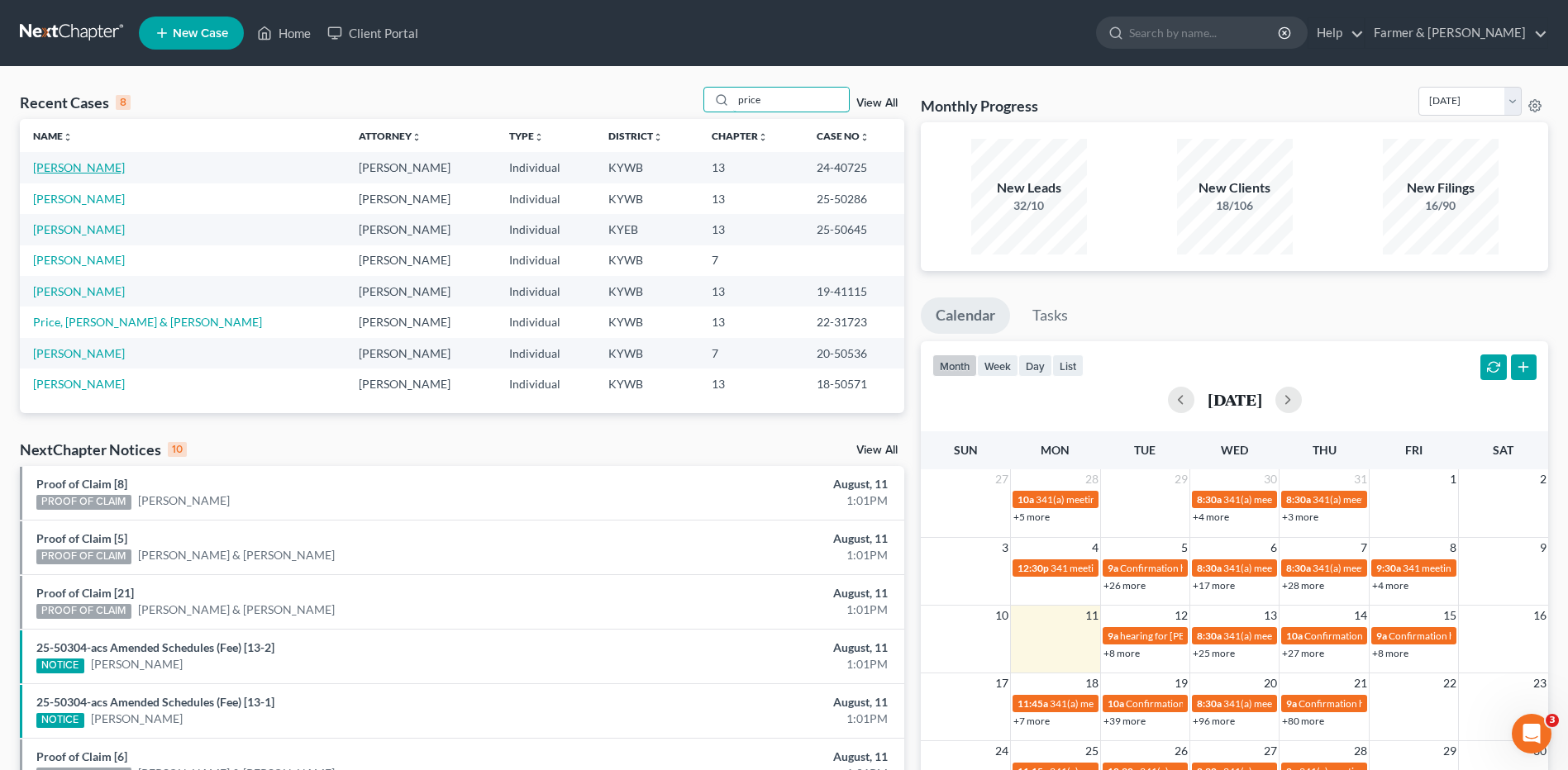
type input "price"
click at [81, 169] on link "[PERSON_NAME]" at bounding box center [79, 167] width 91 height 14
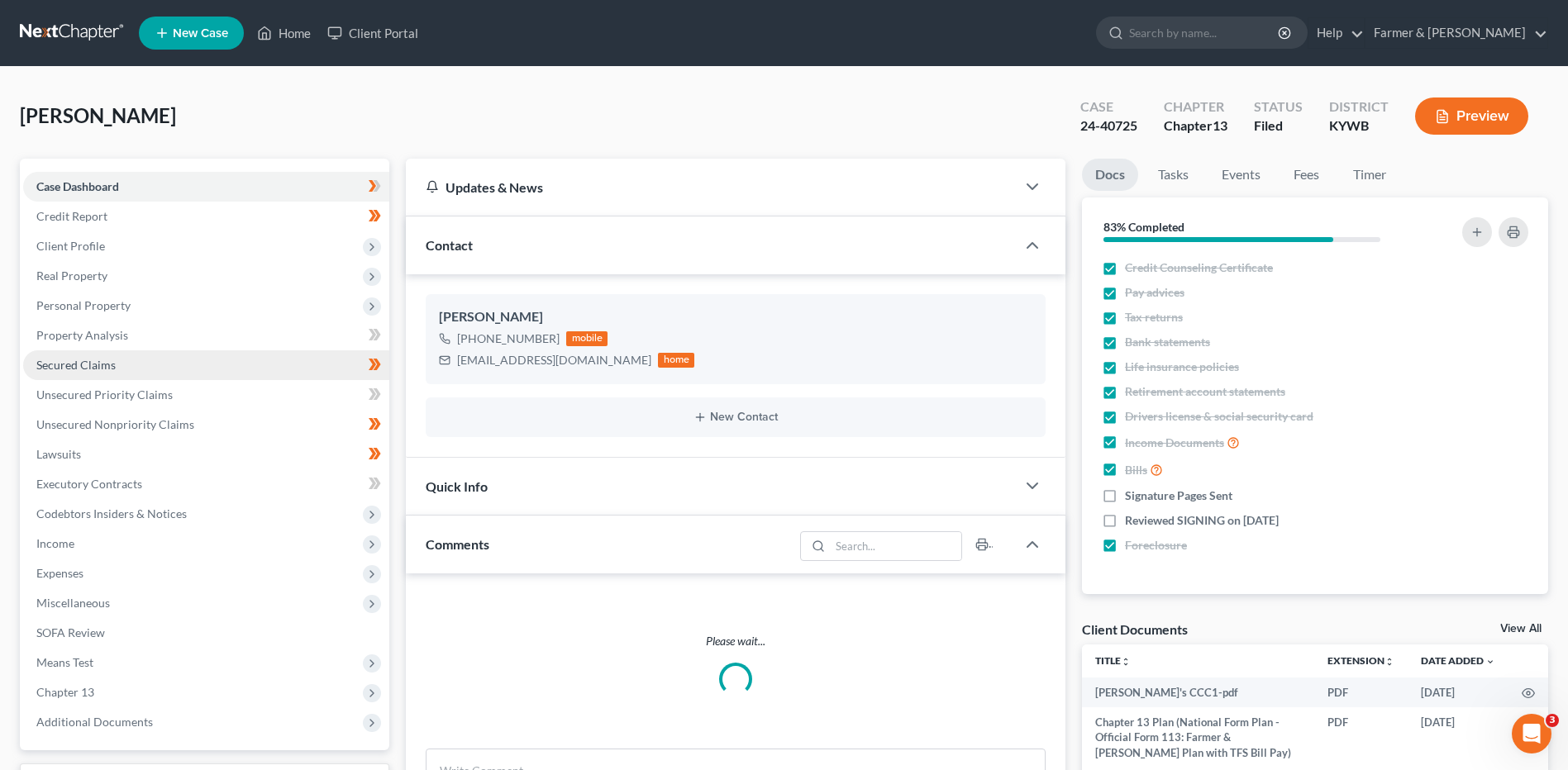
click at [100, 372] on link "Secured Claims" at bounding box center [206, 365] width 366 height 30
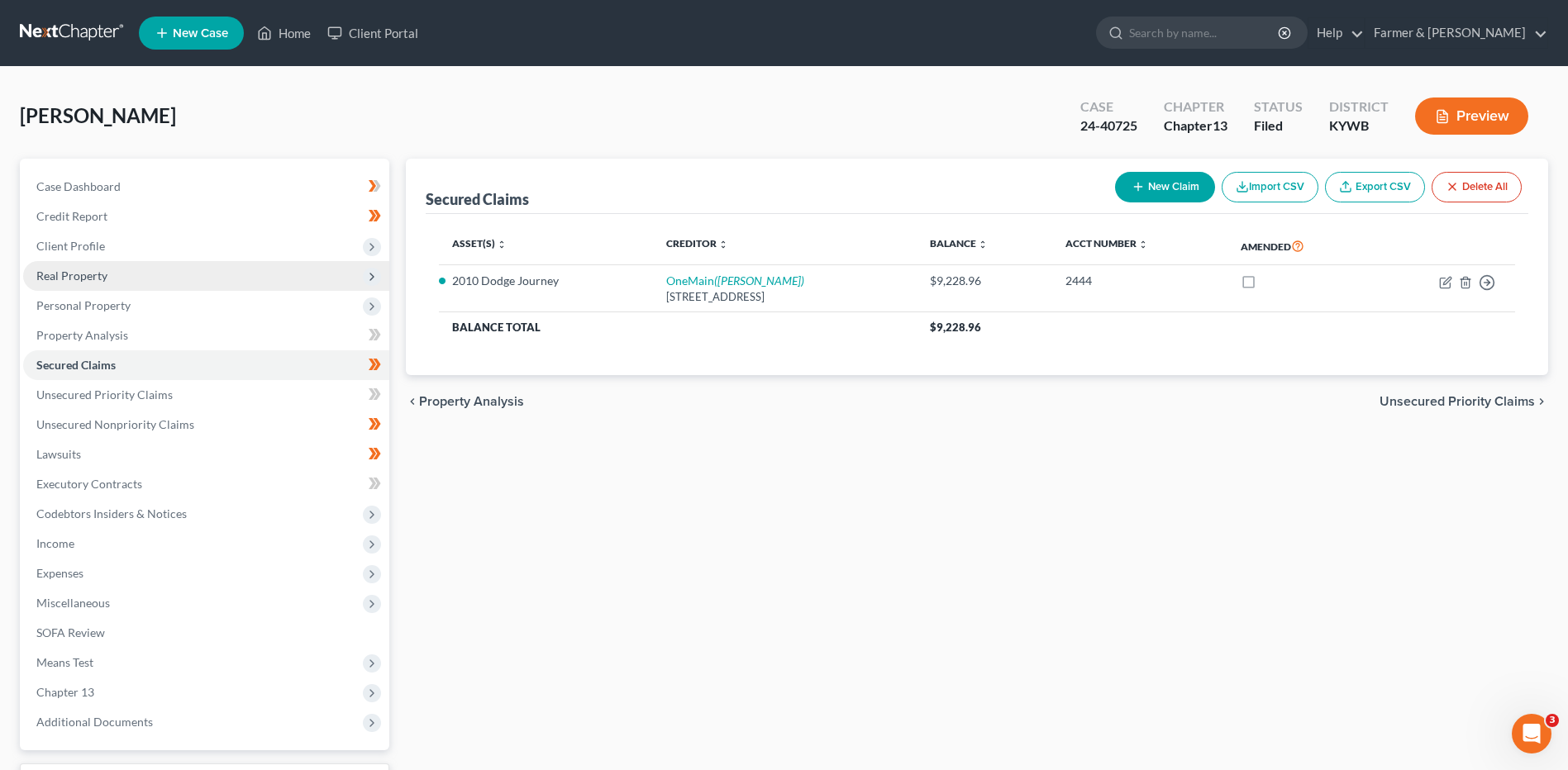
click at [103, 279] on span "Real Property" at bounding box center [71, 275] width 71 height 14
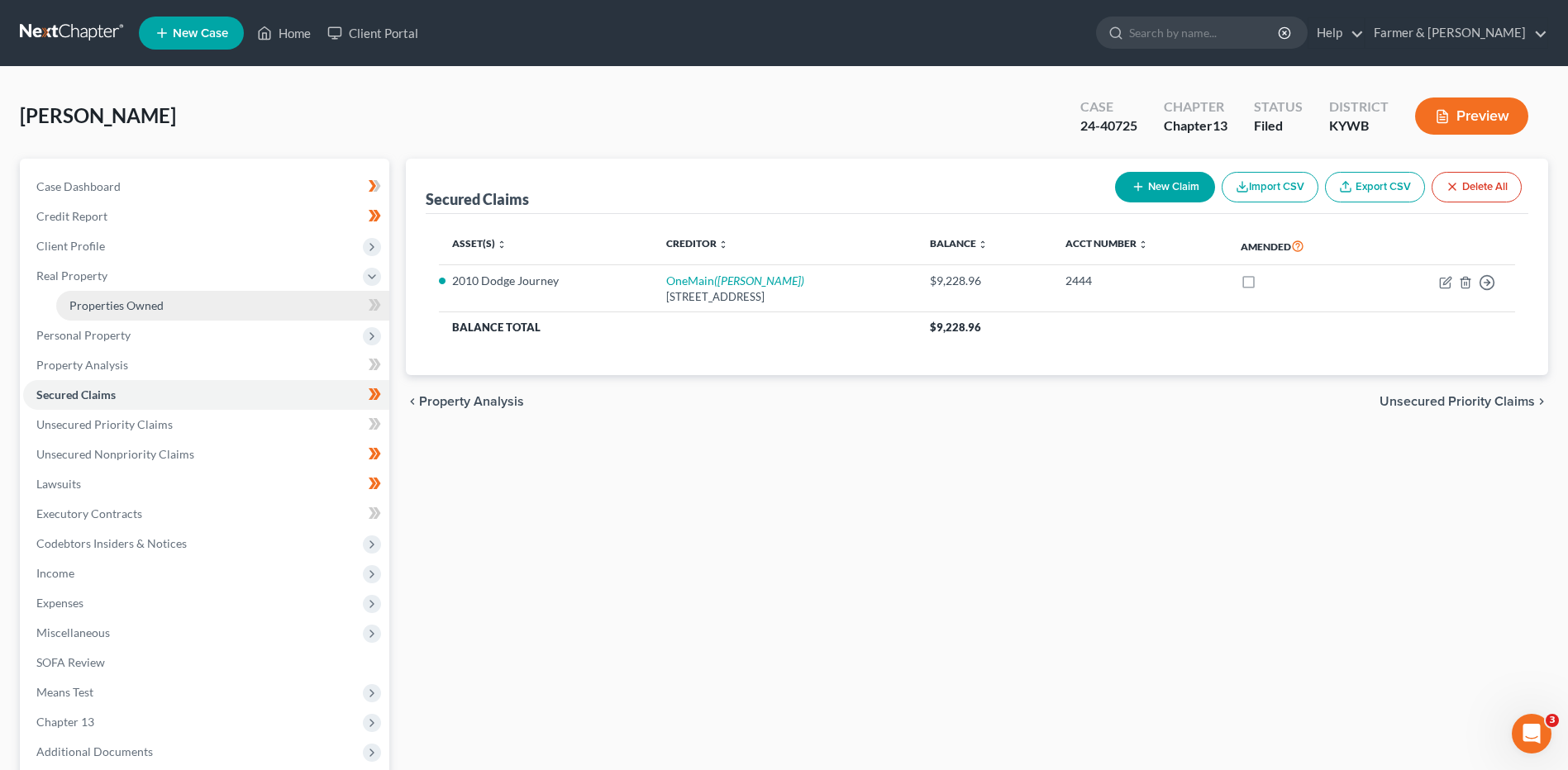
click at [113, 310] on span "Properties Owned" at bounding box center [116, 305] width 94 height 14
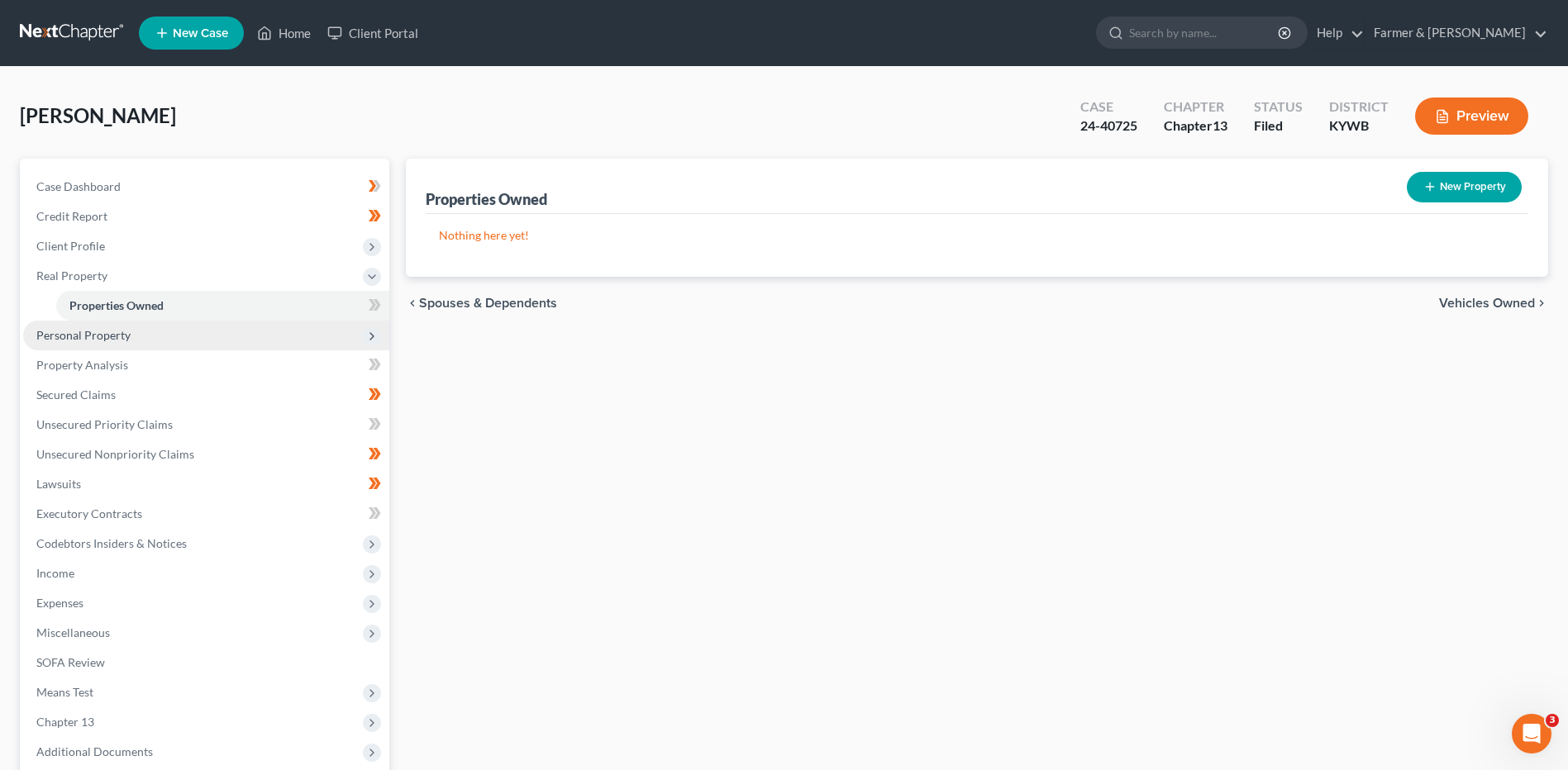
click at [109, 332] on span "Personal Property" at bounding box center [83, 334] width 94 height 14
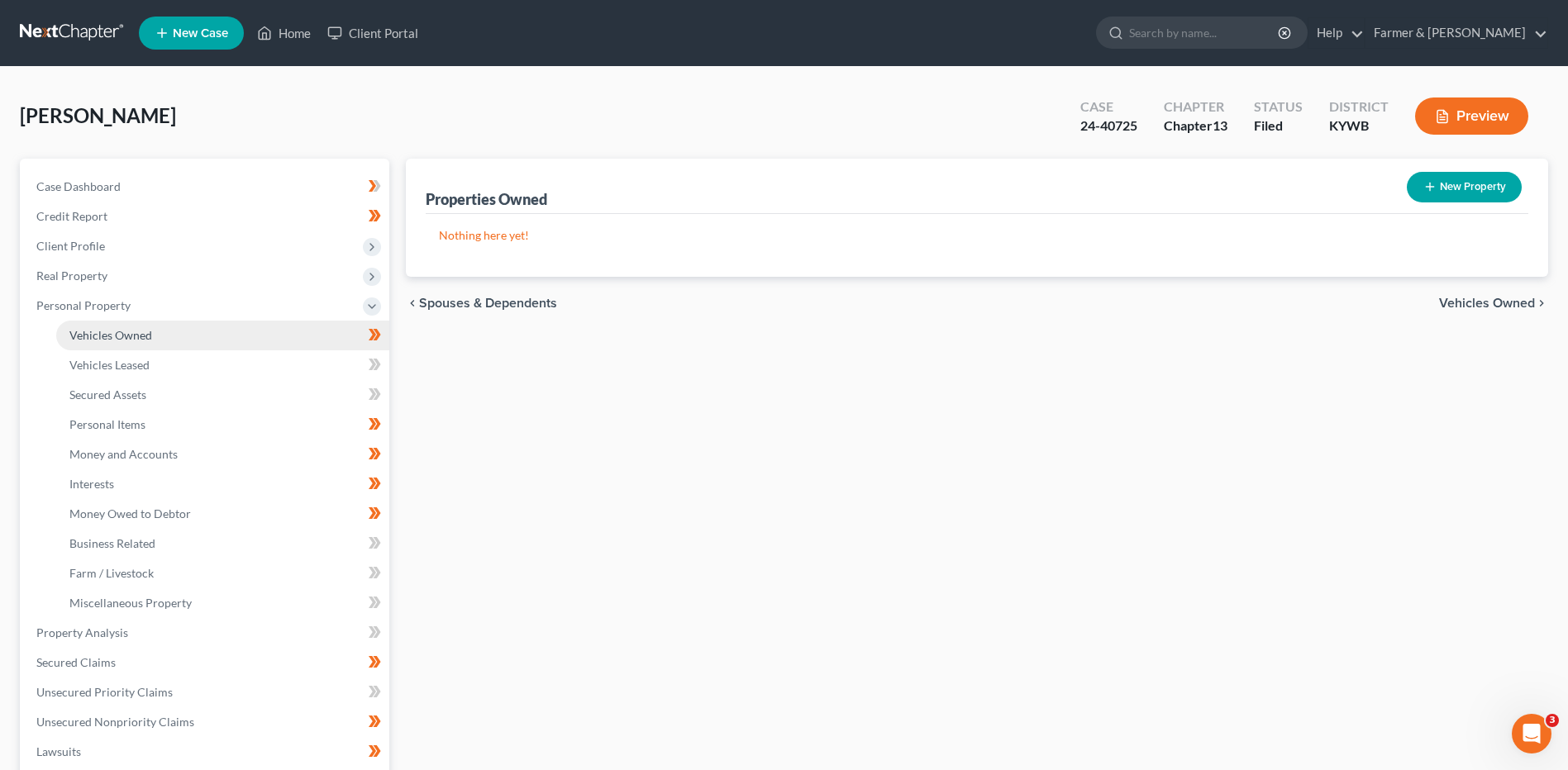
click at [119, 341] on span "Vehicles Owned" at bounding box center [110, 334] width 83 height 14
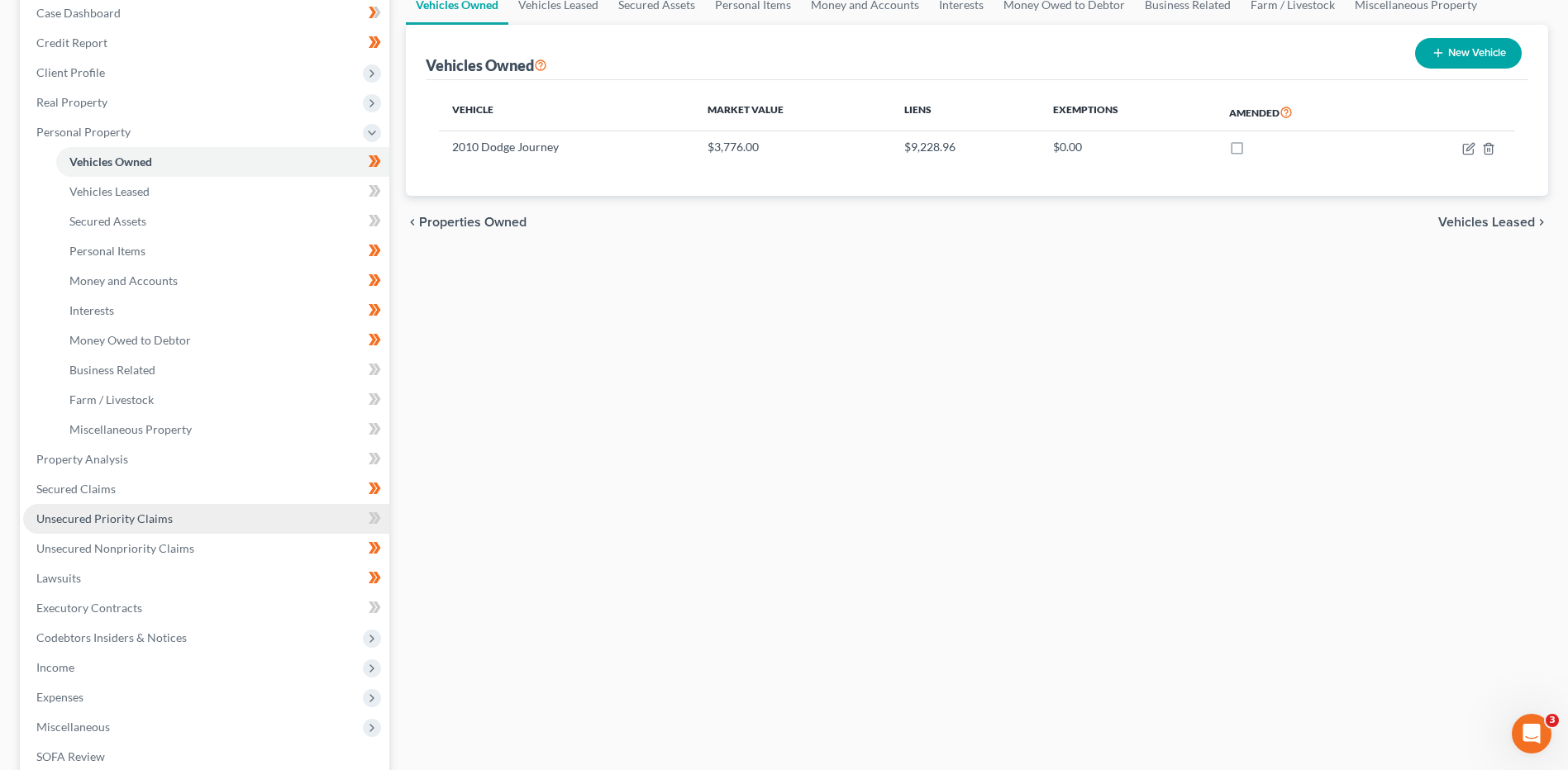
scroll to position [331, 0]
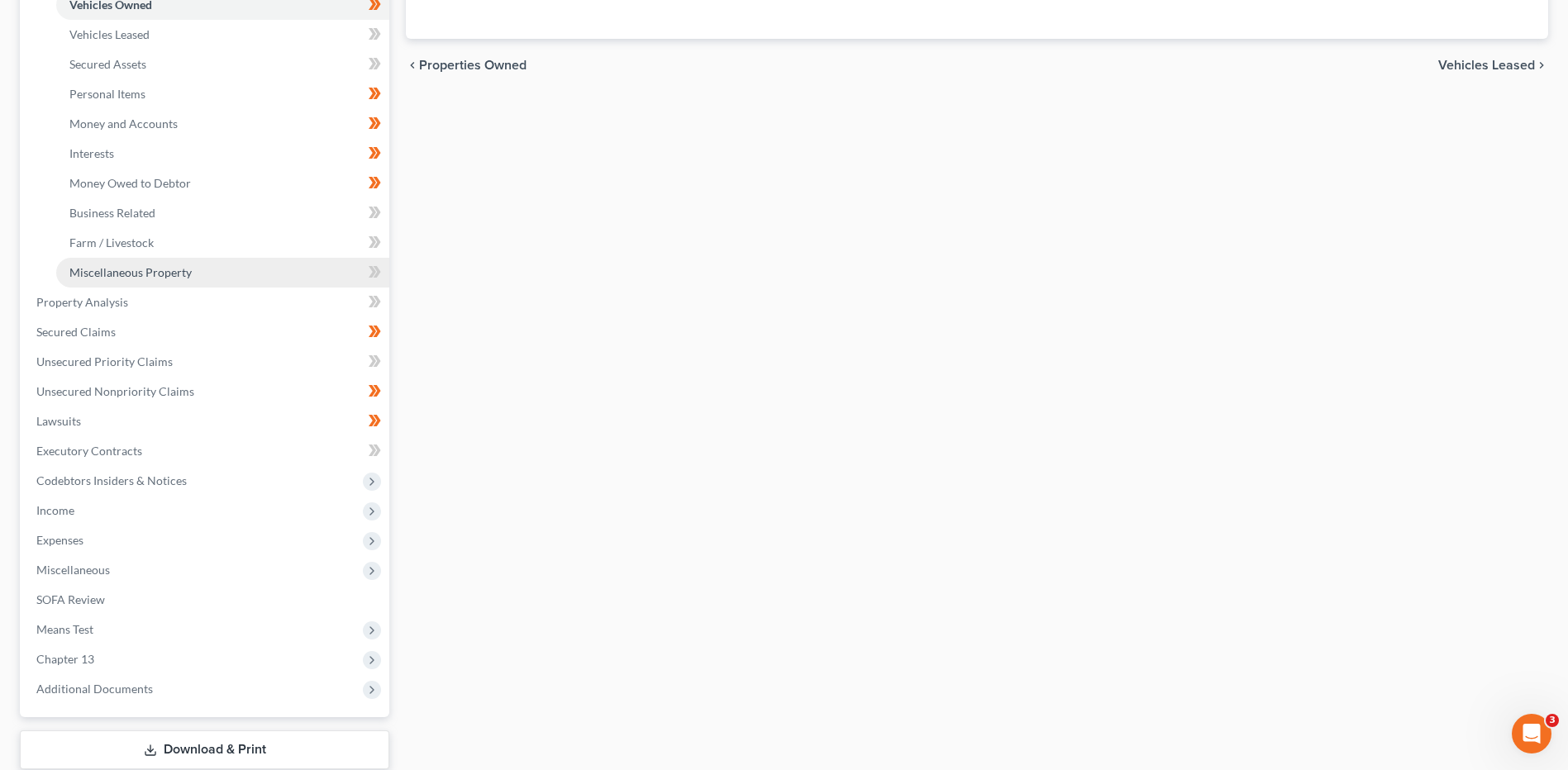
click at [113, 282] on link "Miscellaneous Property" at bounding box center [223, 272] width 333 height 30
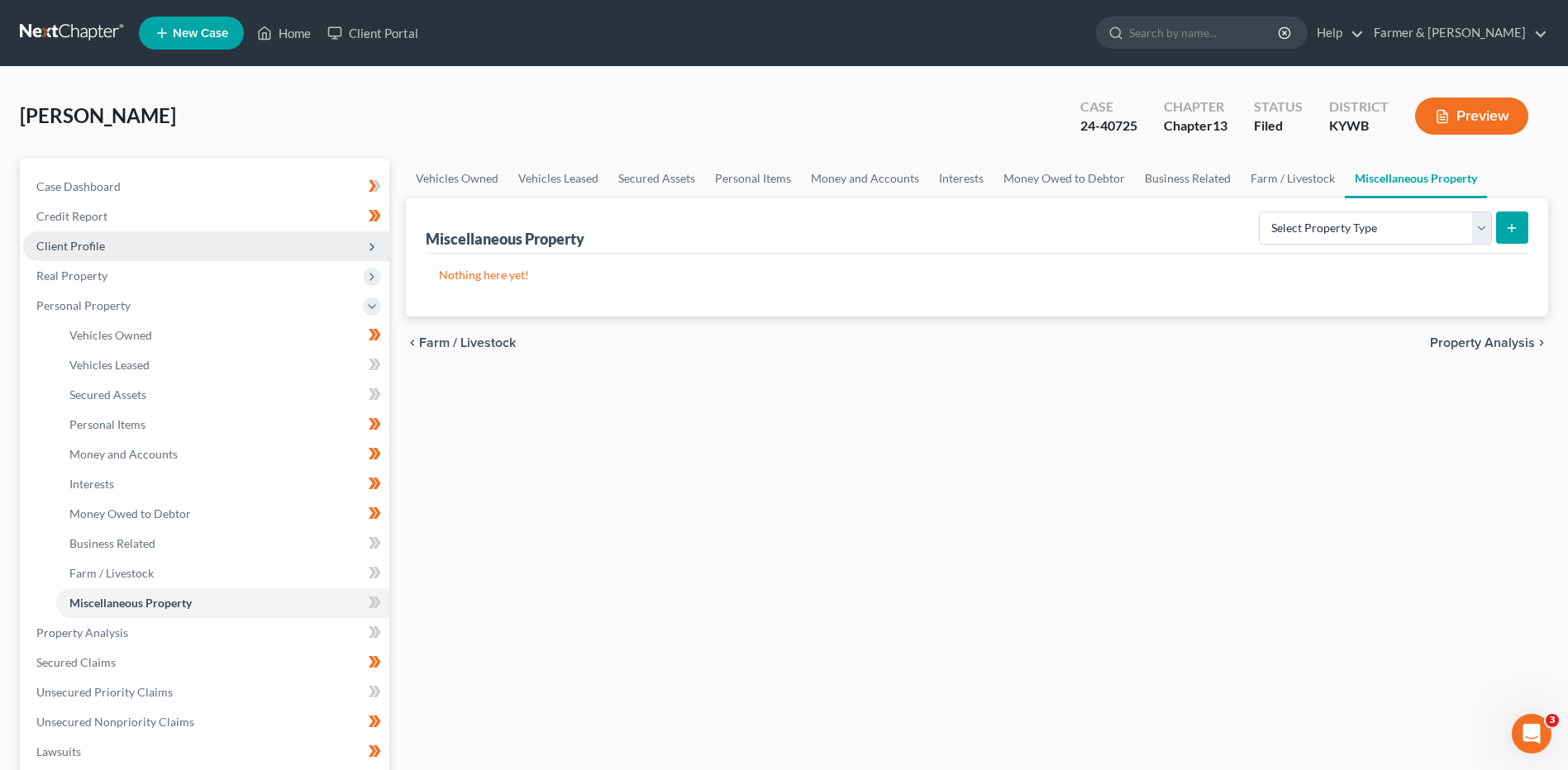
click at [129, 248] on span "Client Profile" at bounding box center [206, 246] width 366 height 30
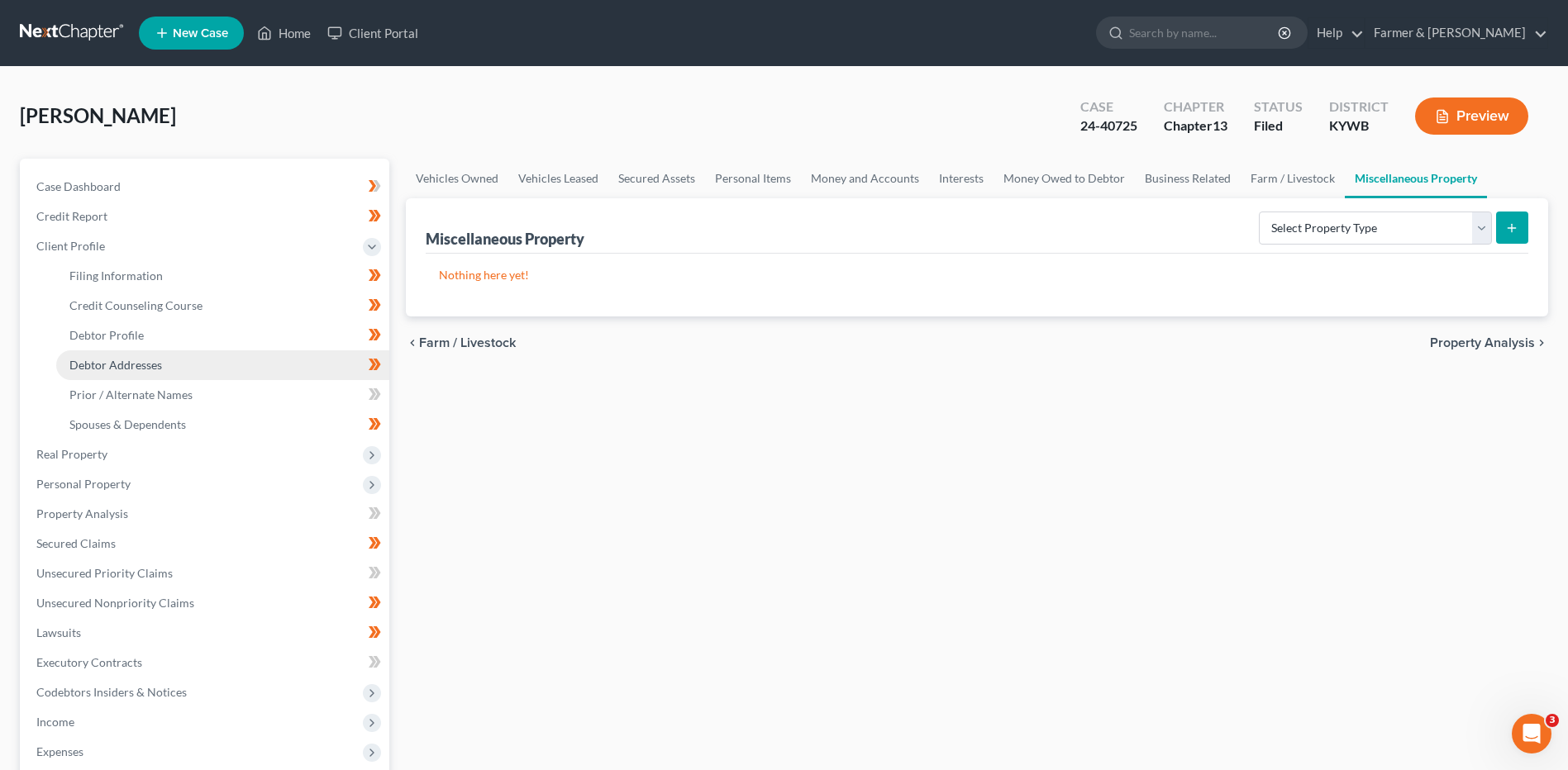
click at [134, 366] on span "Debtor Addresses" at bounding box center [115, 365] width 92 height 14
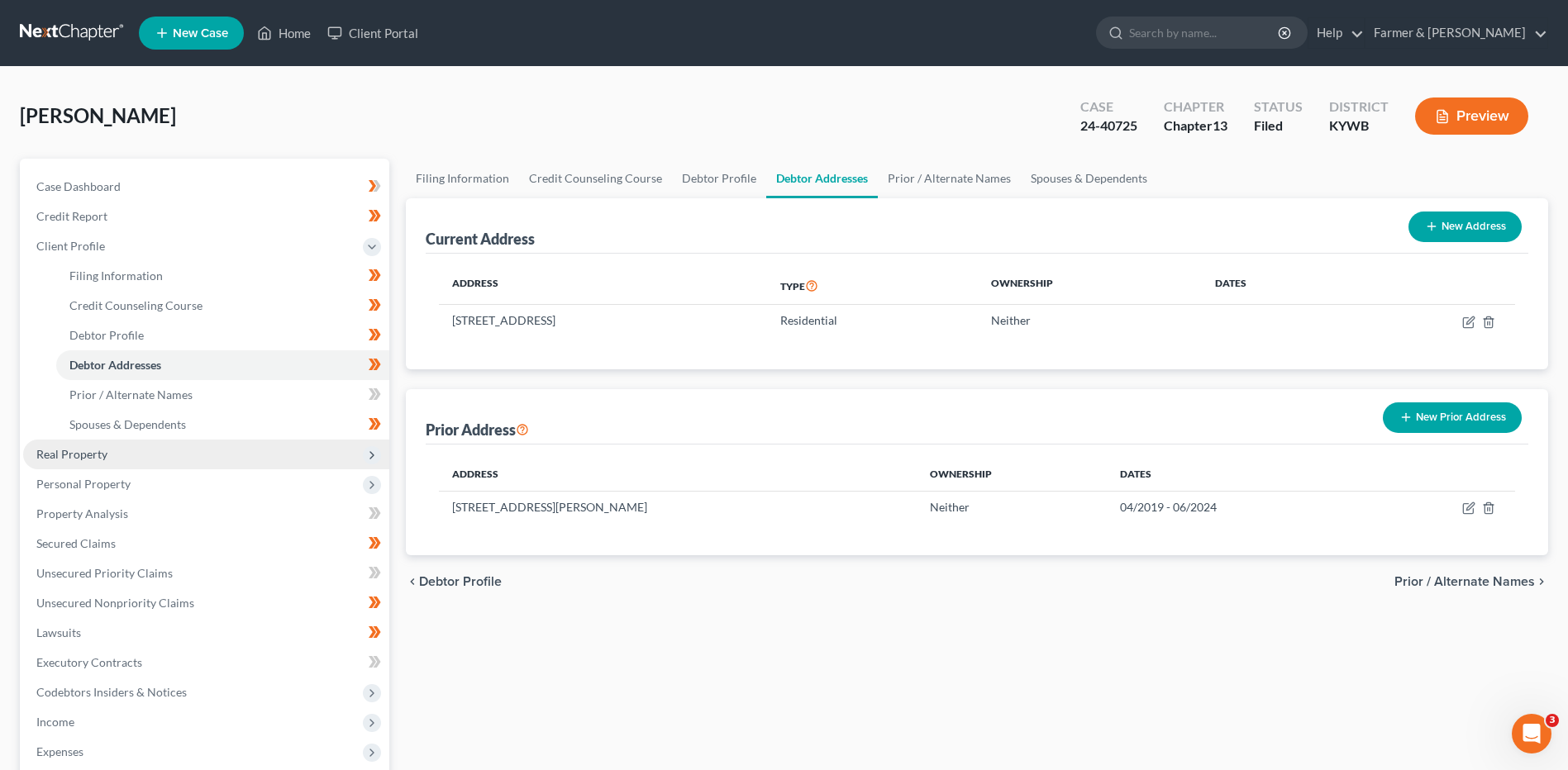
click at [113, 449] on span "Real Property" at bounding box center [206, 454] width 366 height 30
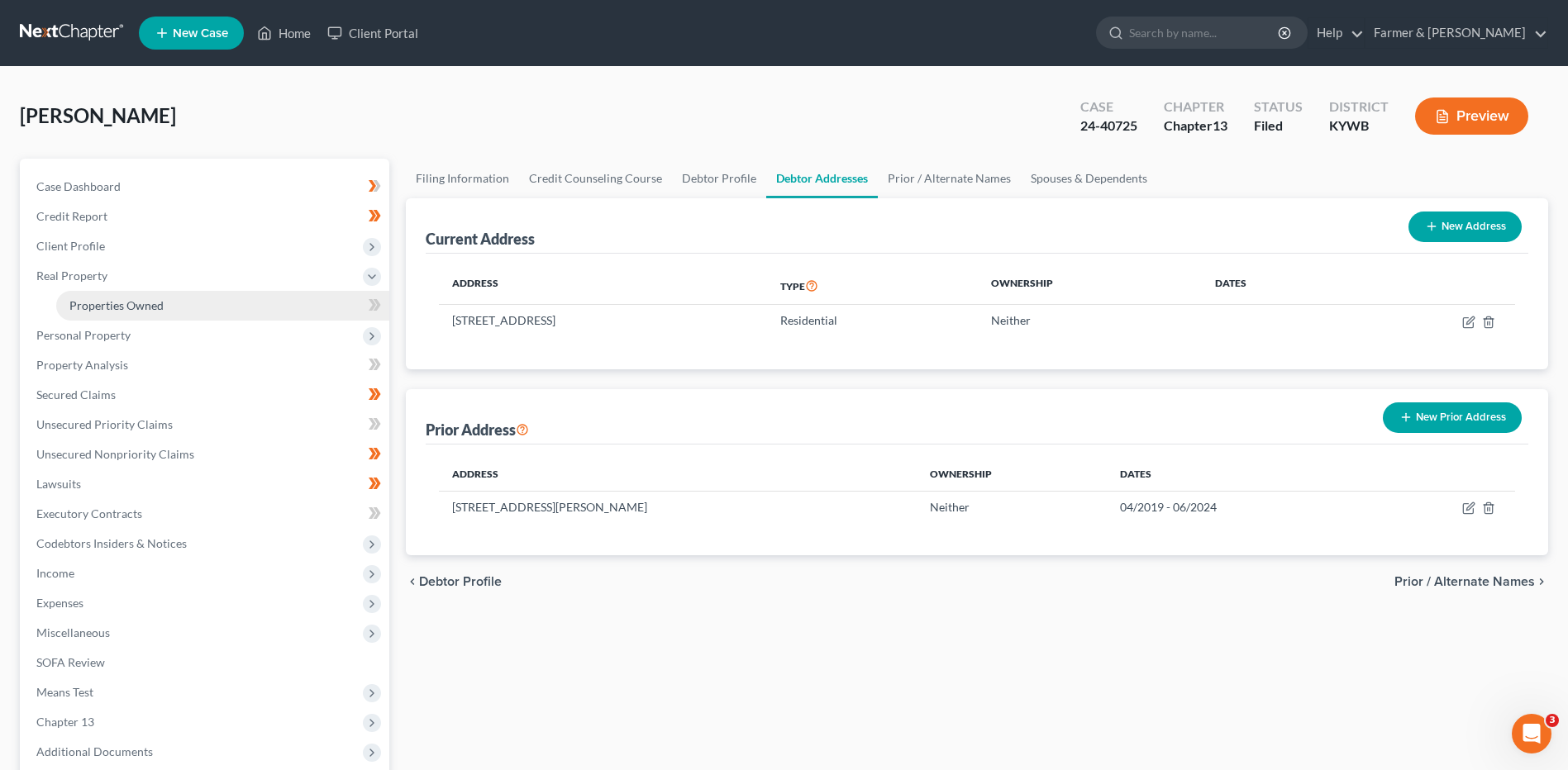
click at [155, 301] on span "Properties Owned" at bounding box center [116, 305] width 94 height 14
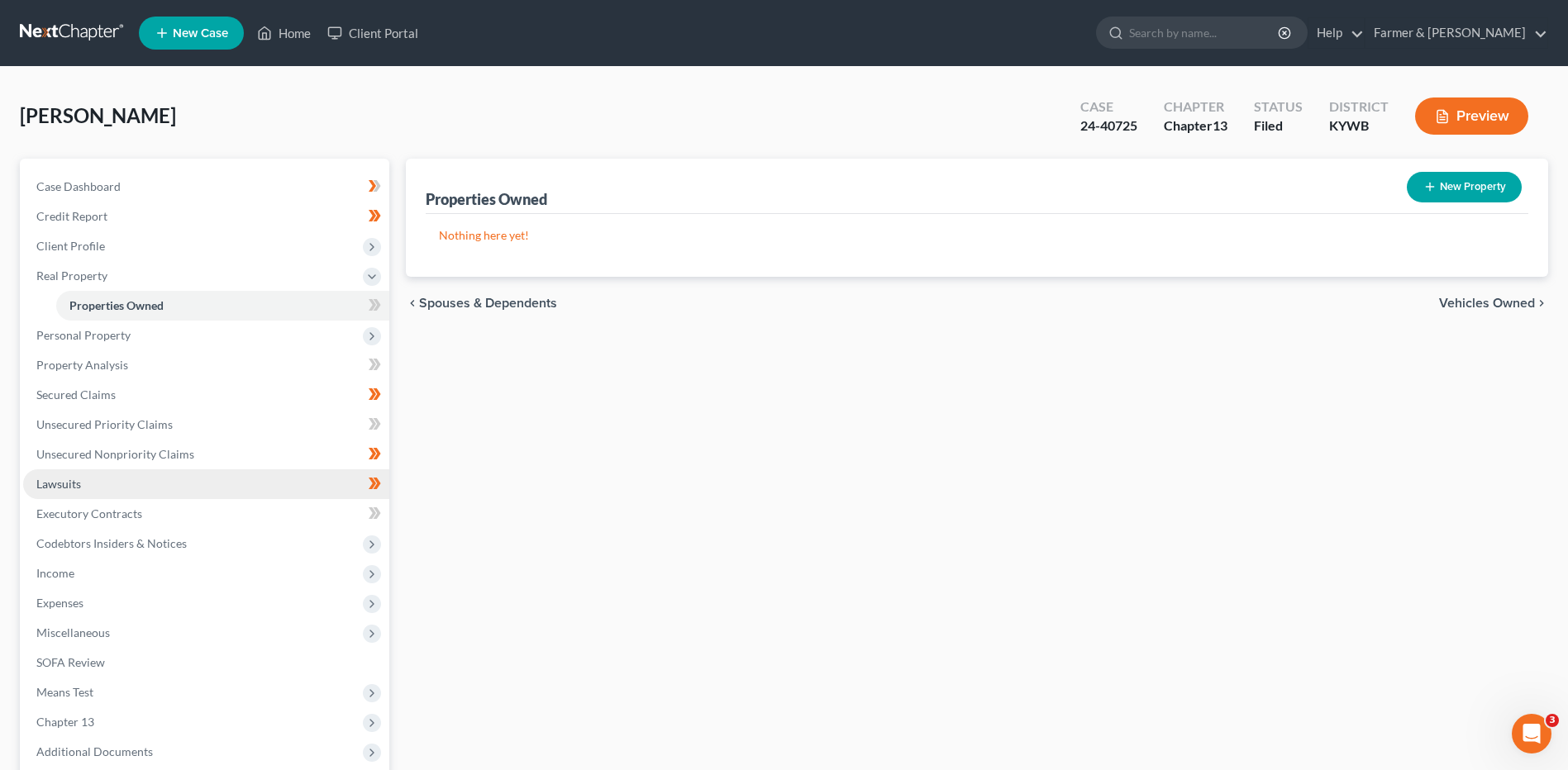
click at [95, 477] on link "Lawsuits" at bounding box center [206, 484] width 366 height 30
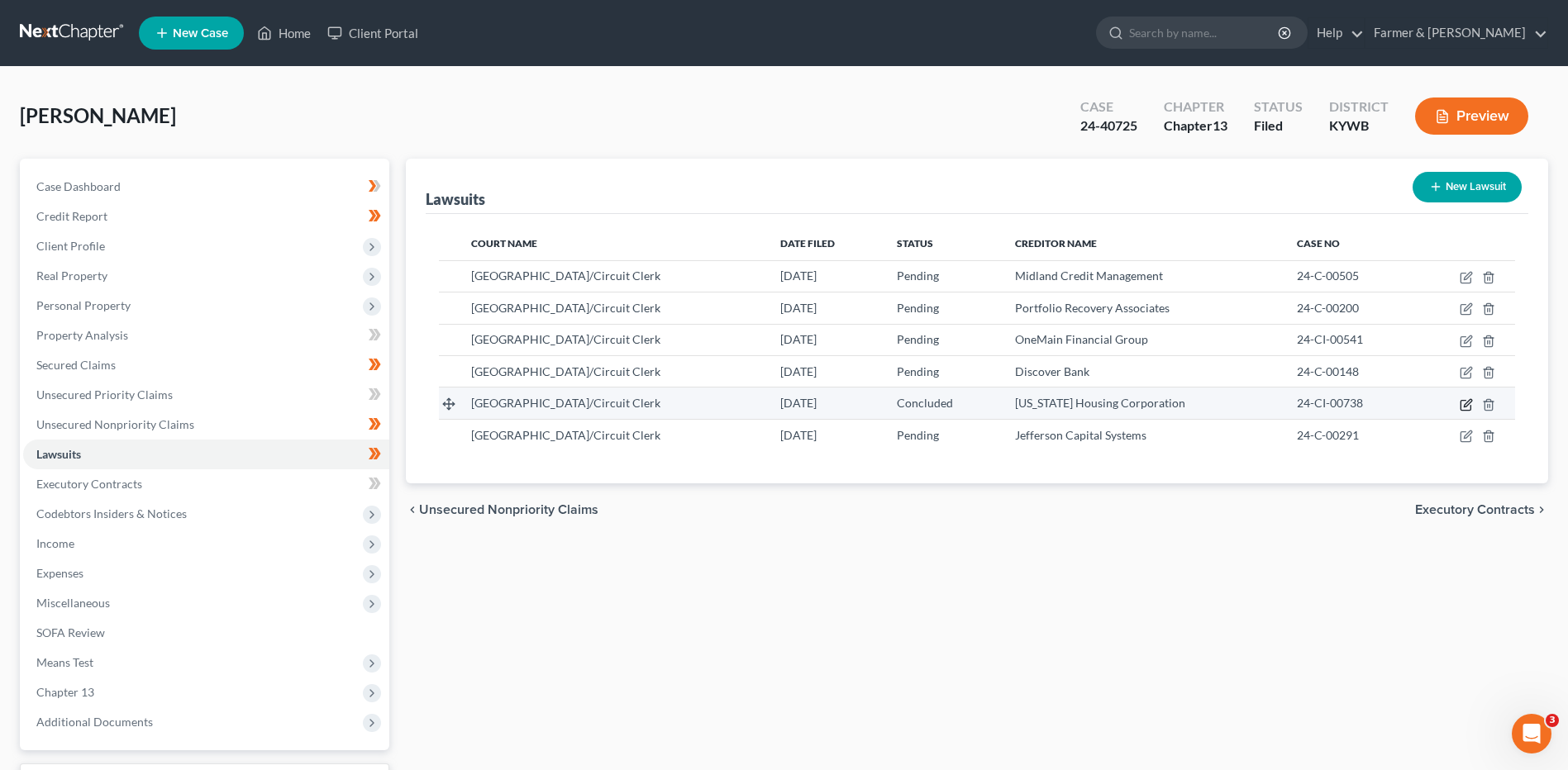
click at [1464, 409] on icon "button" at bounding box center [1466, 405] width 14 height 14
select select "18"
select select "2"
select select "18"
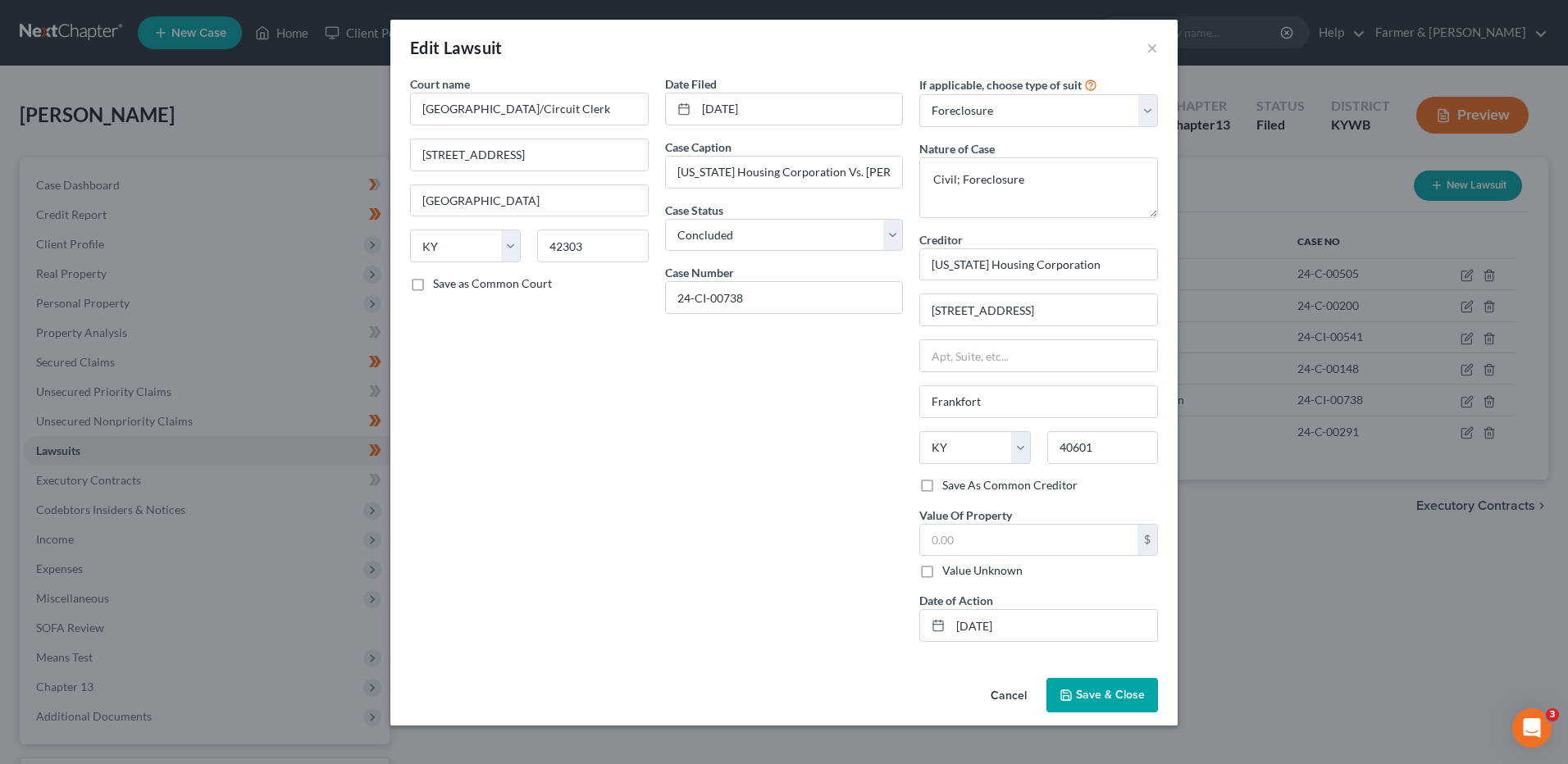
click at [1005, 694] on button "Cancel" at bounding box center [1008, 696] width 63 height 33
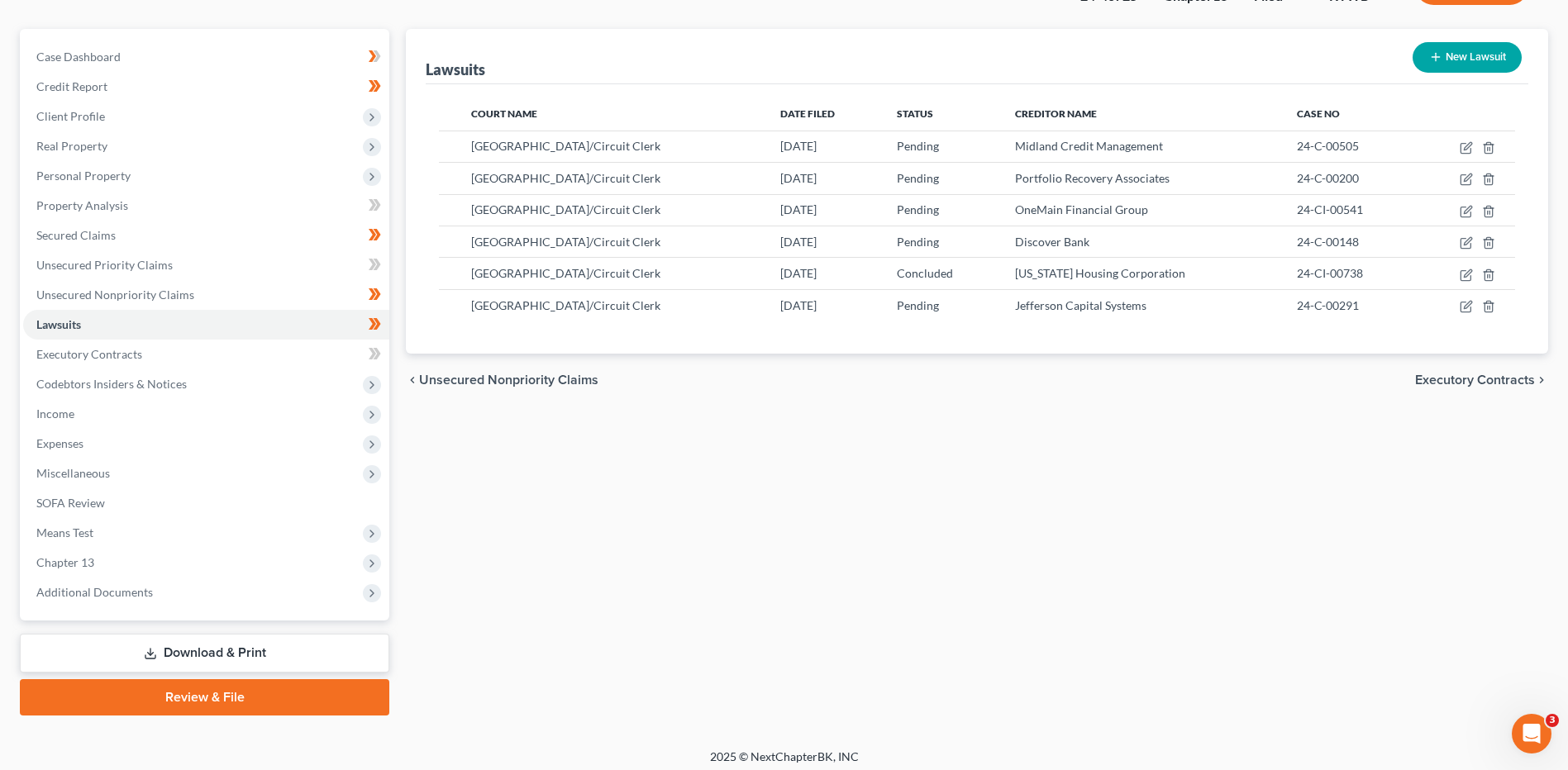
scroll to position [138, 0]
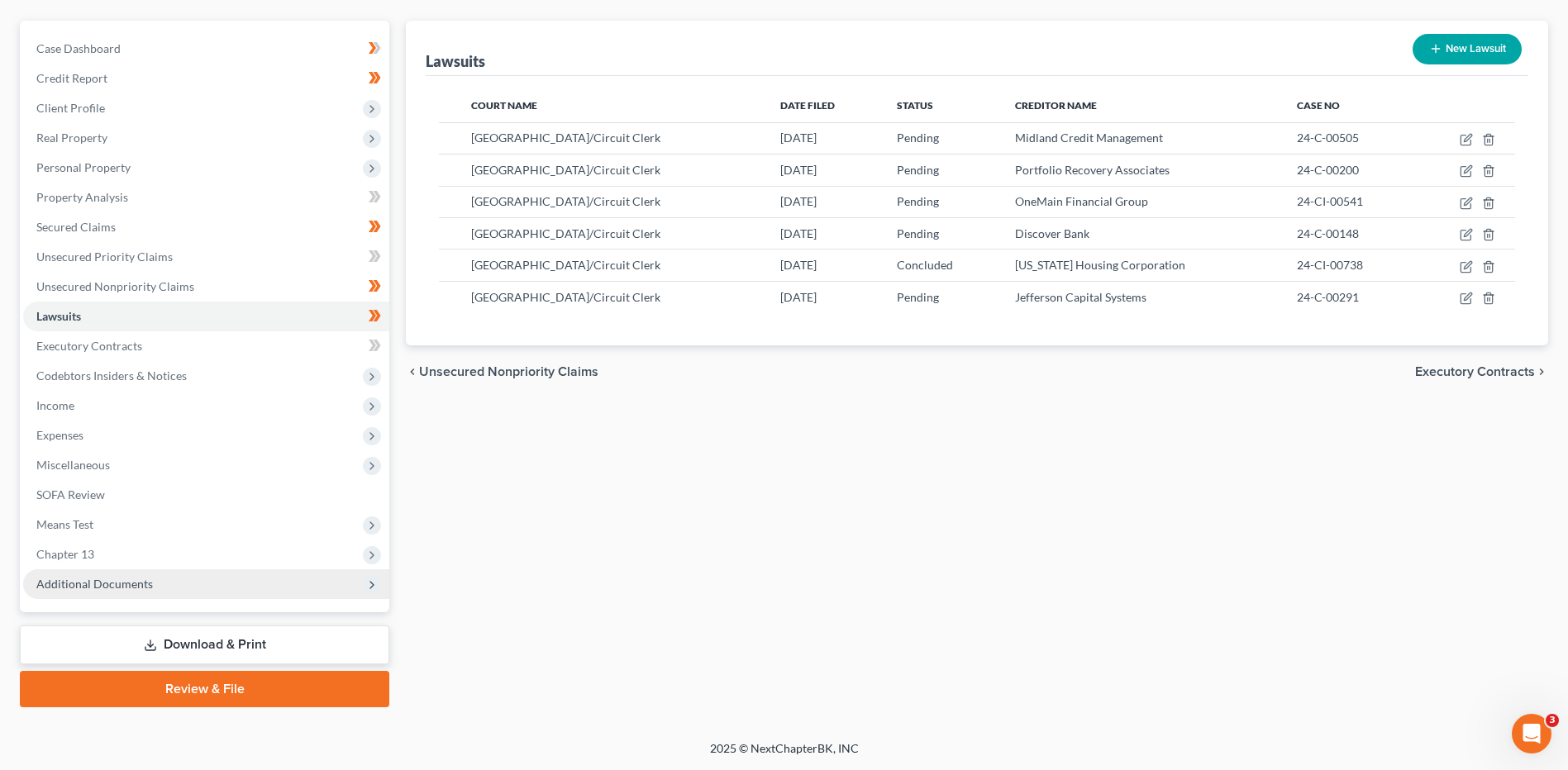
click at [122, 585] on span "Additional Documents" at bounding box center [94, 583] width 117 height 14
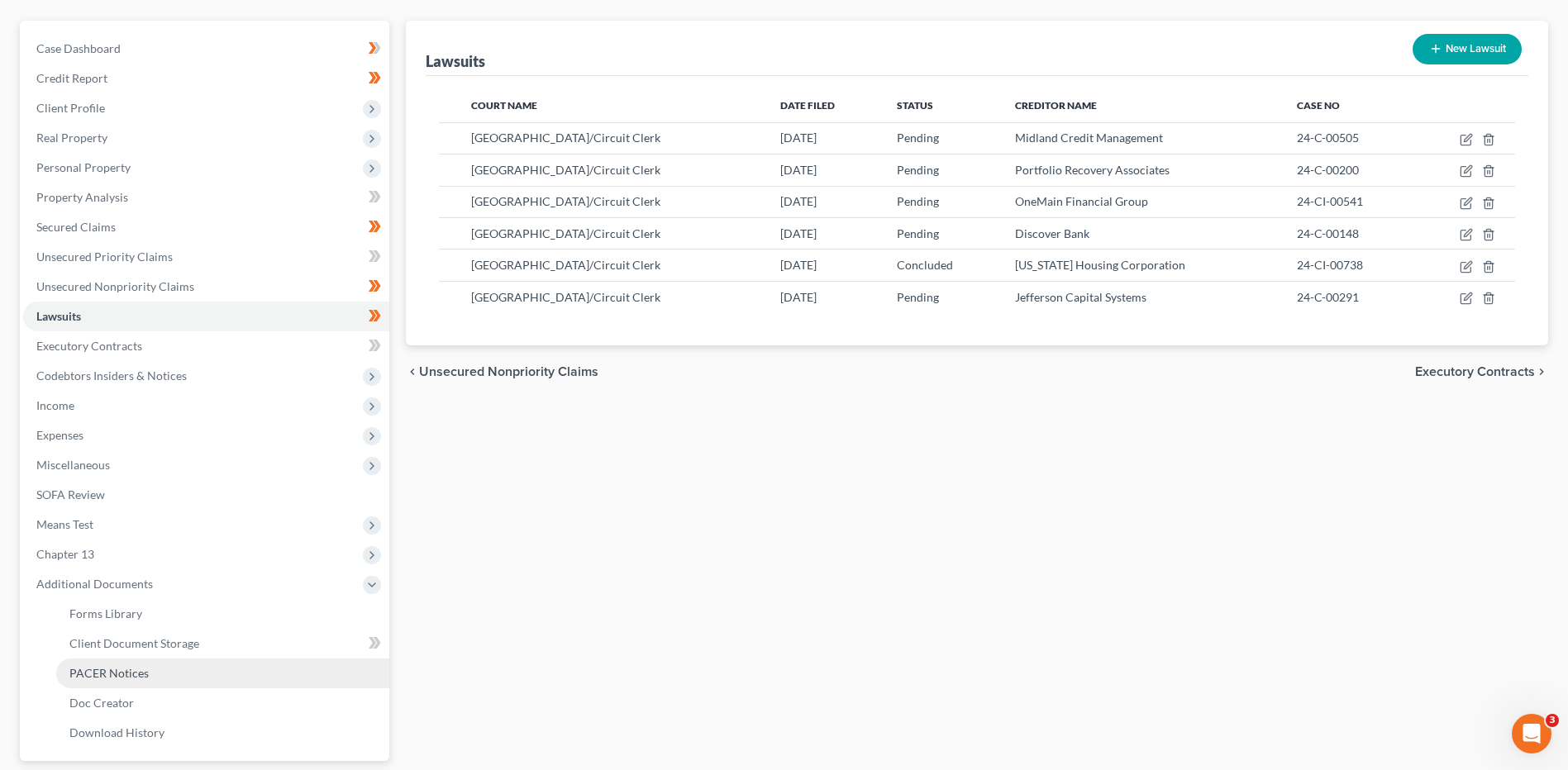
click at [135, 676] on span "PACER Notices" at bounding box center [109, 673] width 80 height 14
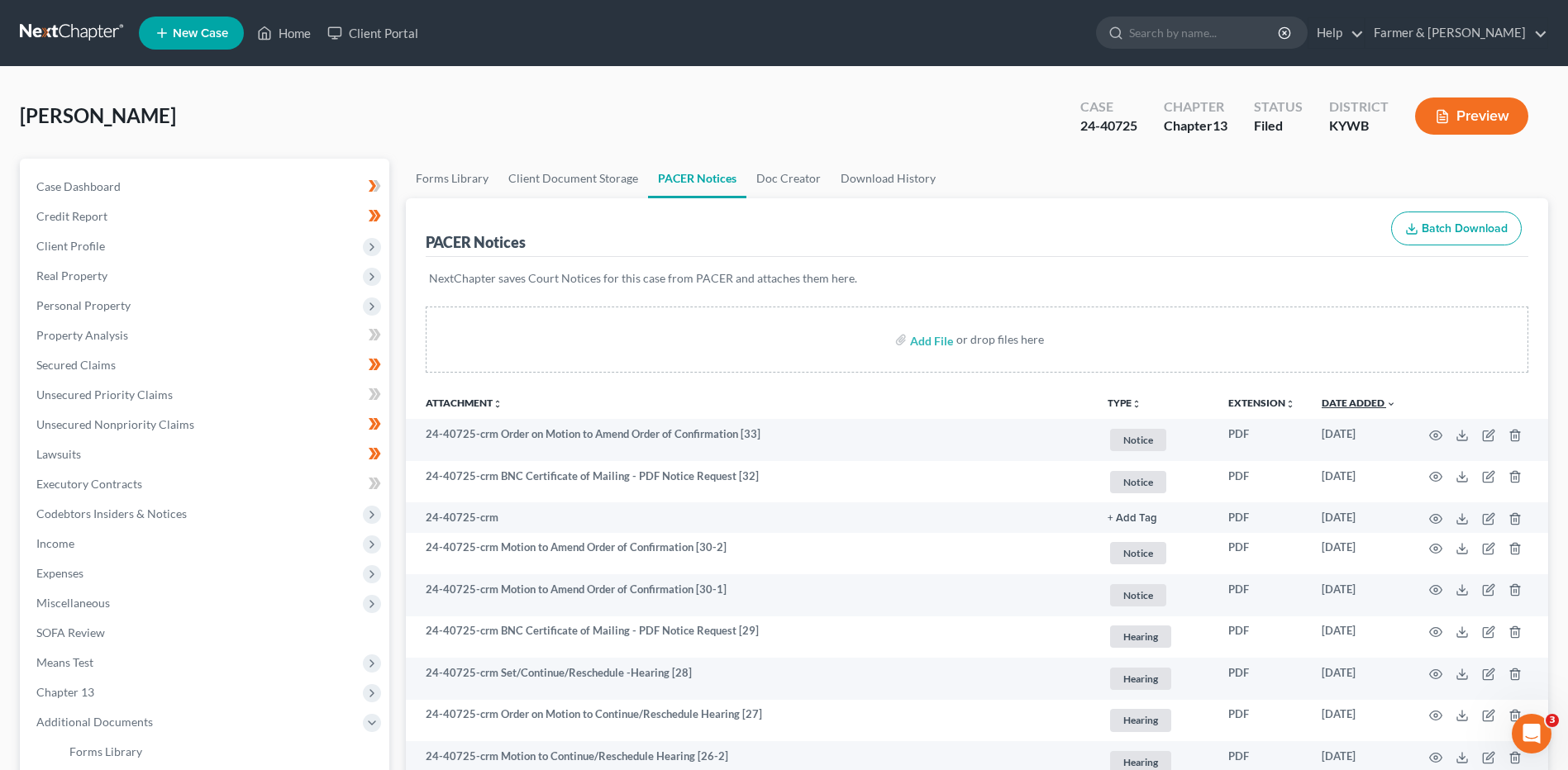
click at [1364, 403] on link "Date Added unfold_more expand_more expand_less" at bounding box center [1358, 402] width 75 height 13
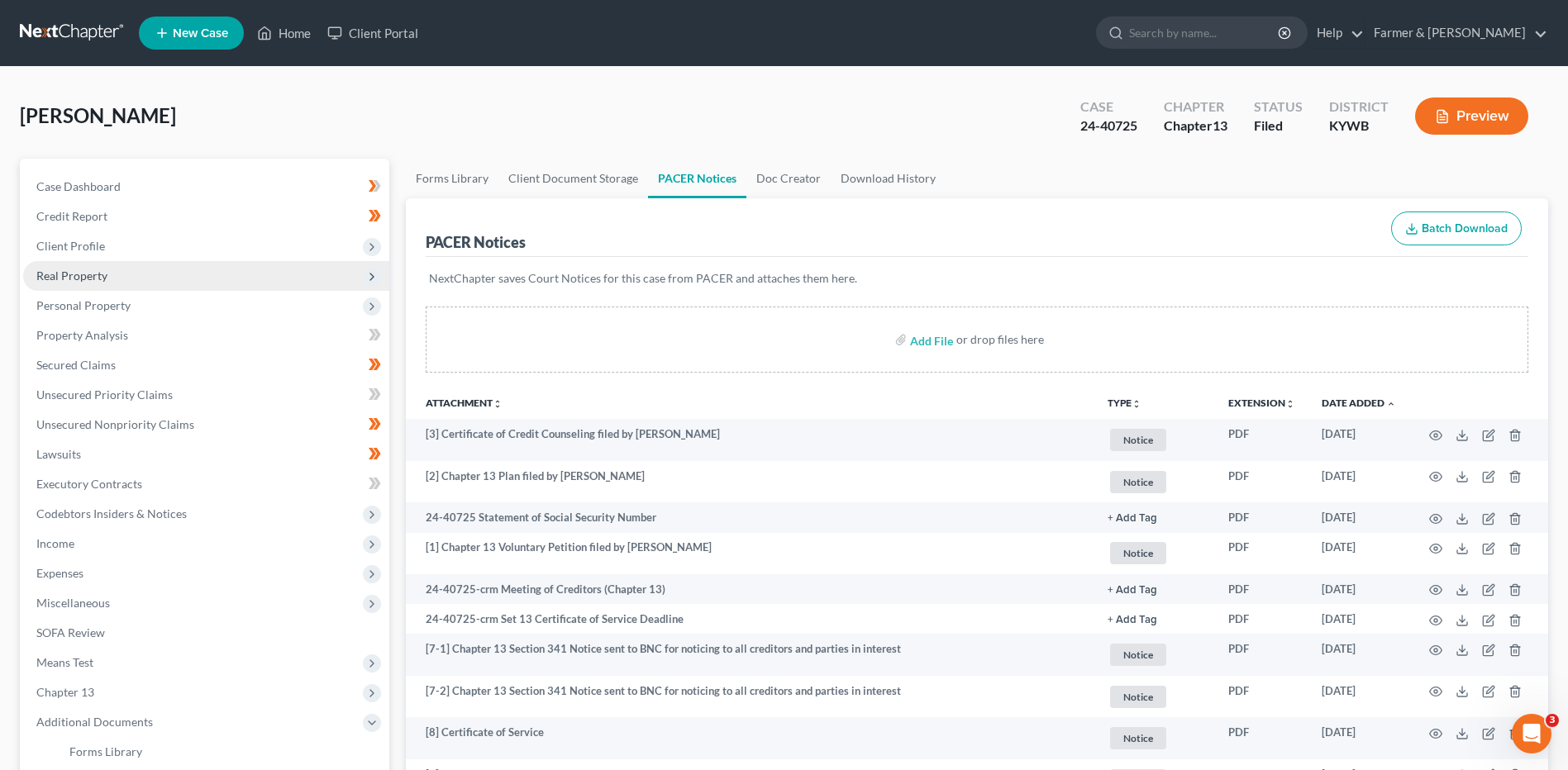
click at [75, 274] on span "Real Property" at bounding box center [71, 275] width 71 height 14
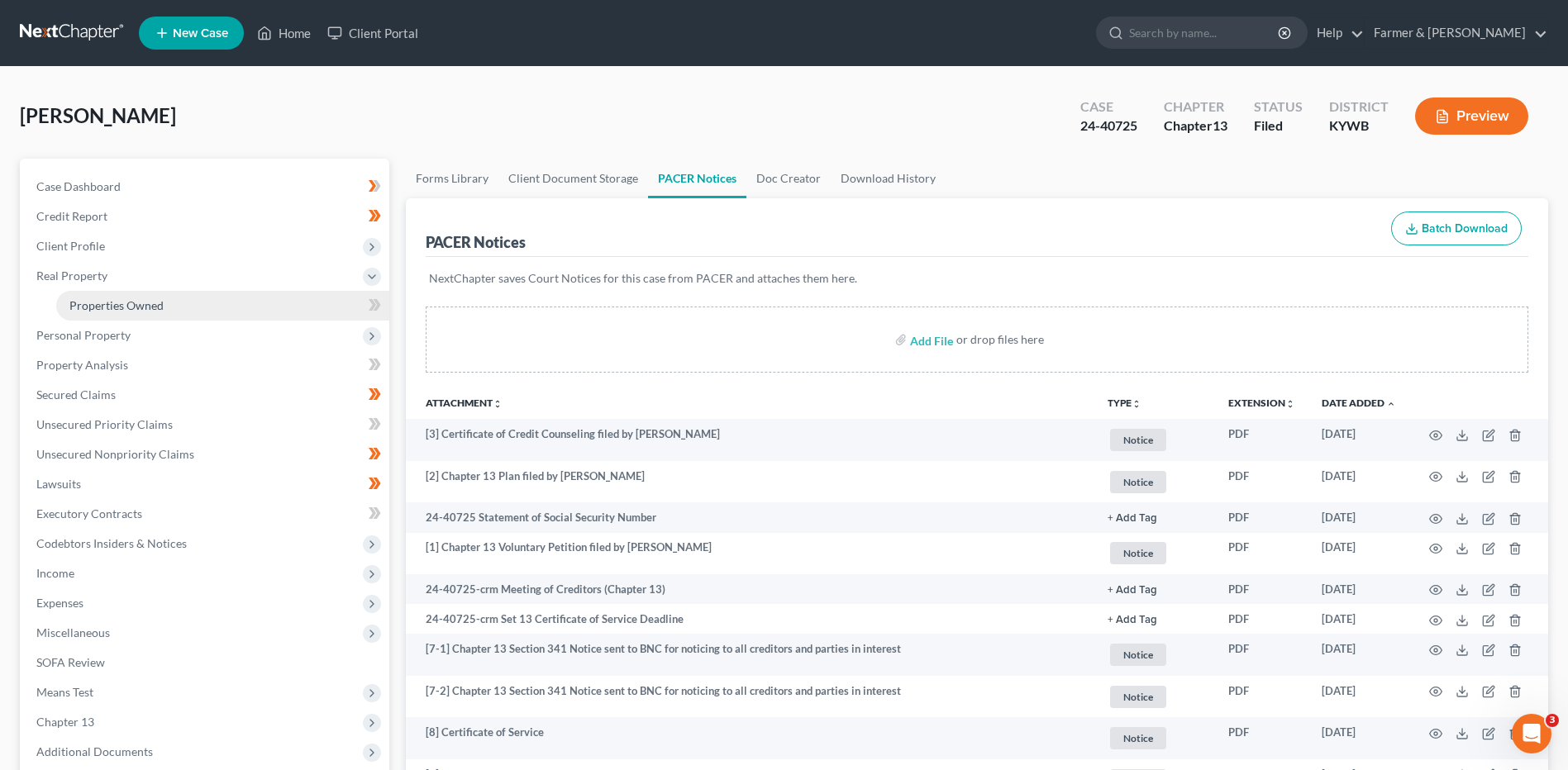
click at [90, 293] on link "Properties Owned" at bounding box center [223, 305] width 333 height 30
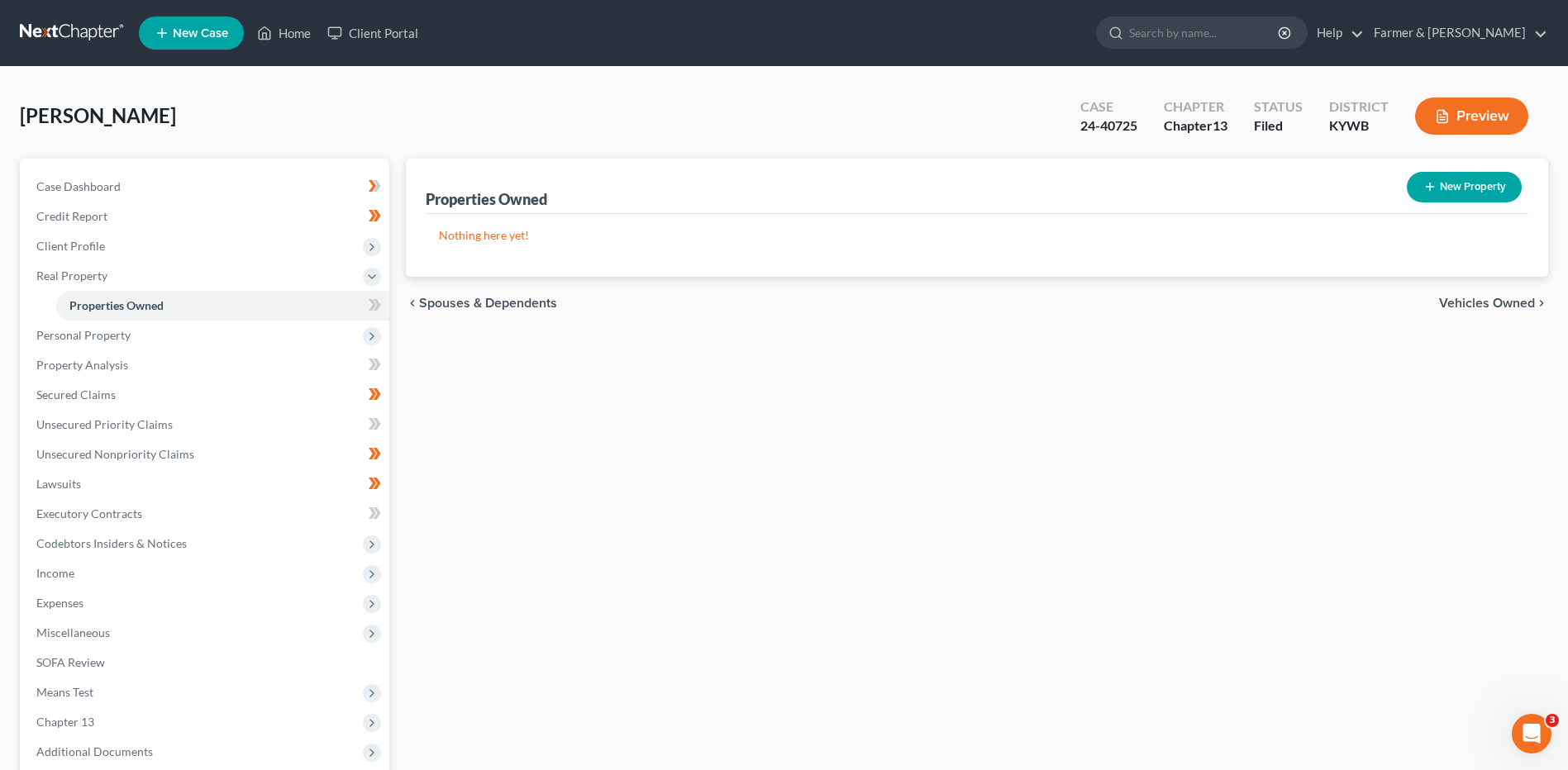
click at [53, 28] on link at bounding box center [72, 33] width 106 height 30
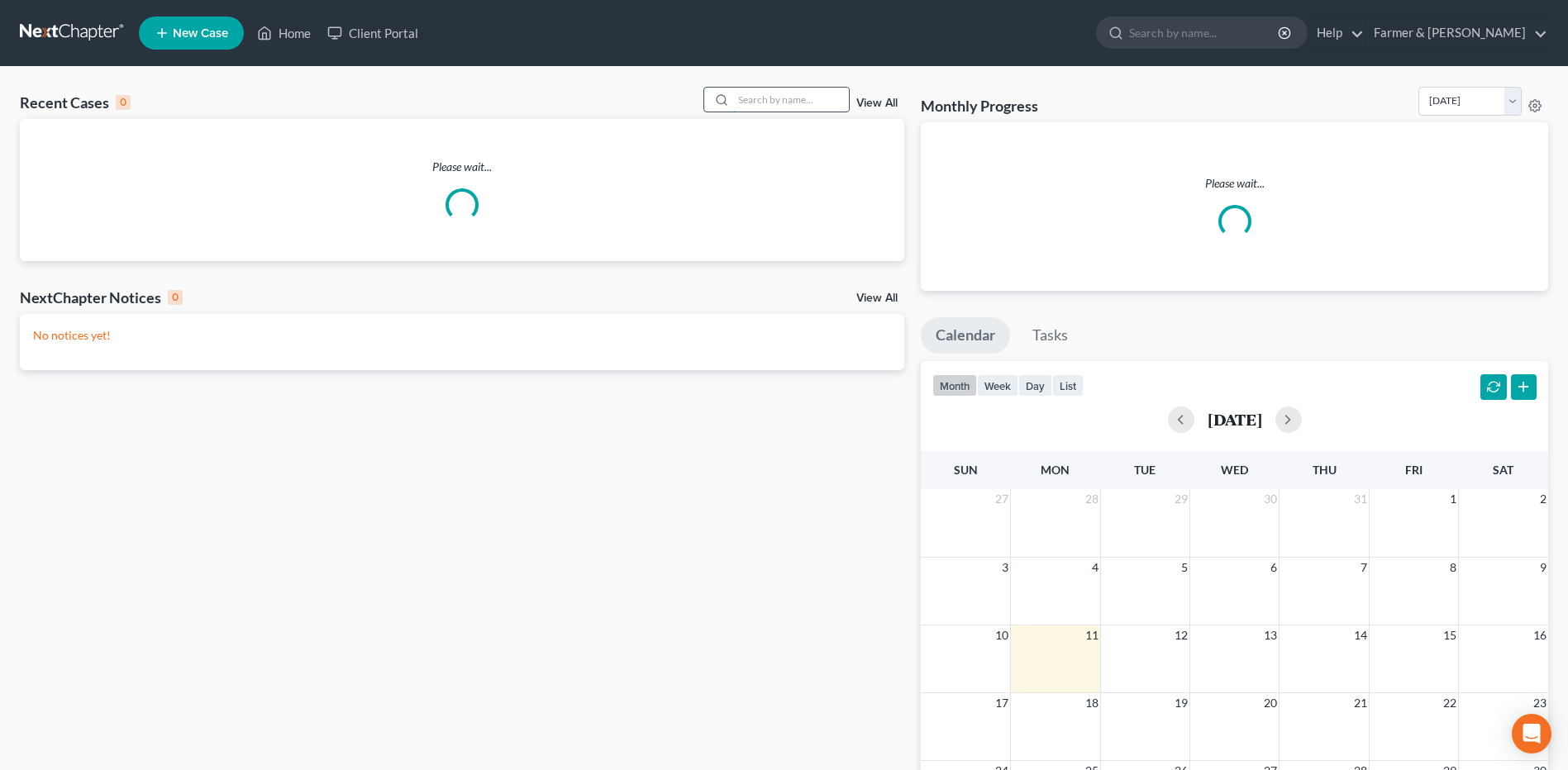
click at [758, 96] on input "search" at bounding box center [790, 99] width 116 height 24
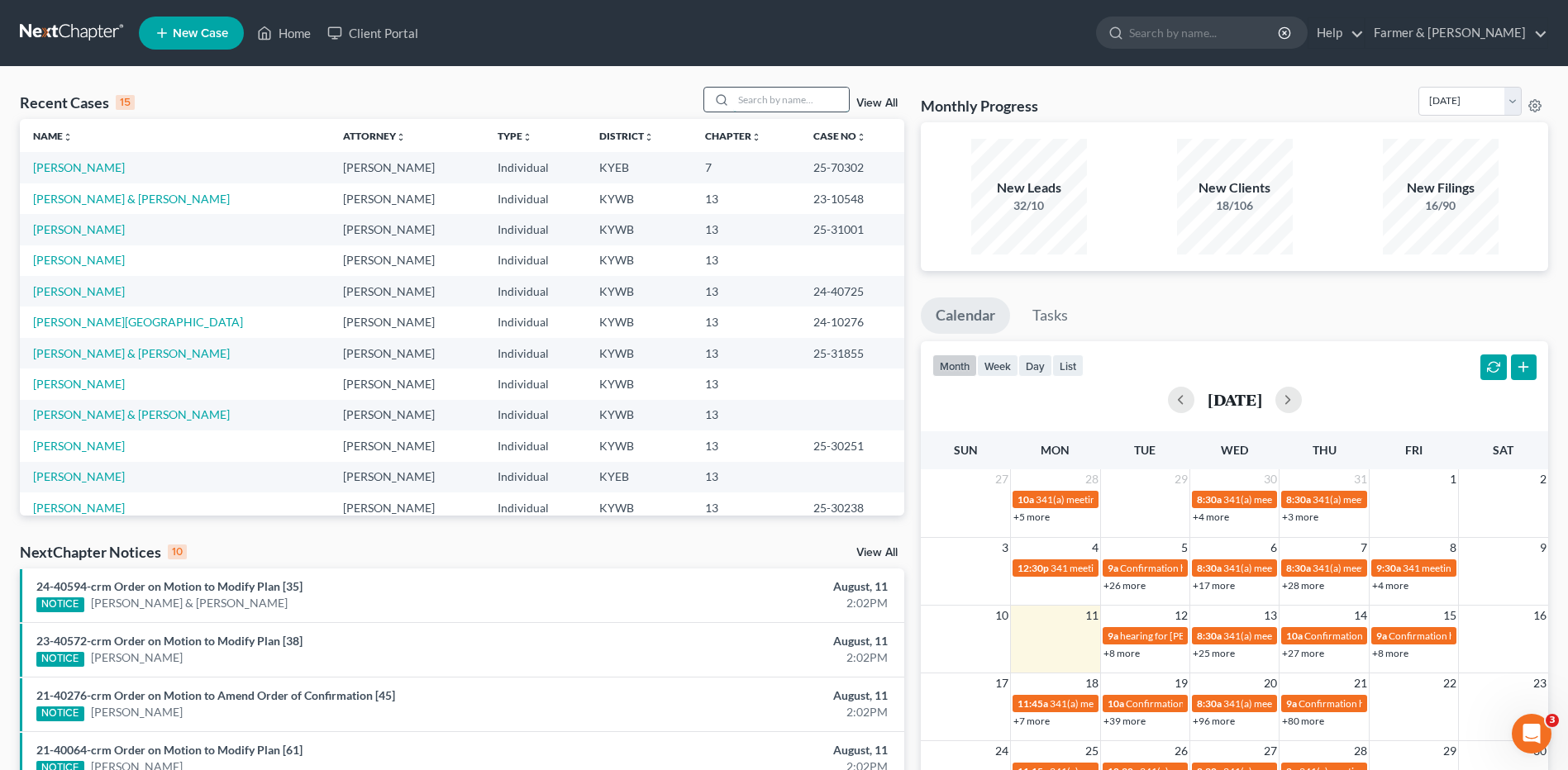
paste input "2550331"
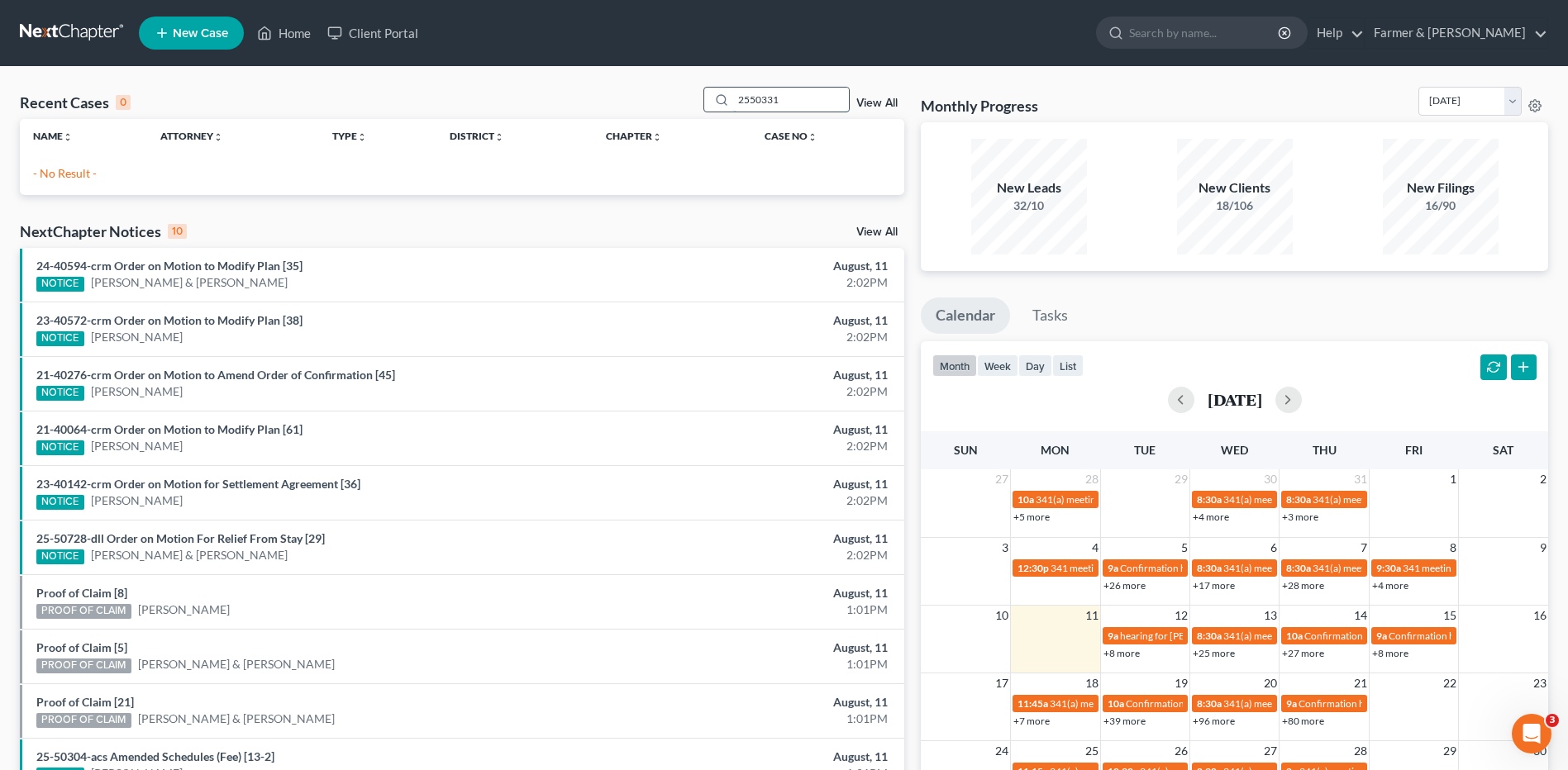
click at [752, 101] on input "2550331" at bounding box center [790, 99] width 116 height 24
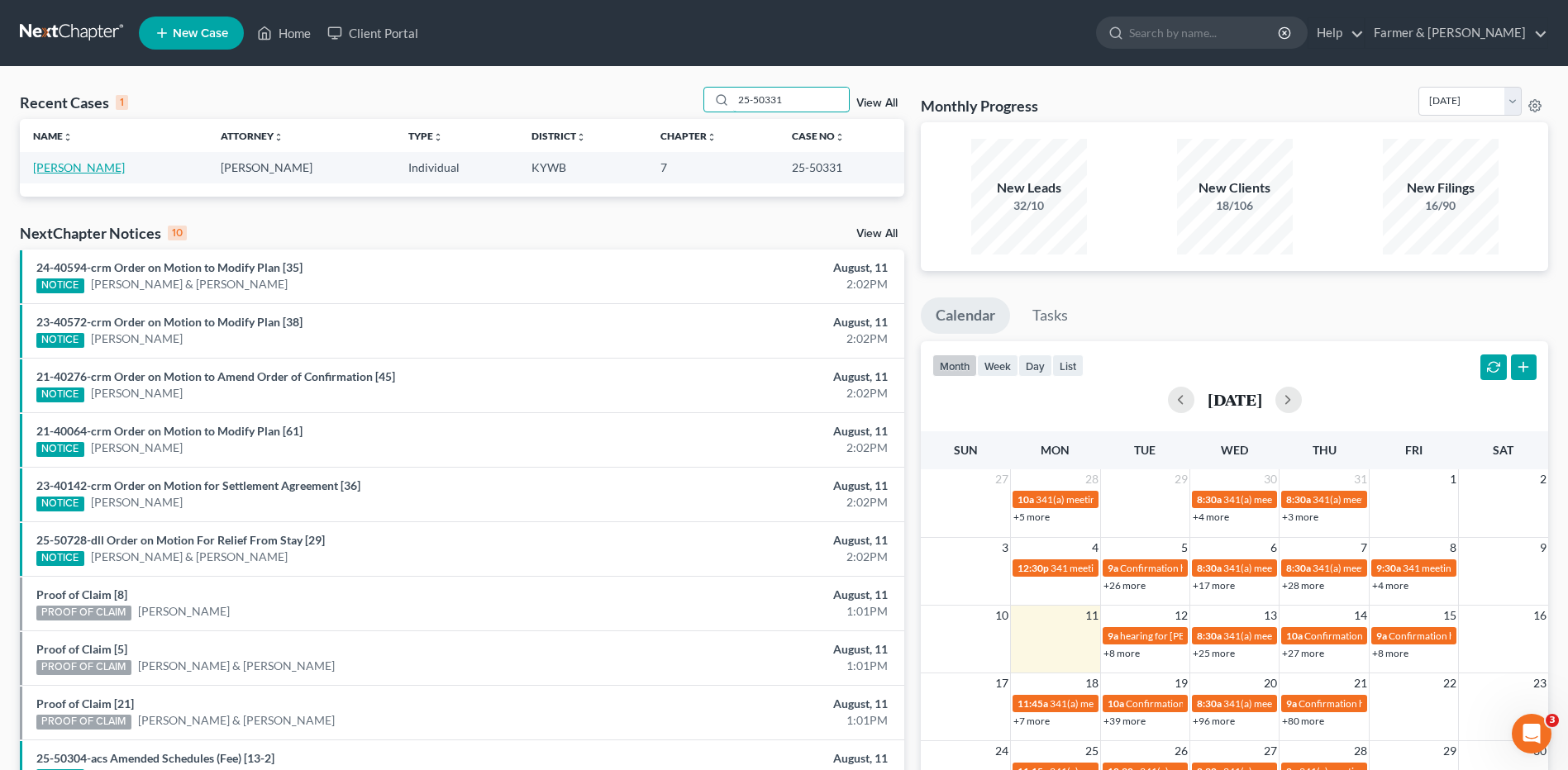
type input "25-50331"
click at [82, 170] on link "[PERSON_NAME]" at bounding box center [79, 167] width 91 height 14
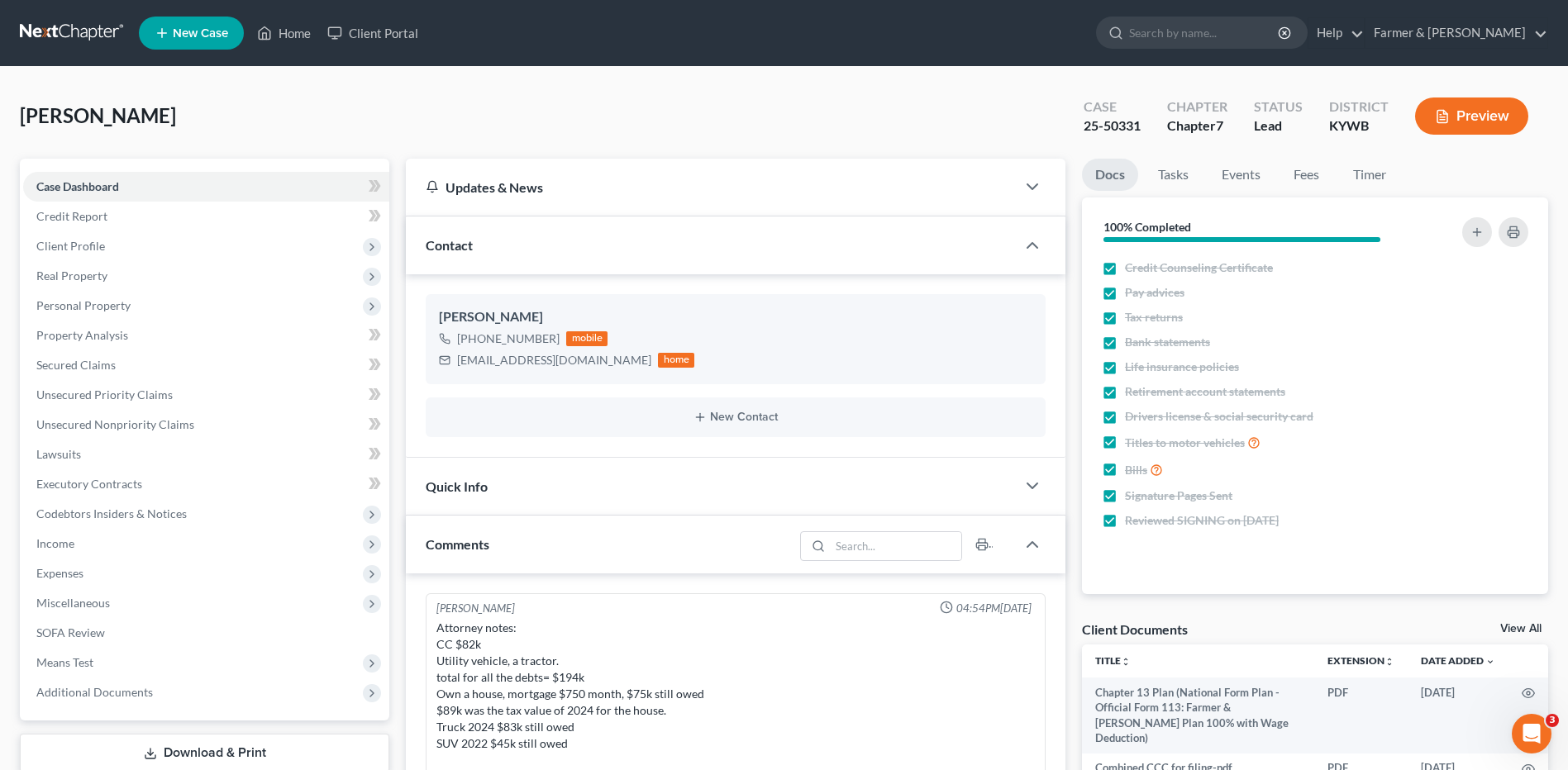
scroll to position [455, 0]
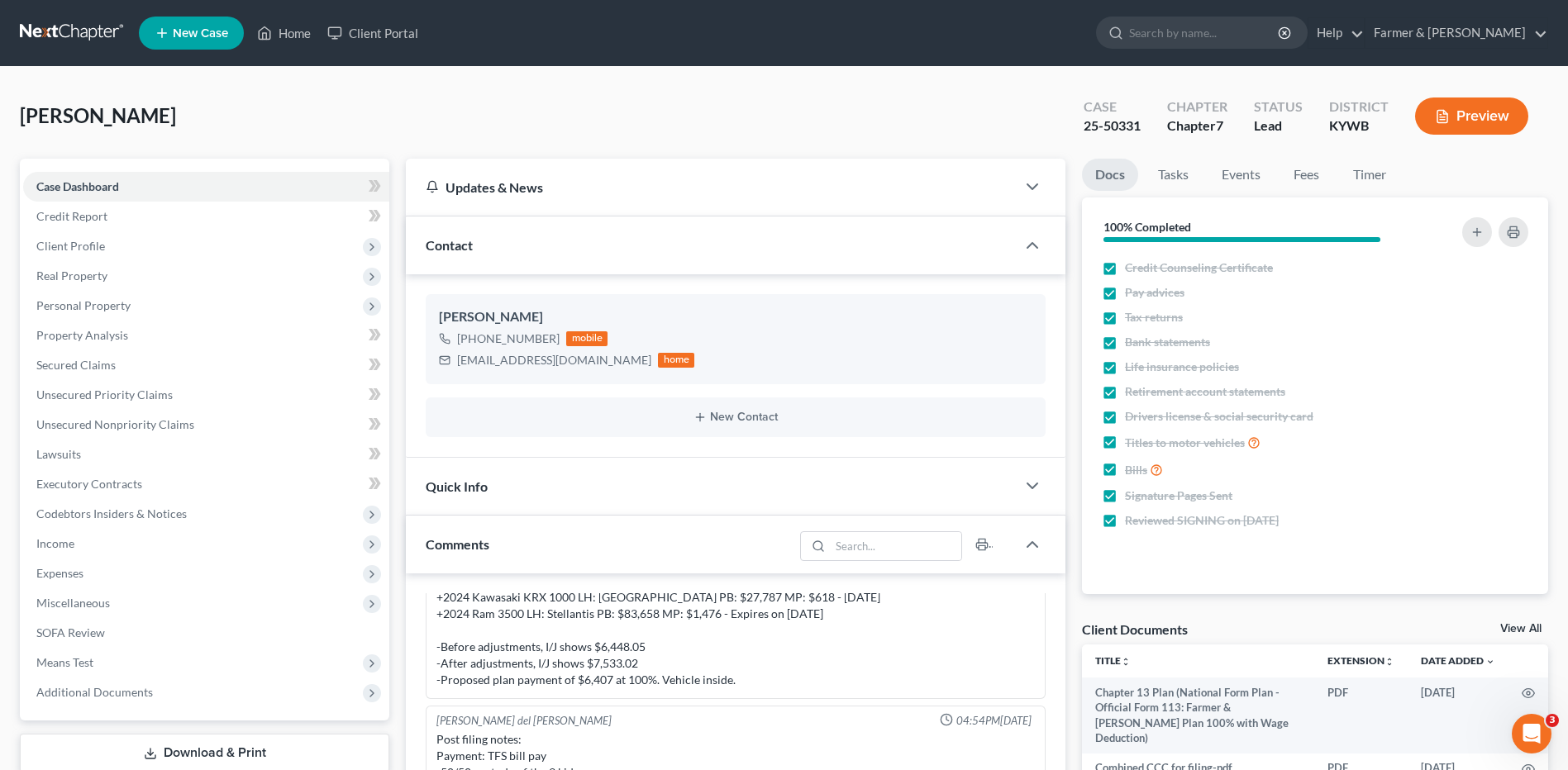
click at [97, 27] on link at bounding box center [72, 33] width 106 height 30
